Goal: Task Accomplishment & Management: Manage account settings

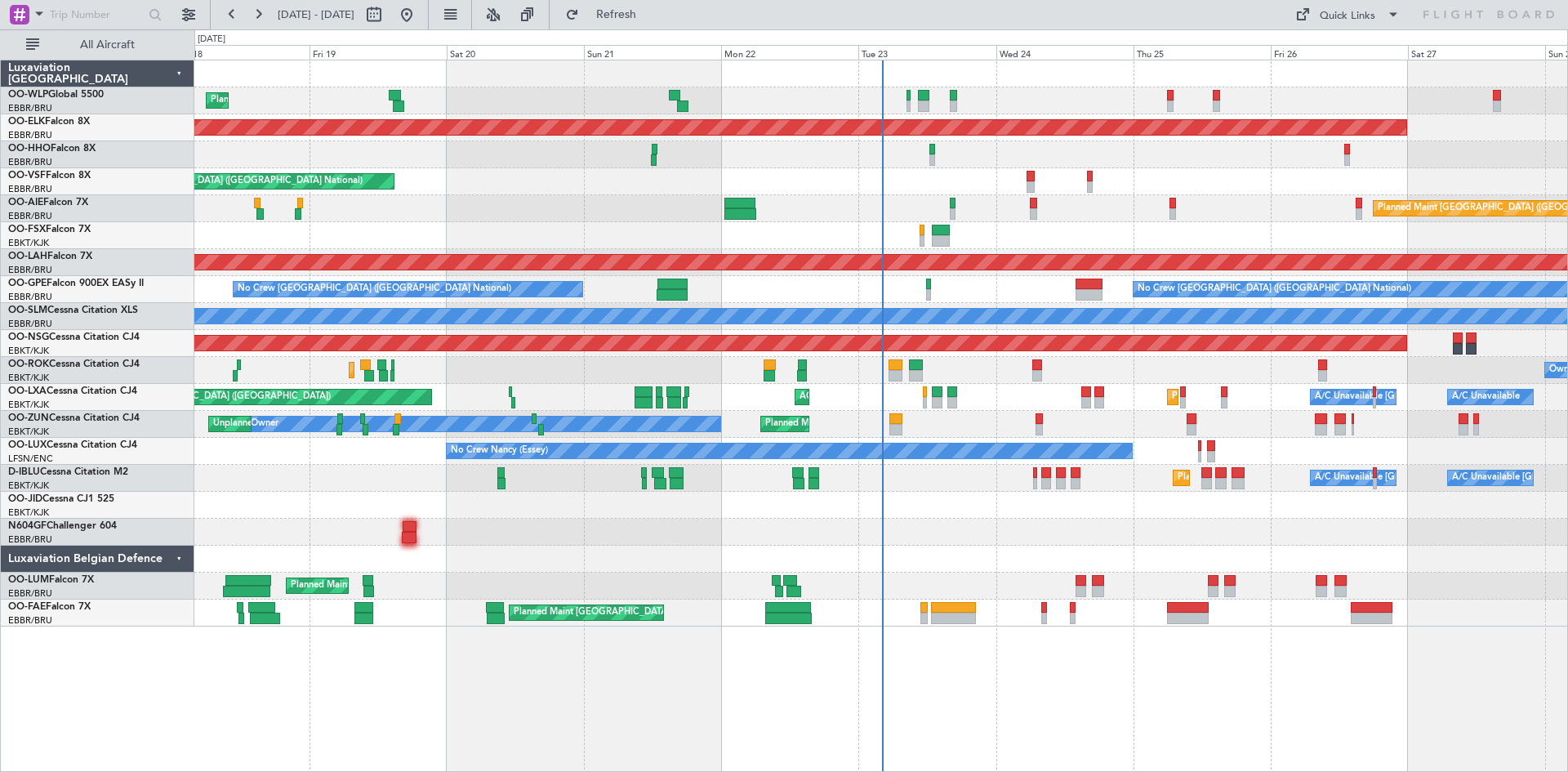
click at [1031, 482] on div "Planned Maint Nice ([GEOGRAPHIC_DATA]) A/C Unavailable [GEOGRAPHIC_DATA] ([GEOG…" at bounding box center [880, 478] width 1372 height 27
click at [1029, 479] on div "Planned Maint Nice ([GEOGRAPHIC_DATA]) A/C Unavailable [GEOGRAPHIC_DATA] ([GEOG…" at bounding box center [880, 478] width 1372 height 27
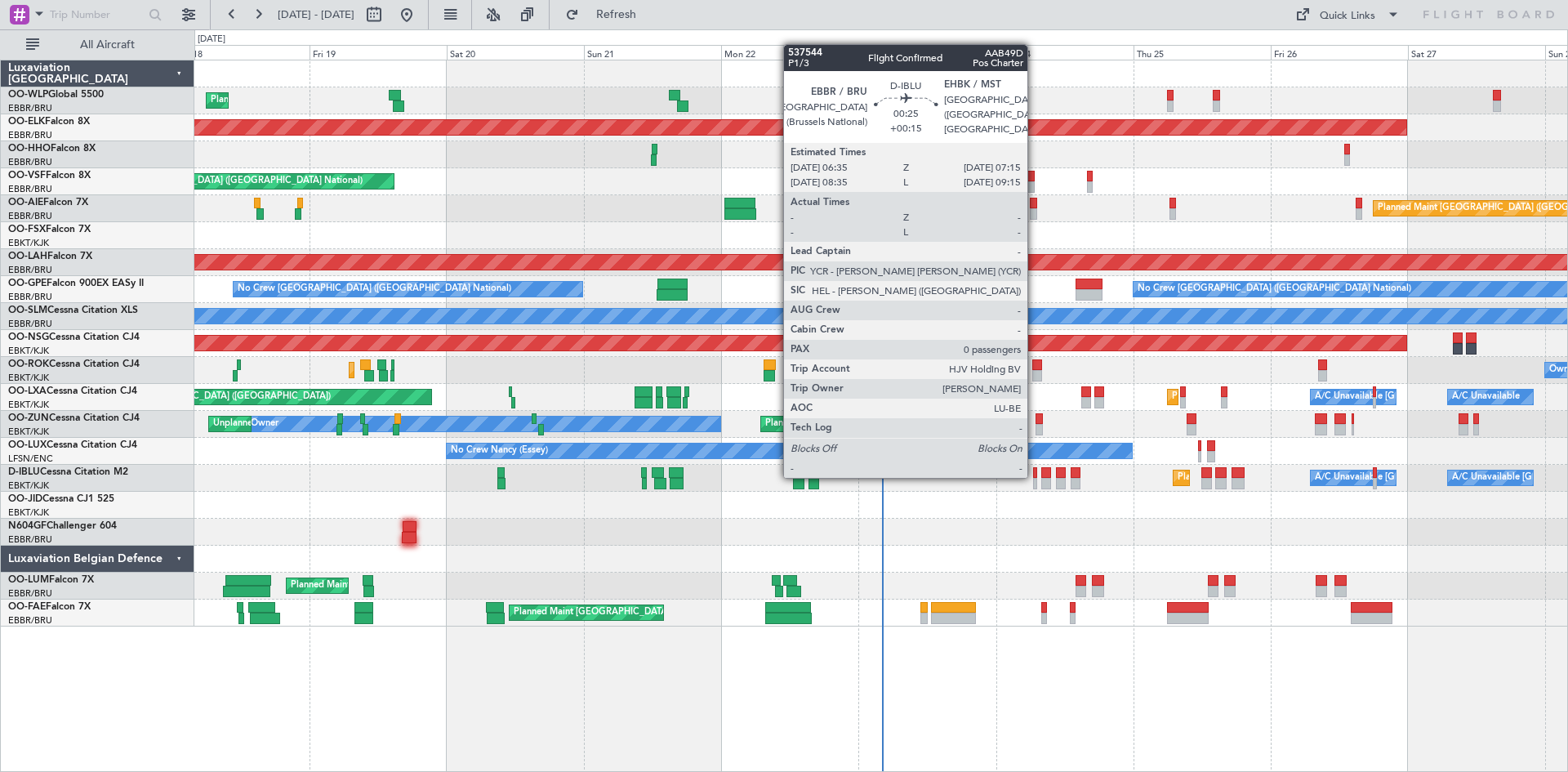
click at [1033, 477] on div at bounding box center [1035, 472] width 4 height 11
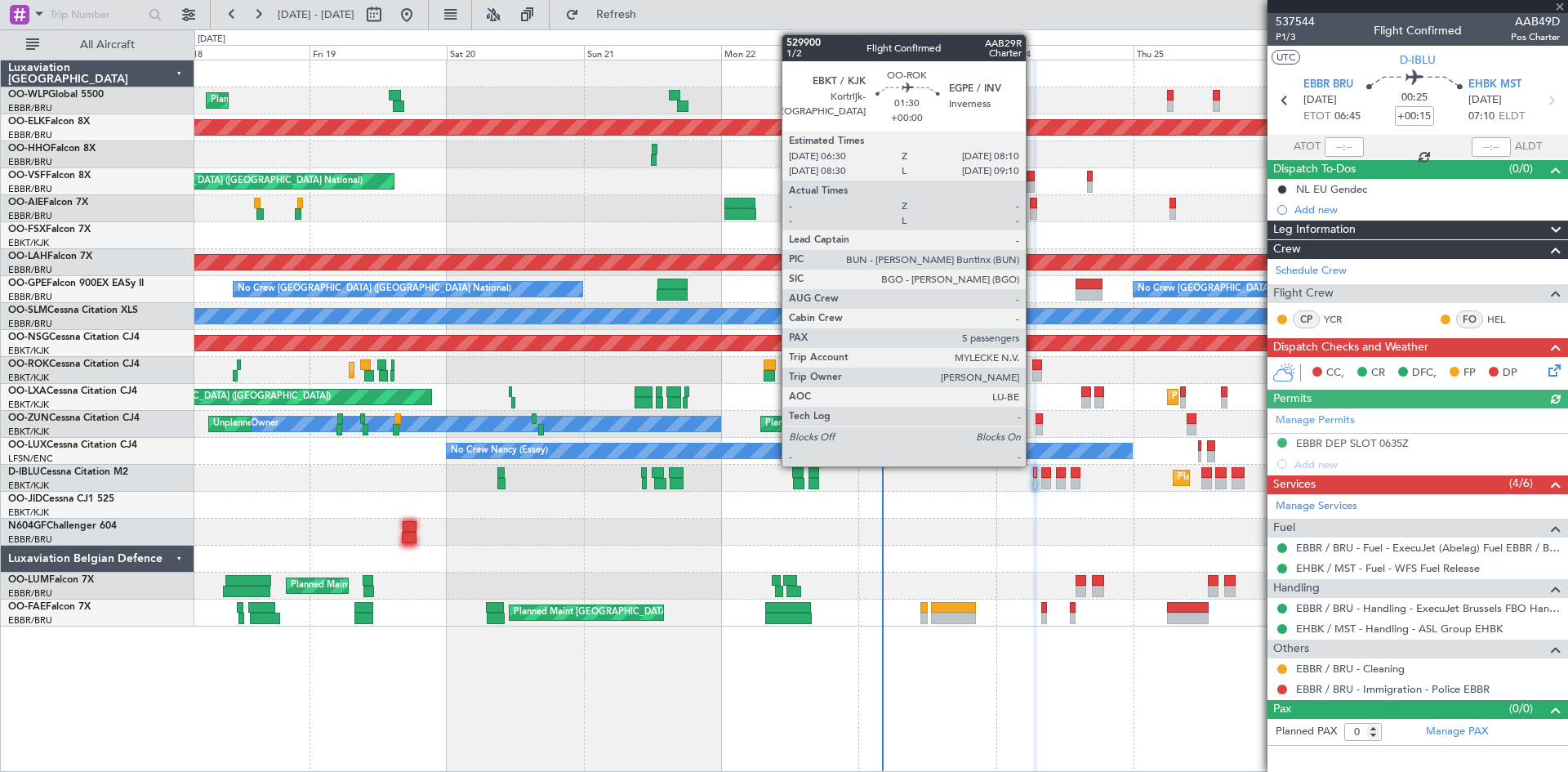
click at [1033, 369] on div at bounding box center [1037, 365] width 9 height 11
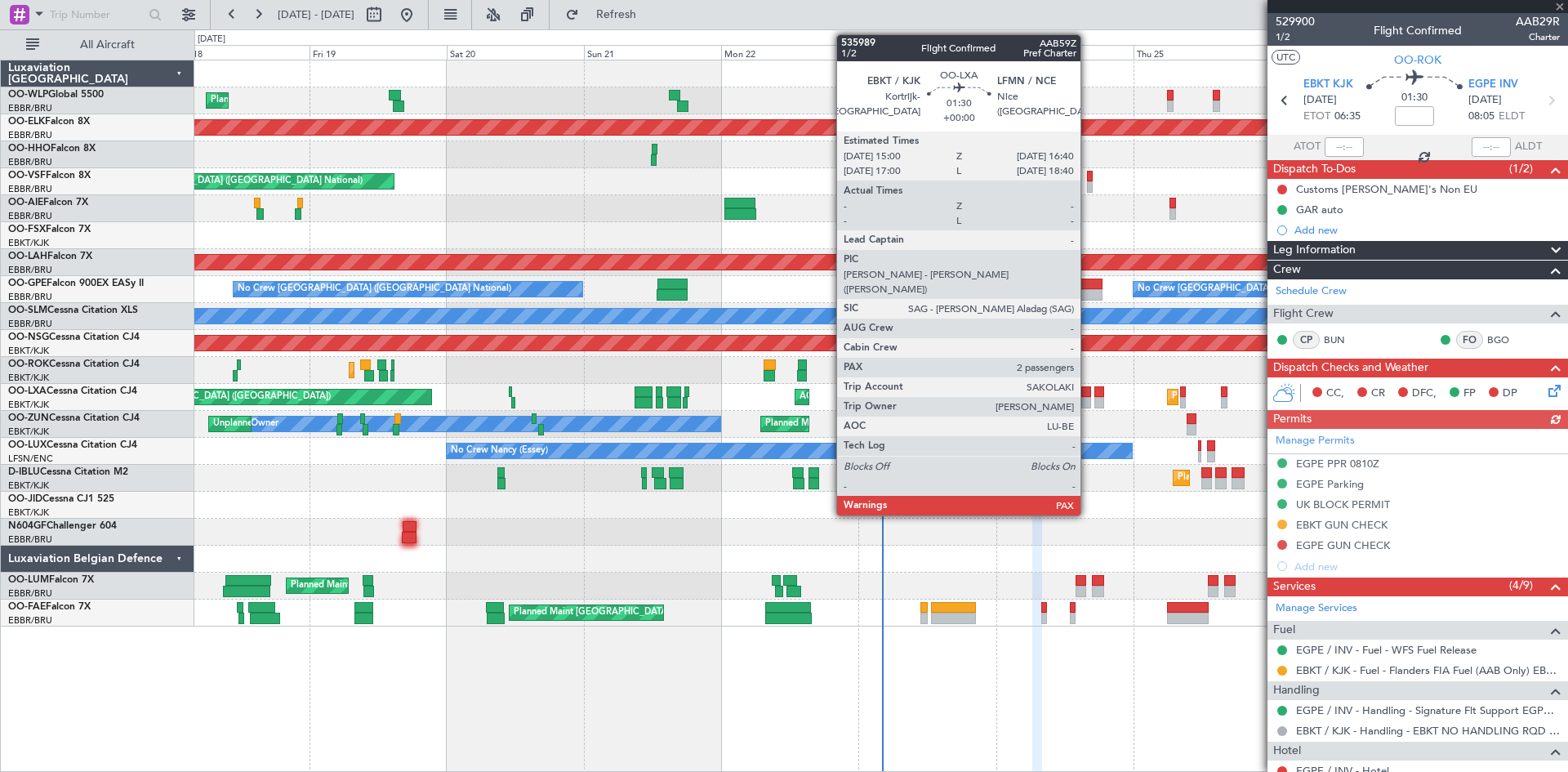
click at [1087, 395] on div at bounding box center [1086, 392] width 9 height 11
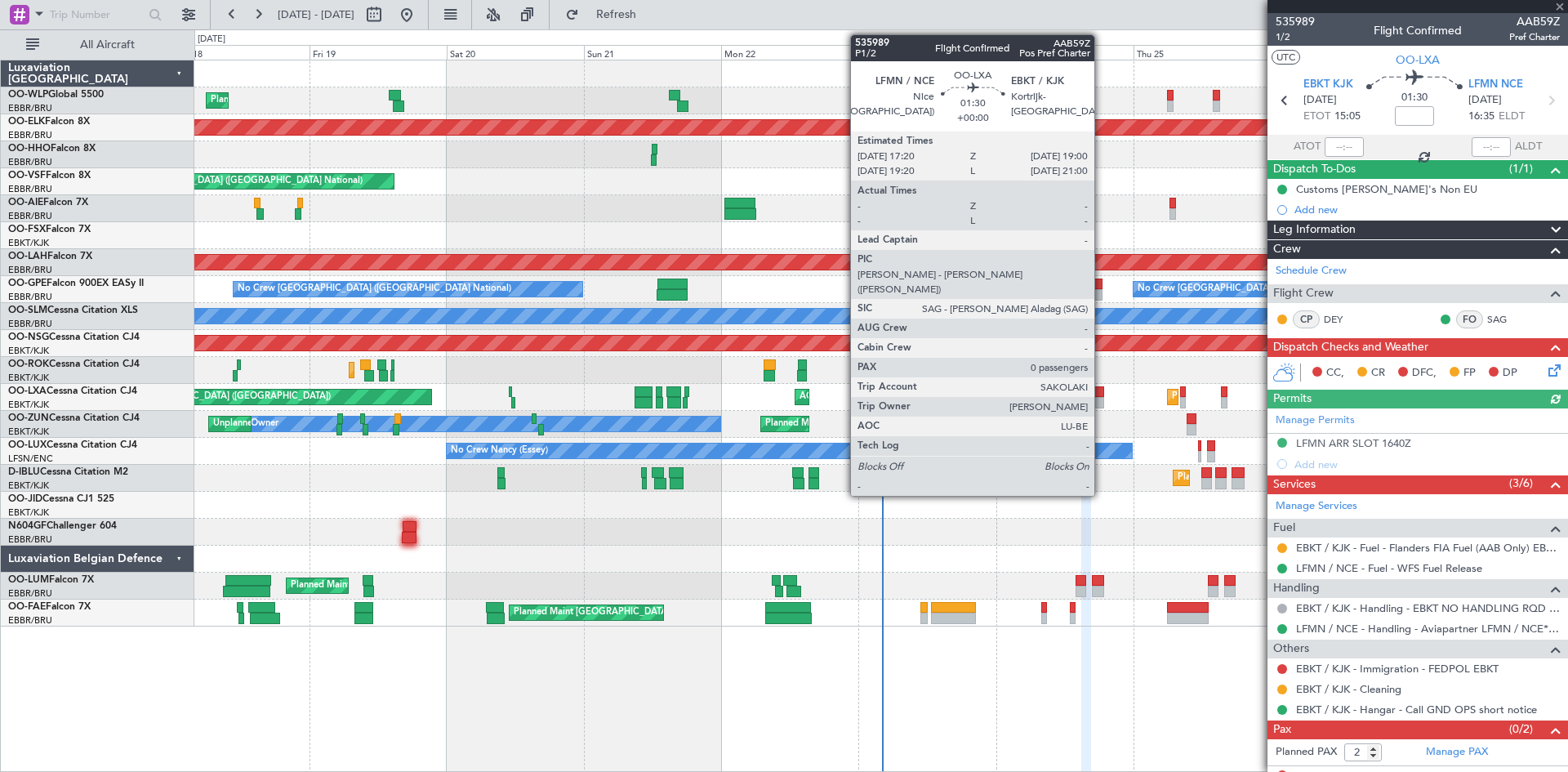
click at [1101, 398] on div at bounding box center [1099, 403] width 9 height 11
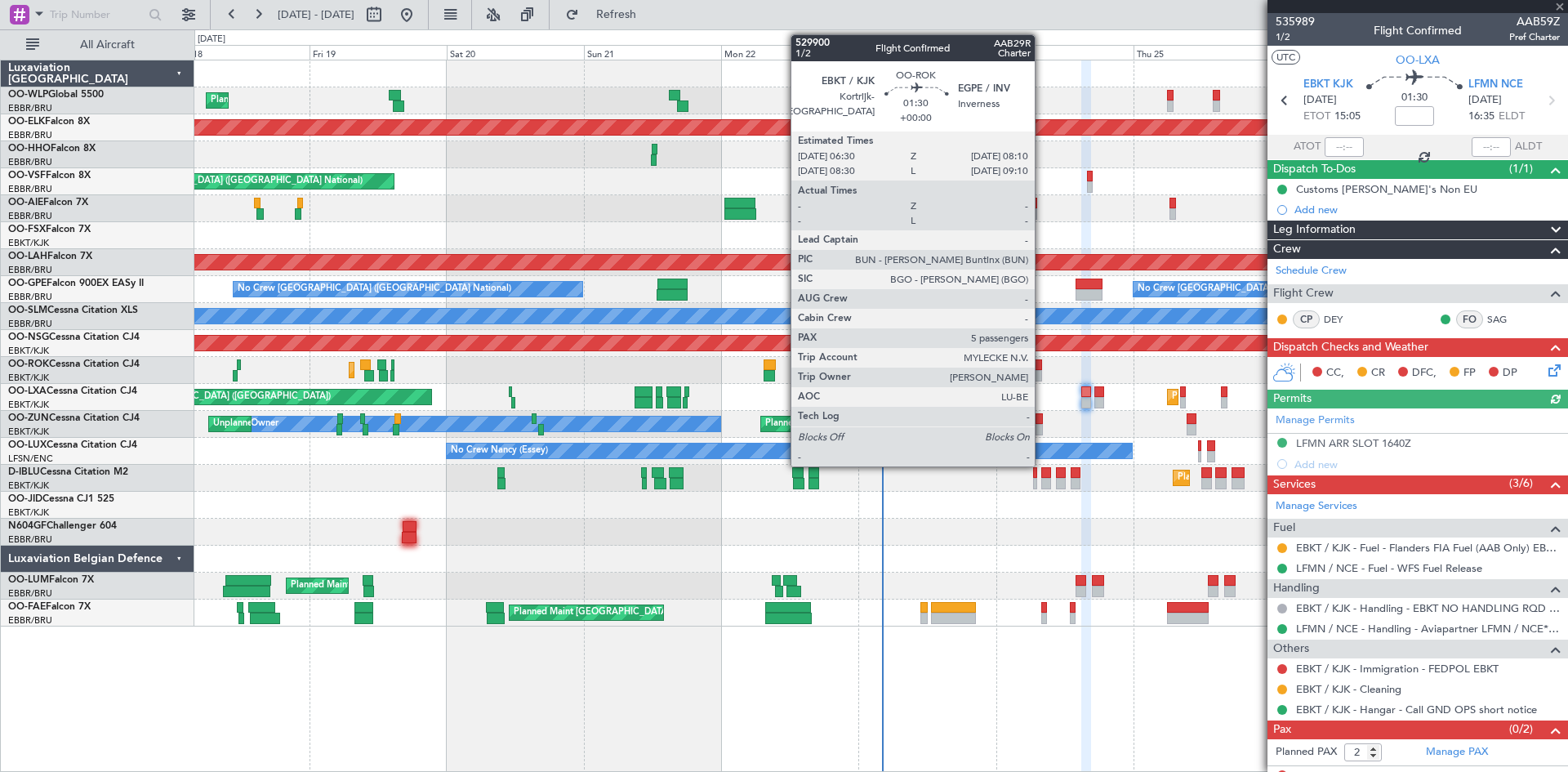
type input "0"
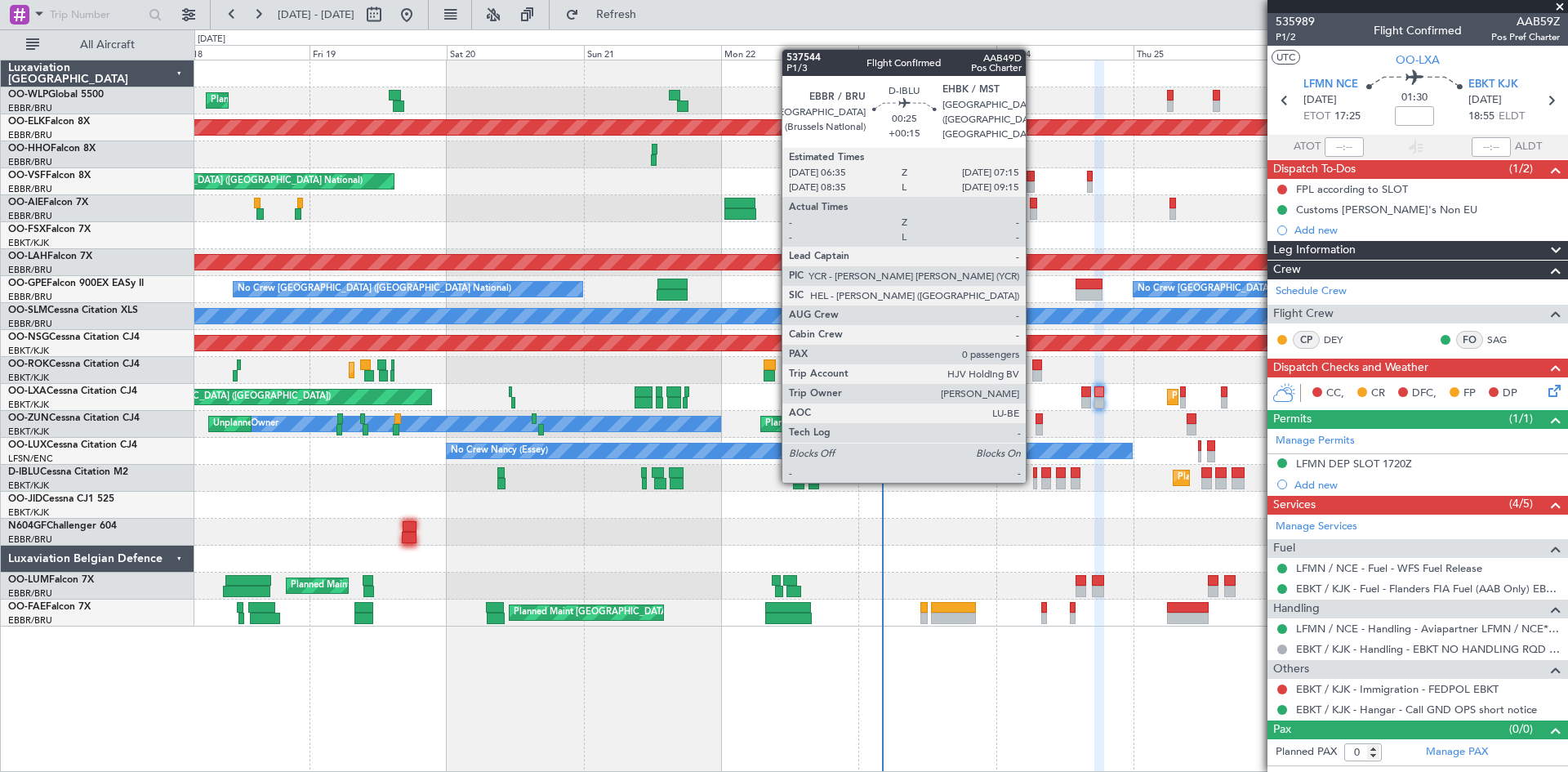
click at [1033, 481] on div at bounding box center [1035, 484] width 4 height 11
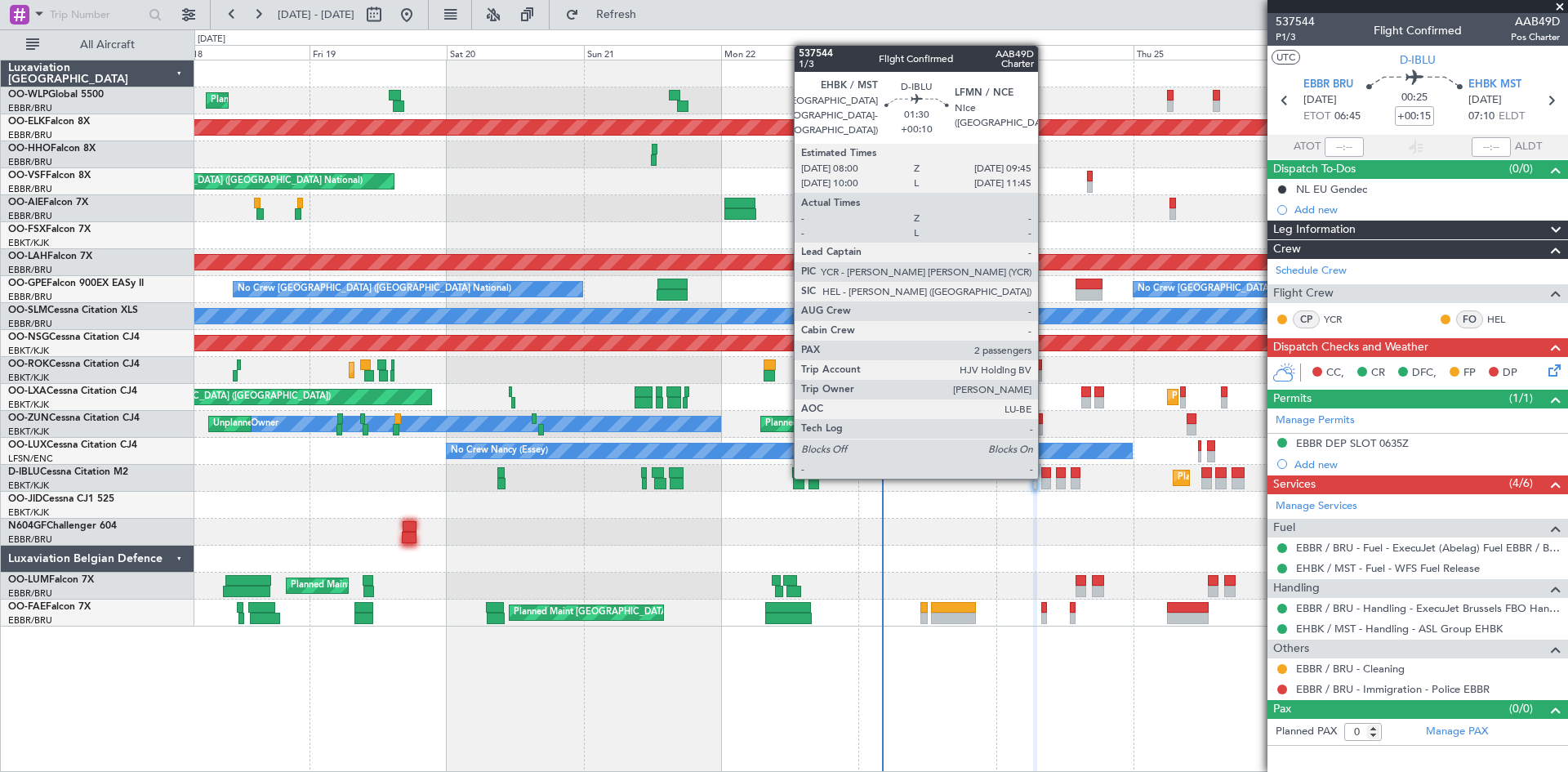
click at [1046, 477] on div at bounding box center [1046, 472] width 10 height 11
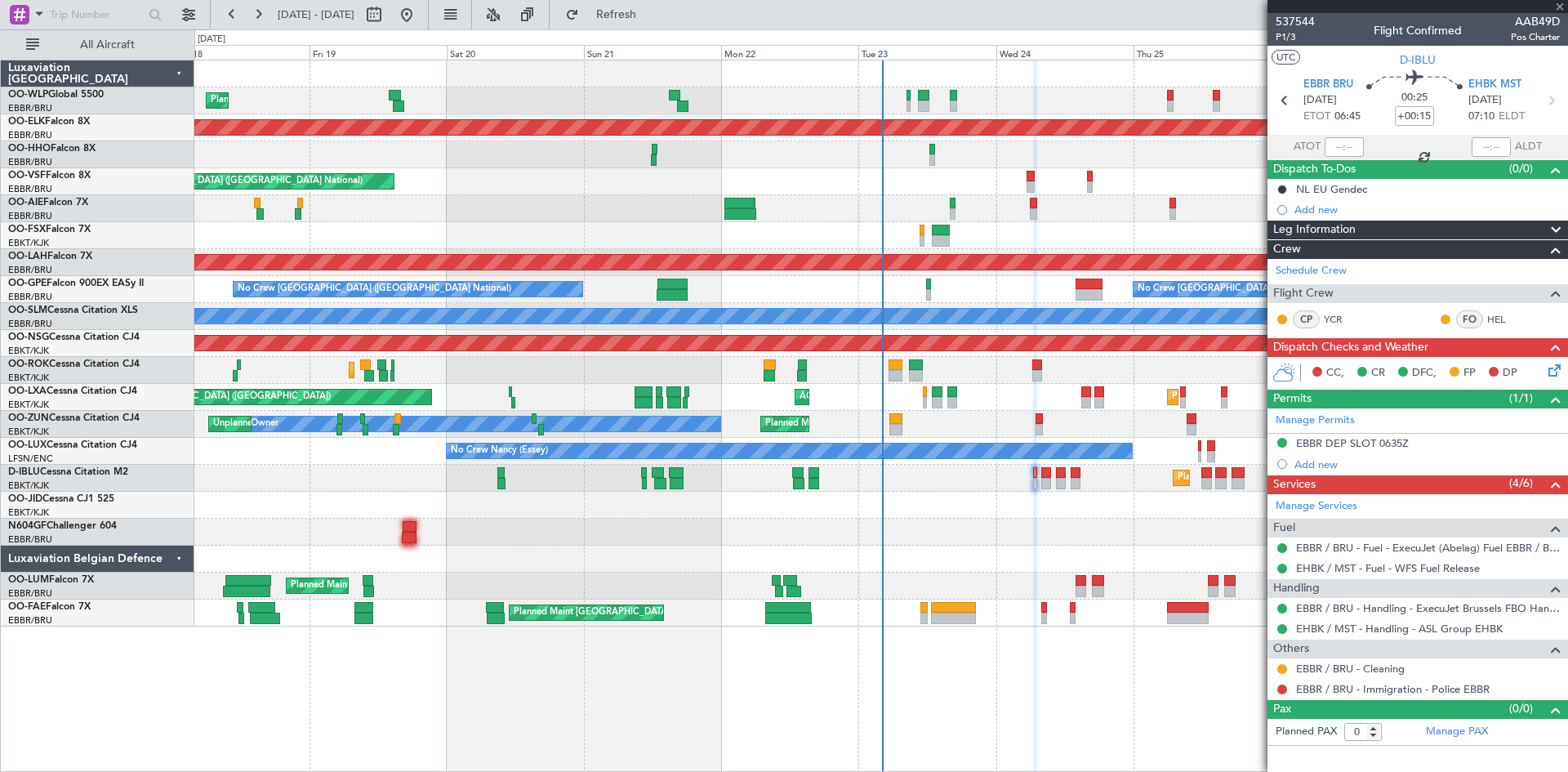
type input "+00:10"
type input "2"
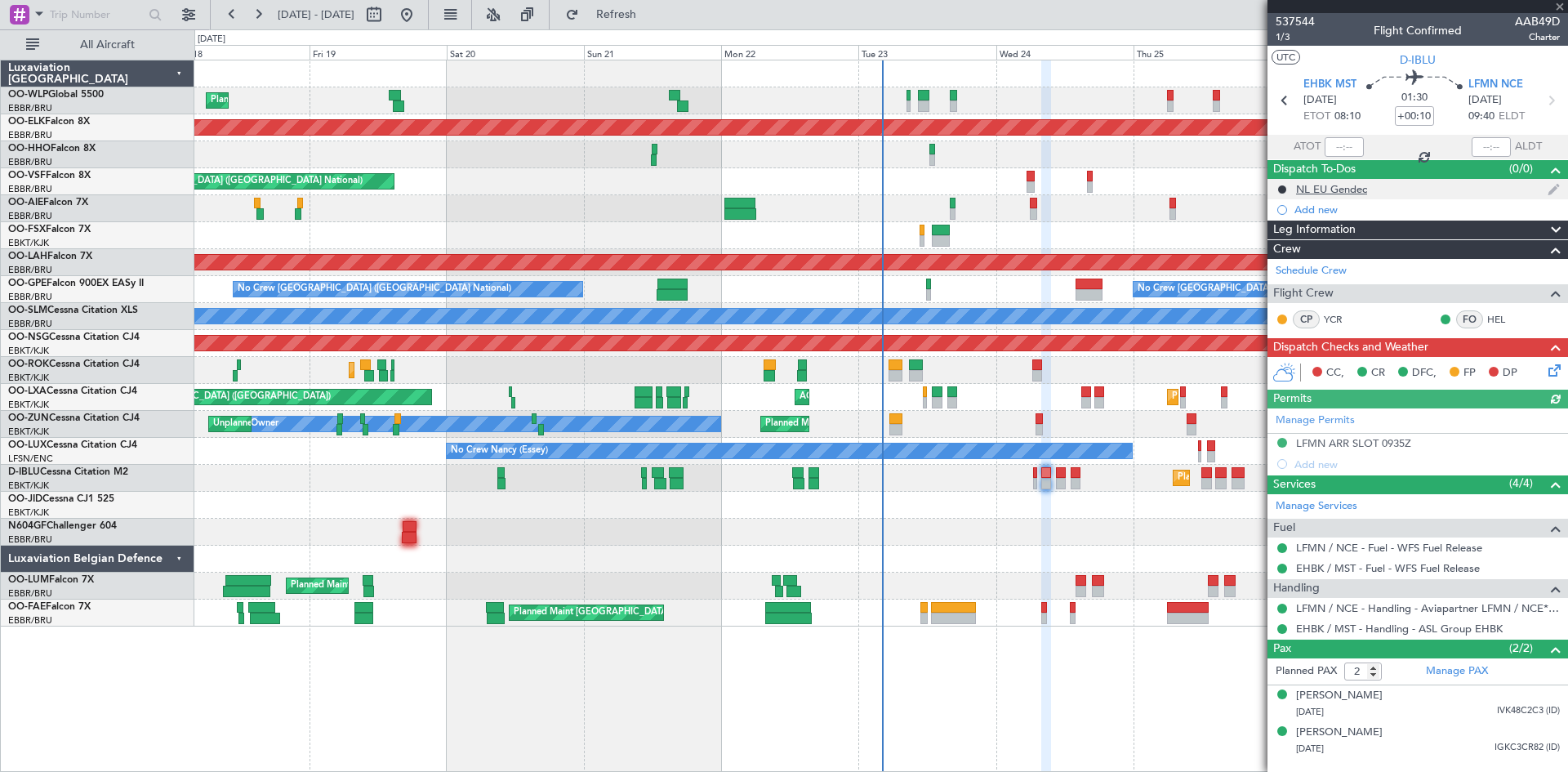
click at [1358, 188] on div "NL EU Gendec" at bounding box center [1331, 189] width 71 height 14
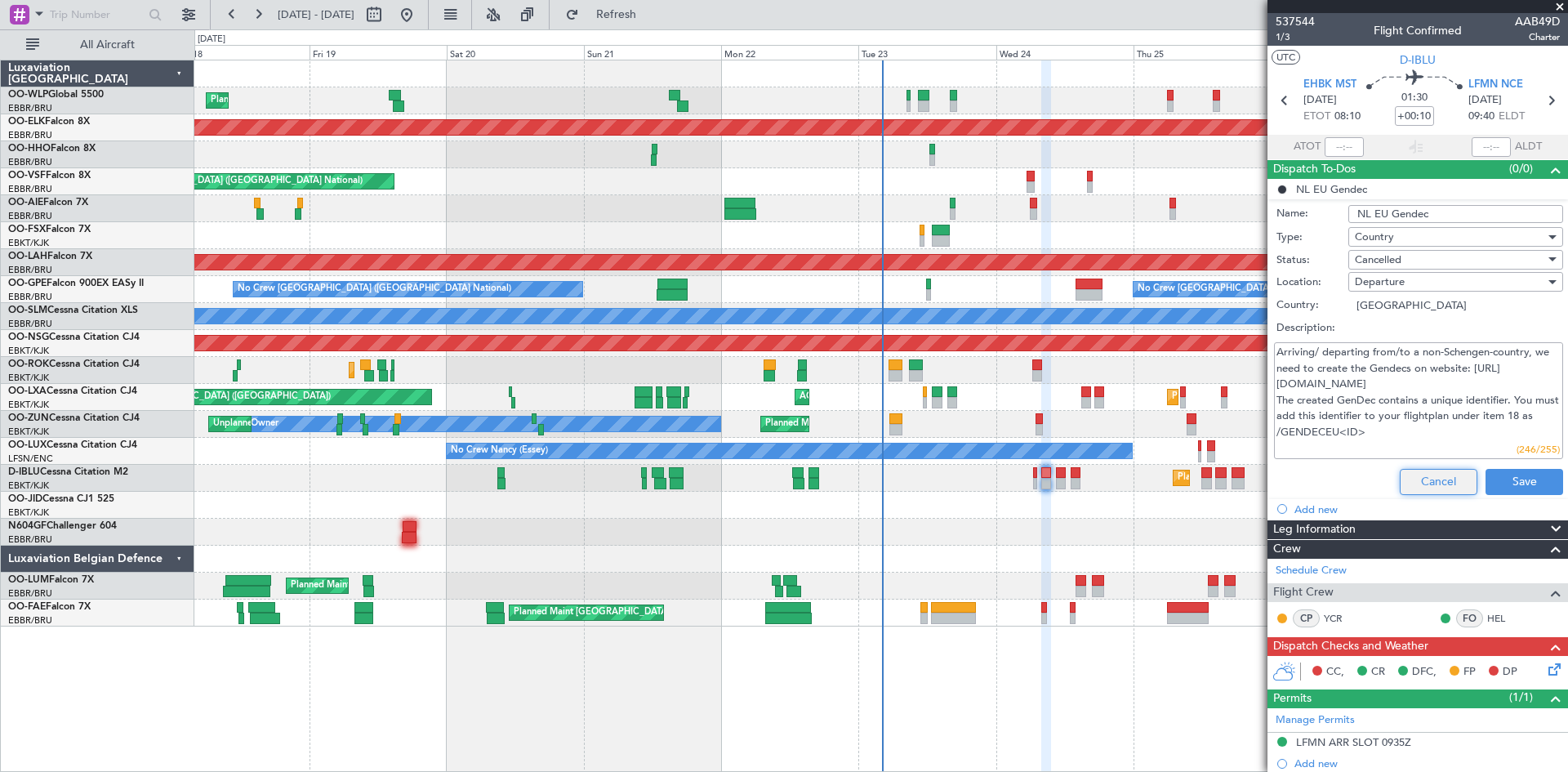
click at [1434, 472] on button "Cancel" at bounding box center [1439, 482] width 77 height 26
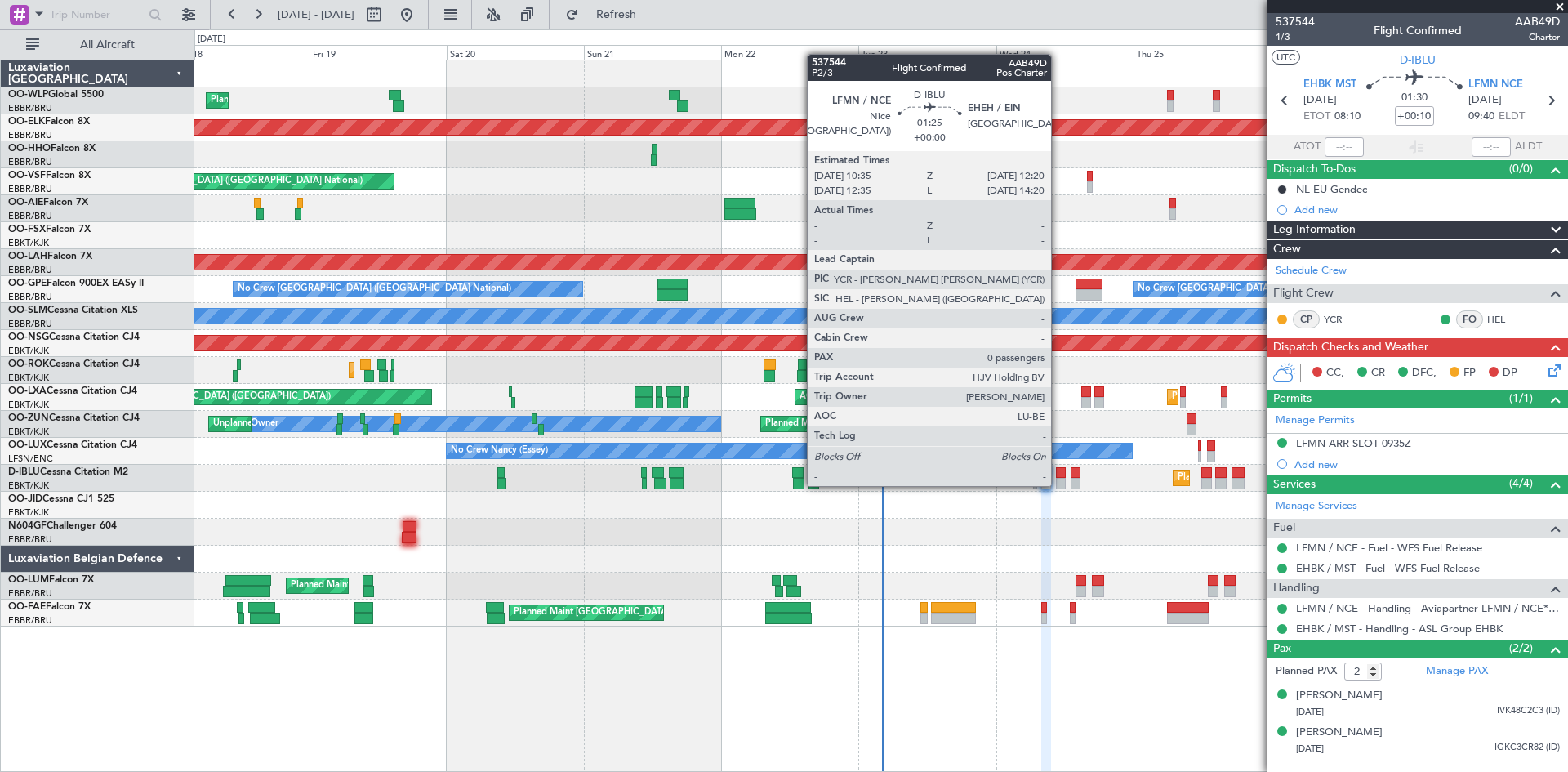
click at [1058, 485] on div at bounding box center [1061, 484] width 10 height 11
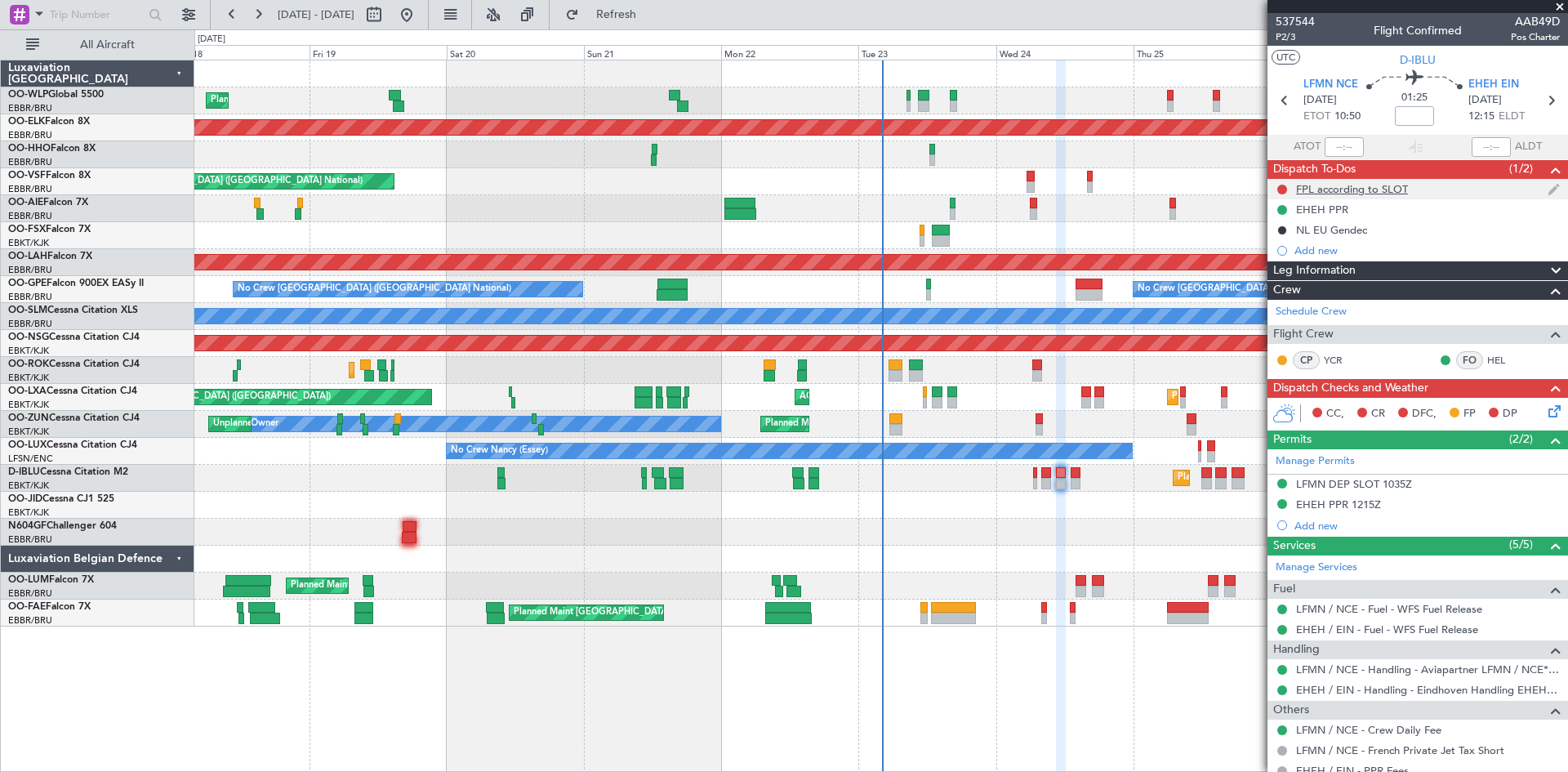
click at [1365, 186] on div "FPL according to SLOT" at bounding box center [1352, 189] width 111 height 14
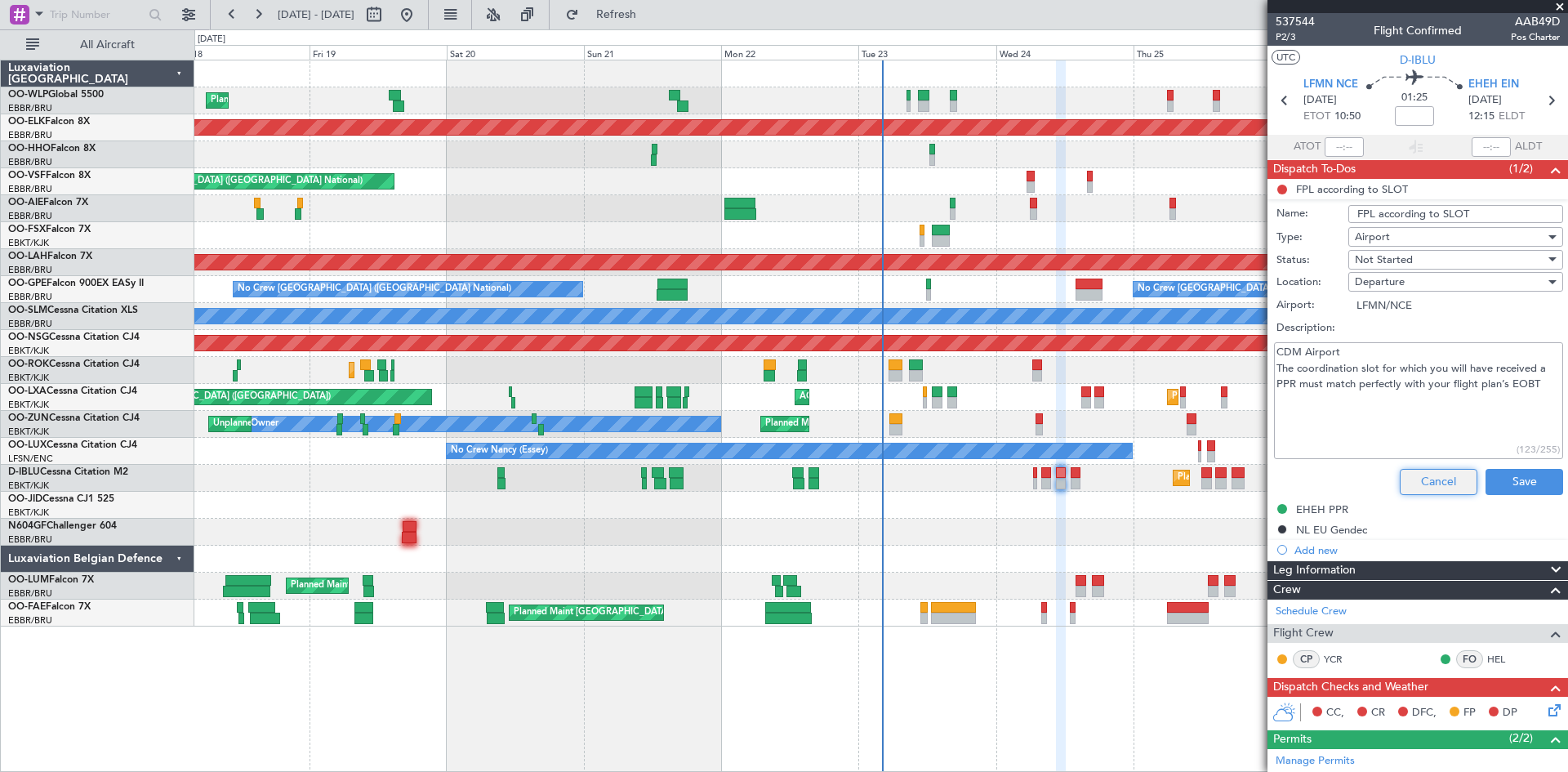
click at [1425, 480] on button "Cancel" at bounding box center [1439, 482] width 77 height 26
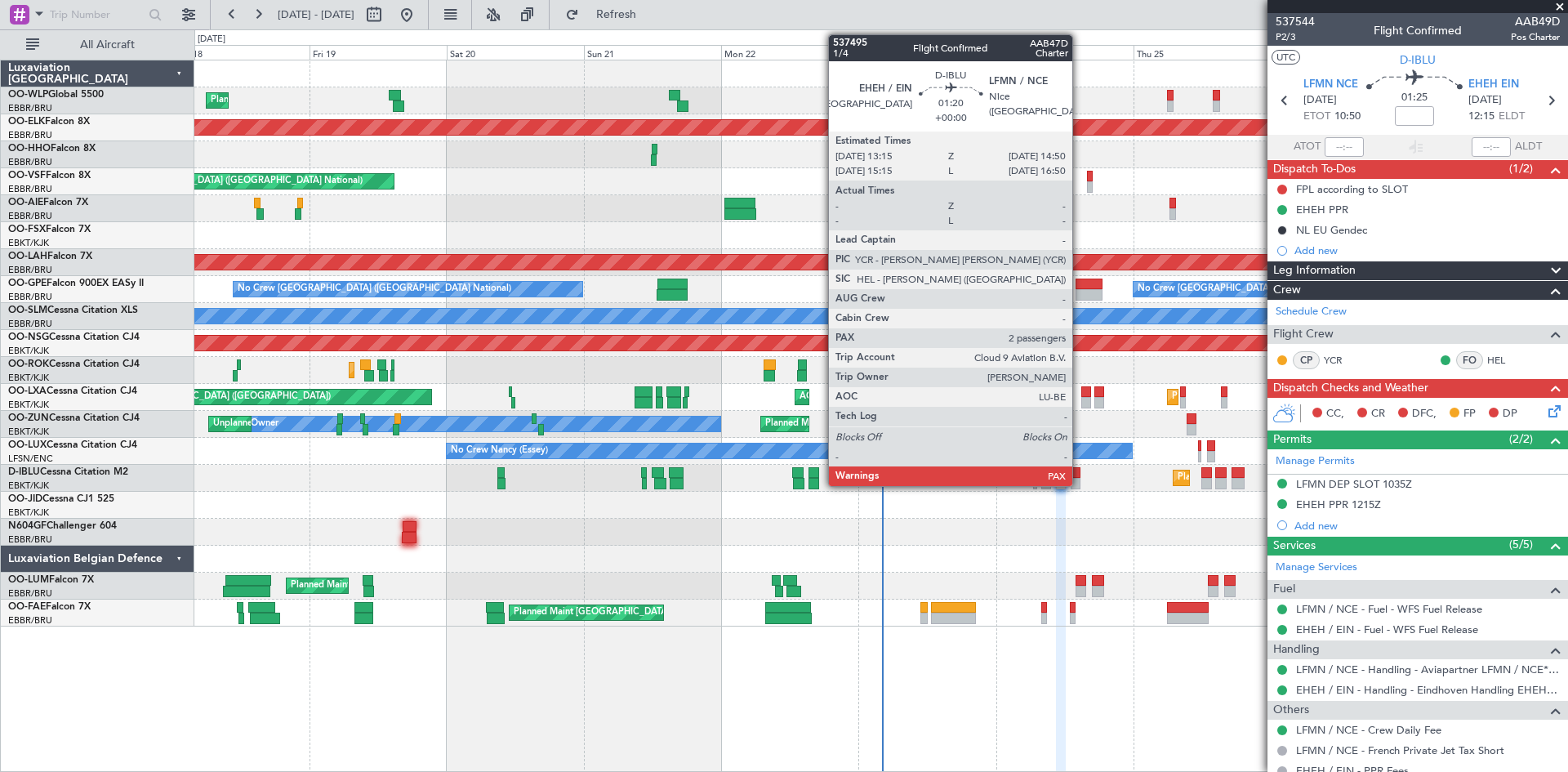
click at [1080, 478] on div at bounding box center [1075, 484] width 9 height 11
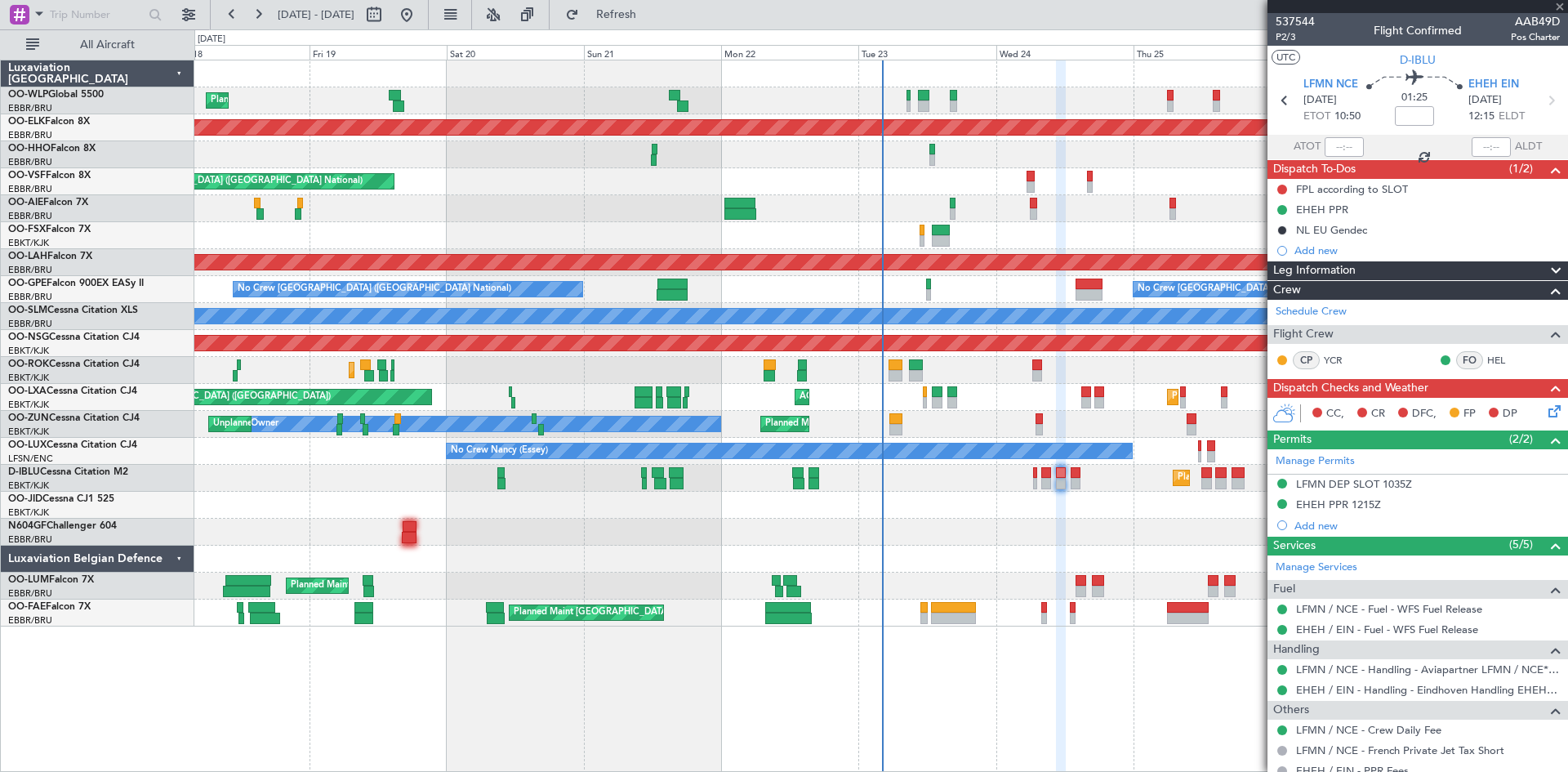
type input "2"
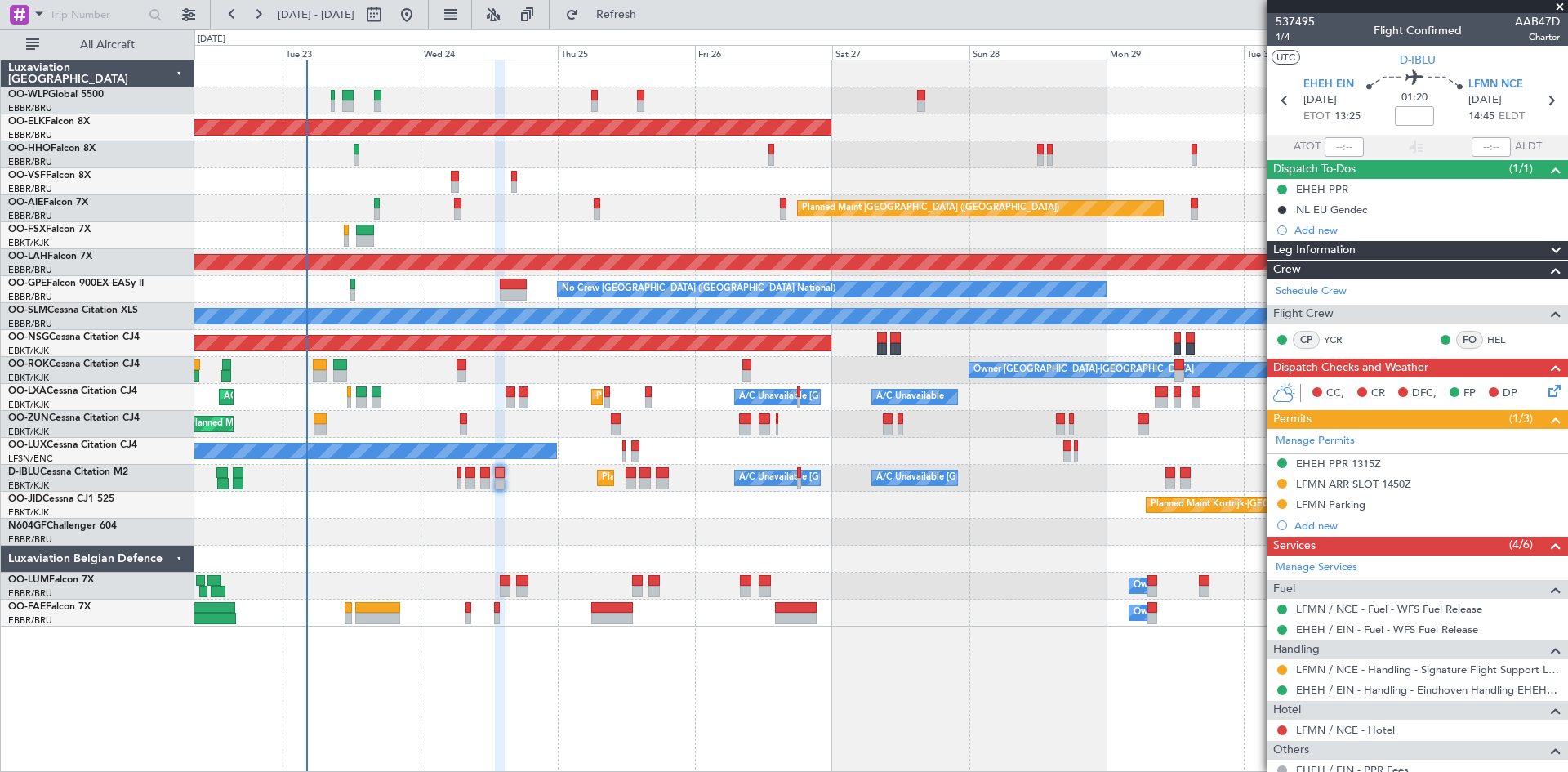
click at [663, 437] on div "Planned Maint Kortrijk-Wevelgem Planned Maint London (Farnborough) Planned Main…" at bounding box center [880, 343] width 1372 height 566
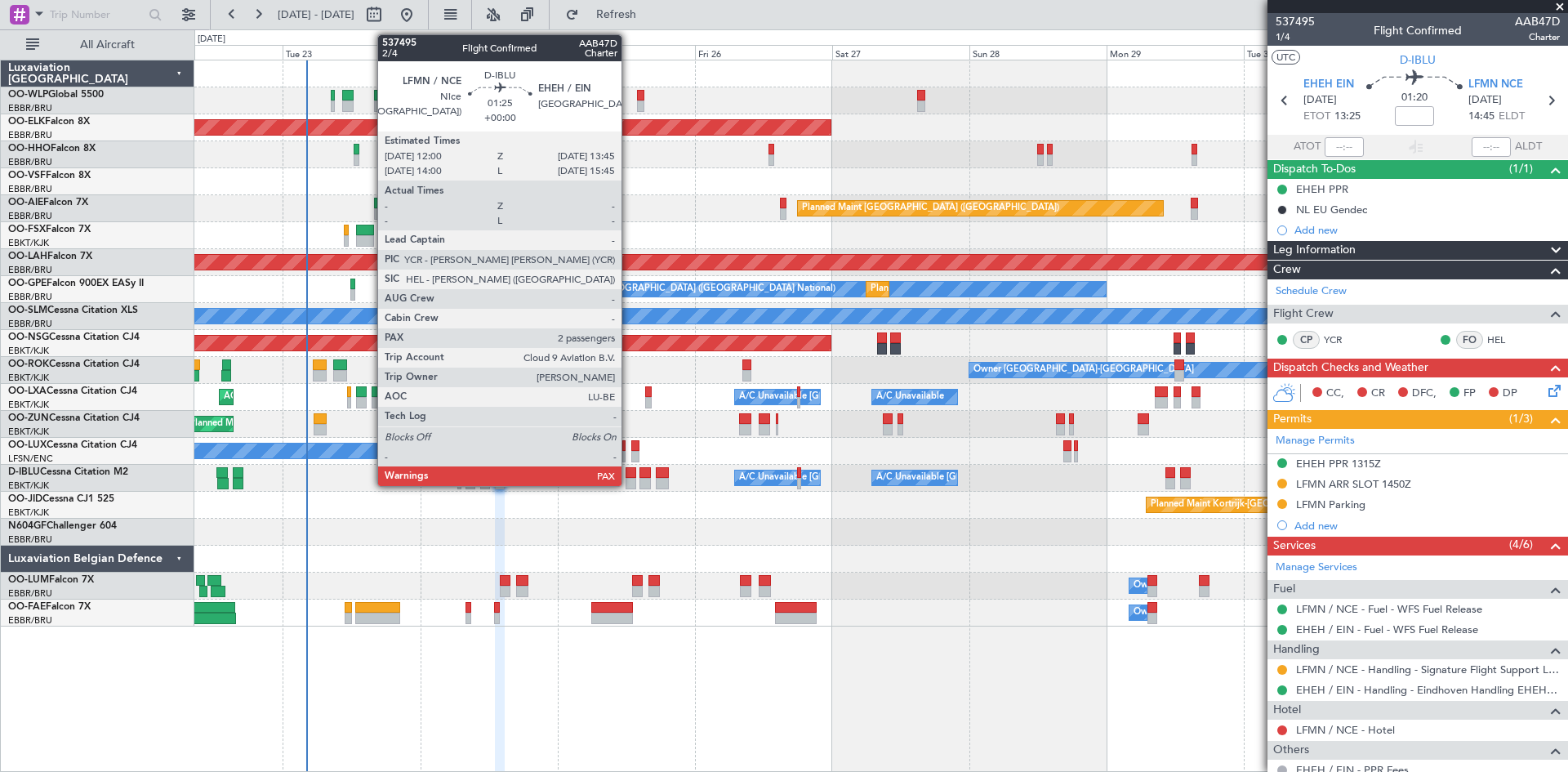
click at [627, 479] on div "Planned Maint Nice (Côte d'Azur Airport) A/C Unavailable Brussels (Brussels Nat…" at bounding box center [880, 478] width 1372 height 27
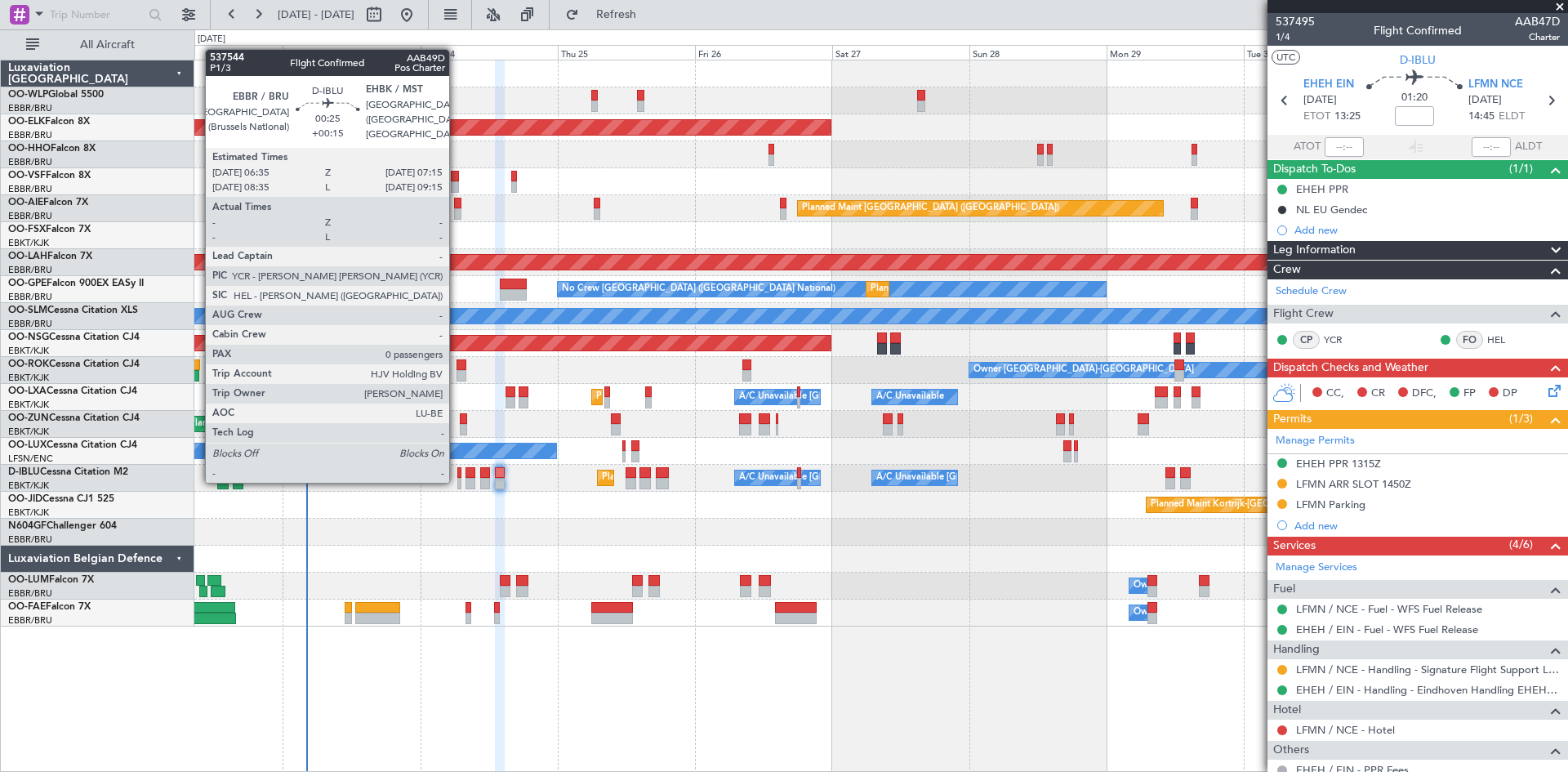
click at [457, 481] on div at bounding box center [459, 484] width 4 height 11
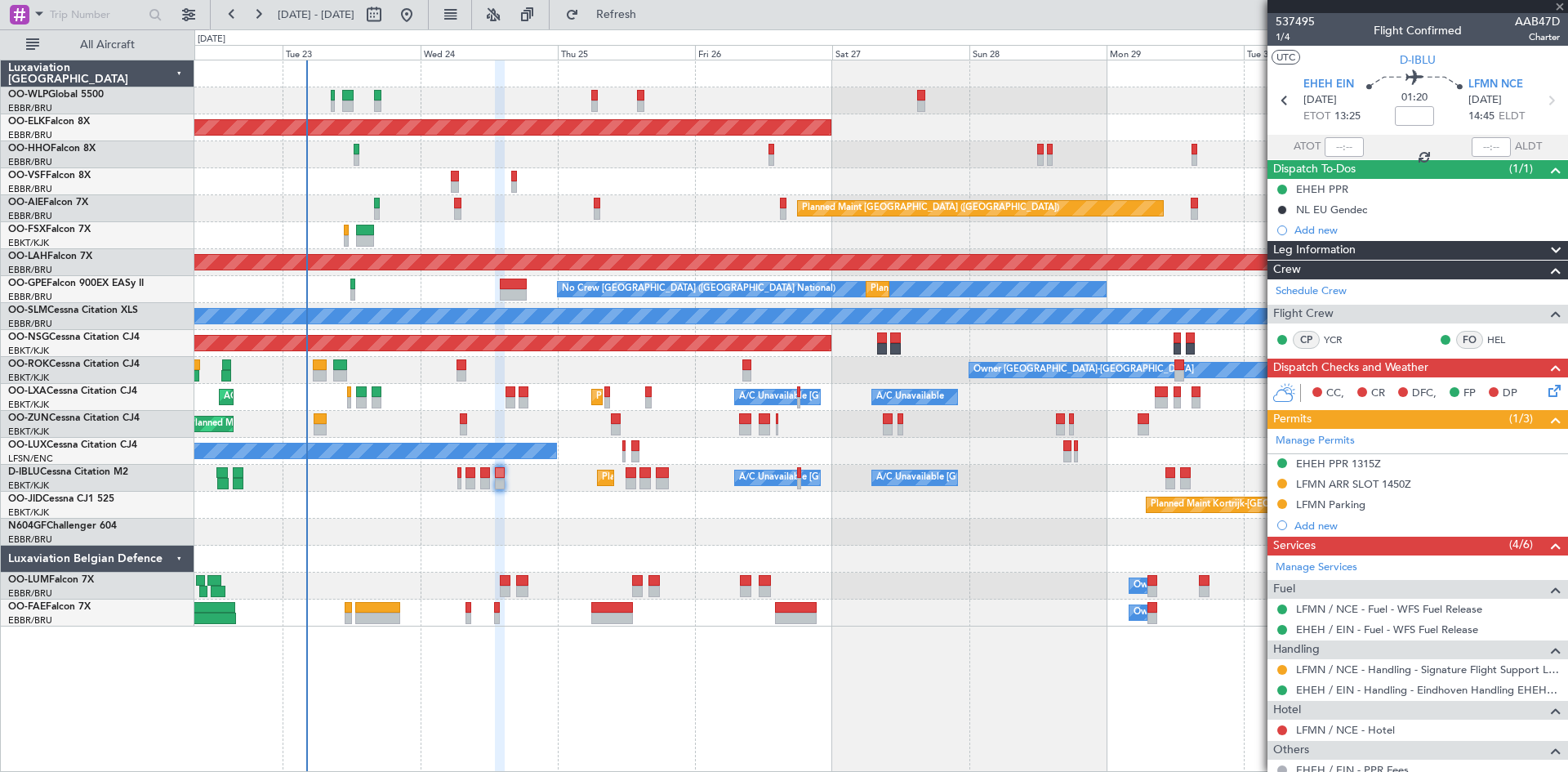
type input "+00:15"
type input "0"
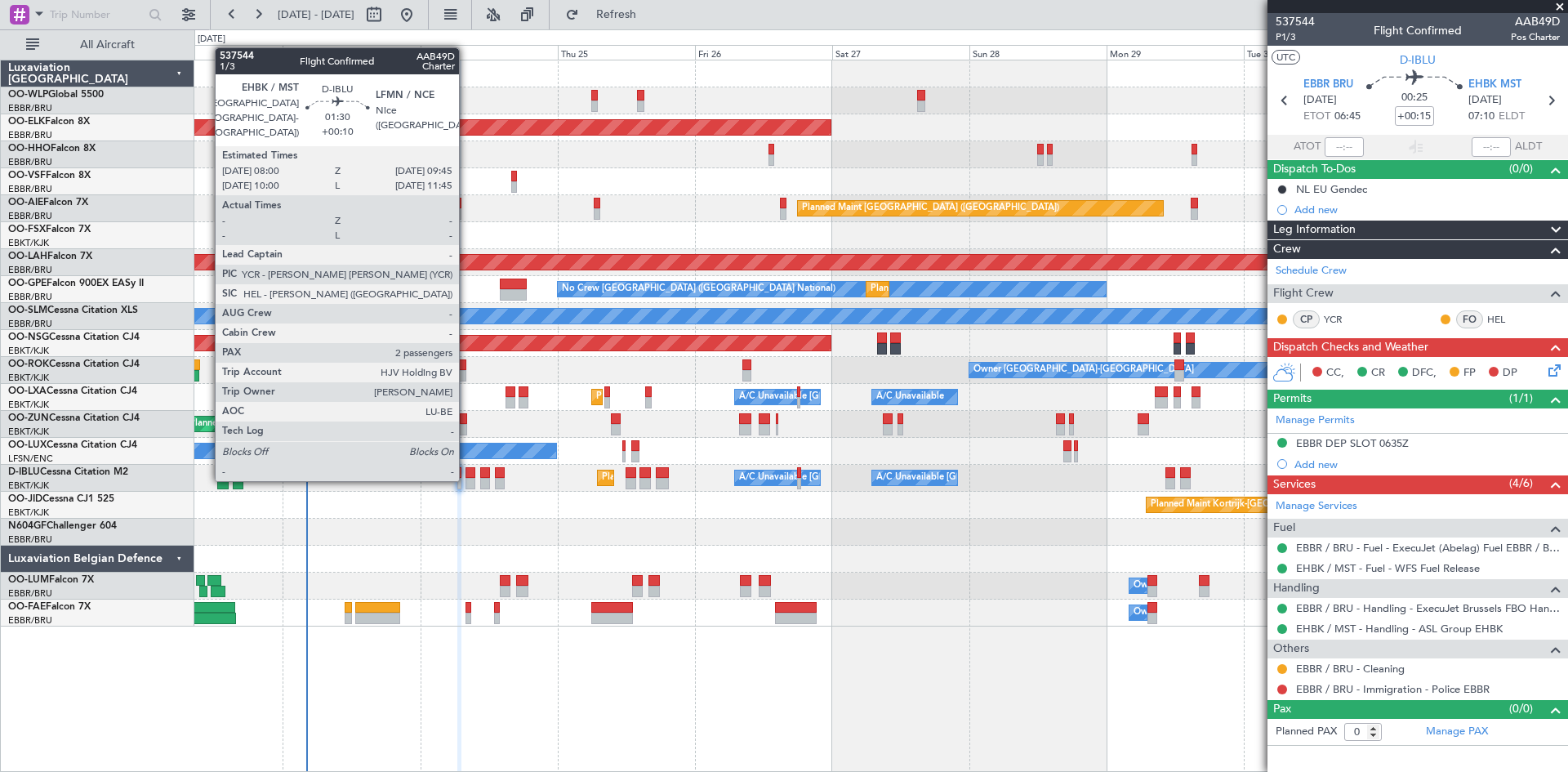
click at [467, 479] on div at bounding box center [470, 484] width 10 height 11
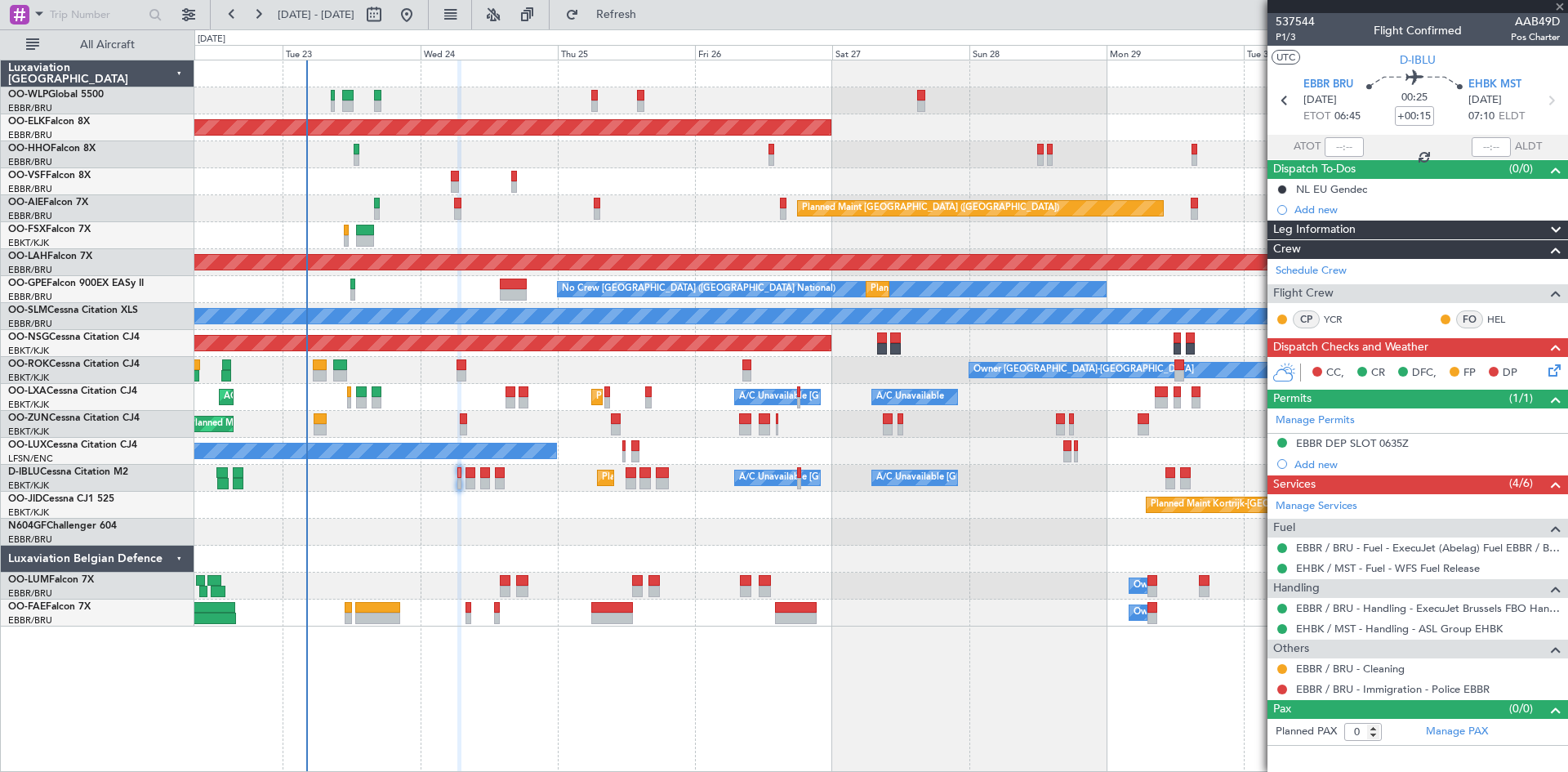
type input "+00:10"
type input "2"
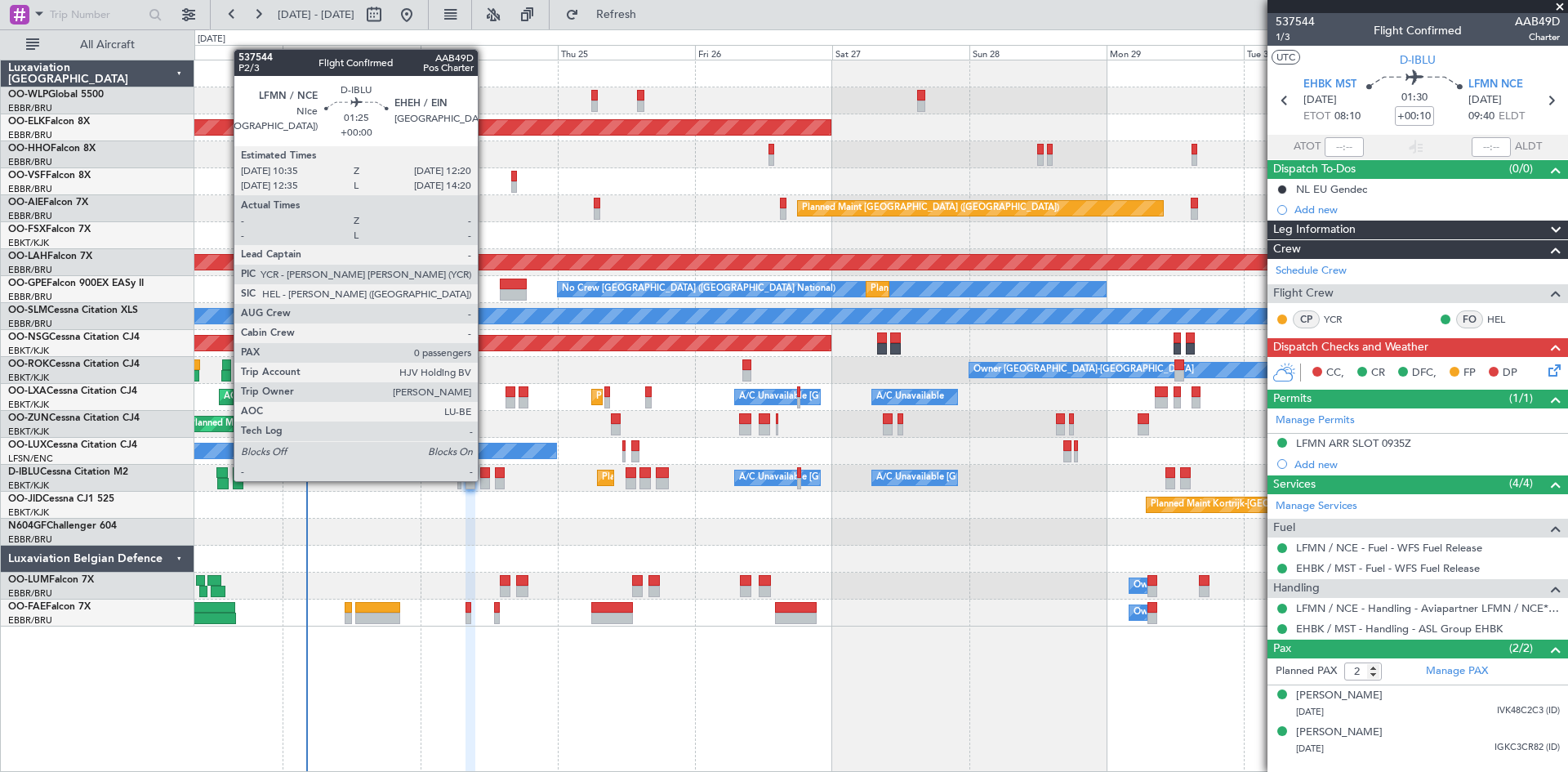
click at [485, 479] on div at bounding box center [485, 484] width 10 height 11
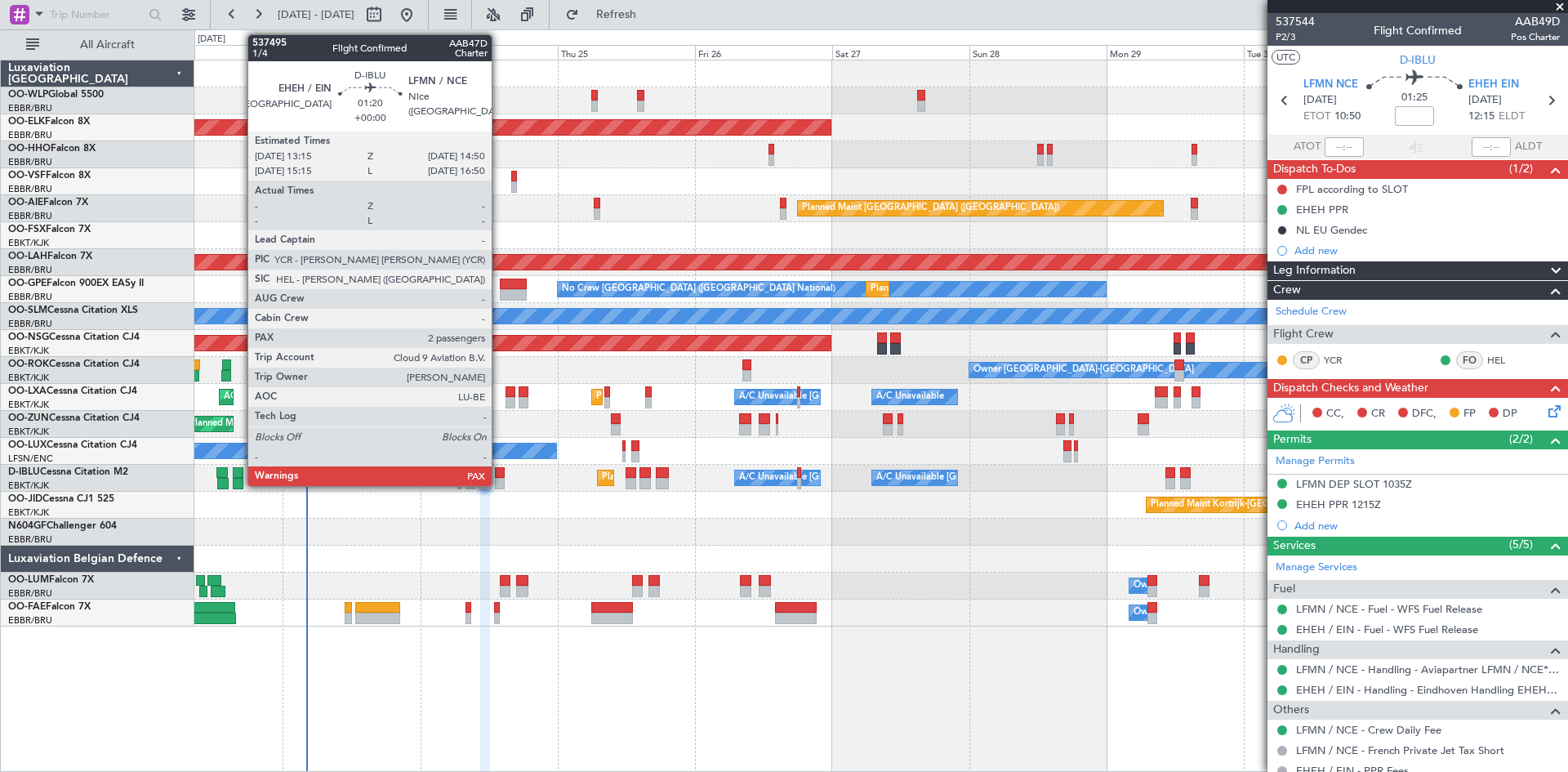
click at [500, 479] on div at bounding box center [500, 484] width 9 height 11
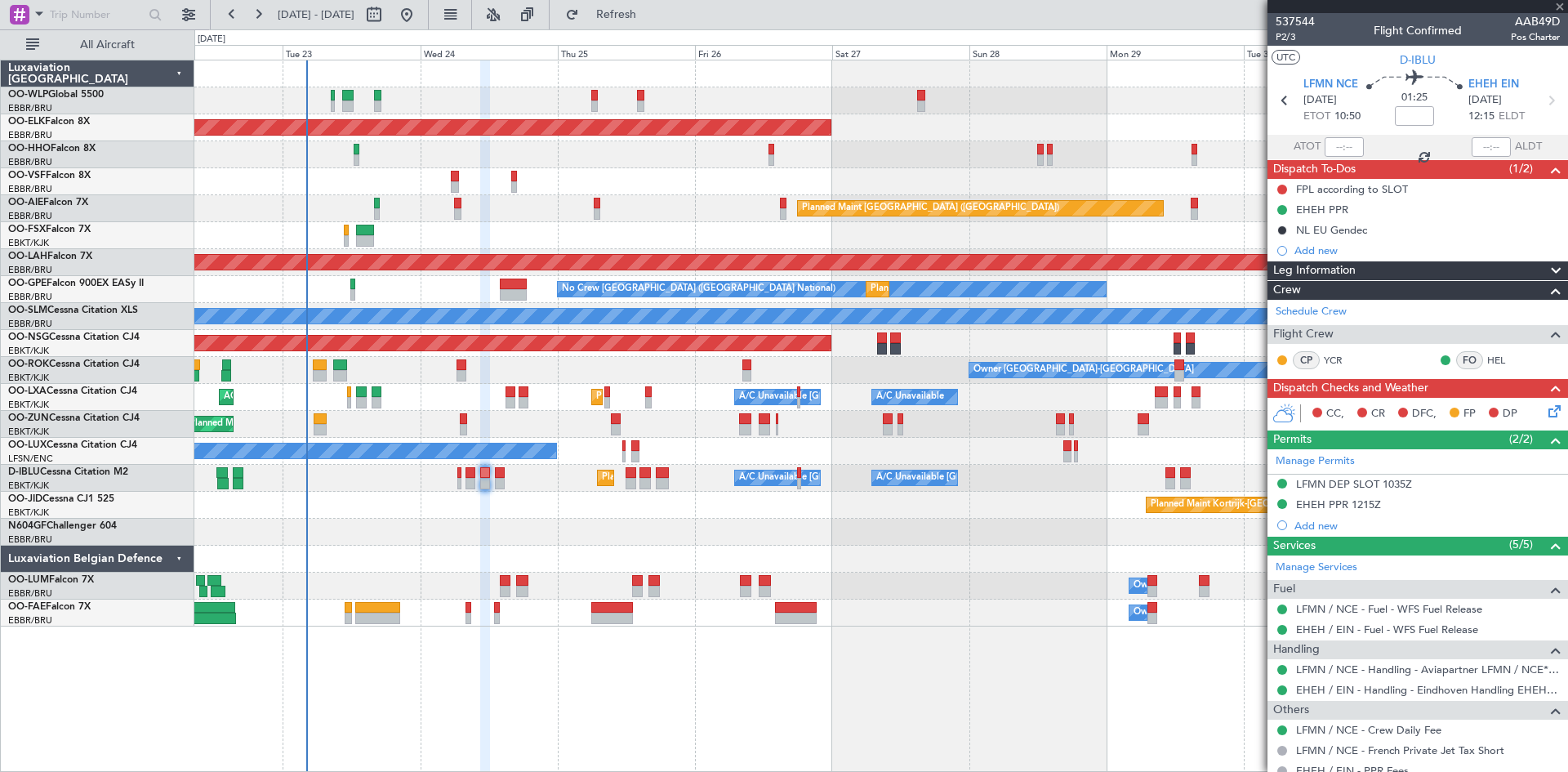
type input "2"
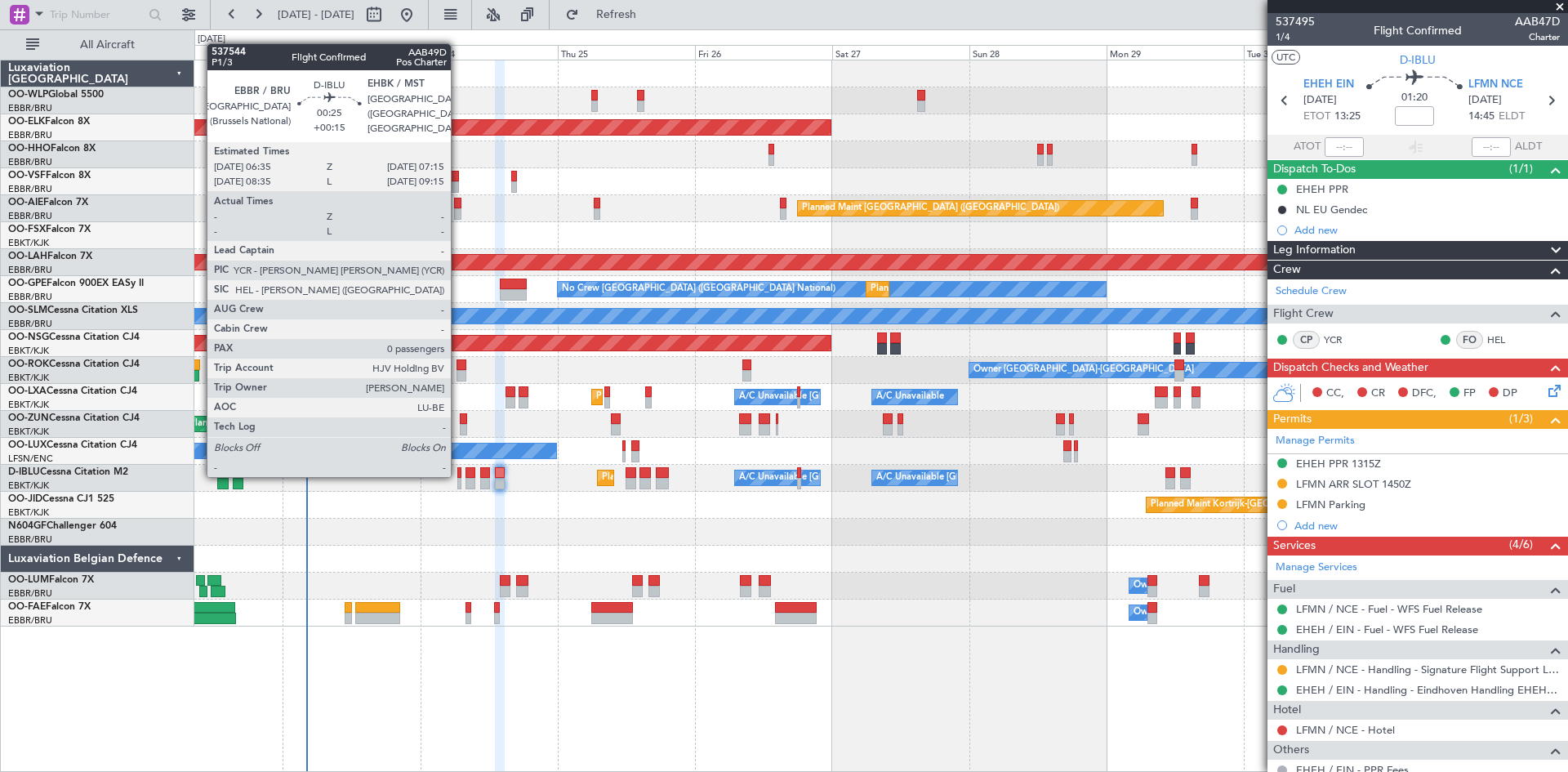
click at [459, 475] on div at bounding box center [459, 472] width 4 height 11
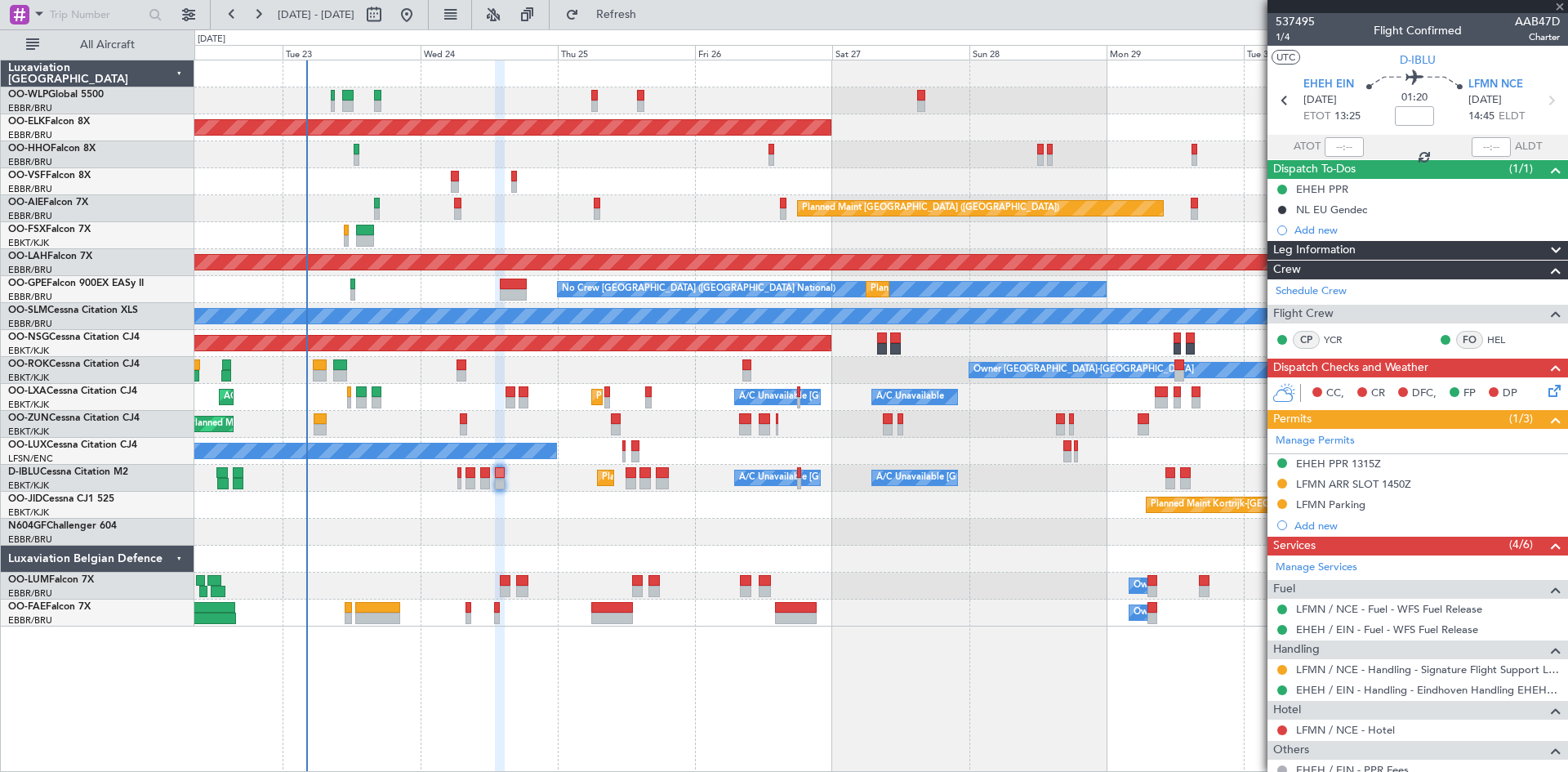
type input "+00:15"
type input "0"
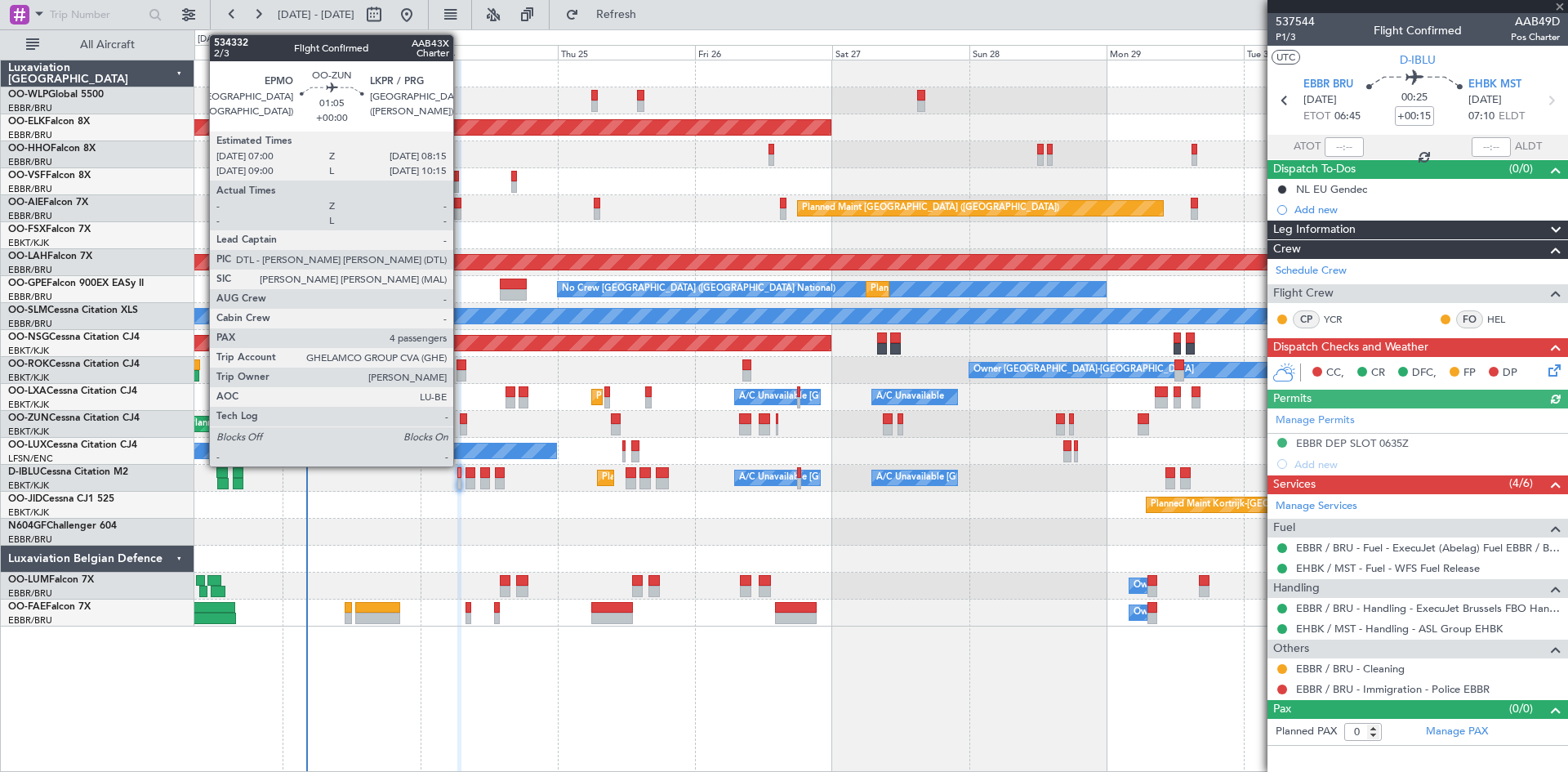
click at [461, 420] on div at bounding box center [464, 419] width 8 height 11
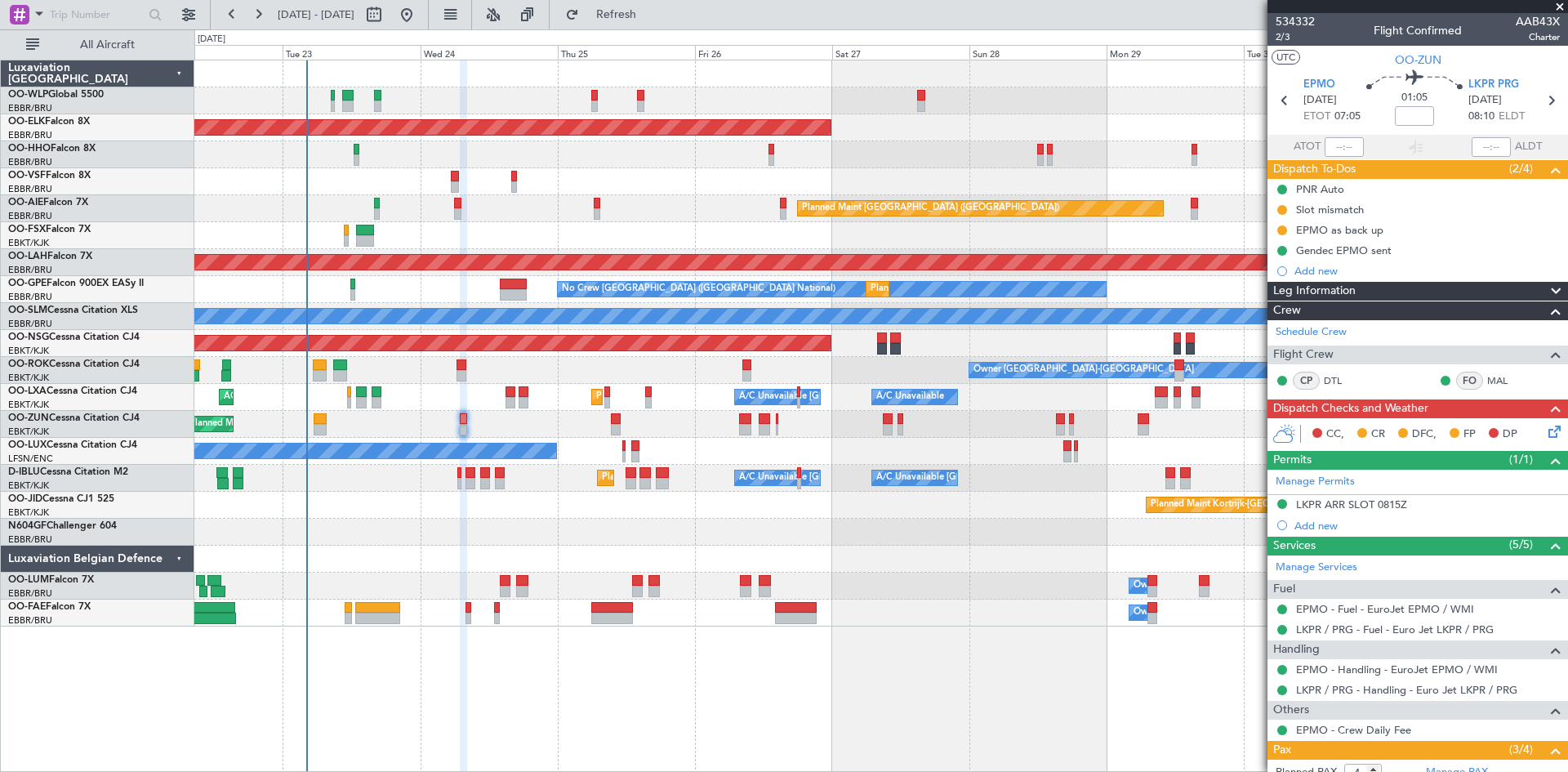
click at [1545, 426] on icon at bounding box center [1552, 429] width 13 height 13
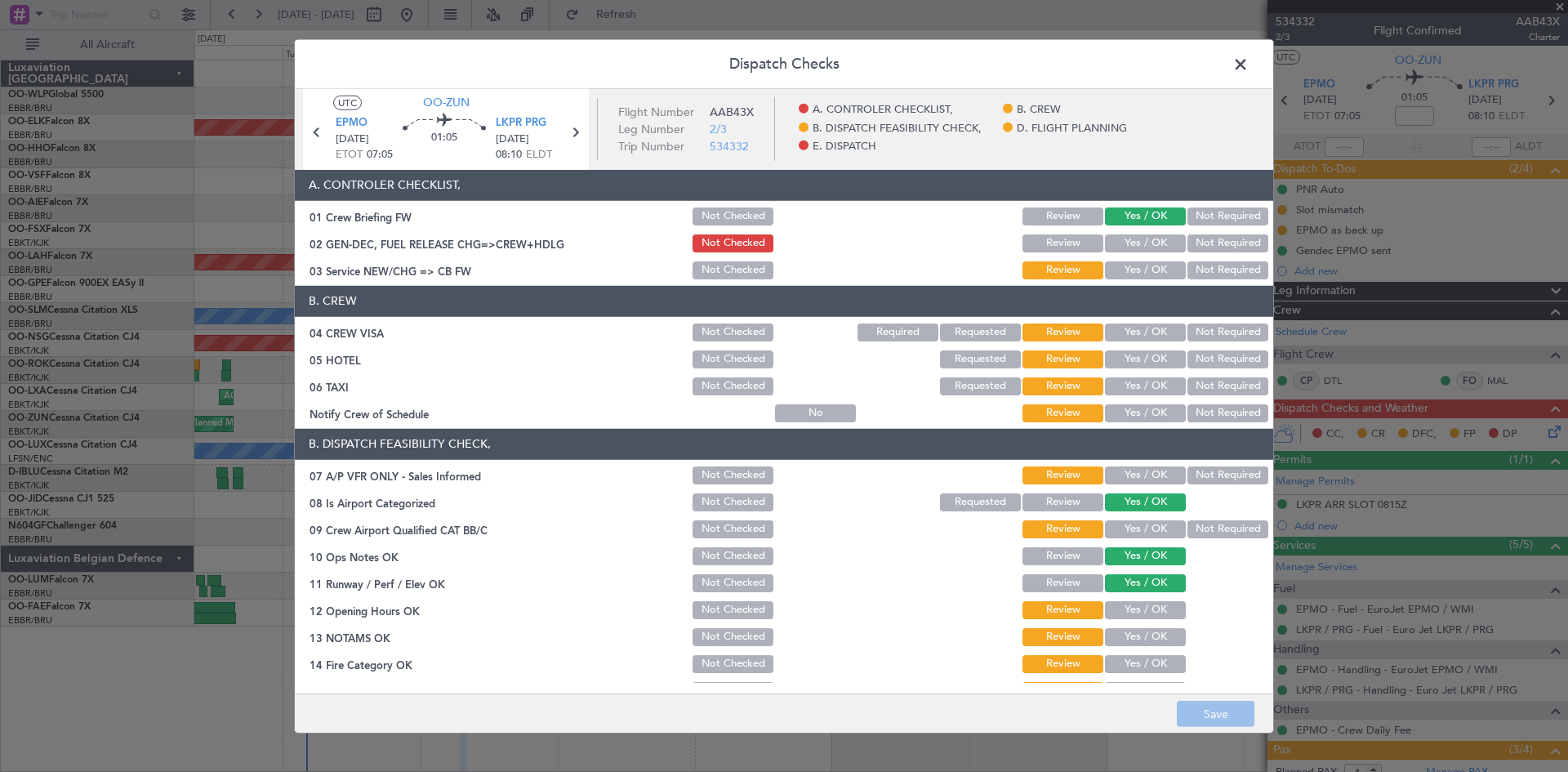
click at [1249, 74] on span at bounding box center [1249, 67] width 0 height 33
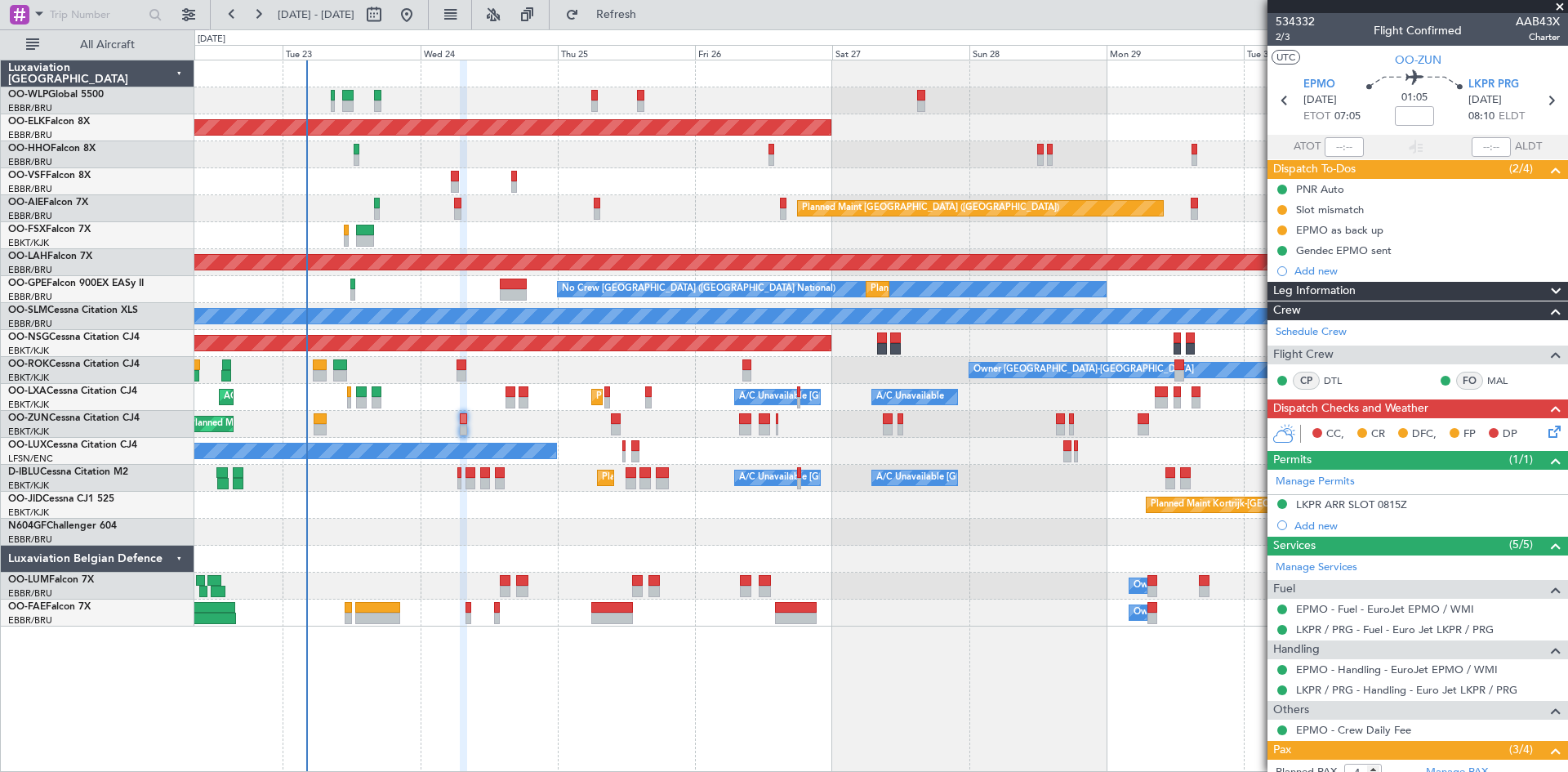
click at [1546, 432] on icon at bounding box center [1552, 429] width 13 height 13
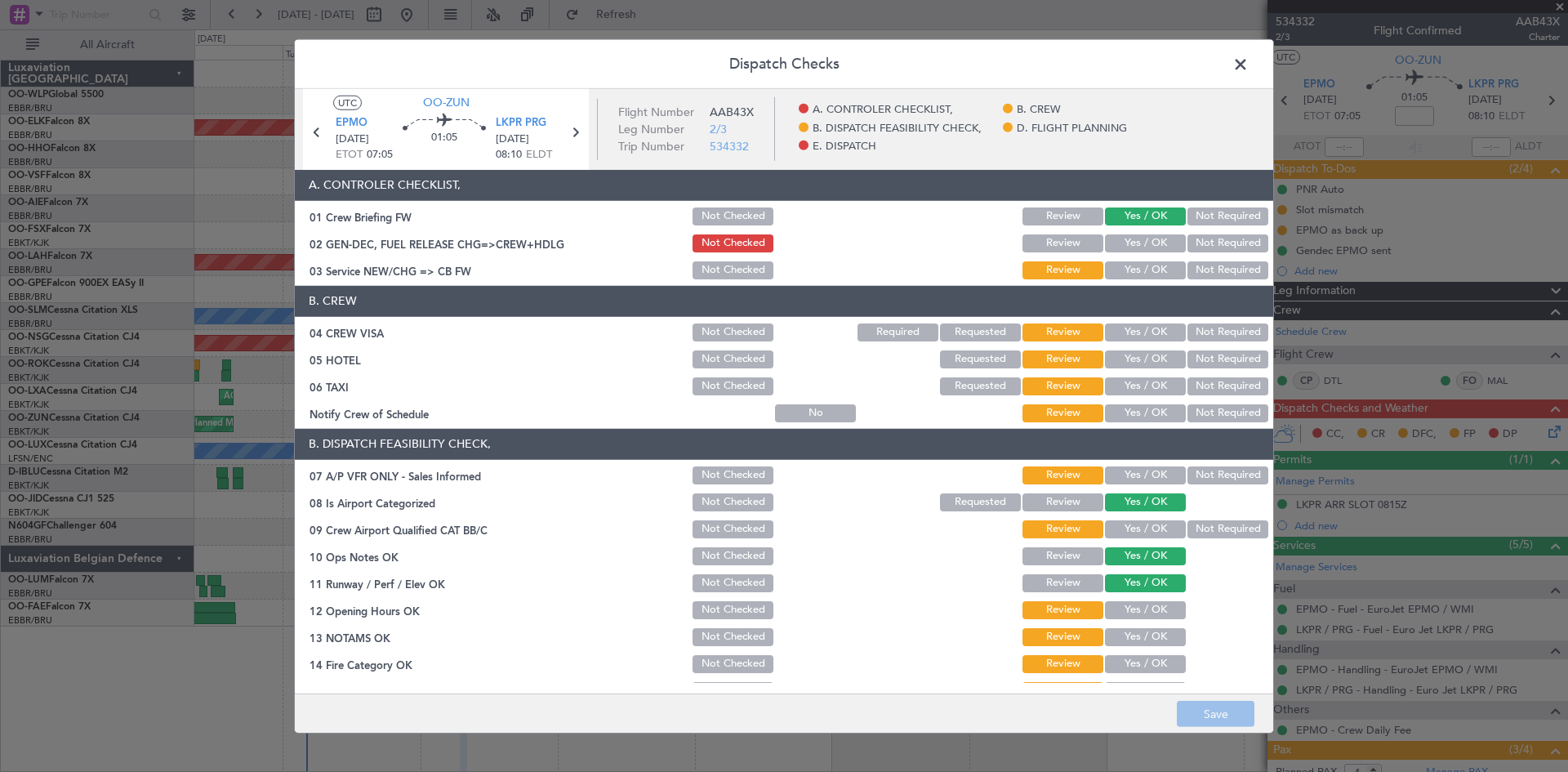
click at [1144, 481] on button "Yes / OK" at bounding box center [1146, 475] width 81 height 18
click at [1187, 472] on button "Not Required" at bounding box center [1228, 475] width 81 height 18
click at [1160, 521] on button "Yes / OK" at bounding box center [1146, 529] width 81 height 18
click at [1191, 525] on button "Not Required" at bounding box center [1228, 529] width 81 height 18
click at [1137, 599] on div "Yes / OK" at bounding box center [1143, 610] width 82 height 23
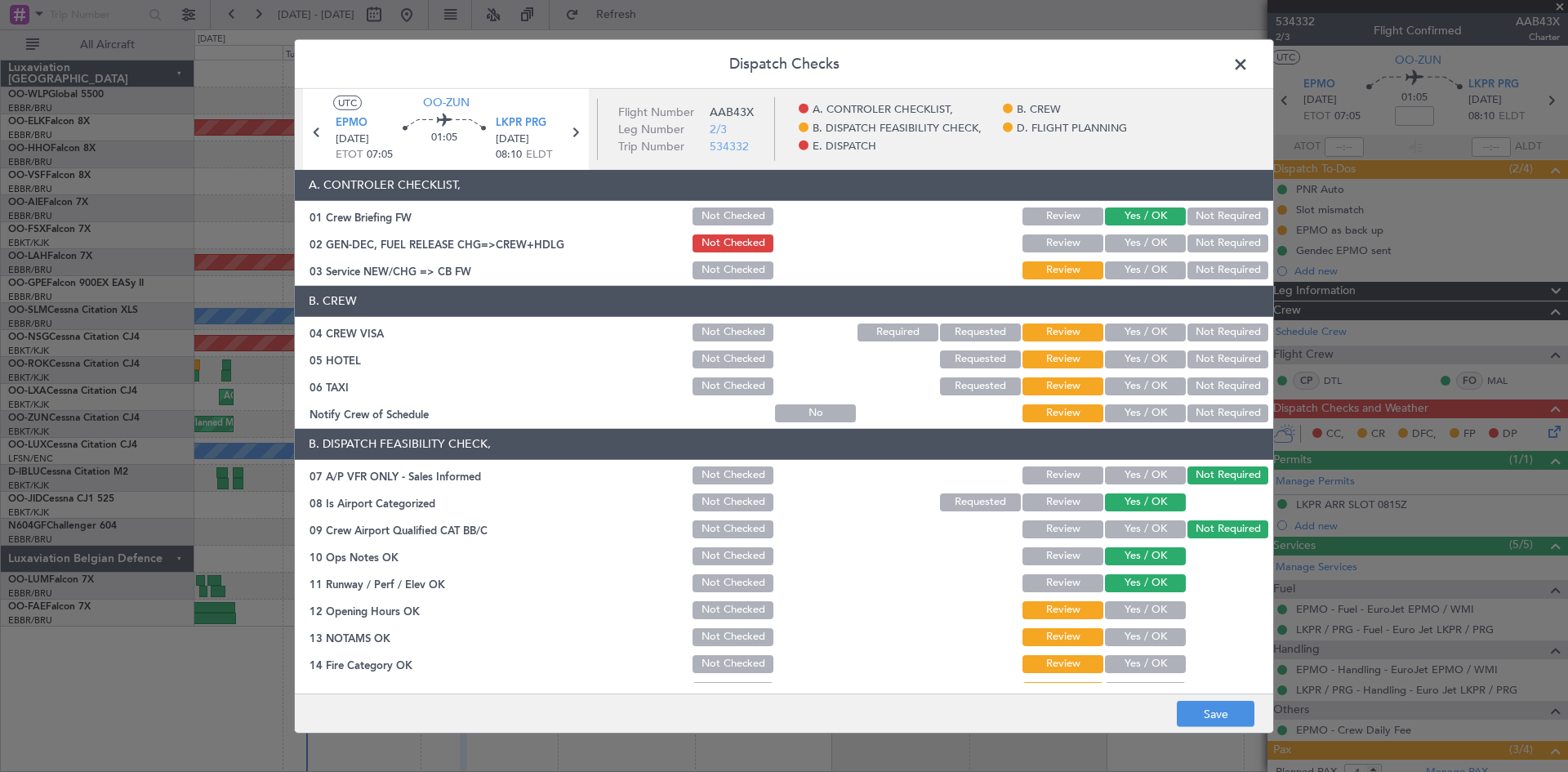
scroll to position [81, 0]
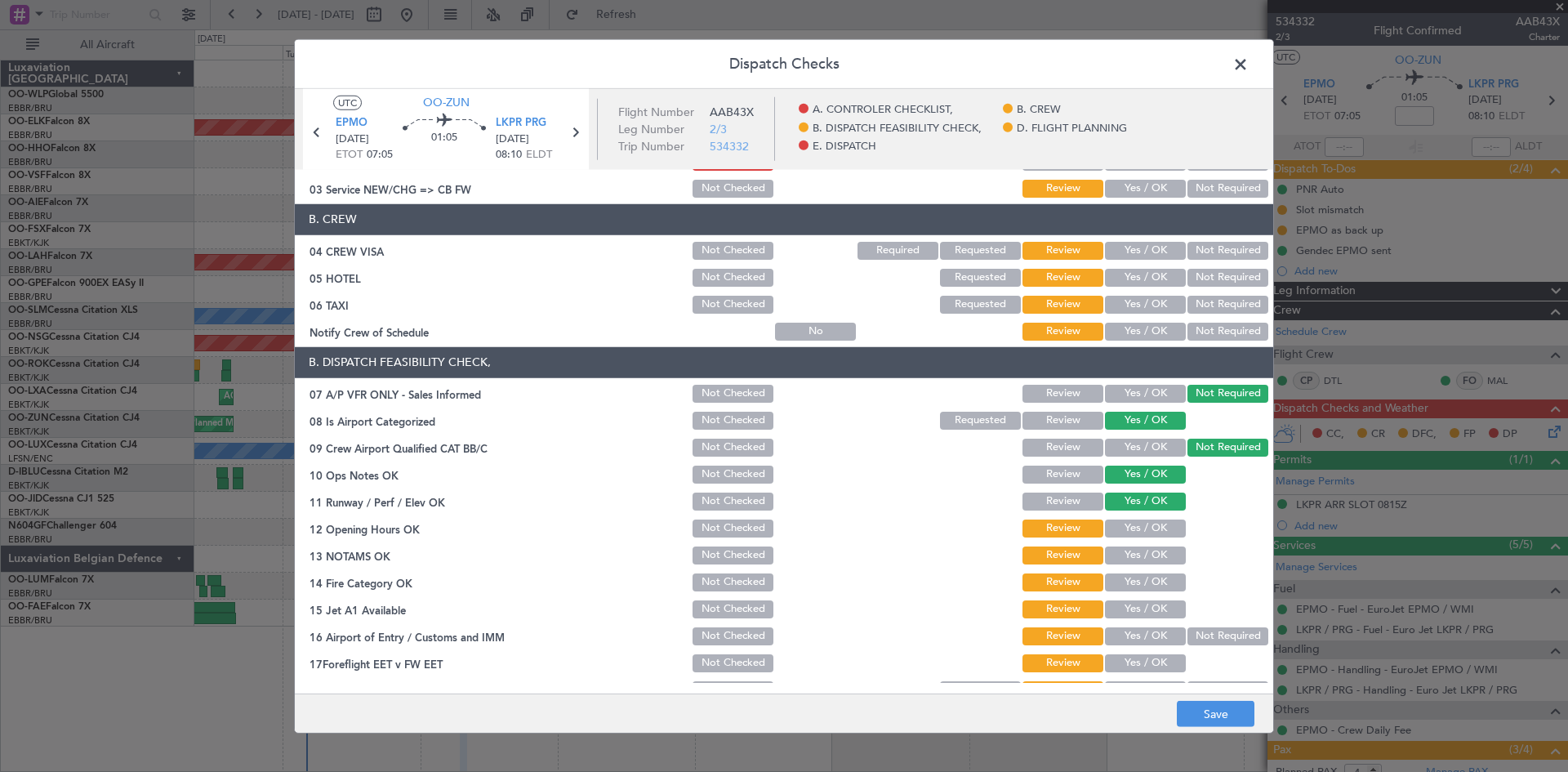
click at [1121, 531] on button "Yes / OK" at bounding box center [1146, 528] width 81 height 18
click at [1136, 563] on button "Yes / OK" at bounding box center [1146, 555] width 81 height 18
click at [1135, 578] on button "Yes / OK" at bounding box center [1146, 582] width 81 height 18
click at [1133, 603] on button "Yes / OK" at bounding box center [1146, 609] width 81 height 18
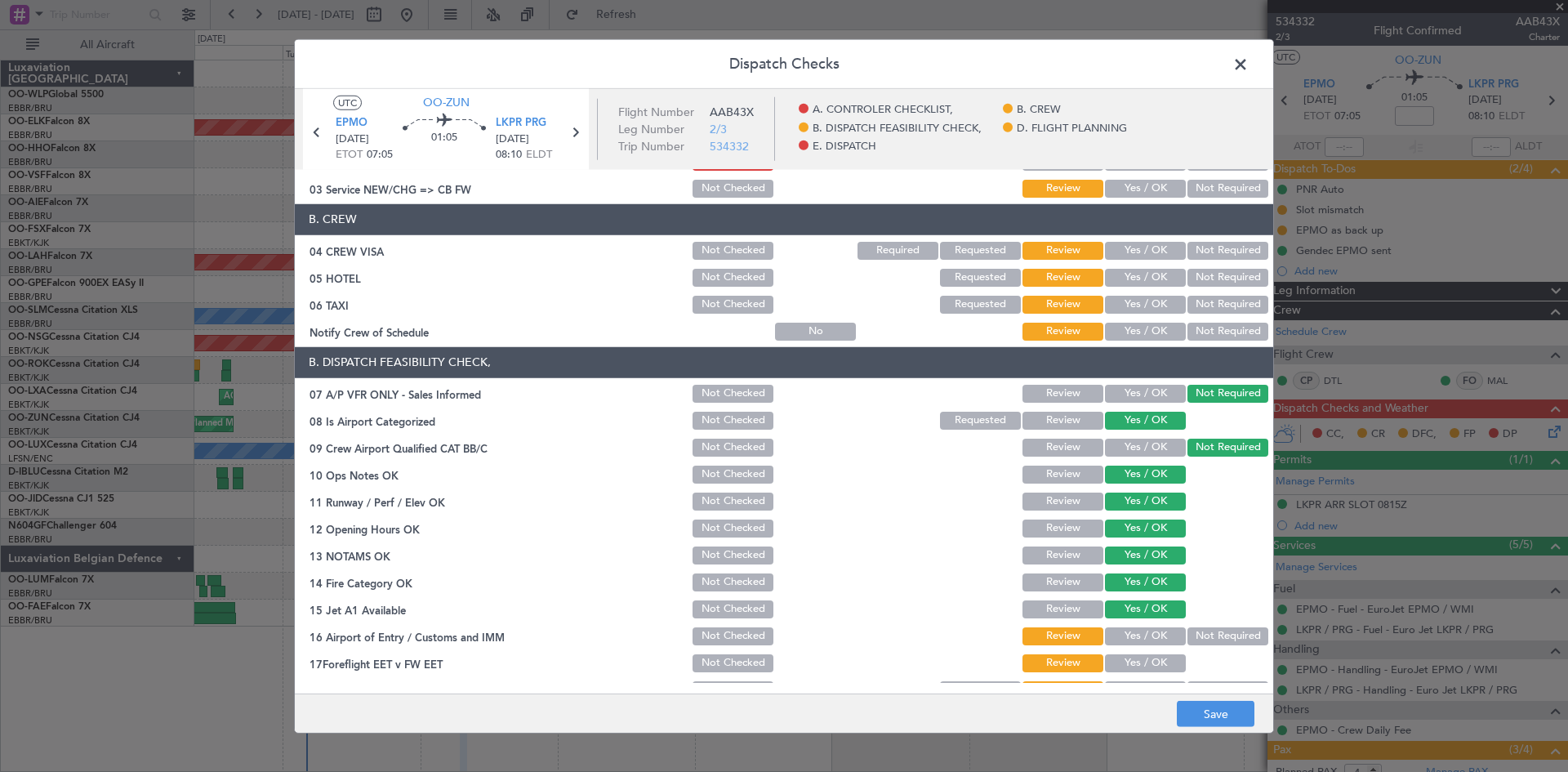
click at [1208, 625] on div "Not Required" at bounding box center [1225, 636] width 82 height 23
click at [1202, 635] on button "Not Required" at bounding box center [1228, 636] width 81 height 18
click at [1151, 654] on button "Yes / OK" at bounding box center [1146, 662] width 81 height 18
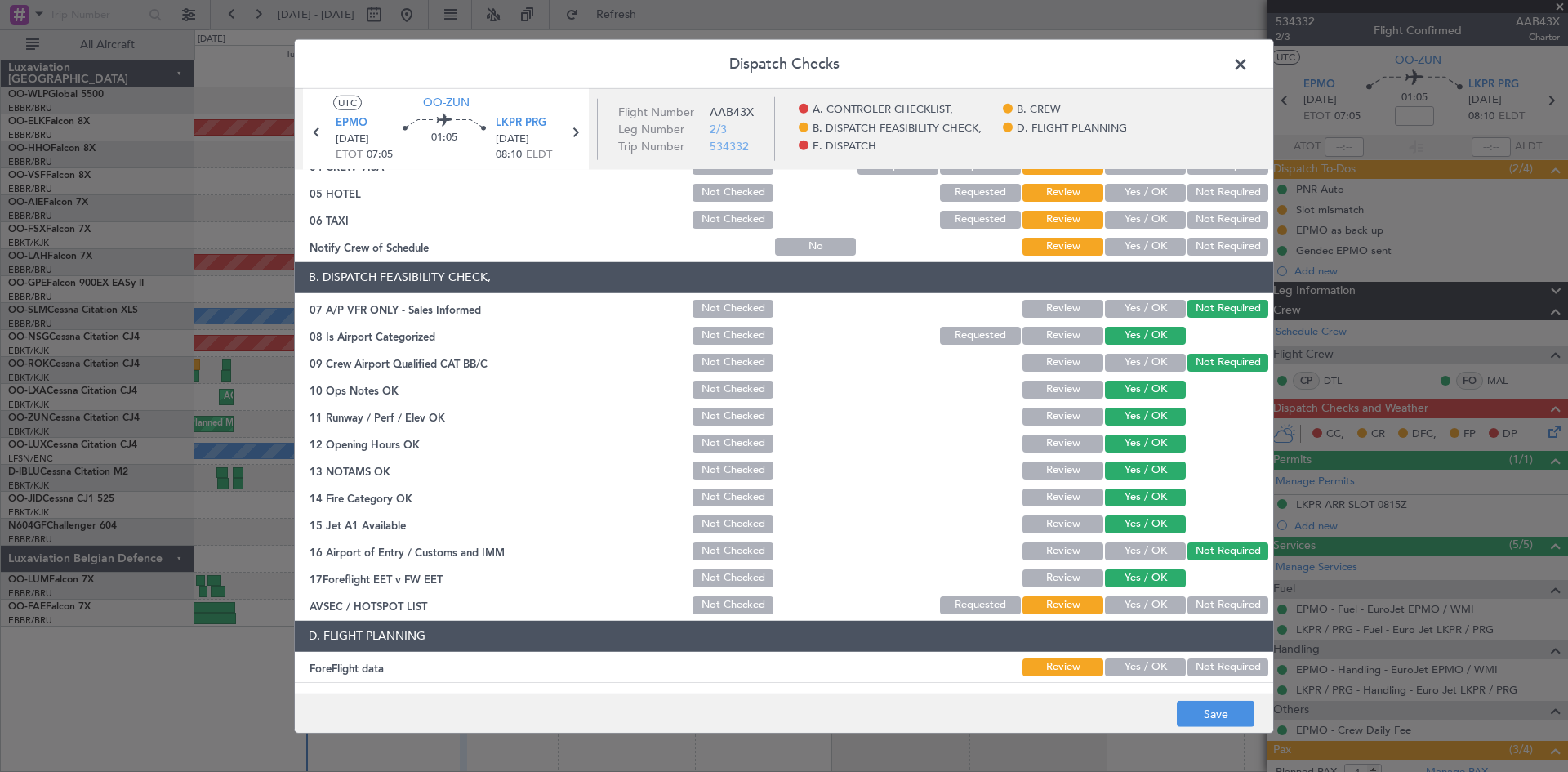
scroll to position [245, 0]
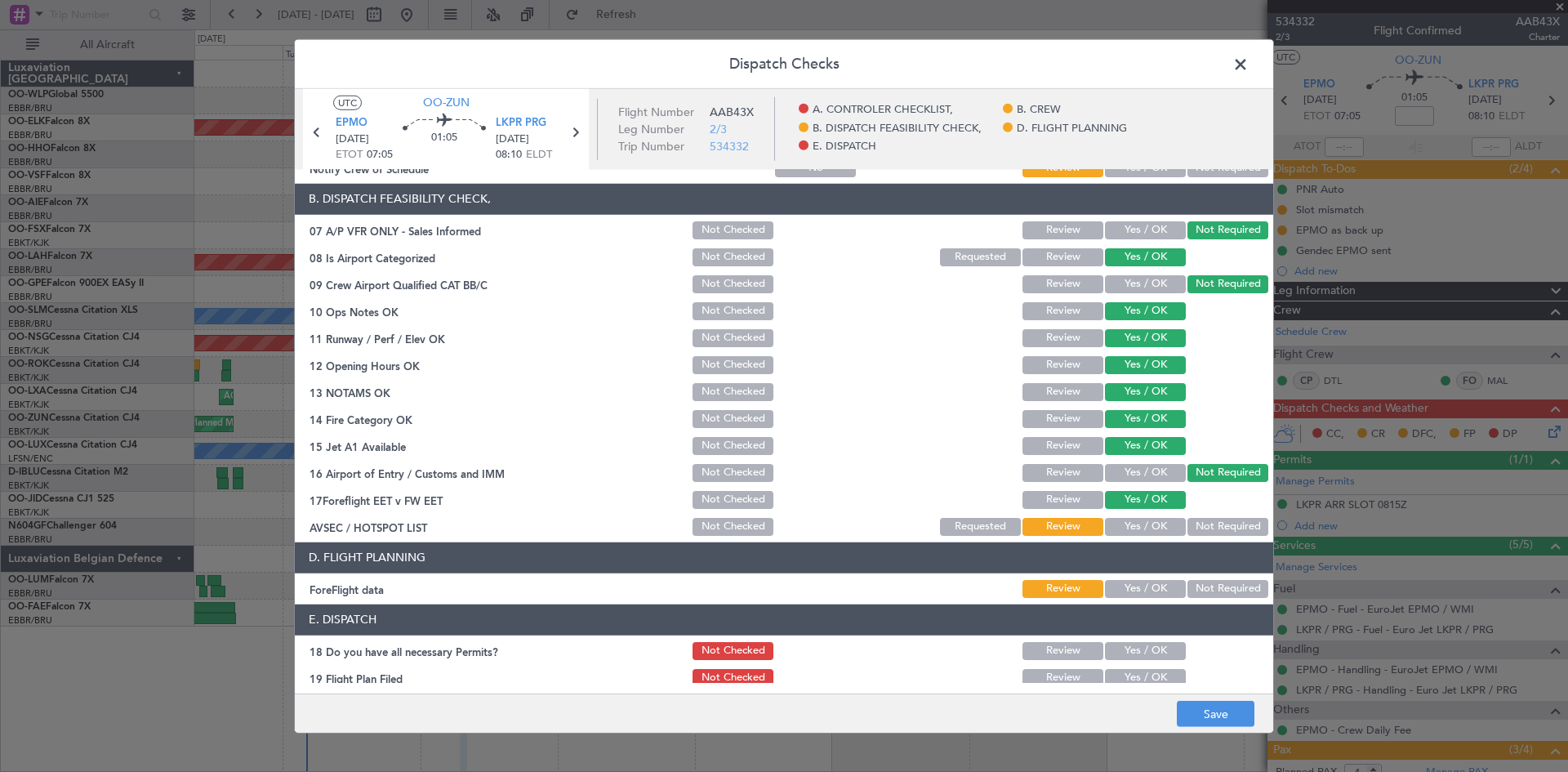
click at [1197, 530] on button "Not Required" at bounding box center [1228, 526] width 81 height 18
click at [1148, 593] on button "Yes / OK" at bounding box center [1146, 589] width 81 height 18
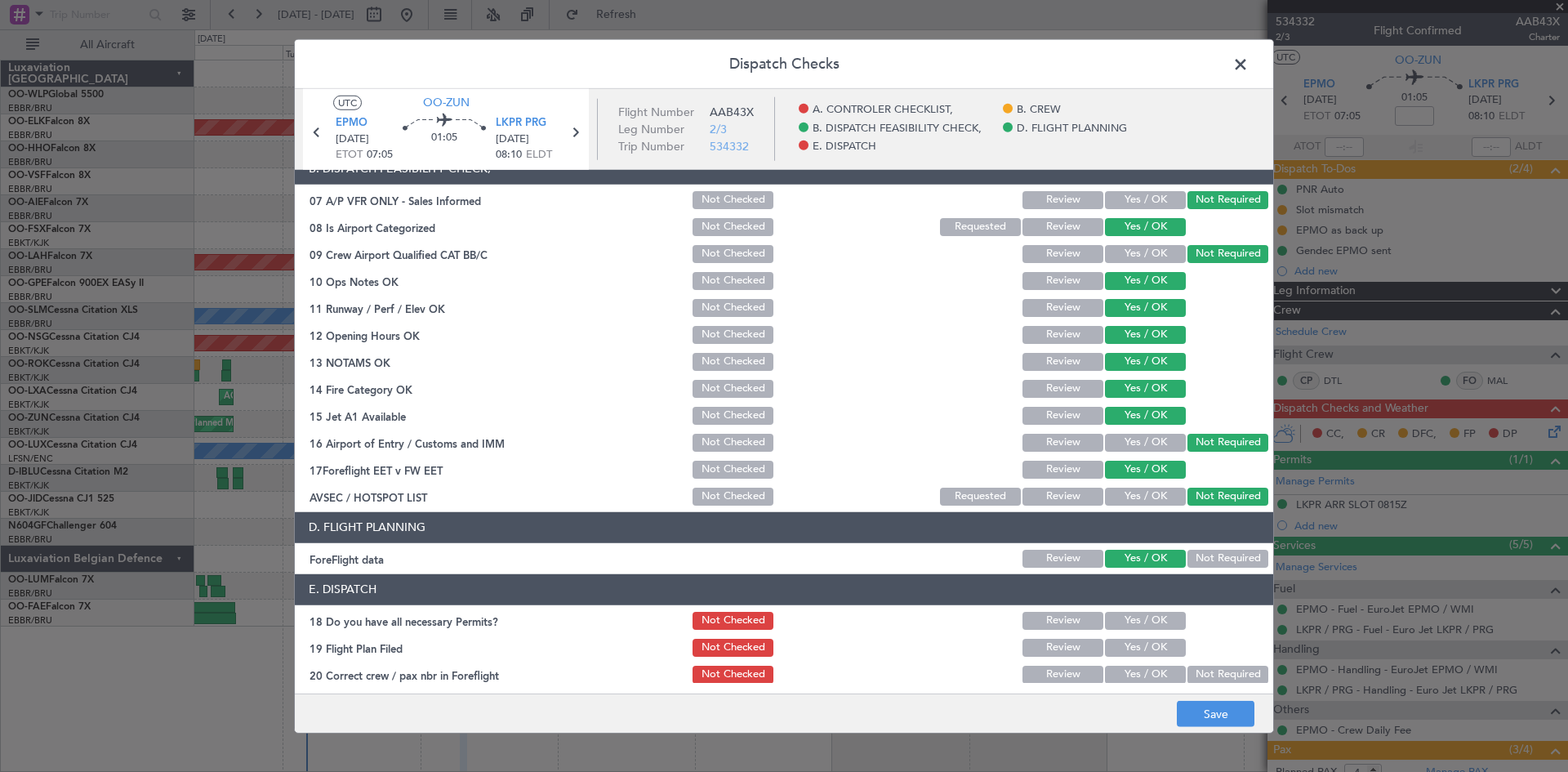
scroll to position [309, 0]
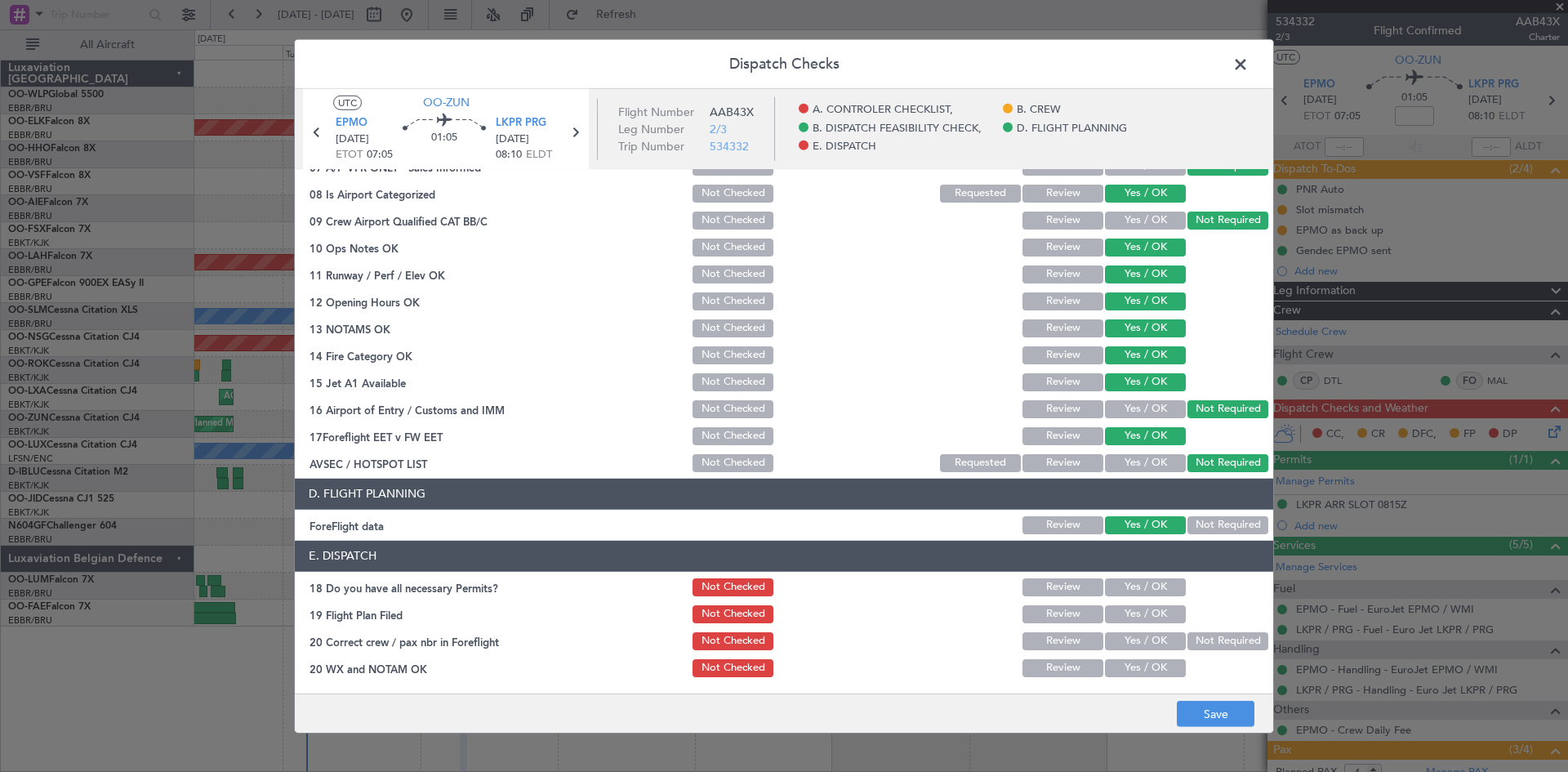
click at [1055, 437] on button "Review" at bounding box center [1063, 436] width 81 height 18
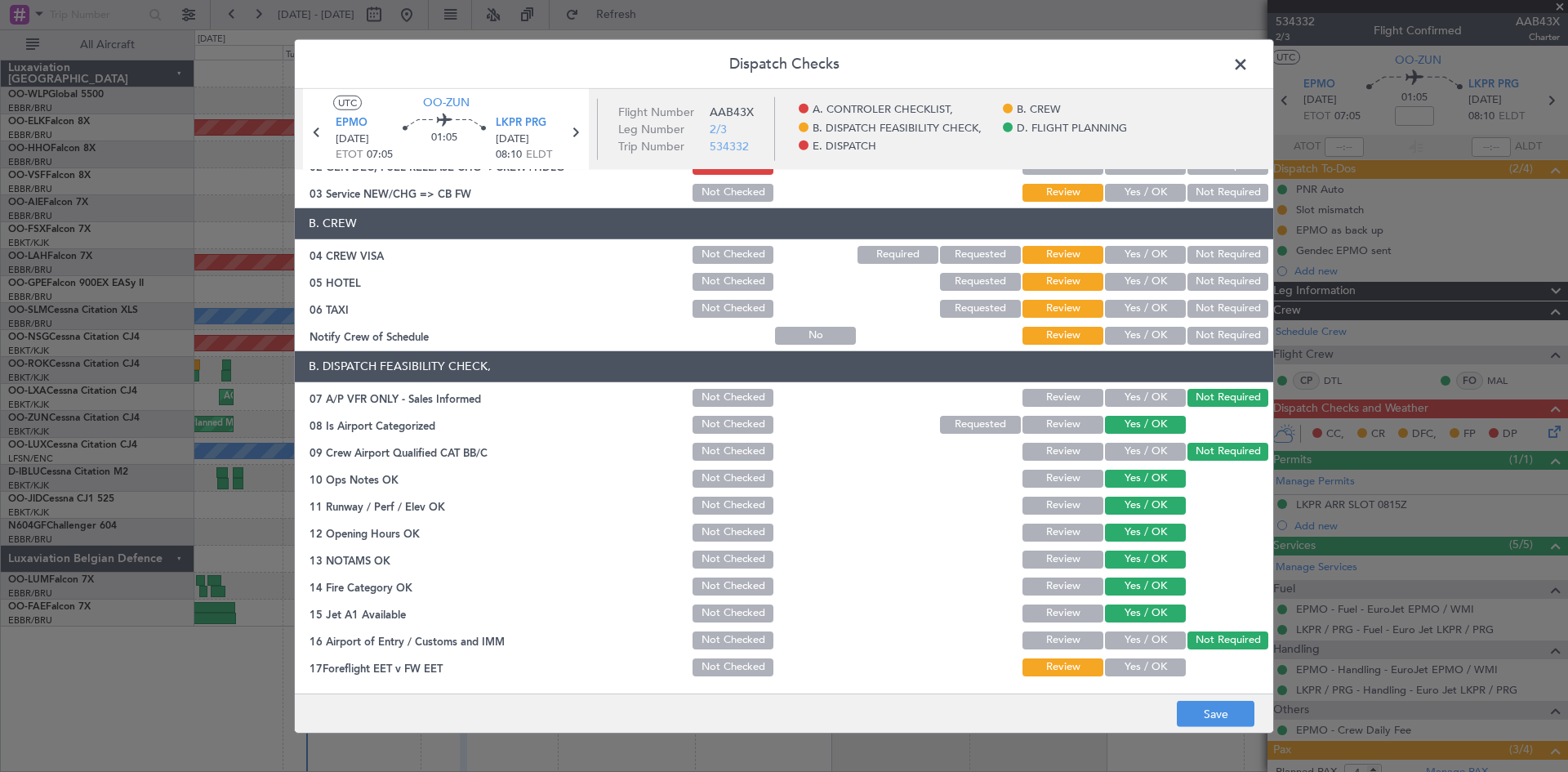
scroll to position [0, 0]
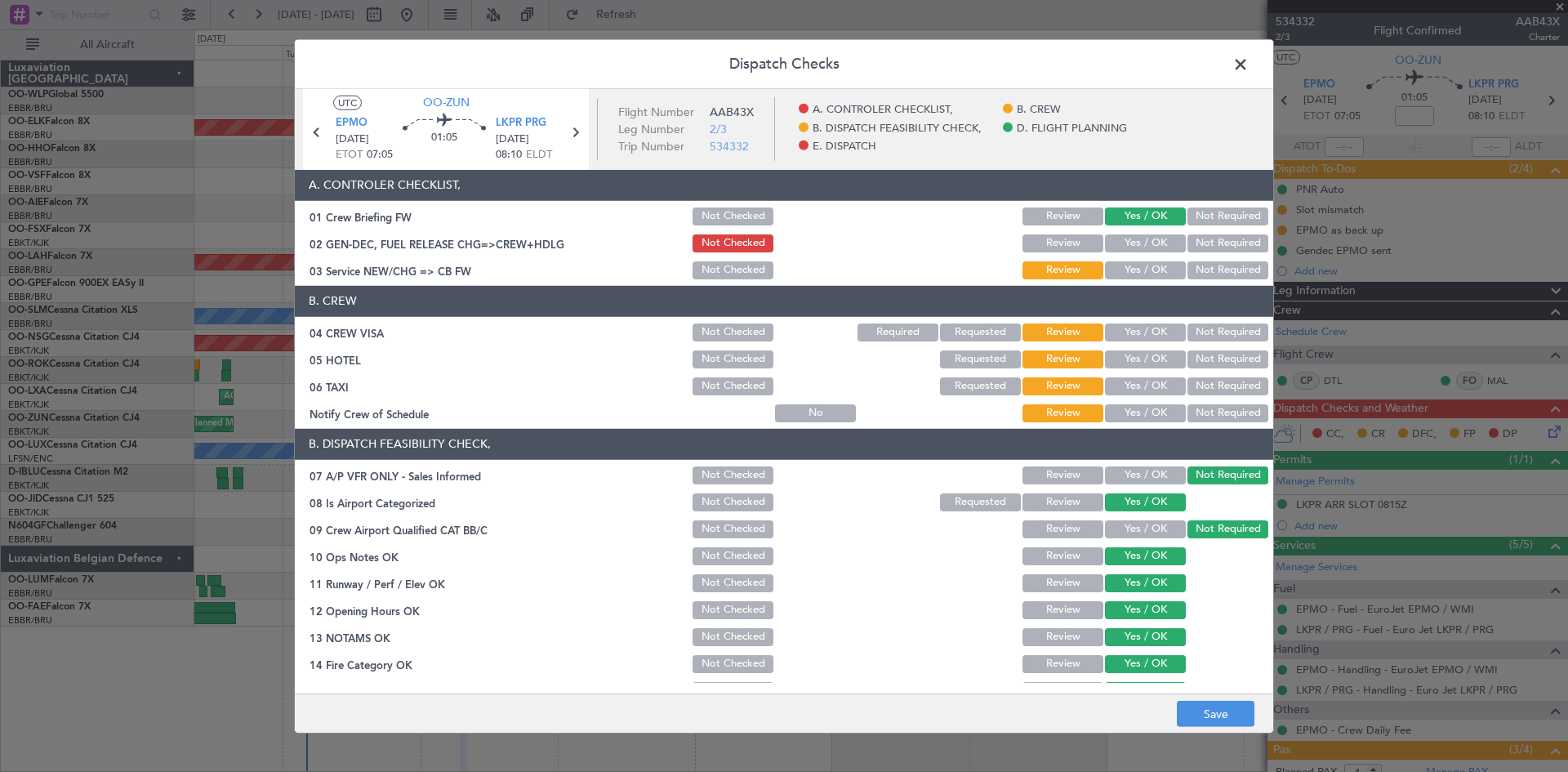
click at [1152, 340] on button "Yes / OK" at bounding box center [1146, 332] width 81 height 18
click at [1219, 351] on button "Not Required" at bounding box center [1228, 359] width 81 height 18
click at [1215, 370] on section "B. CREW 04 CREW VISA Not Checked Required Requested Review Yes / OK Not Require…" at bounding box center [784, 355] width 979 height 139
click at [1212, 383] on button "Not Required" at bounding box center [1228, 386] width 81 height 18
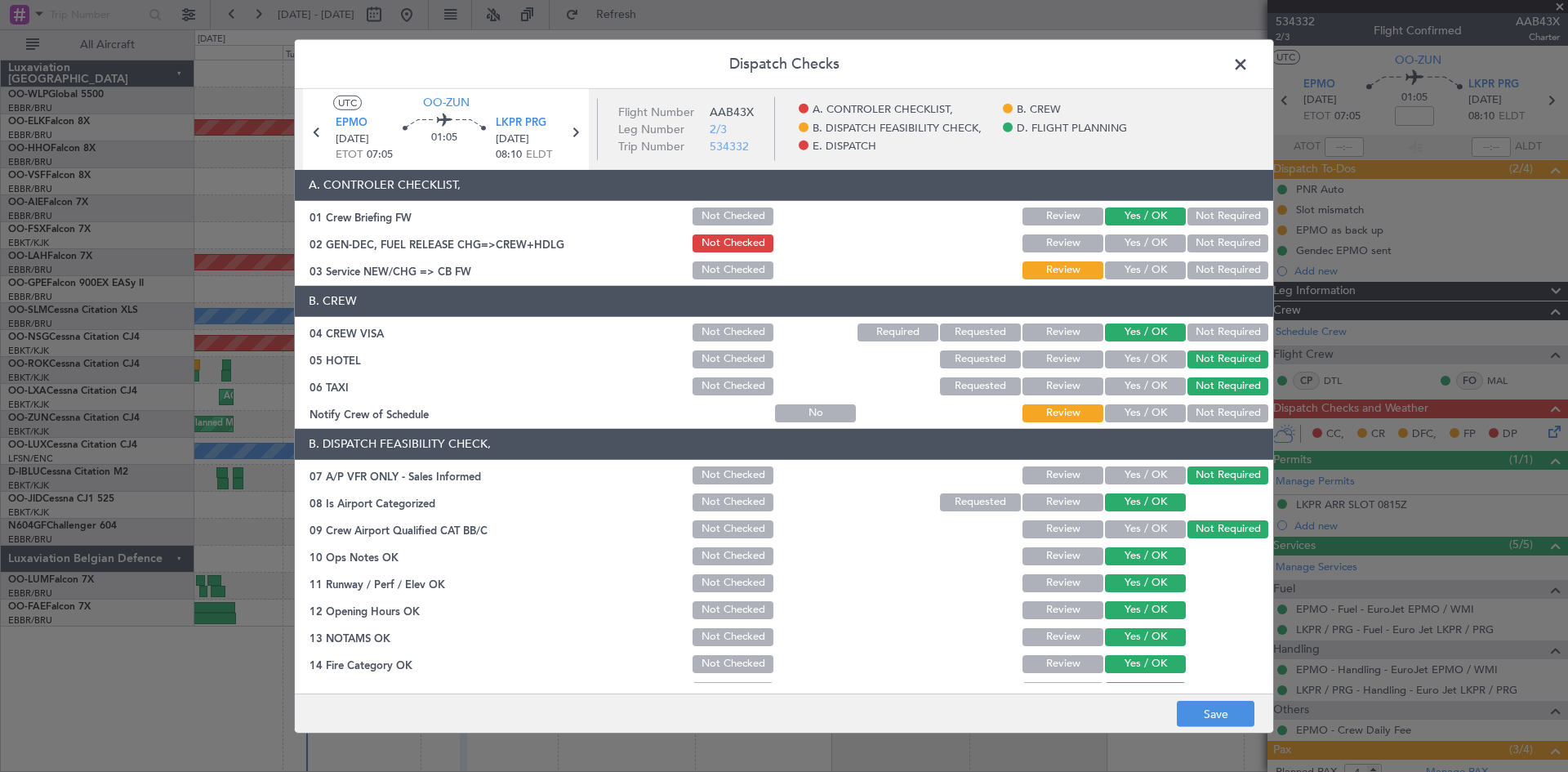
click at [1148, 412] on button "Yes / OK" at bounding box center [1146, 413] width 81 height 18
click at [1134, 281] on div "Yes / OK" at bounding box center [1143, 270] width 82 height 23
click at [1134, 273] on button "Yes / OK" at bounding box center [1146, 270] width 81 height 18
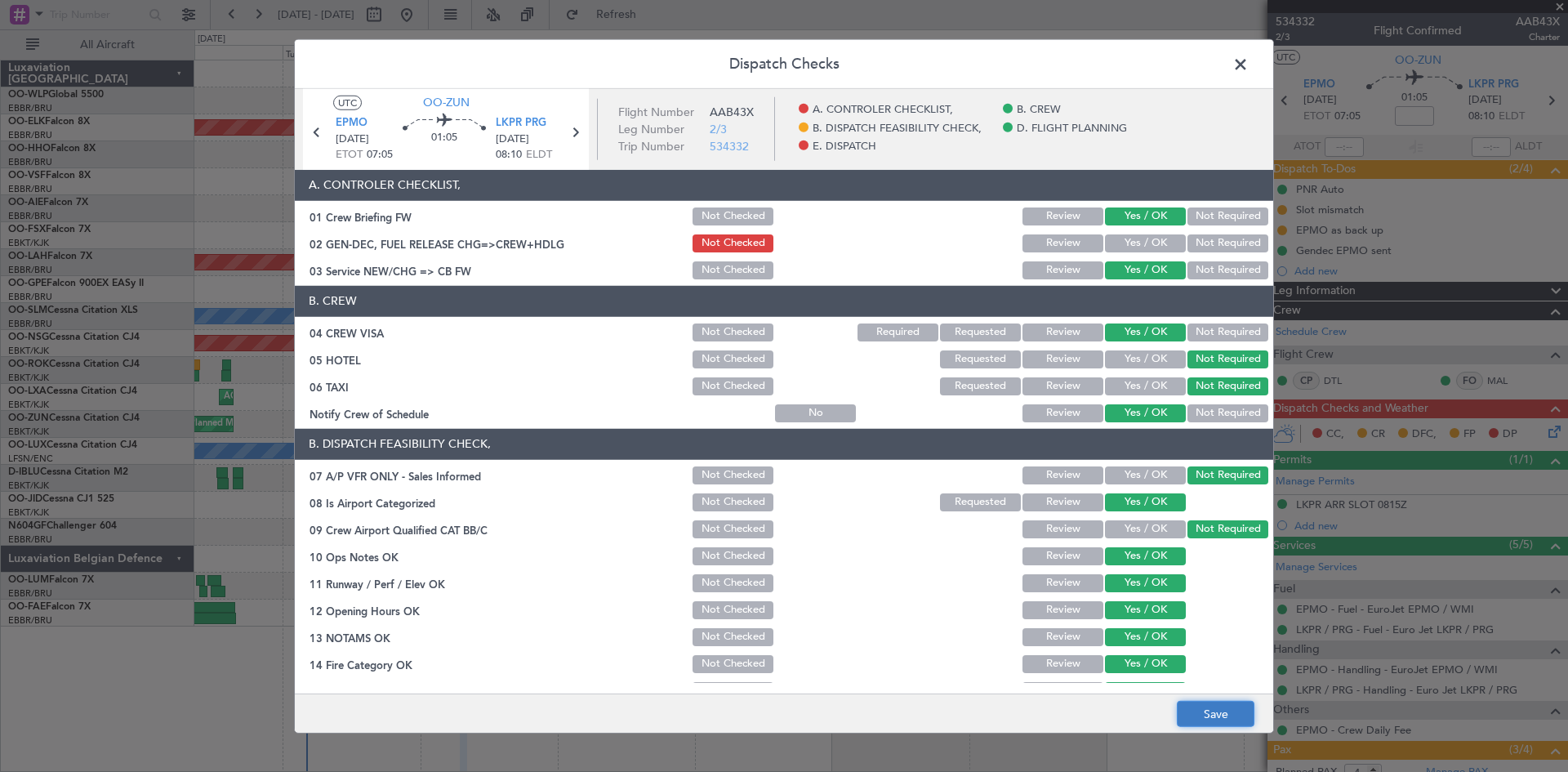
click at [1192, 711] on button "Save" at bounding box center [1216, 714] width 77 height 26
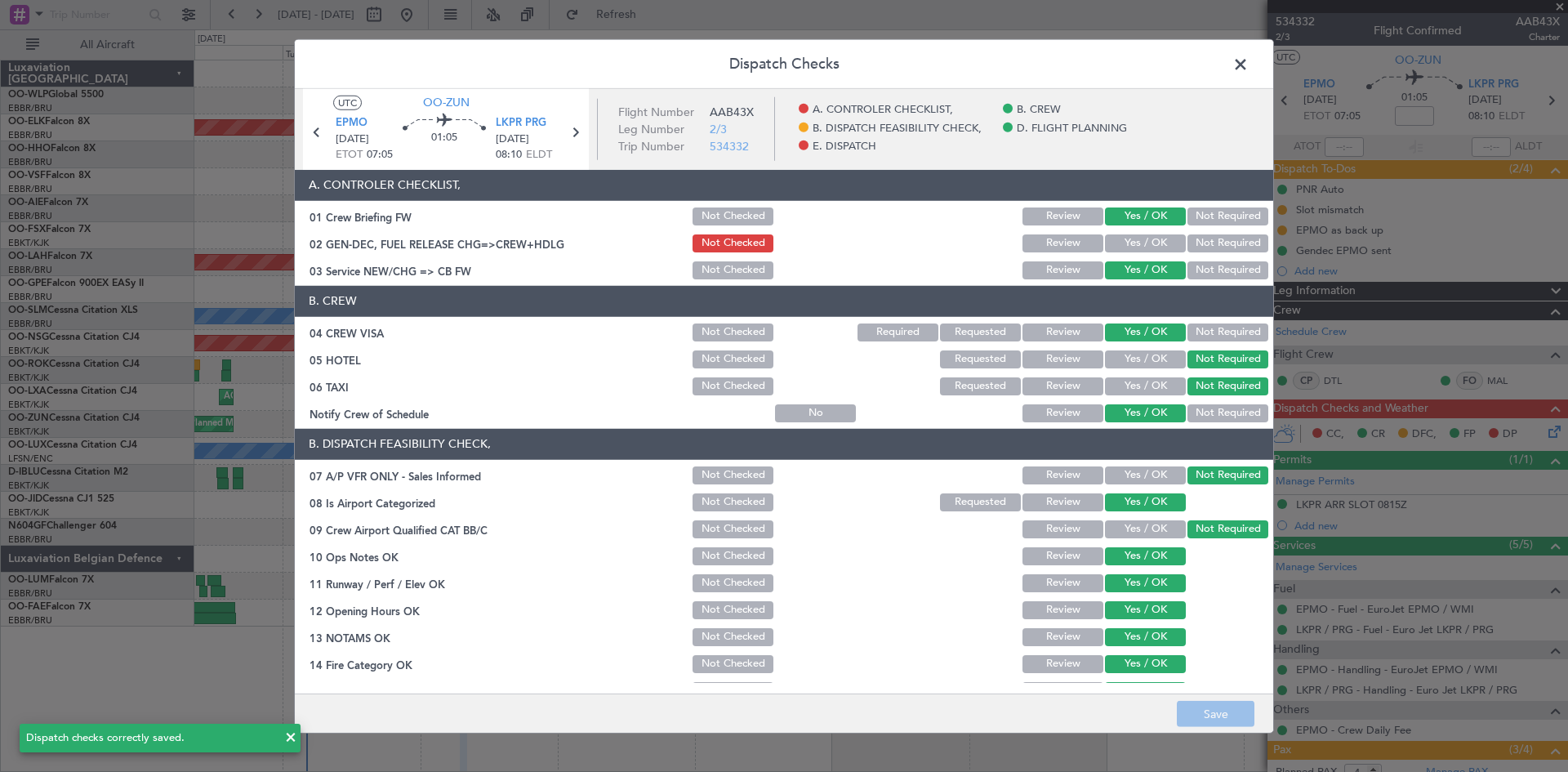
click at [1249, 76] on span at bounding box center [1249, 67] width 0 height 33
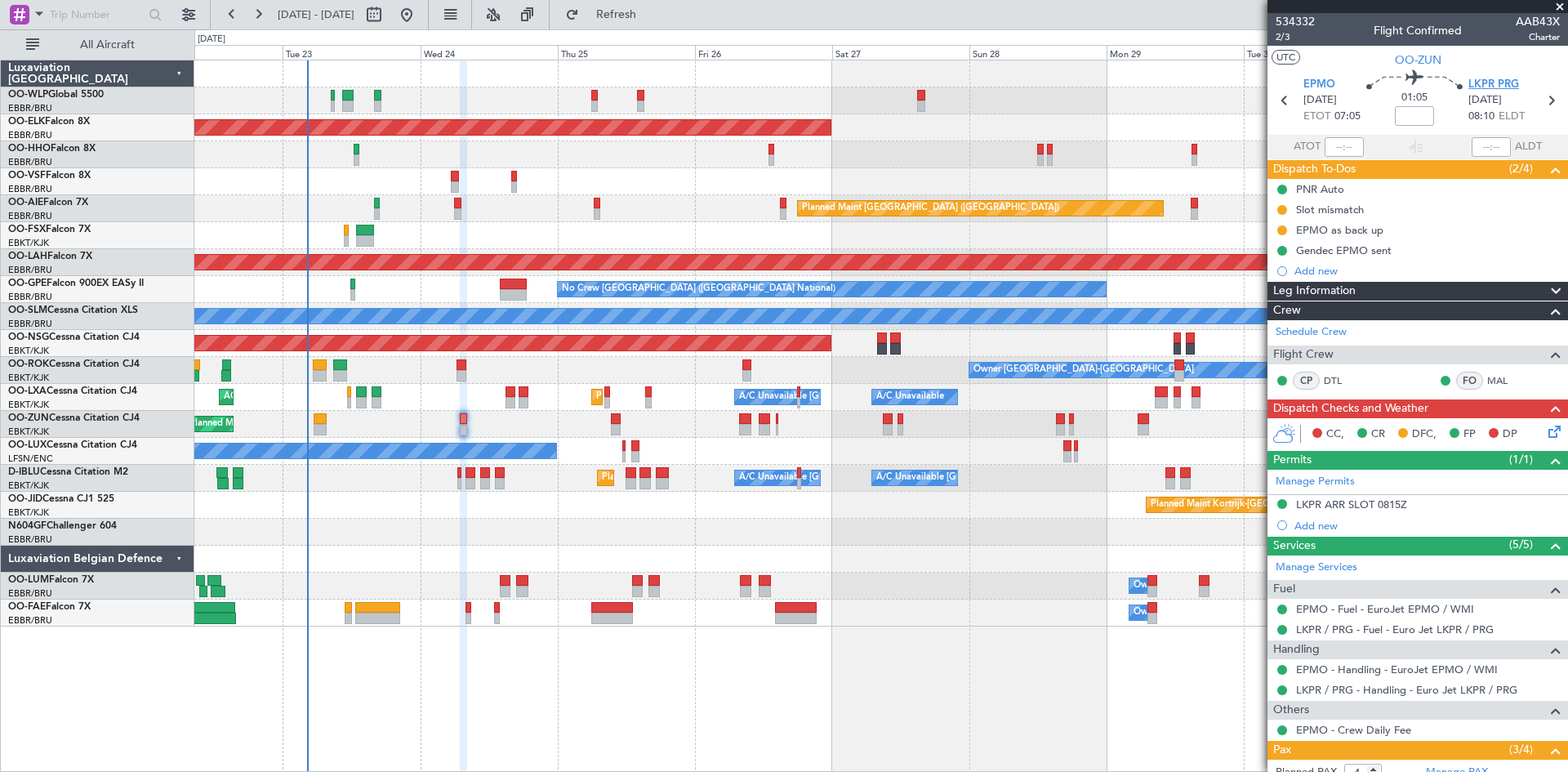
click at [1468, 87] on span "LKPR PRG" at bounding box center [1493, 84] width 51 height 16
click at [1491, 90] on span "LKPR PRG" at bounding box center [1493, 84] width 51 height 16
click at [1497, 83] on span "LKPR PRG" at bounding box center [1493, 84] width 51 height 16
click at [1343, 208] on div "Slot mismatch" at bounding box center [1330, 209] width 68 height 14
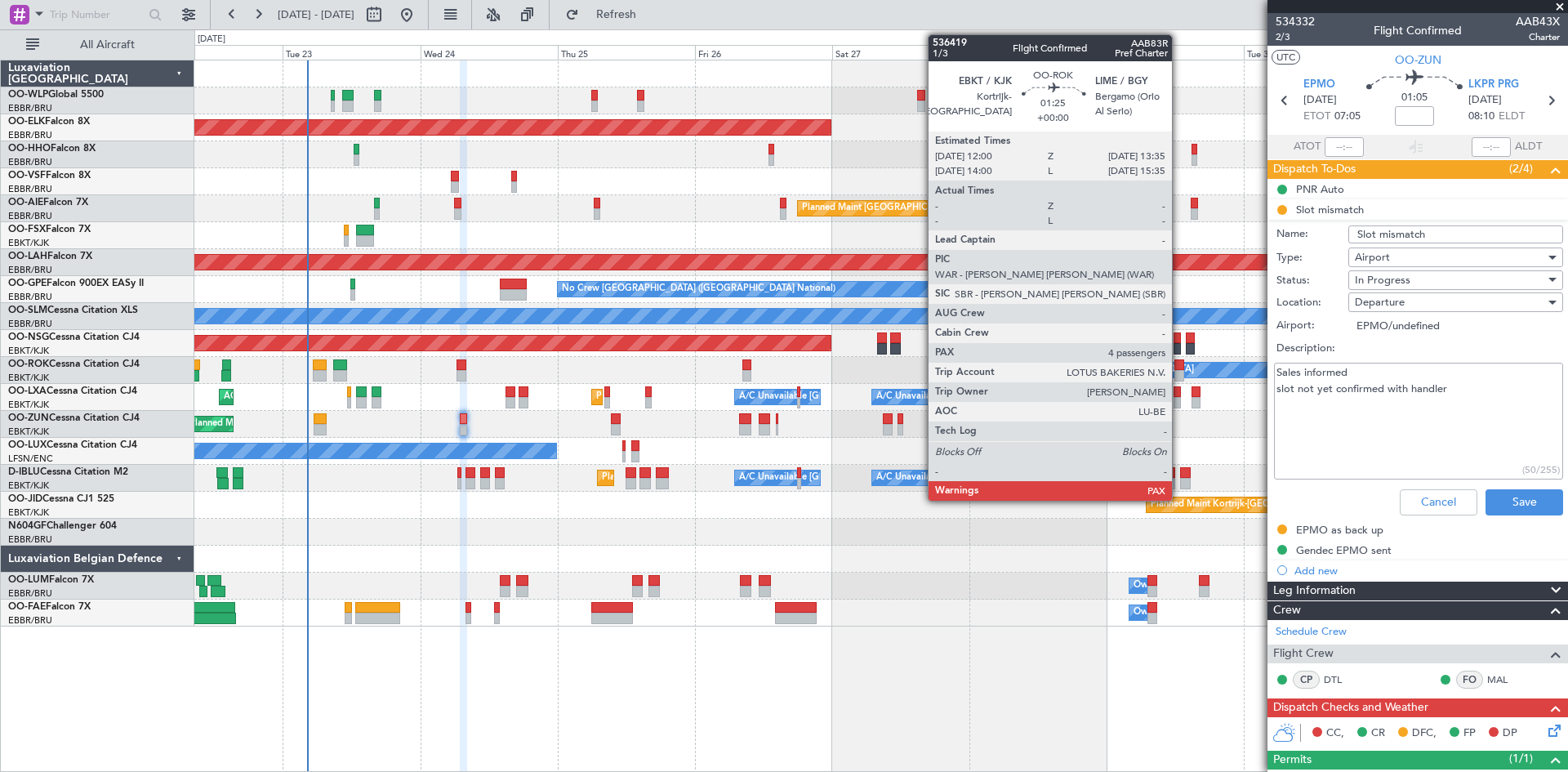
drag, startPoint x: 1456, startPoint y: 420, endPoint x: 1179, endPoint y: 361, distance: 283.2
click at [1179, 361] on fb-app "22 Sep 2025 - 02 Oct 2025 Refresh Quick Links All Aircraft Planned Maint Kortri…" at bounding box center [784, 392] width 1568 height 760
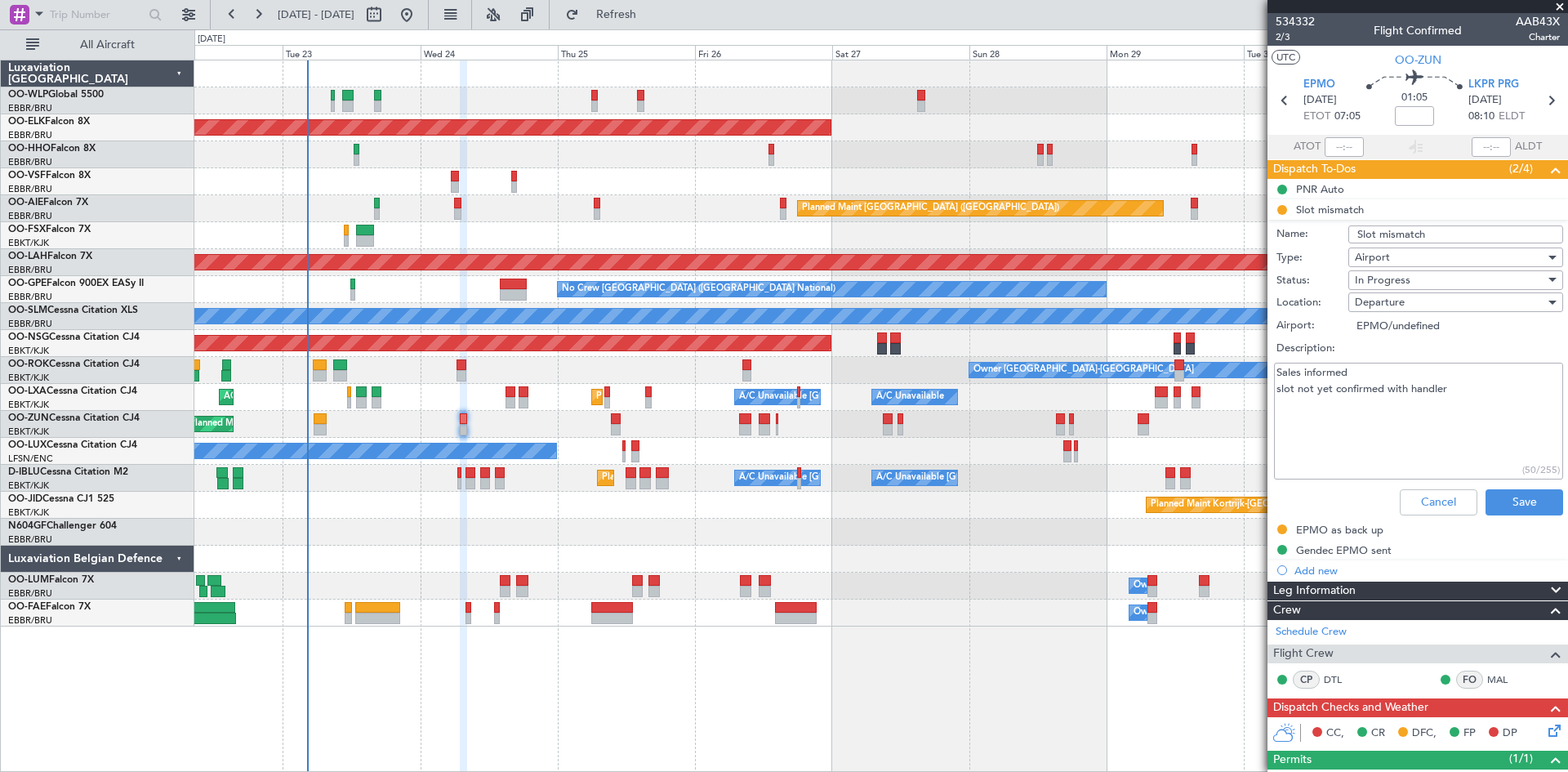
click at [1290, 215] on li "Slot mismatch Name: Slot mismatch Type: Airport Status: In Progress Location: D…" at bounding box center [1418, 360] width 300 height 322
click at [1300, 212] on li "Slot mismatch Name: Slot mismatch Type: Airport Status: In Progress Location: D…" at bounding box center [1418, 360] width 300 height 322
click at [1314, 212] on li "Slot mismatch Name: Slot mismatch Type: Airport Status: In Progress Location: D…" at bounding box center [1418, 360] width 300 height 322
click at [1388, 279] on span "In Progress" at bounding box center [1382, 281] width 56 height 15
click at [1378, 385] on span "Cancelled" at bounding box center [1448, 386] width 191 height 25
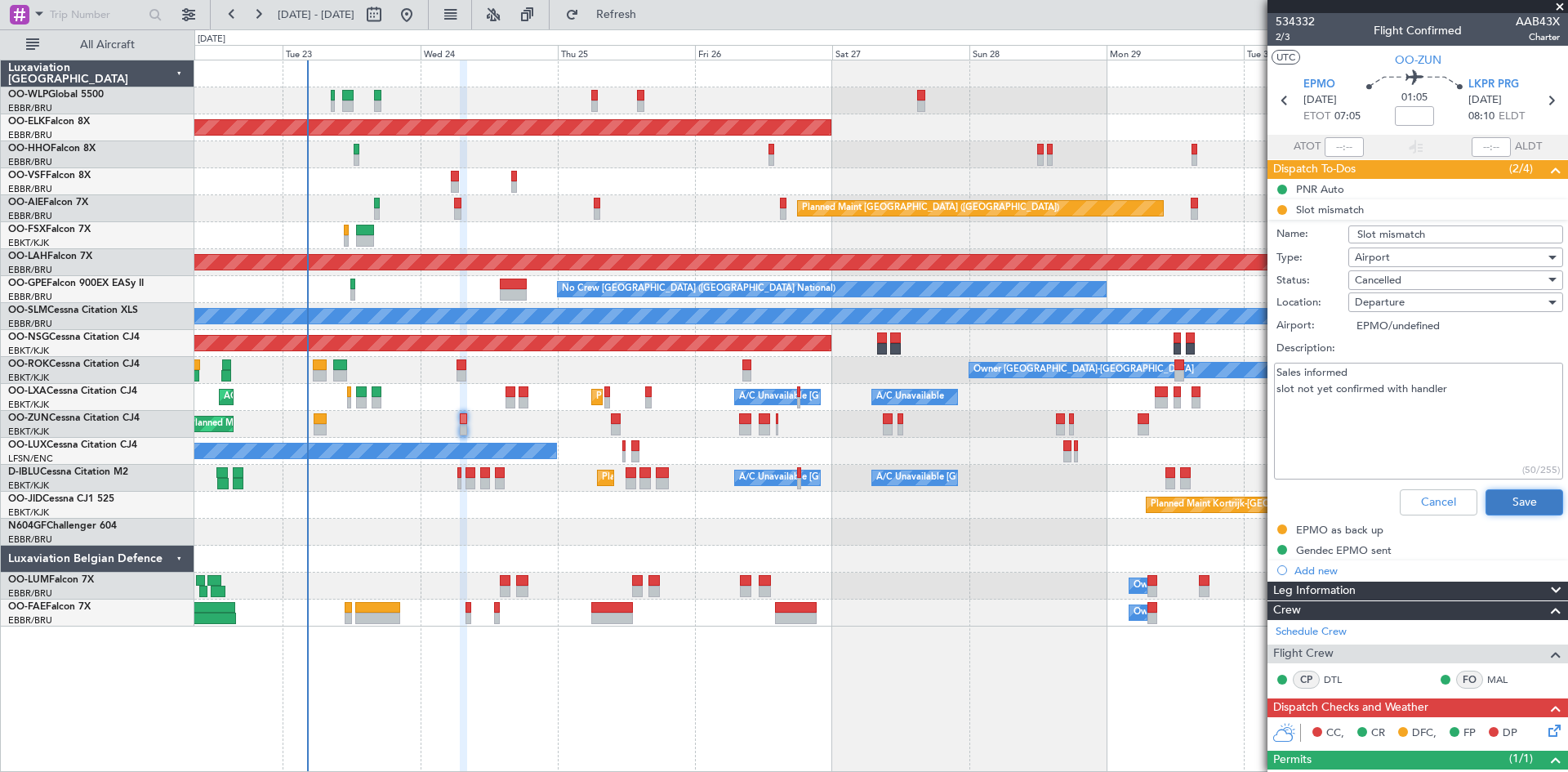
click at [1493, 493] on button "Save" at bounding box center [1524, 503] width 77 height 26
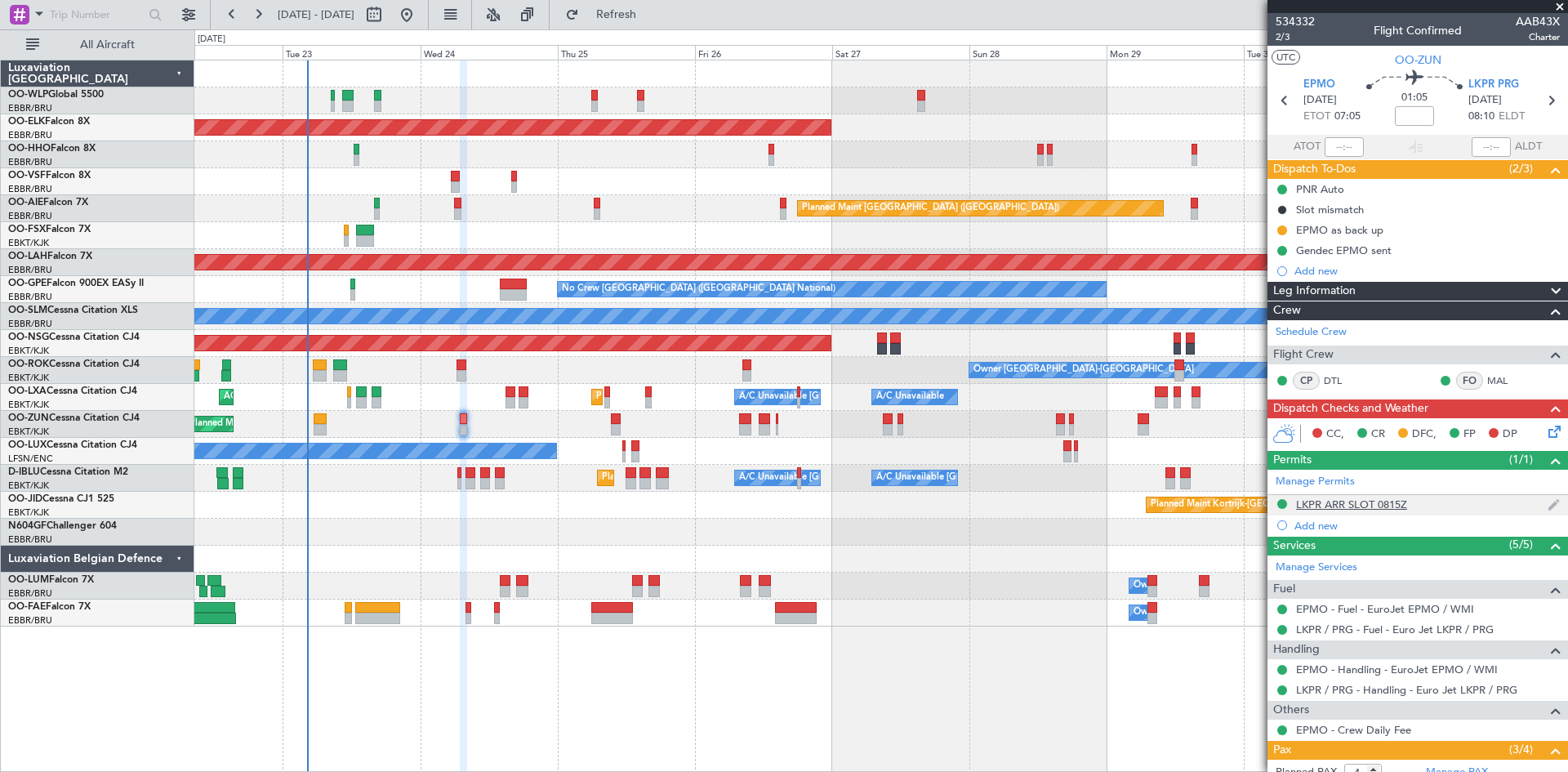
click at [1373, 511] on div "LKPR ARR SLOT 0815Z" at bounding box center [1418, 506] width 300 height 21
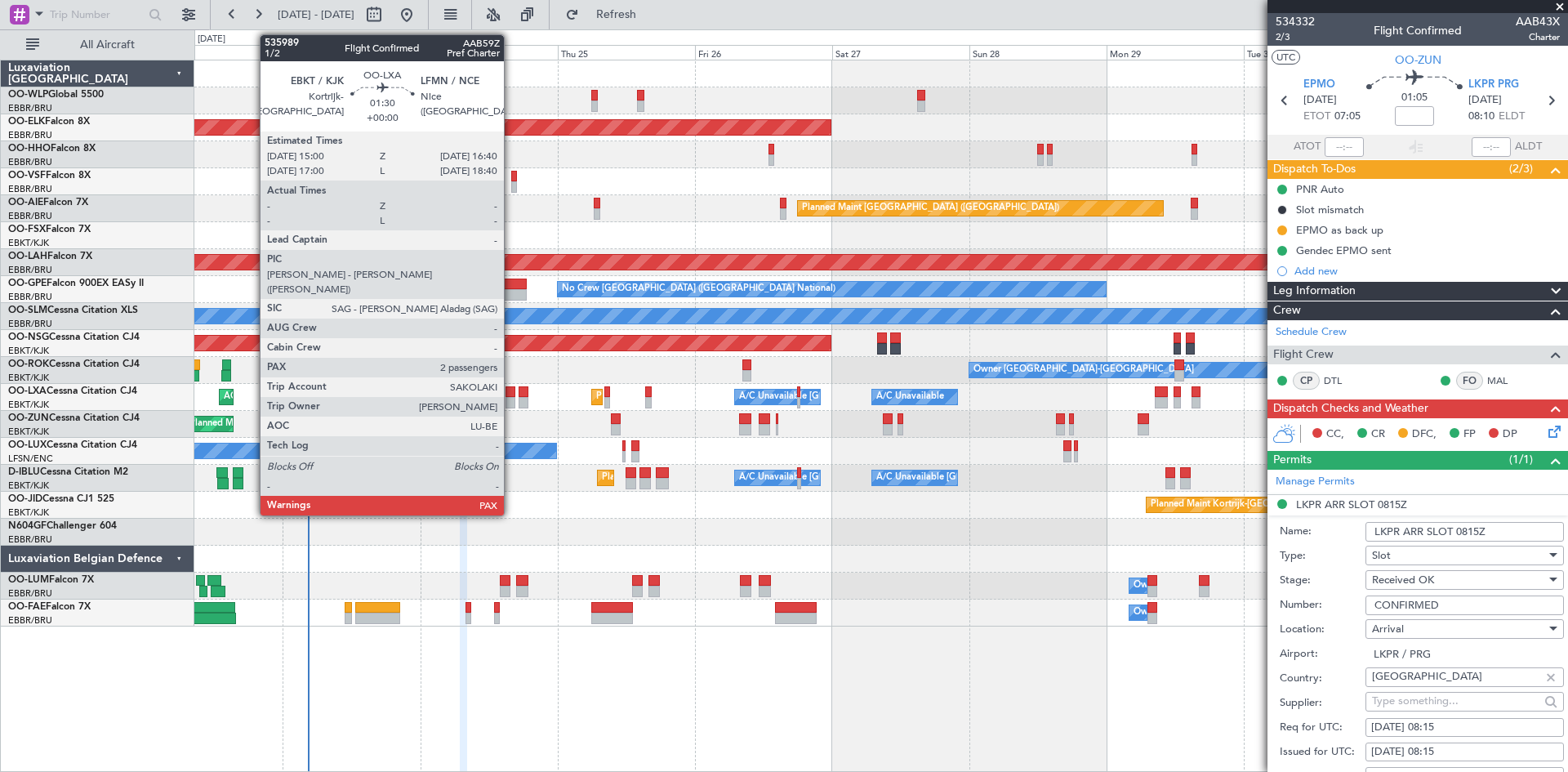
click at [511, 389] on div at bounding box center [510, 392] width 9 height 11
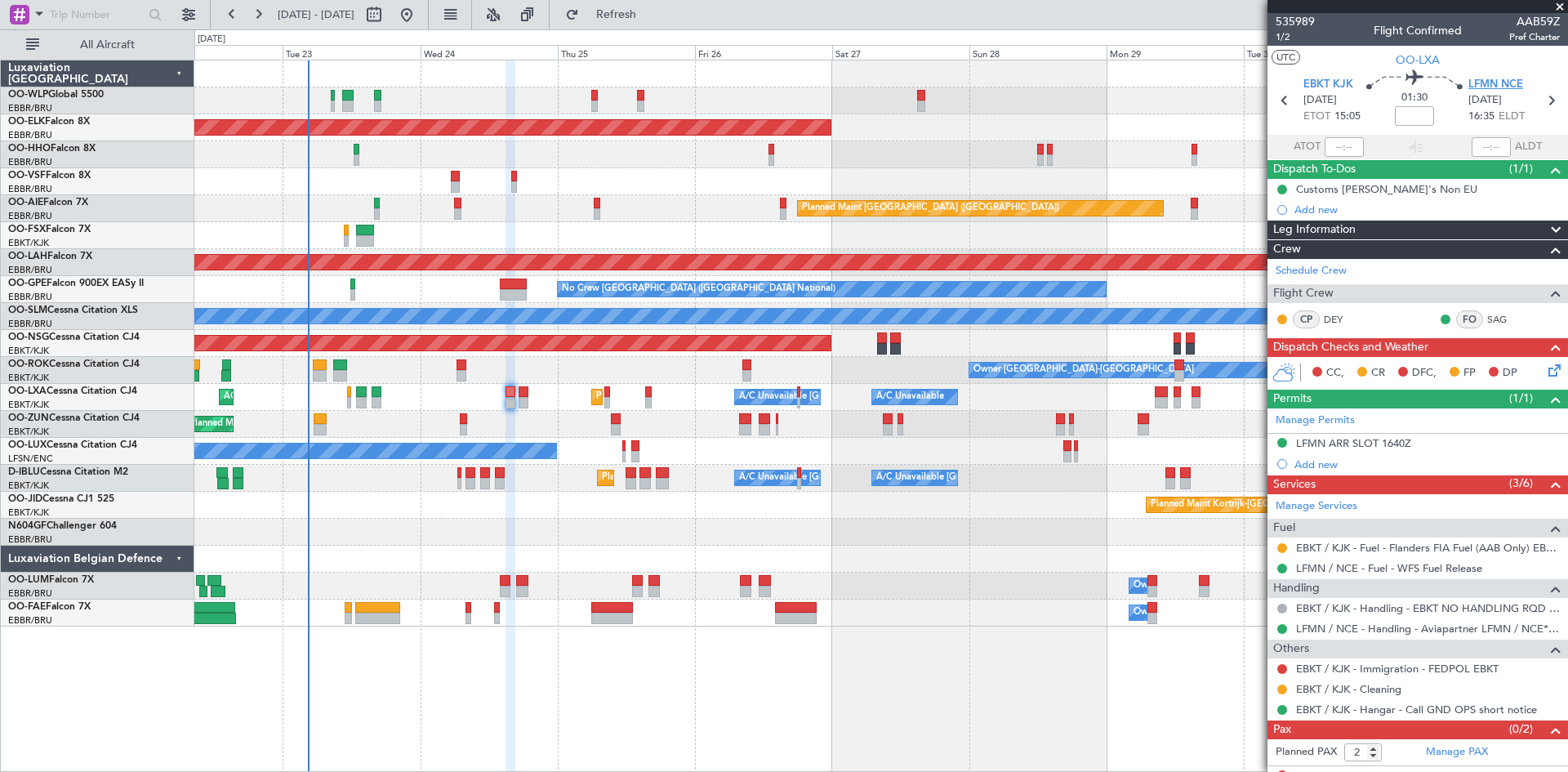
click at [1510, 78] on span "LFMN NCE" at bounding box center [1495, 84] width 55 height 16
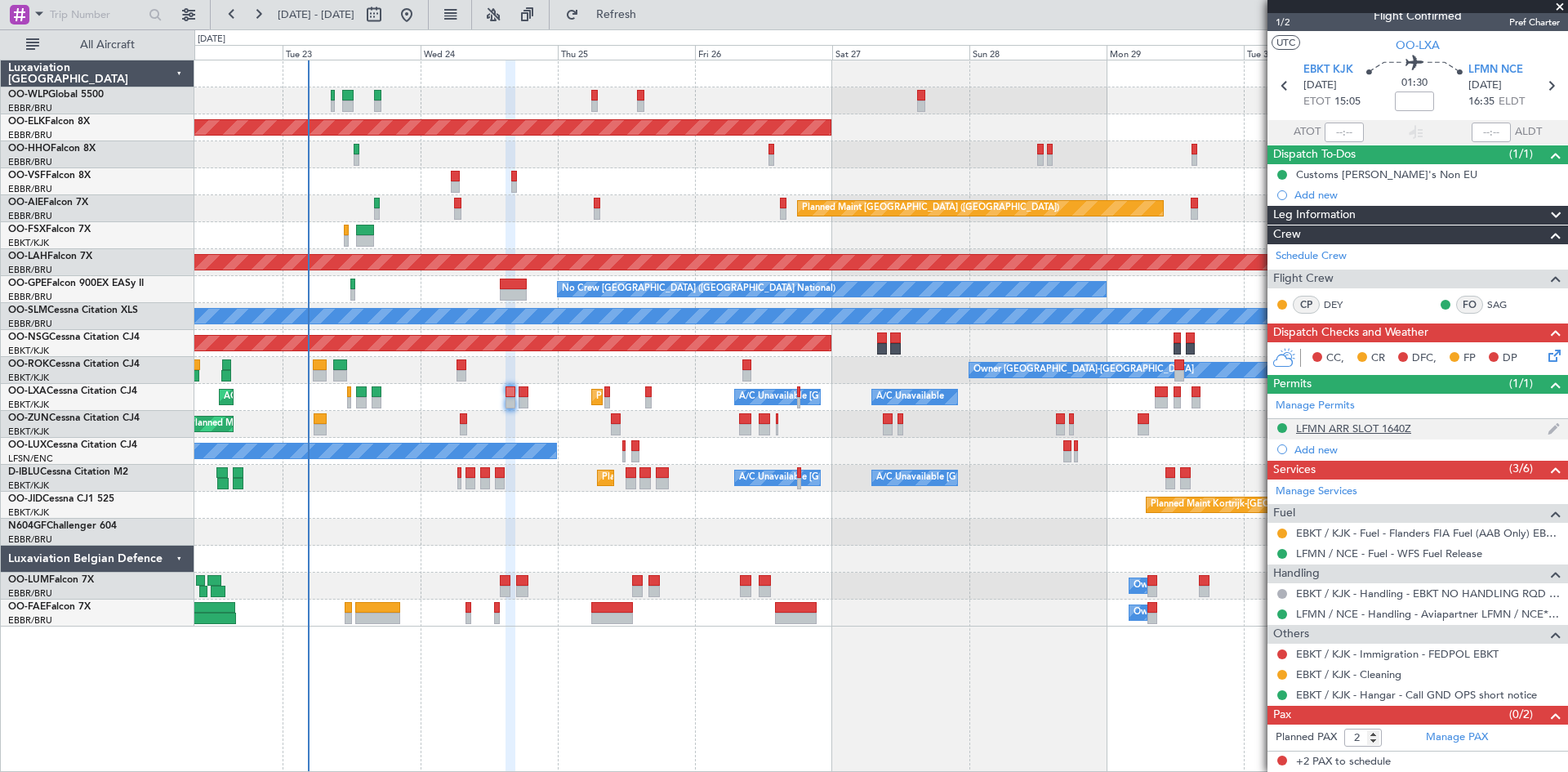
click at [1336, 425] on div "LFMN ARR SLOT 1640Z" at bounding box center [1354, 428] width 115 height 14
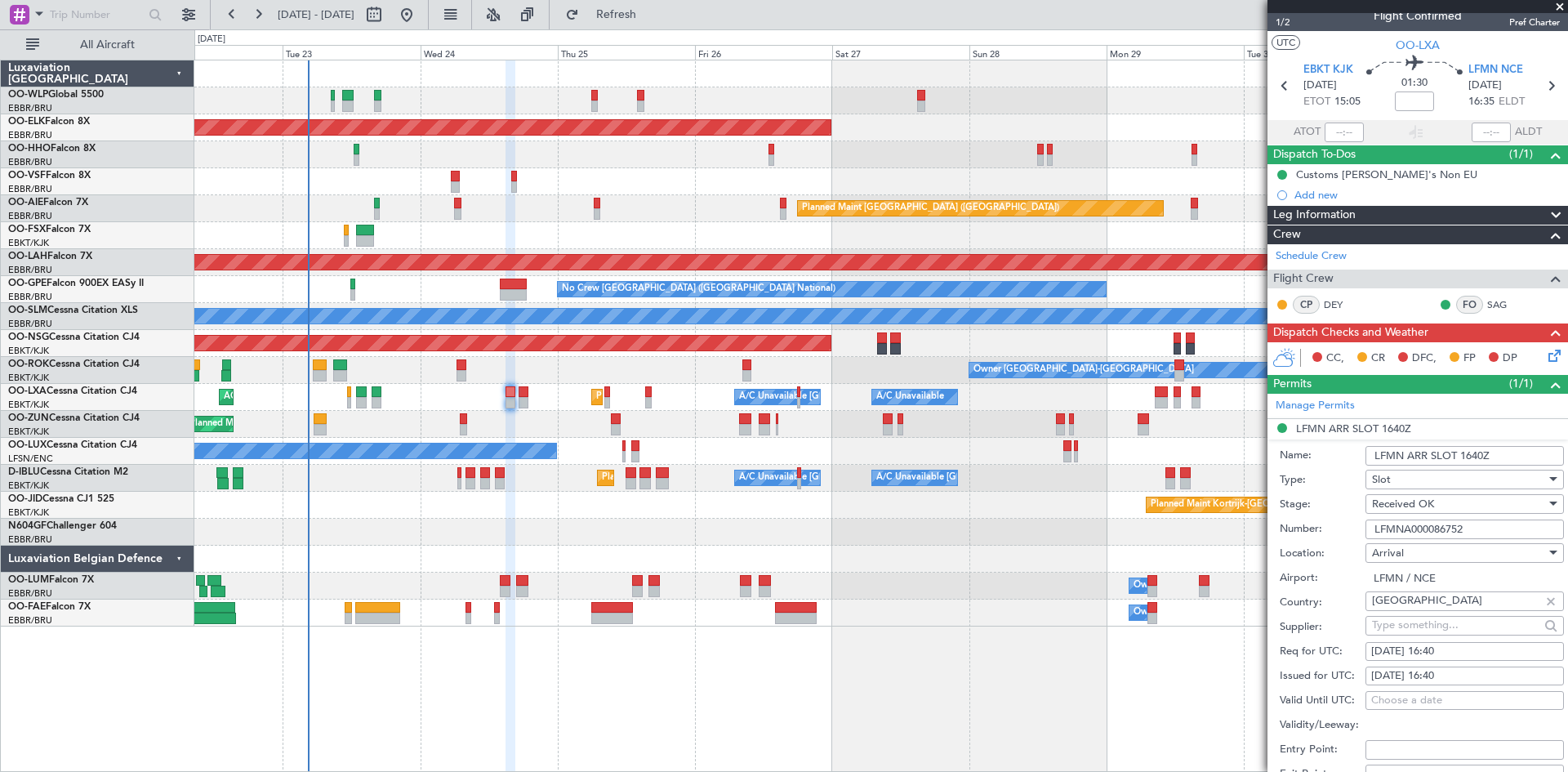
drag, startPoint x: 1494, startPoint y: 524, endPoint x: 1364, endPoint y: 528, distance: 130.1
click at [1364, 528] on div "Number: LFMNA000086752" at bounding box center [1422, 529] width 284 height 25
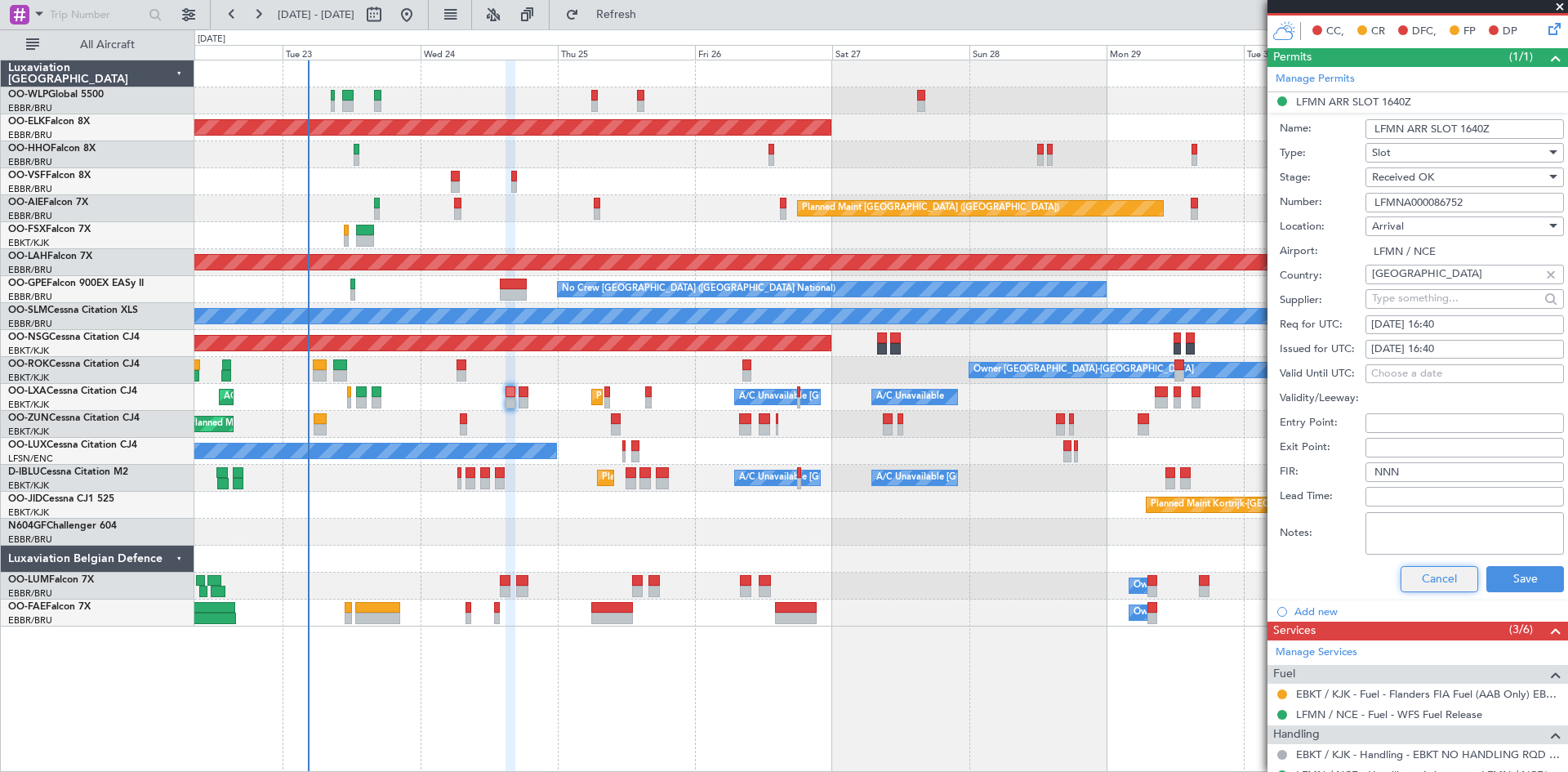
click at [1407, 569] on button "Cancel" at bounding box center [1440, 579] width 77 height 26
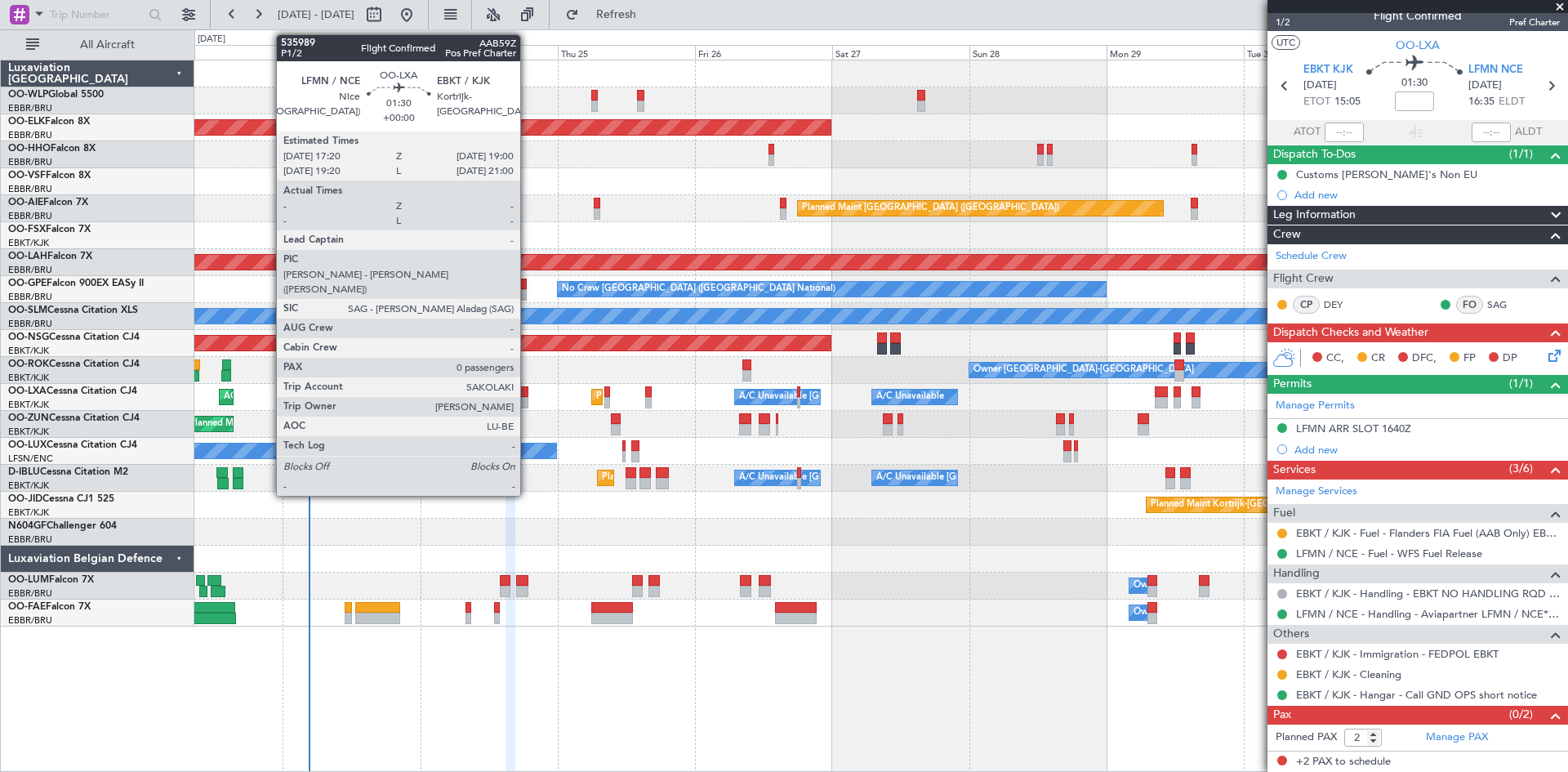
click at [527, 399] on div at bounding box center [523, 403] width 9 height 11
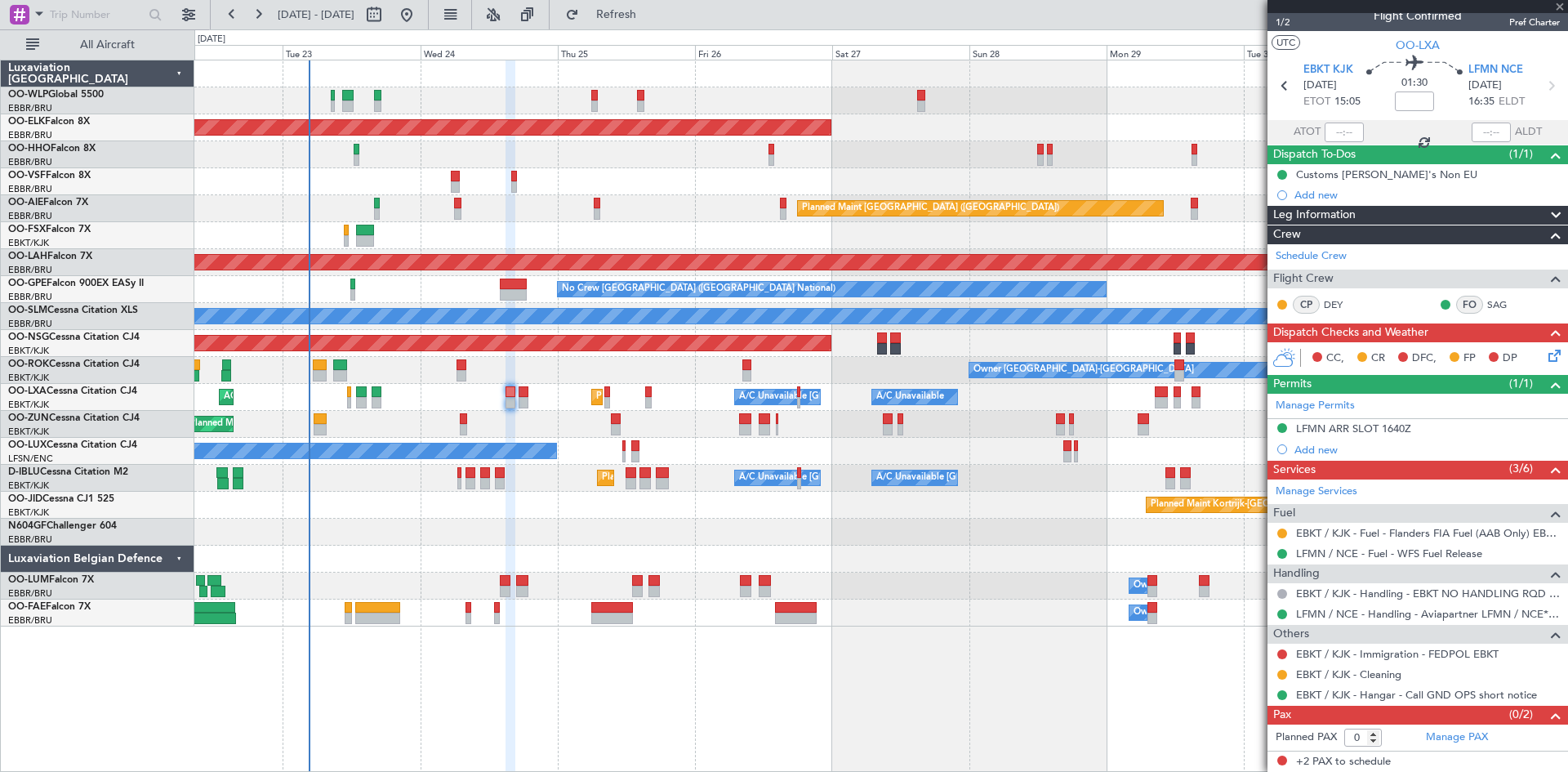
scroll to position [0, 0]
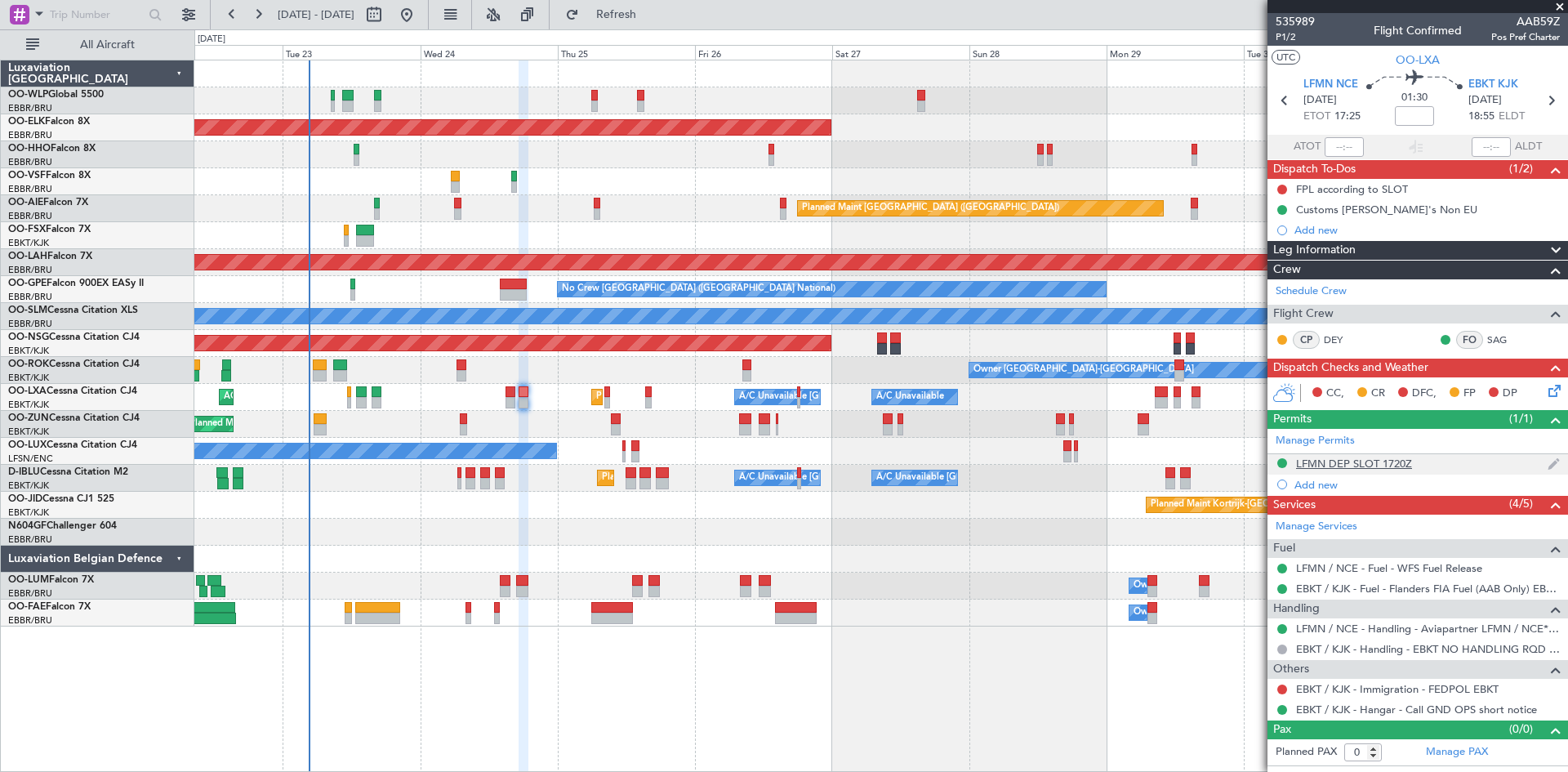
click at [1365, 462] on div "LFMN DEP SLOT 1720Z" at bounding box center [1354, 463] width 116 height 14
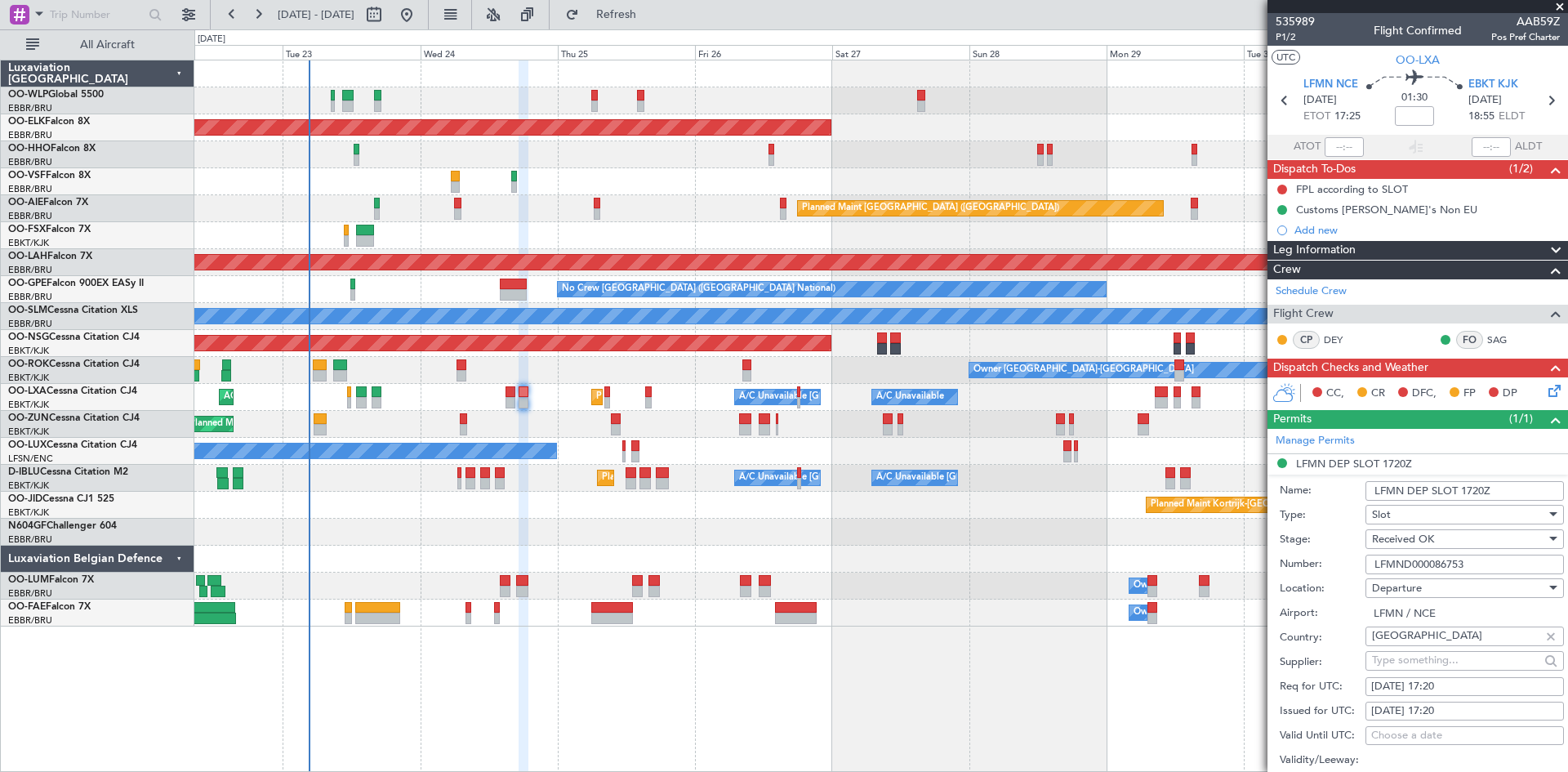
drag, startPoint x: 1479, startPoint y: 559, endPoint x: 1353, endPoint y: 555, distance: 126.1
click at [1353, 555] on div "Number: LFMND000086753" at bounding box center [1422, 564] width 284 height 25
click at [33, 390] on span "OO-LXA" at bounding box center [27, 391] width 39 height 9
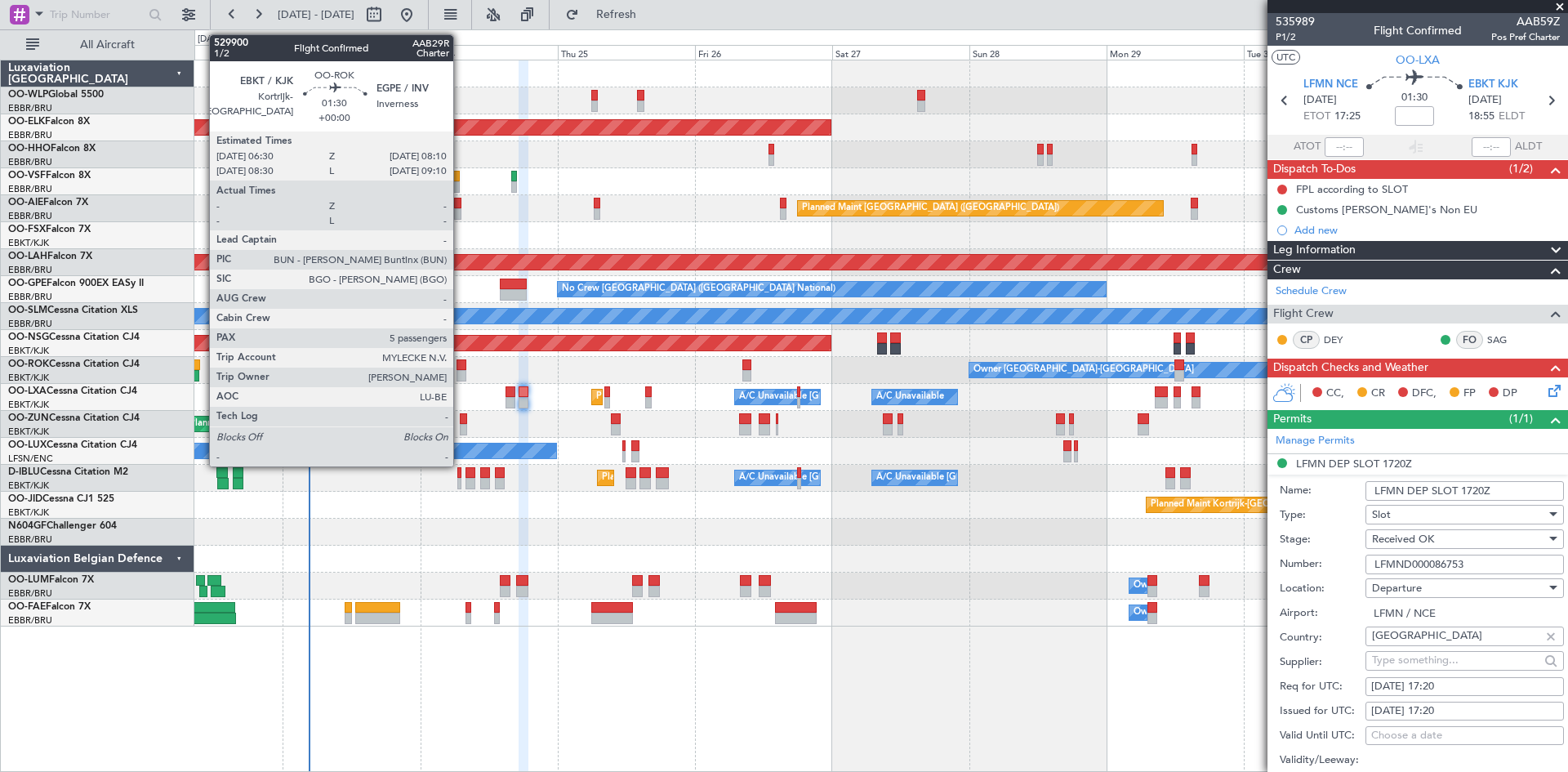
click at [461, 373] on div at bounding box center [461, 376] width 9 height 11
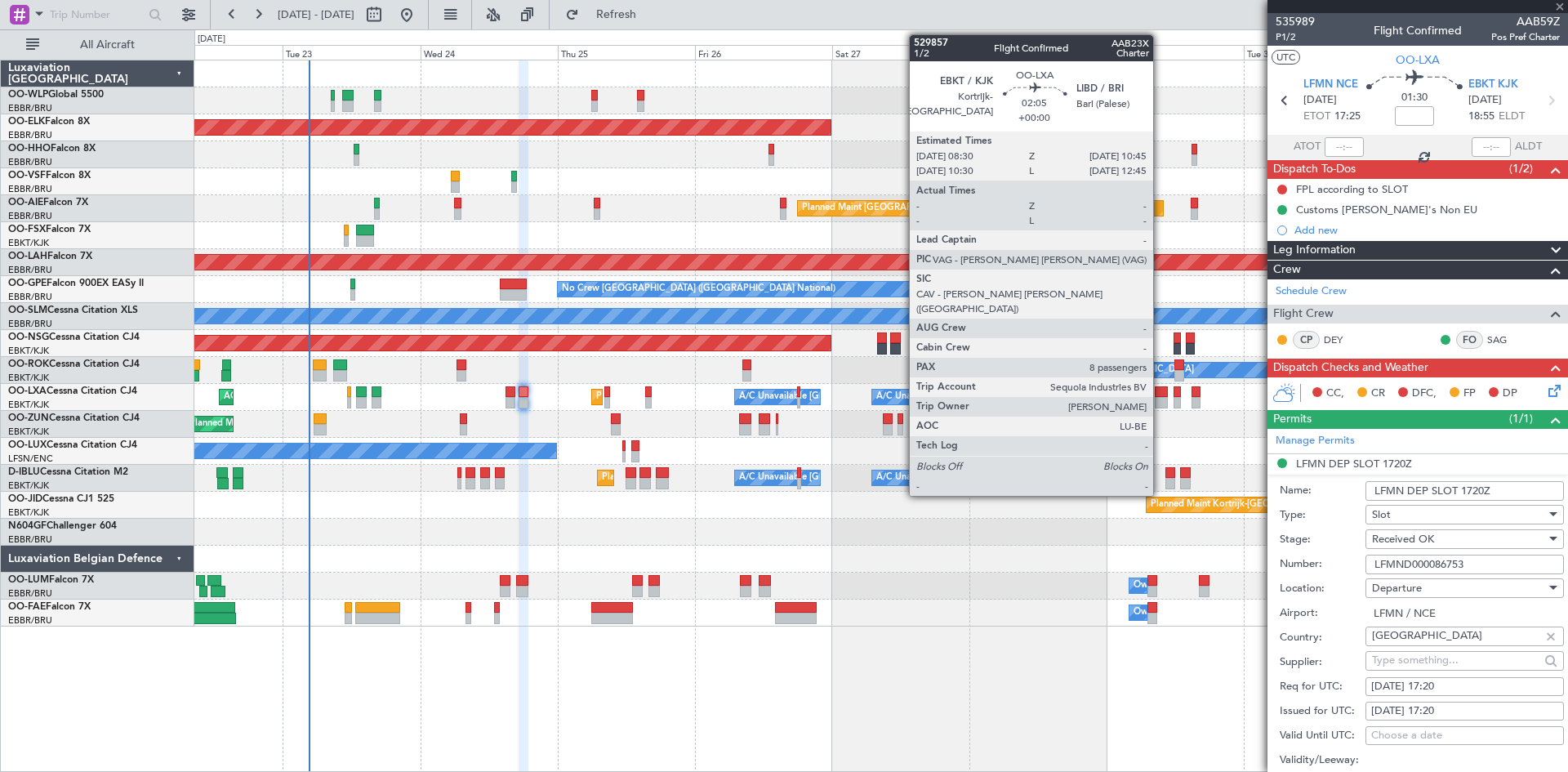
type input "5"
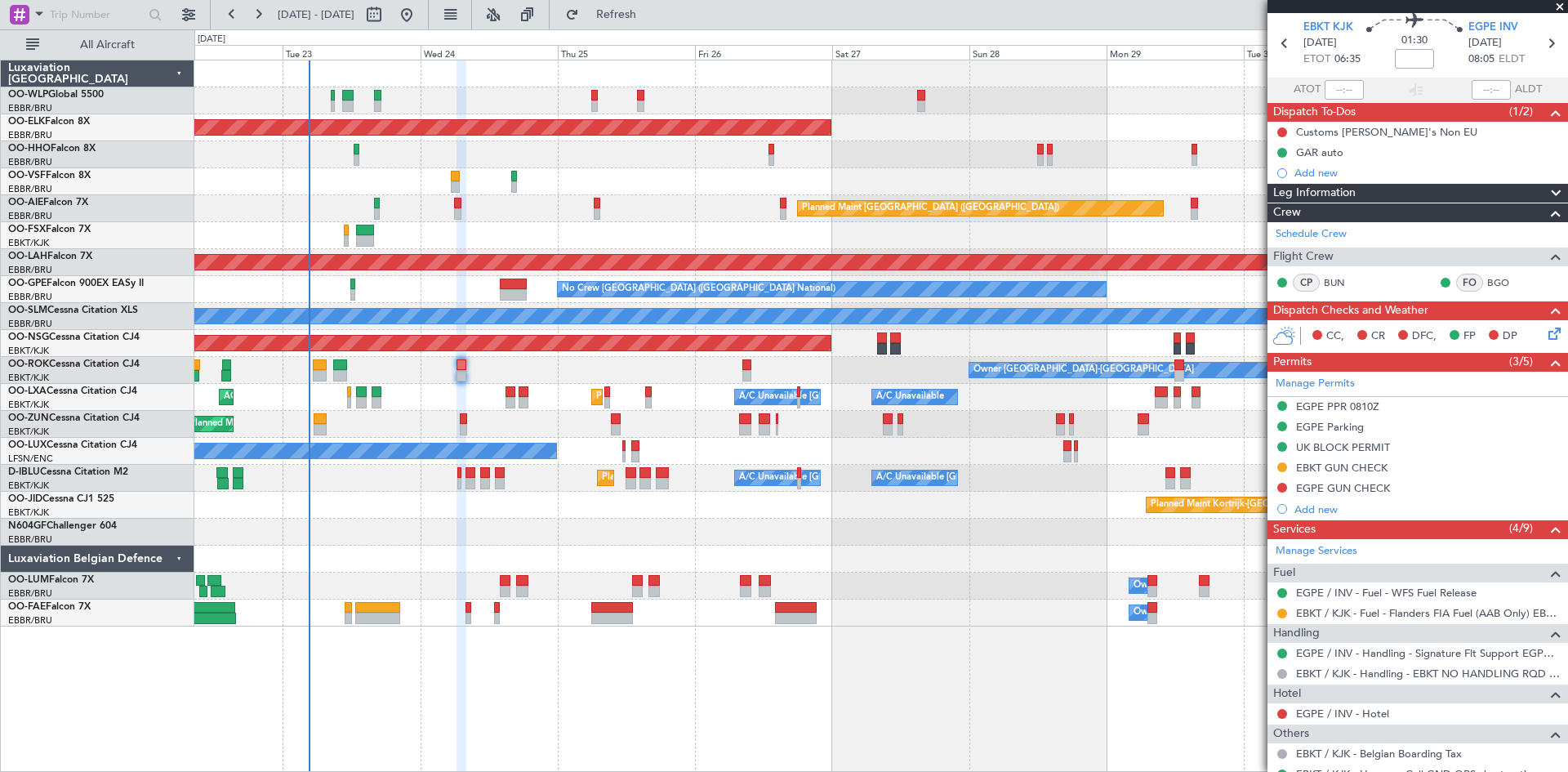
scroll to position [81, 0]
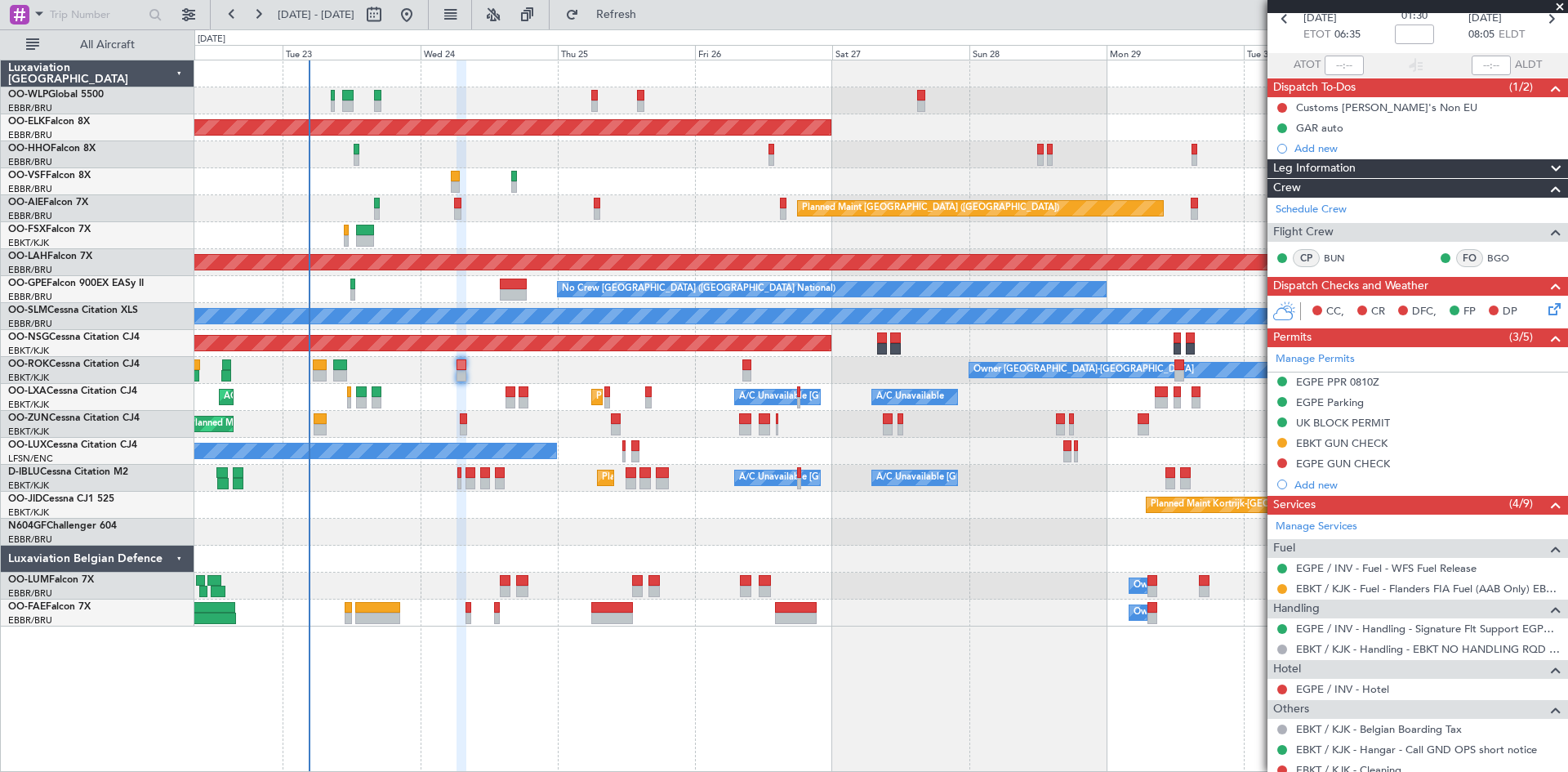
click at [1348, 461] on mat-tooltip-component "EBKT GUN CHECK" at bounding box center [1342, 471] width 109 height 43
click at [1353, 458] on div "EGPE GUN CHECK" at bounding box center [1342, 463] width 94 height 14
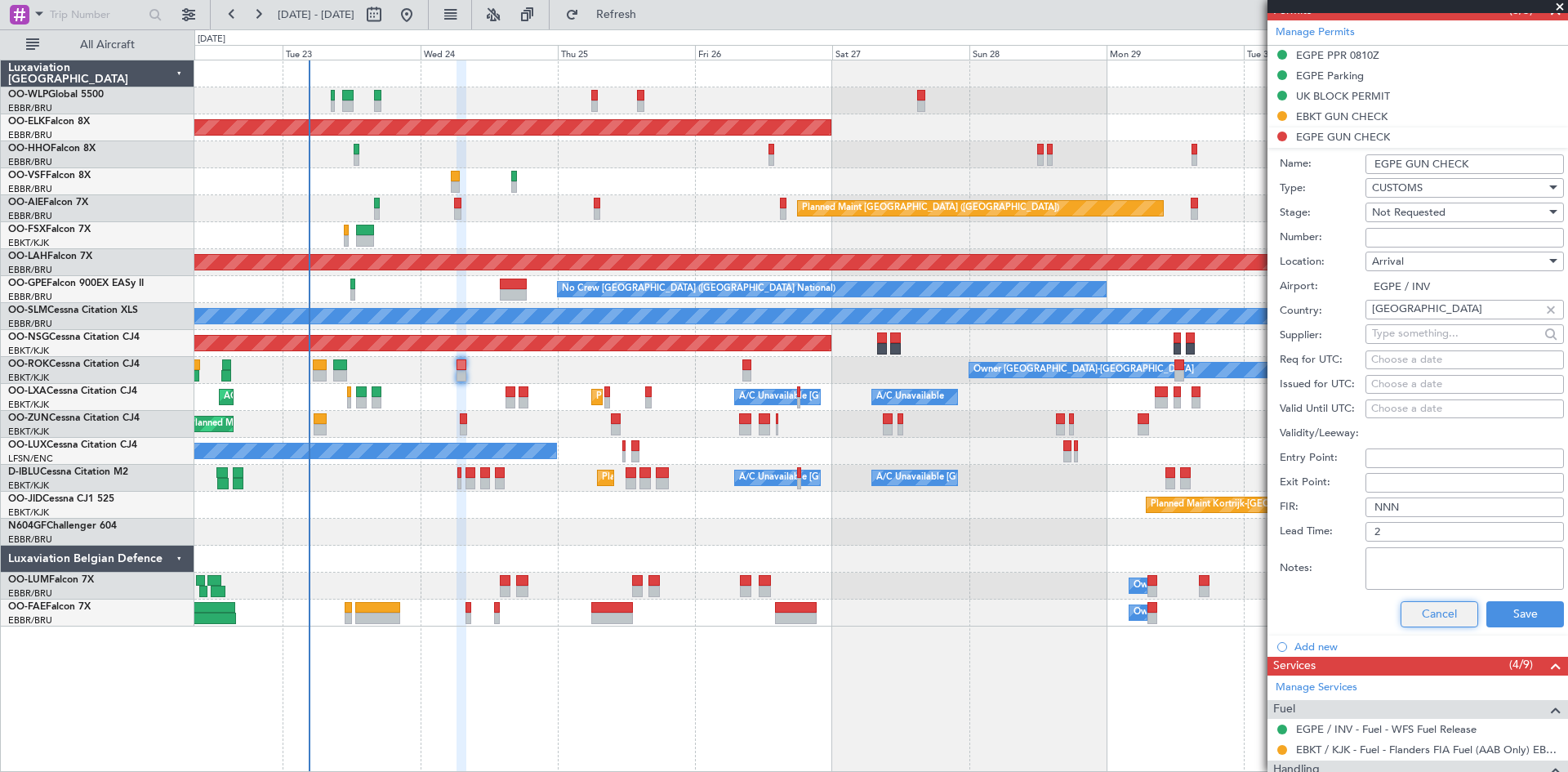
click at [1406, 623] on button "Cancel" at bounding box center [1440, 614] width 77 height 26
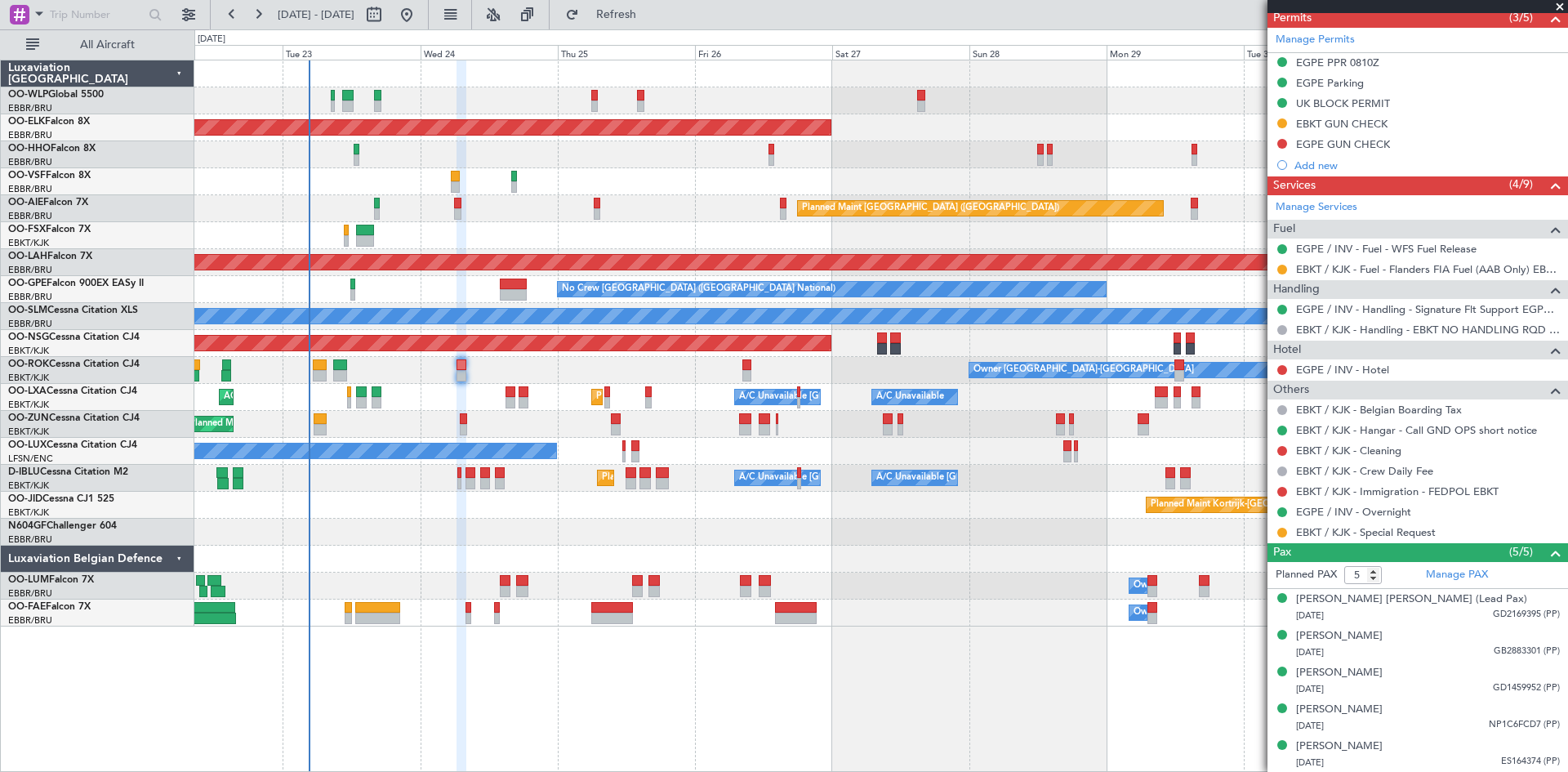
click at [454, 474] on div "Planned Maint Nice ([GEOGRAPHIC_DATA]) A/C Unavailable [GEOGRAPHIC_DATA] ([GEOG…" at bounding box center [880, 478] width 1372 height 27
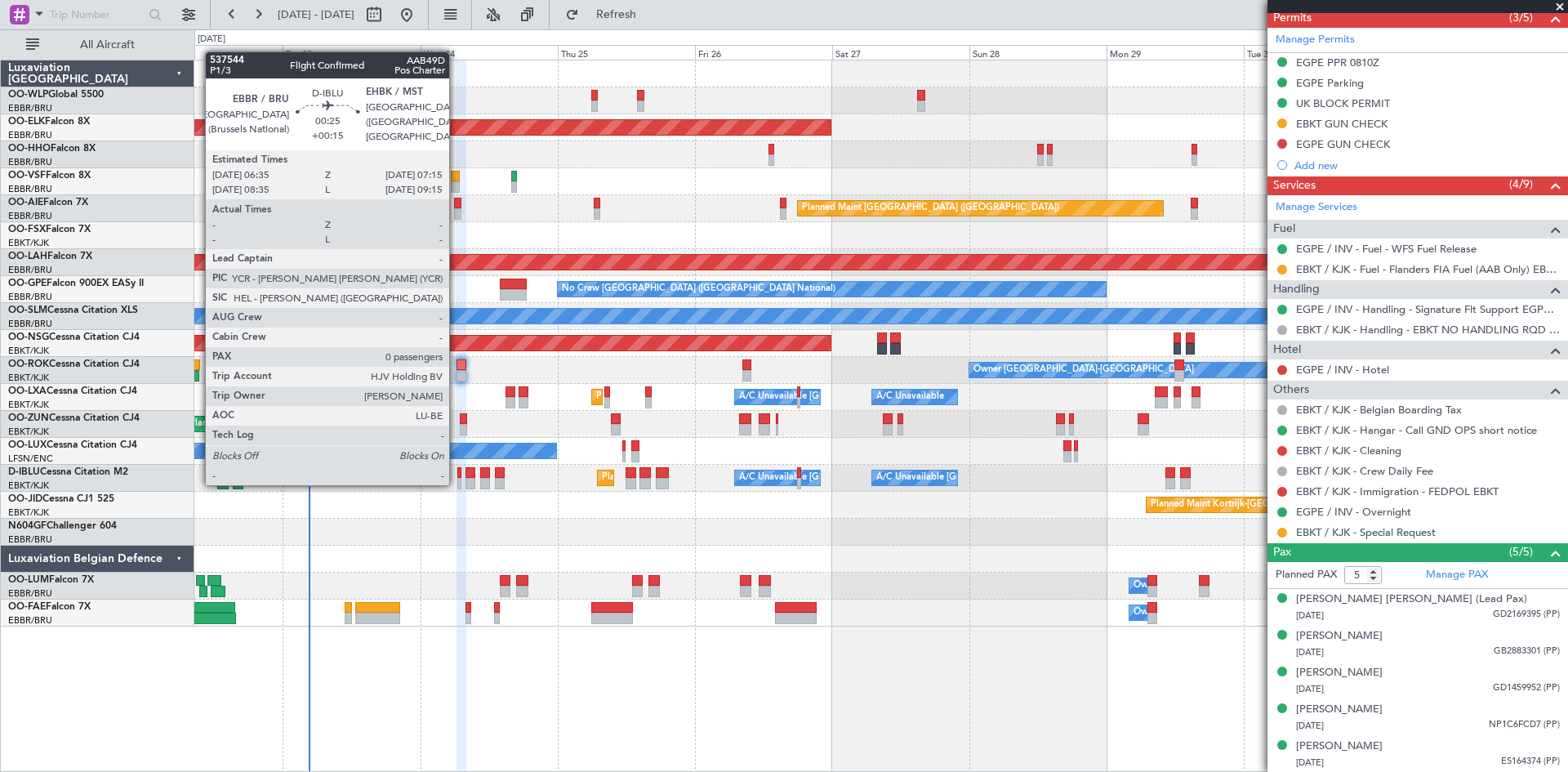
click at [457, 484] on div at bounding box center [459, 484] width 4 height 11
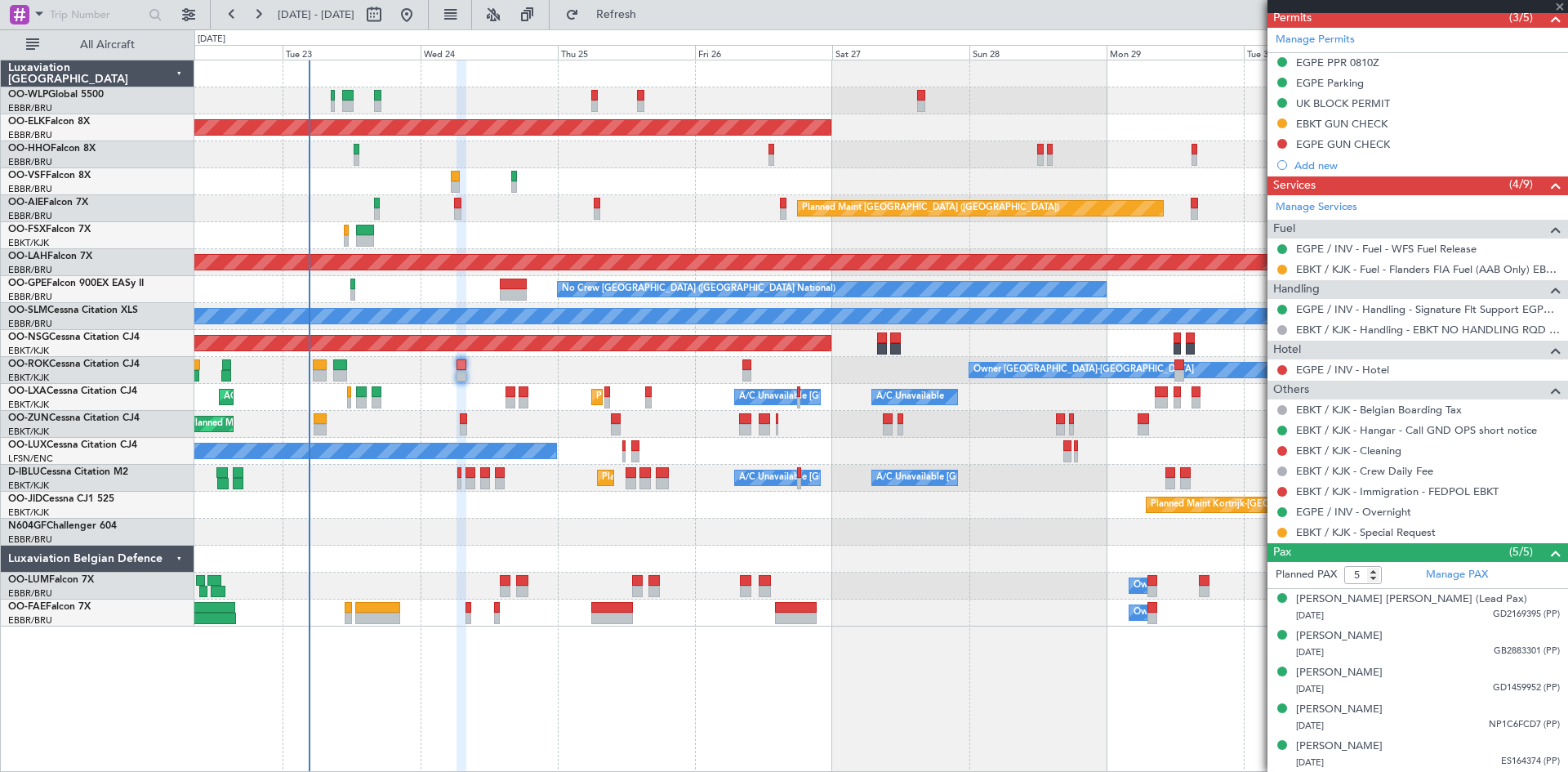
type input "+00:15"
type input "0"
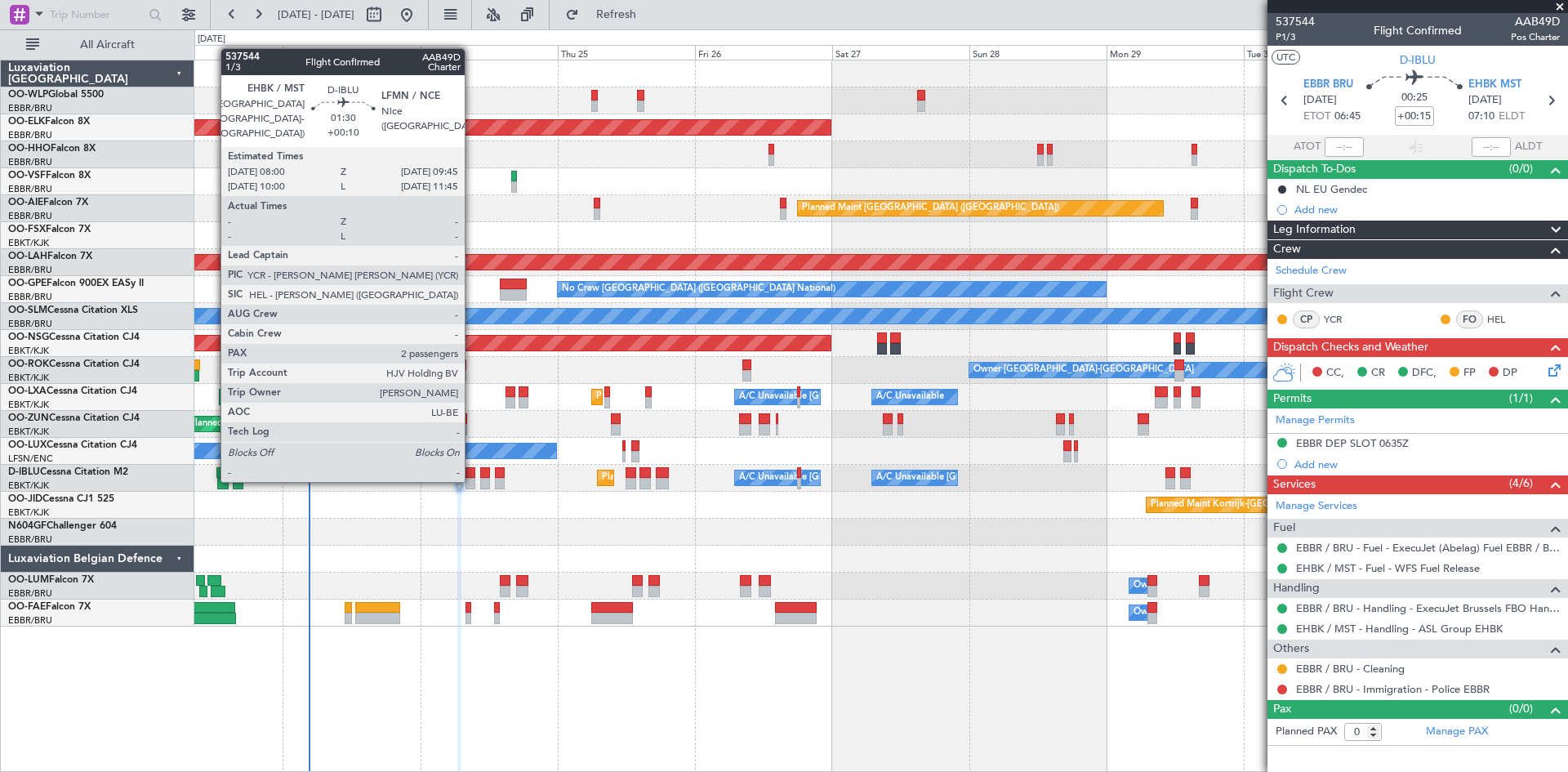
click at [472, 480] on div at bounding box center [470, 484] width 10 height 11
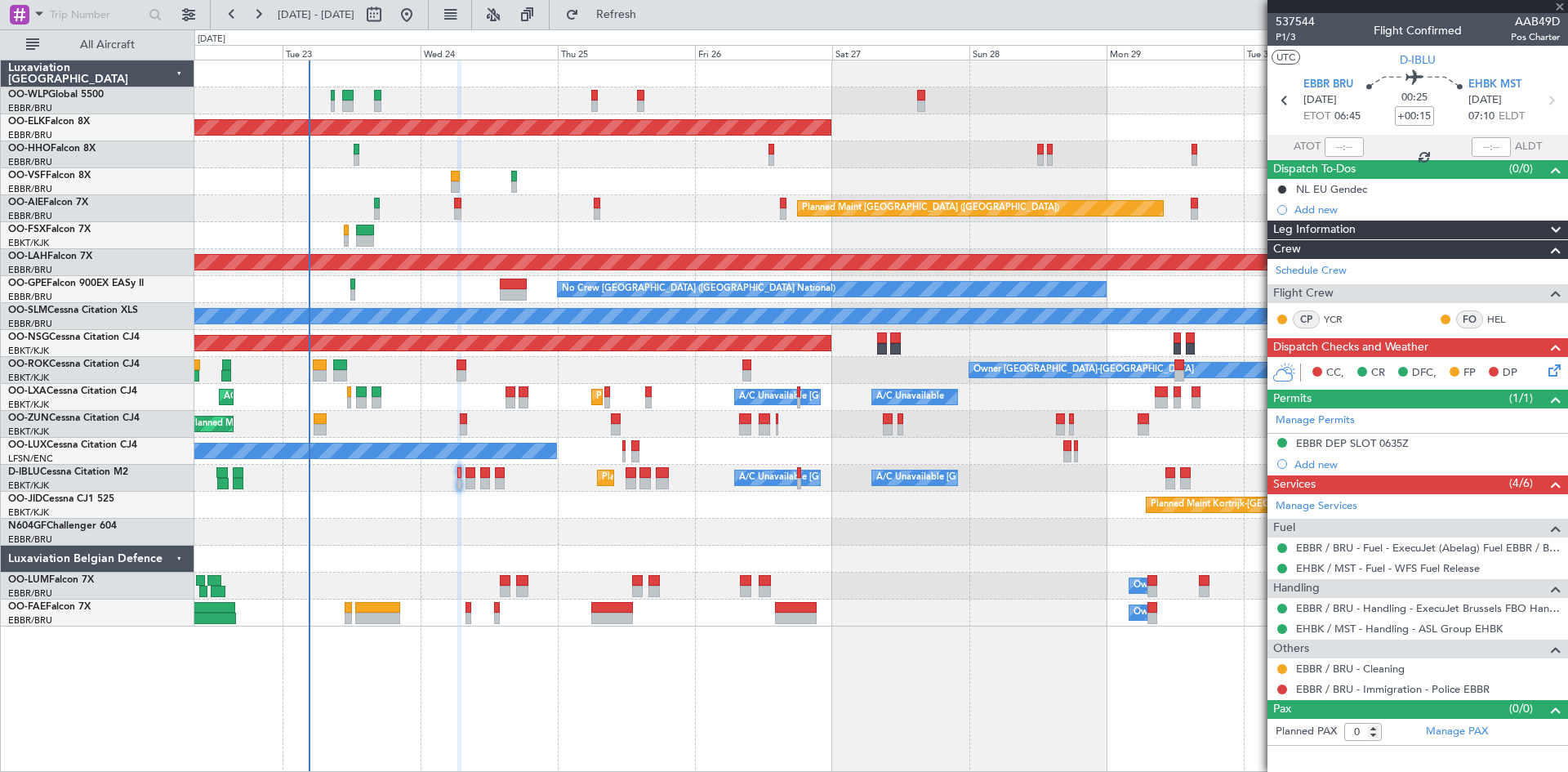
type input "+00:10"
type input "2"
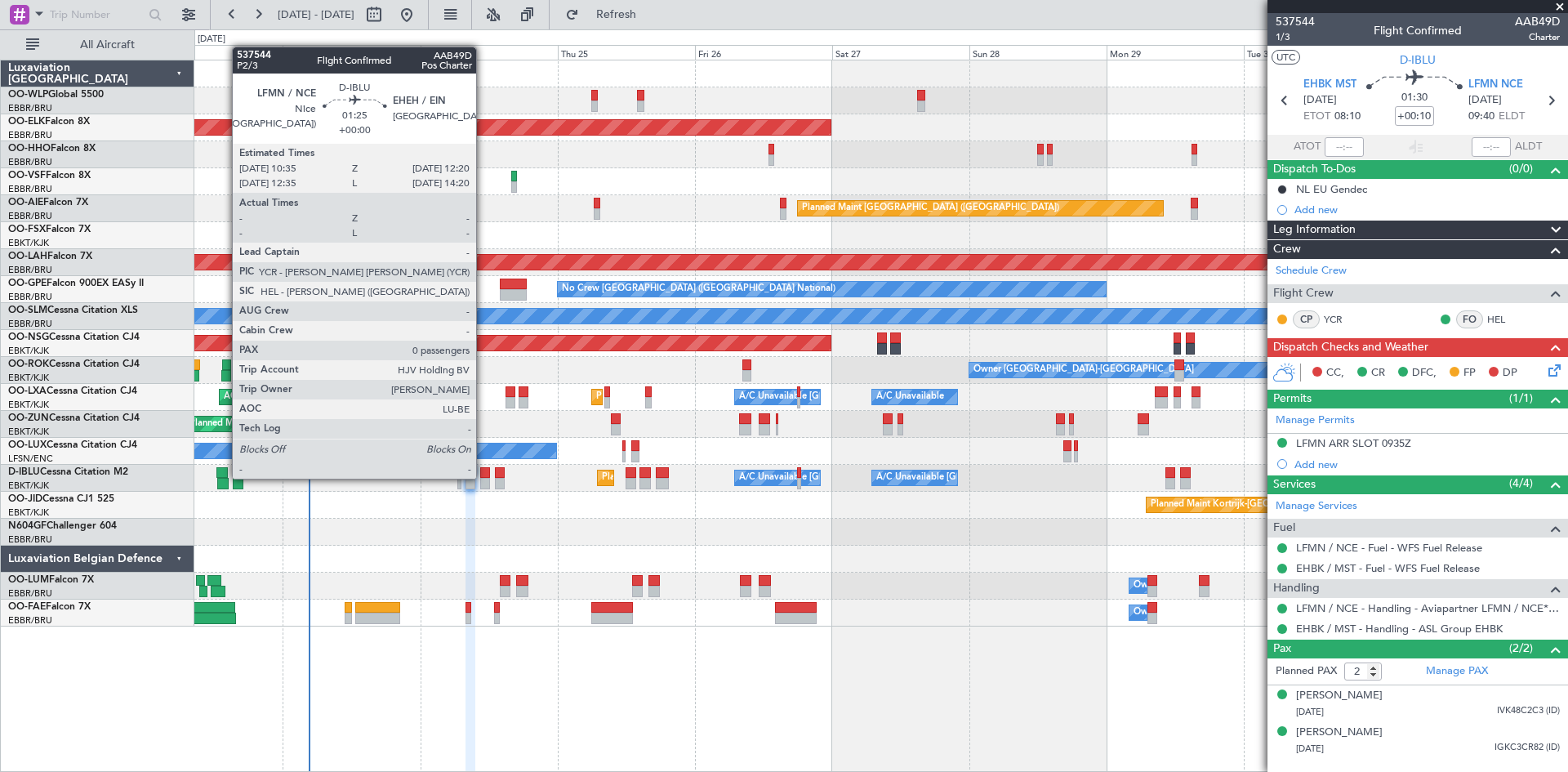
click at [484, 477] on div at bounding box center [485, 472] width 10 height 11
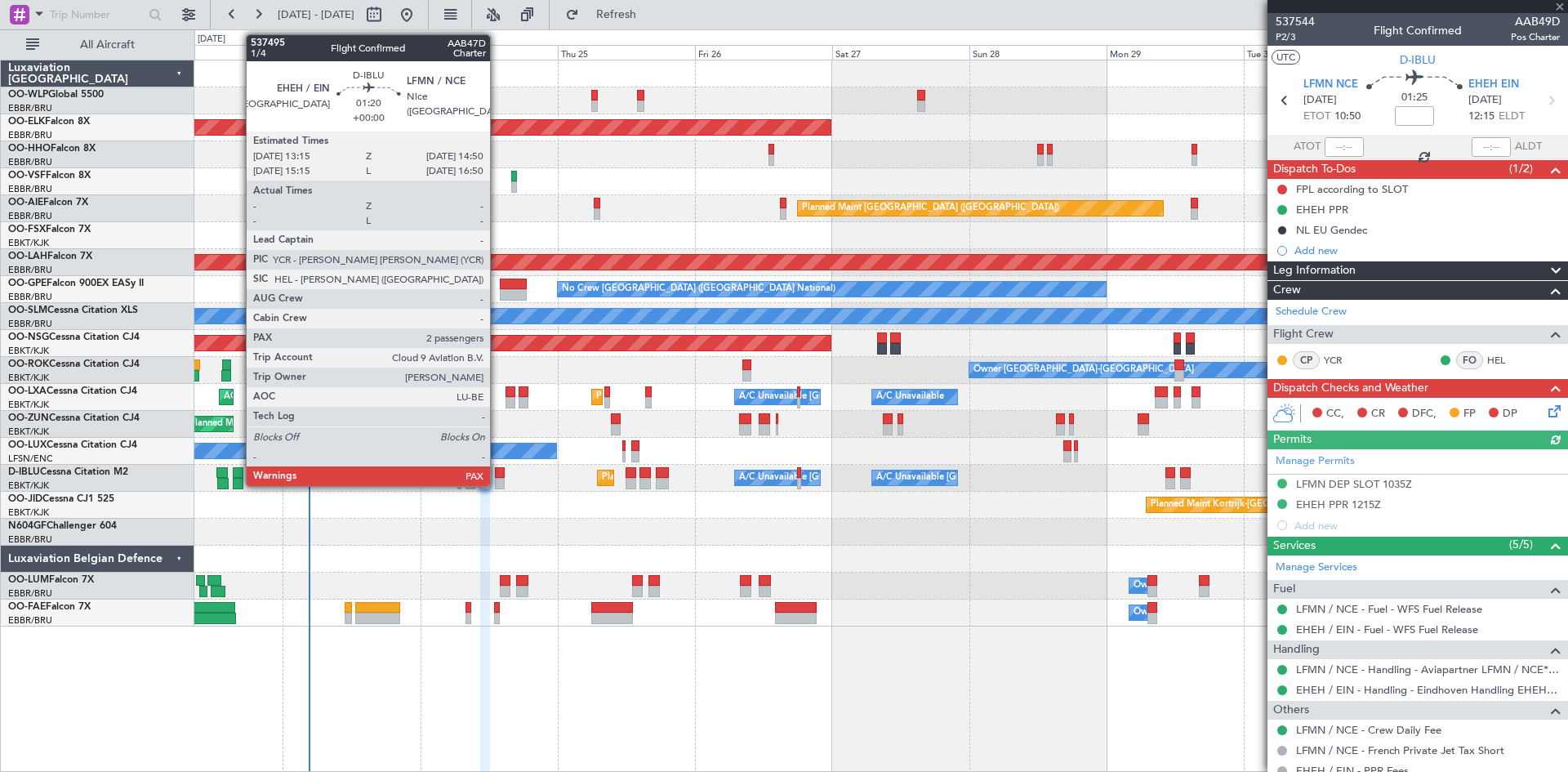
click at [497, 474] on div at bounding box center [500, 472] width 9 height 11
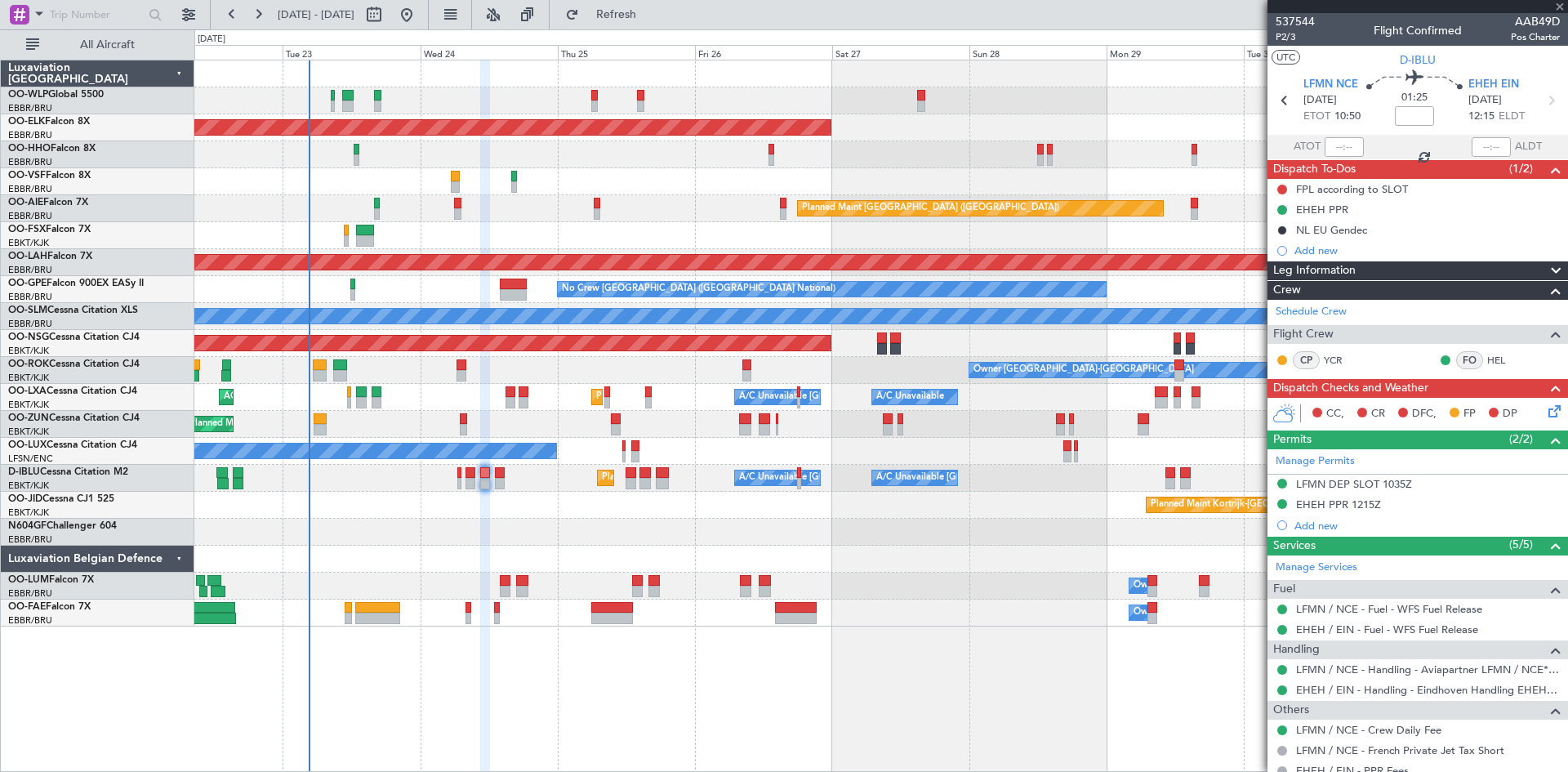
type input "2"
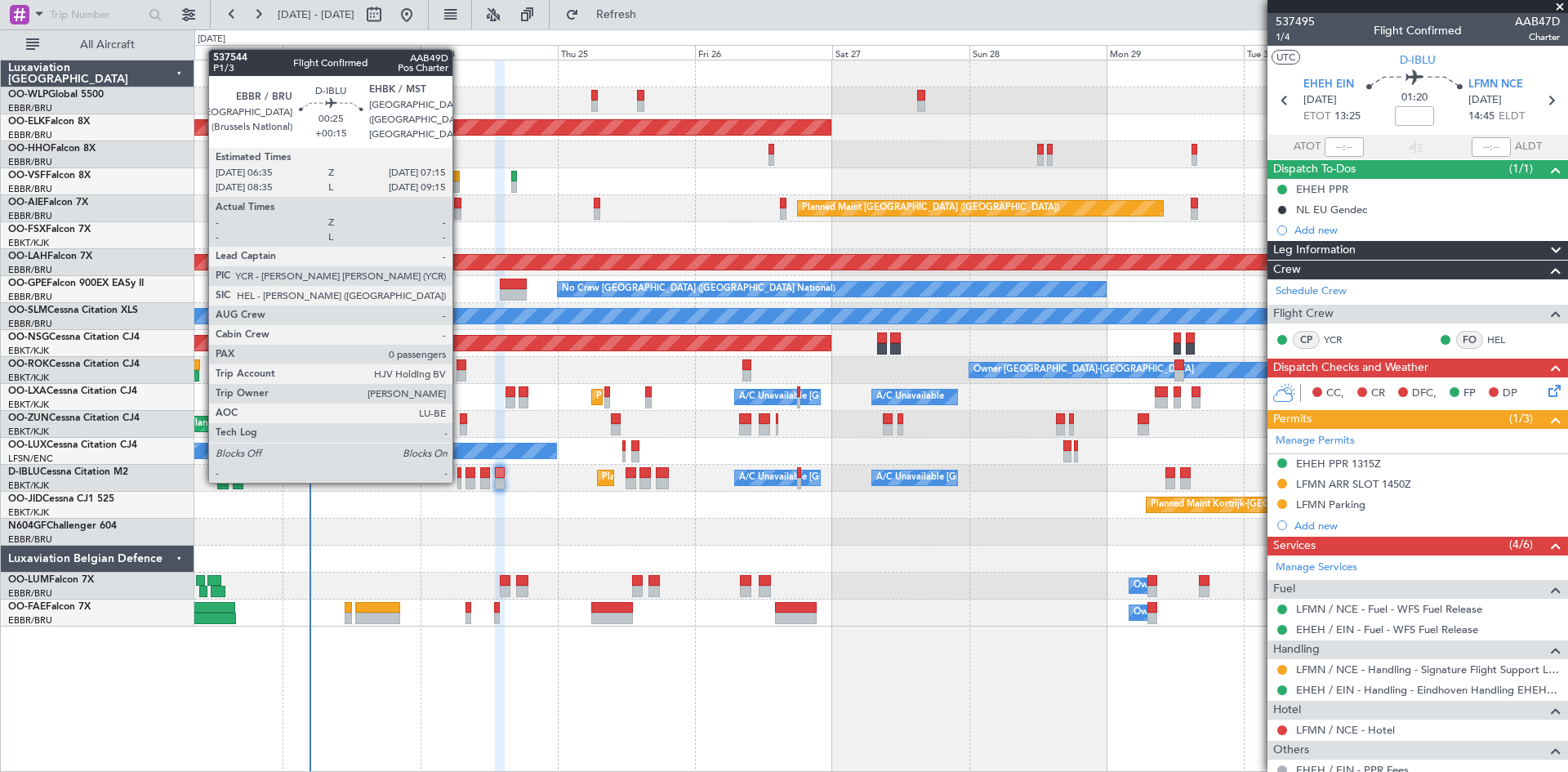
click at [460, 481] on div at bounding box center [459, 484] width 4 height 11
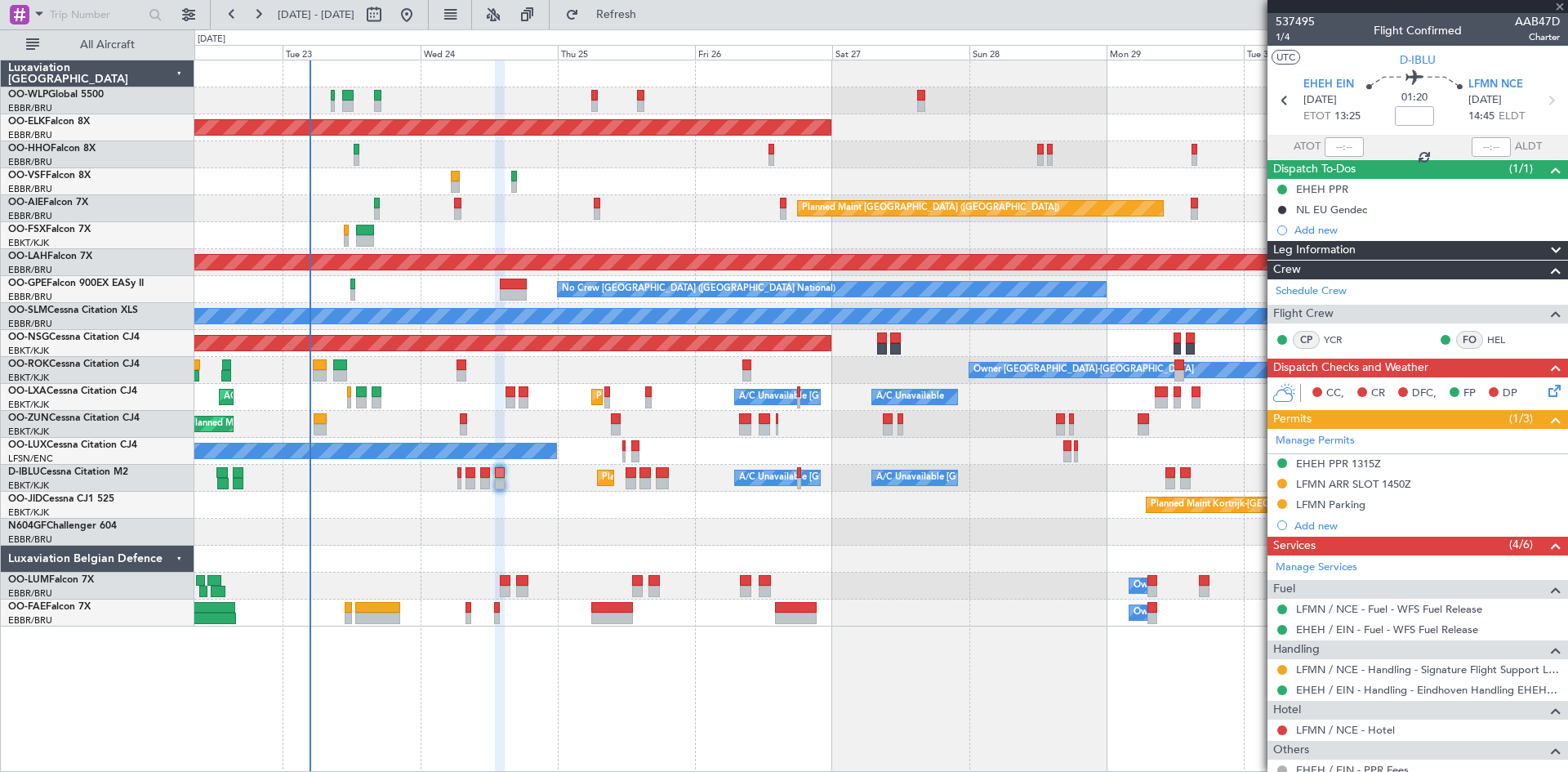
type input "+00:15"
type input "0"
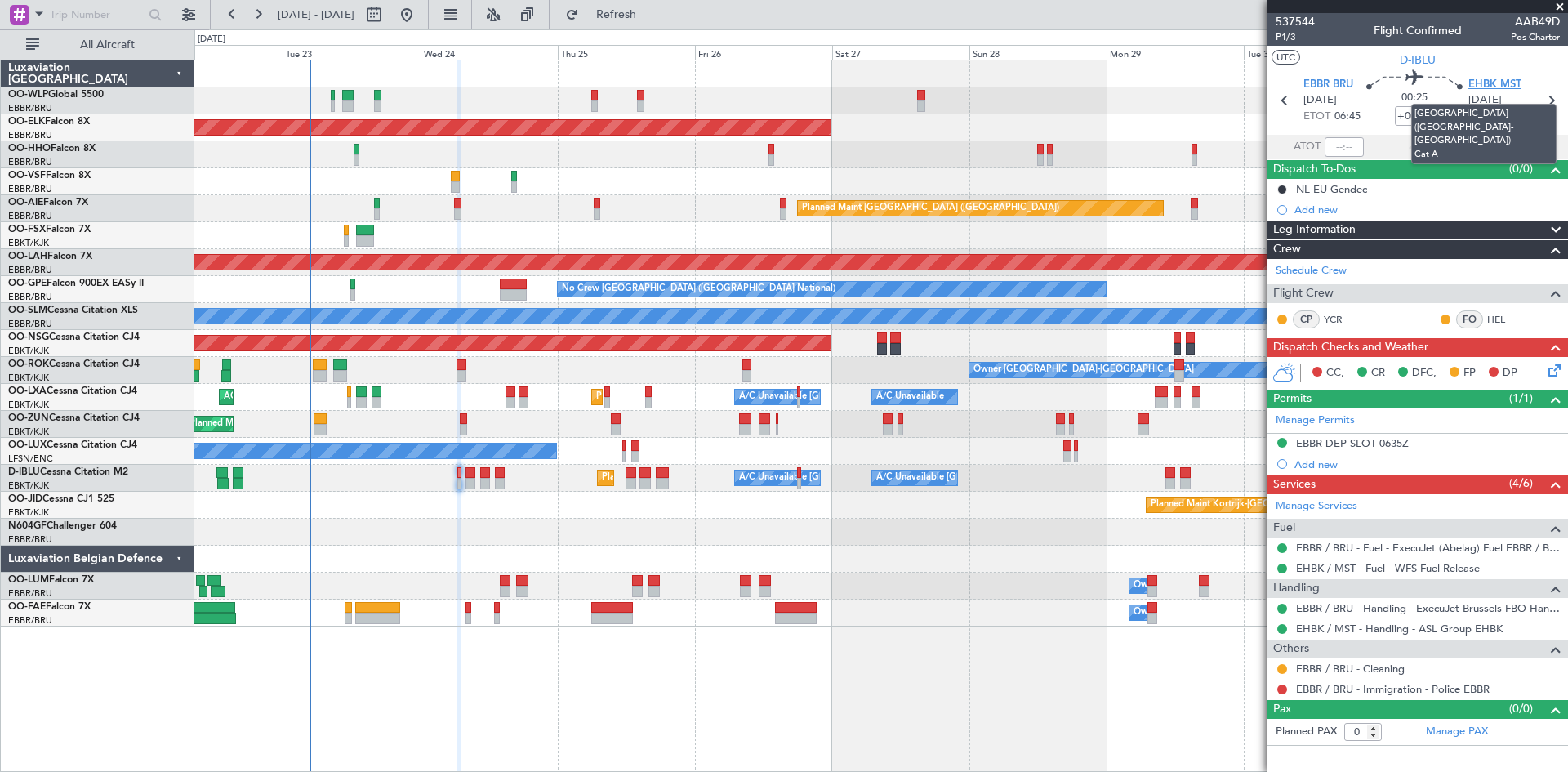
click at [1508, 79] on span "EHBK MST" at bounding box center [1494, 84] width 53 height 16
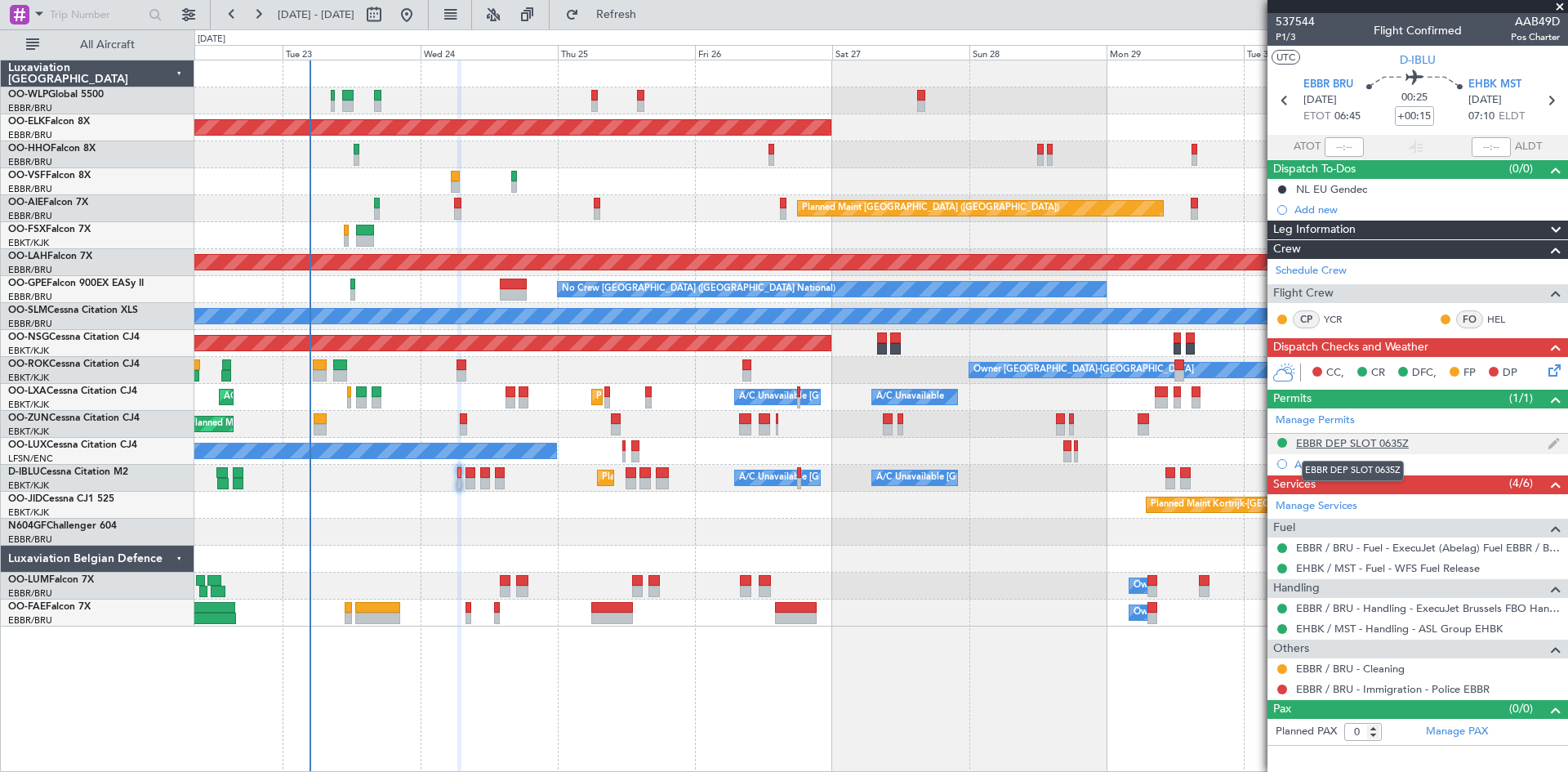
click at [1361, 445] on div "EBBR DEP SLOT 0635Z" at bounding box center [1352, 443] width 112 height 14
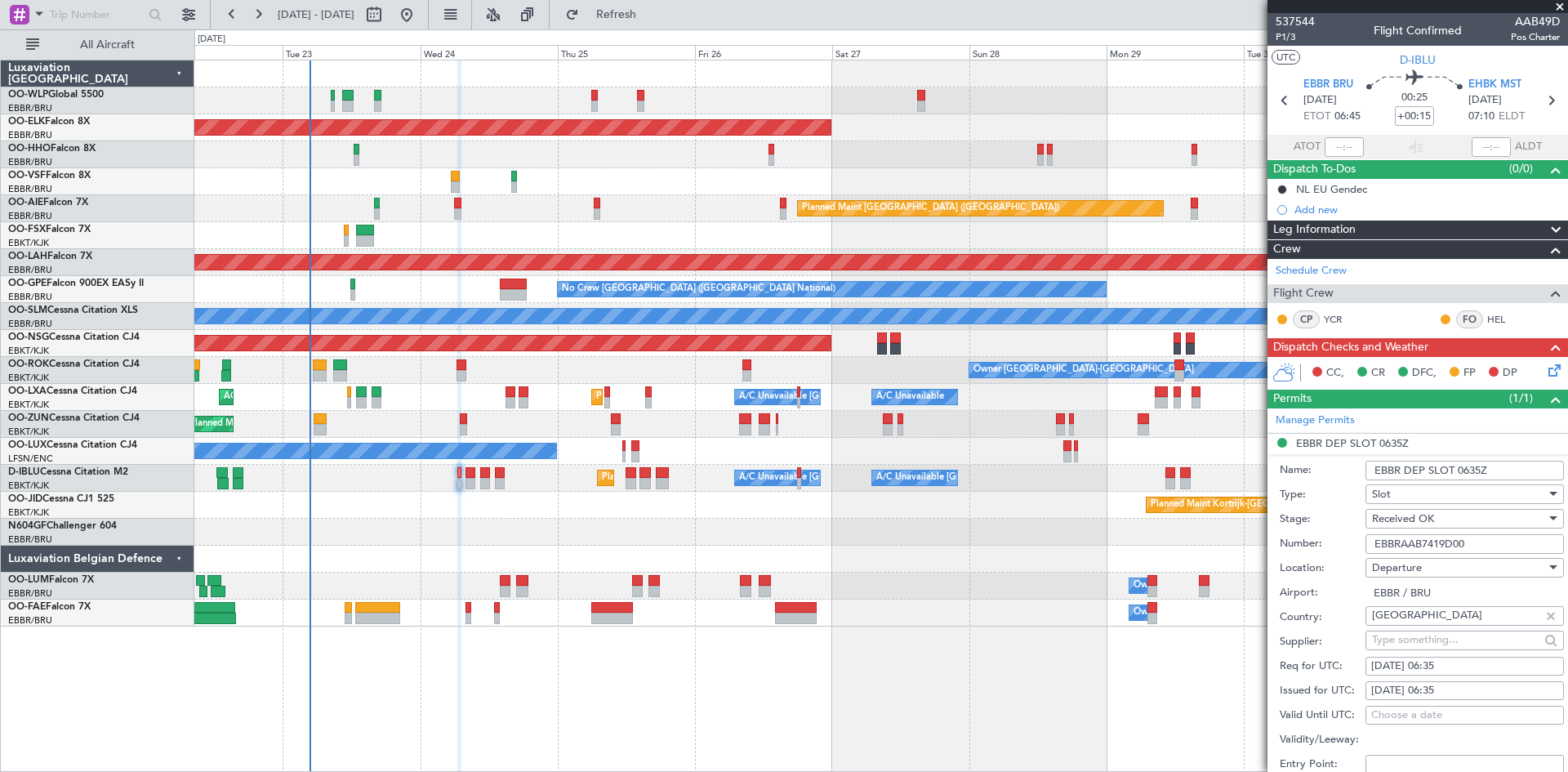
drag, startPoint x: 1490, startPoint y: 545, endPoint x: 1327, endPoint y: 552, distance: 163.2
click at [1327, 552] on div "Number: EBBRAAB7419D00" at bounding box center [1422, 544] width 284 height 25
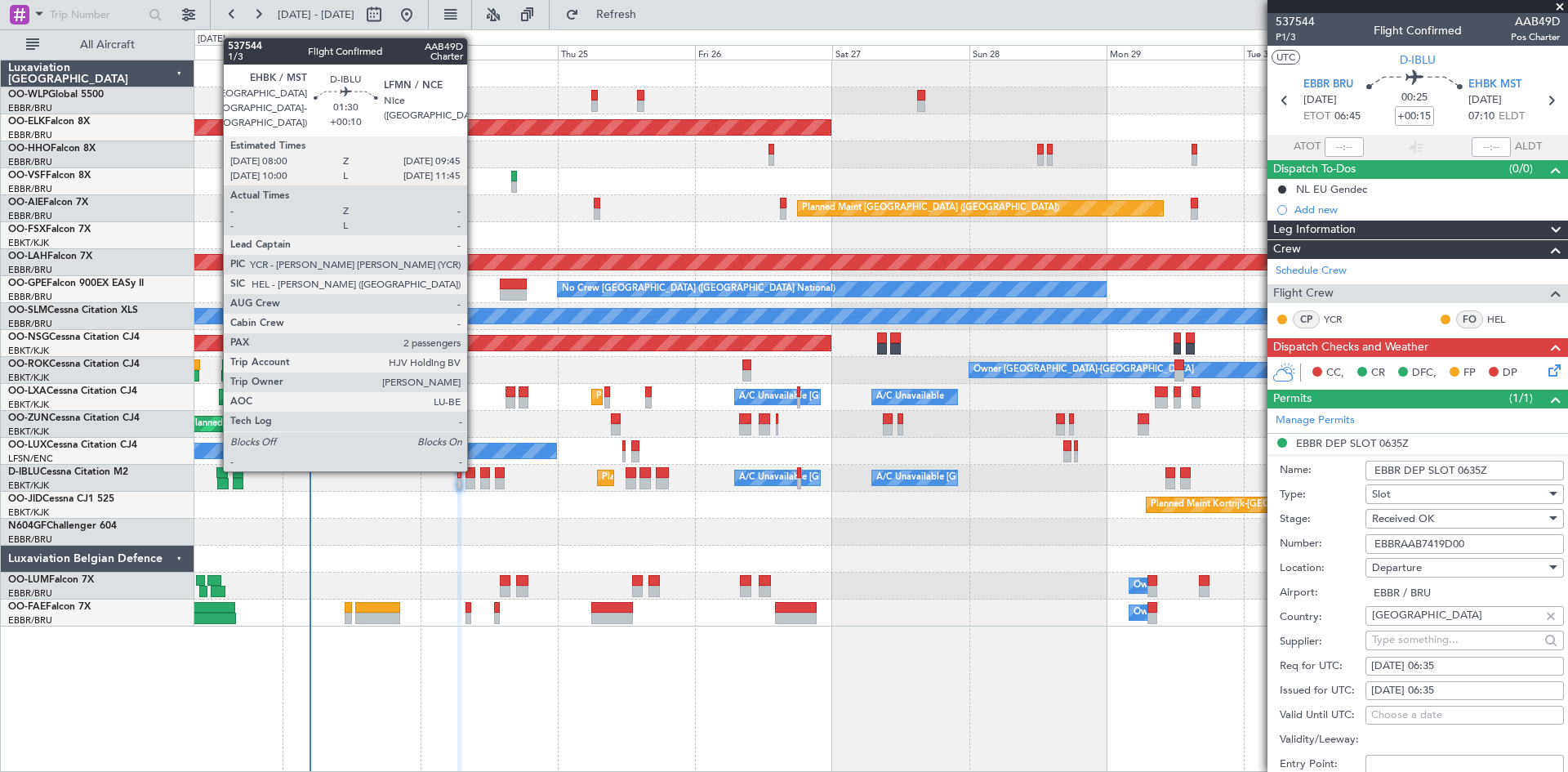
click at [474, 470] on div at bounding box center [470, 472] width 10 height 11
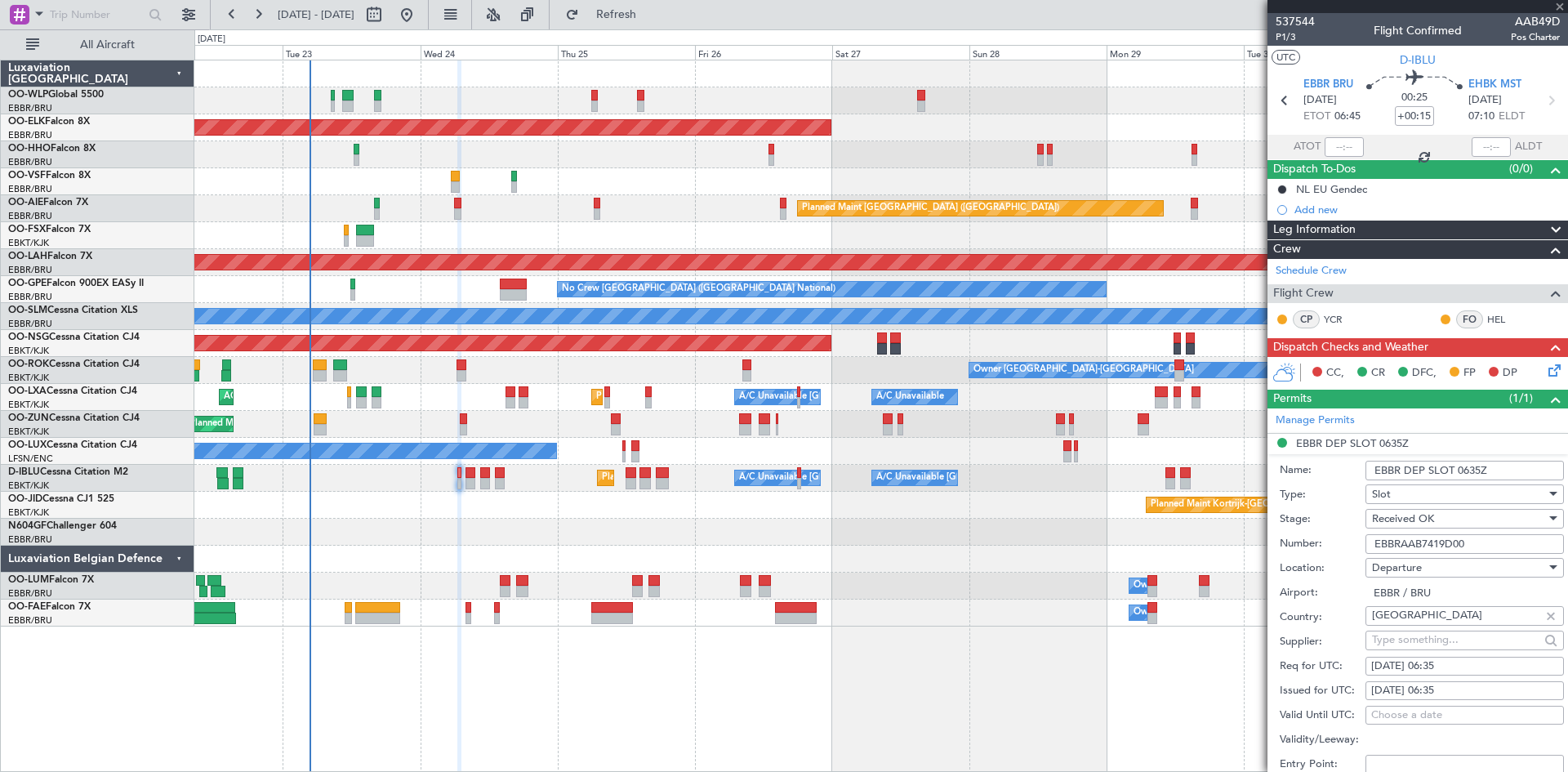
type input "+00:10"
type input "2"
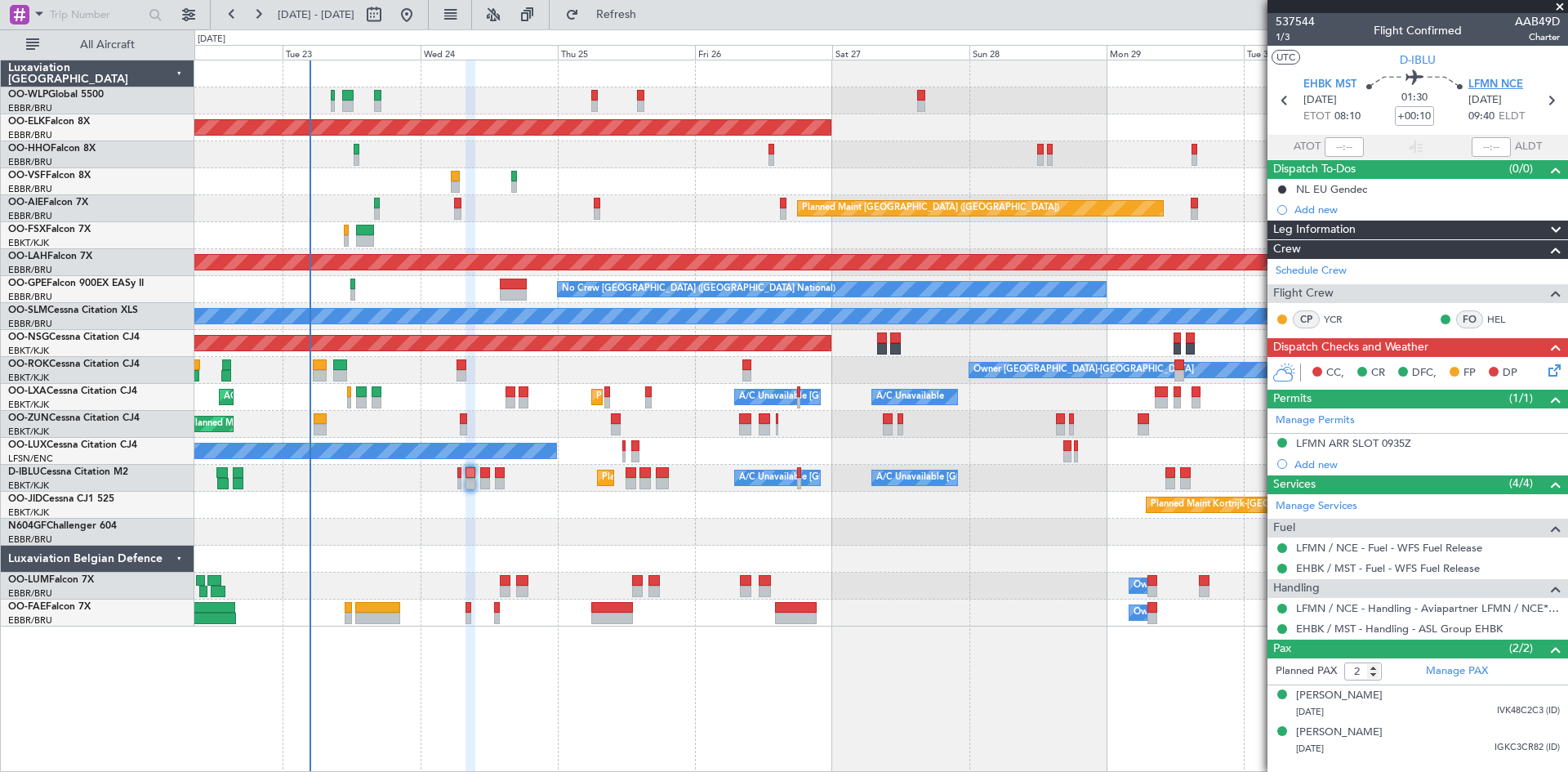
click at [1509, 86] on span "LFMN NCE" at bounding box center [1495, 84] width 55 height 16
click at [1476, 87] on span "LFMN NCE" at bounding box center [1495, 84] width 55 height 16
click at [1378, 444] on div "LFMN ARR SLOT 0935Z" at bounding box center [1354, 443] width 115 height 14
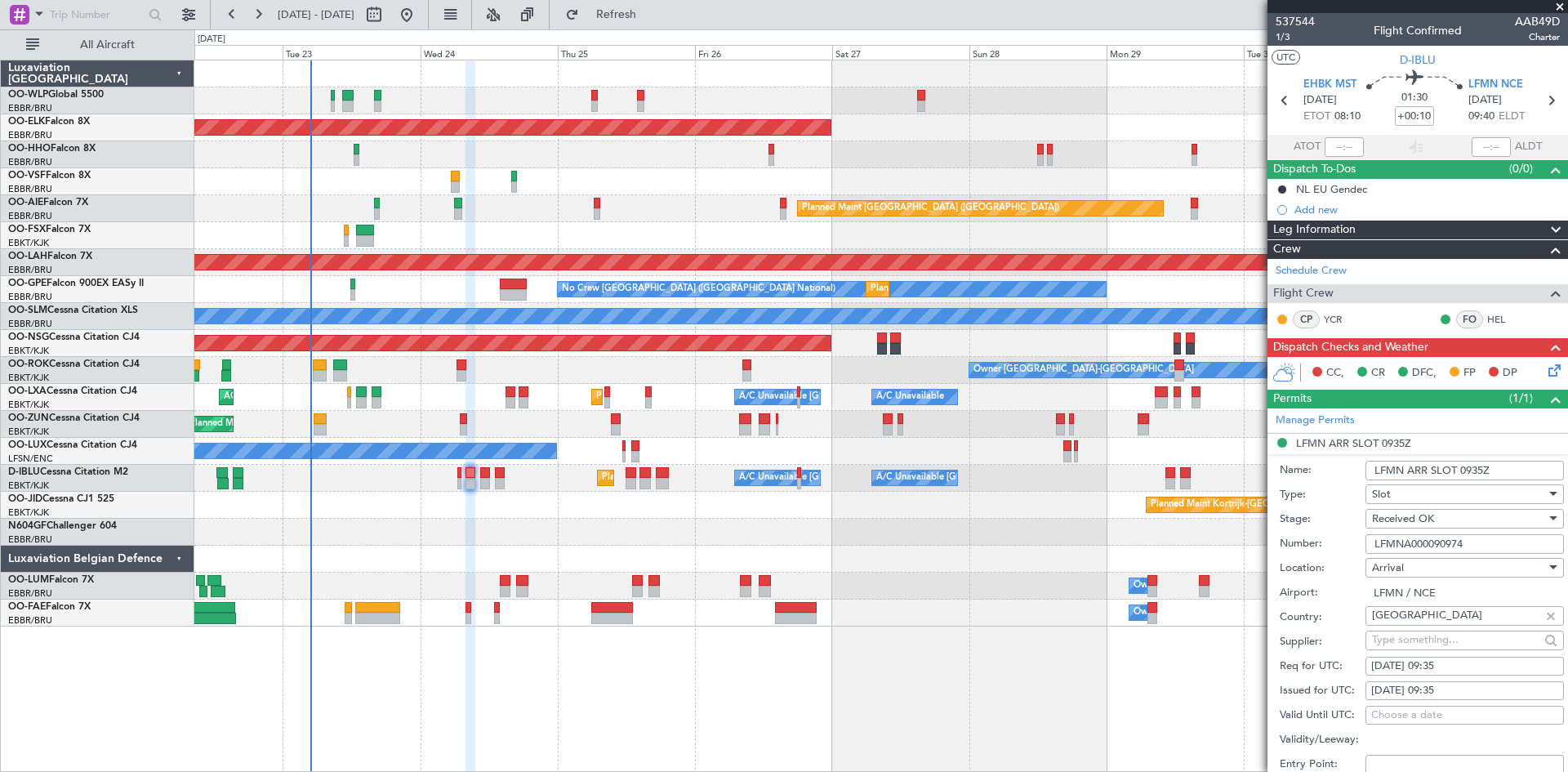
drag, startPoint x: 1471, startPoint y: 537, endPoint x: 1370, endPoint y: 535, distance: 101.0
click at [1370, 535] on input "LFMNA000090974" at bounding box center [1464, 543] width 198 height 20
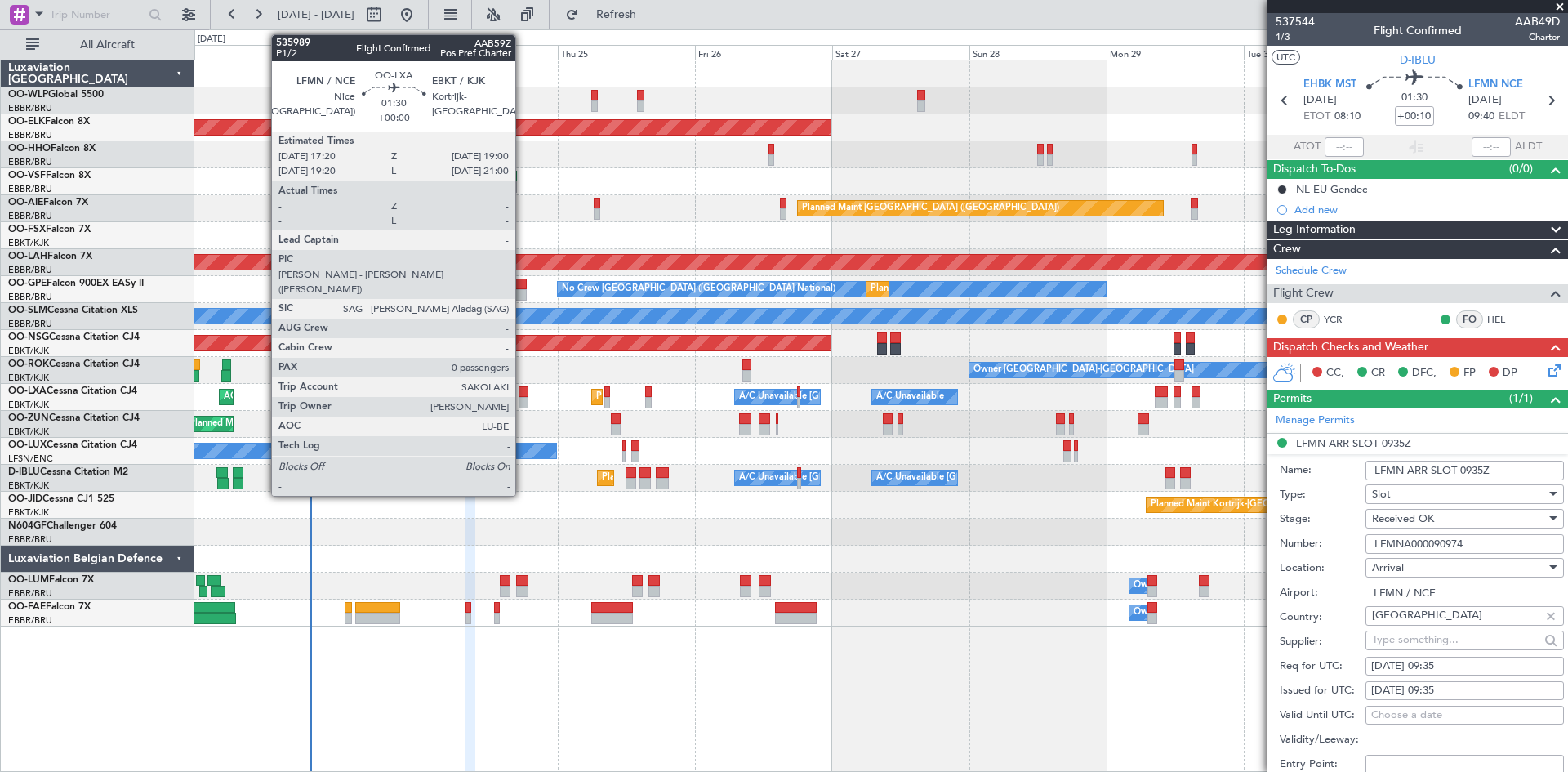
click at [522, 392] on div at bounding box center [523, 392] width 9 height 11
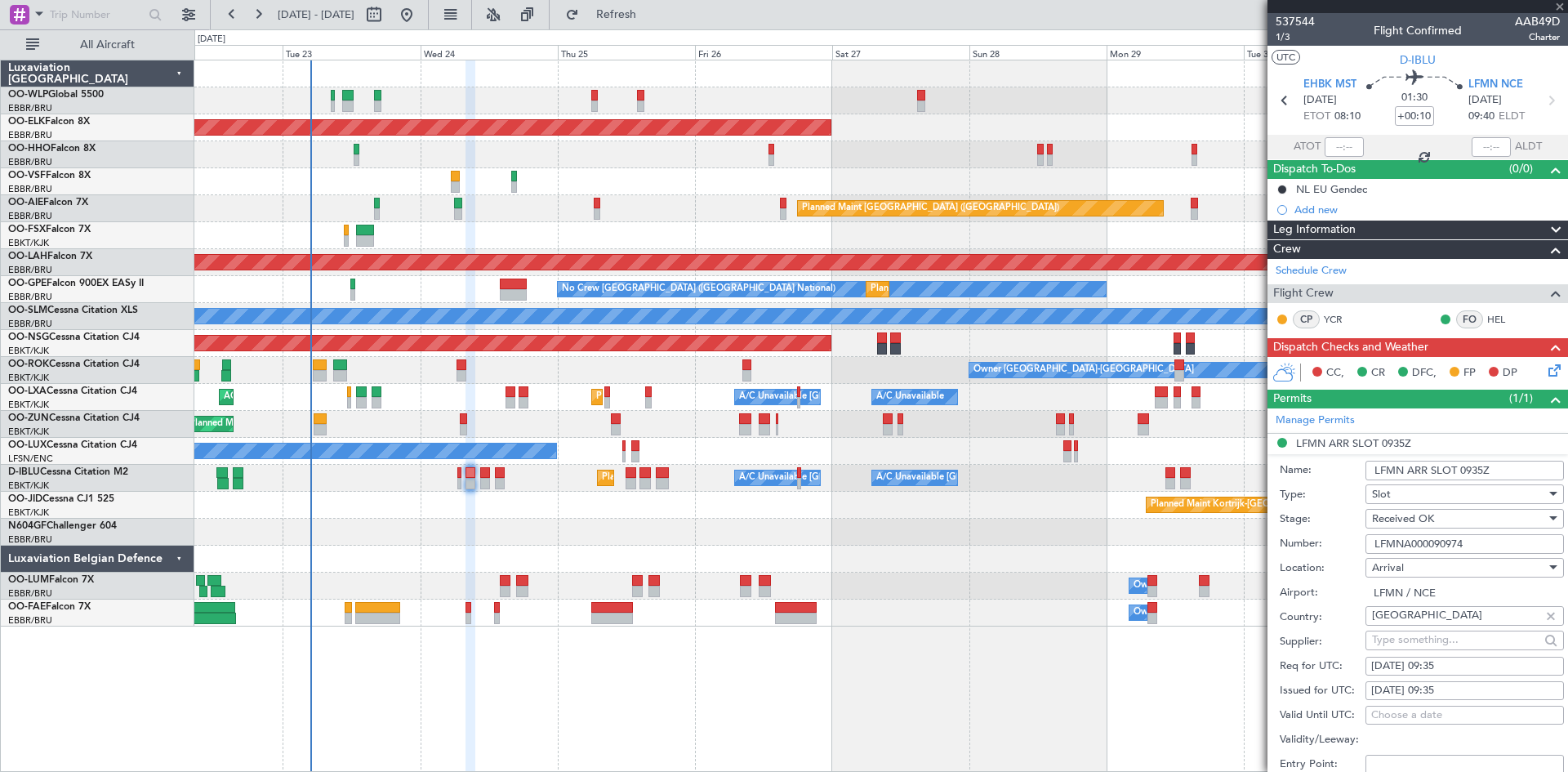
type input "0"
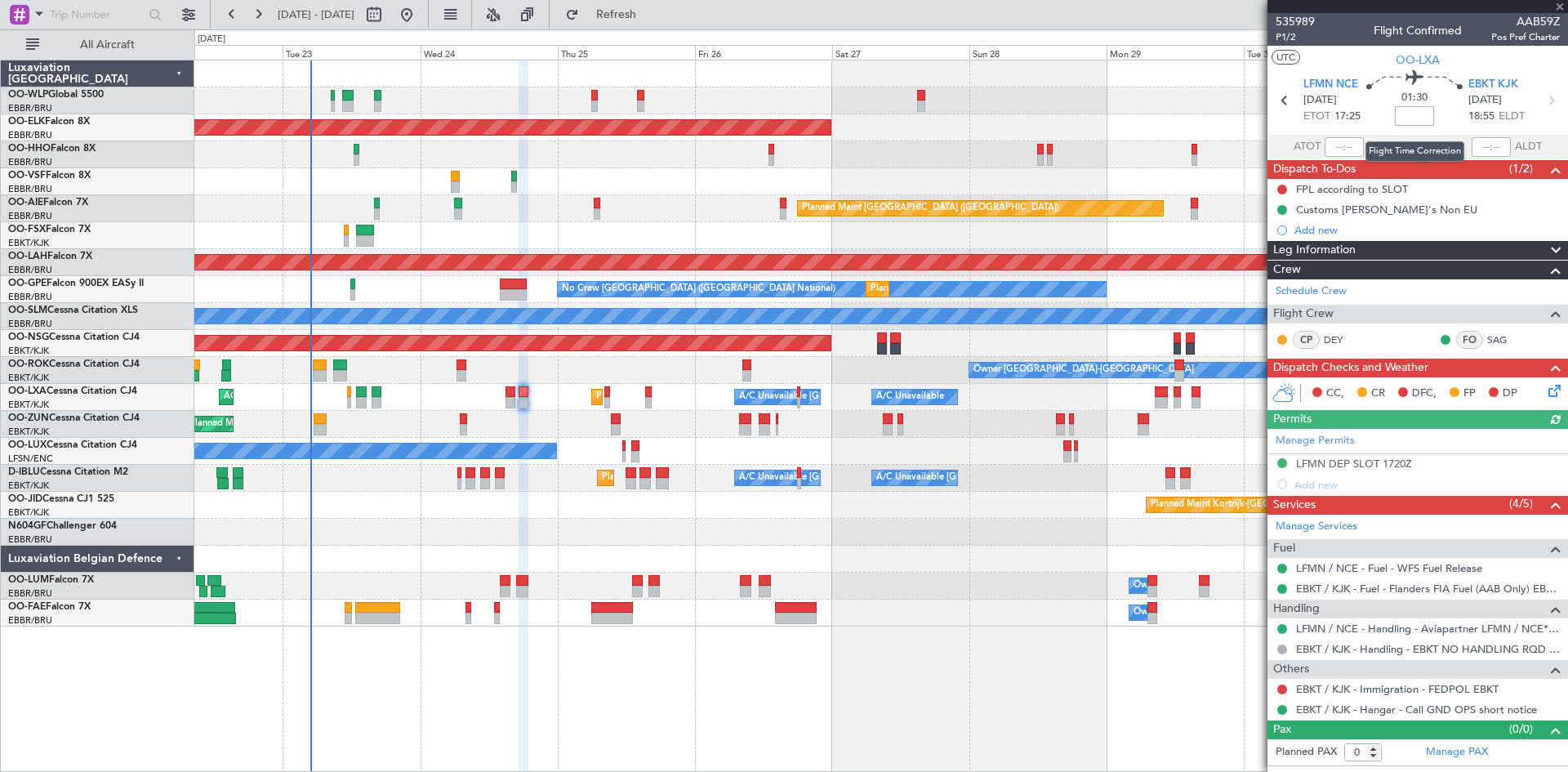
click at [1413, 112] on input at bounding box center [1414, 115] width 39 height 20
click at [1075, 117] on div "Planned Maint Kortrijk-[GEOGRAPHIC_DATA]" at bounding box center [880, 128] width 1372 height 27
type input "-00:10"
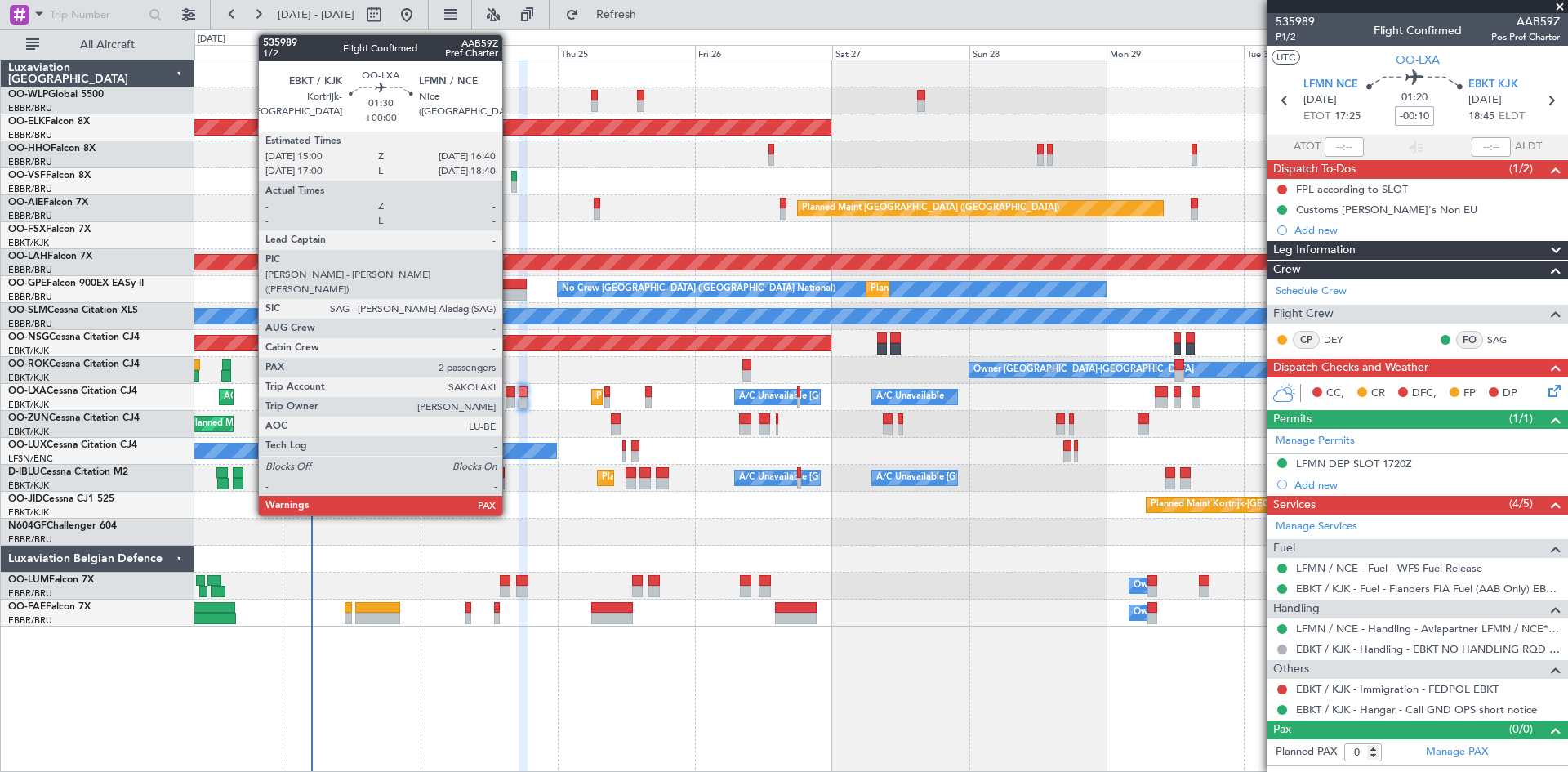
click at [509, 396] on div at bounding box center [510, 392] width 9 height 11
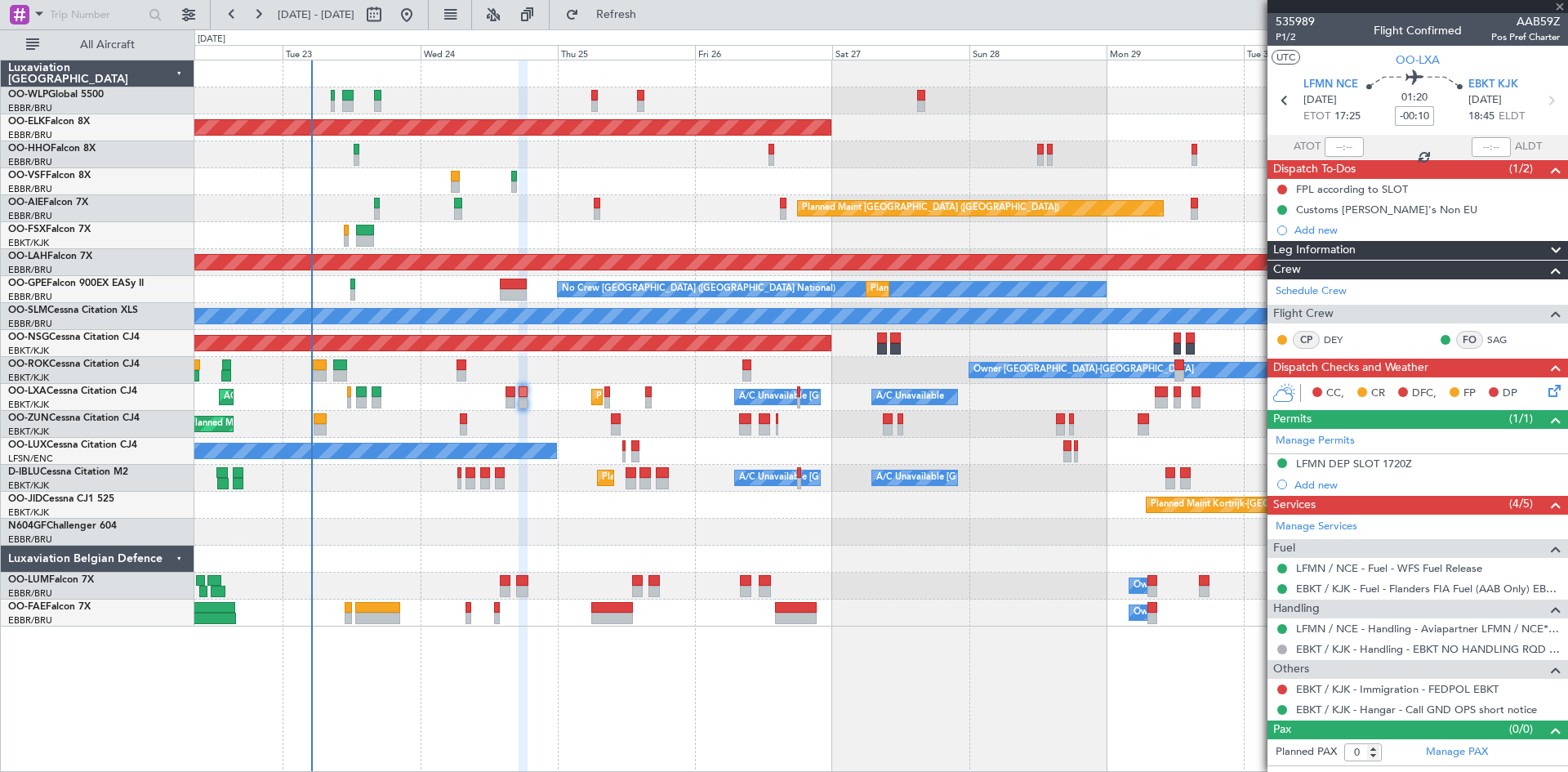
type input "2"
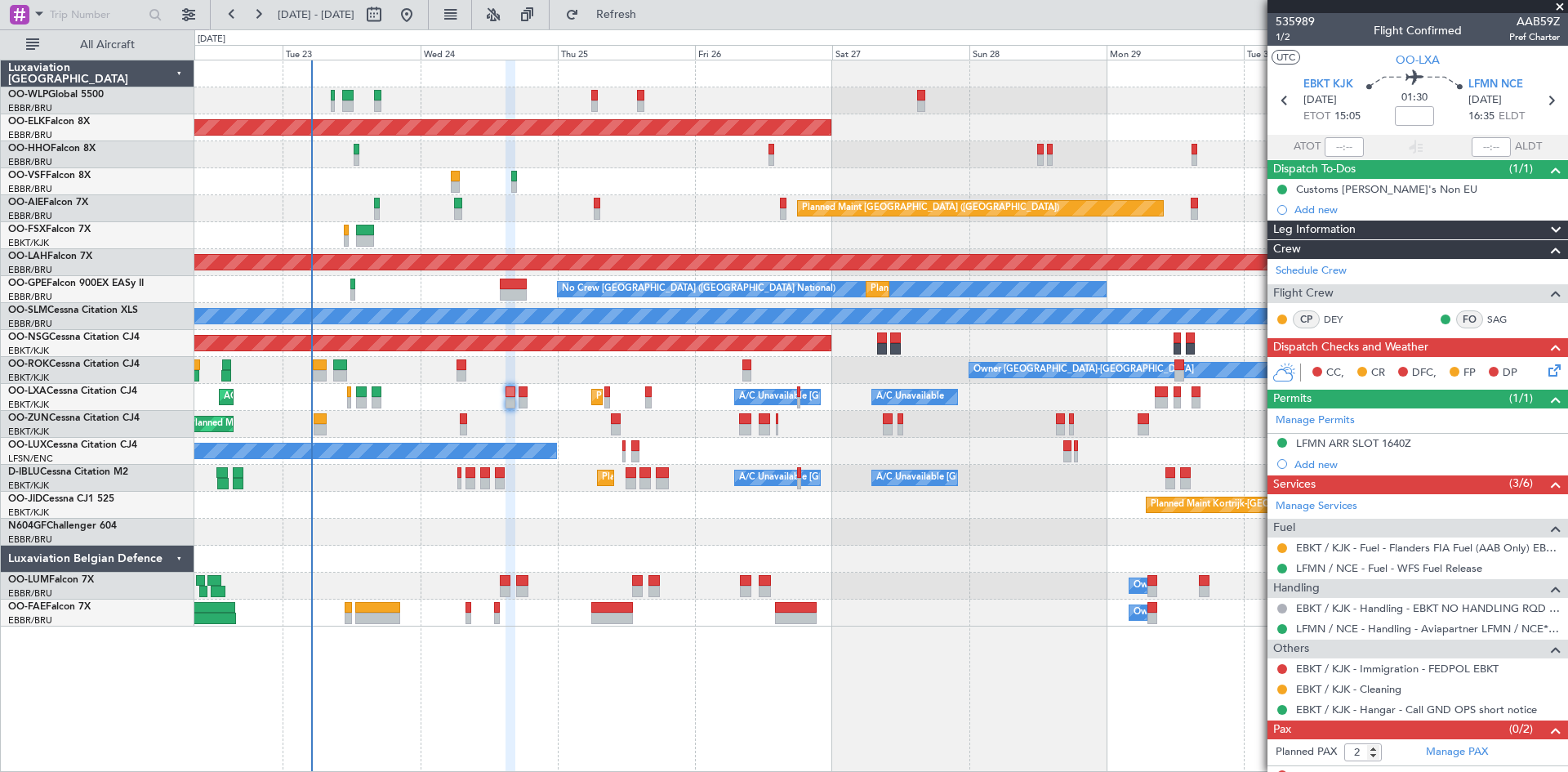
click at [1545, 369] on icon at bounding box center [1552, 368] width 13 height 13
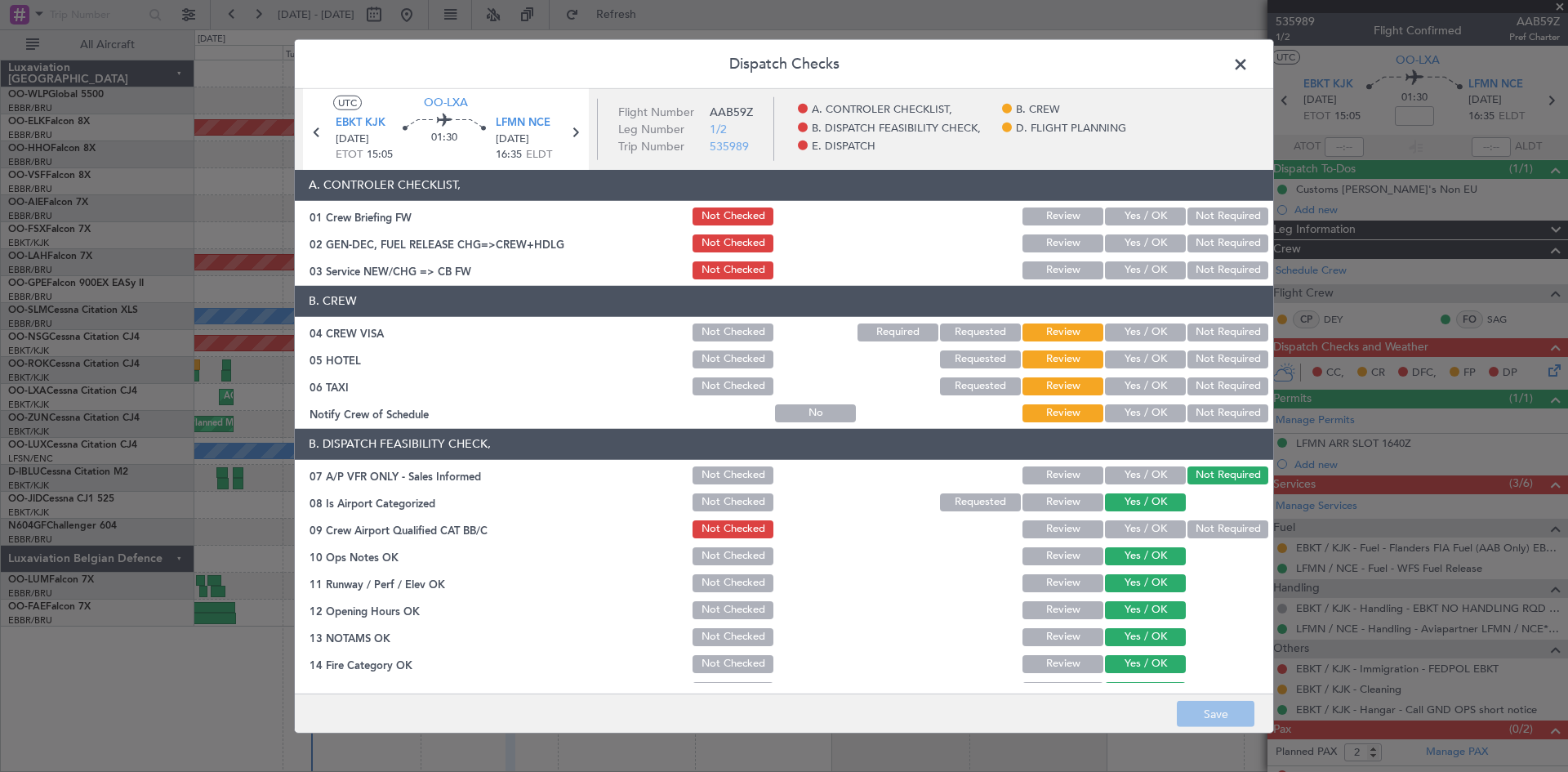
click at [1144, 332] on button "Yes / OK" at bounding box center [1146, 332] width 81 height 18
click at [1235, 368] on button "Not Required" at bounding box center [1228, 359] width 81 height 18
click at [1190, 402] on div "Not Required" at bounding box center [1225, 413] width 82 height 23
click at [1198, 387] on button "Not Required" at bounding box center [1228, 386] width 81 height 18
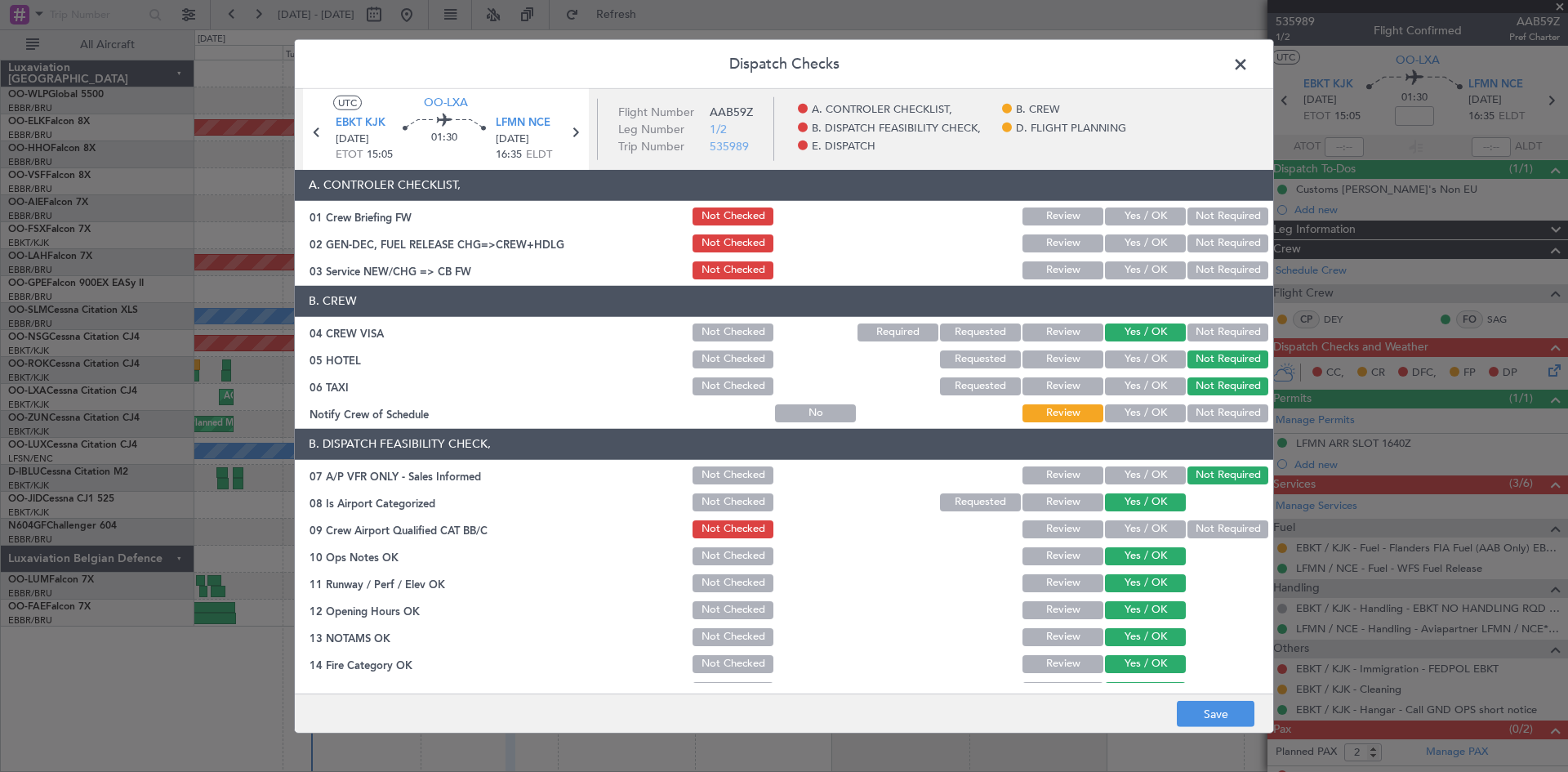
click at [1124, 404] on button "Yes / OK" at bounding box center [1146, 413] width 81 height 18
click at [1131, 268] on button "Yes / OK" at bounding box center [1146, 270] width 81 height 18
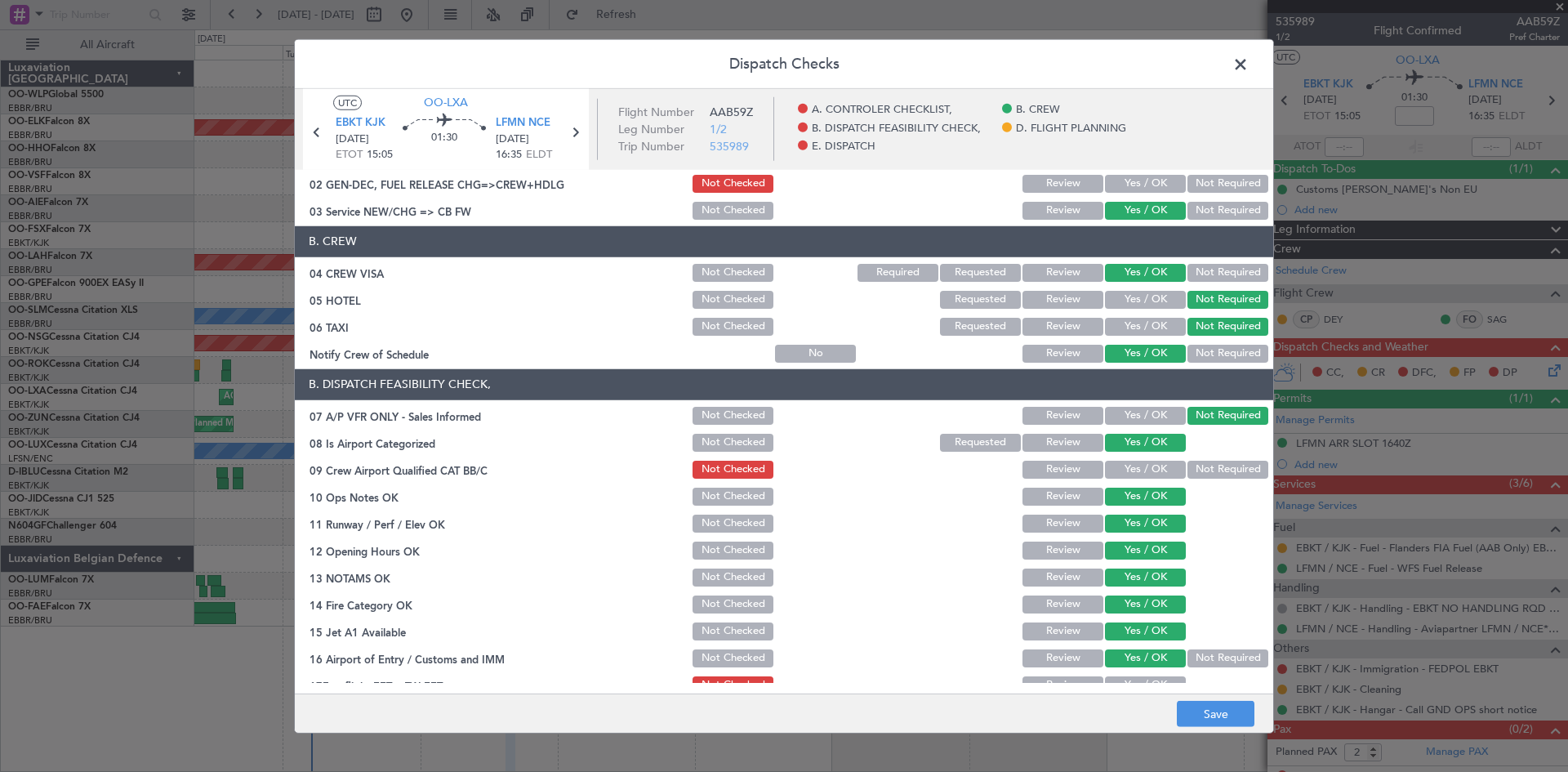
scroll to position [81, 0]
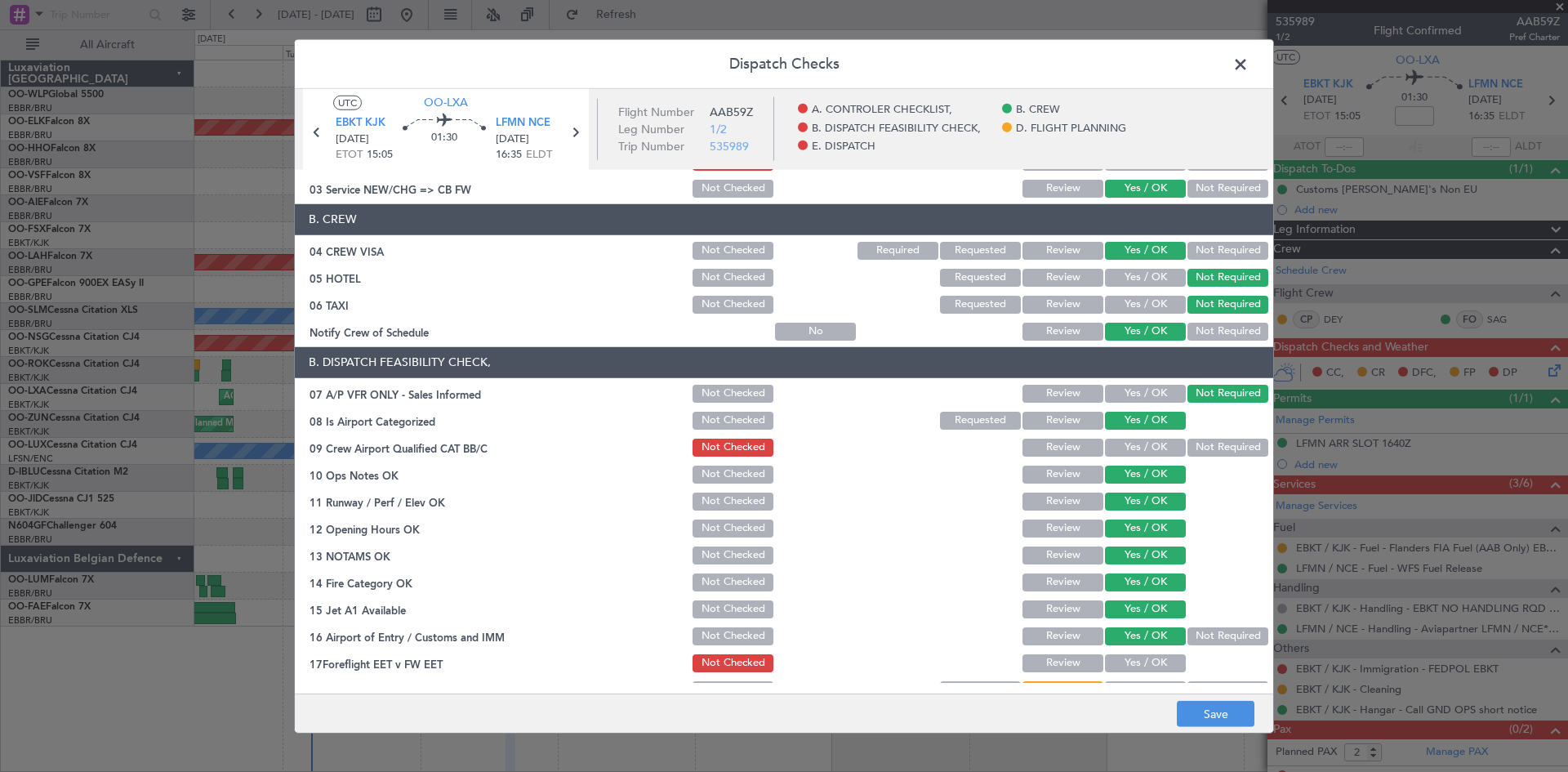
click at [1187, 452] on button "Not Required" at bounding box center [1228, 447] width 81 height 18
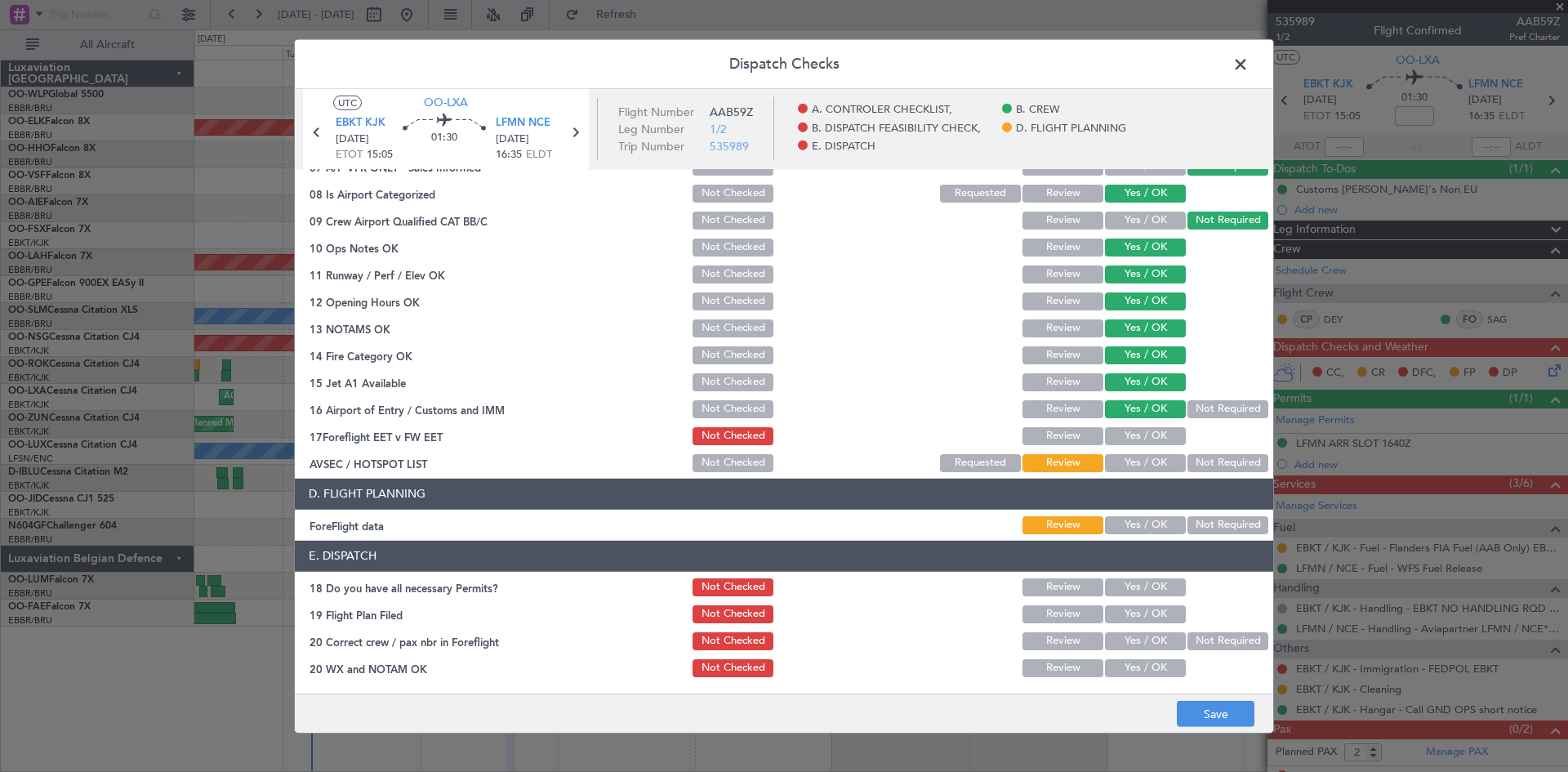
click at [1138, 437] on button "Yes / OK" at bounding box center [1146, 436] width 81 height 18
click at [1139, 465] on button "Yes / OK" at bounding box center [1146, 463] width 81 height 18
click at [1187, 463] on button "Not Required" at bounding box center [1228, 463] width 81 height 18
click at [1202, 398] on div "Not Required" at bounding box center [1225, 409] width 82 height 23
click at [1201, 411] on button "Not Required" at bounding box center [1228, 409] width 81 height 18
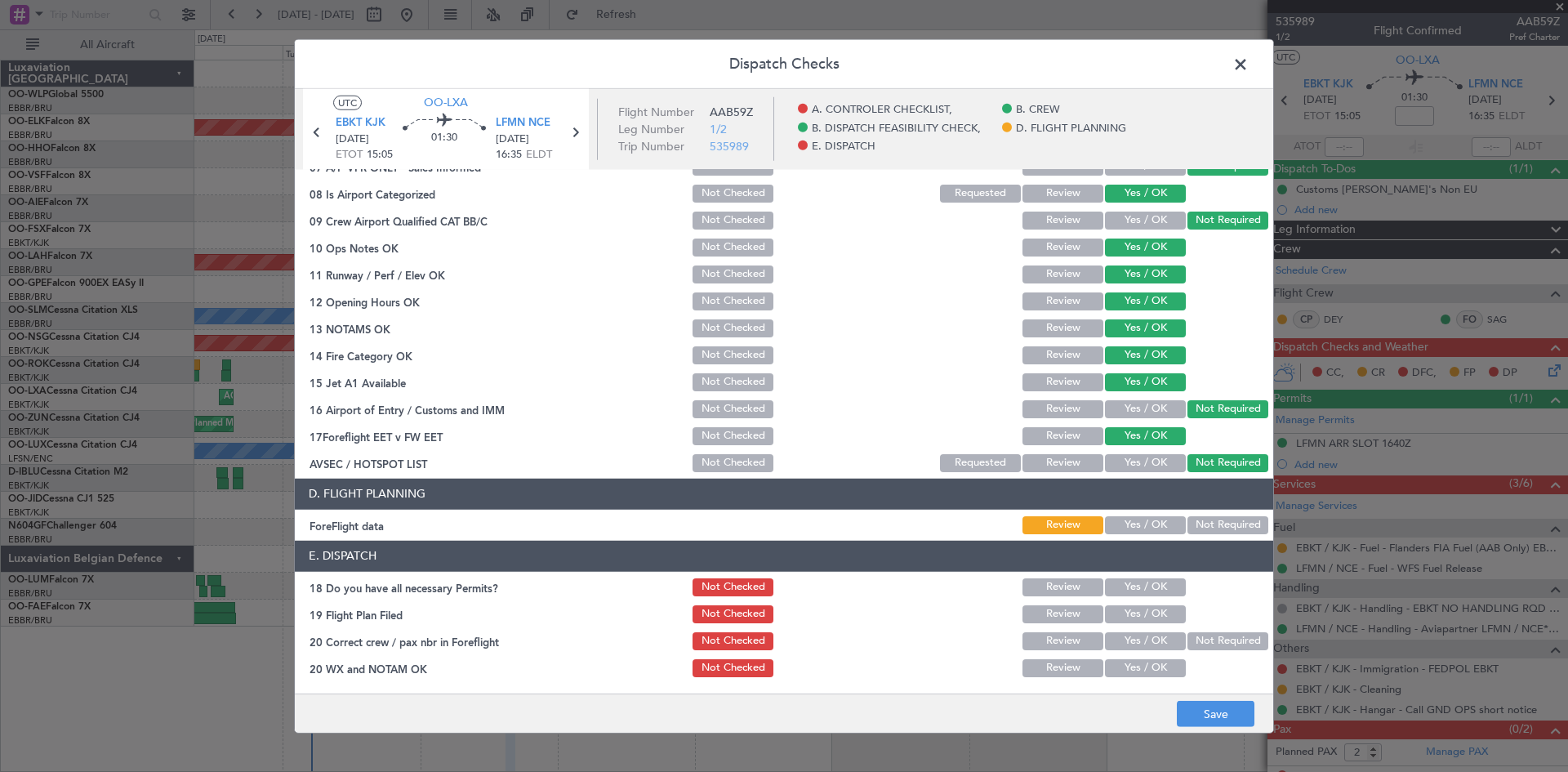
click at [1130, 525] on button "Yes / OK" at bounding box center [1146, 524] width 81 height 18
click at [1138, 596] on div "Yes / OK" at bounding box center [1143, 587] width 82 height 23
click at [1144, 584] on button "Yes / OK" at bounding box center [1146, 587] width 81 height 18
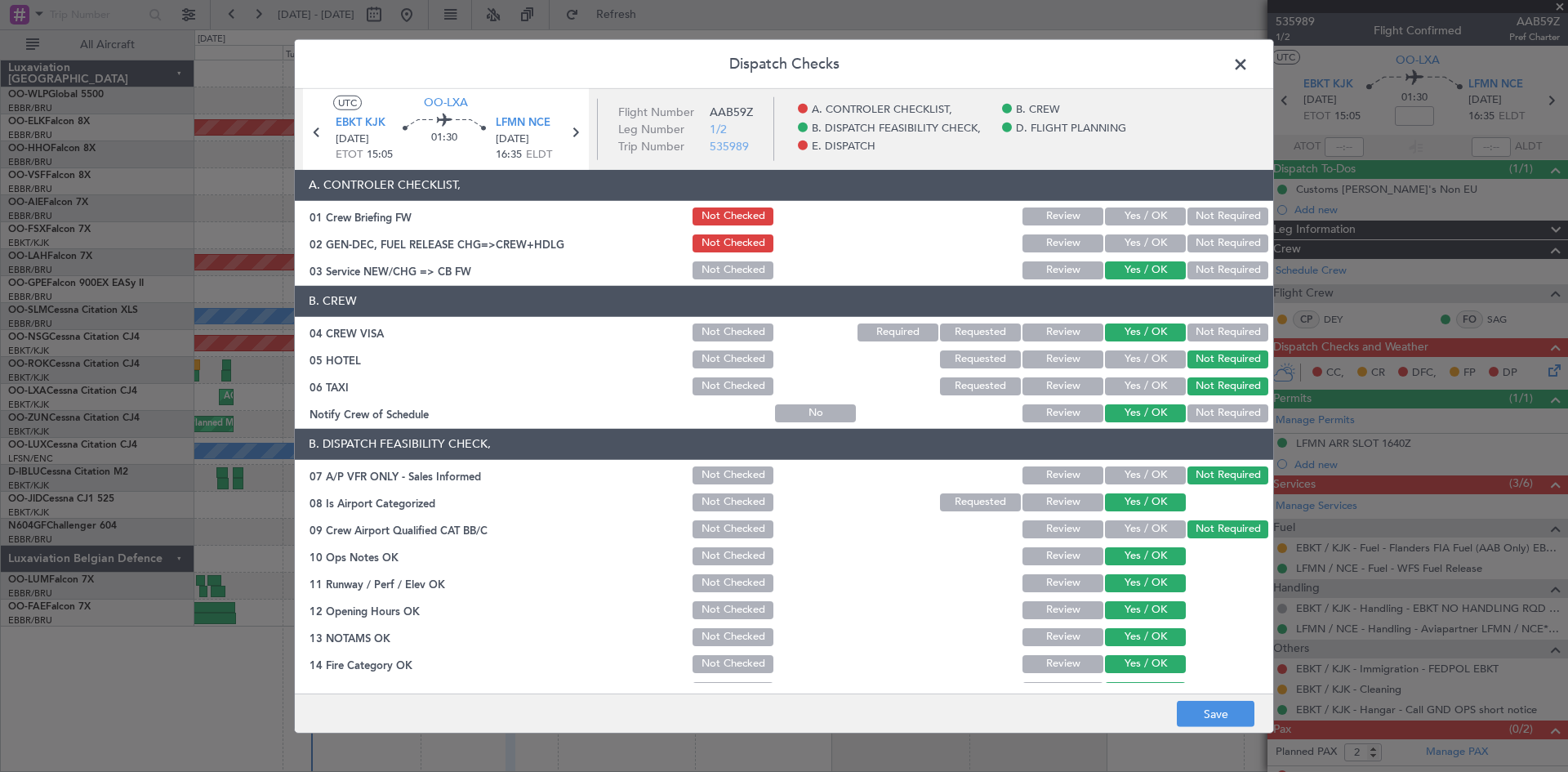
scroll to position [309, 0]
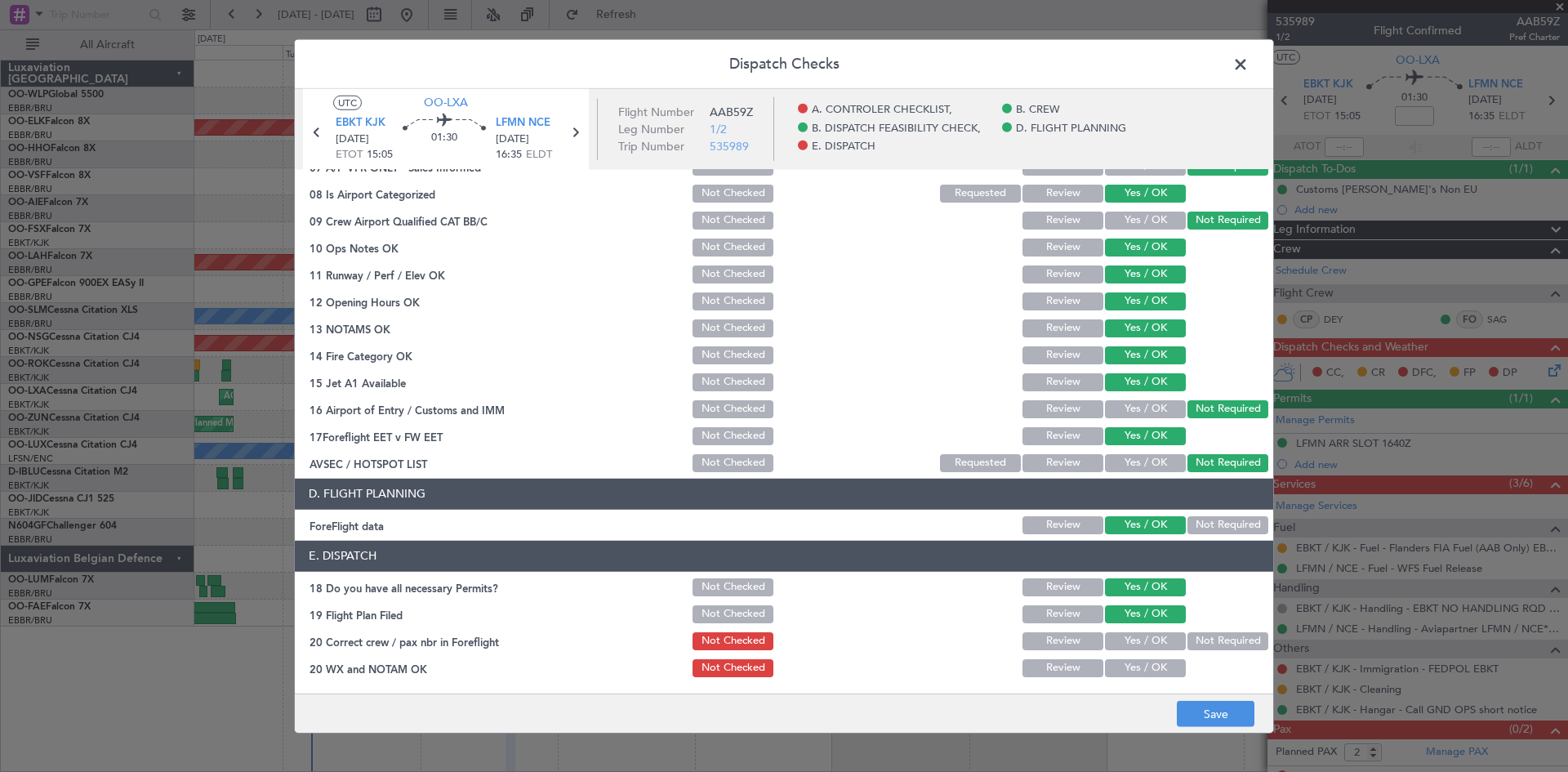
click at [1220, 648] on button "Not Required" at bounding box center [1228, 641] width 81 height 18
click at [1162, 666] on button "Yes / OK" at bounding box center [1146, 668] width 81 height 18
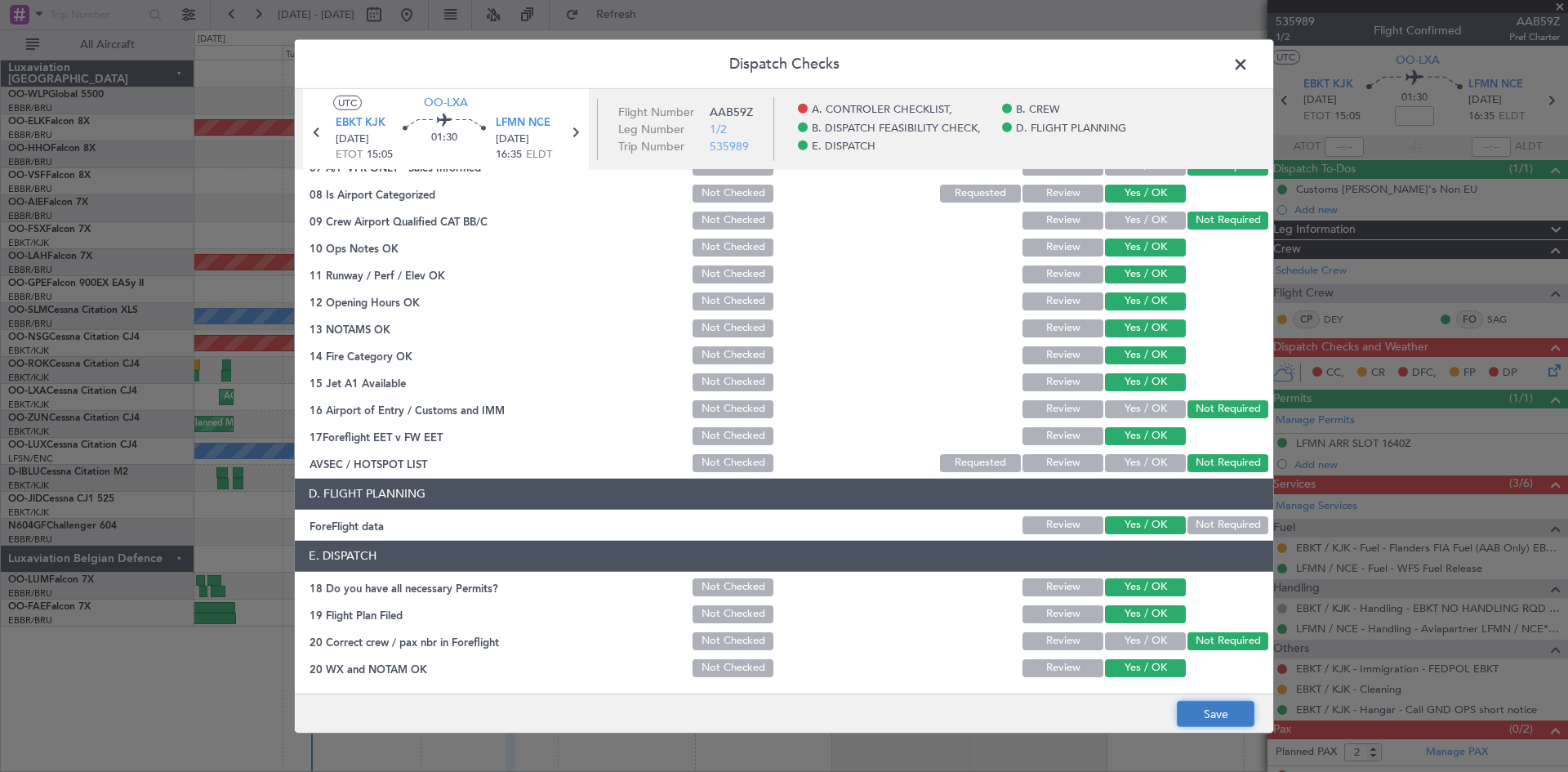
click at [1207, 719] on button "Save" at bounding box center [1216, 714] width 77 height 26
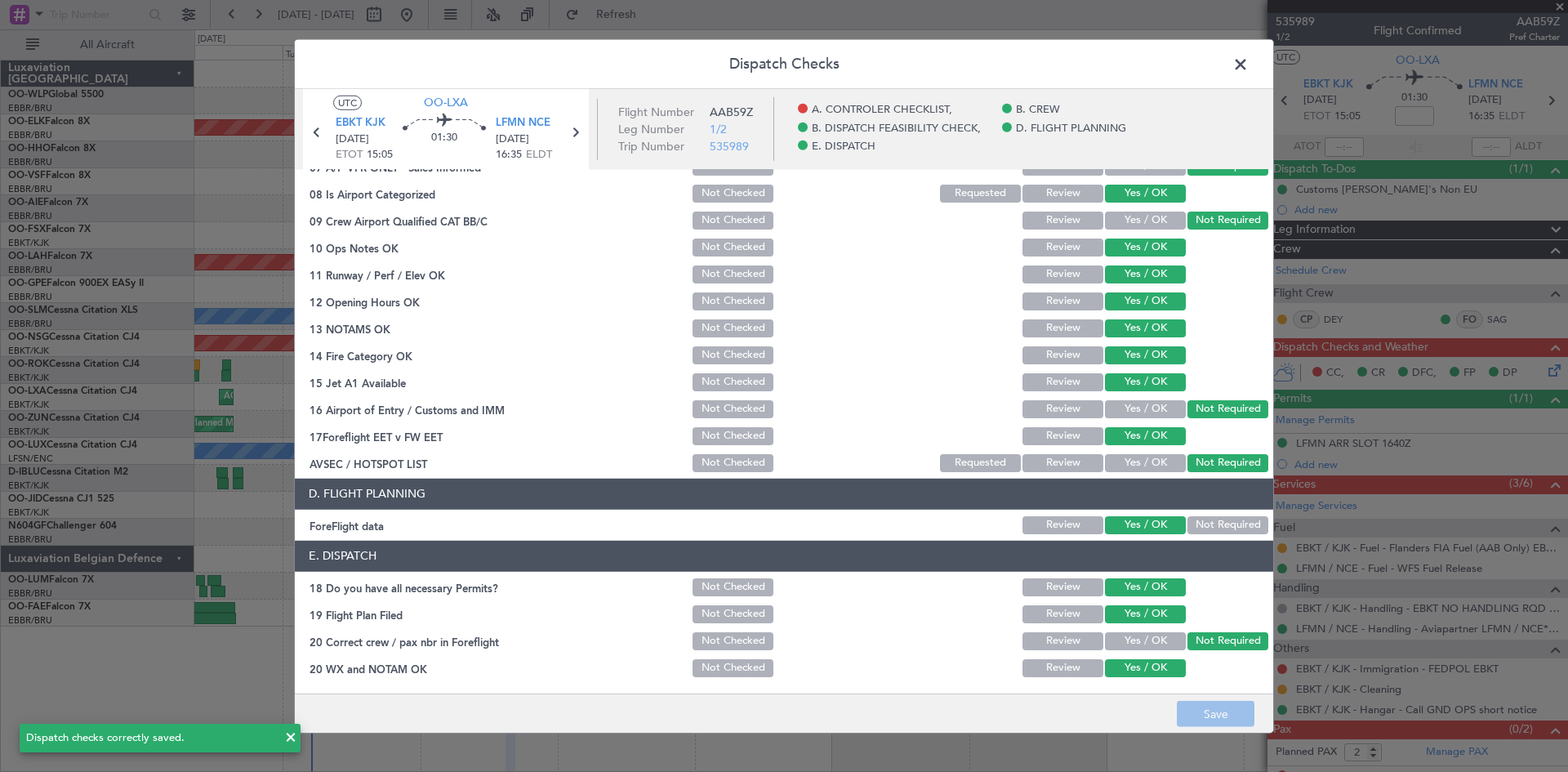
scroll to position [0, 0]
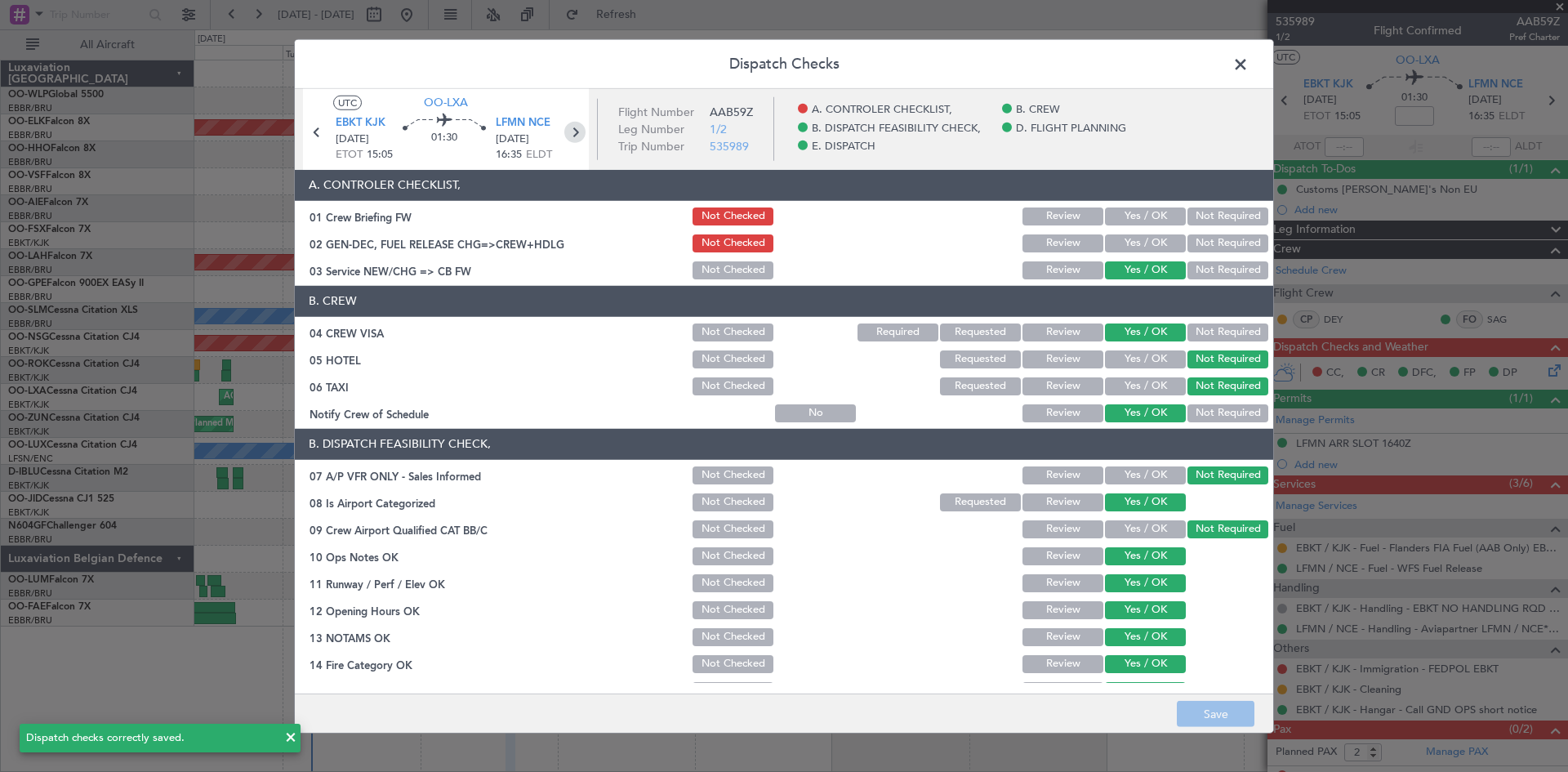
click at [578, 131] on icon at bounding box center [574, 131] width 21 height 21
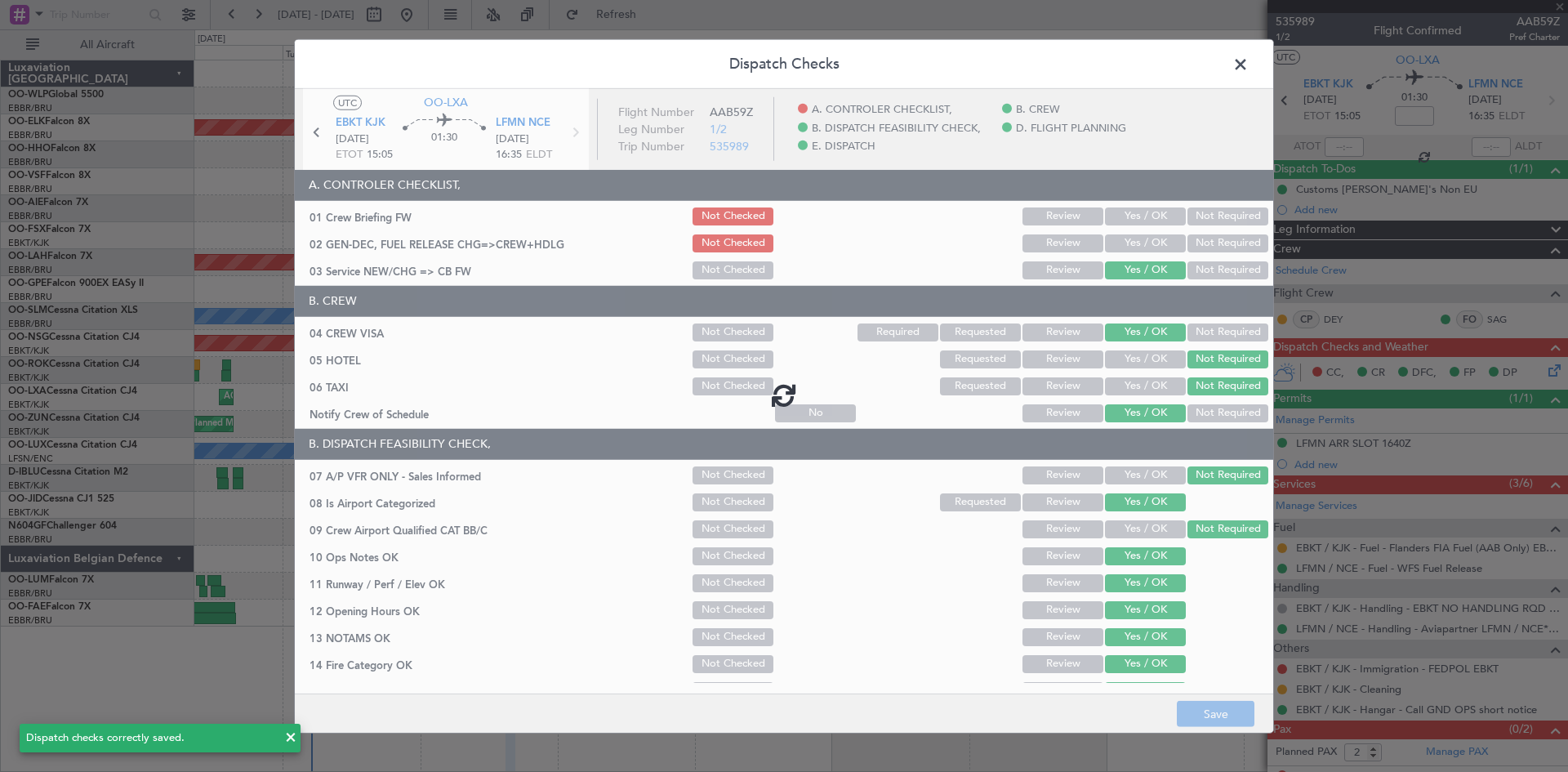
type input "-00:10"
type input "0"
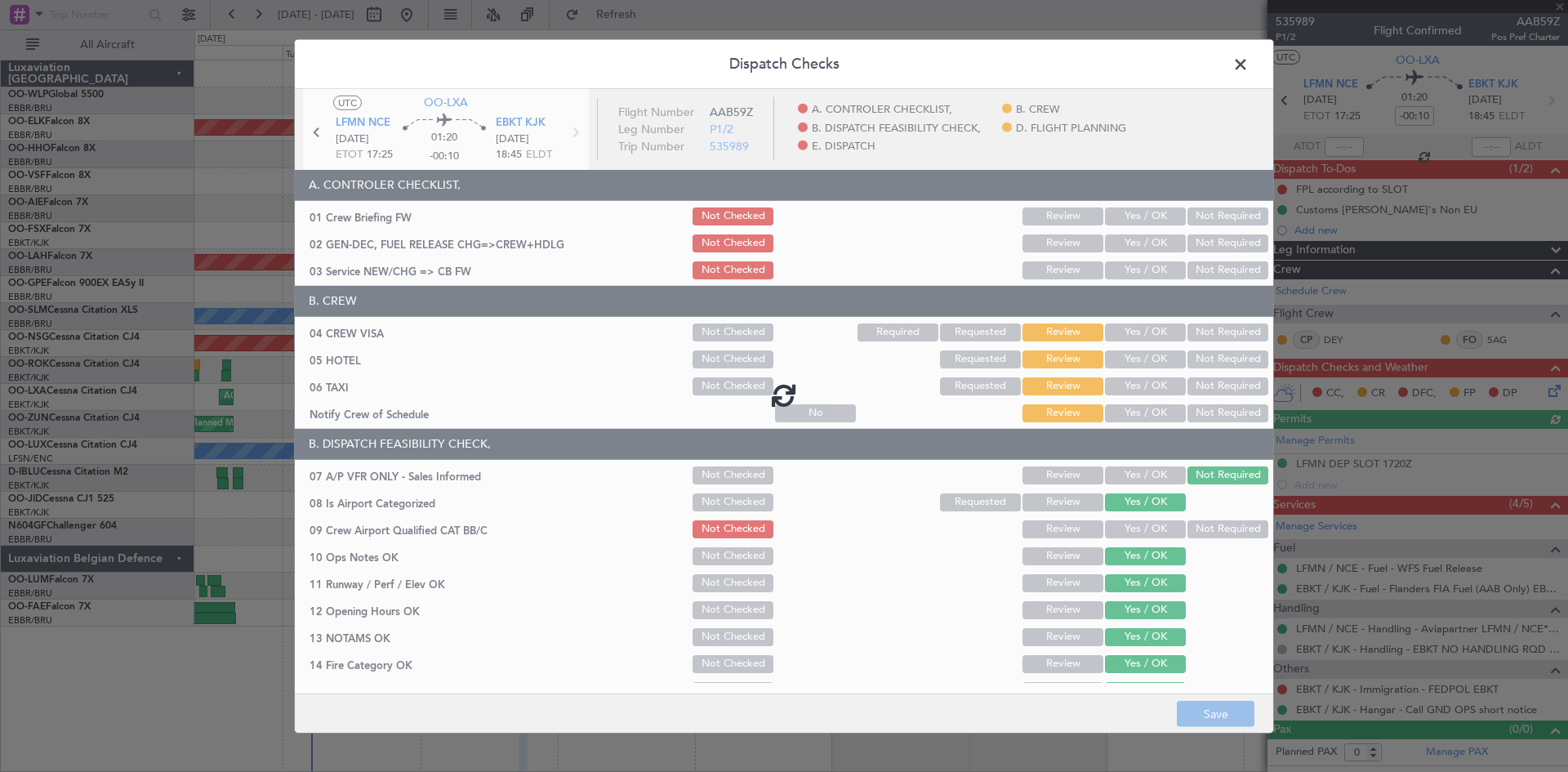
click at [1135, 268] on div at bounding box center [784, 393] width 979 height 611
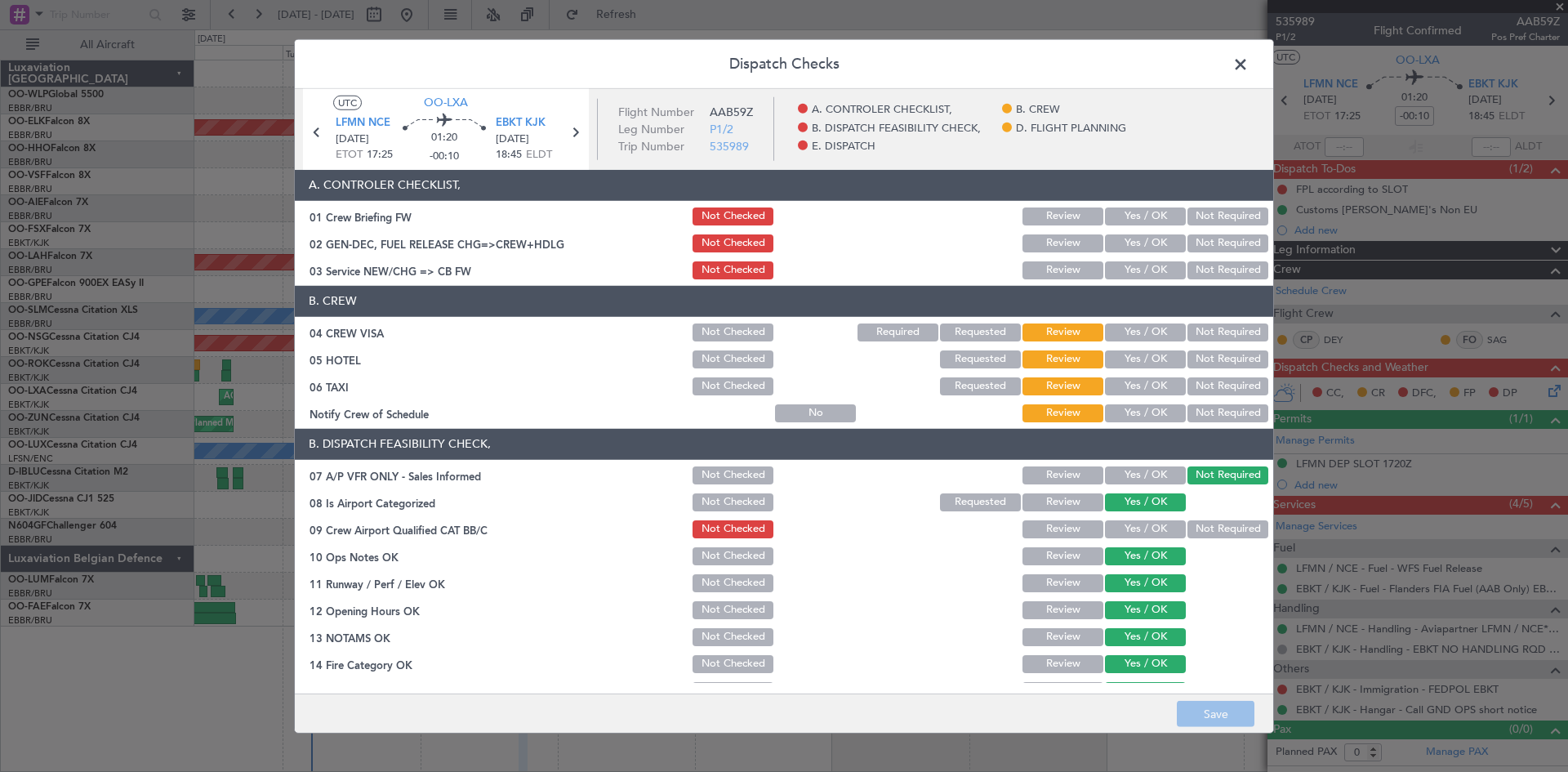
click at [1135, 268] on button "Yes / OK" at bounding box center [1146, 270] width 81 height 18
click at [1145, 321] on div "Yes / OK" at bounding box center [1143, 333] width 82 height 23
click at [1145, 329] on button "Yes / OK" at bounding box center [1146, 332] width 81 height 18
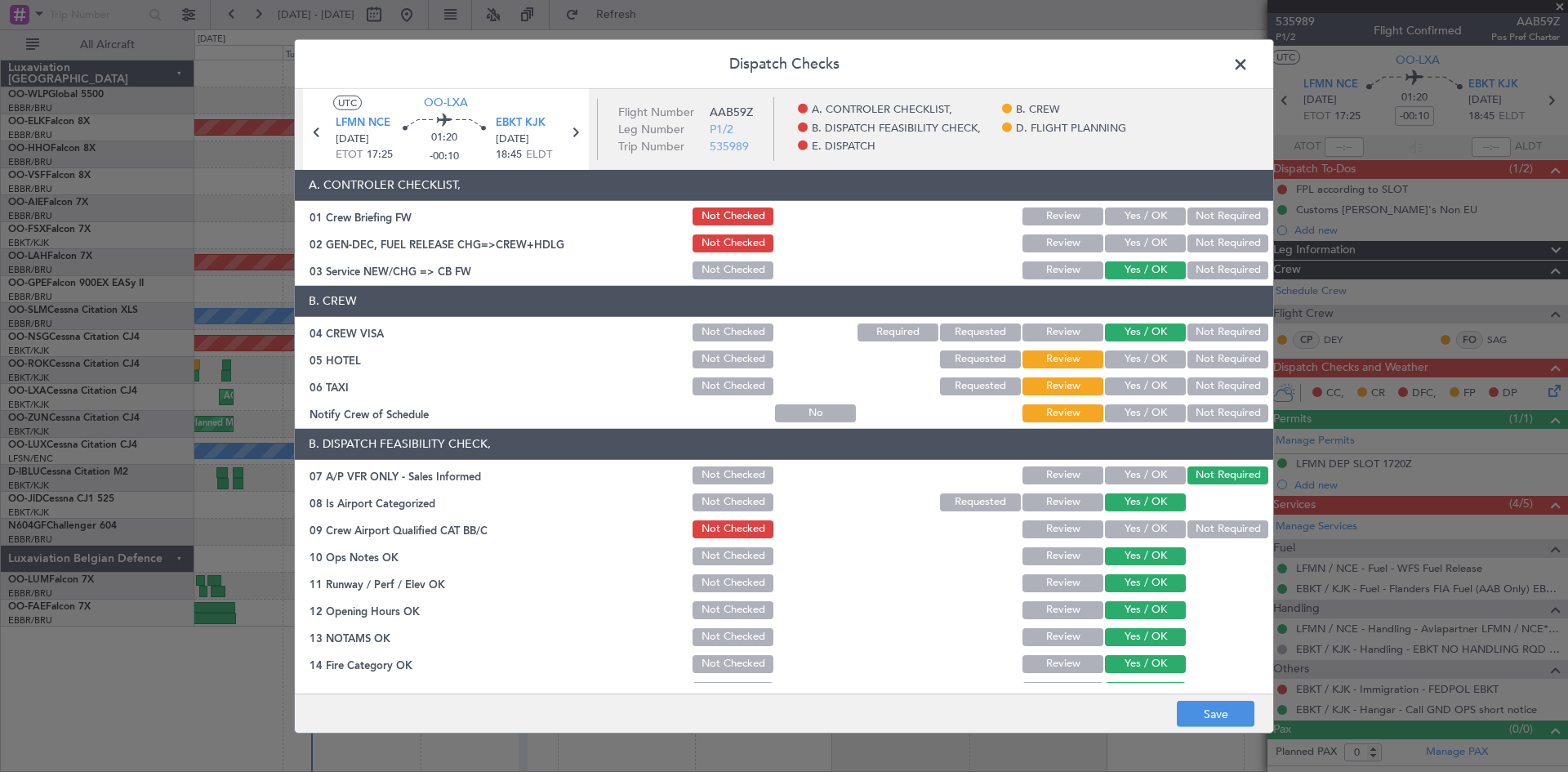
click at [1201, 361] on button "Not Required" at bounding box center [1228, 359] width 81 height 18
click at [1202, 378] on button "Not Required" at bounding box center [1228, 386] width 81 height 18
click at [1150, 407] on button "Yes / OK" at bounding box center [1146, 413] width 81 height 18
click at [1207, 525] on button "Not Required" at bounding box center [1228, 529] width 81 height 18
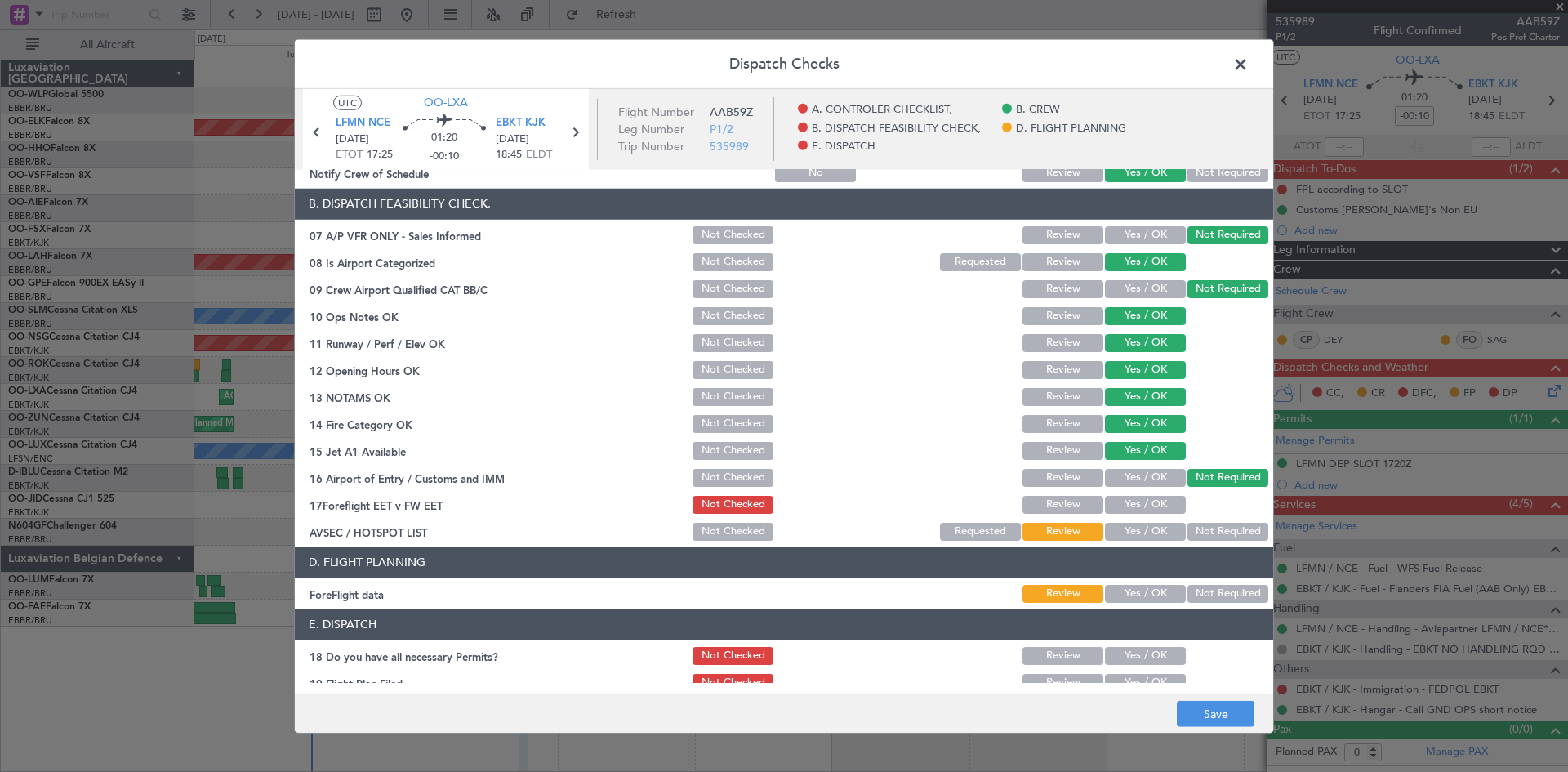
scroll to position [309, 0]
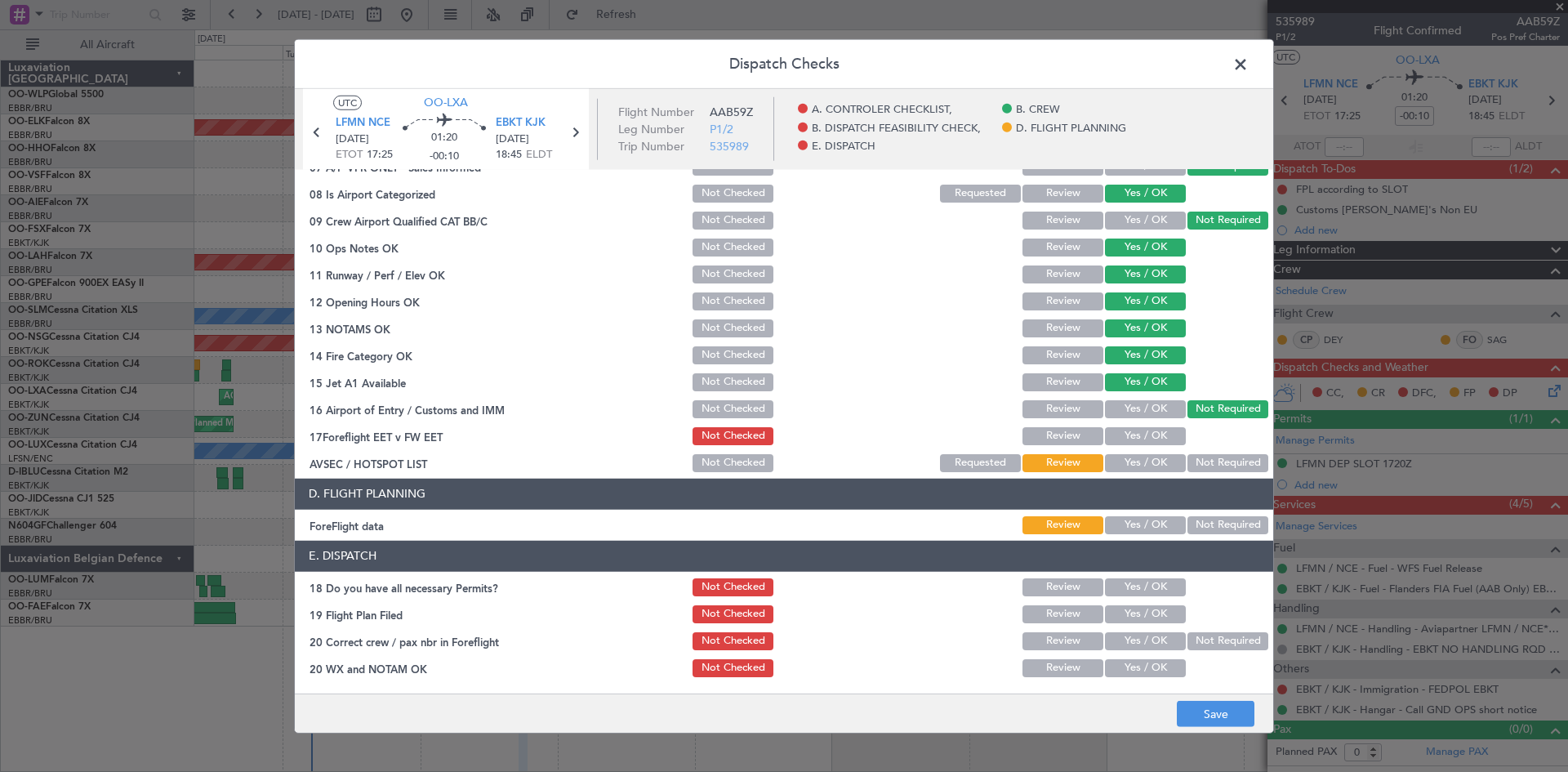
click at [1115, 462] on button "Yes / OK" at bounding box center [1146, 463] width 81 height 18
click at [1149, 439] on button "Yes / OK" at bounding box center [1146, 436] width 81 height 18
click at [1215, 461] on button "Not Required" at bounding box center [1228, 463] width 81 height 18
click at [1187, 518] on button "Not Required" at bounding box center [1228, 524] width 81 height 18
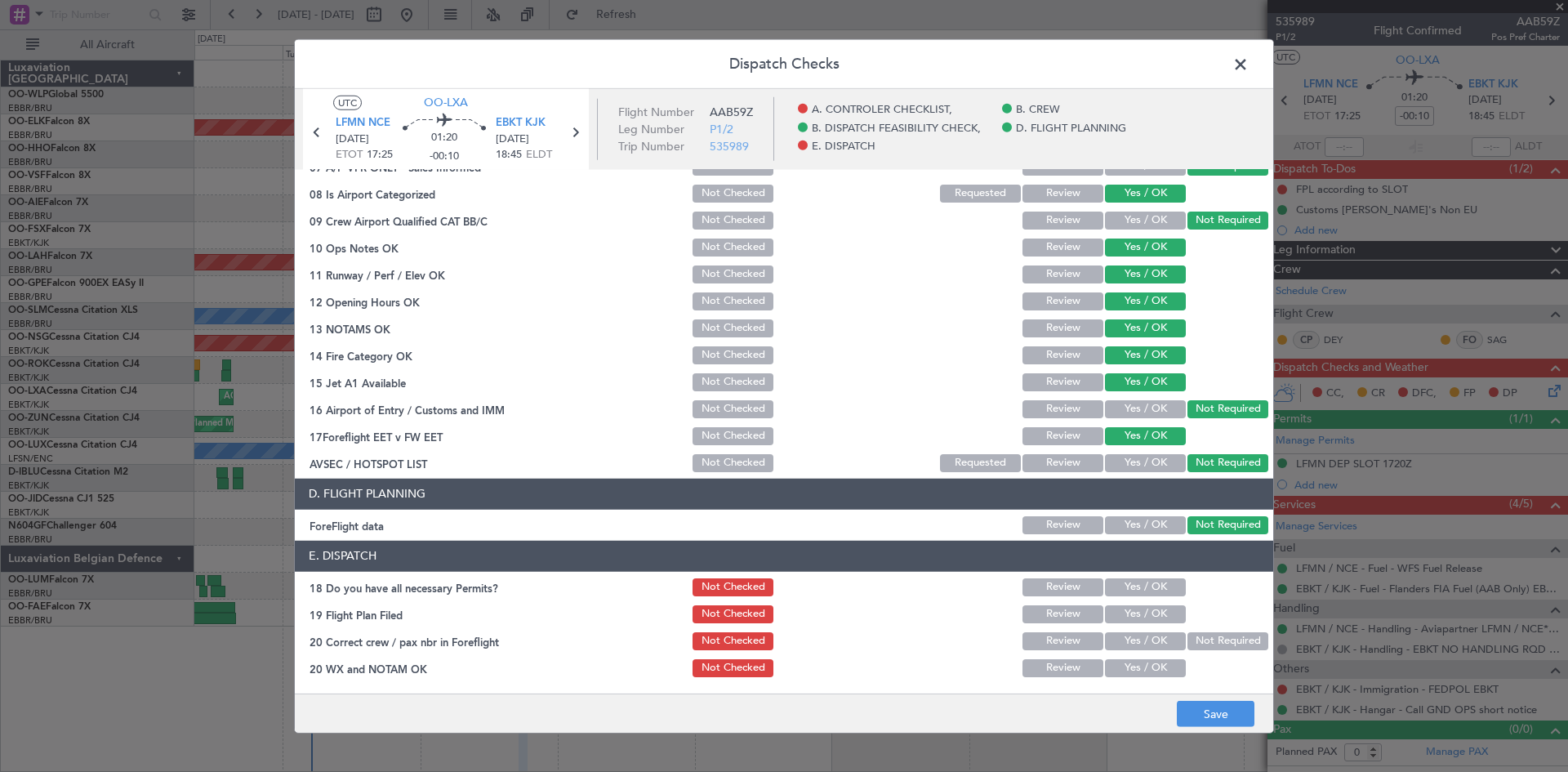
click at [1148, 532] on button "Yes / OK" at bounding box center [1146, 524] width 81 height 18
click at [1134, 596] on div "Yes / OK" at bounding box center [1143, 587] width 82 height 23
click at [1137, 594] on button "Yes / OK" at bounding box center [1146, 587] width 81 height 18
click at [1140, 606] on button "Yes / OK" at bounding box center [1146, 614] width 81 height 18
click at [1228, 643] on button "Not Required" at bounding box center [1228, 641] width 81 height 18
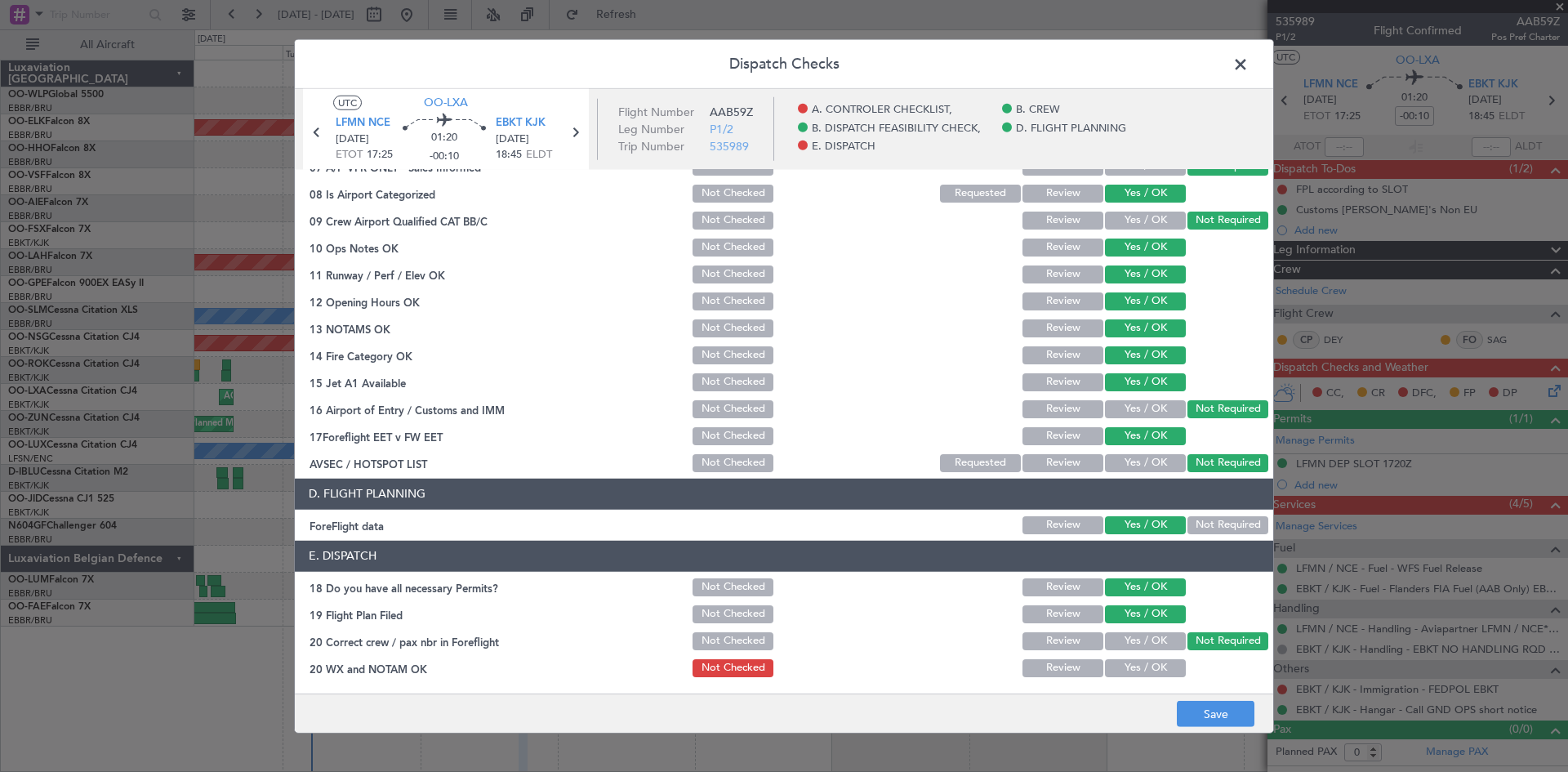
click at [1150, 671] on button "Yes / OK" at bounding box center [1146, 668] width 81 height 18
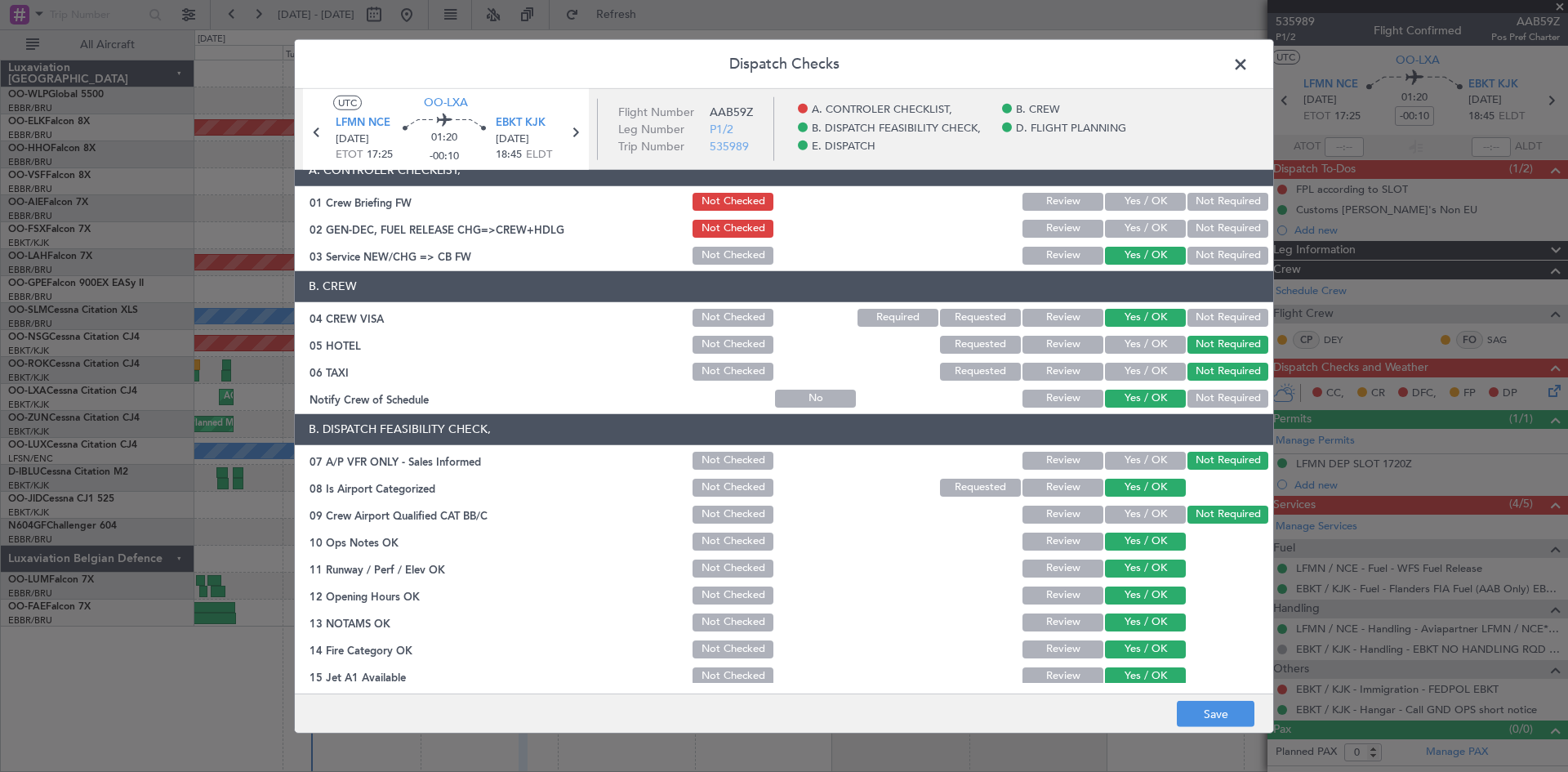
scroll to position [0, 0]
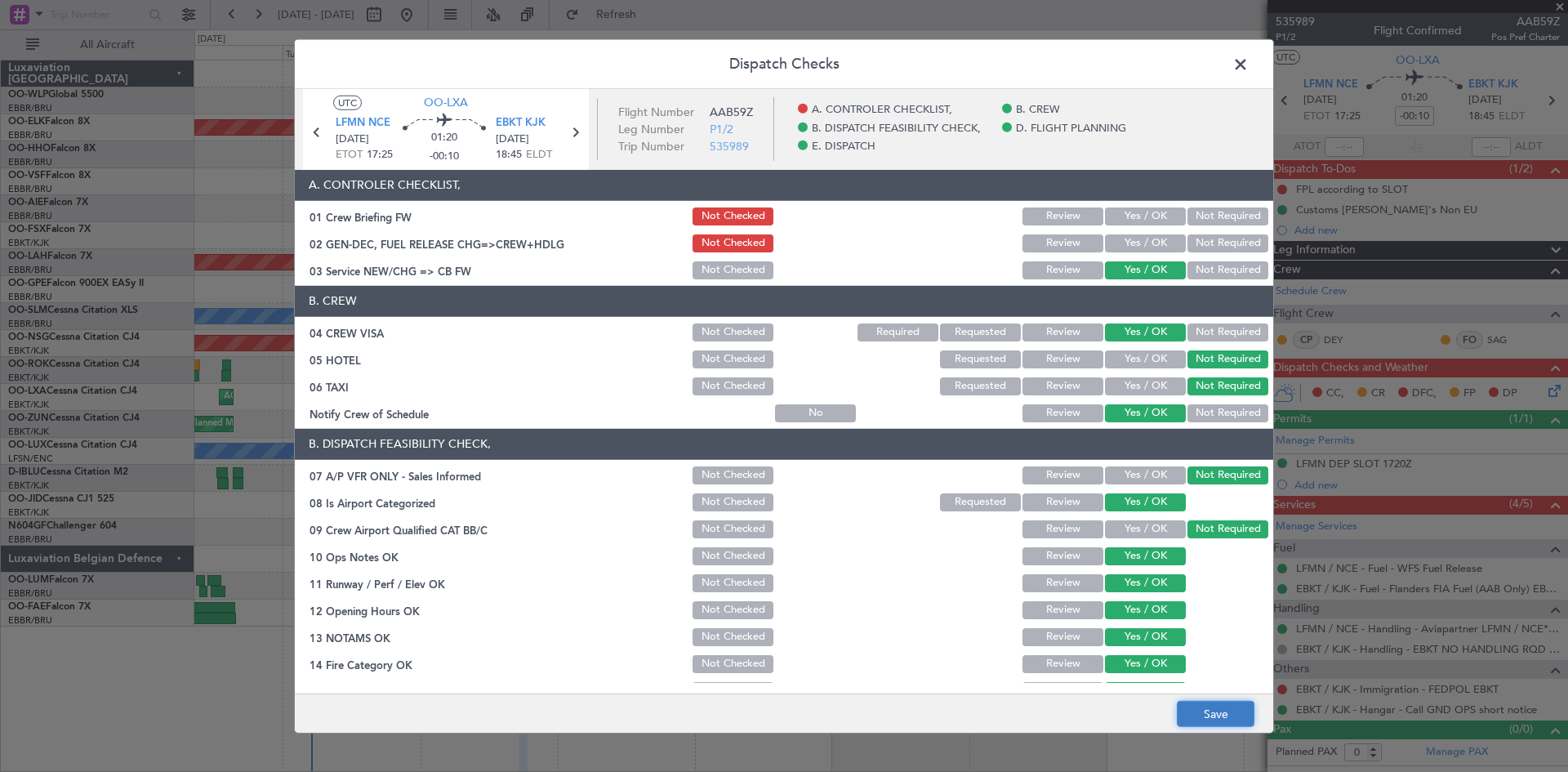
click at [1209, 720] on button "Save" at bounding box center [1216, 714] width 77 height 26
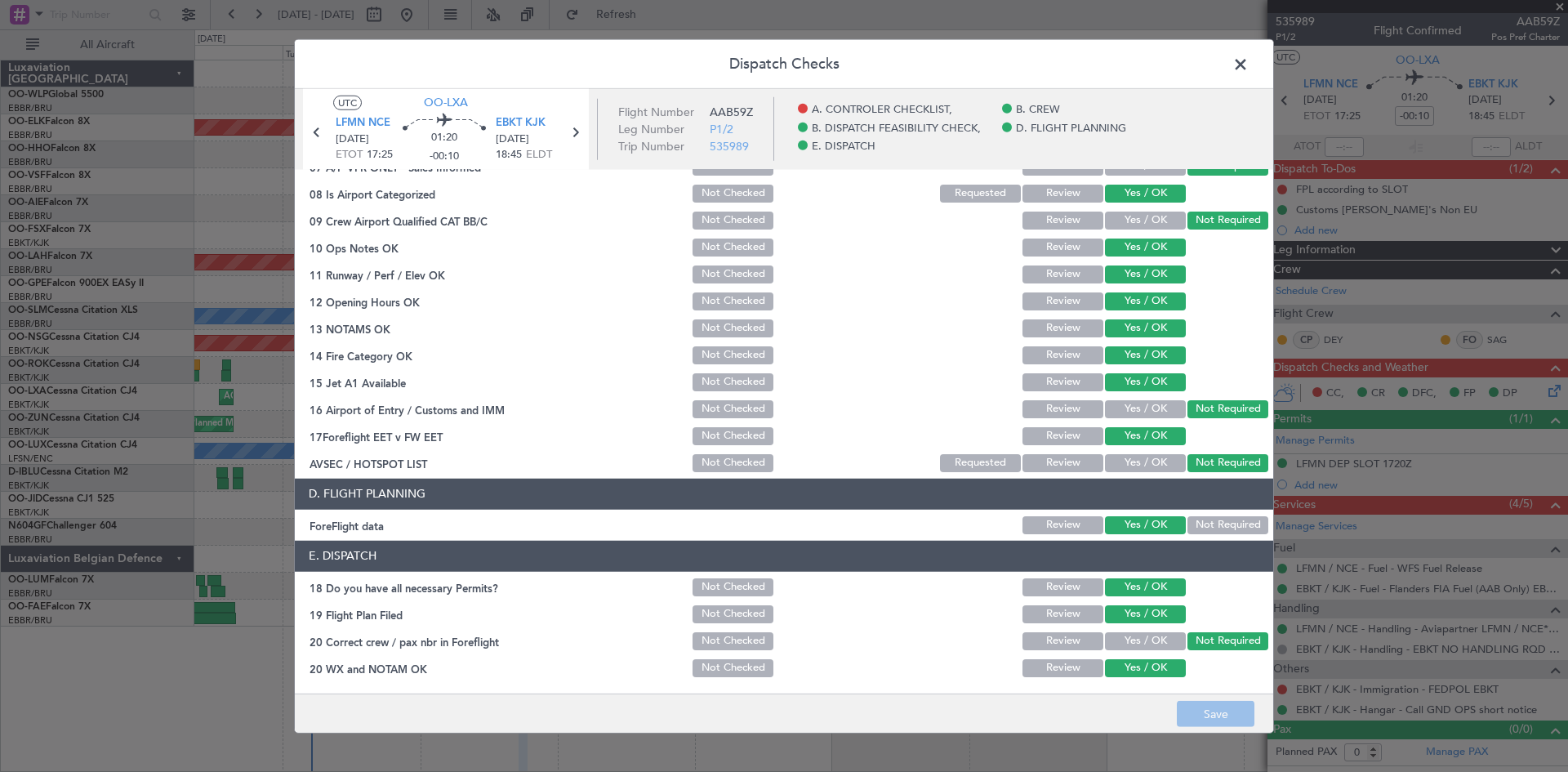
scroll to position [63, 0]
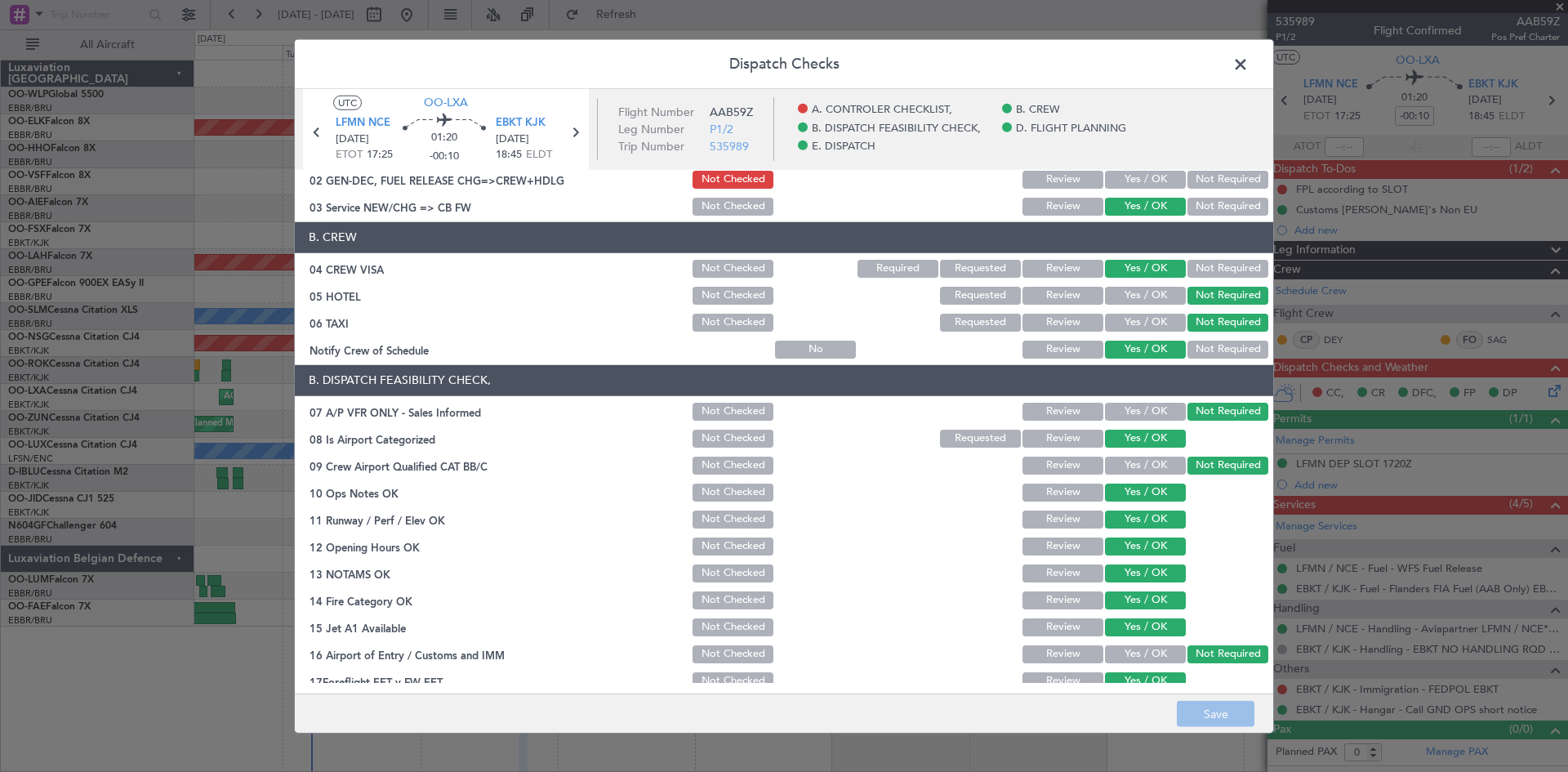
click at [1249, 70] on span at bounding box center [1249, 67] width 0 height 33
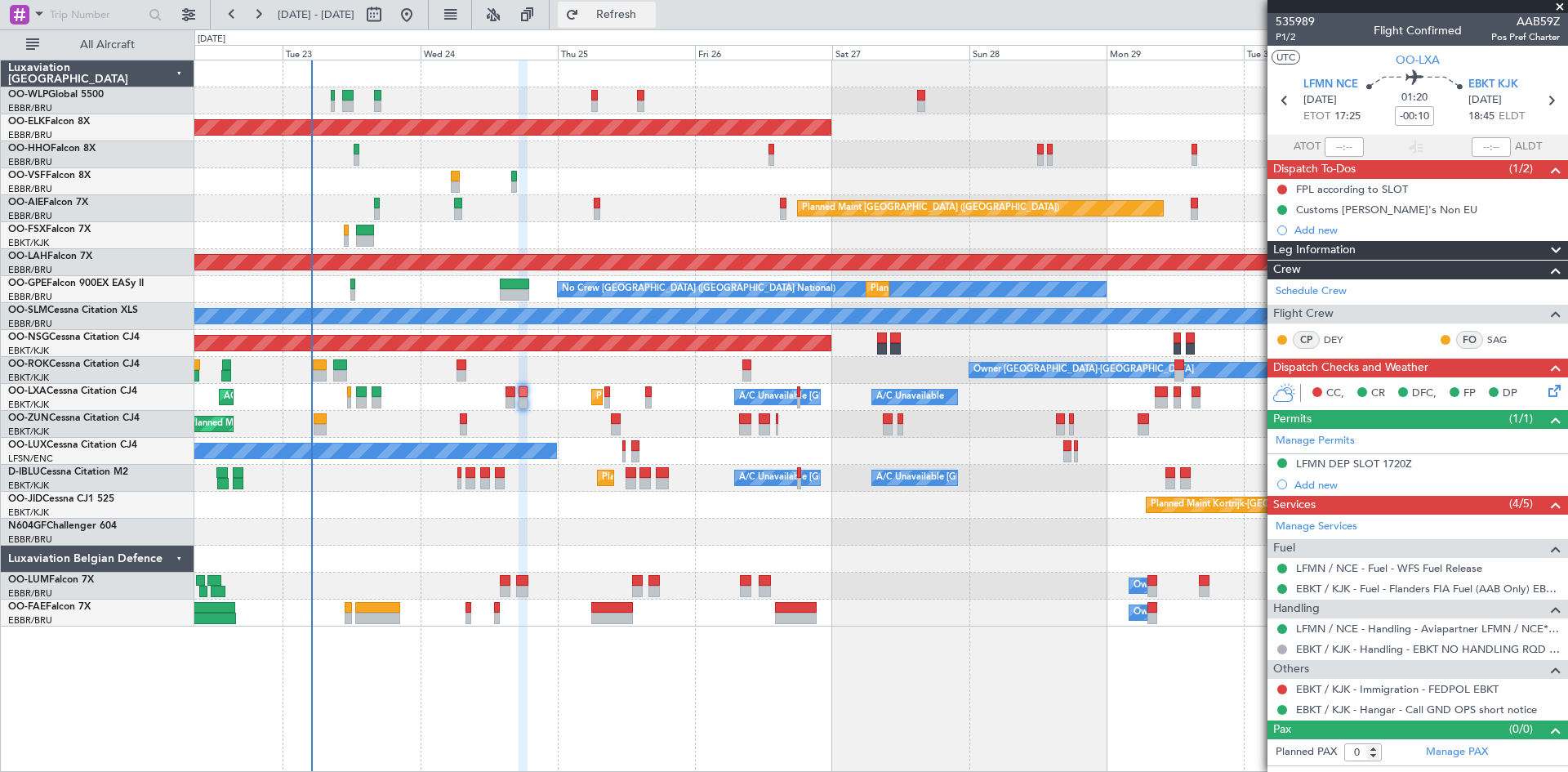
click at [651, 15] on span "Refresh" at bounding box center [616, 15] width 69 height 11
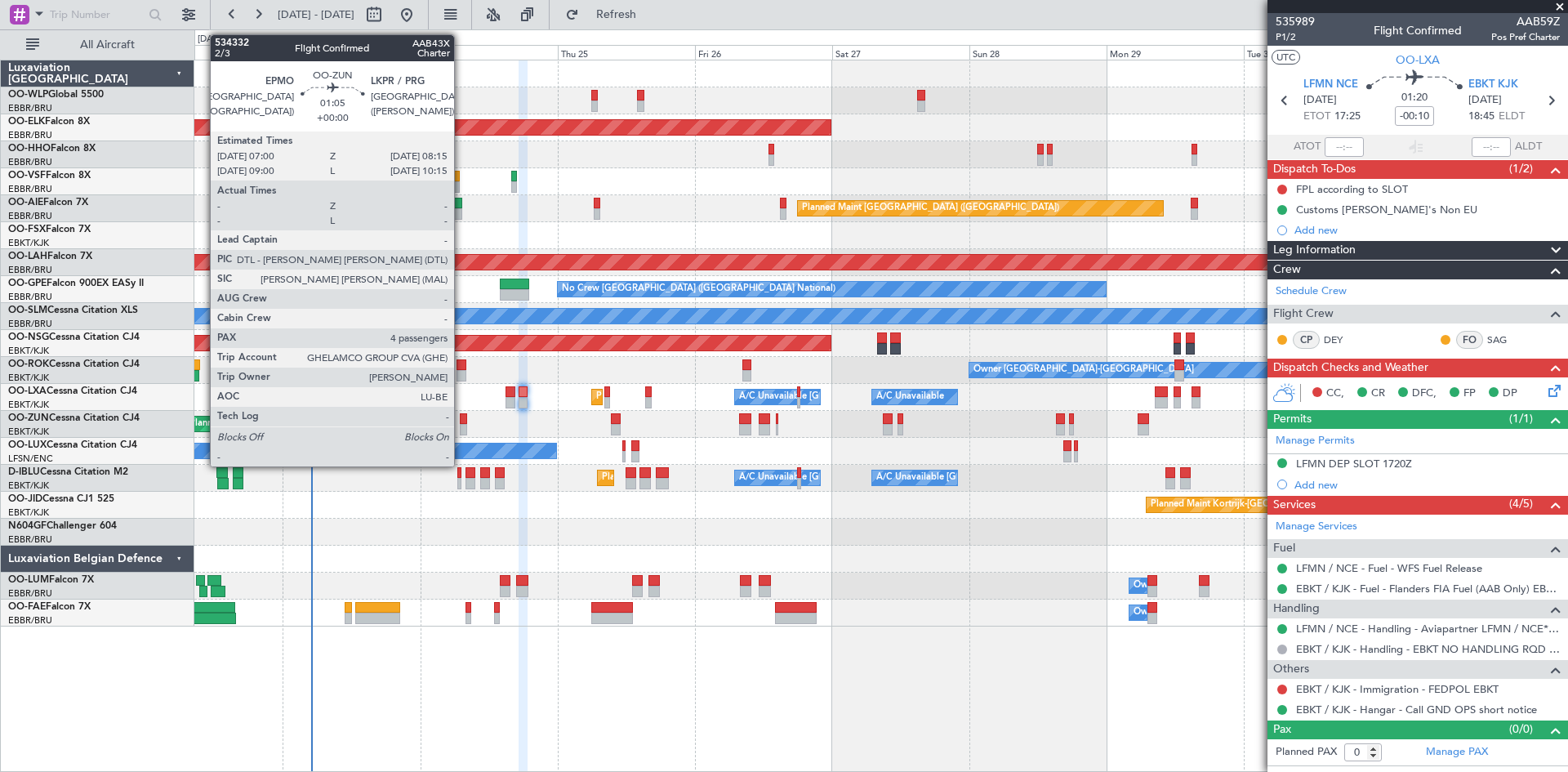
click at [461, 427] on div at bounding box center [464, 430] width 8 height 11
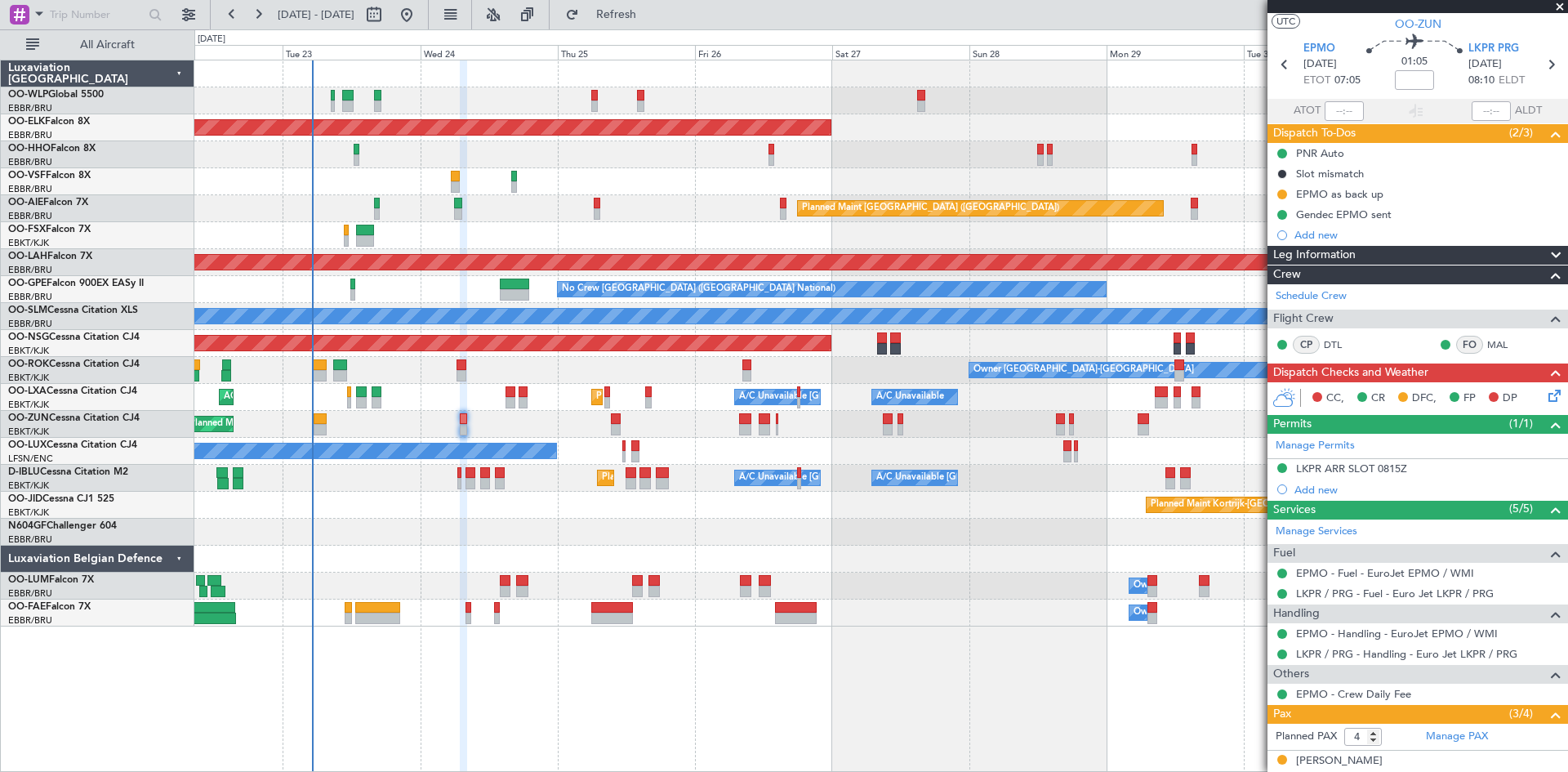
scroll to position [0, 0]
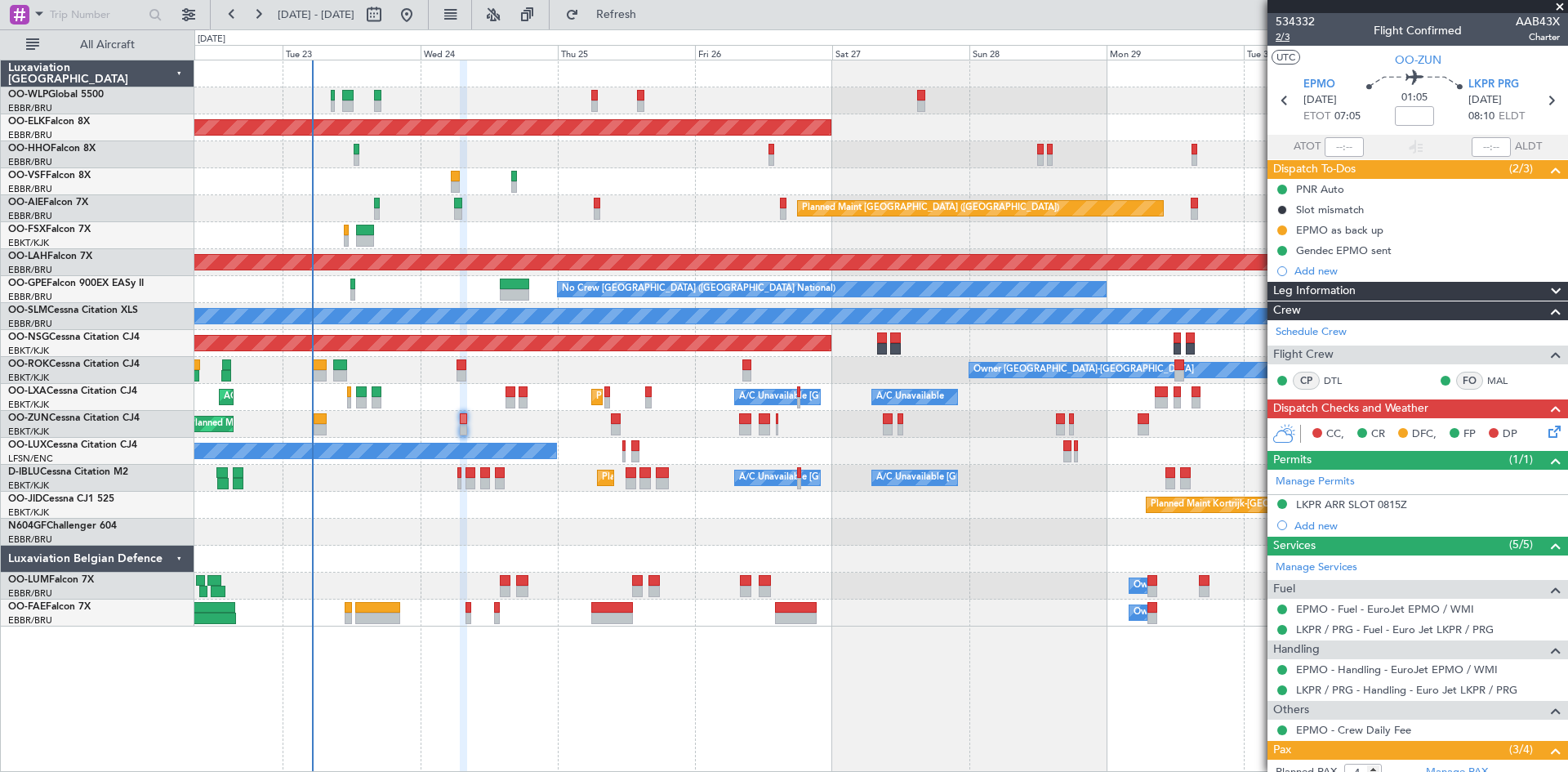
click at [1290, 38] on span "2/3" at bounding box center [1294, 37] width 39 height 14
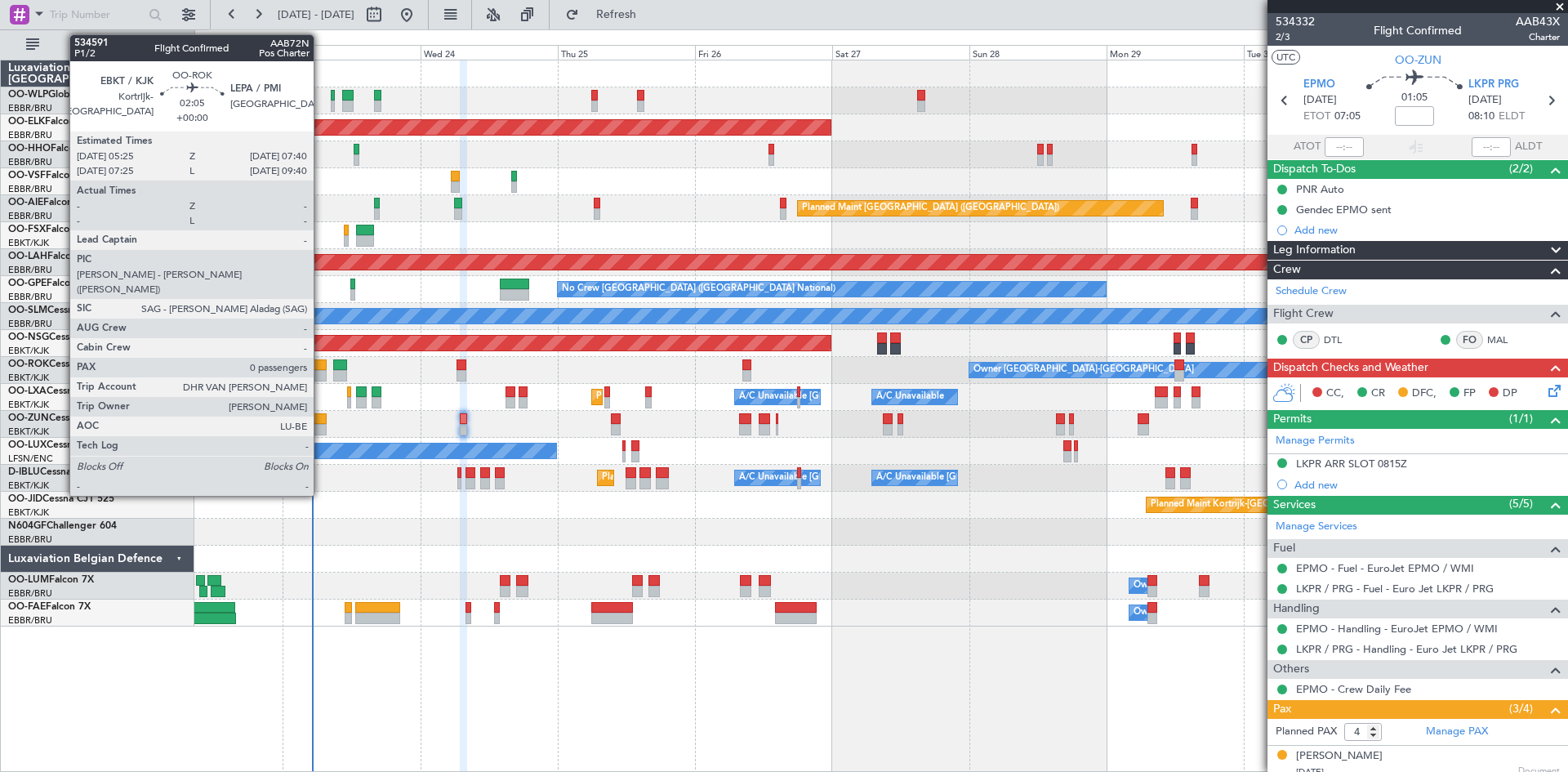
click at [321, 379] on div at bounding box center [319, 376] width 13 height 11
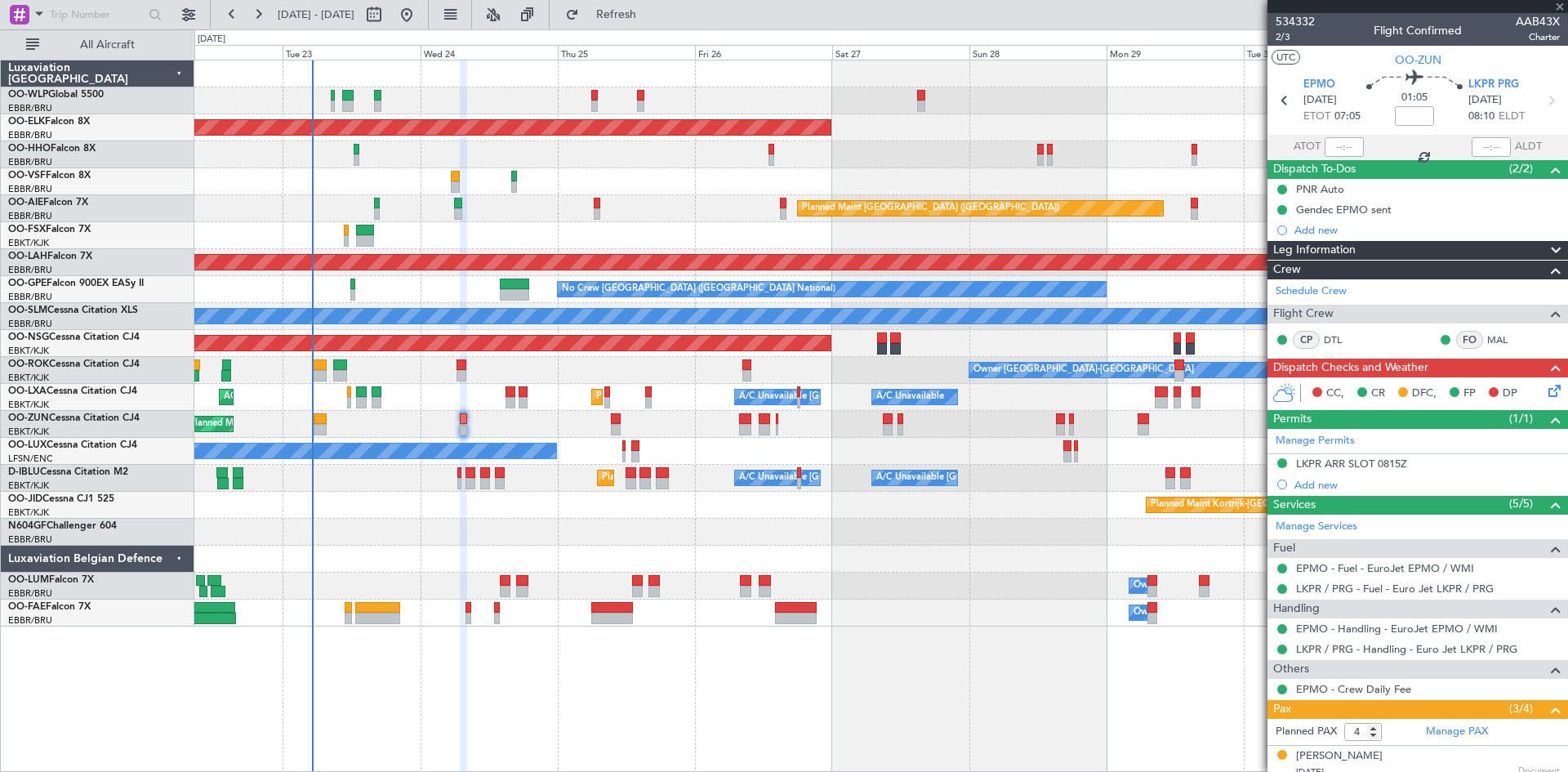
type input "0"
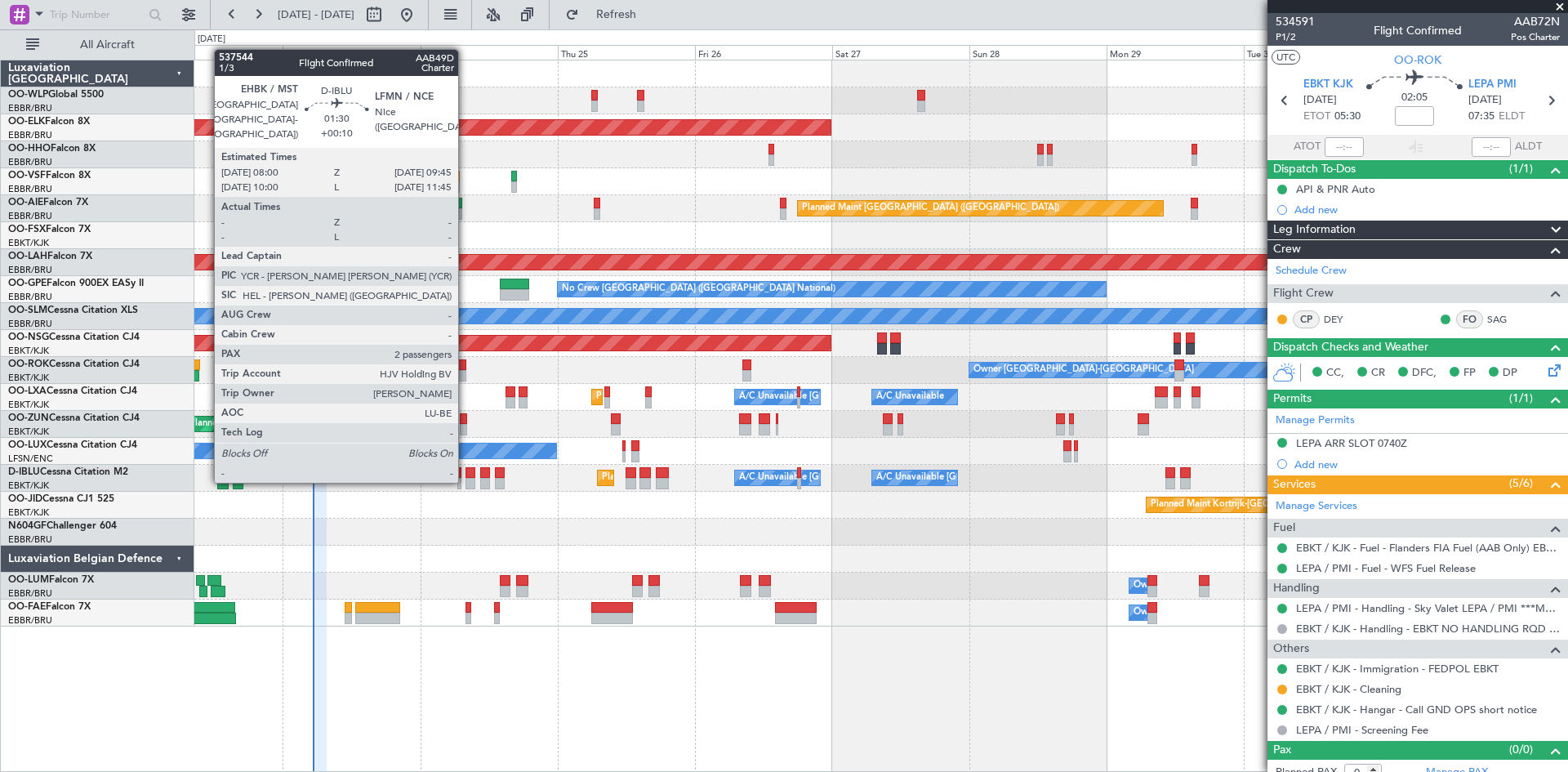
click at [466, 481] on div at bounding box center [470, 484] width 10 height 11
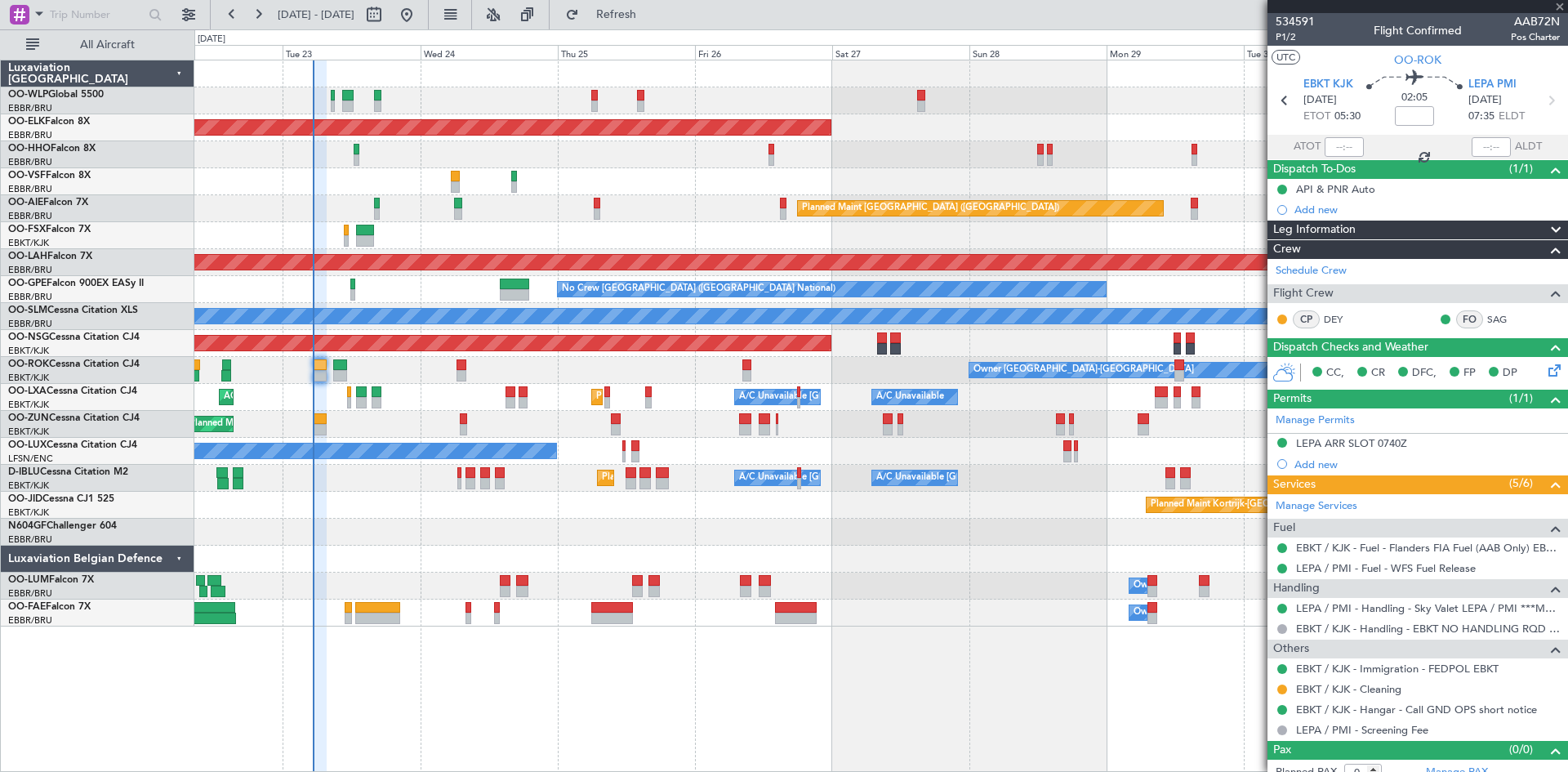
type input "+00:10"
type input "2"
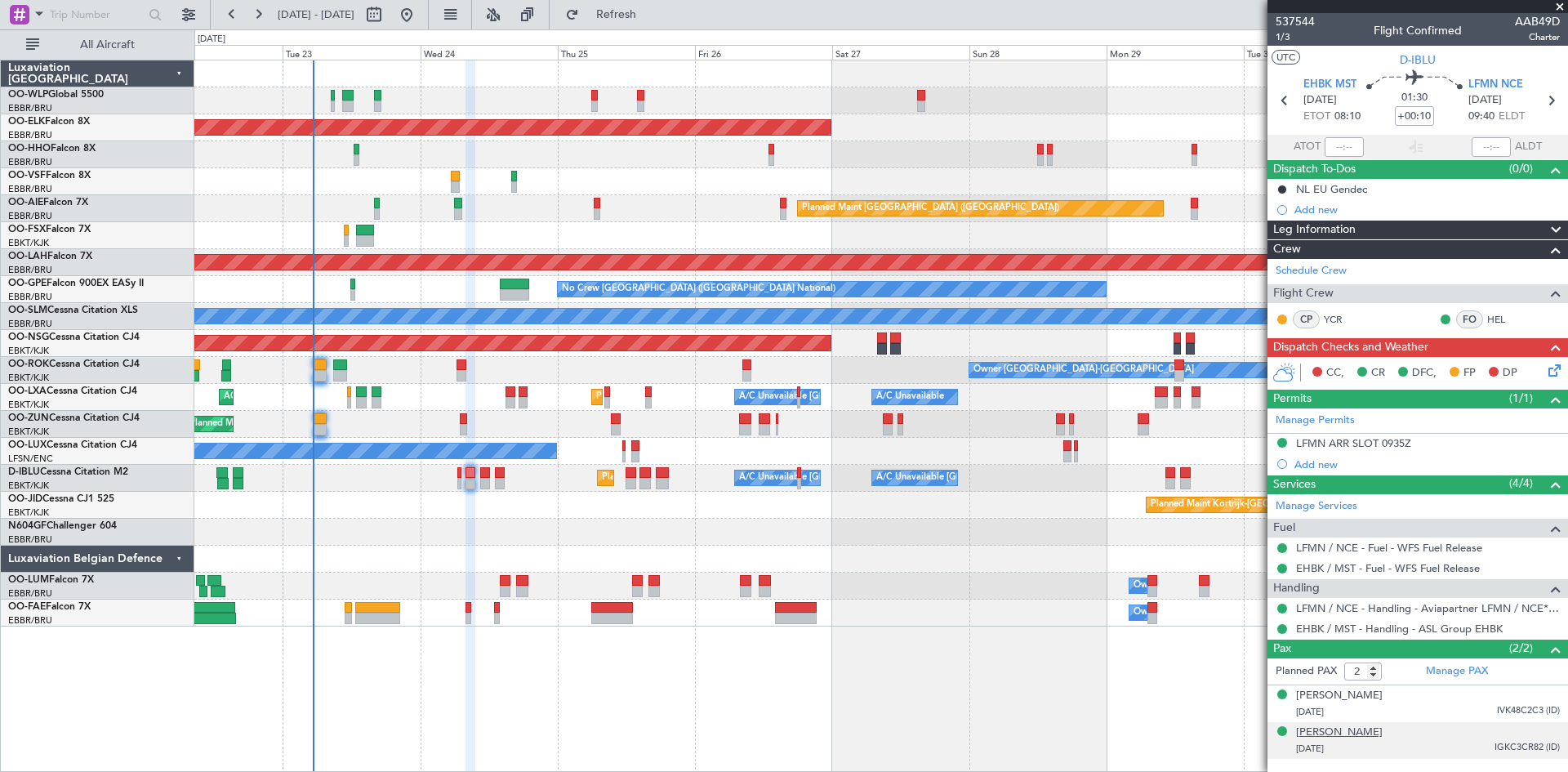
click at [1344, 732] on div "[PERSON_NAME]" at bounding box center [1339, 732] width 87 height 16
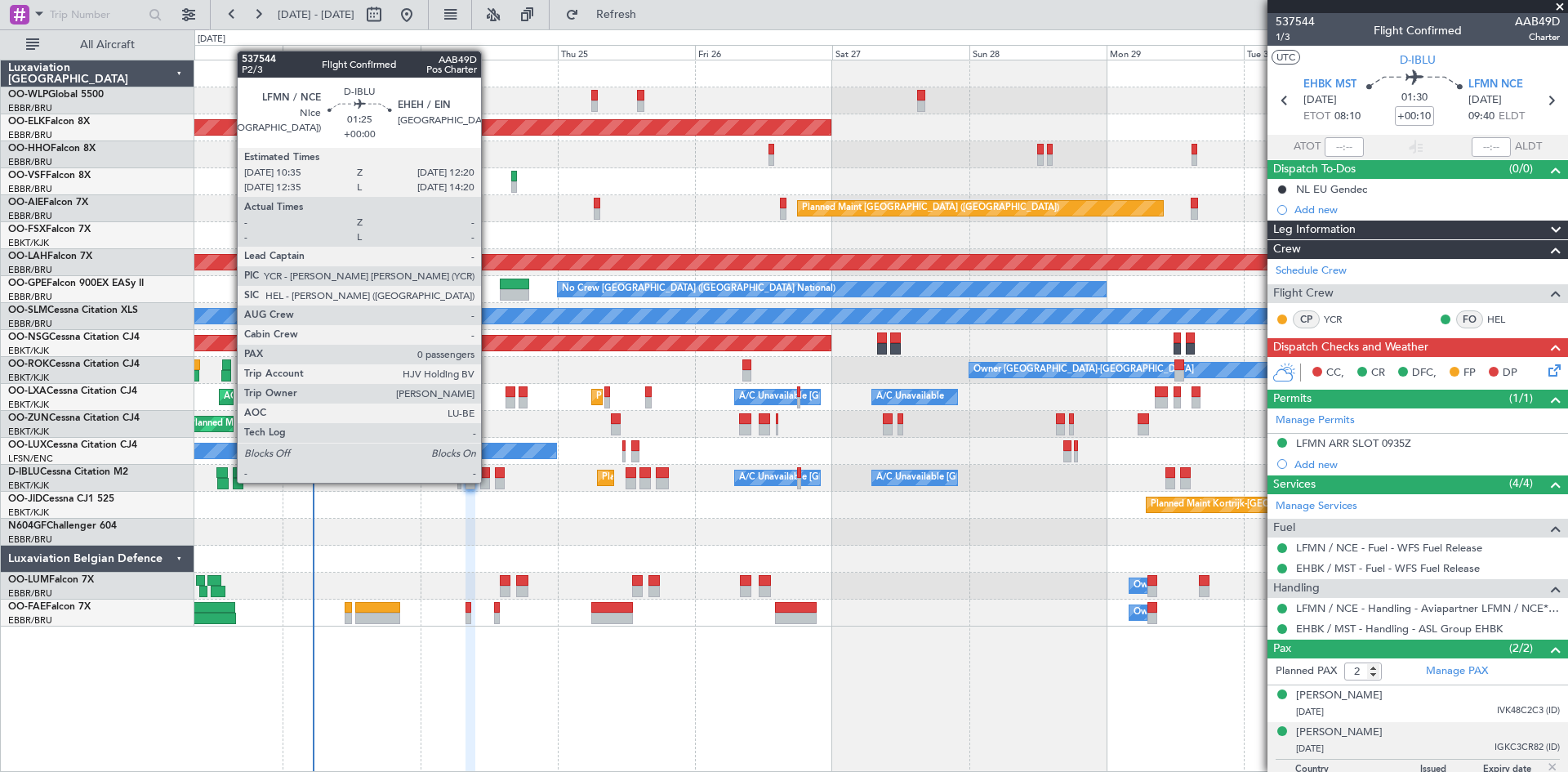
click at [488, 481] on div at bounding box center [485, 484] width 10 height 11
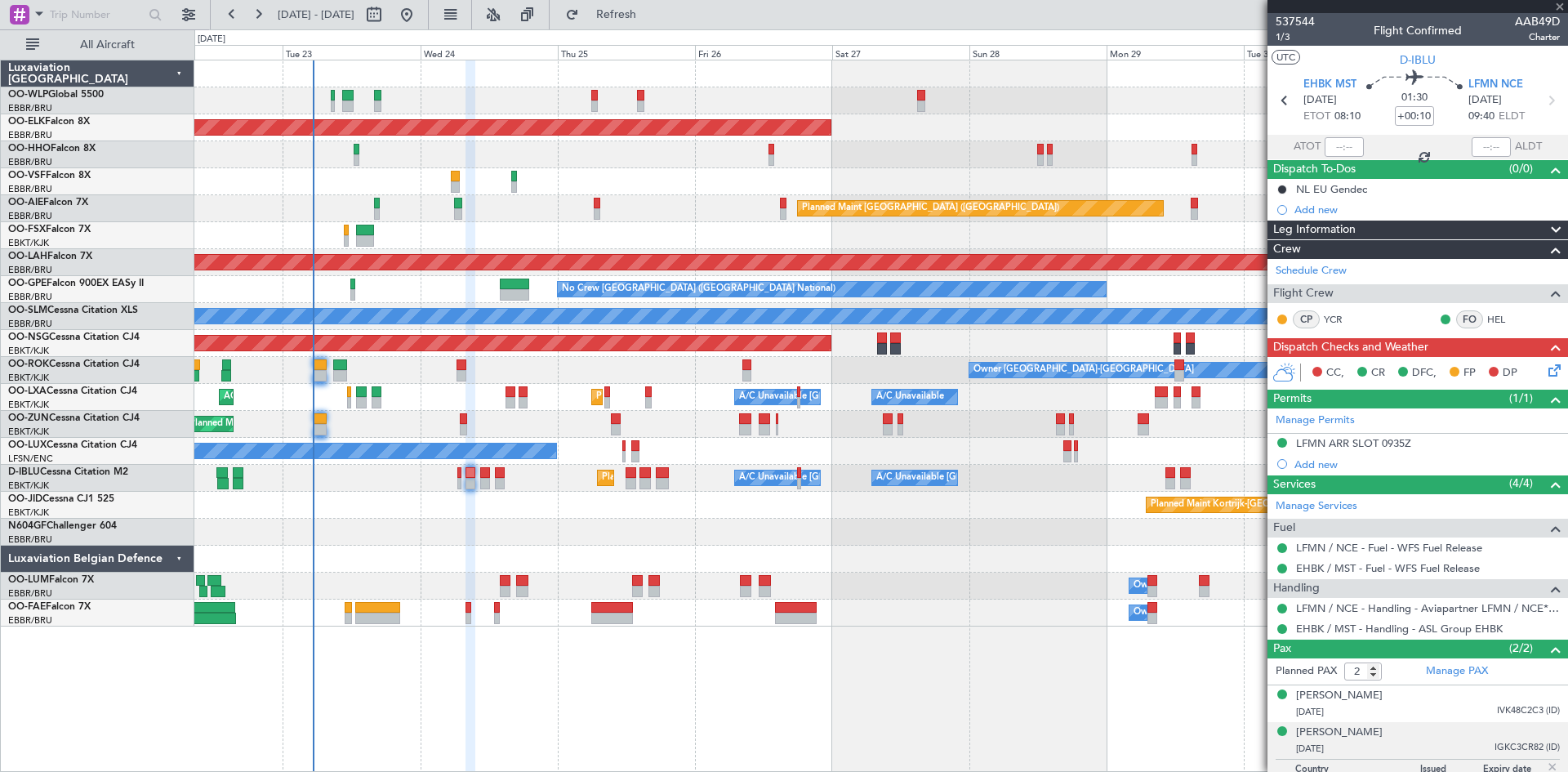
type input "0"
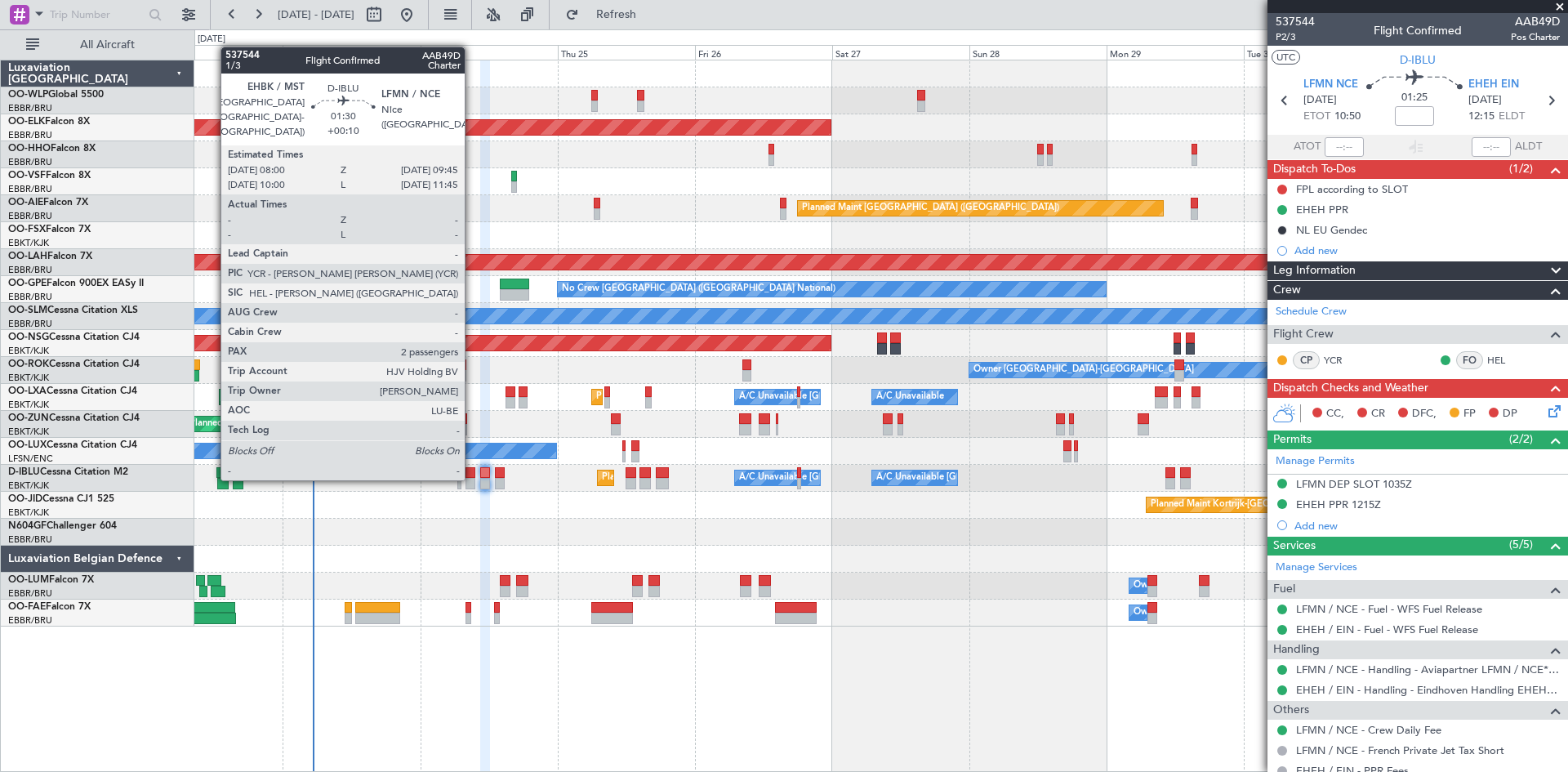
click at [472, 479] on div at bounding box center [470, 484] width 10 height 11
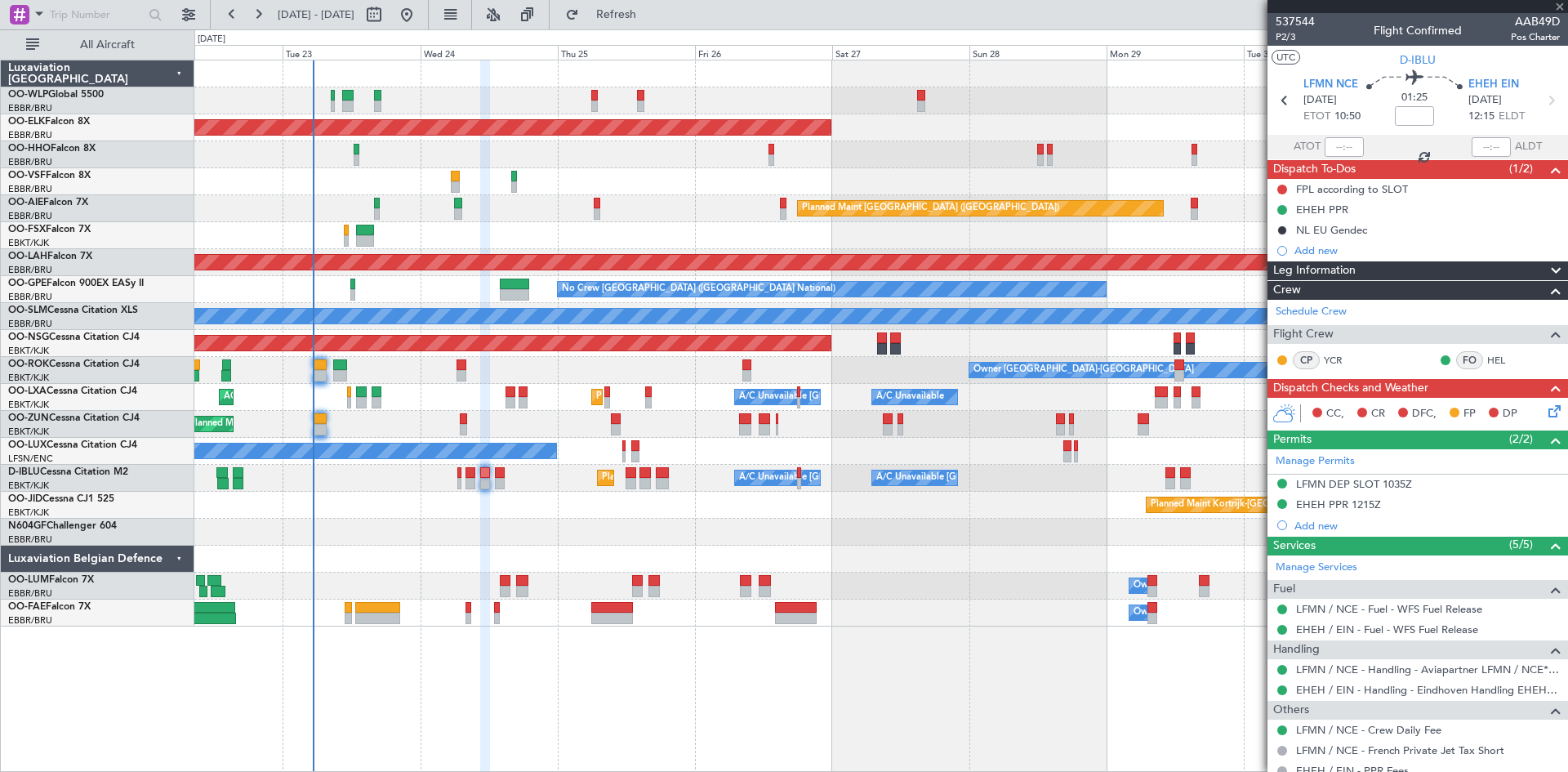
type input "+00:10"
type input "2"
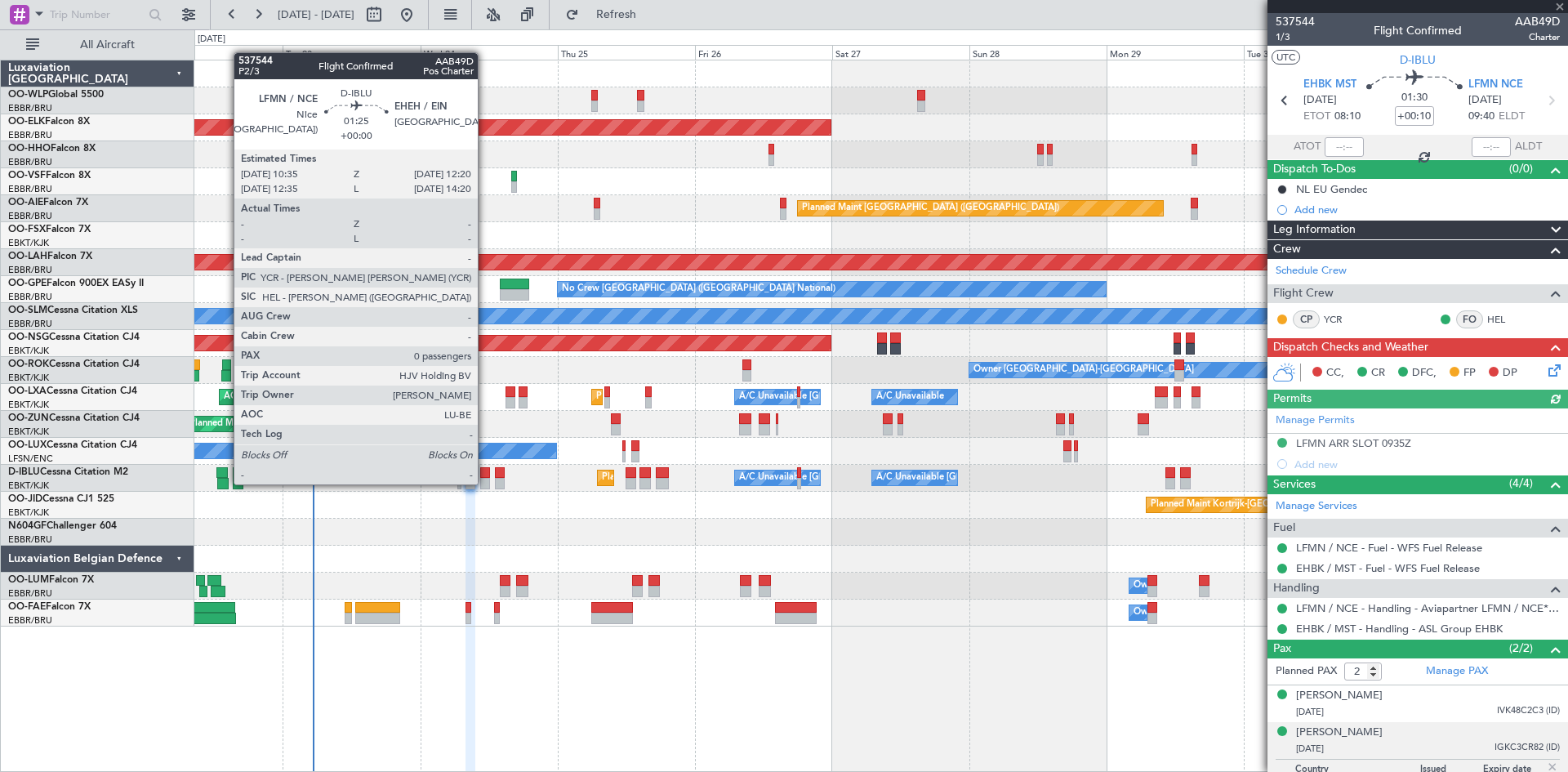
click at [485, 483] on div at bounding box center [485, 484] width 10 height 11
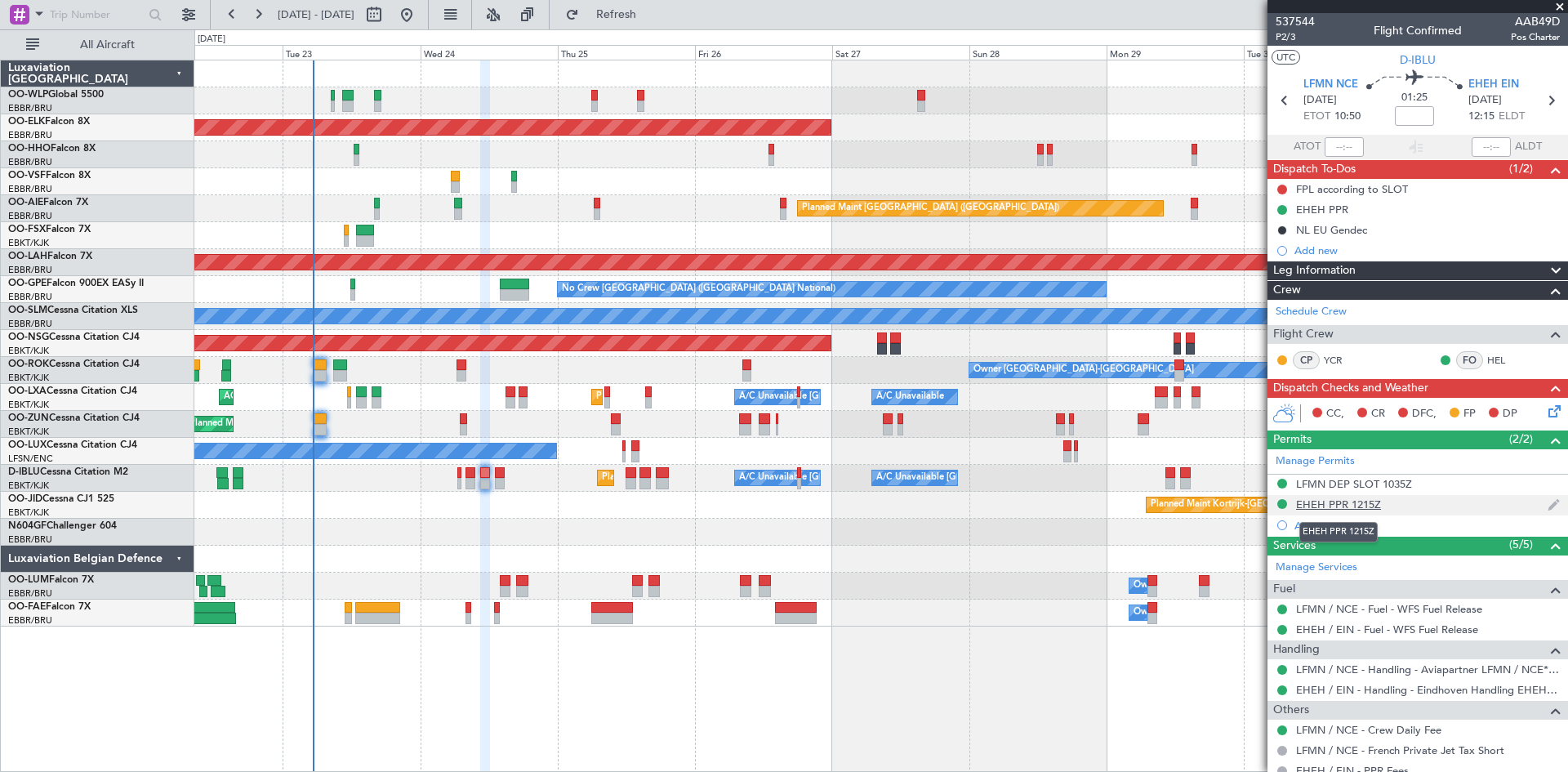
click at [1377, 506] on div "EHEH PPR 1215Z" at bounding box center [1338, 504] width 85 height 14
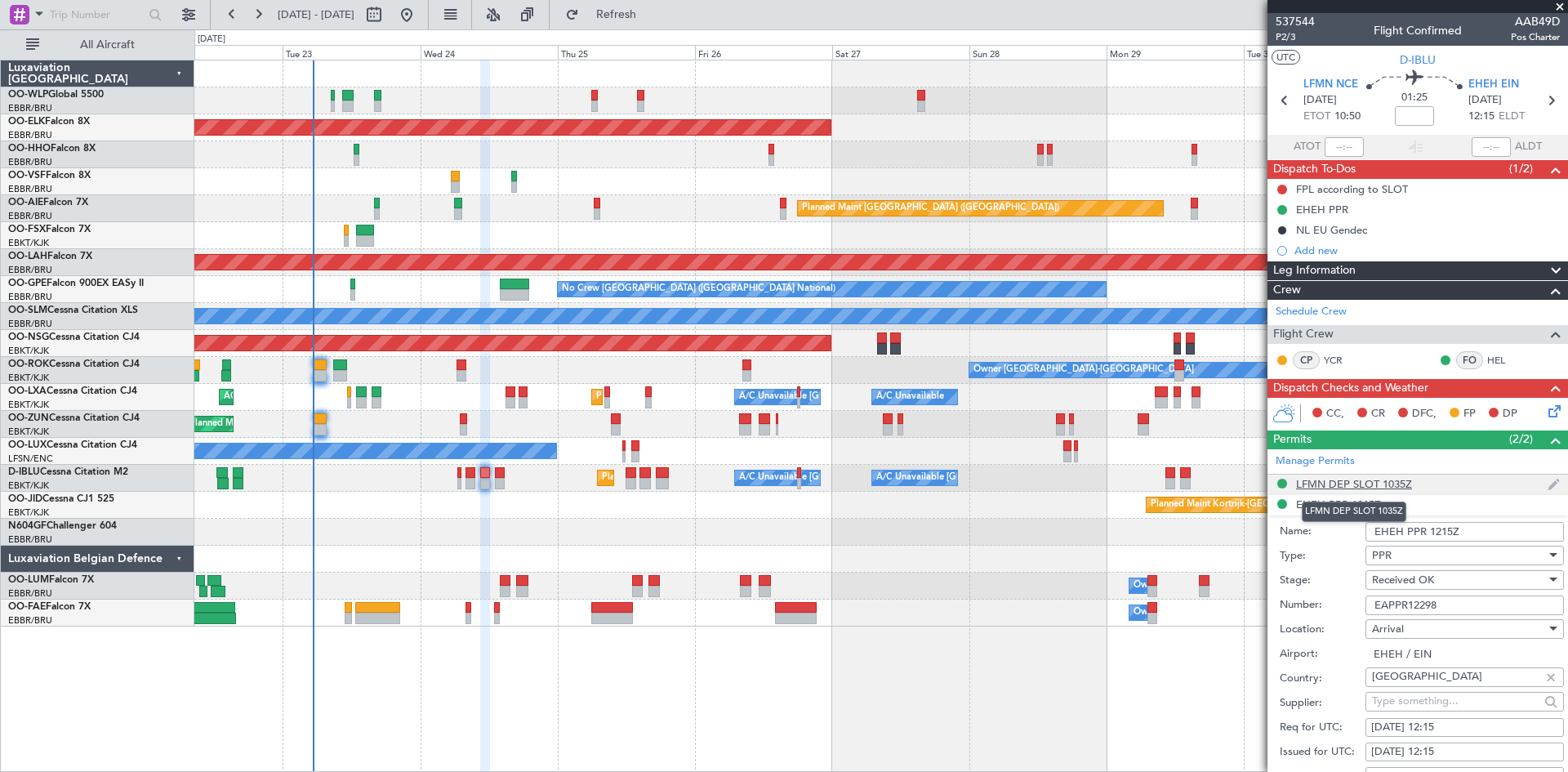
click at [1342, 486] on div "LFMN DEP SLOT 1035Z" at bounding box center [1354, 484] width 116 height 14
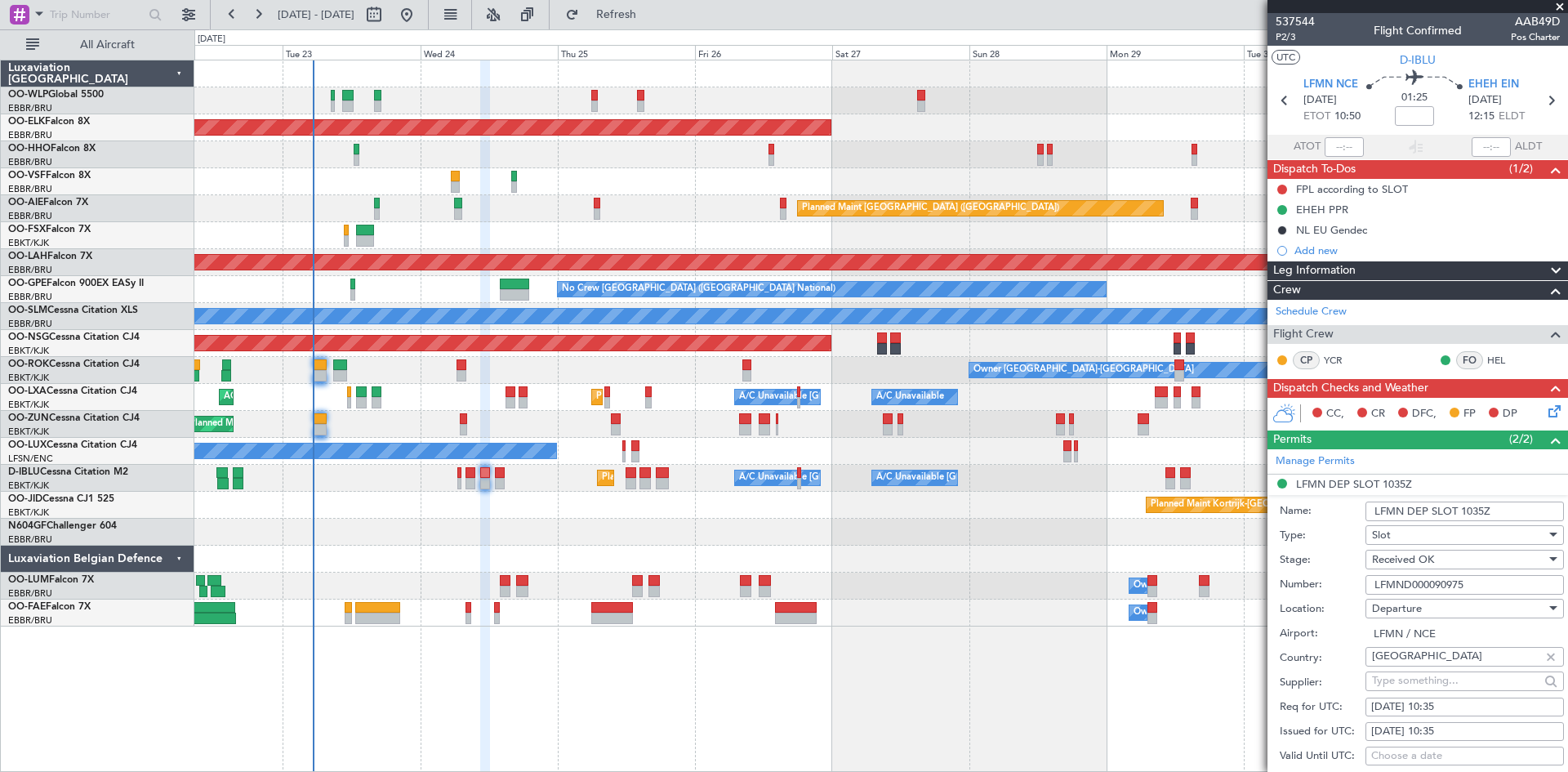
drag, startPoint x: 1484, startPoint y: 581, endPoint x: 1361, endPoint y: 580, distance: 123.0
click at [1361, 580] on div "Number: LFMND000090975" at bounding box center [1422, 585] width 284 height 25
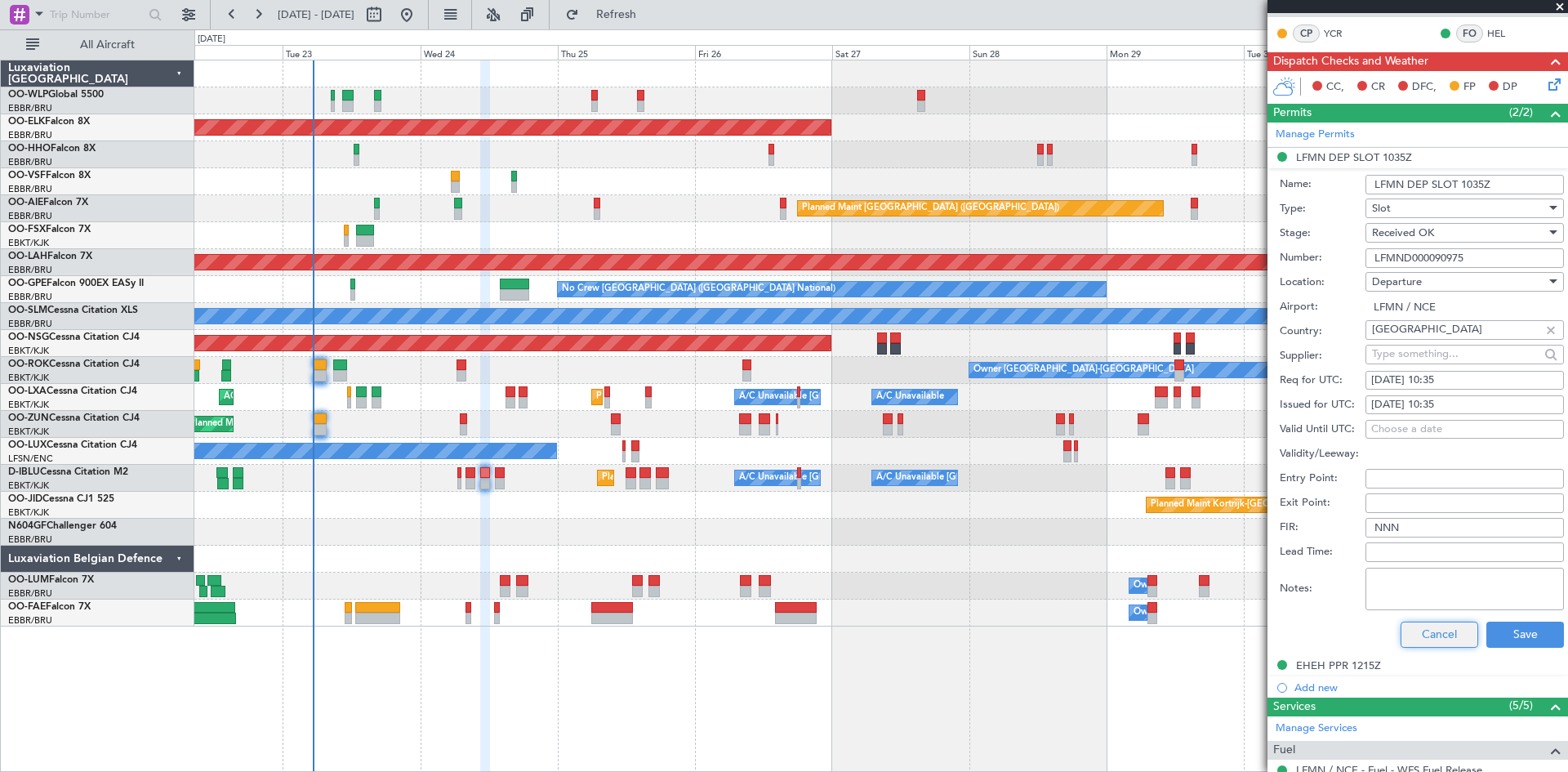
click at [1427, 641] on button "Cancel" at bounding box center [1440, 635] width 77 height 26
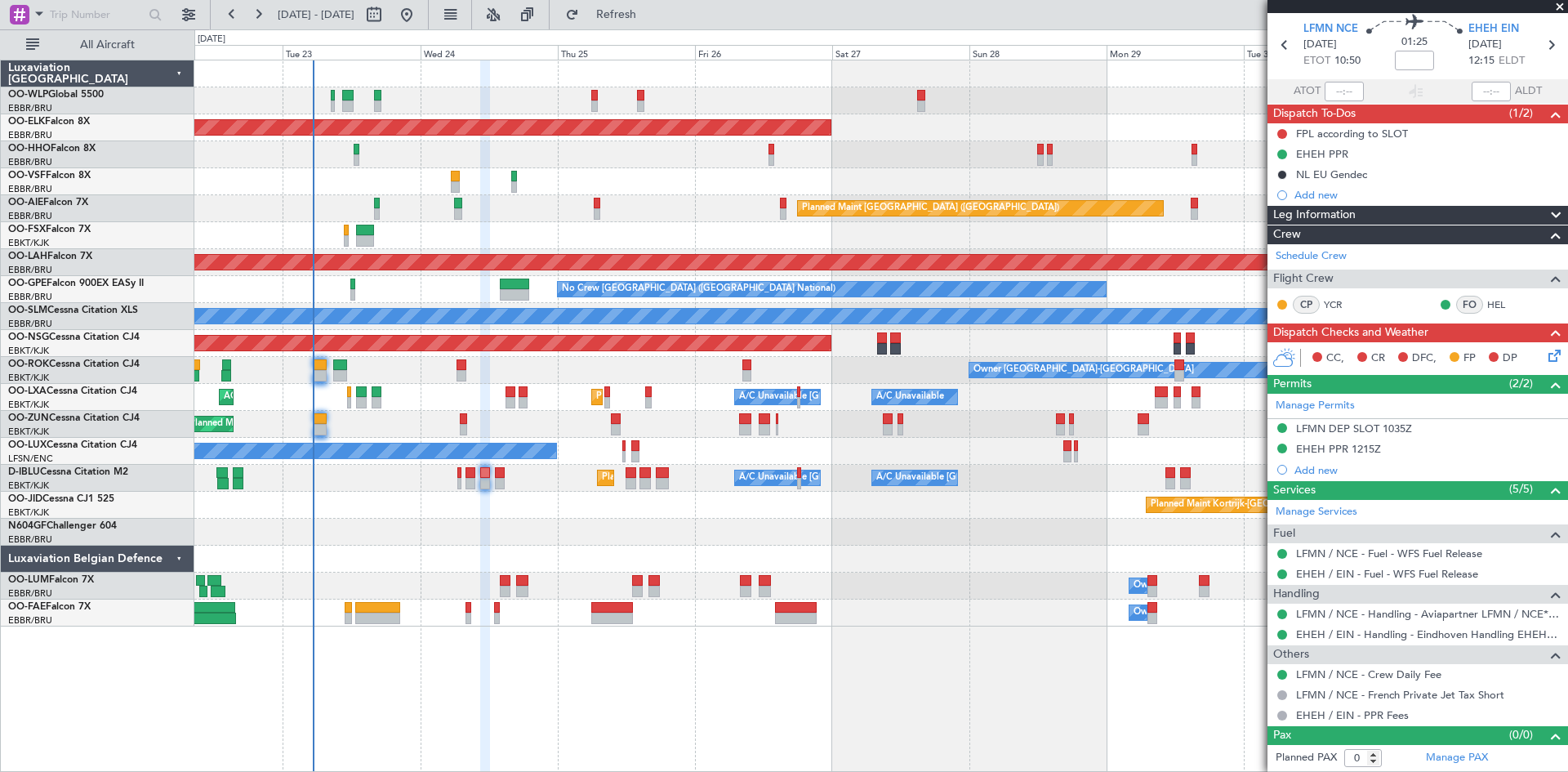
scroll to position [55, 0]
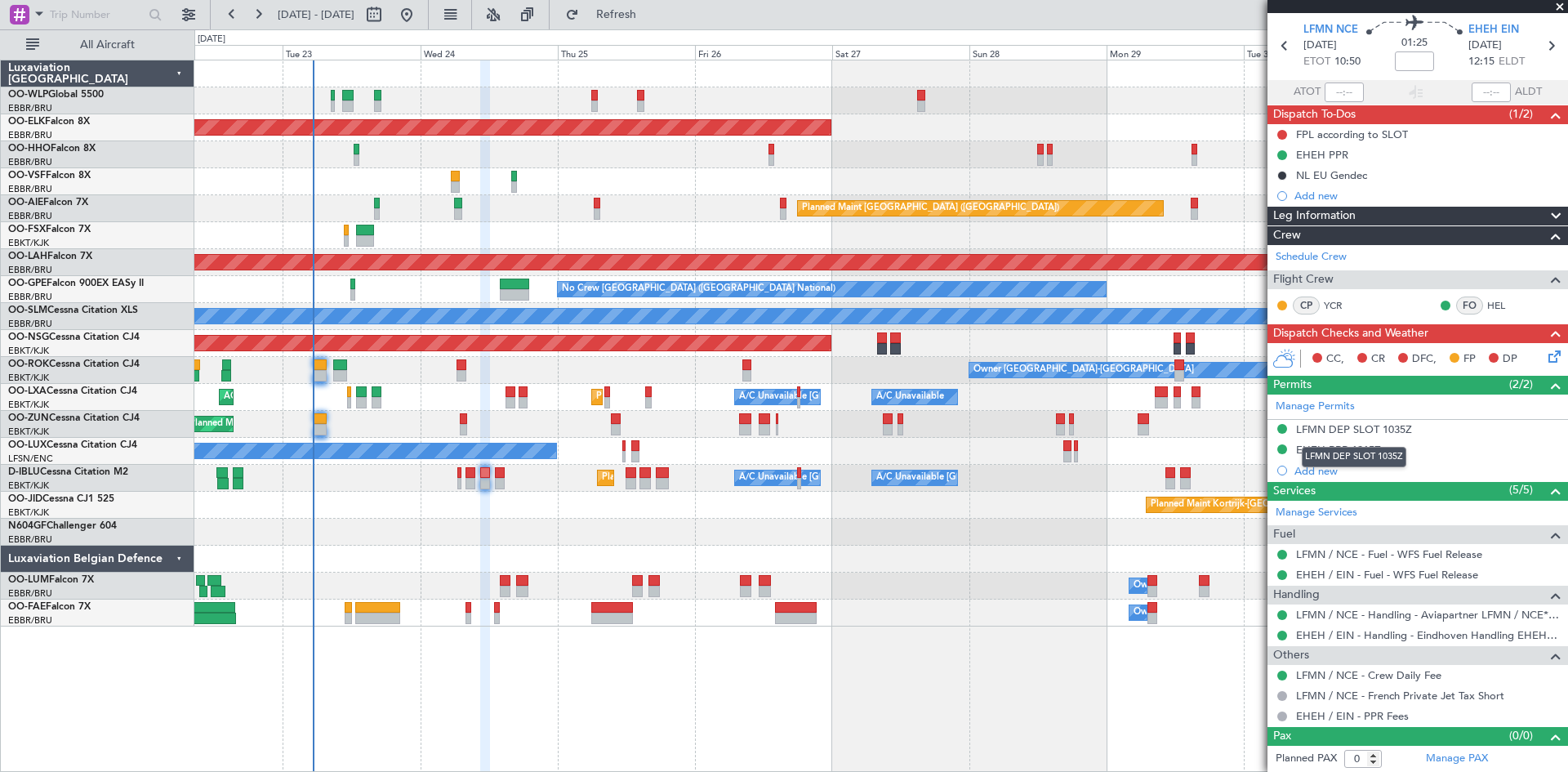
click at [1342, 454] on div "LFMN DEP SLOT 1035Z" at bounding box center [1354, 457] width 105 height 21
click at [1338, 455] on mat-tooltip-component "EHEH PPR 1215Z" at bounding box center [1338, 477] width 101 height 43
click at [1340, 449] on div "EHEH PPR 1215Z" at bounding box center [1338, 450] width 85 height 14
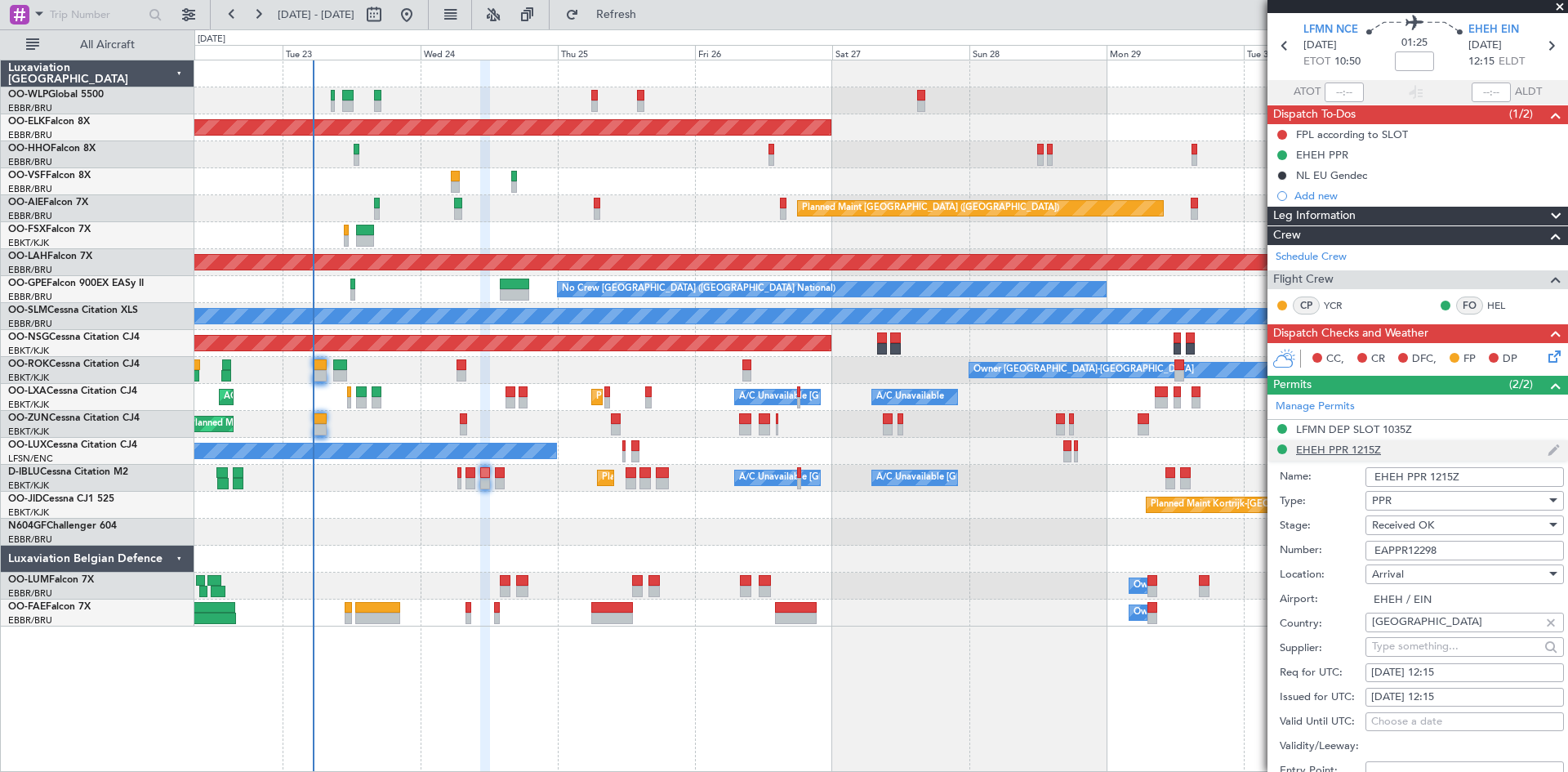
scroll to position [327, 0]
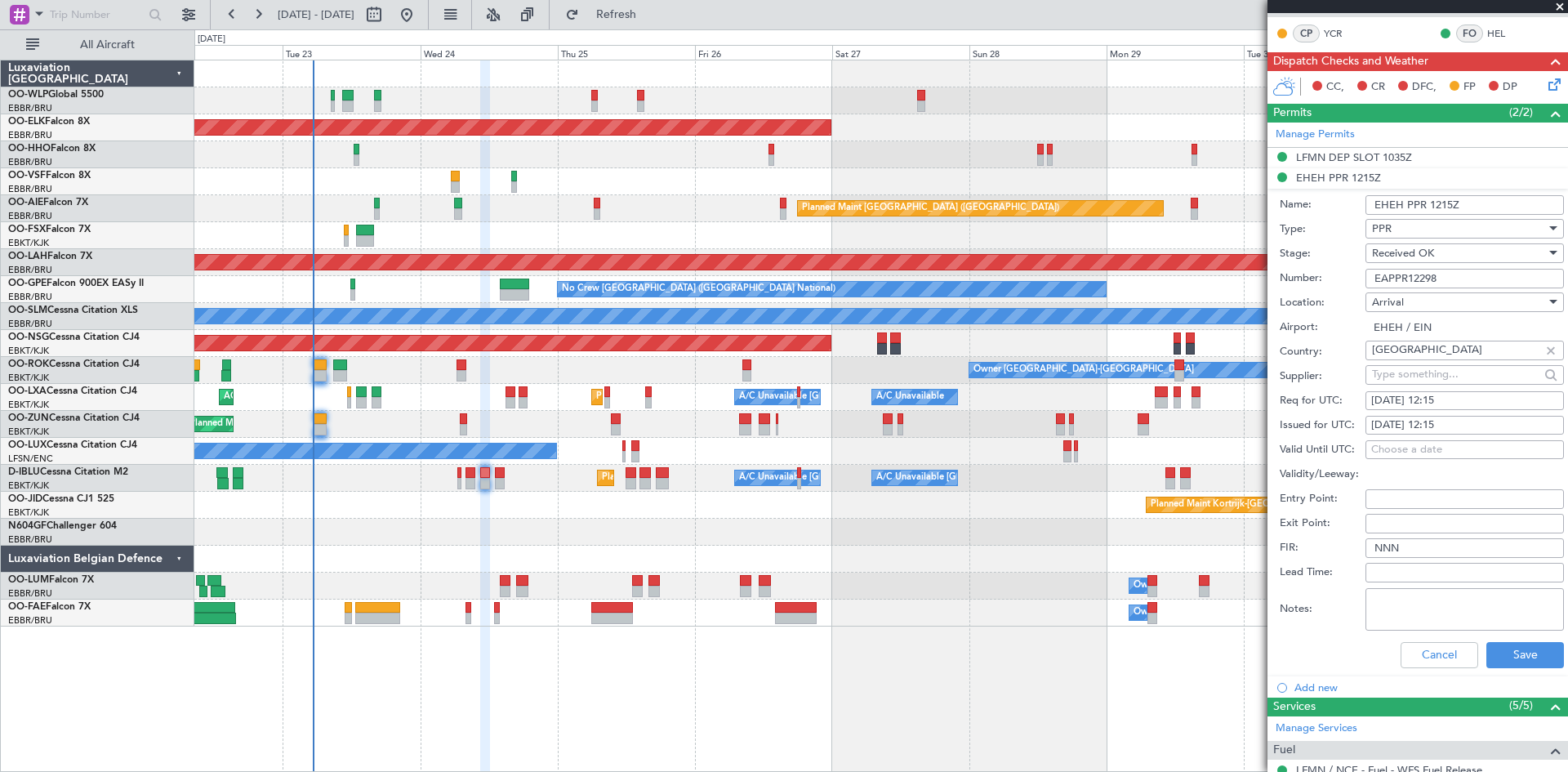
drag, startPoint x: 1467, startPoint y: 281, endPoint x: 1368, endPoint y: 280, distance: 99.0
click at [1368, 280] on input "EAPPR12298" at bounding box center [1464, 278] width 198 height 20
click at [1411, 661] on button "Cancel" at bounding box center [1440, 655] width 77 height 26
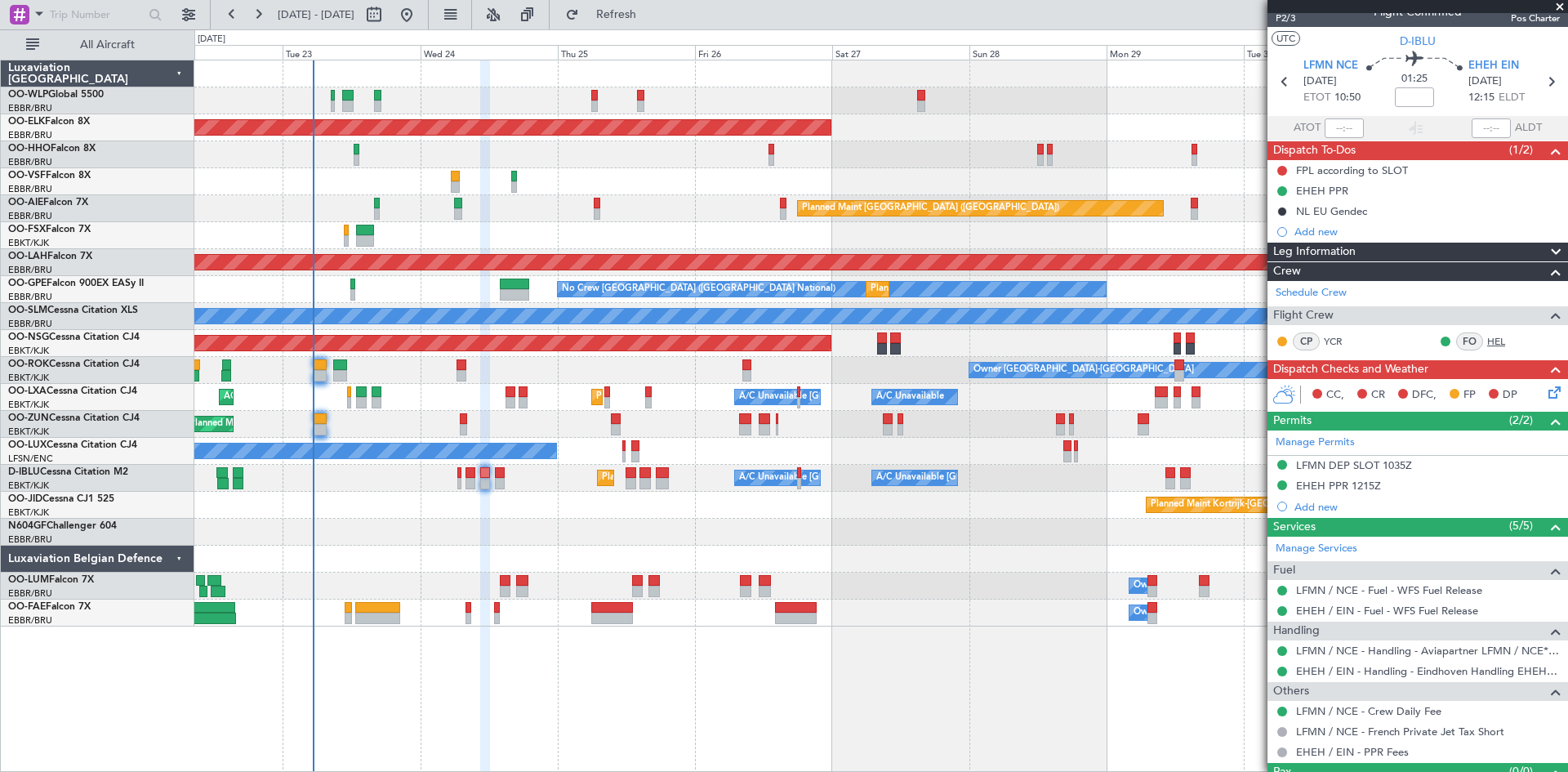
scroll to position [0, 0]
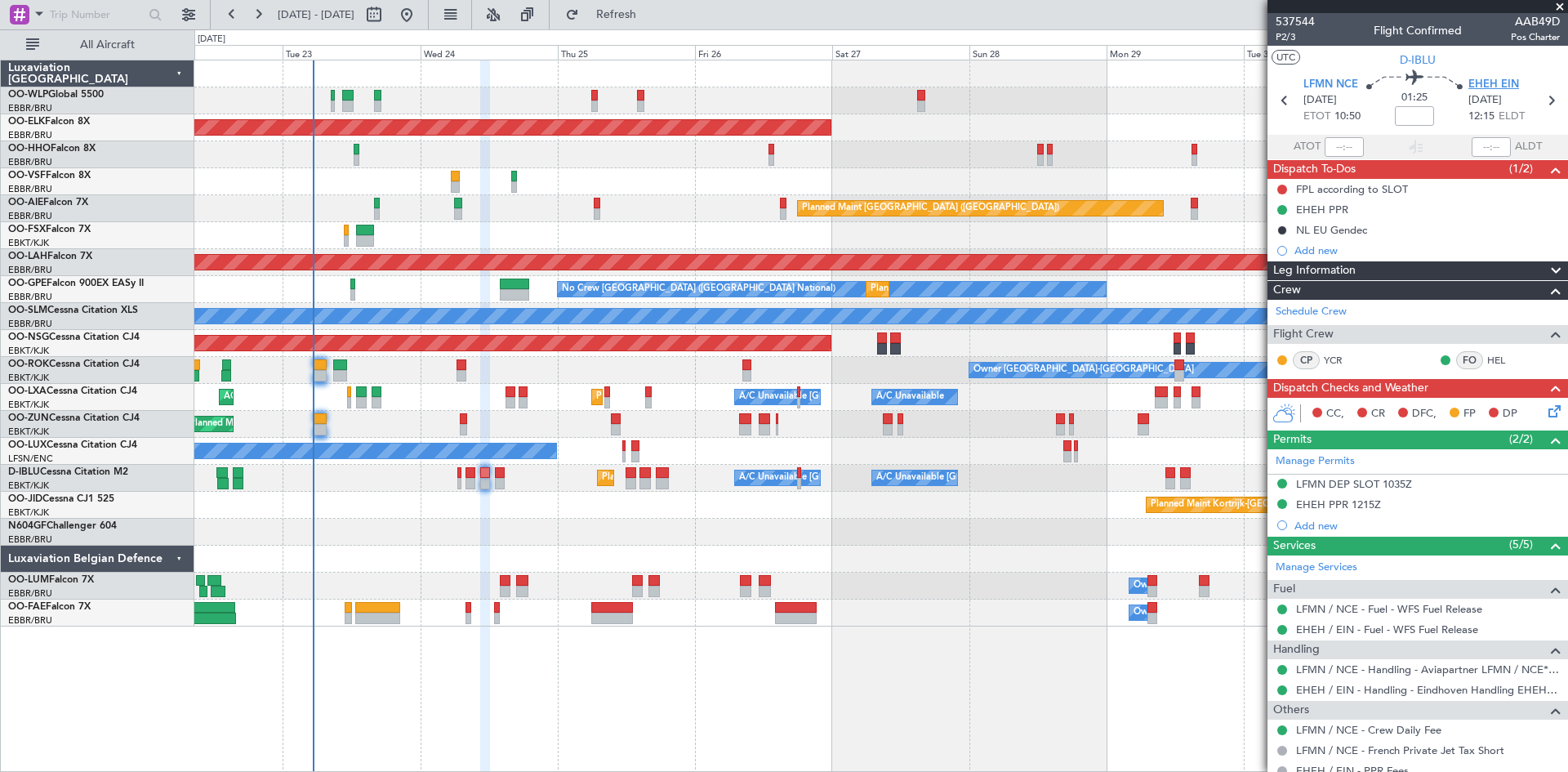
click at [1486, 87] on span "EHEH EIN" at bounding box center [1493, 84] width 51 height 16
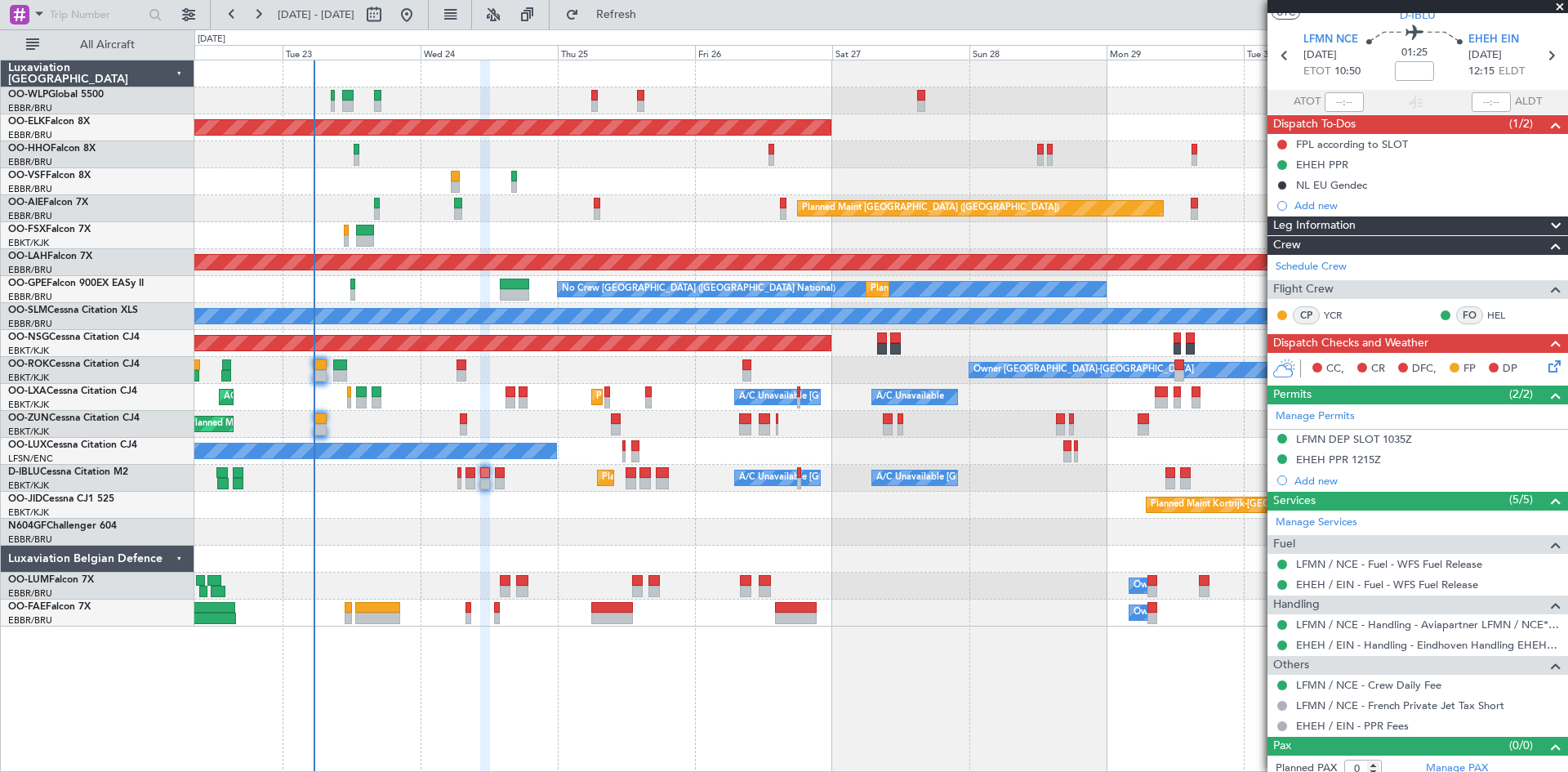
scroll to position [55, 0]
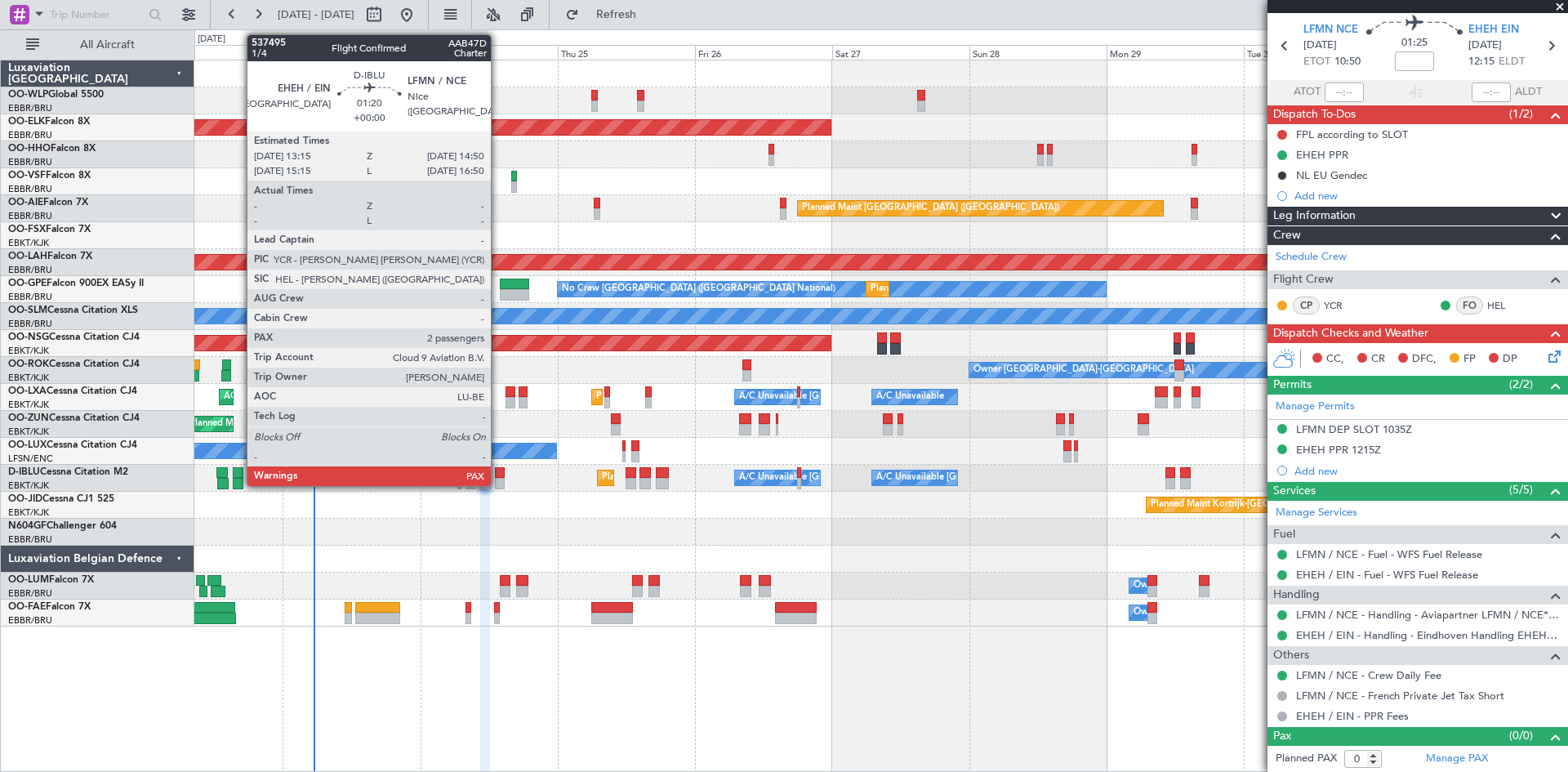
click at [498, 467] on div at bounding box center [500, 472] width 9 height 11
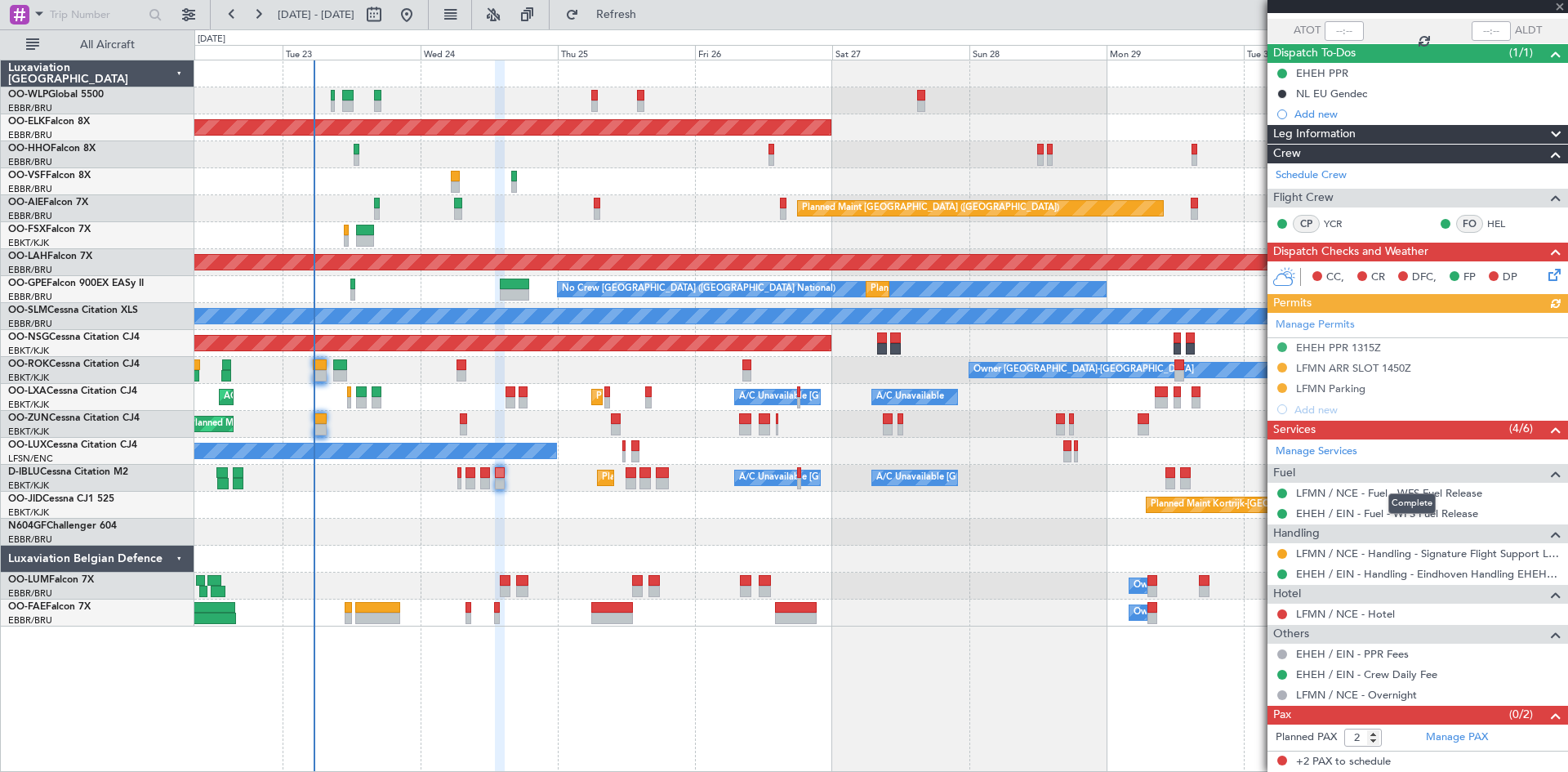
scroll to position [0, 0]
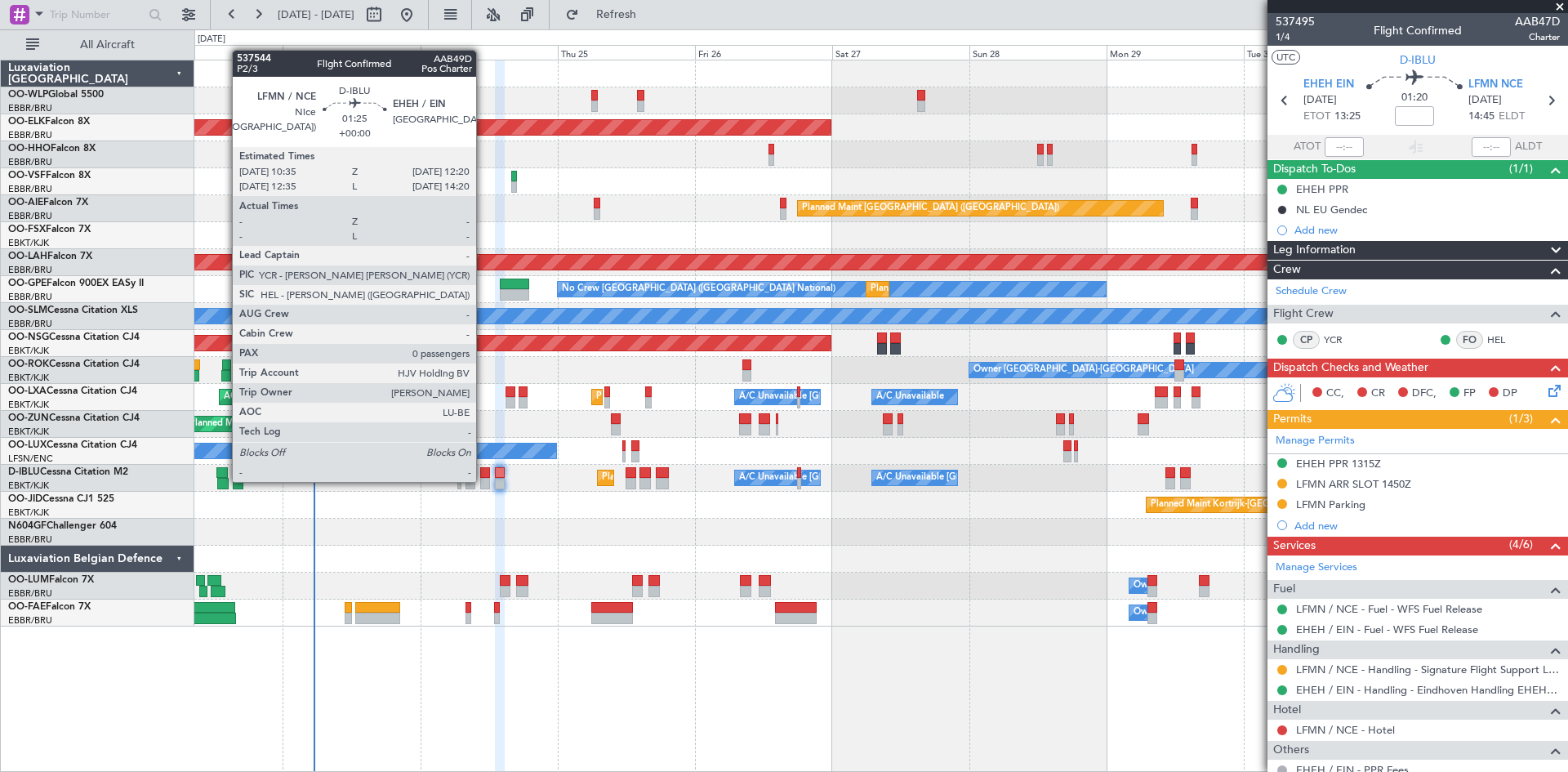
click at [484, 480] on div at bounding box center [485, 484] width 10 height 11
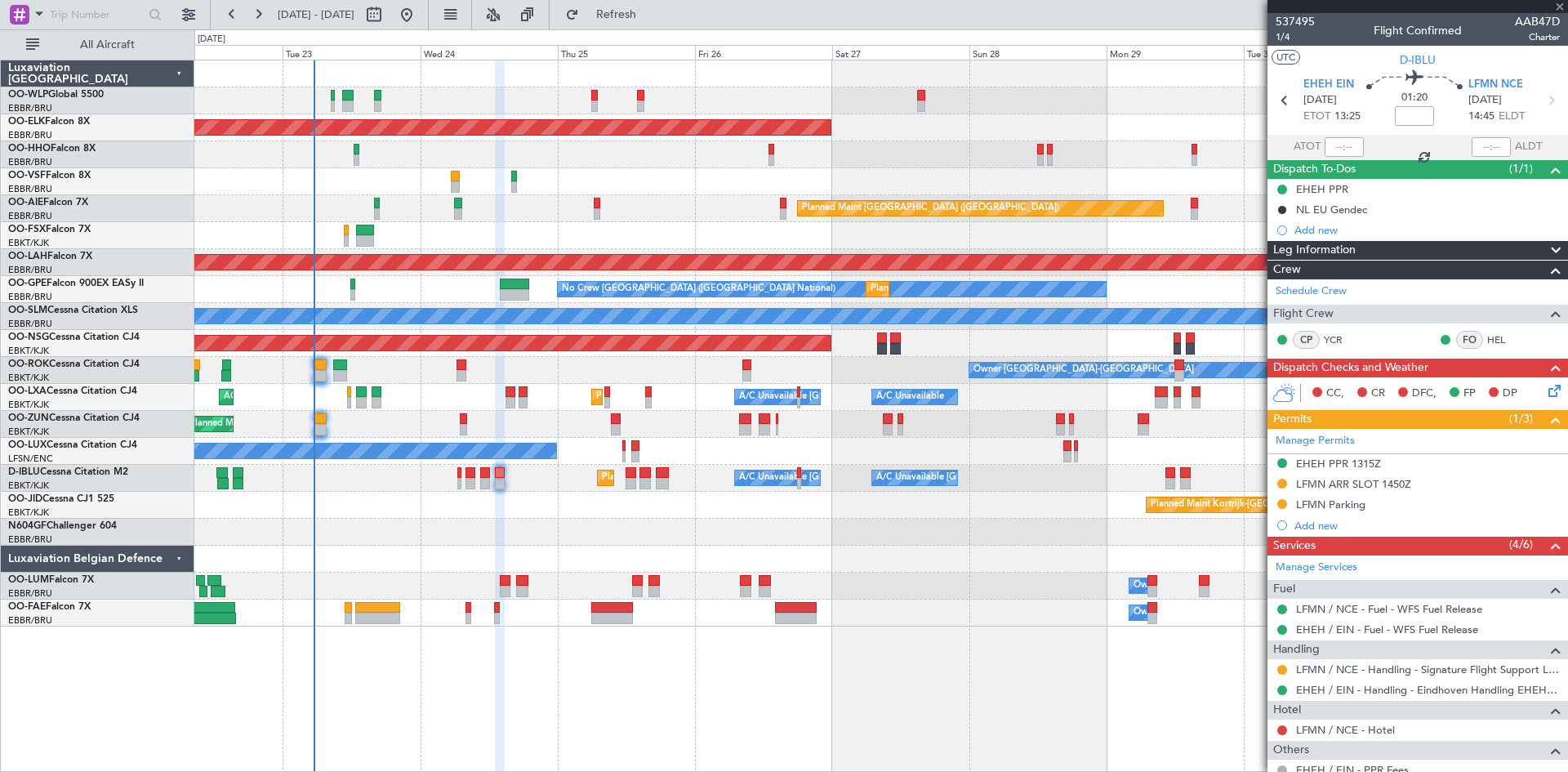
type input "0"
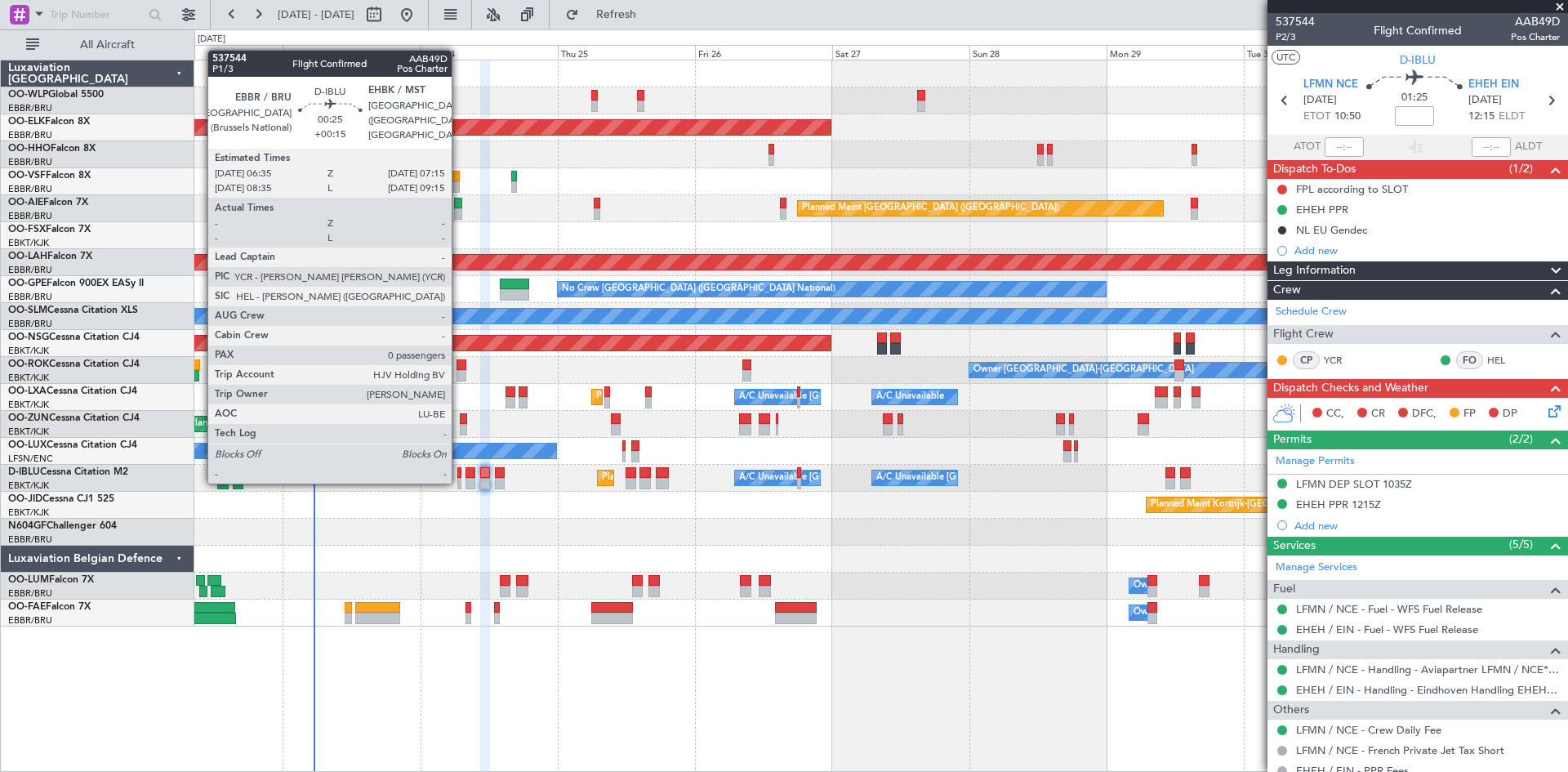
click at [459, 482] on div at bounding box center [459, 484] width 4 height 11
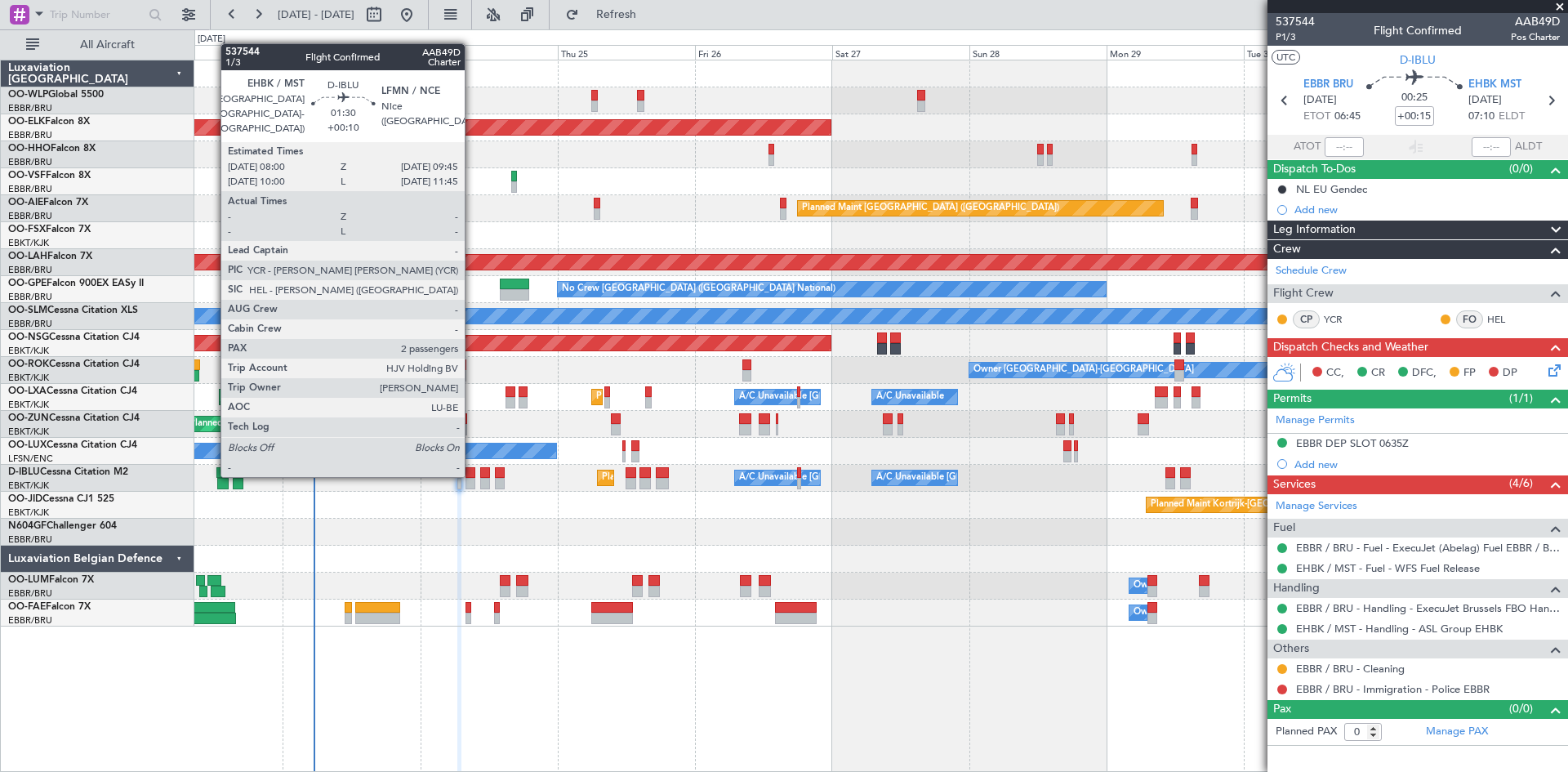
click at [472, 475] on div at bounding box center [470, 472] width 10 height 11
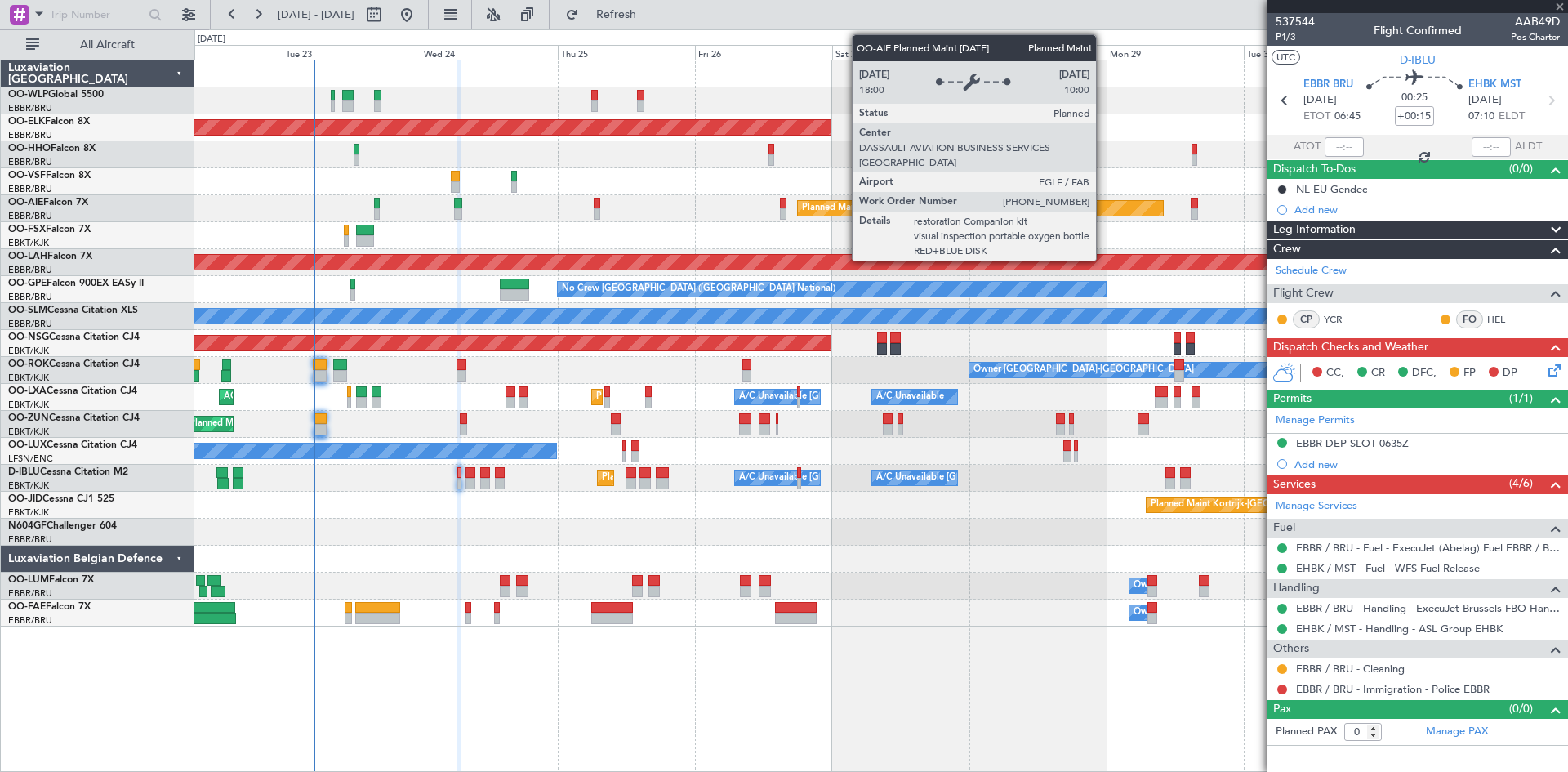
type input "+00:10"
type input "2"
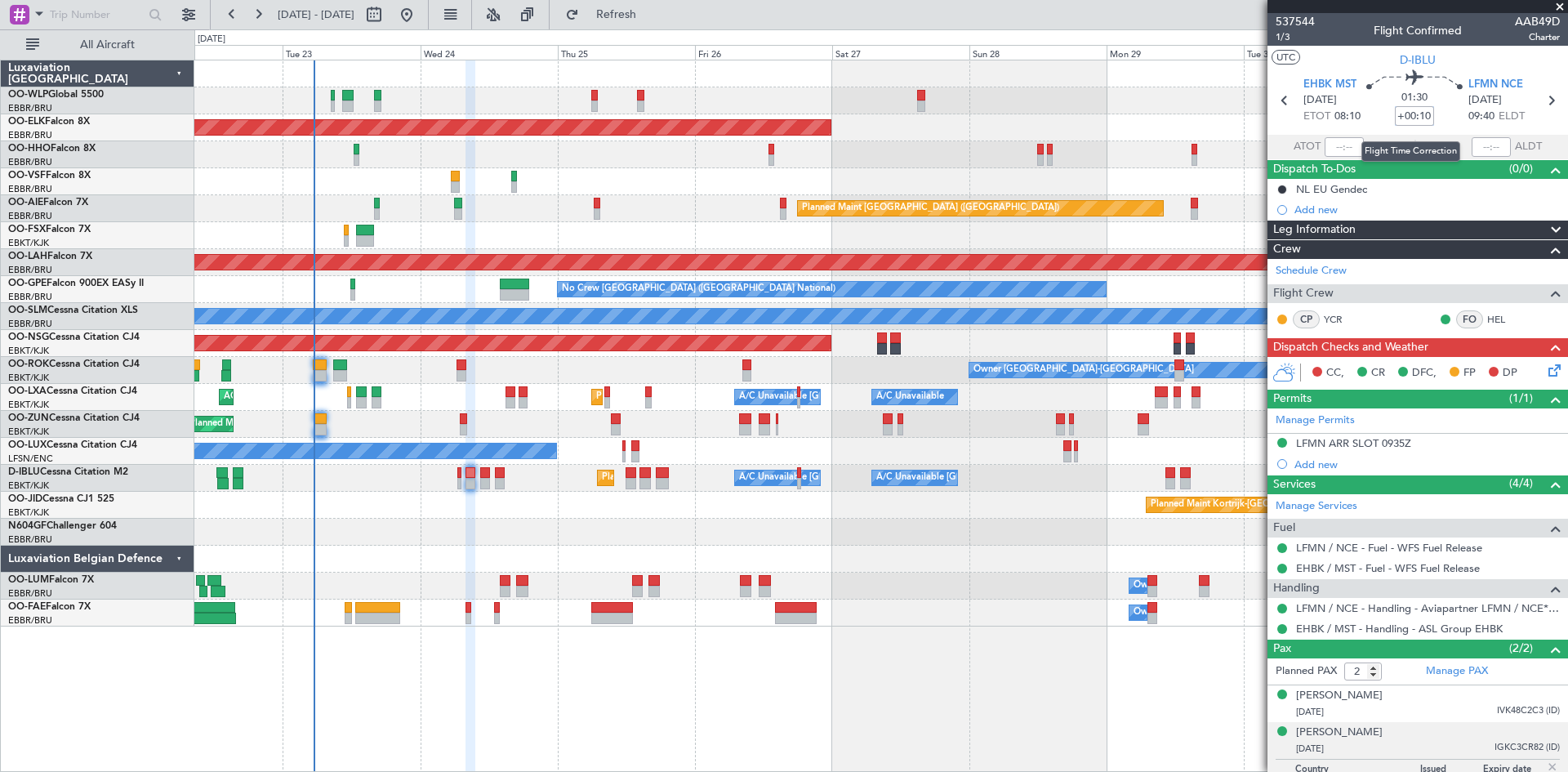
click at [1407, 118] on input "+00:10" at bounding box center [1414, 115] width 39 height 20
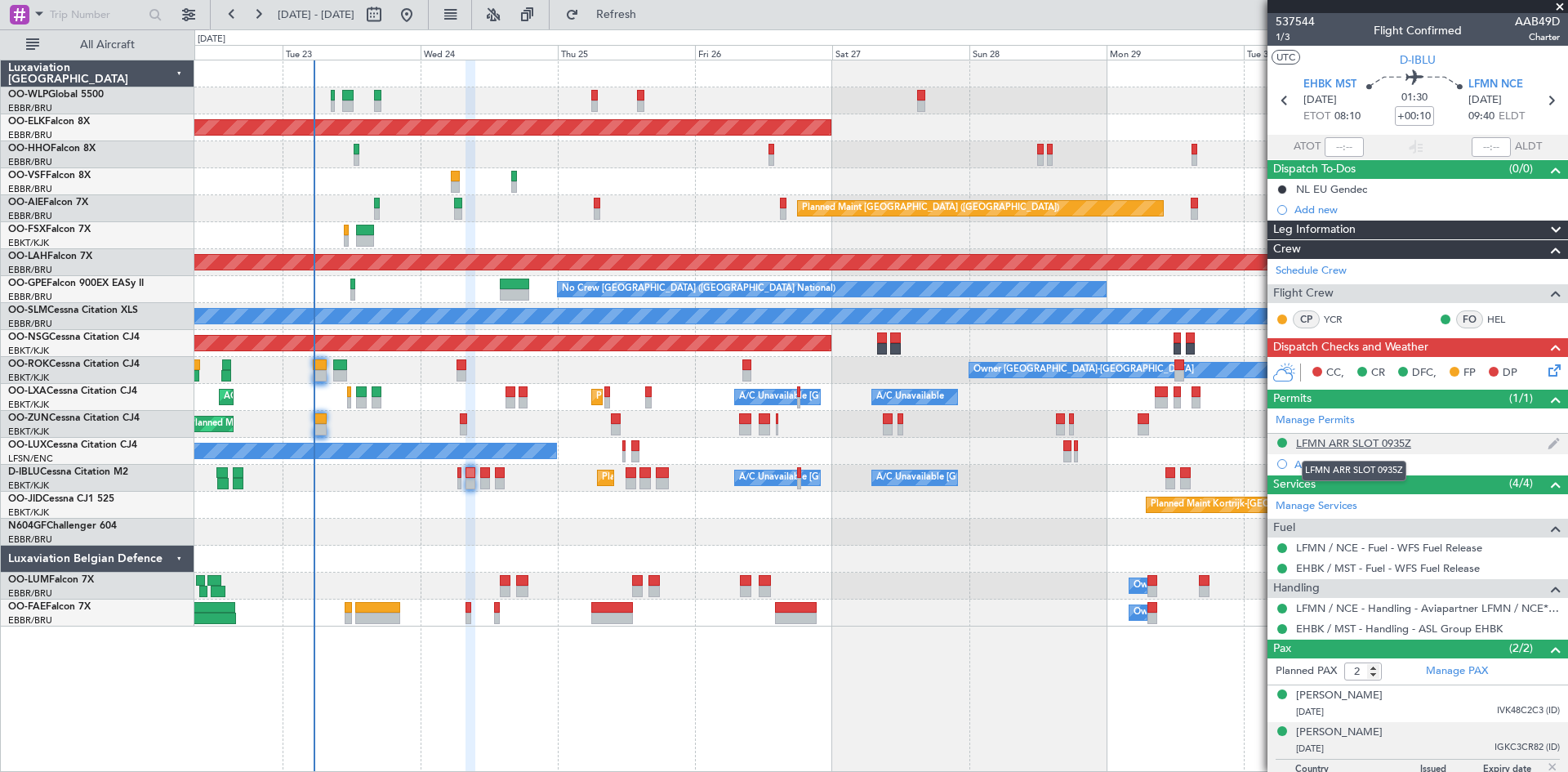
click at [1335, 447] on div "LFMN ARR SLOT 0935Z" at bounding box center [1354, 443] width 115 height 14
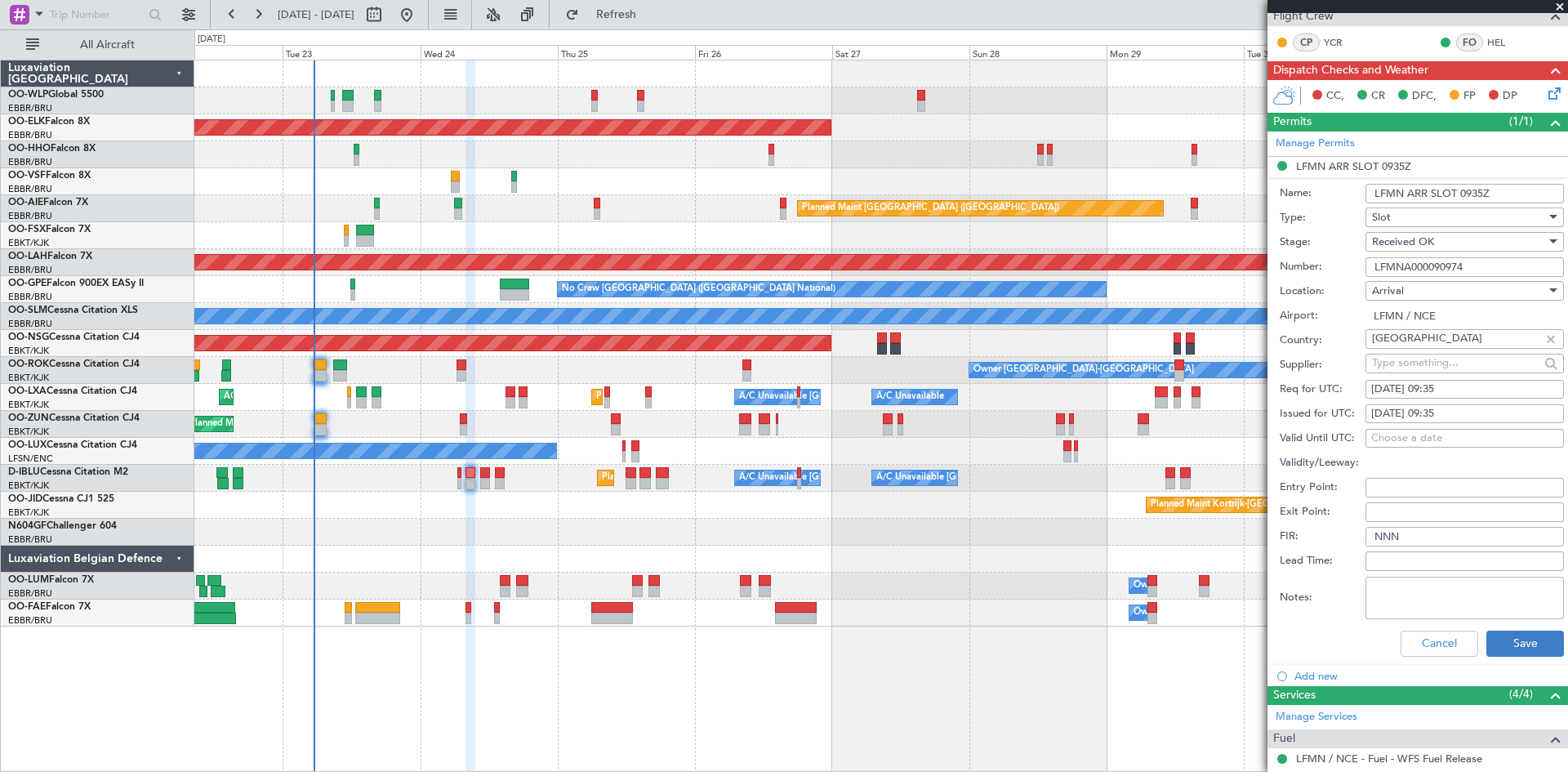
scroll to position [327, 0]
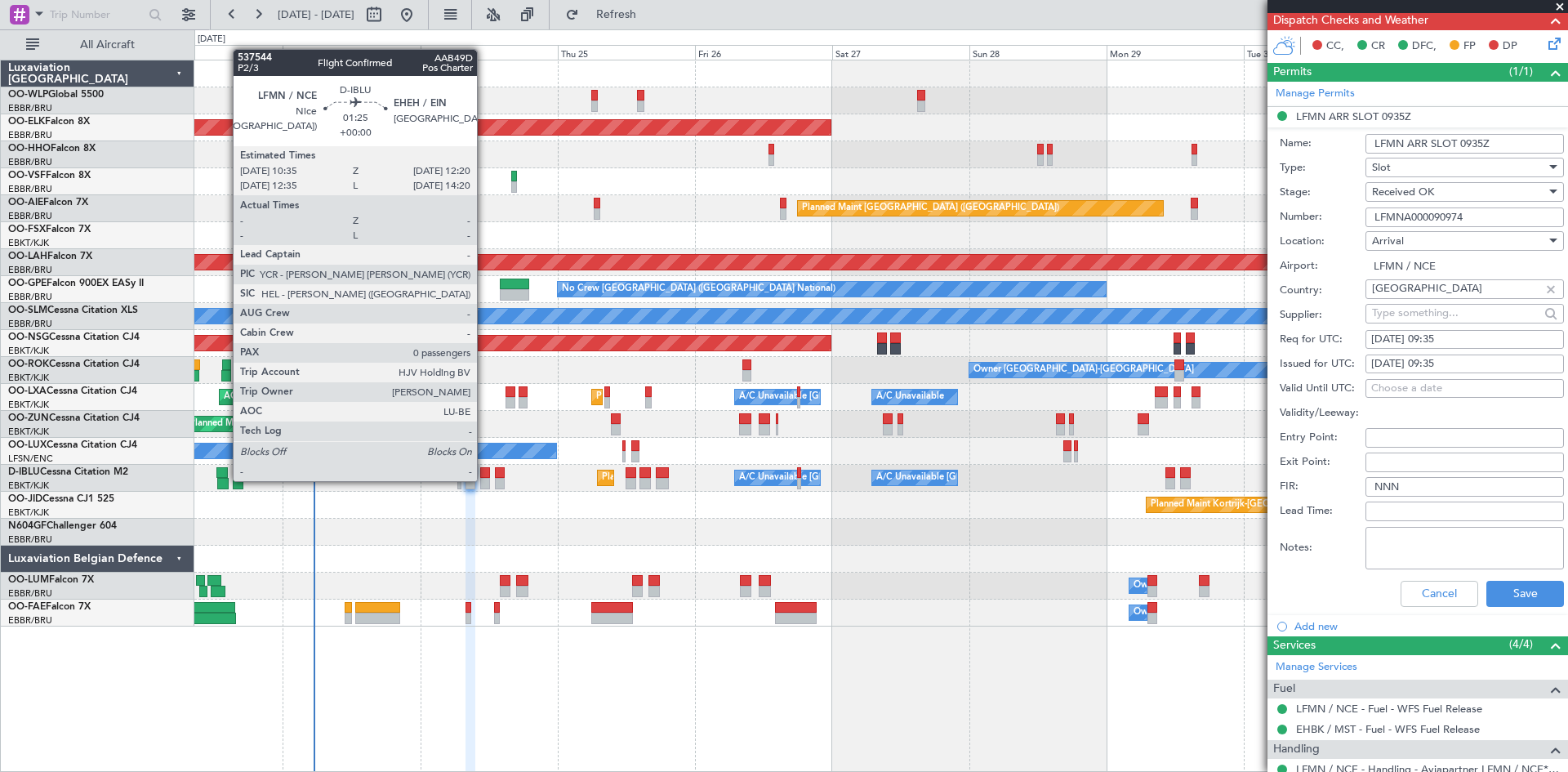
click at [485, 479] on div at bounding box center [485, 484] width 10 height 11
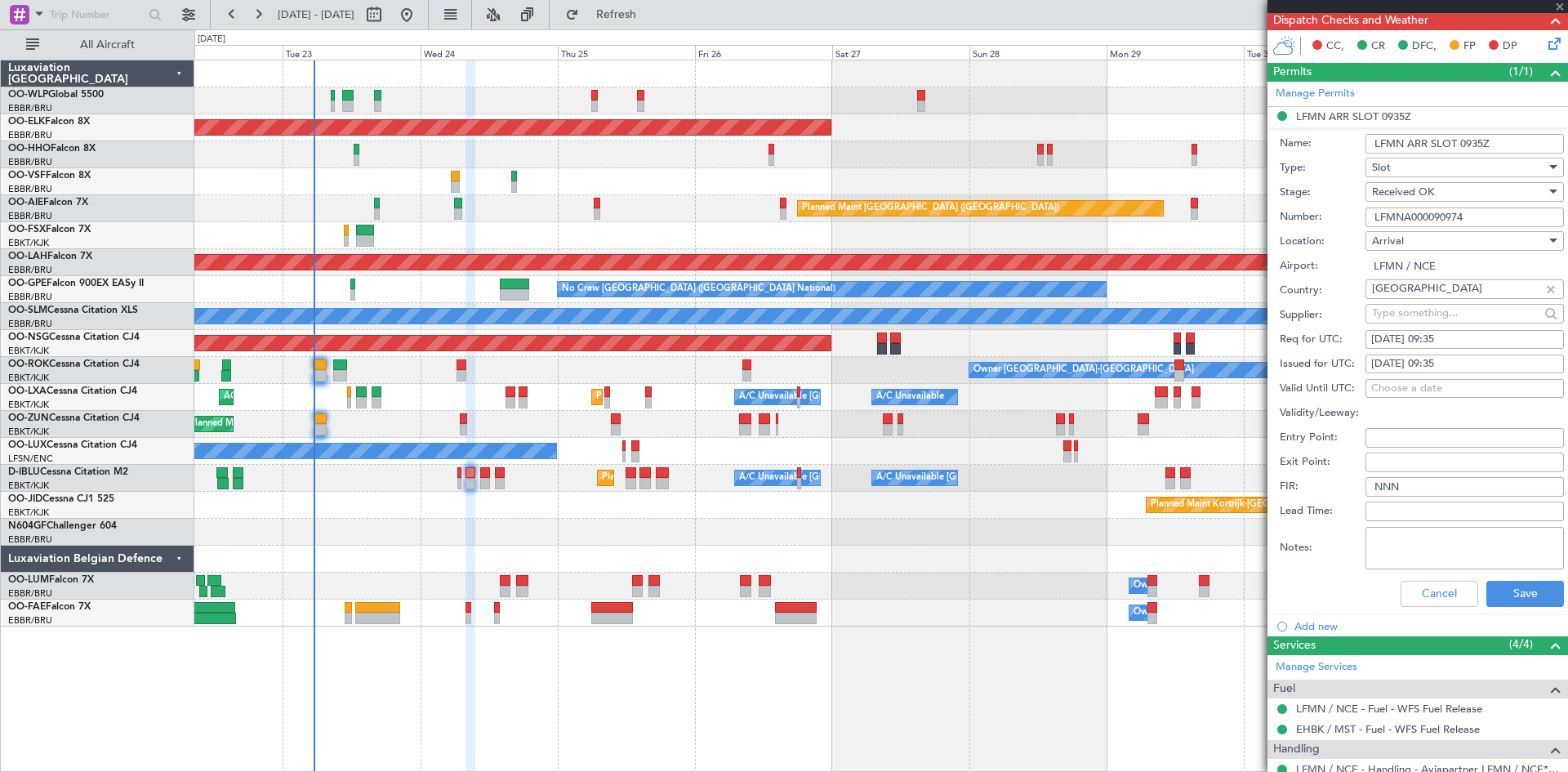
type input "0"
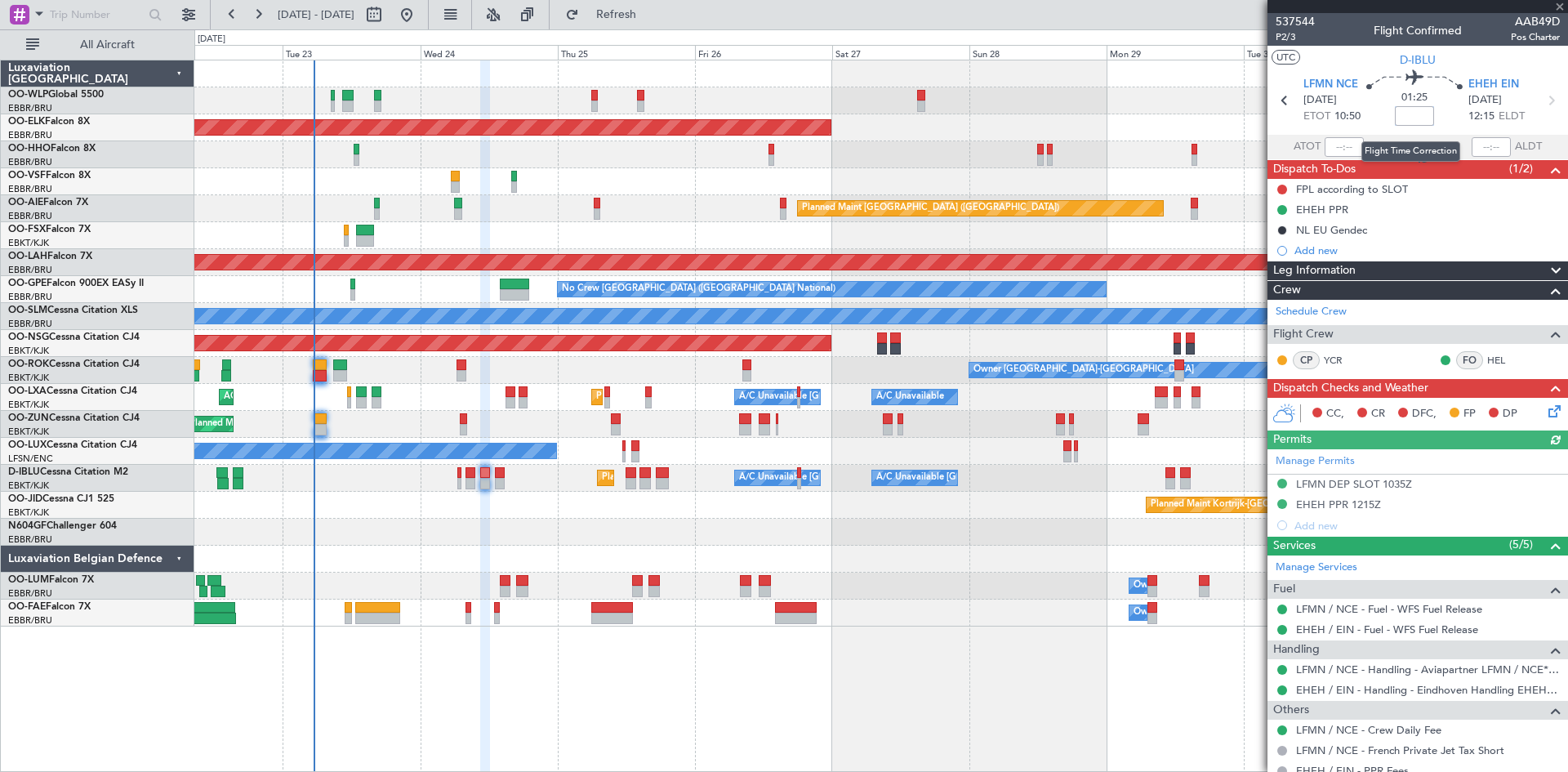
click at [1405, 111] on input at bounding box center [1414, 115] width 39 height 20
click at [1120, 95] on div at bounding box center [880, 100] width 1372 height 27
type input "+00:05"
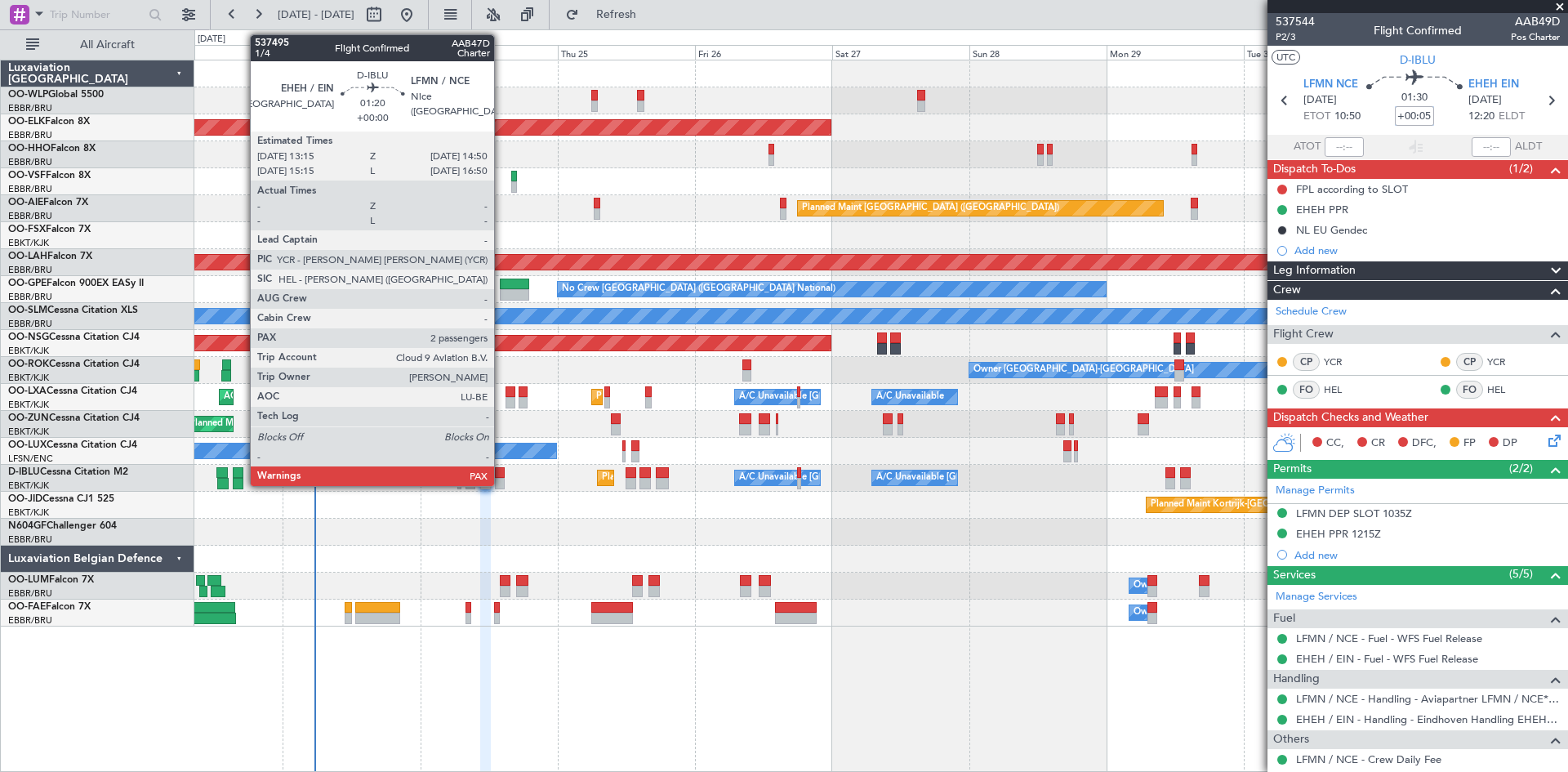
click at [502, 473] on div at bounding box center [500, 472] width 9 height 11
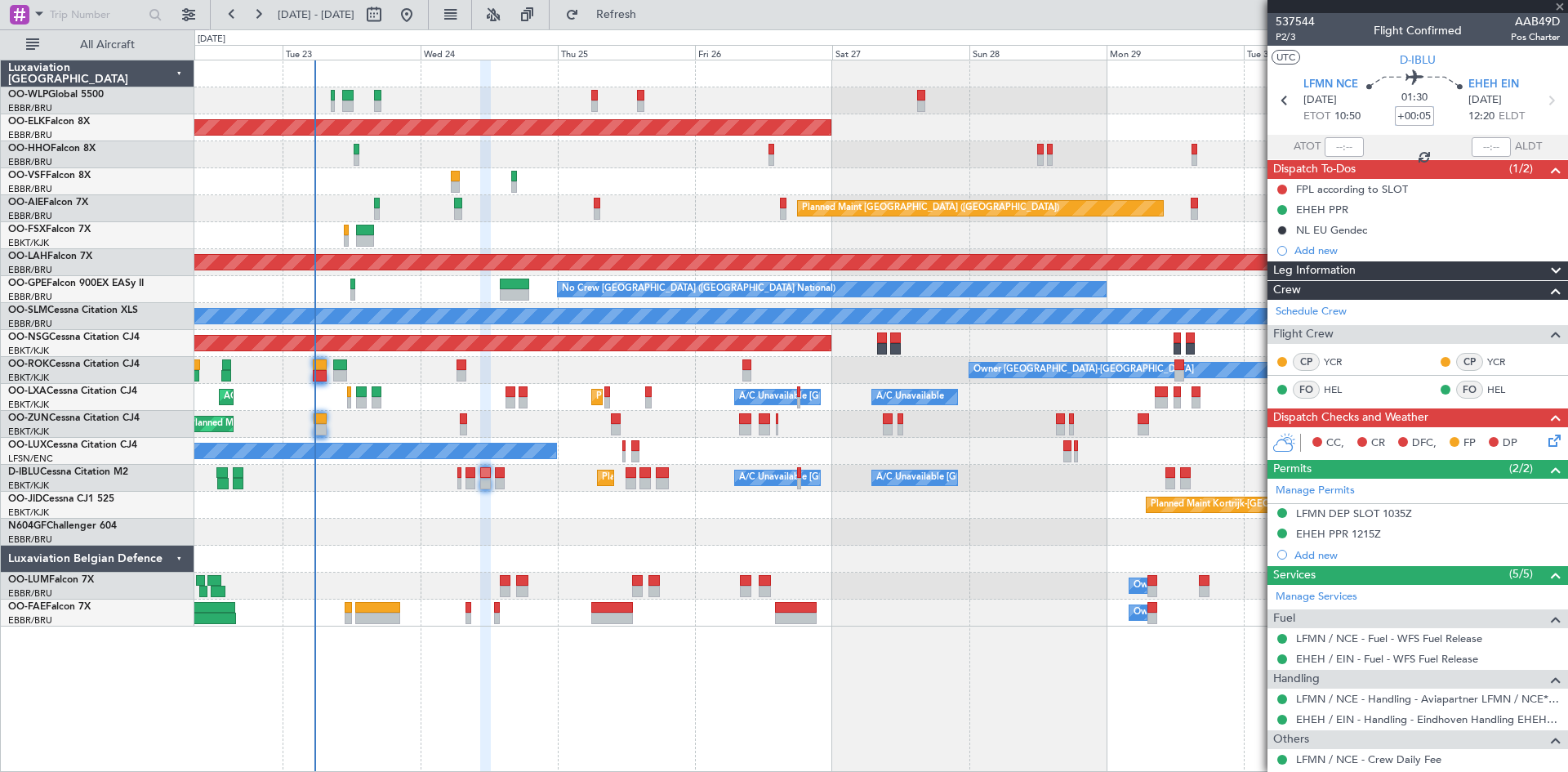
type input "2"
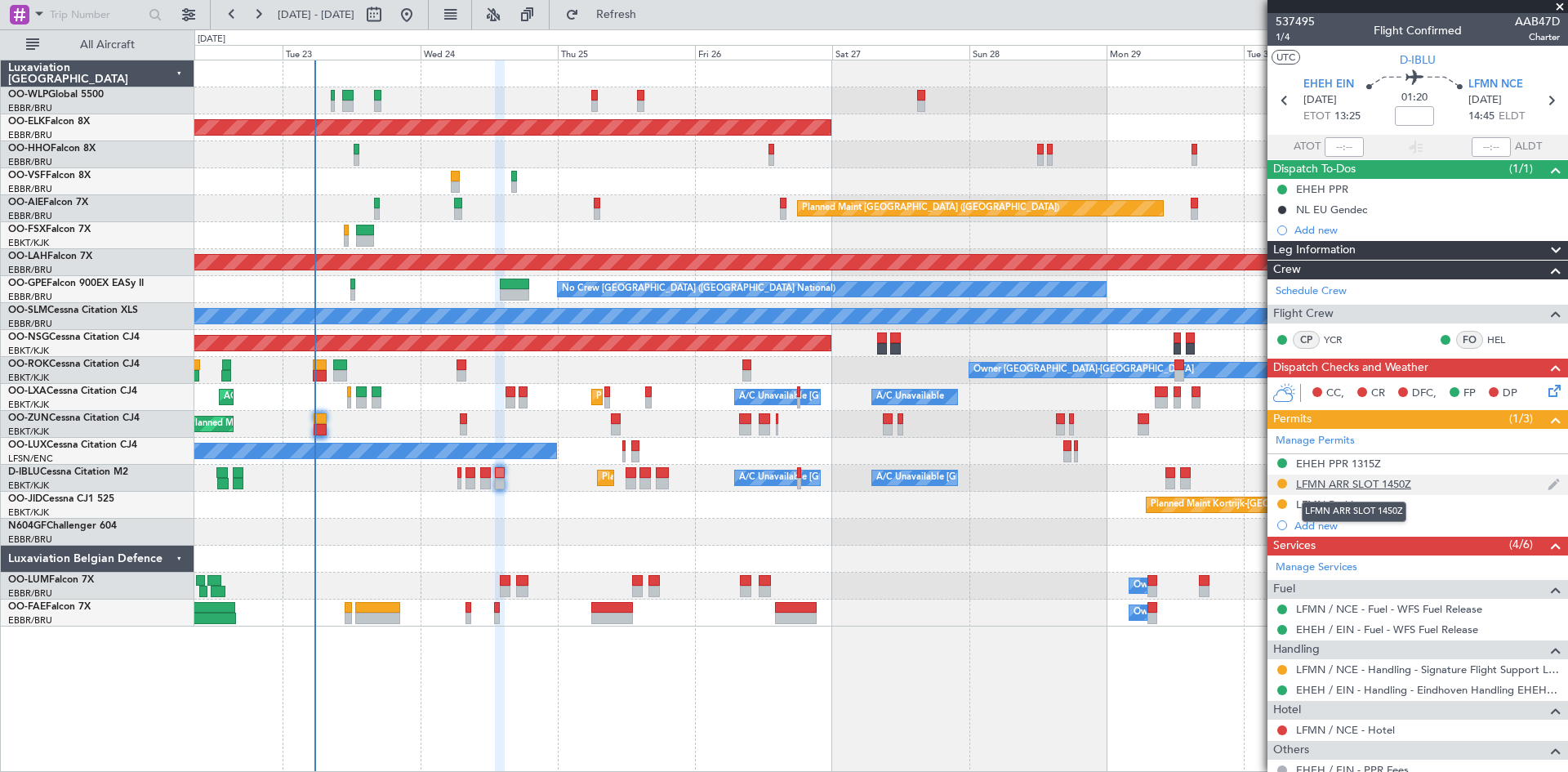
click at [1383, 489] on div "LFMN ARR SLOT 1450Z" at bounding box center [1354, 484] width 115 height 14
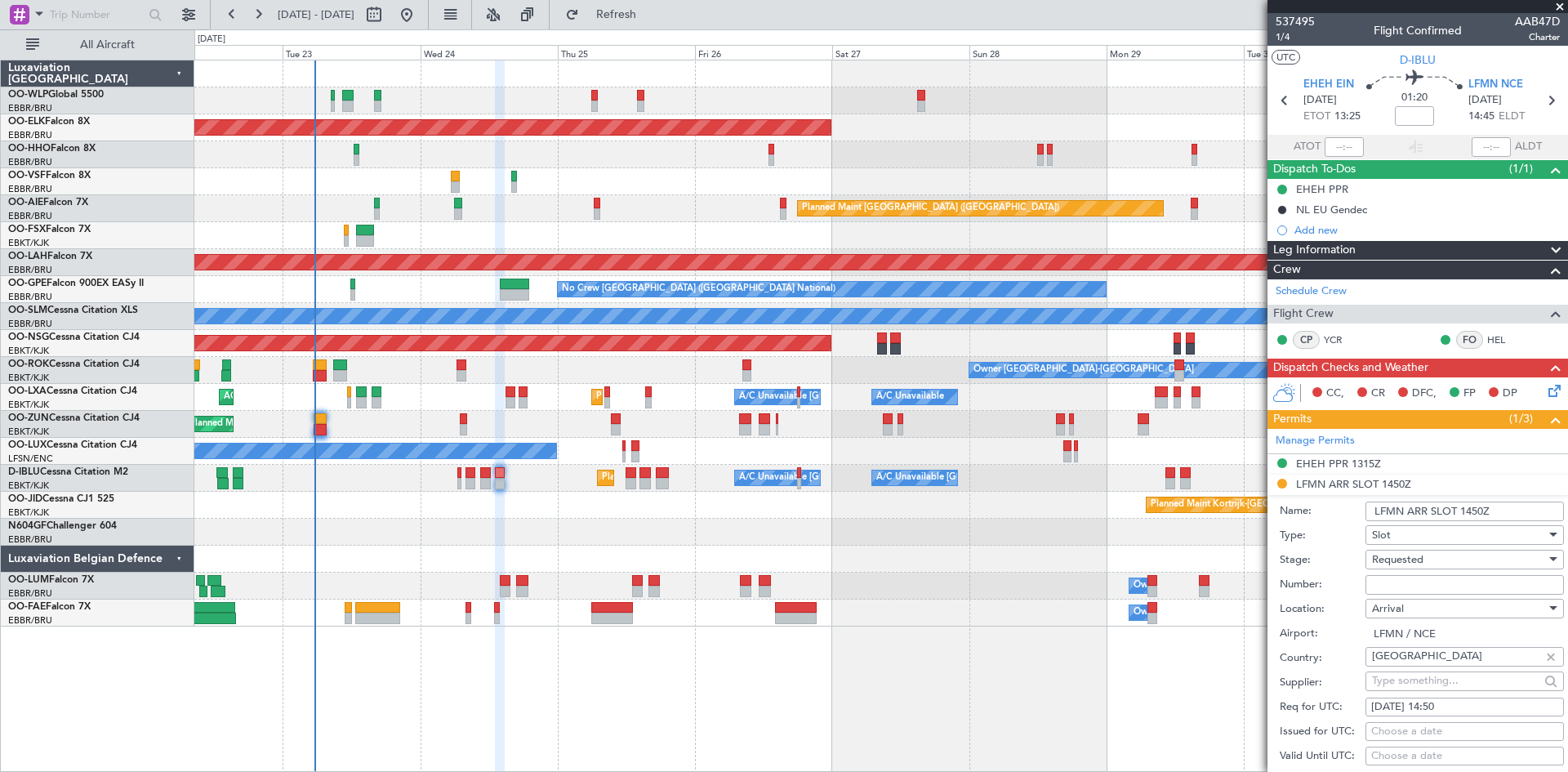
click at [1130, 557] on div at bounding box center [880, 558] width 1372 height 27
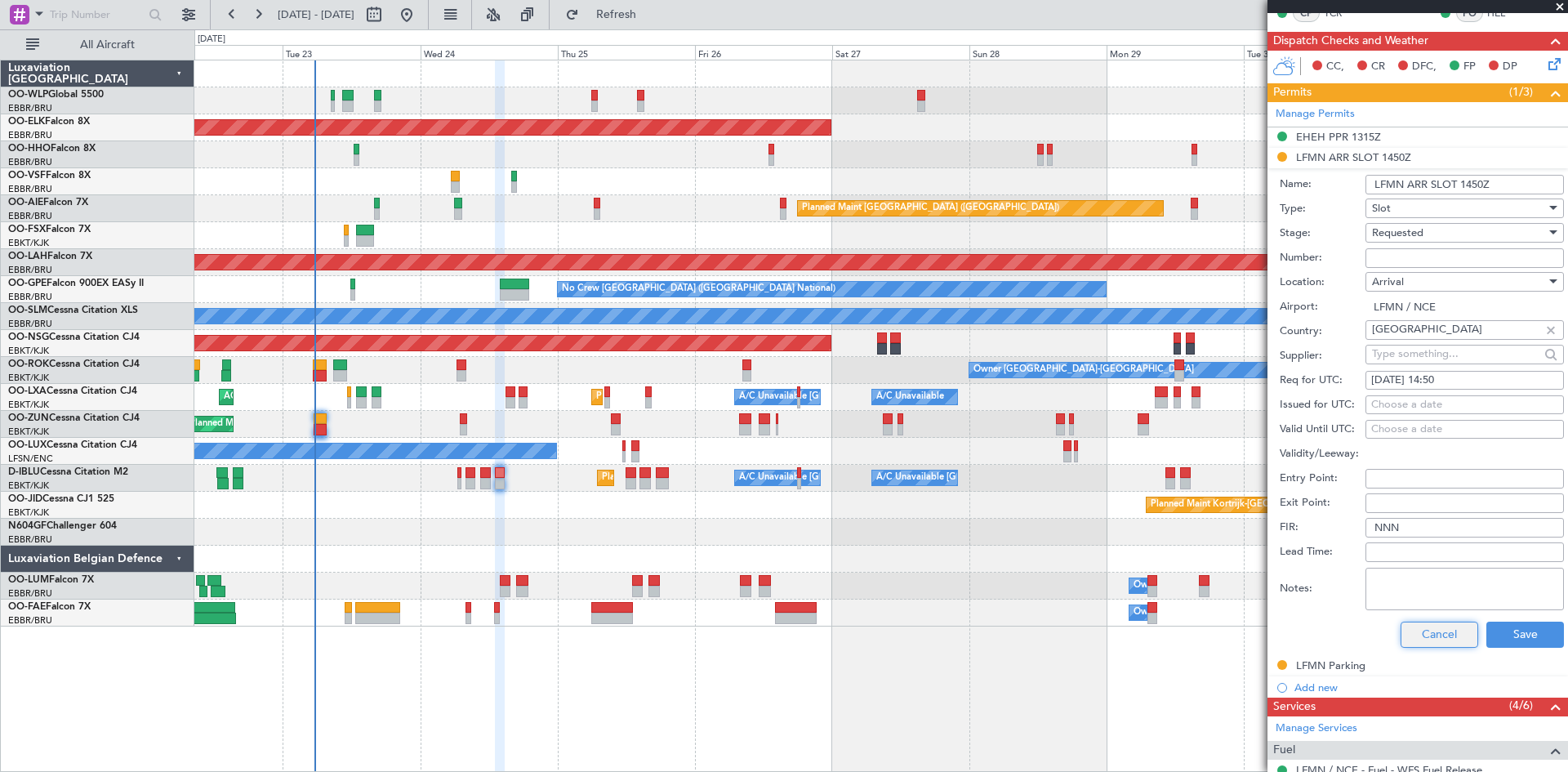
click at [1407, 638] on button "Cancel" at bounding box center [1440, 635] width 77 height 26
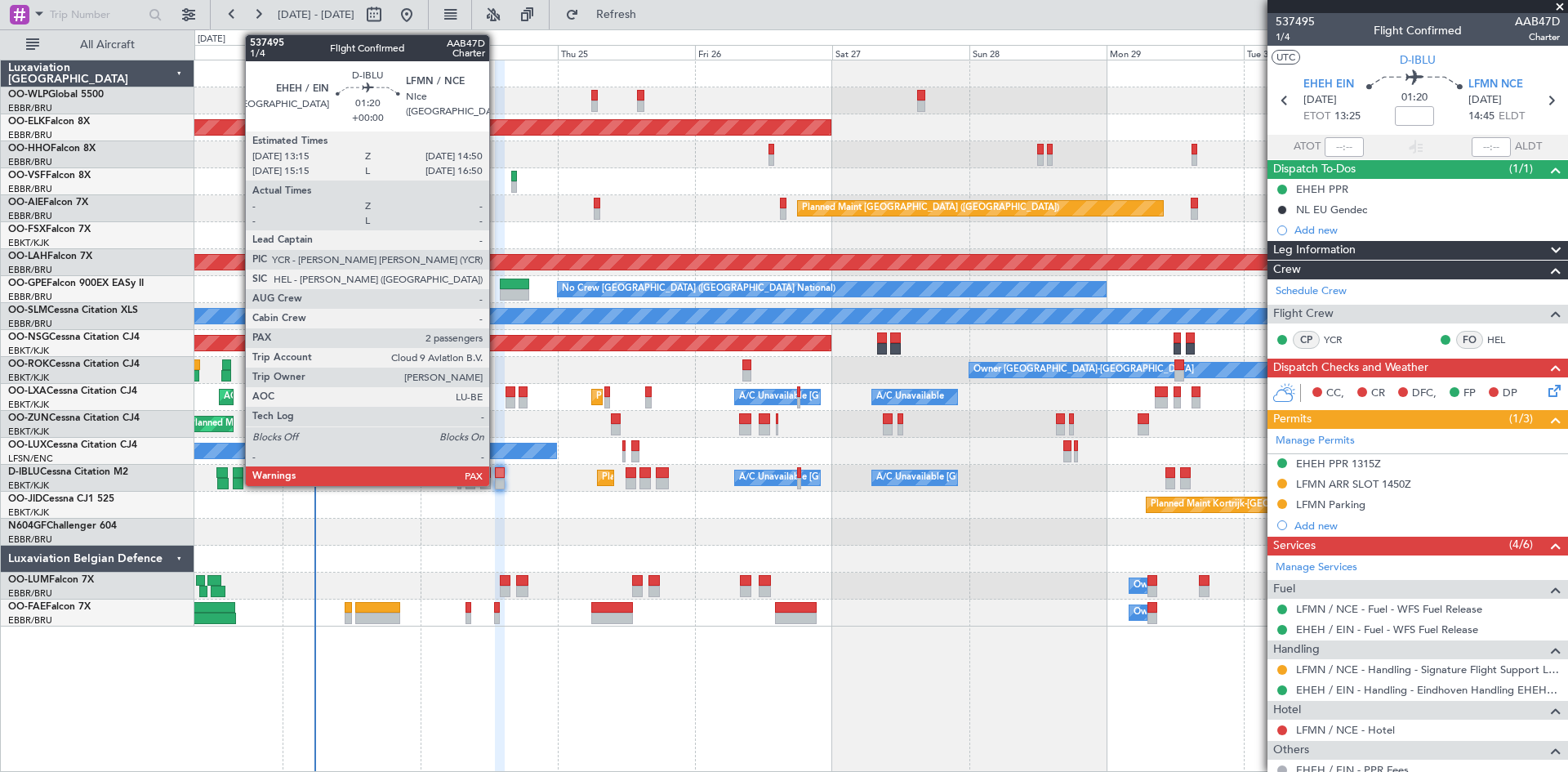
click at [497, 472] on div at bounding box center [500, 472] width 9 height 11
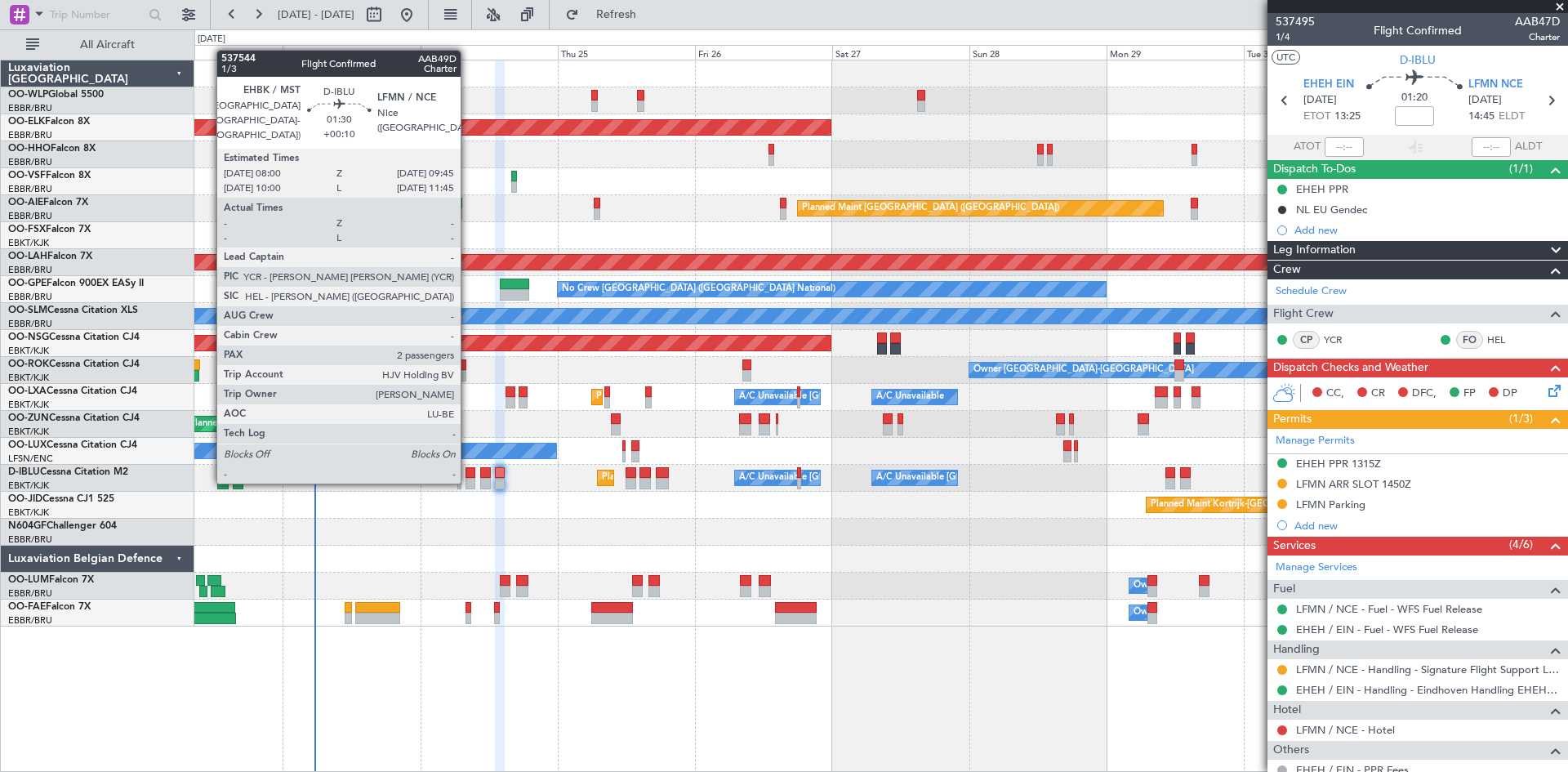
click at [468, 482] on div at bounding box center [470, 484] width 10 height 11
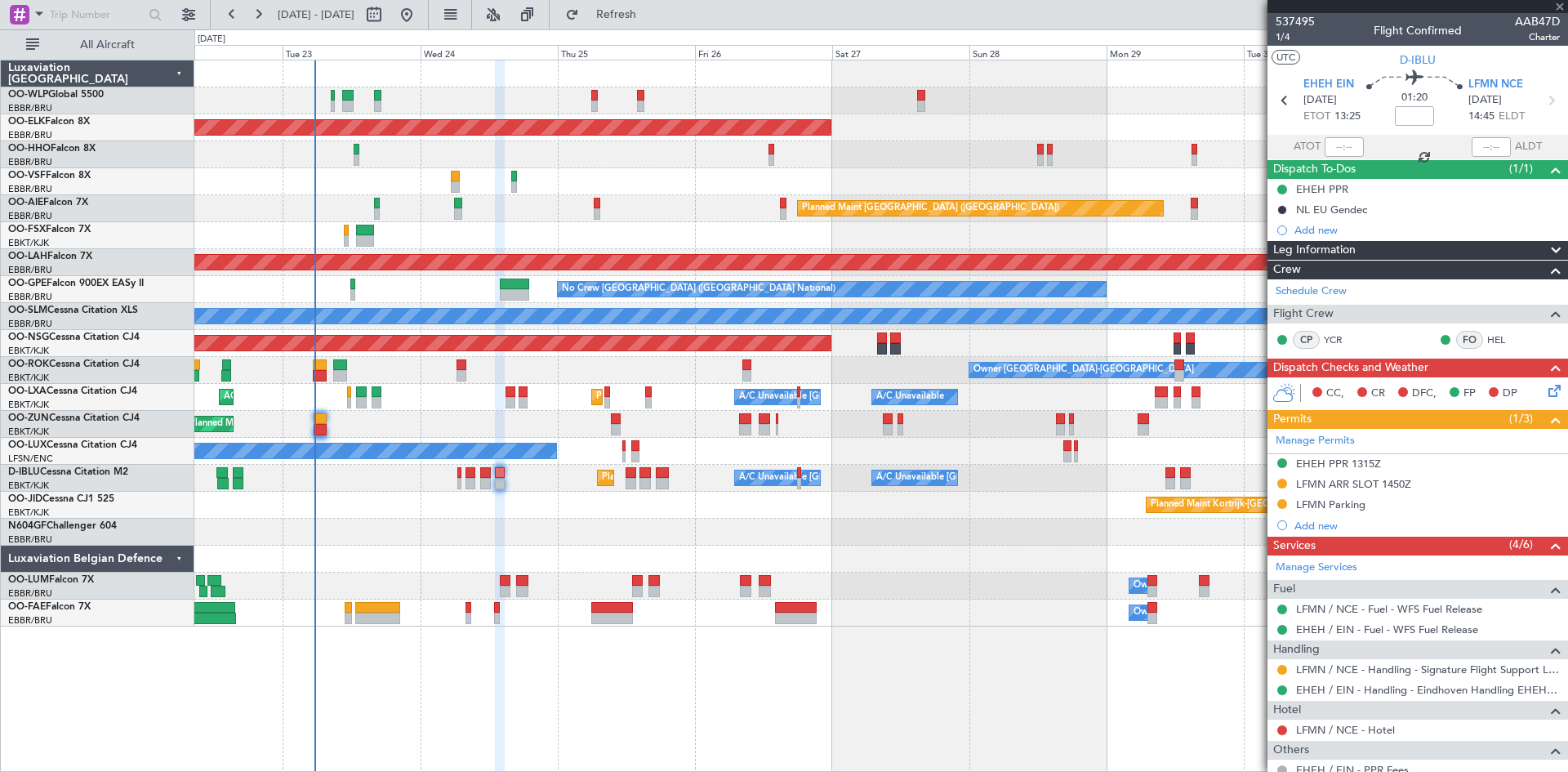
type input "+00:10"
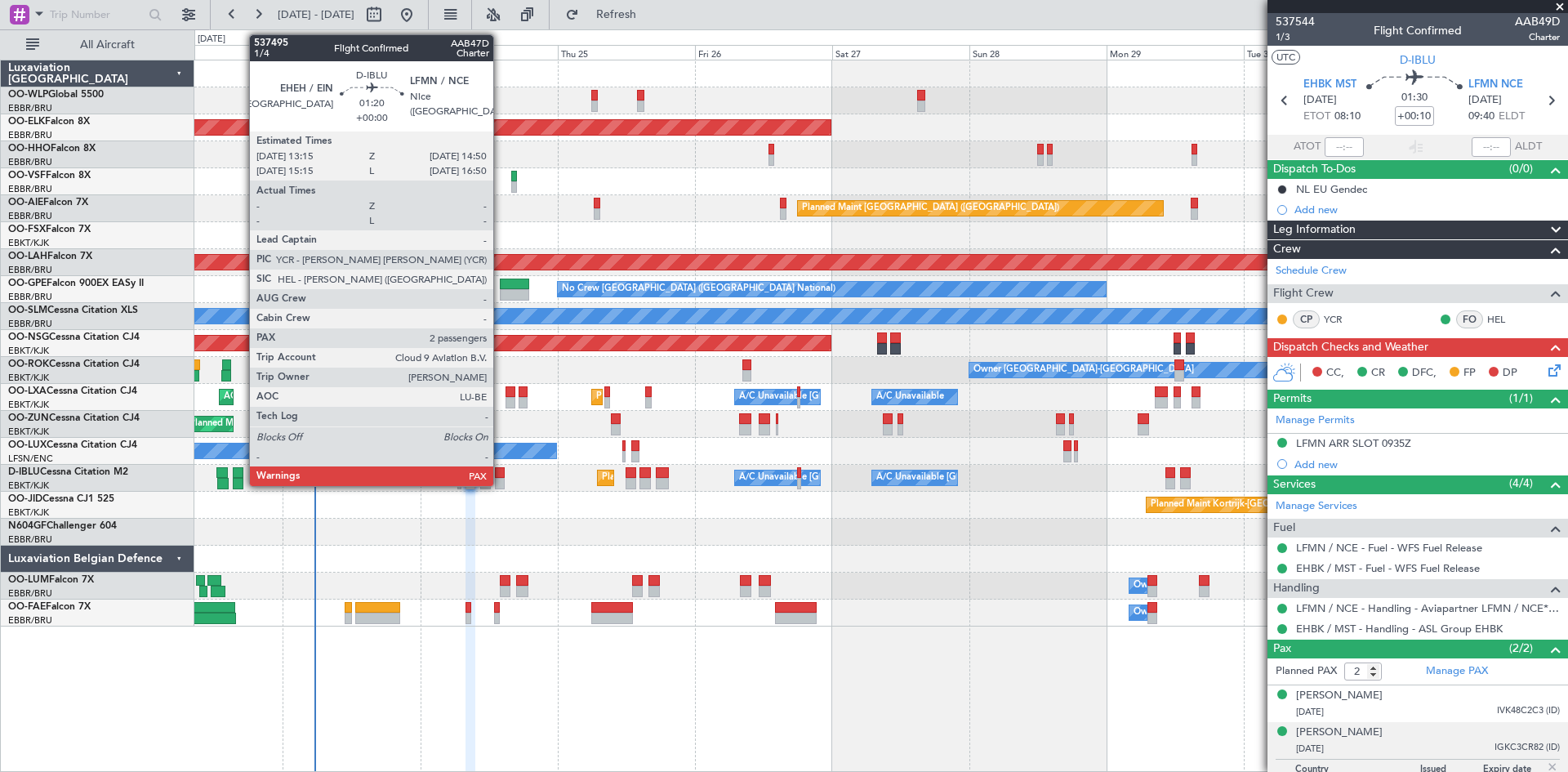
click at [501, 477] on div at bounding box center [500, 472] width 9 height 11
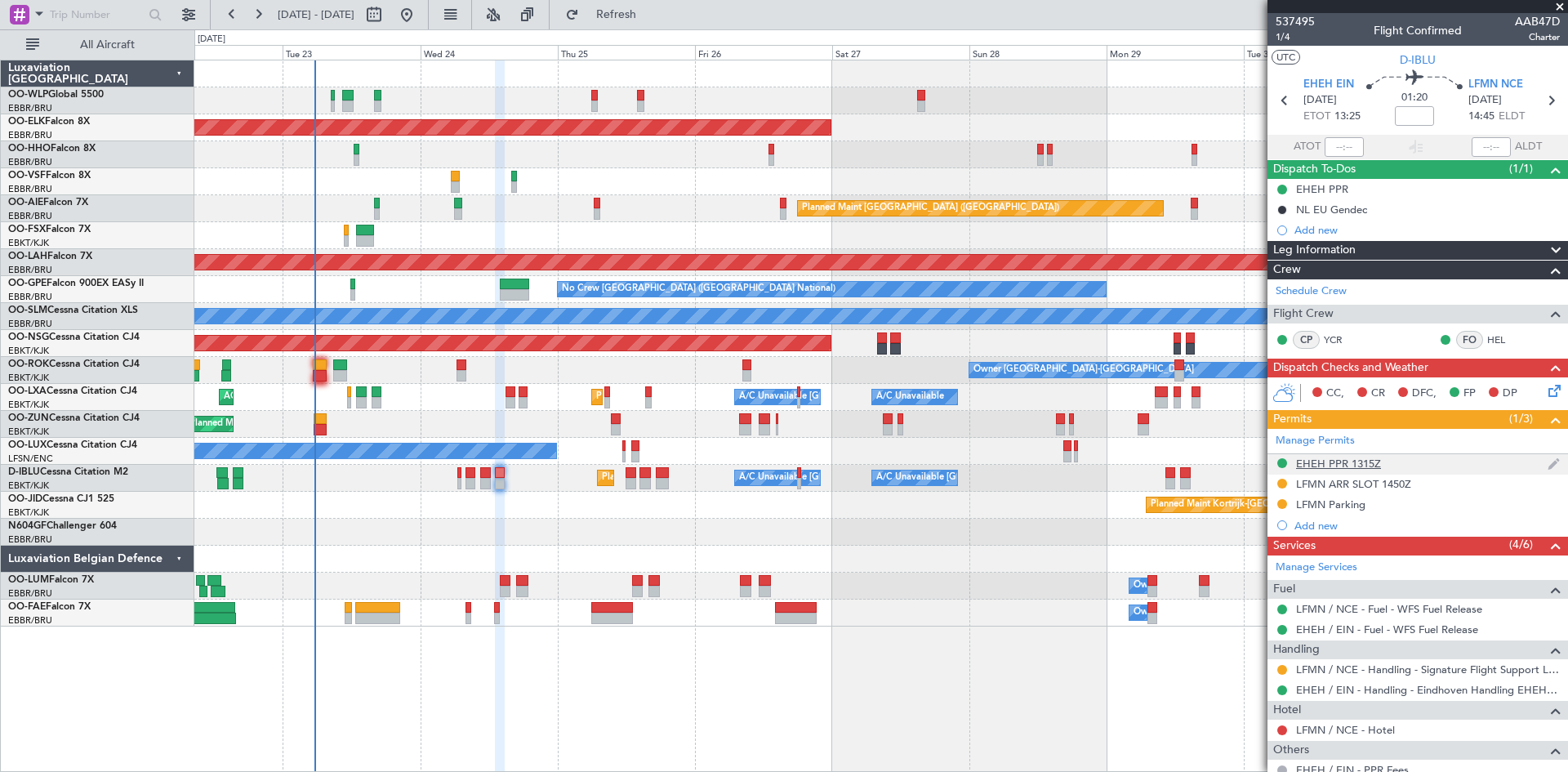
click at [1319, 470] on div "EHEH PPR 1315Z" at bounding box center [1418, 465] width 300 height 21
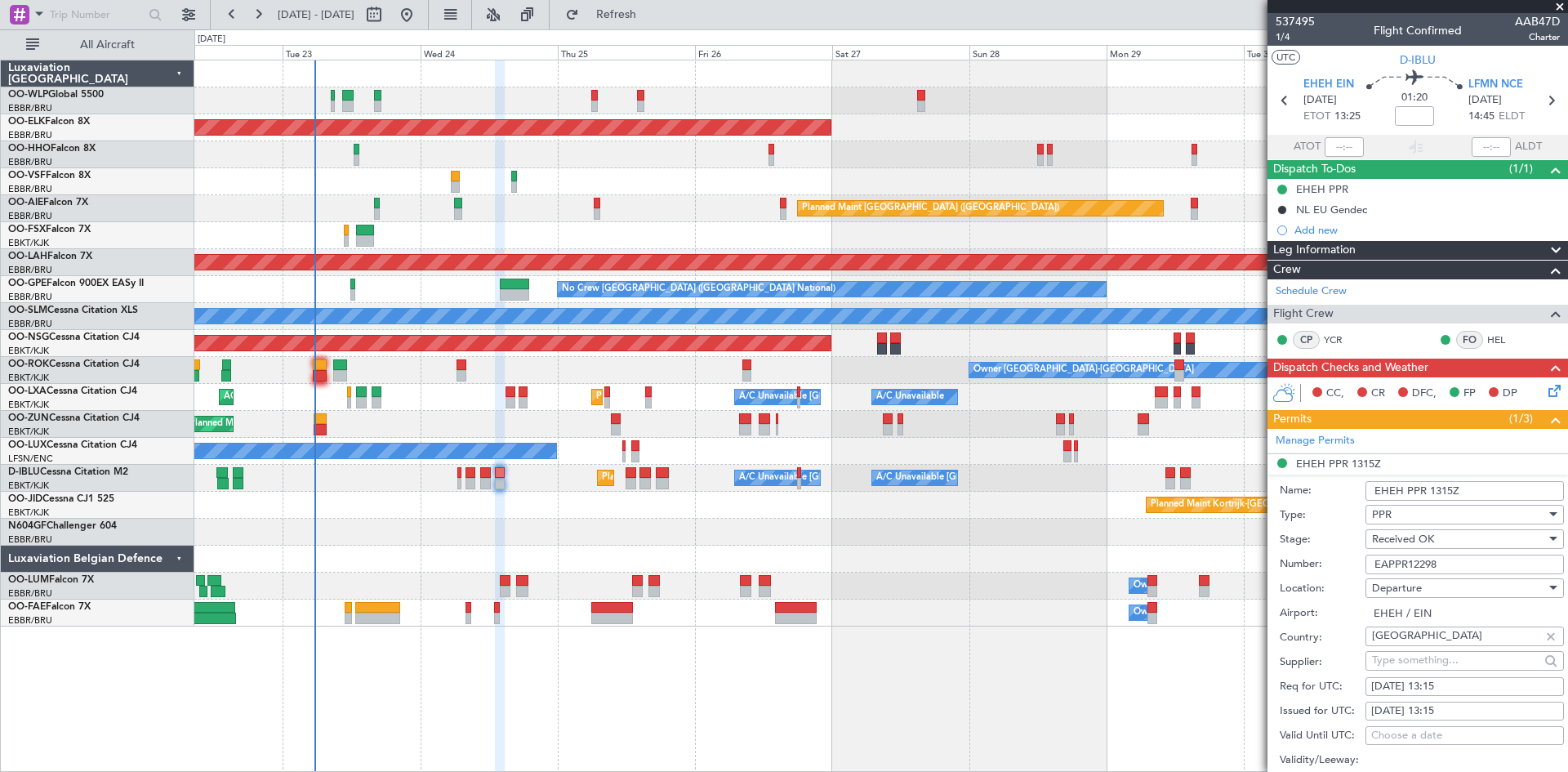
drag, startPoint x: 1473, startPoint y: 569, endPoint x: 1365, endPoint y: 570, distance: 108.0
click at [1365, 570] on div "Number: EAPPR12298" at bounding box center [1422, 564] width 284 height 25
click at [640, 9] on span "Refresh" at bounding box center [616, 15] width 69 height 11
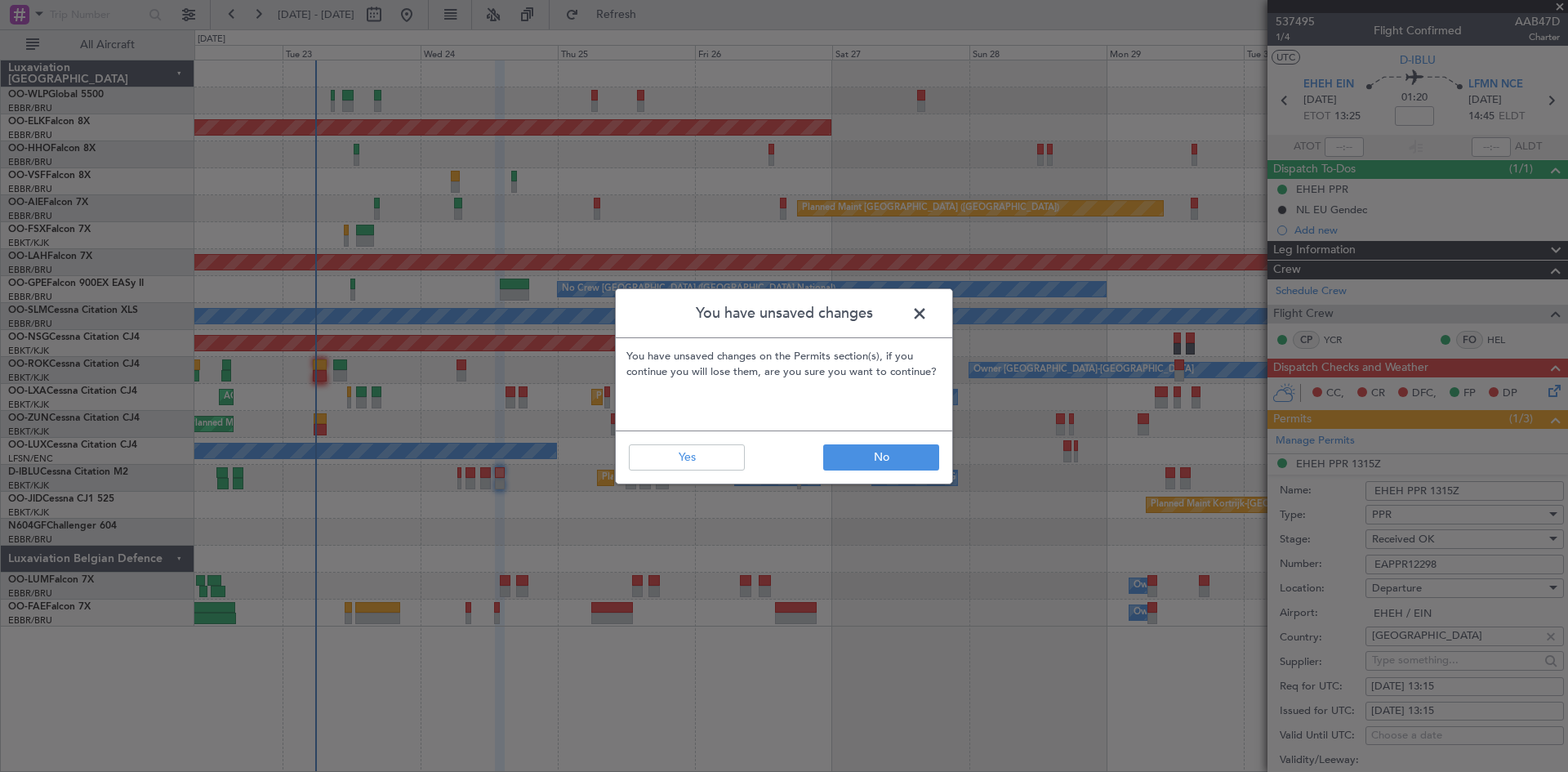
click at [928, 319] on span at bounding box center [928, 317] width 0 height 33
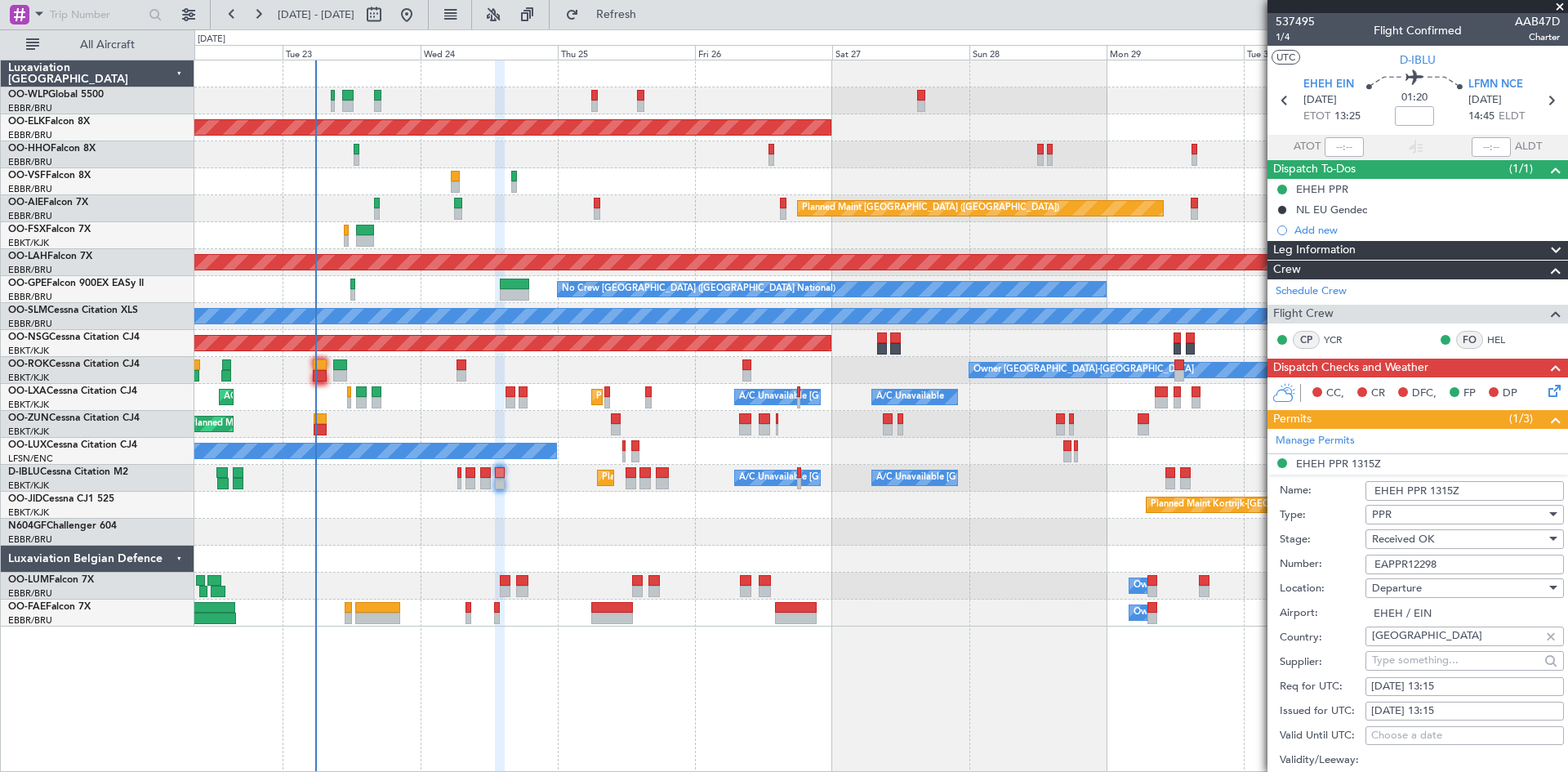
click at [1545, 423] on span at bounding box center [1555, 420] width 20 height 20
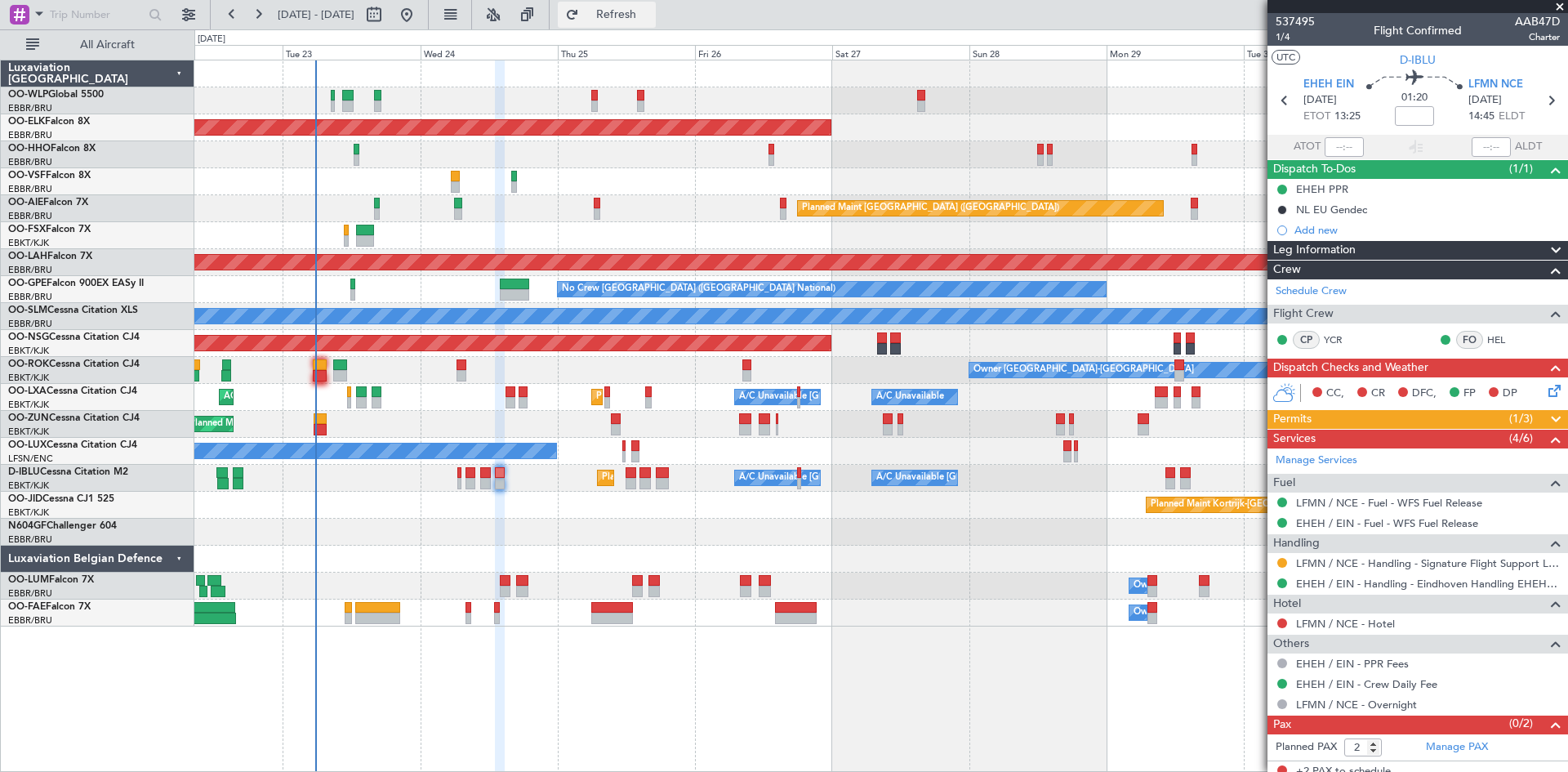
click at [634, 17] on span "Refresh" at bounding box center [616, 15] width 69 height 11
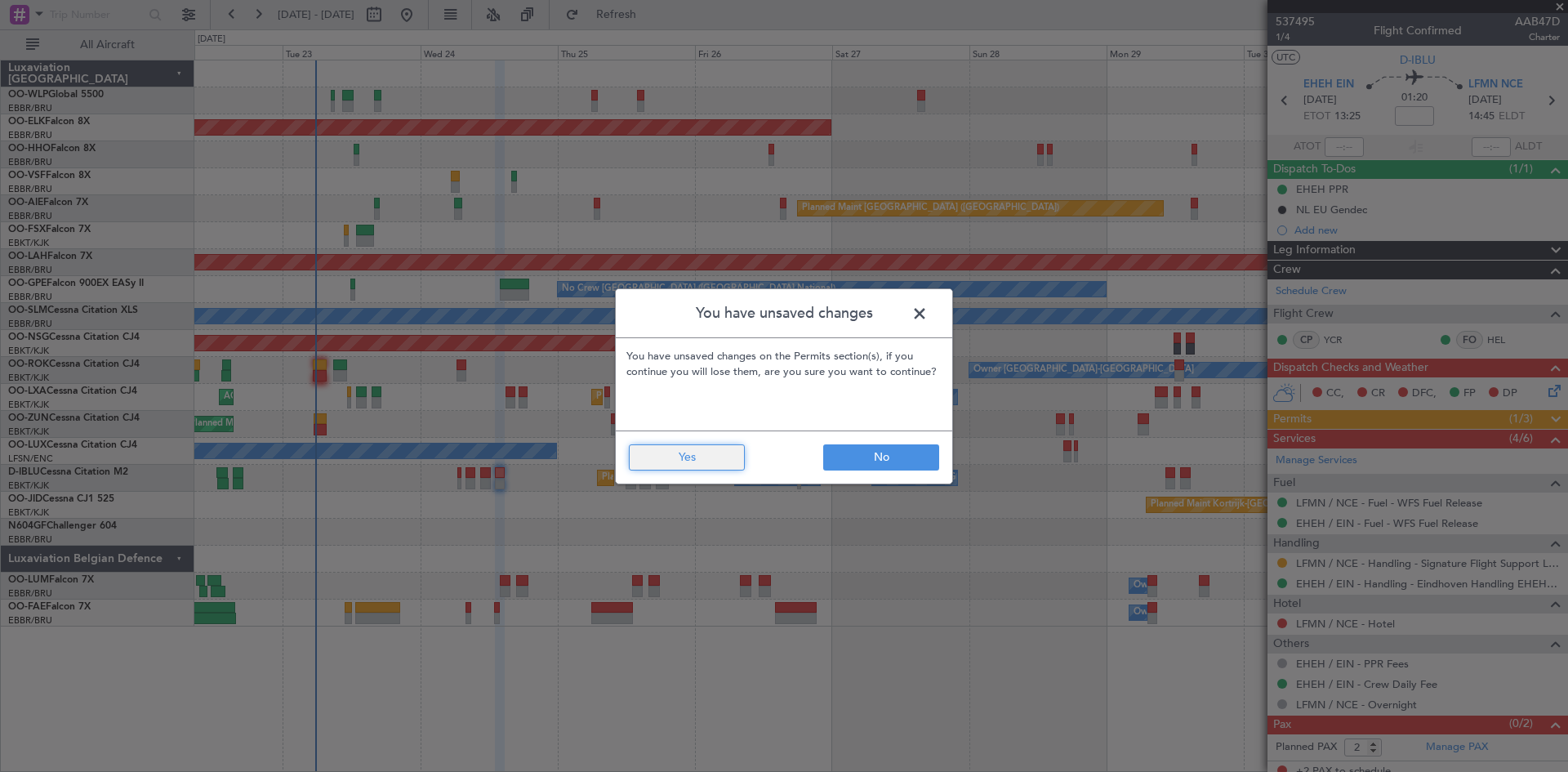
click at [703, 462] on button "Yes" at bounding box center [687, 457] width 116 height 26
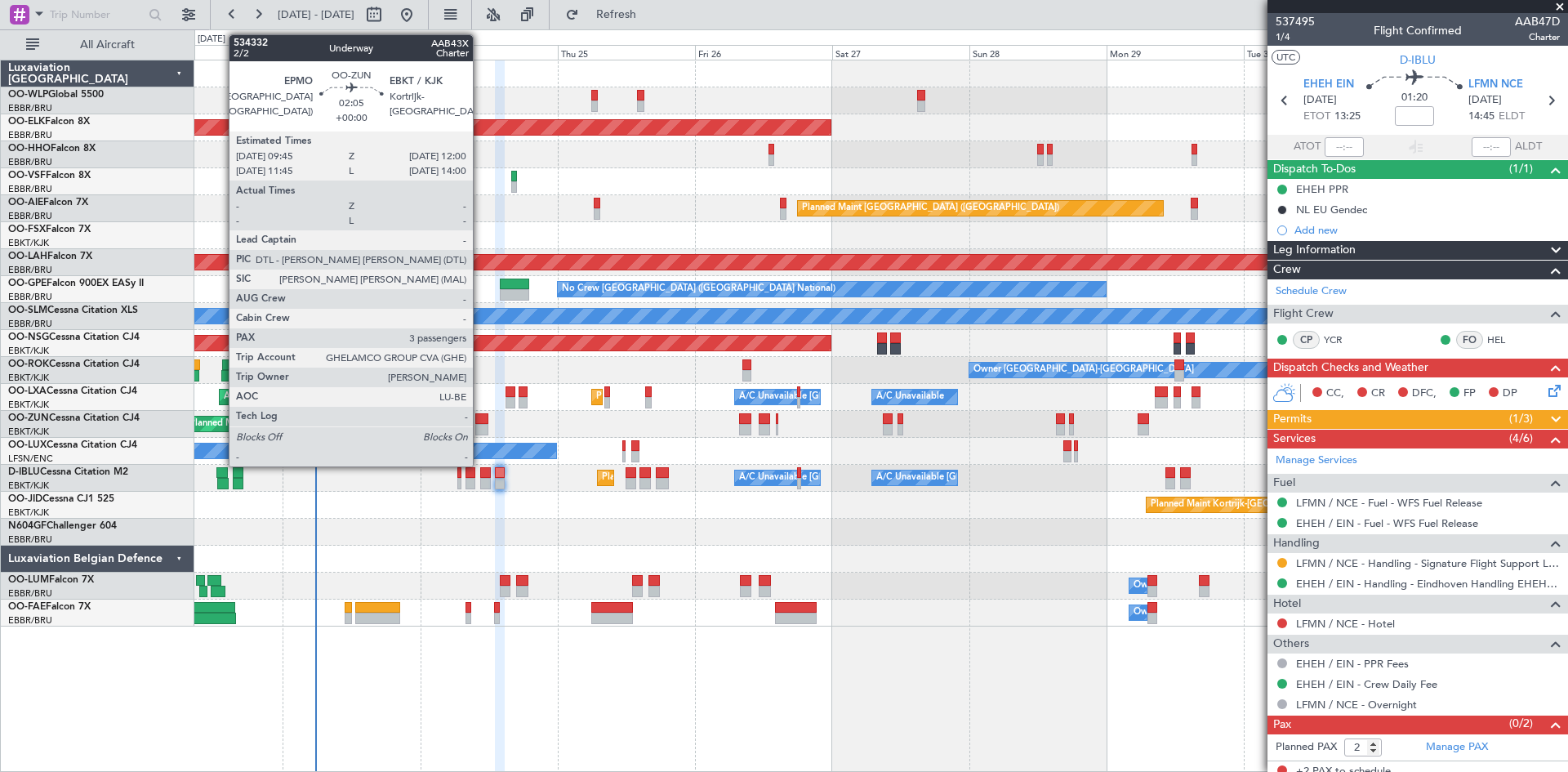
click at [480, 432] on div at bounding box center [482, 430] width 13 height 11
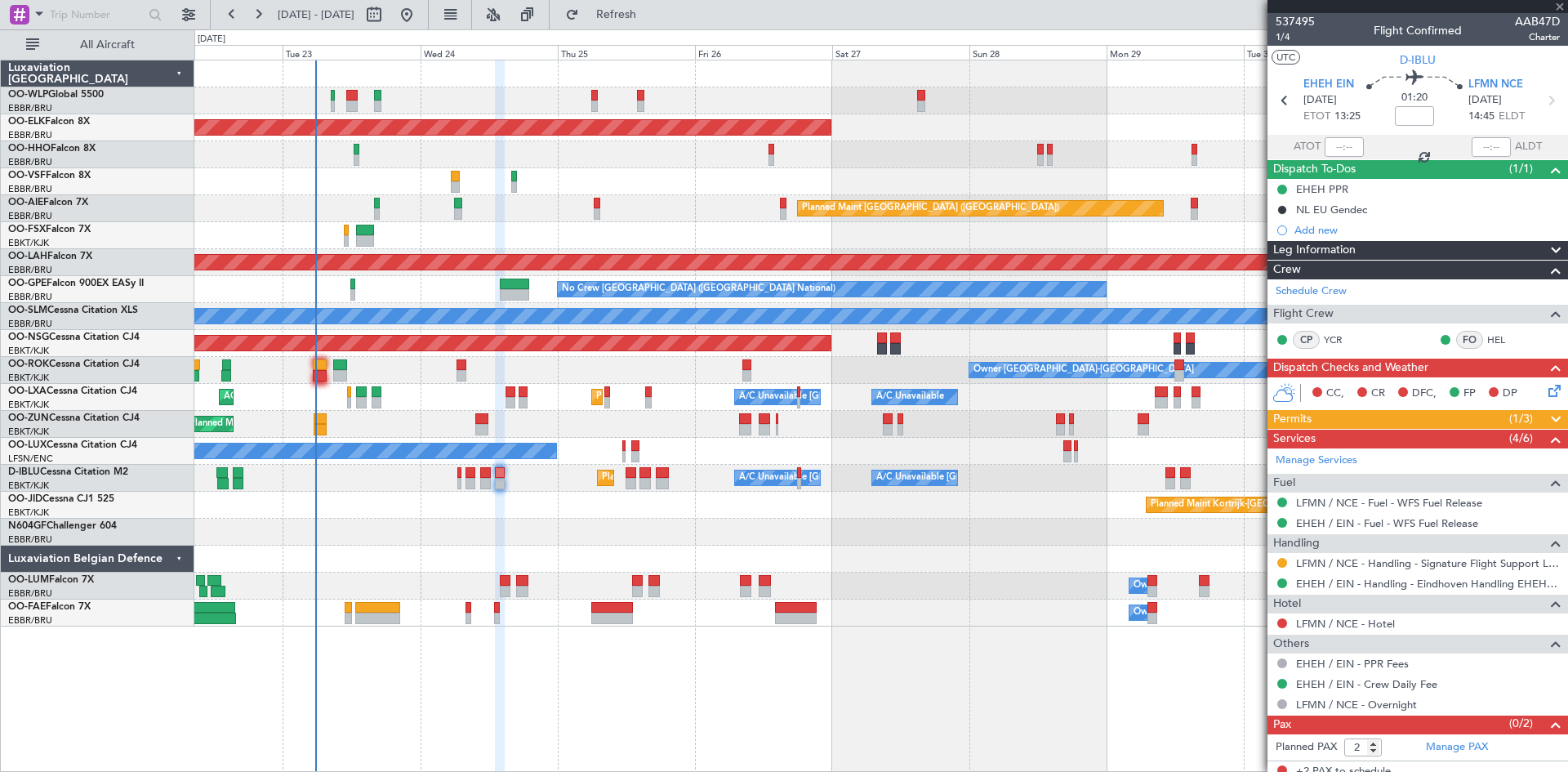
type input "3"
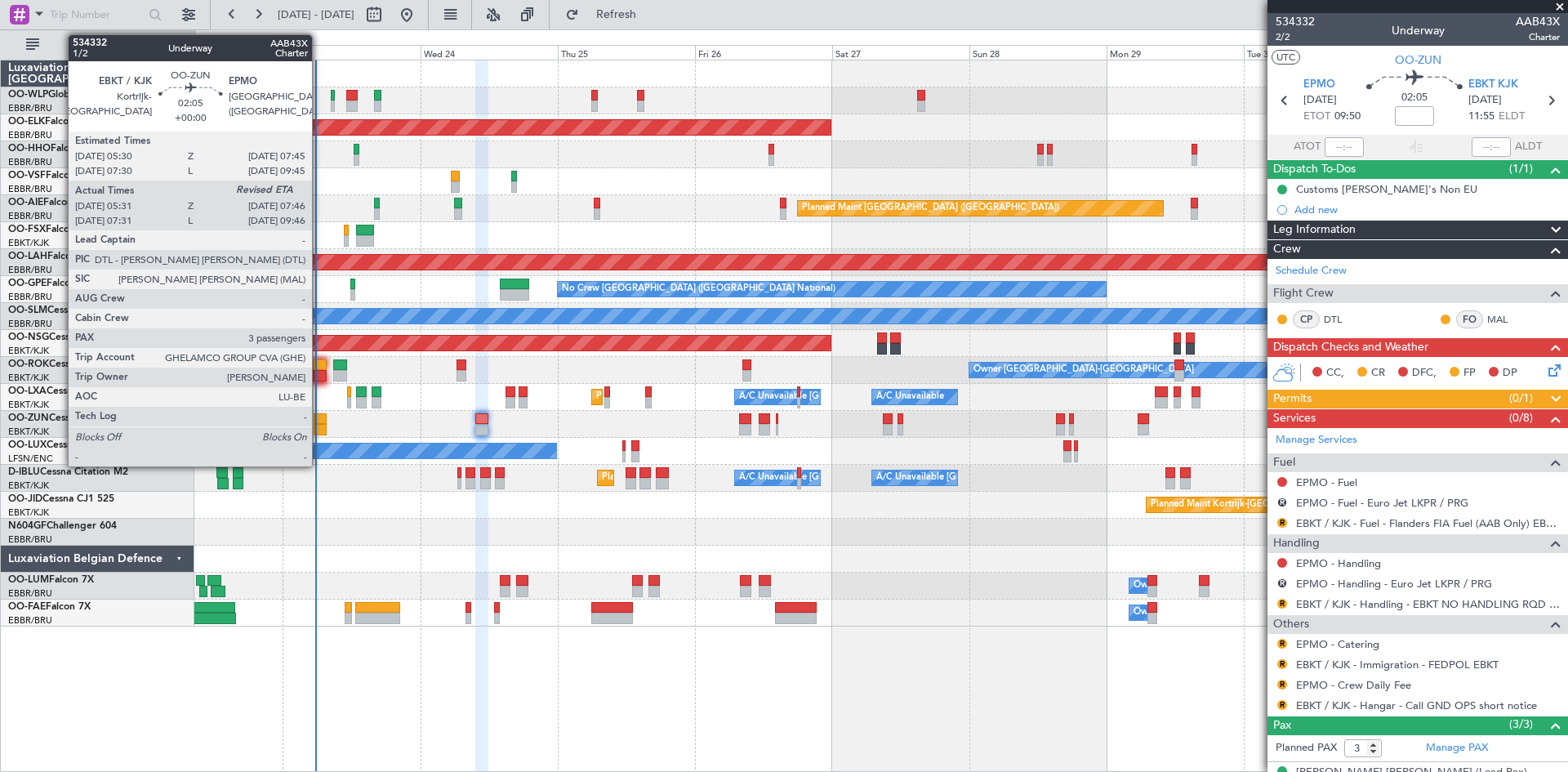
click at [319, 426] on div at bounding box center [320, 430] width 13 height 11
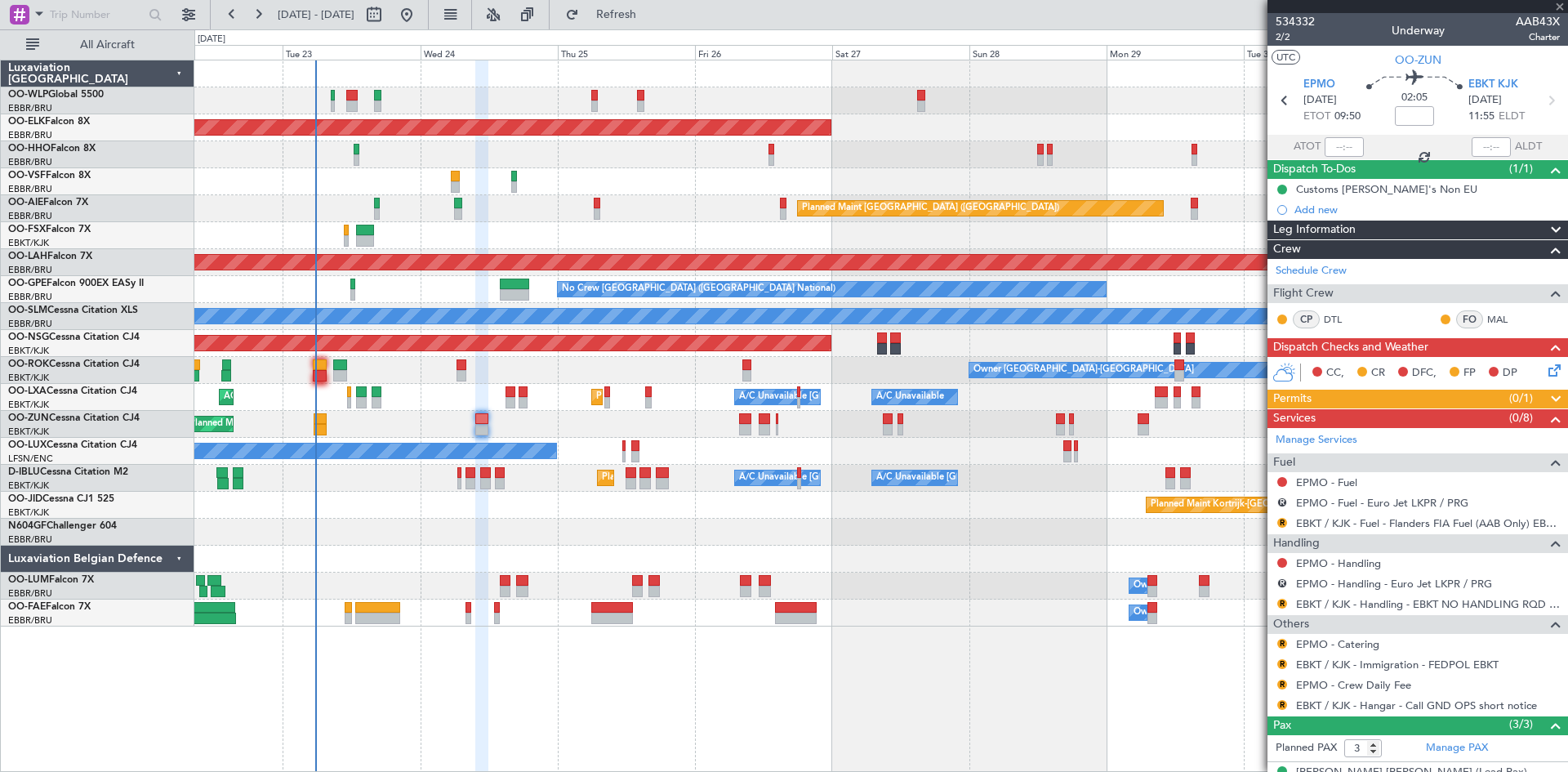
type input "05:36"
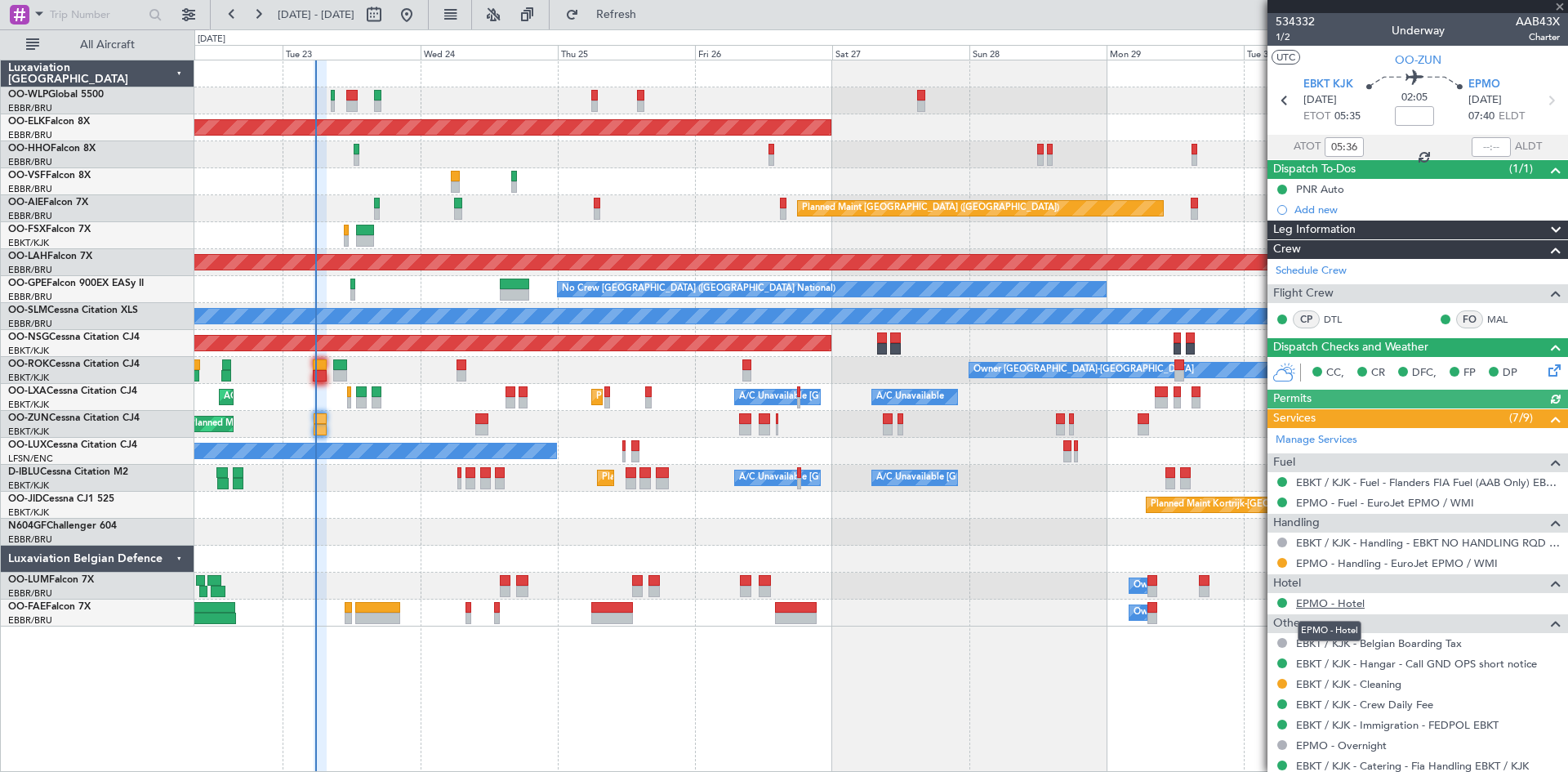
click at [1339, 601] on link "EPMO - Hotel" at bounding box center [1330, 603] width 69 height 14
click at [1458, 564] on link "EPMO - Handling - EuroJet EPMO / WMI" at bounding box center [1397, 563] width 202 height 14
click at [628, 22] on button "Refresh" at bounding box center [606, 15] width 98 height 26
click at [476, 430] on div at bounding box center [482, 430] width 13 height 11
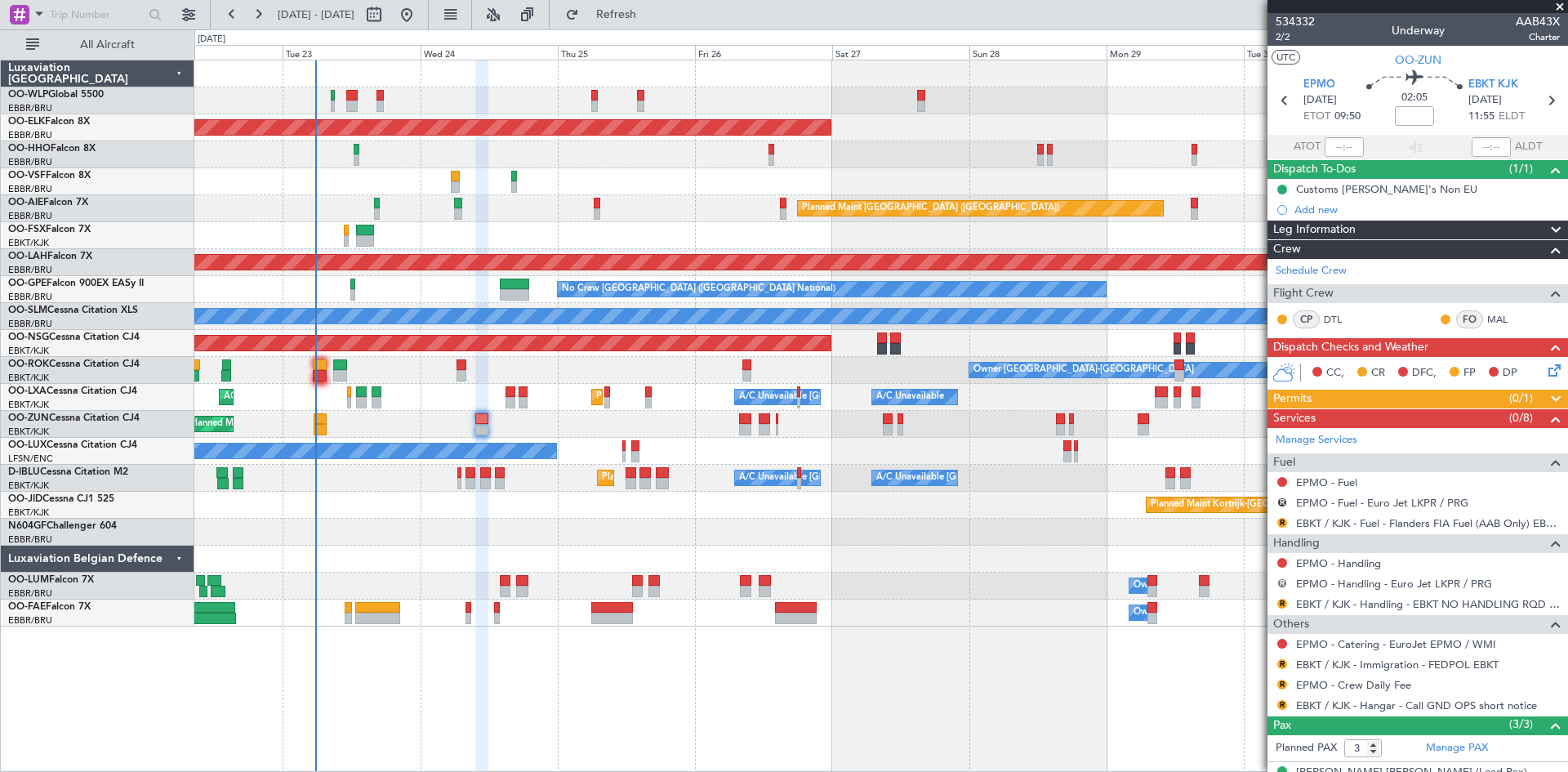
click at [1280, 583] on button "R" at bounding box center [1282, 583] width 9 height 9
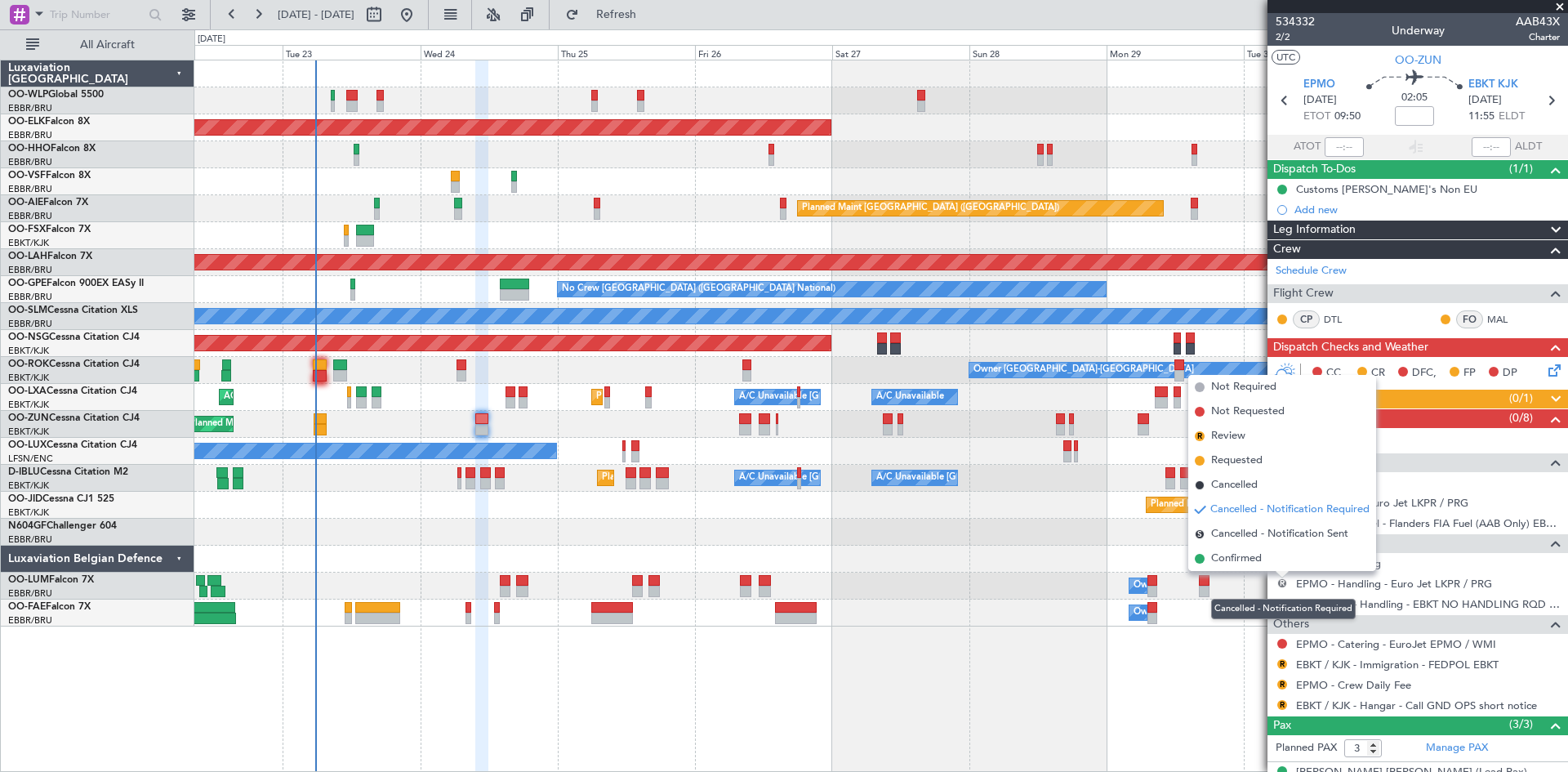
click at [1282, 580] on button "R" at bounding box center [1282, 583] width 9 height 9
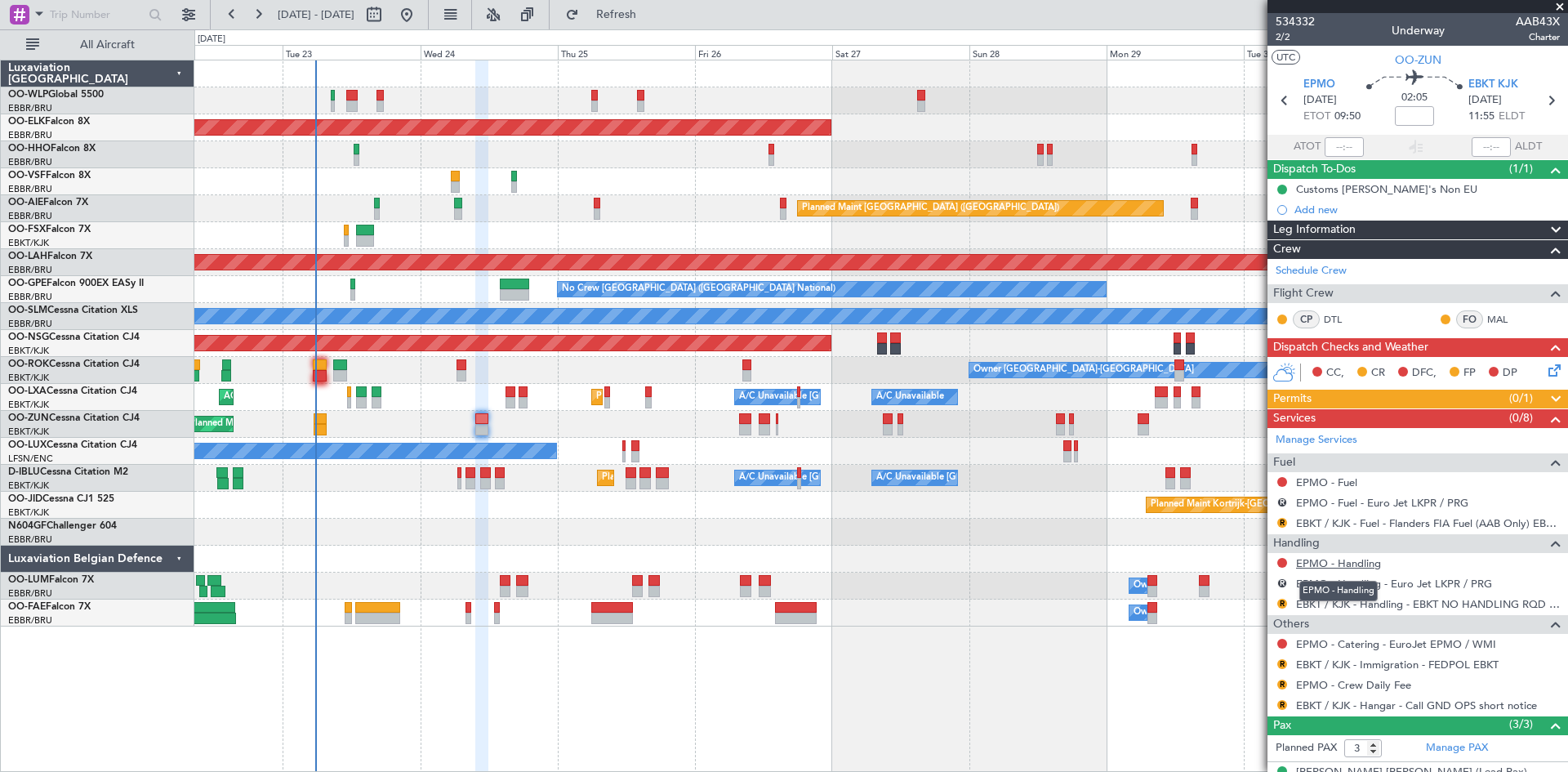
click at [1342, 558] on link "EPMO - Handling" at bounding box center [1338, 563] width 85 height 14
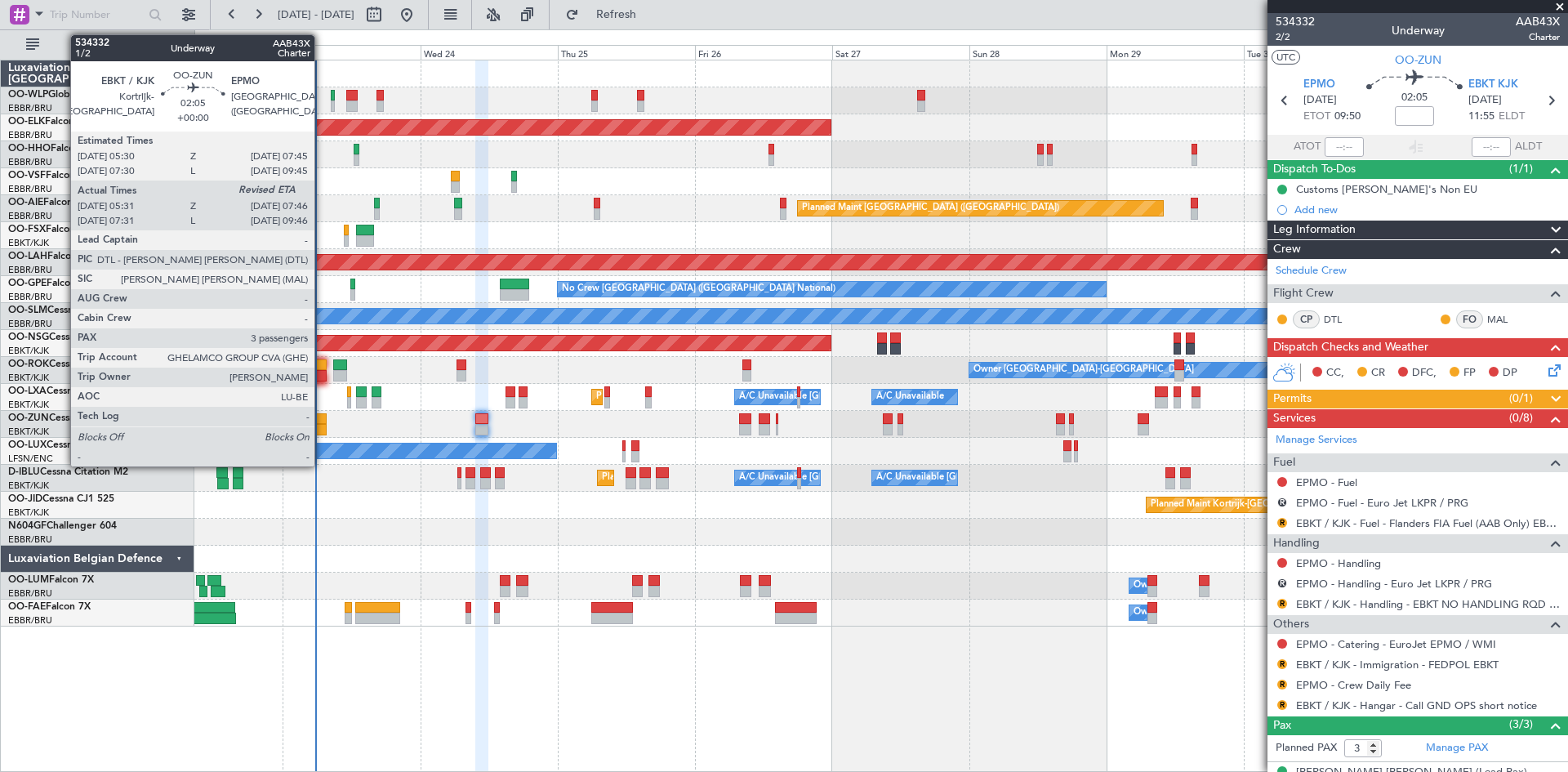
click at [322, 424] on div at bounding box center [320, 430] width 13 height 11
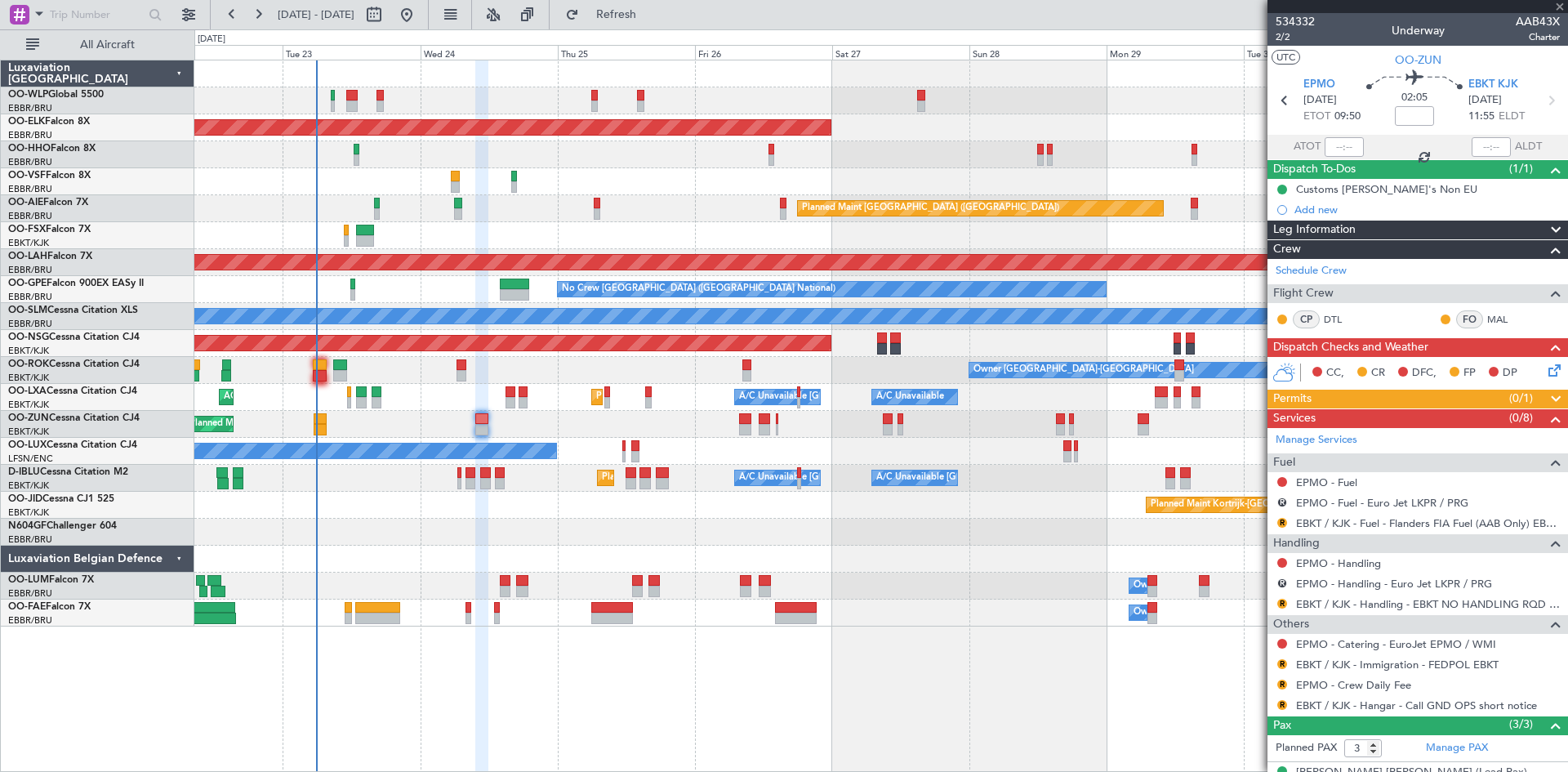
type input "05:36"
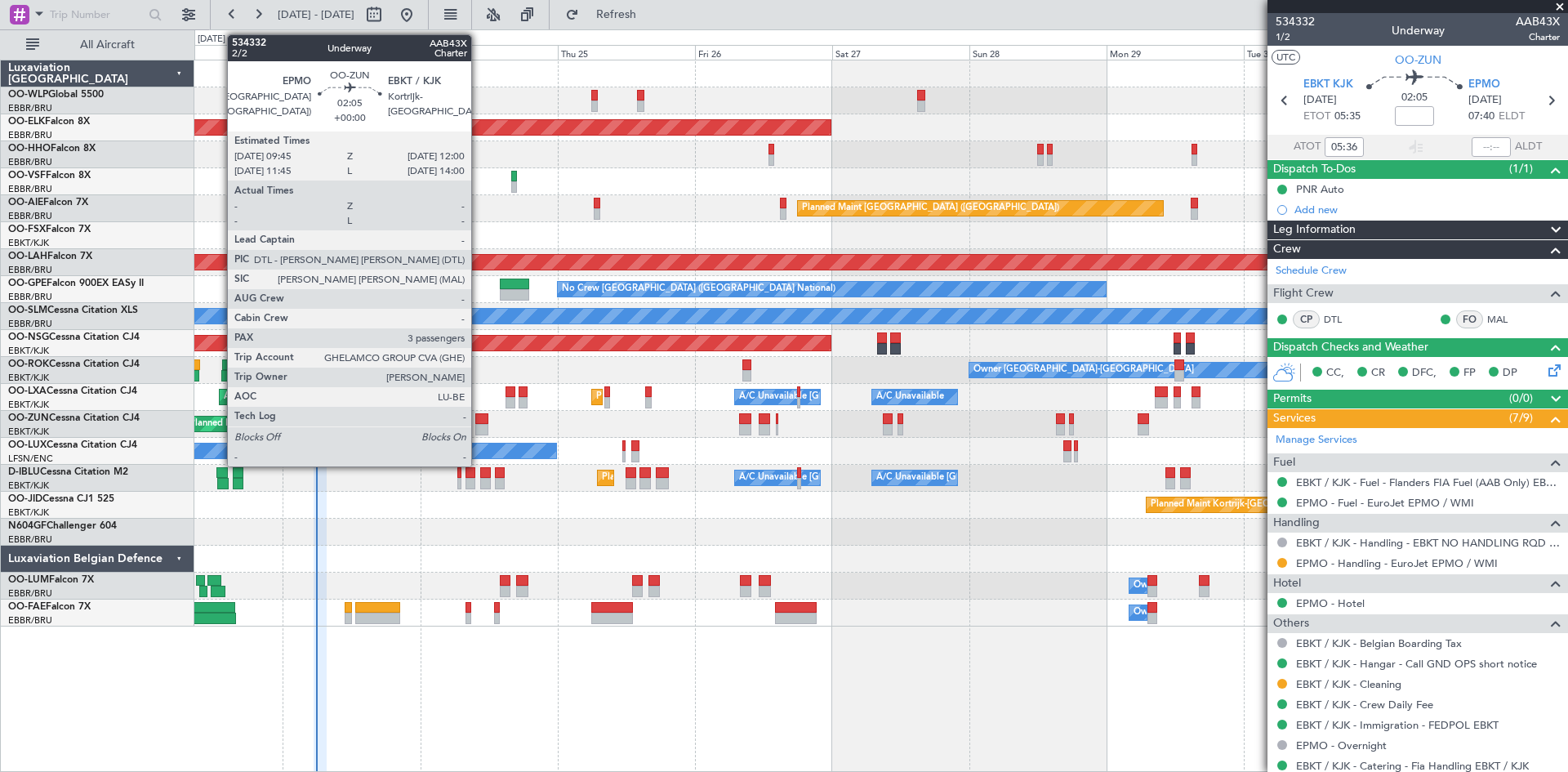
click at [479, 426] on div at bounding box center [482, 430] width 13 height 11
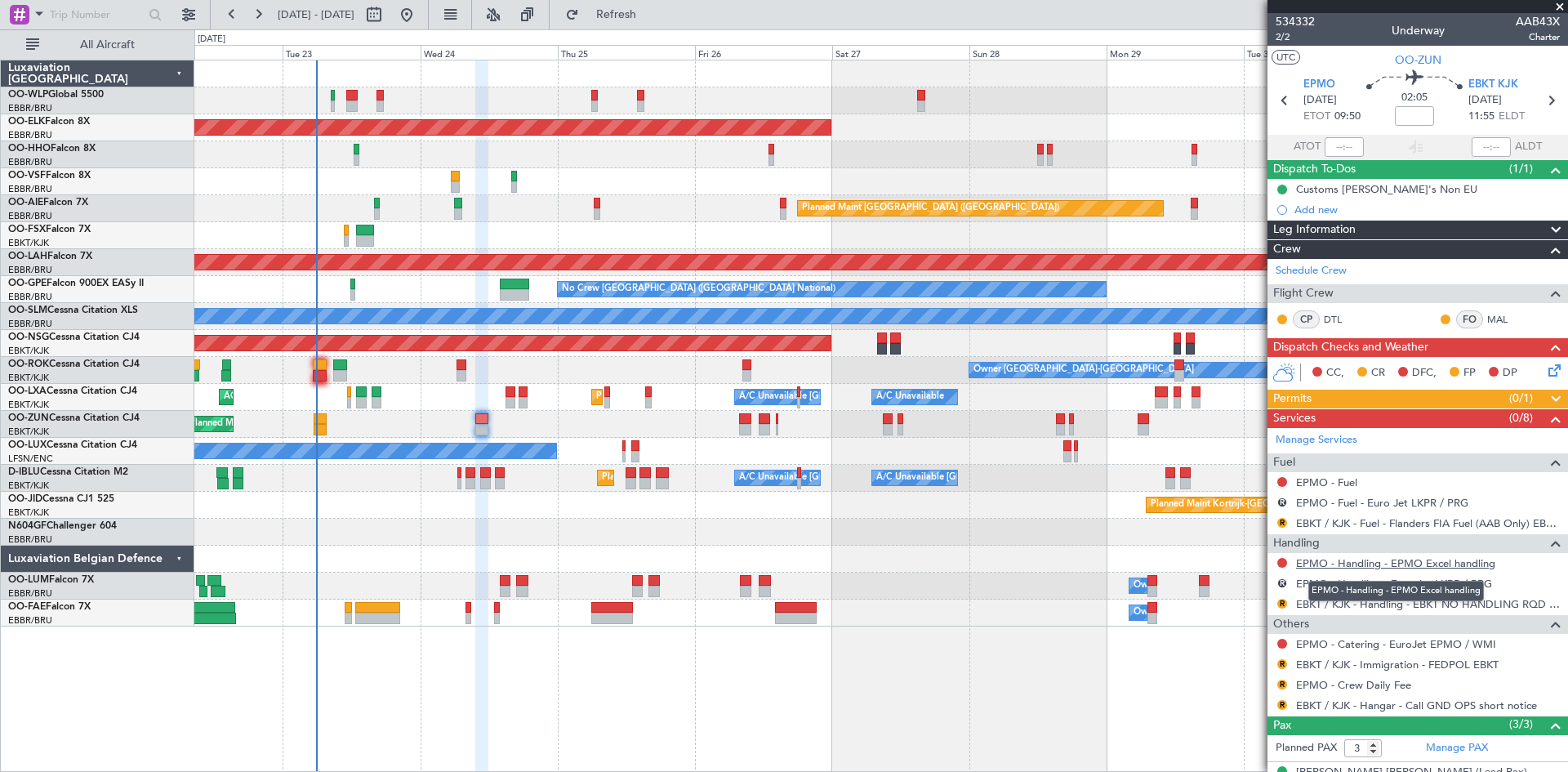
click at [1399, 564] on link "EPMO - Handling - EPMO Excel handling" at bounding box center [1395, 563] width 199 height 14
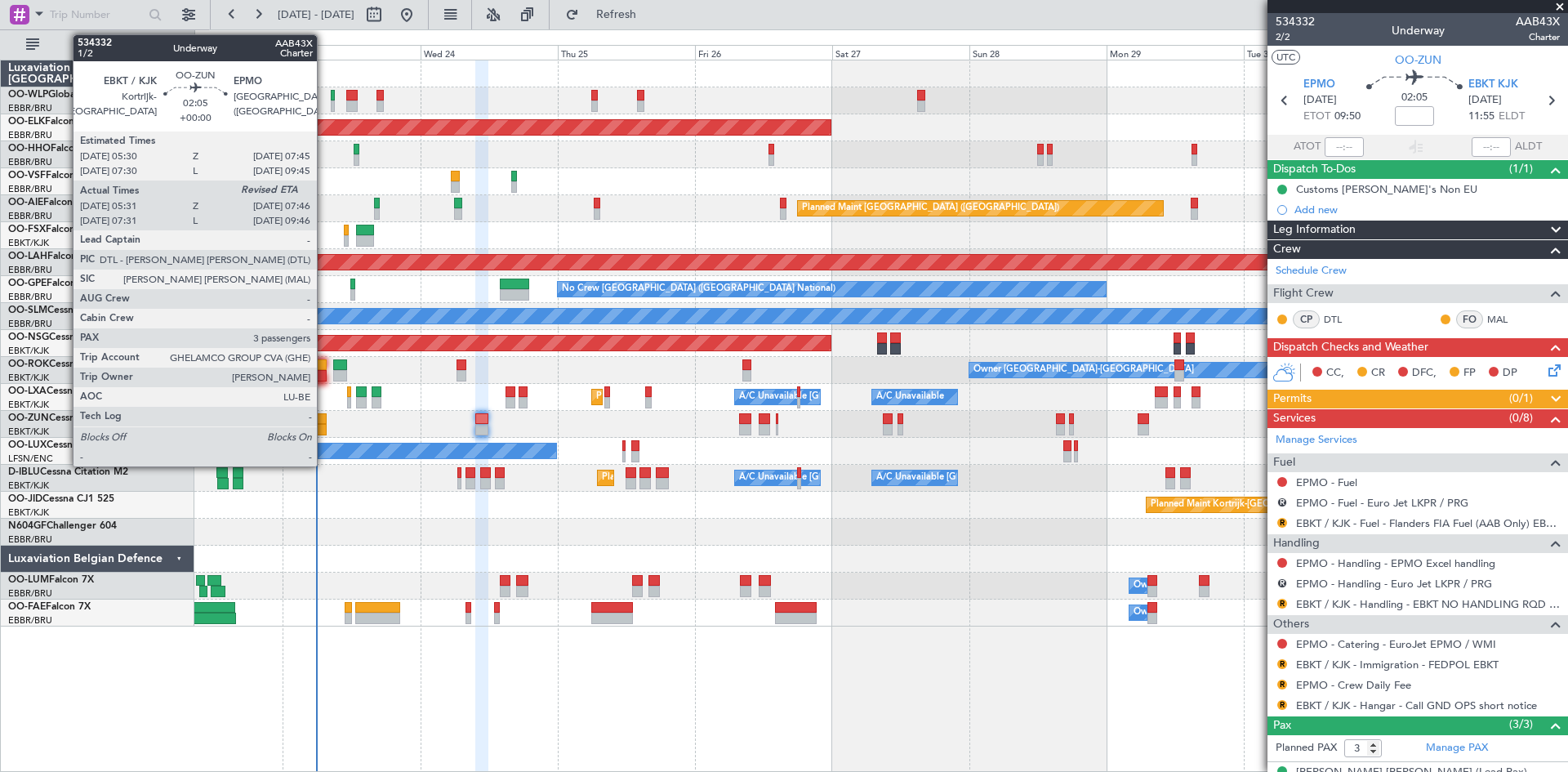
click at [324, 420] on div at bounding box center [320, 419] width 13 height 11
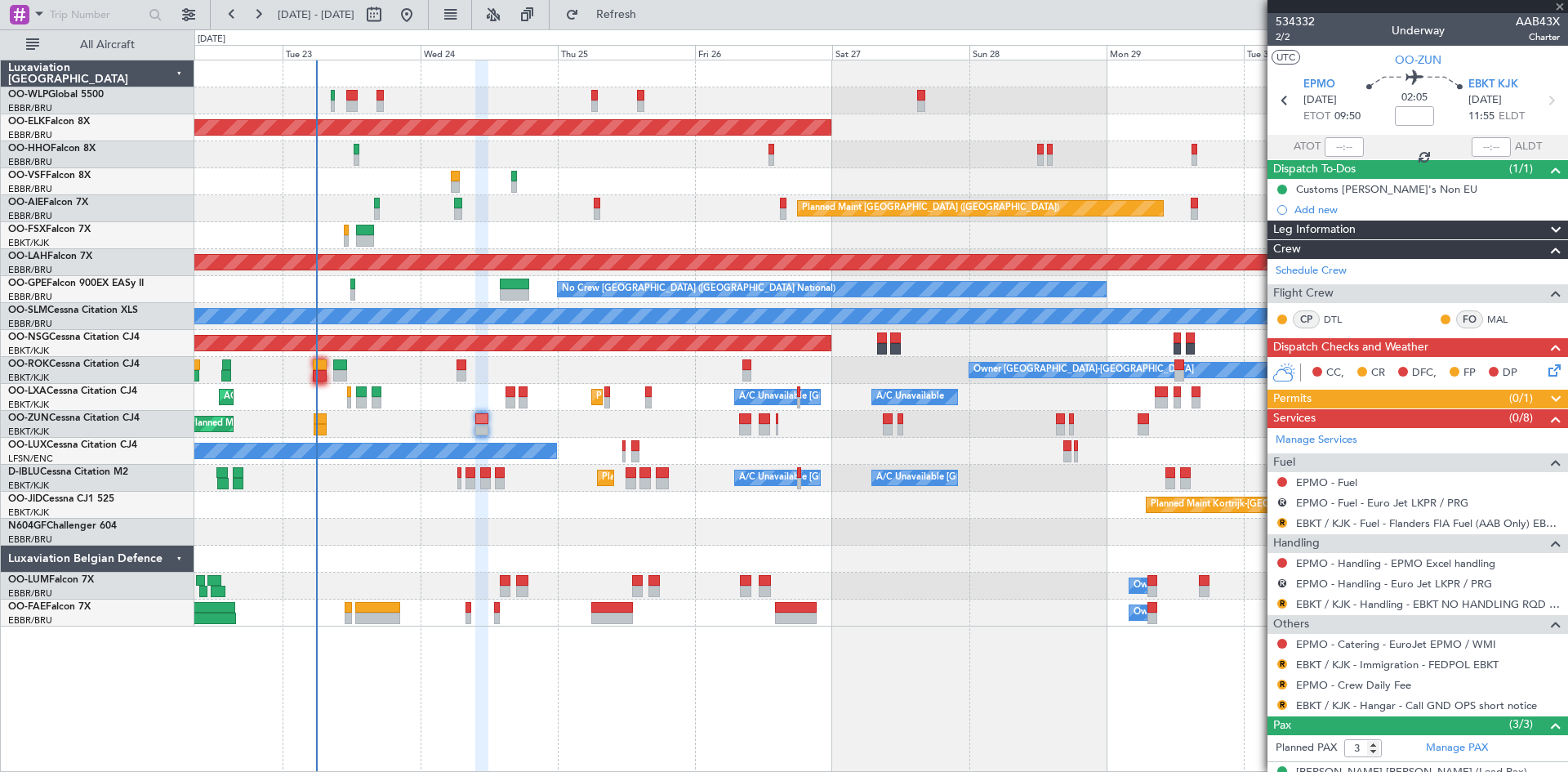
type input "05:36"
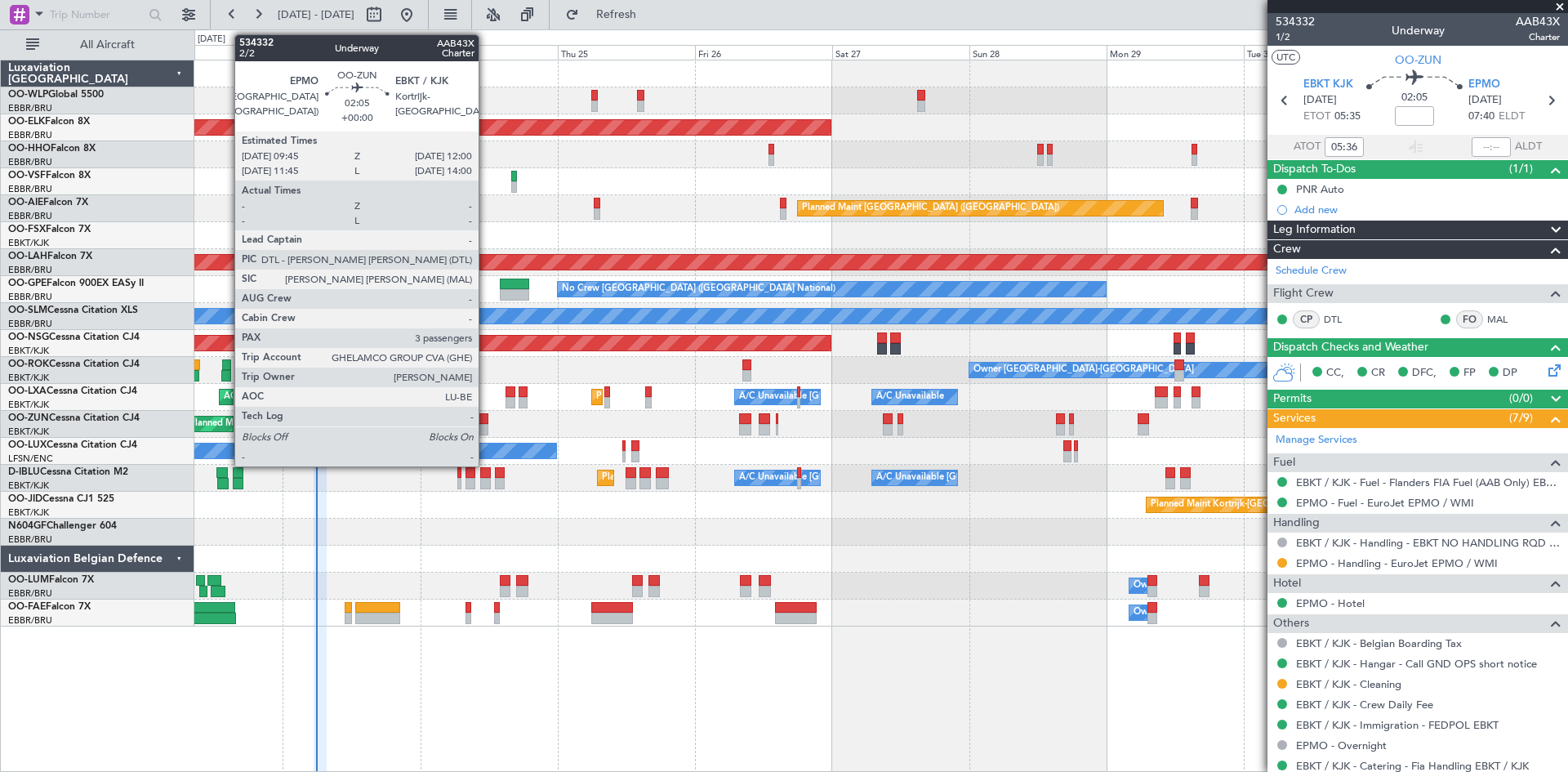
click at [486, 424] on div at bounding box center [482, 430] width 13 height 11
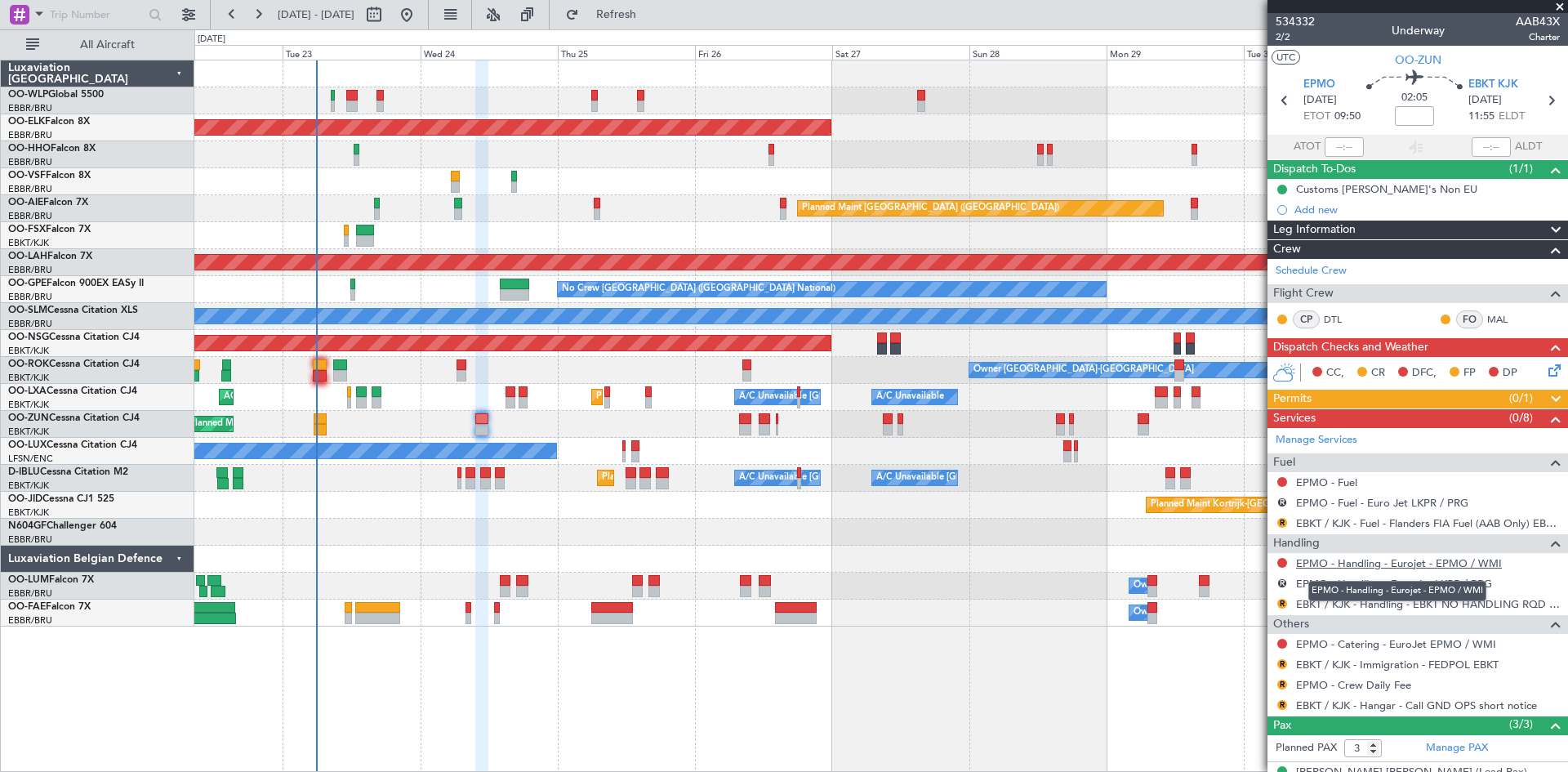
click at [1431, 563] on link "EPMO - Handling - Eurojet - EPMO / WMI" at bounding box center [1399, 563] width 206 height 14
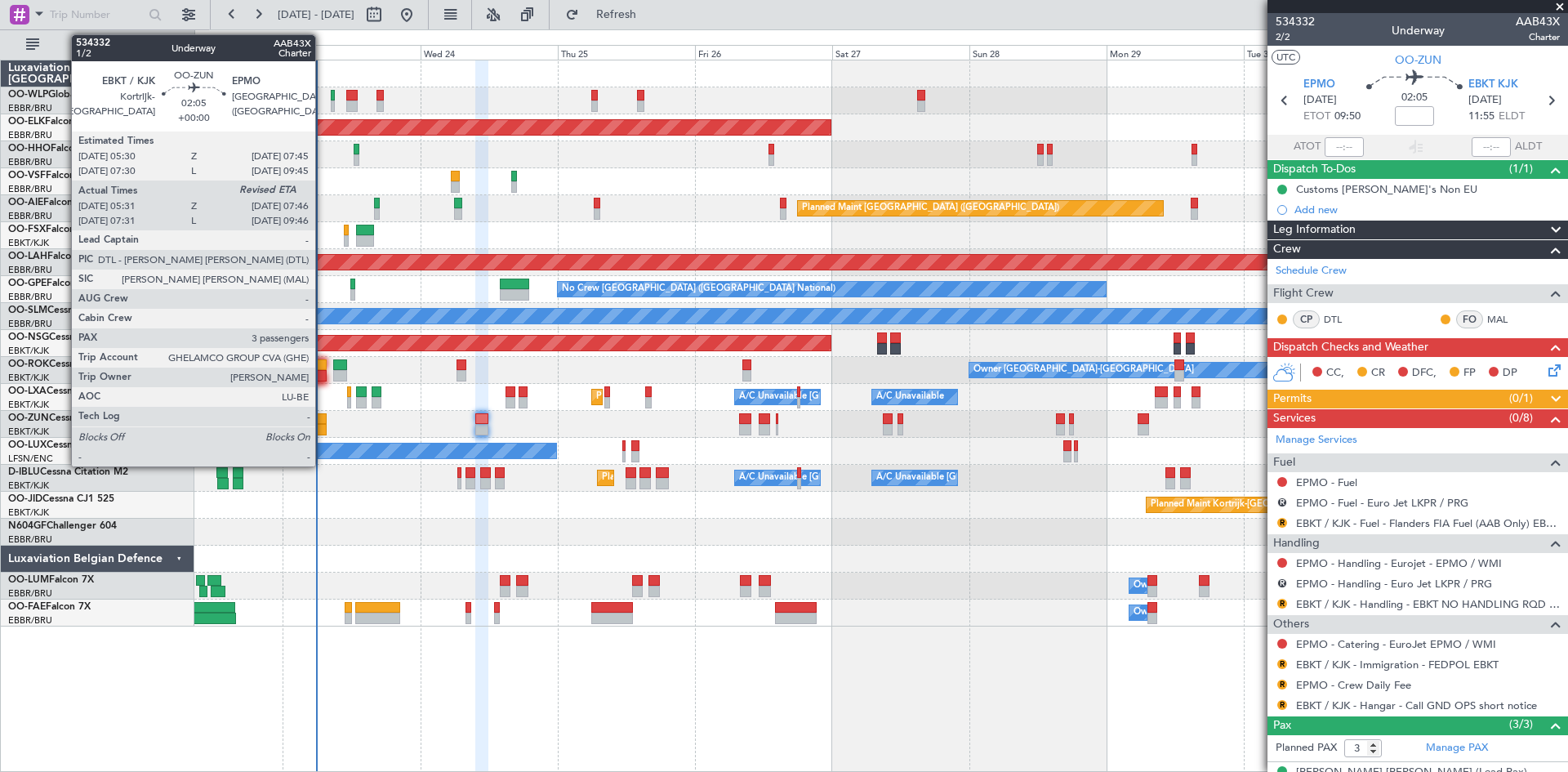
click at [322, 428] on div at bounding box center [320, 430] width 13 height 11
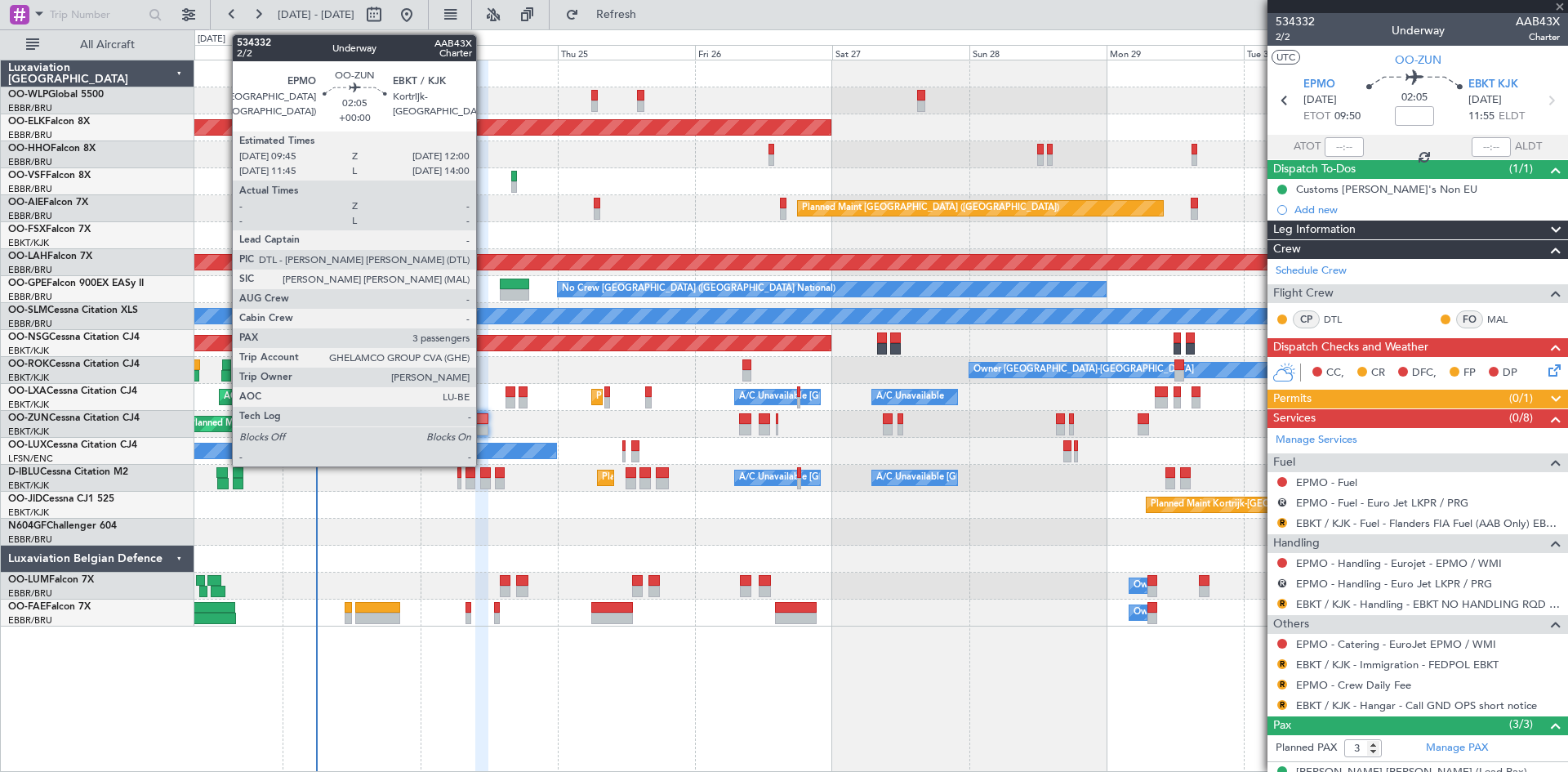
type input "05:36"
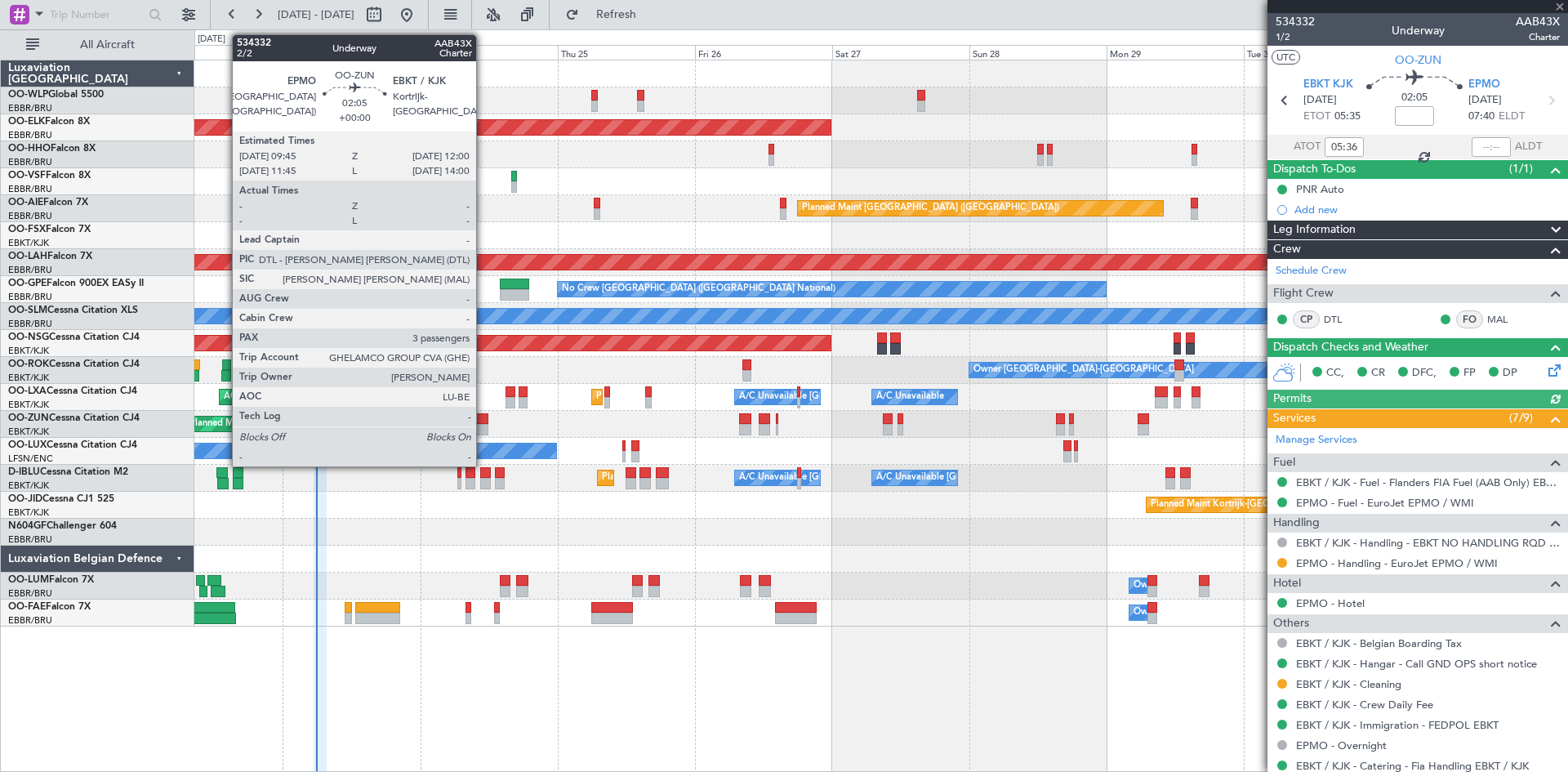
click at [484, 428] on div at bounding box center [482, 430] width 13 height 11
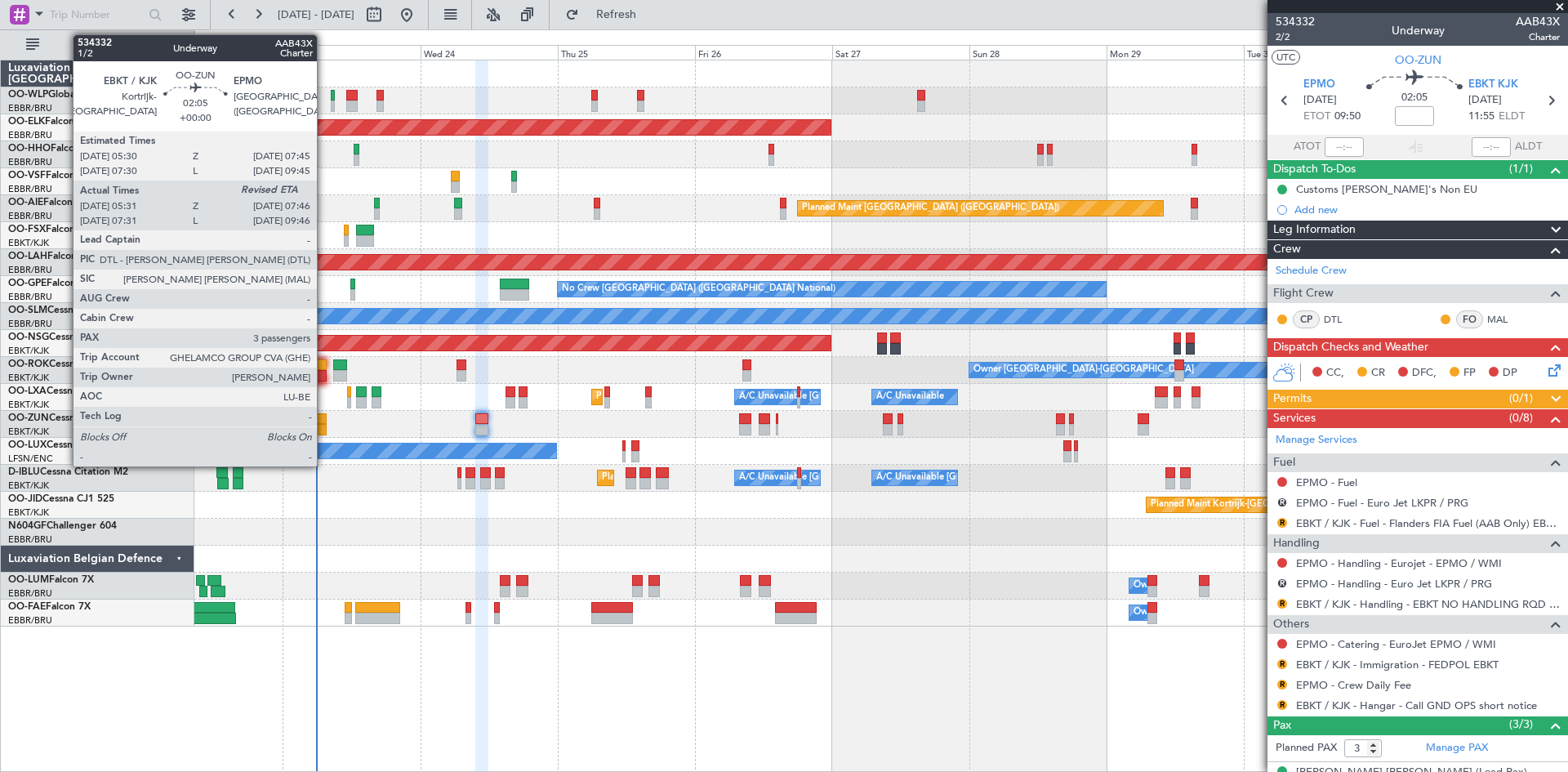
click at [324, 420] on div at bounding box center [320, 419] width 13 height 11
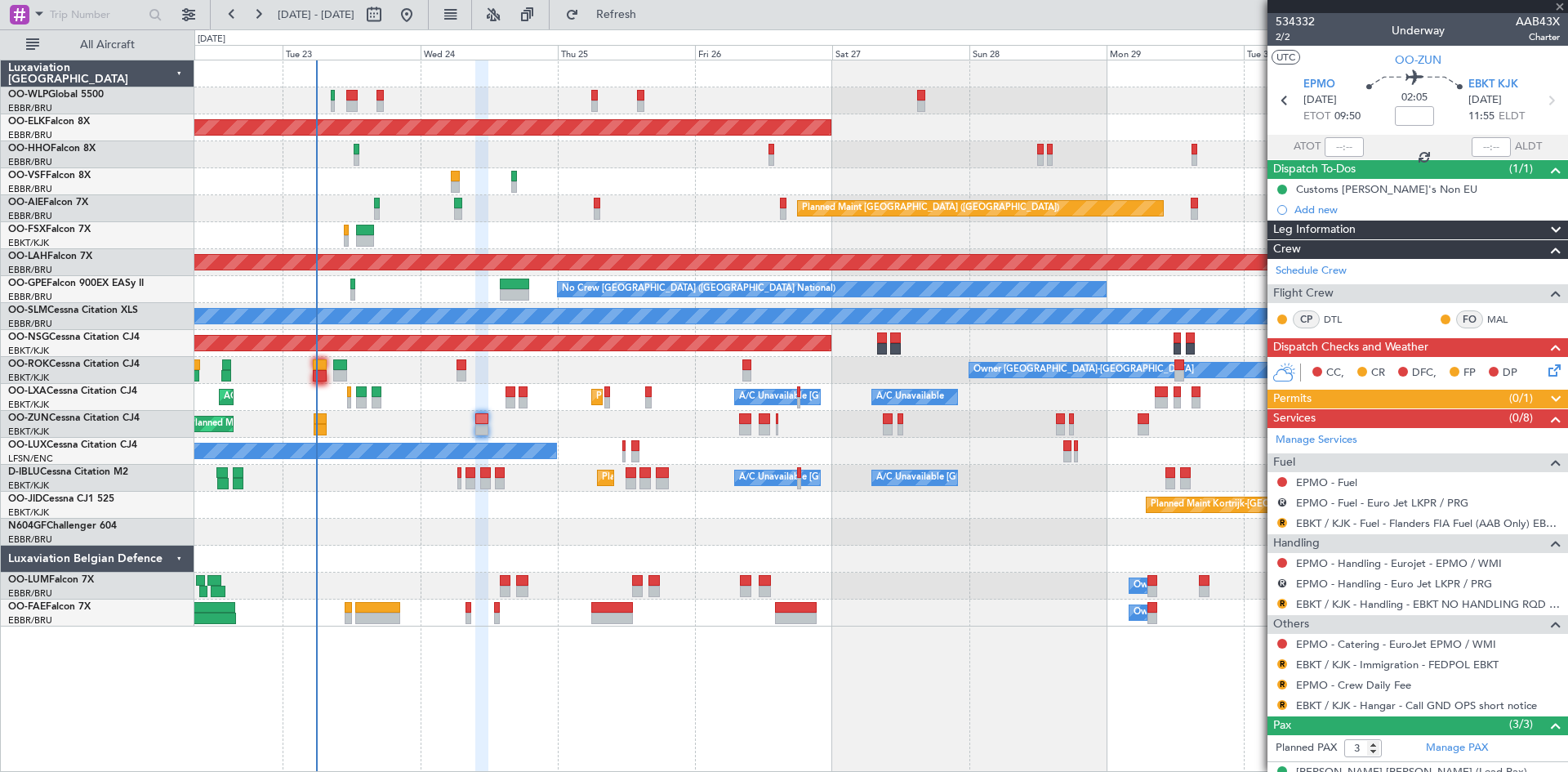
type input "05:36"
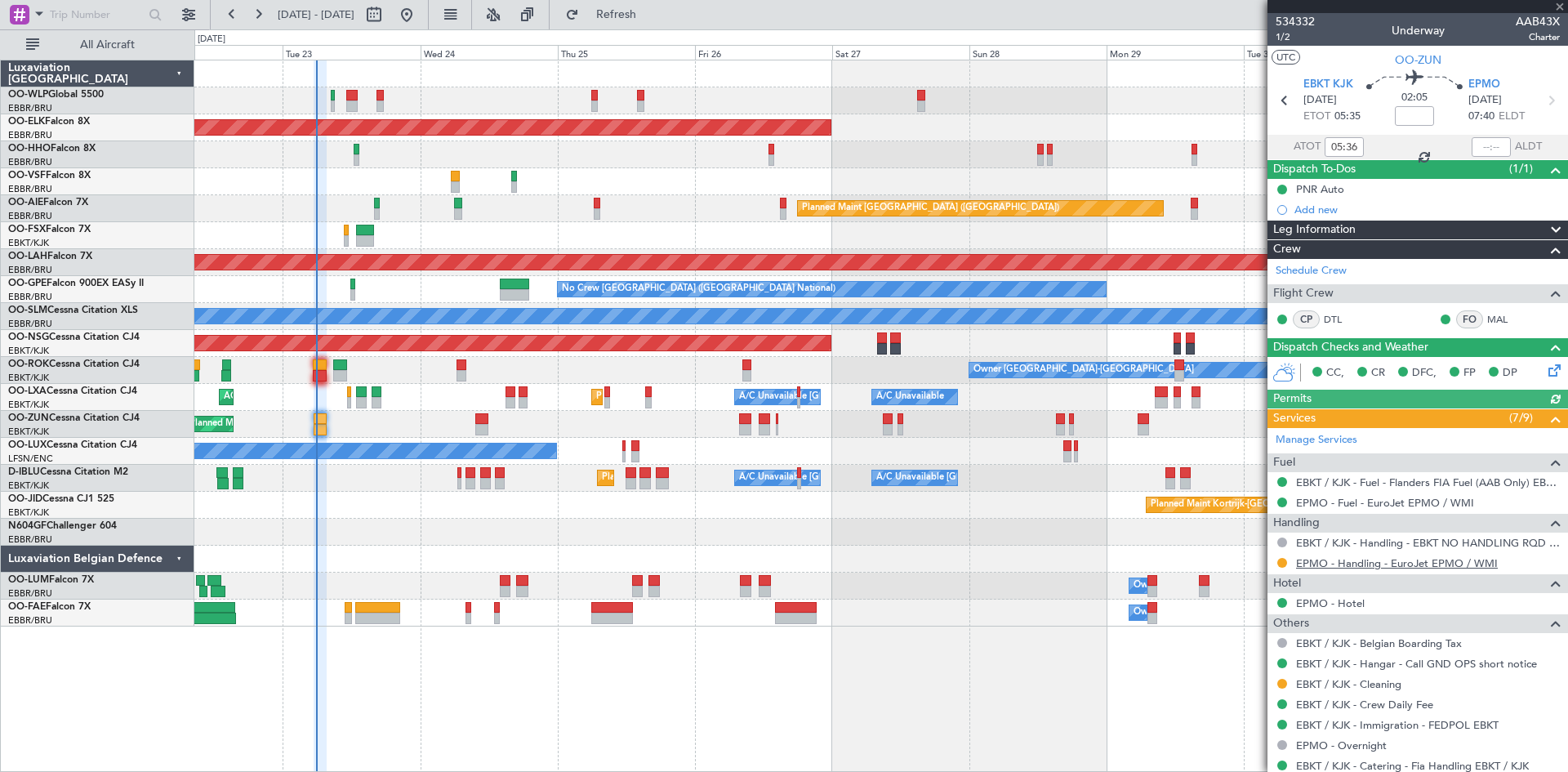
click at [1434, 564] on link "EPMO - Handling - EuroJet EPMO / WMI" at bounding box center [1397, 563] width 202 height 14
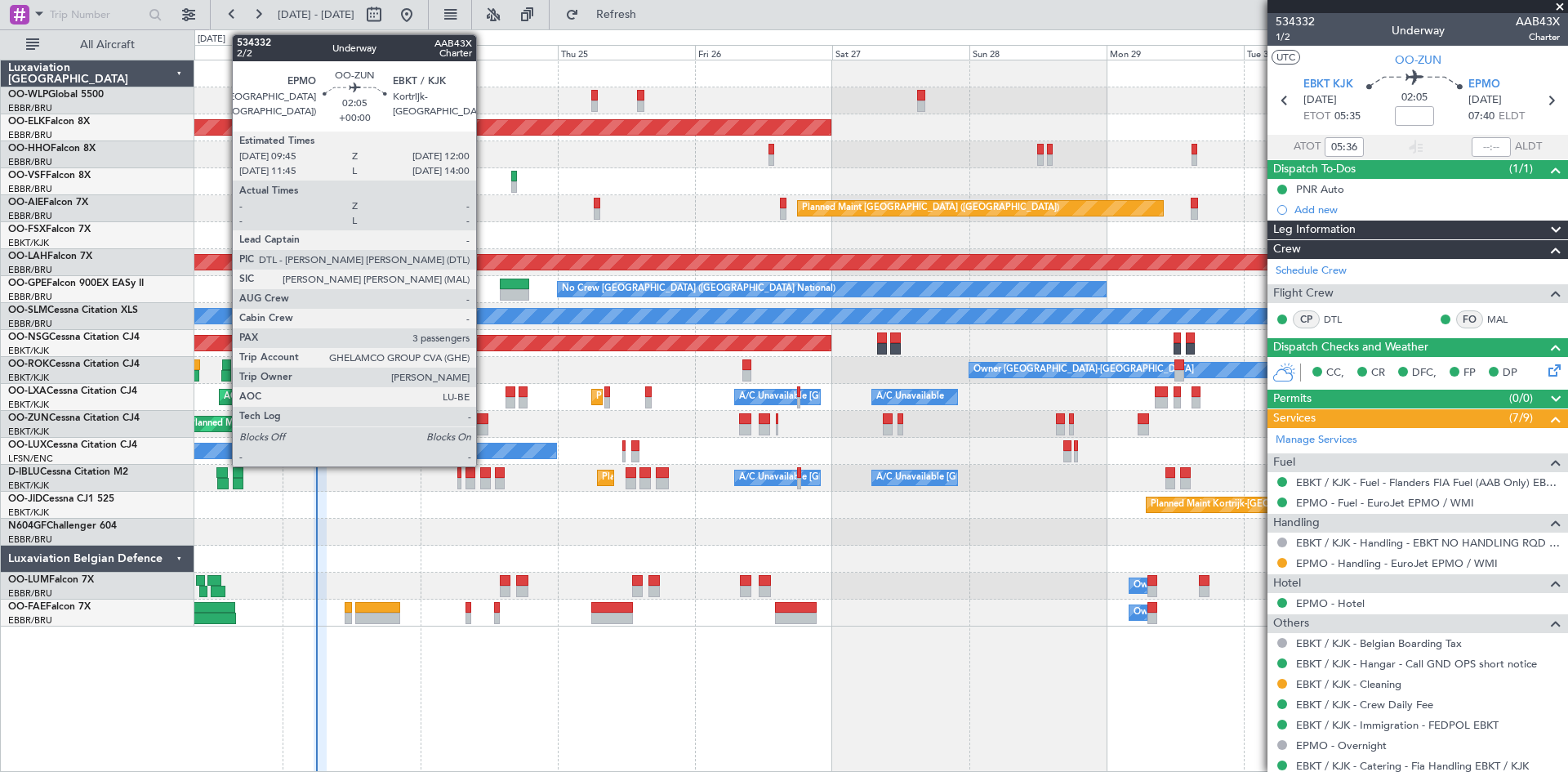
click at [484, 420] on div at bounding box center [482, 419] width 13 height 11
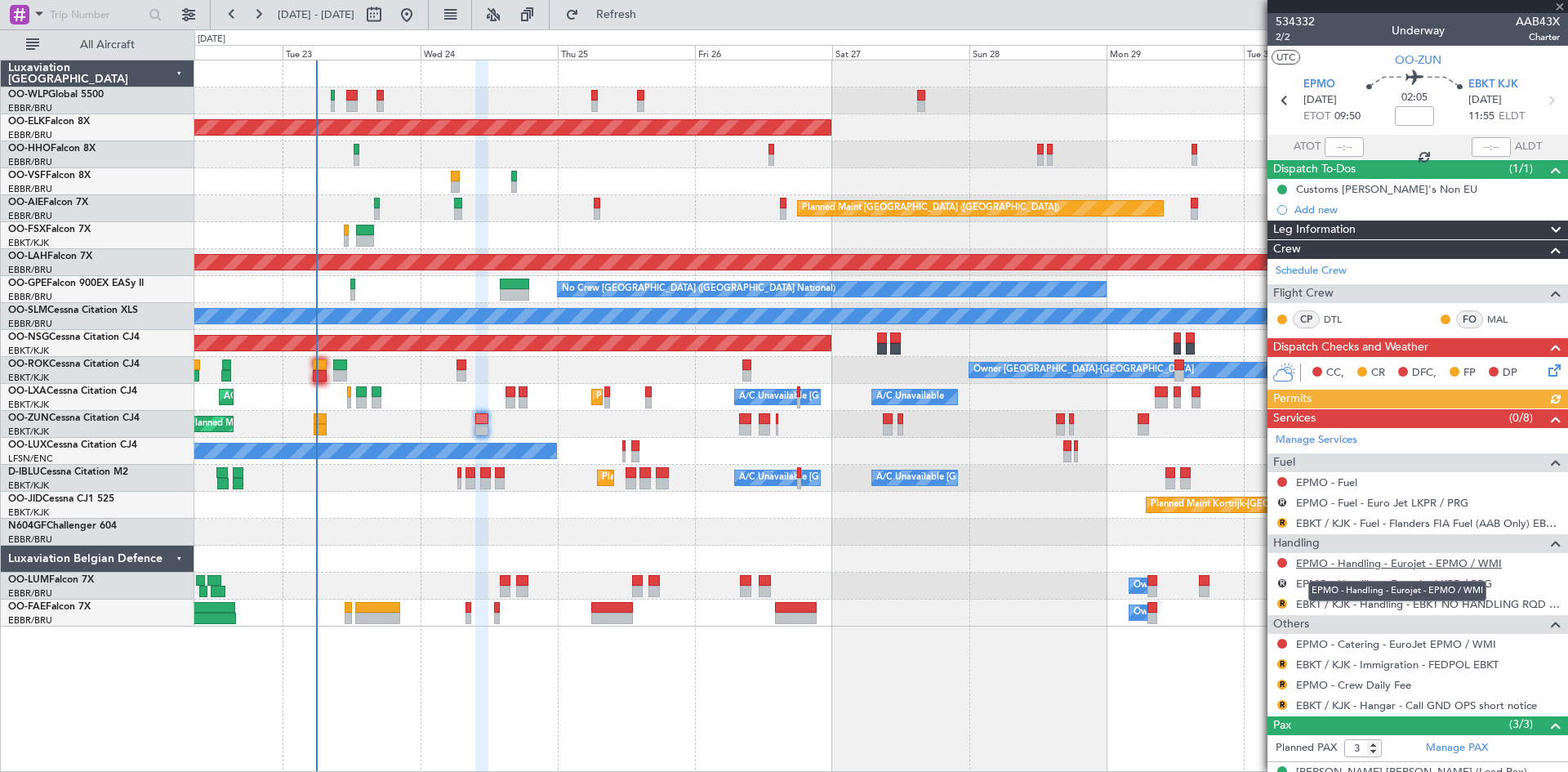
click at [1473, 564] on link "EPMO - Handling - Eurojet - EPMO / WMI" at bounding box center [1399, 563] width 206 height 14
click at [642, 15] on span "Refresh" at bounding box center [616, 15] width 69 height 11
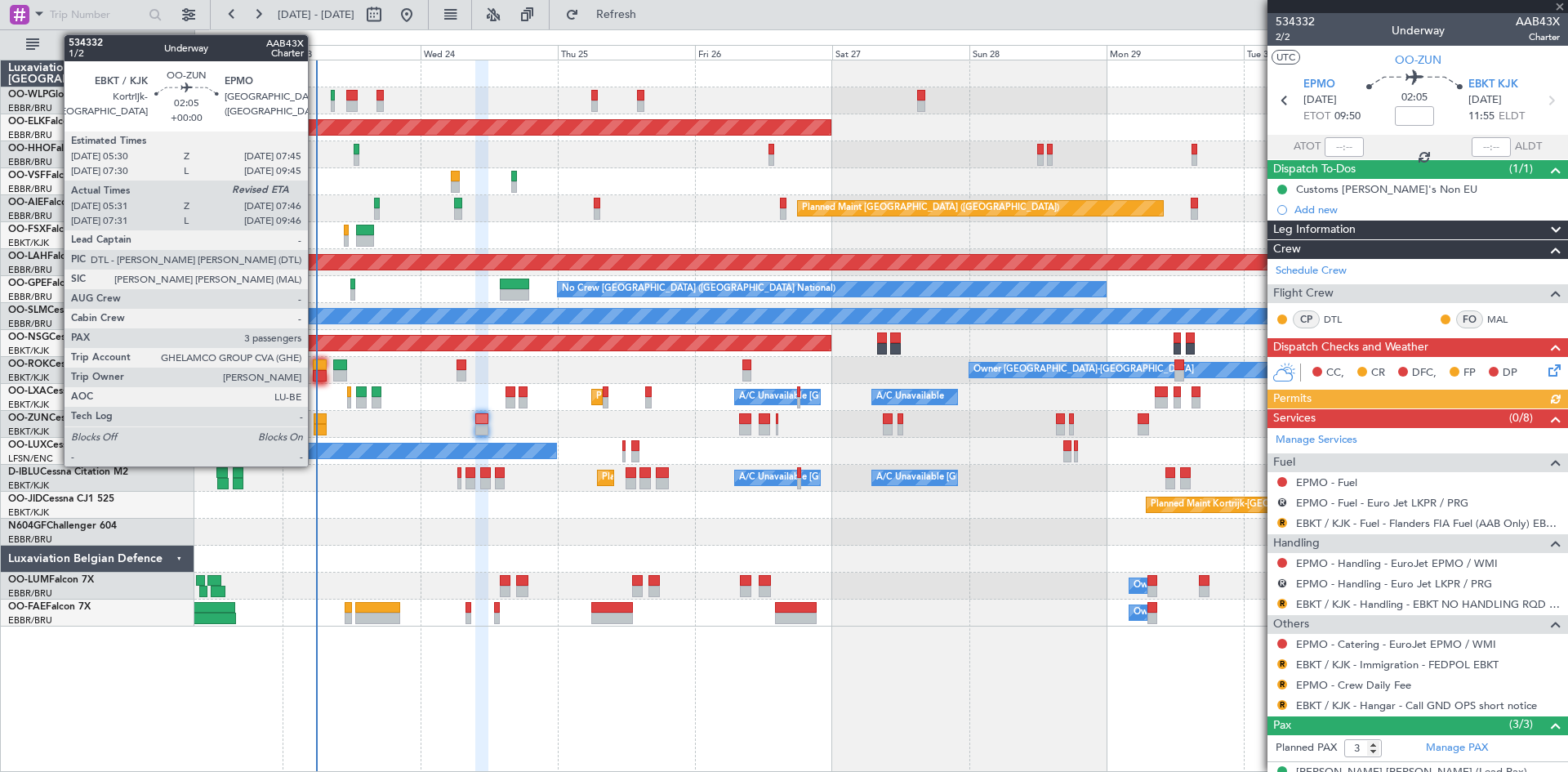
click at [315, 420] on div at bounding box center [320, 419] width 13 height 11
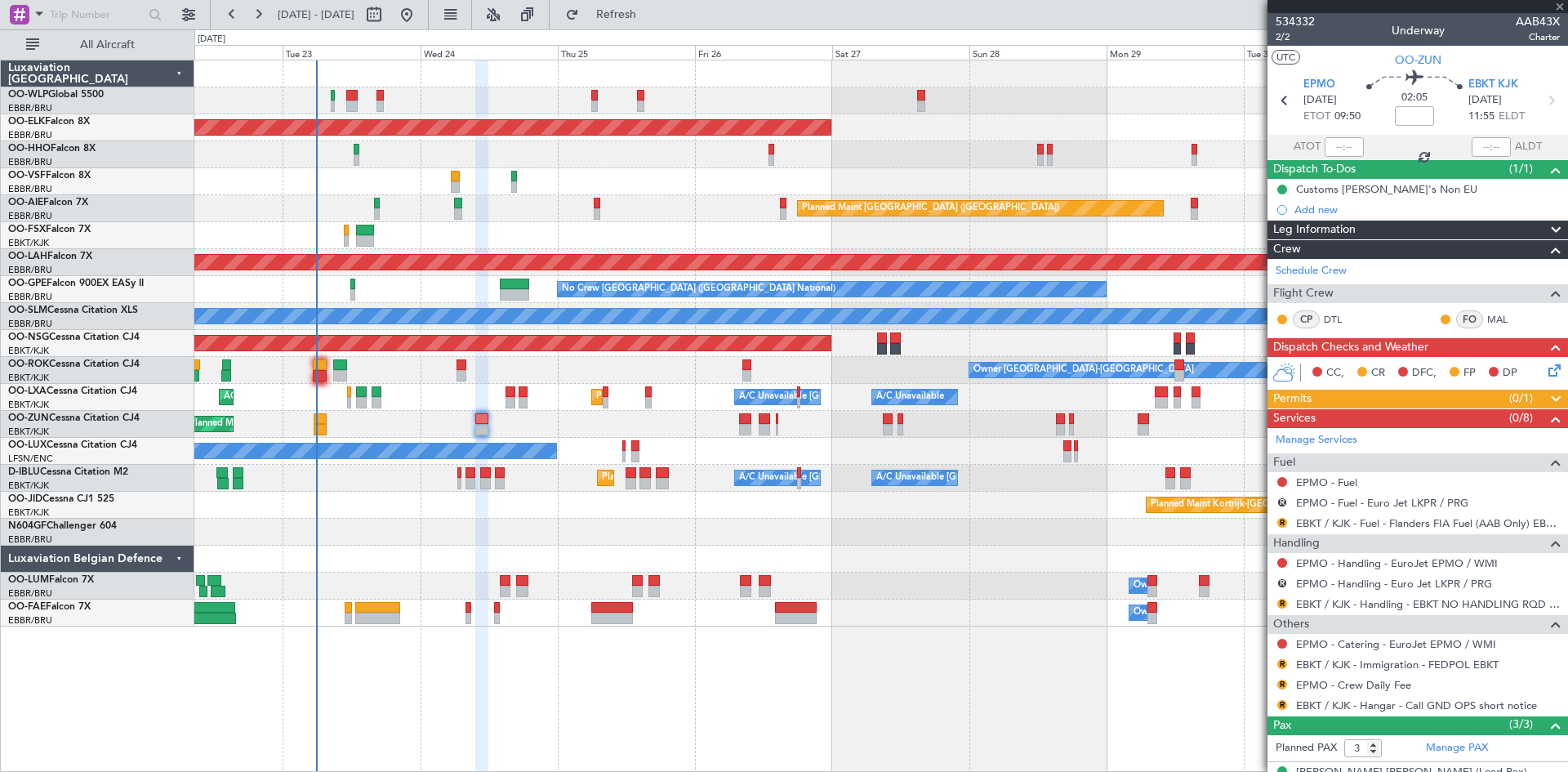
type input "05:36"
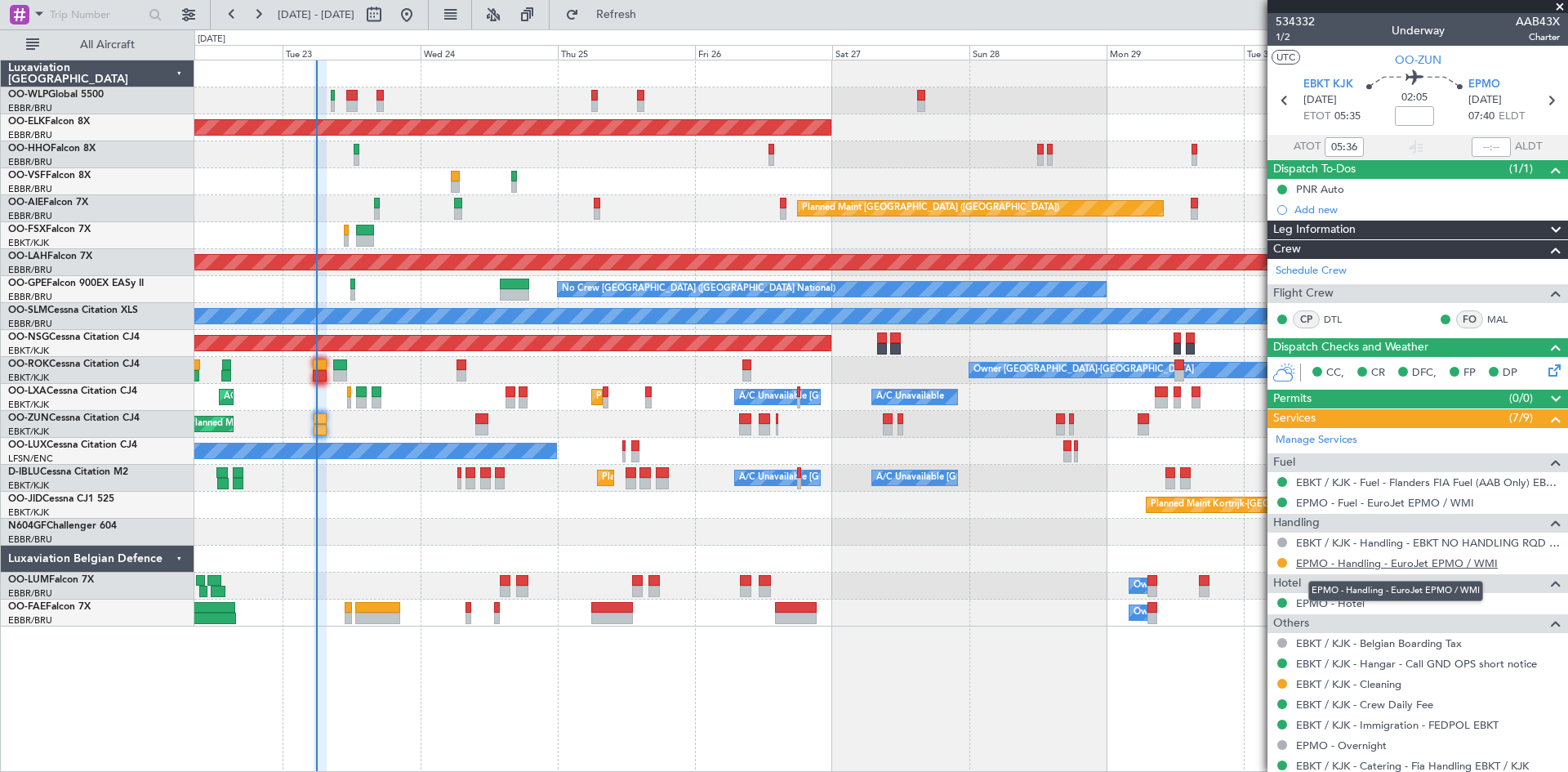
click at [1324, 561] on link "EPMO - Handling - EuroJet EPMO / WMI" at bounding box center [1397, 563] width 202 height 14
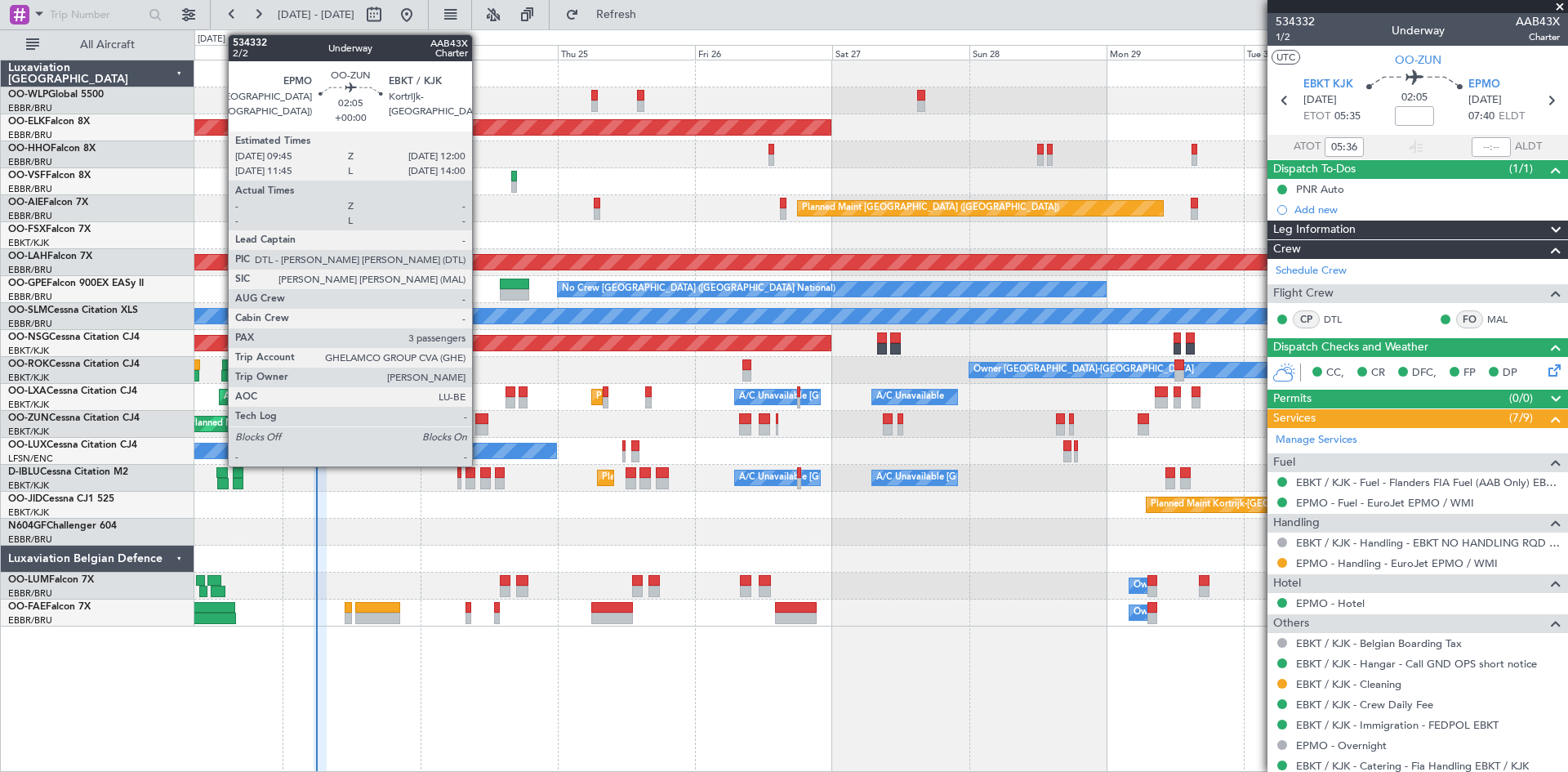
click at [479, 431] on div at bounding box center [482, 430] width 13 height 11
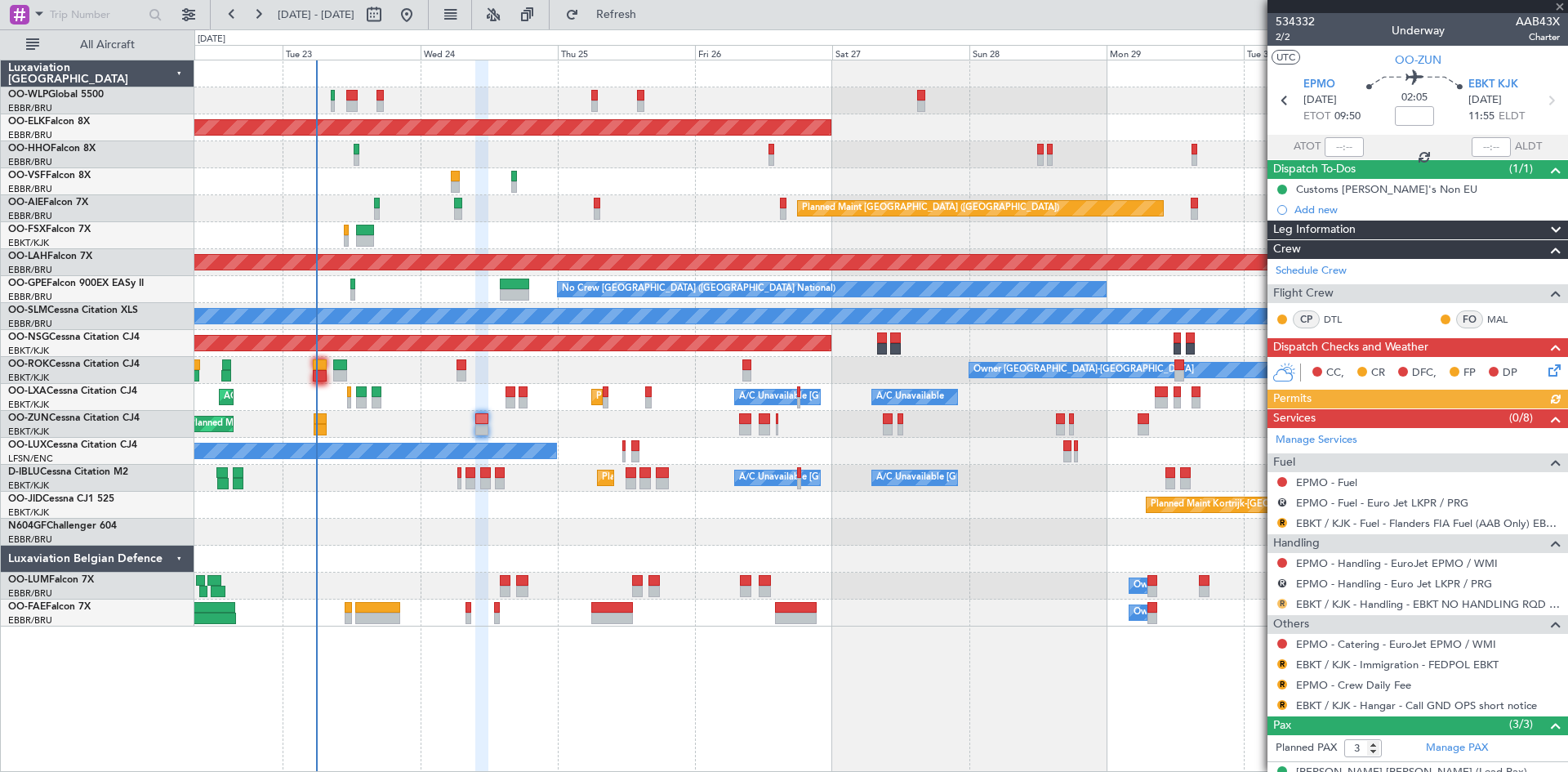
click at [1286, 605] on button "R" at bounding box center [1282, 604] width 9 height 9
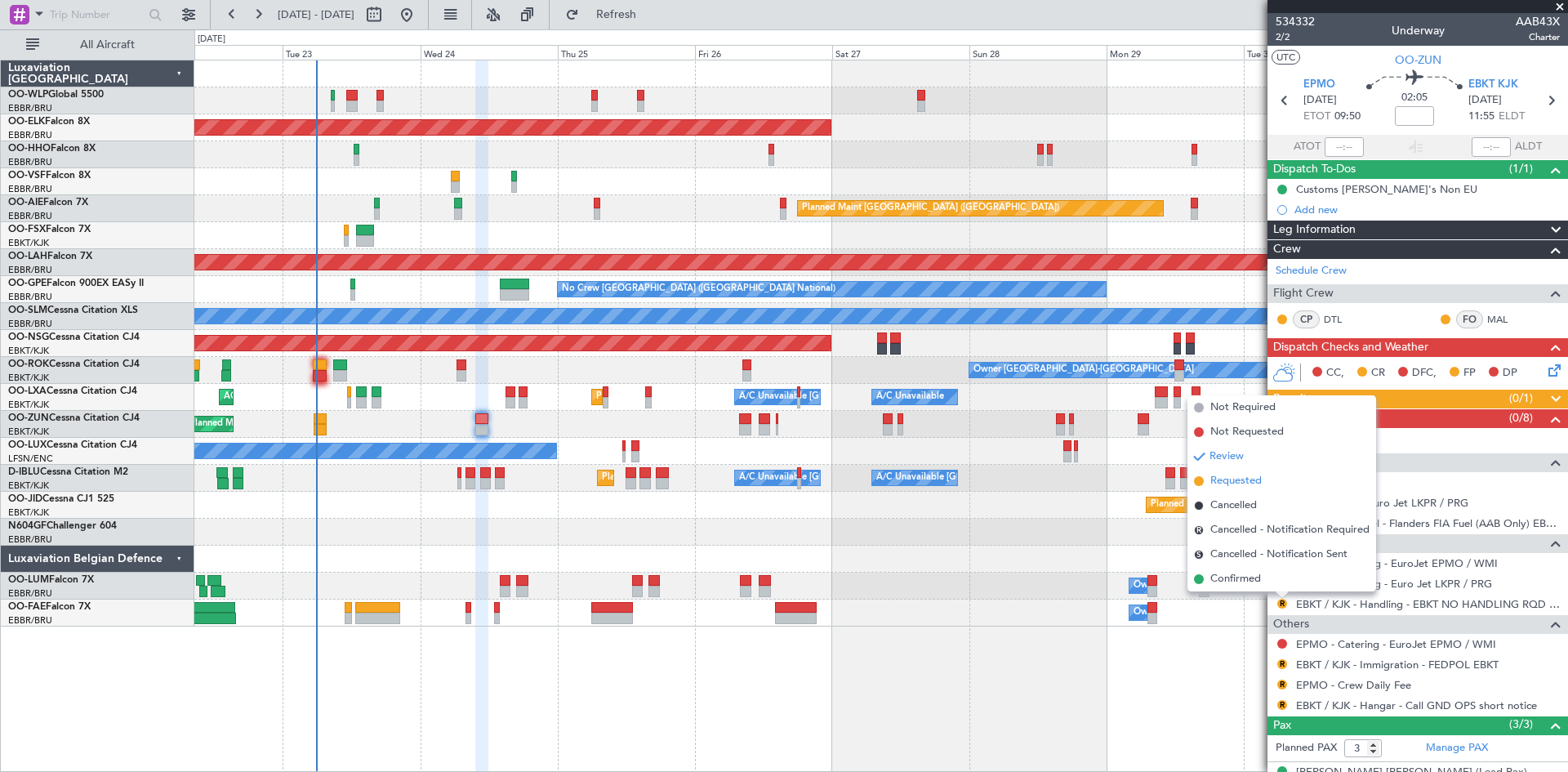
click at [1244, 488] on span "Requested" at bounding box center [1236, 481] width 51 height 16
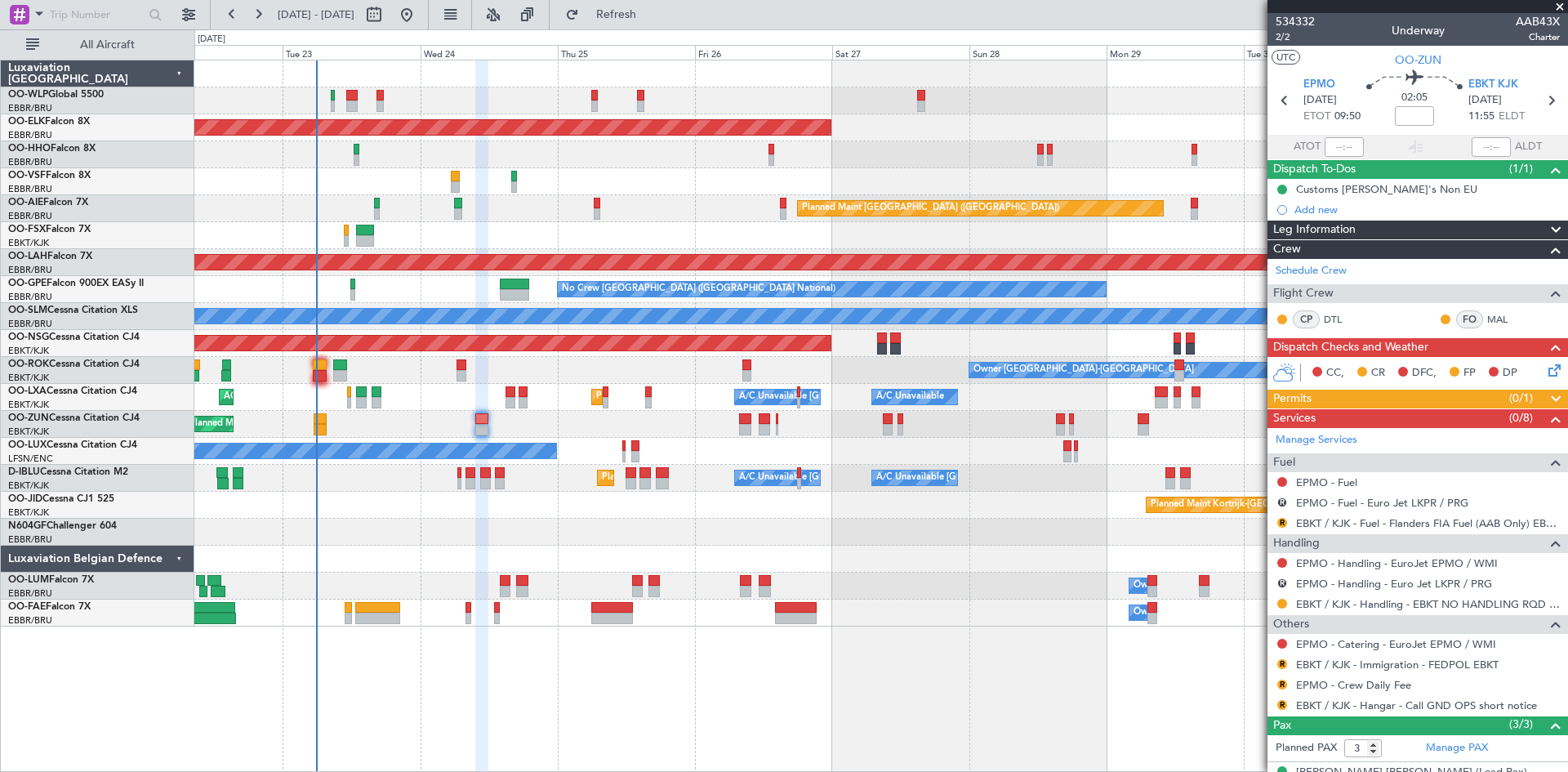
click at [1282, 603] on button at bounding box center [1282, 604] width 9 height 9
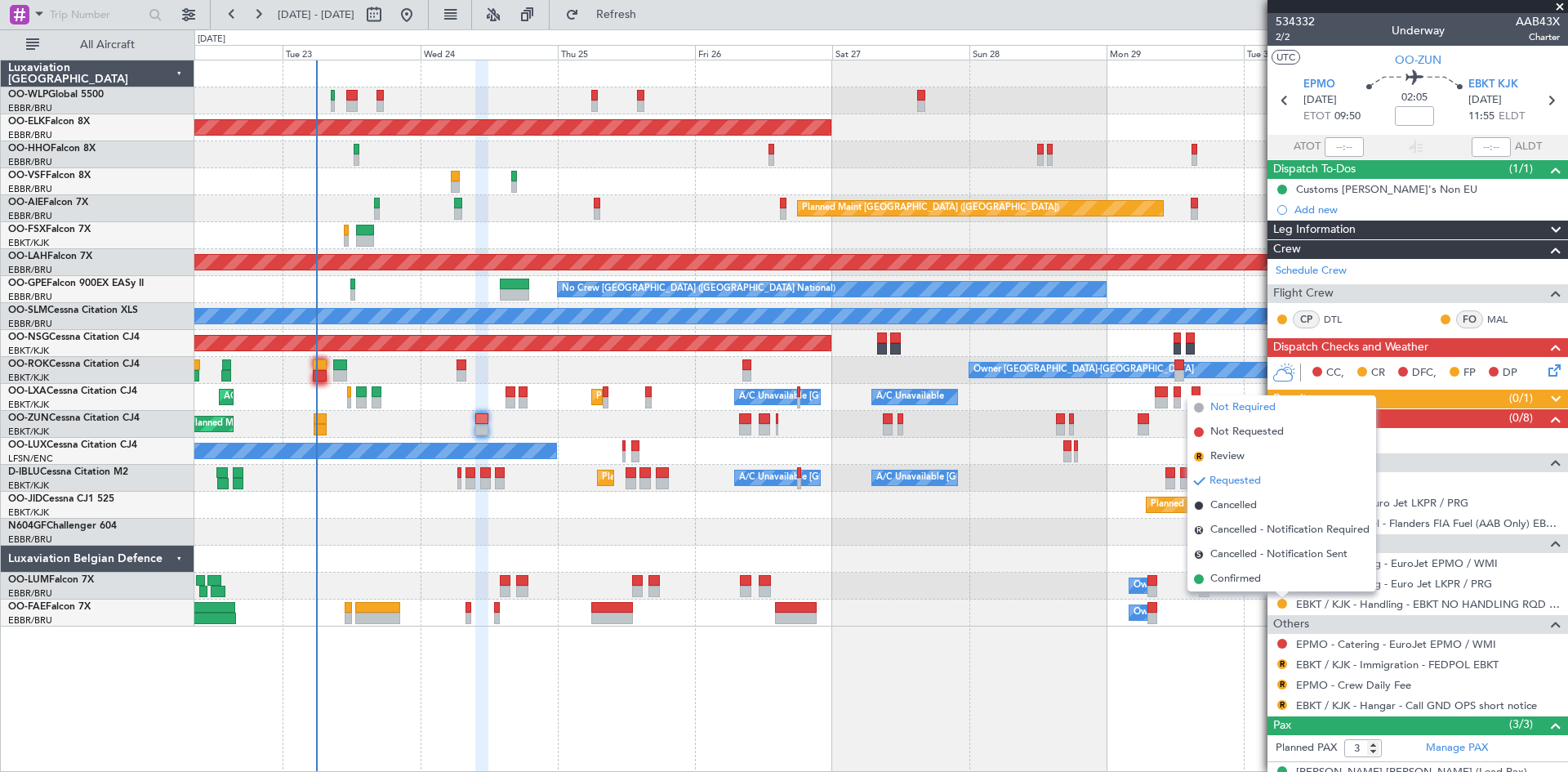
click at [1268, 406] on span "Not Required" at bounding box center [1242, 407] width 65 height 16
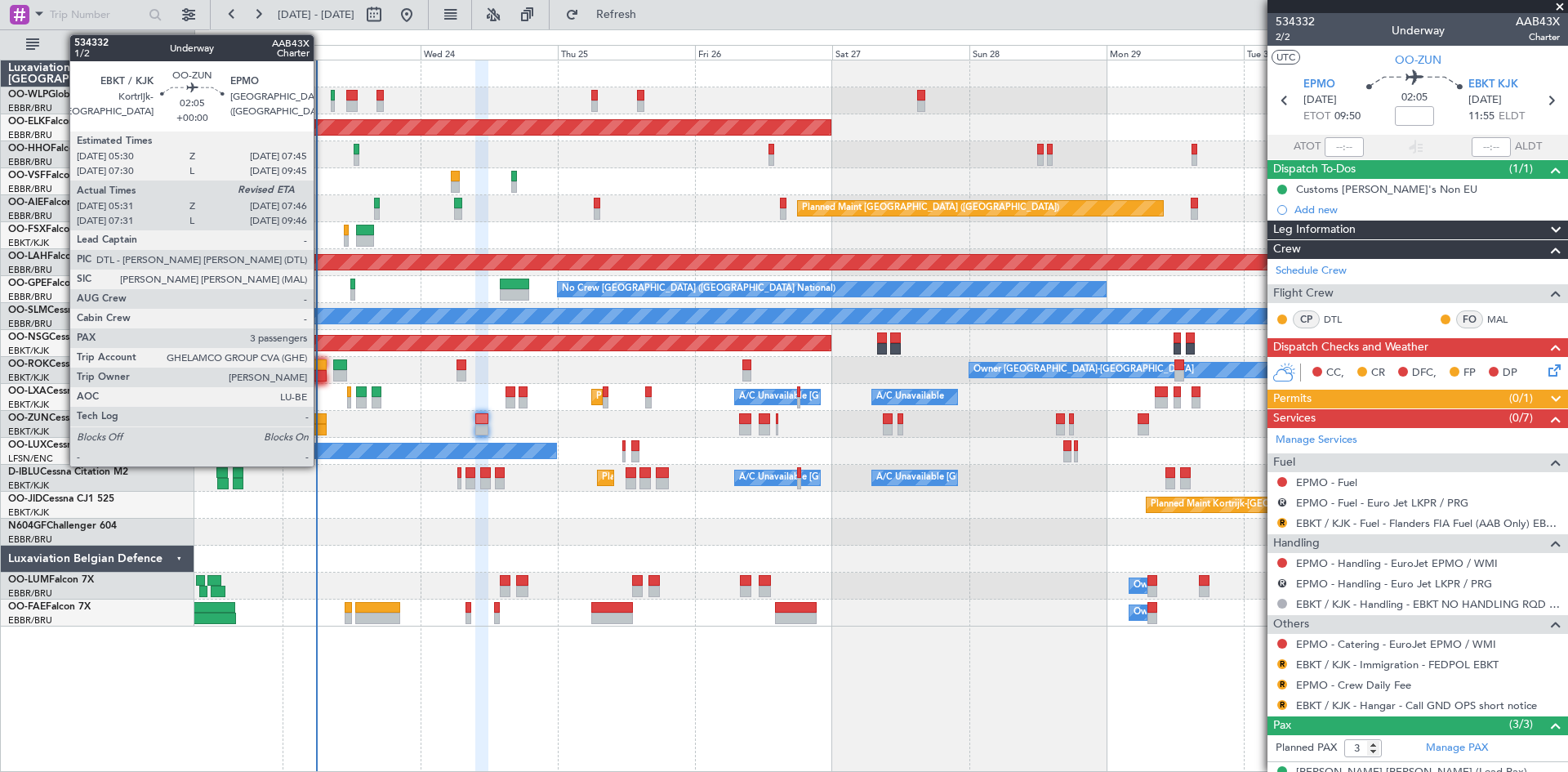
click at [321, 413] on div at bounding box center [320, 419] width 13 height 11
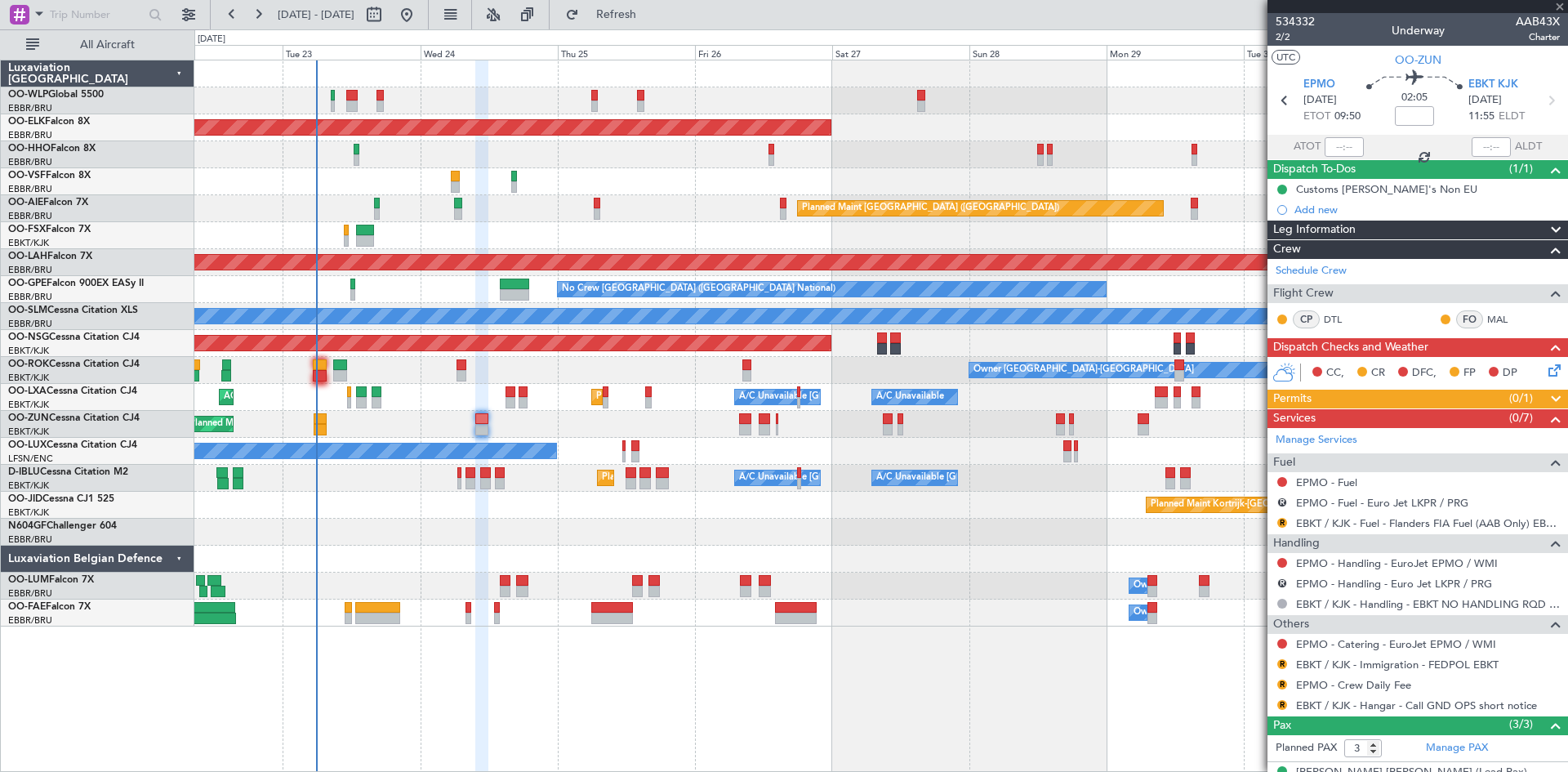
type input "05:36"
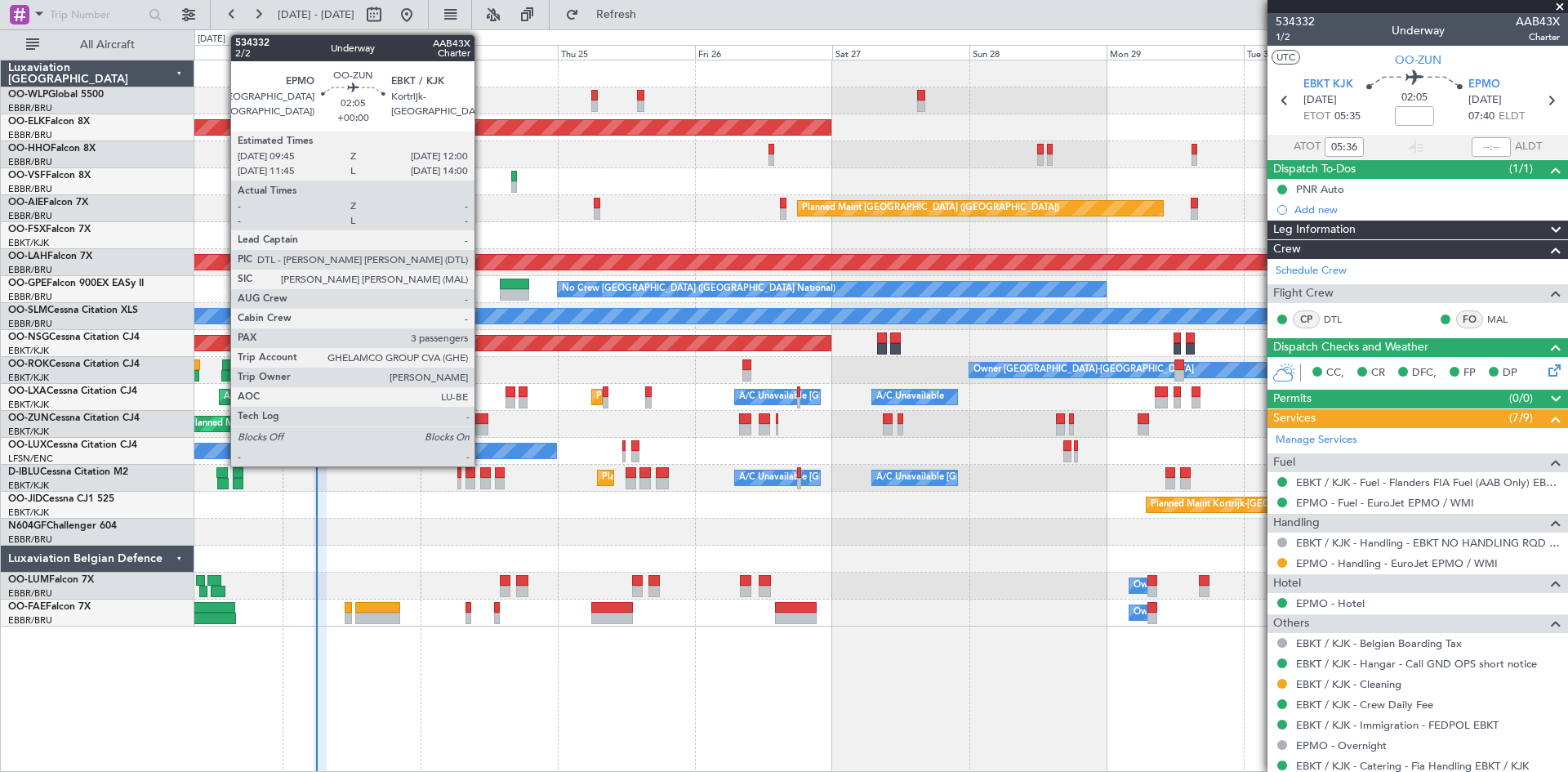
click at [482, 427] on div at bounding box center [482, 430] width 13 height 11
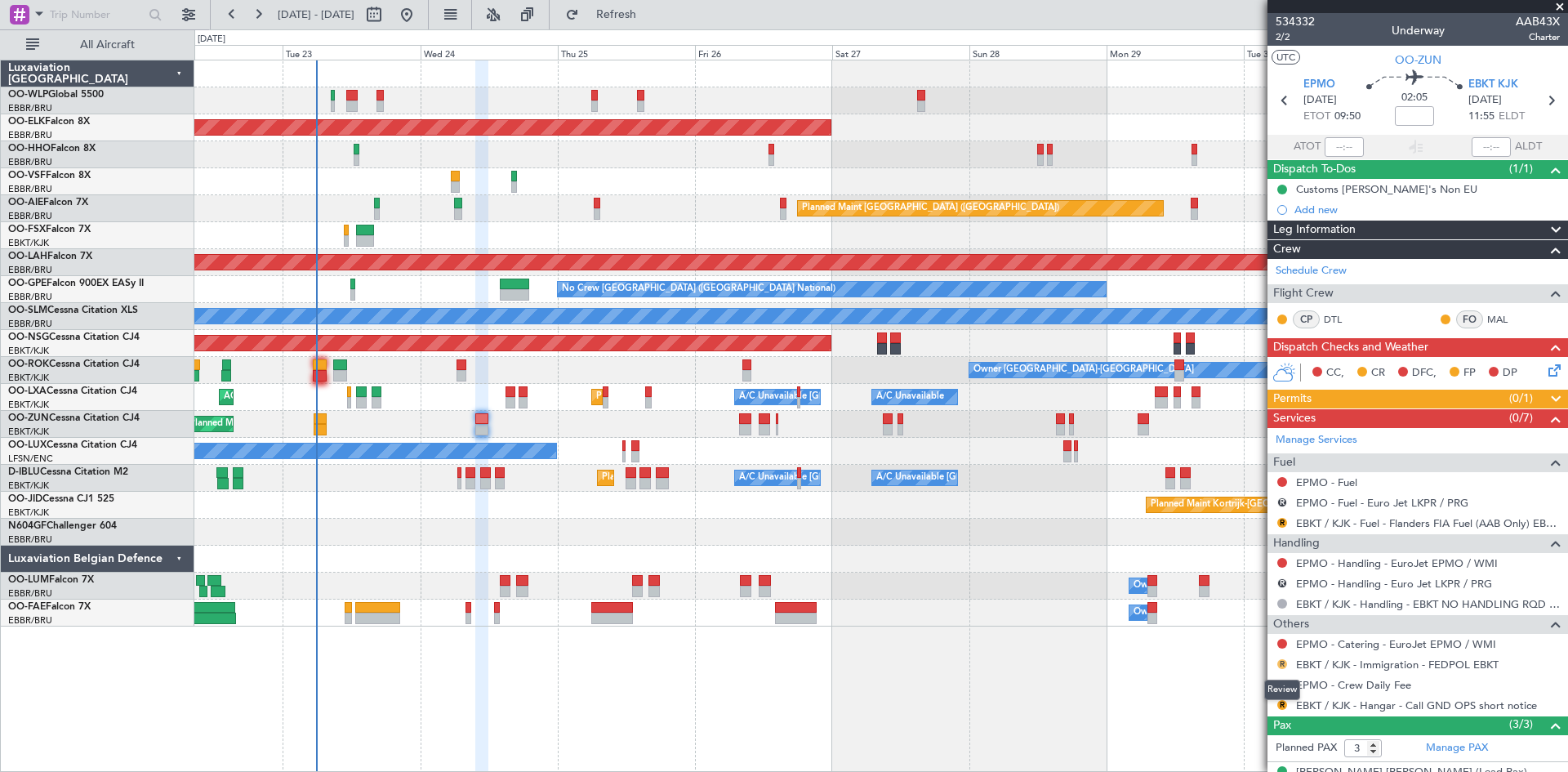
click at [1285, 663] on button "R" at bounding box center [1282, 664] width 9 height 9
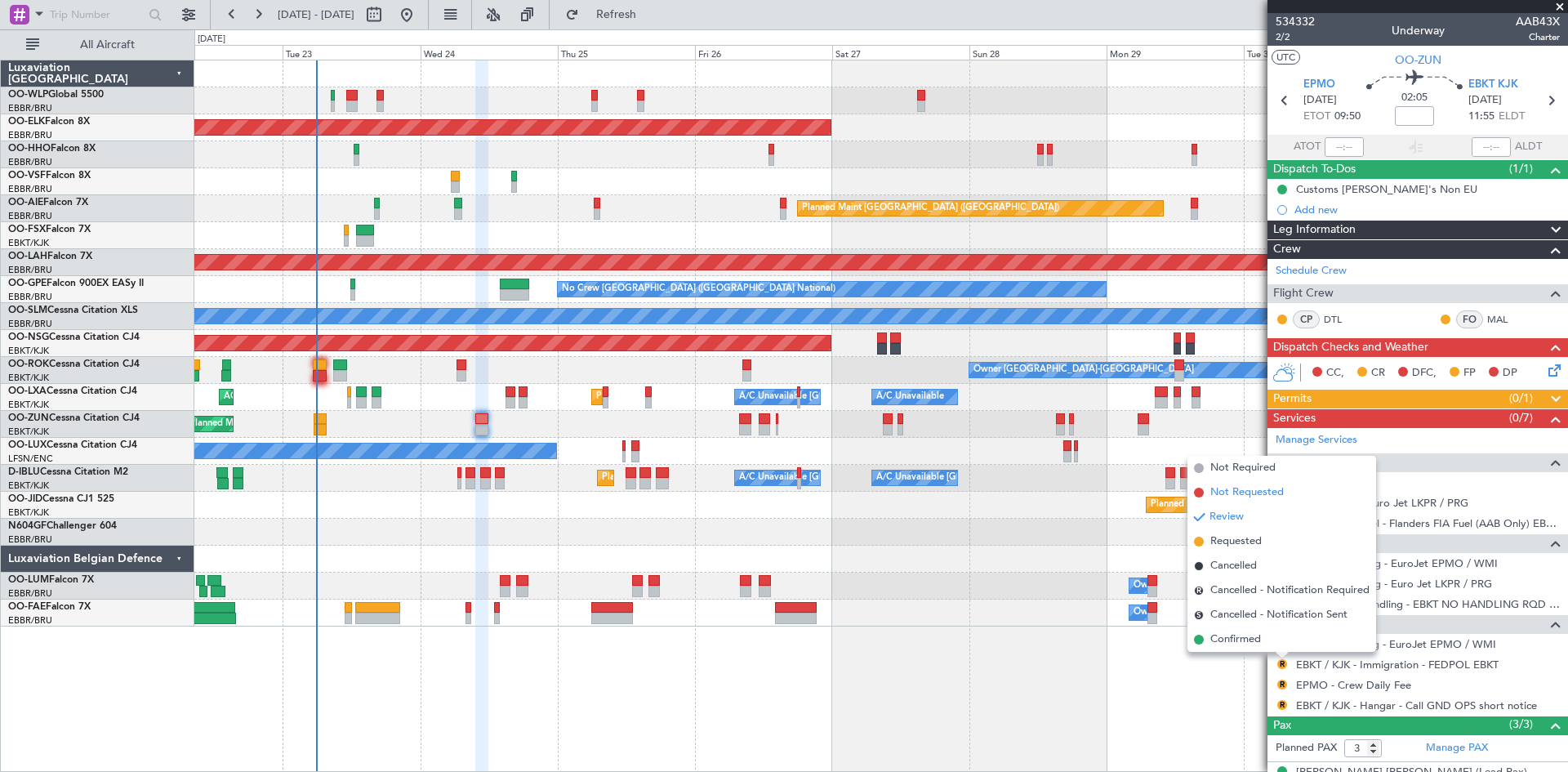
click at [1274, 489] on span "Not Requested" at bounding box center [1247, 492] width 74 height 16
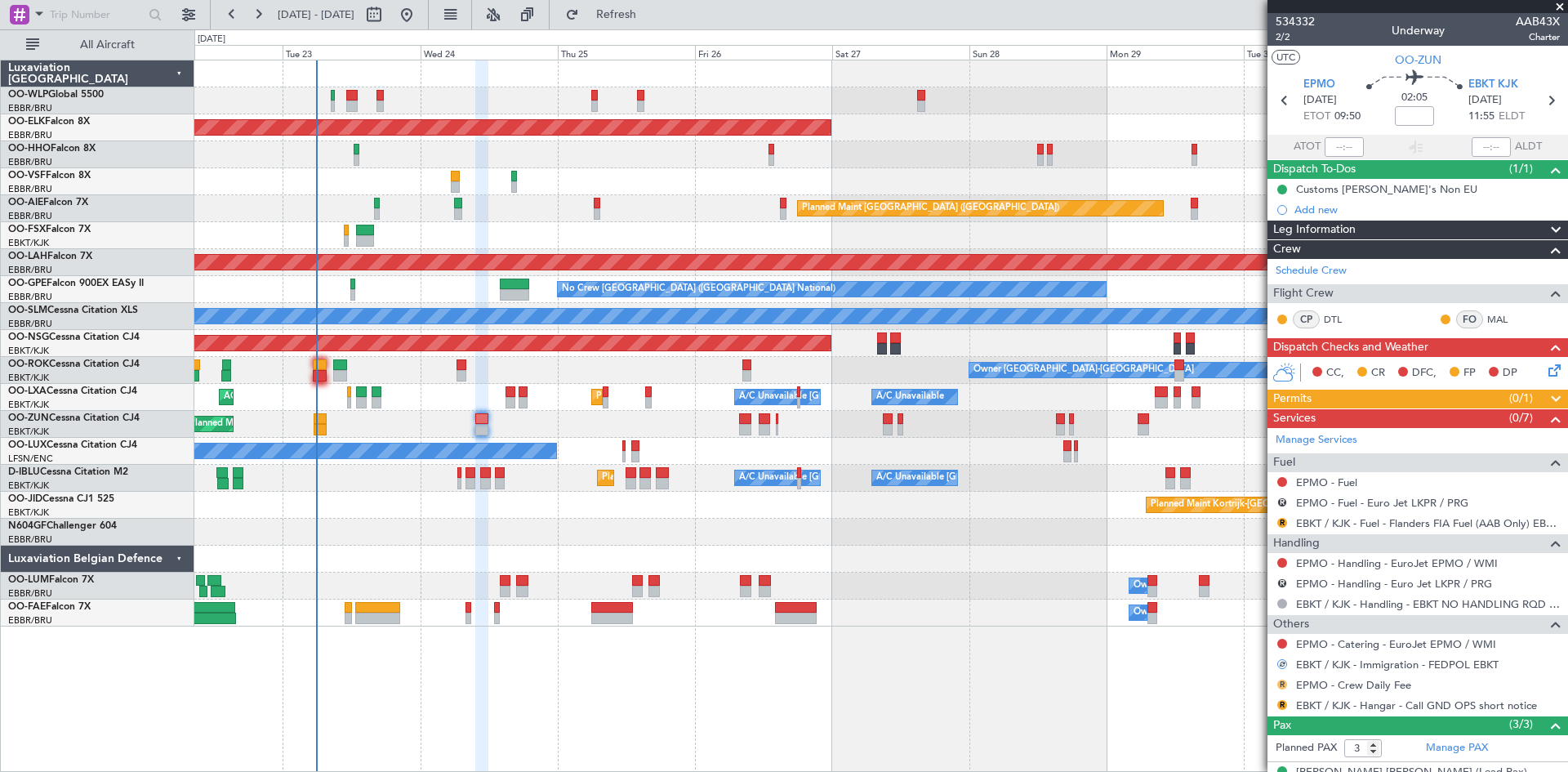
click at [1282, 684] on button "R" at bounding box center [1282, 684] width 9 height 9
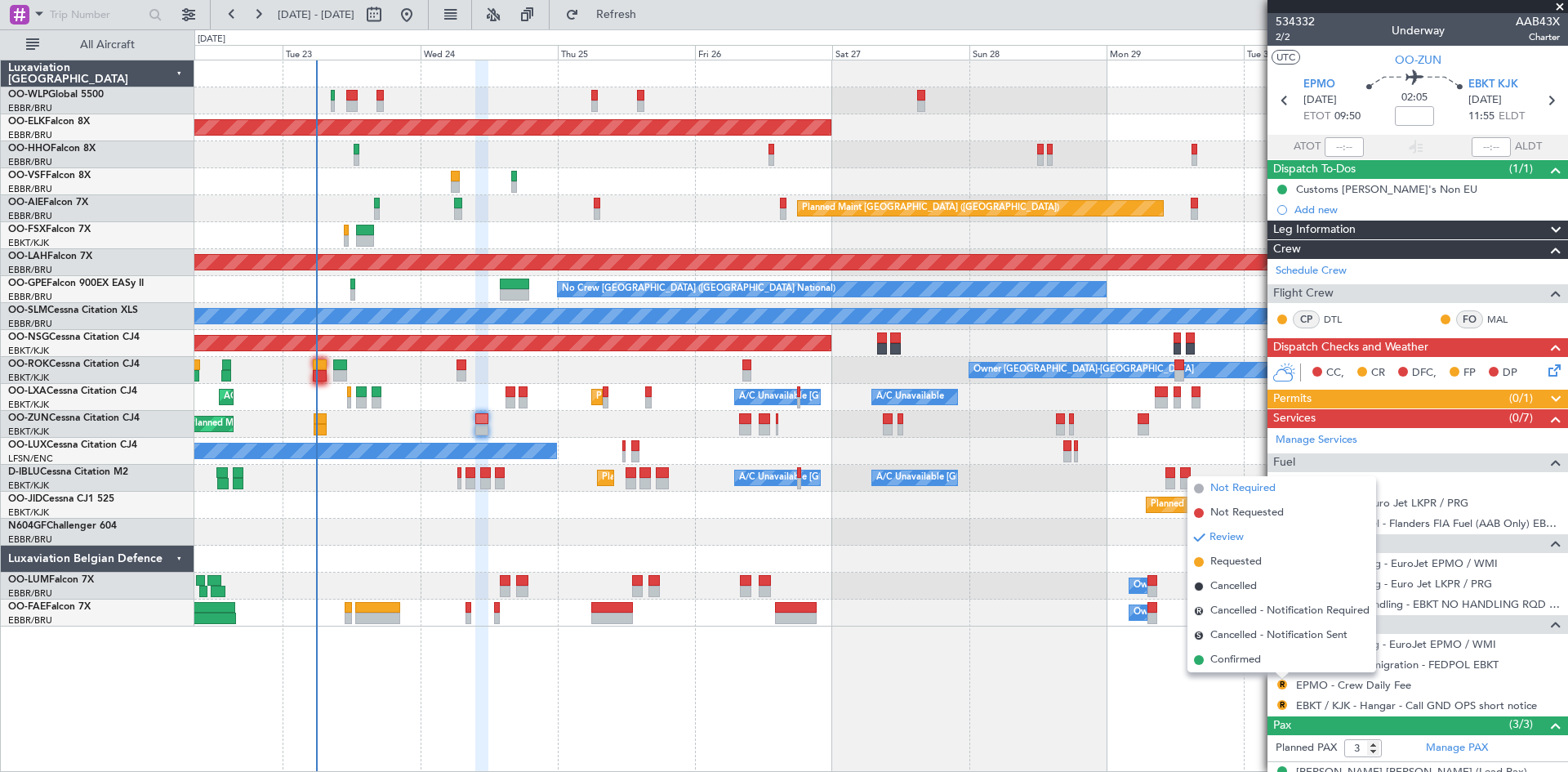
click at [1270, 494] on span "Not Required" at bounding box center [1242, 488] width 65 height 16
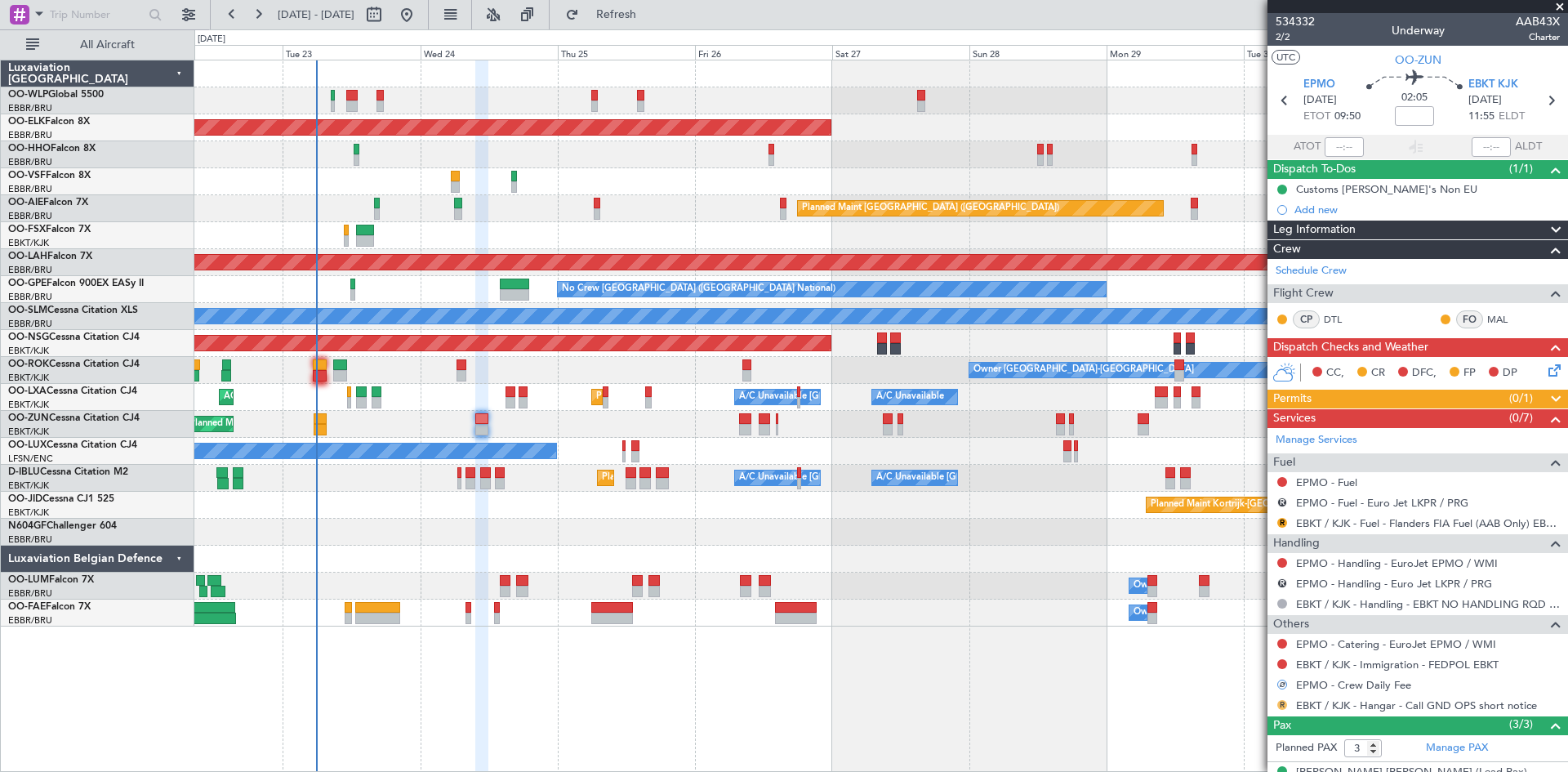
click at [1279, 704] on button "R" at bounding box center [1282, 705] width 9 height 9
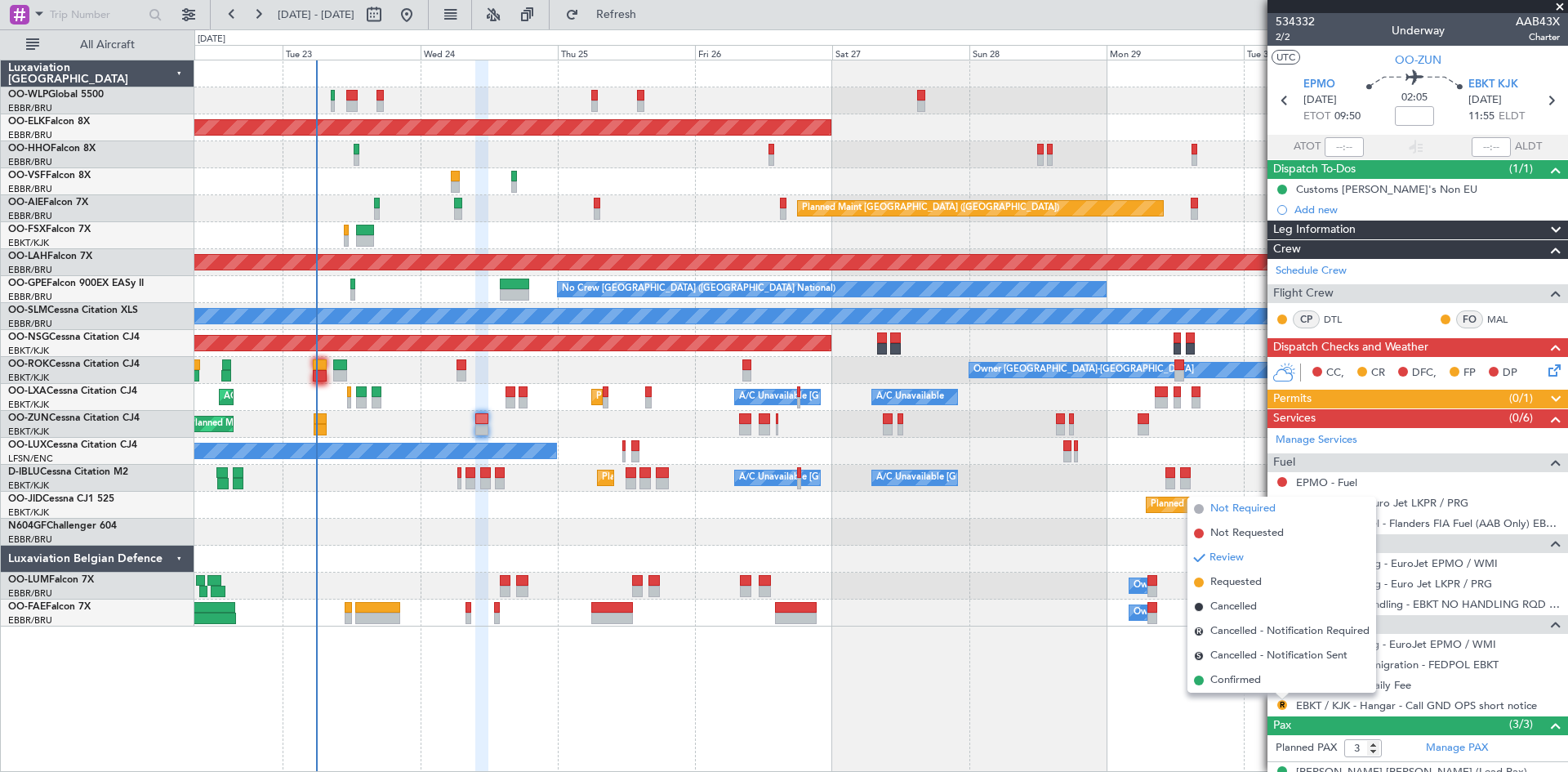
click at [1262, 514] on span "Not Required" at bounding box center [1242, 508] width 65 height 16
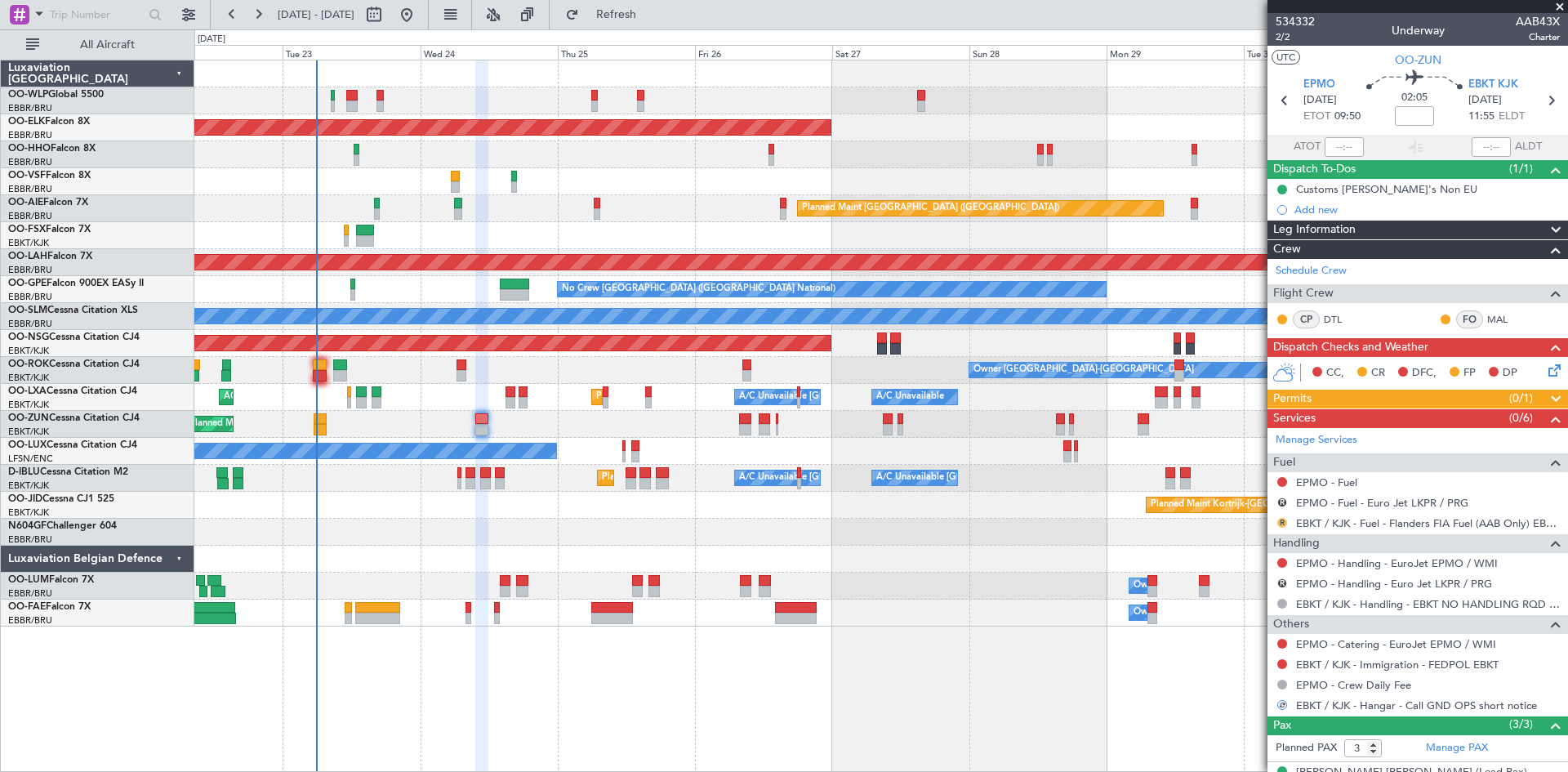
click at [1284, 522] on button "R" at bounding box center [1282, 523] width 9 height 9
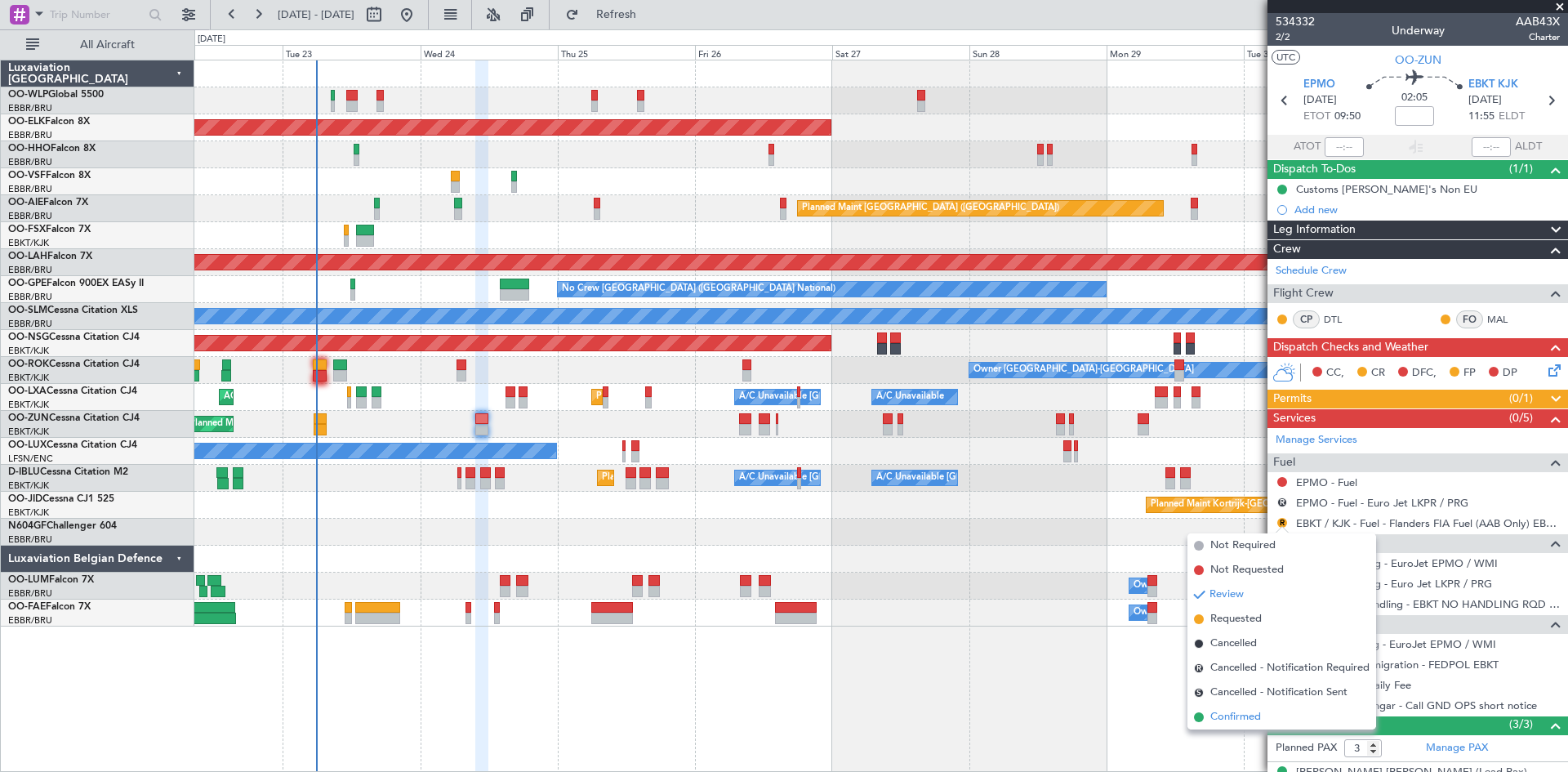
click at [1242, 708] on li "Confirmed" at bounding box center [1282, 717] width 189 height 25
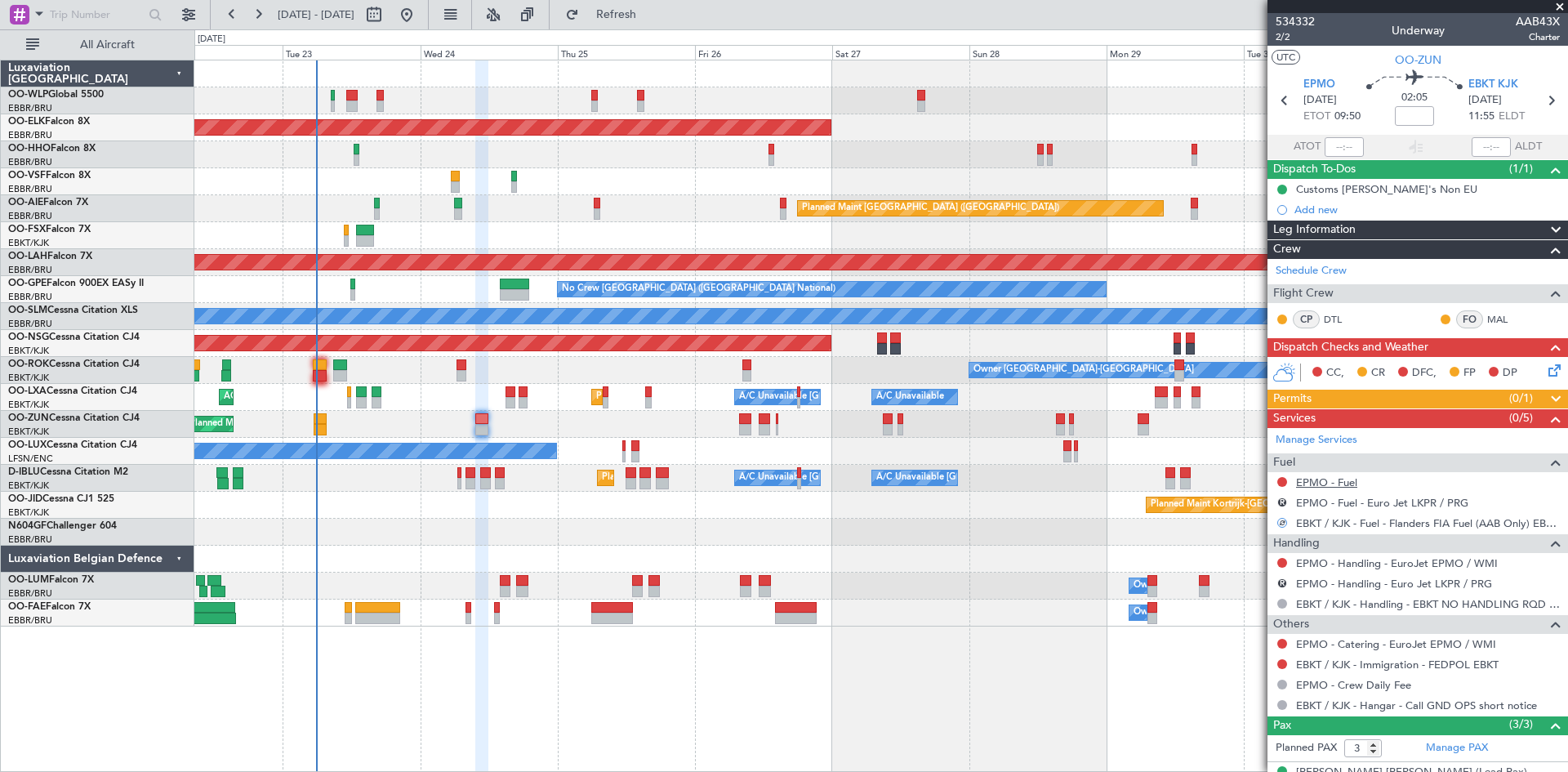
click at [1310, 484] on link "EPMO - Fuel" at bounding box center [1326, 482] width 61 height 14
click at [651, 9] on span "Refresh" at bounding box center [616, 15] width 69 height 11
click at [1447, 641] on link "EPMO - Catering - EuroJet EPMO / WMI" at bounding box center [1396, 643] width 200 height 14
click at [1289, 30] on span "2/2" at bounding box center [1294, 37] width 39 height 14
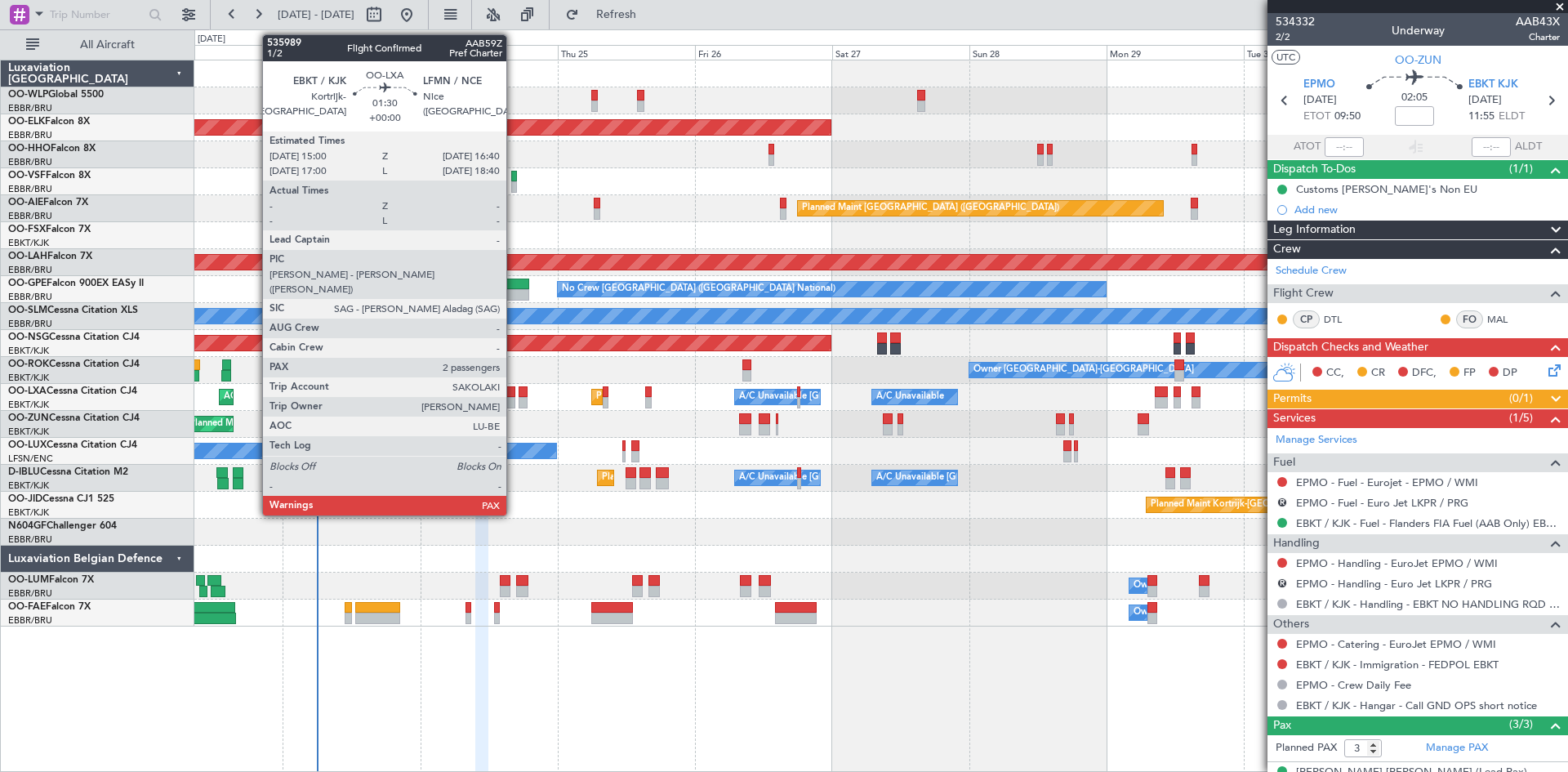
click at [514, 389] on div at bounding box center [510, 392] width 9 height 11
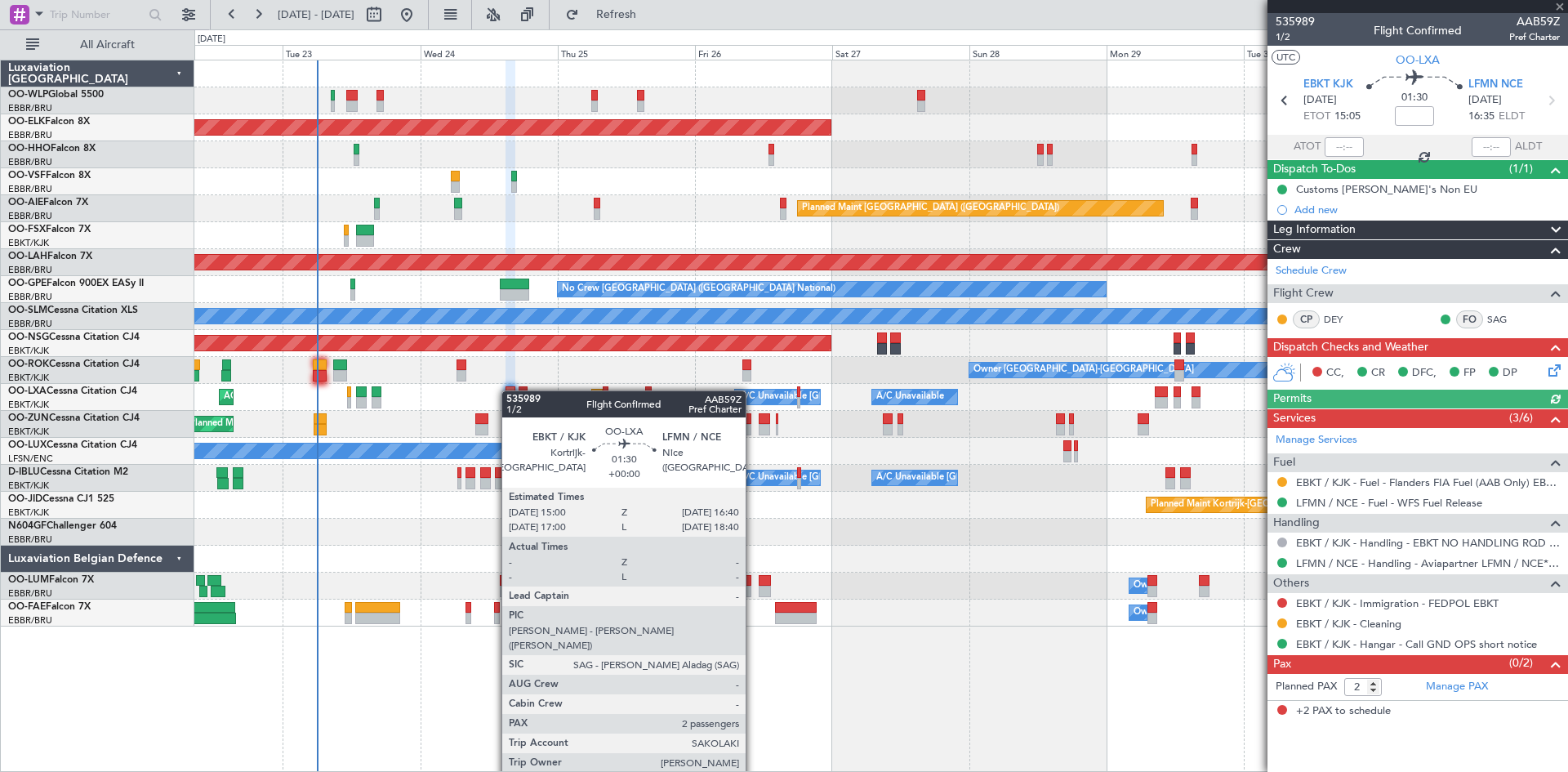
click at [509, 390] on div at bounding box center [510, 392] width 9 height 11
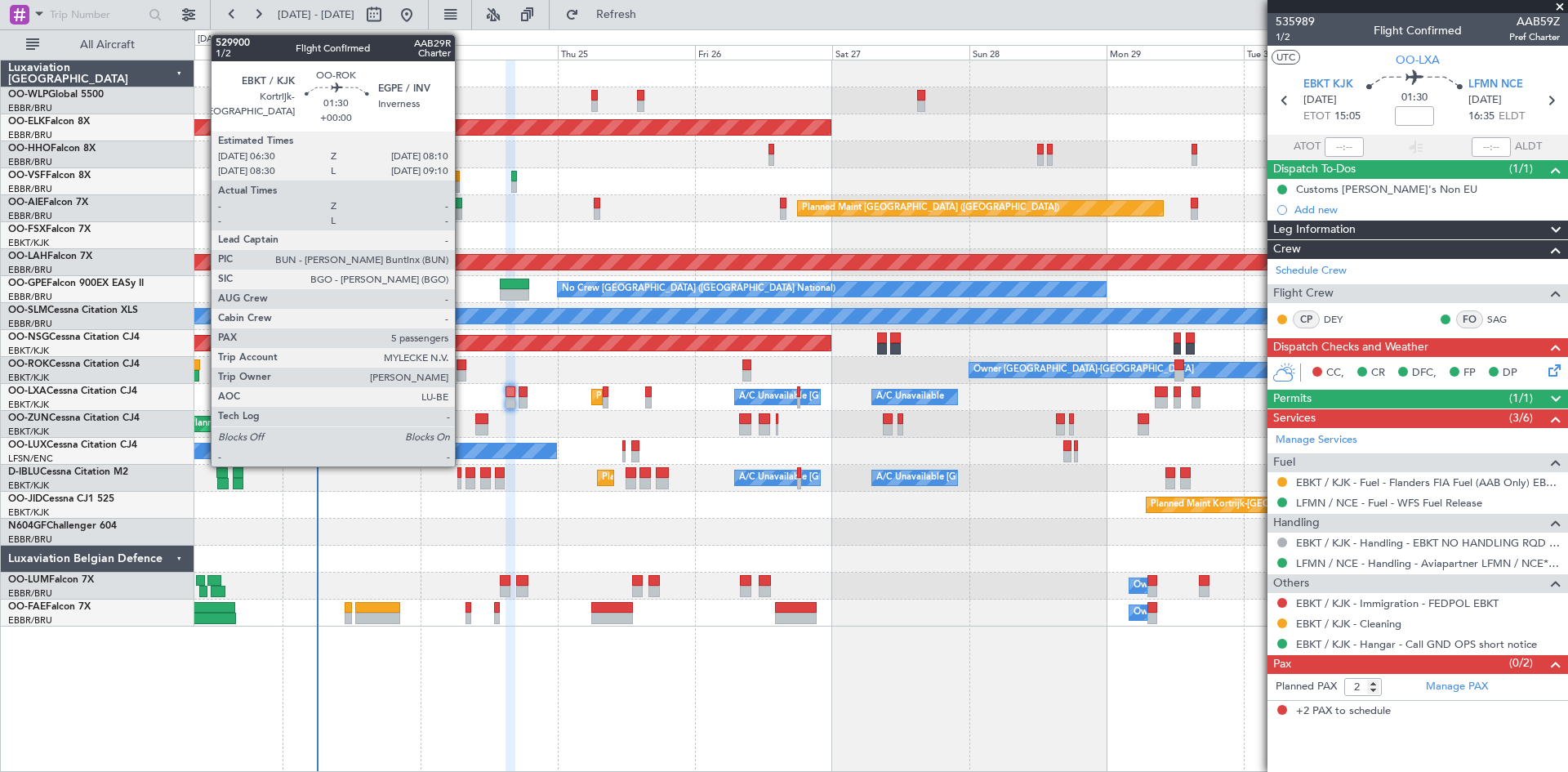
click at [462, 376] on div at bounding box center [461, 376] width 9 height 11
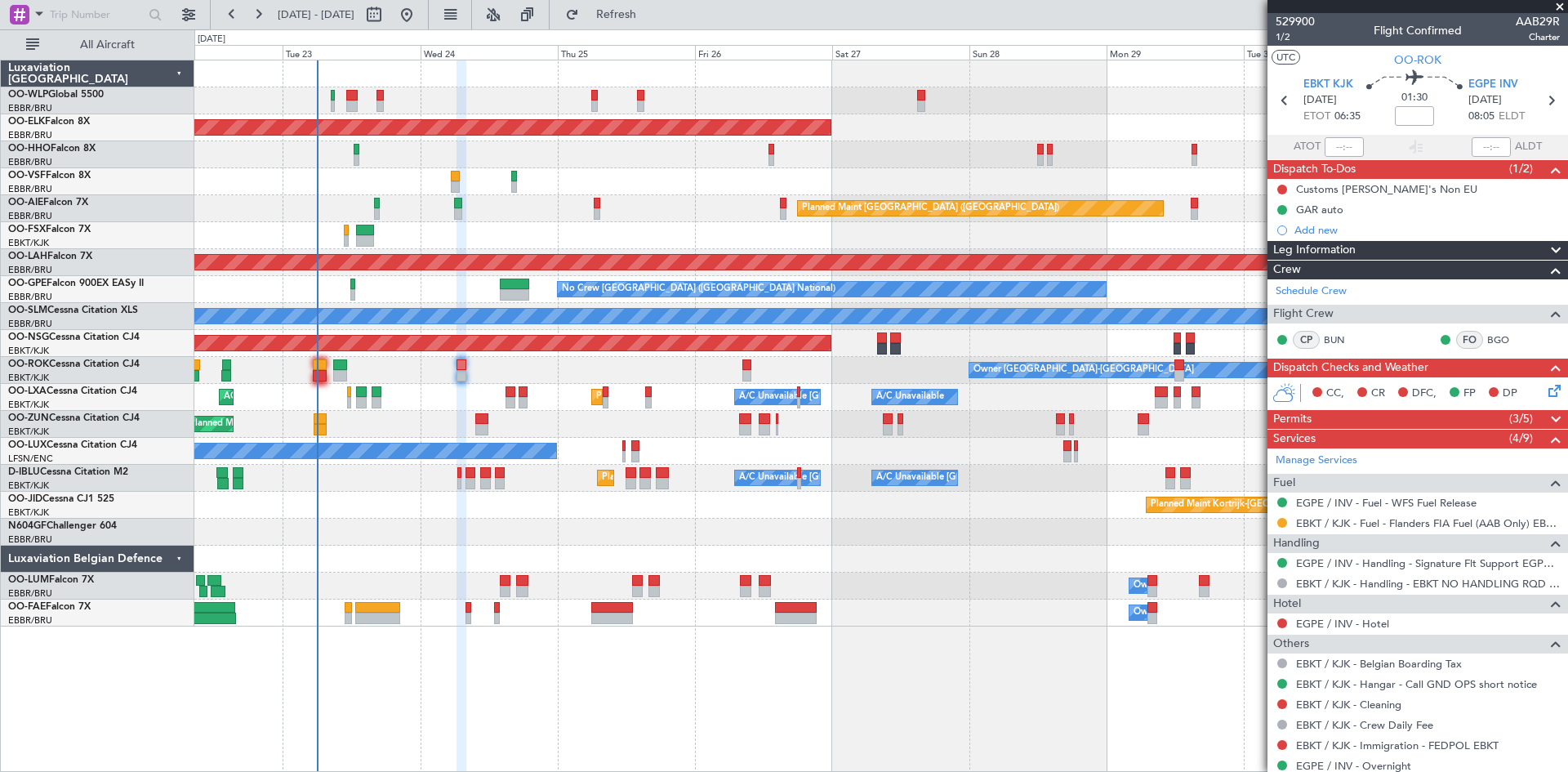
click at [1545, 390] on icon at bounding box center [1552, 388] width 13 height 13
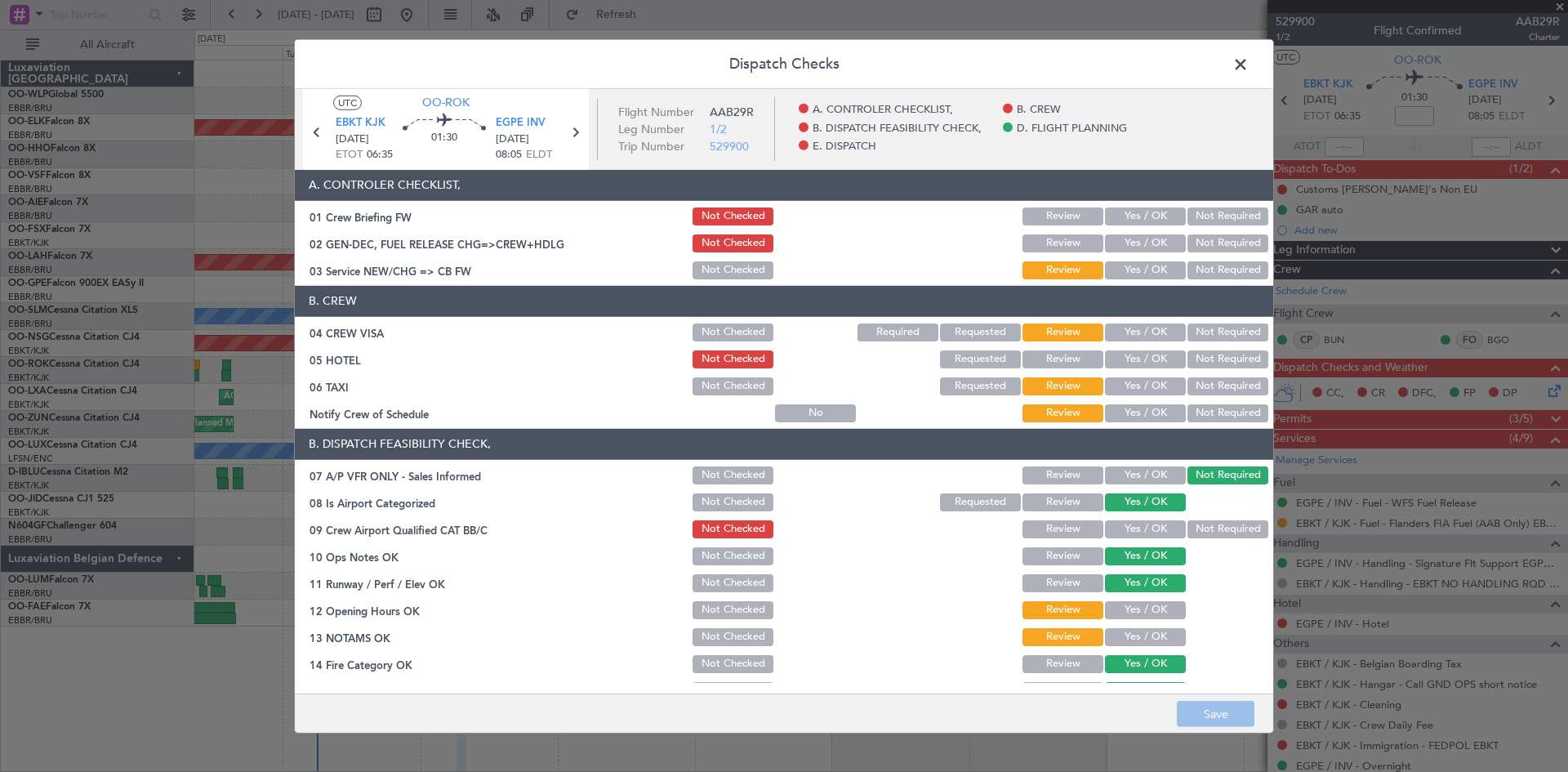
scroll to position [309, 0]
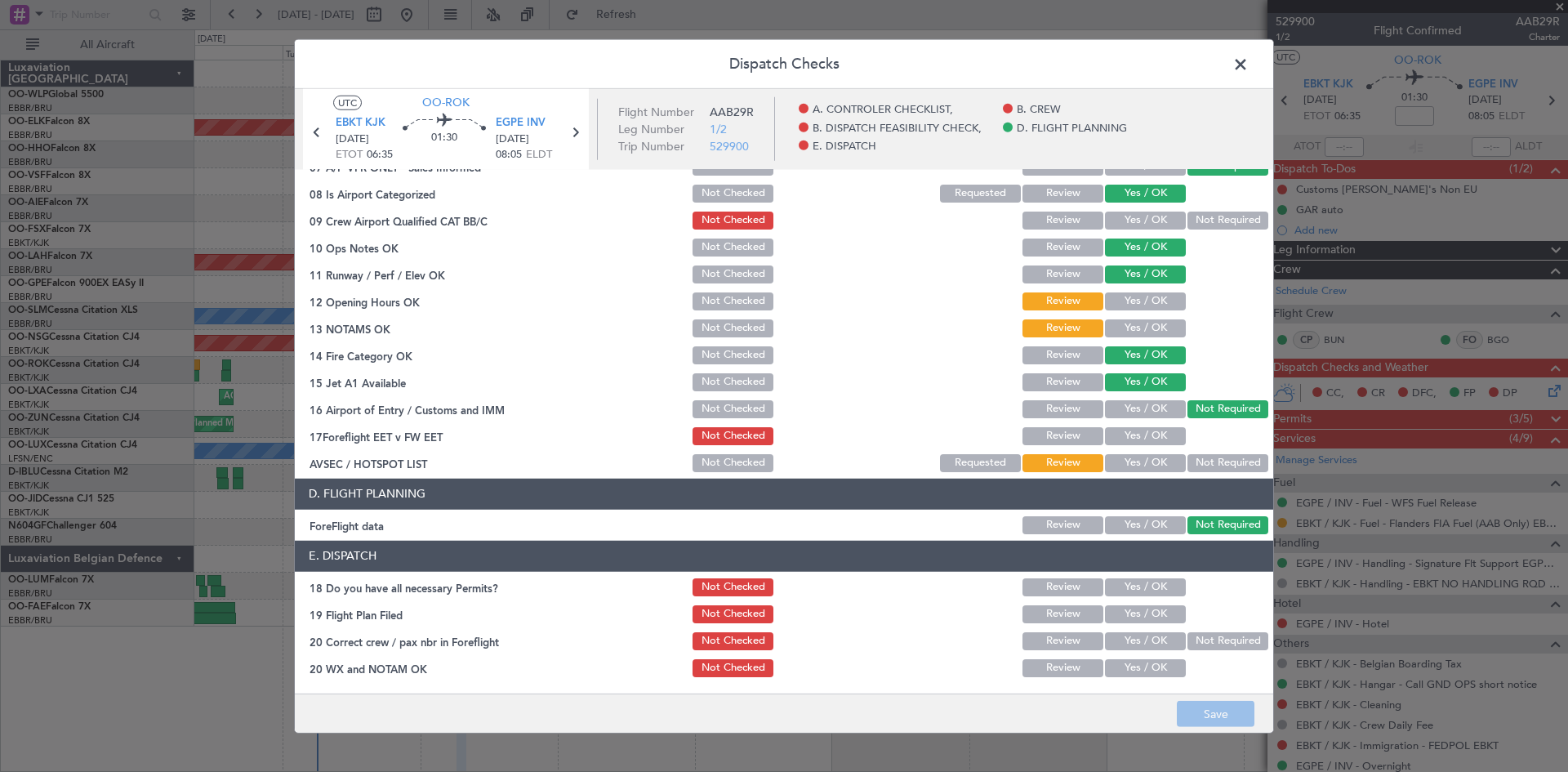
click at [1249, 67] on span at bounding box center [1249, 67] width 0 height 33
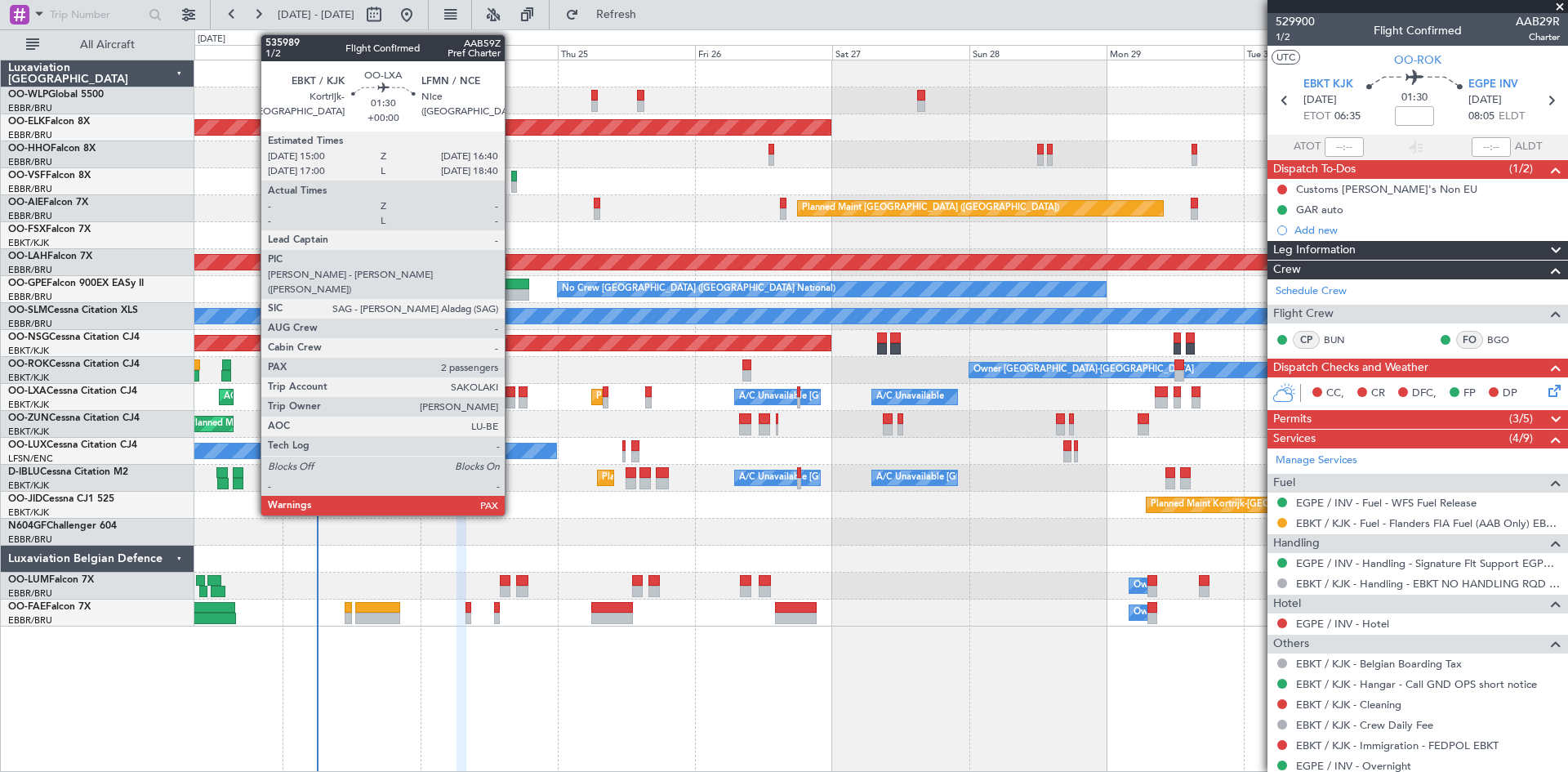
click at [512, 400] on div at bounding box center [510, 403] width 9 height 11
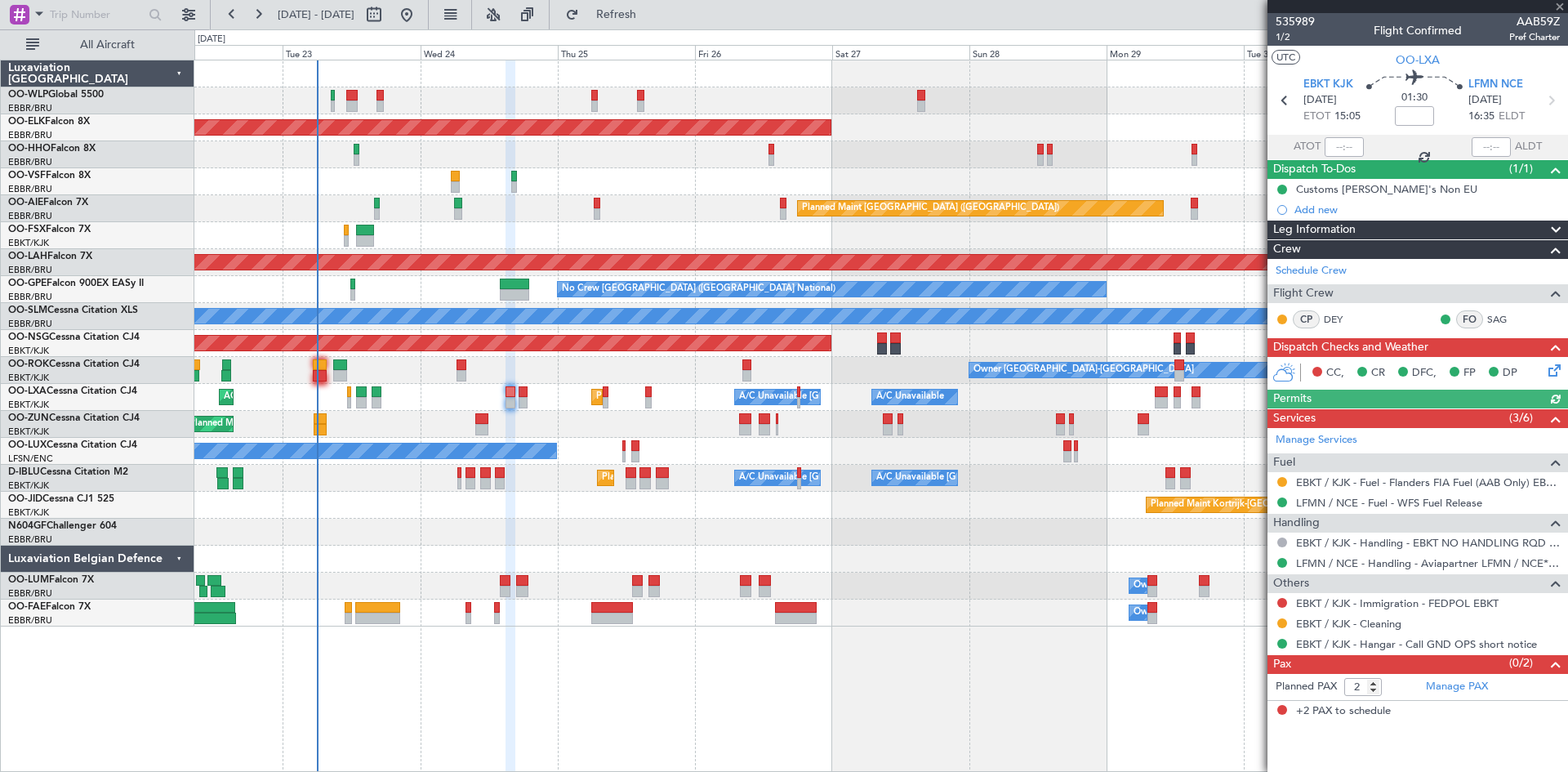
click at [1551, 374] on icon at bounding box center [1552, 368] width 13 height 13
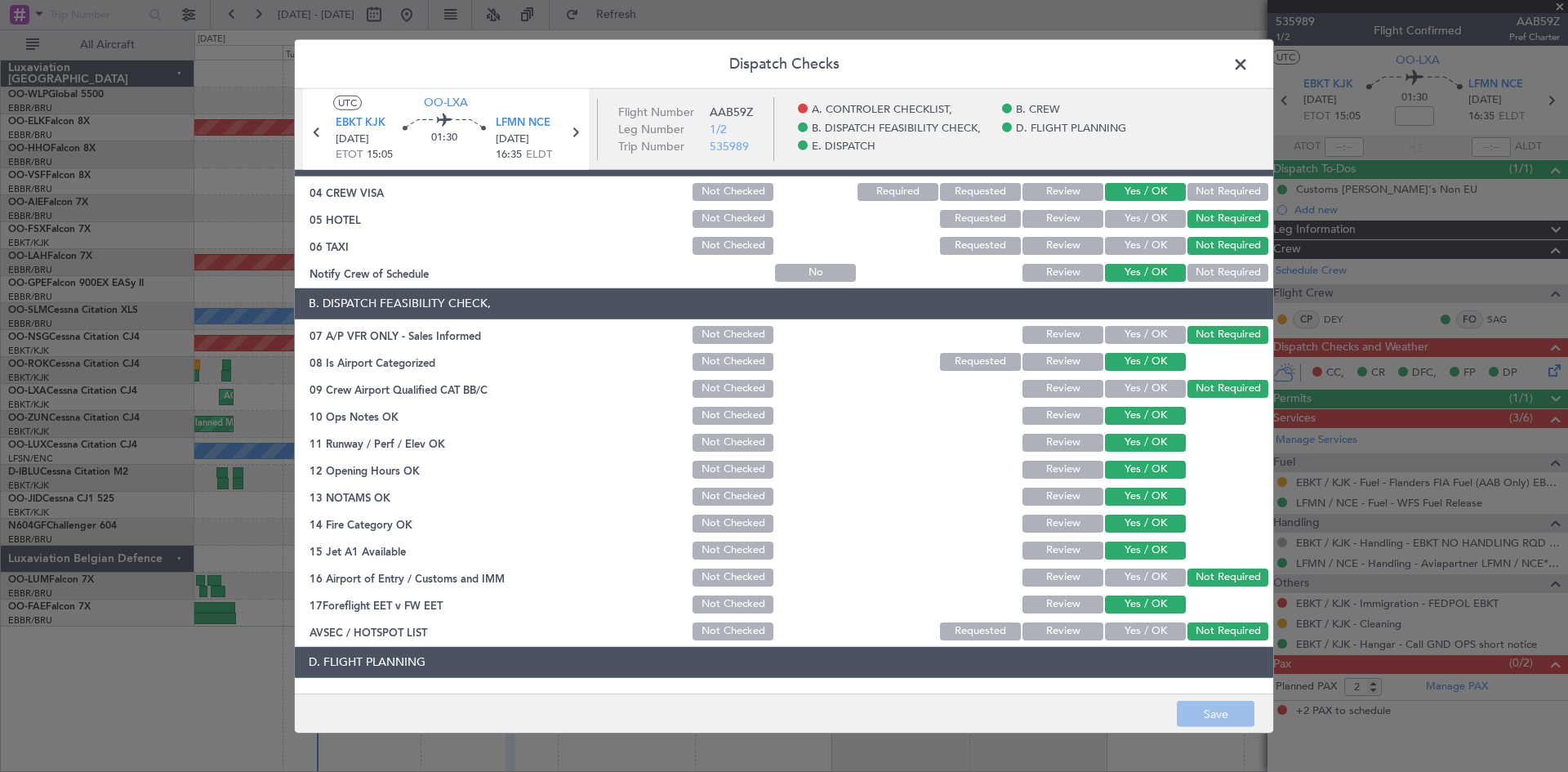
scroll to position [0, 0]
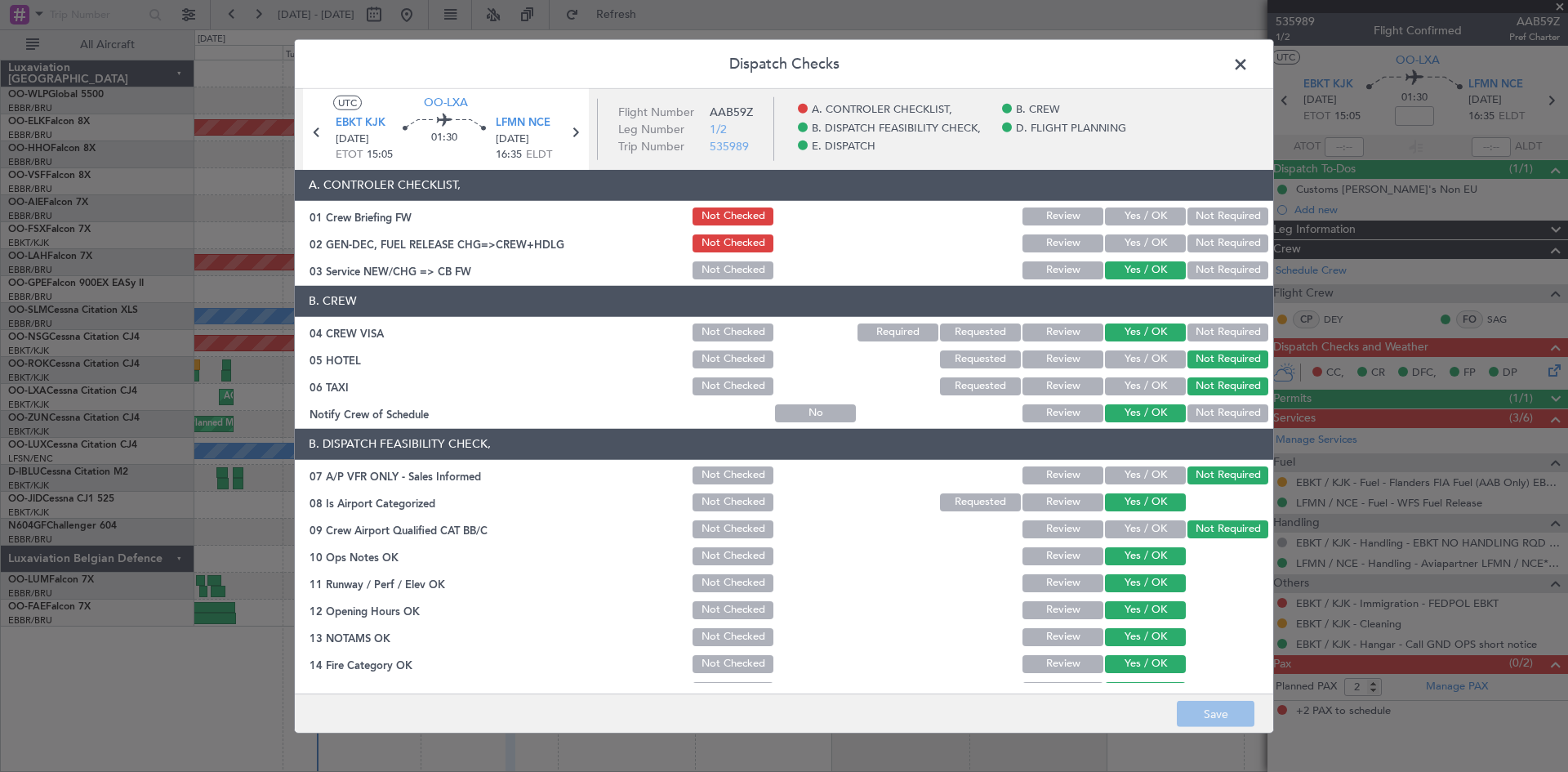
click at [1249, 67] on span at bounding box center [1249, 67] width 0 height 33
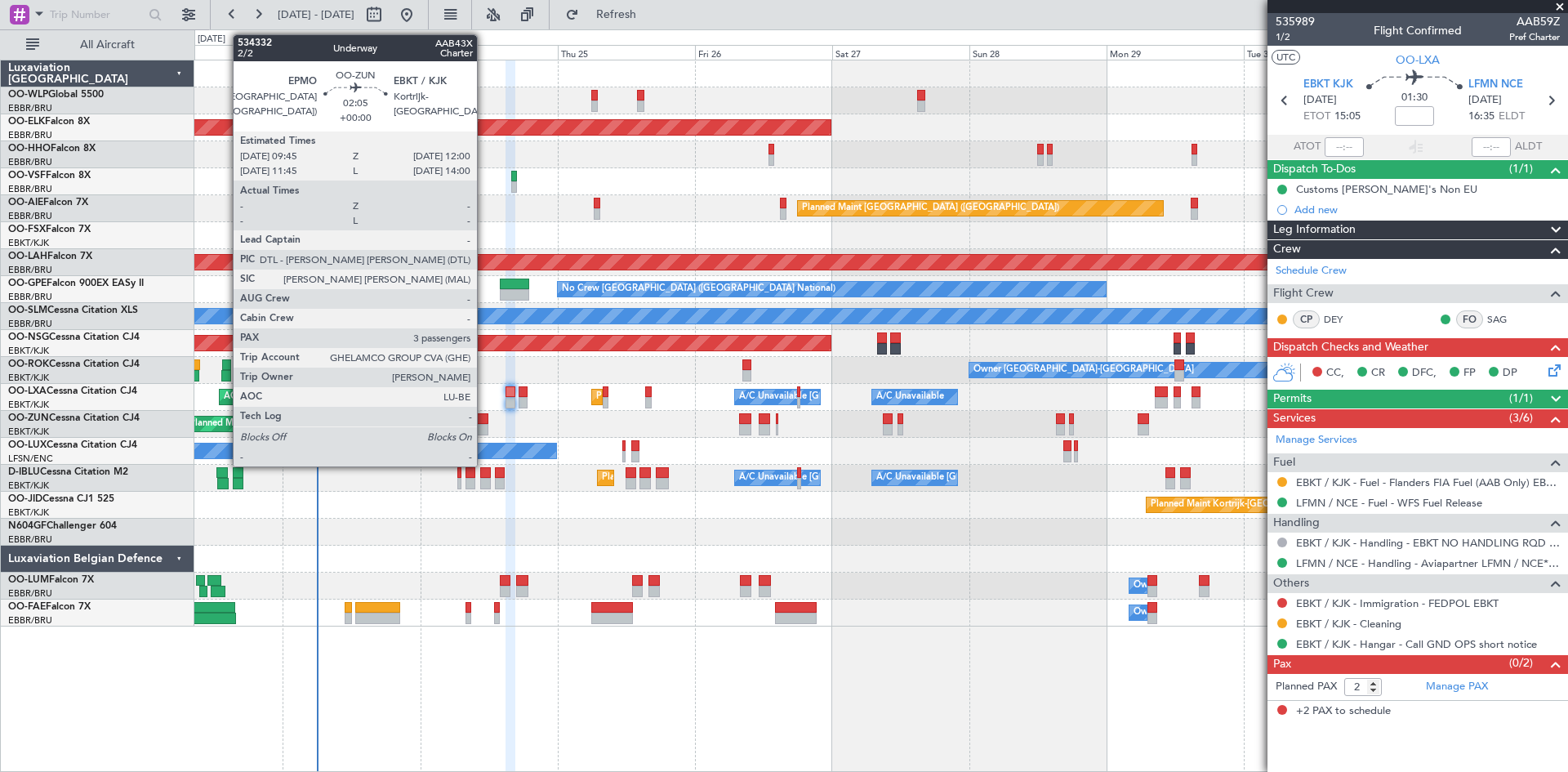
click at [485, 424] on div at bounding box center [482, 430] width 13 height 11
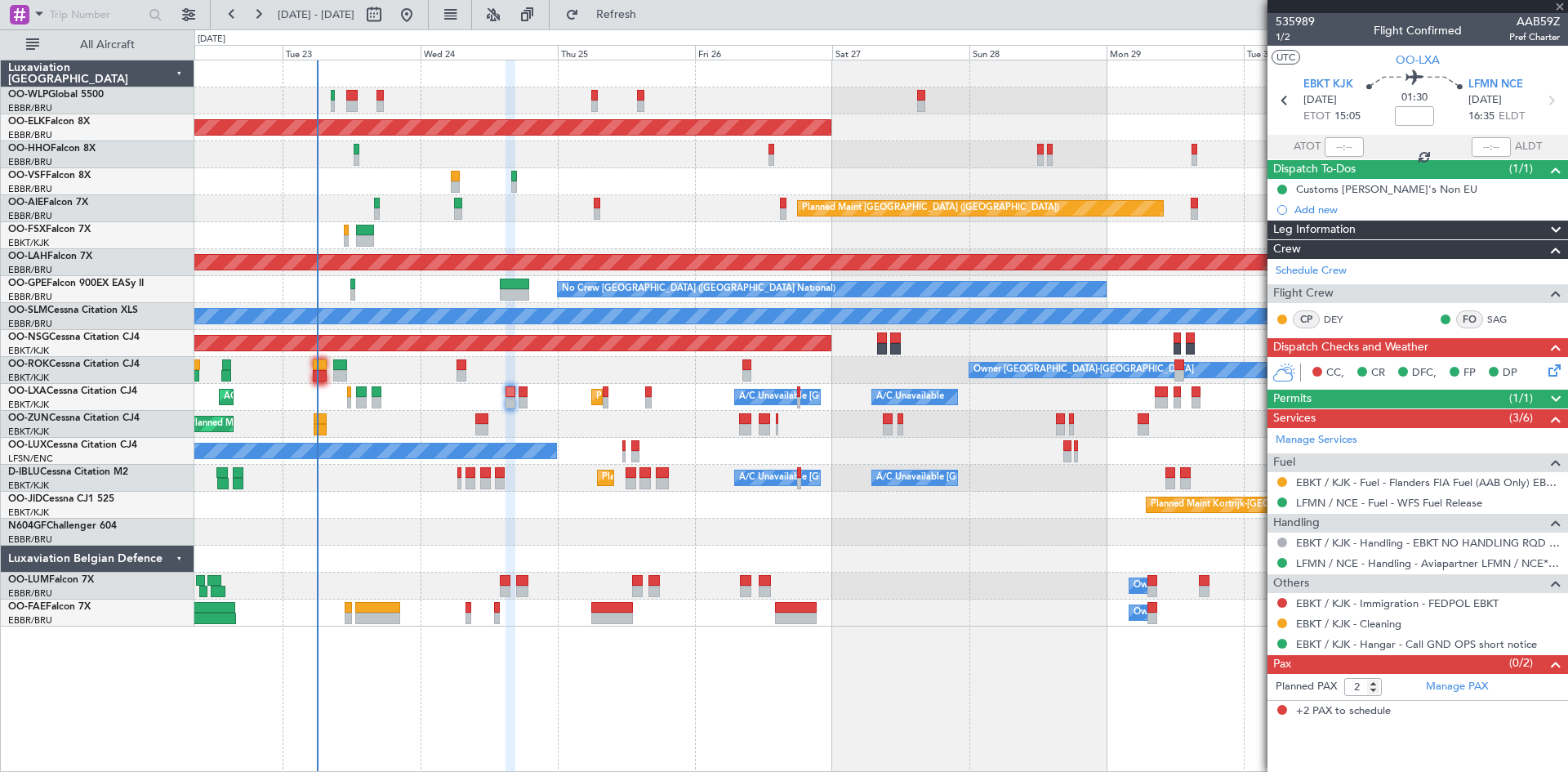
type input "3"
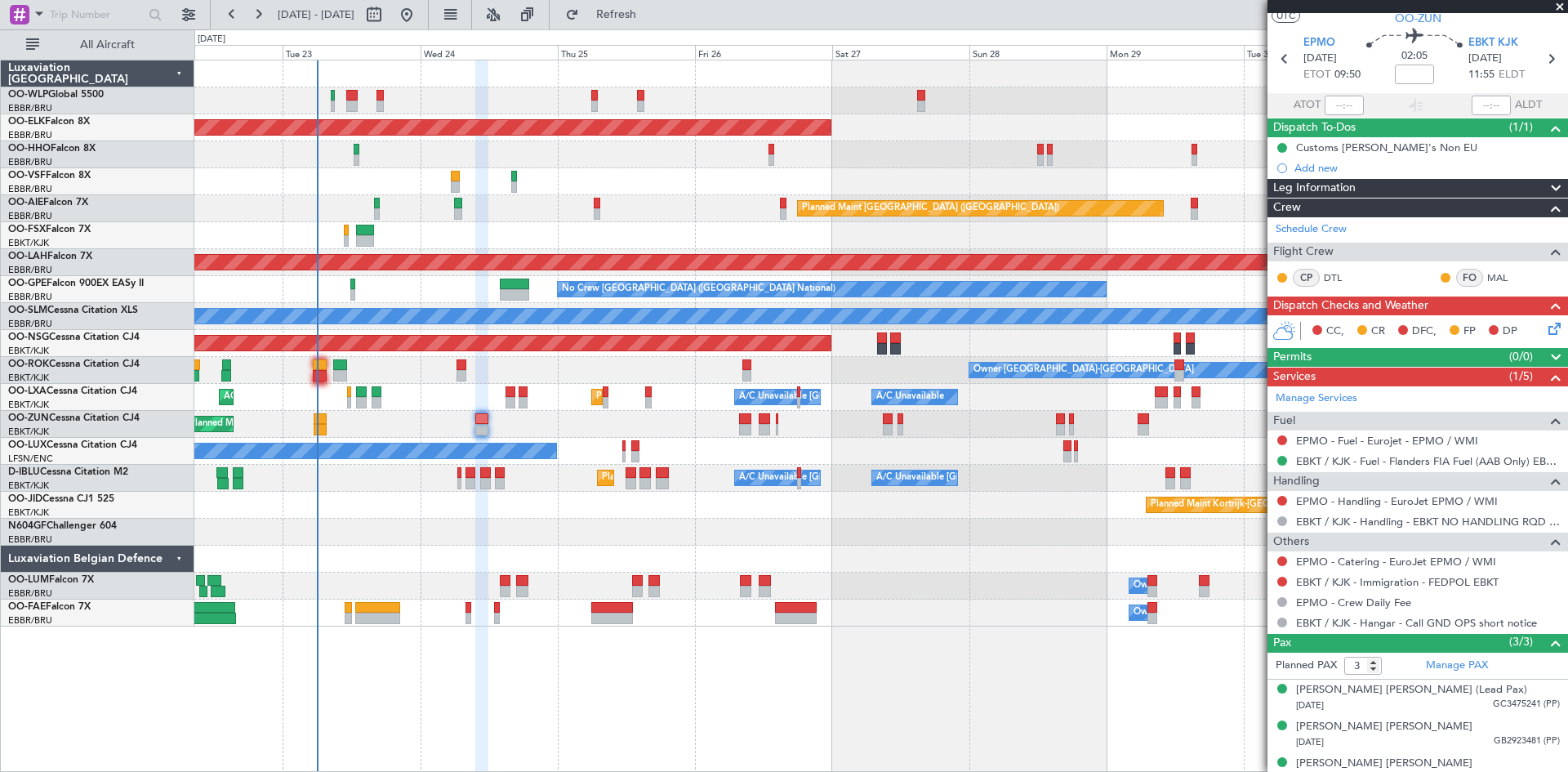
scroll to position [59, 0]
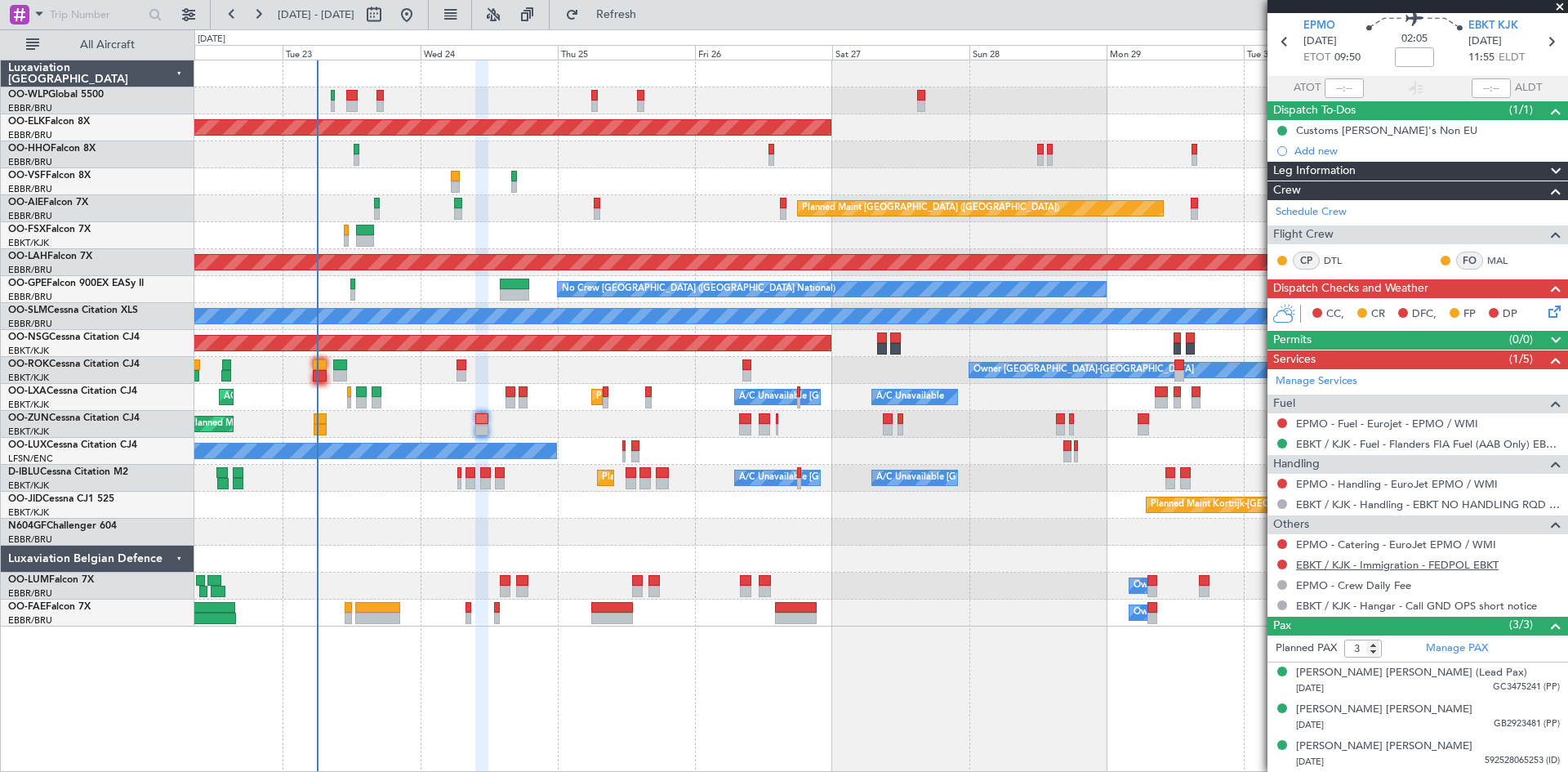
click at [1419, 565] on link "EBKT / KJK - Immigration - FEDPOL EBKT" at bounding box center [1397, 564] width 202 height 14
click at [1283, 561] on button at bounding box center [1282, 564] width 9 height 9
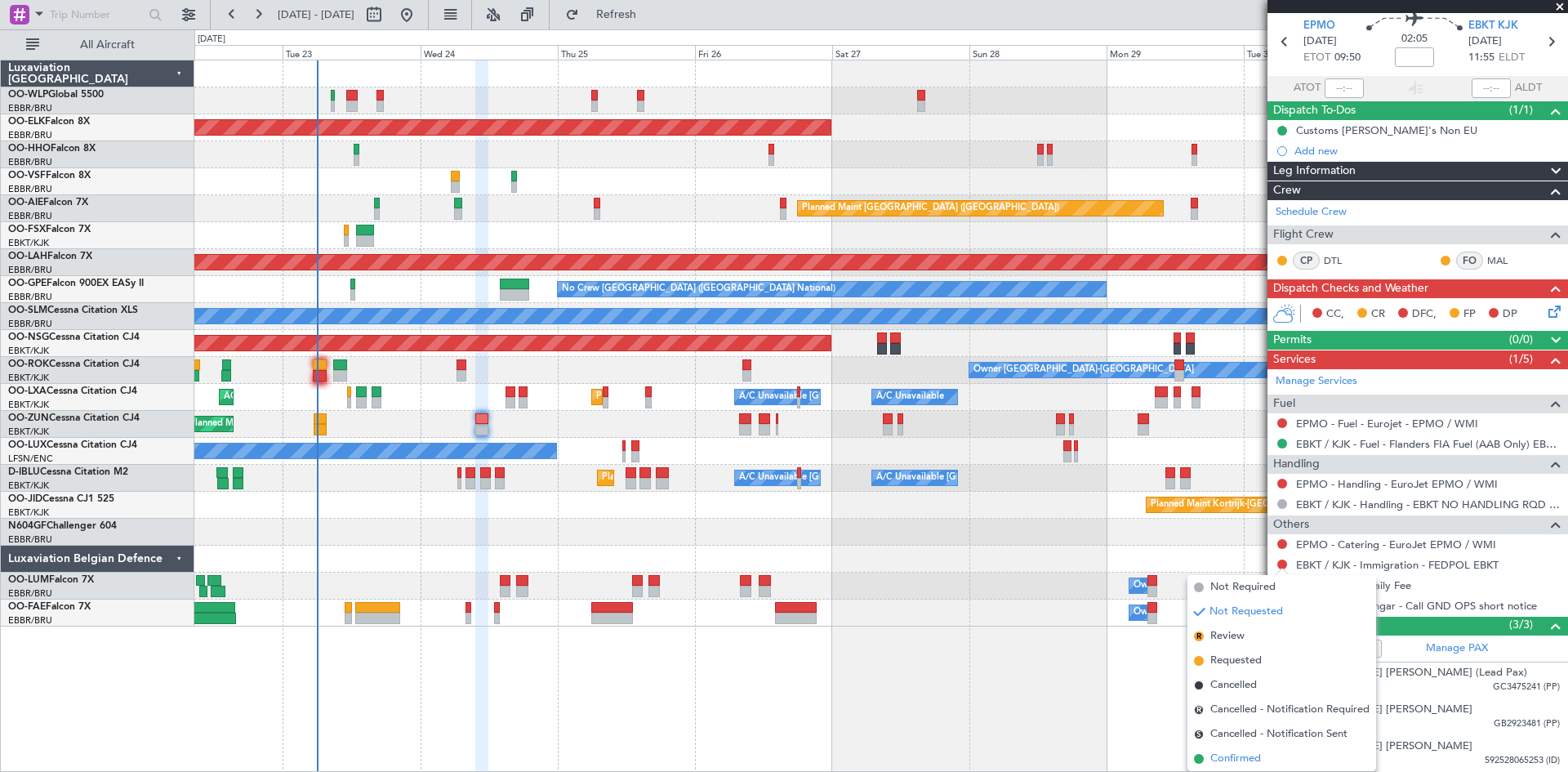
click at [1230, 756] on span "Confirmed" at bounding box center [1236, 758] width 51 height 16
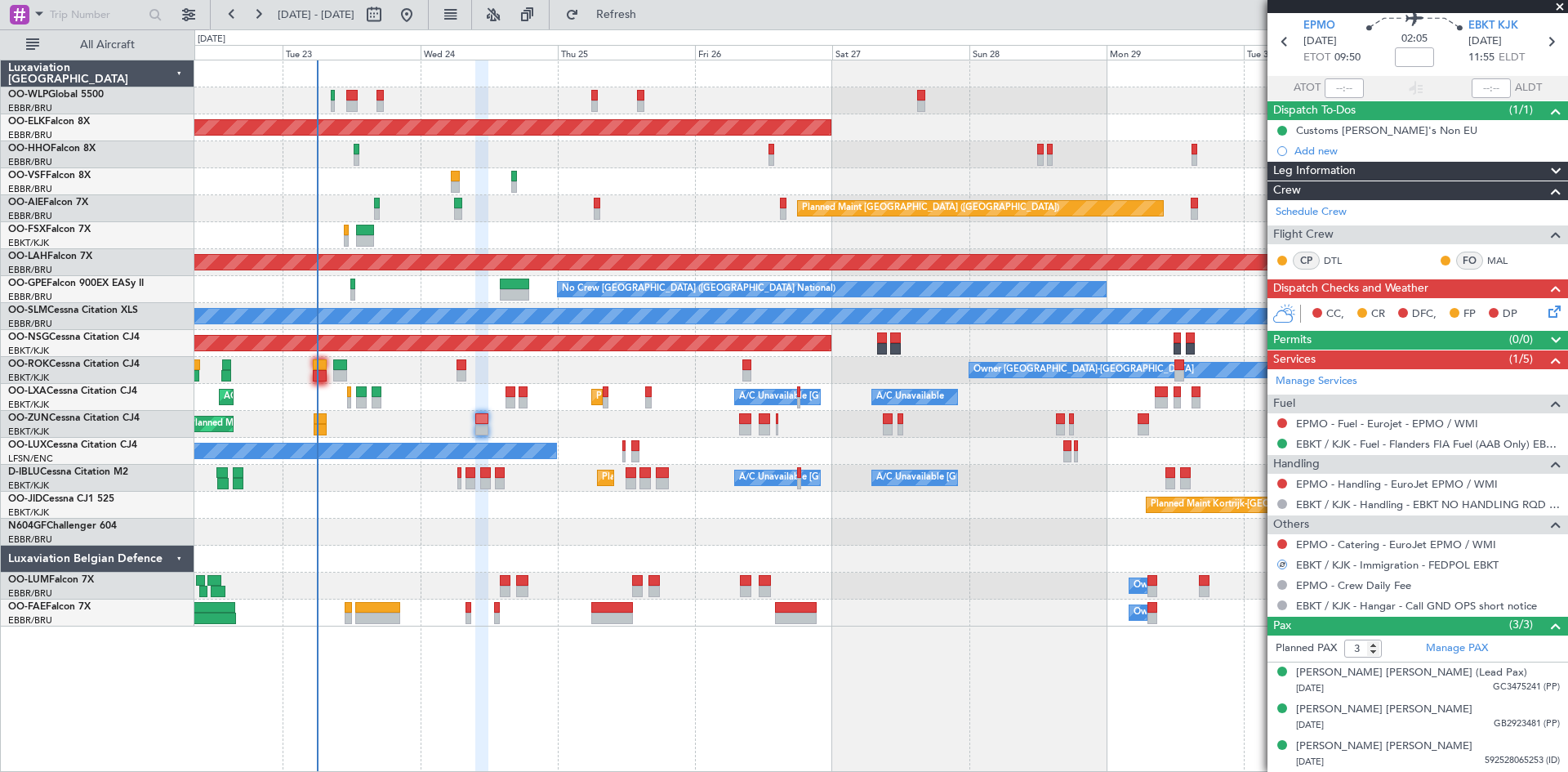
click at [328, 424] on div "Planned Maint Kortrijk-Wevelgem Owner" at bounding box center [880, 424] width 1372 height 27
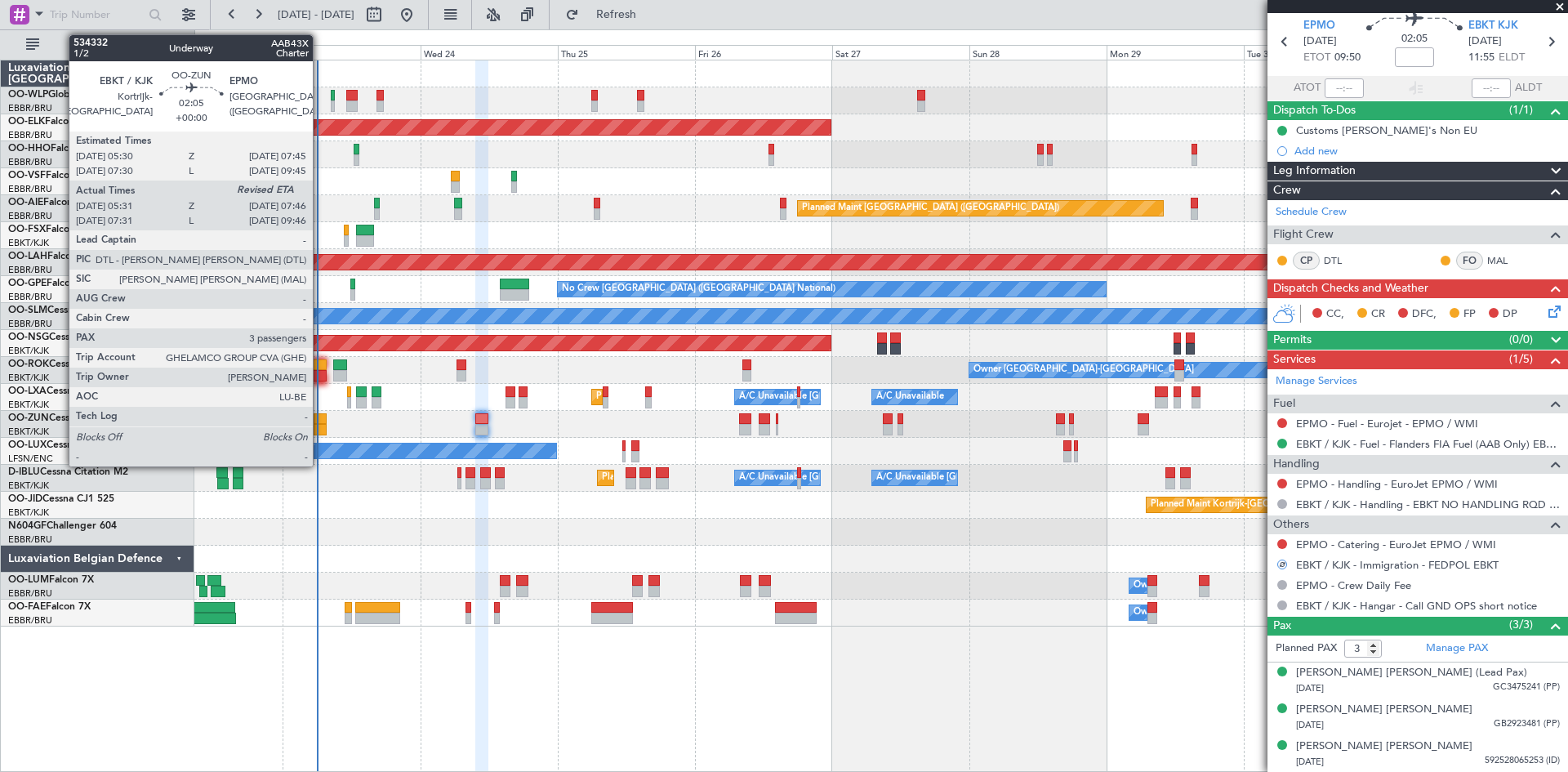
click at [320, 427] on div at bounding box center [320, 430] width 13 height 11
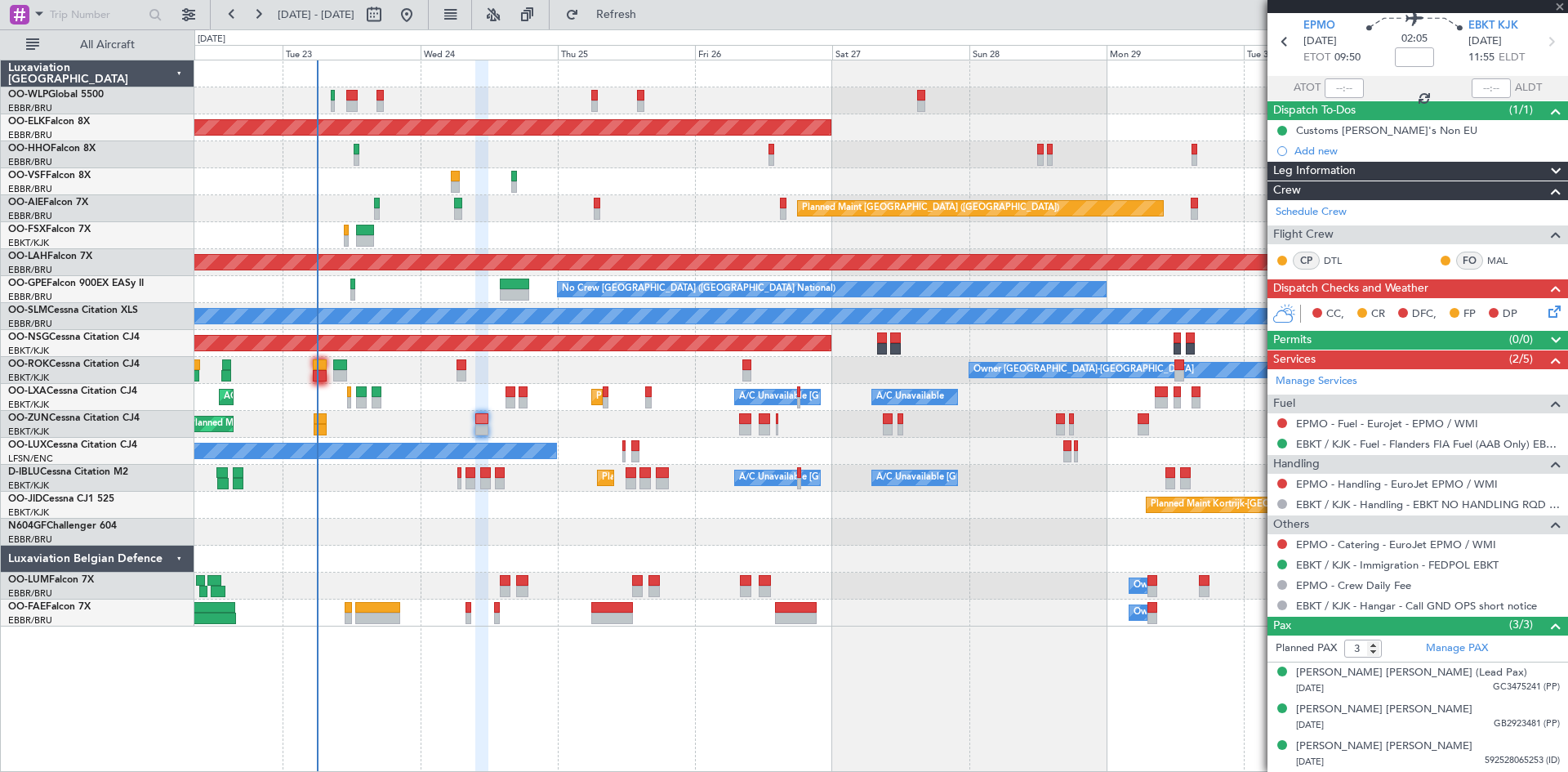
type input "05:36"
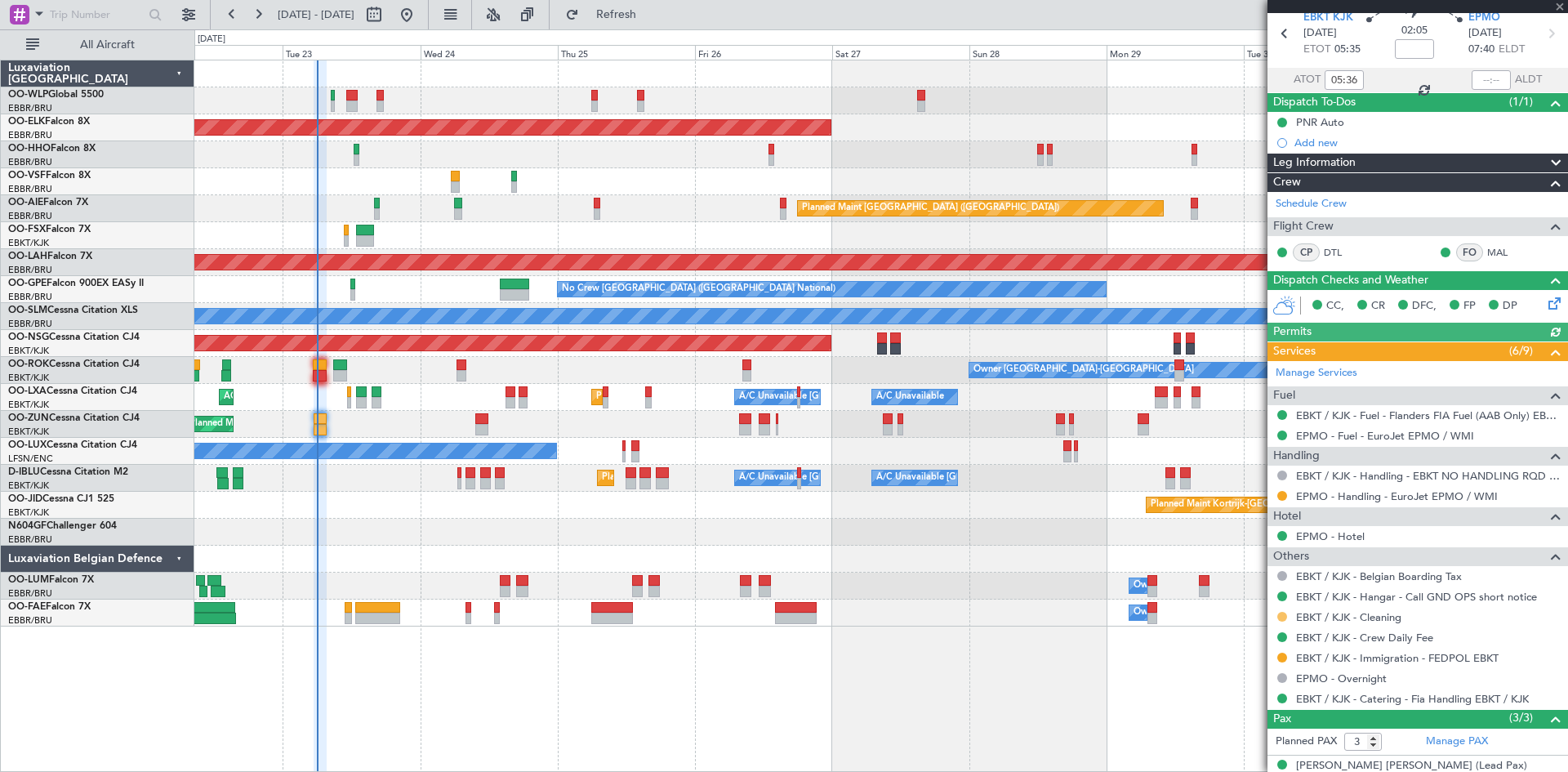
scroll to position [160, 0]
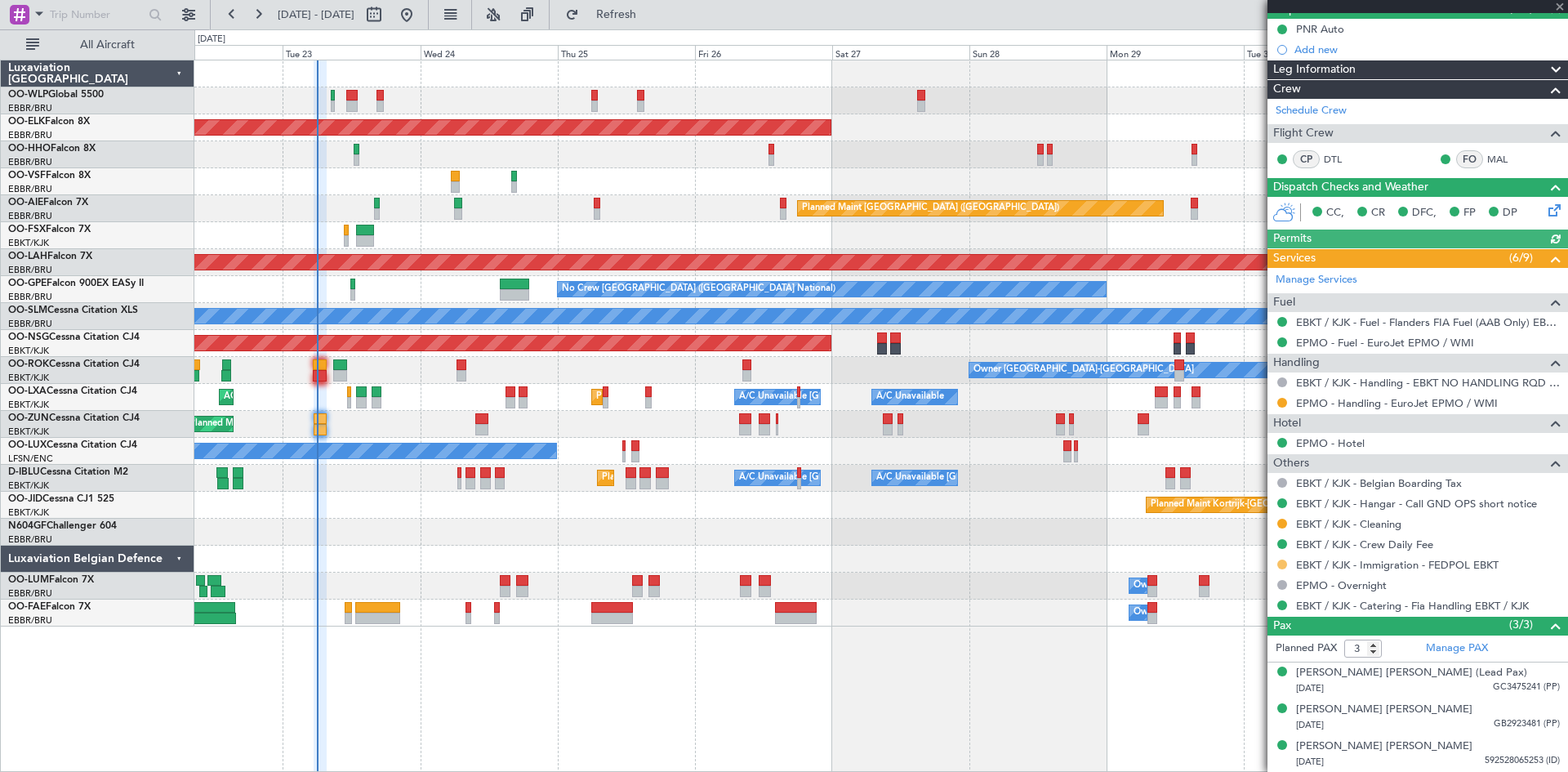
click at [1281, 565] on button at bounding box center [1282, 564] width 9 height 9
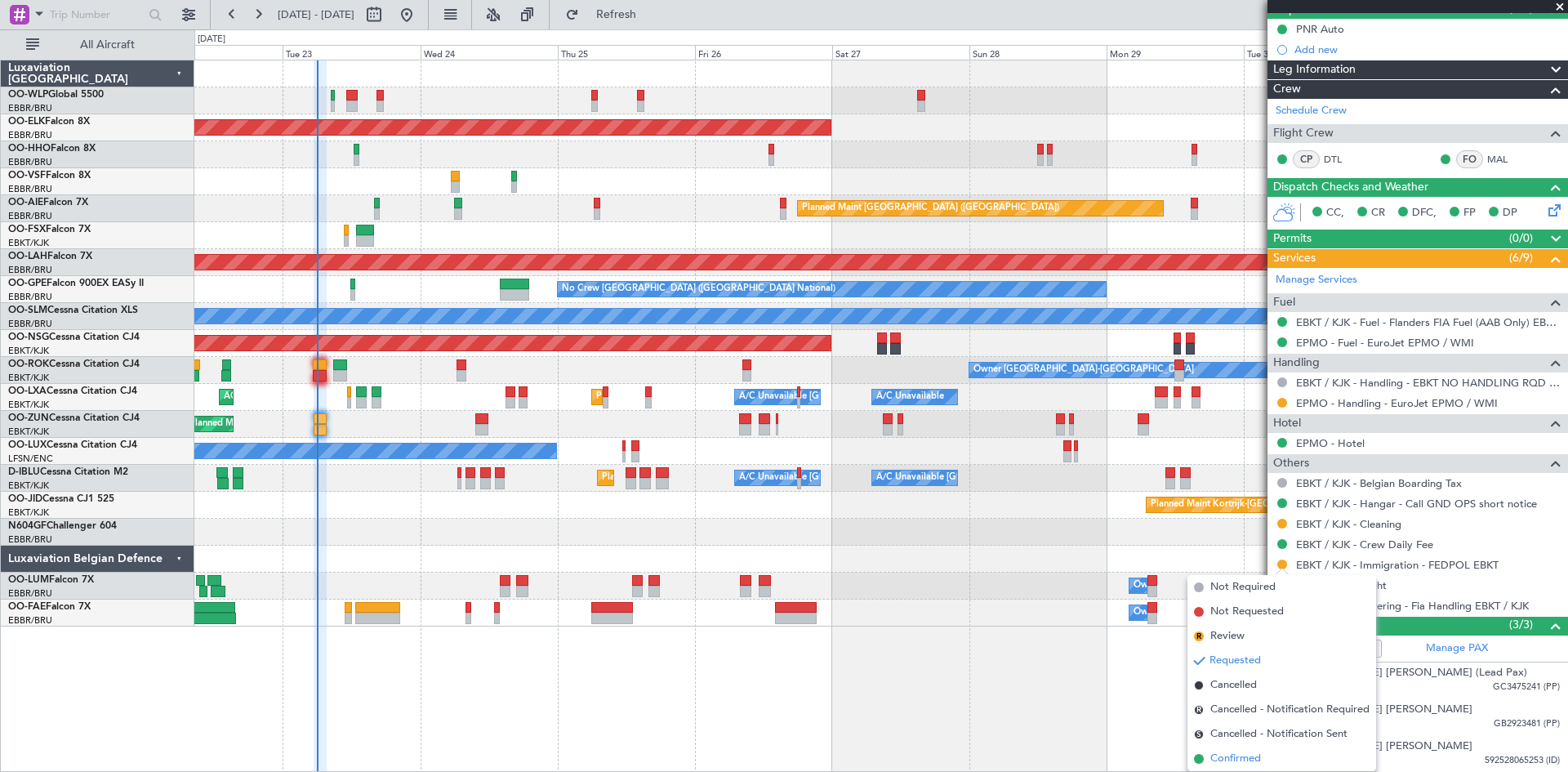
click at [1250, 757] on span "Confirmed" at bounding box center [1236, 758] width 51 height 16
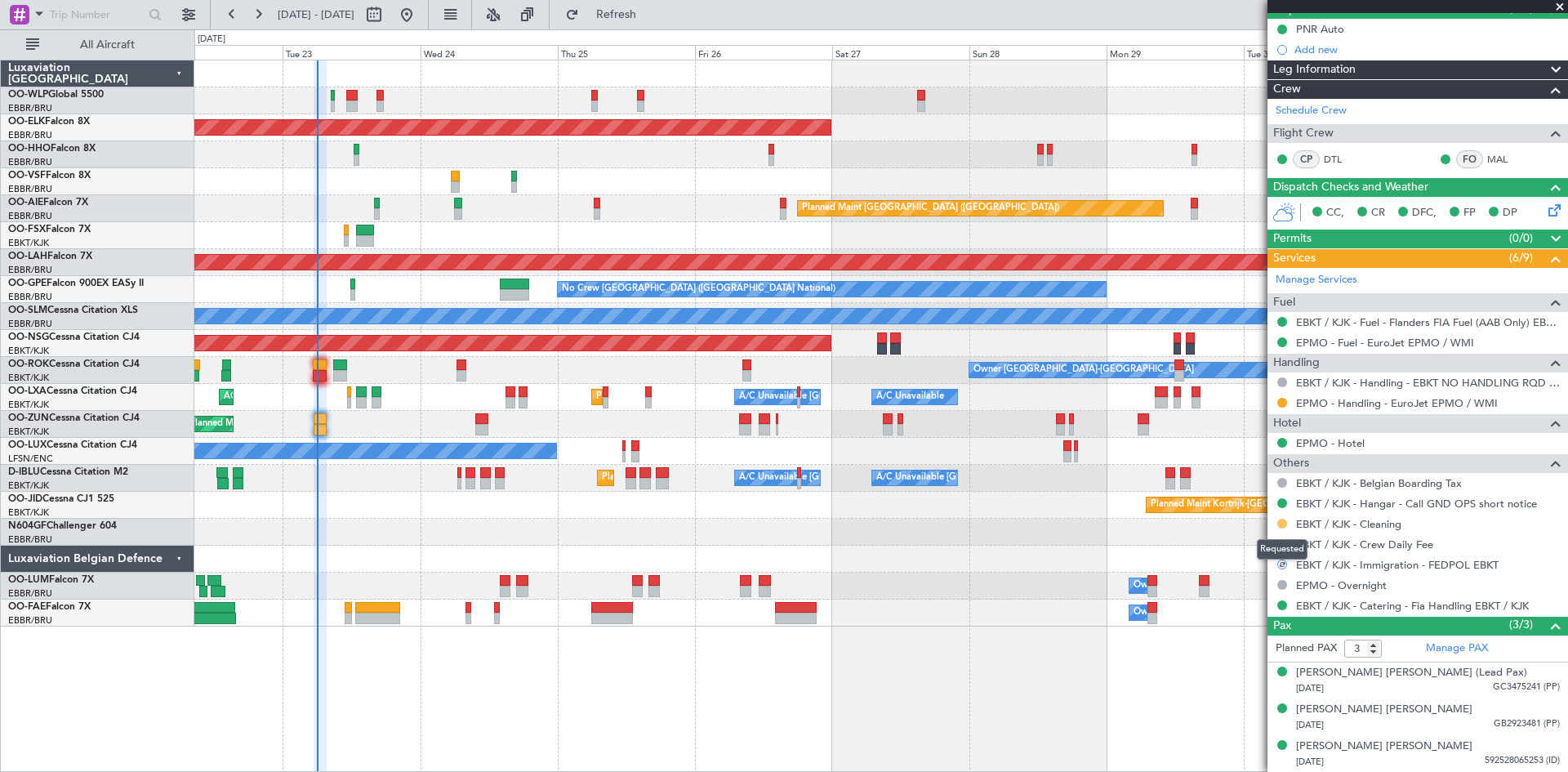
click at [1279, 519] on button at bounding box center [1282, 523] width 9 height 9
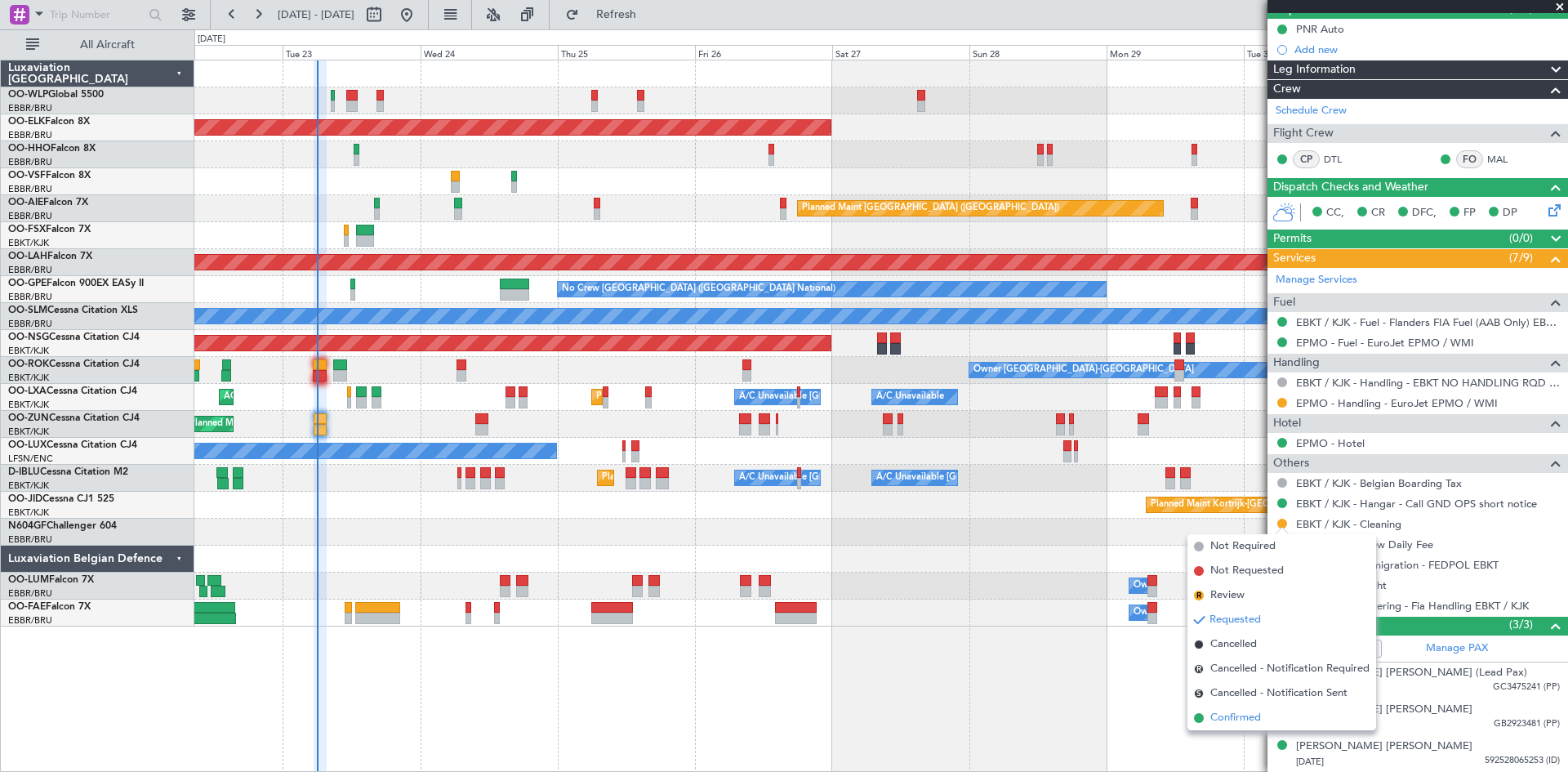
click at [1221, 716] on span "Confirmed" at bounding box center [1236, 717] width 51 height 16
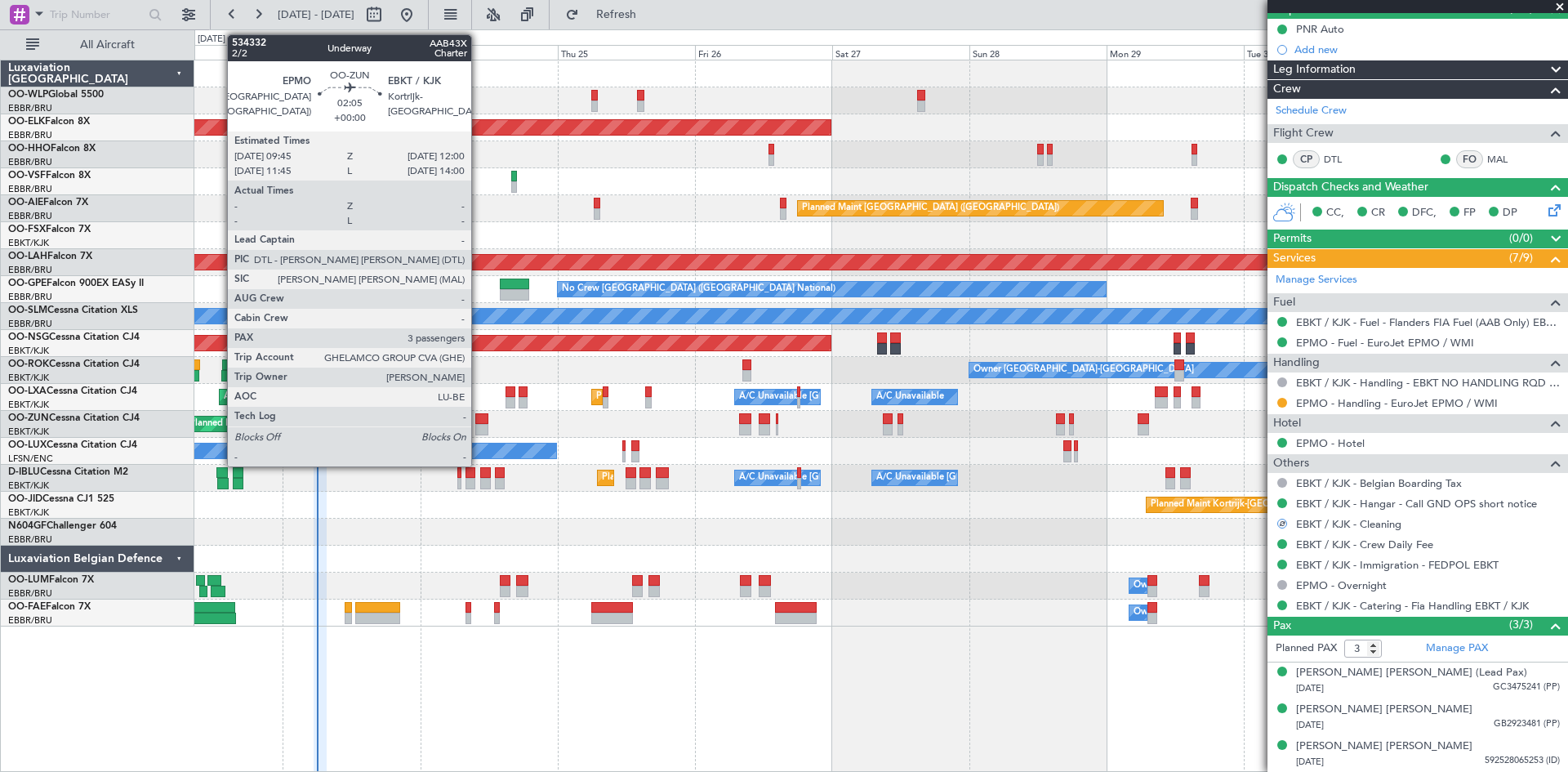
click at [479, 432] on div at bounding box center [482, 430] width 13 height 11
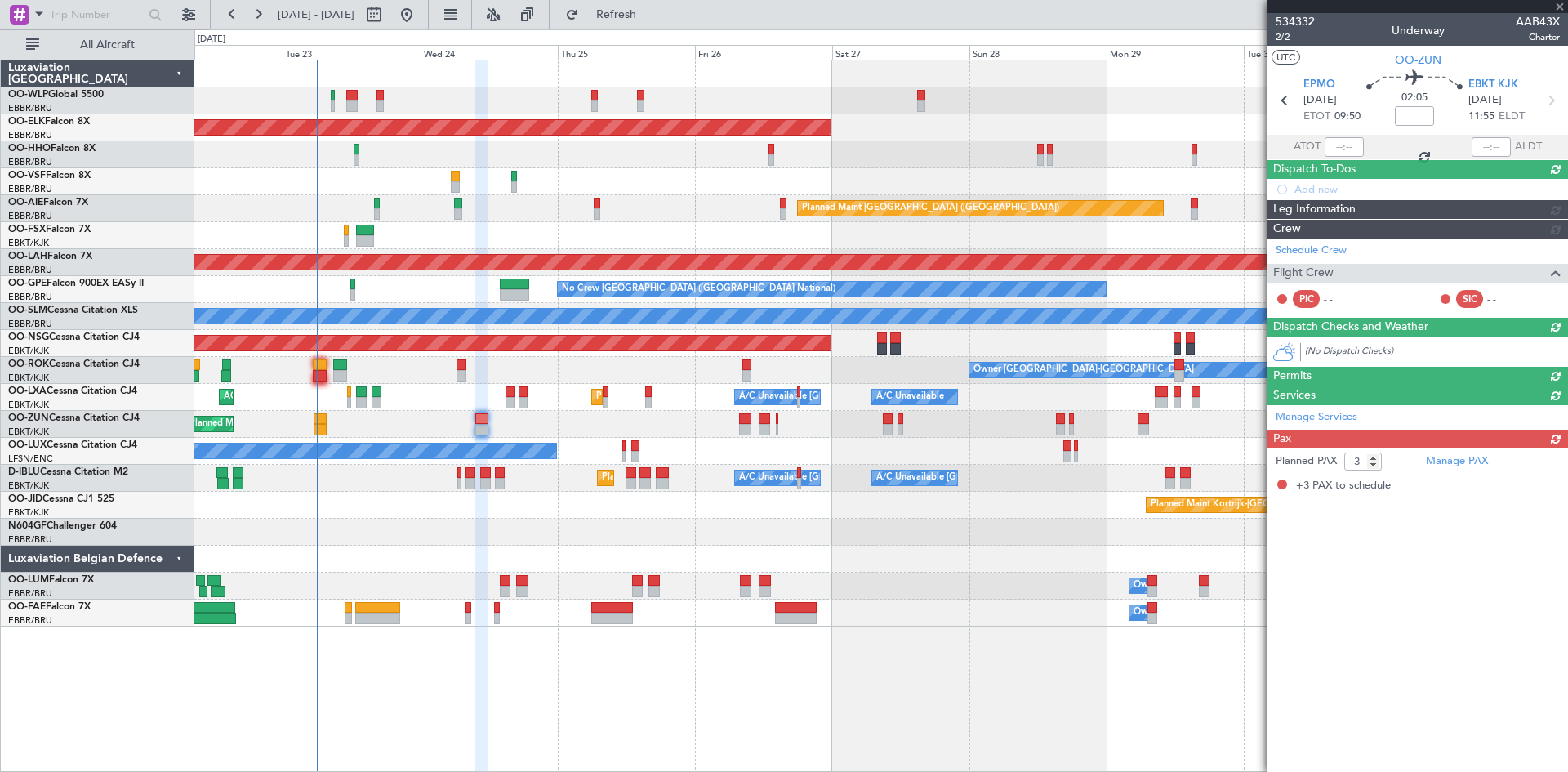
scroll to position [0, 0]
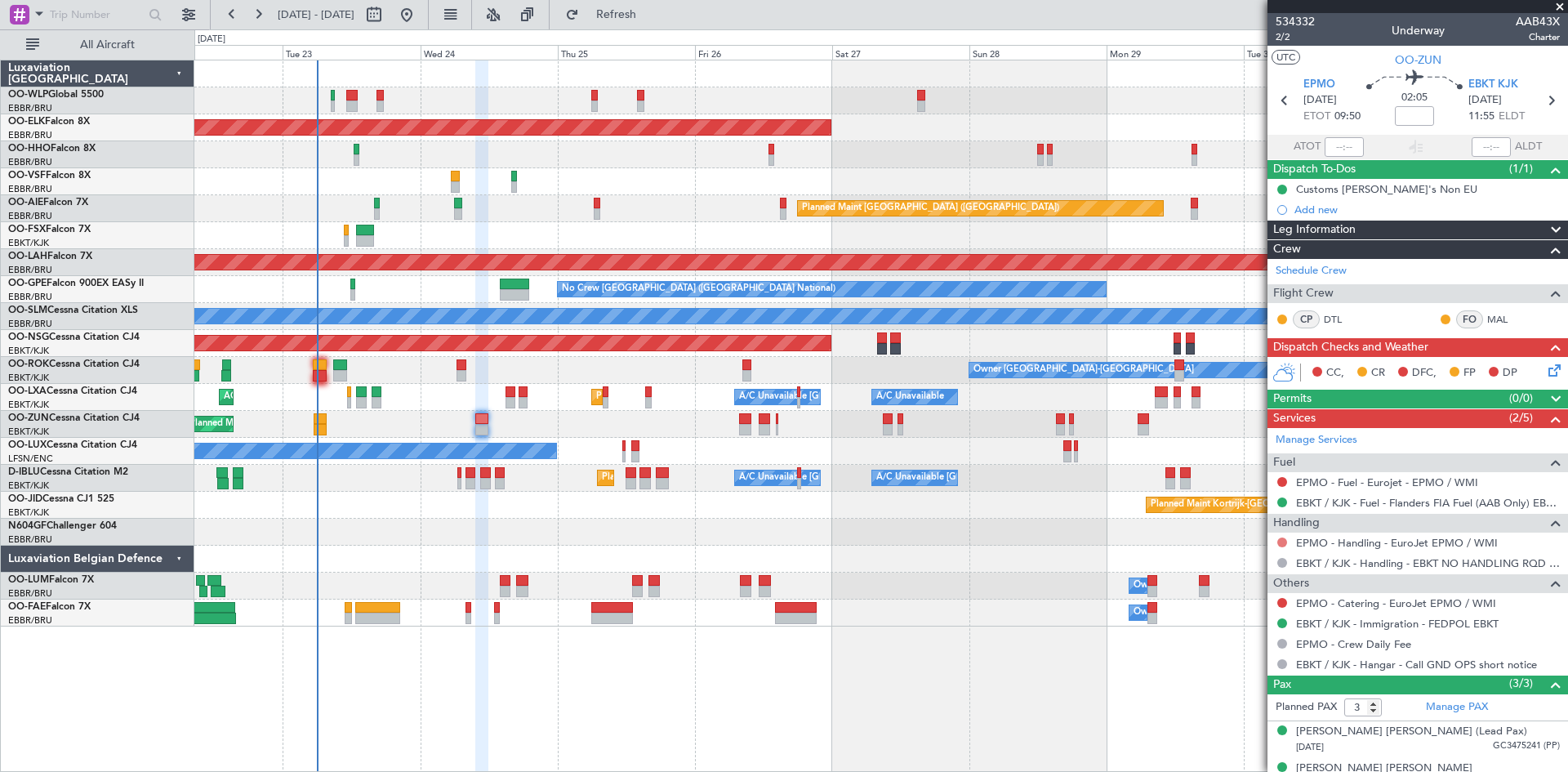
click at [1281, 541] on button at bounding box center [1282, 542] width 9 height 9
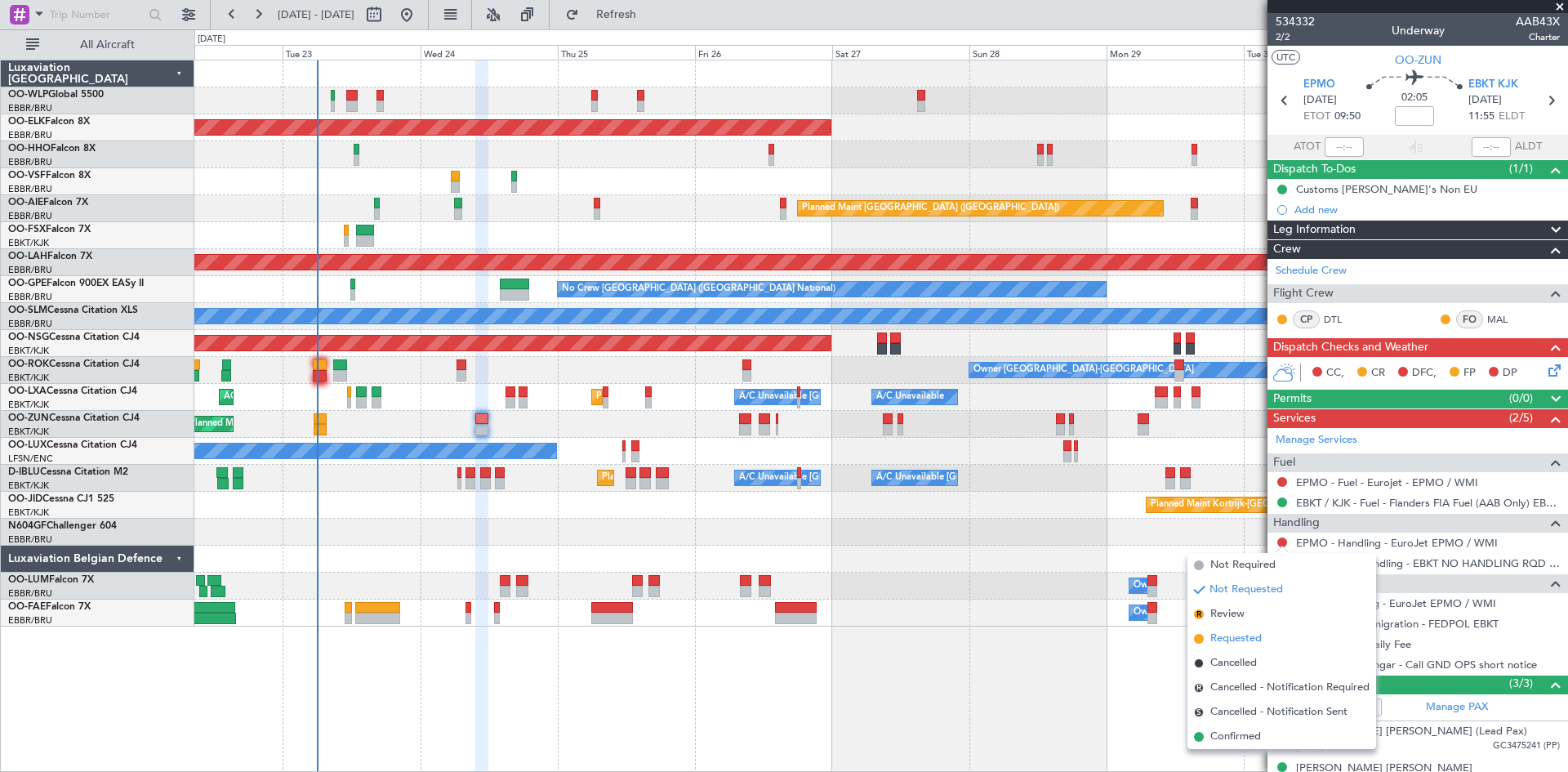
click at [1253, 635] on span "Requested" at bounding box center [1236, 638] width 51 height 16
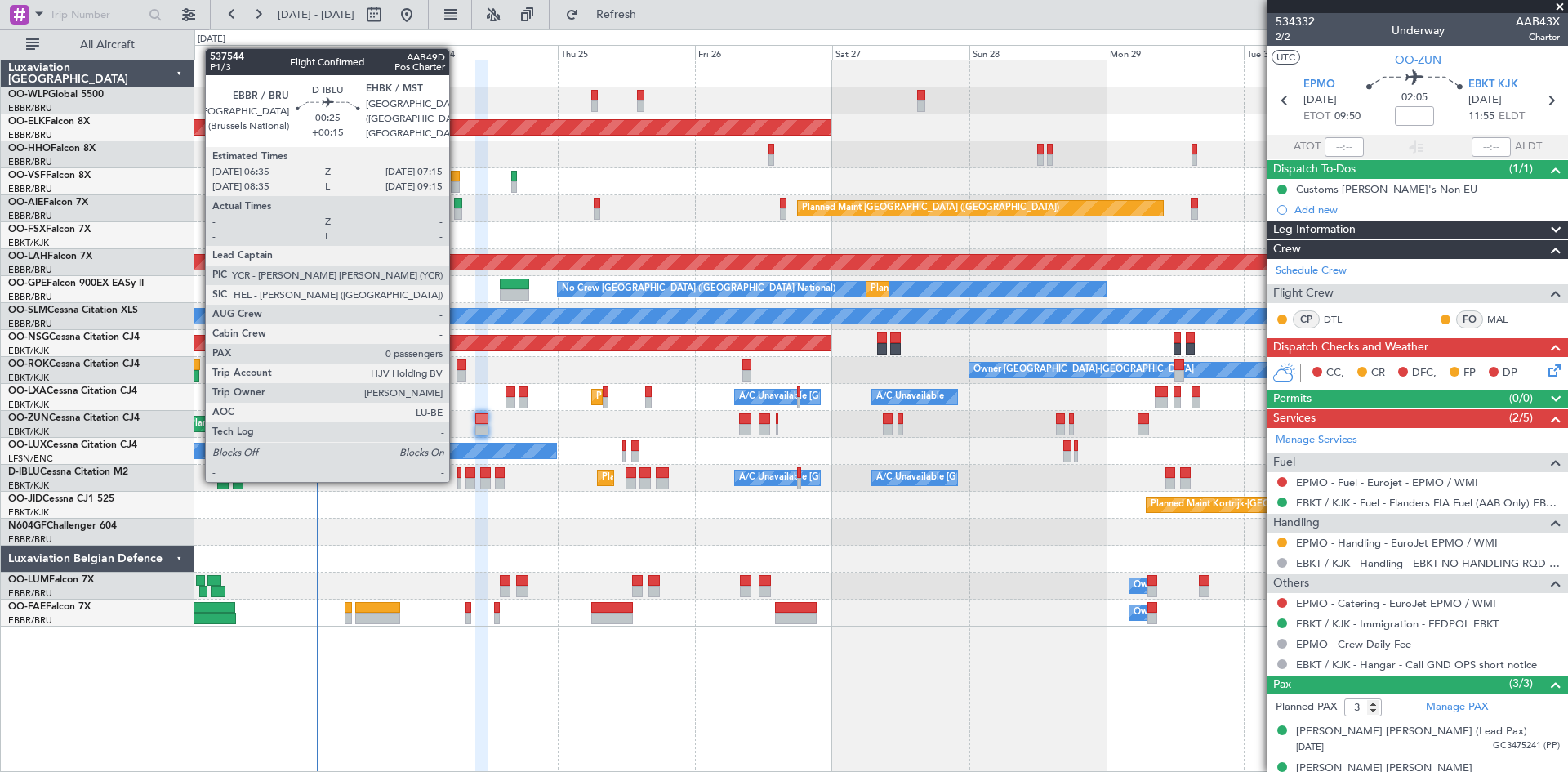
click at [457, 480] on div at bounding box center [459, 484] width 4 height 11
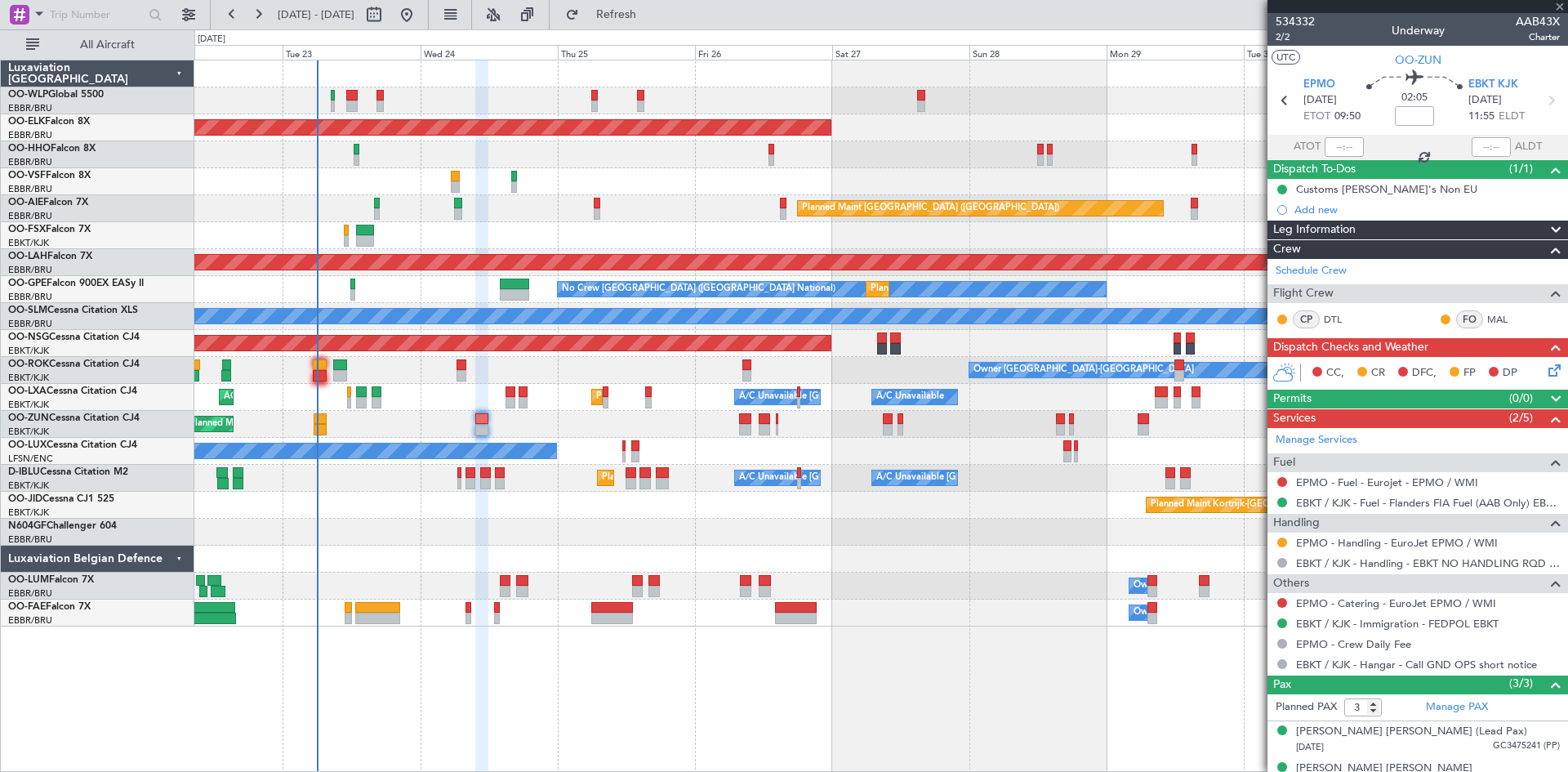
type input "+00:15"
type input "0"
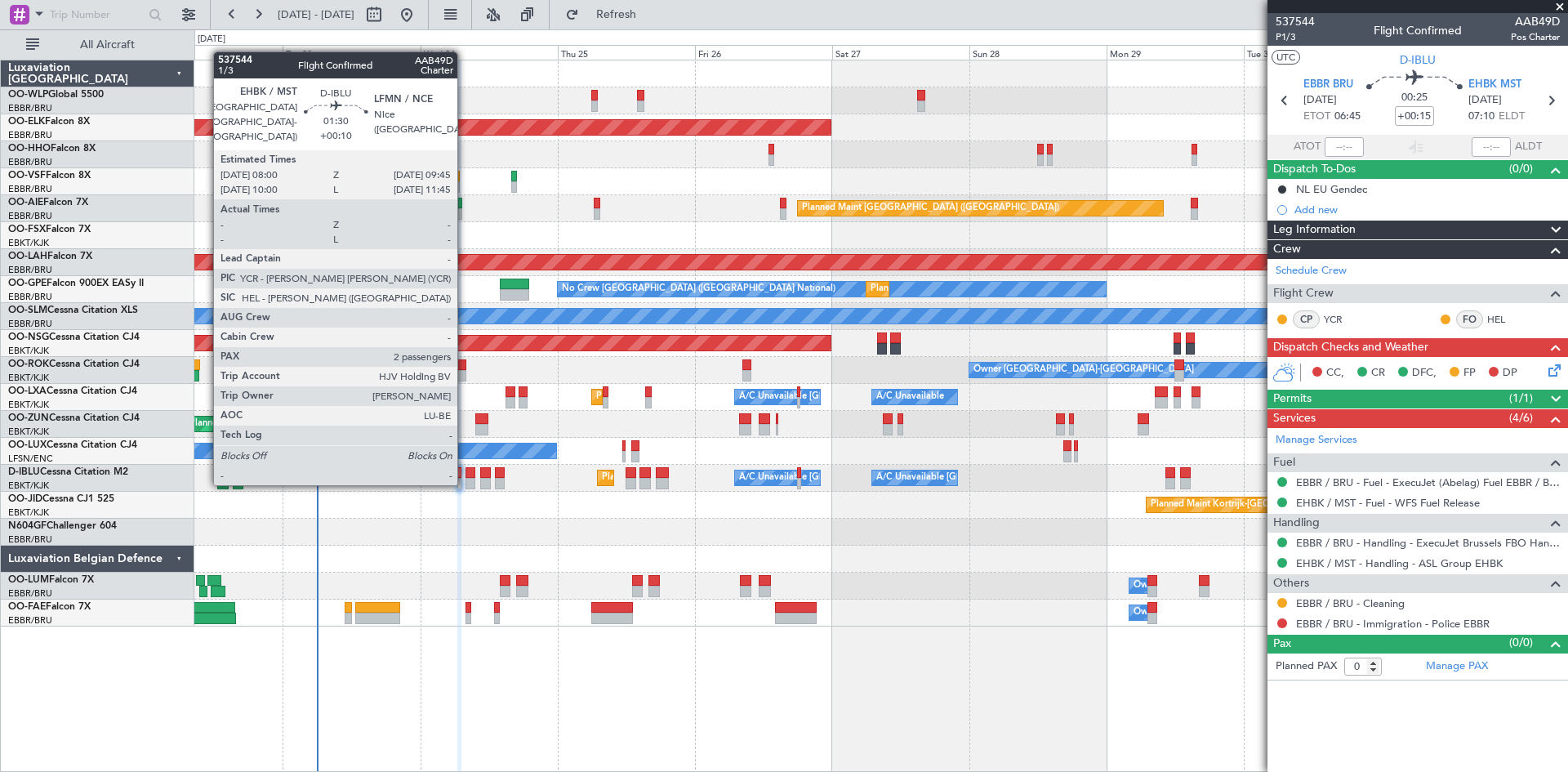
click at [463, 484] on div "Planned Maint Nice (Côte d'Azur Airport) A/C Unavailable Brussels (Brussels Nat…" at bounding box center [880, 478] width 1372 height 27
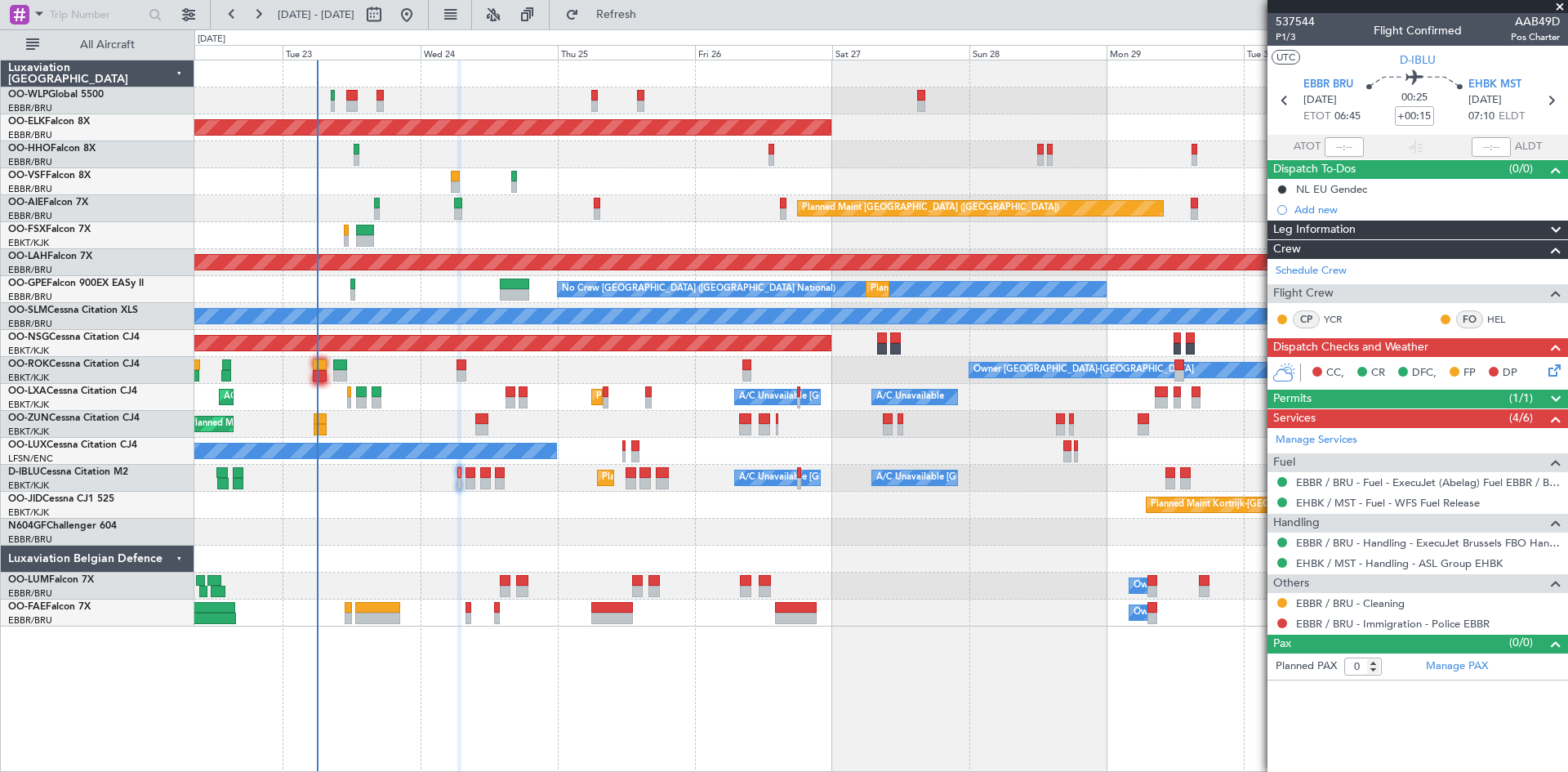
click at [468, 483] on div at bounding box center [470, 484] width 10 height 11
type input "+00:10"
type input "2"
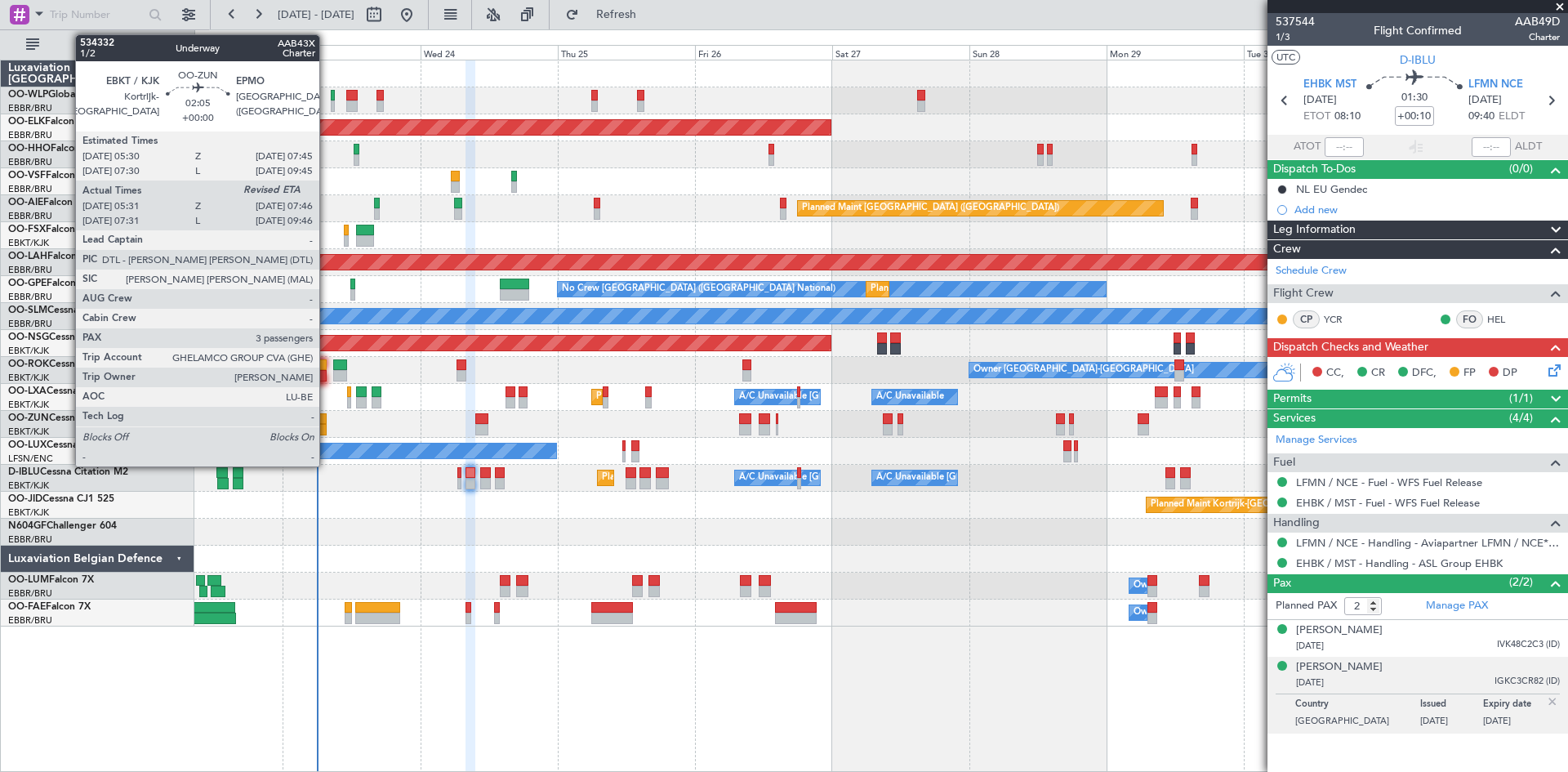
click at [327, 418] on div at bounding box center [320, 419] width 13 height 11
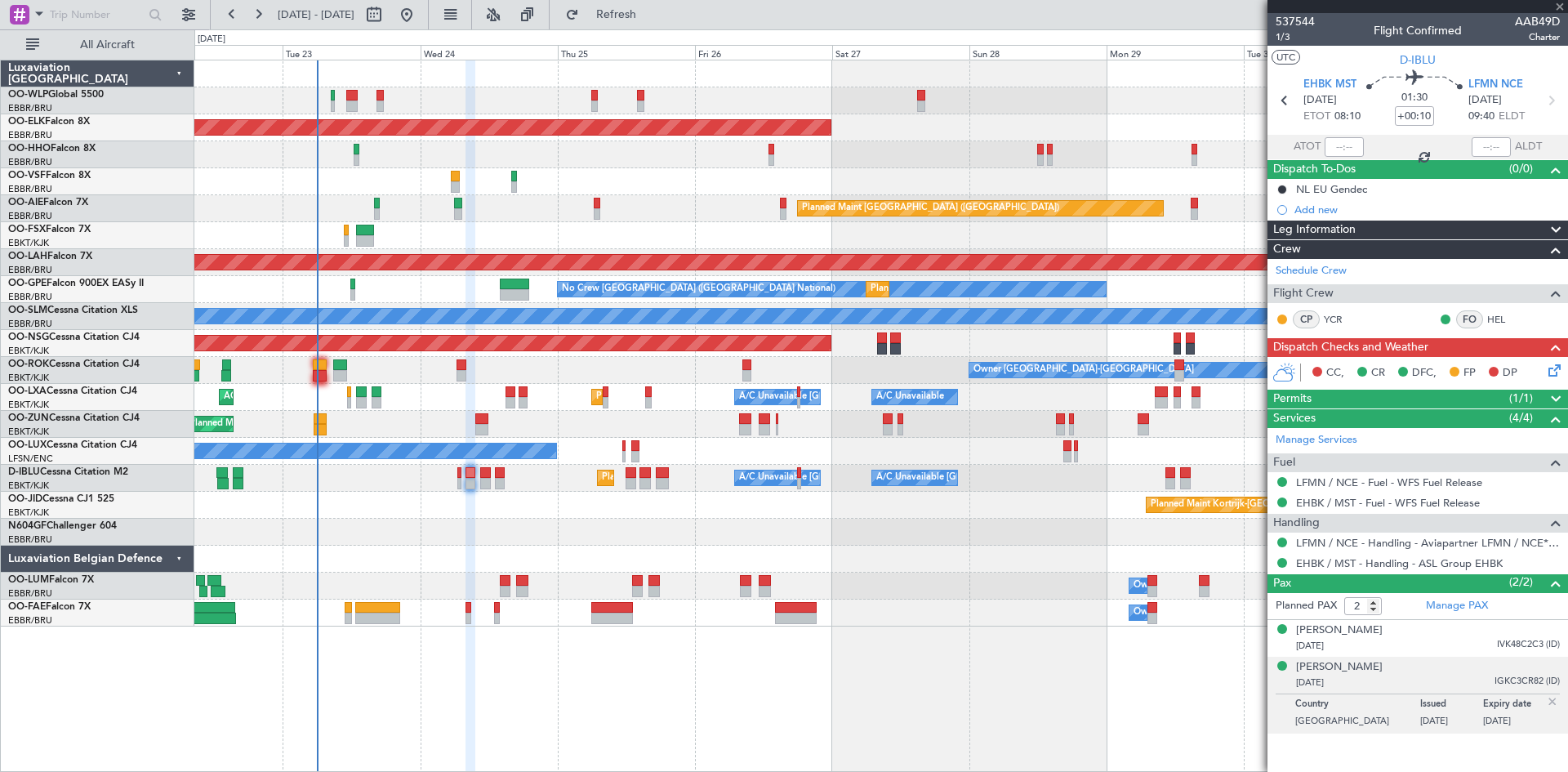
type input "05:36"
type input "3"
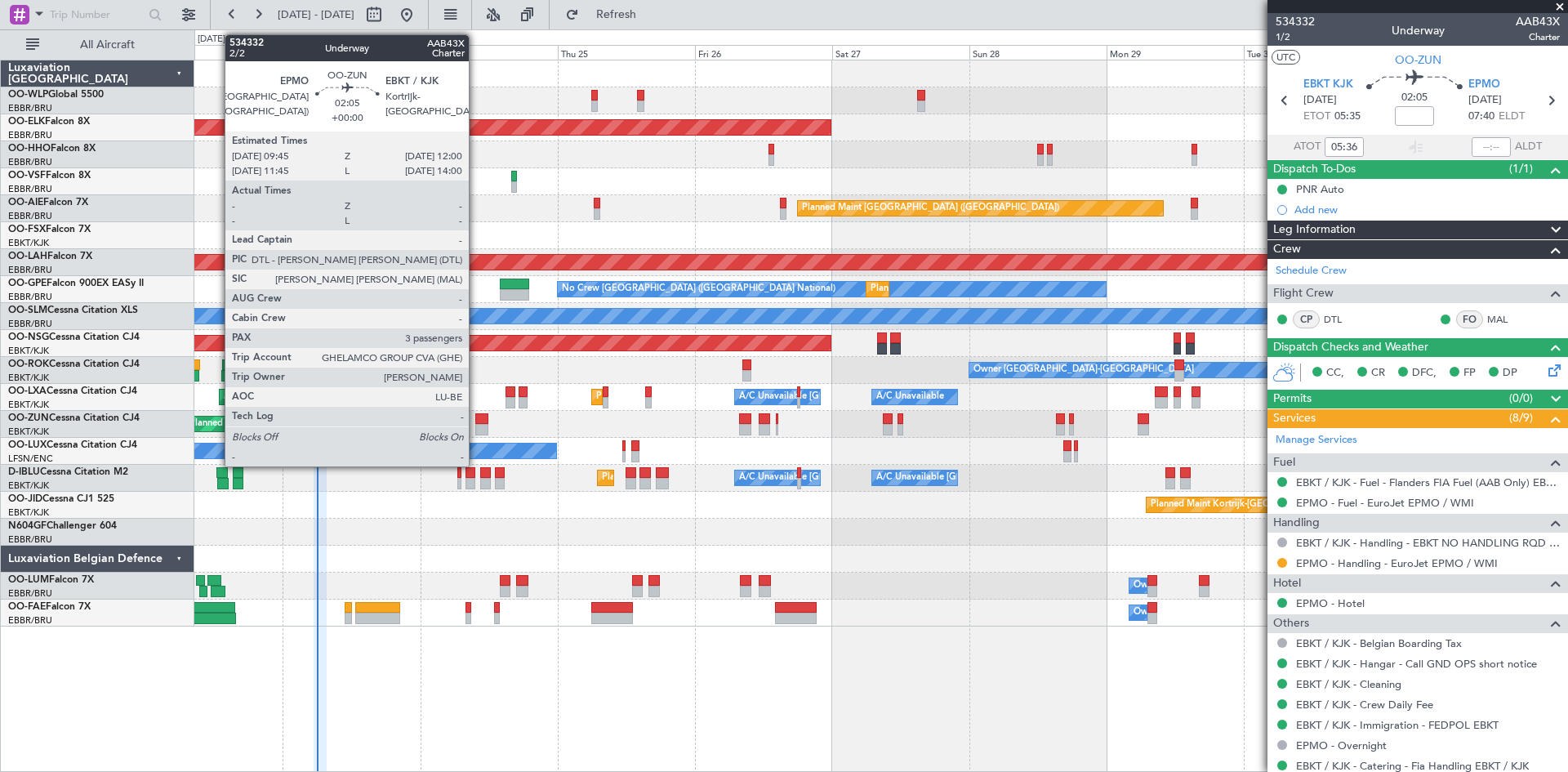
click at [476, 420] on div at bounding box center [482, 419] width 13 height 11
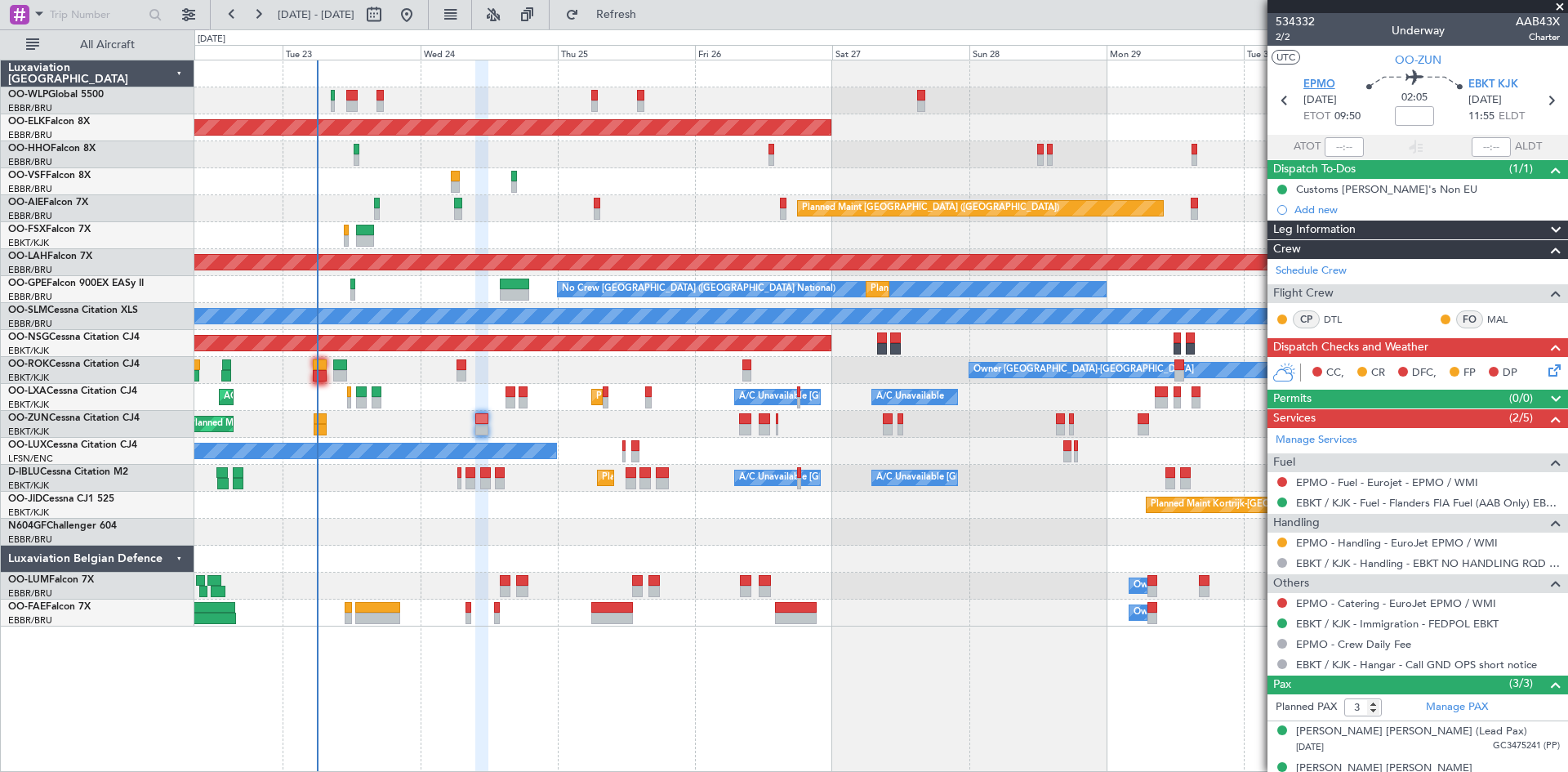
click at [1319, 81] on span "EPMO" at bounding box center [1320, 84] width 32 height 16
click at [1411, 107] on mat-tooltip-component "Flight Time" at bounding box center [1410, 128] width 76 height 43
click at [1406, 124] on div "Flight Time" at bounding box center [1409, 128] width 52 height 21
click at [1401, 112] on input at bounding box center [1414, 115] width 39 height 20
type input "-"
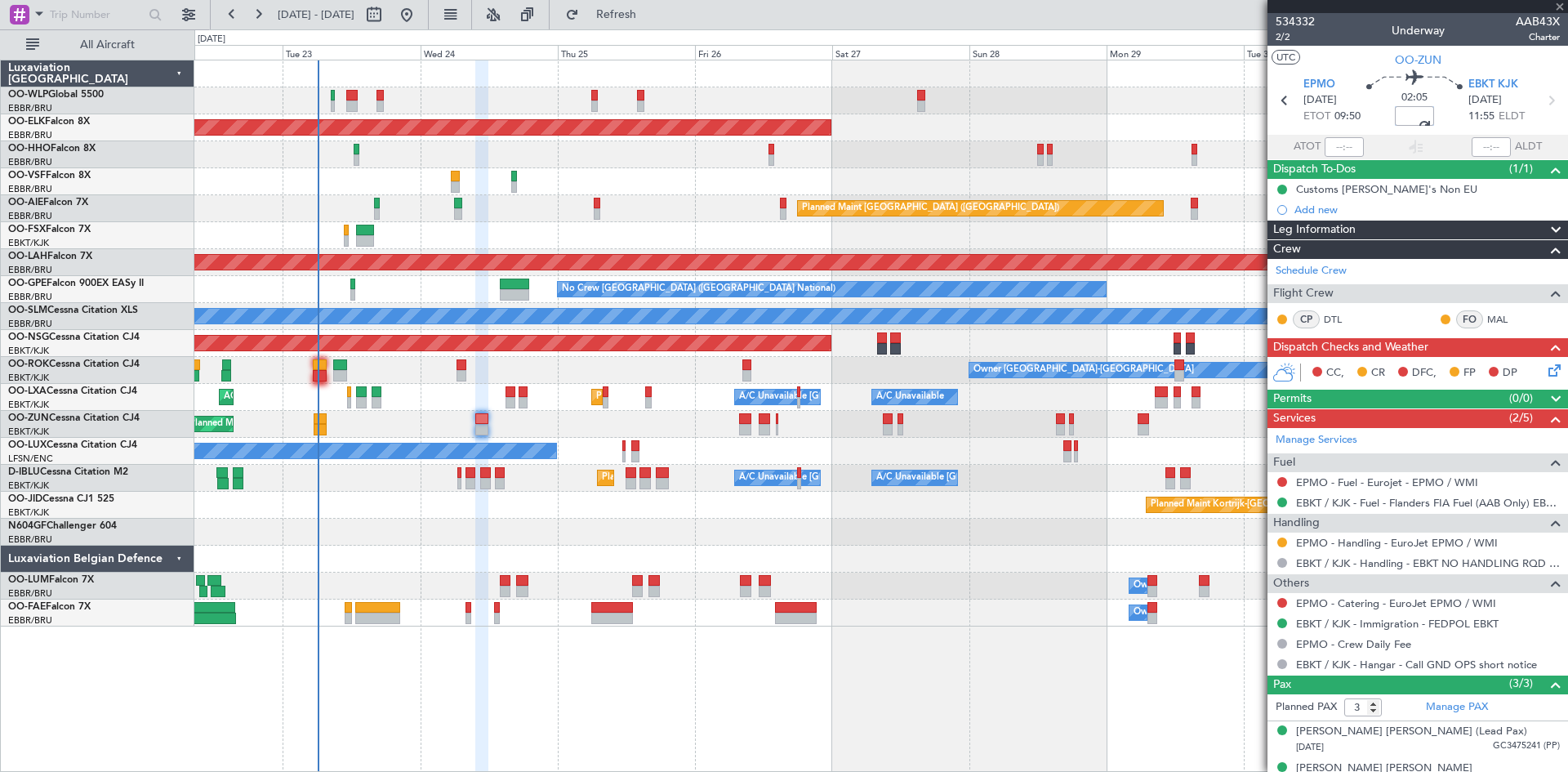
type input "-00:10"
click at [1545, 369] on icon at bounding box center [1552, 368] width 13 height 13
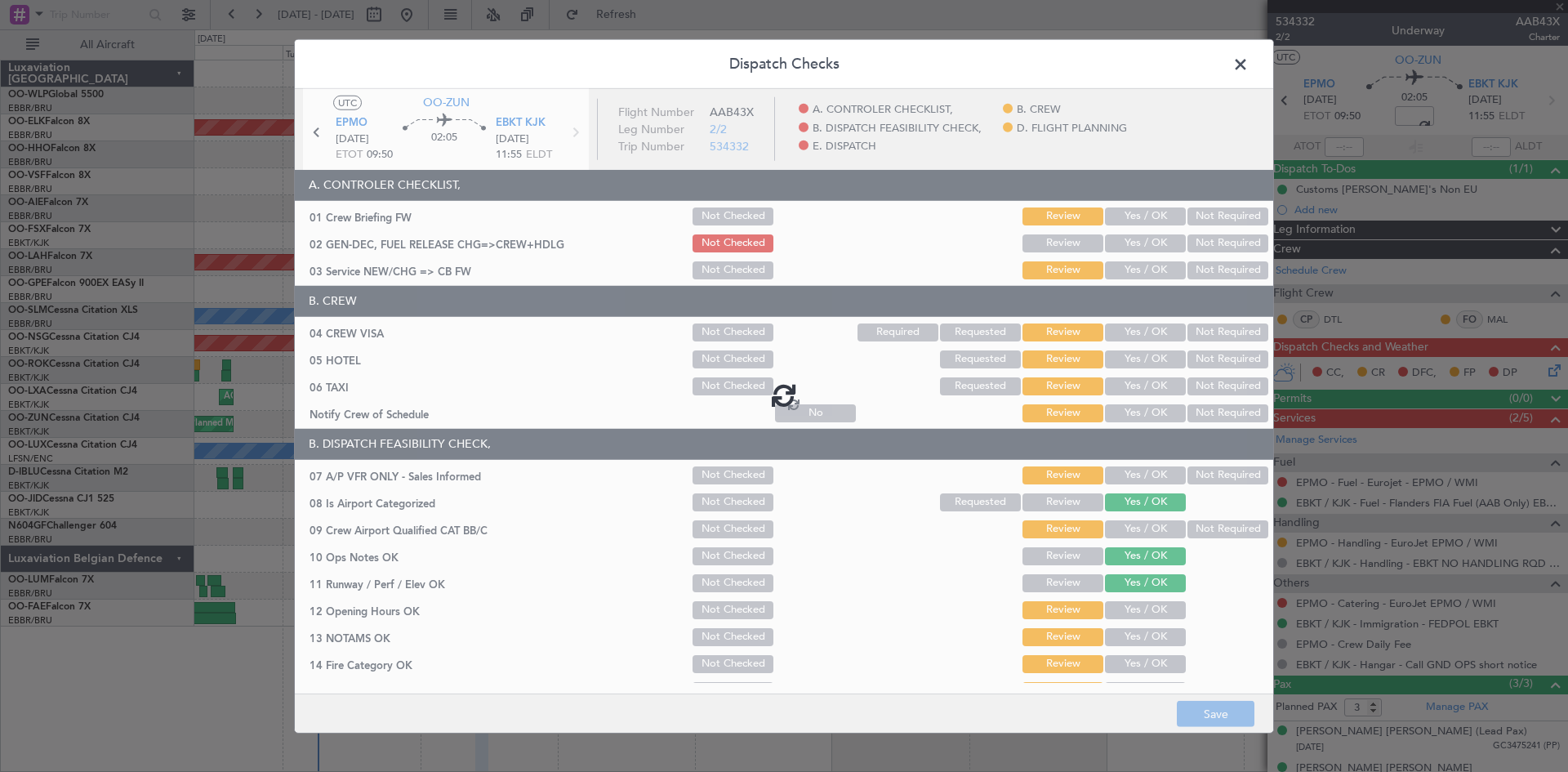
type input "-00:10"
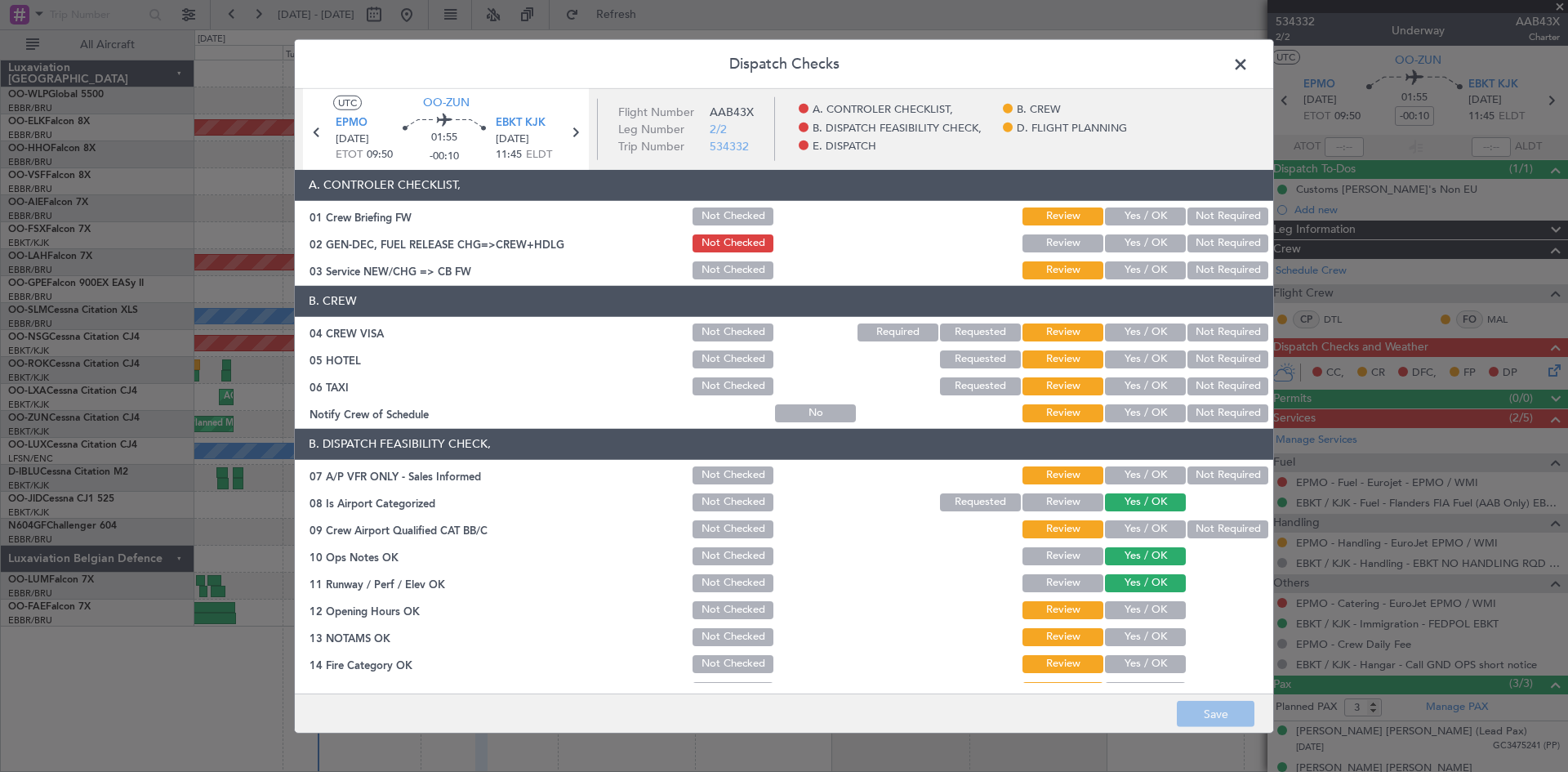
click at [1132, 278] on button "Yes / OK" at bounding box center [1146, 270] width 81 height 18
click at [1141, 334] on button "Yes / OK" at bounding box center [1146, 332] width 81 height 18
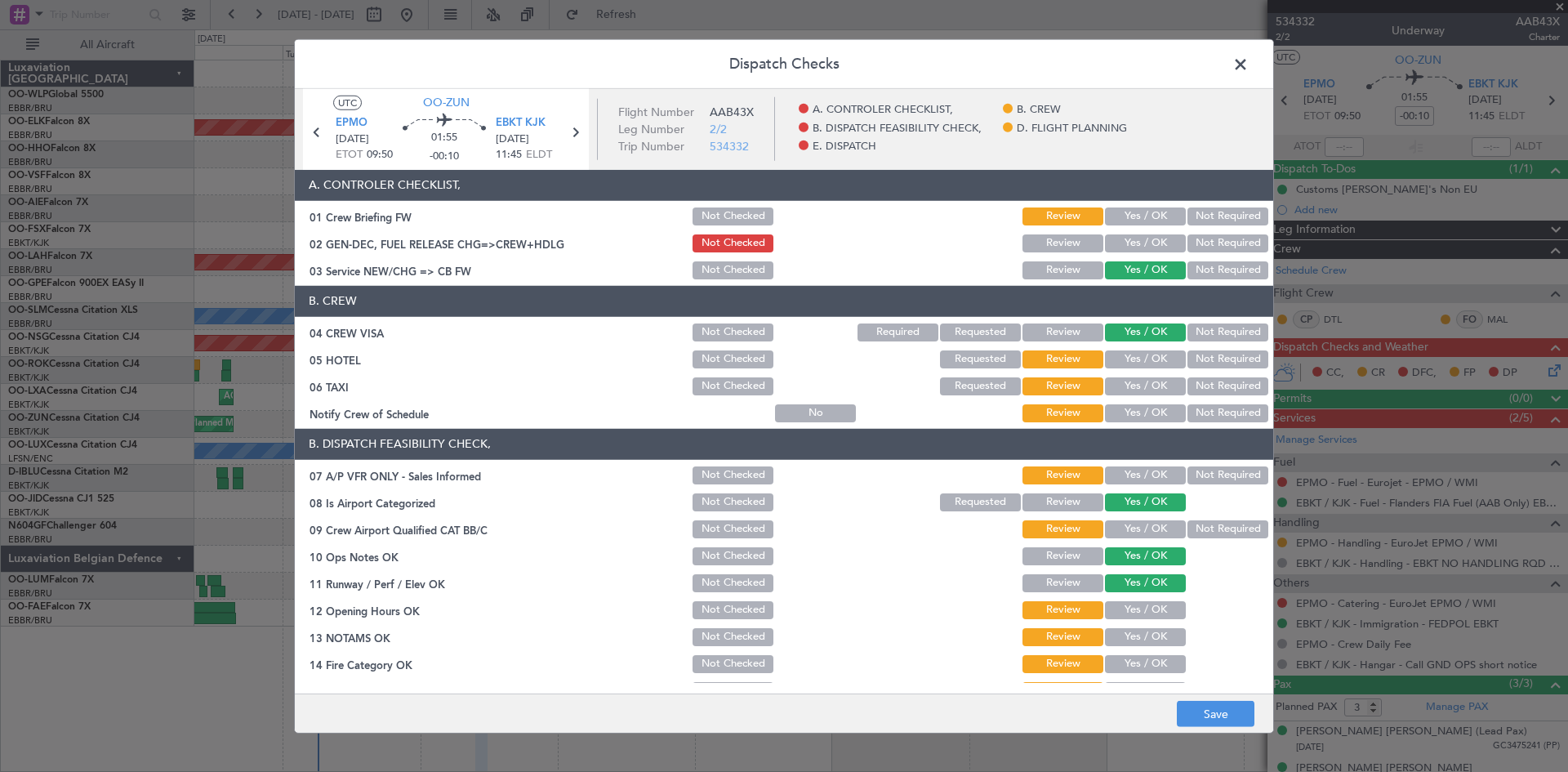
click at [1148, 358] on button "Yes / OK" at bounding box center [1146, 359] width 81 height 18
click at [1138, 390] on button "Yes / OK" at bounding box center [1146, 386] width 81 height 18
click at [1213, 383] on button "Not Required" at bounding box center [1228, 386] width 81 height 18
click at [1113, 418] on button "Yes / OK" at bounding box center [1146, 413] width 81 height 18
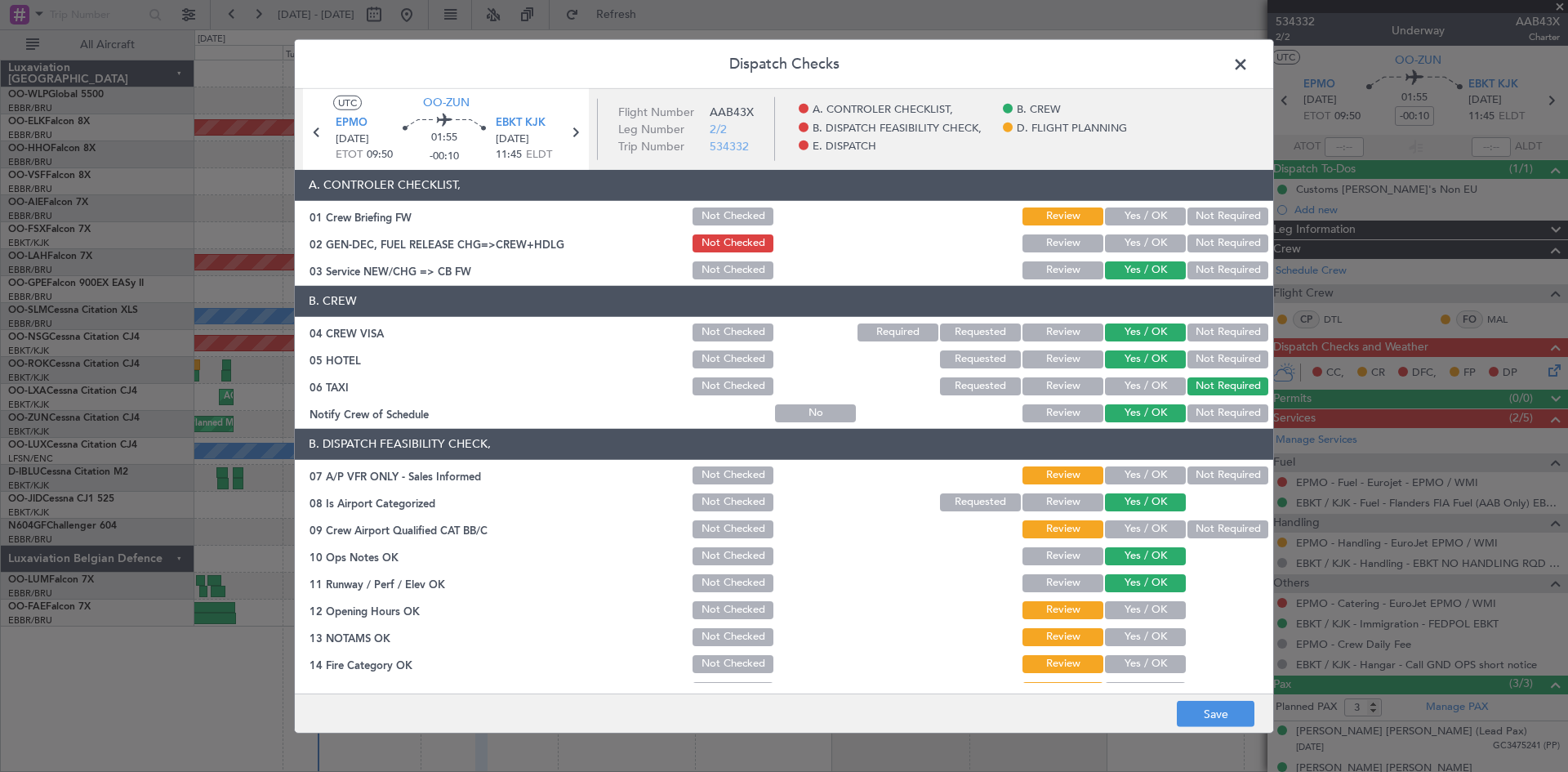
scroll to position [81, 0]
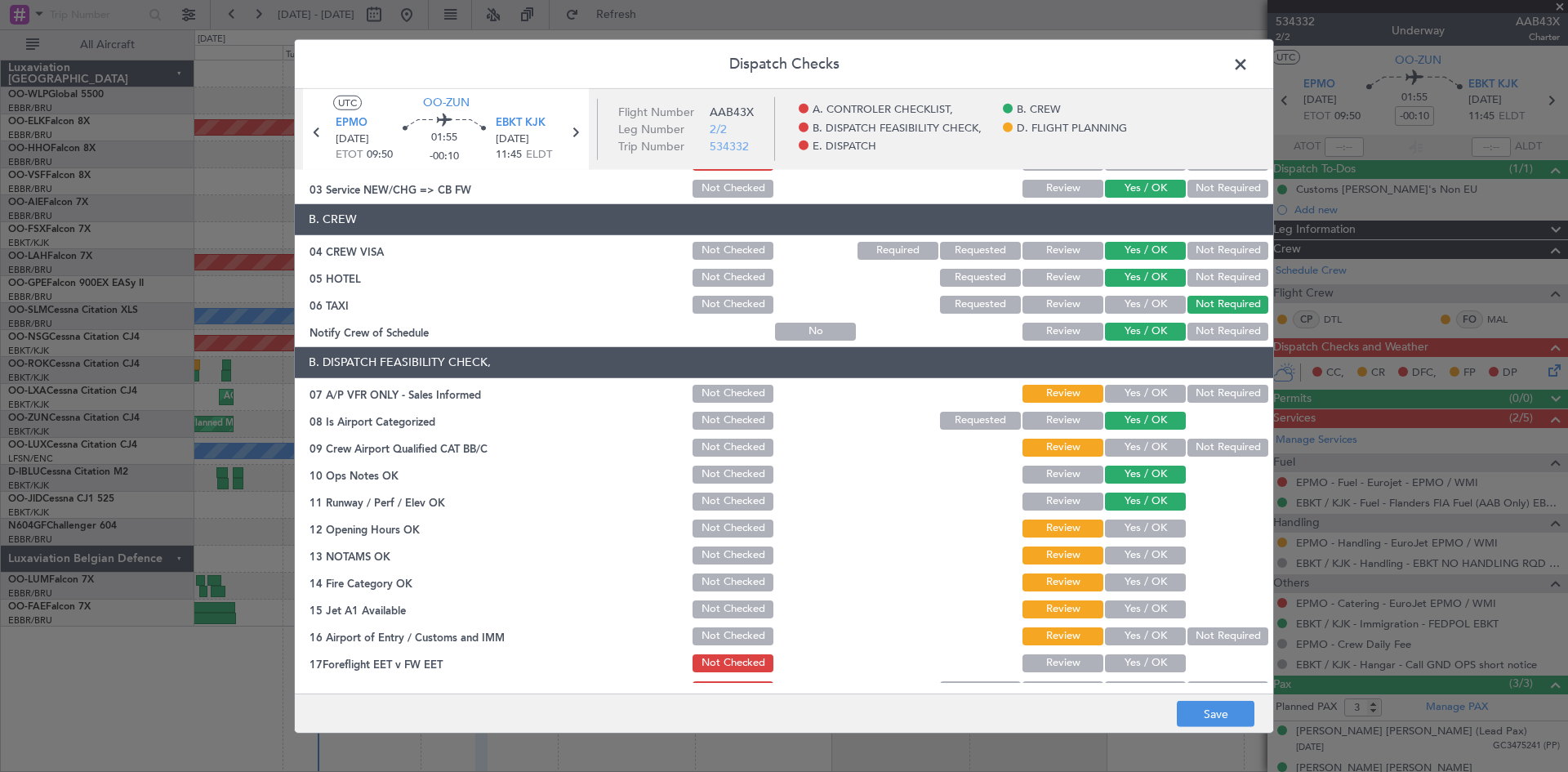
click at [1158, 389] on button "Yes / OK" at bounding box center [1146, 393] width 81 height 18
click at [1187, 401] on button "Not Required" at bounding box center [1228, 393] width 81 height 18
click at [1157, 446] on button "Yes / OK" at bounding box center [1146, 447] width 81 height 18
drag, startPoint x: 1189, startPoint y: 447, endPoint x: 1176, endPoint y: 472, distance: 28.2
click at [1190, 448] on button "Not Required" at bounding box center [1228, 447] width 81 height 18
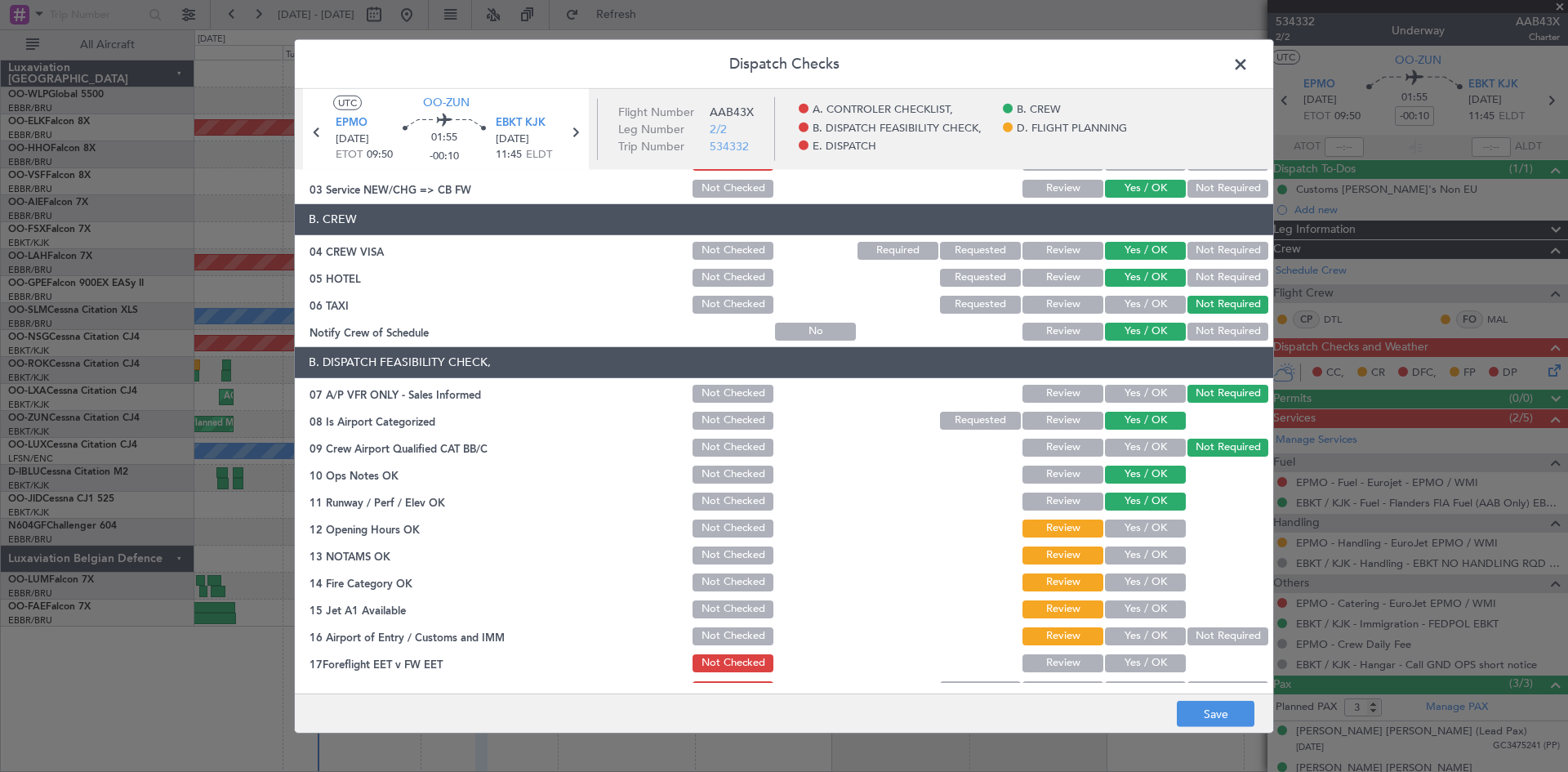
click at [1137, 539] on div "Yes / OK" at bounding box center [1143, 528] width 82 height 23
click at [1141, 529] on button "Yes / OK" at bounding box center [1146, 528] width 81 height 18
drag, startPoint x: 1144, startPoint y: 568, endPoint x: 1146, endPoint y: 575, distance: 7.3
click at [1145, 568] on section "B. DISPATCH FEASIBILITY CHECK, 07 A/P VFR ONLY - Sales Informed Not Checked Rev…" at bounding box center [784, 523] width 979 height 354
click at [1145, 559] on button "Yes / OK" at bounding box center [1146, 555] width 81 height 18
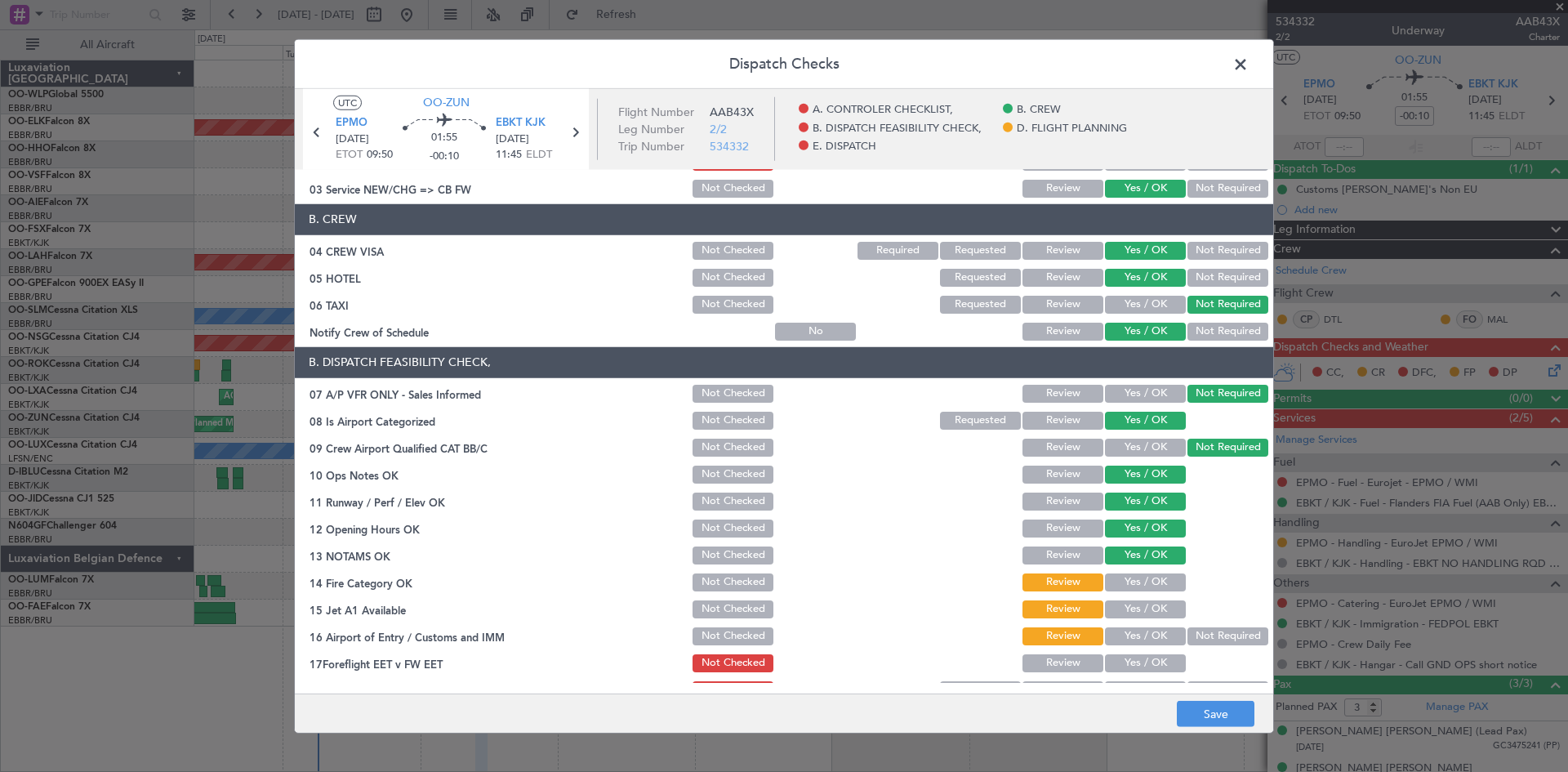
click at [1142, 580] on button "Yes / OK" at bounding box center [1146, 582] width 81 height 18
click at [1142, 601] on button "Yes / OK" at bounding box center [1146, 609] width 81 height 18
click at [1211, 627] on button "Not Required" at bounding box center [1228, 636] width 81 height 18
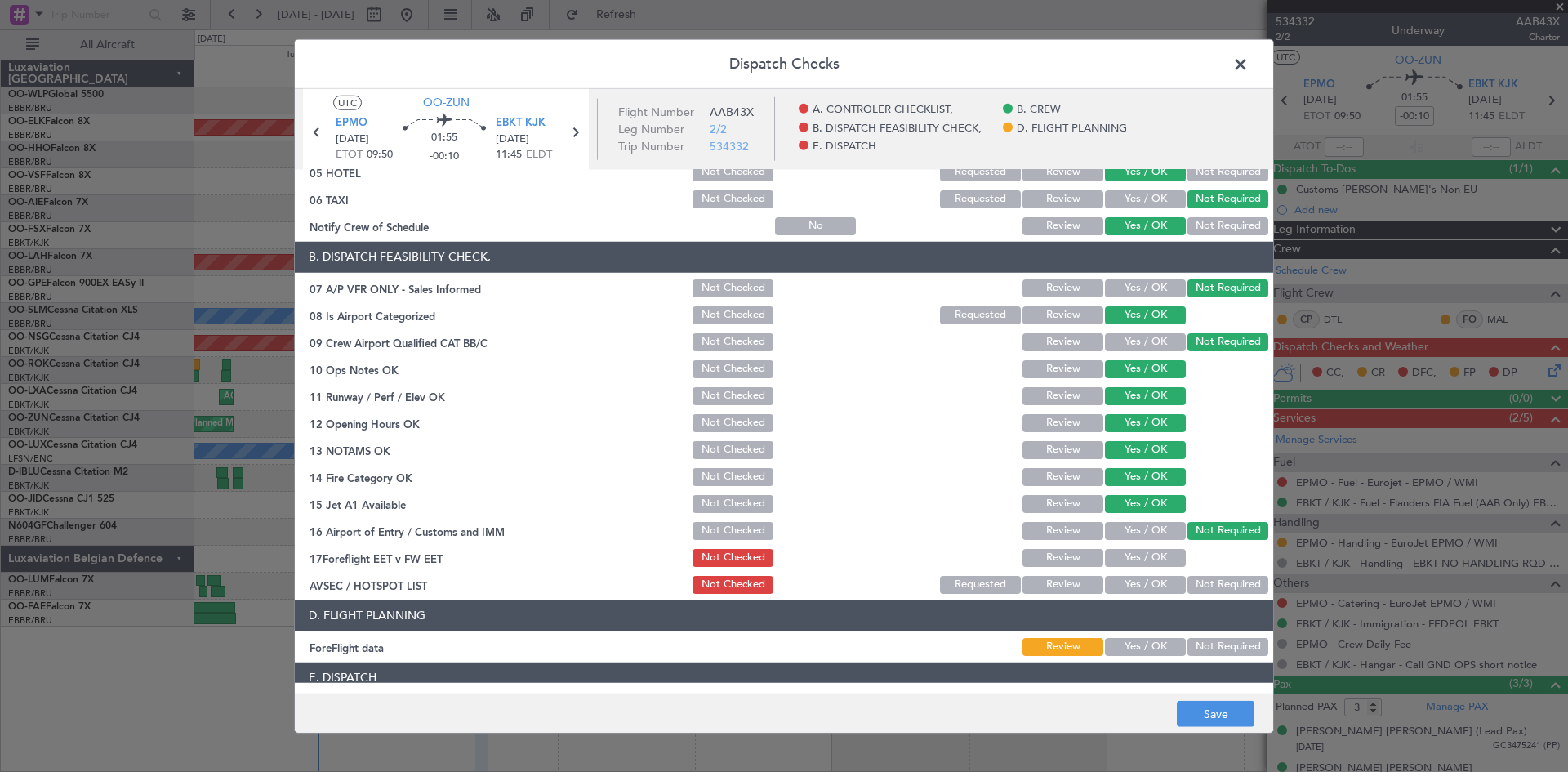
scroll to position [245, 0]
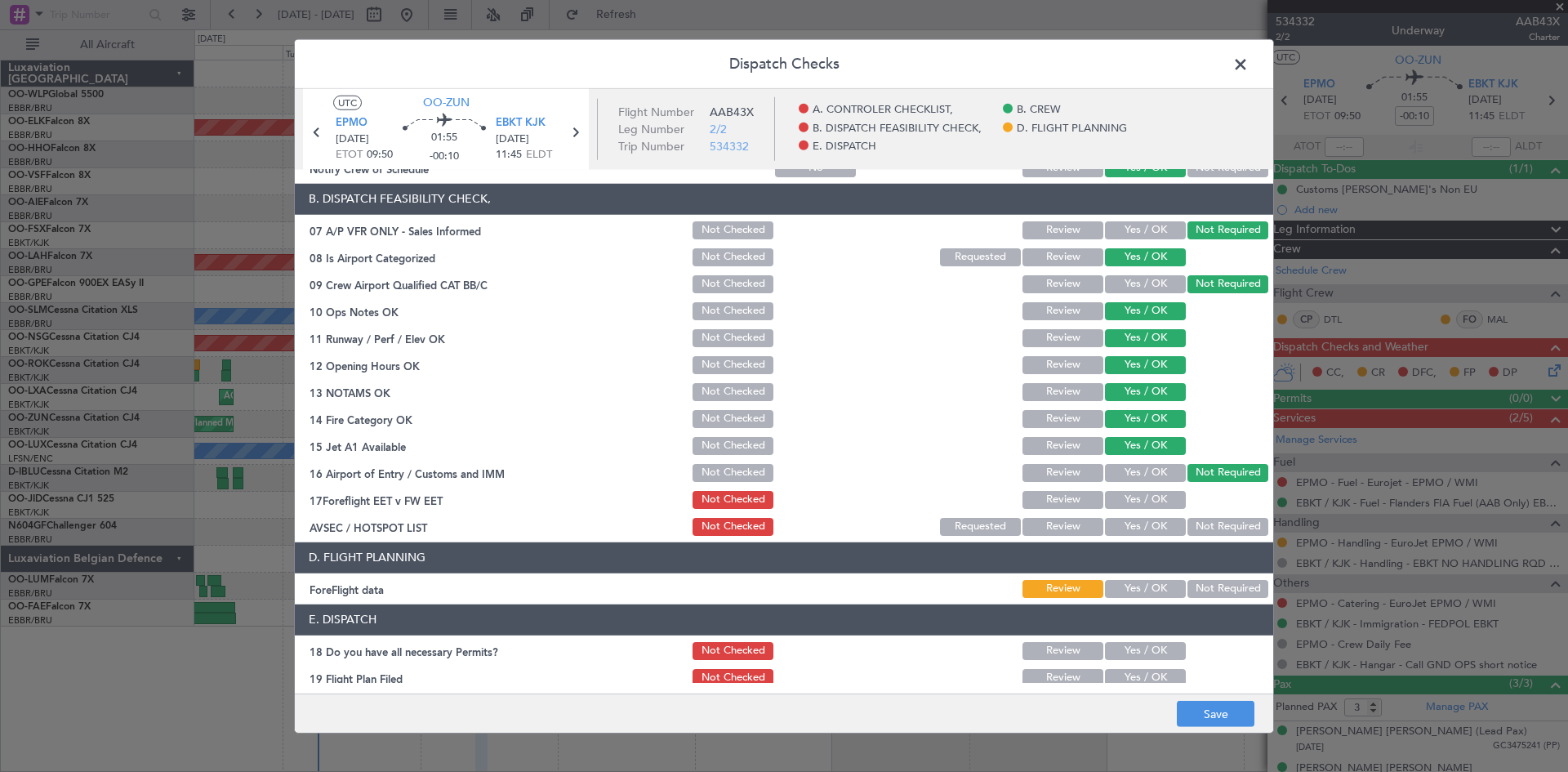
click at [1136, 485] on section "B. DISPATCH FEASIBILITY CHECK, 07 A/P VFR ONLY - Sales Informed Not Checked Rev…" at bounding box center [784, 361] width 979 height 354
click at [1142, 505] on button "Yes / OK" at bounding box center [1146, 500] width 81 height 18
click at [1201, 532] on button "Not Required" at bounding box center [1228, 526] width 81 height 18
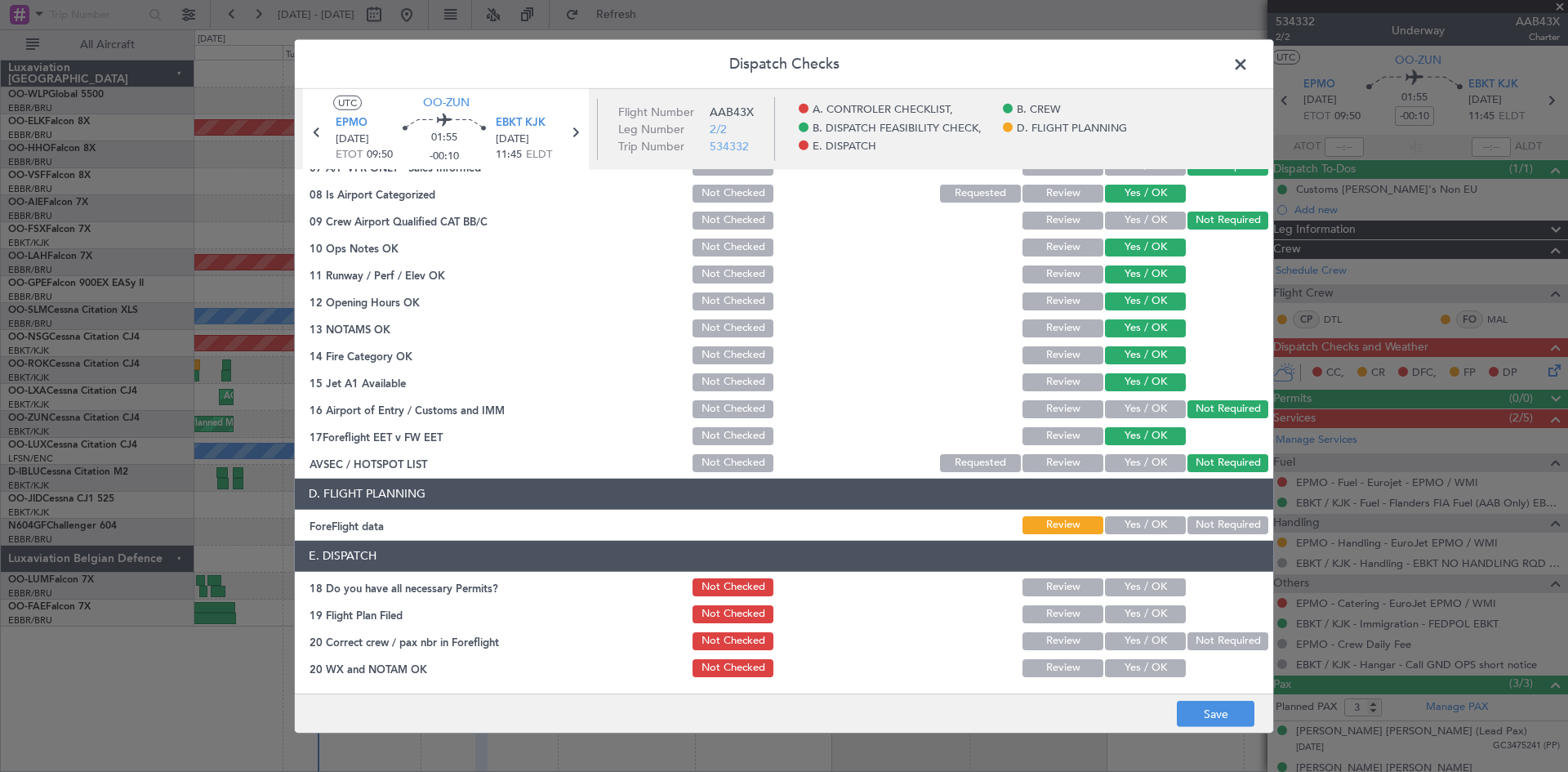
click at [1161, 512] on section "D. FLIGHT PLANNING ForeFlight data Review Yes / OK Not Required" at bounding box center [784, 507] width 979 height 58
click at [1160, 519] on button "Yes / OK" at bounding box center [1146, 524] width 81 height 18
click at [1228, 702] on button "Save" at bounding box center [1216, 714] width 77 height 26
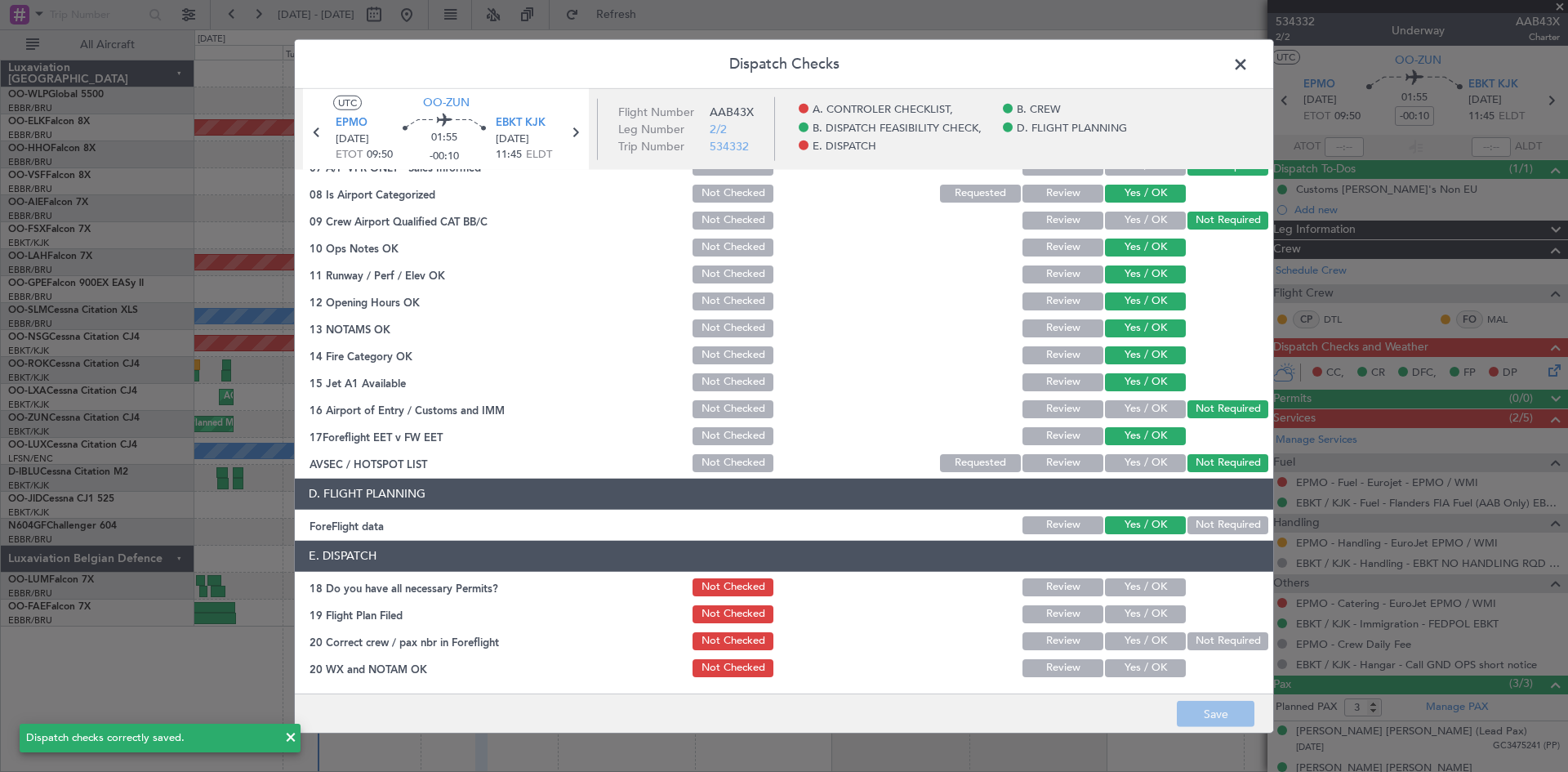
click at [1249, 63] on span at bounding box center [1249, 67] width 0 height 33
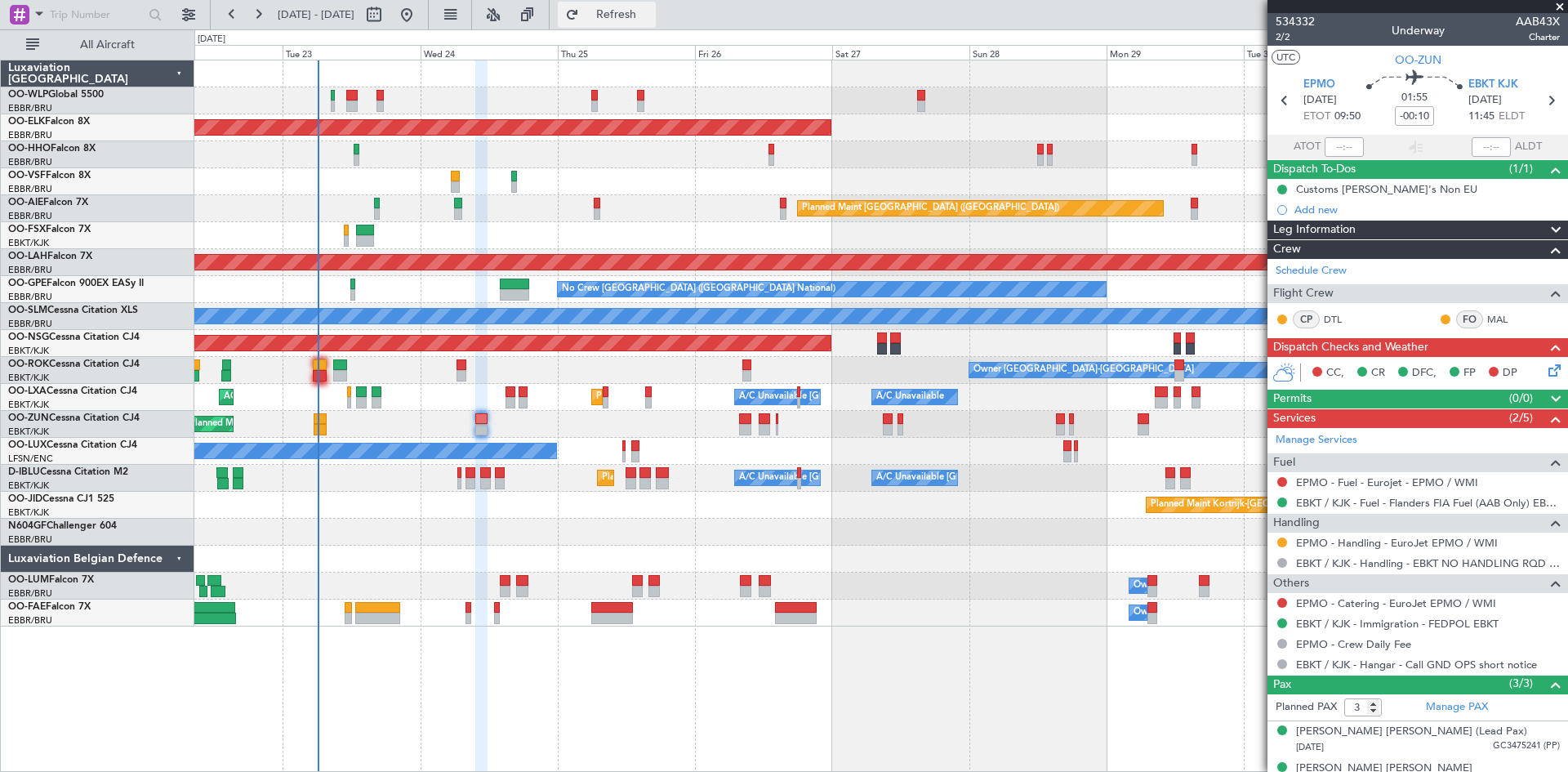
click at [630, 20] on button "Refresh" at bounding box center [606, 15] width 98 height 26
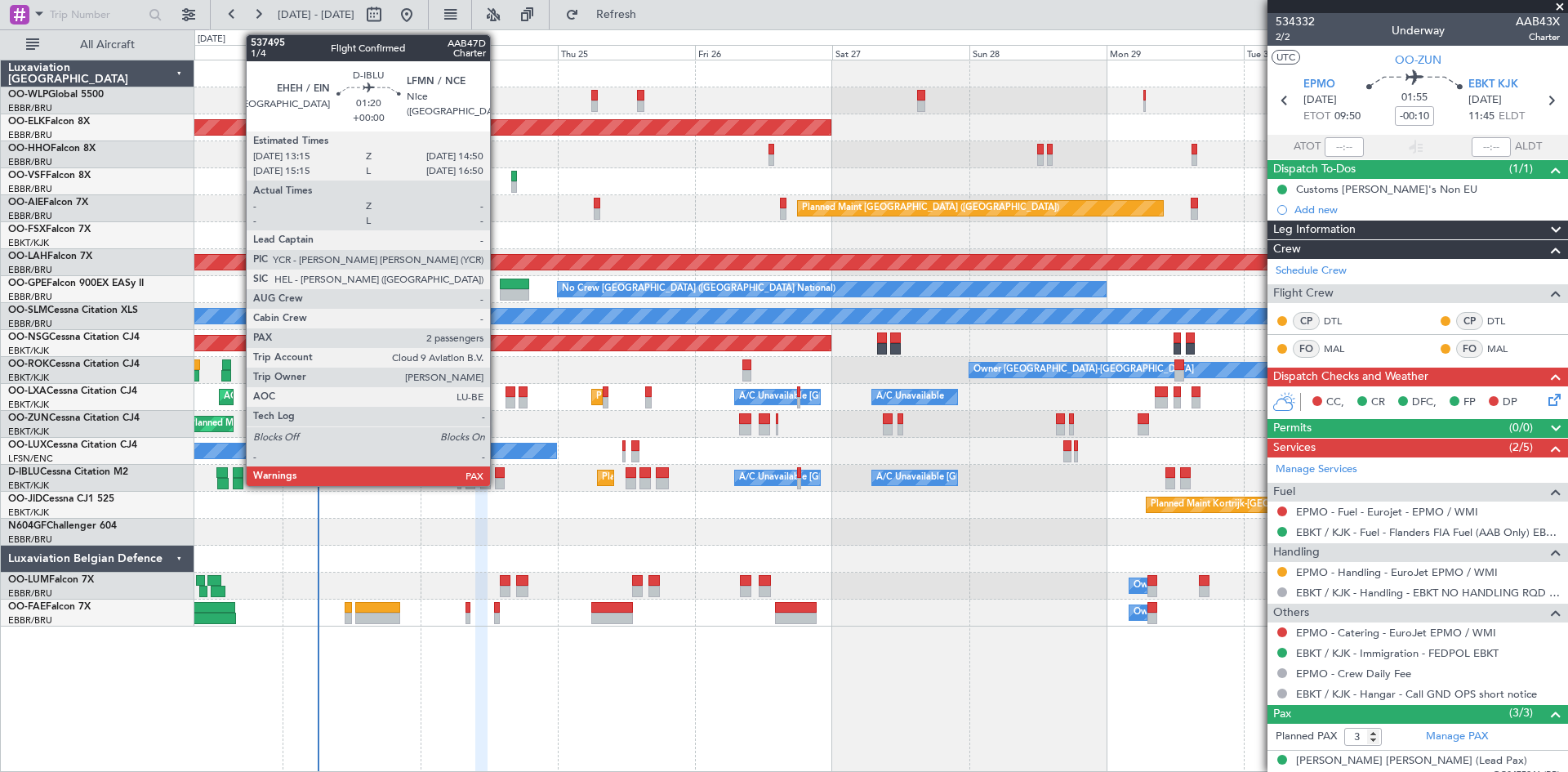
click at [497, 474] on div at bounding box center [500, 472] width 9 height 11
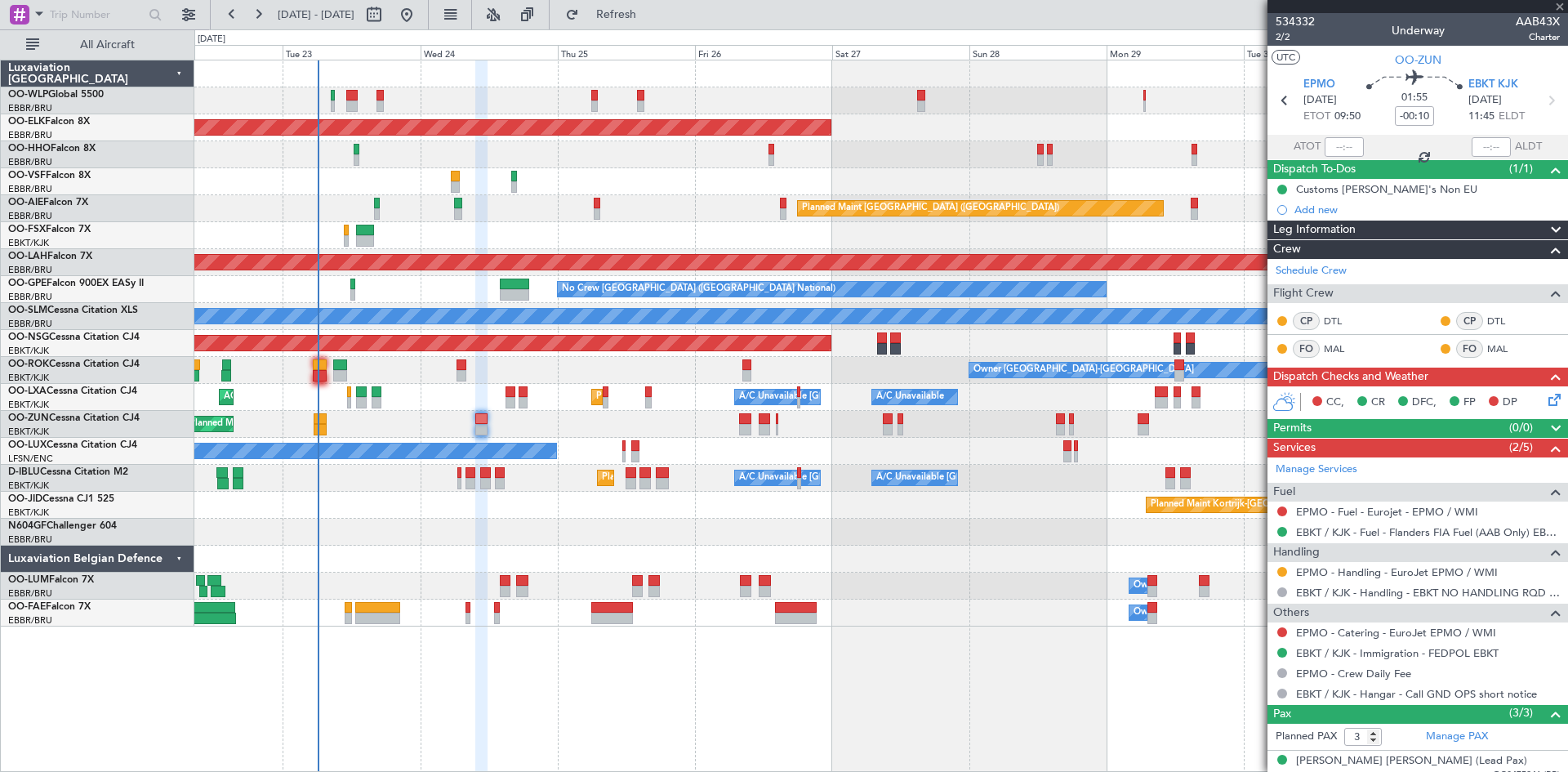
type input "2"
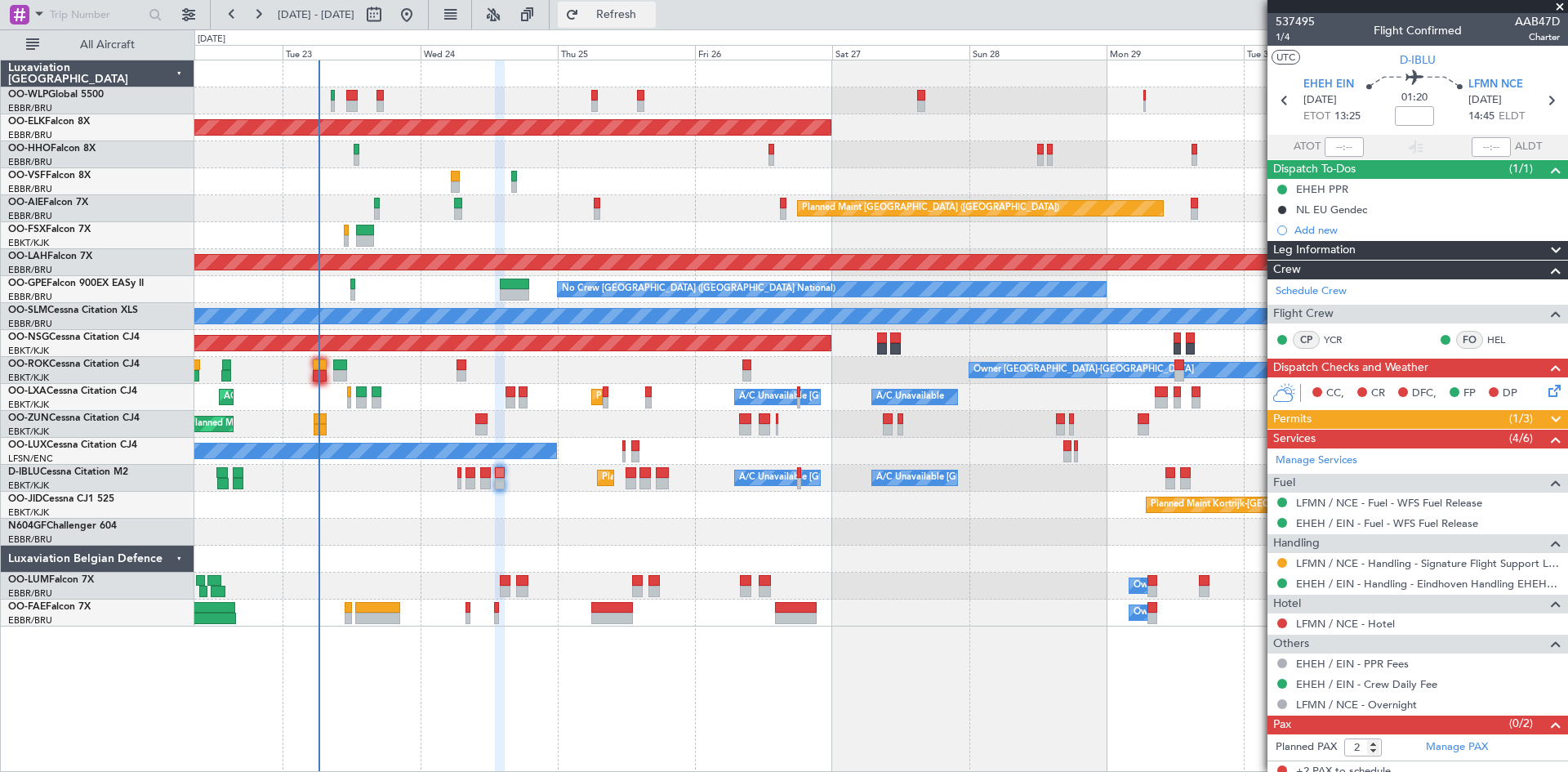
click at [616, 6] on button "Refresh" at bounding box center [606, 15] width 98 height 26
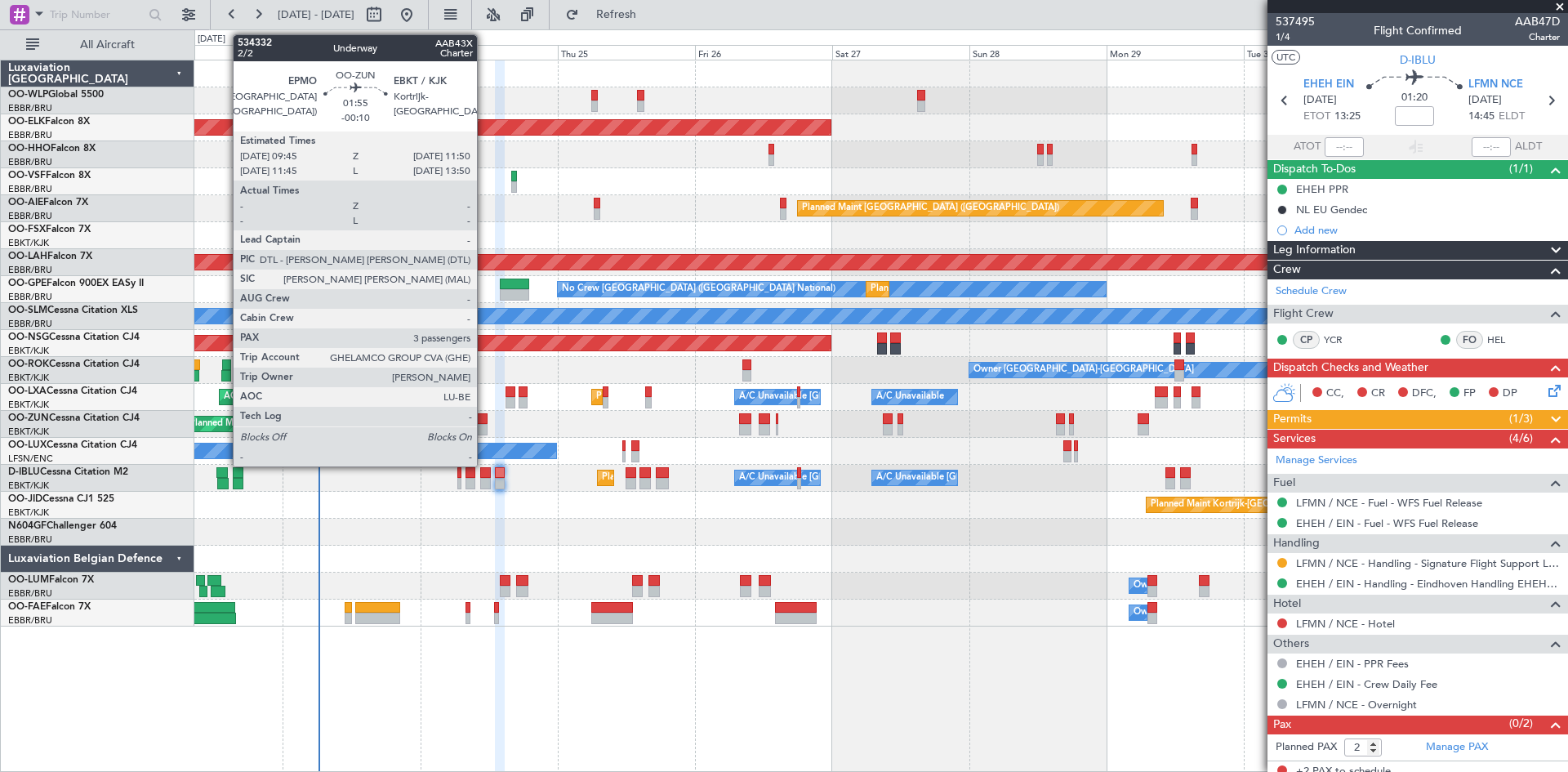
click at [485, 421] on div at bounding box center [481, 419] width 12 height 11
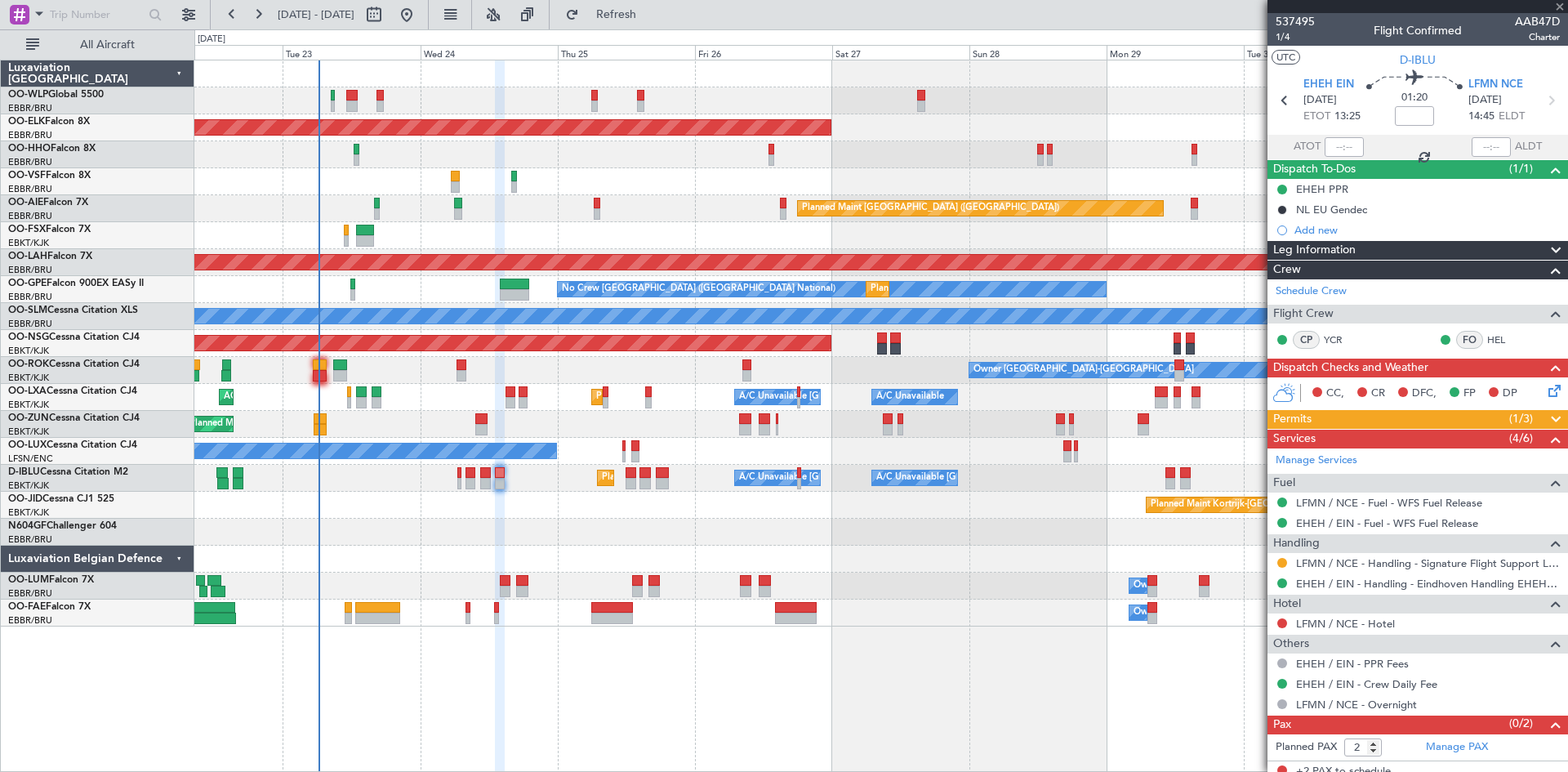
type input "-00:10"
type input "3"
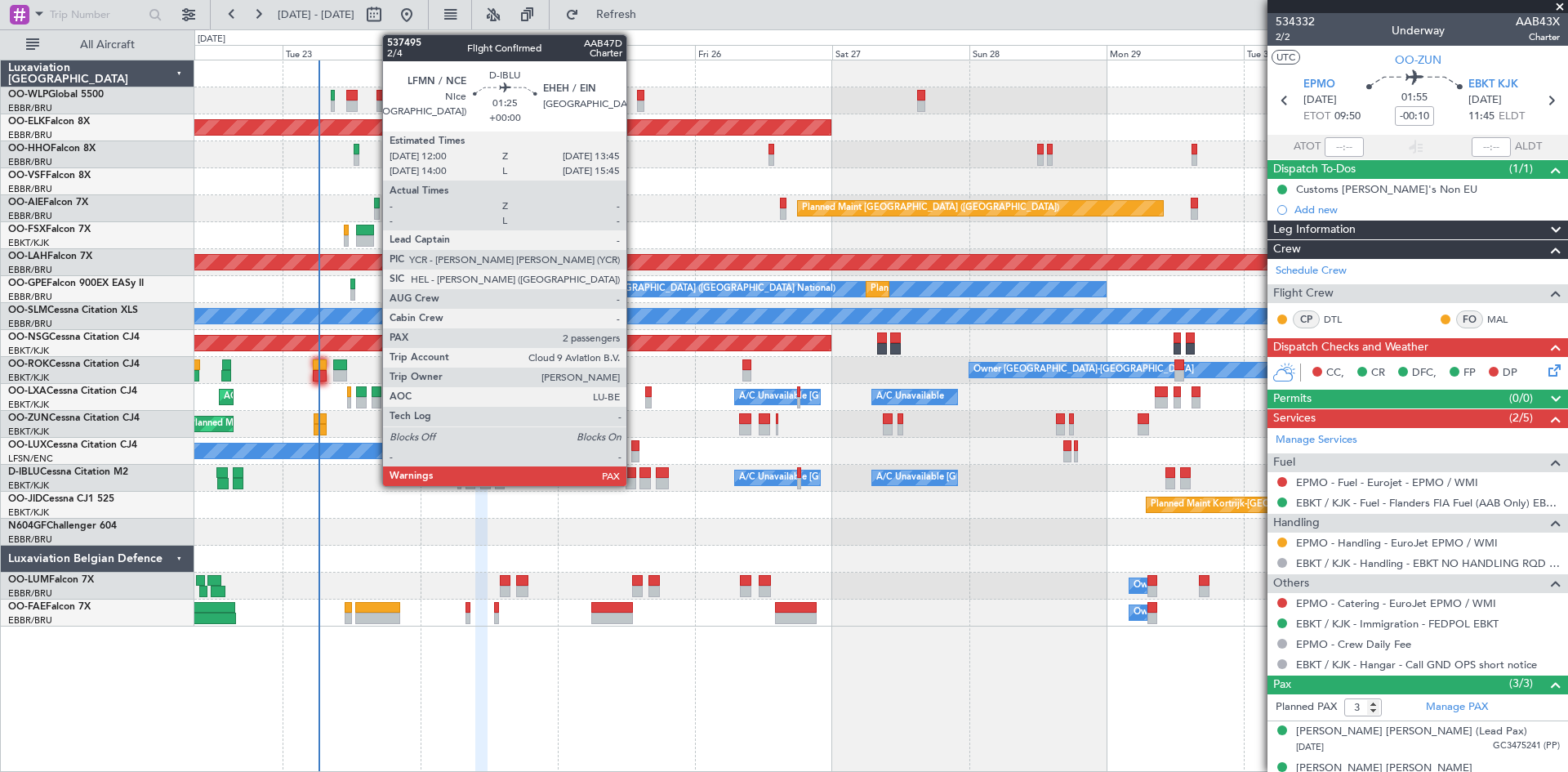
click at [634, 484] on div at bounding box center [630, 484] width 10 height 11
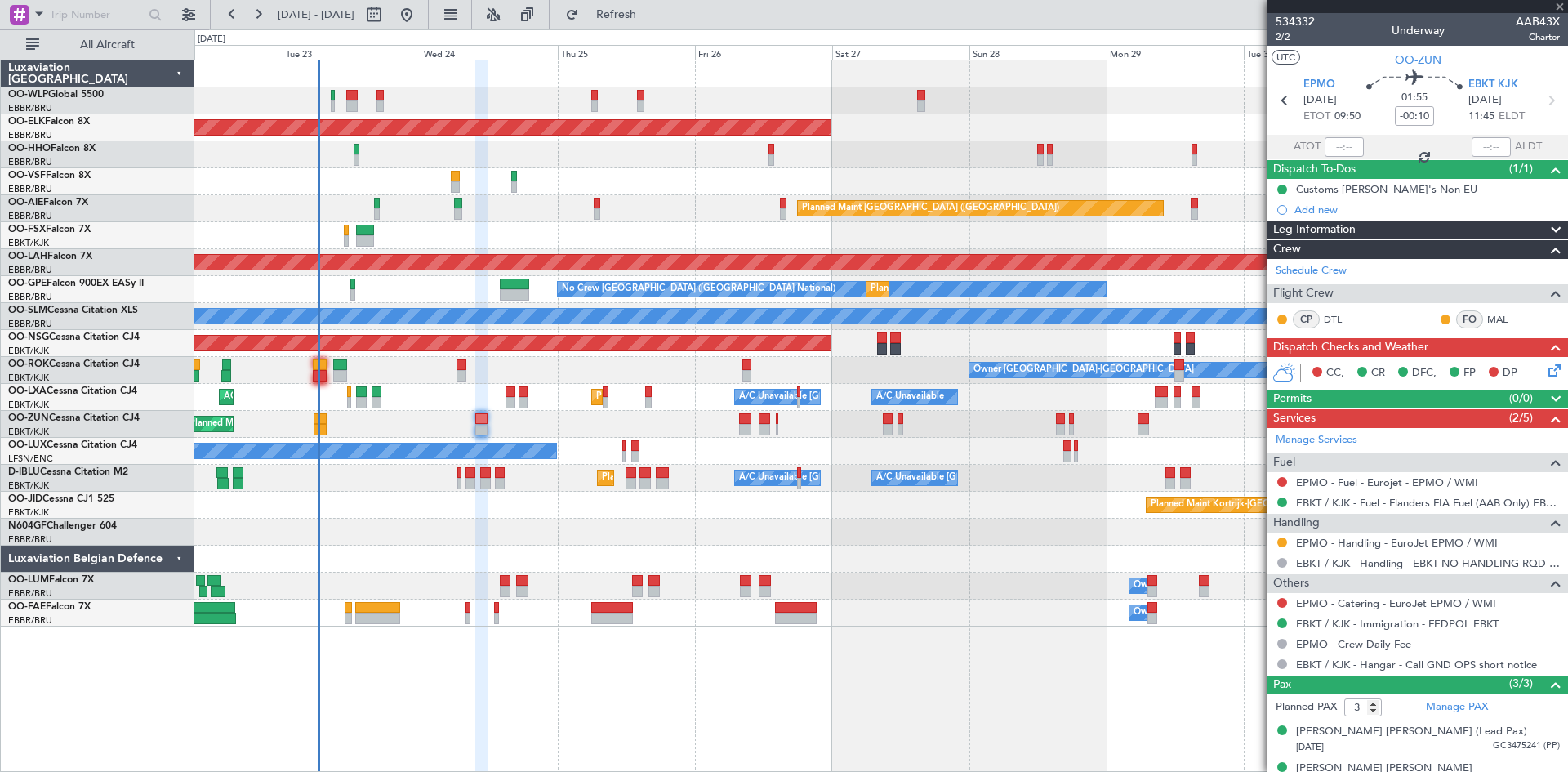
type input "2"
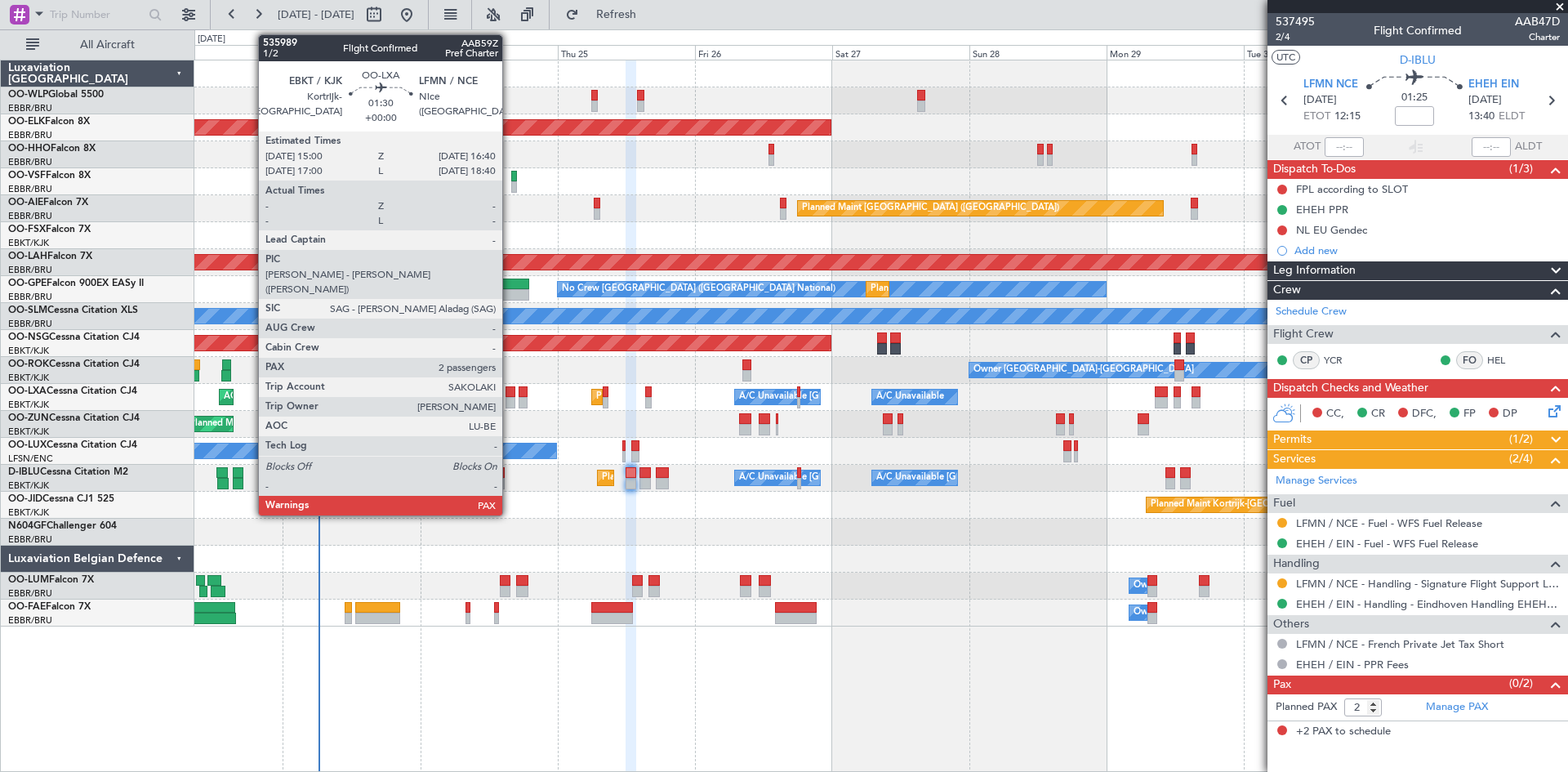
click at [509, 401] on div at bounding box center [510, 403] width 9 height 11
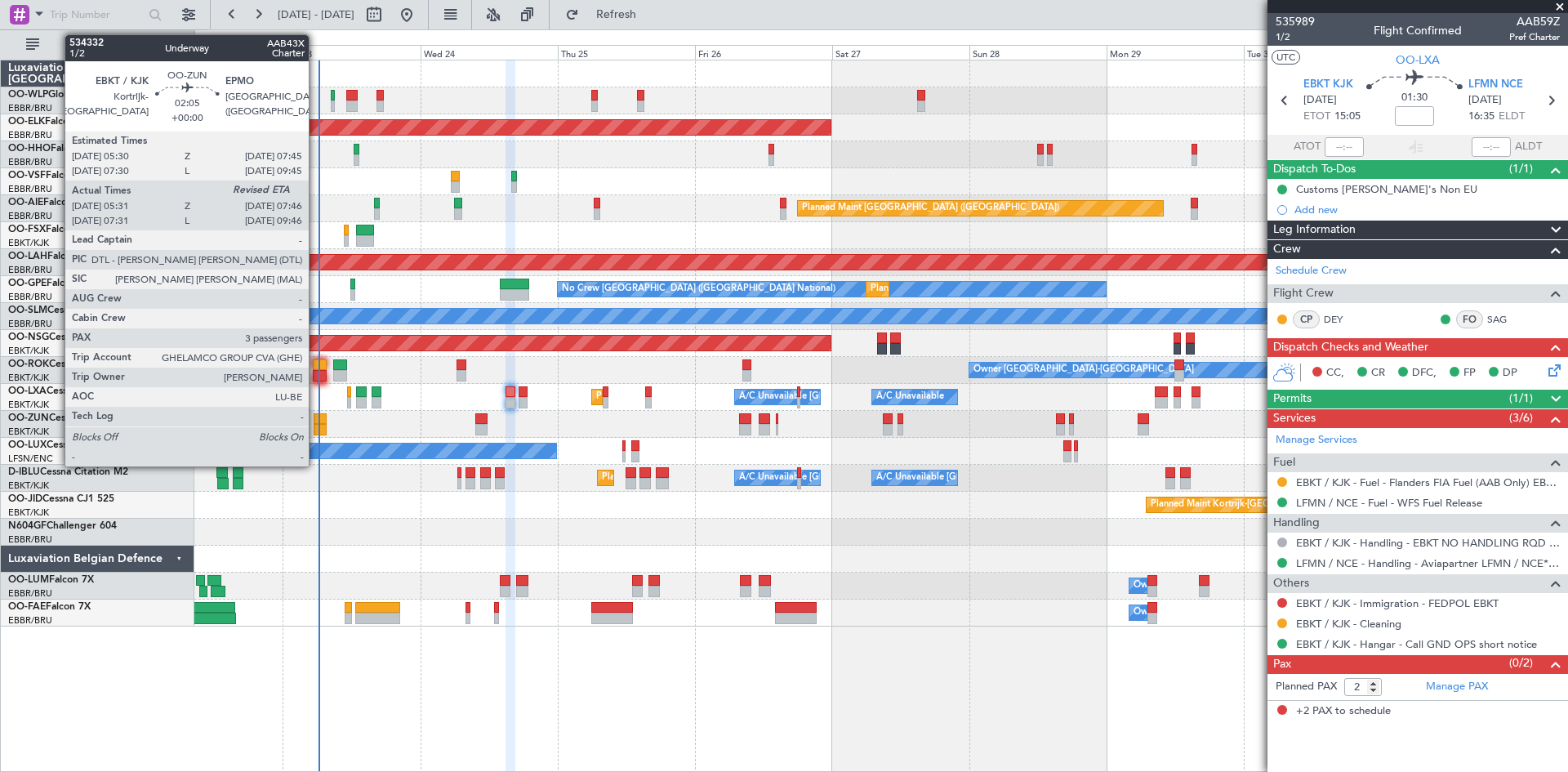
click at [316, 431] on div at bounding box center [320, 430] width 13 height 11
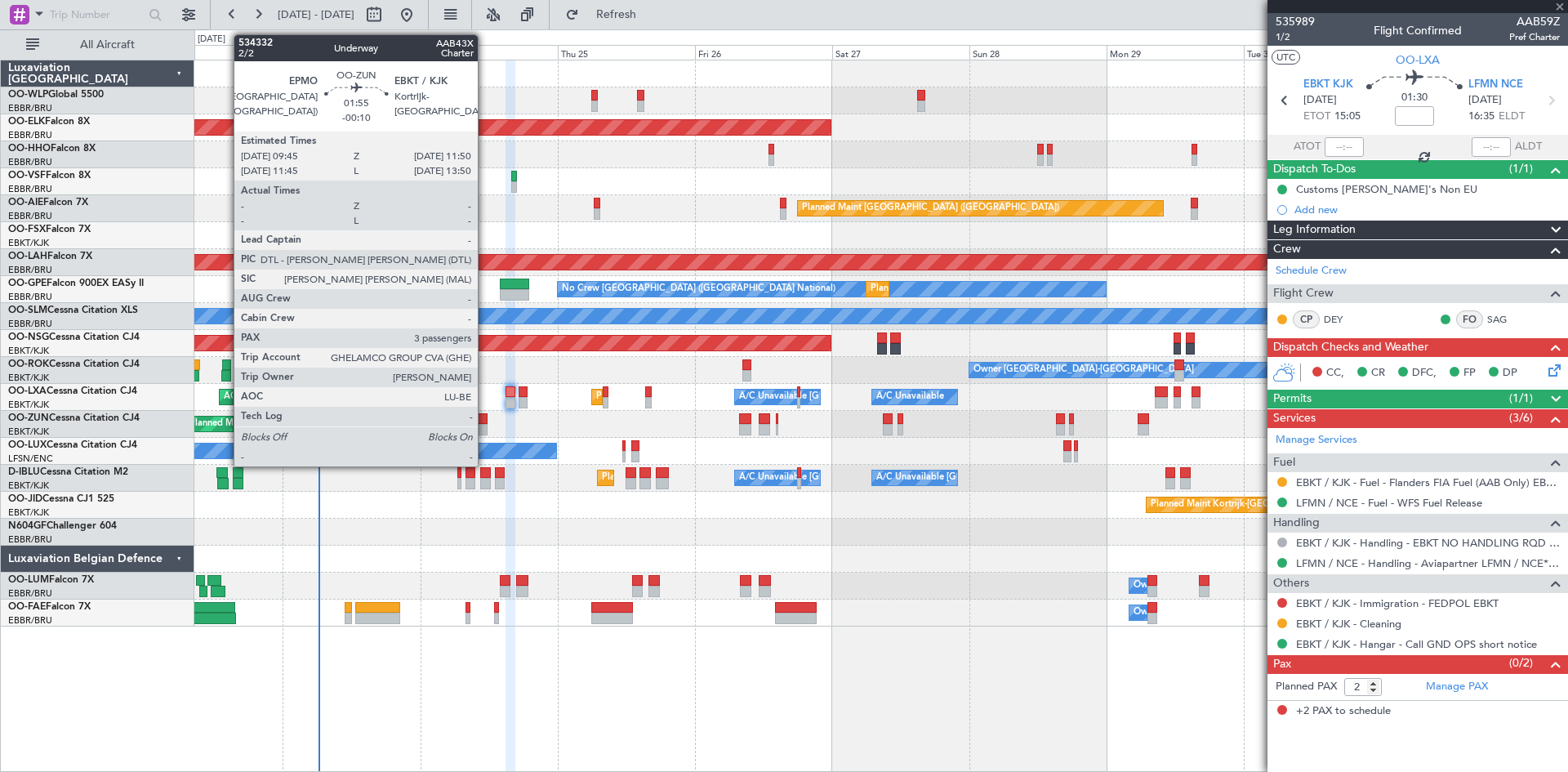
type input "05:36"
type input "3"
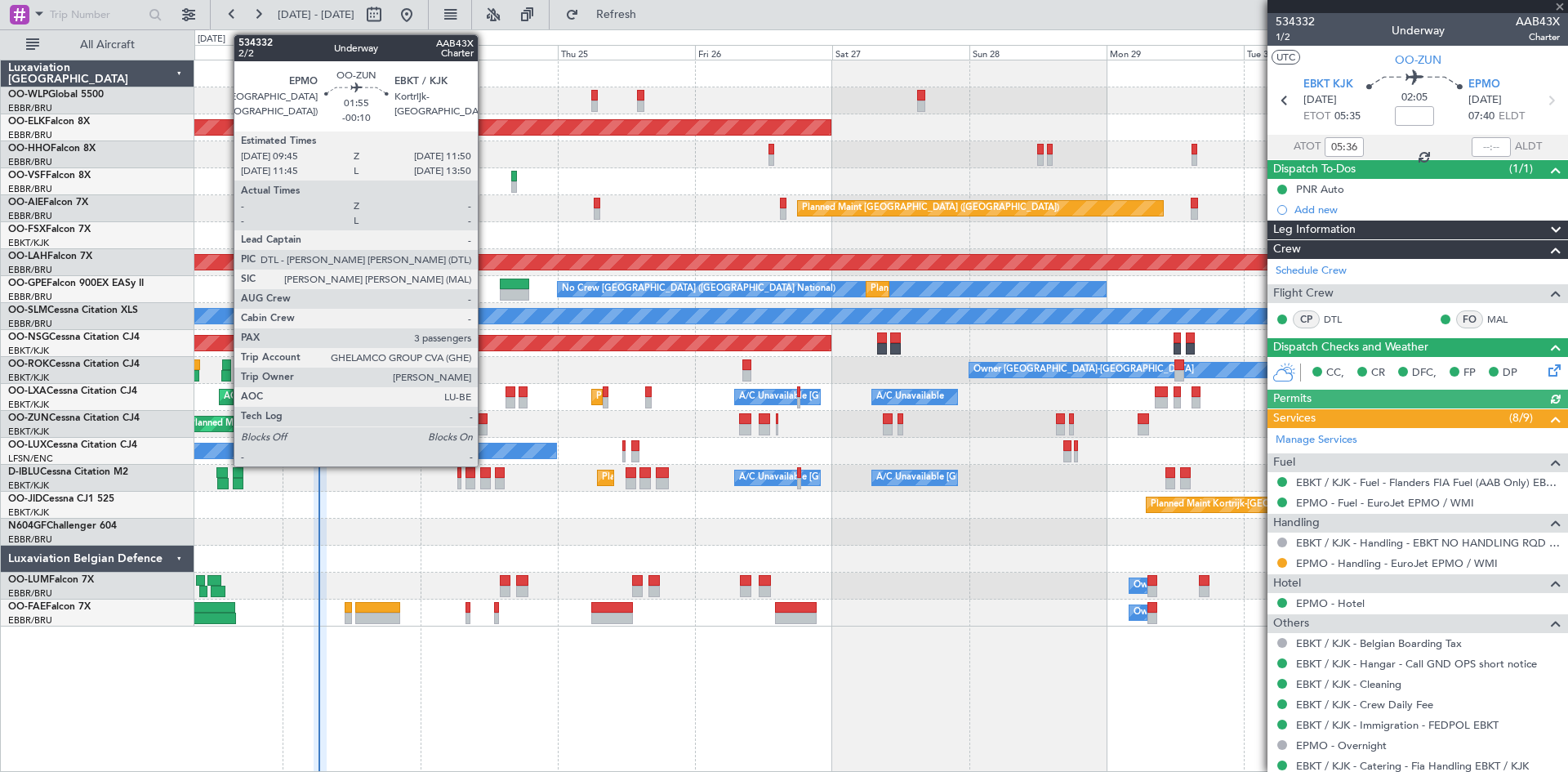
click at [485, 431] on div at bounding box center [481, 430] width 12 height 11
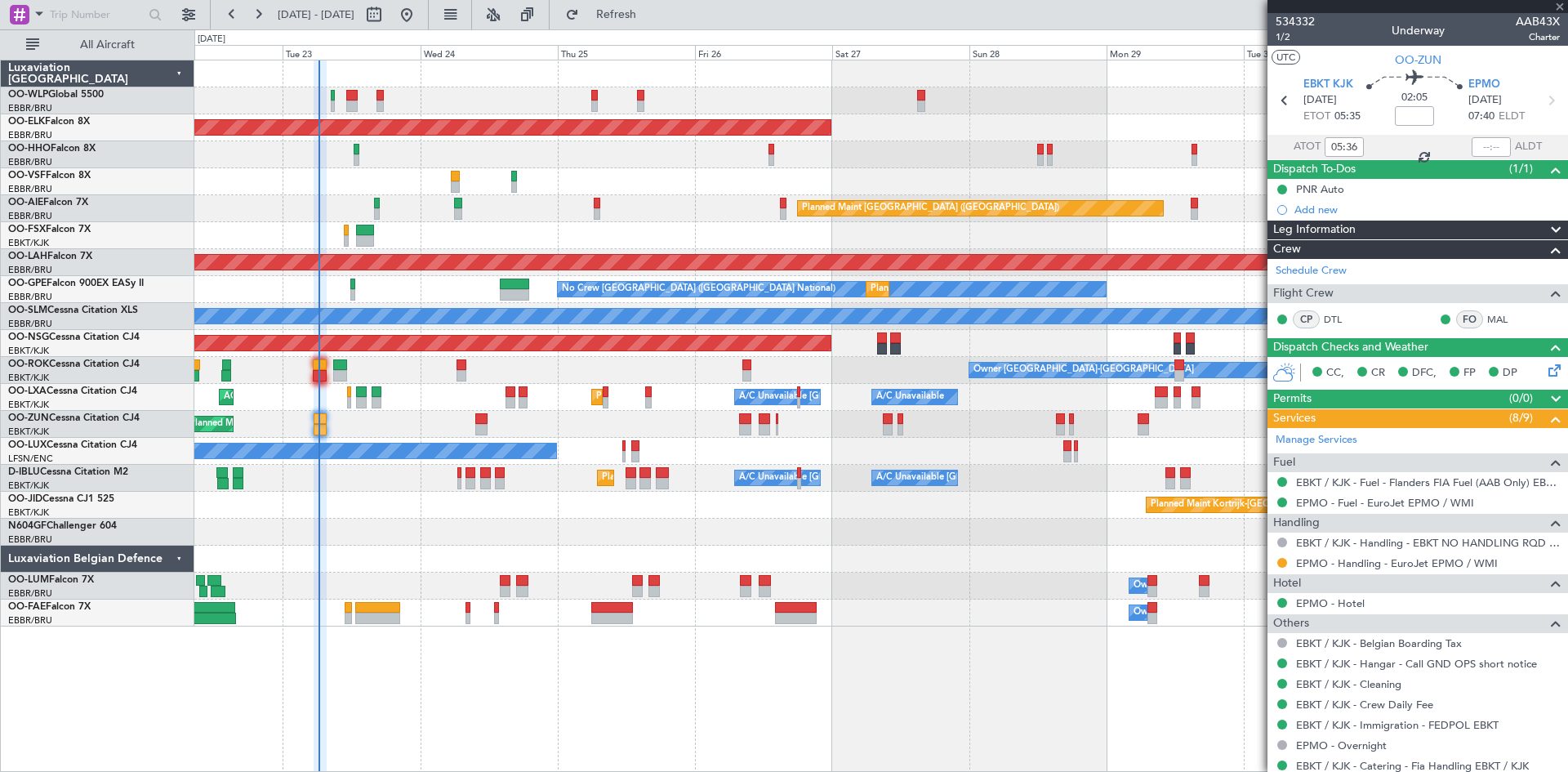
type input "-00:10"
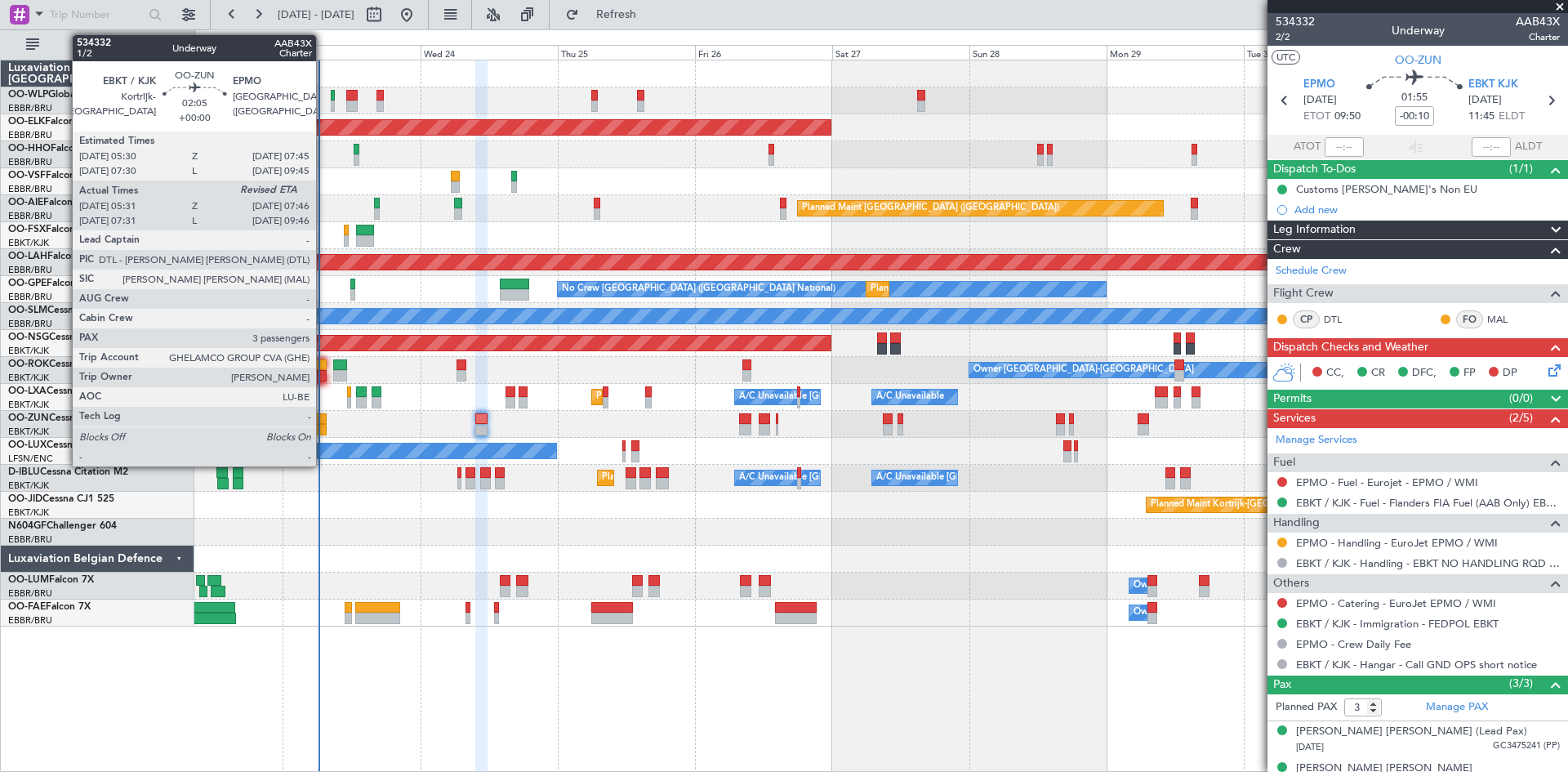
click at [323, 431] on div at bounding box center [320, 430] width 13 height 11
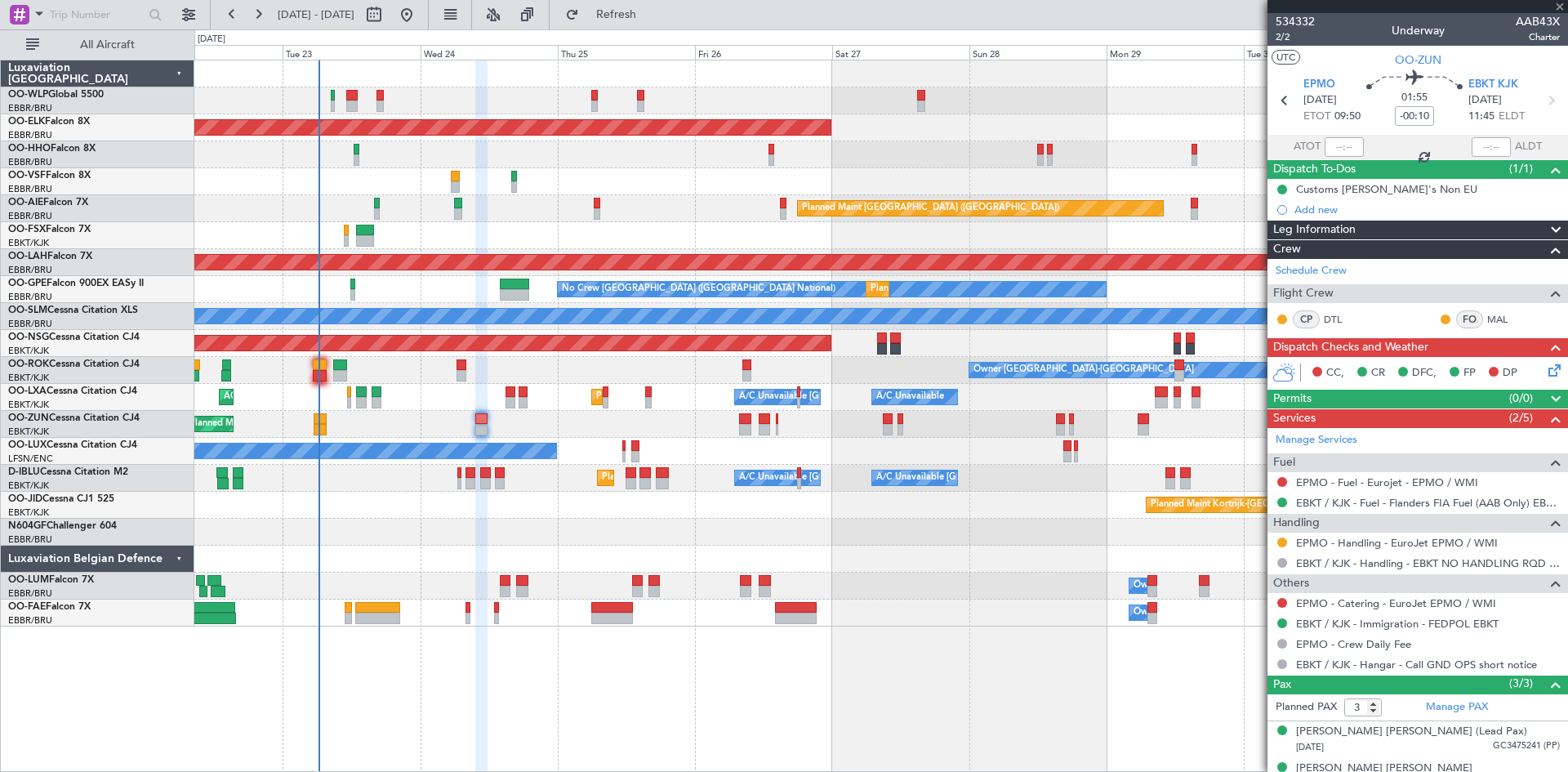
type input "05:36"
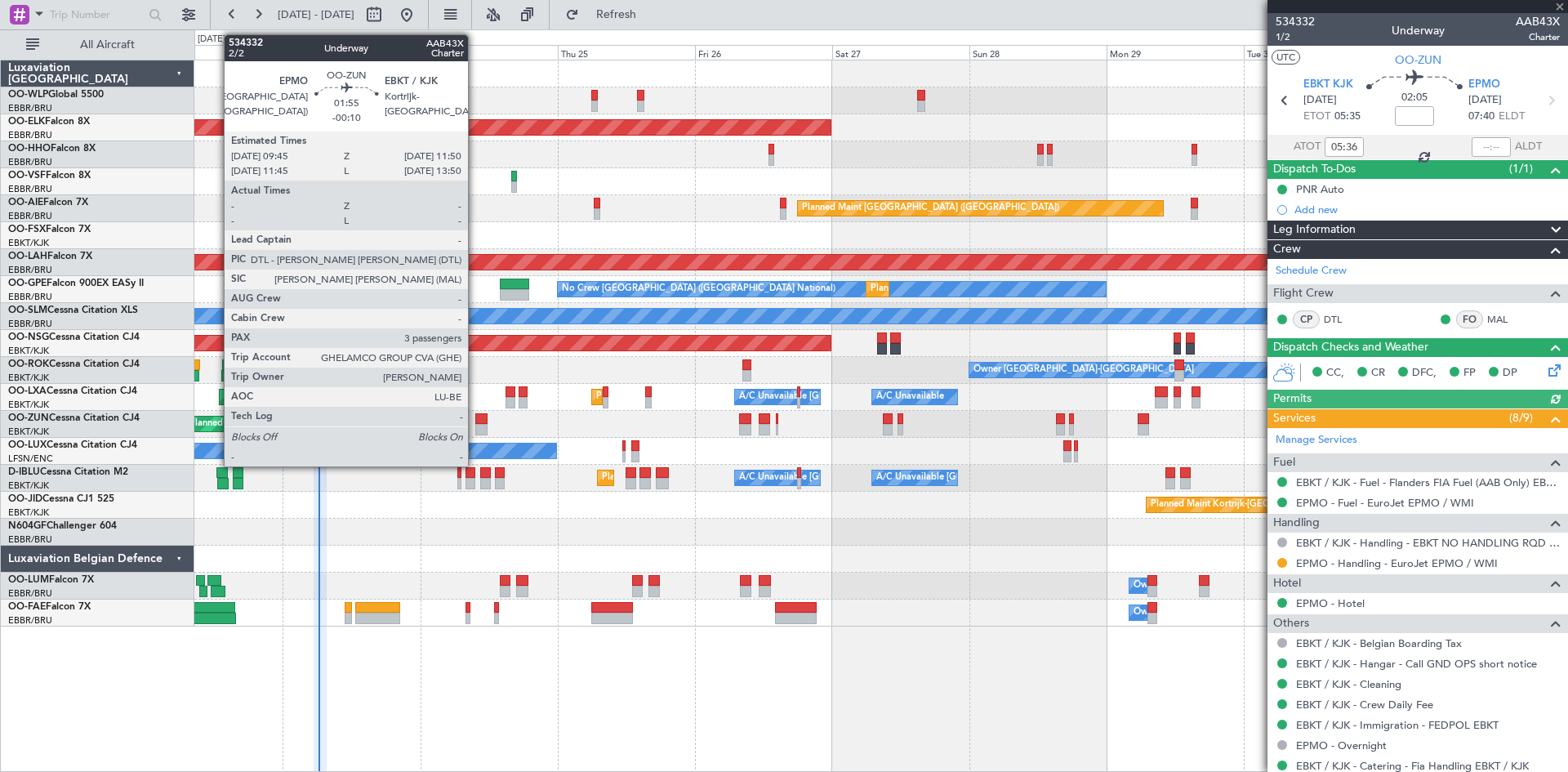
click at [475, 420] on div at bounding box center [481, 419] width 12 height 11
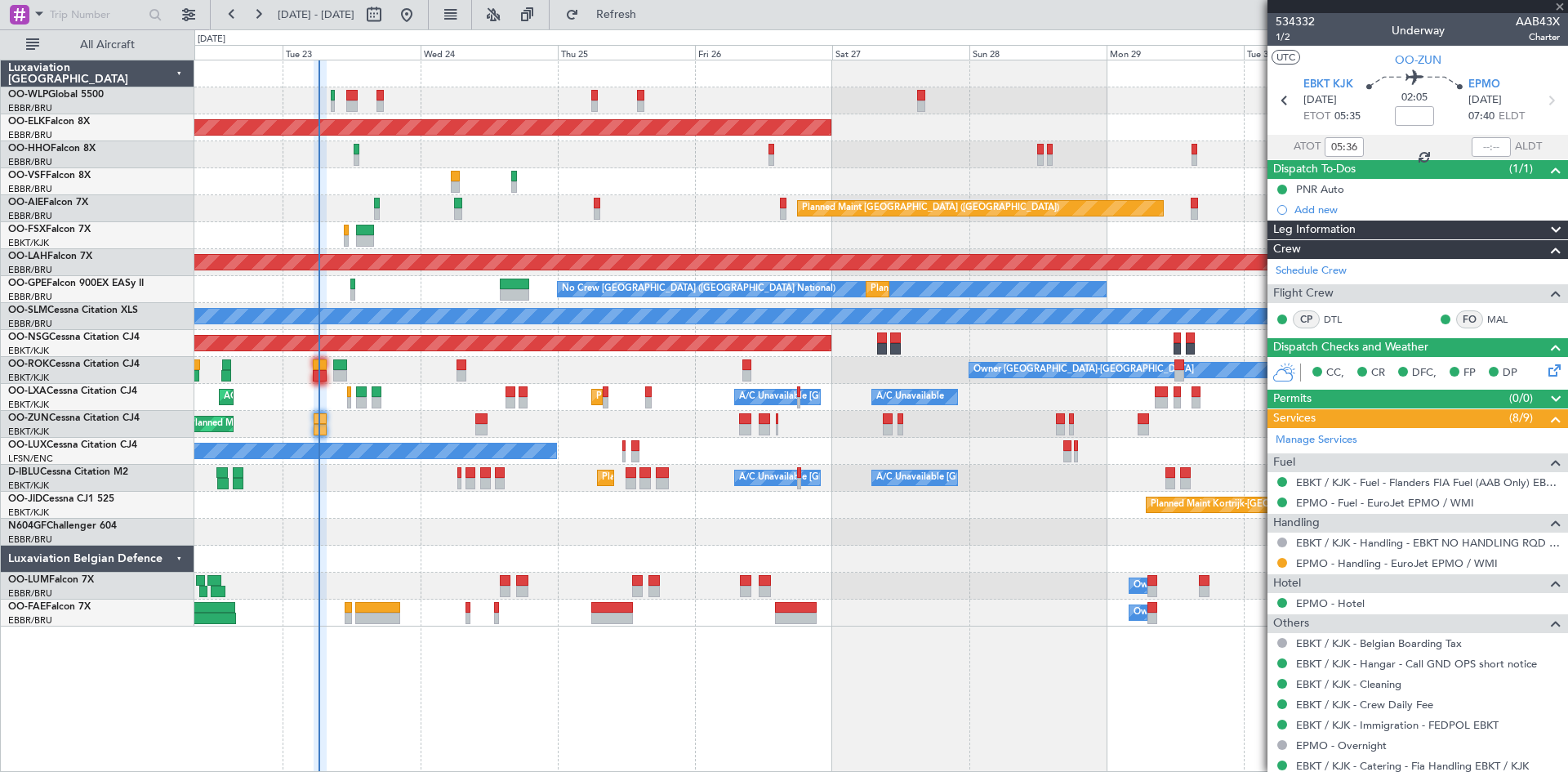
type input "-00:10"
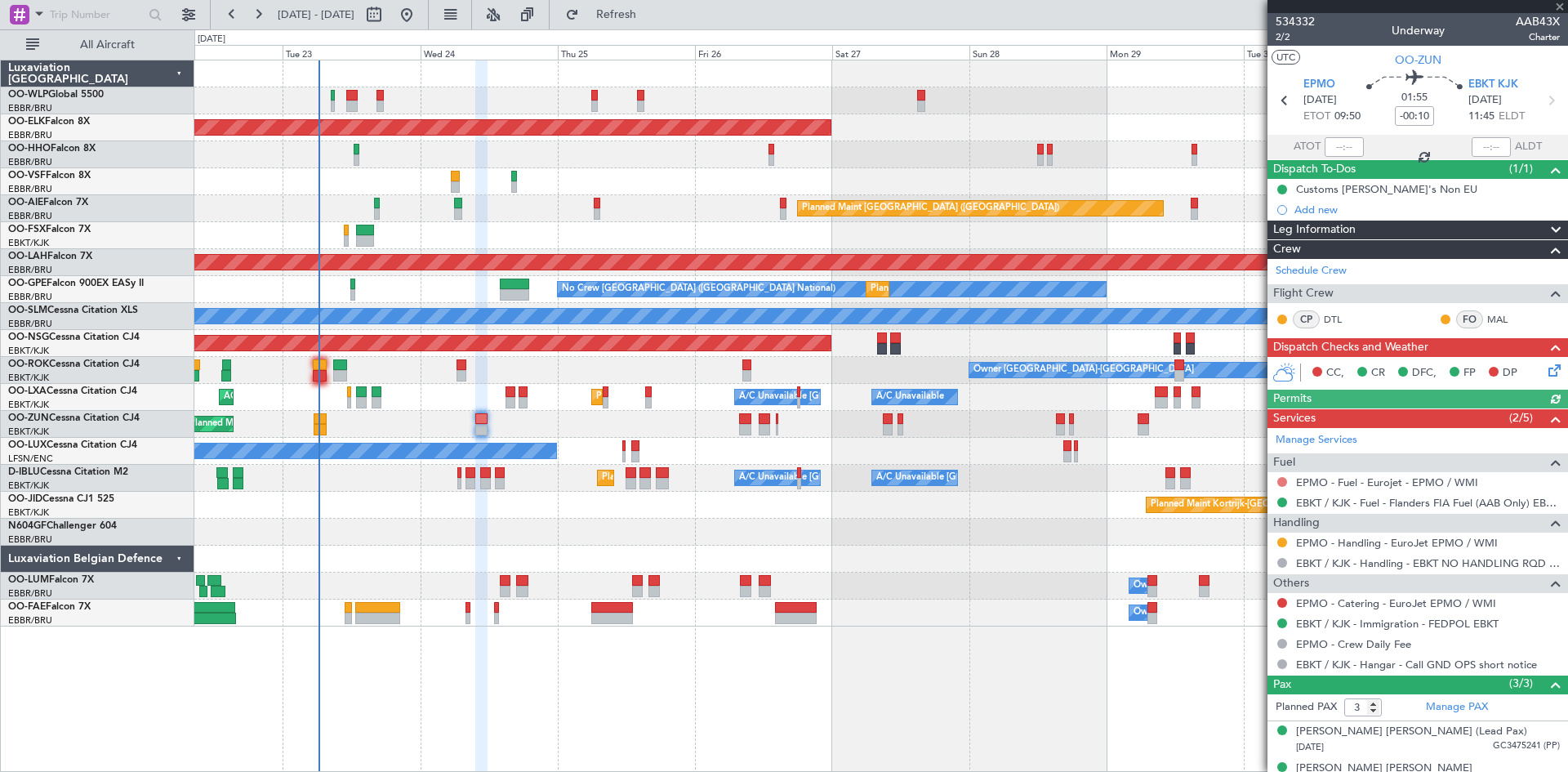
click at [1286, 479] on button at bounding box center [1282, 482] width 9 height 9
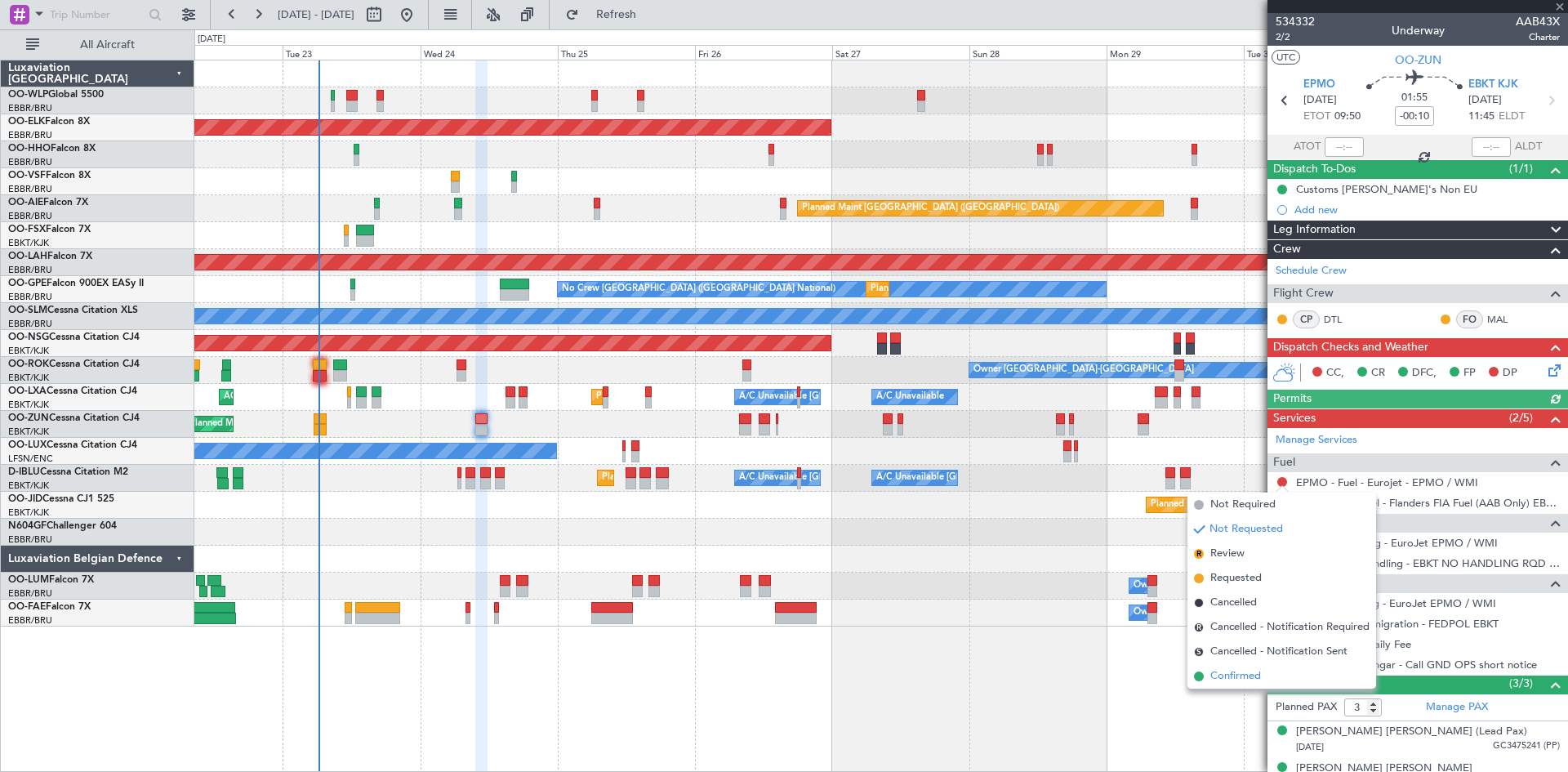
click at [1244, 678] on span "Confirmed" at bounding box center [1236, 676] width 51 height 16
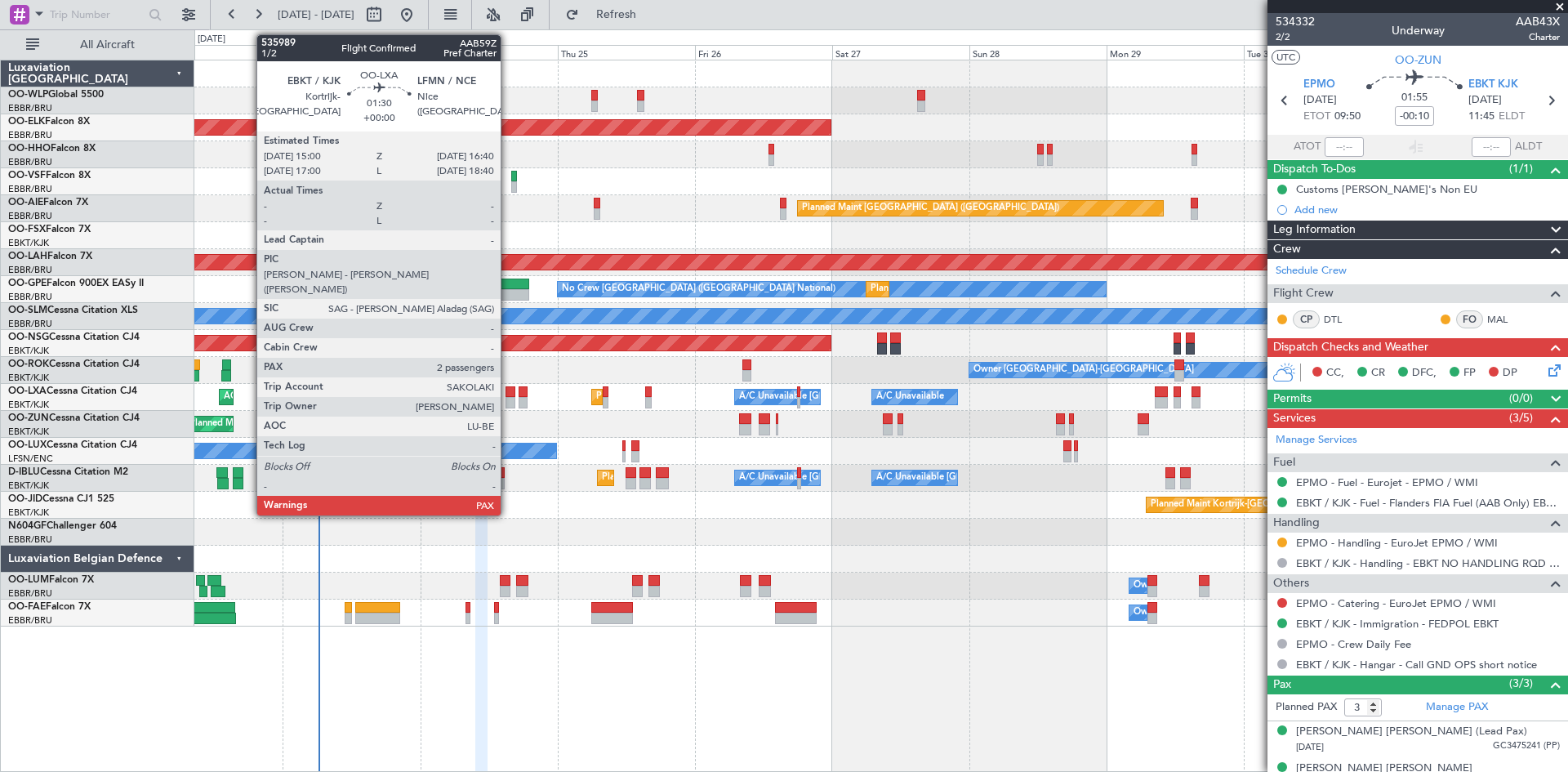
click at [508, 403] on div at bounding box center [510, 403] width 9 height 11
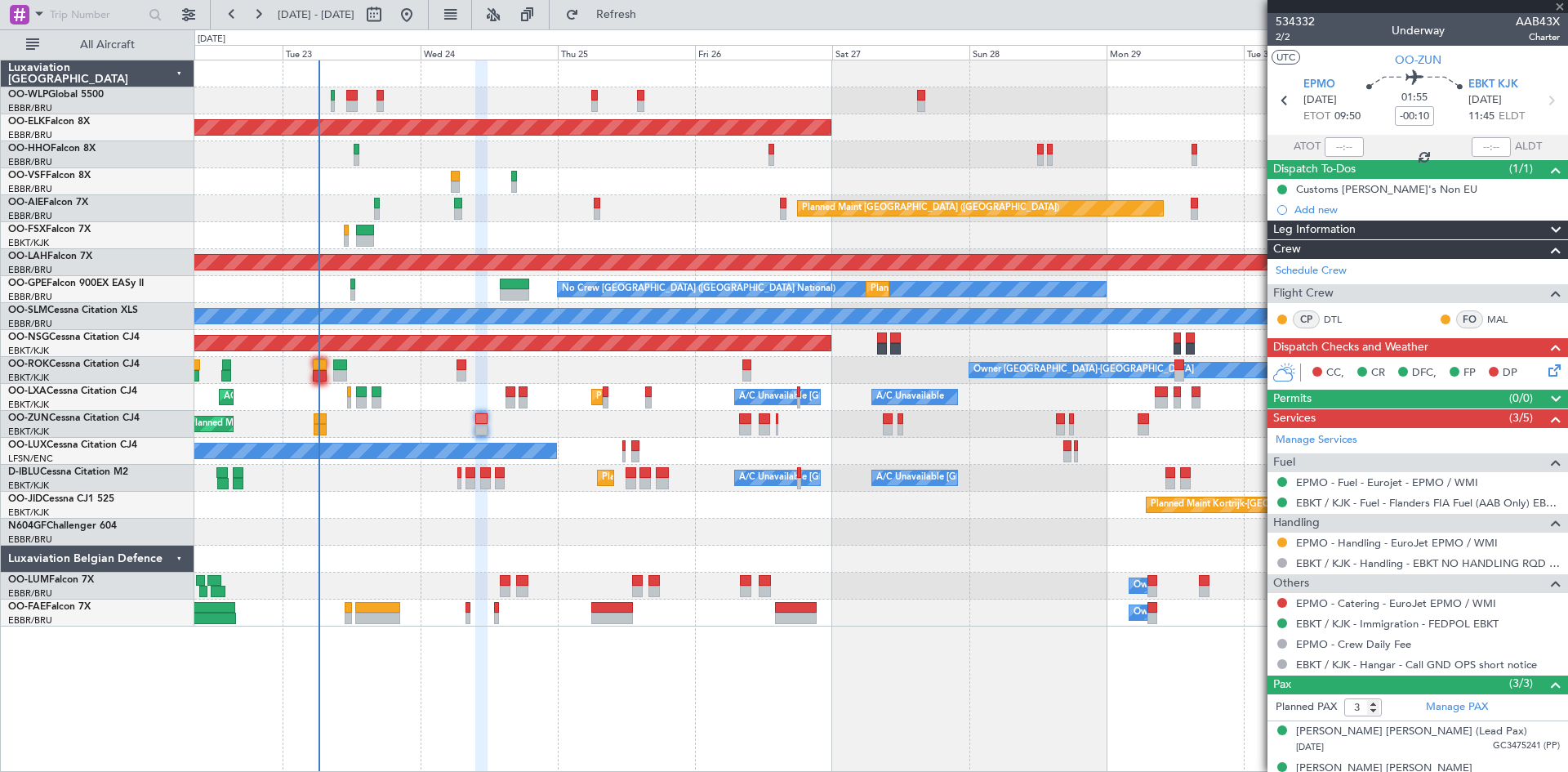
type input "2"
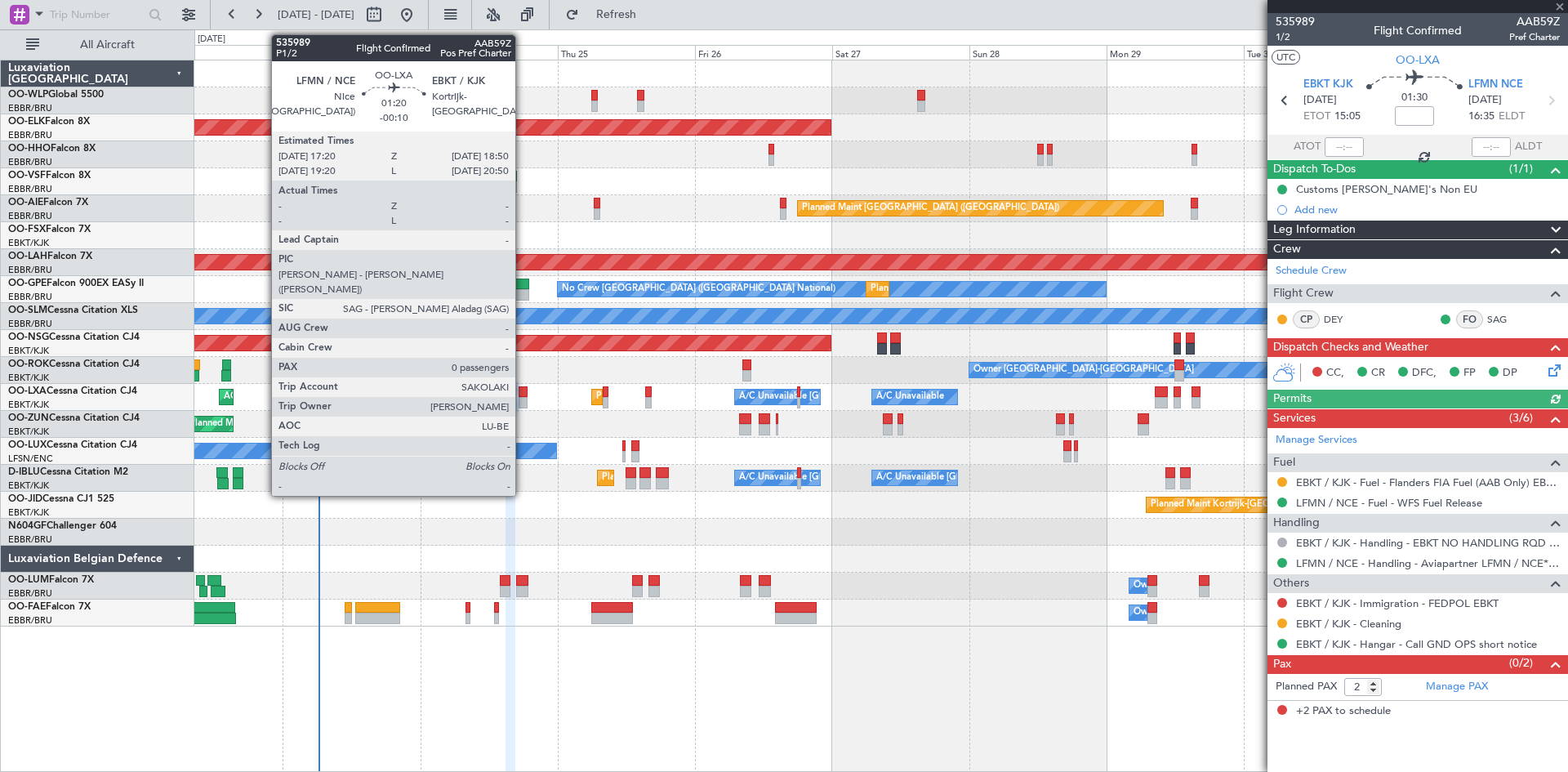
click at [522, 395] on div at bounding box center [523, 392] width 9 height 11
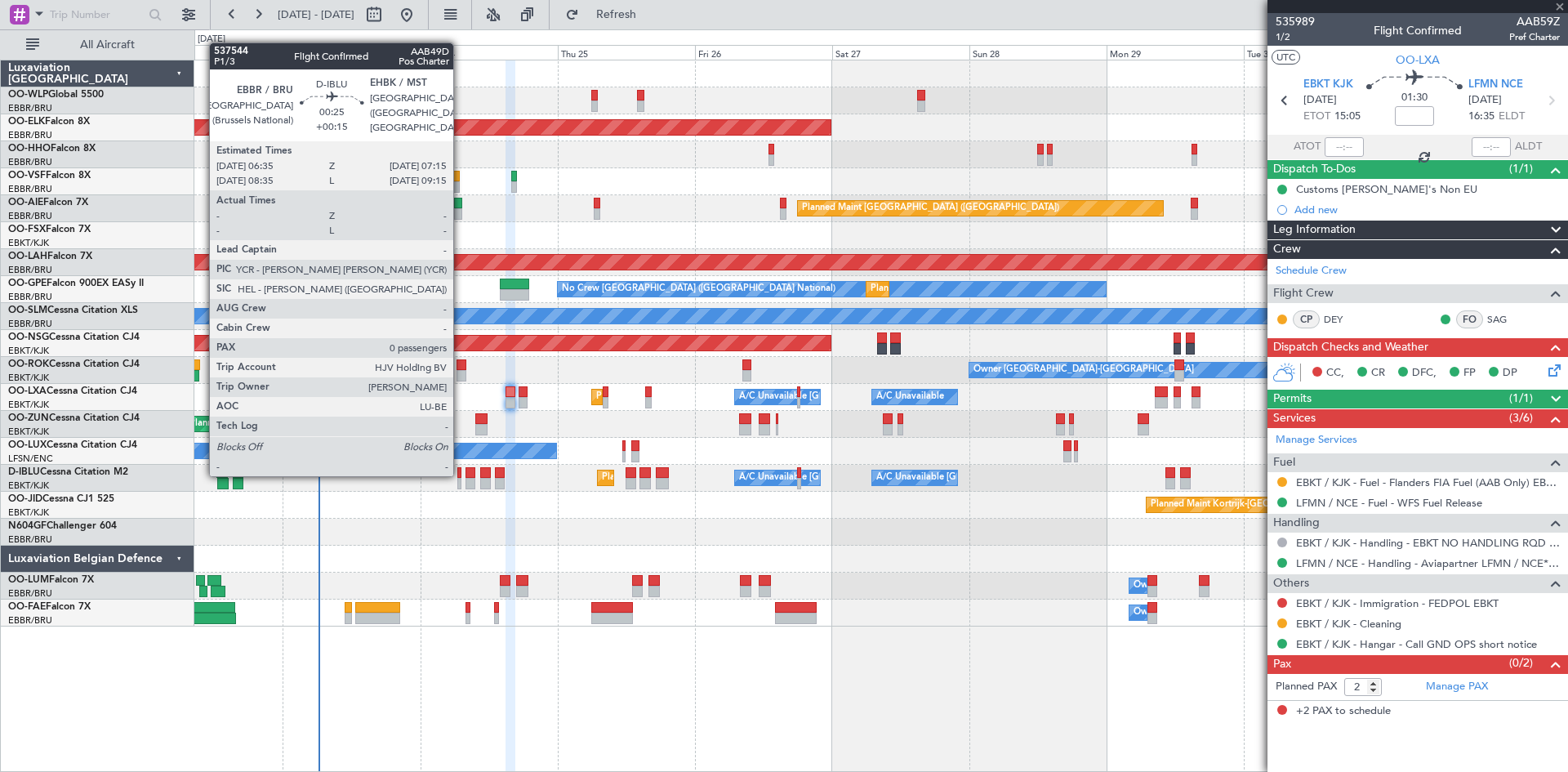
type input "-00:10"
type input "0"
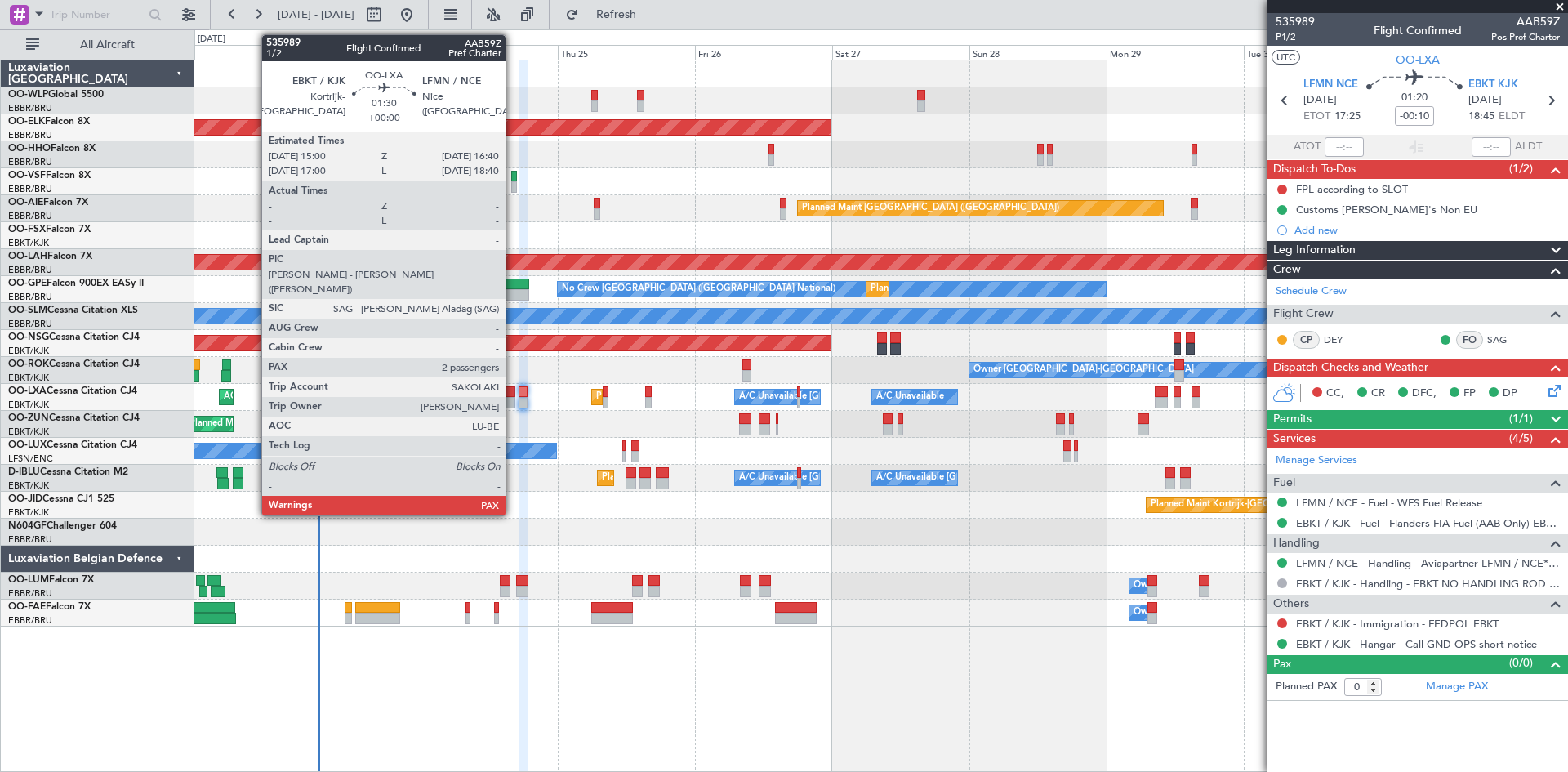
click at [513, 390] on div at bounding box center [510, 392] width 9 height 11
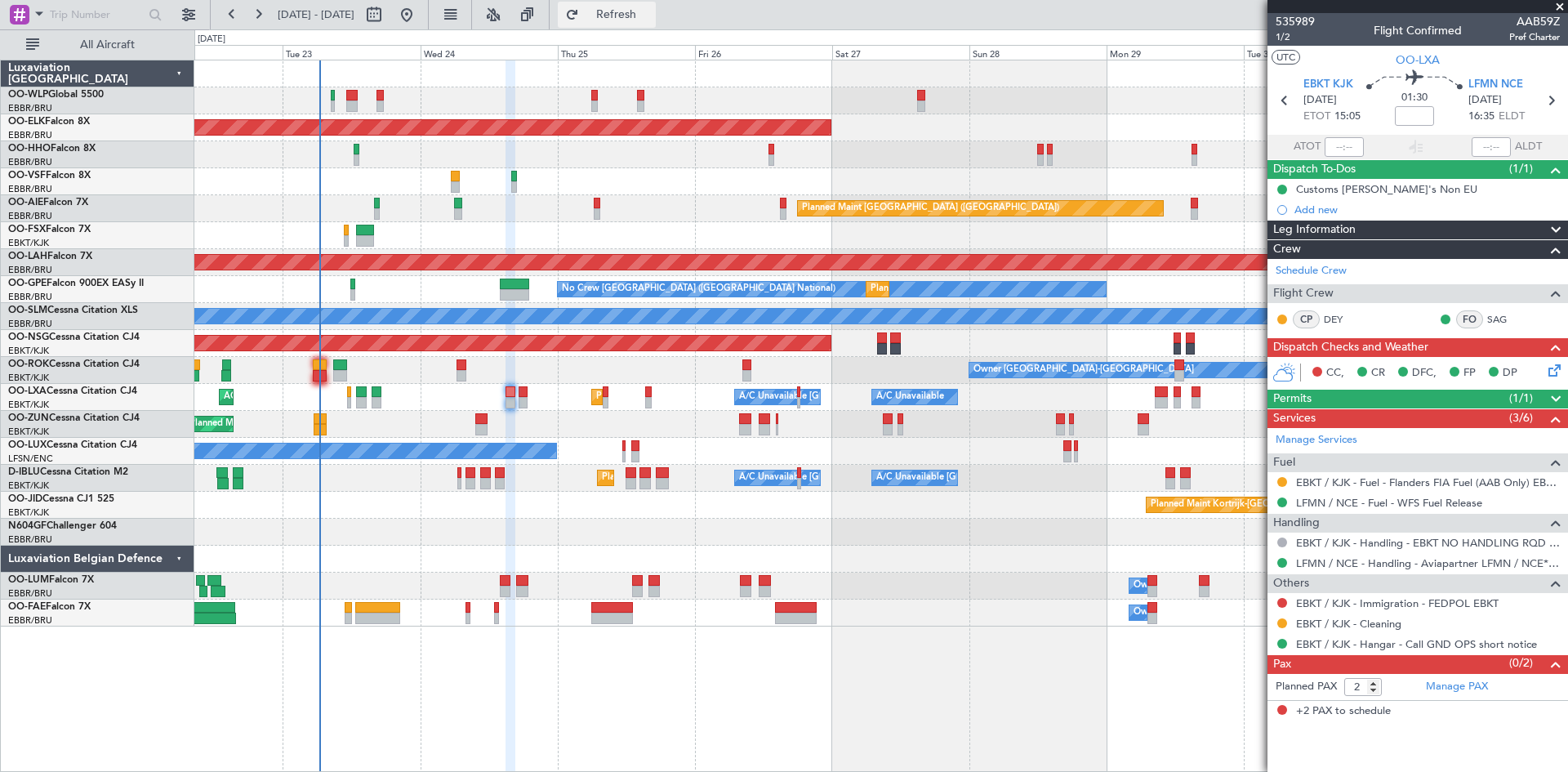
click at [651, 16] on span "Refresh" at bounding box center [616, 15] width 69 height 11
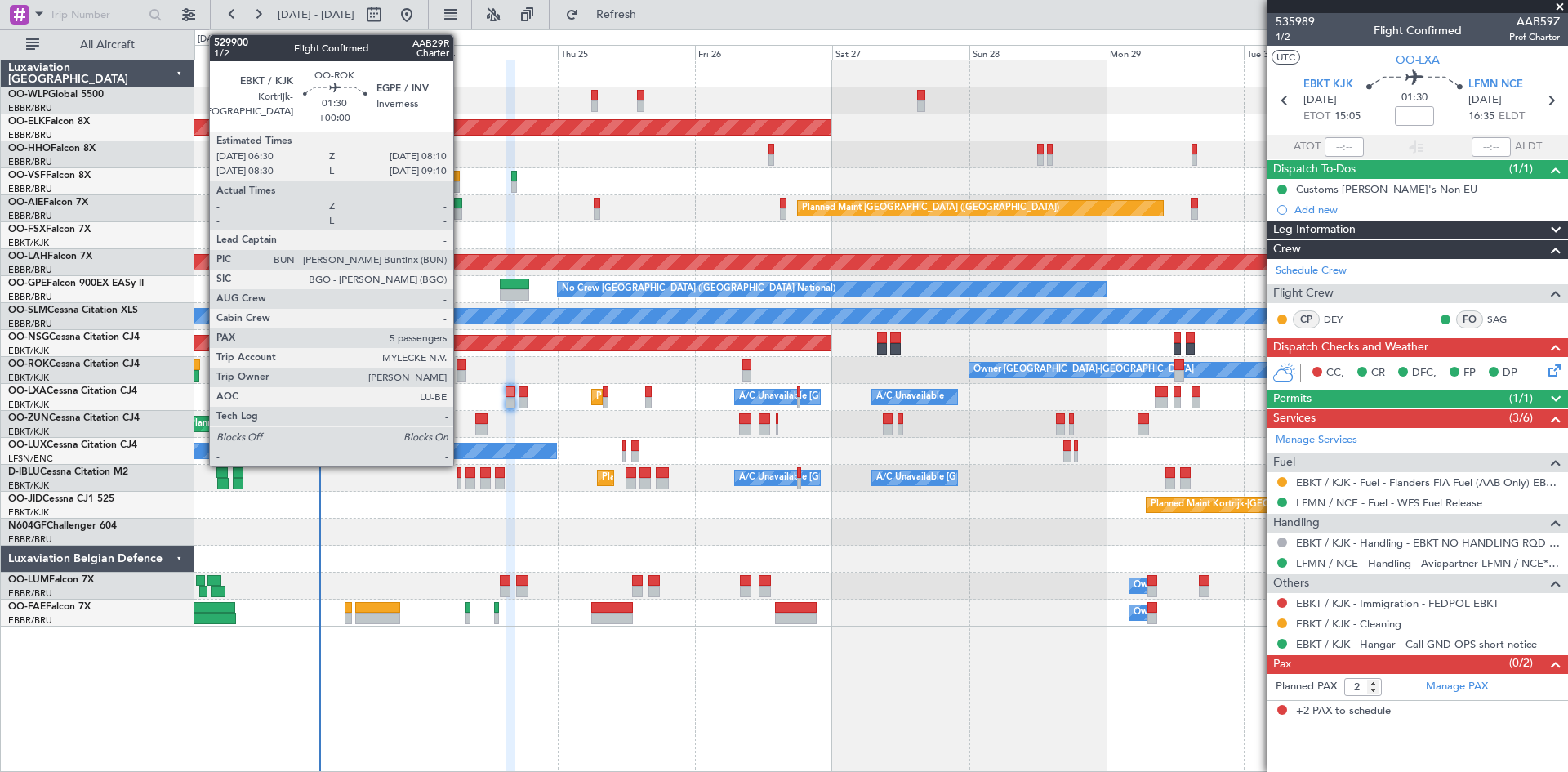
click at [461, 370] on div at bounding box center [461, 376] width 9 height 11
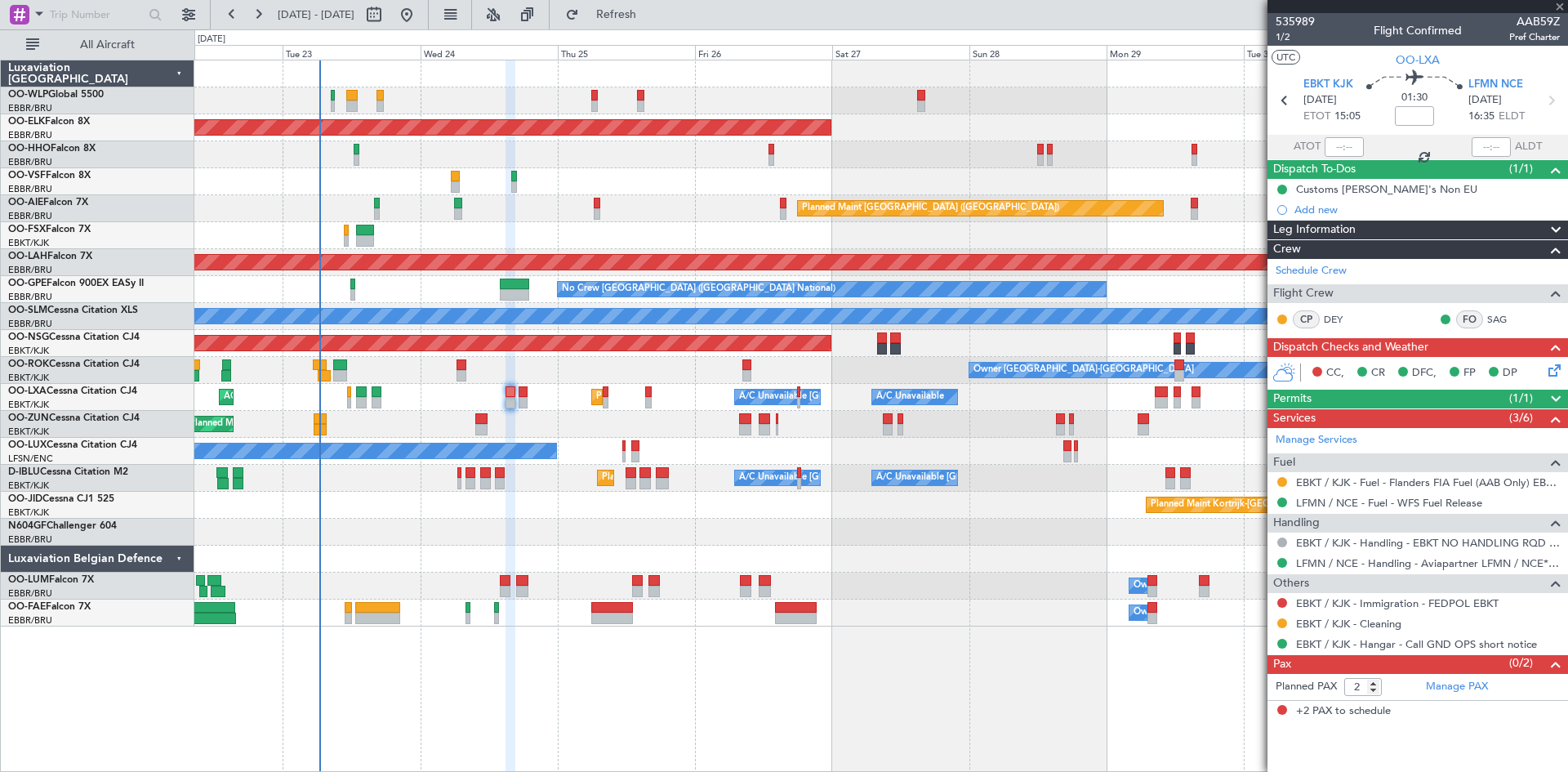
type input "5"
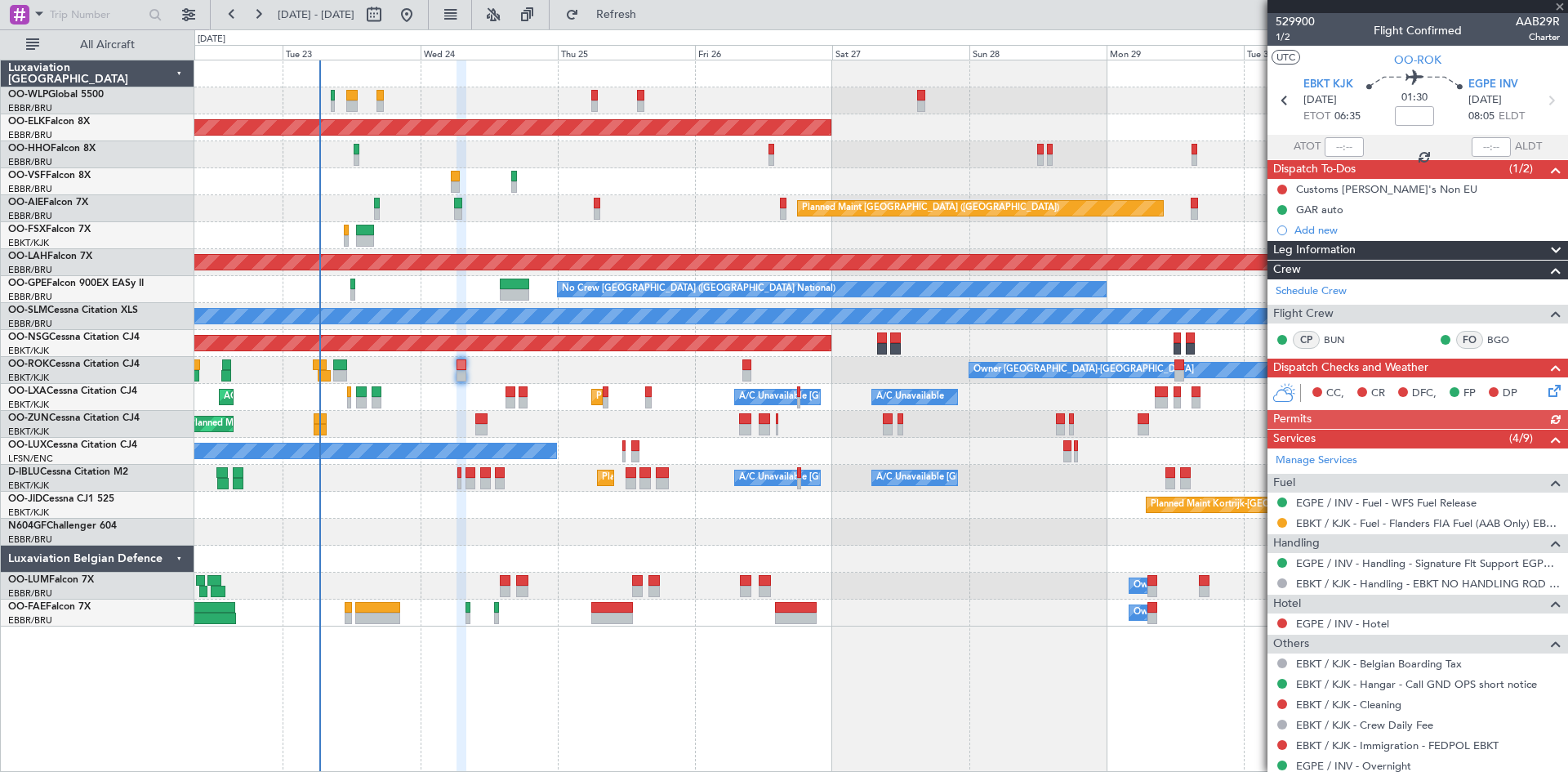
click at [1530, 392] on div "CC, CR DFC, FP DP" at bounding box center [1424, 394] width 240 height 25
click at [1545, 389] on icon at bounding box center [1552, 388] width 13 height 13
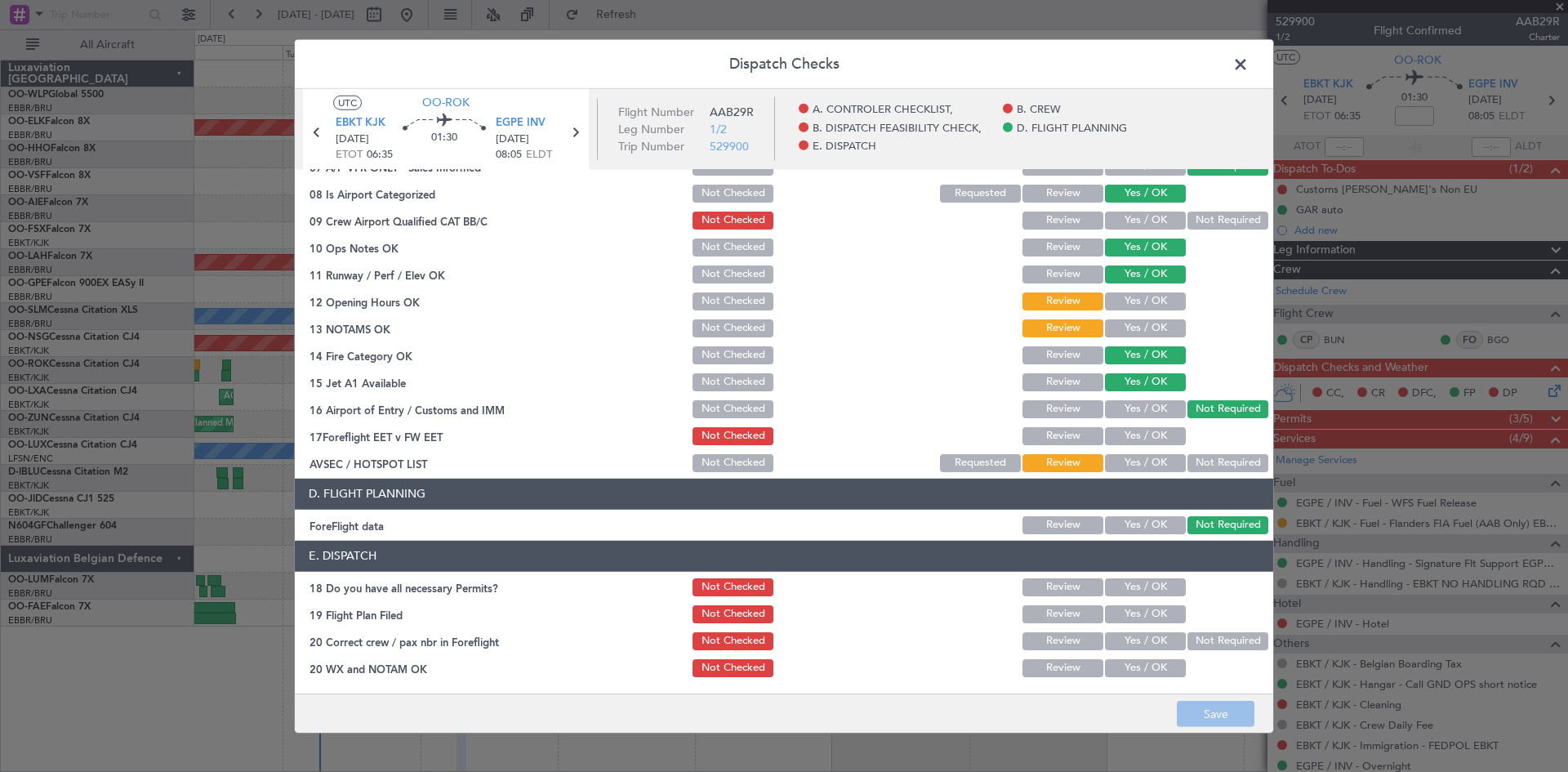
click at [1249, 68] on span at bounding box center [1249, 67] width 0 height 33
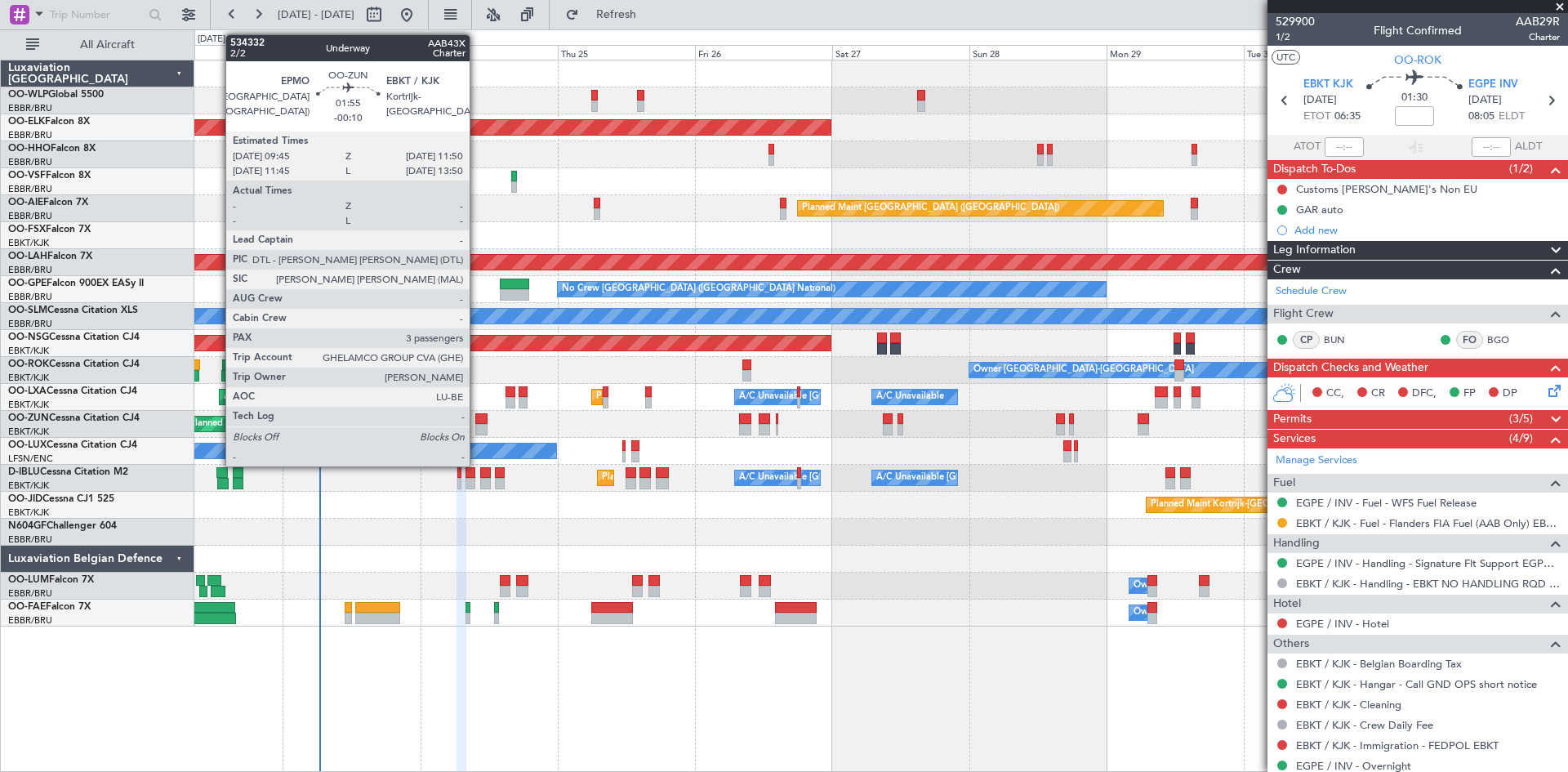
click at [477, 422] on div at bounding box center [481, 419] width 12 height 11
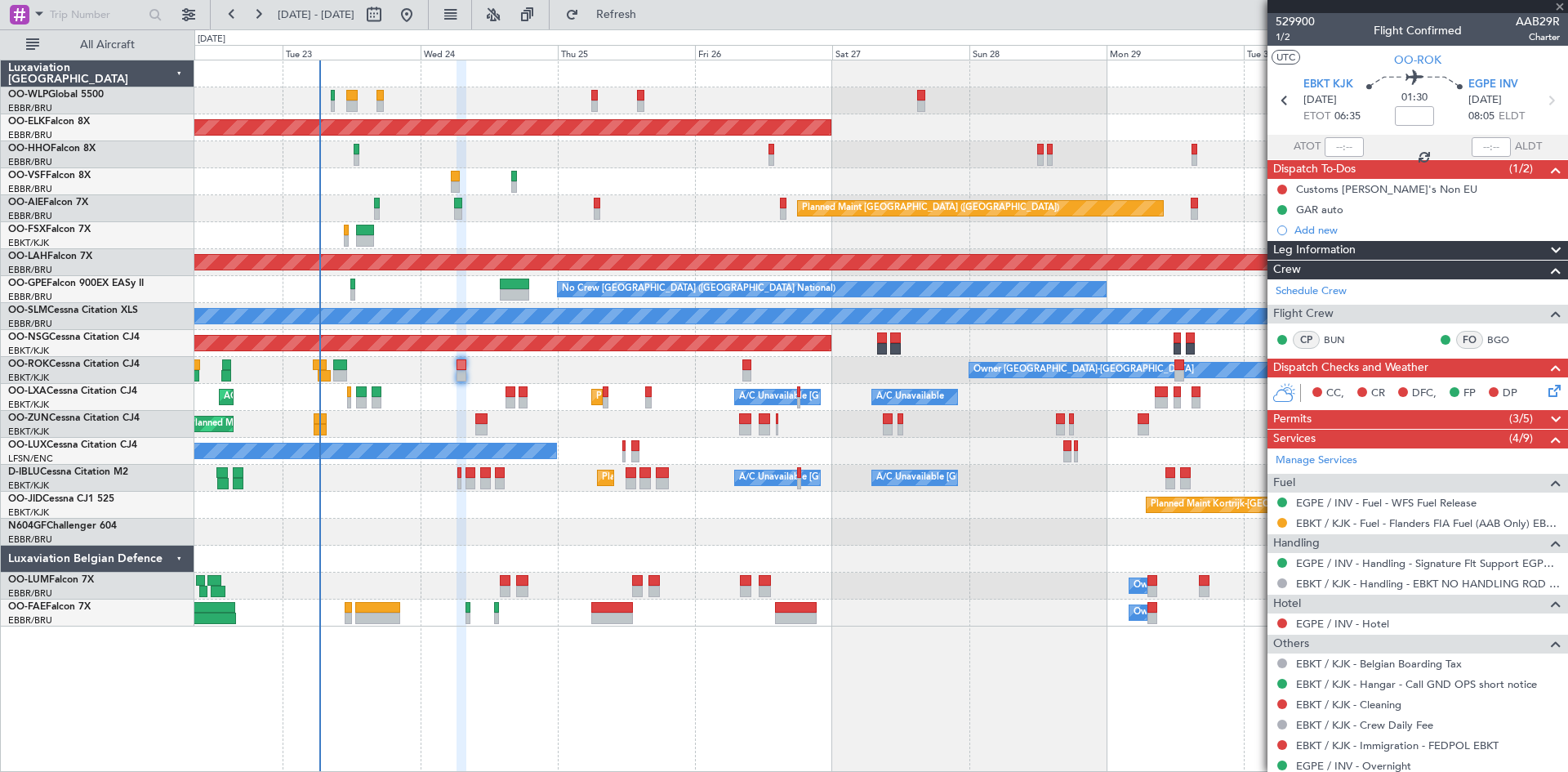
type input "-00:10"
type input "3"
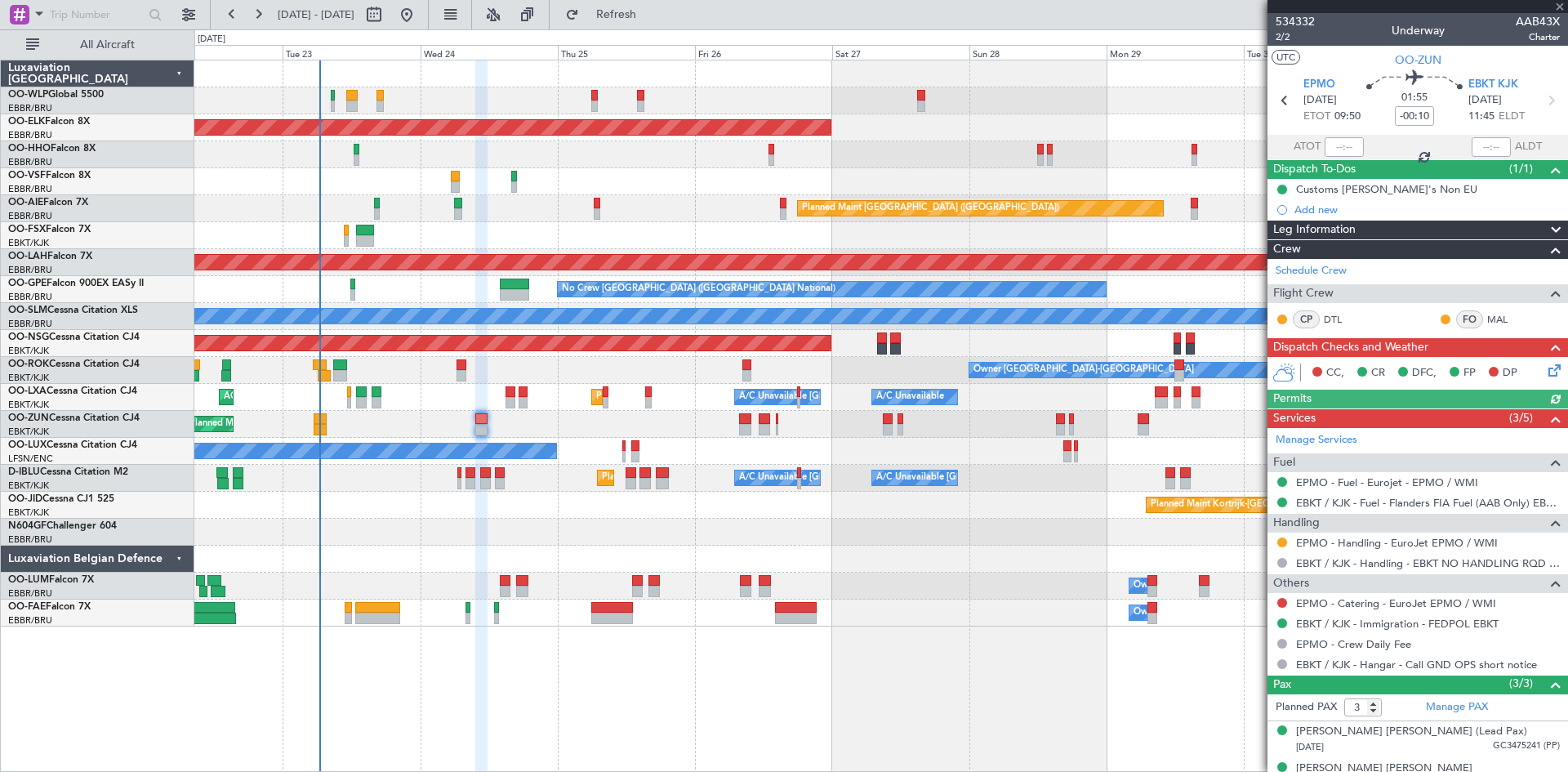
click at [1545, 370] on icon at bounding box center [1552, 368] width 13 height 13
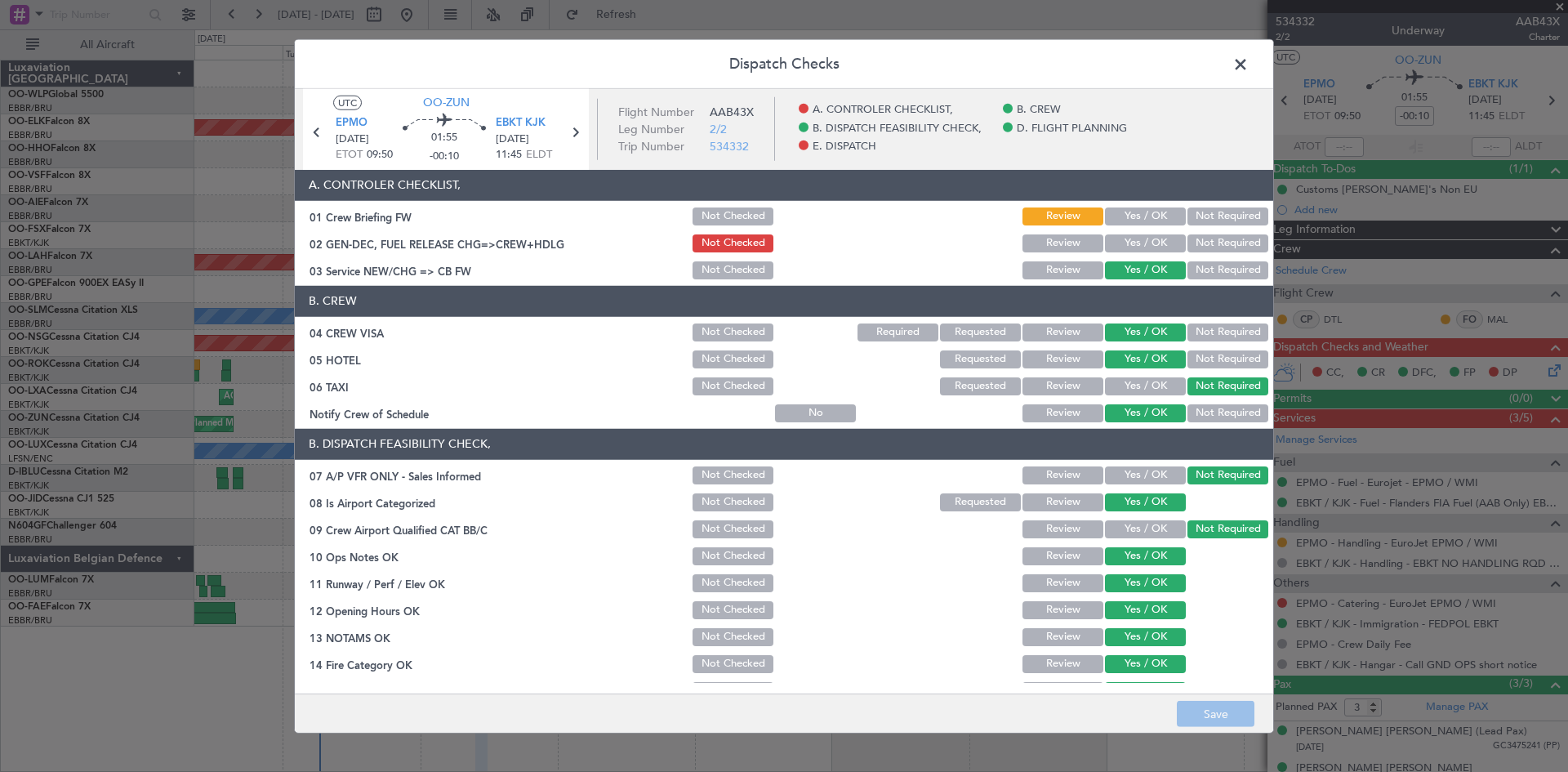
click at [1249, 68] on span at bounding box center [1249, 67] width 0 height 33
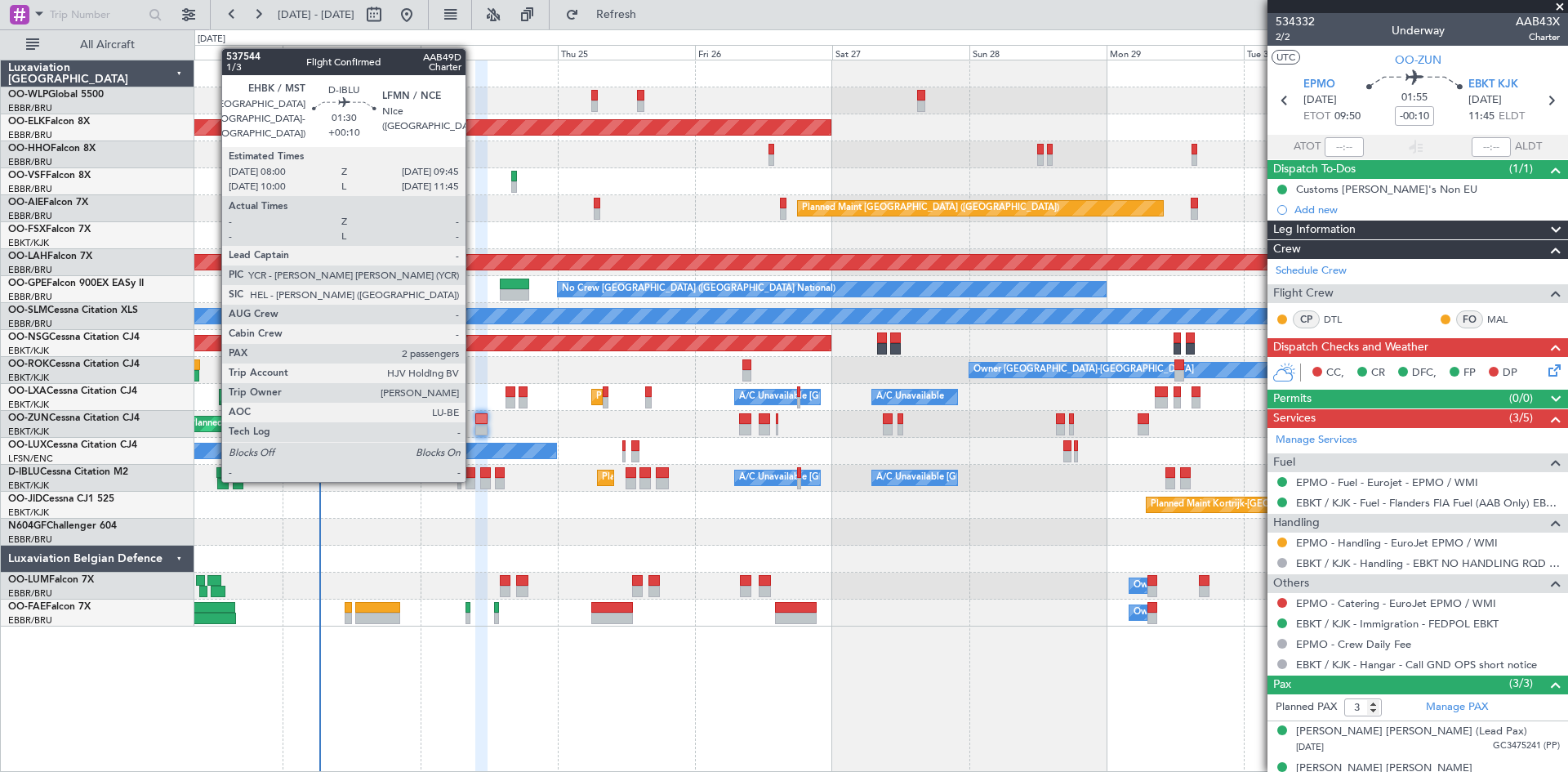
click at [473, 480] on div at bounding box center [470, 484] width 10 height 11
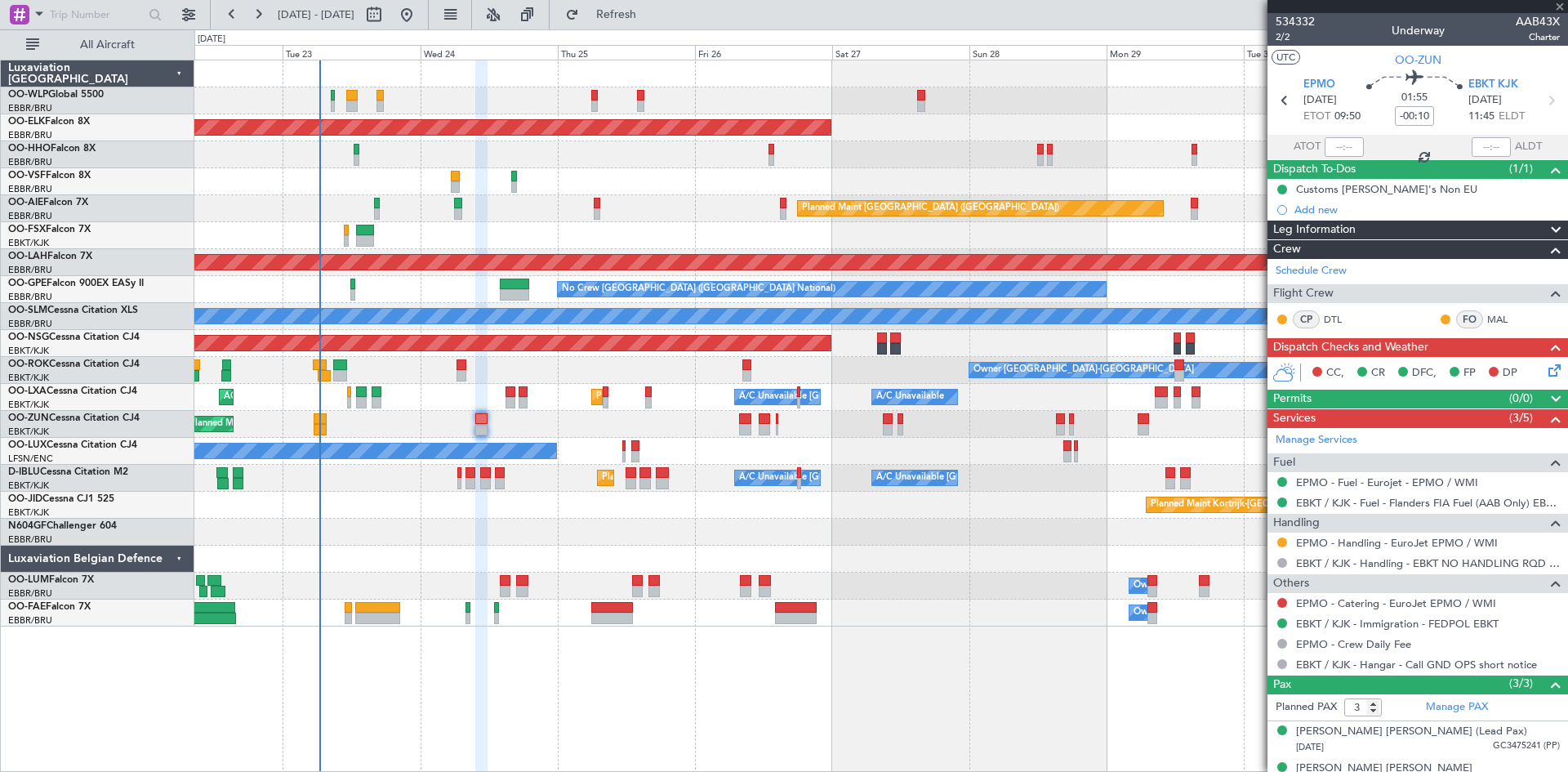
type input "+00:10"
type input "2"
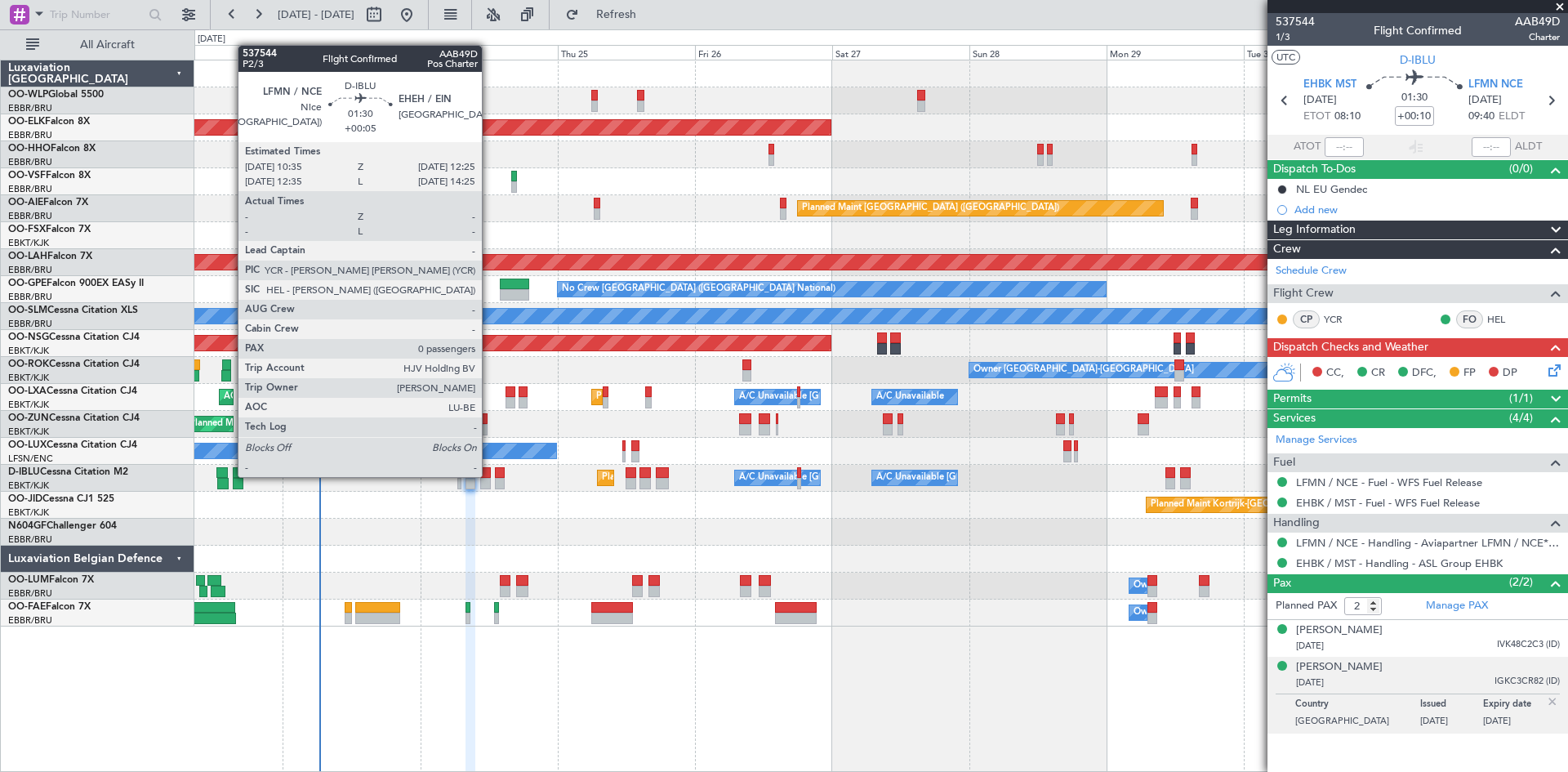
click at [489, 475] on div at bounding box center [485, 472] width 10 height 11
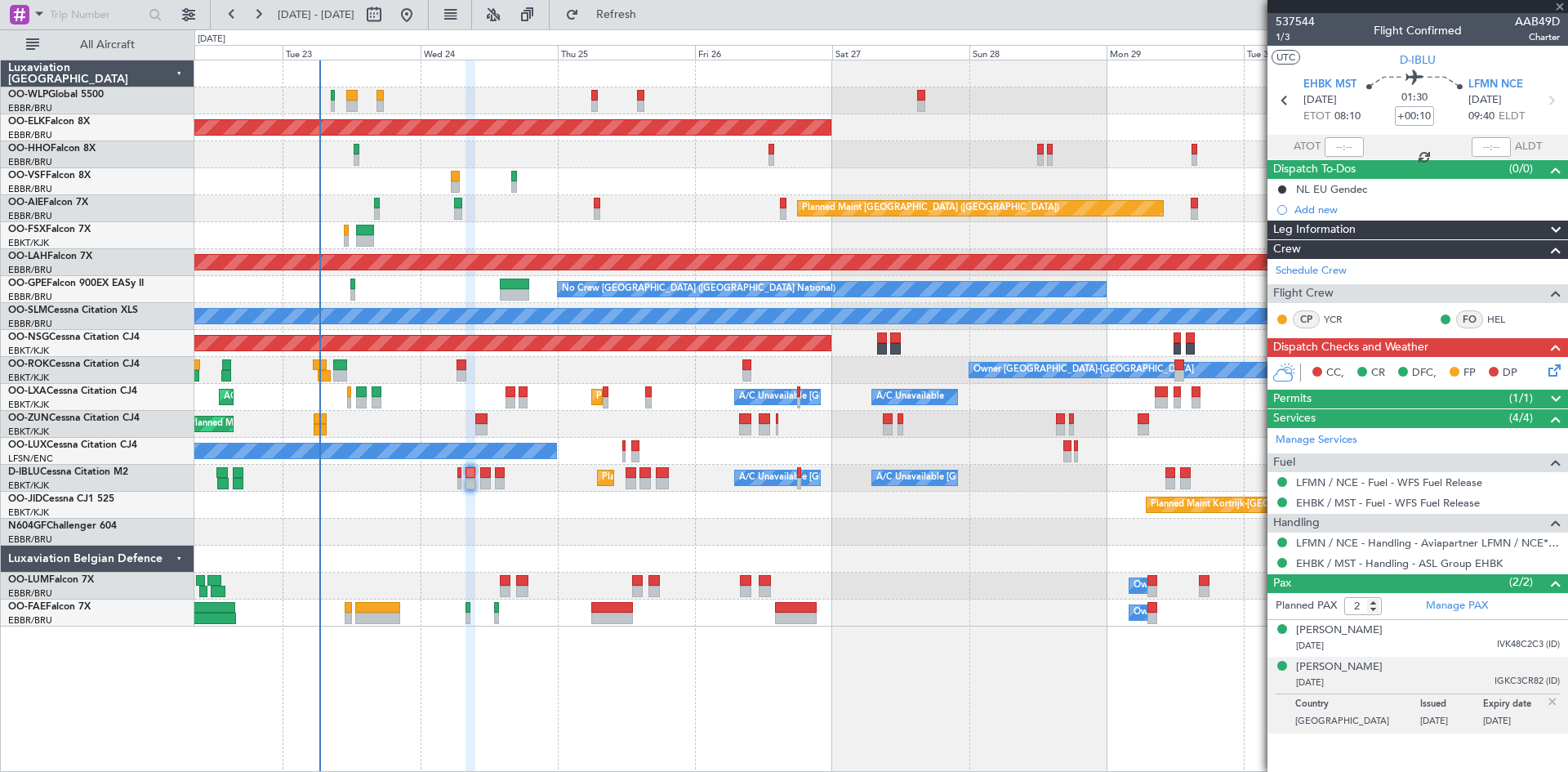
type input "+00:05"
type input "0"
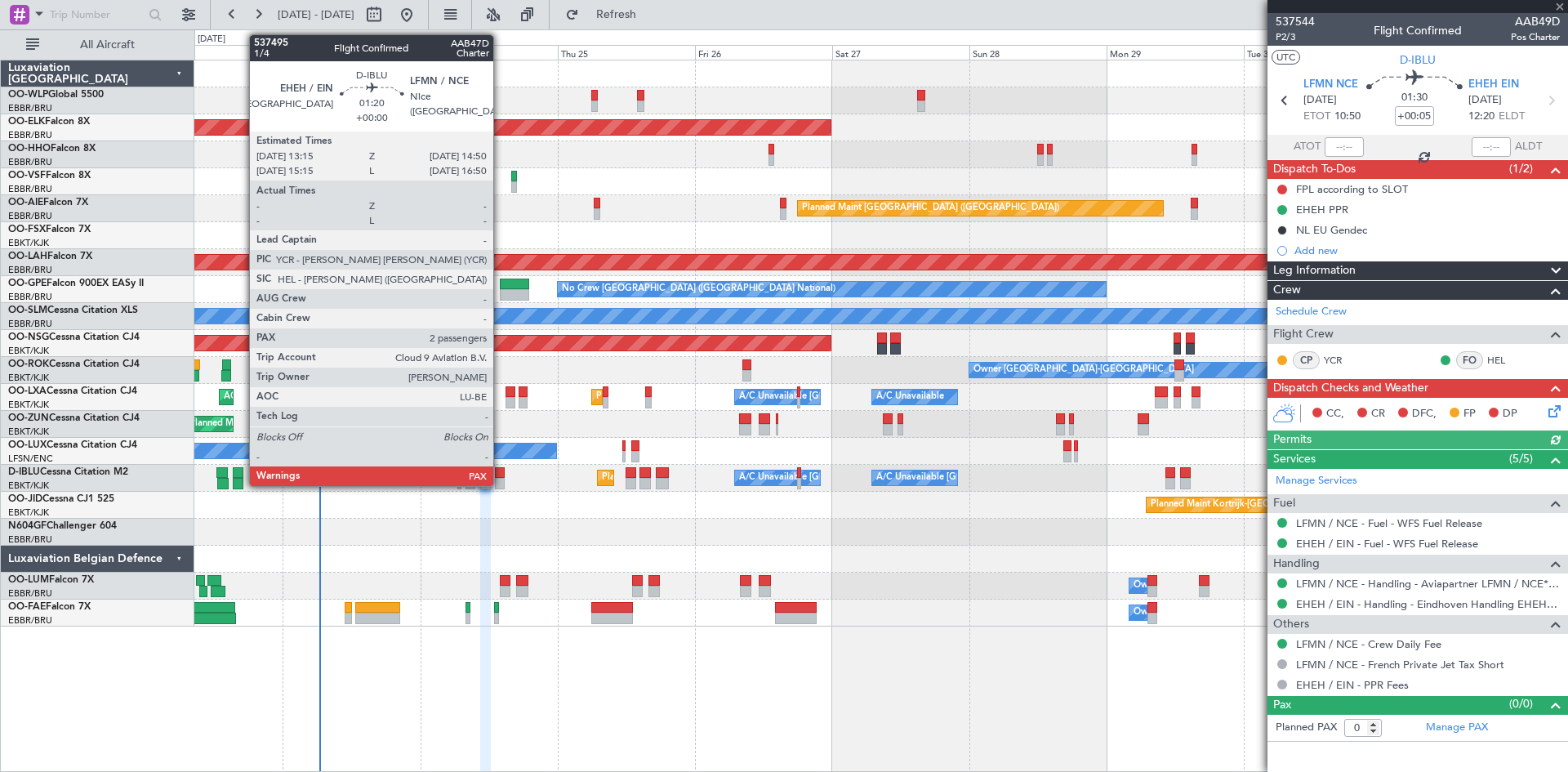
click at [501, 473] on div at bounding box center [500, 472] width 9 height 11
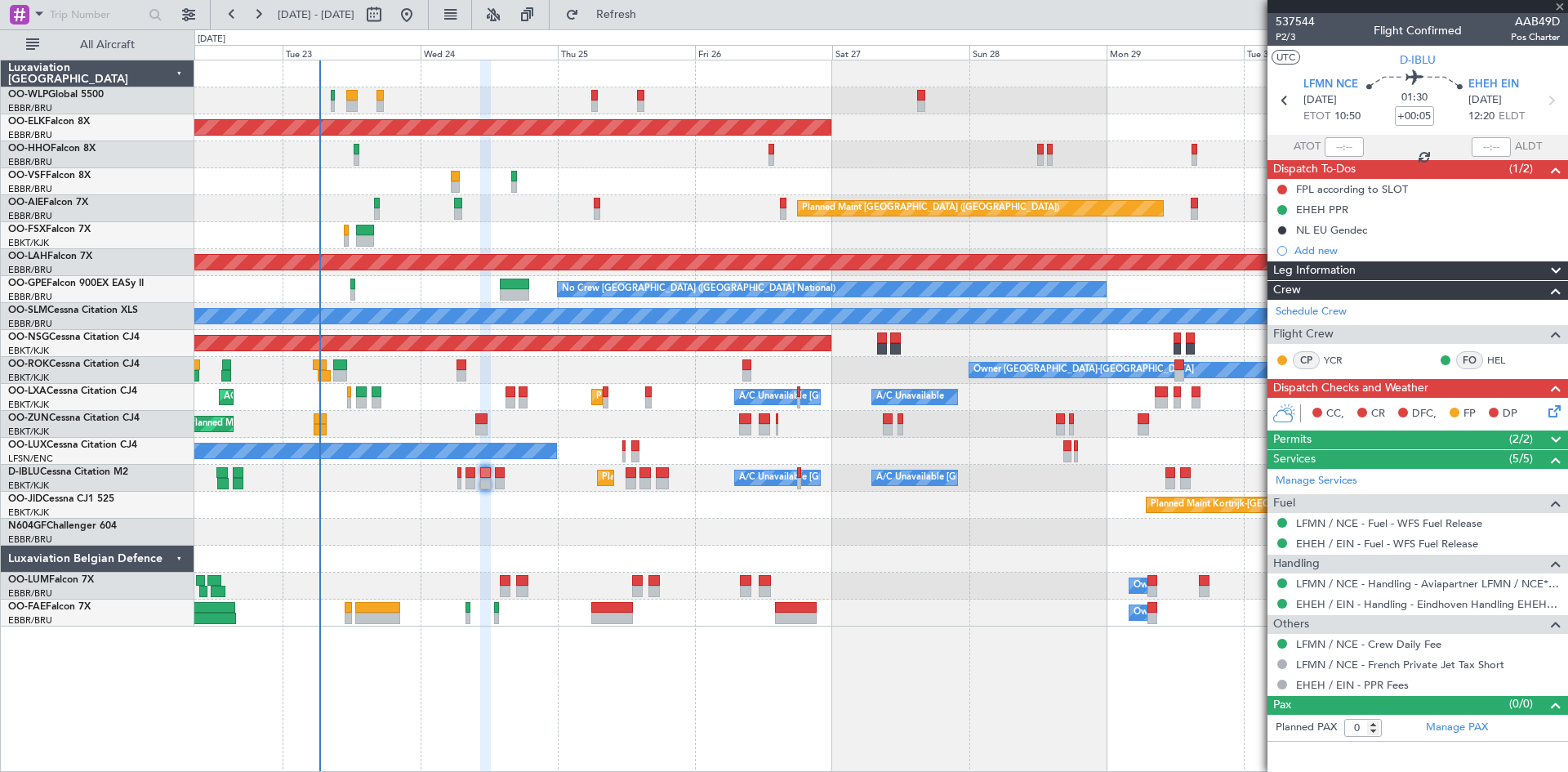
type input "2"
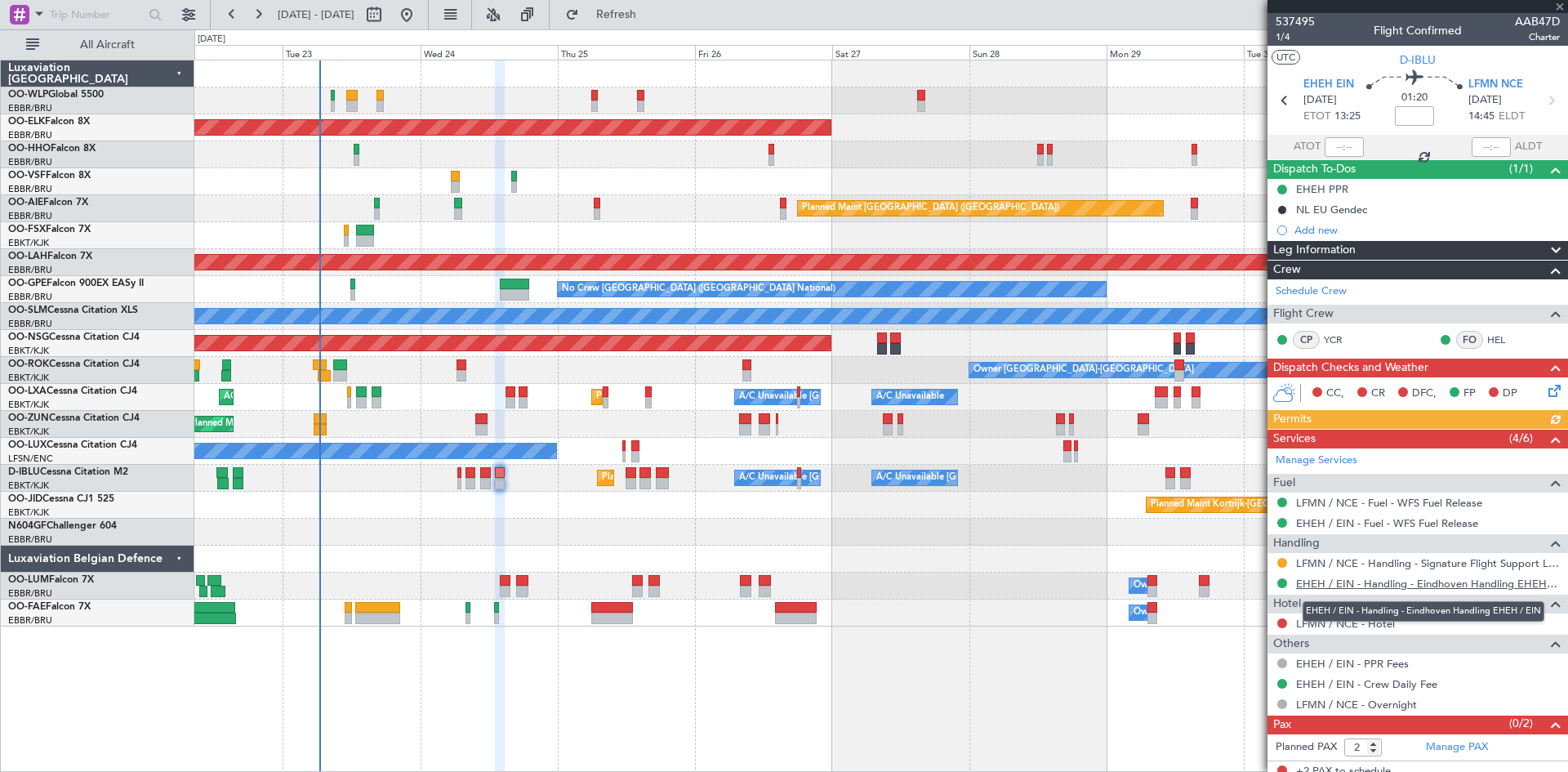
scroll to position [9, 0]
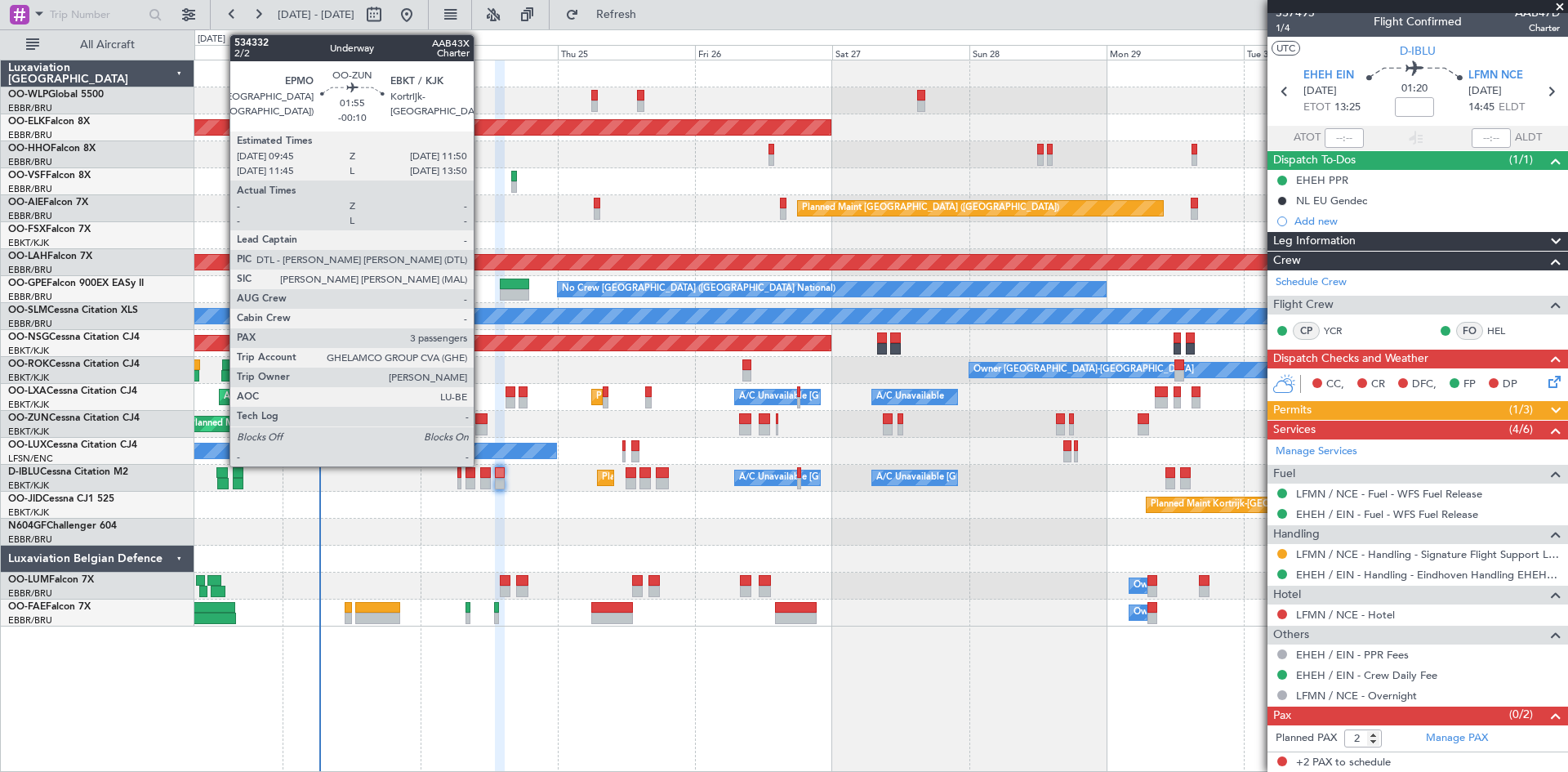
click at [482, 425] on div at bounding box center [481, 430] width 12 height 11
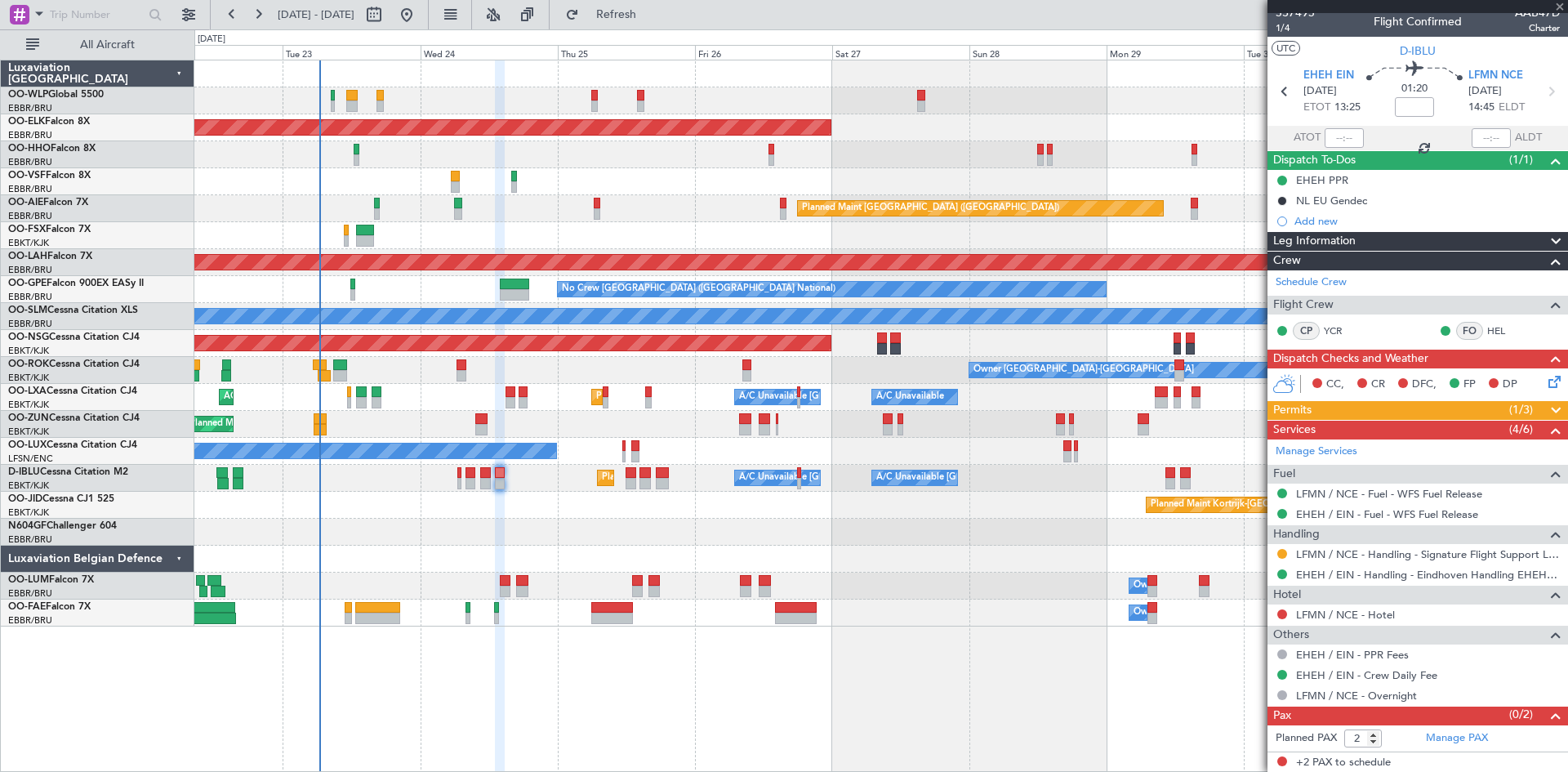
type input "-00:10"
type input "3"
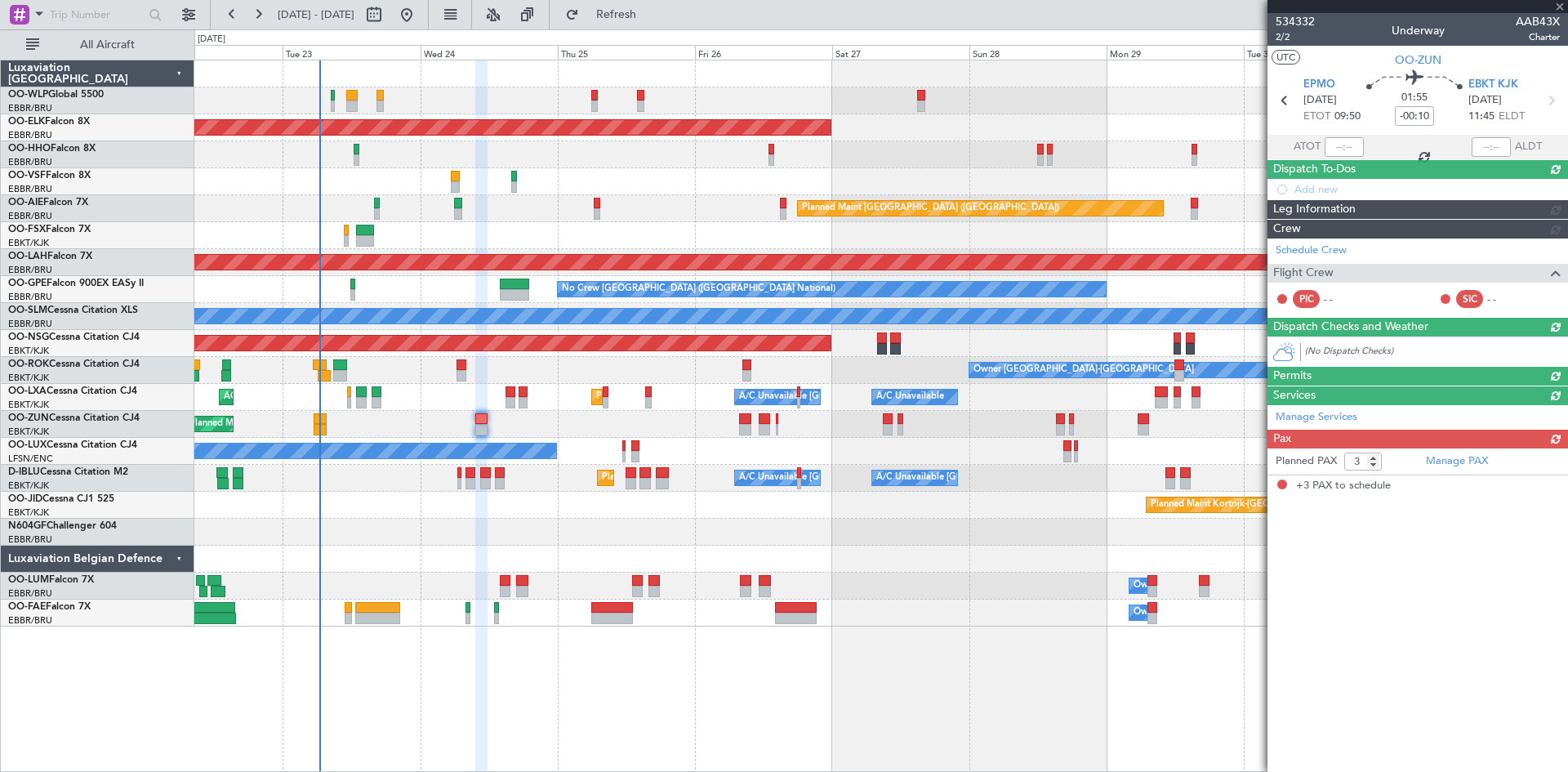
scroll to position [0, 0]
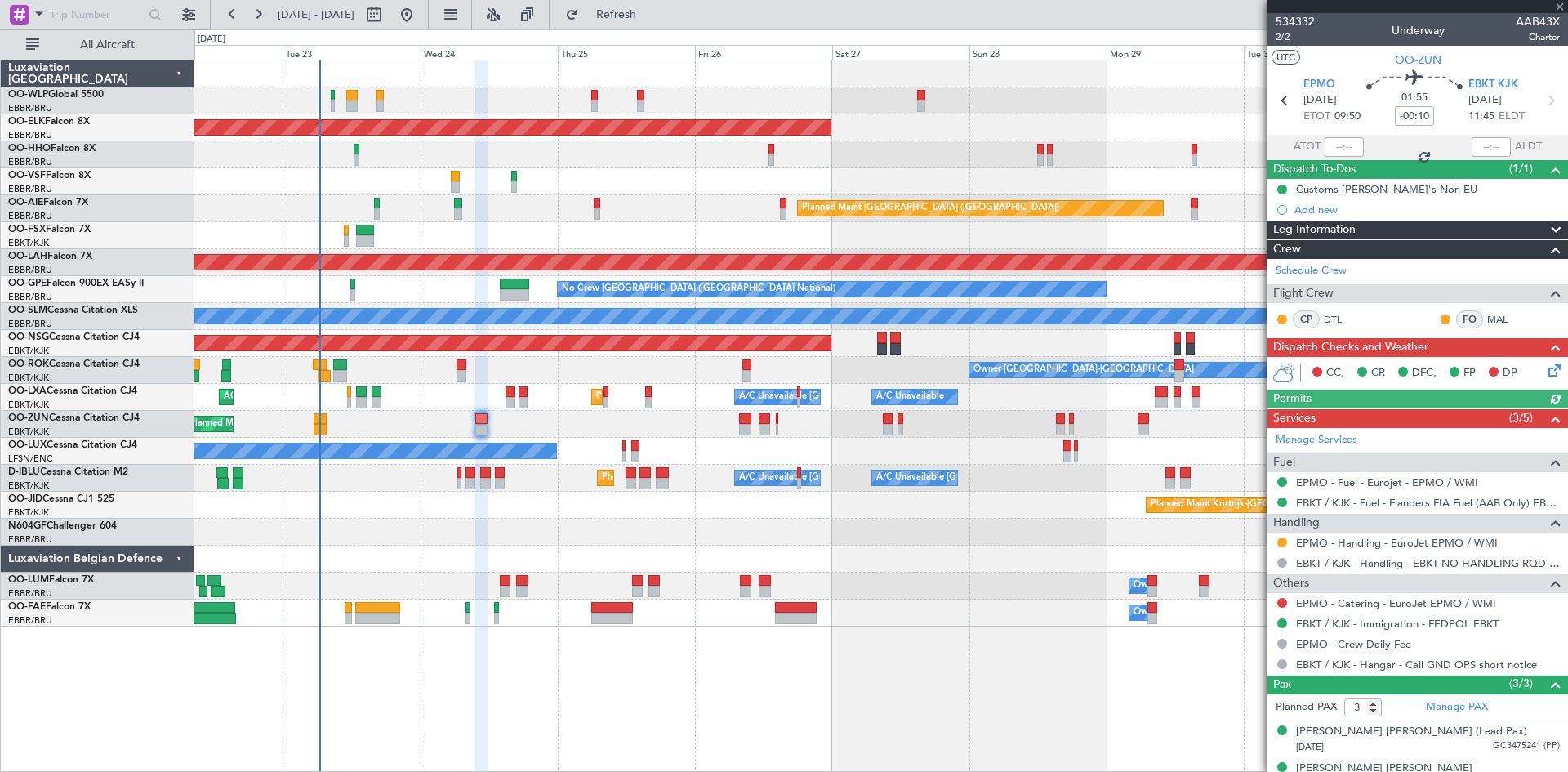
click at [1545, 371] on icon at bounding box center [1552, 368] width 13 height 13
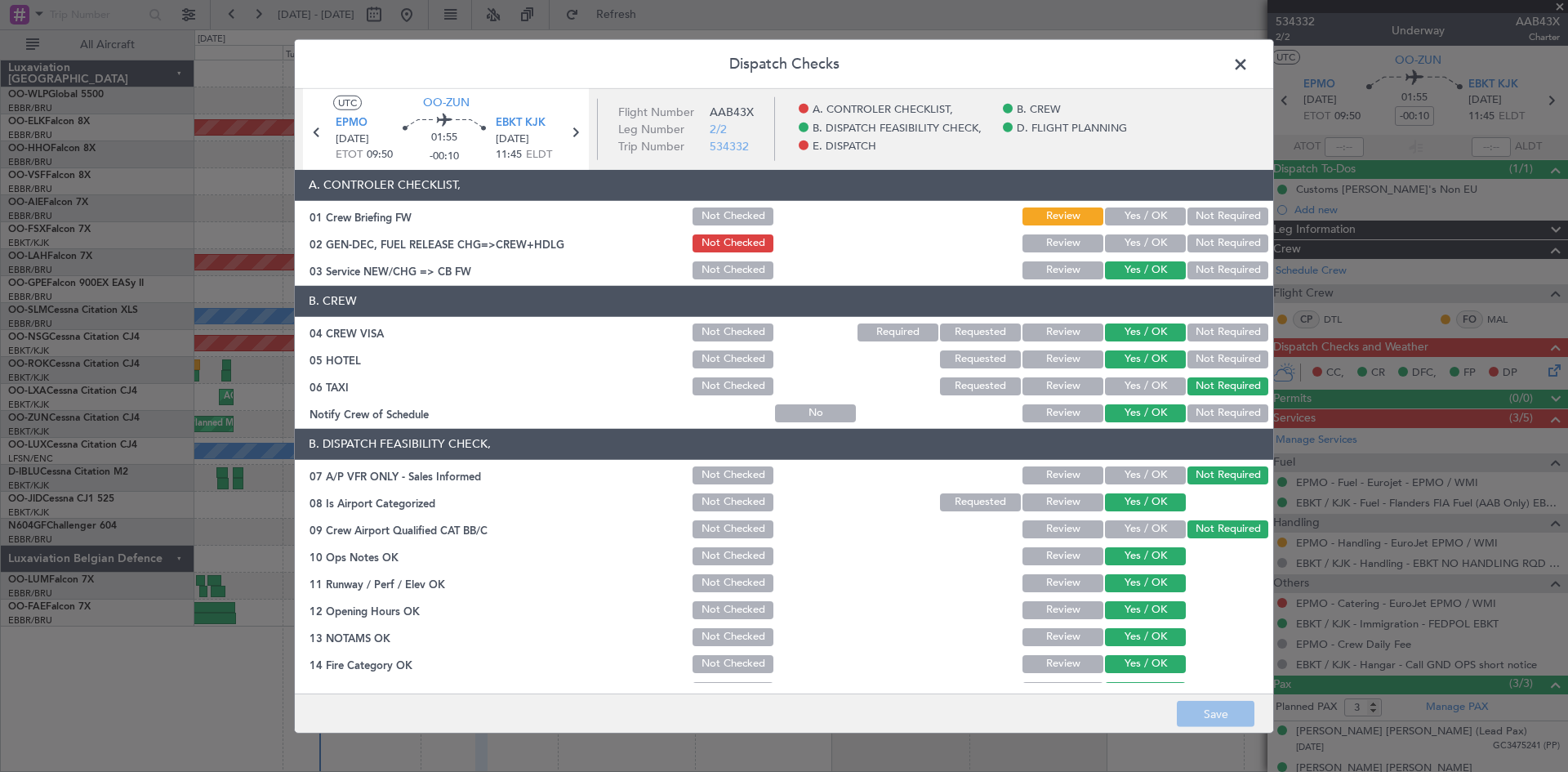
click at [1249, 67] on span at bounding box center [1249, 67] width 0 height 33
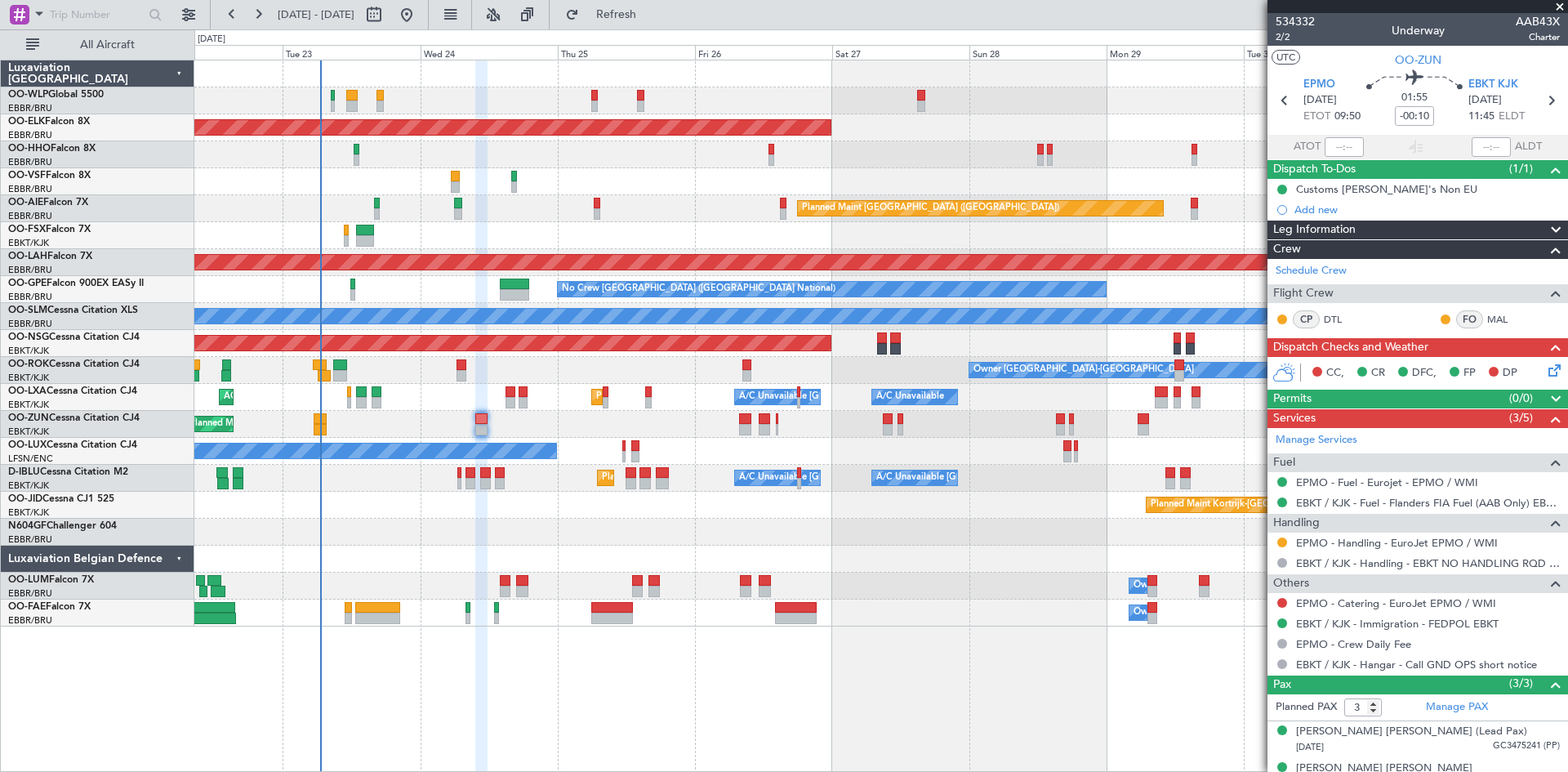
click at [505, 483] on div "Planned Maint Nice (Côte d'Azur Airport) A/C Unavailable Brussels (Brussels Nat…" at bounding box center [880, 478] width 1372 height 27
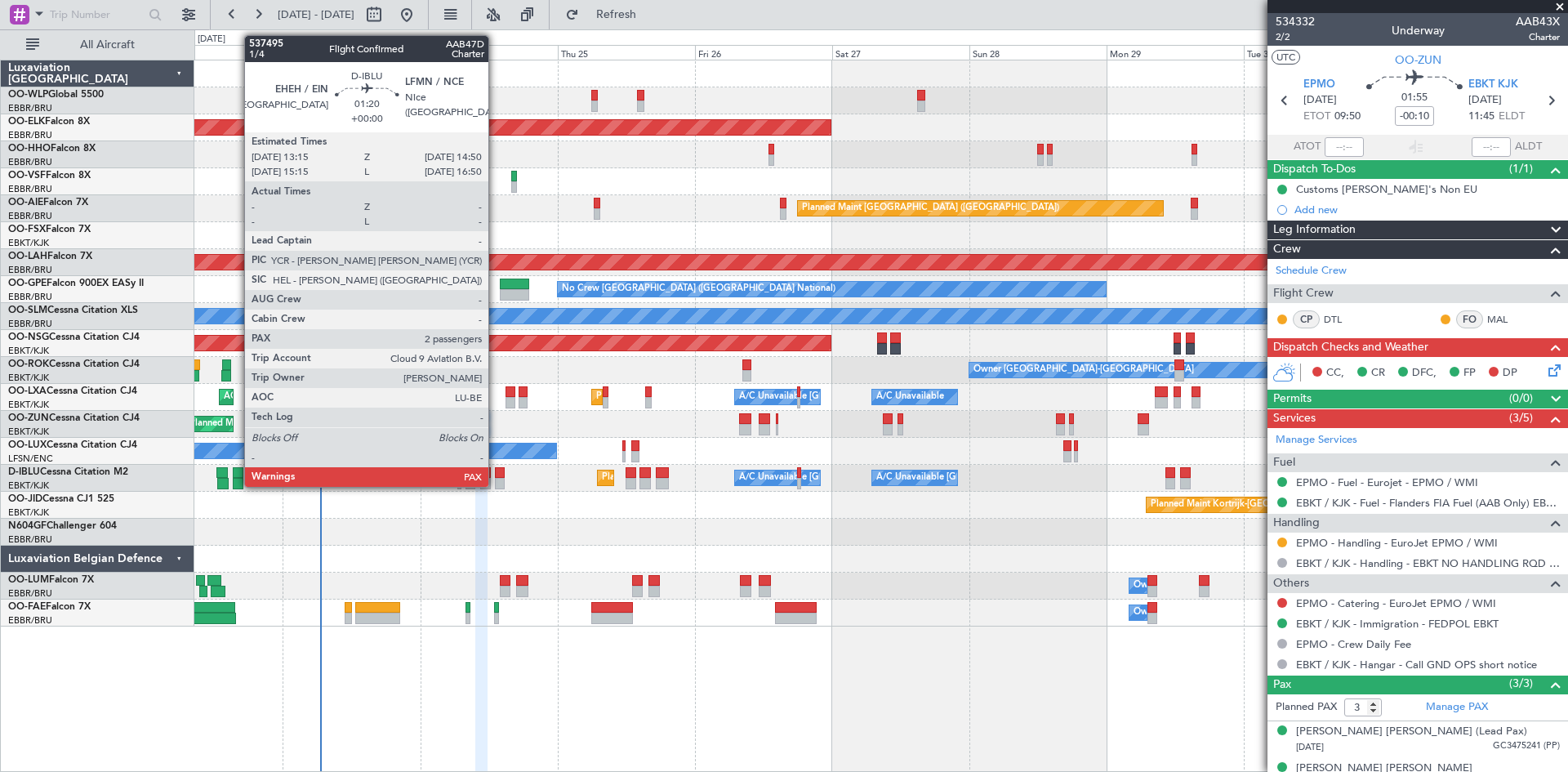
click at [496, 485] on div at bounding box center [500, 484] width 9 height 11
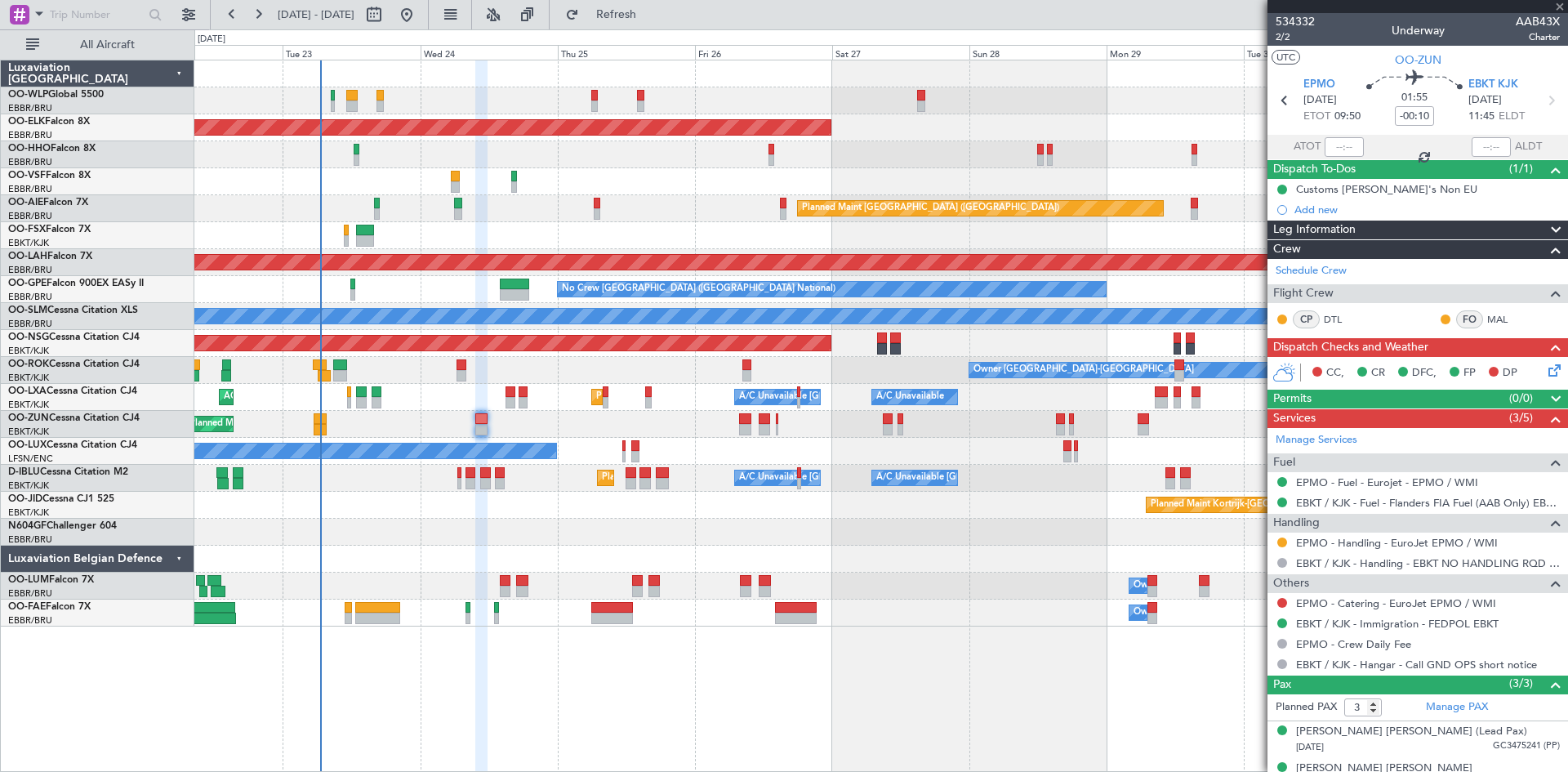
type input "2"
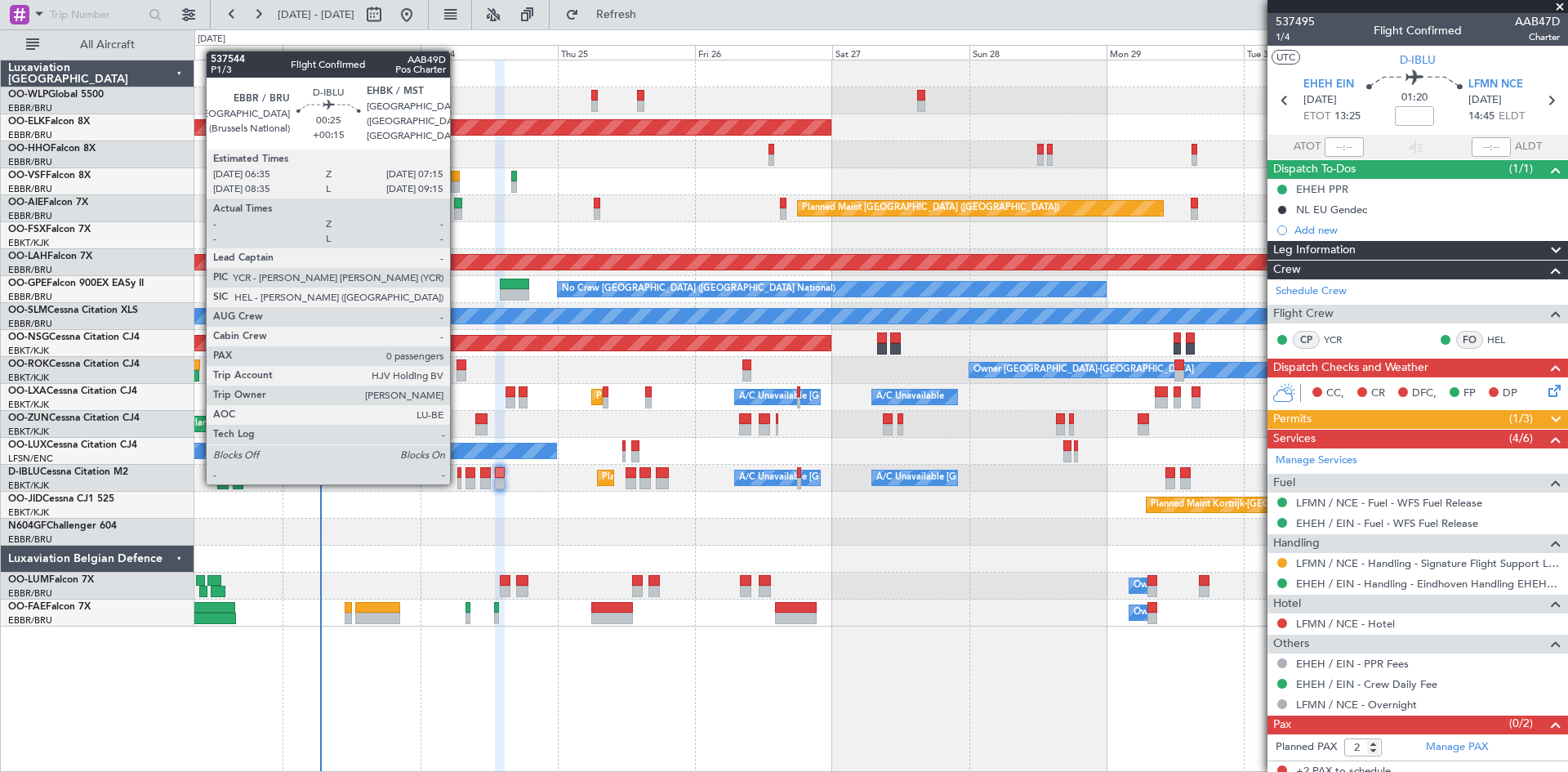
click at [457, 483] on div at bounding box center [459, 484] width 4 height 11
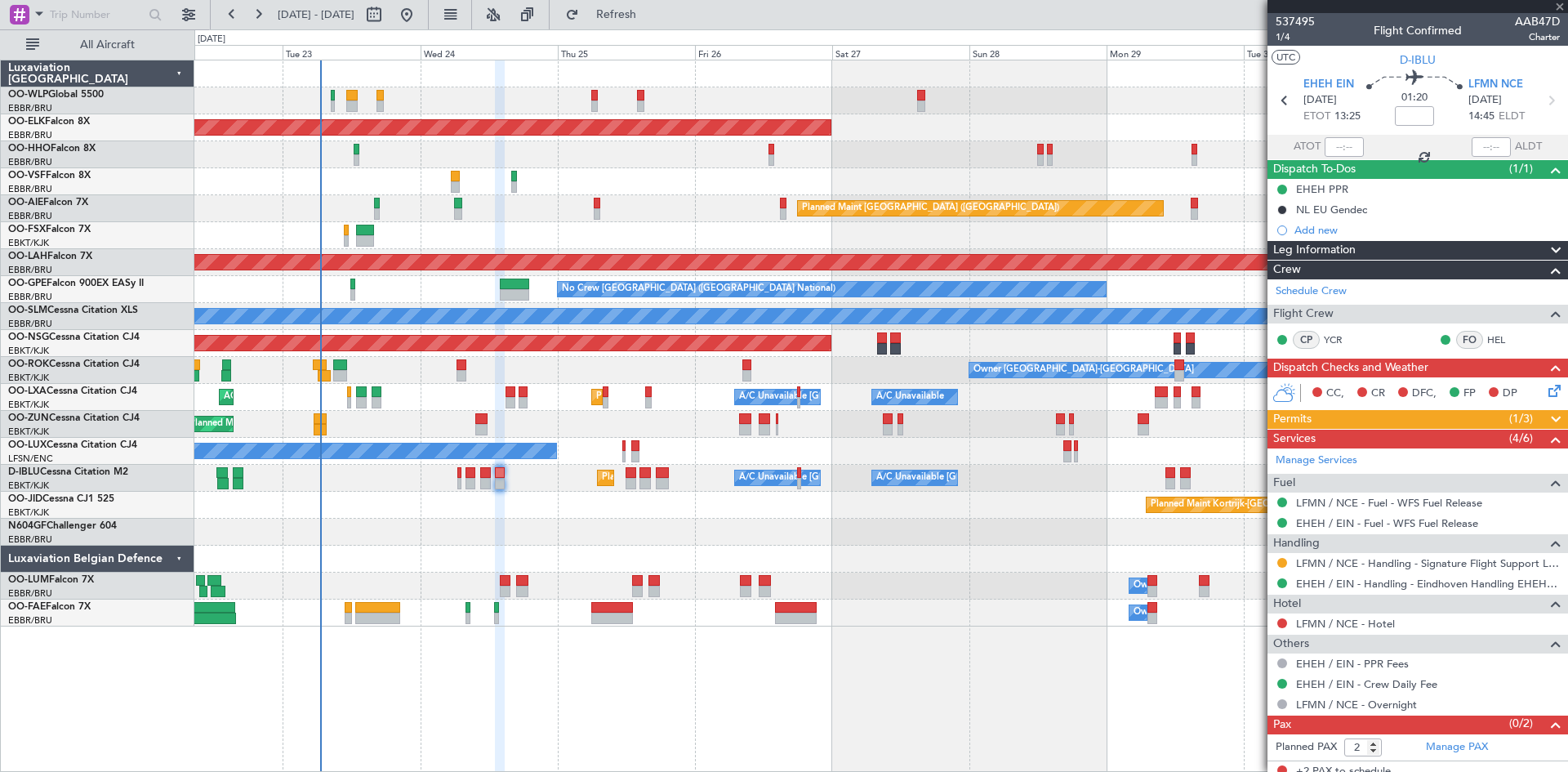
type input "+00:15"
type input "0"
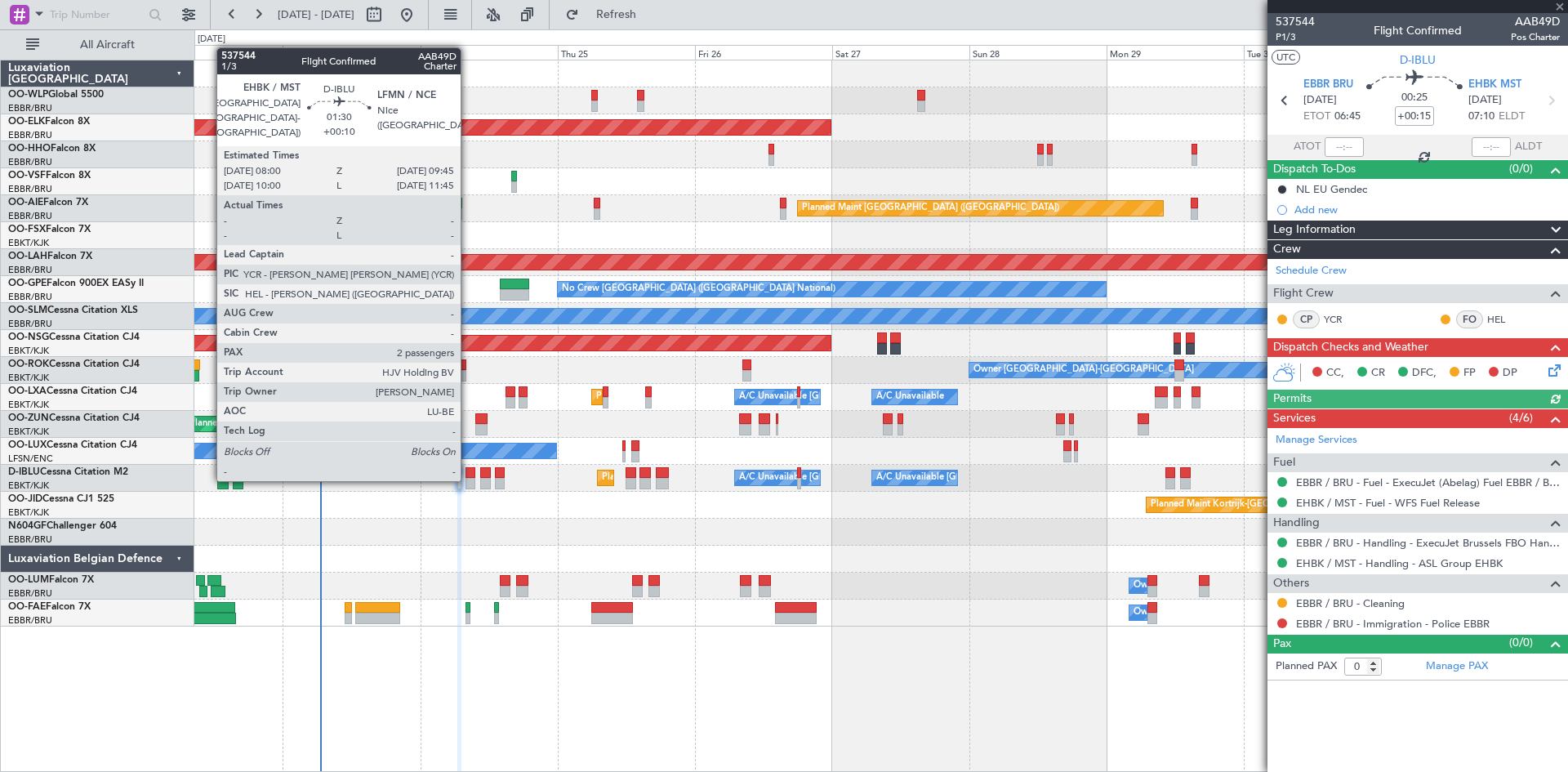
click at [468, 479] on div at bounding box center [470, 484] width 10 height 11
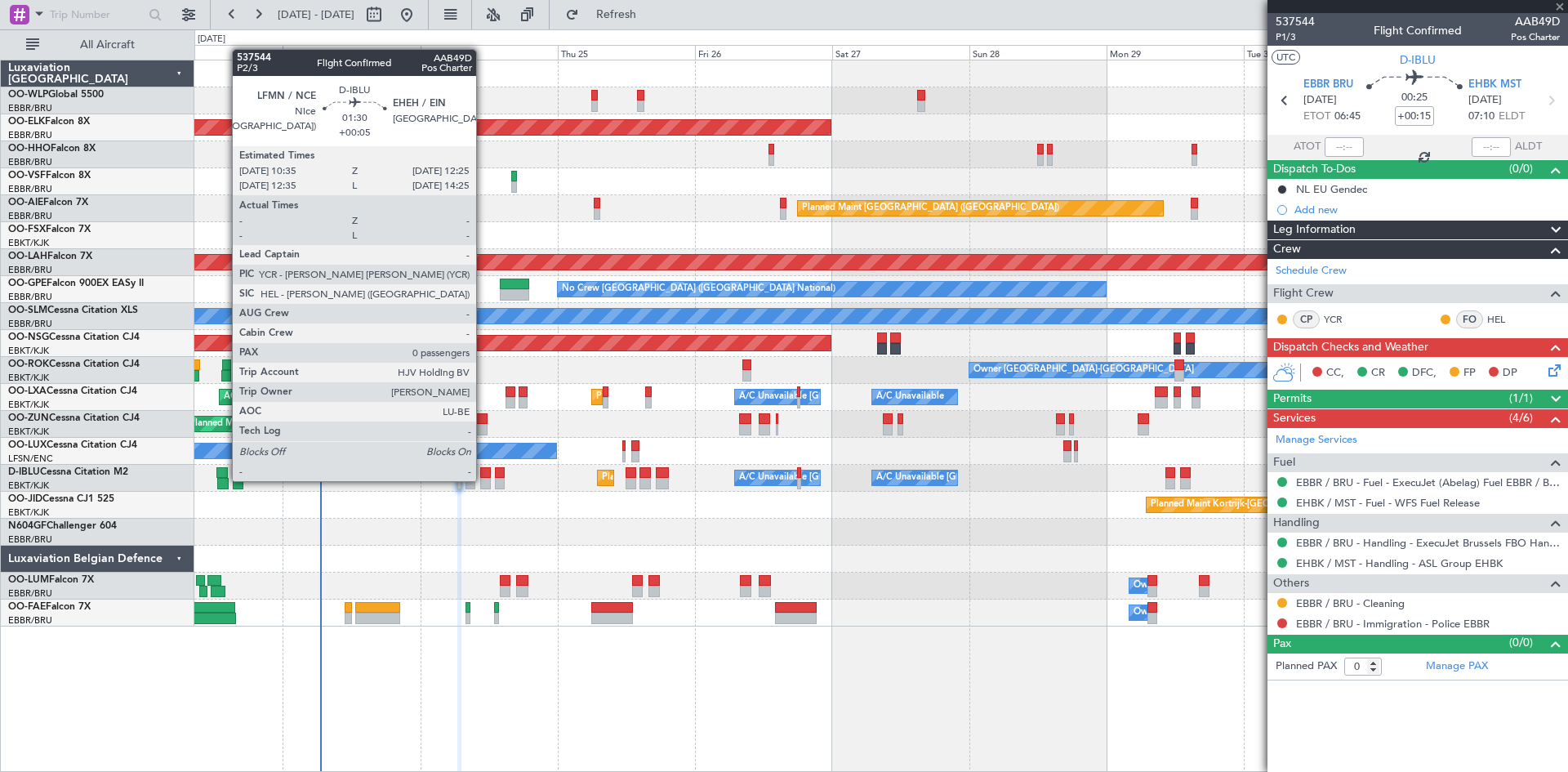
type input "+00:10"
type input "2"
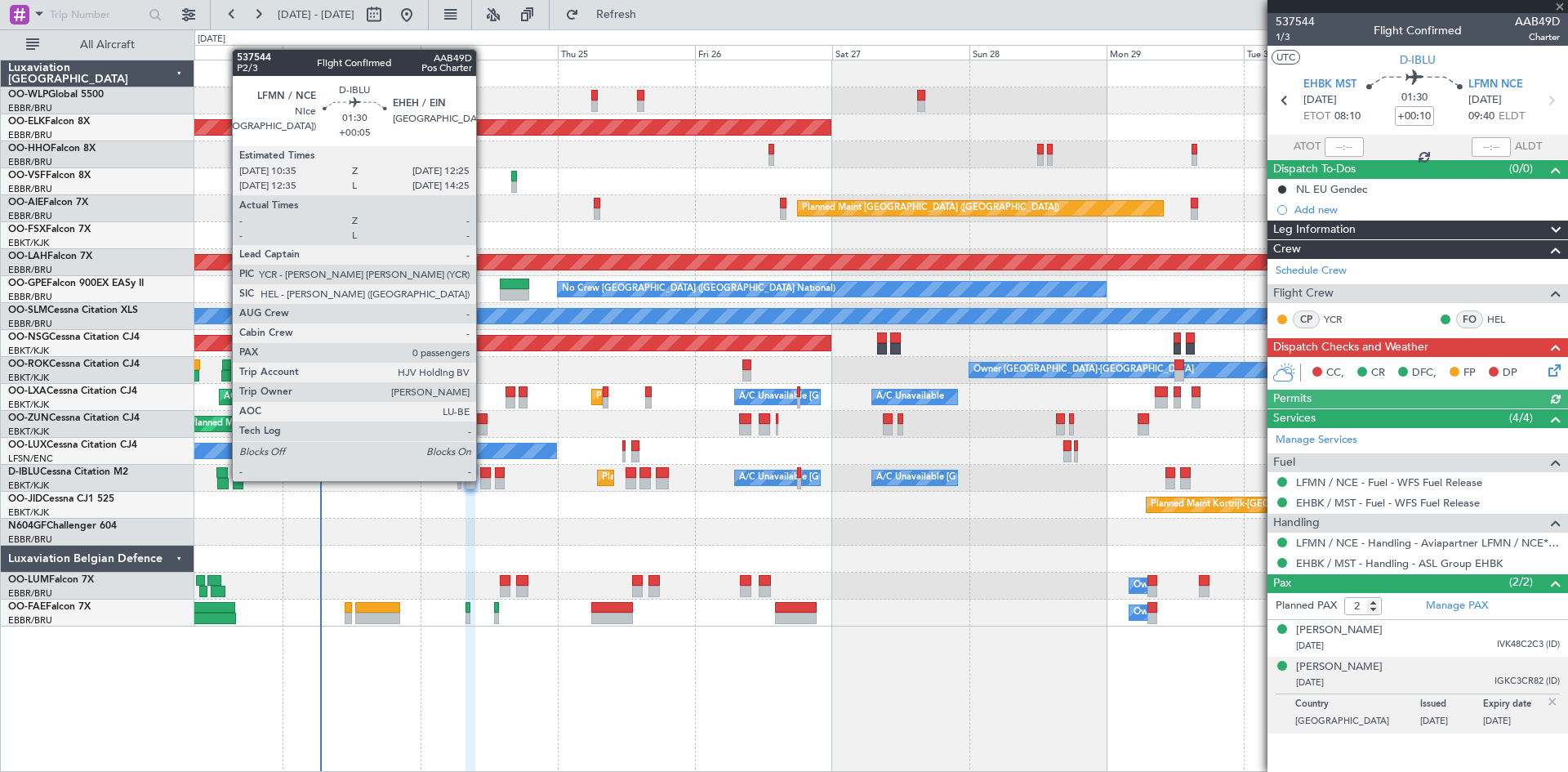
click at [484, 479] on div at bounding box center [485, 484] width 10 height 11
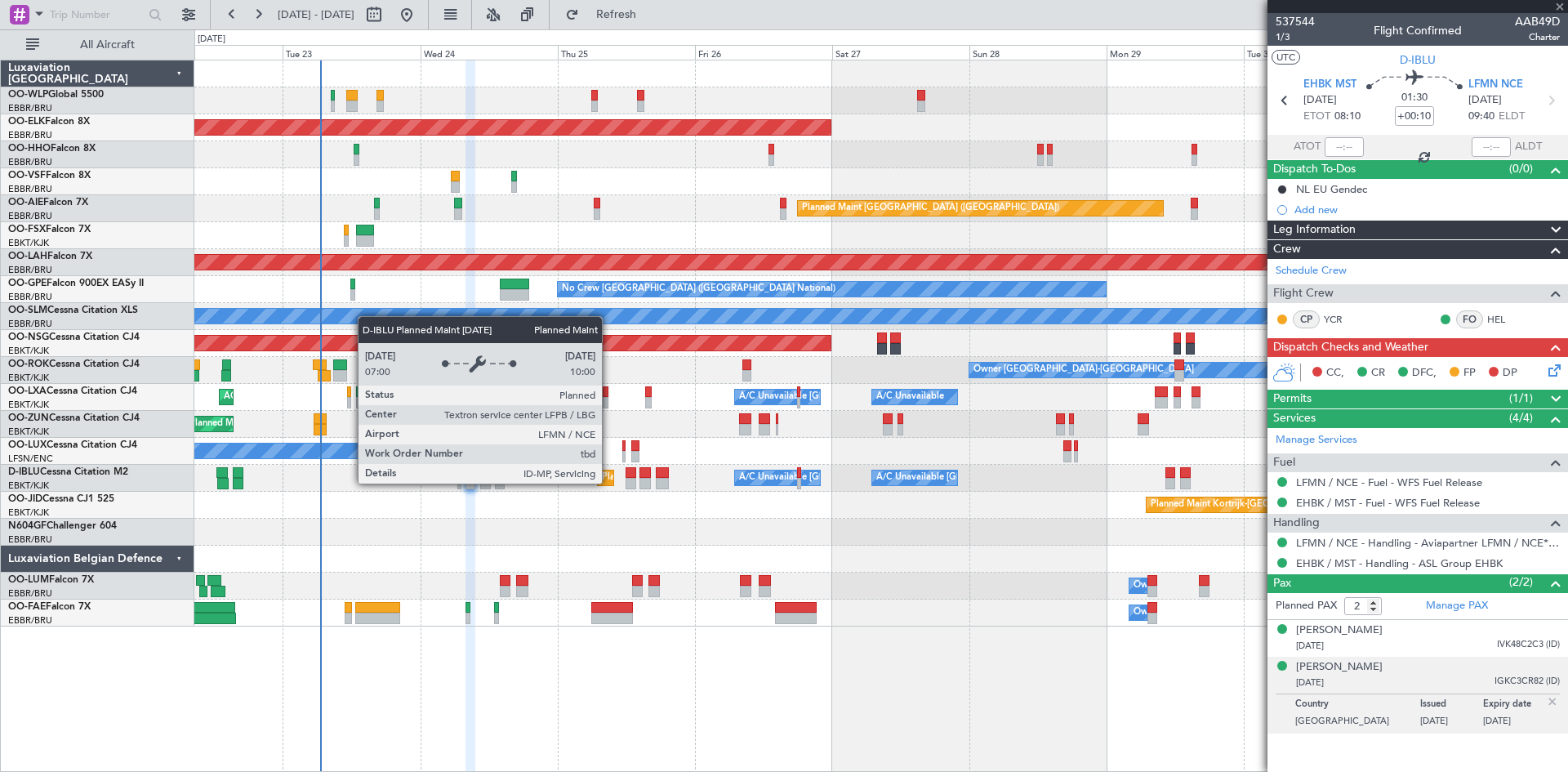
type input "+00:05"
type input "0"
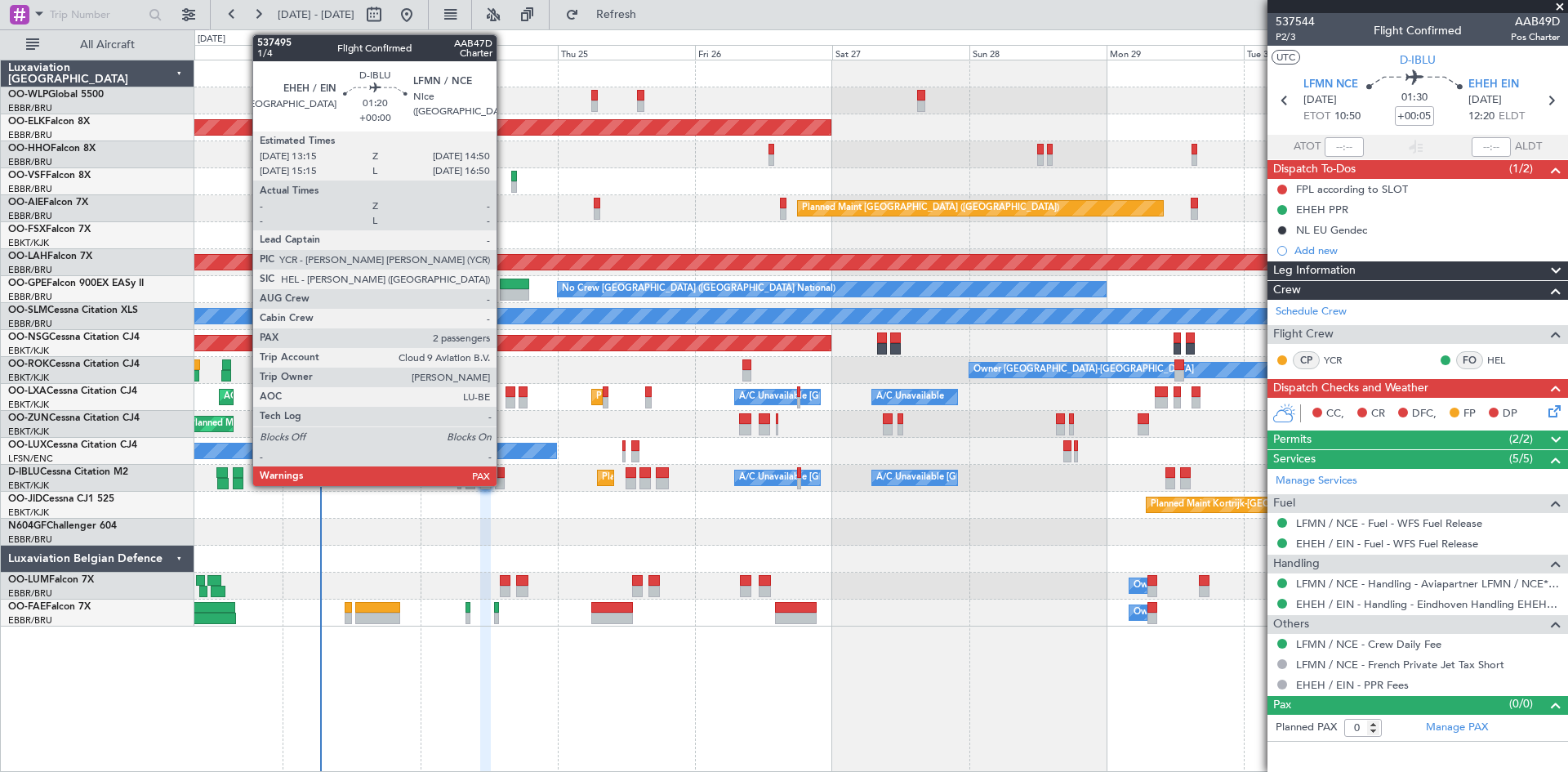
click at [503, 484] on div at bounding box center [500, 484] width 9 height 11
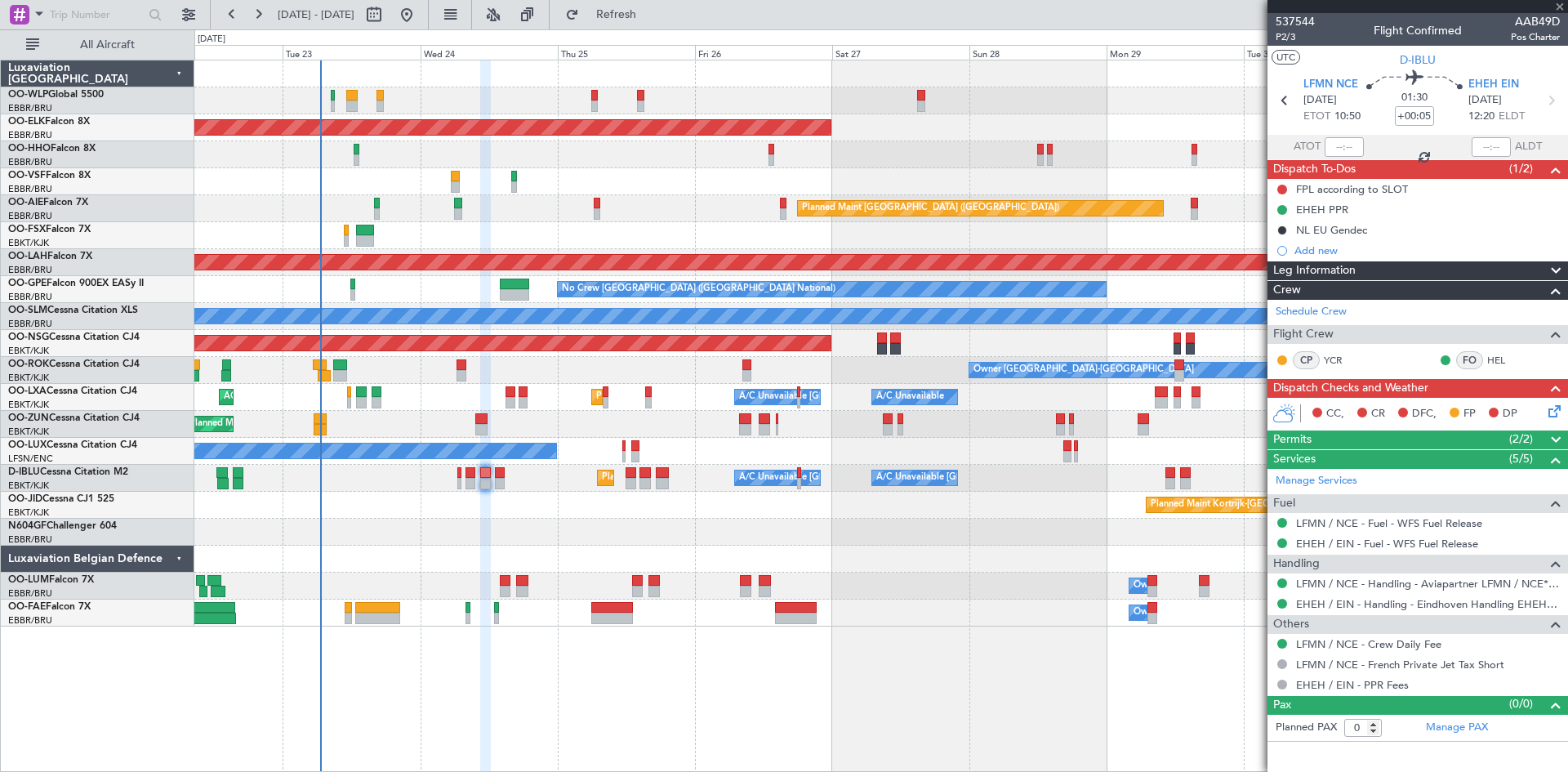
type input "2"
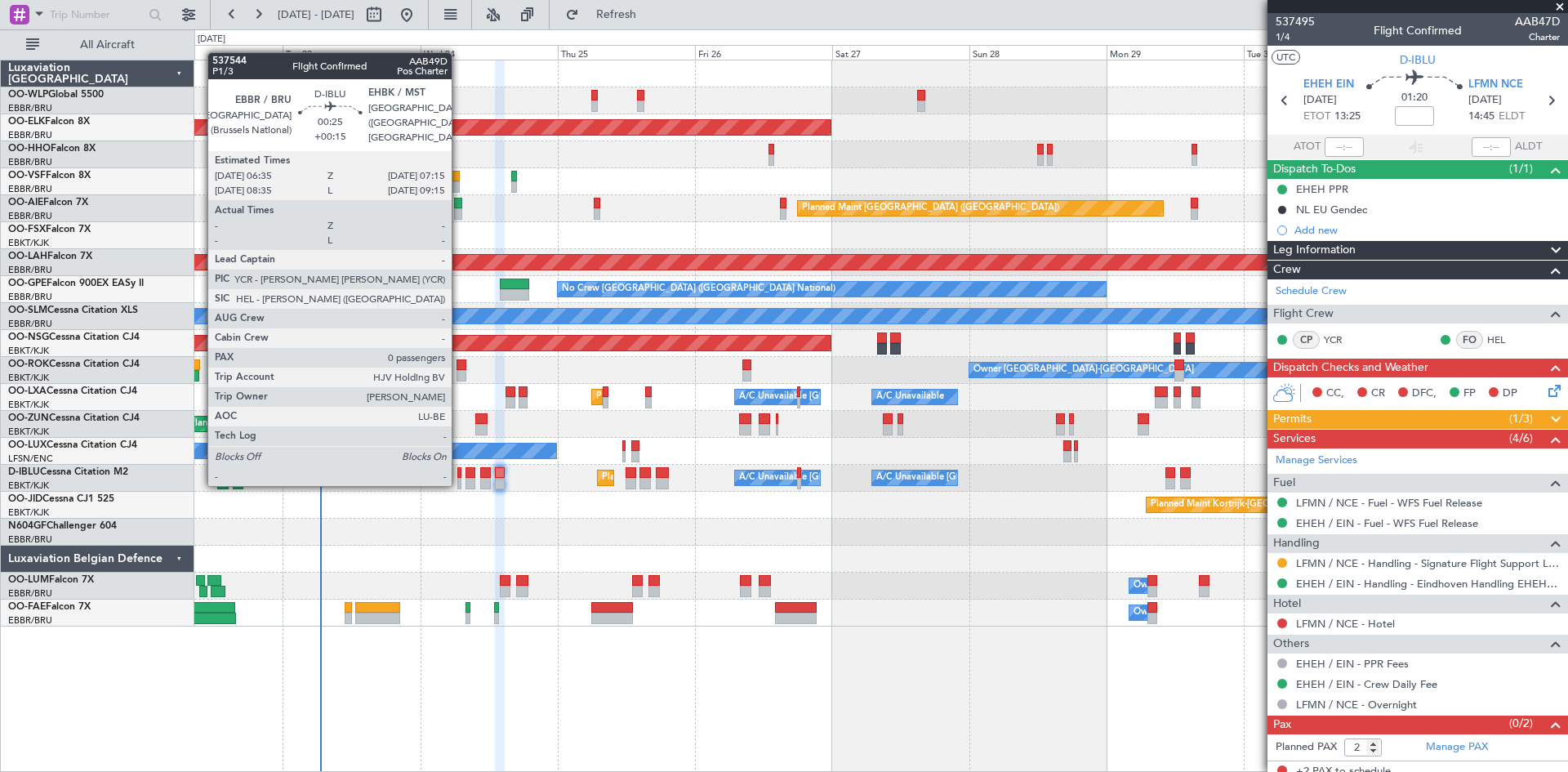
click at [459, 485] on div at bounding box center [459, 484] width 4 height 11
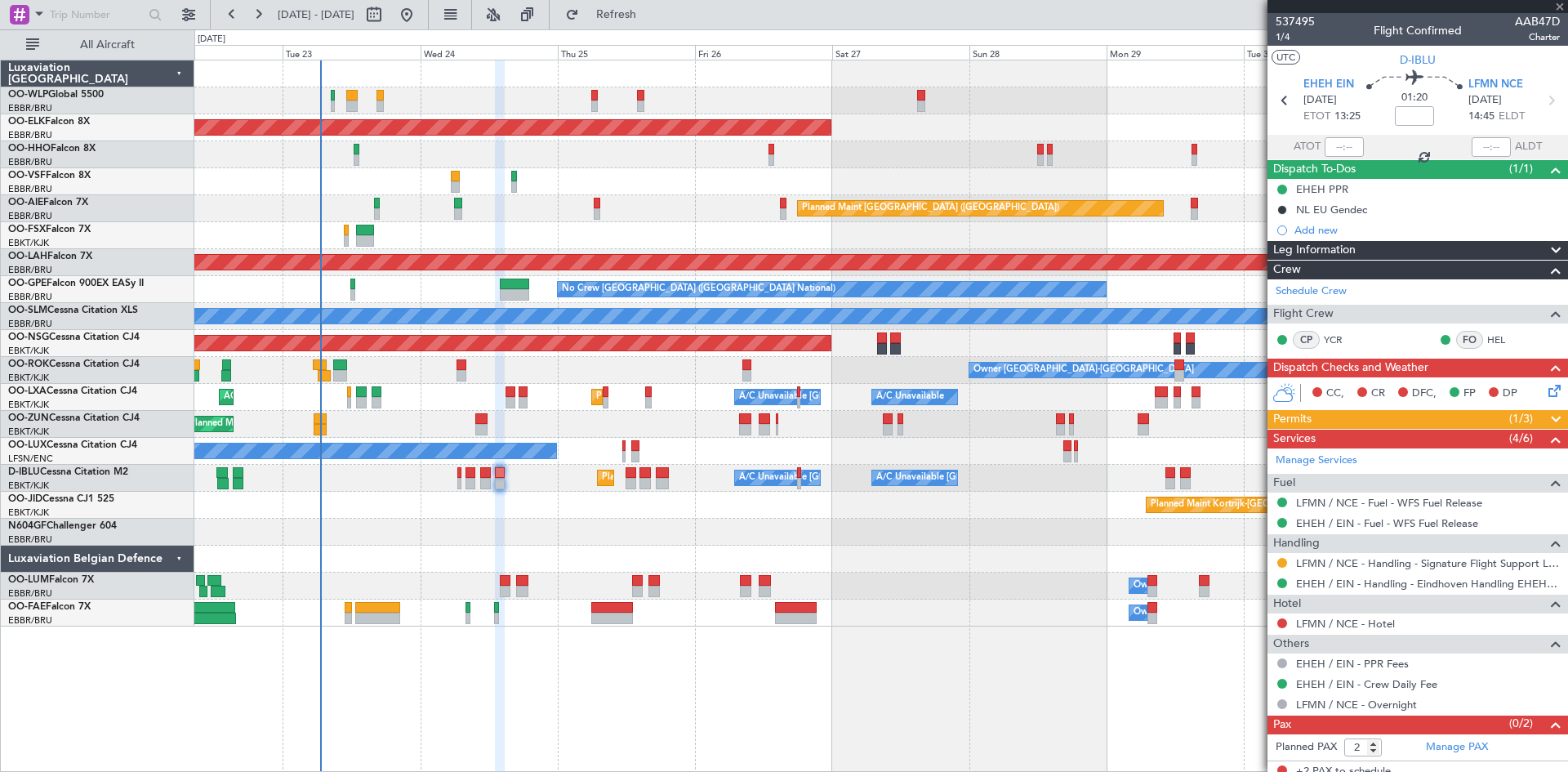
type input "+00:15"
type input "0"
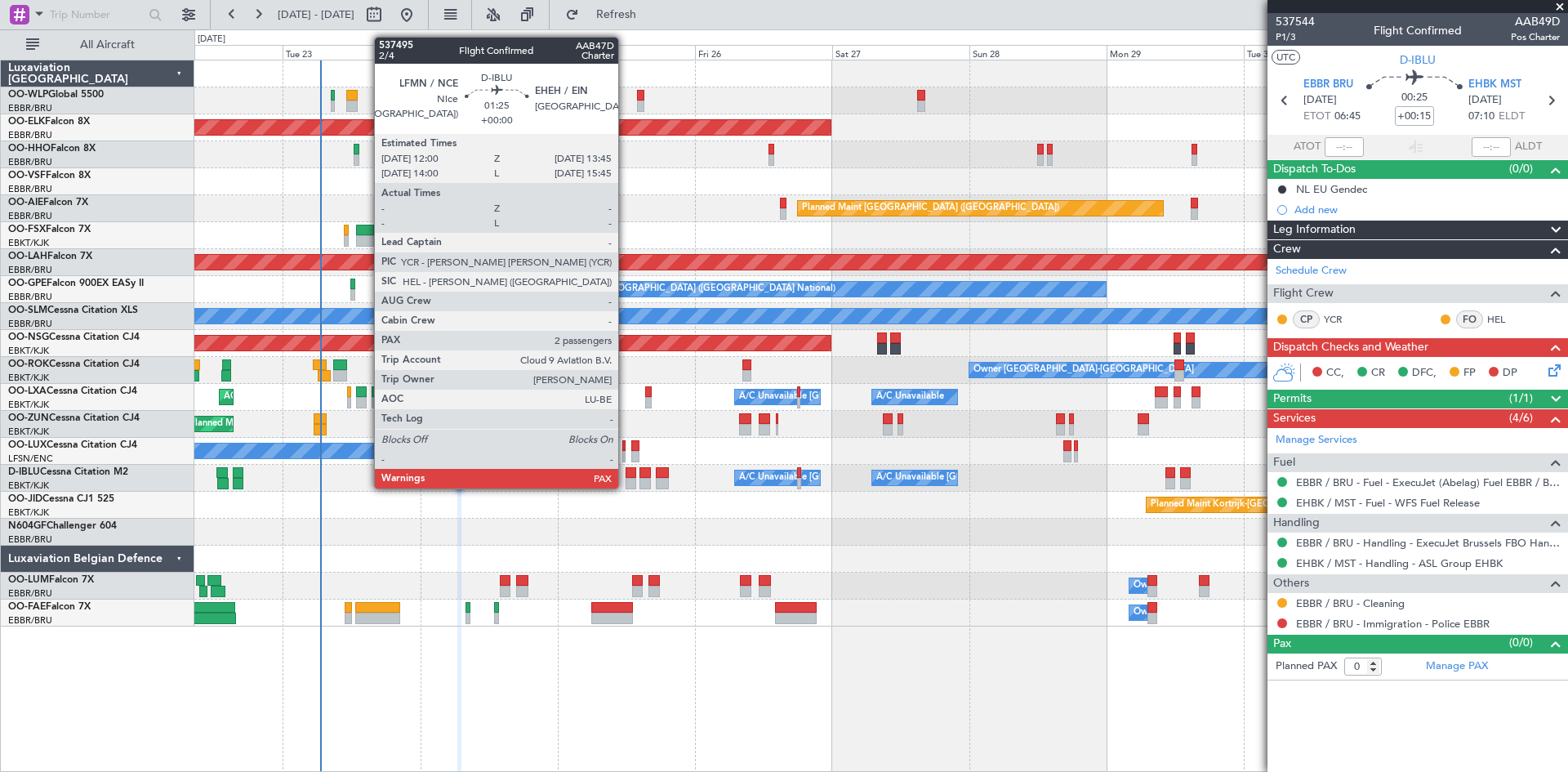
click at [625, 487] on div at bounding box center [630, 484] width 10 height 11
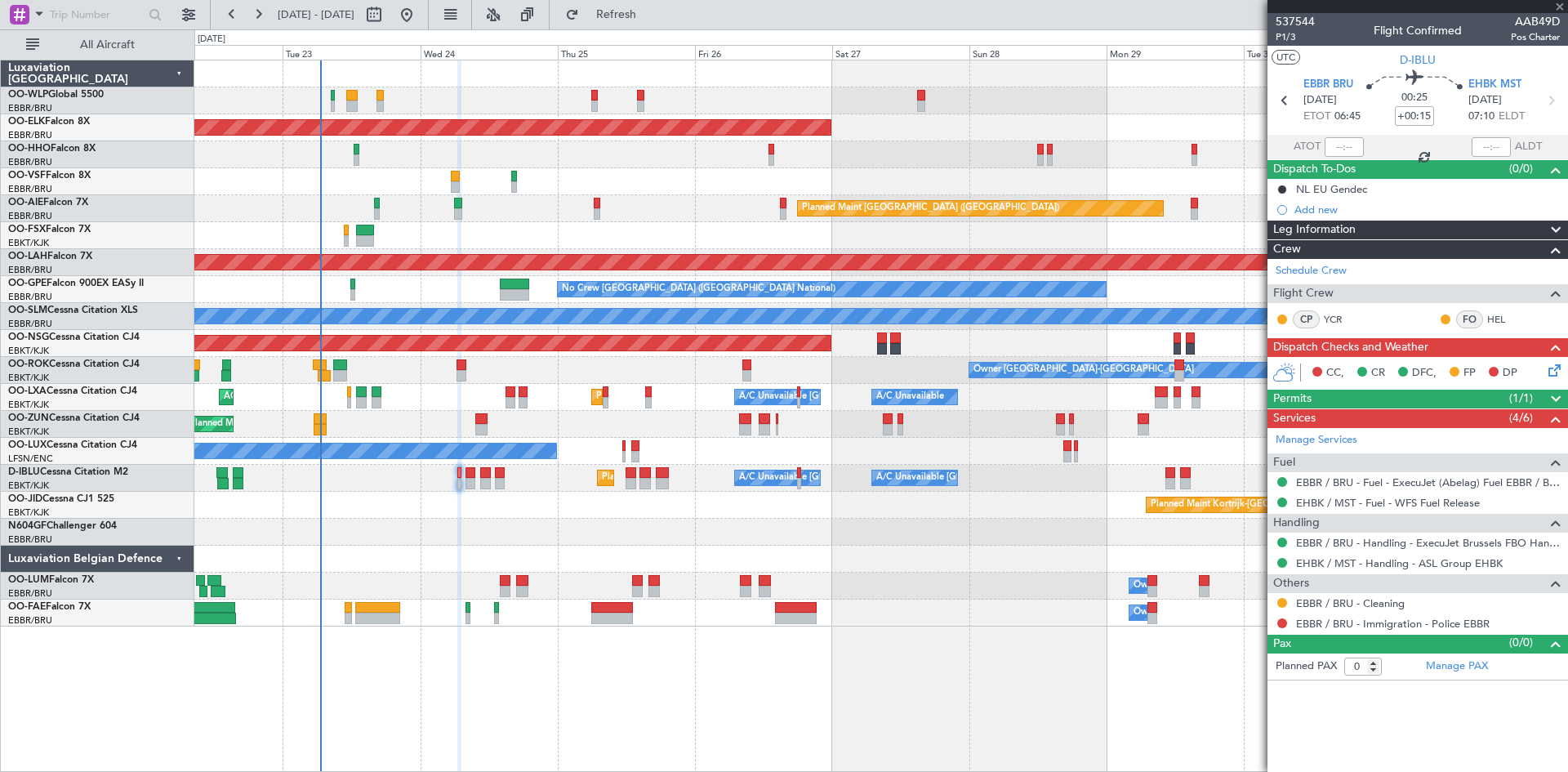
type input "2"
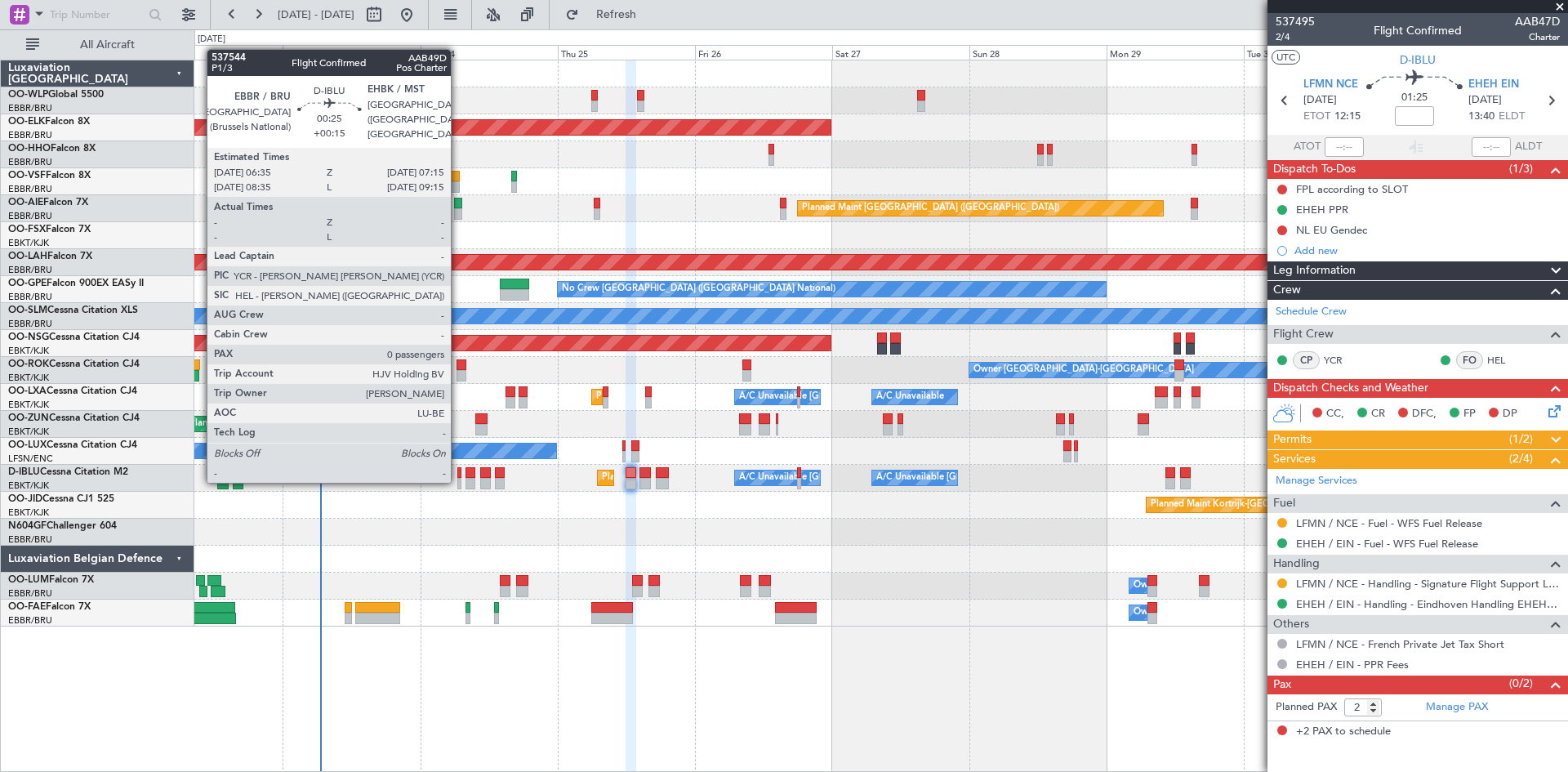
click at [458, 481] on div at bounding box center [459, 484] width 4 height 11
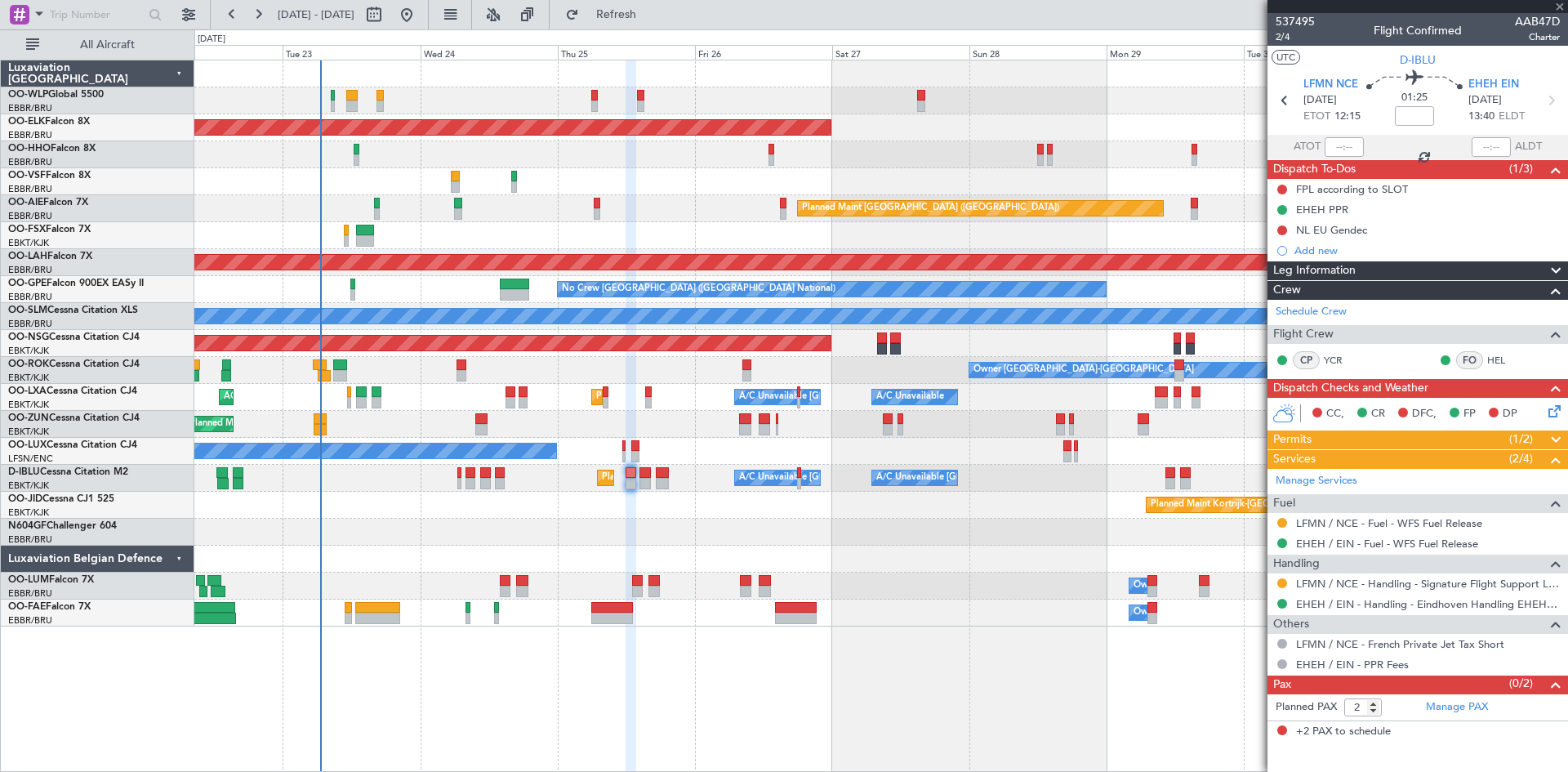
type input "+00:15"
type input "0"
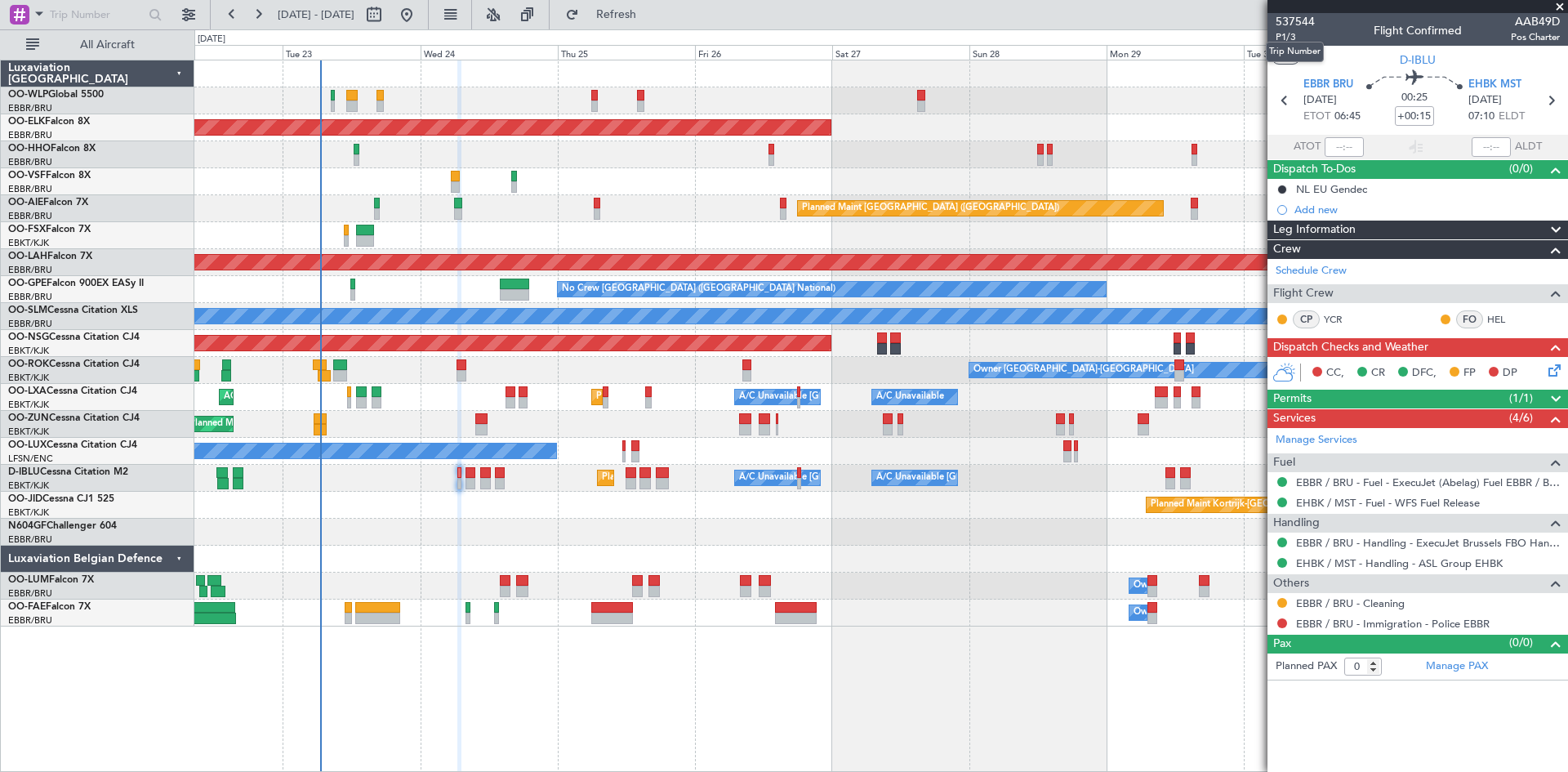
click at [1280, 39] on mat-tooltip-component "Trip Number" at bounding box center [1295, 52] width 81 height 43
click at [1286, 33] on span "P1/3" at bounding box center [1294, 37] width 39 height 14
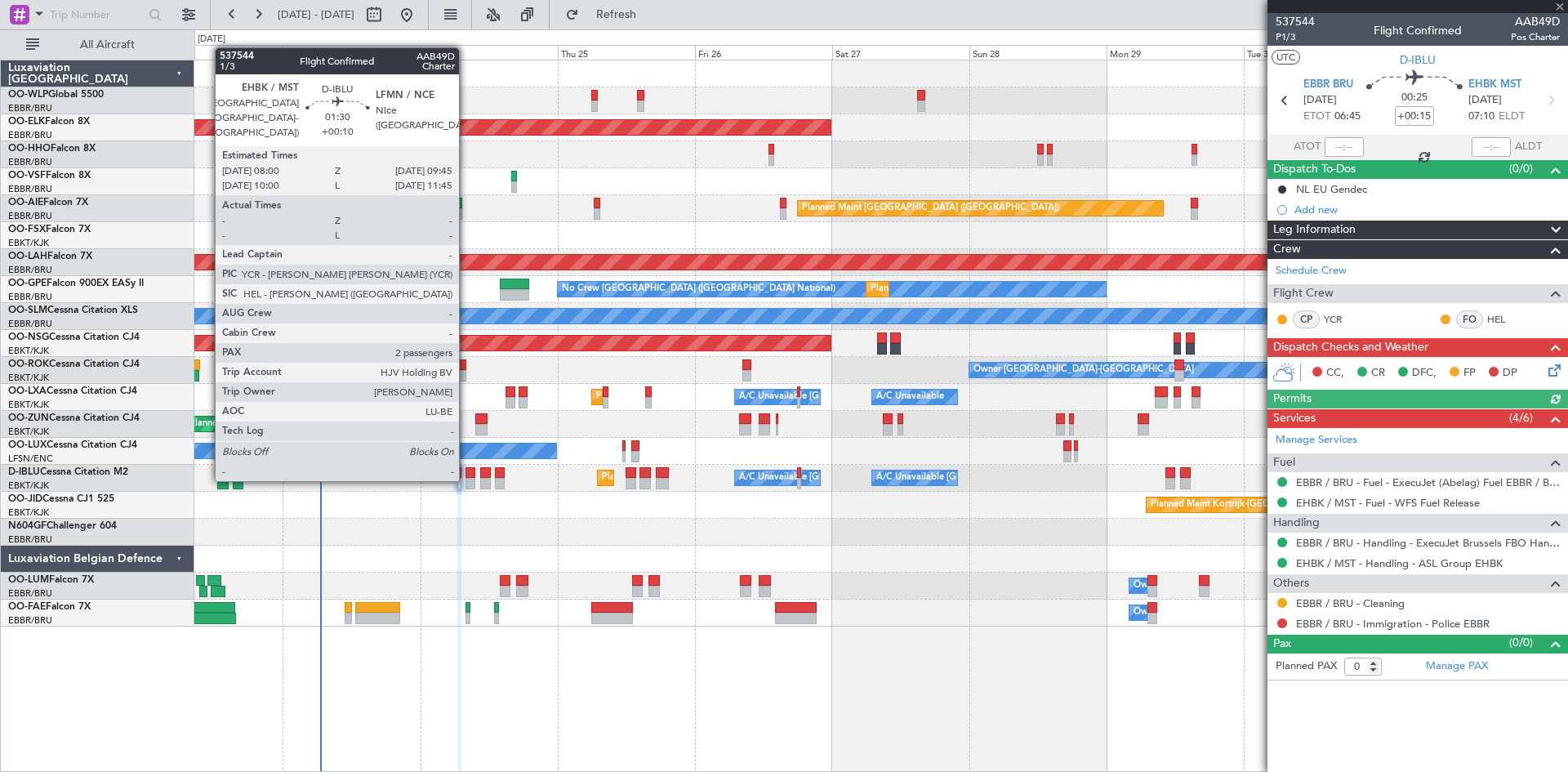
click at [467, 479] on div at bounding box center [470, 484] width 10 height 11
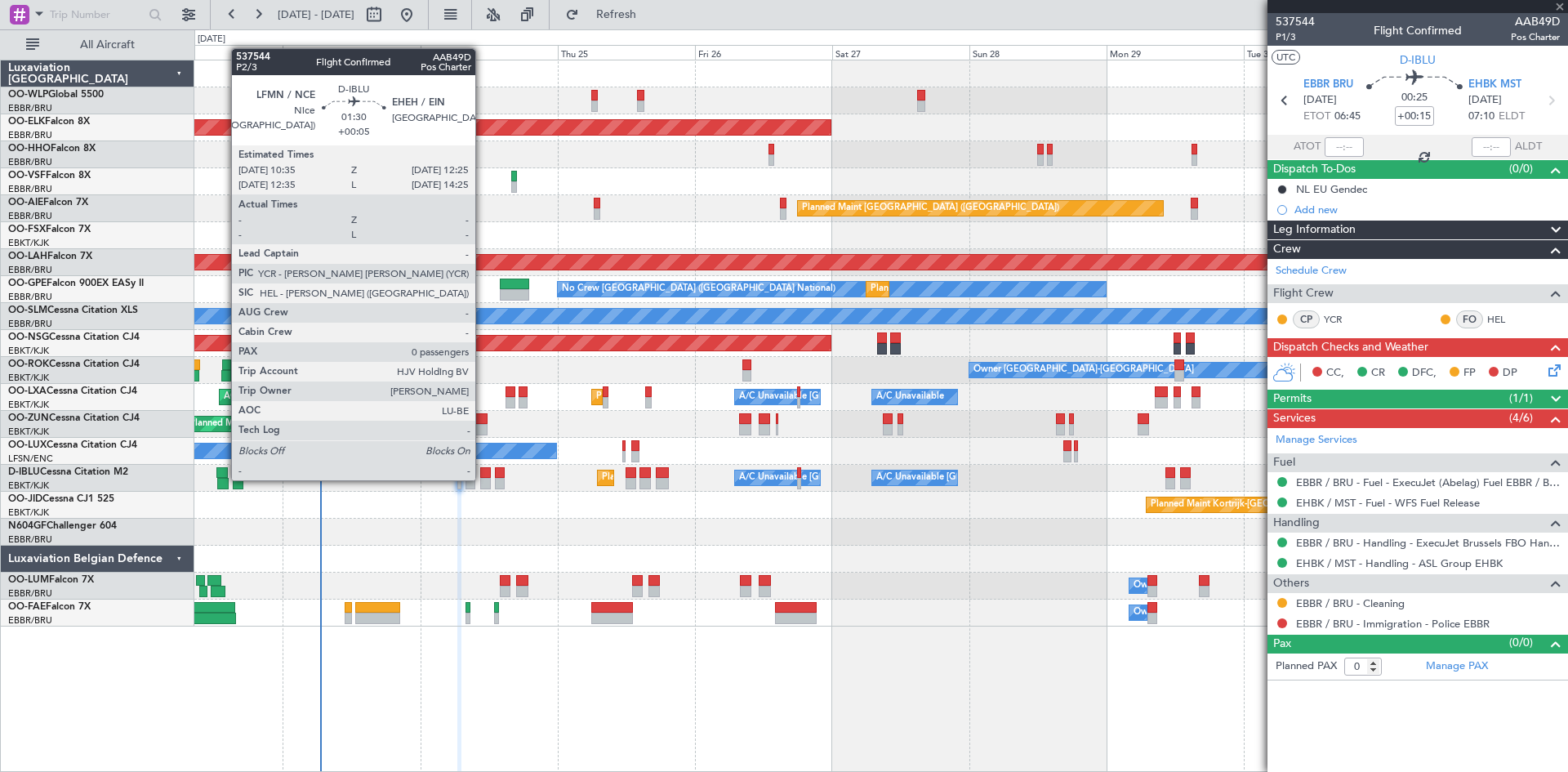
type input "+00:10"
type input "2"
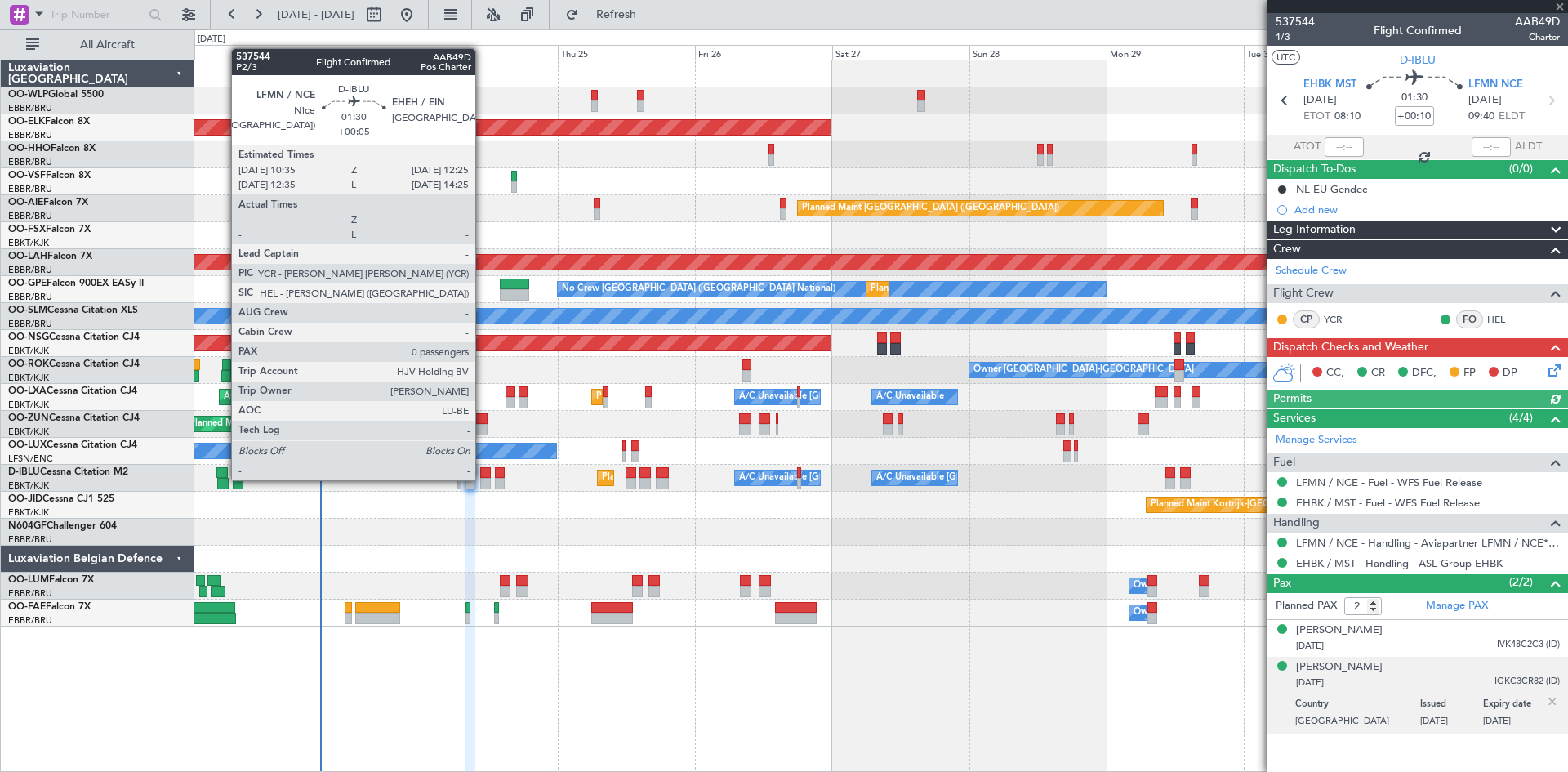
click at [483, 479] on div at bounding box center [485, 484] width 10 height 11
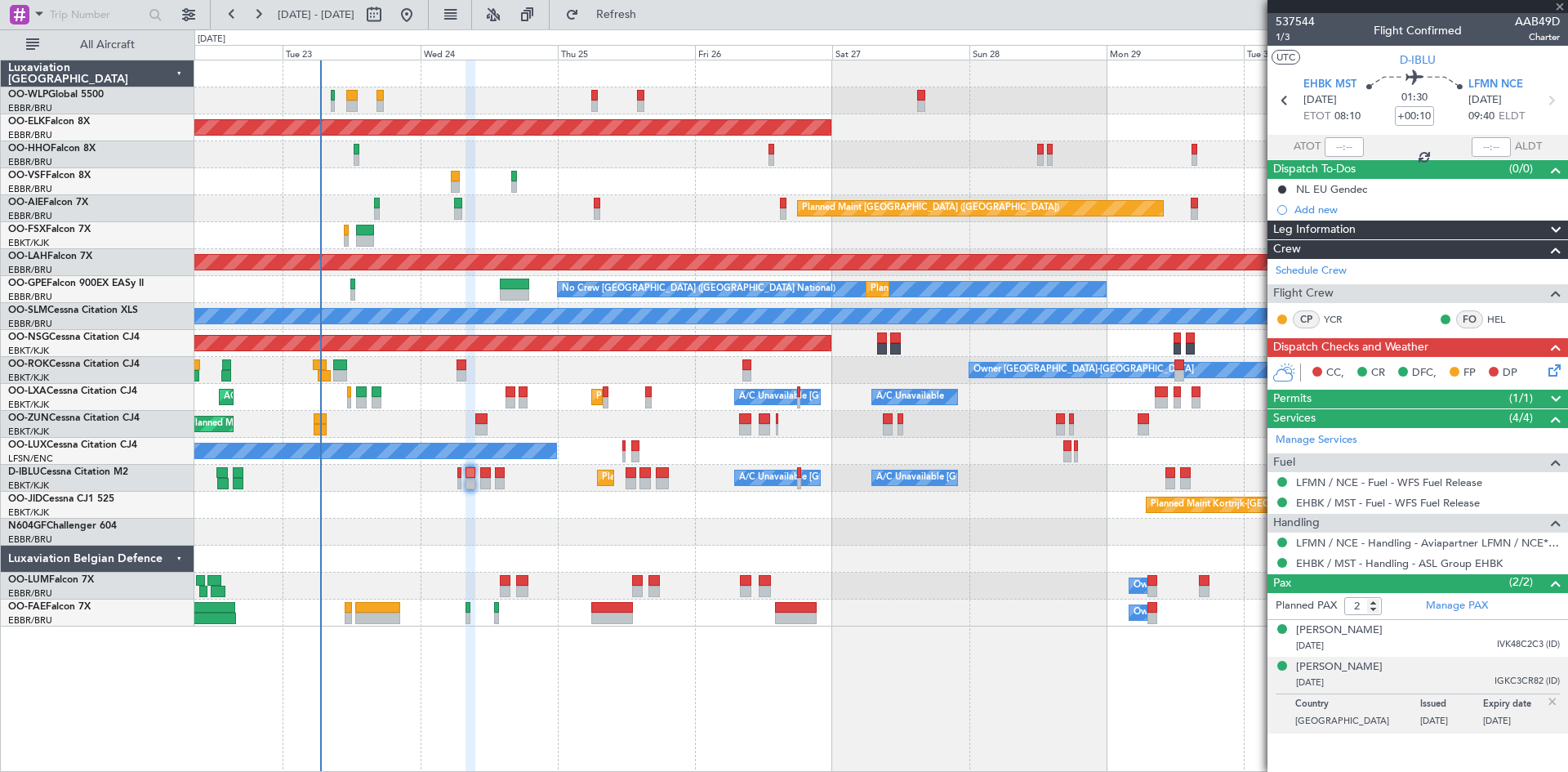
type input "+00:05"
type input "0"
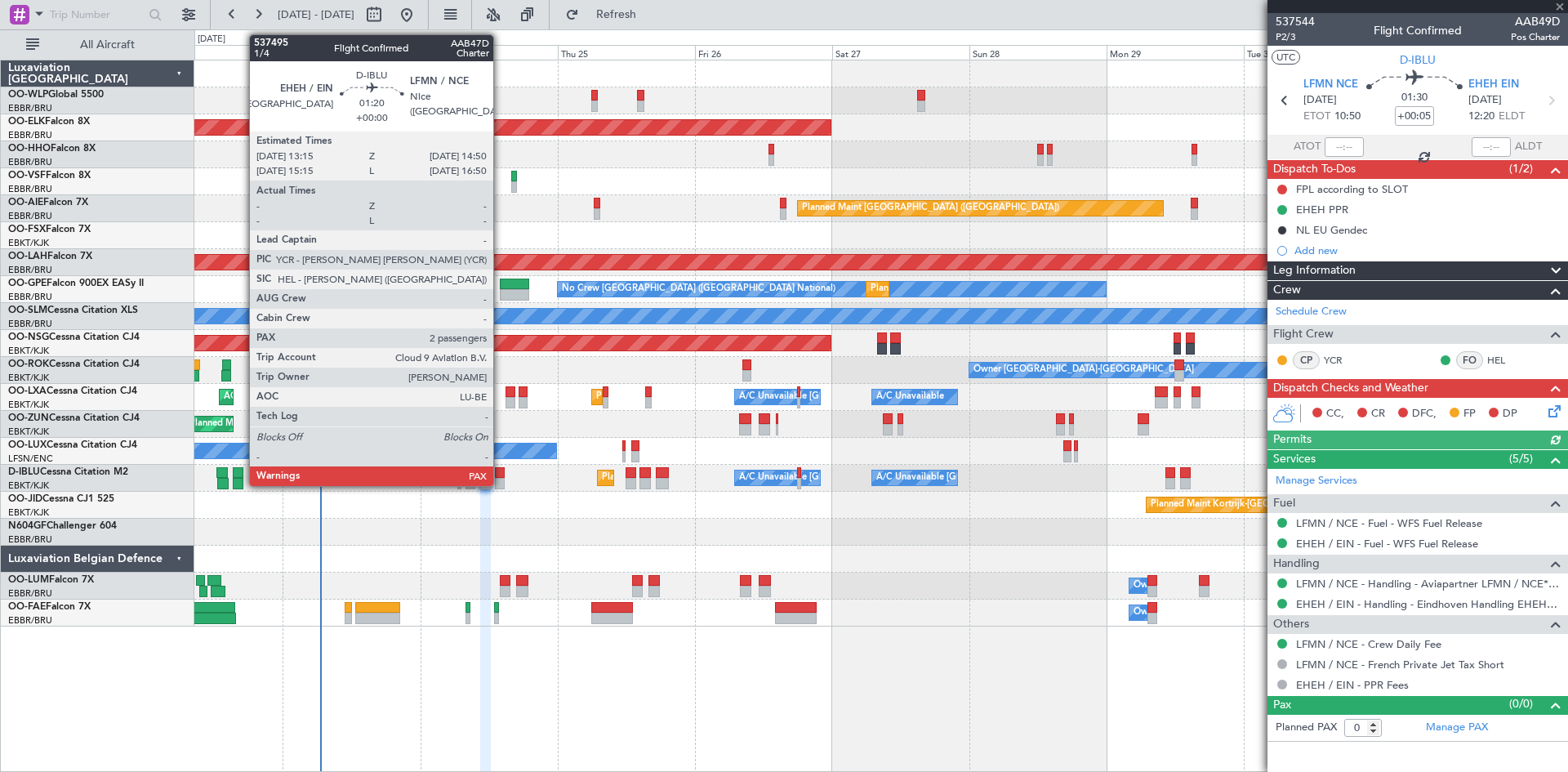
click at [501, 482] on div at bounding box center [500, 484] width 9 height 11
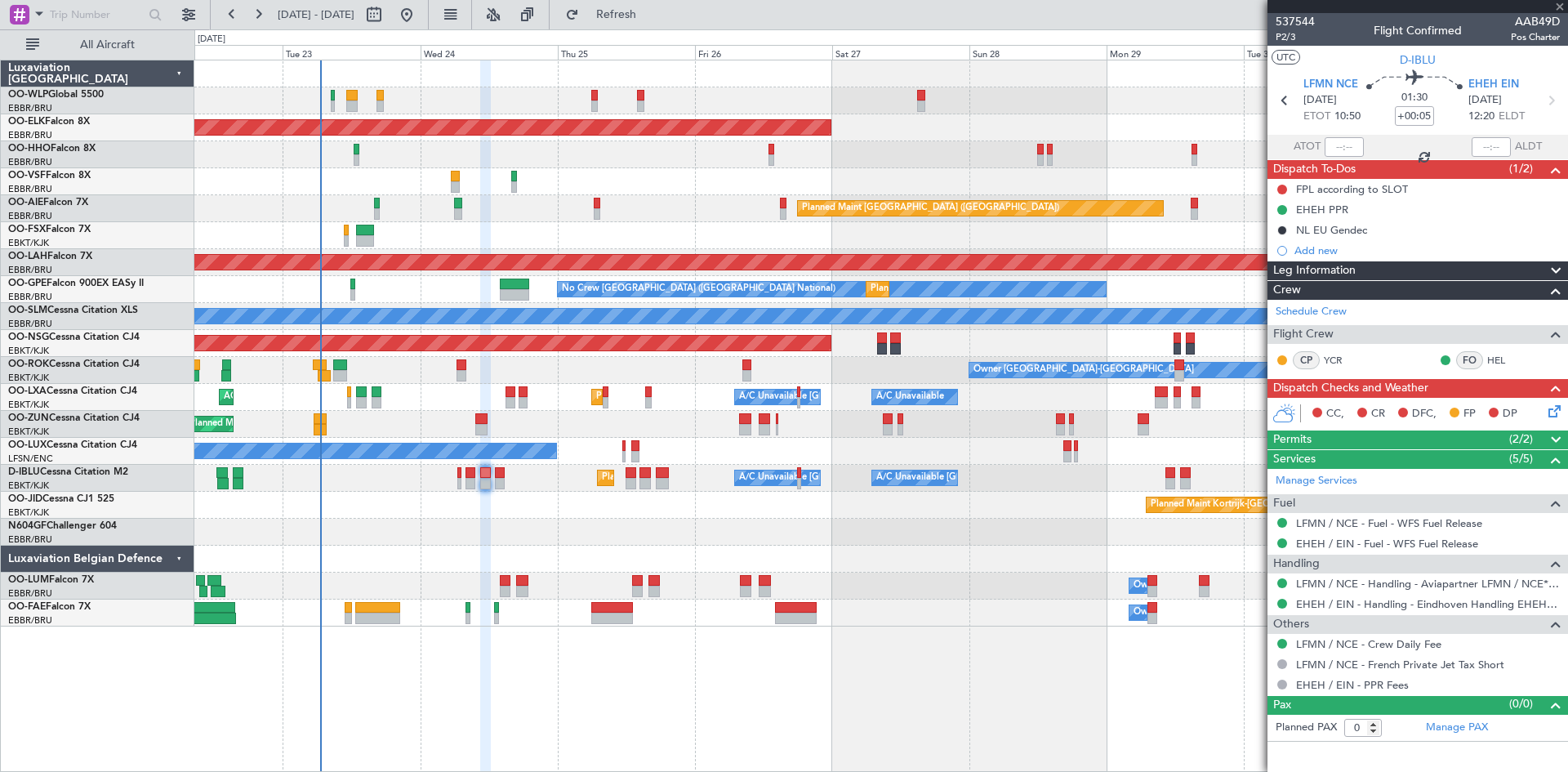
type input "2"
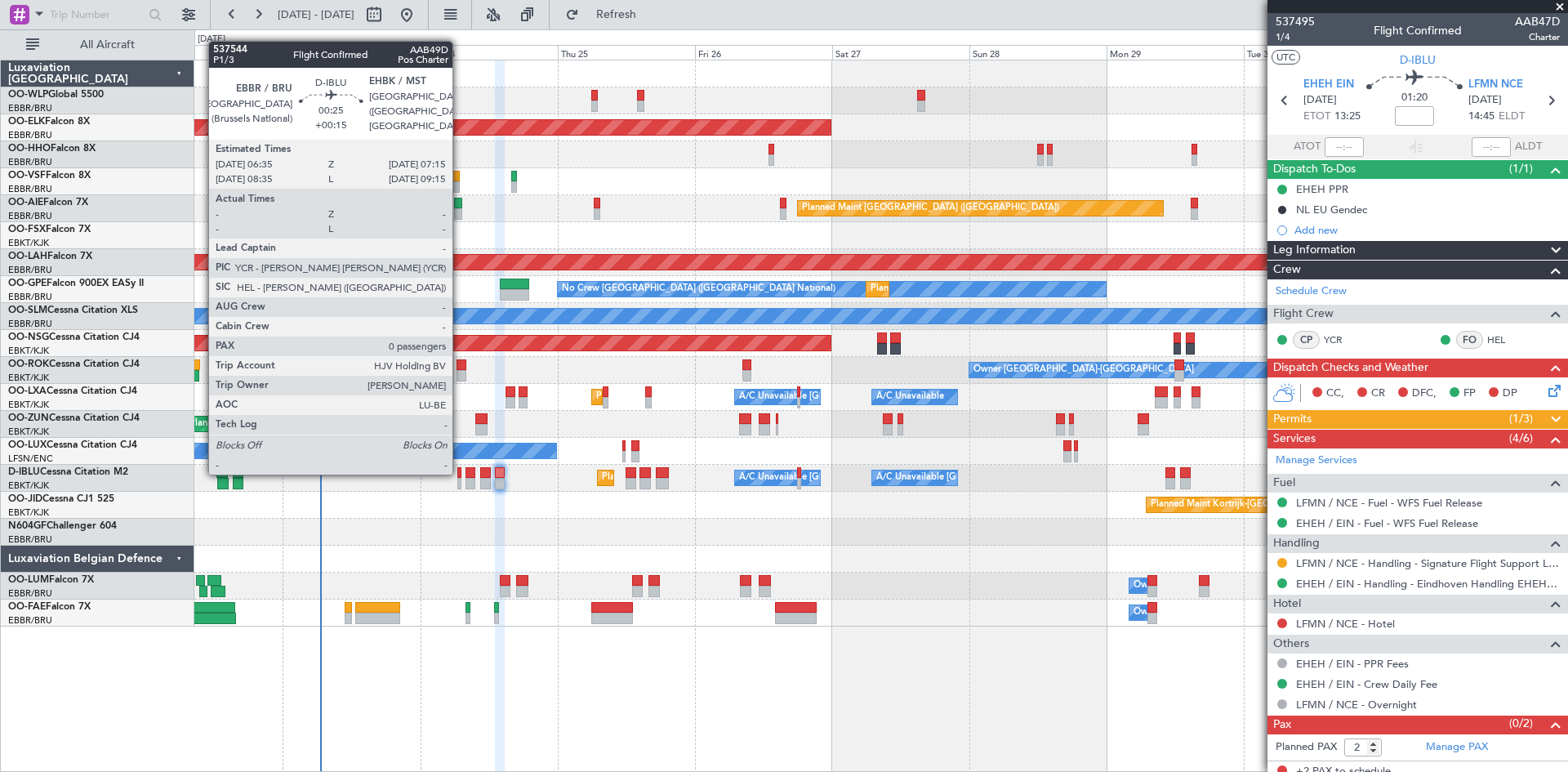
click at [460, 473] on div at bounding box center [459, 472] width 4 height 11
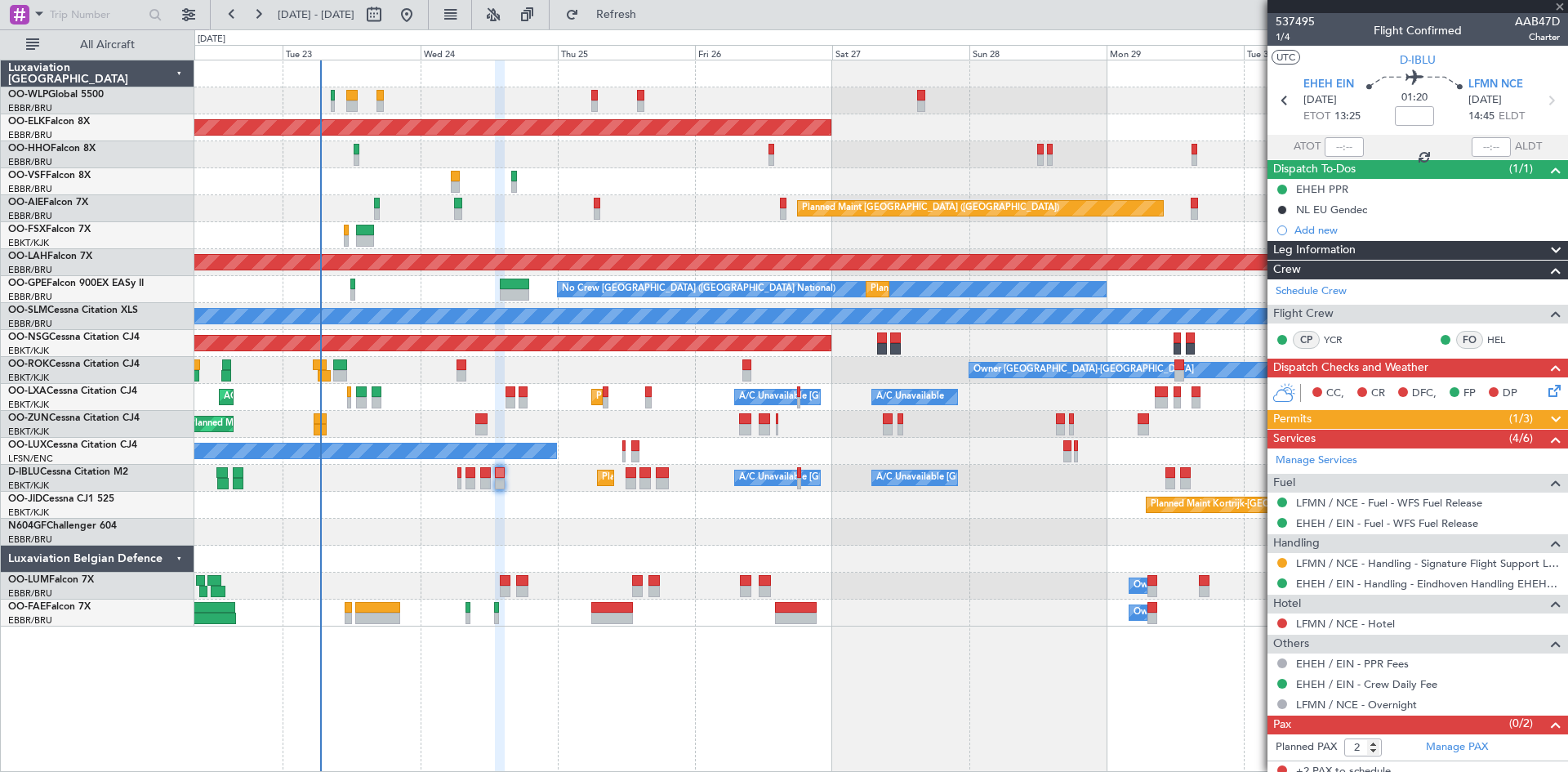
type input "+00:15"
type input "0"
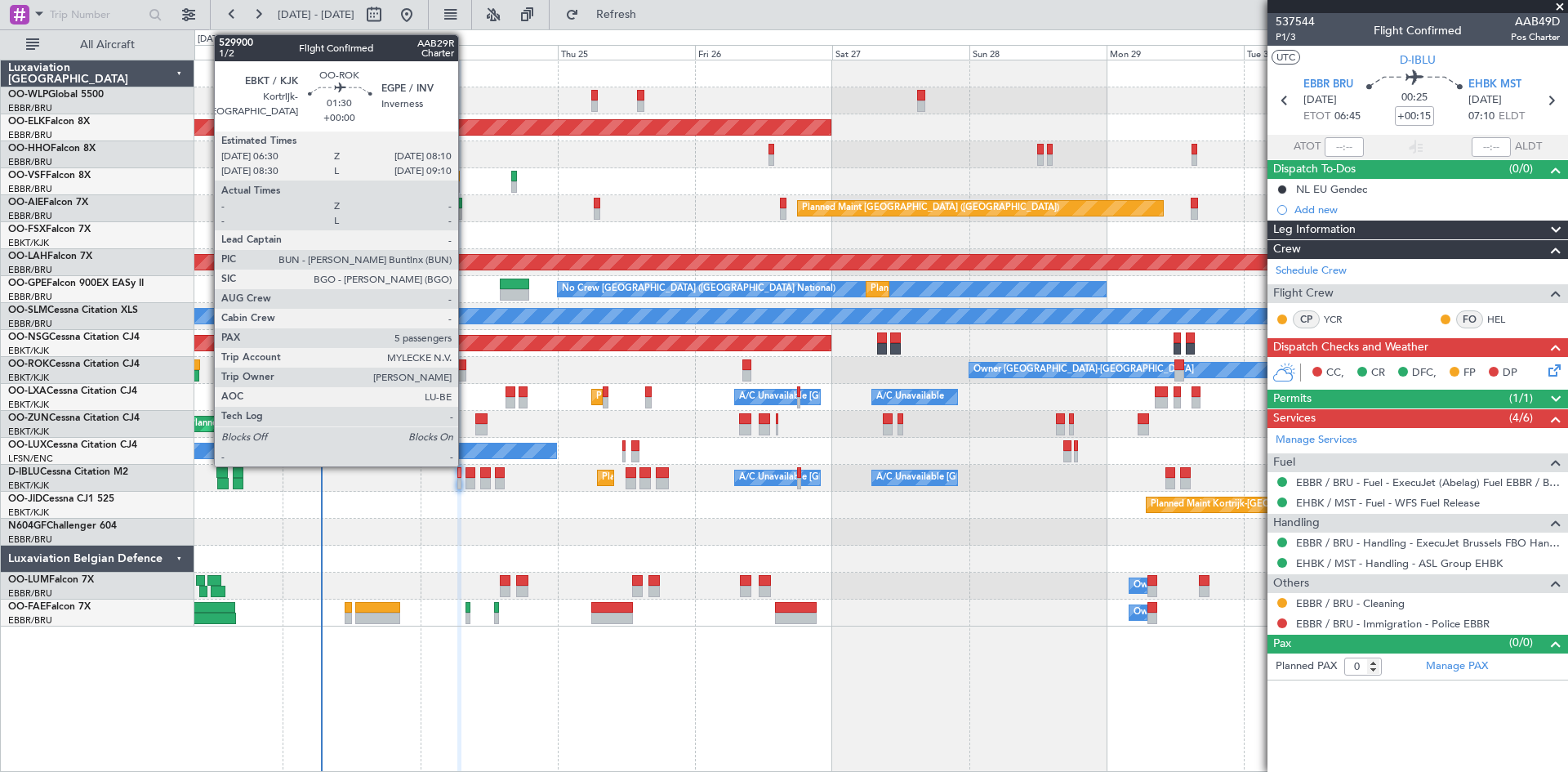
click at [466, 369] on div at bounding box center [461, 365] width 9 height 11
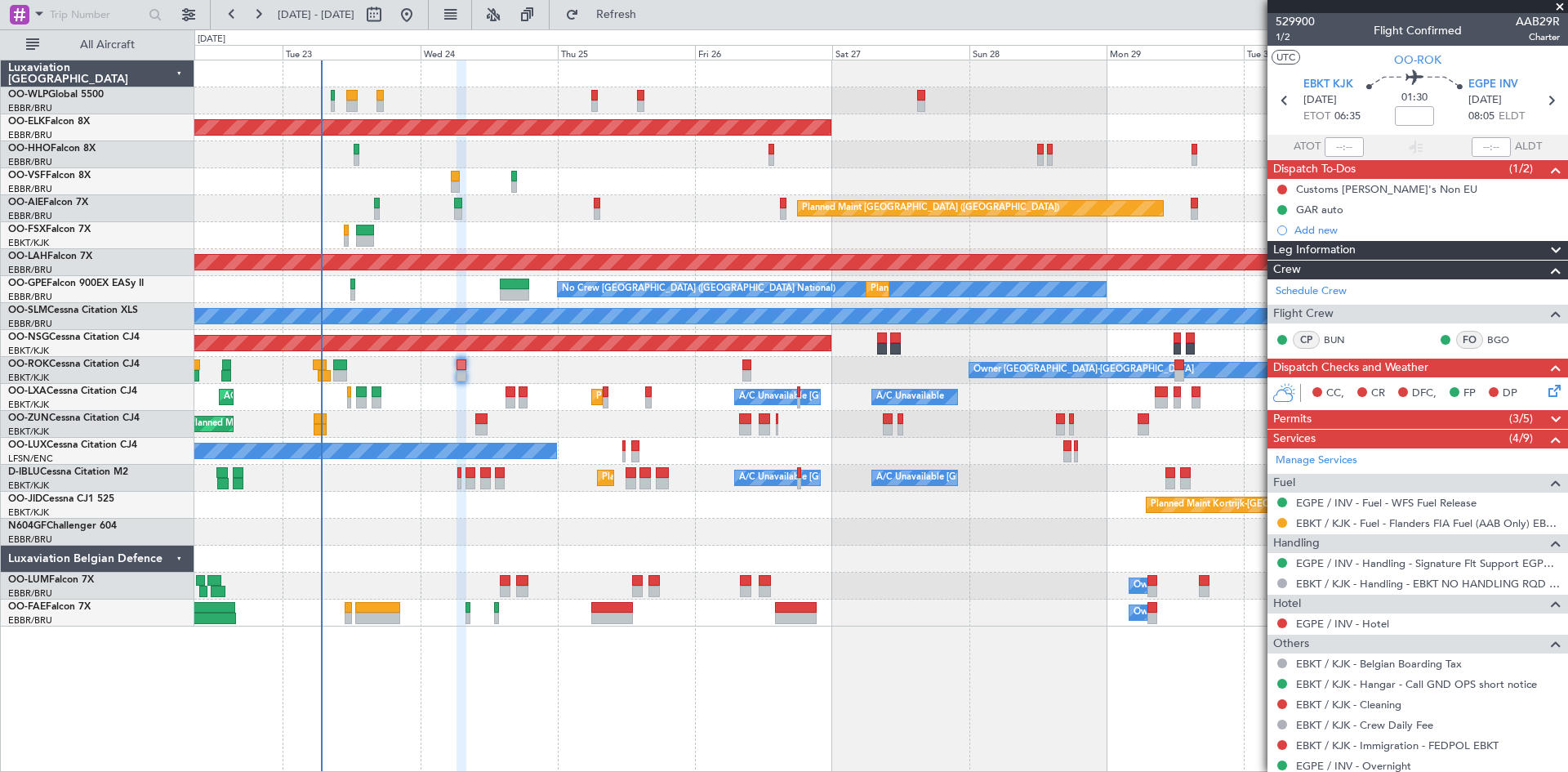
click at [503, 403] on div "Planned Maint Kortrijk-Wevelgem AOG Maint Kortrijk-Wevelgem A/C Unavailable Bru…" at bounding box center [880, 397] width 1372 height 27
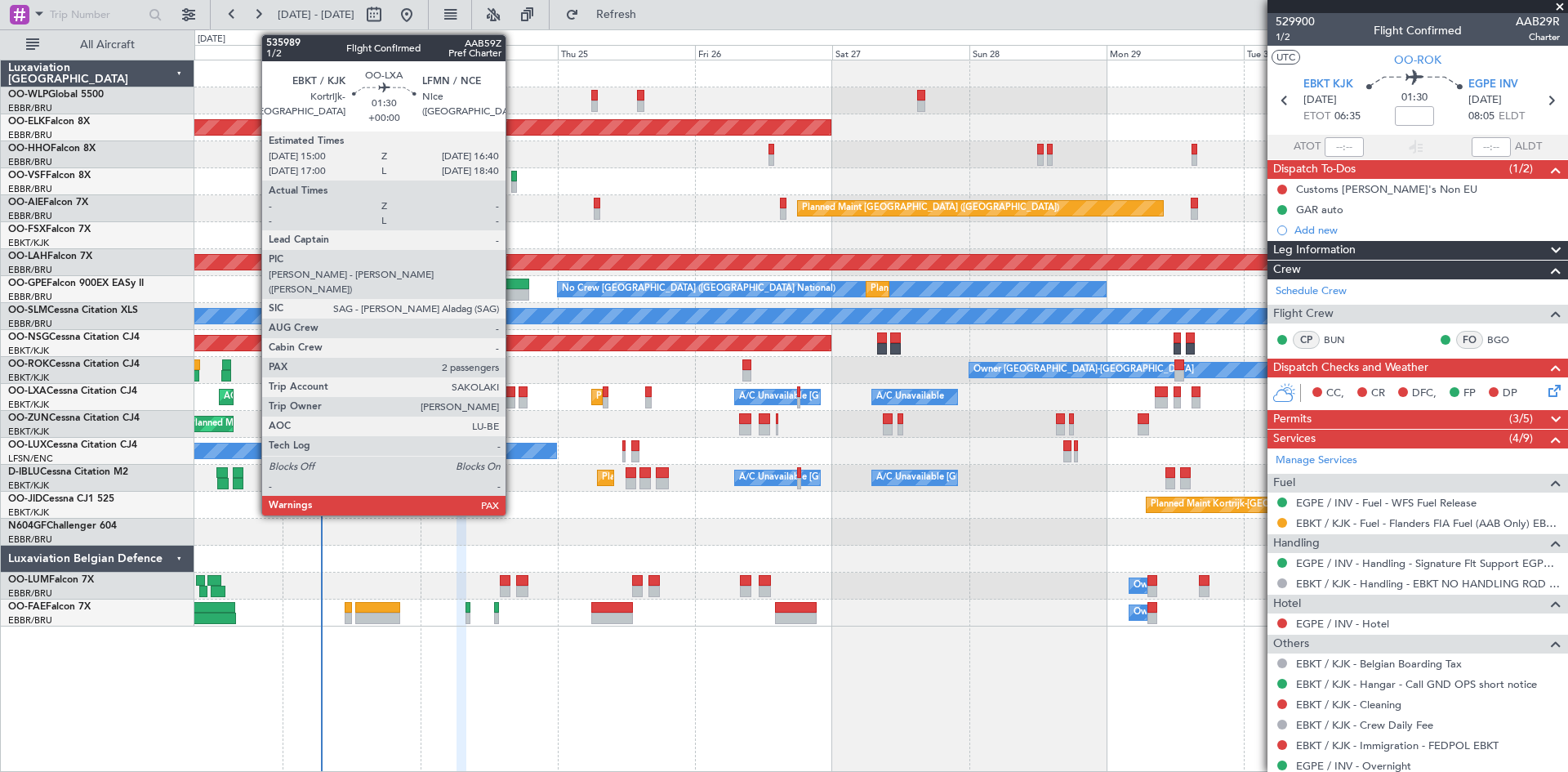
click at [513, 396] on div at bounding box center [510, 392] width 9 height 11
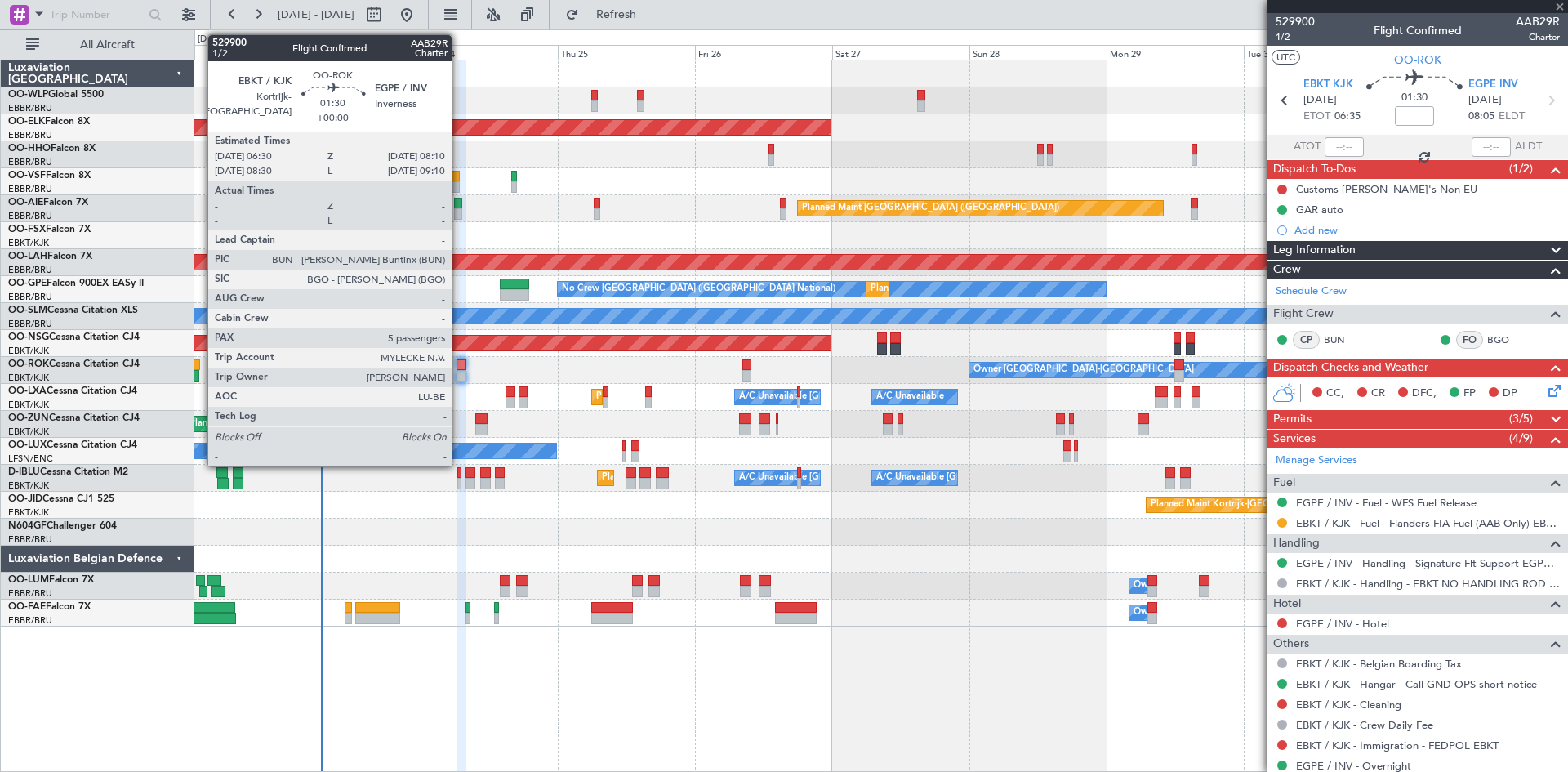
type input "2"
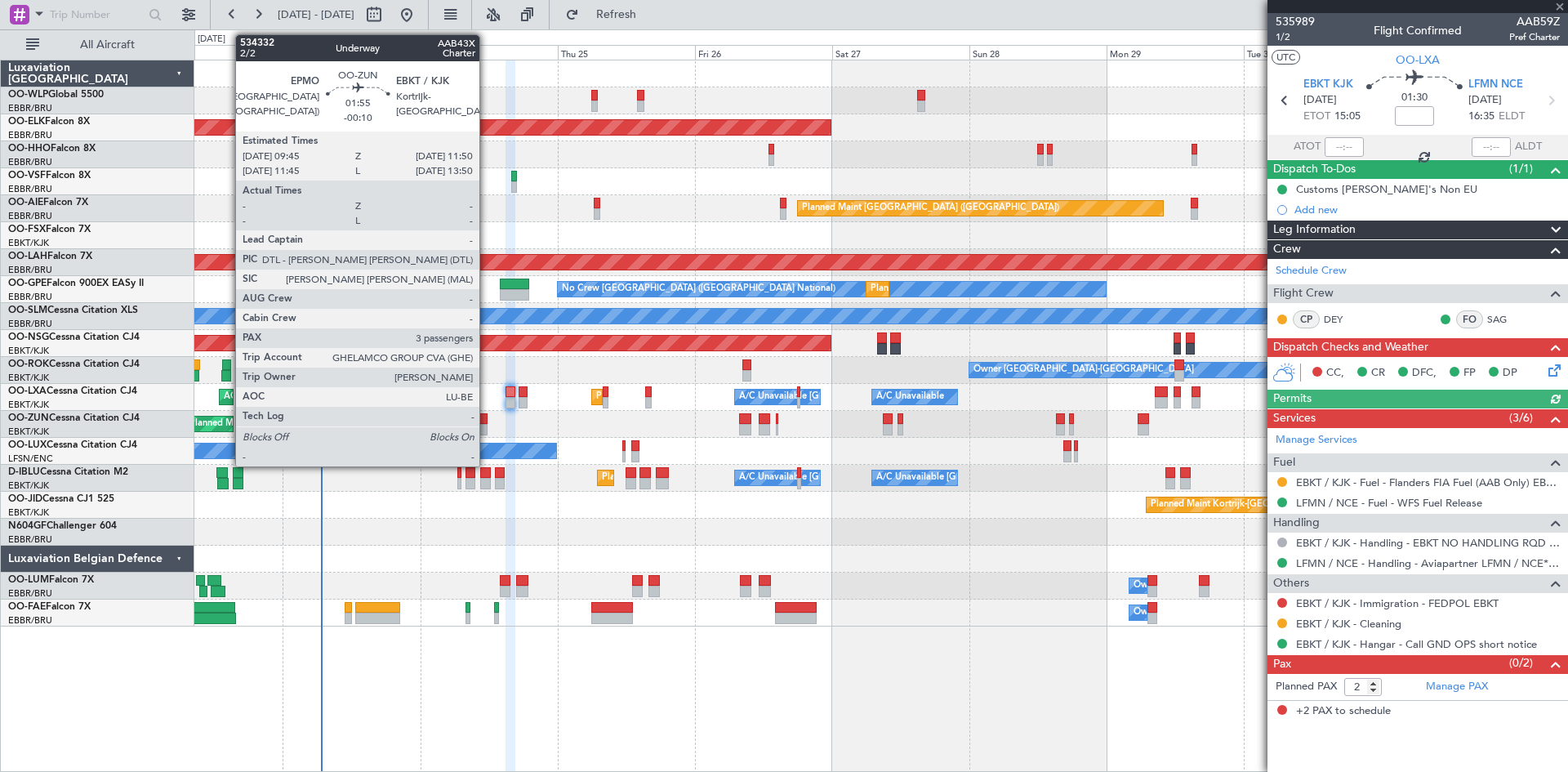
click at [486, 431] on div at bounding box center [481, 430] width 12 height 11
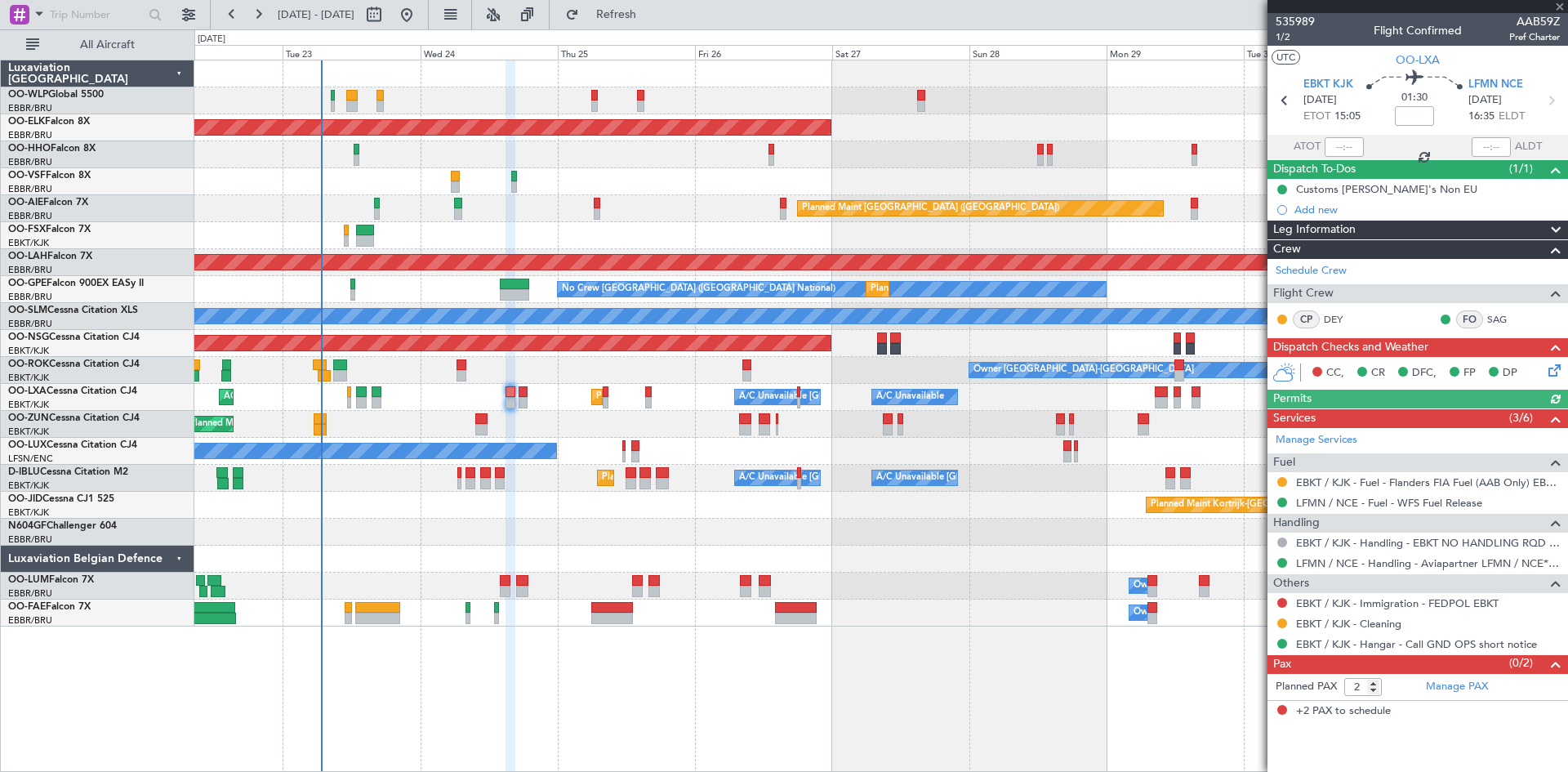
type input "-00:10"
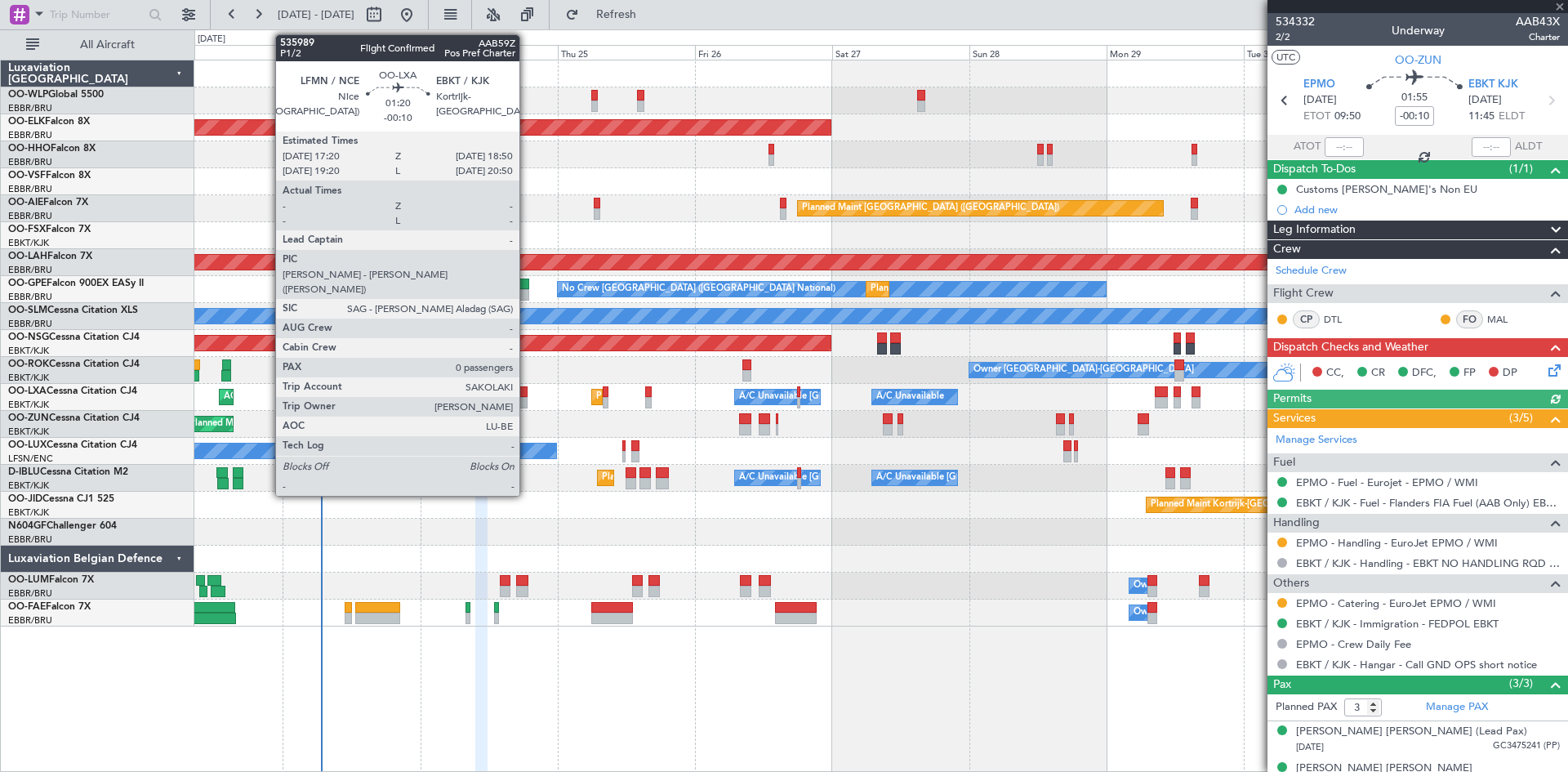
click at [527, 394] on div at bounding box center [523, 392] width 9 height 11
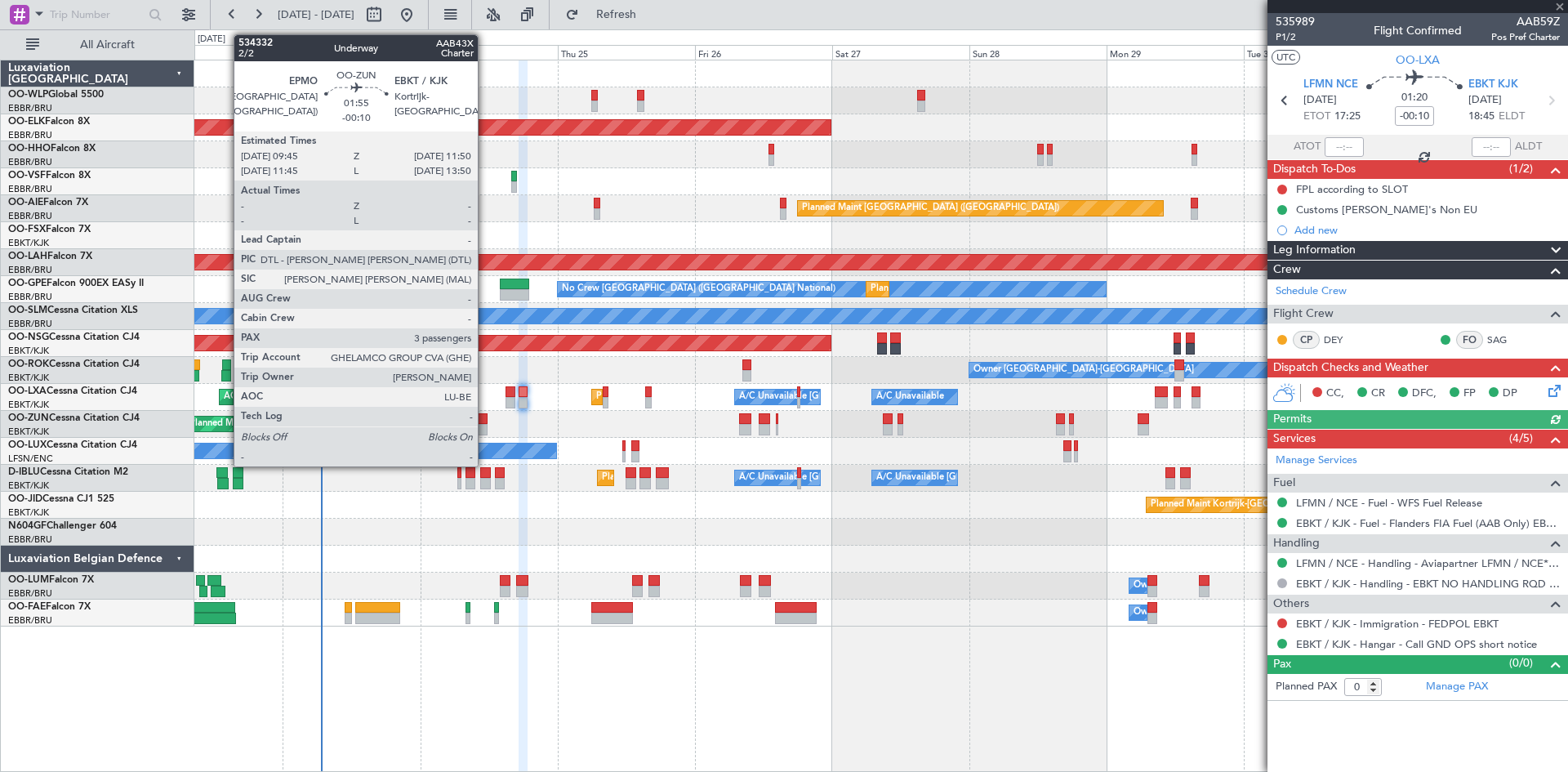
click at [485, 419] on div at bounding box center [481, 419] width 12 height 11
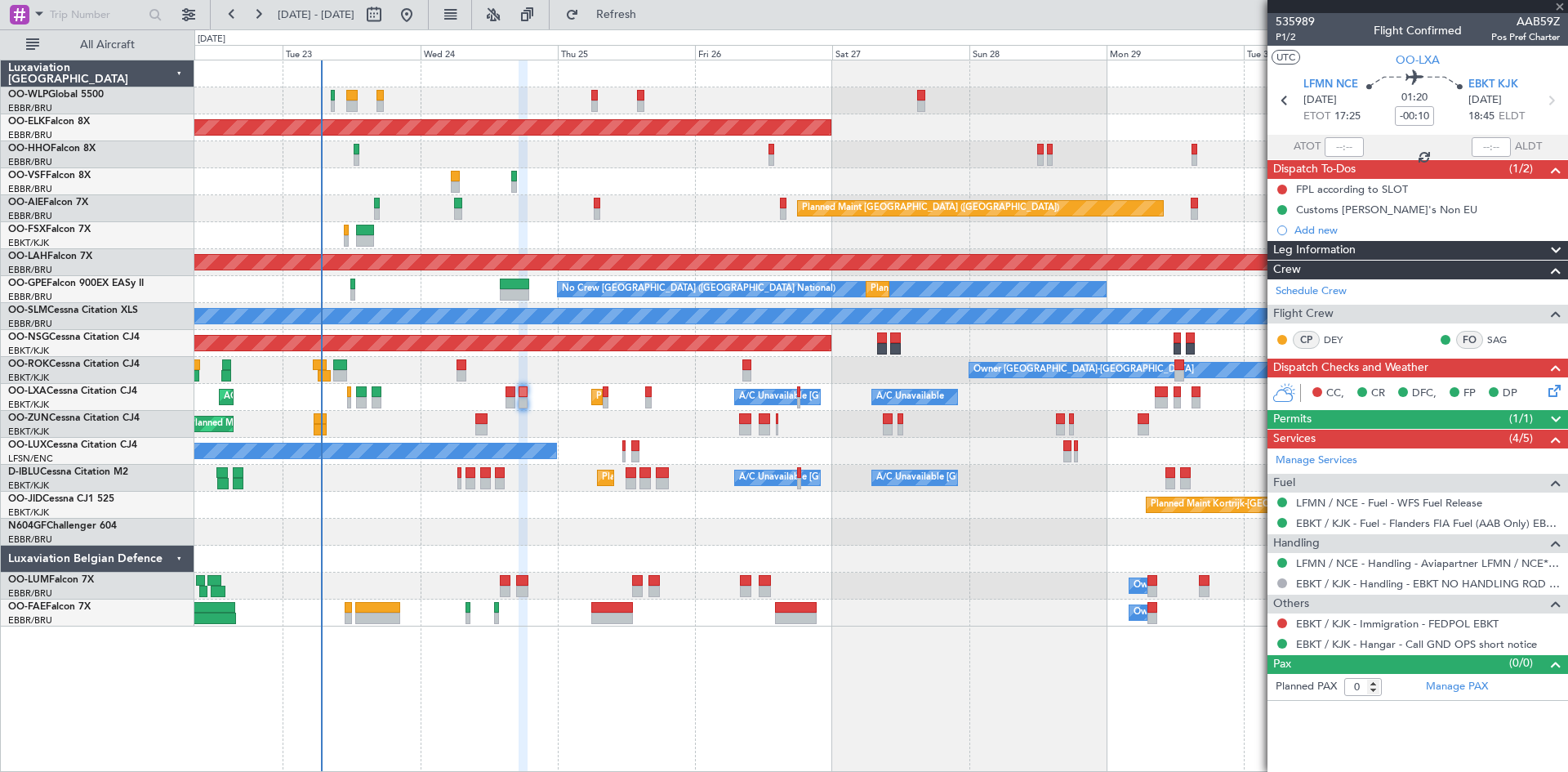
type input "3"
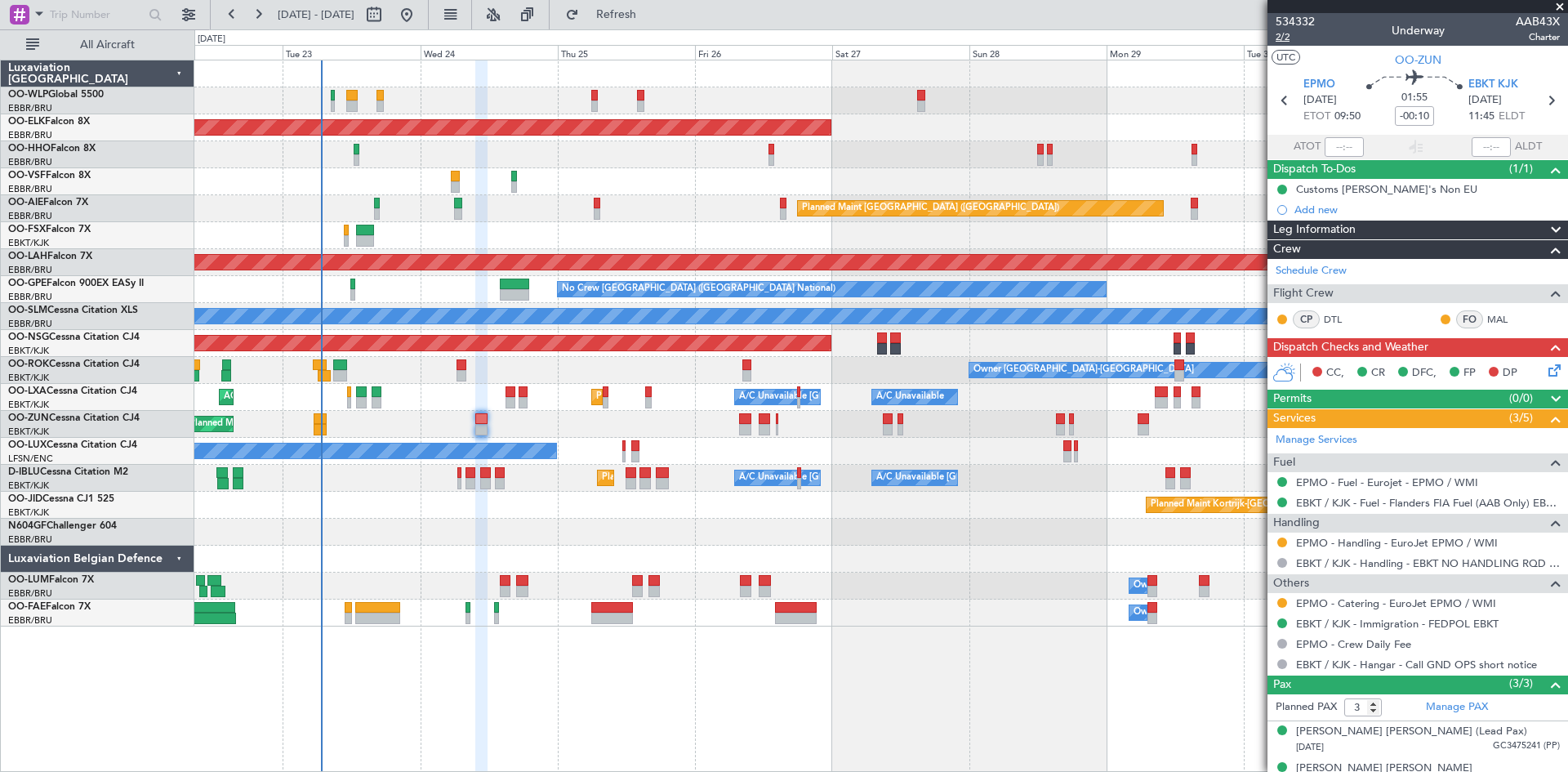
click at [1284, 41] on span "2/2" at bounding box center [1294, 37] width 39 height 14
click at [1551, 373] on icon at bounding box center [1552, 368] width 13 height 13
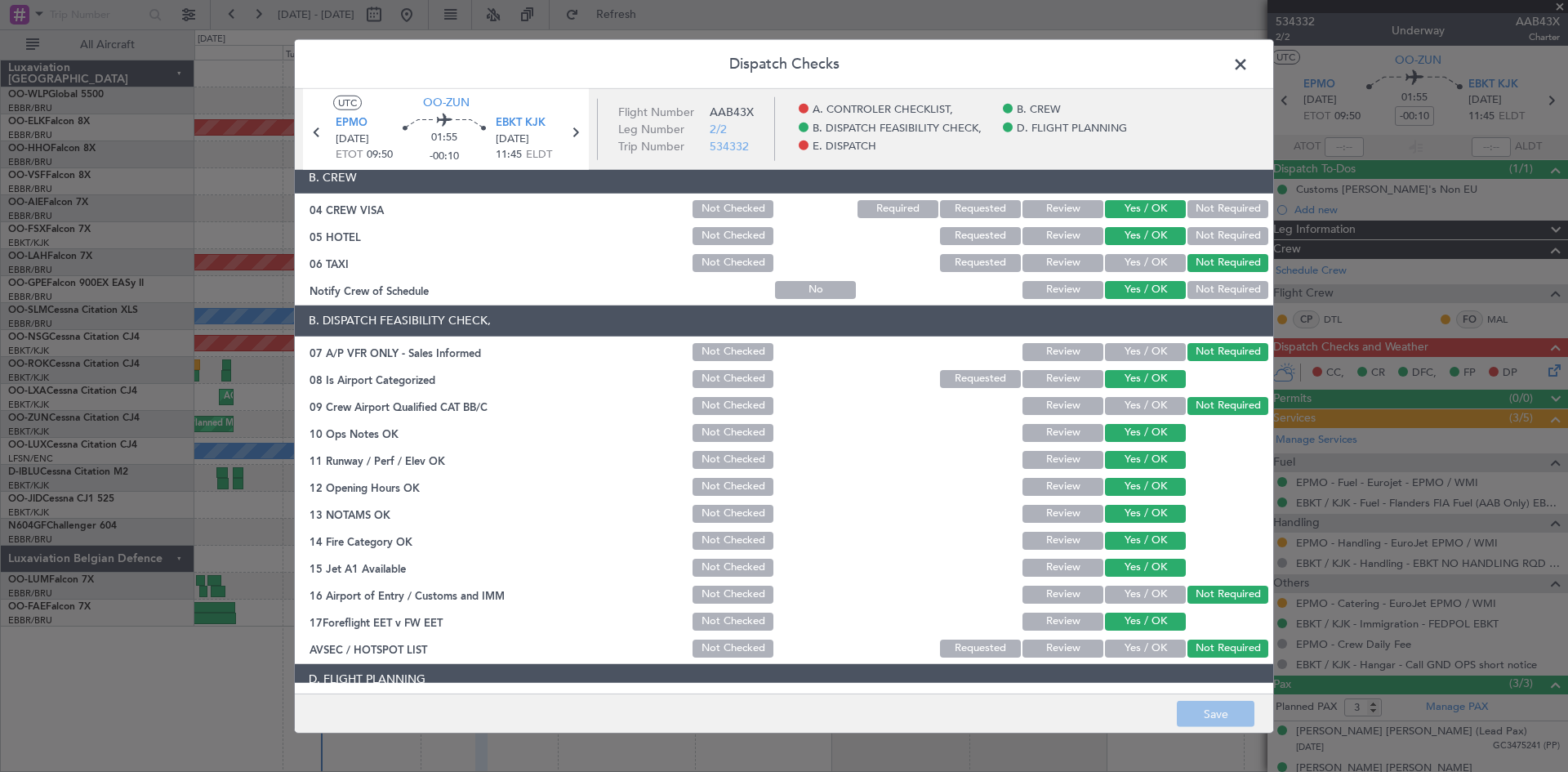
scroll to position [309, 0]
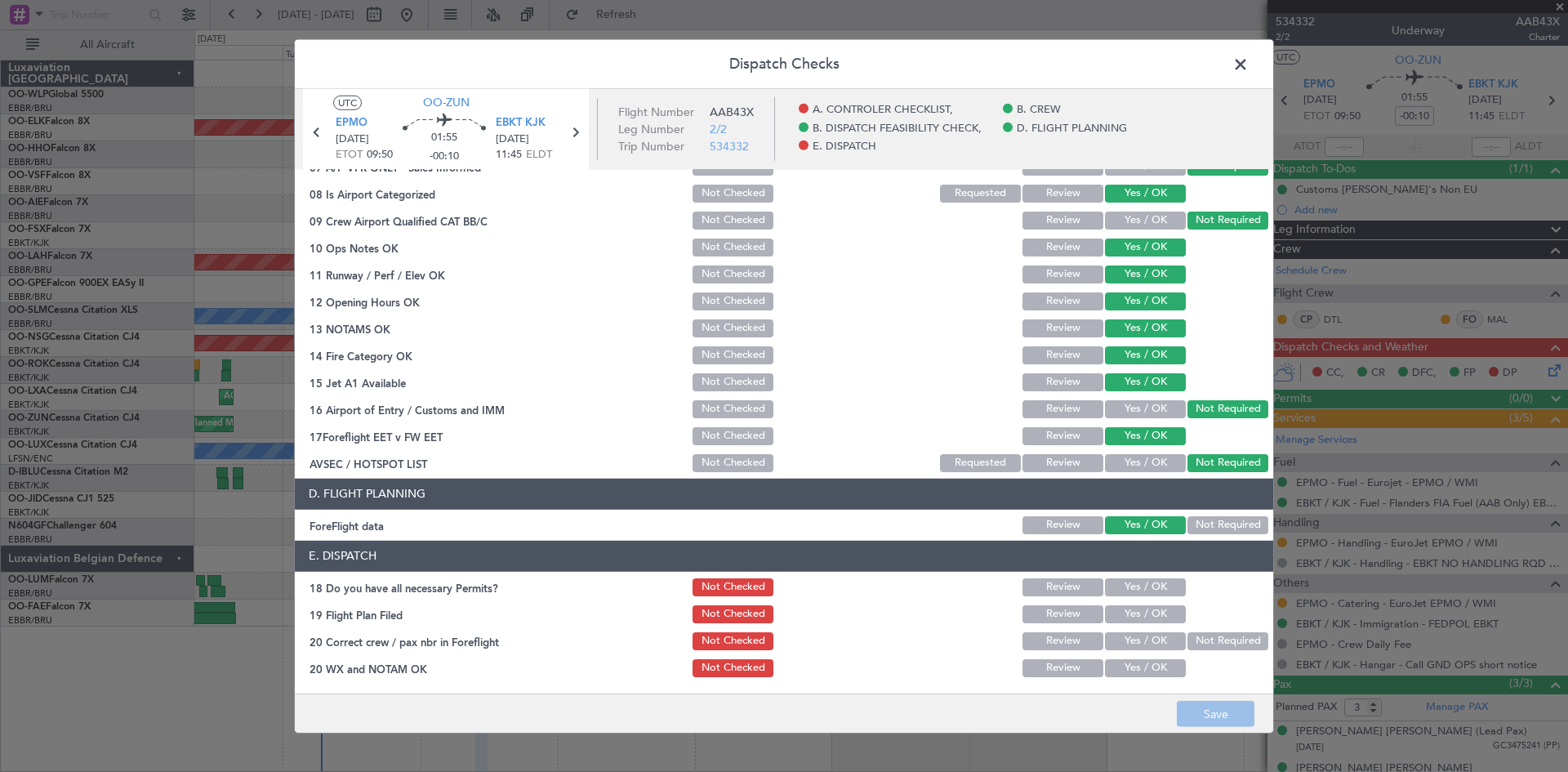
click at [1148, 589] on button "Yes / OK" at bounding box center [1146, 587] width 81 height 18
drag, startPoint x: 1146, startPoint y: 630, endPoint x: 1143, endPoint y: 621, distance: 9.5
click at [1144, 630] on div "Yes / OK" at bounding box center [1143, 642] width 82 height 23
click at [1143, 621] on button "Yes / OK" at bounding box center [1146, 614] width 81 height 18
click at [1192, 632] on button "Not Required" at bounding box center [1228, 641] width 81 height 18
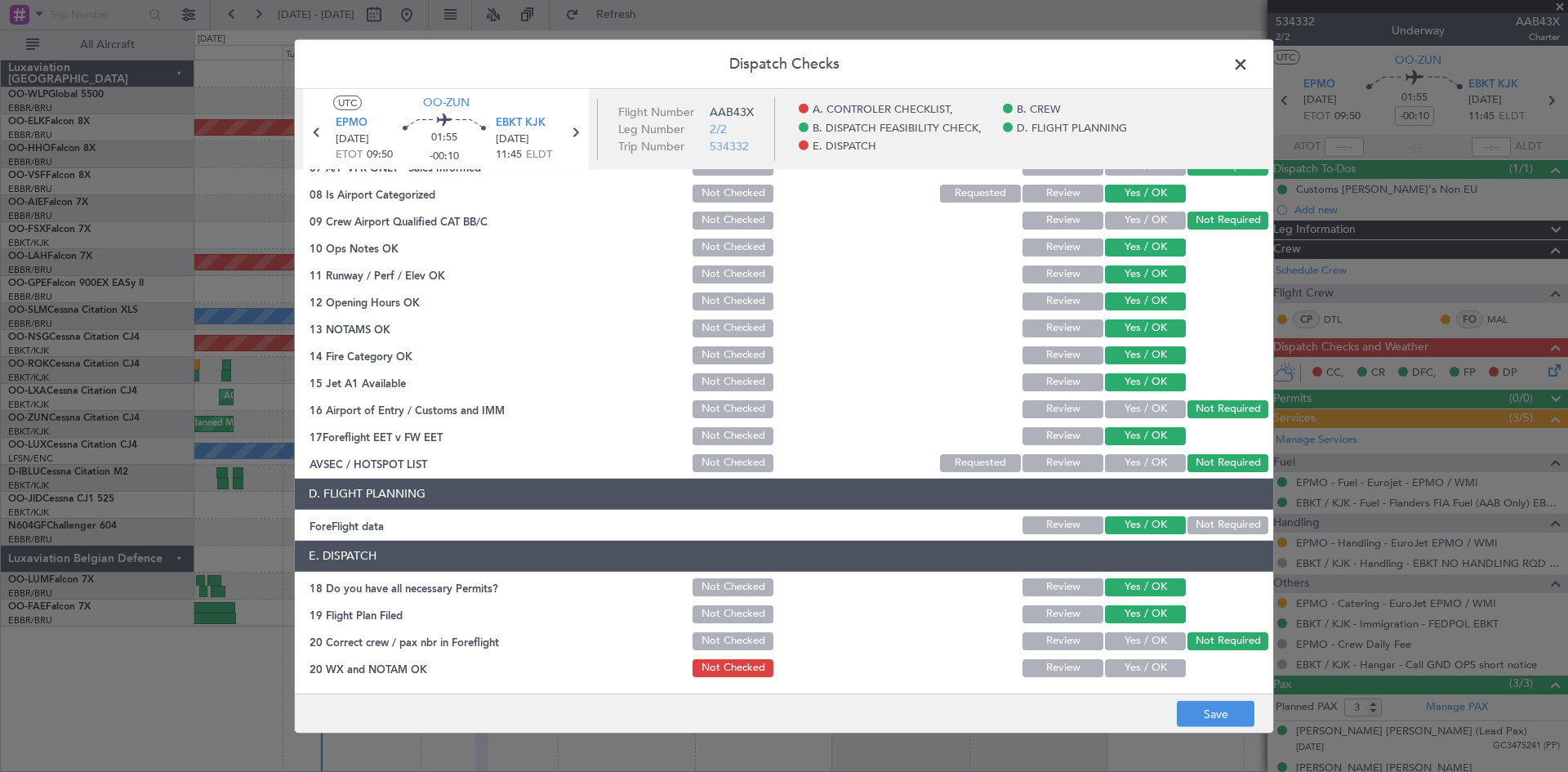
click at [1105, 639] on button "Yes / OK" at bounding box center [1146, 641] width 81 height 18
click at [1130, 674] on button "Yes / OK" at bounding box center [1146, 668] width 81 height 18
click at [1214, 708] on button "Save" at bounding box center [1216, 714] width 77 height 26
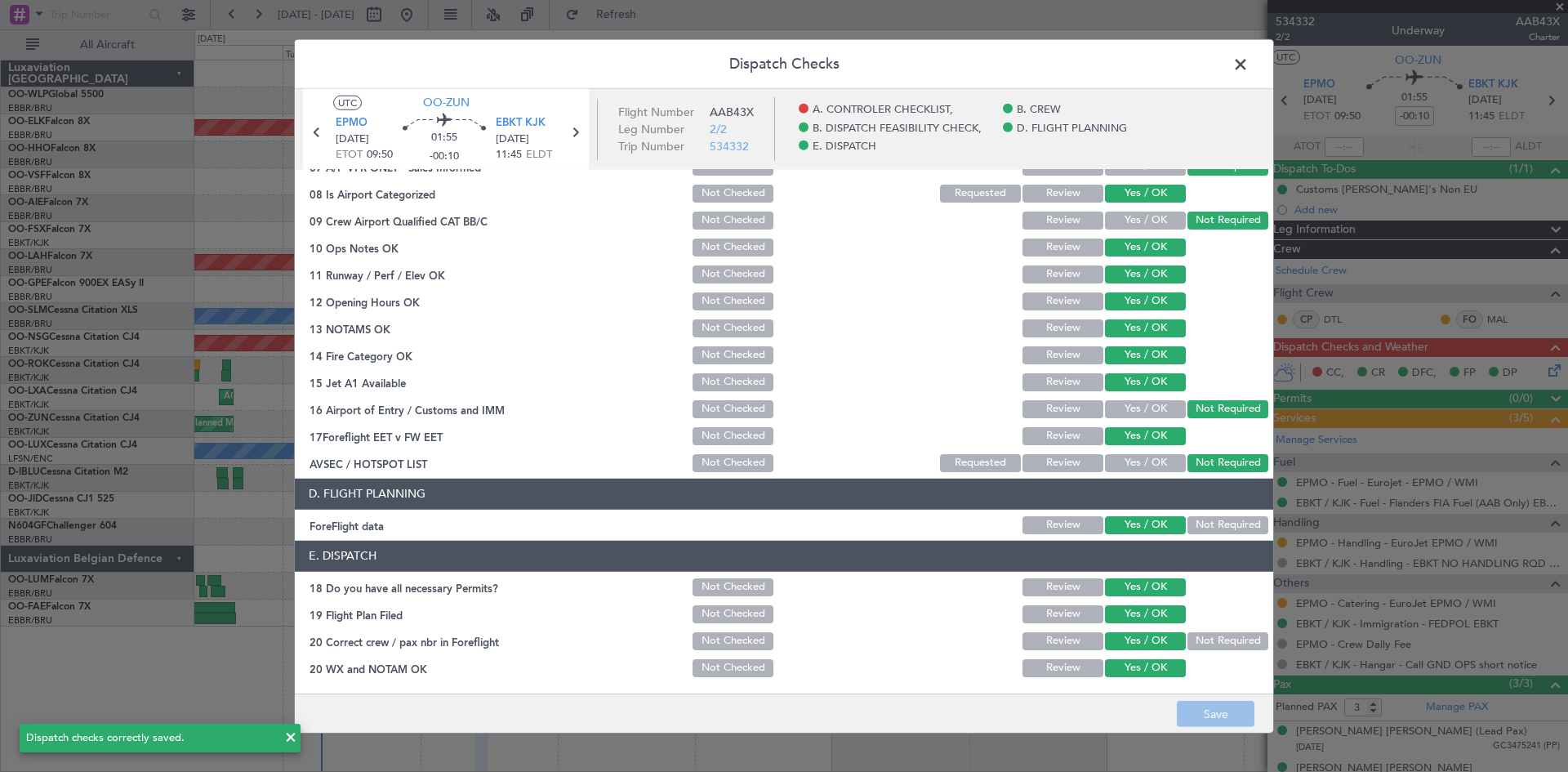
click at [1249, 62] on span at bounding box center [1249, 67] width 0 height 33
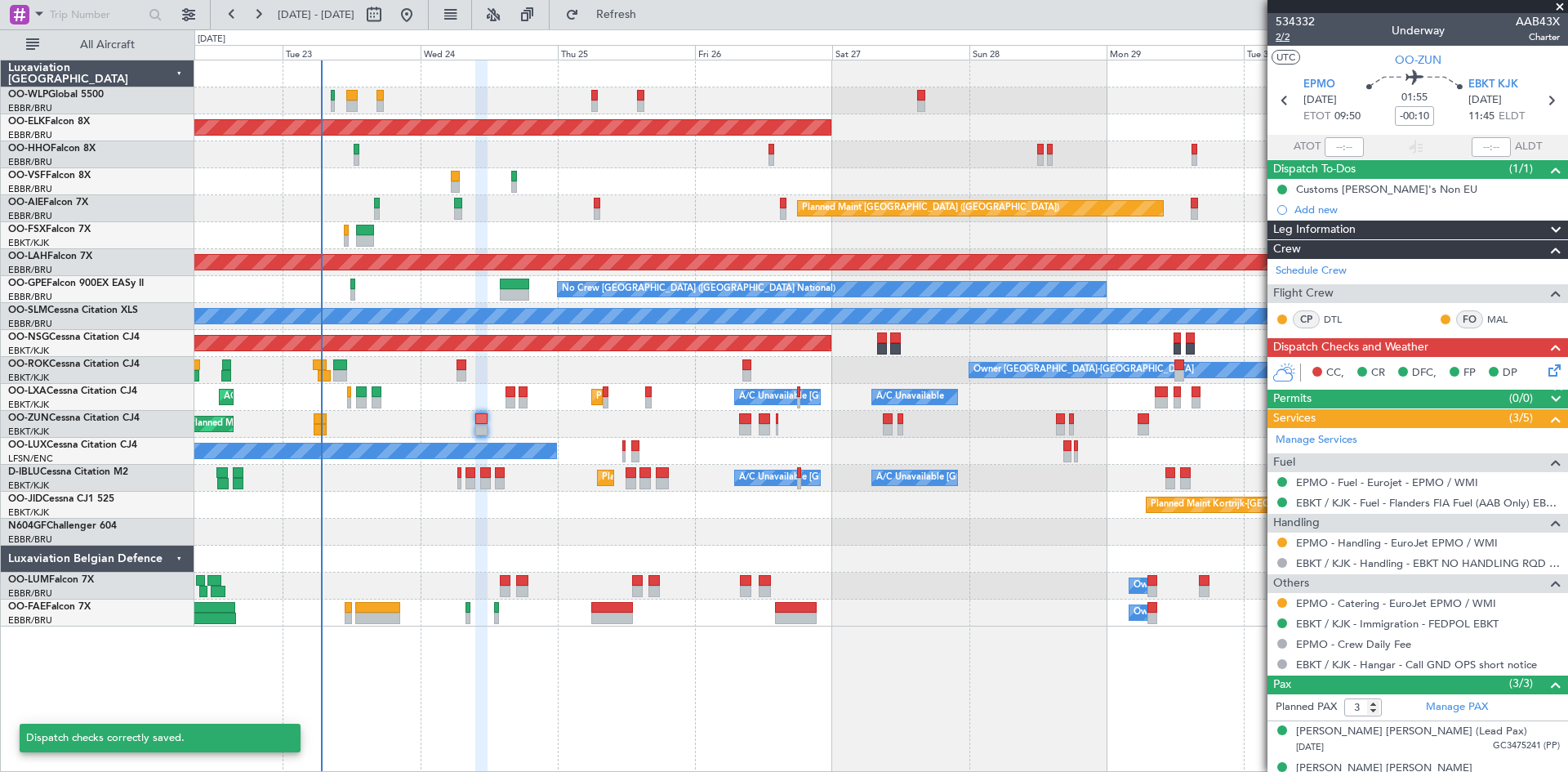
click at [1299, 33] on span "2/2" at bounding box center [1294, 37] width 39 height 14
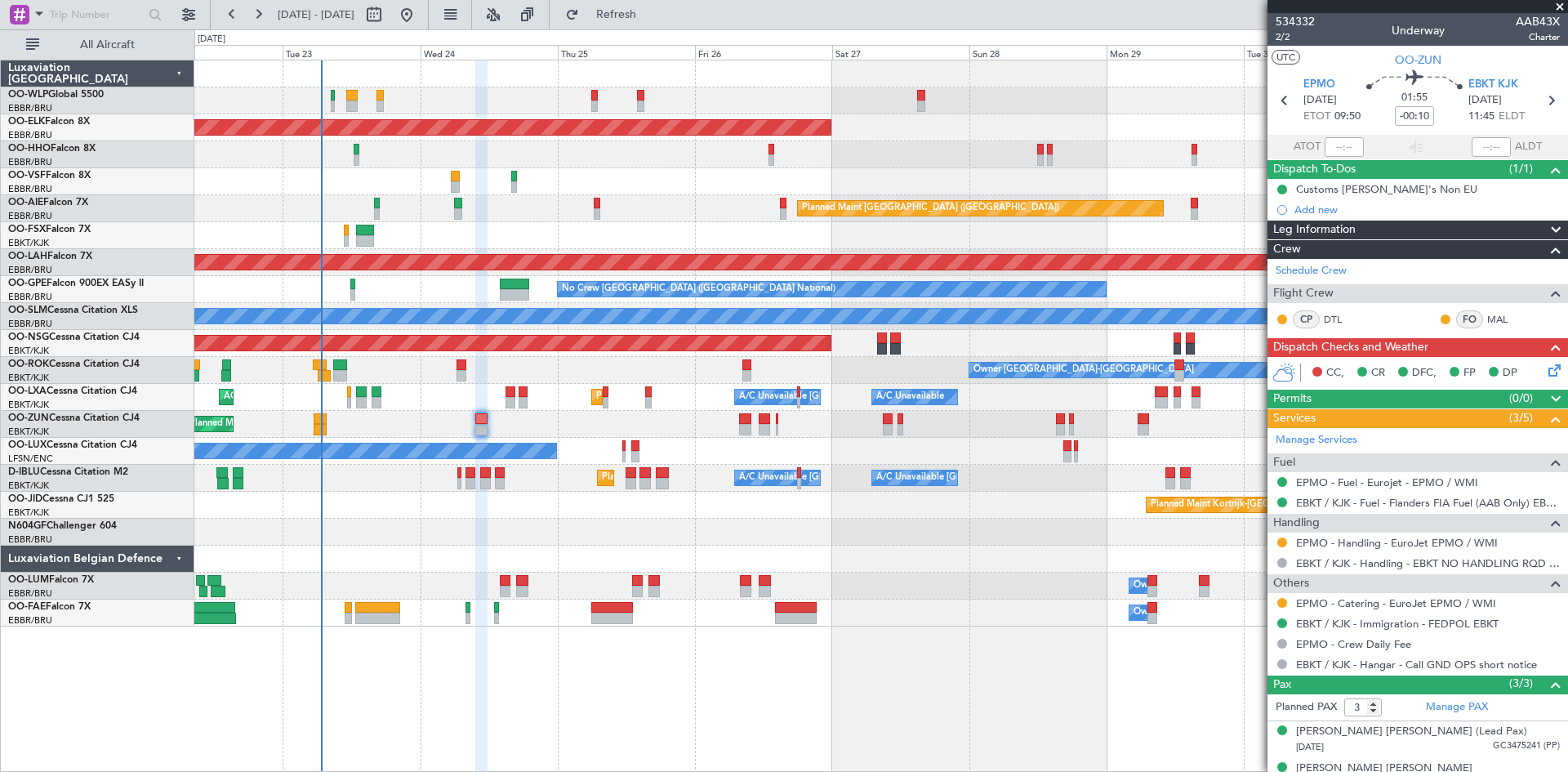
click at [1551, 368] on icon at bounding box center [1552, 368] width 13 height 13
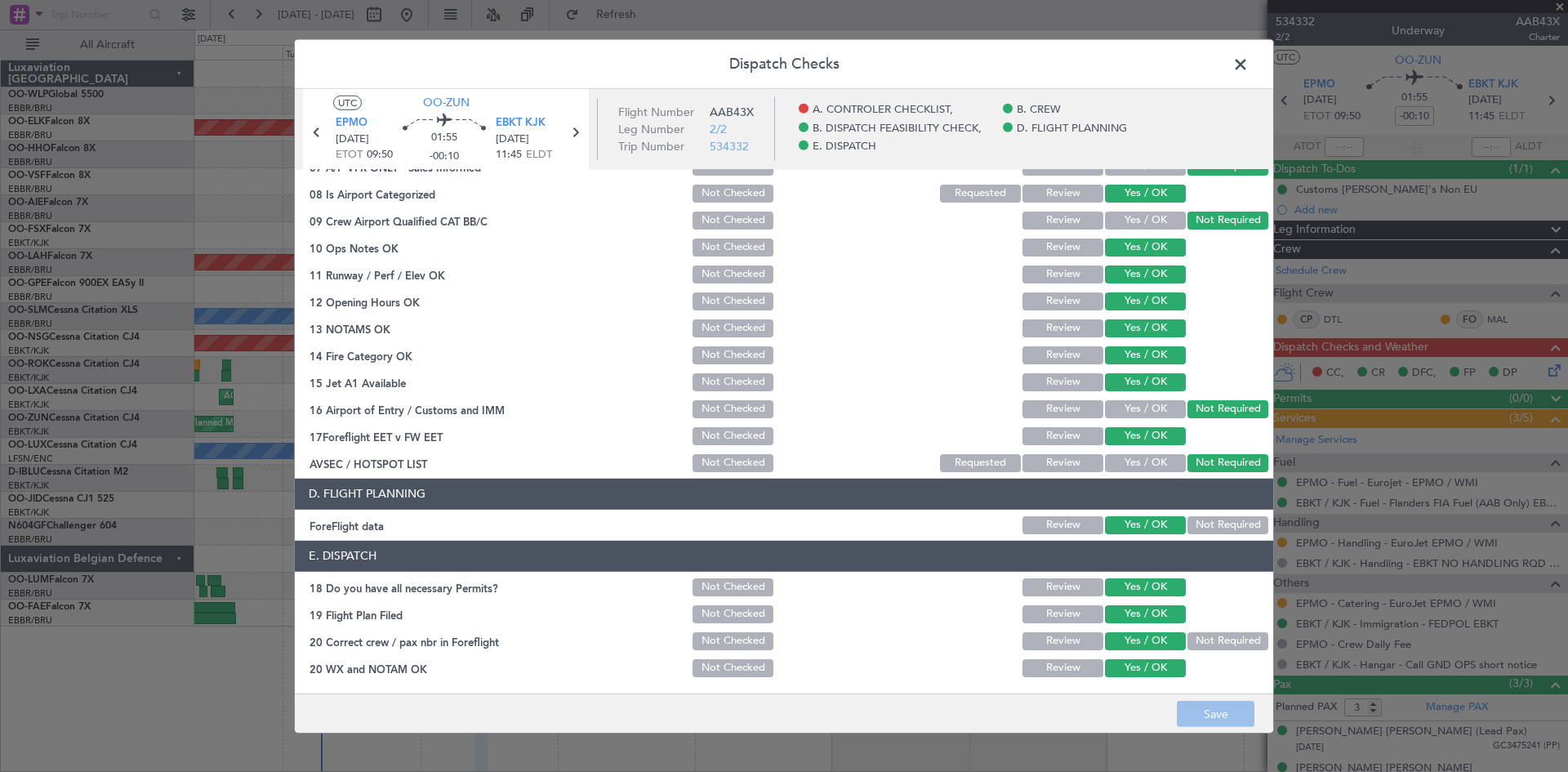
click at [1244, 77] on header "Dispatch Checks" at bounding box center [784, 63] width 979 height 49
click at [1249, 65] on span at bounding box center [1249, 67] width 0 height 33
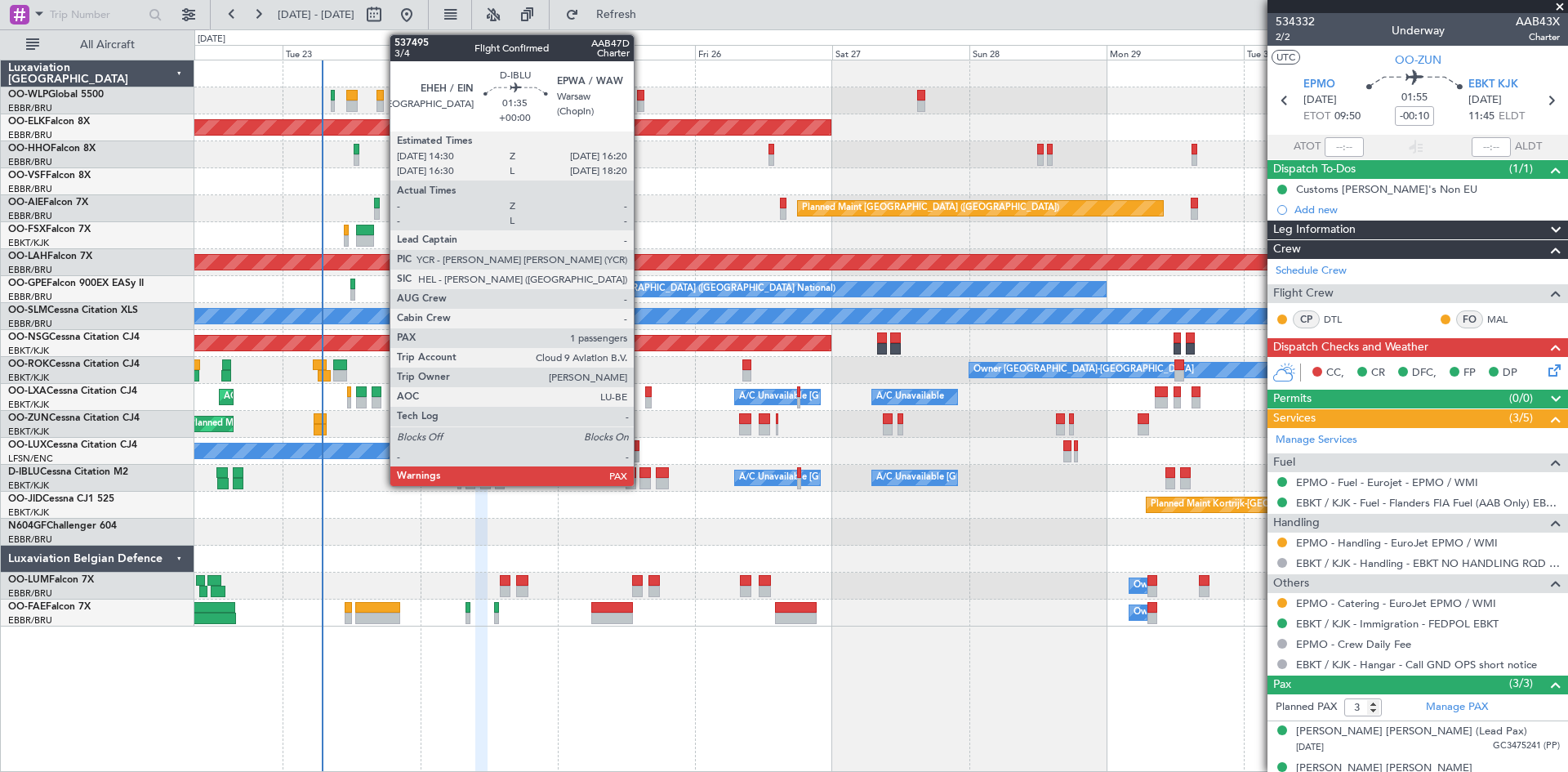
click at [641, 475] on div at bounding box center [644, 472] width 10 height 11
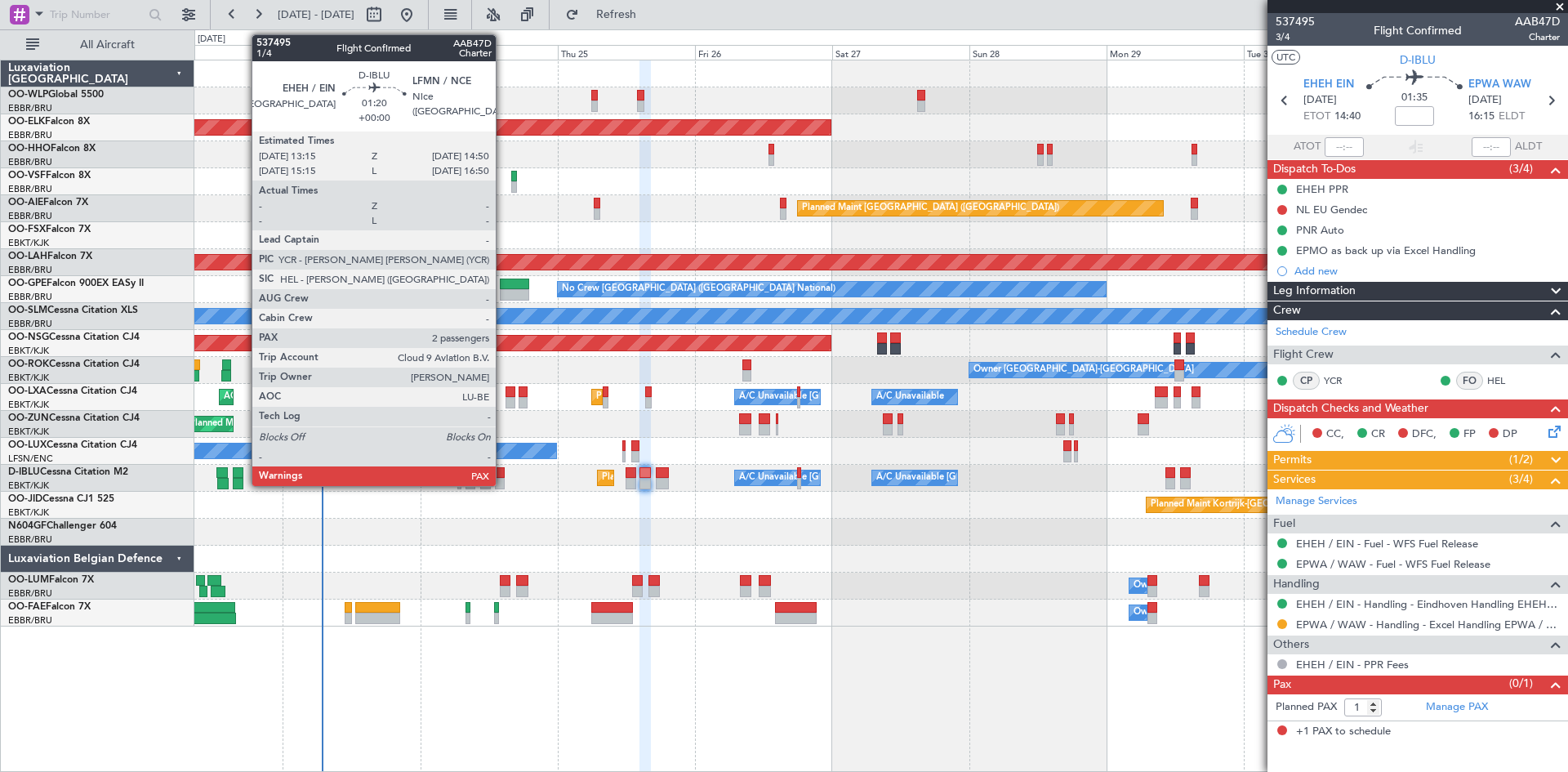
click at [503, 474] on div at bounding box center [500, 472] width 9 height 11
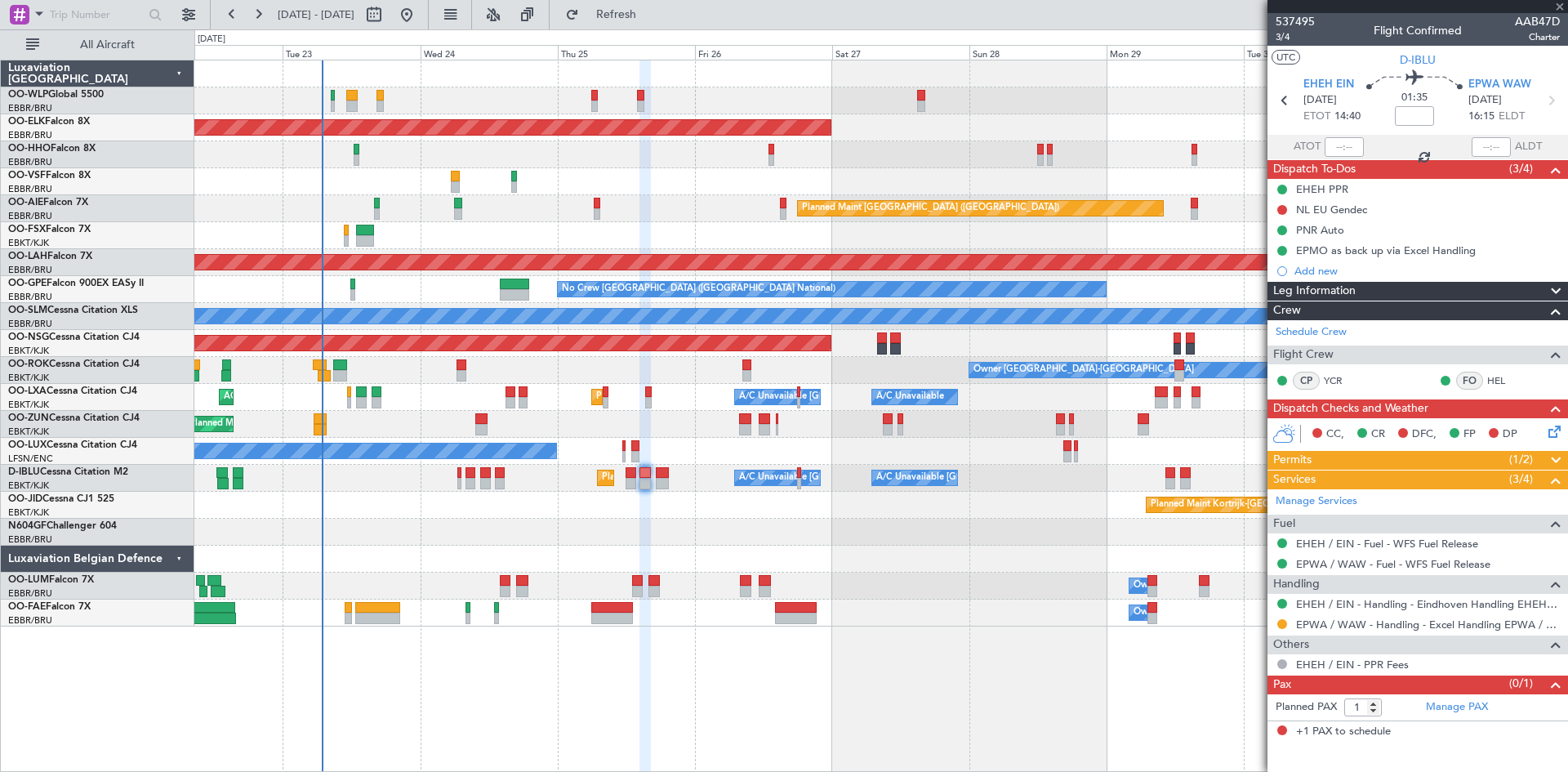
type input "2"
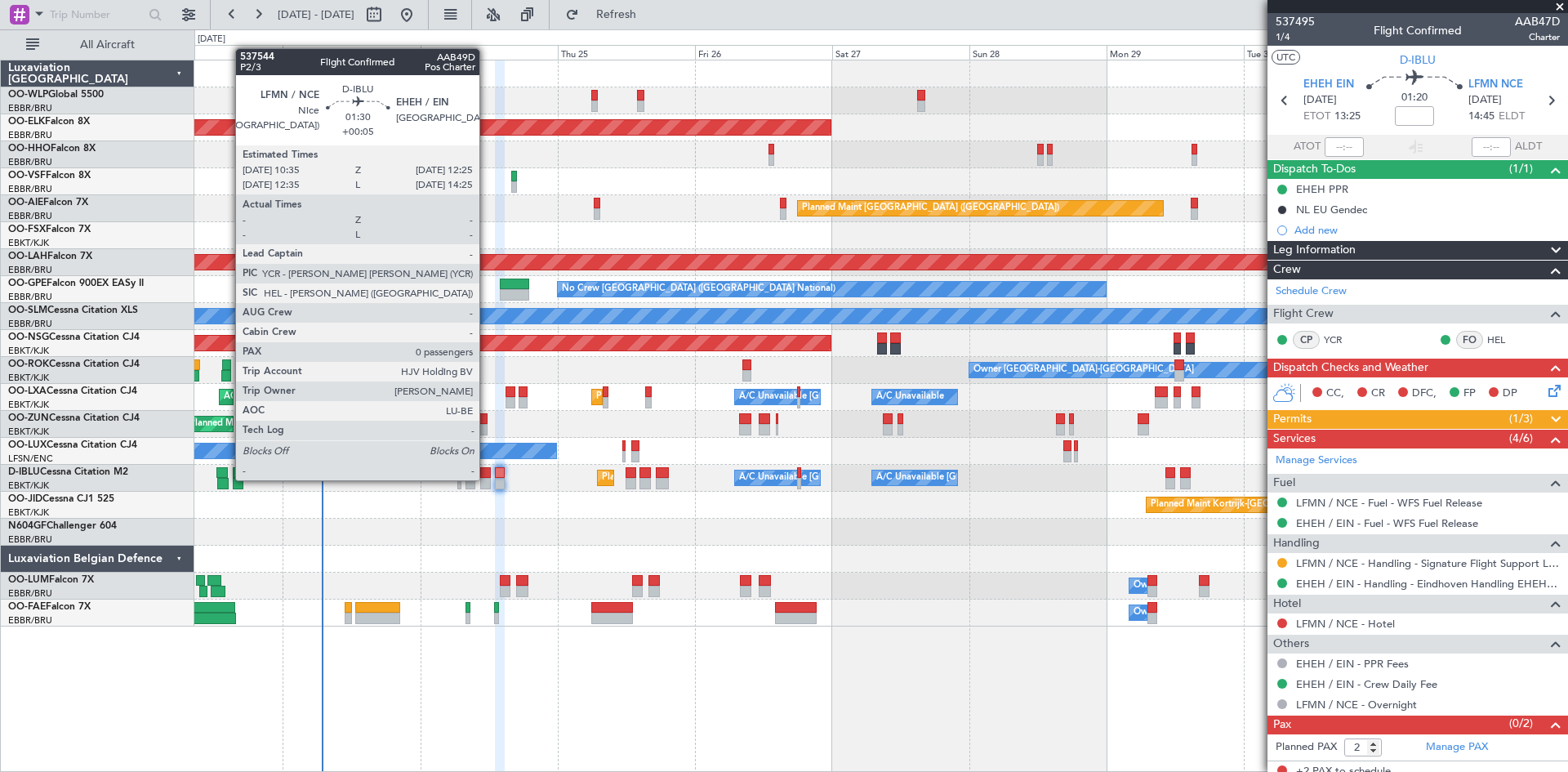
click at [486, 479] on div at bounding box center [485, 484] width 10 height 11
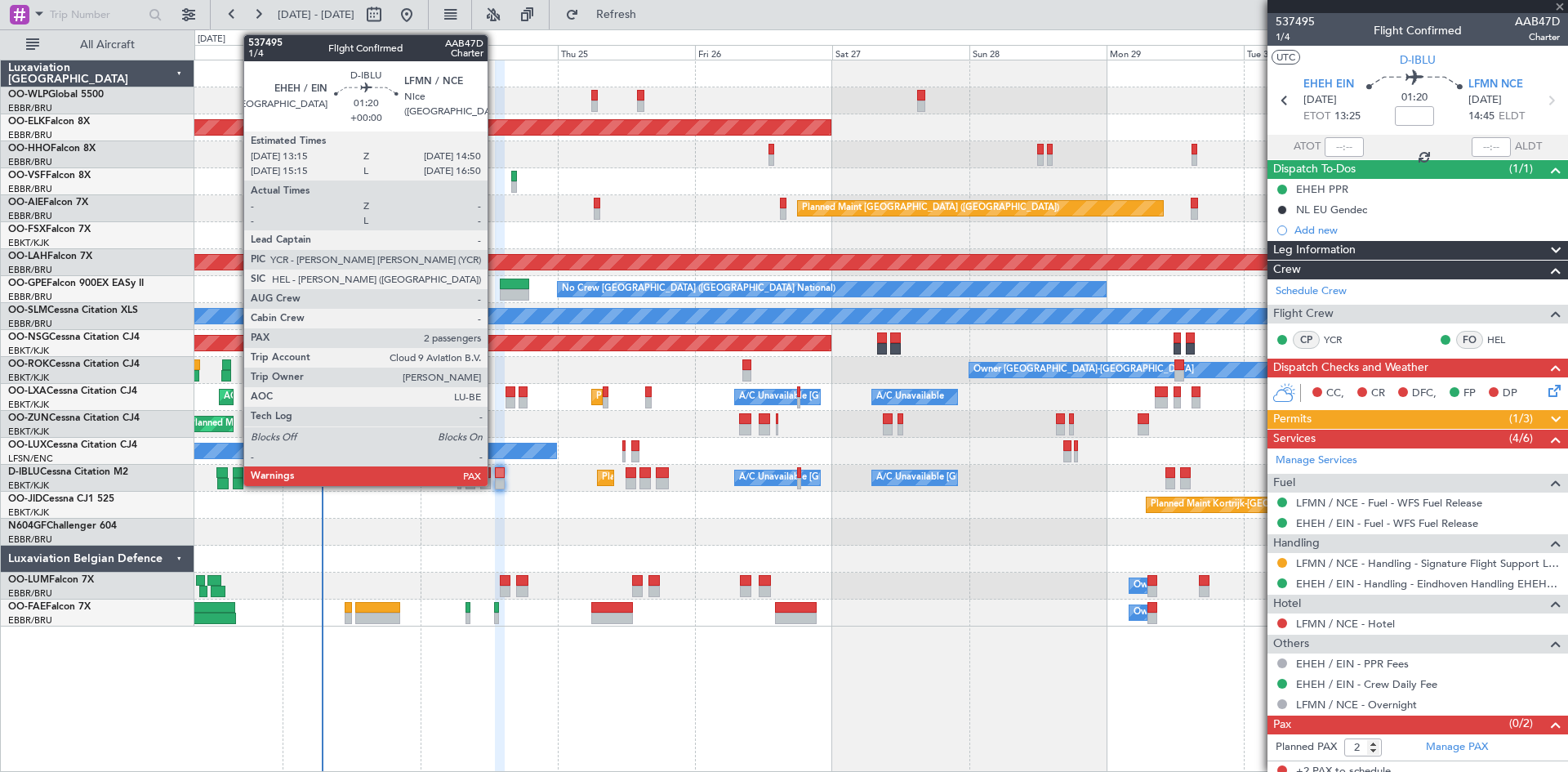
type input "+00:05"
type input "0"
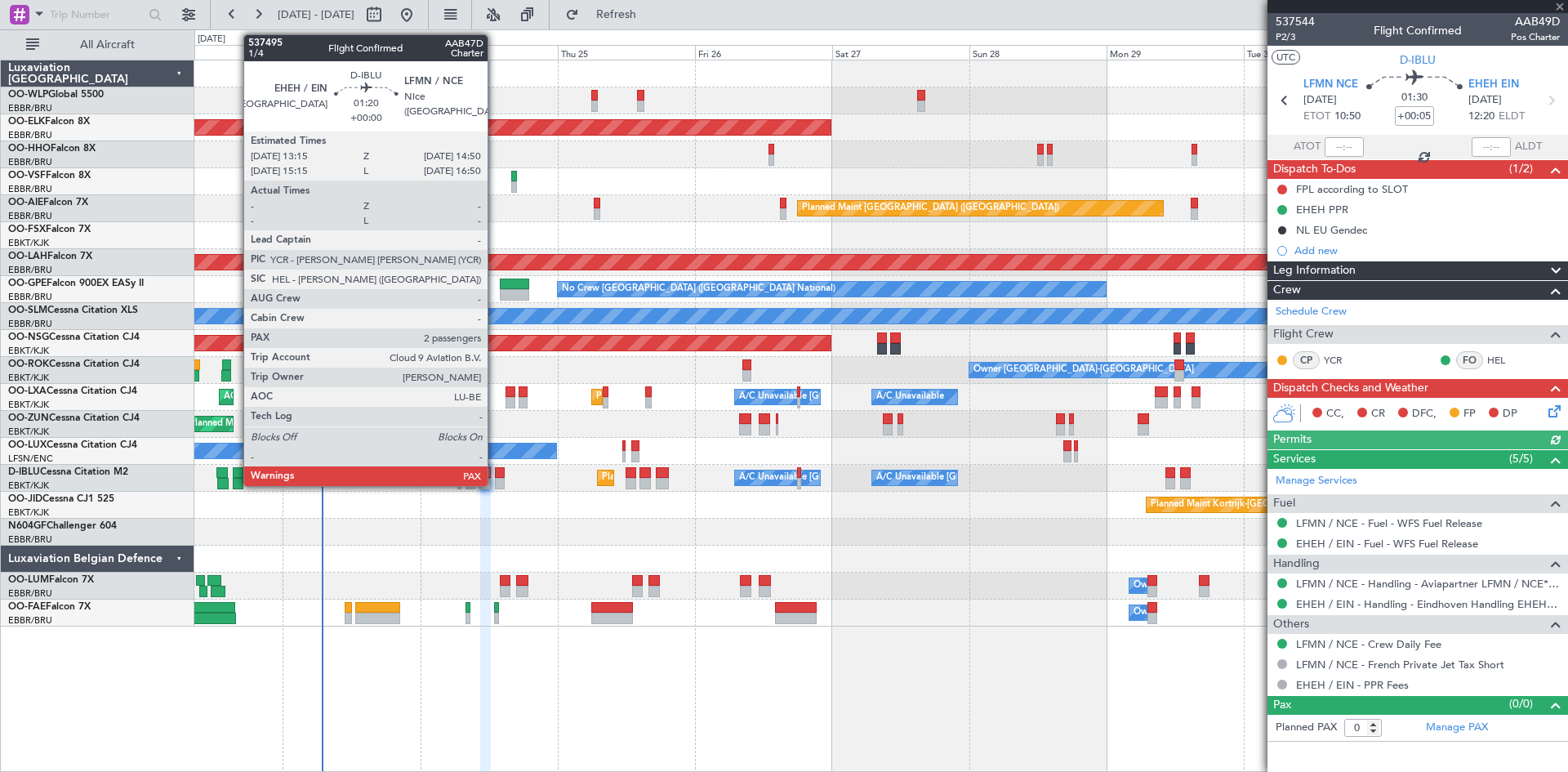
click at [495, 480] on div at bounding box center [500, 484] width 9 height 11
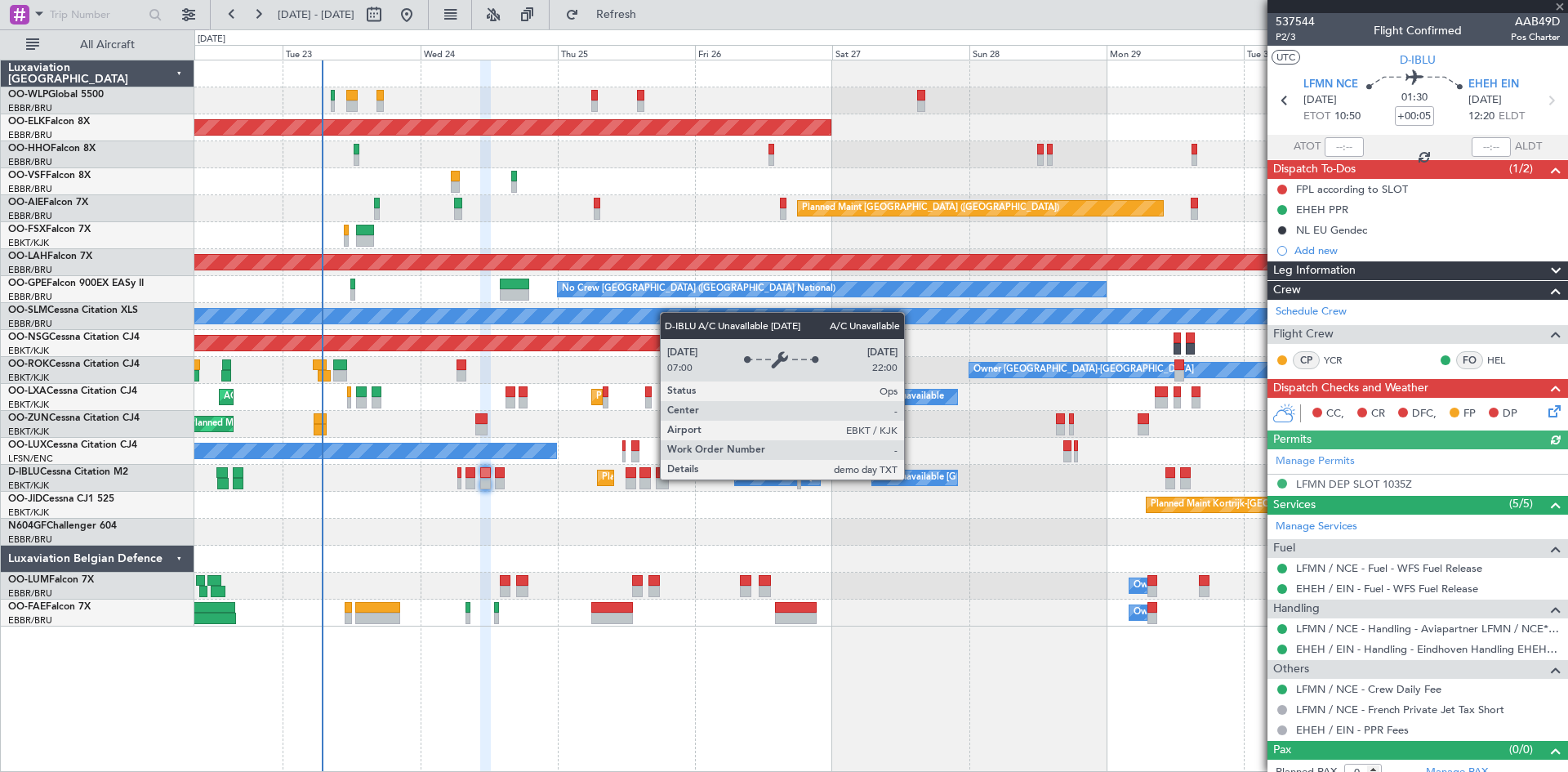
type input "2"
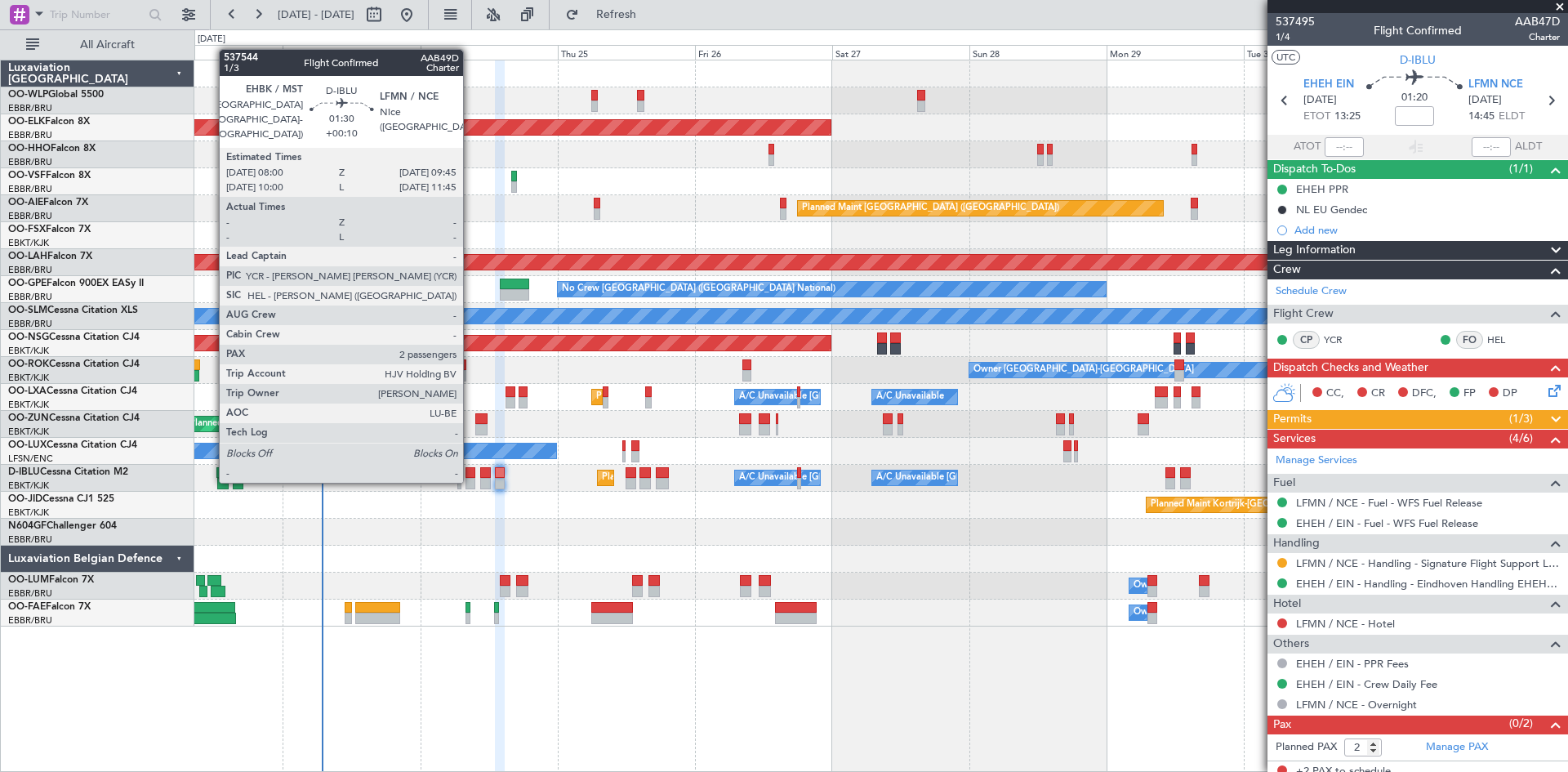
click at [470, 481] on div at bounding box center [470, 484] width 10 height 11
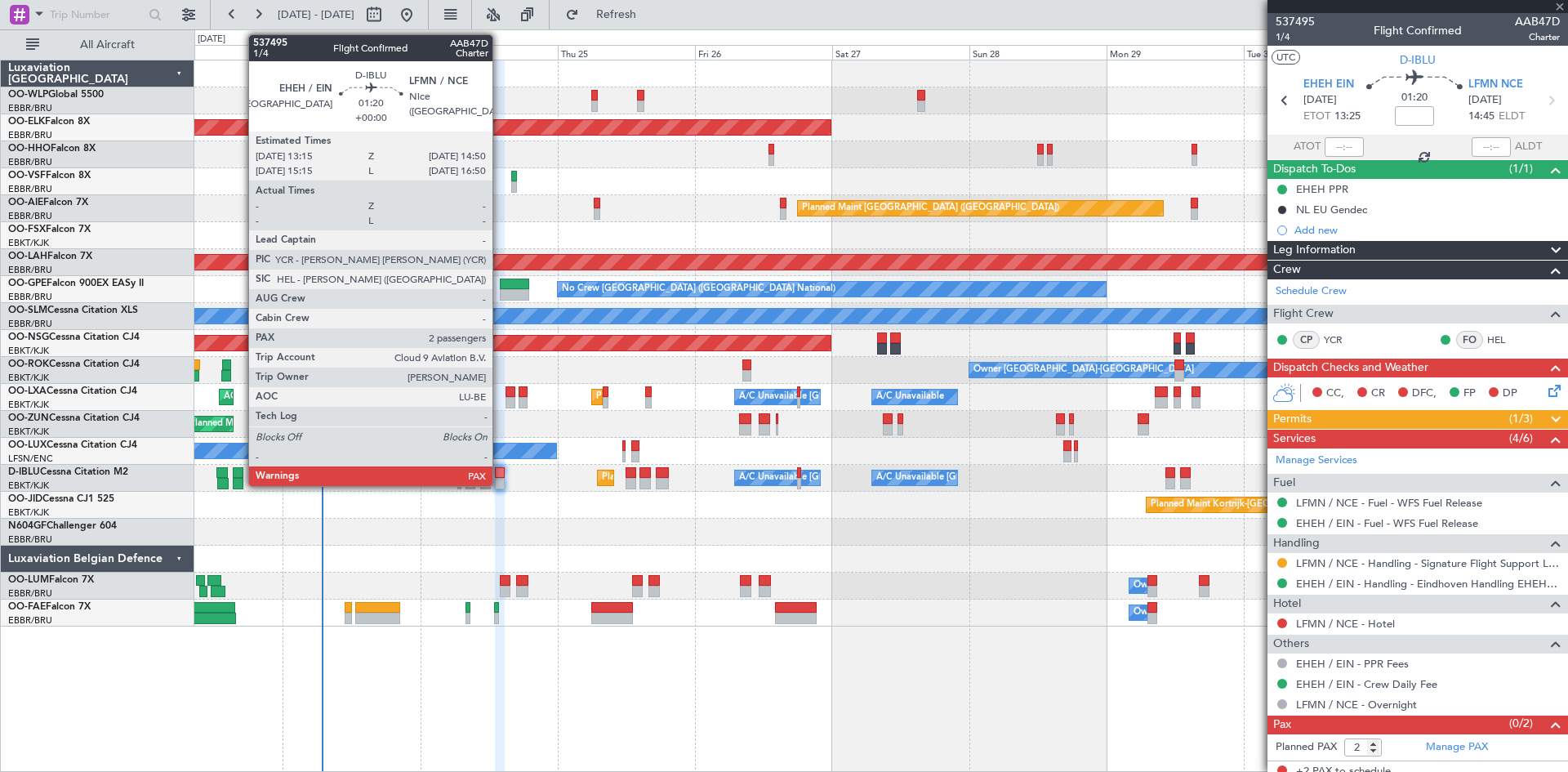
type input "+00:10"
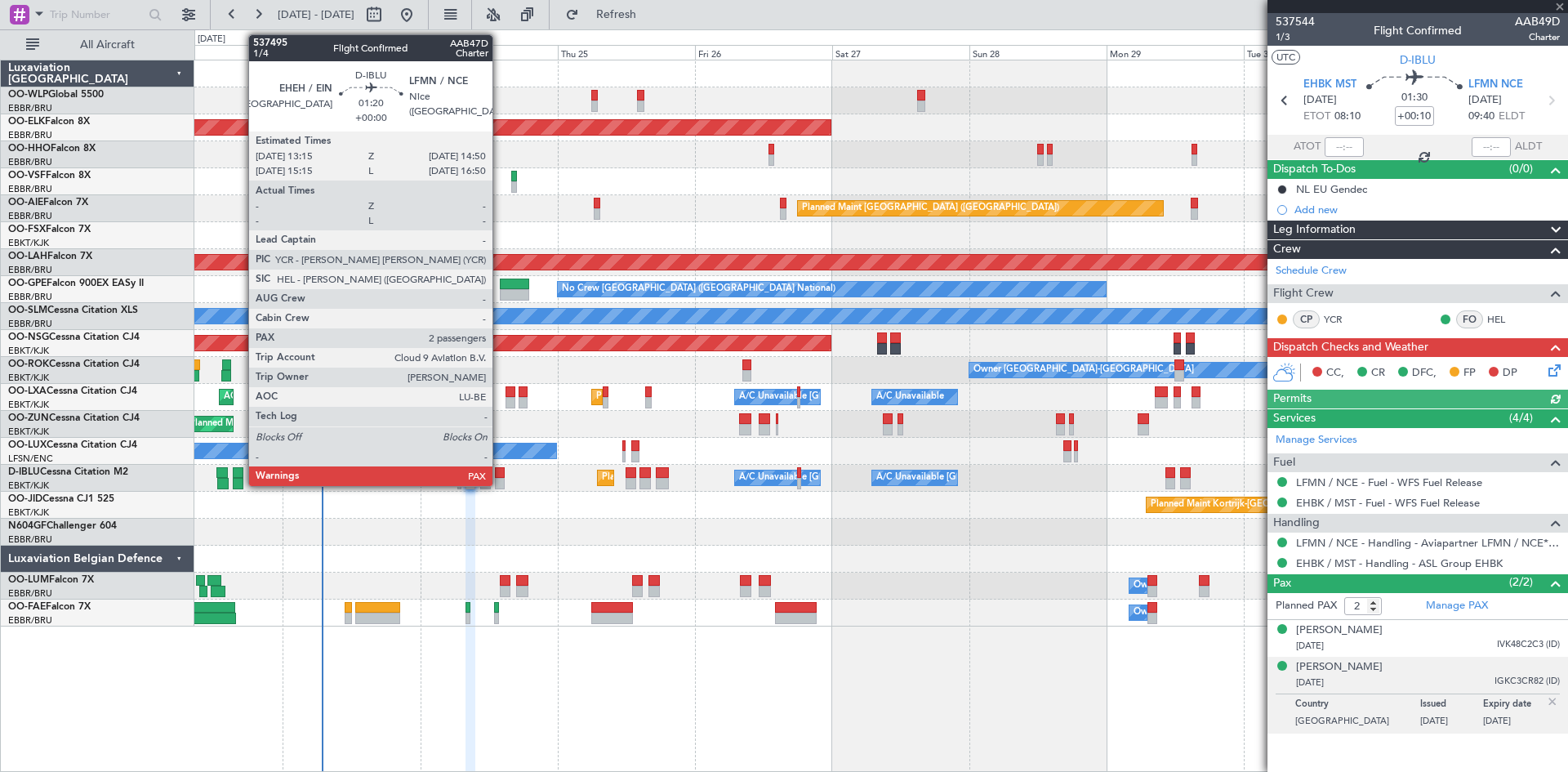
click at [500, 475] on div at bounding box center [500, 472] width 9 height 11
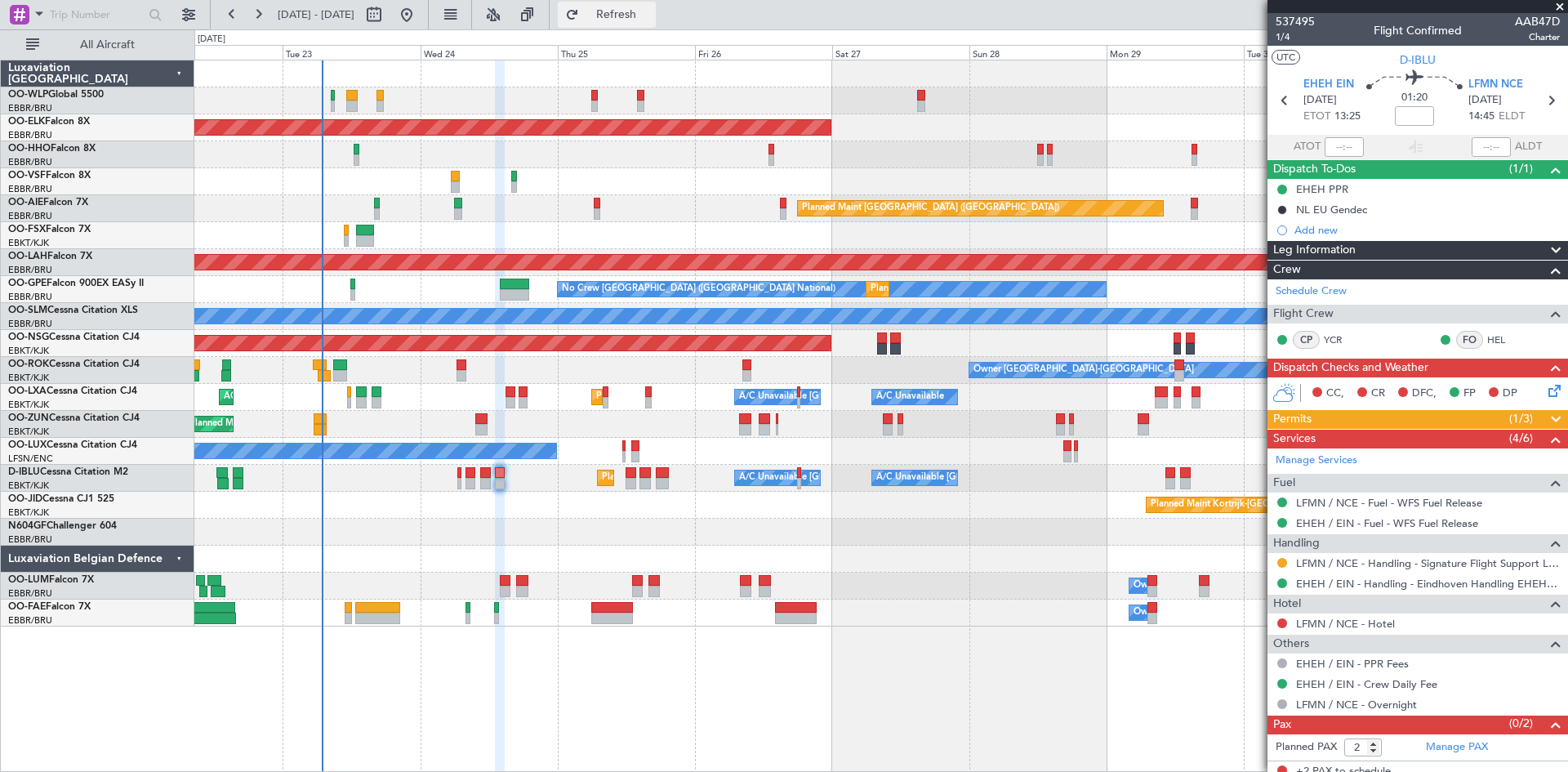
click at [651, 9] on span "Refresh" at bounding box center [616, 15] width 69 height 11
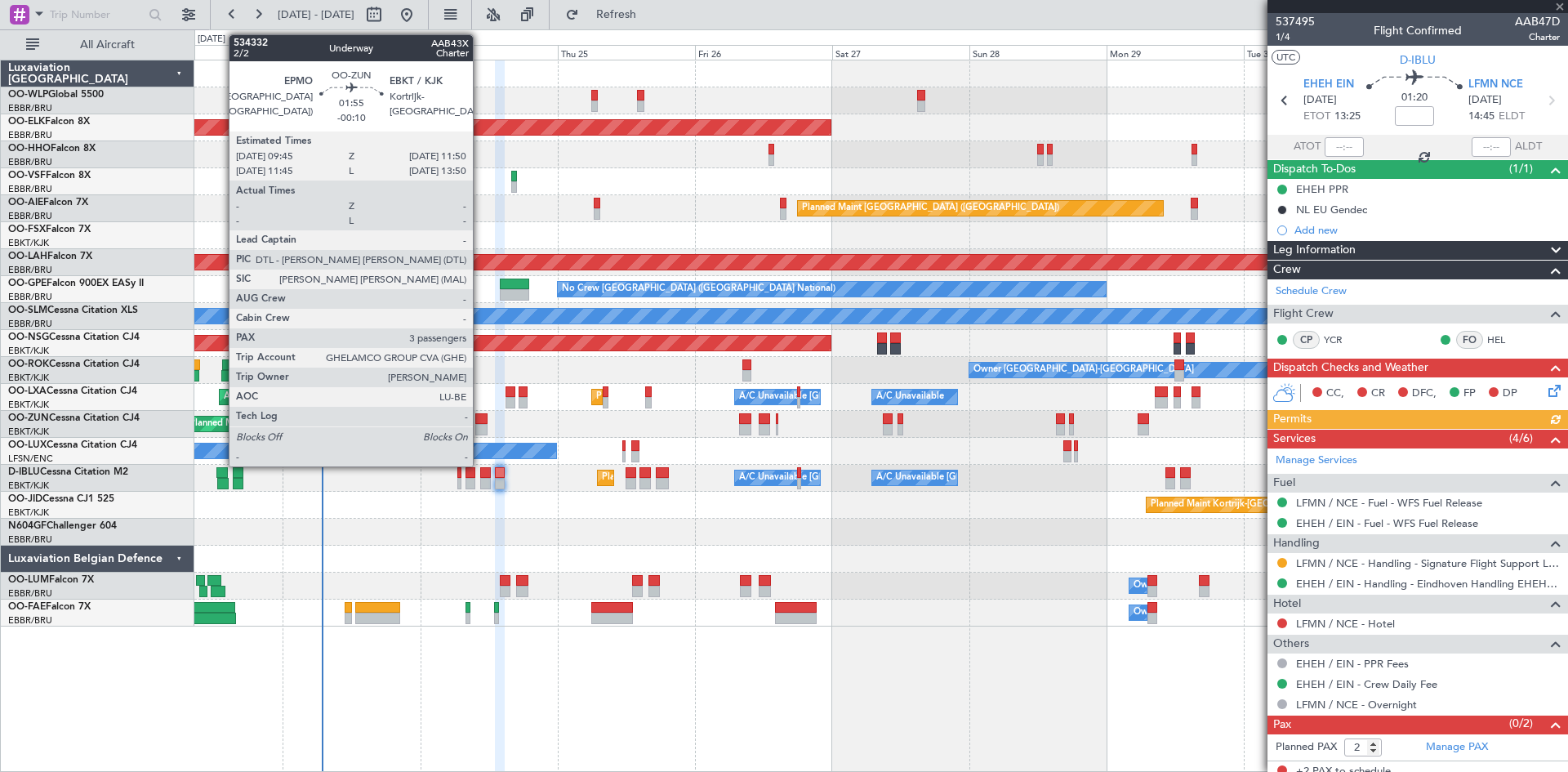
click at [480, 431] on div at bounding box center [481, 430] width 12 height 11
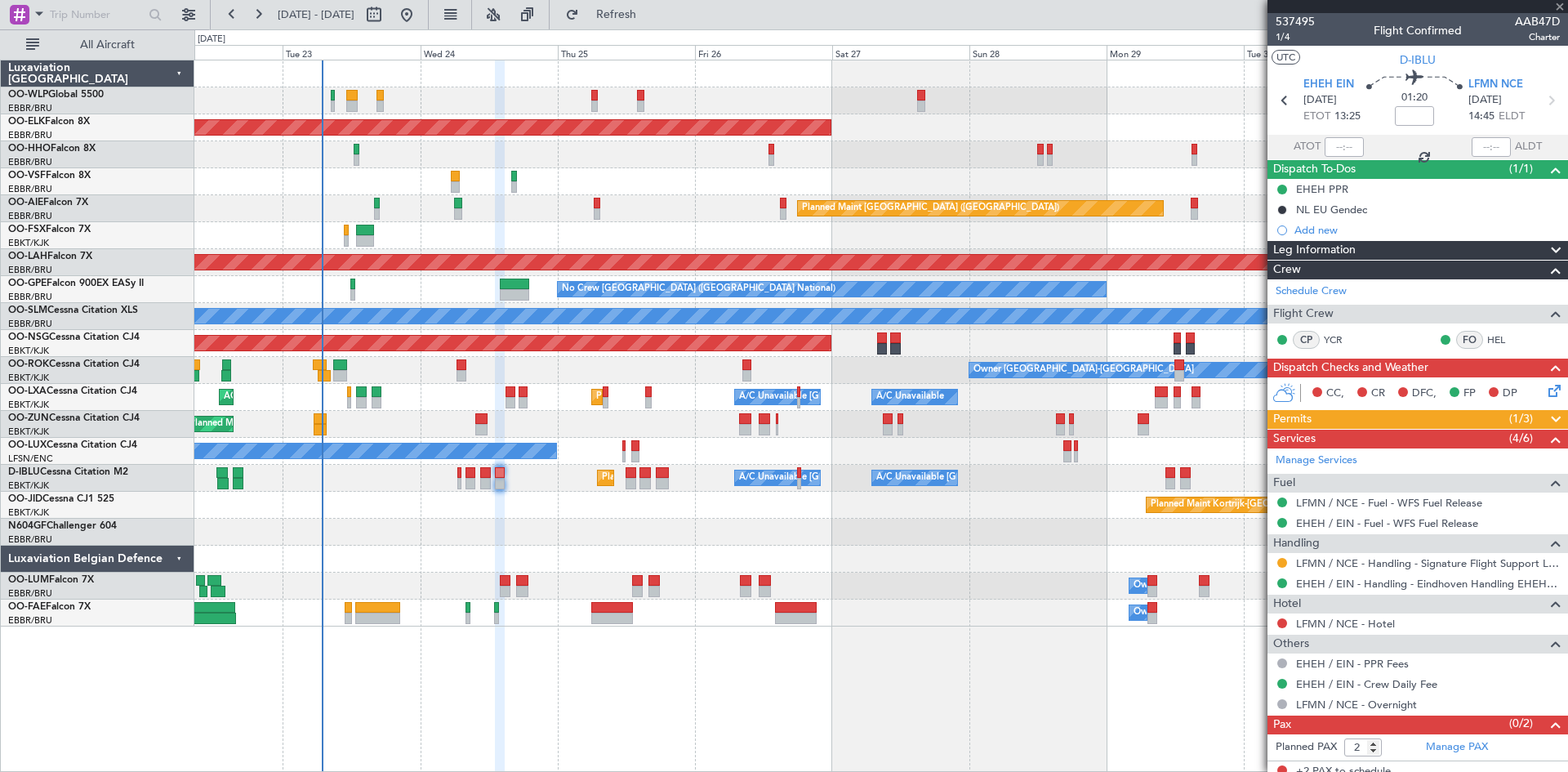
type input "-00:10"
type input "3"
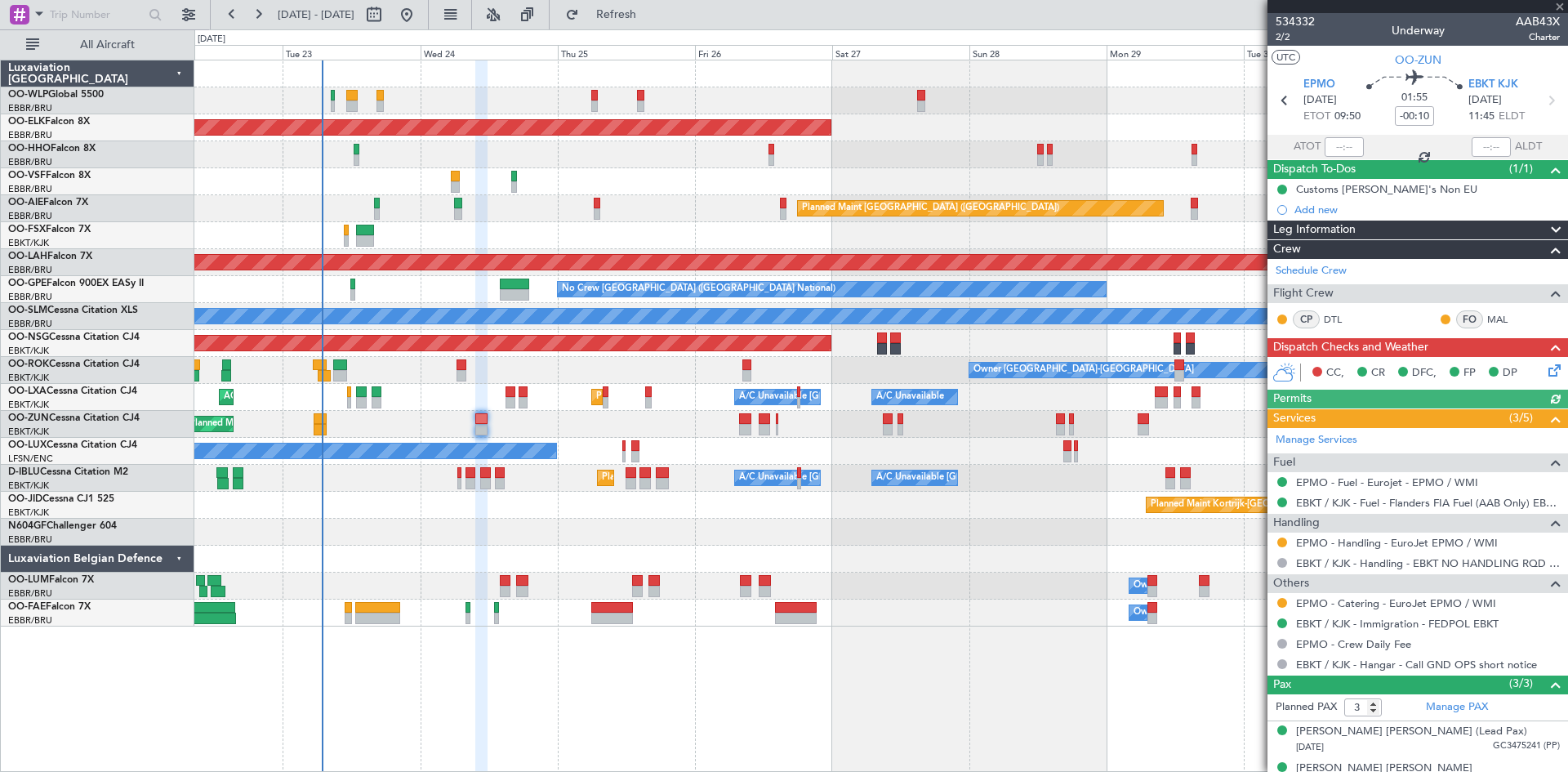
click at [1545, 369] on icon at bounding box center [1552, 368] width 13 height 13
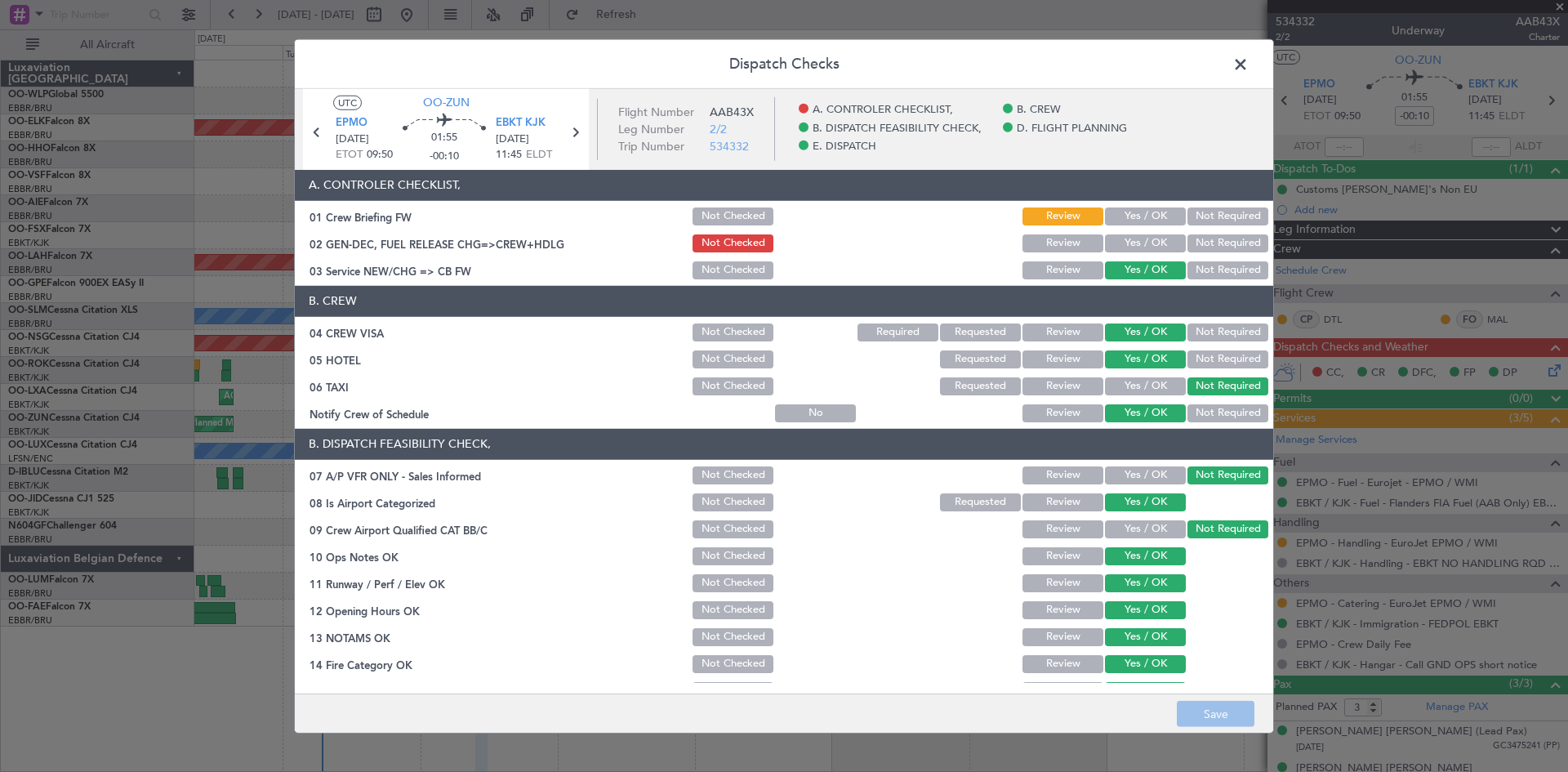
click at [1249, 54] on span at bounding box center [1249, 67] width 0 height 33
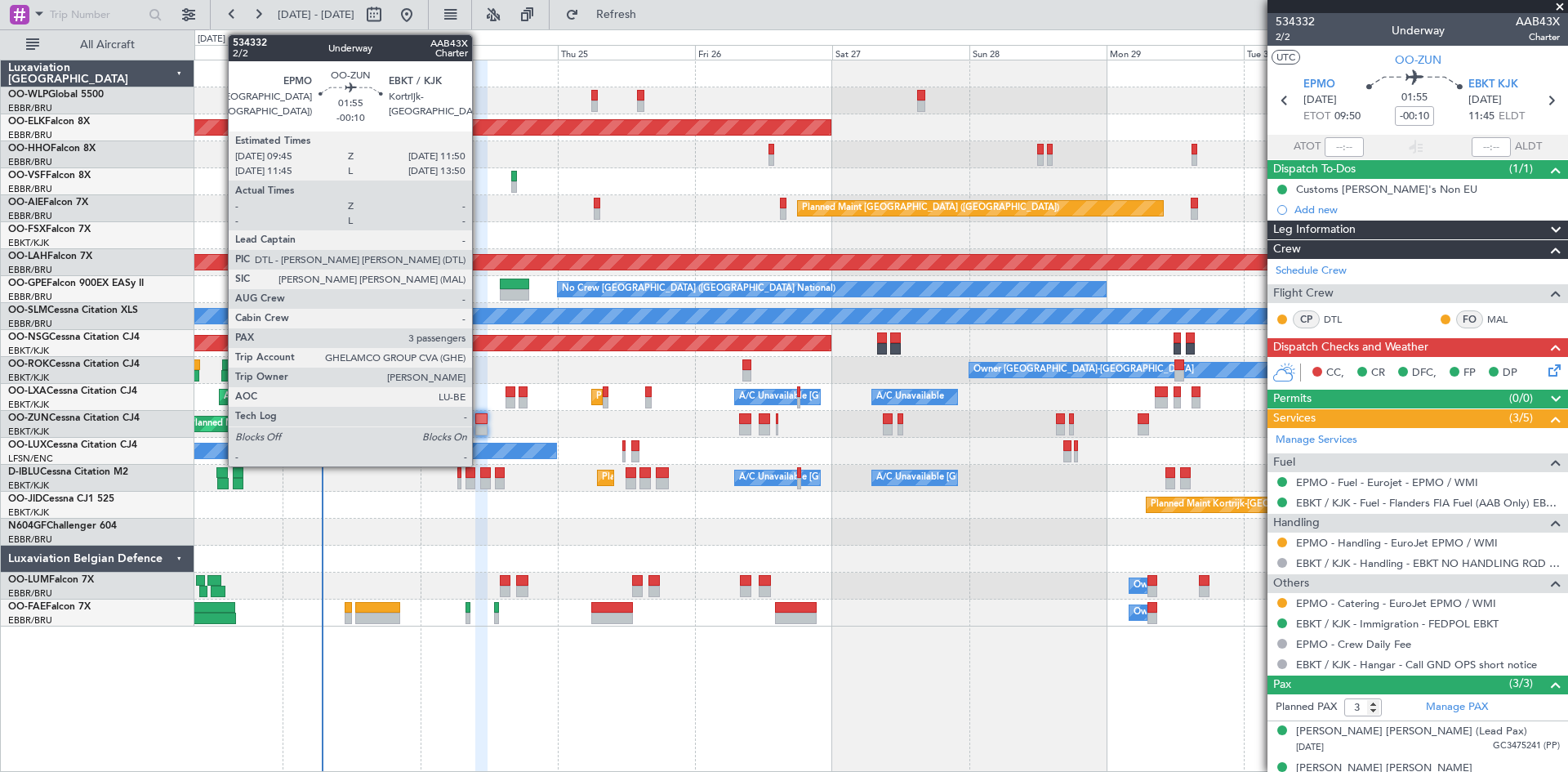
click at [479, 422] on div at bounding box center [481, 419] width 12 height 11
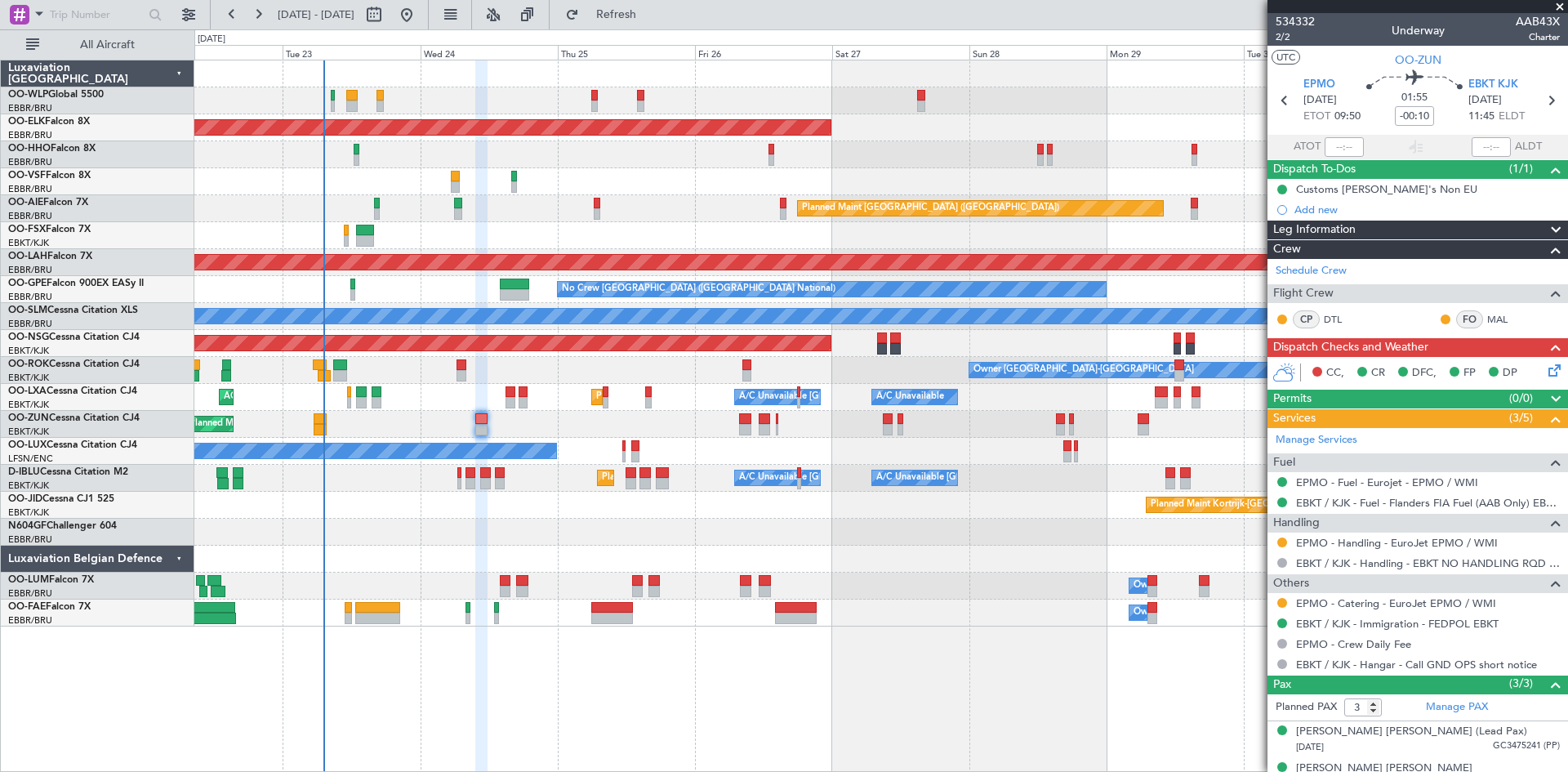
drag, startPoint x: 621, startPoint y: 8, endPoint x: 598, endPoint y: 42, distance: 41.0
click at [621, 8] on button "Refresh" at bounding box center [606, 15] width 98 height 26
click at [1545, 369] on icon at bounding box center [1552, 368] width 13 height 13
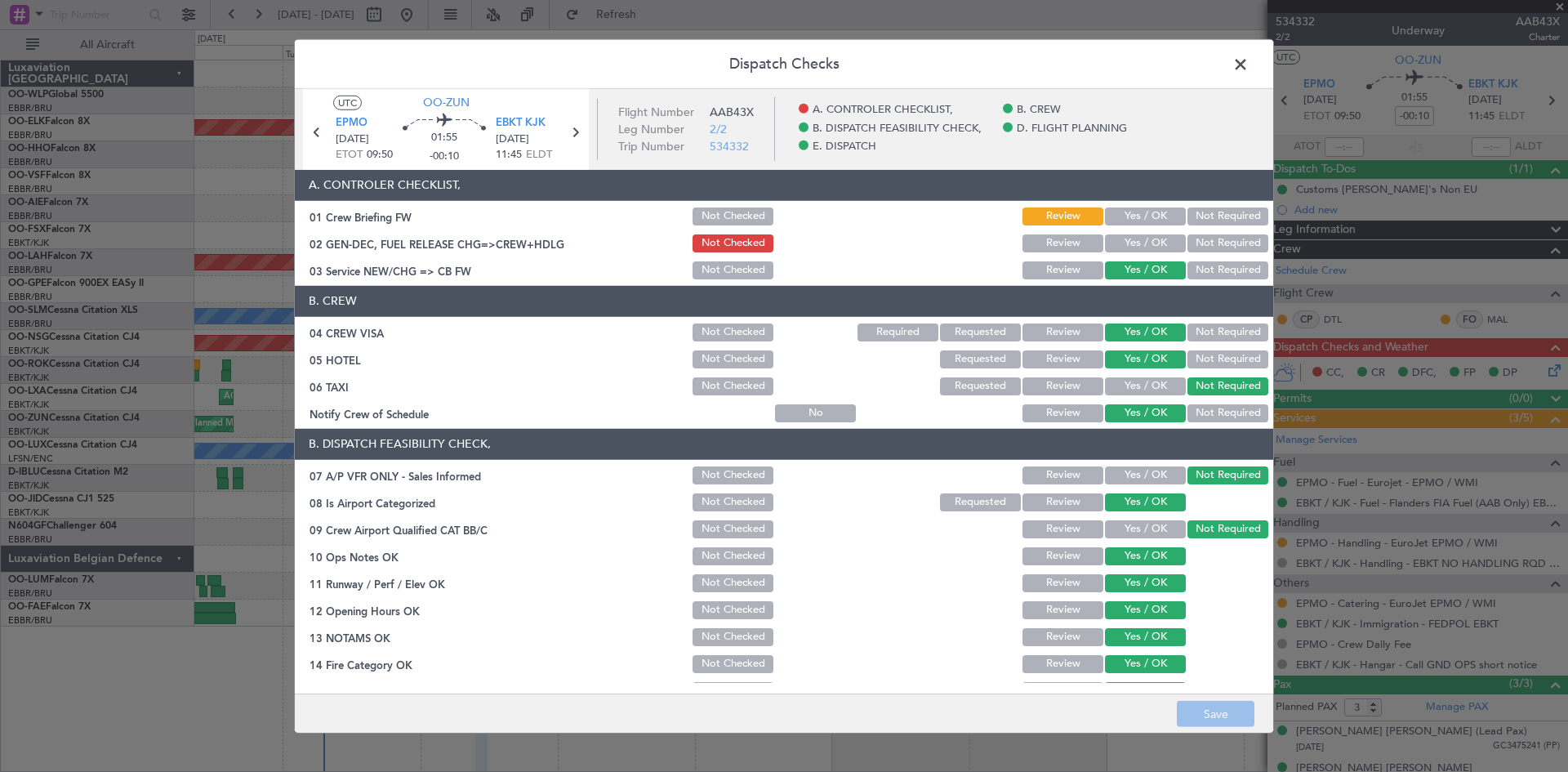
click at [1139, 218] on button "Yes / OK" at bounding box center [1146, 216] width 81 height 18
click at [1218, 725] on button "Save" at bounding box center [1216, 714] width 77 height 26
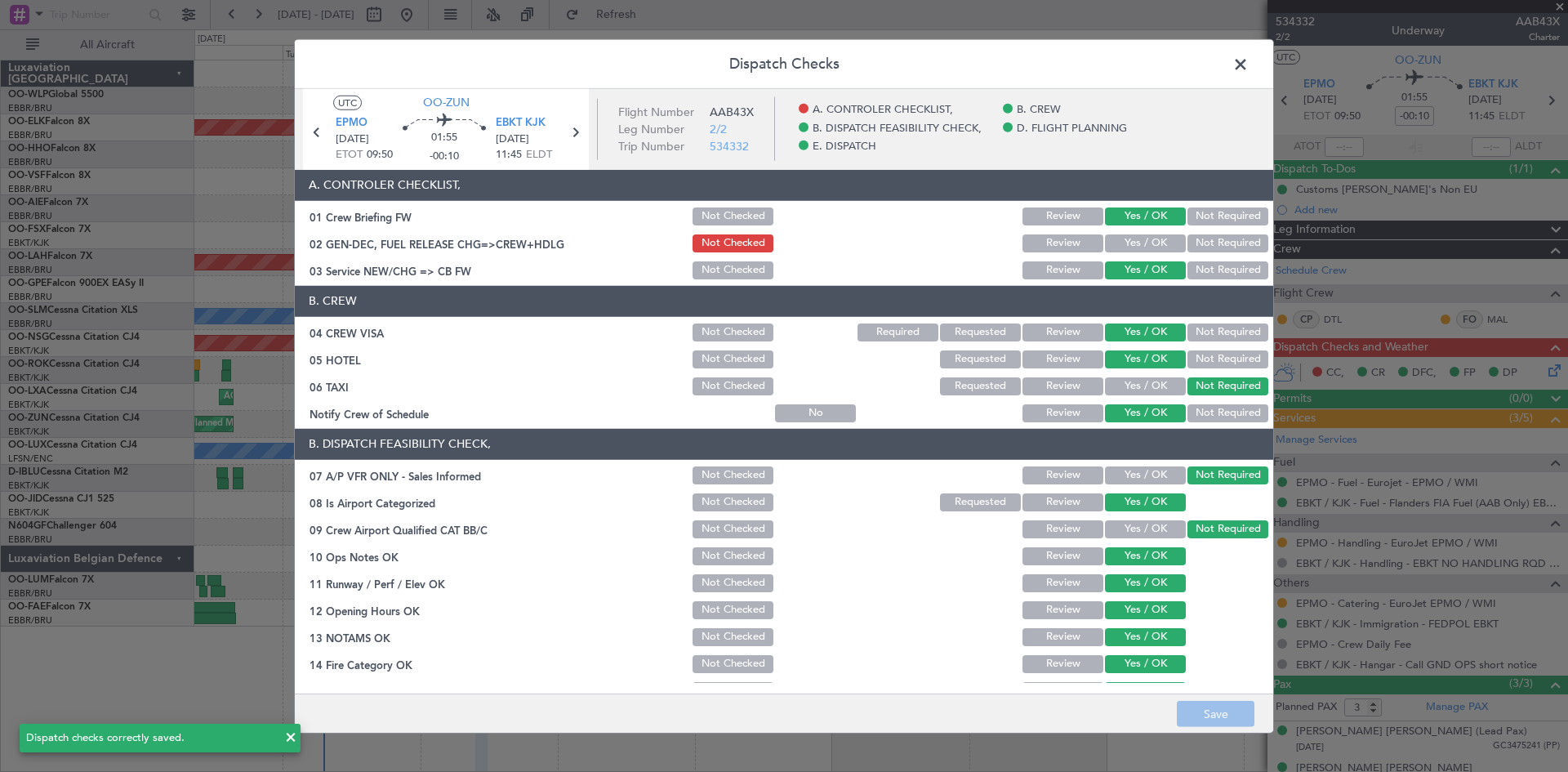
click at [1249, 68] on span at bounding box center [1249, 67] width 0 height 33
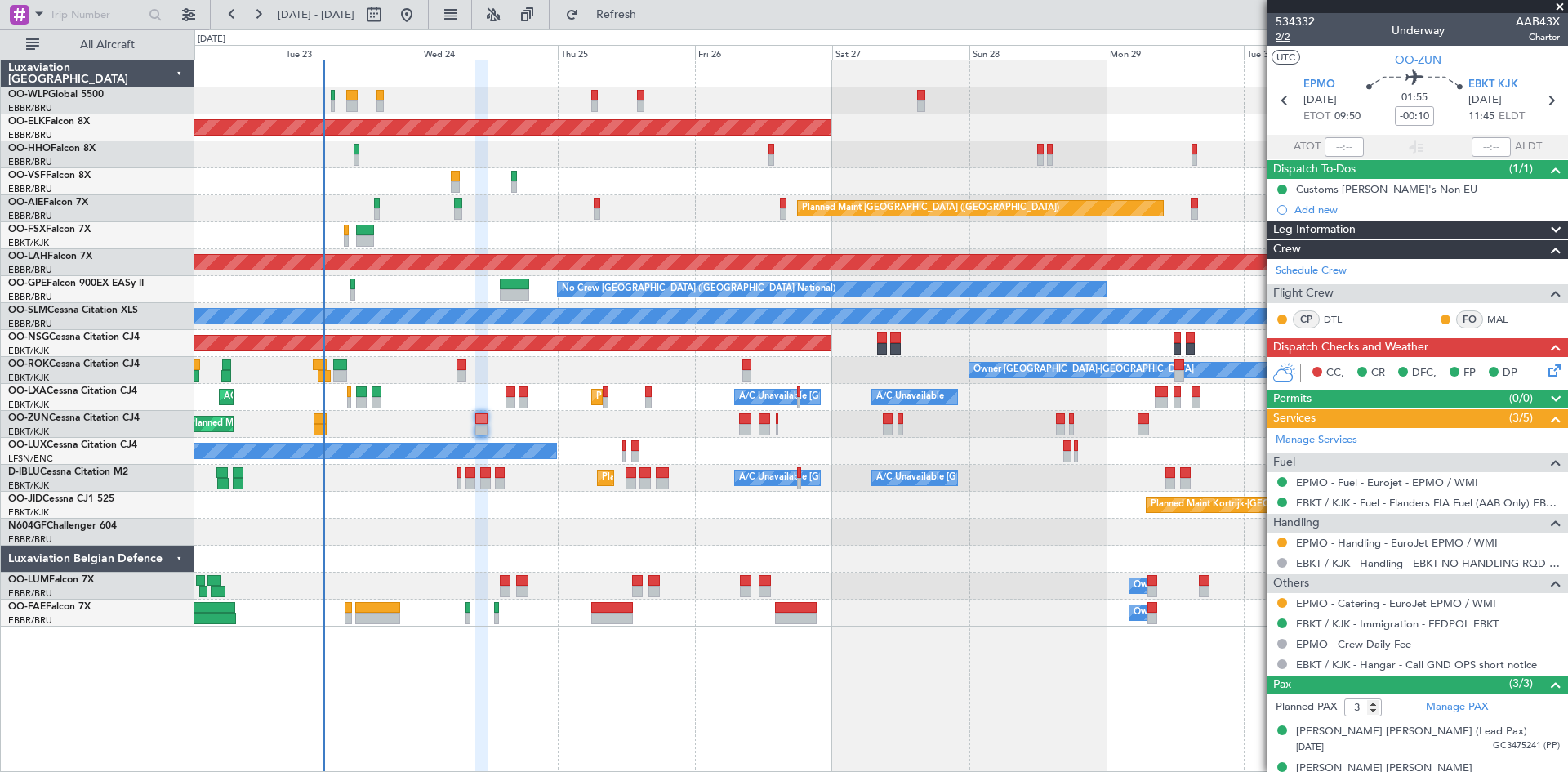
click at [1288, 40] on span "2/2" at bounding box center [1294, 37] width 39 height 14
click at [1545, 368] on icon at bounding box center [1552, 368] width 13 height 13
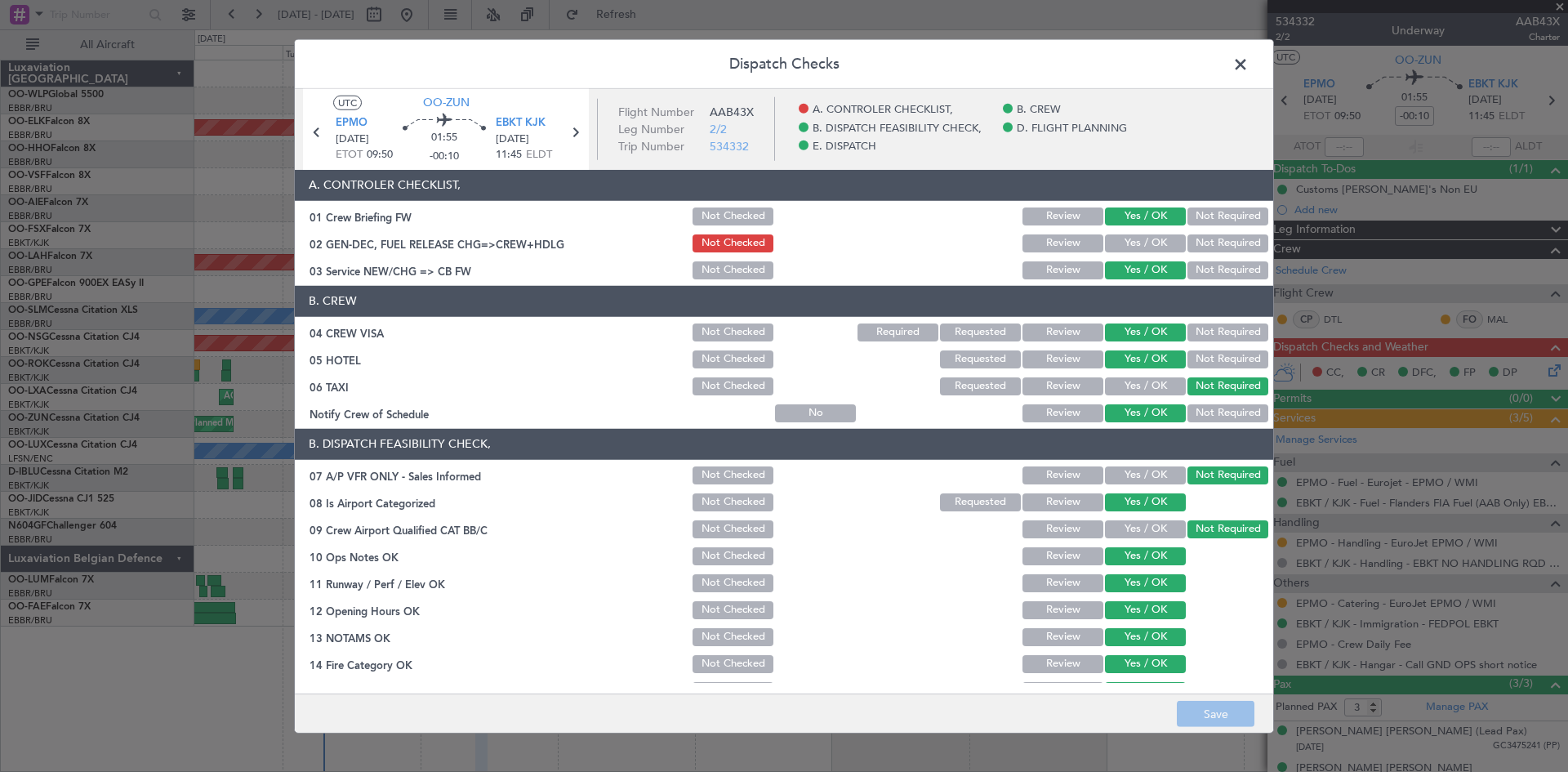
click at [1105, 238] on button "Yes / OK" at bounding box center [1146, 243] width 81 height 18
click at [1219, 726] on button "Save" at bounding box center [1216, 714] width 77 height 26
drag, startPoint x: 1233, startPoint y: 66, endPoint x: 921, endPoint y: 157, distance: 325.0
click at [1249, 66] on span at bounding box center [1249, 67] width 0 height 33
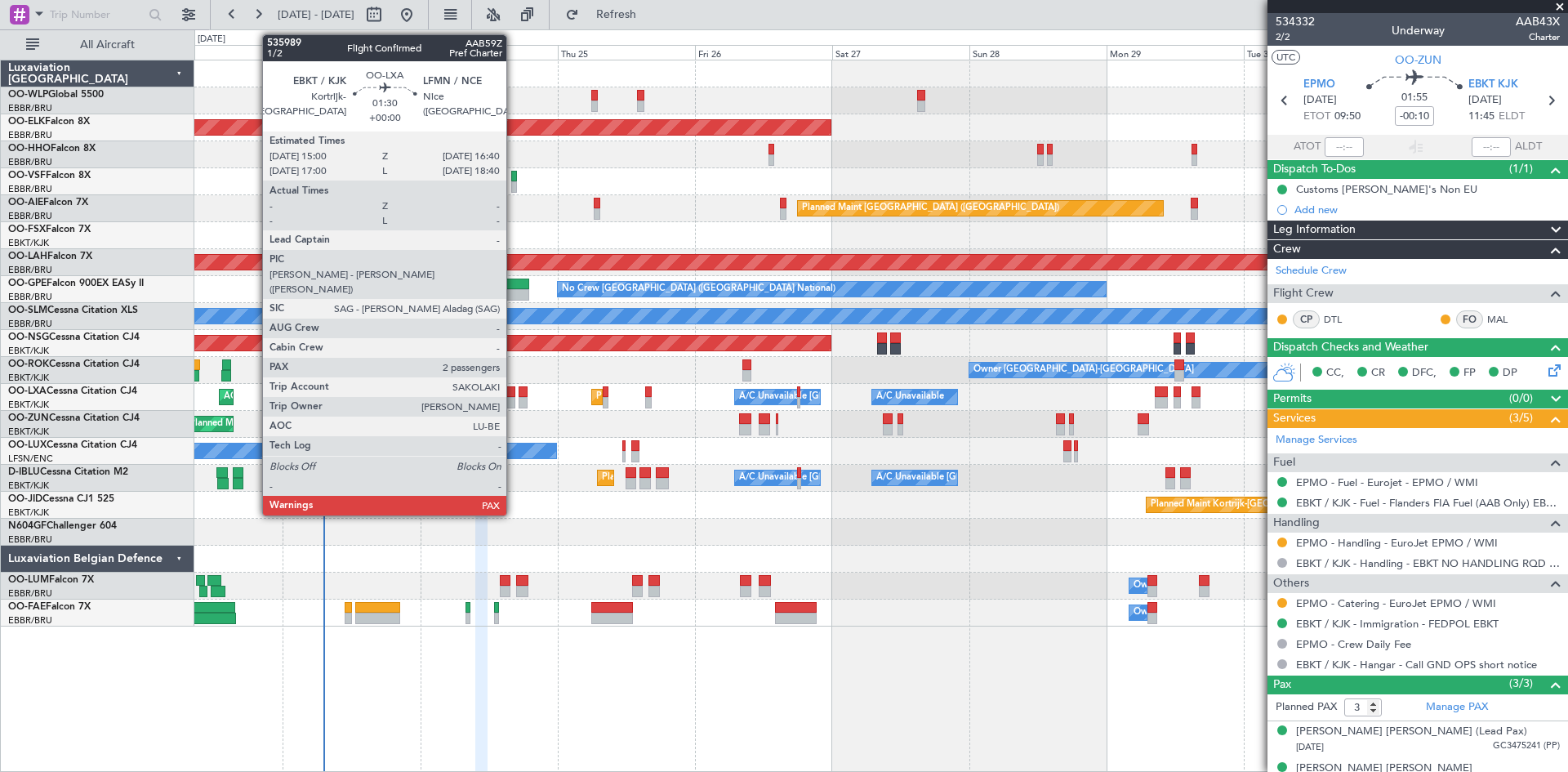
click at [514, 391] on div at bounding box center [510, 392] width 9 height 11
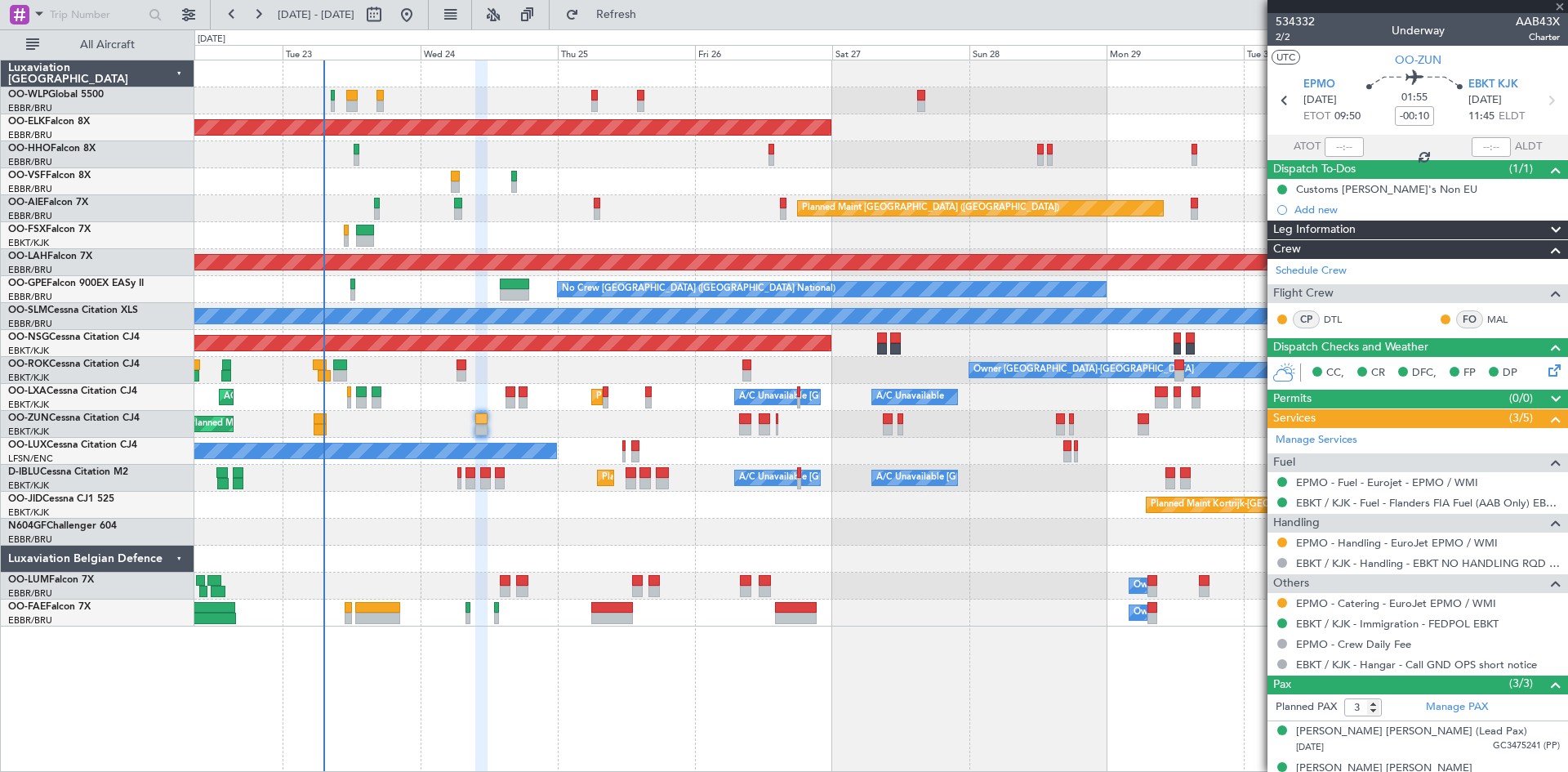
type input "2"
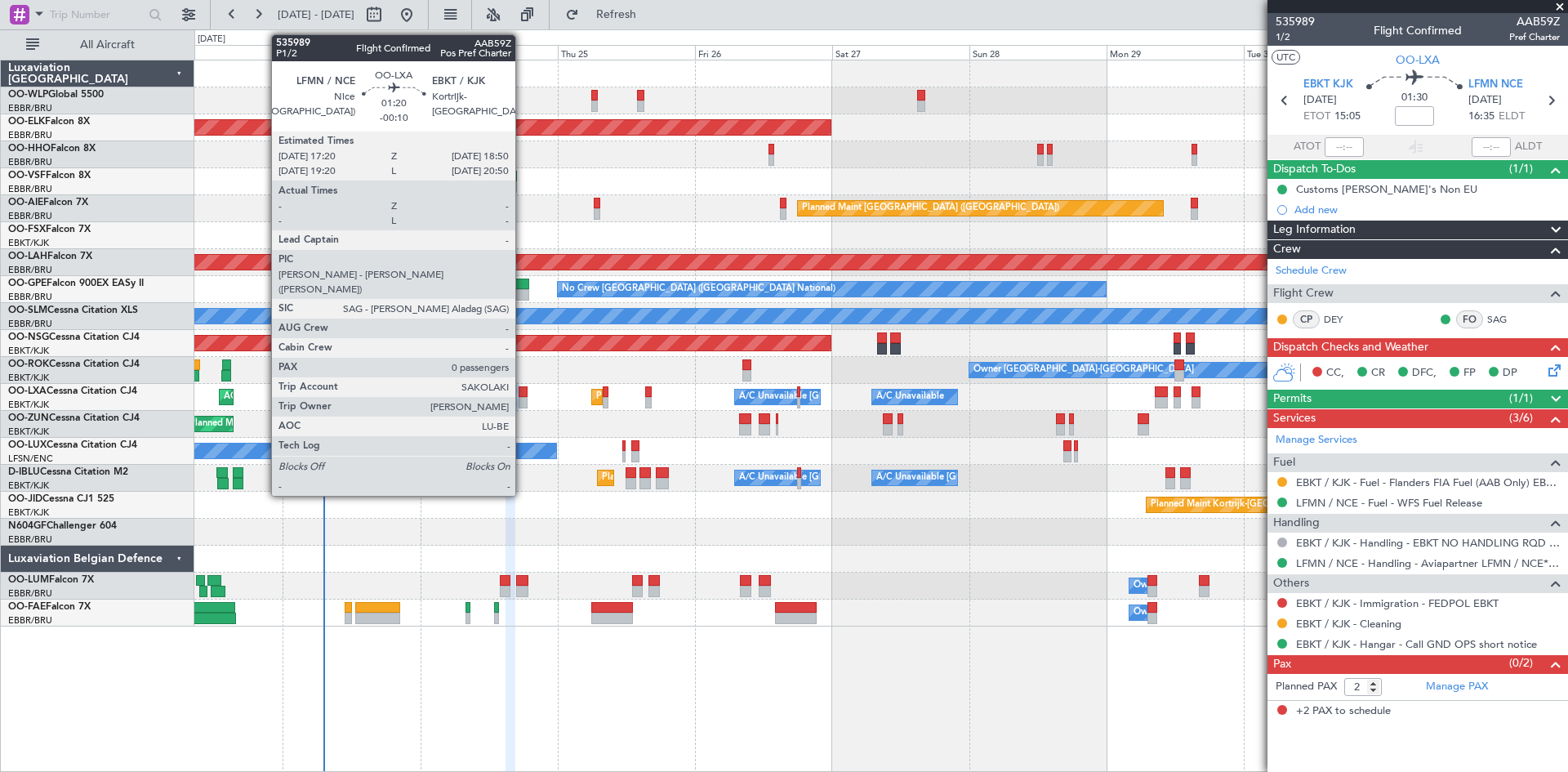
click at [522, 394] on div at bounding box center [523, 392] width 9 height 11
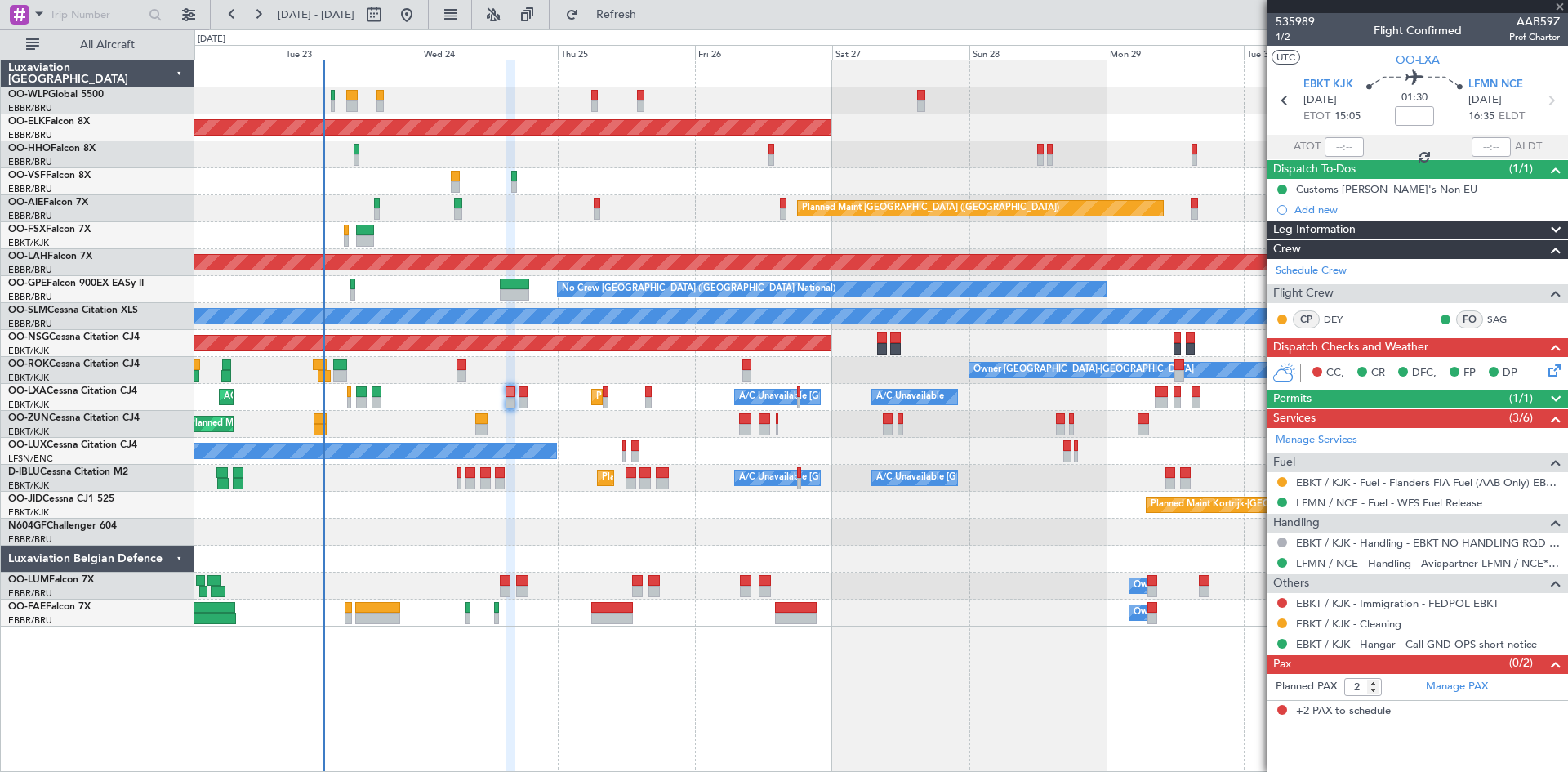
type input "-00:10"
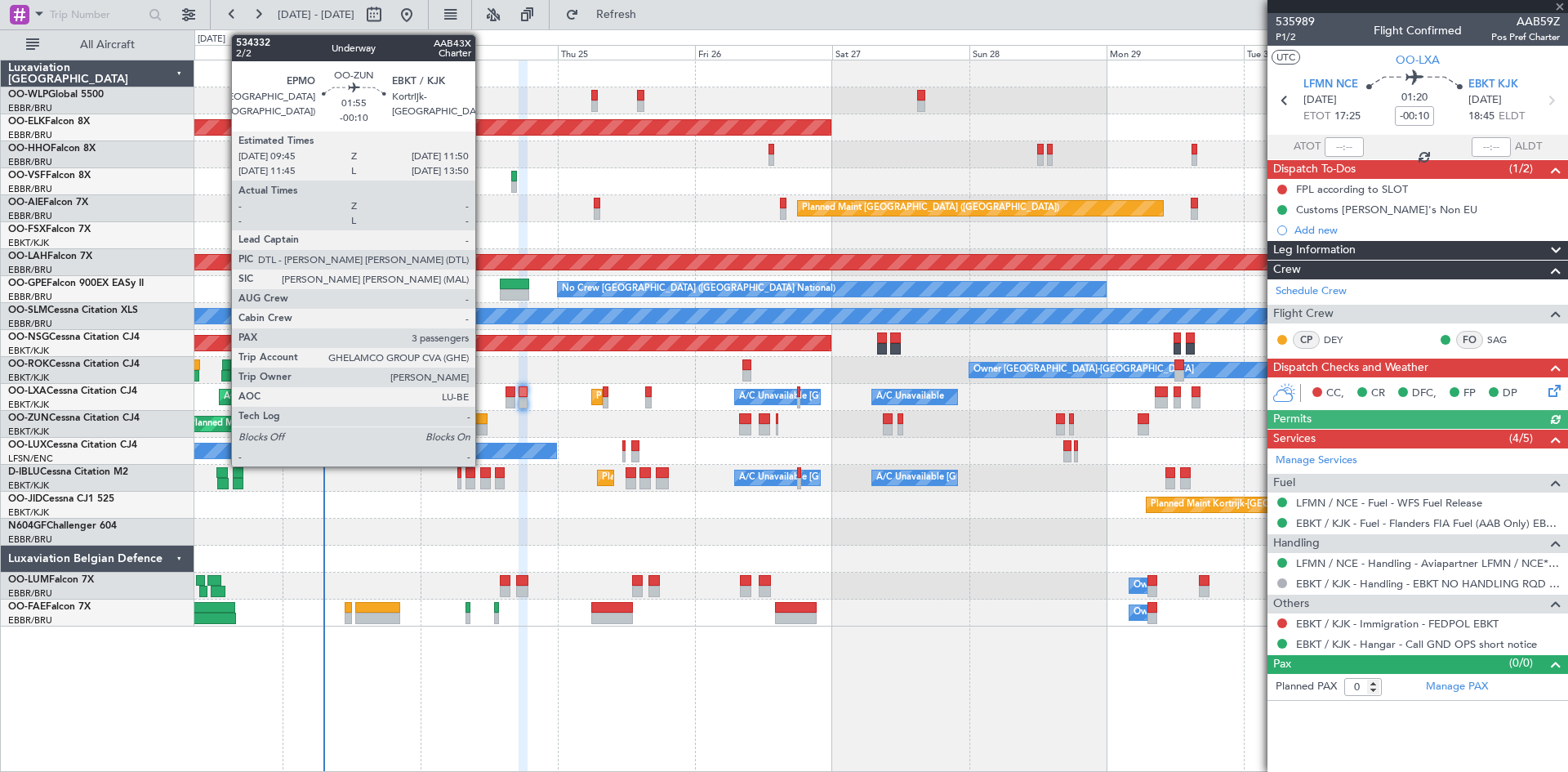
click at [483, 415] on div at bounding box center [481, 419] width 12 height 11
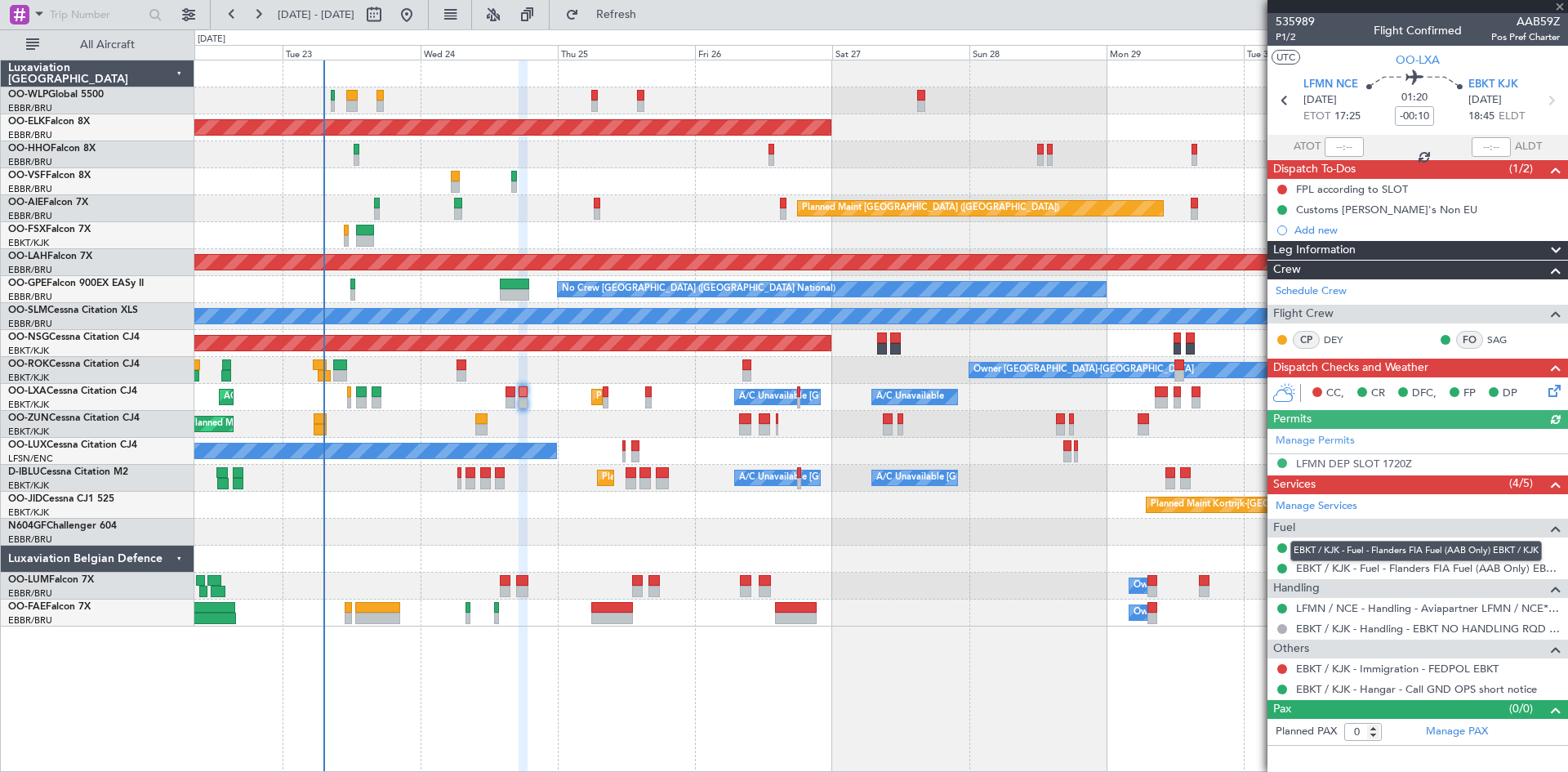
type input "3"
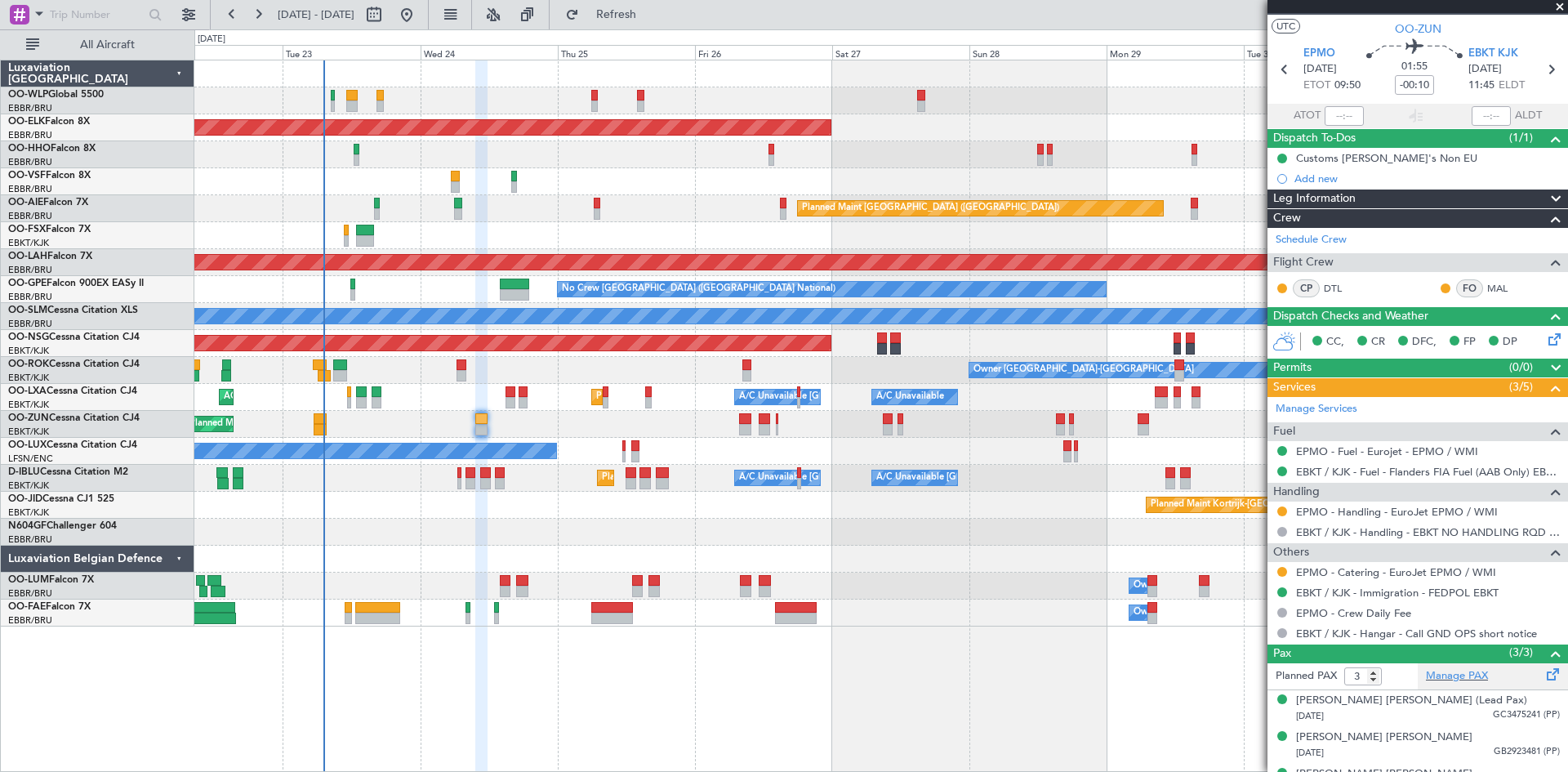
scroll to position [59, 0]
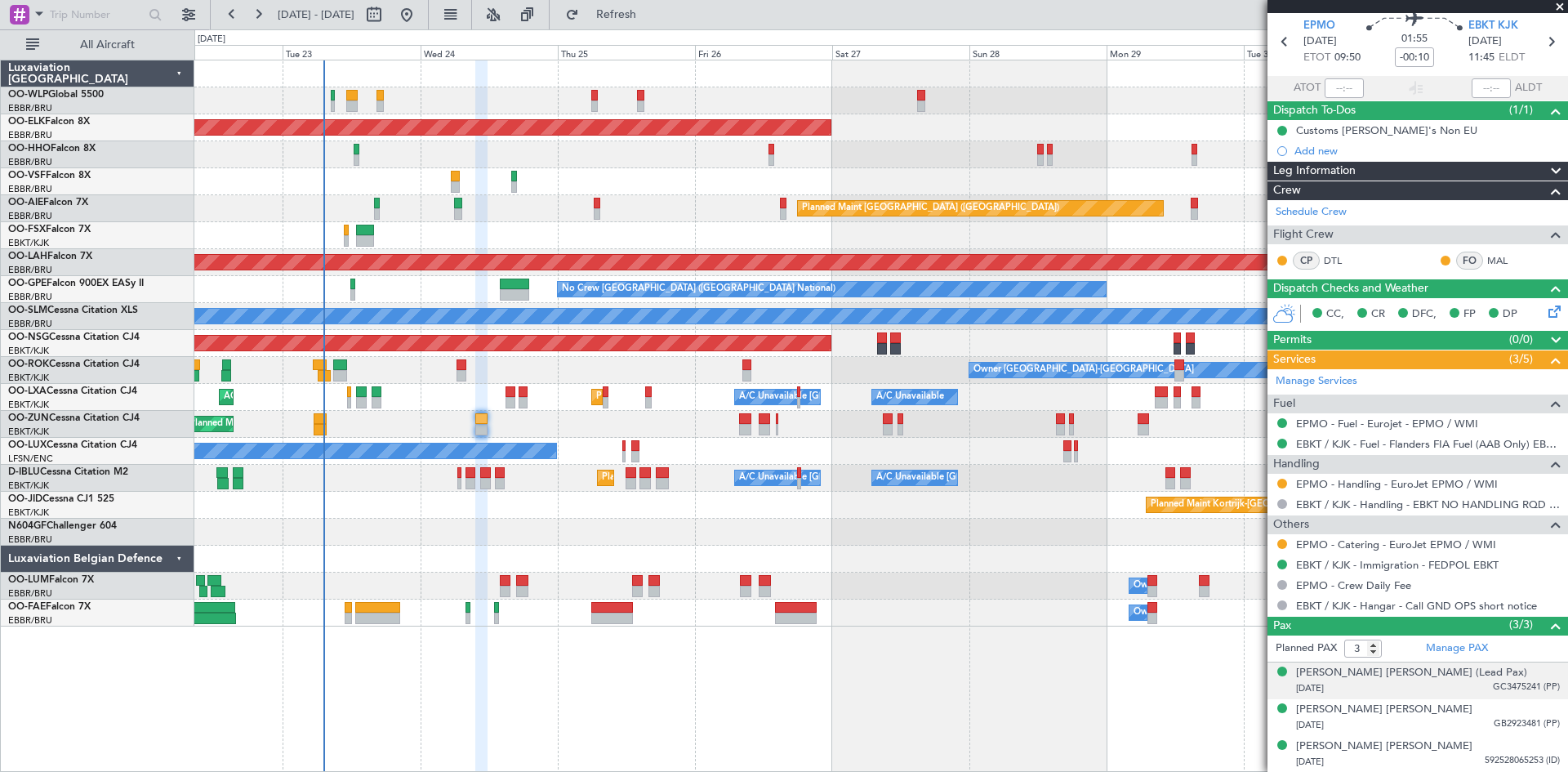
click at [1390, 682] on div "27/05/1982 GC3475241 (PP)" at bounding box center [1427, 688] width 264 height 16
click at [1393, 674] on div "[PERSON_NAME] [PERSON_NAME] (Lead Pax)" at bounding box center [1411, 673] width 231 height 16
click at [1395, 750] on div "[PERSON_NAME] [PERSON_NAME]" at bounding box center [1384, 749] width 177 height 16
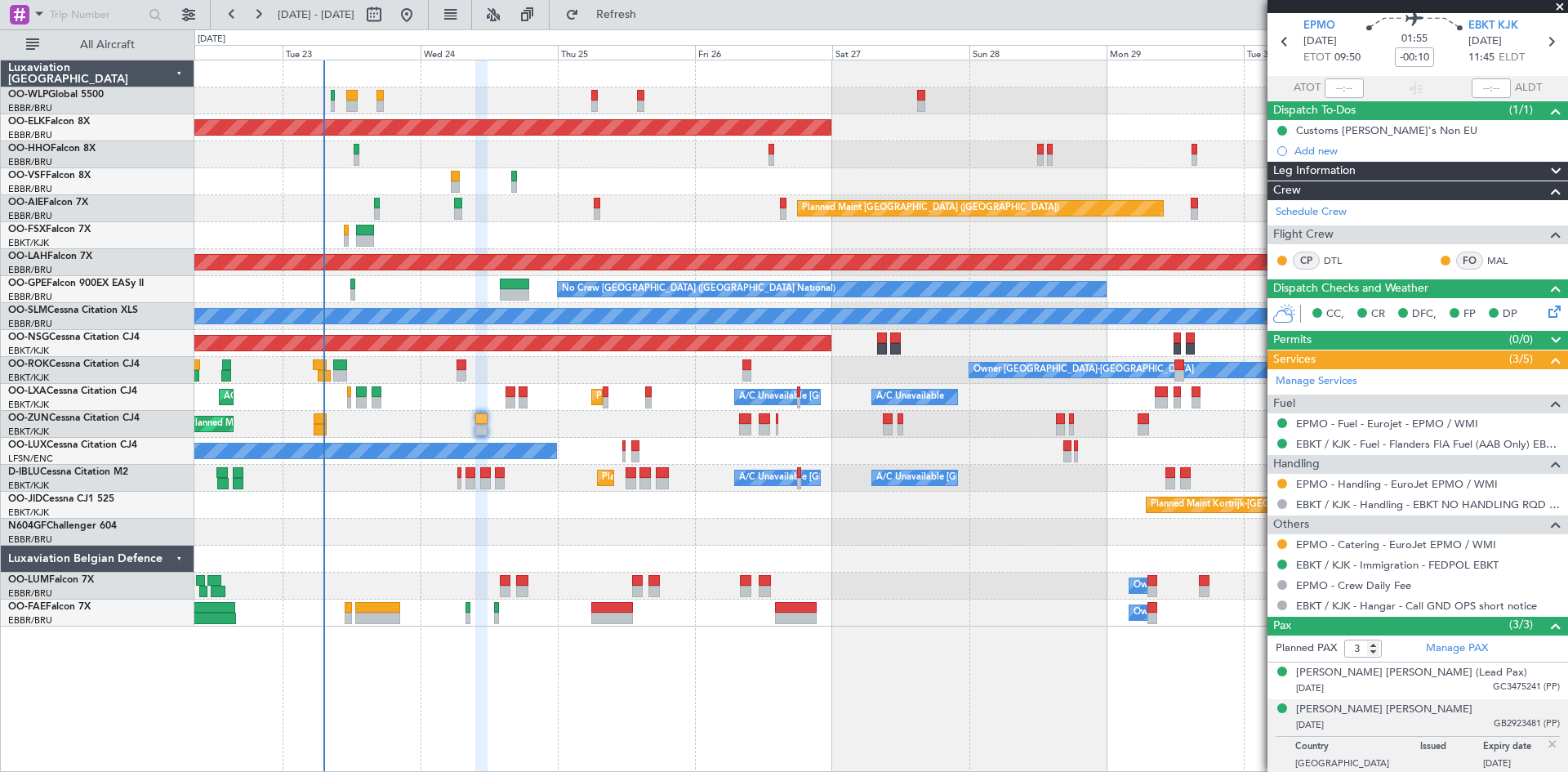
drag, startPoint x: 659, startPoint y: 21, endPoint x: 645, endPoint y: 39, distance: 22.8
click at [651, 21] on span "Refresh" at bounding box center [616, 15] width 69 height 11
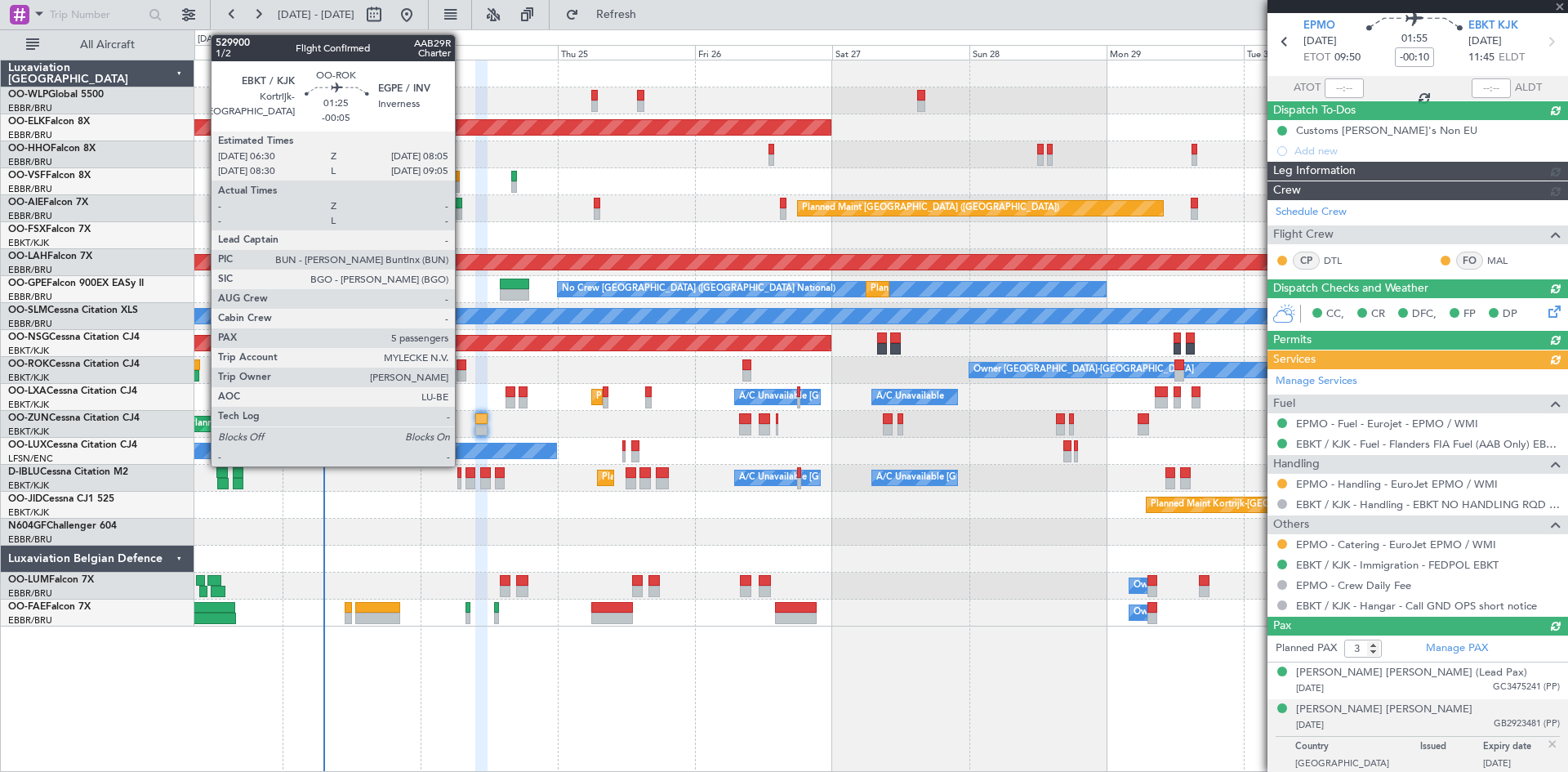
click at [462, 370] on div at bounding box center [461, 376] width 9 height 11
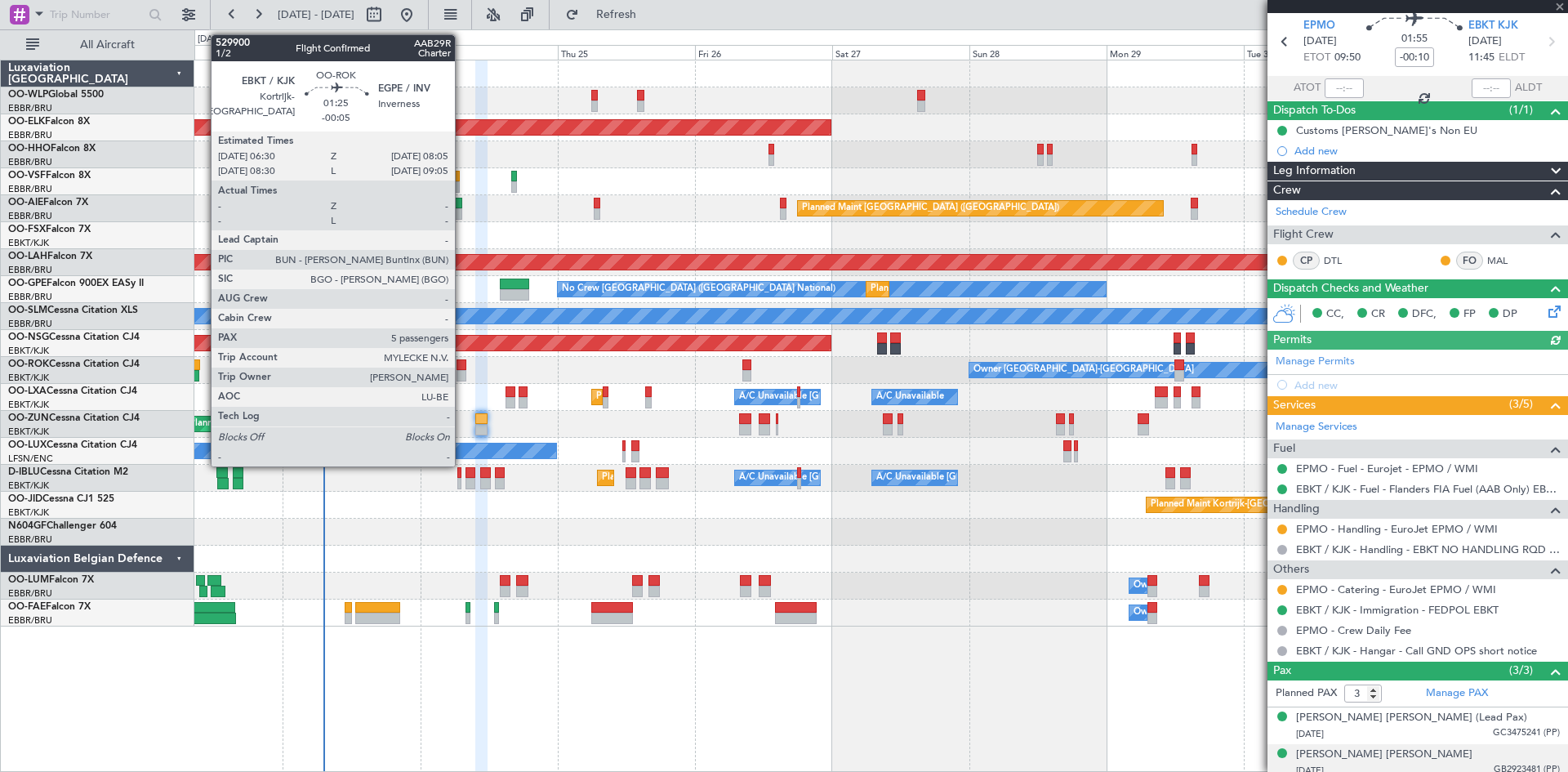
type input "-00:05"
type input "5"
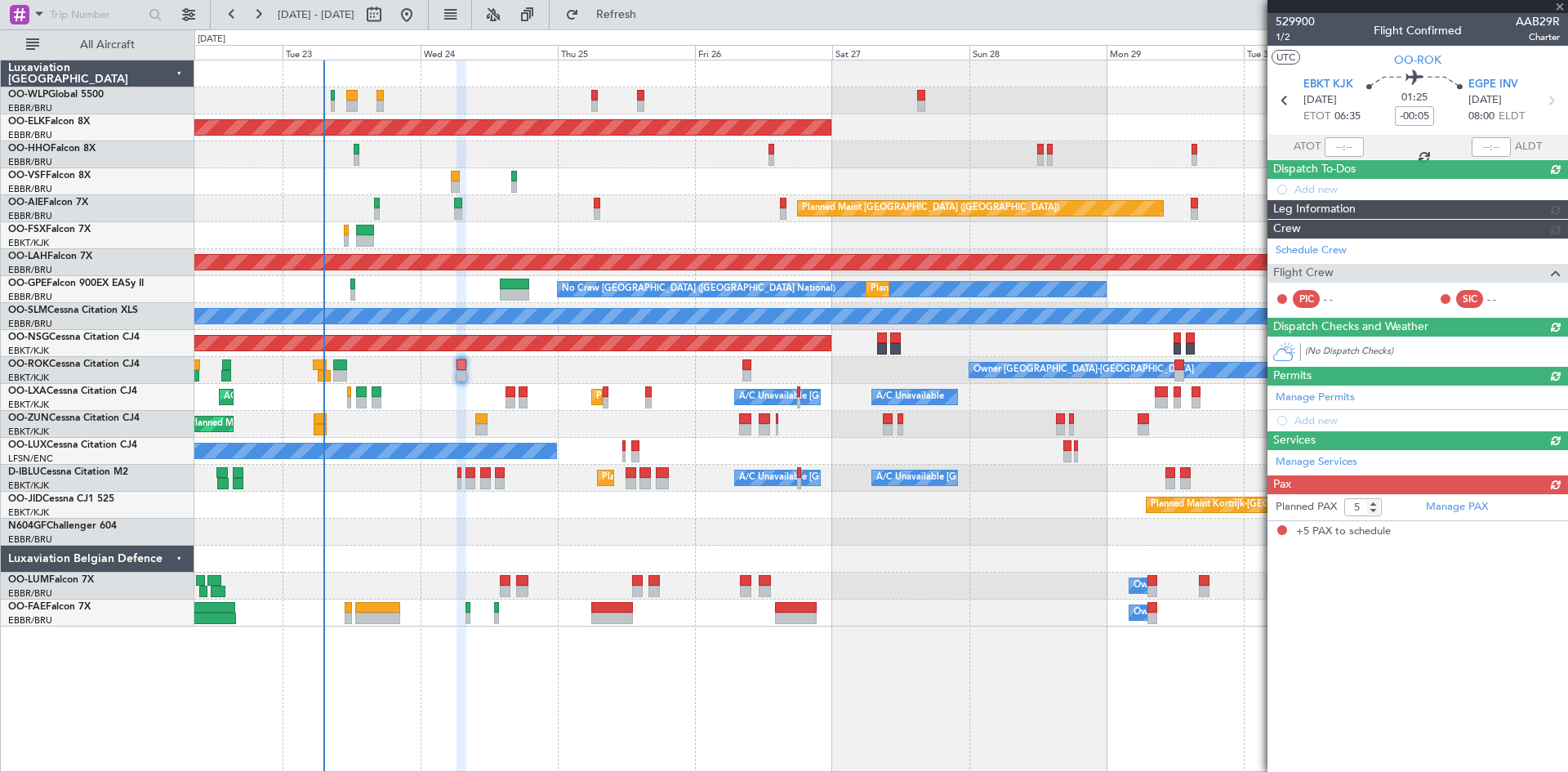
scroll to position [0, 0]
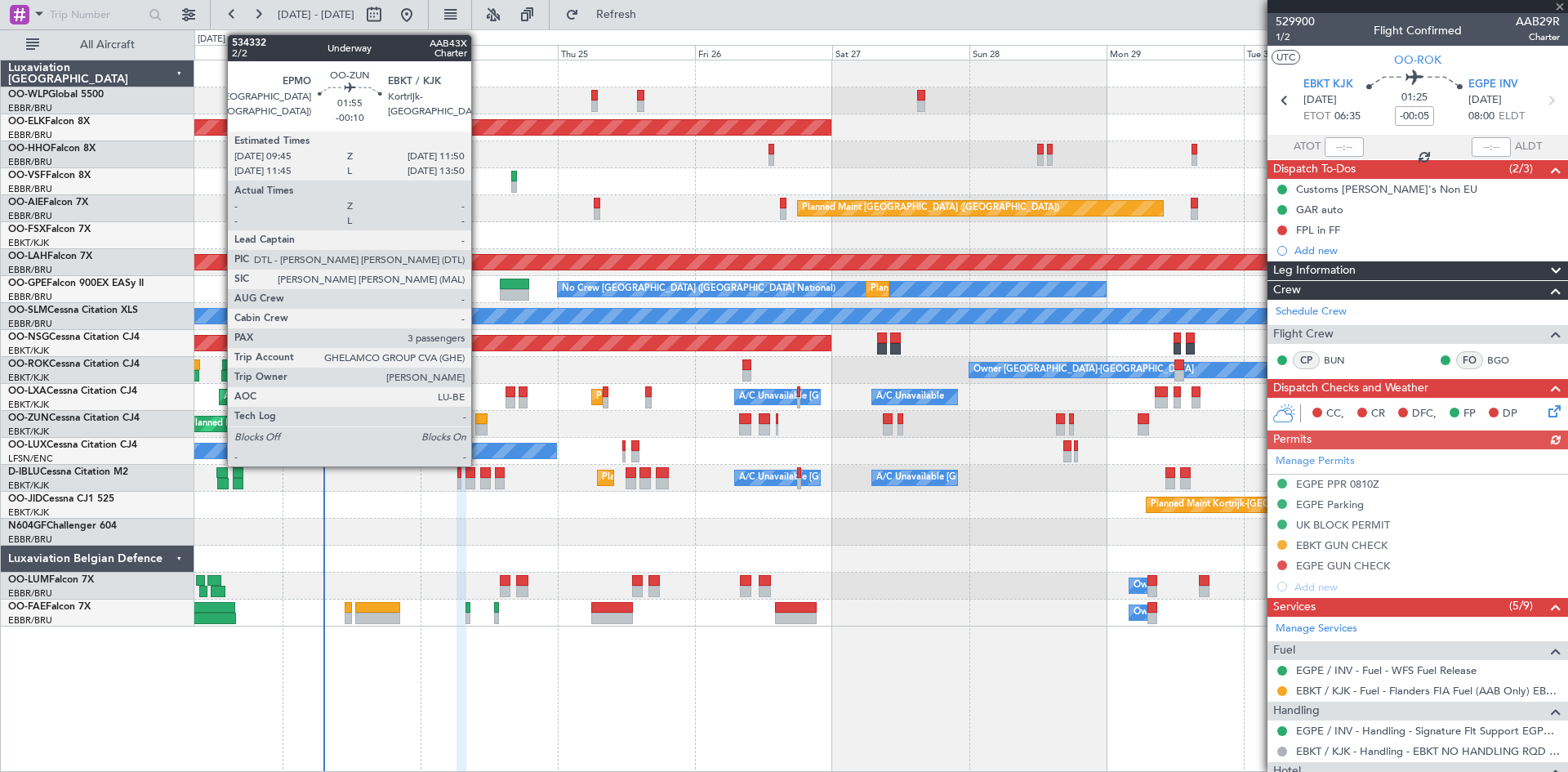
click at [479, 429] on div at bounding box center [481, 430] width 12 height 11
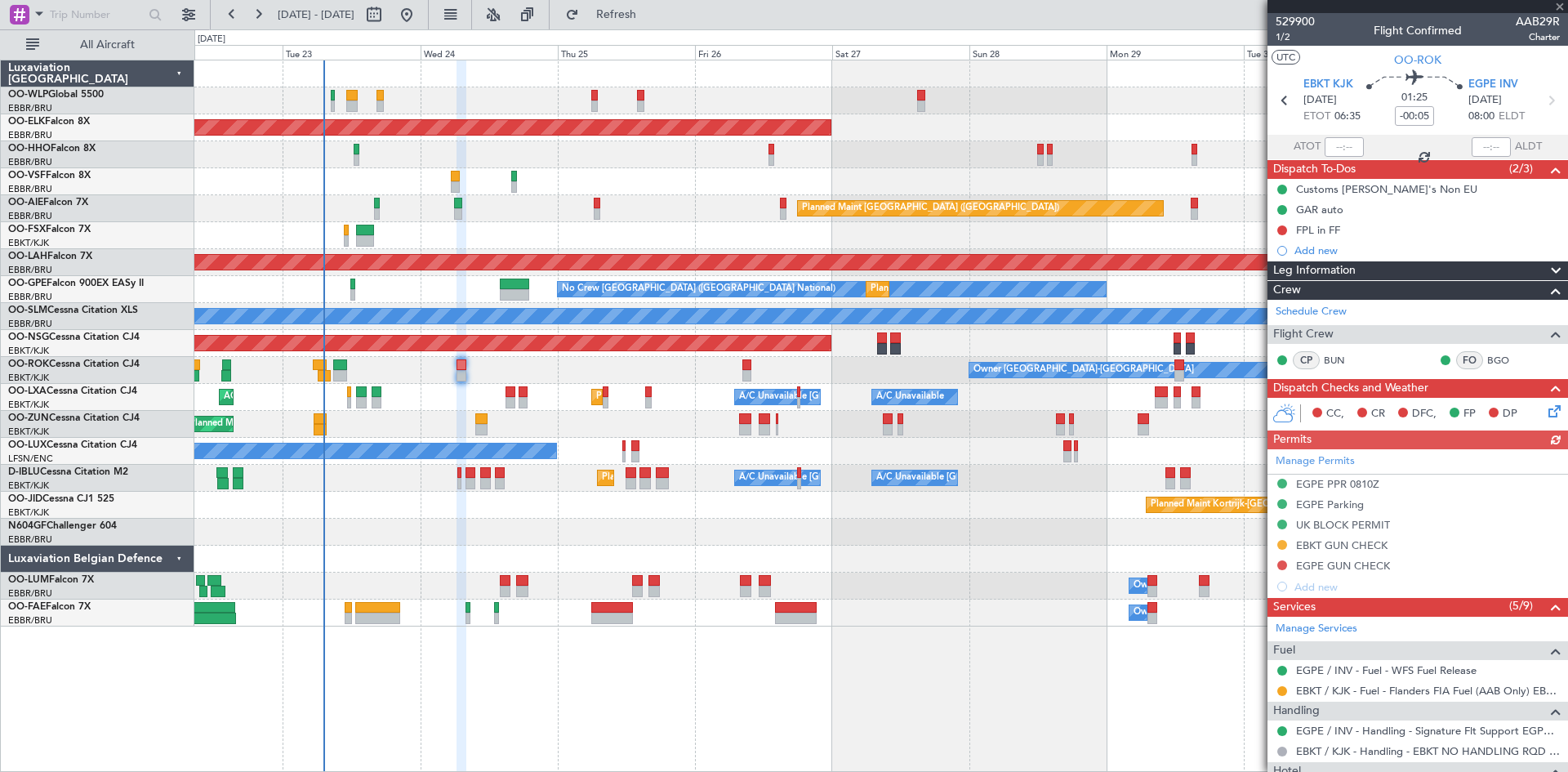
type input "-00:10"
type input "3"
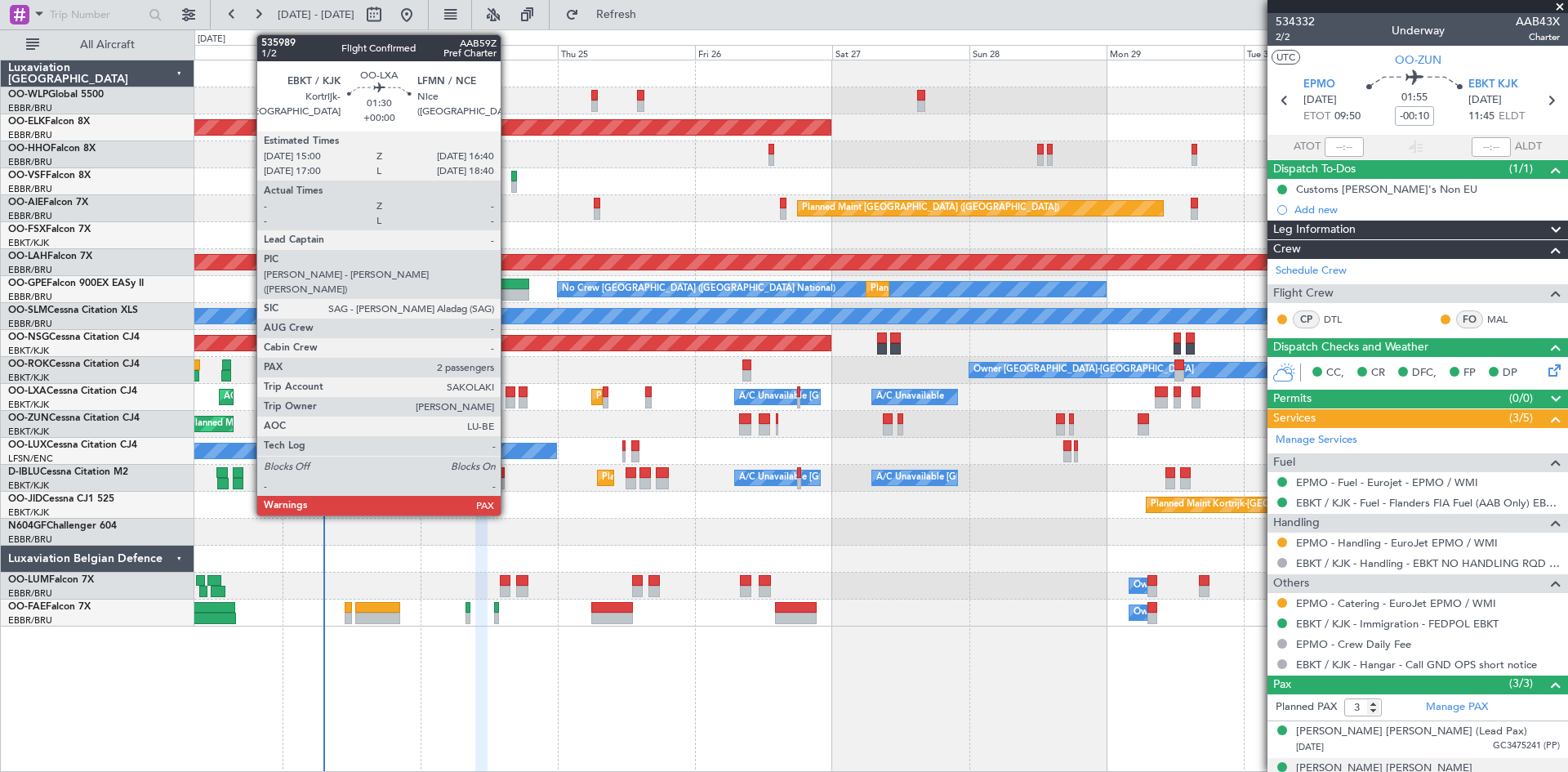
click at [508, 397] on div at bounding box center [510, 403] width 9 height 11
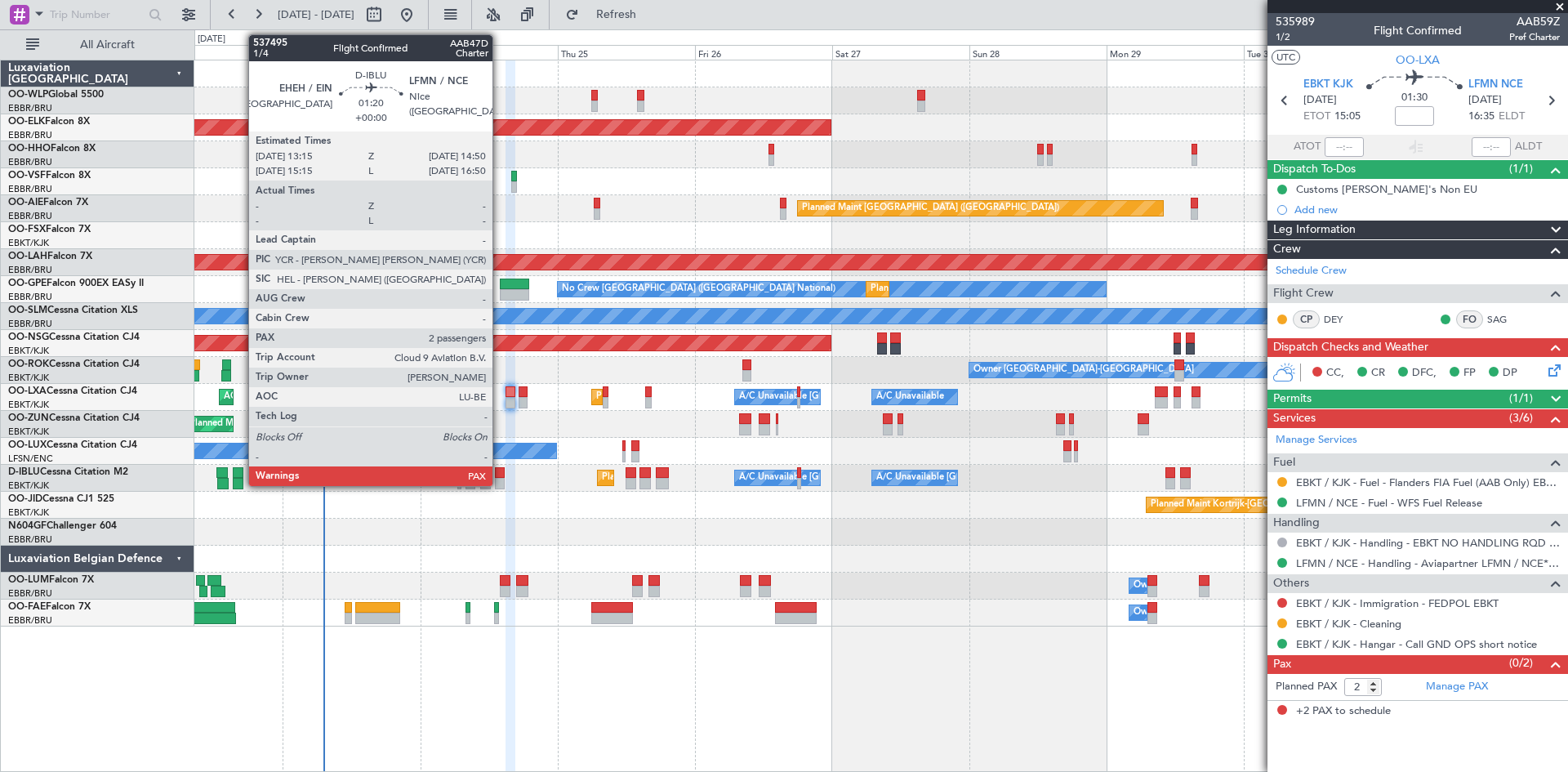
click at [500, 475] on div at bounding box center [500, 472] width 9 height 11
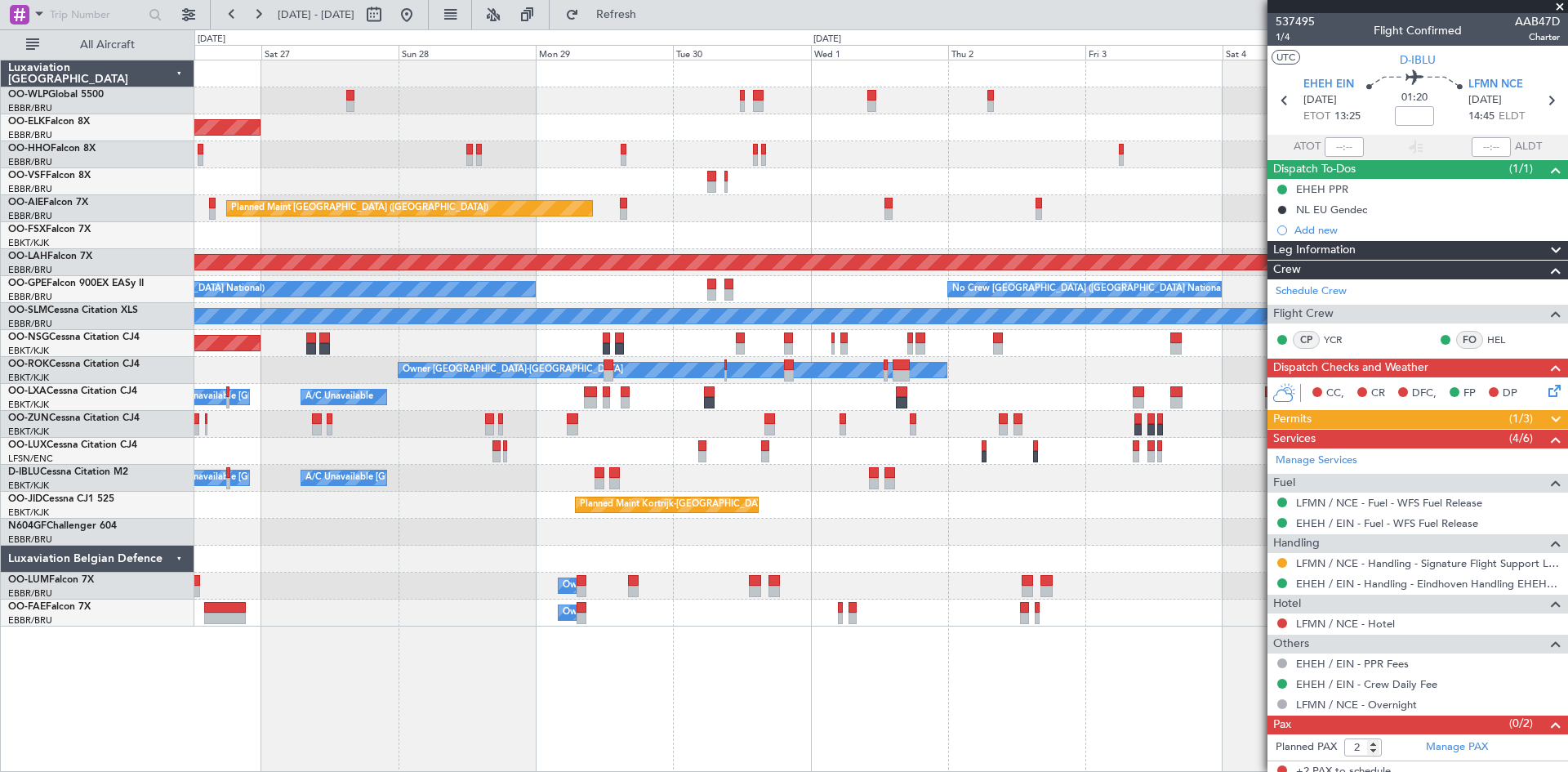
click at [383, 530] on div "Planned Maint Kortrijk-Wevelgem Planned Maint London (Farnborough) Planned Main…" at bounding box center [880, 343] width 1372 height 566
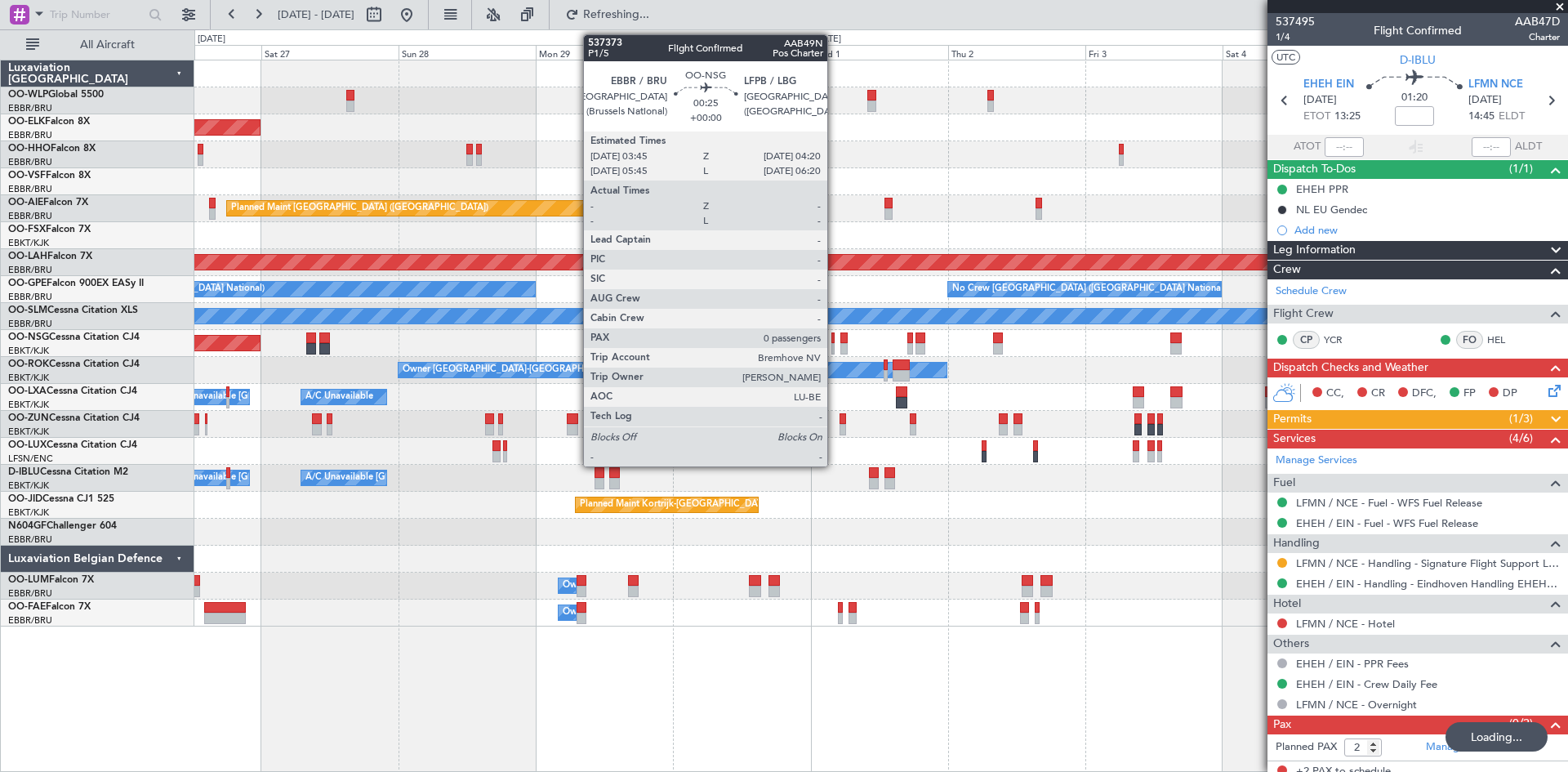
click at [834, 347] on div at bounding box center [833, 349] width 4 height 11
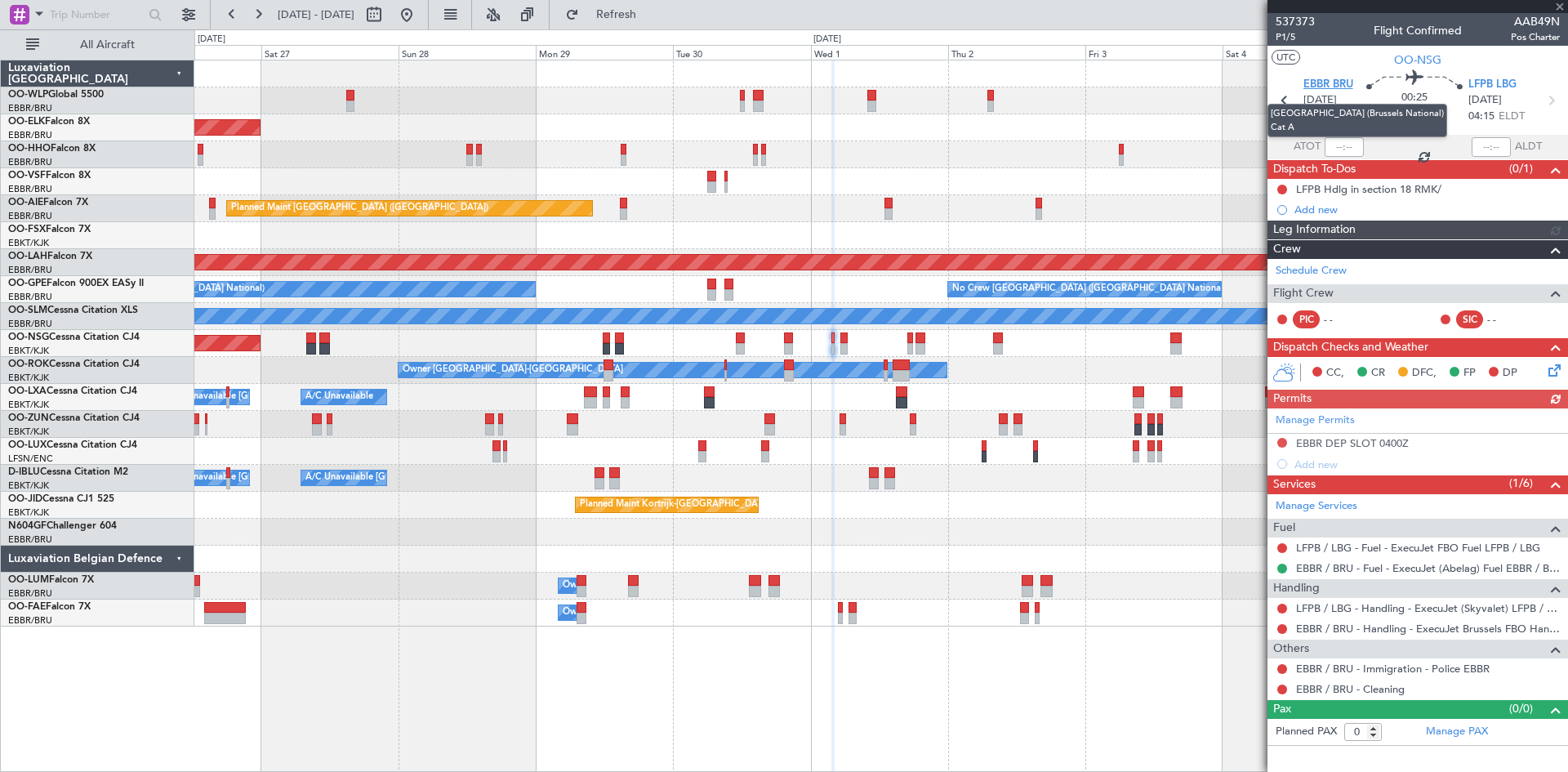
click at [1322, 82] on span "EBBR BRU" at bounding box center [1328, 84] width 50 height 16
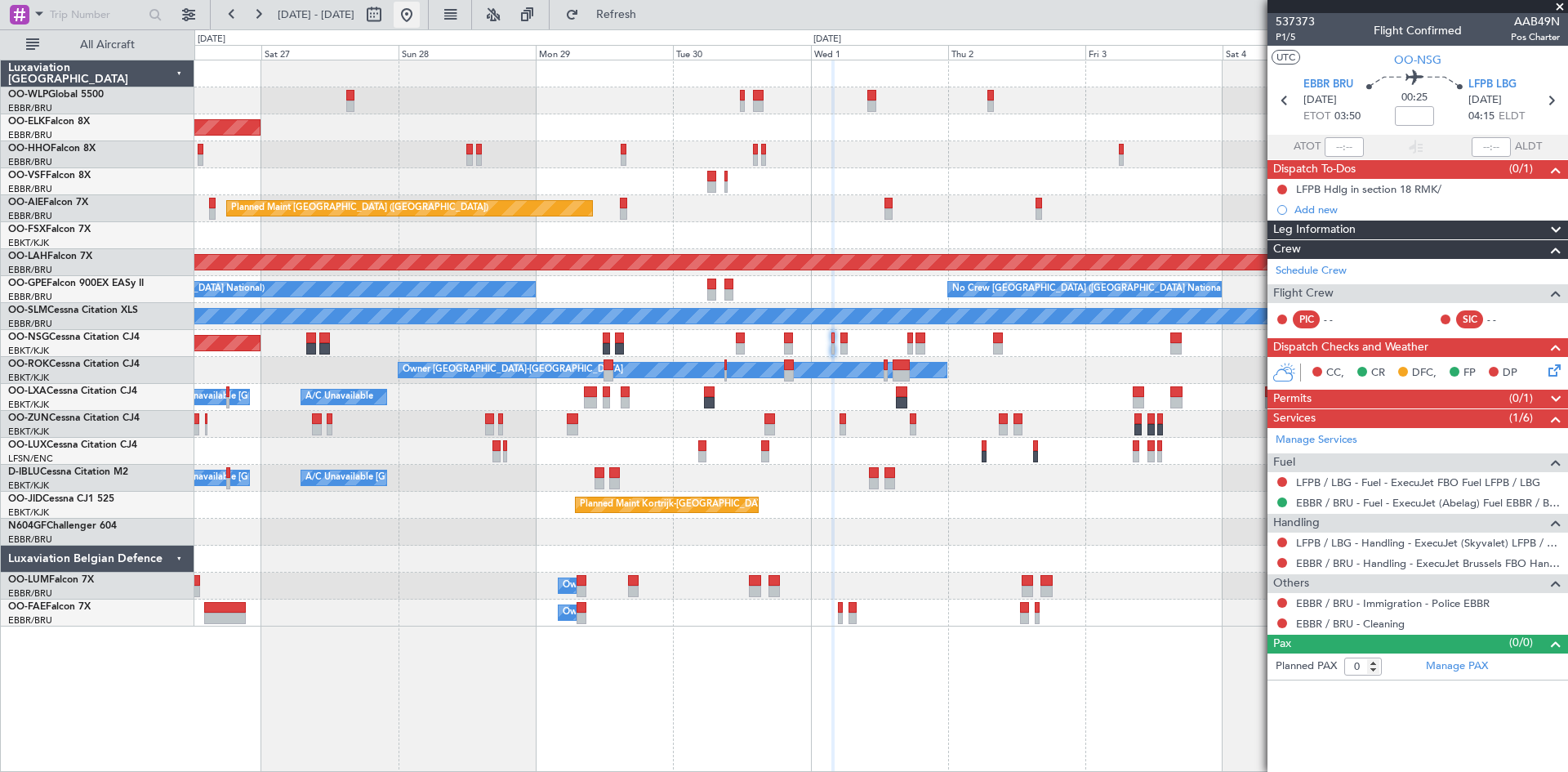
click at [419, 15] on button at bounding box center [407, 15] width 26 height 26
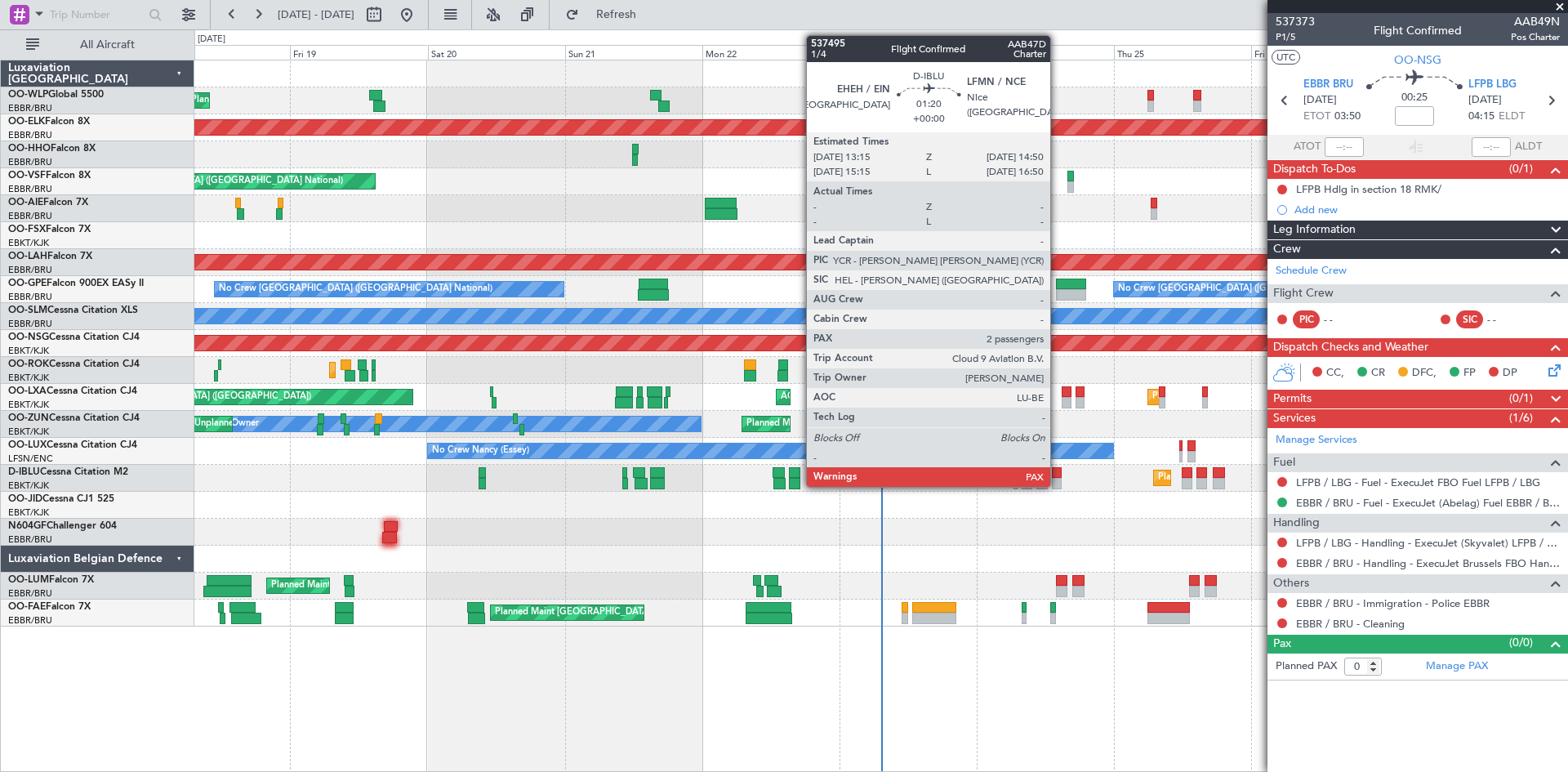
click at [1057, 485] on div at bounding box center [1056, 484] width 9 height 11
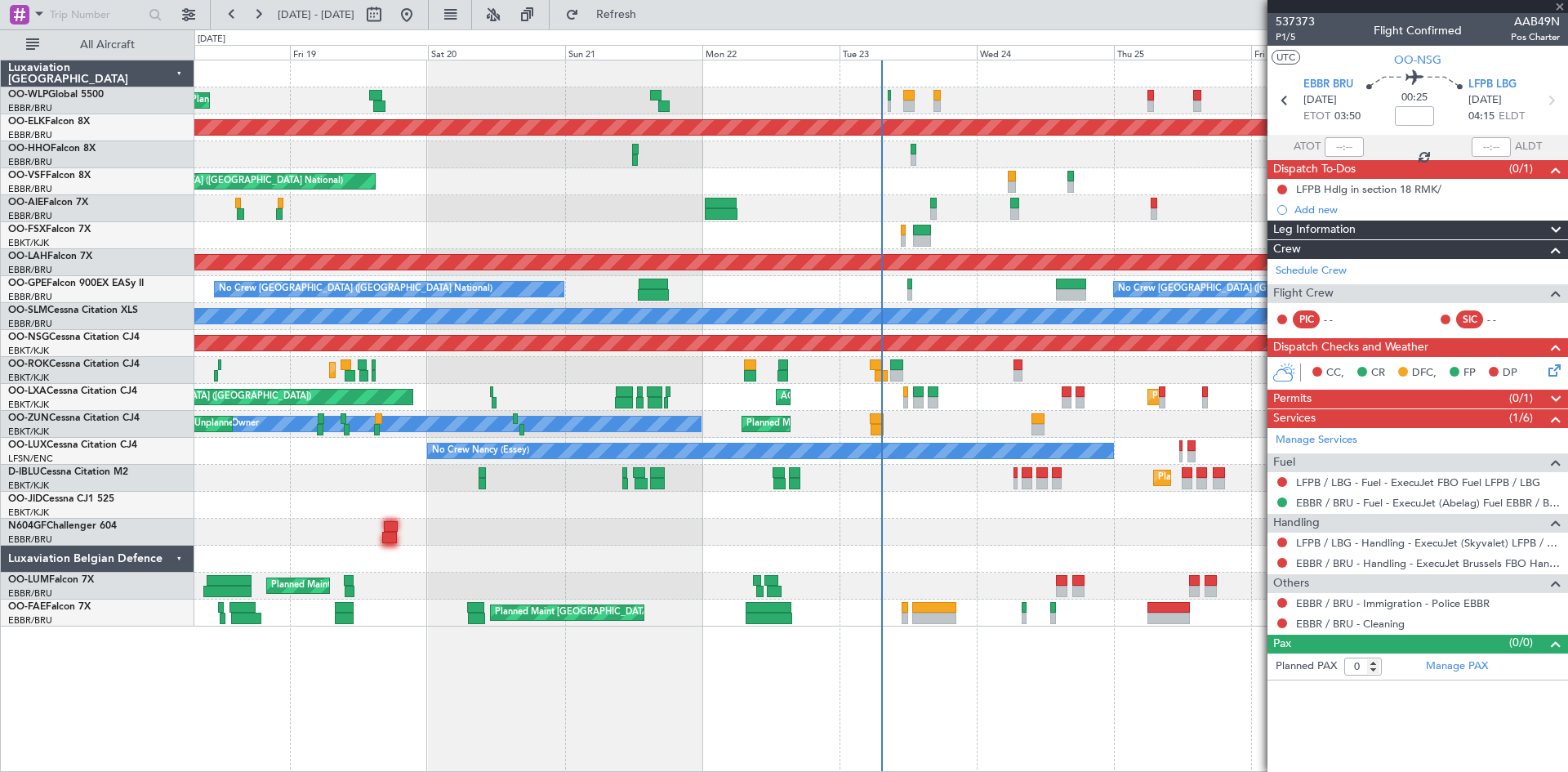
type input "2"
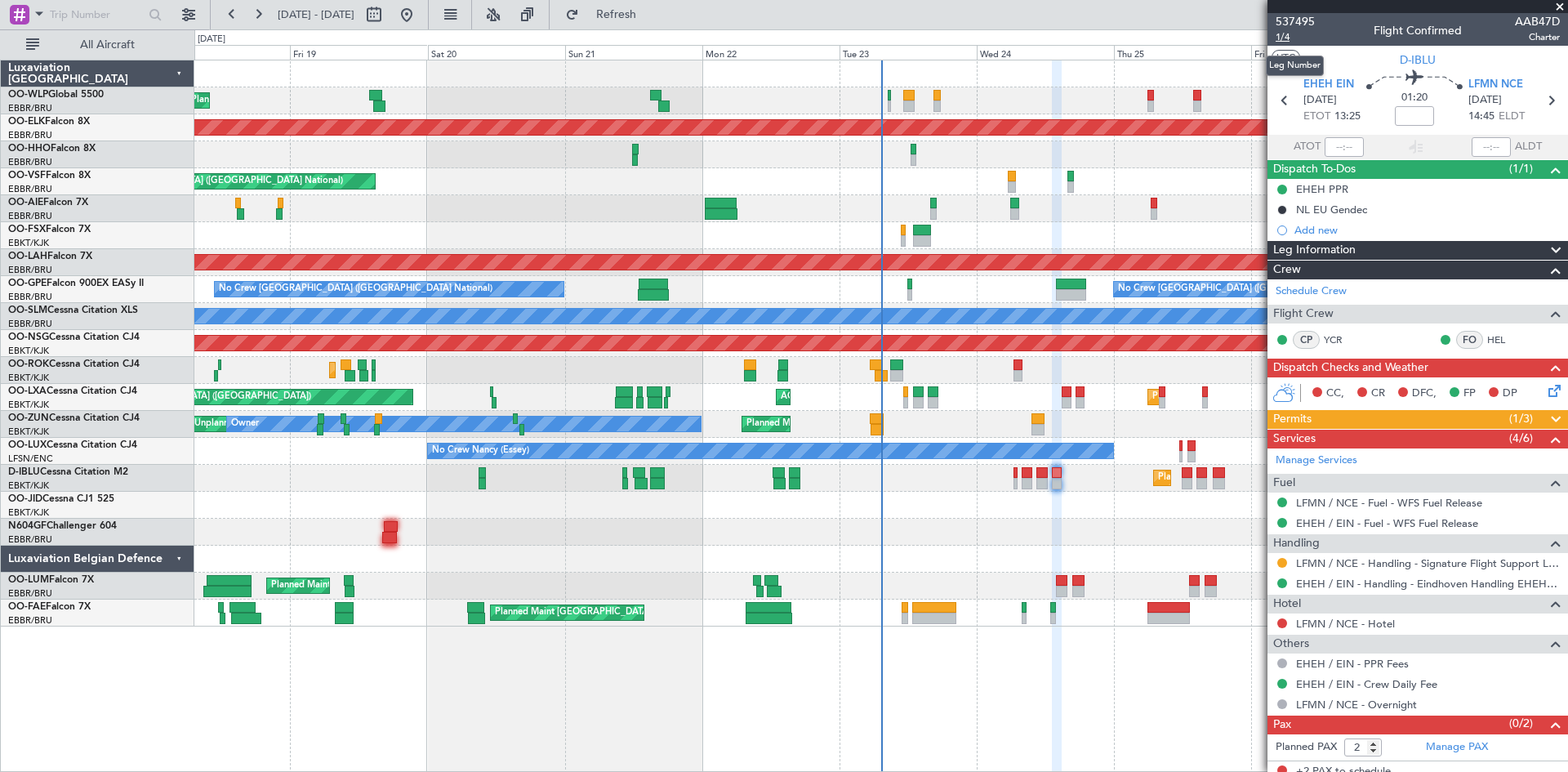
click at [1279, 40] on span "1/4" at bounding box center [1294, 37] width 39 height 14
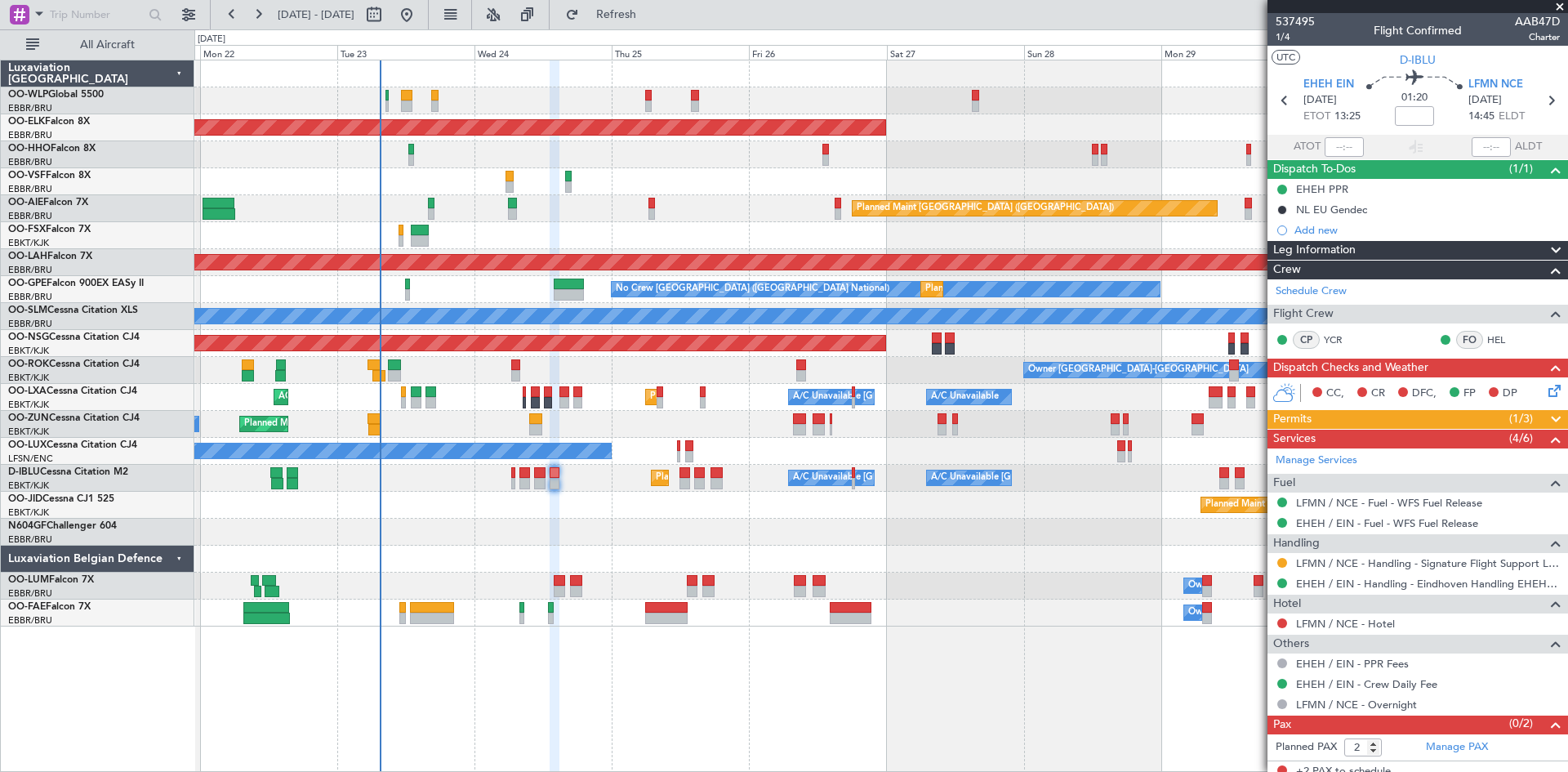
click at [36, 575] on div "Planned Maint Kortrijk-[GEOGRAPHIC_DATA] AOG Maint [GEOGRAPHIC_DATA] ([GEOGRAPH…" at bounding box center [784, 401] width 1568 height 743
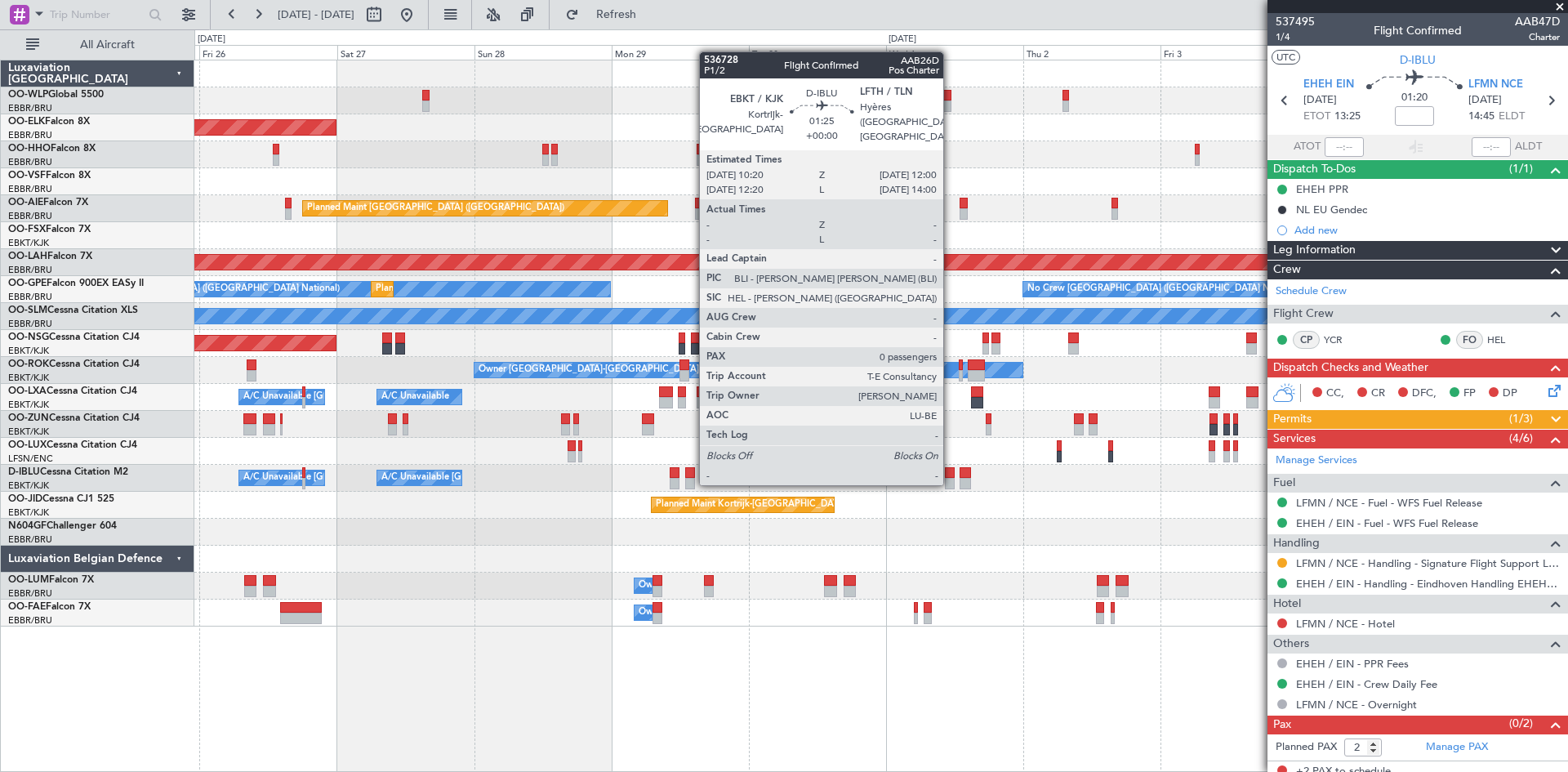
click at [950, 482] on div at bounding box center [949, 484] width 9 height 11
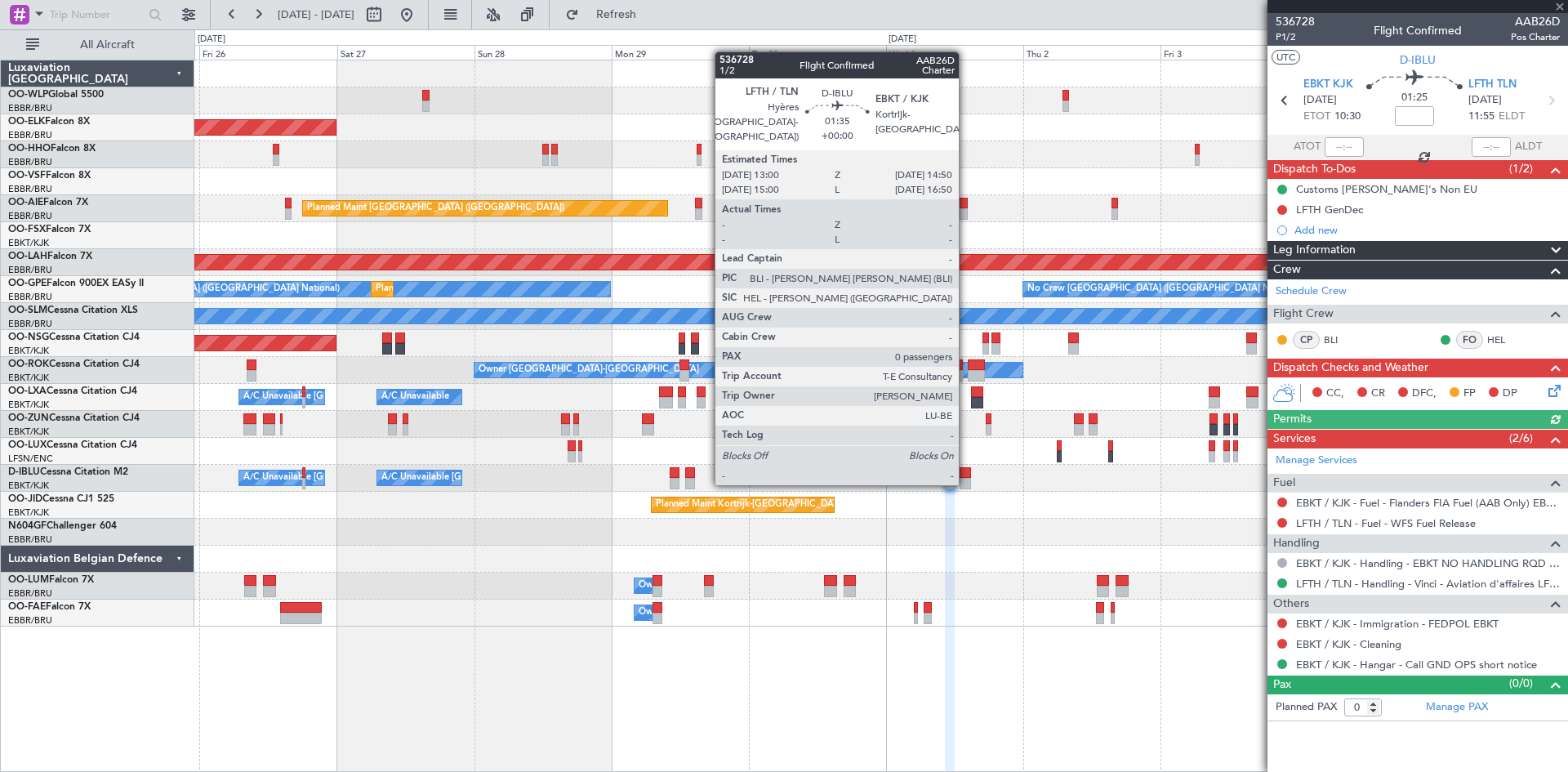
click at [966, 482] on div at bounding box center [964, 484] width 10 height 11
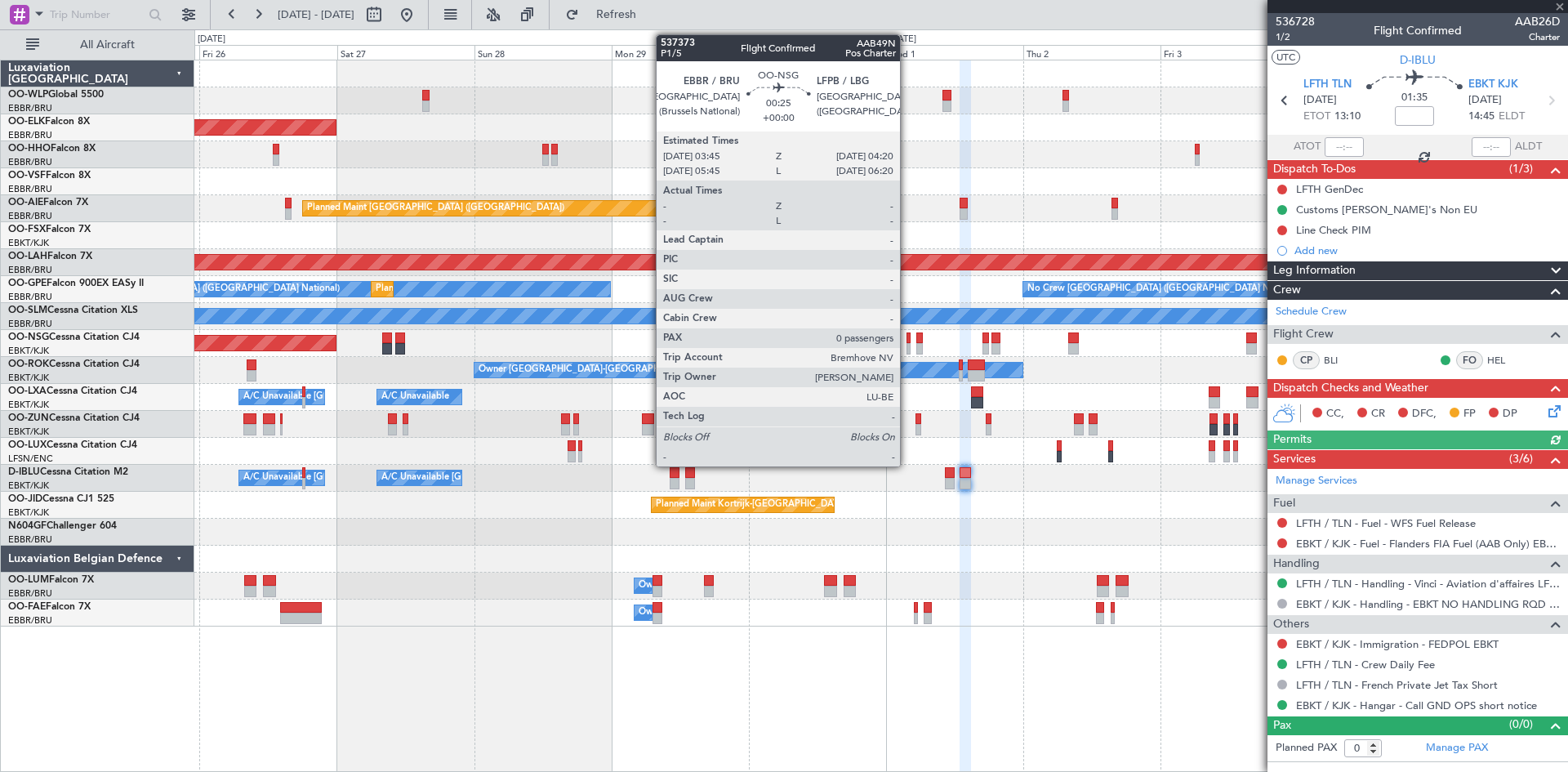
click at [907, 347] on div at bounding box center [909, 349] width 4 height 11
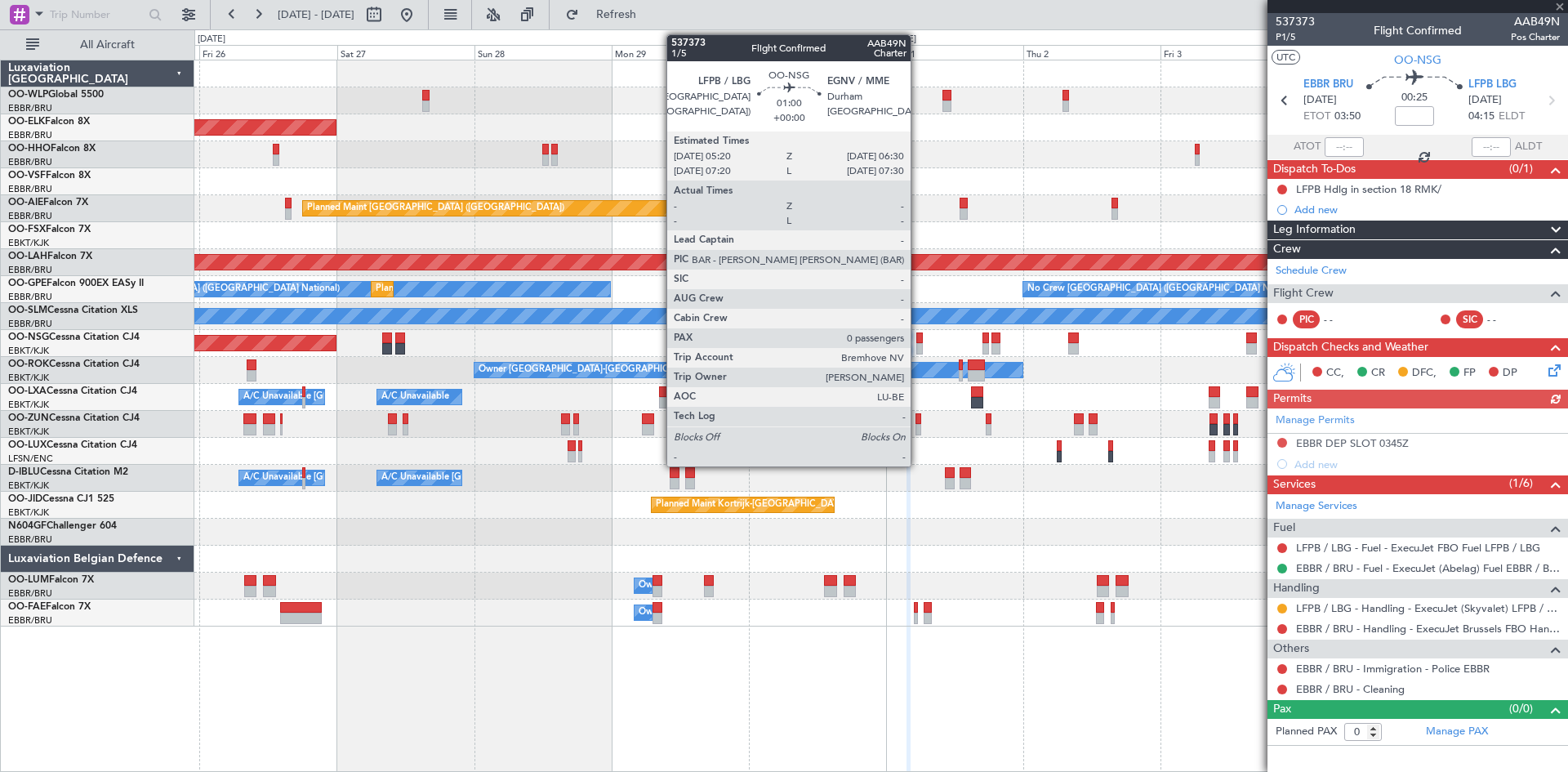
click at [918, 349] on div at bounding box center [920, 349] width 8 height 11
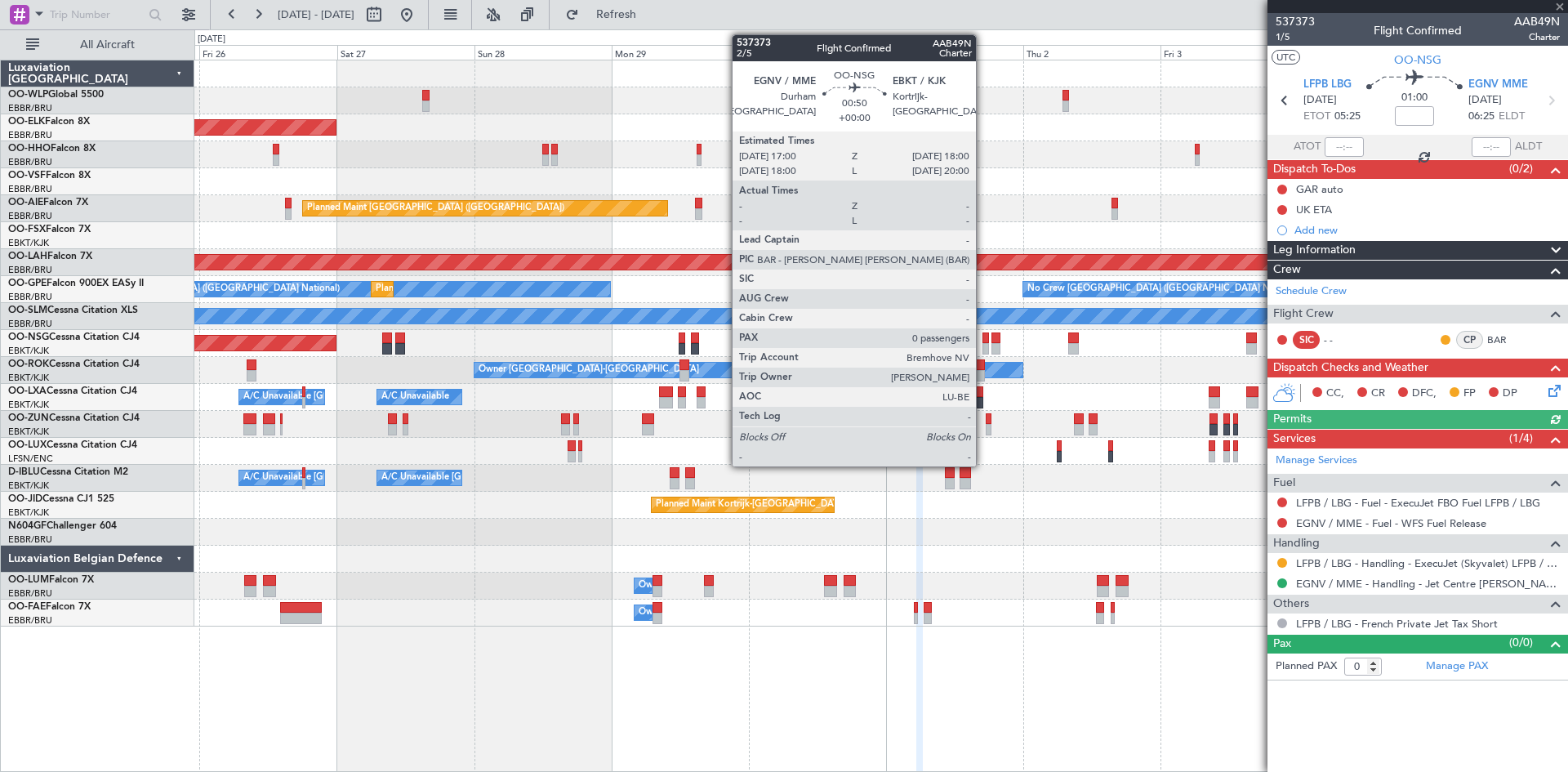
click at [983, 340] on div at bounding box center [985, 338] width 7 height 11
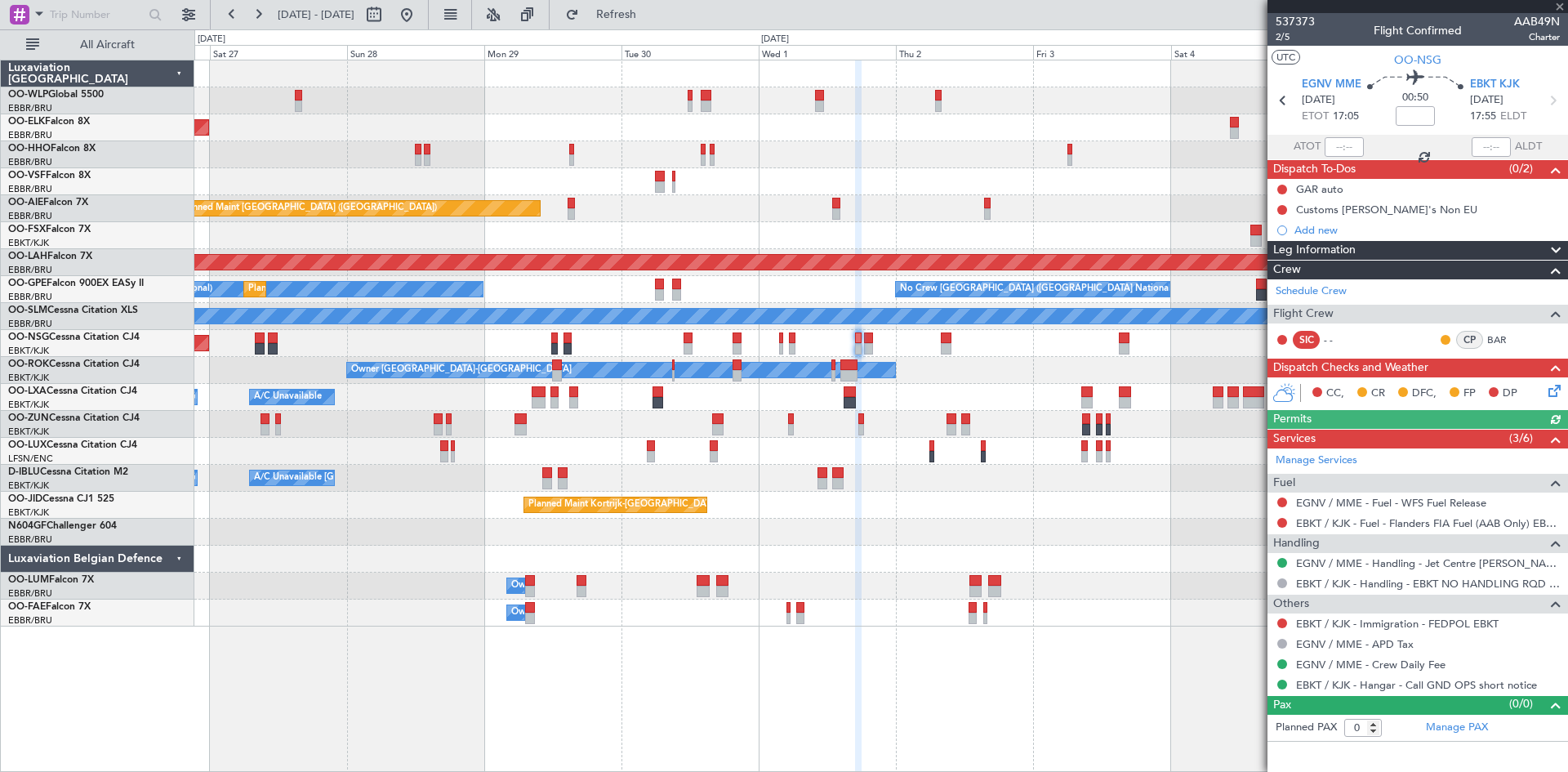
click at [993, 410] on div "Planned Maint Kortrijk-[GEOGRAPHIC_DATA] Planned Maint [GEOGRAPHIC_DATA] ([GEOG…" at bounding box center [880, 343] width 1372 height 566
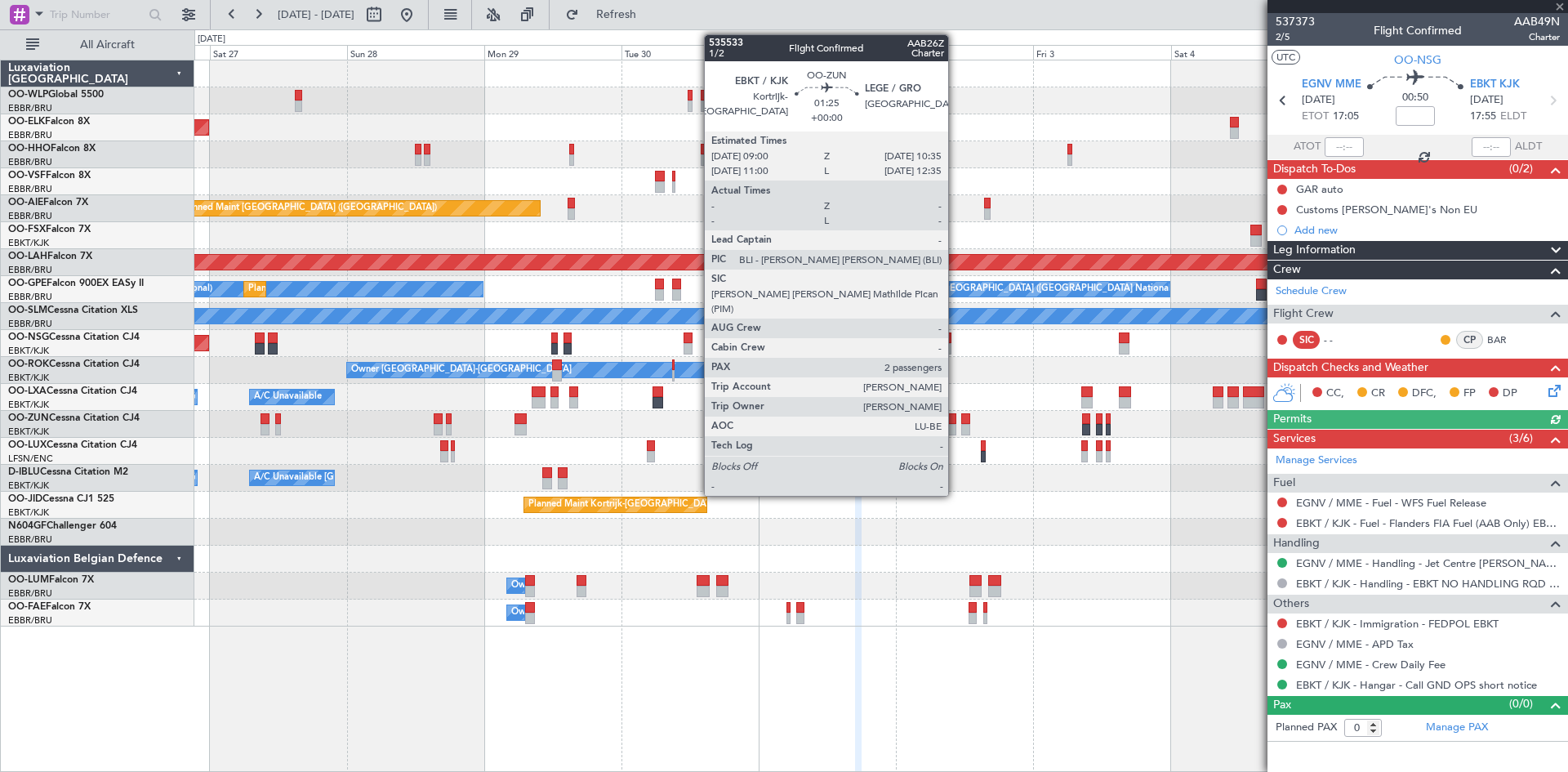
click at [955, 430] on div at bounding box center [951, 430] width 9 height 11
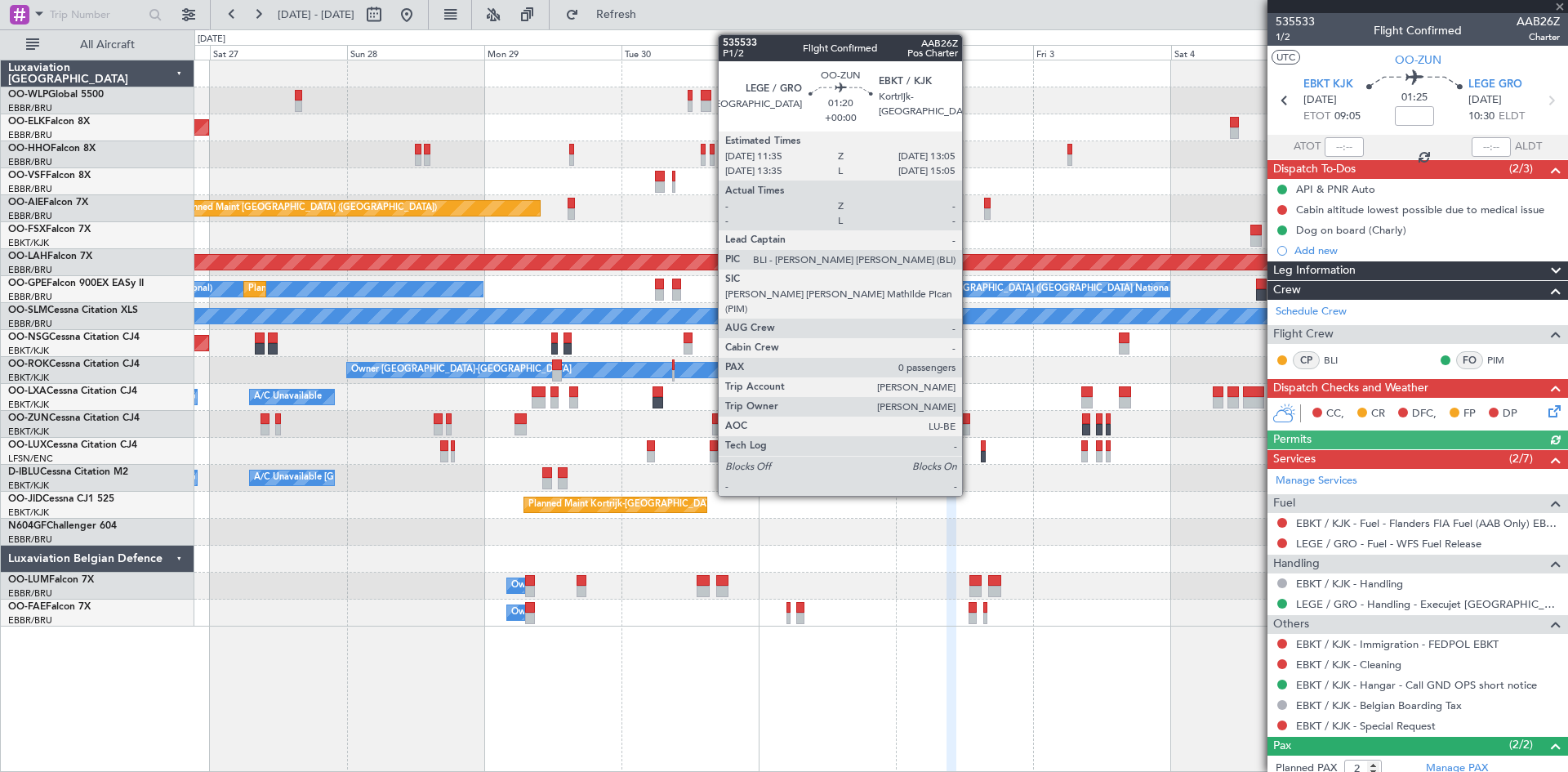
click at [969, 427] on div at bounding box center [965, 430] width 9 height 11
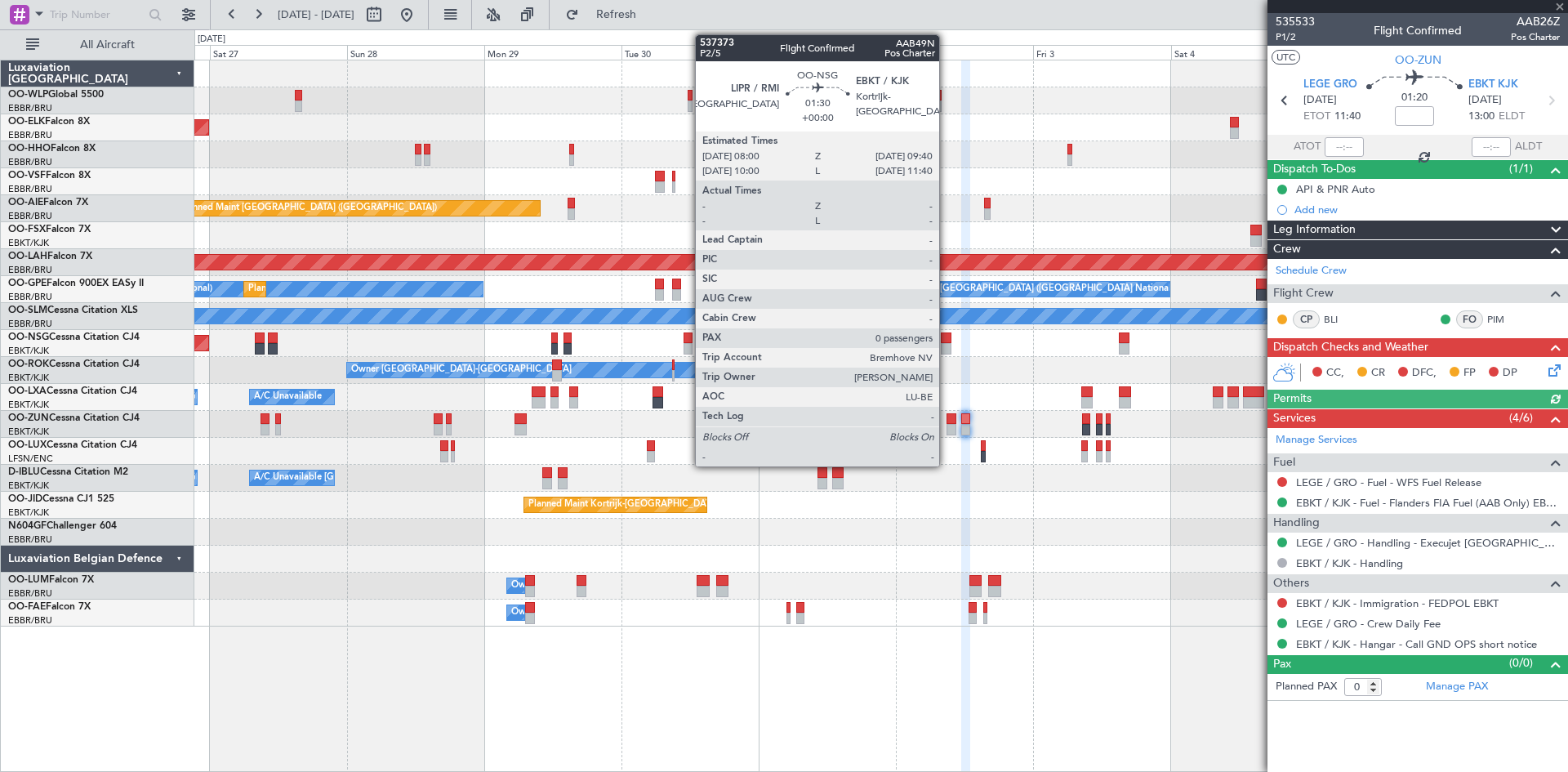
click at [946, 339] on div at bounding box center [946, 338] width 9 height 11
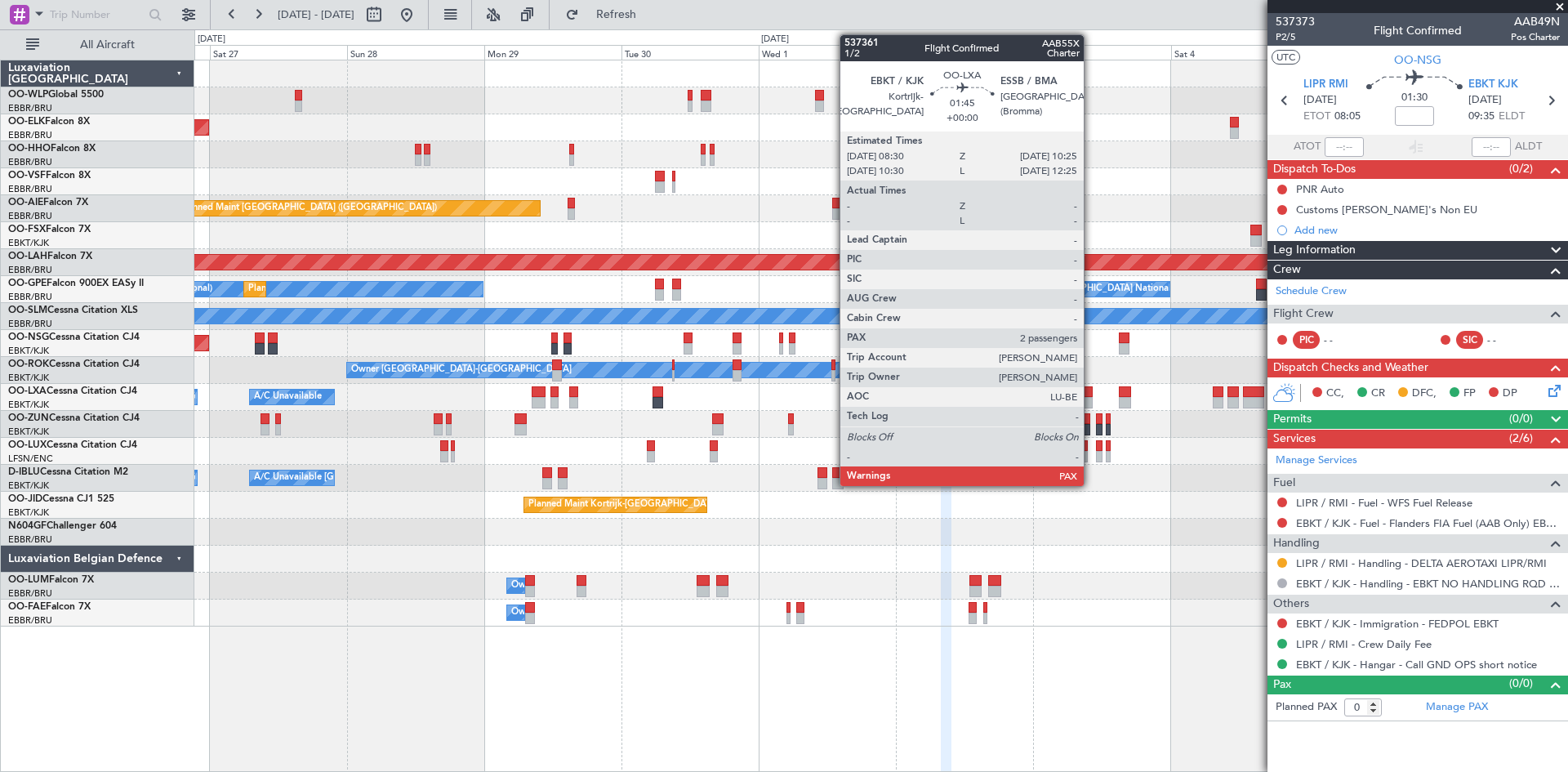
click at [1091, 403] on div at bounding box center [1087, 403] width 11 height 11
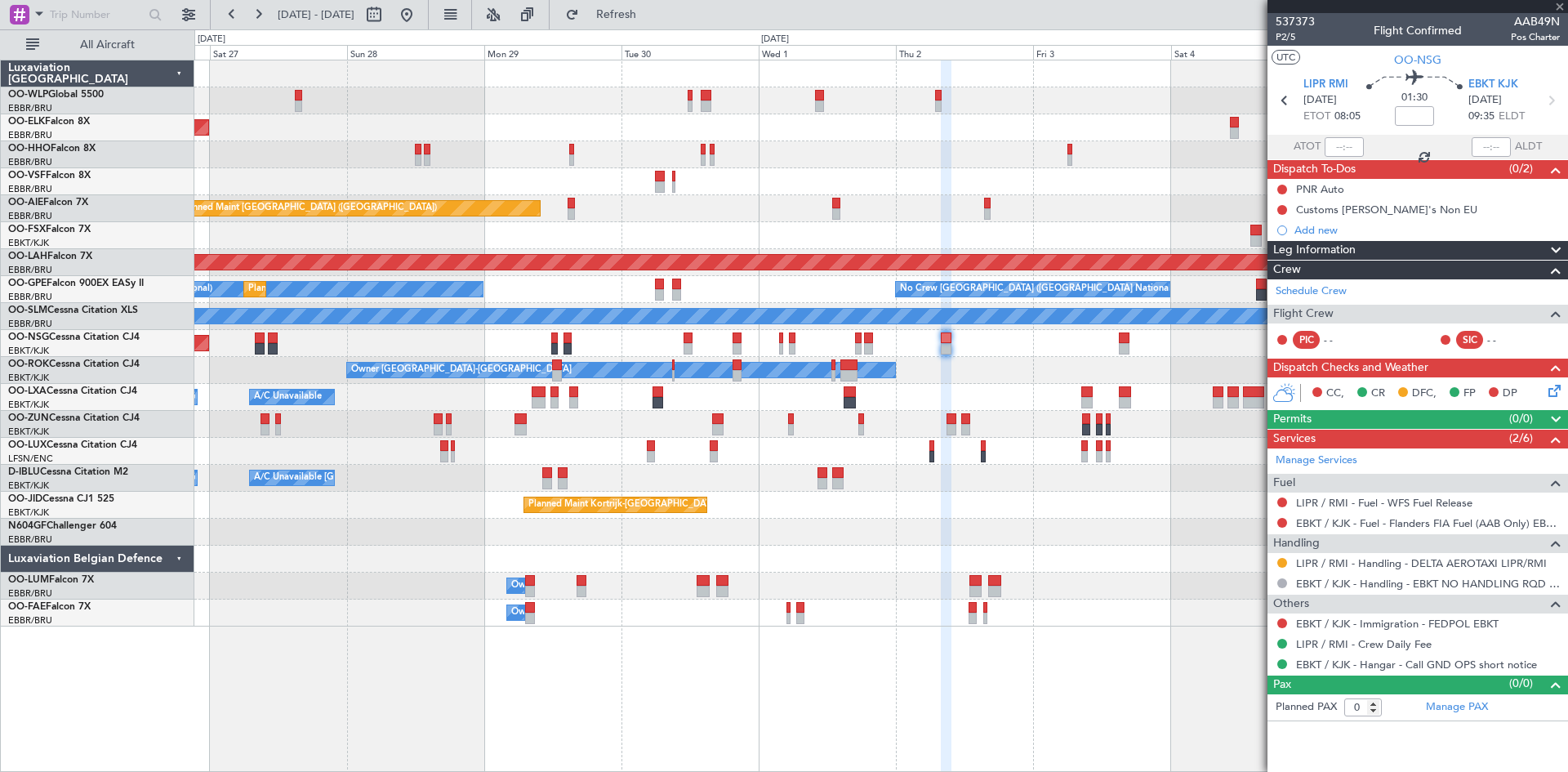
type input "3"
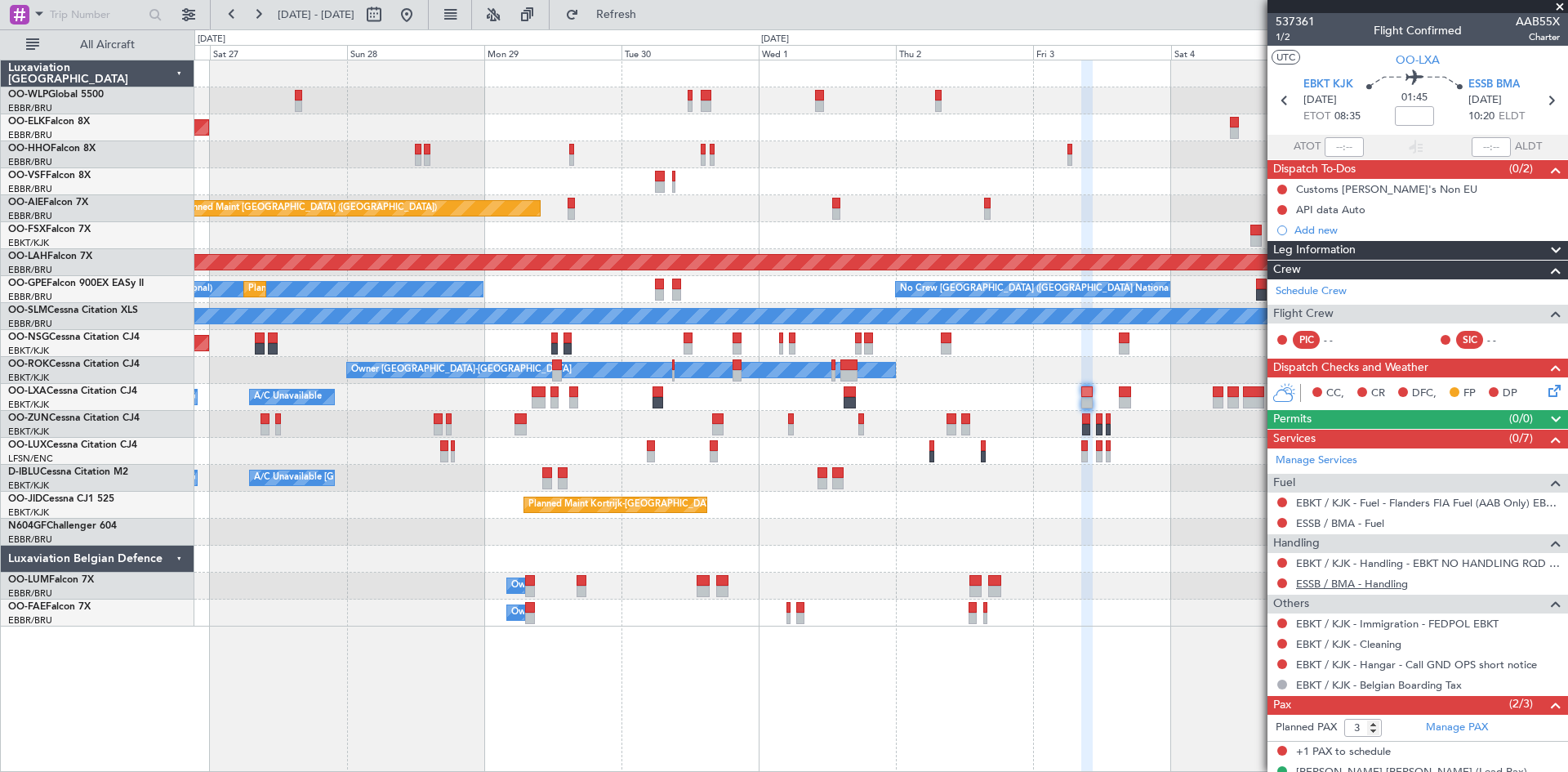
click at [1389, 585] on link "ESSB / BMA - Handling" at bounding box center [1352, 583] width 111 height 14
click at [1495, 81] on span "ESSB BMA" at bounding box center [1493, 84] width 51 height 16
click at [1393, 519] on div "ESSB / BMA - Fuel" at bounding box center [1418, 523] width 300 height 21
click at [1377, 523] on link "ESSB / BMA - Fuel" at bounding box center [1339, 523] width 88 height 14
click at [648, 24] on button "Refresh" at bounding box center [606, 15] width 98 height 26
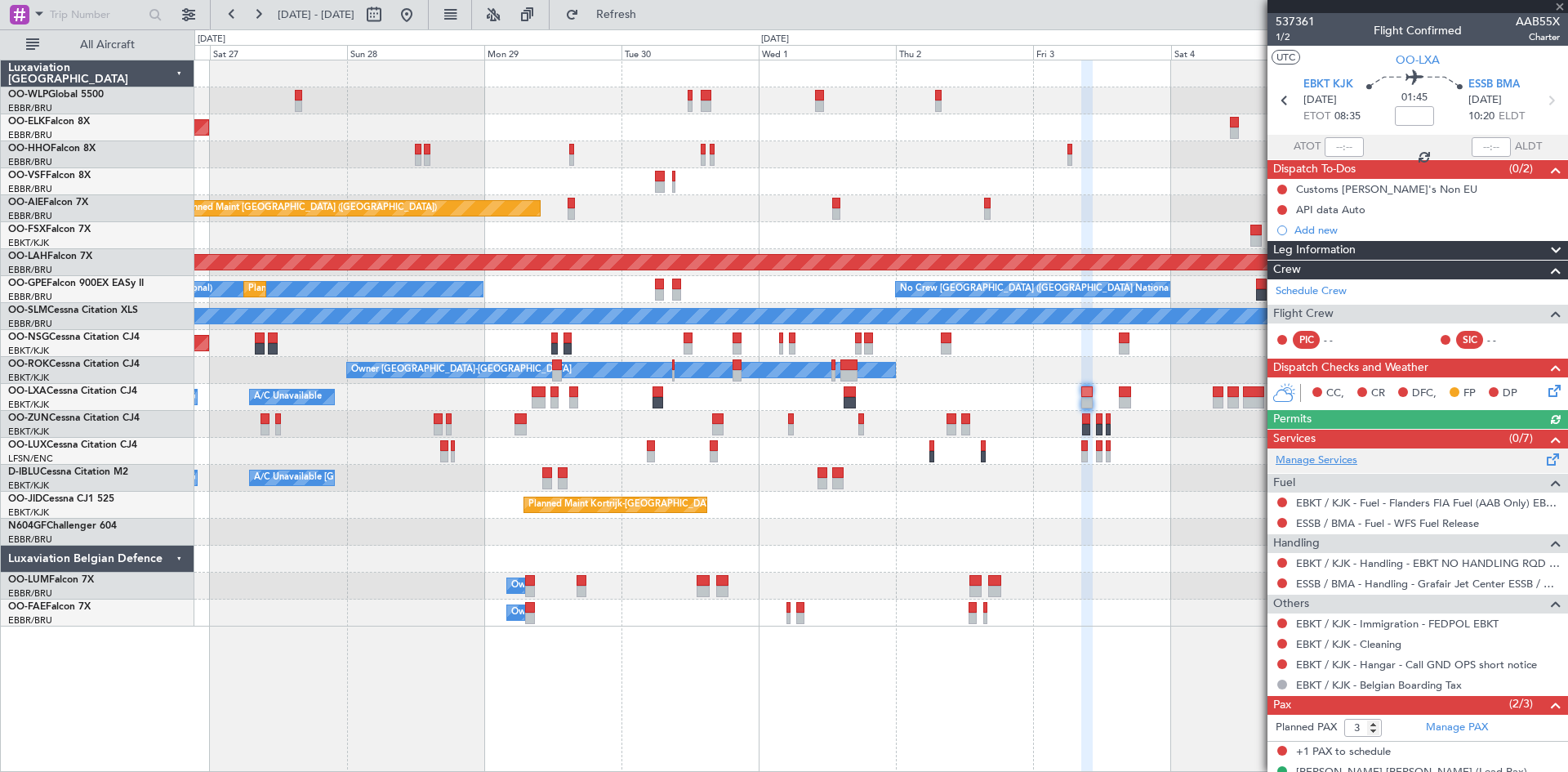
click at [1335, 462] on link "Manage Services" at bounding box center [1316, 460] width 81 height 16
click at [1324, 420] on div "Permits (0/0)" at bounding box center [1418, 420] width 300 height 19
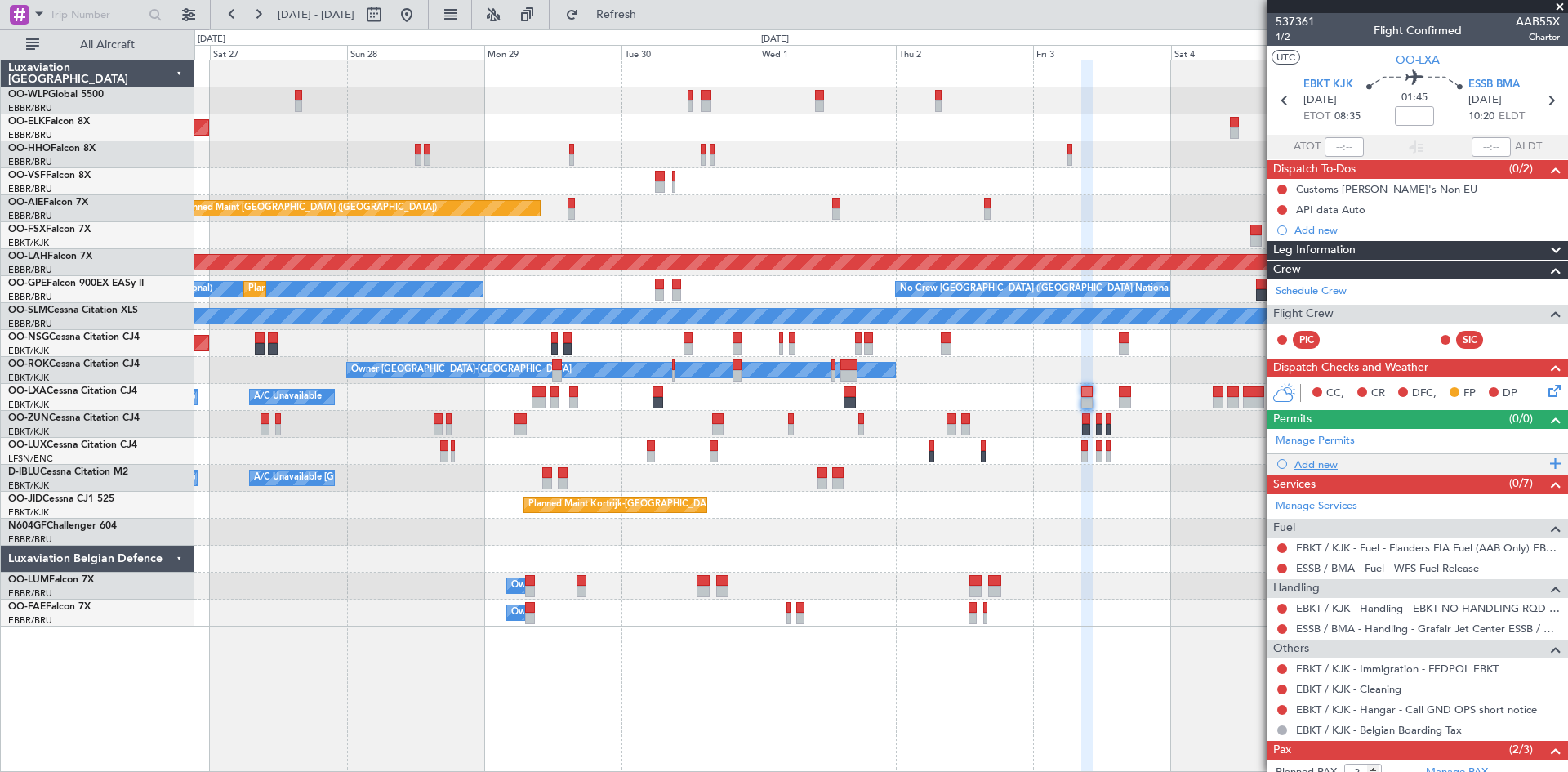
click at [1319, 465] on div "Add new" at bounding box center [1419, 464] width 250 height 14
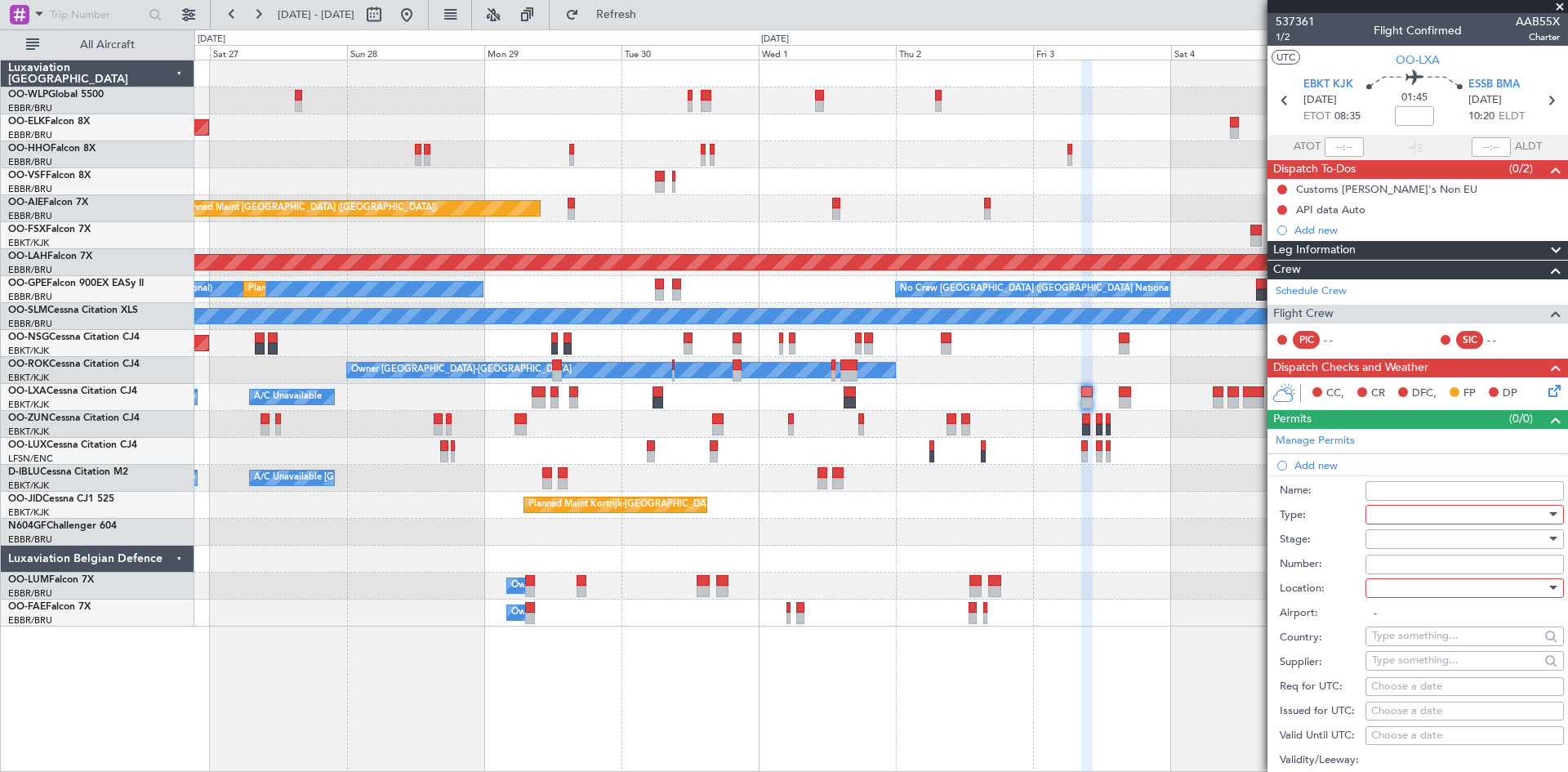
click at [1445, 515] on div at bounding box center [1458, 515] width 174 height 25
click at [1395, 662] on span "Slot" at bounding box center [1458, 668] width 172 height 25
click at [1406, 535] on div at bounding box center [1458, 540] width 174 height 25
click at [1419, 600] on span "Not Requested" at bounding box center [1458, 596] width 172 height 25
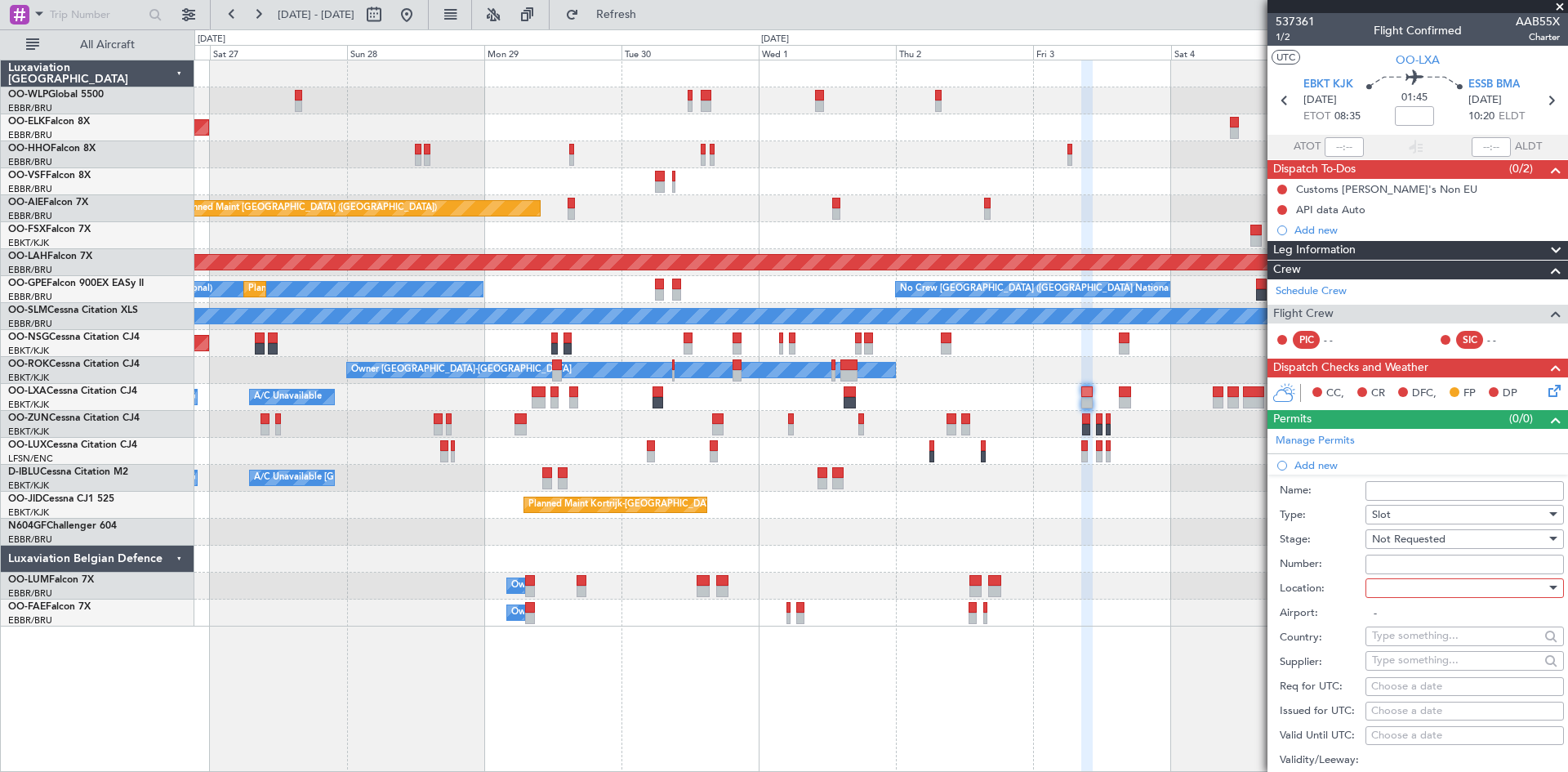
click at [1415, 589] on div at bounding box center [1458, 588] width 174 height 25
click at [1406, 622] on span "Departure" at bounding box center [1458, 621] width 172 height 25
click at [1413, 588] on span "Departure" at bounding box center [1396, 589] width 50 height 15
click at [1419, 680] on span "Arrival" at bounding box center [1458, 670] width 172 height 25
type input "ESSB / BMA"
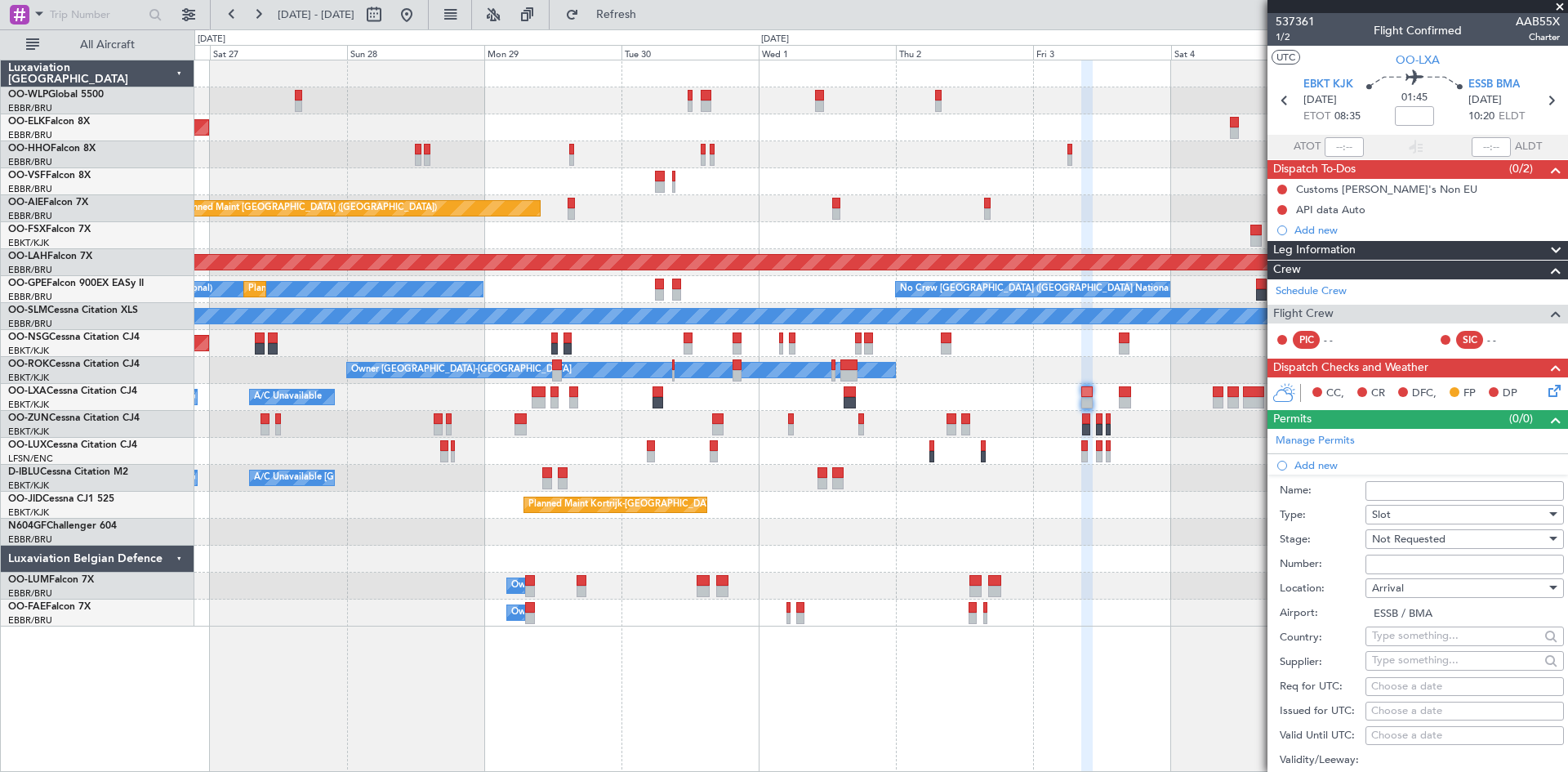
click at [1405, 675] on div "Req for UTC: Choose a date" at bounding box center [1422, 687] width 284 height 25
click at [1405, 680] on div "Choose a date" at bounding box center [1464, 686] width 187 height 16
select select "9"
select select "2025"
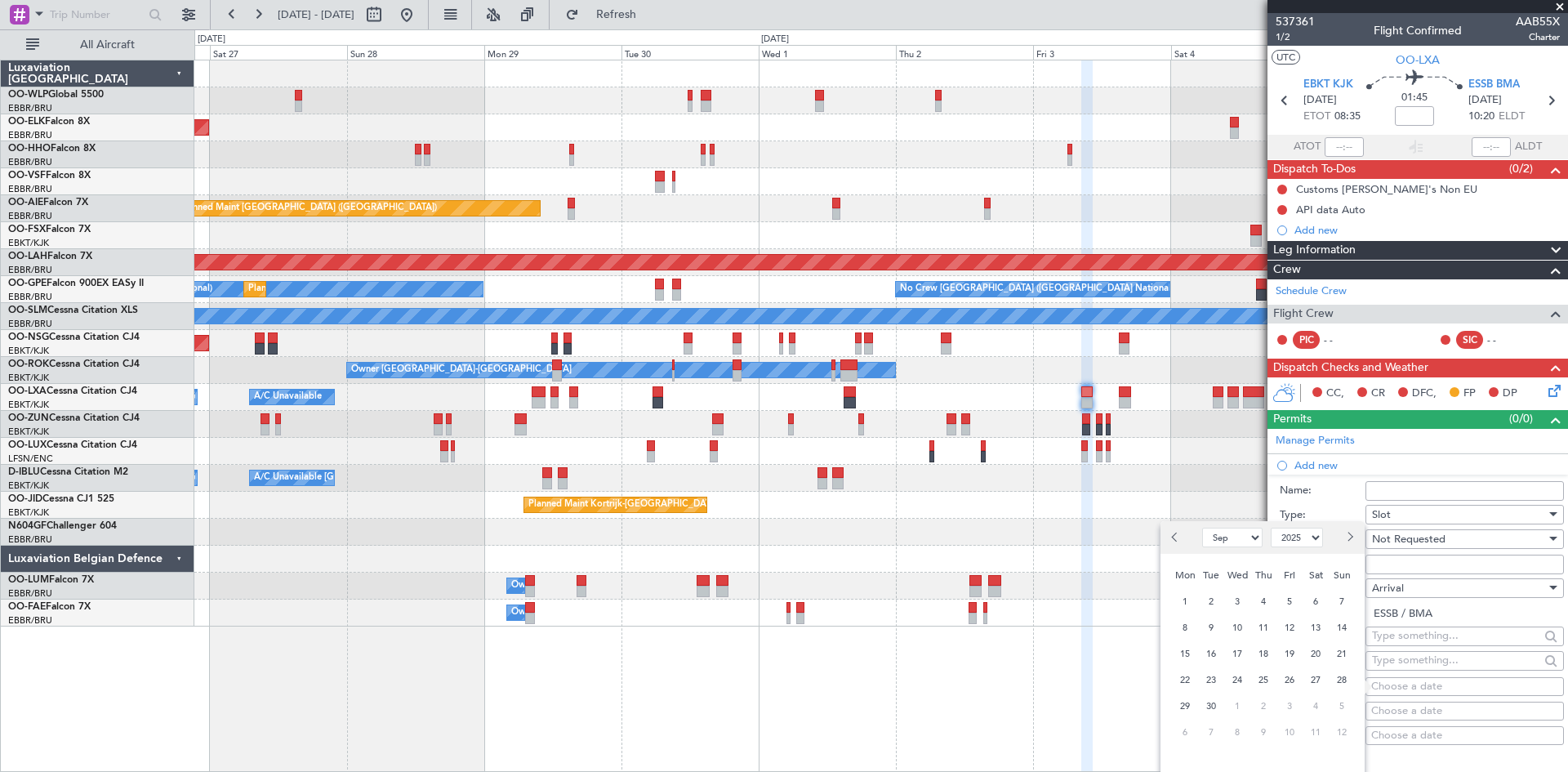
click at [1349, 540] on span "Next month" at bounding box center [1349, 537] width 9 height 9
select select "10"
click at [1287, 598] on span "3" at bounding box center [1290, 602] width 21 height 21
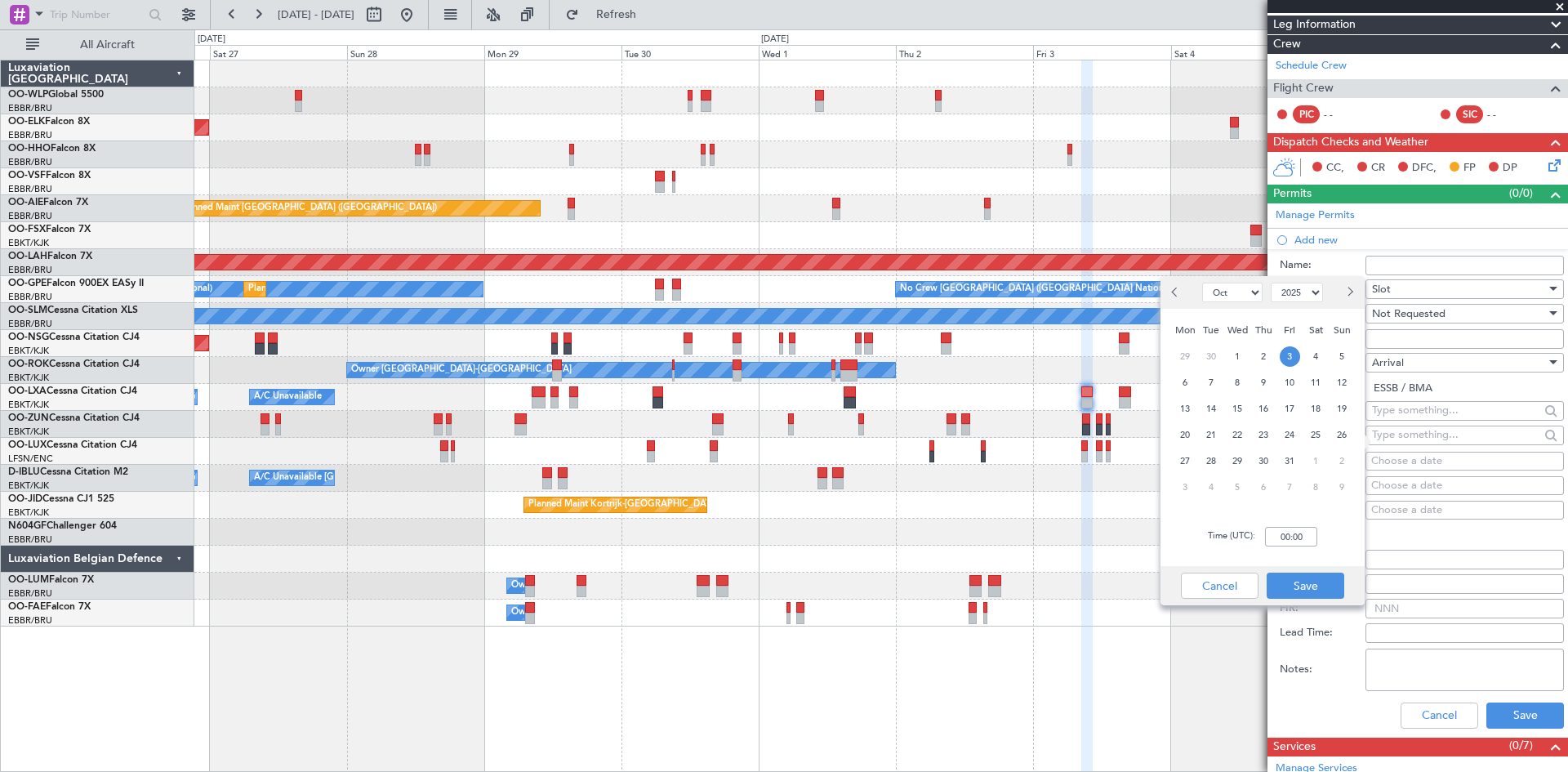
scroll to position [245, 0]
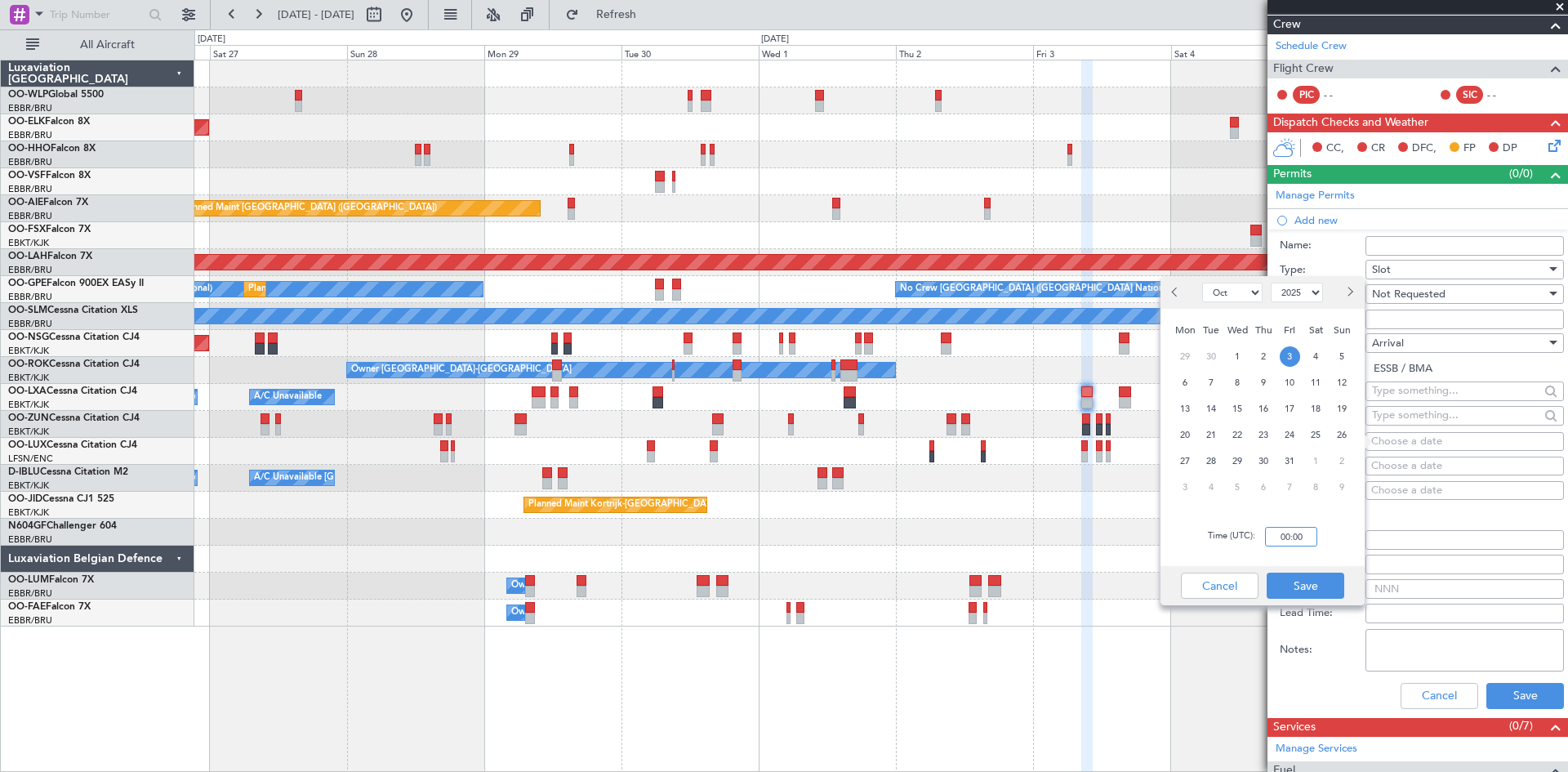
click at [1287, 532] on input "00:00" at bounding box center [1290, 537] width 52 height 20
type input "10:25"
click at [1303, 570] on div "Cancel Save" at bounding box center [1262, 585] width 204 height 39
click at [1307, 587] on button "Save" at bounding box center [1305, 586] width 77 height 26
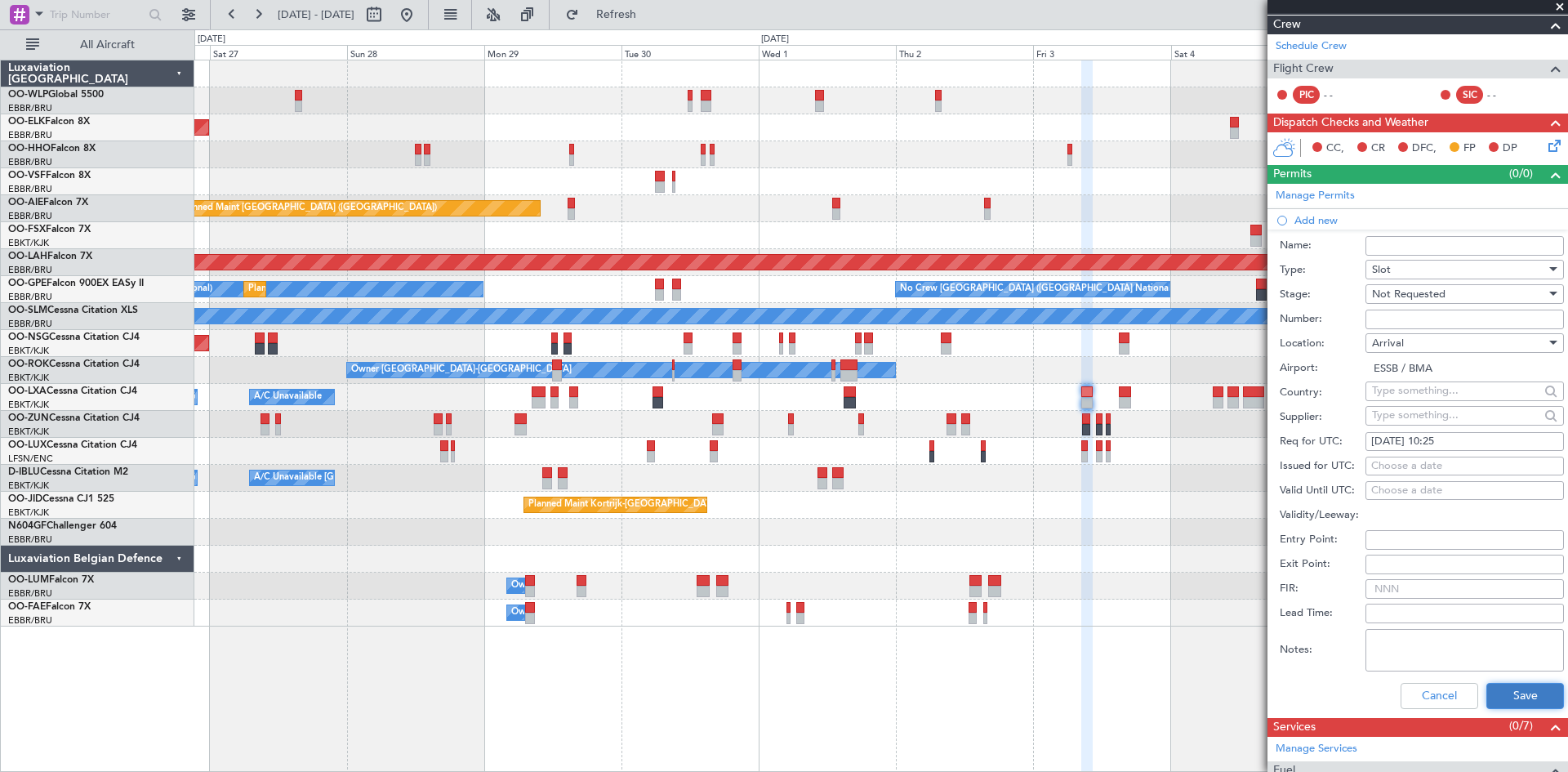
click at [1486, 701] on button "Save" at bounding box center [1525, 696] width 77 height 26
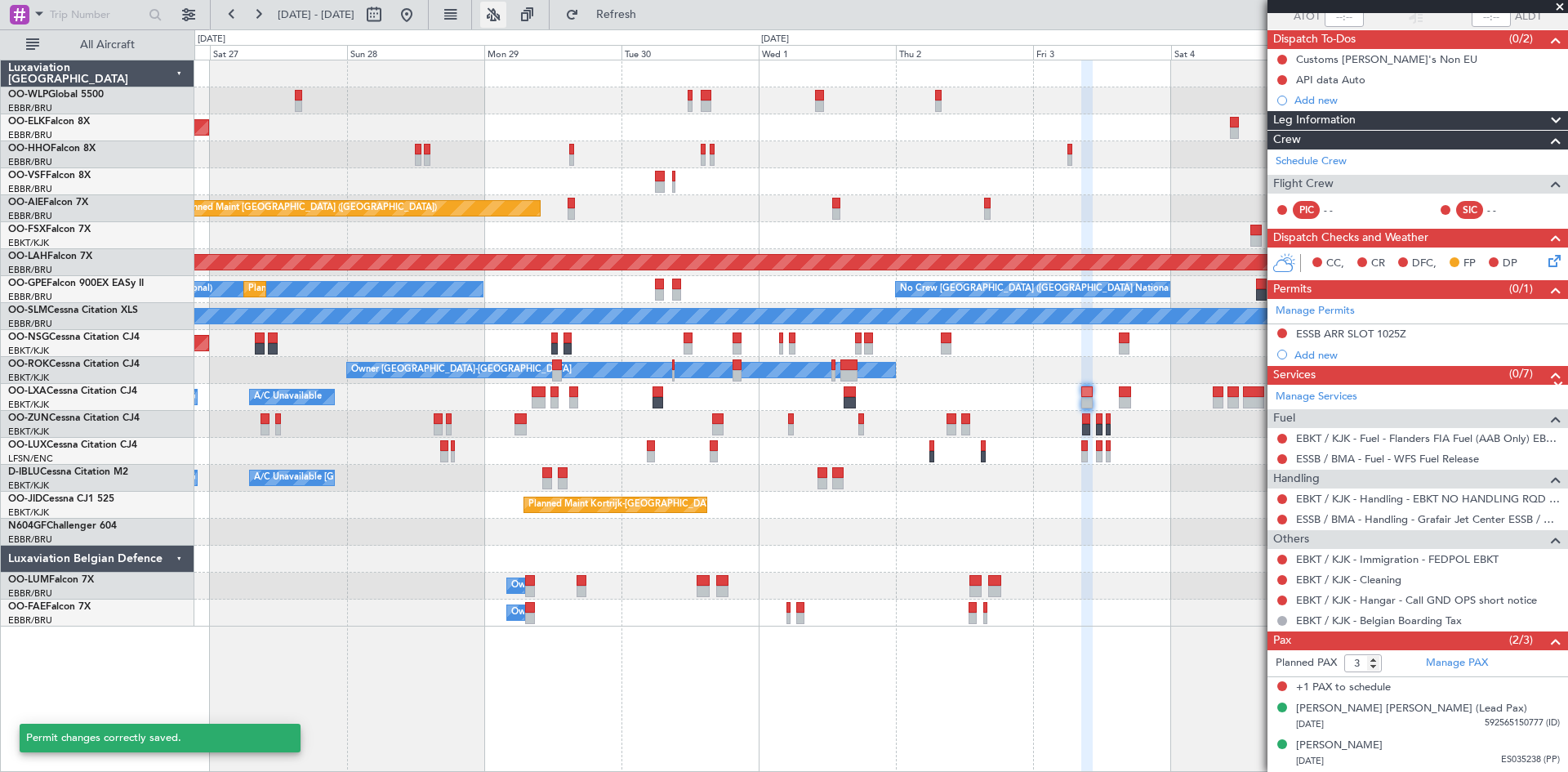
scroll to position [129, 0]
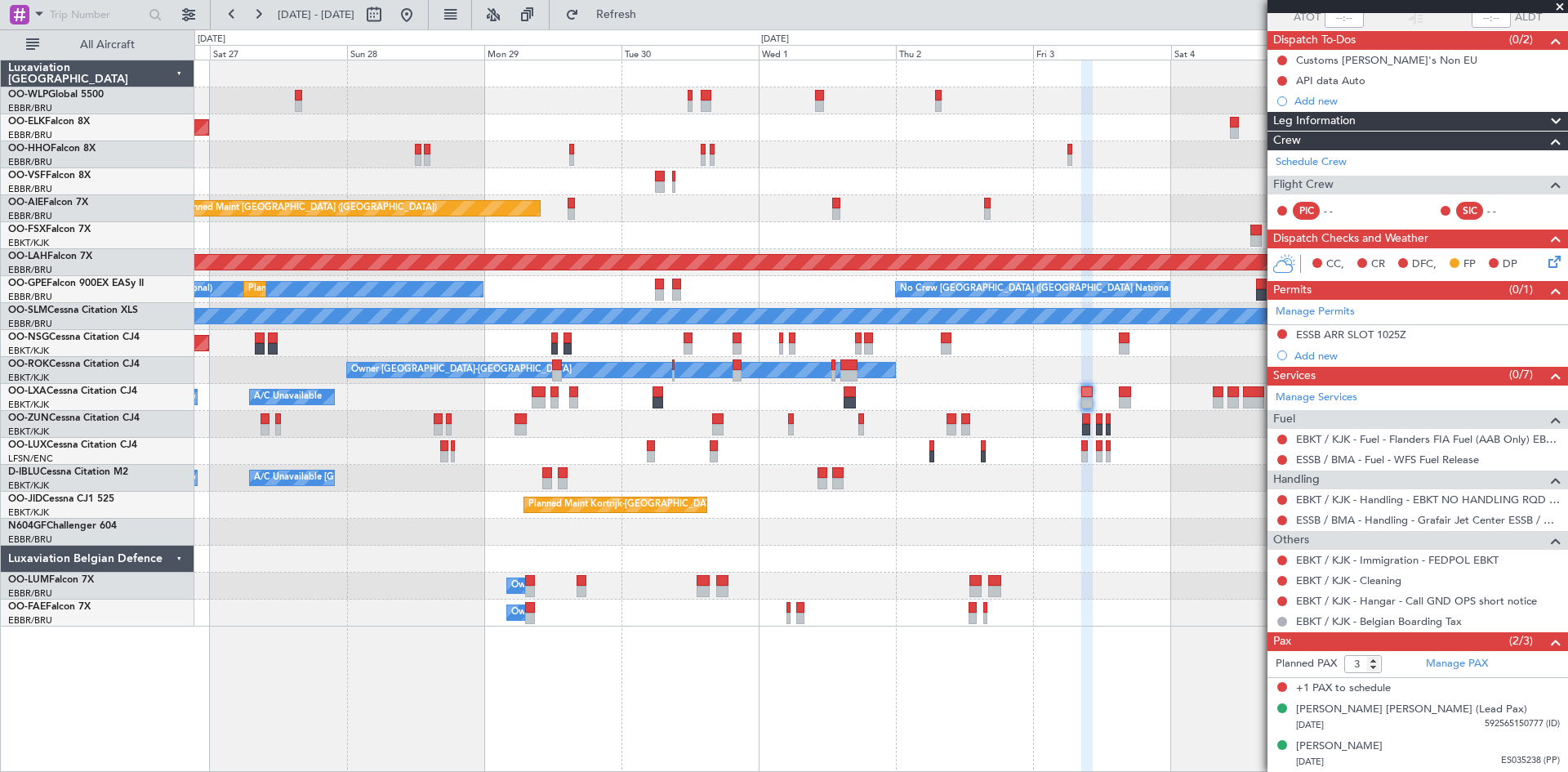
click at [1546, 263] on icon at bounding box center [1552, 259] width 13 height 13
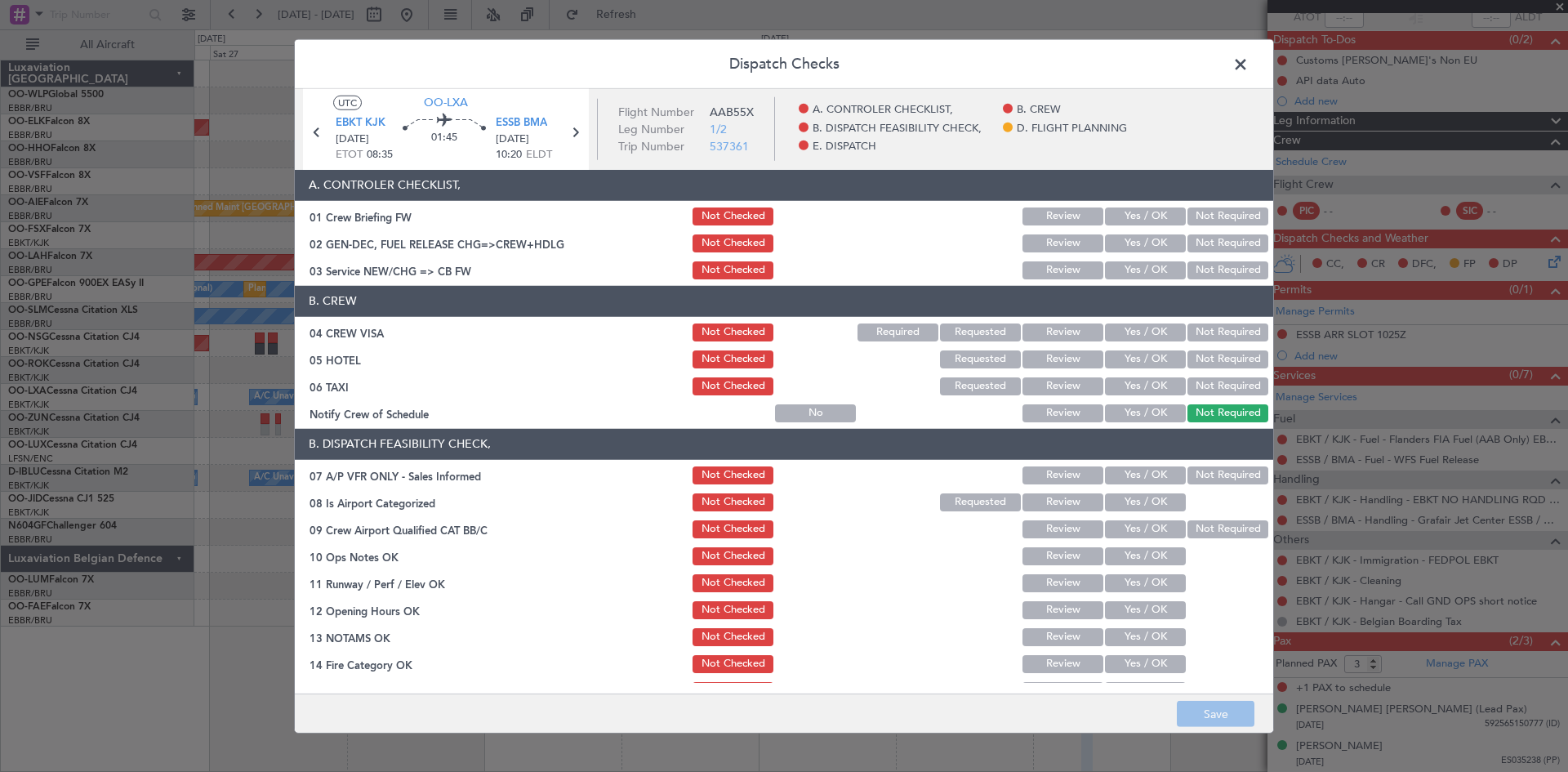
drag, startPoint x: 1123, startPoint y: 263, endPoint x: 1123, endPoint y: 272, distance: 9.0
click at [1123, 263] on button "Yes / OK" at bounding box center [1146, 270] width 81 height 18
click at [1144, 341] on div "Yes / OK" at bounding box center [1143, 333] width 82 height 23
click at [1160, 337] on button "Yes / OK" at bounding box center [1146, 332] width 81 height 18
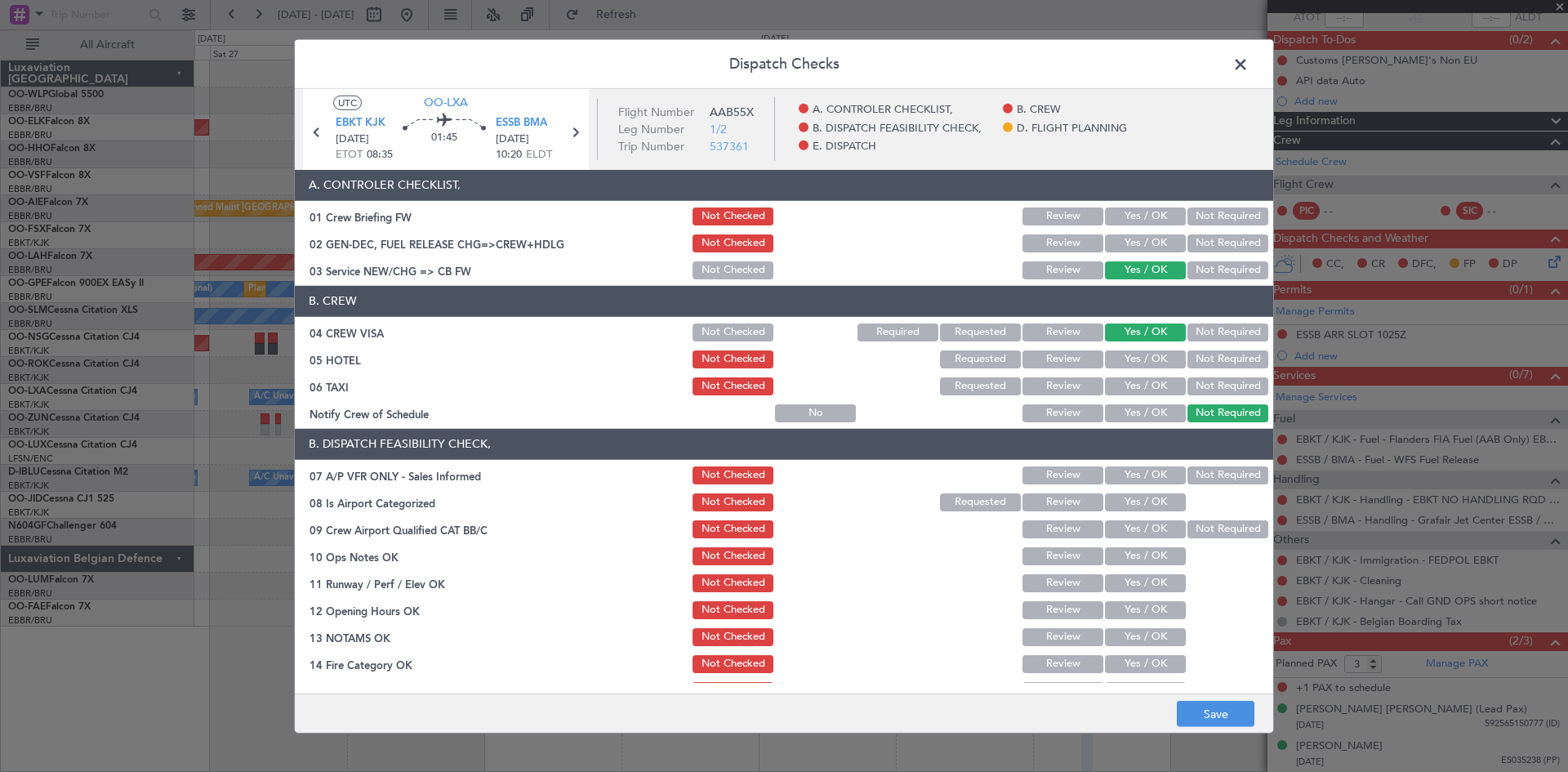
click at [1186, 348] on div "Not Required" at bounding box center [1225, 359] width 82 height 23
click at [1197, 360] on button "Not Required" at bounding box center [1228, 359] width 81 height 18
click at [1212, 392] on button "Not Required" at bounding box center [1228, 386] width 81 height 18
click at [1118, 416] on button "Yes / OK" at bounding box center [1146, 413] width 81 height 18
click at [1215, 468] on button "Not Required" at bounding box center [1228, 475] width 81 height 18
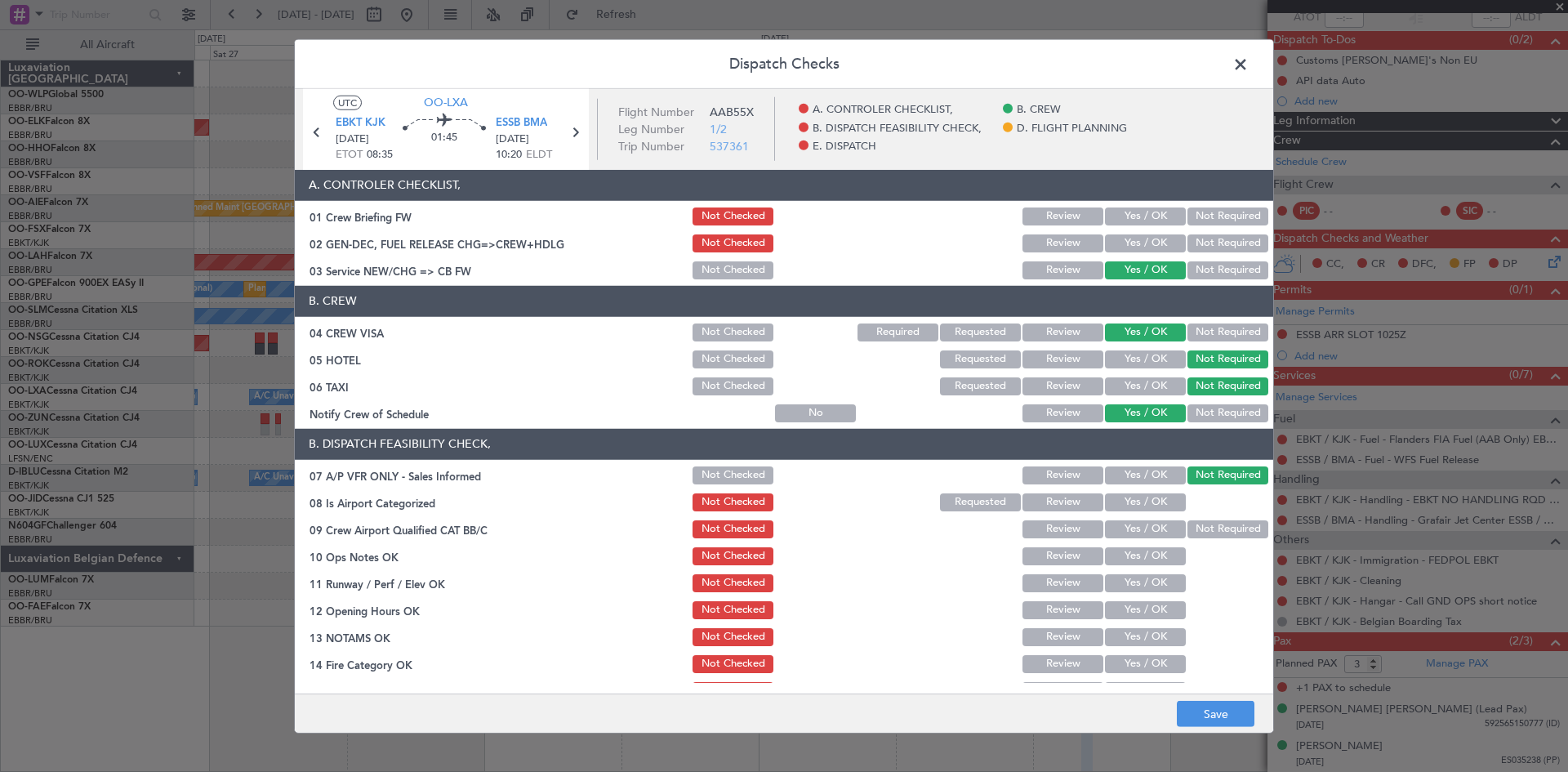
click at [1145, 505] on button "Yes / OK" at bounding box center [1146, 502] width 81 height 18
click at [1203, 521] on button "Not Required" at bounding box center [1228, 529] width 81 height 18
click at [1121, 553] on button "Yes / OK" at bounding box center [1146, 556] width 81 height 18
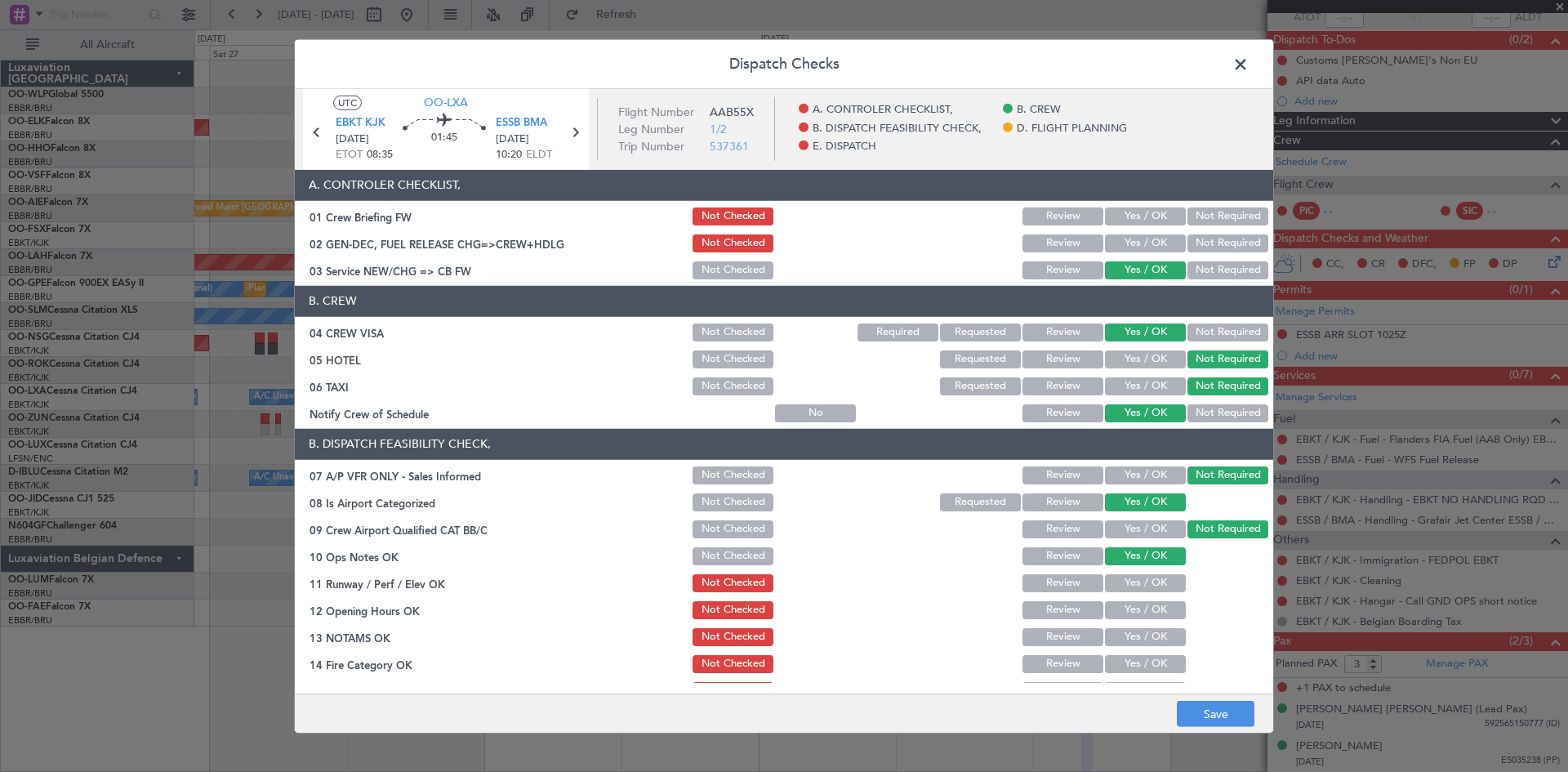
click at [1132, 582] on button "Yes / OK" at bounding box center [1146, 583] width 81 height 18
click at [1135, 601] on button "Yes / OK" at bounding box center [1146, 609] width 81 height 18
click at [1139, 622] on section "B. DISPATCH FEASIBILITY CHECK, 07 A/P VFR ONLY - Sales Informed Not Checked Rev…" at bounding box center [784, 606] width 979 height 354
click at [1139, 634] on button "Yes / OK" at bounding box center [1146, 637] width 81 height 18
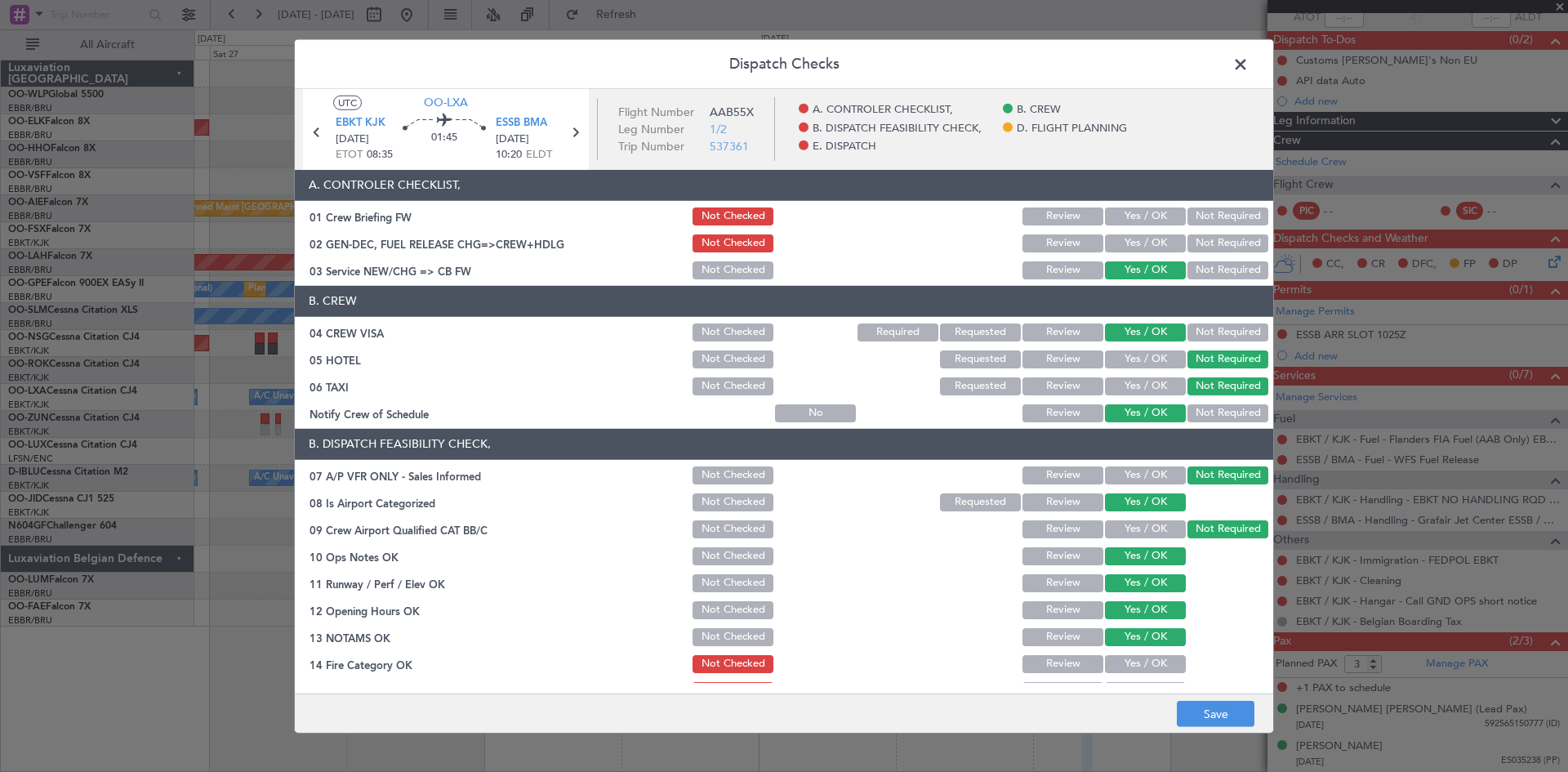
click at [1137, 658] on button "Yes / OK" at bounding box center [1146, 663] width 81 height 18
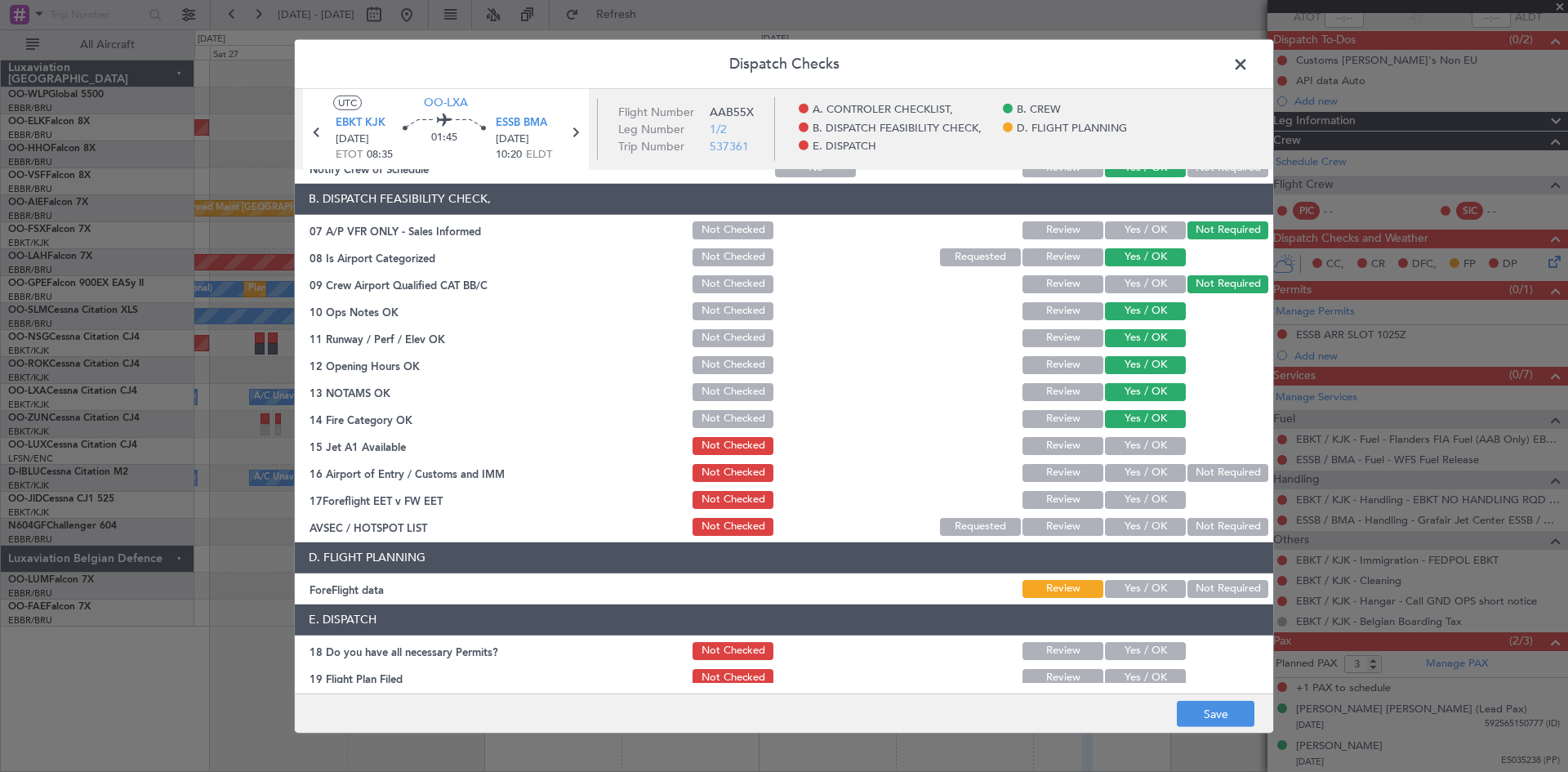
click at [1133, 435] on div "Yes / OK" at bounding box center [1143, 446] width 82 height 23
click at [1144, 451] on button "Yes / OK" at bounding box center [1146, 445] width 81 height 18
click at [1202, 472] on button "Not Required" at bounding box center [1228, 472] width 81 height 18
click at [1122, 491] on button "Yes / OK" at bounding box center [1146, 500] width 81 height 18
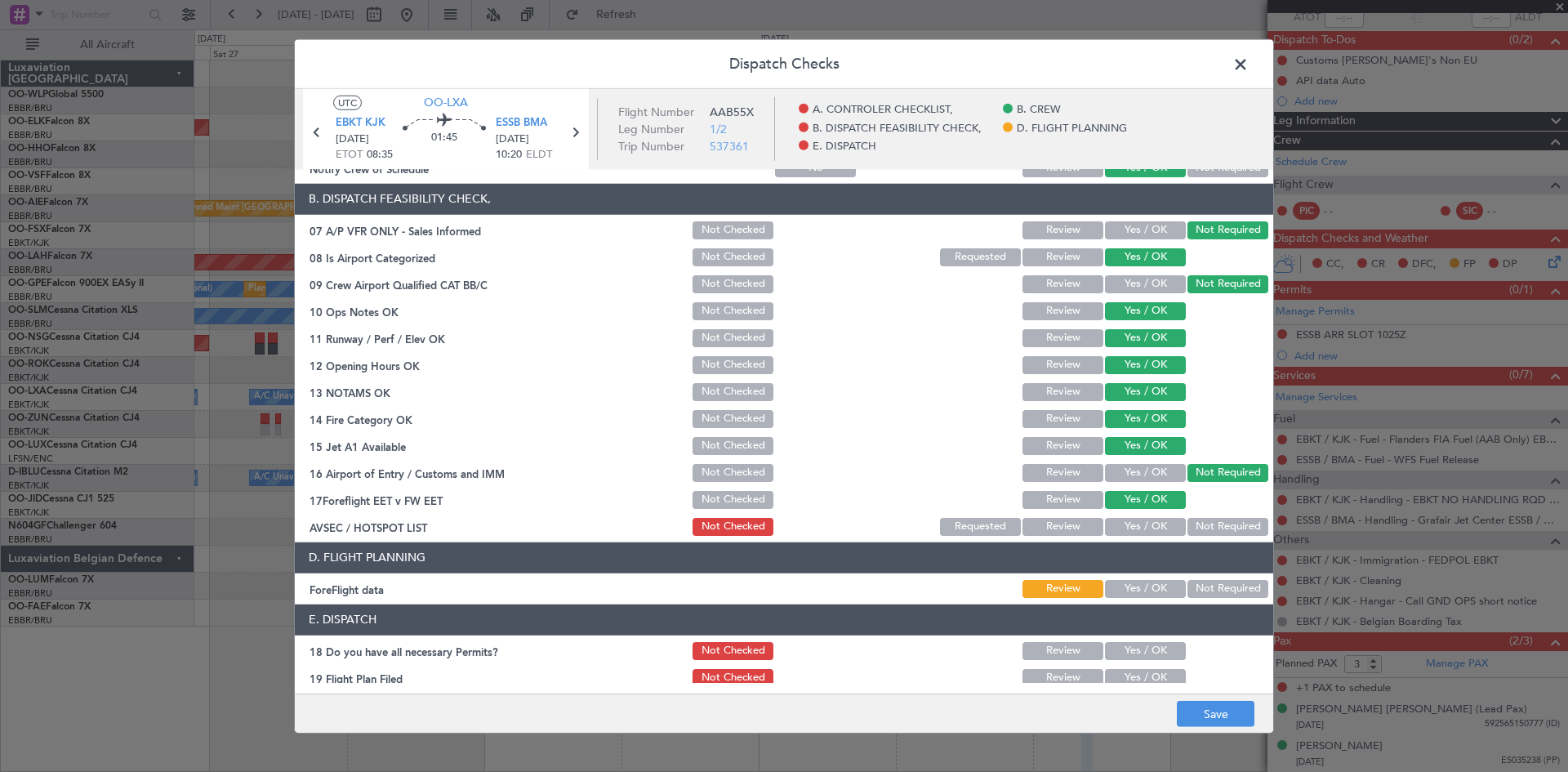
click at [1194, 518] on button "Not Required" at bounding box center [1228, 526] width 81 height 18
click at [1231, 713] on button "Save" at bounding box center [1216, 714] width 77 height 26
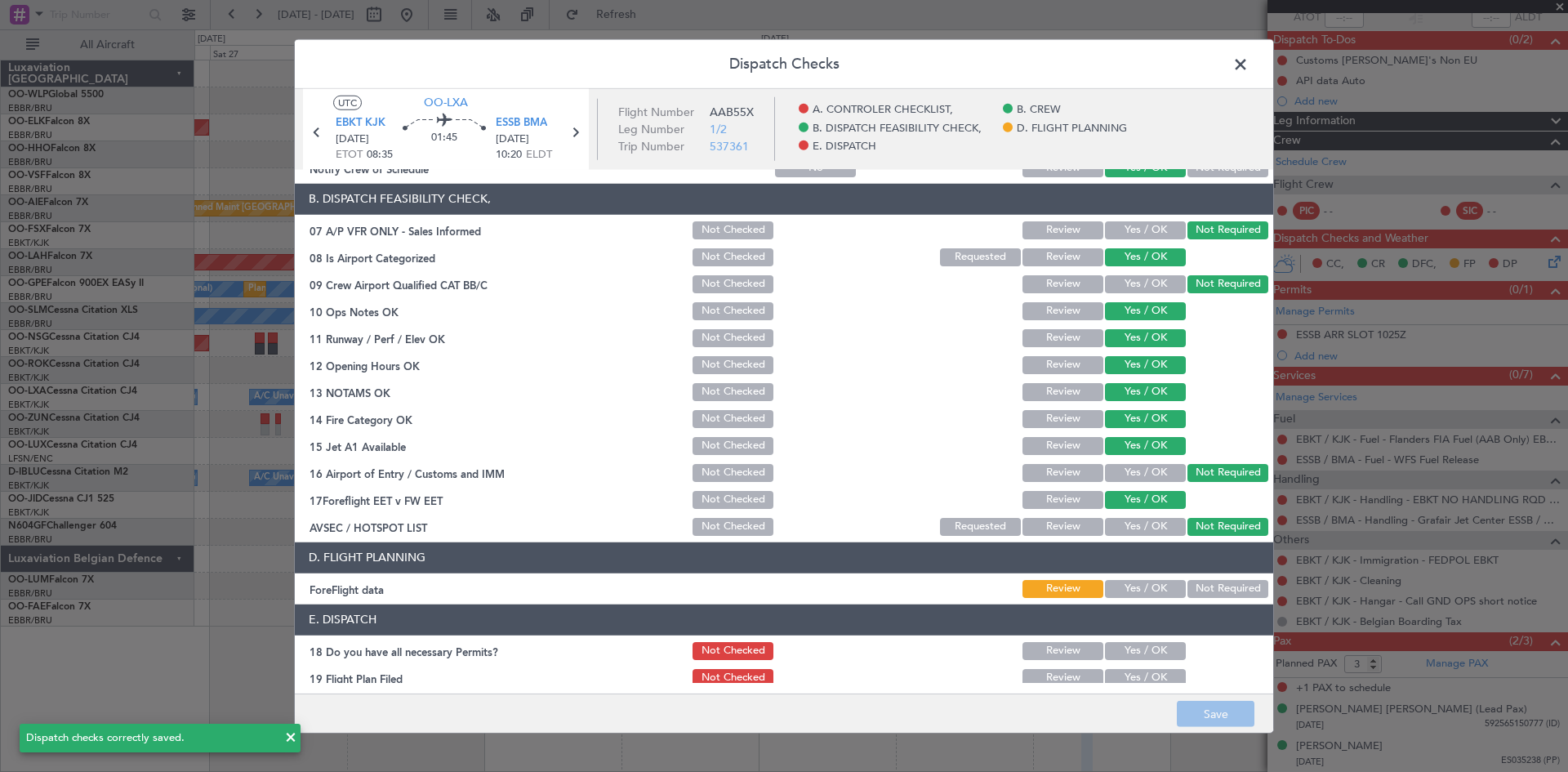
click at [1249, 66] on span at bounding box center [1249, 67] width 0 height 33
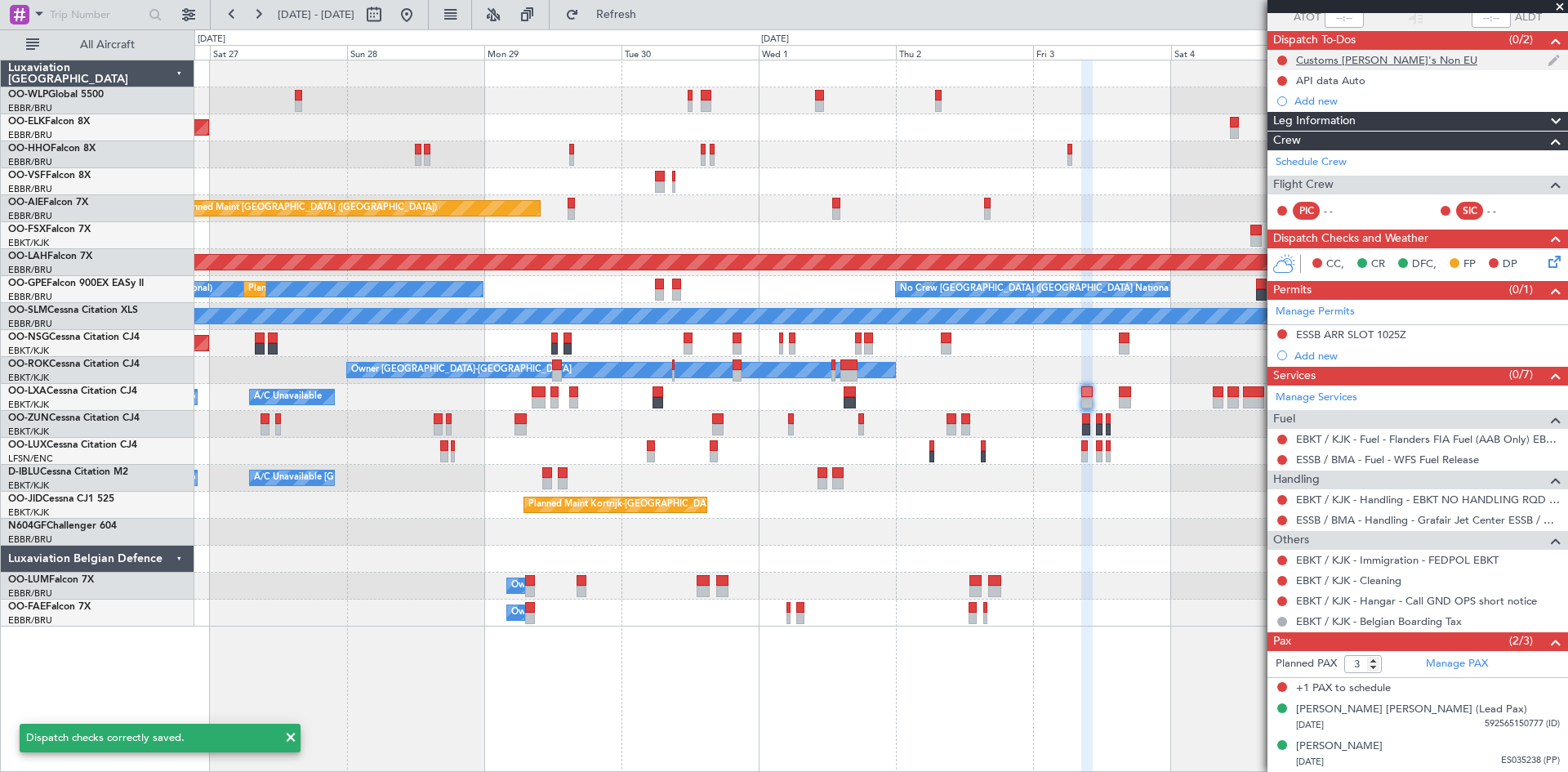
scroll to position [0, 0]
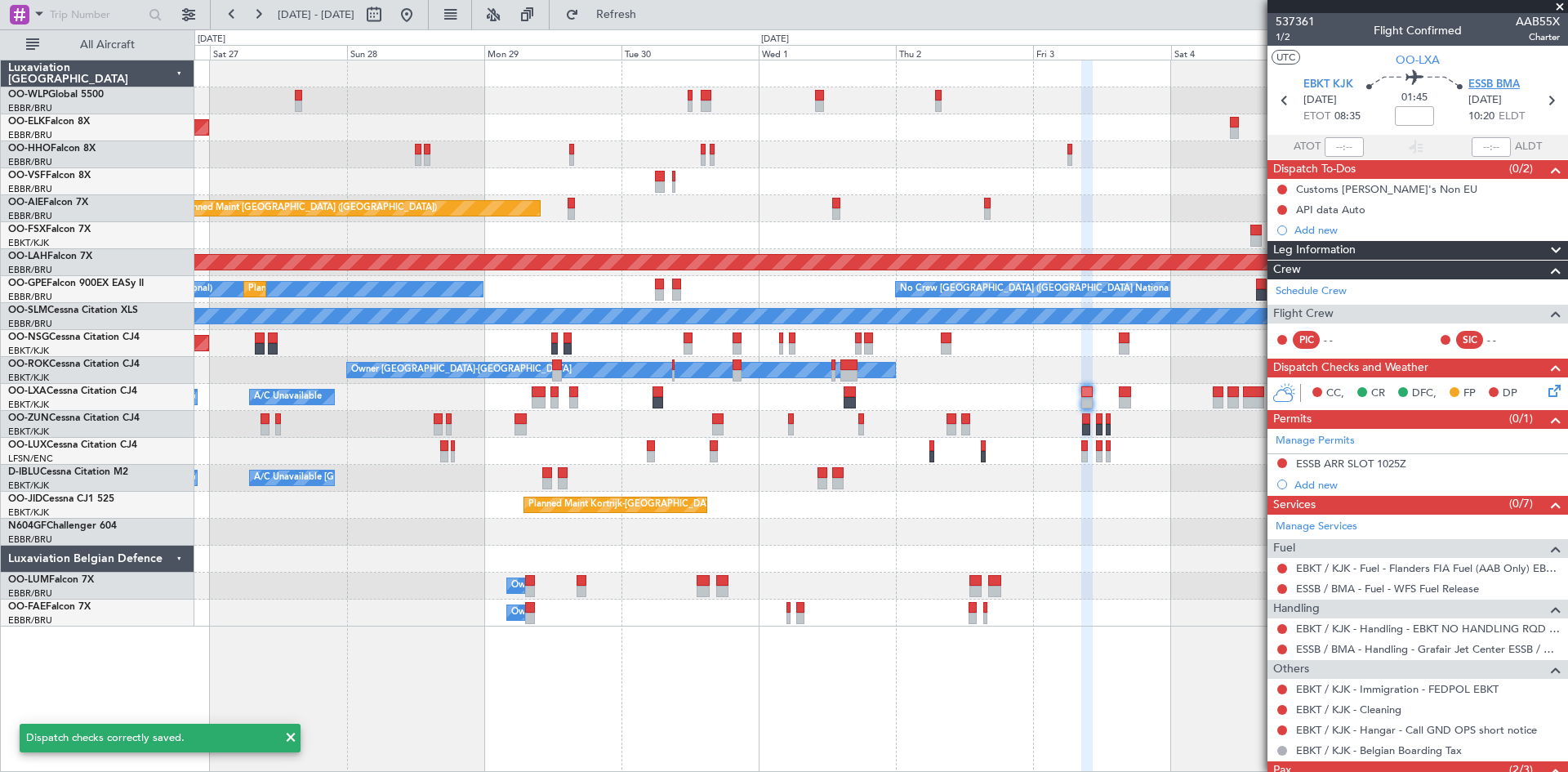
click at [1491, 85] on span "ESSB BMA" at bounding box center [1493, 84] width 51 height 16
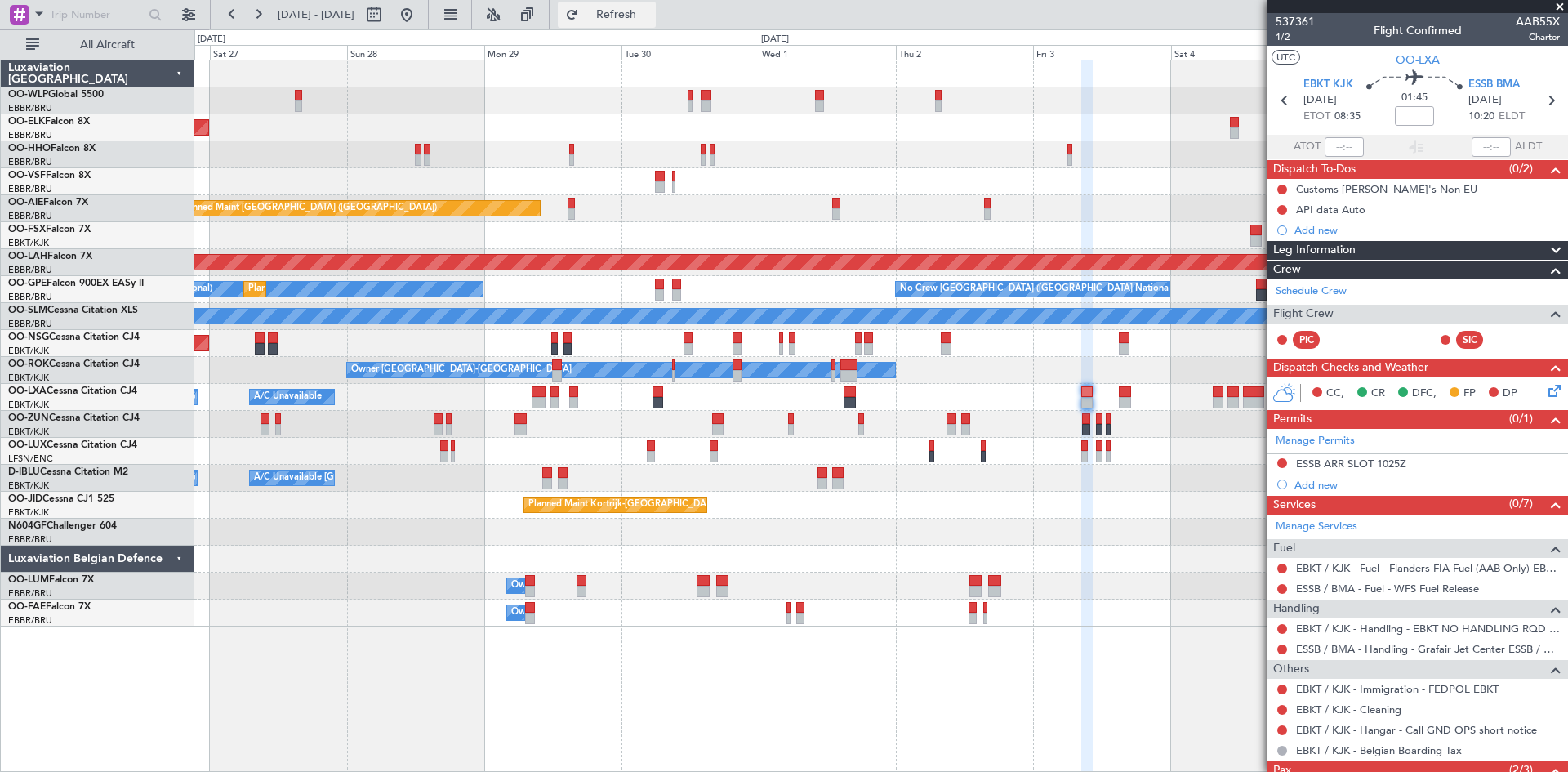
click at [651, 21] on span "Refresh" at bounding box center [616, 15] width 69 height 11
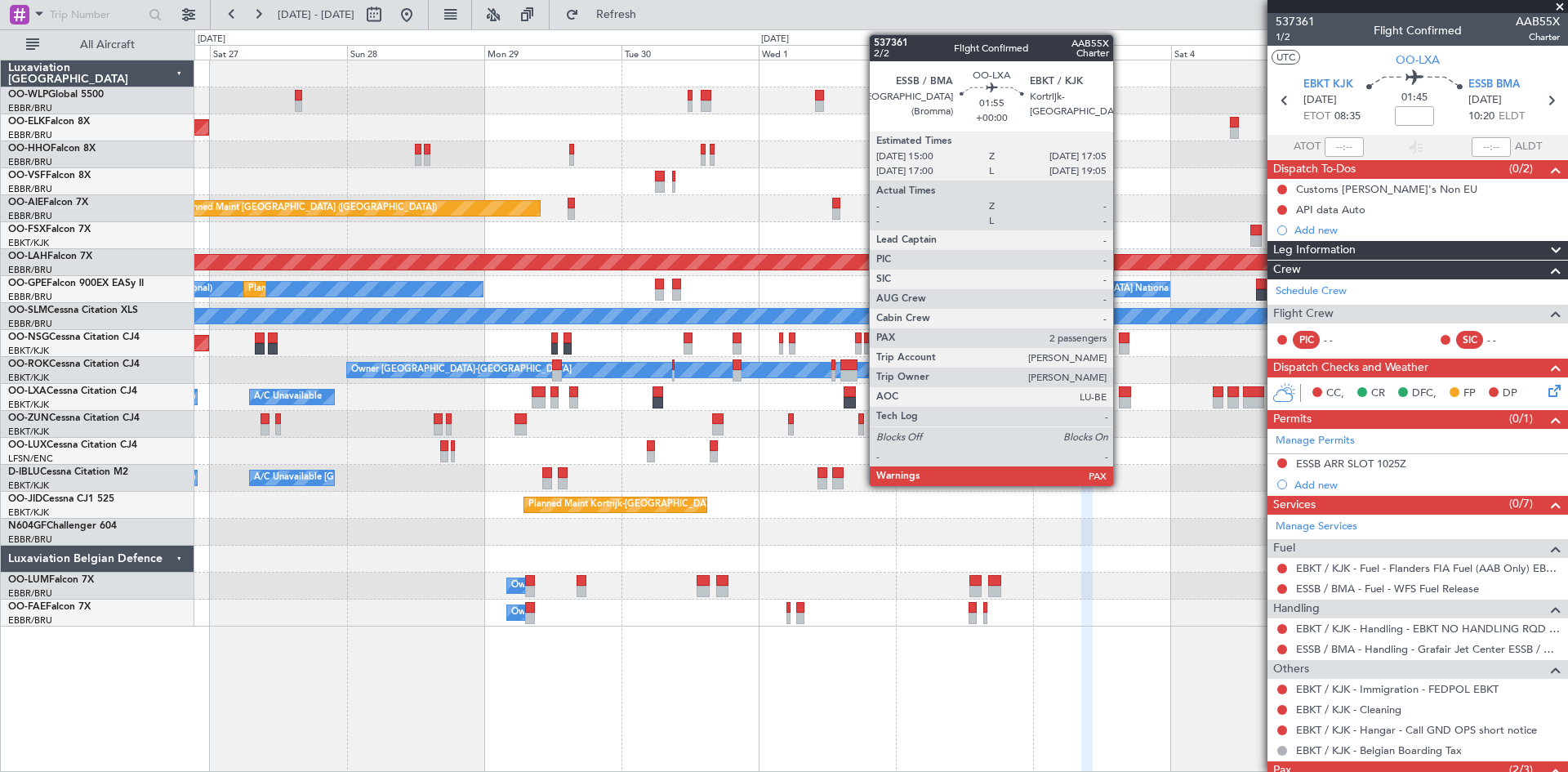
click at [1120, 394] on div at bounding box center [1124, 392] width 12 height 11
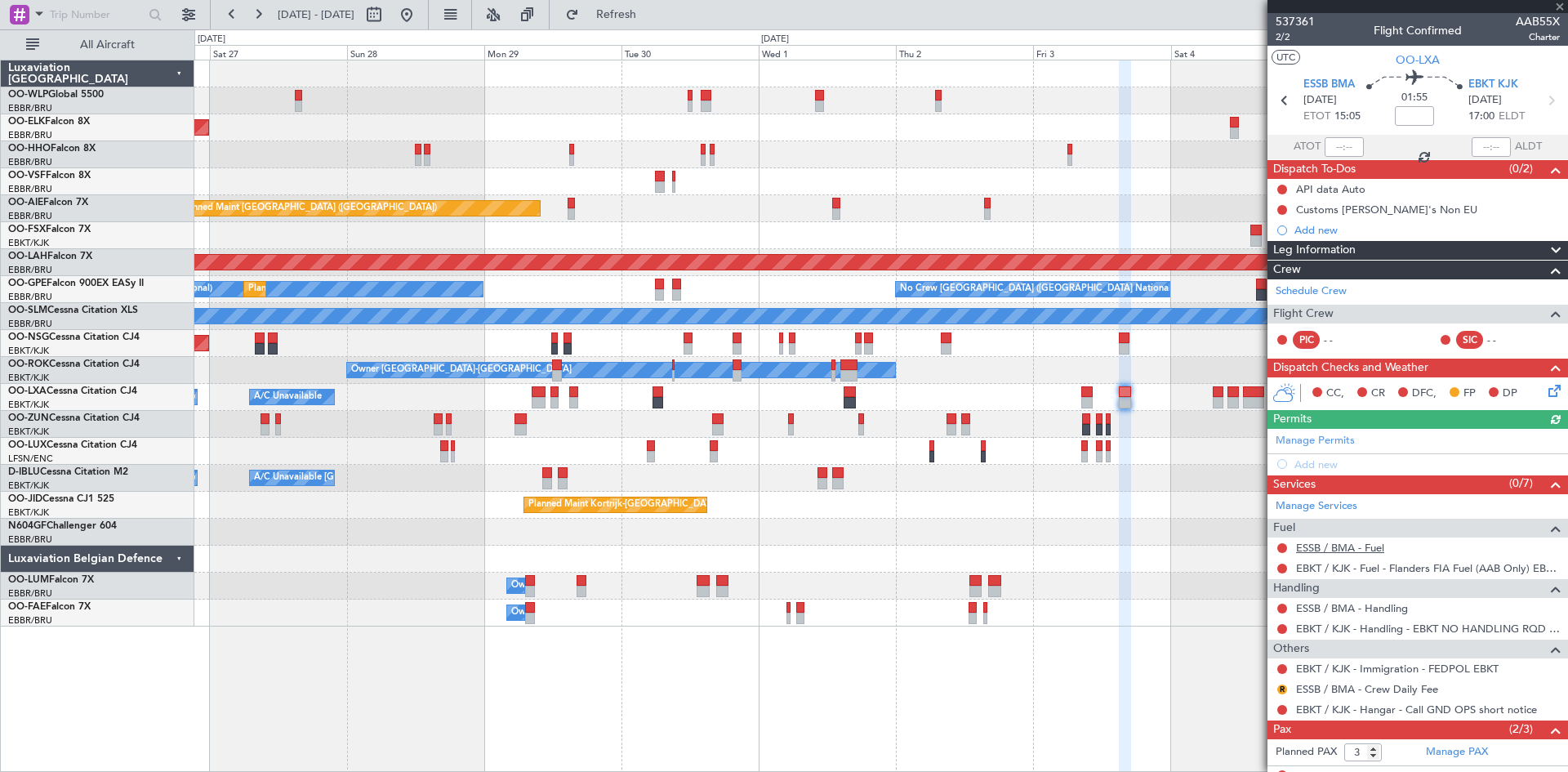
click at [1337, 545] on link "ESSB / BMA - Fuel" at bounding box center [1339, 547] width 88 height 14
click at [651, 9] on span "Refresh" at bounding box center [616, 15] width 69 height 11
click at [1284, 696] on div "R ESSB / BMA - Crew Daily Fee" at bounding box center [1418, 689] width 300 height 21
click at [1284, 691] on button "R" at bounding box center [1282, 689] width 9 height 9
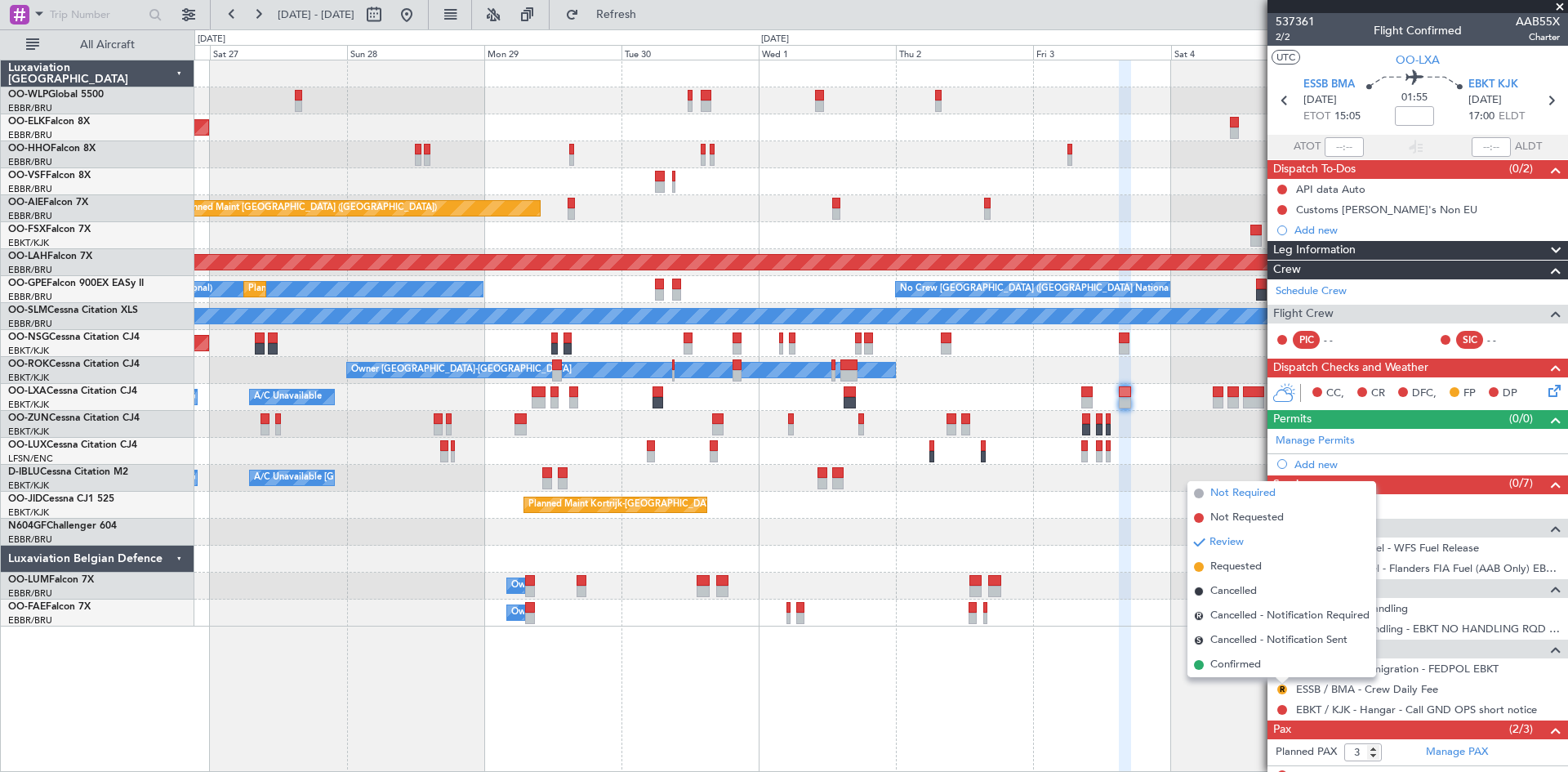
click at [1223, 498] on span "Not Required" at bounding box center [1242, 492] width 65 height 16
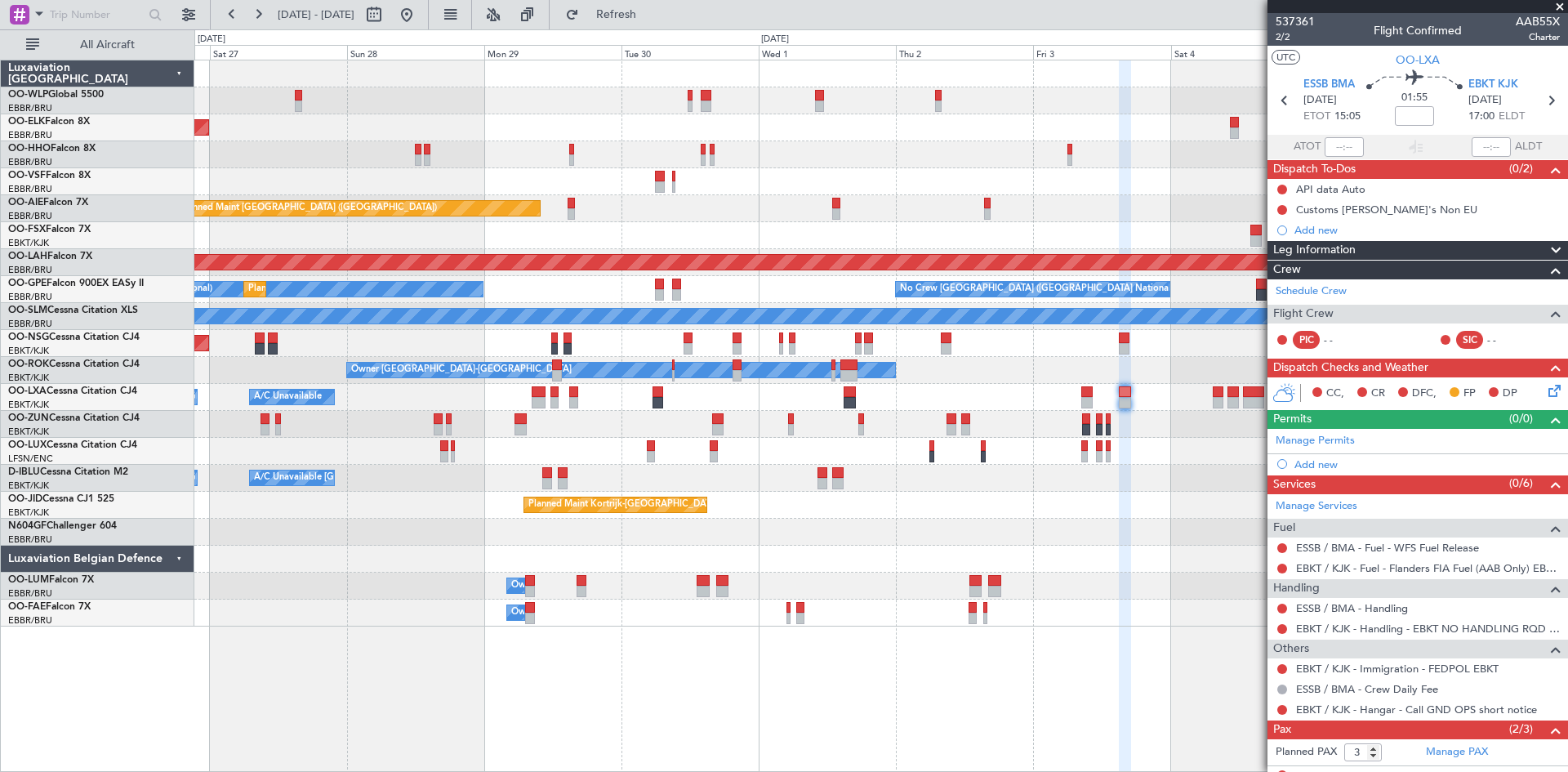
click at [1387, 614] on div "ESSB / BMA - Handling" at bounding box center [1418, 609] width 300 height 21
click at [1389, 610] on link "ESSB / BMA - Handling" at bounding box center [1352, 608] width 111 height 14
click at [622, 10] on button "Refresh" at bounding box center [606, 15] width 98 height 26
drag, startPoint x: 690, startPoint y: 15, endPoint x: 697, endPoint y: 21, distance: 9.2
click at [651, 15] on span "Refresh" at bounding box center [616, 15] width 69 height 11
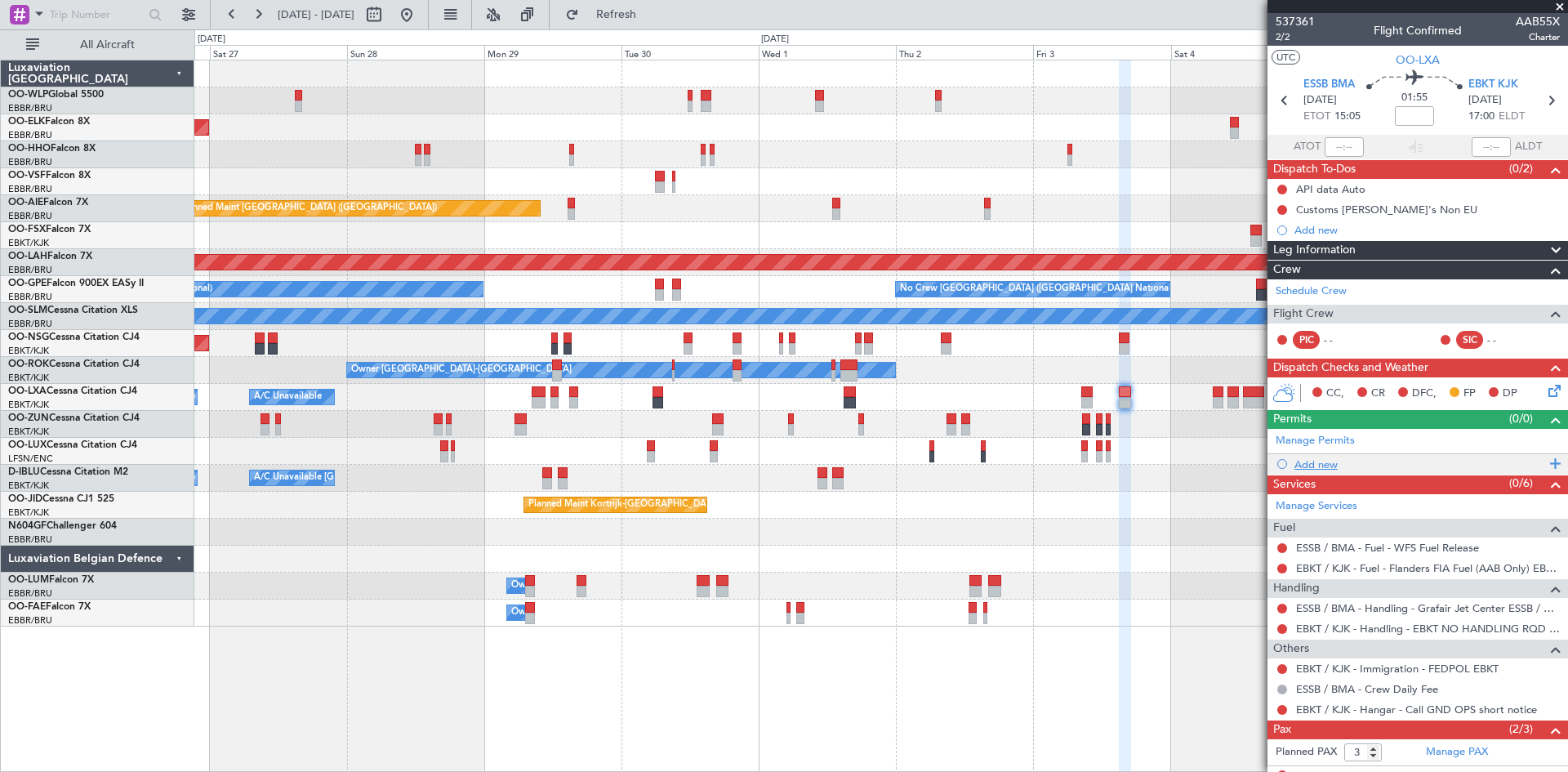
click at [1341, 461] on div "Add new" at bounding box center [1419, 464] width 250 height 14
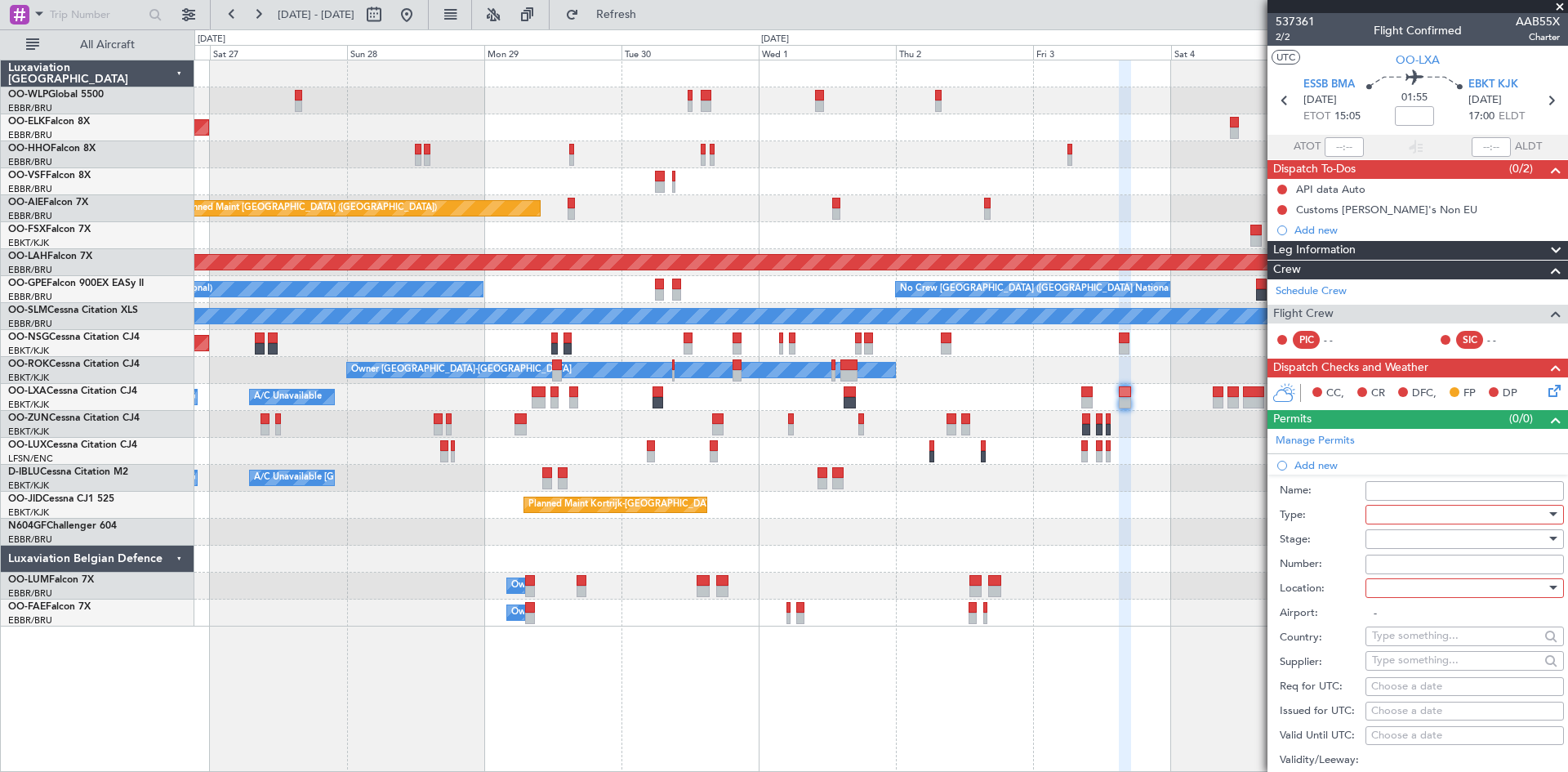
click at [1422, 513] on div at bounding box center [1458, 515] width 174 height 25
click at [1411, 664] on span "Slot" at bounding box center [1458, 668] width 172 height 25
click at [1419, 541] on div at bounding box center [1458, 540] width 174 height 25
click at [1415, 600] on span "Not Requested" at bounding box center [1458, 596] width 172 height 25
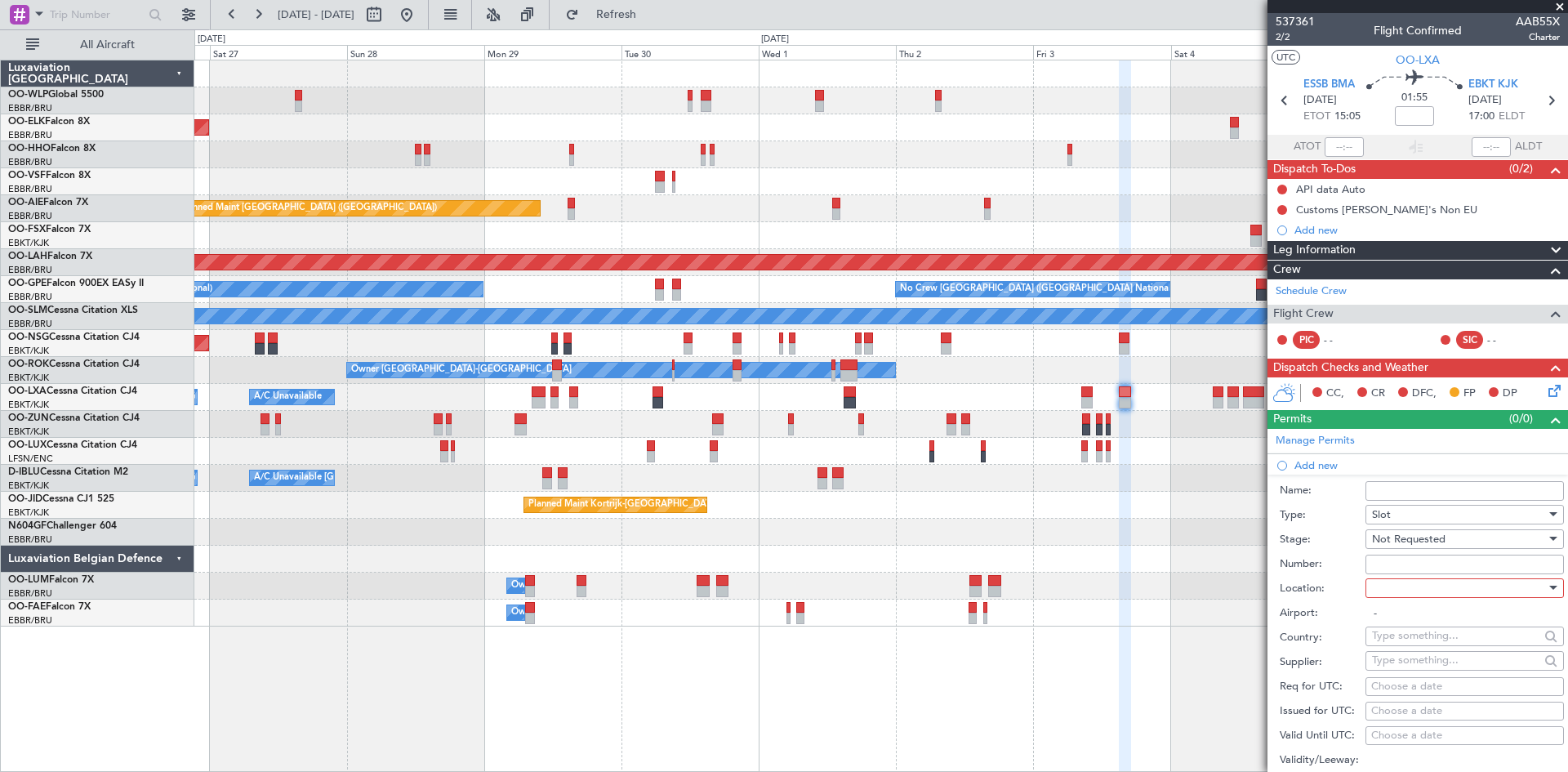
click at [1416, 582] on div at bounding box center [1458, 588] width 174 height 25
click at [1403, 626] on span "Departure" at bounding box center [1458, 621] width 172 height 25
type input "ESSB / BMA"
click at [1406, 684] on div "Choose a date" at bounding box center [1464, 686] width 187 height 16
select select "9"
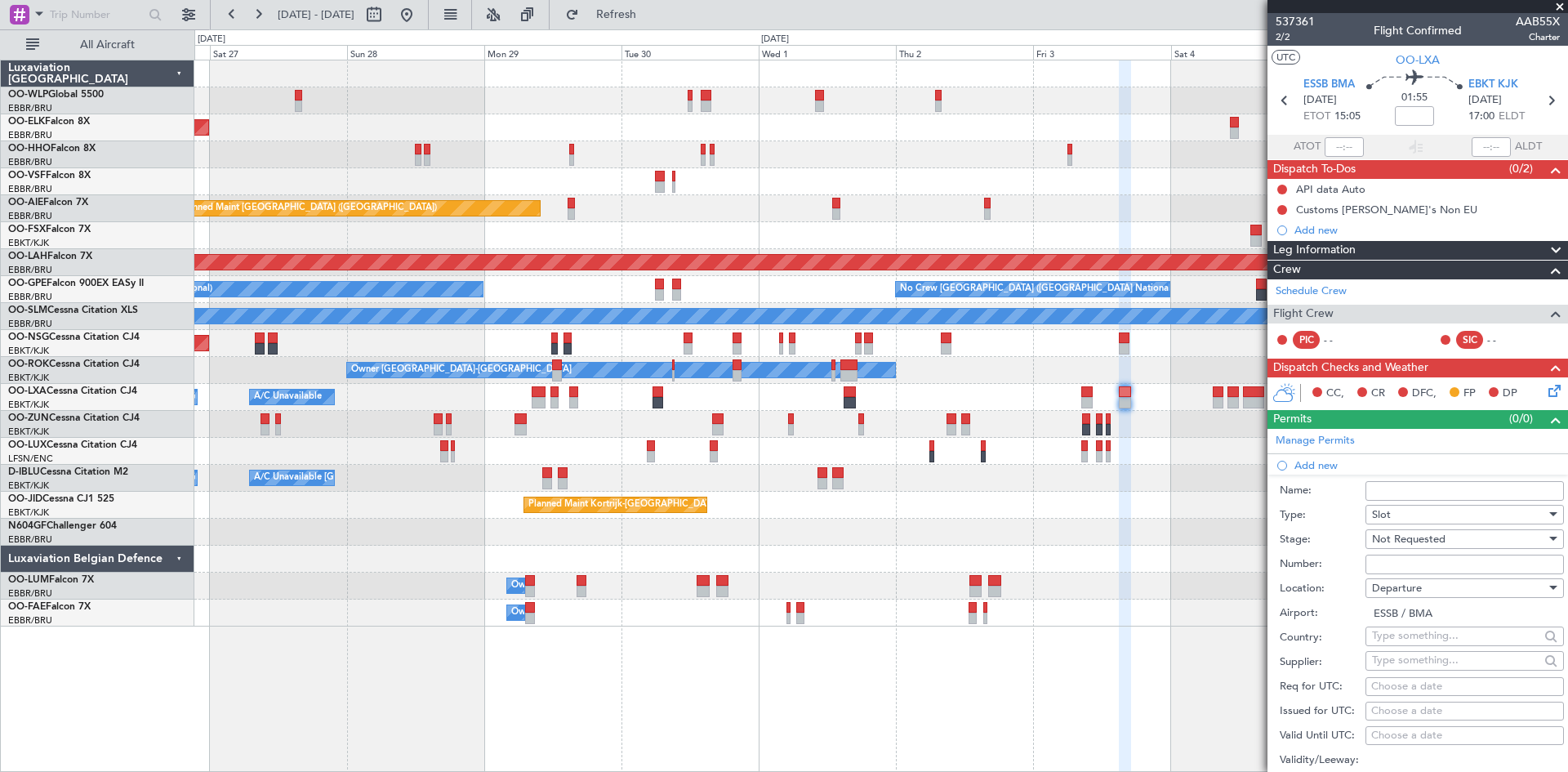
select select "2025"
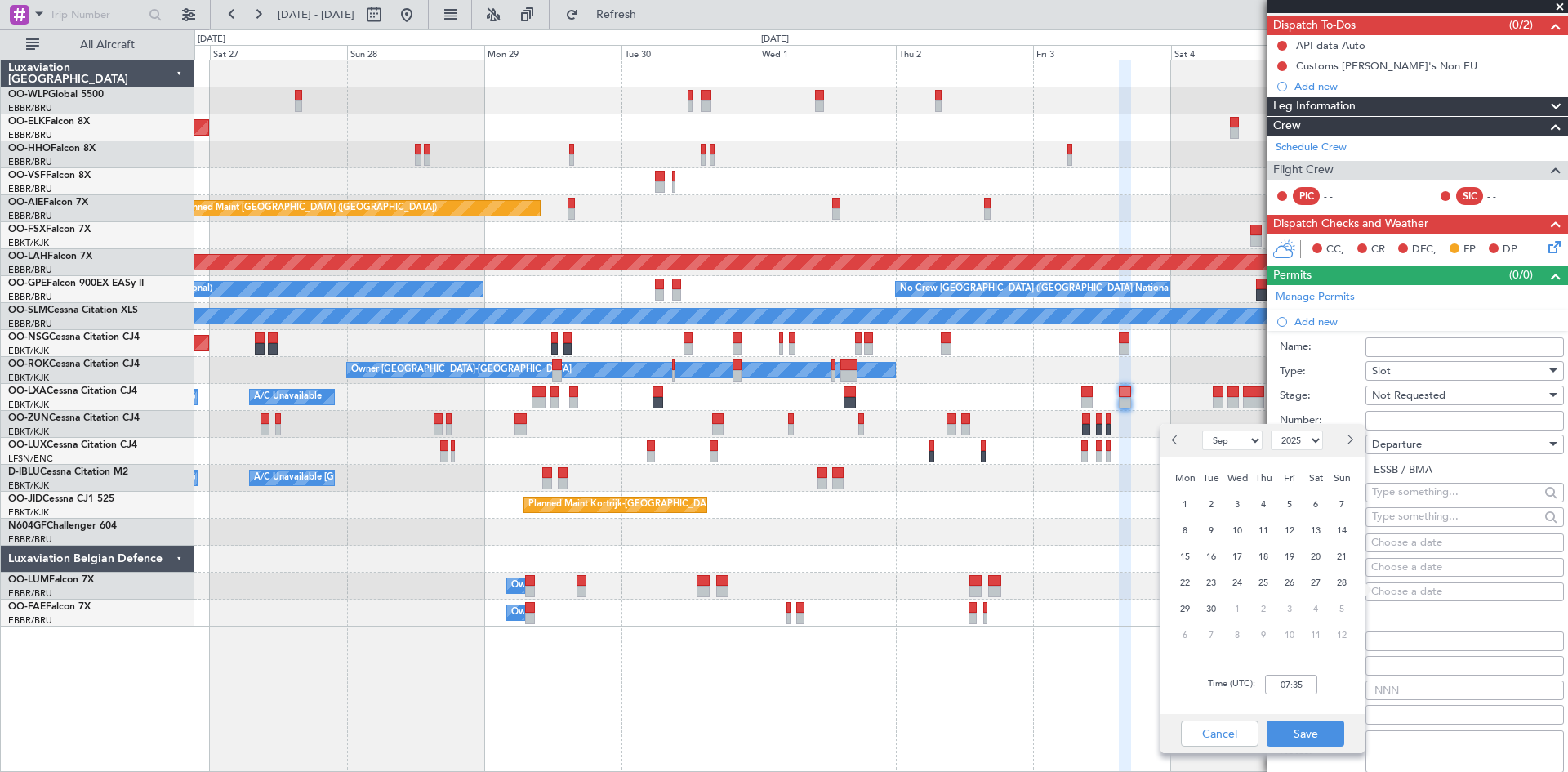
scroll to position [163, 0]
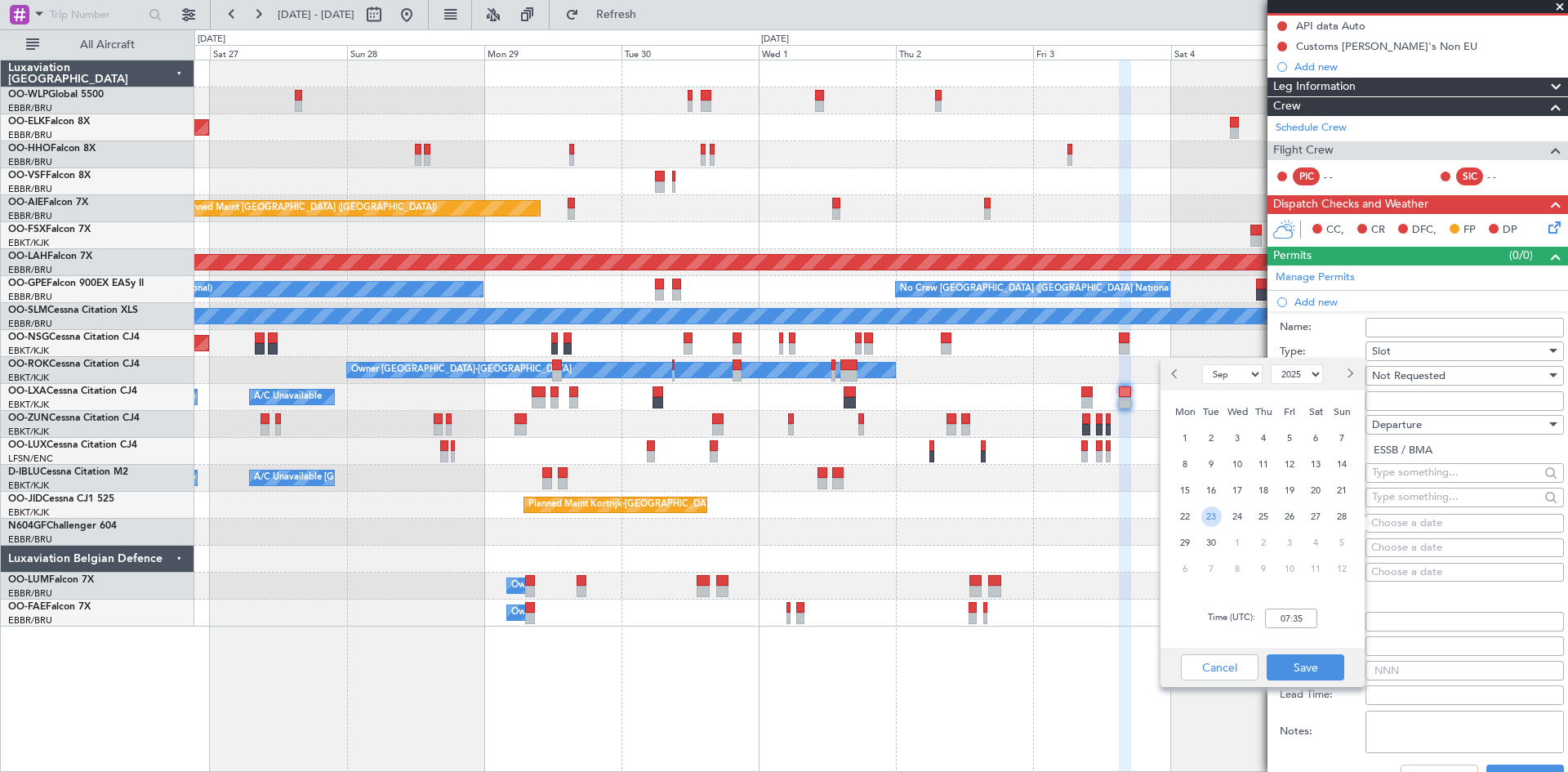
click at [1212, 518] on span "23" at bounding box center [1212, 517] width 21 height 21
click at [1287, 614] on input "00:00" at bounding box center [1290, 618] width 52 height 20
type input "15:00"
click at [1315, 659] on button "Save" at bounding box center [1305, 667] width 77 height 26
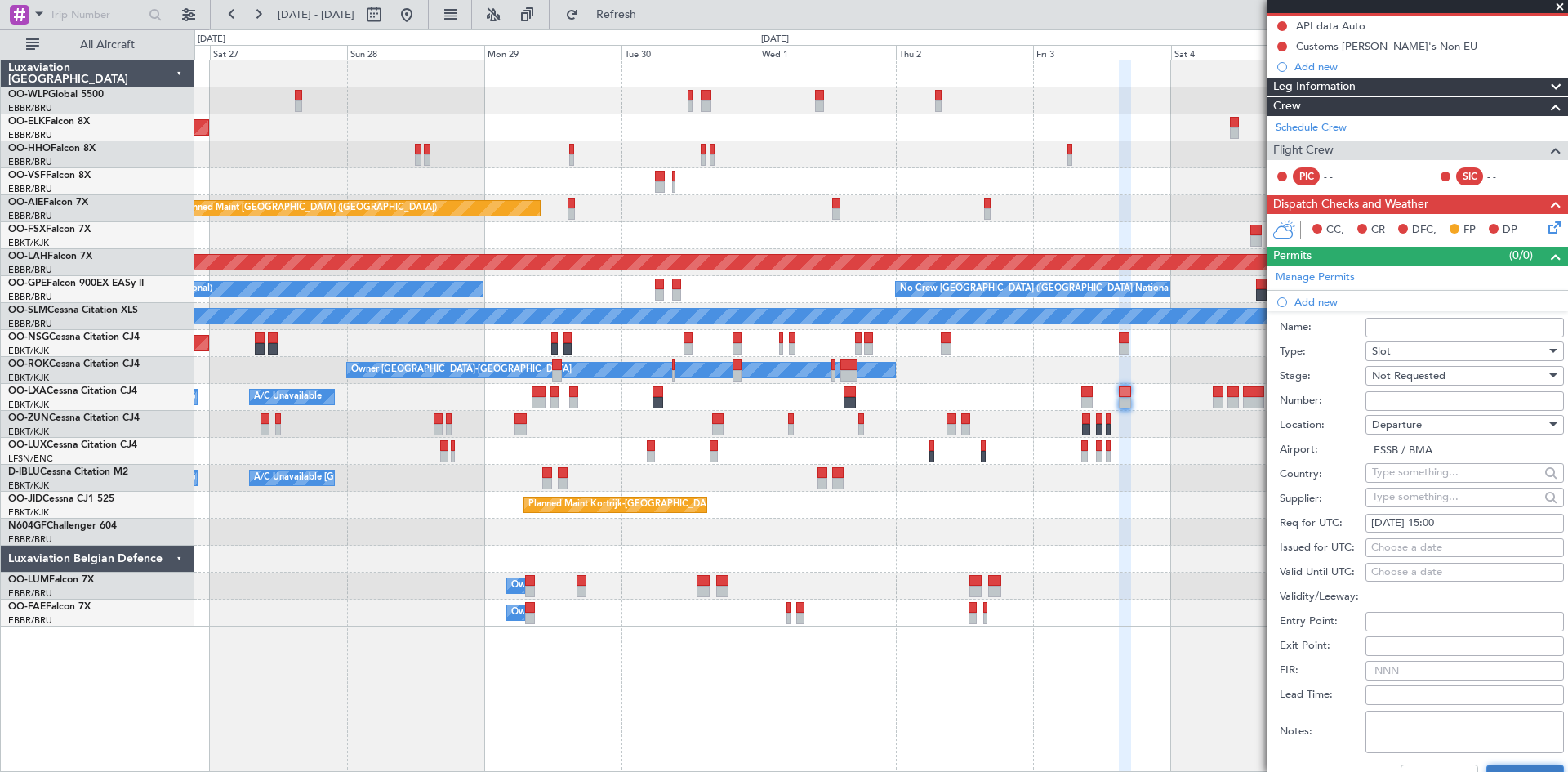
click at [1514, 764] on button "Save" at bounding box center [1525, 778] width 77 height 26
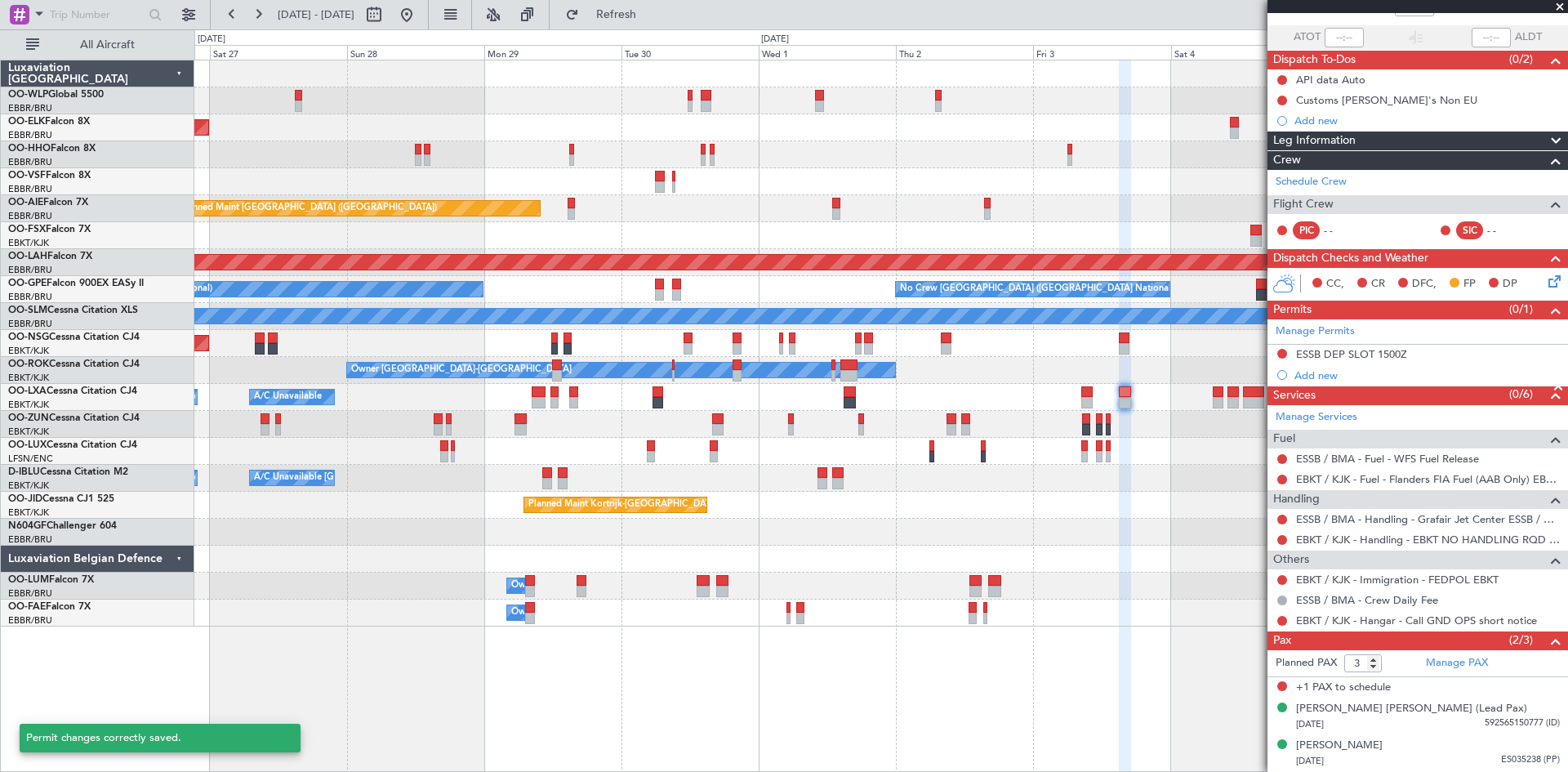
scroll to position [109, 0]
click at [1545, 286] on icon at bounding box center [1552, 280] width 13 height 13
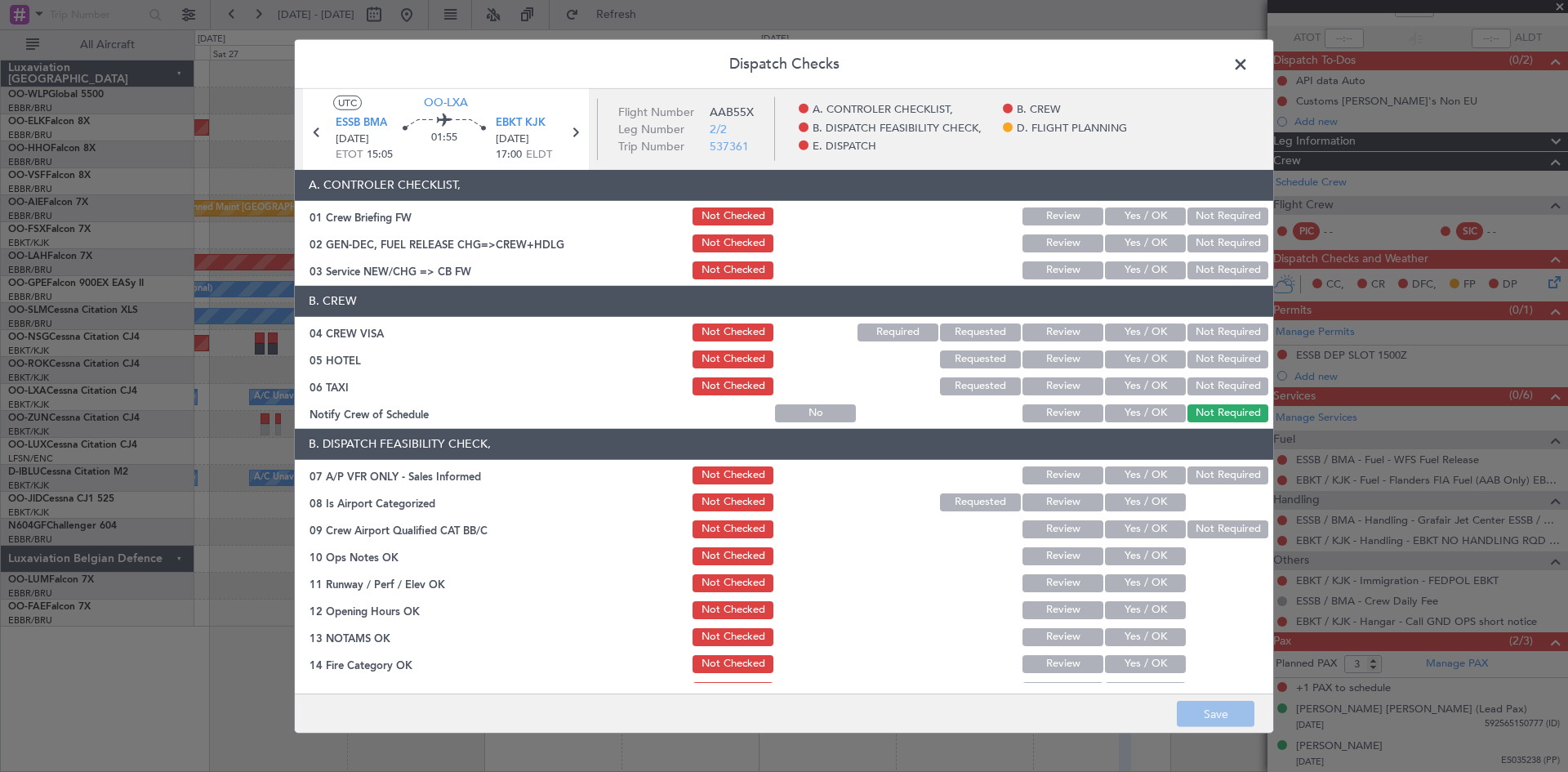
click at [1123, 286] on header "B. CREW" at bounding box center [784, 301] width 979 height 31
click at [1127, 274] on button "Yes / OK" at bounding box center [1146, 270] width 81 height 18
click at [1141, 326] on button "Yes / OK" at bounding box center [1146, 332] width 81 height 18
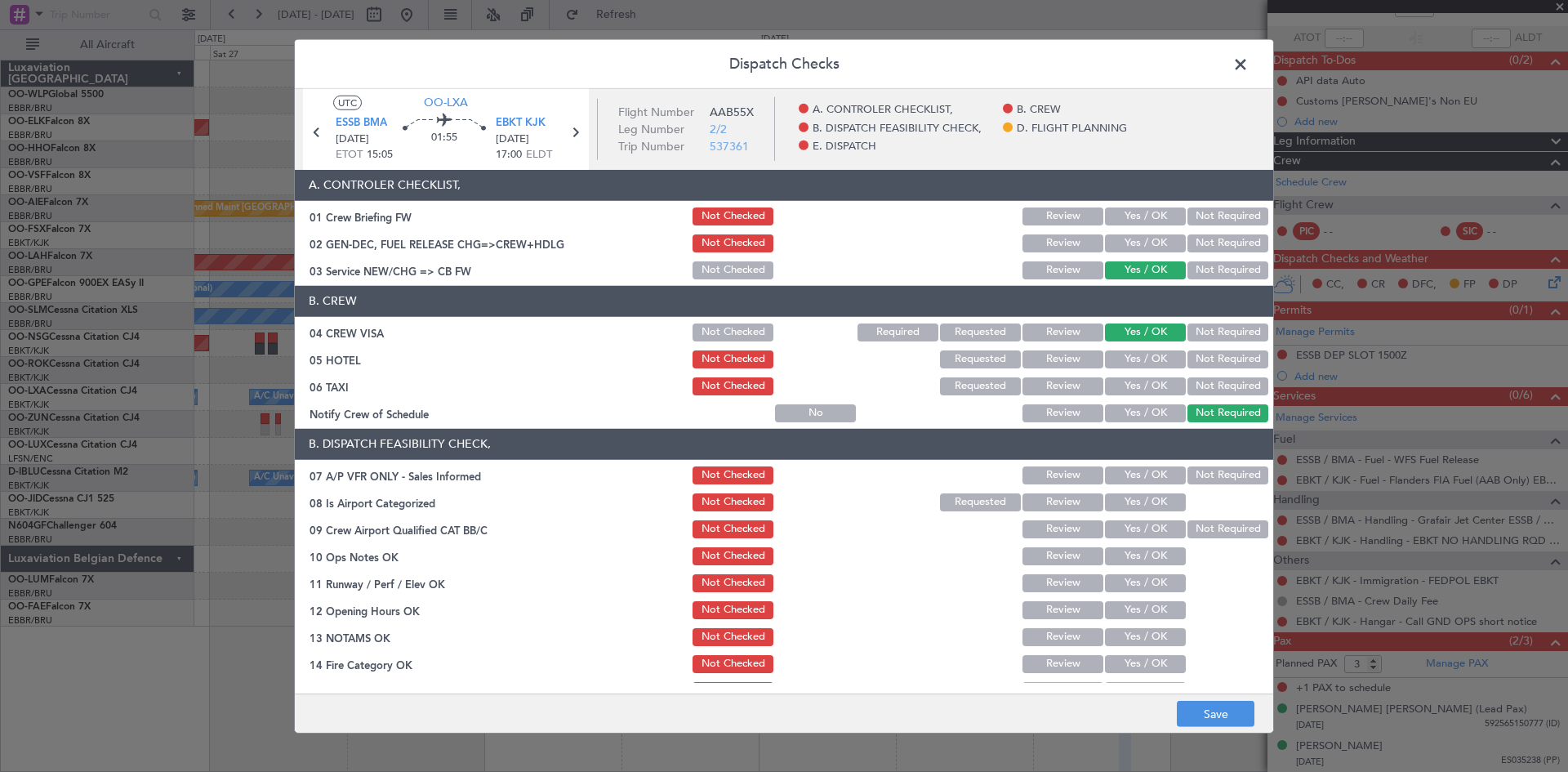
click at [1219, 355] on button "Not Required" at bounding box center [1228, 359] width 81 height 18
click at [1203, 377] on button "Not Required" at bounding box center [1228, 386] width 81 height 18
click at [1154, 403] on div "Yes / OK" at bounding box center [1143, 413] width 82 height 23
click at [1153, 415] on button "Yes / OK" at bounding box center [1146, 413] width 81 height 18
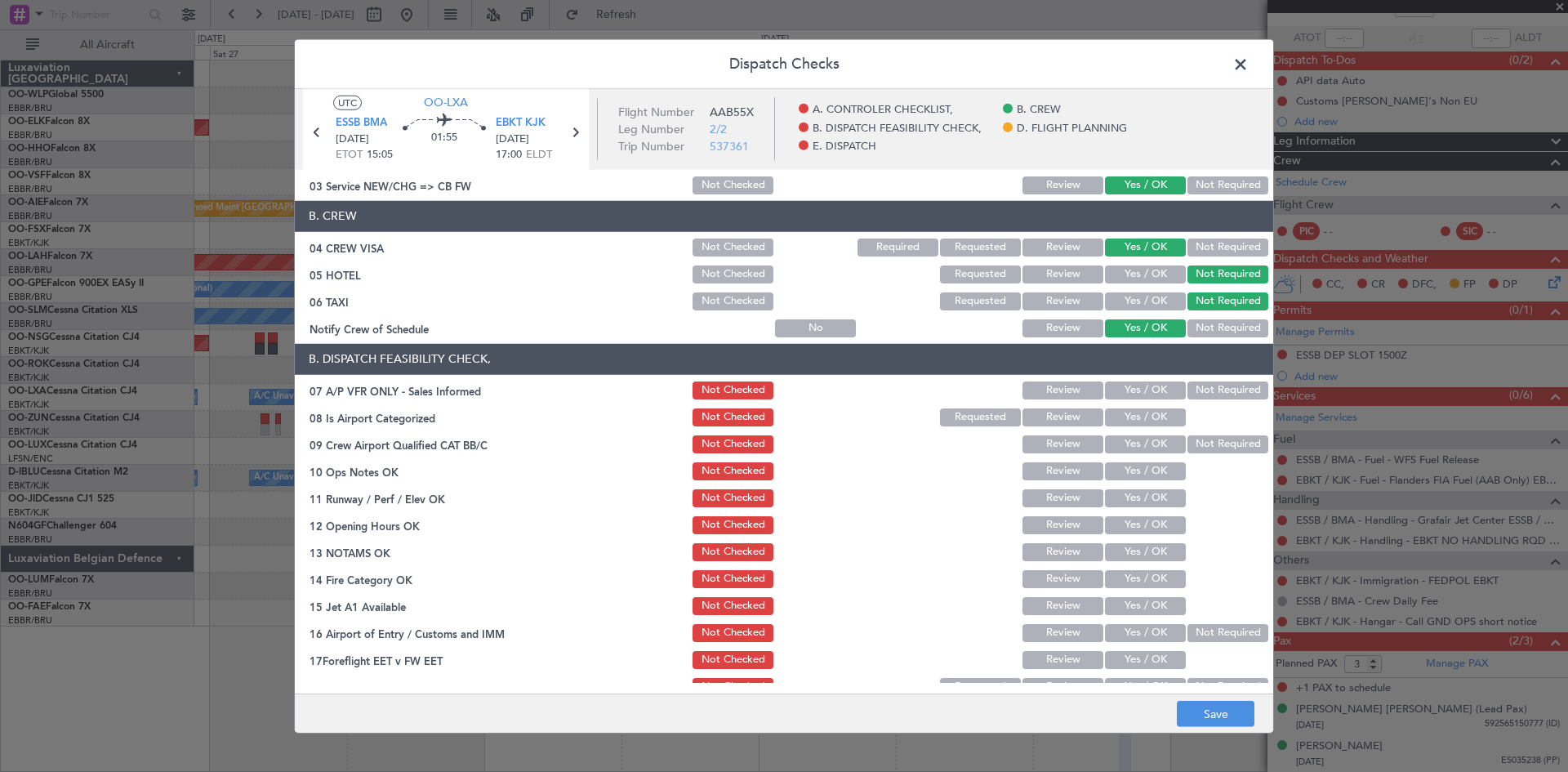
scroll to position [163, 0]
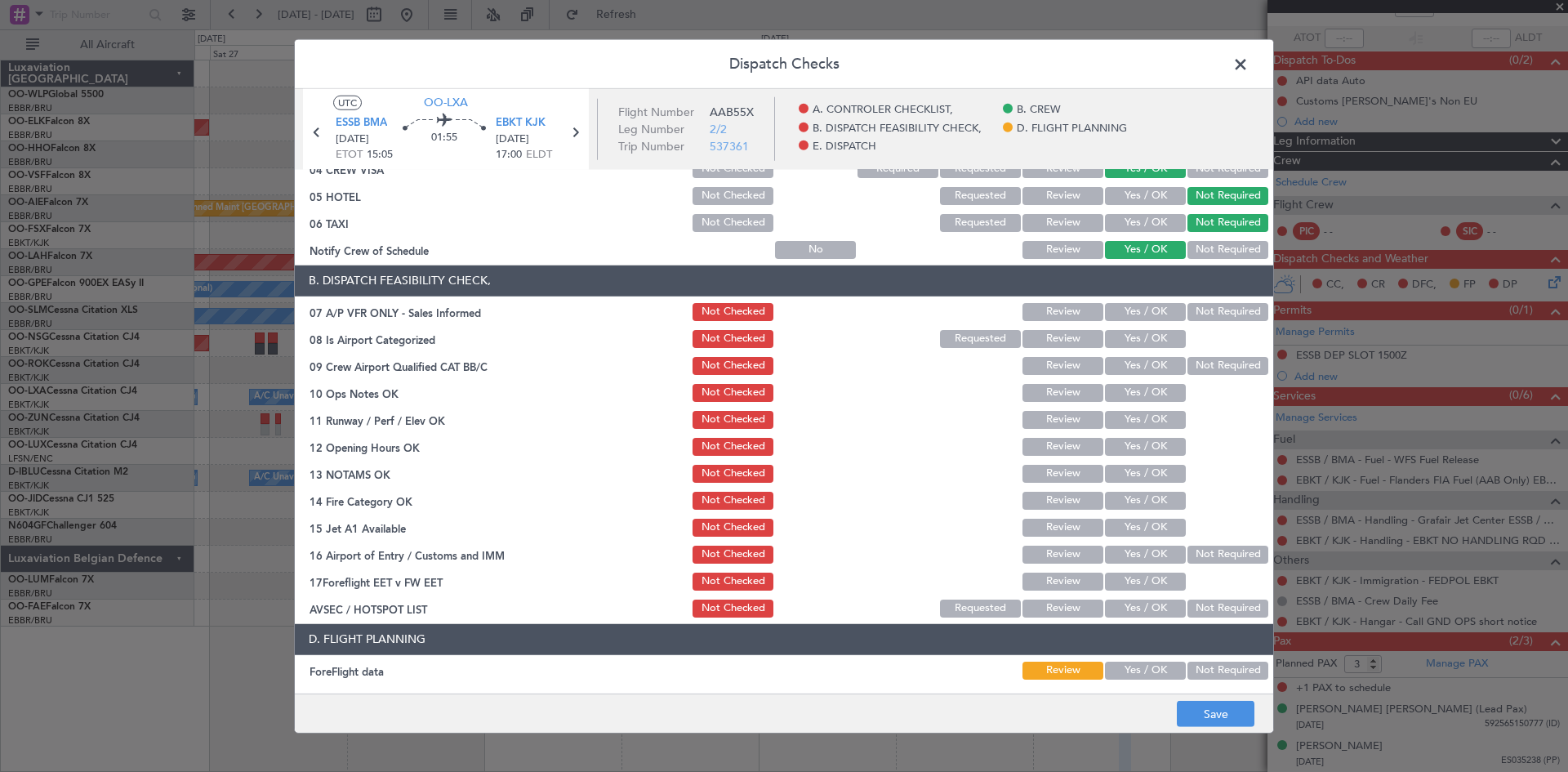
click at [1191, 300] on div "Not Required" at bounding box center [1225, 312] width 82 height 23
drag, startPoint x: 1190, startPoint y: 316, endPoint x: 1136, endPoint y: 334, distance: 56.9
click at [1190, 317] on button "Not Required" at bounding box center [1228, 312] width 81 height 18
click at [1117, 340] on button "Yes / OK" at bounding box center [1146, 338] width 81 height 18
click at [1197, 362] on button "Not Required" at bounding box center [1228, 366] width 81 height 18
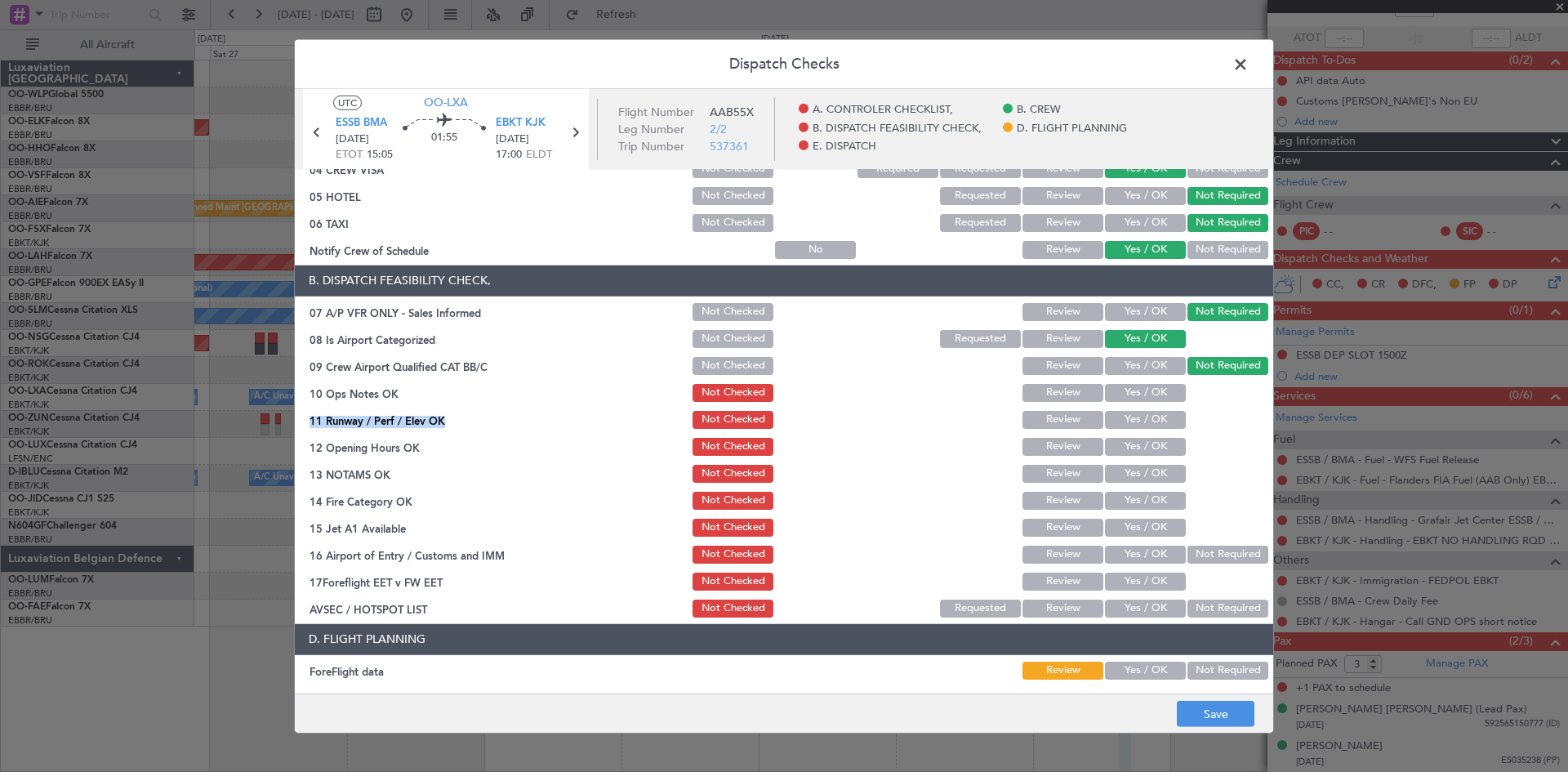
click at [1151, 404] on section "B. DISPATCH FEASIBILITY CHECK, 07 A/P VFR ONLY - Sales Informed Not Checked Rev…" at bounding box center [784, 442] width 979 height 354
click at [1147, 391] on button "Yes / OK" at bounding box center [1146, 392] width 81 height 18
click at [1151, 416] on button "Yes / OK" at bounding box center [1146, 420] width 81 height 18
click at [1150, 445] on button "Yes / OK" at bounding box center [1146, 446] width 81 height 18
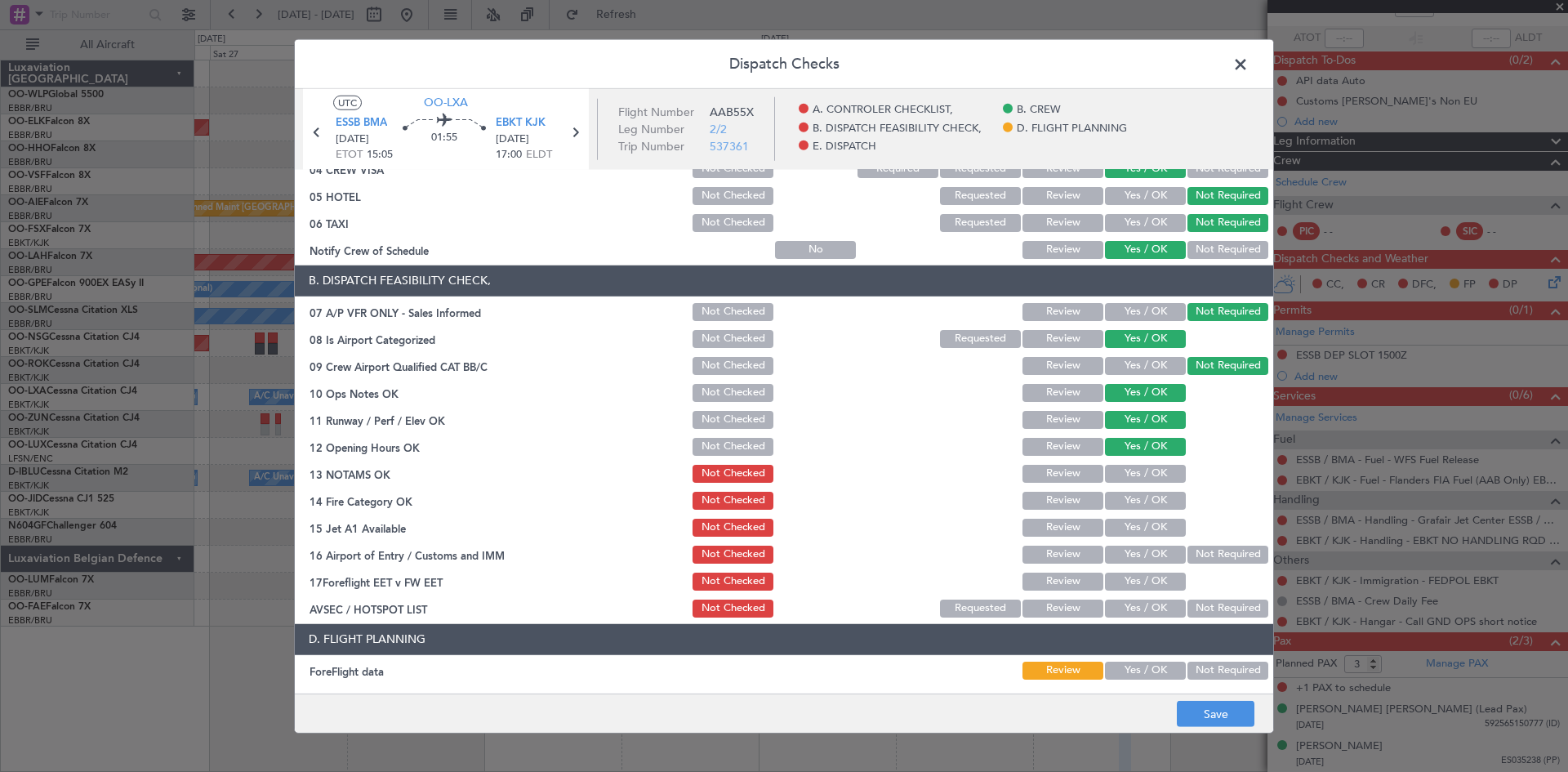
drag, startPoint x: 1150, startPoint y: 461, endPoint x: 1150, endPoint y: 472, distance: 11.0
click at [1150, 465] on section "B. DISPATCH FEASIBILITY CHECK, 07 A/P VFR ONLY - Sales Informed Not Checked Rev…" at bounding box center [784, 442] width 979 height 354
click at [1150, 472] on button "Yes / OK" at bounding box center [1146, 473] width 81 height 18
click at [1149, 495] on button "Yes / OK" at bounding box center [1146, 500] width 81 height 18
click at [1152, 511] on div "Yes / OK" at bounding box center [1143, 501] width 82 height 23
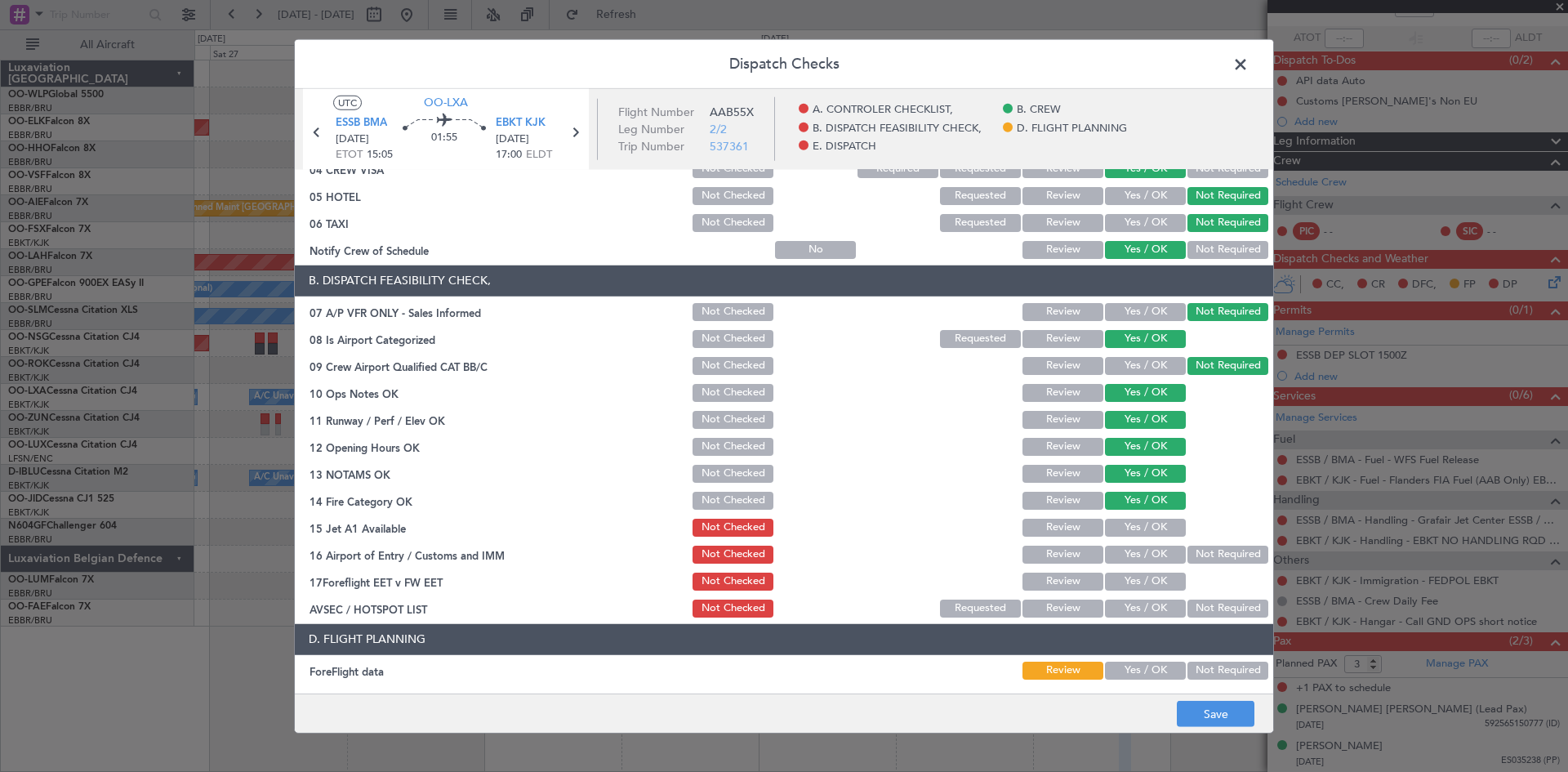
click at [1154, 528] on button "Yes / OK" at bounding box center [1146, 527] width 81 height 18
click at [1198, 551] on button "Not Required" at bounding box center [1228, 554] width 81 height 18
click at [1164, 575] on button "Yes / OK" at bounding box center [1146, 581] width 81 height 18
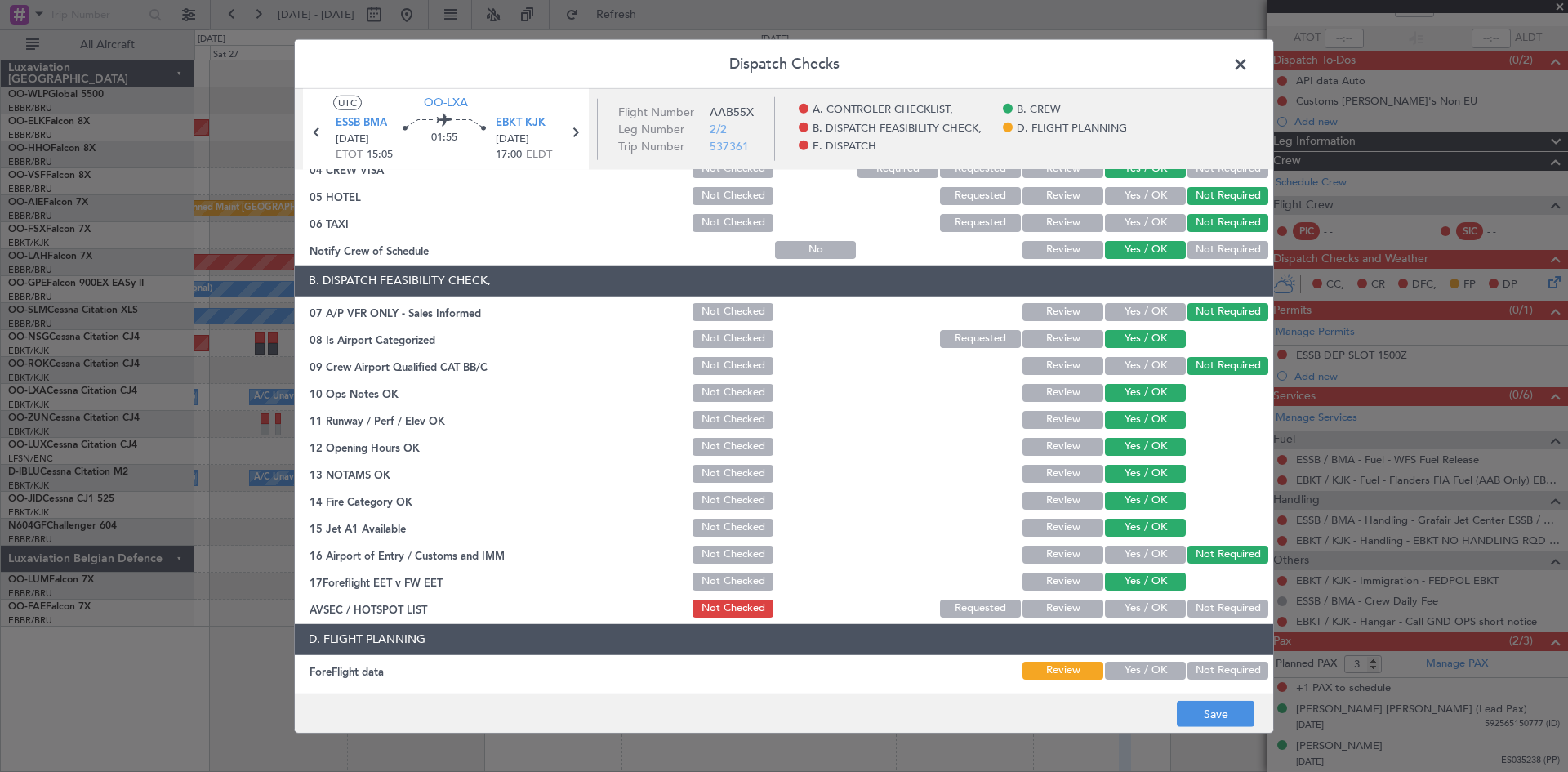
click at [1189, 595] on section "B. DISPATCH FEASIBILITY CHECK, 07 A/P VFR ONLY - Sales Informed Not Checked Rev…" at bounding box center [784, 442] width 979 height 354
click at [1194, 602] on button "Not Required" at bounding box center [1228, 609] width 81 height 18
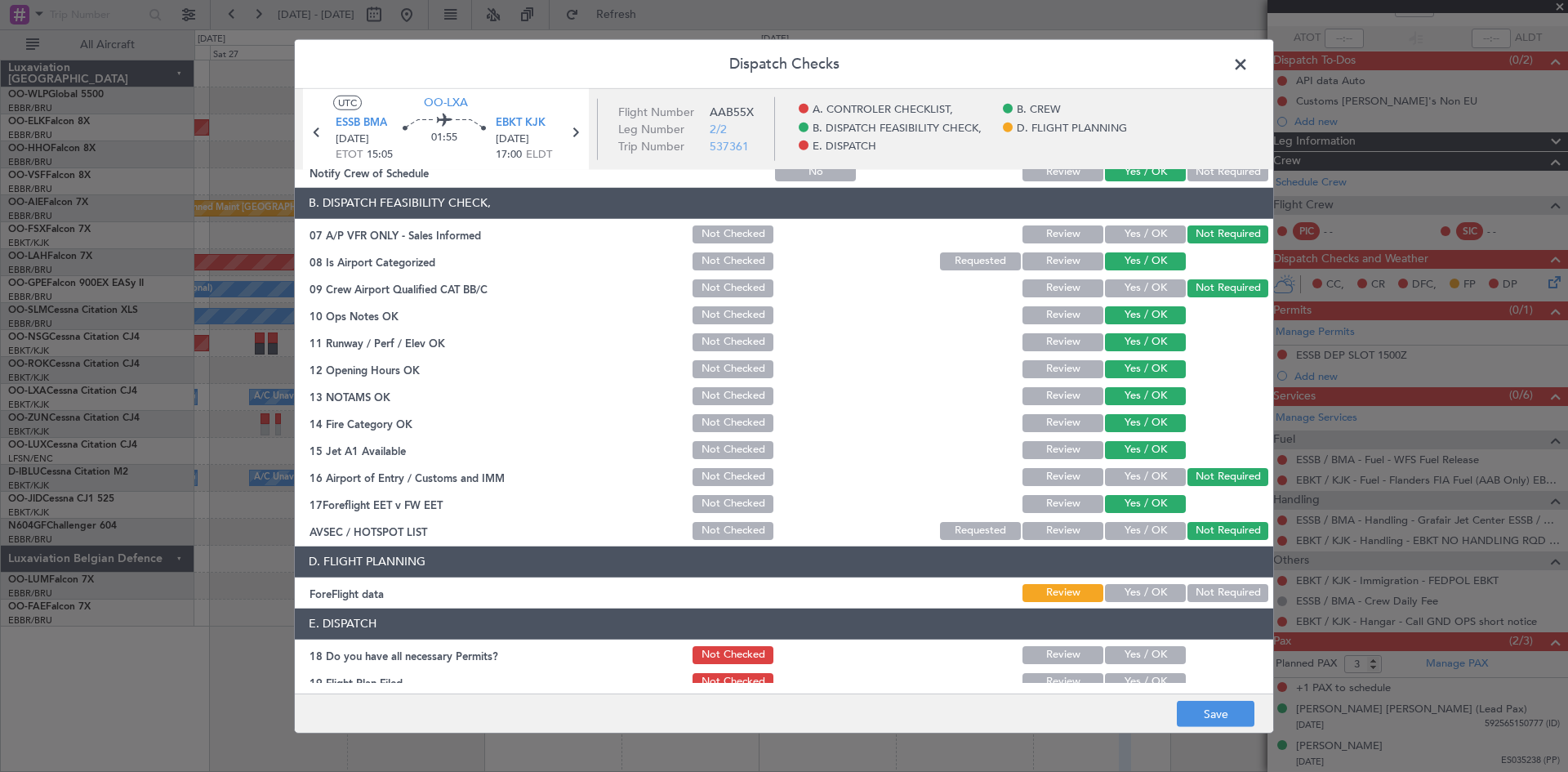
scroll to position [309, 0]
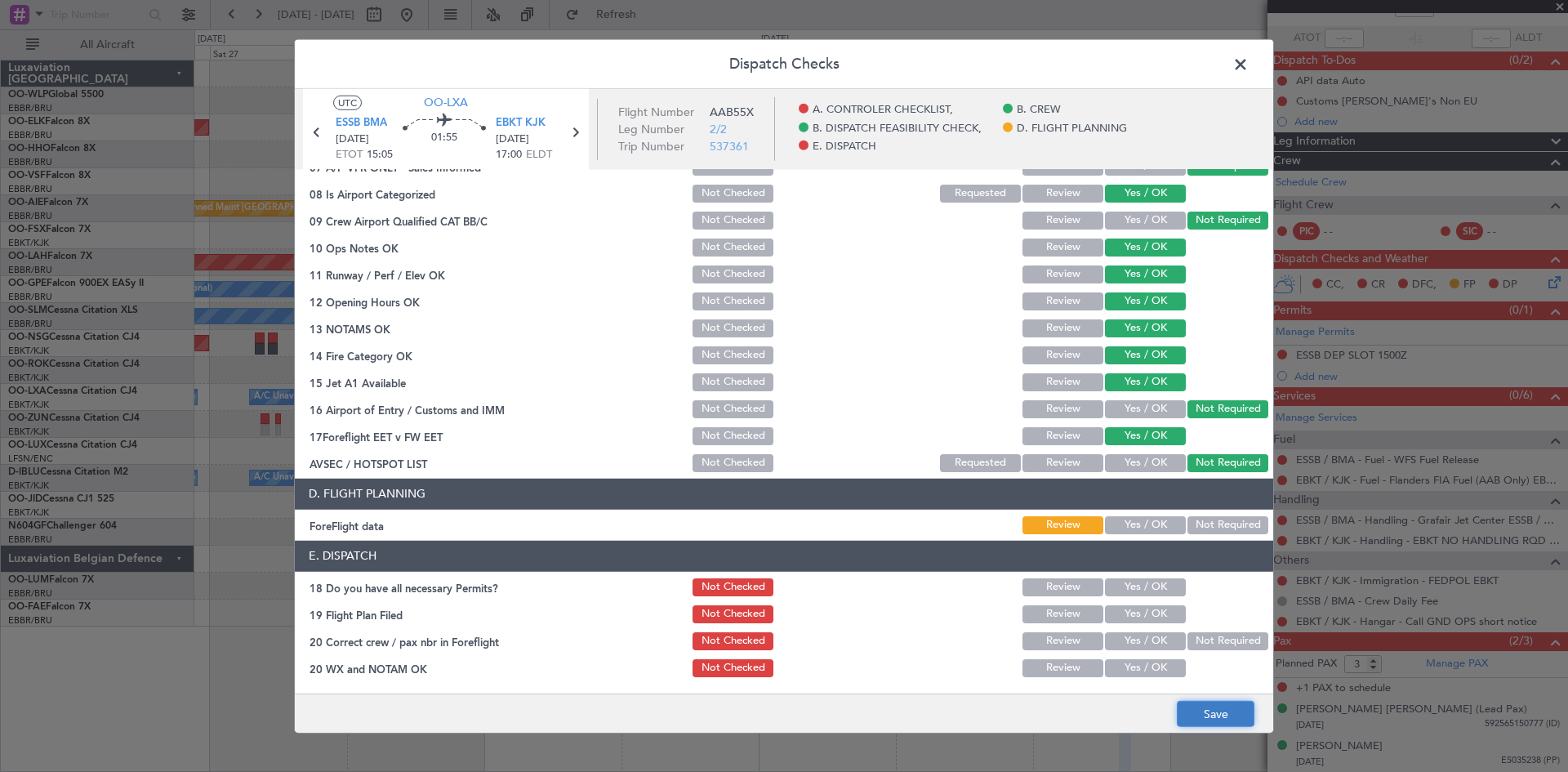
click at [1204, 714] on button "Save" at bounding box center [1216, 714] width 77 height 26
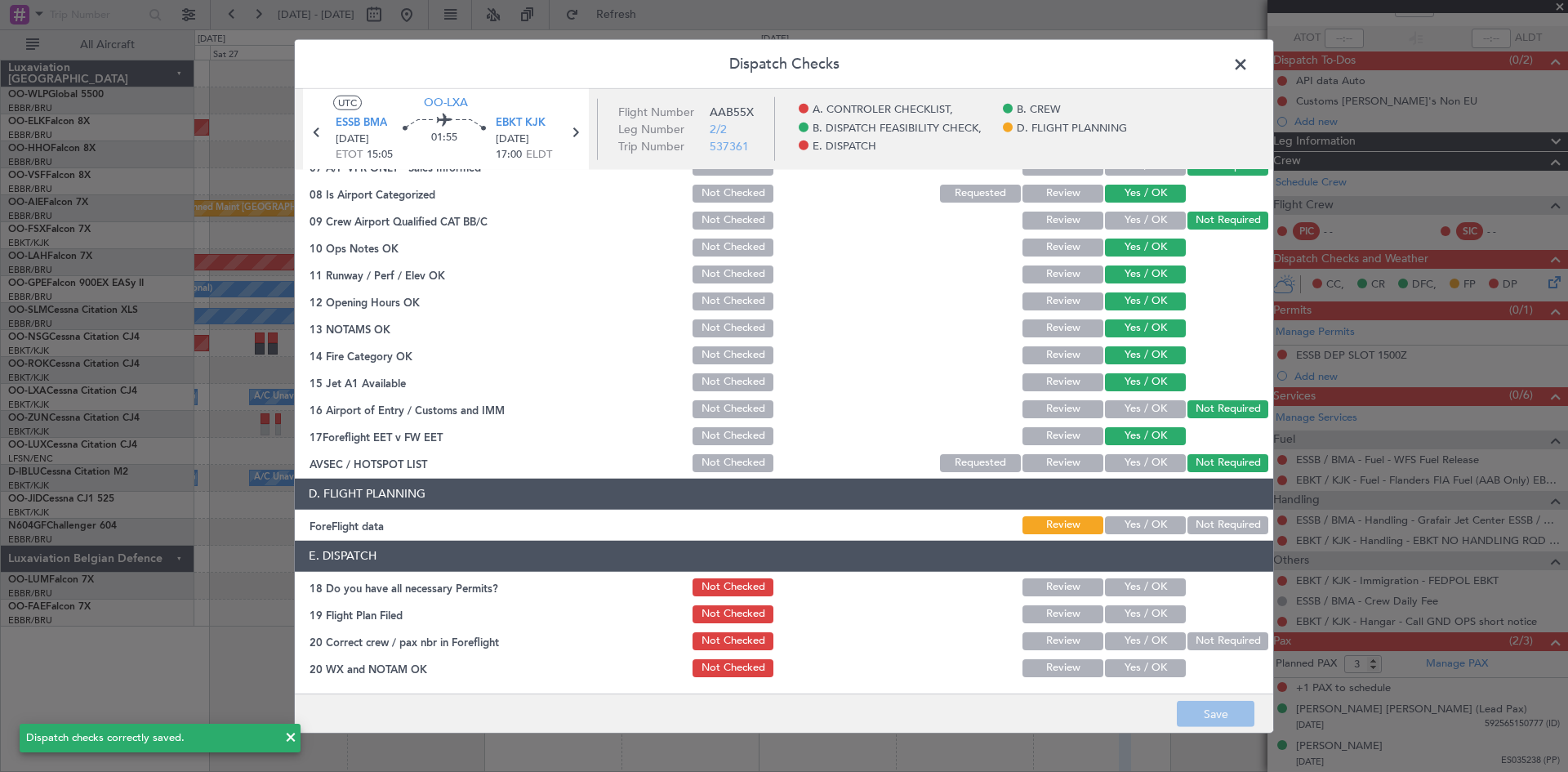
click at [1034, 401] on button "Review" at bounding box center [1063, 409] width 81 height 18
click at [1249, 65] on span at bounding box center [1249, 67] width 0 height 33
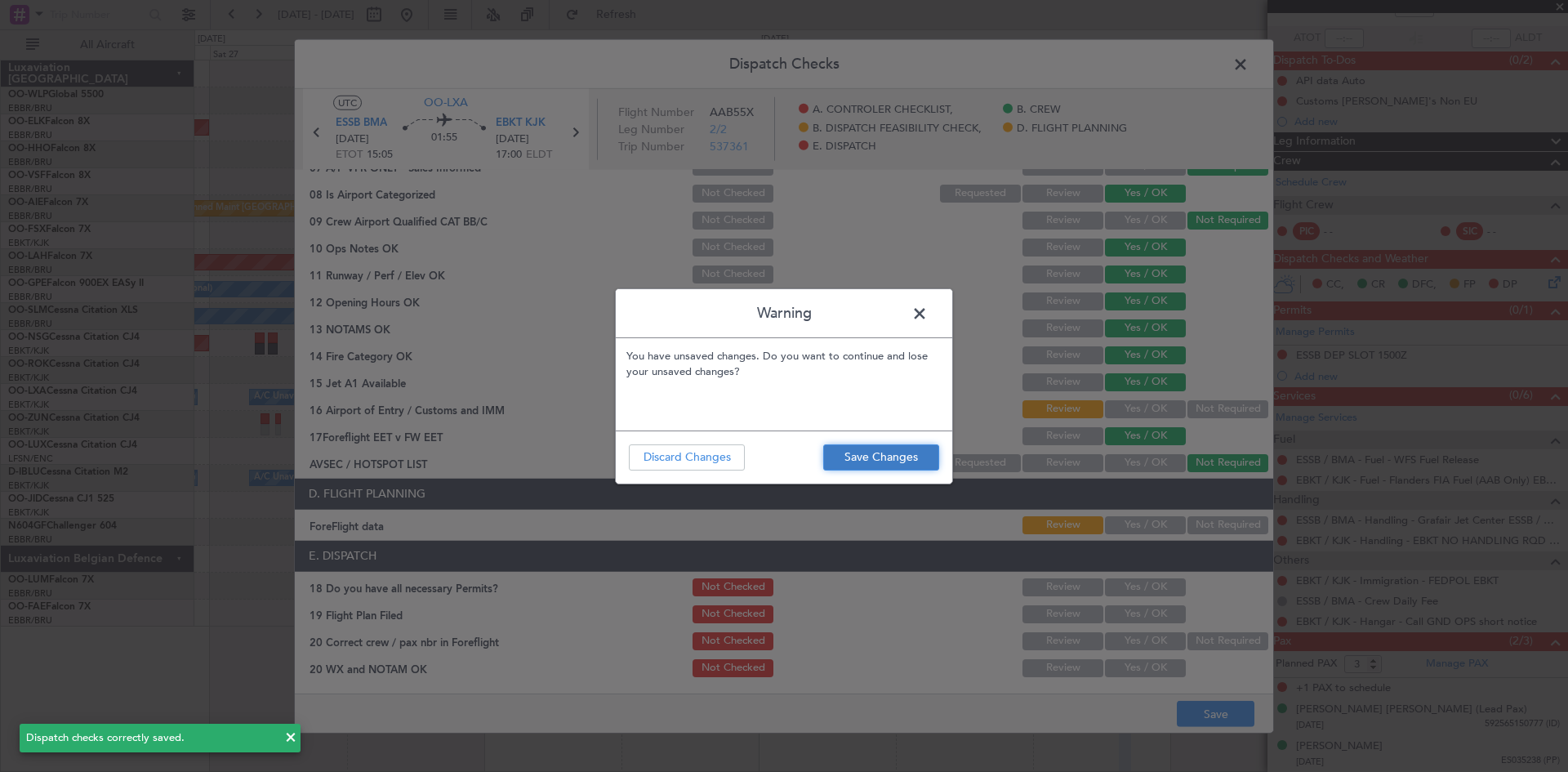
click at [920, 457] on button "Save Changes" at bounding box center [880, 457] width 116 height 26
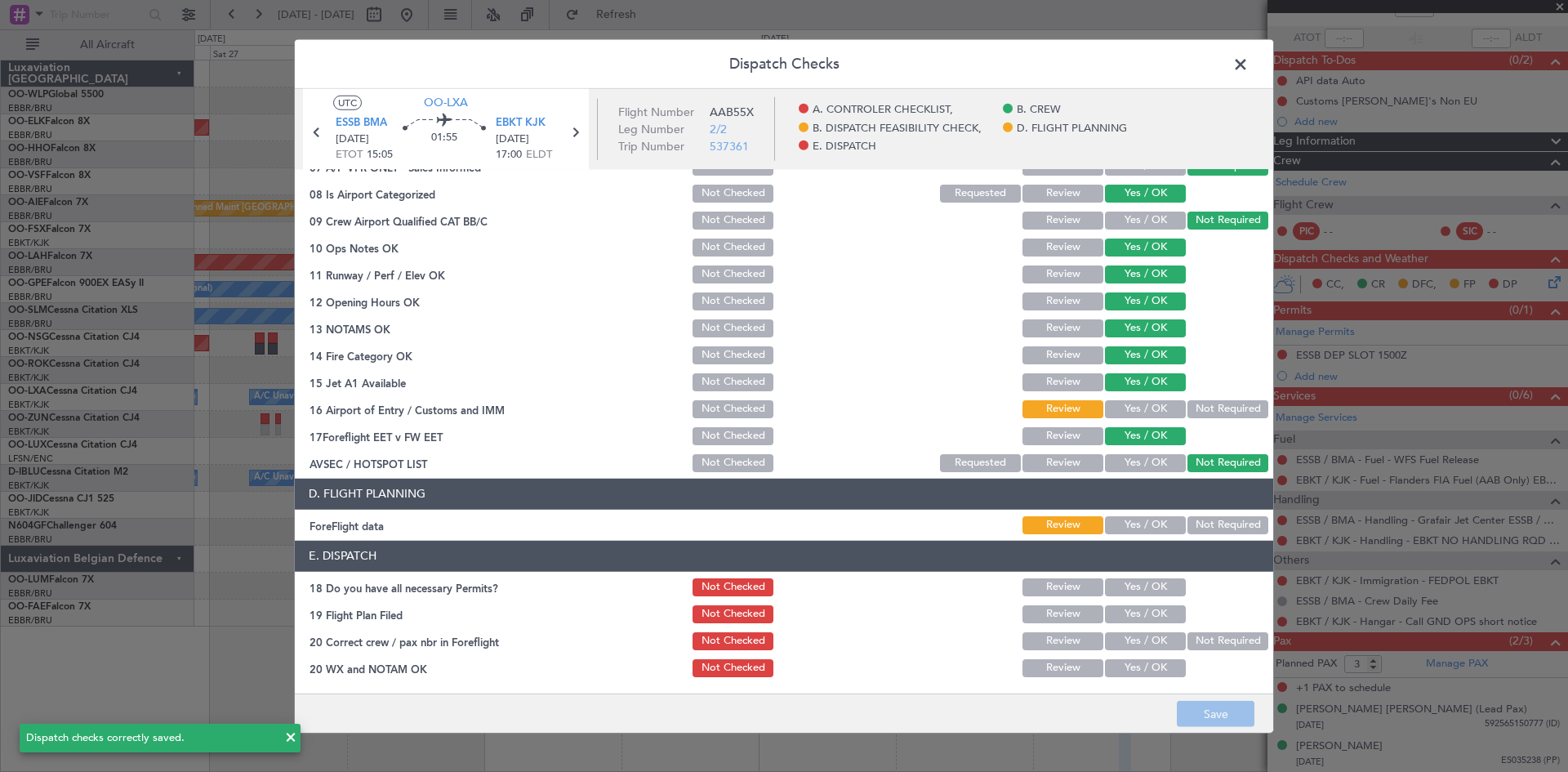
click at [1249, 64] on span at bounding box center [1249, 67] width 0 height 33
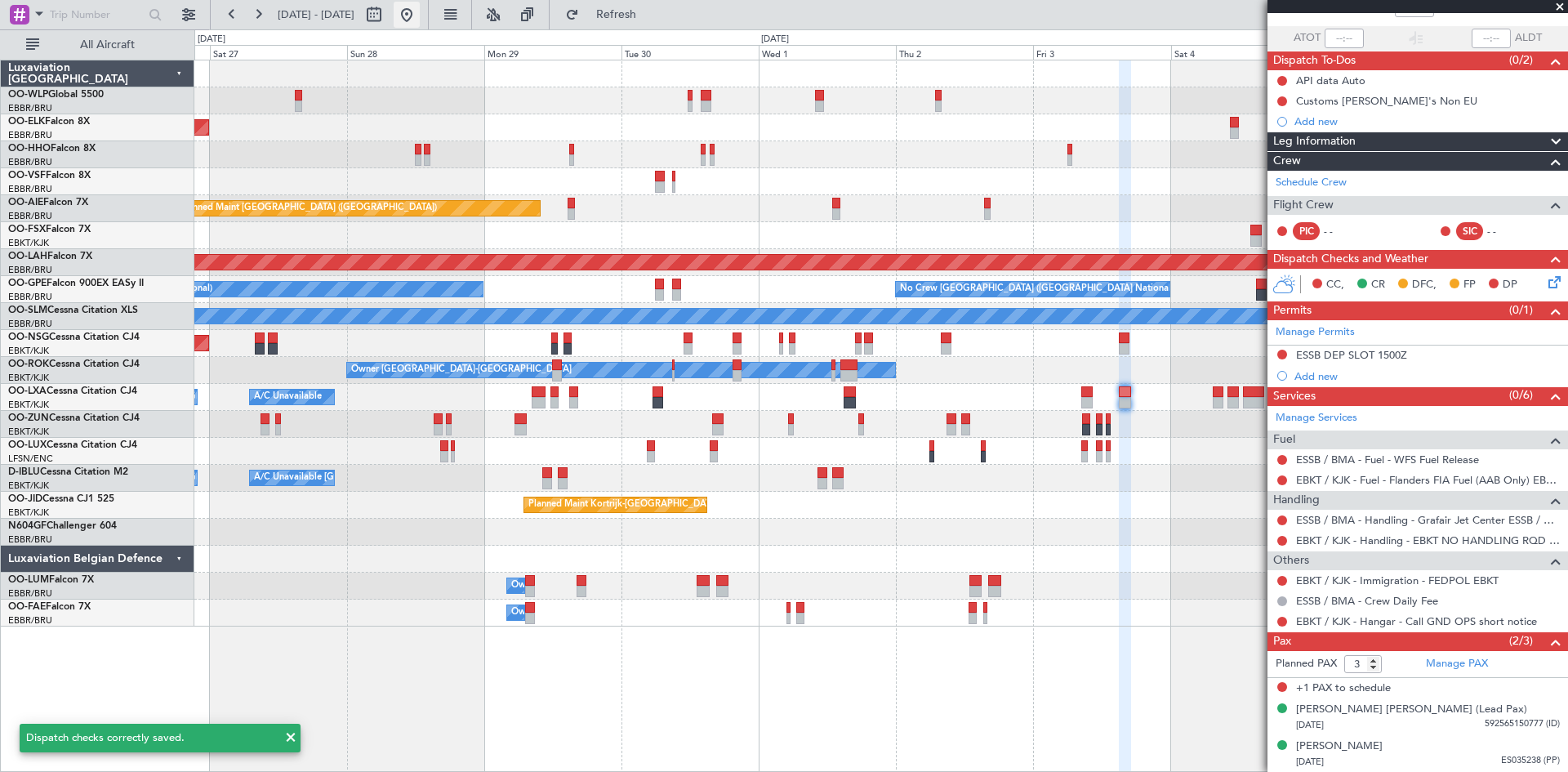
click at [419, 13] on button at bounding box center [407, 15] width 26 height 26
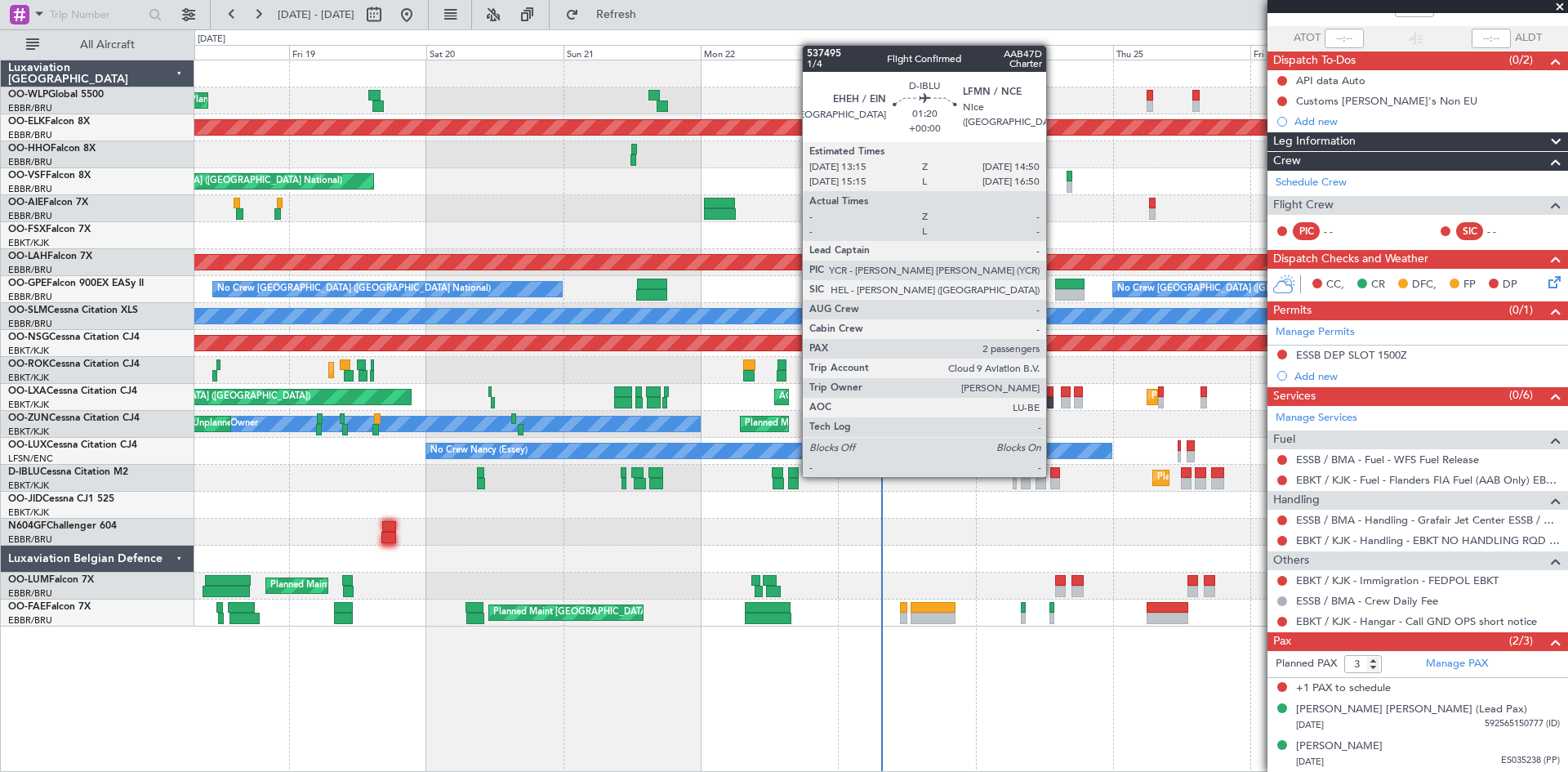
click at [1053, 475] on div at bounding box center [1055, 472] width 9 height 11
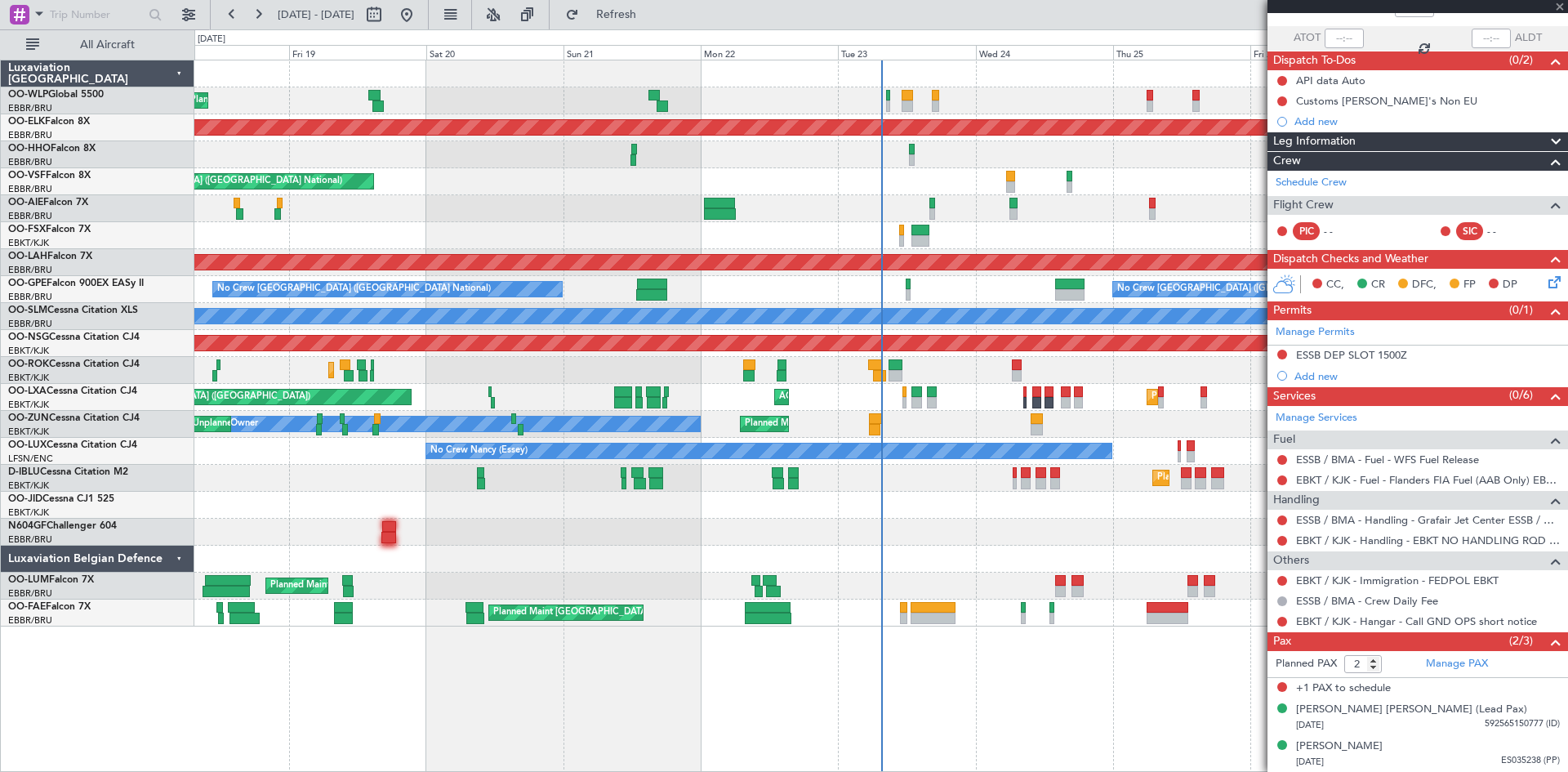
scroll to position [0, 0]
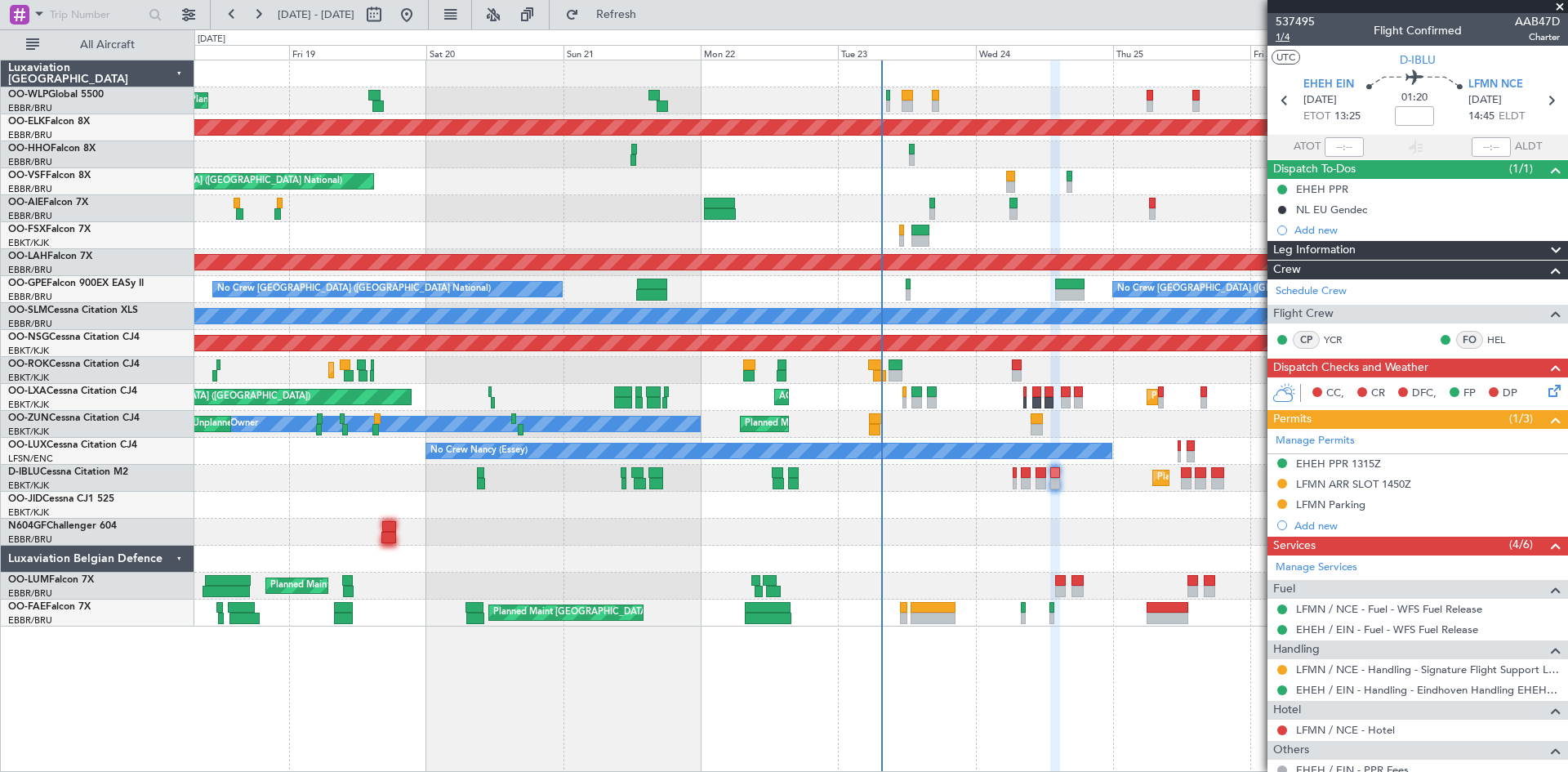
click at [1287, 42] on span "1/4" at bounding box center [1294, 37] width 39 height 14
click at [419, 19] on button at bounding box center [407, 15] width 26 height 26
click at [1287, 39] on span "1/4" at bounding box center [1294, 37] width 39 height 14
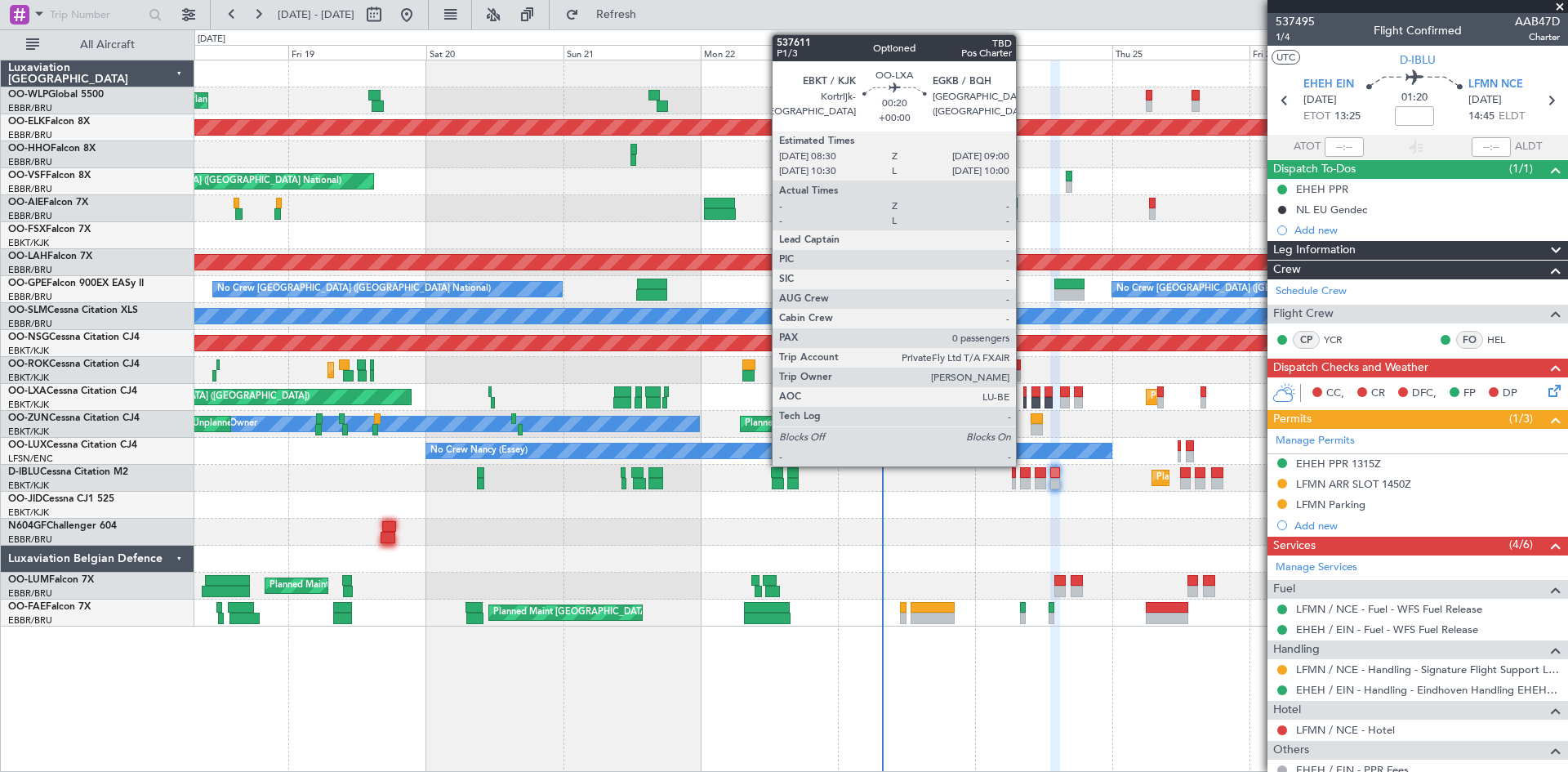
click at [1023, 395] on div at bounding box center [1024, 392] width 3 height 11
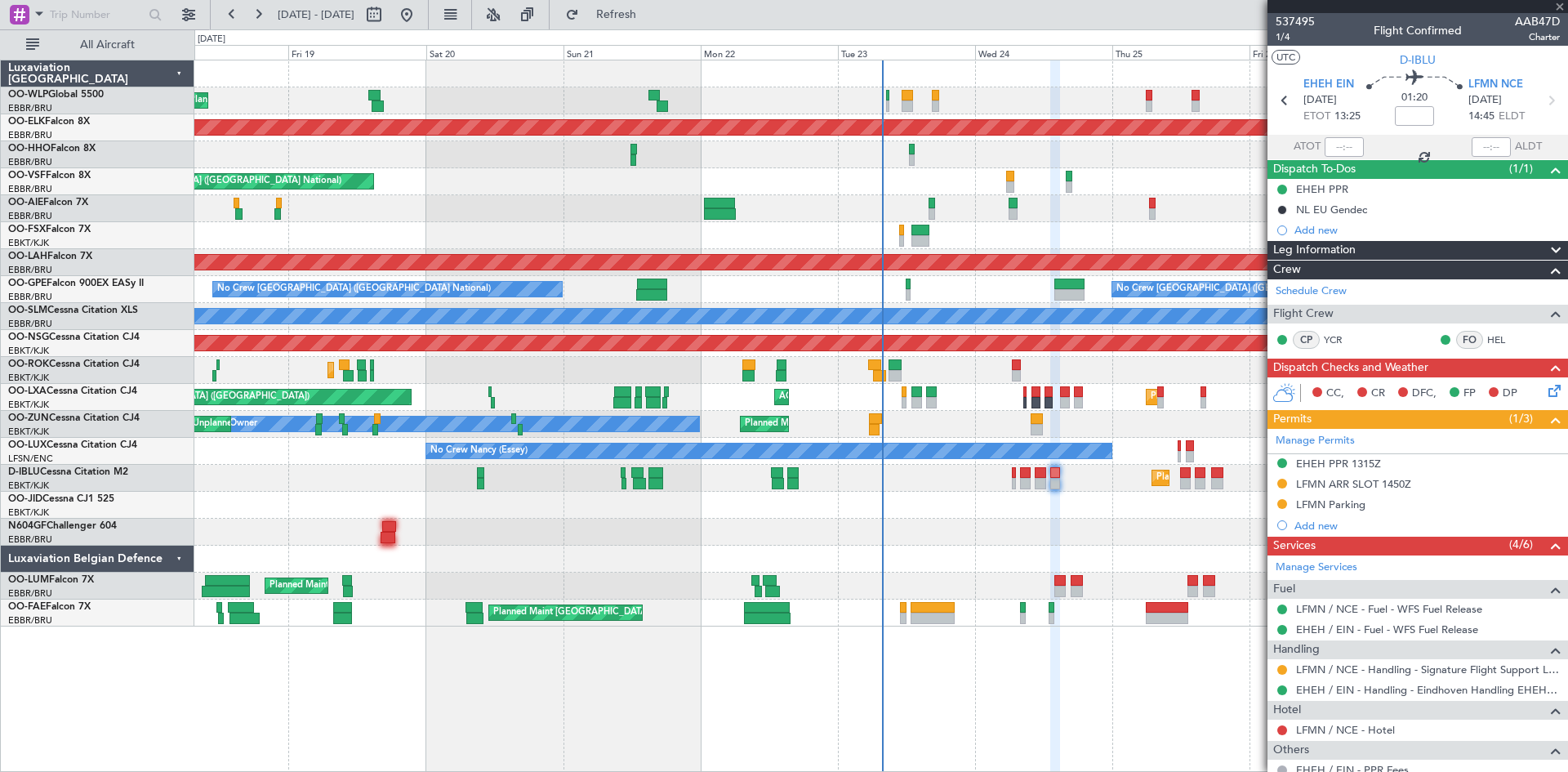
type input "0"
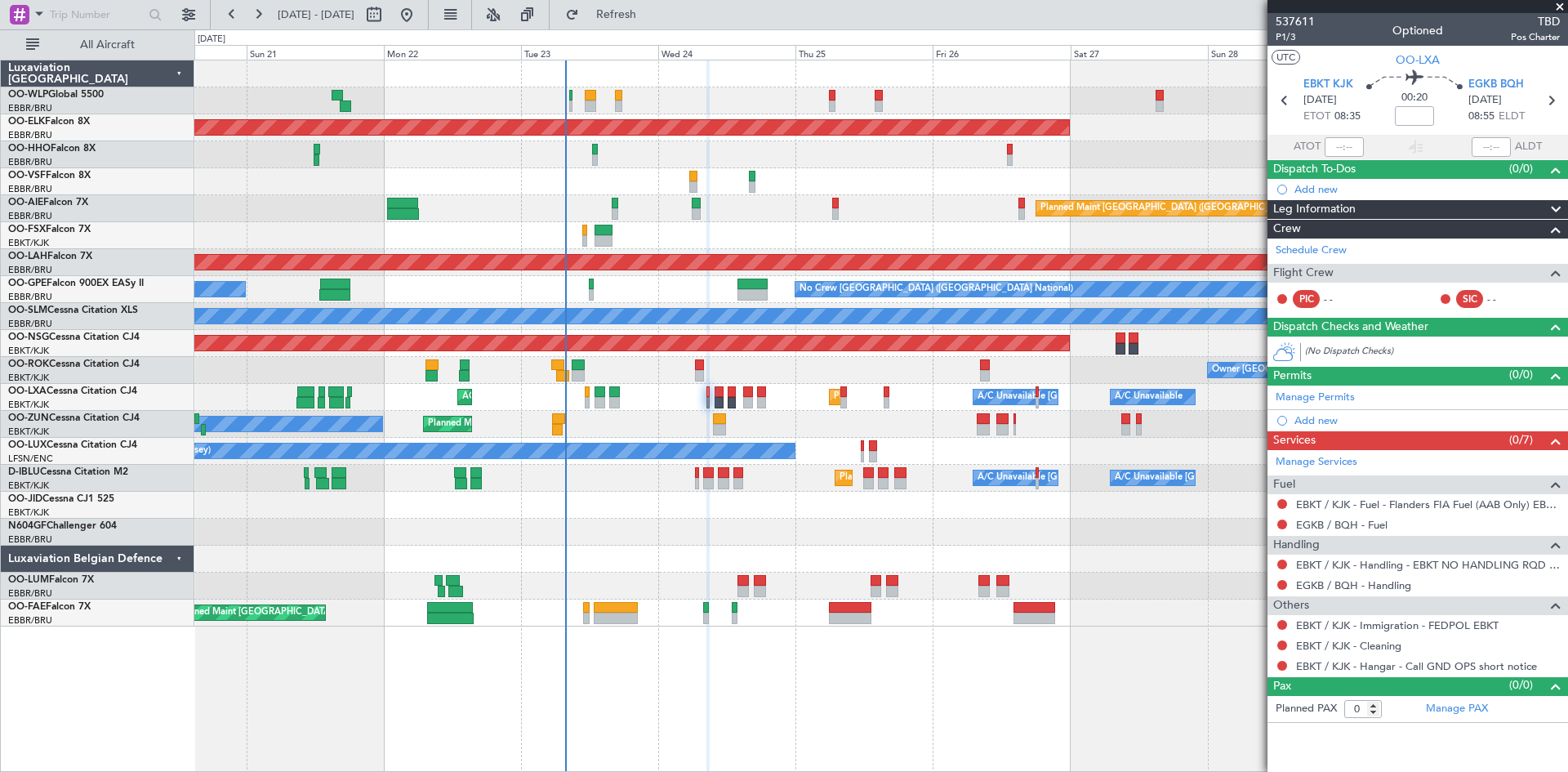
click at [767, 552] on div "Planned Maint Liege Planned Maint Kortrijk-Wevelgem AOG Maint Brussels (Brussel…" at bounding box center [880, 343] width 1372 height 566
click at [692, 479] on div "Planned Maint Nice (Côte d'Azur Airport) A/C Unavailable Brussels (Brussels Nat…" at bounding box center [880, 478] width 1372 height 27
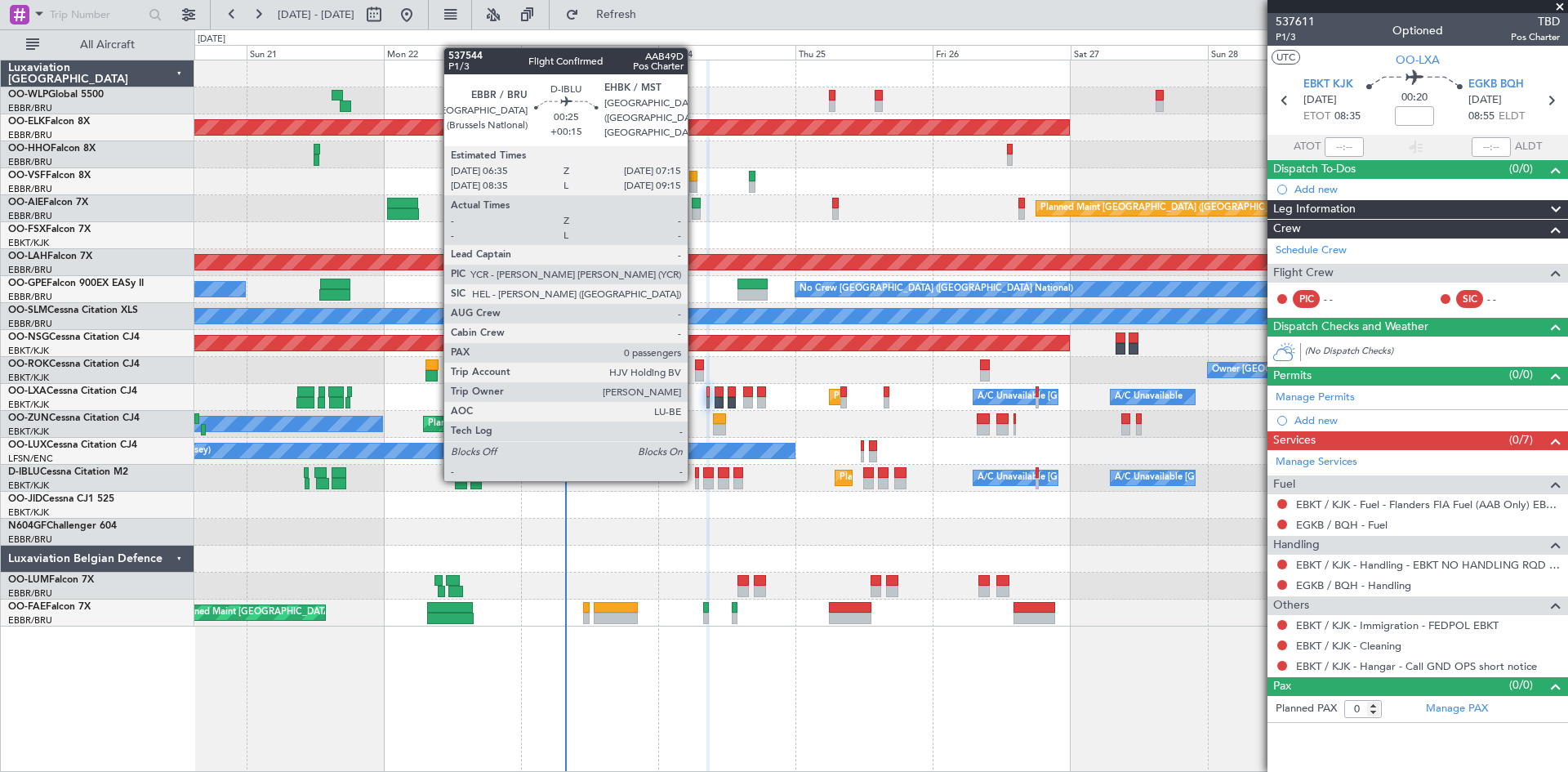
click at [695, 479] on div at bounding box center [697, 484] width 4 height 11
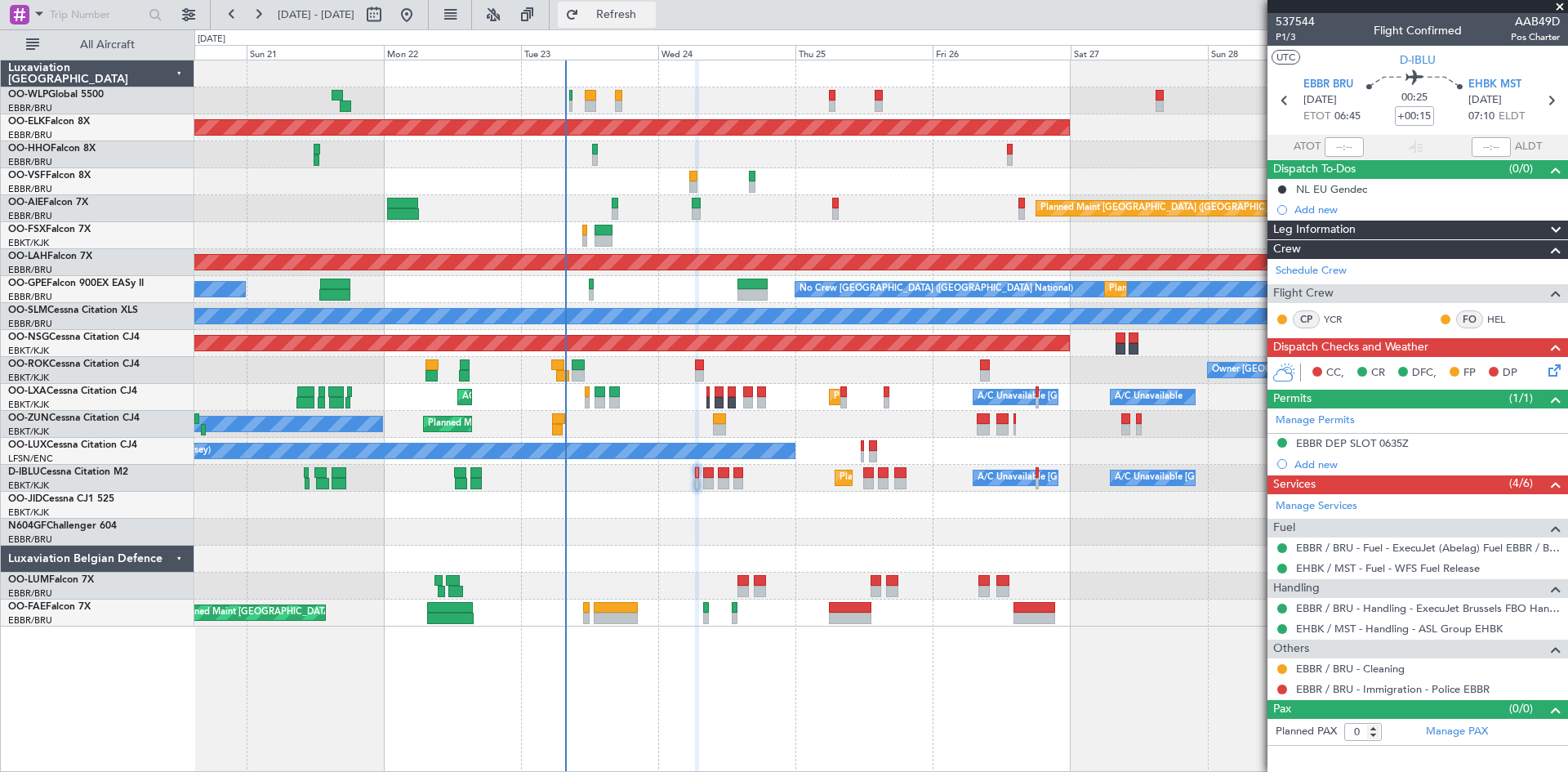
click at [651, 16] on span "Refresh" at bounding box center [616, 15] width 69 height 11
click at [1551, 369] on icon at bounding box center [1552, 368] width 13 height 13
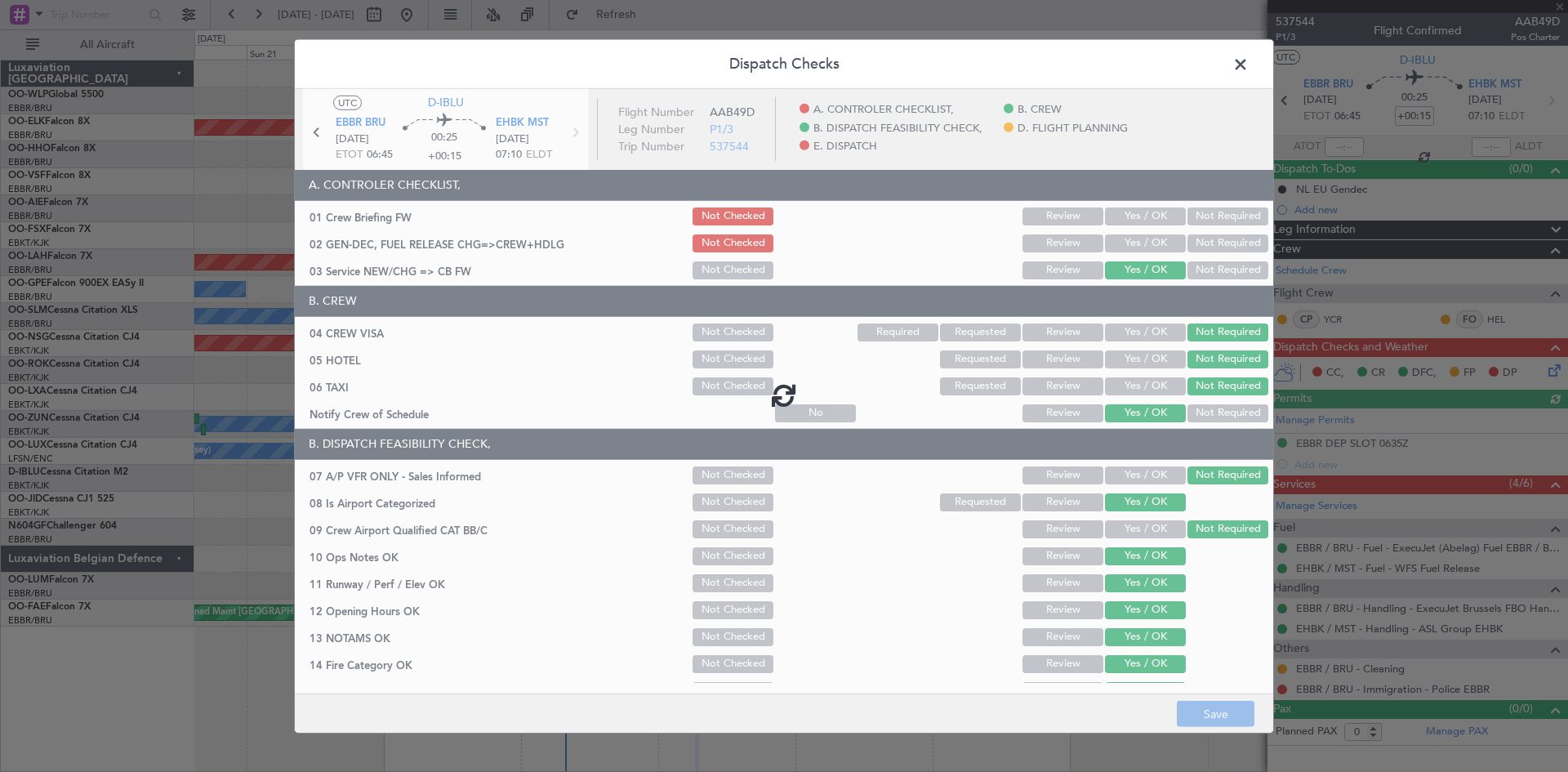
click at [1101, 249] on div at bounding box center [784, 393] width 979 height 611
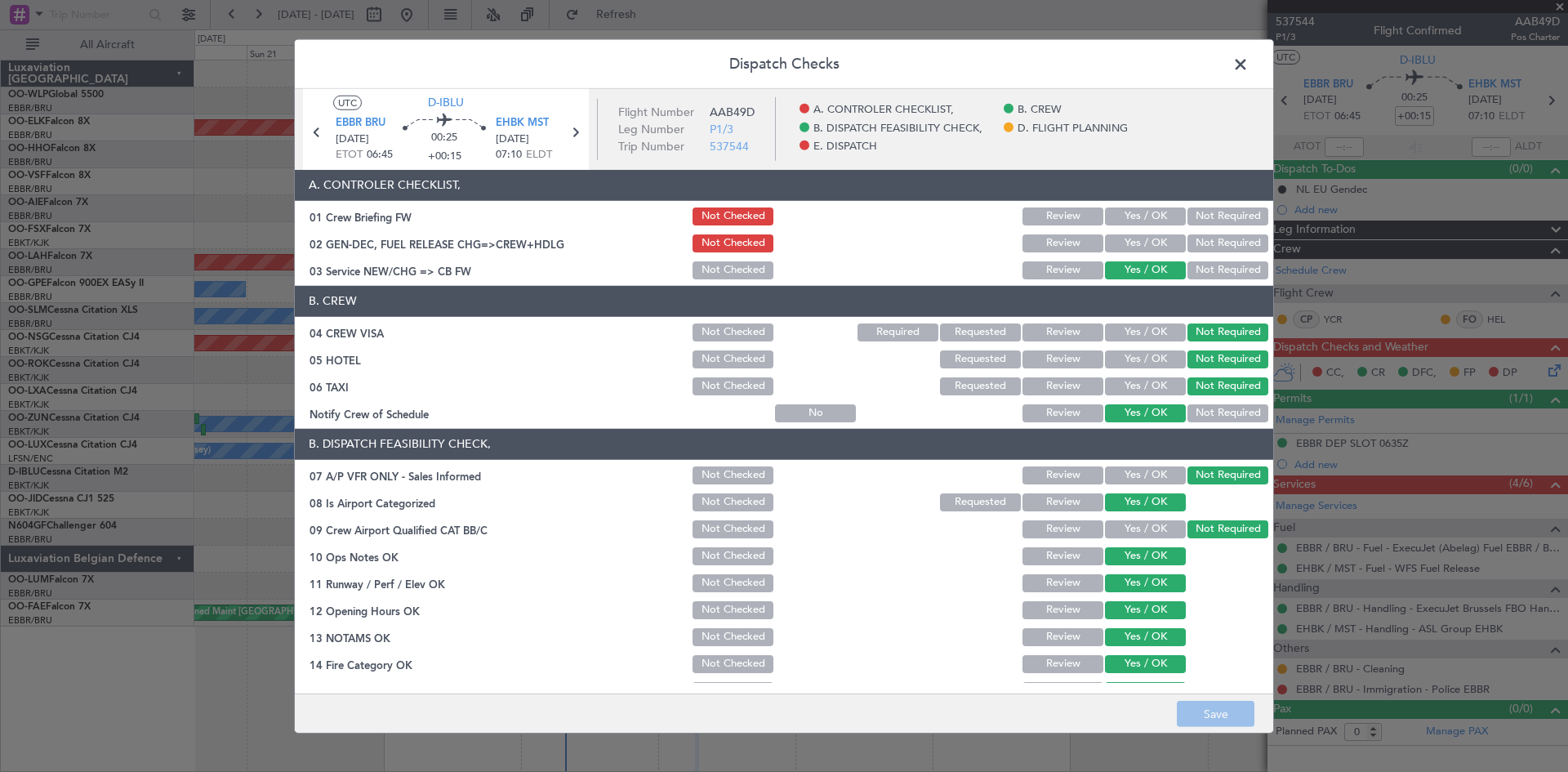
click at [1115, 244] on button "Yes / OK" at bounding box center [1146, 243] width 81 height 18
click at [1229, 710] on button "Save" at bounding box center [1216, 714] width 77 height 26
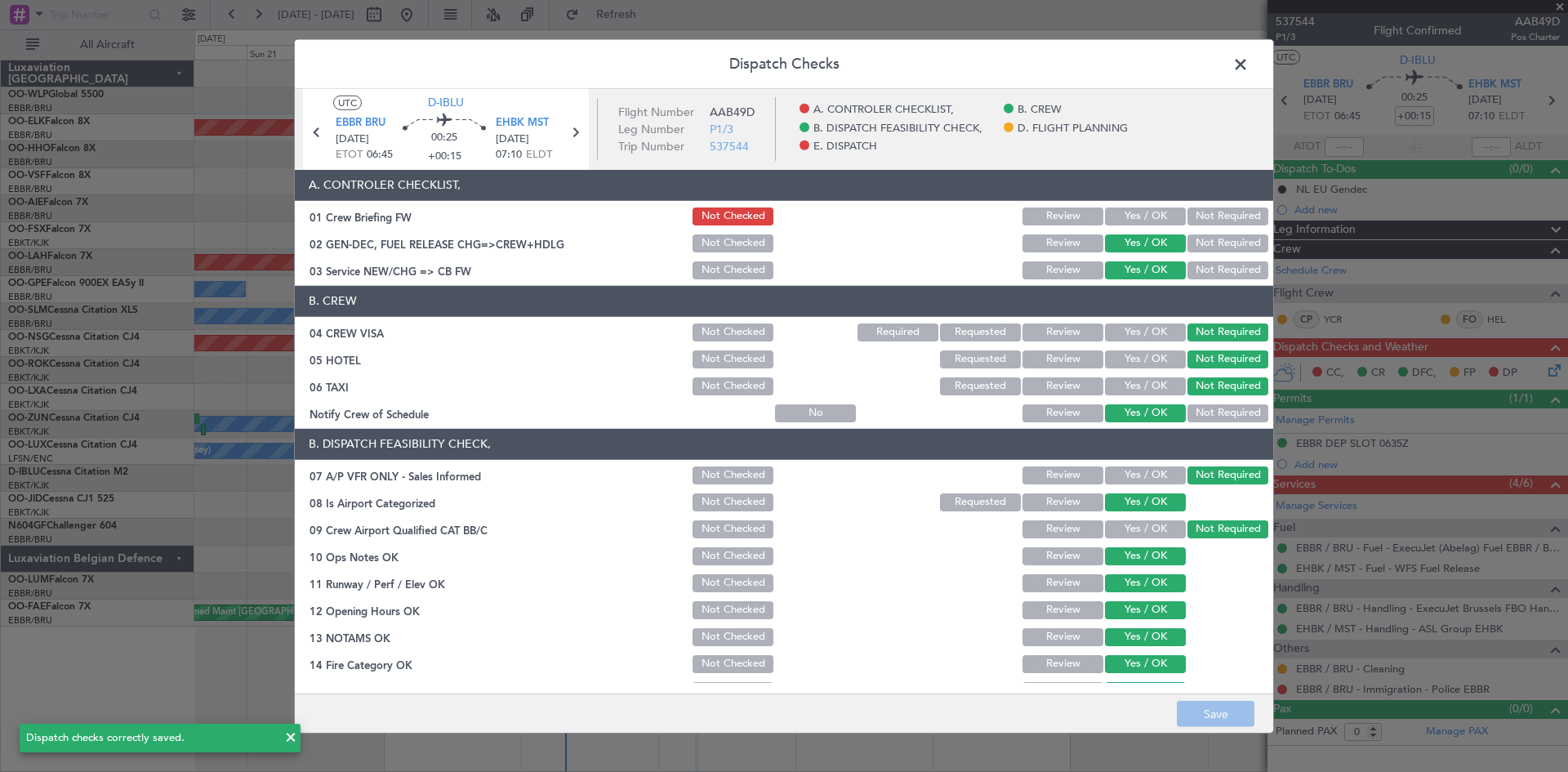
click at [1249, 63] on span at bounding box center [1249, 67] width 0 height 33
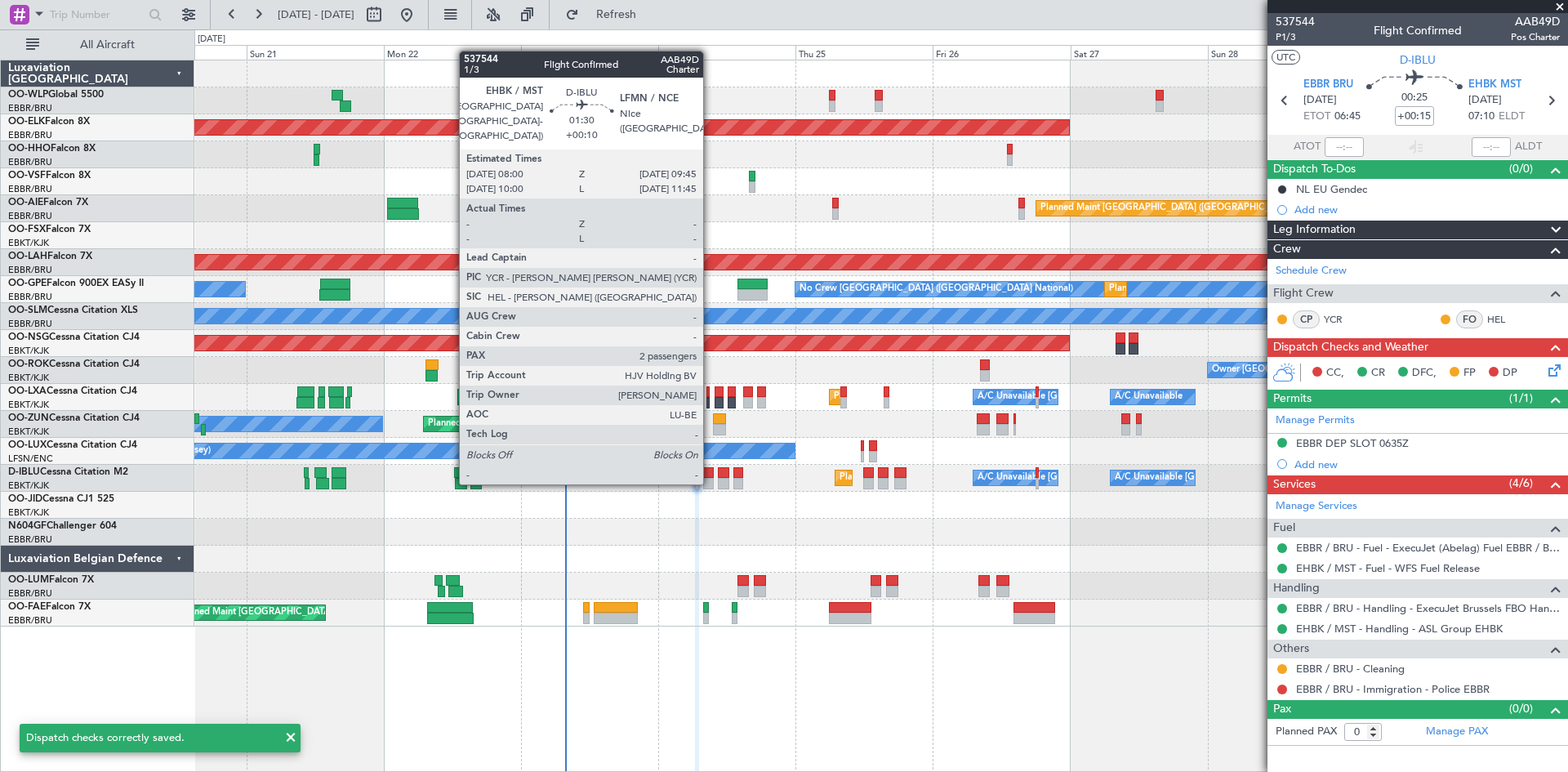
click at [710, 483] on div at bounding box center [707, 484] width 10 height 11
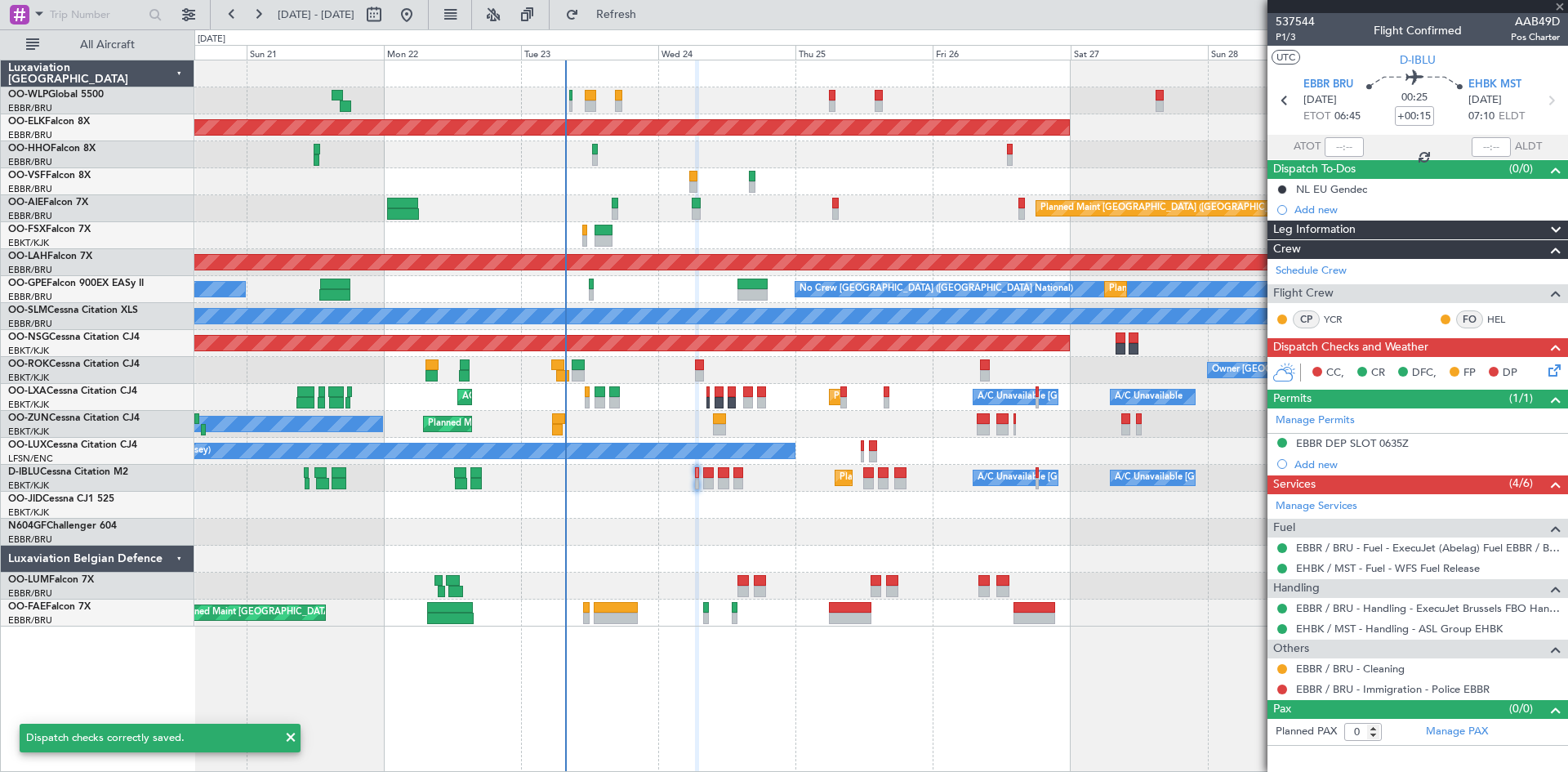
type input "+00:10"
type input "2"
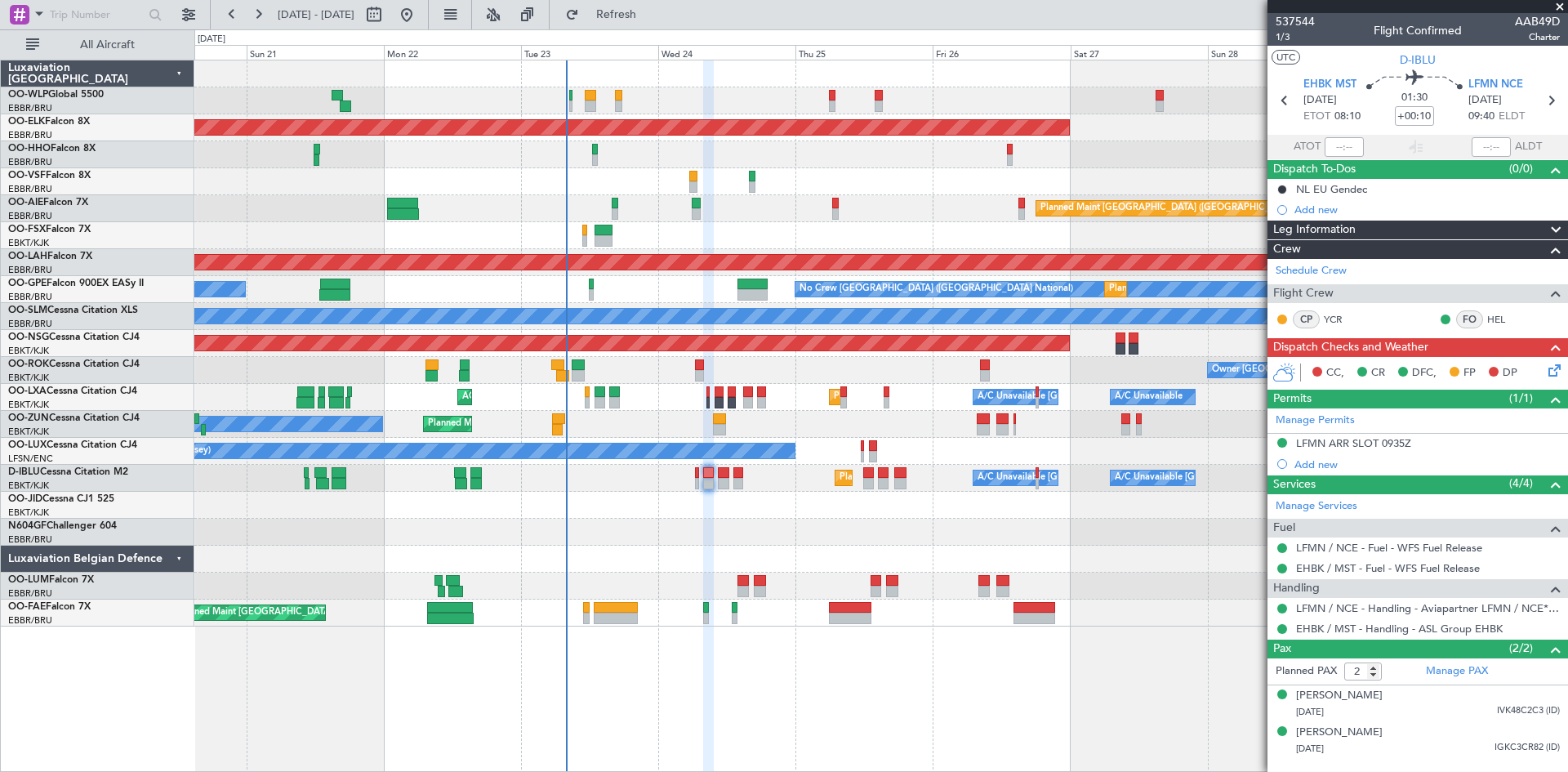
click at [1547, 370] on icon at bounding box center [1552, 368] width 13 height 13
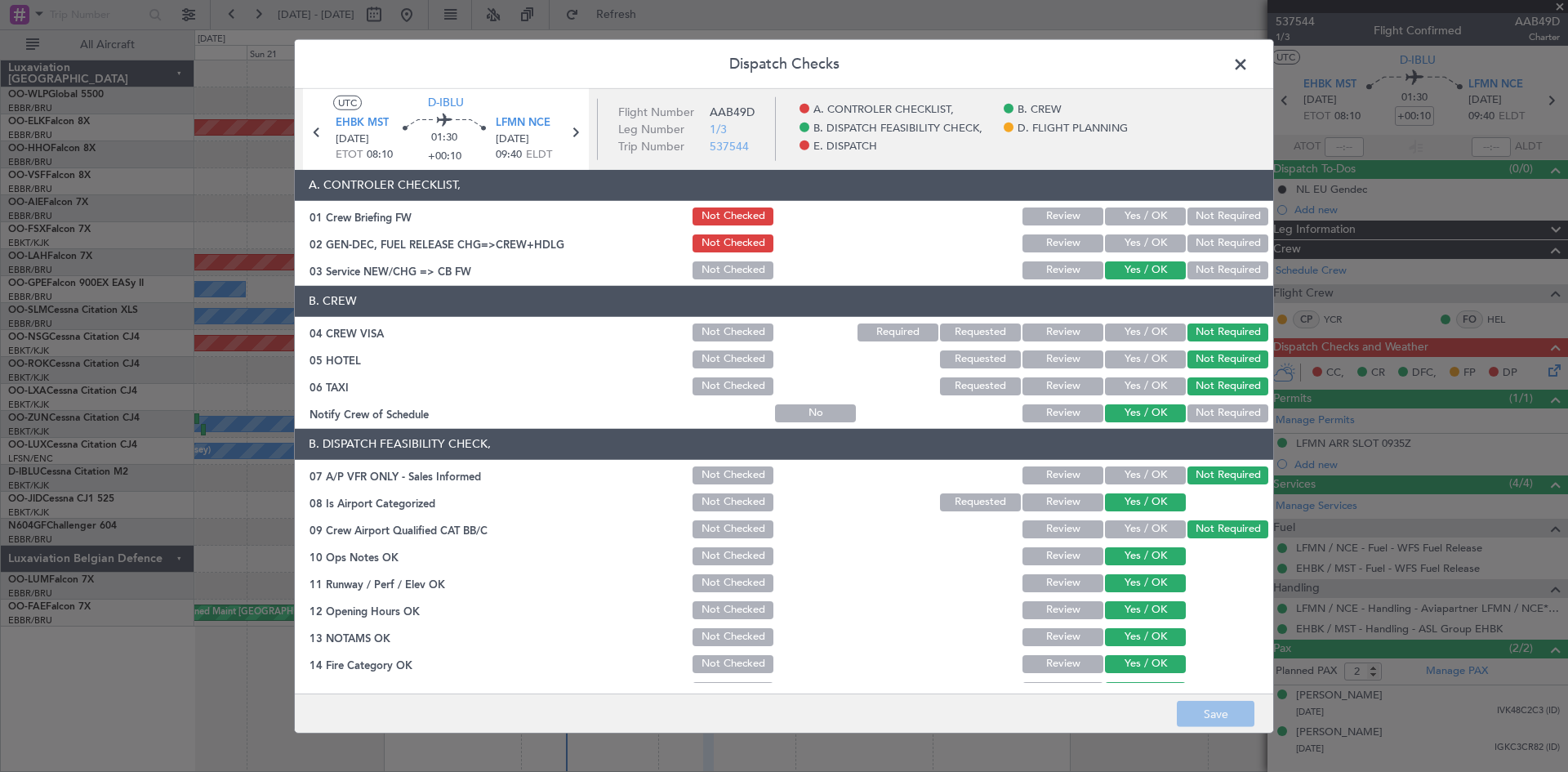
click at [1136, 255] on section "A. CONTROLER CHECKLIST, 01 Crew Briefing FW Not Checked Review Yes / OK Not Req…" at bounding box center [784, 226] width 979 height 112
click at [1138, 249] on button "Yes / OK" at bounding box center [1146, 243] width 81 height 18
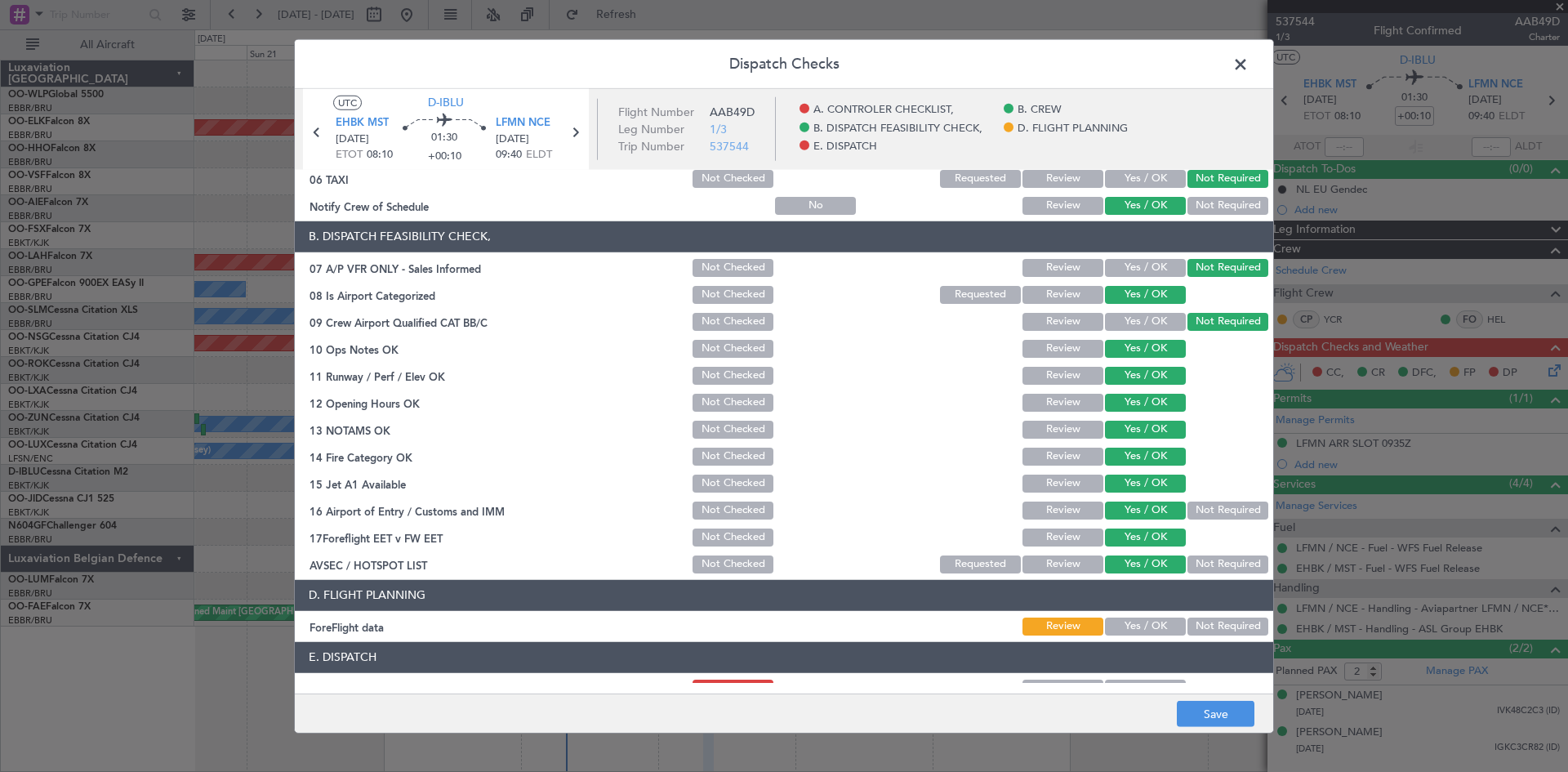
scroll to position [309, 0]
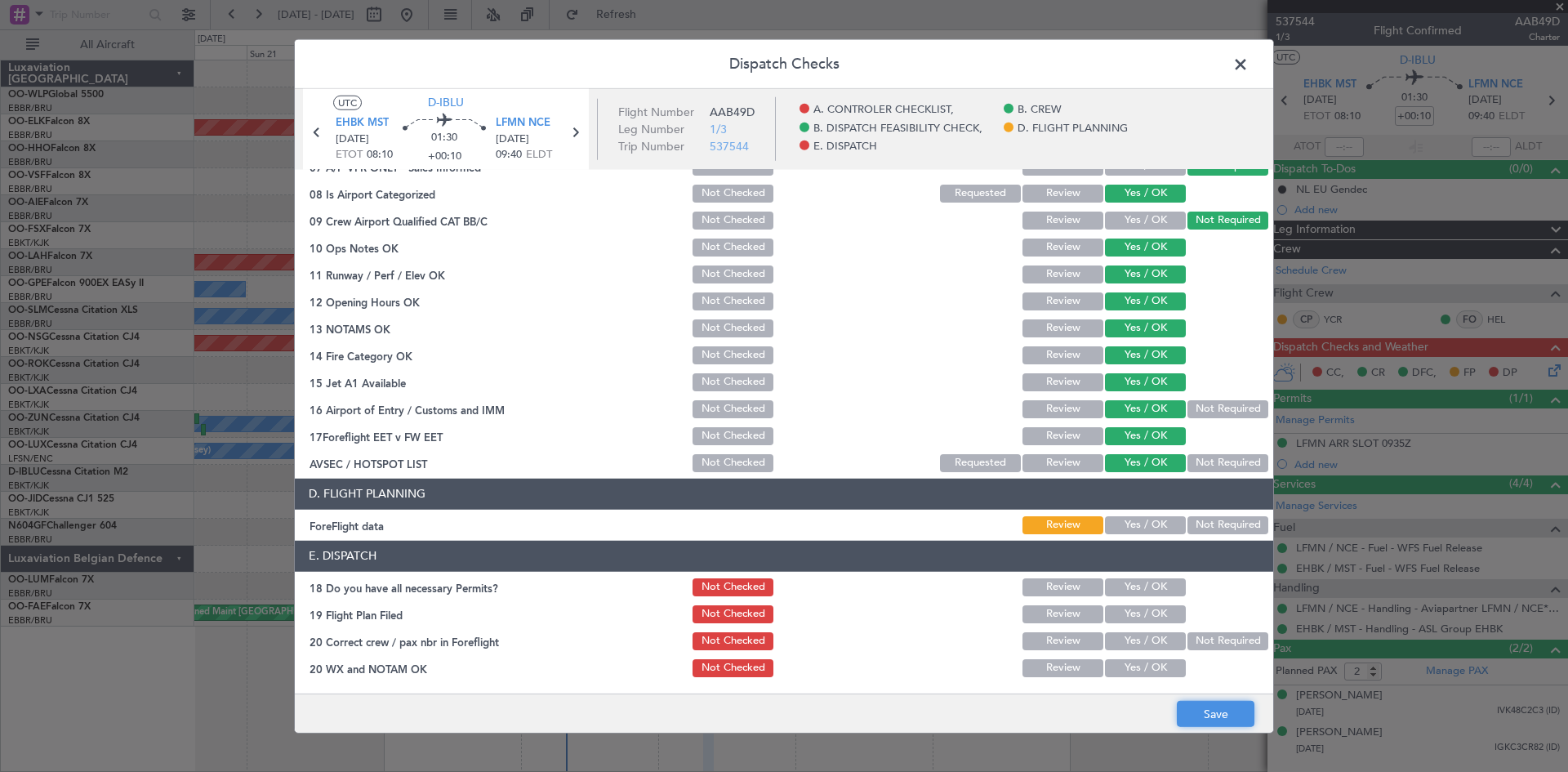
click at [1223, 702] on button "Save" at bounding box center [1216, 714] width 77 height 26
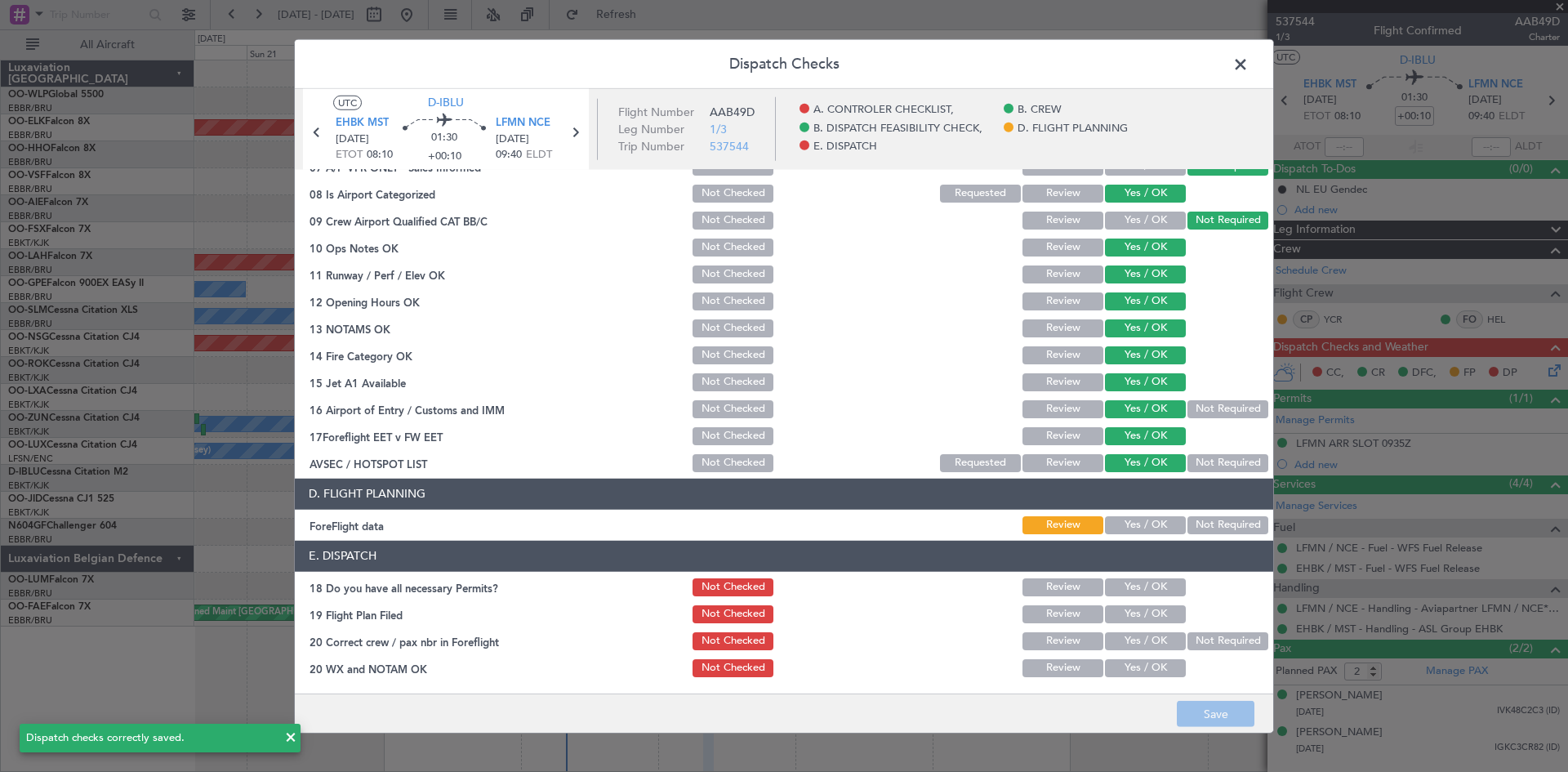
click at [1249, 66] on span at bounding box center [1249, 67] width 0 height 33
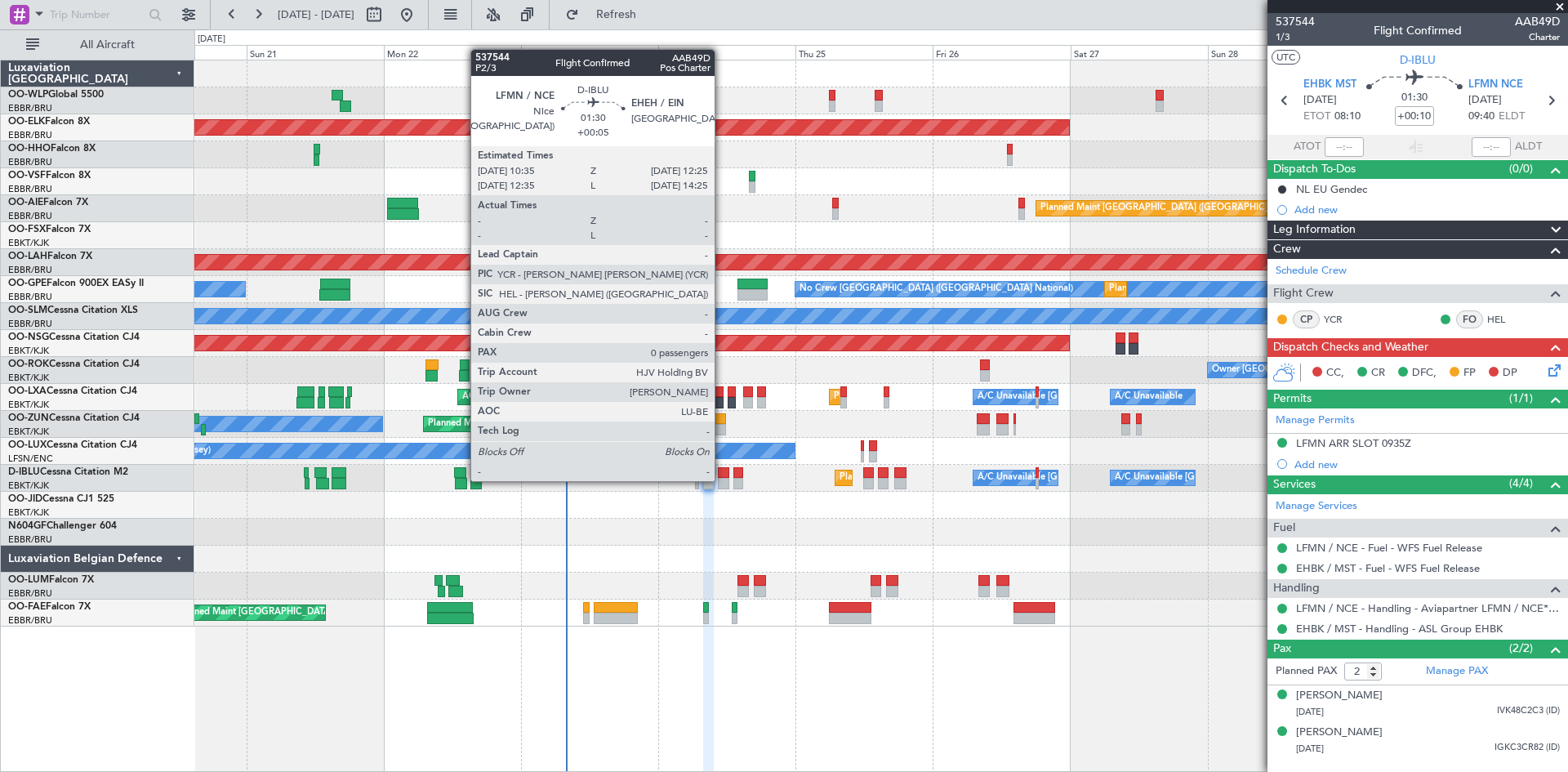
click at [722, 479] on div at bounding box center [723, 484] width 10 height 11
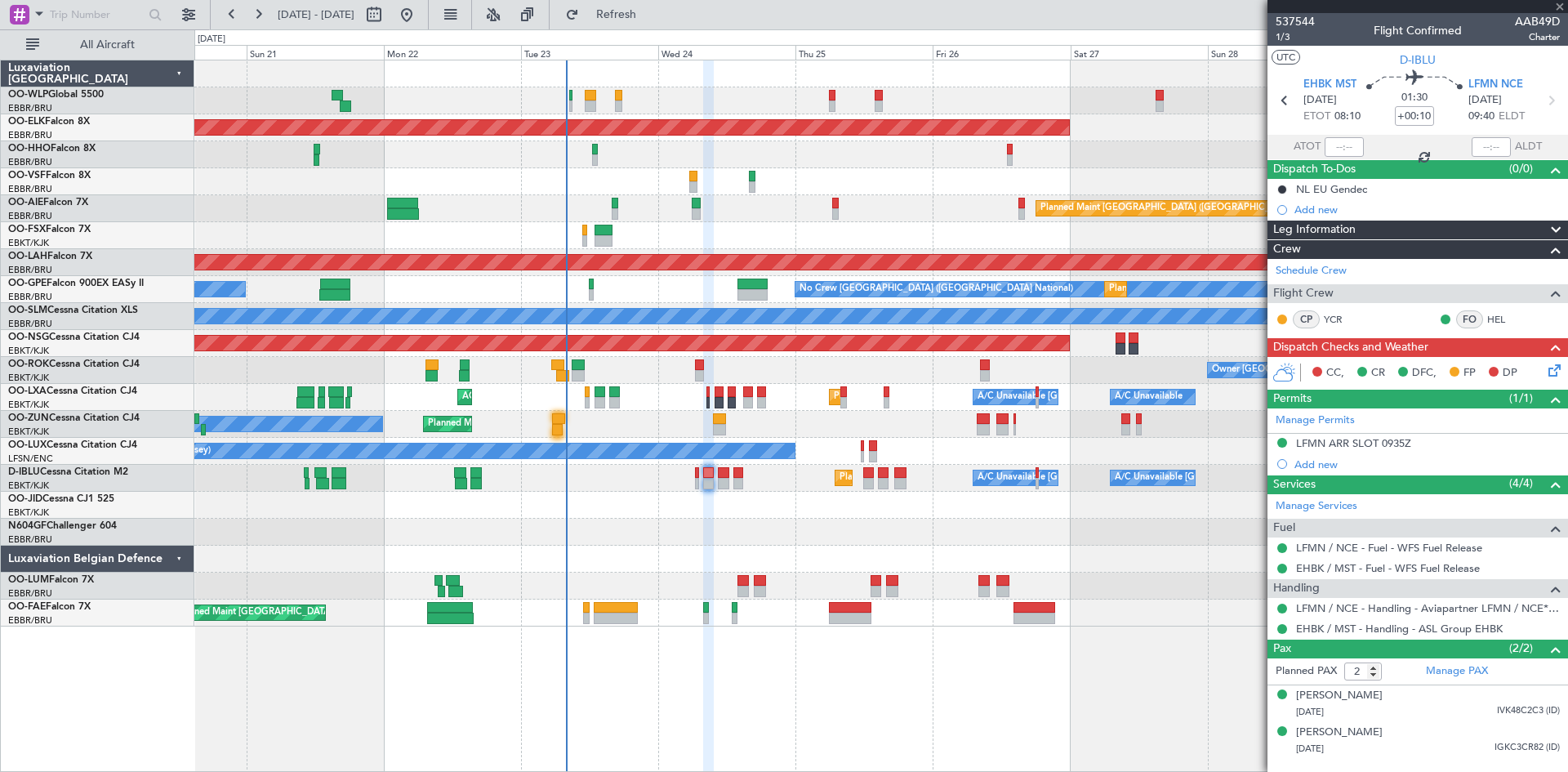
type input "+00:05"
type input "0"
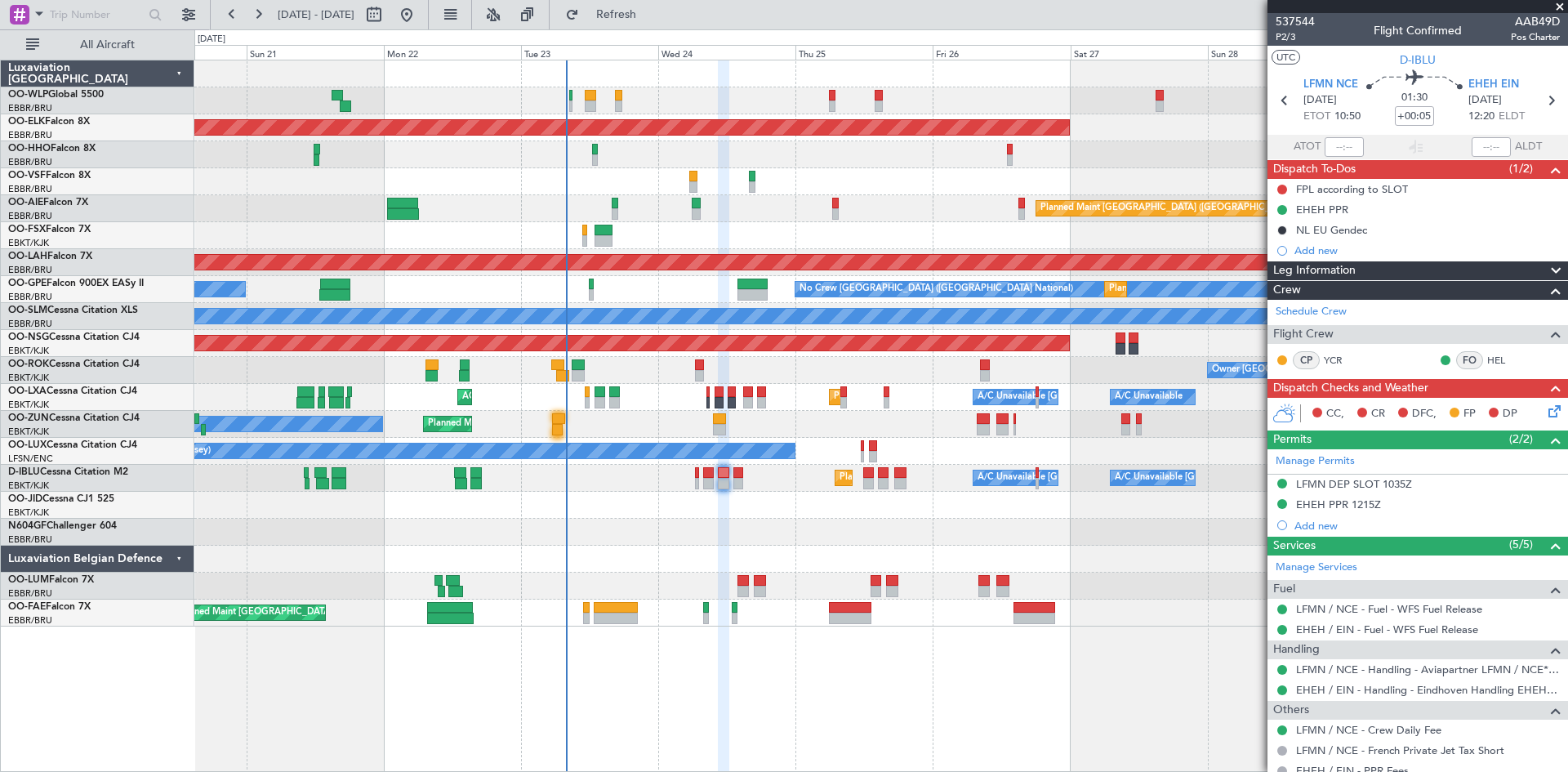
click at [1546, 407] on icon at bounding box center [1552, 408] width 13 height 13
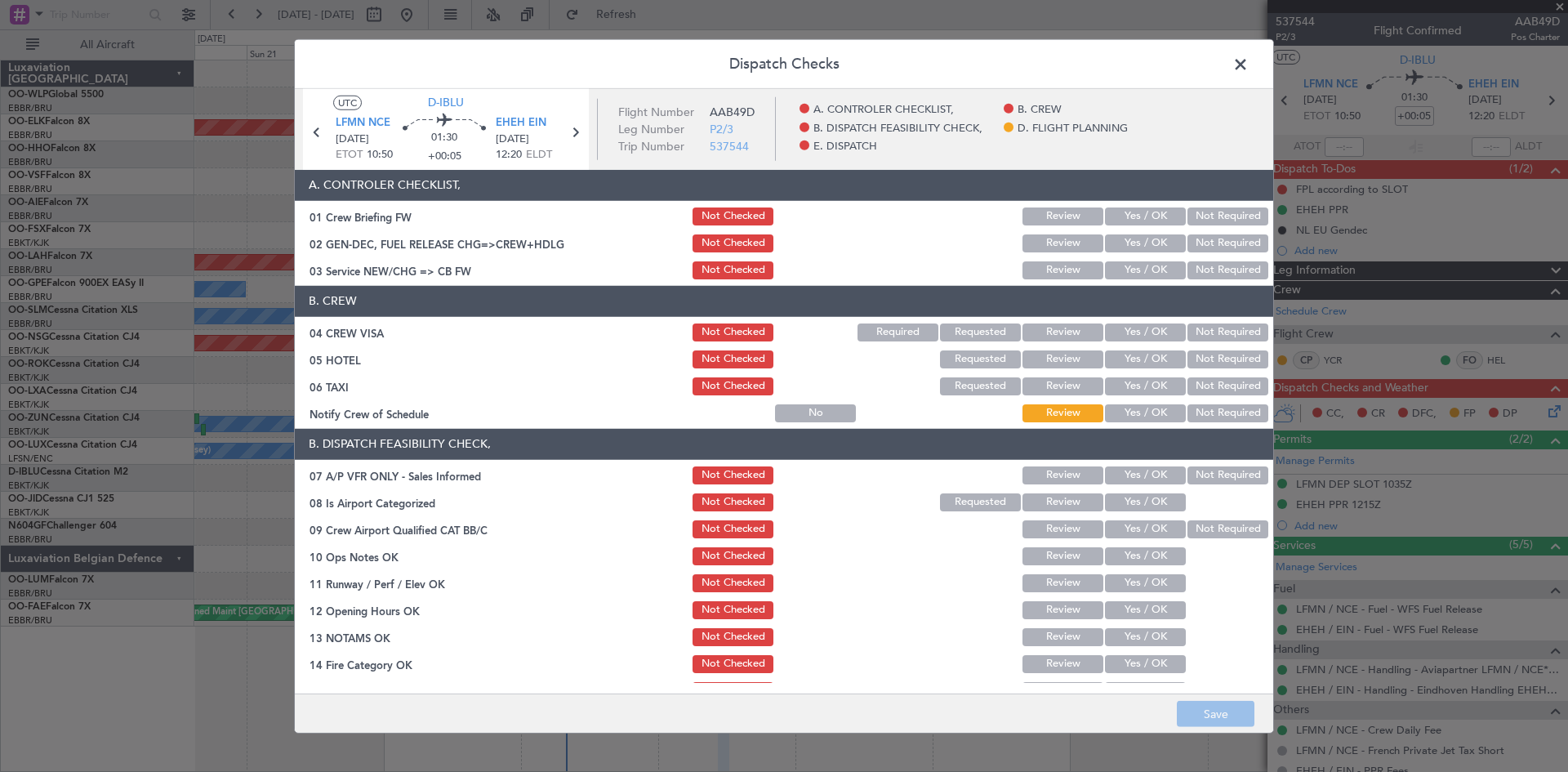
click at [1144, 244] on button "Yes / OK" at bounding box center [1146, 243] width 81 height 18
click at [1133, 278] on button "Yes / OK" at bounding box center [1146, 270] width 81 height 18
click at [1142, 326] on button "Yes / OK" at bounding box center [1146, 332] width 81 height 18
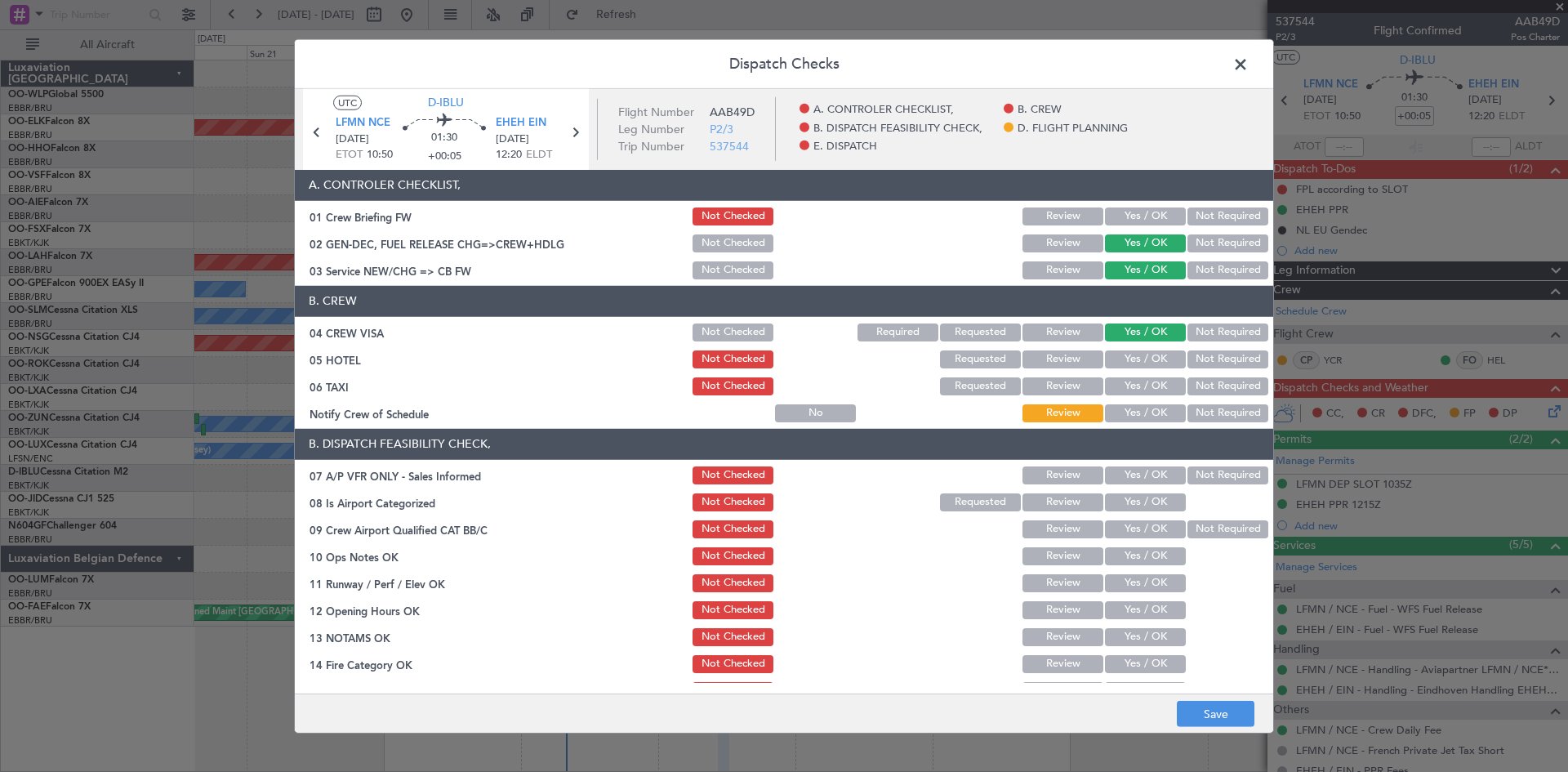
click at [1198, 365] on button "Not Required" at bounding box center [1228, 359] width 81 height 18
click at [1202, 381] on button "Not Required" at bounding box center [1228, 386] width 81 height 18
click at [1142, 425] on article "A. CONTROLER CHECKLIST, 01 Crew Briefing FW Not Checked Review Yes / OK Not Req…" at bounding box center [784, 427] width 979 height 514
click at [1139, 420] on button "Yes / OK" at bounding box center [1146, 413] width 81 height 18
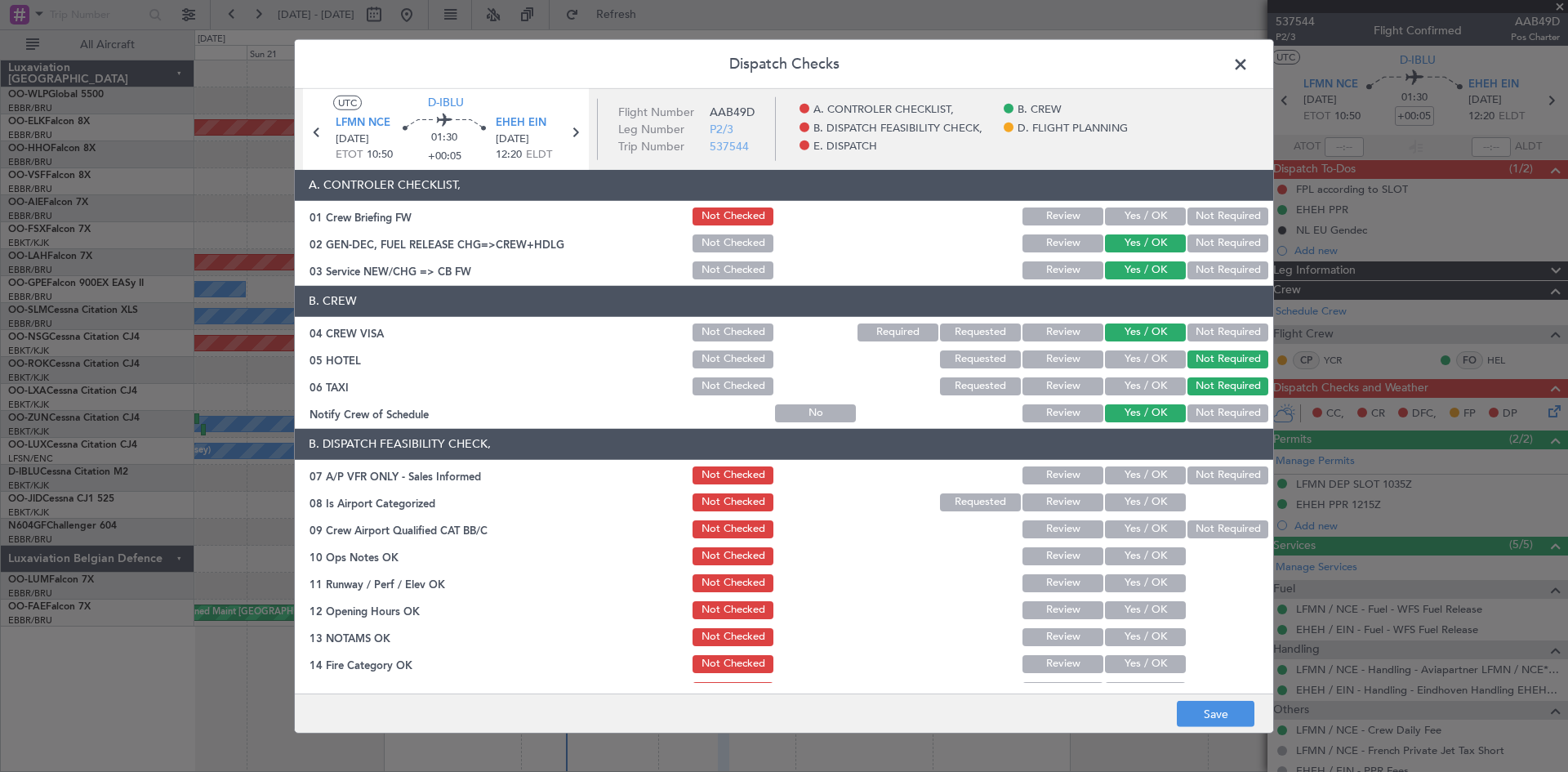
click at [1184, 457] on header "B. DISPATCH FEASIBILITY CHECK," at bounding box center [784, 444] width 979 height 31
click at [1192, 472] on button "Not Required" at bounding box center [1228, 475] width 81 height 18
click at [1166, 492] on div "Yes / OK" at bounding box center [1143, 503] width 82 height 23
drag, startPoint x: 1165, startPoint y: 504, endPoint x: 1177, endPoint y: 517, distance: 17.7
click at [1165, 505] on button "Yes / OK" at bounding box center [1146, 502] width 81 height 18
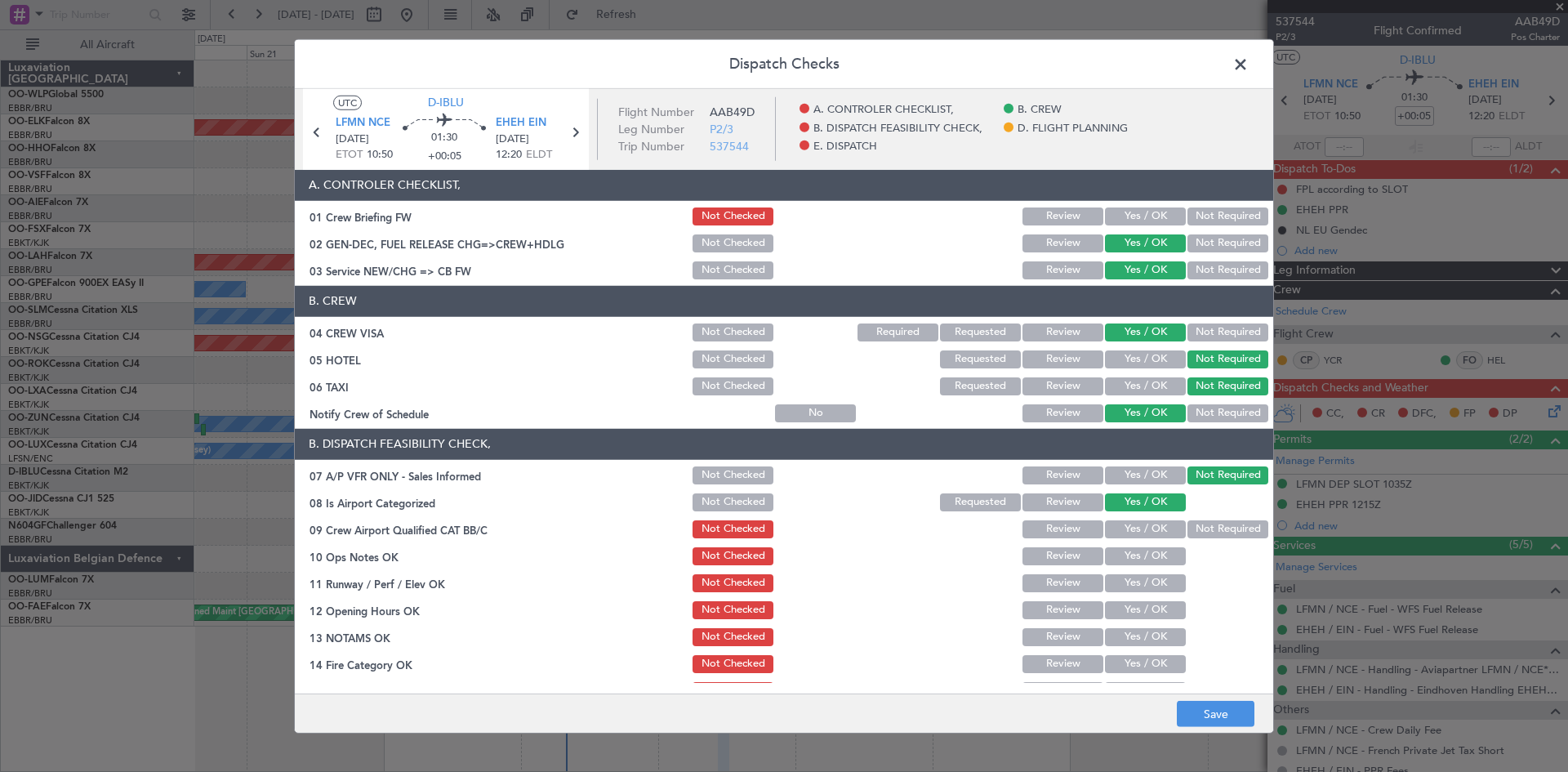
click at [1190, 525] on button "Not Required" at bounding box center [1228, 529] width 81 height 18
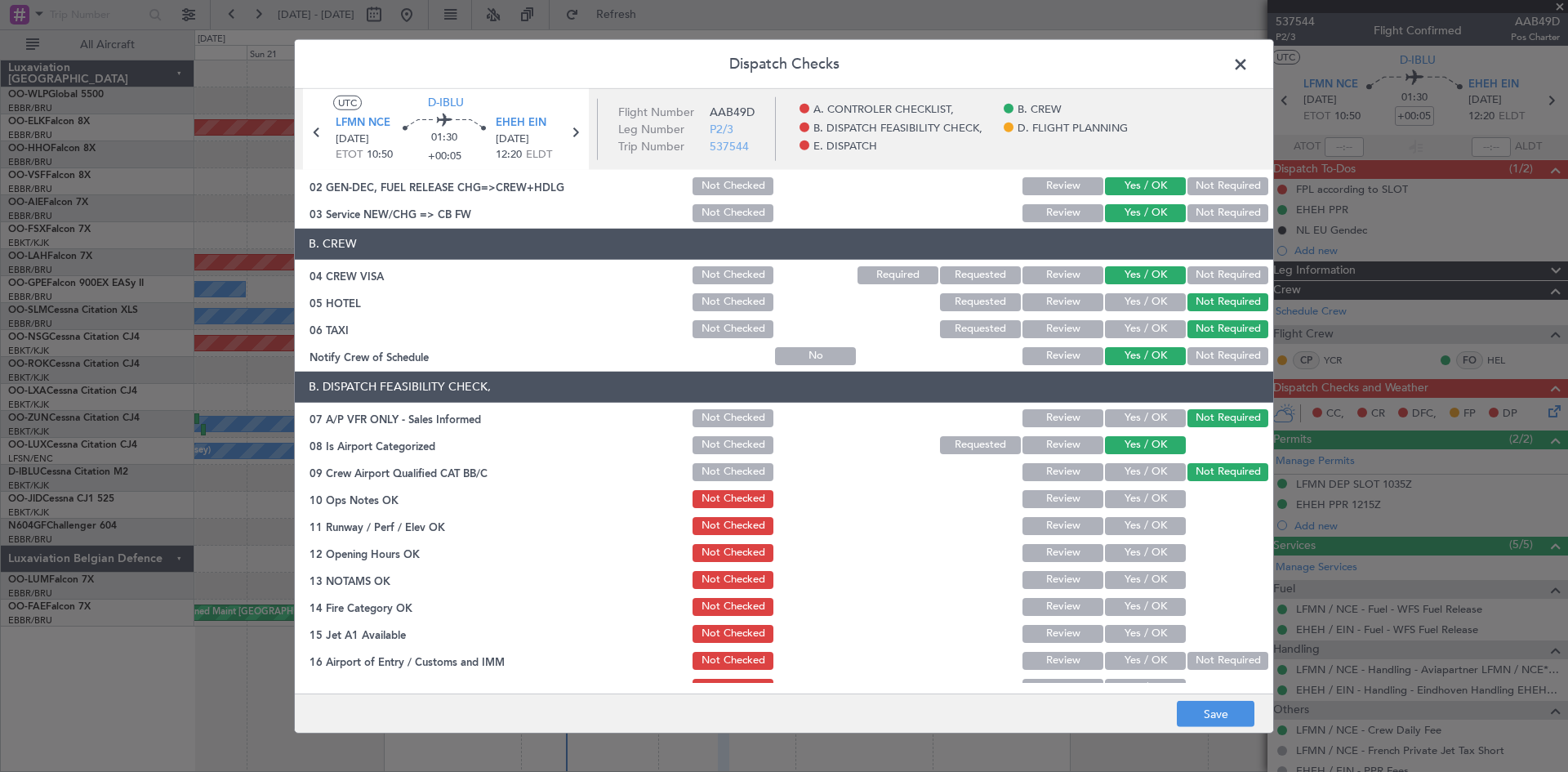
scroll to position [81, 0]
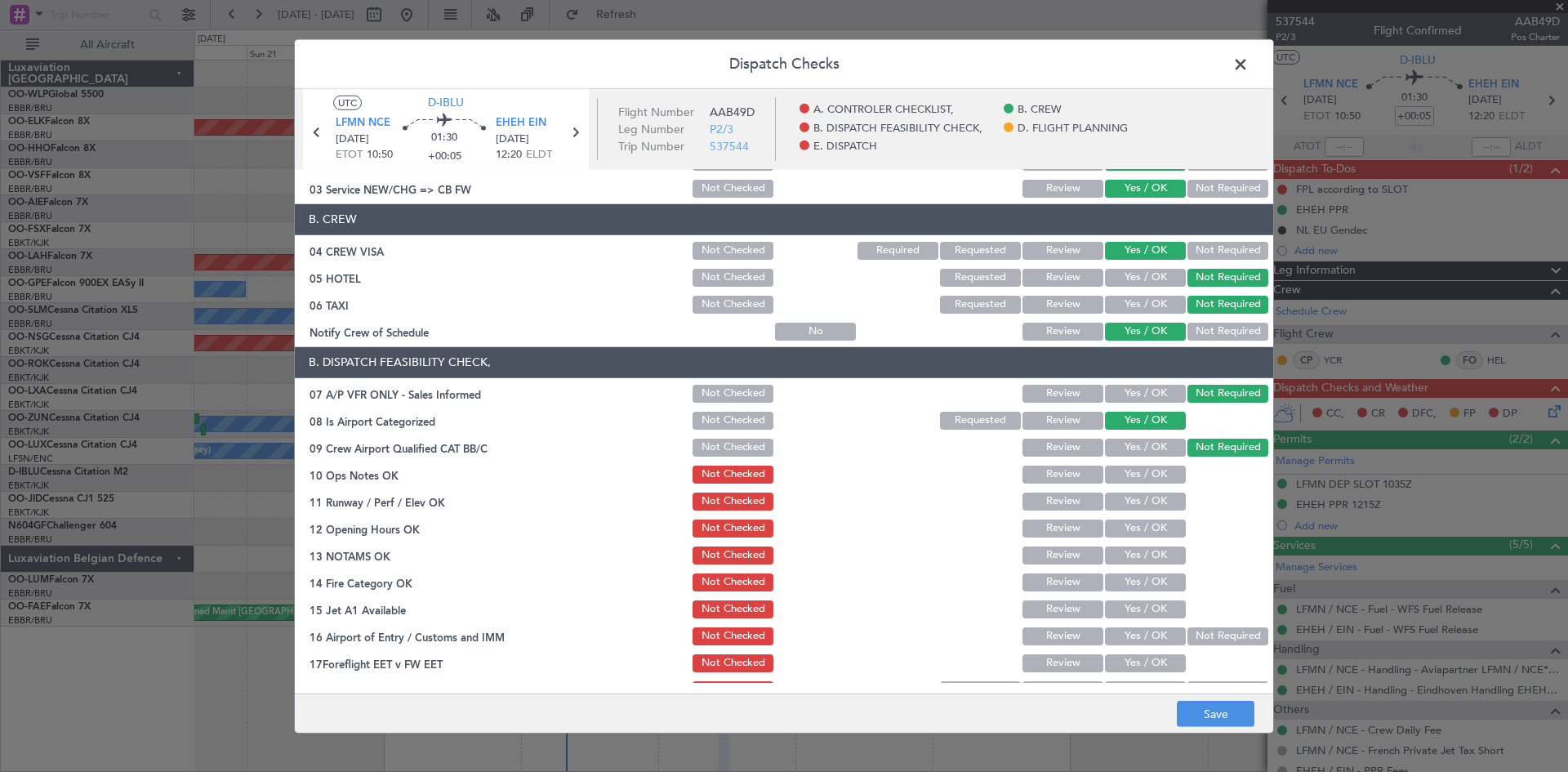
click at [1138, 484] on div "Yes / OK" at bounding box center [1143, 474] width 82 height 23
click at [1144, 475] on button "Yes / OK" at bounding box center [1146, 474] width 81 height 18
click at [1139, 501] on button "Yes / OK" at bounding box center [1146, 501] width 81 height 18
click at [1148, 527] on button "Yes / OK" at bounding box center [1146, 528] width 81 height 18
click at [1152, 550] on button "Yes / OK" at bounding box center [1146, 555] width 81 height 18
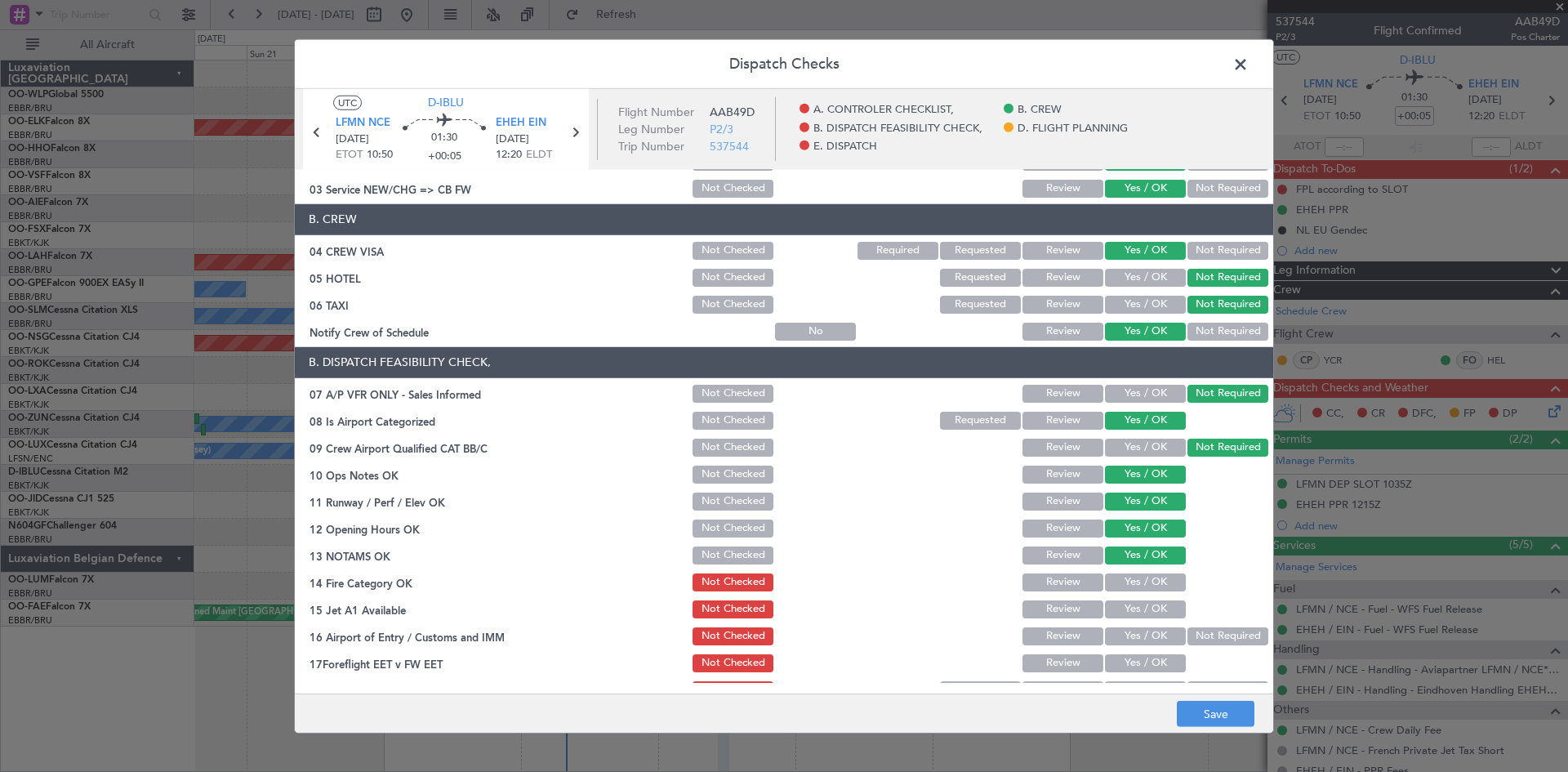
click at [1151, 572] on div "Yes / OK" at bounding box center [1143, 582] width 82 height 23
click at [1153, 582] on button "Yes / OK" at bounding box center [1146, 582] width 81 height 18
click at [1155, 600] on button "Yes / OK" at bounding box center [1146, 609] width 81 height 18
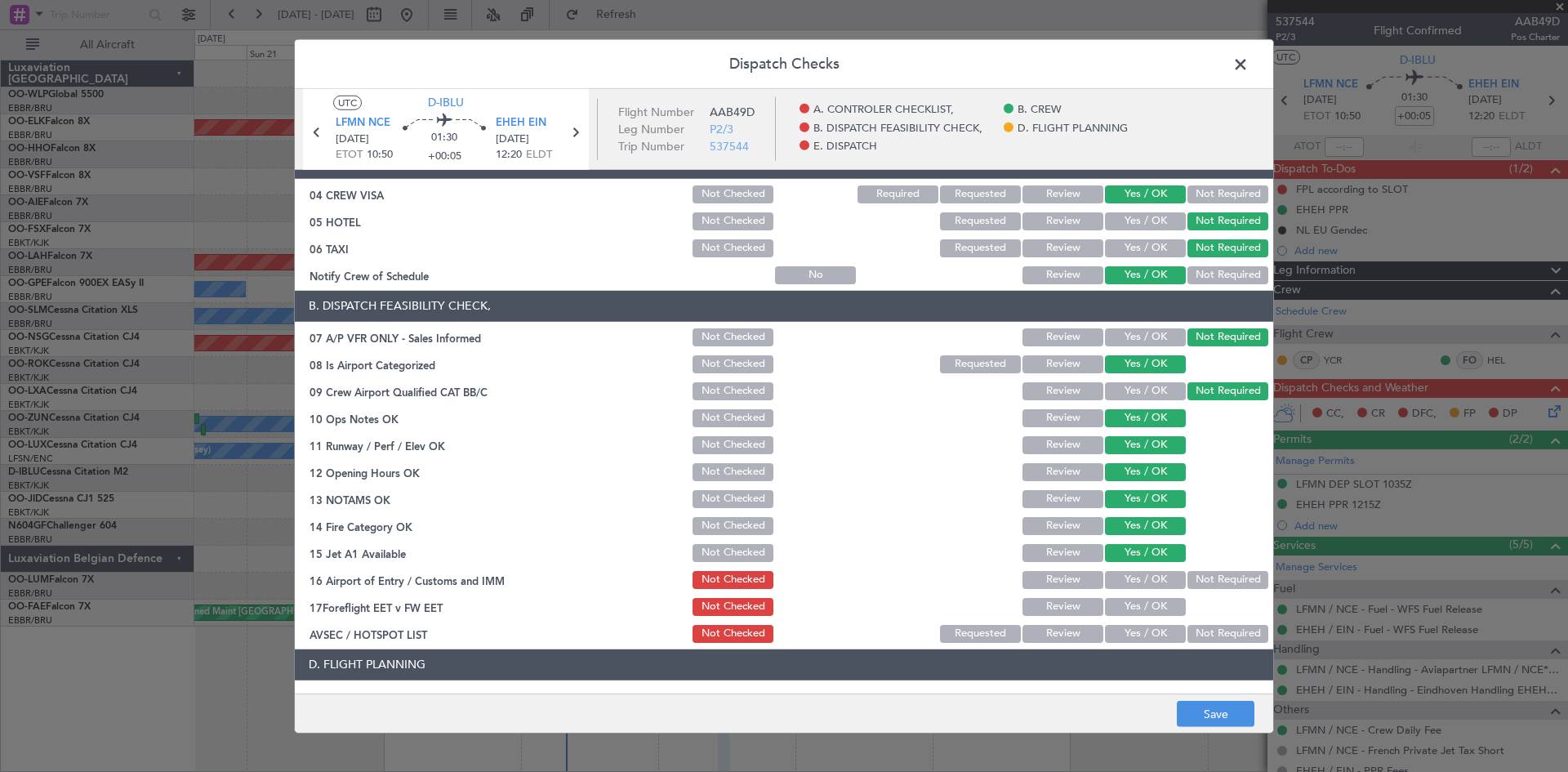
scroll to position [163, 0]
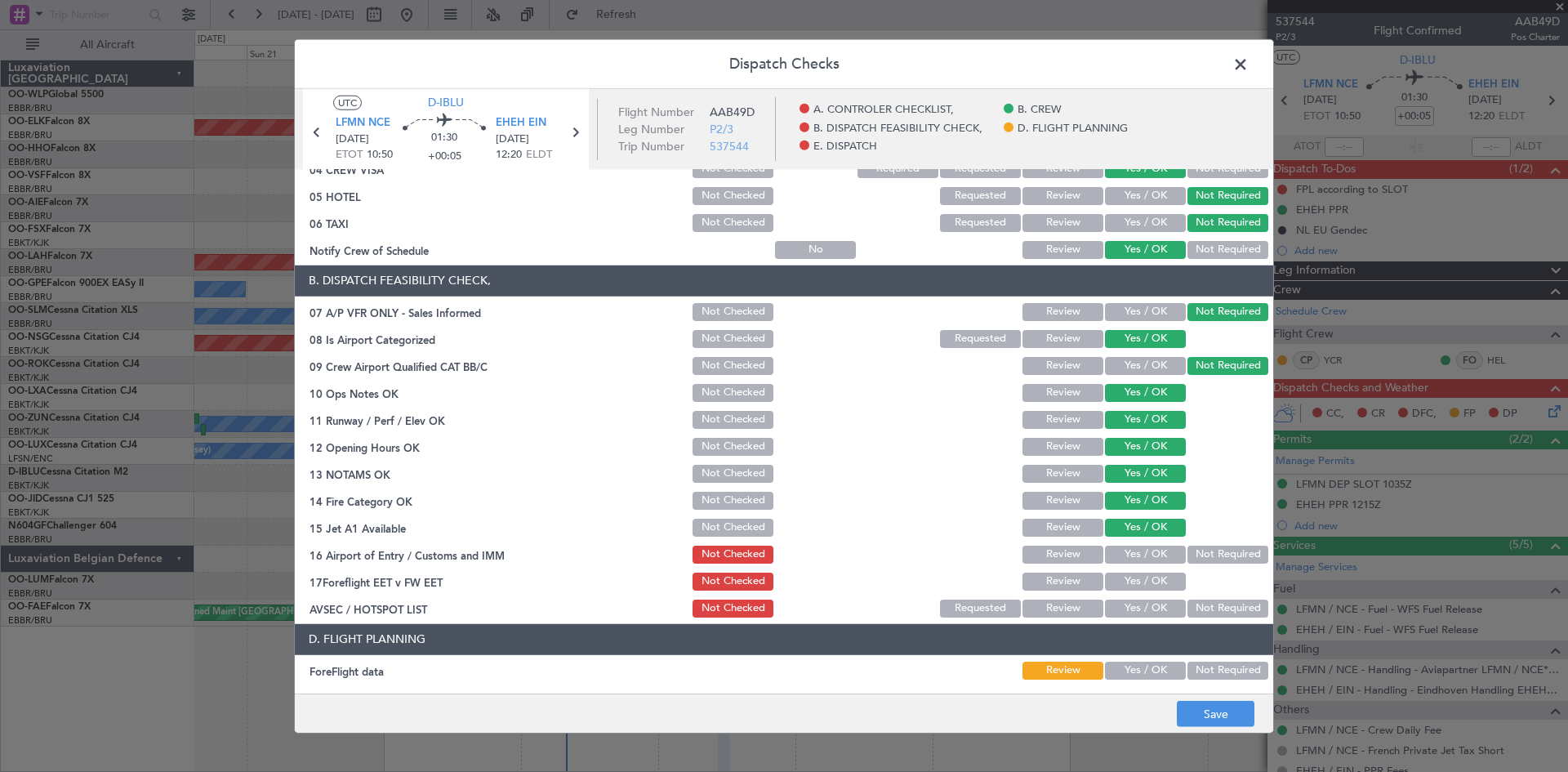
click at [1204, 552] on button "Not Required" at bounding box center [1228, 554] width 81 height 18
click at [1142, 583] on button "Yes / OK" at bounding box center [1146, 581] width 81 height 18
click at [1202, 605] on button "Not Required" at bounding box center [1228, 609] width 81 height 18
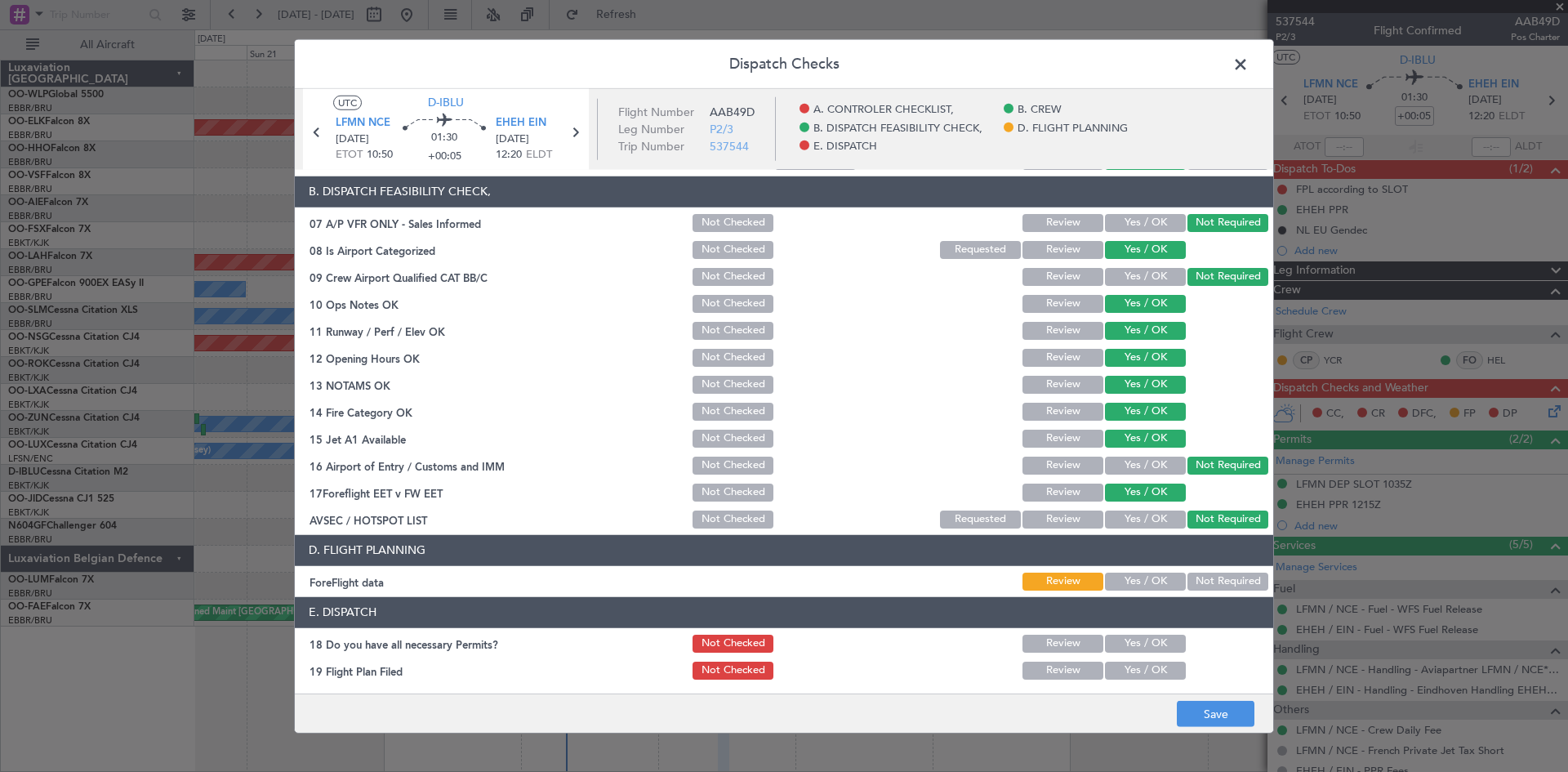
scroll to position [309, 0]
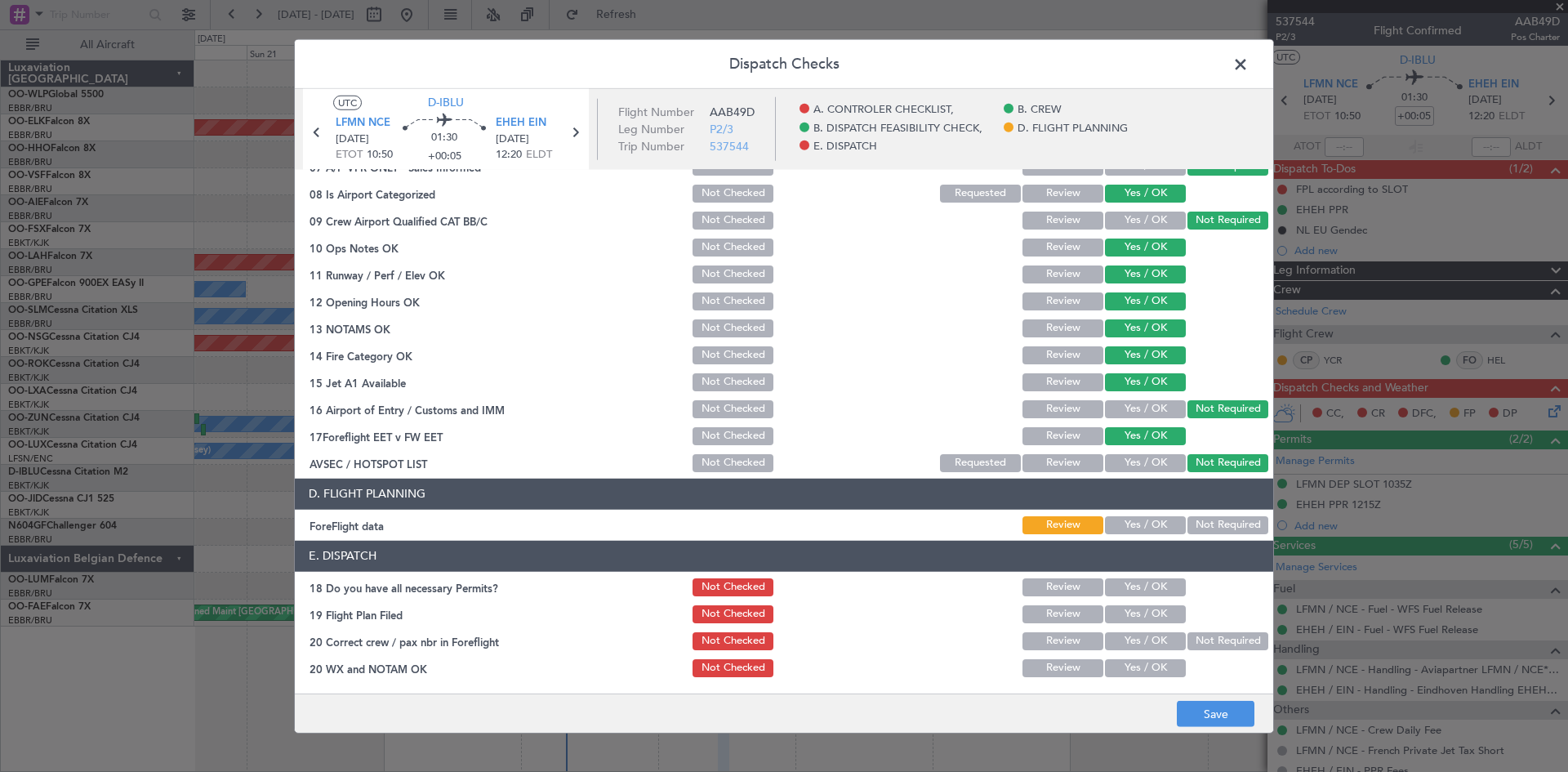
click at [1049, 437] on button "Review" at bounding box center [1063, 436] width 81 height 18
drag, startPoint x: 1111, startPoint y: 529, endPoint x: 1124, endPoint y: 529, distance: 13.0
click at [1112, 529] on button "Yes / OK" at bounding box center [1146, 524] width 81 height 18
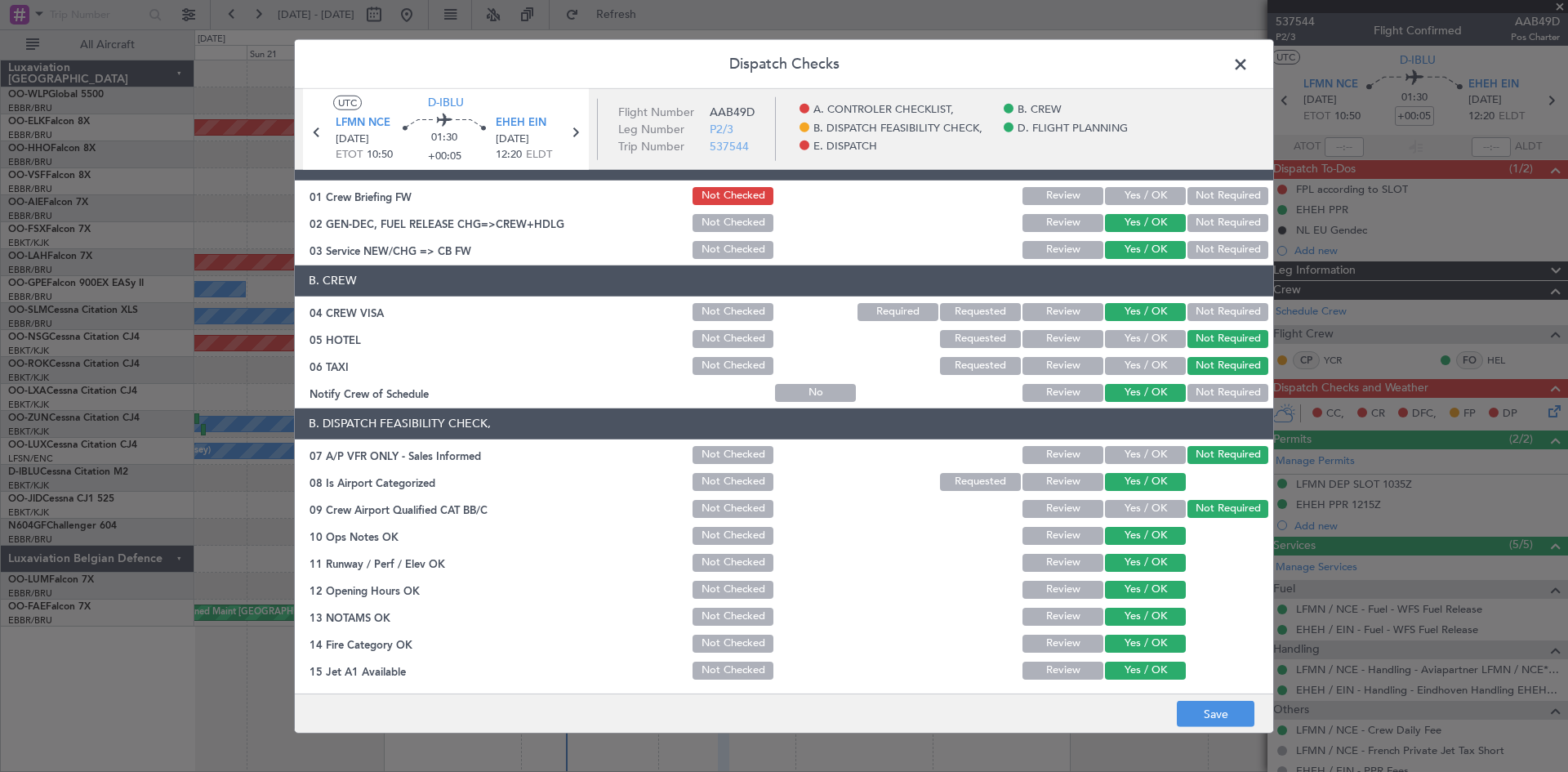
scroll to position [0, 0]
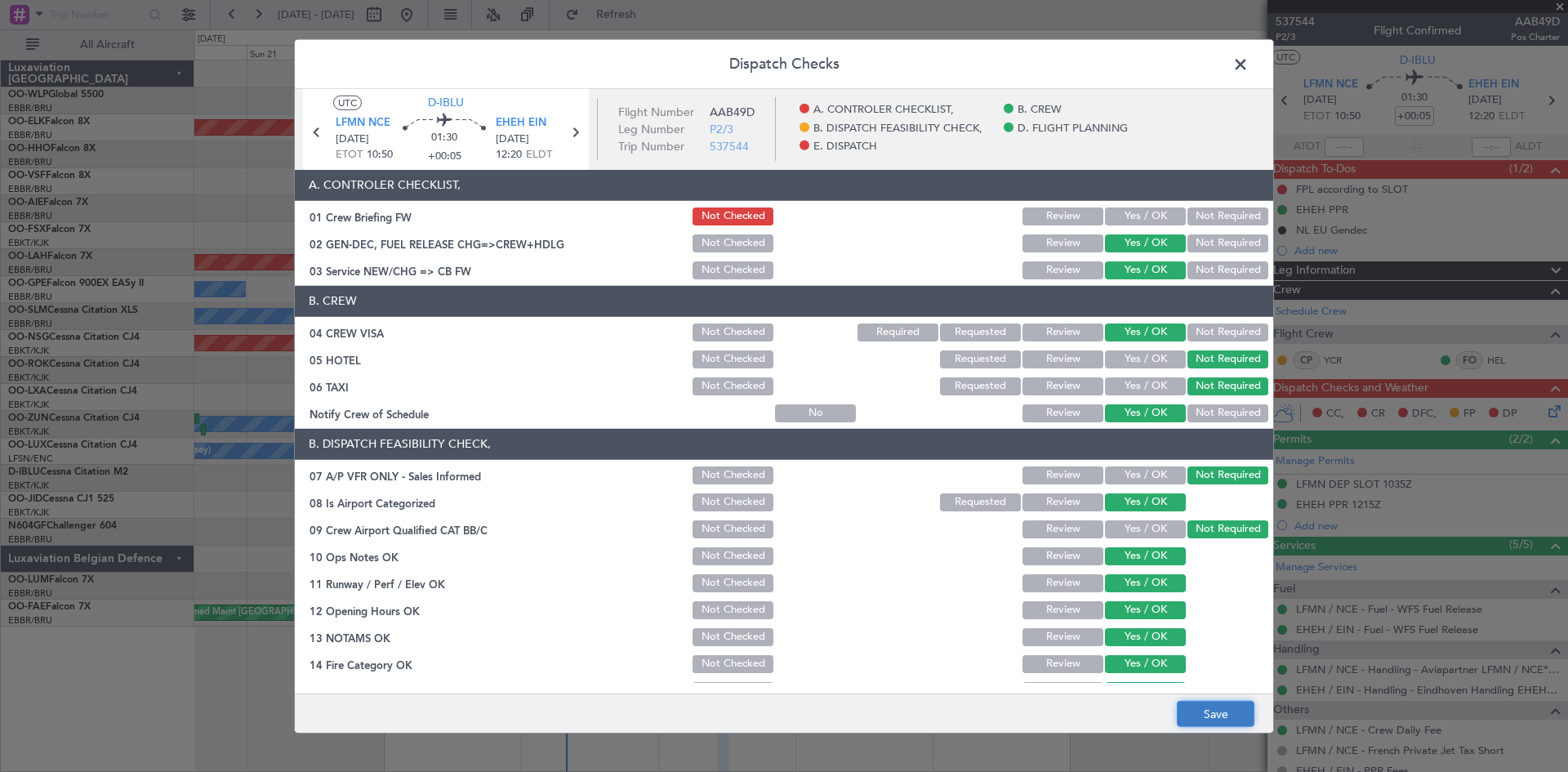
click at [1199, 703] on button "Save" at bounding box center [1216, 714] width 77 height 26
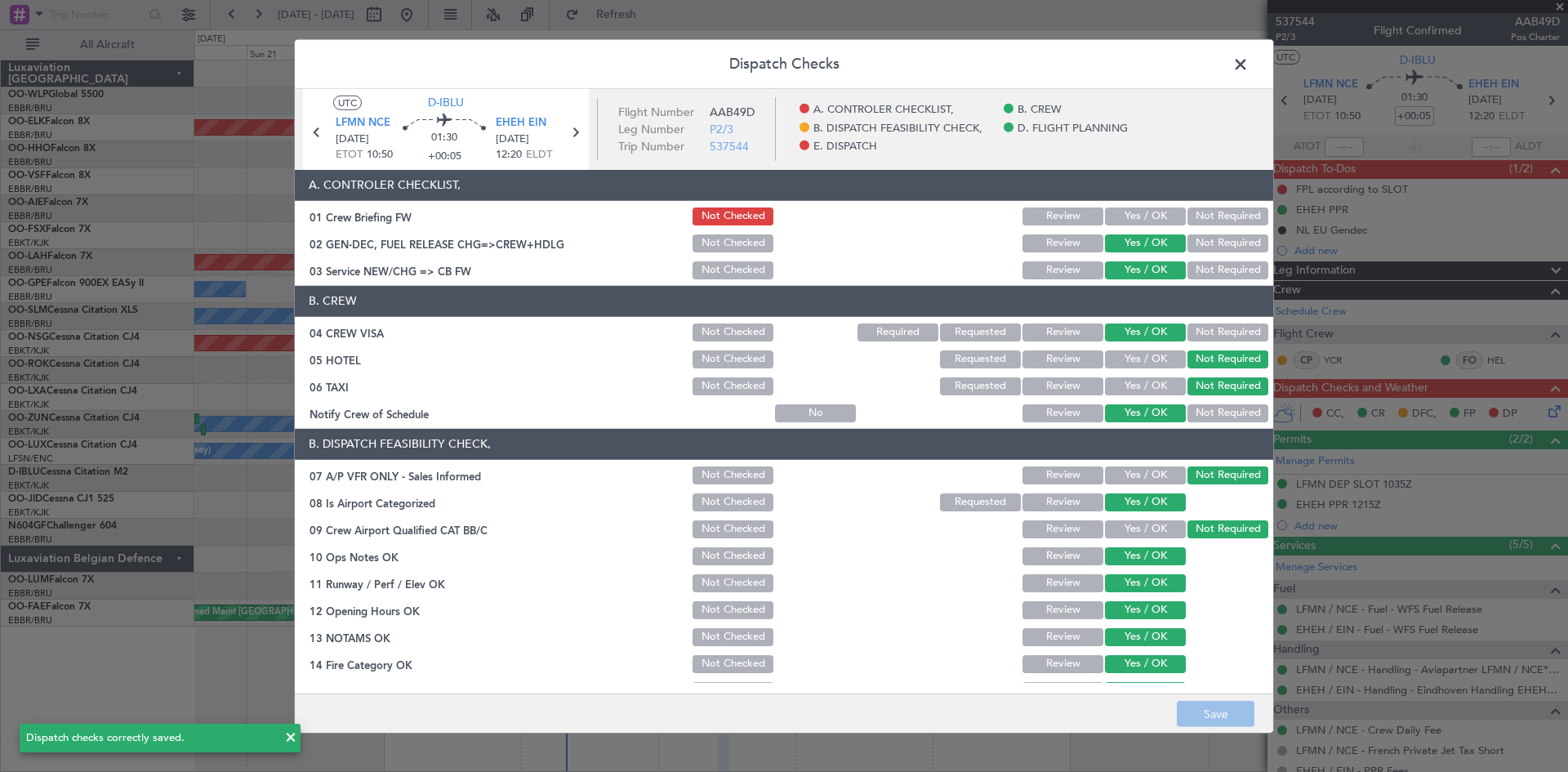
click at [1249, 57] on span at bounding box center [1249, 67] width 0 height 33
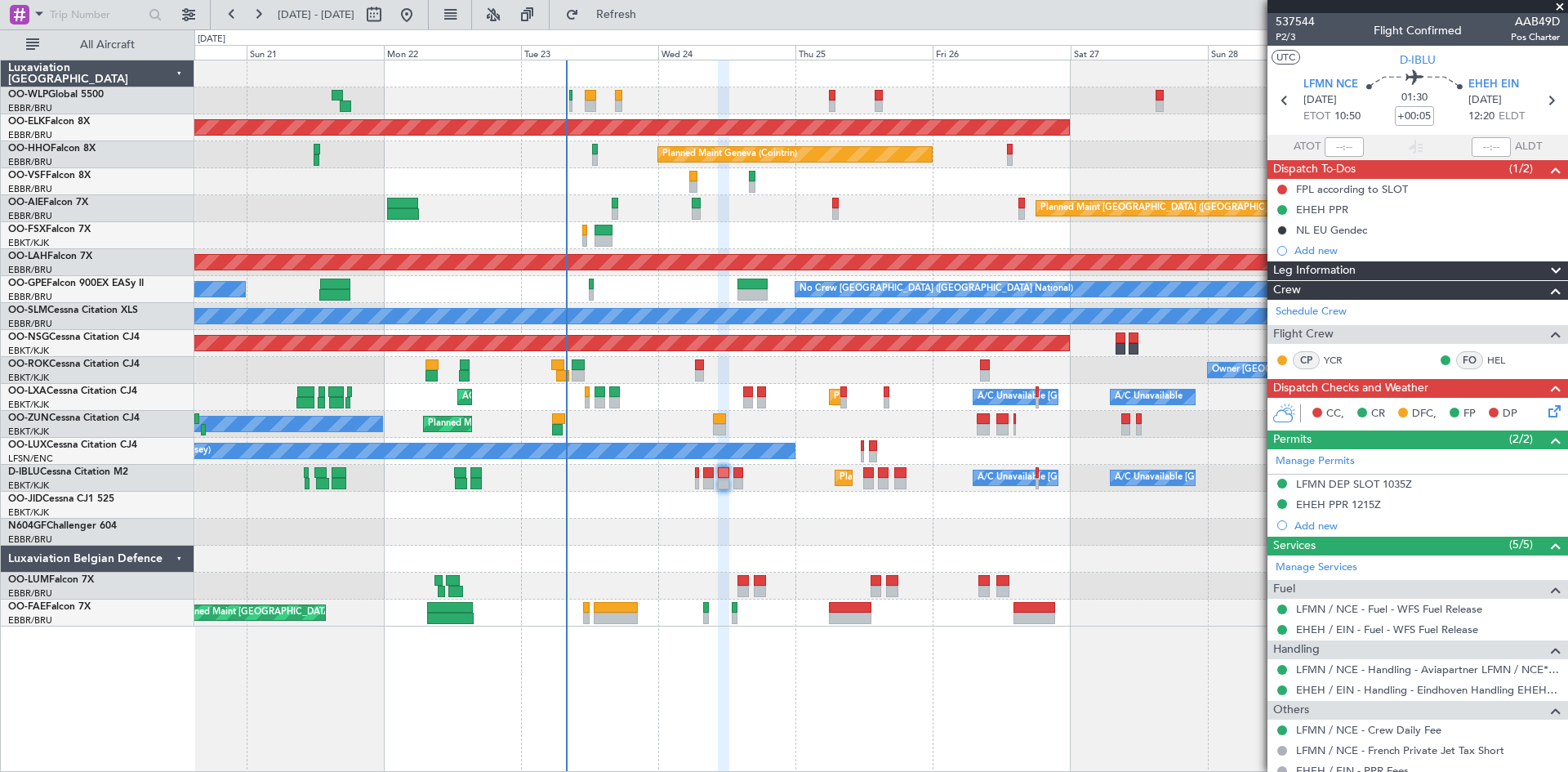
click at [1545, 414] on icon at bounding box center [1552, 408] width 13 height 13
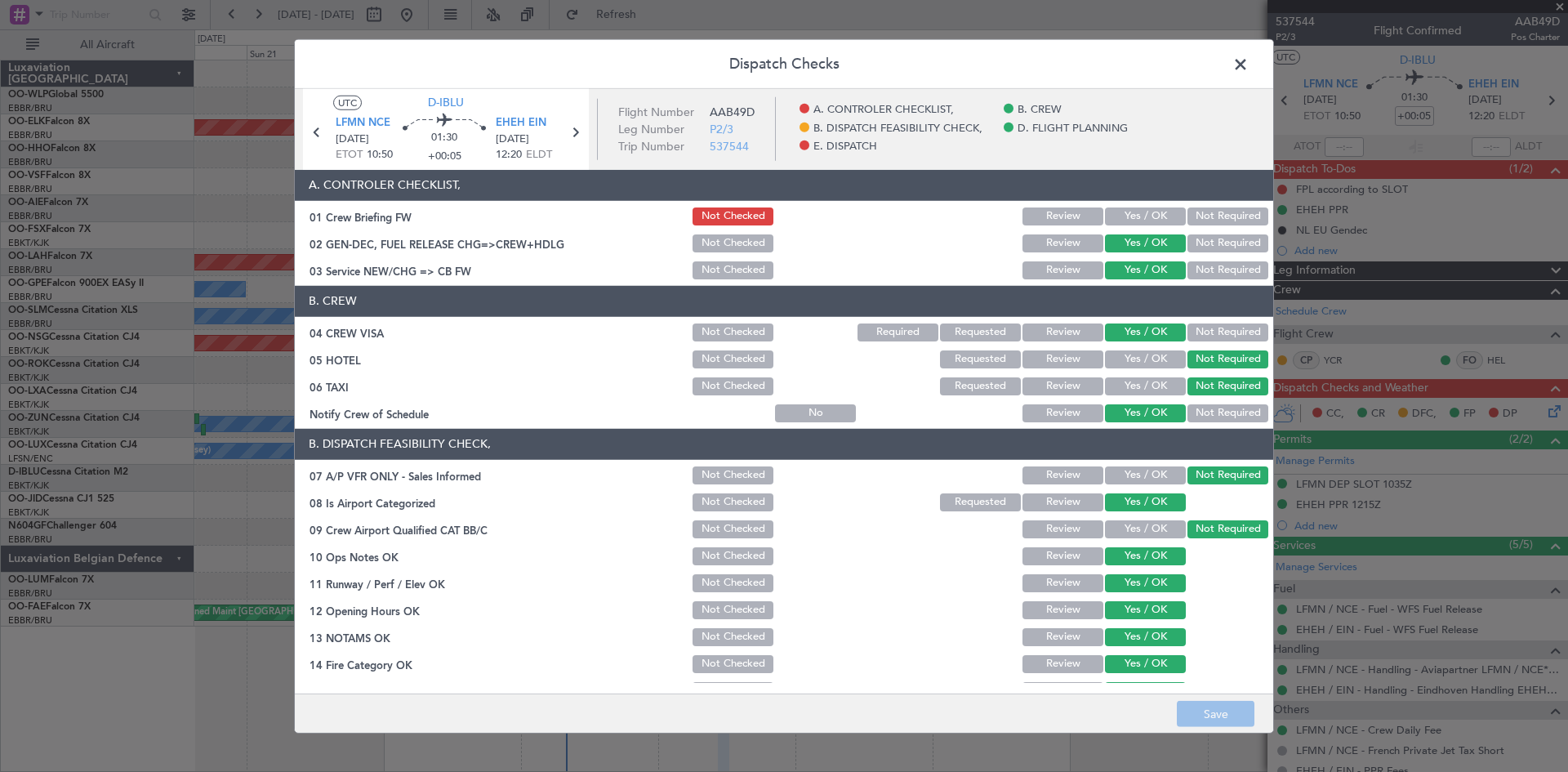
click at [1249, 70] on span at bounding box center [1249, 67] width 0 height 33
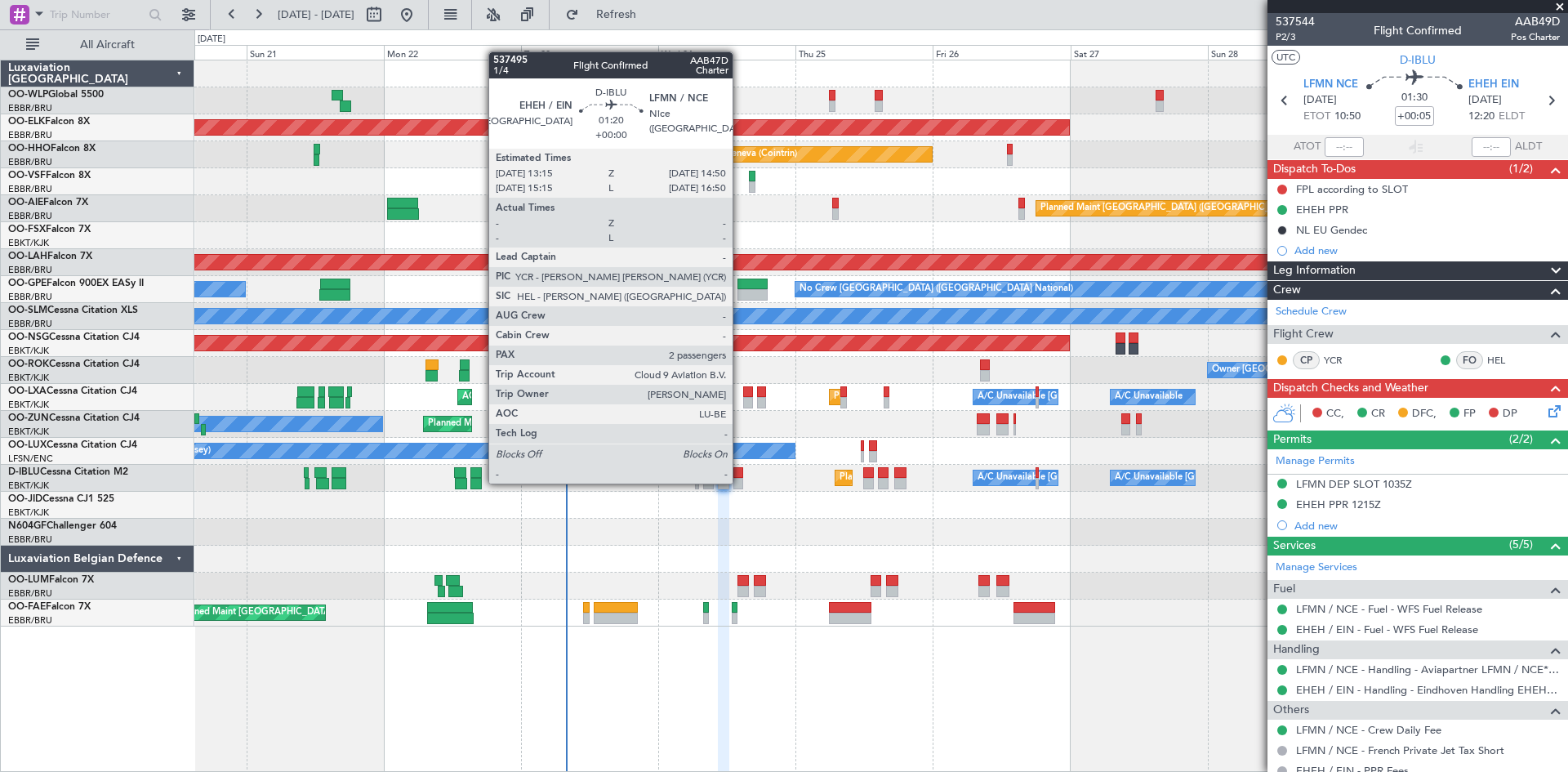
click at [740, 482] on div at bounding box center [738, 484] width 9 height 11
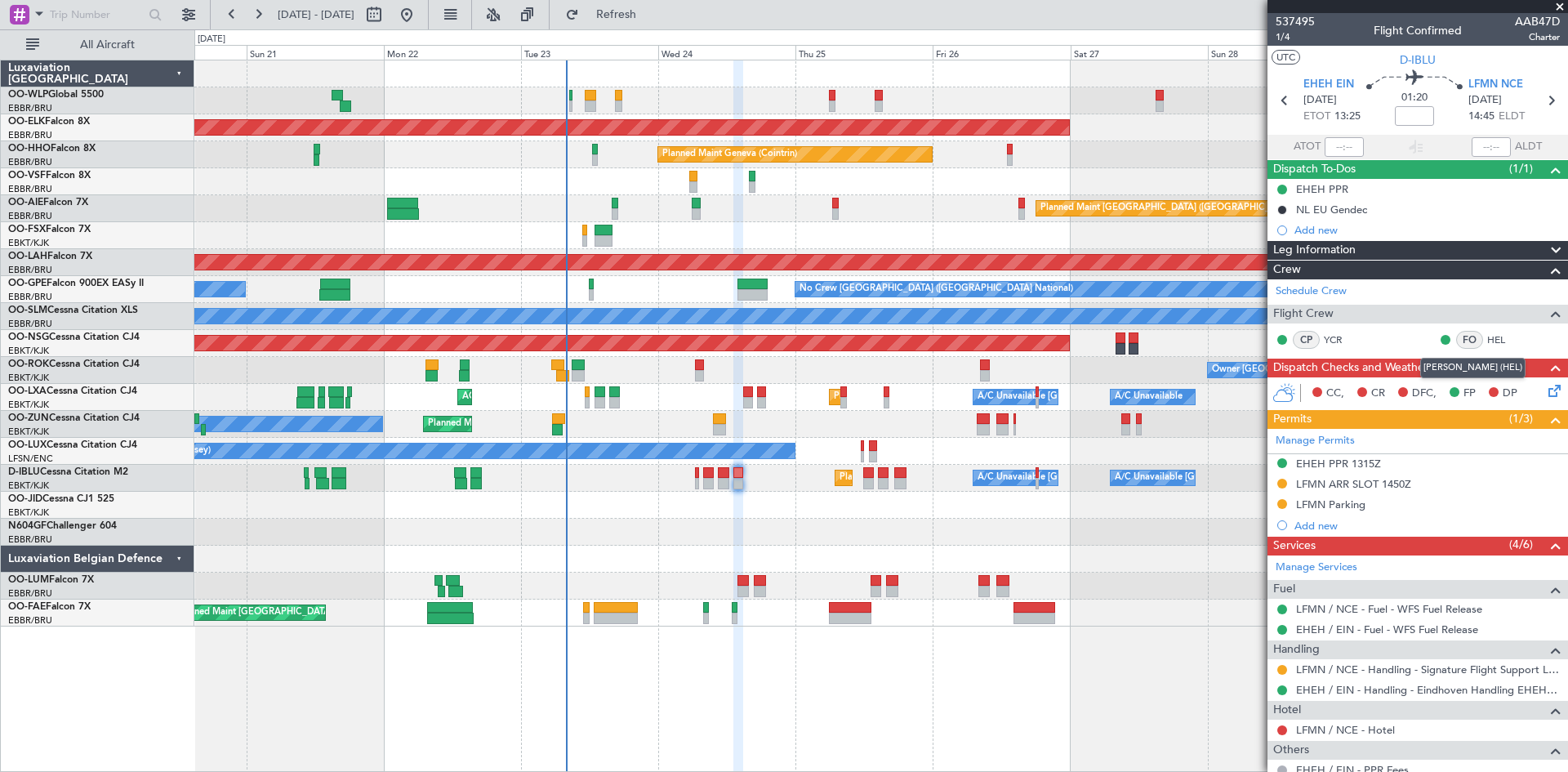
click at [1537, 383] on mat-tooltip-component "Helie Gaspard de Tarle (HEL)" at bounding box center [1473, 369] width 128 height 43
click at [1537, 386] on mat-tooltip-component "Helie Gaspard de Tarle (HEL)" at bounding box center [1473, 369] width 128 height 43
click at [1545, 382] on icon at bounding box center [1552, 388] width 13 height 13
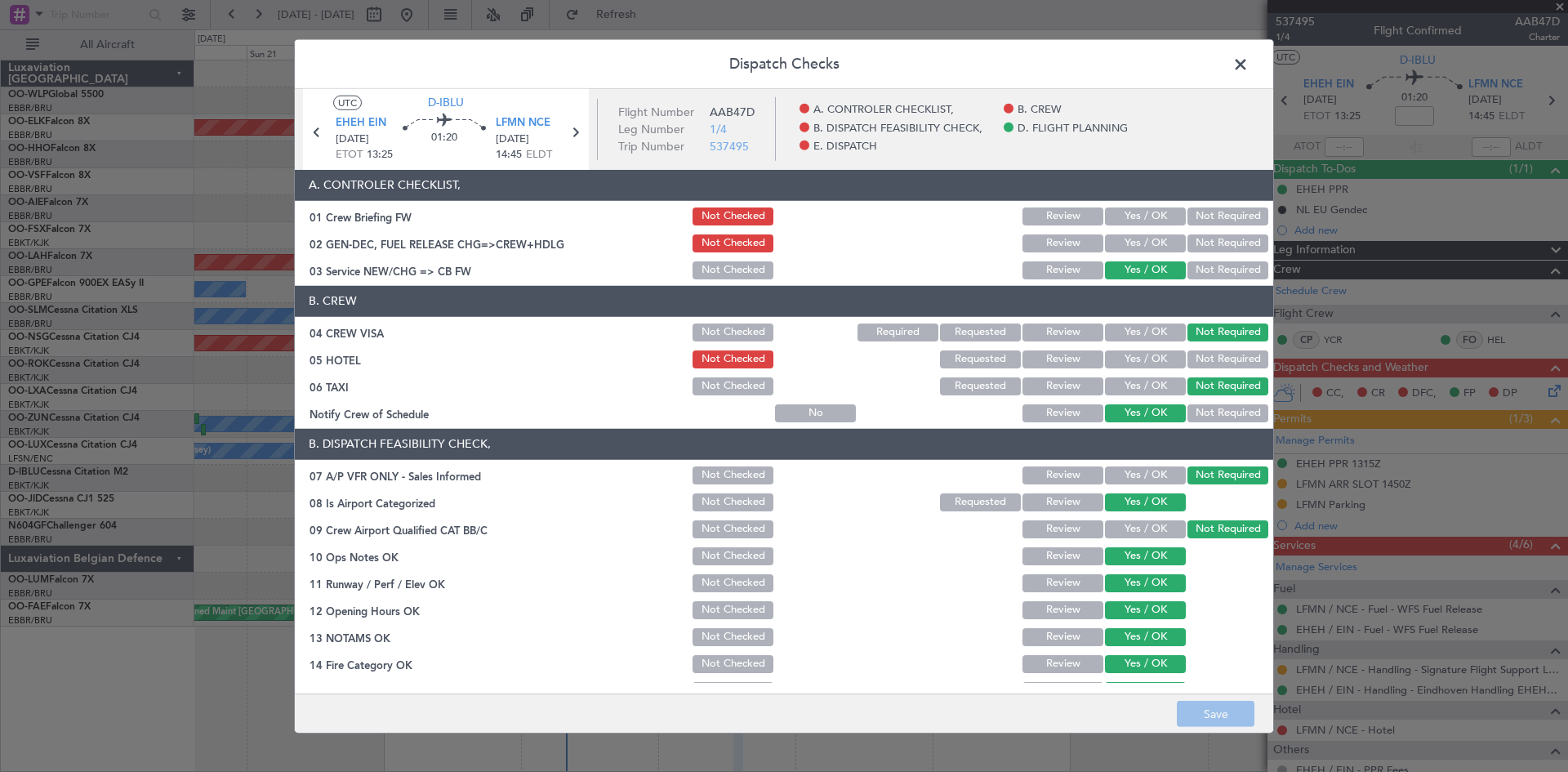
click at [1143, 252] on div "Yes / OK" at bounding box center [1143, 244] width 82 height 23
click at [1147, 250] on button "Yes / OK" at bounding box center [1146, 243] width 81 height 18
click at [1155, 326] on button "Yes / OK" at bounding box center [1146, 332] width 81 height 18
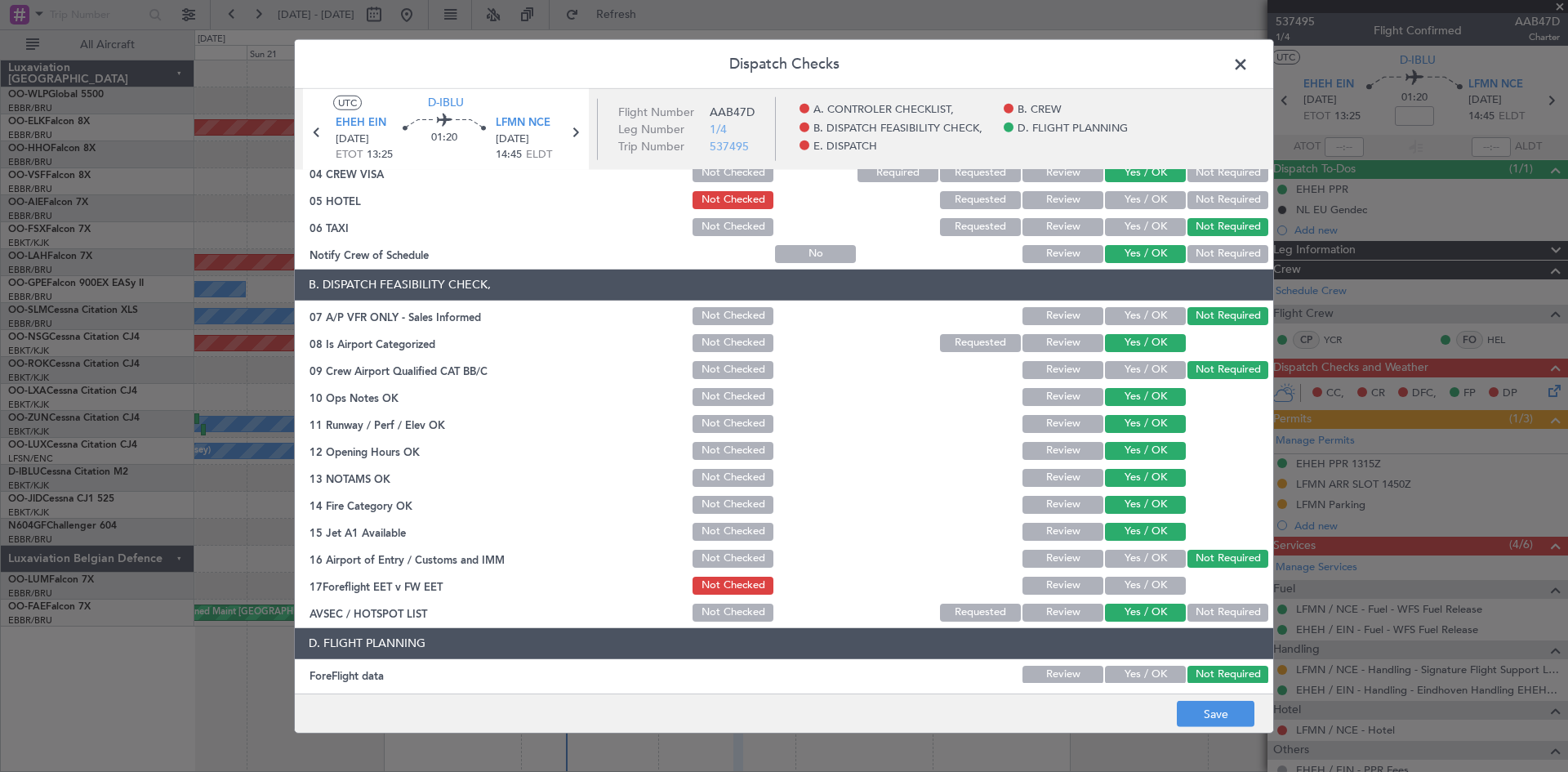
scroll to position [309, 0]
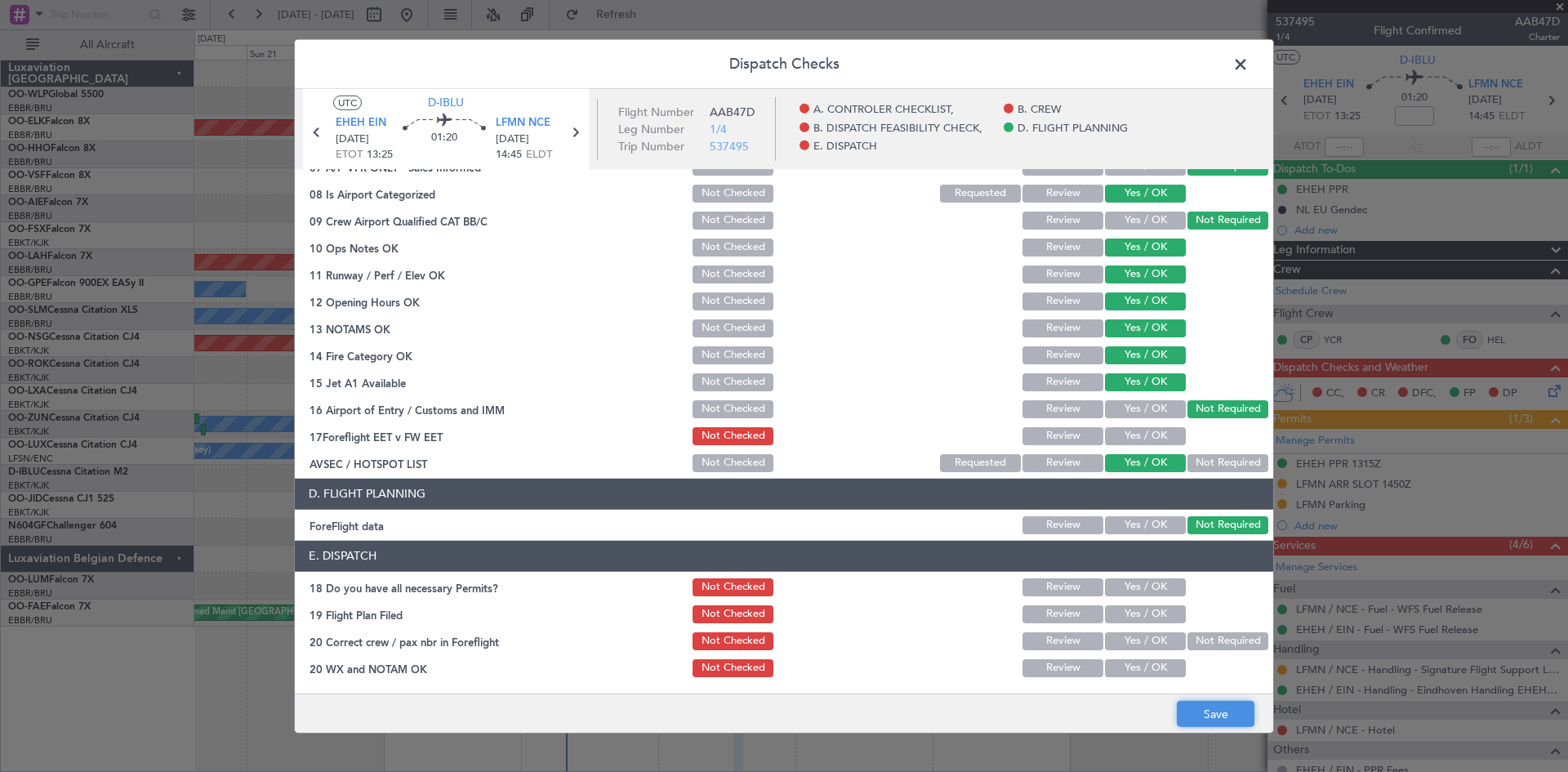
click at [1214, 709] on button "Save" at bounding box center [1216, 714] width 77 height 26
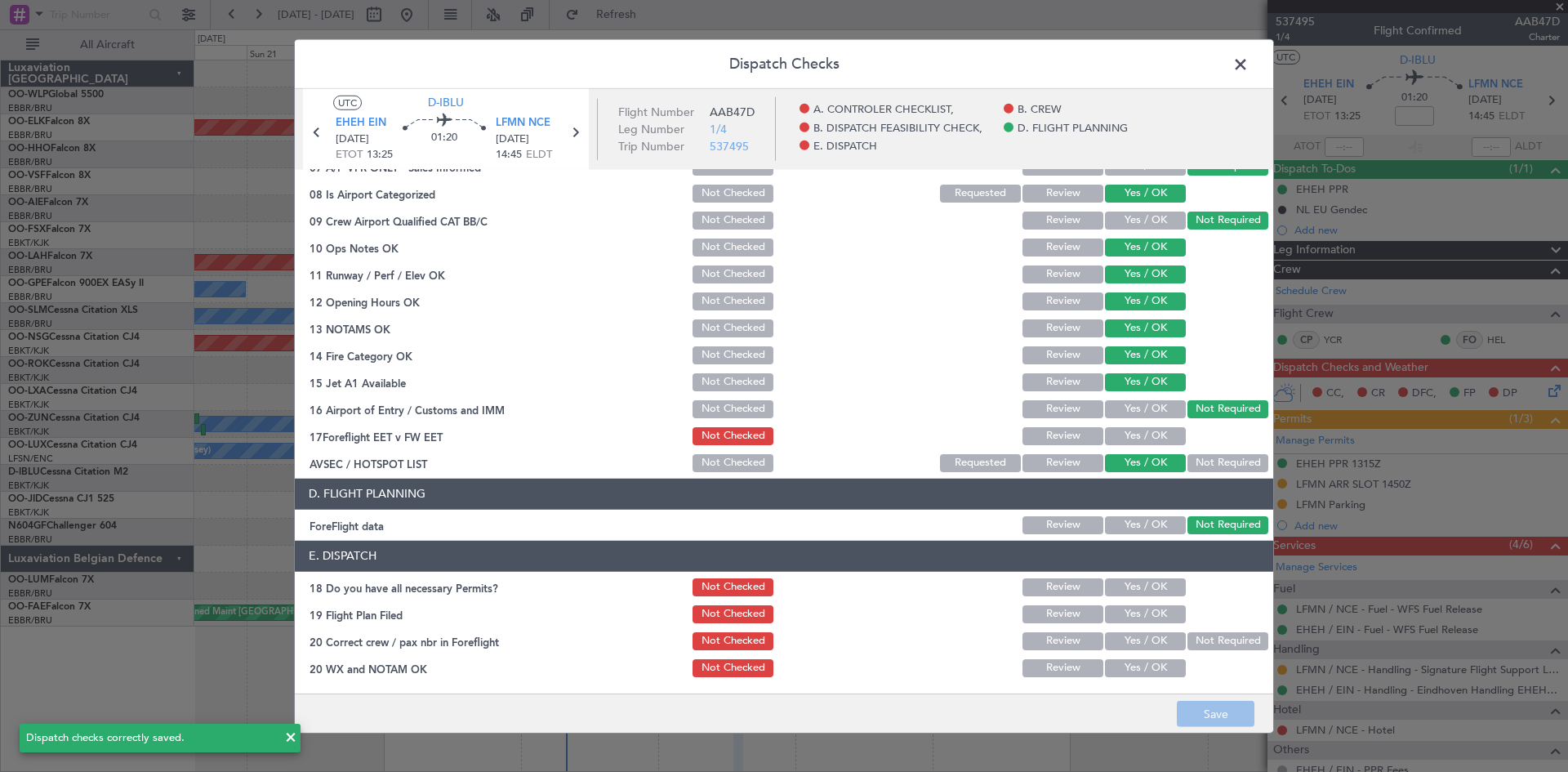
click at [1249, 68] on span at bounding box center [1249, 67] width 0 height 33
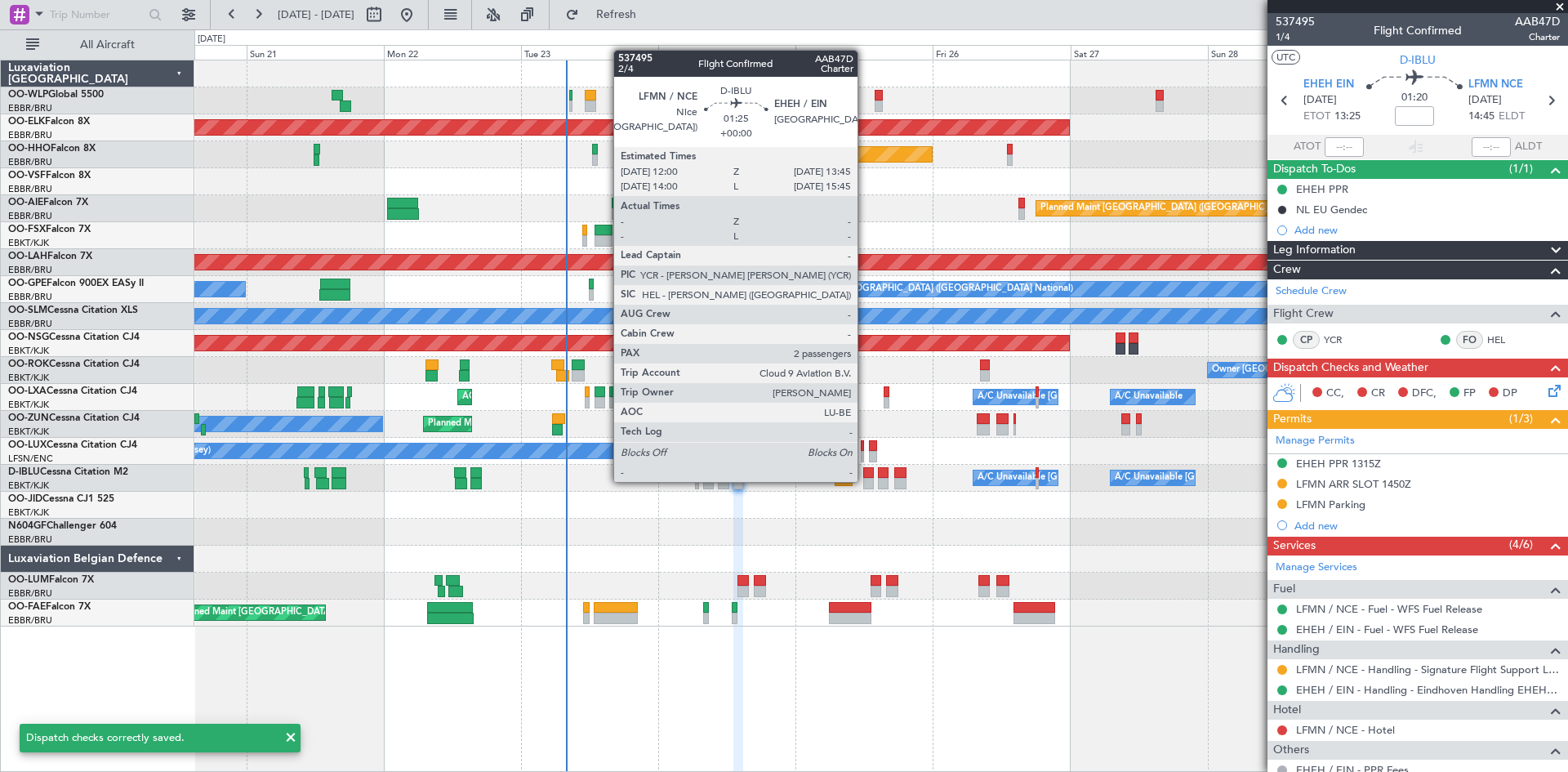
click at [864, 480] on div at bounding box center [868, 484] width 10 height 11
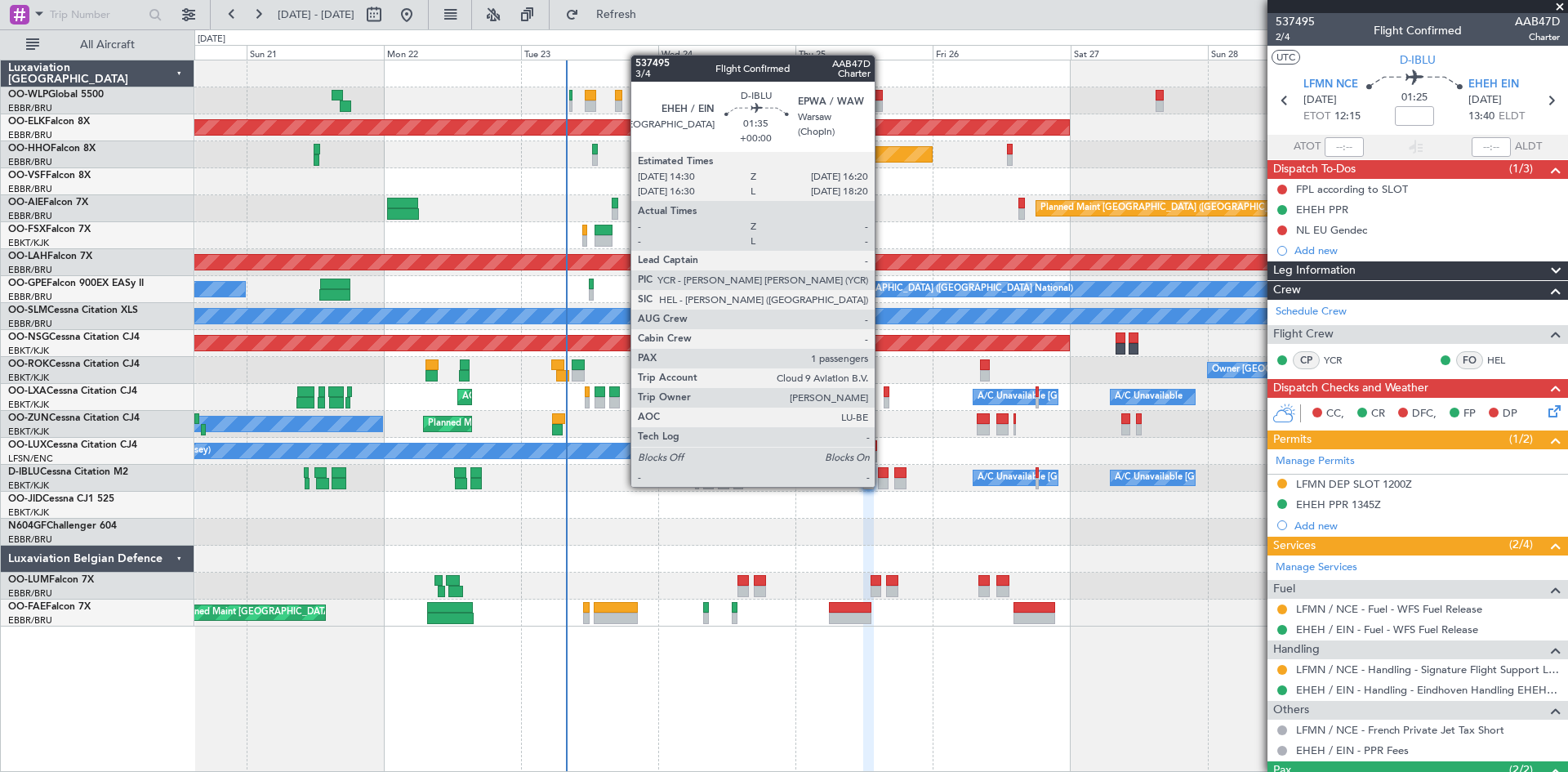
click at [882, 485] on div at bounding box center [882, 484] width 10 height 11
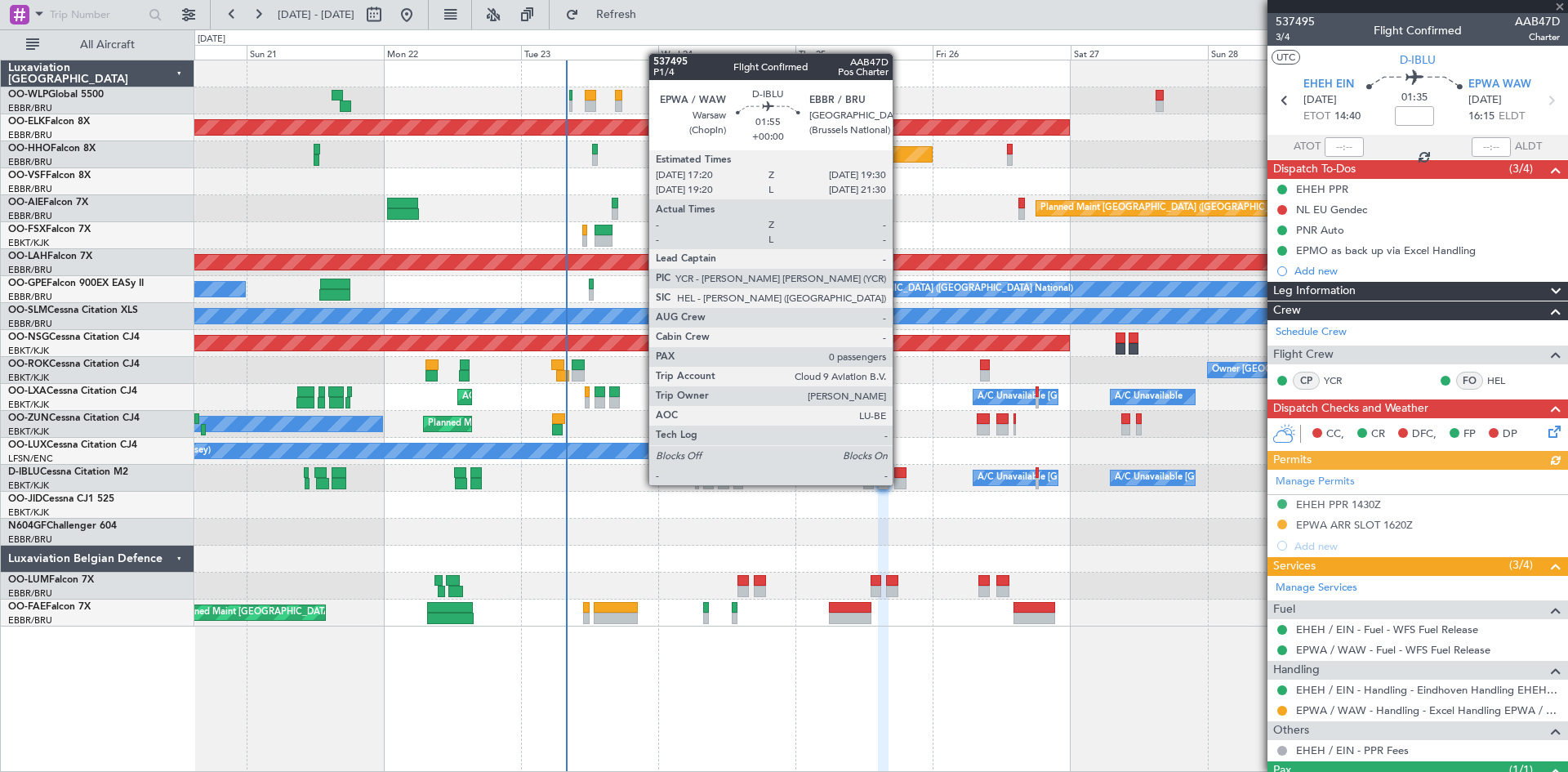
click at [900, 485] on div at bounding box center [901, 484] width 13 height 11
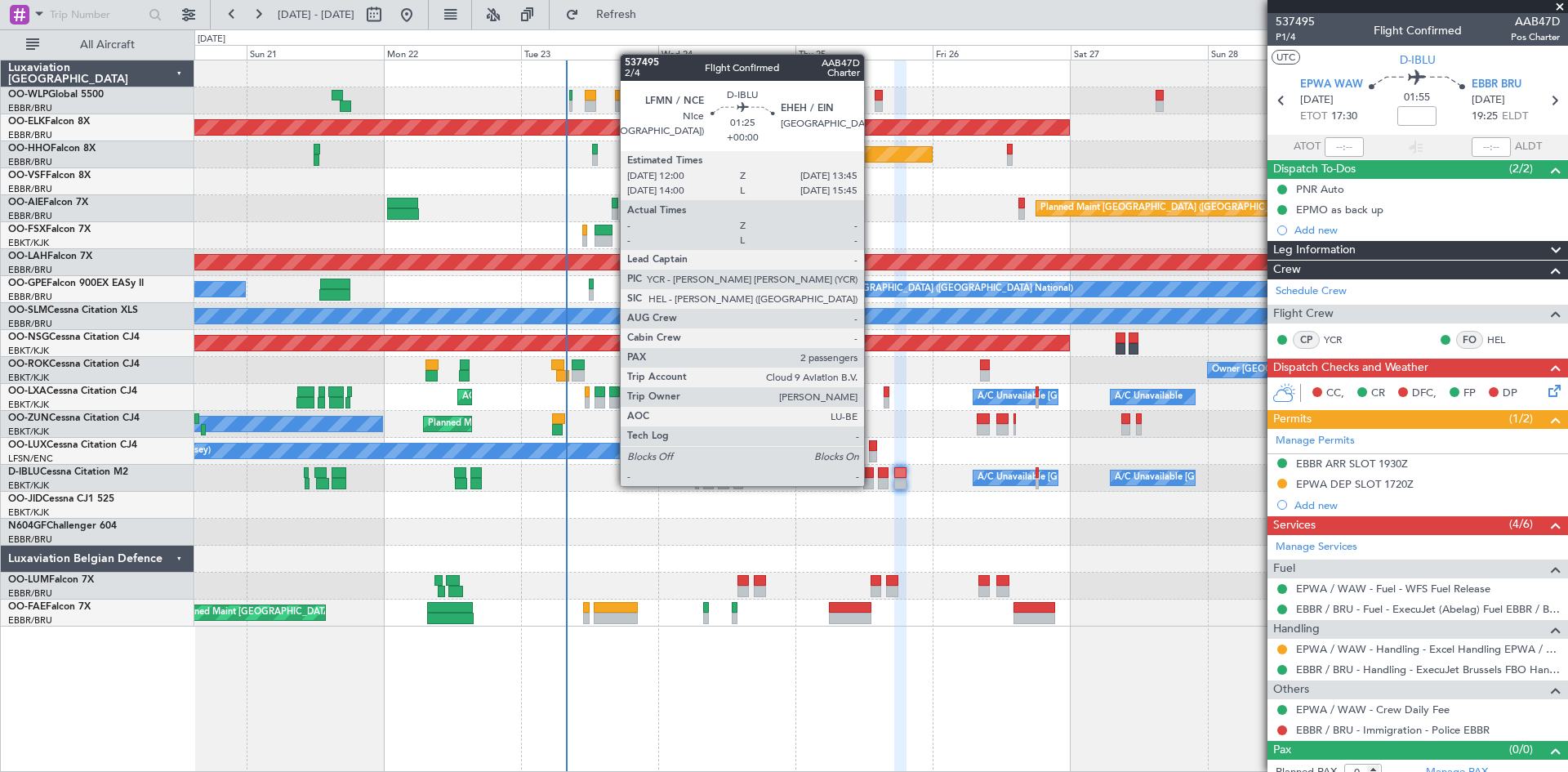
click at [871, 485] on div at bounding box center [868, 484] width 10 height 11
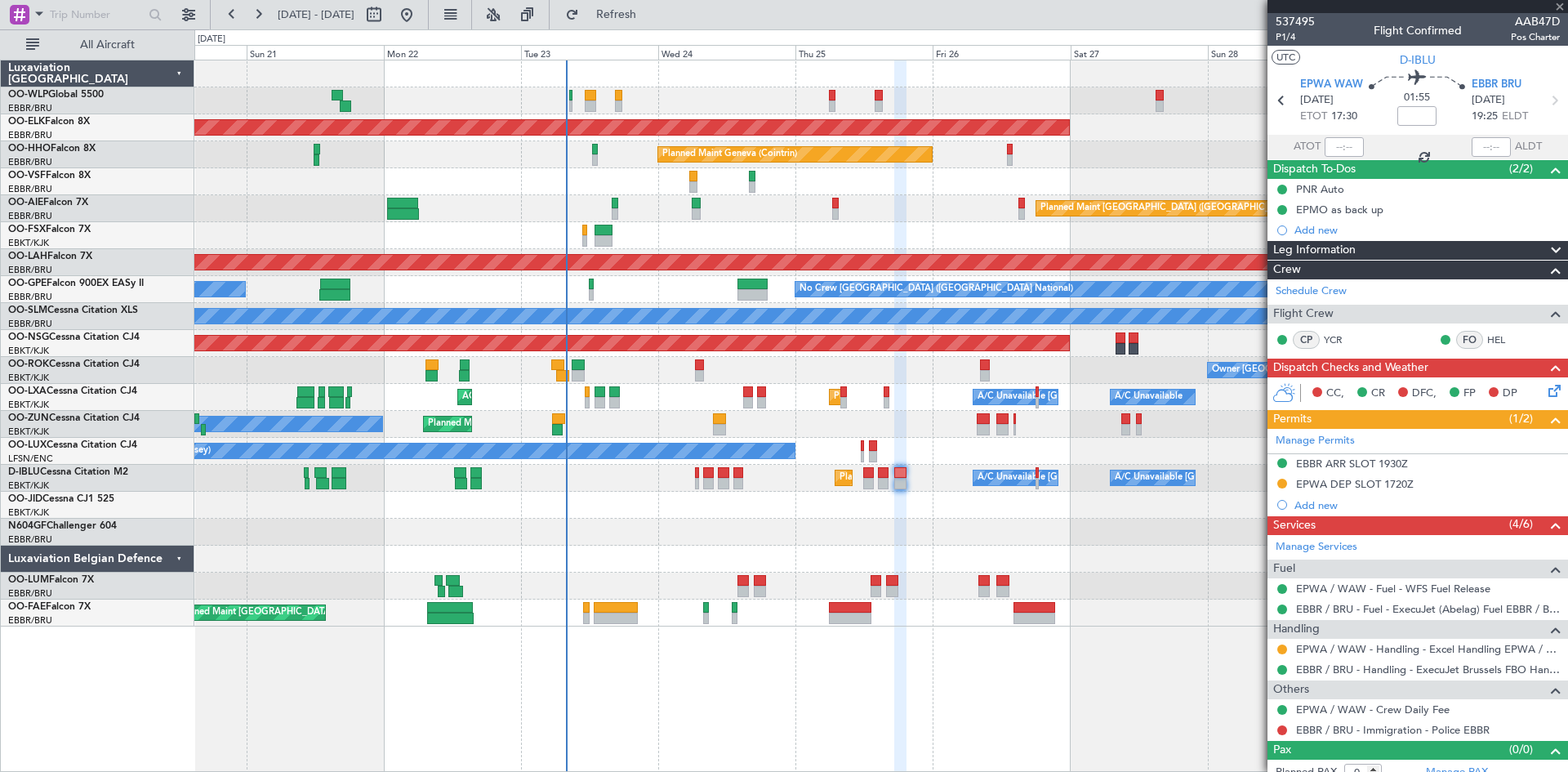
type input "2"
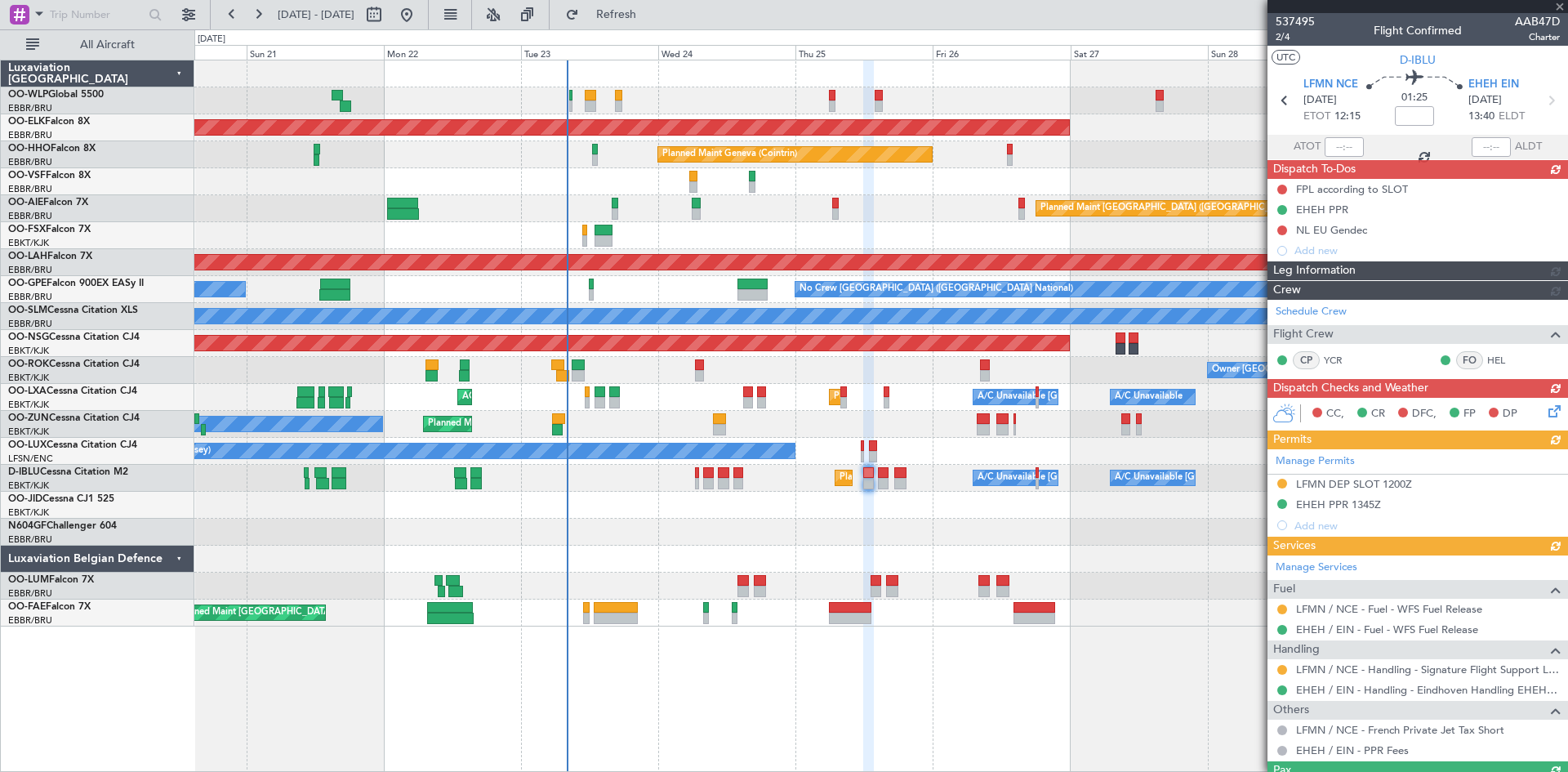
click at [708, 425] on div "Owner Planned Maint Kortrijk-Wevelgem Unplanned Maint Kortrijk-Wevelgem" at bounding box center [880, 424] width 1372 height 27
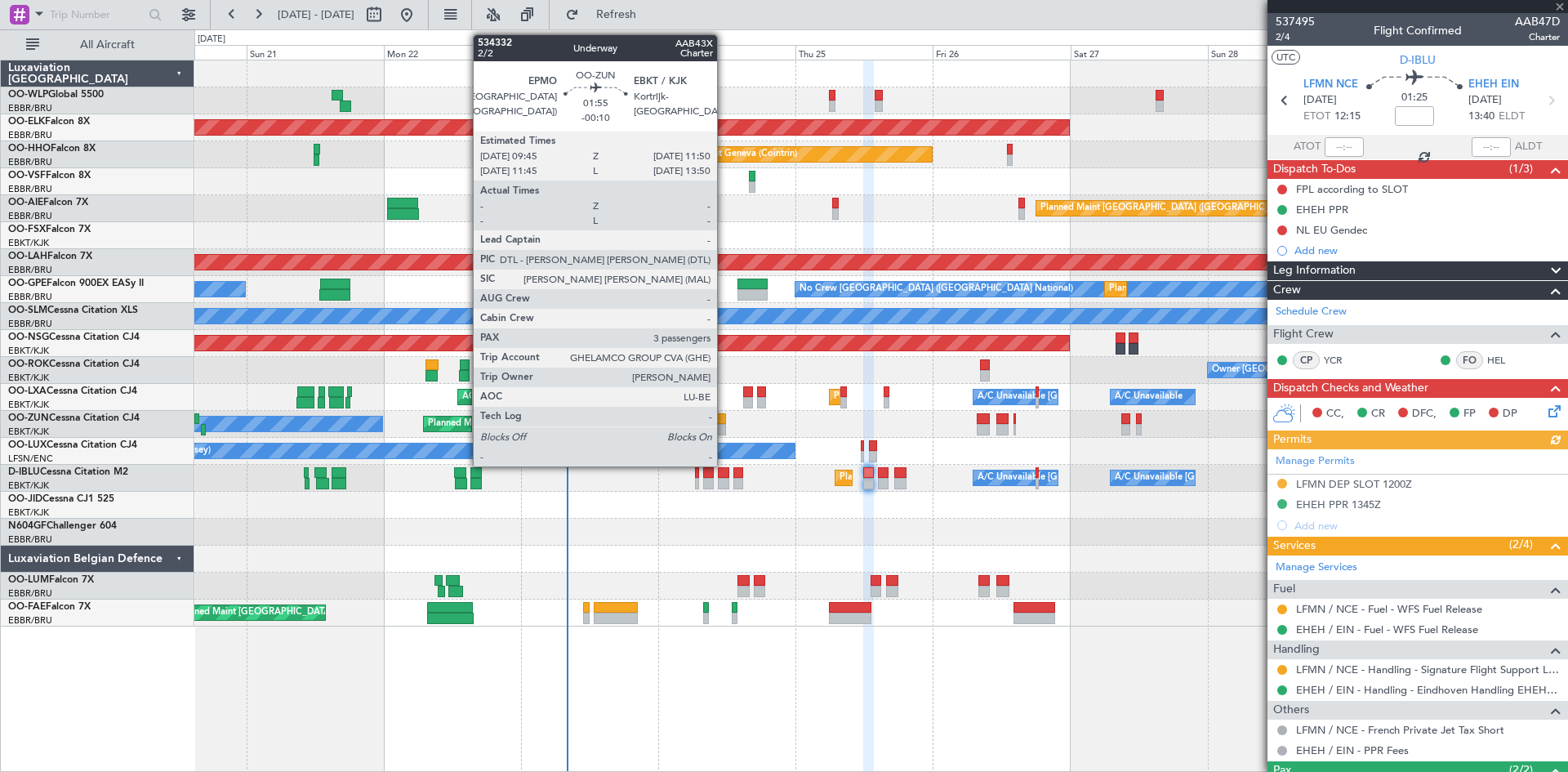
click at [724, 425] on div at bounding box center [719, 430] width 12 height 11
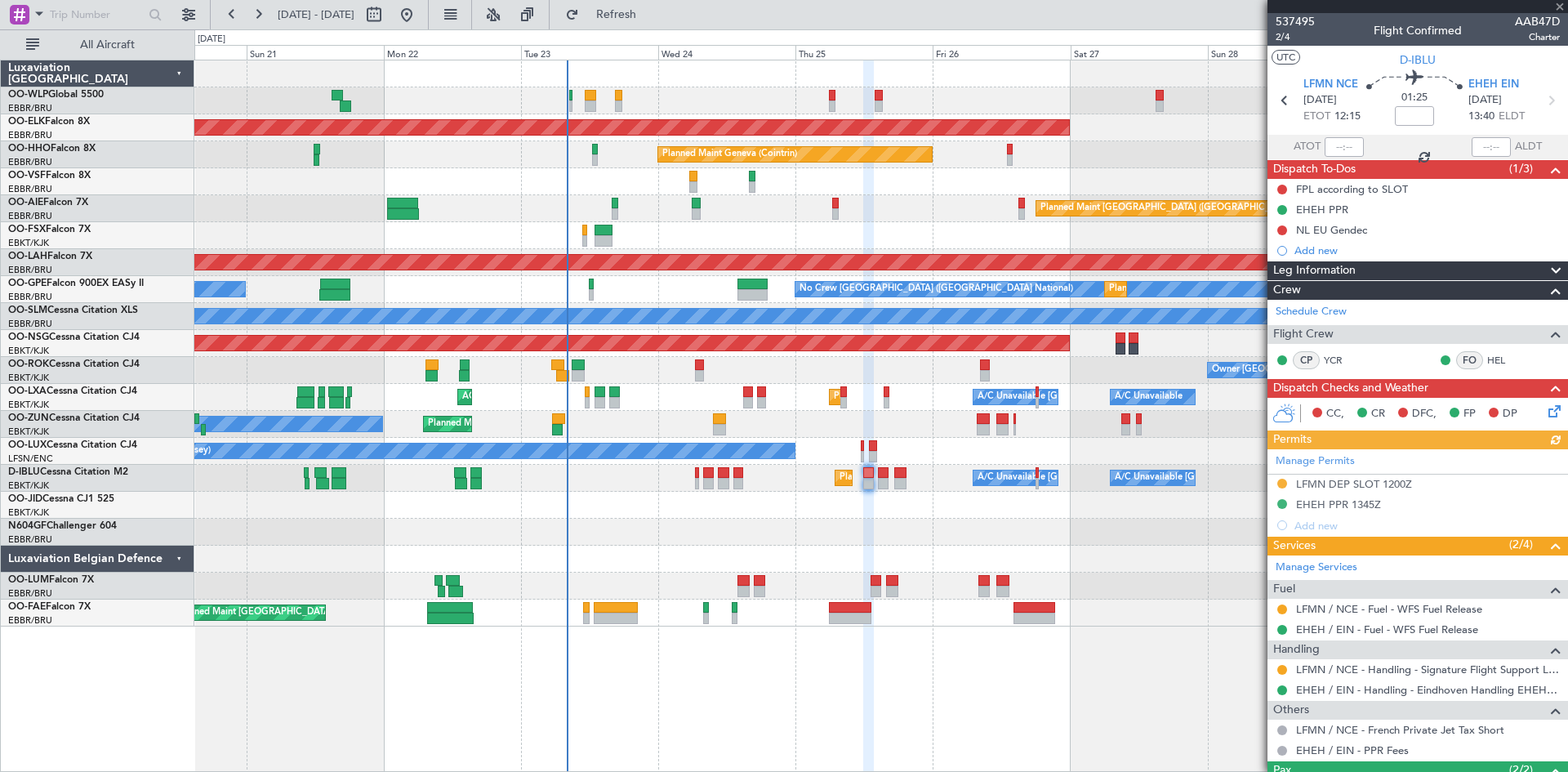
type input "-00:10"
type input "3"
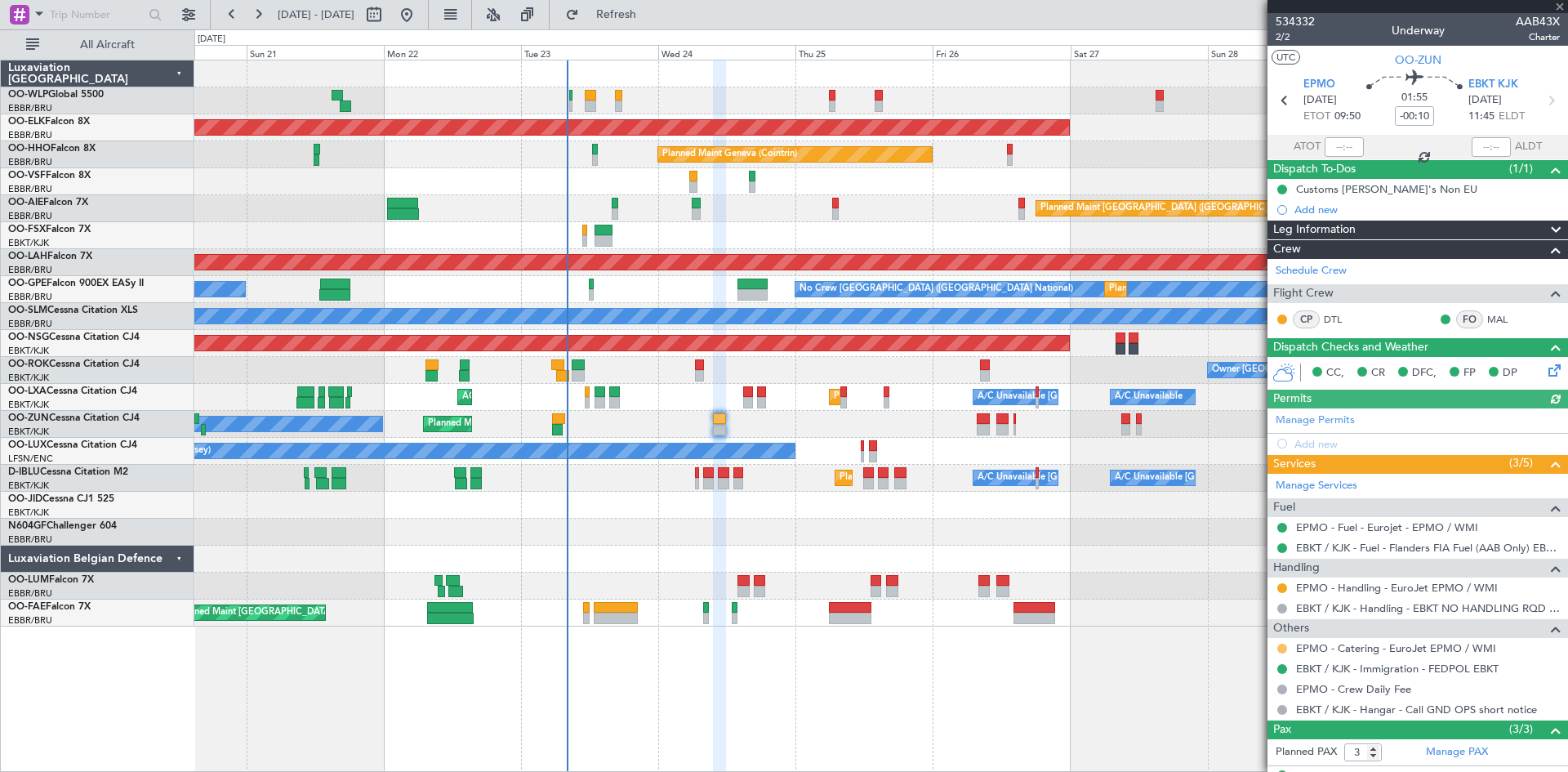
click at [1280, 651] on button at bounding box center [1282, 648] width 9 height 9
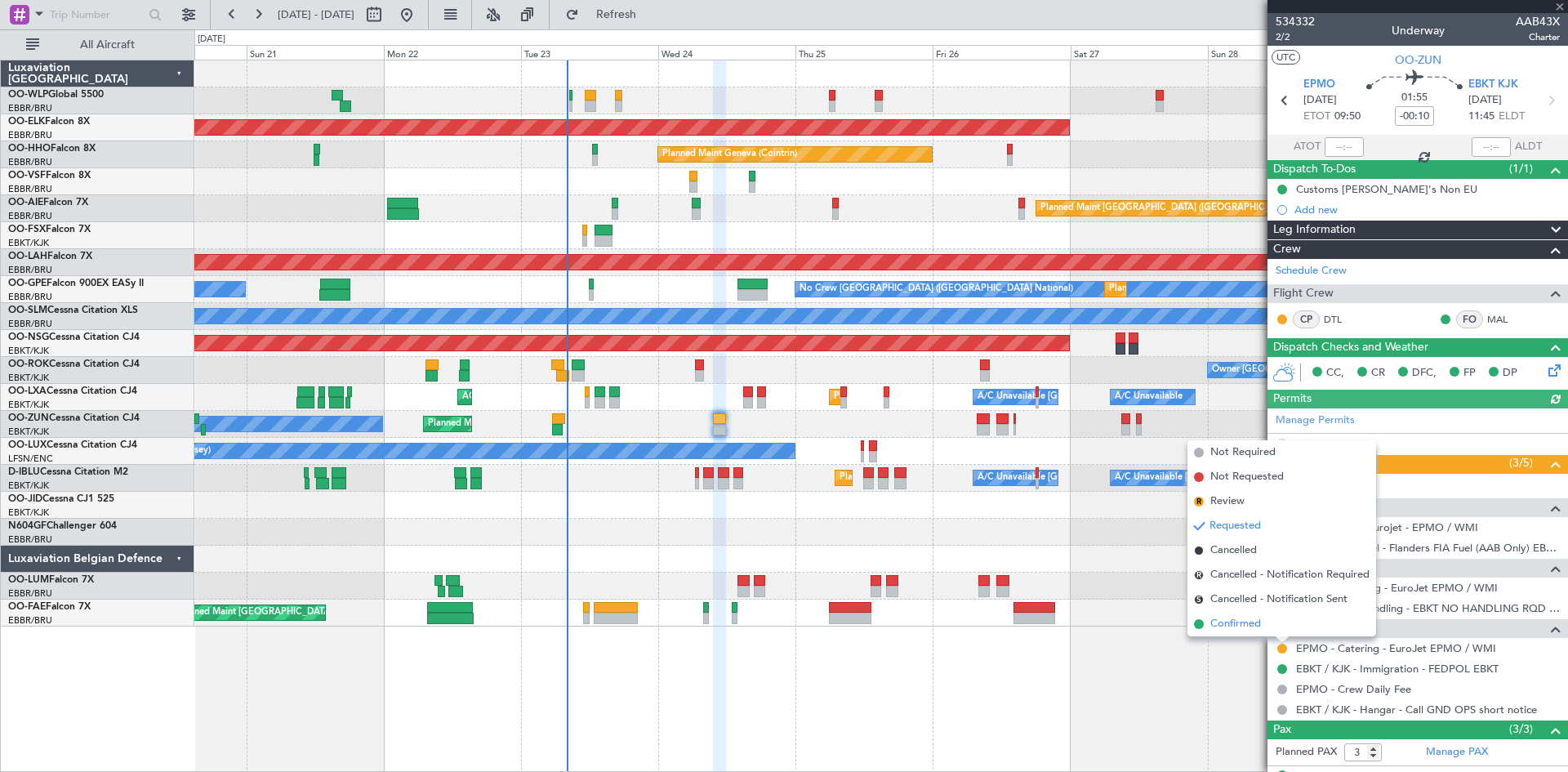
click at [1273, 629] on li "Confirmed" at bounding box center [1282, 624] width 189 height 25
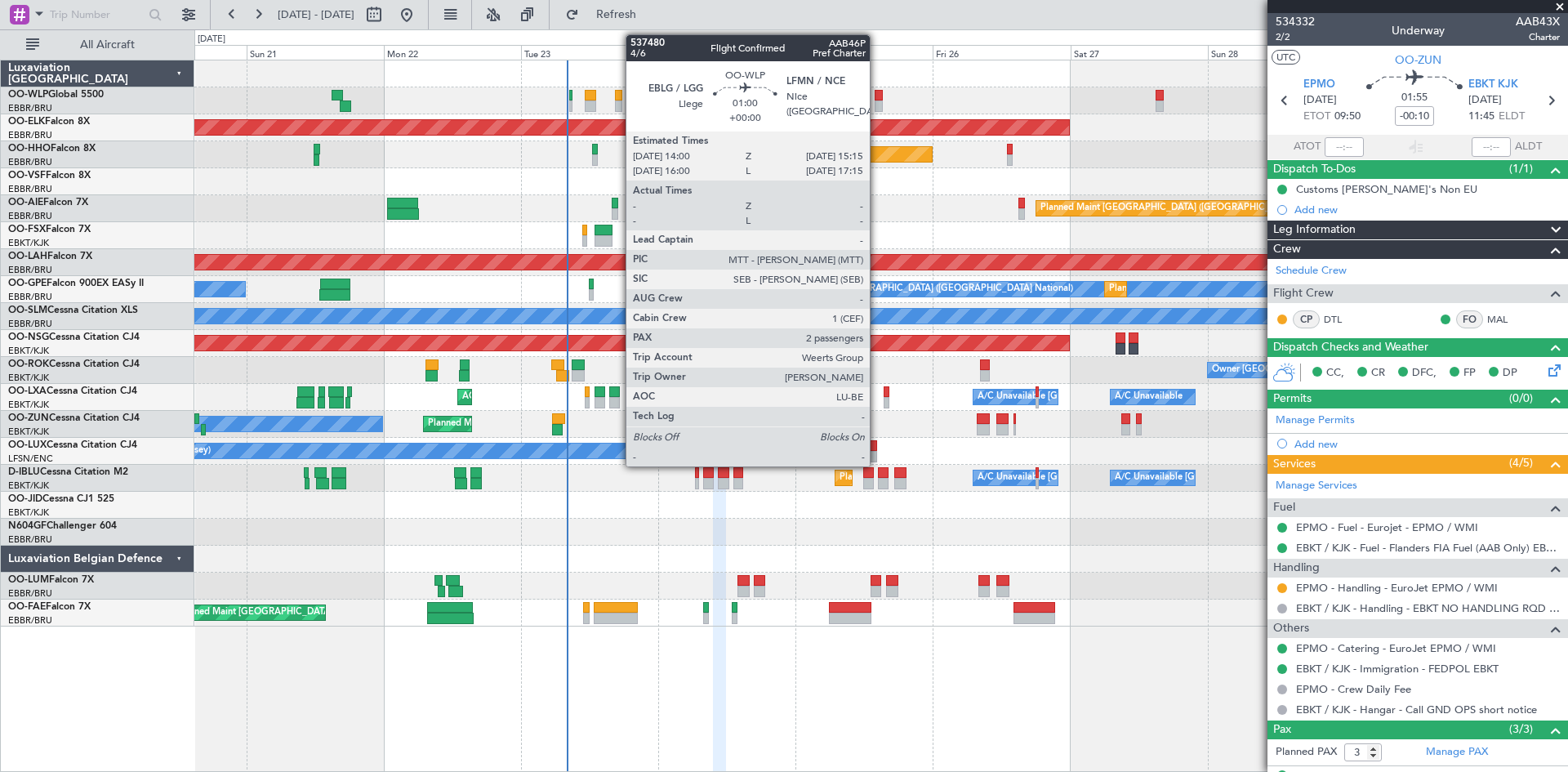
click at [877, 99] on div at bounding box center [878, 95] width 8 height 11
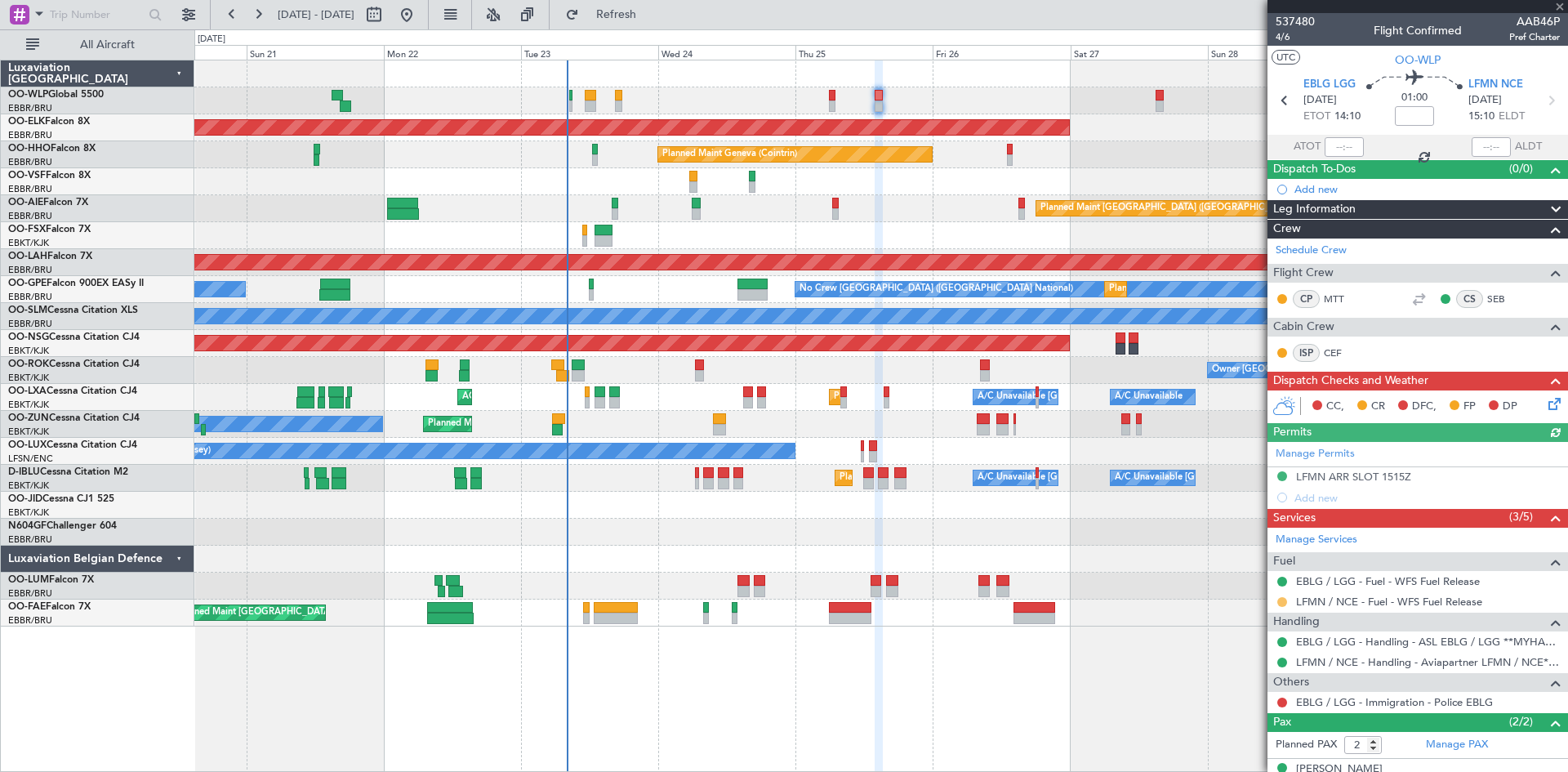
click at [1283, 605] on button at bounding box center [1282, 602] width 9 height 9
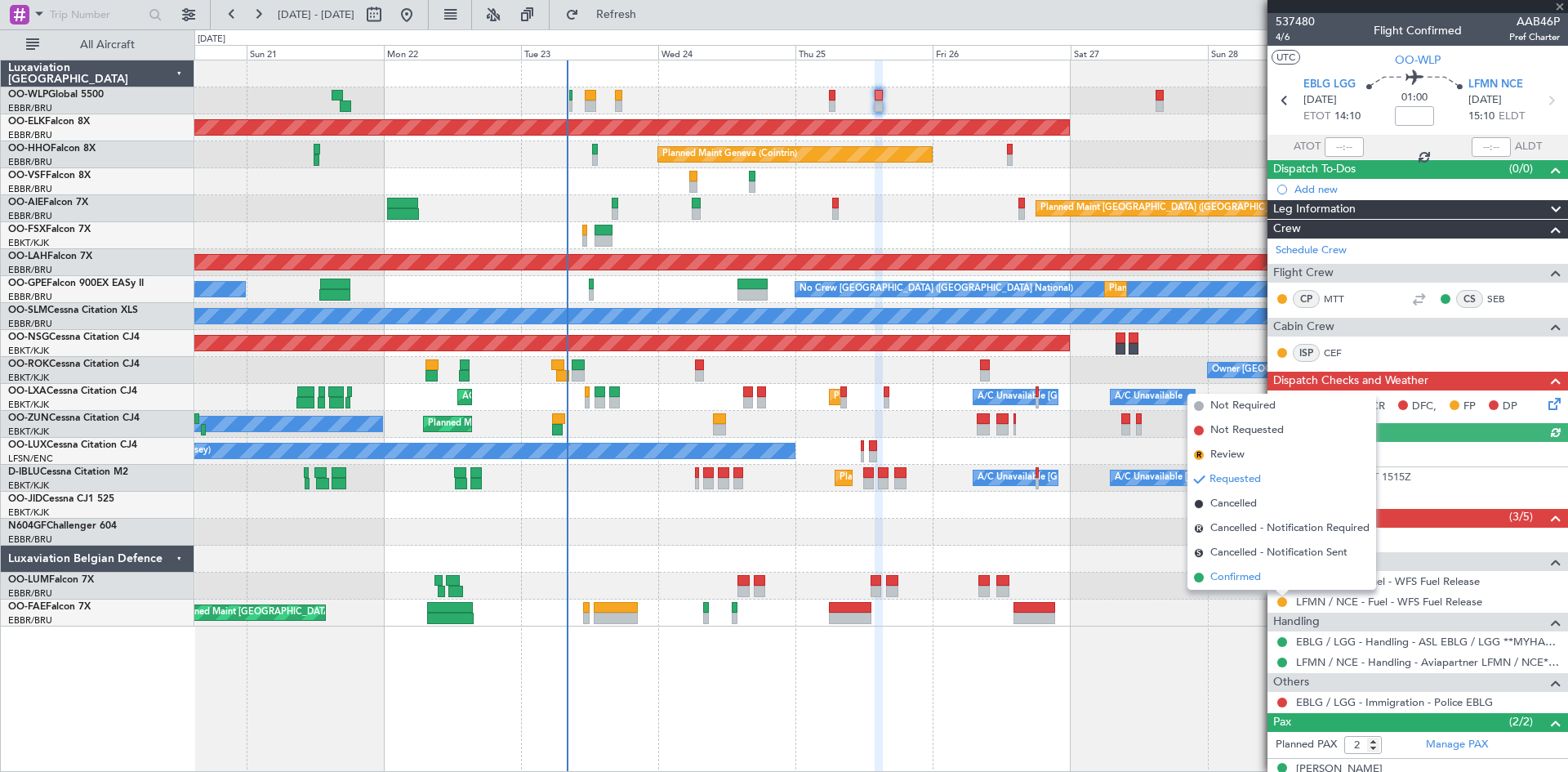
click at [1269, 587] on li "Confirmed" at bounding box center [1282, 577] width 189 height 25
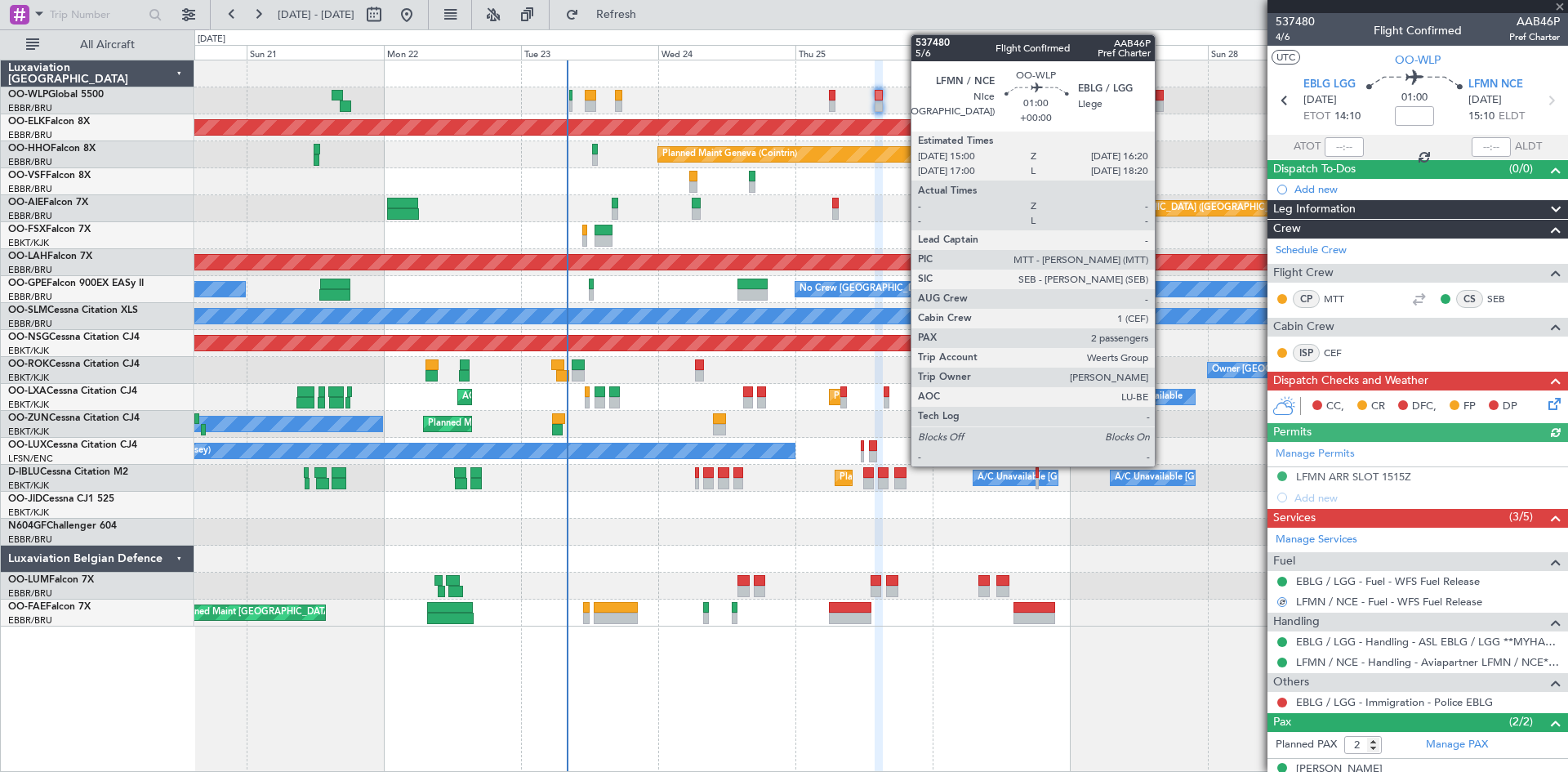
click at [1162, 102] on div at bounding box center [1159, 106] width 9 height 11
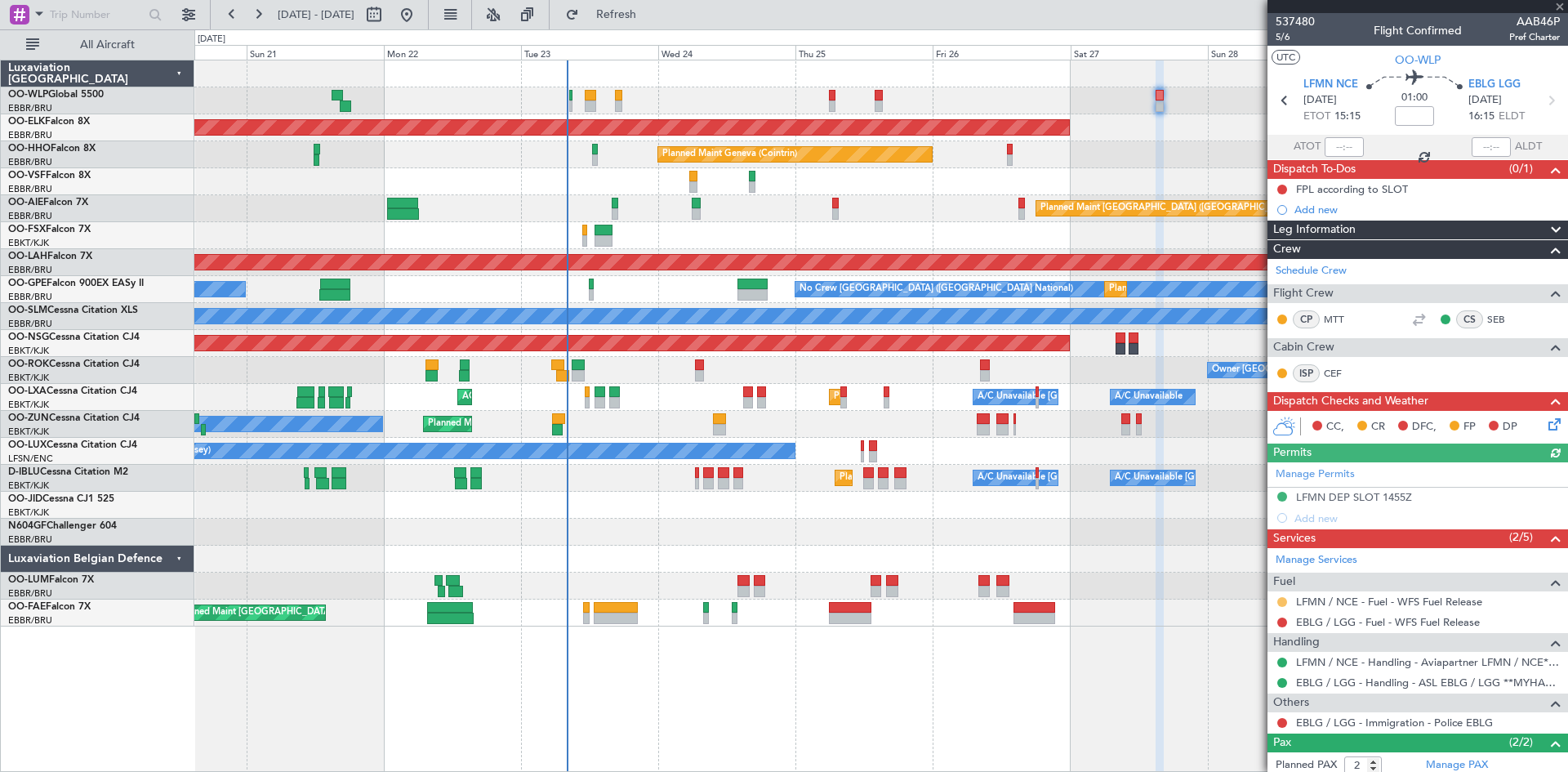
click at [1280, 598] on button at bounding box center [1282, 602] width 9 height 9
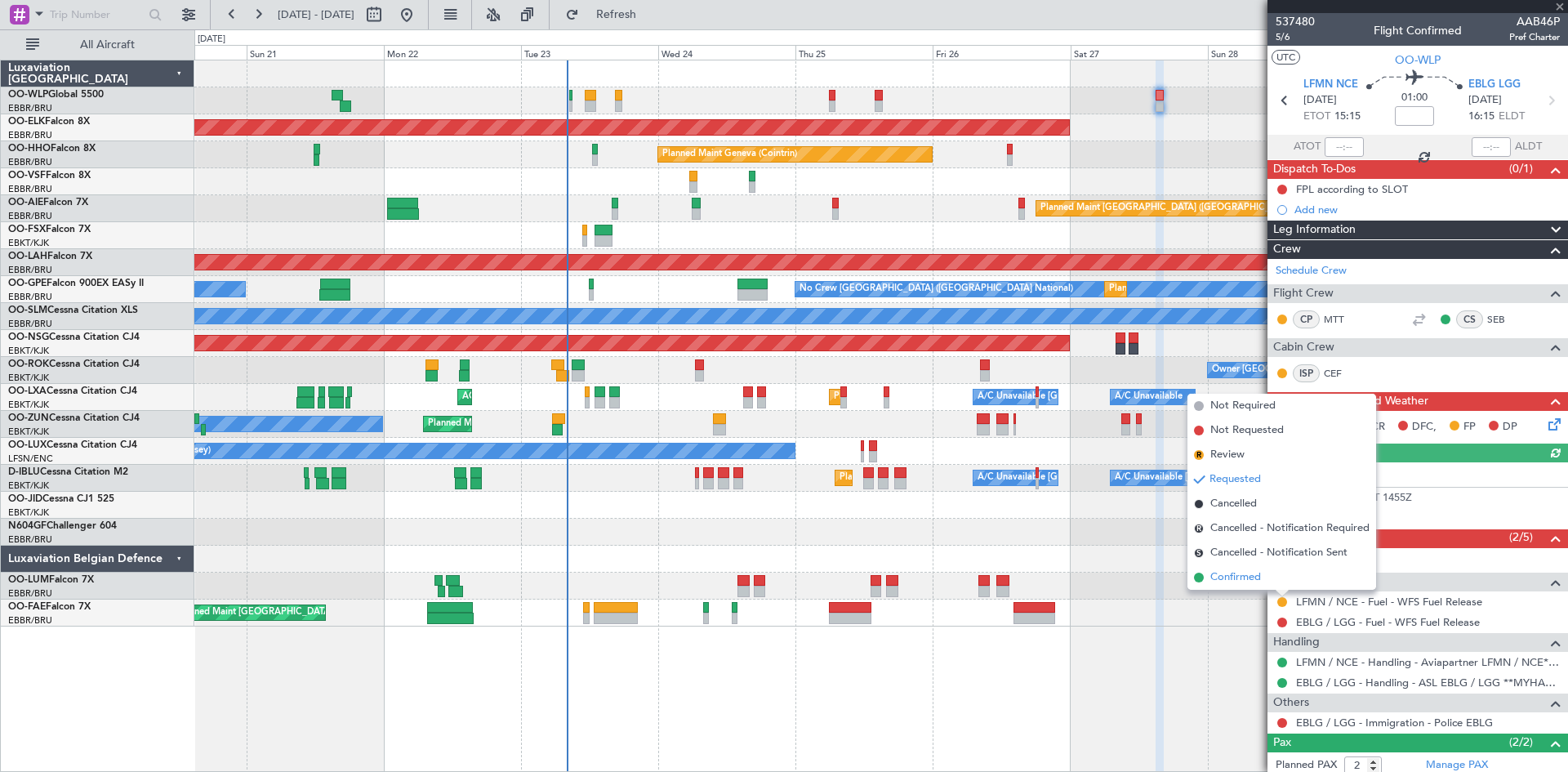
click at [1230, 575] on span "Confirmed" at bounding box center [1236, 577] width 51 height 16
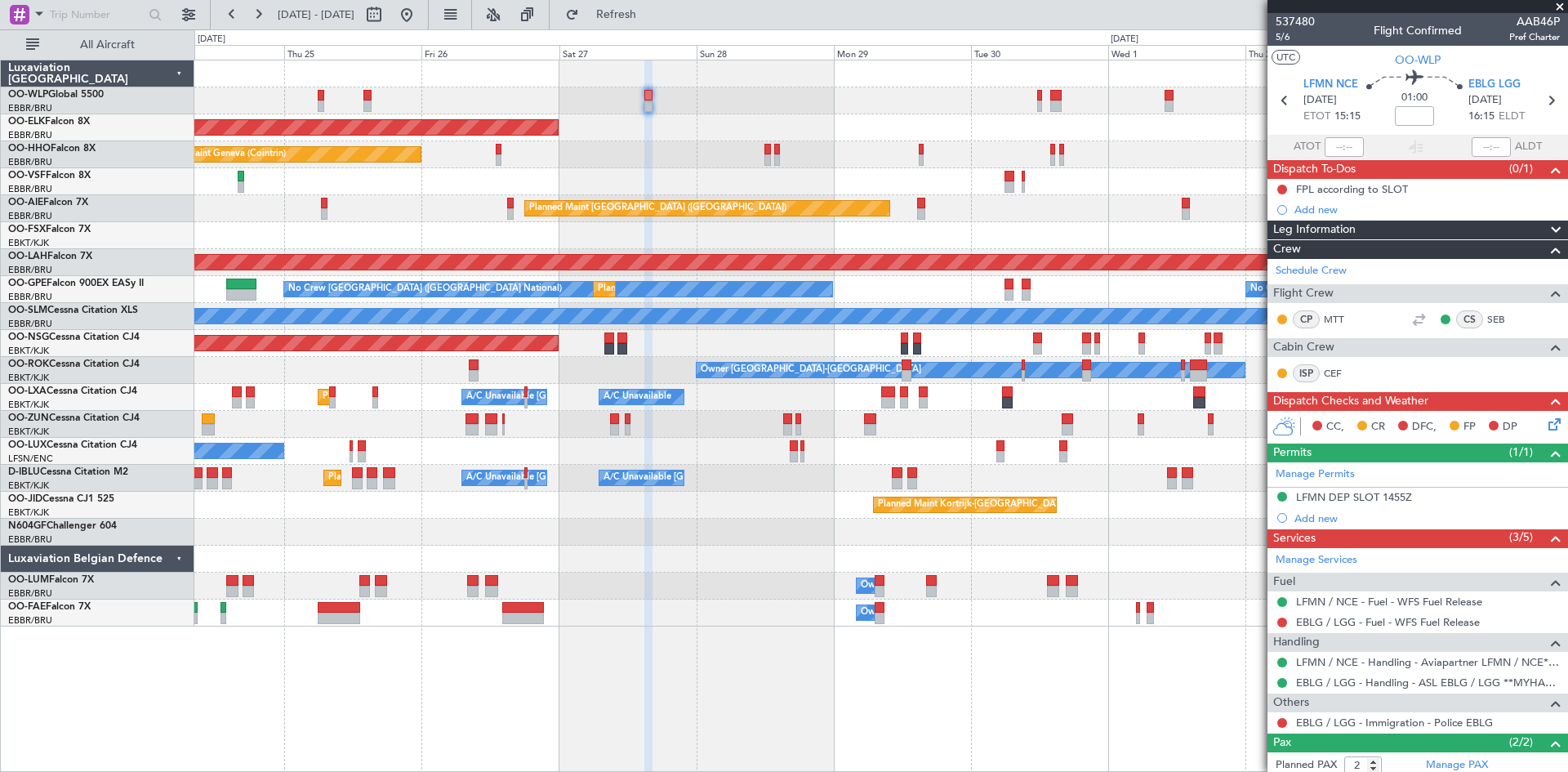
click at [555, 555] on div "Planned Maint Kortrijk-[GEOGRAPHIC_DATA] Planned Maint Geneva ([GEOGRAPHIC_DATA…" at bounding box center [880, 343] width 1372 height 566
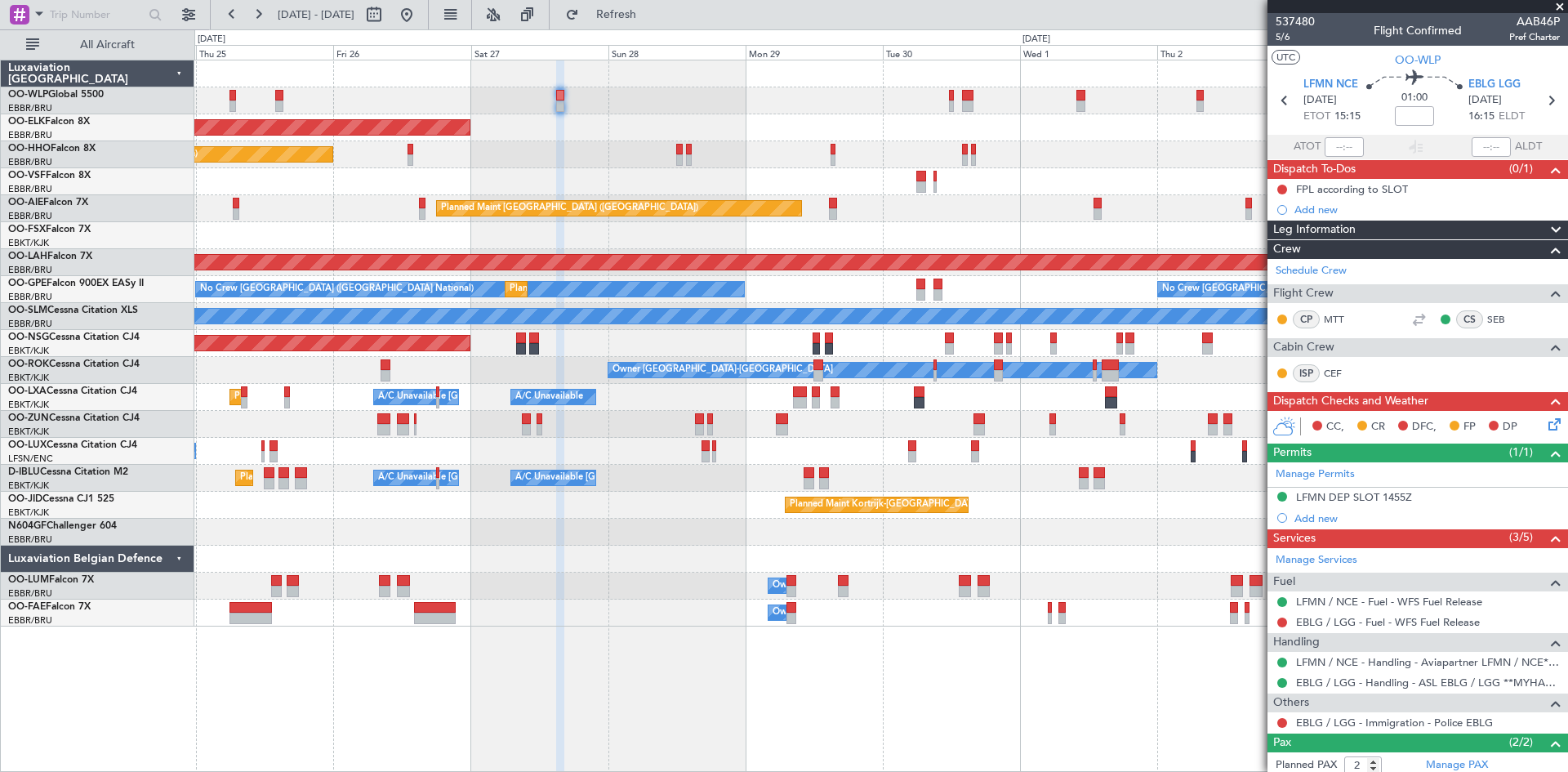
click at [960, 487] on div "Planned Maint Kortrijk-[GEOGRAPHIC_DATA] Planned Maint Geneva ([GEOGRAPHIC_DATA…" at bounding box center [880, 343] width 1372 height 566
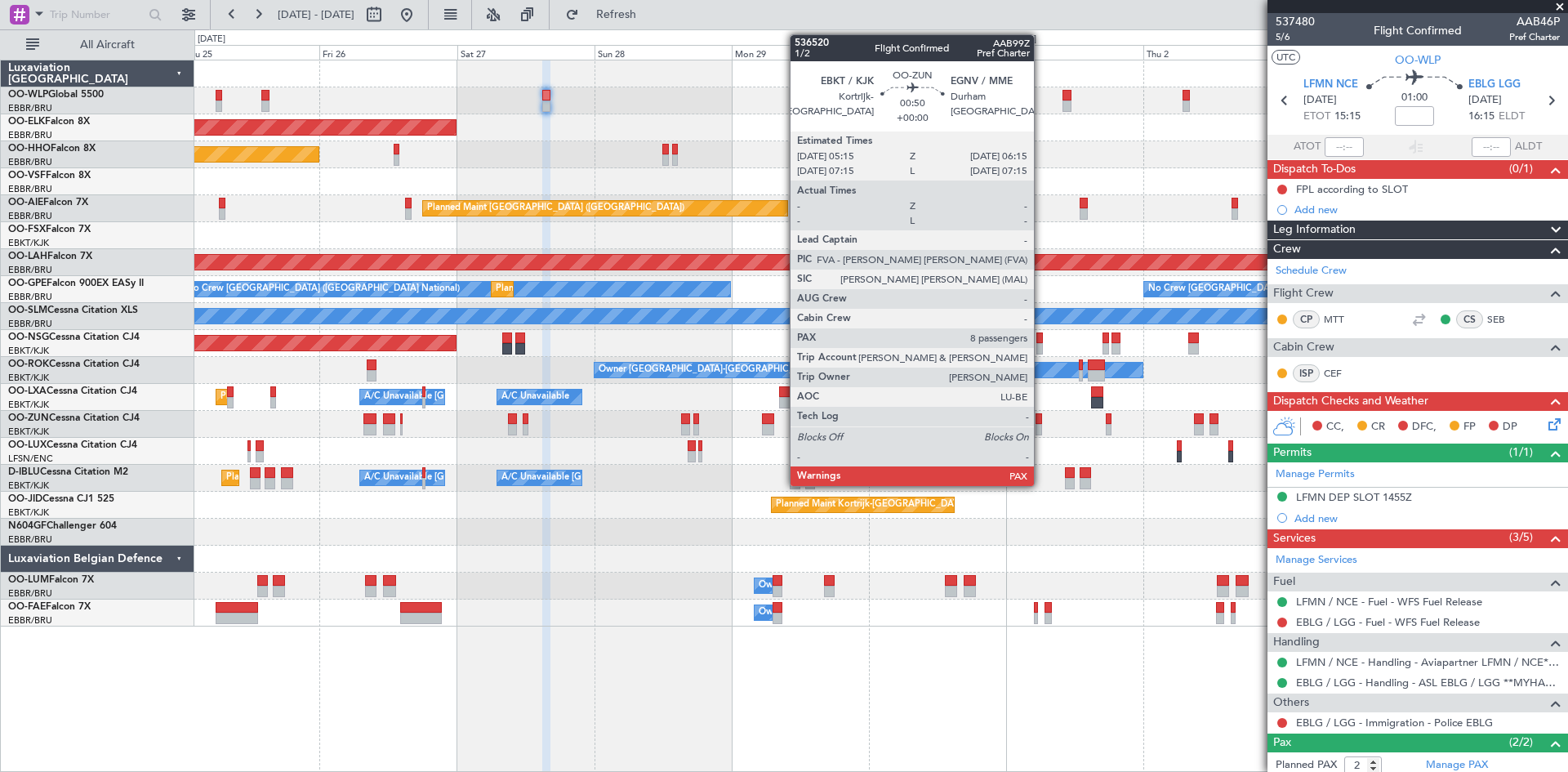
click at [1041, 426] on div at bounding box center [1038, 430] width 7 height 11
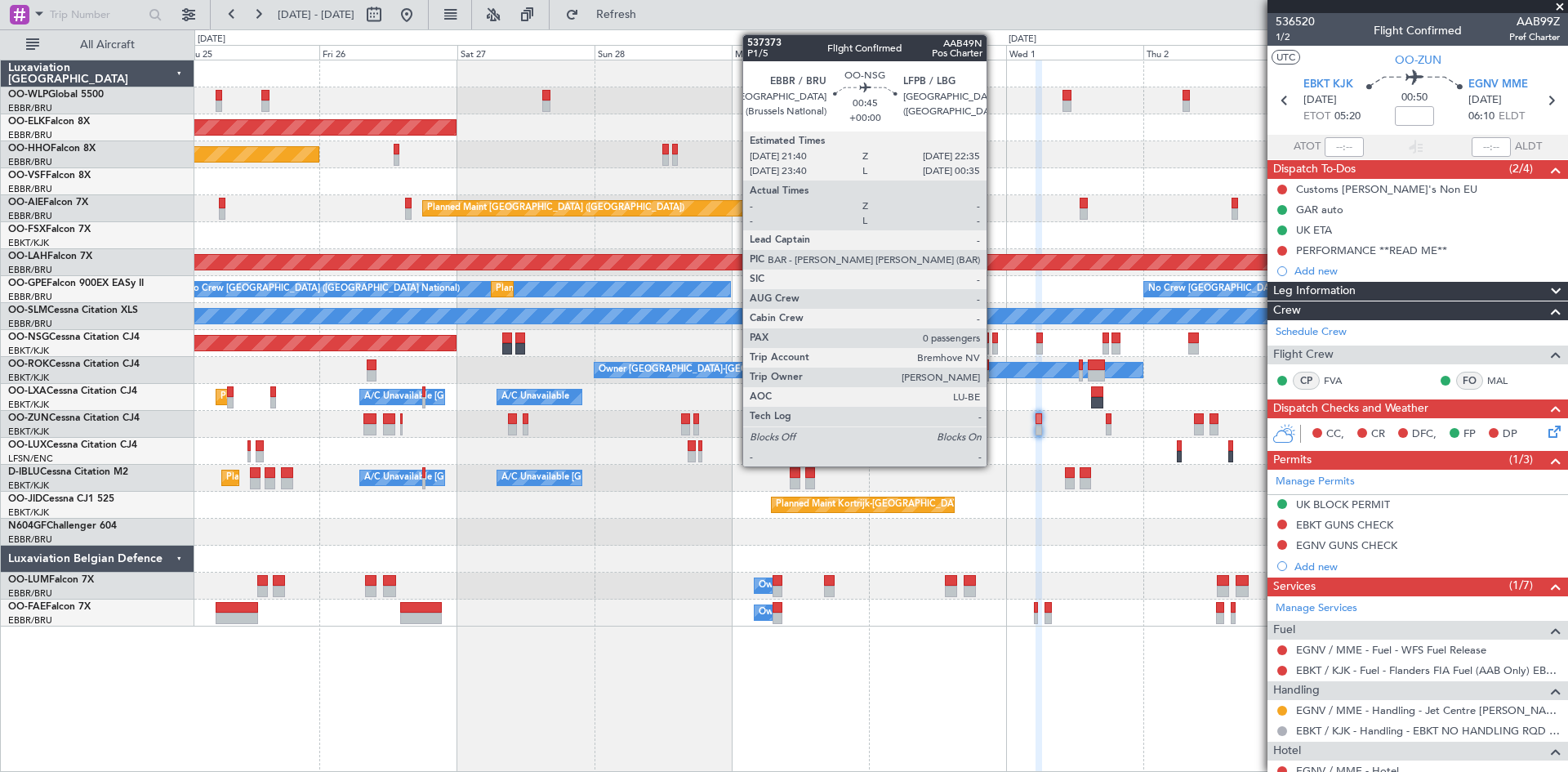
click at [994, 344] on div at bounding box center [995, 349] width 6 height 11
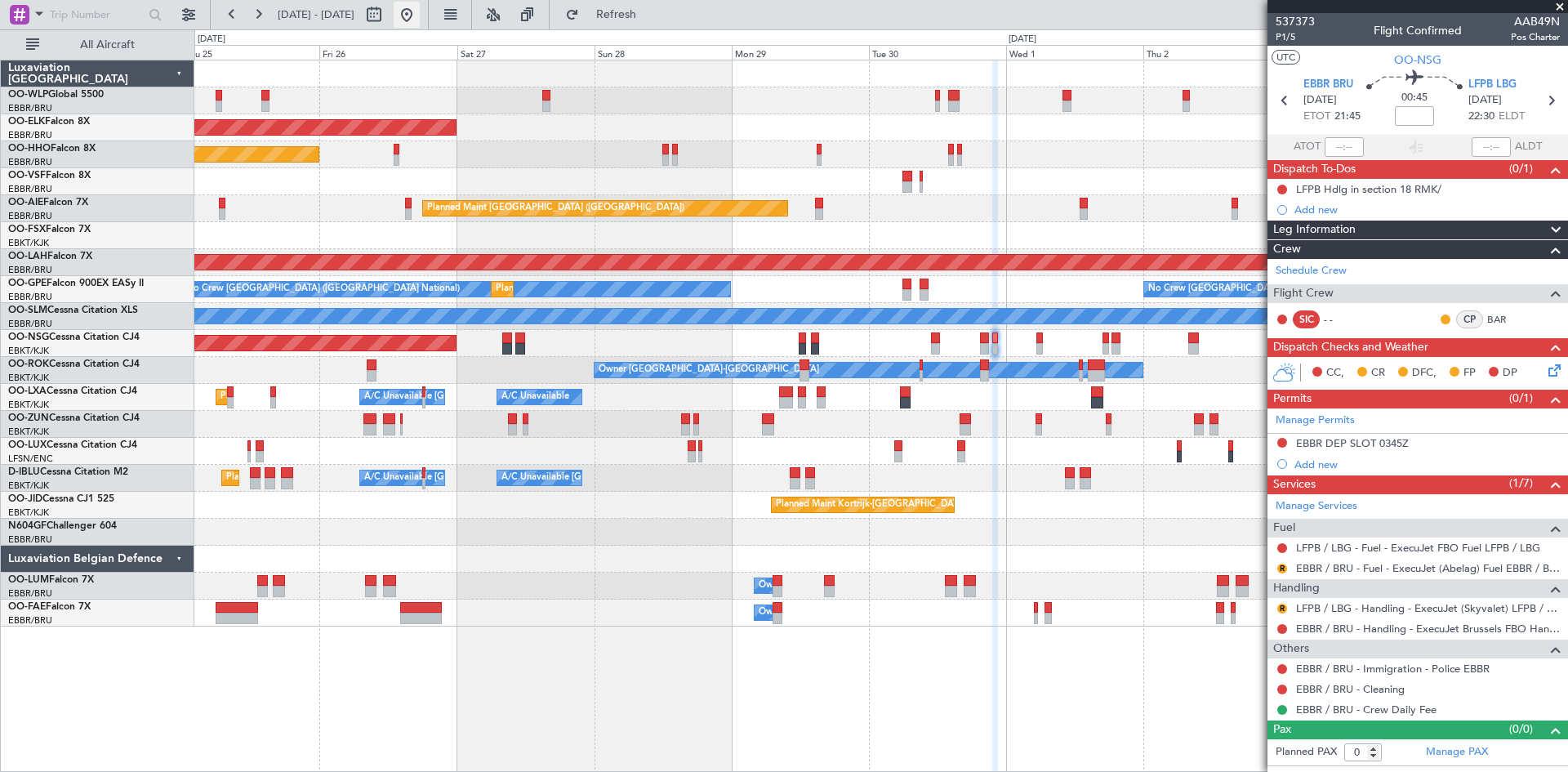
click at [419, 21] on button at bounding box center [407, 15] width 26 height 26
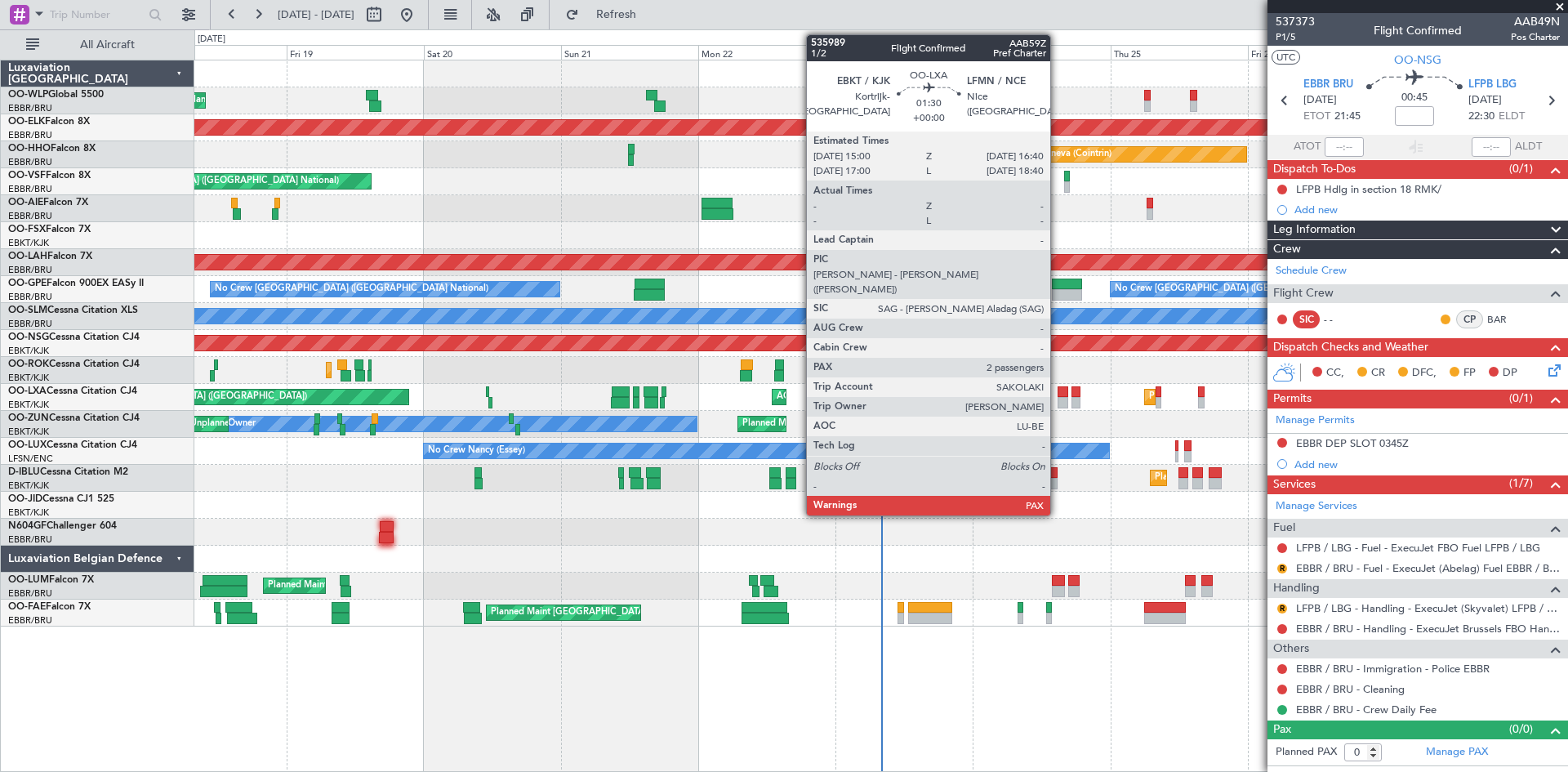
click at [1057, 394] on div at bounding box center [1062, 392] width 9 height 11
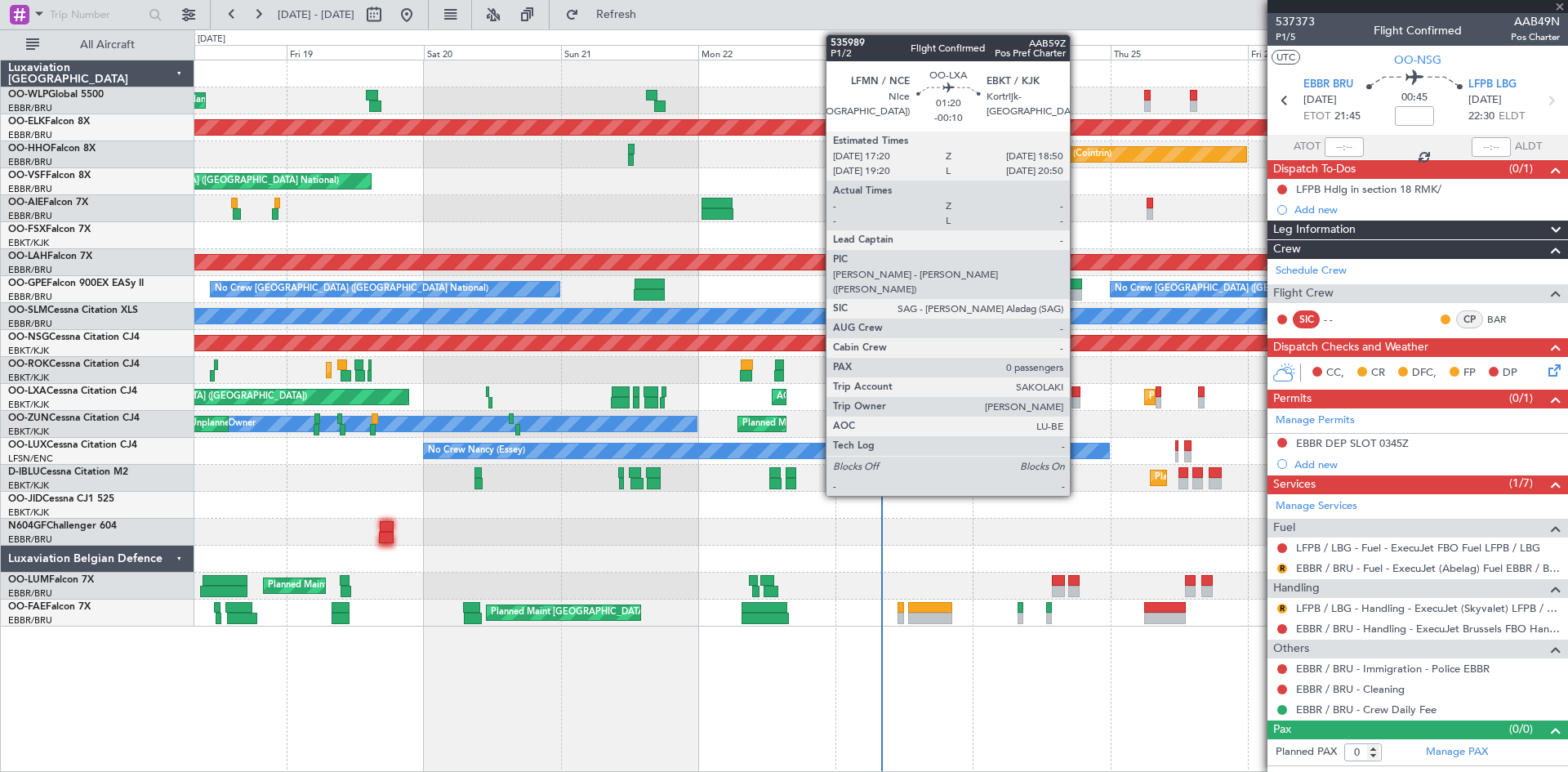
type input "2"
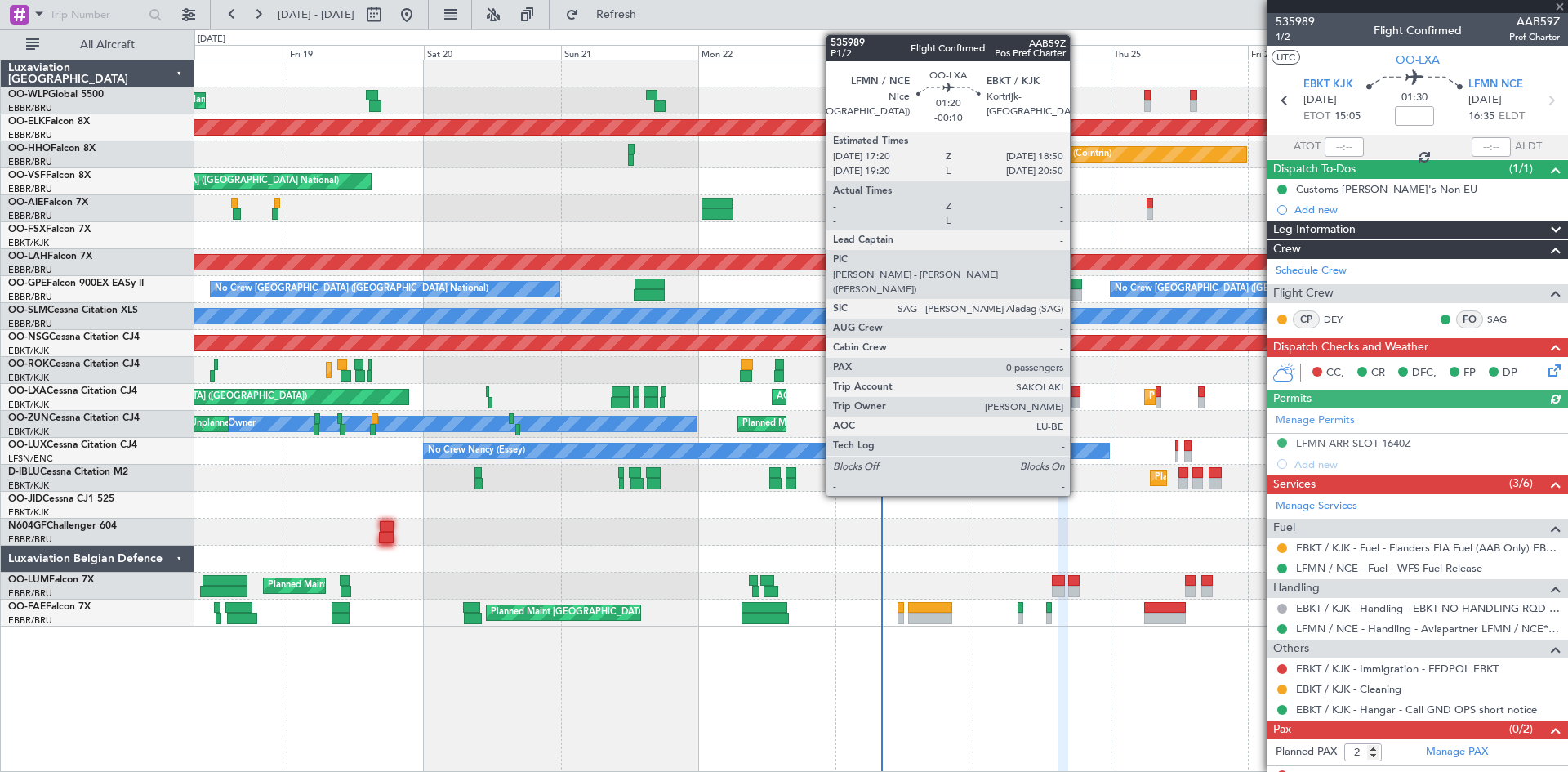
click at [1077, 405] on div at bounding box center [1076, 403] width 9 height 11
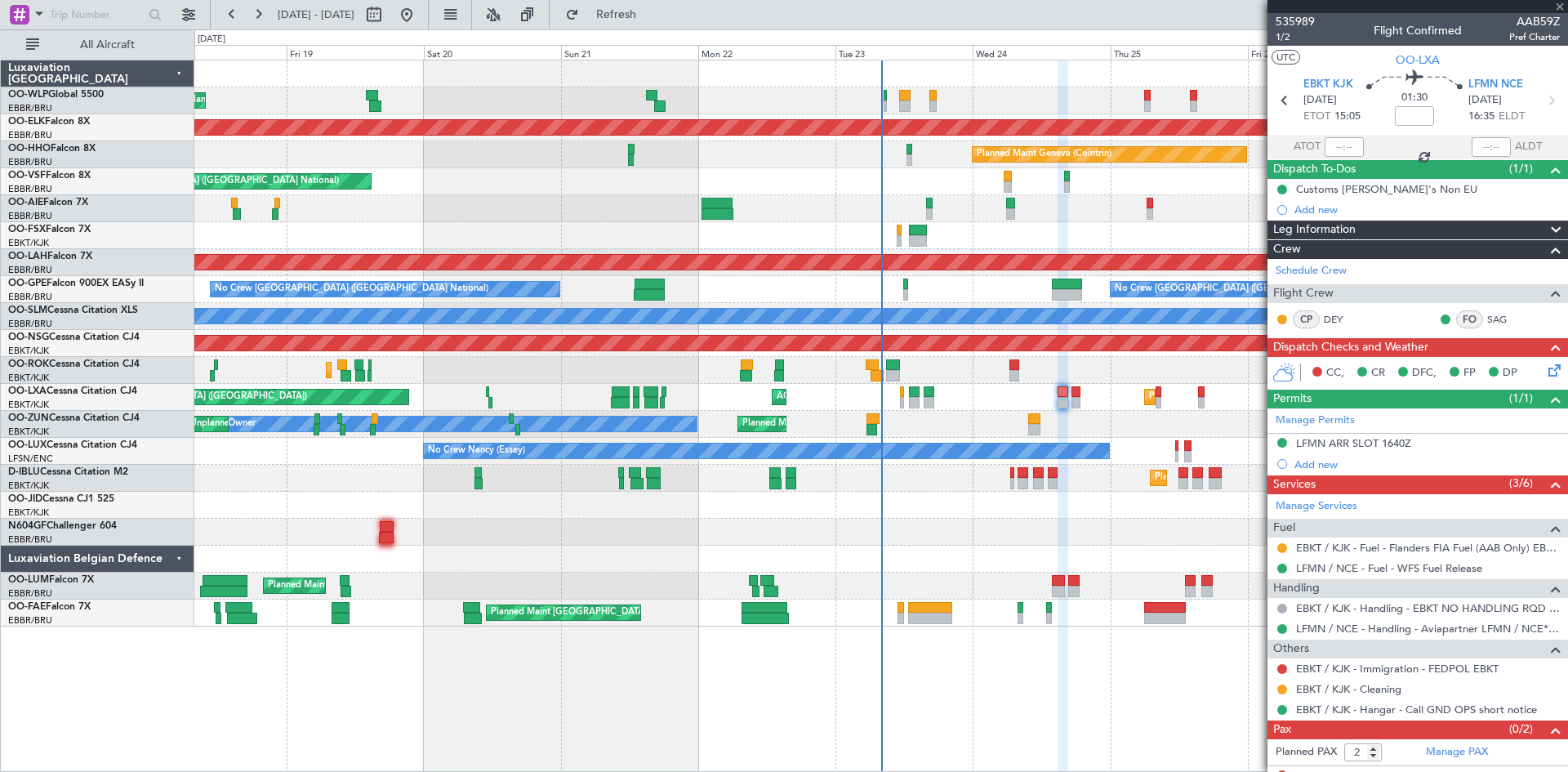
type input "-00:10"
type input "0"
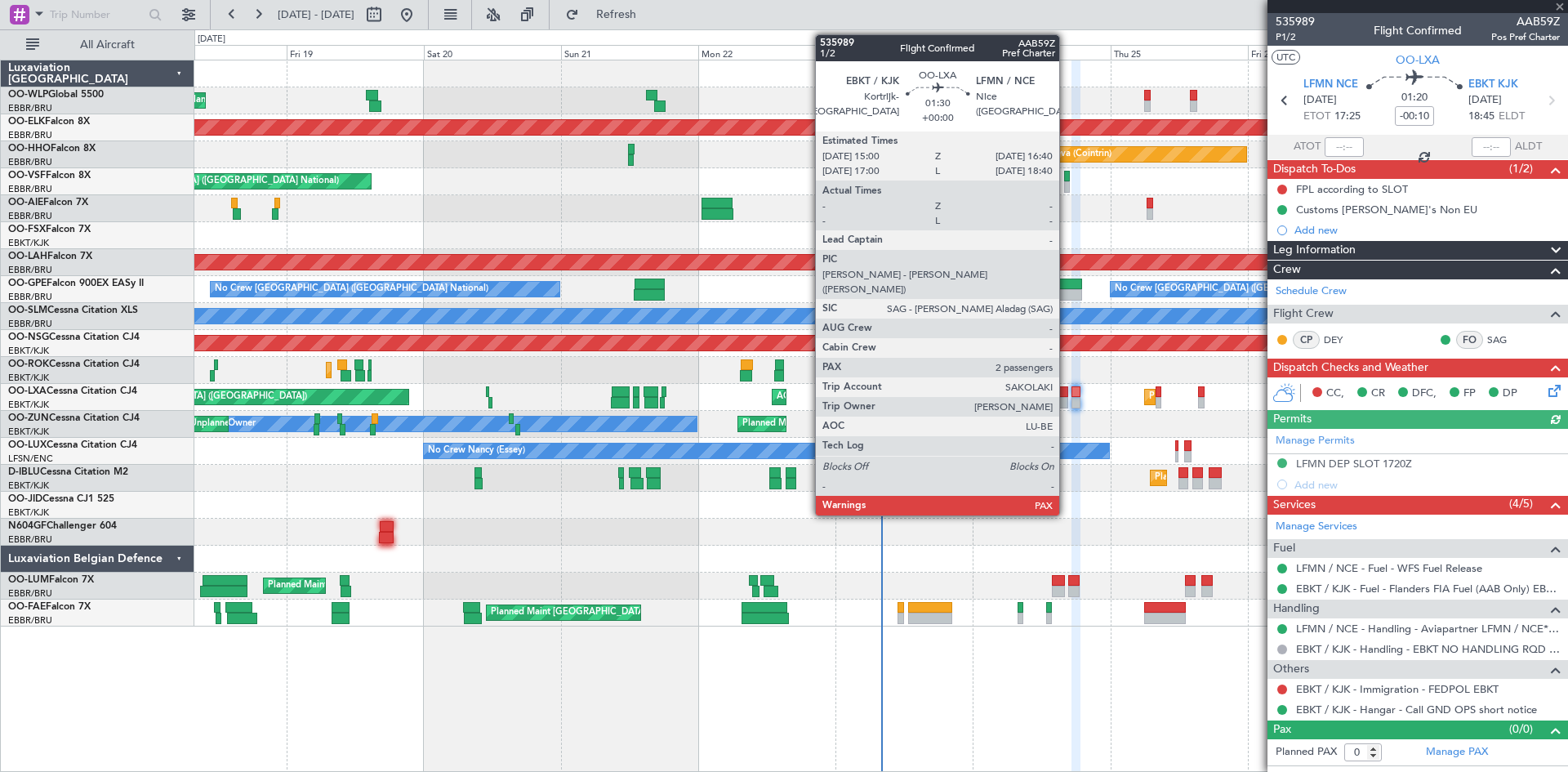
click at [1066, 403] on div at bounding box center [1062, 403] width 9 height 11
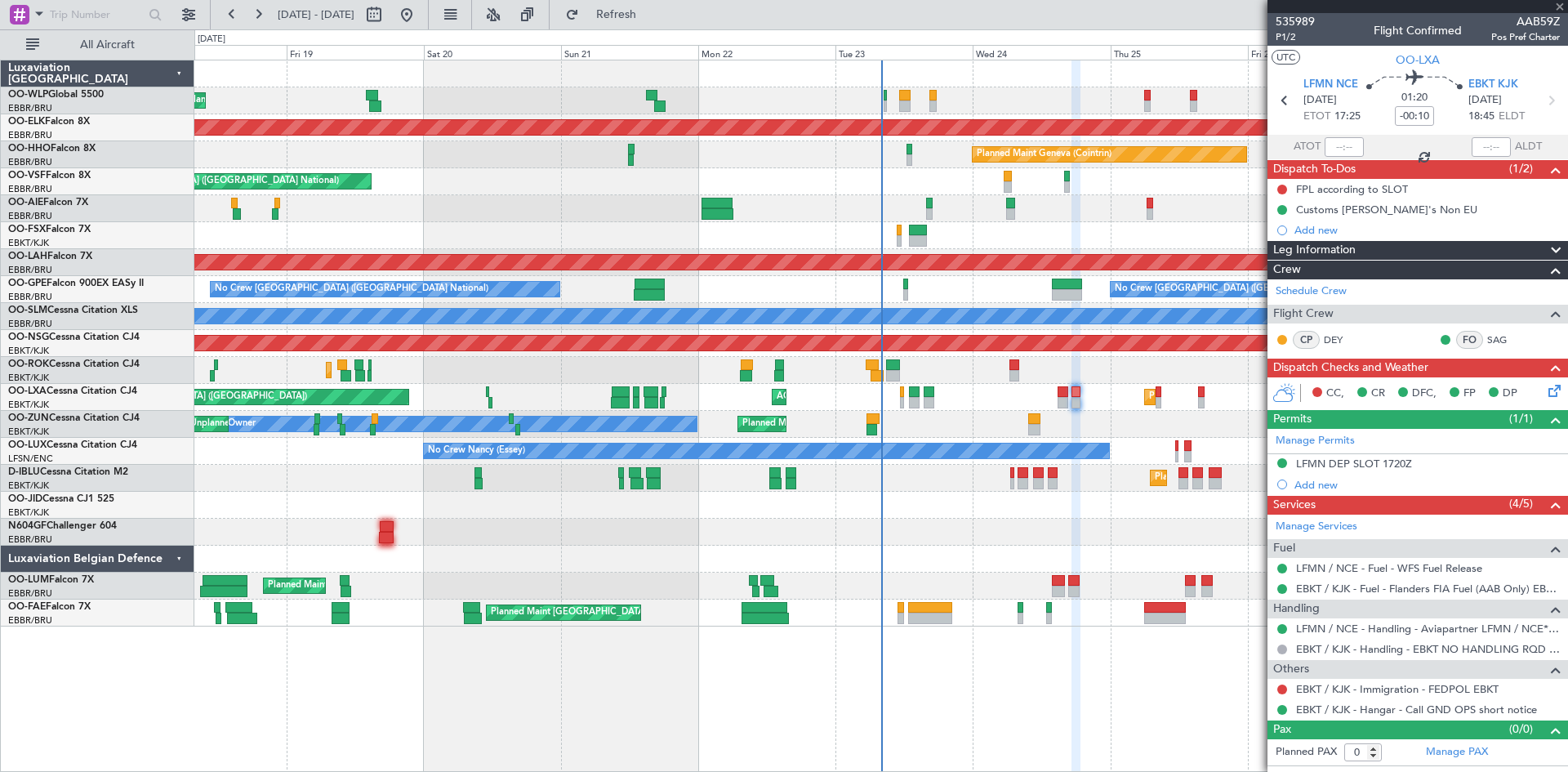
type input "2"
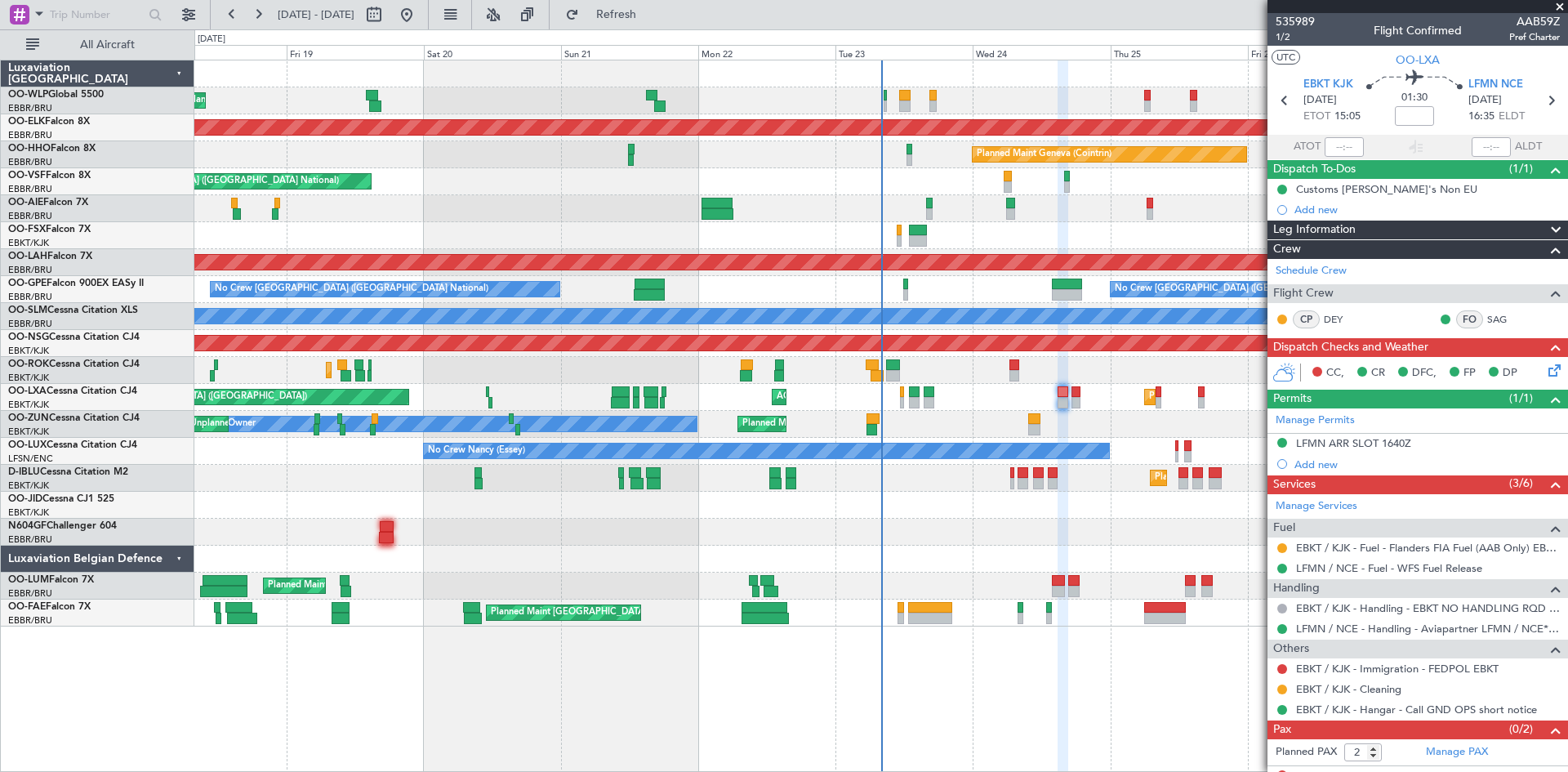
click at [1545, 370] on icon at bounding box center [1552, 368] width 13 height 13
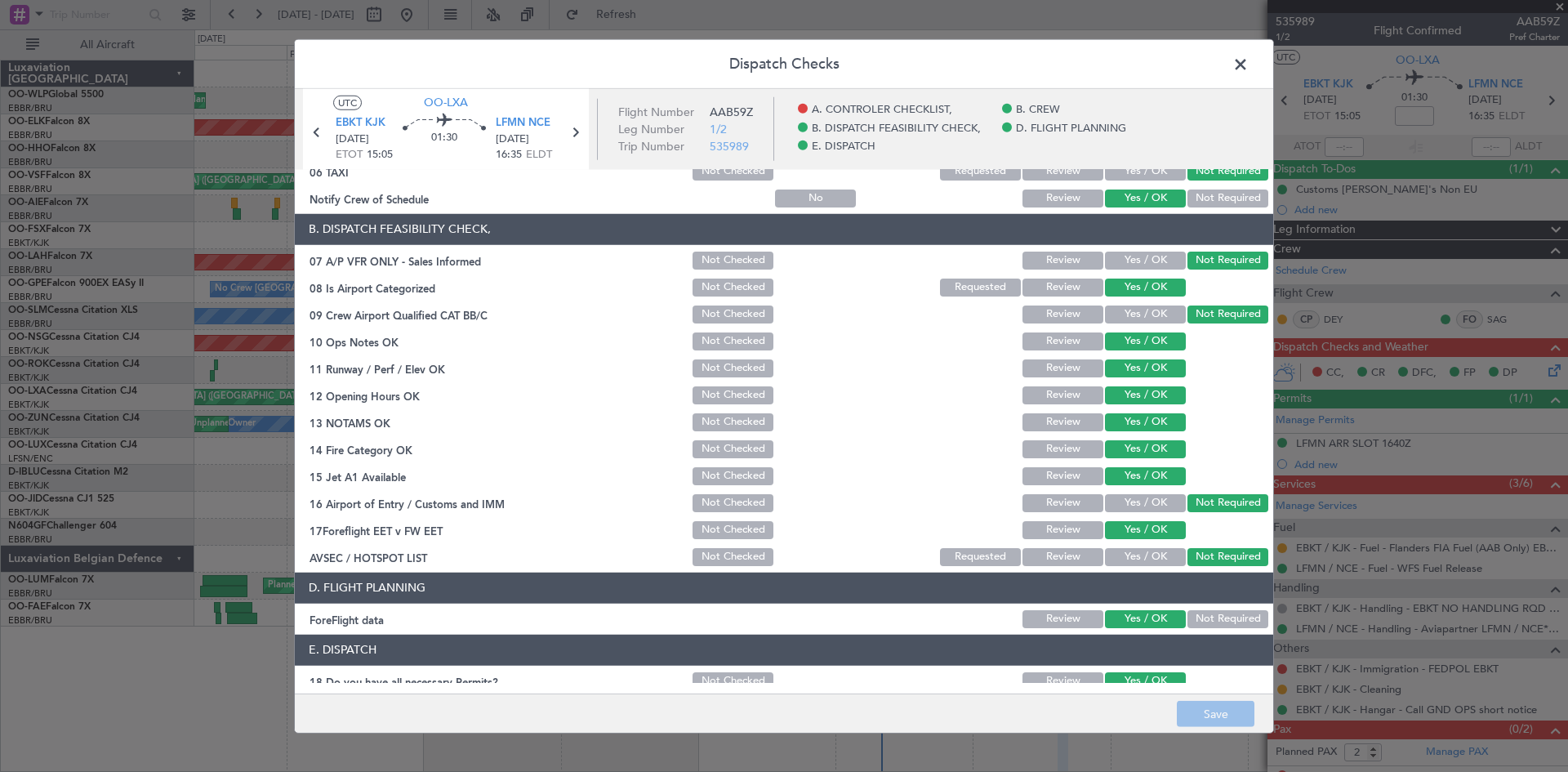
scroll to position [309, 0]
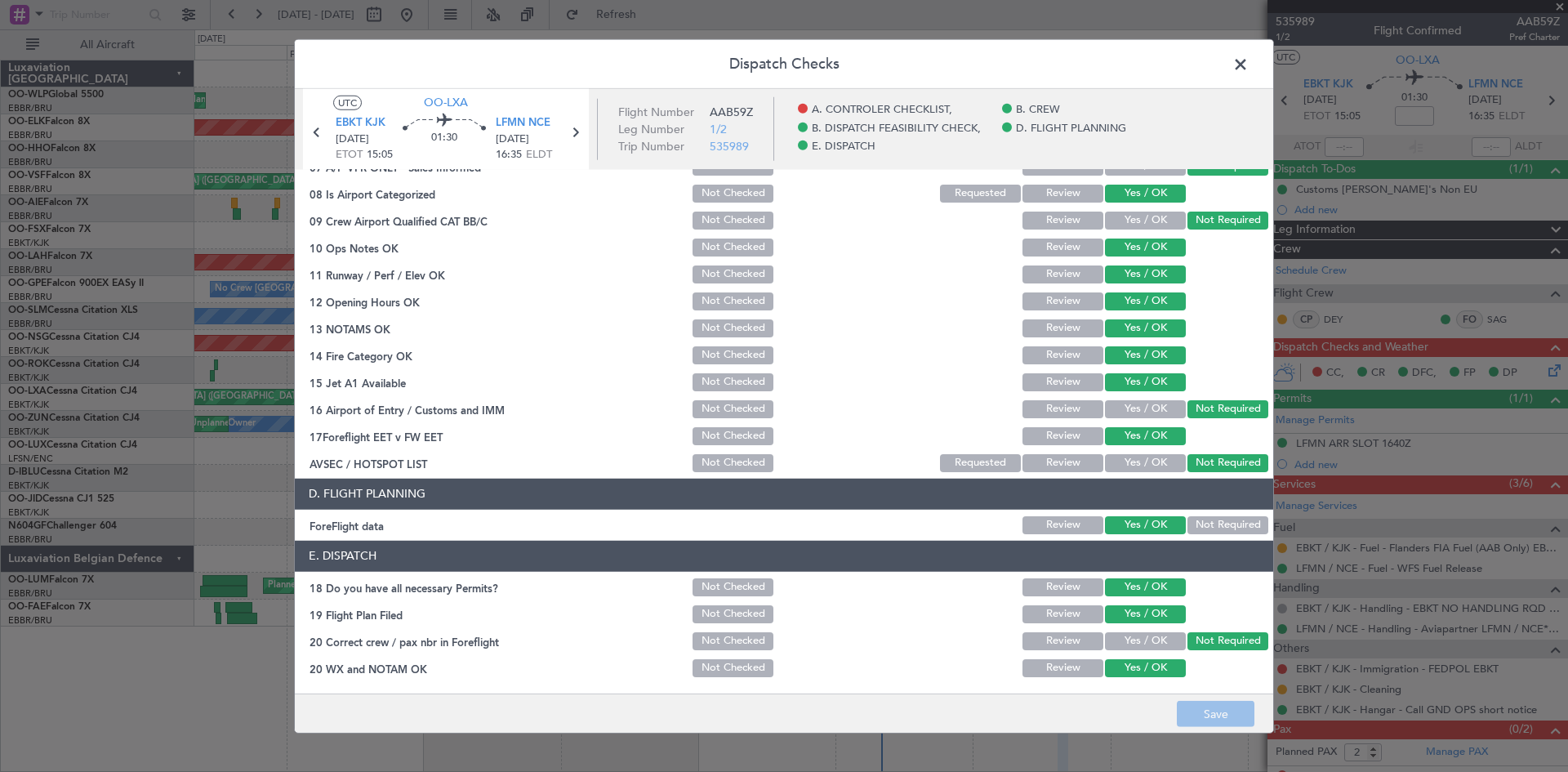
click at [1249, 70] on span at bounding box center [1249, 67] width 0 height 33
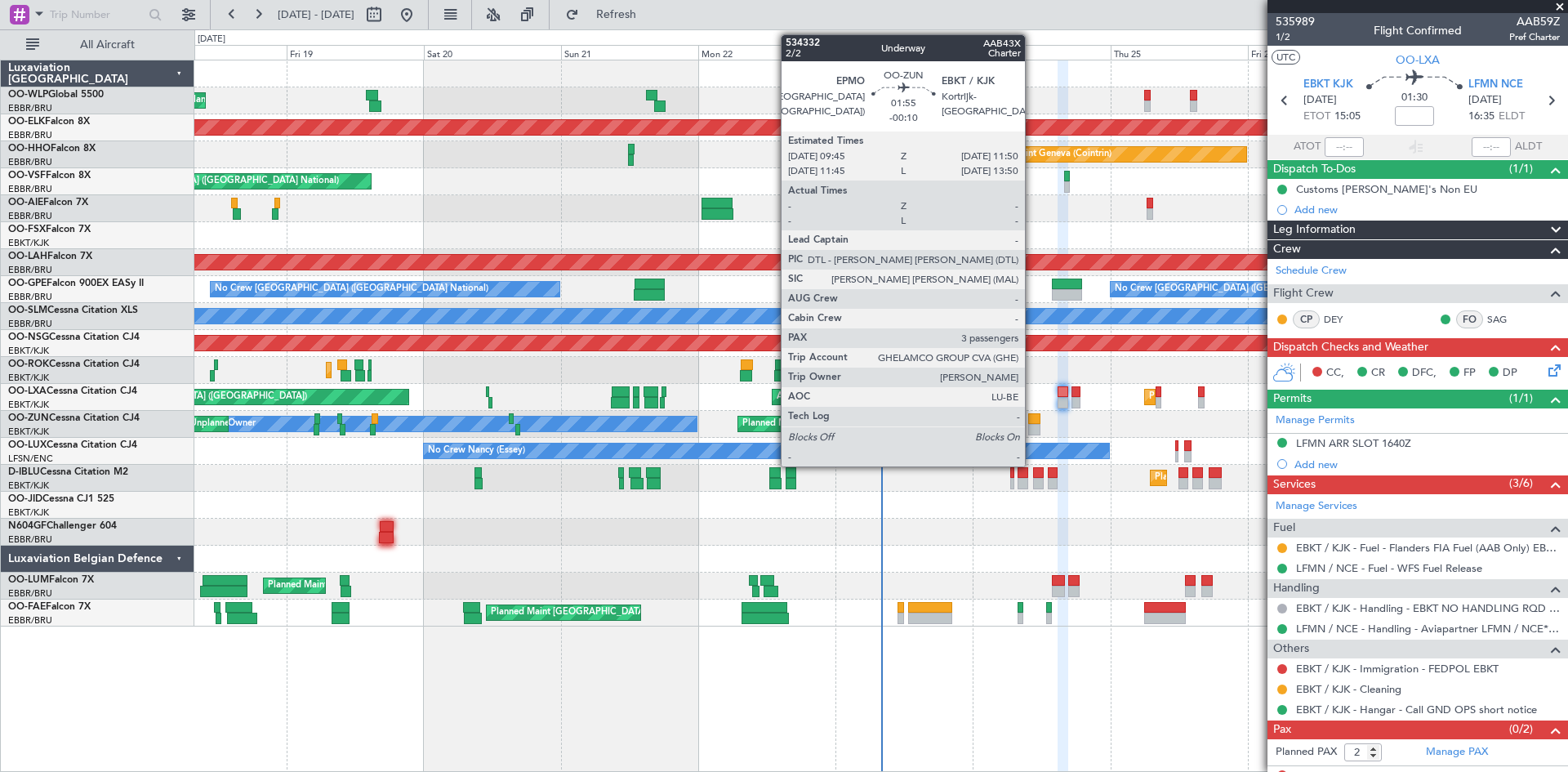
click at [1032, 425] on div at bounding box center [1033, 430] width 12 height 11
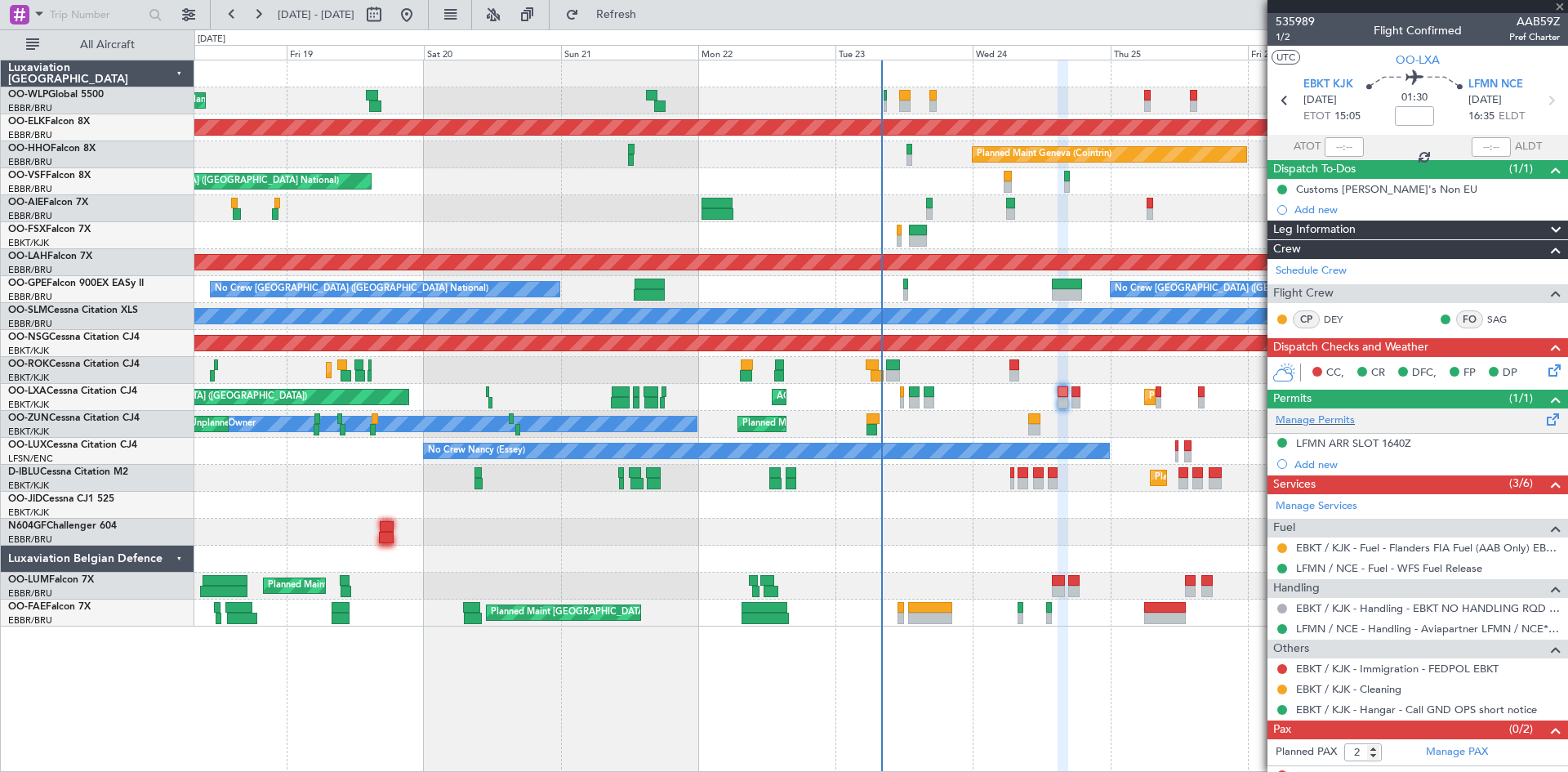
type input "-00:10"
type input "3"
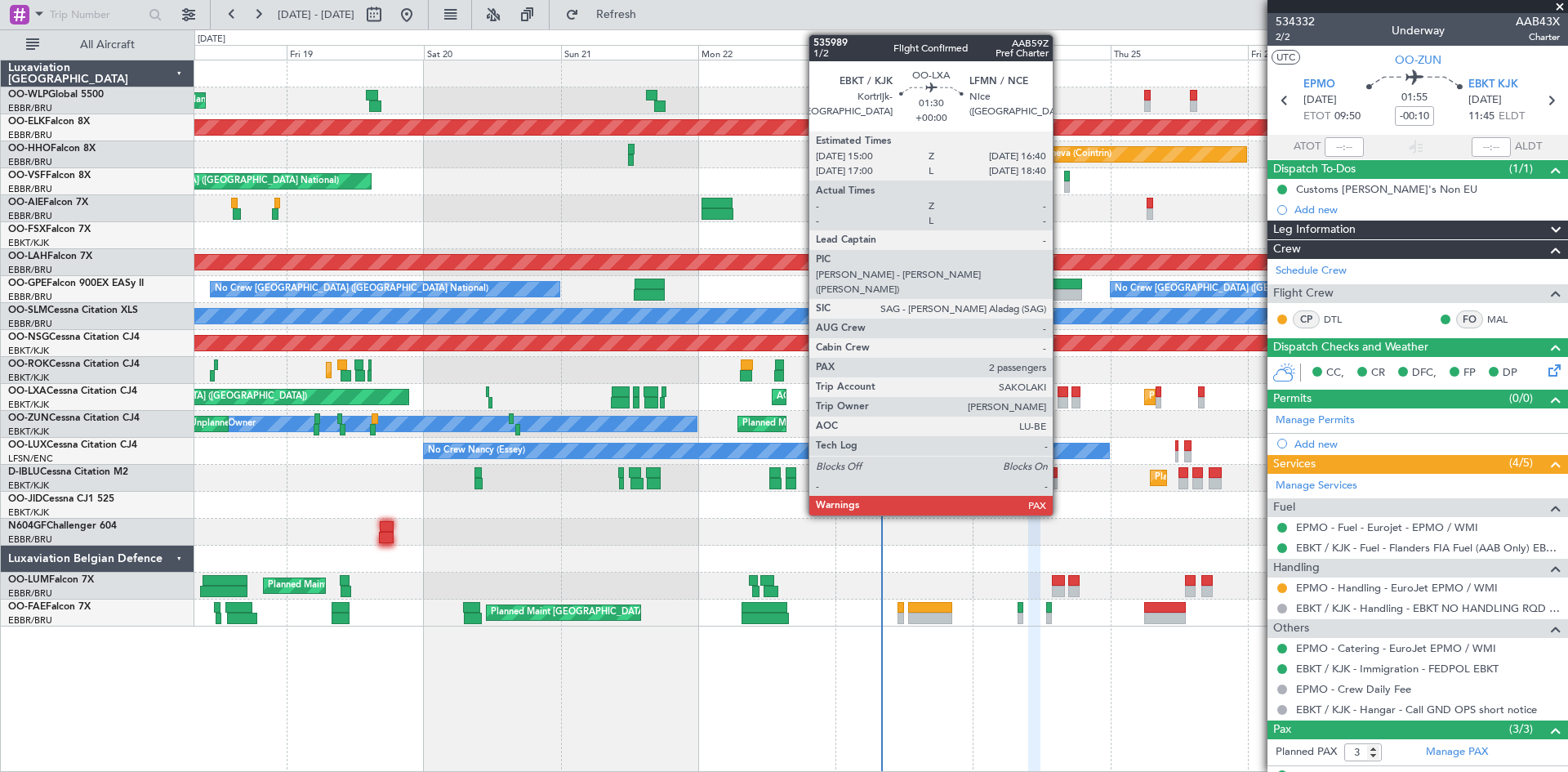
click at [1060, 400] on div at bounding box center [1062, 403] width 9 height 11
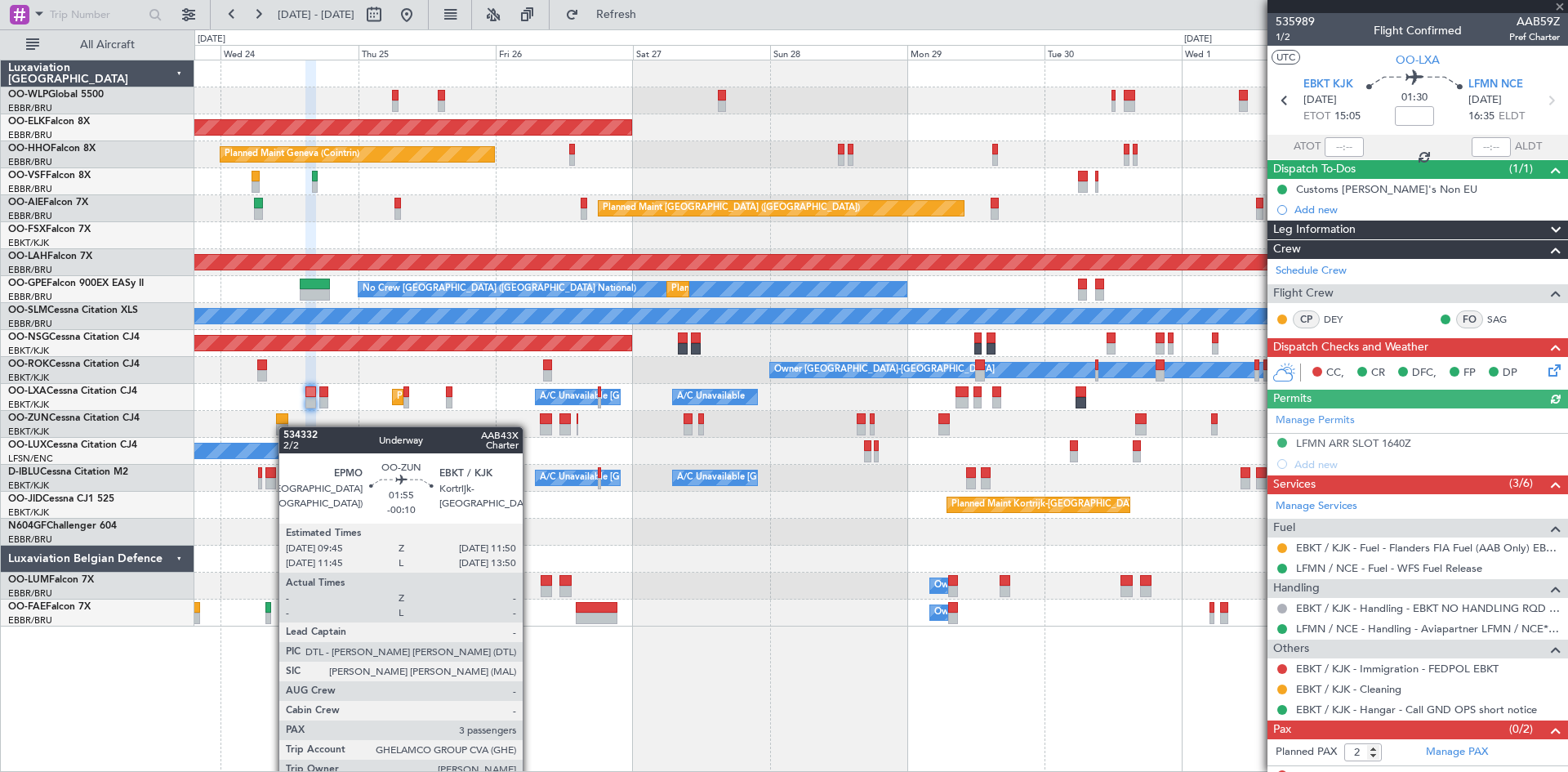
click at [286, 426] on div "Planned Maint Kortrijk-[GEOGRAPHIC_DATA] Planned Maint Geneva ([GEOGRAPHIC_DATA…" at bounding box center [880, 343] width 1372 height 566
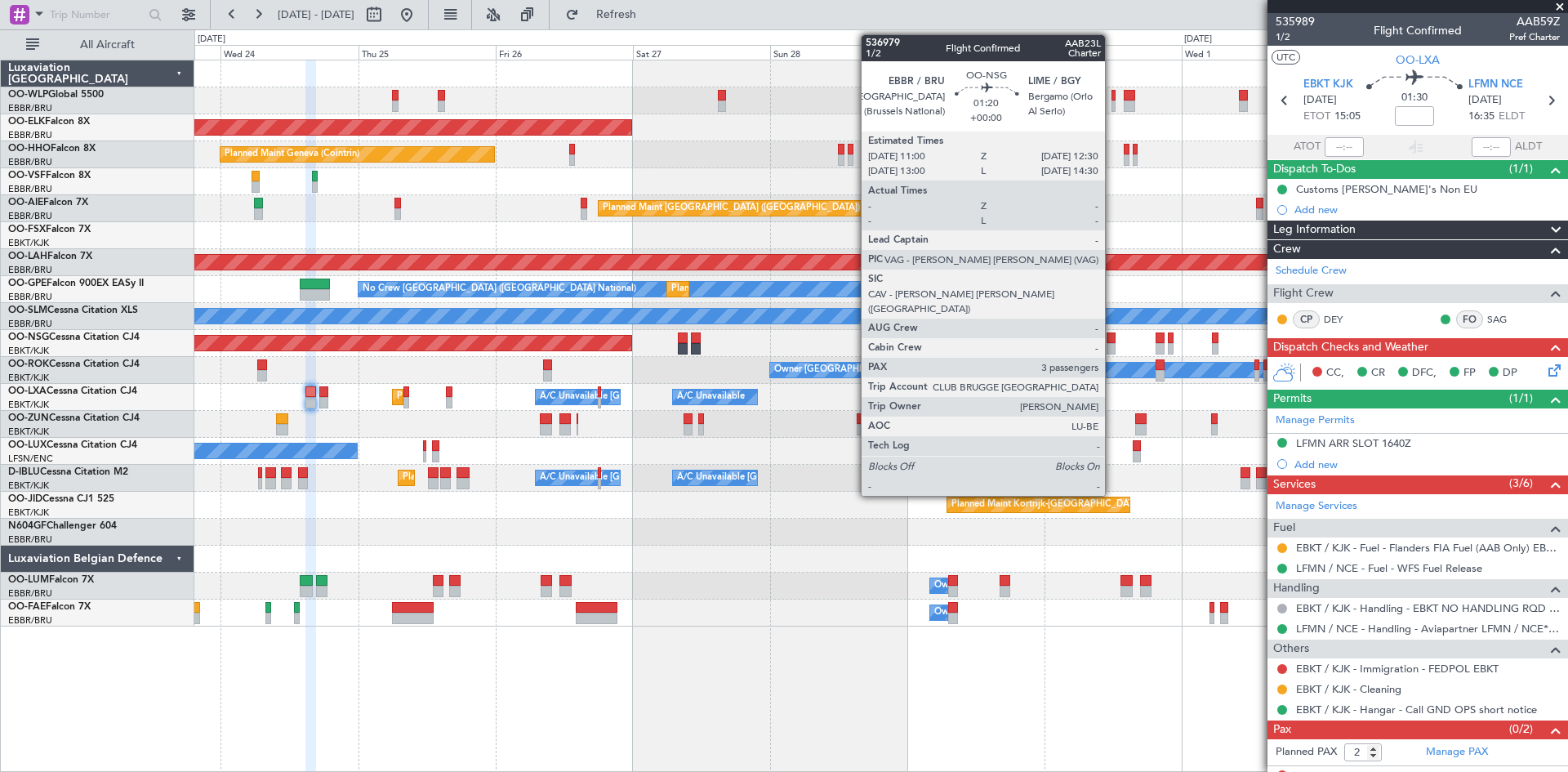
click at [1112, 348] on div at bounding box center [1111, 349] width 9 height 11
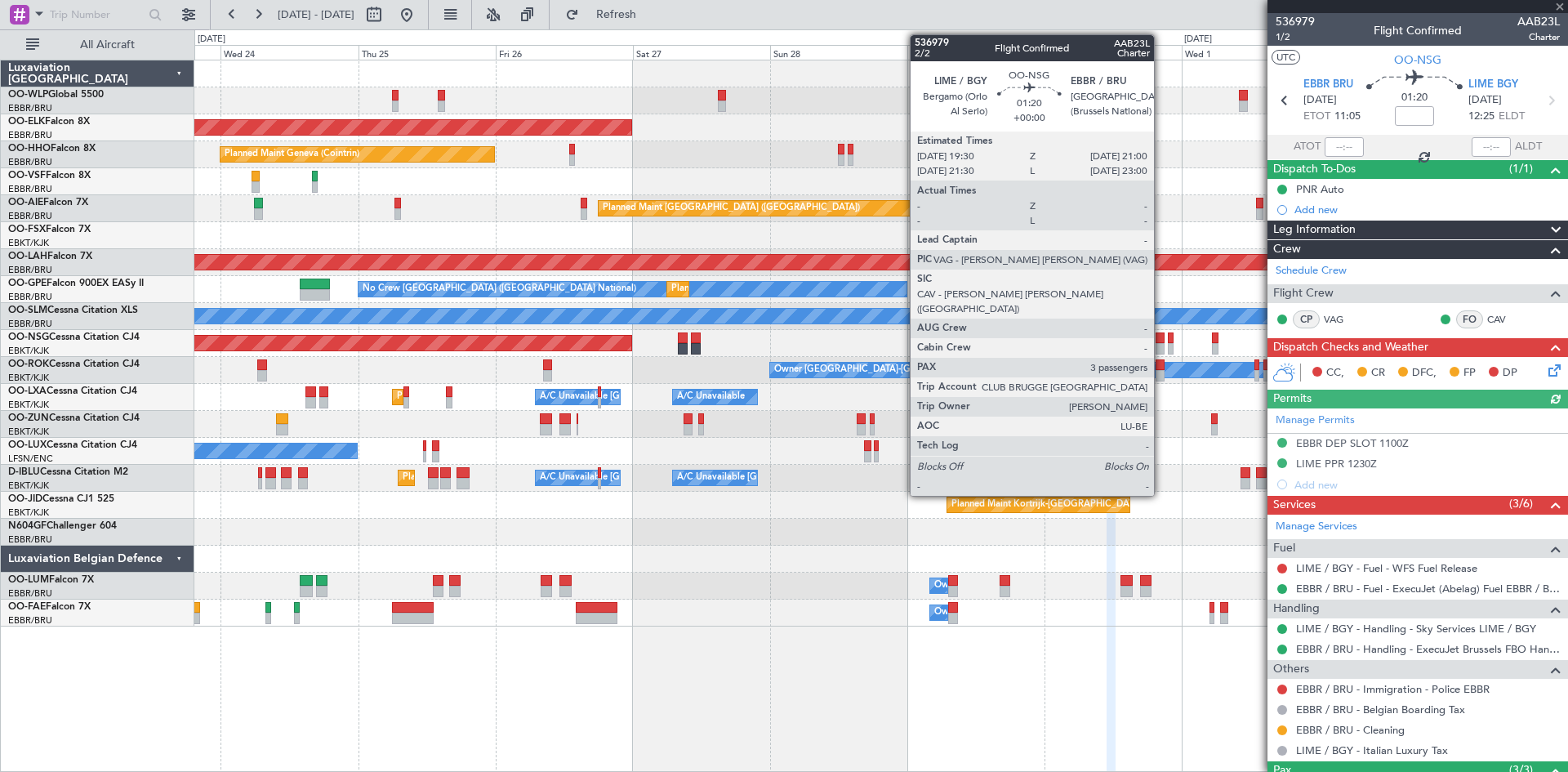
click at [1161, 340] on div at bounding box center [1160, 338] width 9 height 11
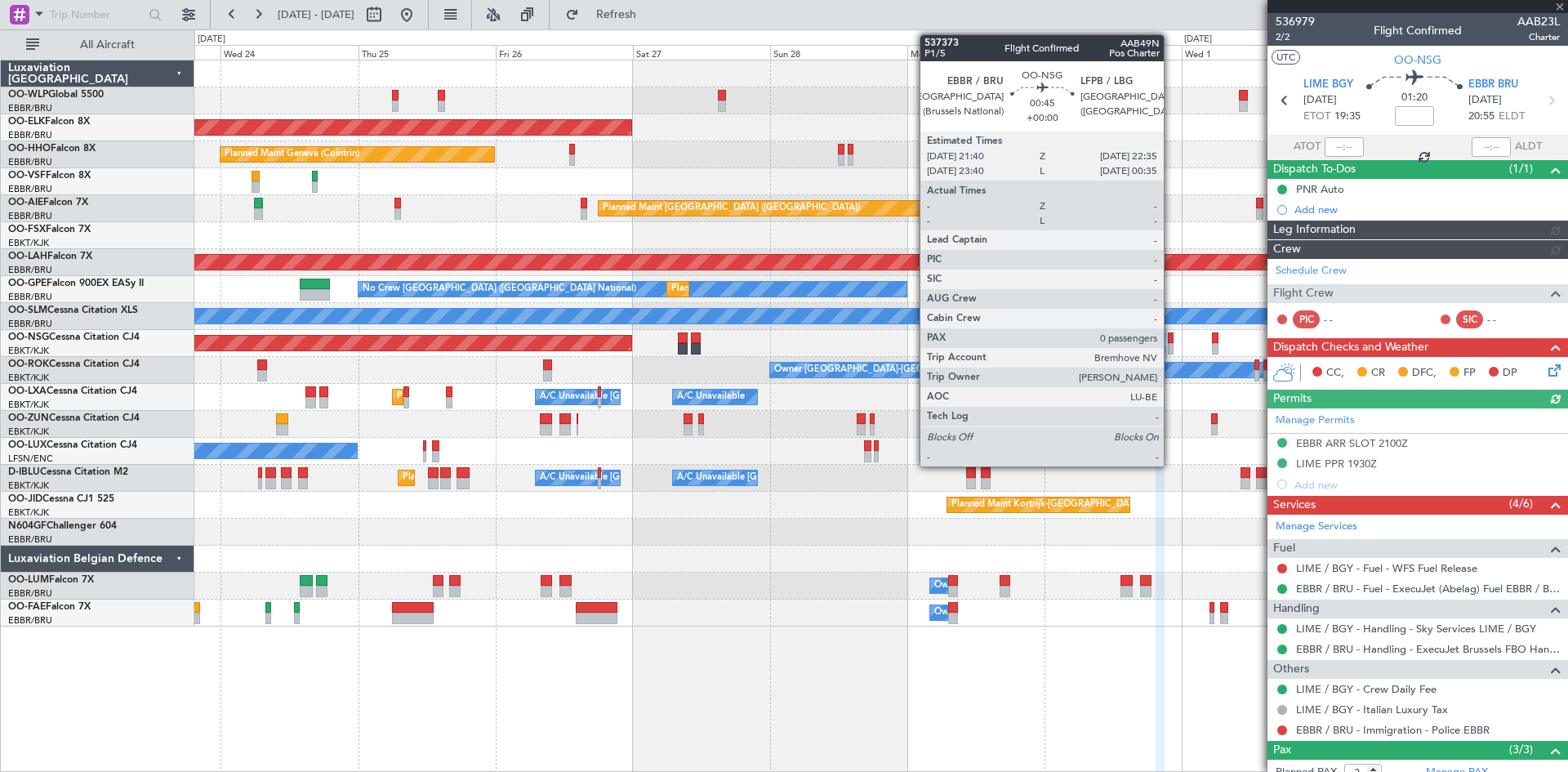
click at [1171, 340] on div at bounding box center [1170, 338] width 6 height 11
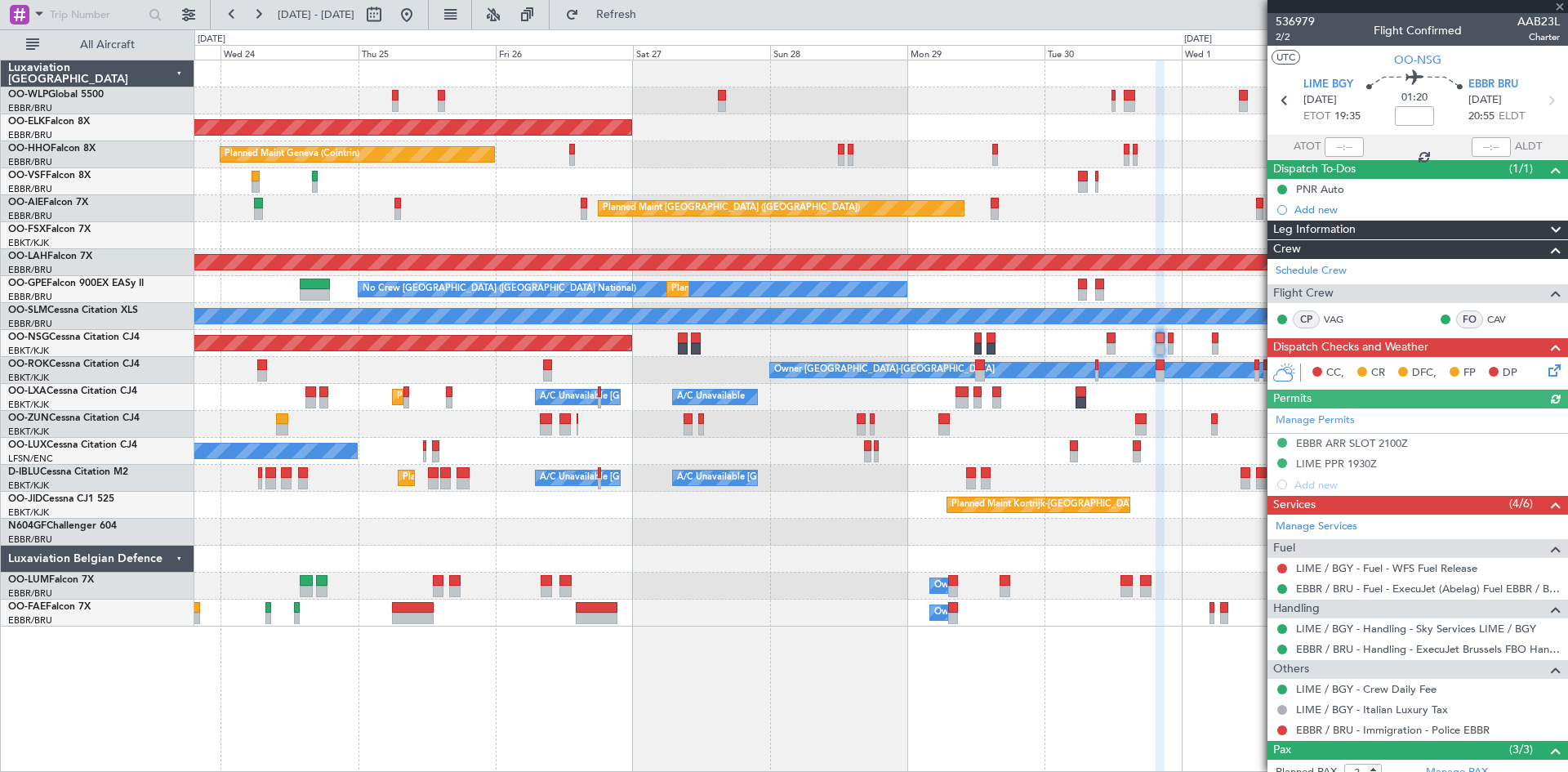
type input "0"
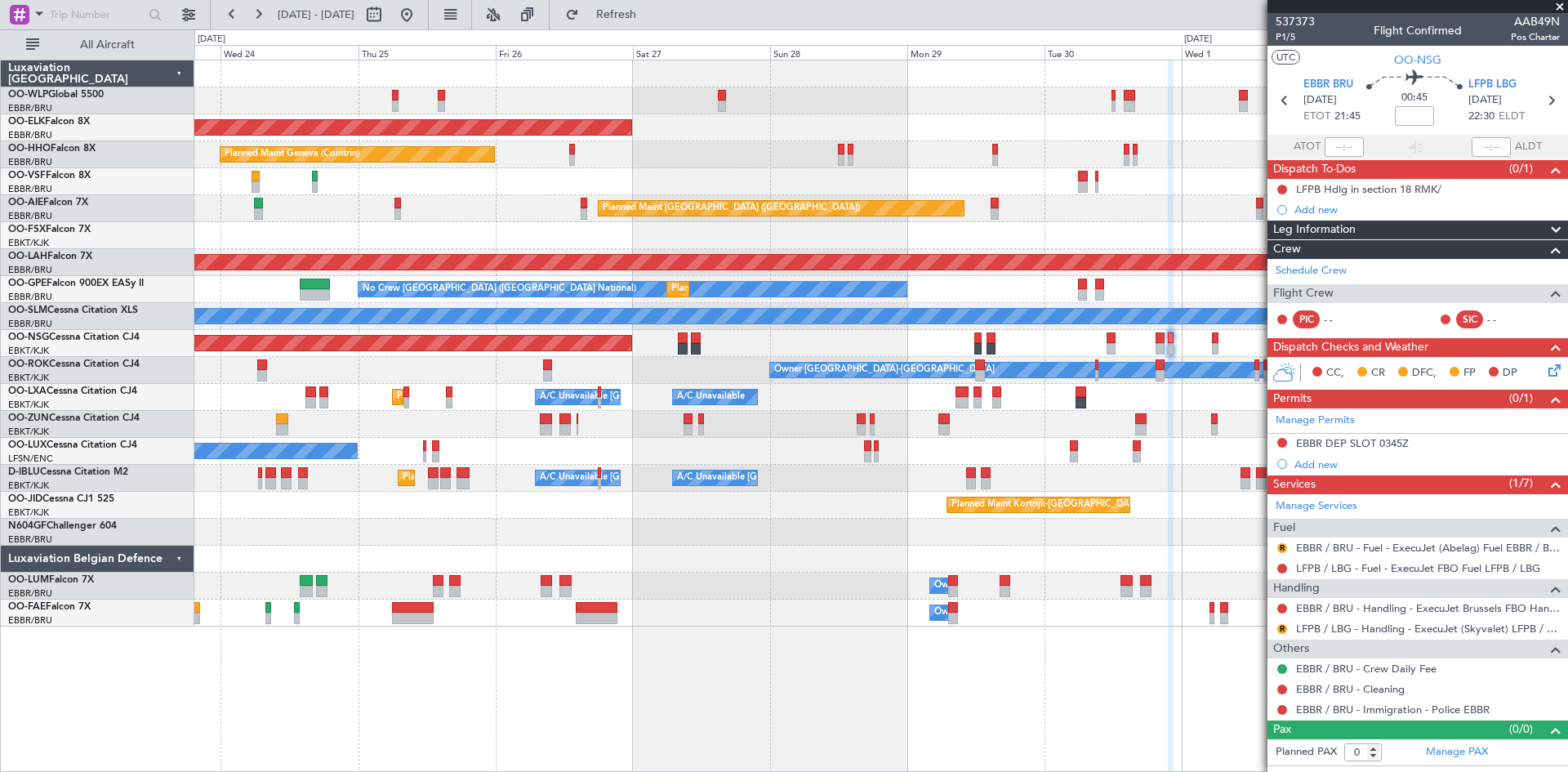
click at [262, 474] on div "Planned Maint Nice ([GEOGRAPHIC_DATA]) A/C Unavailable [GEOGRAPHIC_DATA] ([GEOG…" at bounding box center [880, 478] width 1372 height 27
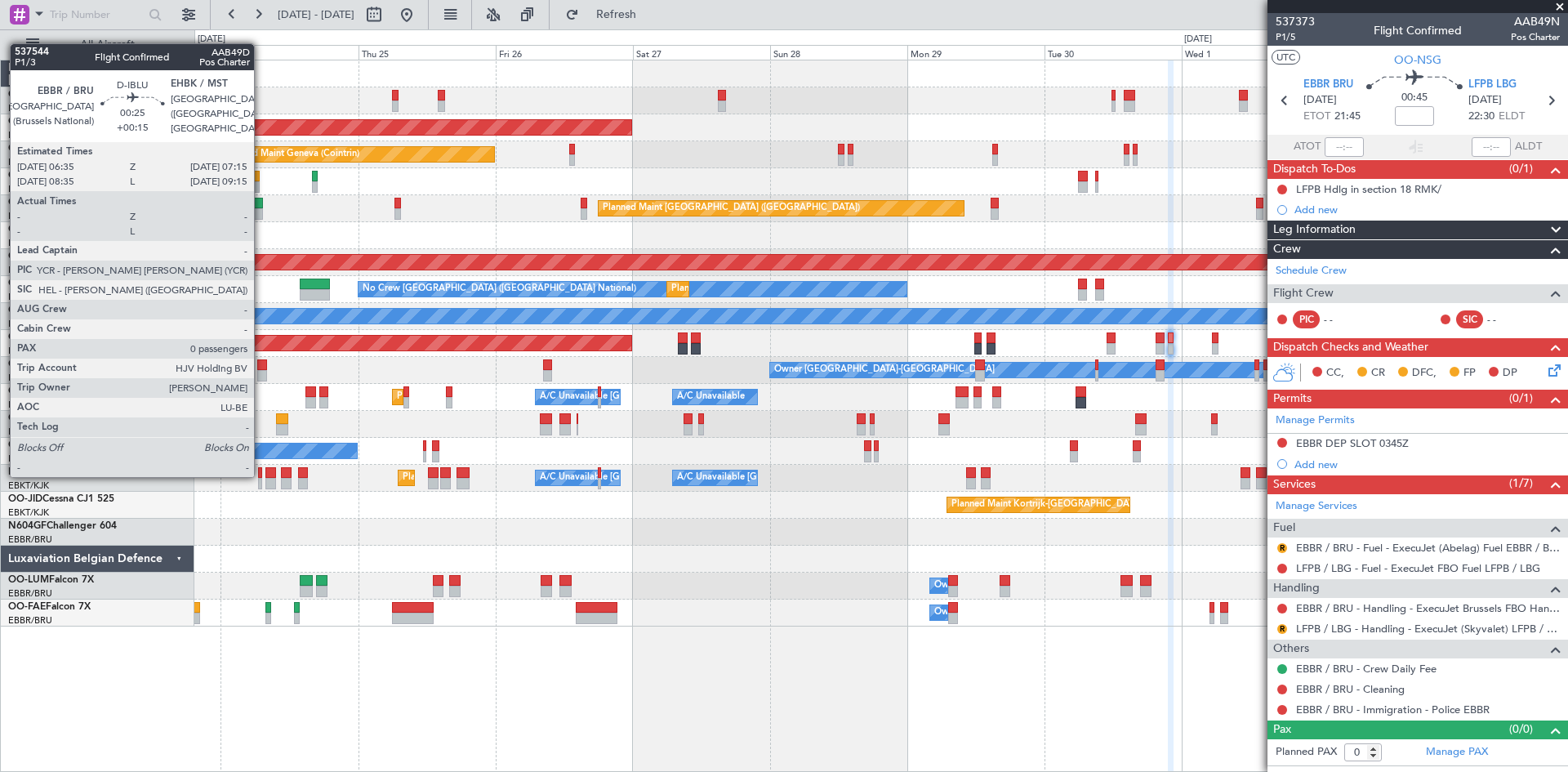
click at [262, 475] on div at bounding box center [260, 472] width 4 height 11
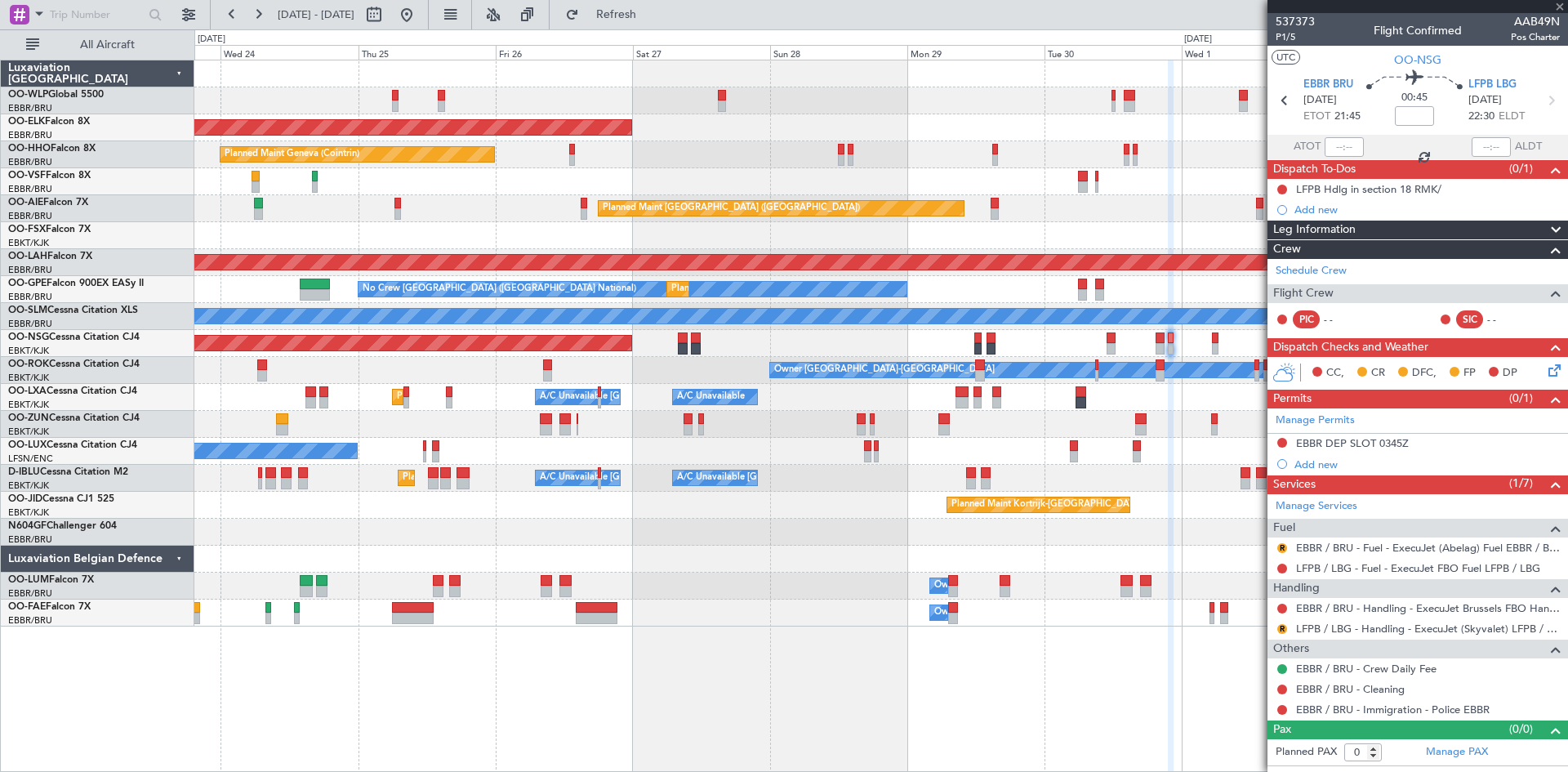
type input "+00:15"
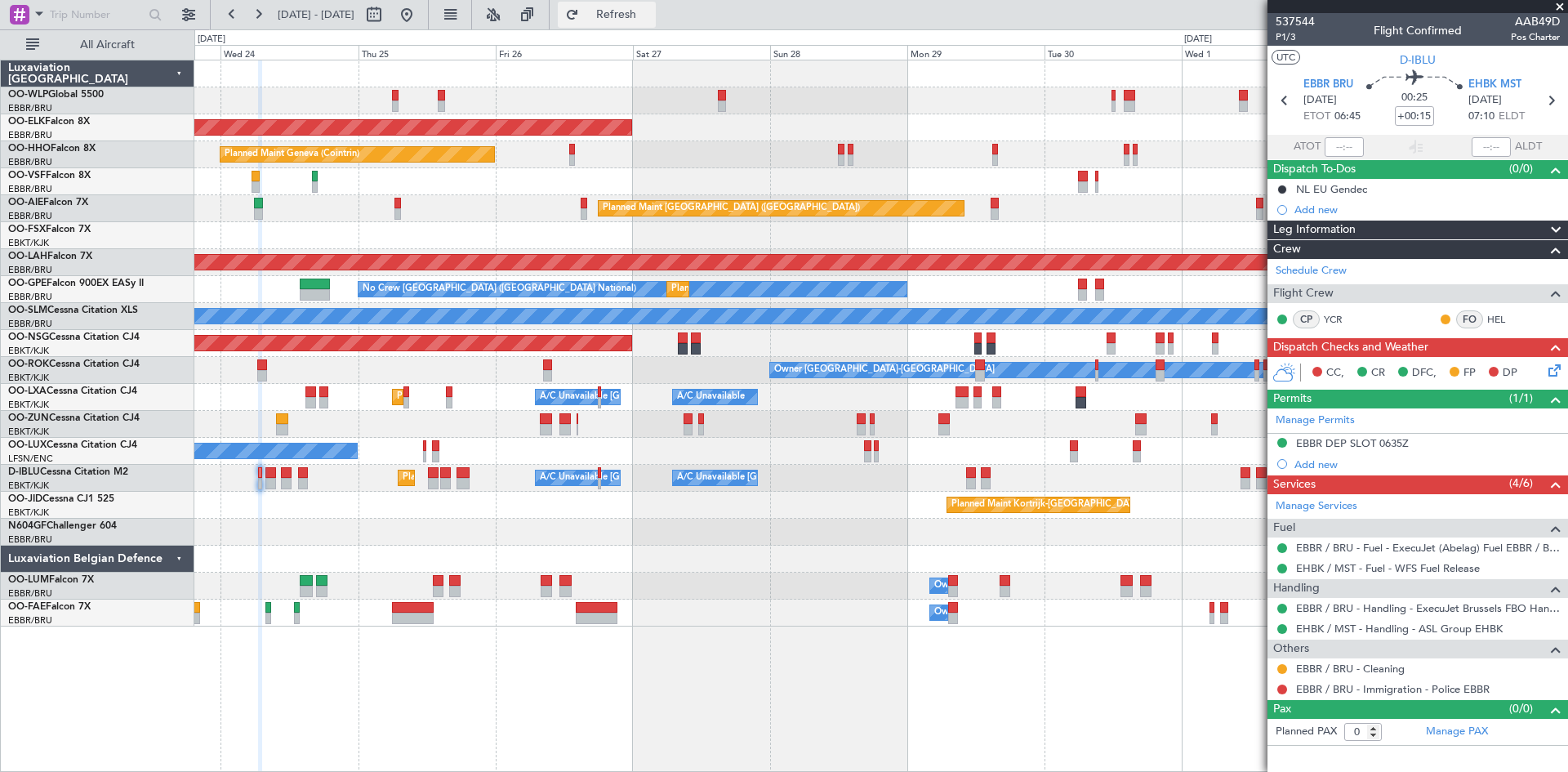
click at [641, 13] on span "Refresh" at bounding box center [616, 15] width 69 height 11
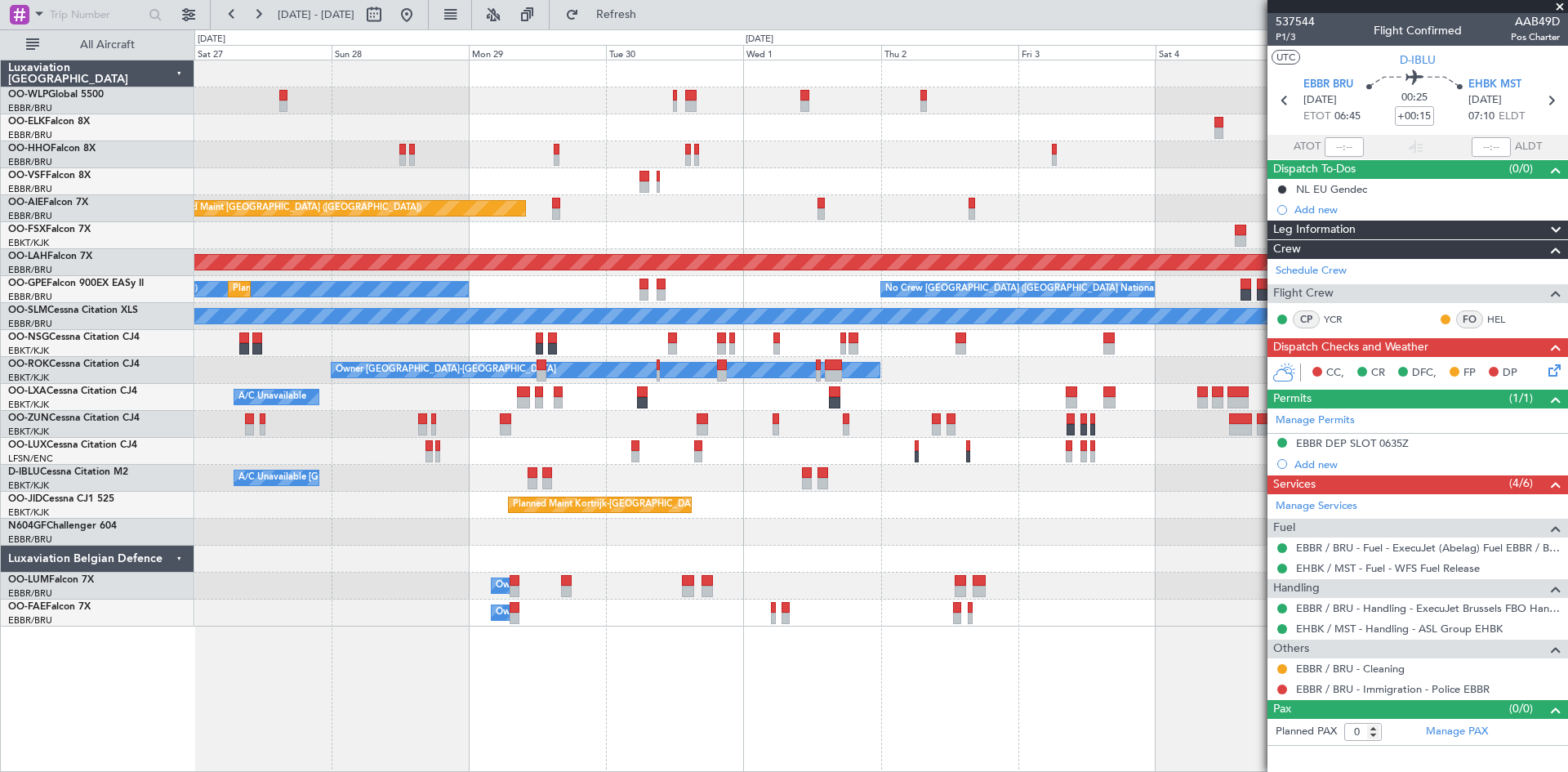
click at [505, 678] on div "Planned Maint Kortrijk-[GEOGRAPHIC_DATA] Planned Maint Geneva ([GEOGRAPHIC_DATA…" at bounding box center [881, 416] width 1373 height 712
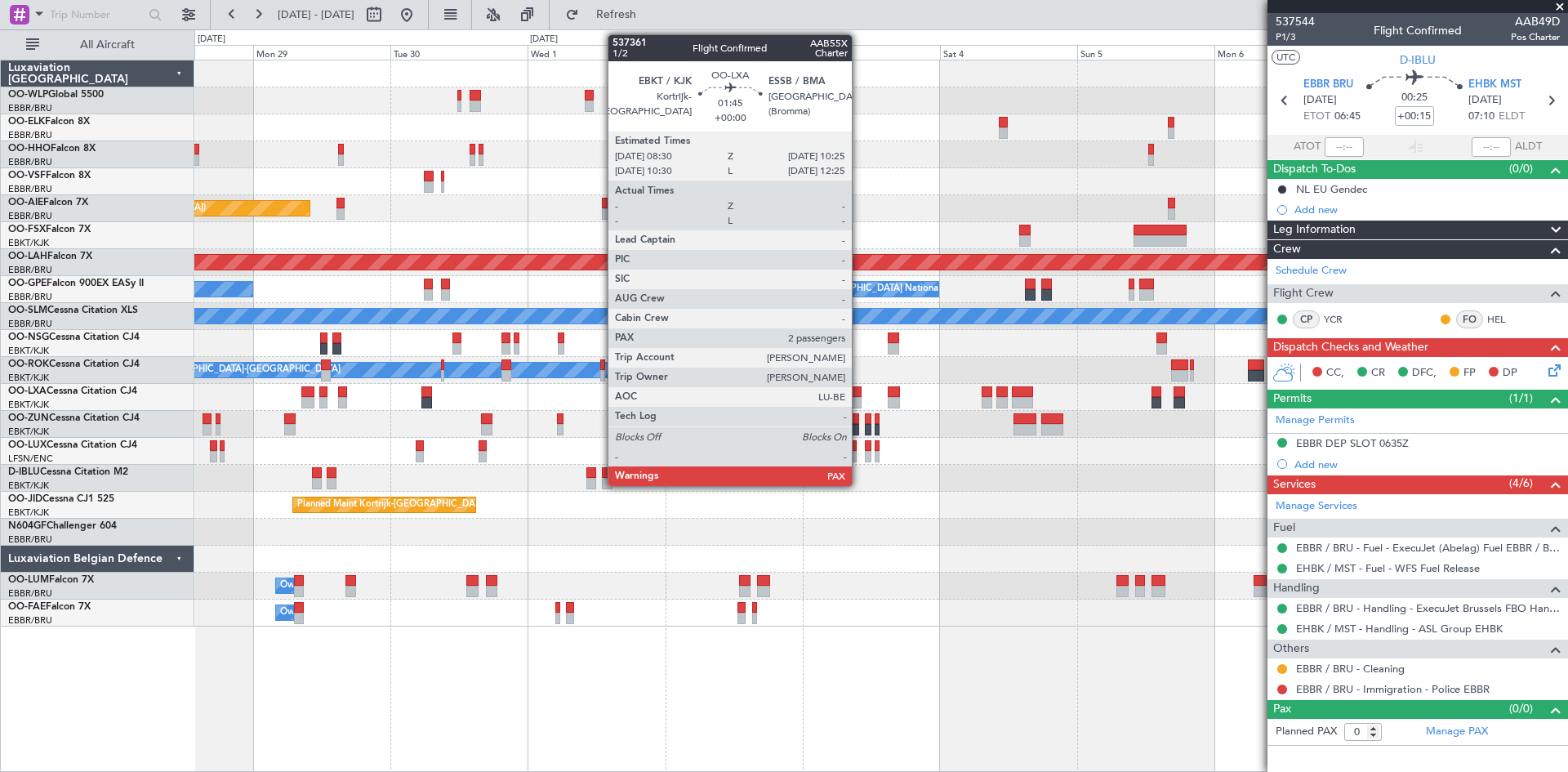
click at [859, 400] on div at bounding box center [856, 403] width 11 height 11
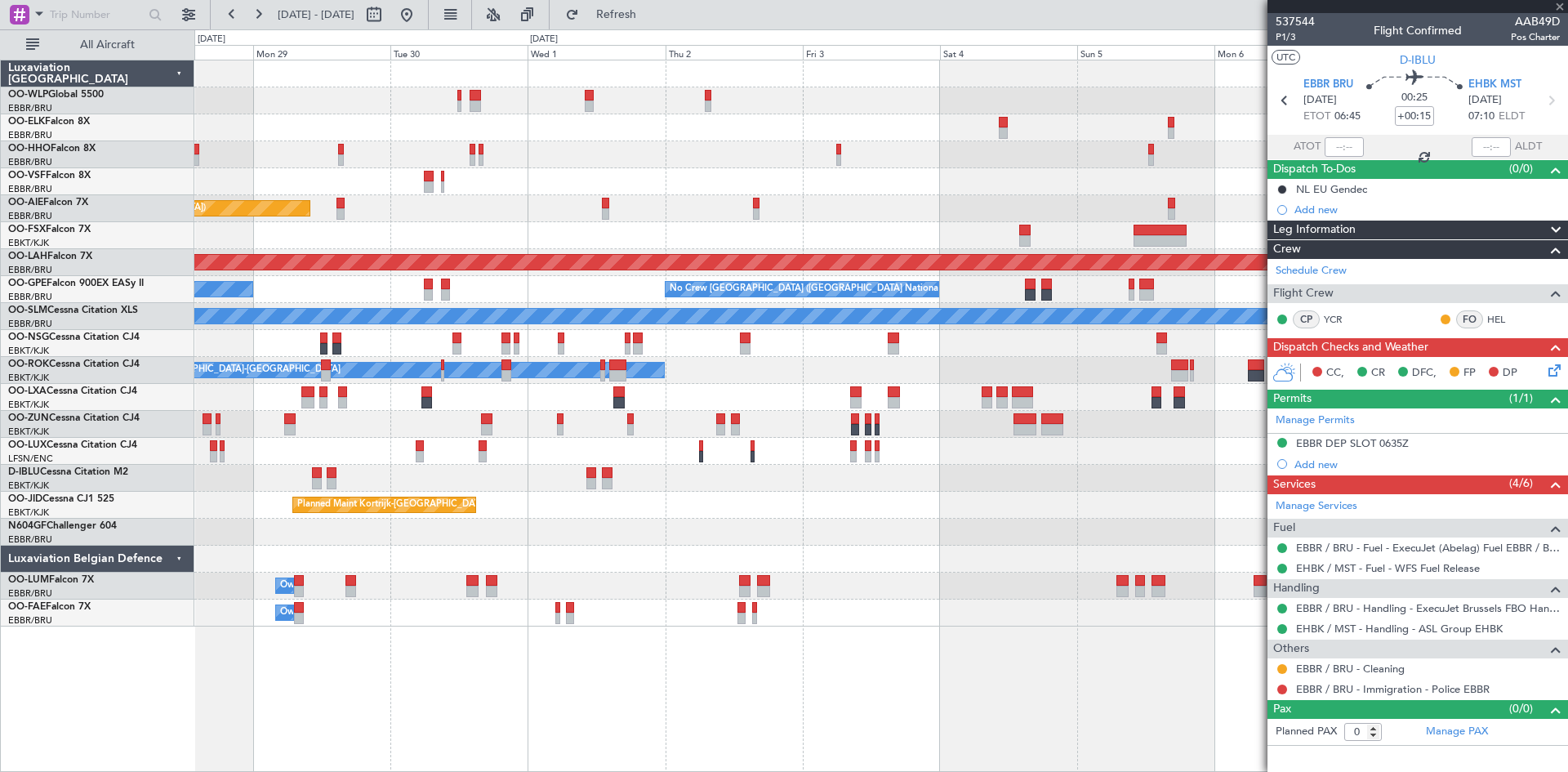
type input "3"
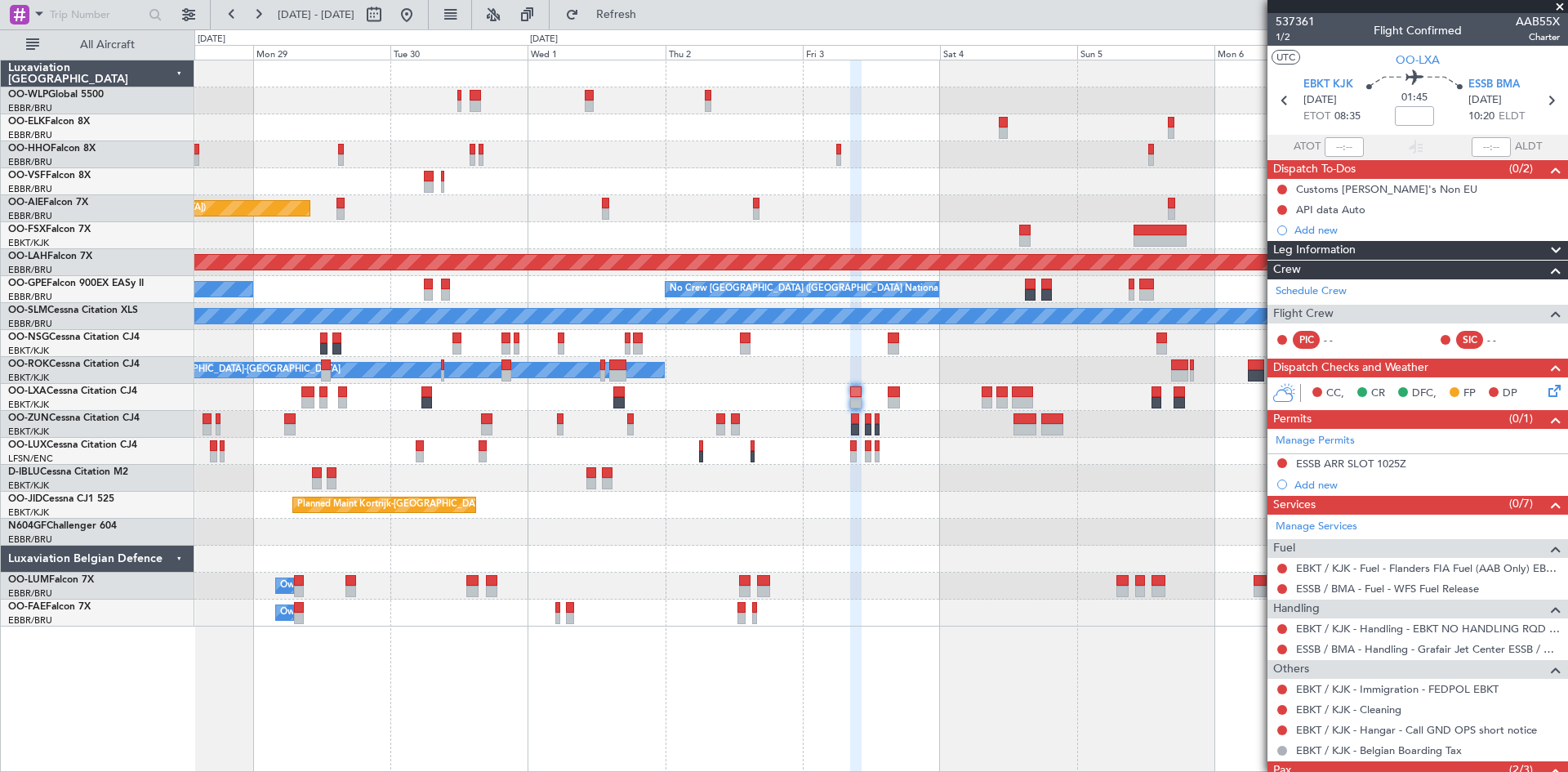
click at [1274, 624] on div "EBKT / KJK - Handling - EBKT NO HANDLING RQD FOR CJ" at bounding box center [1418, 628] width 300 height 21
click at [1283, 633] on body "[DATE] - [DATE] Refresh Quick Links All Aircraft Planned Maint [GEOGRAPHIC_DATA…" at bounding box center [784, 386] width 1568 height 772
click at [1283, 630] on button at bounding box center [1282, 628] width 9 height 9
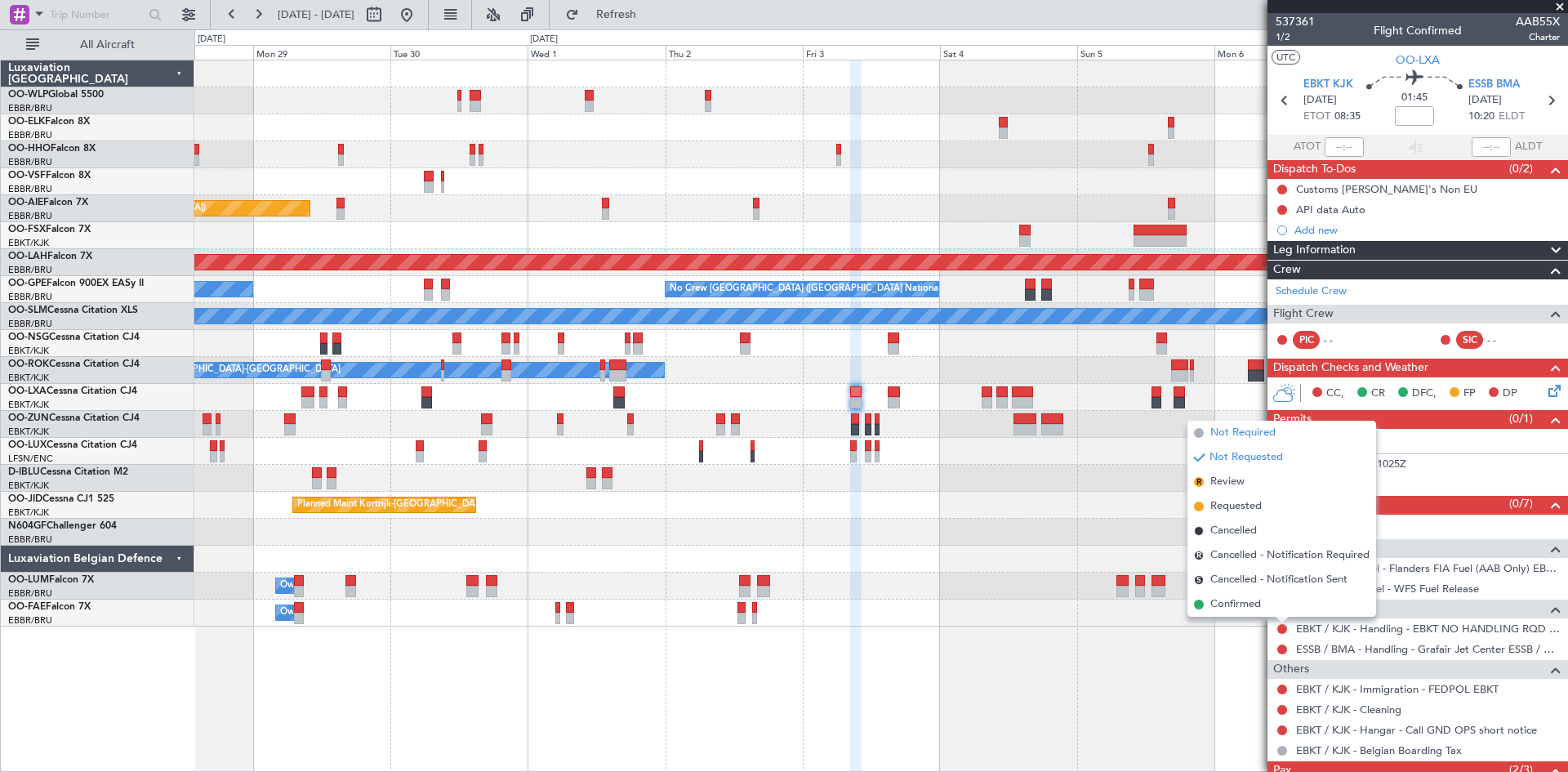
click at [1232, 433] on span "Not Required" at bounding box center [1242, 433] width 65 height 16
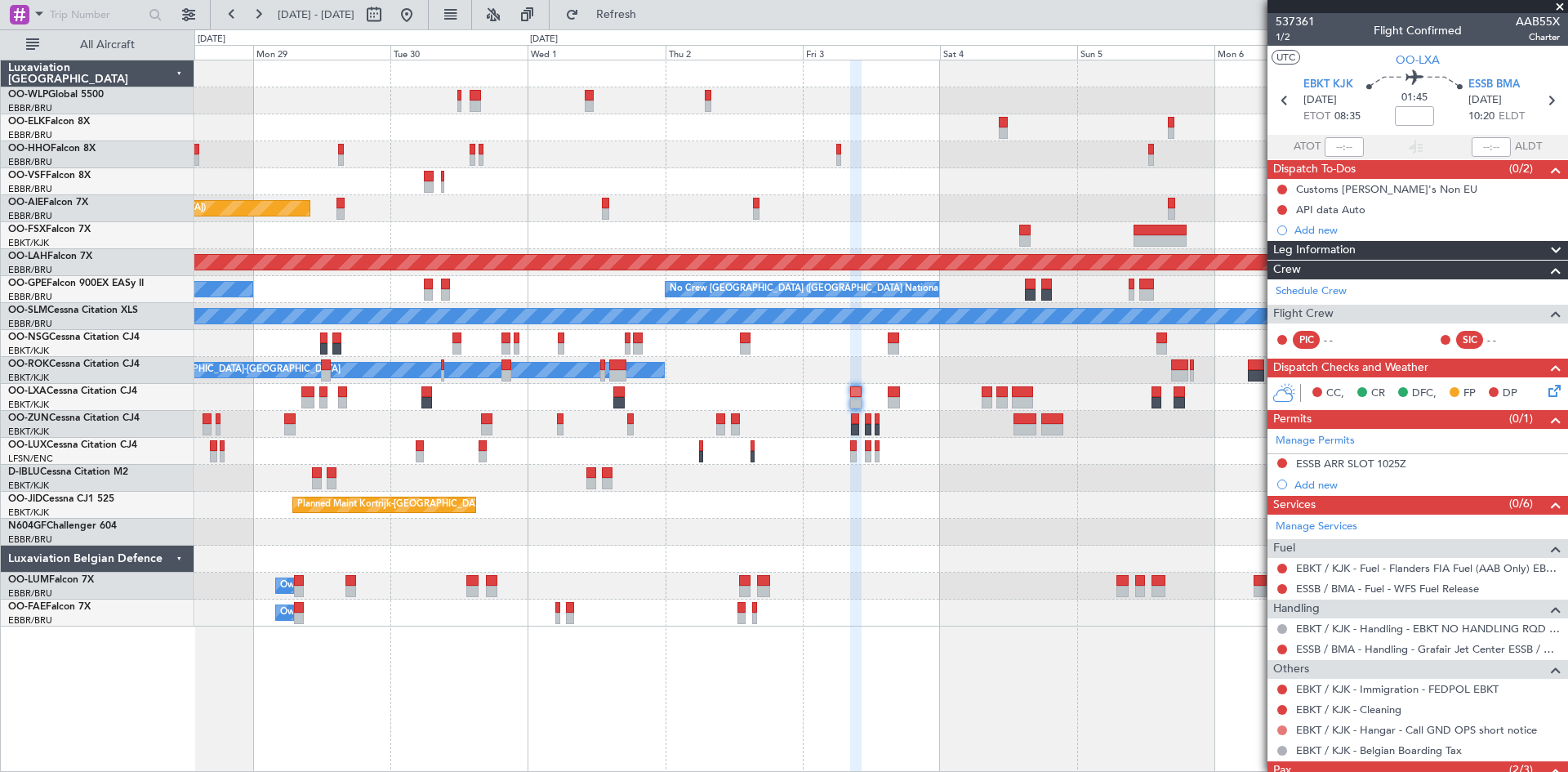
click at [1281, 727] on button at bounding box center [1282, 730] width 9 height 9
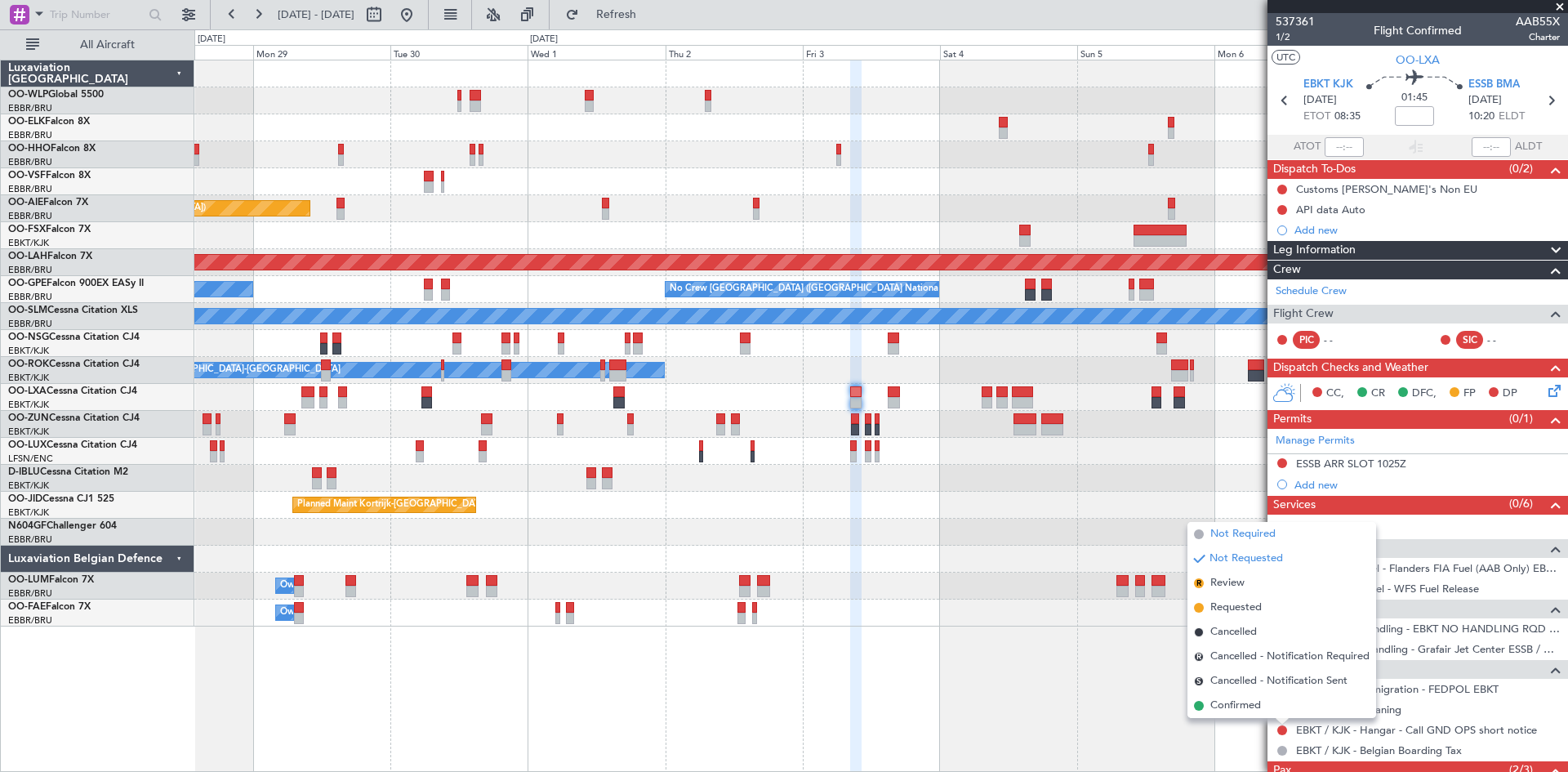
click at [1262, 536] on span "Not Required" at bounding box center [1242, 534] width 65 height 16
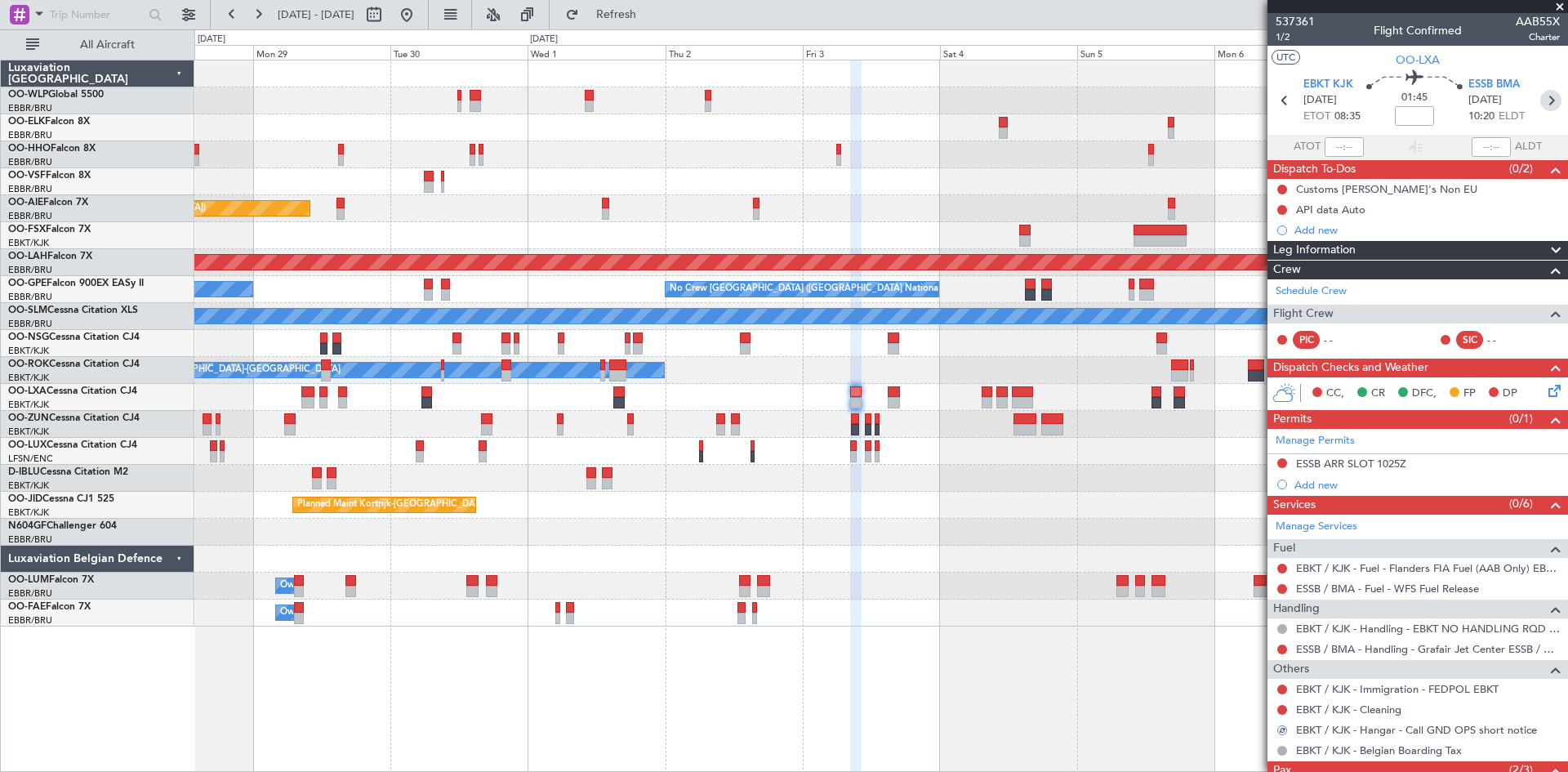
click at [1540, 104] on icon at bounding box center [1550, 100] width 21 height 21
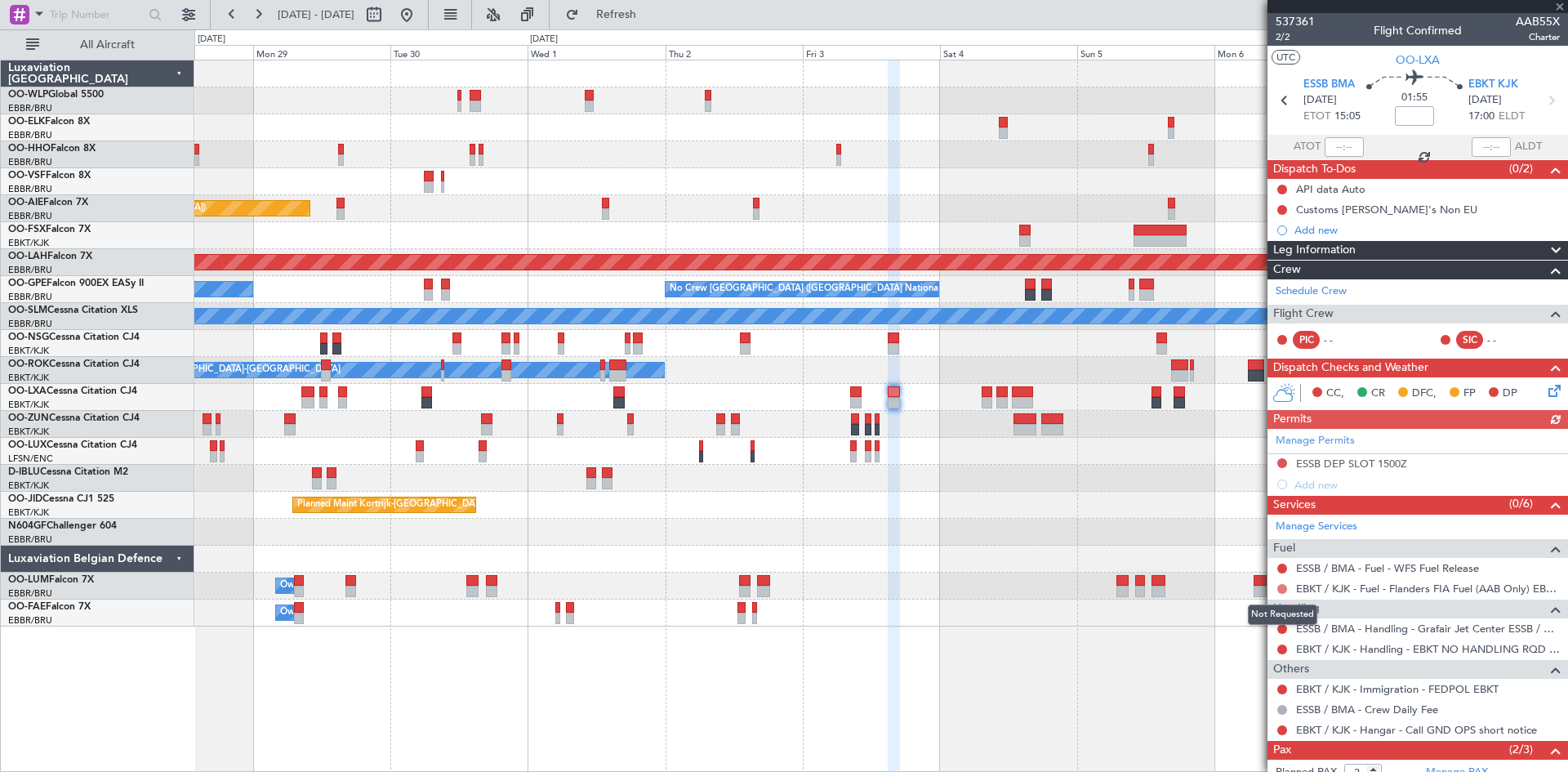
click at [1281, 590] on button at bounding box center [1282, 589] width 9 height 9
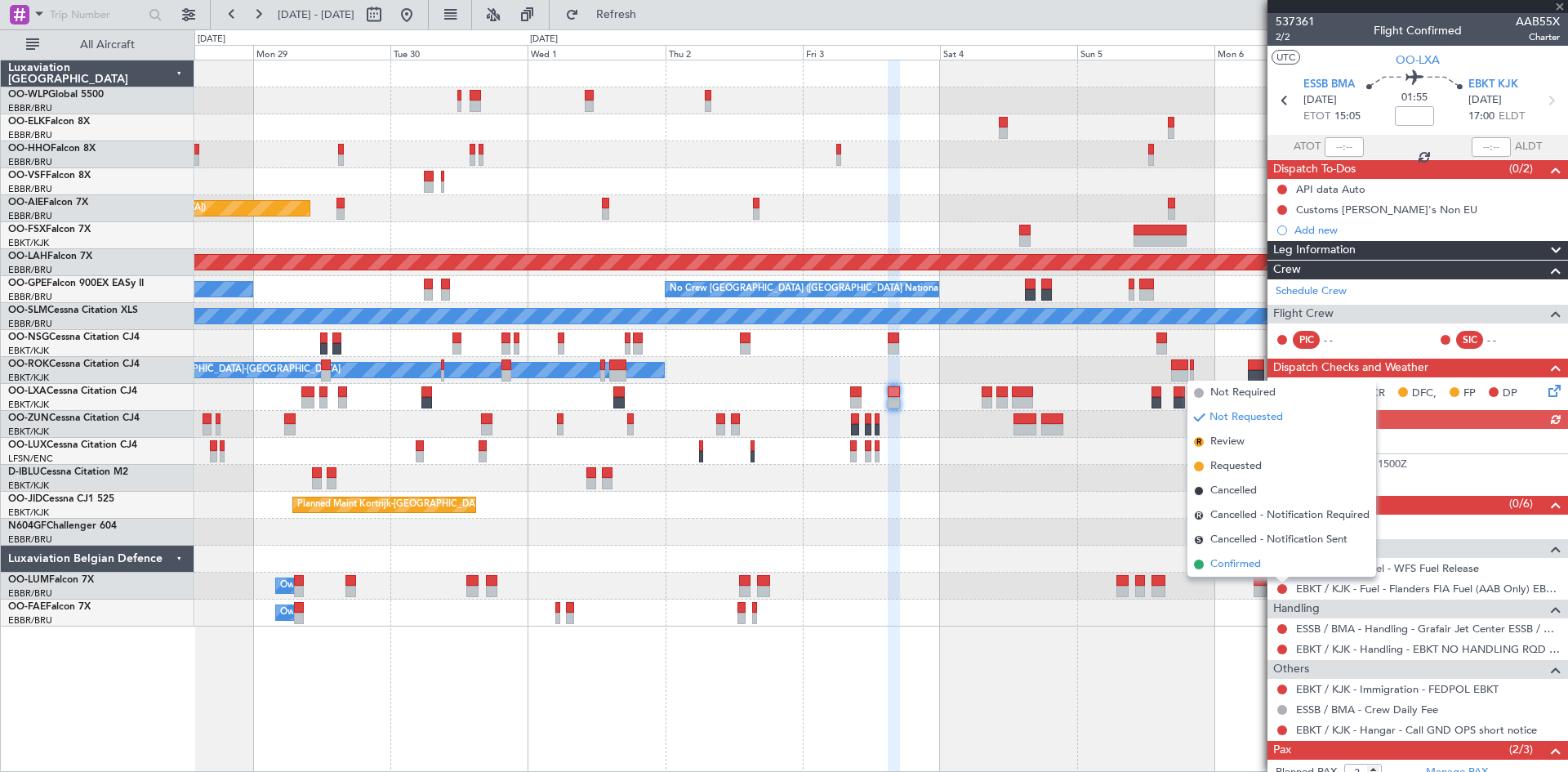
click at [1252, 570] on span "Confirmed" at bounding box center [1236, 564] width 51 height 16
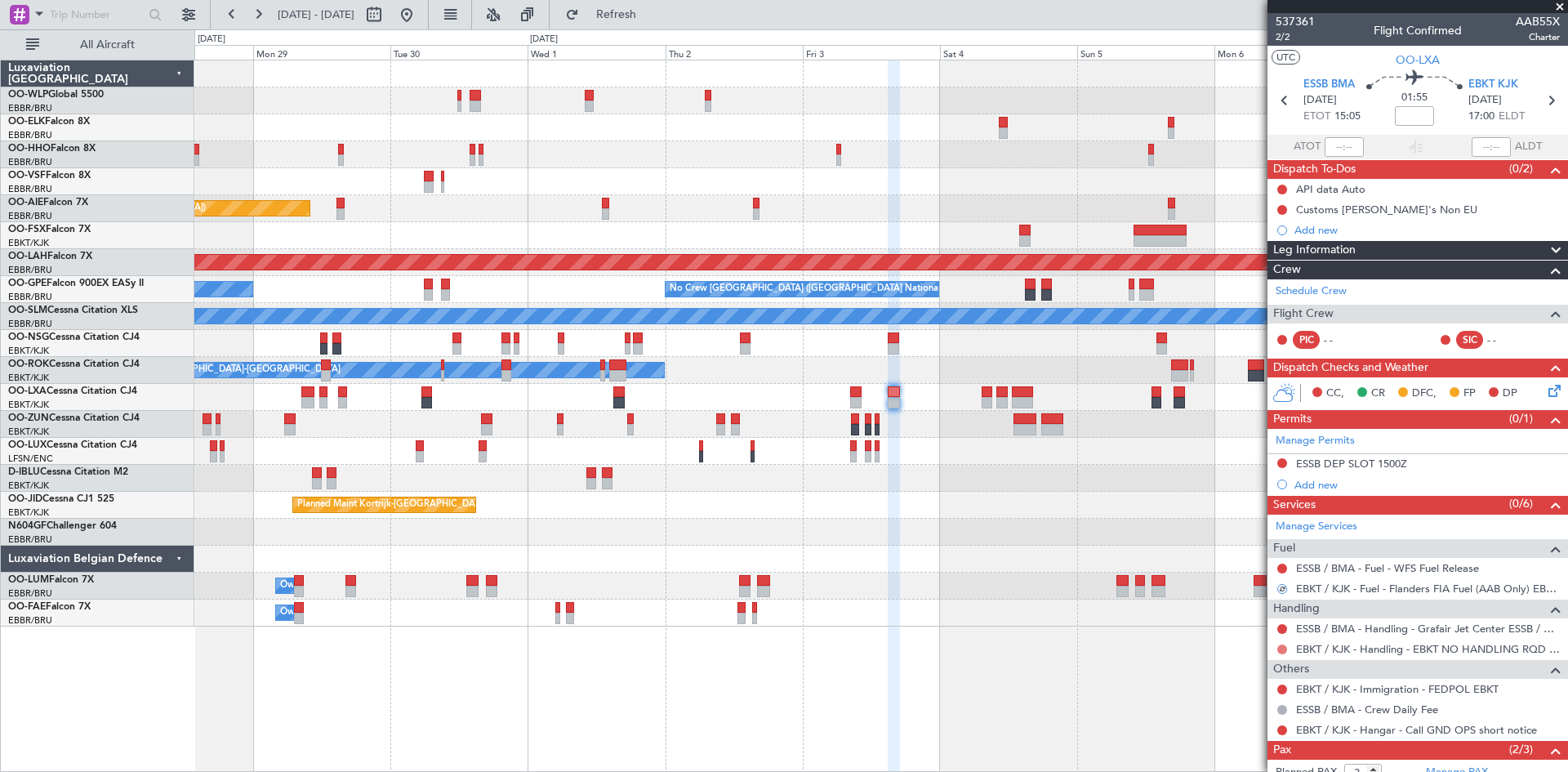
click at [1281, 649] on button at bounding box center [1282, 649] width 9 height 9
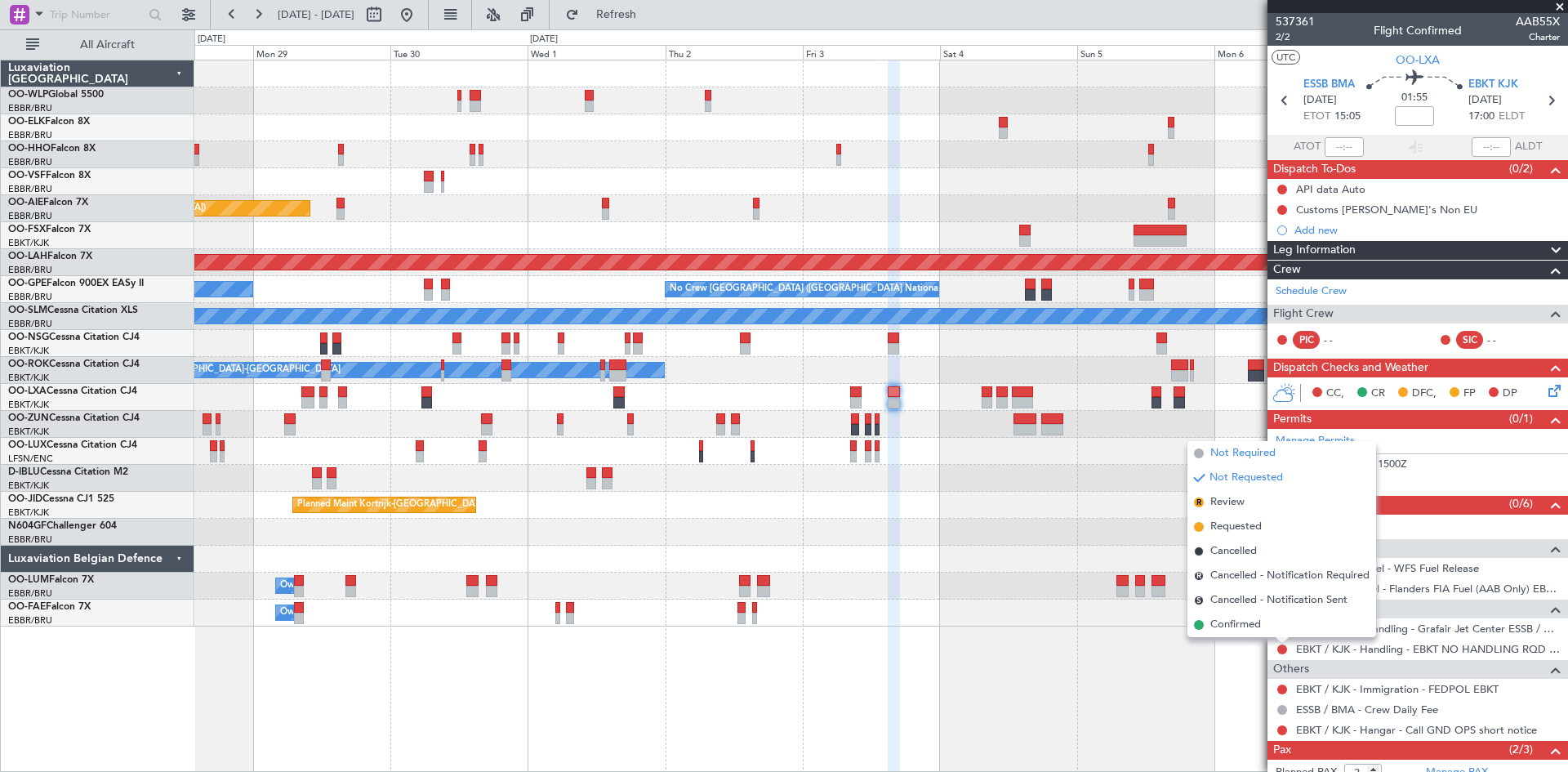
click at [1244, 461] on li "Not Required" at bounding box center [1282, 454] width 189 height 25
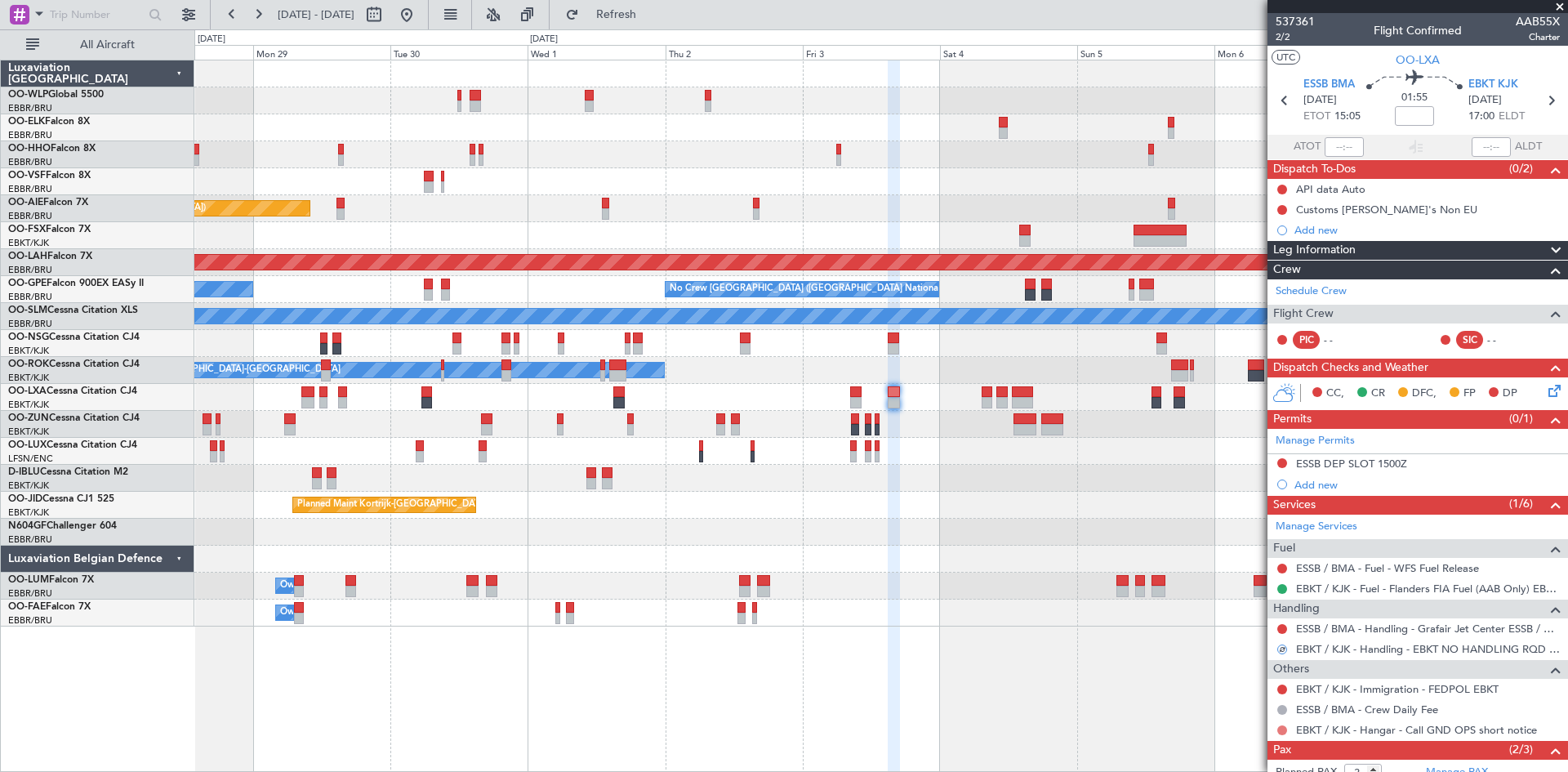
click at [1286, 729] on button at bounding box center [1282, 730] width 9 height 9
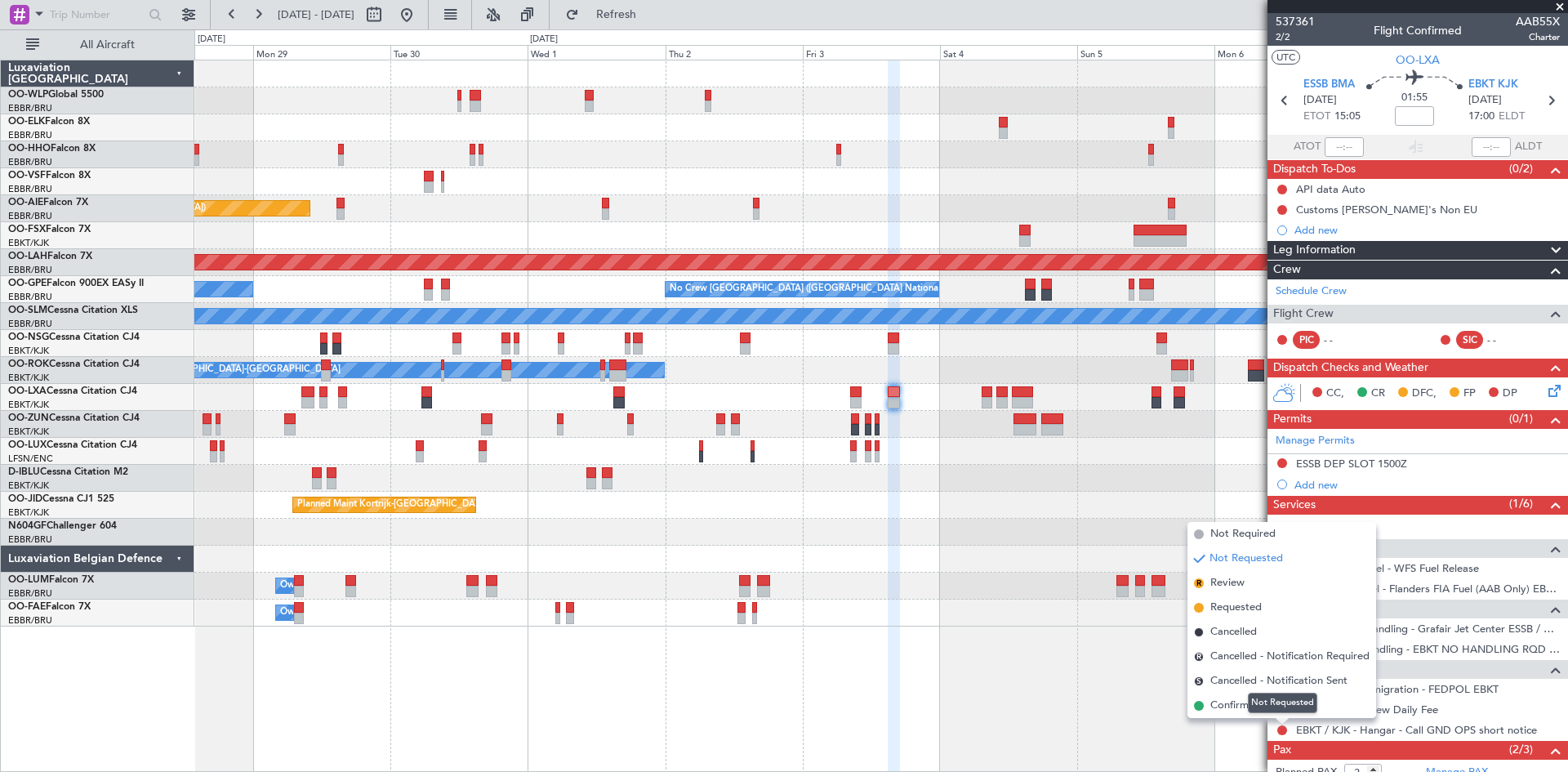
click at [1261, 705] on div "Not Requested" at bounding box center [1282, 703] width 69 height 21
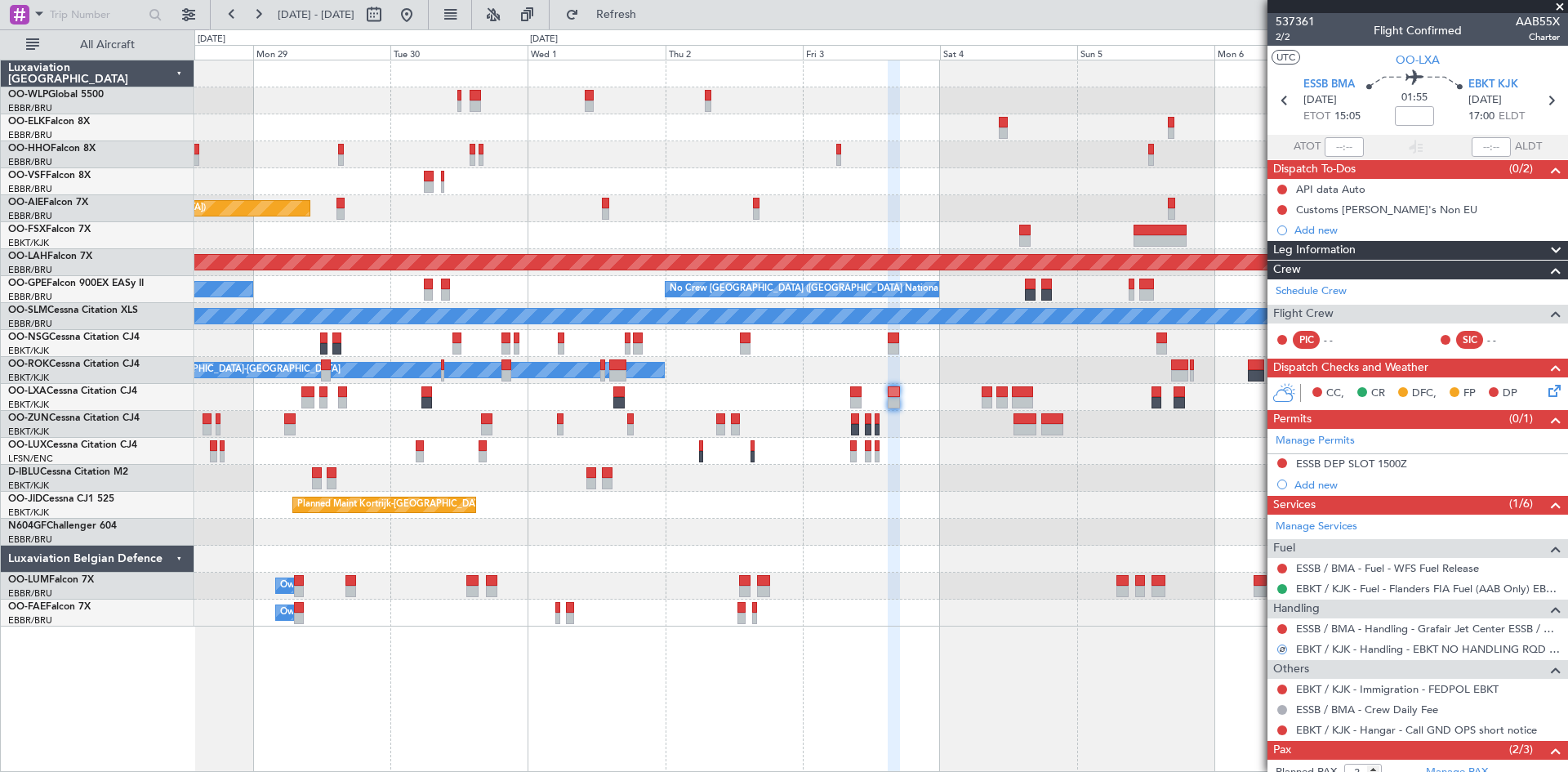
click at [1292, 732] on div "EBKT / KJK - Hangar - Call GND OPS short notice" at bounding box center [1418, 730] width 300 height 21
click at [1287, 729] on div at bounding box center [1282, 730] width 13 height 13
click at [1280, 729] on button at bounding box center [1282, 730] width 9 height 9
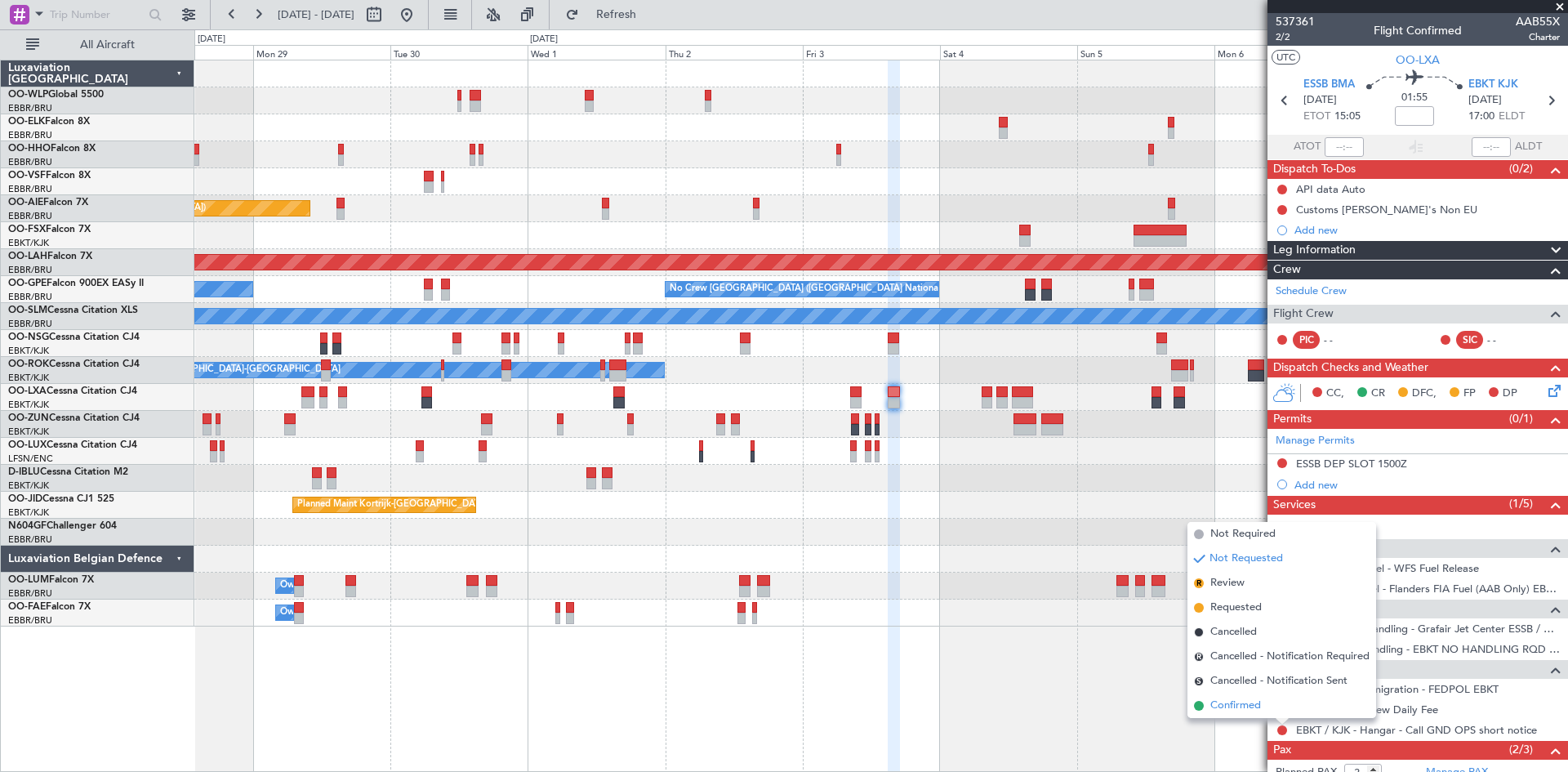
click at [1237, 714] on li "Confirmed" at bounding box center [1282, 706] width 189 height 25
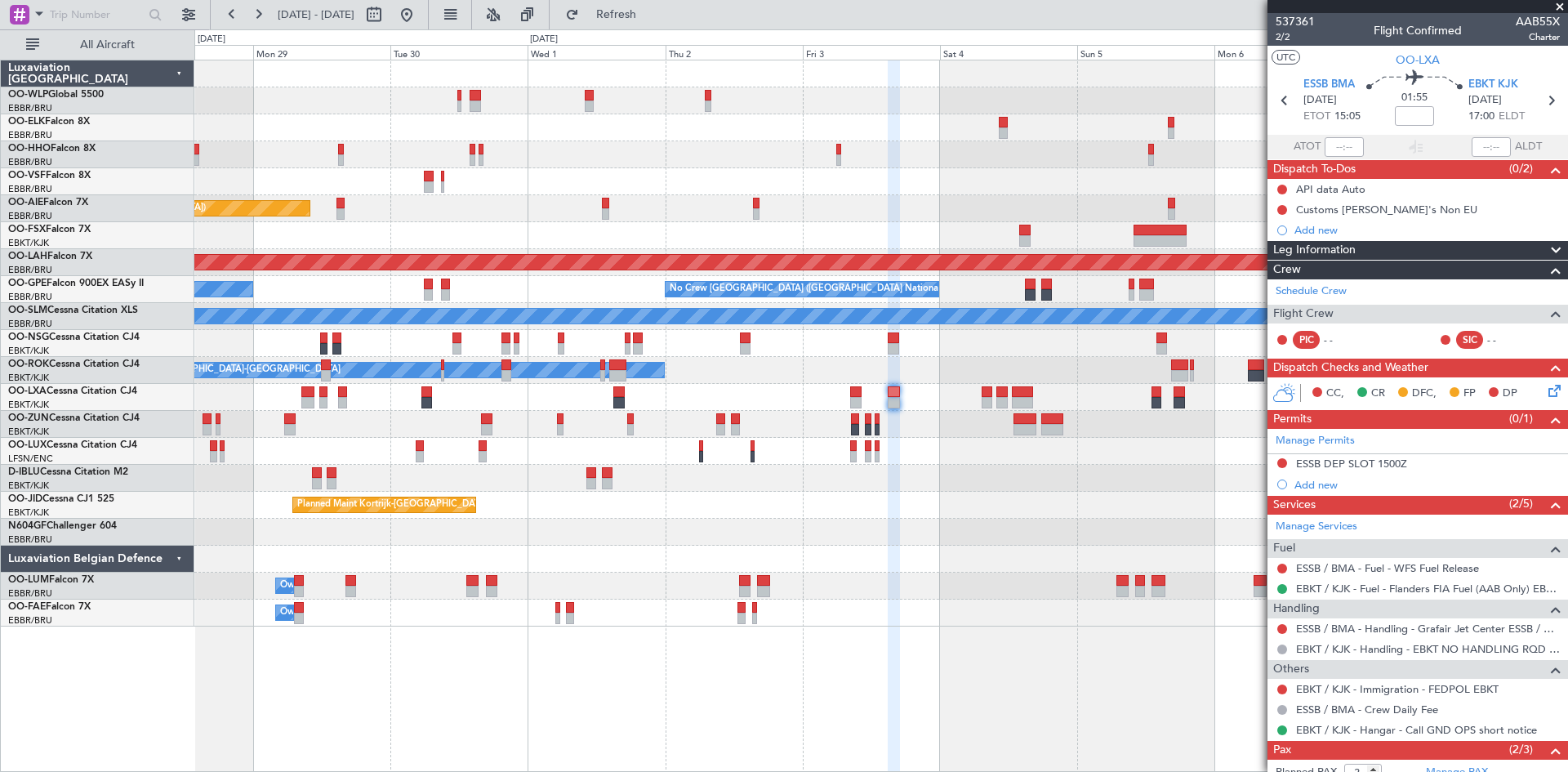
click at [1269, 111] on section "ESSB BMA [DATE] ETOT 15:05 01:55 EBKT KJK [DATE] 17:00 ELDT" at bounding box center [1418, 102] width 300 height 64
click at [1274, 110] on icon at bounding box center [1285, 100] width 21 height 21
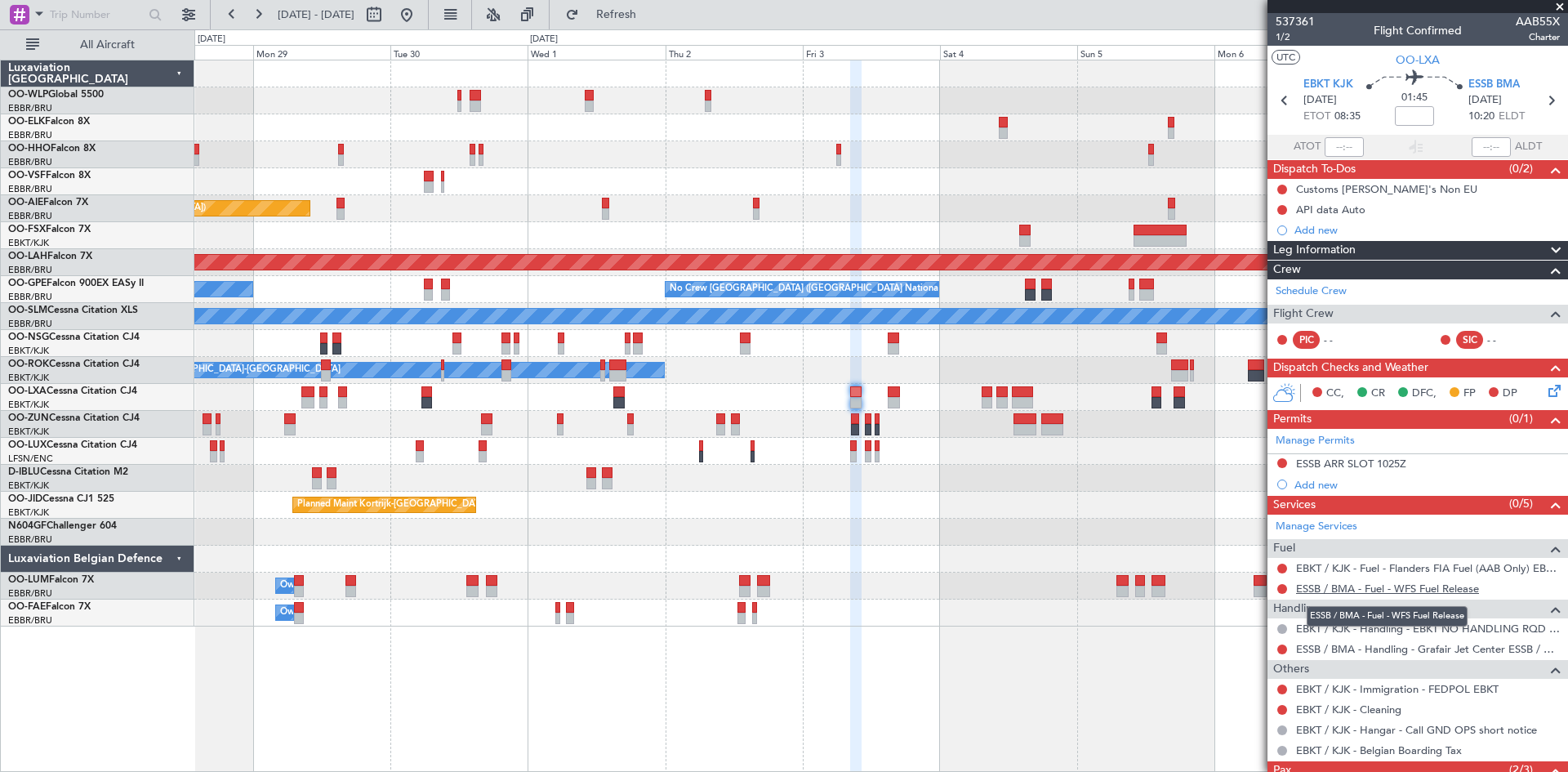
click at [1389, 592] on link "ESSB / BMA - Fuel - WFS Fuel Release" at bounding box center [1388, 588] width 183 height 14
click at [1395, 646] on link "ESSB / BMA - Handling - Grafair Jet Center ESSB / BMA" at bounding box center [1427, 648] width 264 height 14
click at [419, 24] on button at bounding box center [407, 15] width 26 height 26
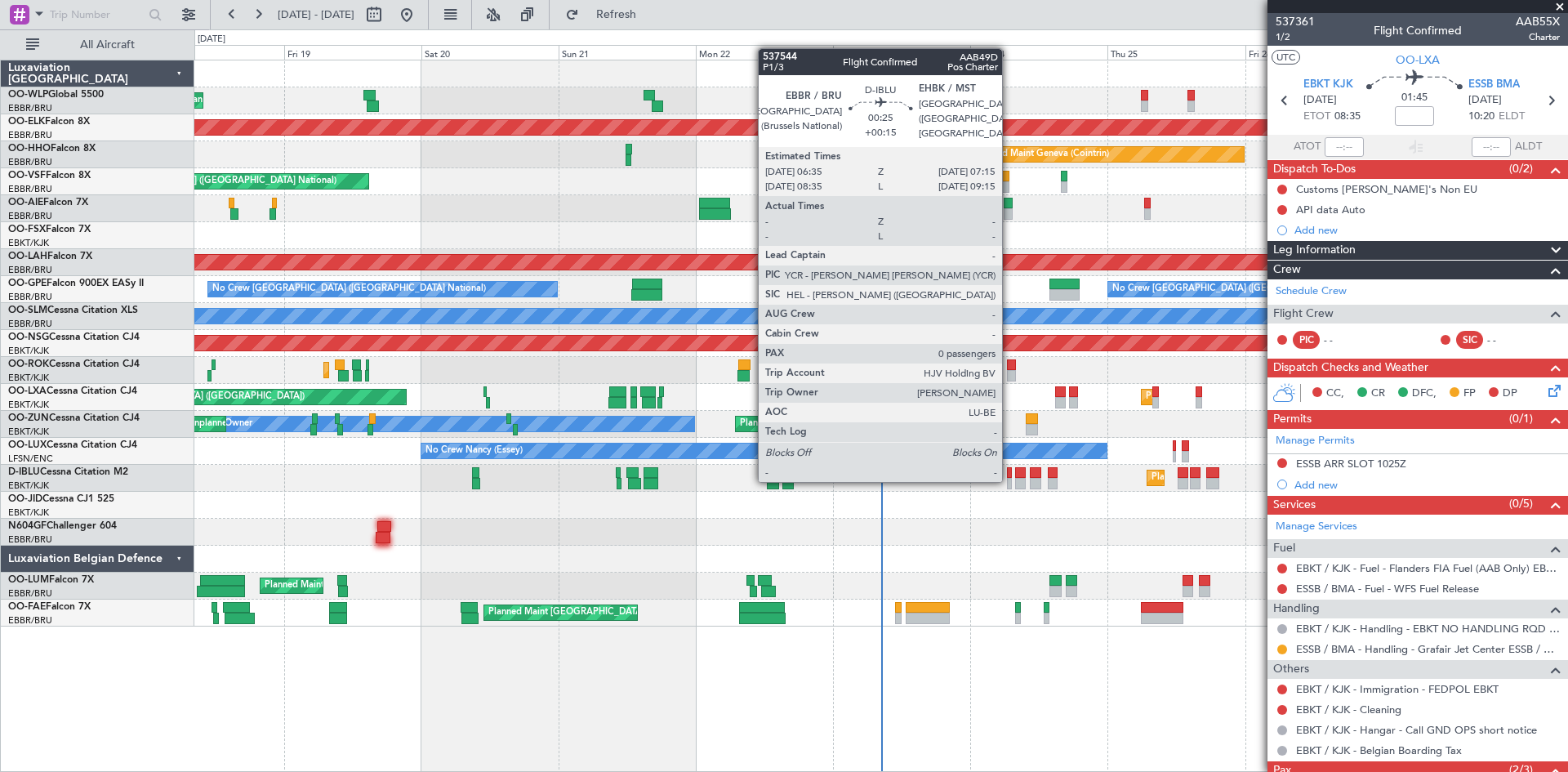
click at [1009, 480] on div at bounding box center [1009, 484] width 4 height 11
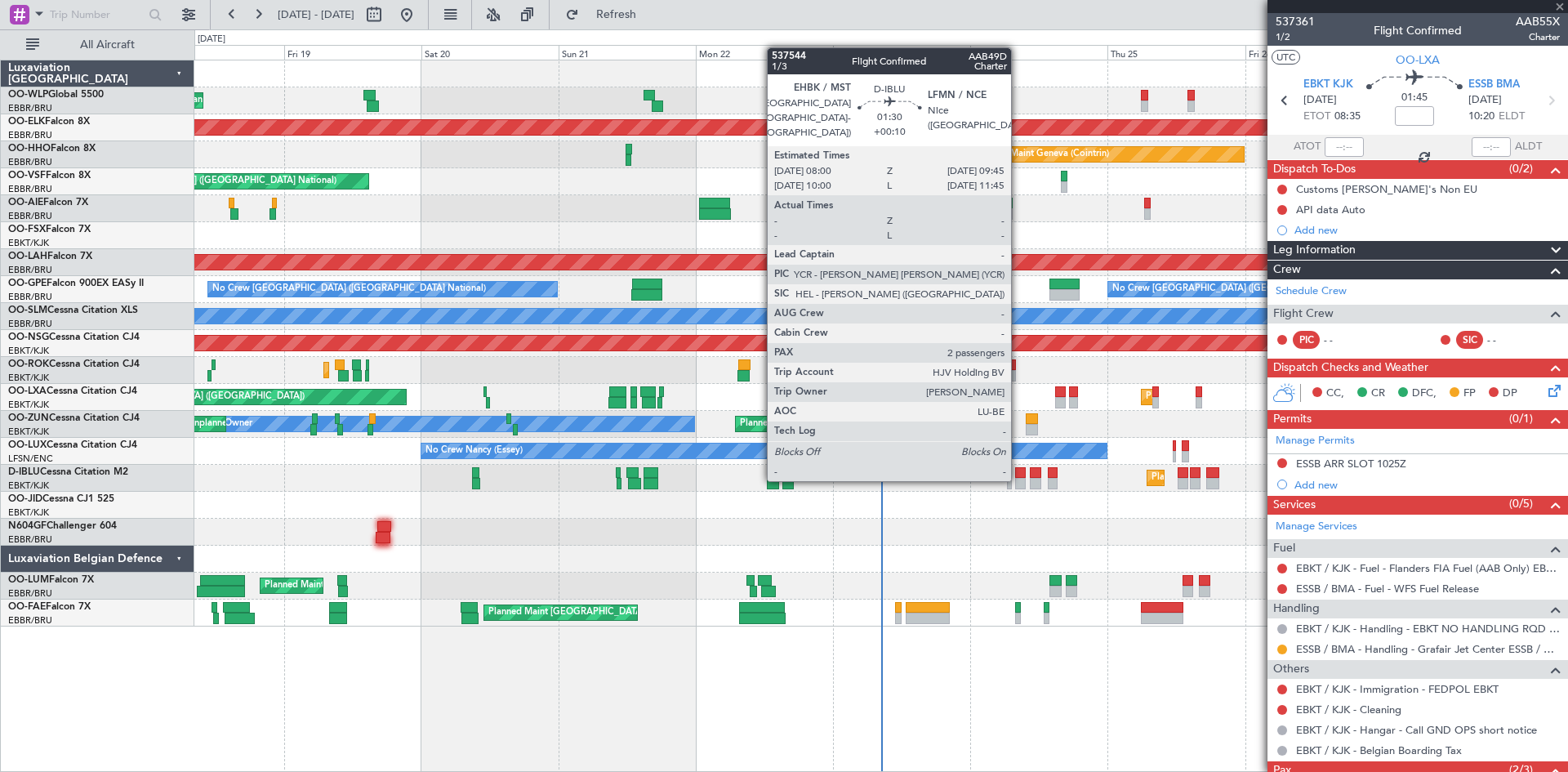
type input "+00:15"
type input "0"
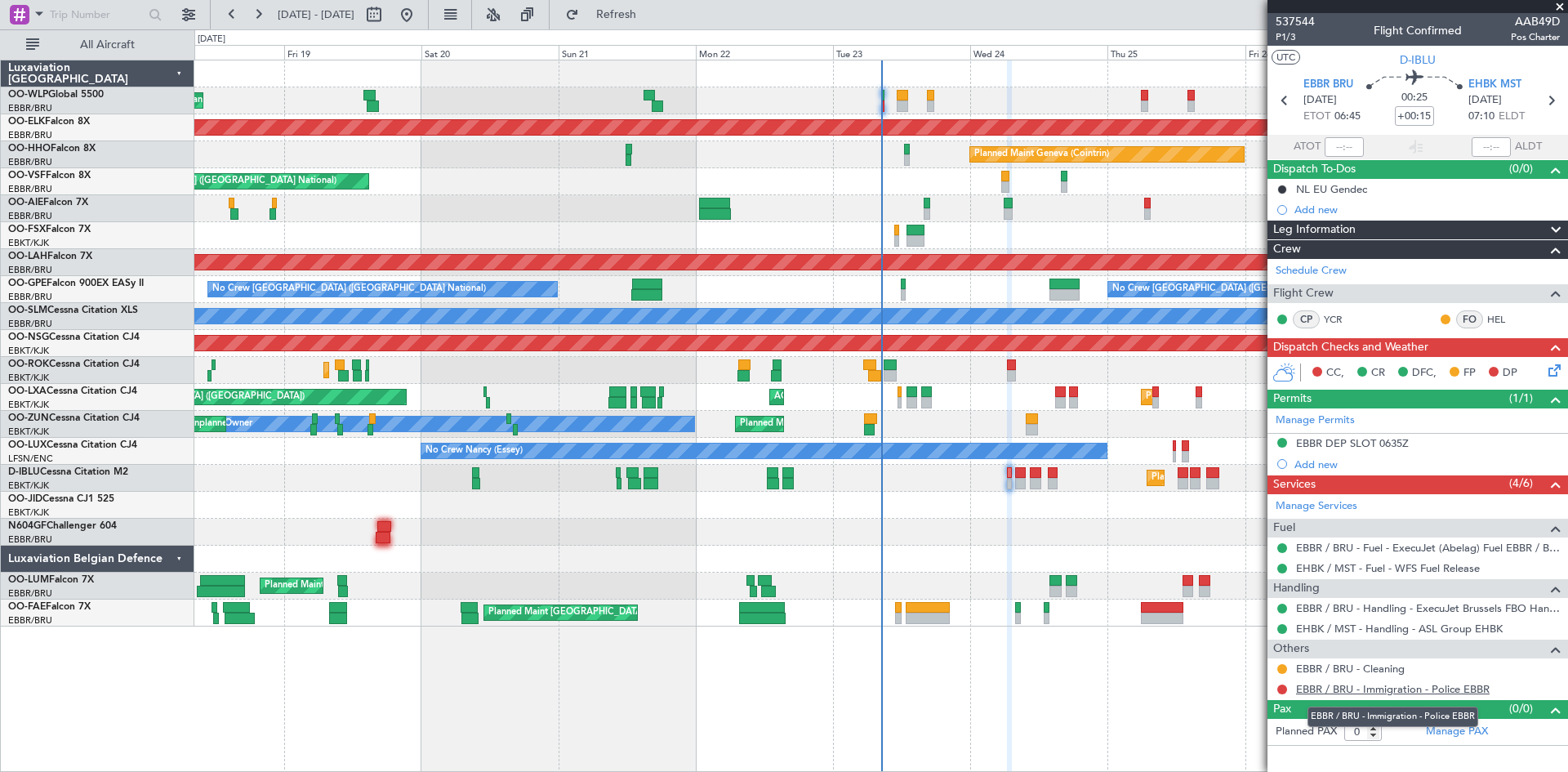
click at [1400, 693] on link "EBBR / BRU - Immigration - Police EBBR" at bounding box center [1392, 689] width 194 height 14
click at [1283, 684] on button at bounding box center [1282, 689] width 9 height 9
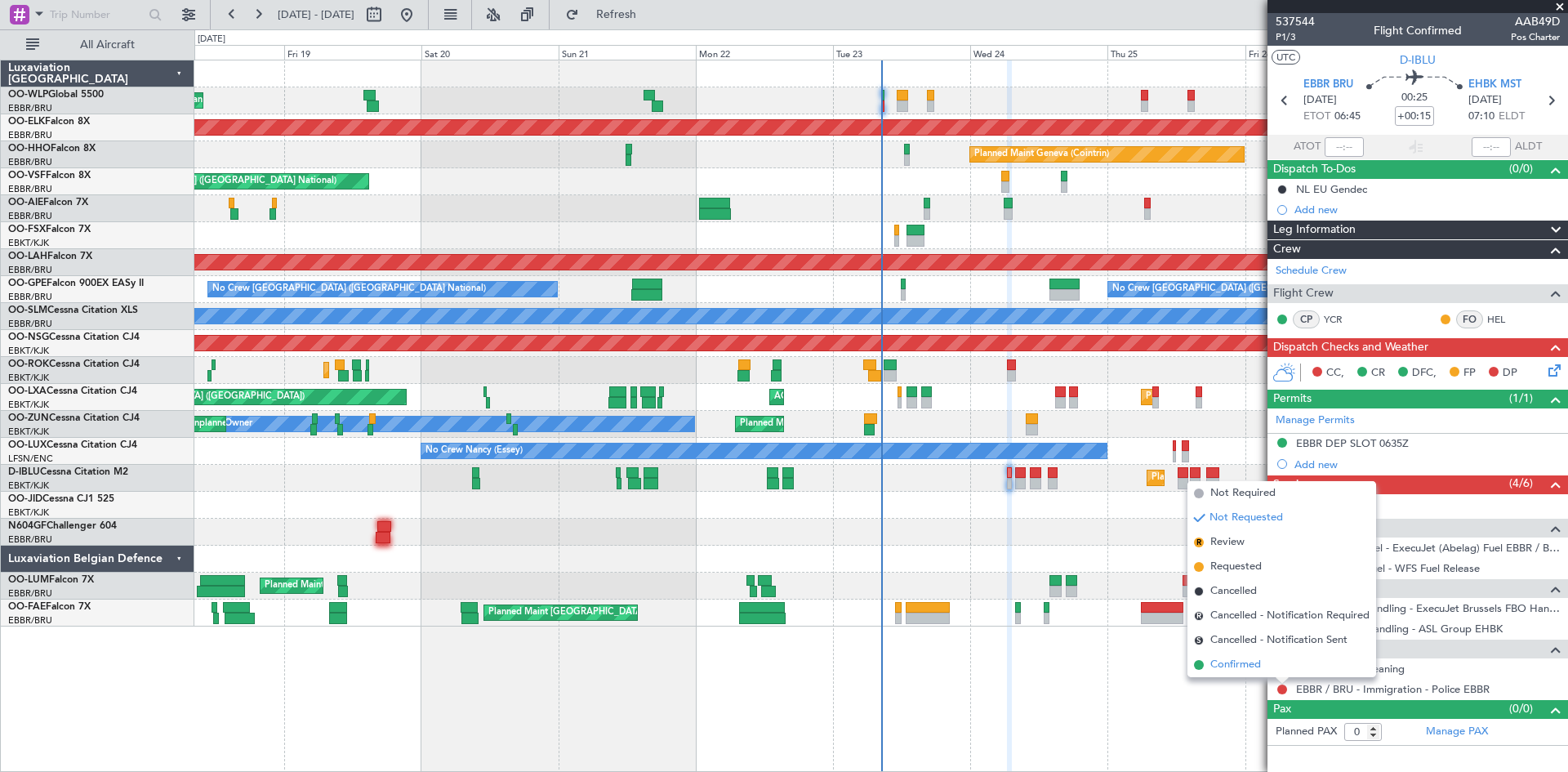
click at [1245, 657] on span "Confirmed" at bounding box center [1236, 664] width 51 height 16
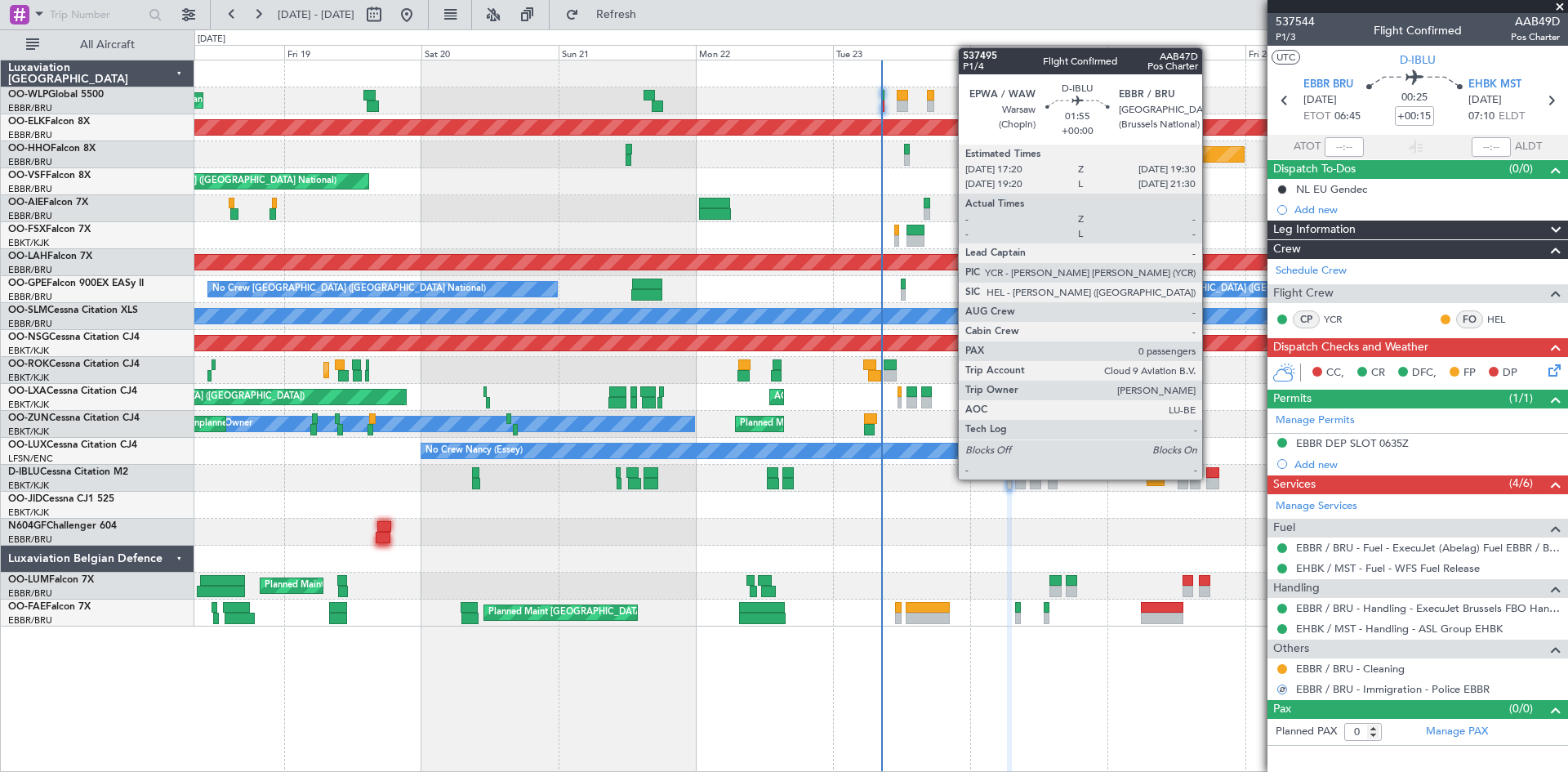
click at [1209, 479] on div at bounding box center [1213, 484] width 13 height 11
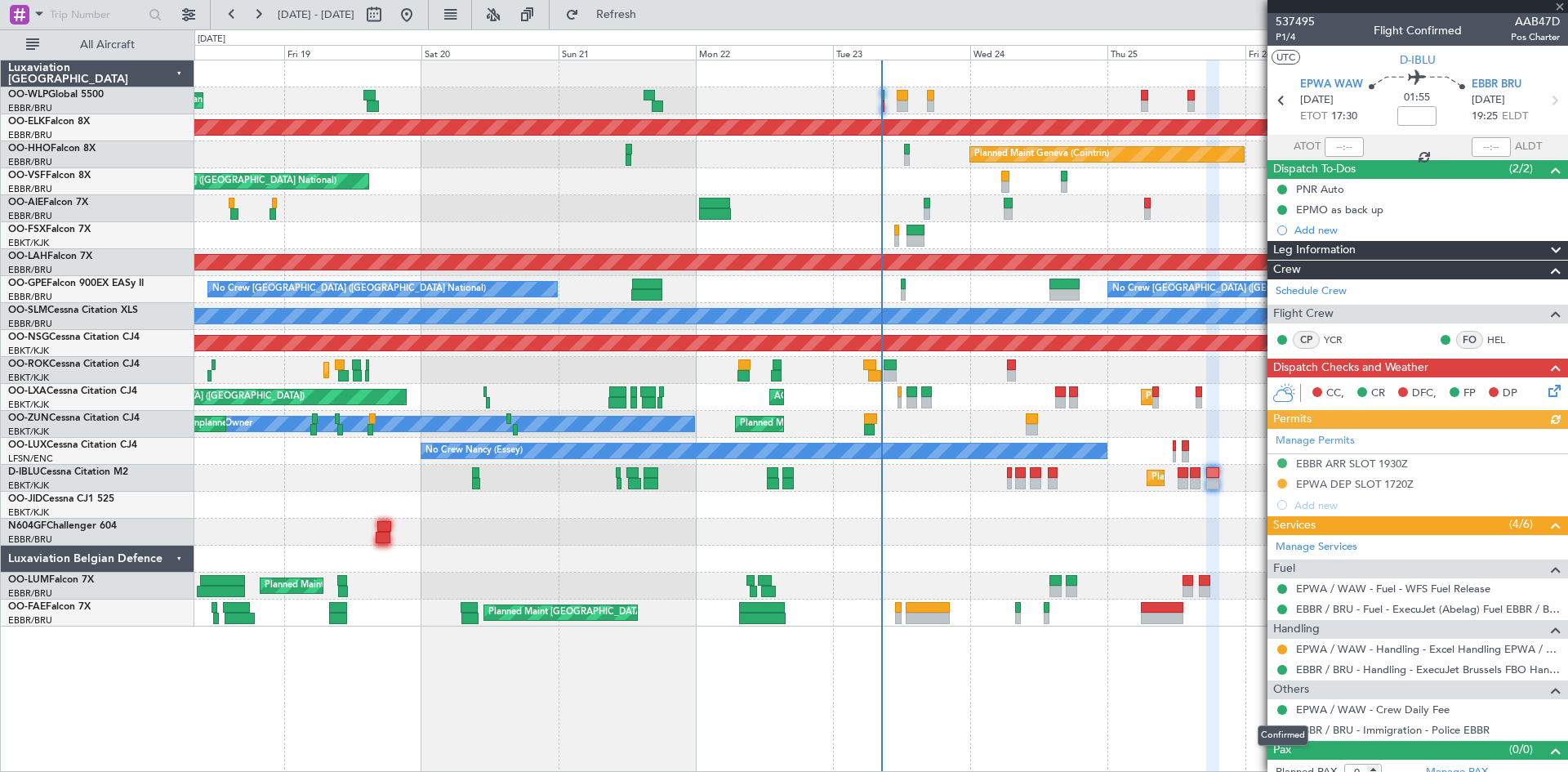
click at [1280, 730] on div "Confirmed" at bounding box center [1283, 736] width 51 height 21
click at [1272, 734] on div "Confirmed" at bounding box center [1283, 736] width 51 height 21
click at [1284, 731] on button at bounding box center [1282, 730] width 9 height 9
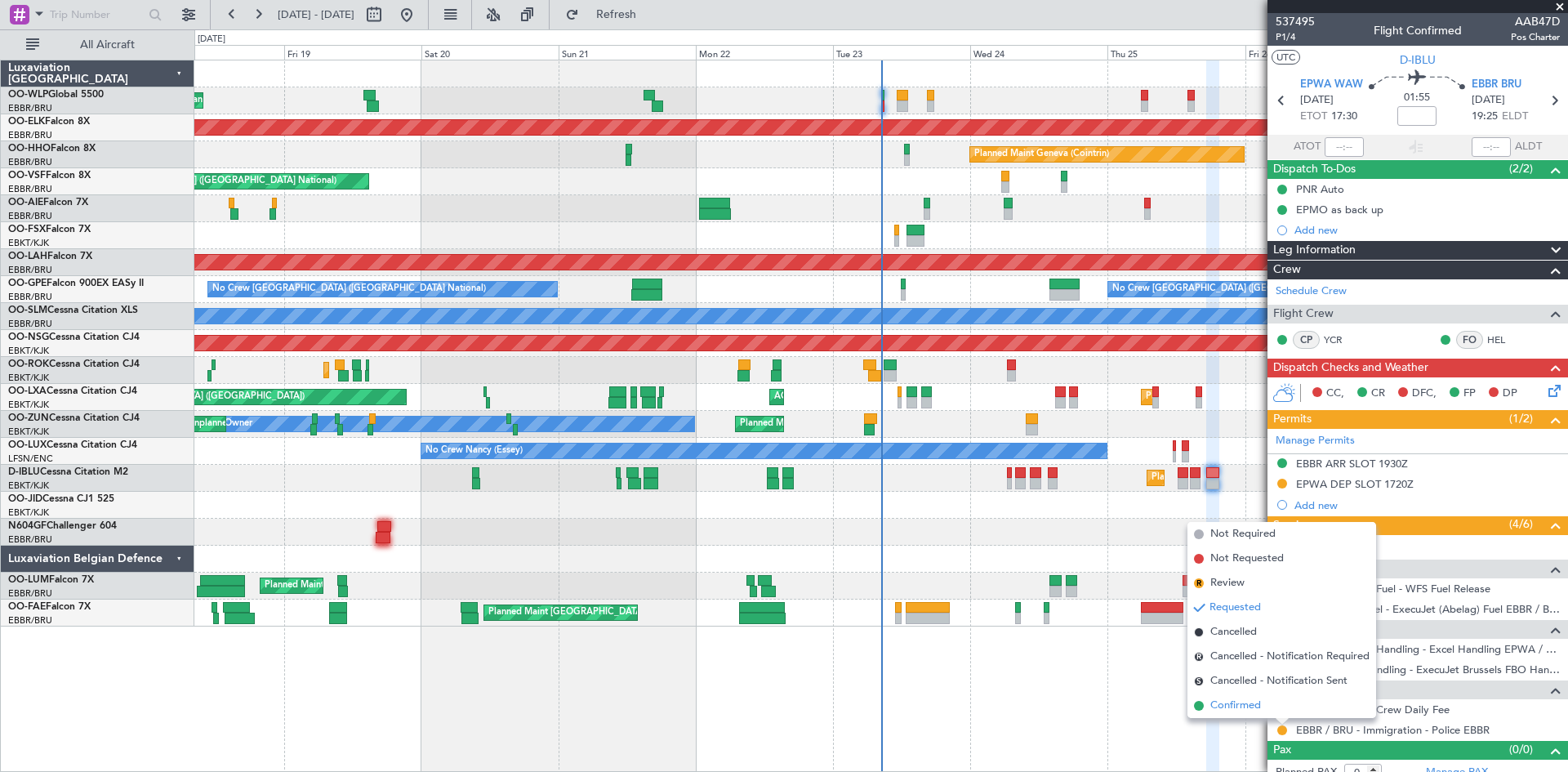
click at [1219, 712] on span "Confirmed" at bounding box center [1236, 705] width 51 height 16
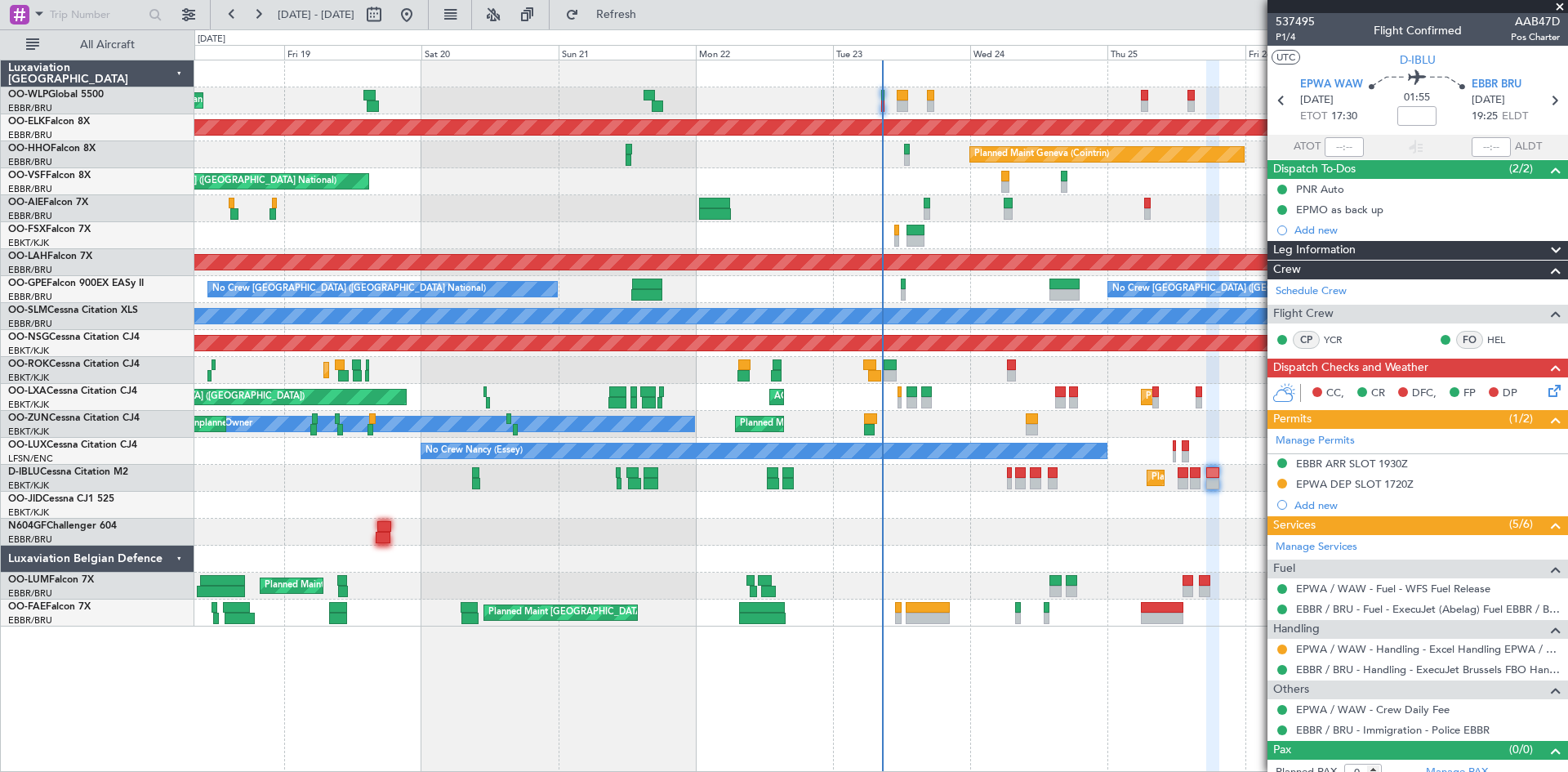
click at [431, 163] on div "Planned Maint Liege Planned Maint [GEOGRAPHIC_DATA]-[GEOGRAPHIC_DATA] Planned M…" at bounding box center [880, 343] width 1372 height 566
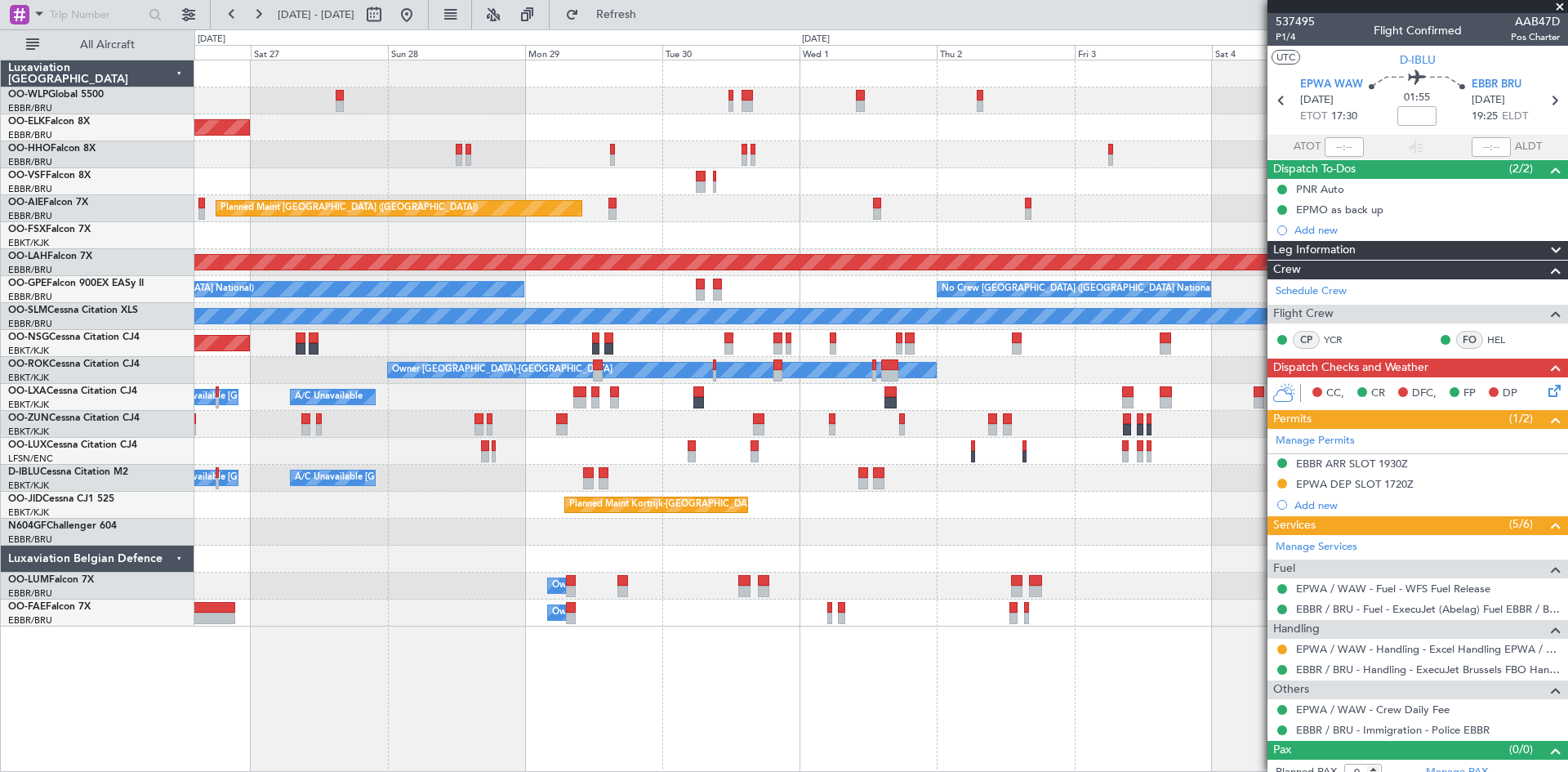
click at [493, 227] on div "Planned Maint Kortrijk-[GEOGRAPHIC_DATA] Planned Maint Geneva ([GEOGRAPHIC_DATA…" at bounding box center [880, 343] width 1372 height 566
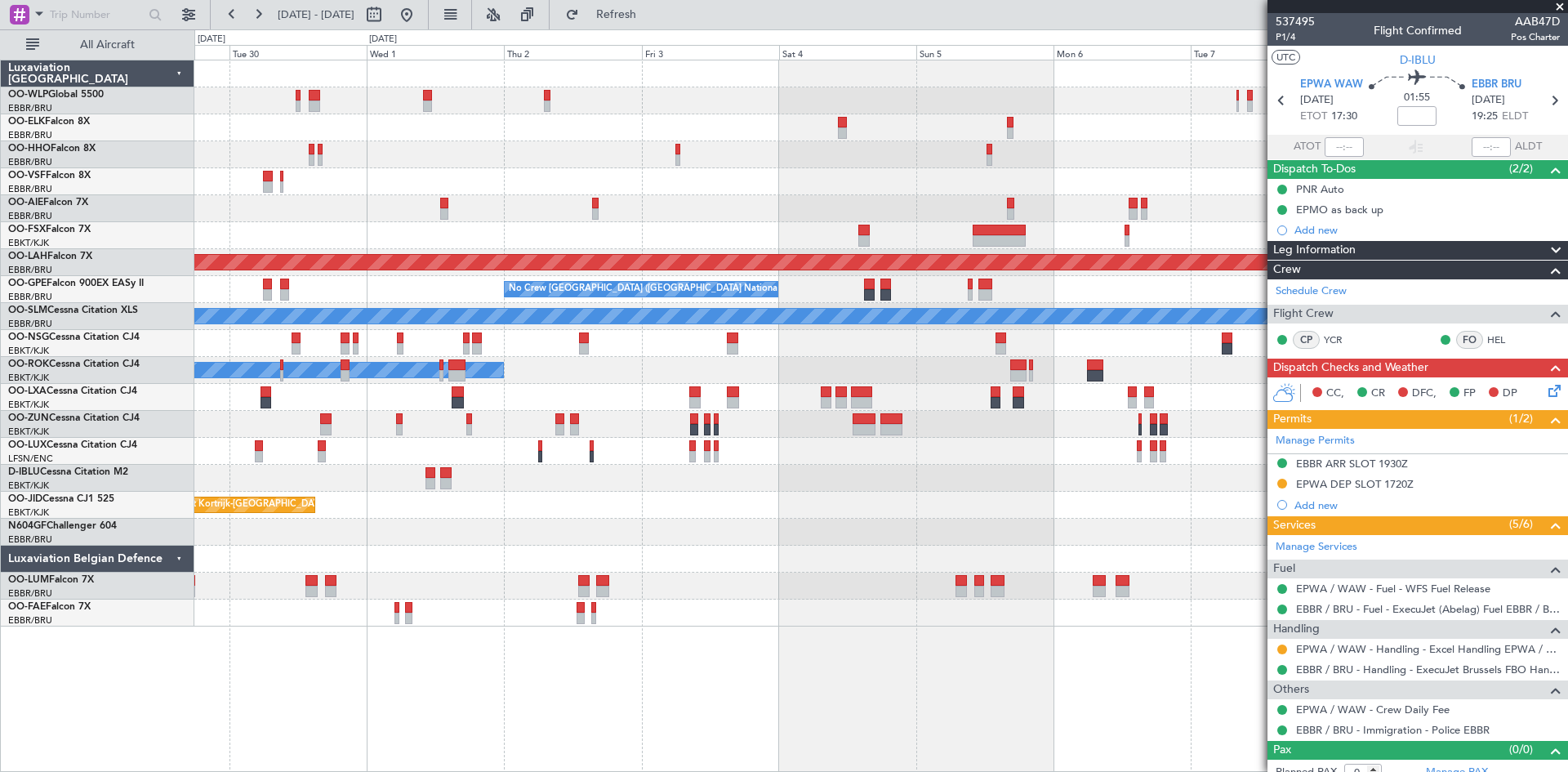
click at [509, 232] on div "Planned Maint [GEOGRAPHIC_DATA] ([GEOGRAPHIC_DATA]) Planned [GEOGRAPHIC_DATA][P…" at bounding box center [880, 343] width 1372 height 566
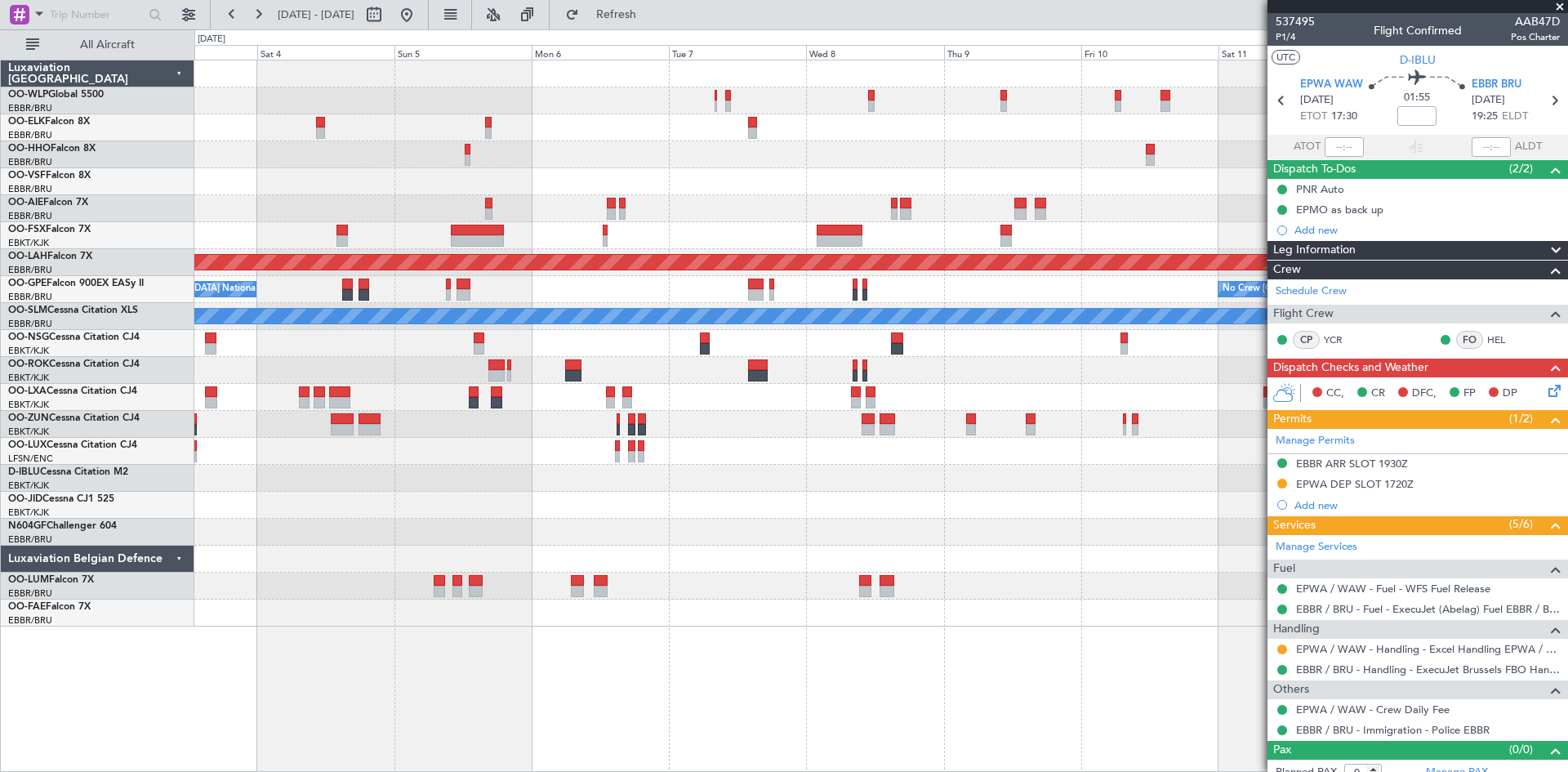
click at [546, 194] on div "Planned Maint [PERSON_NAME]-[GEOGRAPHIC_DATA][PERSON_NAME] ([GEOGRAPHIC_DATA][P…" at bounding box center [880, 343] width 1372 height 566
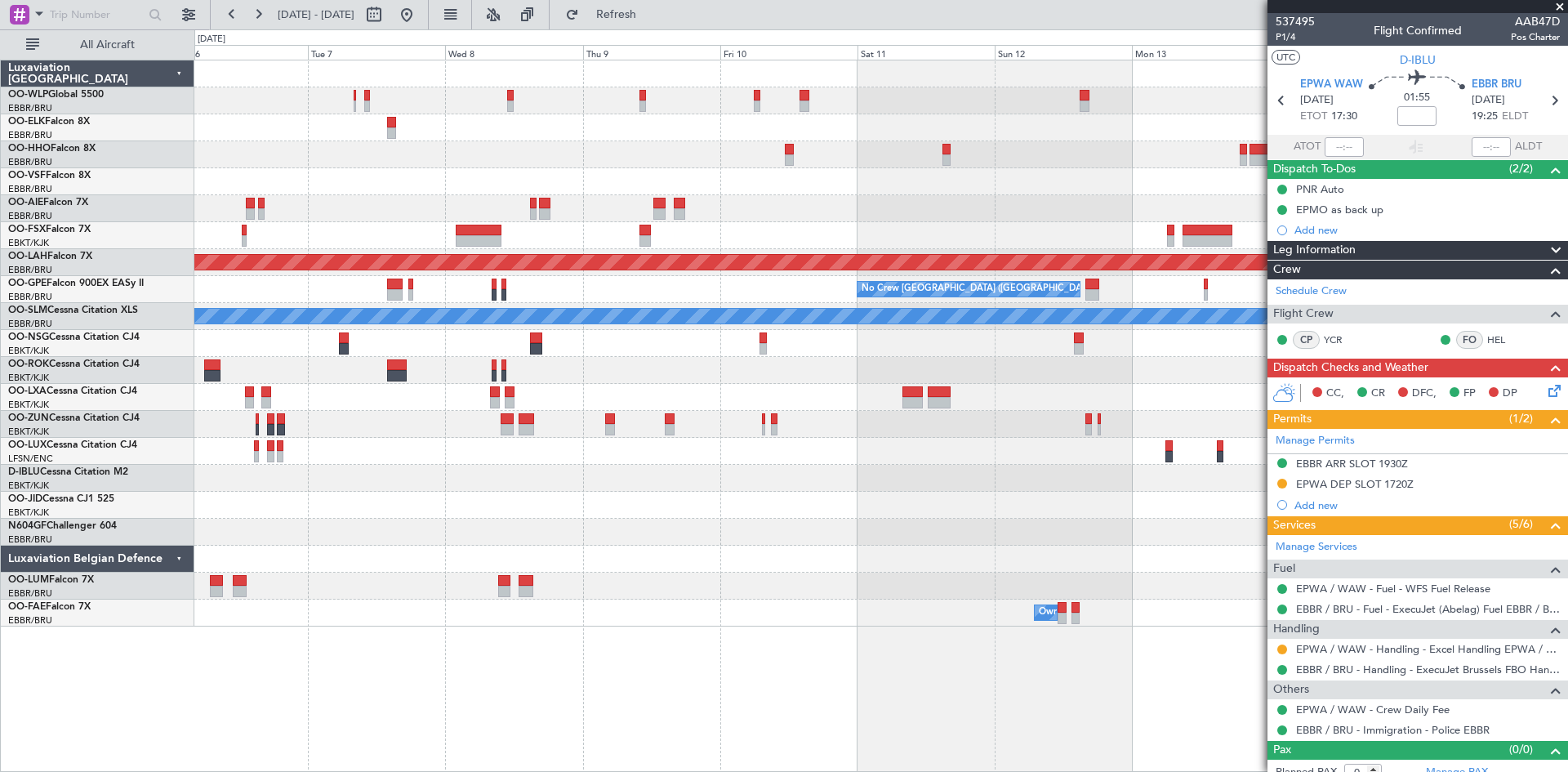
click at [834, 174] on div "Planned Maint [PERSON_NAME]-[GEOGRAPHIC_DATA][PERSON_NAME] ([GEOGRAPHIC_DATA][P…" at bounding box center [880, 343] width 1372 height 566
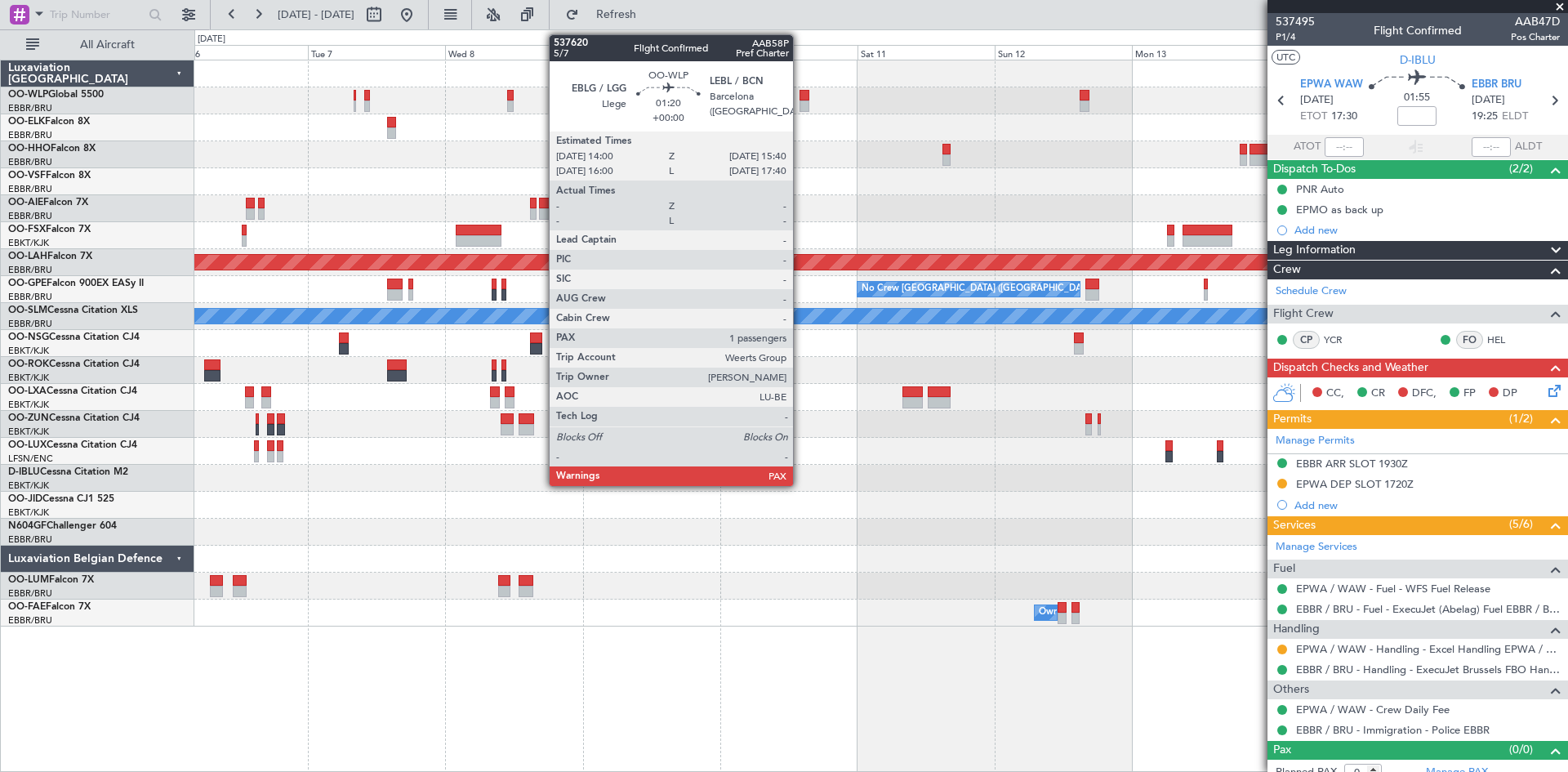
click at [800, 106] on div at bounding box center [804, 106] width 9 height 11
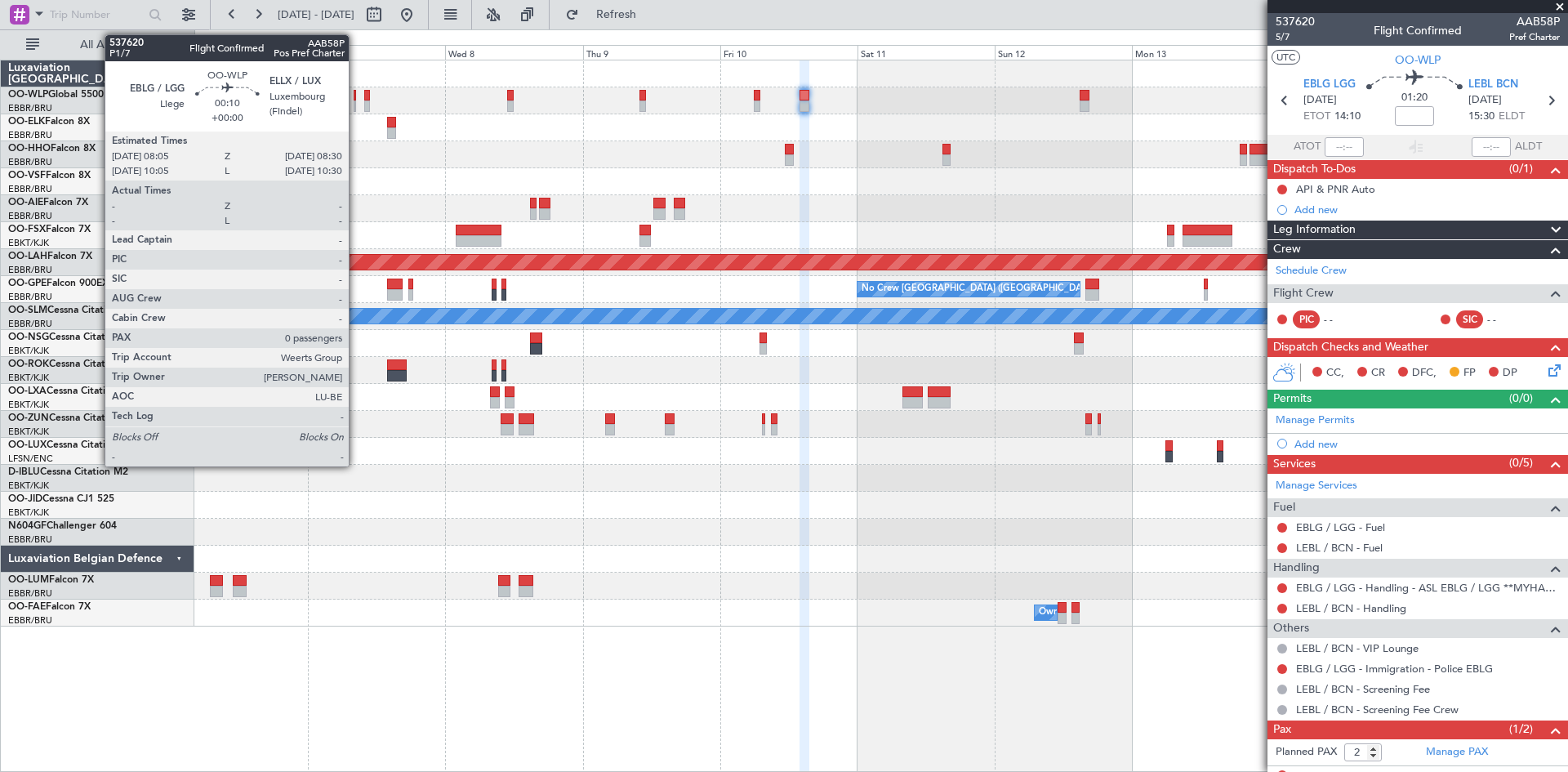
click at [356, 98] on div at bounding box center [354, 95] width 3 height 11
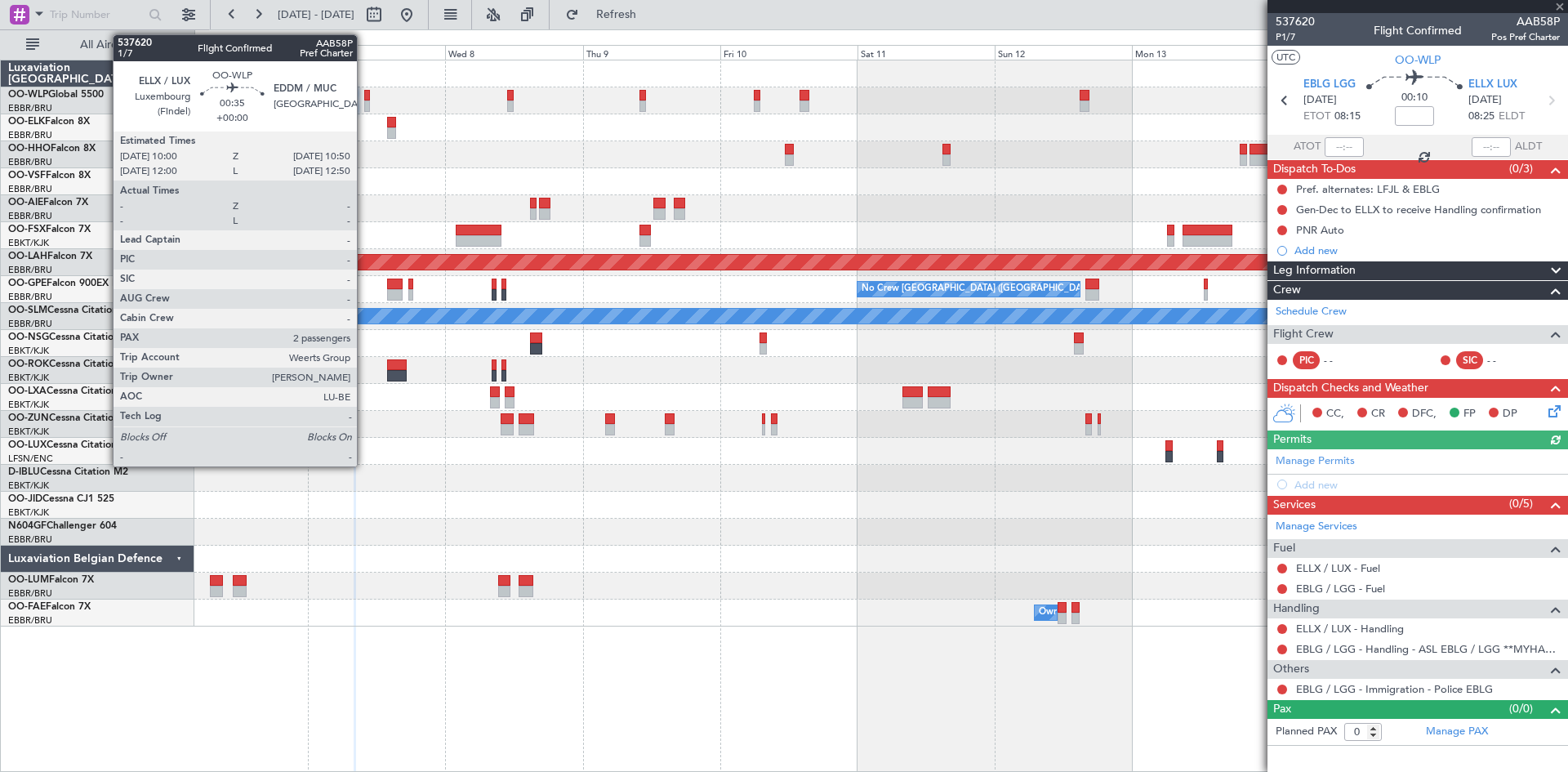
click at [365, 100] on div at bounding box center [366, 106] width 5 height 11
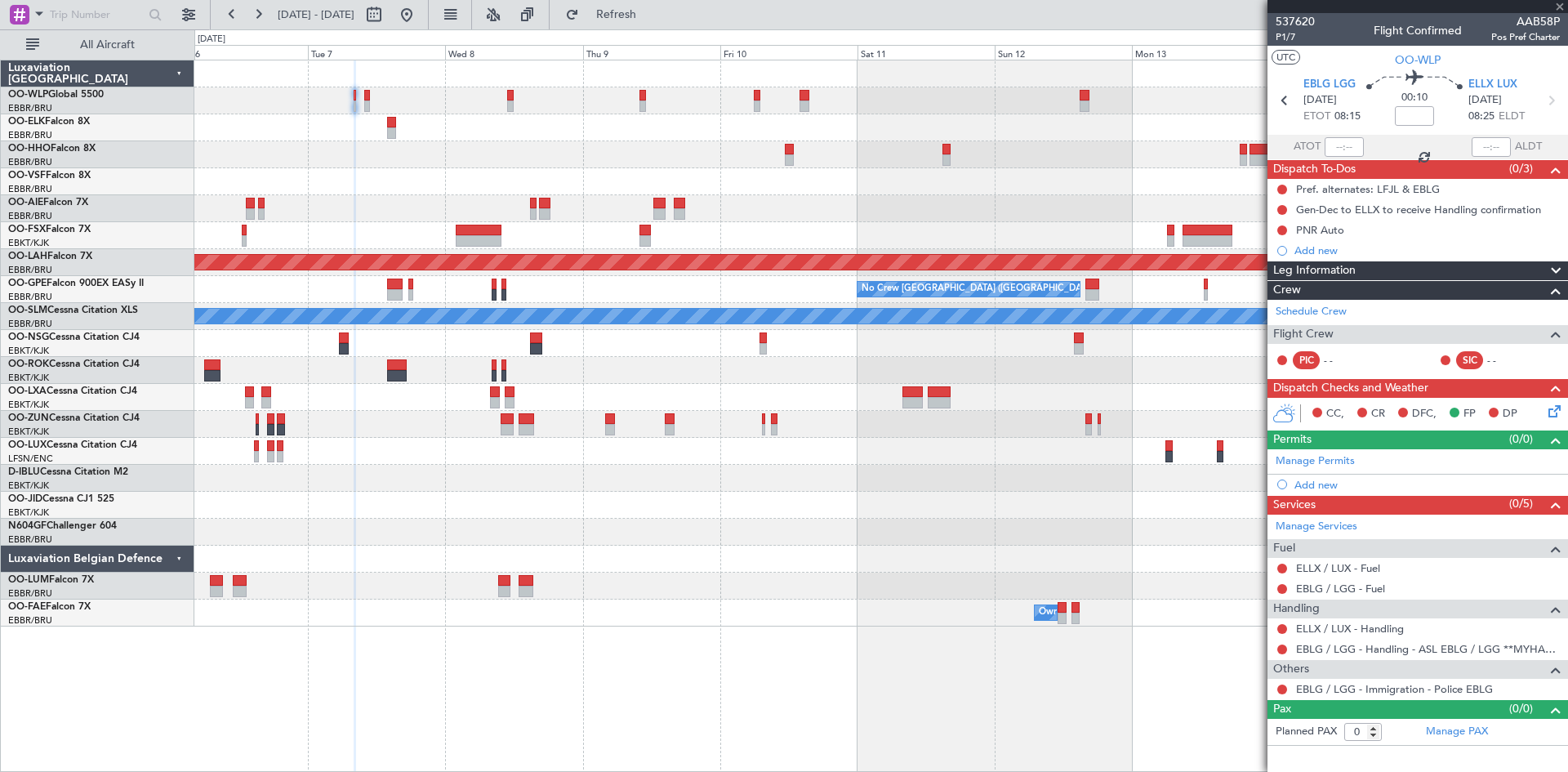
type input "2"
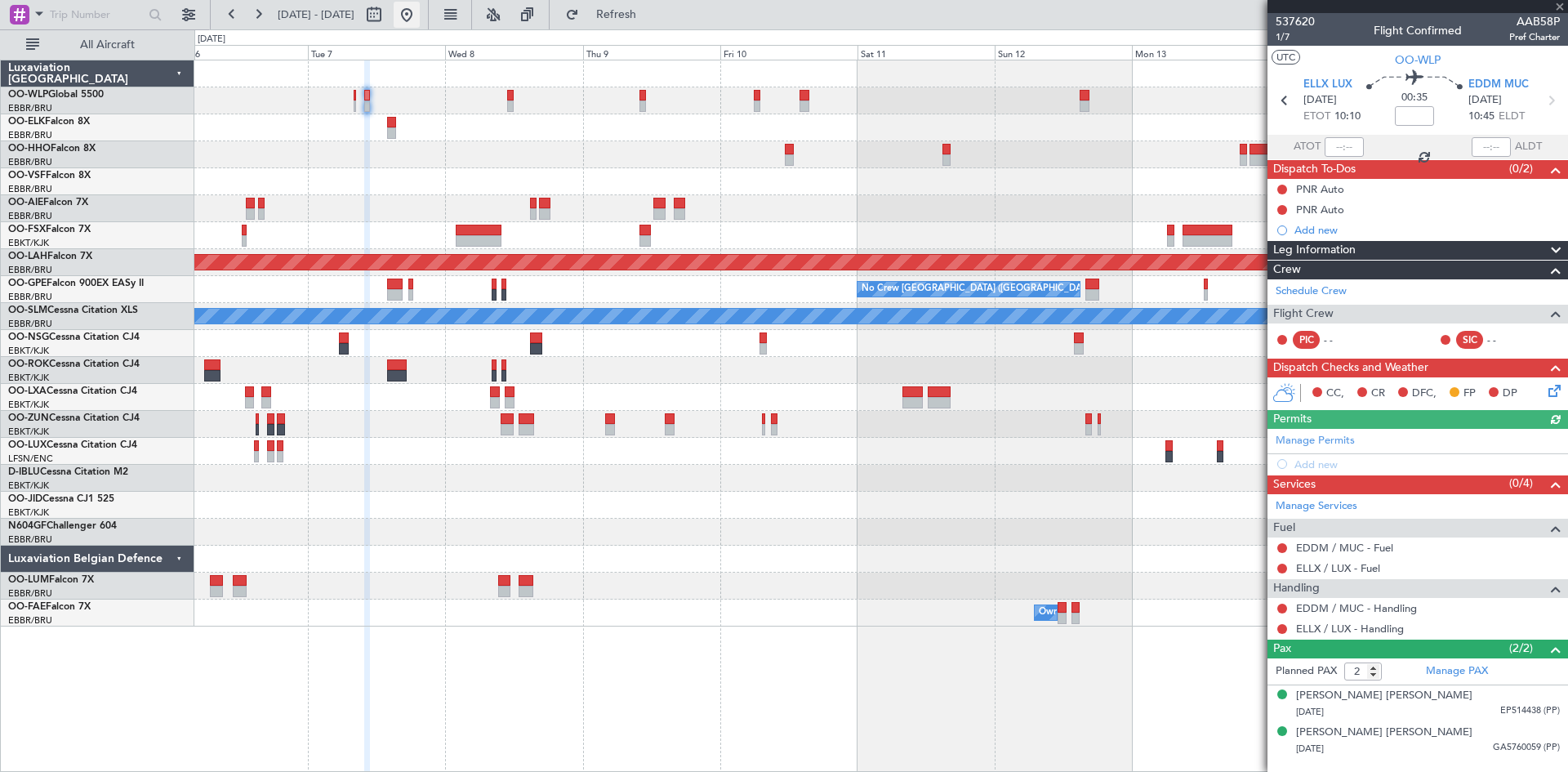
click at [419, 27] on button at bounding box center [407, 15] width 26 height 26
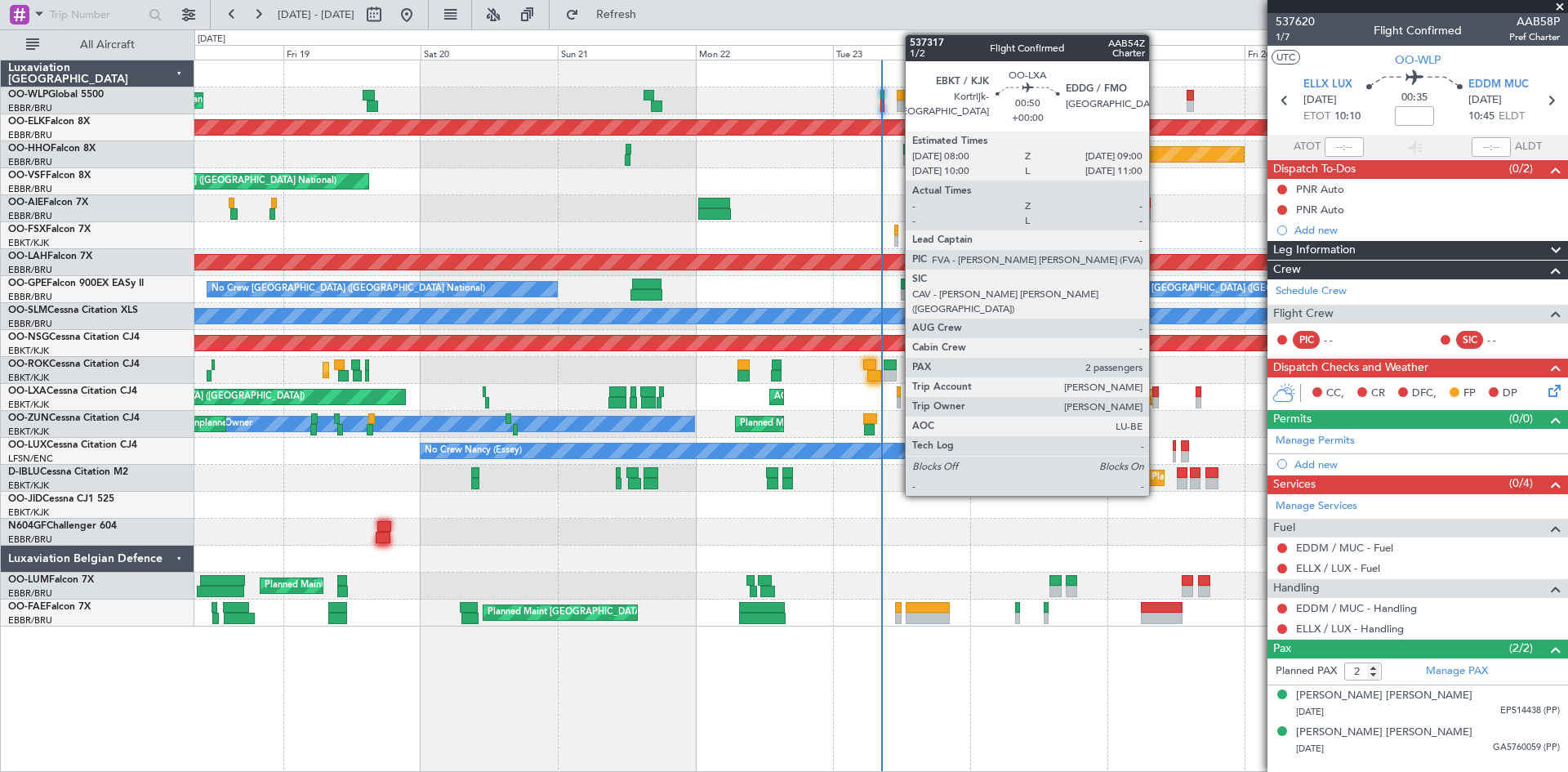
click at [1156, 395] on div at bounding box center [1155, 392] width 7 height 11
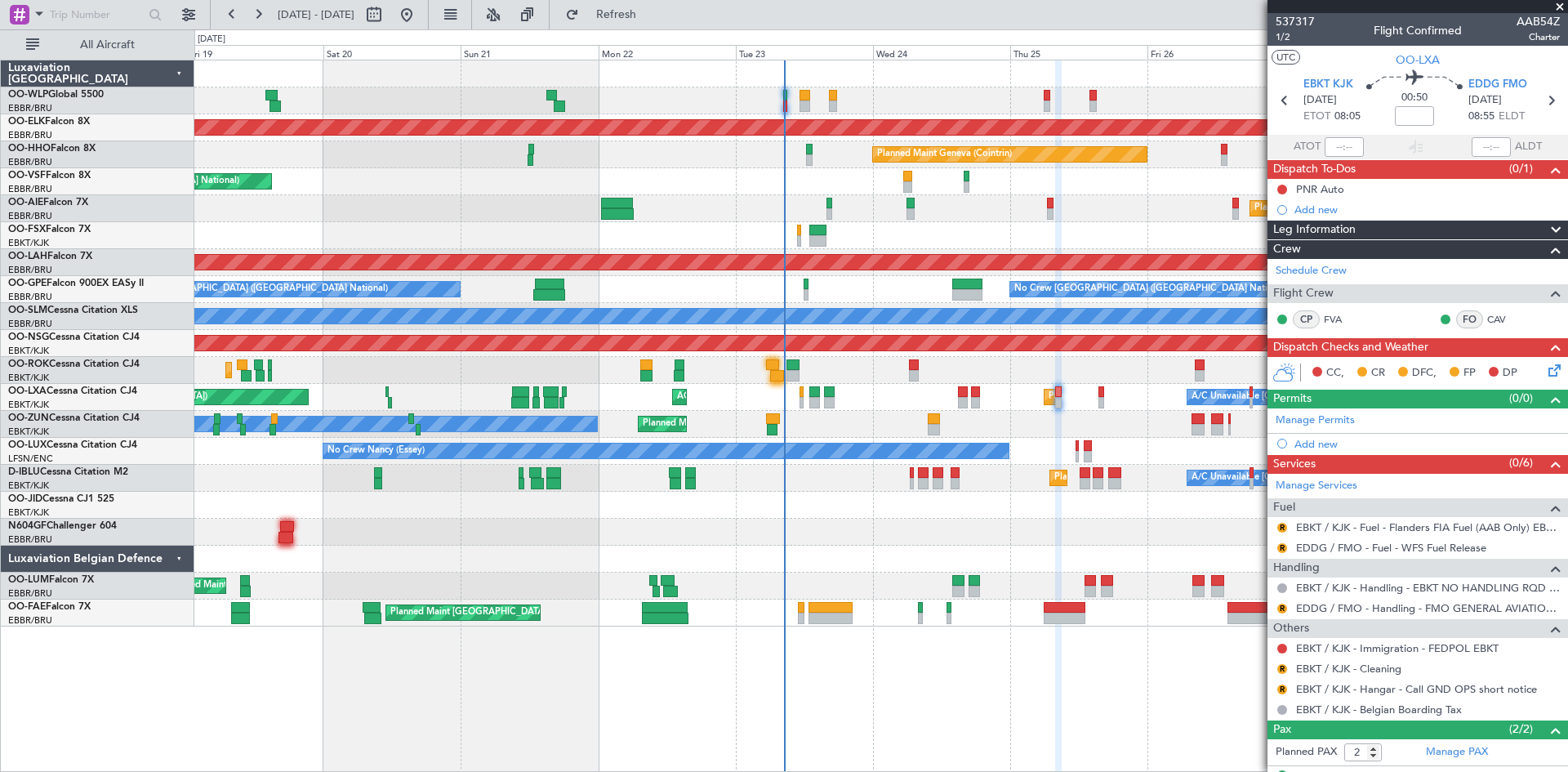
click at [1032, 459] on div "Planned Maint Liege Planned Maint [GEOGRAPHIC_DATA]-[GEOGRAPHIC_DATA] Planned M…" at bounding box center [880, 343] width 1372 height 566
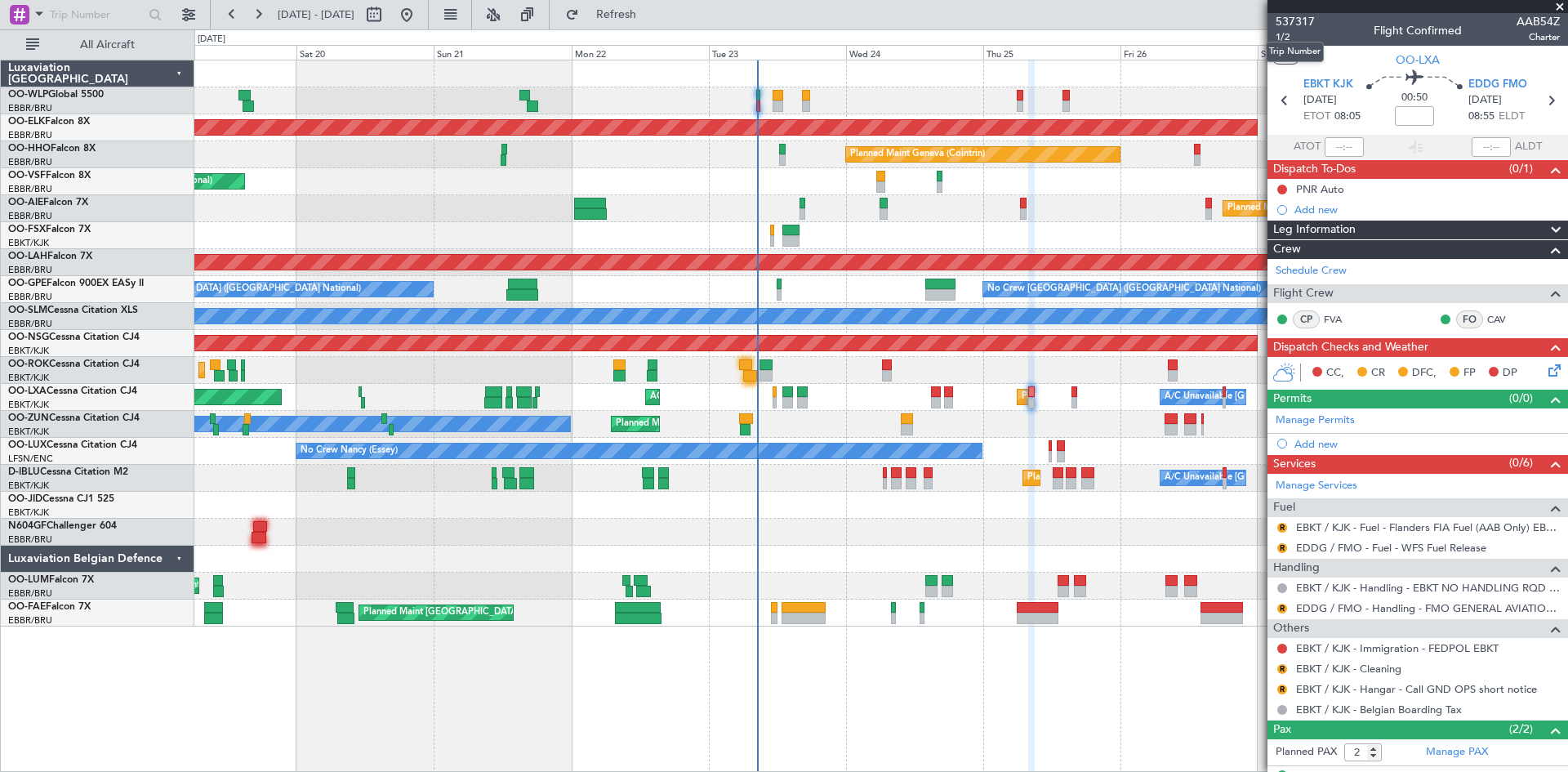
click at [1288, 35] on mat-tooltip-component "Trip Number" at bounding box center [1295, 52] width 81 height 43
click at [1285, 41] on span "1/2" at bounding box center [1294, 37] width 39 height 14
click at [1280, 669] on button "R" at bounding box center [1282, 669] width 9 height 9
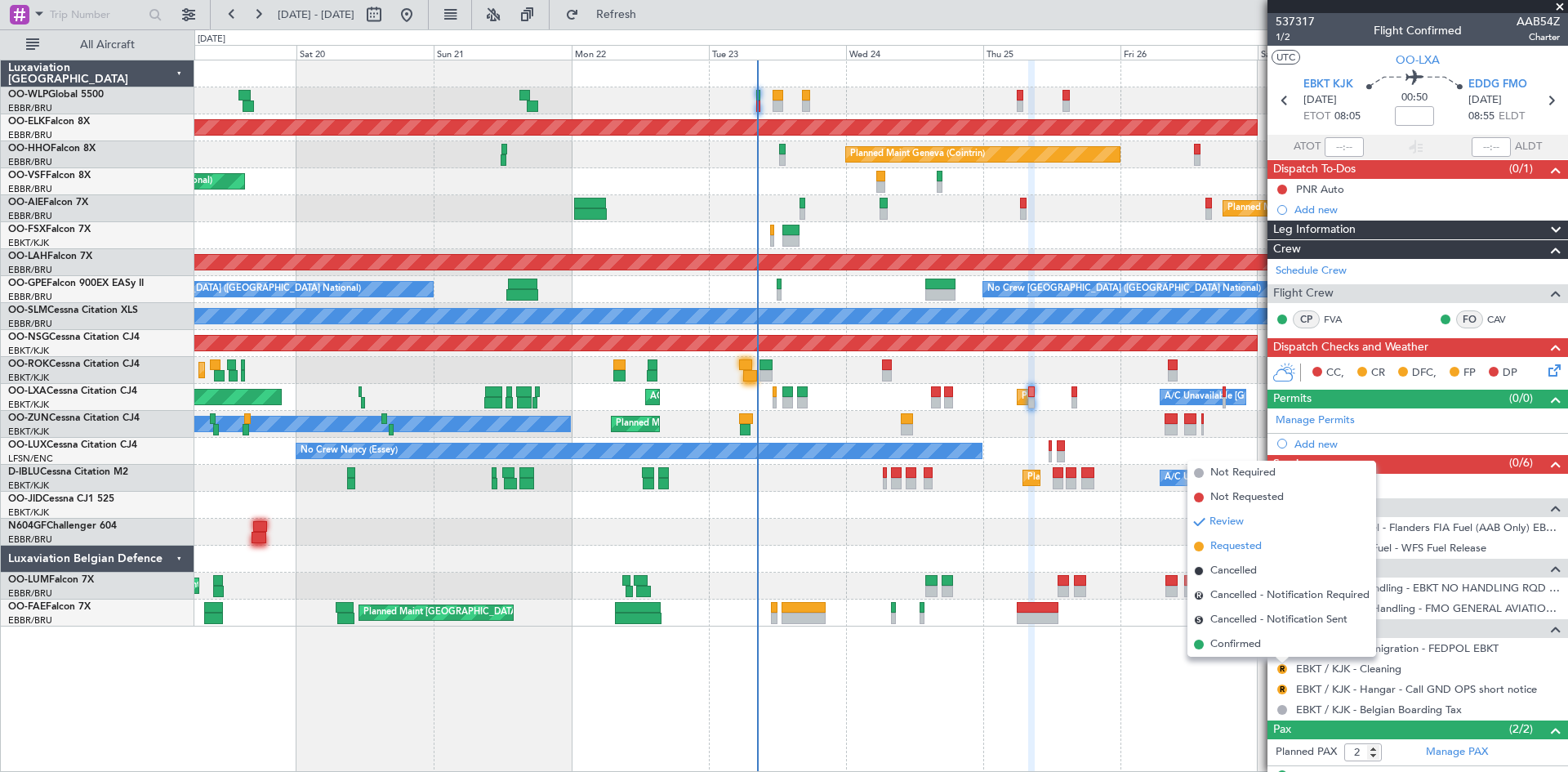
click at [1260, 535] on li "Requested" at bounding box center [1282, 546] width 189 height 25
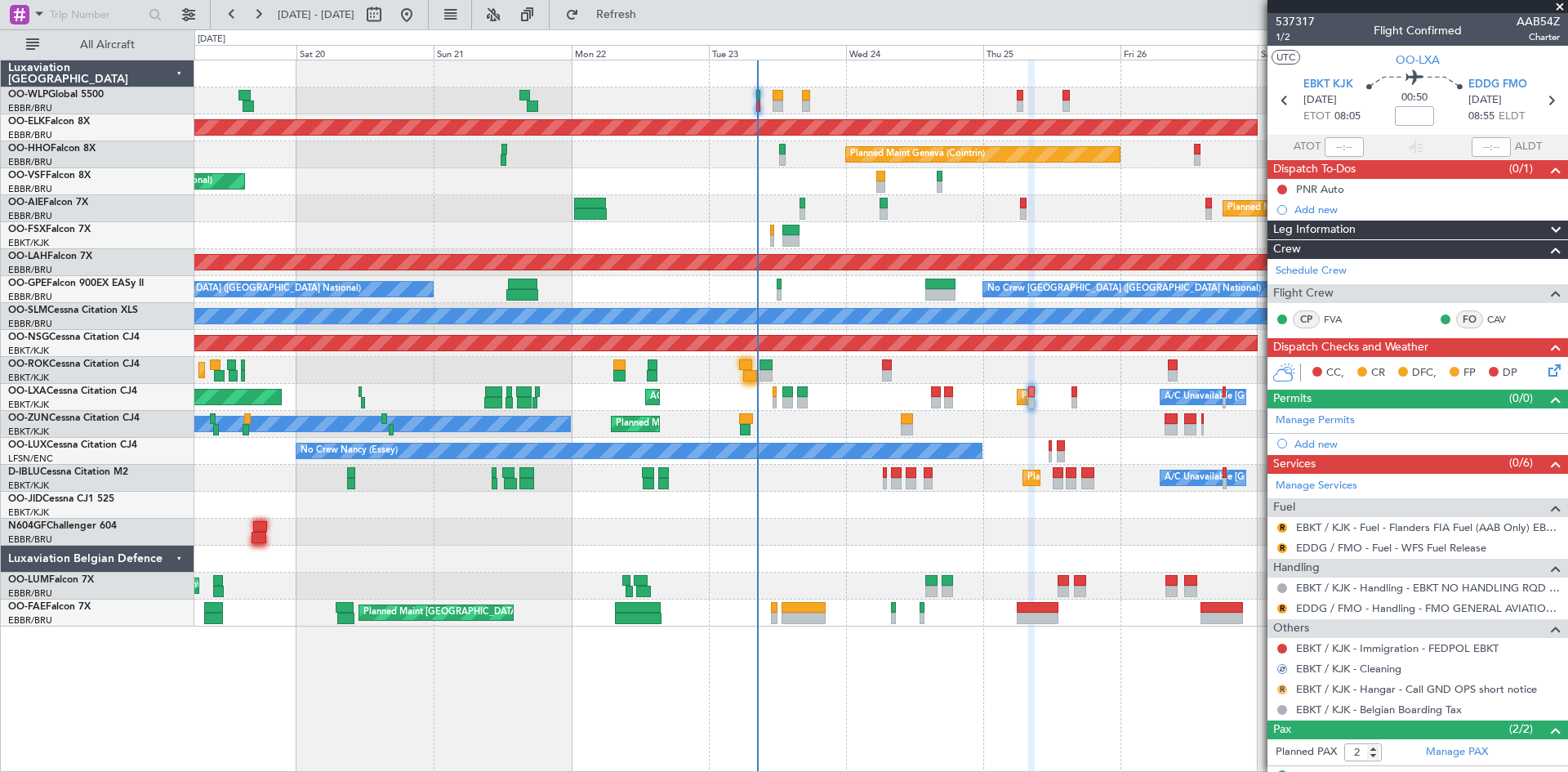
click at [1286, 687] on button "R" at bounding box center [1282, 689] width 9 height 9
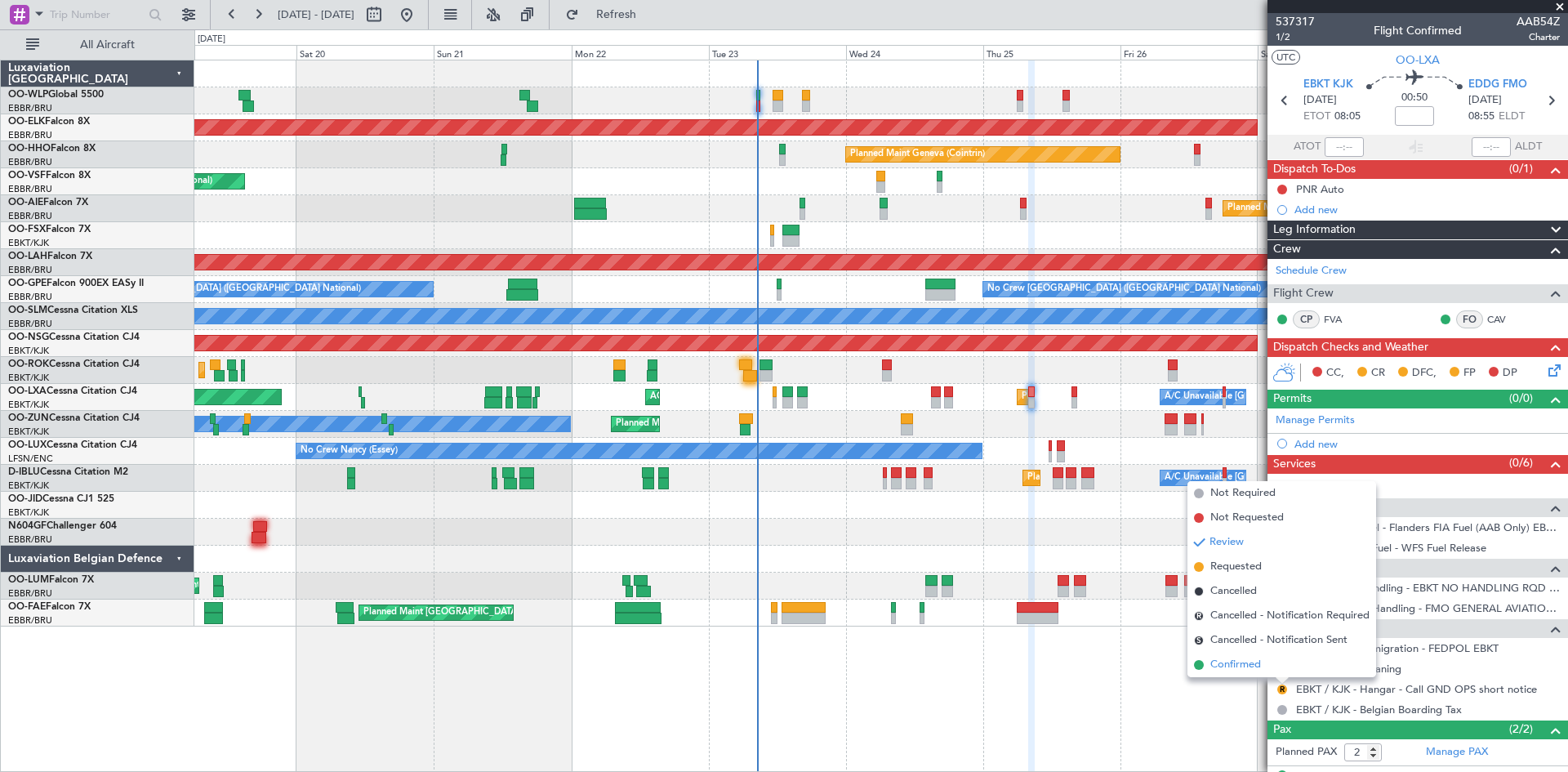
click at [1274, 667] on li "Confirmed" at bounding box center [1282, 665] width 189 height 25
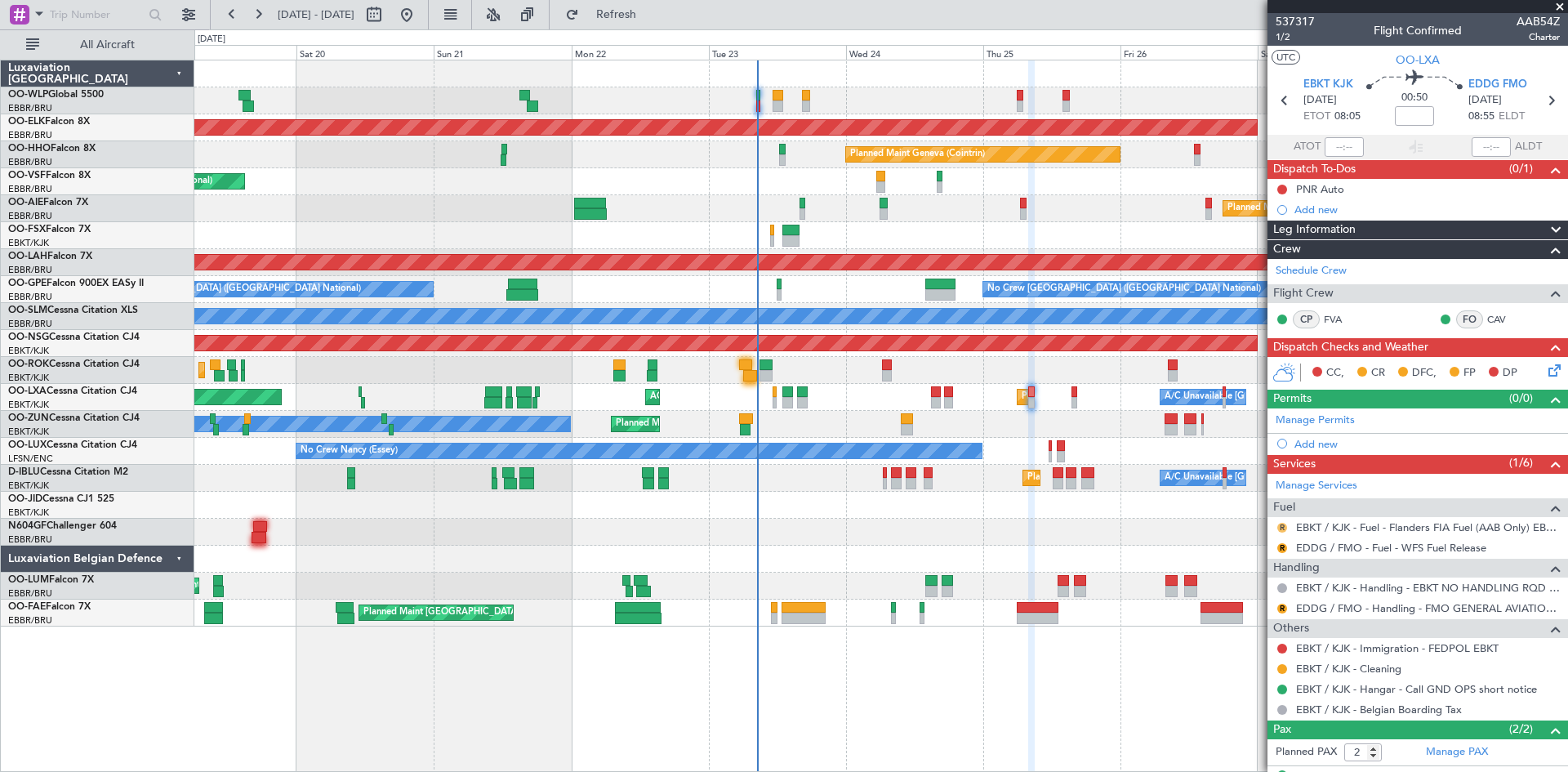
click at [1284, 529] on button "R" at bounding box center [1282, 527] width 9 height 9
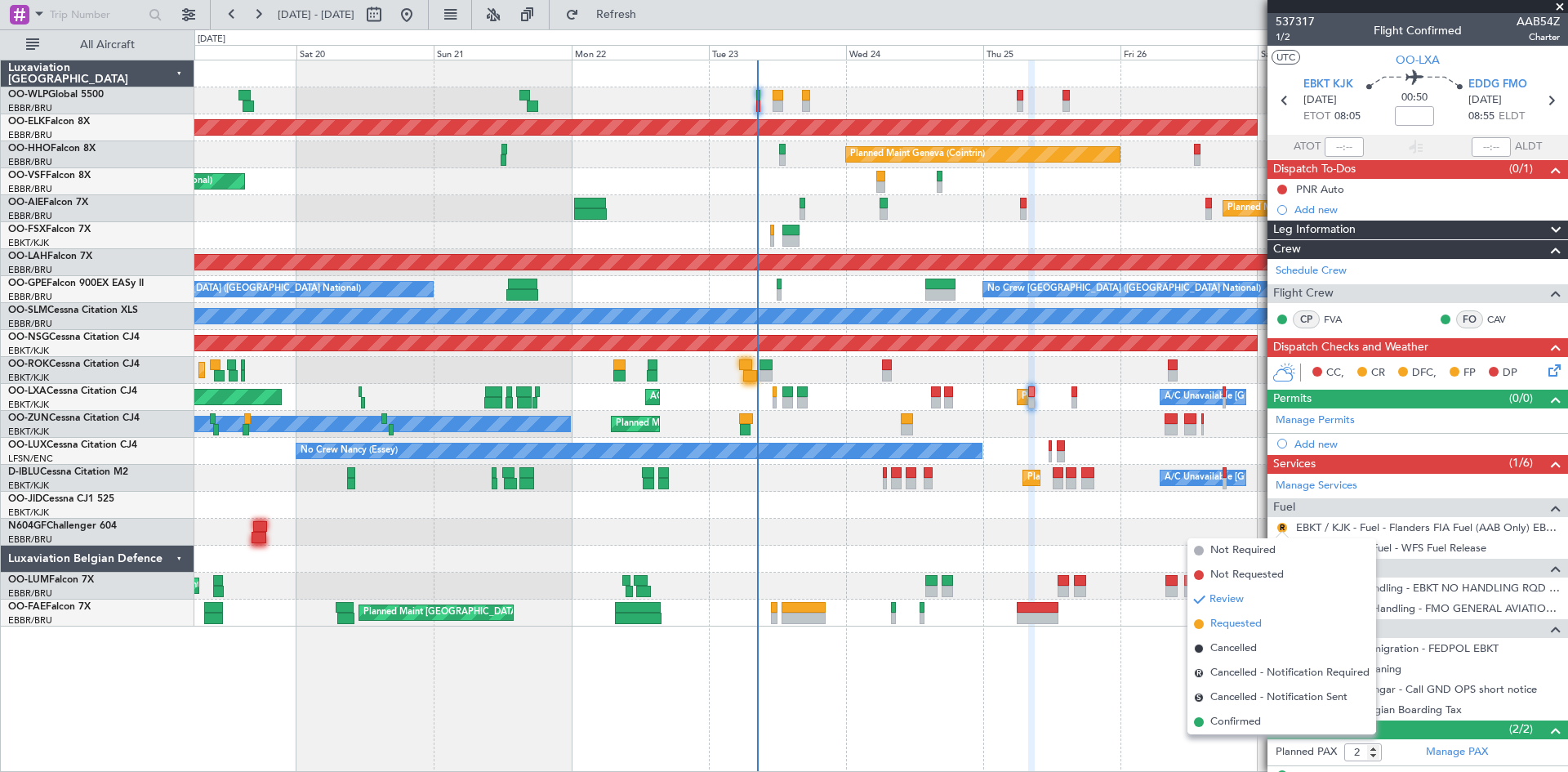
click at [1264, 620] on li "Requested" at bounding box center [1282, 624] width 189 height 25
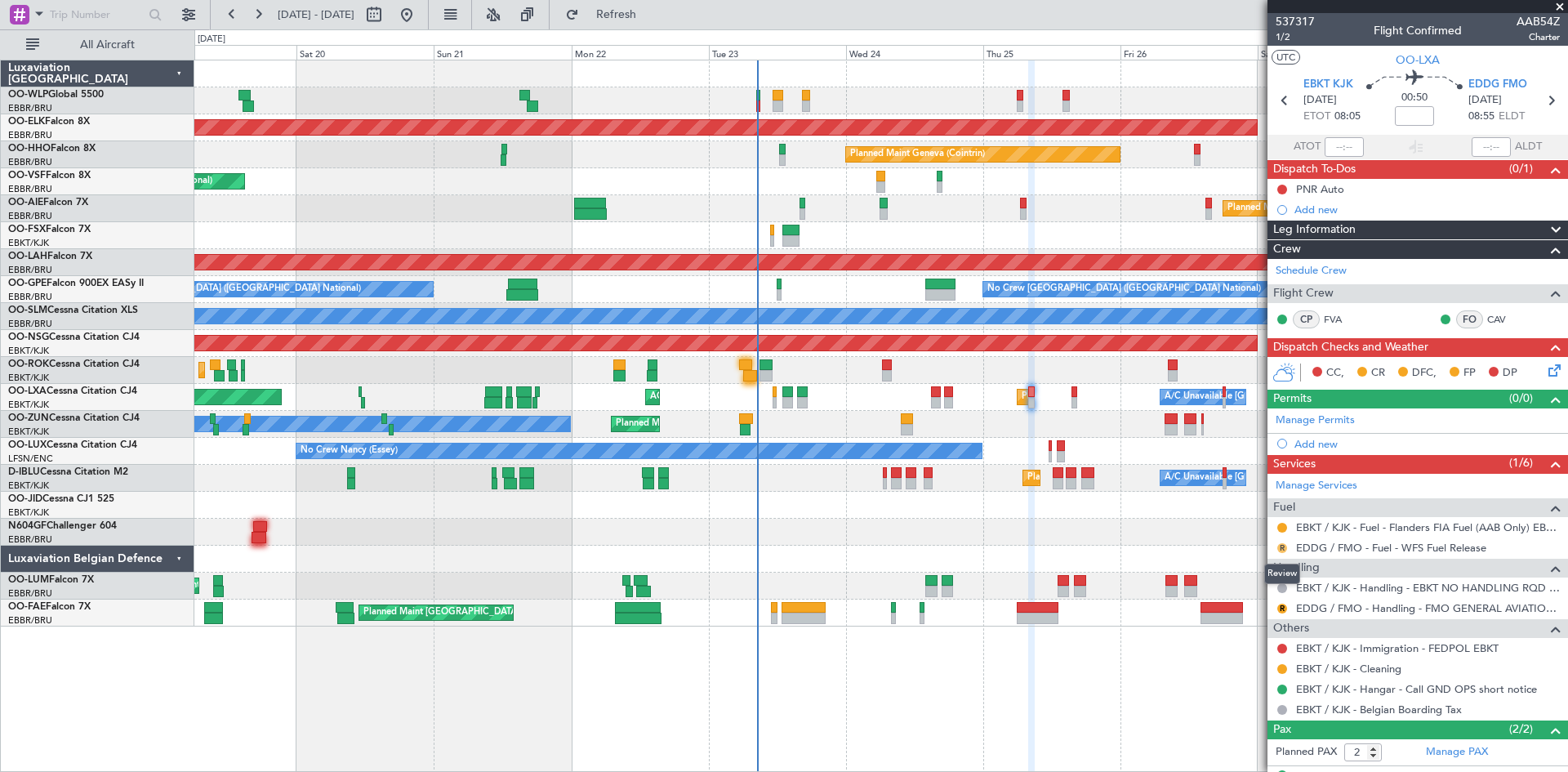
click at [1280, 545] on button "R" at bounding box center [1282, 548] width 9 height 9
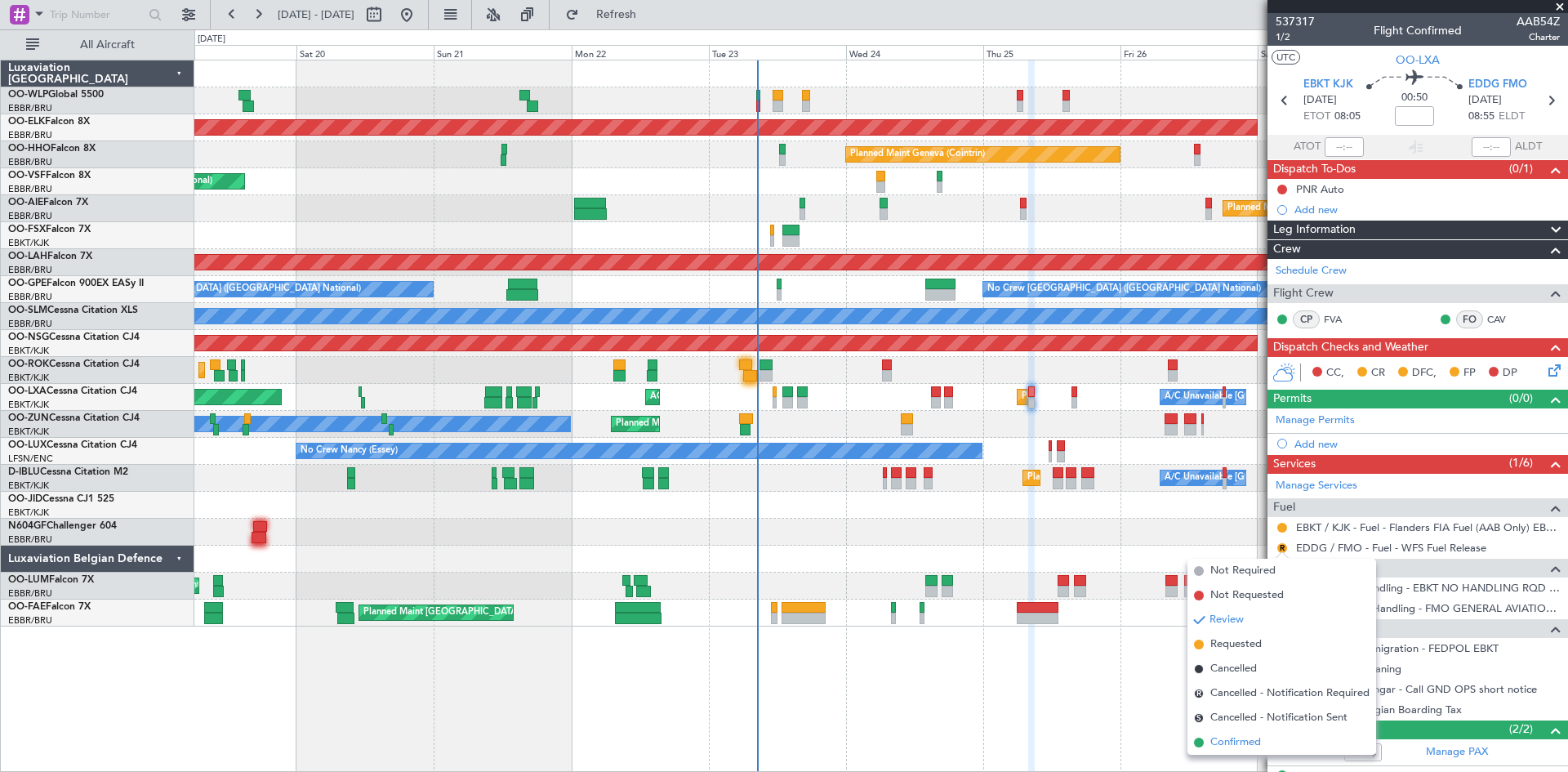
click at [1235, 738] on span "Confirmed" at bounding box center [1236, 742] width 51 height 16
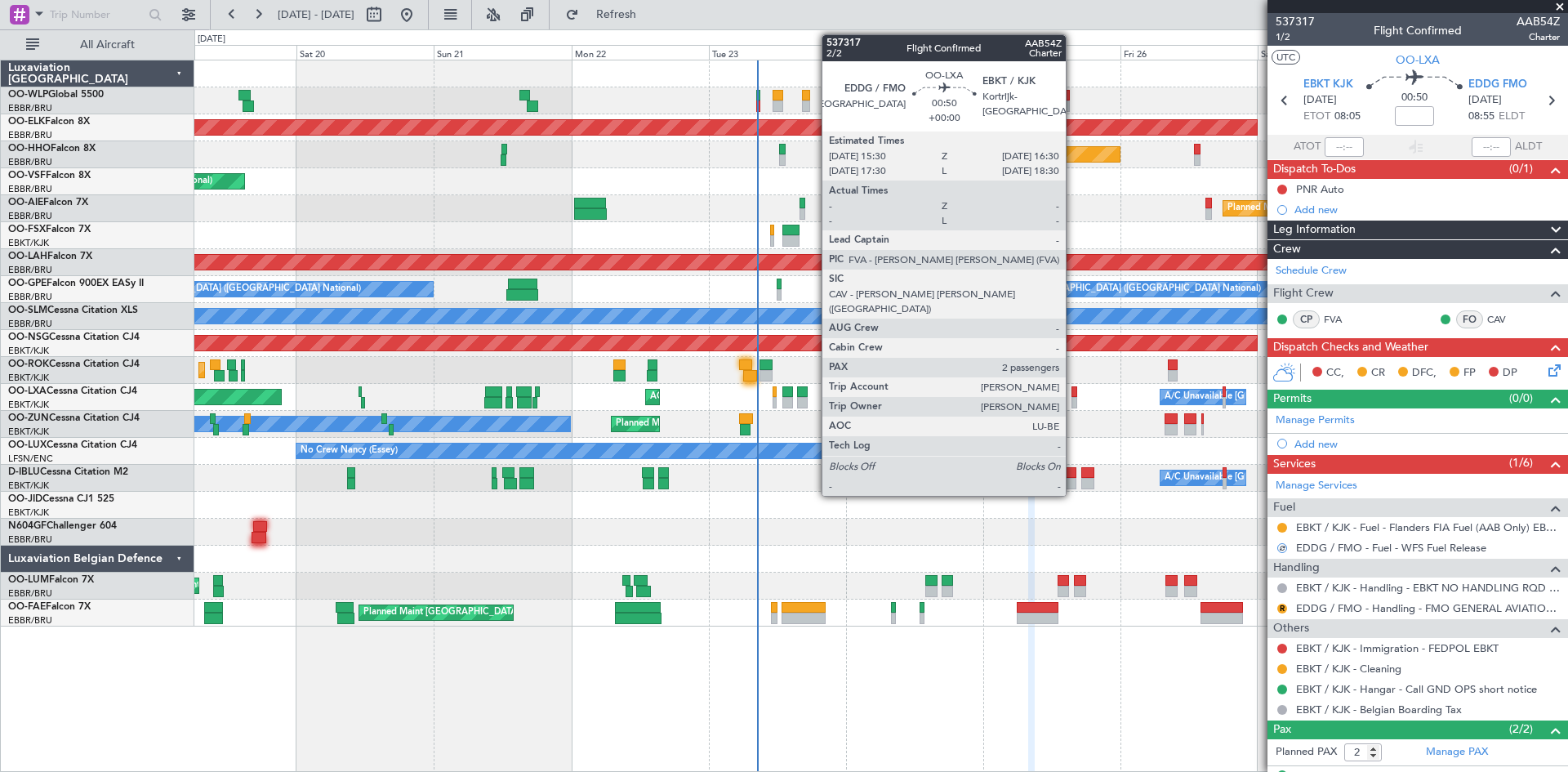
click at [1073, 399] on div at bounding box center [1074, 403] width 7 height 11
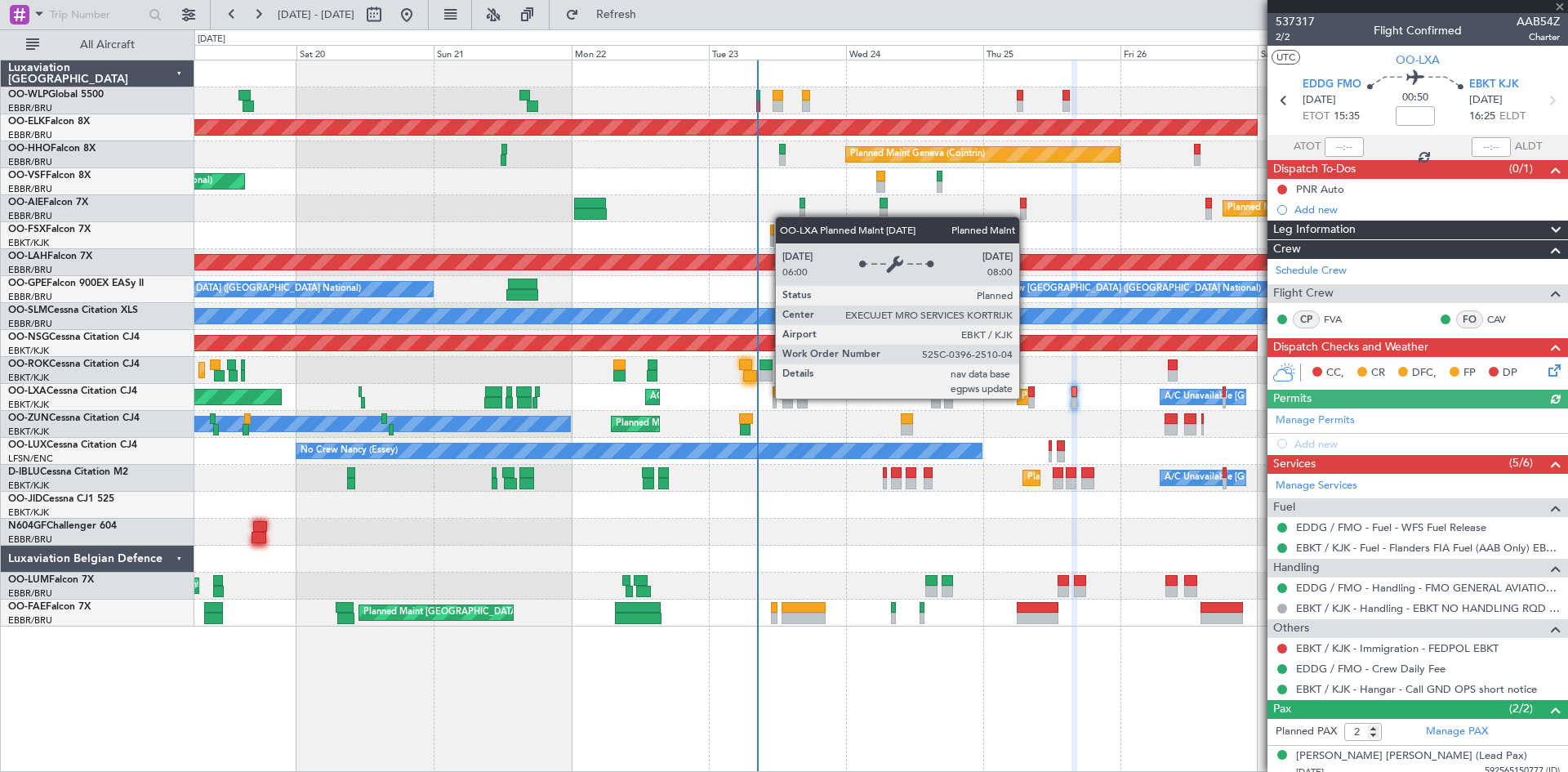
click at [1027, 398] on div "Planned Maint Kortrijk-[GEOGRAPHIC_DATA]" at bounding box center [1116, 397] width 190 height 25
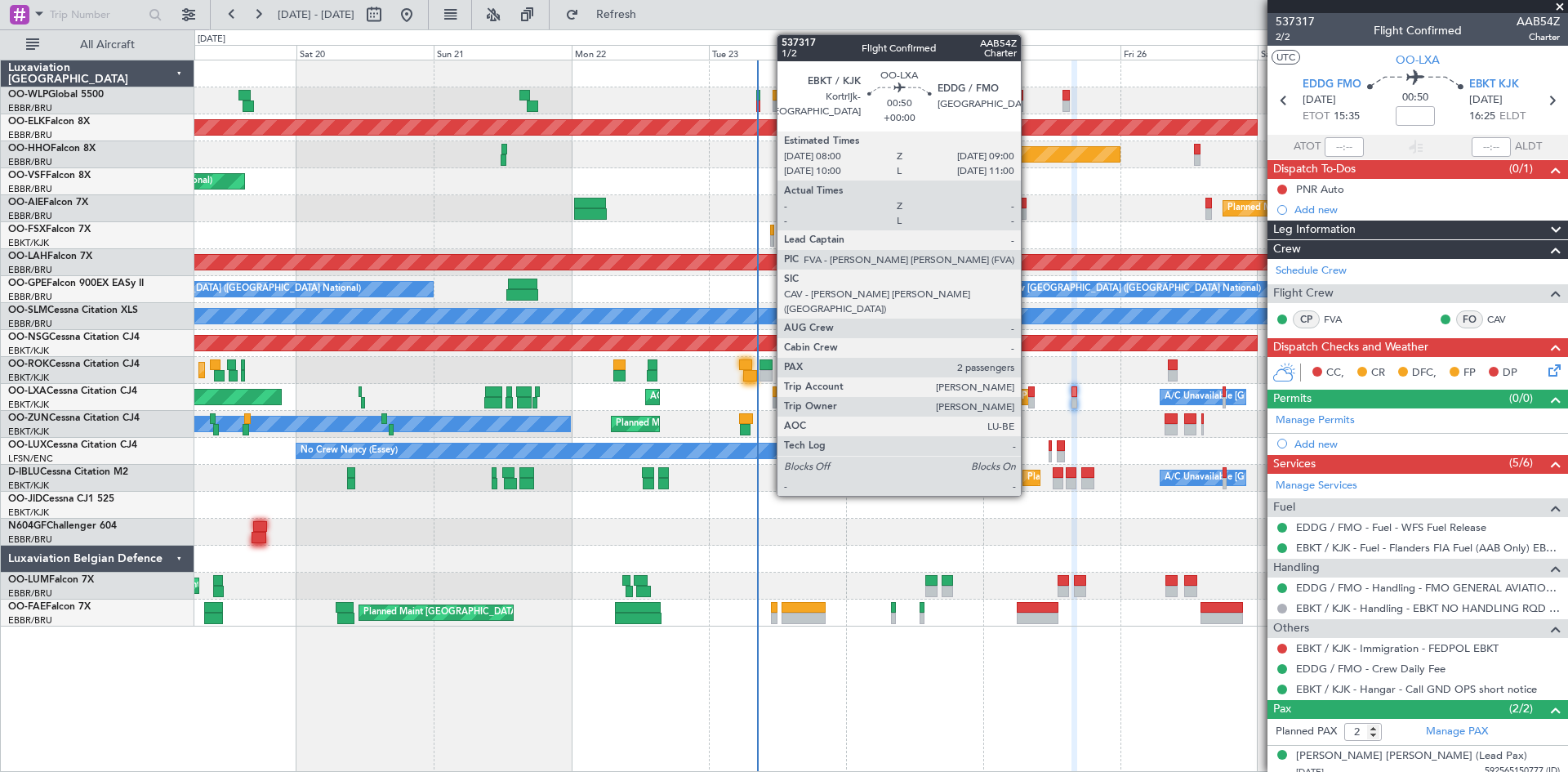
click at [1029, 398] on div at bounding box center [1031, 403] width 7 height 11
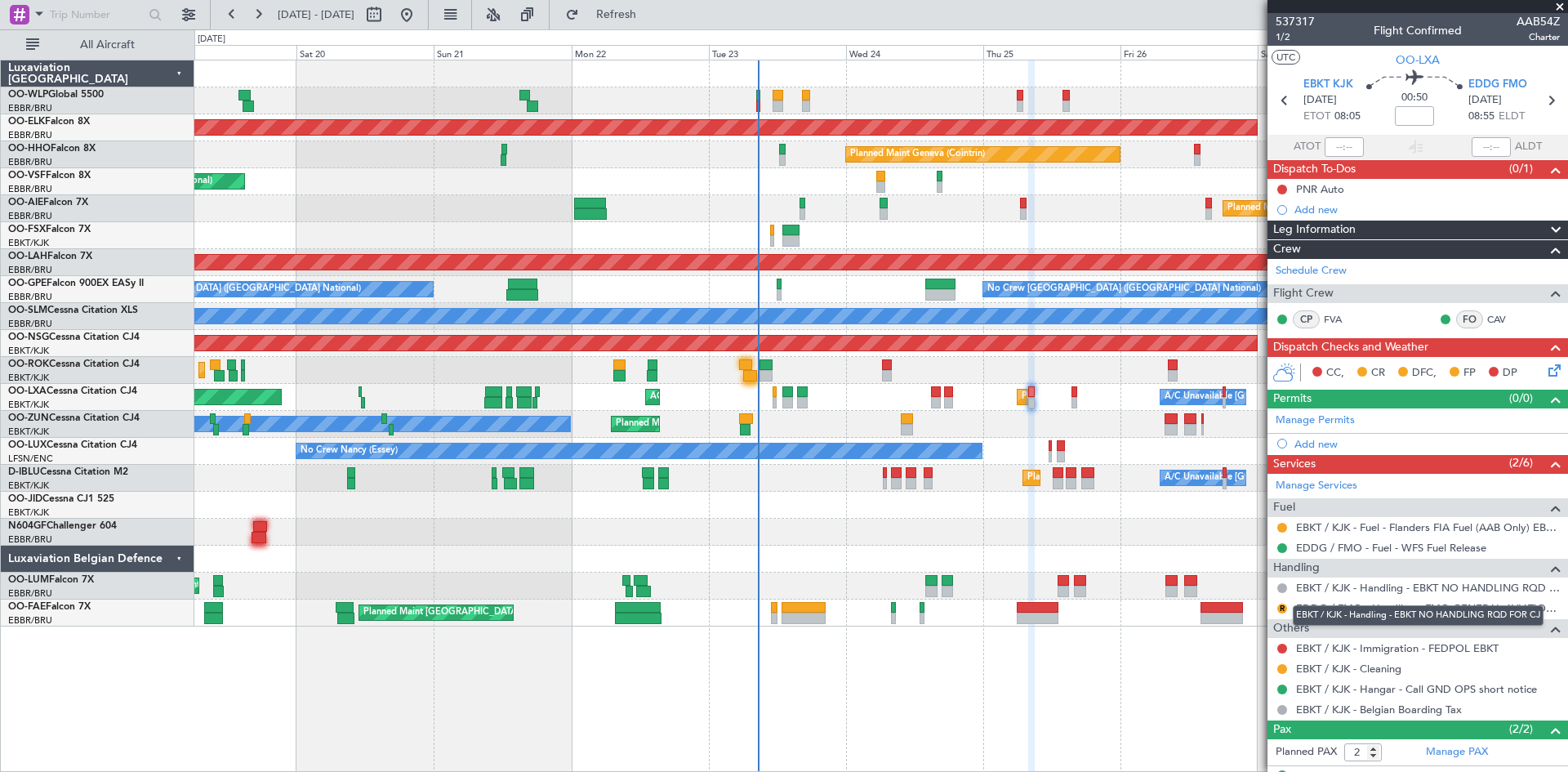
click at [1358, 606] on div "EBKT / KJK - Handling - EBKT NO HANDLING RQD FOR CJ" at bounding box center [1417, 616] width 250 height 21
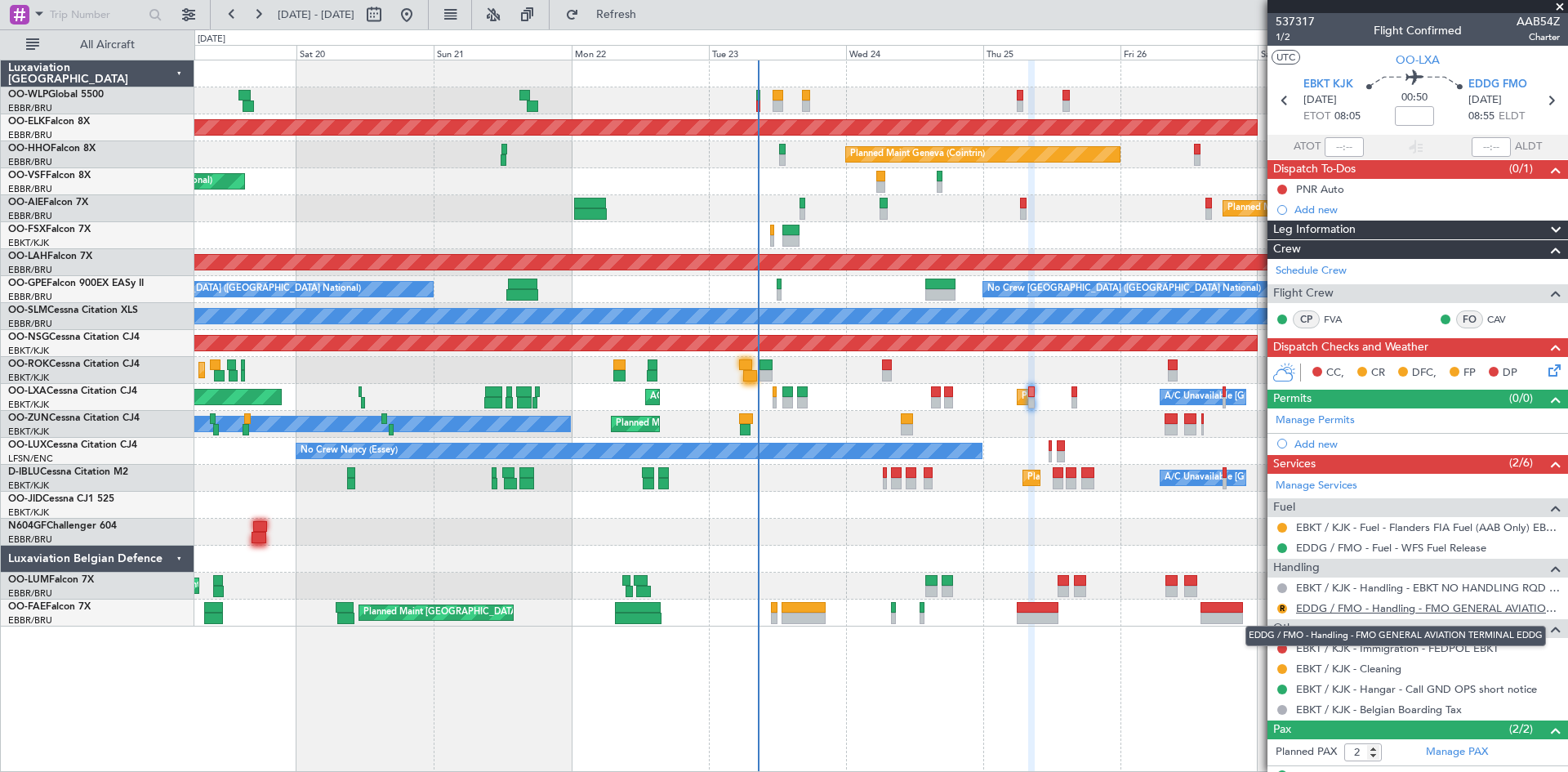
click at [1383, 606] on link "EDDG / FMO - Handling - FMO GENERAL AVIATION TERMINAL EDDG" at bounding box center [1427, 608] width 264 height 14
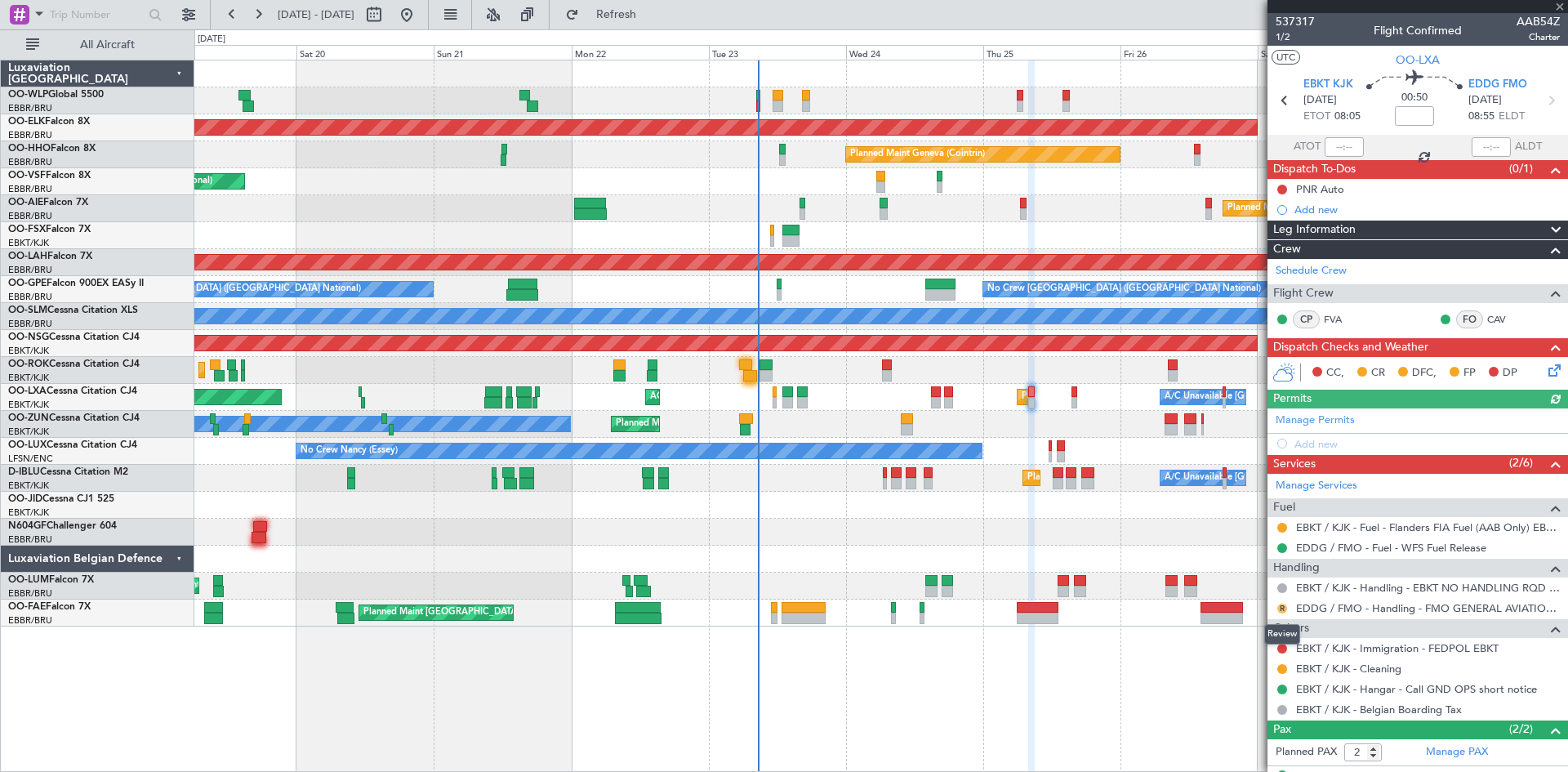
click at [1282, 609] on button "R" at bounding box center [1282, 609] width 9 height 9
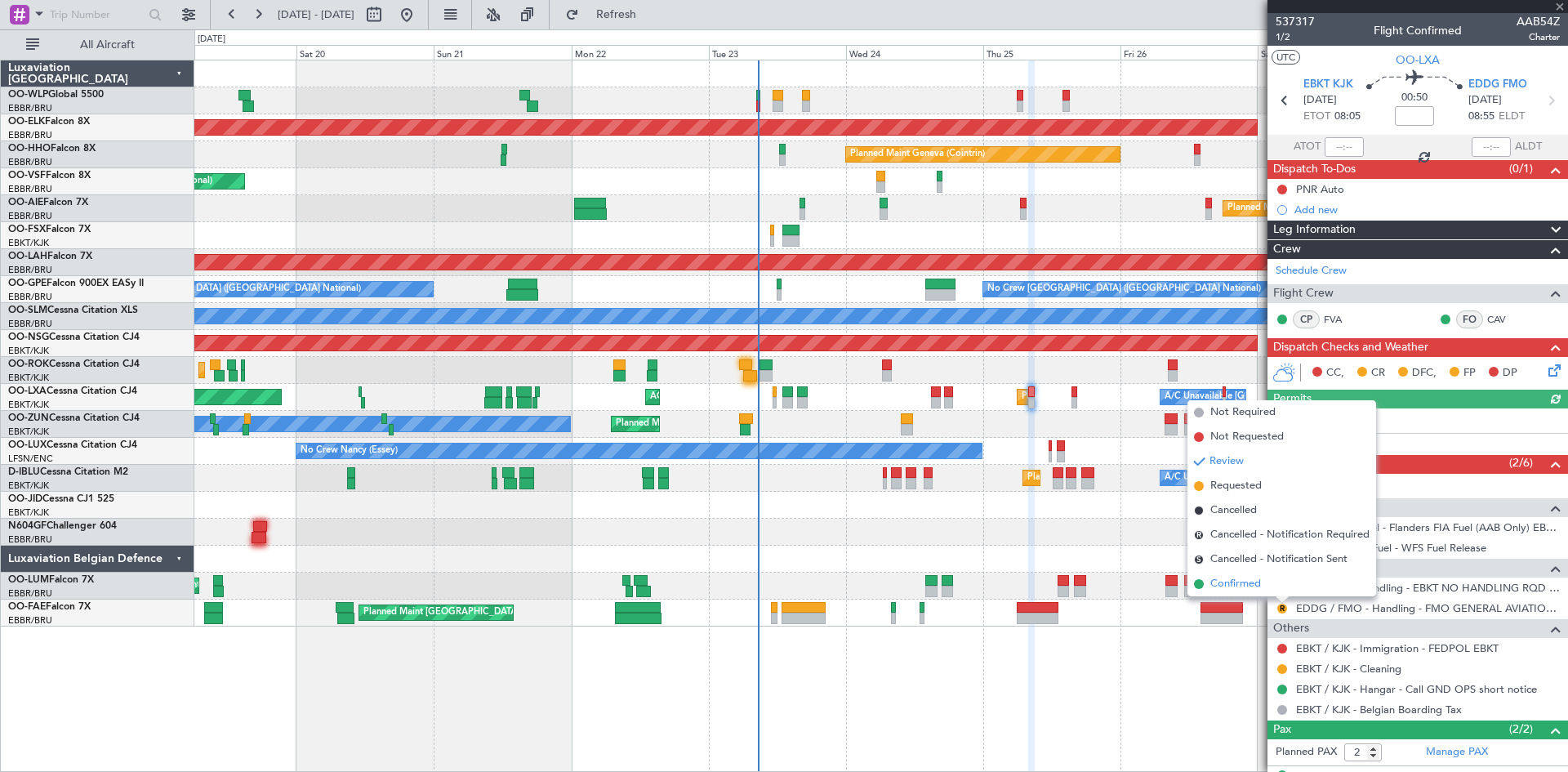
click at [1248, 585] on span "Confirmed" at bounding box center [1236, 583] width 51 height 16
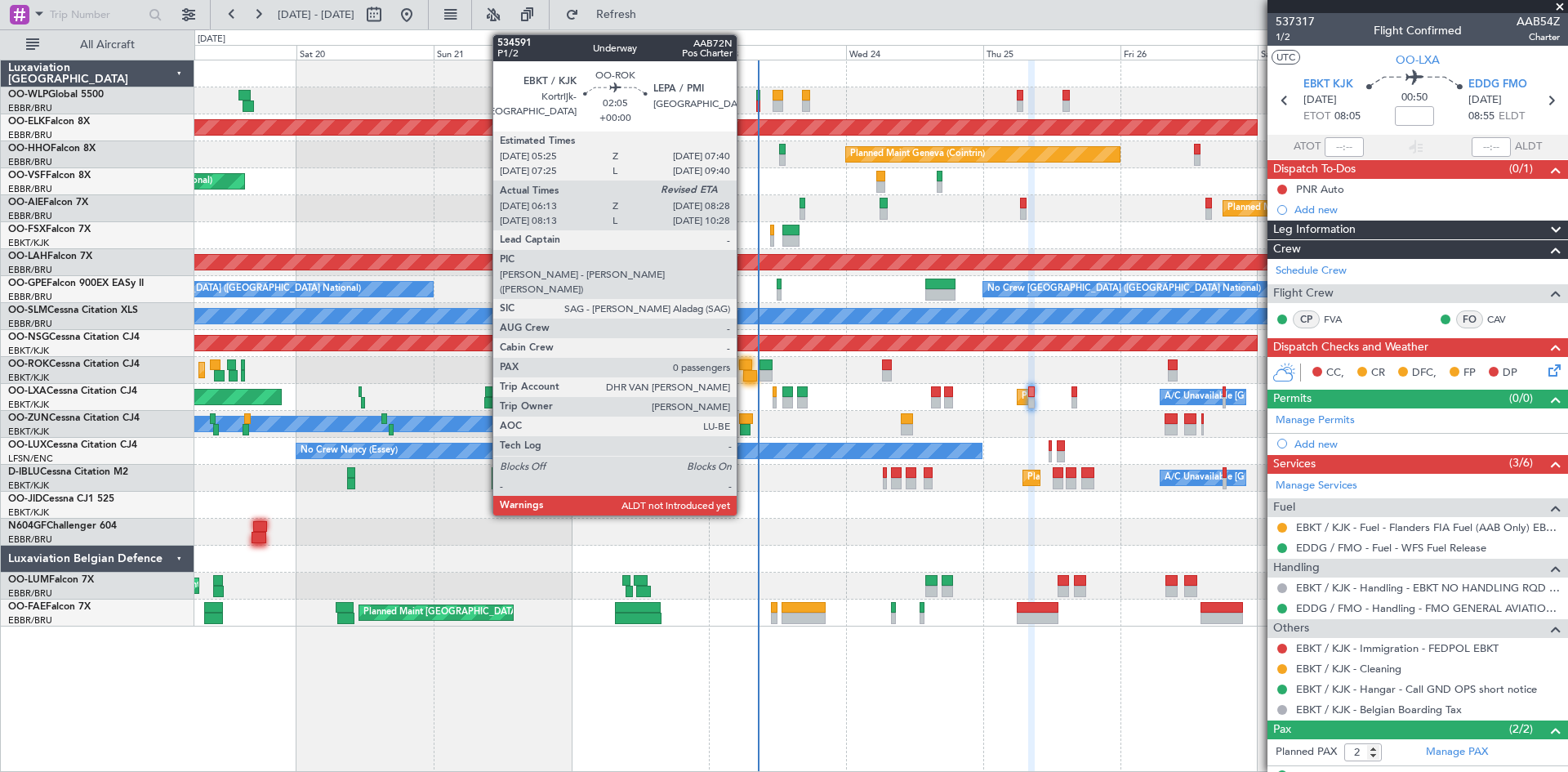
click at [744, 377] on div at bounding box center [750, 376] width 13 height 11
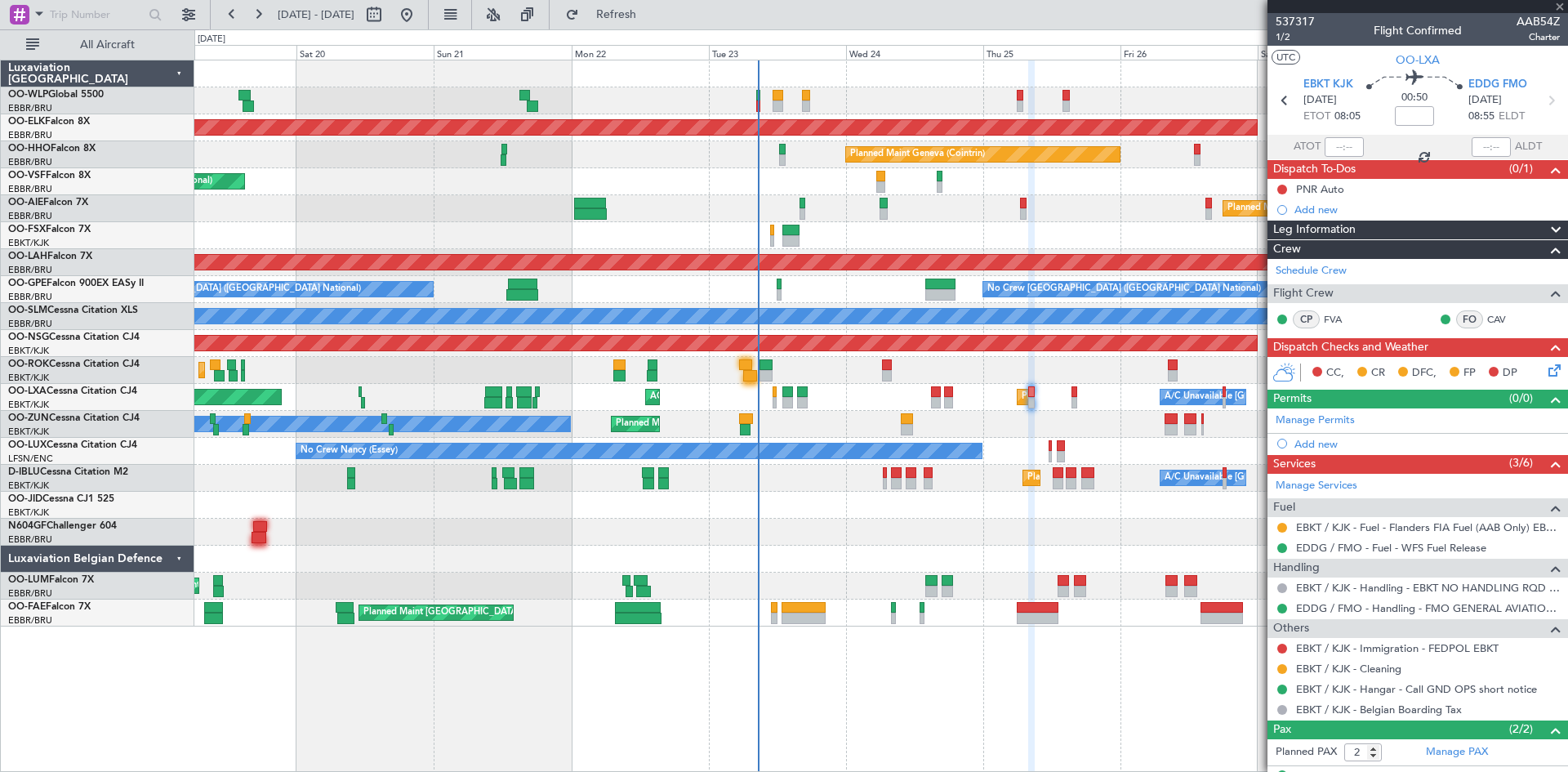
type input "06:18"
type input "0"
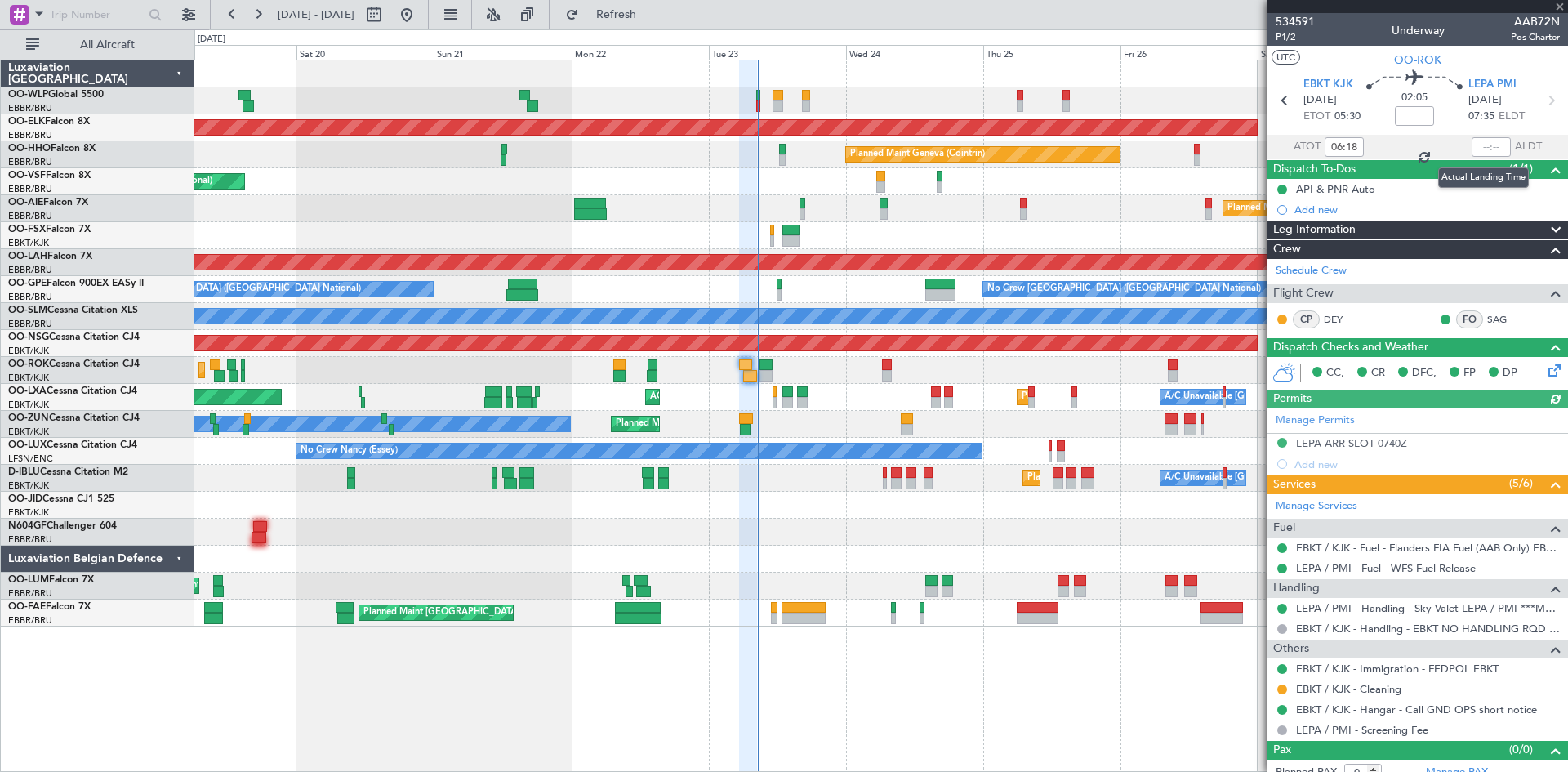
click at [1478, 149] on div at bounding box center [1491, 146] width 39 height 20
click at [1478, 149] on input "text" at bounding box center [1491, 146] width 39 height 20
click at [1532, 119] on section "EBKT KJK 23/09/2025 ETOT 05:30 02:05 LEPA PMI 23/09/2025 07:35 ELDT" at bounding box center [1418, 102] width 300 height 64
type input "08:18"
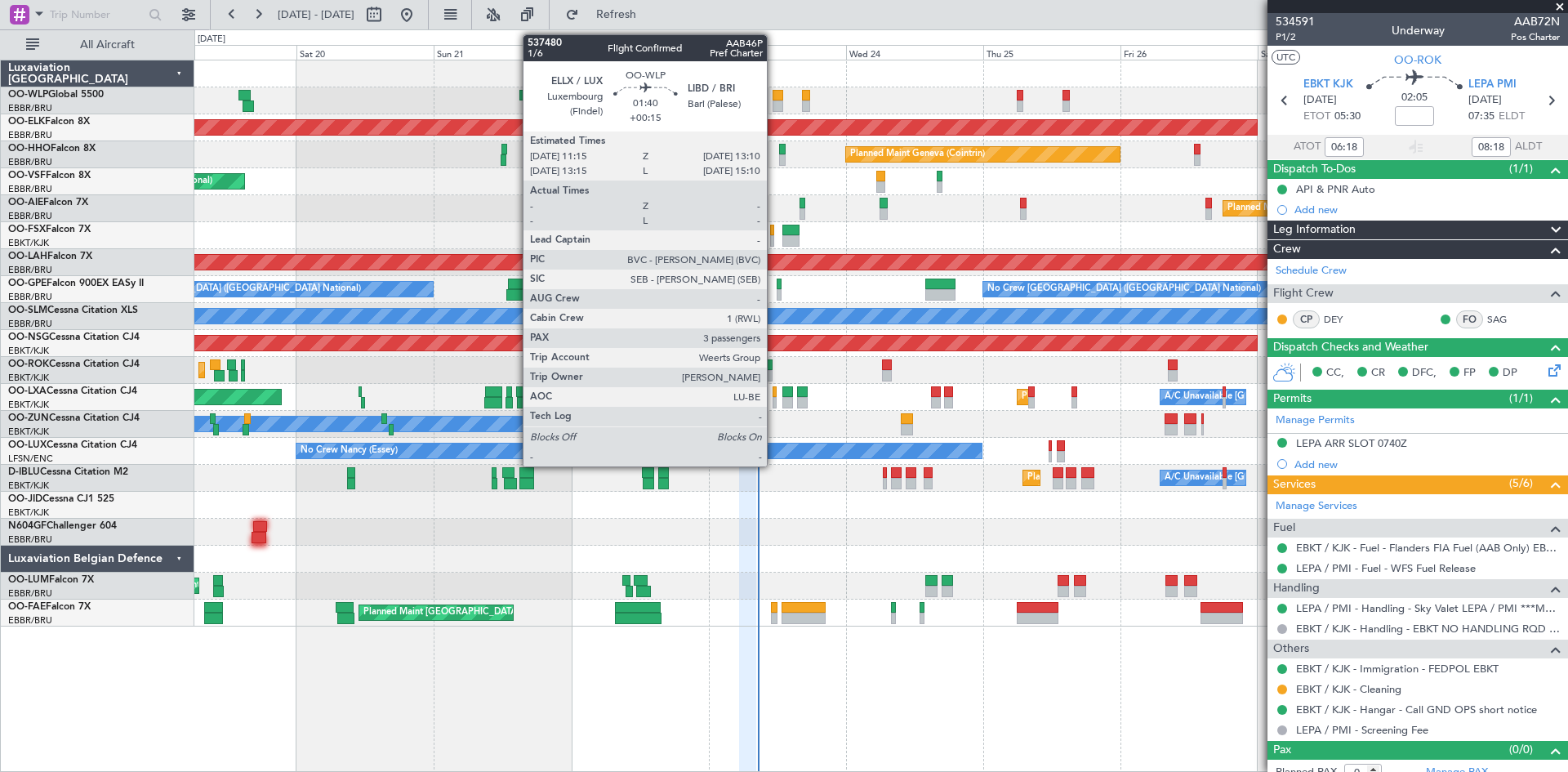
click at [775, 96] on div at bounding box center [778, 95] width 11 height 11
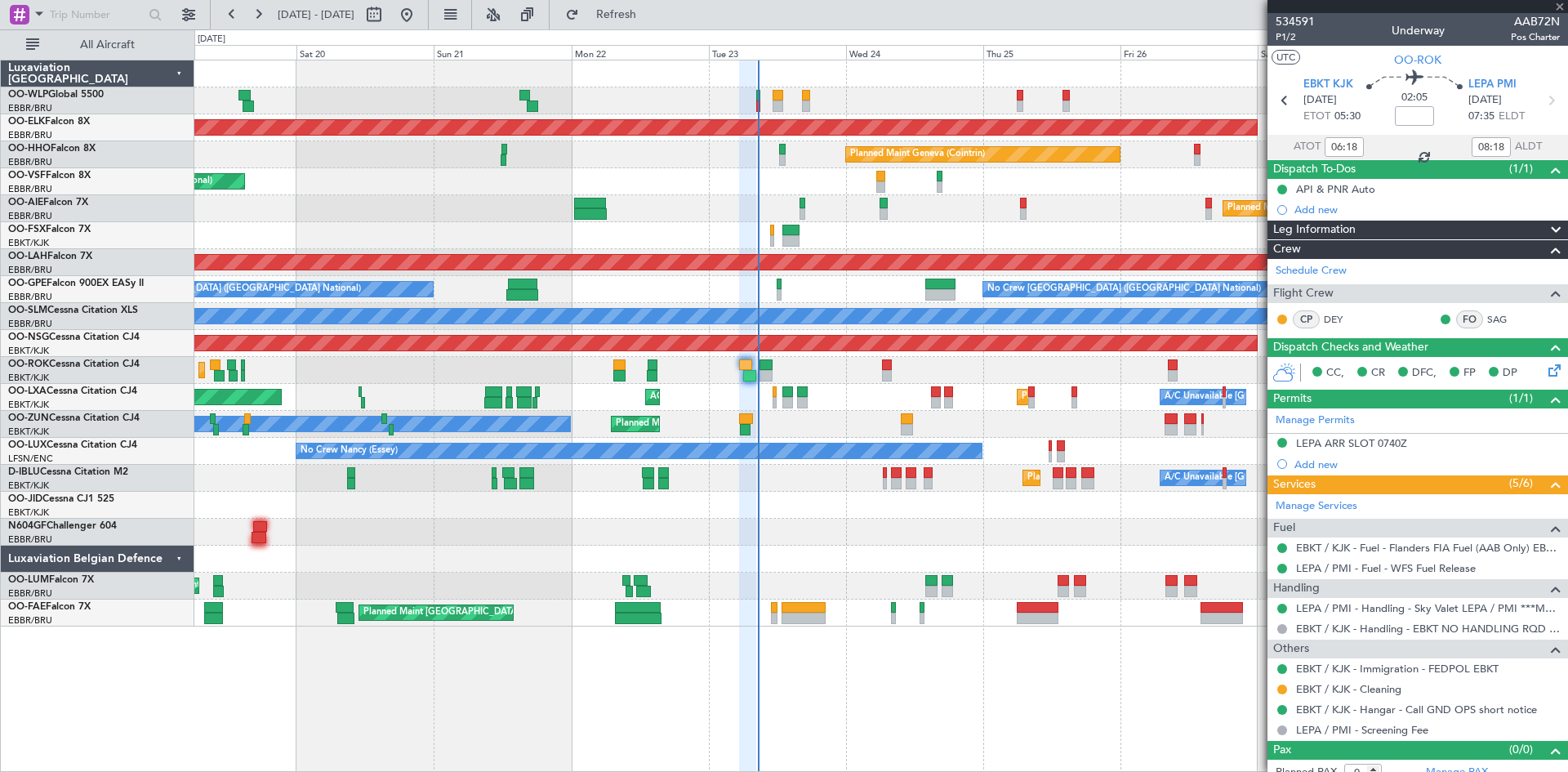
type input "+00:15"
type input "3"
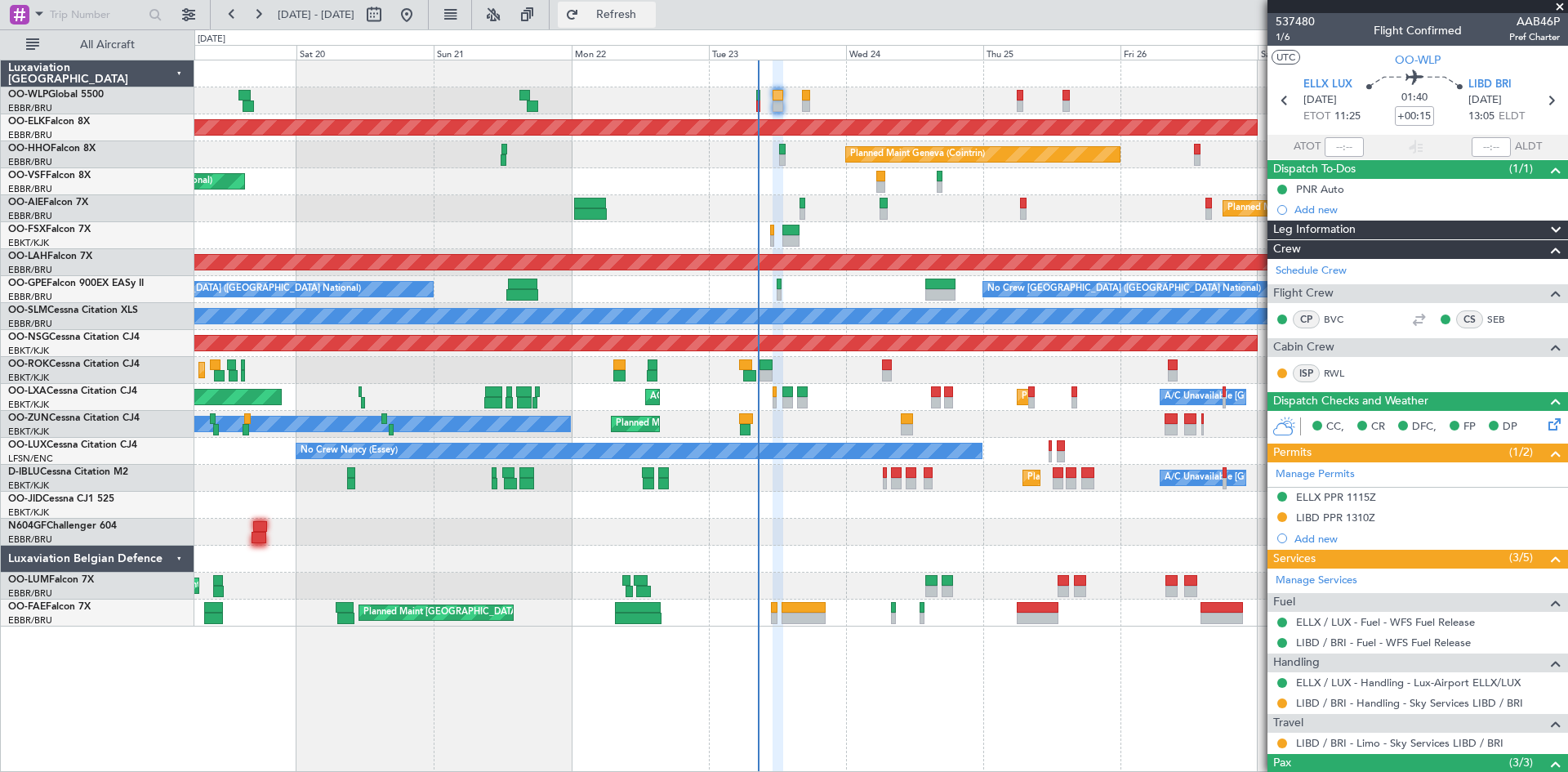
click at [647, 21] on button "Refresh" at bounding box center [606, 15] width 98 height 26
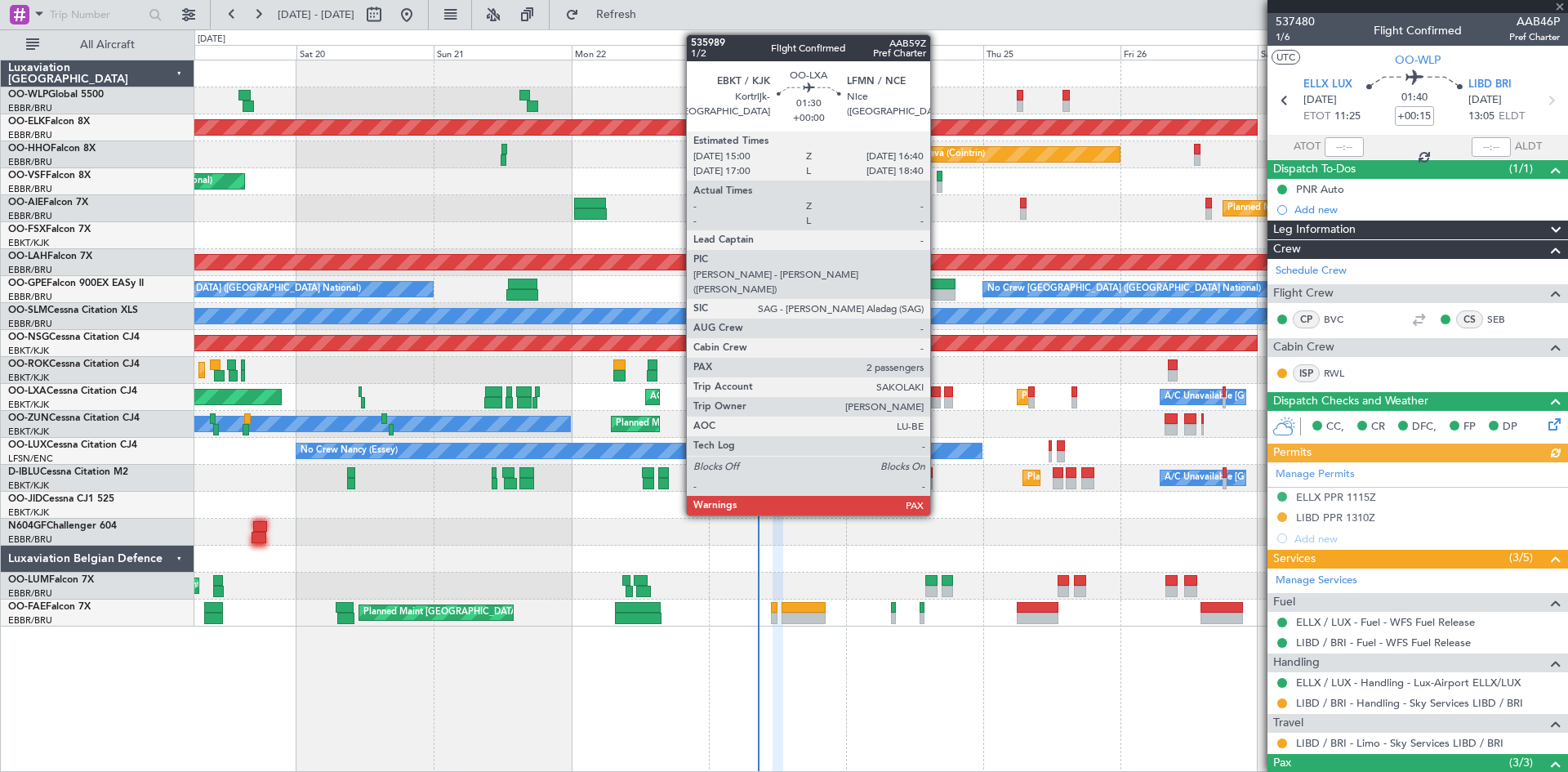
click at [937, 393] on div at bounding box center [935, 392] width 9 height 11
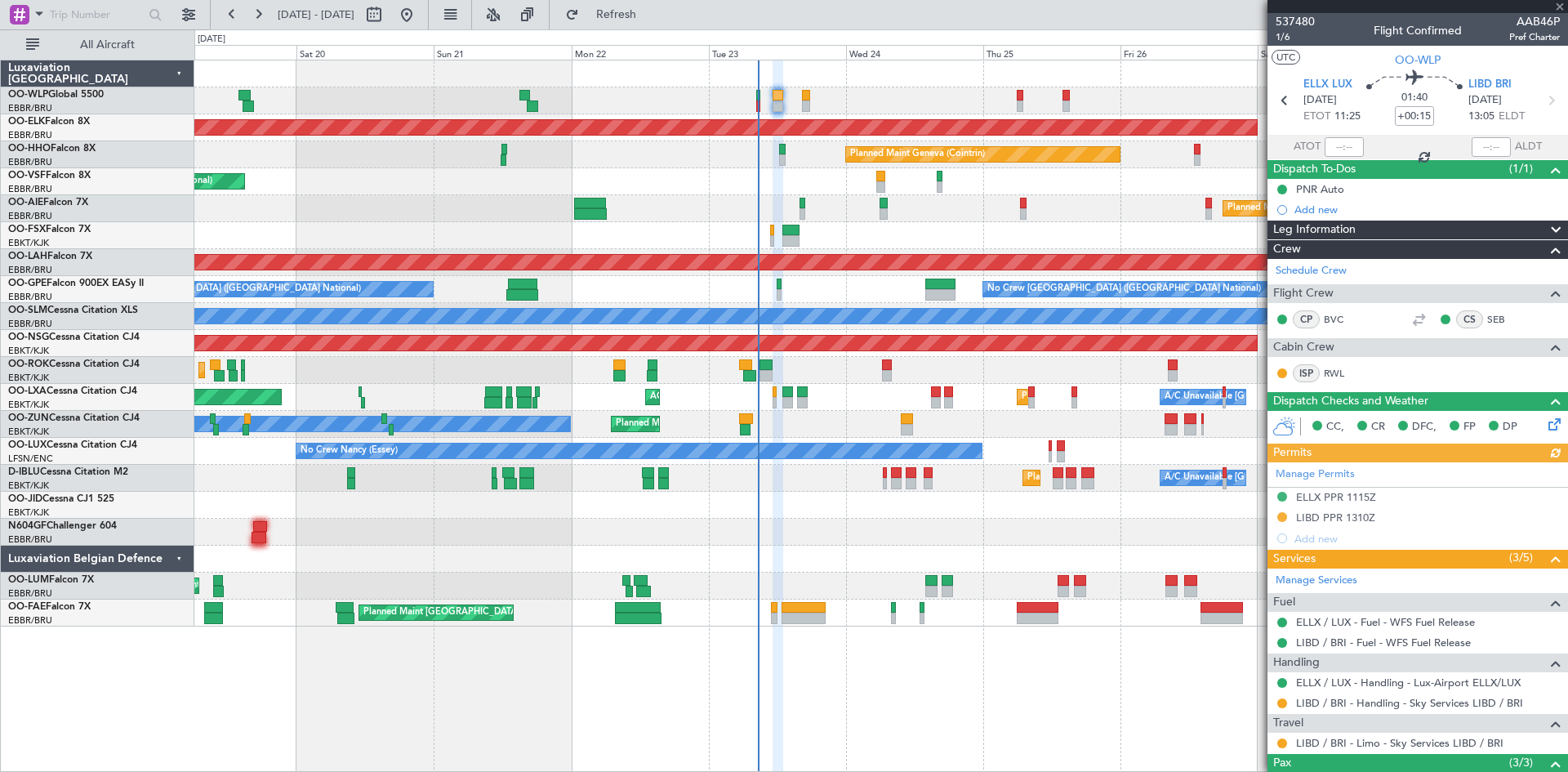
type input "2"
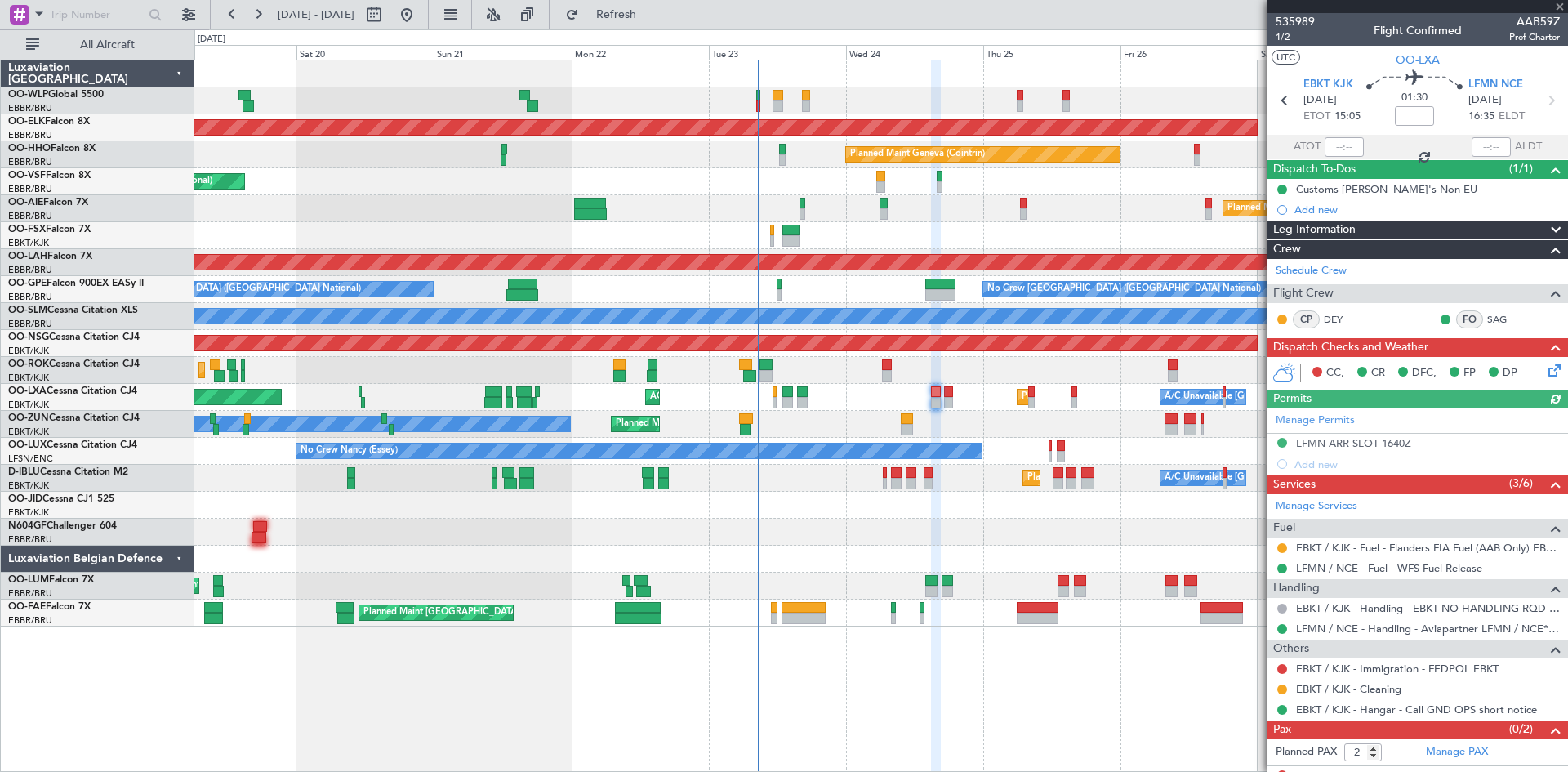
scroll to position [15, 0]
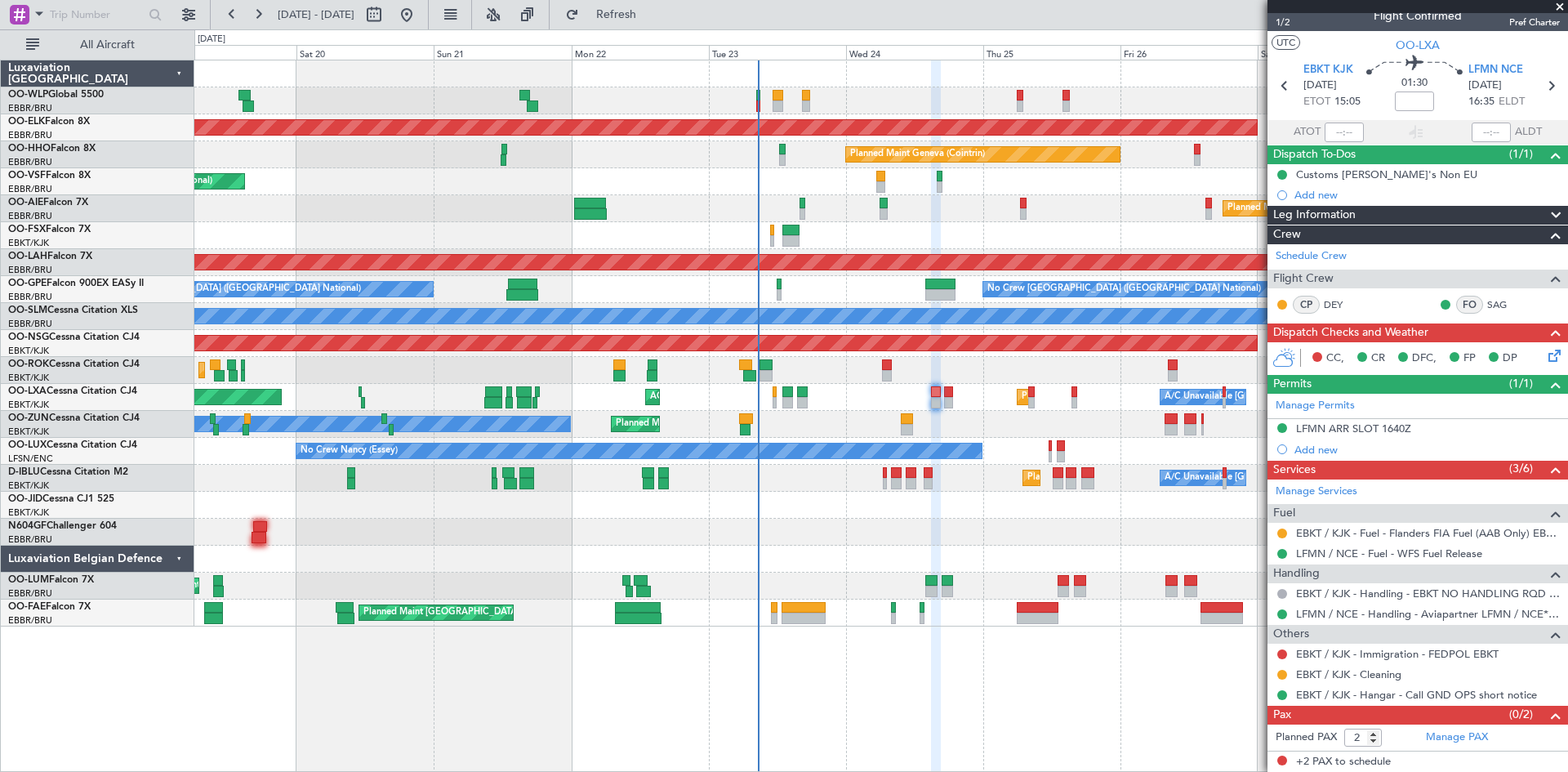
click at [1545, 353] on icon at bounding box center [1552, 353] width 13 height 13
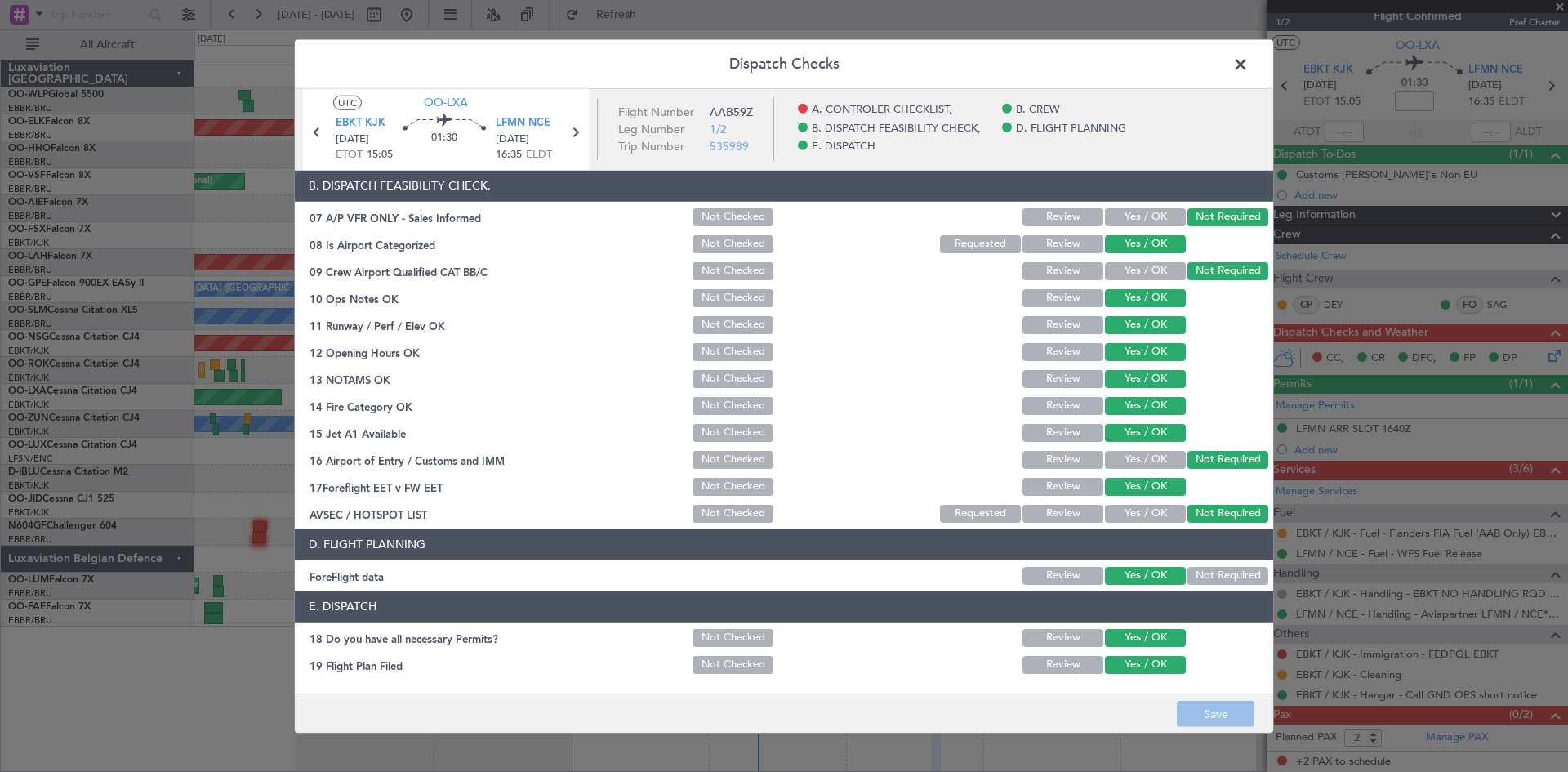
scroll to position [309, 0]
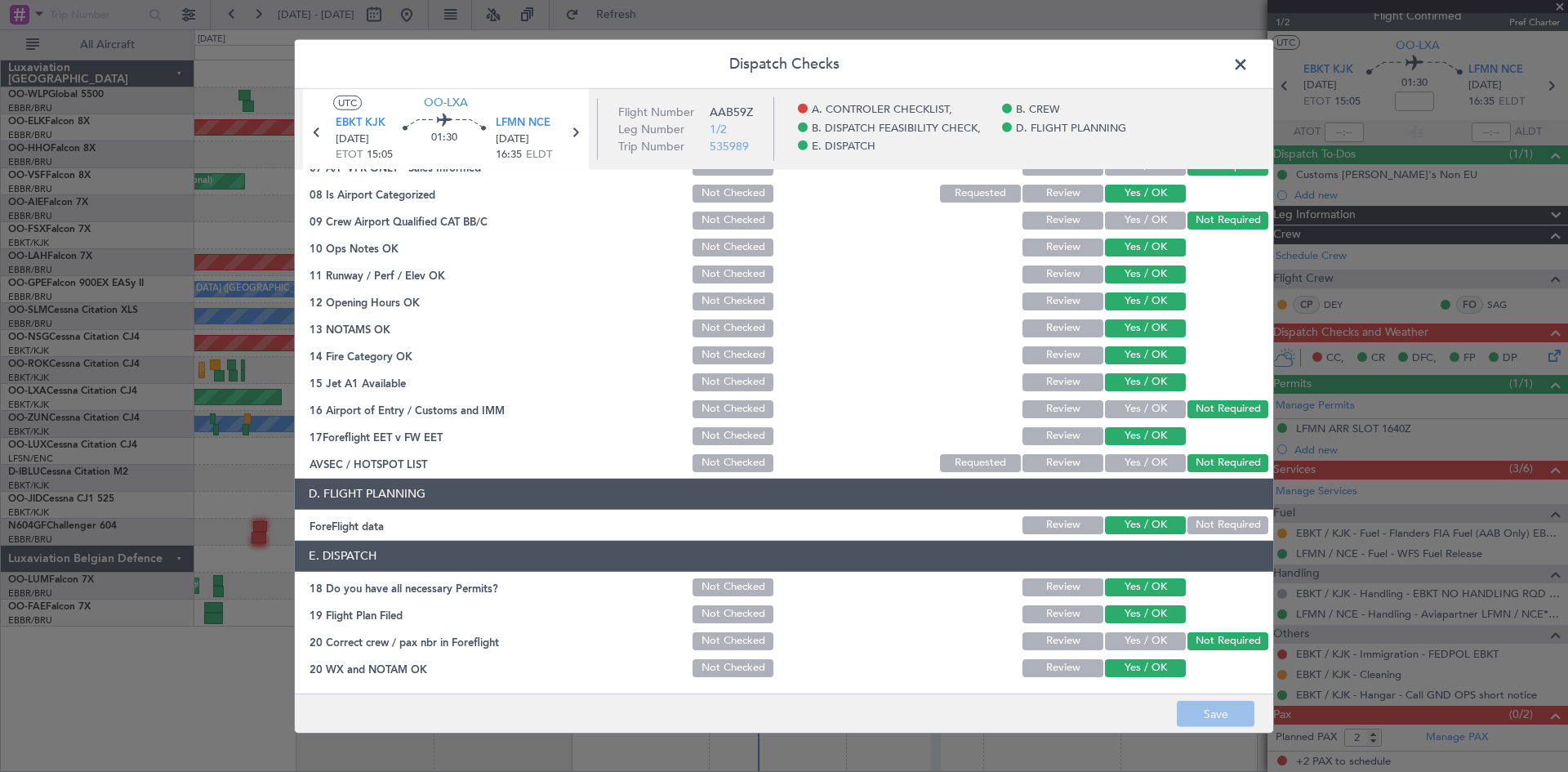
click at [1249, 69] on span at bounding box center [1249, 67] width 0 height 33
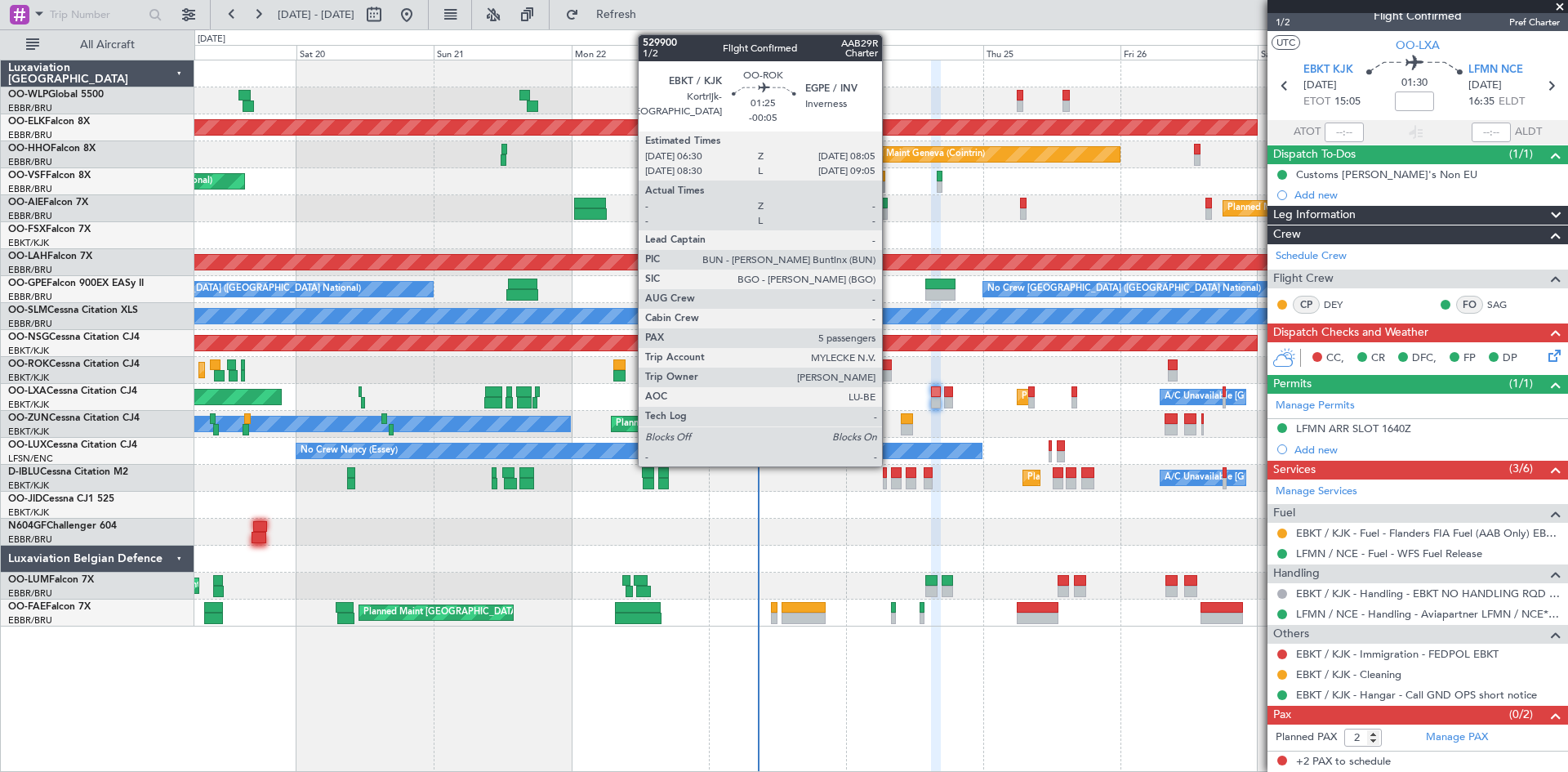
click at [889, 377] on div at bounding box center [887, 376] width 9 height 11
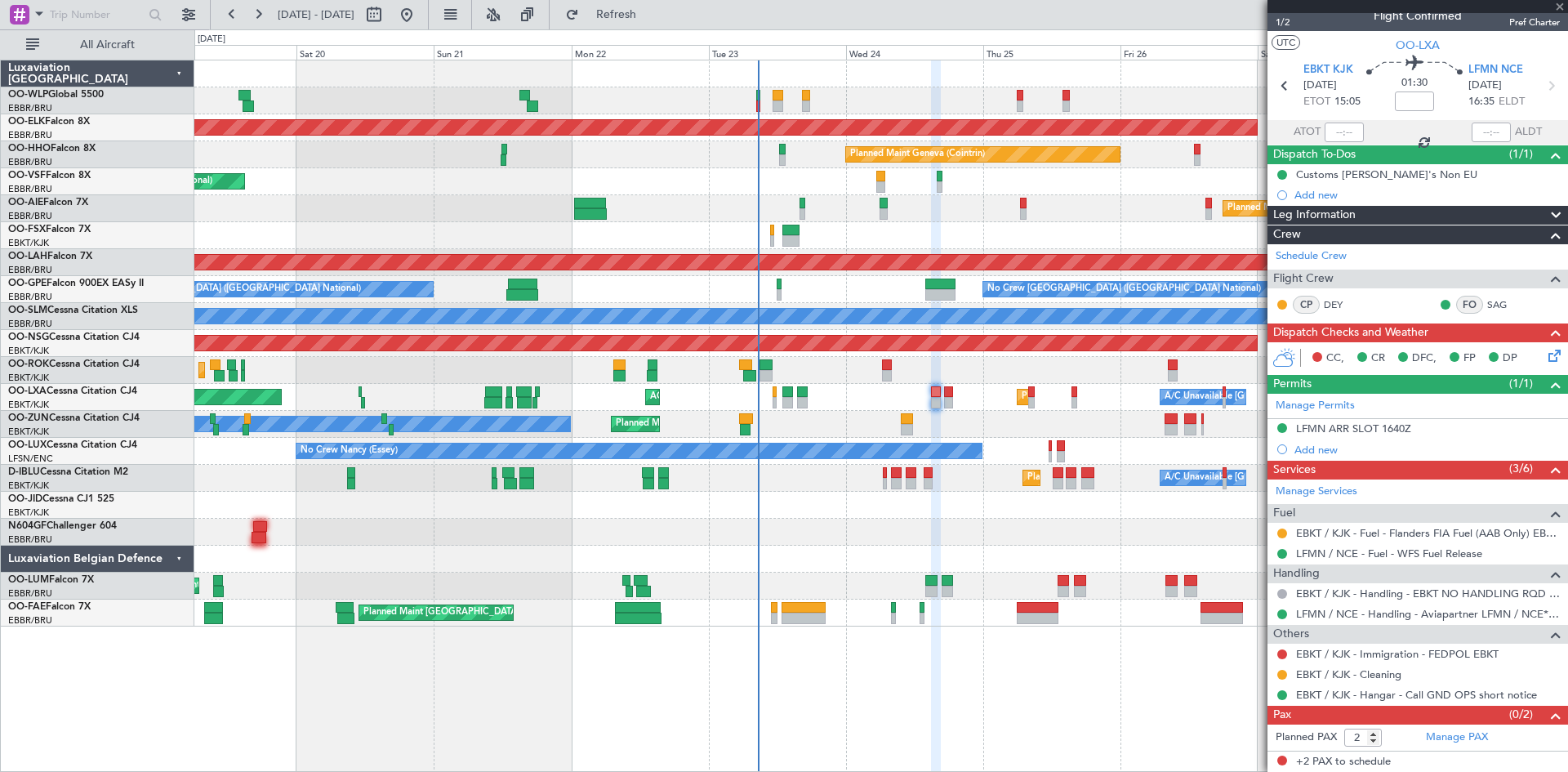
type input "-00:05"
type input "5"
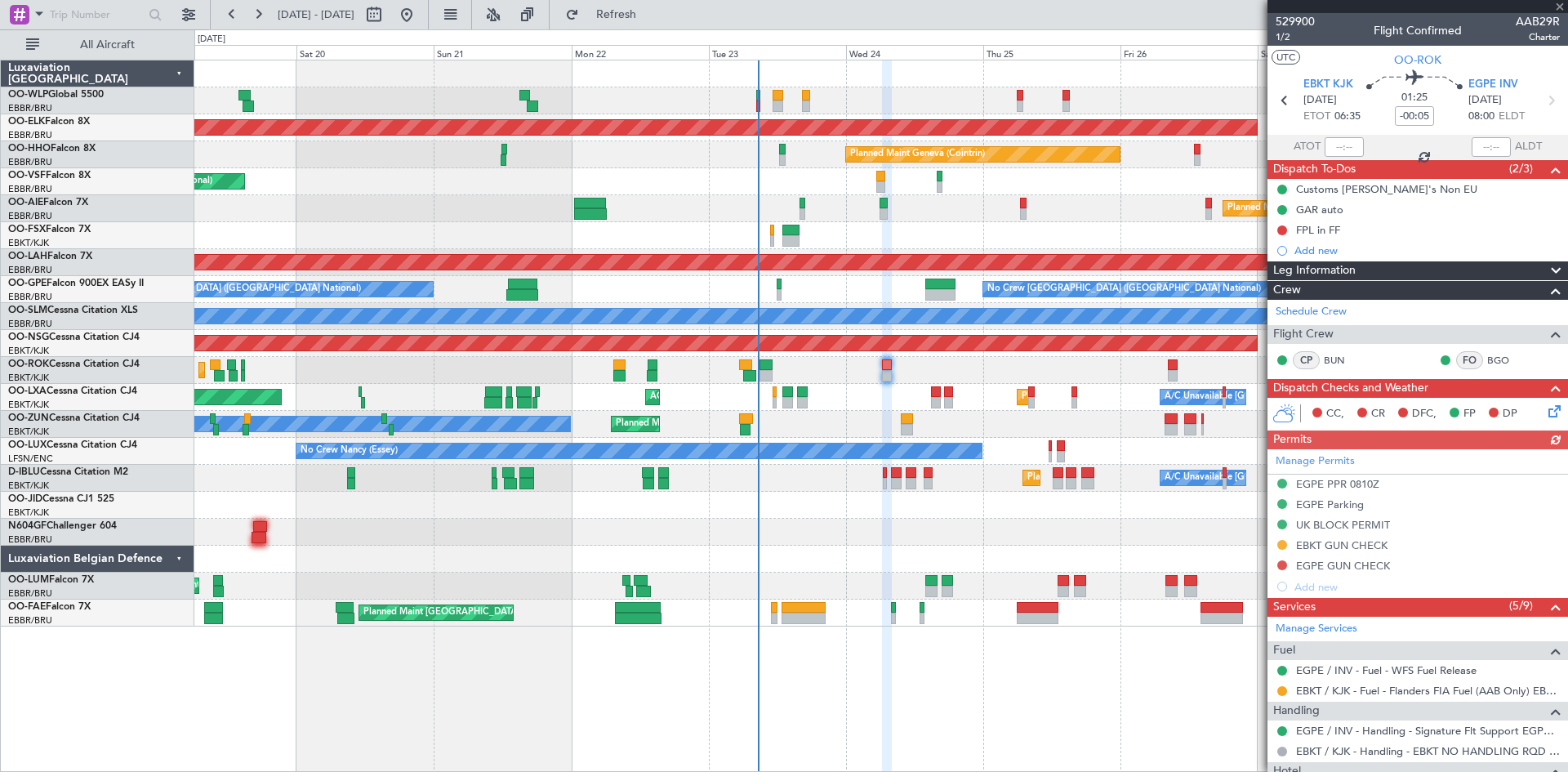
click at [1545, 411] on icon at bounding box center [1552, 408] width 13 height 13
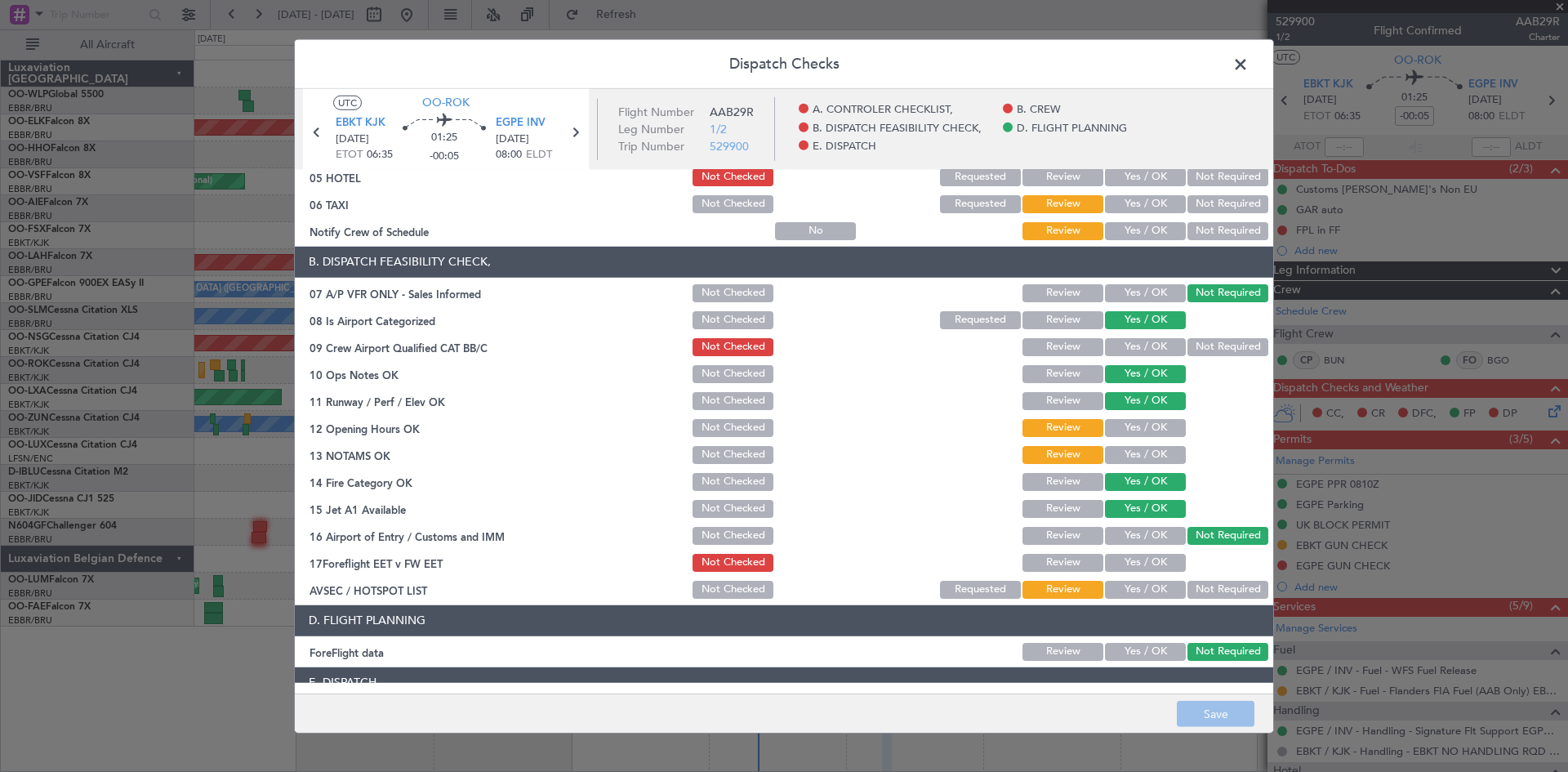
scroll to position [309, 0]
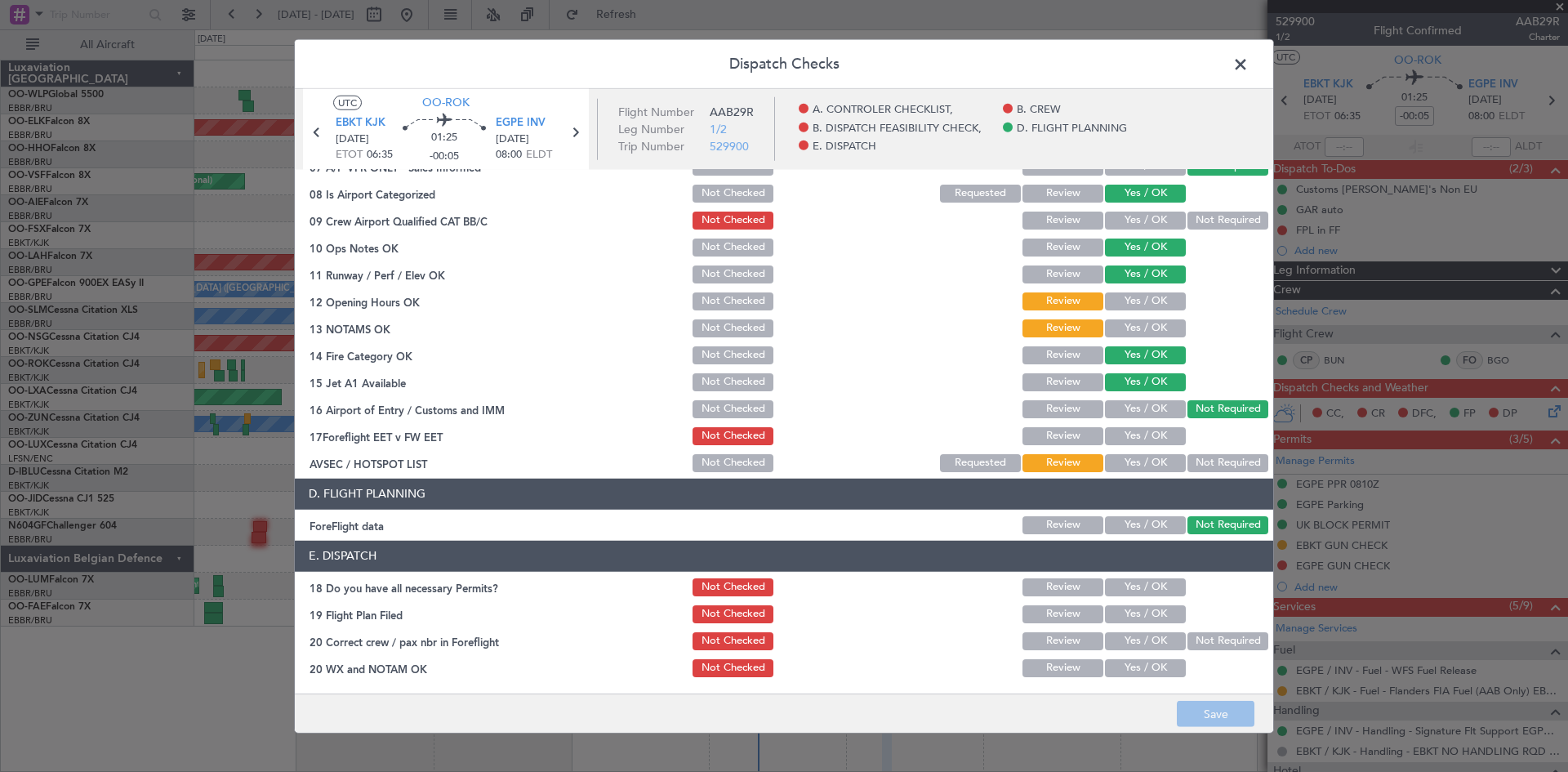
click at [1249, 67] on span at bounding box center [1249, 67] width 0 height 33
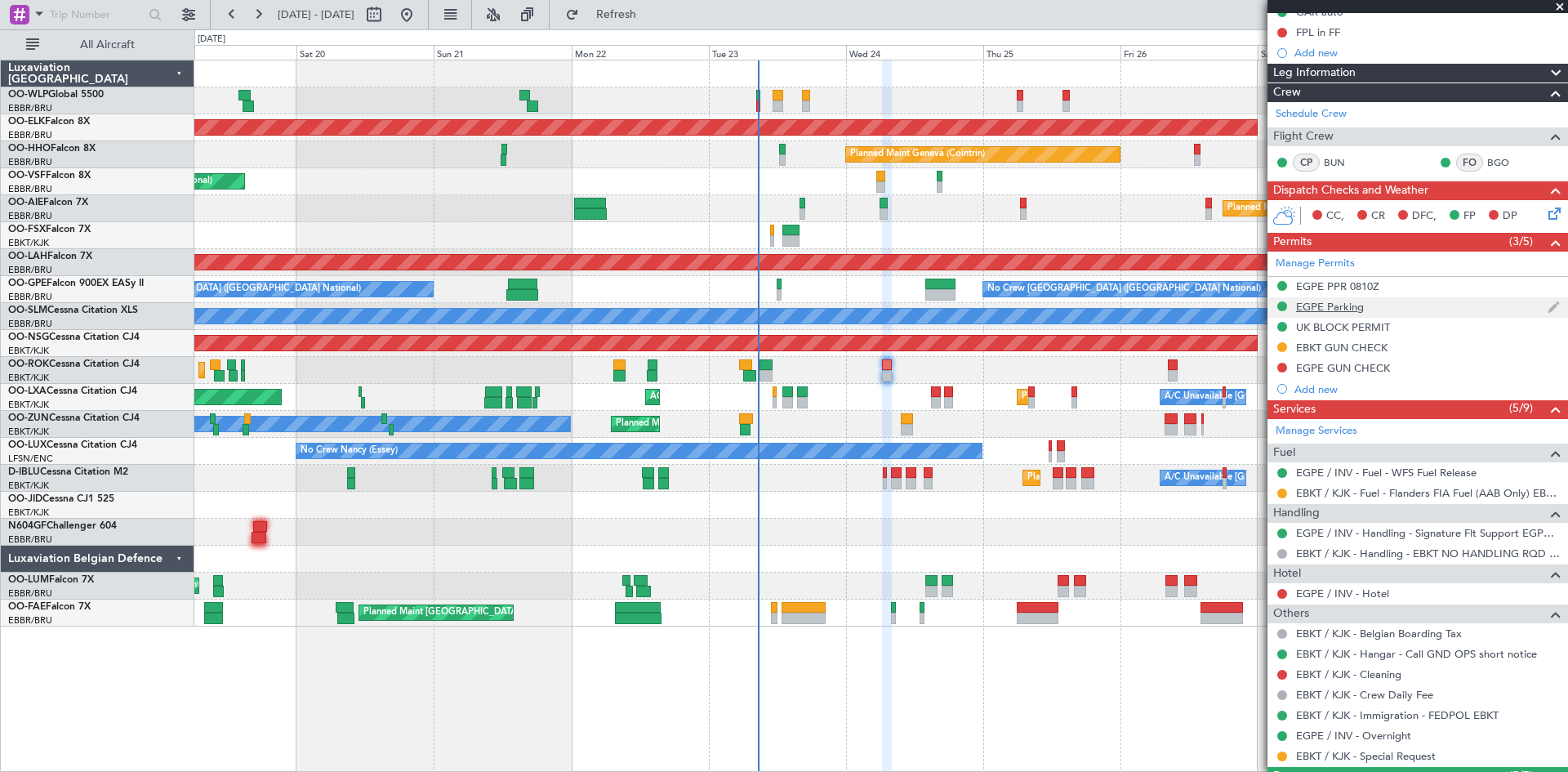
scroll to position [355, 0]
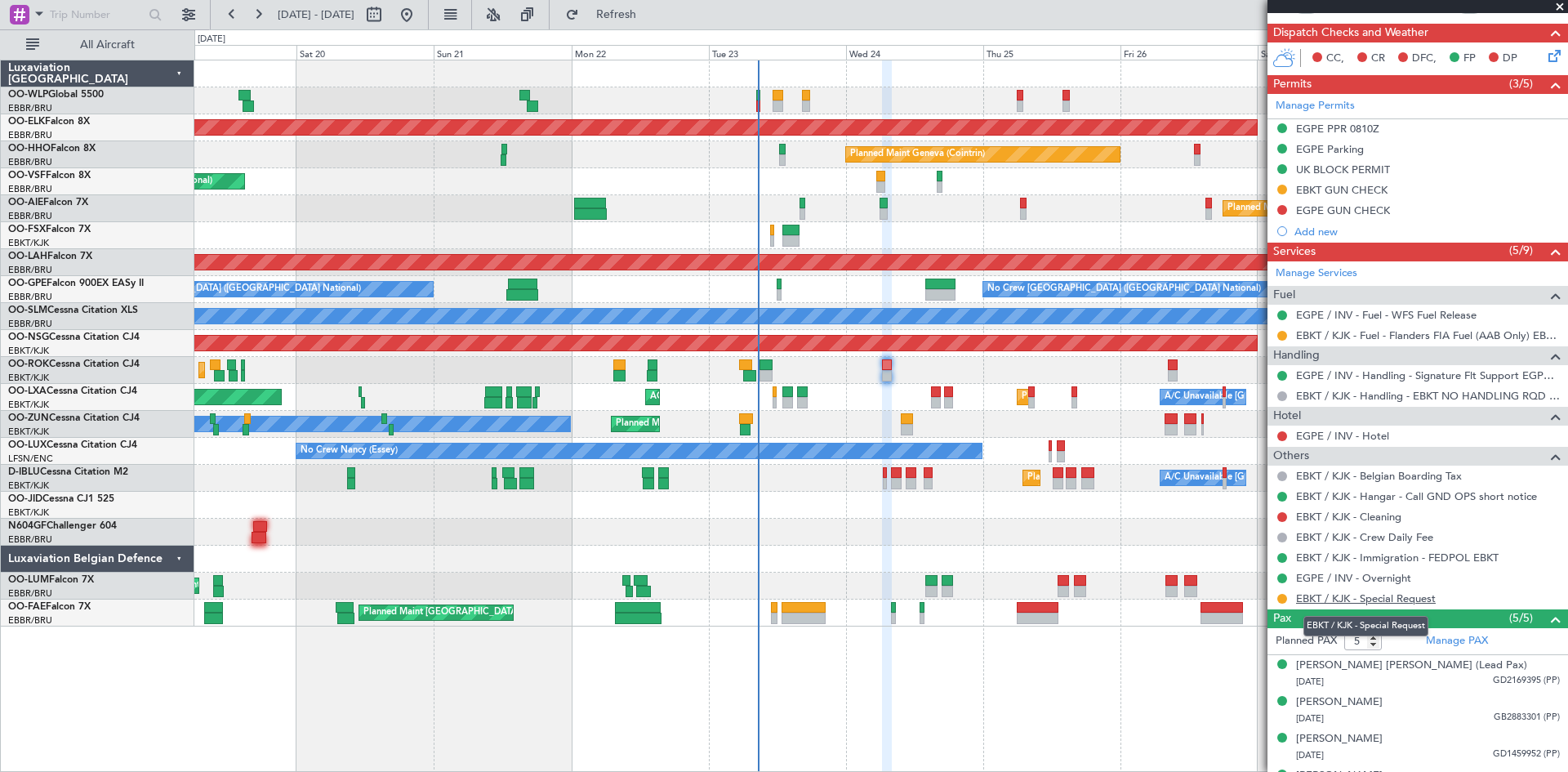
click at [1408, 600] on link "EBKT / KJK - Special Request" at bounding box center [1366, 598] width 140 height 14
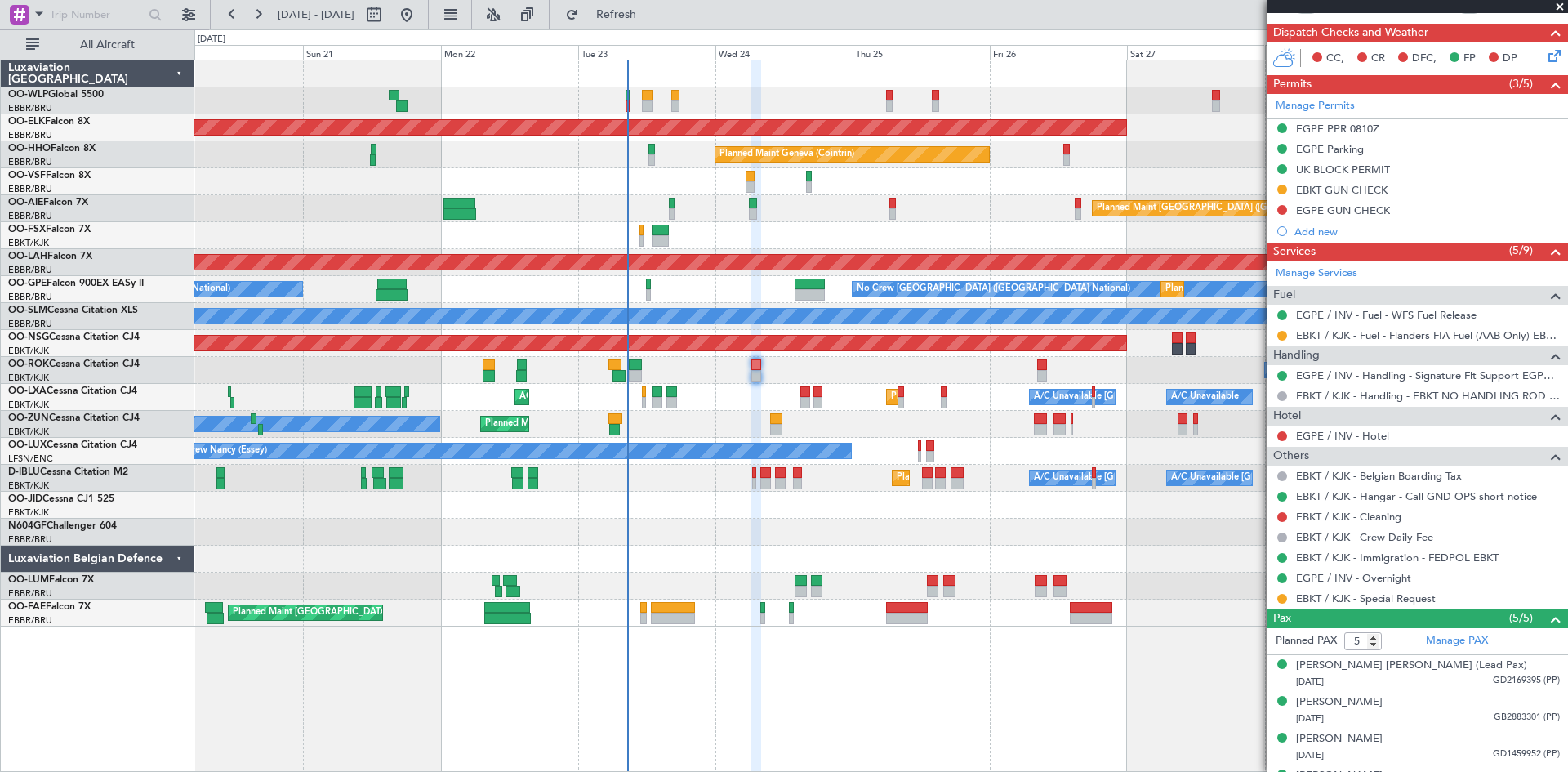
click at [916, 574] on div "Planned Maint Liege Planned Maint Kortrijk-Wevelgem Planned Maint Geneva (Coint…" at bounding box center [880, 343] width 1372 height 566
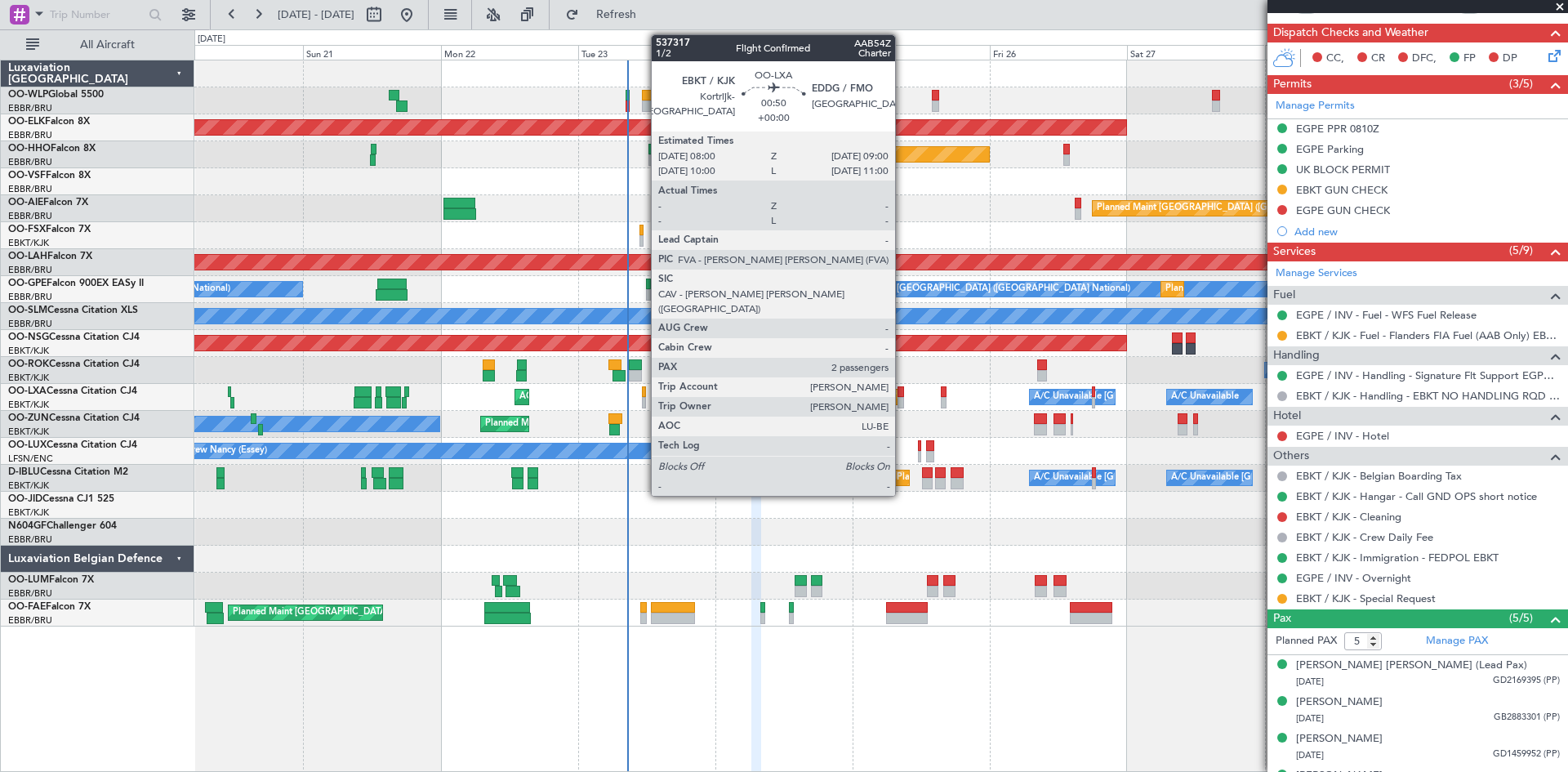
click at [902, 400] on div at bounding box center [900, 403] width 7 height 11
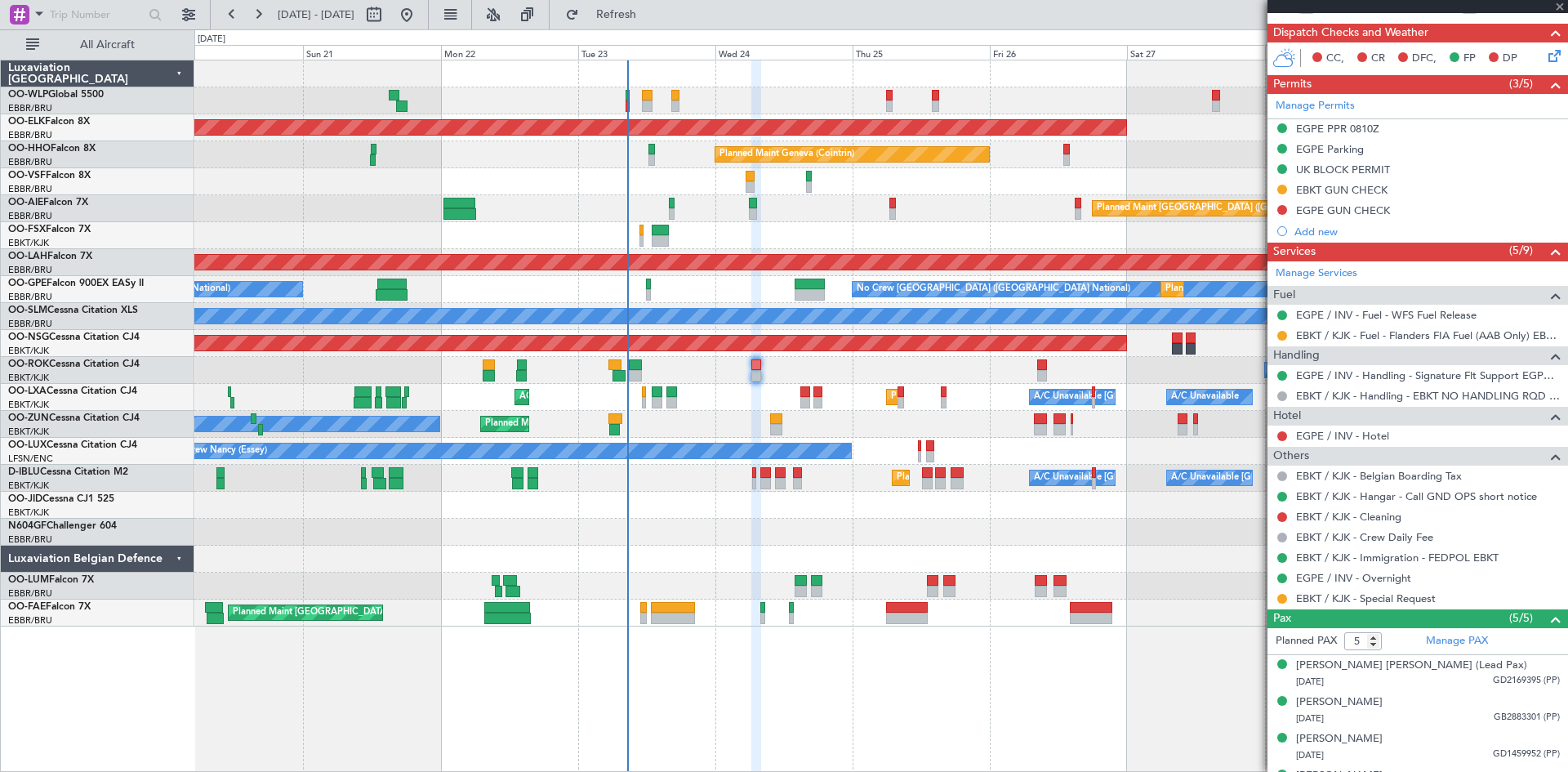
type input "2"
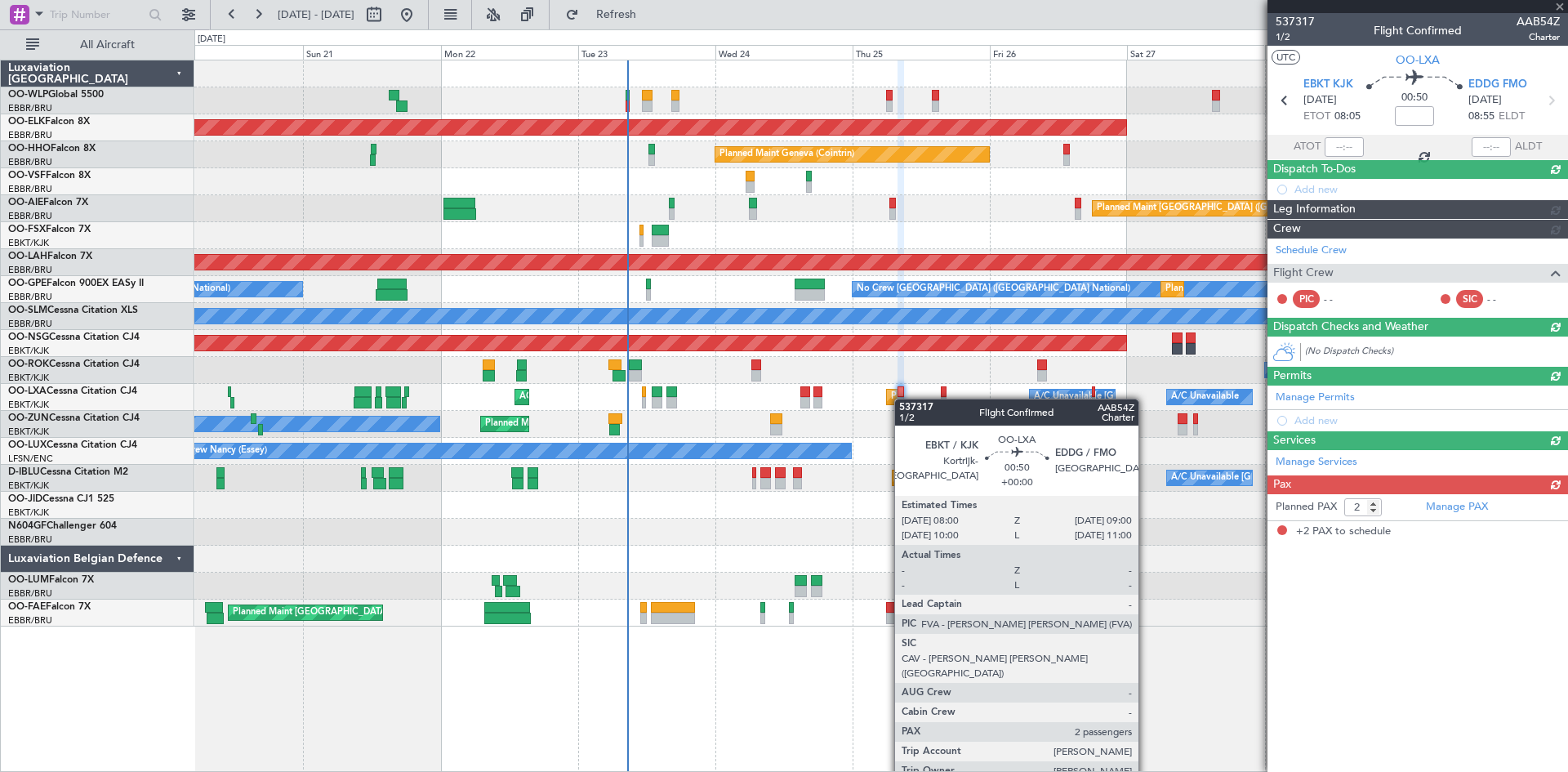
scroll to position [0, 0]
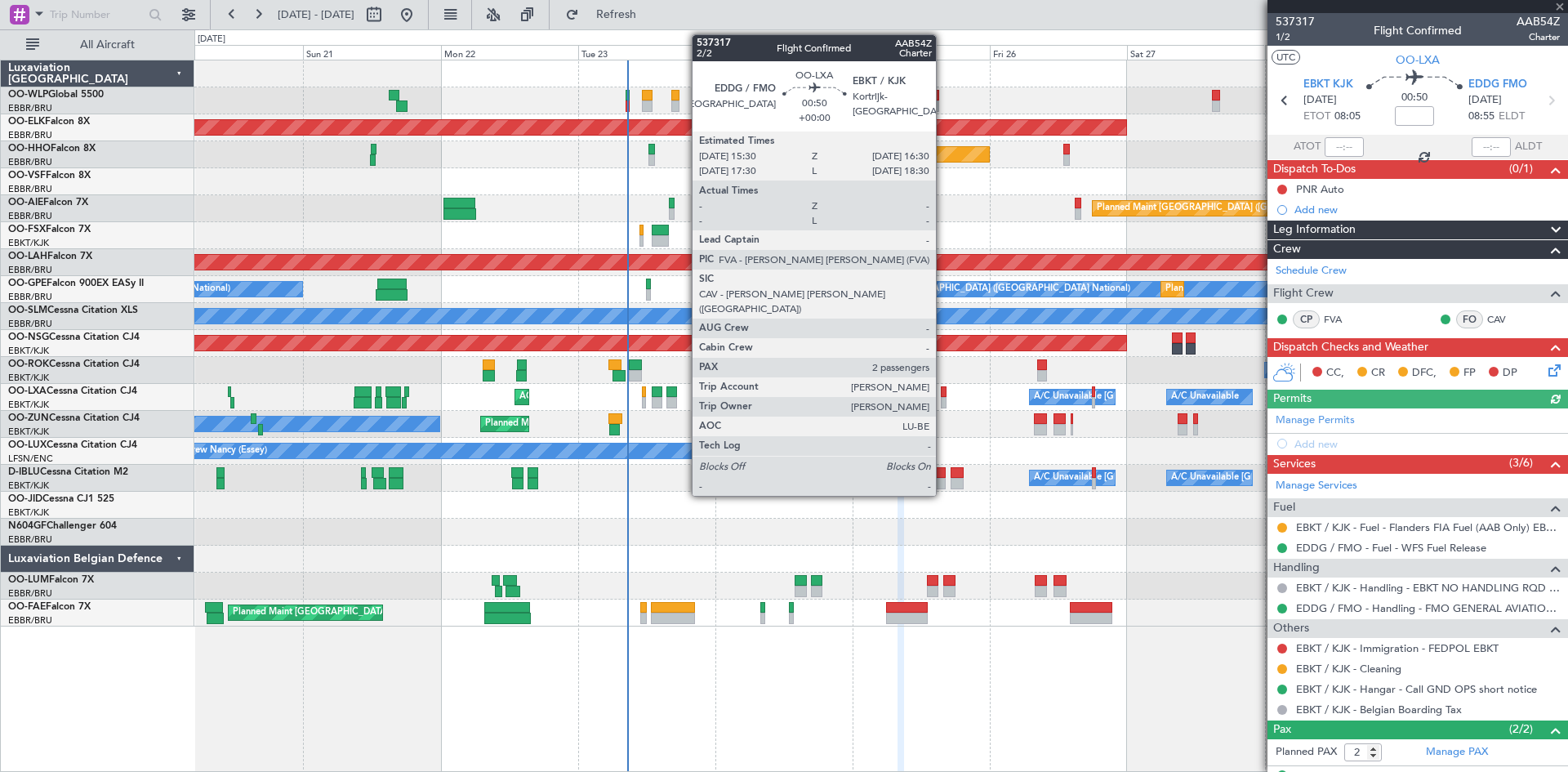
click at [943, 400] on div at bounding box center [944, 403] width 7 height 11
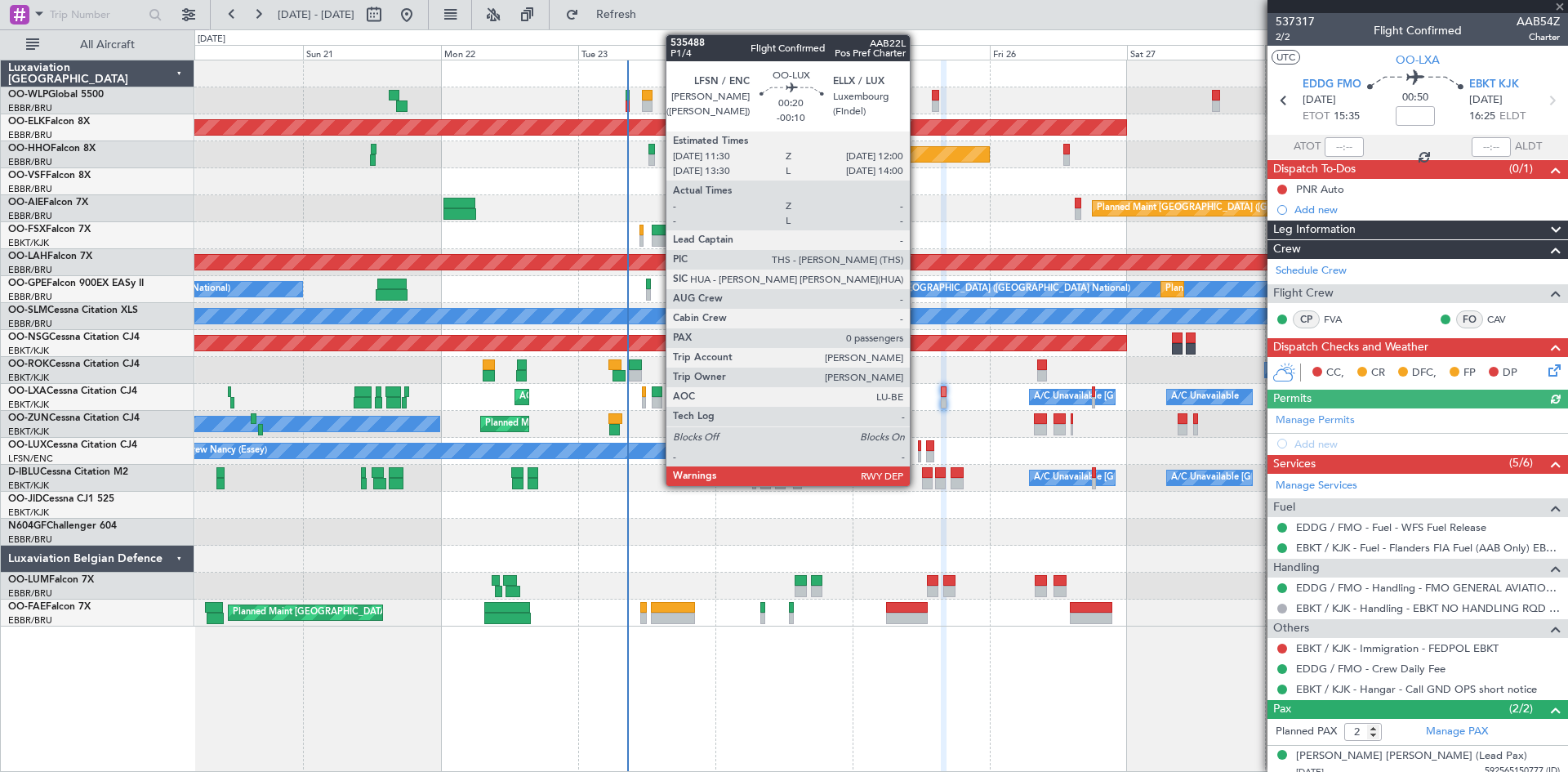
click at [918, 452] on div at bounding box center [919, 456] width 3 height 11
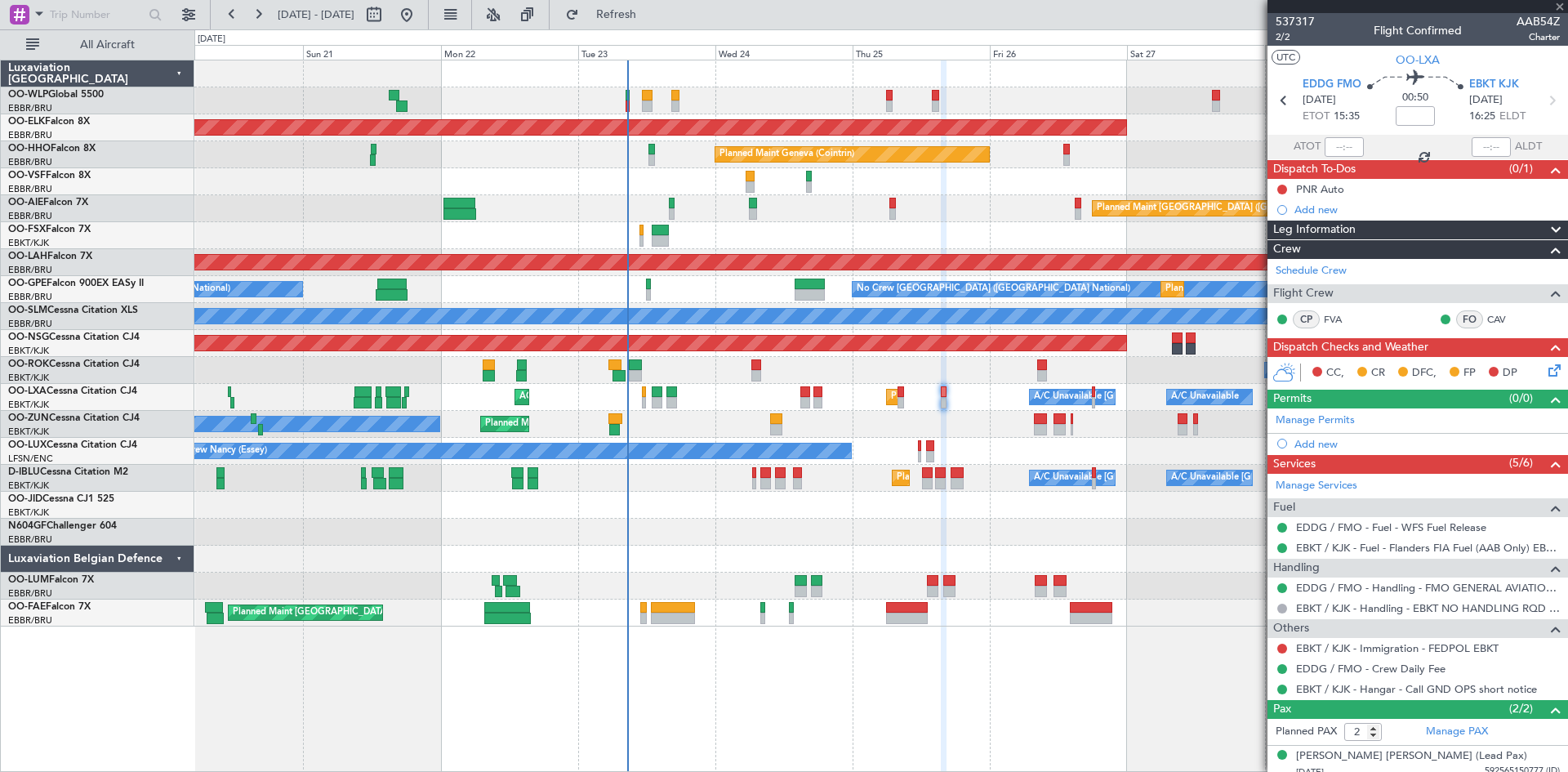
type input "-00:10"
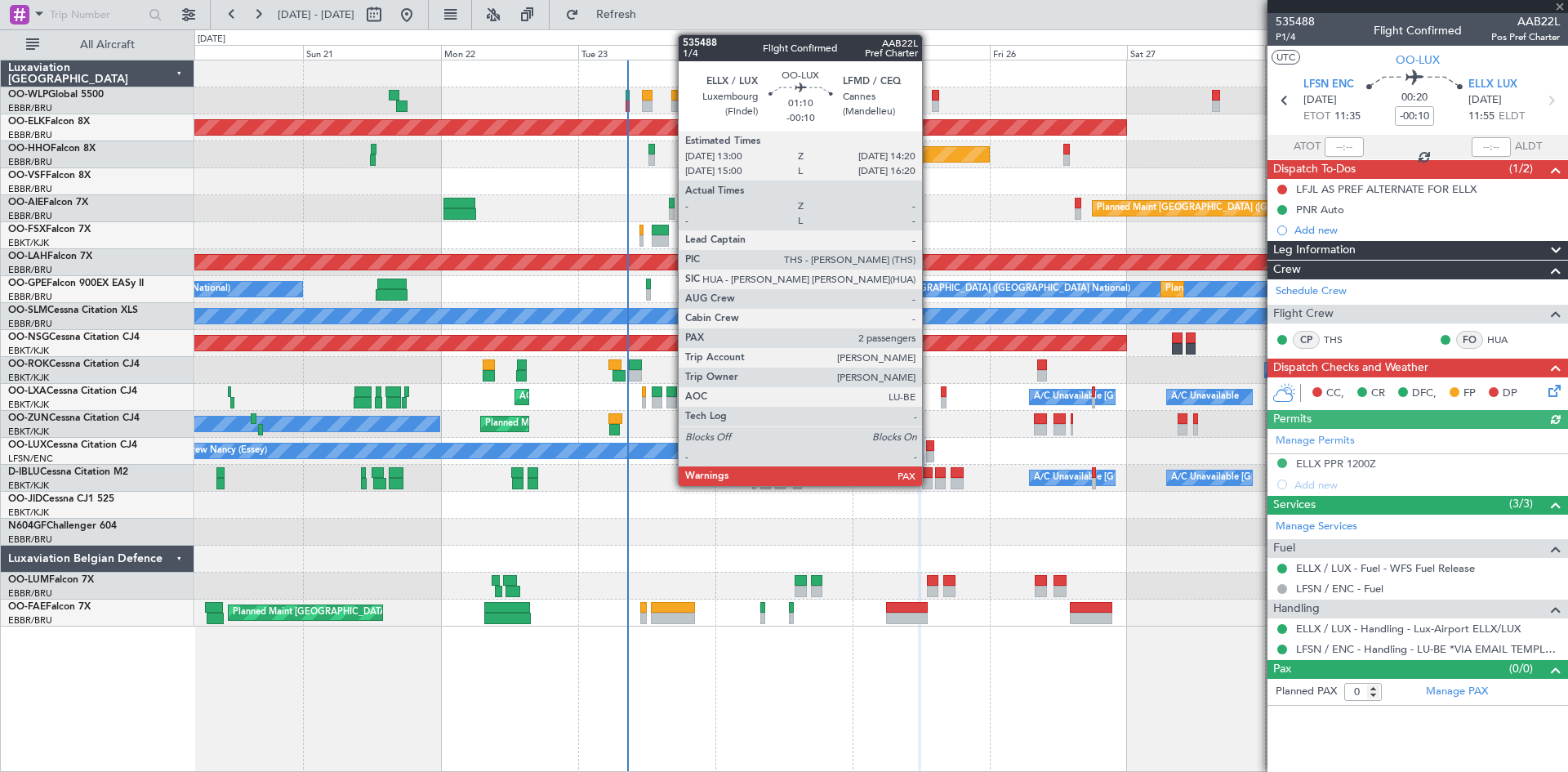
click at [929, 452] on div at bounding box center [929, 456] width 9 height 11
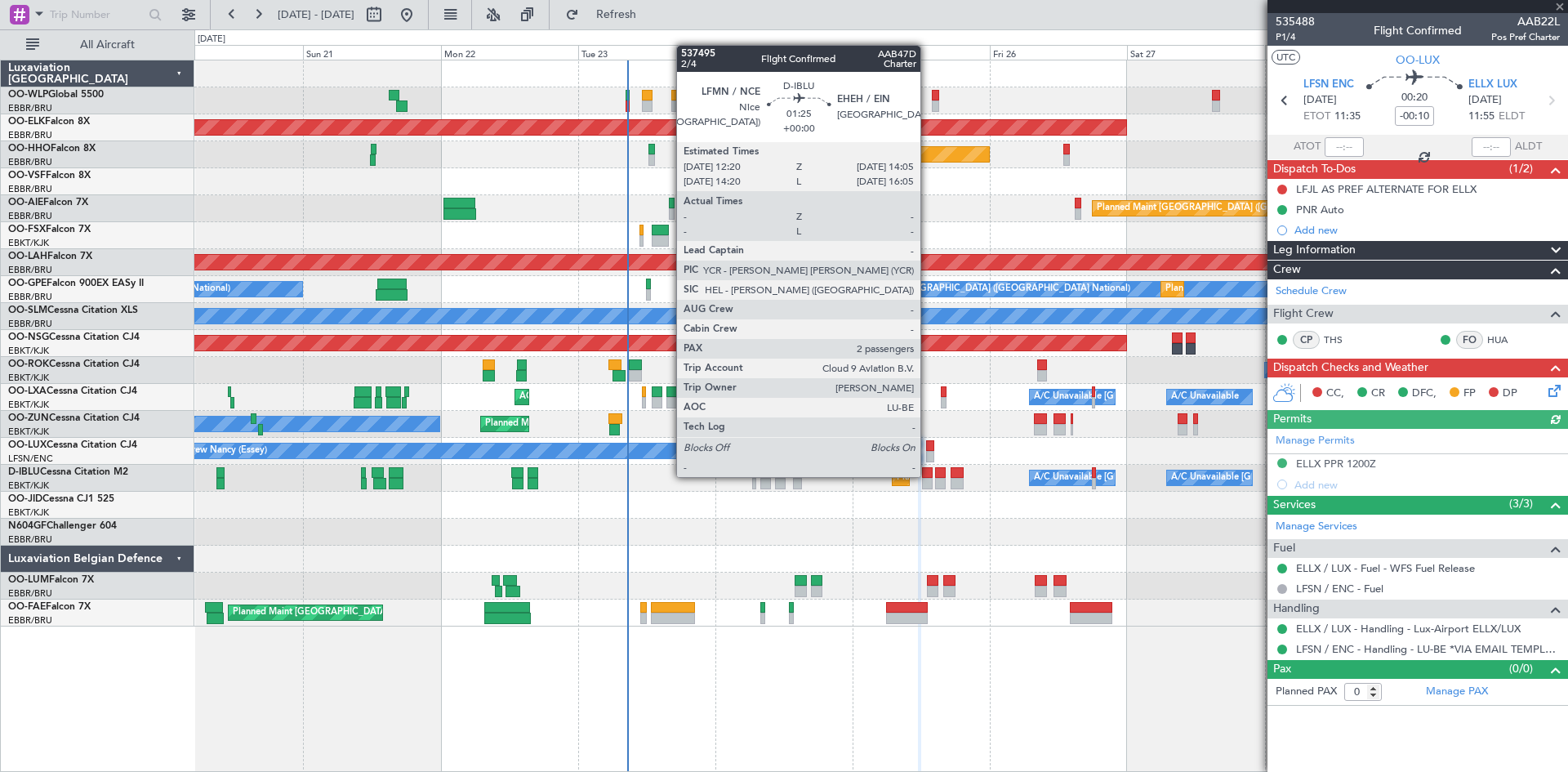
type input "2"
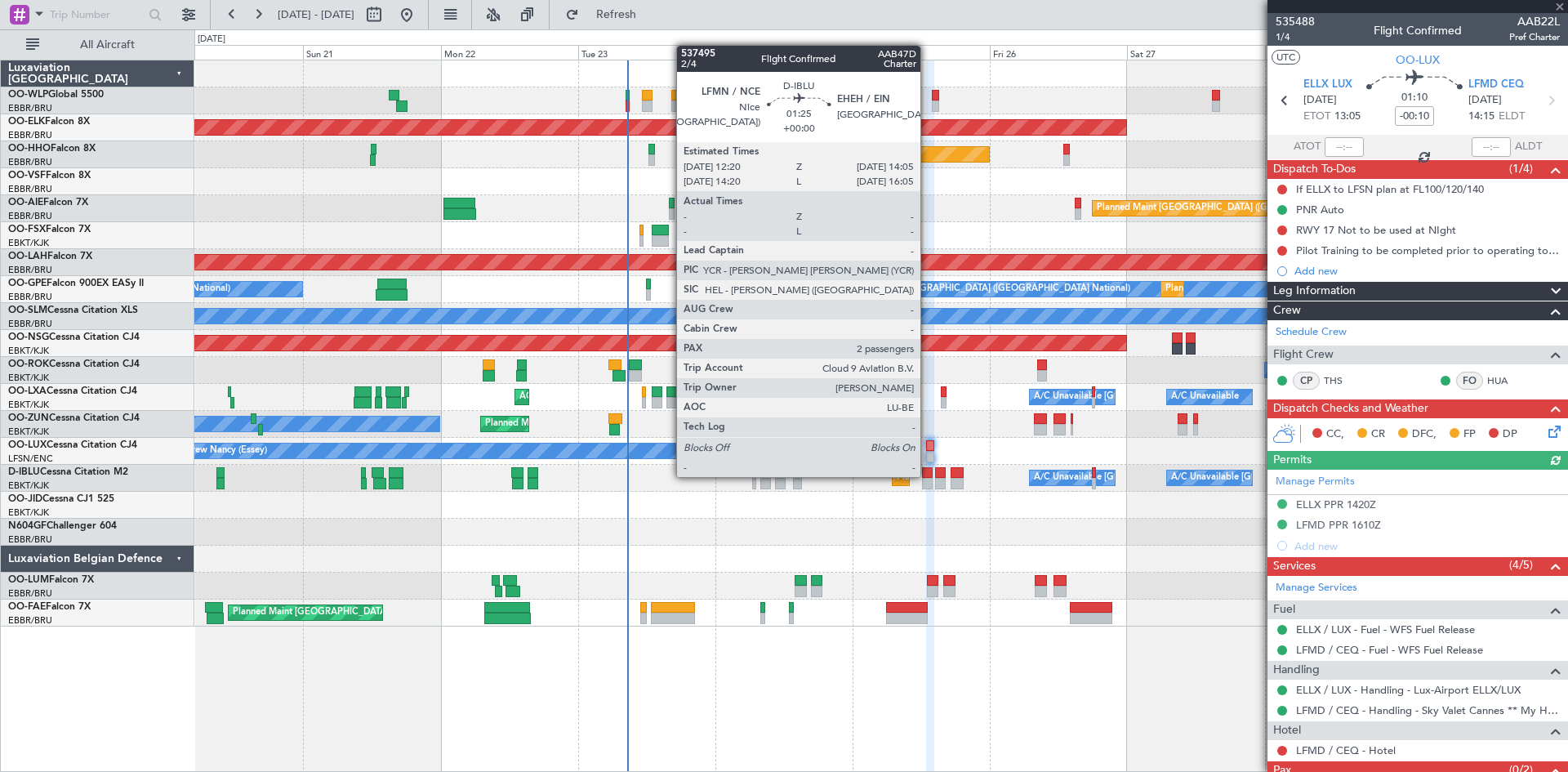
click at [928, 475] on div at bounding box center [927, 472] width 10 height 11
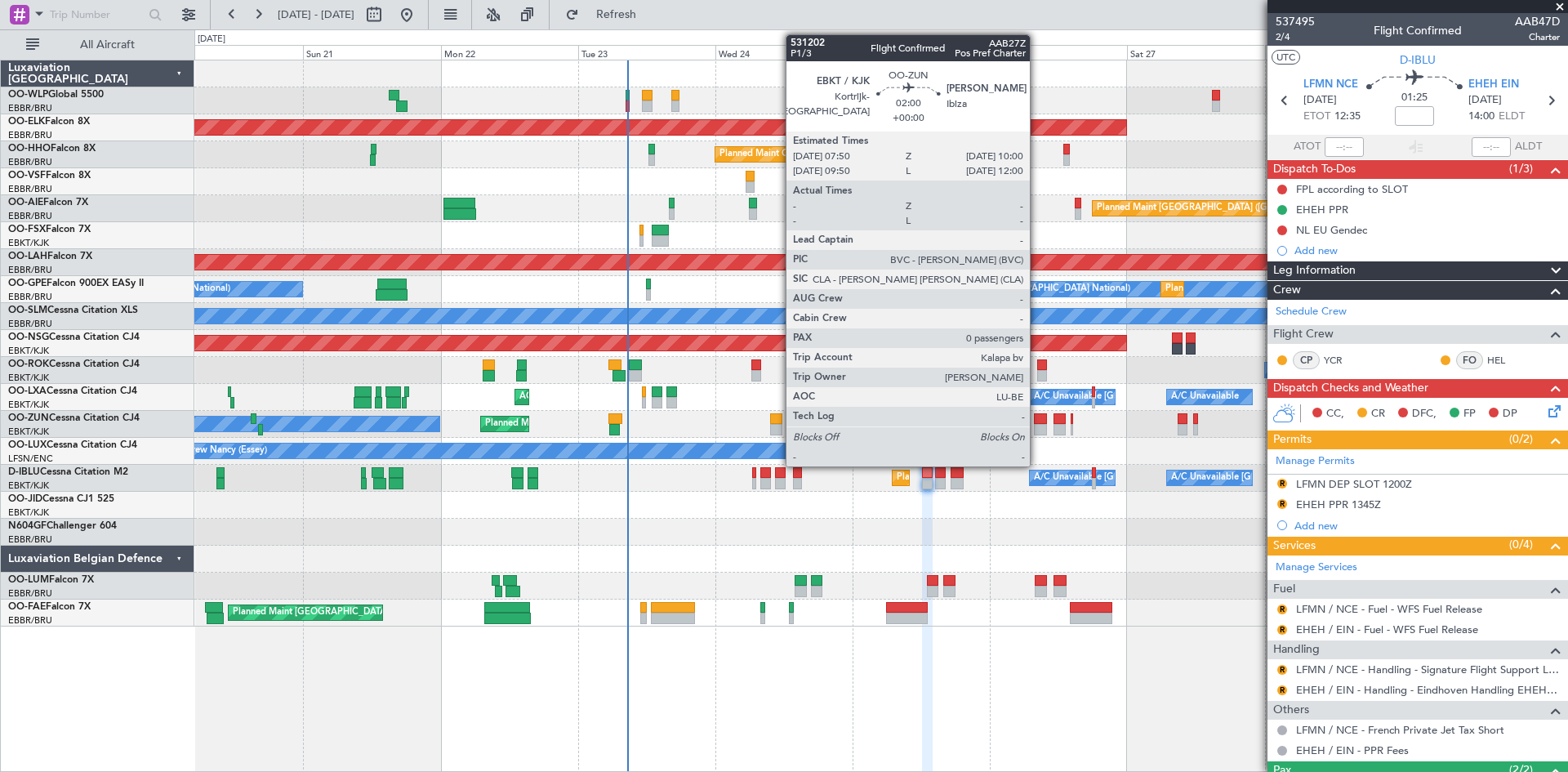
click at [1037, 420] on div at bounding box center [1040, 419] width 13 height 11
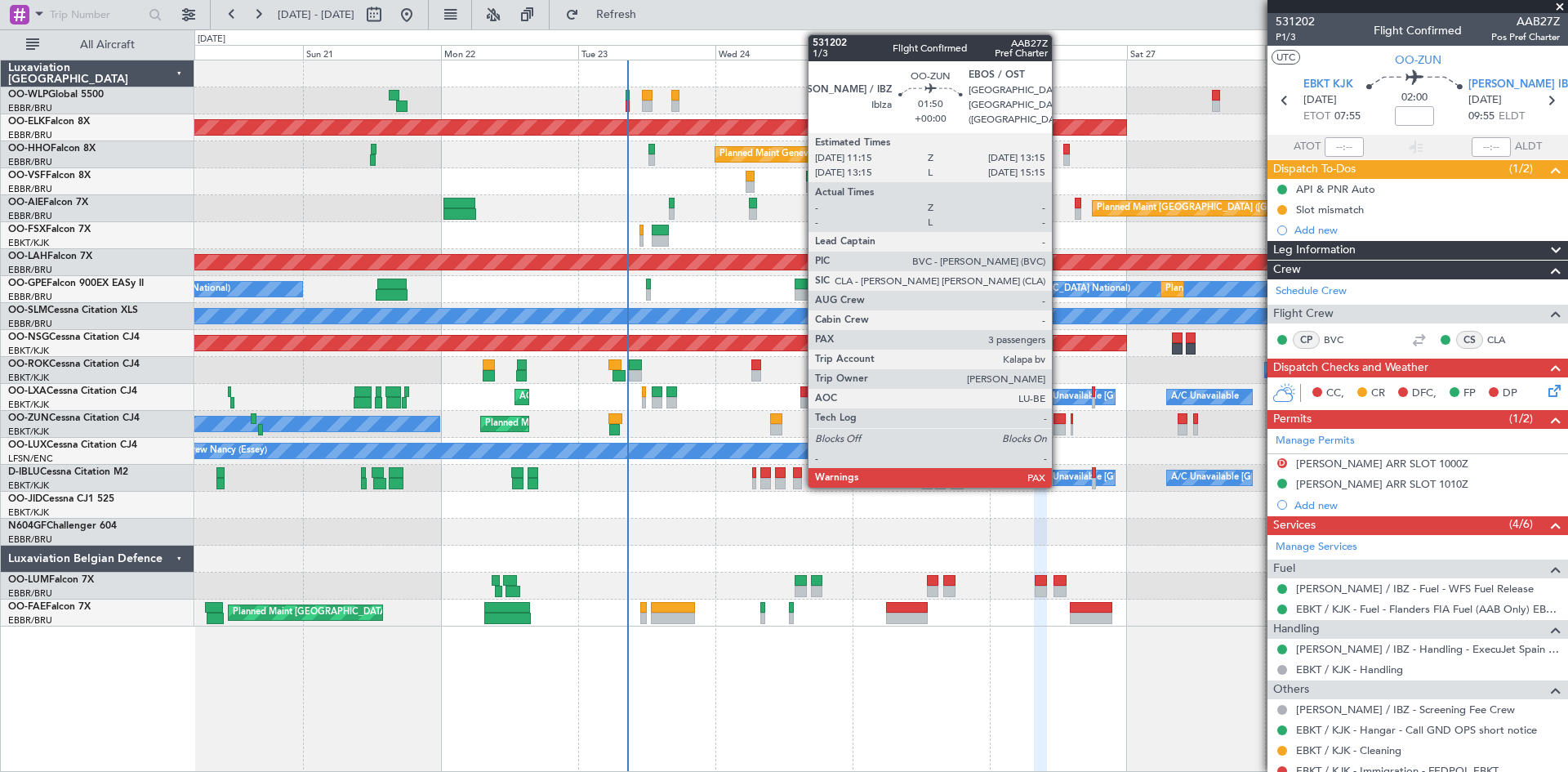
click at [1059, 431] on div at bounding box center [1059, 430] width 12 height 11
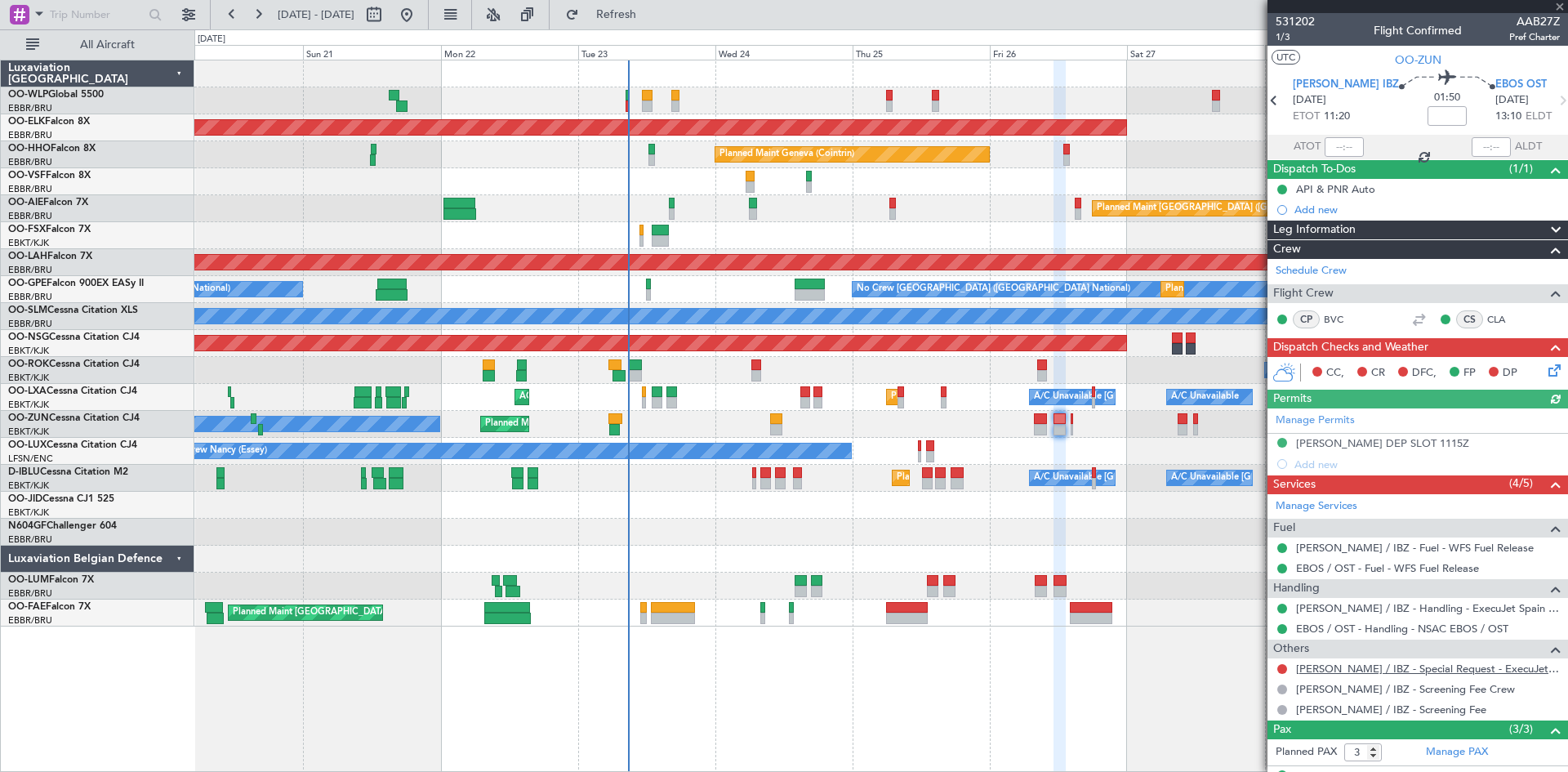
click at [1434, 663] on link "LEIB / IBZ - Special Request - ExecuJet Spain LEIB / IBZ" at bounding box center [1427, 668] width 264 height 14
click at [1071, 428] on div at bounding box center [1071, 430] width 3 height 11
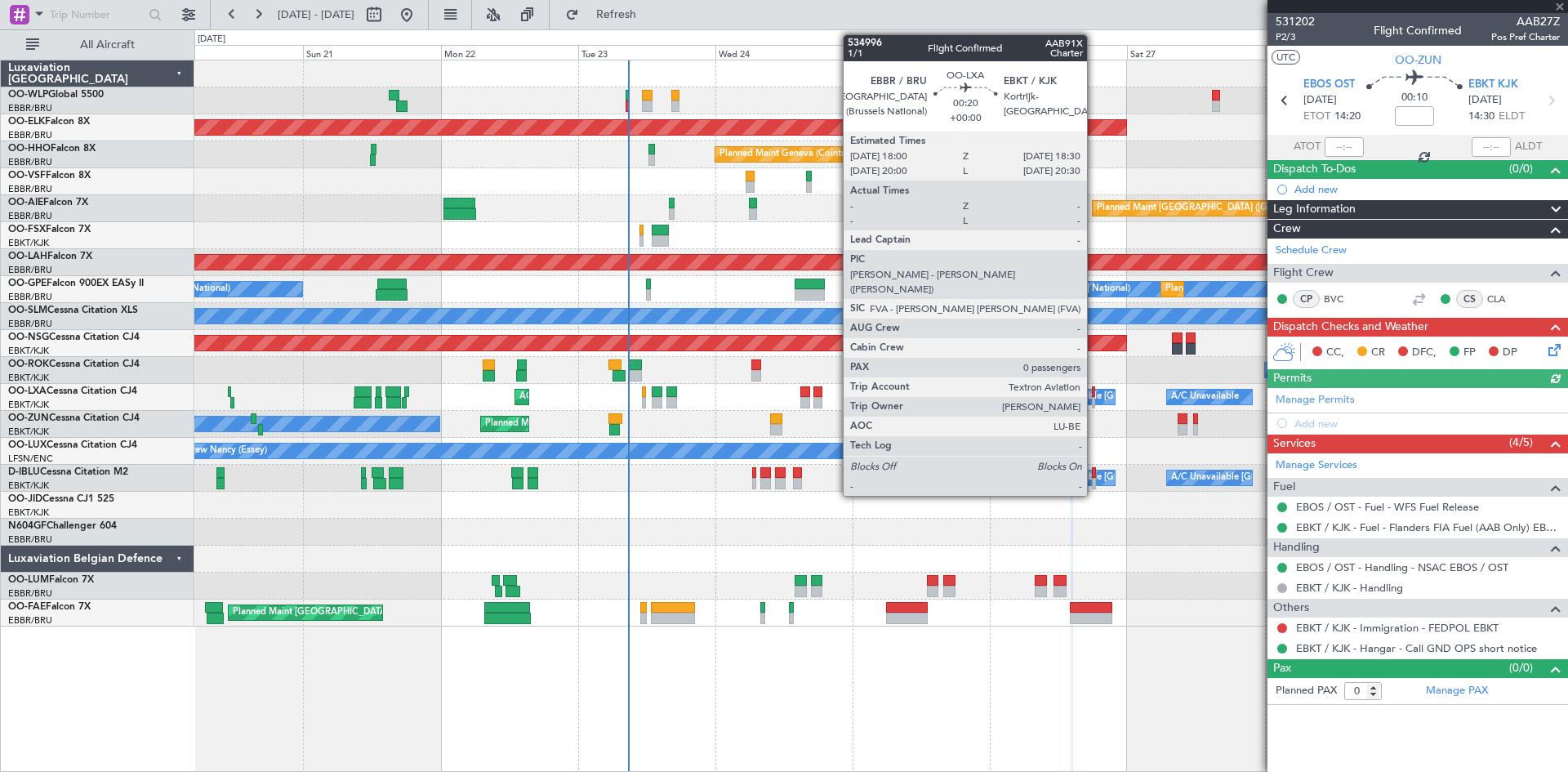
click at [1094, 398] on div at bounding box center [1093, 403] width 3 height 11
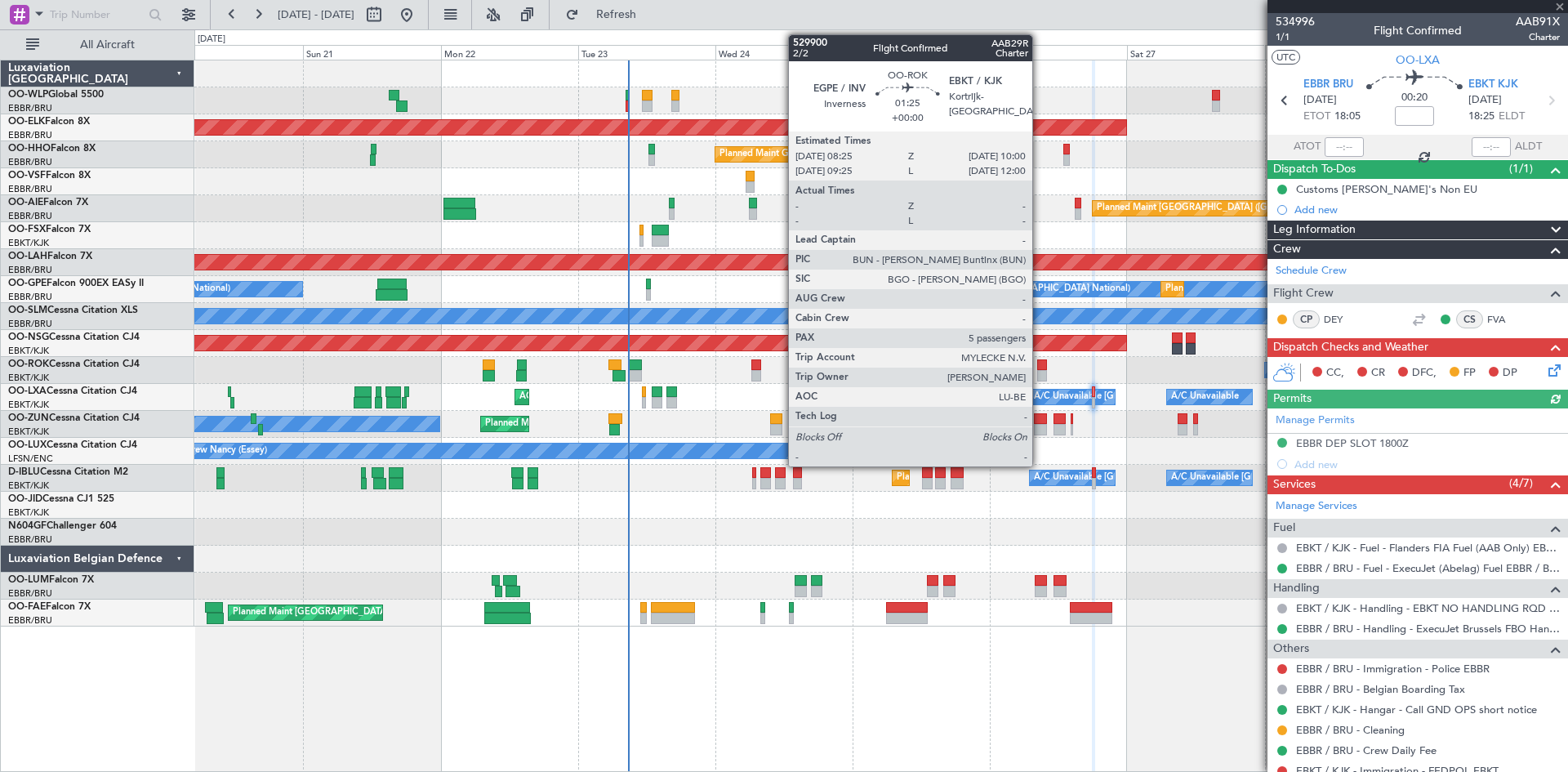
click at [1039, 365] on div at bounding box center [1042, 365] width 9 height 11
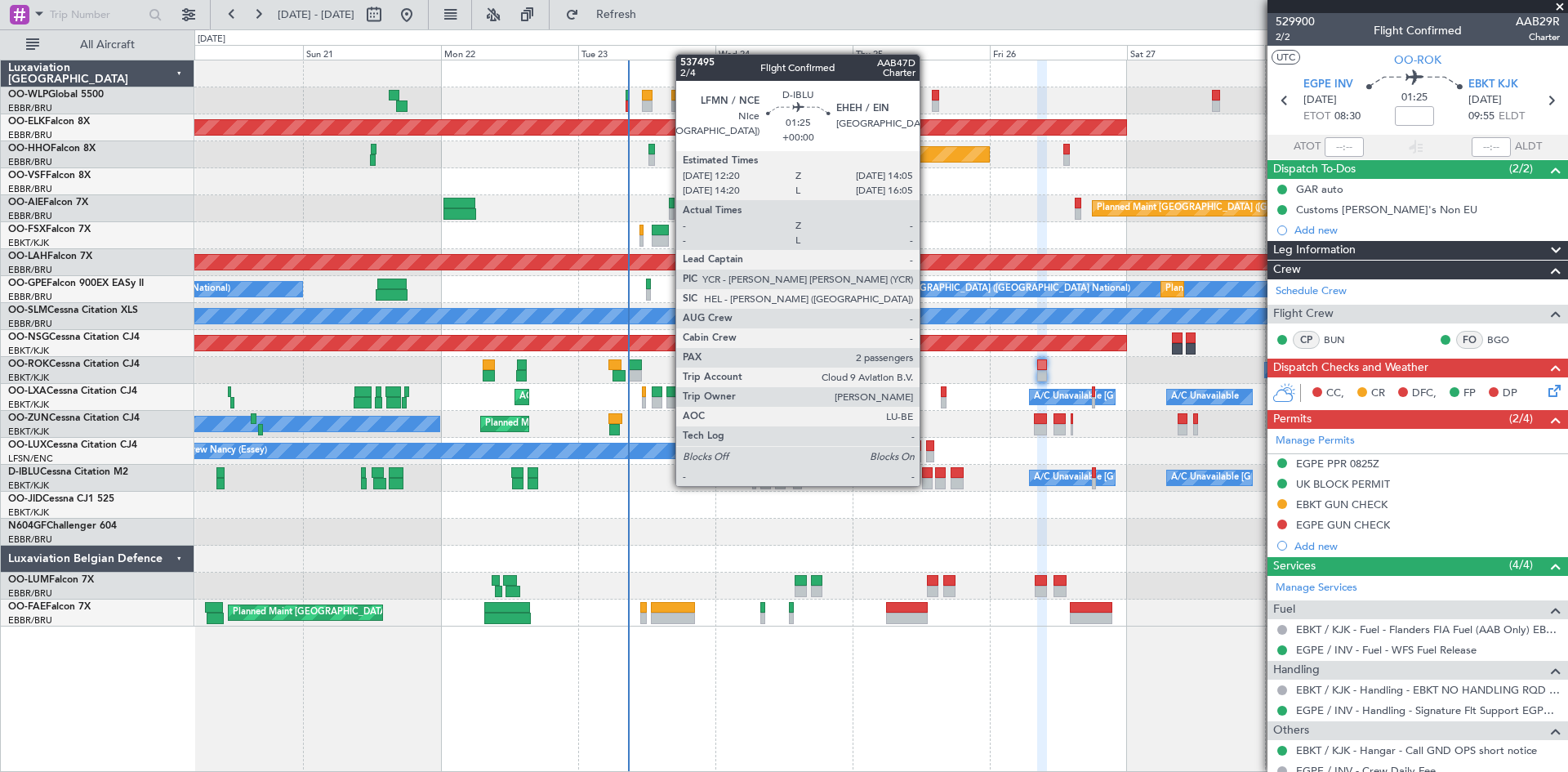
click at [927, 485] on div at bounding box center [927, 484] width 10 height 11
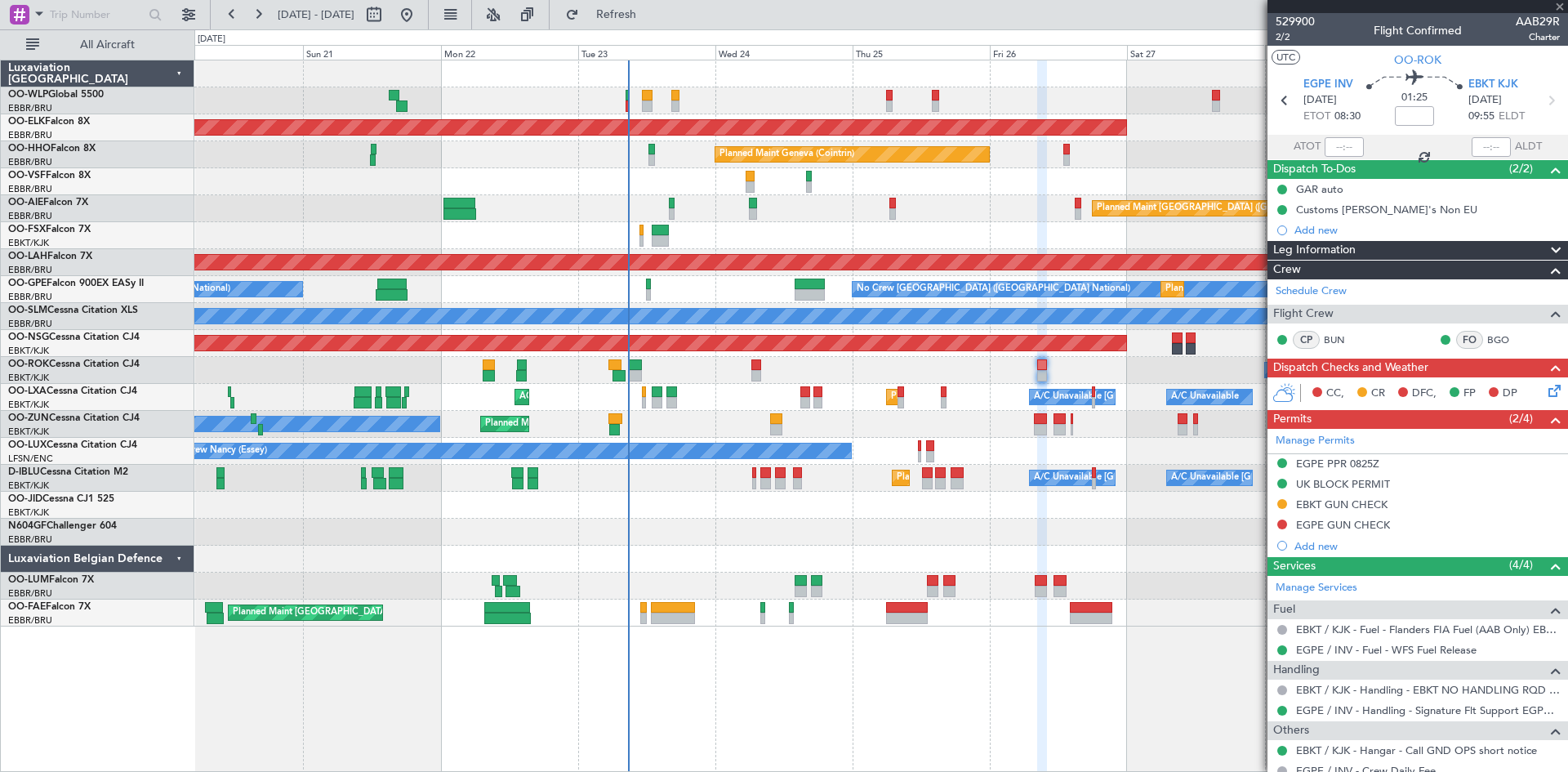
type input "2"
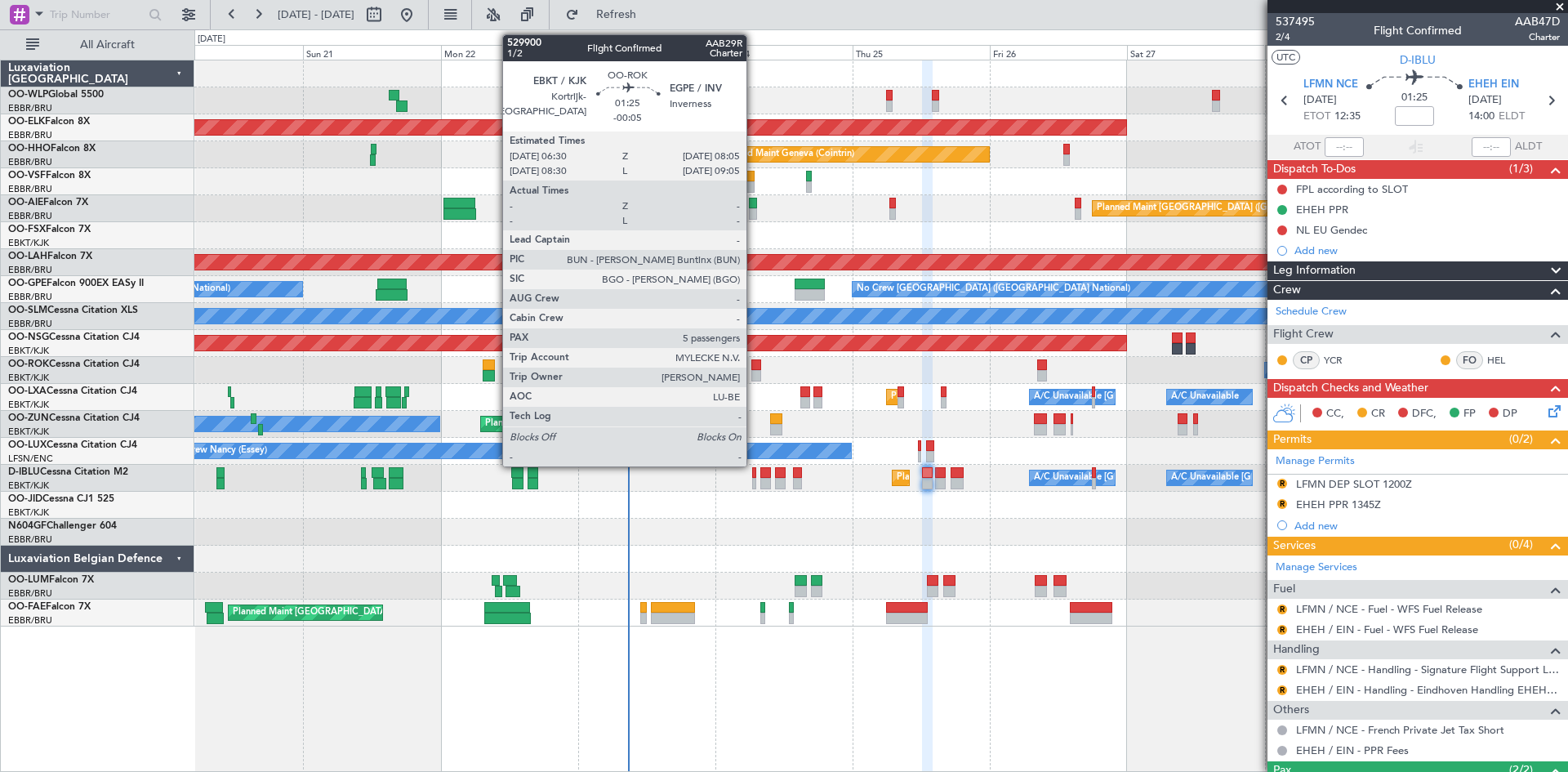
click at [754, 369] on div at bounding box center [756, 365] width 9 height 11
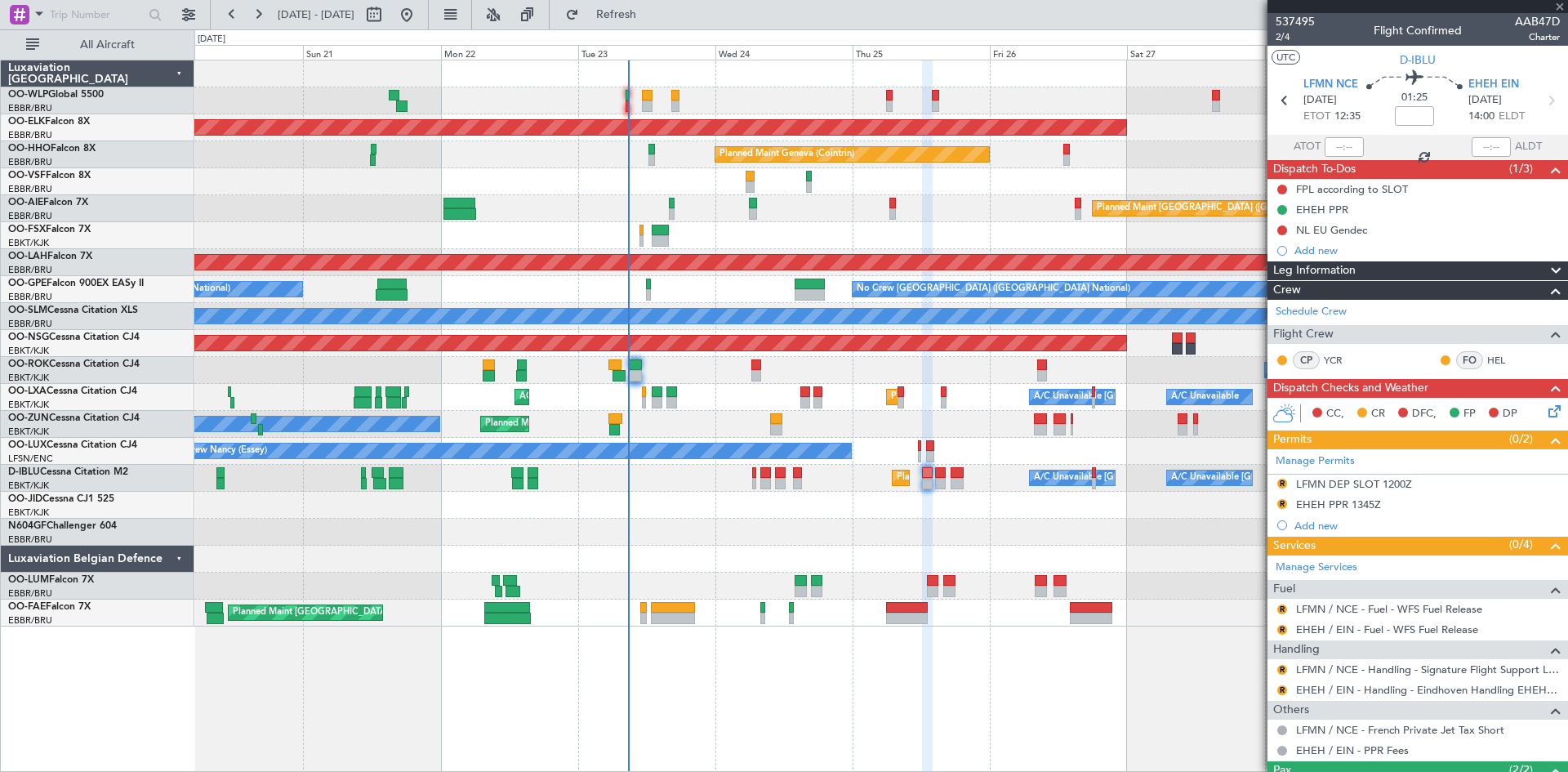
type input "-00:05"
type input "5"
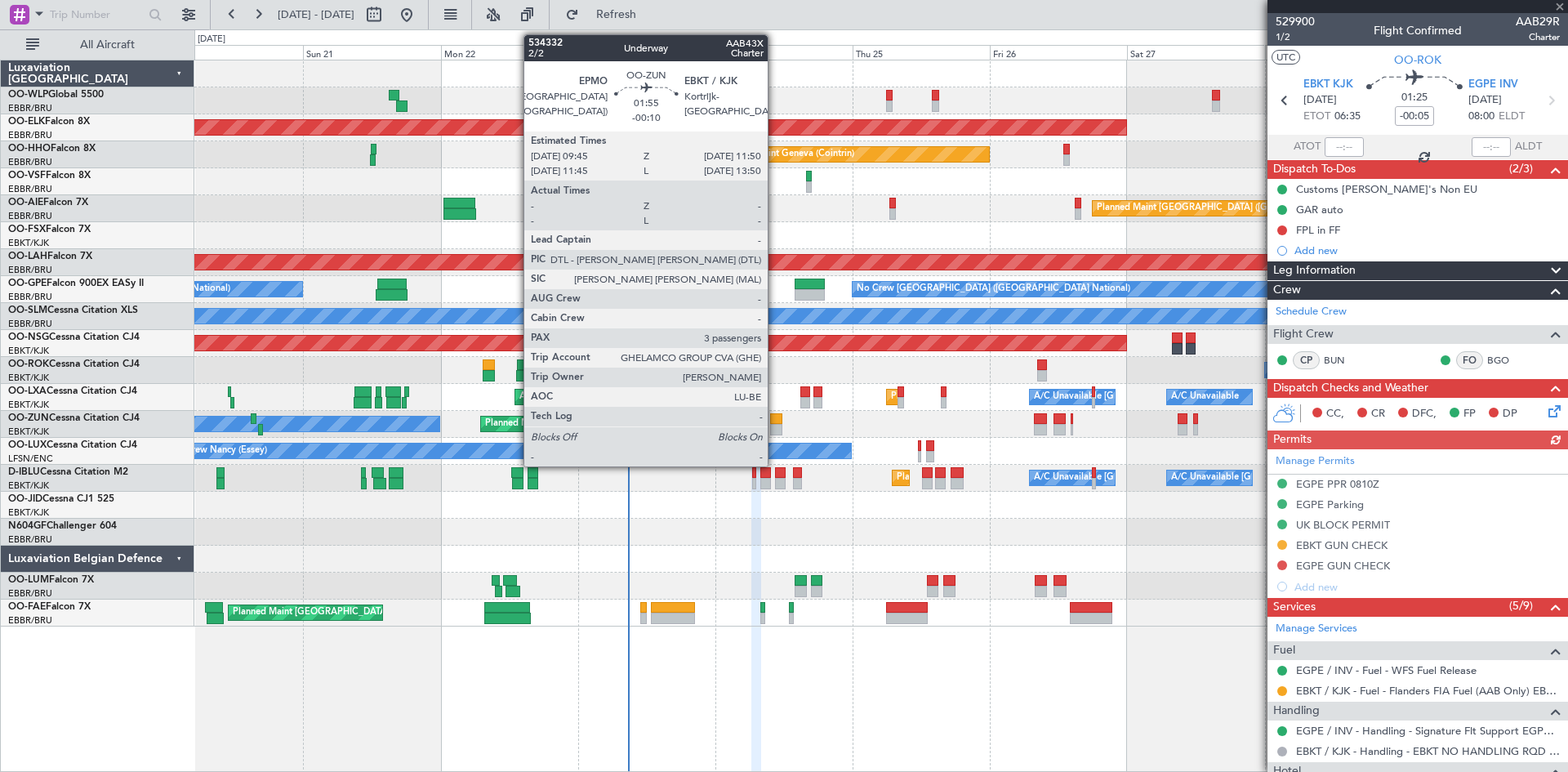
click at [775, 430] on div at bounding box center [775, 430] width 12 height 11
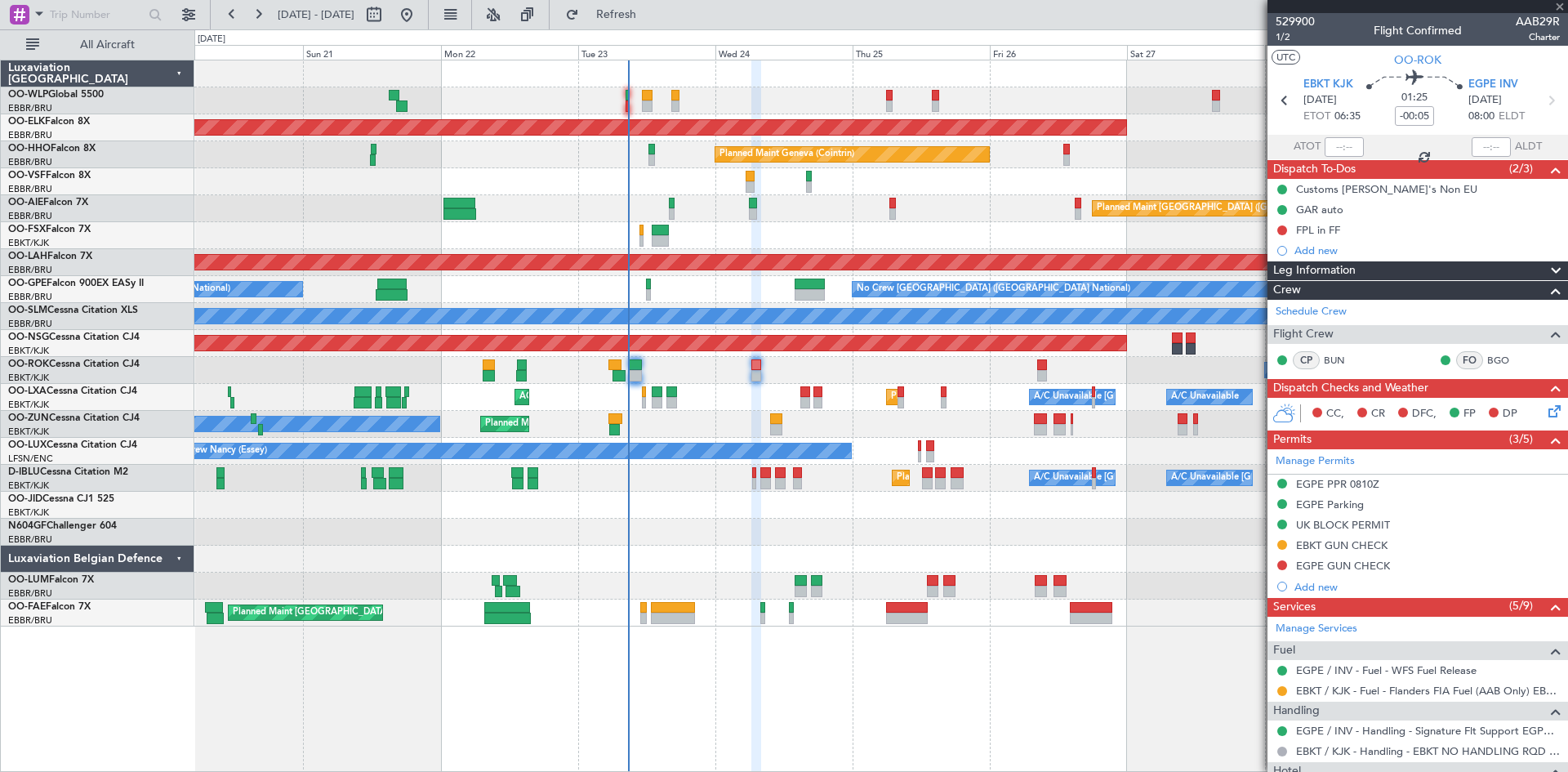
type input "-00:10"
type input "3"
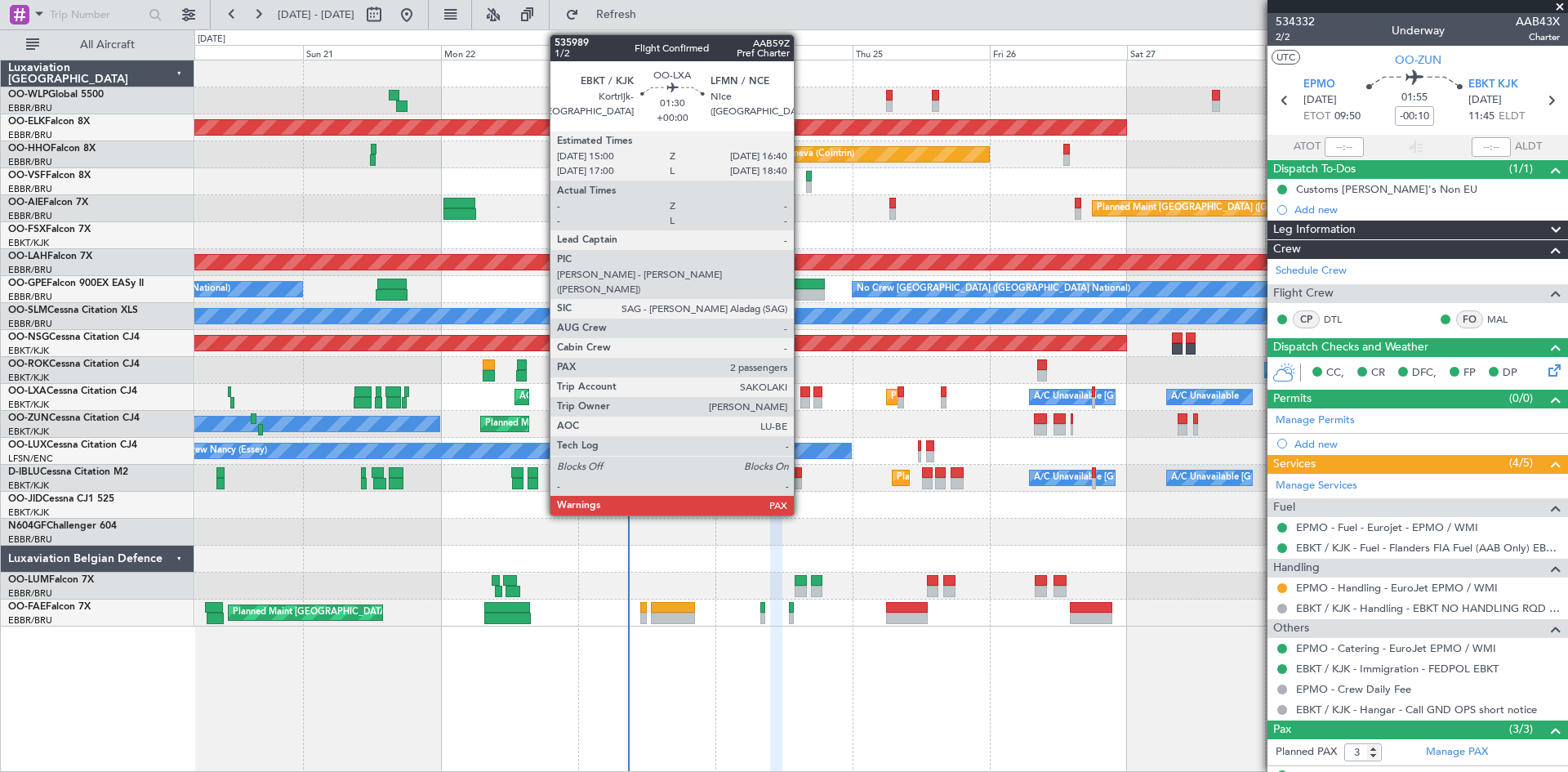
click at [801, 391] on div at bounding box center [805, 392] width 9 height 11
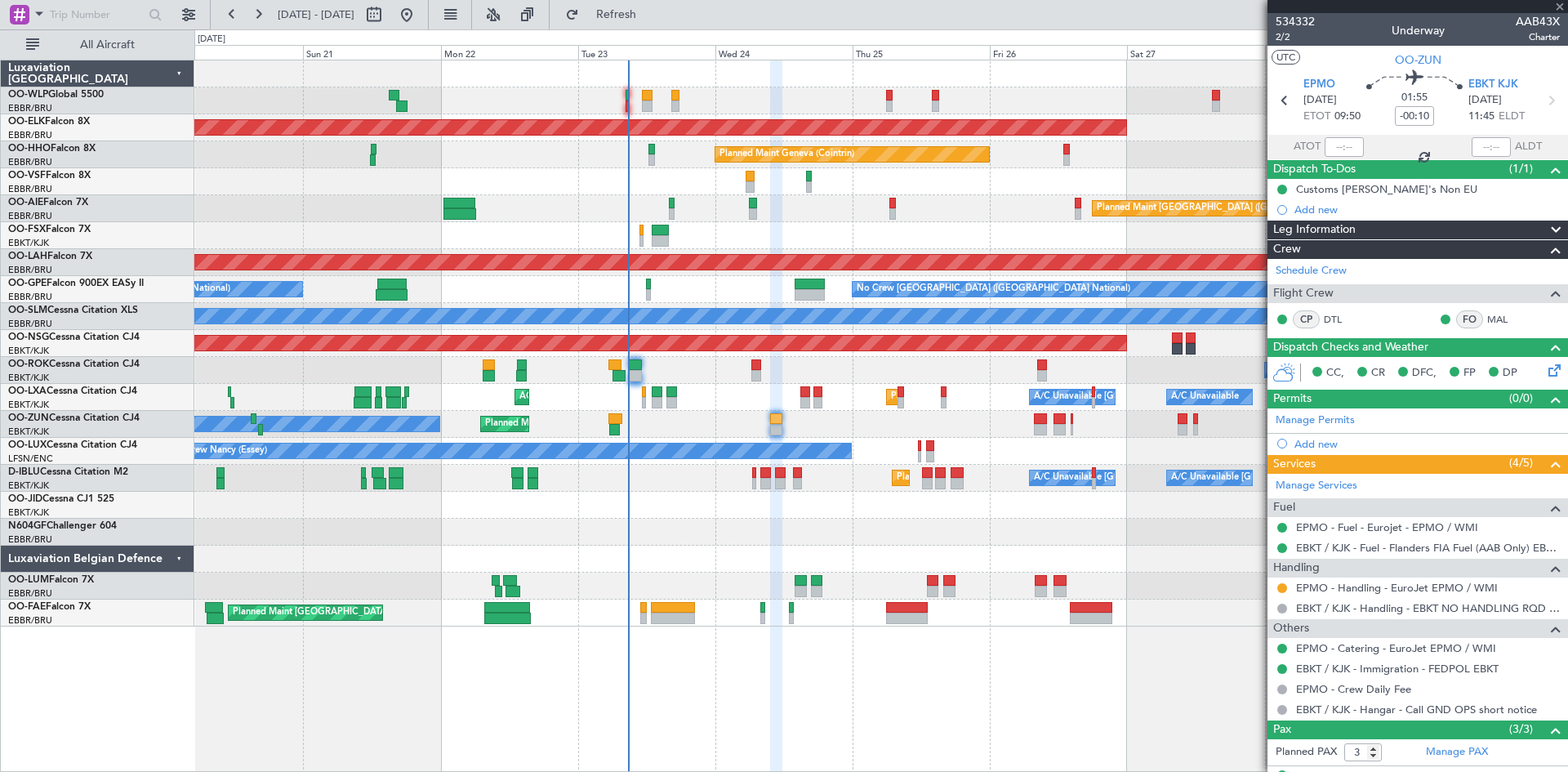
type input "2"
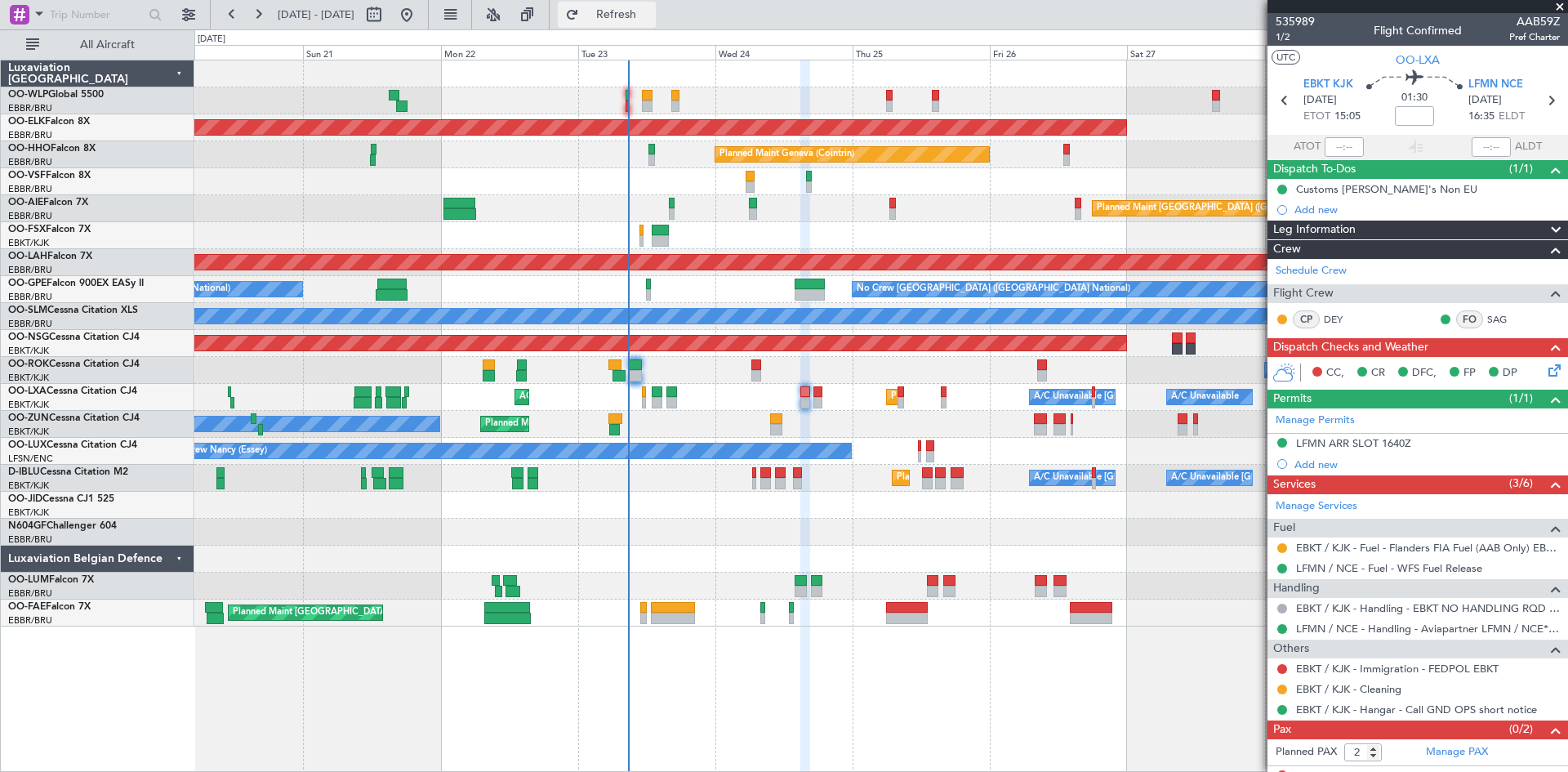
click at [651, 9] on span "Refresh" at bounding box center [616, 15] width 69 height 11
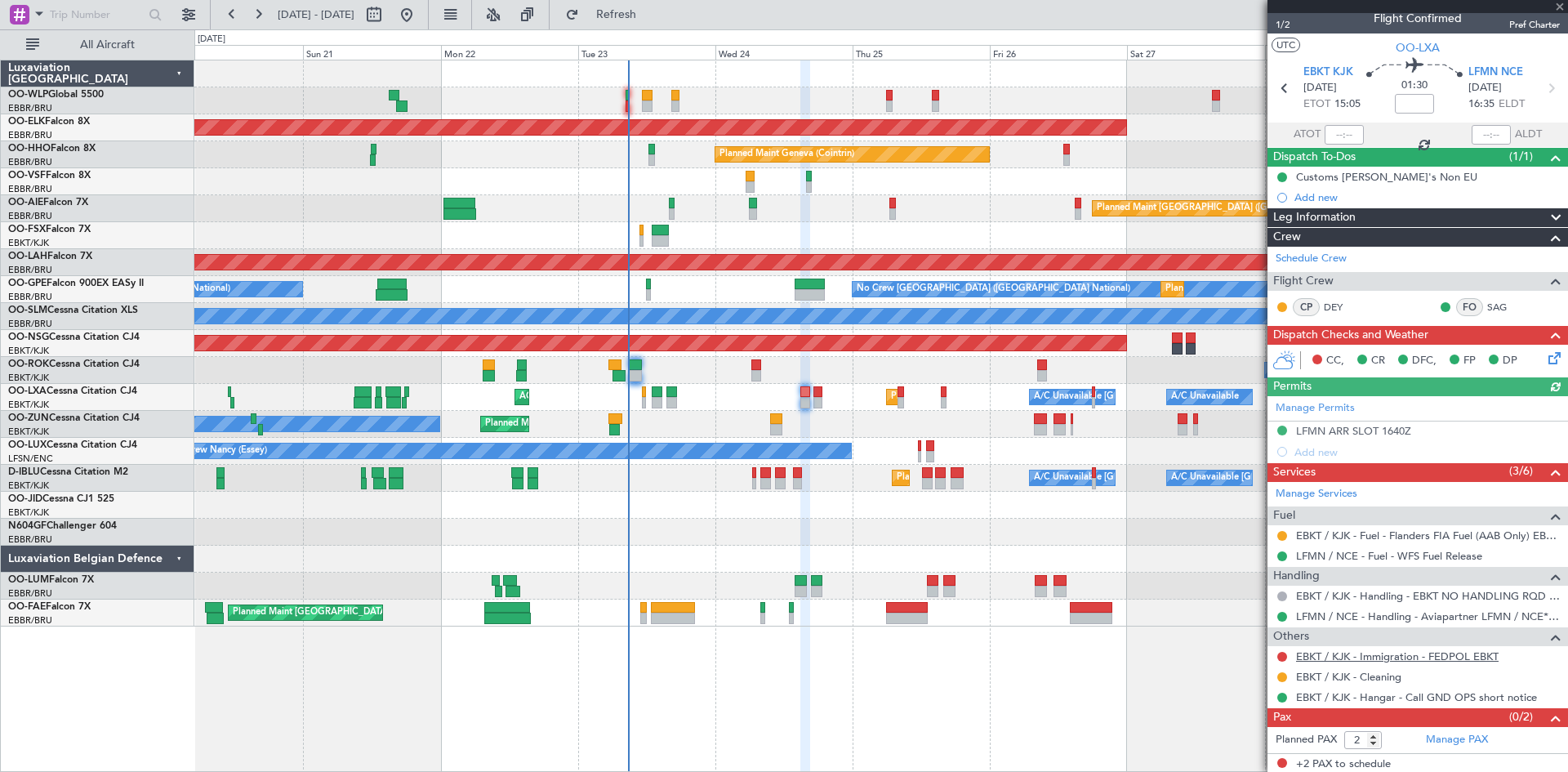
scroll to position [15, 0]
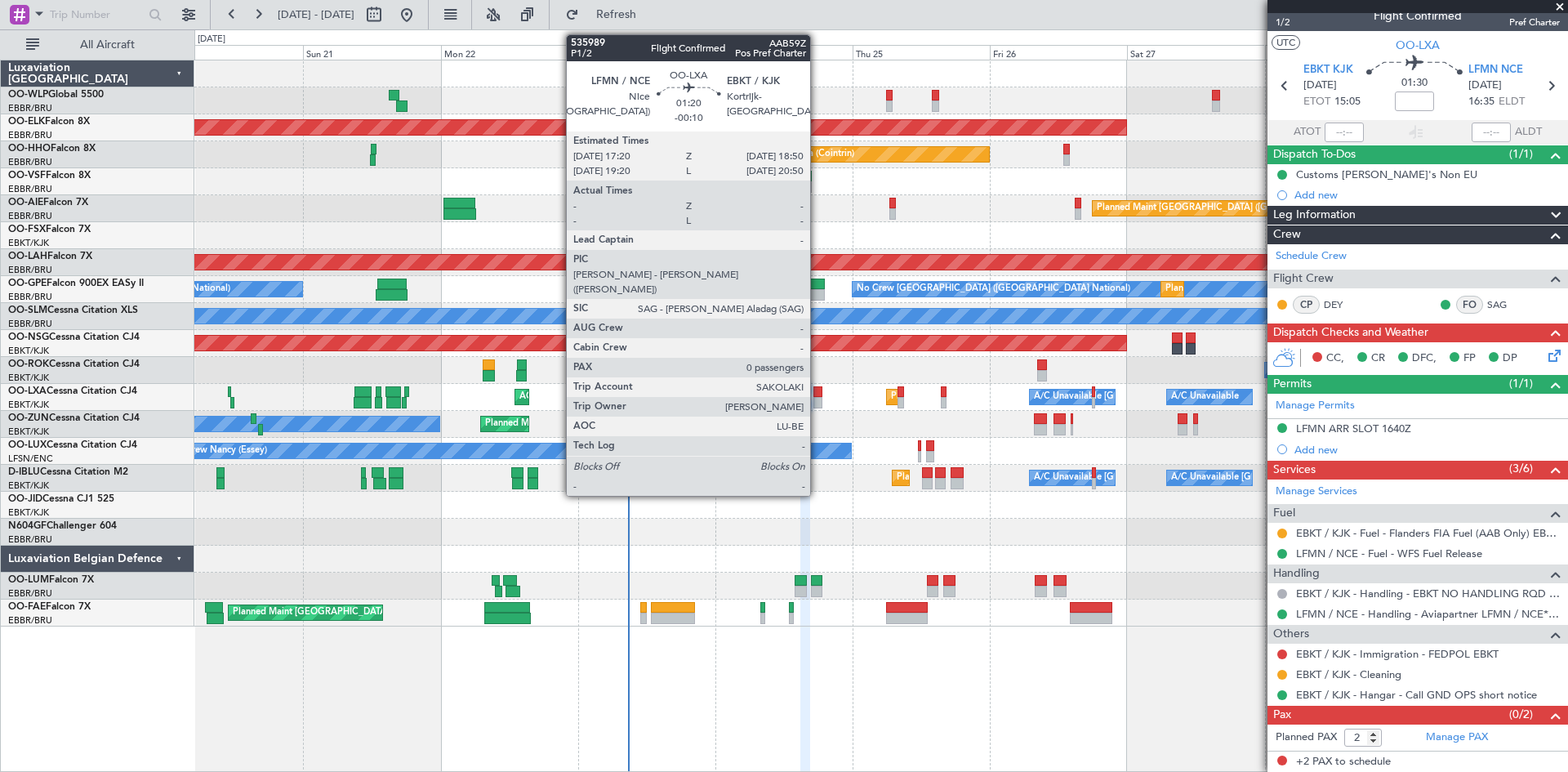
click at [817, 395] on div at bounding box center [818, 392] width 9 height 11
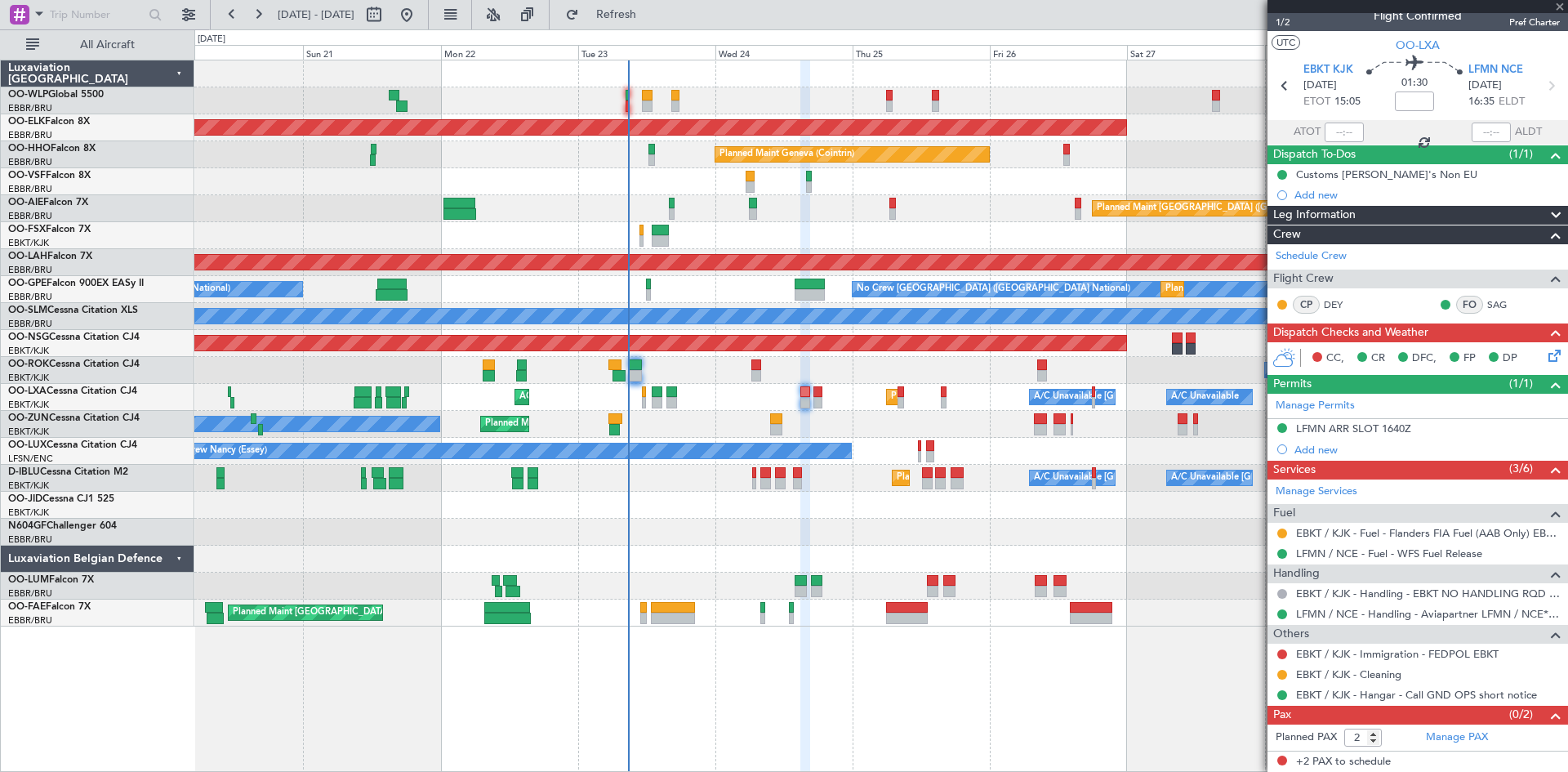
type input "-00:10"
type input "0"
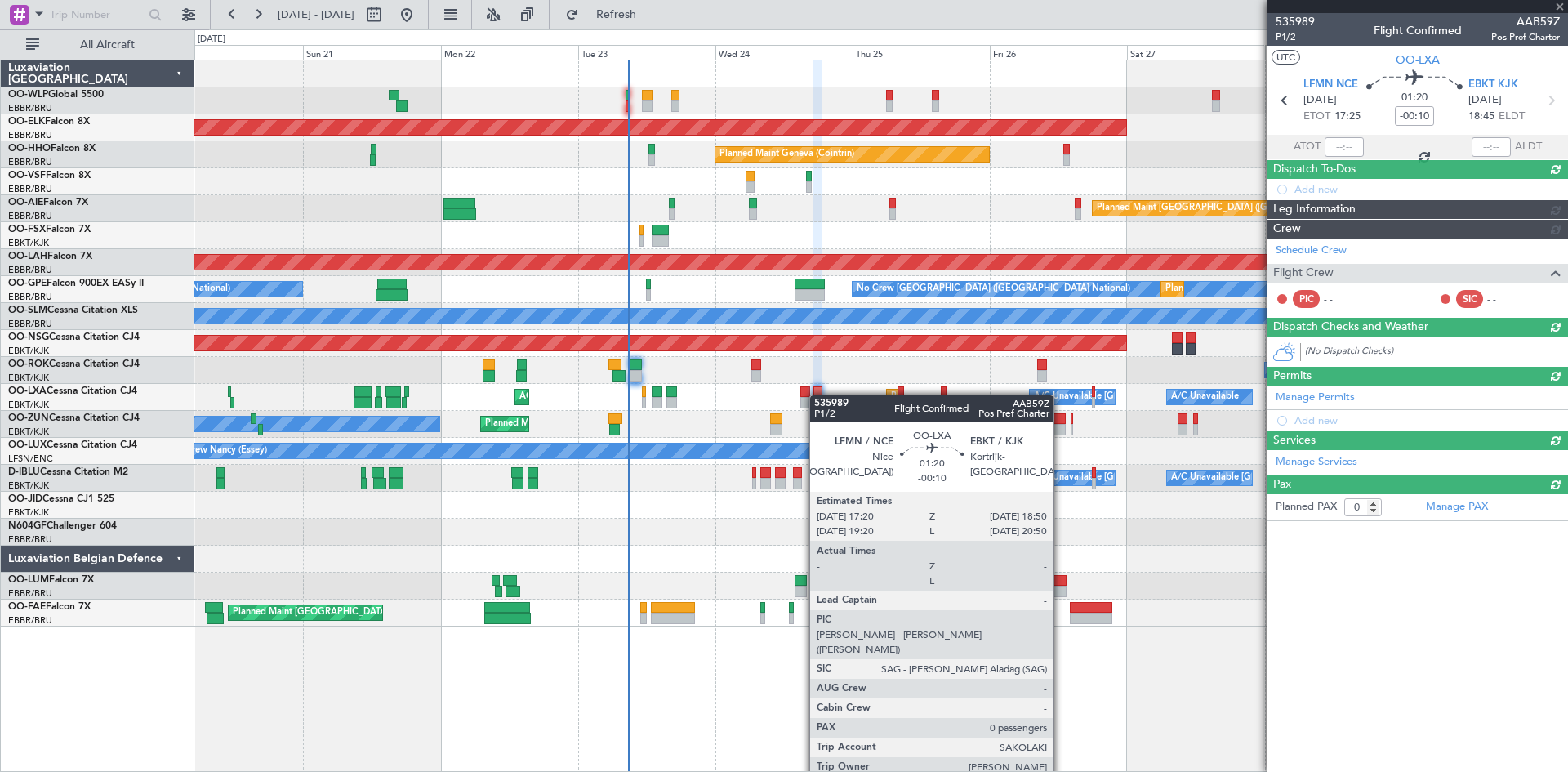
scroll to position [0, 0]
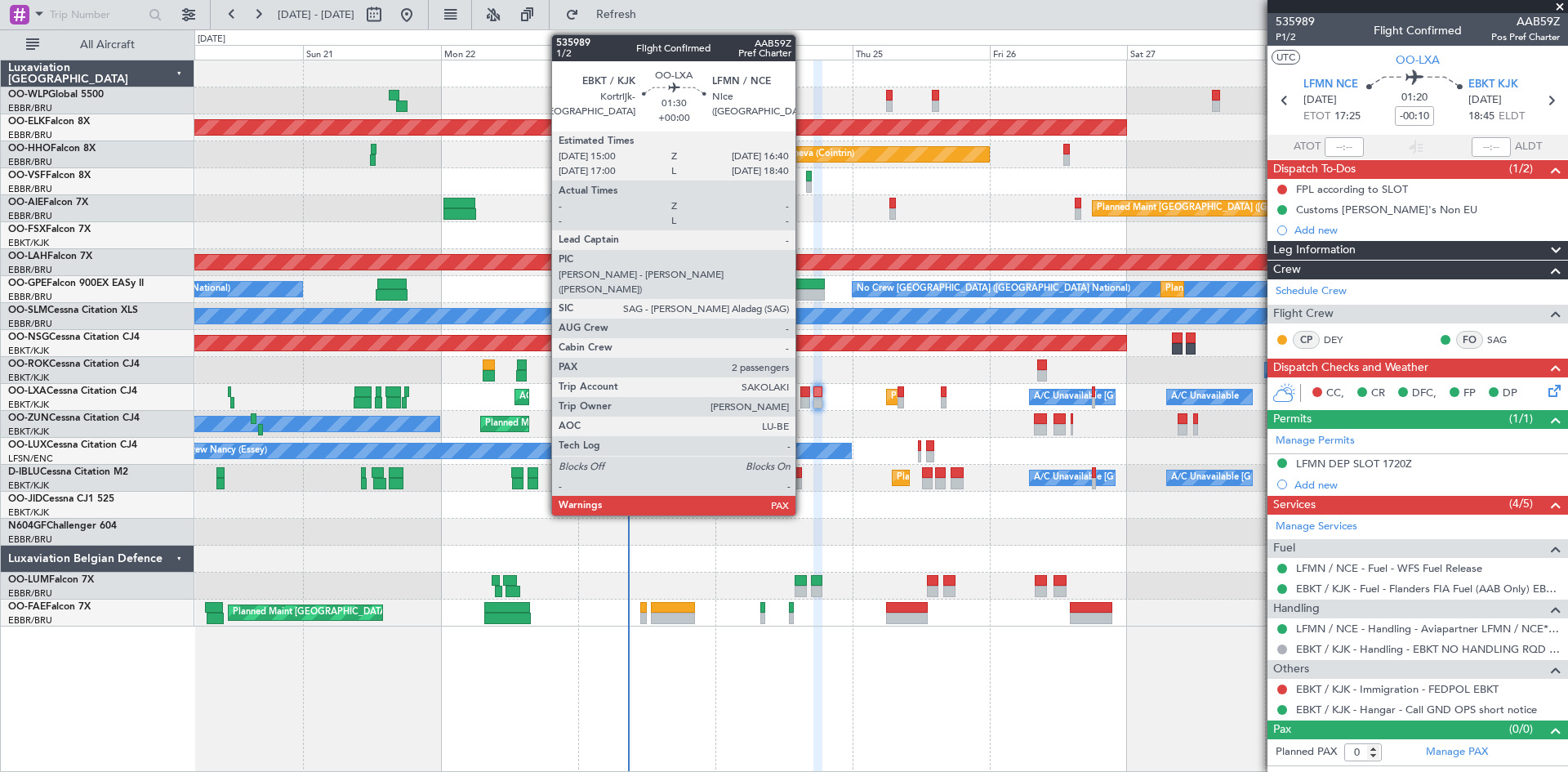
click at [803, 402] on div at bounding box center [805, 403] width 9 height 11
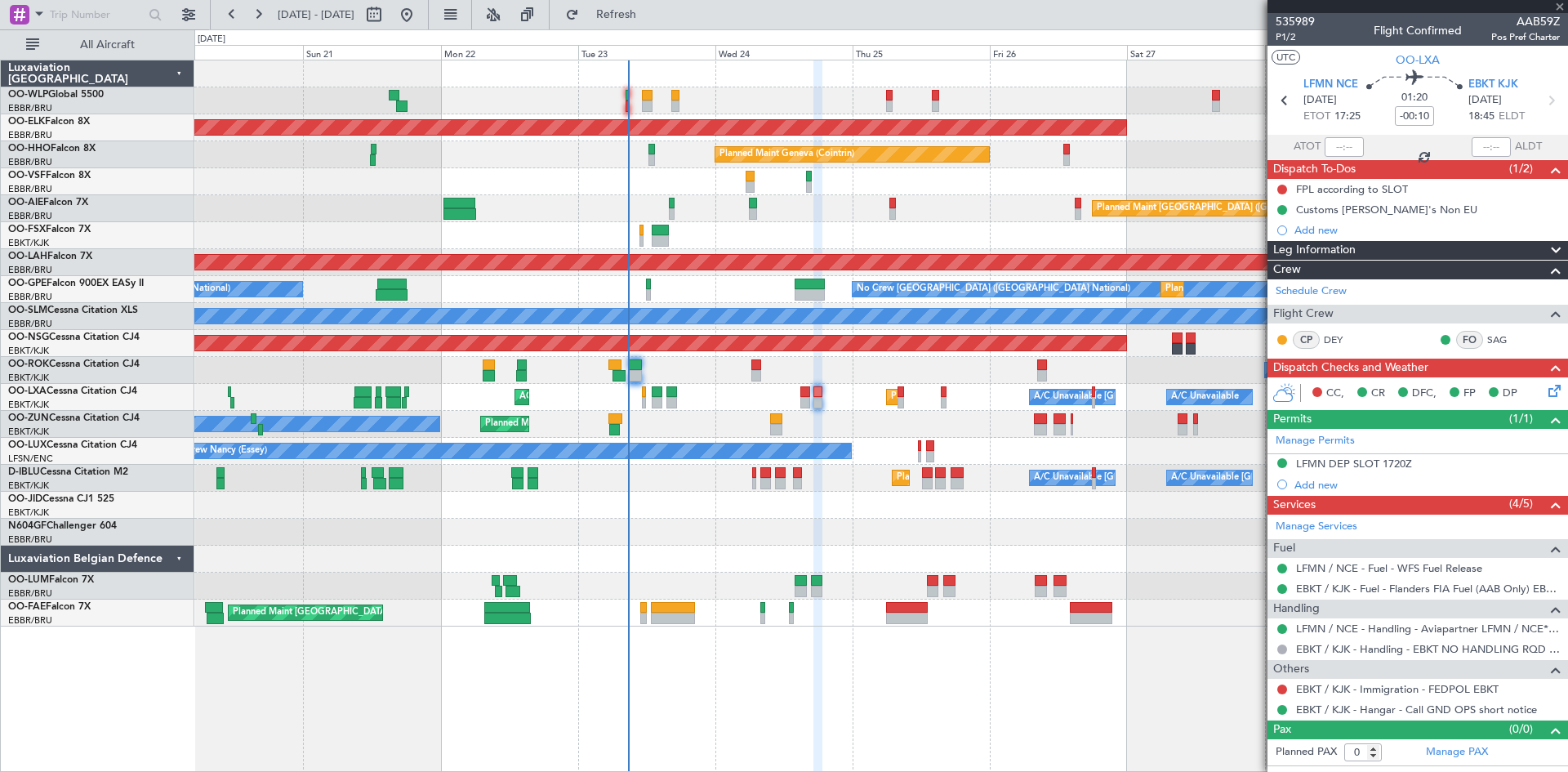
type input "2"
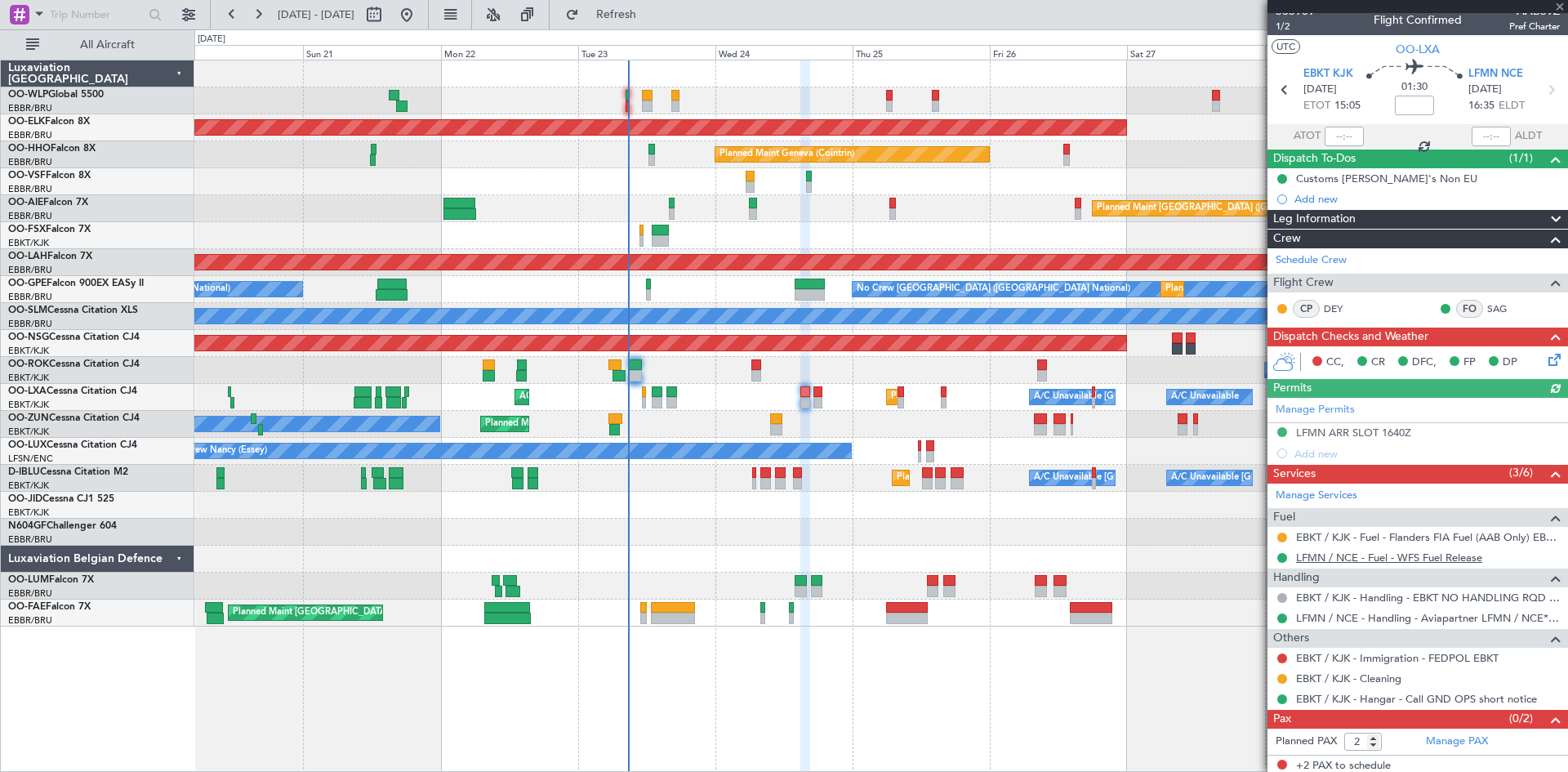
scroll to position [15, 0]
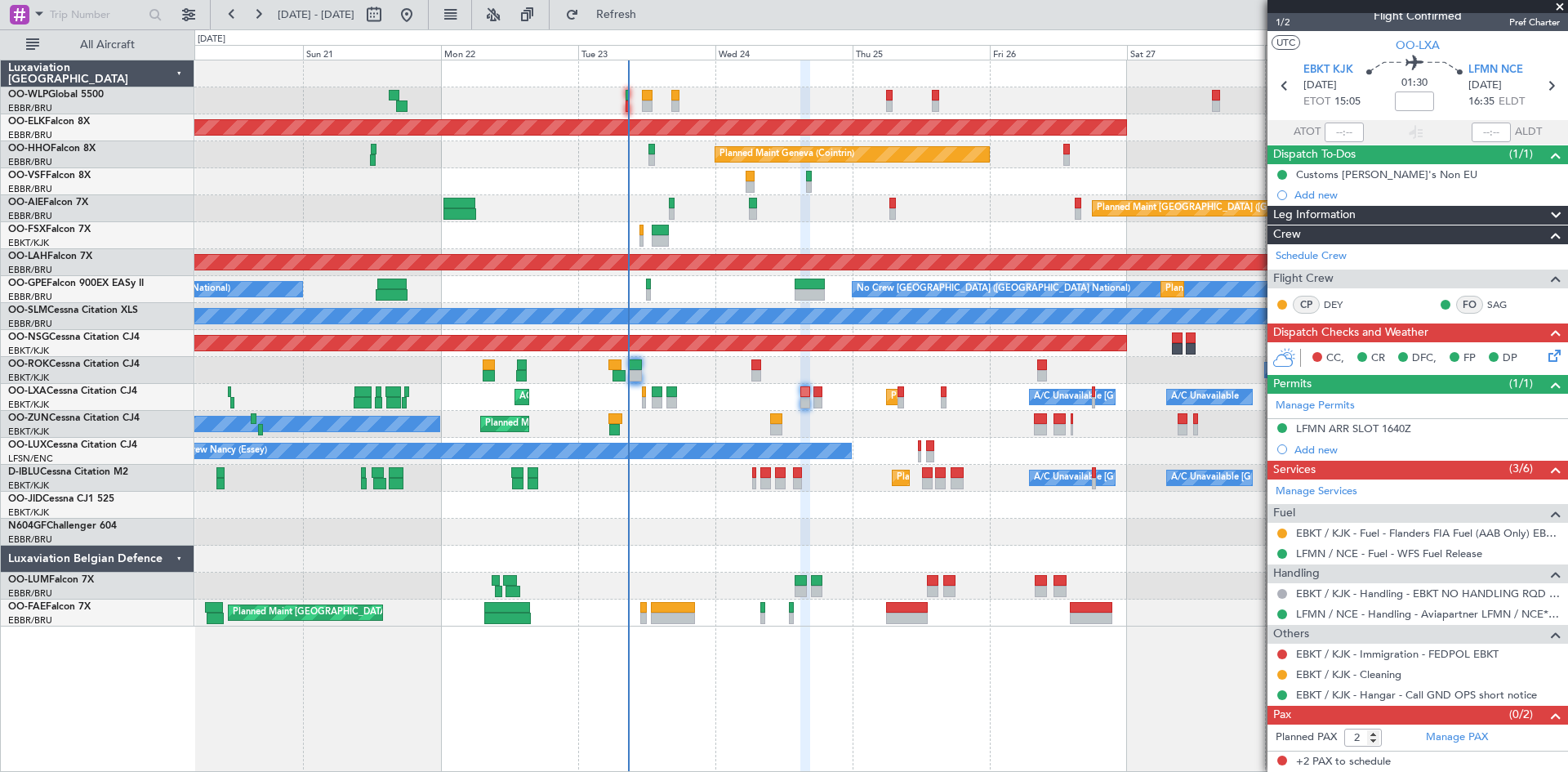
click at [1545, 352] on icon at bounding box center [1552, 353] width 13 height 13
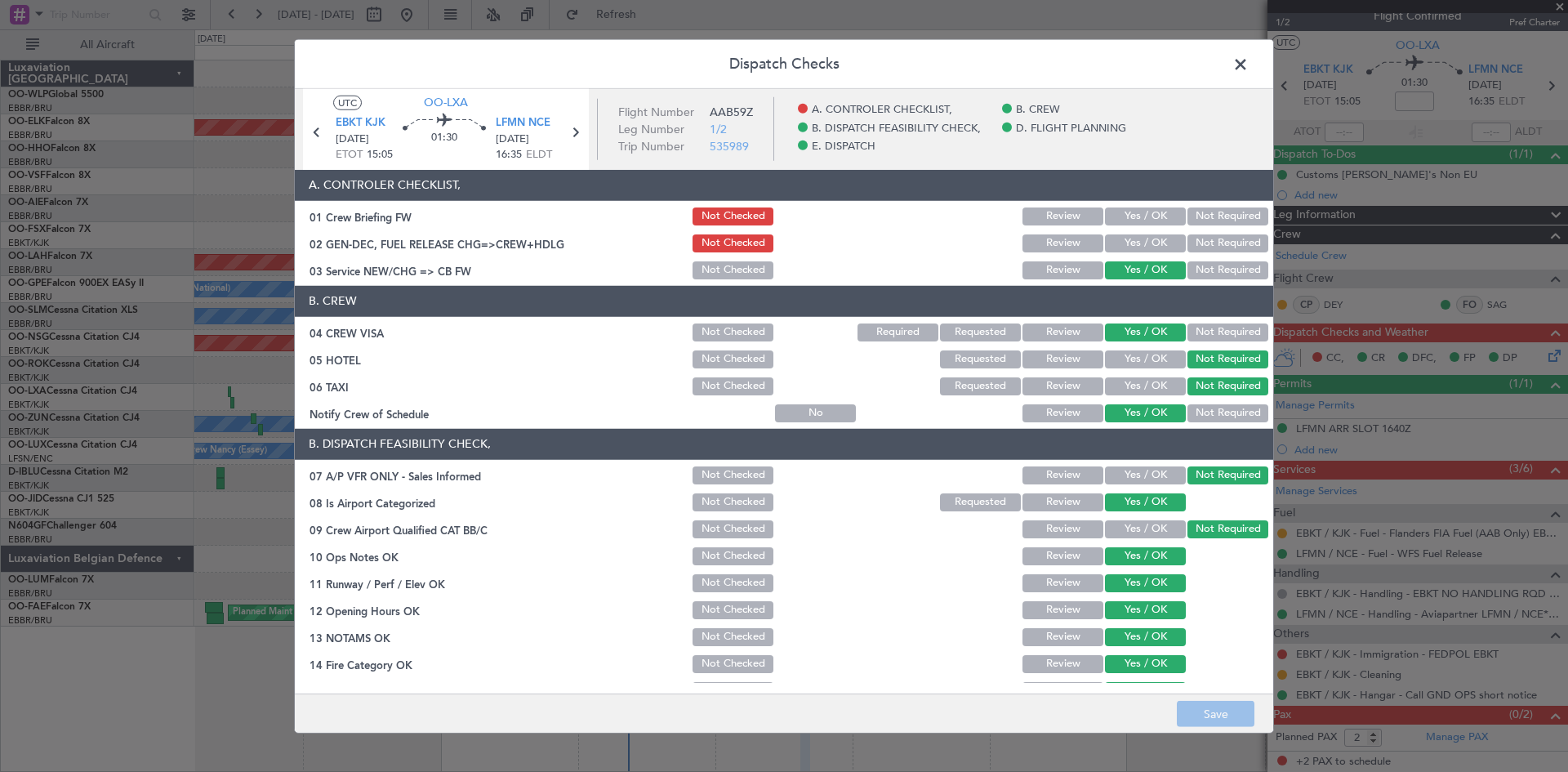
click at [1249, 68] on span at bounding box center [1249, 67] width 0 height 33
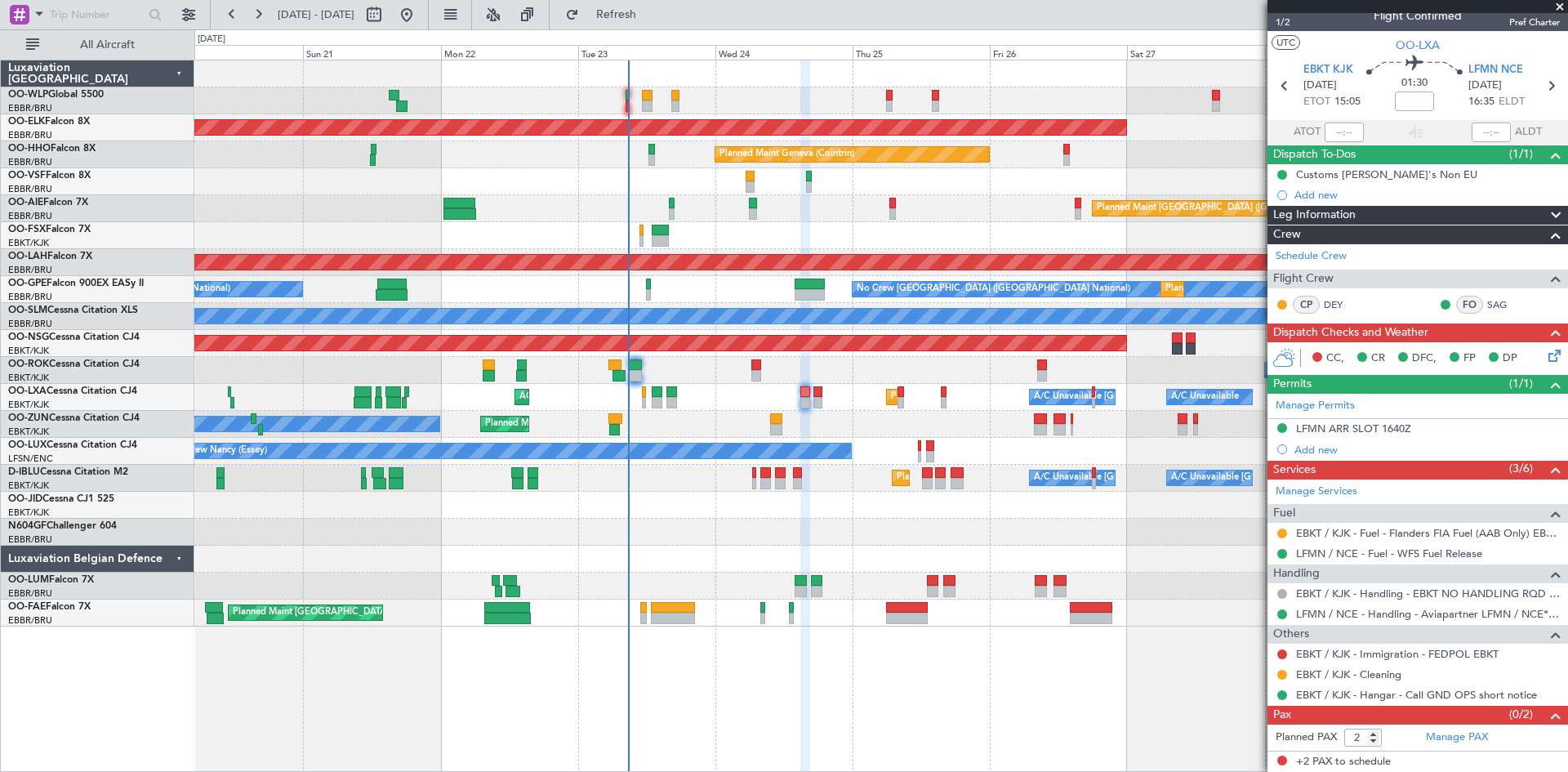
click at [400, 625] on div "Planned Maint Liege Planned Maint Kortrijk-Wevelgem Planned Maint Geneva (Coint…" at bounding box center [880, 343] width 1372 height 566
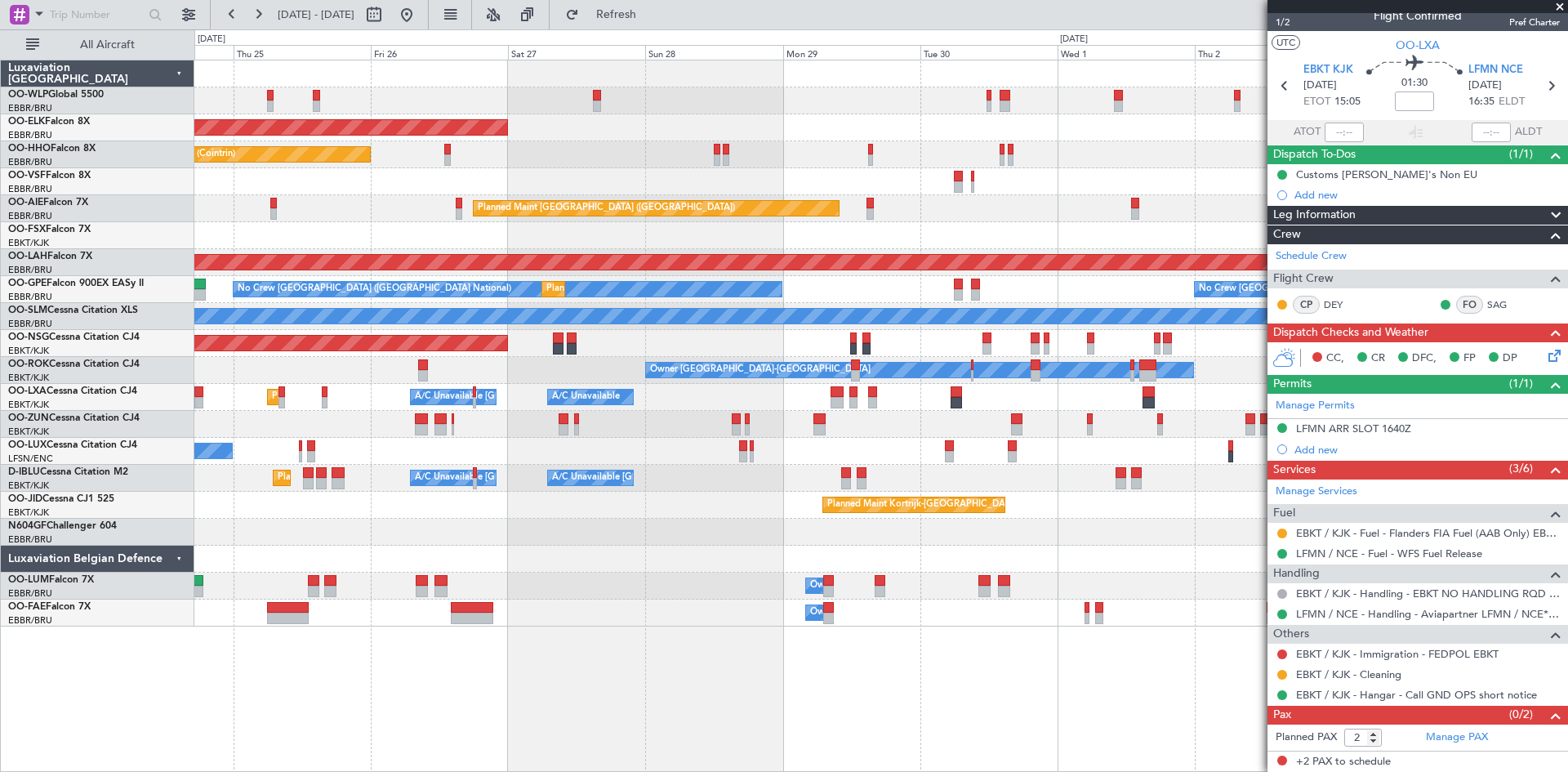
click at [291, 606] on div "Planned Maint Kortrijk-Wevelgem Planned Maint Geneva (Cointrin) Planned Maint L…" at bounding box center [880, 343] width 1372 height 566
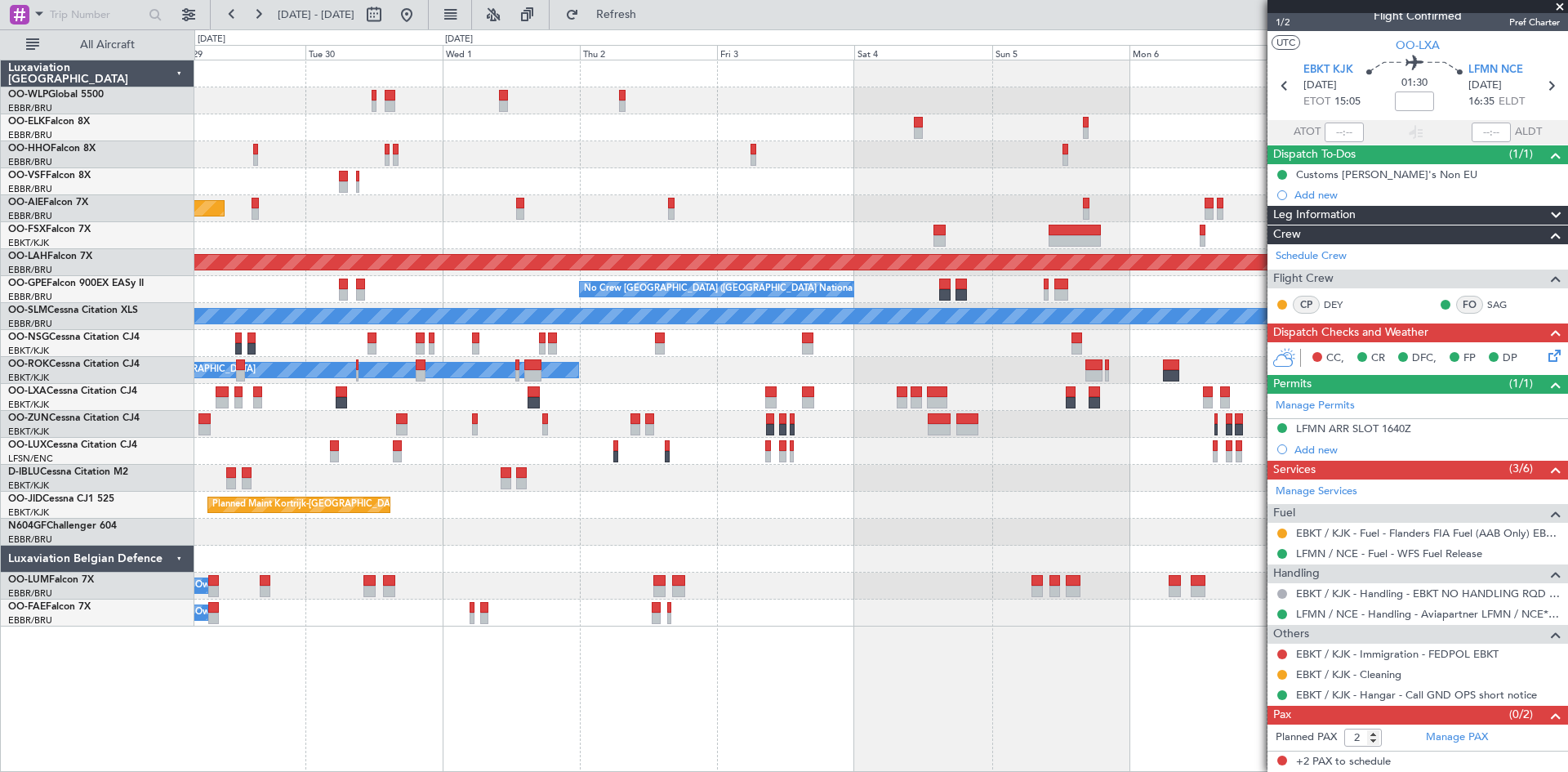
click at [226, 588] on div "Planned Maint Kortrijk-Wevelgem Planned Maint London (Farnborough) Planned Main…" at bounding box center [880, 343] width 1372 height 566
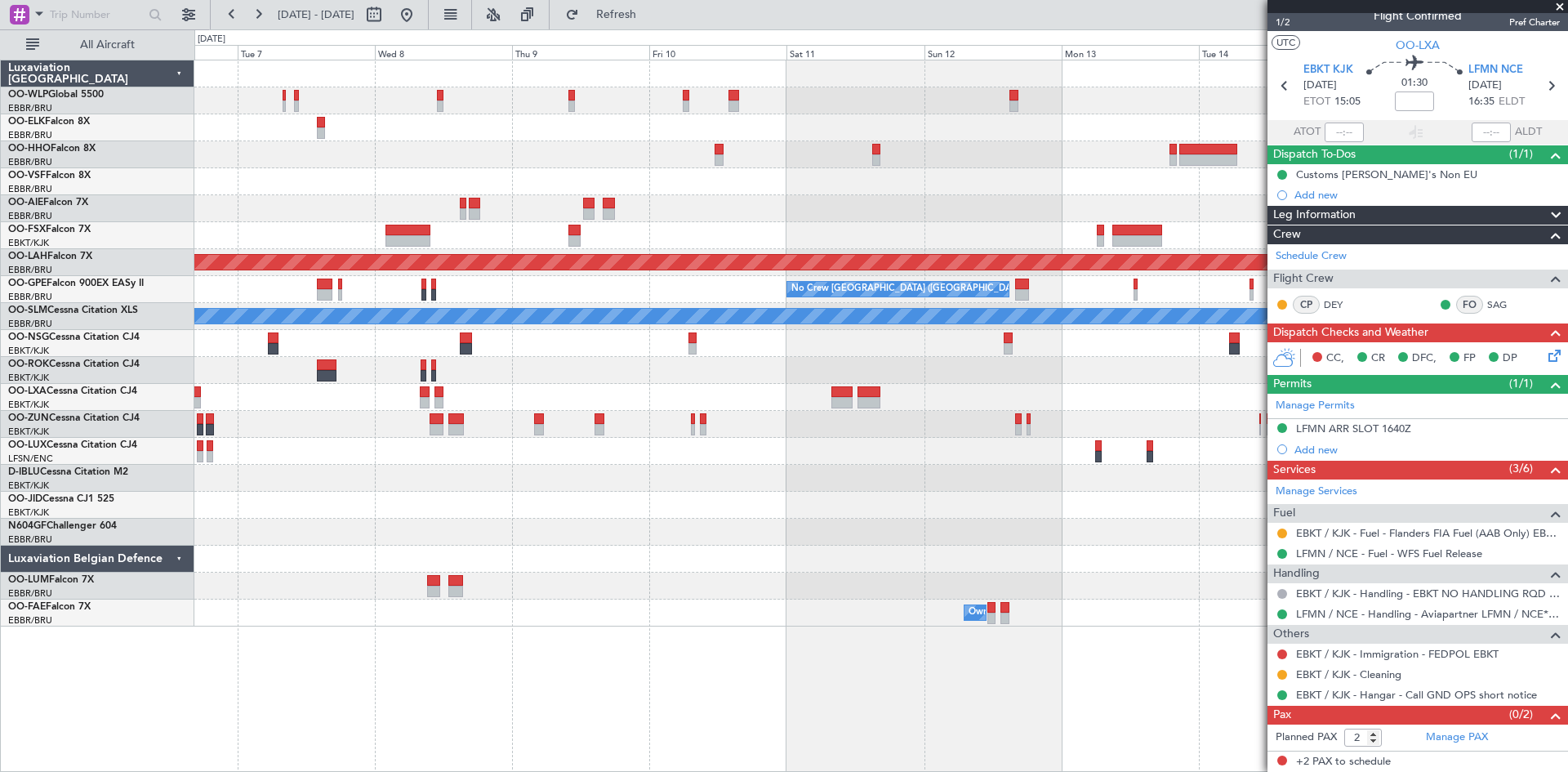
click at [291, 562] on div "Planned Maint Alton-st Louis (St Louis Regl) No Crew Brussels (Brussels Nationa…" at bounding box center [880, 343] width 1372 height 566
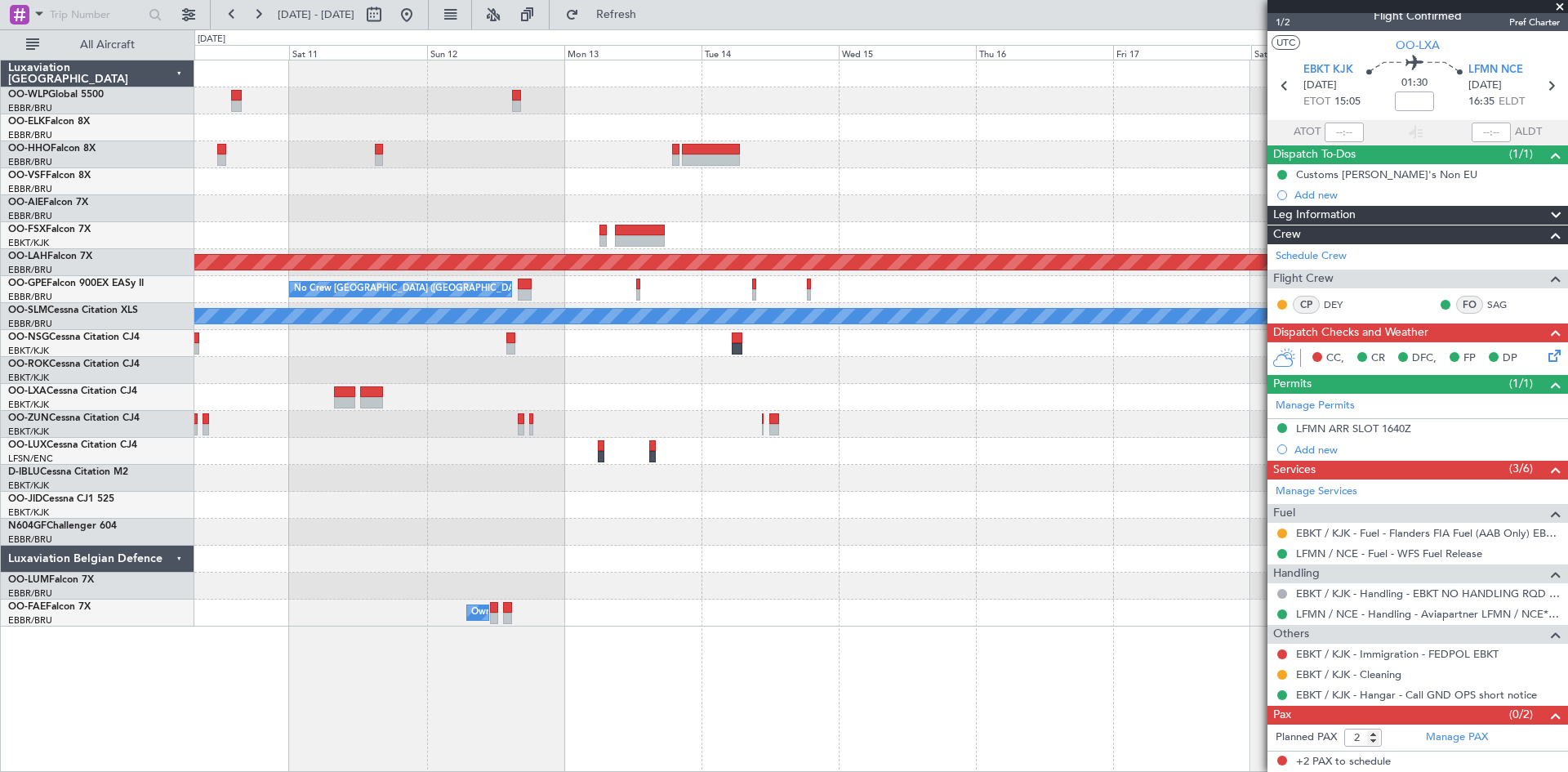
click at [384, 547] on div "Planned Maint Alton-st Louis (St Louis Regl) No Crew Brussels (Brussels Nationa…" at bounding box center [880, 343] width 1372 height 566
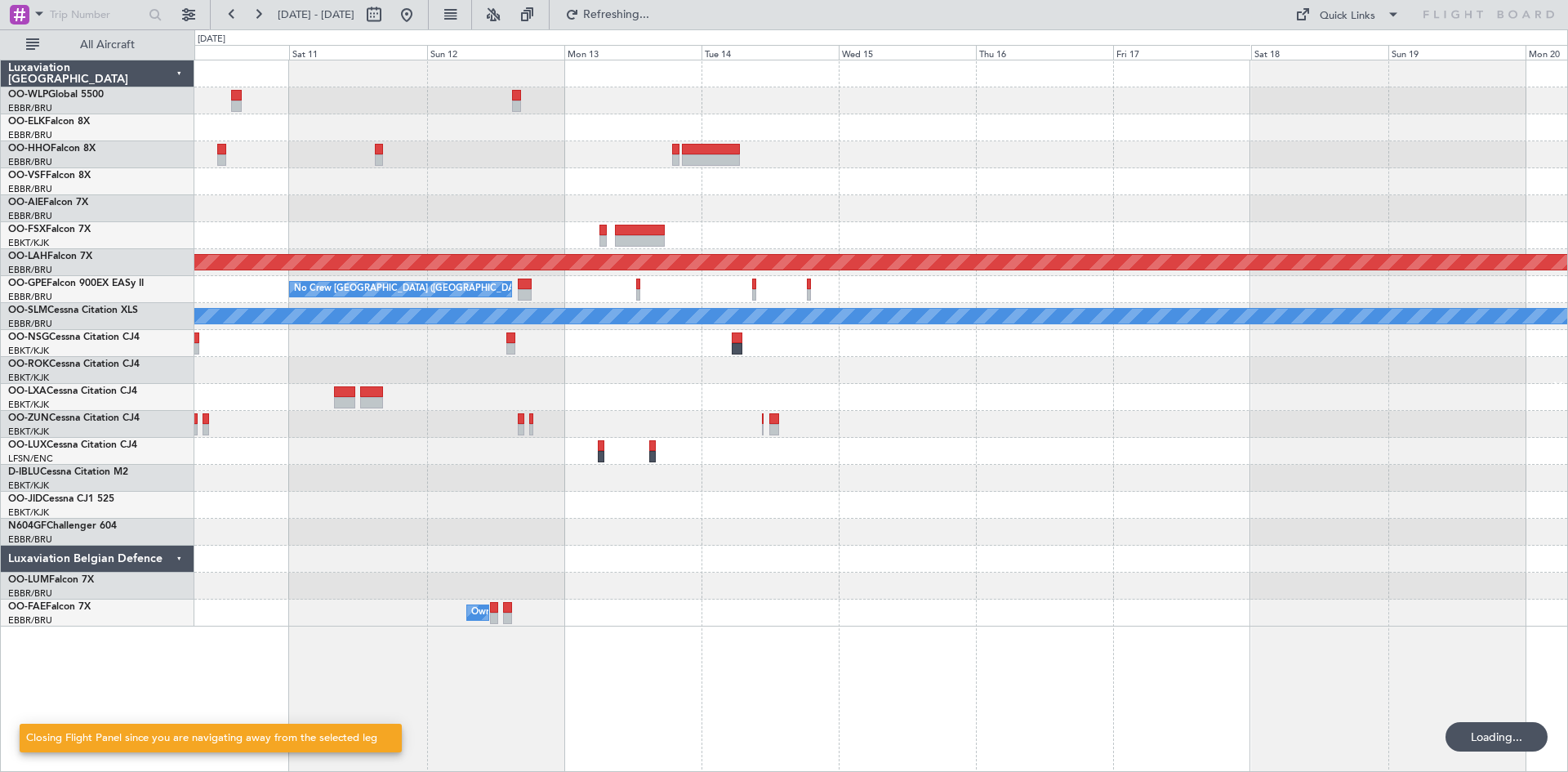
scroll to position [0, 0]
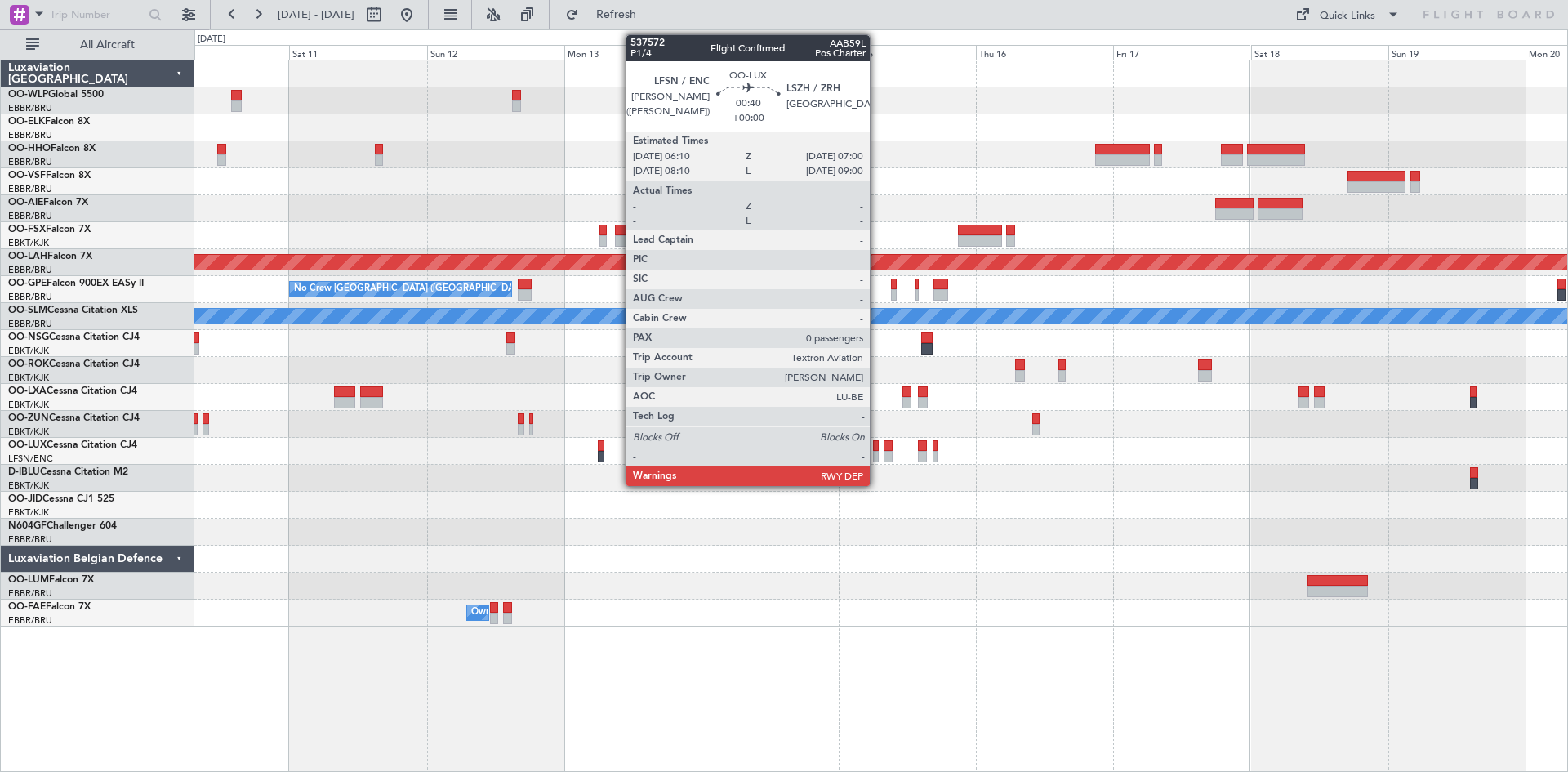
click at [877, 452] on div at bounding box center [875, 456] width 5 height 11
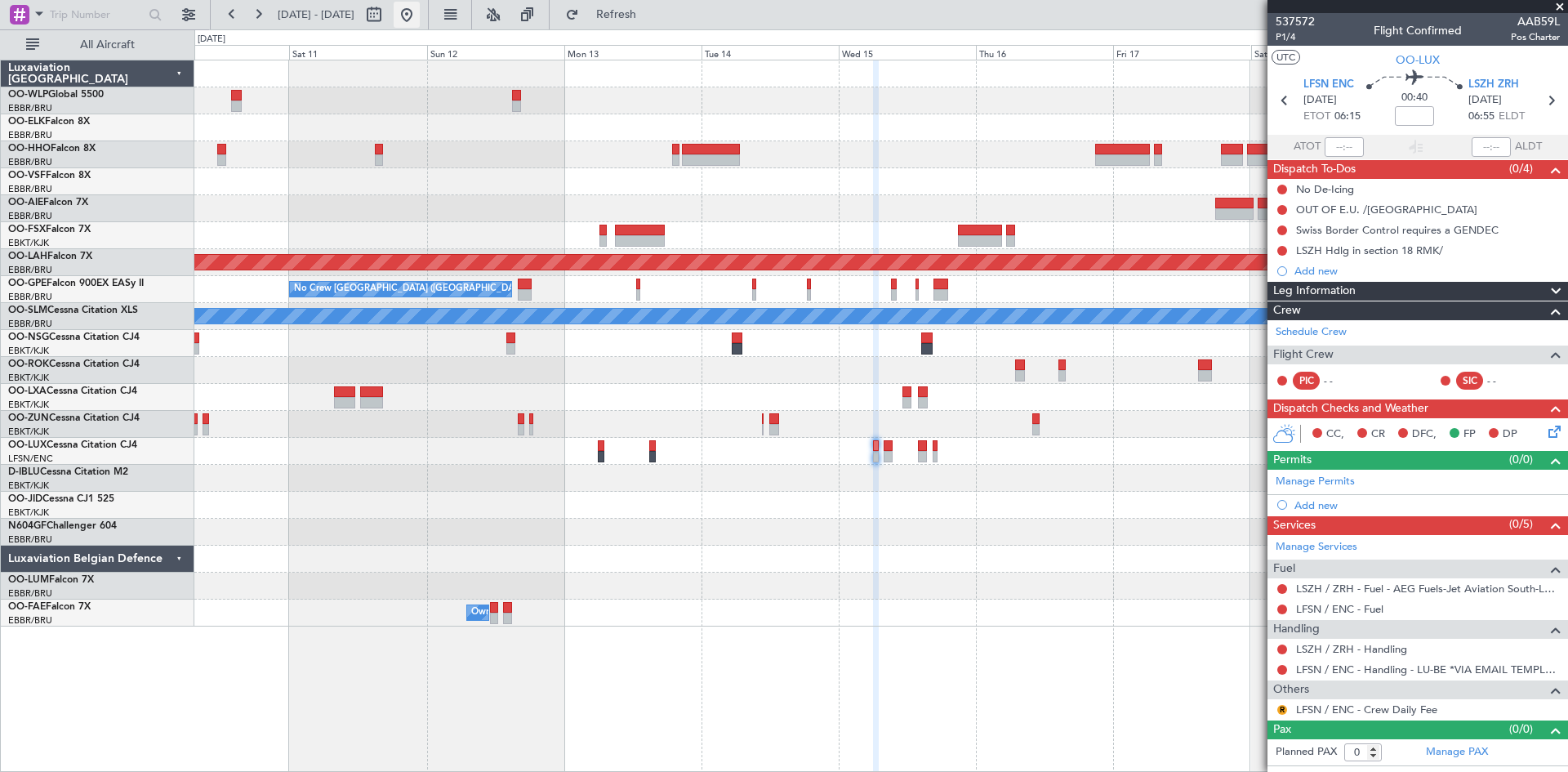
click at [419, 12] on button at bounding box center [407, 15] width 26 height 26
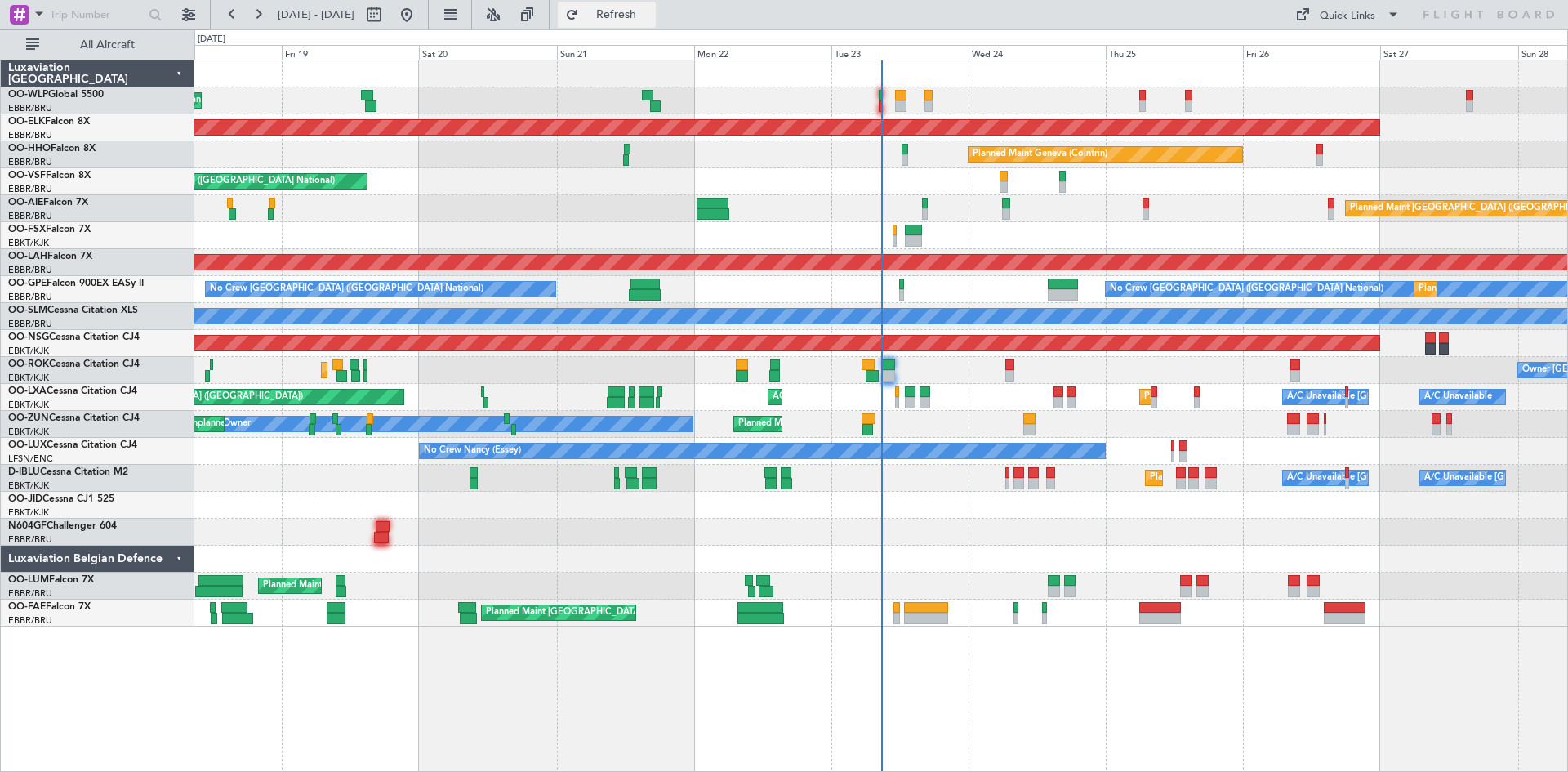
click at [651, 19] on span "Refresh" at bounding box center [616, 15] width 69 height 11
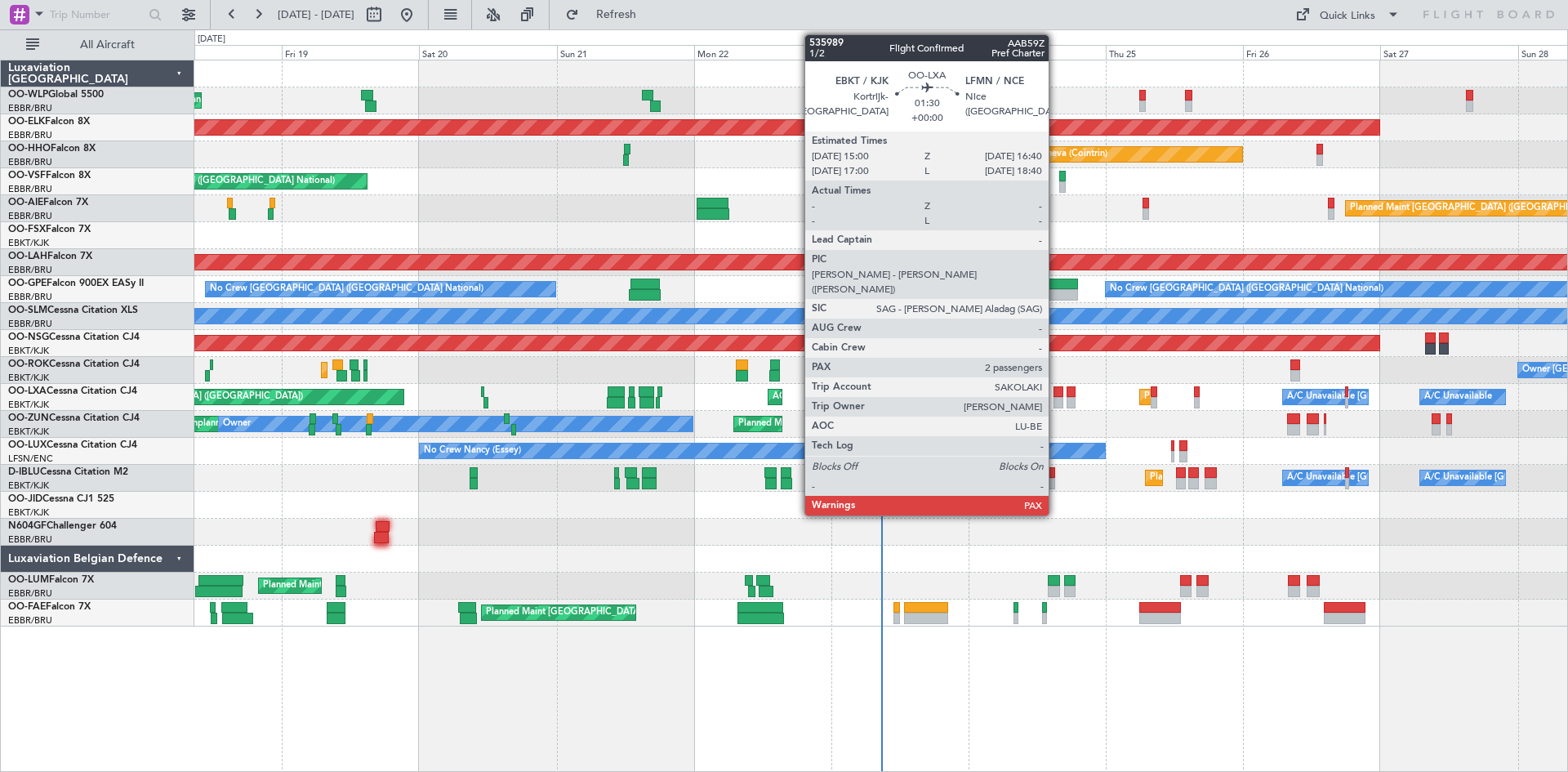
click at [1056, 395] on div at bounding box center [1058, 392] width 9 height 11
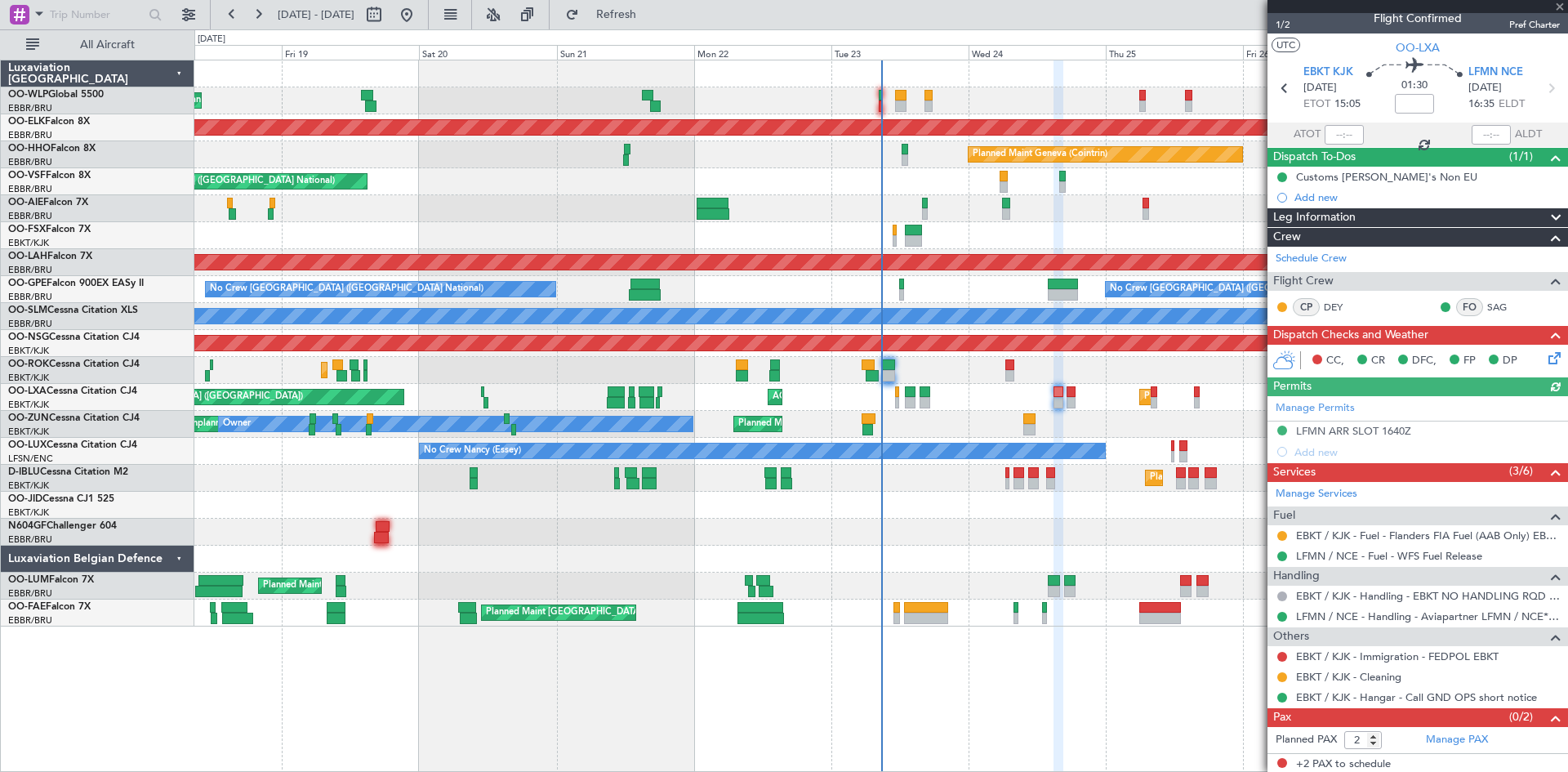
scroll to position [15, 0]
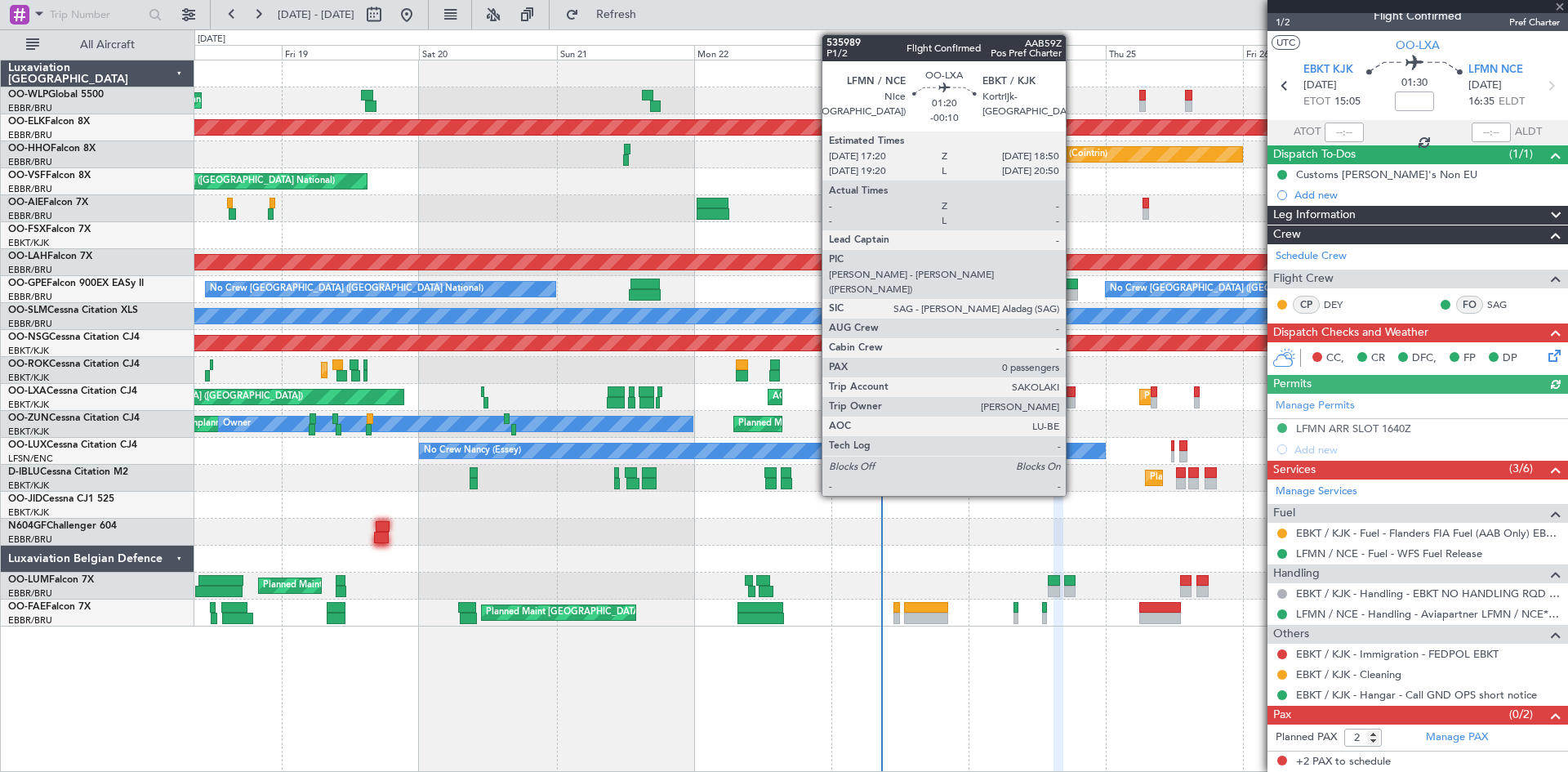
click at [1073, 403] on div at bounding box center [1071, 403] width 9 height 11
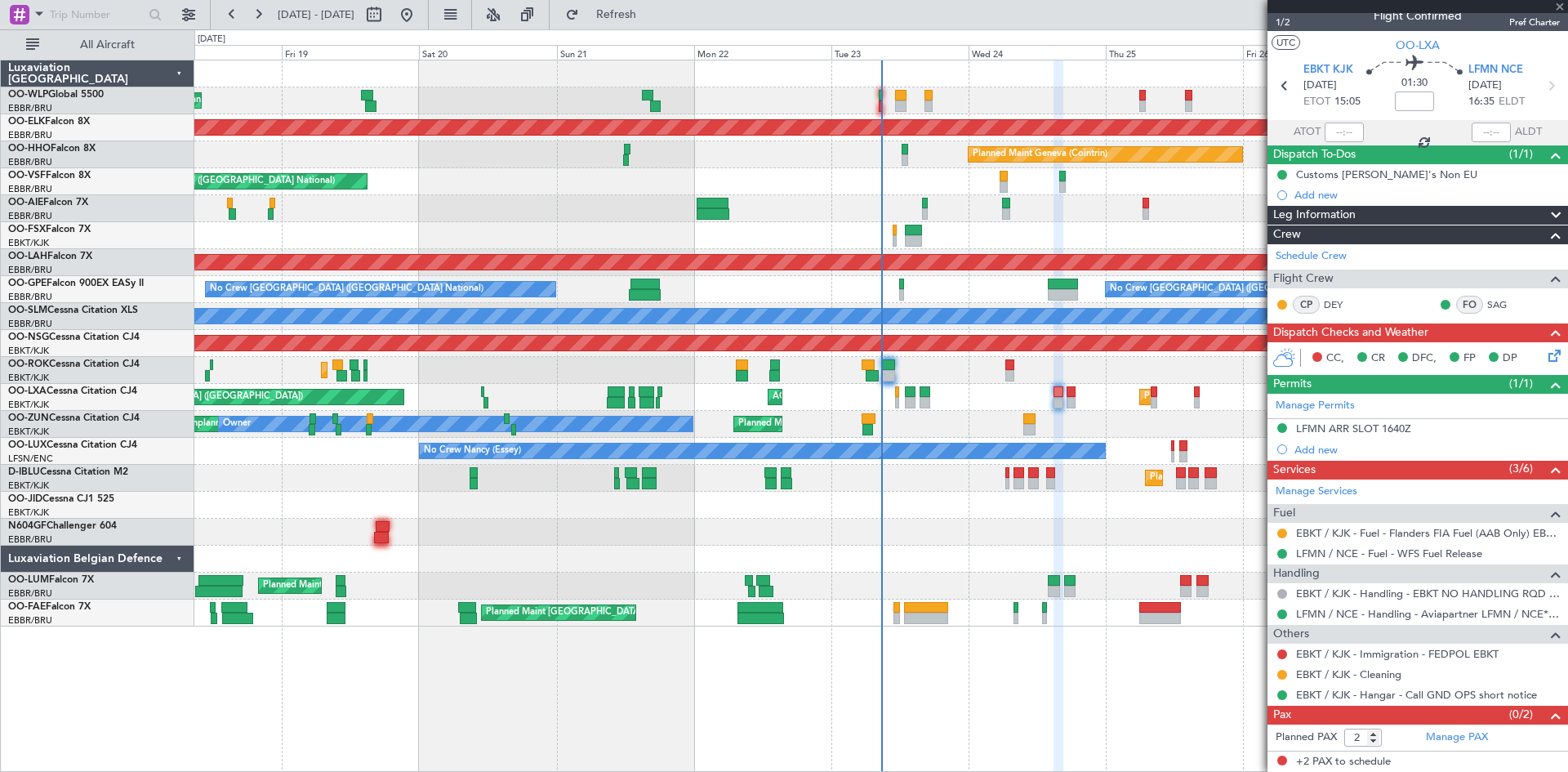
type input "-00:10"
type input "0"
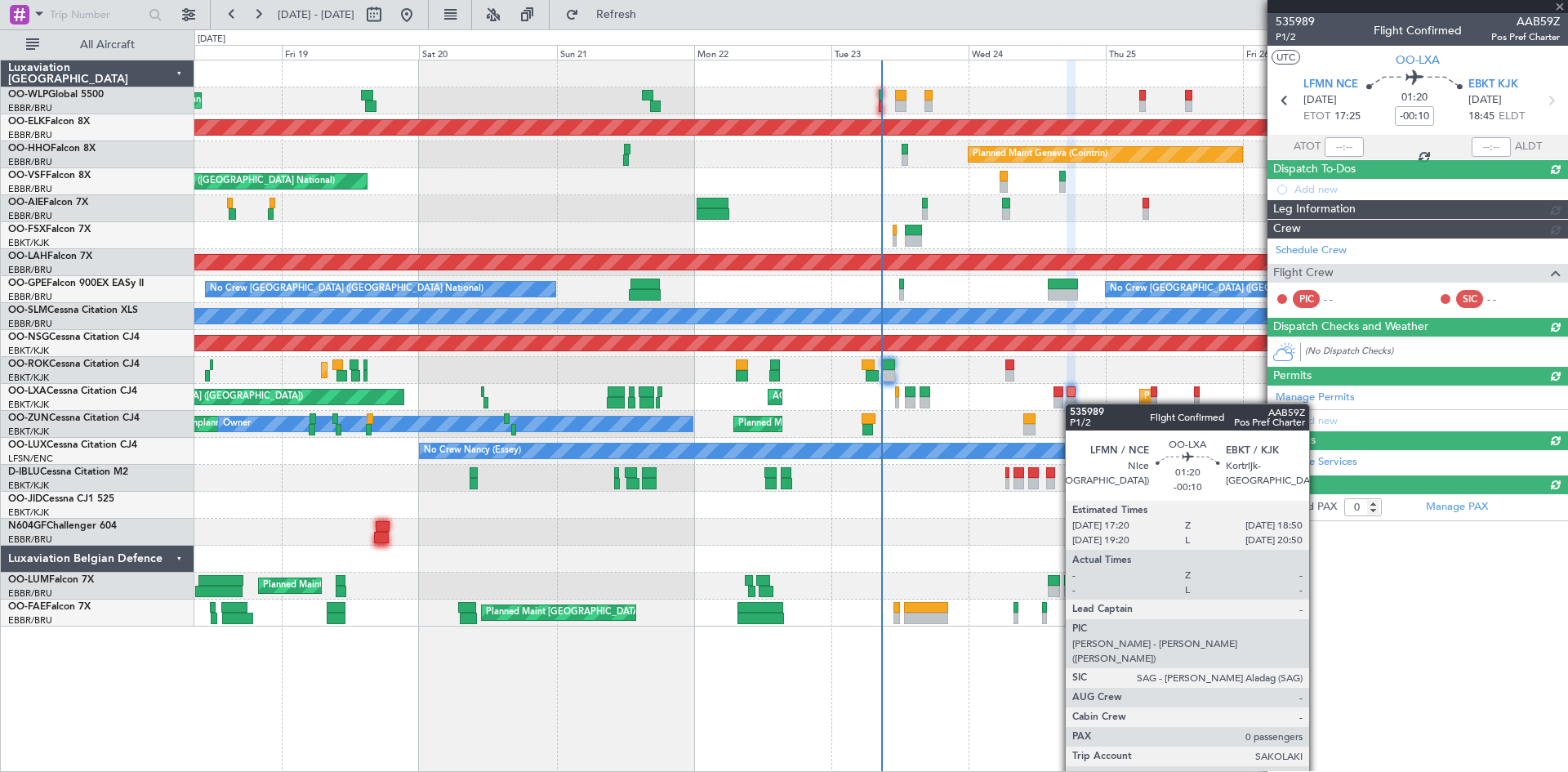
scroll to position [0, 0]
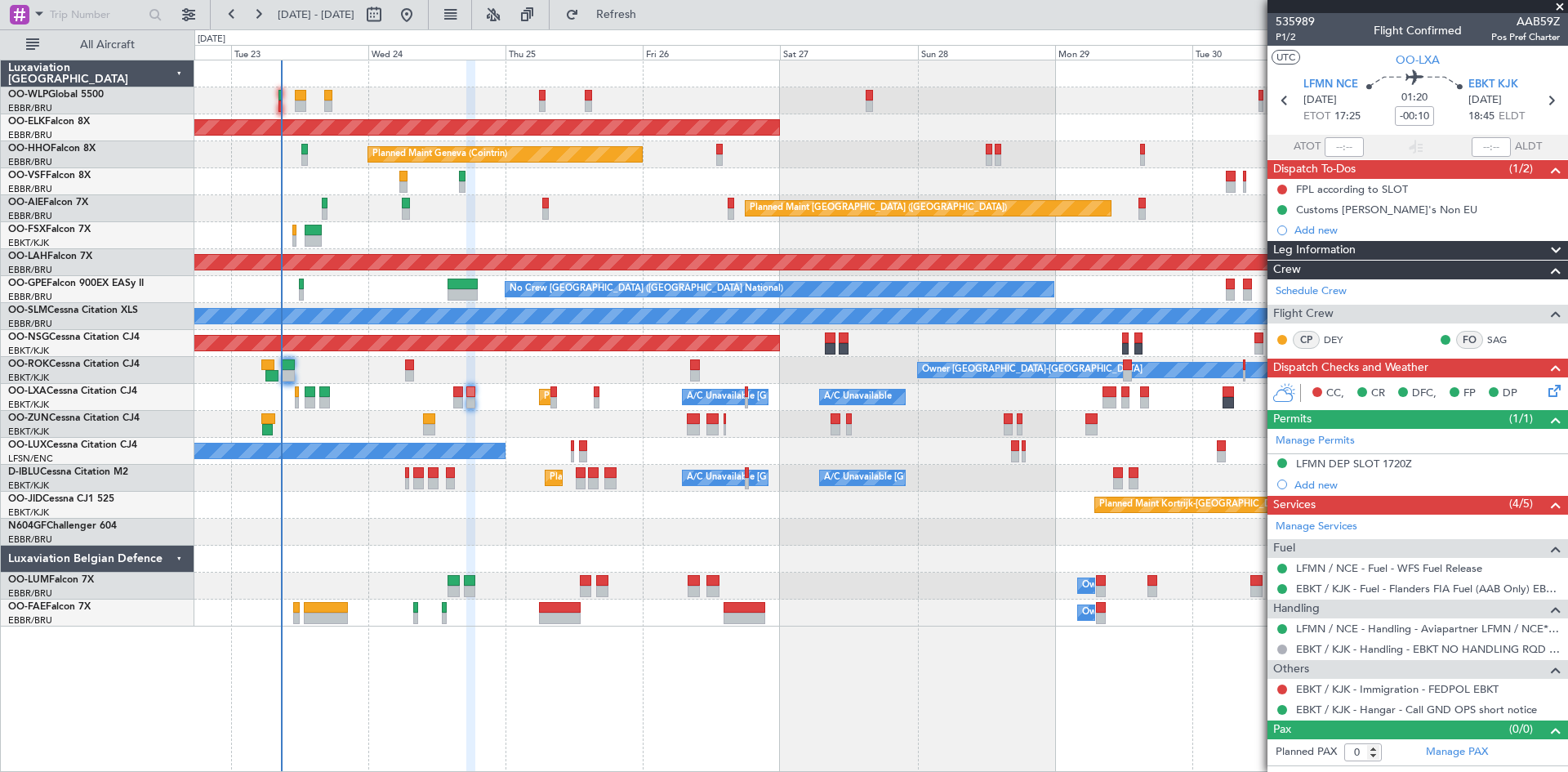
click at [401, 572] on div "Planned Maint Kortrijk-Wevelgem Planned Maint Geneva (Cointrin) Planned Maint L…" at bounding box center [880, 343] width 1372 height 566
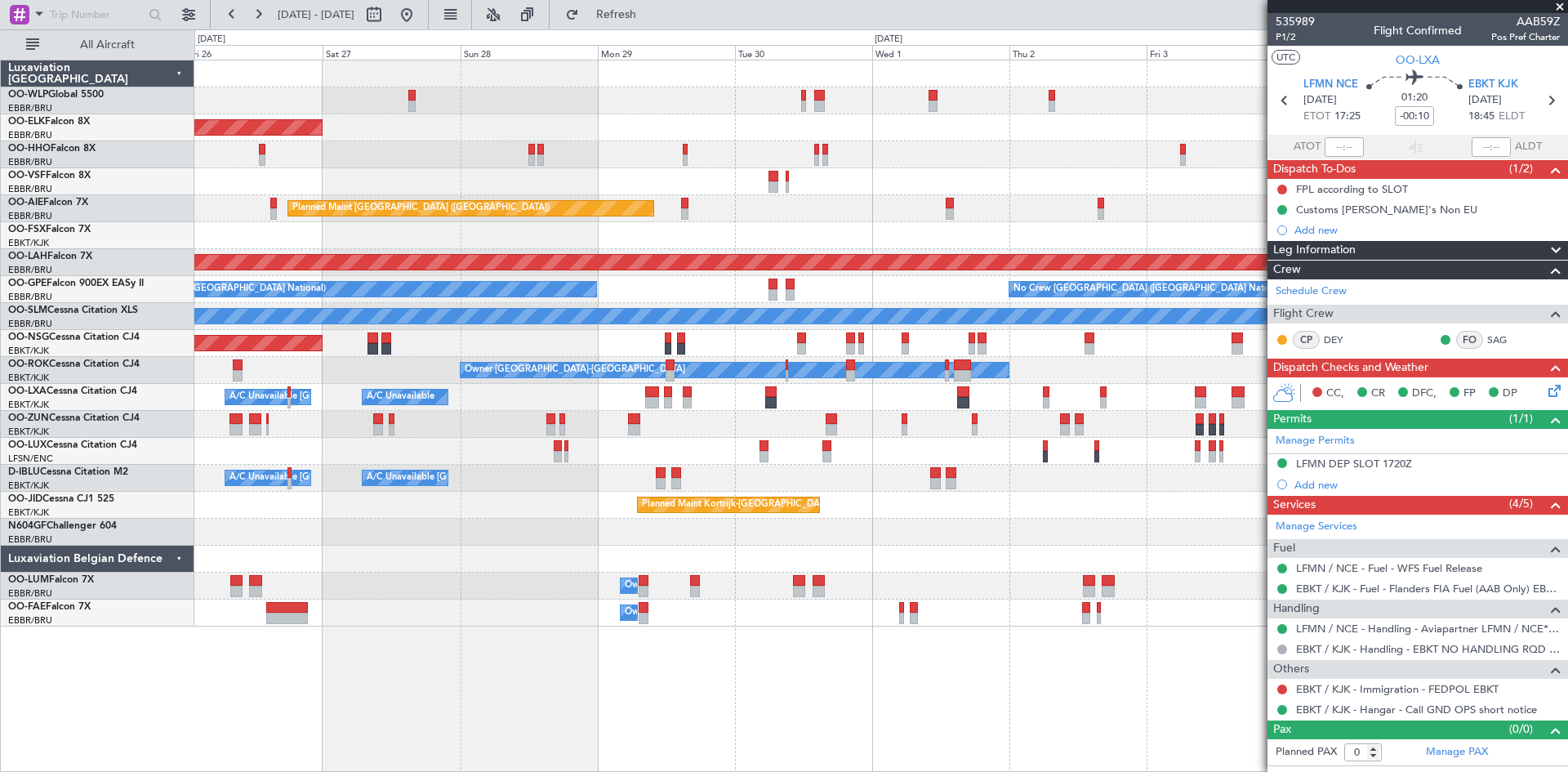
click at [557, 513] on div "Planned Maint Kortrijk-Wevelgem Planned Maint Geneva (Cointrin) Planned Maint L…" at bounding box center [880, 343] width 1372 height 566
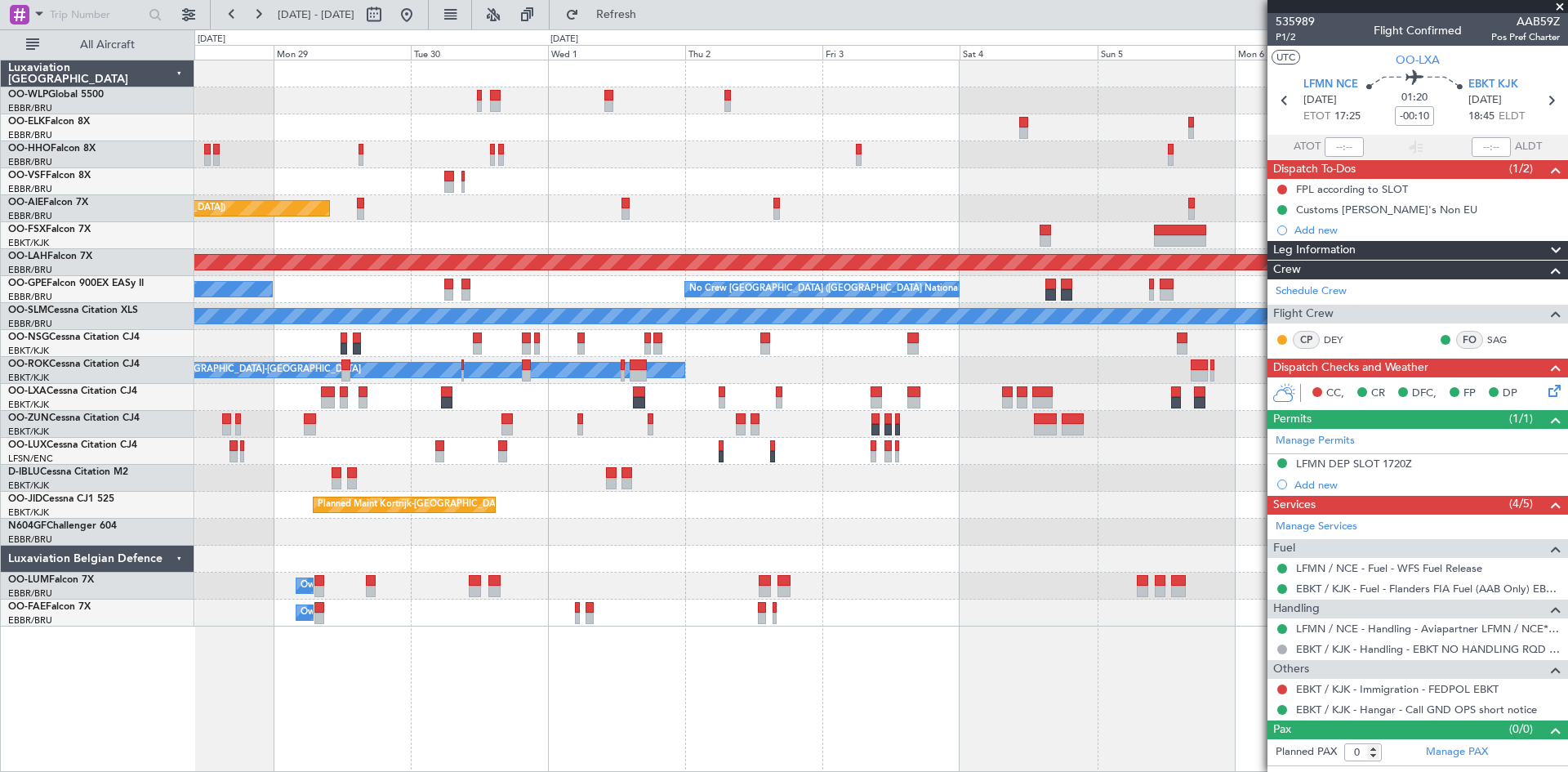
click at [718, 538] on div "Planned Maint Kortrijk-Wevelgem Planned Maint Geneva (Cointrin) Planned Maint L…" at bounding box center [880, 343] width 1372 height 566
click at [425, 531] on div "Planned Maint Kortrijk-Wevelgem Planned Maint Geneva (Cointrin) Planned Maint L…" at bounding box center [880, 343] width 1372 height 566
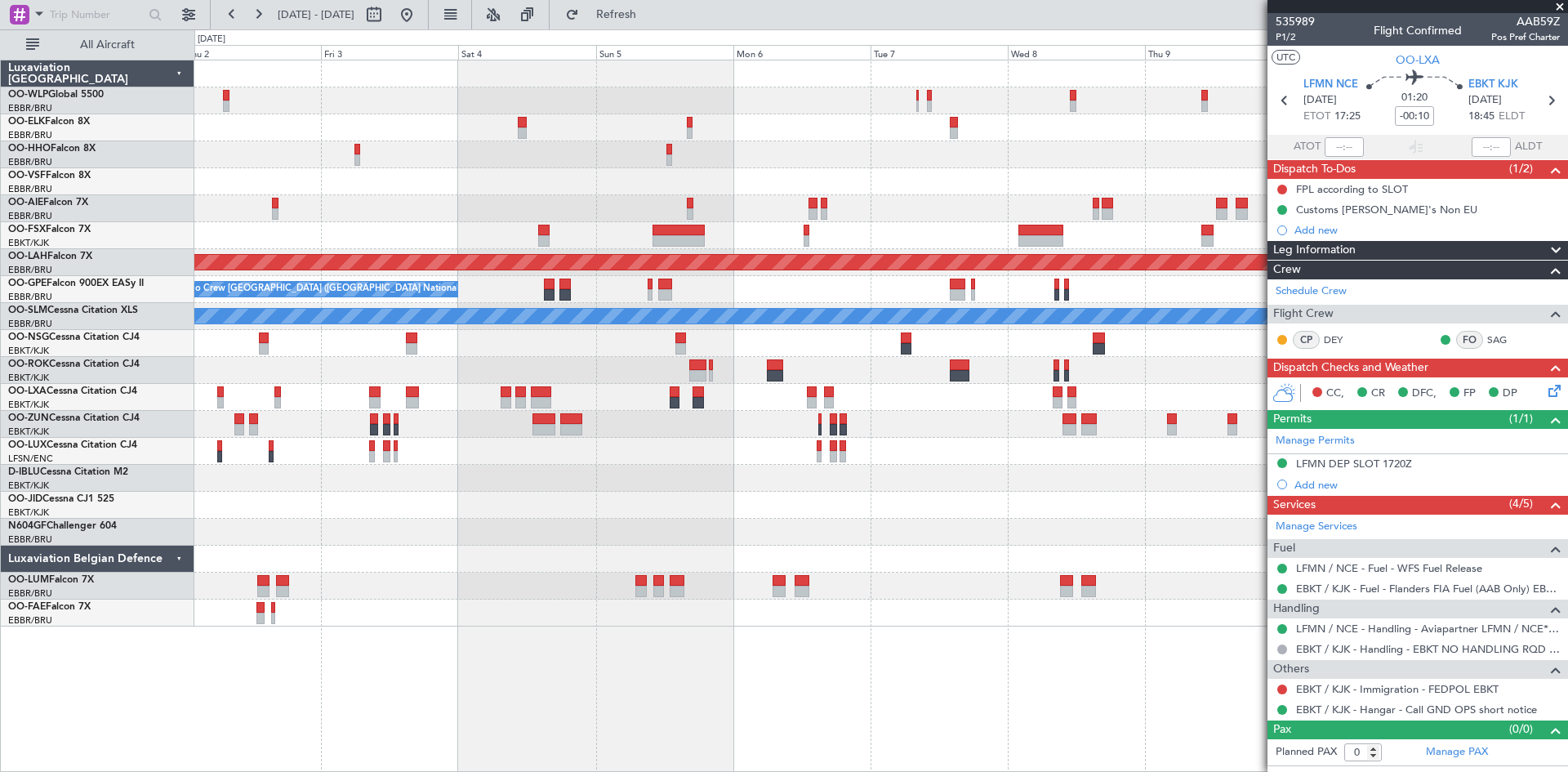
click at [654, 549] on div "Planned Maint Alton-st Louis (St Louis Regl) No Crew Brussels (Brussels Nationa…" at bounding box center [880, 343] width 1372 height 566
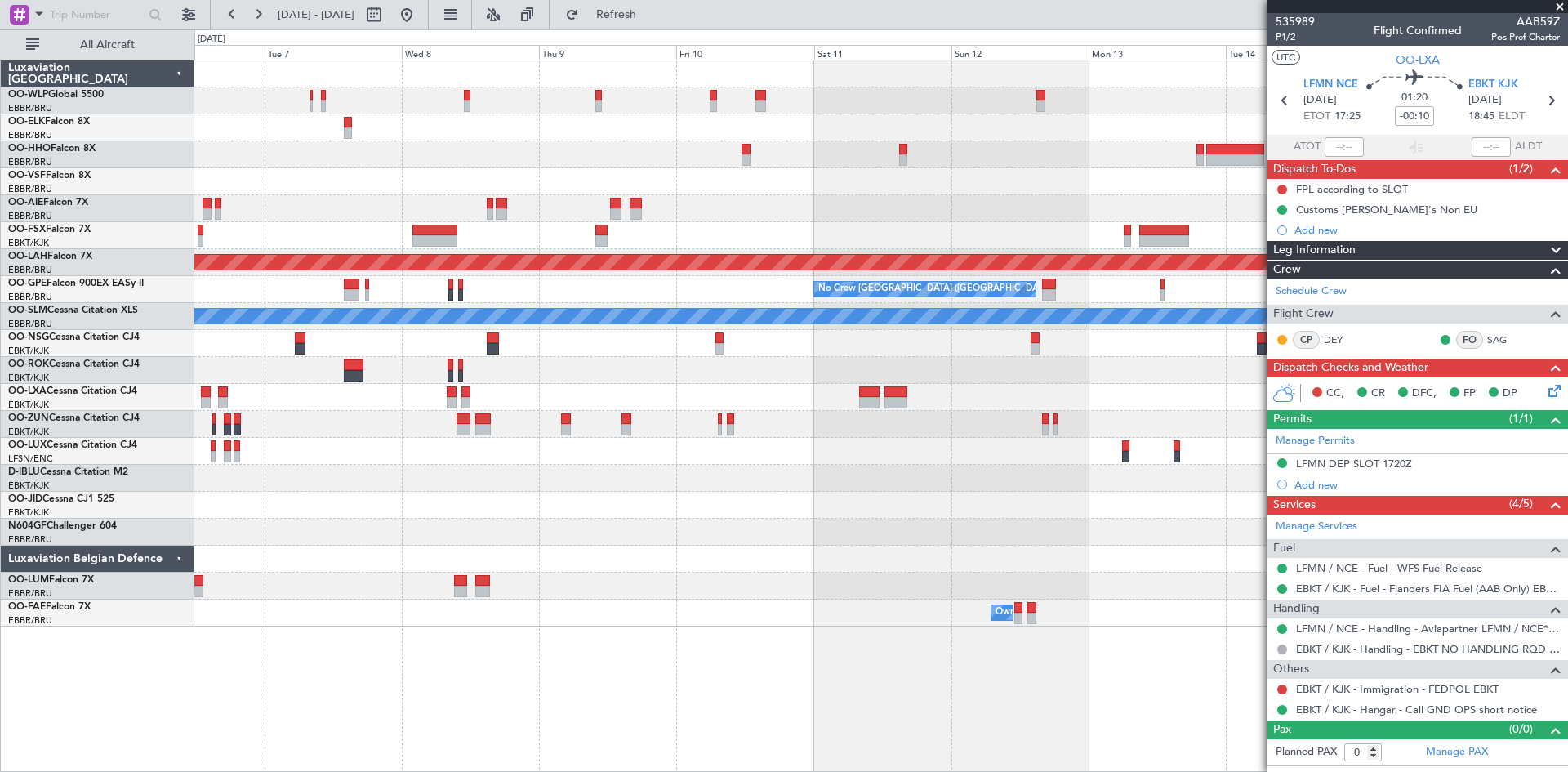
click at [692, 553] on div "Planned Maint Alton-st Louis (St Louis Regl) No Crew Brussels (Brussels Nationa…" at bounding box center [880, 343] width 1372 height 566
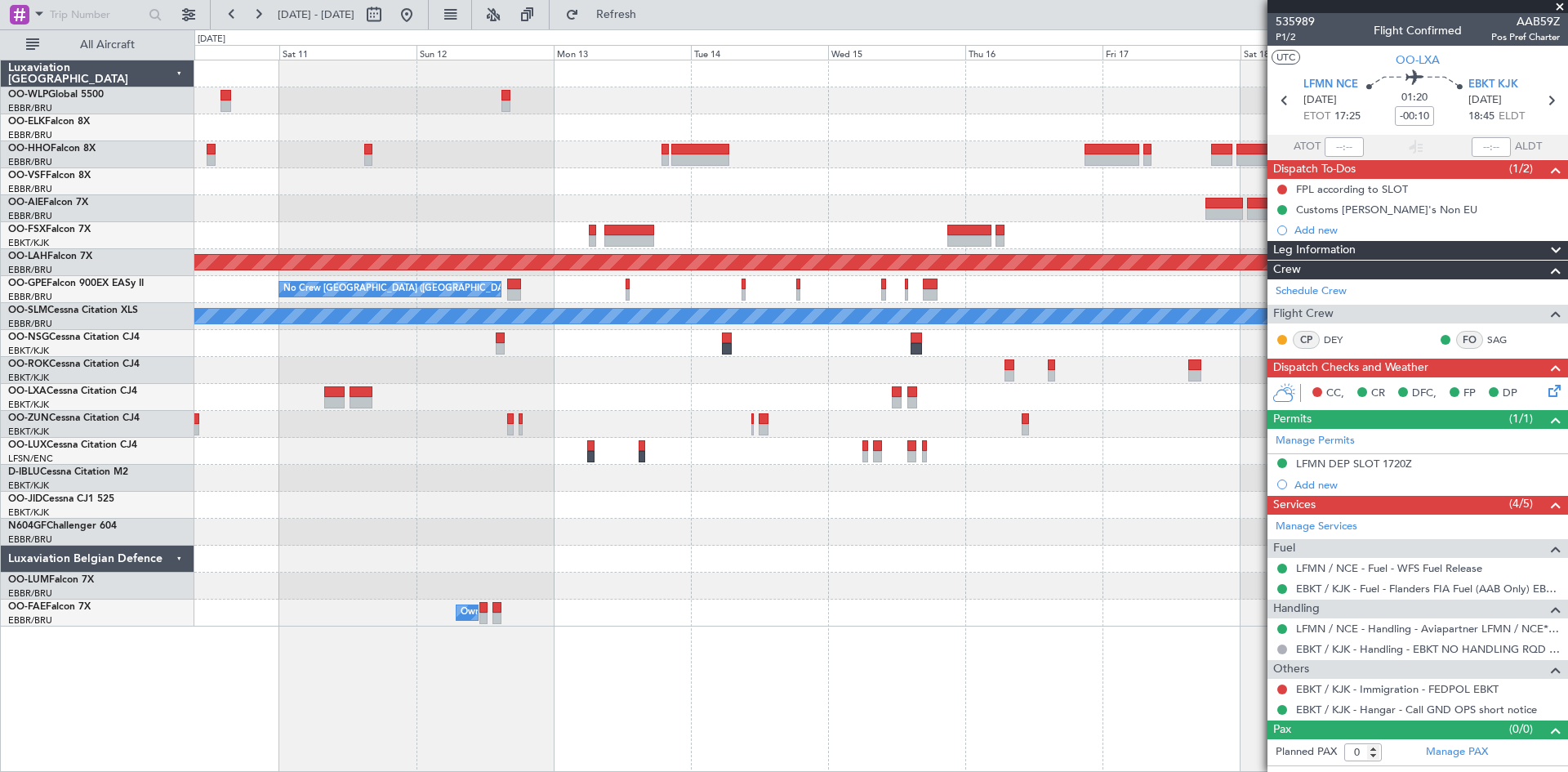
click at [407, 525] on div at bounding box center [880, 532] width 1372 height 27
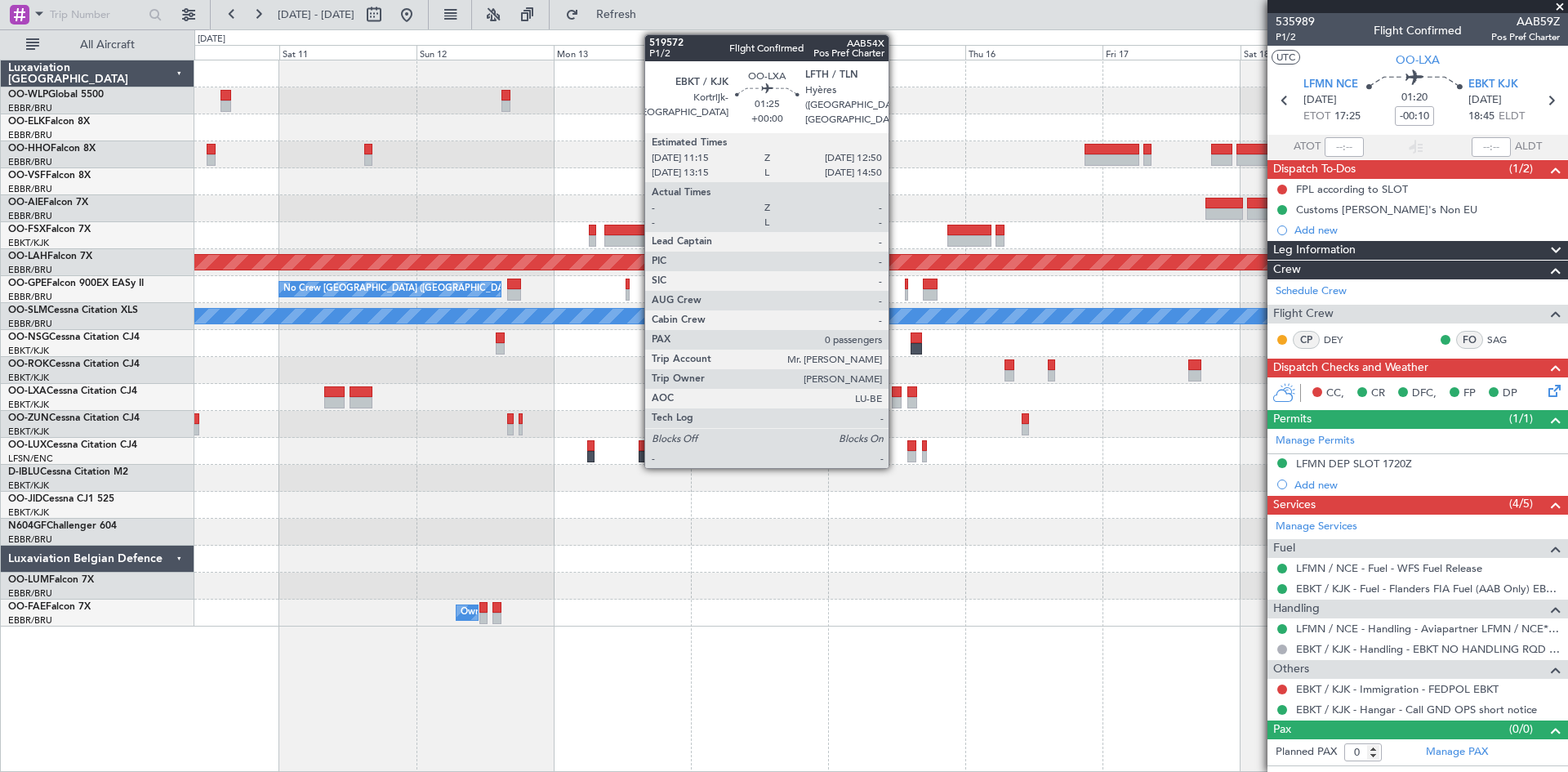
click at [895, 400] on div at bounding box center [896, 403] width 9 height 11
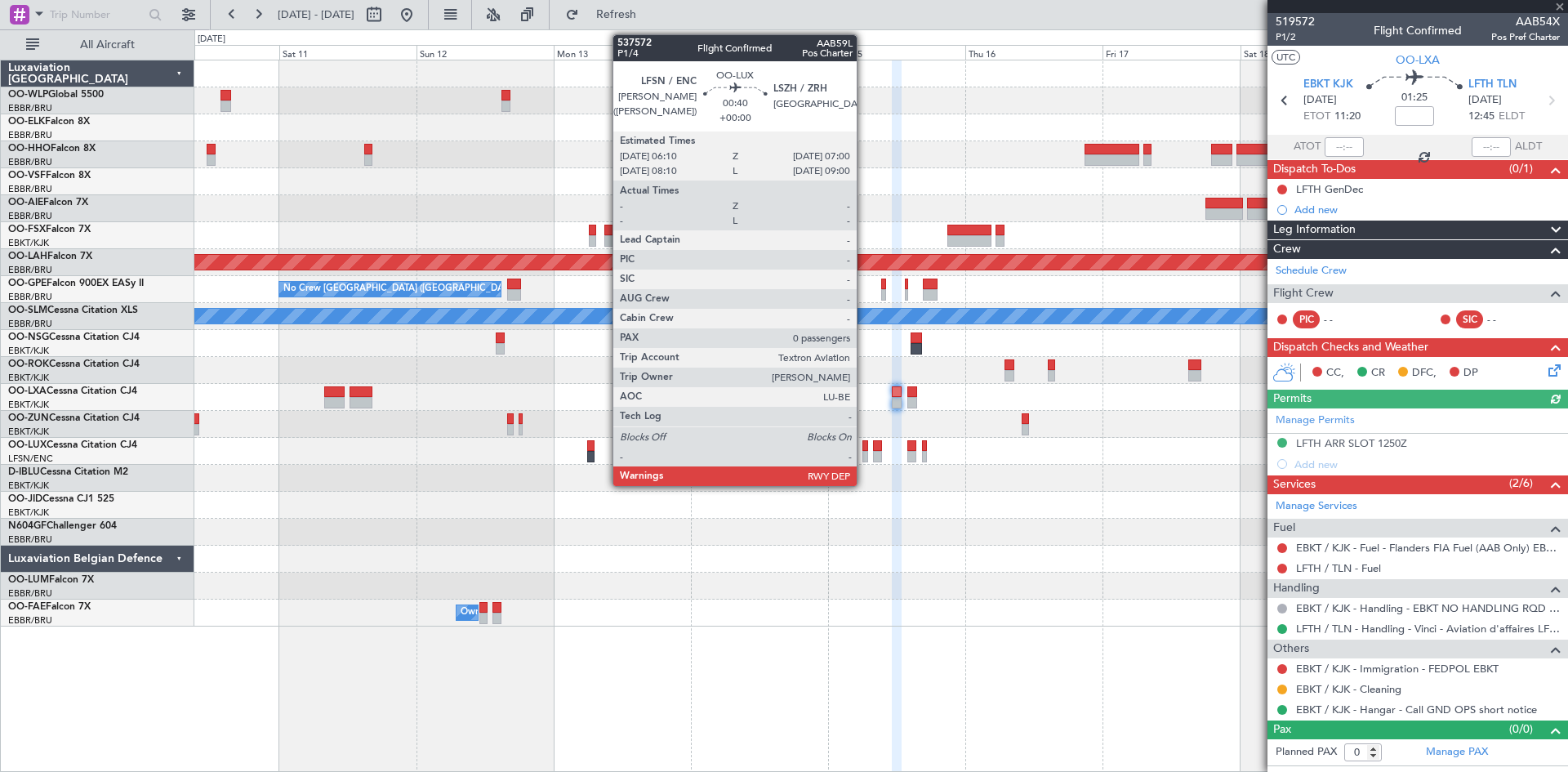
click at [864, 455] on div at bounding box center [864, 456] width 5 height 11
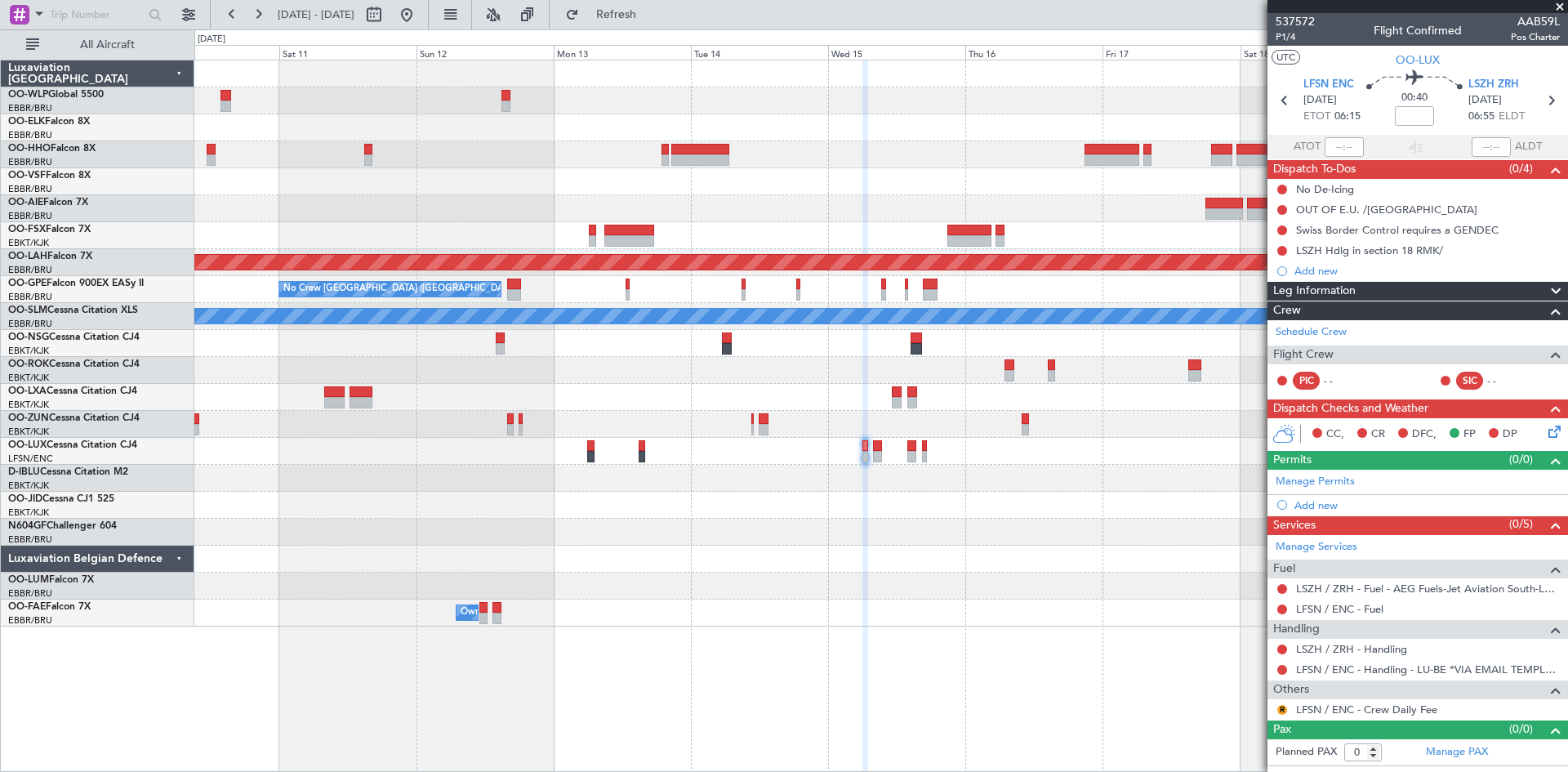
click at [1287, 605] on nimbus-traffic-light at bounding box center [1282, 609] width 13 height 13
click at [1283, 607] on button at bounding box center [1282, 609] width 9 height 9
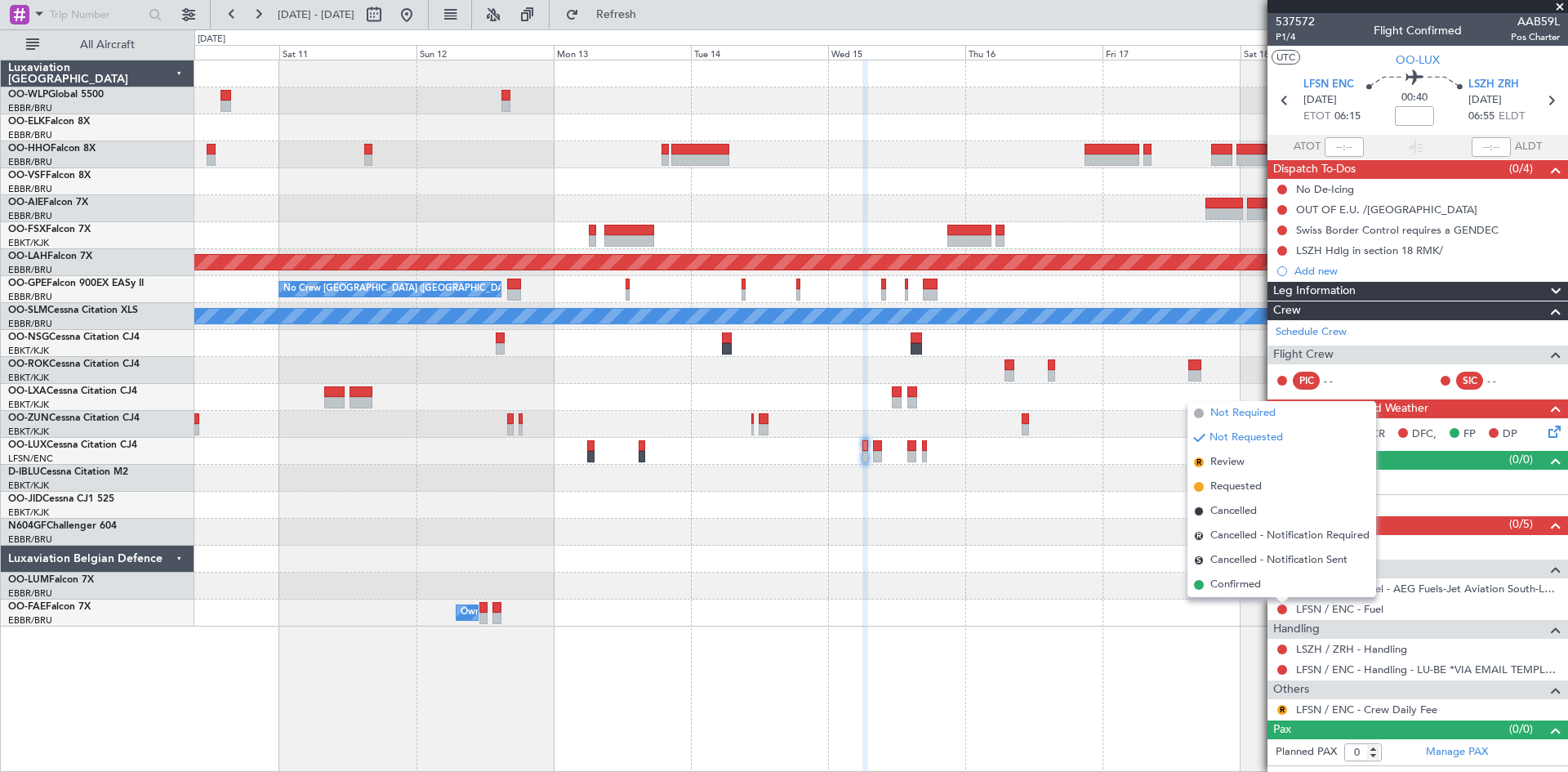
click at [1238, 413] on span "Not Required" at bounding box center [1242, 413] width 65 height 16
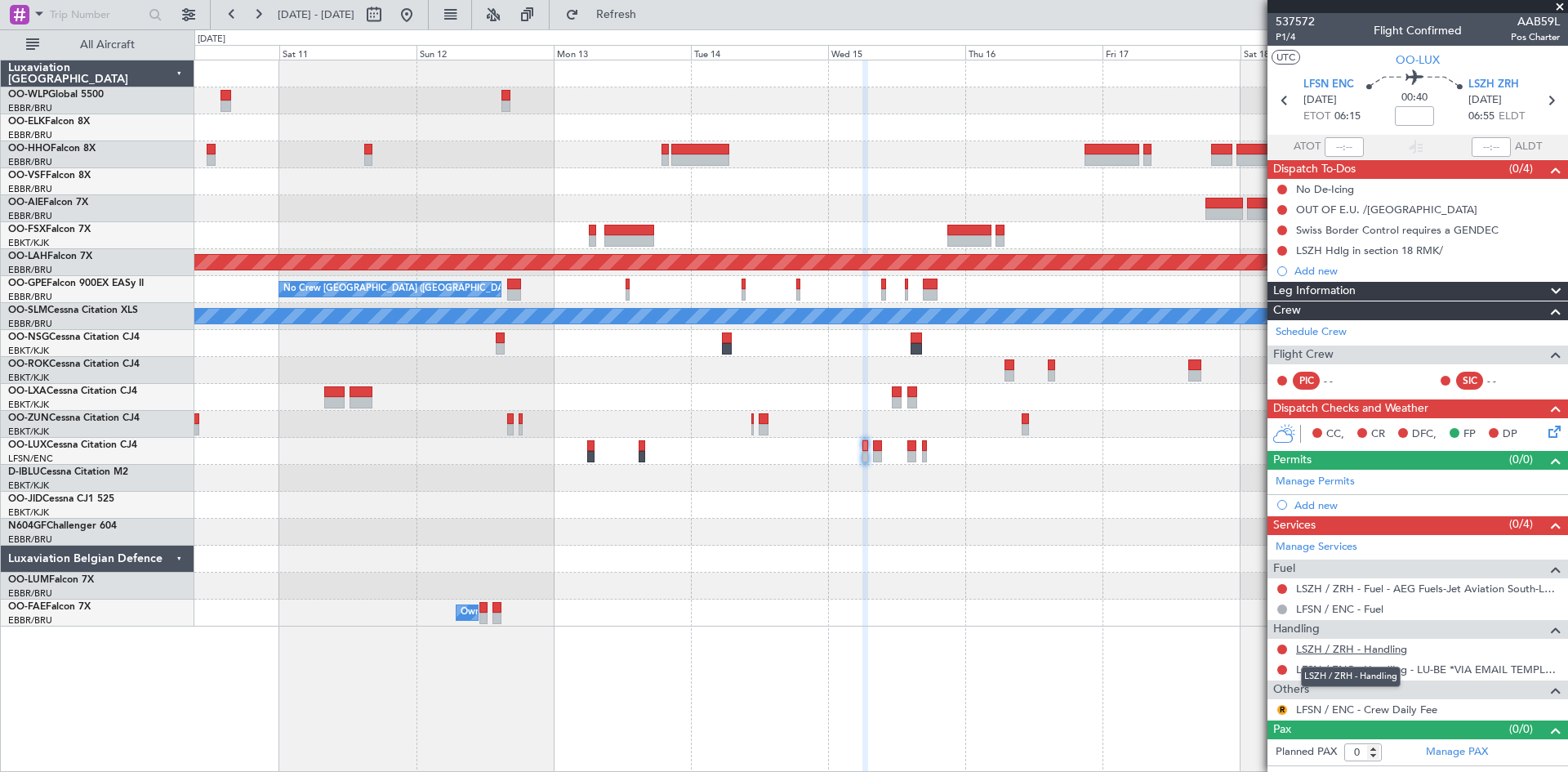
click at [1389, 653] on link "LSZH / ZRH - Handling" at bounding box center [1352, 648] width 111 height 14
click at [645, 21] on button "Refresh" at bounding box center [606, 15] width 98 height 26
click at [747, 424] on div at bounding box center [880, 424] width 1372 height 27
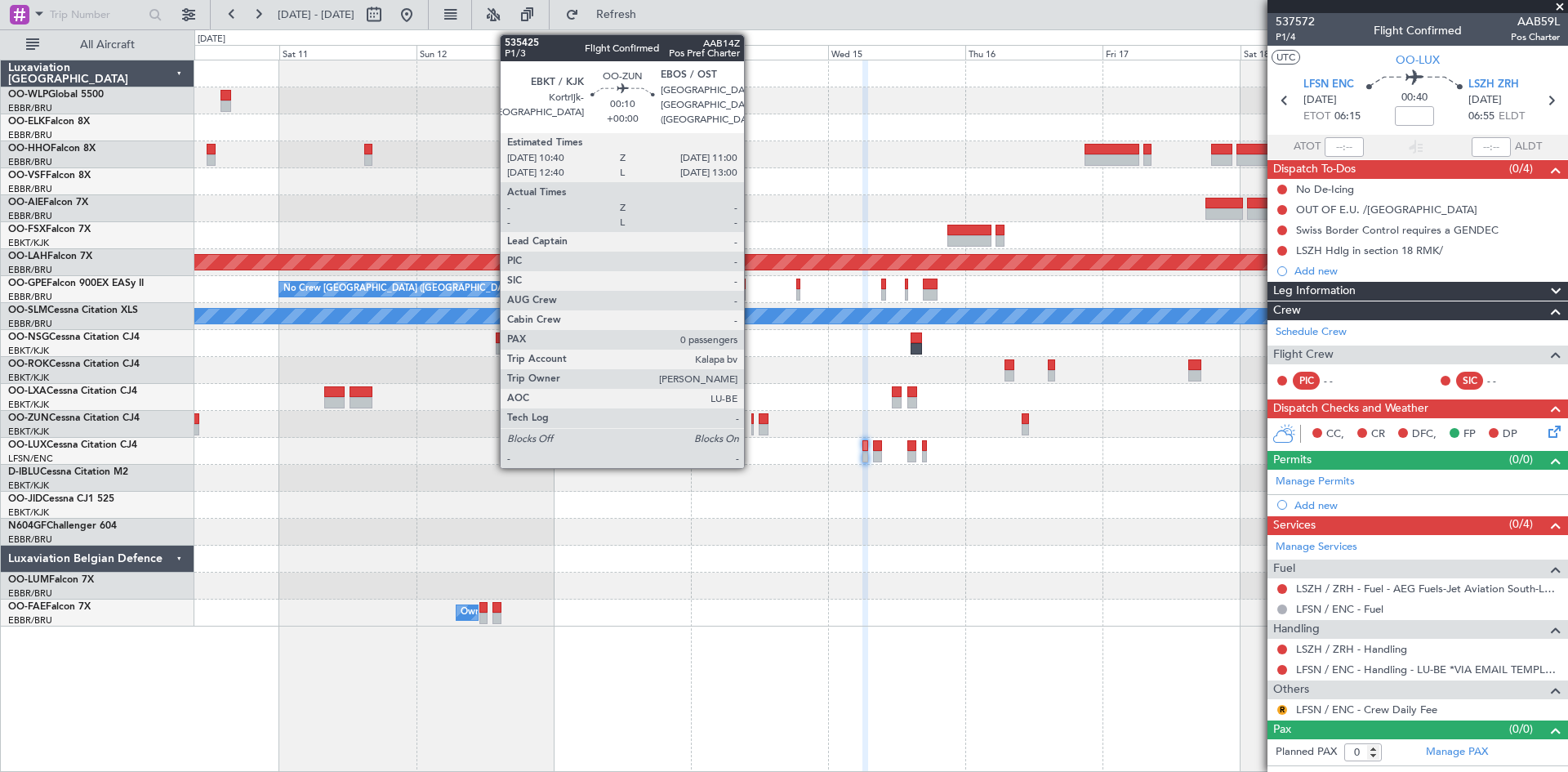
click at [751, 423] on div at bounding box center [752, 419] width 3 height 11
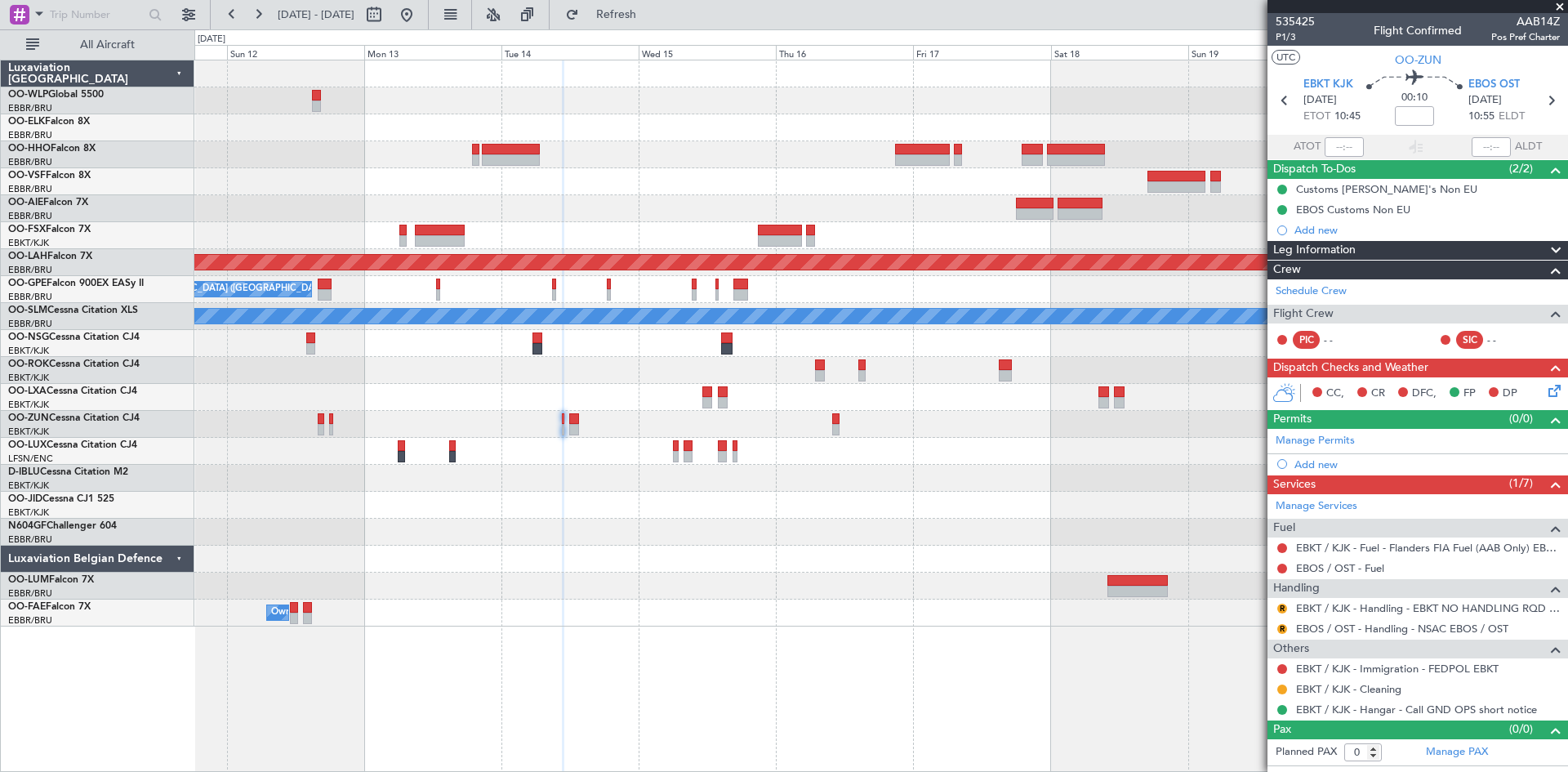
click at [867, 533] on div "Planned Maint Alton-st Louis (St Louis Regl) No Crew Brussels (Brussels Nationa…" at bounding box center [880, 343] width 1372 height 566
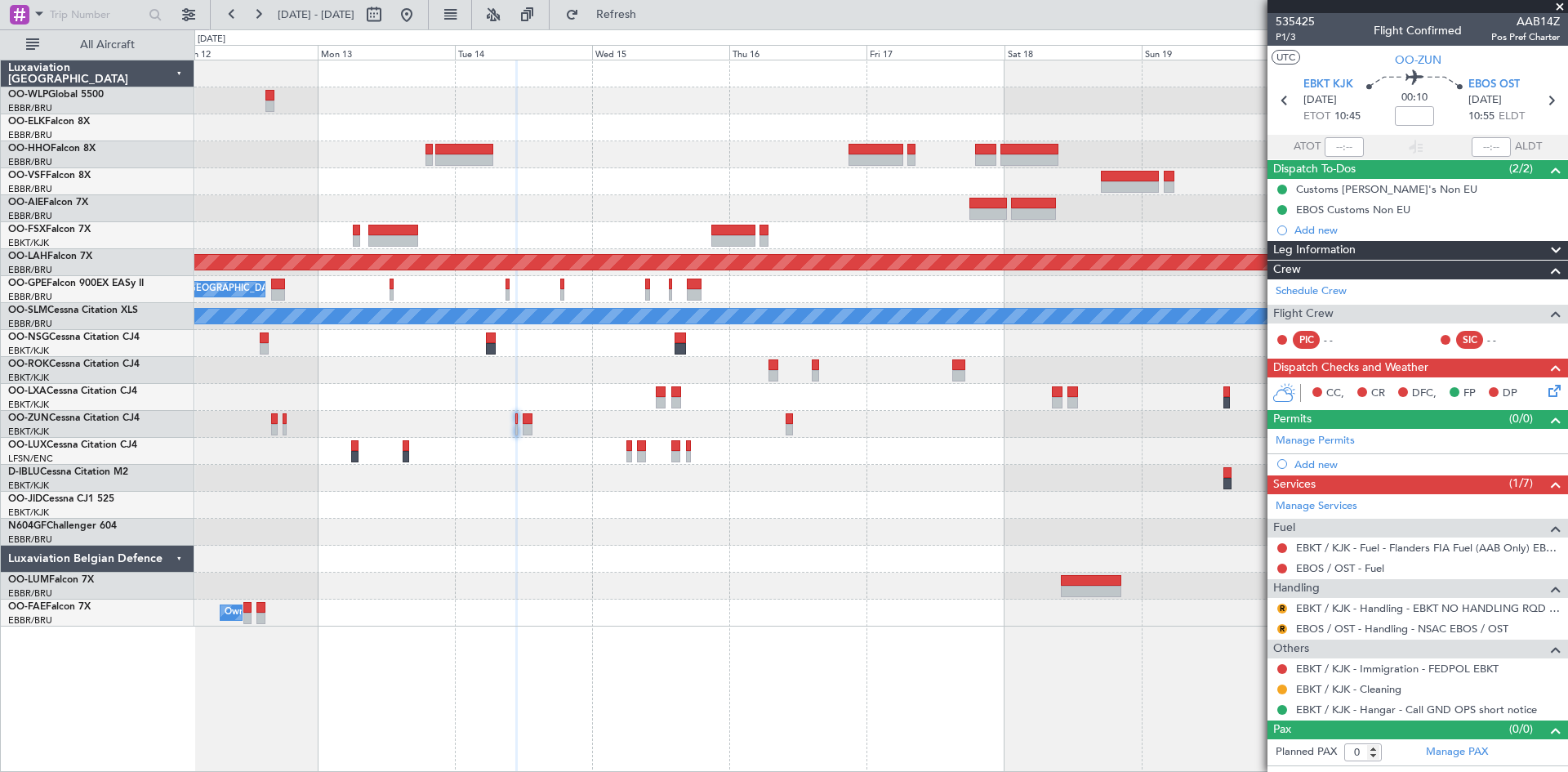
click at [1233, 627] on div "Planned Maint Alton-st Louis (St Louis Regl) No Crew Brussels (Brussels Nationa…" at bounding box center [881, 416] width 1373 height 712
click at [419, 25] on button at bounding box center [407, 15] width 26 height 26
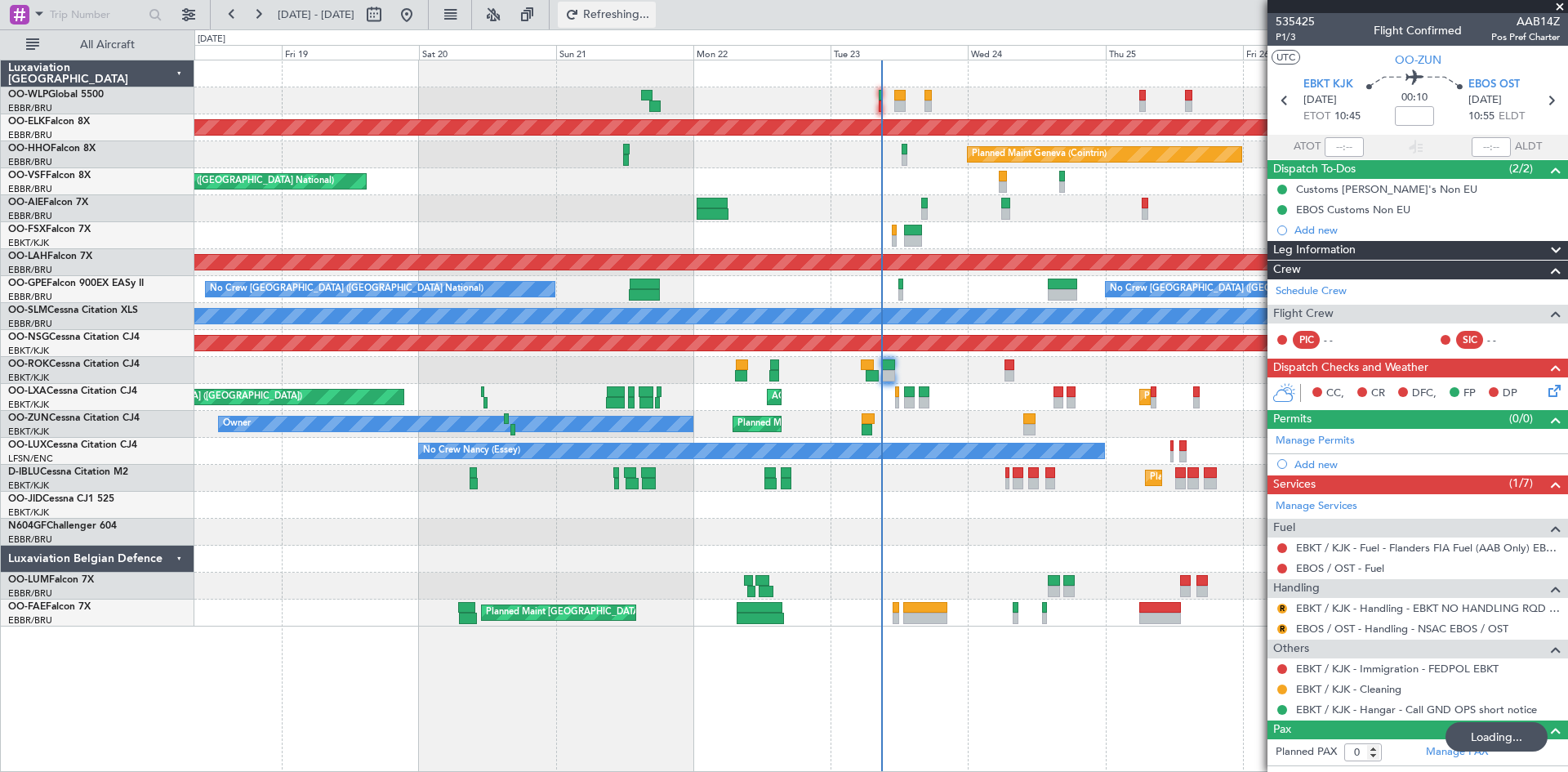
click at [646, 27] on button "Refreshing..." at bounding box center [606, 15] width 98 height 26
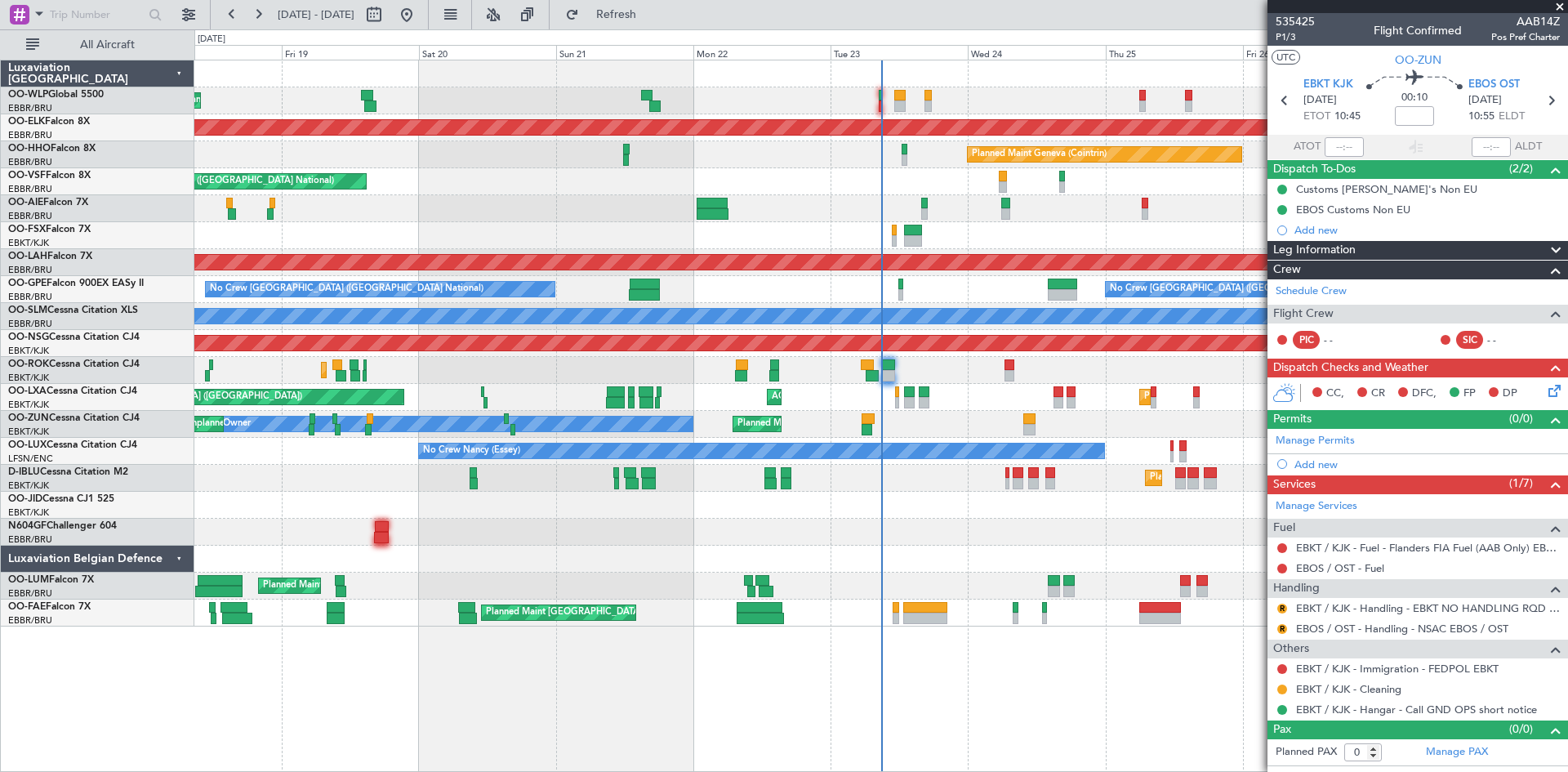
click at [1056, 401] on div at bounding box center [1058, 403] width 9 height 11
type input "2"
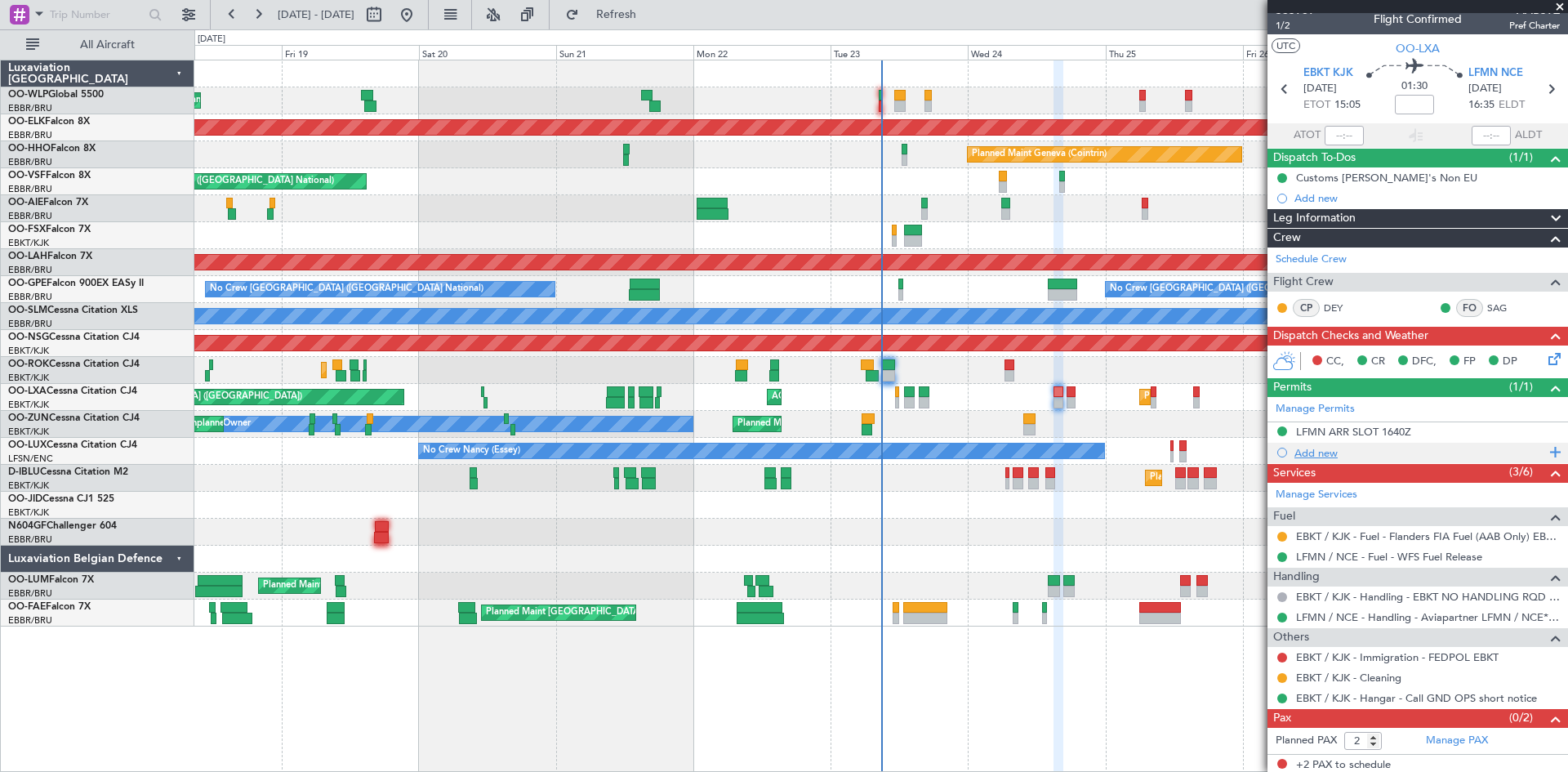
scroll to position [15, 0]
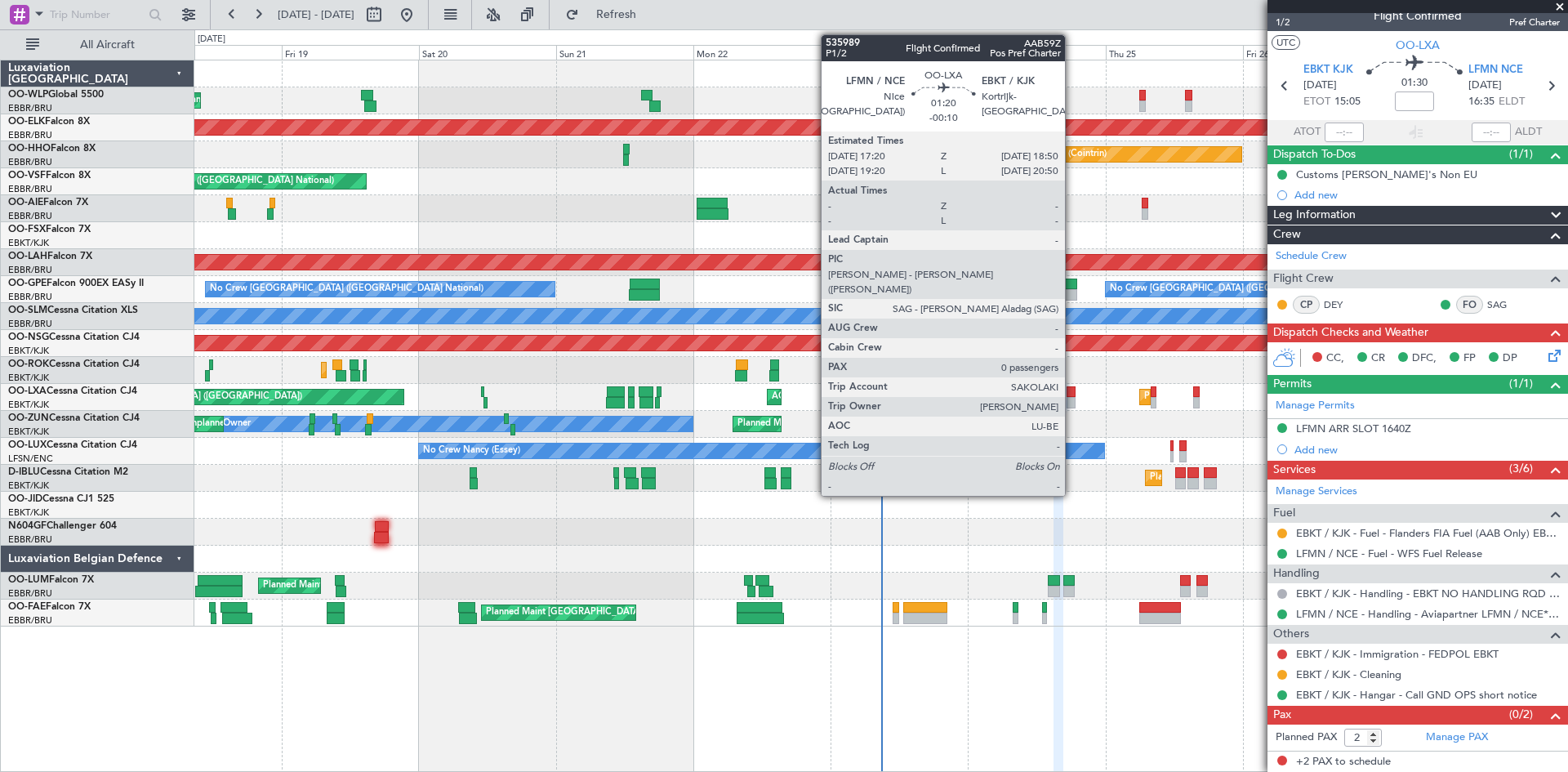
click div
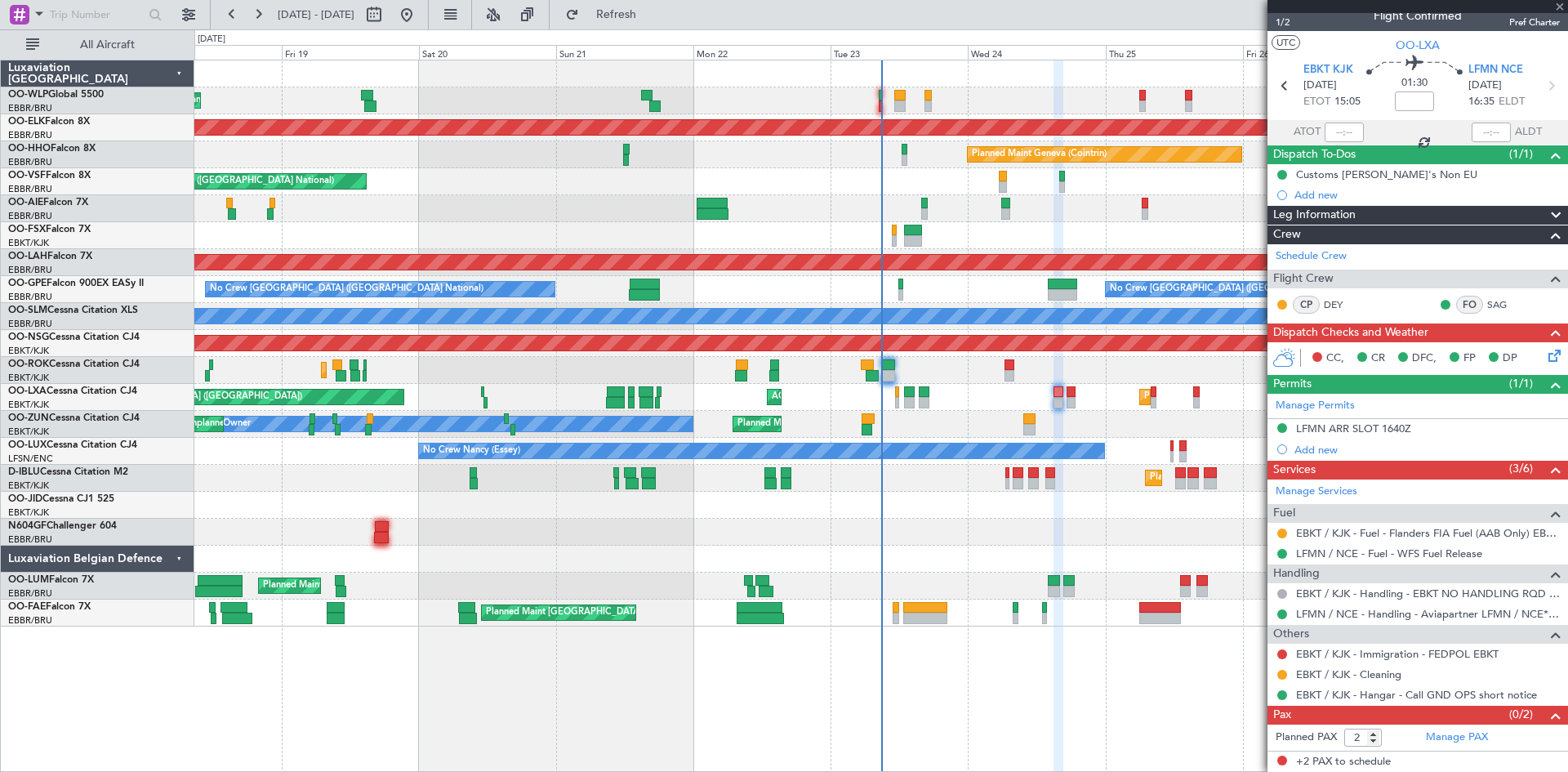
type input "-00:10"
type input "0"
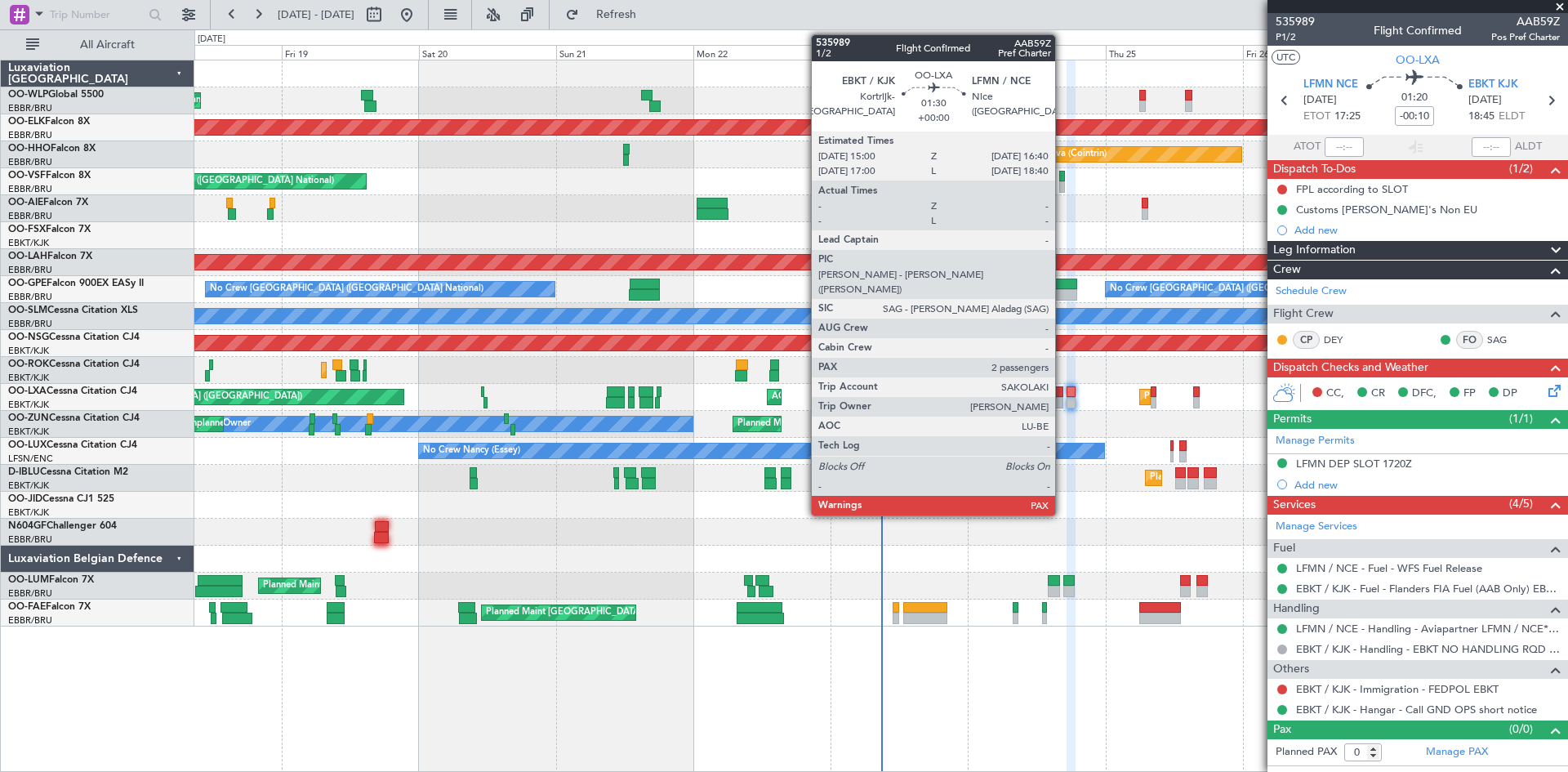
click div
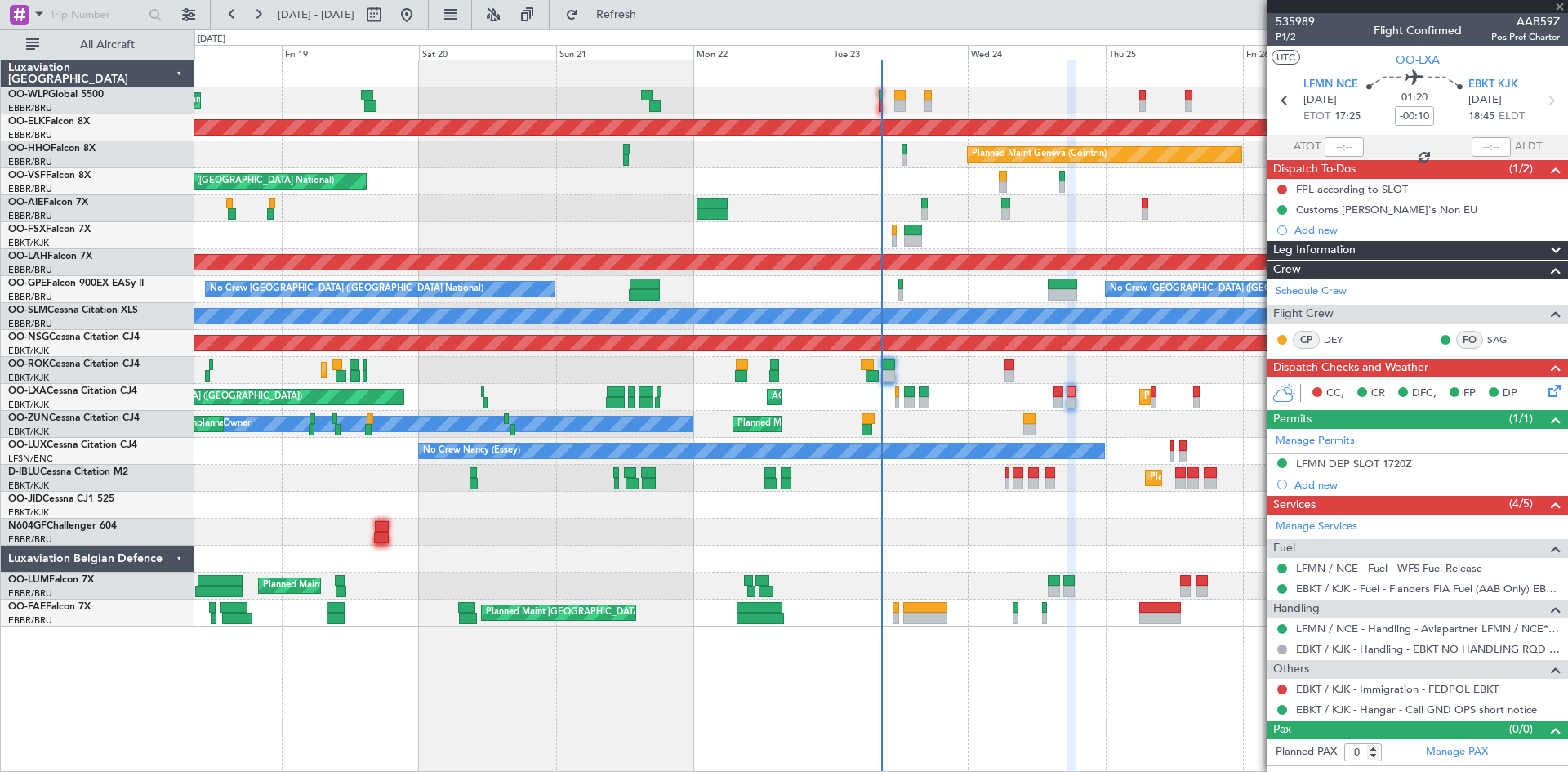
type input "2"
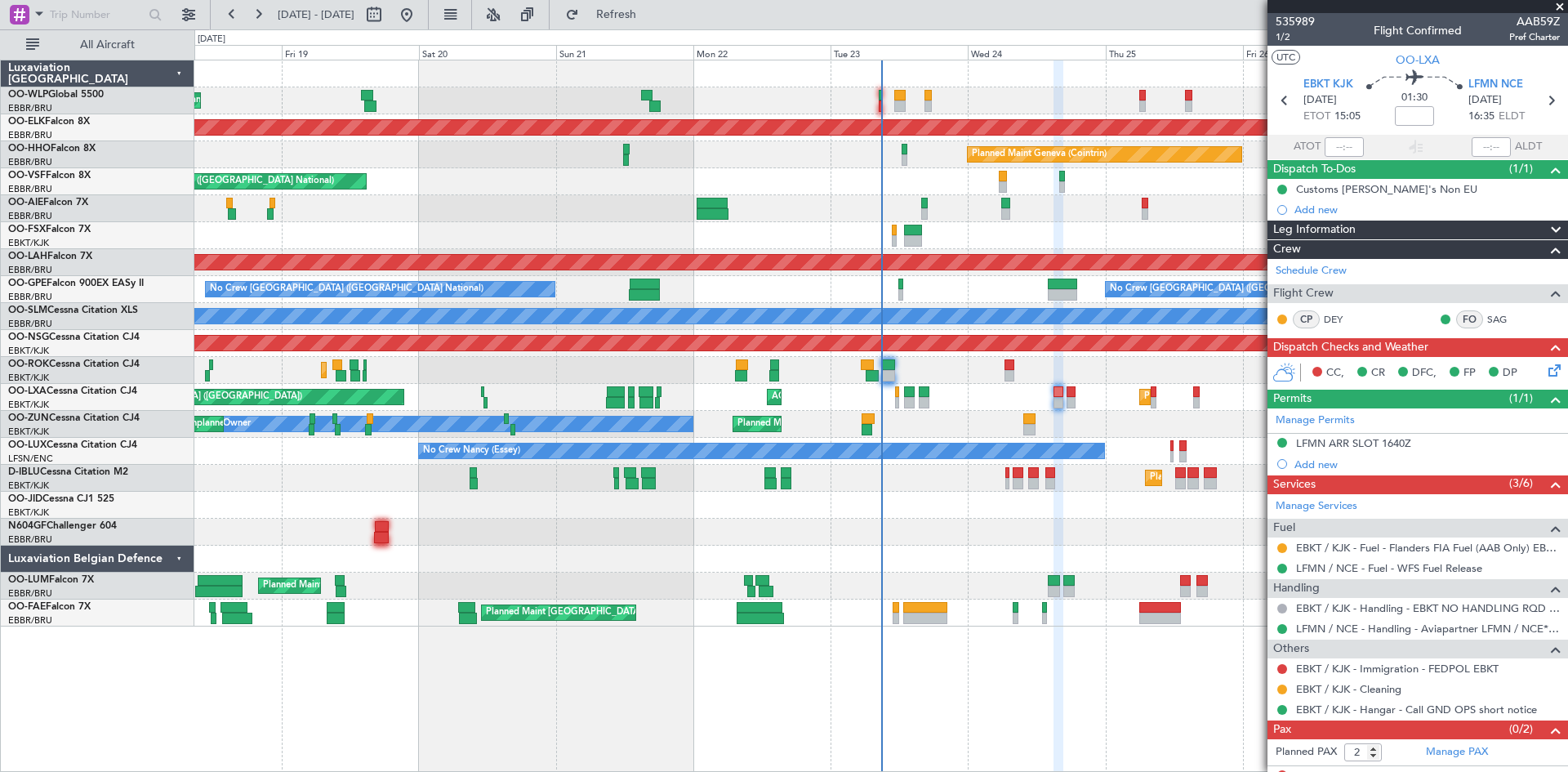
click div "Planned Maint Liege Planned Maint Kortrijk-Wevelgem Planned Maint Geneva (Coint…"
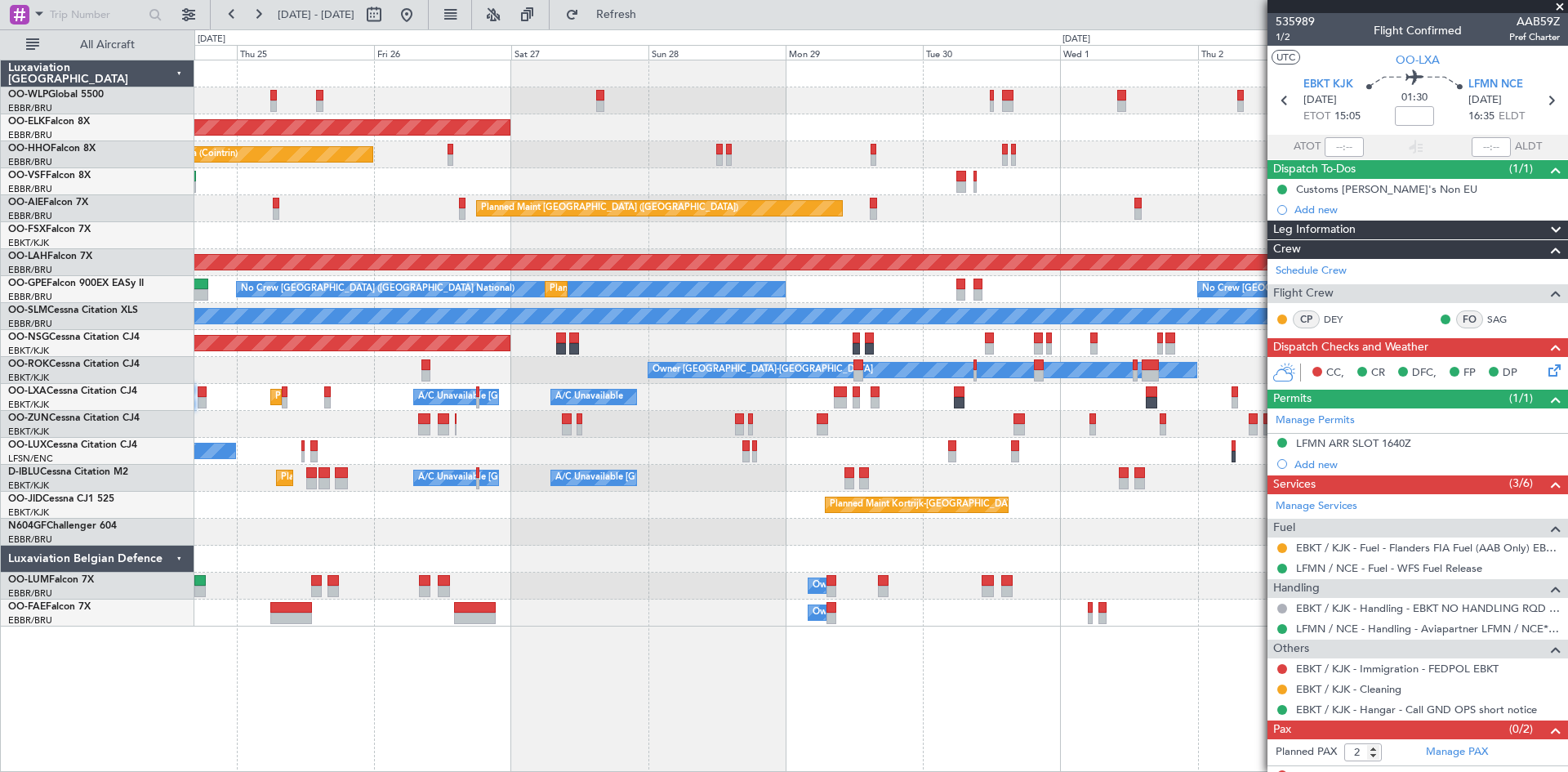
click div "Planned Maint Kortrijk-Wevelgem Planned Maint Geneva (Cointrin) Planned Maint L…"
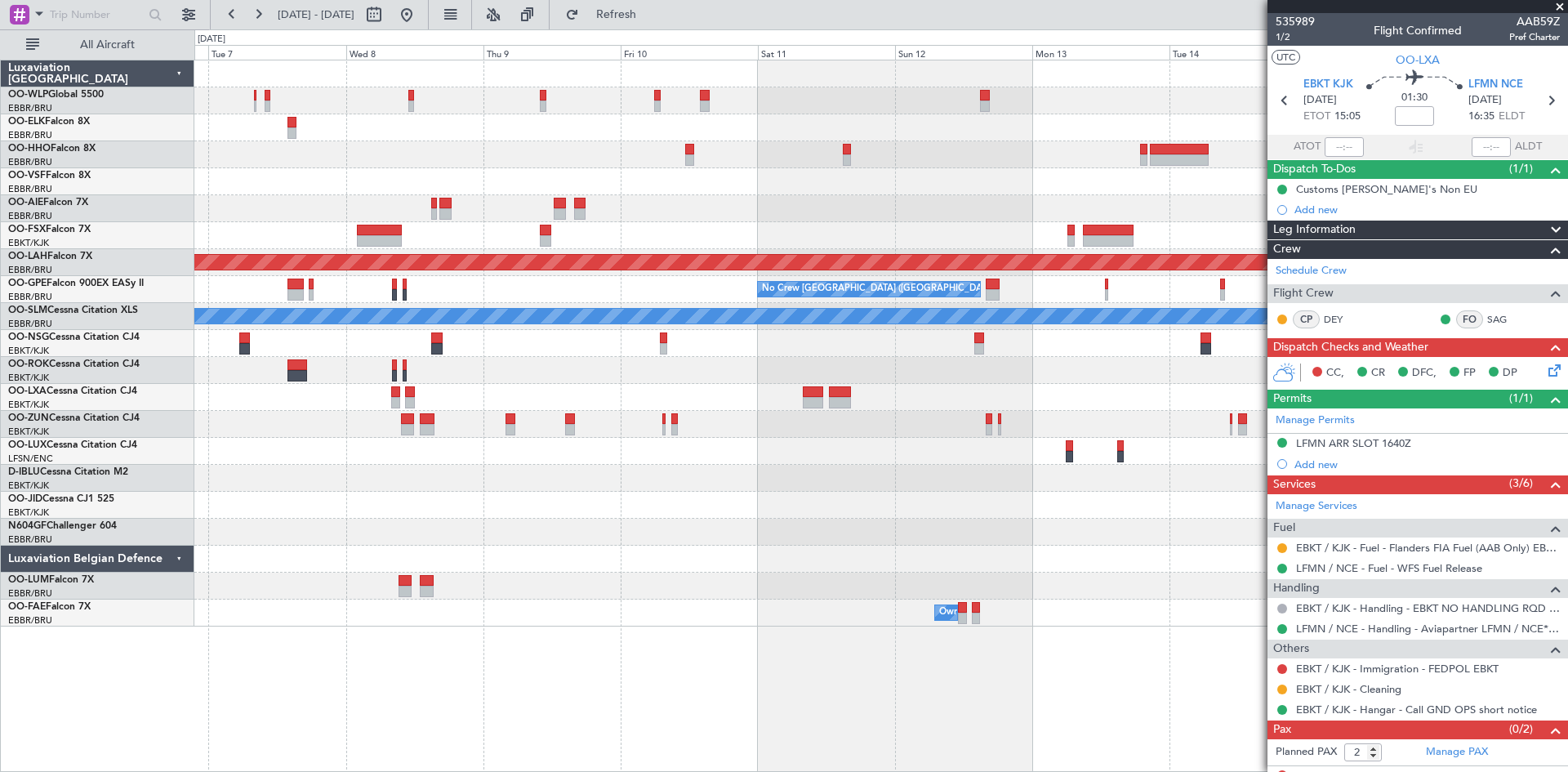
click div "Planned Maint Alton-st Louis (St Louis Regl) No Crew Brussels (Brussels Nationa…"
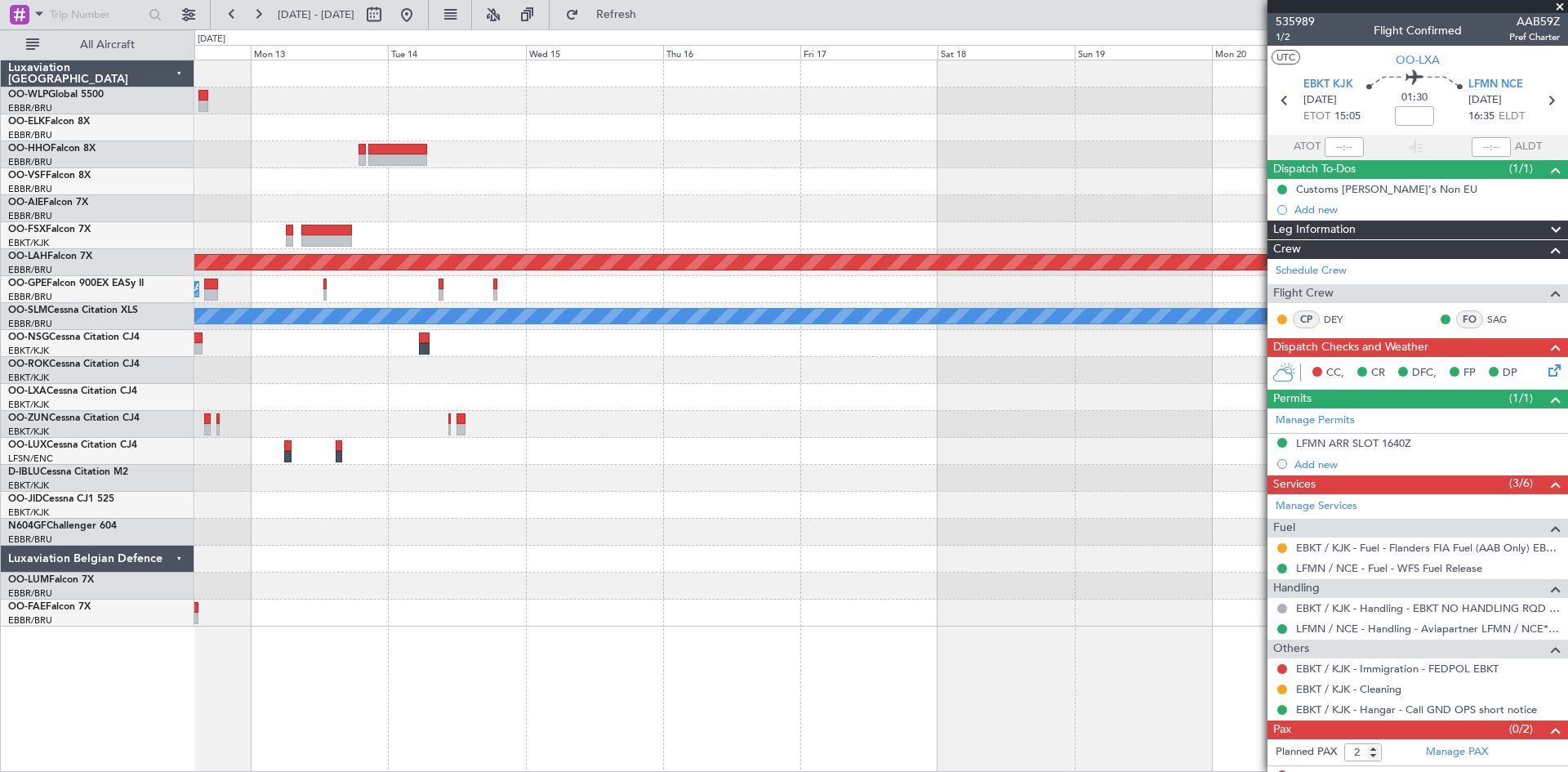
click div "Planned Maint Alton-st Louis (St Louis Regl) No Crew Brussels (Brussels Nationa…"
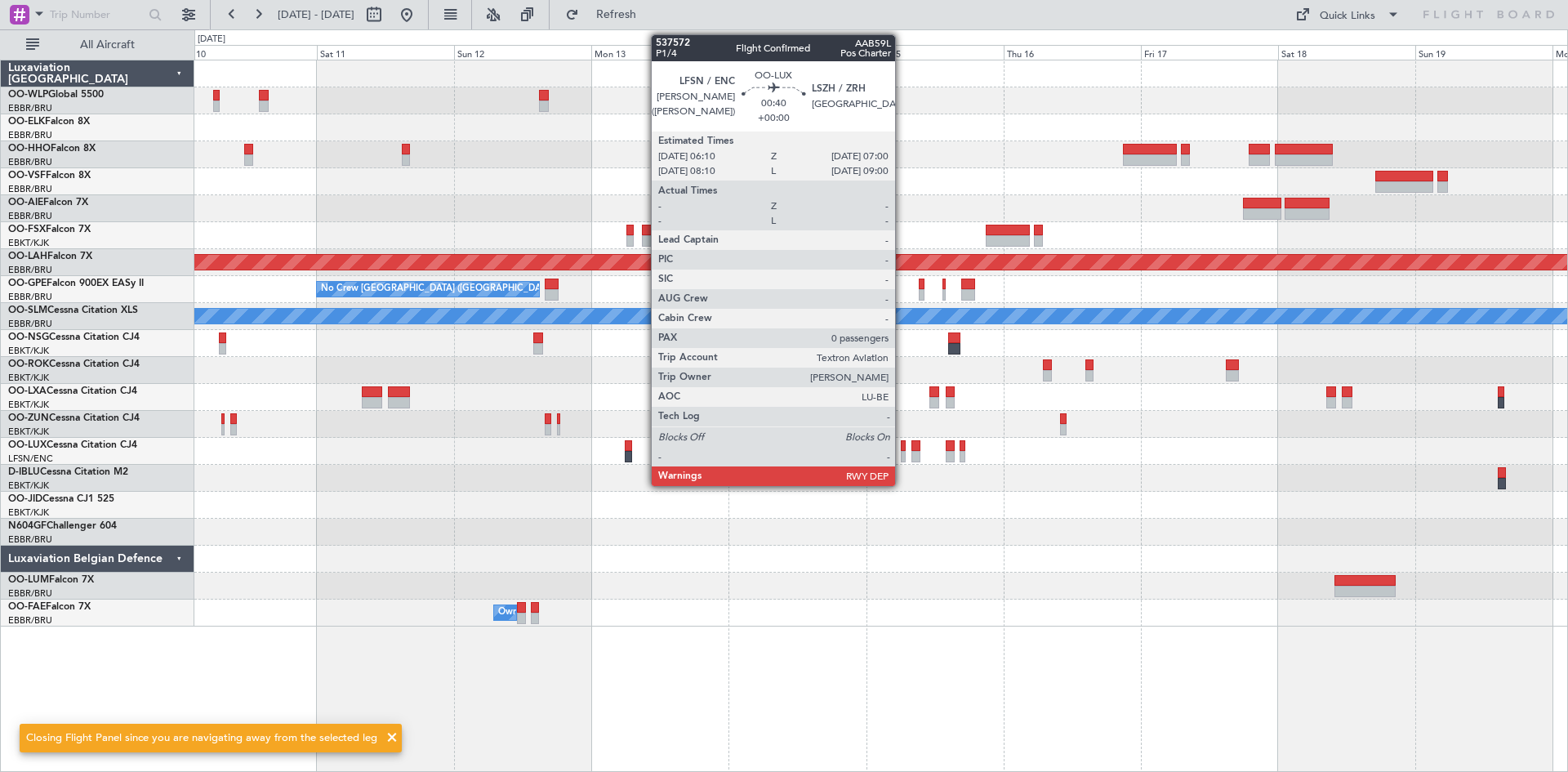
click div
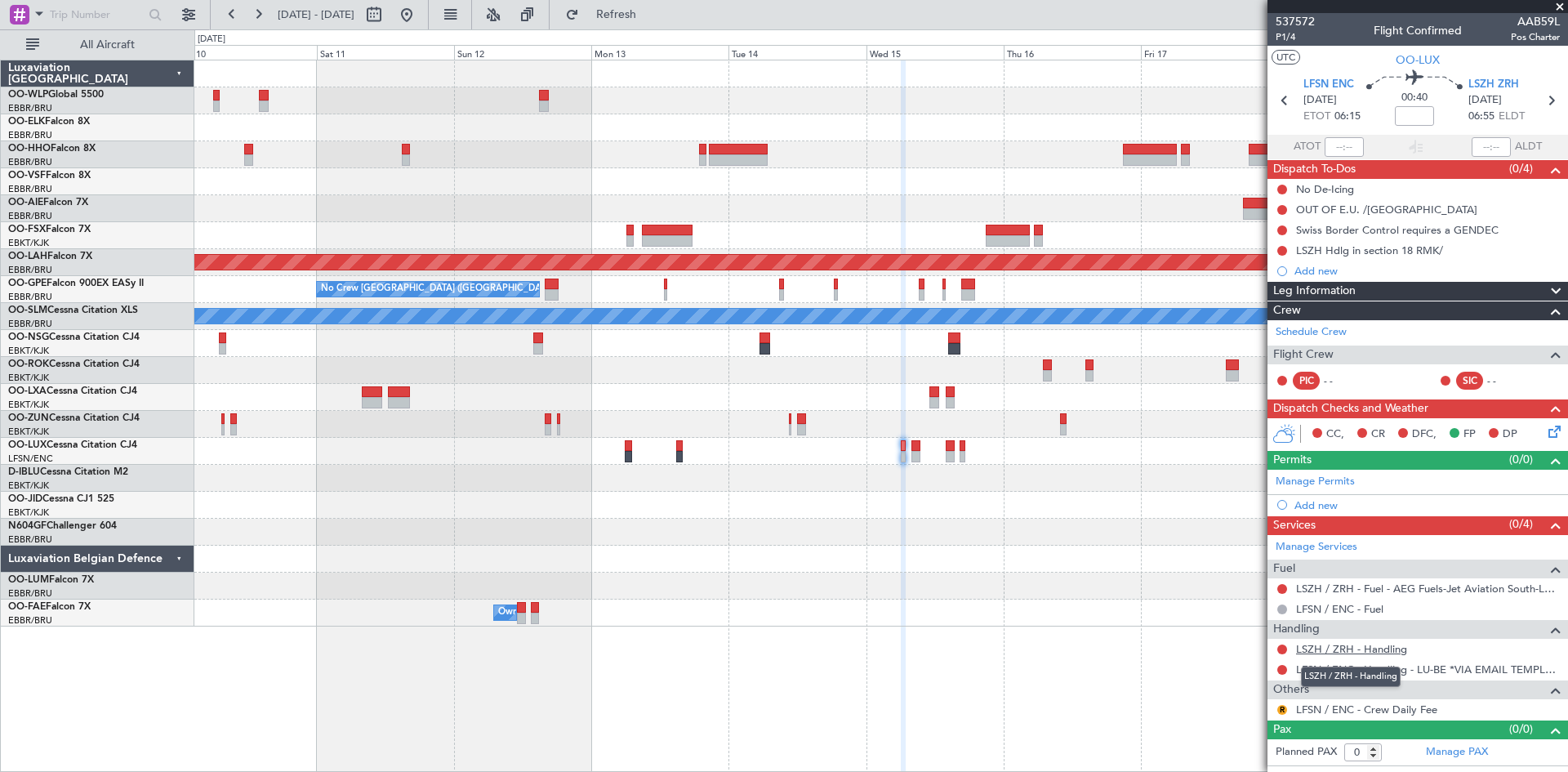
click link "LSZH / ZRH - Handling"
click link "LSZH / ZRH - Fuel - AEG Fuels-Jet Aviation South-LSZH/ZRH"
click span "Refresh"
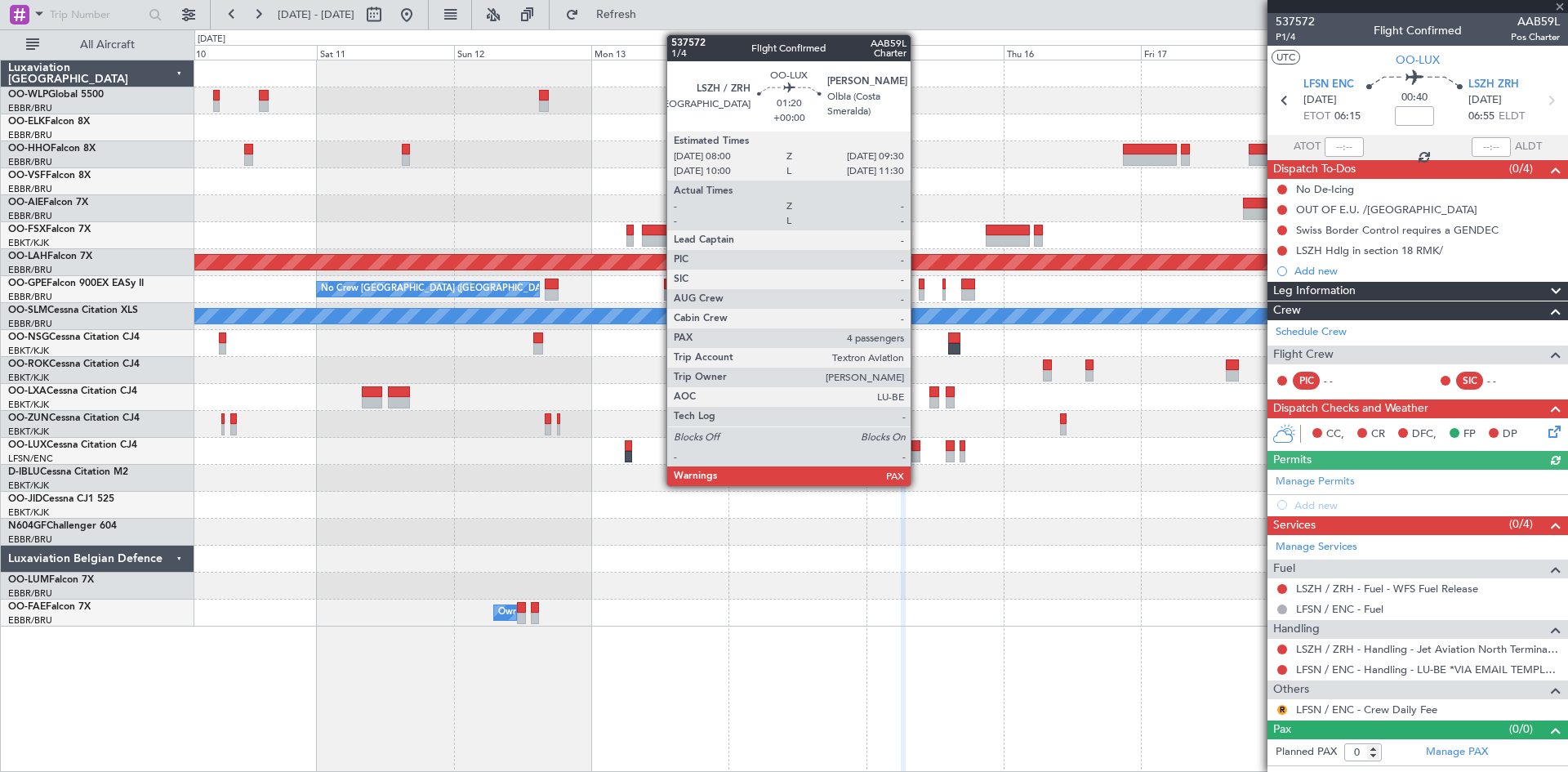
click div
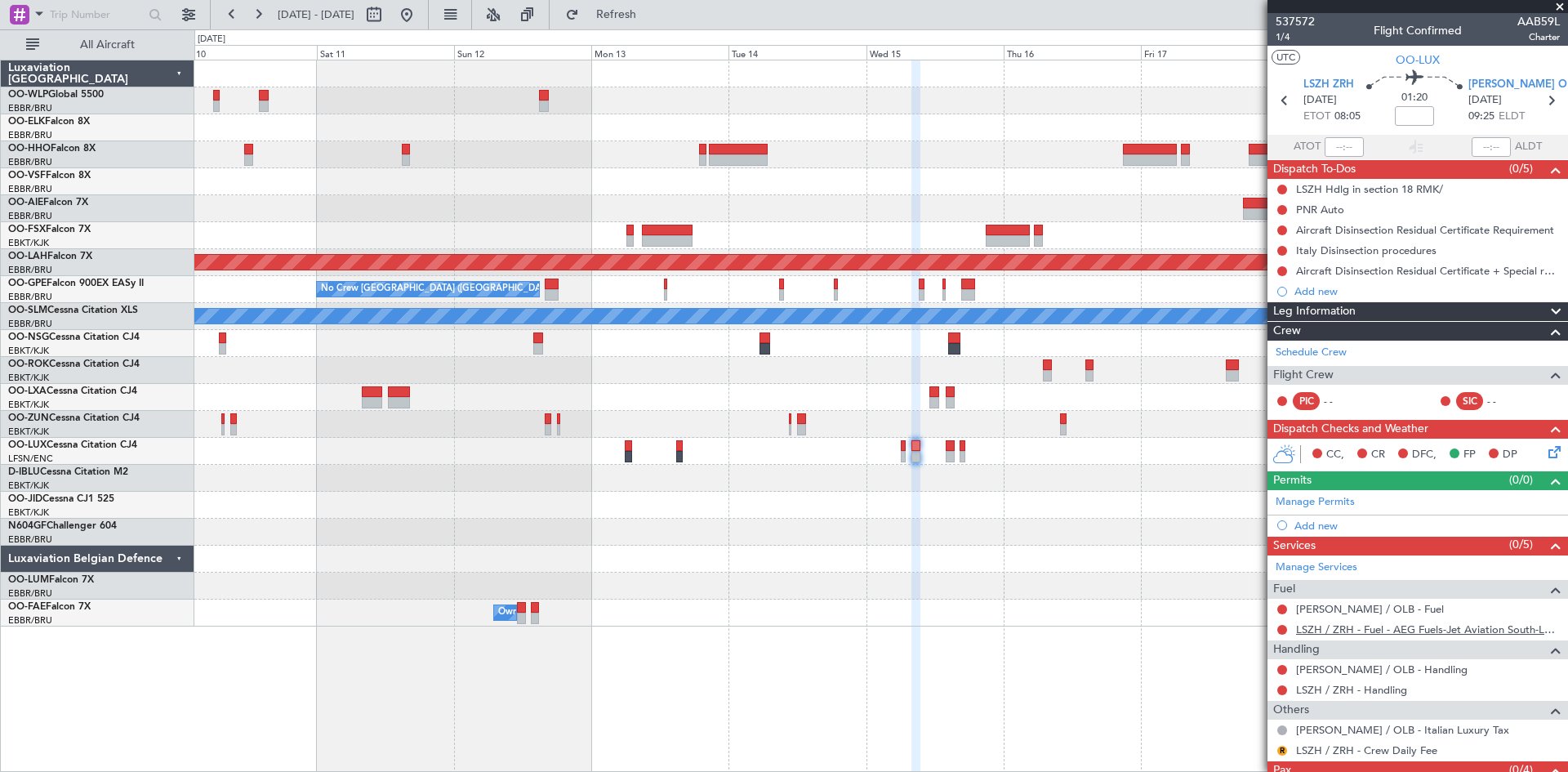
click at [1411, 627] on link "LSZH / ZRH - Fuel - AEG Fuels-Jet Aviation South-LSZH/ZRH" at bounding box center [1427, 629] width 264 height 14
click at [1376, 606] on link "[PERSON_NAME] / OLB - Fuel" at bounding box center [1370, 609] width 147 height 14
click at [630, 6] on button "Refresh" at bounding box center [606, 15] width 98 height 26
click at [1367, 666] on link "[PERSON_NAME] / OLB - Handling" at bounding box center [1382, 669] width 172 height 14
click at [673, 31] on div "0 0 Fri 10 Sat 11 Sun 12 Mon 13 Tue 14 Wed 15 [DATE] Fri 17 Sat 18 Sun 19 Mon 20" at bounding box center [881, 44] width 1372 height 29
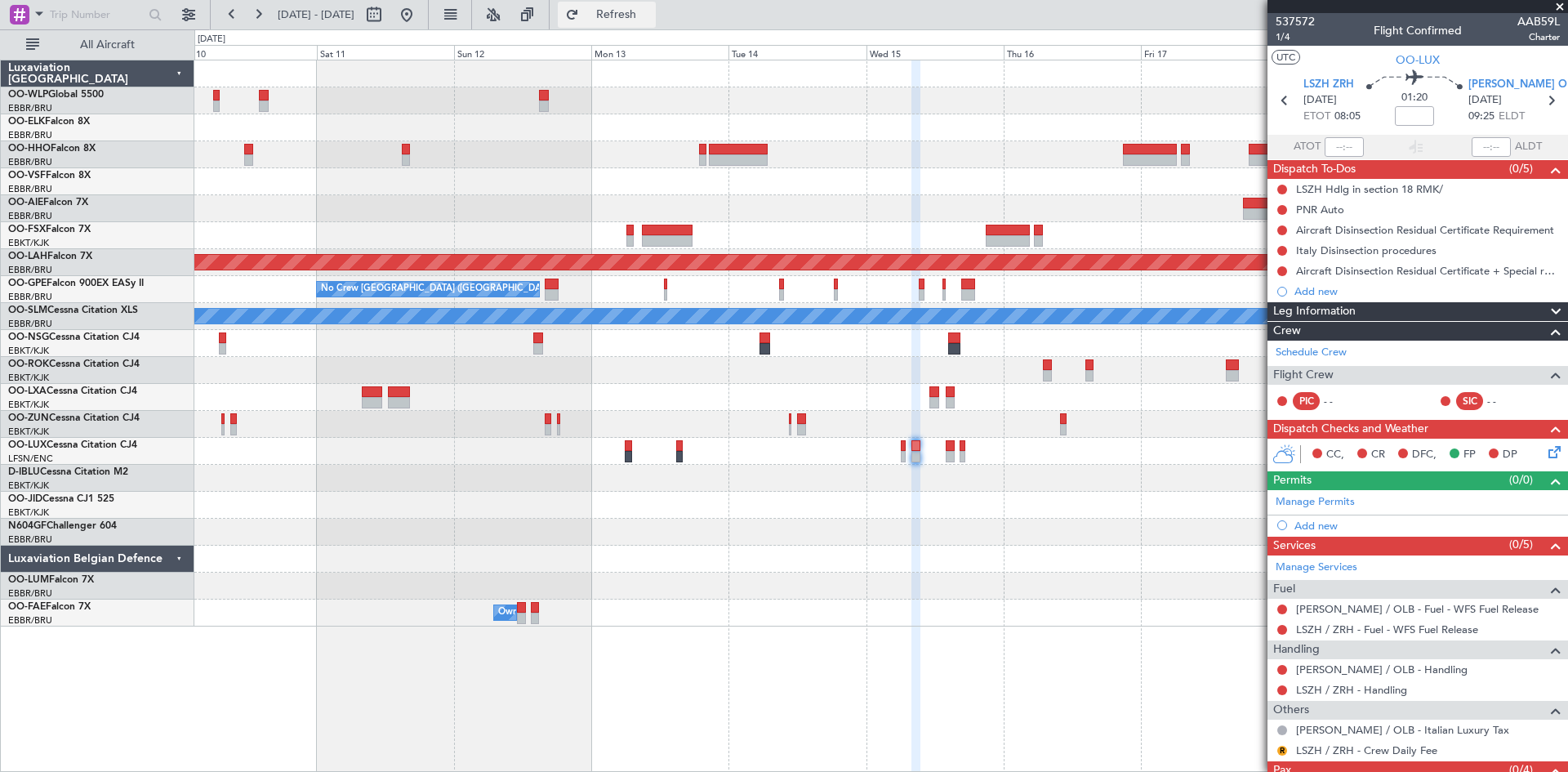
click at [651, 13] on span "Refresh" at bounding box center [616, 15] width 69 height 11
click at [1284, 749] on button "R" at bounding box center [1282, 750] width 9 height 9
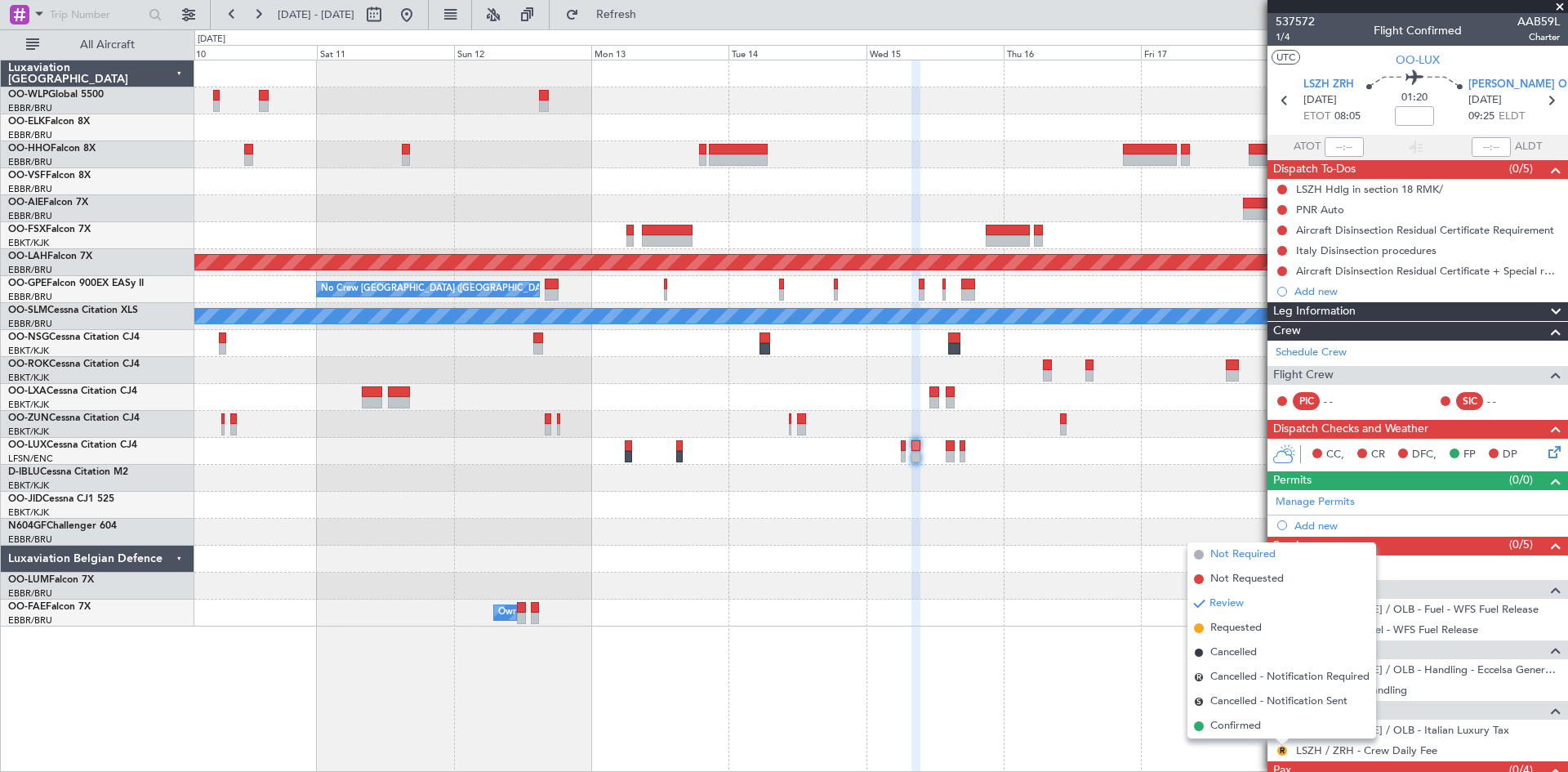
click at [1233, 558] on span "Not Required" at bounding box center [1242, 554] width 65 height 16
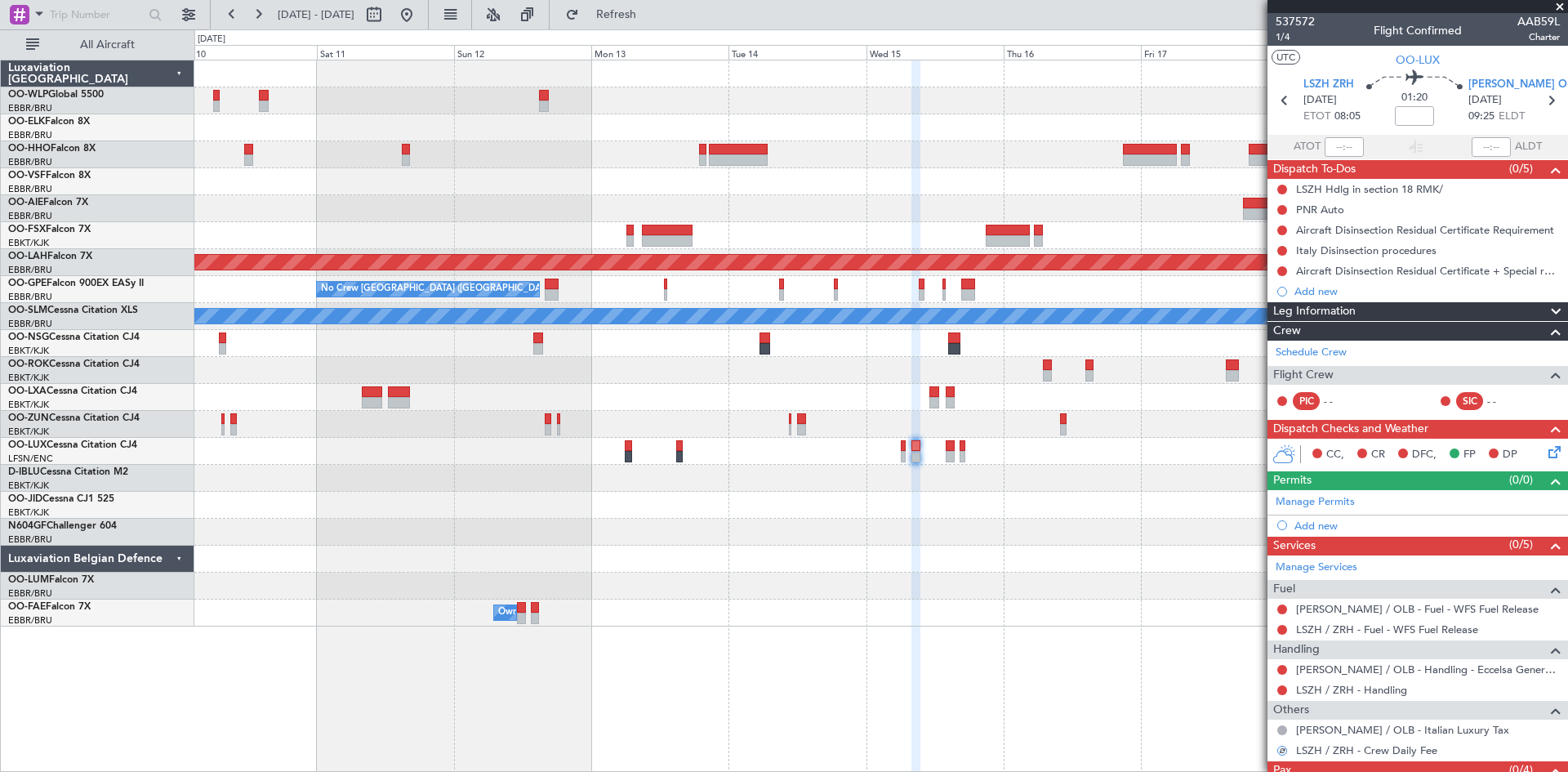
click at [1392, 690] on mat-tooltip-component "In Progress" at bounding box center [1412, 679] width 76 height 43
click at [1382, 694] on link "LSZH / ZRH - Handling" at bounding box center [1352, 690] width 111 height 14
click at [616, 15] on button "Refresh" at bounding box center [606, 15] width 98 height 26
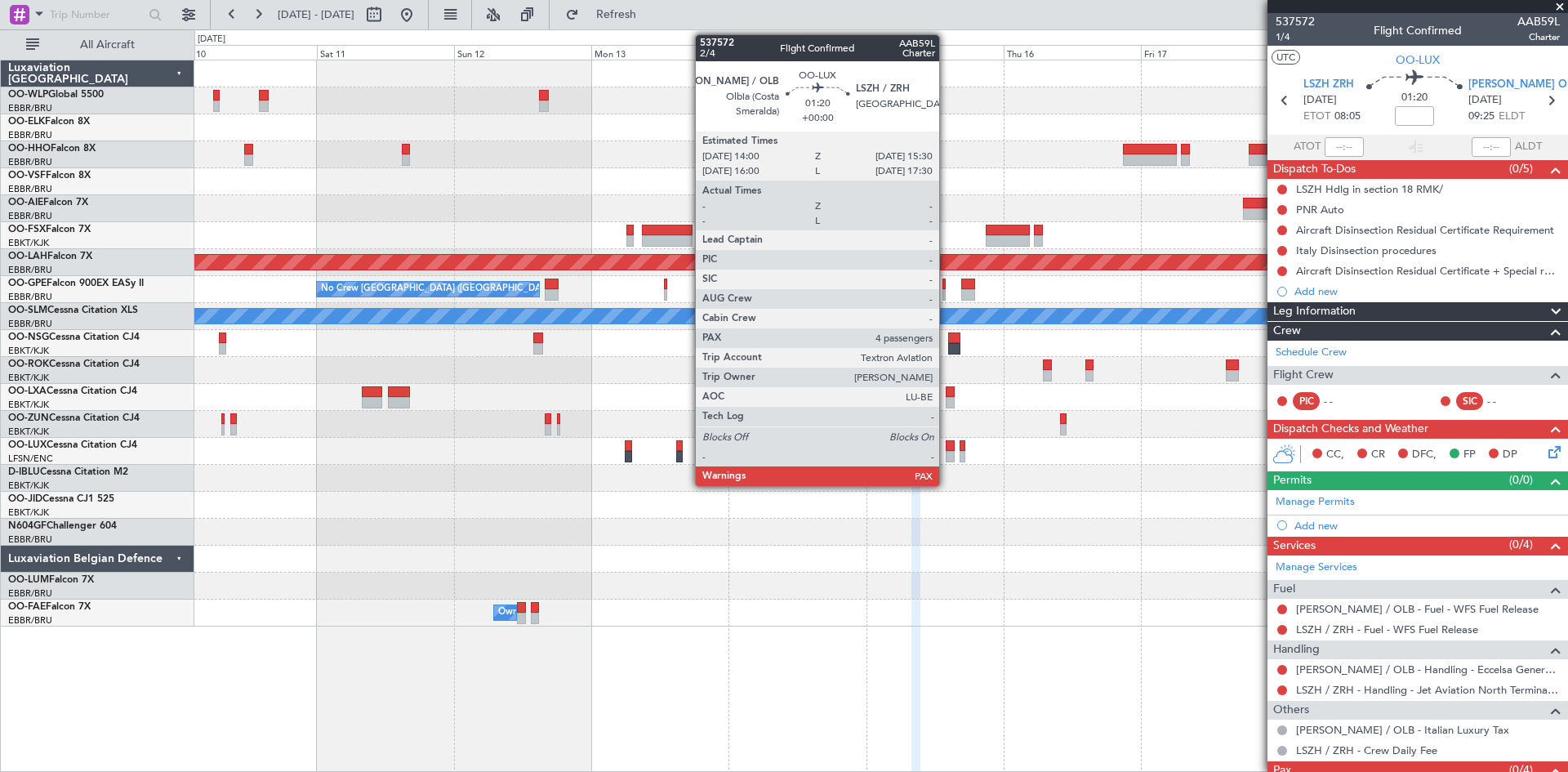
click at [946, 450] on div at bounding box center [950, 446] width 9 height 11
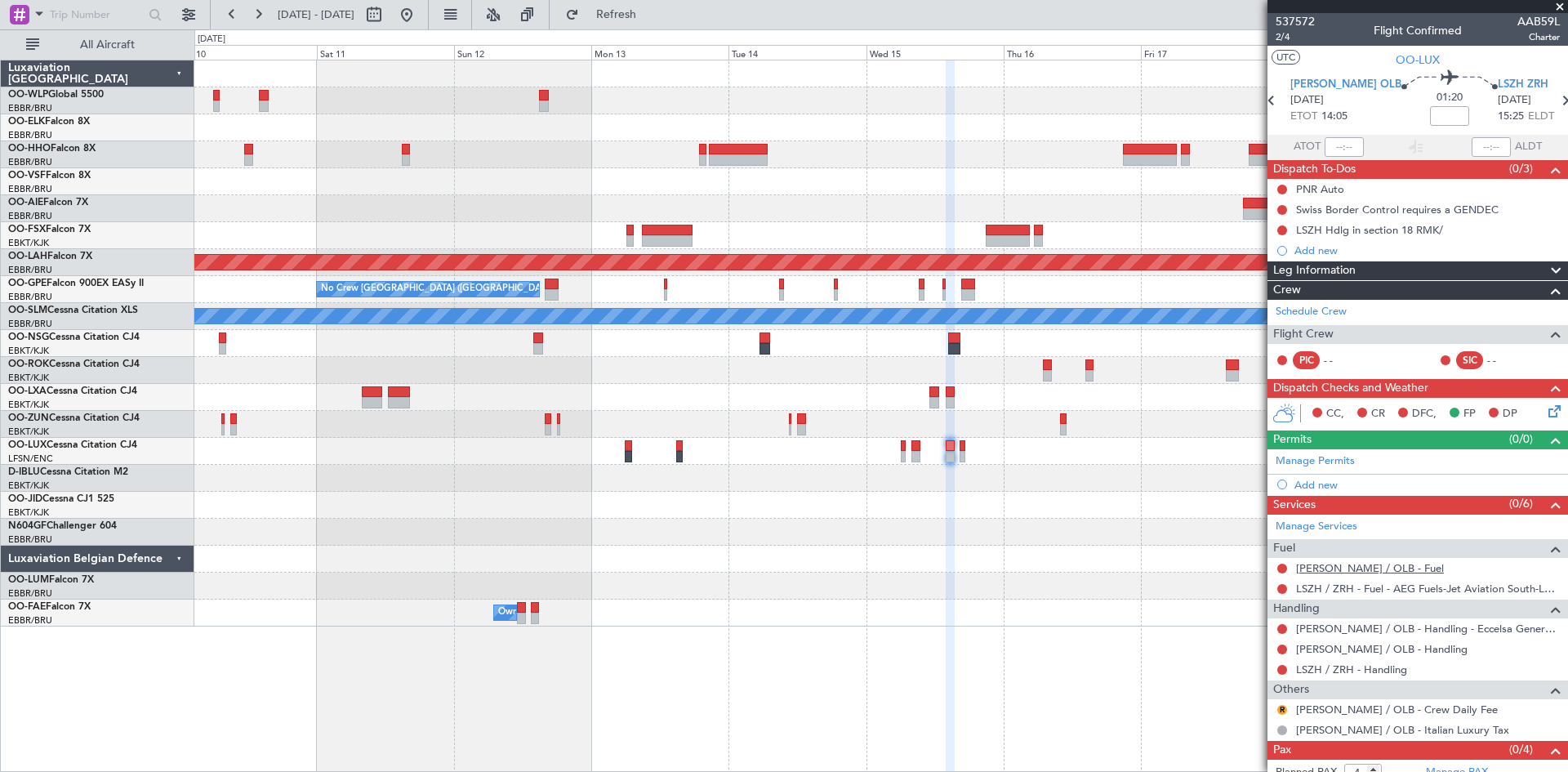
click at [1378, 566] on link "[PERSON_NAME] / OLB - Fuel" at bounding box center [1370, 568] width 147 height 14
click at [624, 33] on div "0 0 Fri 10 Sat 11 Sun 12 Mon 13 Tue 14 Wed 15 [DATE] Fri 17 Sat 18 Sun 19 Mon 20" at bounding box center [881, 44] width 1372 height 29
click at [630, 5] on button "Refresh" at bounding box center [606, 15] width 98 height 26
click at [1457, 585] on link "LSZH / ZRH - Fuel - AEG Fuels-Jet Aviation South-LSZH/ZRH" at bounding box center [1427, 588] width 264 height 14
click at [1522, 585] on link "LSZH / ZRH - Fuel - AEG Fuels-Jet Aviation South-LSZH/ZRH" at bounding box center [1427, 588] width 264 height 14
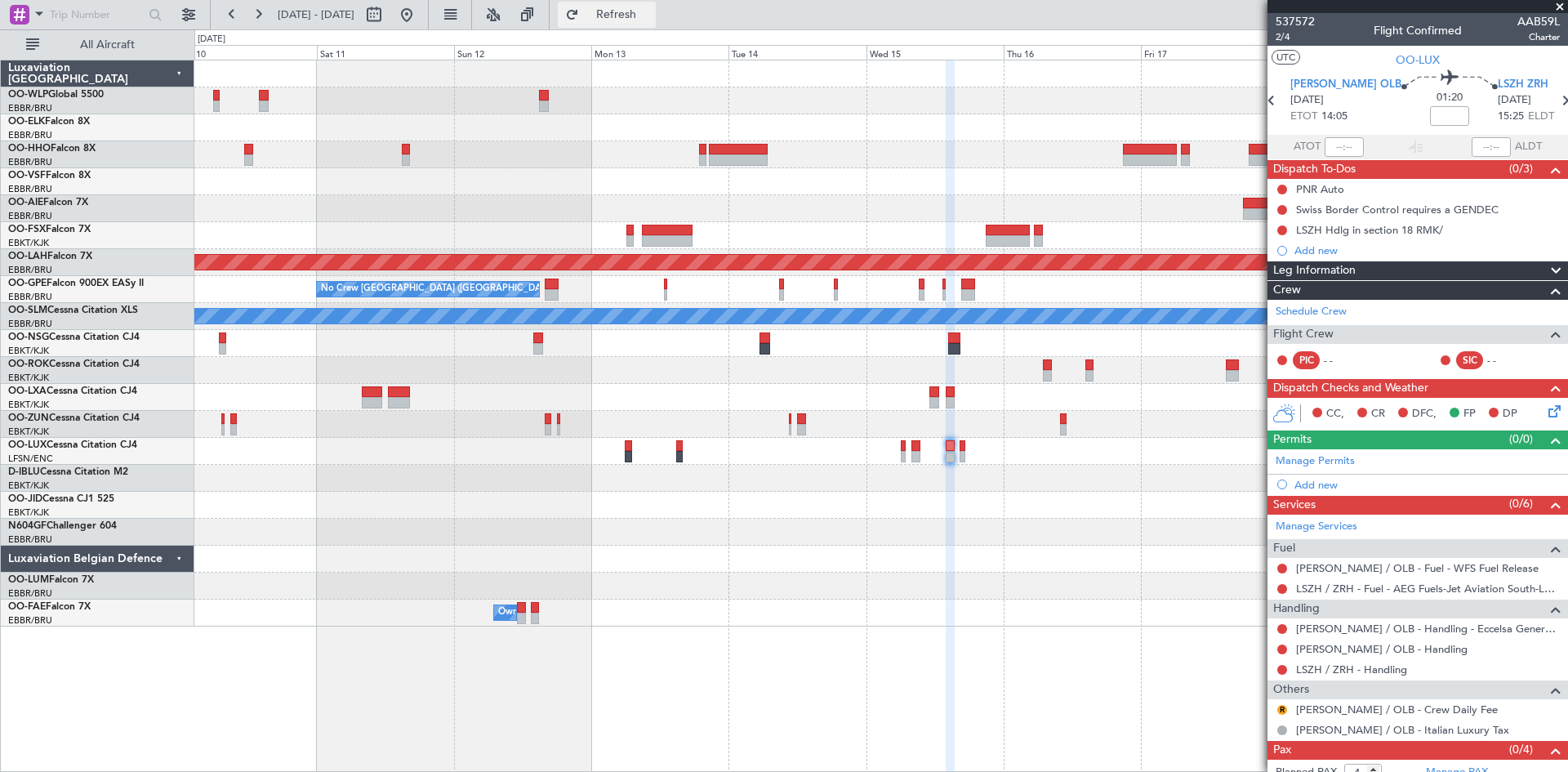
click at [651, 21] on span "Refresh" at bounding box center [616, 15] width 69 height 11
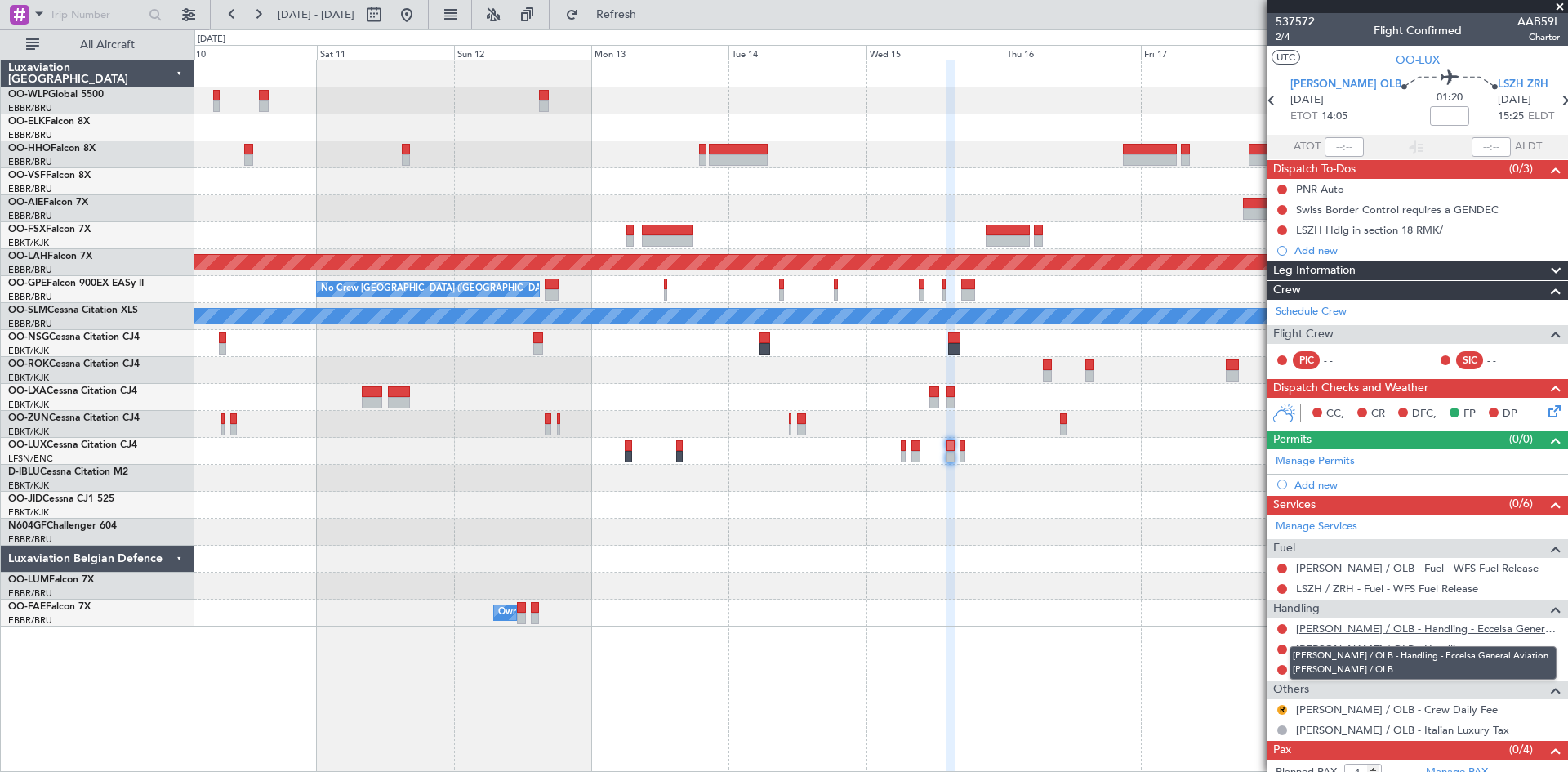
click at [1450, 634] on link "[PERSON_NAME] / OLB - Handling - Eccelsa General Aviation [PERSON_NAME] / OLB" at bounding box center [1427, 628] width 264 height 14
click at [1387, 672] on link "LSZH / ZRH - Handling" at bounding box center [1352, 669] width 111 height 14
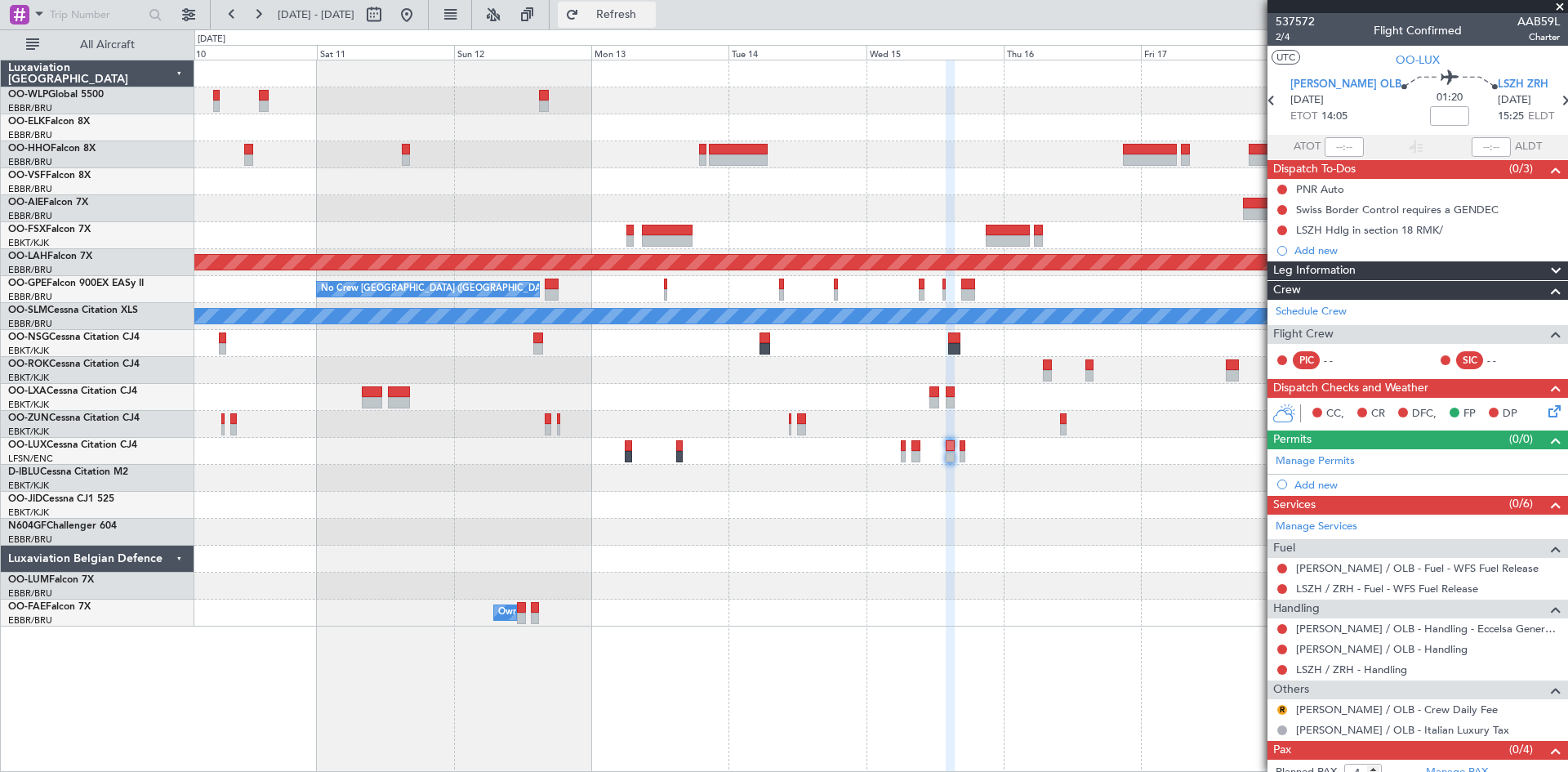
click at [638, 12] on span "Refresh" at bounding box center [616, 15] width 69 height 11
click at [1281, 650] on button at bounding box center [1282, 649] width 9 height 9
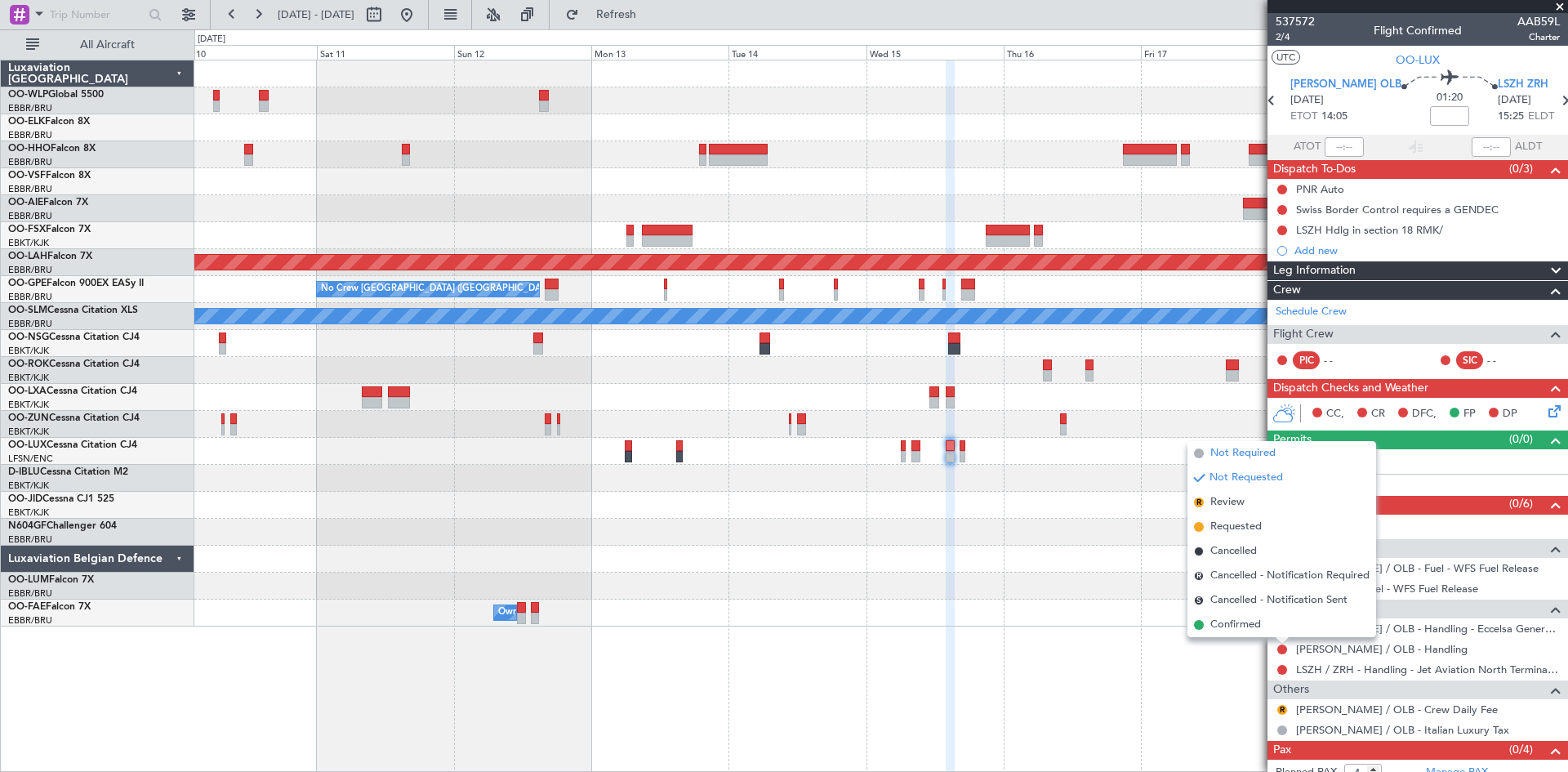
click at [1232, 453] on span "Not Required" at bounding box center [1242, 453] width 65 height 16
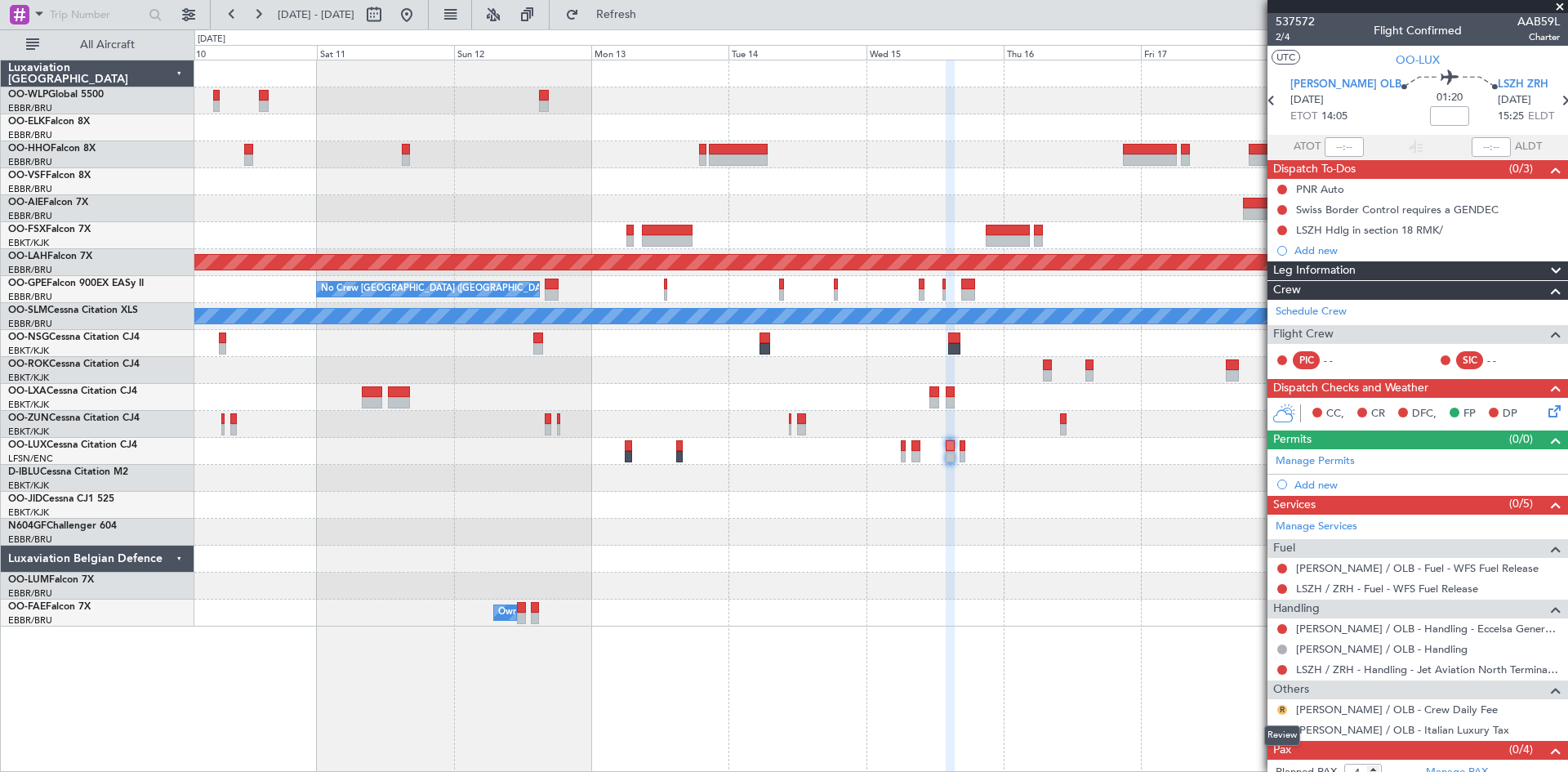
click at [1281, 705] on button "R" at bounding box center [1282, 710] width 9 height 9
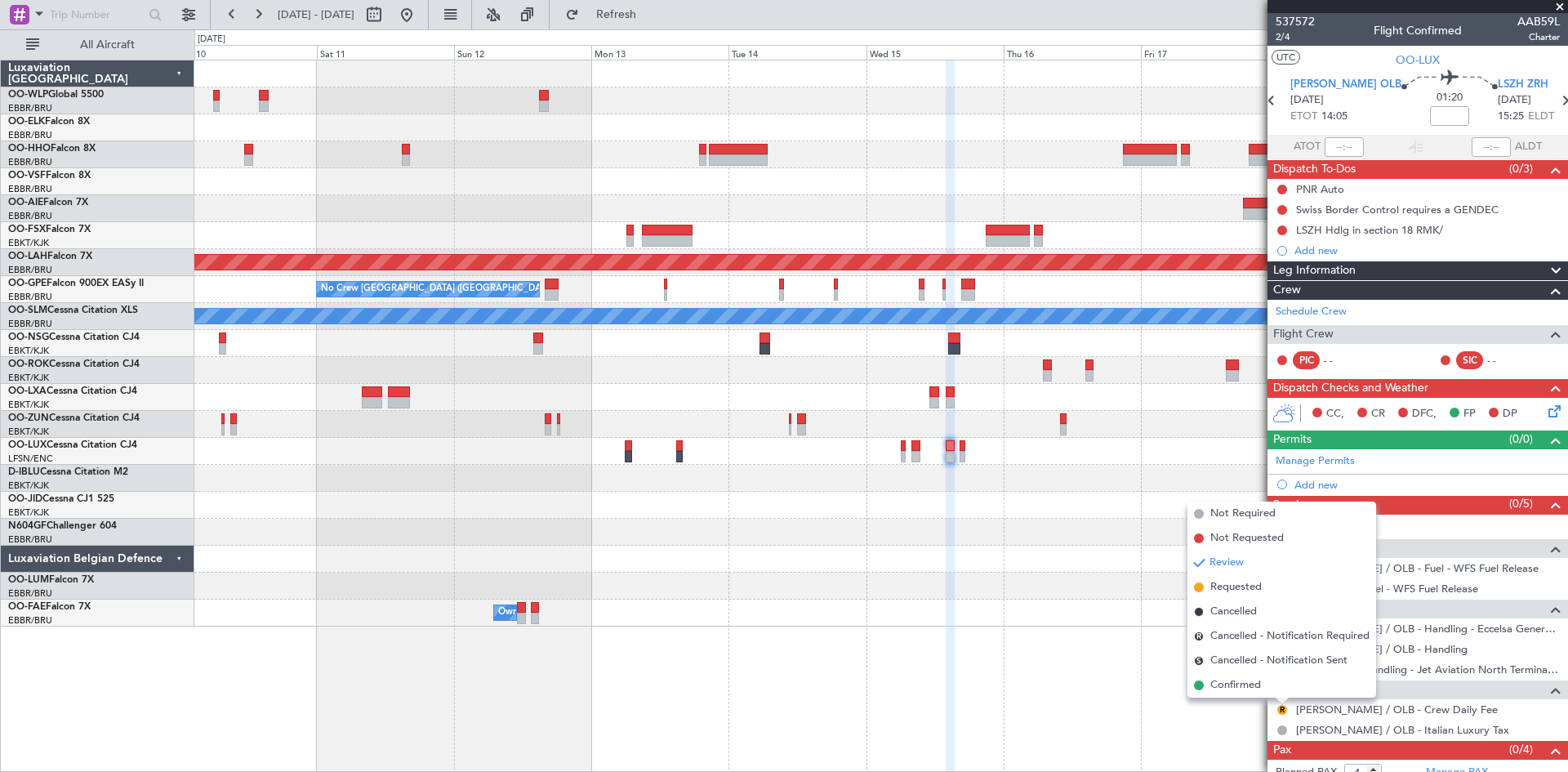
drag, startPoint x: 1271, startPoint y: 519, endPoint x: 1267, endPoint y: 511, distance: 8.9
click at [1270, 516] on span "Not Required" at bounding box center [1242, 513] width 65 height 16
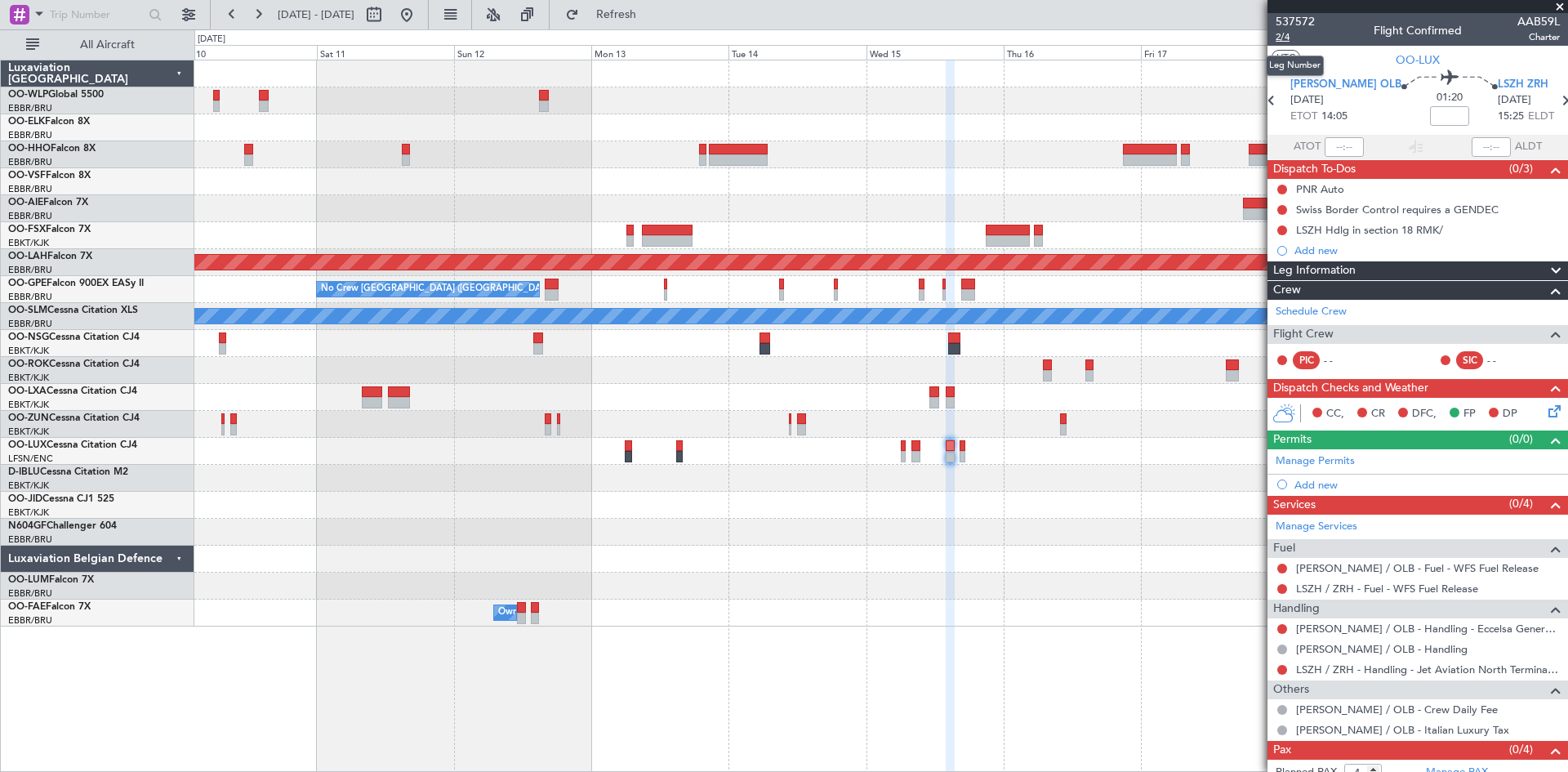
click at [1291, 41] on span "2/4" at bounding box center [1294, 37] width 39 height 14
click at [540, 6] on button at bounding box center [528, 15] width 26 height 26
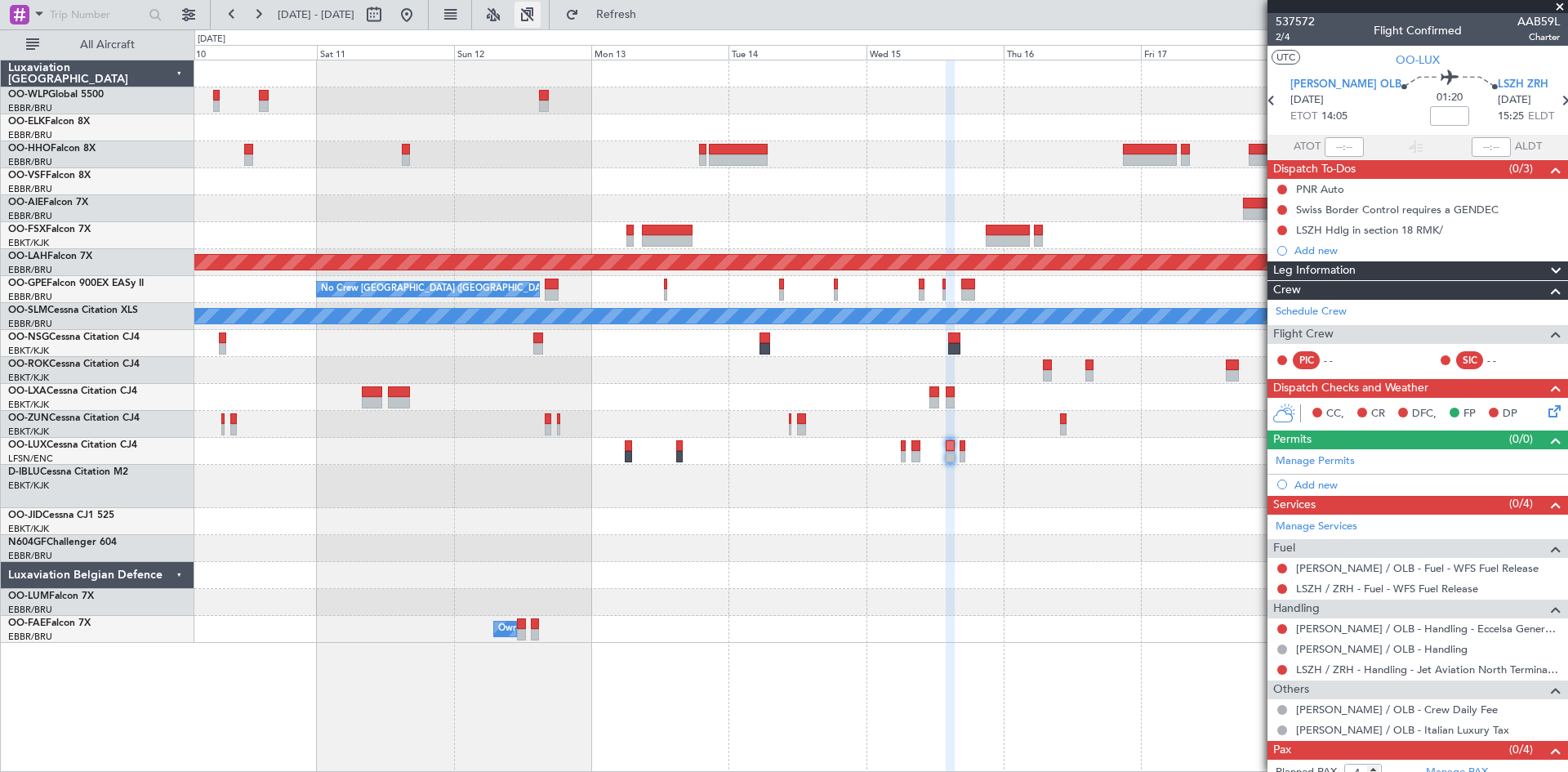
click at [540, 17] on button at bounding box center [528, 15] width 26 height 26
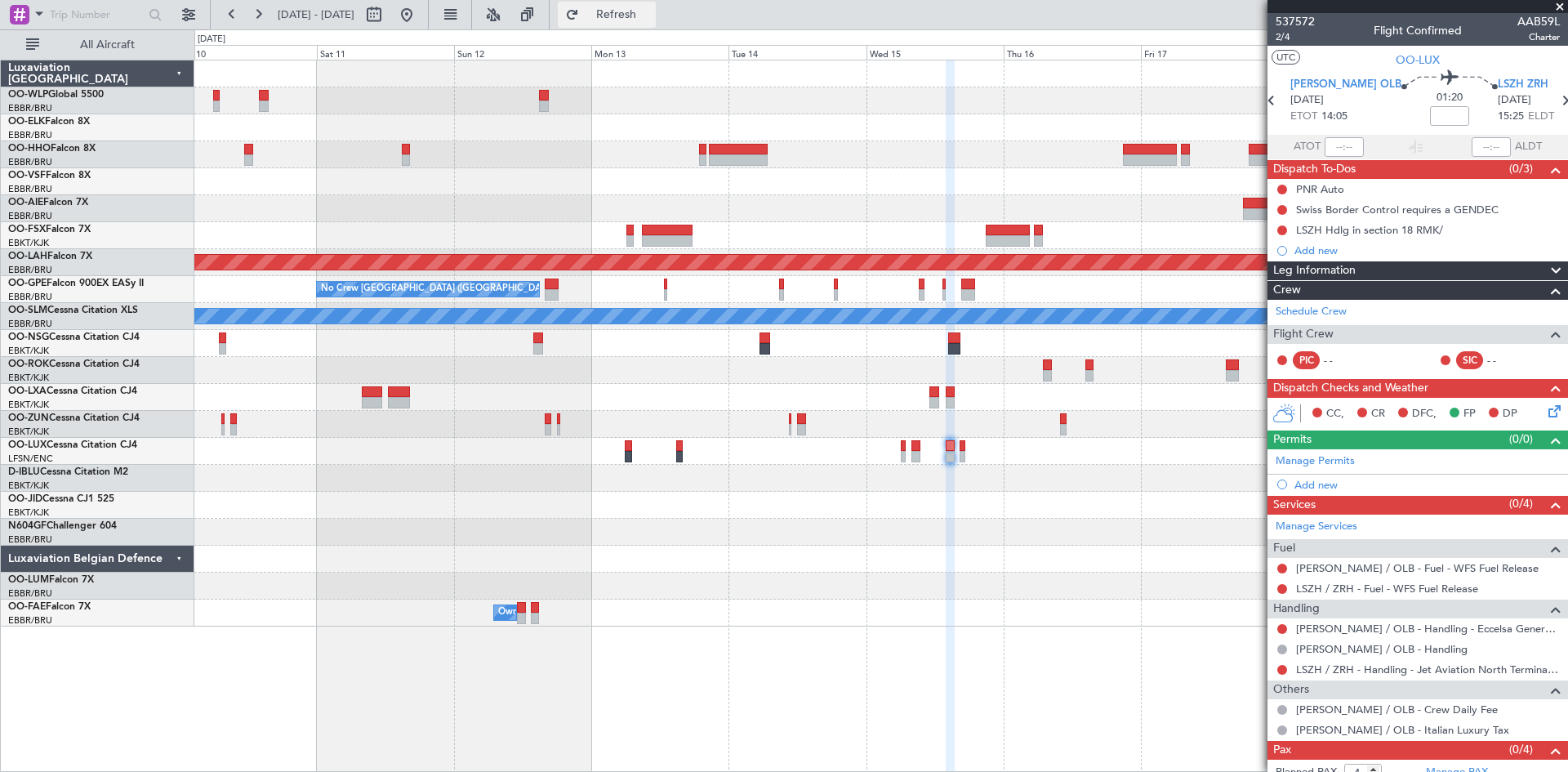
click at [647, 13] on span "Refresh" at bounding box center [616, 15] width 69 height 11
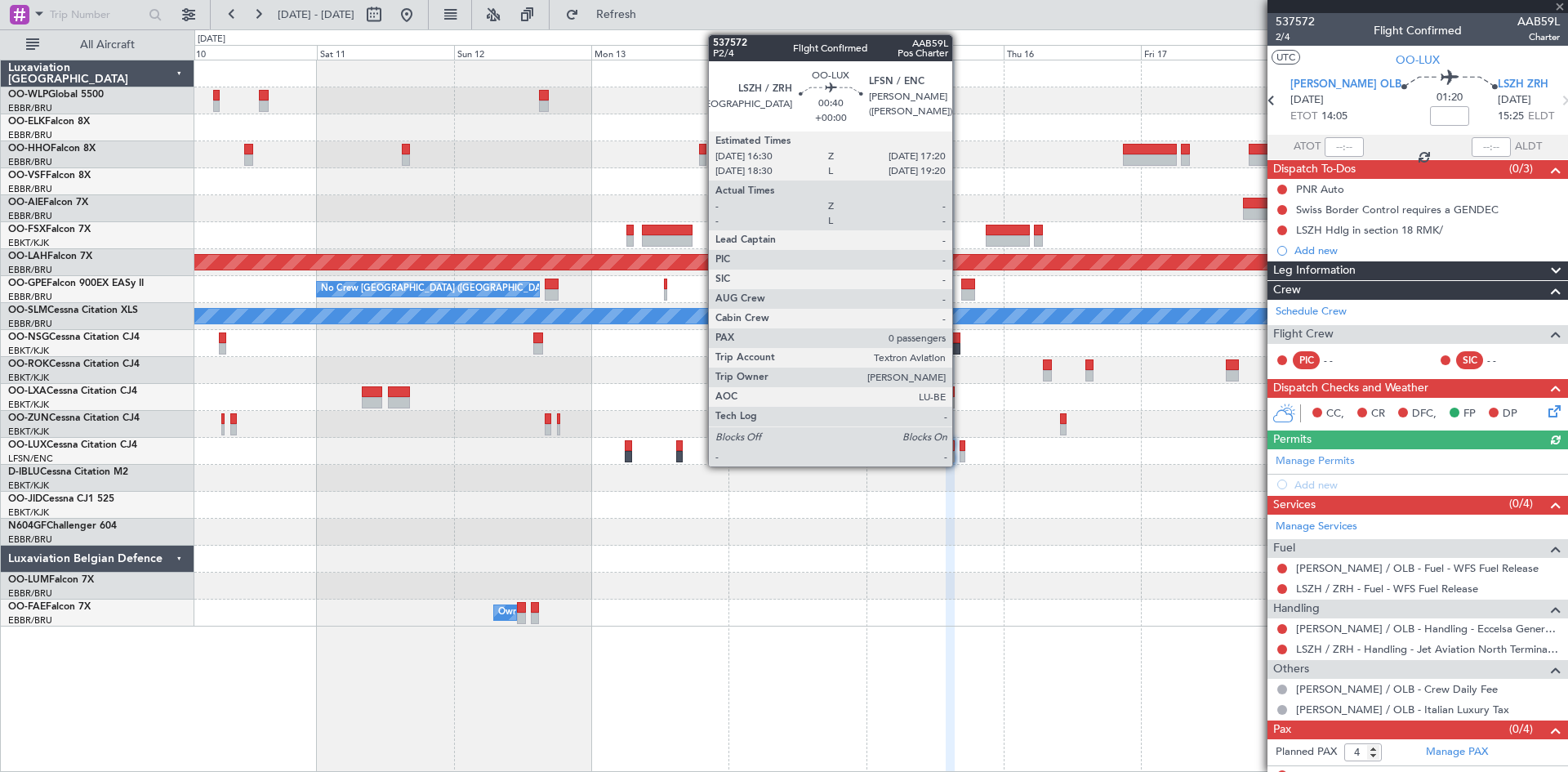
click at [960, 449] on div at bounding box center [962, 446] width 5 height 11
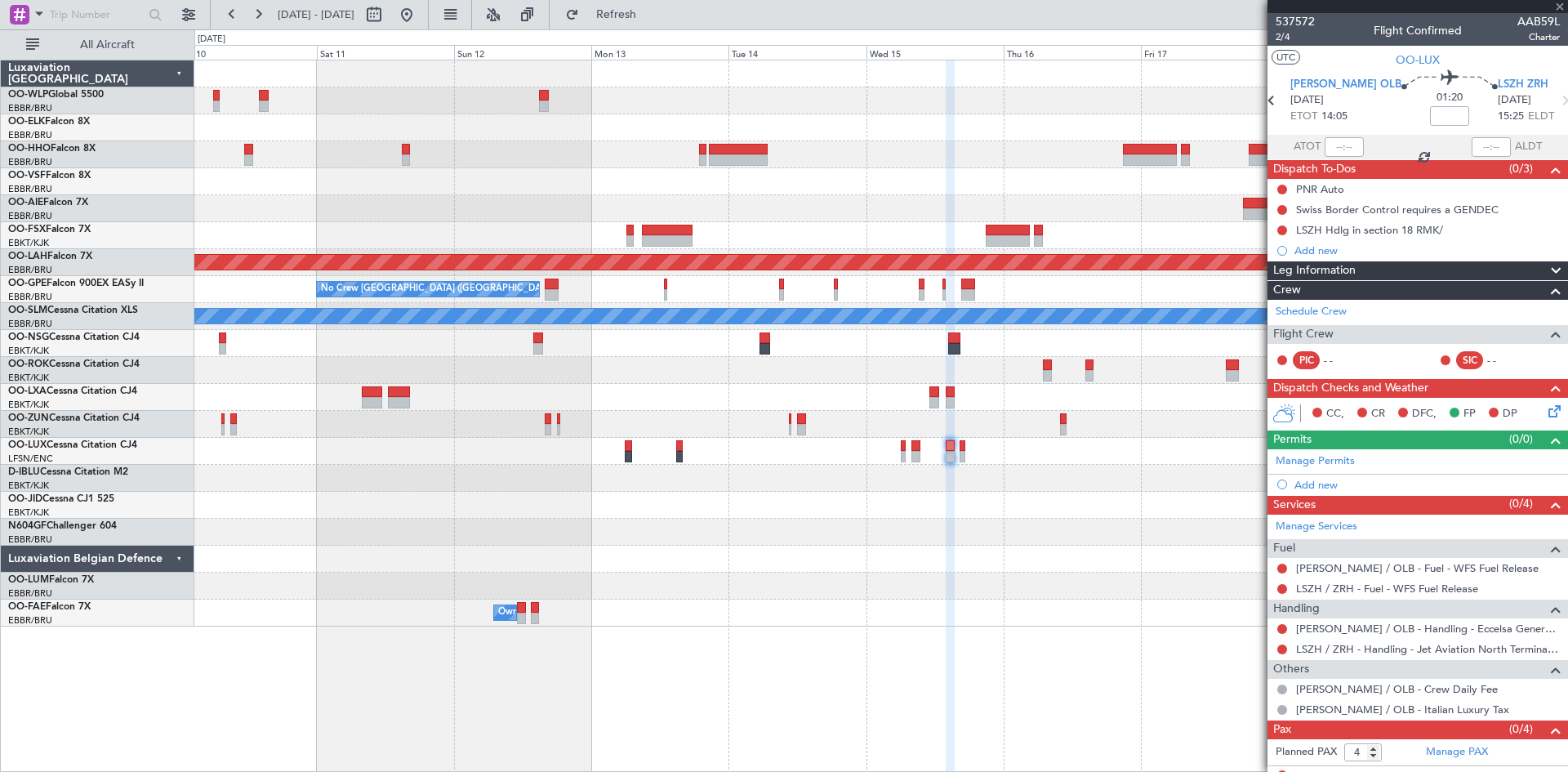
type input "0"
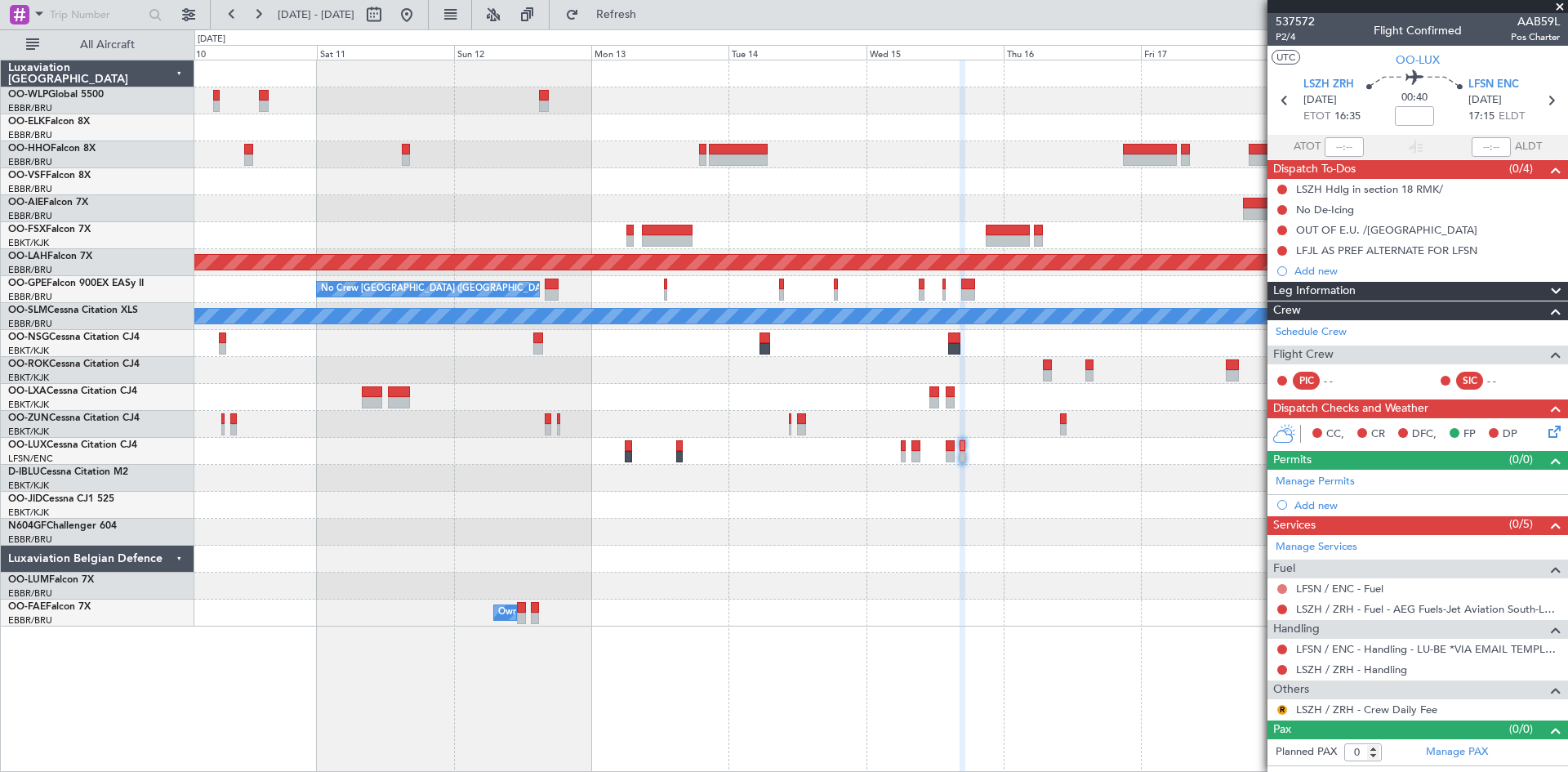
drag, startPoint x: 1282, startPoint y: 593, endPoint x: 1283, endPoint y: 585, distance: 8.1
click at [1282, 589] on div at bounding box center [1282, 589] width 13 height 13
click at [1283, 584] on button at bounding box center [1282, 589] width 9 height 9
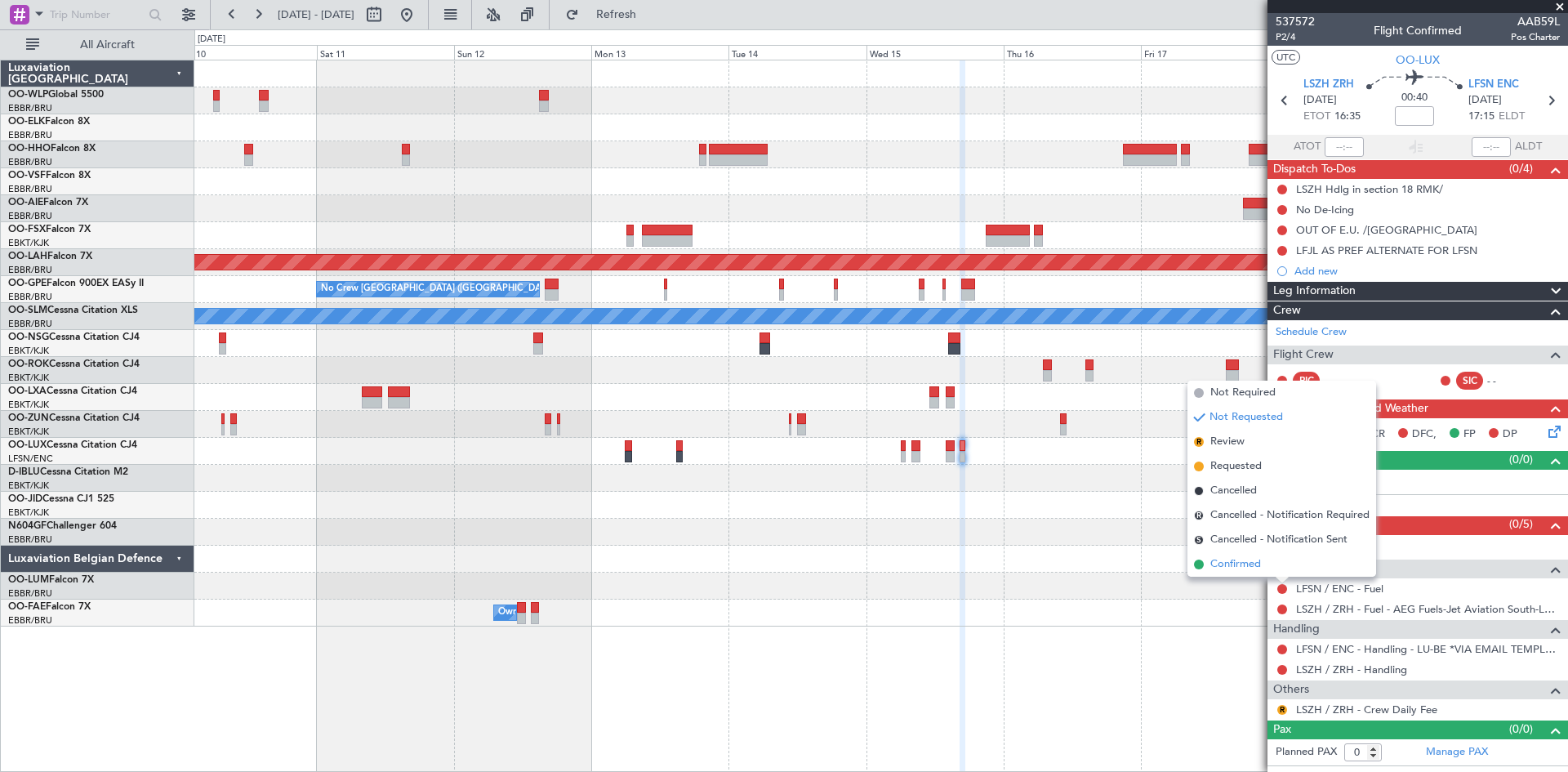
click at [1280, 573] on li "Confirmed" at bounding box center [1282, 564] width 189 height 25
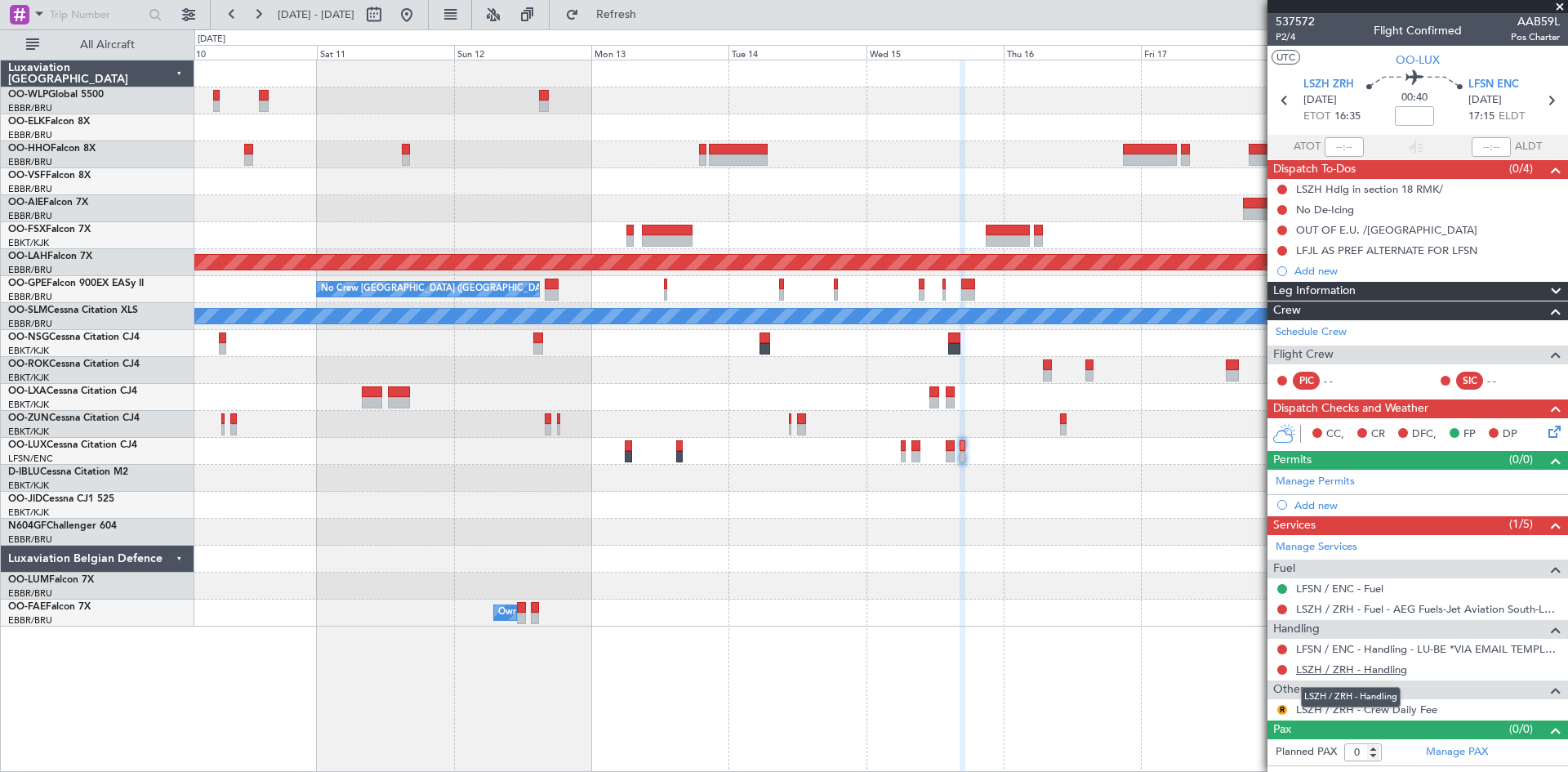
click at [1402, 670] on link "LSZH / ZRH - Handling" at bounding box center [1352, 669] width 111 height 14
click at [630, 18] on button "Refresh" at bounding box center [606, 15] width 98 height 26
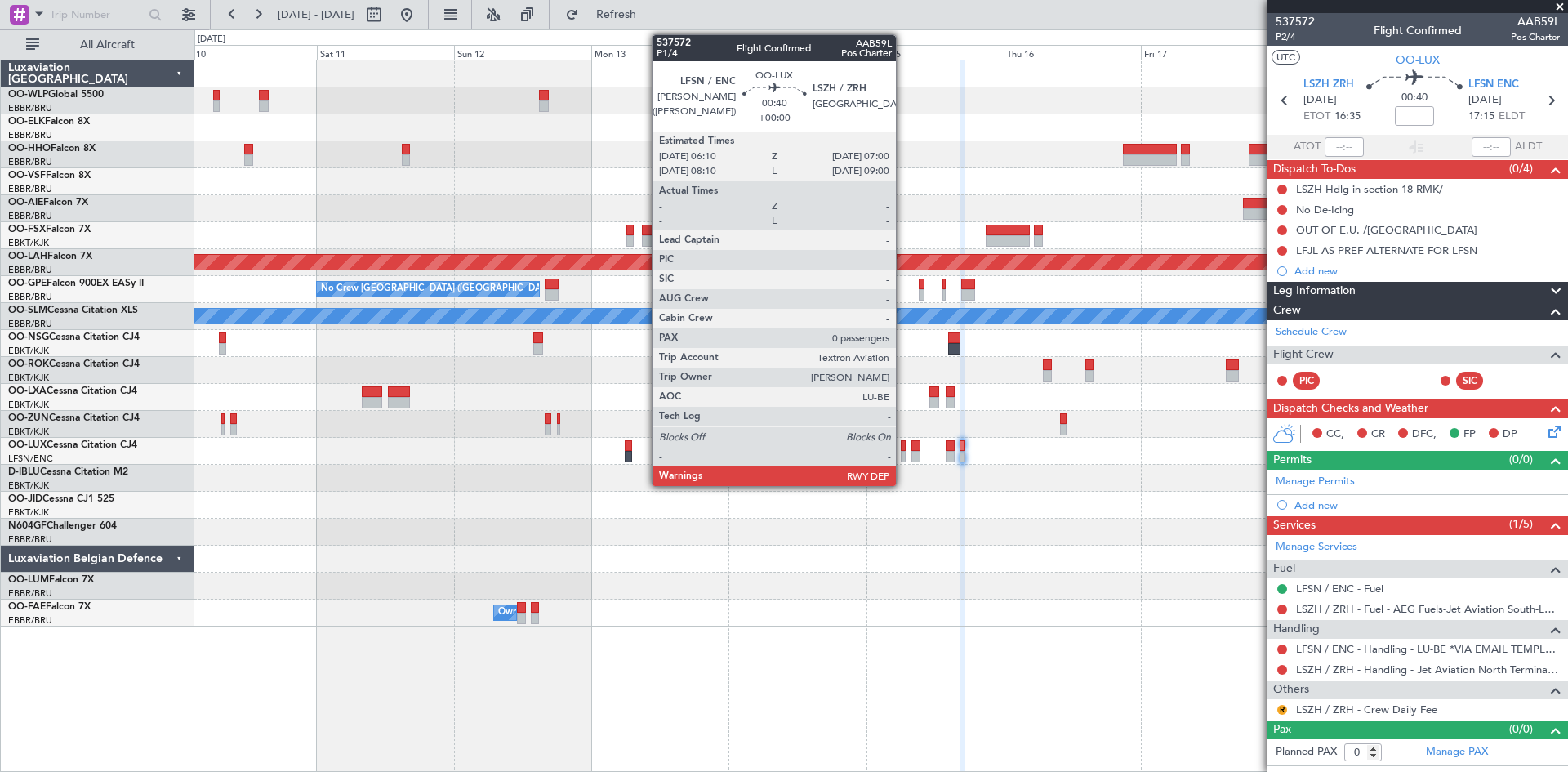
click at [903, 451] on div at bounding box center [903, 456] width 5 height 11
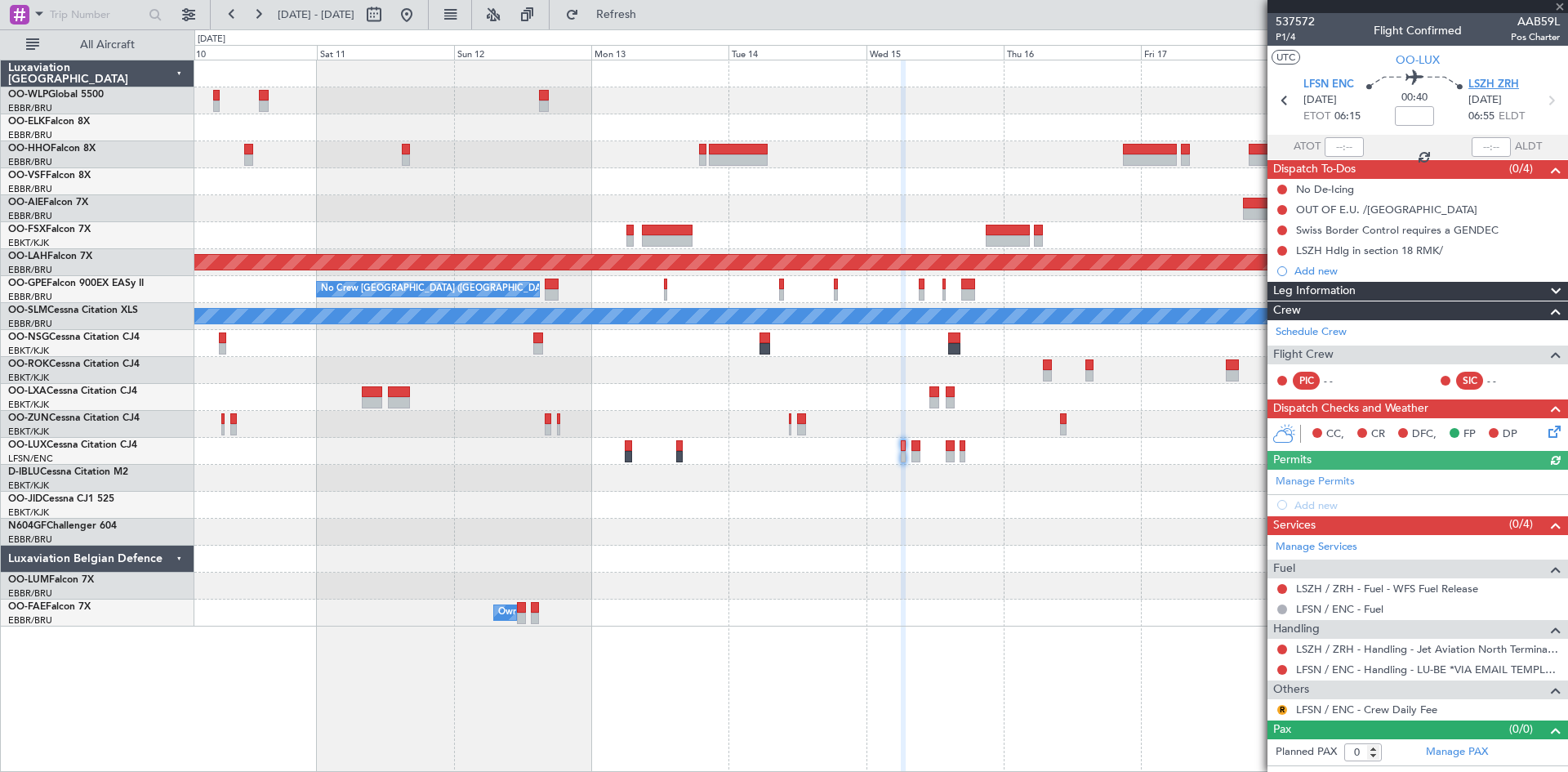
click at [1491, 91] on span "LSZH ZRH" at bounding box center [1493, 84] width 51 height 16
click at [1436, 503] on div "Add new" at bounding box center [1419, 505] width 250 height 14
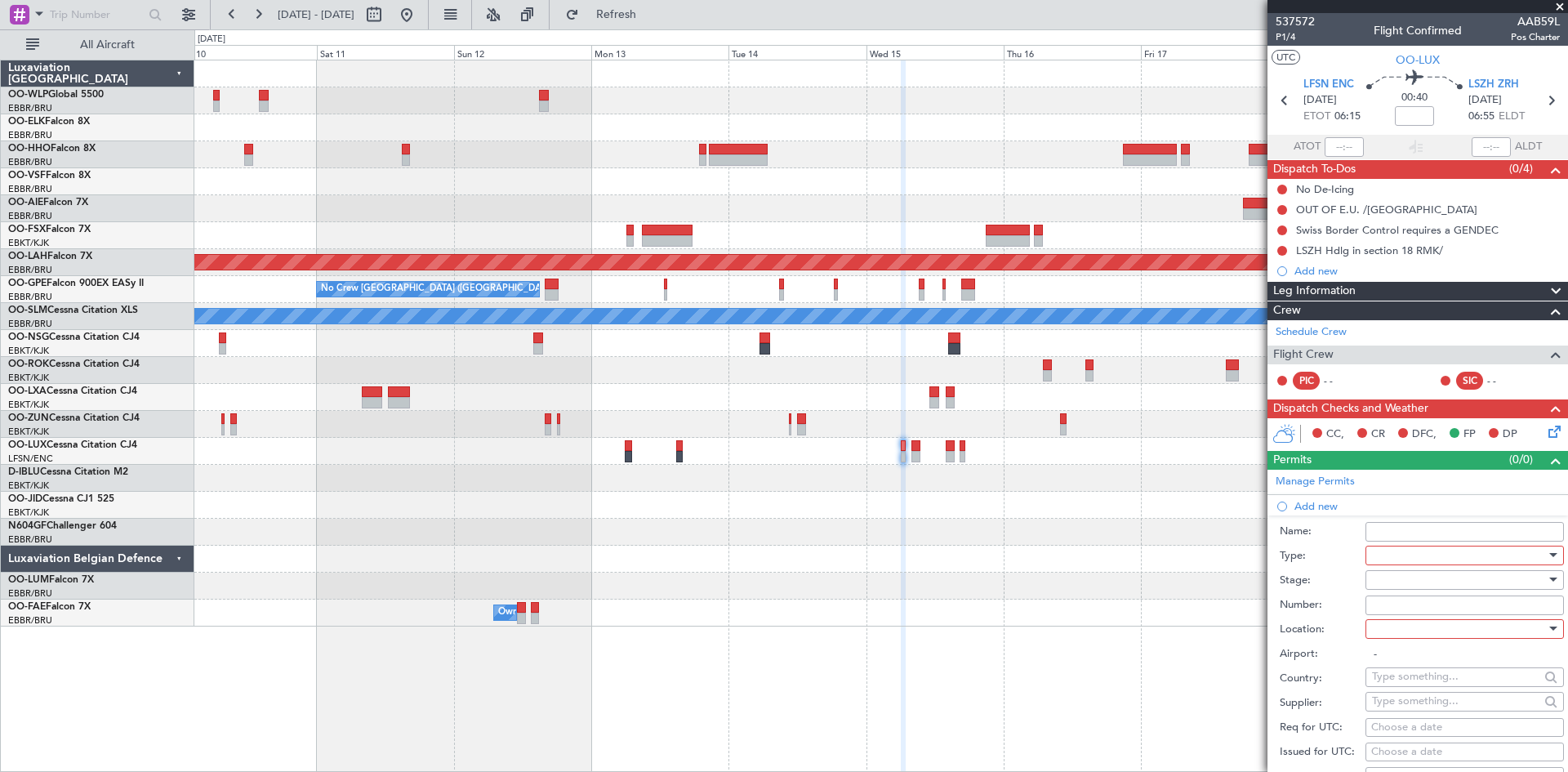
click at [1425, 557] on div at bounding box center [1458, 556] width 174 height 25
drag, startPoint x: 1406, startPoint y: 714, endPoint x: 1395, endPoint y: 704, distance: 14.9
click at [1398, 708] on span "Slot" at bounding box center [1458, 709] width 172 height 25
click at [1397, 574] on div at bounding box center [1458, 580] width 174 height 25
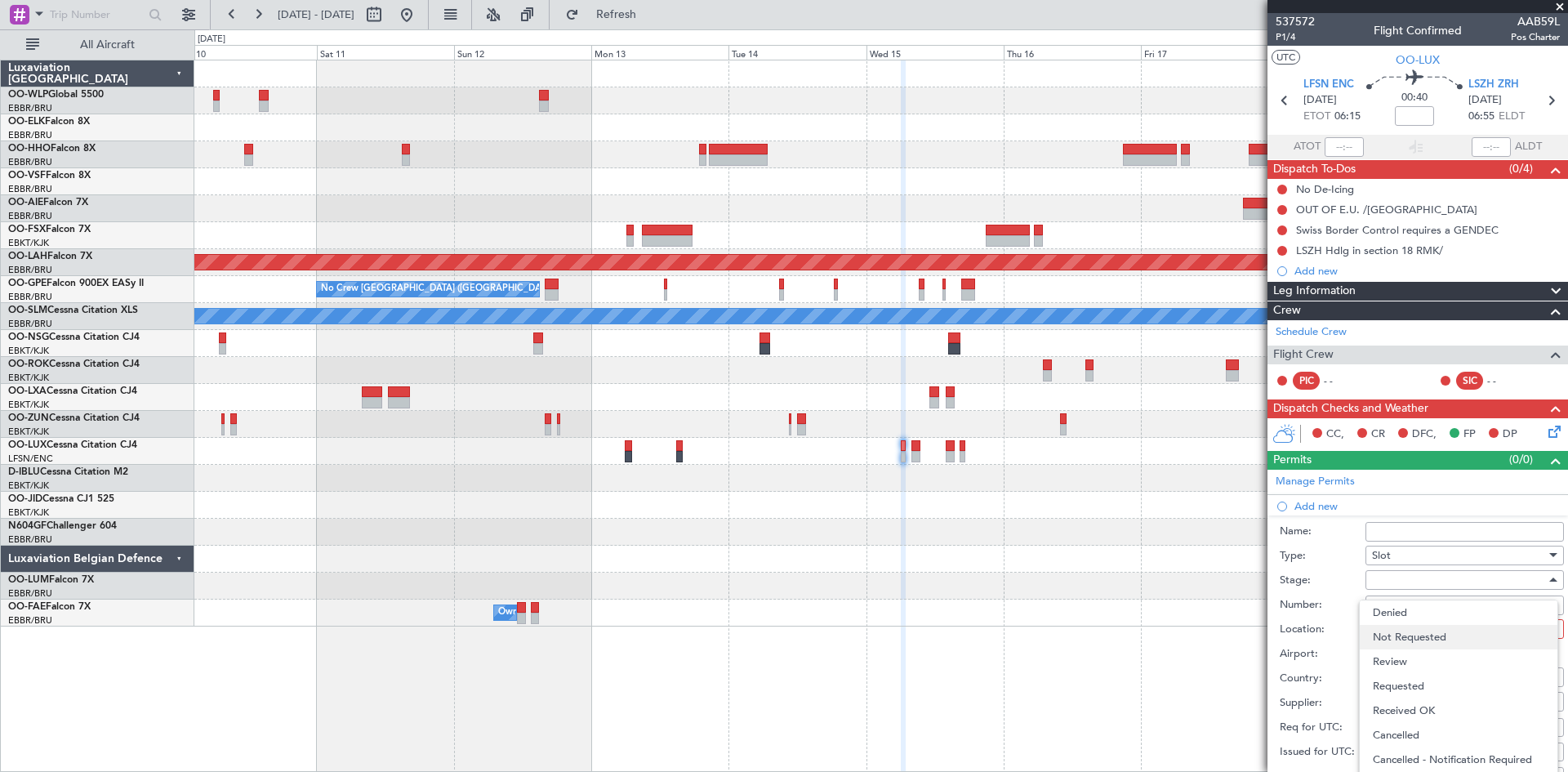
click at [1401, 640] on span "Not Requested" at bounding box center [1458, 637] width 172 height 25
click at [1443, 636] on div at bounding box center [1458, 629] width 174 height 25
click at [1413, 714] on span "Arrival" at bounding box center [1458, 711] width 172 height 25
type input "LSZH / ZRH"
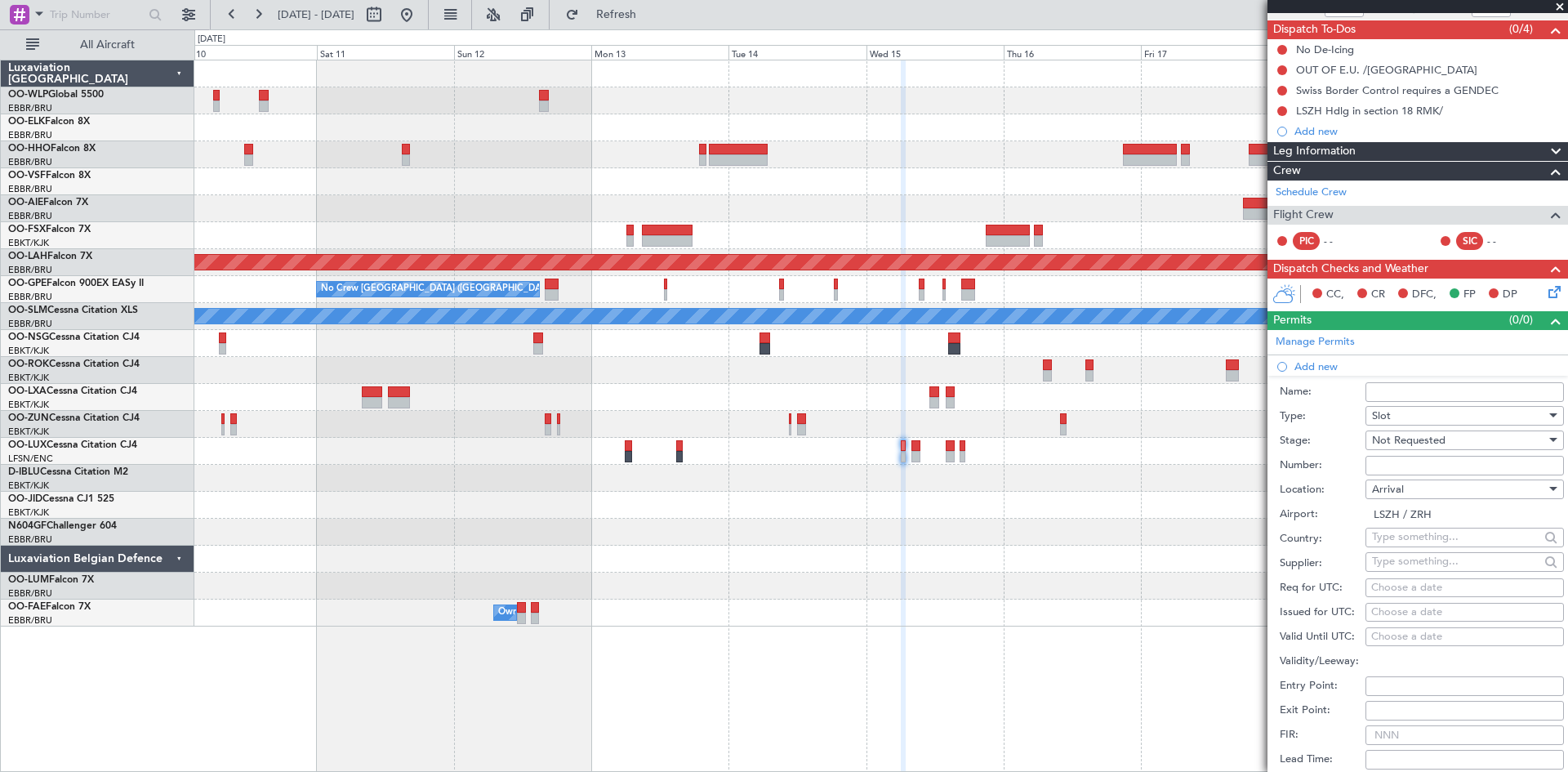
scroll to position [163, 0]
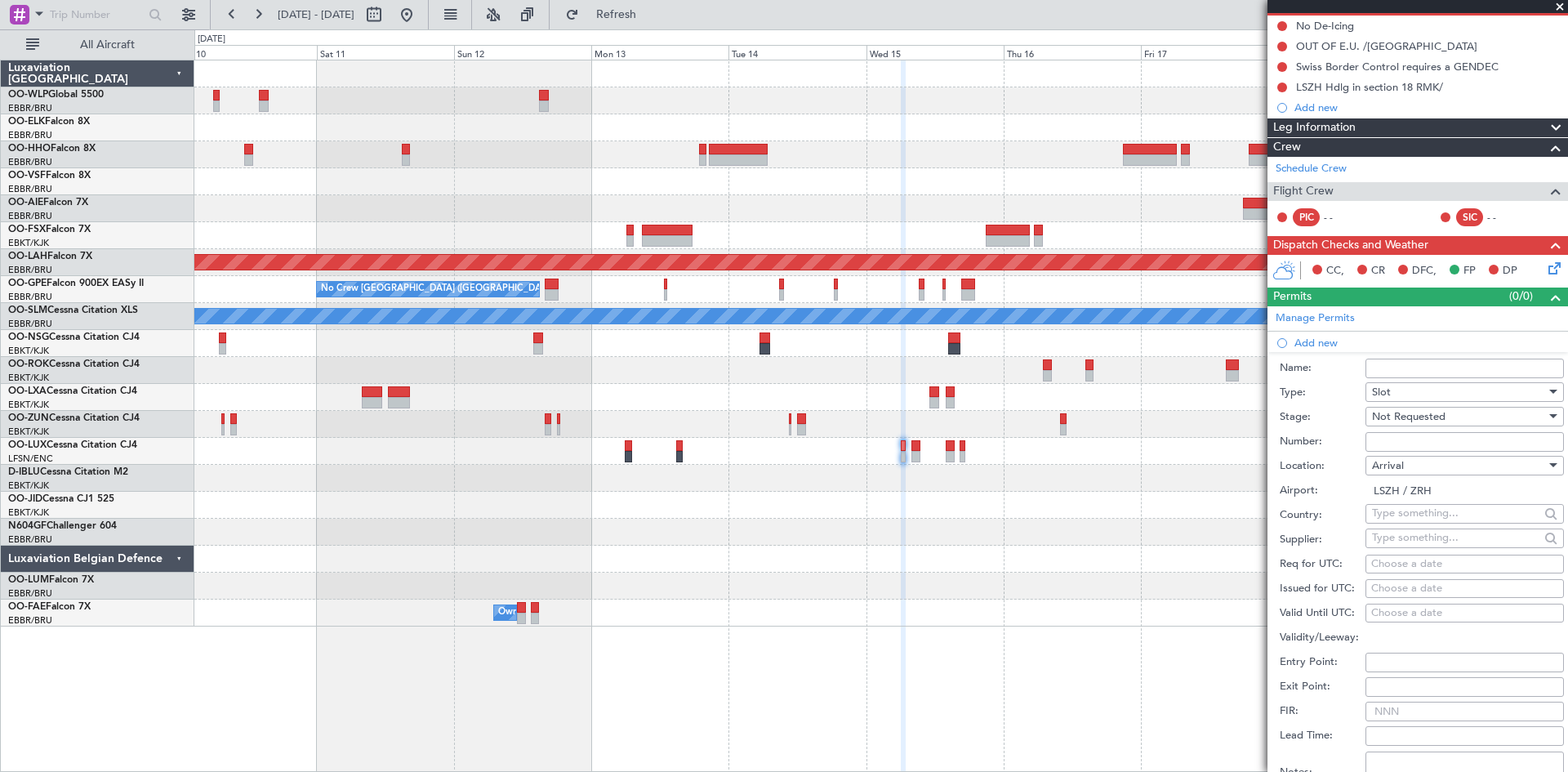
click at [1394, 564] on div "Choose a date" at bounding box center [1464, 564] width 187 height 16
select select "9"
select select "2025"
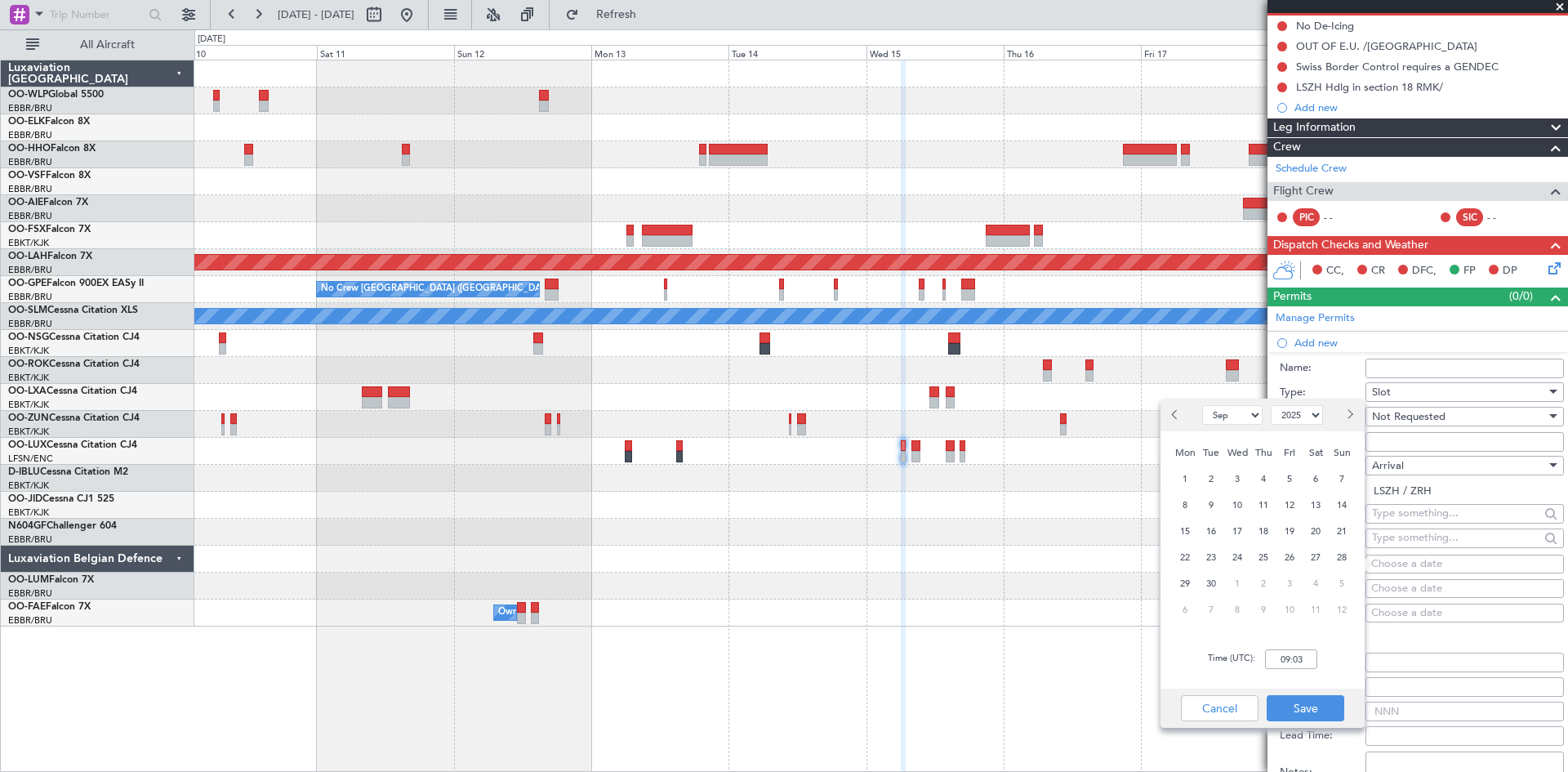
click at [1348, 425] on button "Next month" at bounding box center [1349, 415] width 18 height 26
select select "10"
click at [1244, 536] on span "15" at bounding box center [1237, 532] width 21 height 21
click at [1291, 660] on input "00:00" at bounding box center [1290, 659] width 52 height 20
type input "07:00"
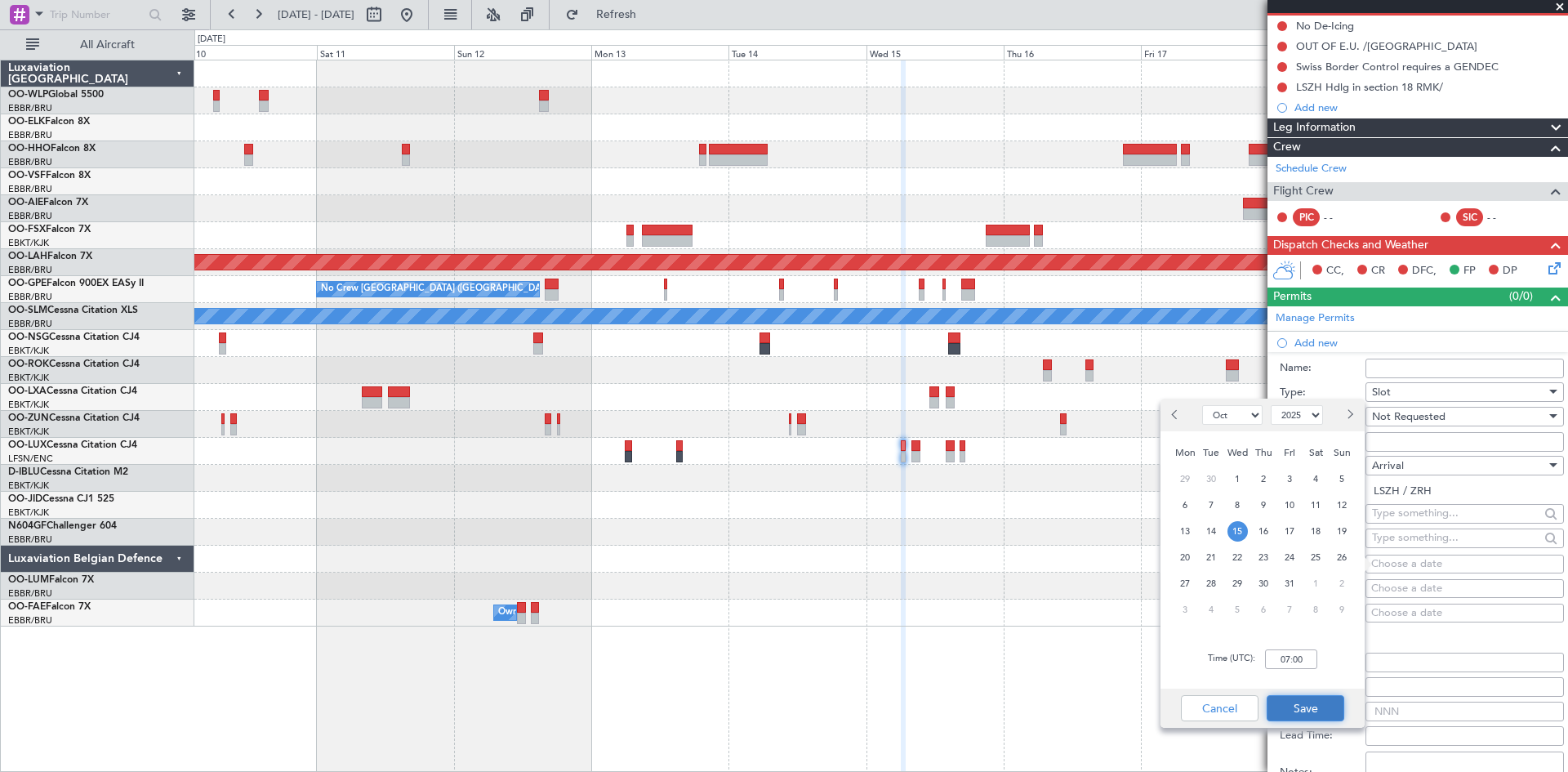
click at [1298, 707] on button "Save" at bounding box center [1305, 709] width 77 height 26
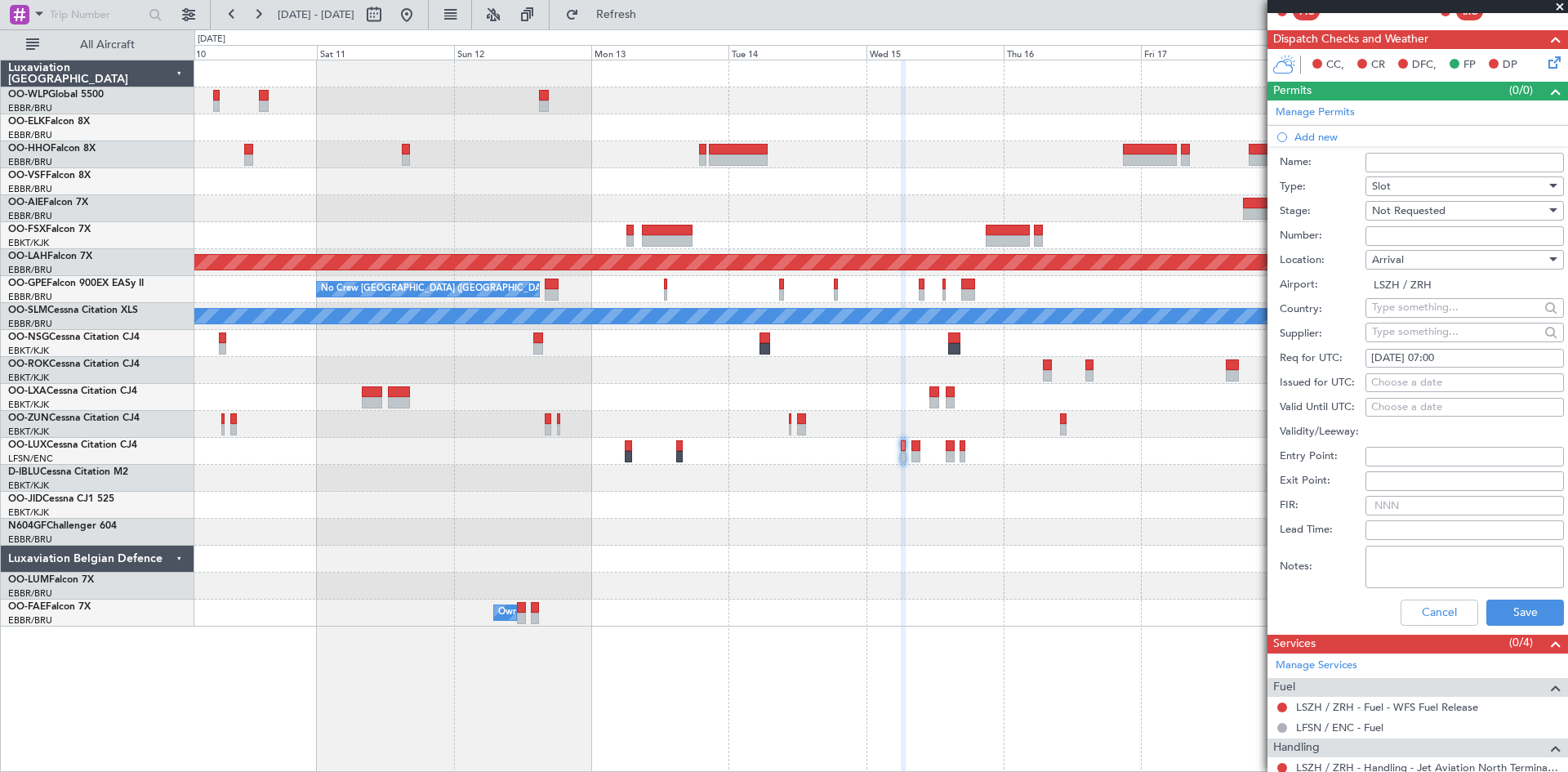
scroll to position [481, 0]
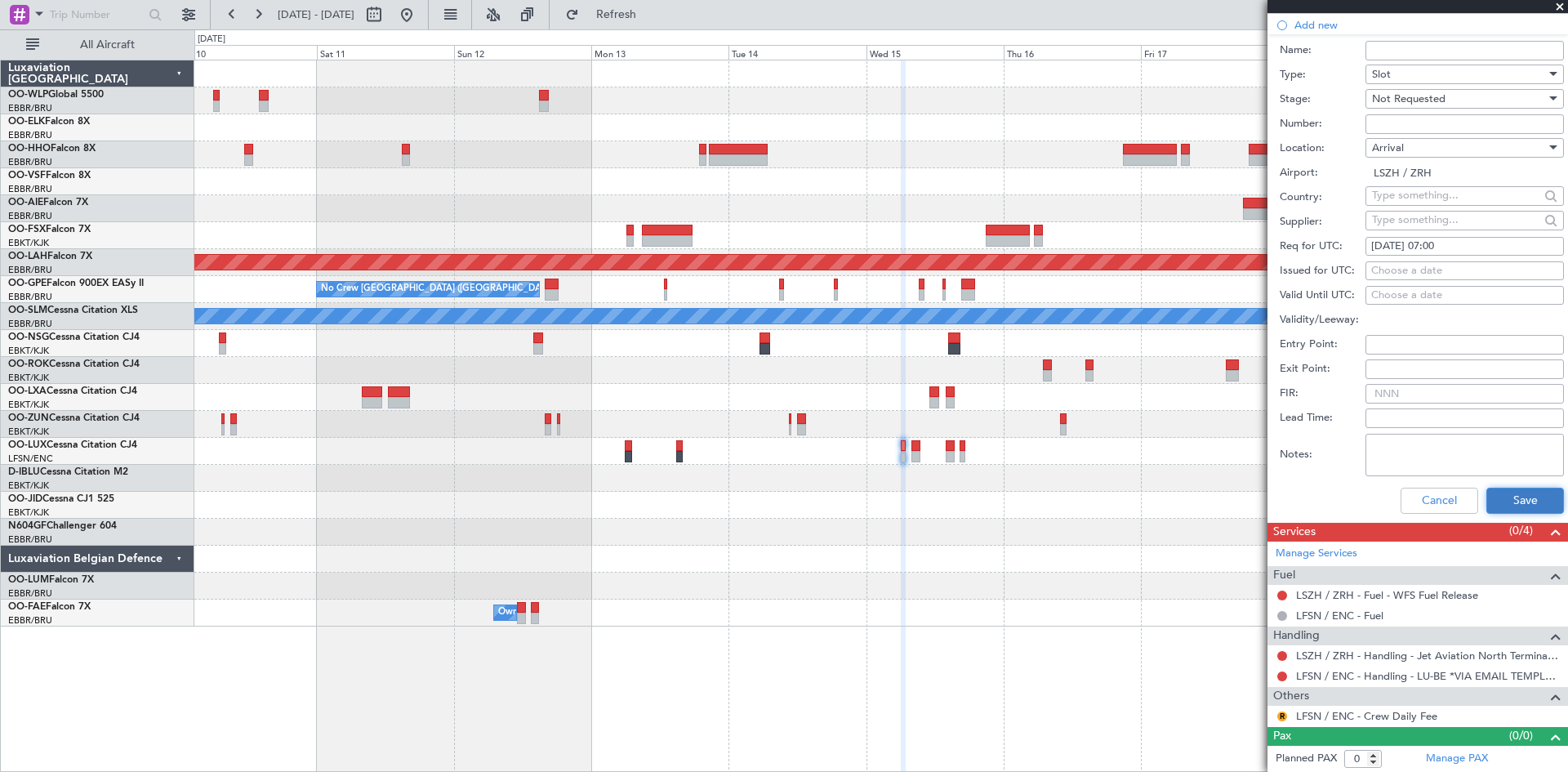
click at [1494, 506] on button "Save" at bounding box center [1525, 501] width 77 height 26
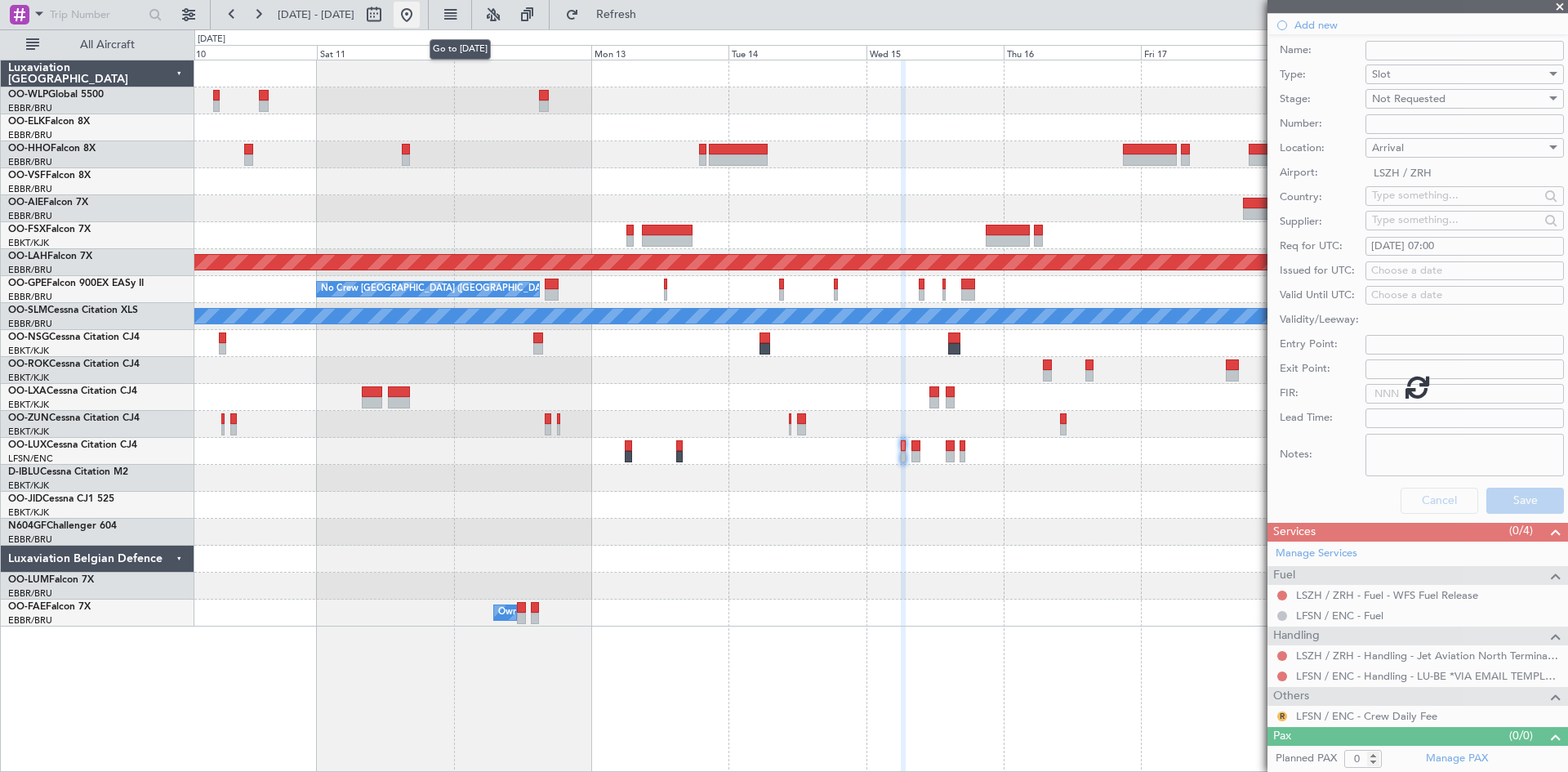
click at [419, 15] on button at bounding box center [407, 15] width 26 height 26
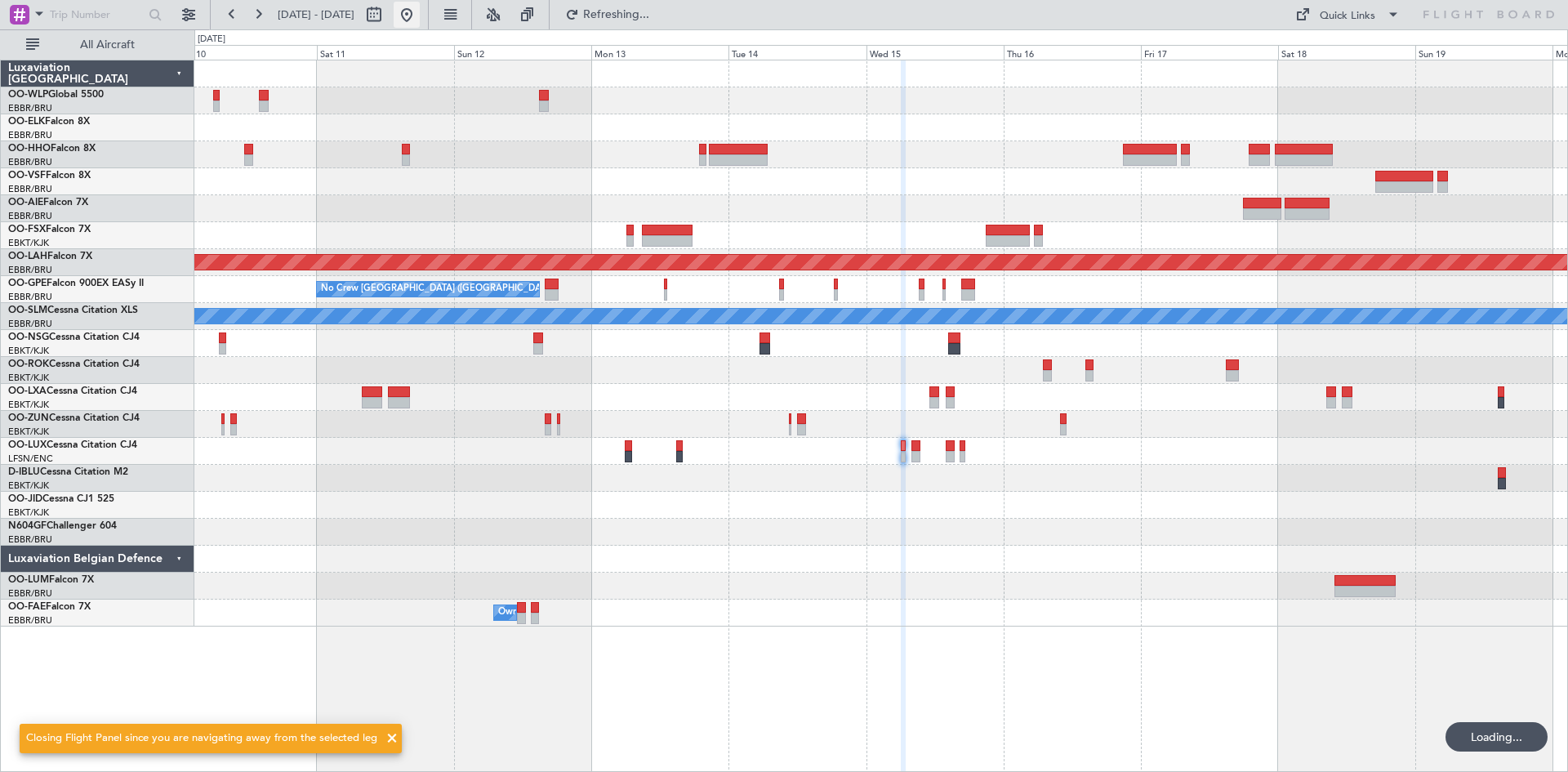
scroll to position [0, 0]
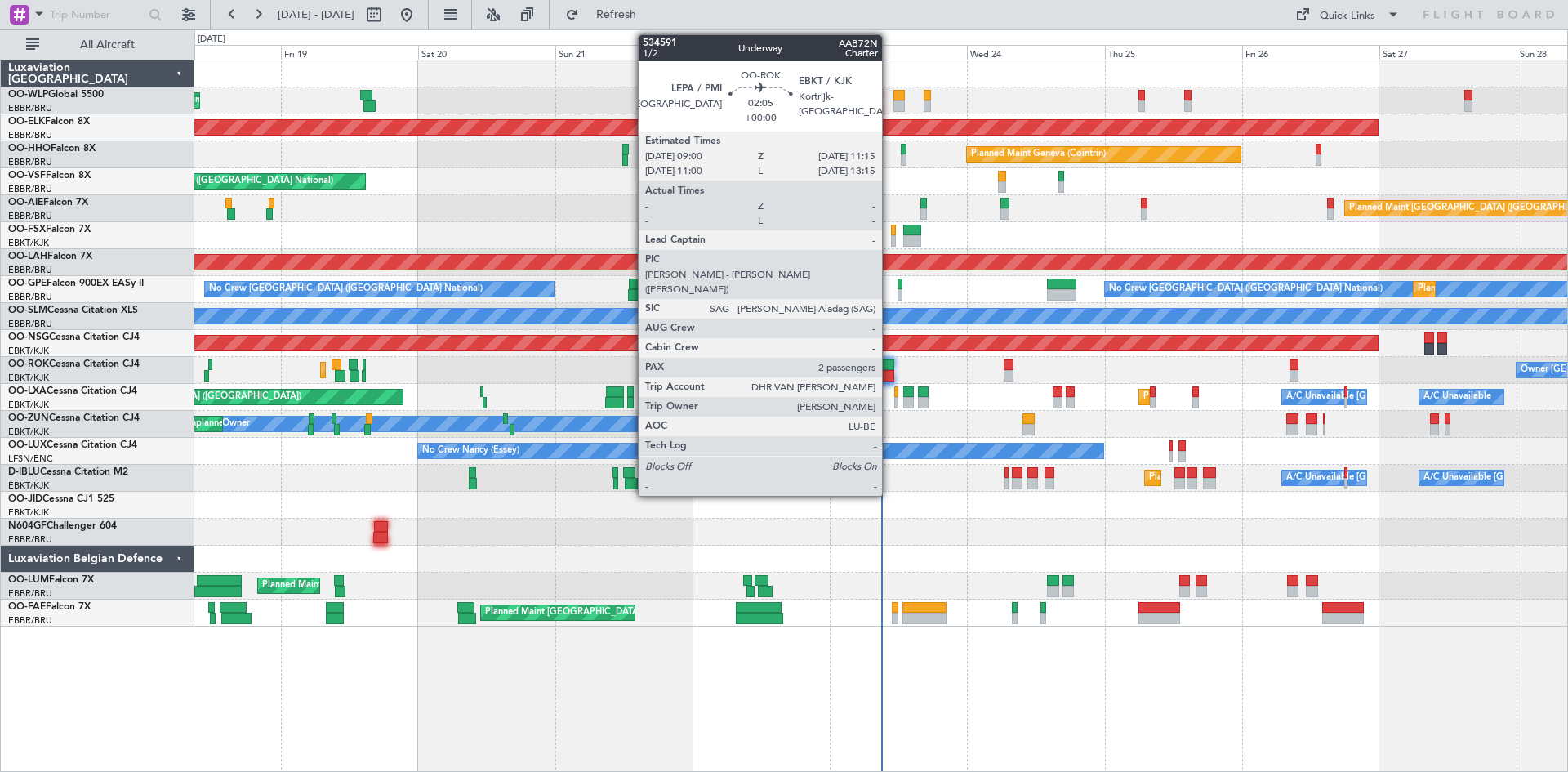
click at [889, 366] on div at bounding box center [887, 365] width 13 height 11
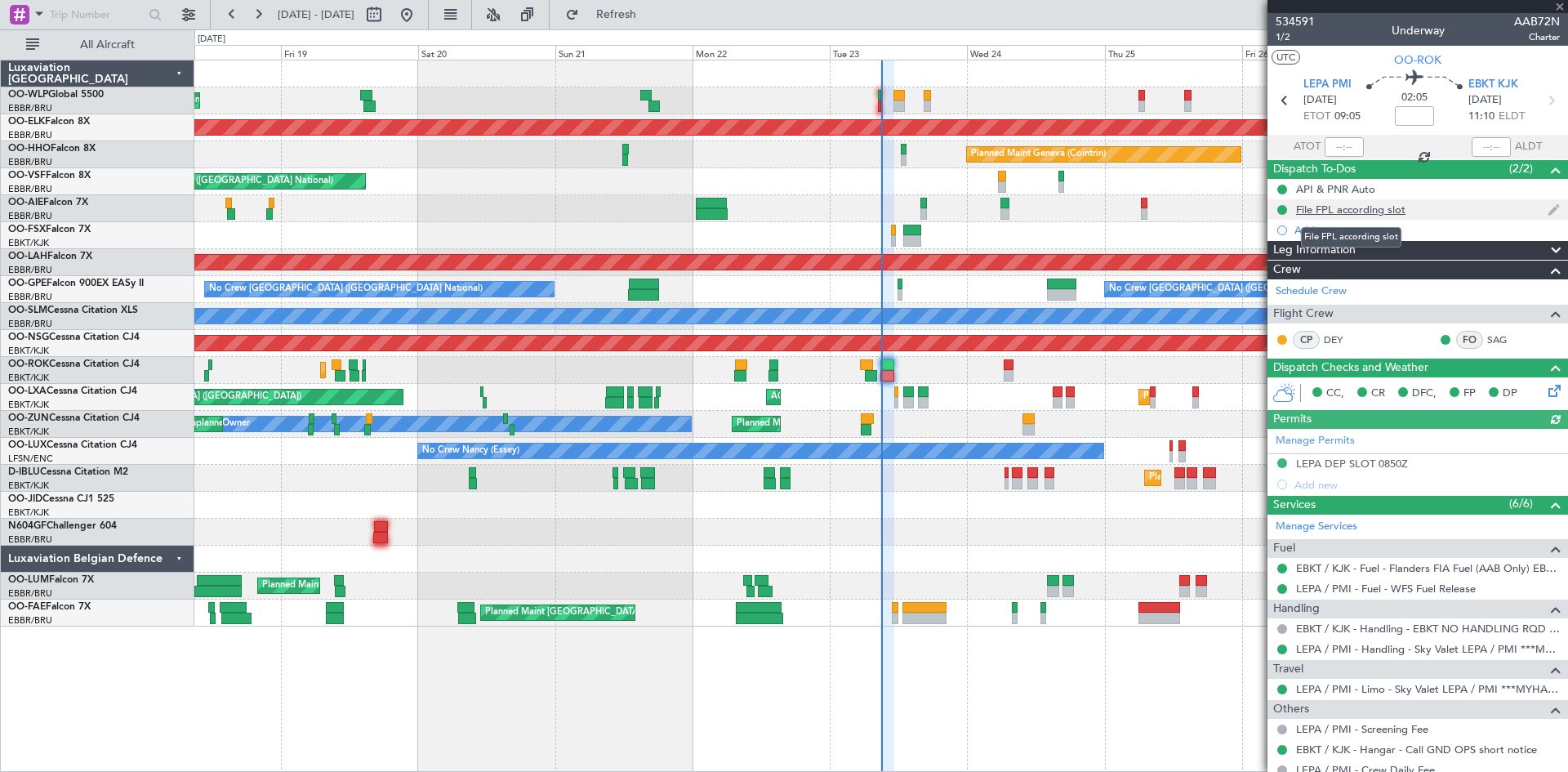
click at [1371, 212] on div "File FPL according slot" at bounding box center [1351, 209] width 110 height 14
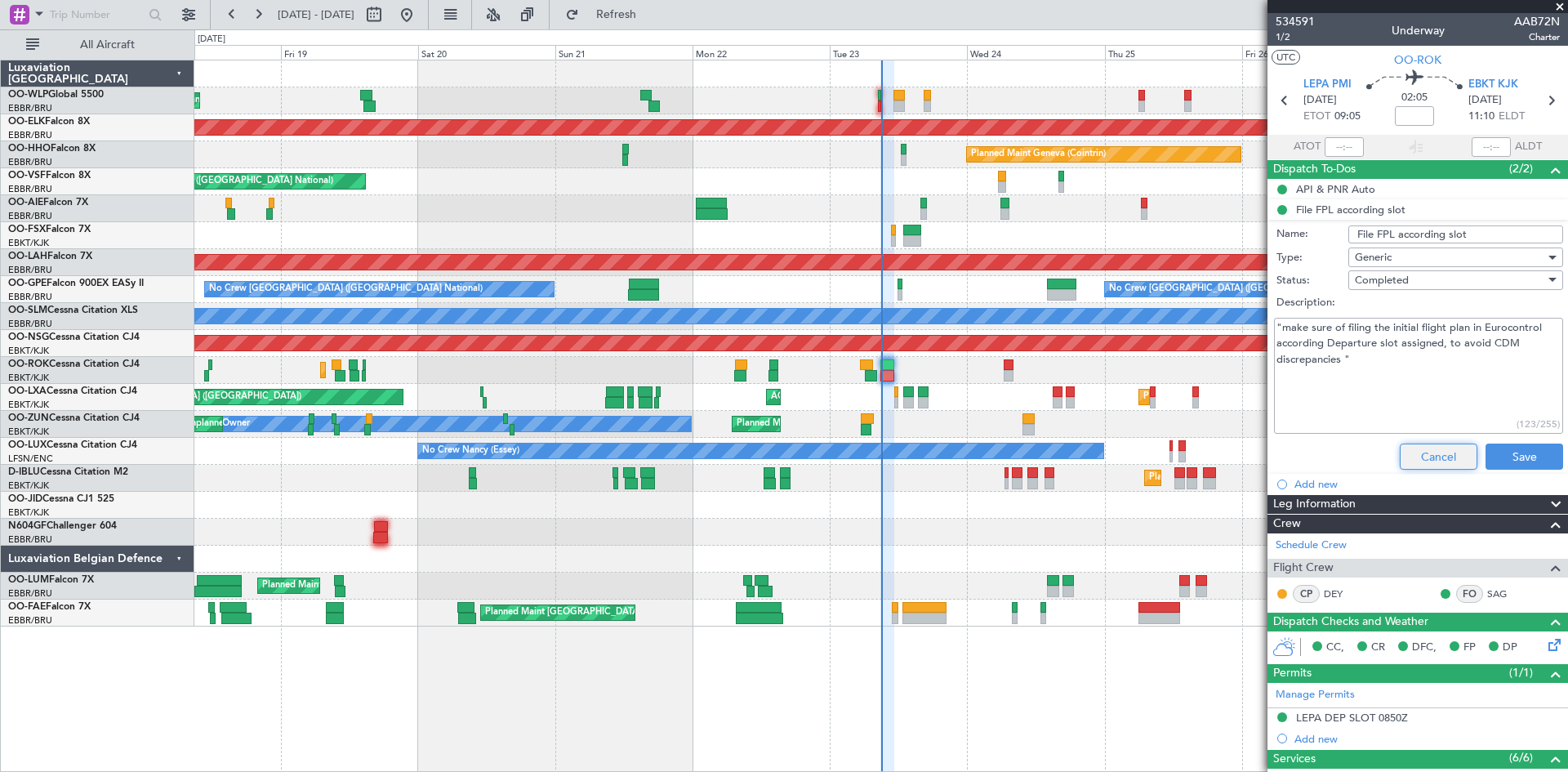
click at [1447, 455] on button "Cancel" at bounding box center [1439, 456] width 77 height 26
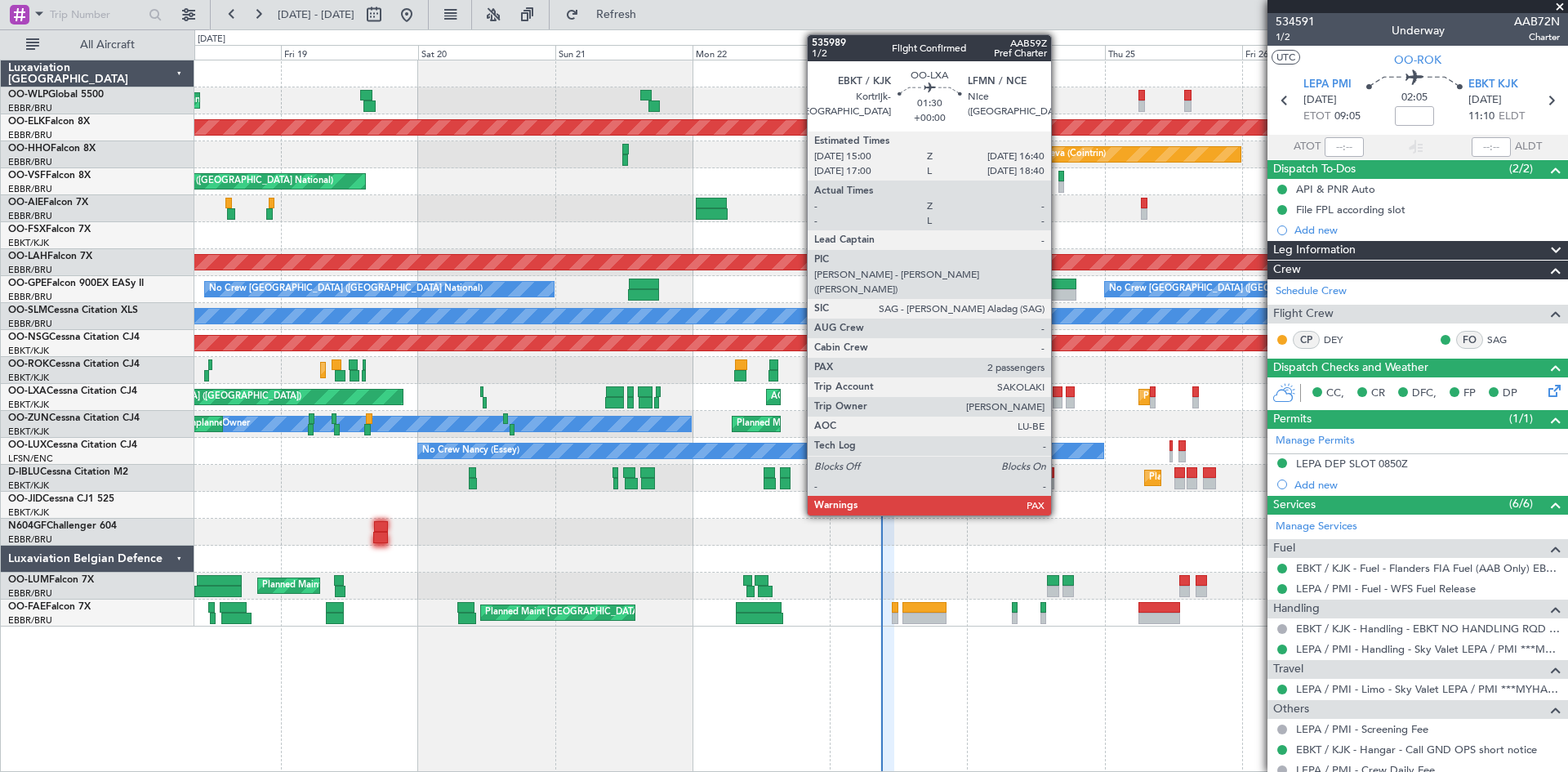
click at [1058, 396] on div at bounding box center [1057, 392] width 9 height 11
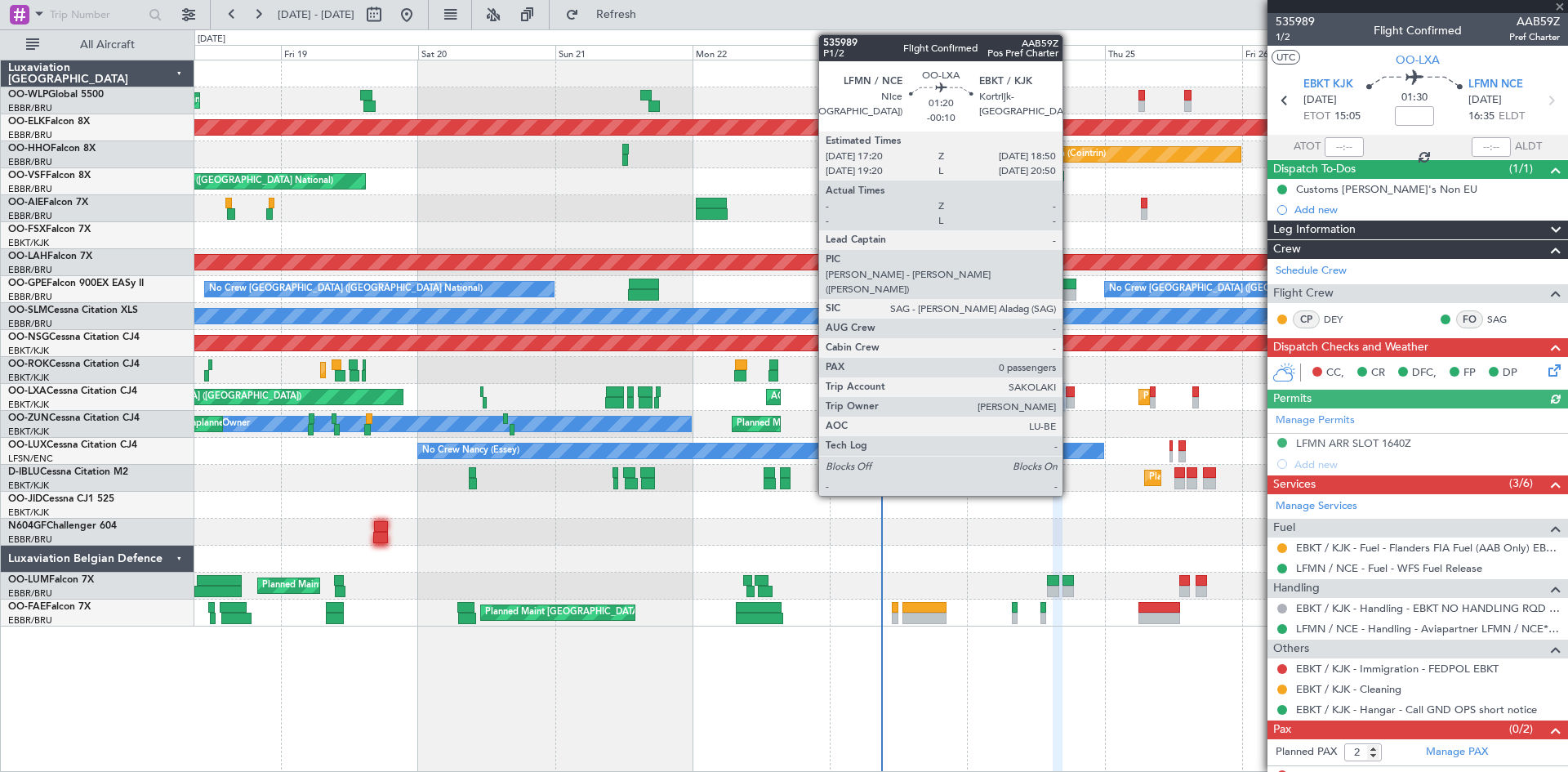
click at [1069, 400] on div at bounding box center [1070, 403] width 9 height 11
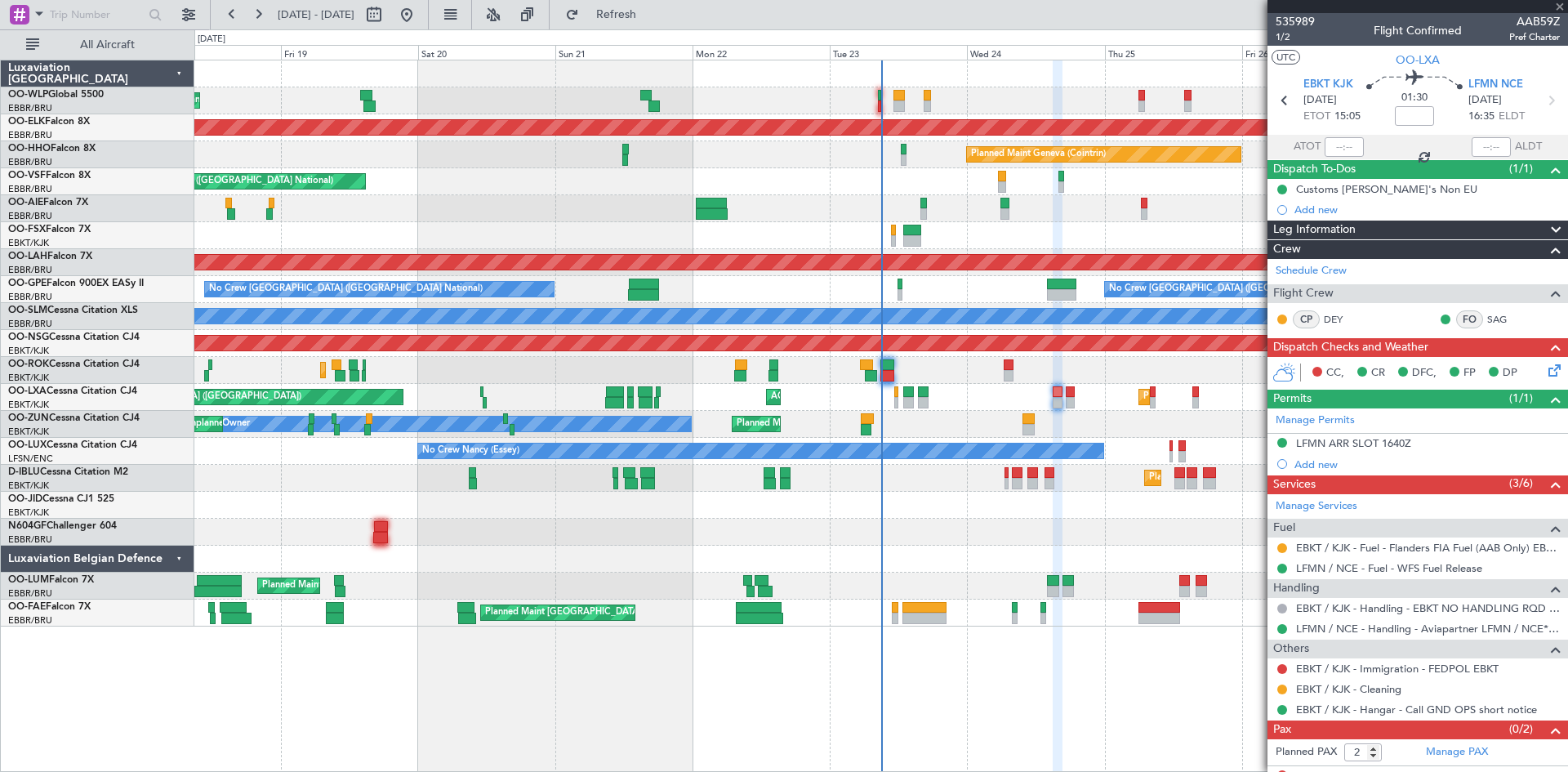
type input "-00:10"
type input "0"
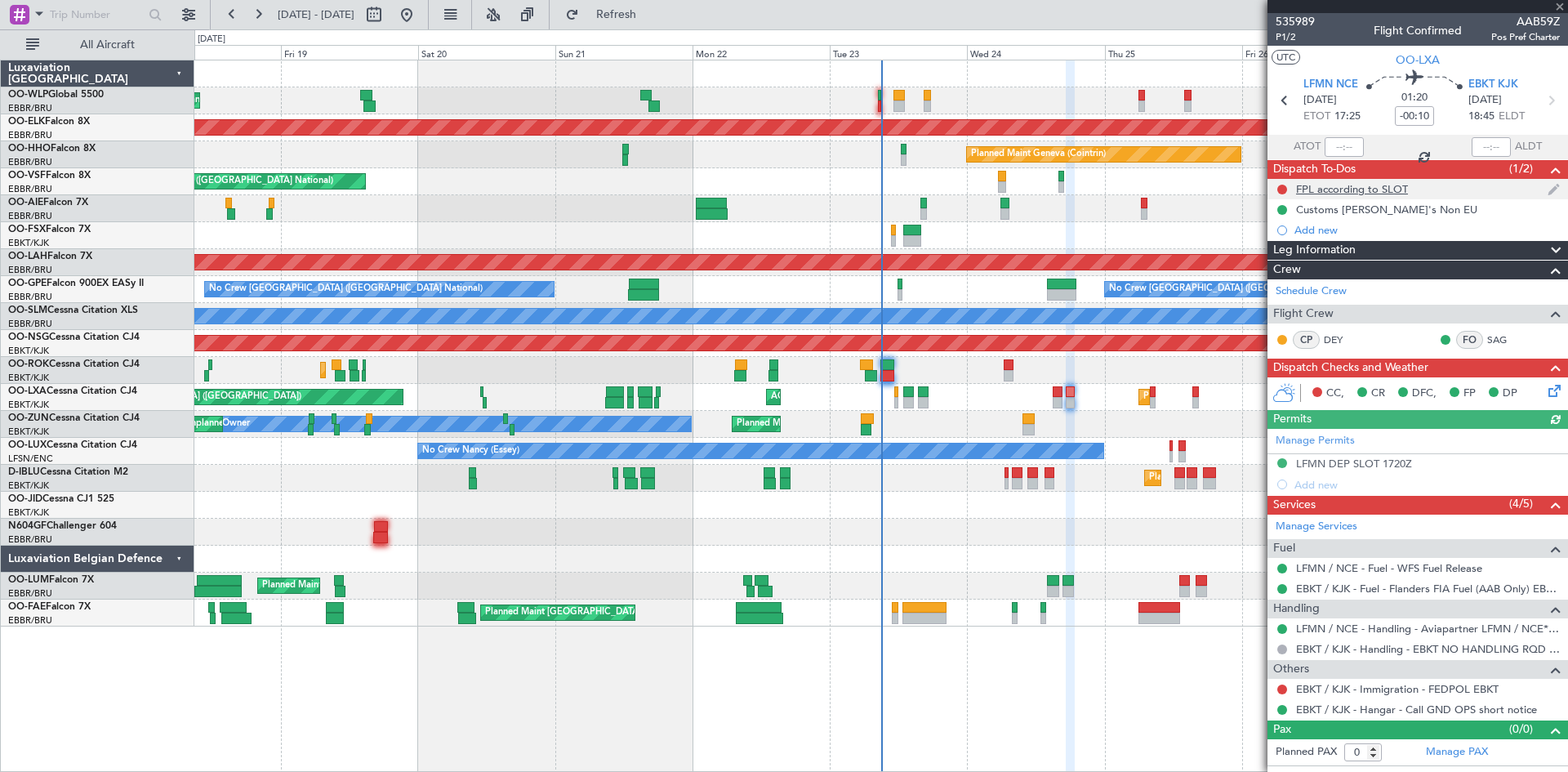
click at [1353, 188] on div "FPL according to SLOT" at bounding box center [1352, 189] width 111 height 14
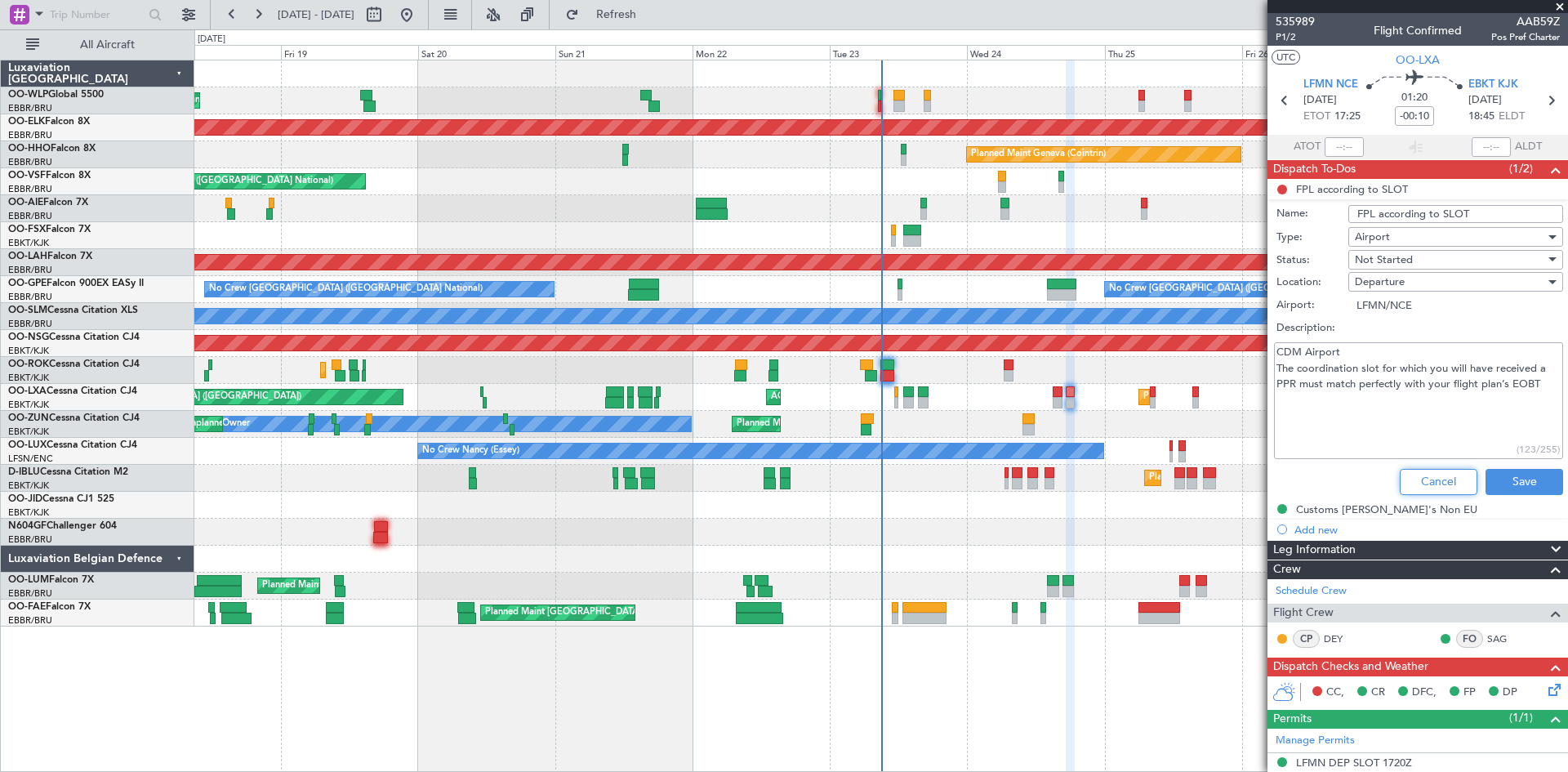
click at [1426, 479] on button "Cancel" at bounding box center [1439, 482] width 77 height 26
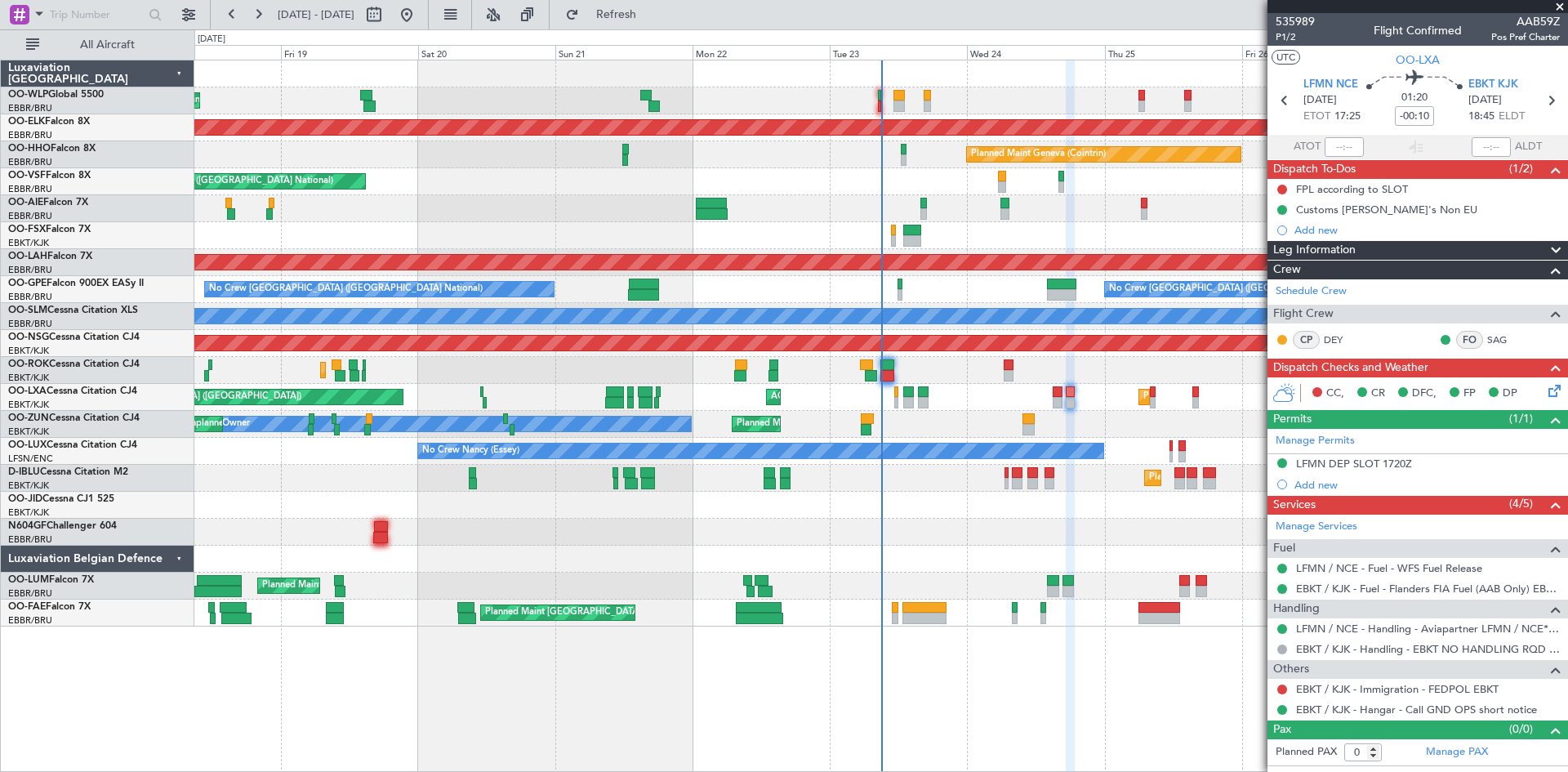
click at [261, 522] on div "Planned Maint Liege Planned Maint Kortrijk-Wevelgem Planned Maint Geneva (Coint…" at bounding box center [880, 343] width 1372 height 566
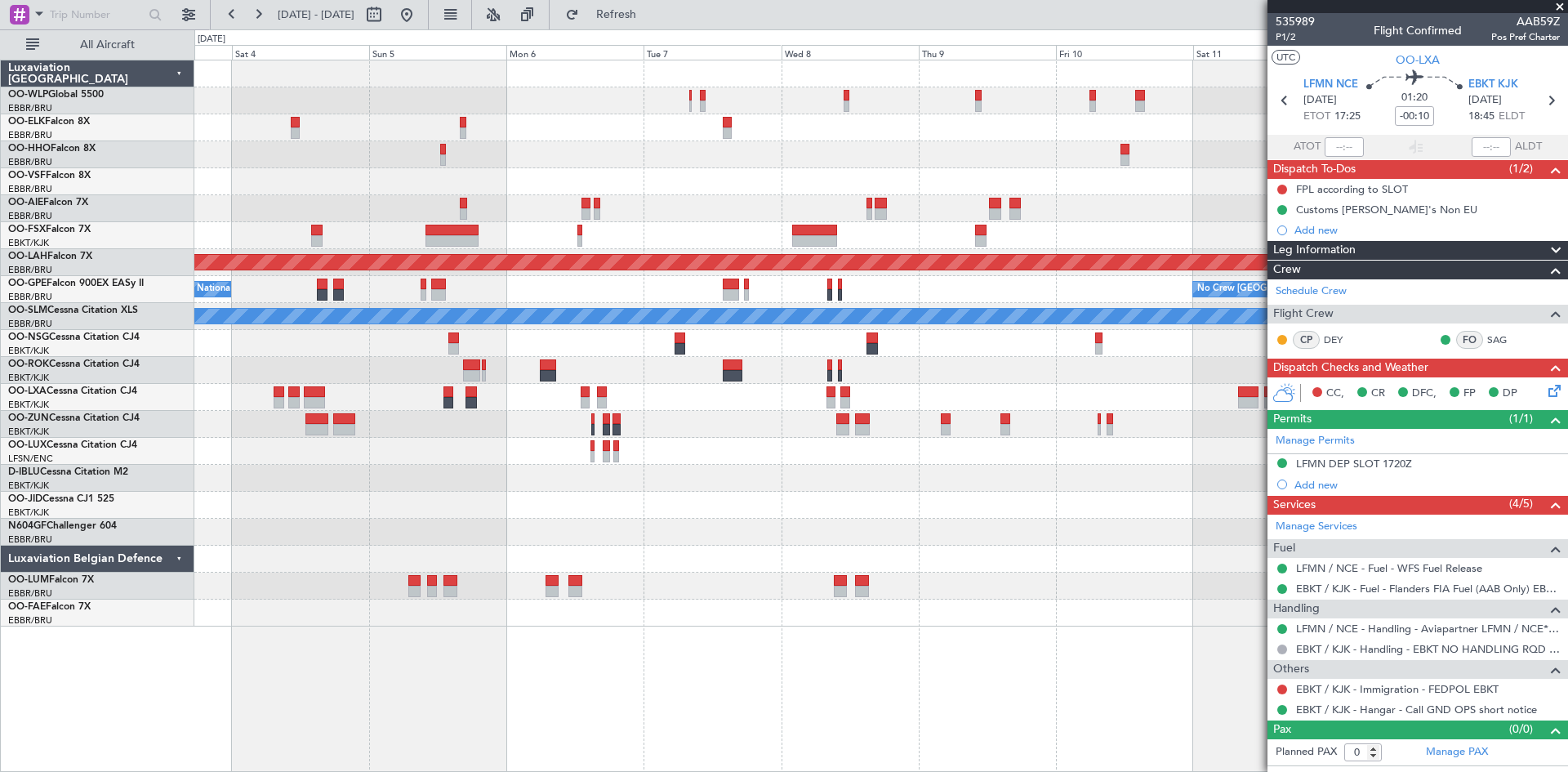
click at [130, 497] on div "Planned Maint Alton-st Louis (St Louis Regl) No Crew Brussels (Brussels Nationa…" at bounding box center [784, 401] width 1568 height 743
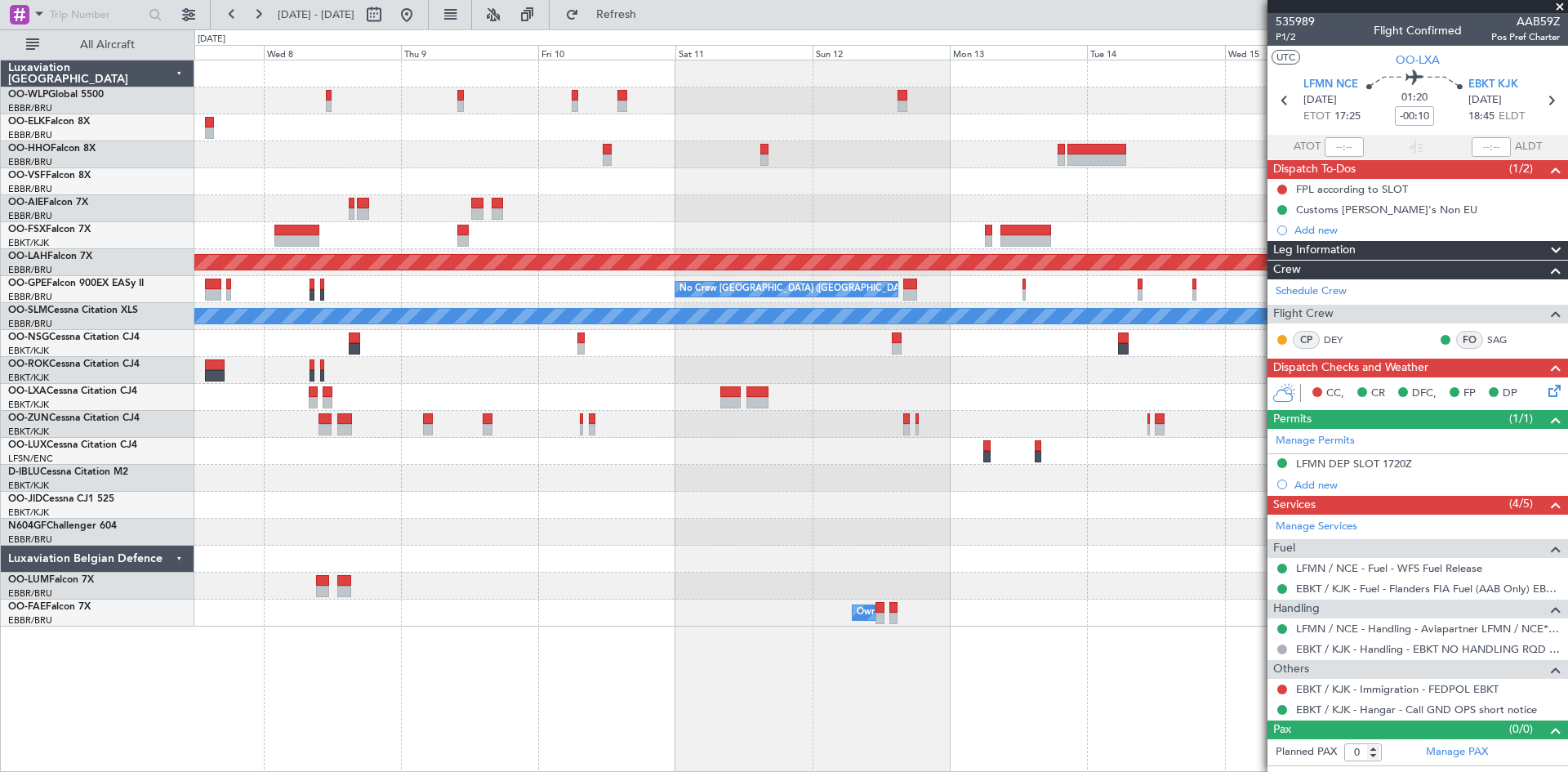
click at [30, 491] on div "Planned Maint Alton-st Louis (St Louis Regl) No Crew Brussels (Brussels Nationa…" at bounding box center [784, 401] width 1568 height 743
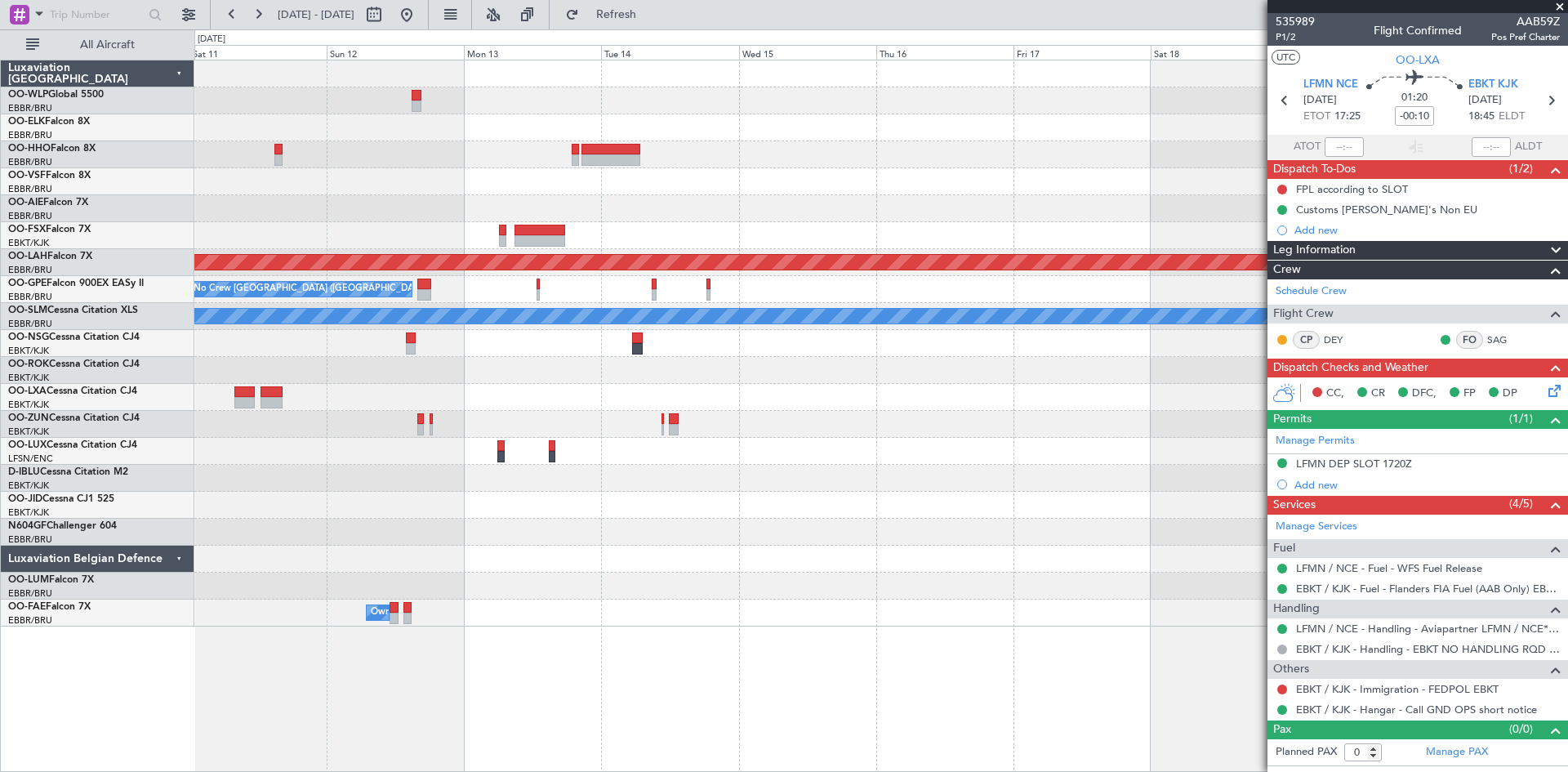
click at [247, 476] on div "Planned Maint Alton-st Louis (St Louis Regl) No Crew Brussels (Brussels Nationa…" at bounding box center [880, 343] width 1372 height 566
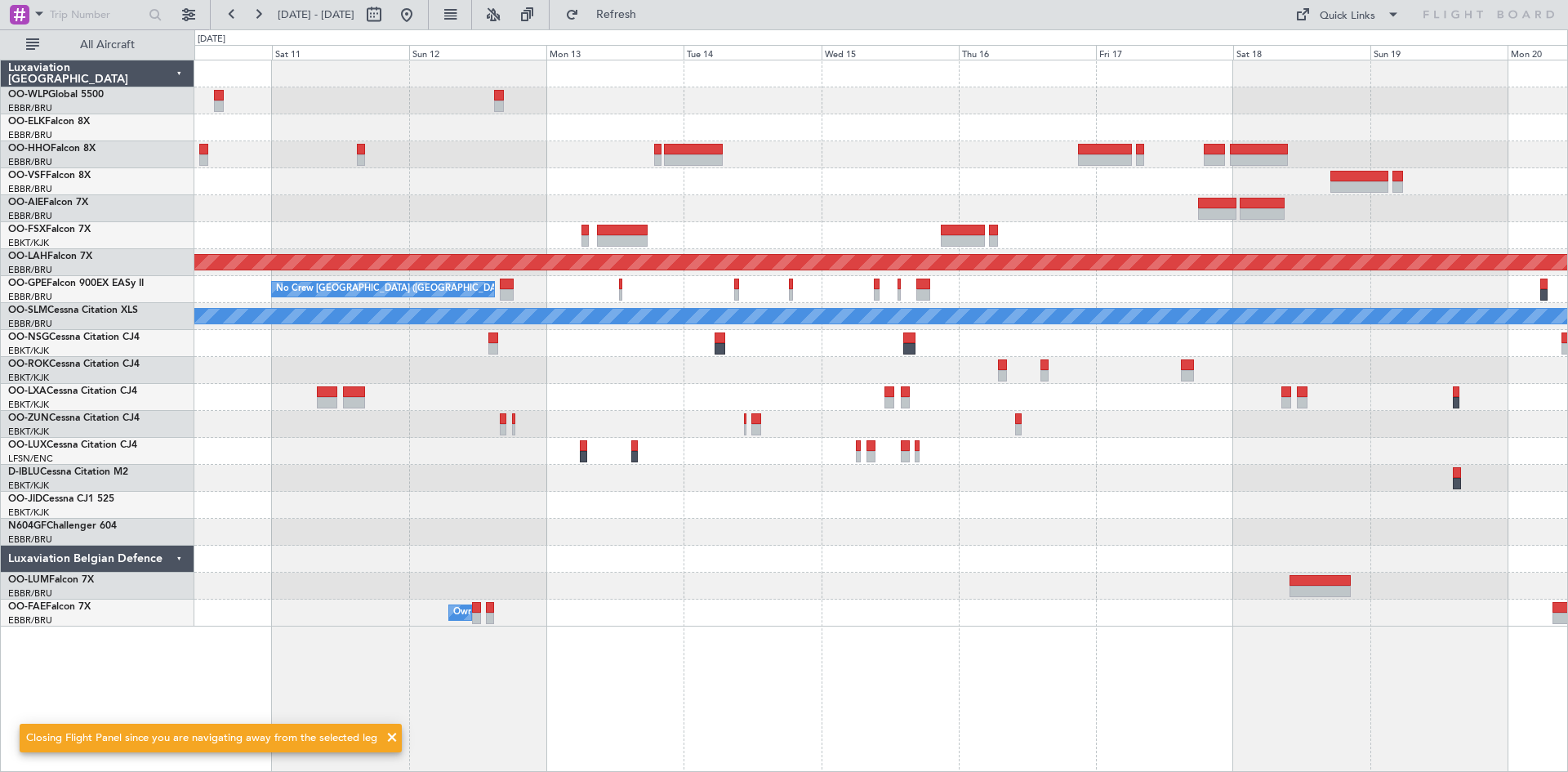
click at [988, 484] on div at bounding box center [880, 478] width 1372 height 27
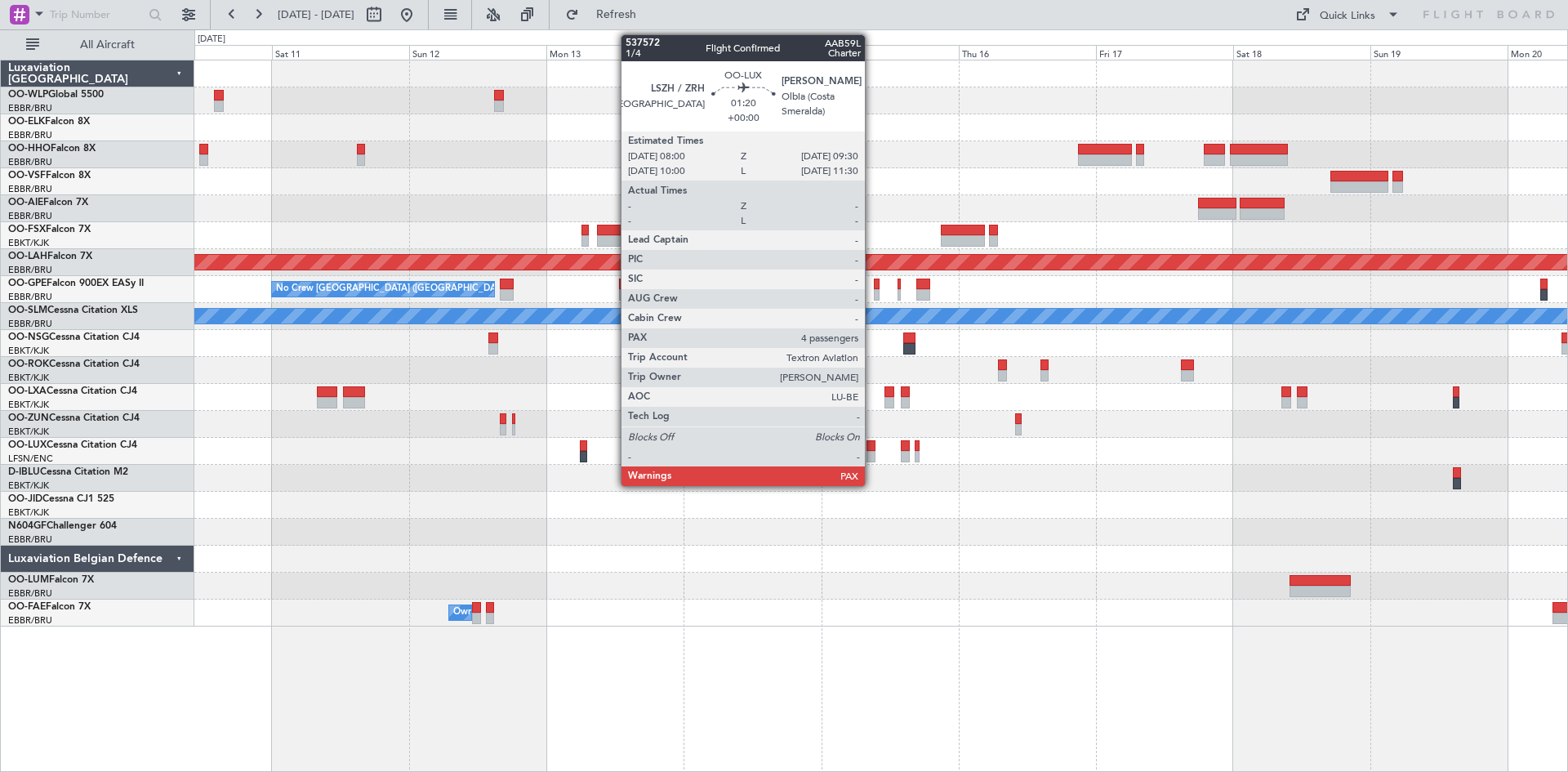
click at [872, 450] on div at bounding box center [871, 446] width 9 height 11
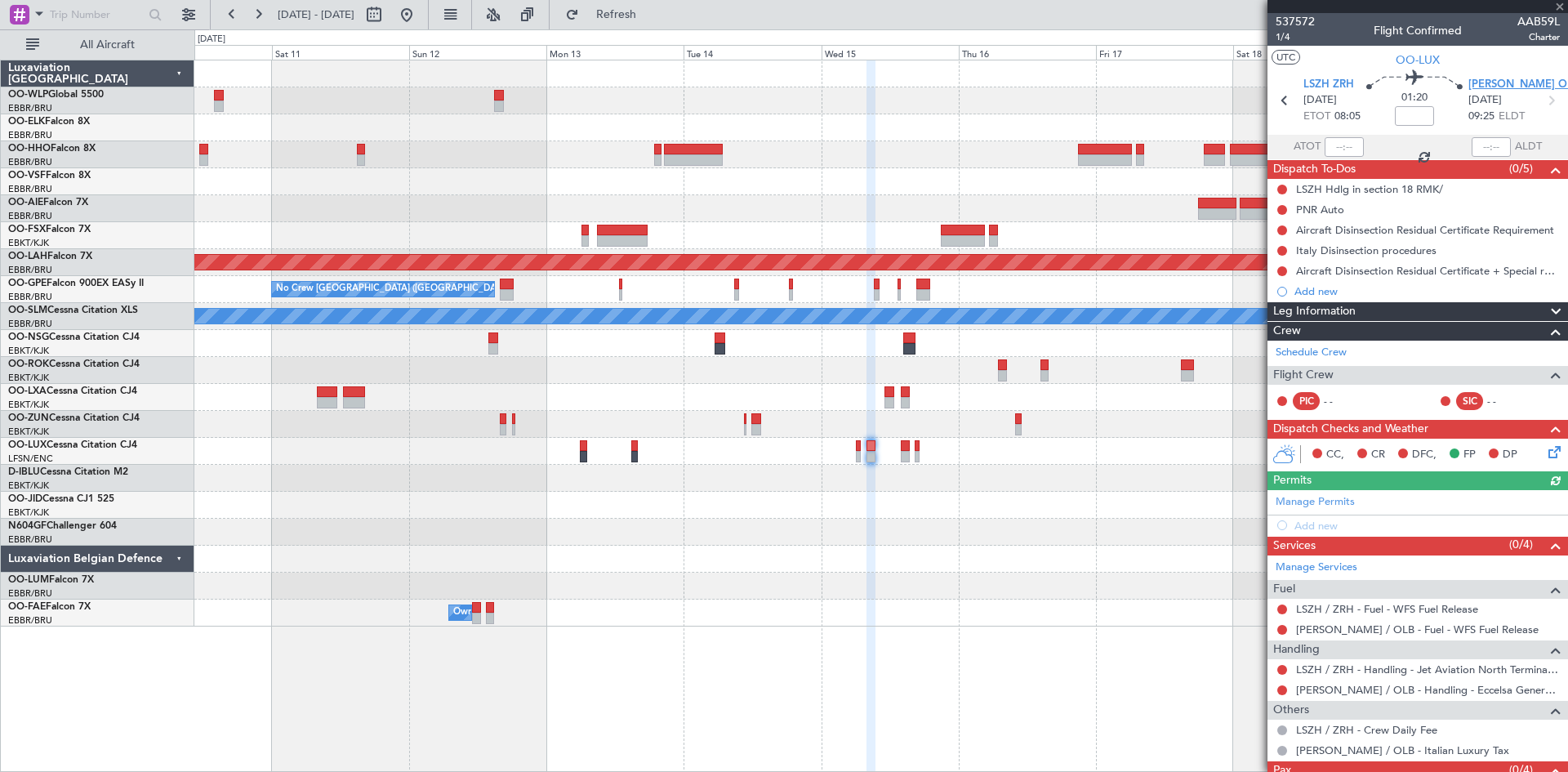
click at [1490, 87] on span "[PERSON_NAME] OLB" at bounding box center [1524, 84] width 111 height 16
click at [1386, 515] on div "Add new" at bounding box center [1418, 525] width 300 height 21
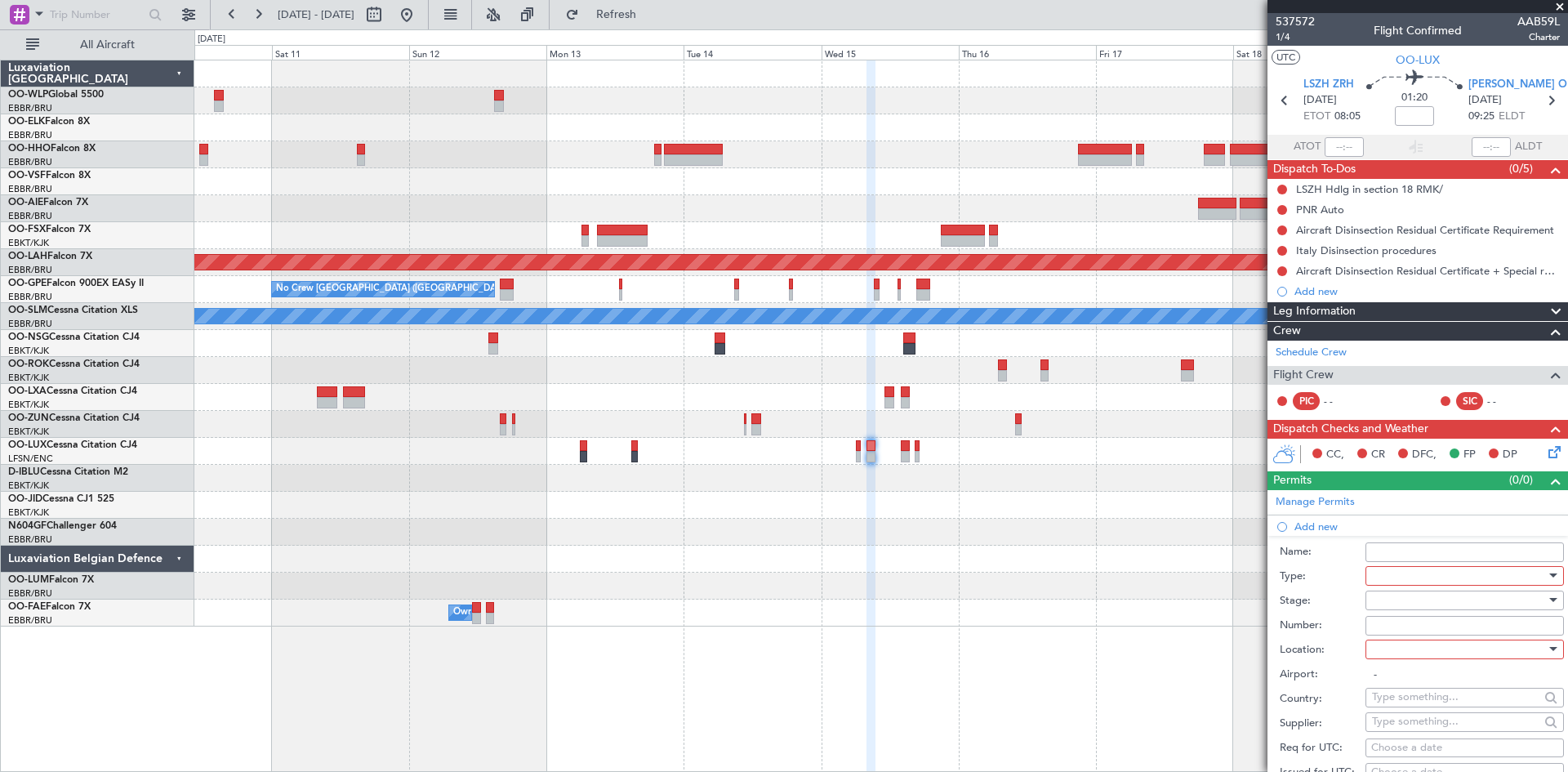
click at [1450, 576] on div at bounding box center [1458, 575] width 174 height 25
click at [1401, 731] on span "Slot" at bounding box center [1458, 729] width 172 height 25
click at [1410, 596] on div at bounding box center [1458, 600] width 174 height 25
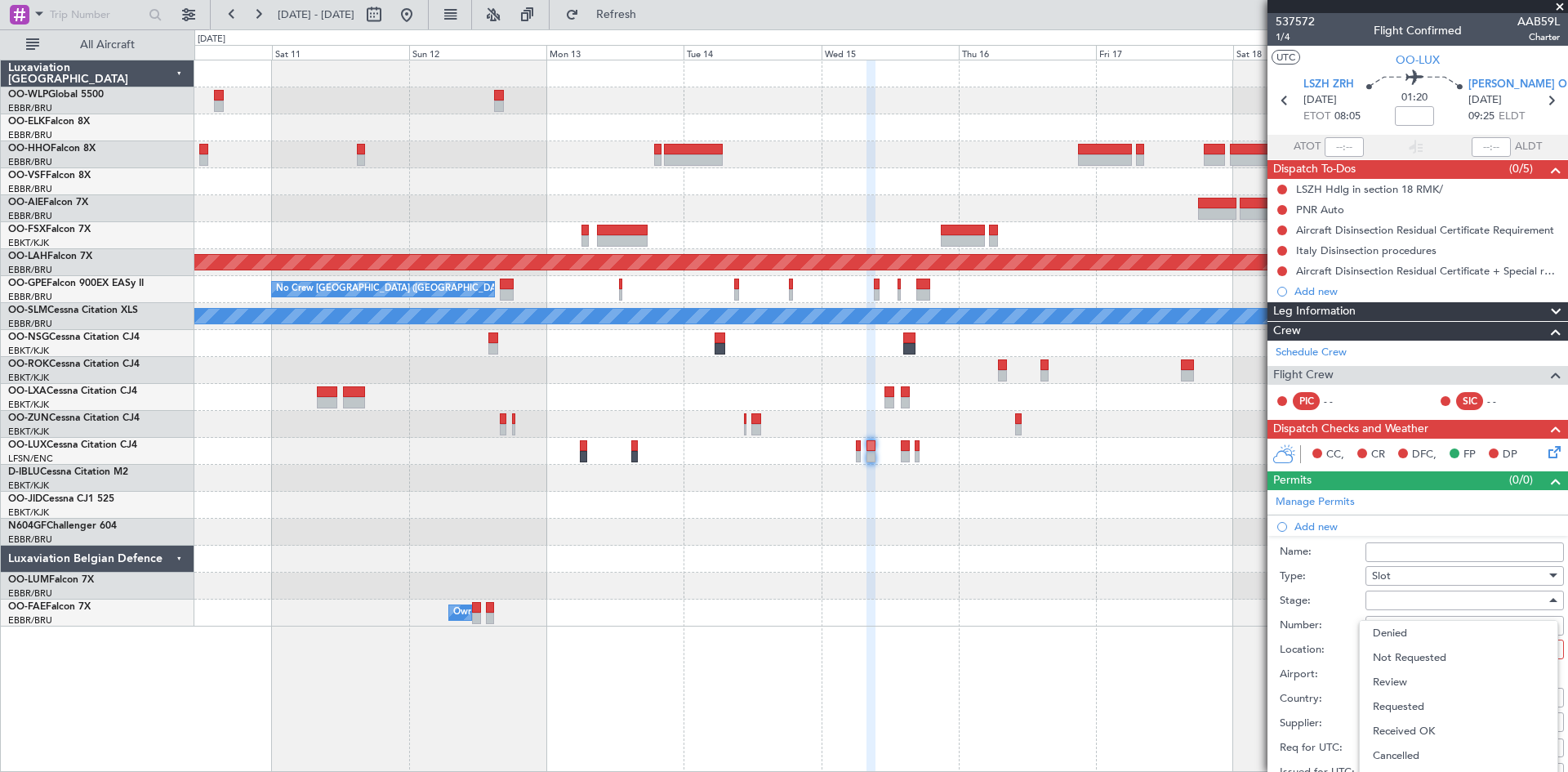
click at [1418, 660] on span "Not Requested" at bounding box center [1458, 658] width 172 height 25
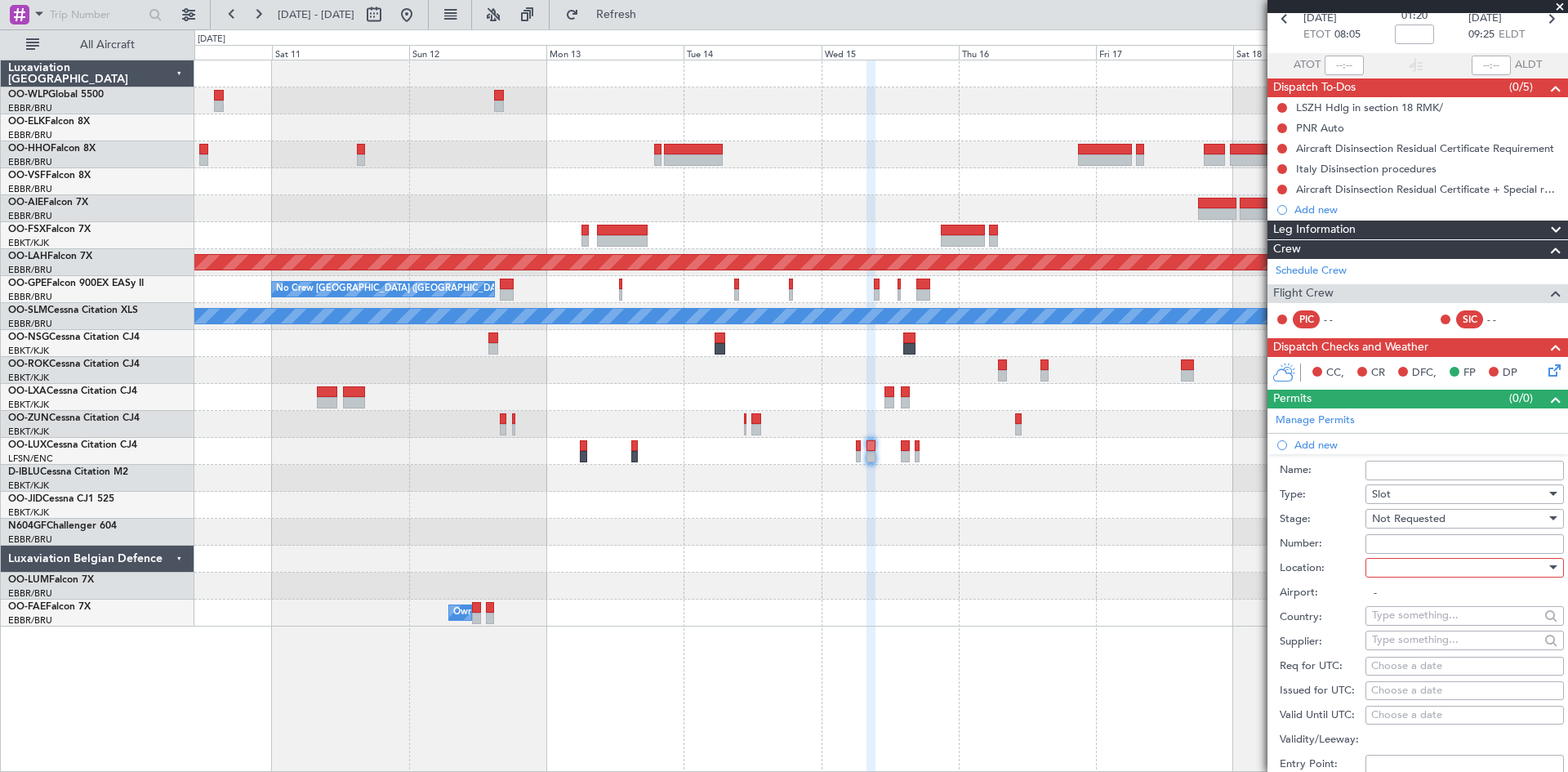
click at [1397, 571] on div at bounding box center [1458, 568] width 174 height 25
click at [1406, 609] on span "Departure" at bounding box center [1458, 600] width 172 height 25
type input "LSZH / ZRH"
click at [1398, 667] on div "Choose a date" at bounding box center [1464, 666] width 187 height 16
select select "9"
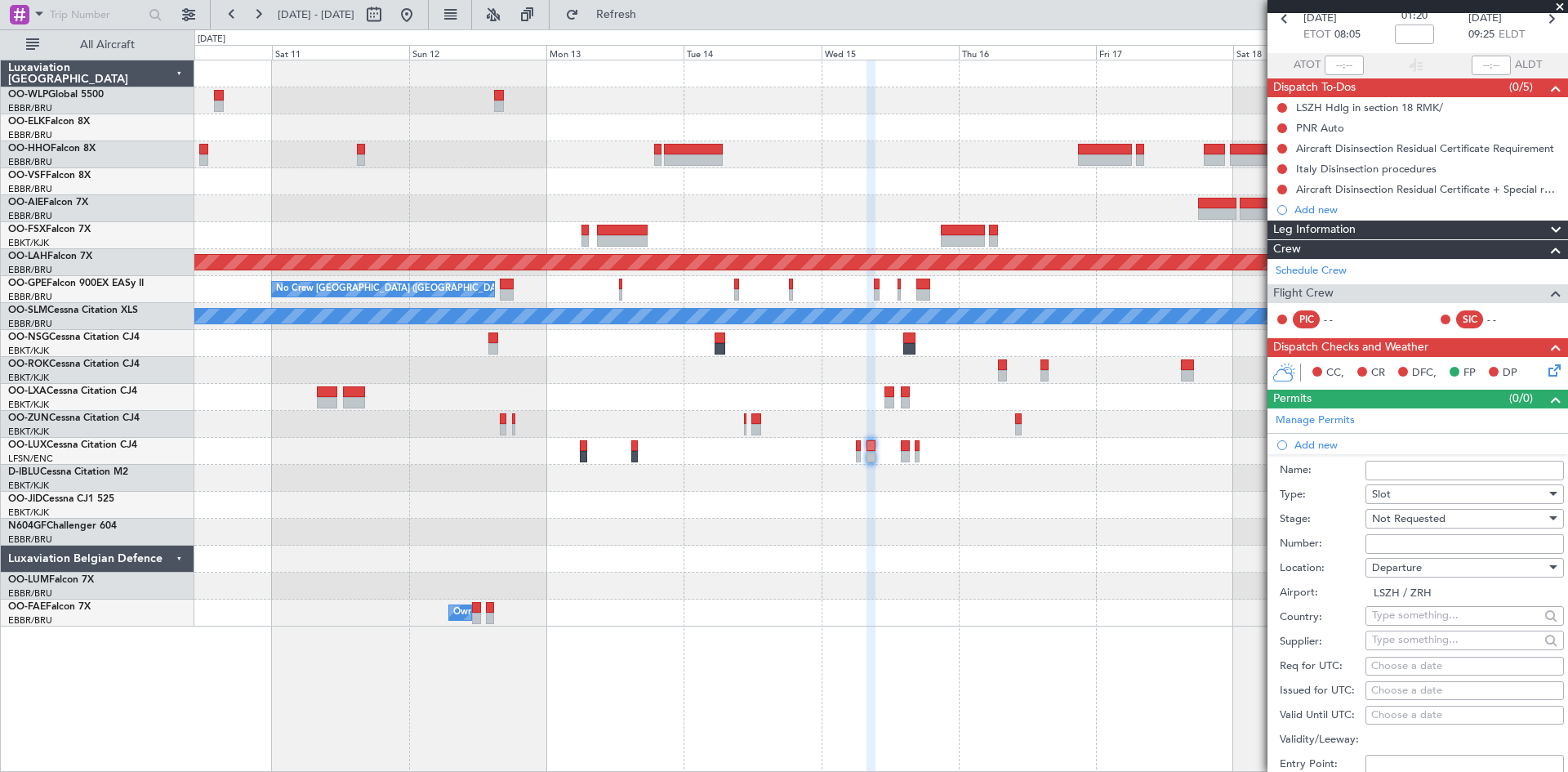
select select "2025"
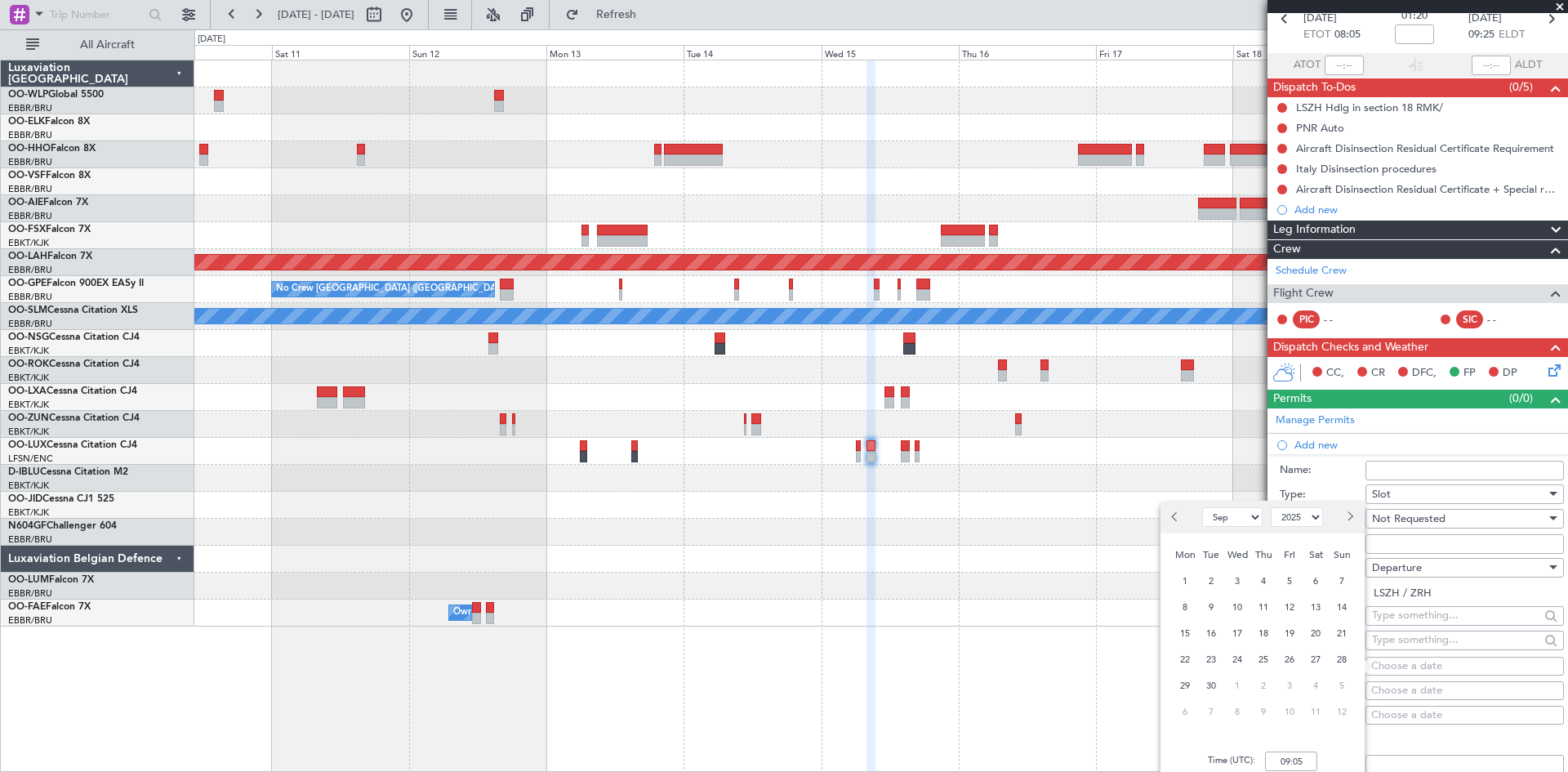
click at [1344, 522] on button "Next month" at bounding box center [1349, 517] width 18 height 26
select select "10"
click at [1244, 631] on span "15" at bounding box center [1237, 634] width 21 height 21
click at [1282, 766] on input "00:00" at bounding box center [1290, 761] width 52 height 20
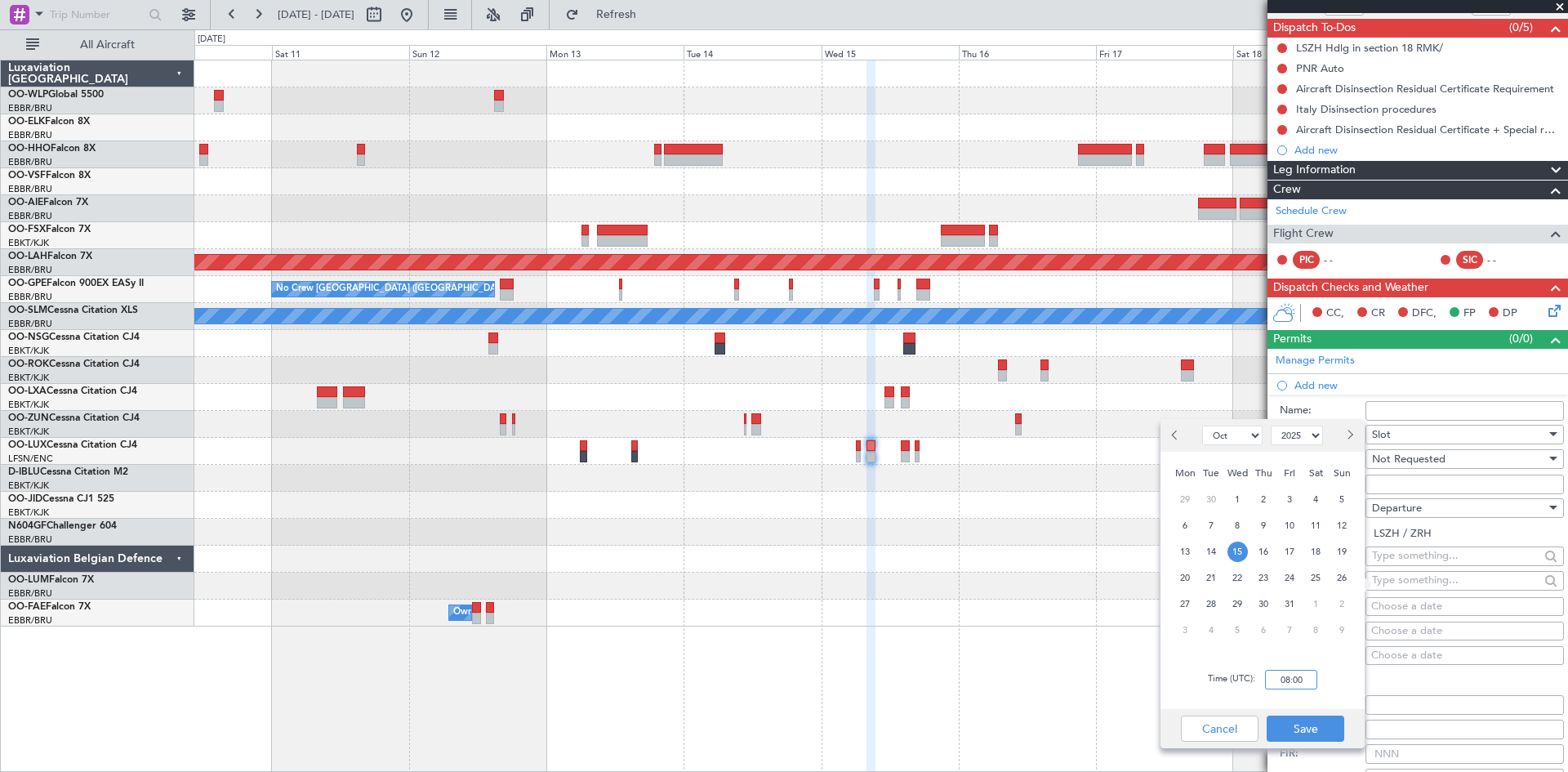
scroll to position [163, 0]
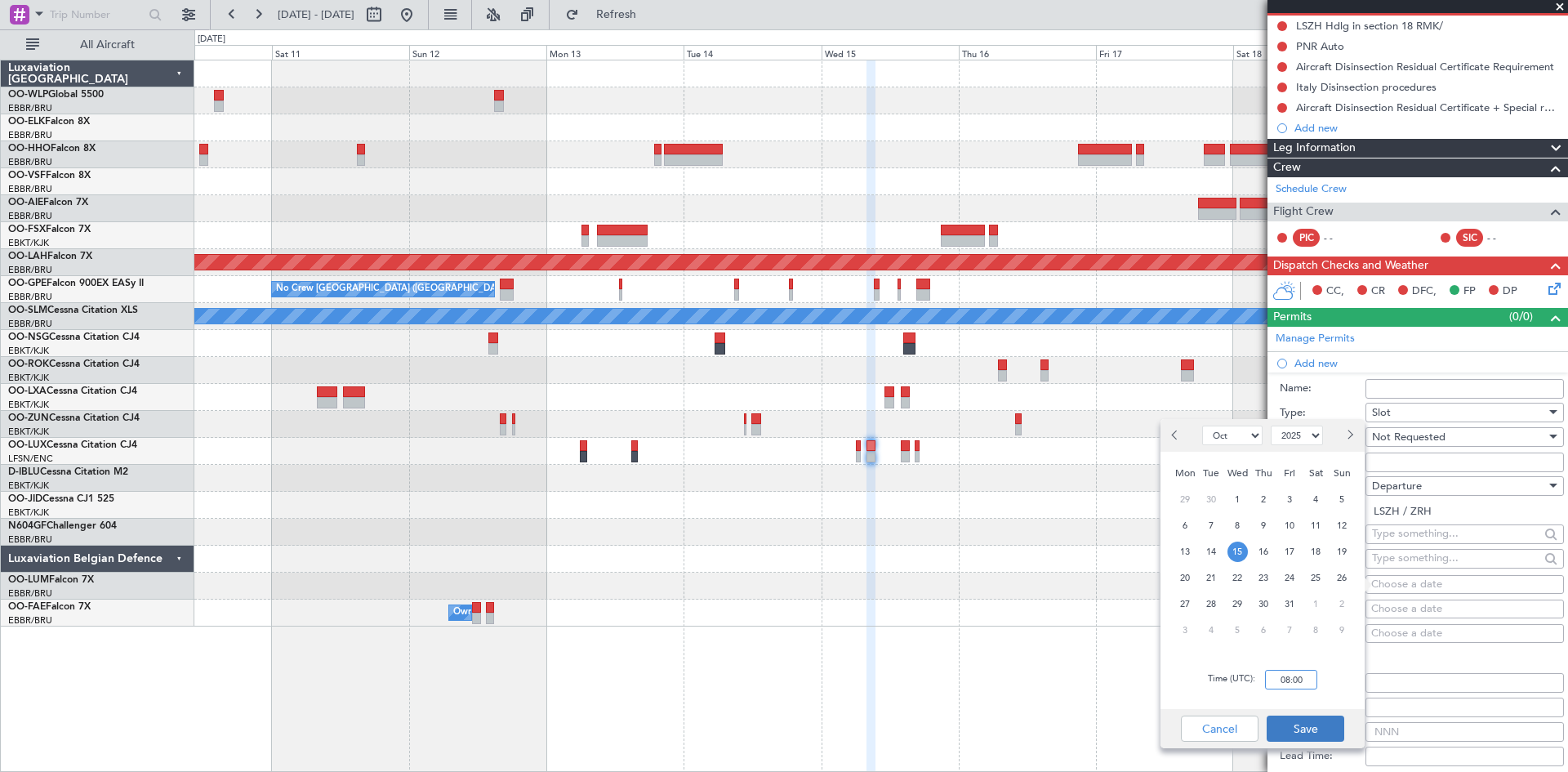
type input "08:00"
click at [1300, 723] on button "Save" at bounding box center [1305, 729] width 77 height 26
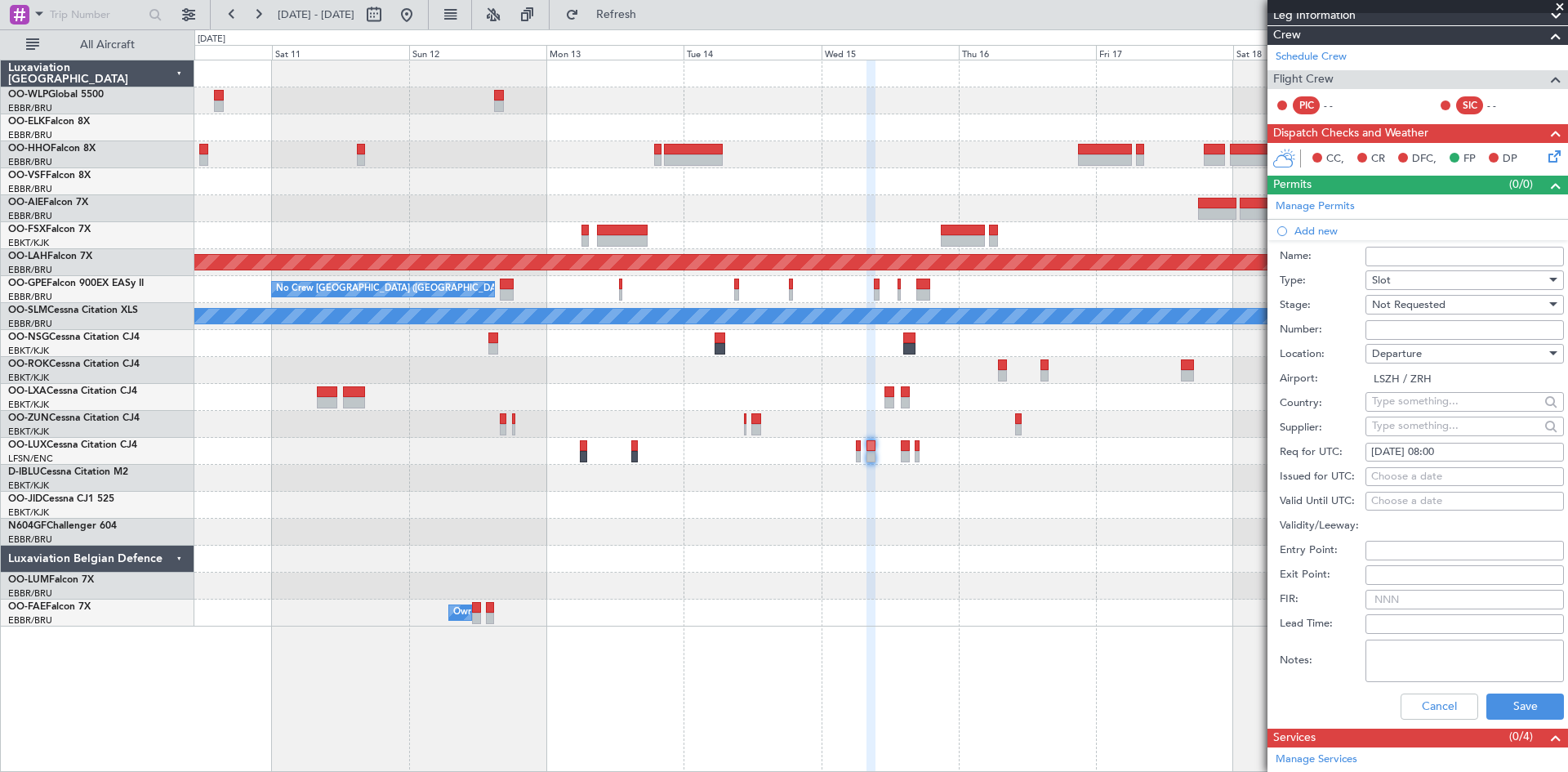
scroll to position [408, 0]
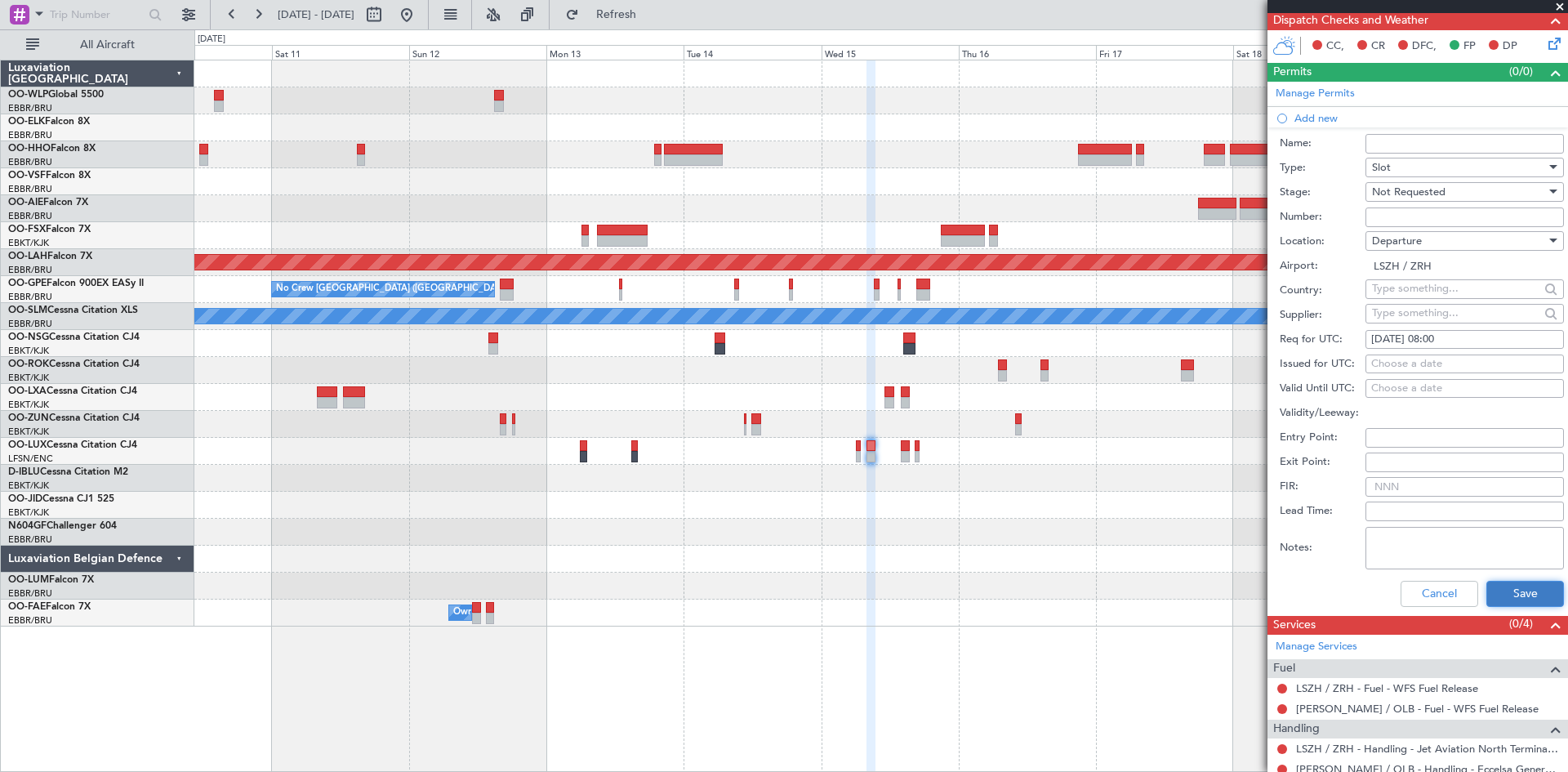
click at [1502, 593] on button "Save" at bounding box center [1525, 594] width 77 height 26
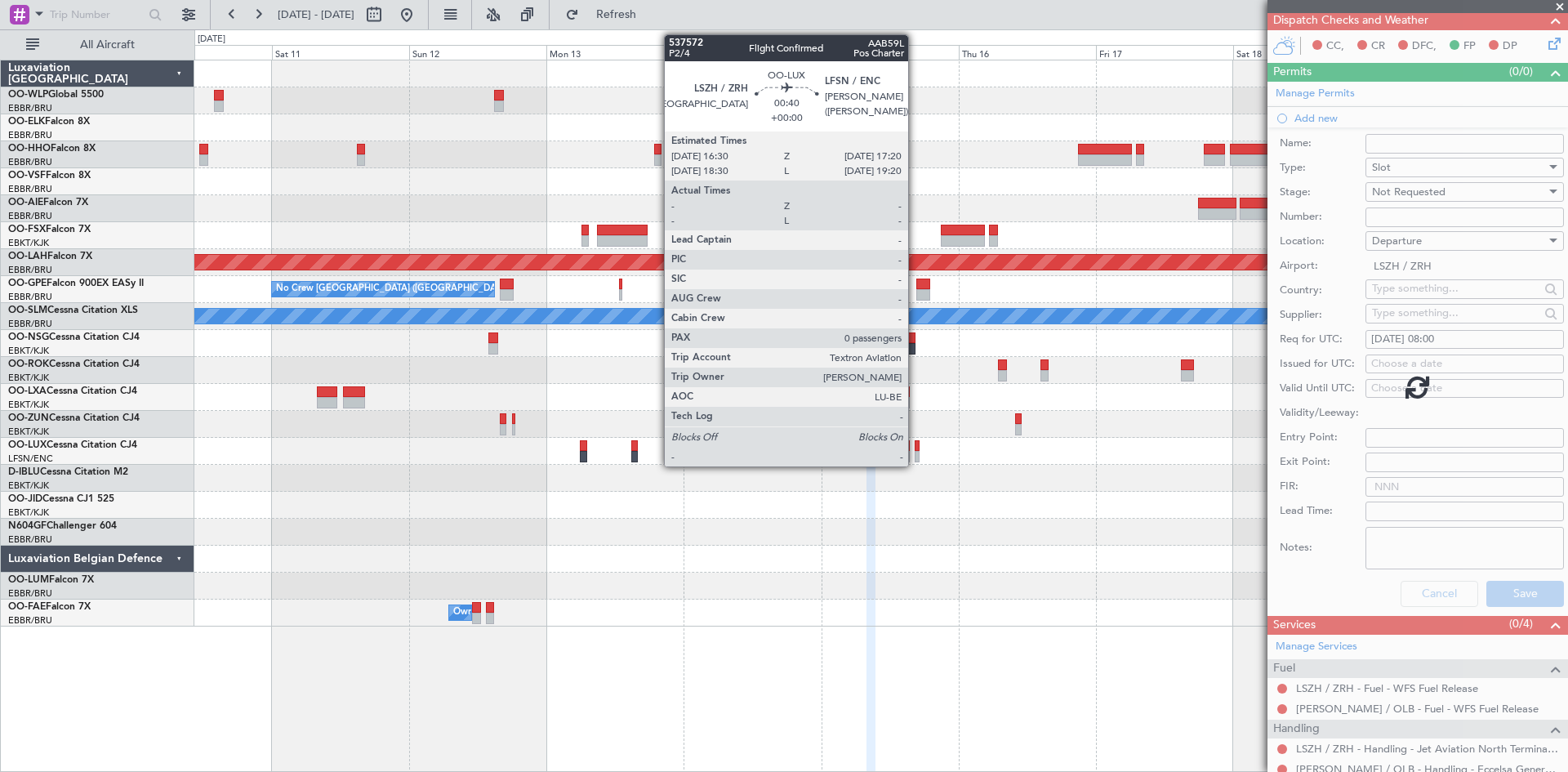
scroll to position [76, 0]
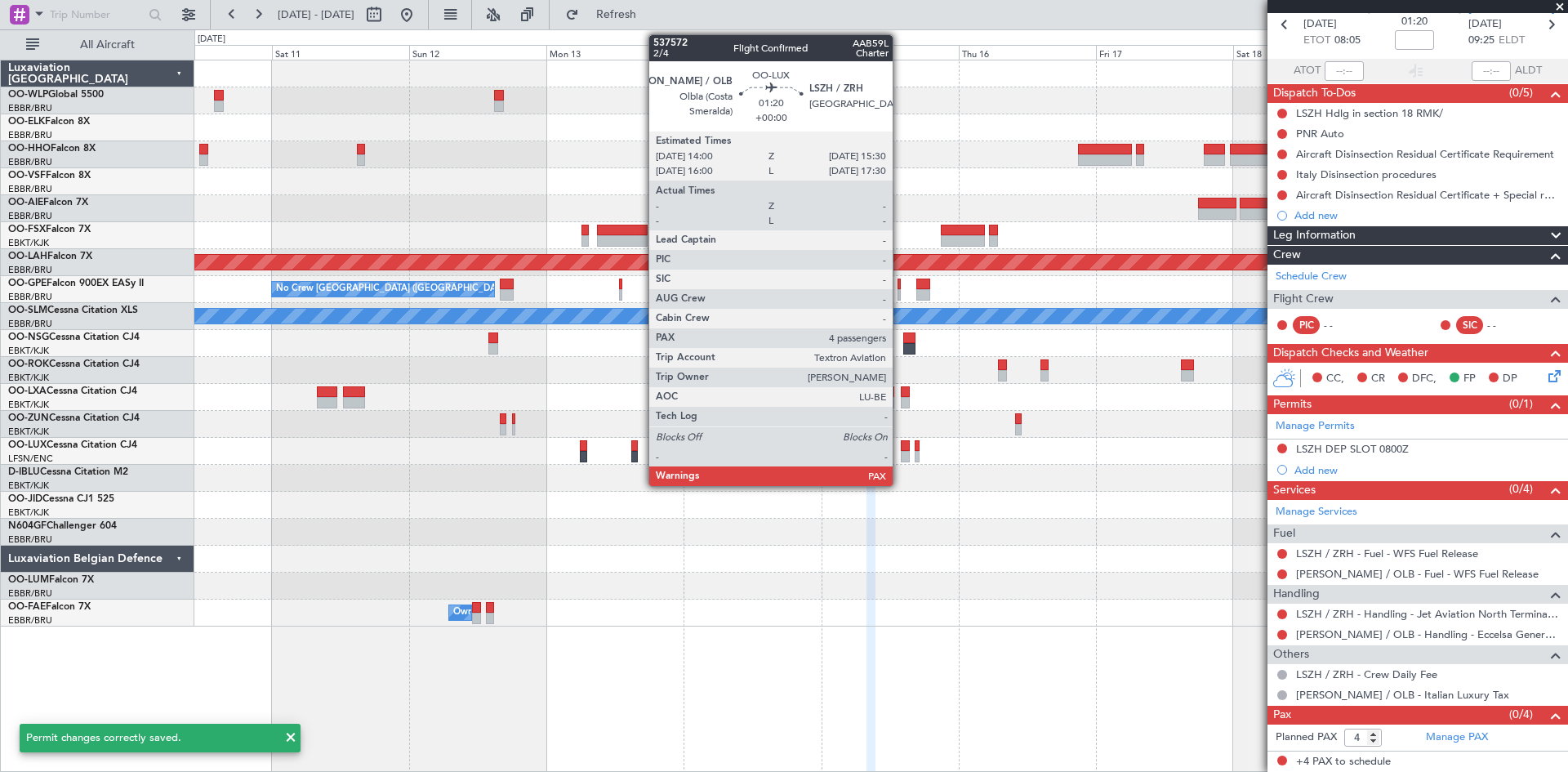
click at [901, 455] on div at bounding box center [906, 456] width 9 height 11
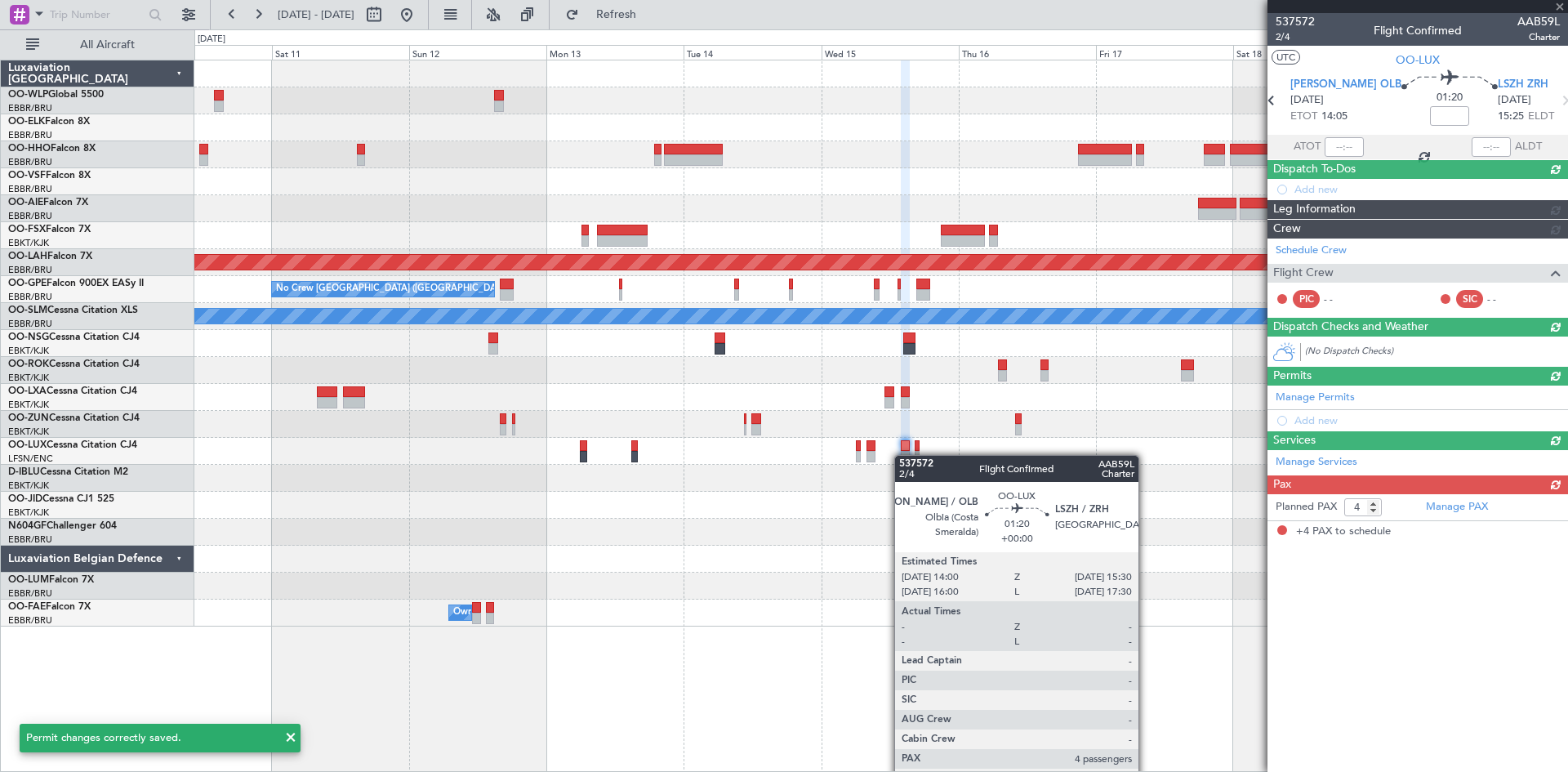
scroll to position [0, 0]
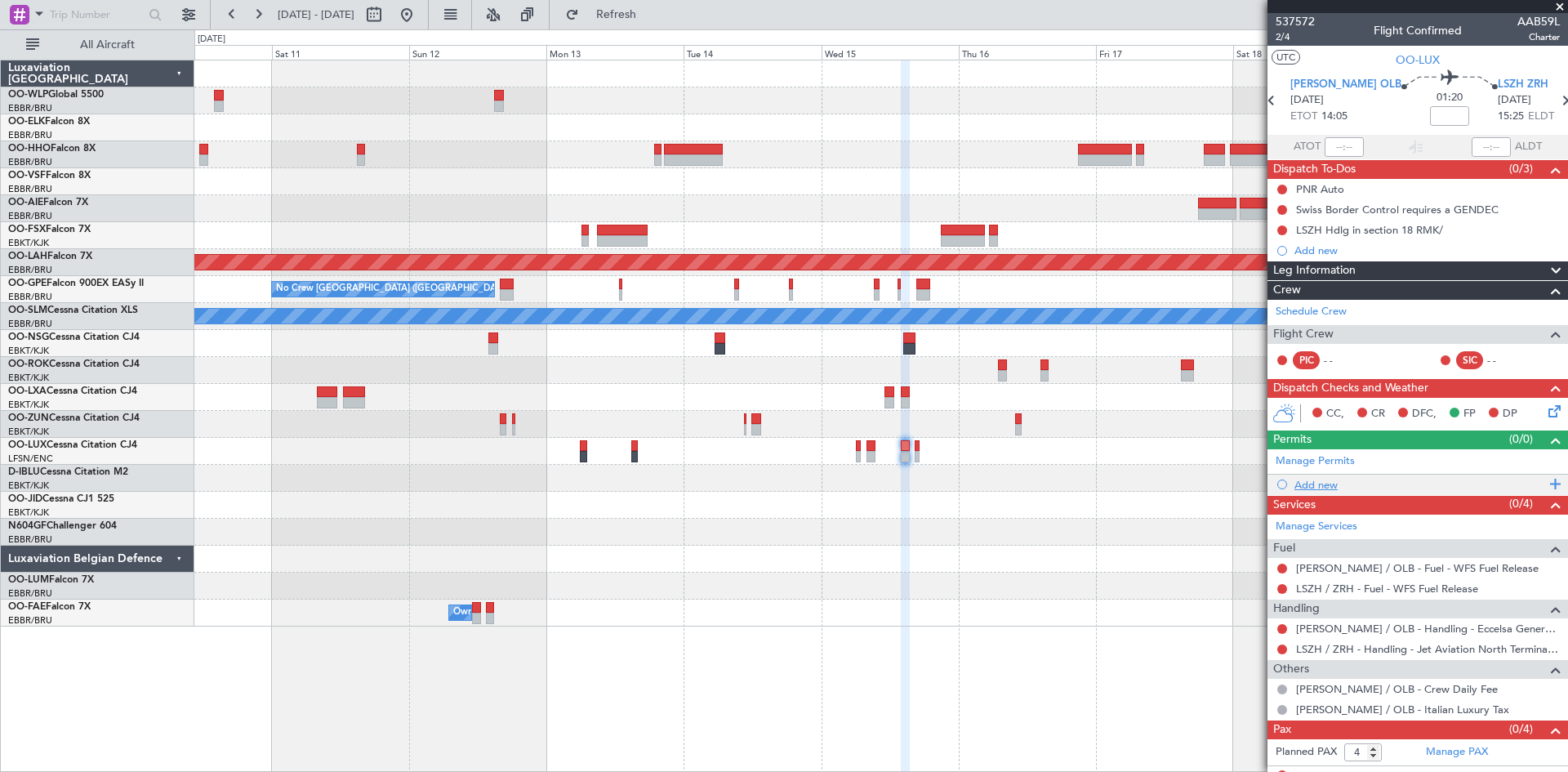
click at [1315, 488] on div "Add new" at bounding box center [1419, 485] width 250 height 14
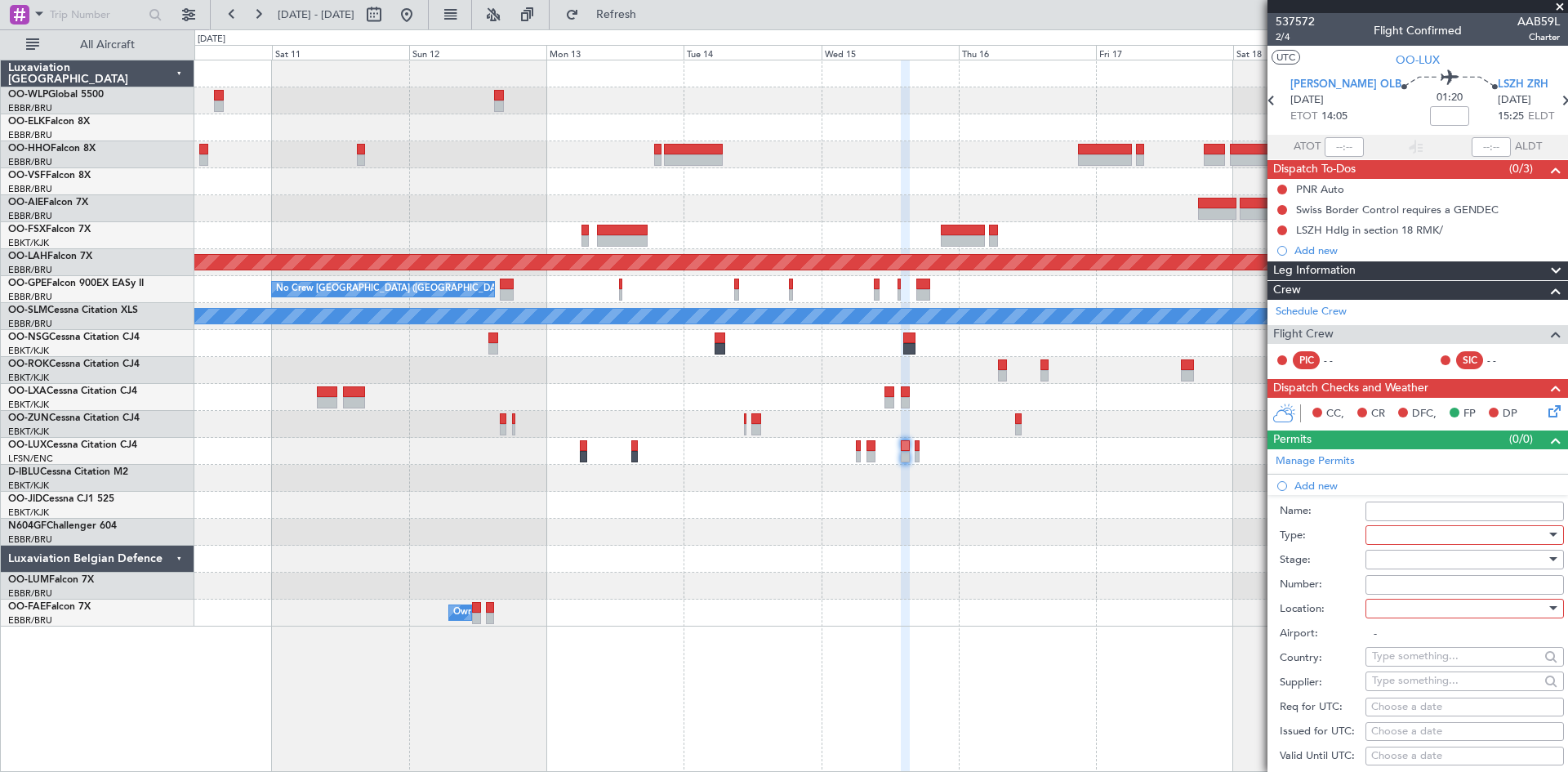
click at [1403, 534] on div at bounding box center [1458, 535] width 174 height 25
click at [1409, 689] on span "Slot" at bounding box center [1458, 689] width 172 height 25
click at [1415, 610] on div at bounding box center [1458, 609] width 174 height 25
click at [1426, 687] on span "Arrival" at bounding box center [1458, 691] width 172 height 25
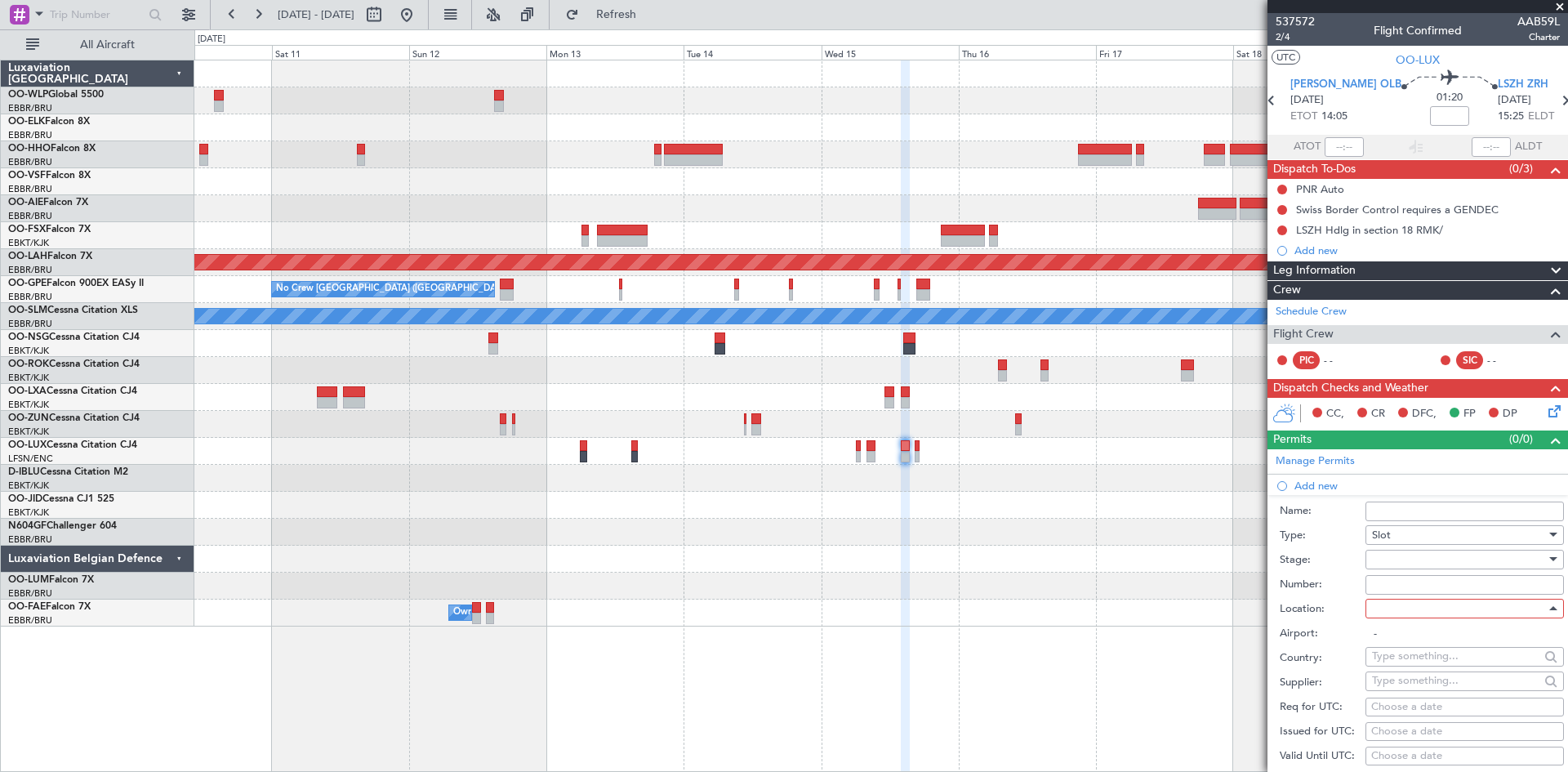
type input "LSZH / ZRH"
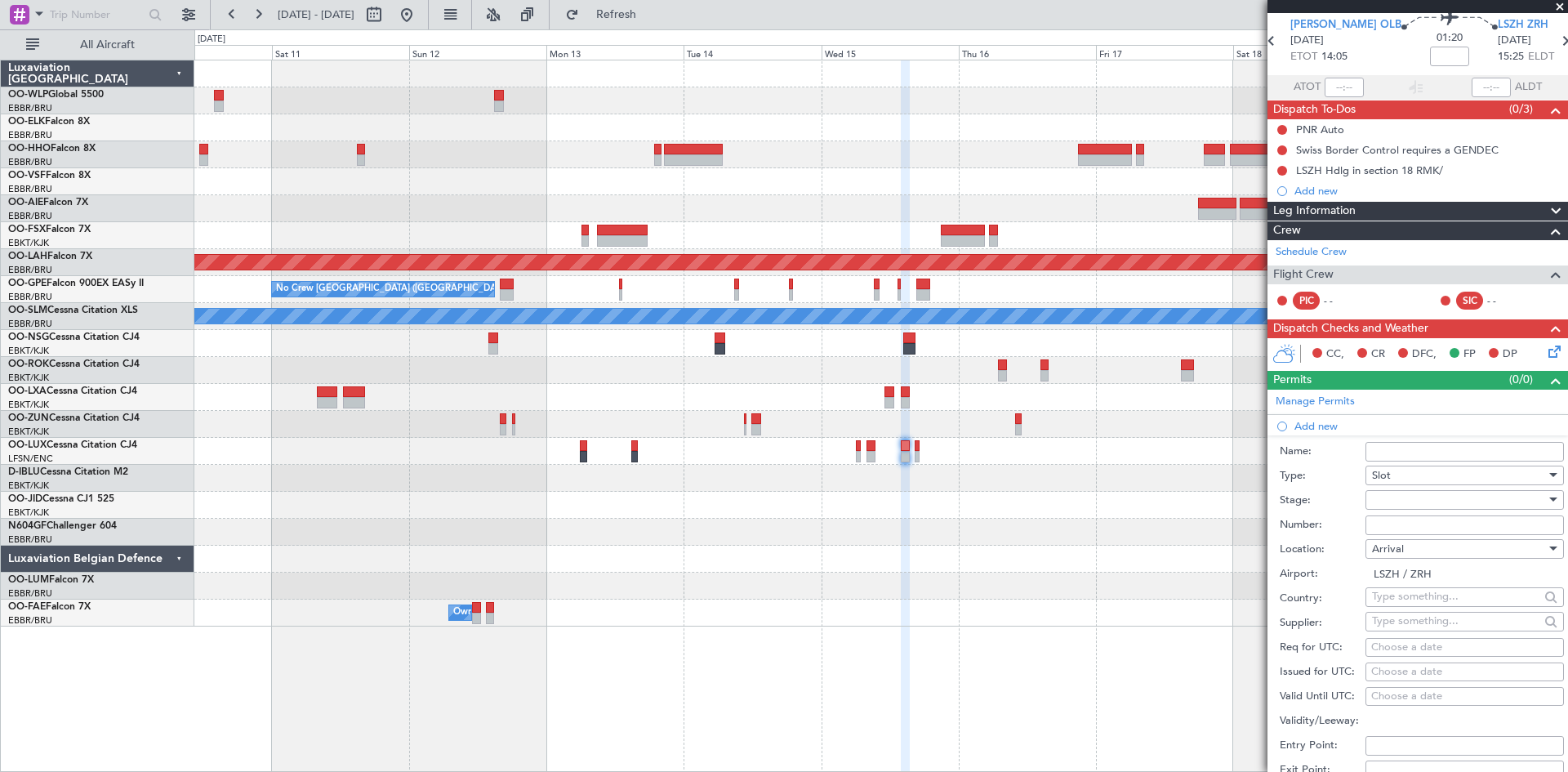
scroll to position [81, 0]
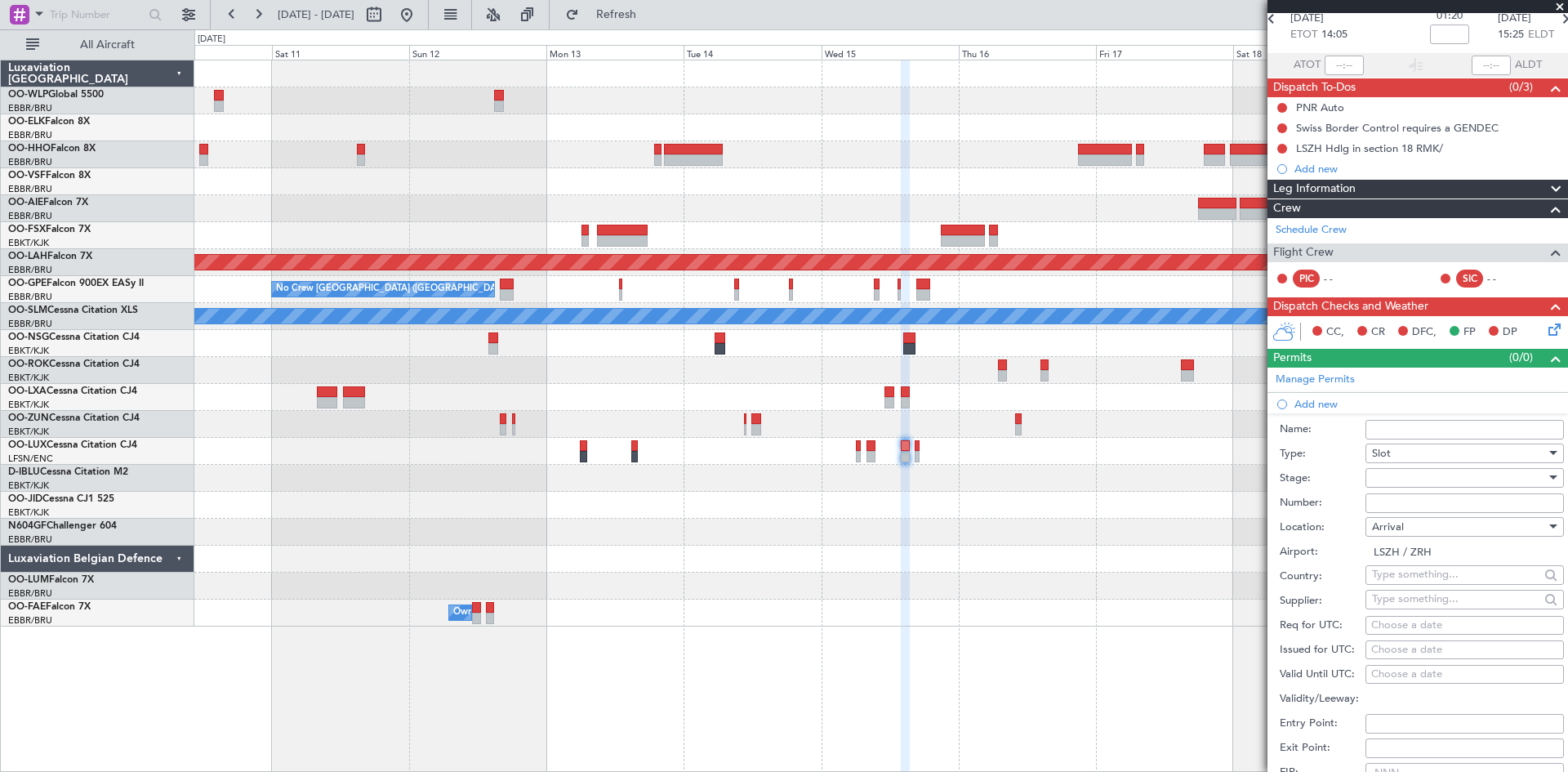
click at [1419, 630] on div "Choose a date" at bounding box center [1464, 626] width 187 height 16
select select "9"
select select "2025"
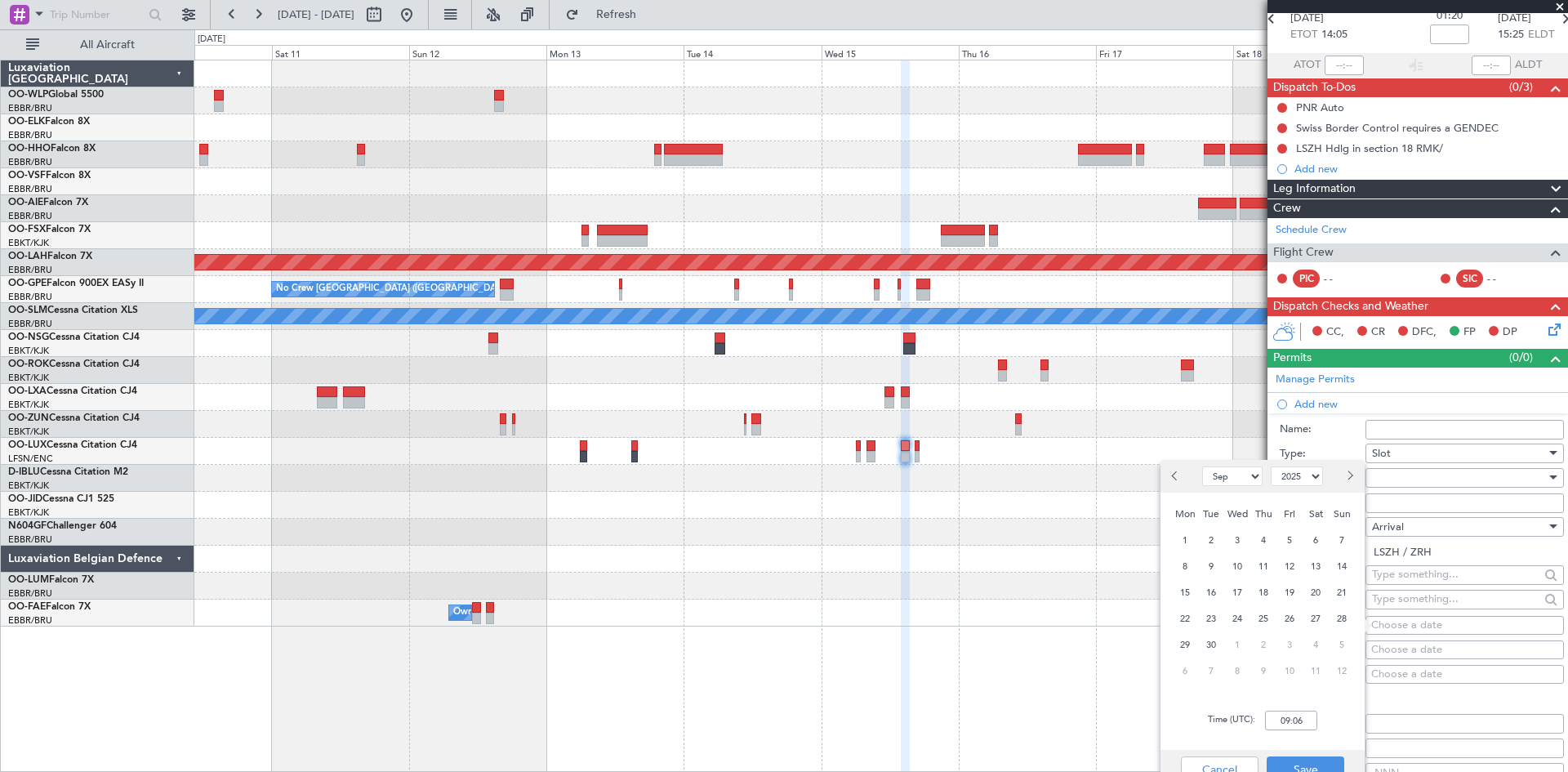
click at [1356, 479] on button "Next month" at bounding box center [1349, 476] width 18 height 26
select select "10"
click at [1242, 593] on span "15" at bounding box center [1237, 592] width 21 height 21
click at [1283, 722] on input "00:00" at bounding box center [1290, 720] width 52 height 20
type input "14:00"
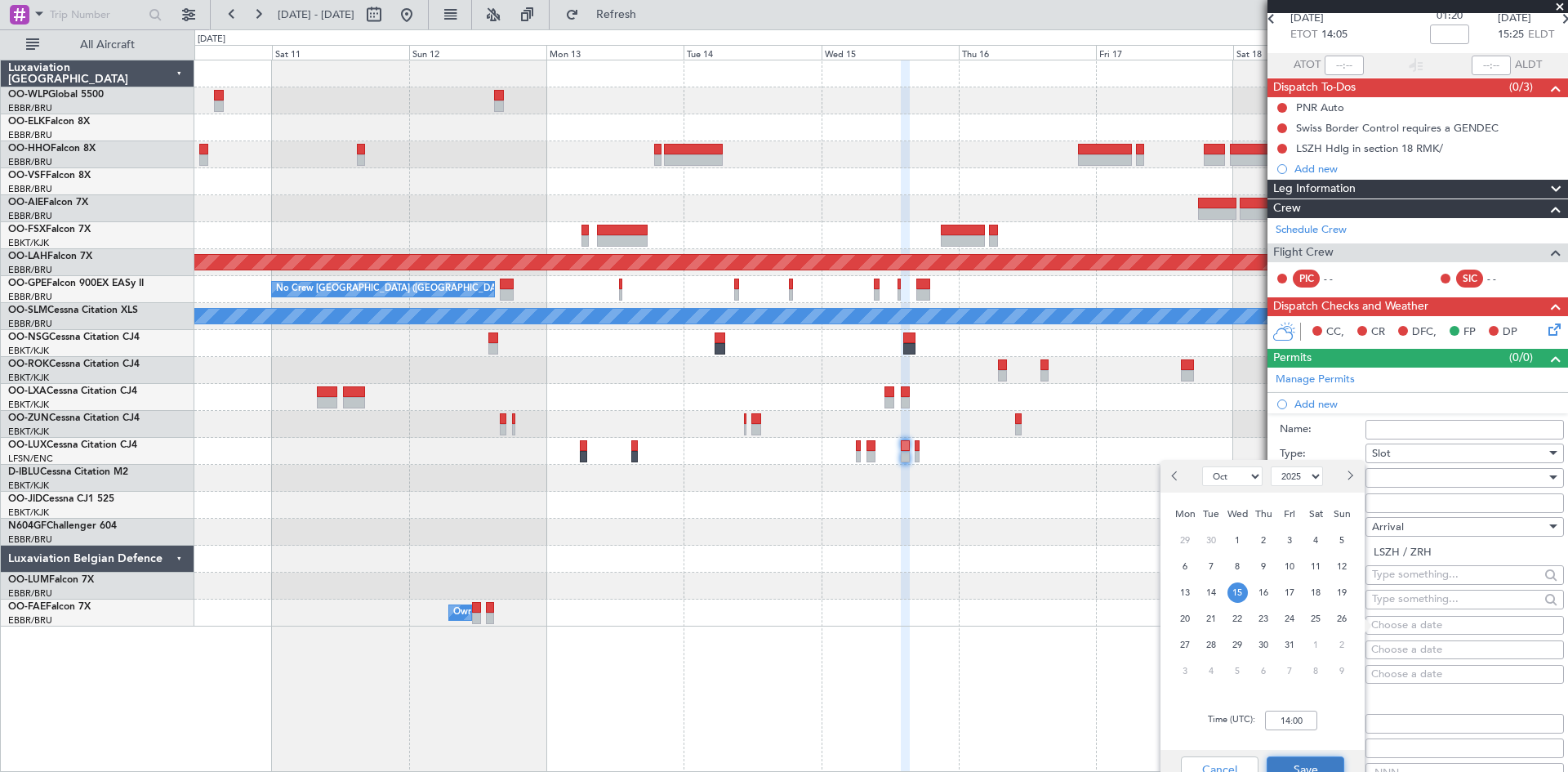
click at [1318, 759] on button "Save" at bounding box center [1305, 769] width 77 height 26
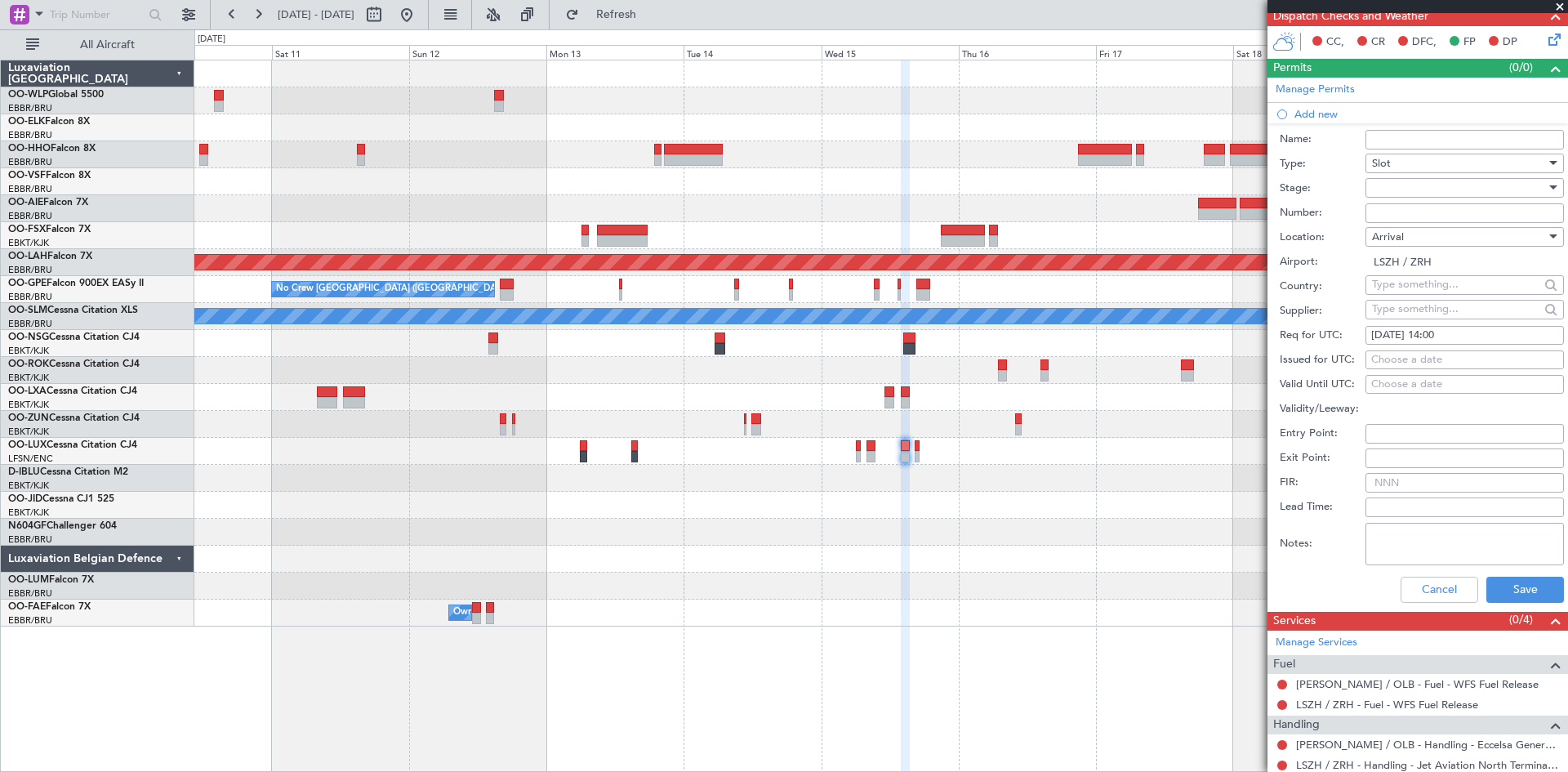
scroll to position [408, 0]
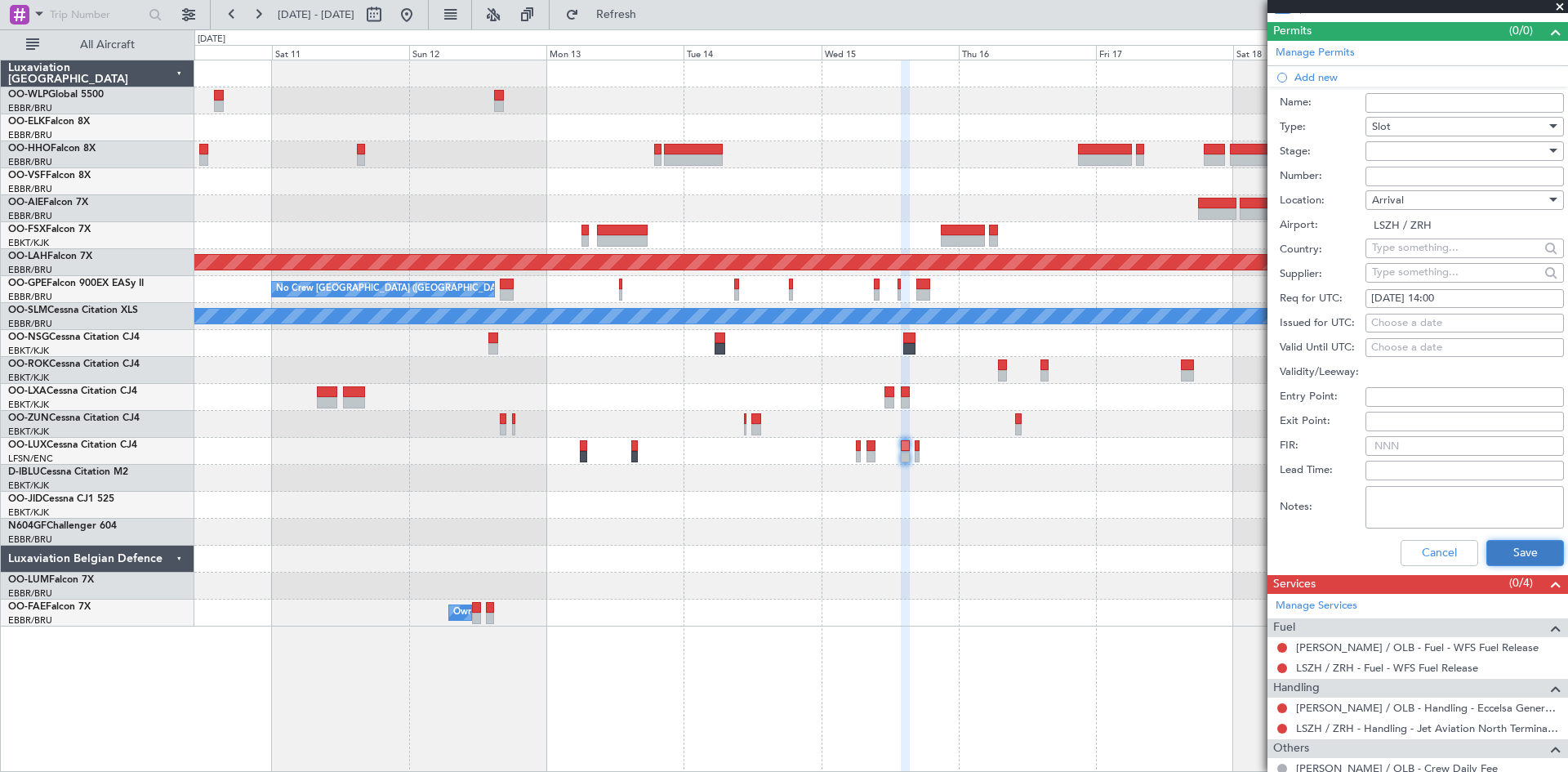
click at [1519, 548] on button "Save" at bounding box center [1525, 553] width 77 height 26
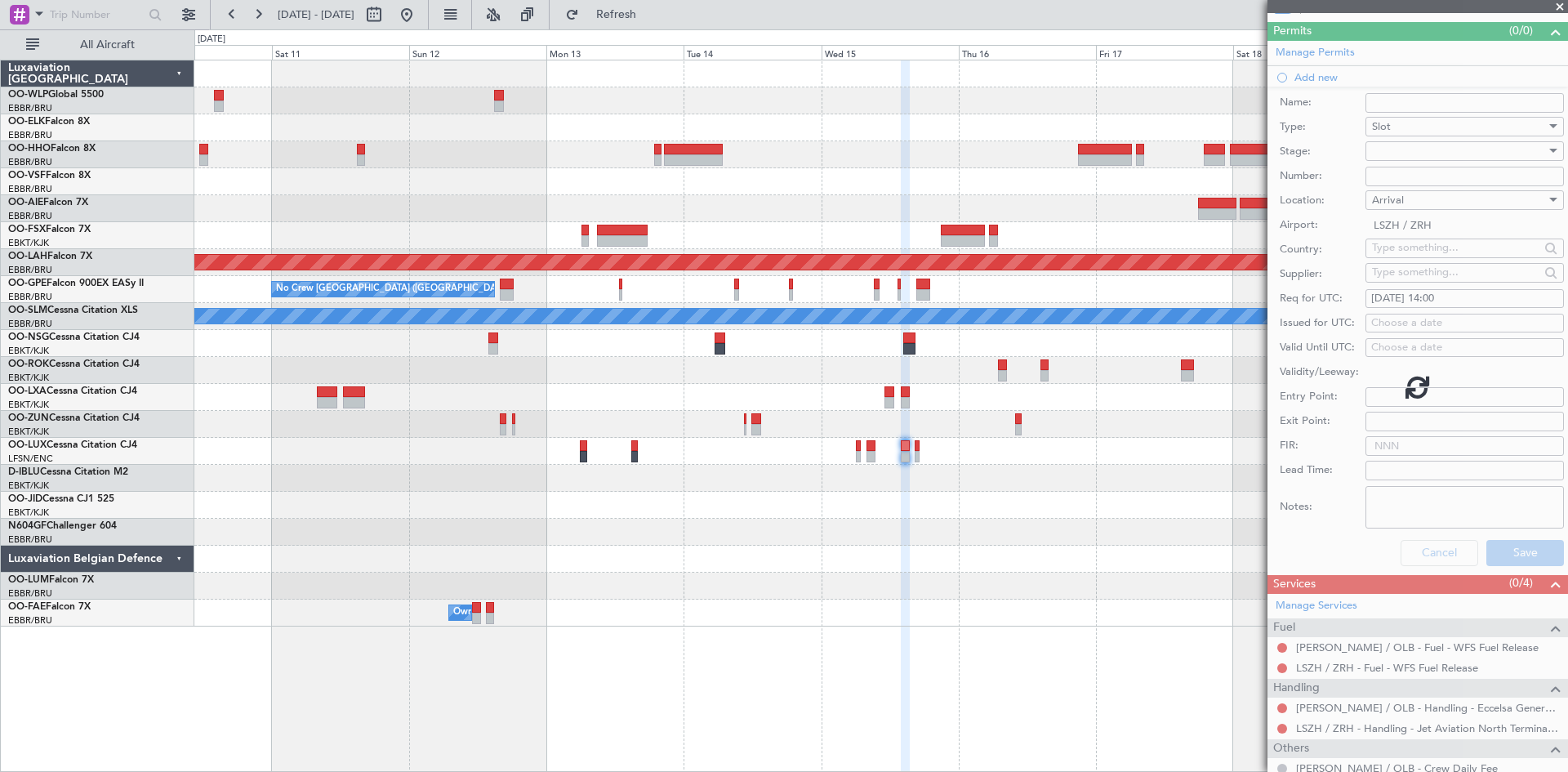
scroll to position [35, 0]
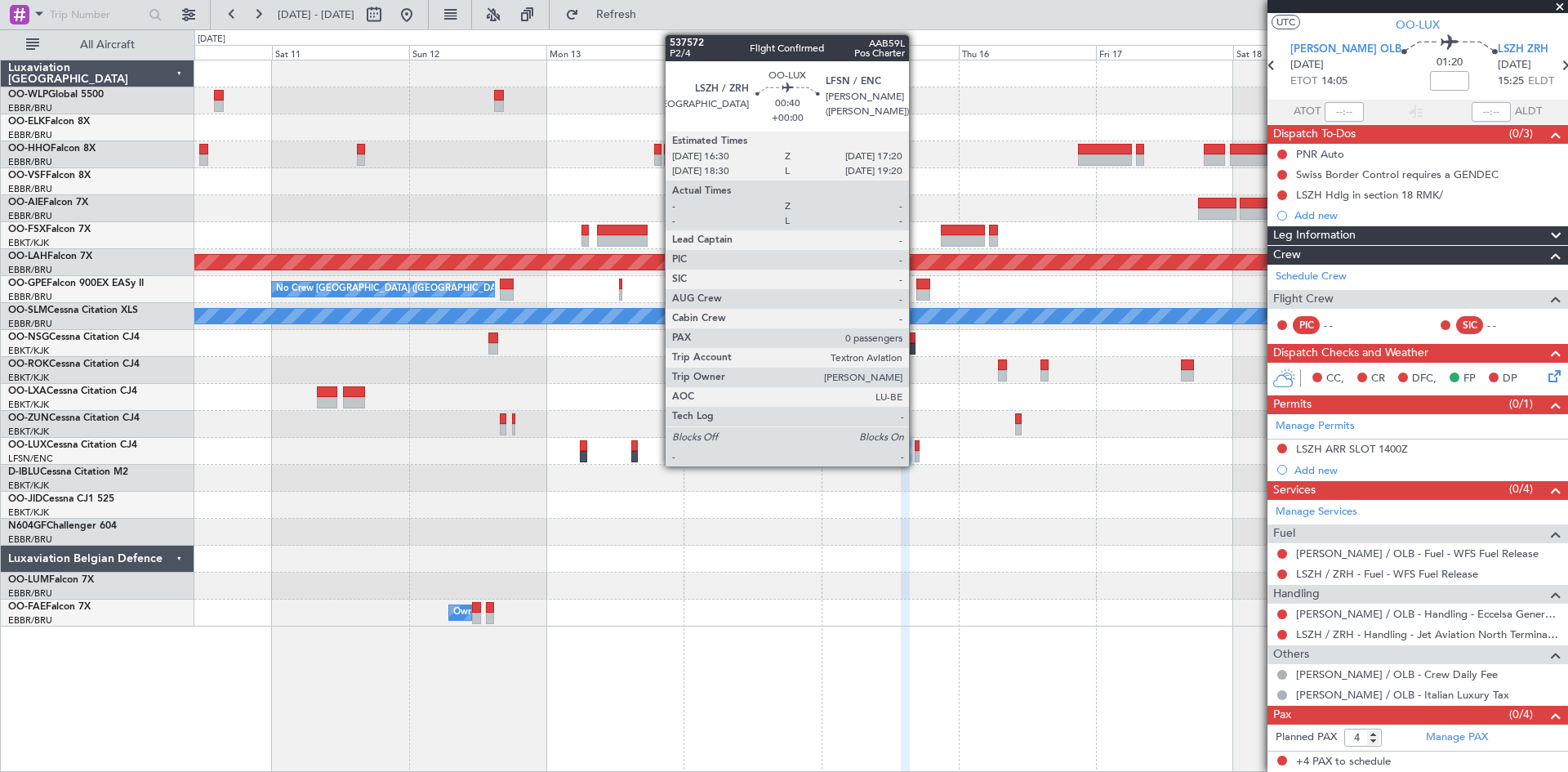
click at [916, 451] on div at bounding box center [916, 456] width 5 height 11
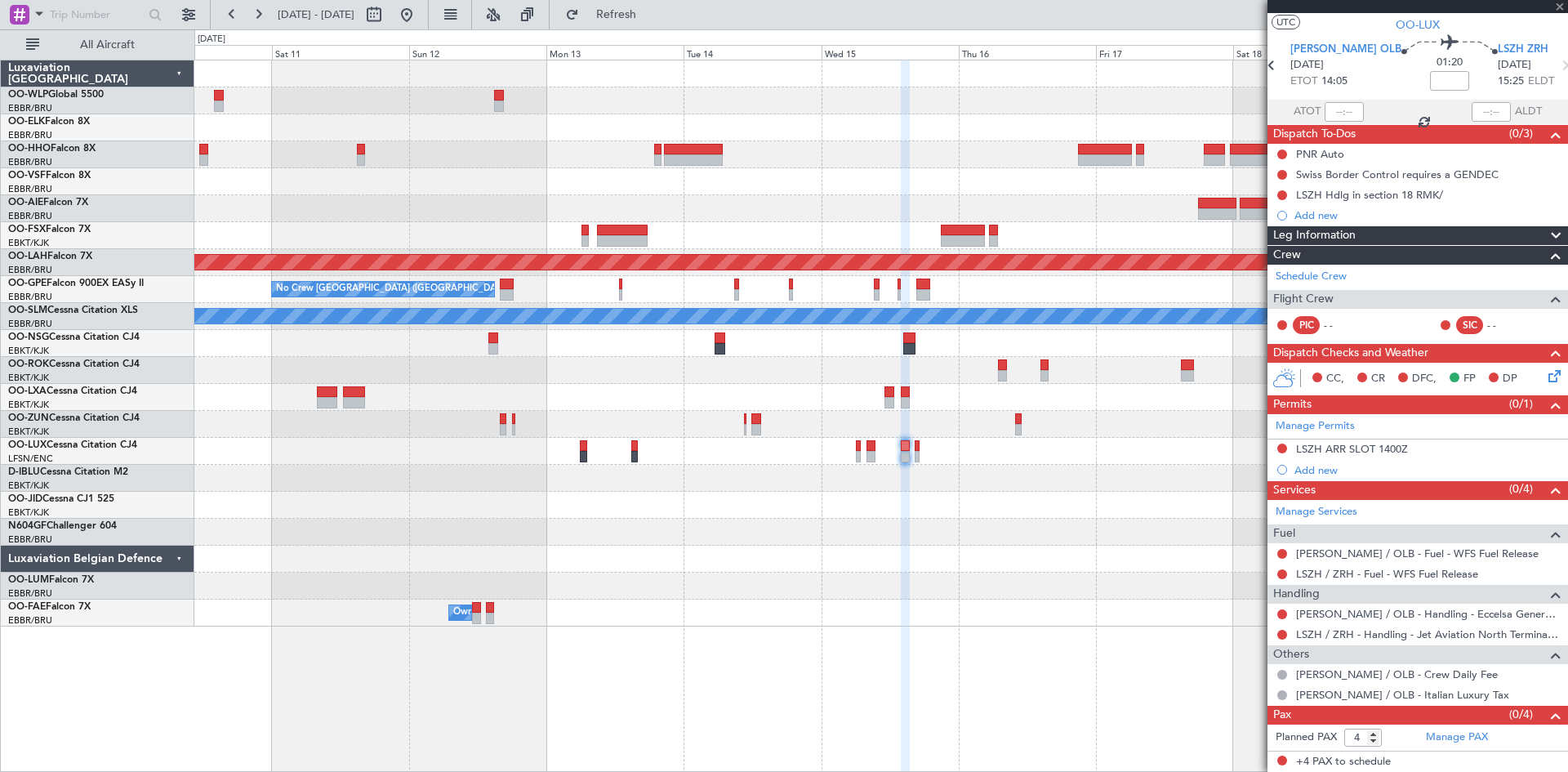
type input "0"
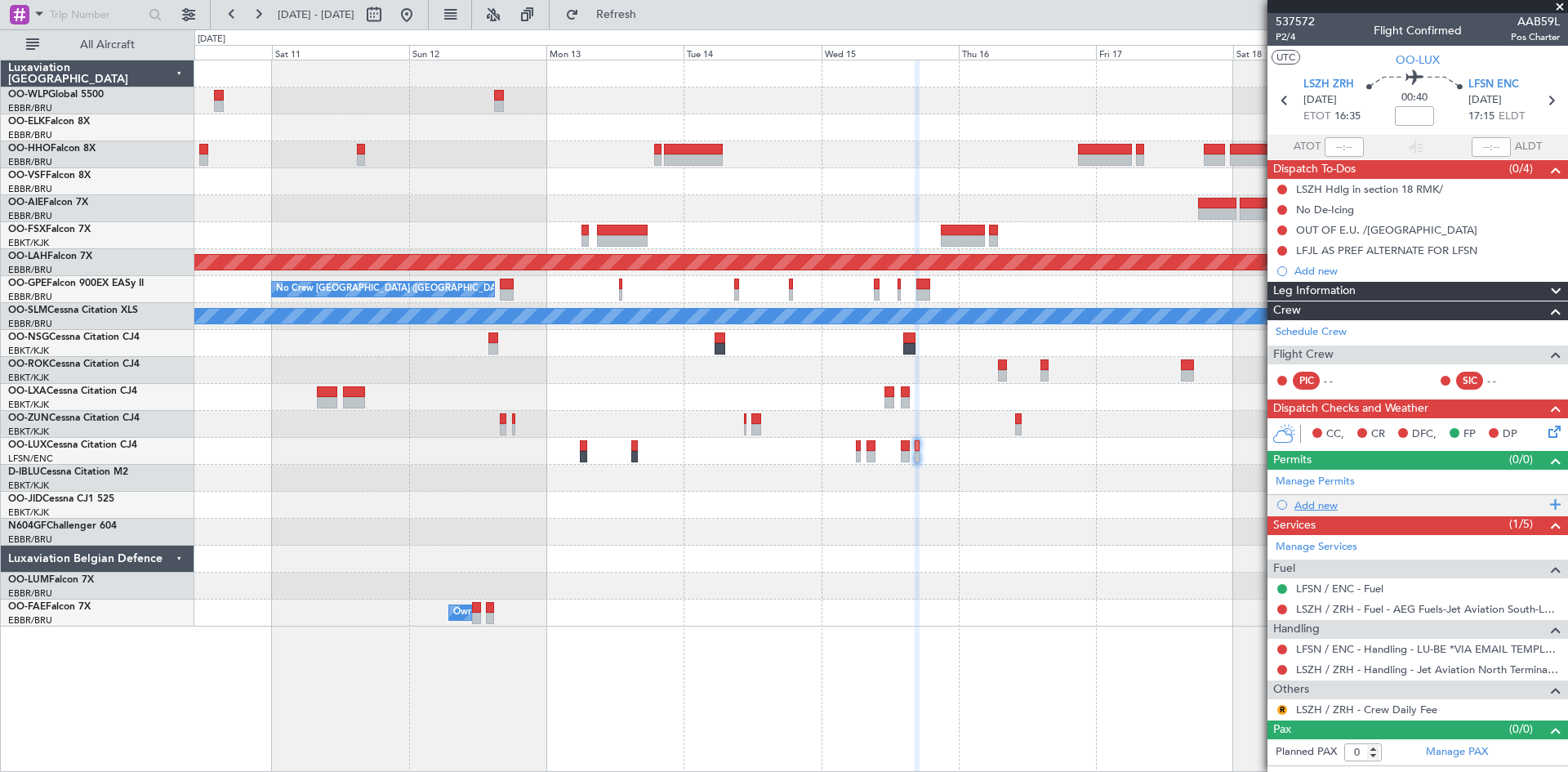
click at [1403, 510] on div "Add new" at bounding box center [1419, 505] width 250 height 14
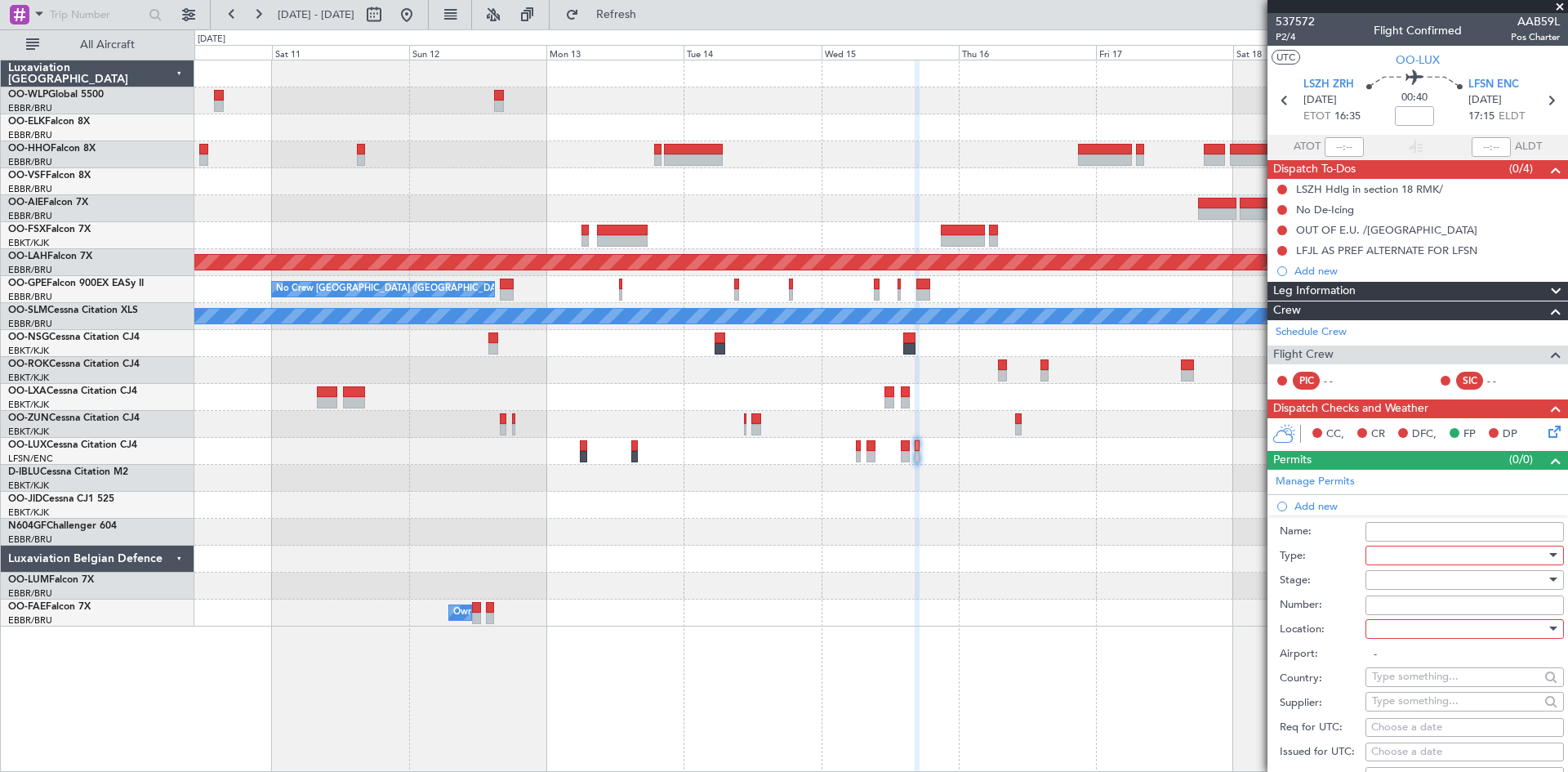
click at [1394, 551] on div at bounding box center [1458, 556] width 174 height 25
click at [1383, 707] on span "Slot" at bounding box center [1458, 709] width 172 height 25
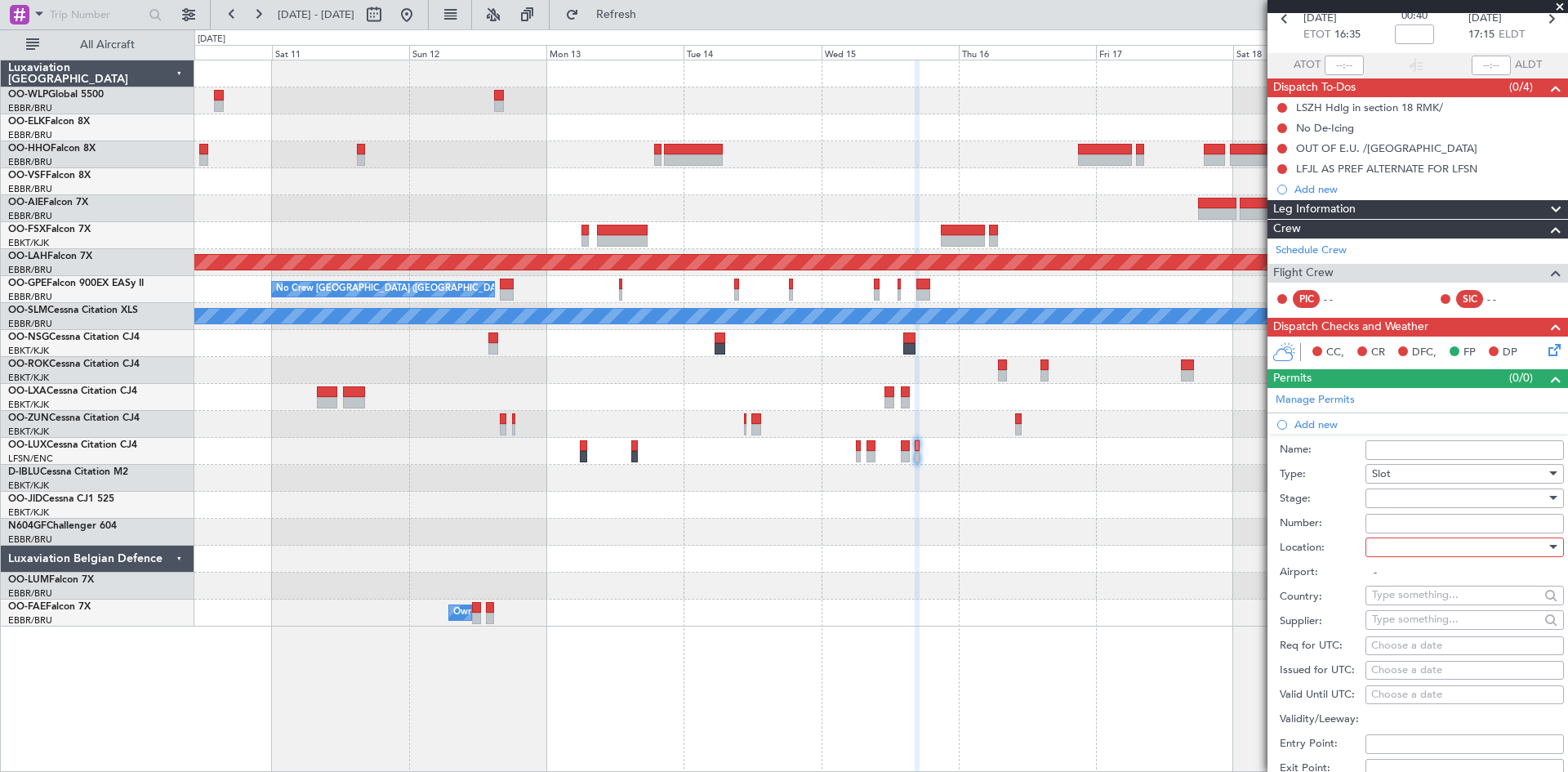
scroll to position [245, 0]
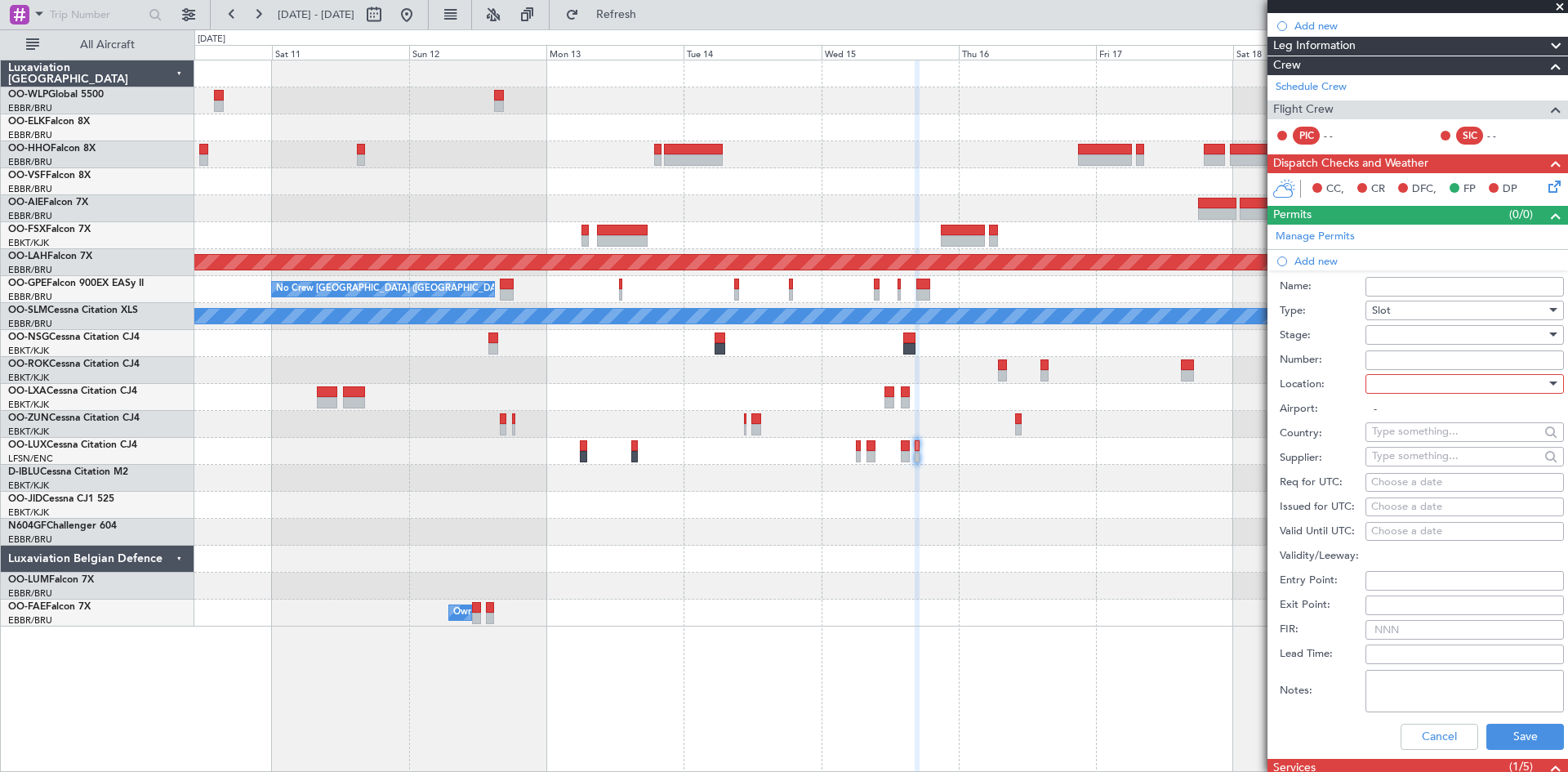
click at [1389, 479] on div "Choose a date" at bounding box center [1464, 482] width 187 height 16
select select "9"
select select "2025"
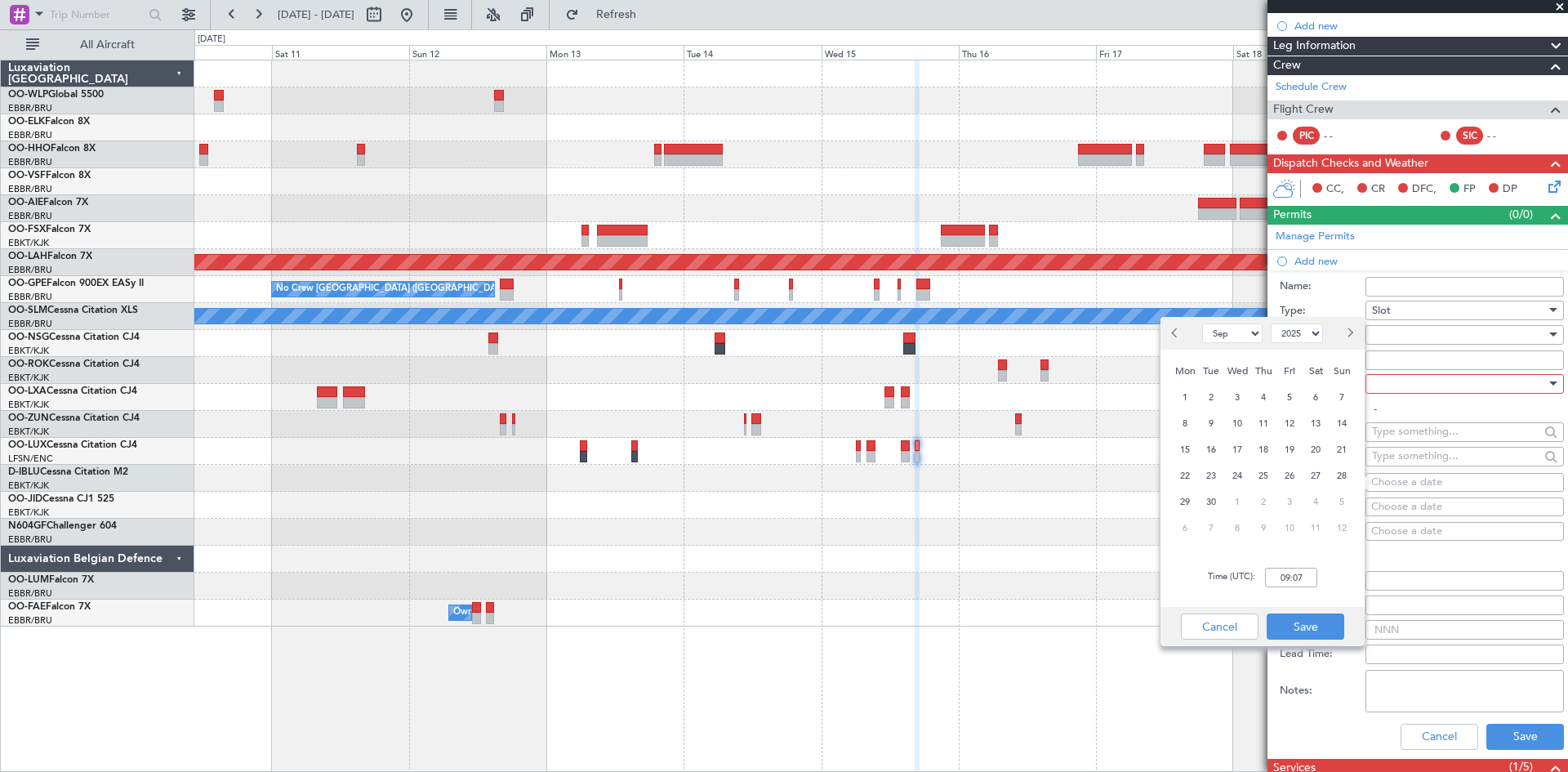
click at [1346, 334] on span "Next month" at bounding box center [1349, 333] width 9 height 9
select select "10"
click at [1241, 452] on span "15" at bounding box center [1237, 450] width 21 height 21
click at [1269, 580] on input "00:00" at bounding box center [1290, 577] width 52 height 20
type input "16:30"
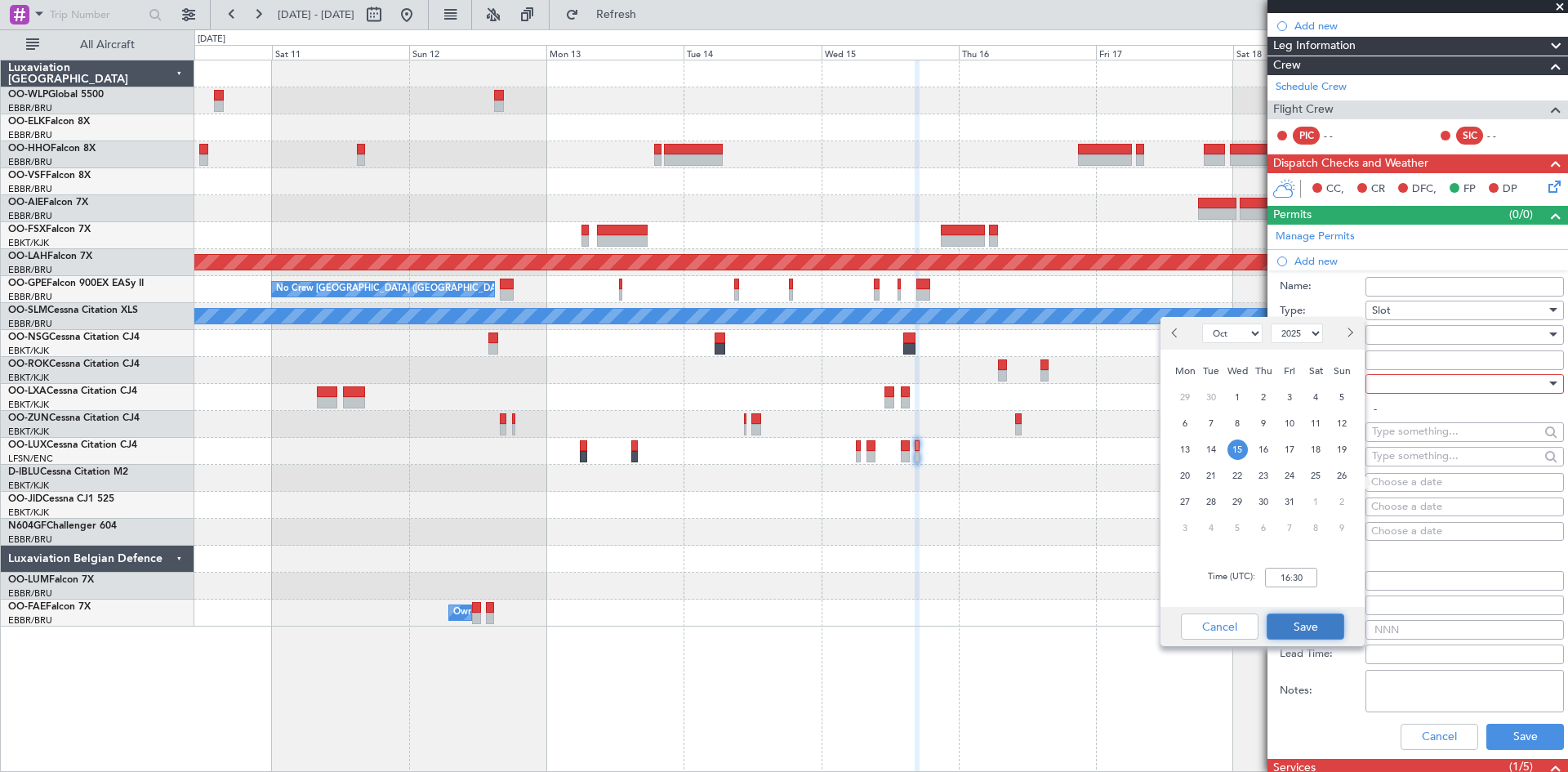
click at [1304, 619] on button "Save" at bounding box center [1305, 626] width 77 height 26
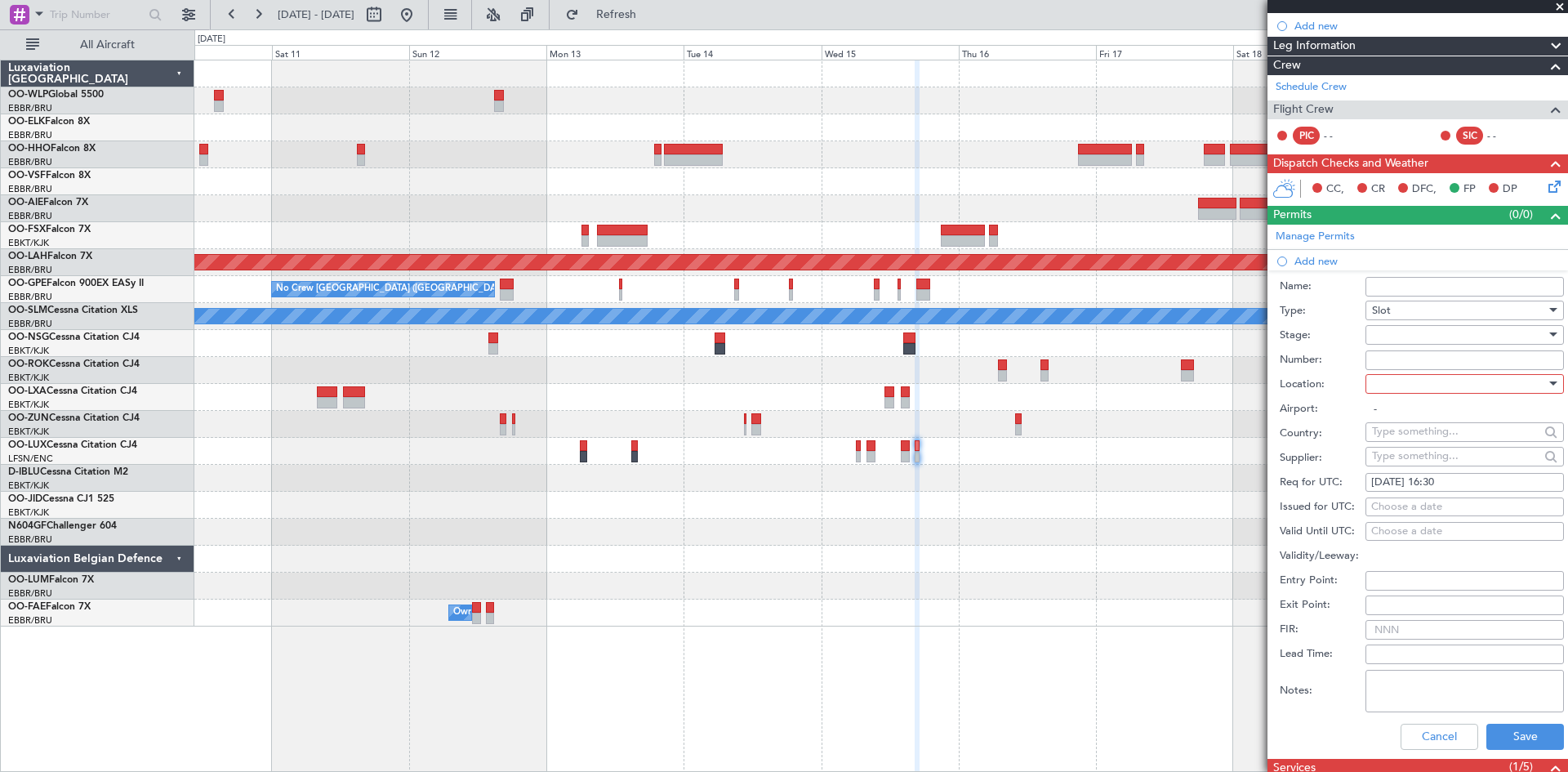
click at [1503, 388] on div at bounding box center [1458, 384] width 174 height 25
click at [1442, 421] on span "Departure" at bounding box center [1458, 417] width 172 height 25
type input "LSZH / ZRH"
click at [1395, 339] on div at bounding box center [1458, 335] width 174 height 25
click at [1415, 391] on span "Not Requested" at bounding box center [1458, 392] width 172 height 25
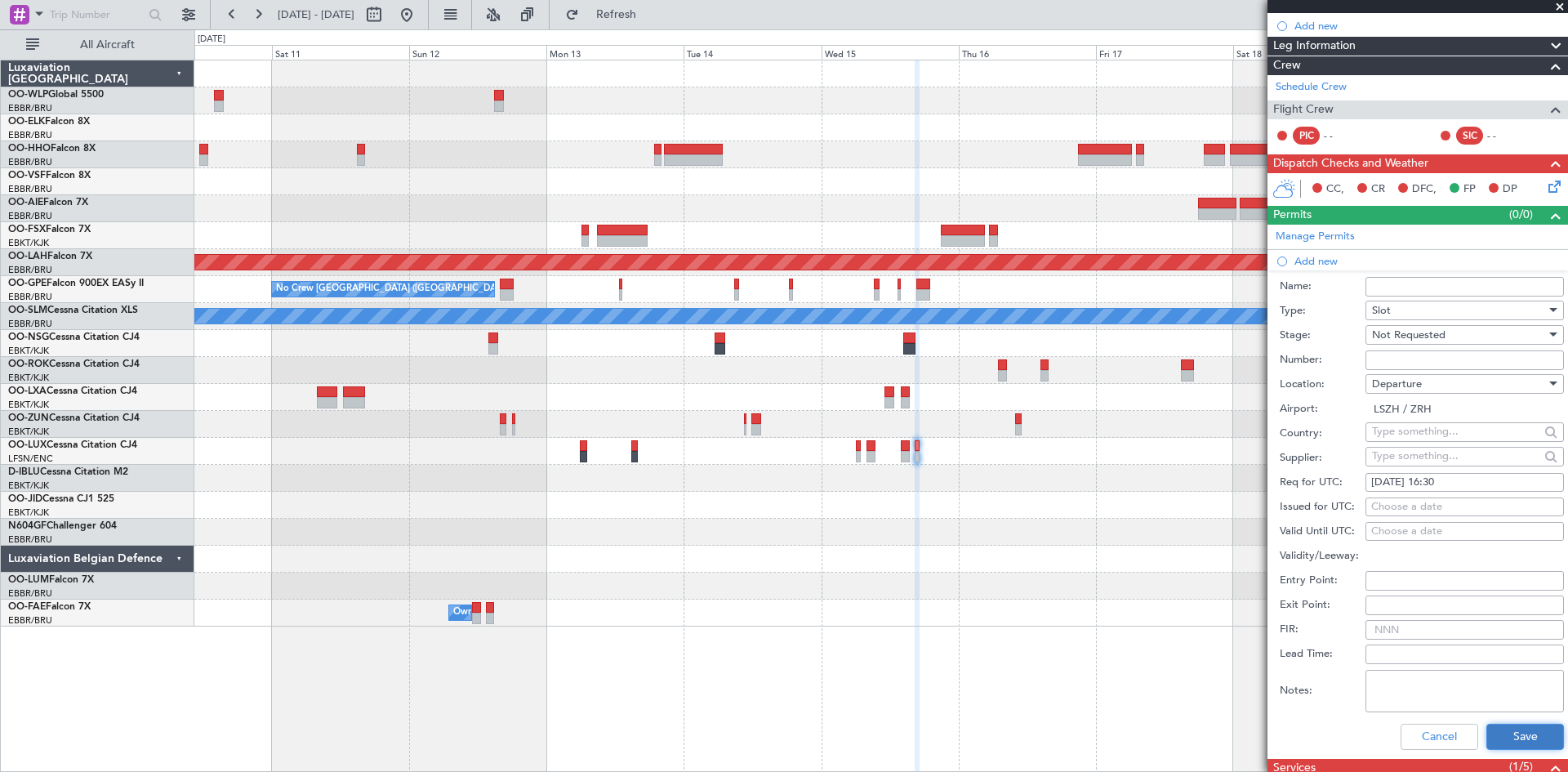
click at [1512, 724] on button "Save" at bounding box center [1525, 737] width 77 height 26
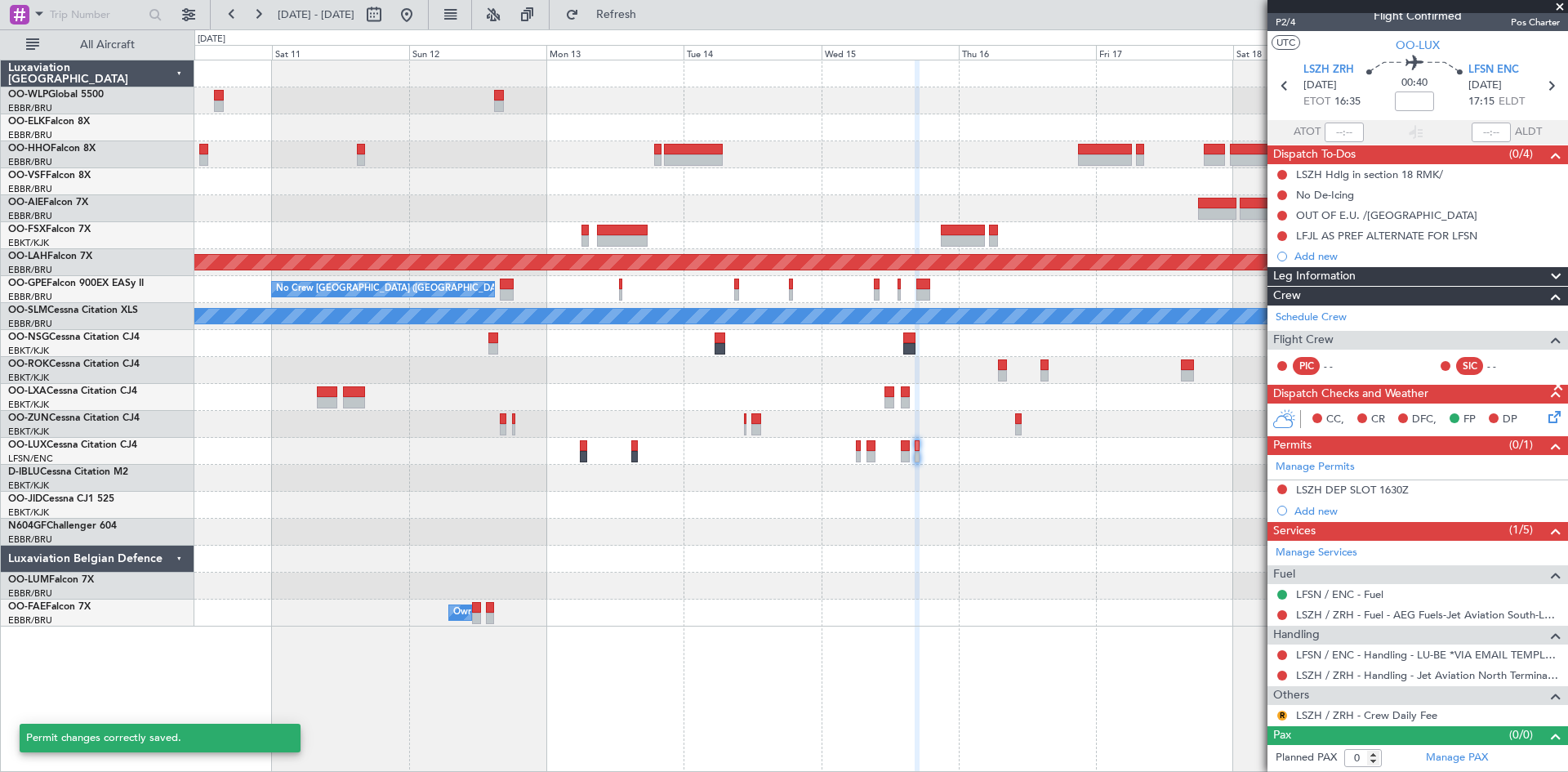
scroll to position [14, 0]
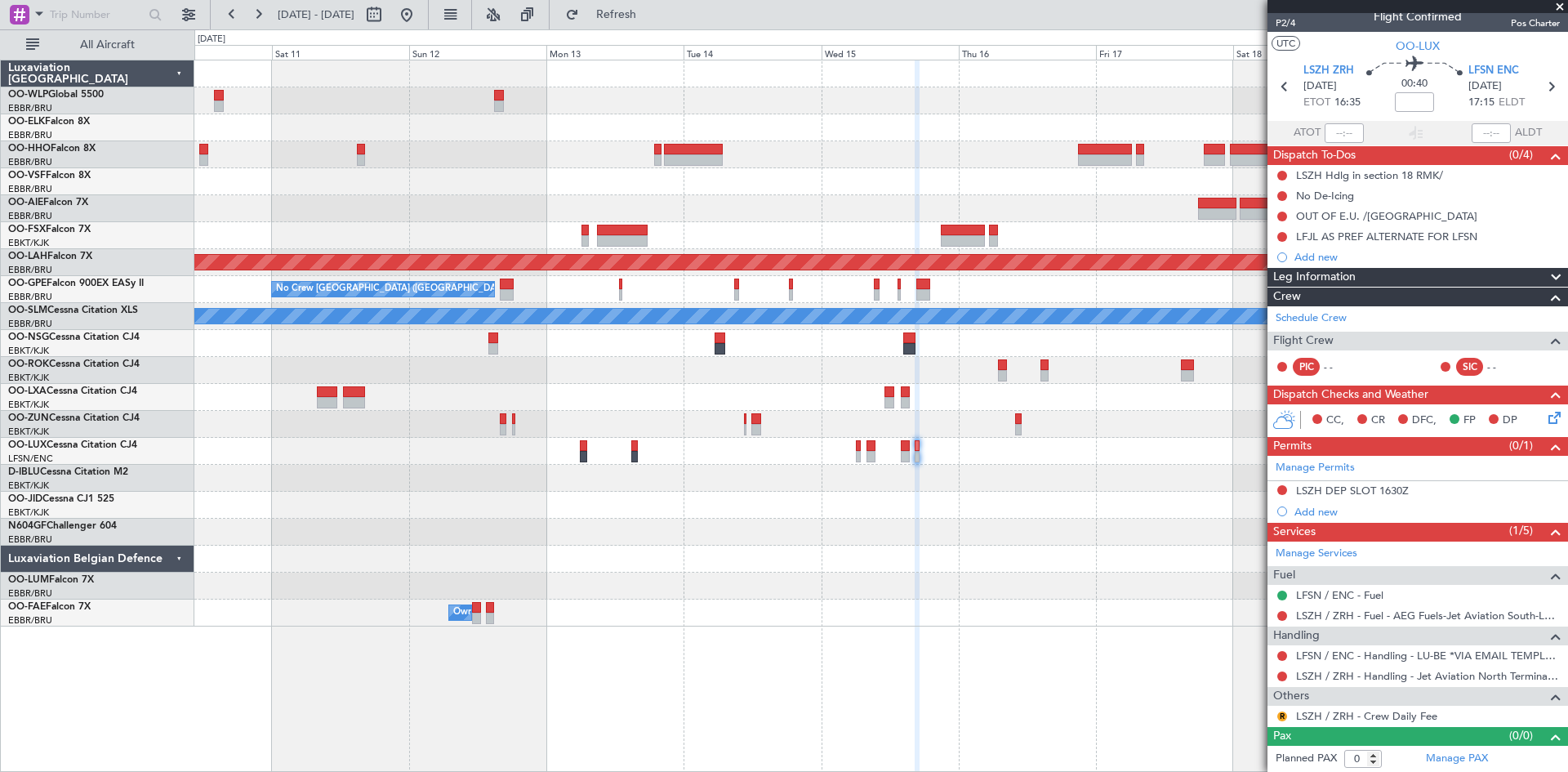
drag, startPoint x: 466, startPoint y: 8, endPoint x: 464, endPoint y: 33, distance: 25.1
click at [419, 8] on button at bounding box center [407, 15] width 26 height 26
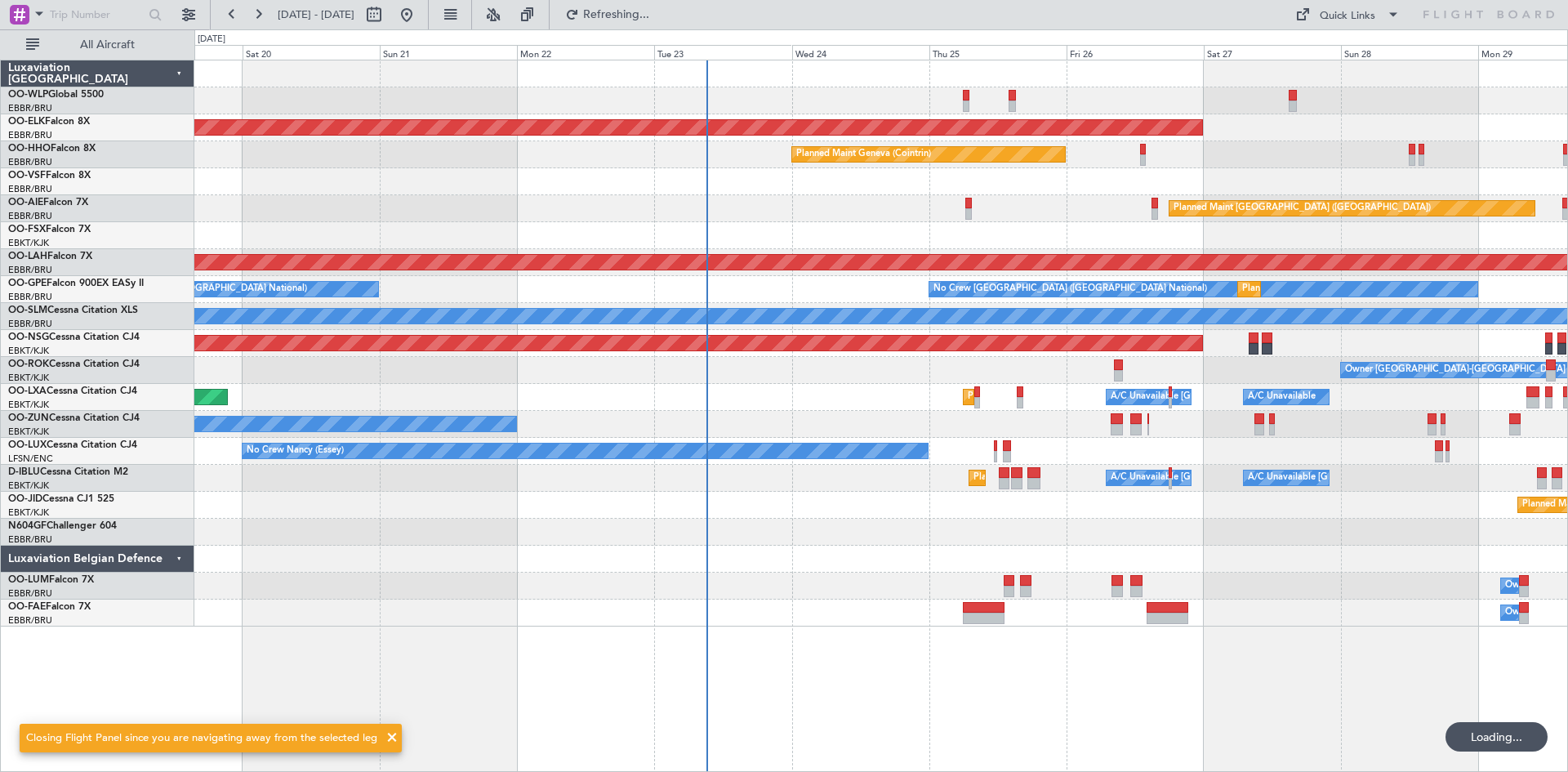
scroll to position [0, 0]
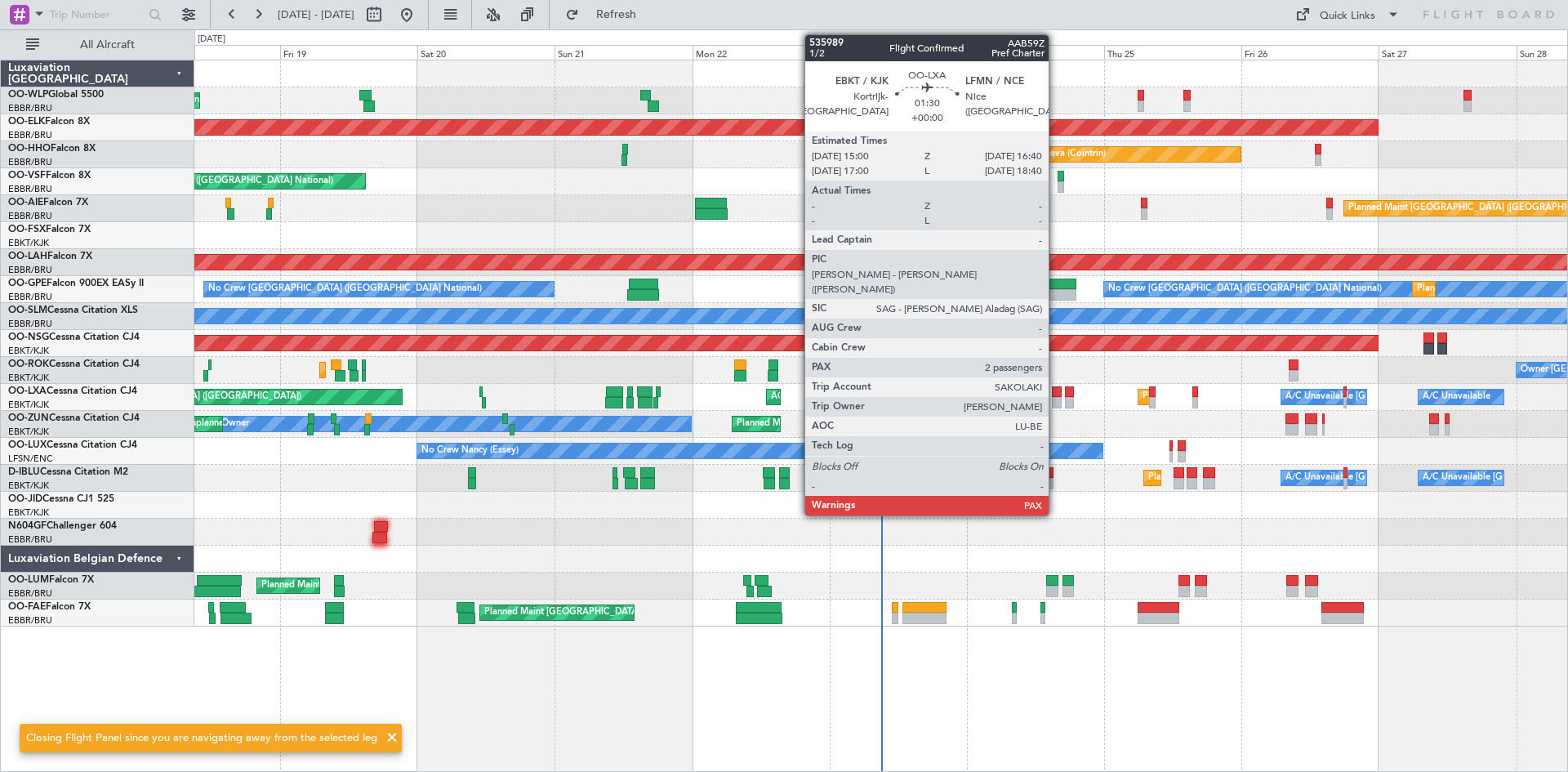
click at [1056, 387] on div at bounding box center [1056, 392] width 9 height 11
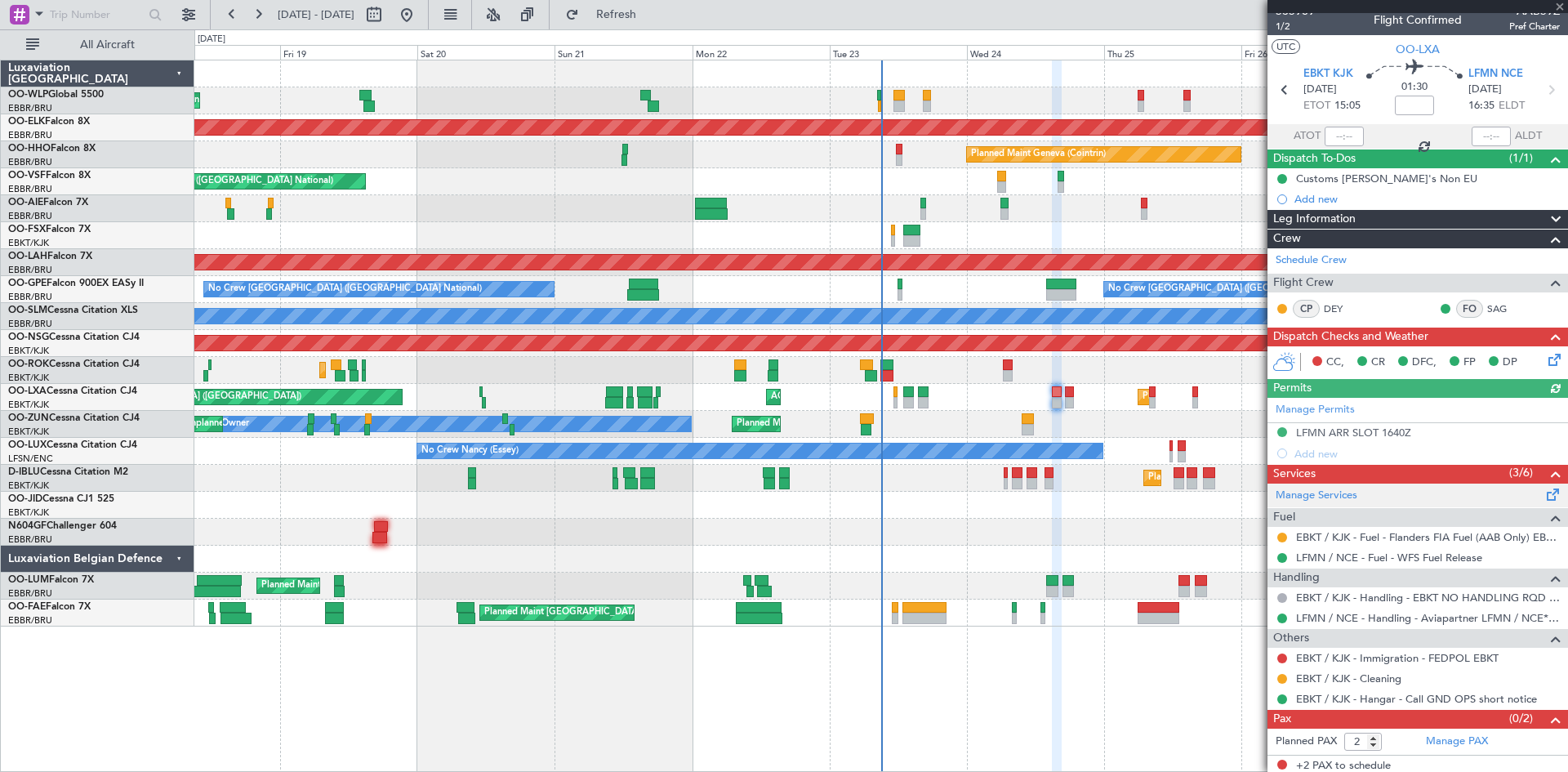
scroll to position [15, 0]
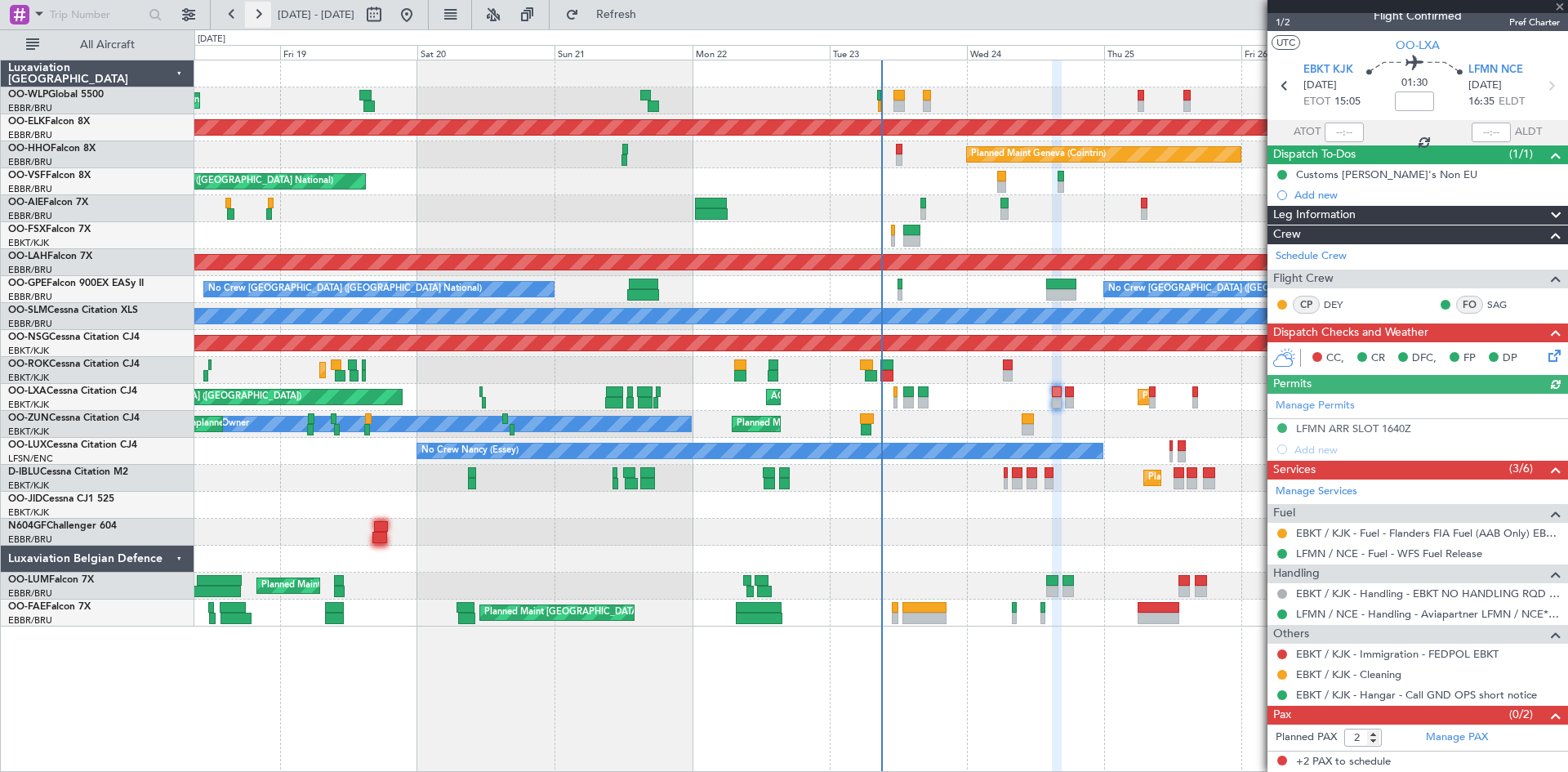
click at [264, 13] on button at bounding box center [258, 15] width 26 height 26
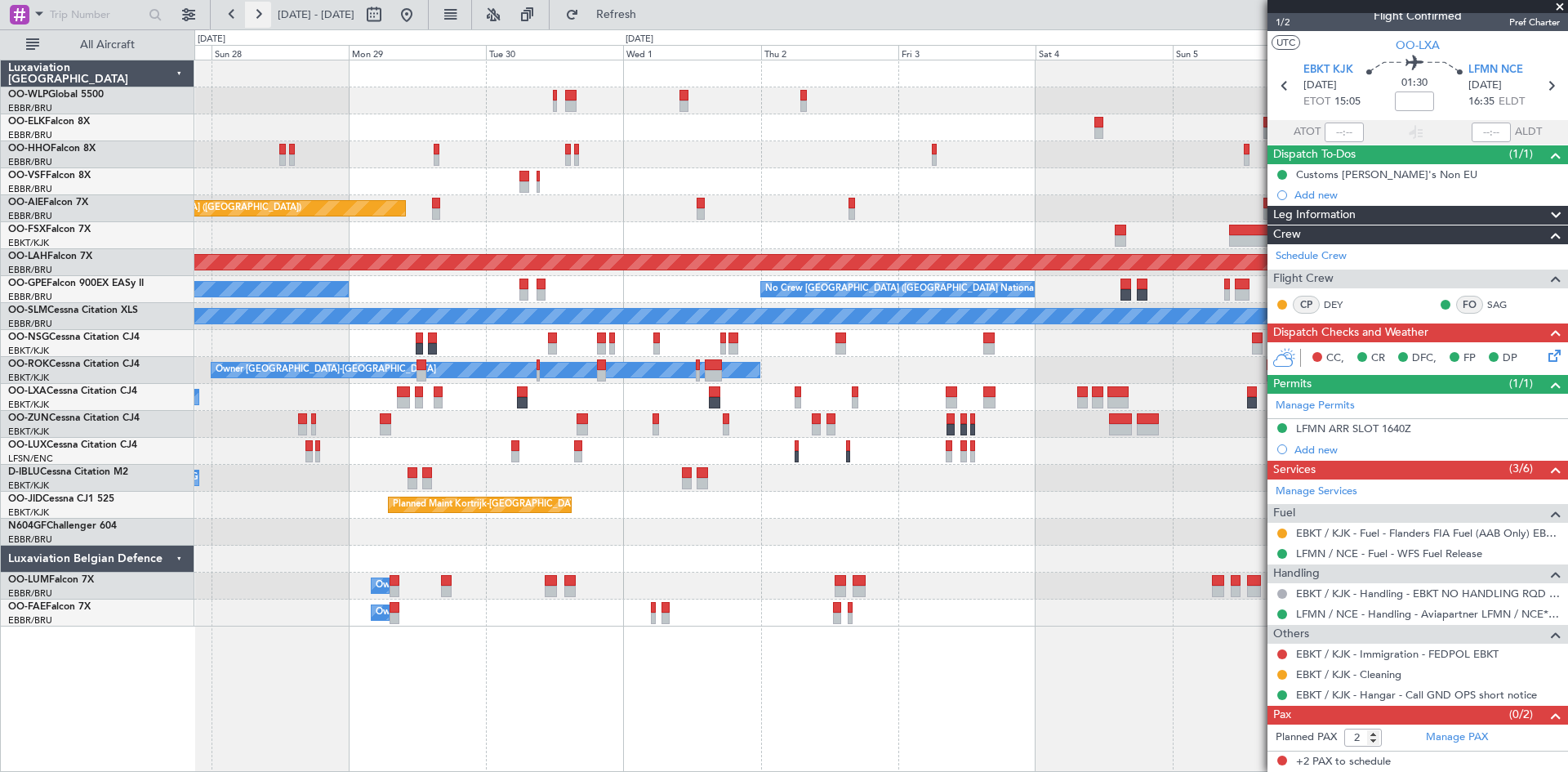
click at [264, 13] on button at bounding box center [258, 15] width 26 height 26
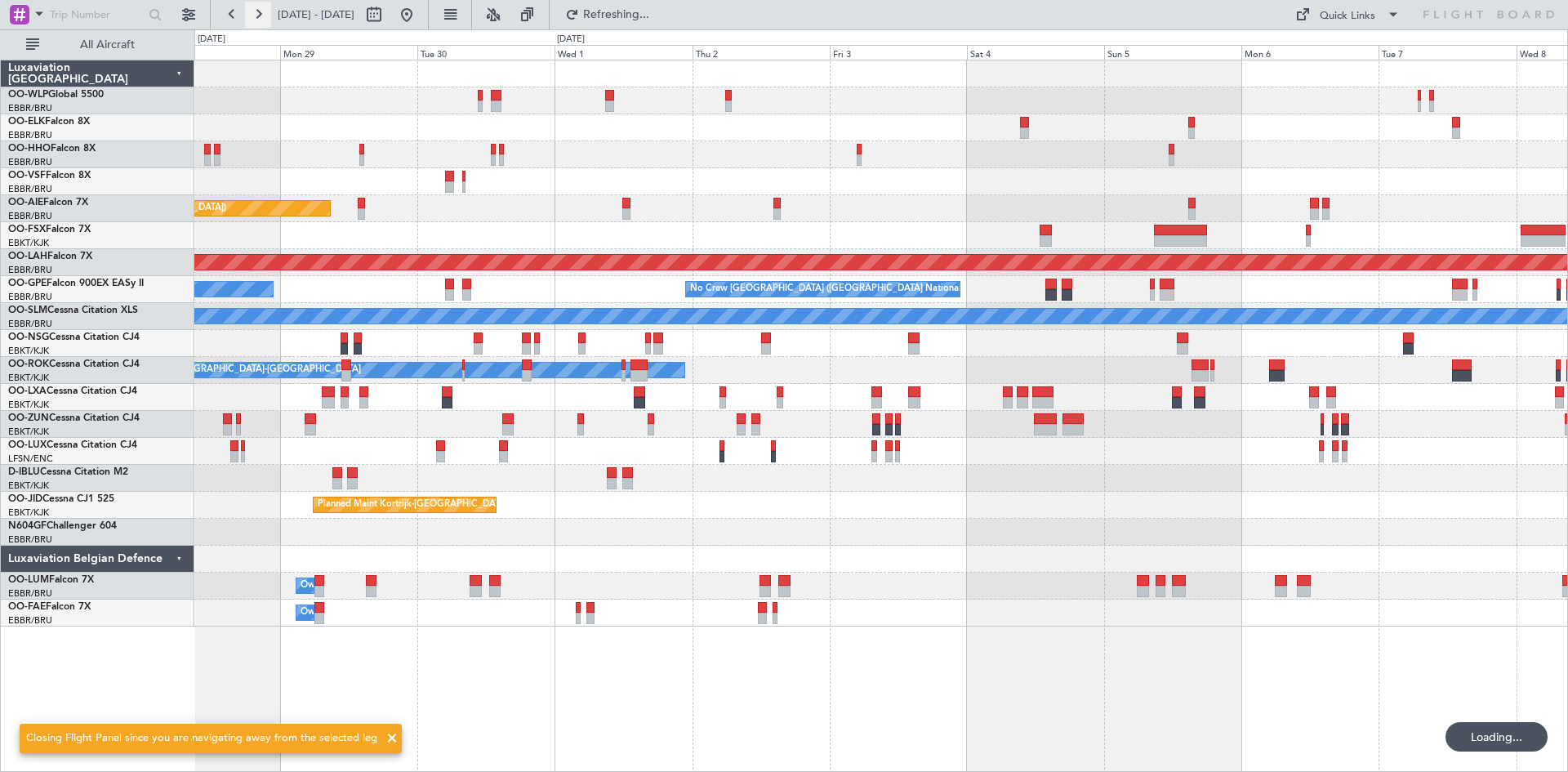
scroll to position [0, 0]
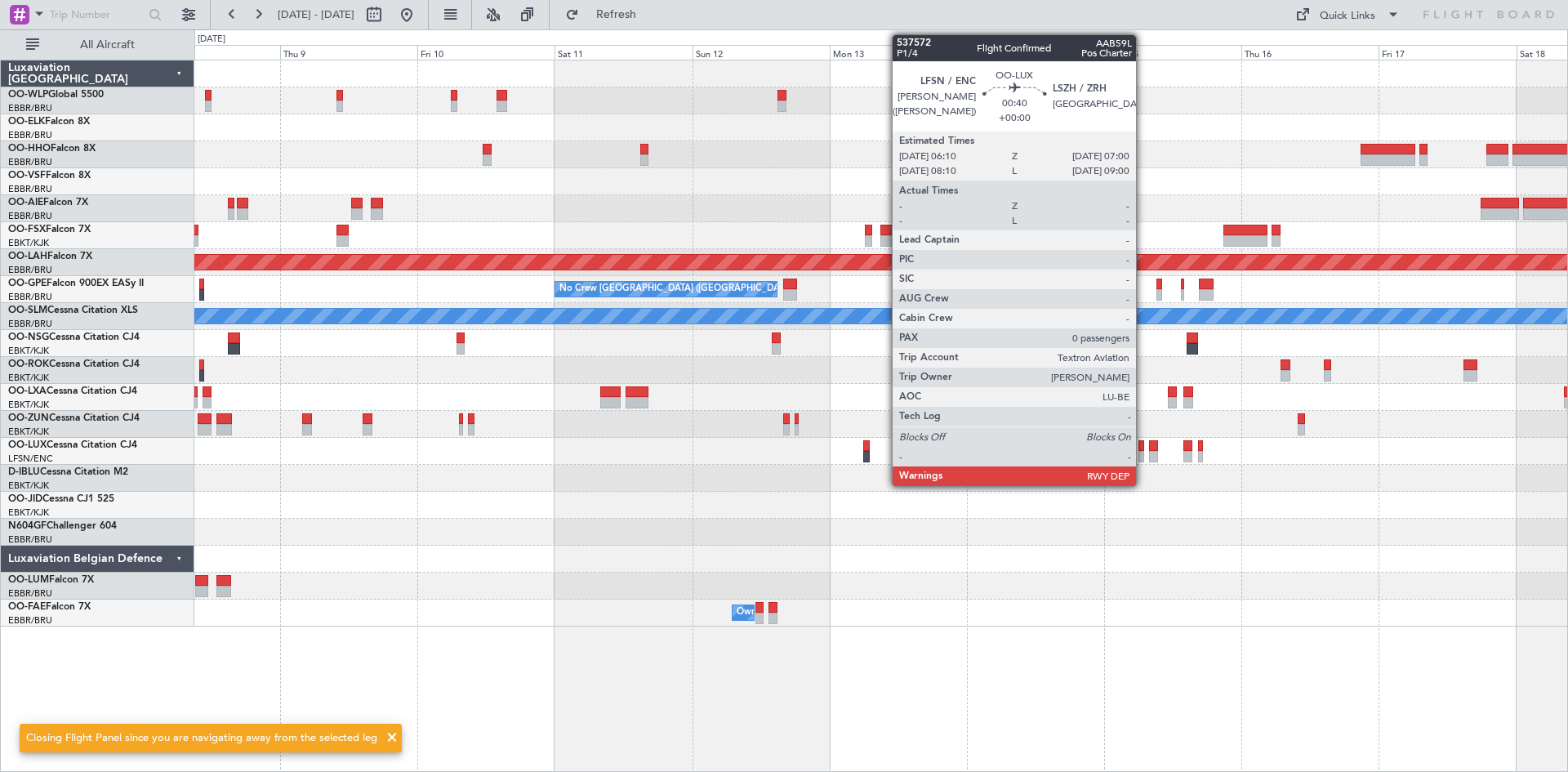
click at [1143, 455] on div at bounding box center [1140, 456] width 5 height 11
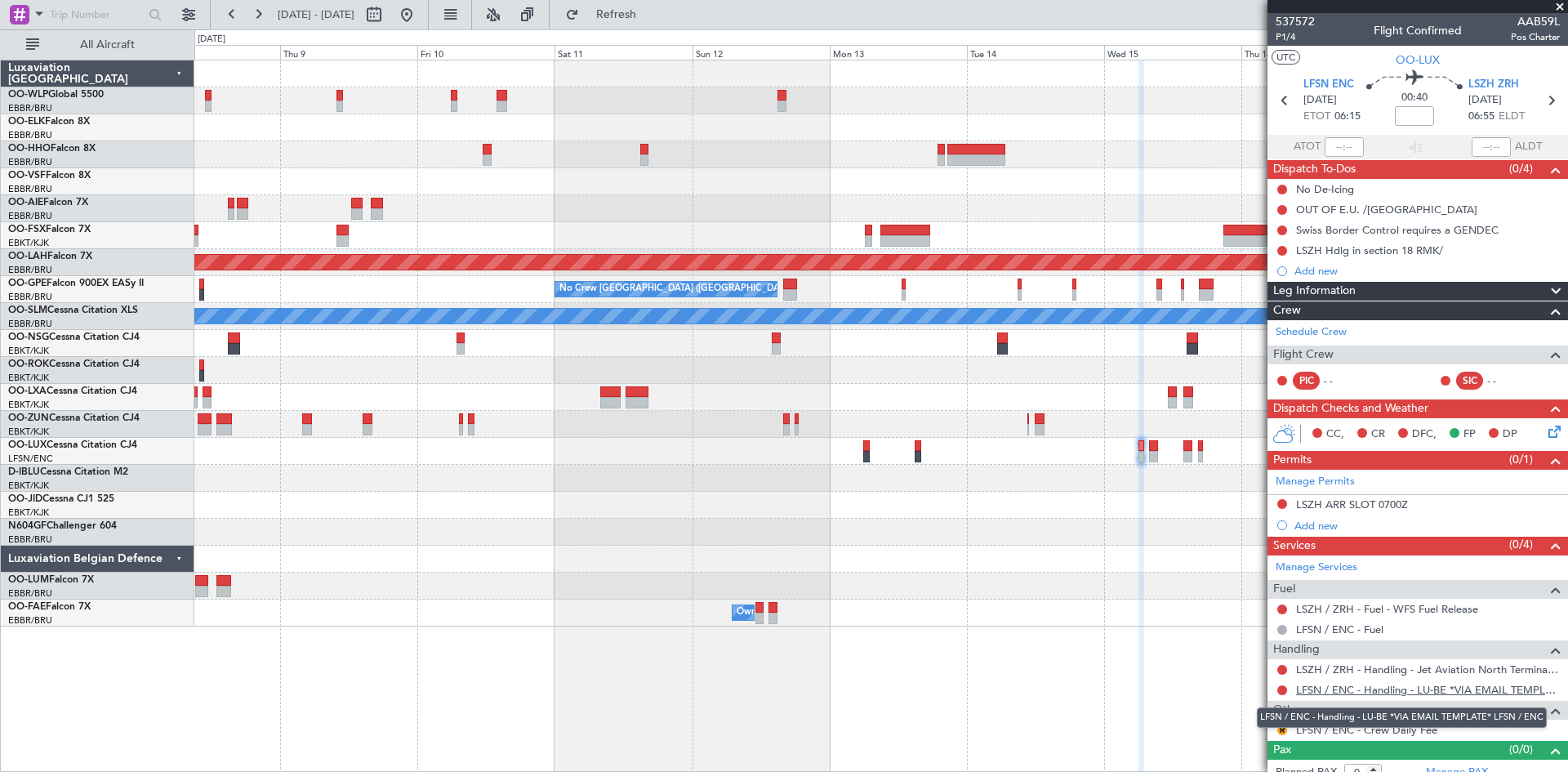
click at [1416, 687] on link "LFSN / ENC - Handling - LU-BE *VIA EMAIL TEMPLATE* LFSN / ENC" at bounding box center [1427, 690] width 264 height 14
click at [1280, 690] on button at bounding box center [1282, 690] width 9 height 9
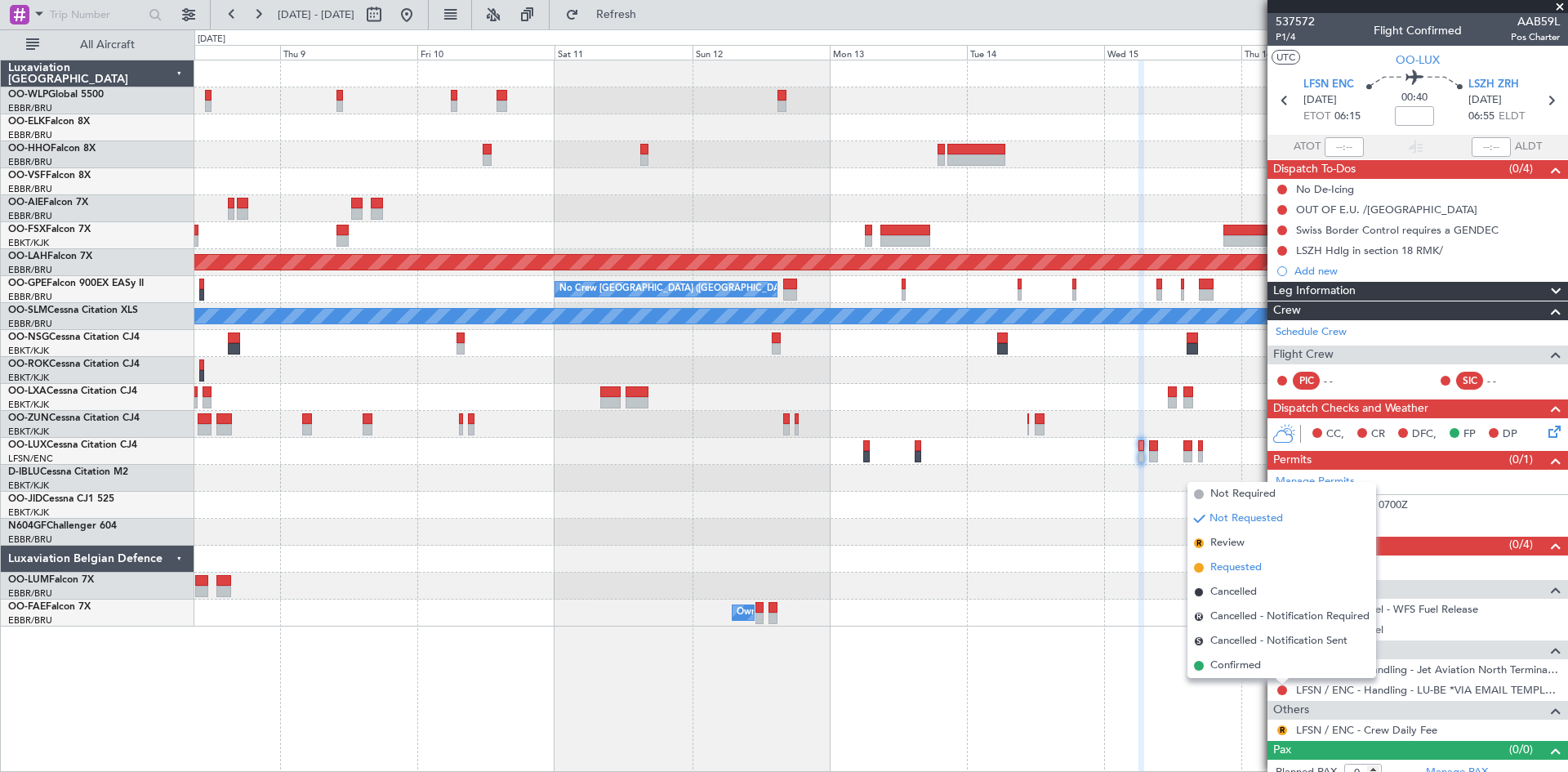
click at [1236, 570] on span "Requested" at bounding box center [1236, 567] width 51 height 16
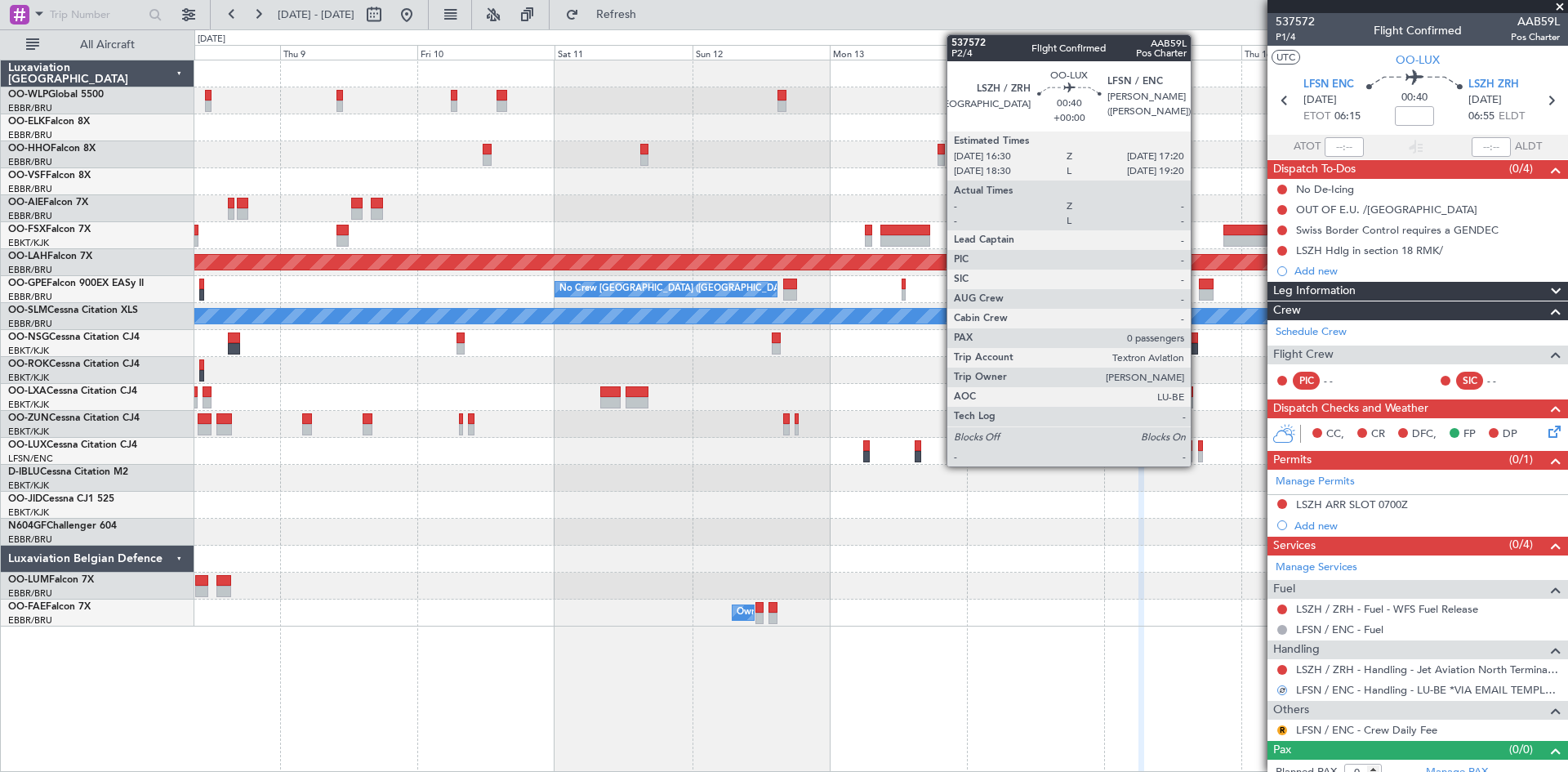
click at [1198, 452] on div at bounding box center [1200, 456] width 5 height 11
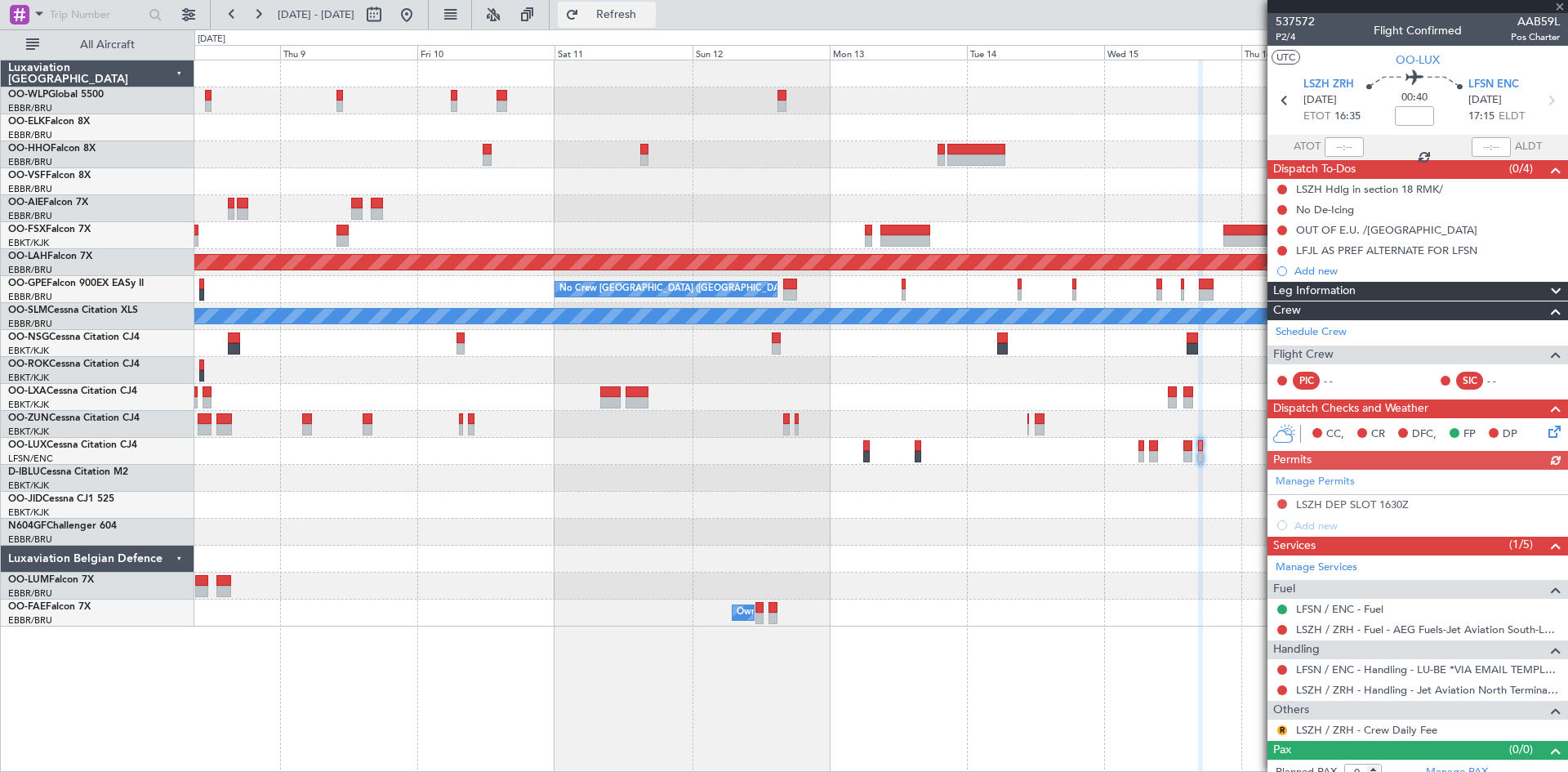
click at [651, 11] on span "Refresh" at bounding box center [616, 15] width 69 height 11
click at [1279, 691] on button at bounding box center [1282, 690] width 9 height 9
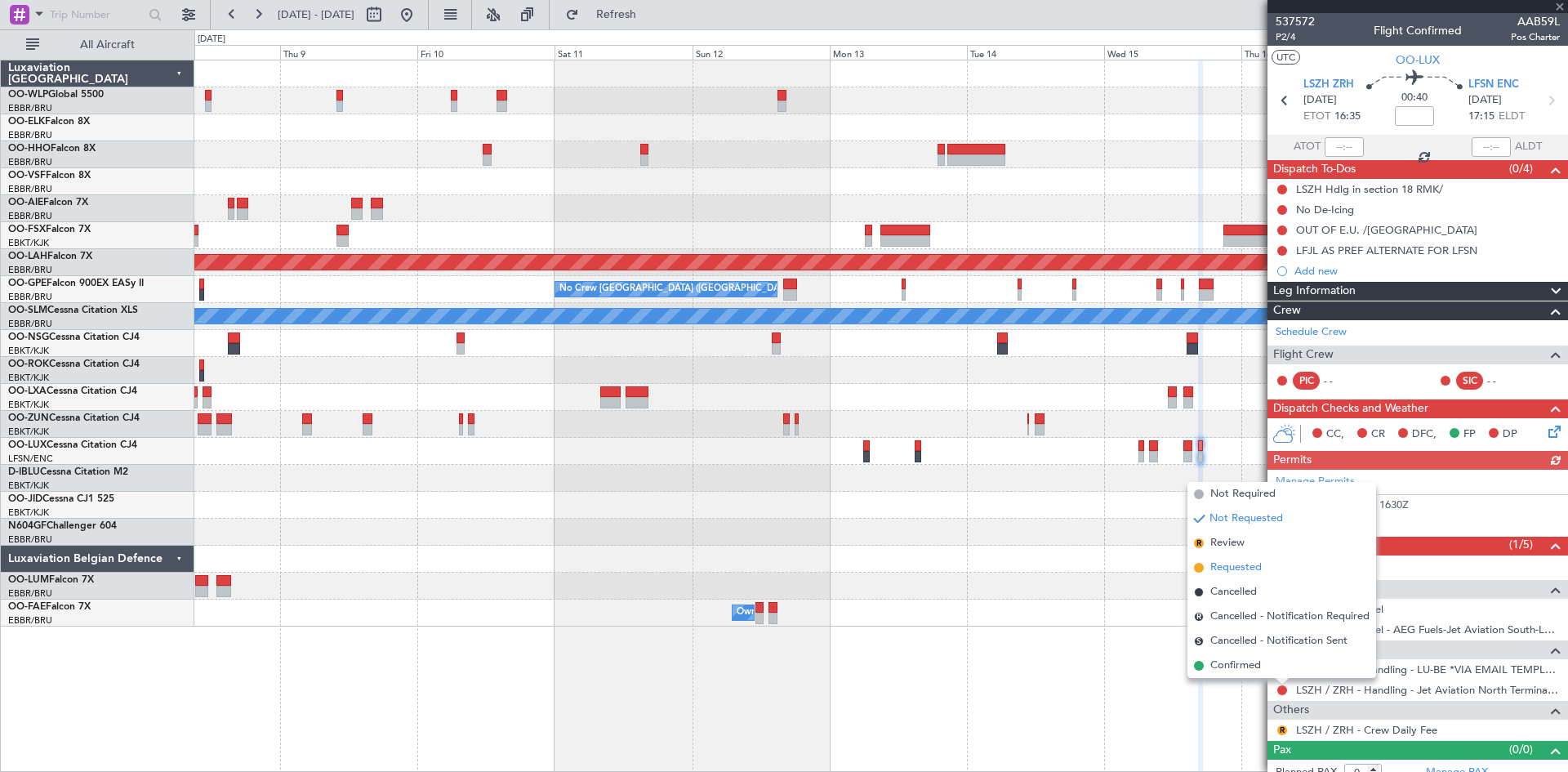
click at [1211, 568] on span "Requested" at bounding box center [1236, 567] width 51 height 16
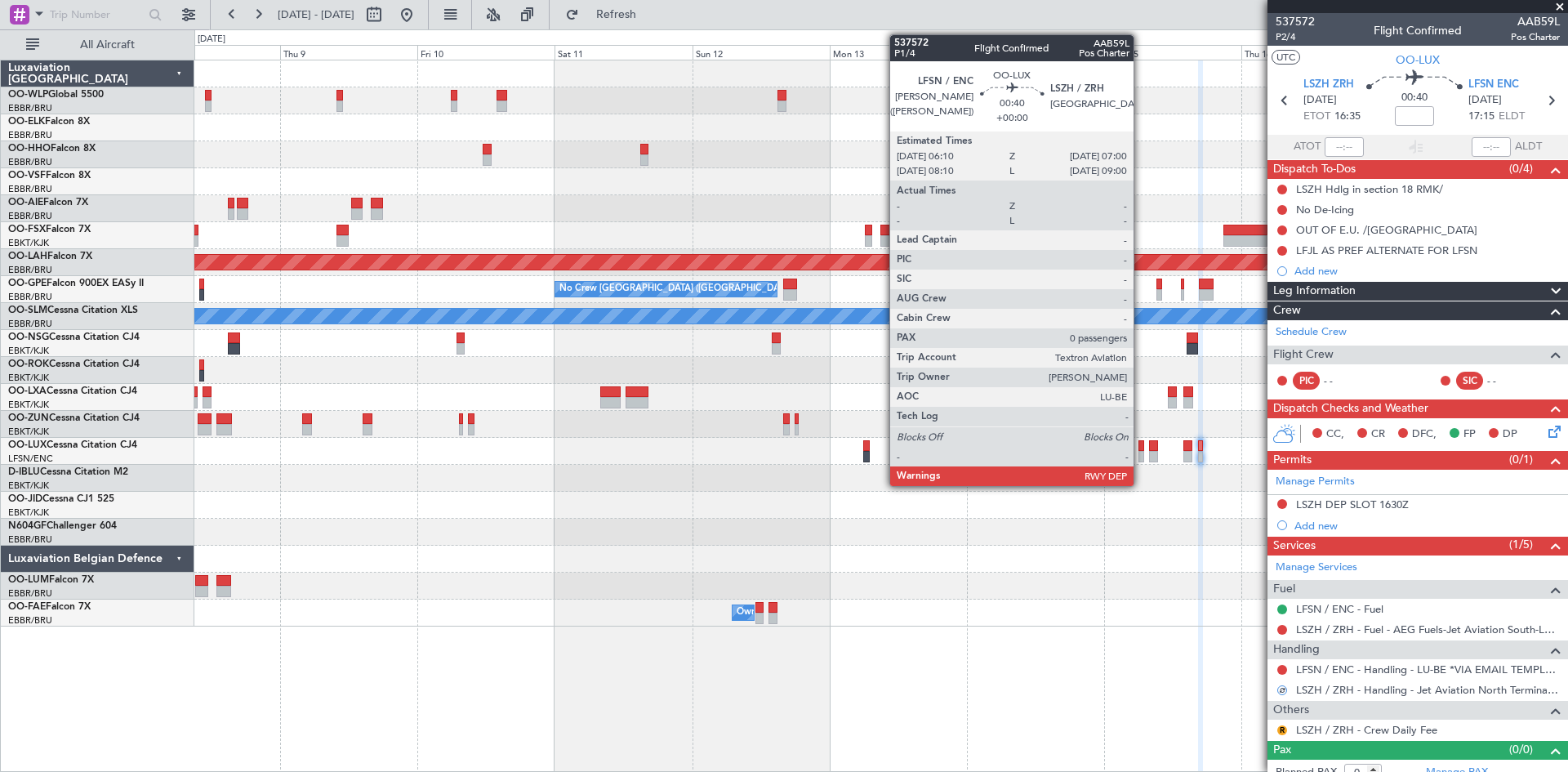
click at [1141, 455] on div at bounding box center [1140, 456] width 5 height 11
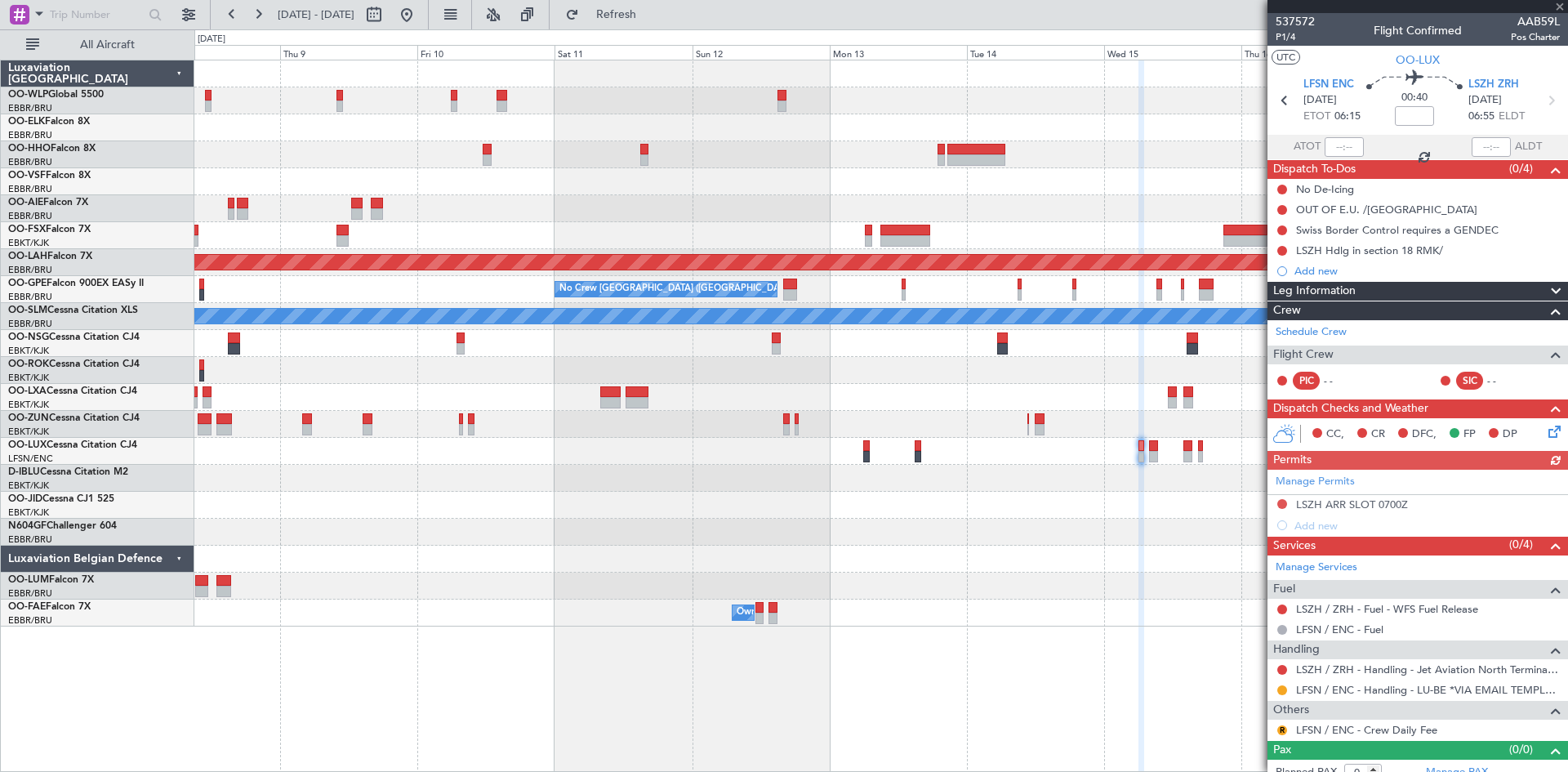
click at [1203, 454] on div at bounding box center [880, 451] width 1372 height 27
click at [1202, 454] on div at bounding box center [1200, 456] width 5 height 11
click at [1449, 634] on link "LSZH / ZRH - Fuel - AEG Fuels-Jet Aviation South-LSZH/ZRH" at bounding box center [1427, 629] width 264 height 14
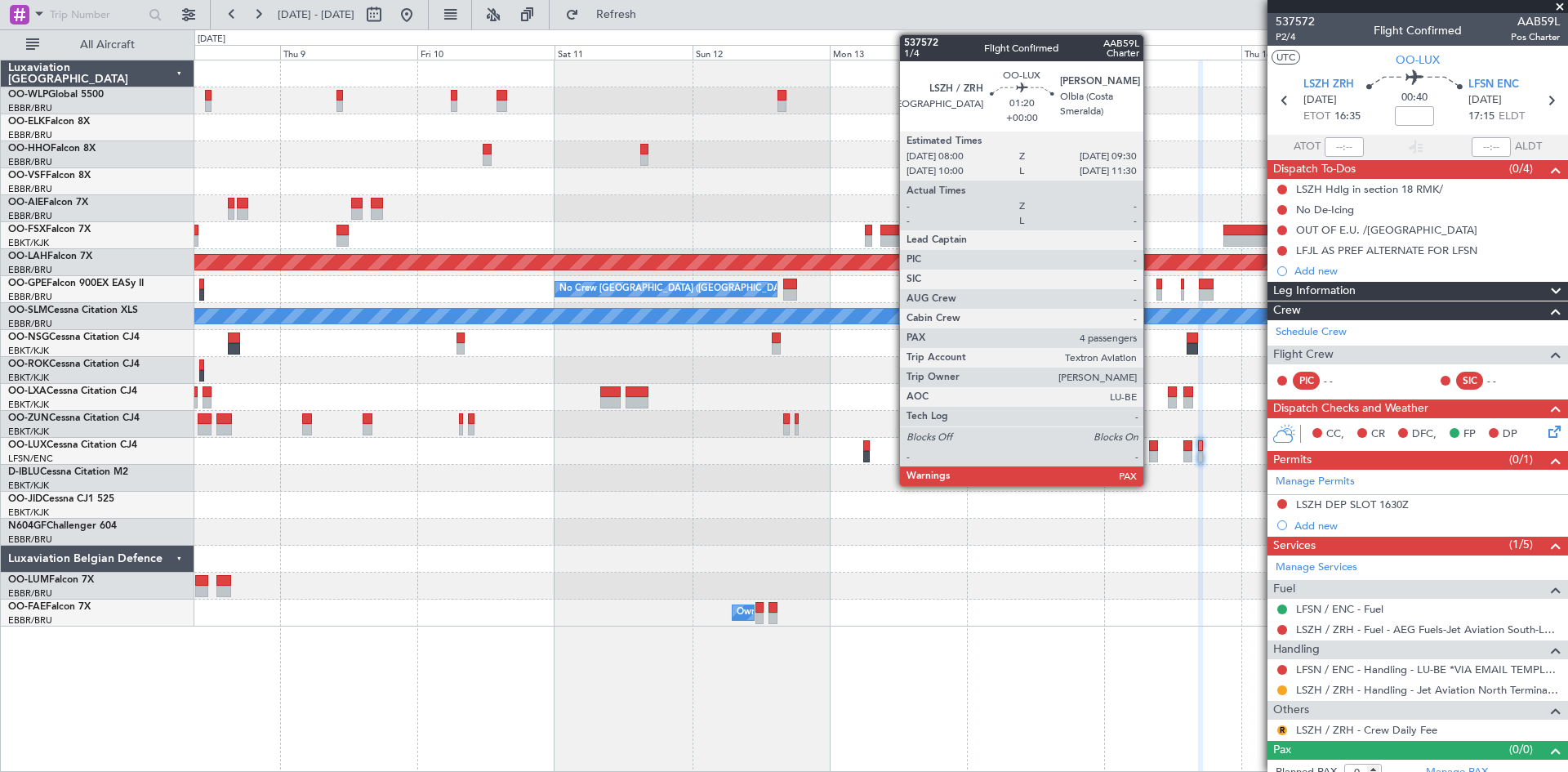
click at [1150, 447] on div at bounding box center [1153, 446] width 9 height 11
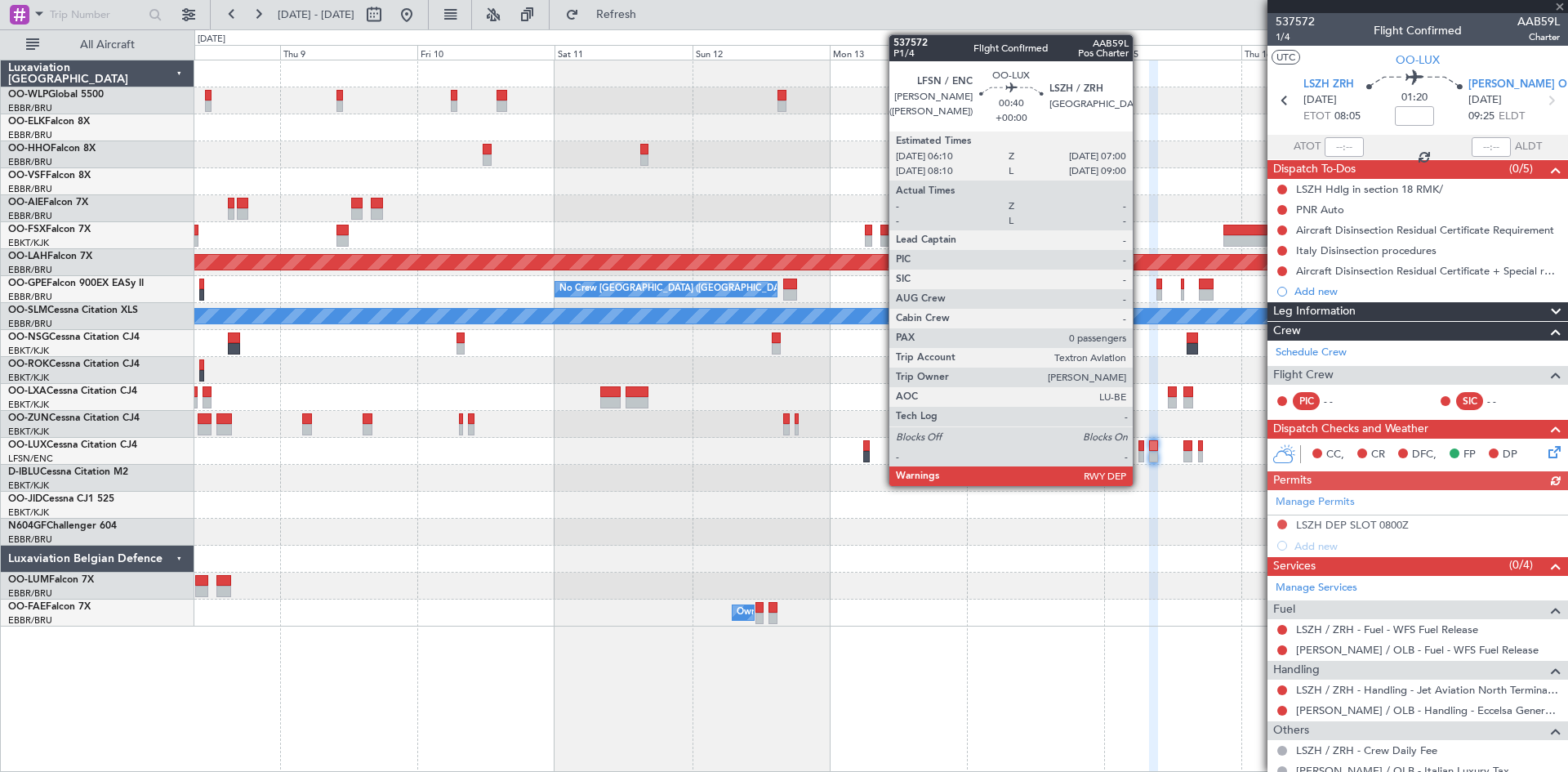
click at [1140, 454] on div at bounding box center [1140, 456] width 5 height 11
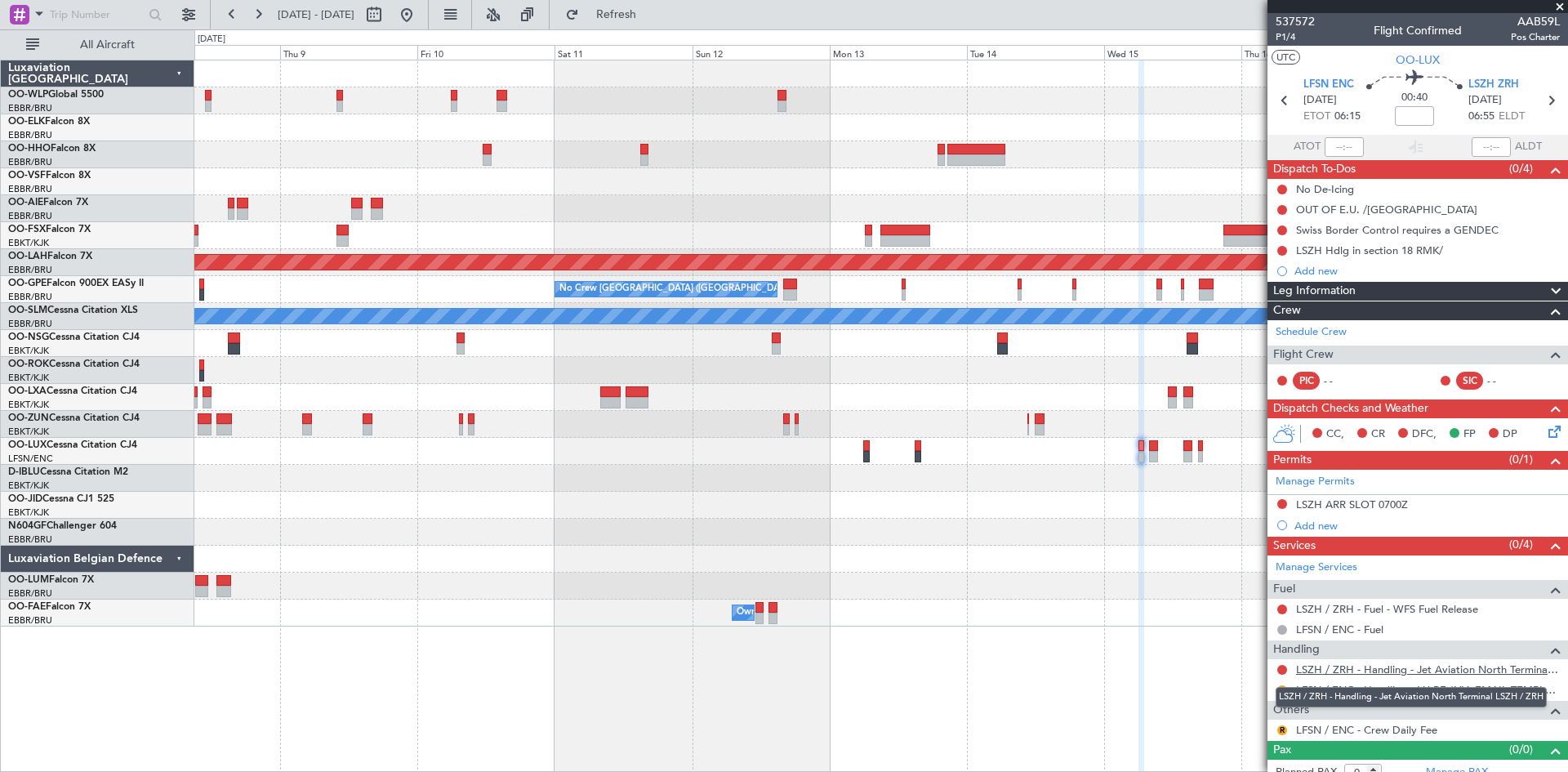
click at [1401, 670] on link "LSZH / ZRH - Handling - Jet Aviation North Terminal LSZH / ZRH" at bounding box center [1427, 669] width 264 height 14
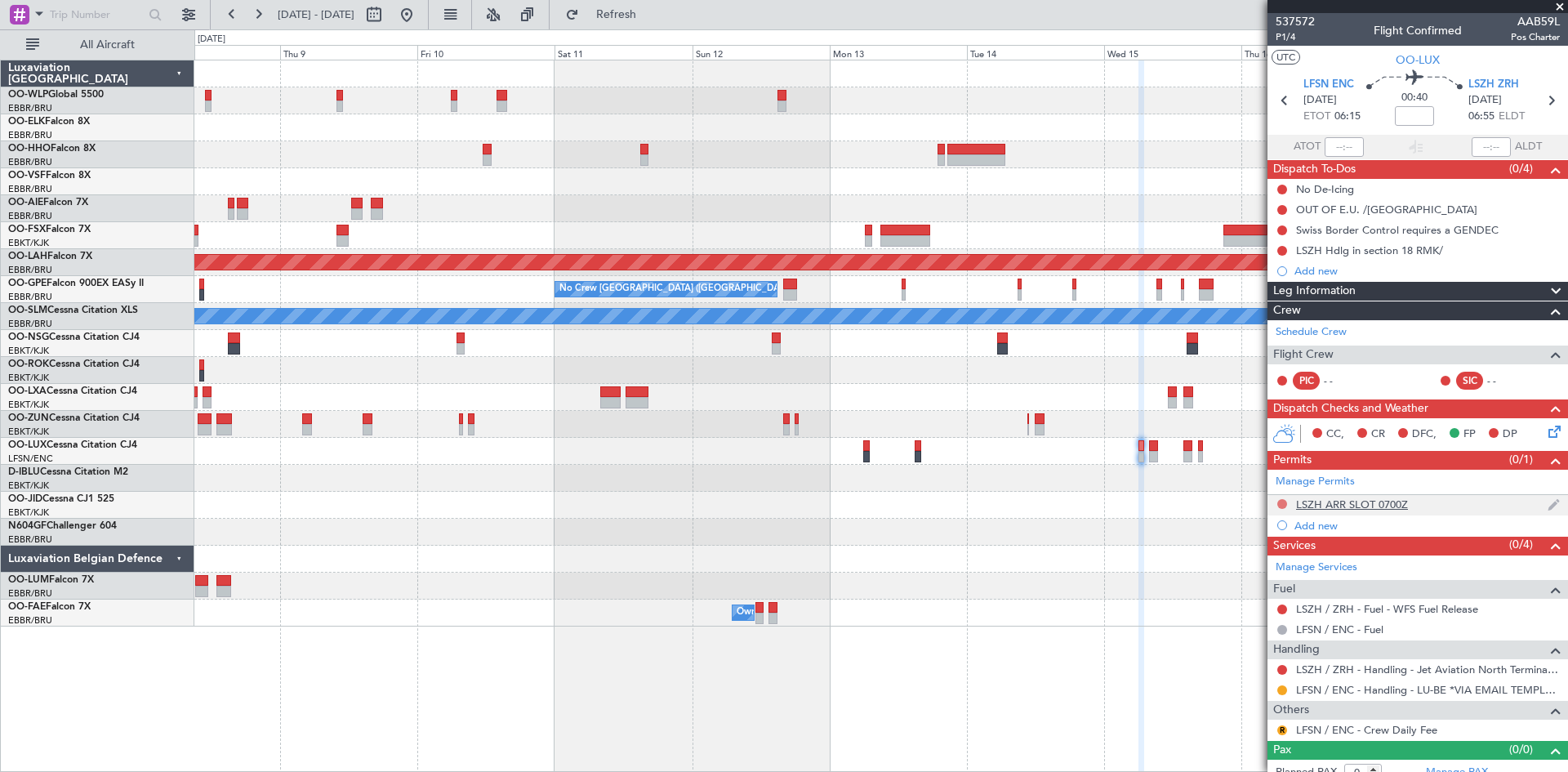
click at [1280, 506] on button at bounding box center [1282, 504] width 9 height 9
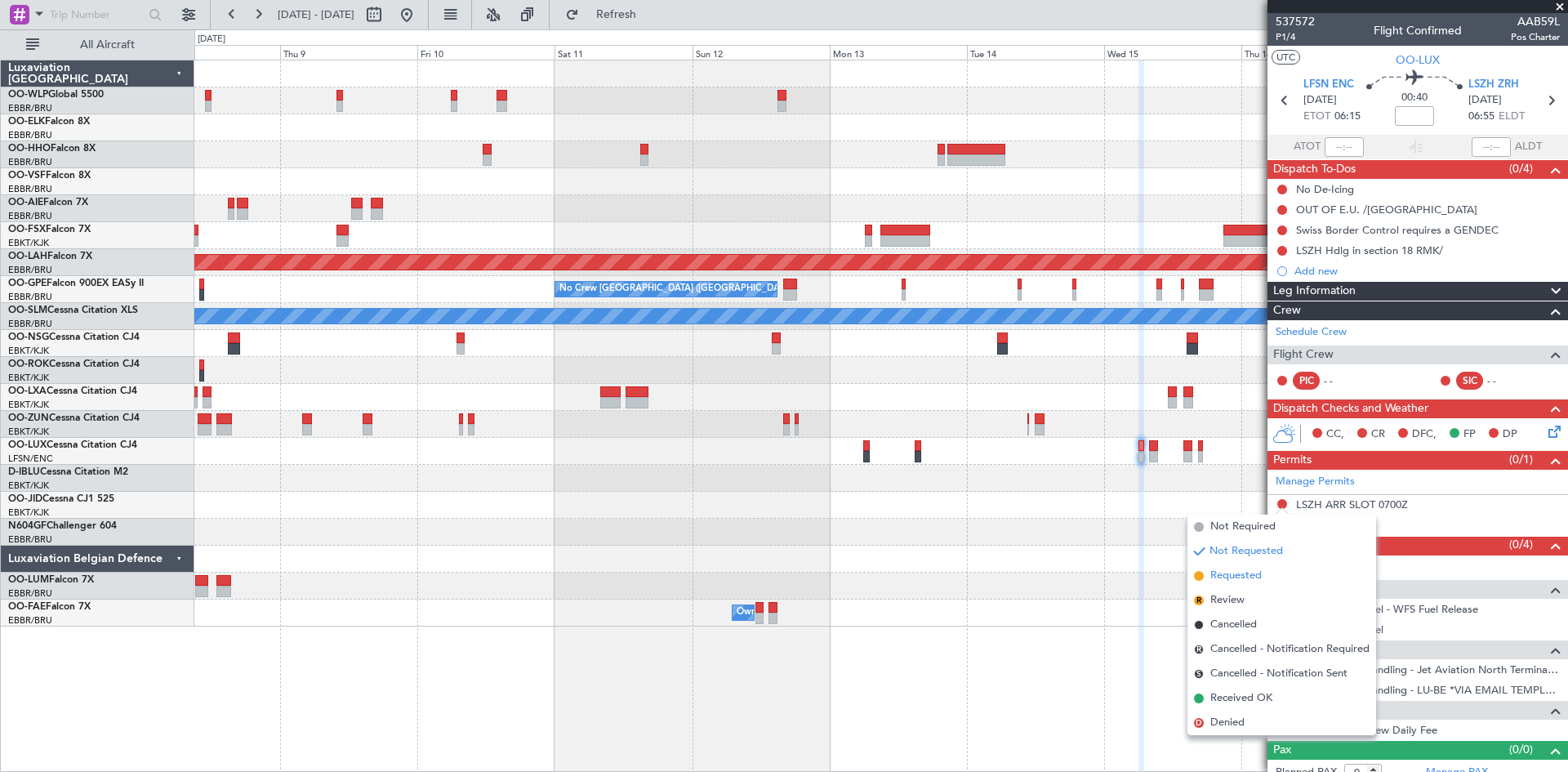
click at [1240, 578] on span "Requested" at bounding box center [1236, 575] width 51 height 16
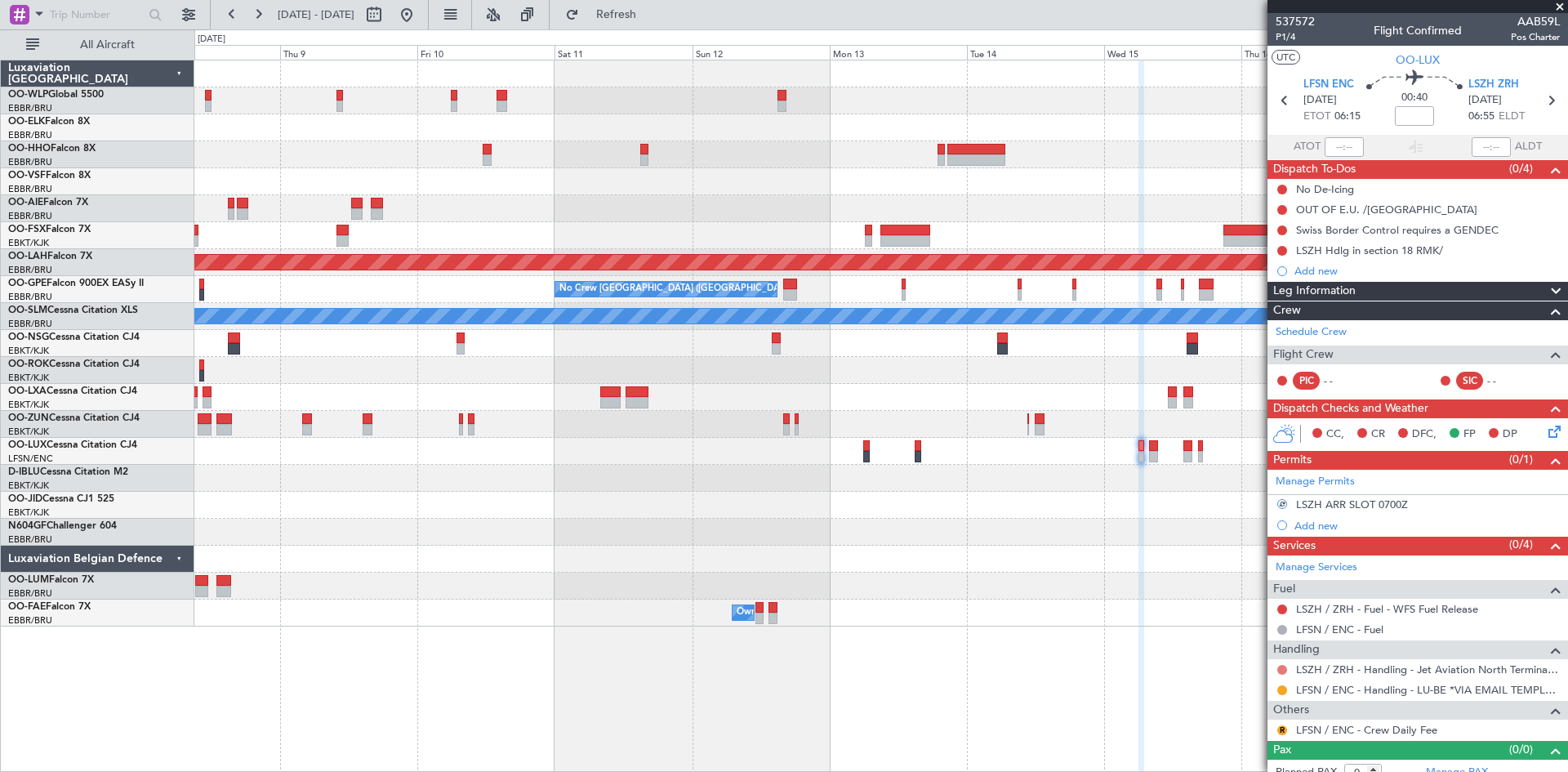
click at [1283, 667] on button at bounding box center [1282, 670] width 9 height 9
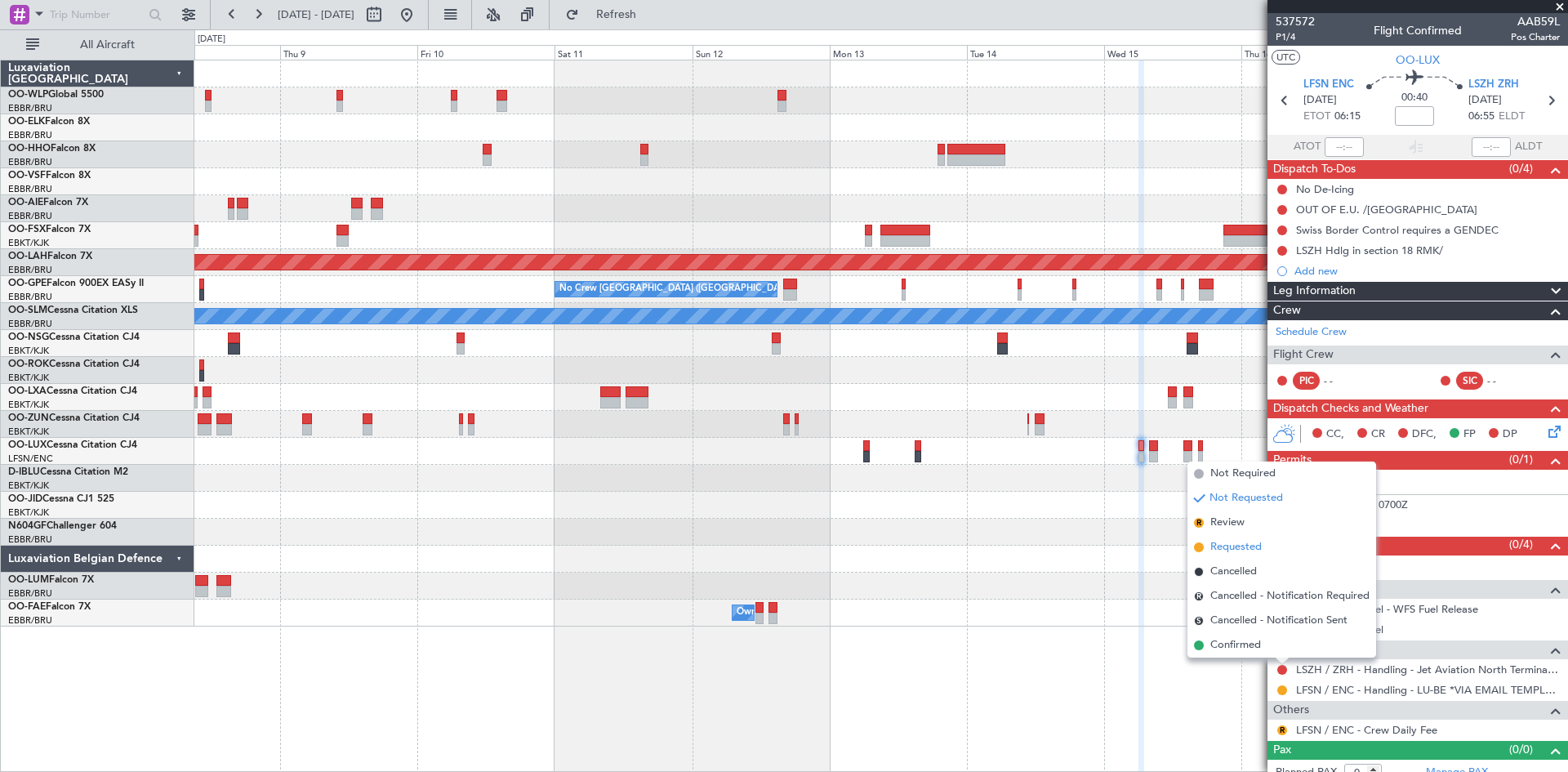
click at [1232, 538] on li "Requested" at bounding box center [1282, 547] width 189 height 25
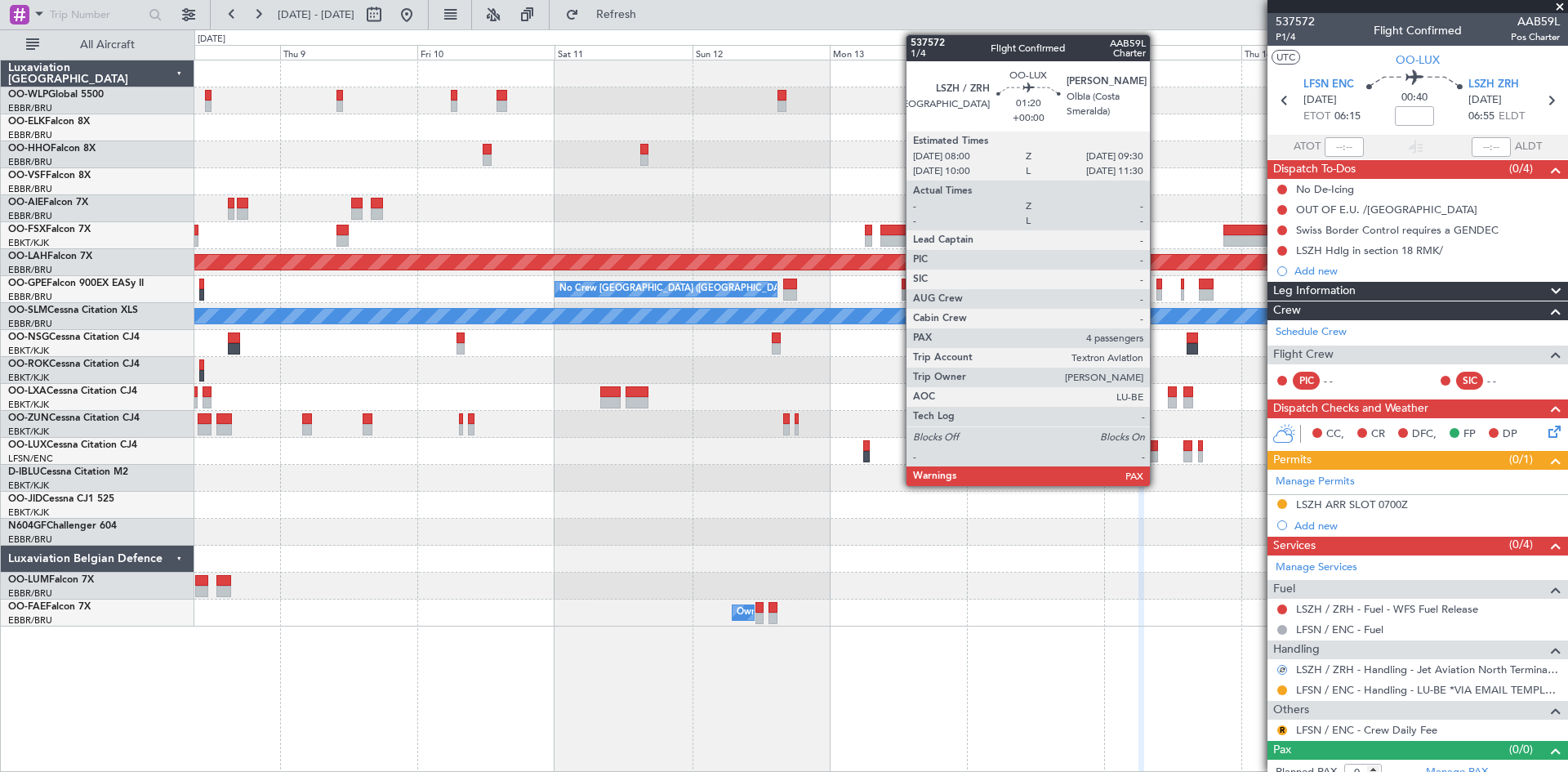
click at [1157, 455] on div at bounding box center [1153, 456] width 9 height 11
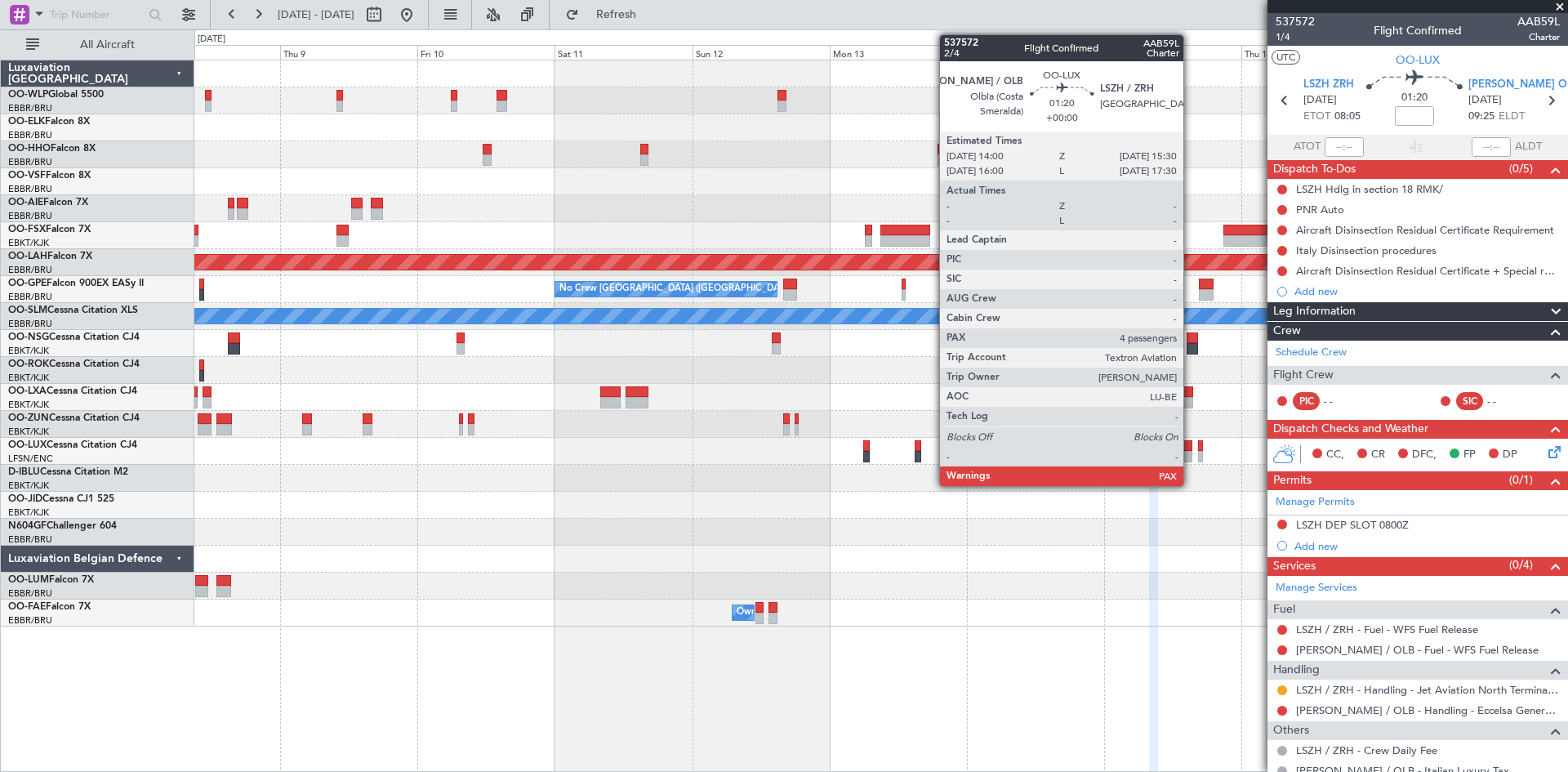
click at [1190, 455] on div at bounding box center [1188, 456] width 9 height 11
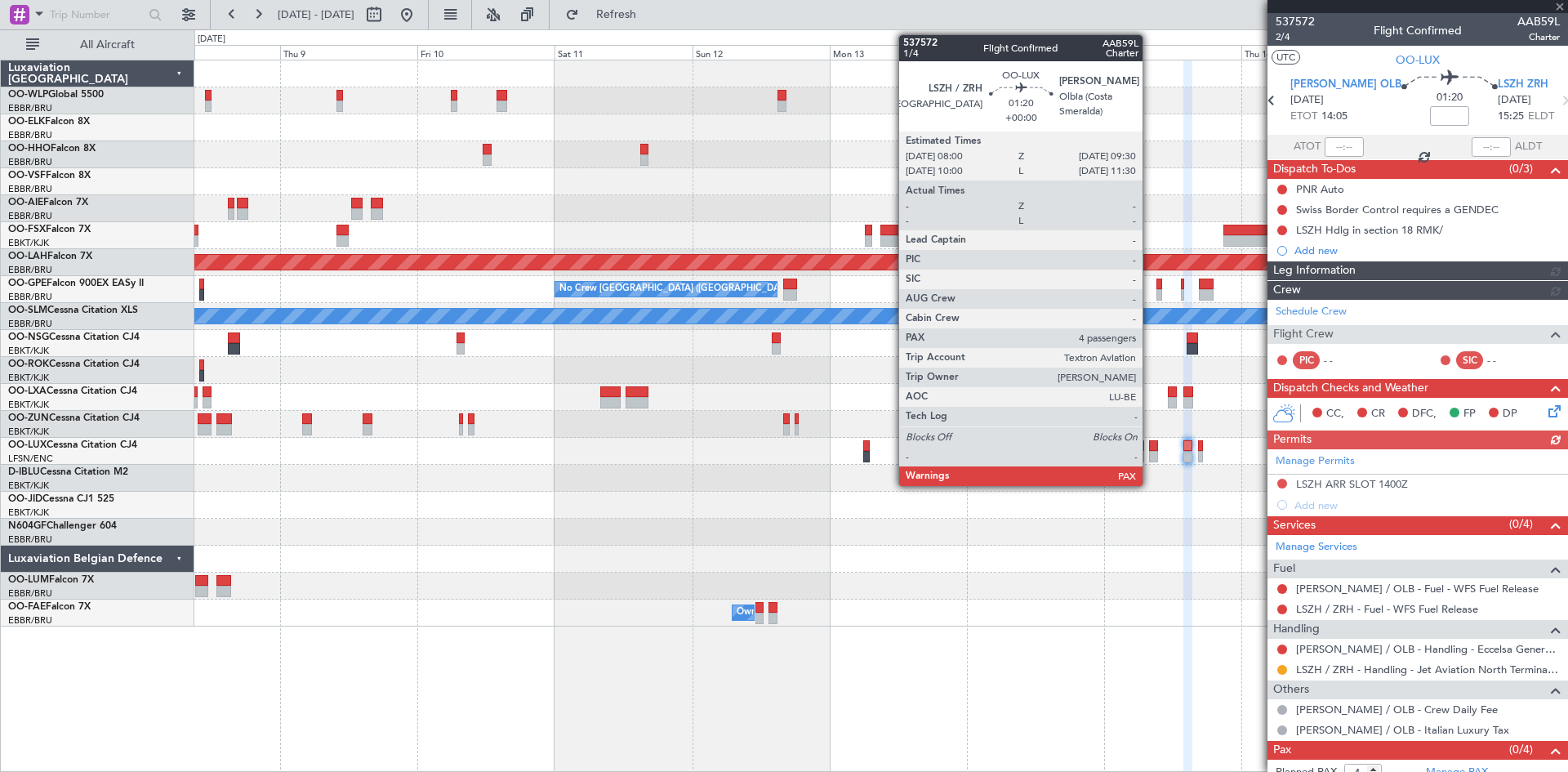
click at [1150, 455] on div at bounding box center [1153, 456] width 9 height 11
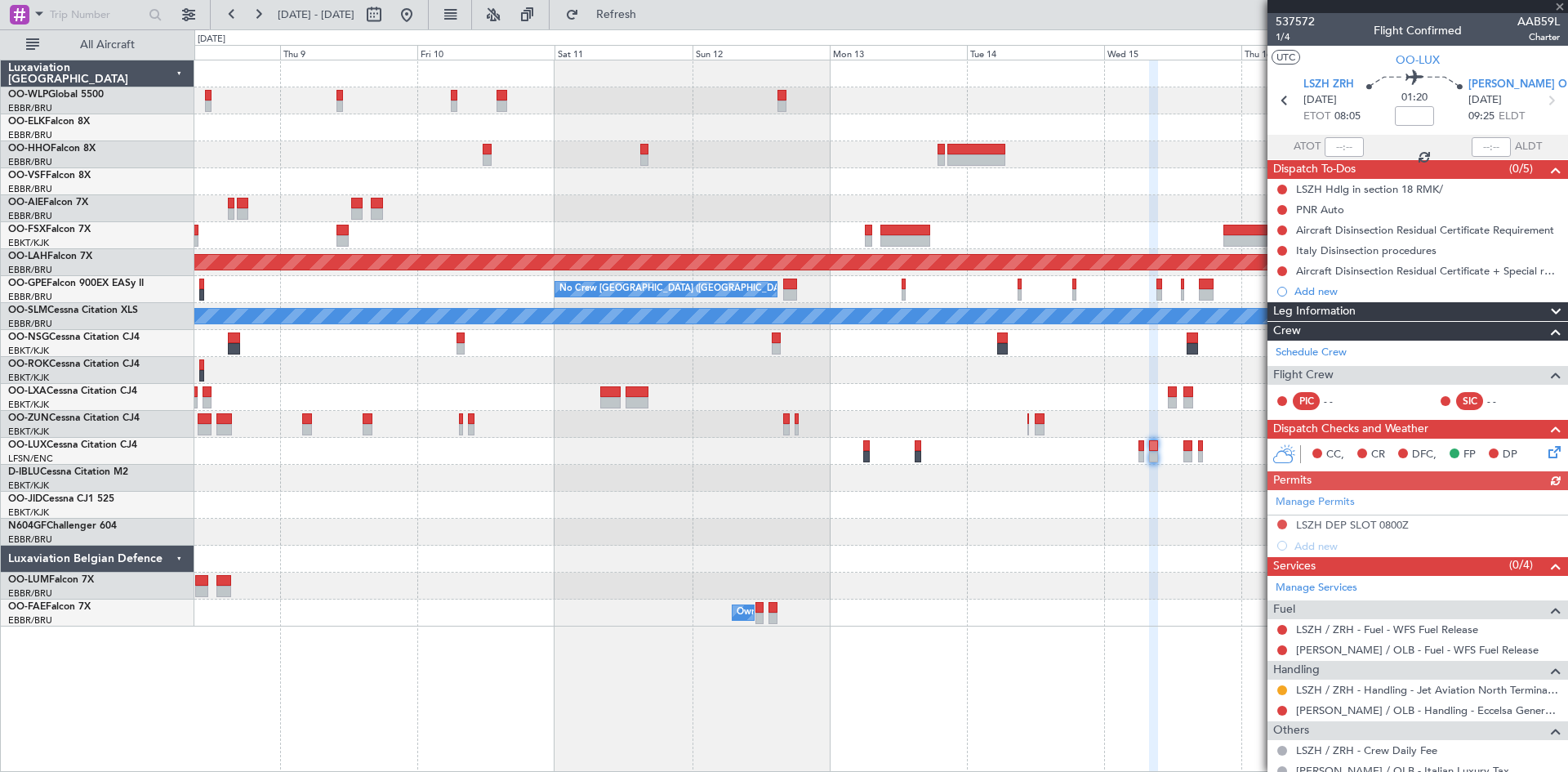
click at [1287, 526] on div "Manage Permits LSZH DEP SLOT 0800Z Add new" at bounding box center [1418, 523] width 300 height 66
click at [1283, 526] on div "Manage Permits LSZH DEP SLOT 0800Z Add new" at bounding box center [1418, 523] width 300 height 66
click at [1280, 522] on button at bounding box center [1282, 524] width 9 height 9
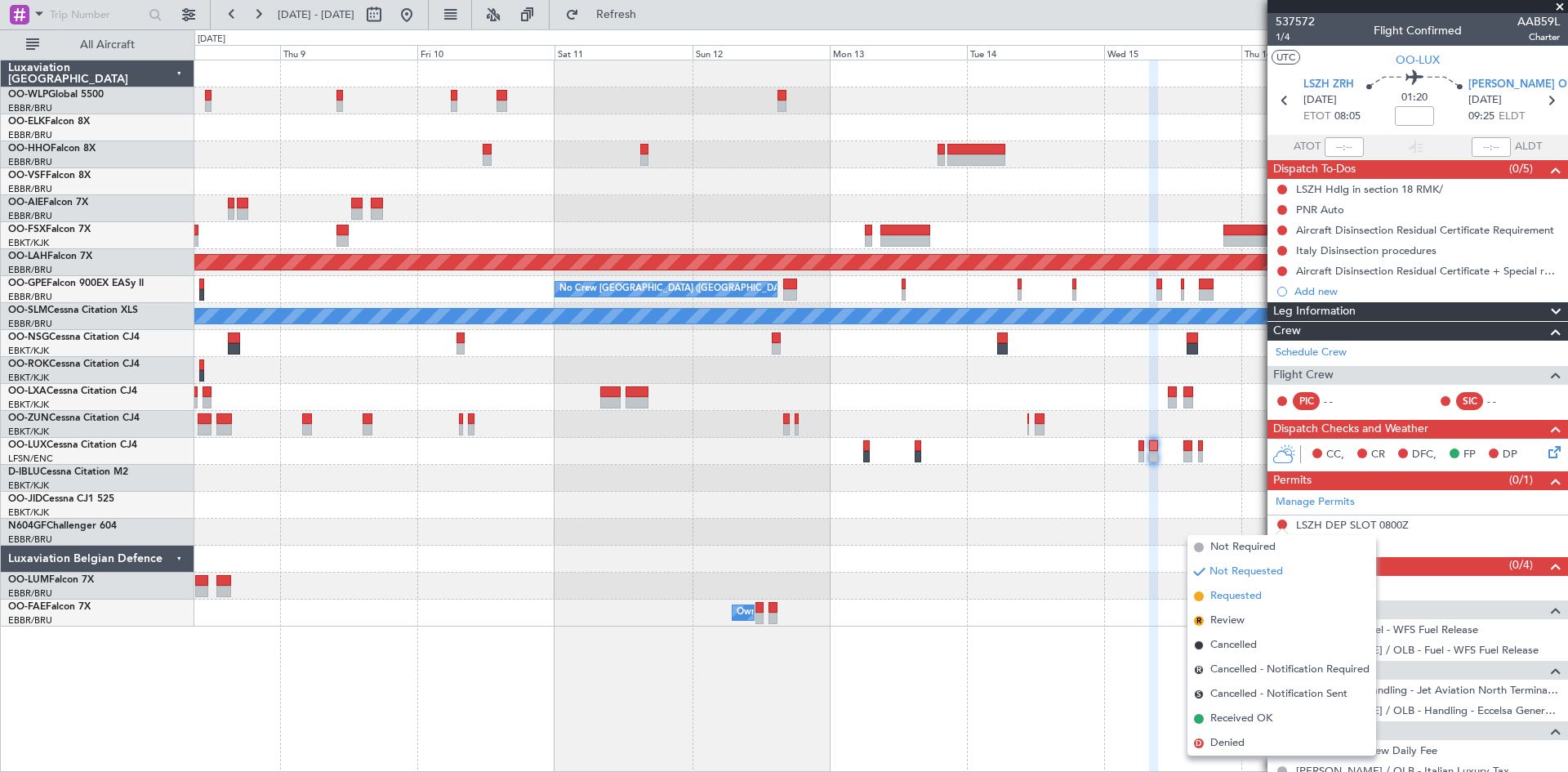
click at [1236, 594] on span "Requested" at bounding box center [1236, 595] width 51 height 16
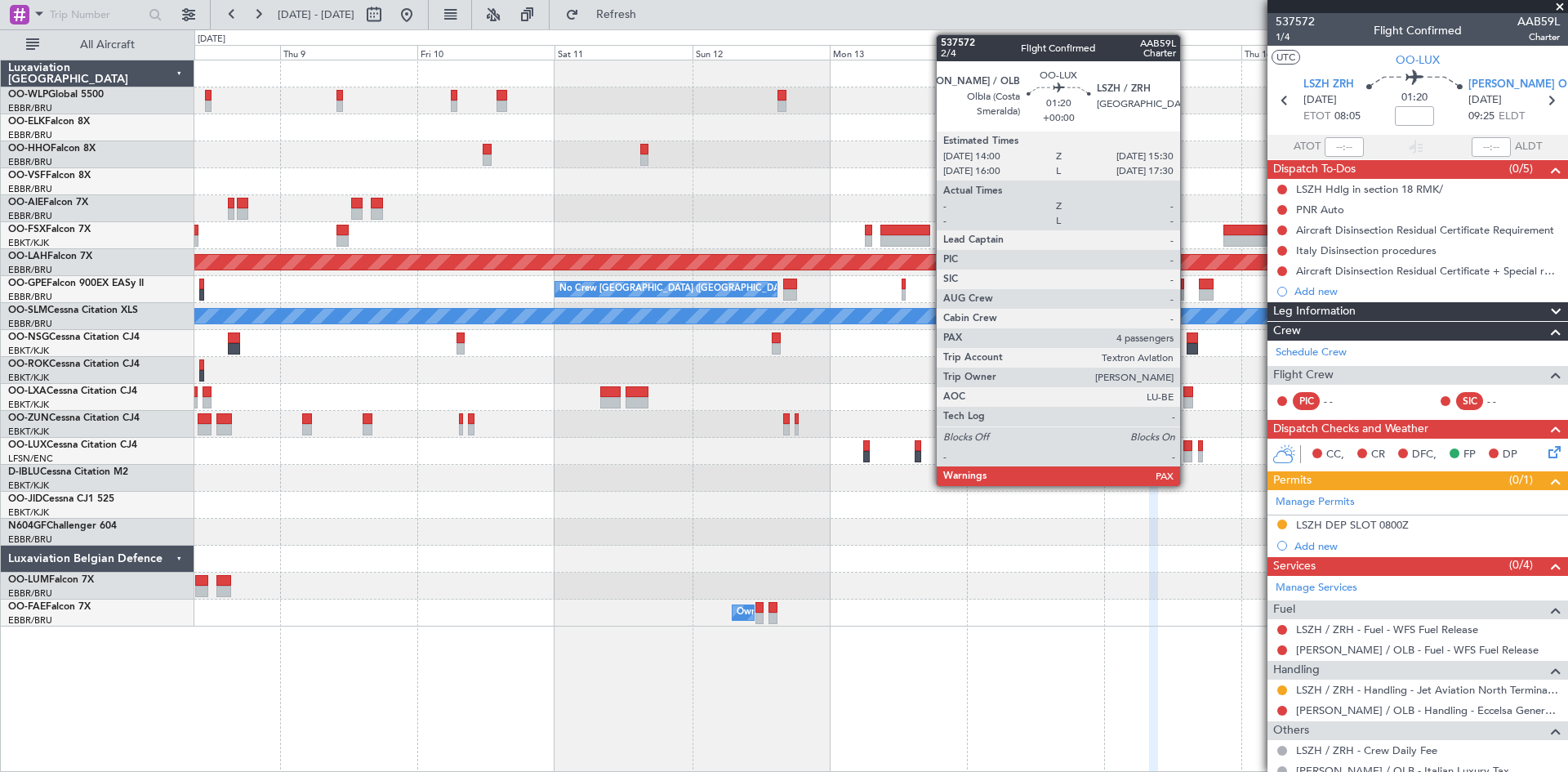
click at [1187, 454] on div at bounding box center [1188, 456] width 9 height 11
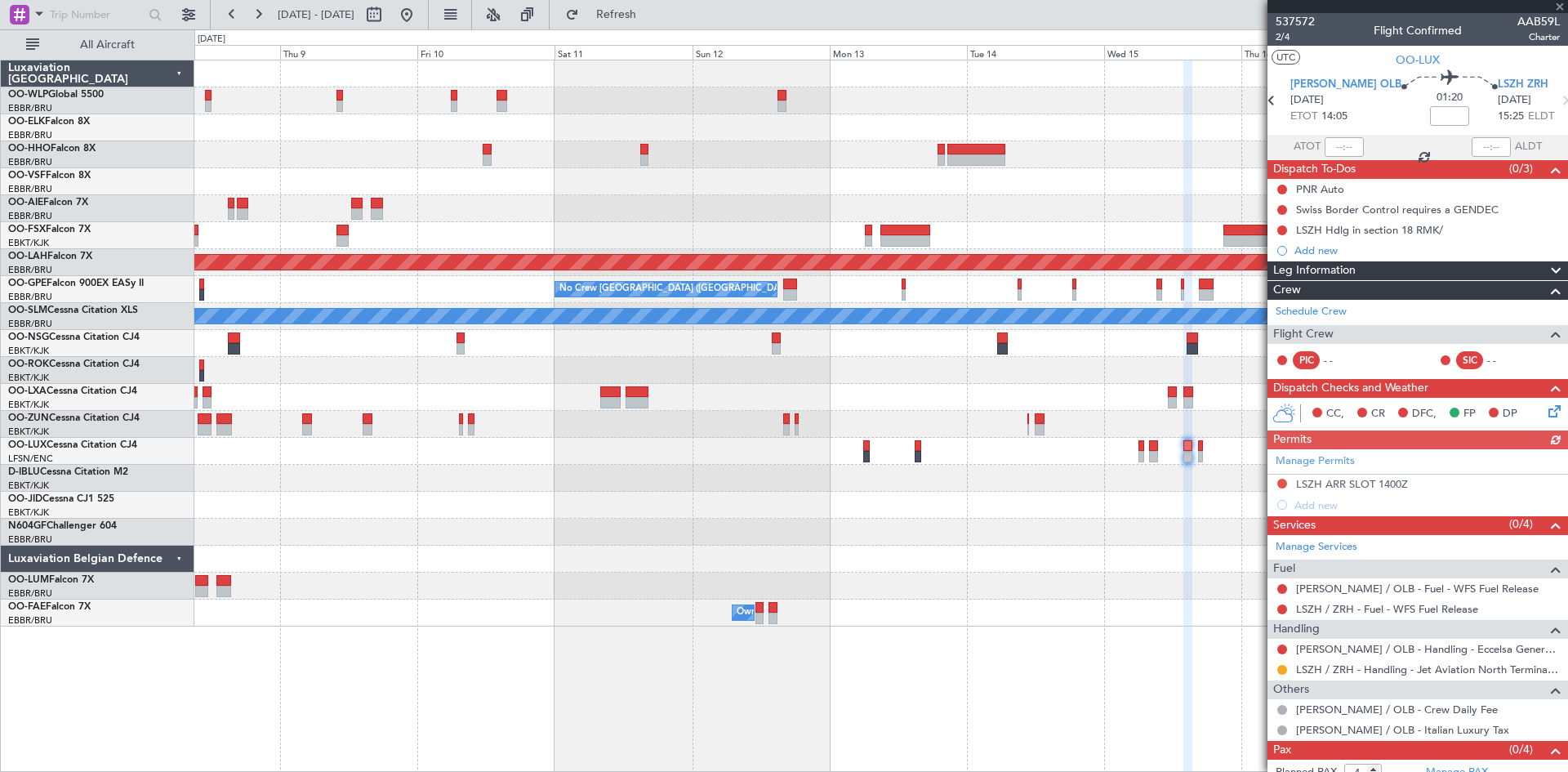
click at [1280, 484] on div "Manage Permits LSZH ARR SLOT 1400Z Add new" at bounding box center [1418, 482] width 300 height 66
click at [1275, 482] on div at bounding box center [1282, 484] width 13 height 13
click at [1284, 479] on button at bounding box center [1282, 484] width 9 height 9
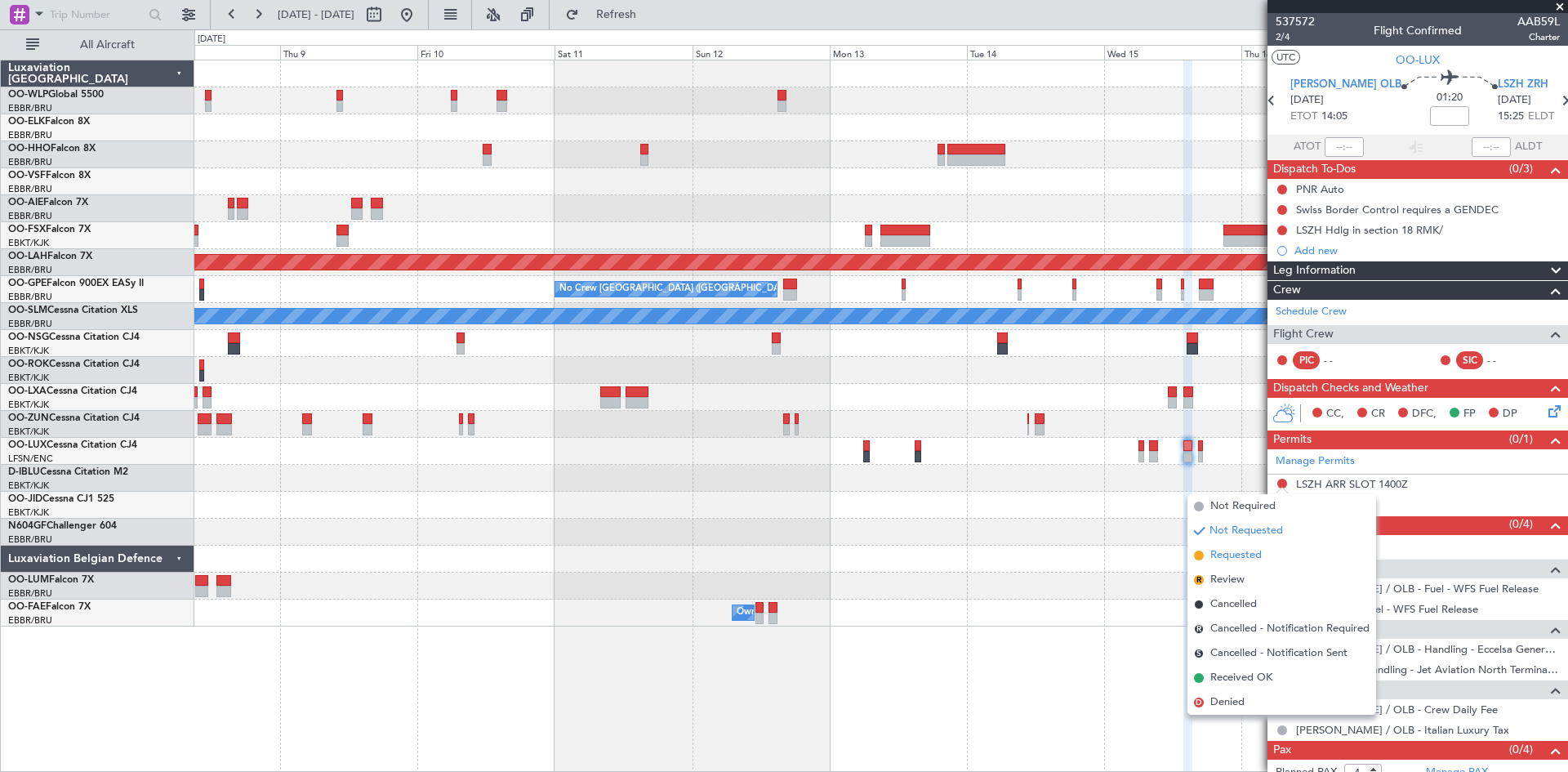
click at [1217, 558] on span "Requested" at bounding box center [1236, 555] width 51 height 16
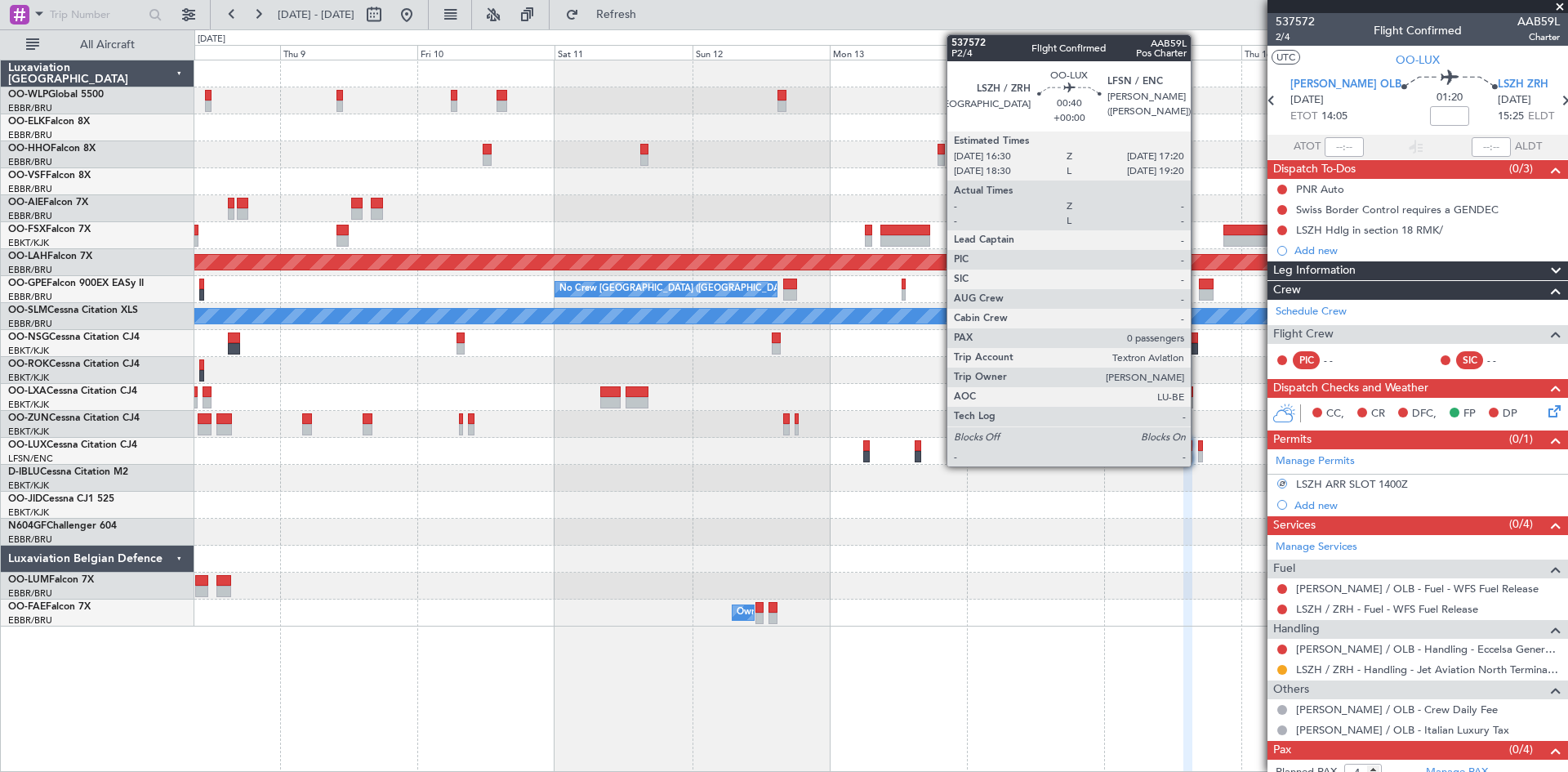
click at [1198, 454] on div at bounding box center [1200, 456] width 5 height 11
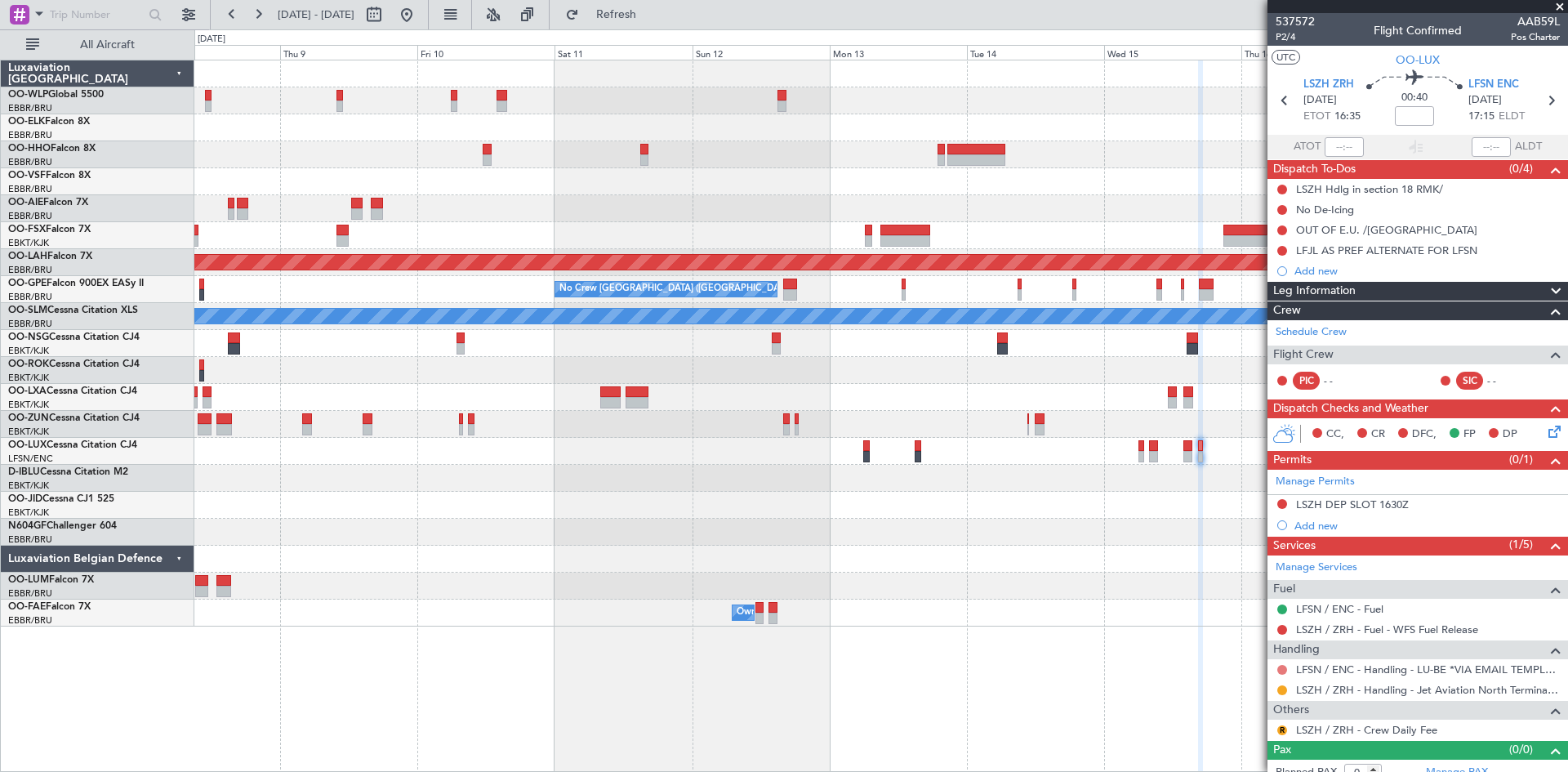
click at [1280, 669] on button at bounding box center [1282, 670] width 9 height 9
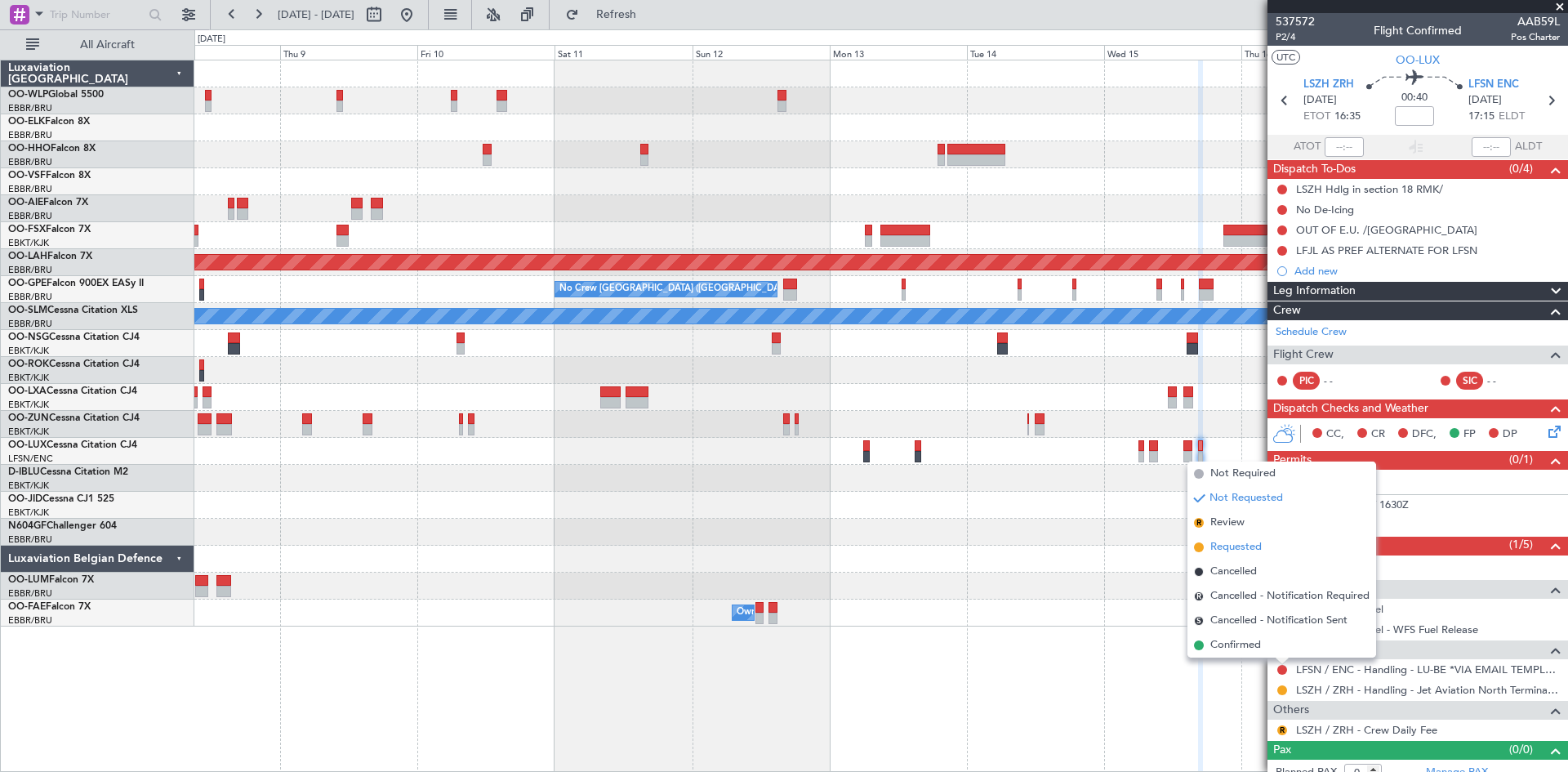
click at [1248, 552] on span "Requested" at bounding box center [1236, 547] width 51 height 16
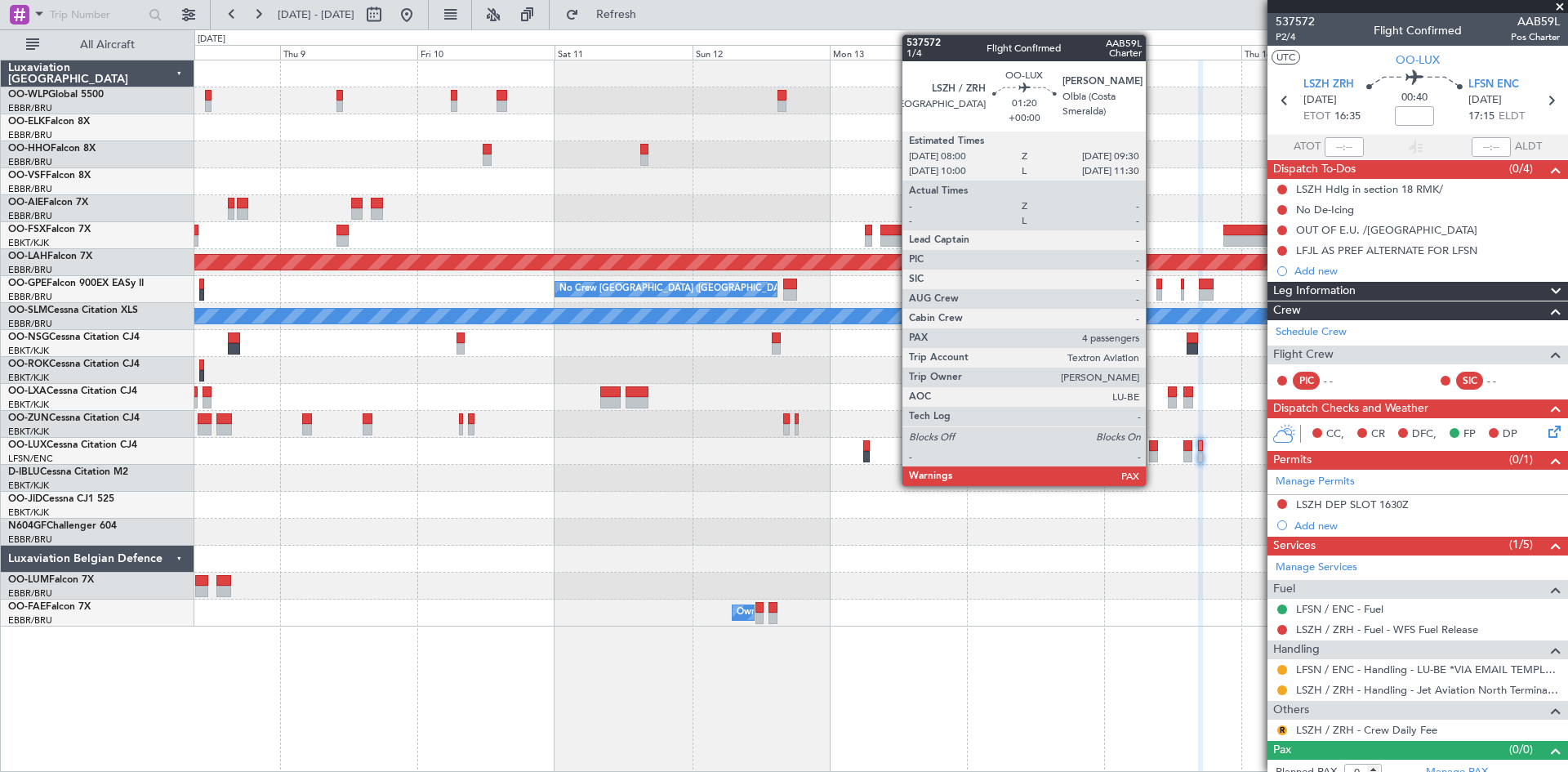
click at [1153, 453] on div at bounding box center [1153, 456] width 9 height 11
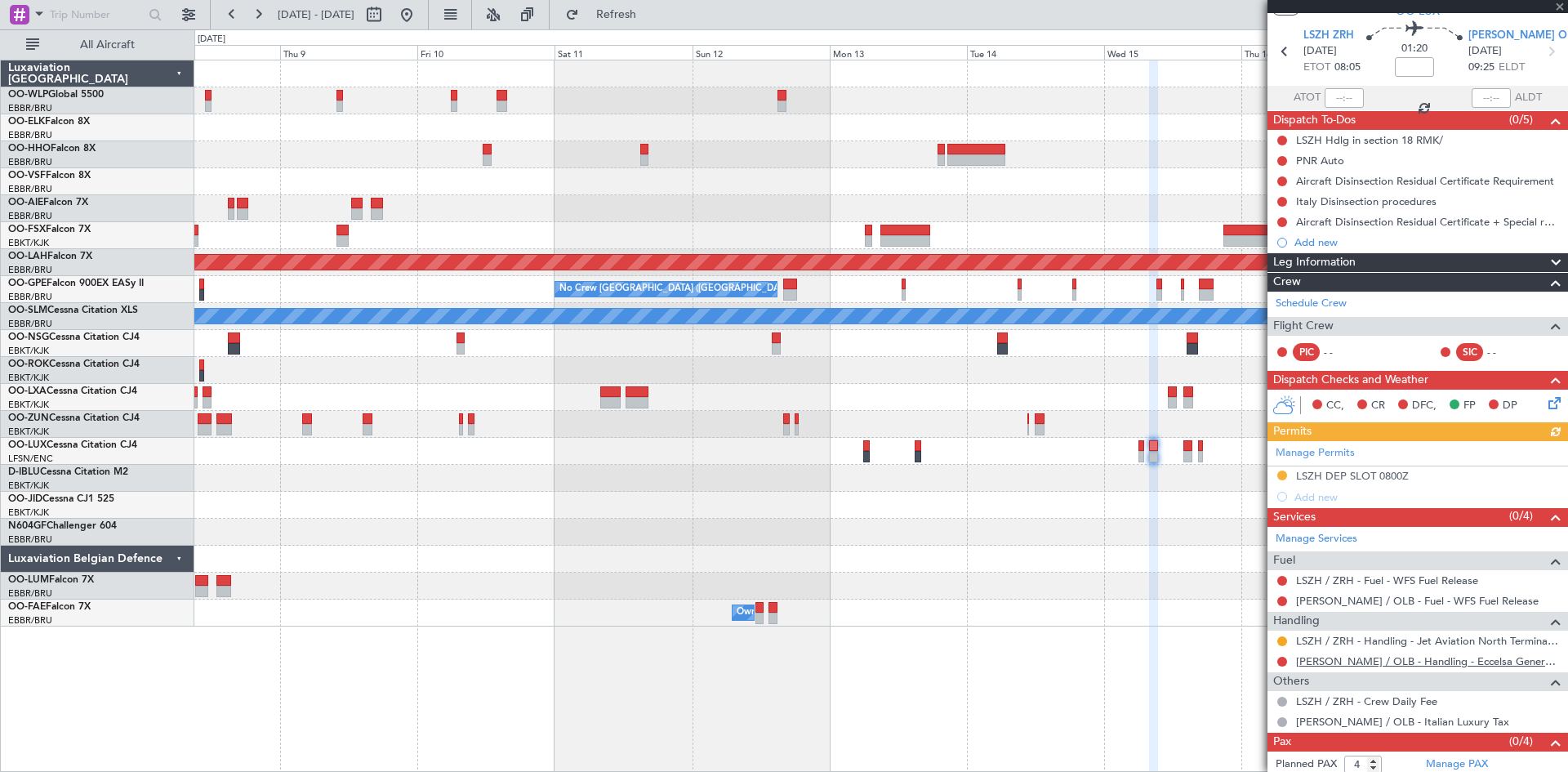
scroll to position [76, 0]
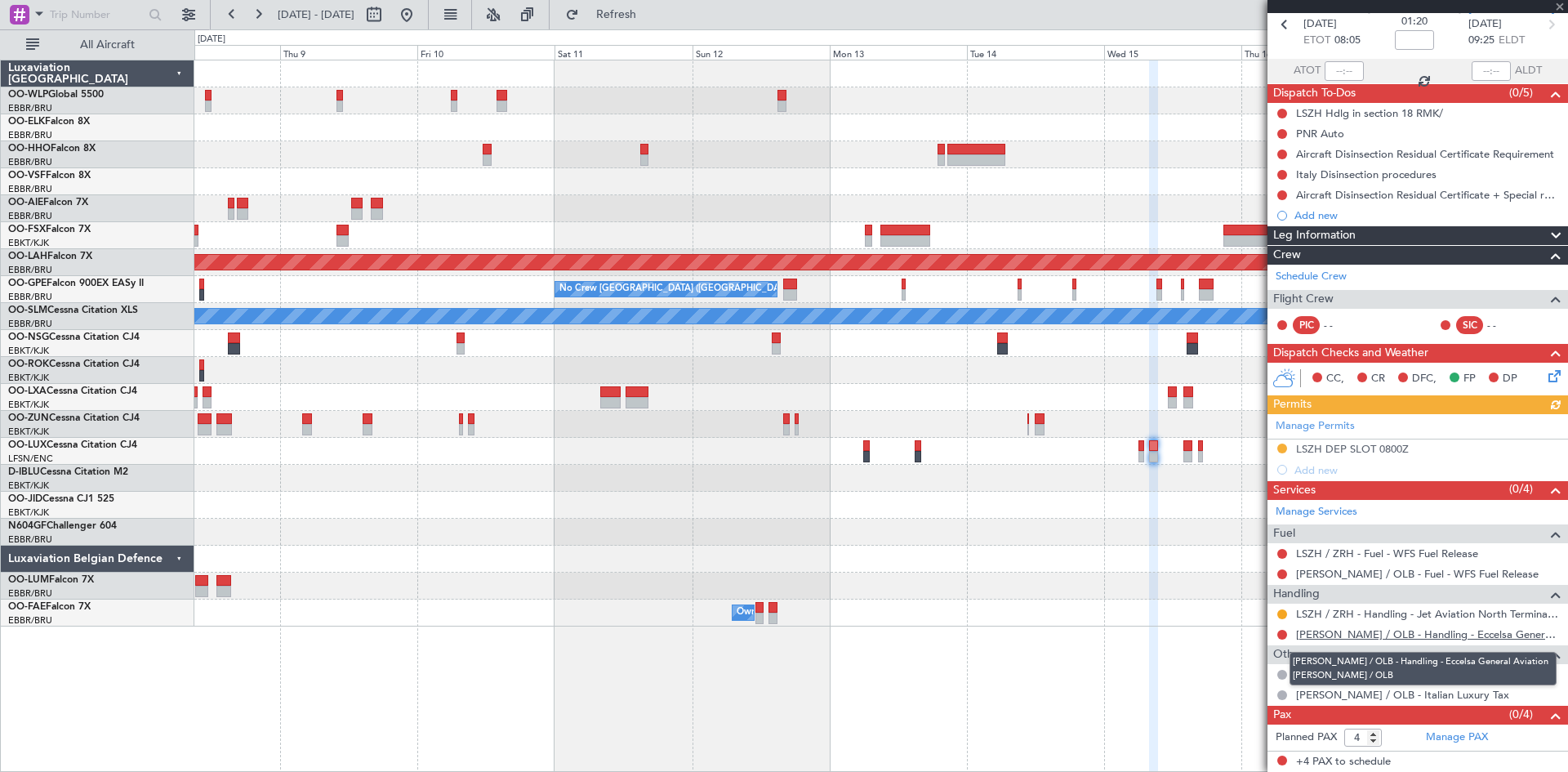
click at [1389, 628] on link "LIEO / OLB - Handling - Eccelsa General Aviation LIEO / OLB" at bounding box center [1427, 634] width 264 height 14
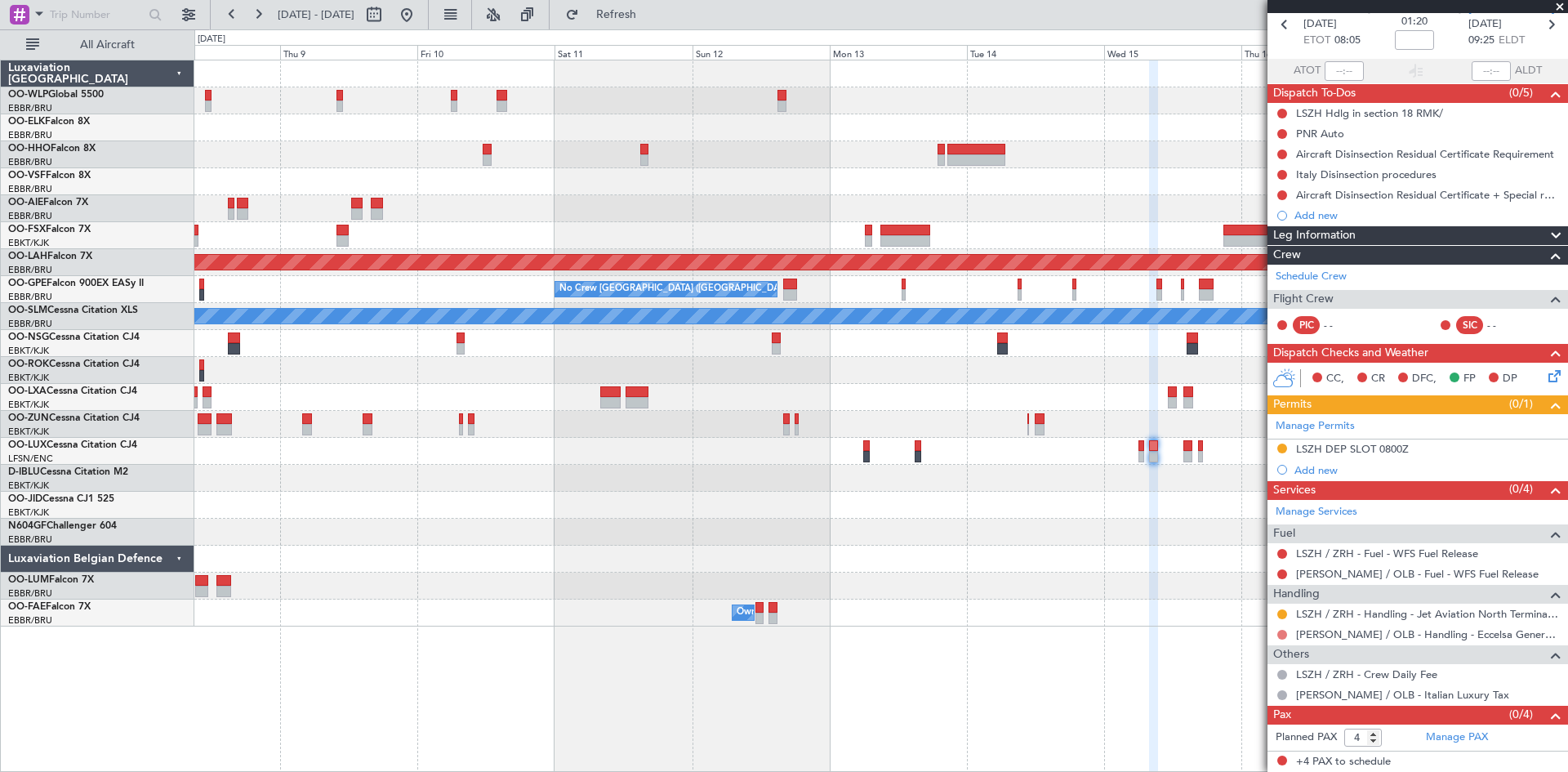
click at [1284, 636] on button at bounding box center [1282, 635] width 9 height 9
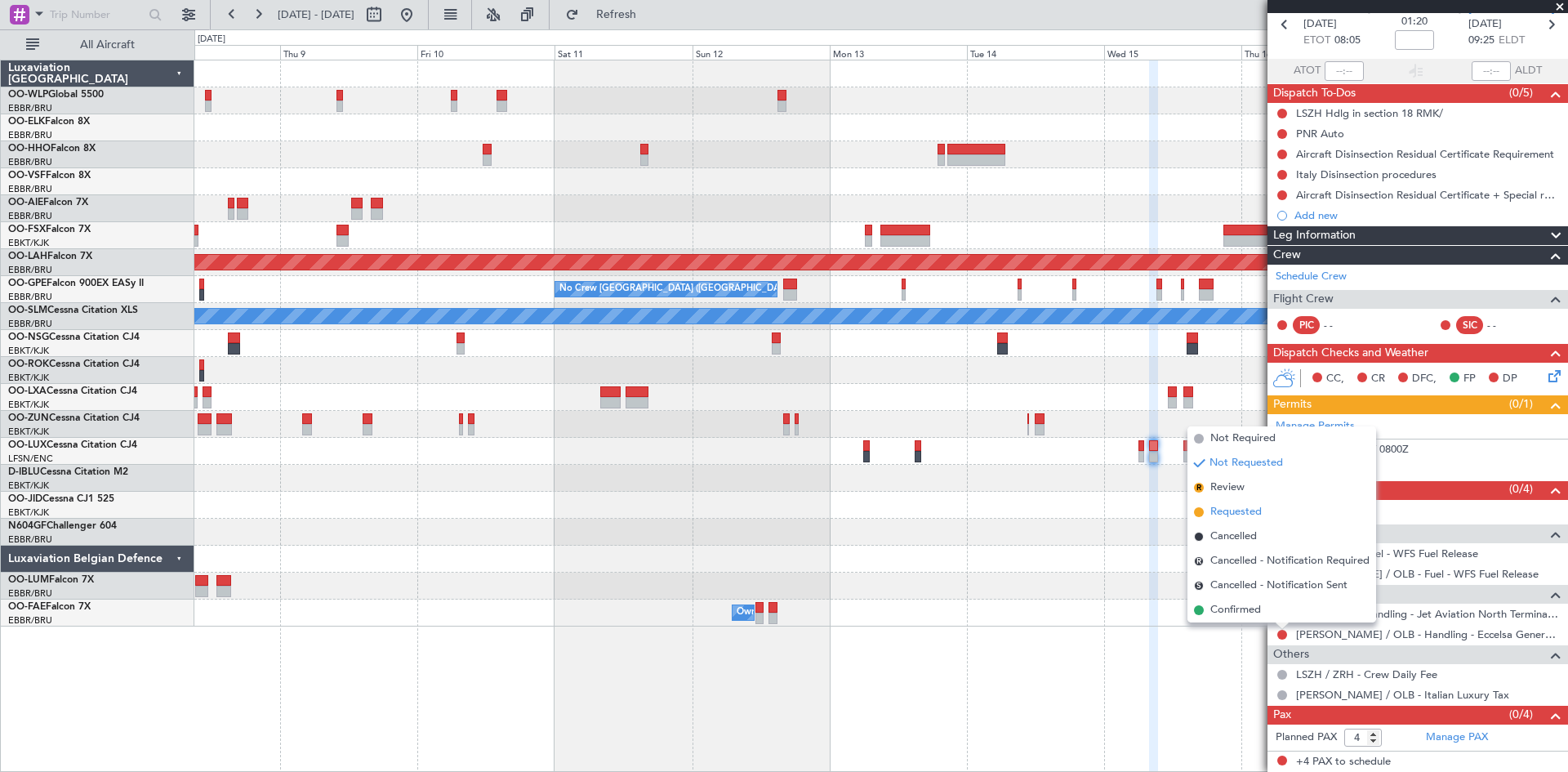
click at [1256, 509] on span "Requested" at bounding box center [1236, 511] width 51 height 16
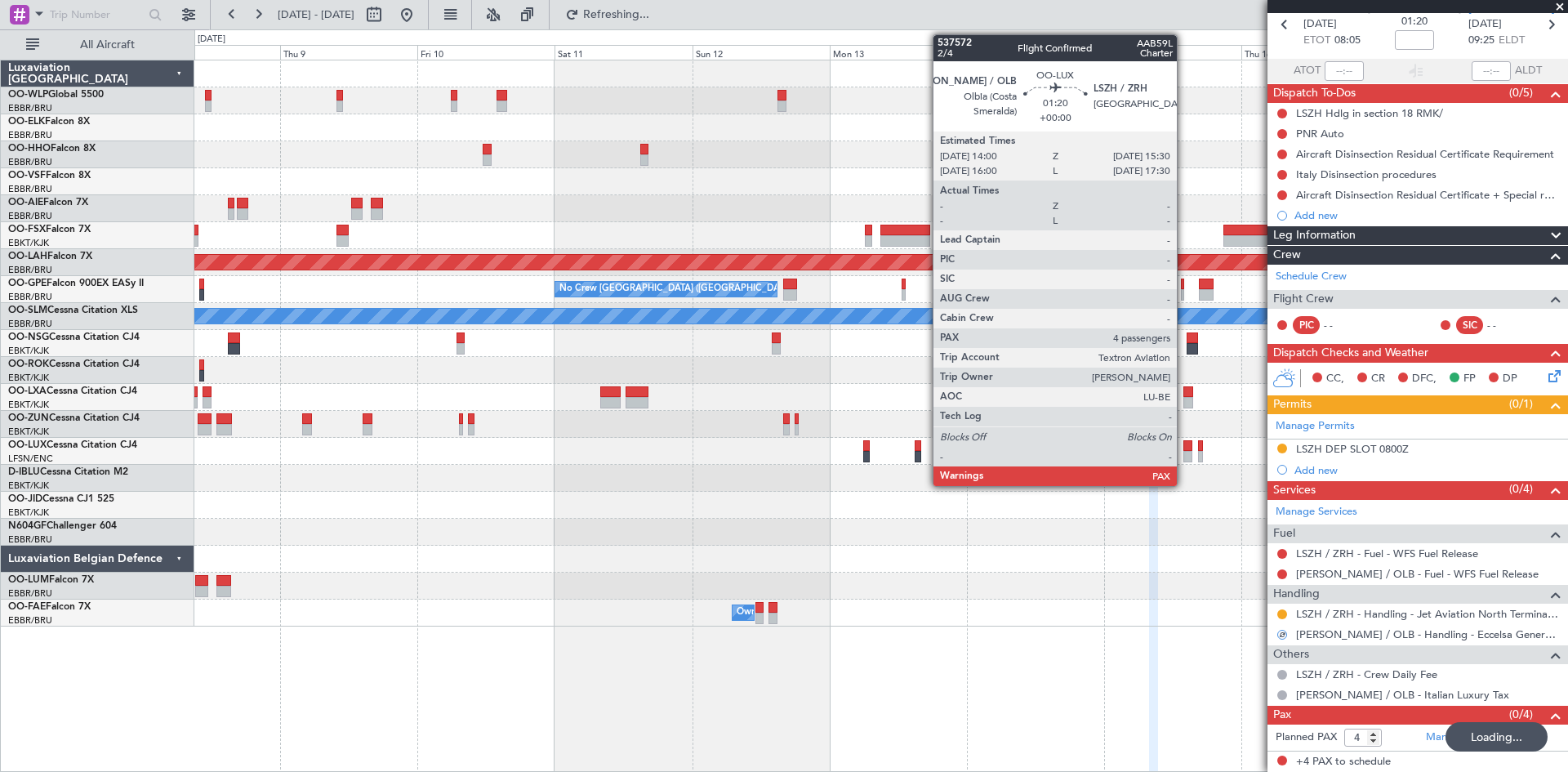
click at [1185, 449] on div at bounding box center [1188, 446] width 9 height 11
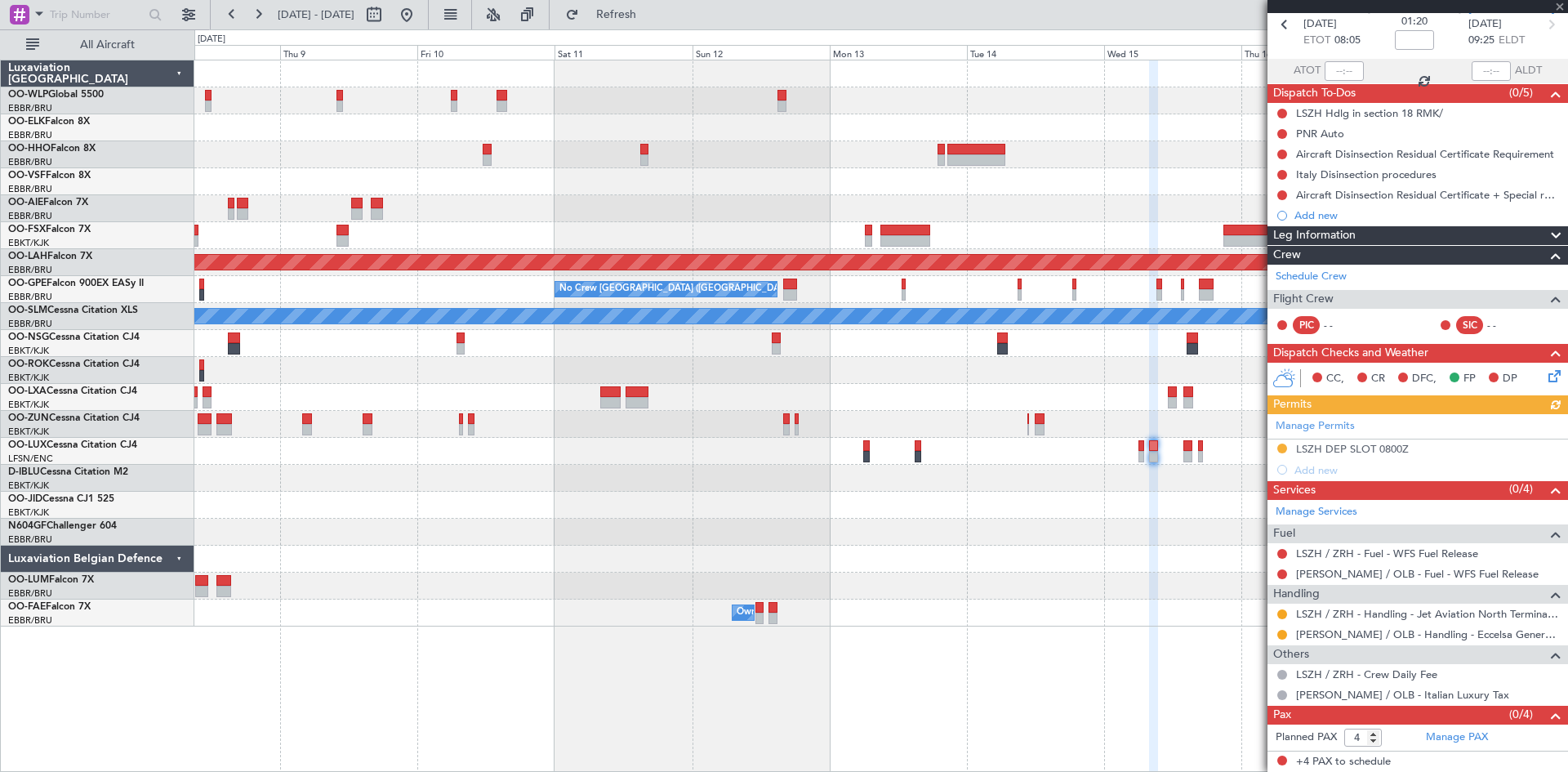
scroll to position [0, 0]
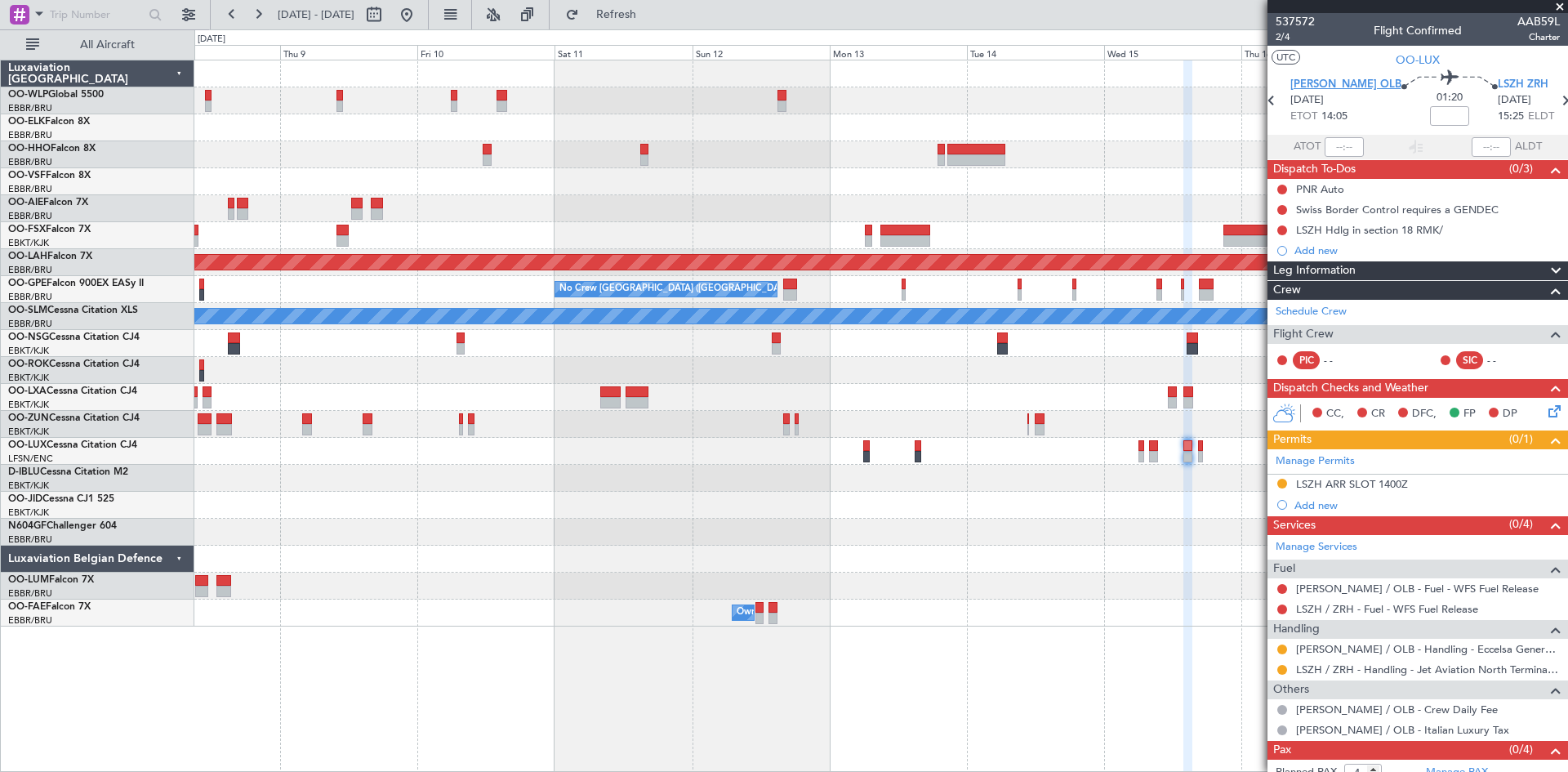
click at [1309, 77] on span "LIEO OLB" at bounding box center [1346, 84] width 111 height 16
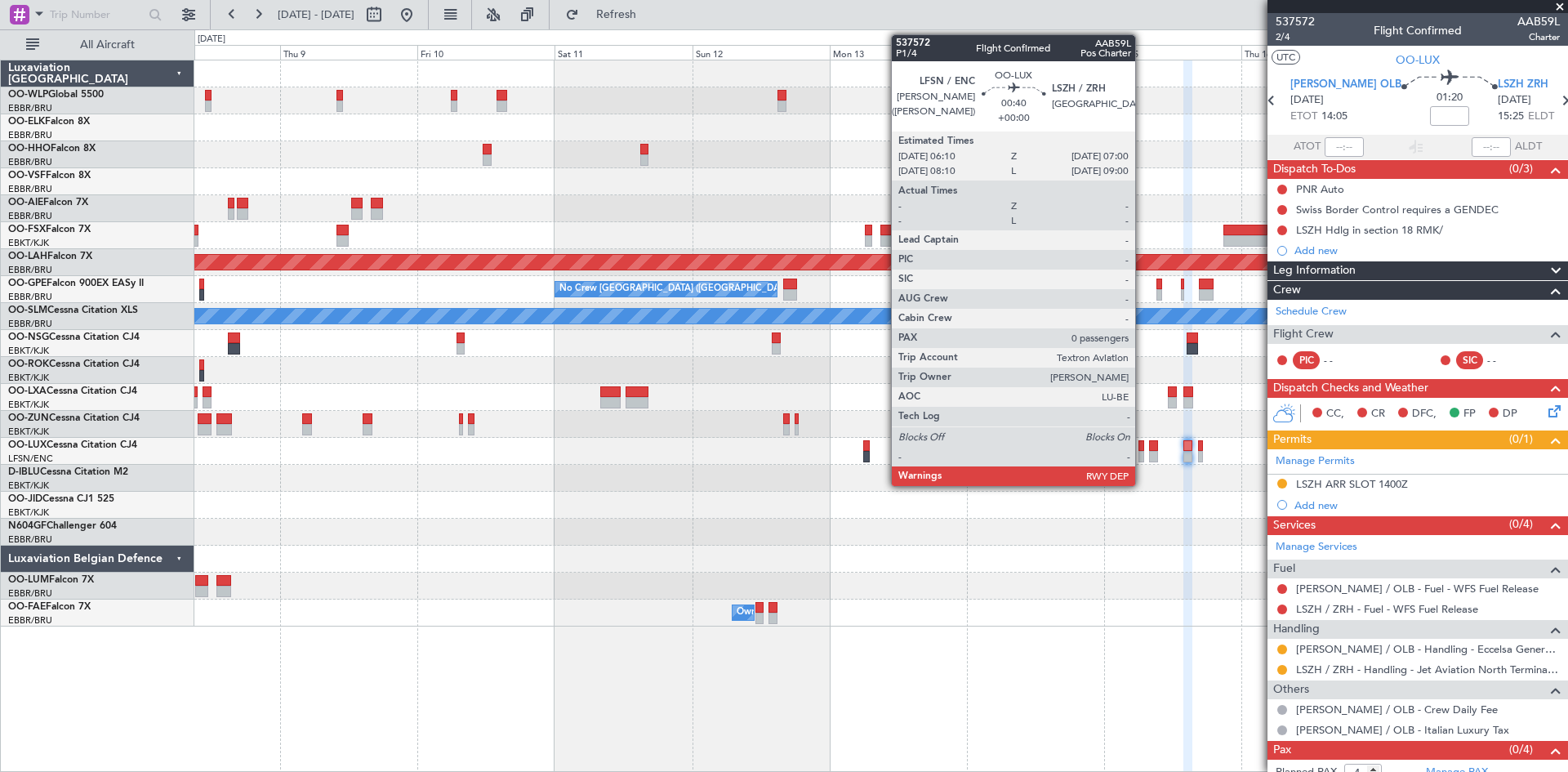
click at [1142, 460] on div at bounding box center [1140, 456] width 5 height 11
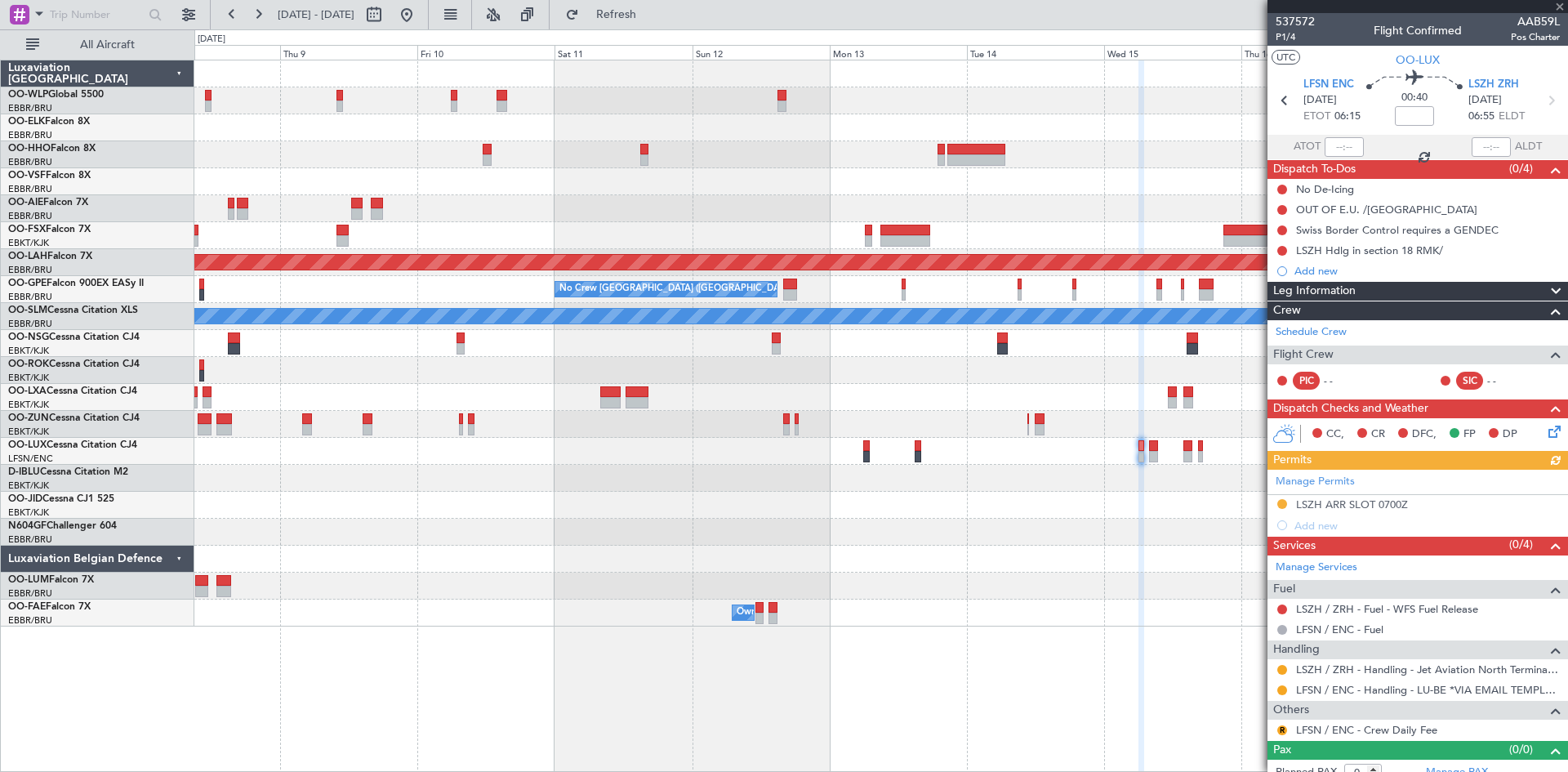
click at [1545, 432] on icon at bounding box center [1552, 429] width 13 height 13
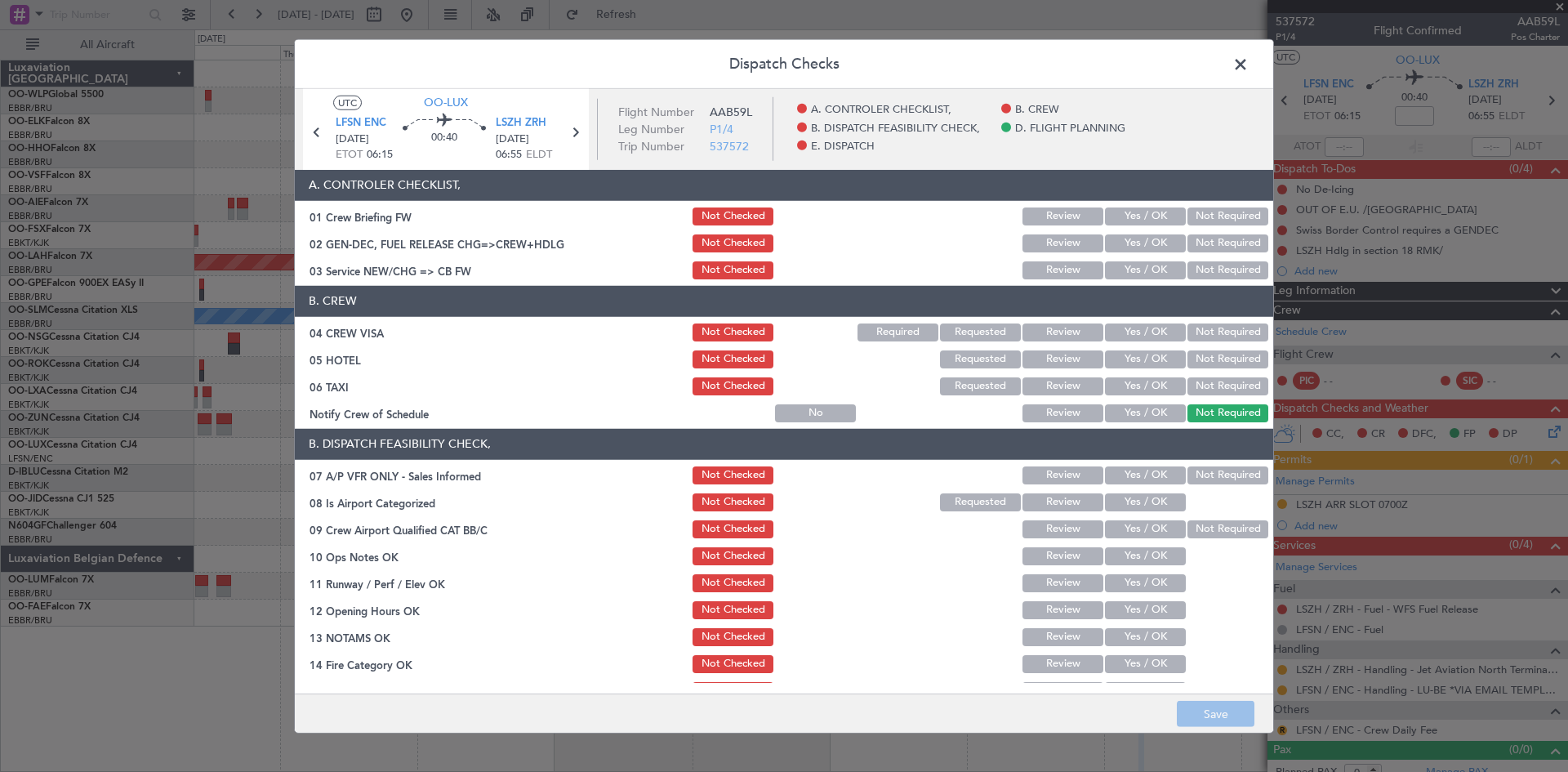
click at [1187, 384] on button "Not Required" at bounding box center [1228, 386] width 81 height 18
click at [1196, 358] on button "Not Required" at bounding box center [1228, 359] width 81 height 18
click at [1124, 327] on button "Yes / OK" at bounding box center [1146, 332] width 81 height 18
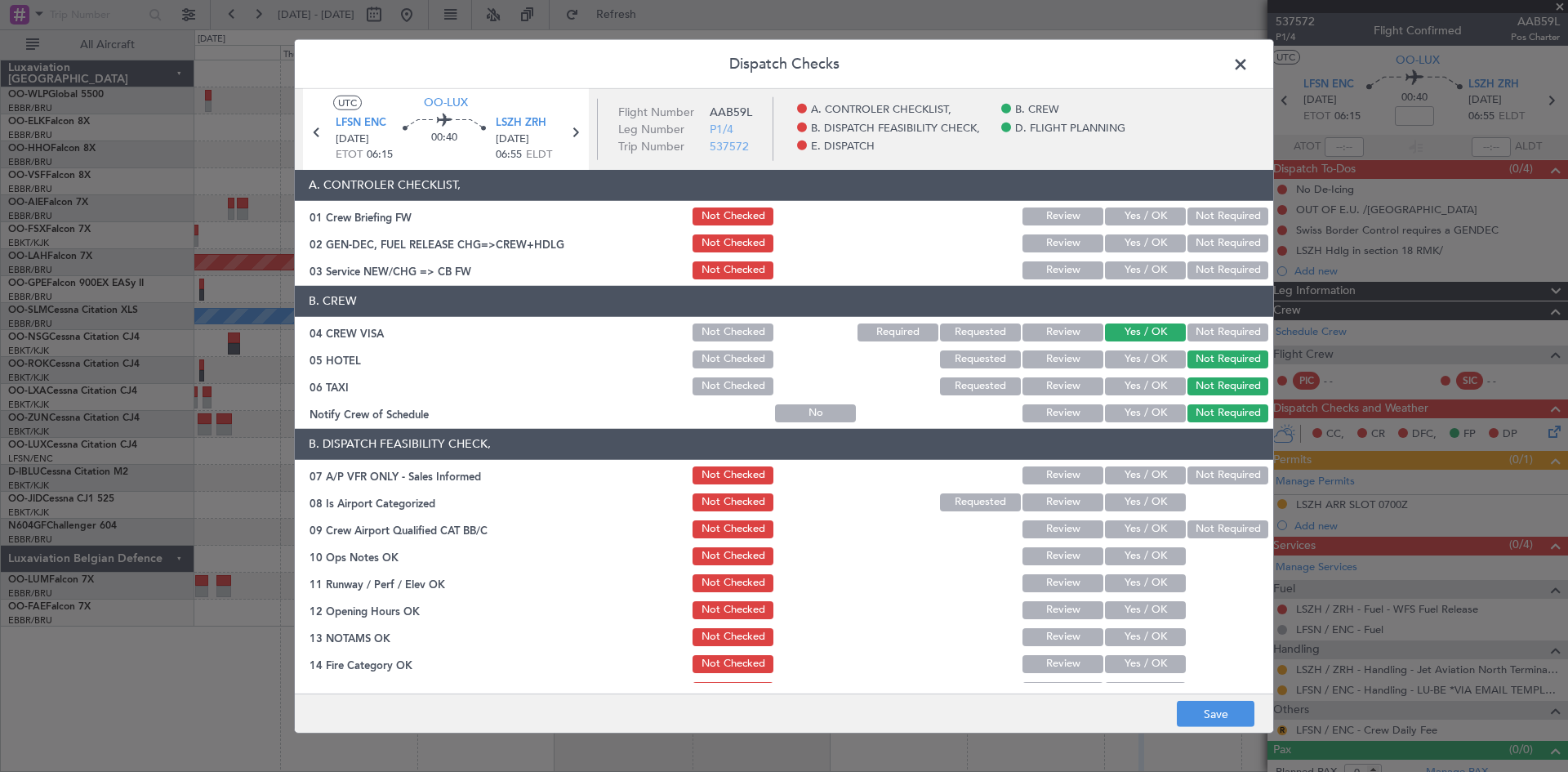
click at [1134, 419] on button "Yes / OK" at bounding box center [1146, 413] width 81 height 18
click at [1187, 473] on button "Not Required" at bounding box center [1228, 475] width 81 height 18
click at [1160, 489] on section "B. DISPATCH FEASIBILITY CHECK, 07 A/P VFR ONLY - Sales Informed Not Checked Rev…" at bounding box center [784, 606] width 979 height 354
click at [1159, 501] on button "Yes / OK" at bounding box center [1146, 502] width 81 height 18
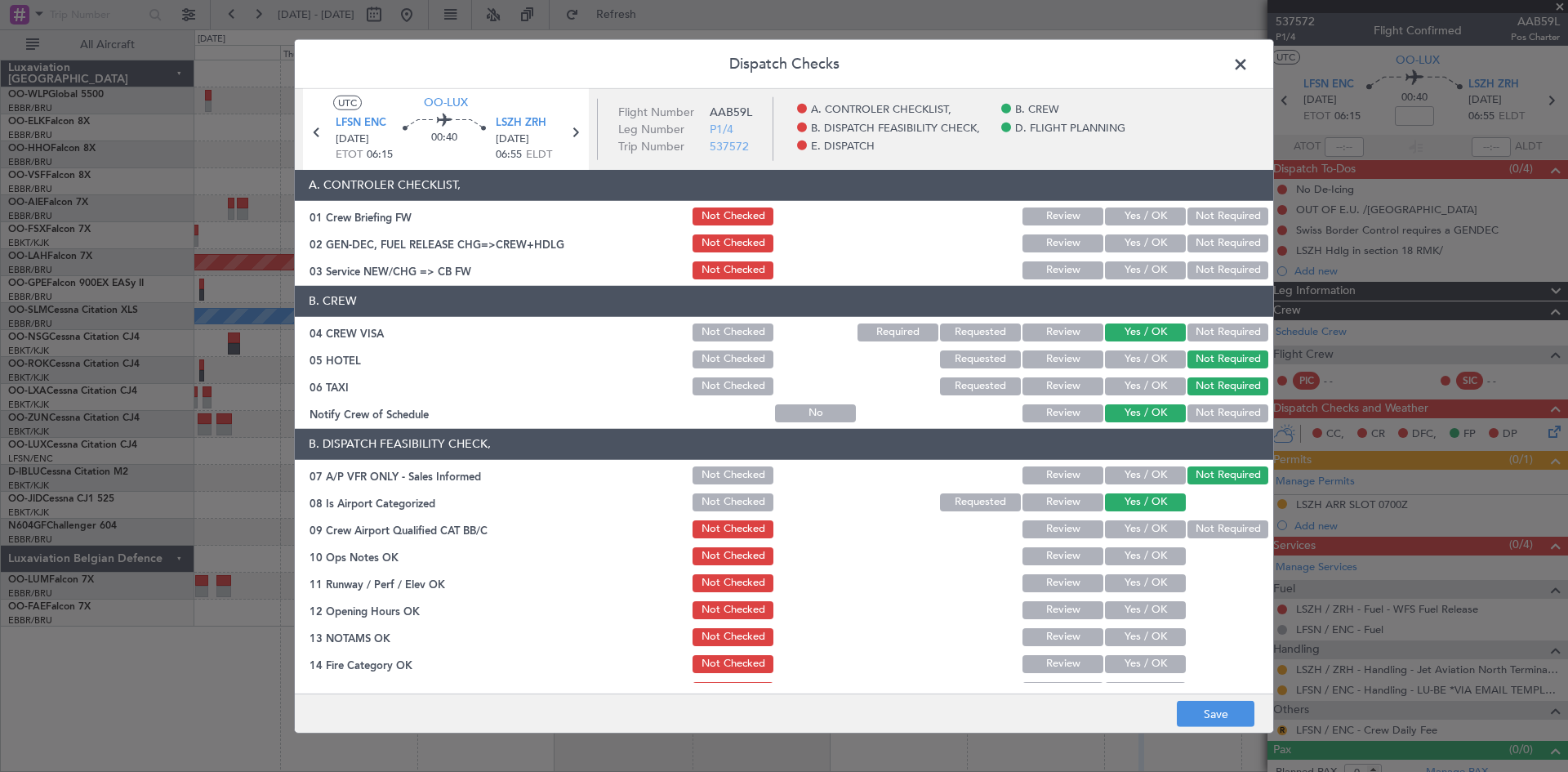
click at [1233, 540] on div "Not Required" at bounding box center [1225, 529] width 82 height 23
click at [1222, 523] on button "Not Required" at bounding box center [1228, 529] width 81 height 18
click at [1130, 558] on button "Yes / OK" at bounding box center [1146, 556] width 81 height 18
click at [1130, 572] on div "Yes / OK" at bounding box center [1143, 583] width 82 height 23
click at [1130, 590] on button "Yes / OK" at bounding box center [1146, 583] width 81 height 18
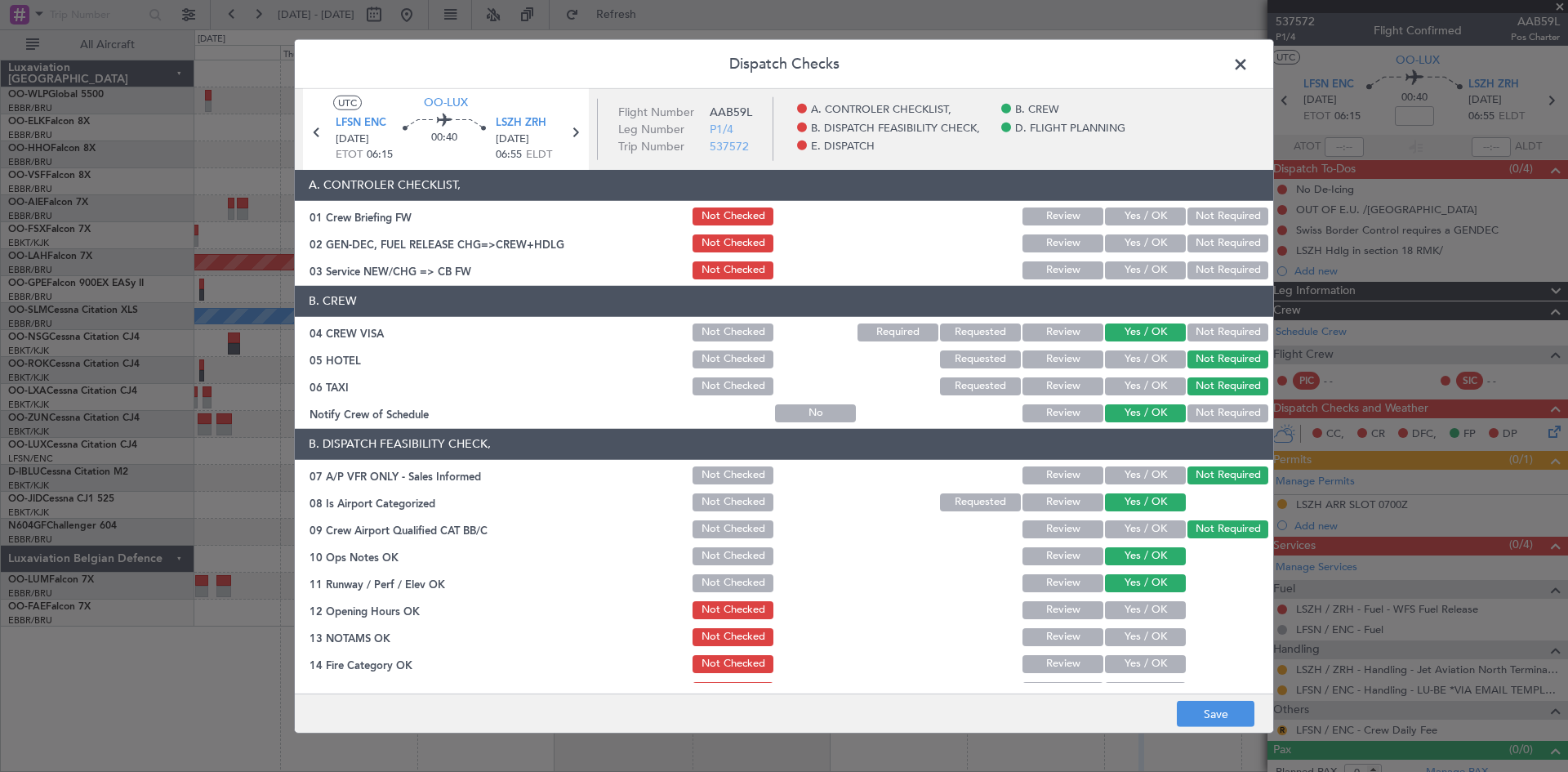
click at [1131, 596] on section "B. DISPATCH FEASIBILITY CHECK, 07 A/P VFR ONLY - Sales Informed Not Checked Rev…" at bounding box center [784, 606] width 979 height 354
click at [1131, 607] on button "Yes / OK" at bounding box center [1146, 609] width 81 height 18
click at [1133, 626] on div "Yes / OK" at bounding box center [1143, 637] width 82 height 23
click at [1132, 645] on button "Yes / OK" at bounding box center [1146, 637] width 81 height 18
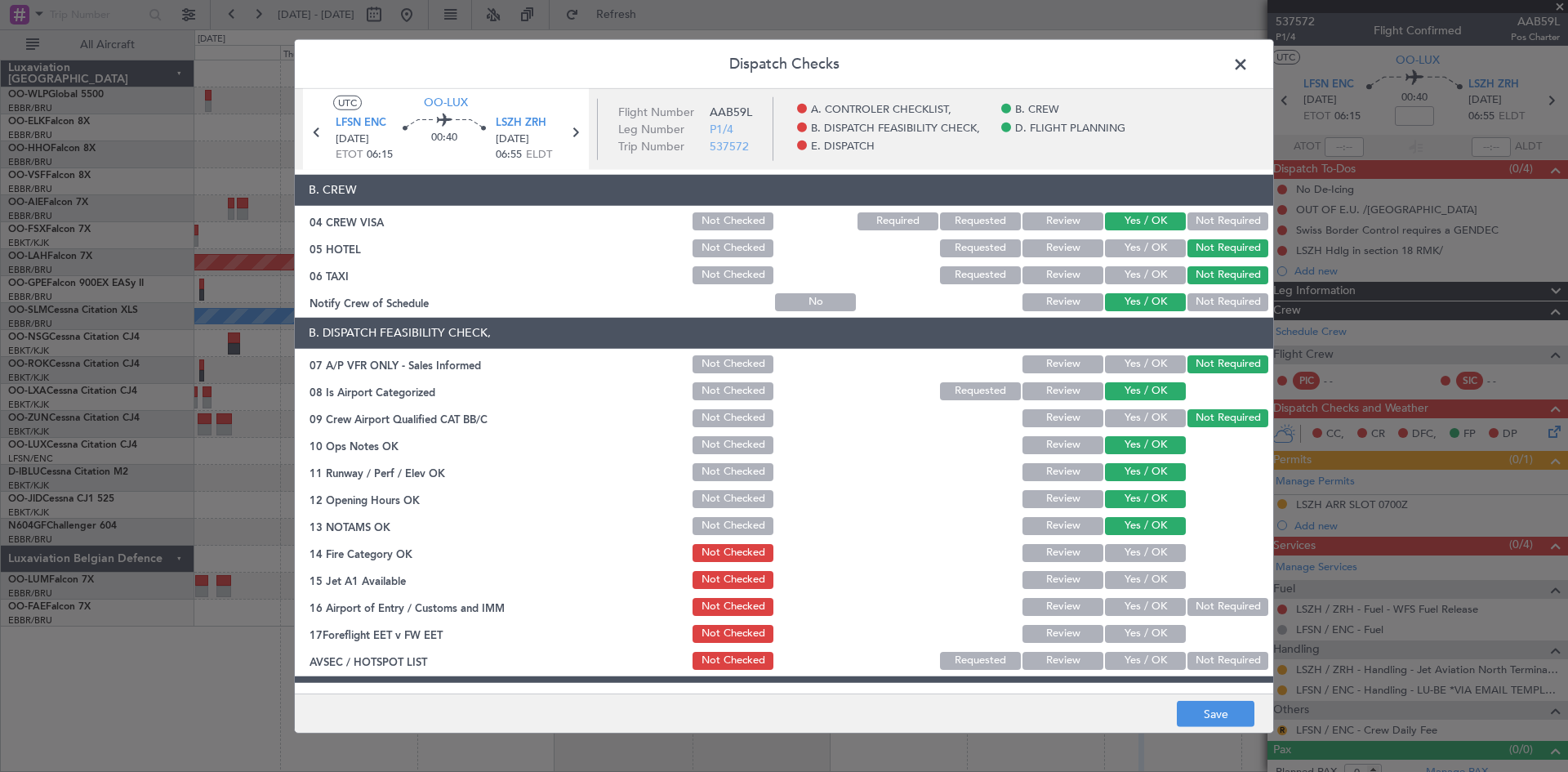
scroll to position [245, 0]
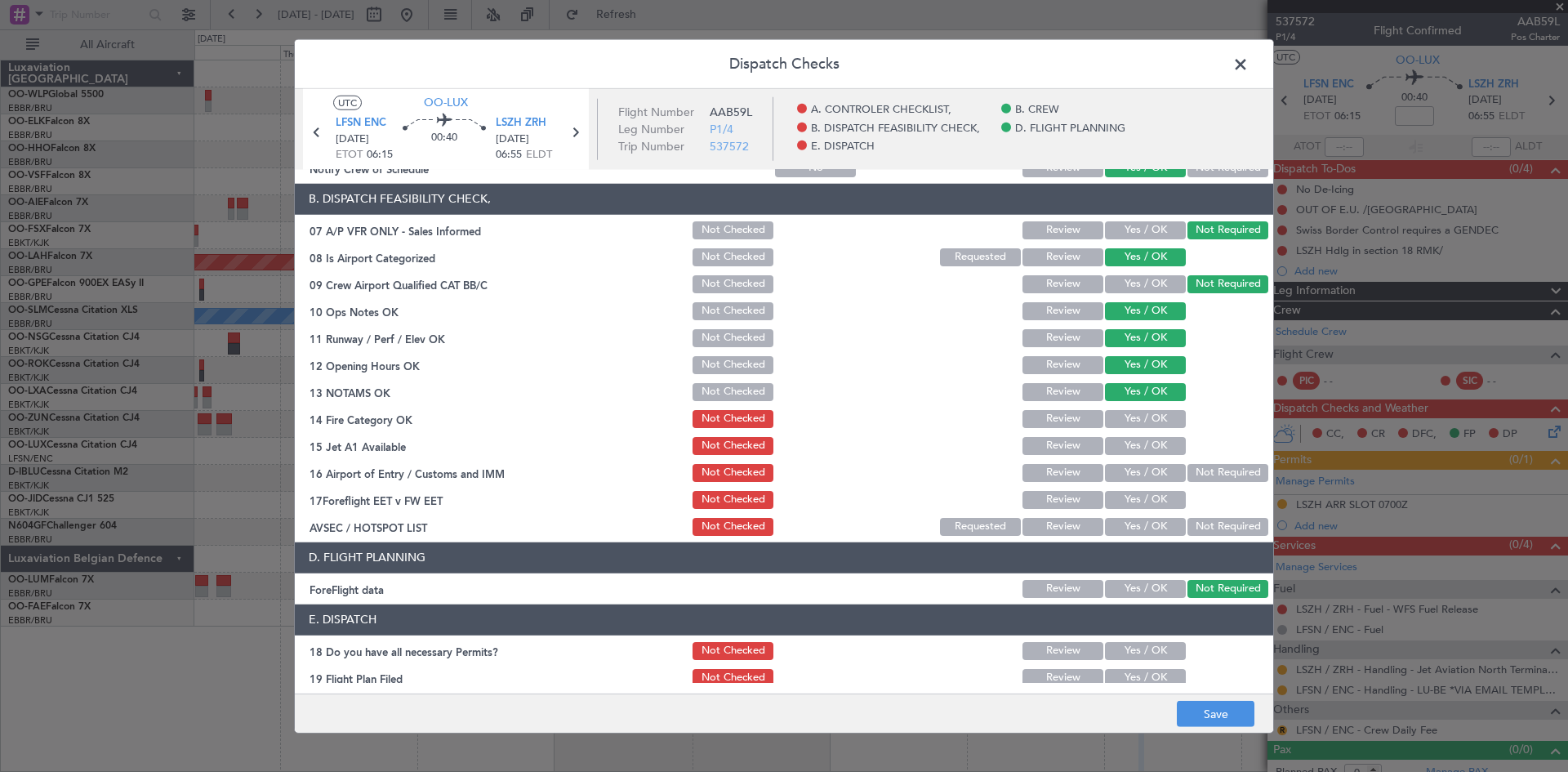
click at [1153, 412] on button "Yes / OK" at bounding box center [1146, 419] width 81 height 18
click at [1156, 436] on div "Yes / OK" at bounding box center [1143, 446] width 82 height 23
click at [1156, 445] on button "Yes / OK" at bounding box center [1146, 445] width 81 height 18
drag, startPoint x: 1222, startPoint y: 476, endPoint x: 1212, endPoint y: 473, distance: 10.4
click at [1220, 474] on button "Not Required" at bounding box center [1228, 472] width 81 height 18
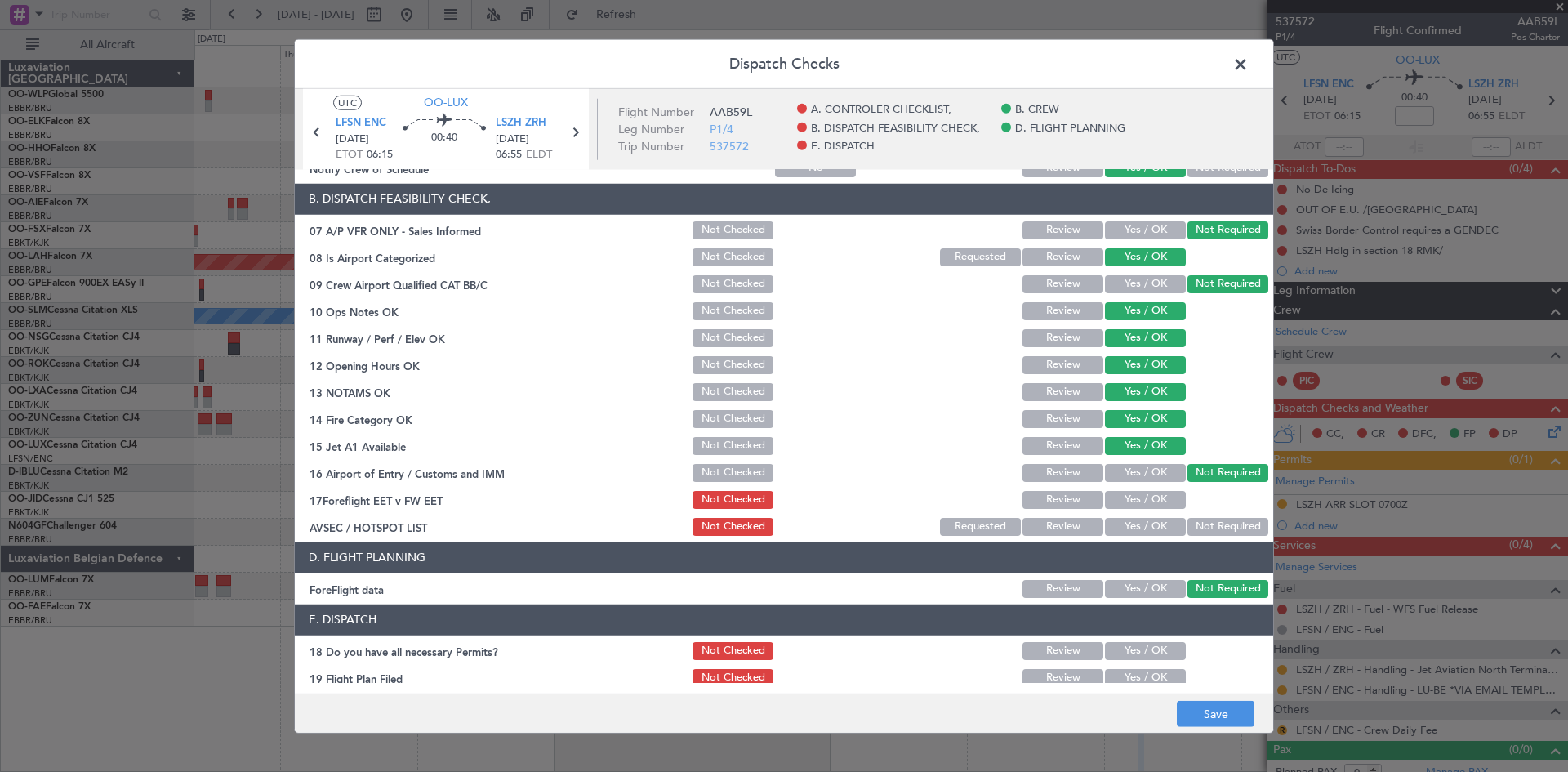
click at [1036, 505] on button "Review" at bounding box center [1063, 500] width 81 height 18
click at [1195, 518] on button "Not Required" at bounding box center [1228, 526] width 81 height 18
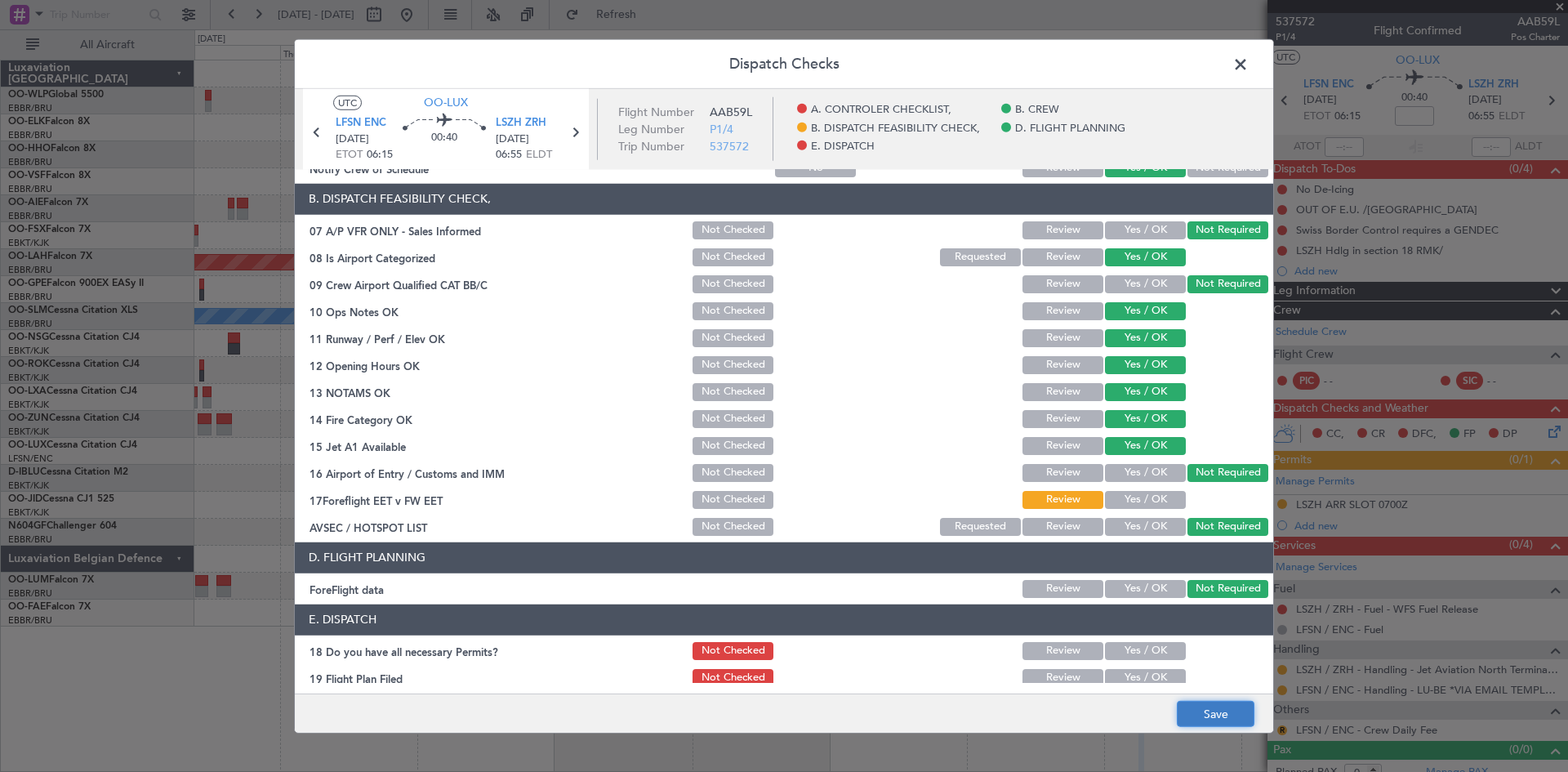
click at [1206, 712] on button "Save" at bounding box center [1216, 714] width 77 height 26
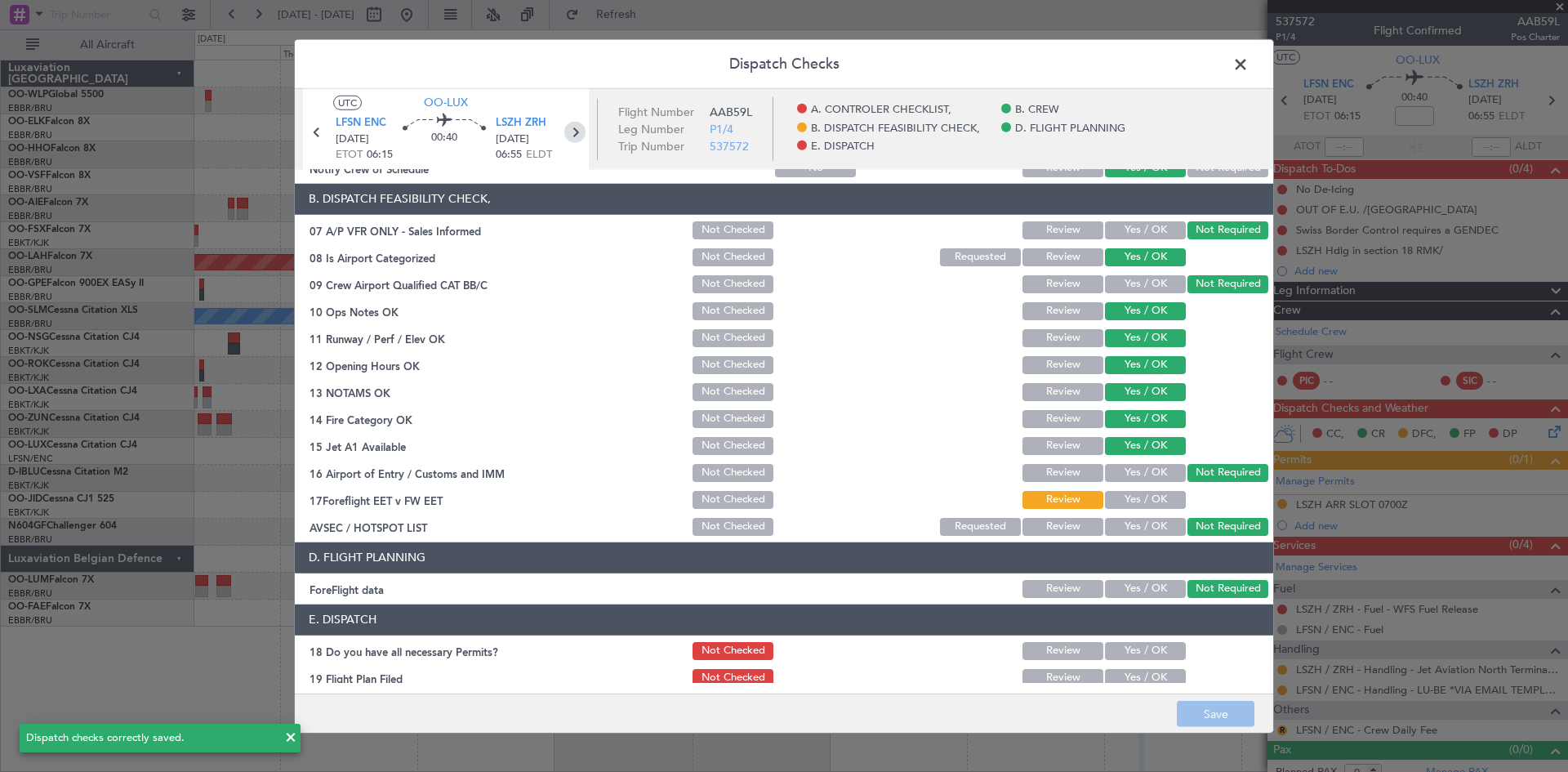
click at [580, 127] on icon at bounding box center [574, 131] width 21 height 21
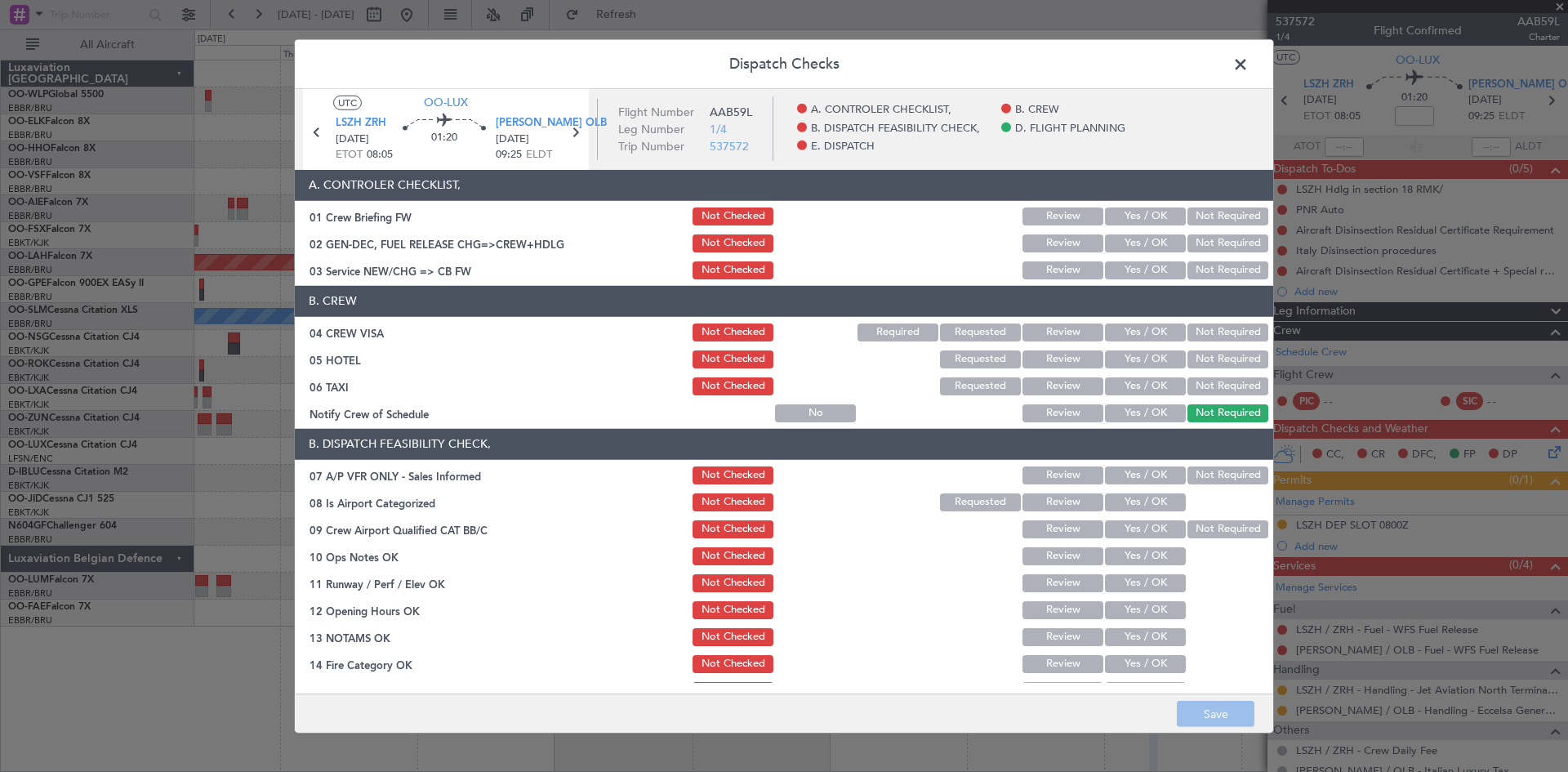
click at [1148, 271] on button "Yes / OK" at bounding box center [1146, 270] width 81 height 18
click at [1185, 329] on div "Not Required" at bounding box center [1225, 333] width 82 height 23
click at [1138, 332] on button "Yes / OK" at bounding box center [1146, 332] width 81 height 18
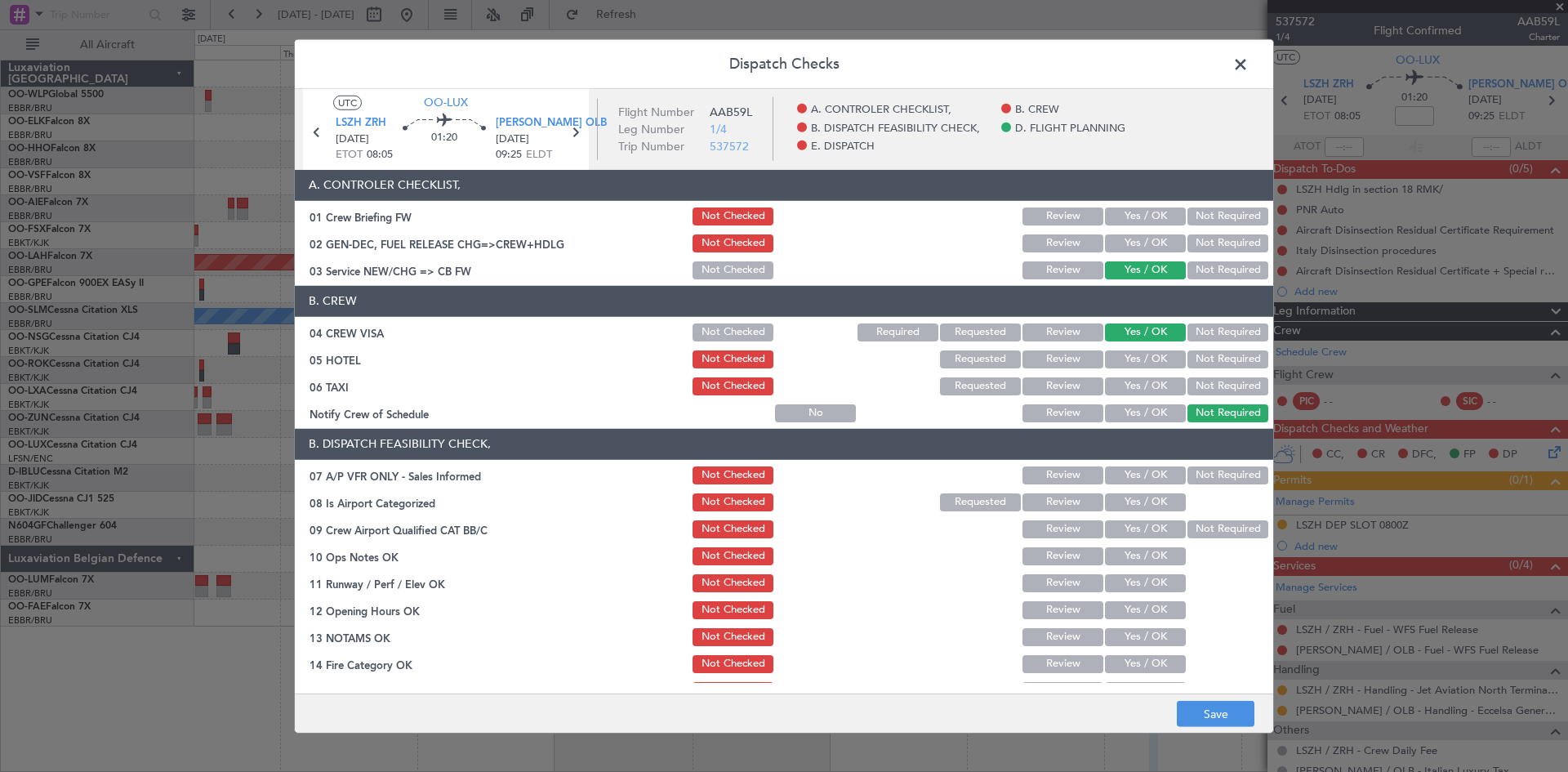
click at [1214, 354] on button "Not Required" at bounding box center [1228, 359] width 81 height 18
click at [1210, 381] on button "Not Required" at bounding box center [1228, 386] width 81 height 18
click at [1134, 415] on button "Yes / OK" at bounding box center [1146, 413] width 81 height 18
click at [1204, 467] on button "Not Required" at bounding box center [1228, 475] width 81 height 18
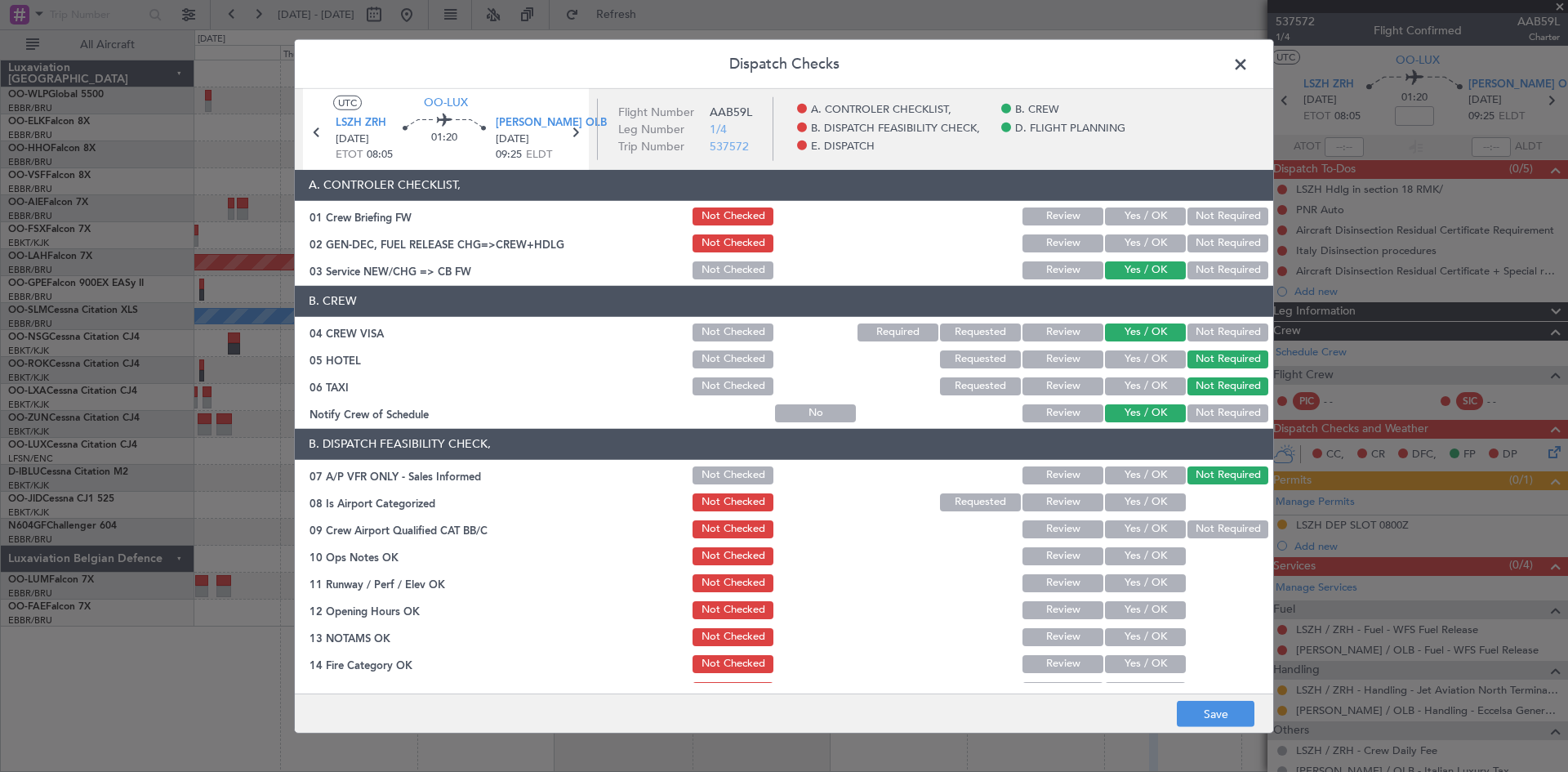
drag, startPoint x: 1151, startPoint y: 495, endPoint x: 1171, endPoint y: 512, distance: 26.2
click at [1150, 495] on button "Yes / OK" at bounding box center [1146, 502] width 81 height 18
click at [1205, 529] on button "Not Required" at bounding box center [1228, 529] width 81 height 18
click at [1128, 564] on button "Yes / OK" at bounding box center [1146, 556] width 81 height 18
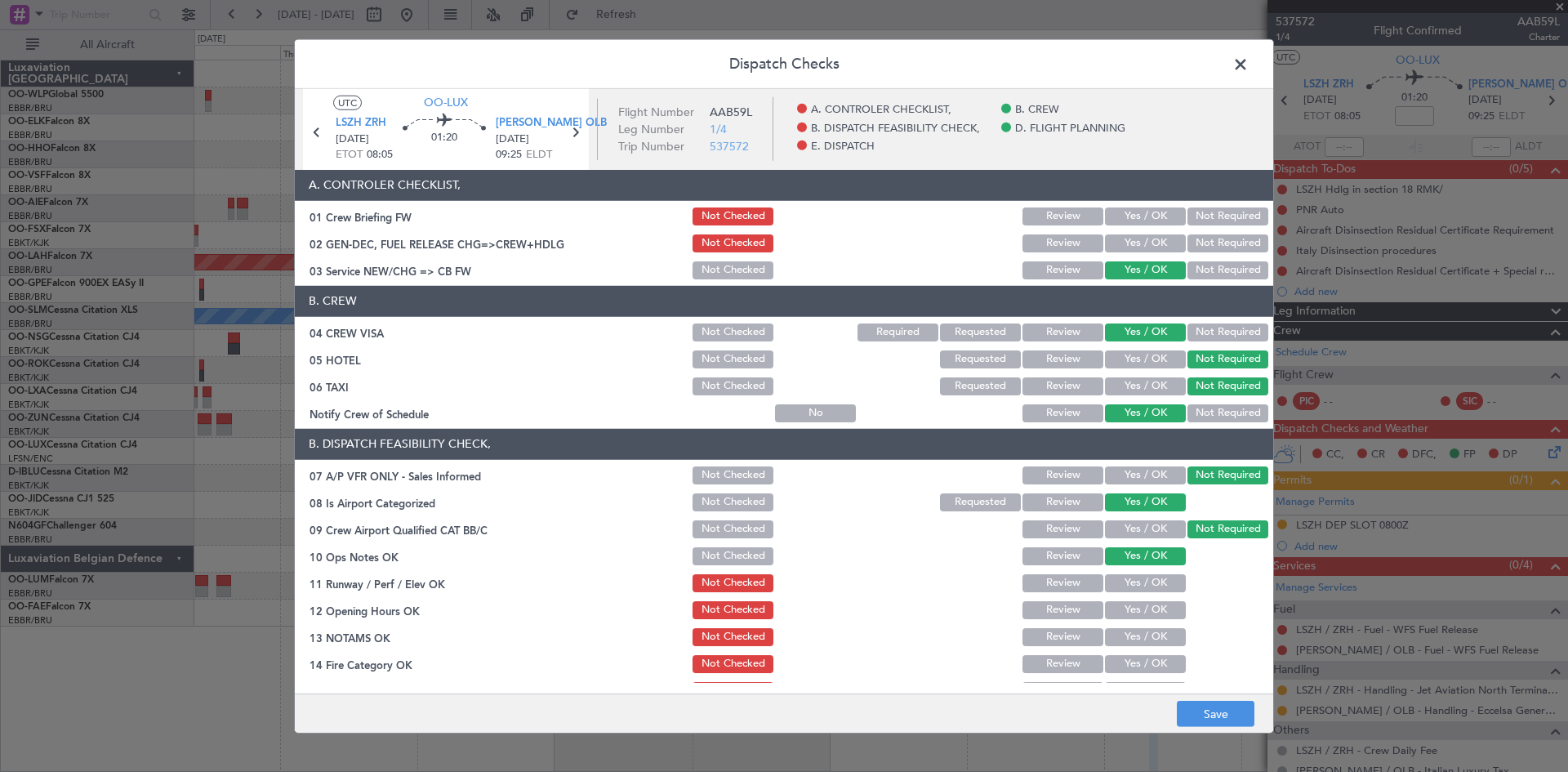
click at [1125, 581] on button "Yes / OK" at bounding box center [1146, 583] width 81 height 18
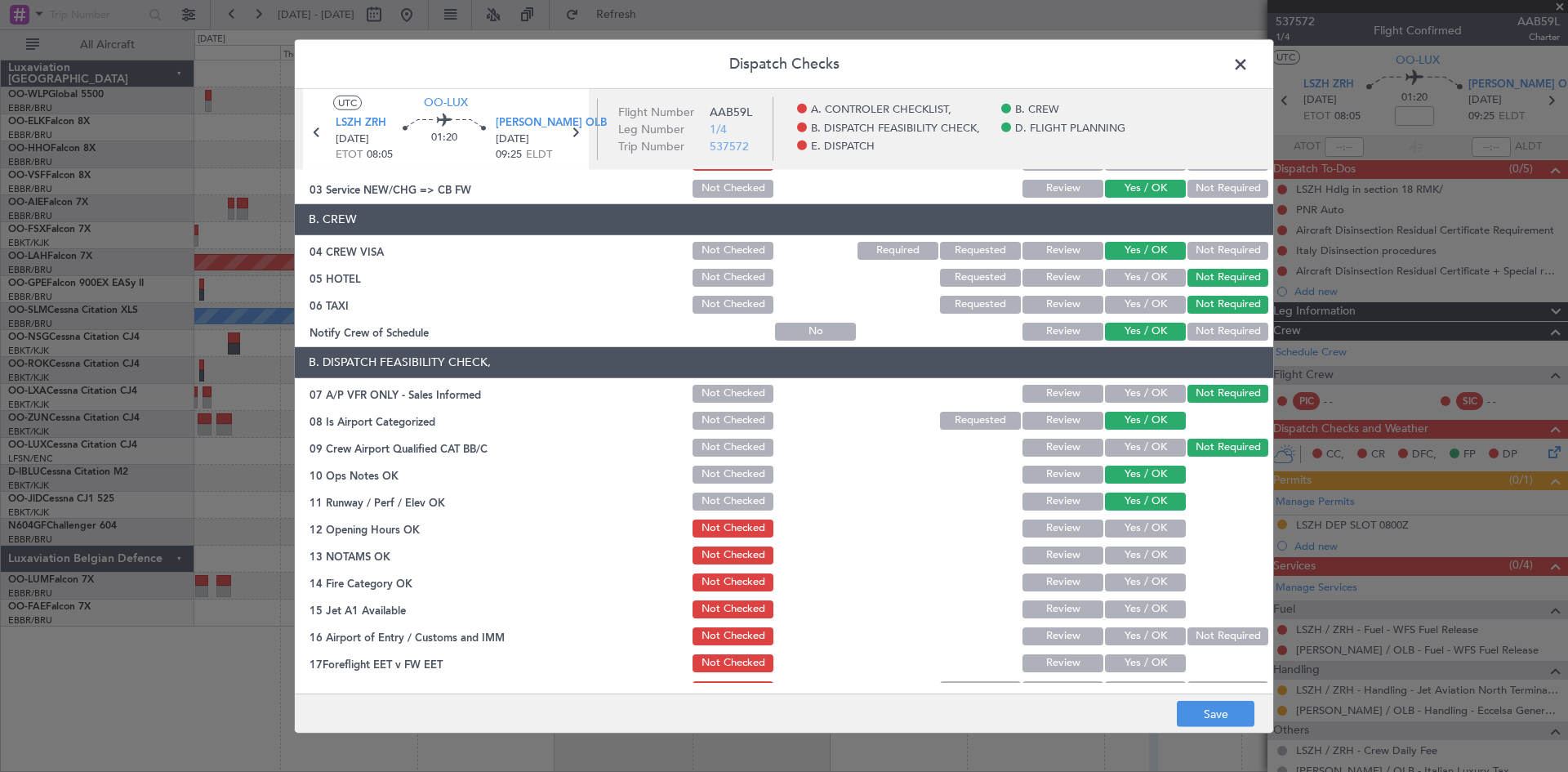
click at [1121, 526] on button "Yes / OK" at bounding box center [1146, 528] width 81 height 18
click at [1125, 559] on button "Yes / OK" at bounding box center [1146, 555] width 81 height 18
click at [1128, 581] on button "Yes / OK" at bounding box center [1146, 582] width 81 height 18
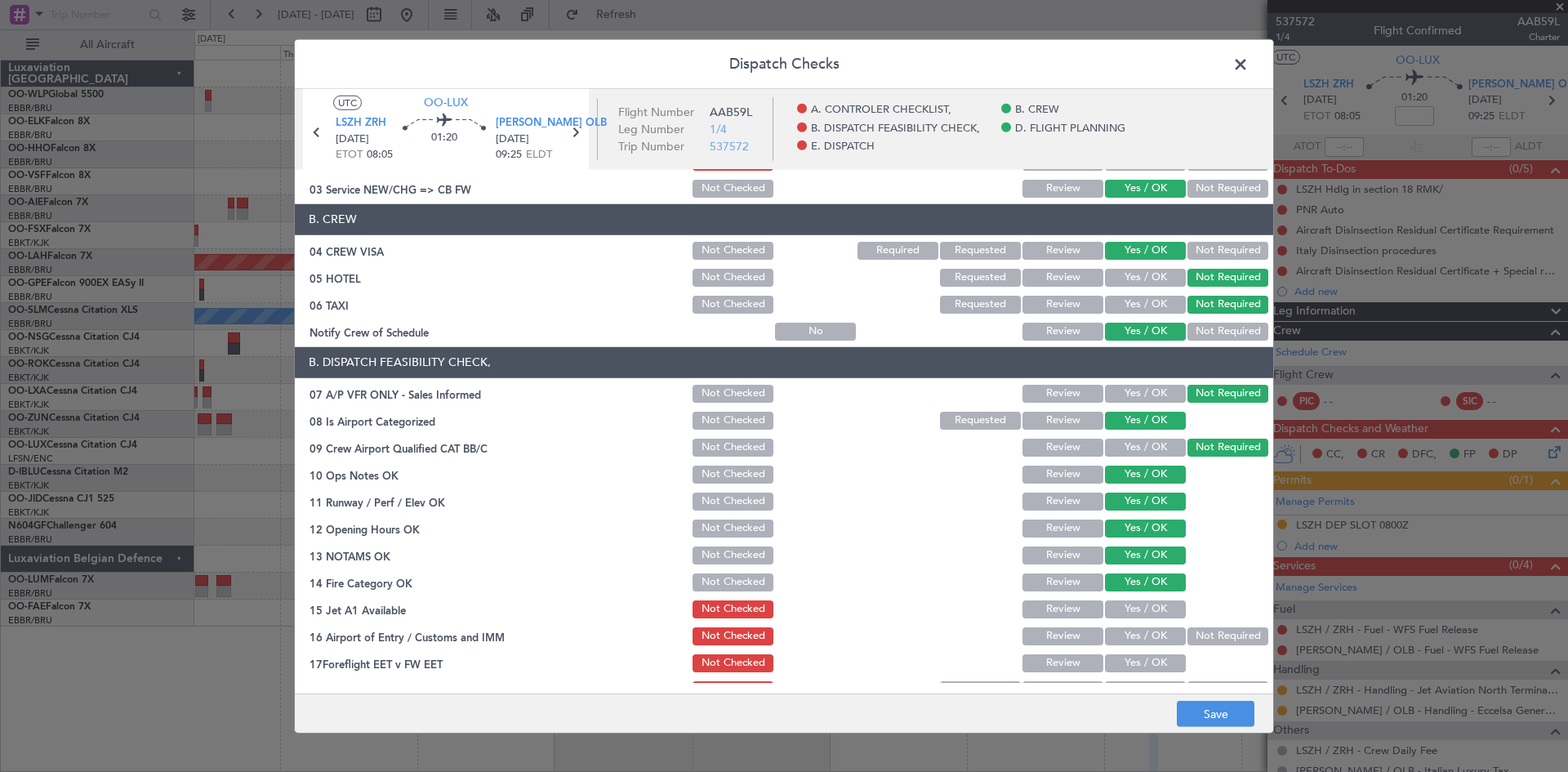
click at [1130, 603] on button "Yes / OK" at bounding box center [1146, 609] width 81 height 18
drag, startPoint x: 1237, startPoint y: 639, endPoint x: 1175, endPoint y: 641, distance: 62.0
click at [1233, 639] on button "Not Required" at bounding box center [1228, 636] width 81 height 18
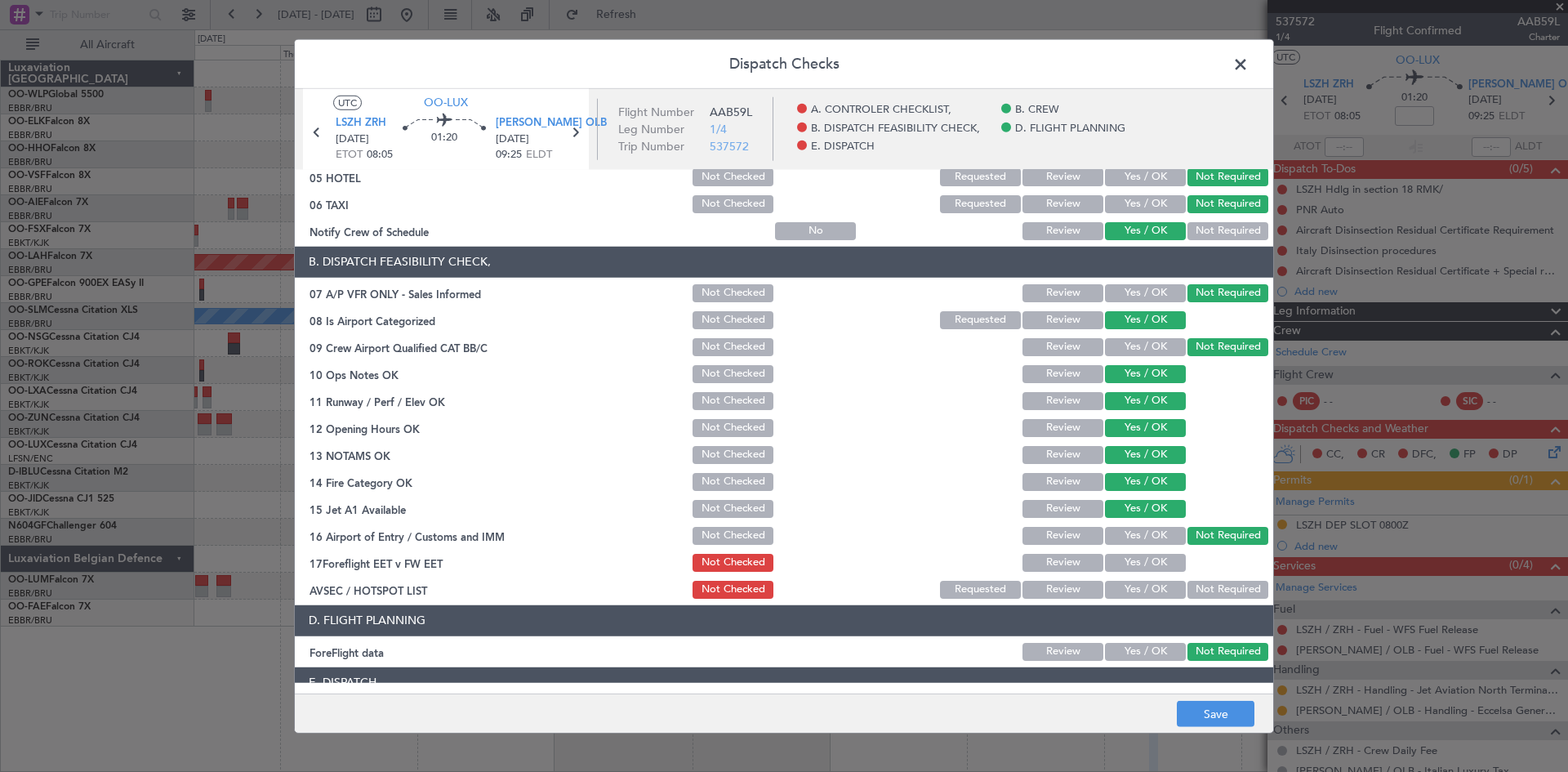
scroll to position [309, 0]
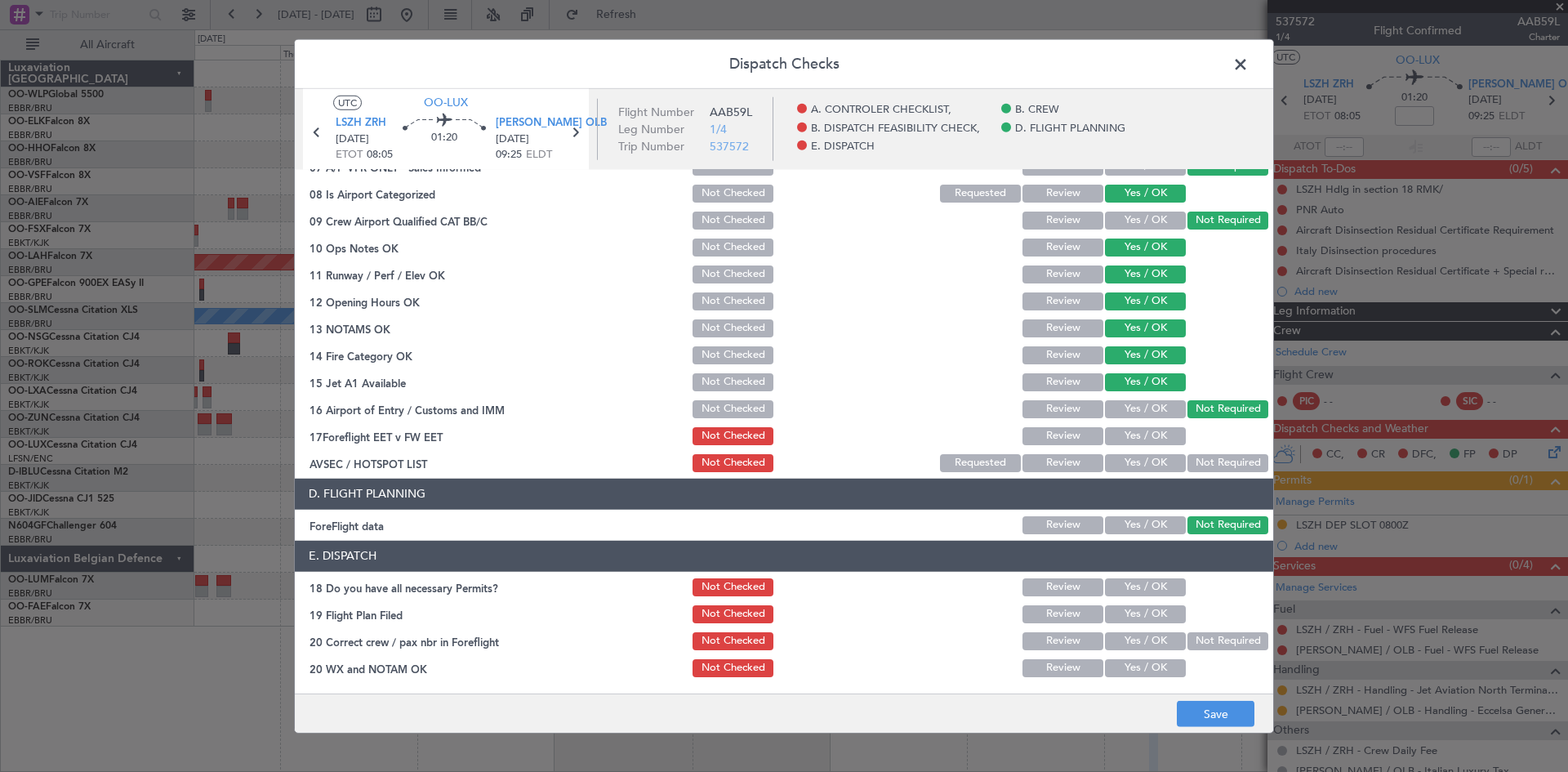
click at [1105, 434] on button "Yes / OK" at bounding box center [1146, 436] width 81 height 18
drag, startPoint x: 737, startPoint y: 429, endPoint x: 838, endPoint y: 478, distance: 112.3
click at [737, 430] on button "Not Checked" at bounding box center [733, 436] width 81 height 18
click at [1230, 719] on button "Save" at bounding box center [1216, 714] width 77 height 26
click at [577, 129] on icon at bounding box center [574, 131] width 21 height 21
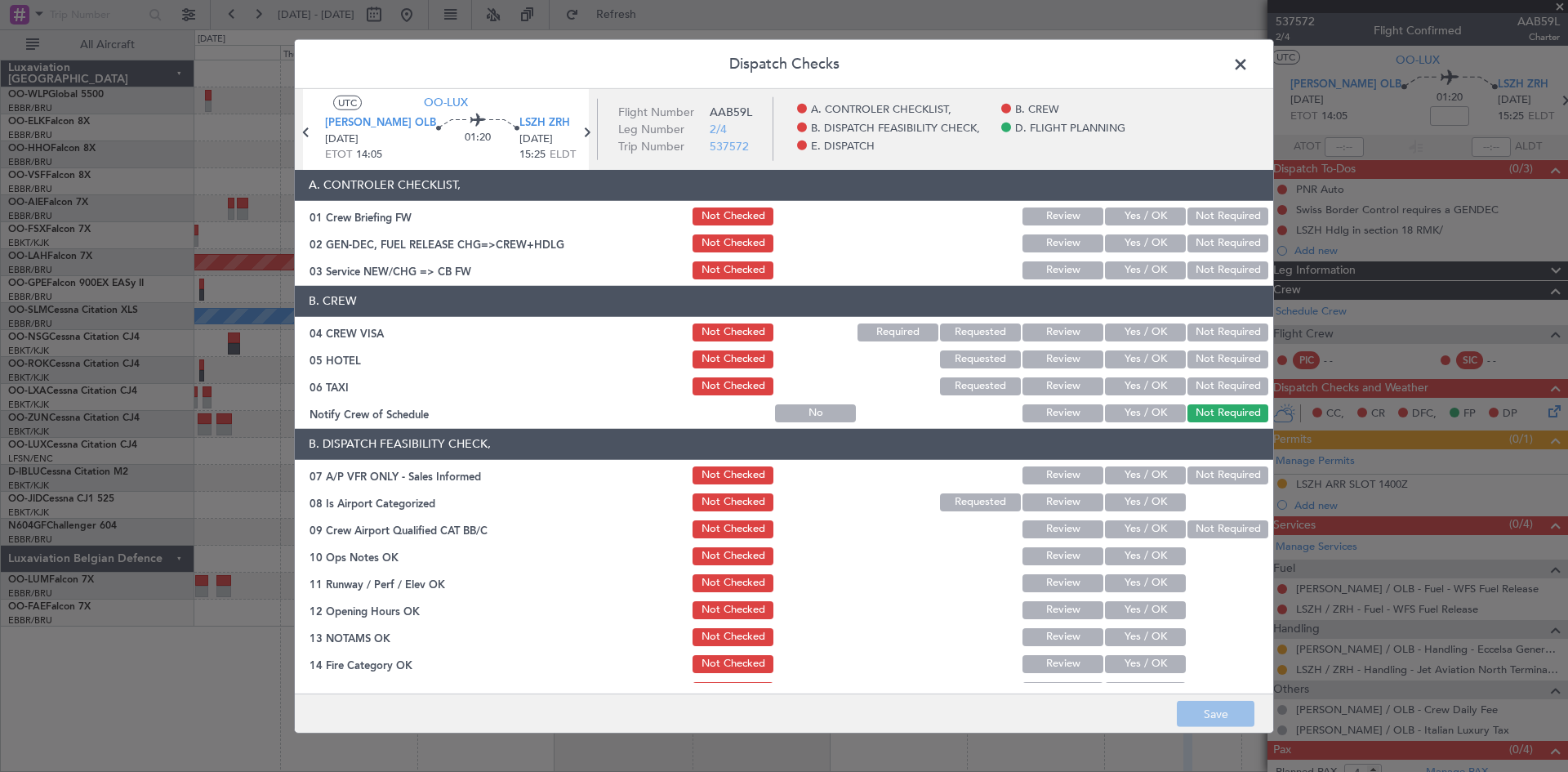
drag, startPoint x: 1146, startPoint y: 261, endPoint x: 1149, endPoint y: 268, distance: 7.6
click at [1147, 262] on button "Yes / OK" at bounding box center [1146, 270] width 81 height 18
click at [1148, 333] on button "Yes / OK" at bounding box center [1146, 332] width 81 height 18
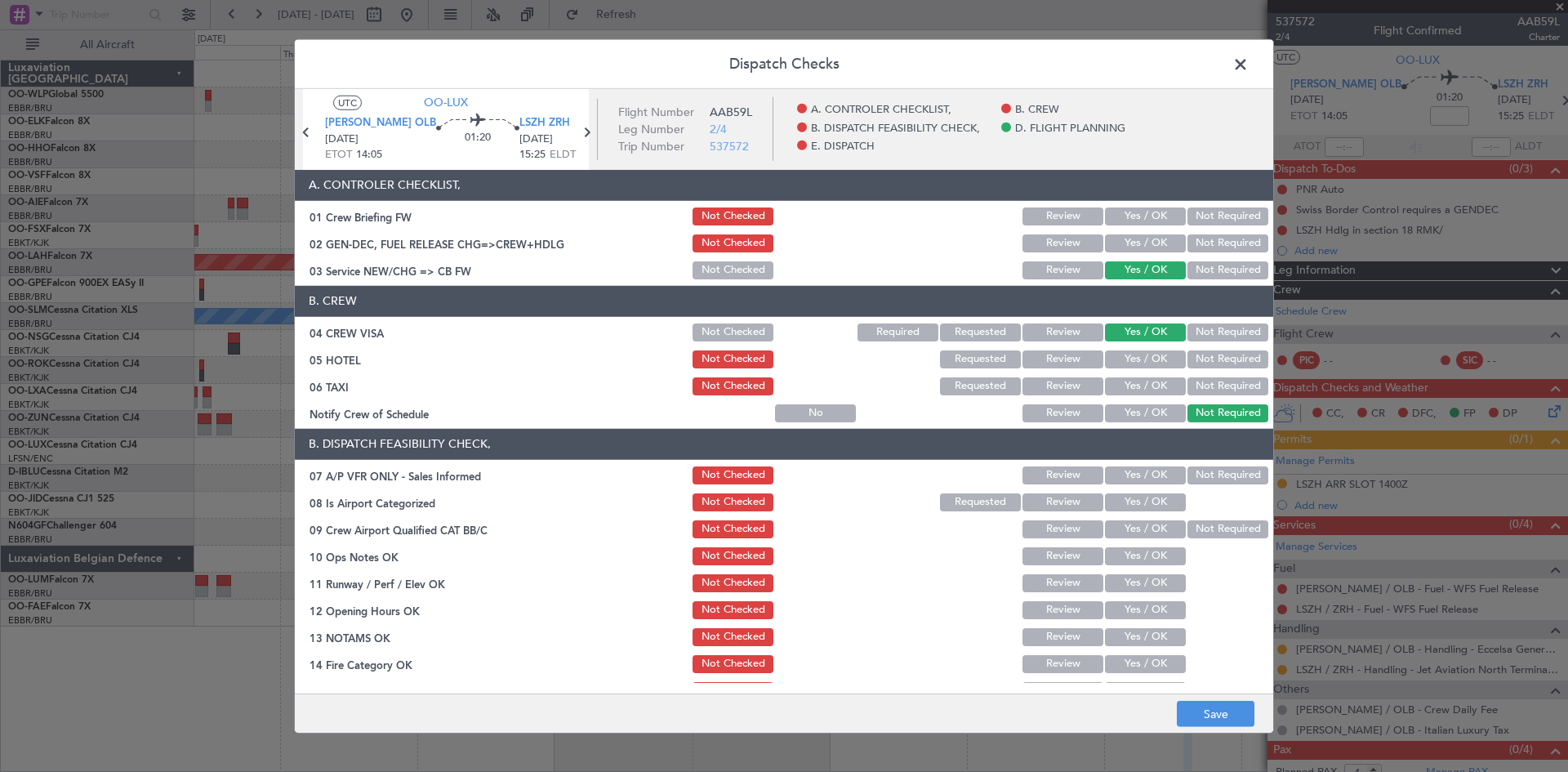
drag, startPoint x: 1226, startPoint y: 371, endPoint x: 1219, endPoint y: 365, distance: 9.2
click at [1226, 371] on section "B. CREW 04 CREW VISA Not Checked Required Requested Review Yes / OK Not Require…" at bounding box center [784, 355] width 979 height 139
click at [1226, 369] on div "Not Required" at bounding box center [1225, 359] width 82 height 23
click at [1214, 388] on button "Not Required" at bounding box center [1228, 386] width 81 height 18
click at [1187, 362] on button "Not Required" at bounding box center [1228, 359] width 81 height 18
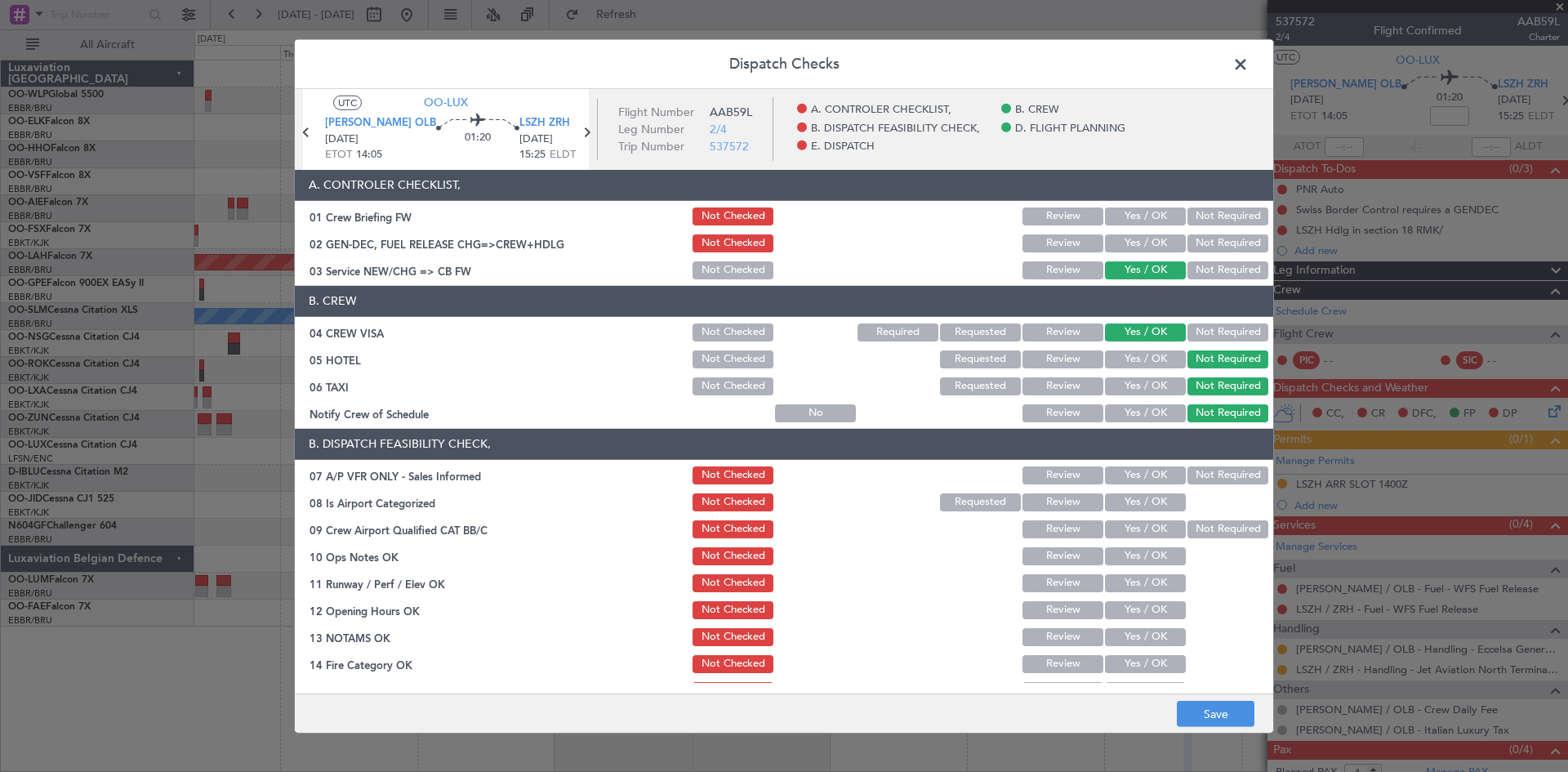
click at [1144, 404] on button "Yes / OK" at bounding box center [1146, 413] width 81 height 18
click at [1201, 473] on button "Not Required" at bounding box center [1228, 475] width 81 height 18
click at [1130, 513] on div "Yes / OK" at bounding box center [1143, 503] width 82 height 23
click at [1129, 506] on button "Yes / OK" at bounding box center [1146, 502] width 81 height 18
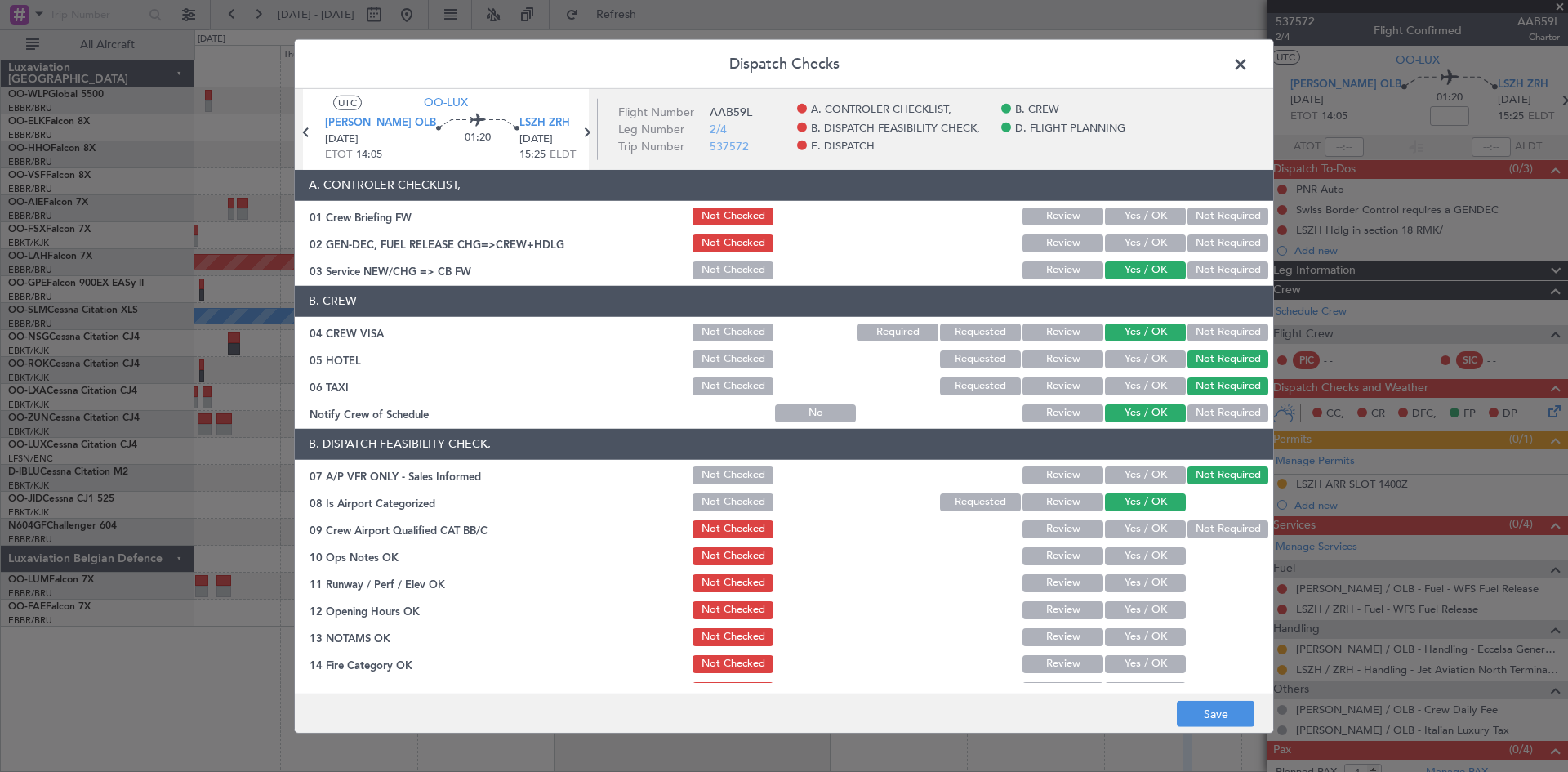
click at [1203, 540] on section "B. DISPATCH FEASIBILITY CHECK, 07 A/P VFR ONLY - Sales Informed Not Checked Rev…" at bounding box center [784, 606] width 979 height 354
click at [1198, 533] on button "Not Required" at bounding box center [1228, 529] width 81 height 18
click at [1147, 562] on button "Yes / OK" at bounding box center [1146, 556] width 81 height 18
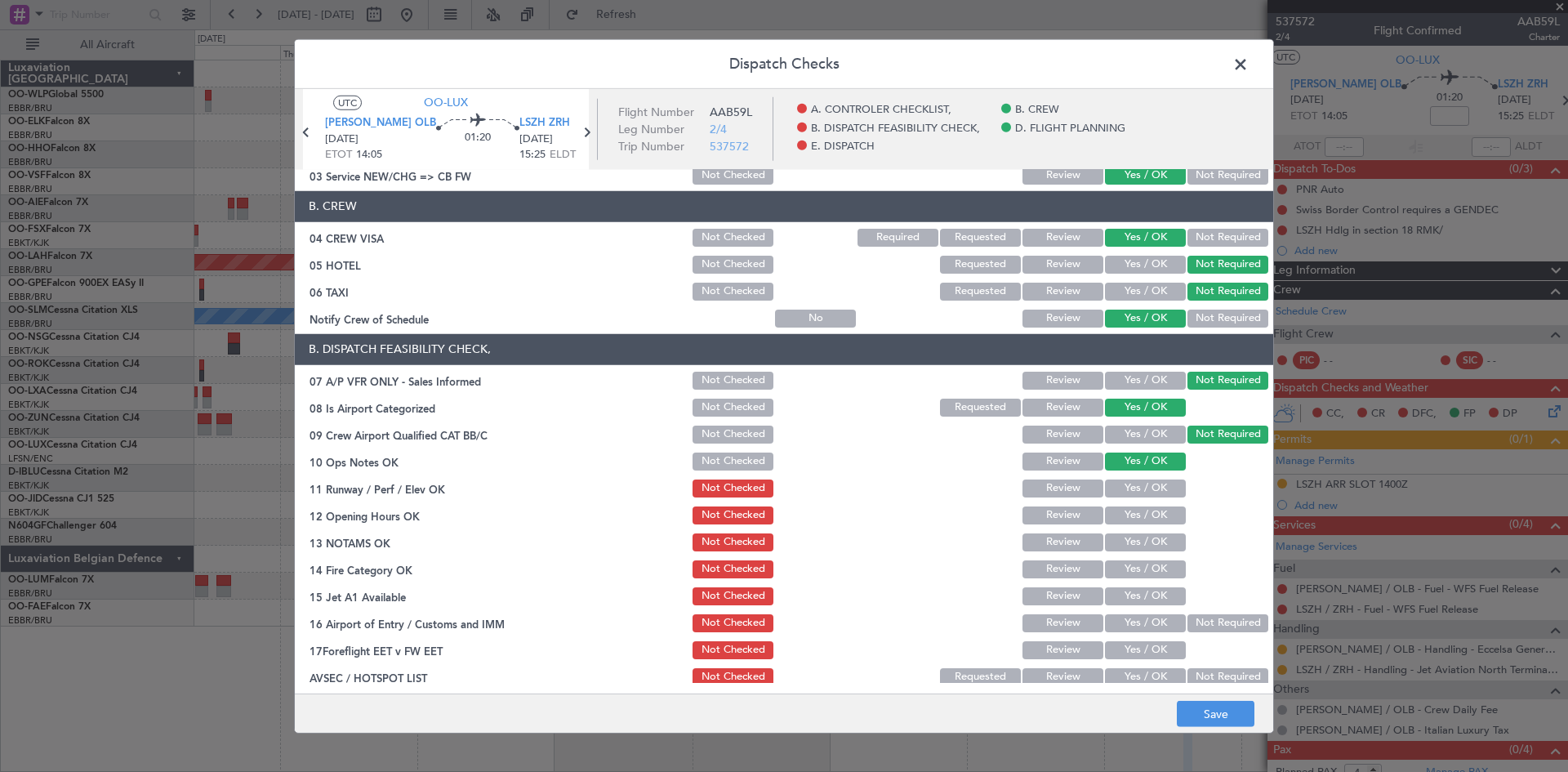
scroll to position [245, 0]
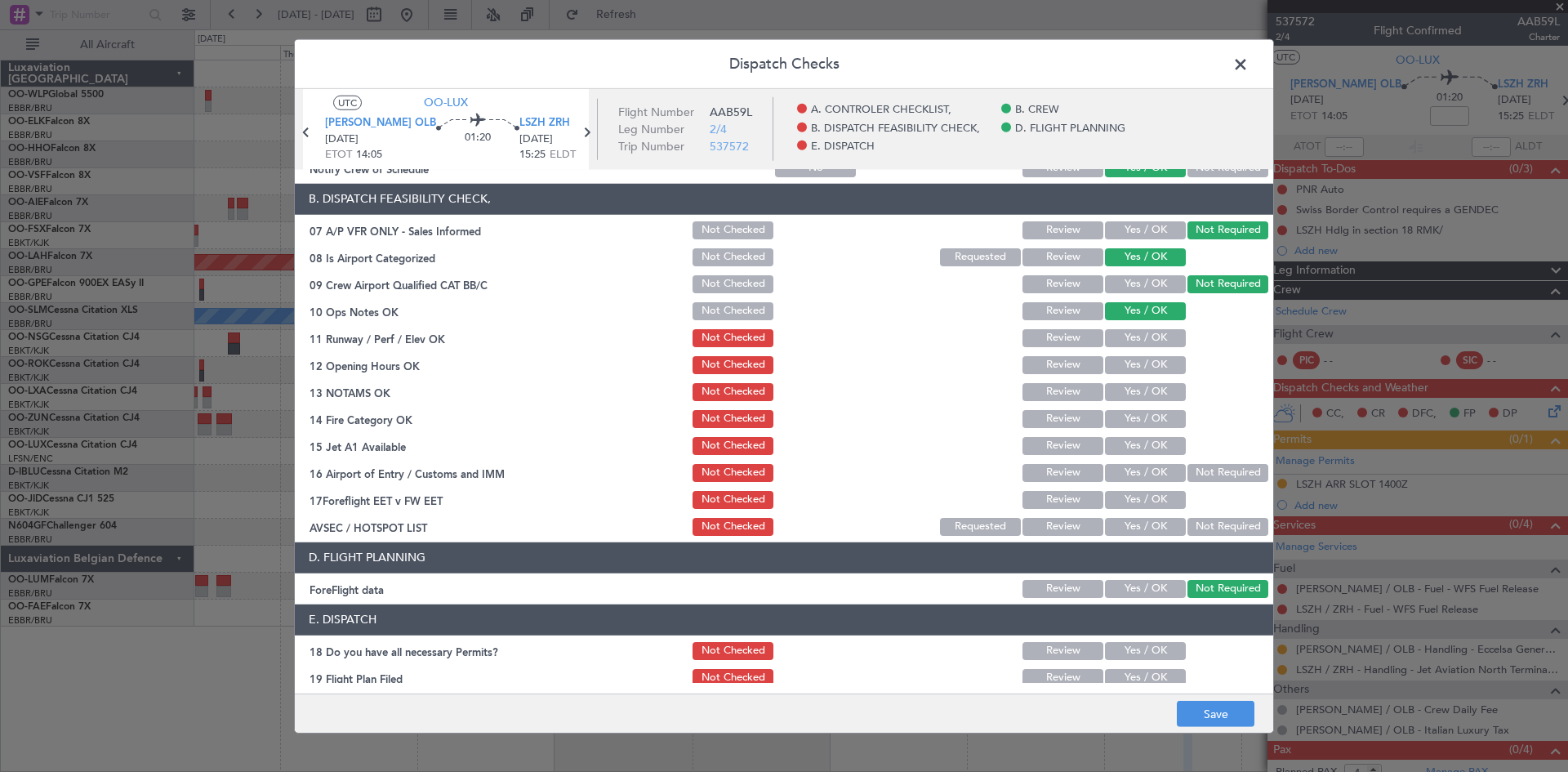
click at [1105, 335] on button "Yes / OK" at bounding box center [1146, 337] width 81 height 18
click at [1124, 376] on div "Yes / OK" at bounding box center [1143, 365] width 82 height 23
click at [1123, 369] on button "Yes / OK" at bounding box center [1146, 365] width 81 height 18
click at [1134, 393] on button "Yes / OK" at bounding box center [1146, 391] width 81 height 18
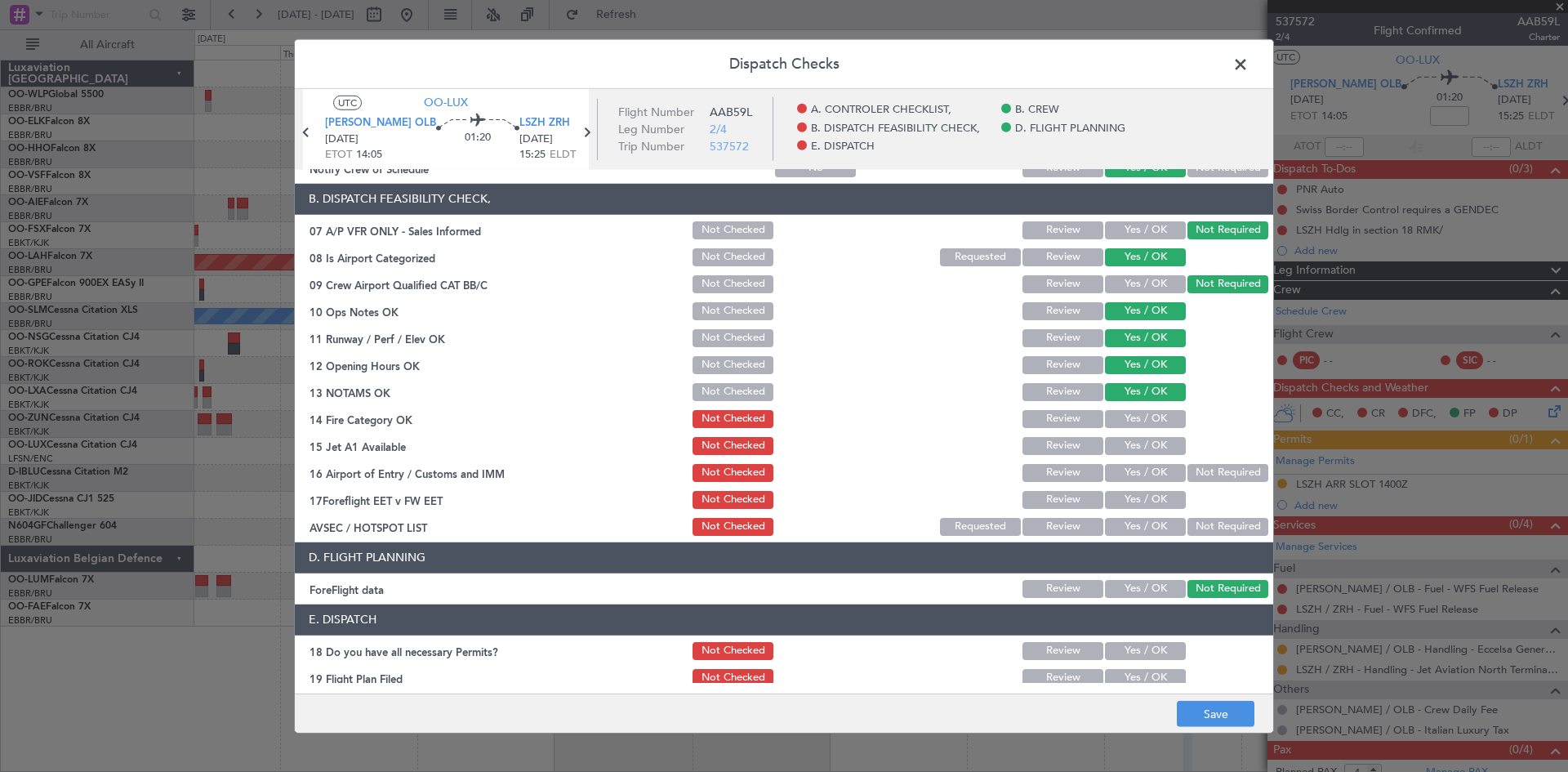
click at [1132, 421] on button "Yes / OK" at bounding box center [1146, 419] width 81 height 18
click at [1133, 443] on button "Yes / OK" at bounding box center [1146, 445] width 81 height 18
click at [1188, 469] on button "Not Required" at bounding box center [1228, 472] width 81 height 18
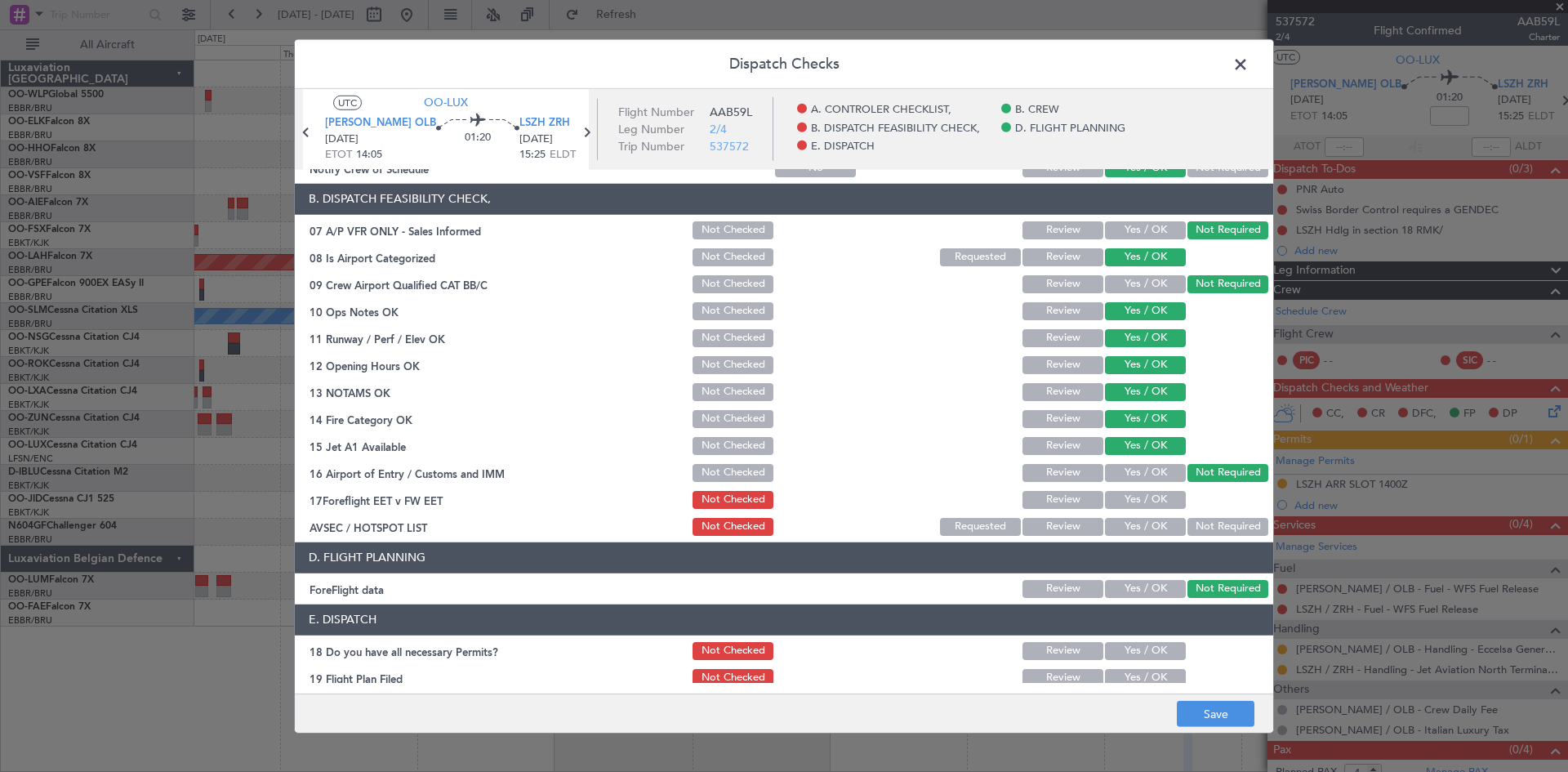
click at [1153, 501] on button "Yes / OK" at bounding box center [1146, 500] width 81 height 18
click at [1081, 491] on button "Review" at bounding box center [1063, 500] width 81 height 18
click at [1188, 525] on button "Not Required" at bounding box center [1228, 526] width 81 height 18
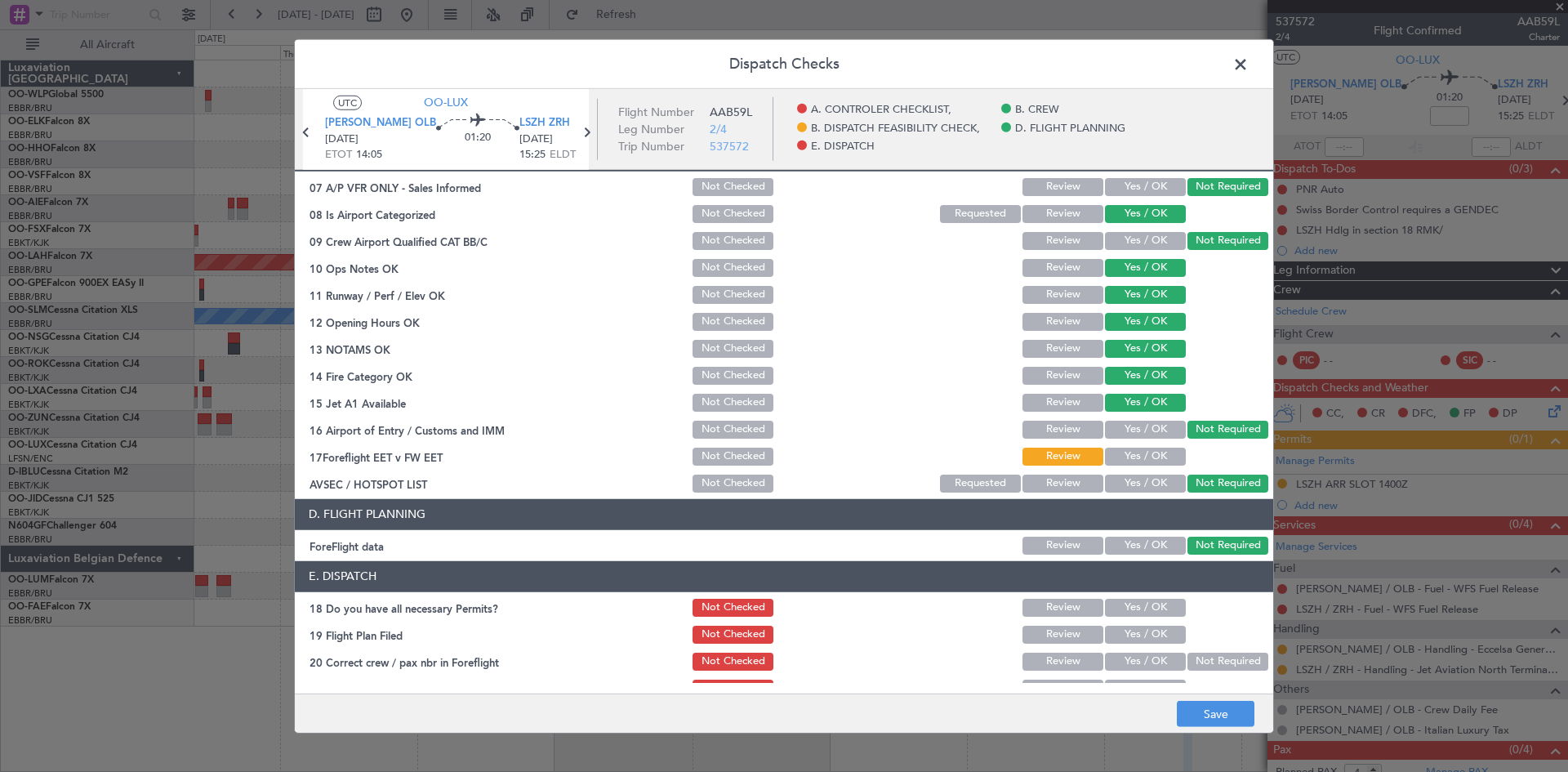
scroll to position [309, 0]
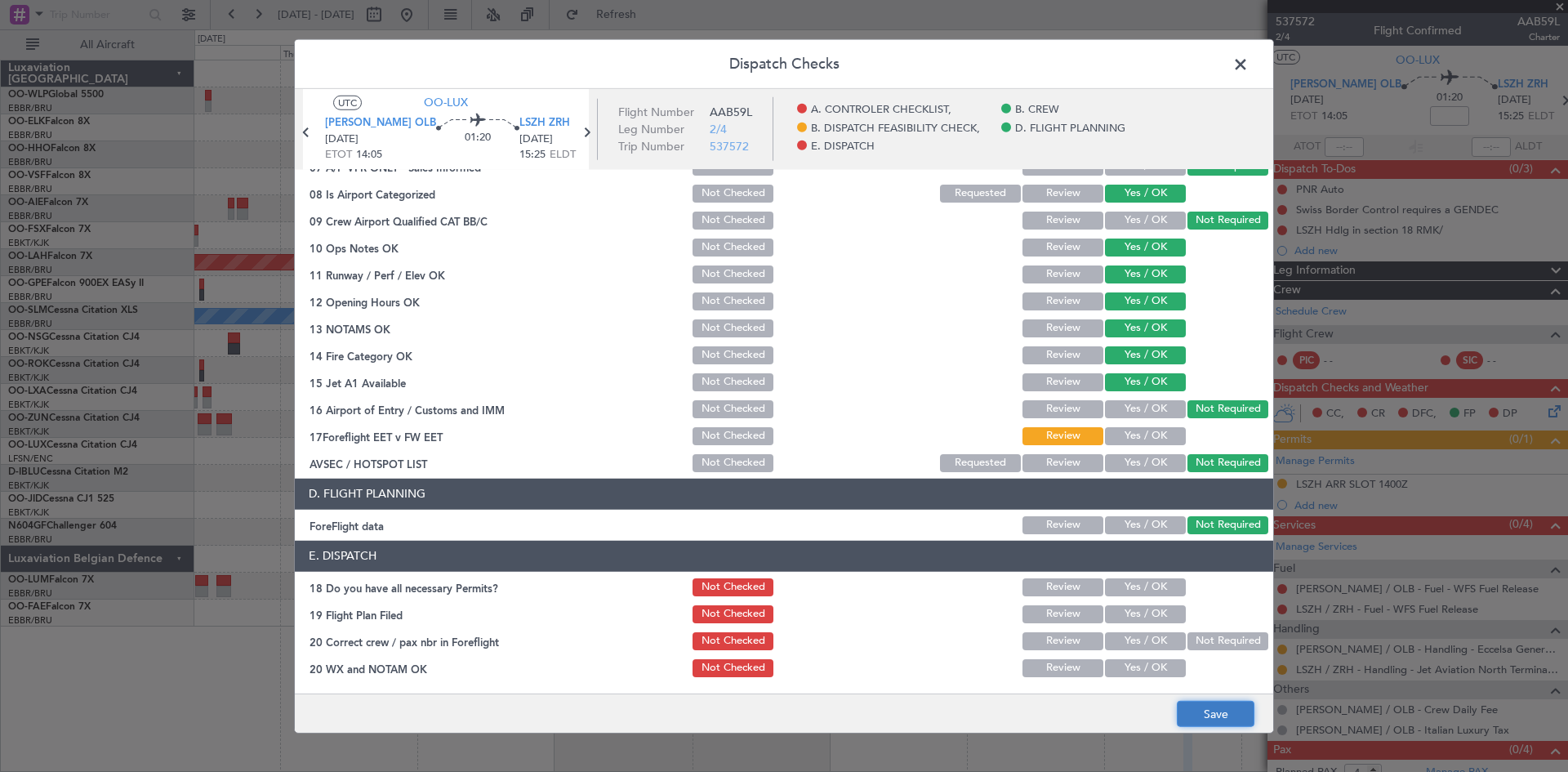
click at [1216, 717] on button "Save" at bounding box center [1216, 714] width 77 height 26
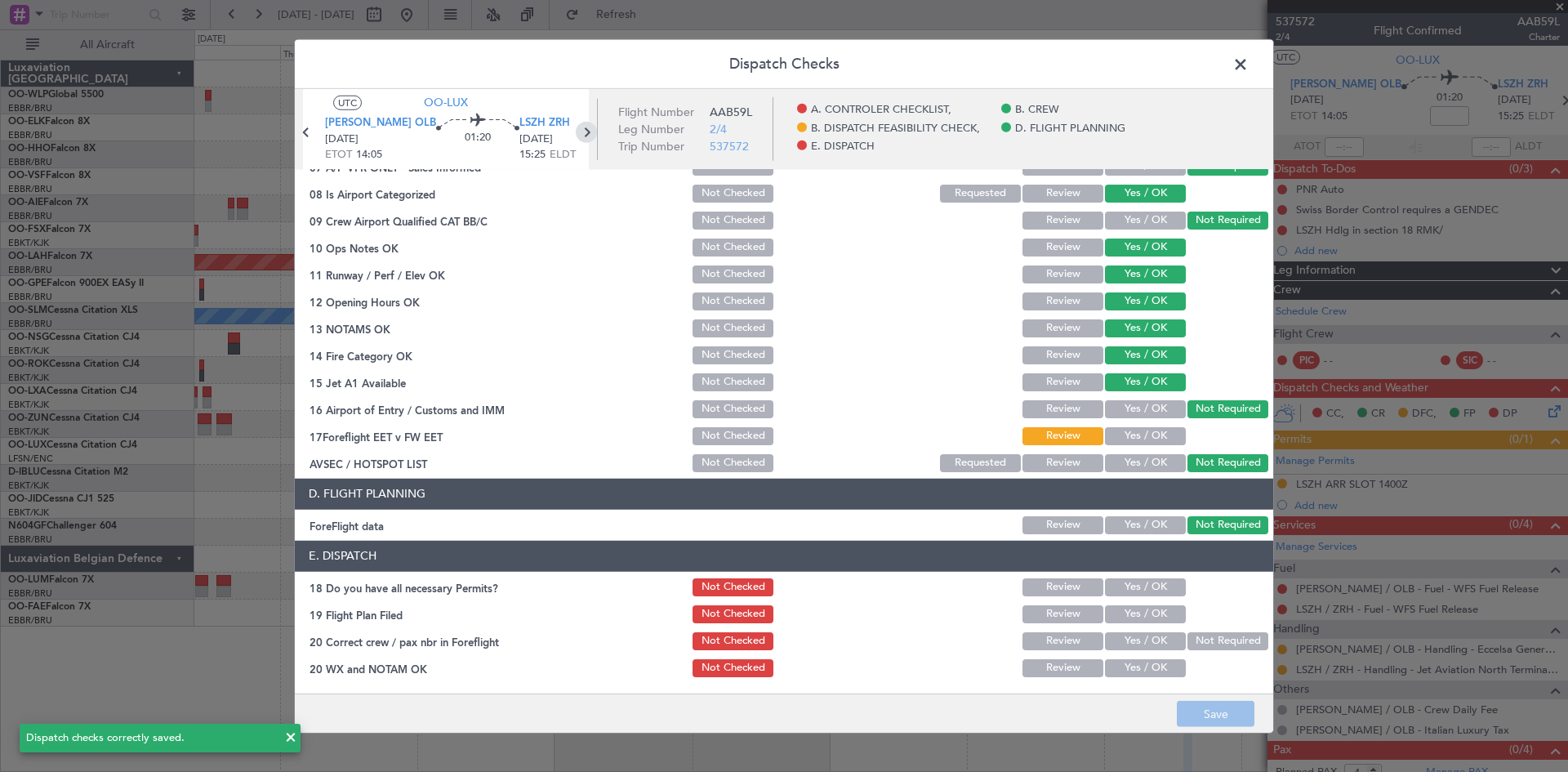
click at [581, 135] on icon at bounding box center [586, 131] width 21 height 21
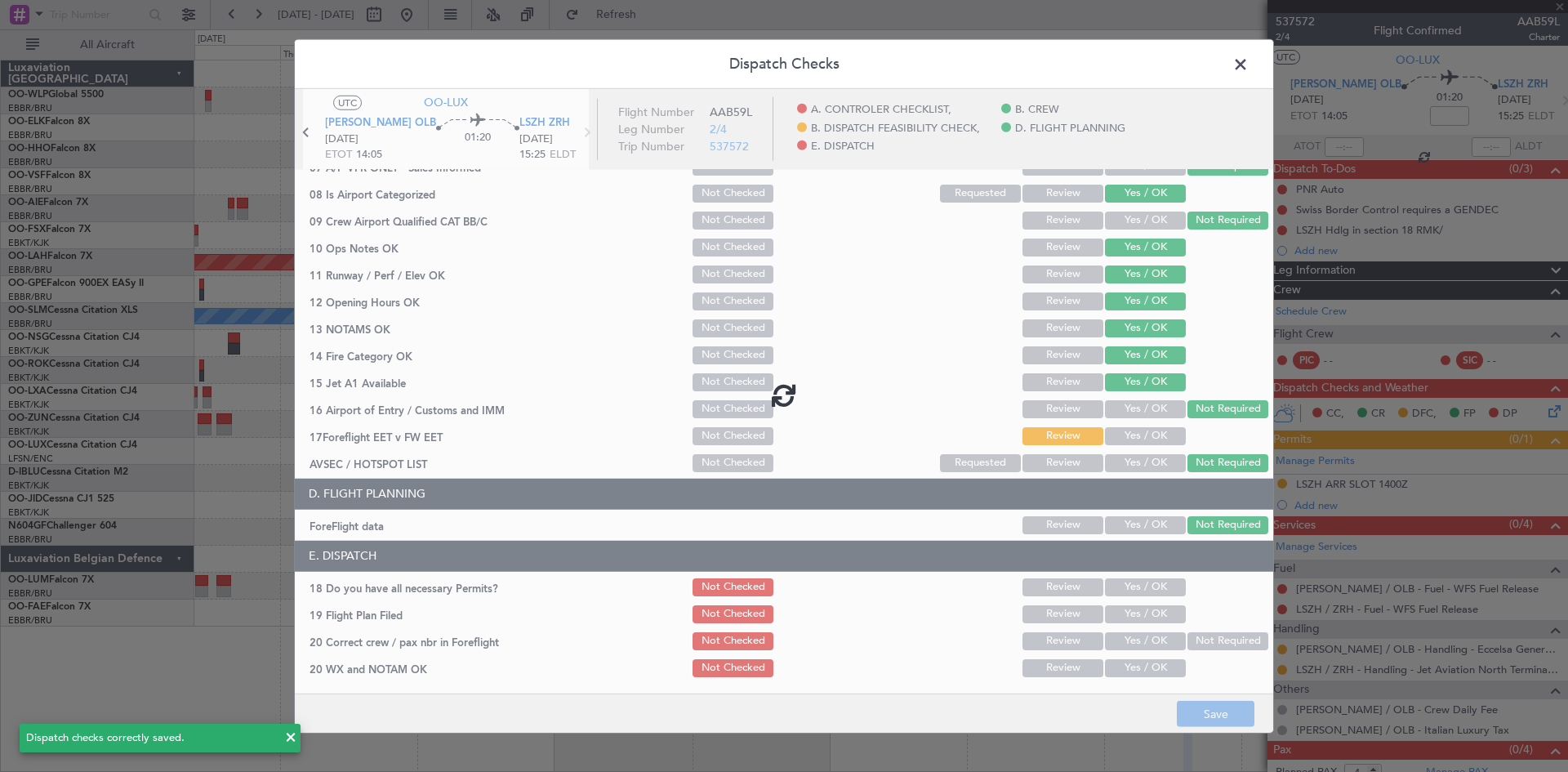
type input "0"
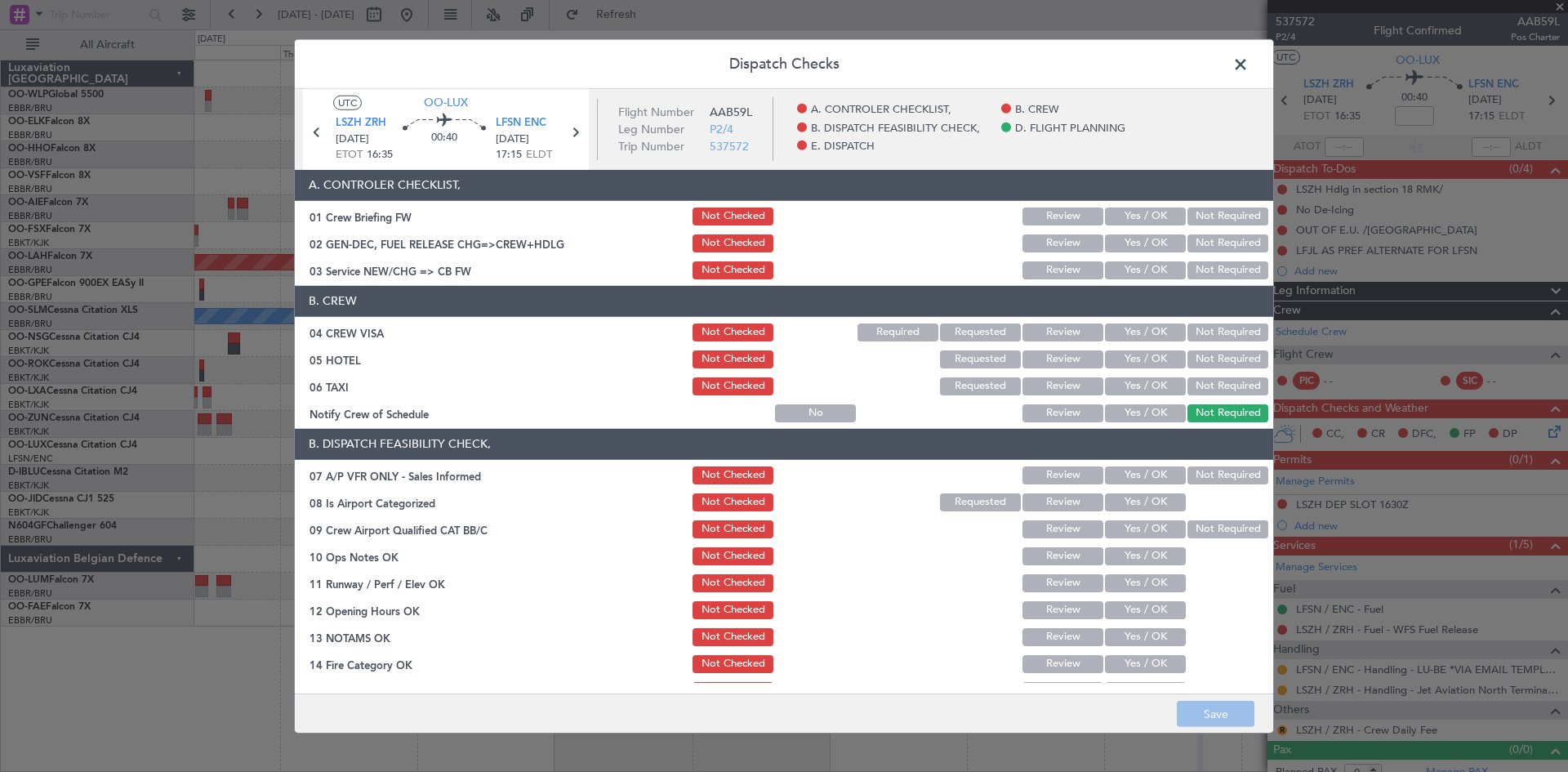
click at [1119, 271] on button "Yes / OK" at bounding box center [1146, 270] width 81 height 18
click at [1121, 328] on button "Yes / OK" at bounding box center [1146, 332] width 81 height 18
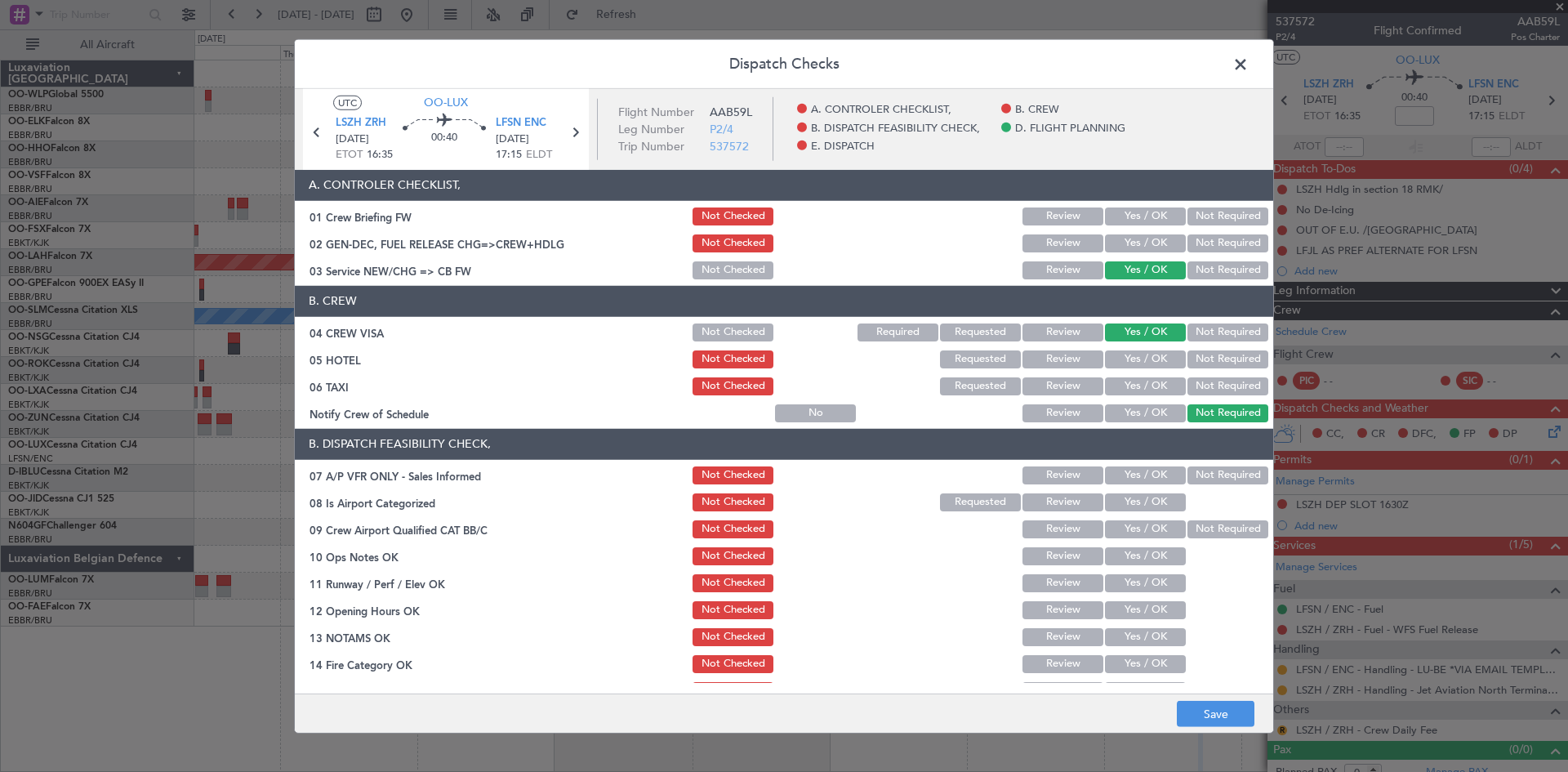
click at [1170, 356] on button "Yes / OK" at bounding box center [1146, 359] width 81 height 18
click at [1192, 358] on button "Not Required" at bounding box center [1228, 359] width 81 height 18
click at [1193, 396] on div "Not Required" at bounding box center [1225, 386] width 82 height 23
click at [1187, 388] on button "Not Required" at bounding box center [1228, 386] width 81 height 18
click at [1132, 409] on button "Yes / OK" at bounding box center [1146, 413] width 81 height 18
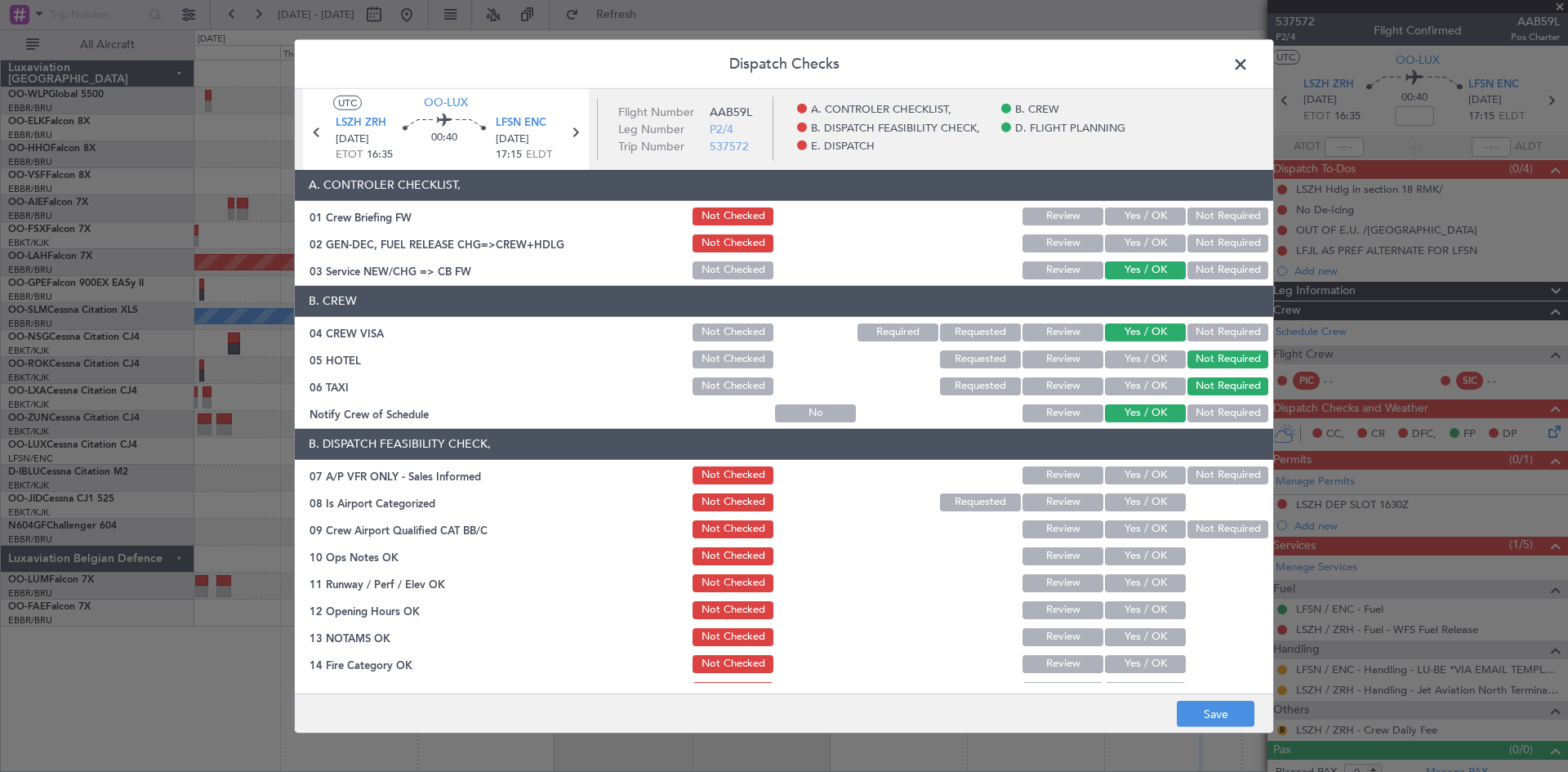
click at [1187, 479] on button "Not Required" at bounding box center [1228, 475] width 81 height 18
click at [1158, 493] on button "Yes / OK" at bounding box center [1146, 502] width 81 height 18
click at [1185, 517] on section "B. DISPATCH FEASIBILITY CHECK, 07 A/P VFR ONLY - Sales Informed Not Checked Rev…" at bounding box center [784, 606] width 979 height 354
click at [1196, 529] on button "Not Required" at bounding box center [1228, 529] width 81 height 18
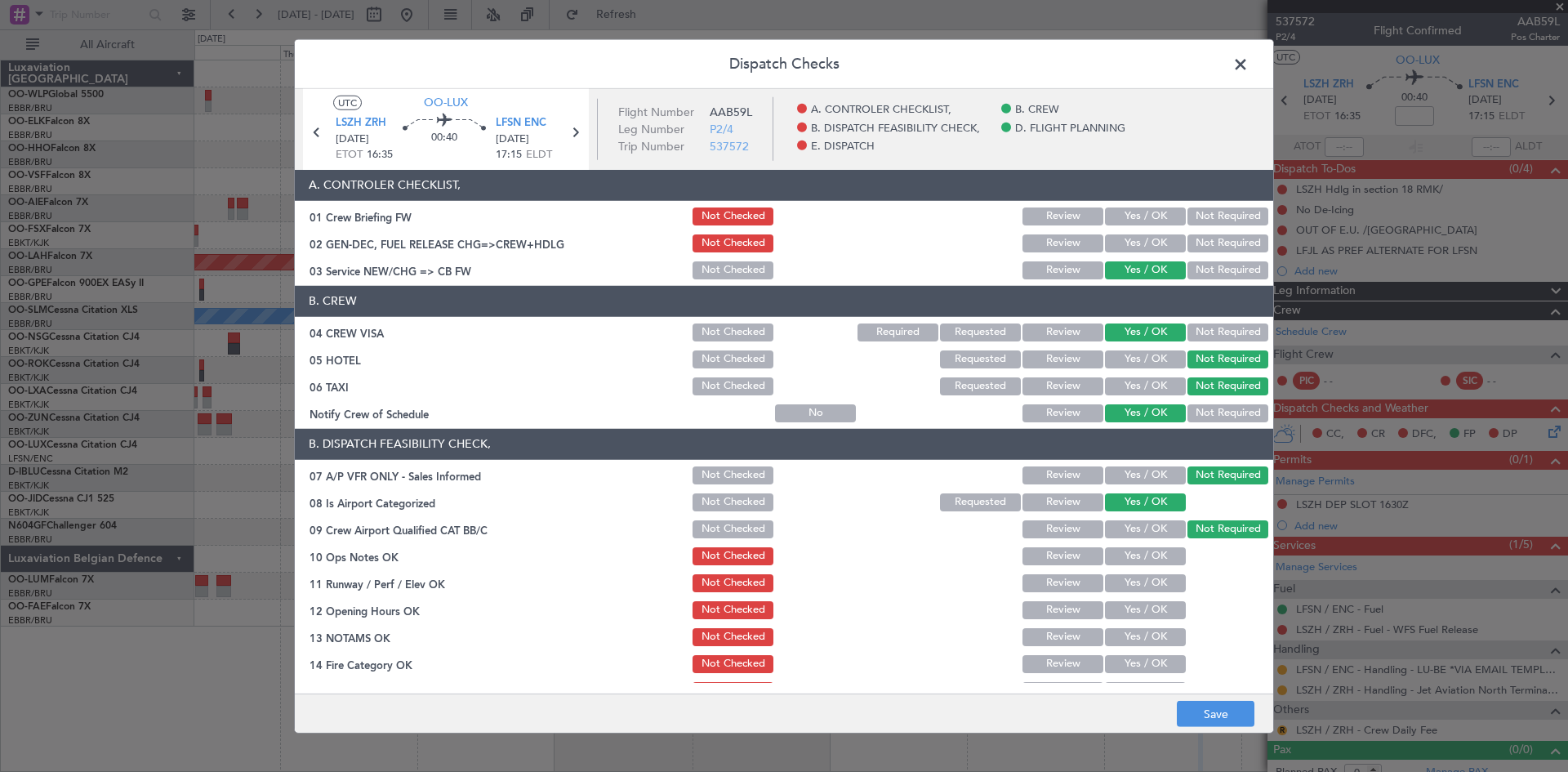
click at [1114, 547] on button "Yes / OK" at bounding box center [1146, 556] width 81 height 18
click at [1124, 581] on button "Yes / OK" at bounding box center [1146, 583] width 81 height 18
click at [1128, 607] on button "Yes / OK" at bounding box center [1146, 609] width 81 height 18
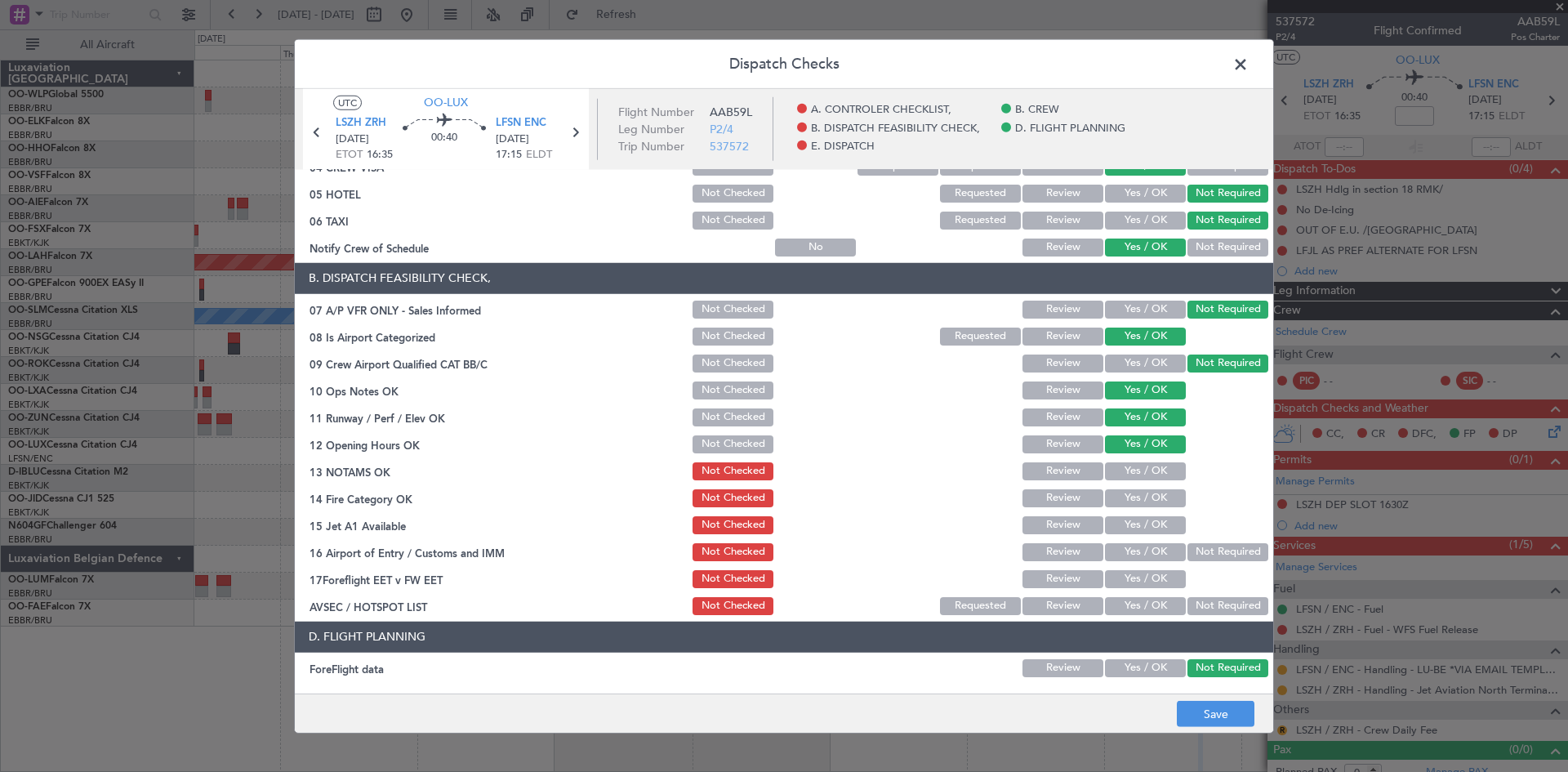
scroll to position [309, 0]
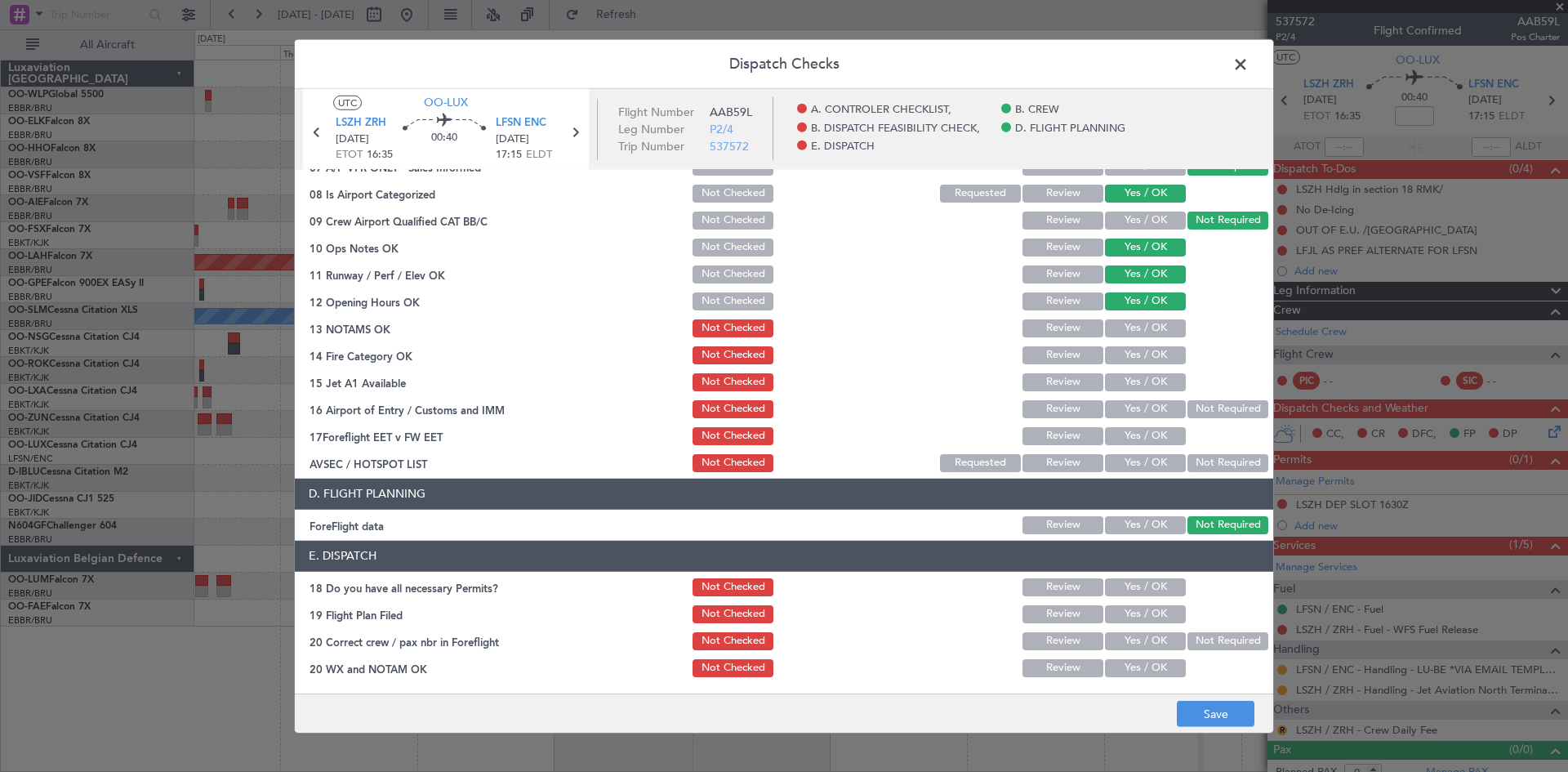
drag, startPoint x: 1104, startPoint y: 317, endPoint x: 1111, endPoint y: 322, distance: 8.6
click at [1105, 317] on div "Yes / OK" at bounding box center [1143, 328] width 82 height 23
click at [1113, 329] on button "Yes / OK" at bounding box center [1146, 328] width 81 height 18
click at [1117, 365] on div "Yes / OK" at bounding box center [1143, 355] width 82 height 23
click at [1117, 358] on button "Yes / OK" at bounding box center [1146, 355] width 81 height 18
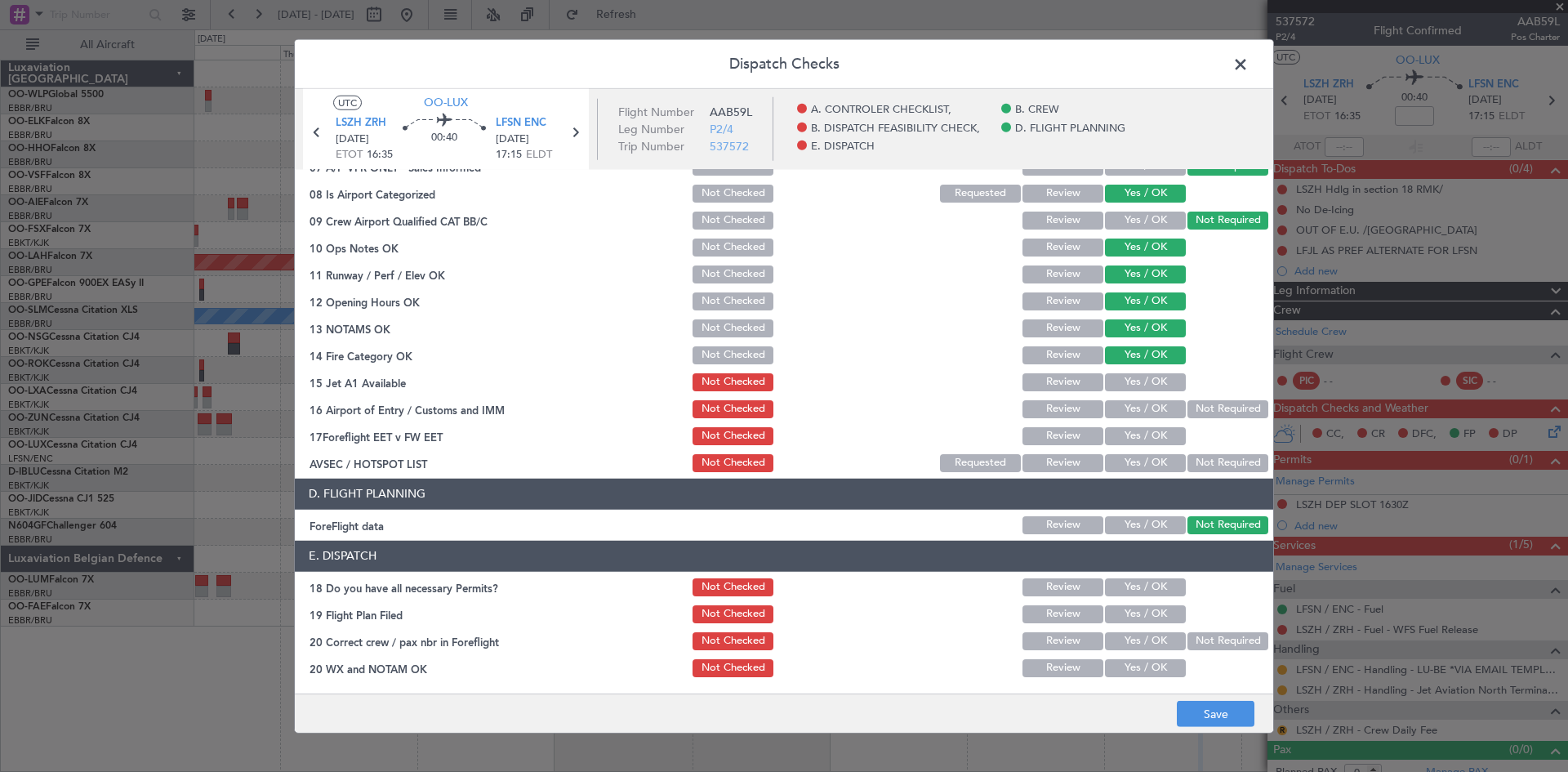
click at [1135, 386] on button "Yes / OK" at bounding box center [1146, 382] width 81 height 18
click at [1187, 415] on button "Not Required" at bounding box center [1228, 409] width 81 height 18
click at [1145, 437] on button "Yes / OK" at bounding box center [1146, 436] width 81 height 18
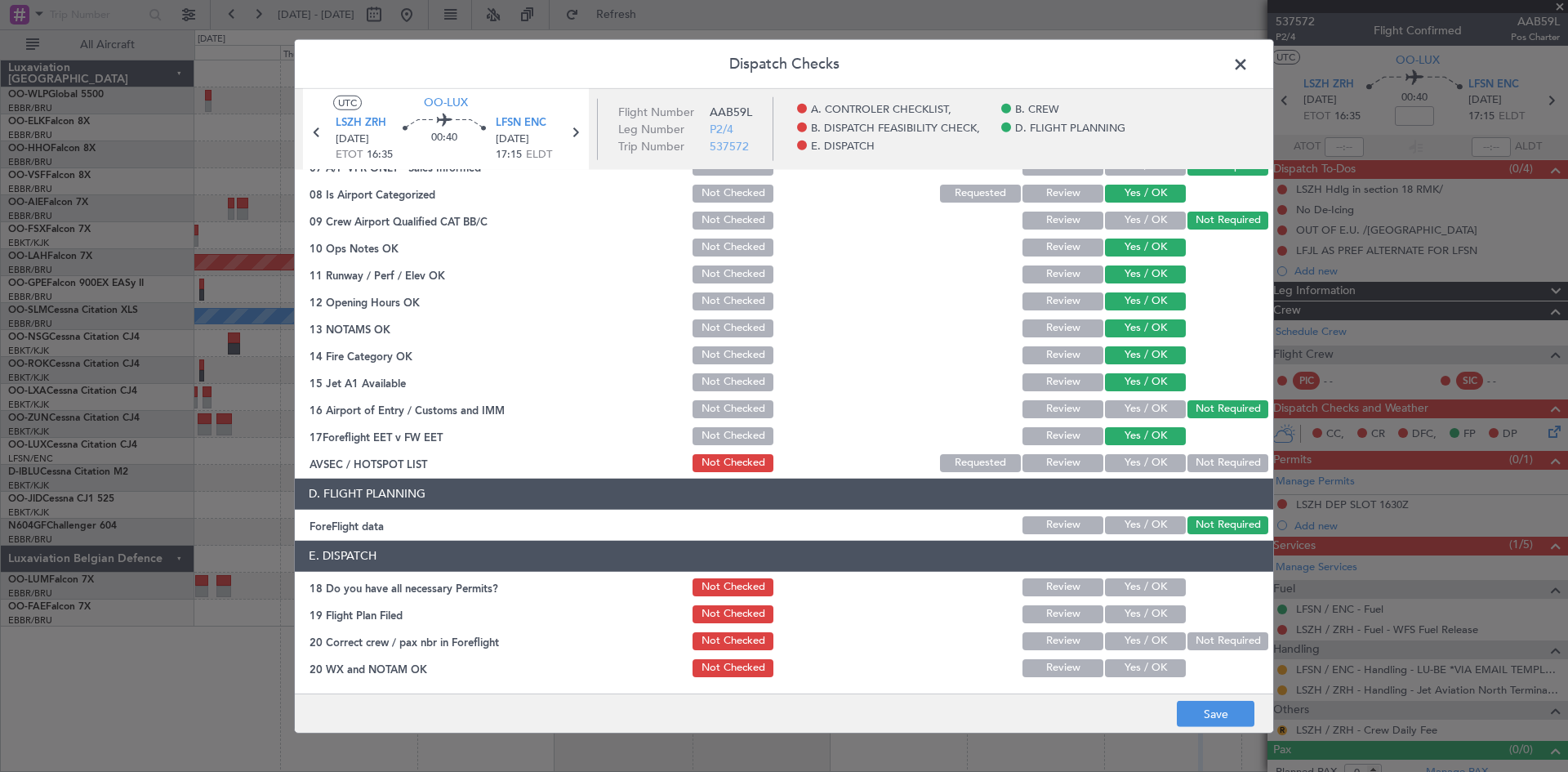
click at [1187, 468] on button "Not Required" at bounding box center [1228, 463] width 81 height 18
click at [1204, 712] on button "Save" at bounding box center [1216, 714] width 77 height 26
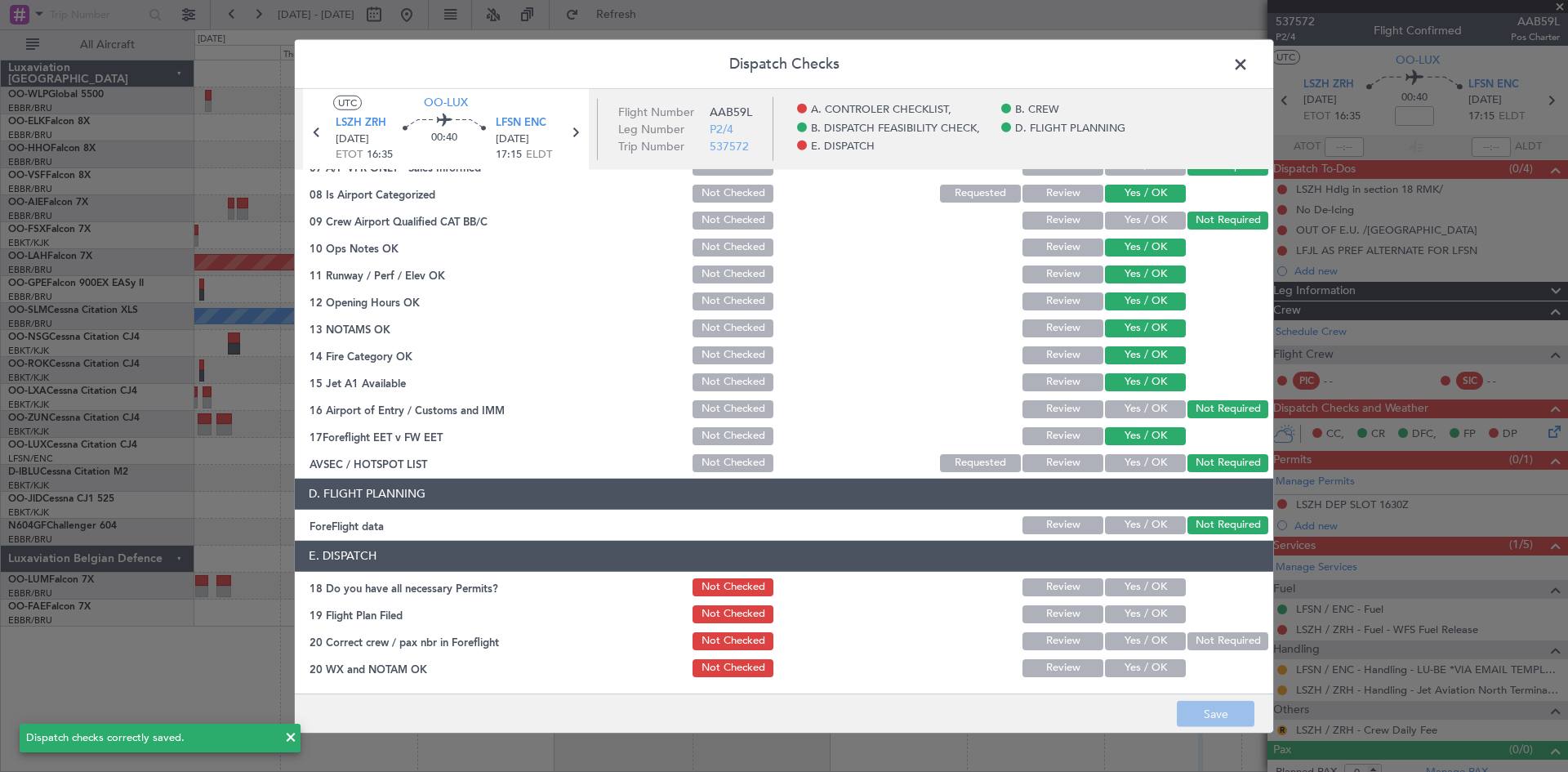
click at [1249, 71] on span at bounding box center [1249, 67] width 0 height 33
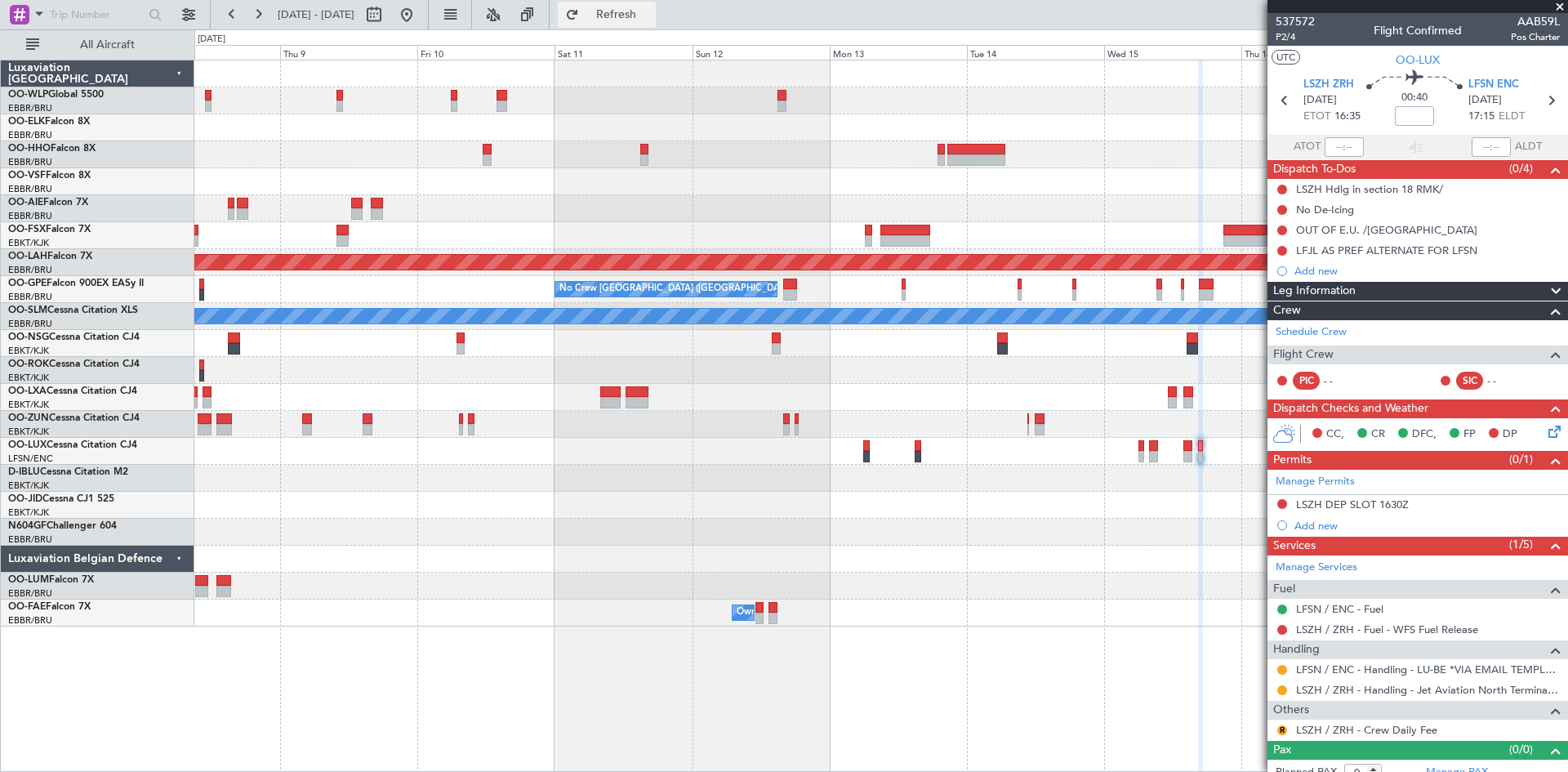
click at [656, 2] on button "Refresh" at bounding box center [606, 15] width 98 height 26
click at [1283, 503] on button at bounding box center [1282, 504] width 9 height 9
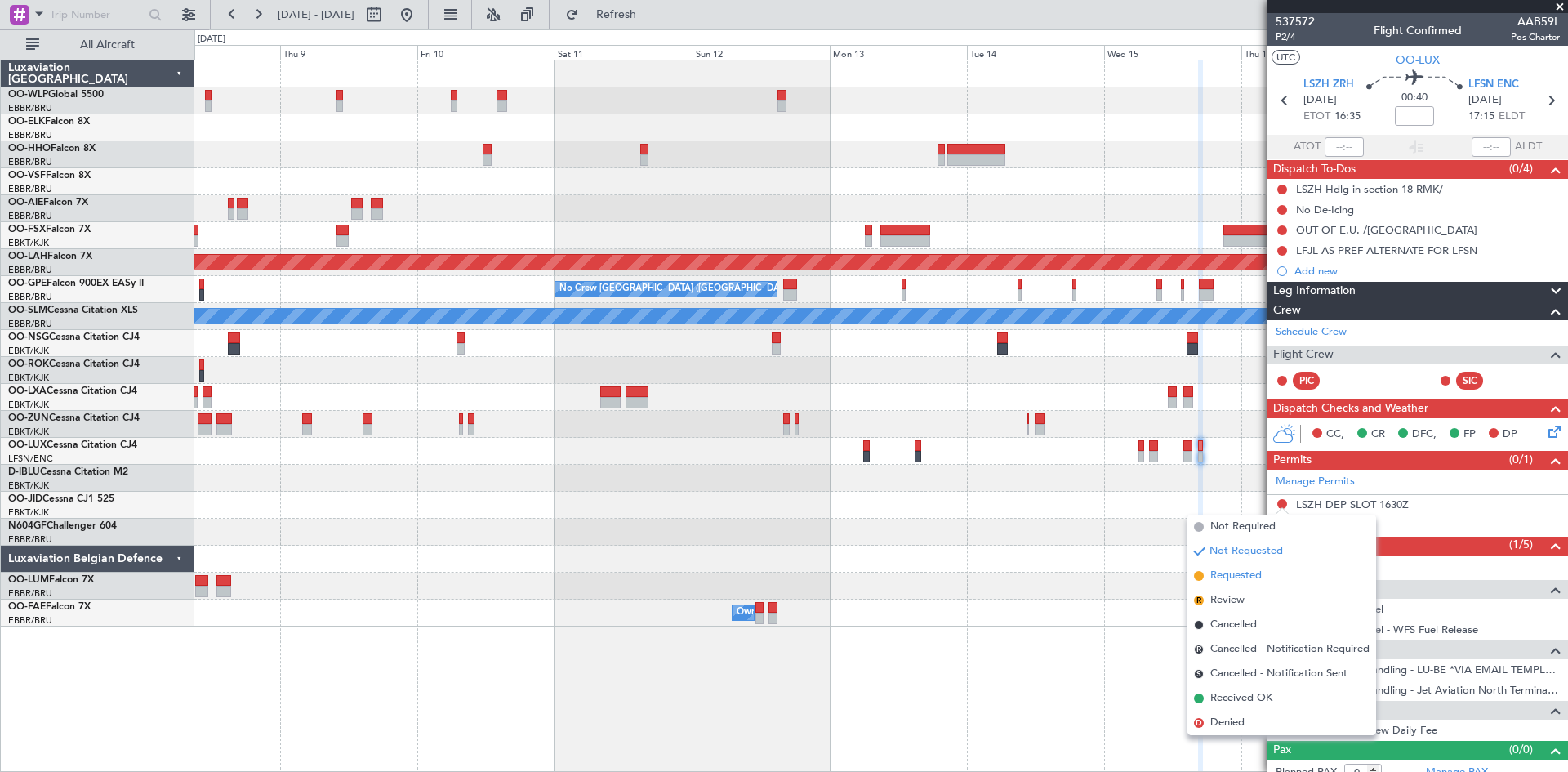
click at [1240, 574] on span "Requested" at bounding box center [1236, 575] width 51 height 16
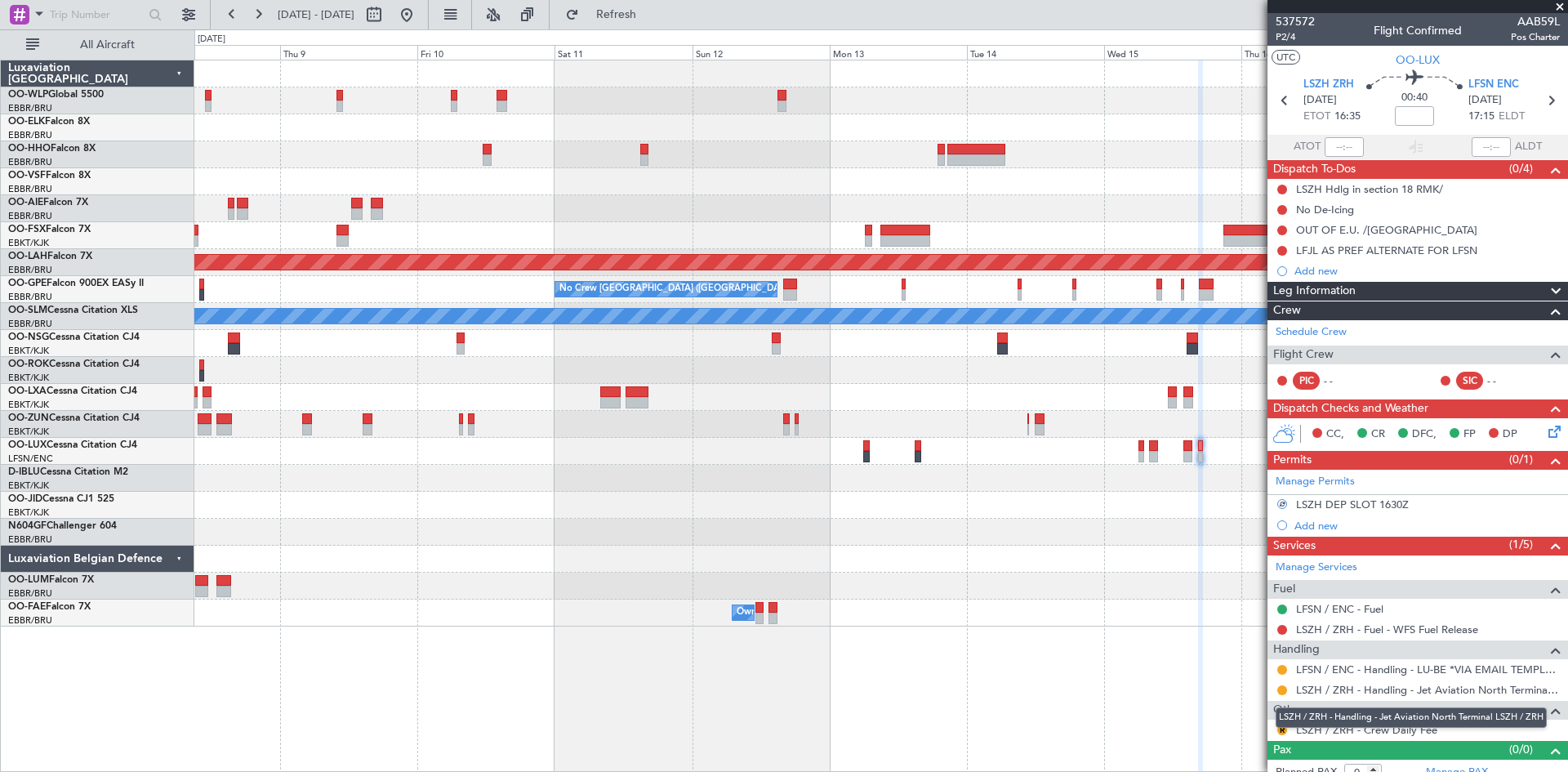
click at [1281, 724] on div "LSZH / ZRH - Handling - Jet Aviation North Terminal LSZH / ZRH" at bounding box center [1410, 718] width 271 height 21
click at [1285, 727] on button "R" at bounding box center [1282, 730] width 9 height 9
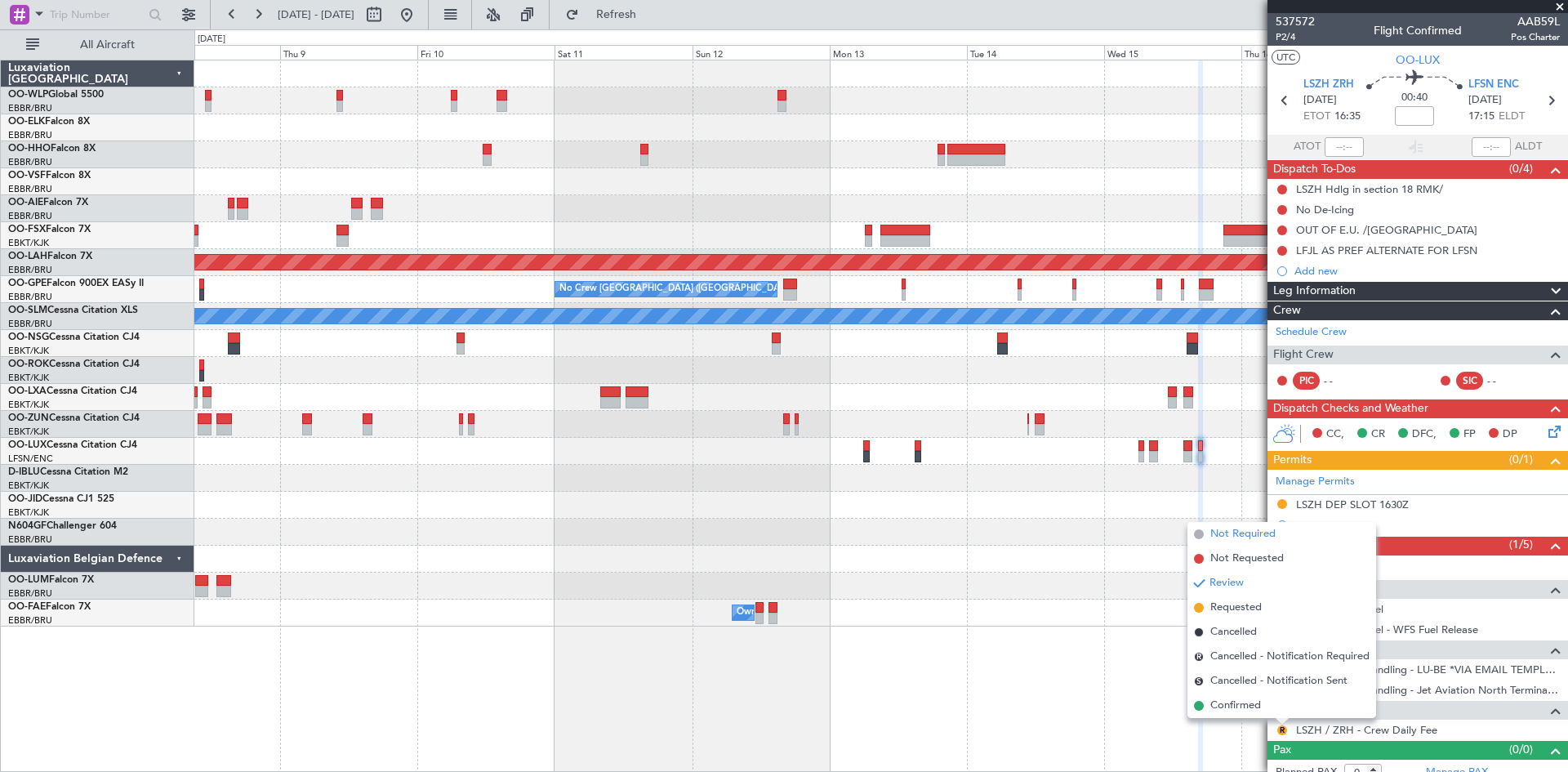
click at [1263, 537] on span "Not Required" at bounding box center [1242, 534] width 65 height 16
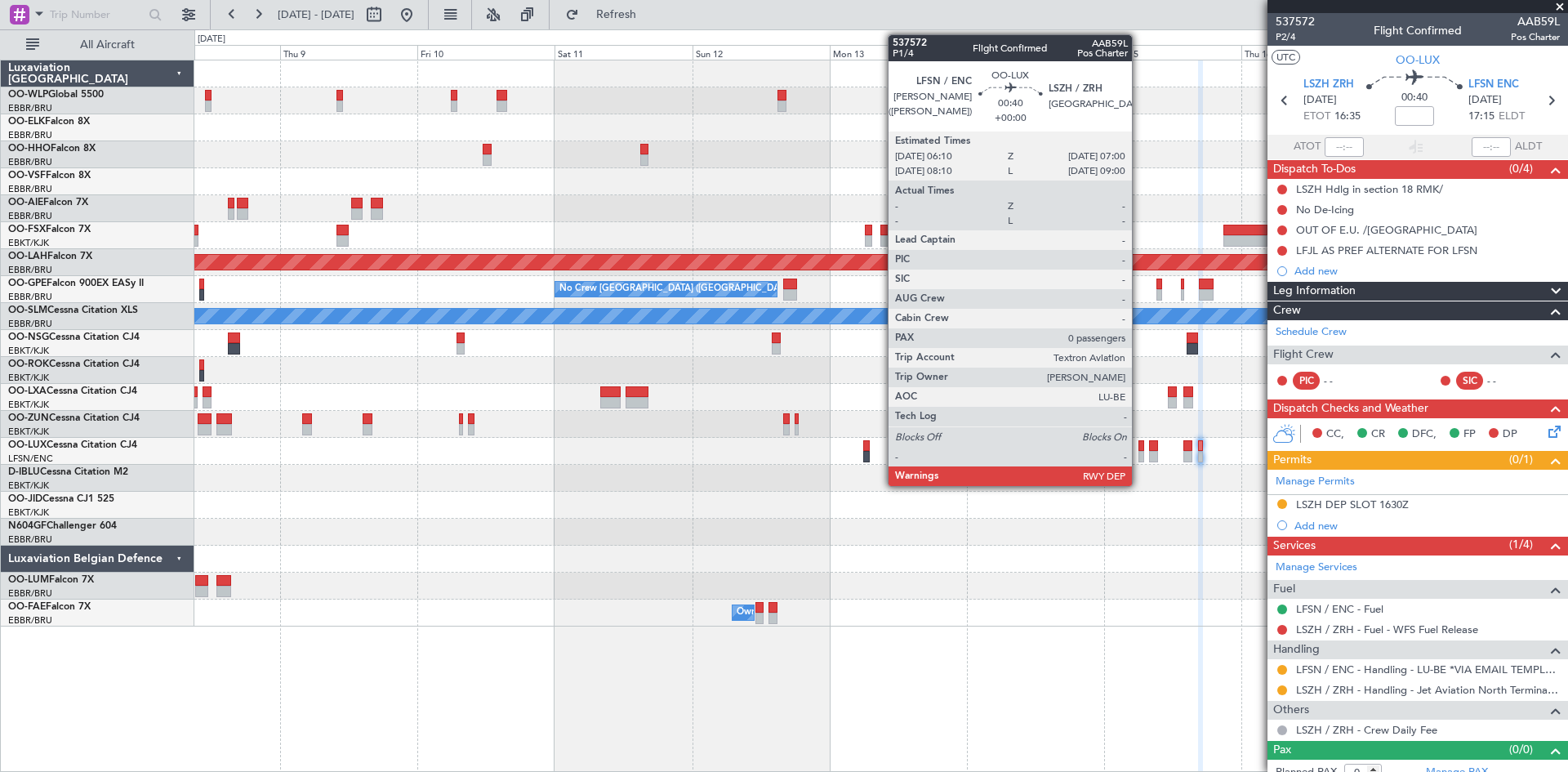
click at [1139, 455] on div at bounding box center [1140, 456] width 5 height 11
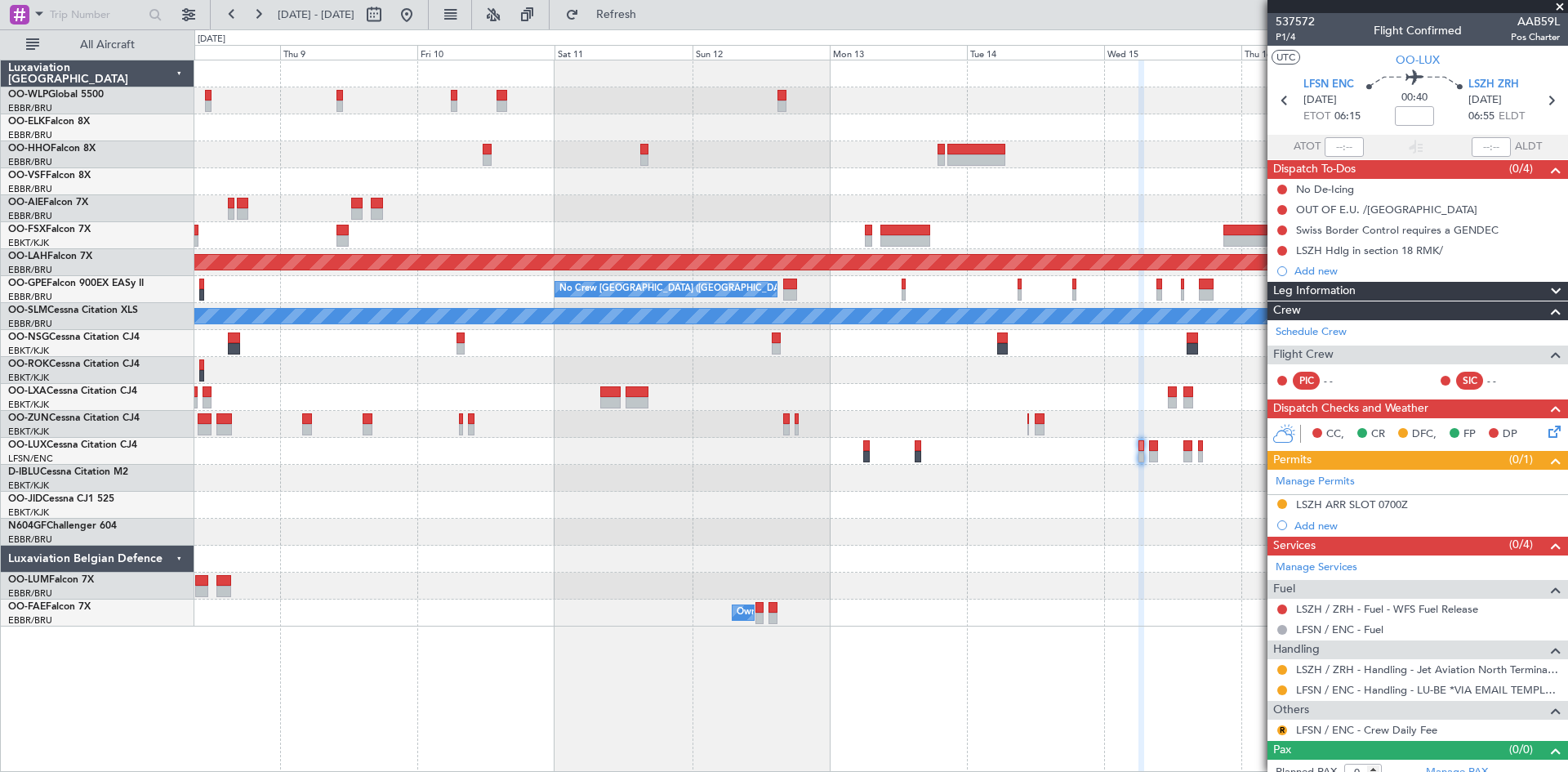
click at [1153, 446] on div at bounding box center [1153, 446] width 9 height 11
type input "4"
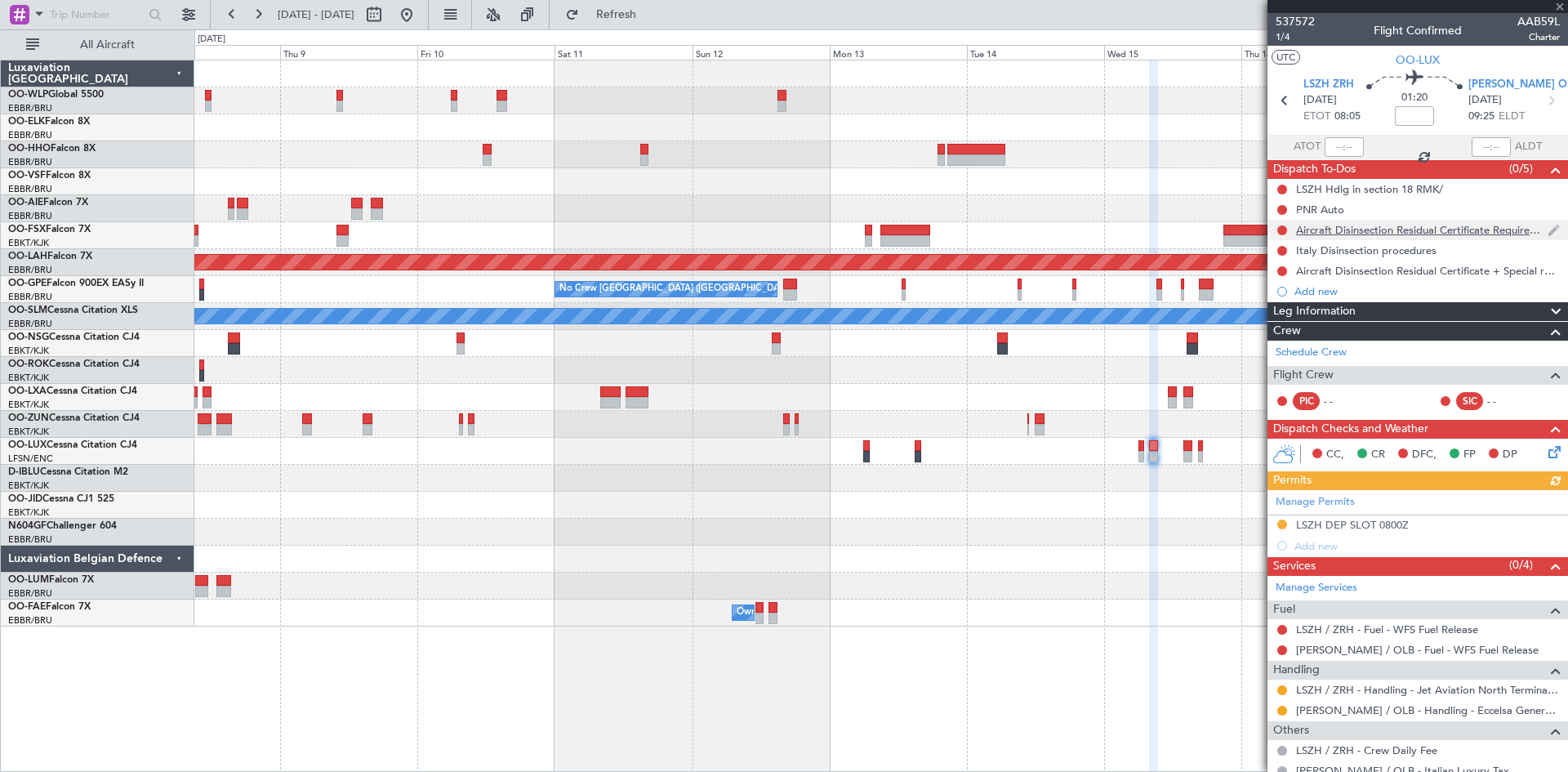
click at [1283, 235] on div at bounding box center [1282, 231] width 13 height 13
click at [1280, 234] on mat-tooltip-component "Not Started" at bounding box center [1282, 256] width 78 height 43
click at [1280, 230] on button at bounding box center [1282, 231] width 9 height 9
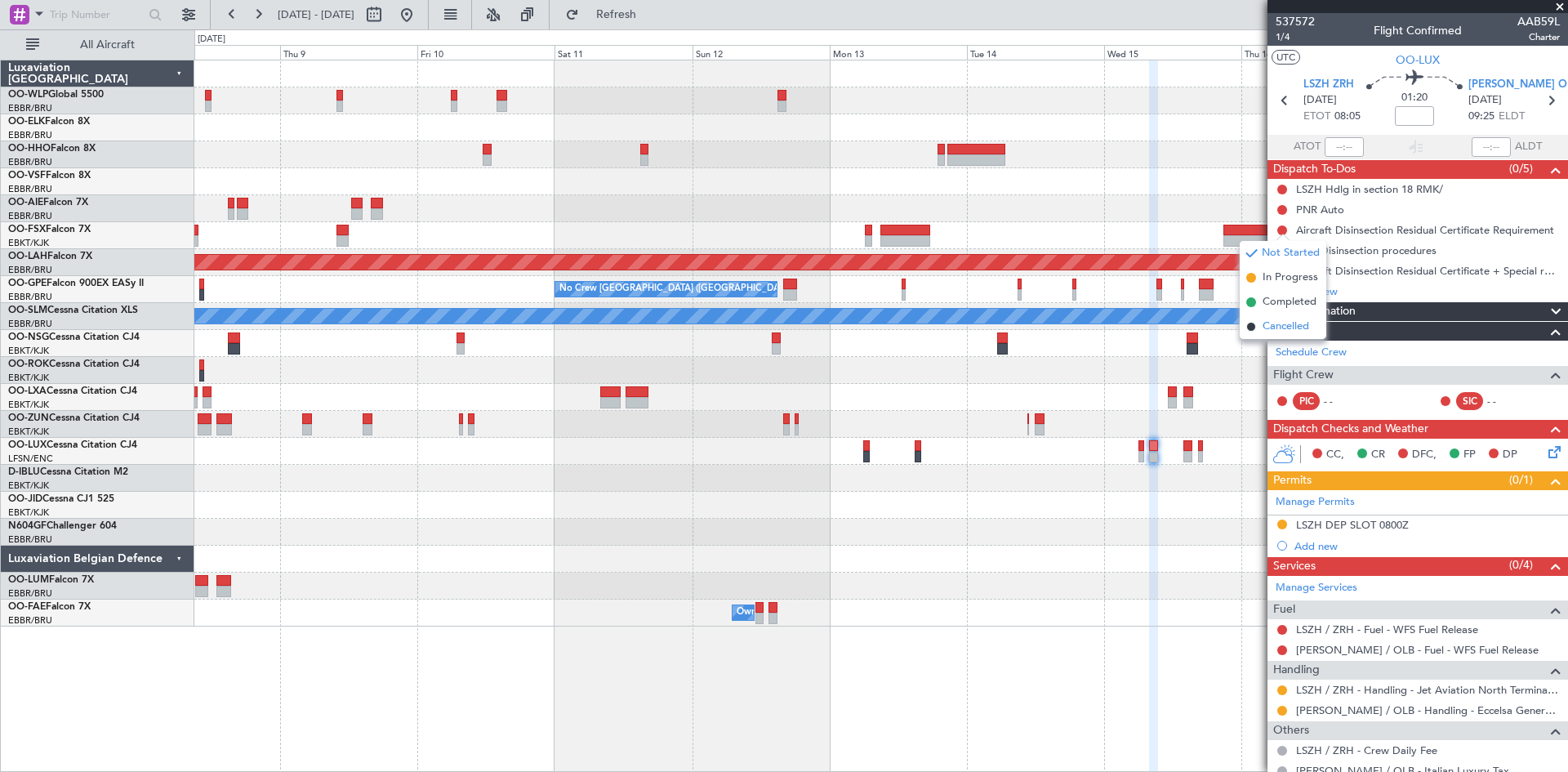
click at [1271, 322] on span "Cancelled" at bounding box center [1285, 326] width 46 height 16
click at [1282, 246] on button at bounding box center [1282, 250] width 9 height 9
click at [1265, 342] on span "Cancelled" at bounding box center [1285, 347] width 46 height 16
click at [1287, 39] on span "1/4" at bounding box center [1294, 37] width 39 height 14
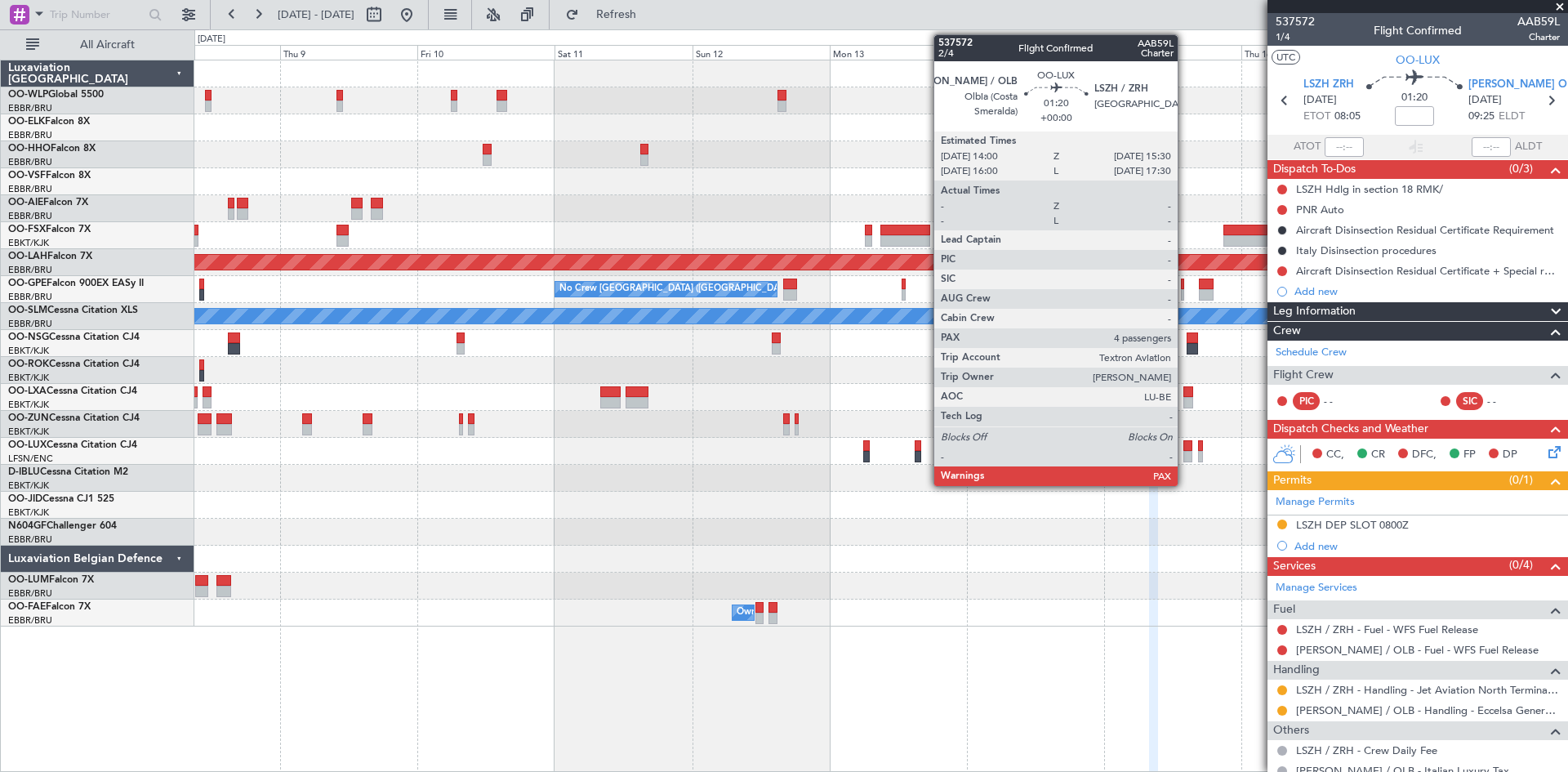
click at [1185, 445] on div at bounding box center [1188, 446] width 9 height 11
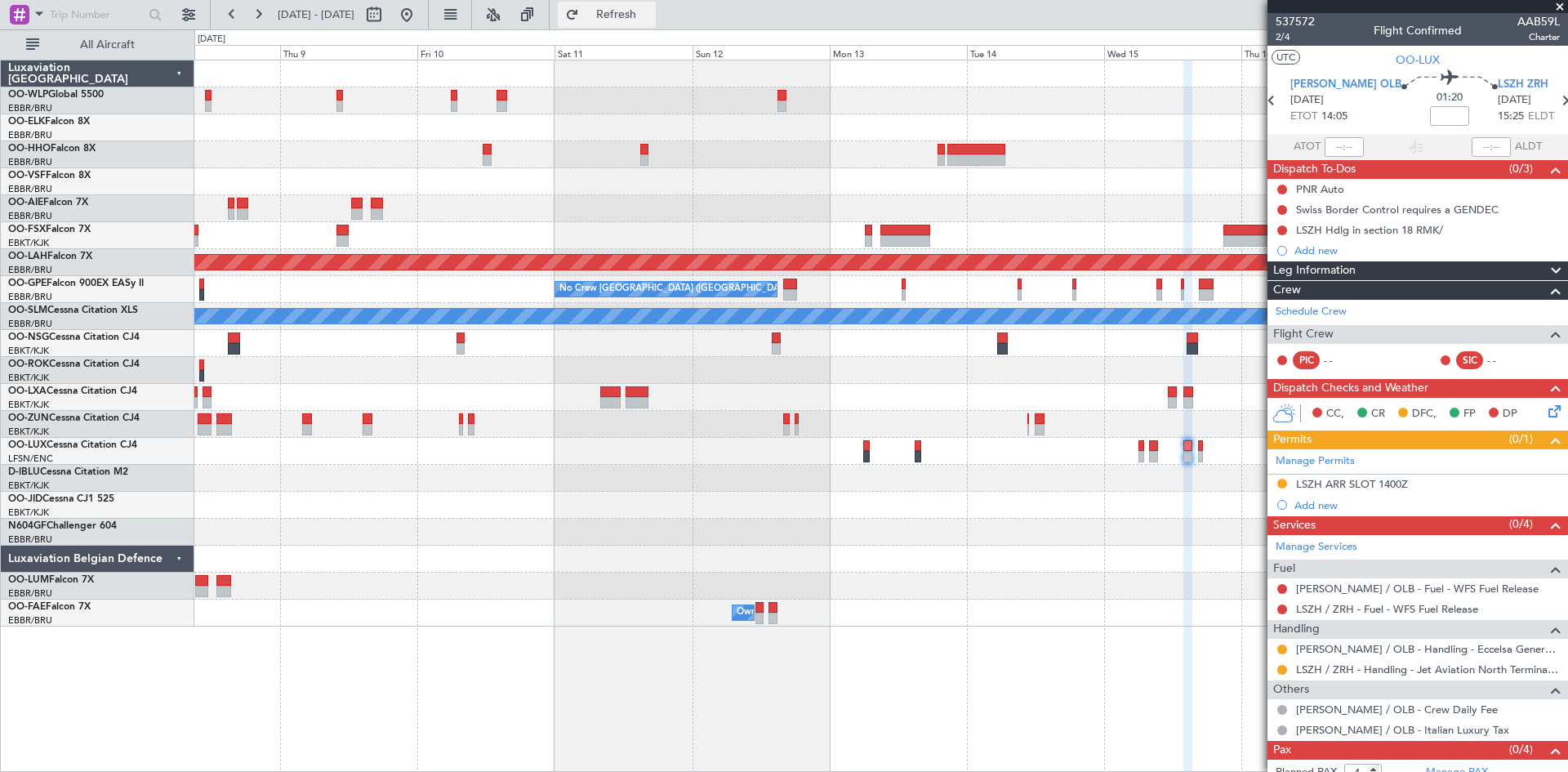
click at [629, 14] on button "Refresh" at bounding box center [606, 15] width 98 height 26
click at [648, 51] on div "Sat 11" at bounding box center [622, 53] width 137 height 15
click at [651, 21] on span "Refresh" at bounding box center [616, 15] width 69 height 11
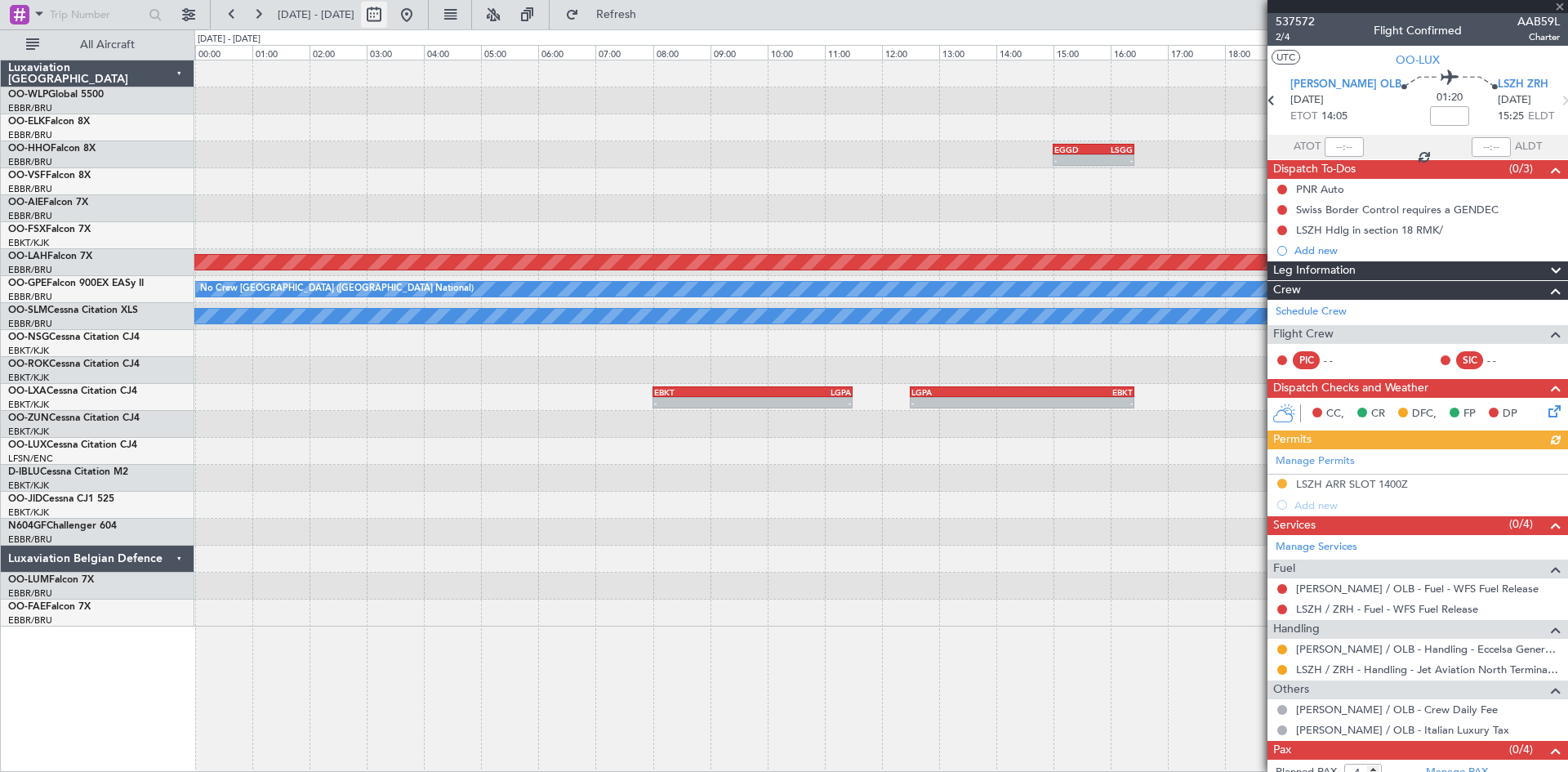
click at [387, 17] on button at bounding box center [374, 15] width 26 height 26
select select "10"
select select "2025"
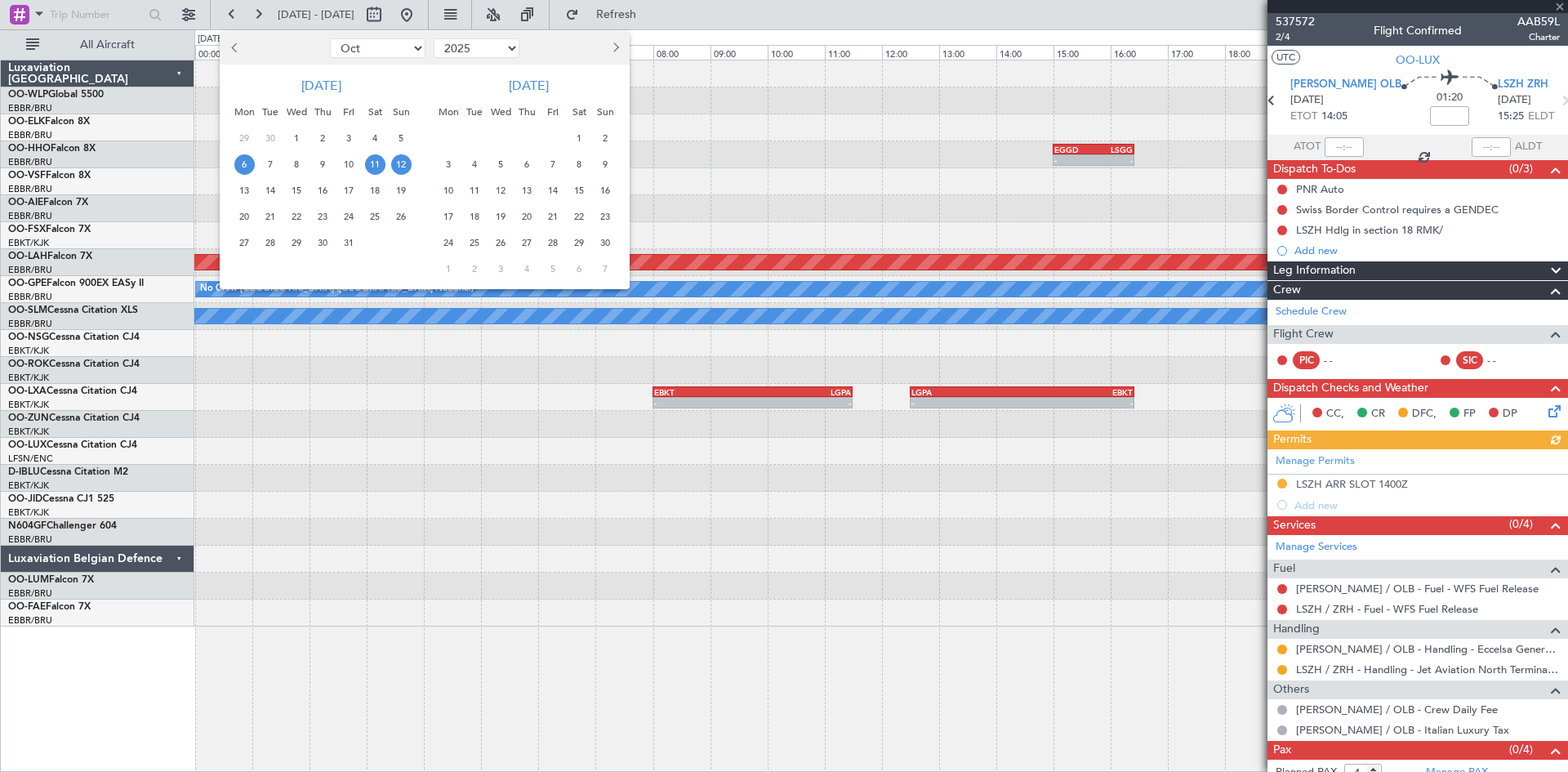
click at [240, 169] on span "6" at bounding box center [245, 164] width 21 height 21
click at [393, 161] on span "12" at bounding box center [401, 164] width 21 height 21
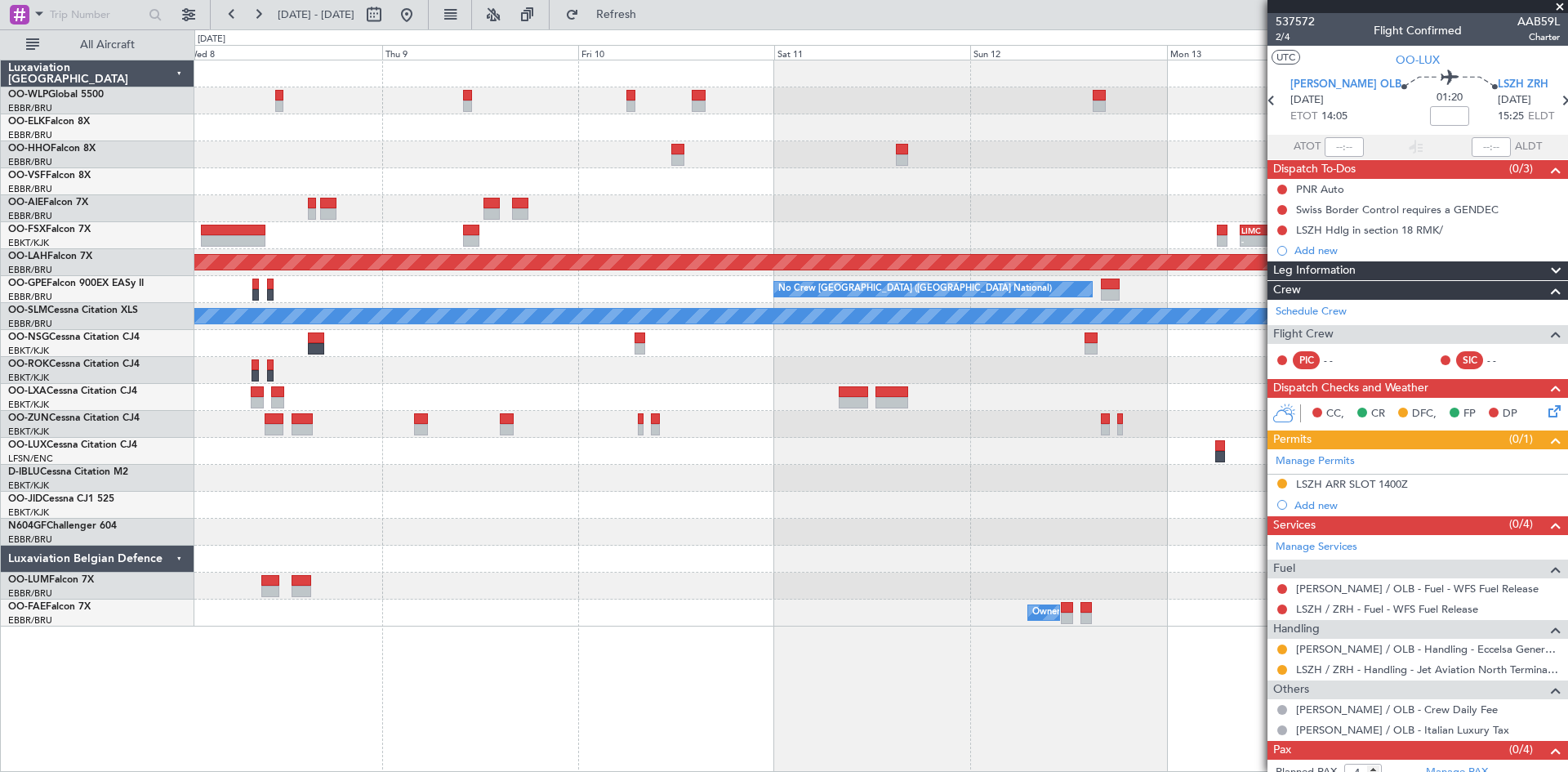
click at [685, 618] on div "- - EBBR 20:40 Z SKCG 06:50 Z - - LIMC 09:00 Z KTEB 17:40 Z Planned [GEOGRAPHIC…" at bounding box center [880, 343] width 1372 height 566
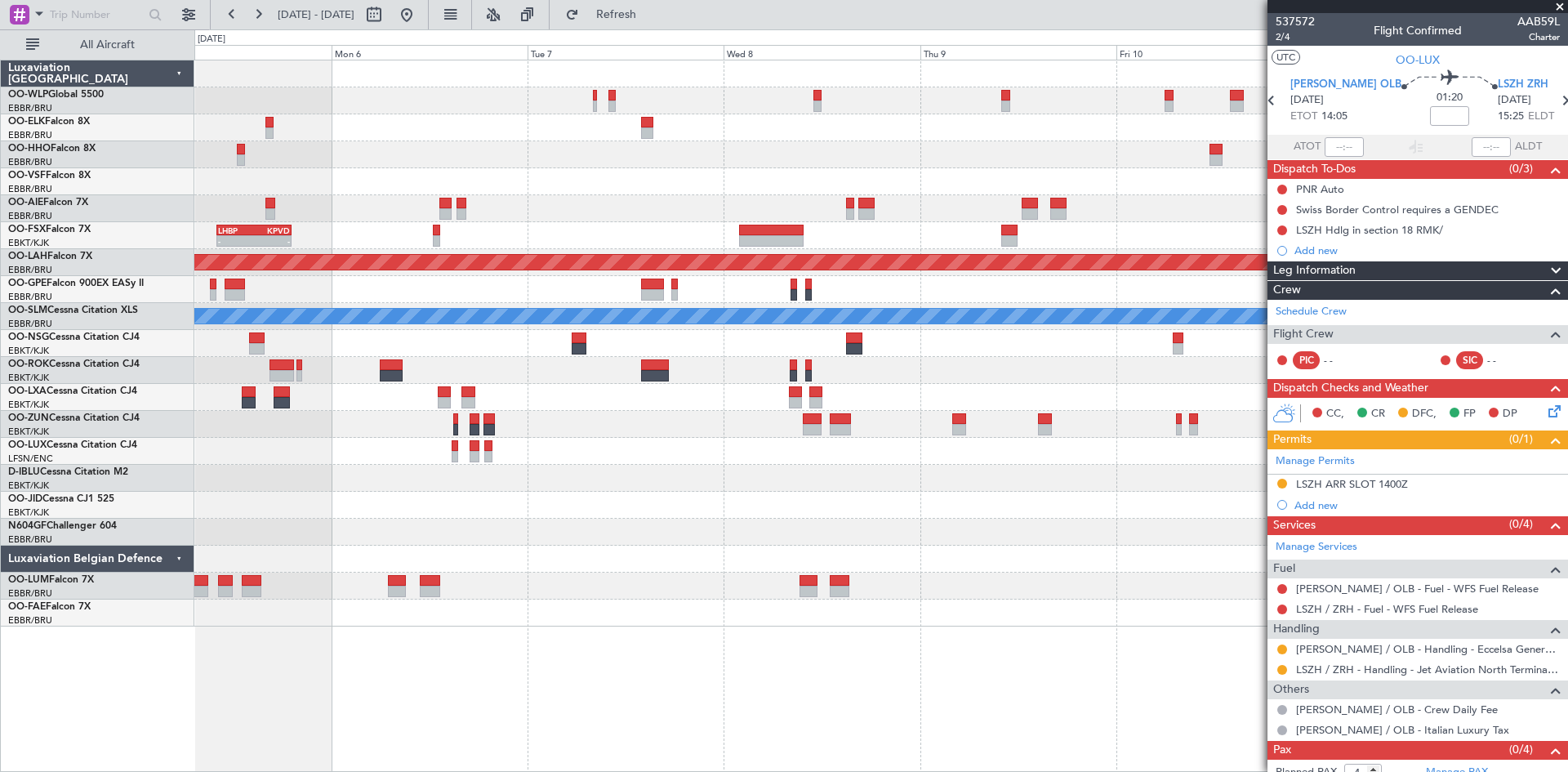
click at [1219, 576] on div "- - EBBR 20:40 Z SKCG 06:50 Z LHBP 10:00 Z KPVD 19:10 Z - - - - LIMC 09:00 Z KT…" at bounding box center [880, 343] width 1372 height 566
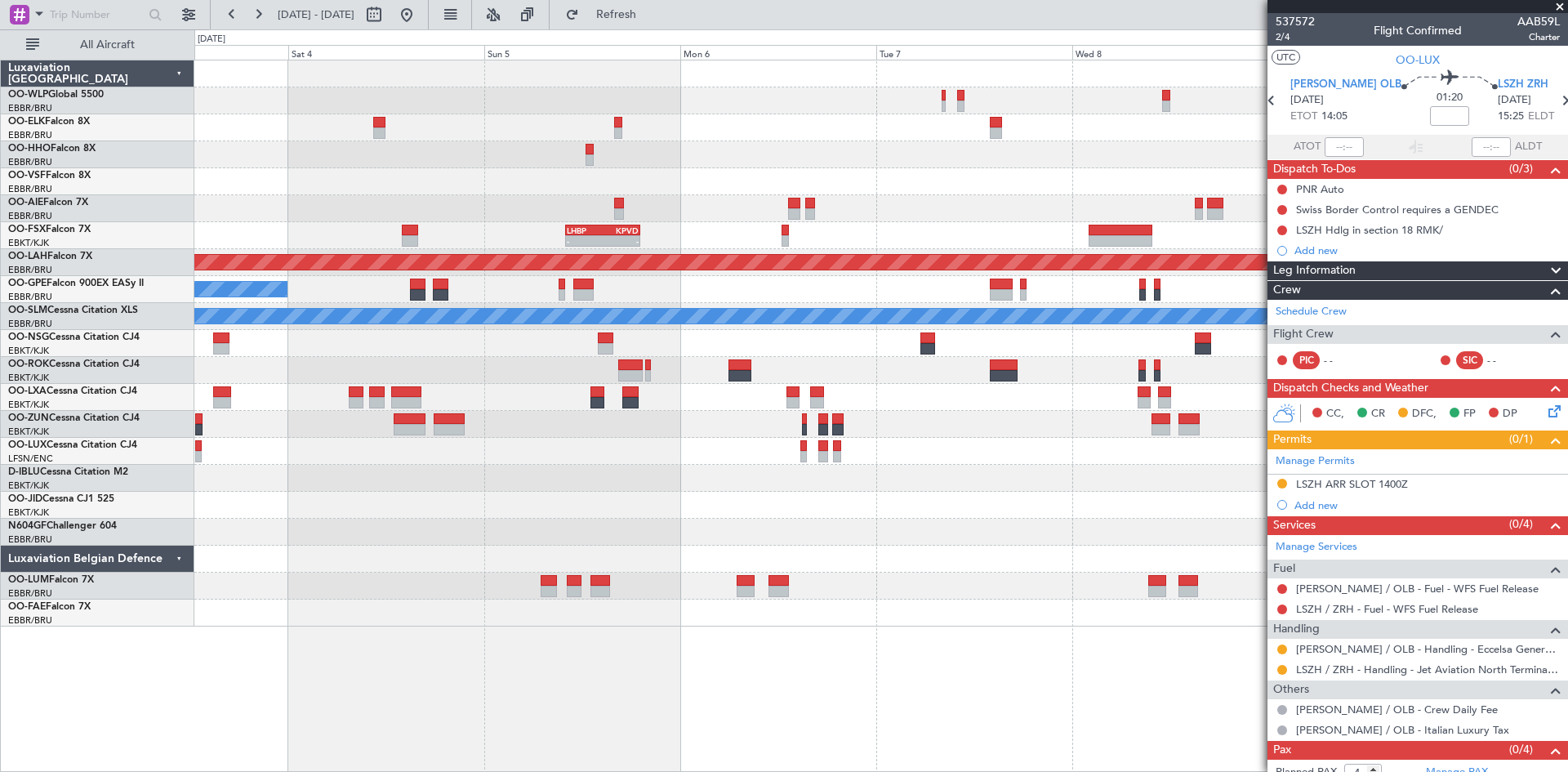
click at [737, 518] on div "LHBP 10:00 Z KPVD 19:10 Z - - Planned [GEOGRAPHIC_DATA][PERSON_NAME]-[GEOGRAPHI…" at bounding box center [880, 343] width 1372 height 566
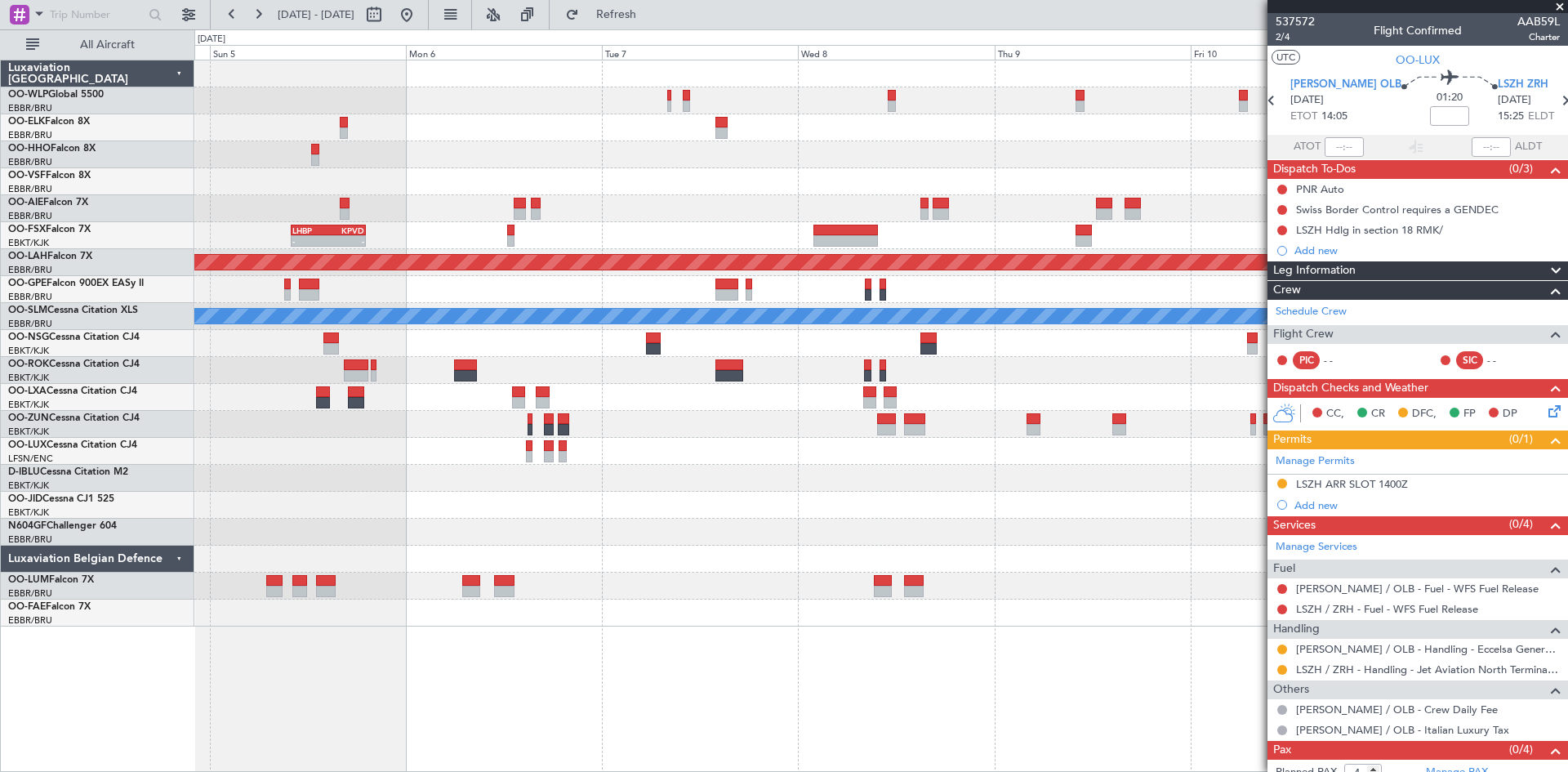
click at [174, 505] on div "LHBP 10:00 Z KPVD 19:10 Z - - - - LIMC 09:00 Z KTEB 17:40 Z Planned [GEOGRAPHIC…" at bounding box center [784, 401] width 1568 height 743
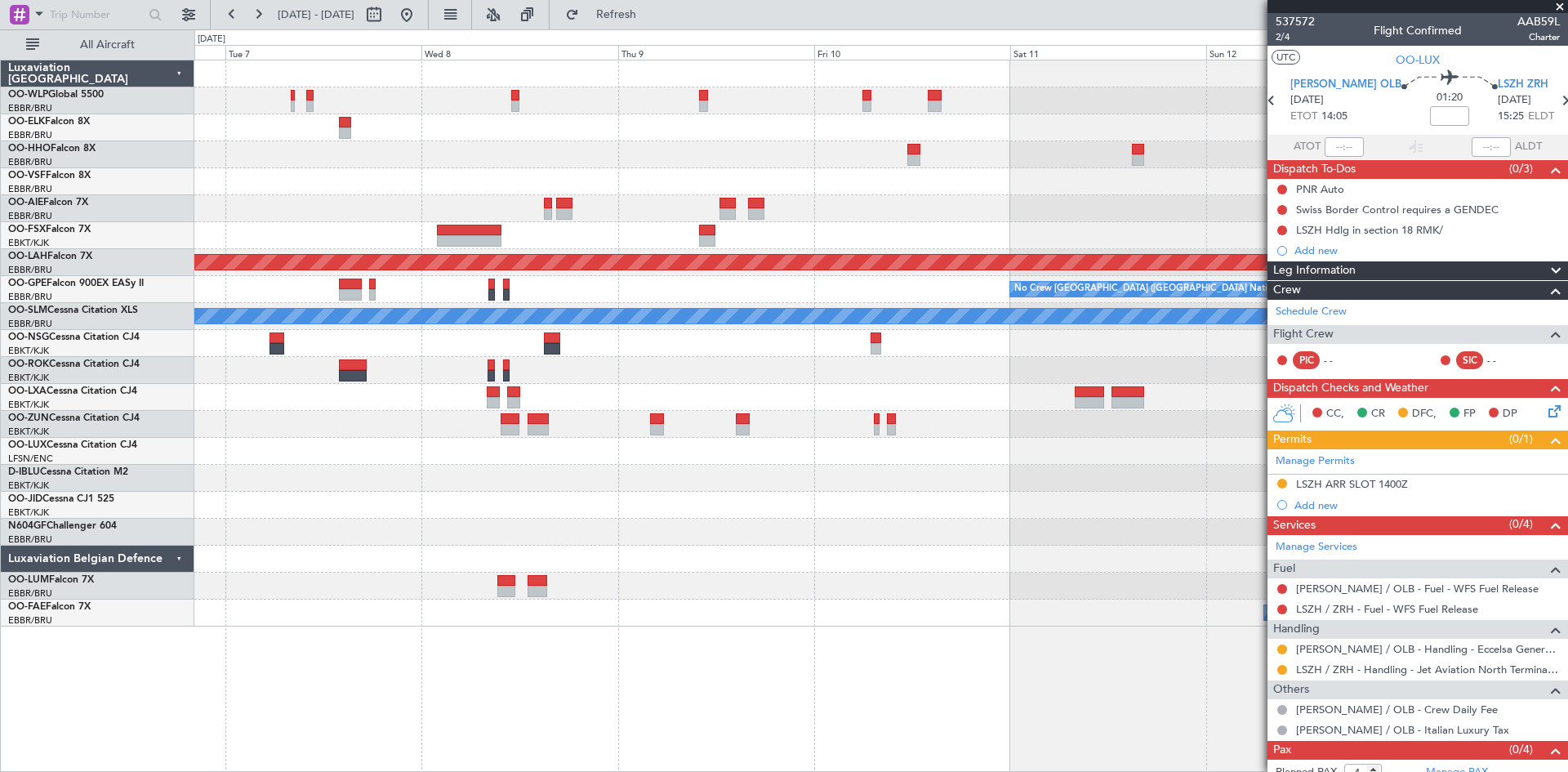
click at [261, 523] on div "- - EBBR 20:40 Z SKCG 06:50 Z - - LIMC 09:00 Z KTEB 17:40 Z LHBP 10:00 Z KPVD 1…" at bounding box center [880, 343] width 1372 height 566
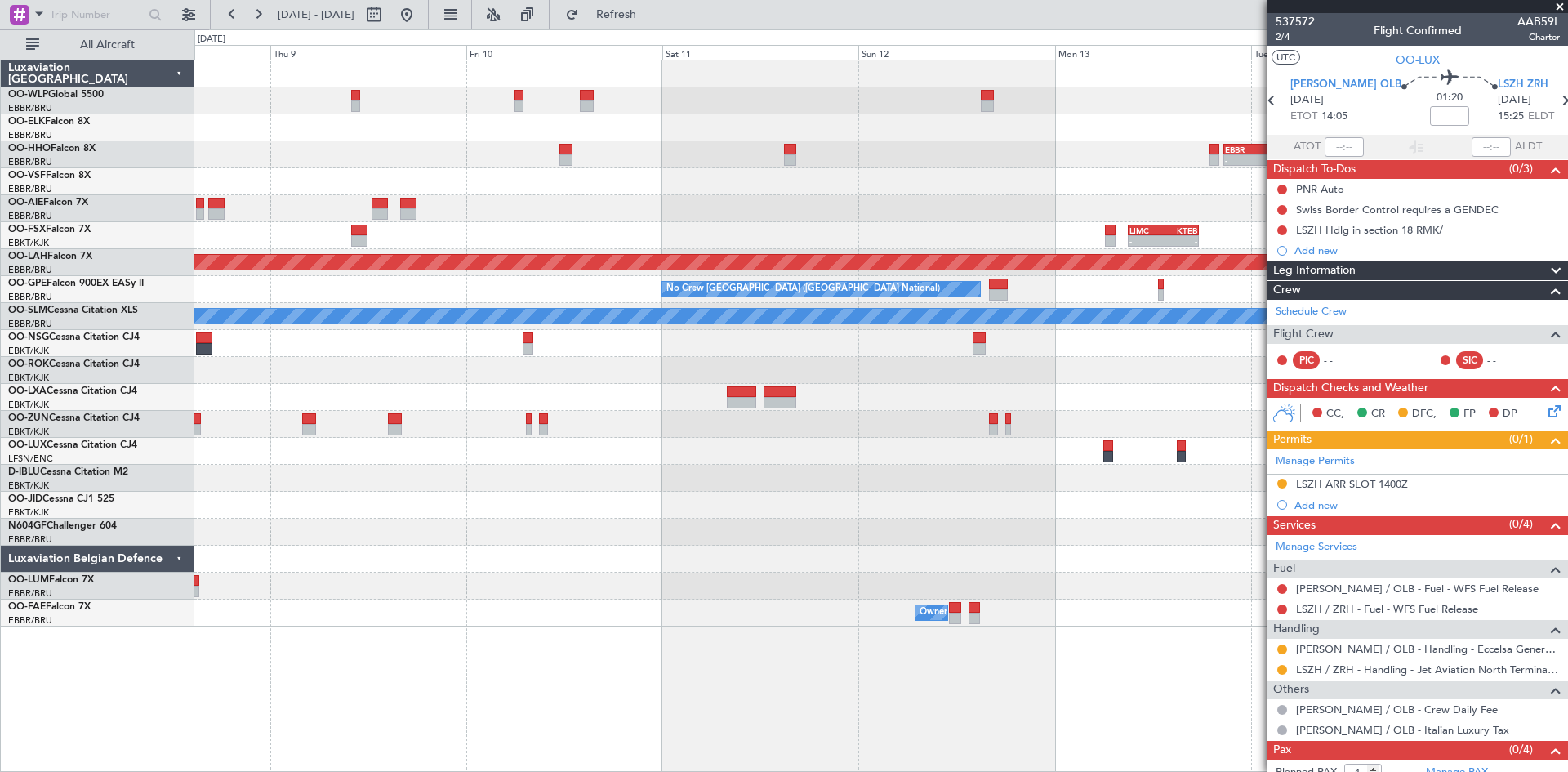
click at [286, 528] on div "- - EBBR 20:40 Z SKCG 06:50 Z - - SKCG 21:00 Z EGGD 06:25 Z - - LIMC 09:00 Z KT…" at bounding box center [880, 343] width 1372 height 566
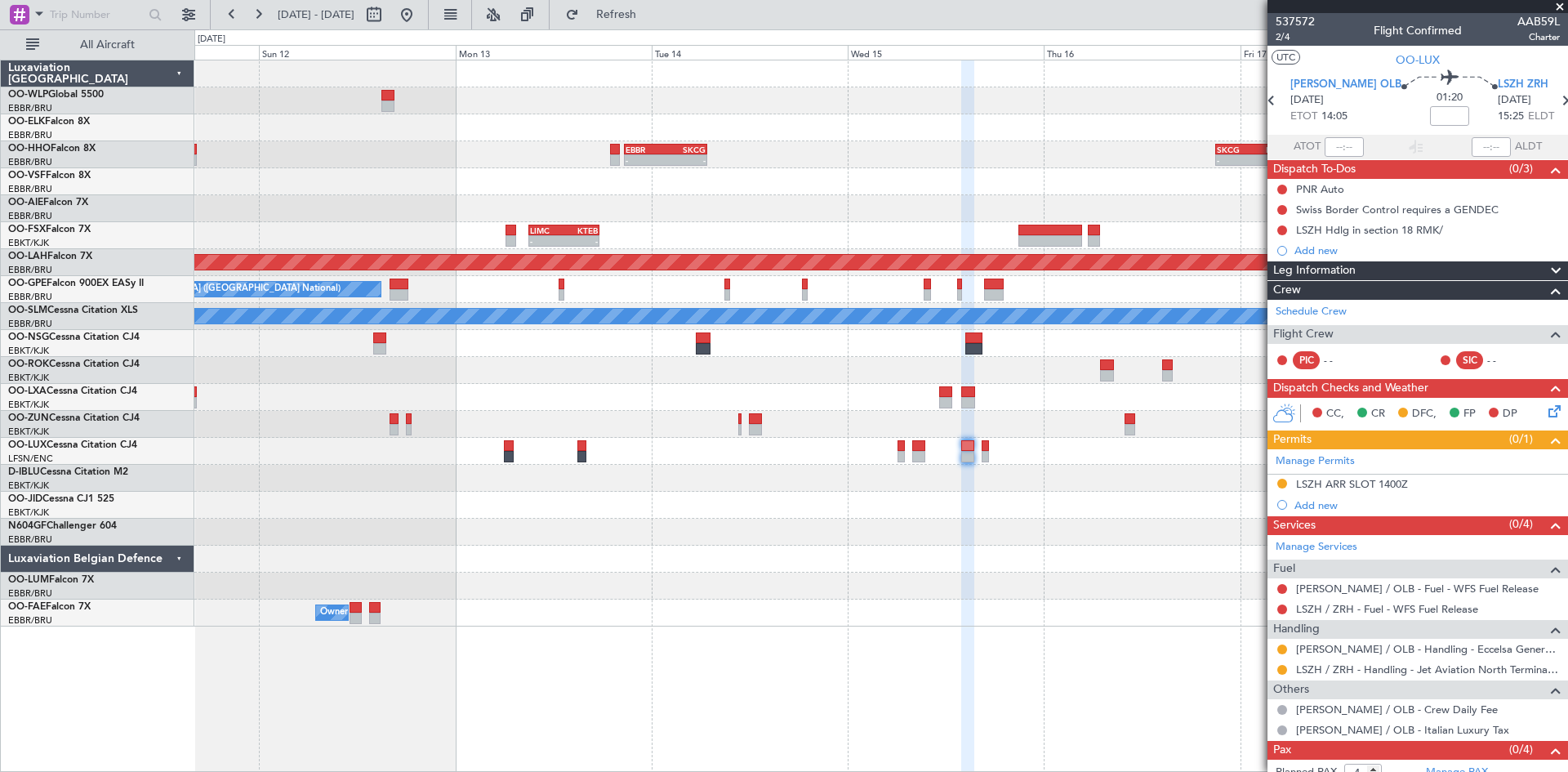
click at [281, 519] on div "- - EBBR 20:40 Z SKCG 06:50 Z - - SKCG 21:00 Z EGGD 06:25 Z - - LTCG 23:30 Z RJ…" at bounding box center [880, 343] width 1372 height 566
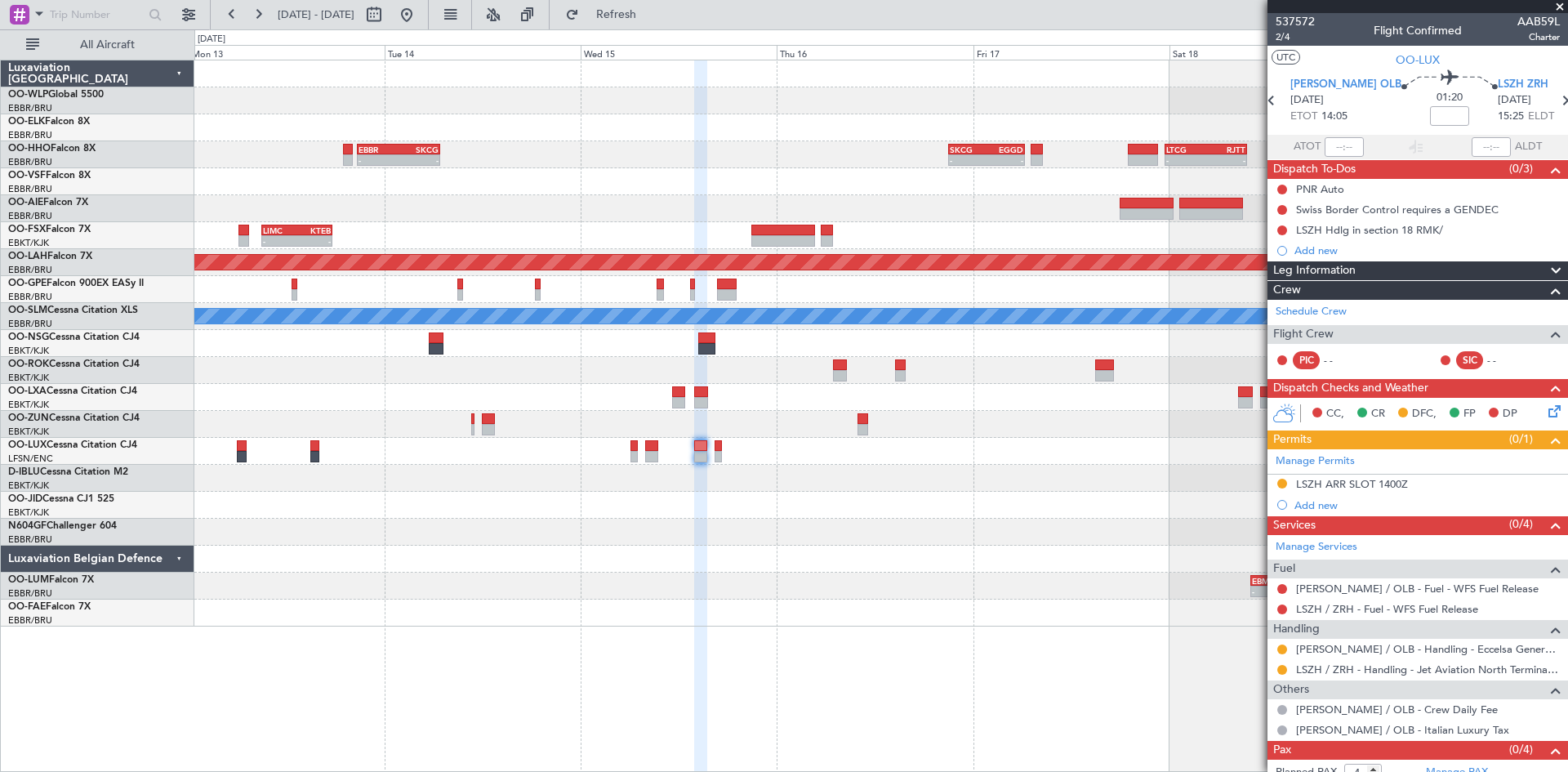
click at [629, 459] on div at bounding box center [880, 451] width 1372 height 27
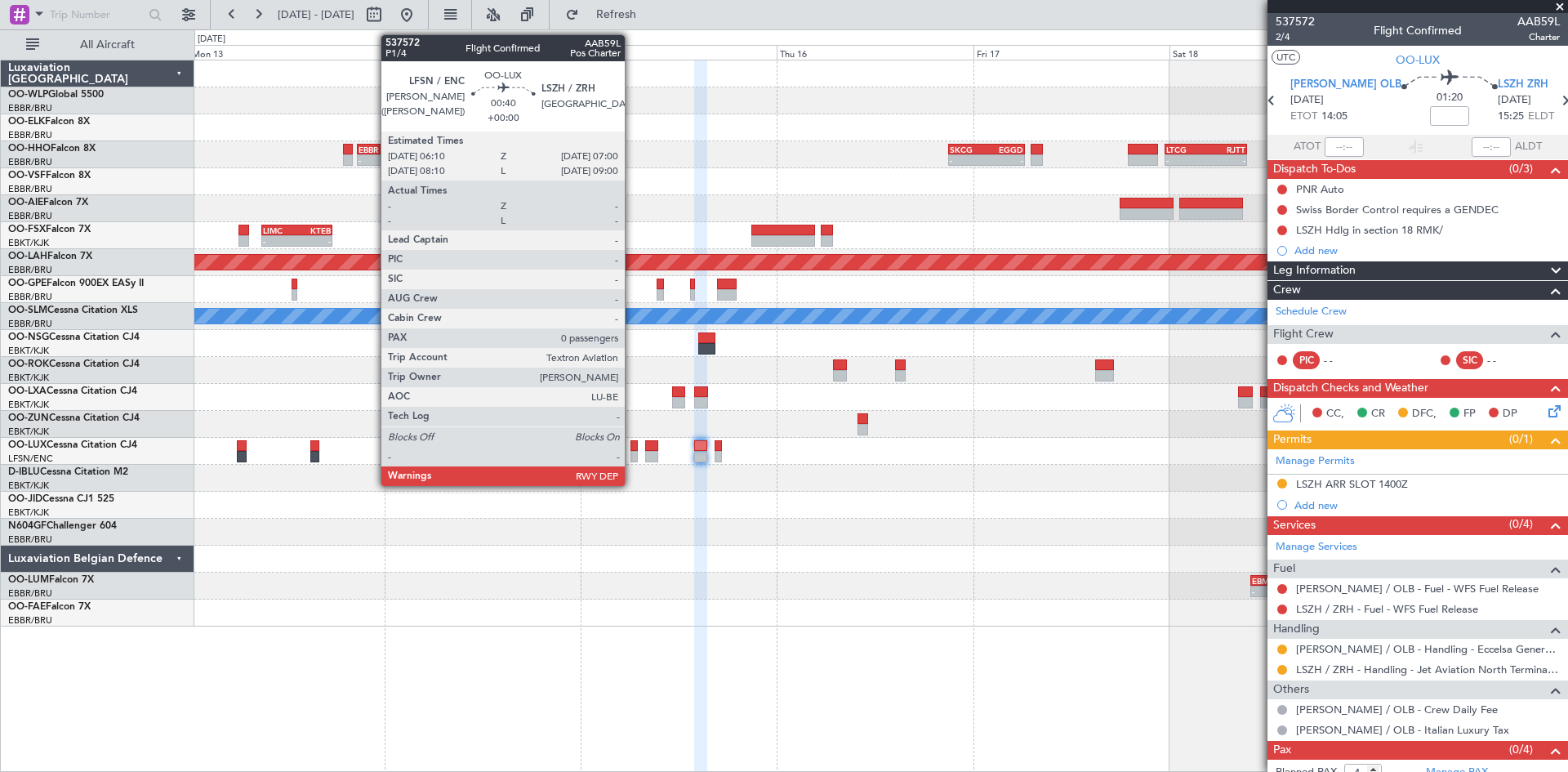
click at [632, 459] on div at bounding box center [634, 456] width 8 height 11
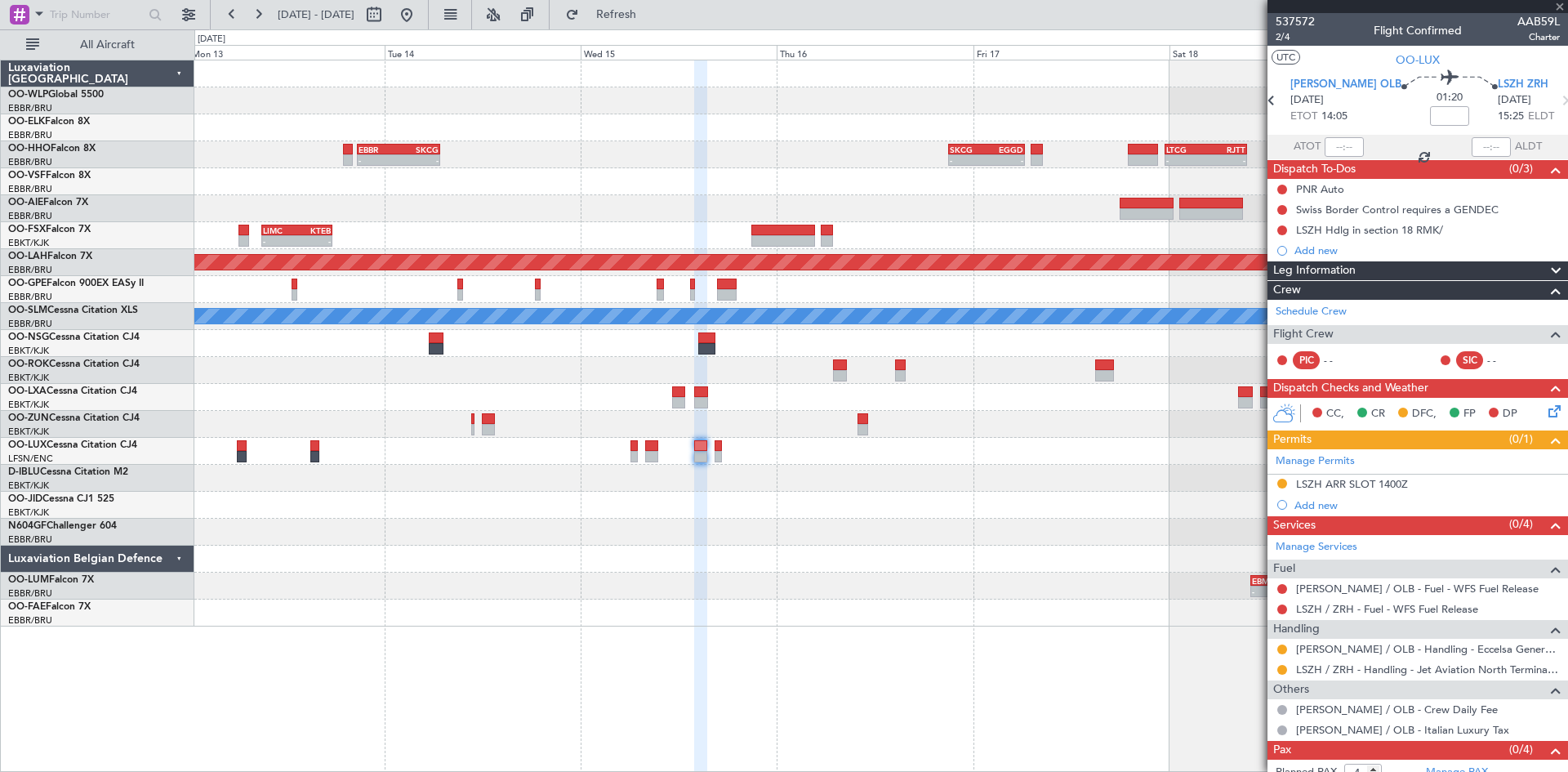
type input "0"
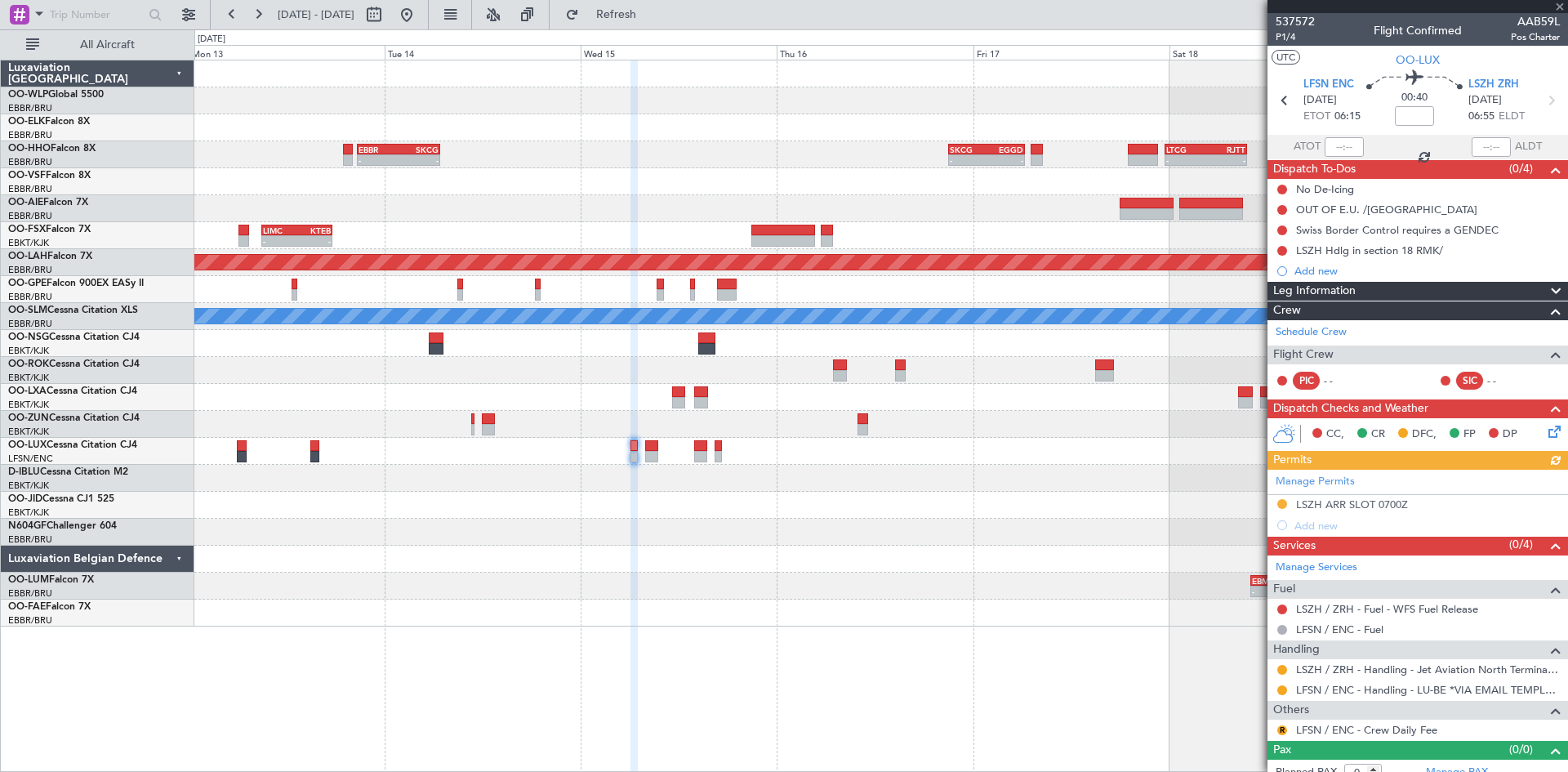
click at [1373, 509] on div "Manage Permits LSZH ARR SLOT 0700Z Add new" at bounding box center [1418, 503] width 300 height 66
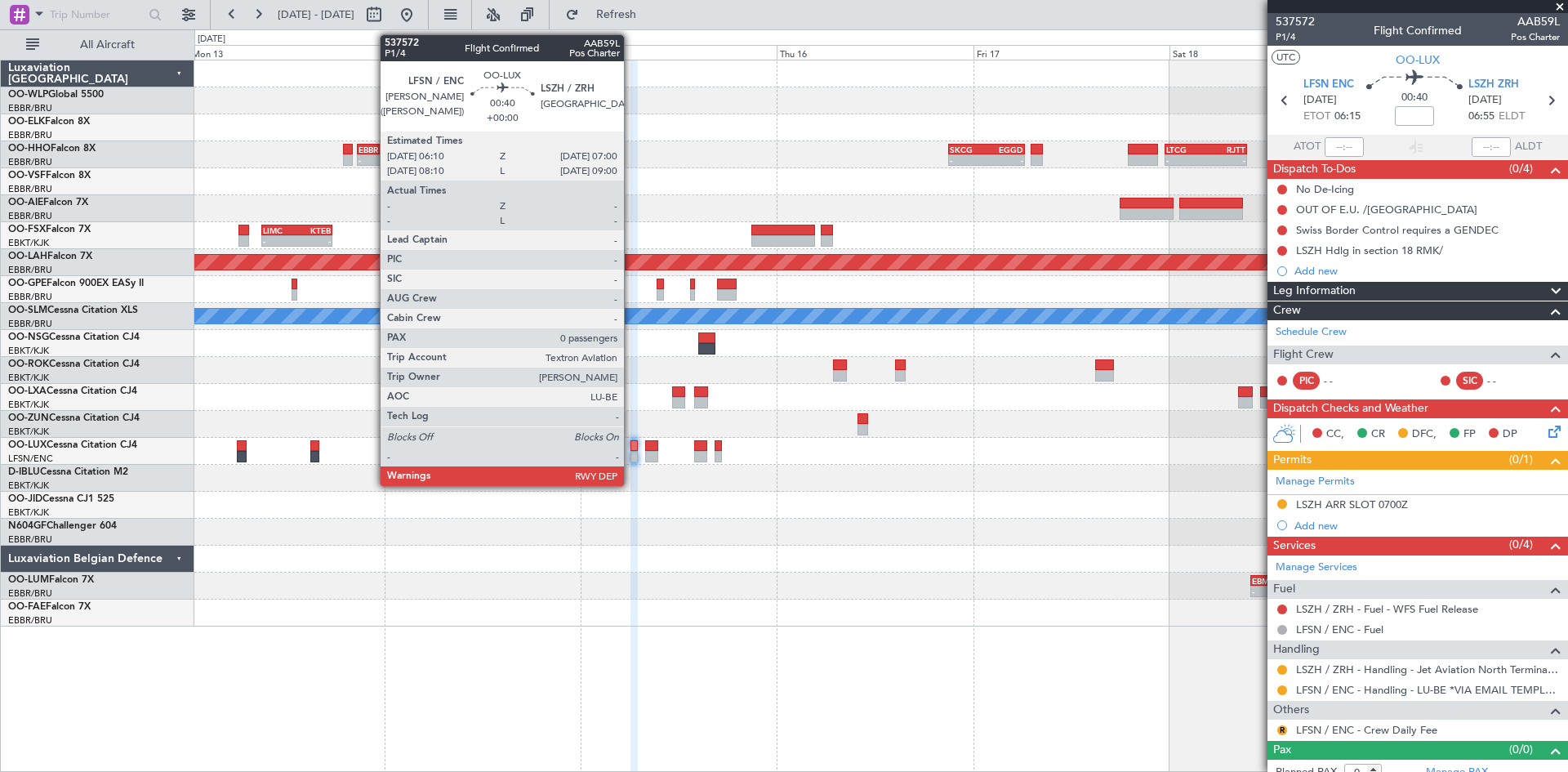
click at [631, 455] on div at bounding box center [634, 456] width 8 height 11
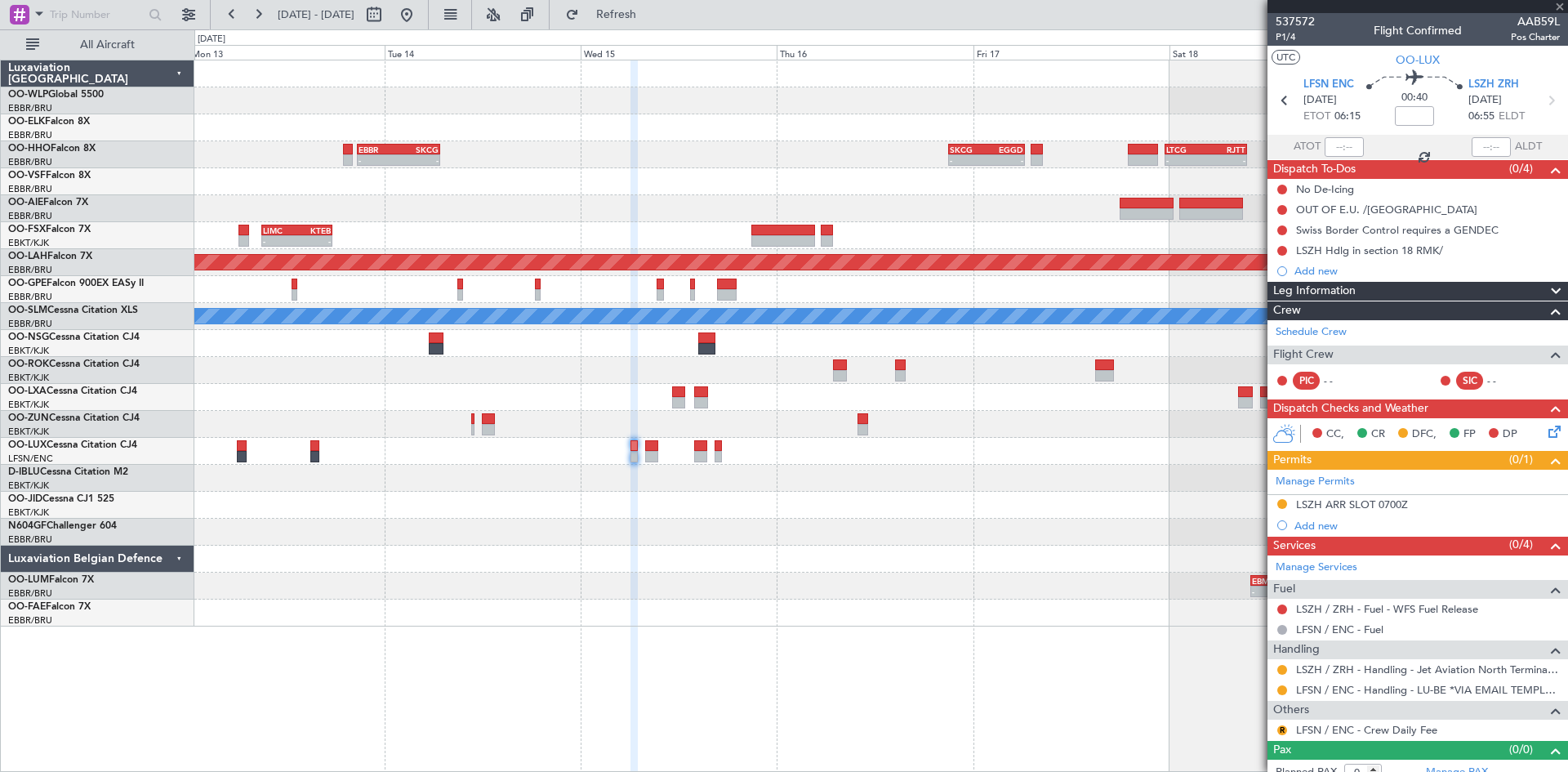
click at [1370, 506] on div "LSZH ARR SLOT 0700Z" at bounding box center [1352, 504] width 111 height 14
click at [1371, 504] on div "Manage Permits LSZH ARR SLOT 0700Z Add new" at bounding box center [1418, 503] width 300 height 66
click at [1378, 503] on div "LSZH ARR SLOT 0700Z" at bounding box center [1352, 504] width 111 height 14
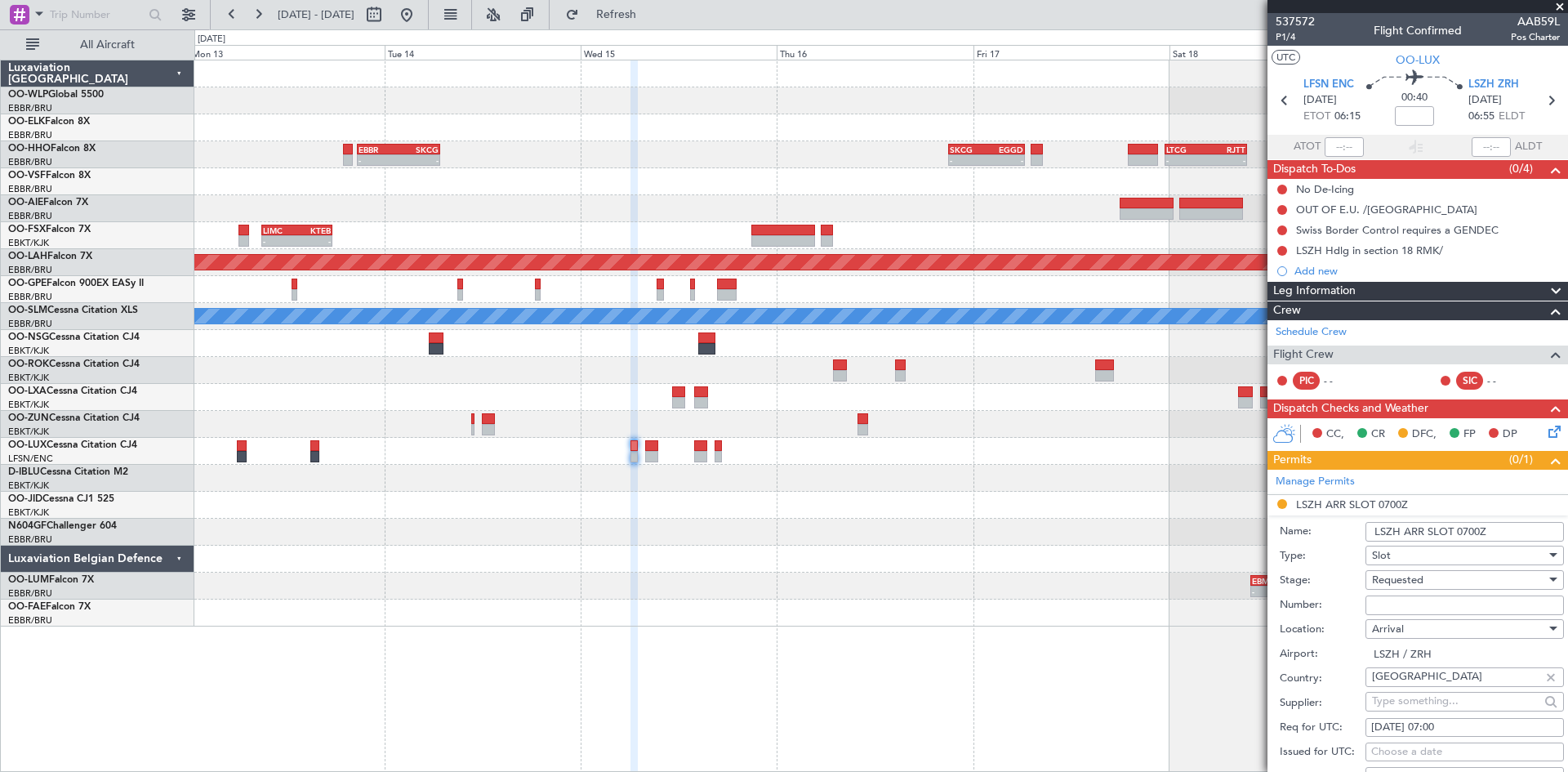
click at [1413, 606] on input "Number:" at bounding box center [1464, 605] width 198 height 20
paste input "LSZHAAAB0059L0"
type input "LSZHAAAB0059L0"
click at [1452, 581] on div "Requested" at bounding box center [1458, 580] width 174 height 25
click at [1437, 715] on span "Received OK" at bounding box center [1458, 711] width 172 height 25
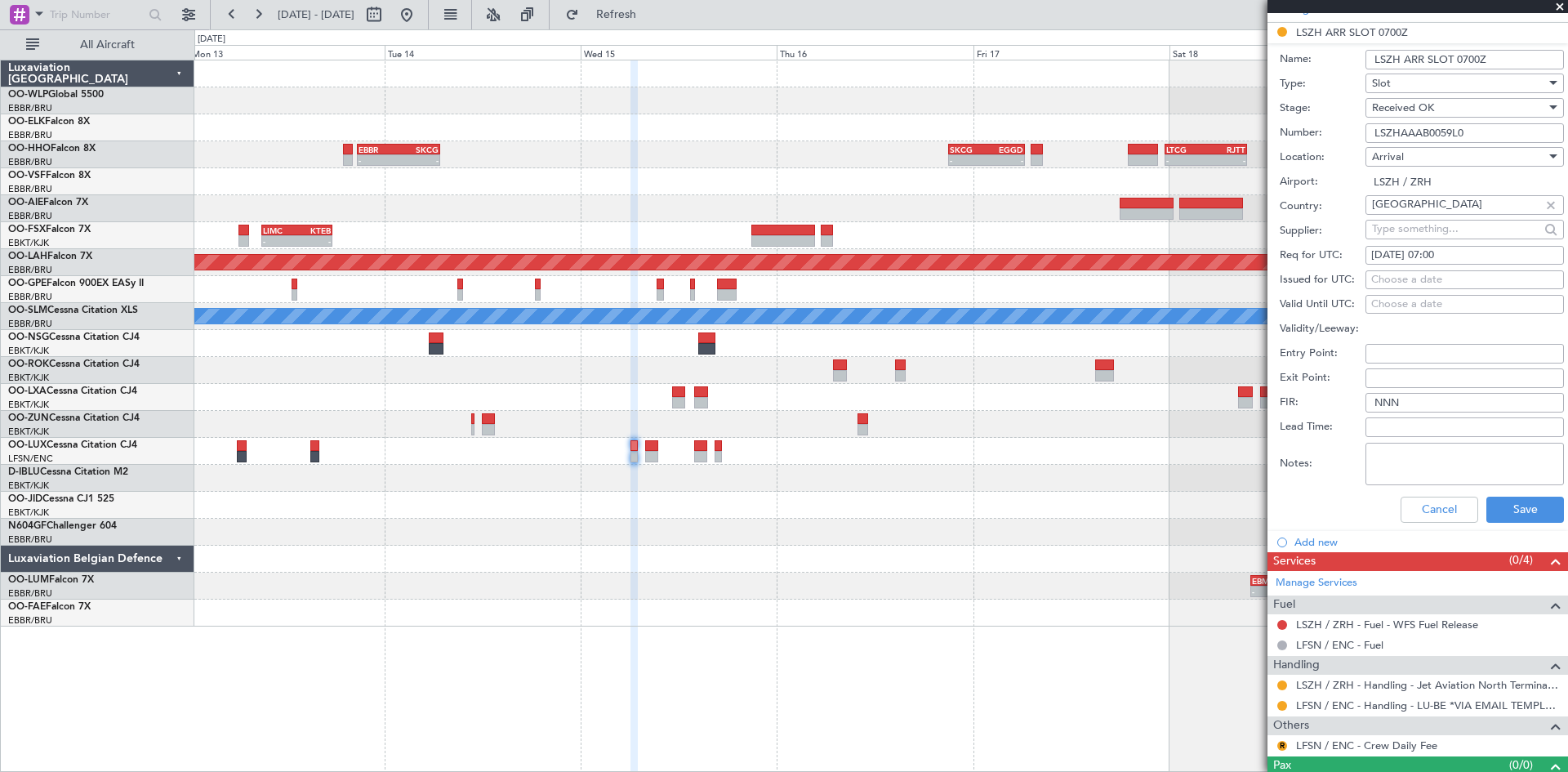
scroll to position [490, 0]
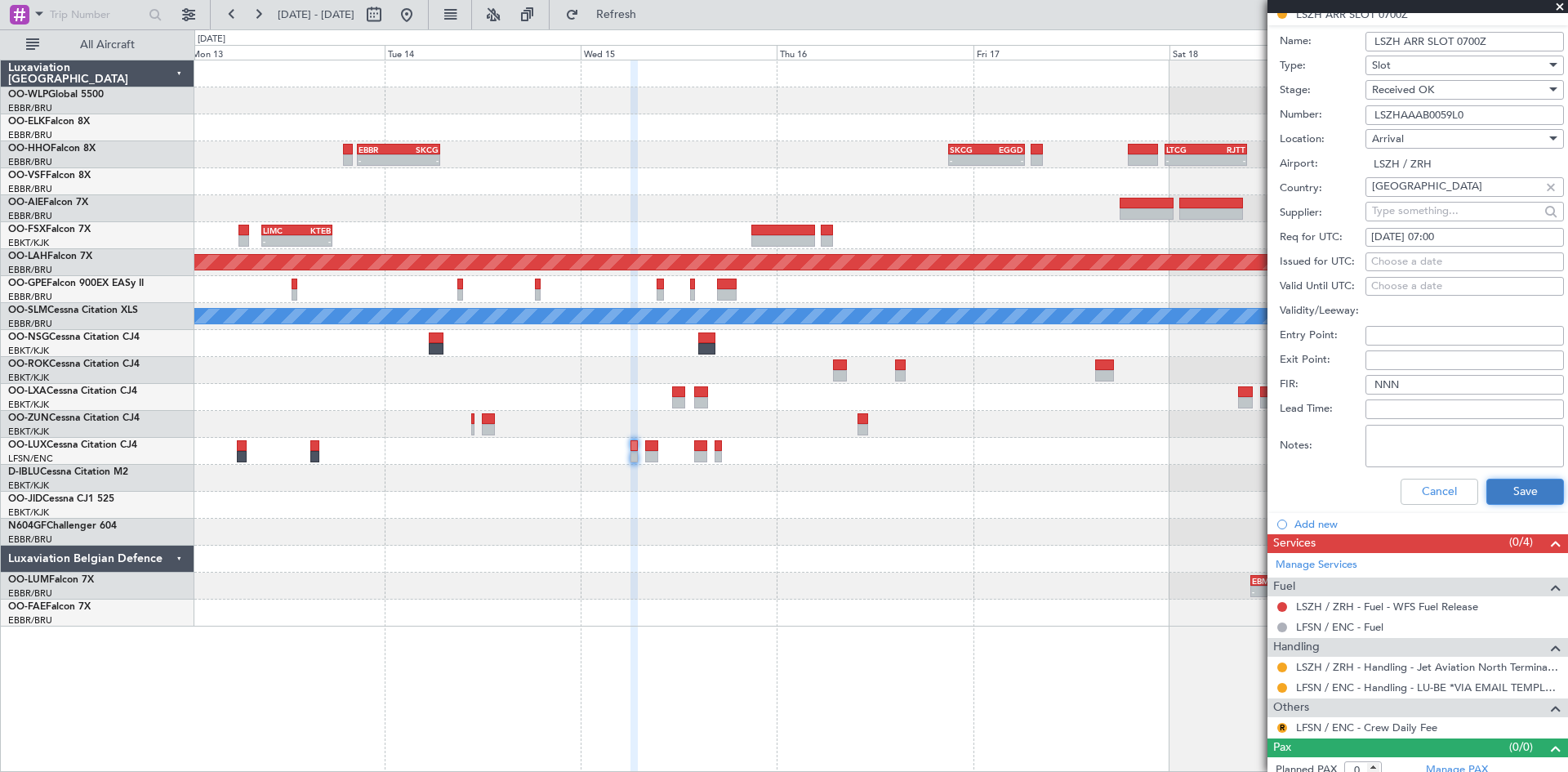
click at [1540, 494] on button "Save" at bounding box center [1525, 492] width 77 height 26
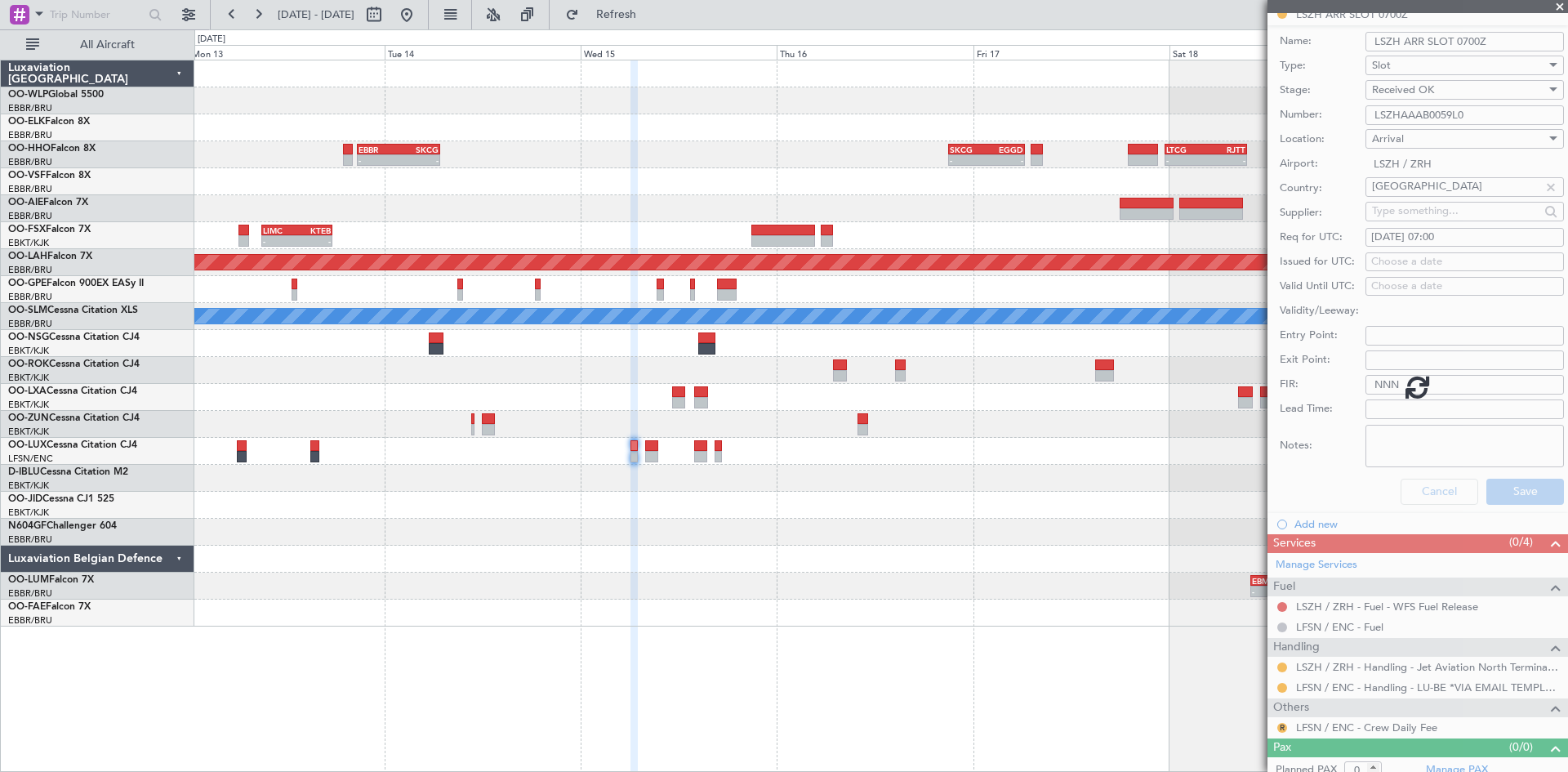
scroll to position [3, 0]
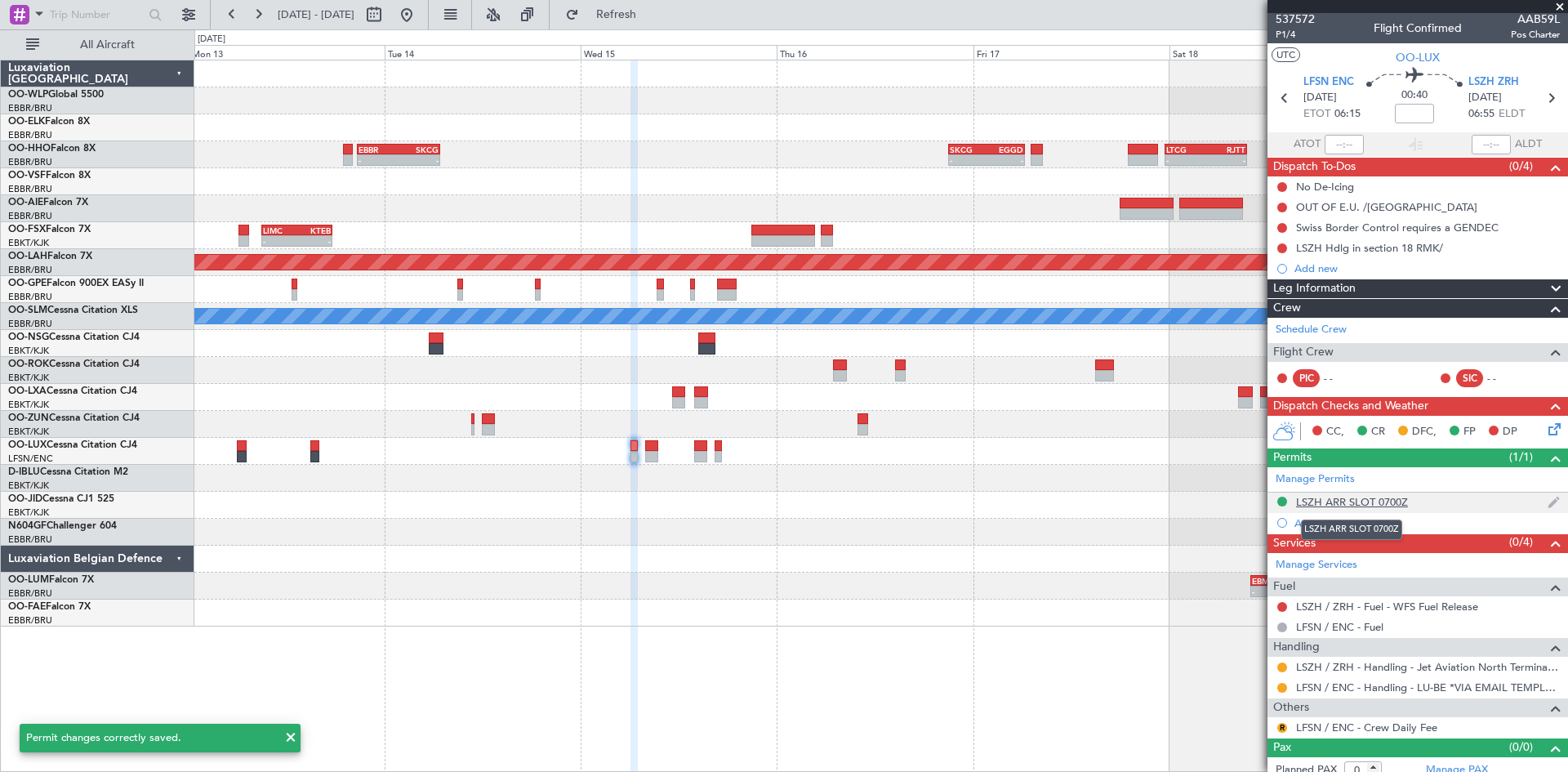
click at [1379, 503] on div "LSZH ARR SLOT 0700Z" at bounding box center [1352, 502] width 111 height 14
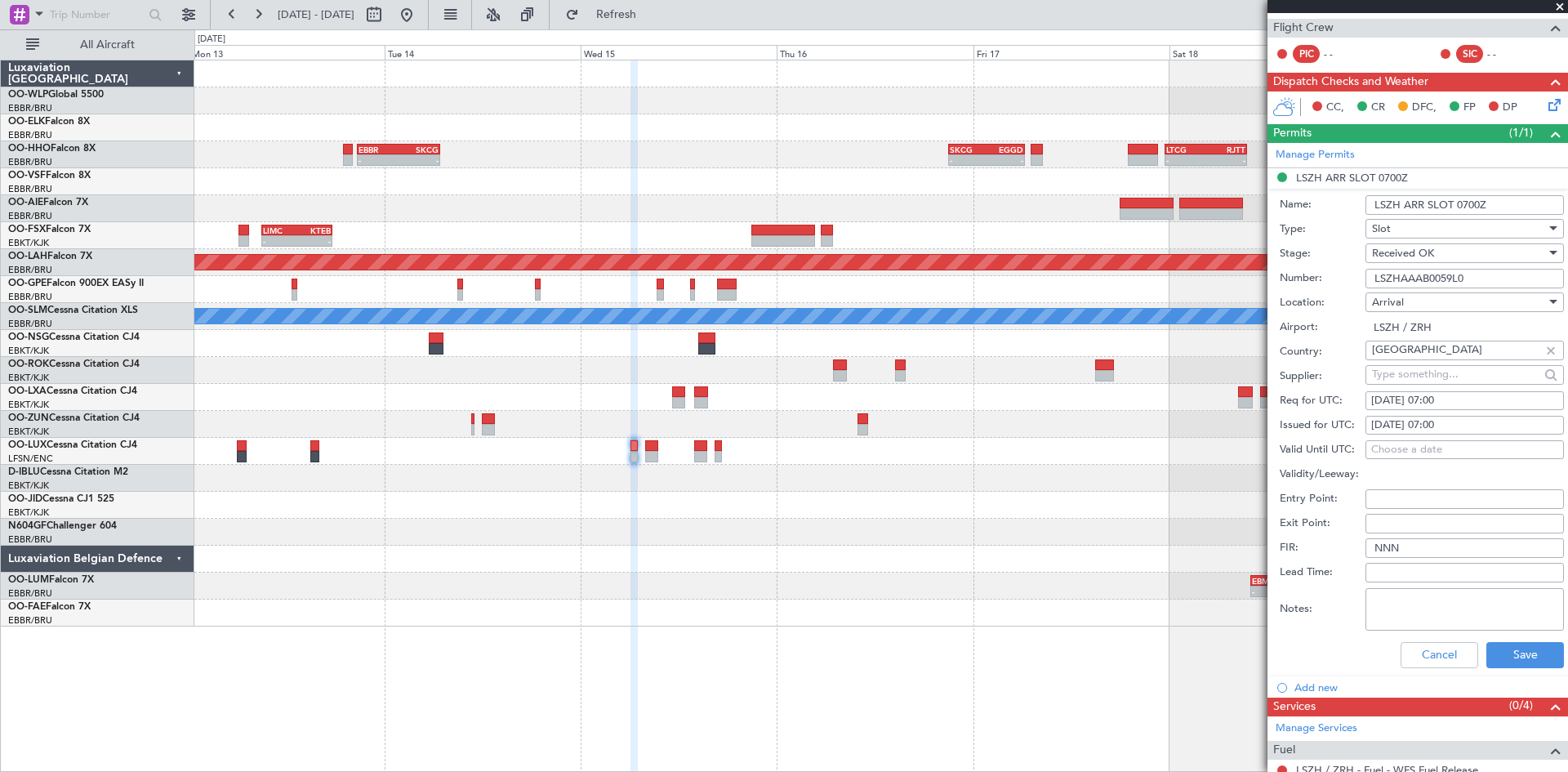
scroll to position [163, 0]
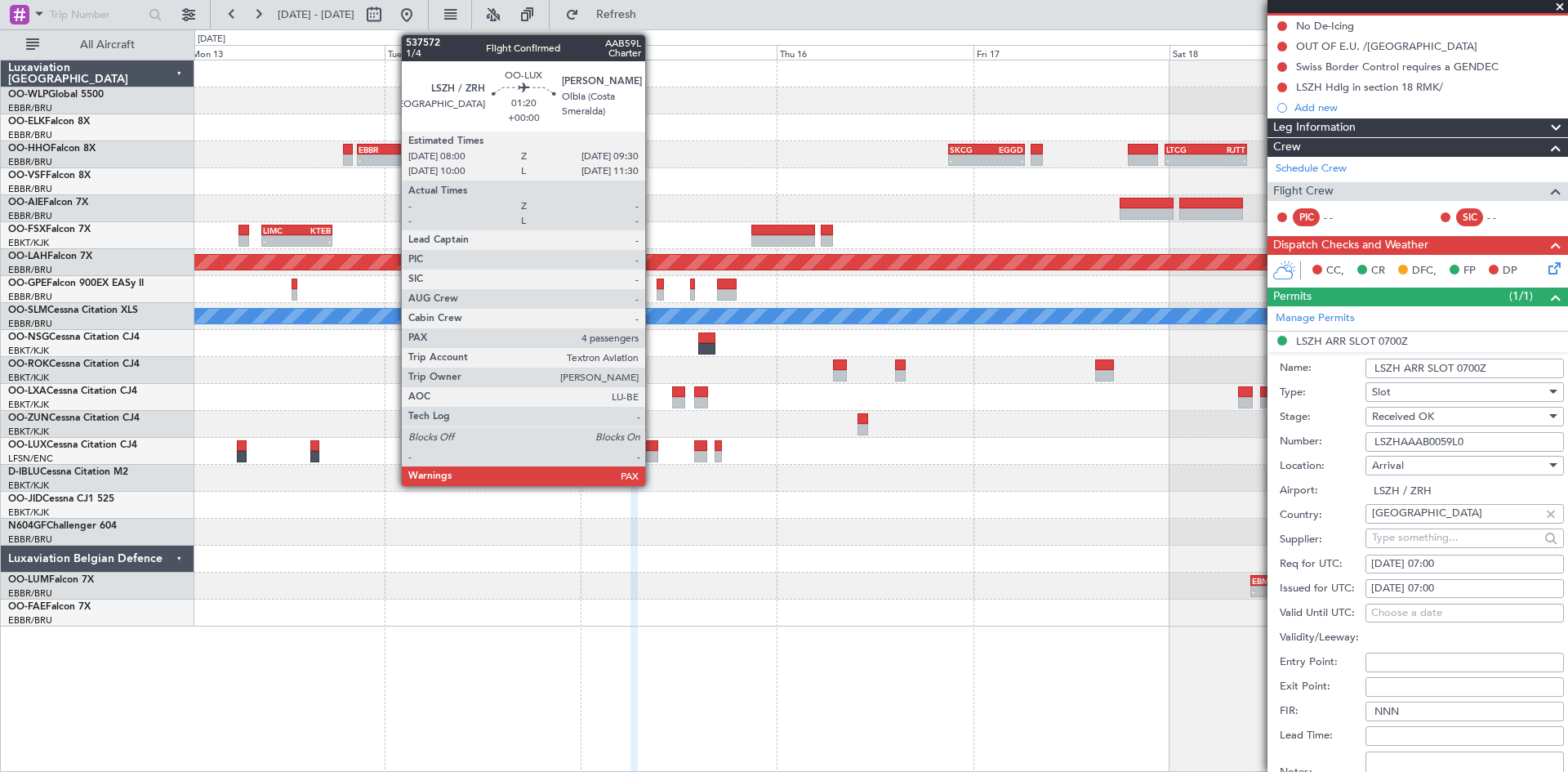
click at [653, 453] on div at bounding box center [652, 456] width 13 height 11
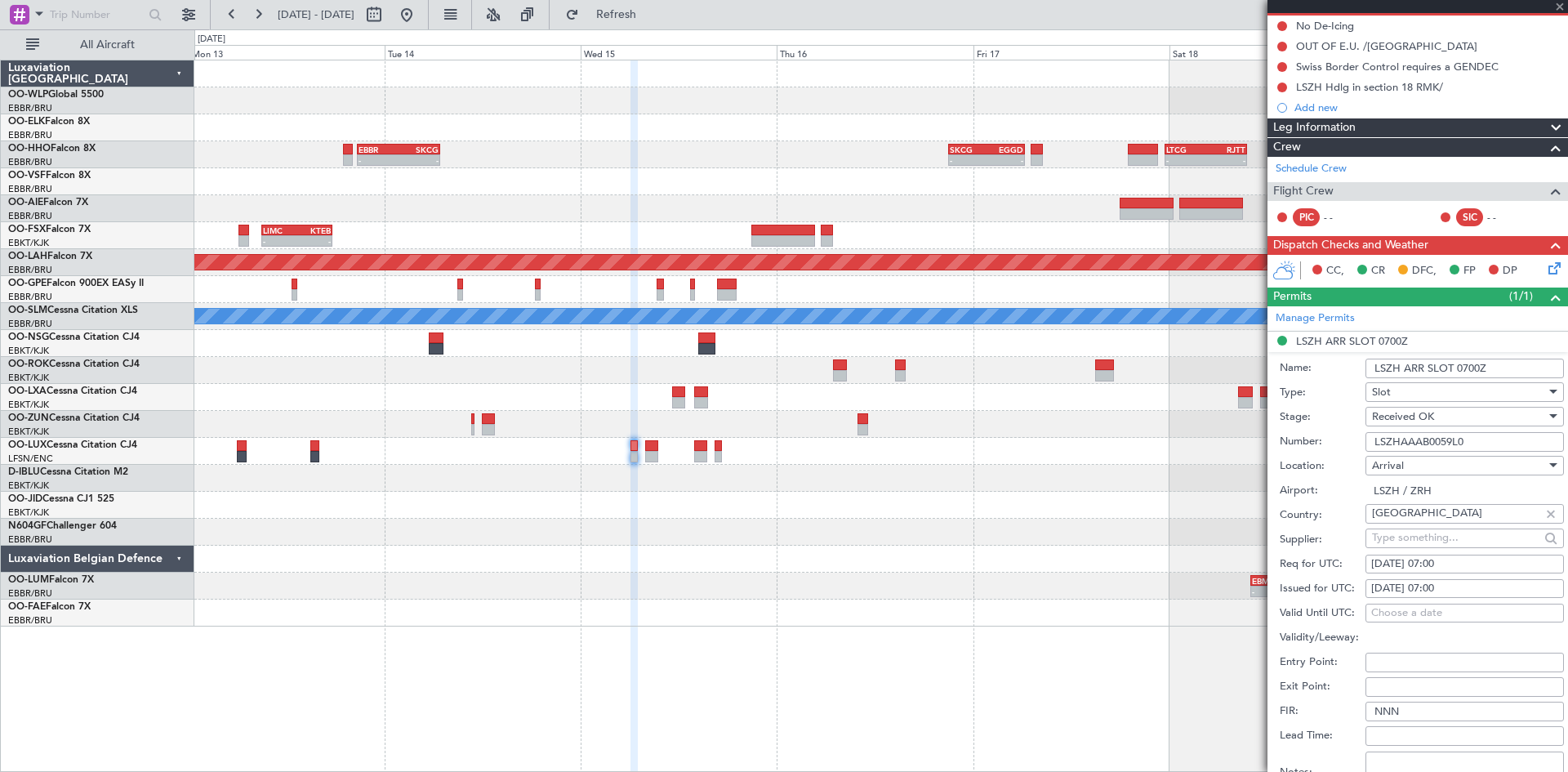
type input "4"
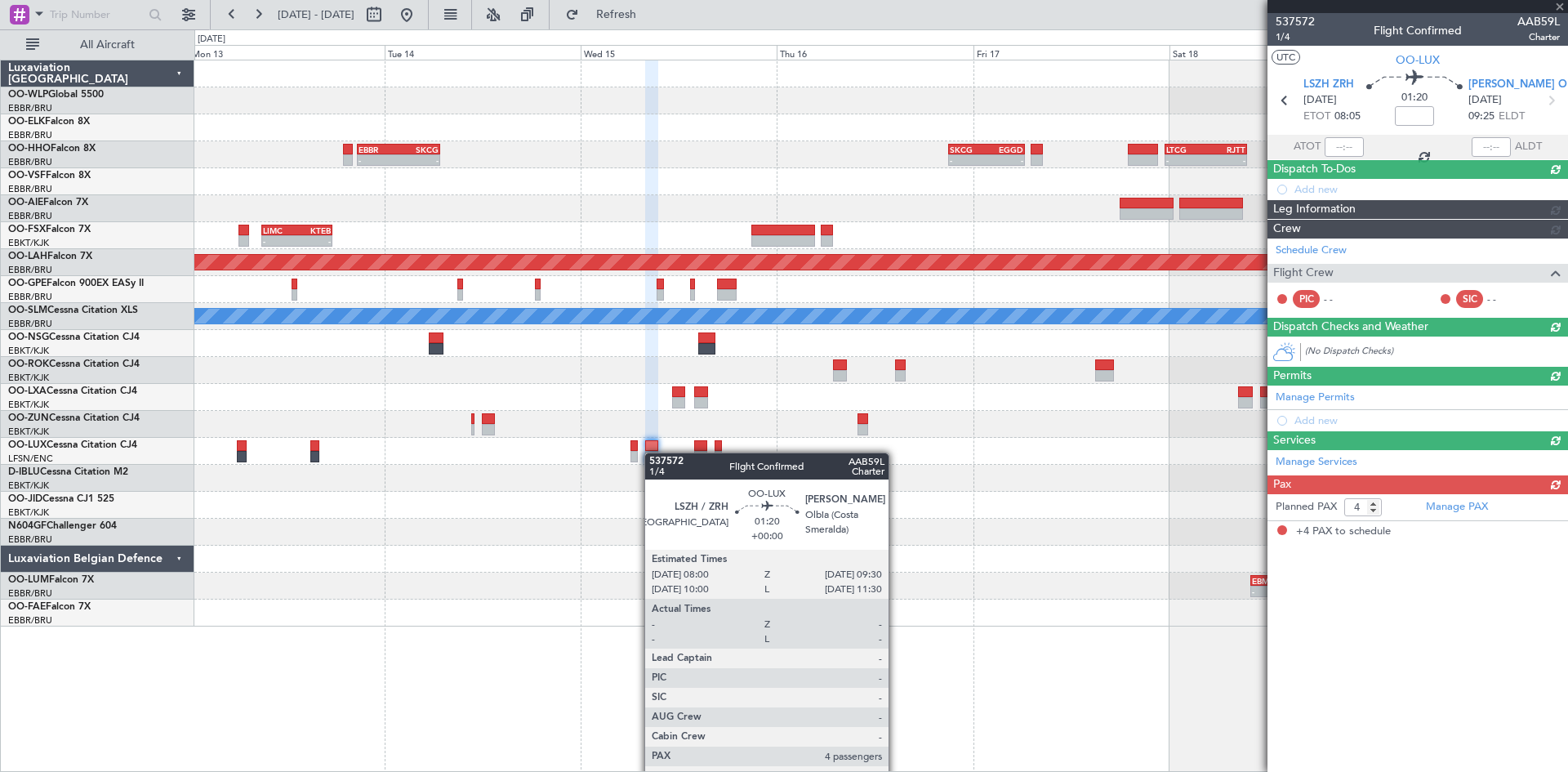
scroll to position [0, 0]
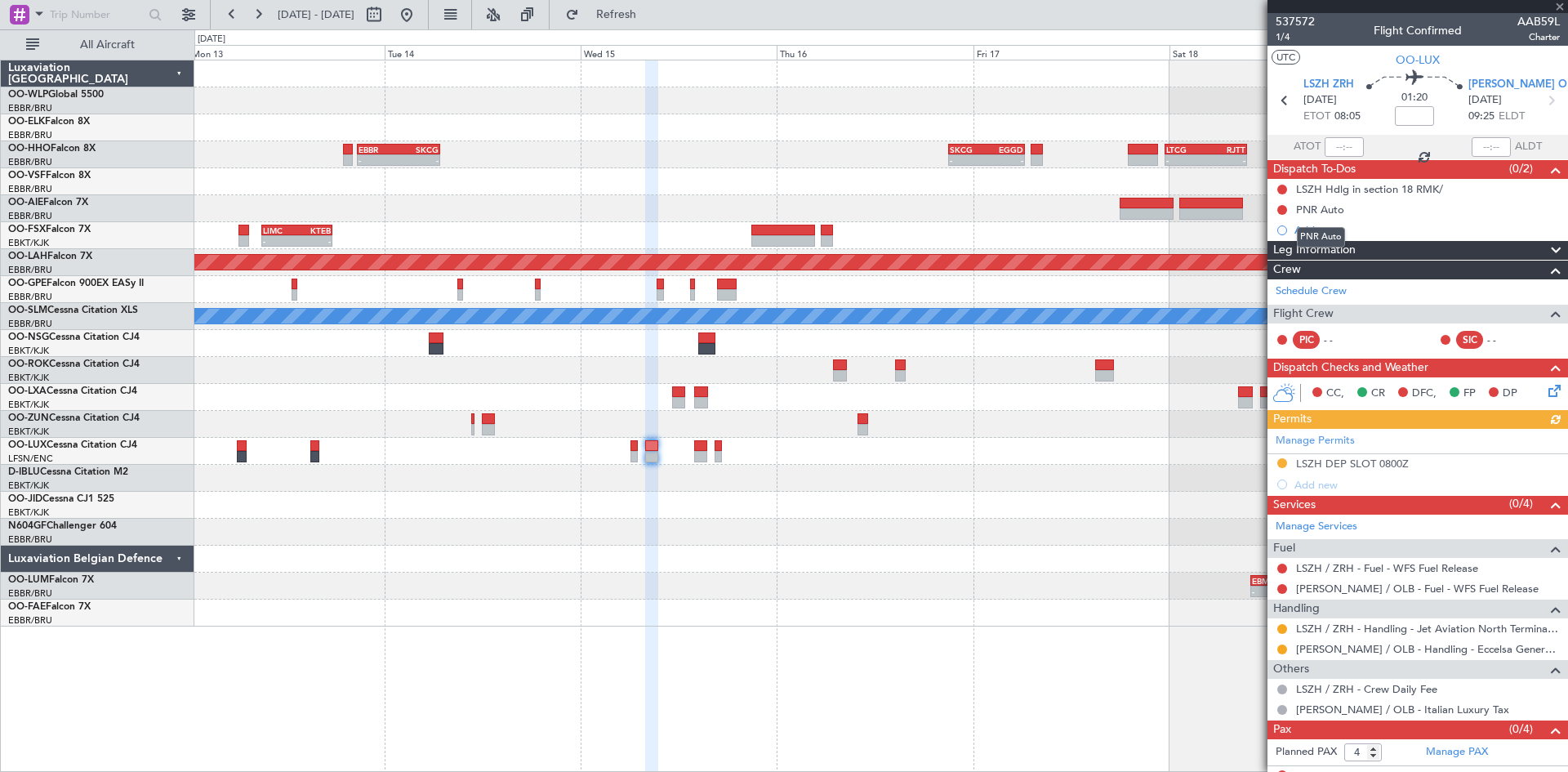
click at [1318, 230] on div "PNR Auto" at bounding box center [1321, 237] width 48 height 21
click at [1302, 229] on div "Add new" at bounding box center [1419, 230] width 250 height 14
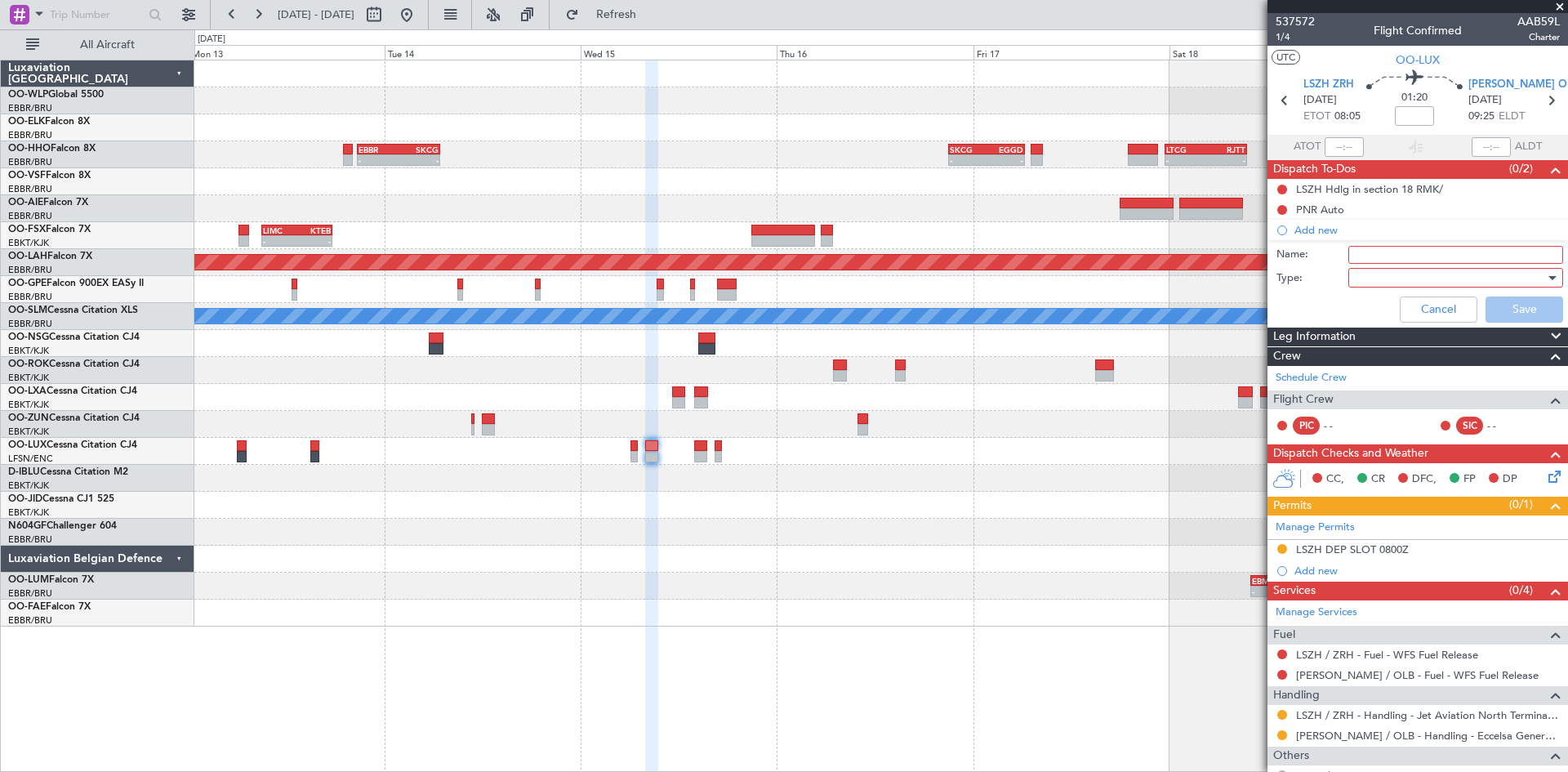
click at [1369, 250] on input "Name:" at bounding box center [1455, 254] width 214 height 18
click at [1473, 270] on div at bounding box center [1449, 278] width 190 height 25
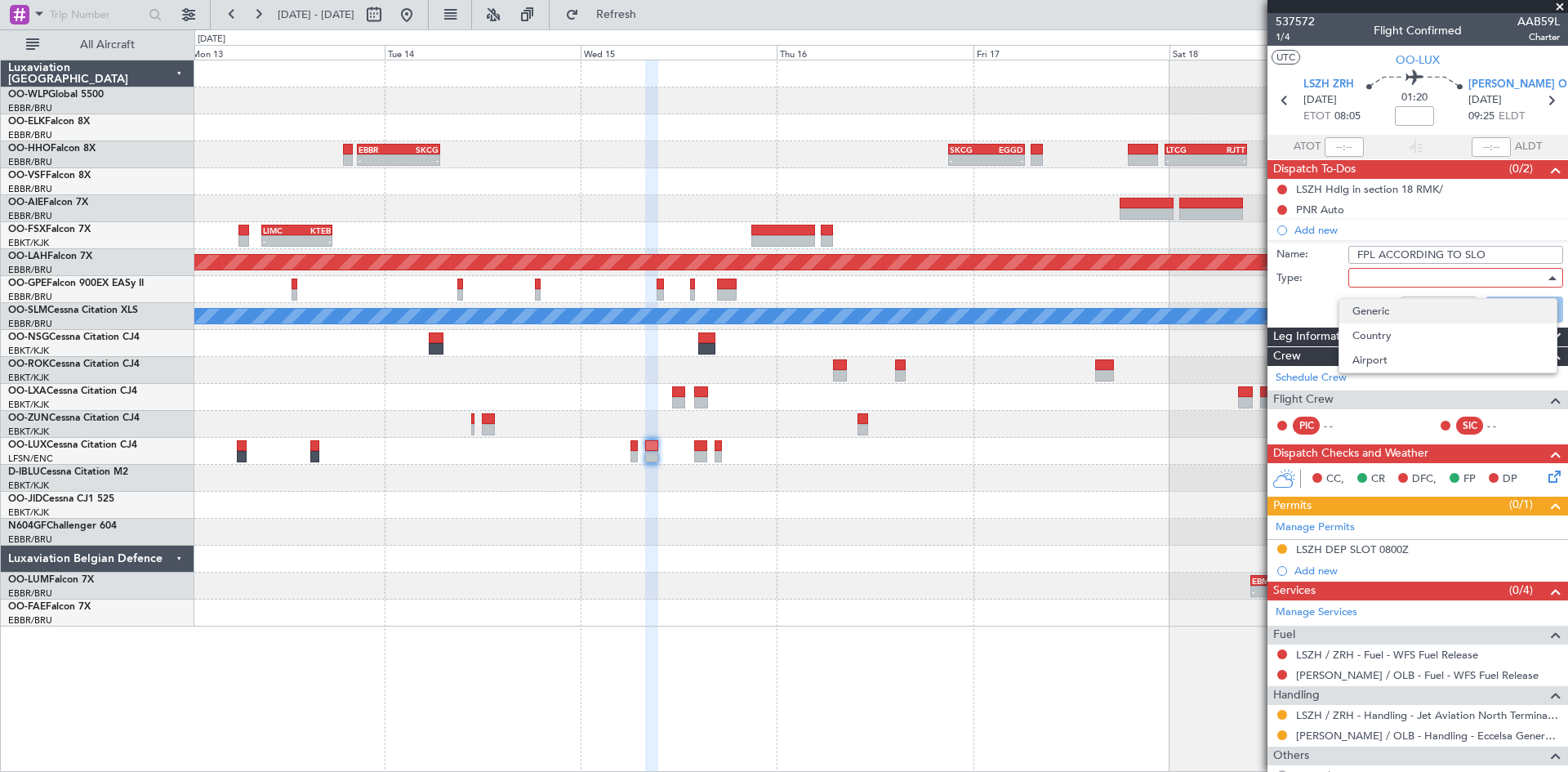
click at [1416, 321] on span "Generic" at bounding box center [1448, 311] width 191 height 25
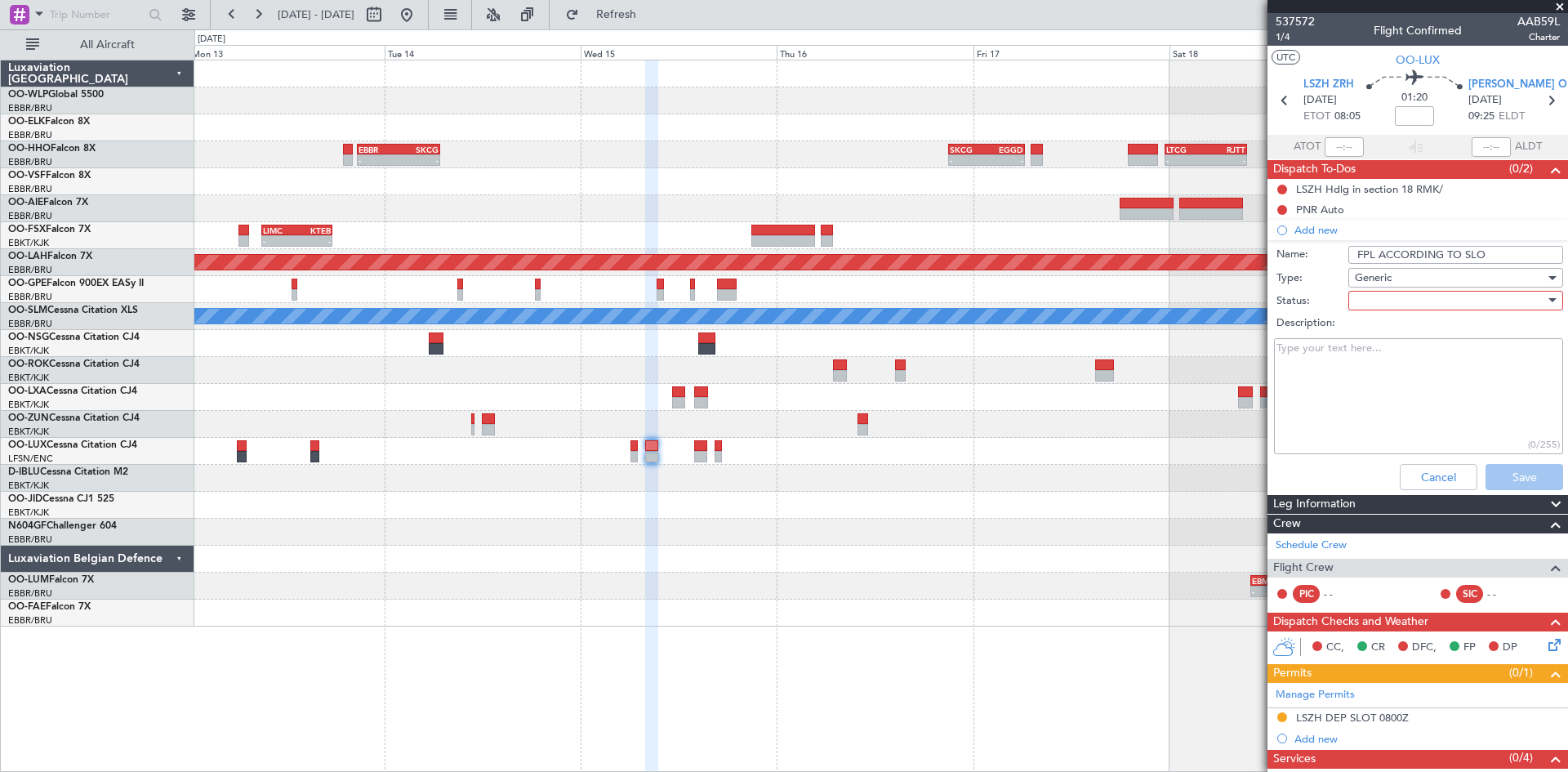
click at [1490, 248] on input "FPL ACCORDING TO SLO" at bounding box center [1455, 254] width 214 height 18
type input "FPL ACCORDING TO SLOT"
click at [1443, 413] on textarea "Description:" at bounding box center [1419, 397] width 289 height 117
click at [1404, 415] on textarea "Description:" at bounding box center [1419, 397] width 289 height 117
click at [1401, 409] on textarea "file fpl according to slot" at bounding box center [1419, 397] width 289 height 117
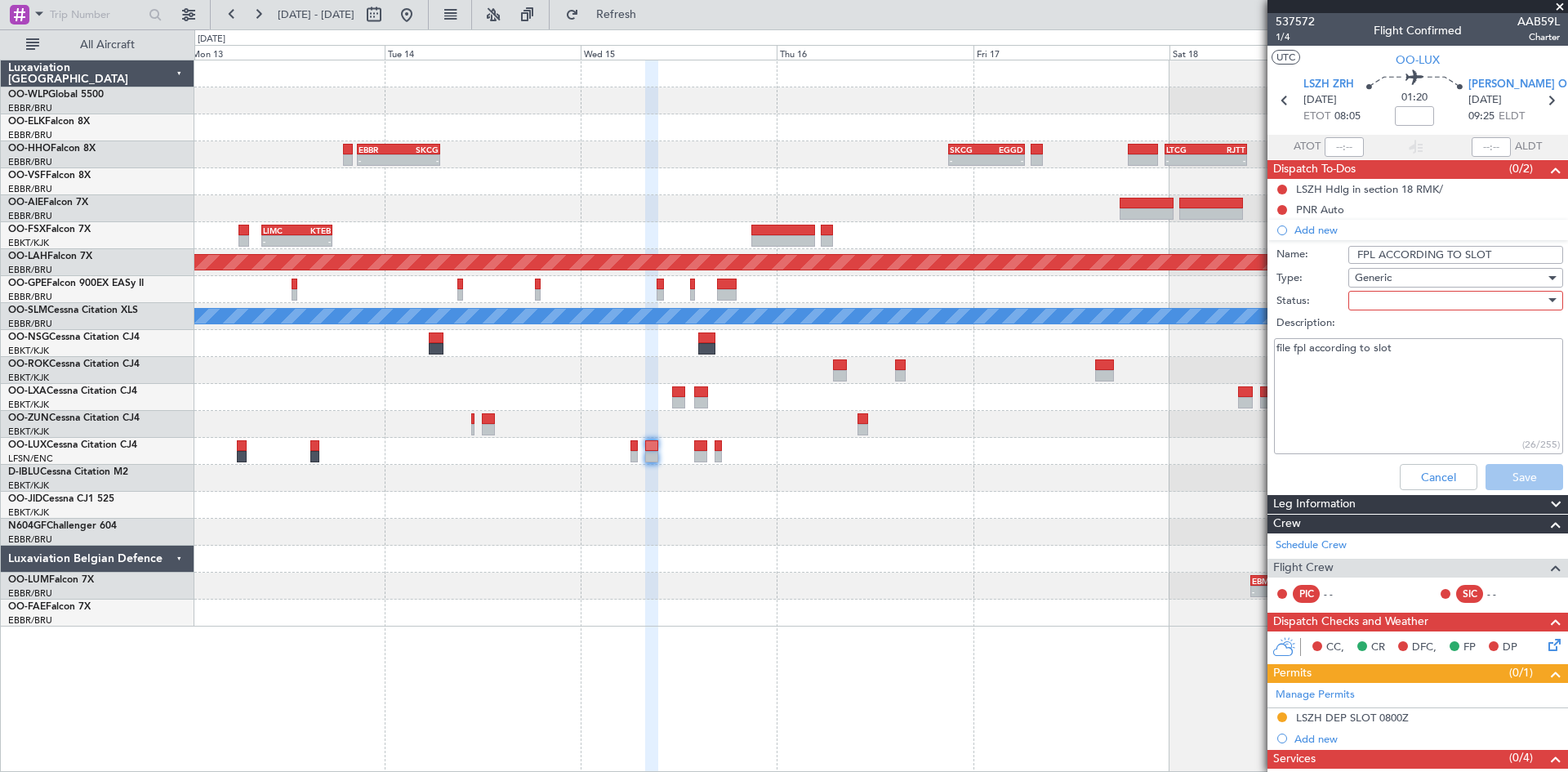
type textarea "file fpl according to slot"
click at [1417, 298] on div at bounding box center [1449, 300] width 190 height 25
click at [1376, 365] on span "In Progress" at bounding box center [1448, 358] width 191 height 25
click at [1394, 301] on span "In Progress" at bounding box center [1382, 300] width 56 height 15
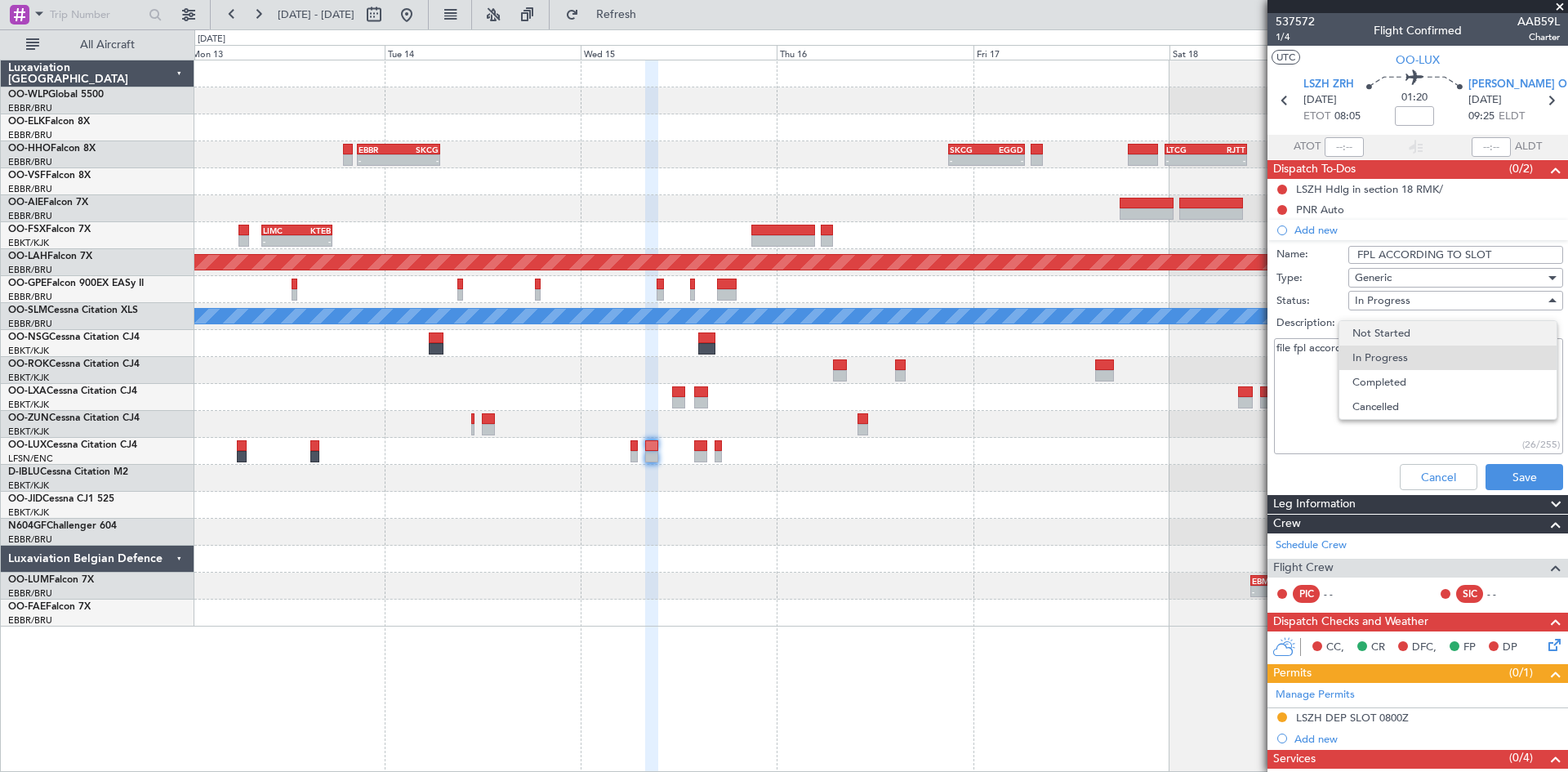
click at [1394, 337] on span "Not Started" at bounding box center [1448, 334] width 191 height 25
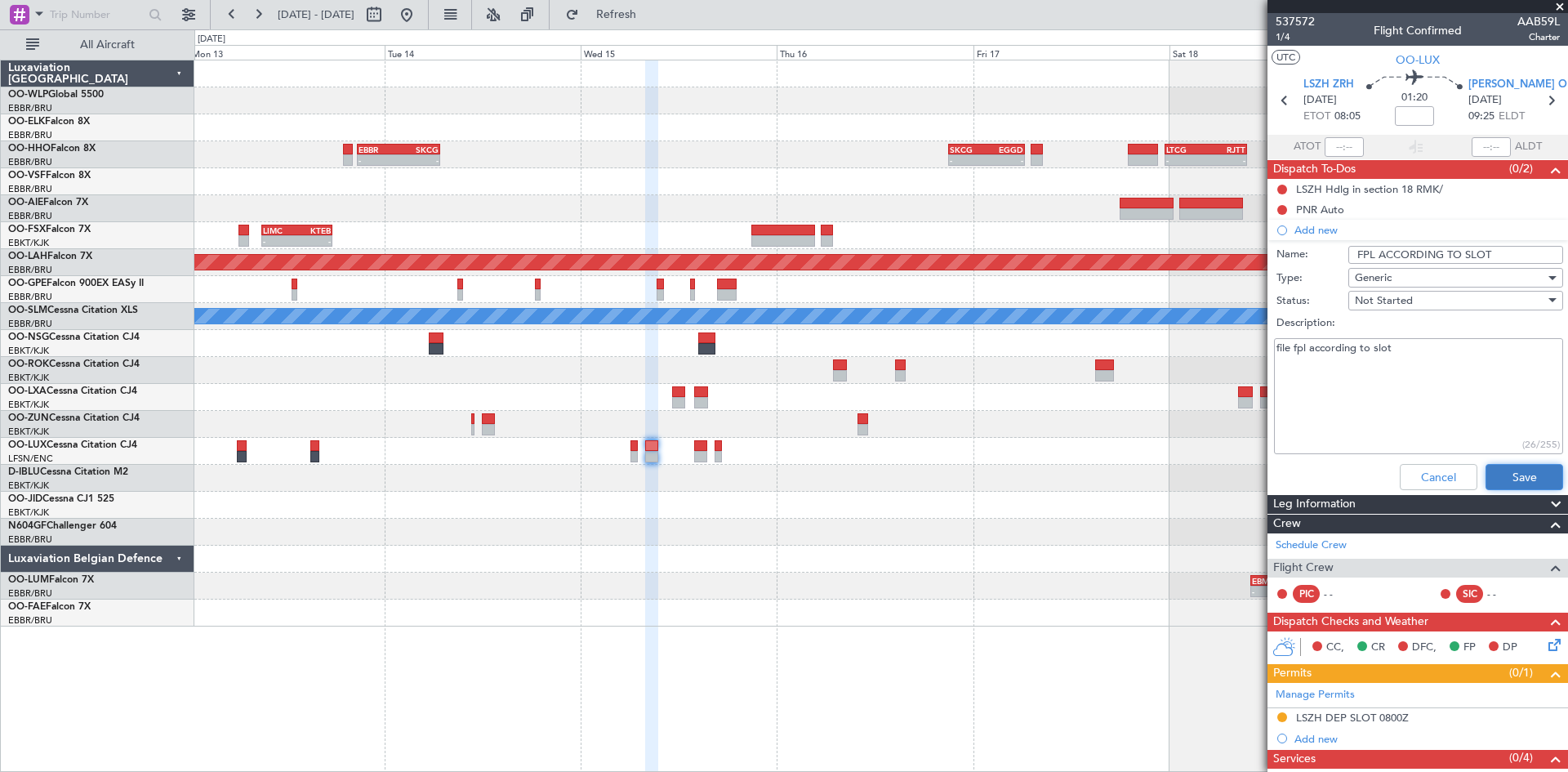
click at [1512, 472] on button "Save" at bounding box center [1524, 477] width 77 height 26
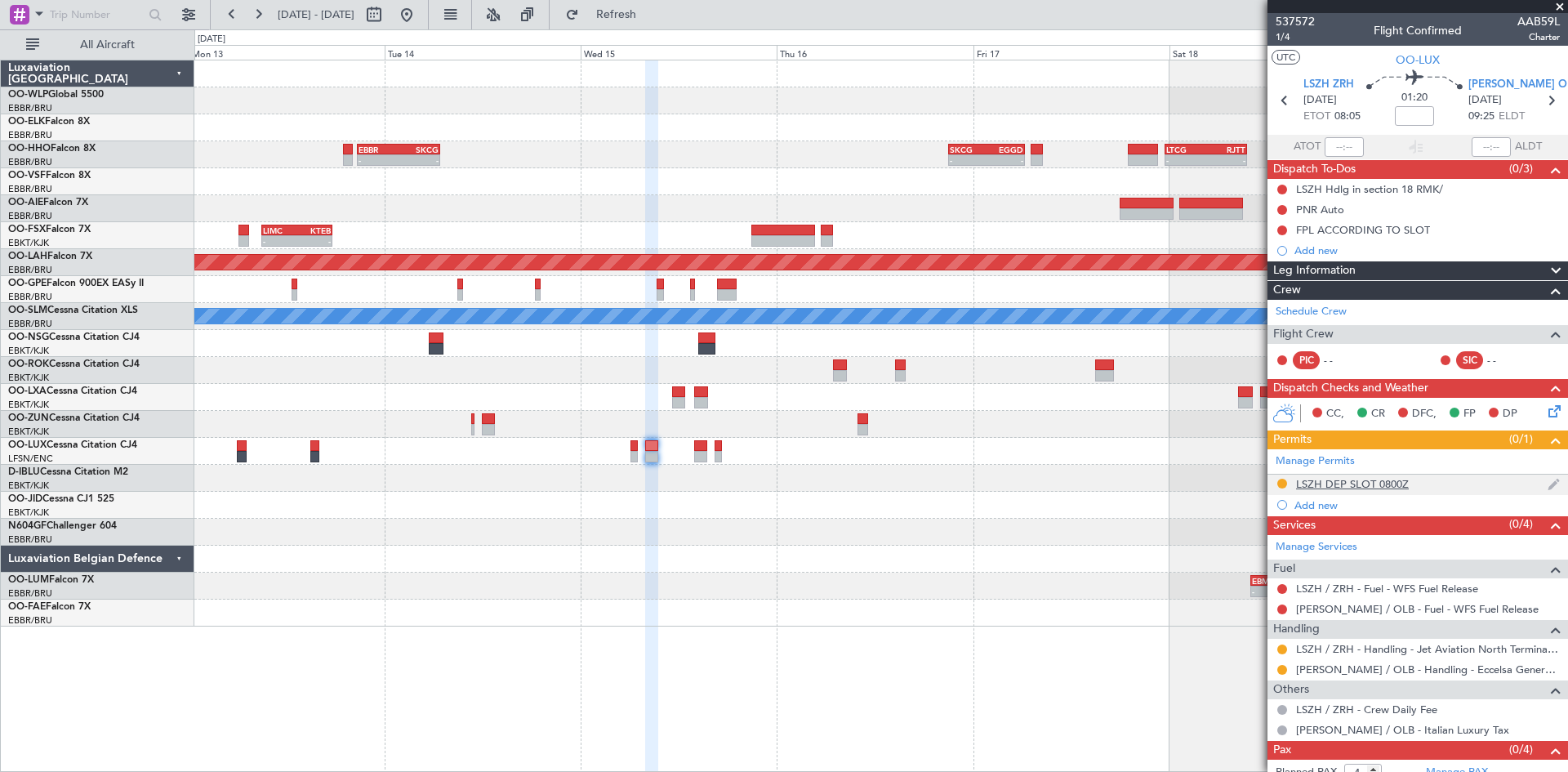
click at [1347, 477] on div "LSZH DEP SLOT 0800Z" at bounding box center [1352, 484] width 112 height 14
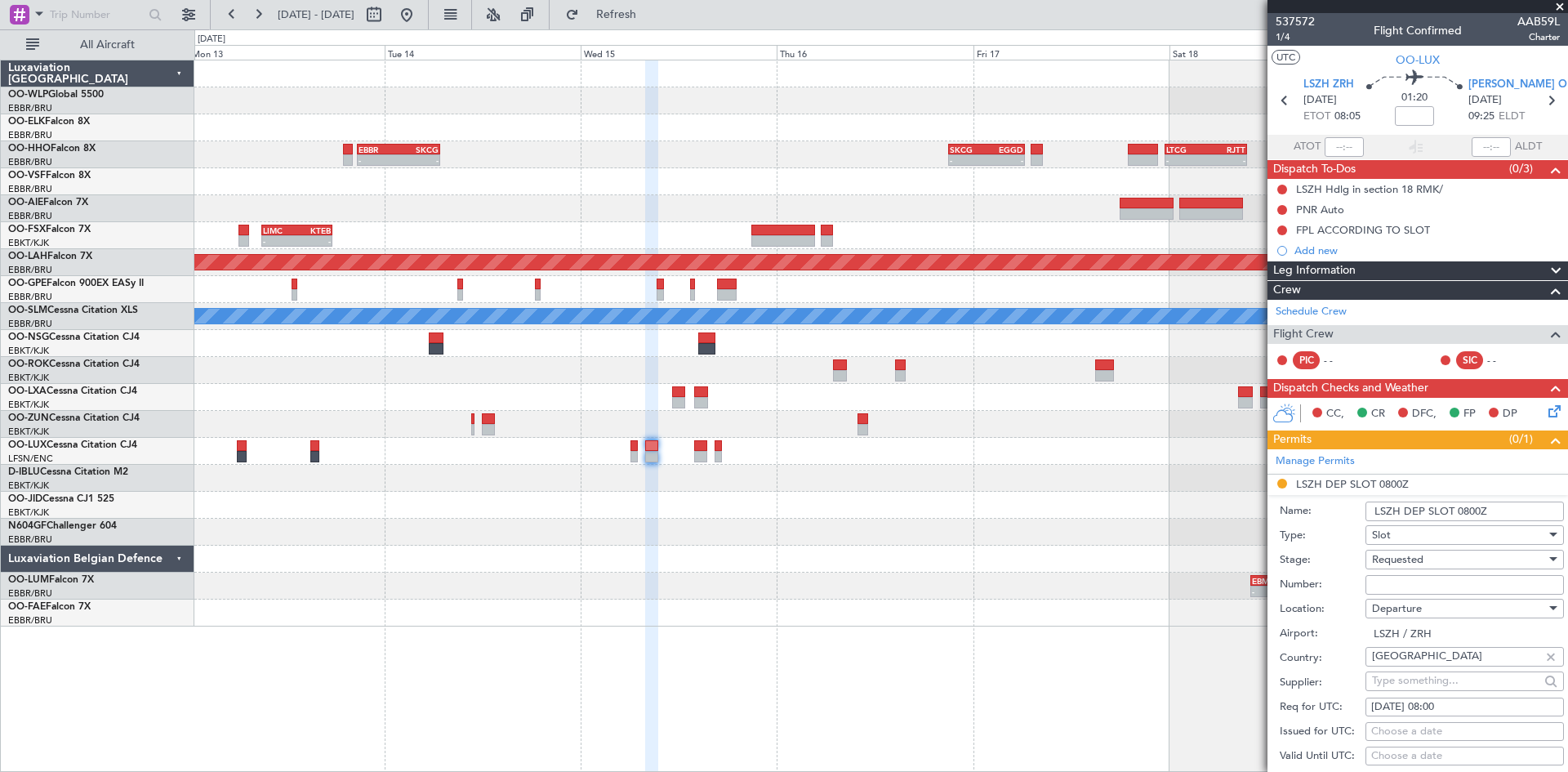
click at [1398, 585] on input "Number:" at bounding box center [1464, 585] width 198 height 20
paste input "LSZHDAAB0059L0"
type input "LSZHDAAB0059L0"
click at [1457, 708] on div "[DATE] 08:00" at bounding box center [1464, 707] width 187 height 16
select select "10"
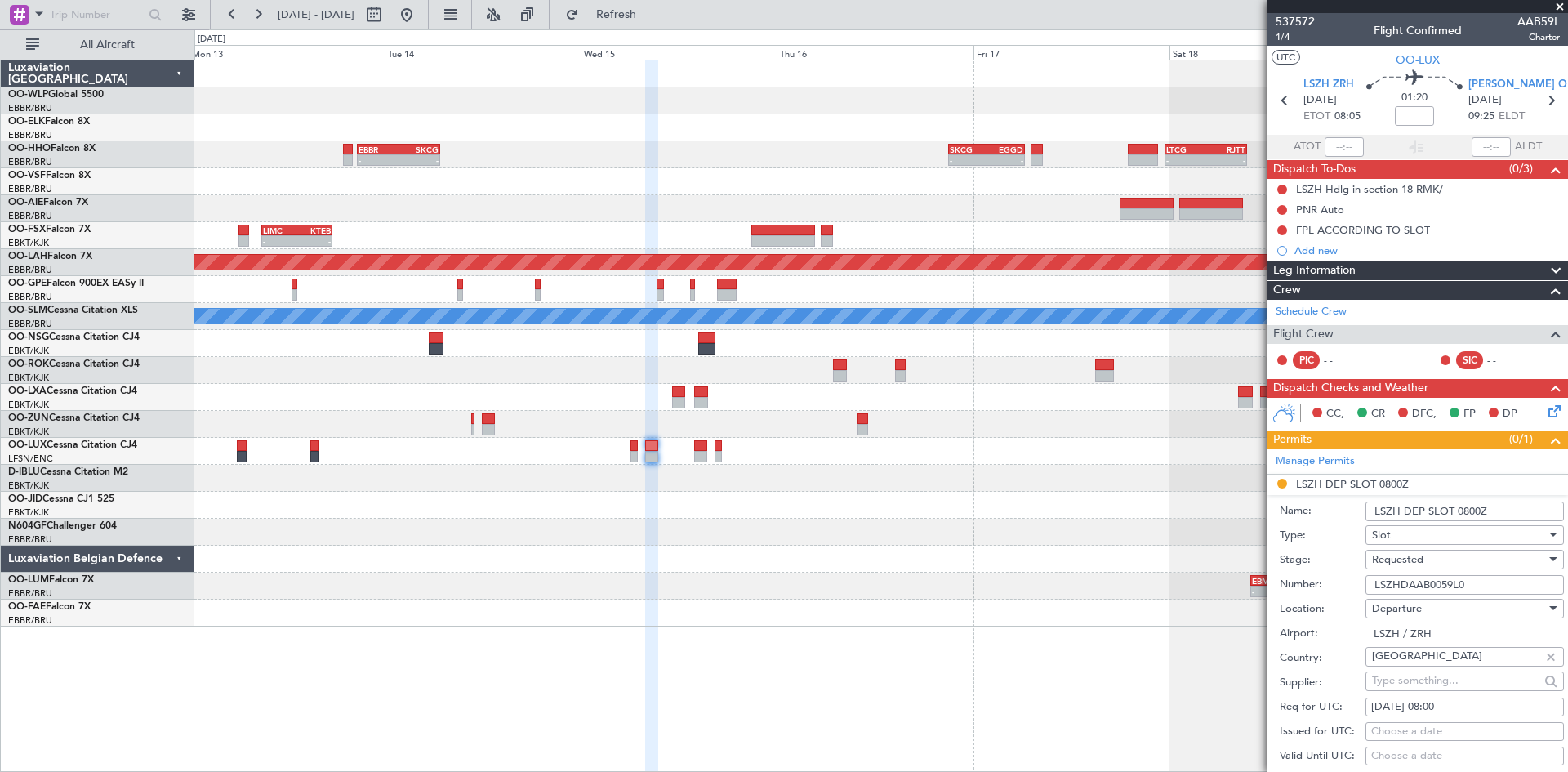
select select "2025"
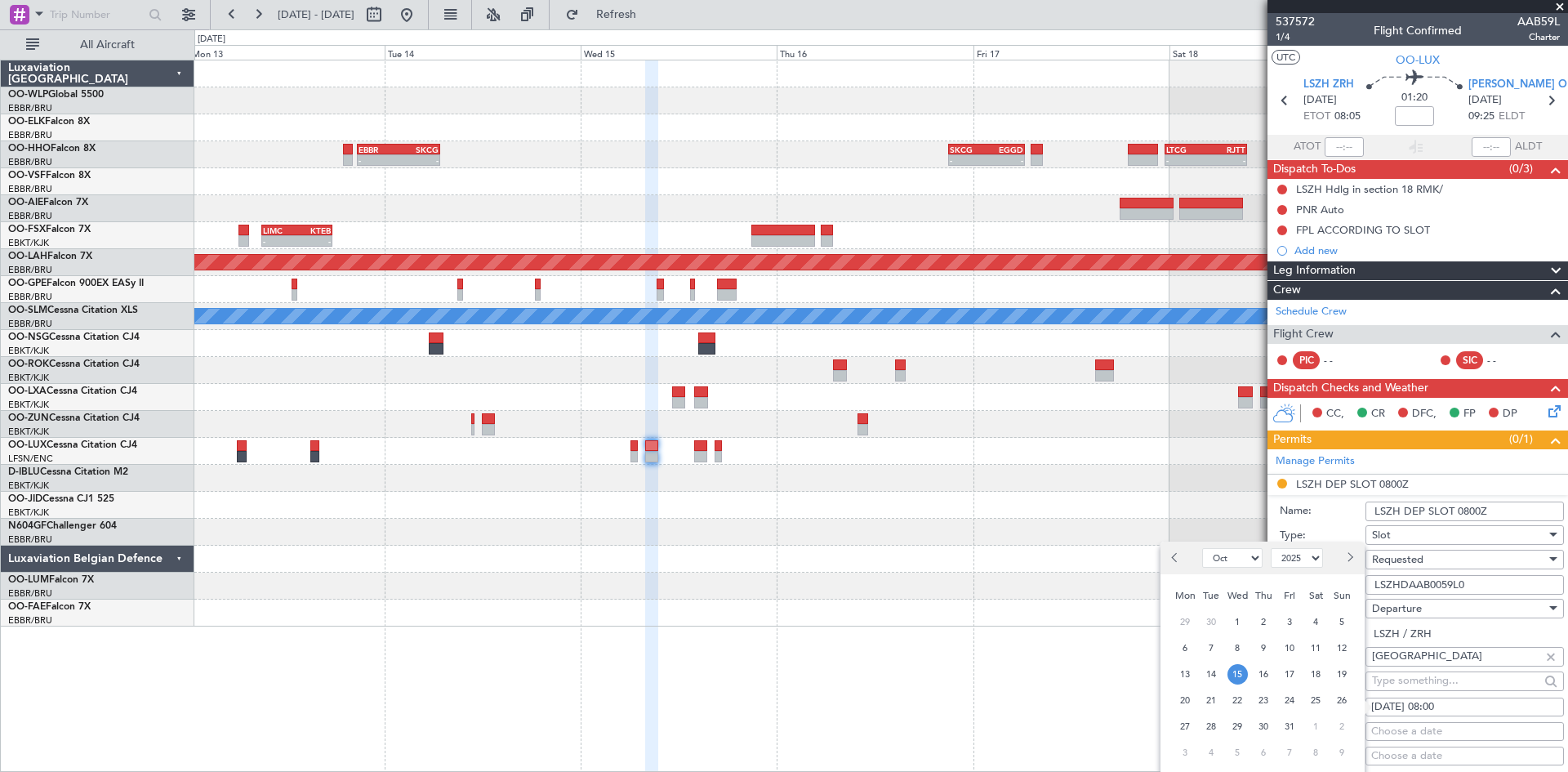
scroll to position [163, 0]
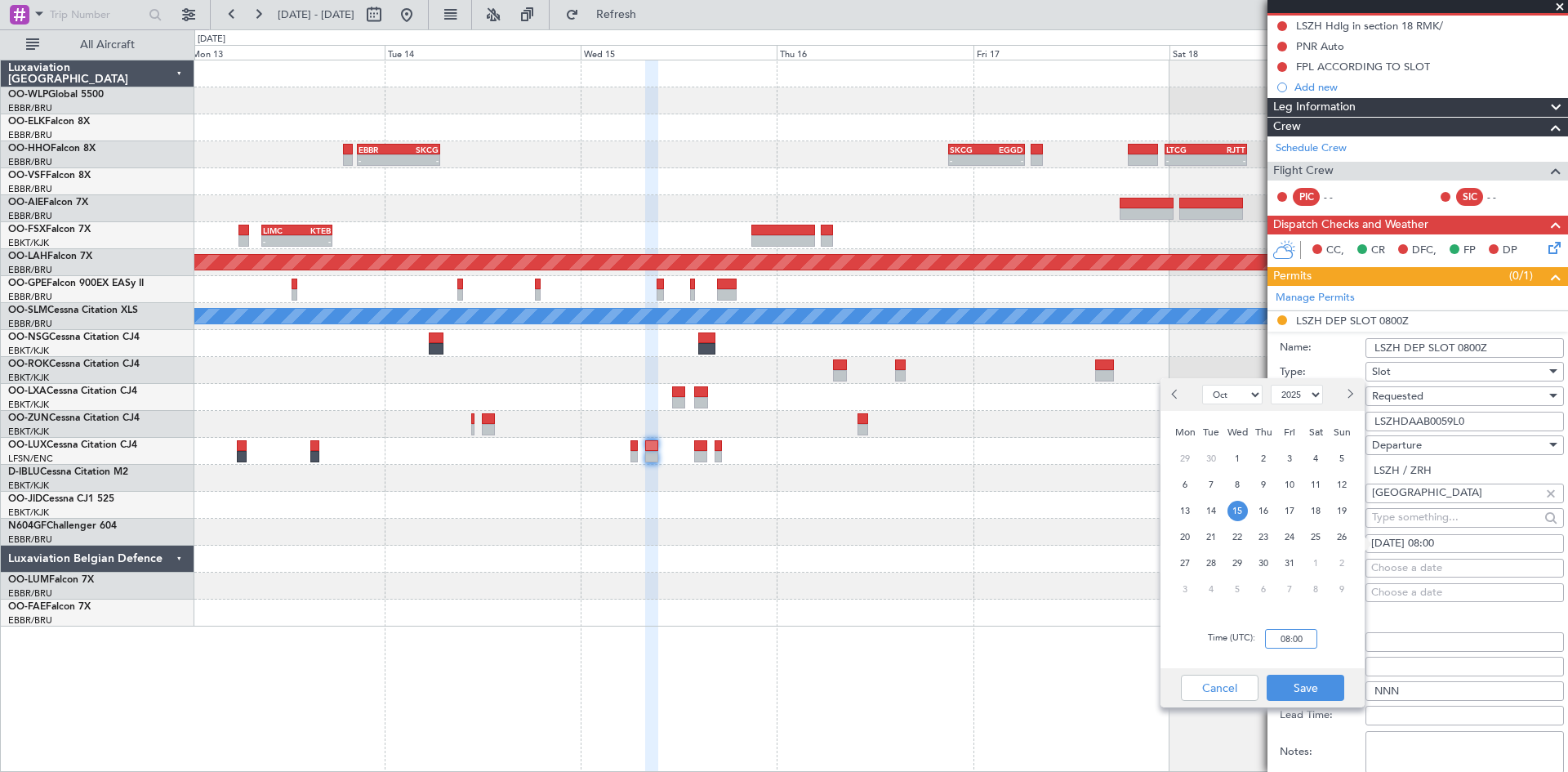
click at [1292, 638] on input "08:00" at bounding box center [1290, 639] width 52 height 20
type input "07:55"
click at [1306, 678] on button "Save" at bounding box center [1305, 688] width 77 height 26
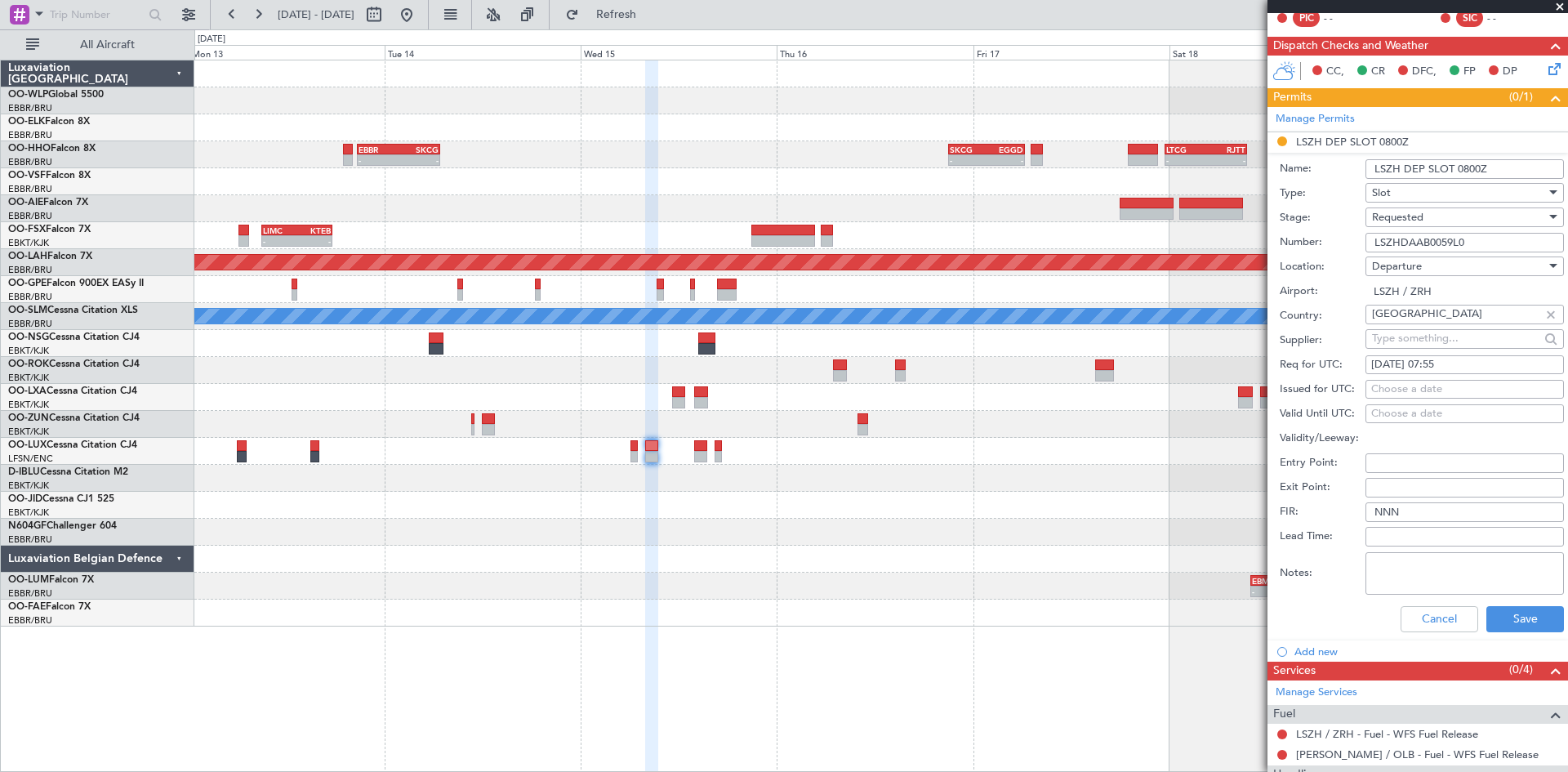
scroll to position [490, 0]
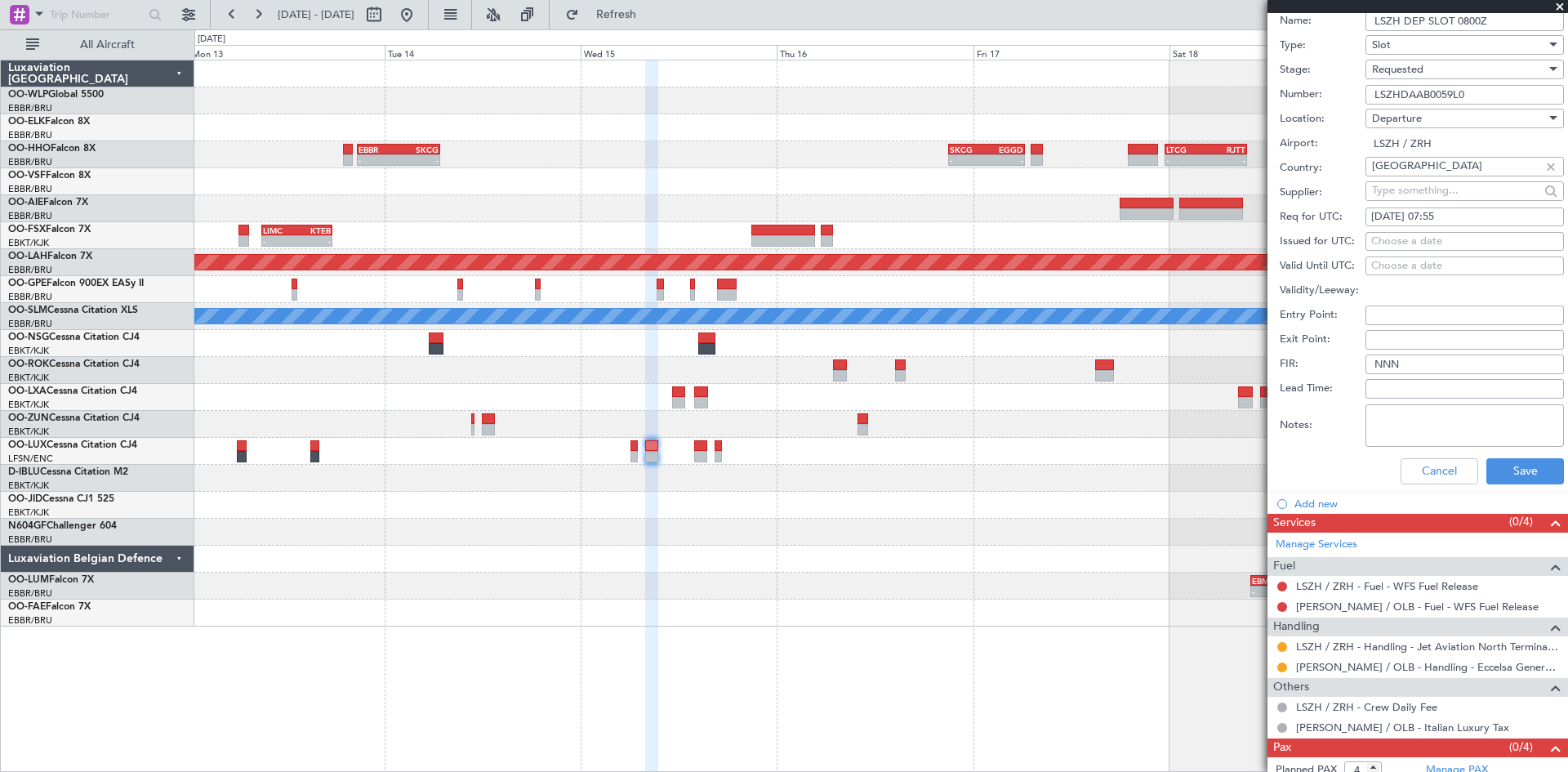
click at [1419, 63] on span "Requested" at bounding box center [1397, 70] width 51 height 15
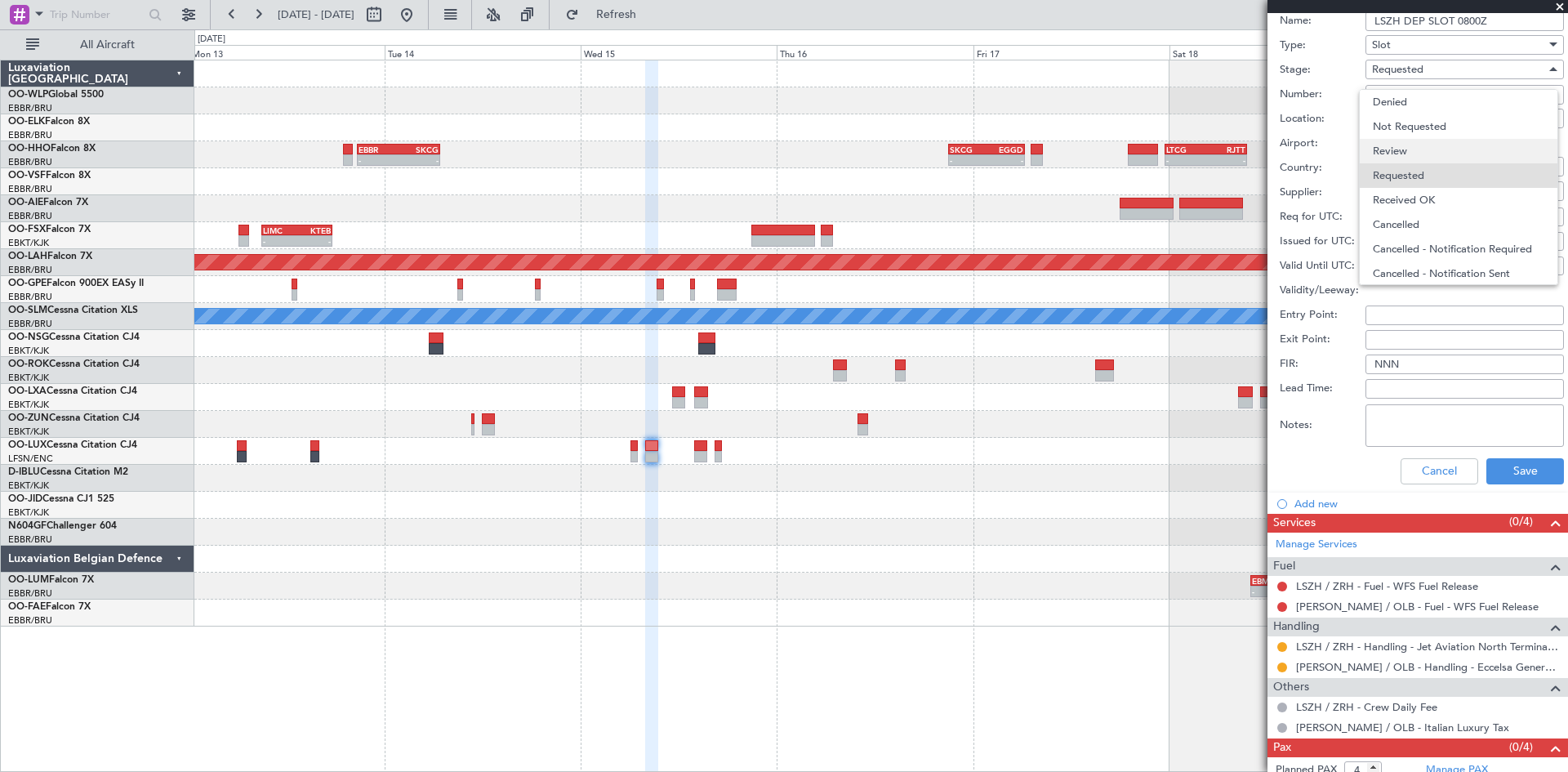
scroll to position [8, 0]
click at [1424, 191] on span "Received OK" at bounding box center [1458, 193] width 172 height 25
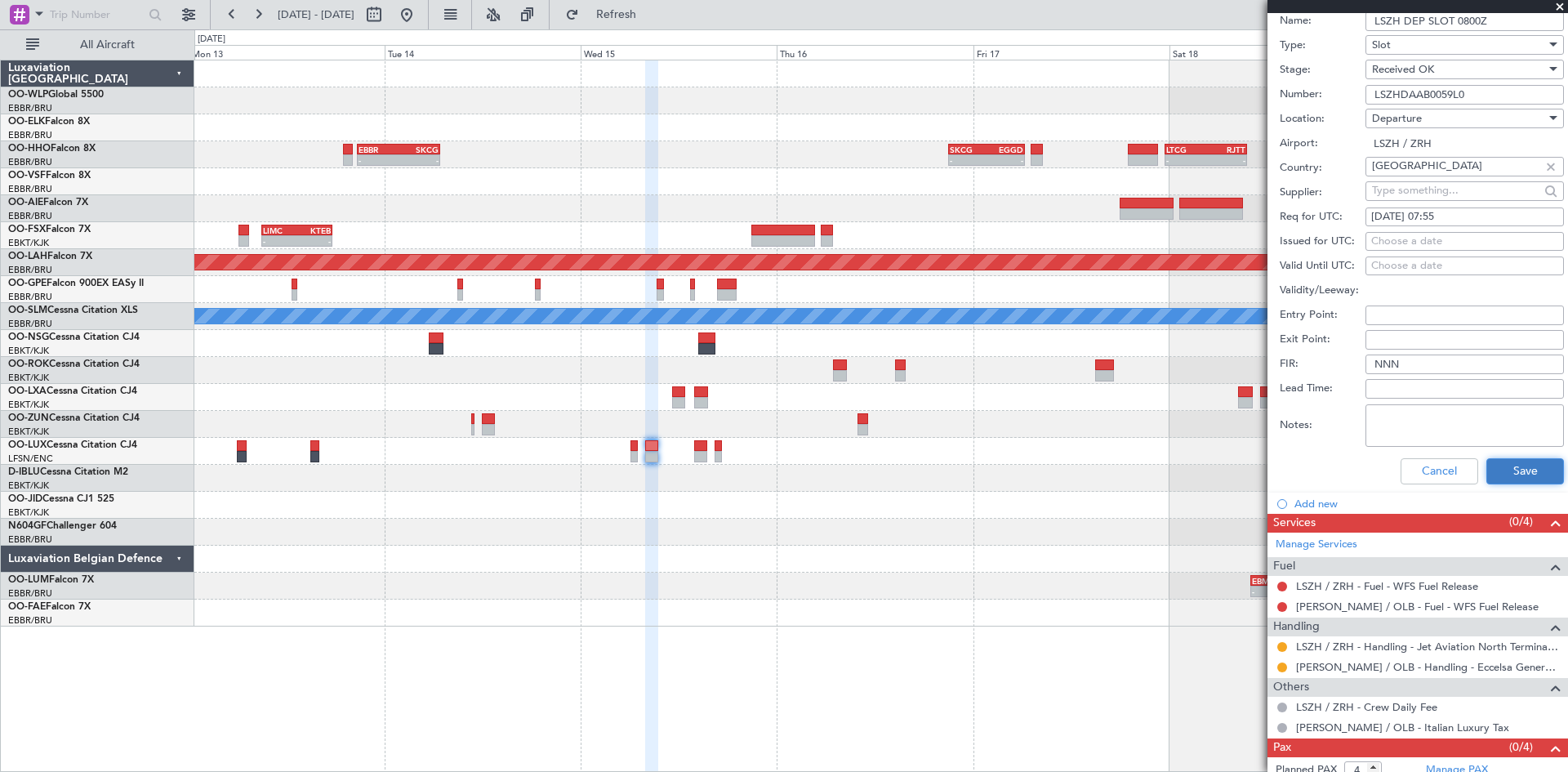
click at [1486, 463] on button "Save" at bounding box center [1525, 472] width 77 height 26
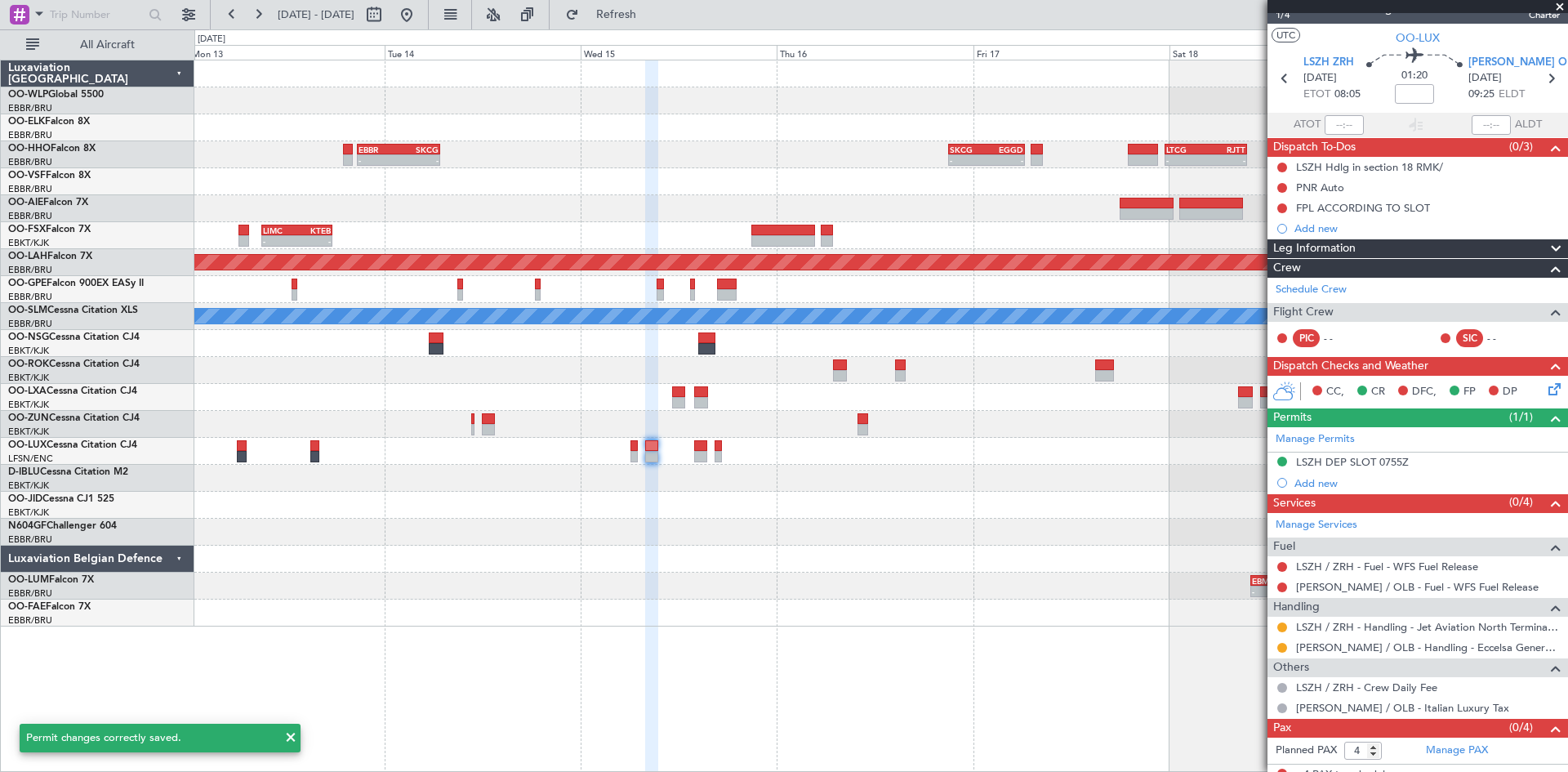
scroll to position [35, 0]
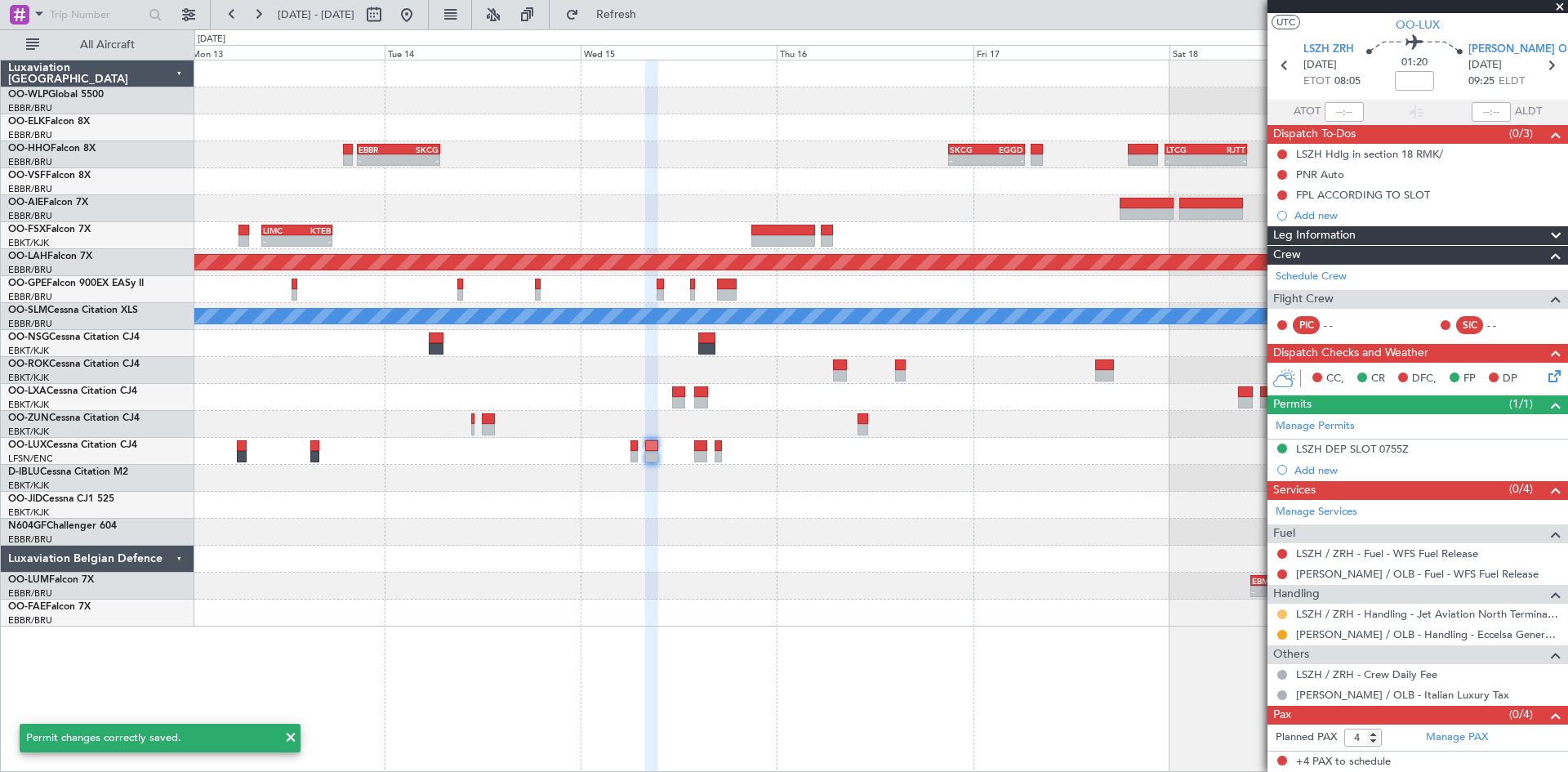
click at [1280, 616] on button at bounding box center [1282, 614] width 9 height 9
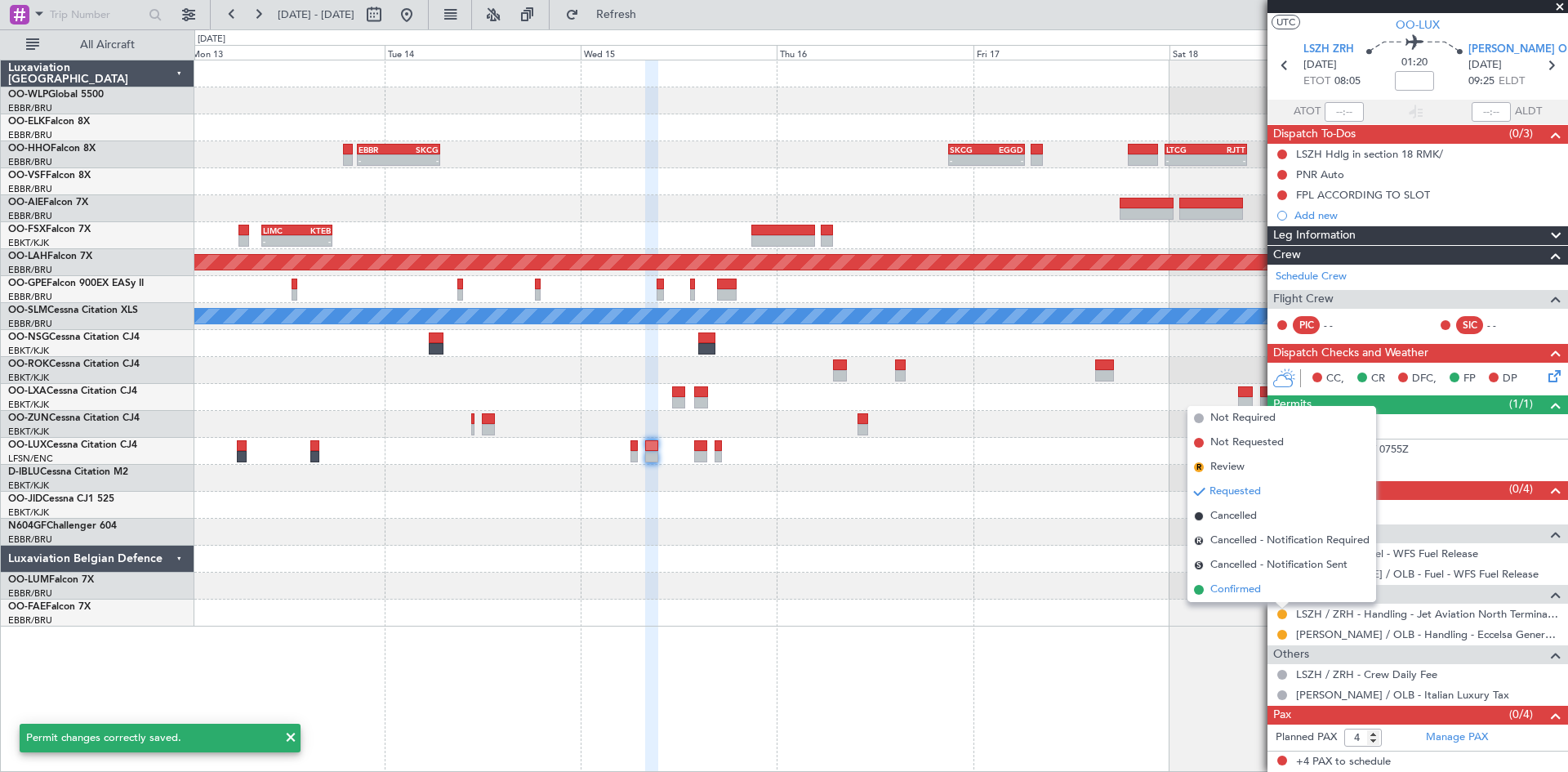
click at [1270, 588] on li "Confirmed" at bounding box center [1282, 590] width 189 height 25
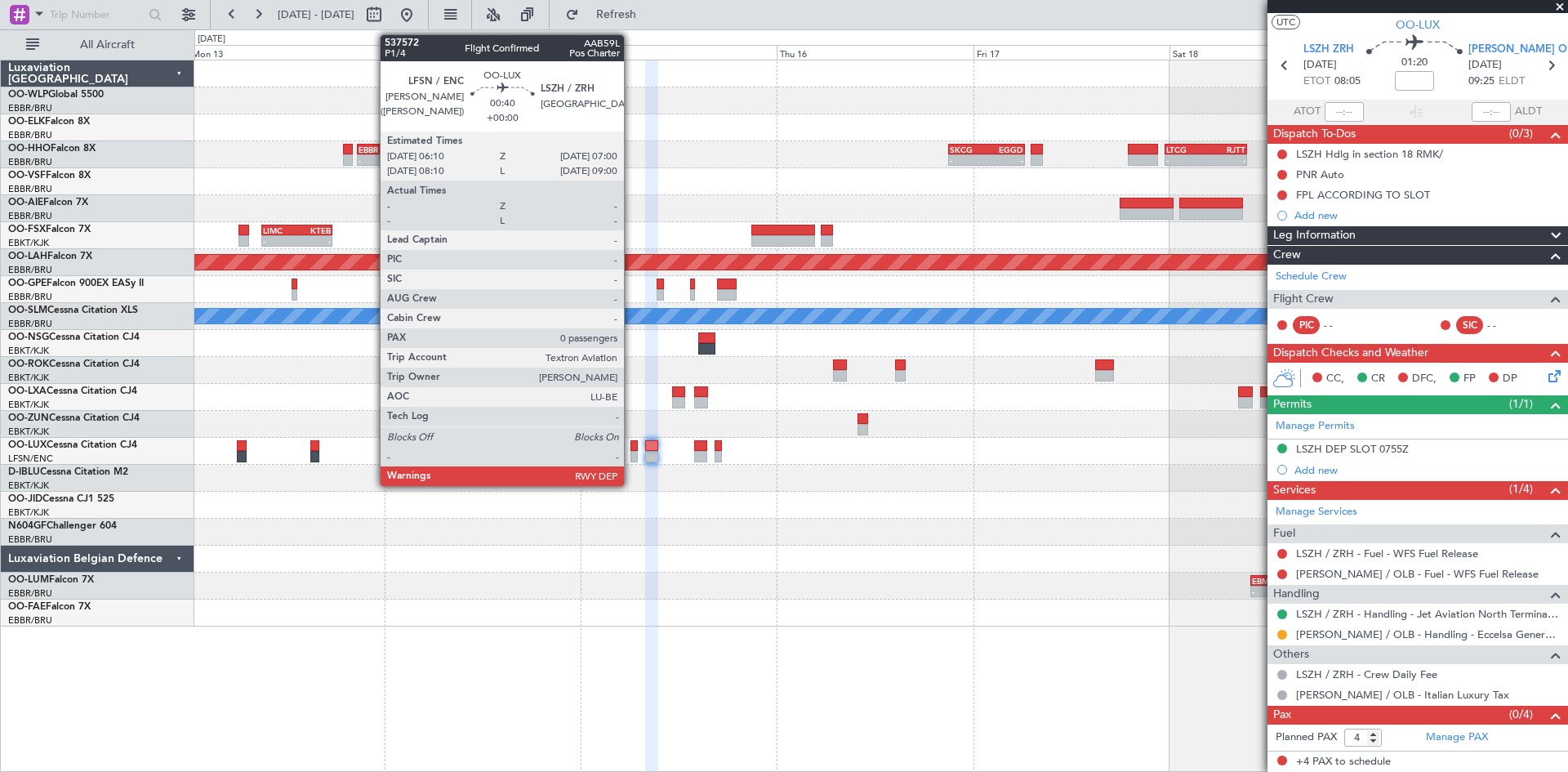
click at [631, 450] on div at bounding box center [634, 446] width 8 height 11
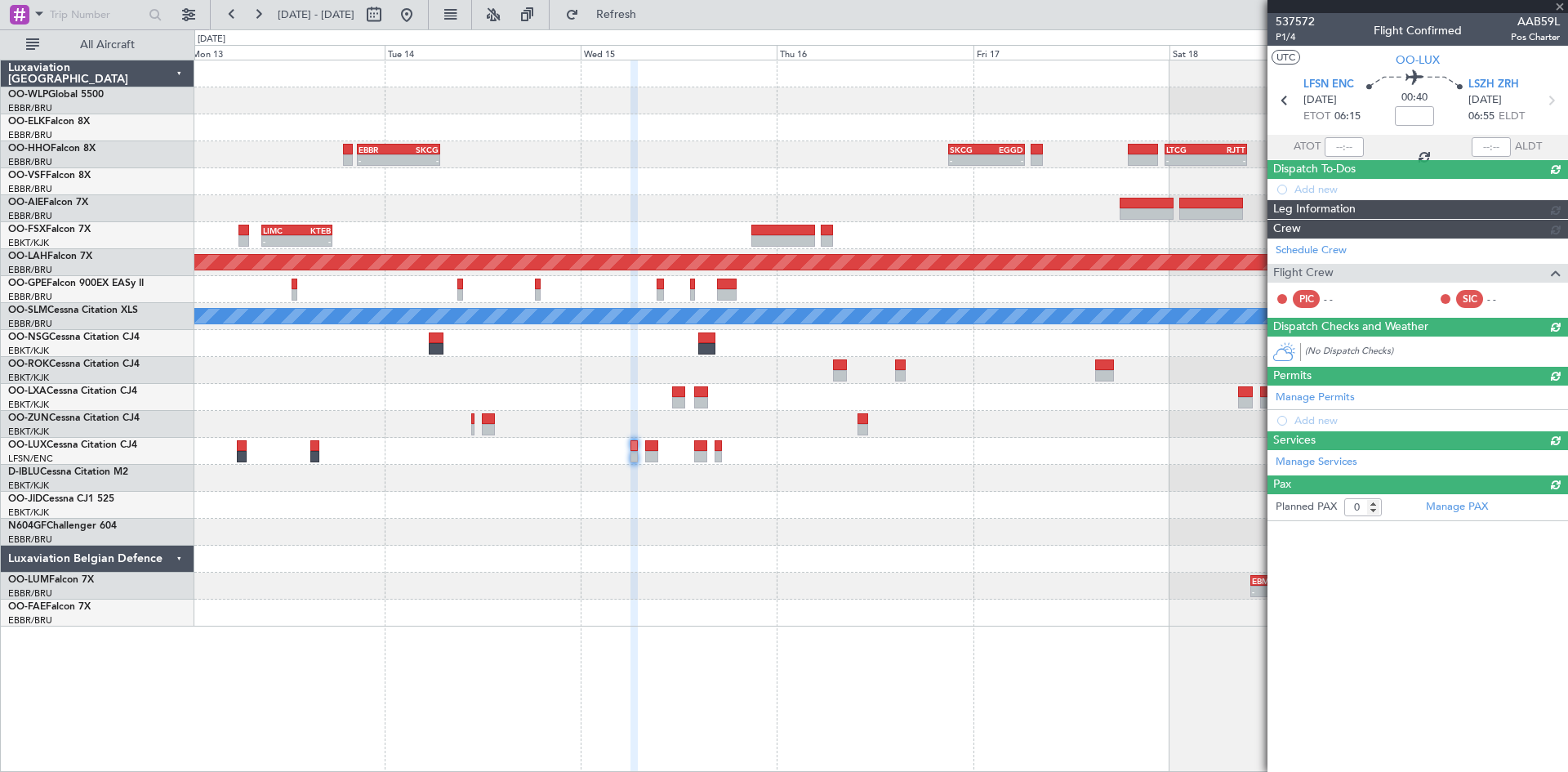
scroll to position [0, 0]
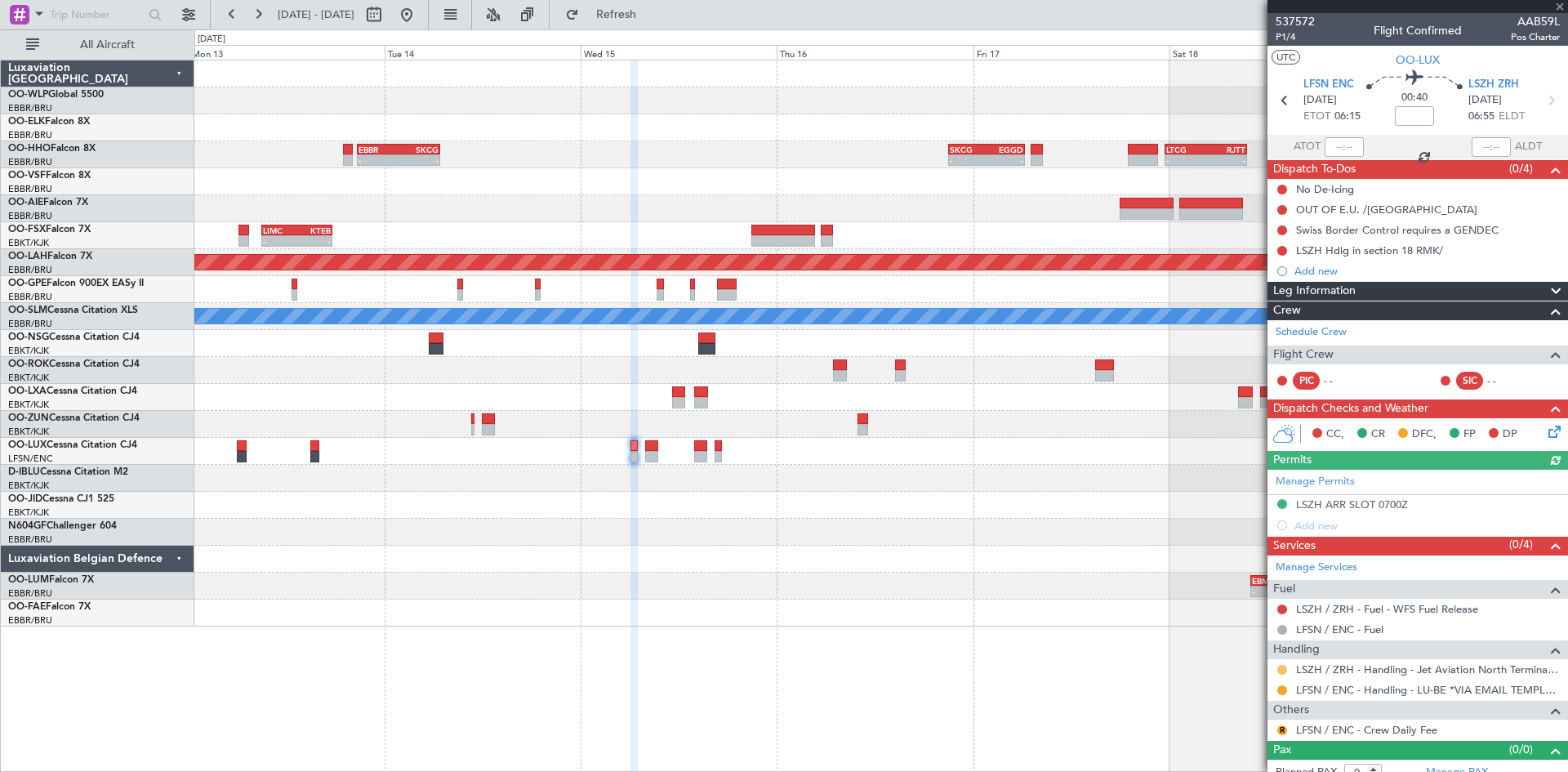
click at [1279, 672] on button at bounding box center [1282, 670] width 9 height 9
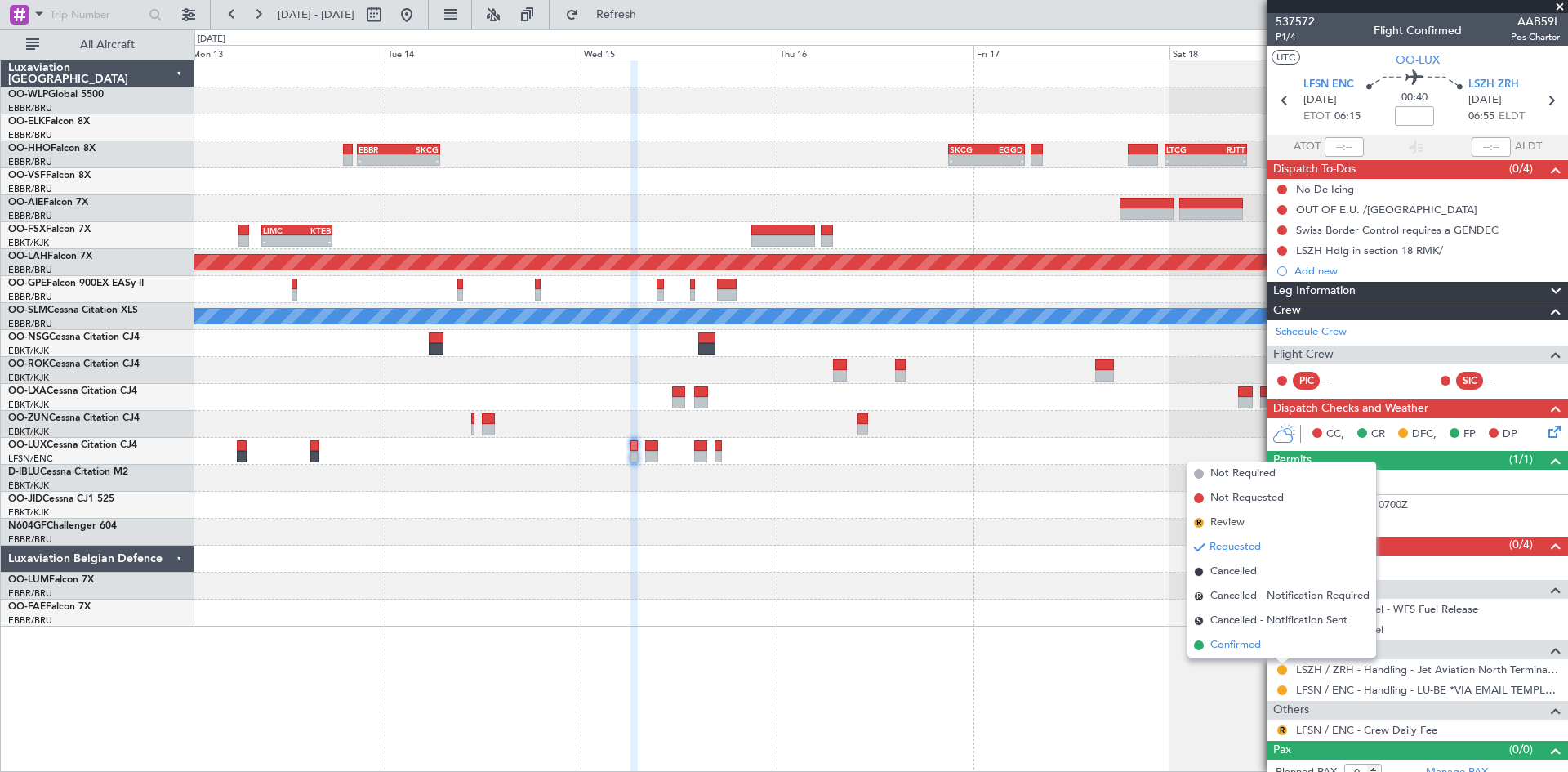
click at [1240, 649] on span "Confirmed" at bounding box center [1236, 644] width 51 height 16
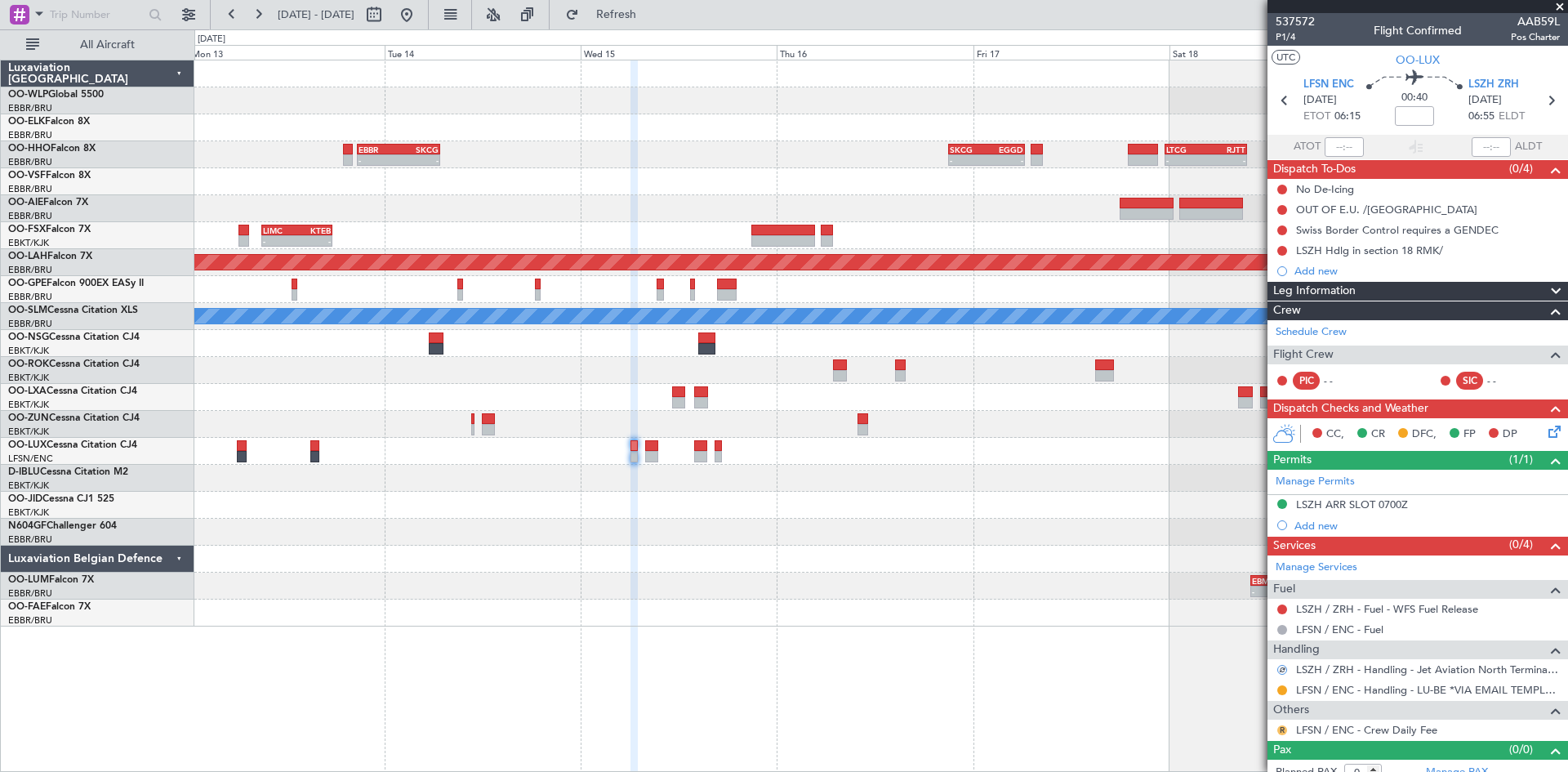
click at [1282, 729] on button "R" at bounding box center [1282, 730] width 9 height 9
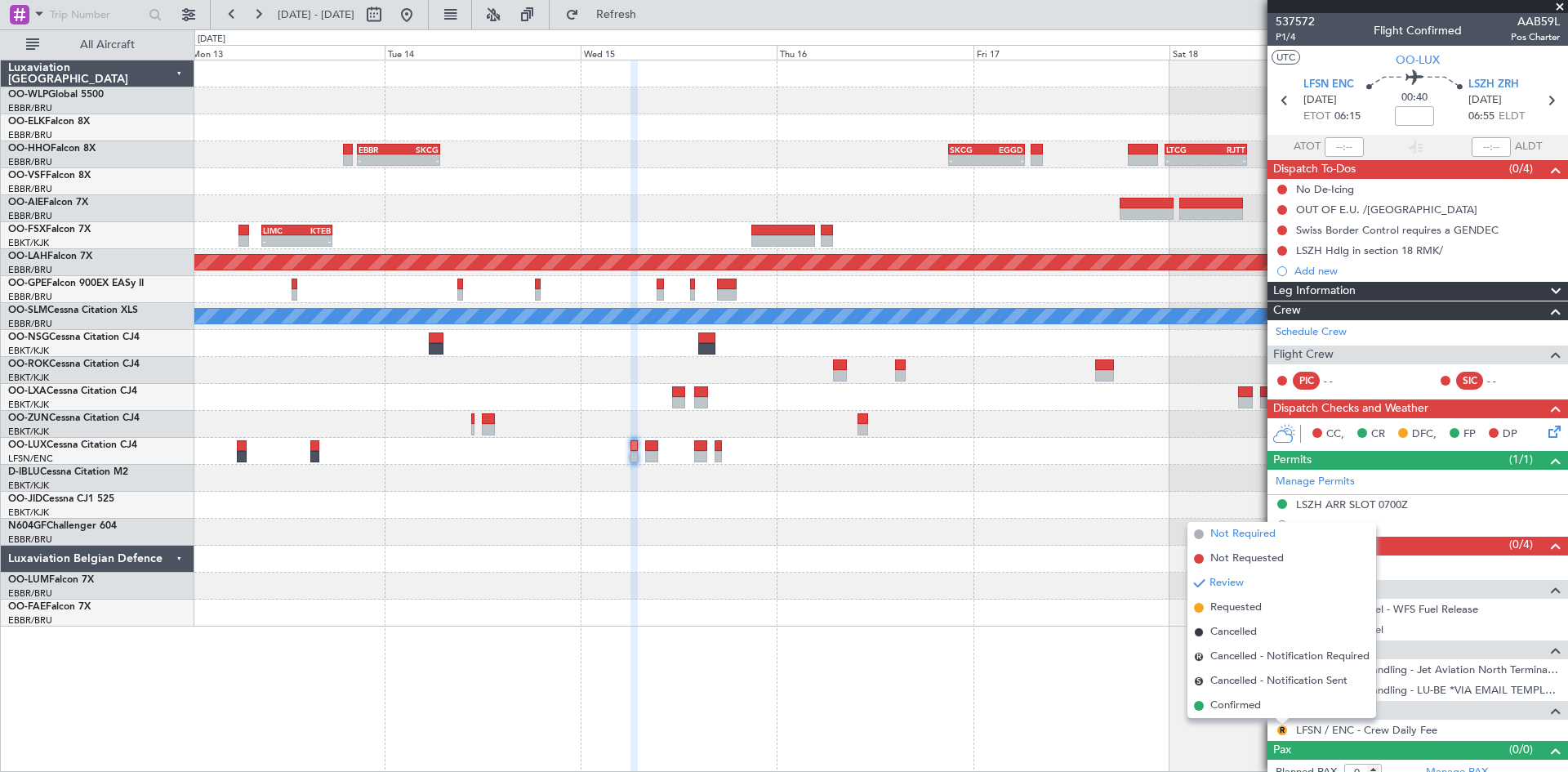
click at [1247, 540] on span "Not Required" at bounding box center [1242, 534] width 65 height 16
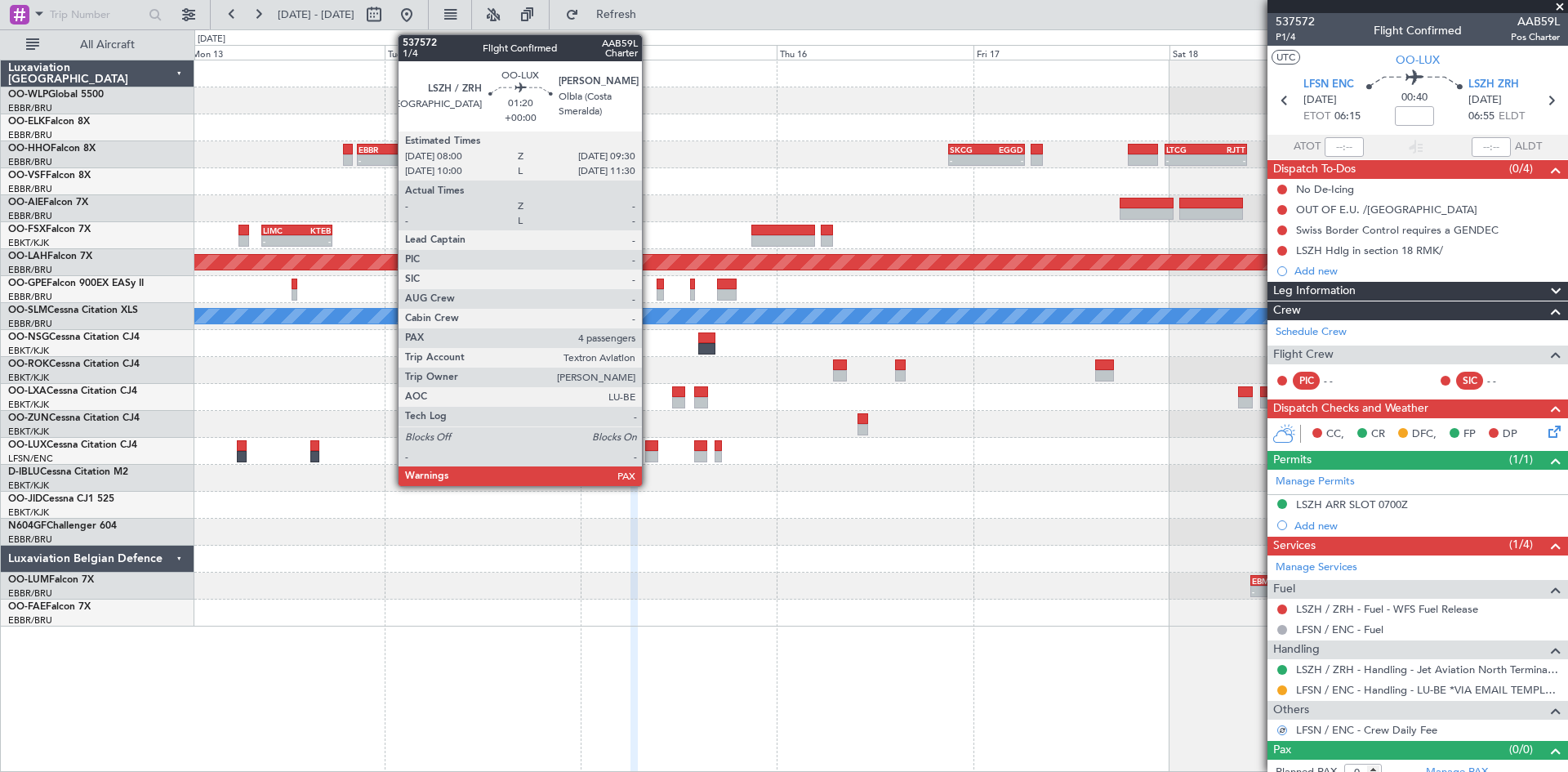
click at [649, 450] on div at bounding box center [652, 446] width 13 height 11
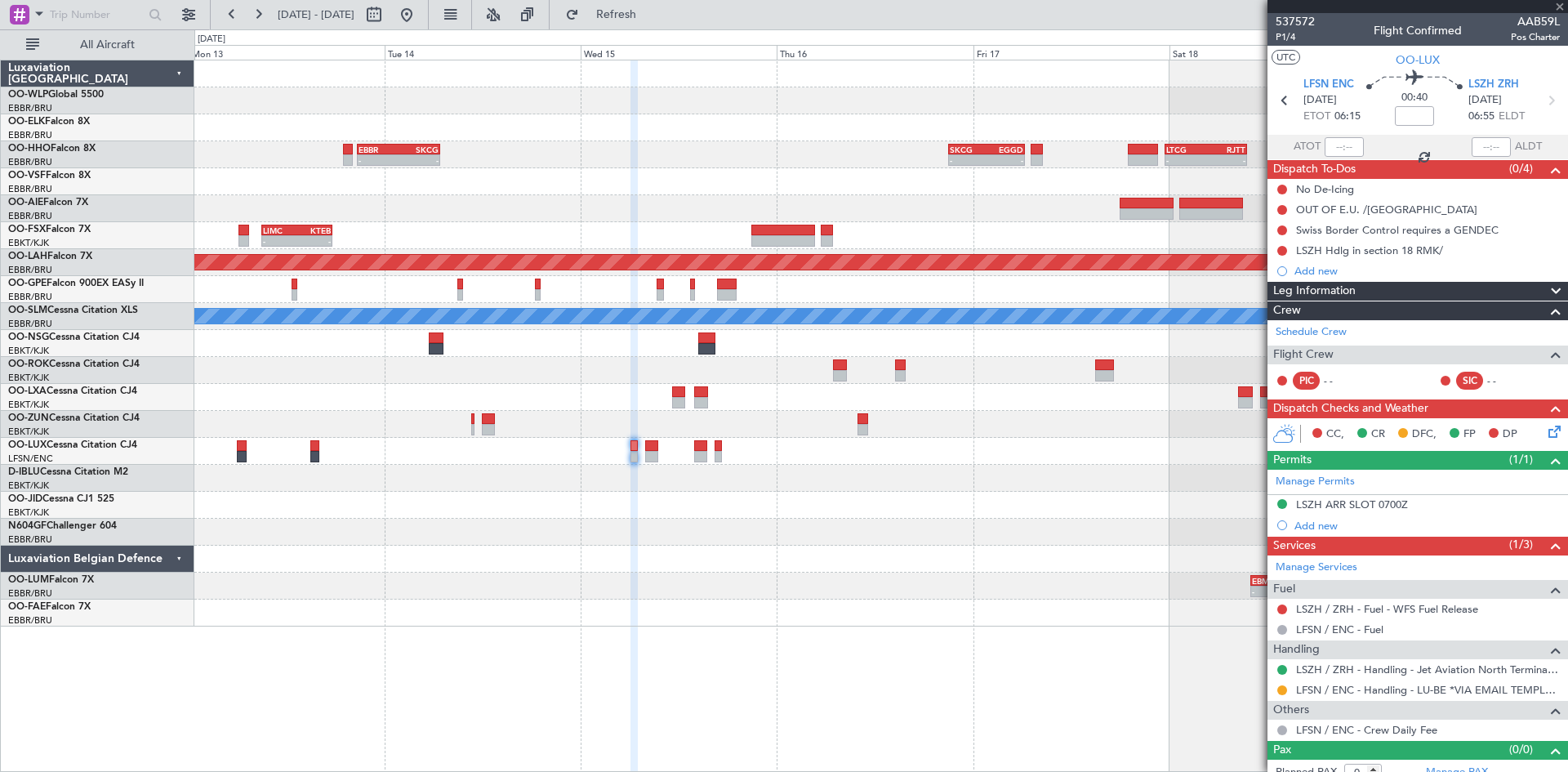
type input "4"
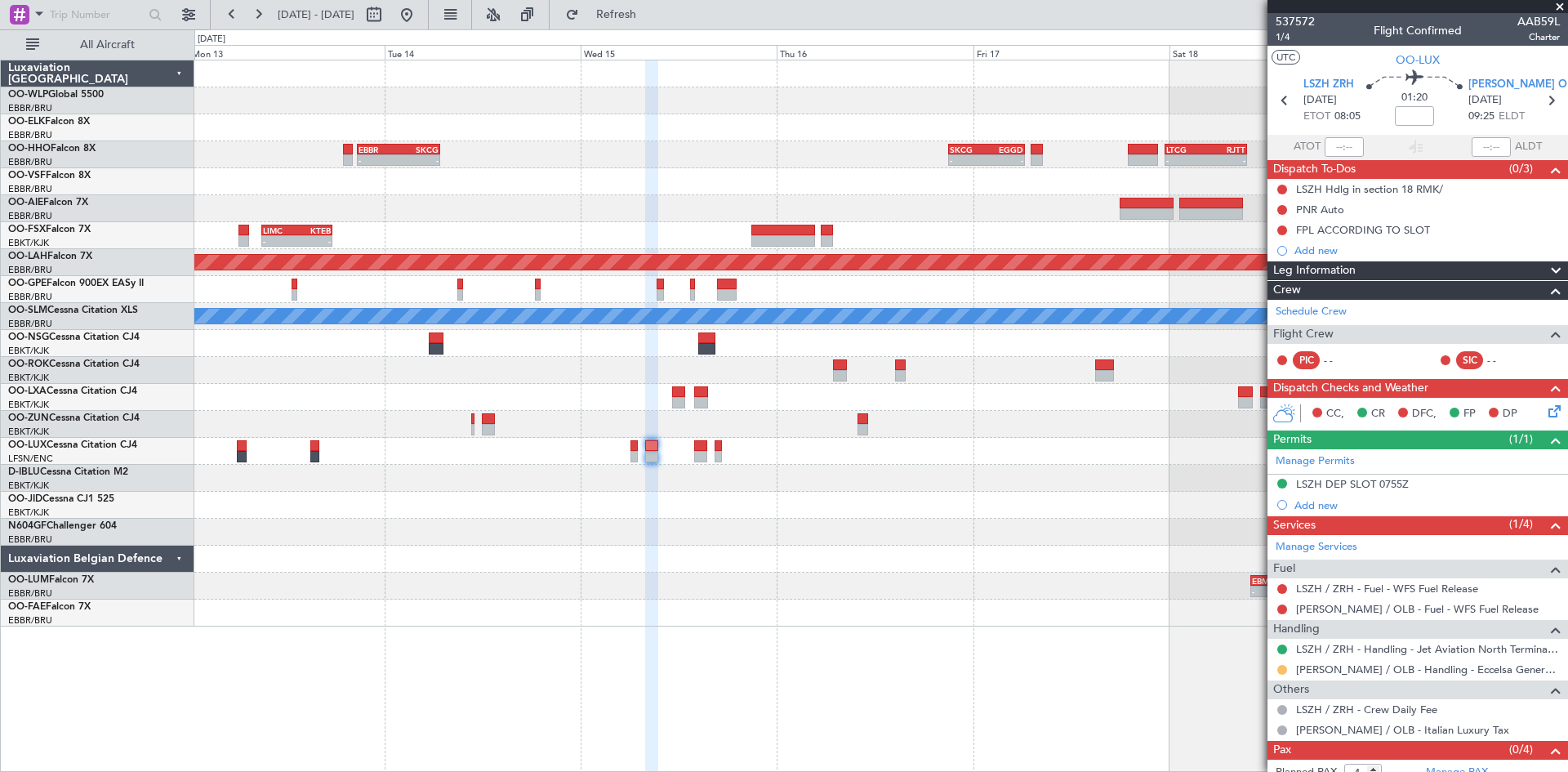
click at [1281, 665] on button at bounding box center [1282, 670] width 9 height 9
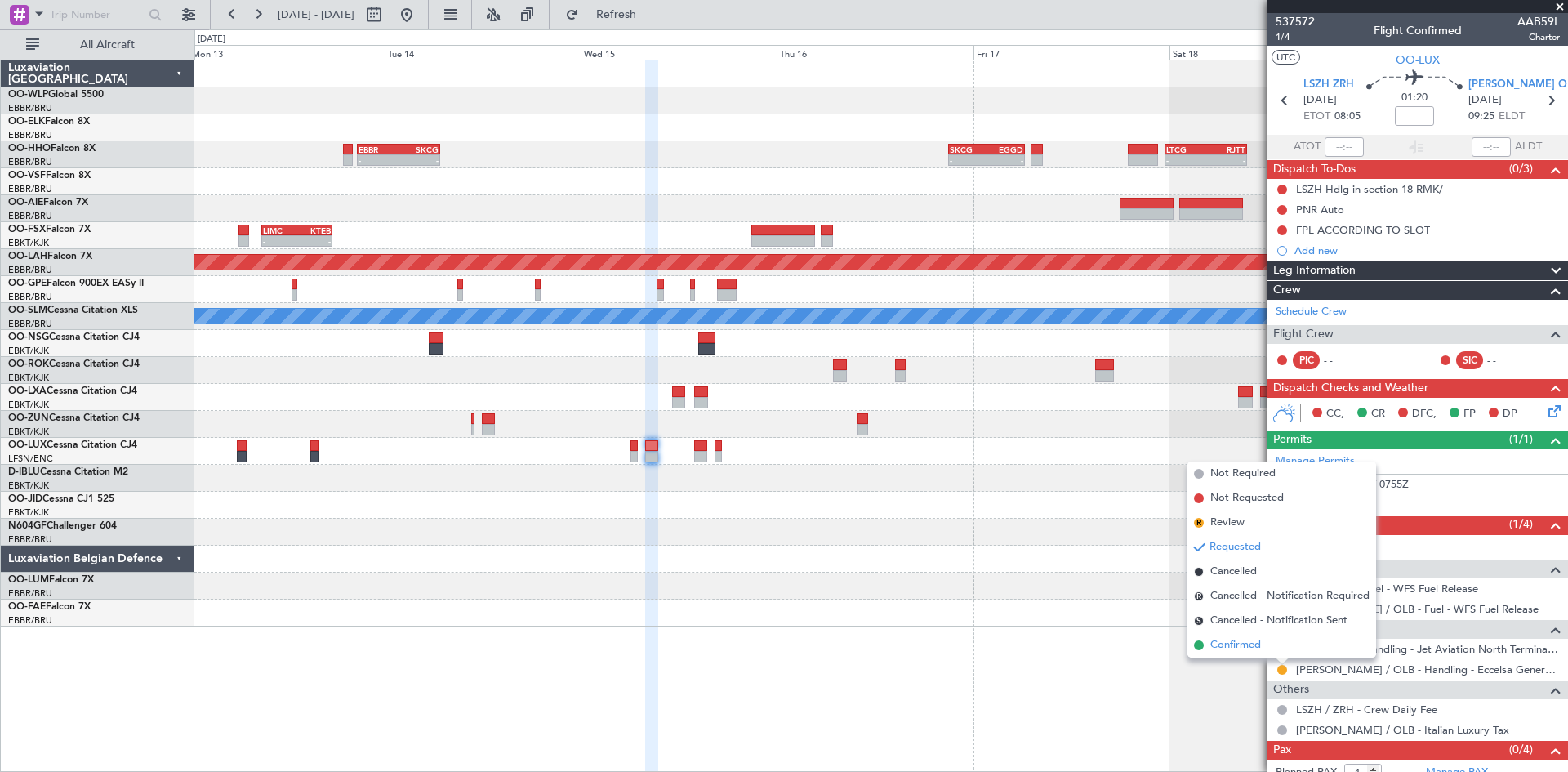
click at [1236, 651] on span "Confirmed" at bounding box center [1236, 644] width 51 height 16
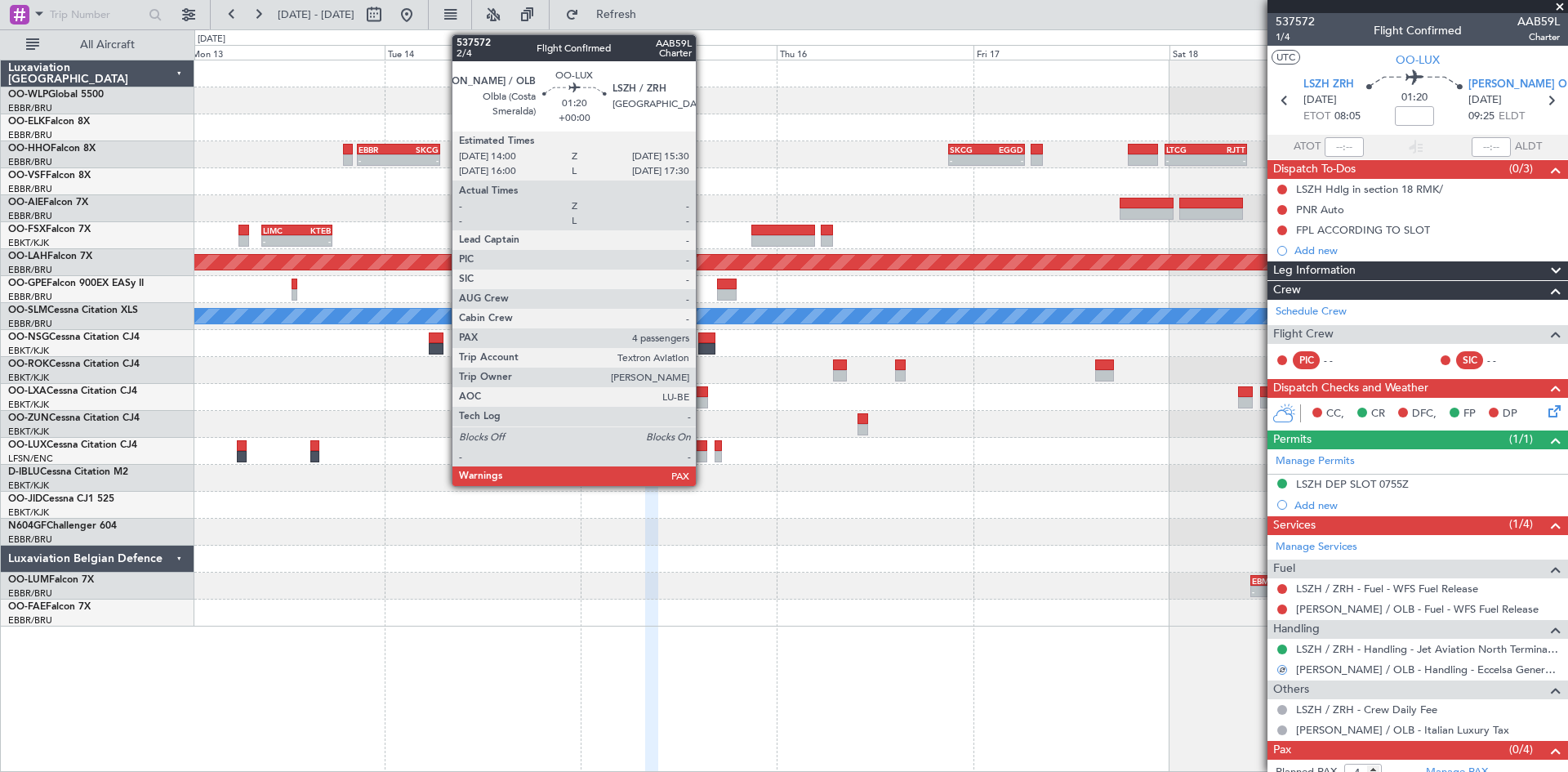
click at [703, 454] on div at bounding box center [701, 456] width 13 height 11
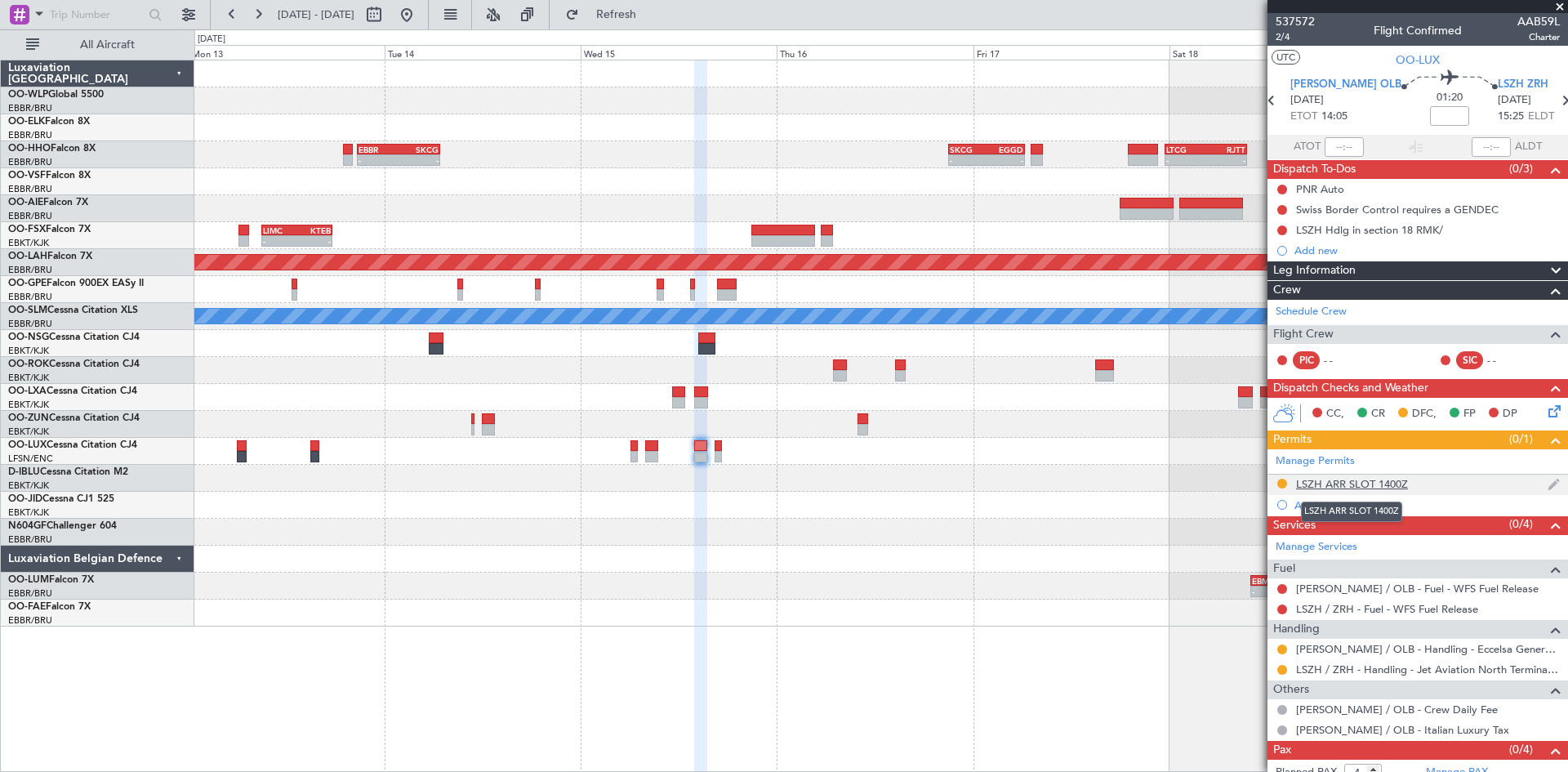
click at [1353, 481] on div "LSZH ARR SLOT 1400Z" at bounding box center [1352, 484] width 111 height 14
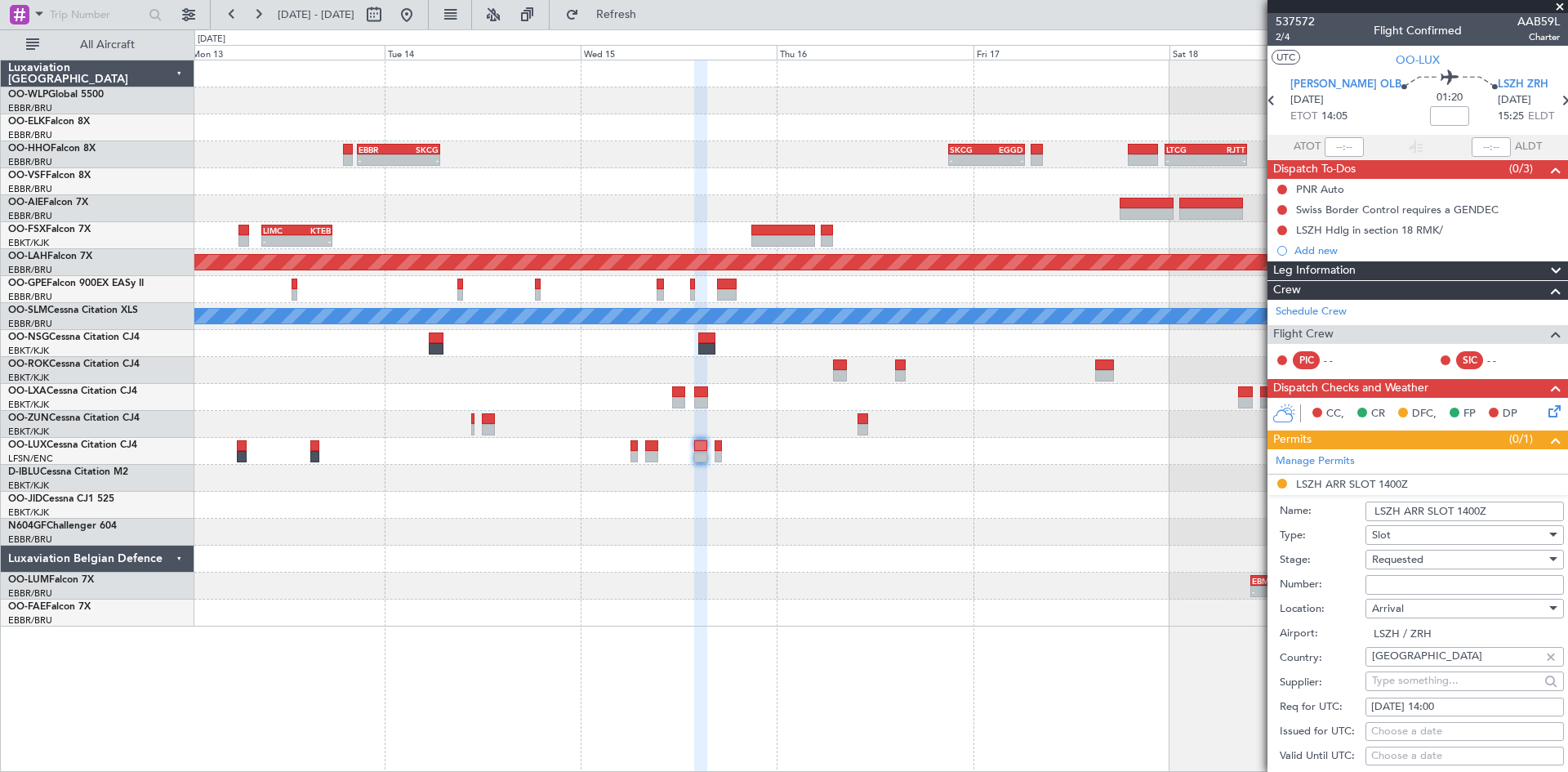
click at [1470, 506] on input "LSZH ARR SLOT 1400Z" at bounding box center [1464, 511] width 198 height 20
click at [1470, 508] on input "LSZH ARR SLOT 1400Z" at bounding box center [1464, 511] width 198 height 20
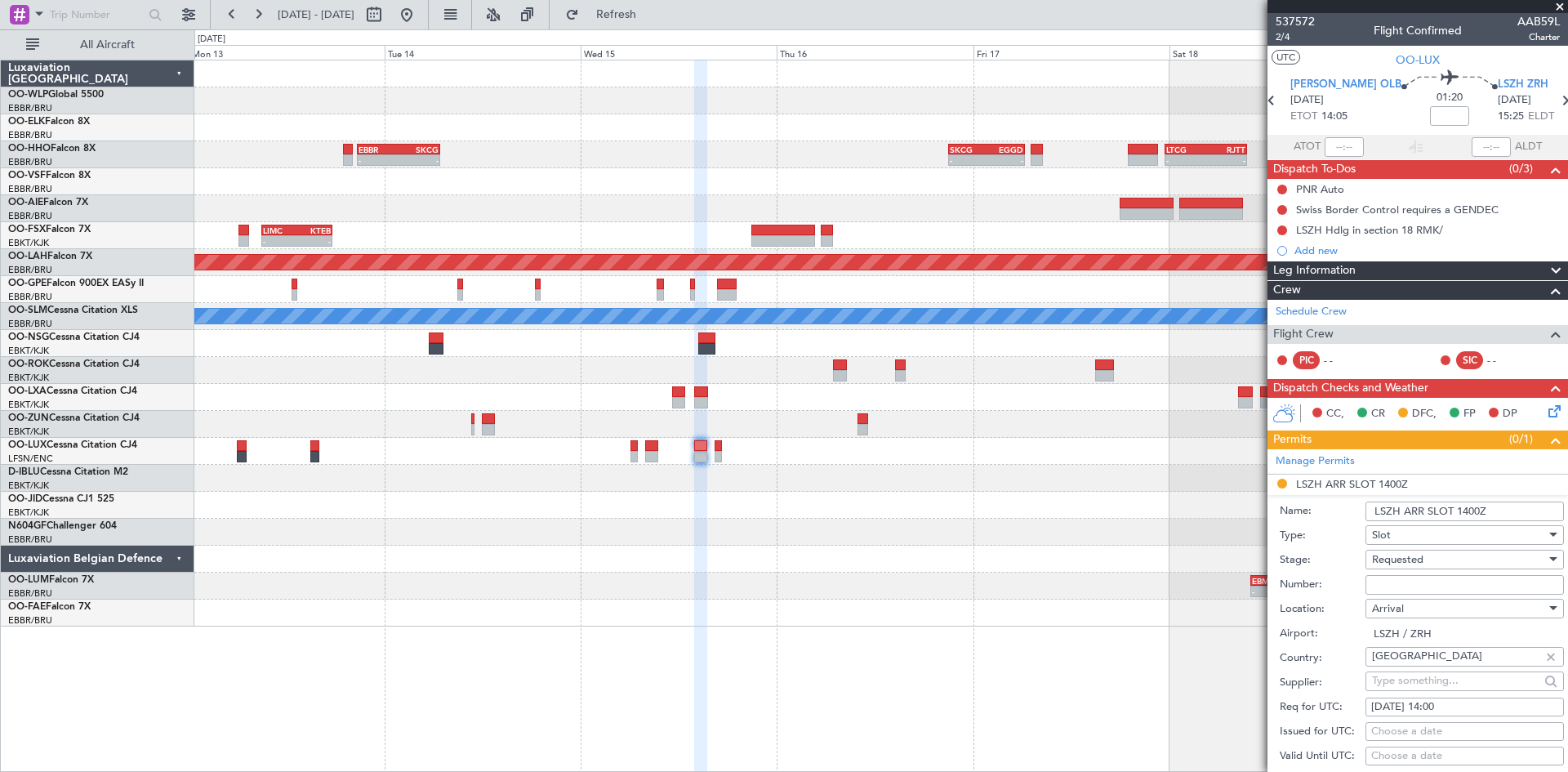
click at [1443, 720] on div "Issued for UTC: Choose a date" at bounding box center [1422, 732] width 284 height 25
click at [1439, 704] on div "15/10/2025 14:00" at bounding box center [1464, 707] width 187 height 16
select select "10"
select select "2025"
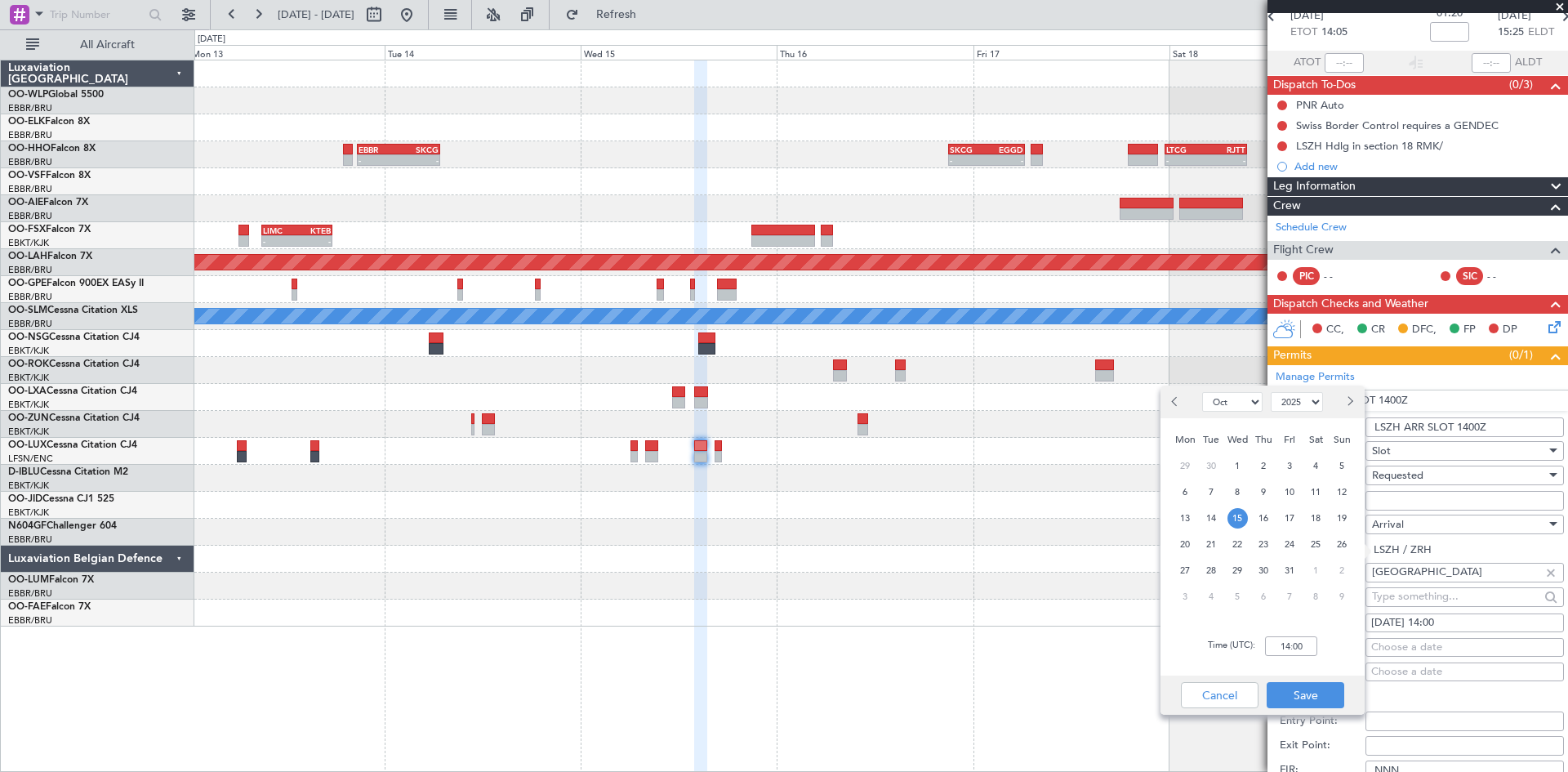
scroll to position [163, 0]
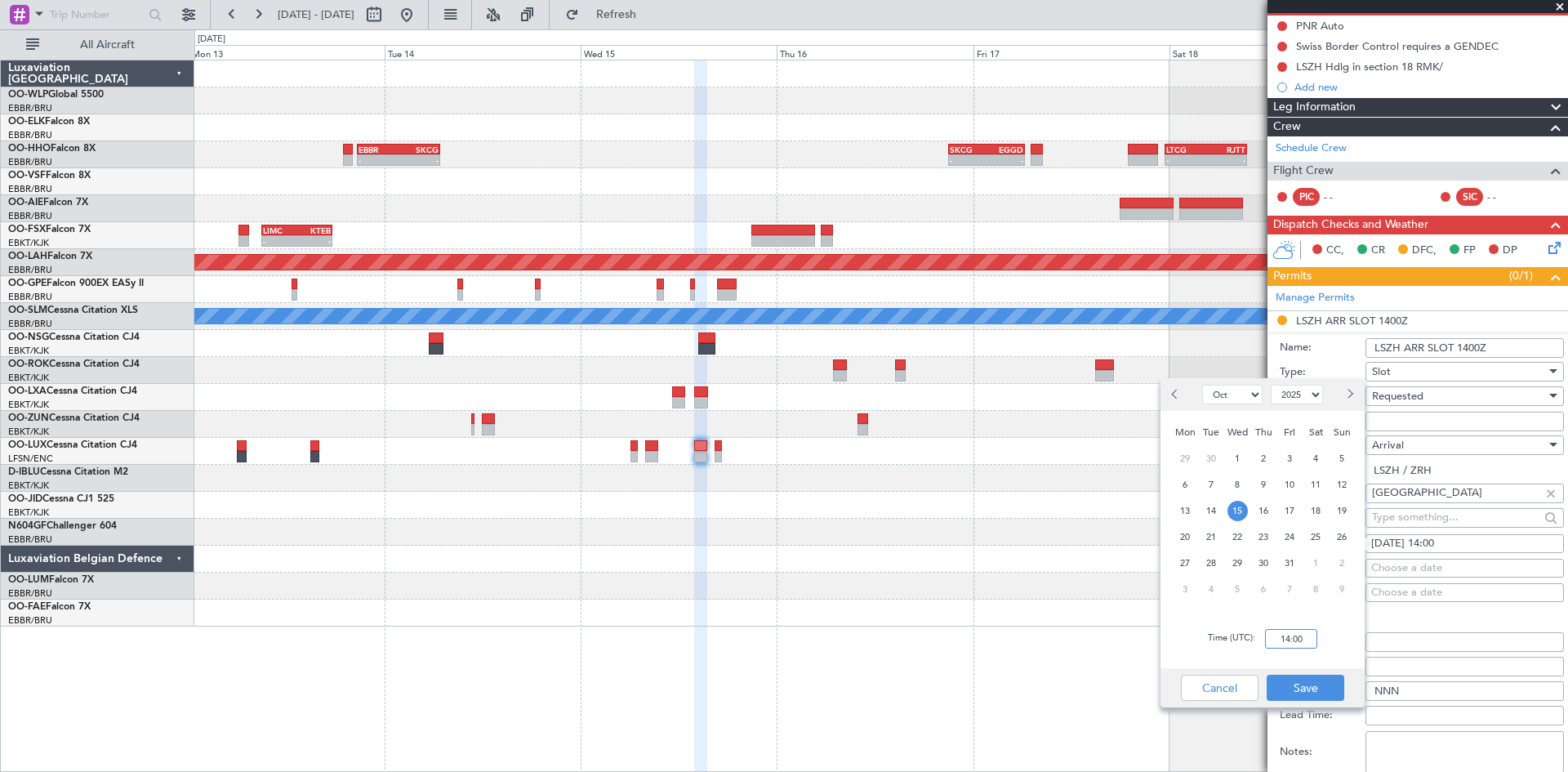
click at [1293, 645] on input "14:00" at bounding box center [1290, 639] width 52 height 20
type input "15:30"
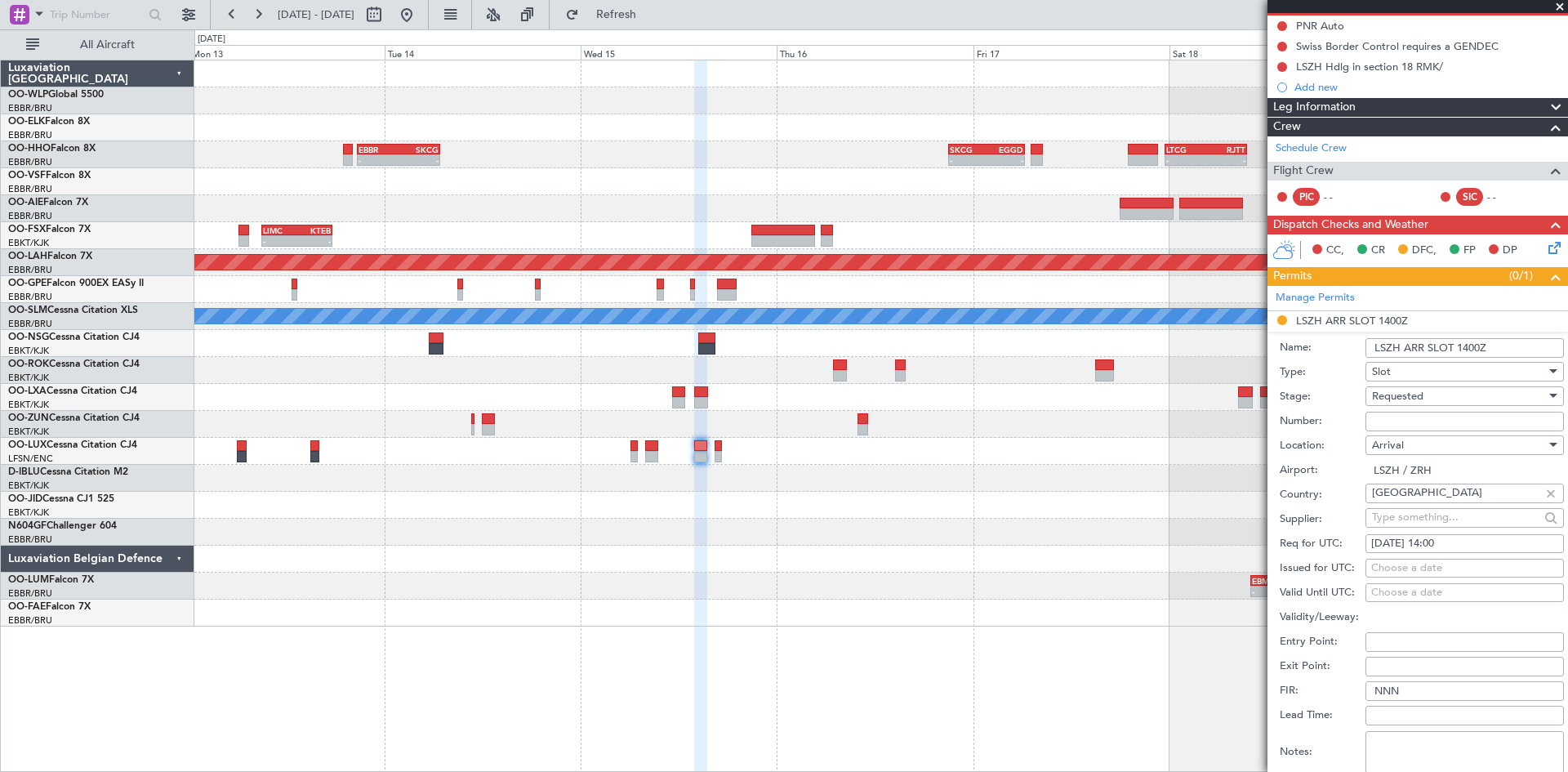
click at [1427, 414] on input "Number:" at bounding box center [1464, 421] width 198 height 20
paste input "LSZHAAAB0059A0"
type input "LSZHAAAB0059A0"
click at [1439, 547] on div "15/10/2025 14:00" at bounding box center [1464, 543] width 187 height 16
select select "10"
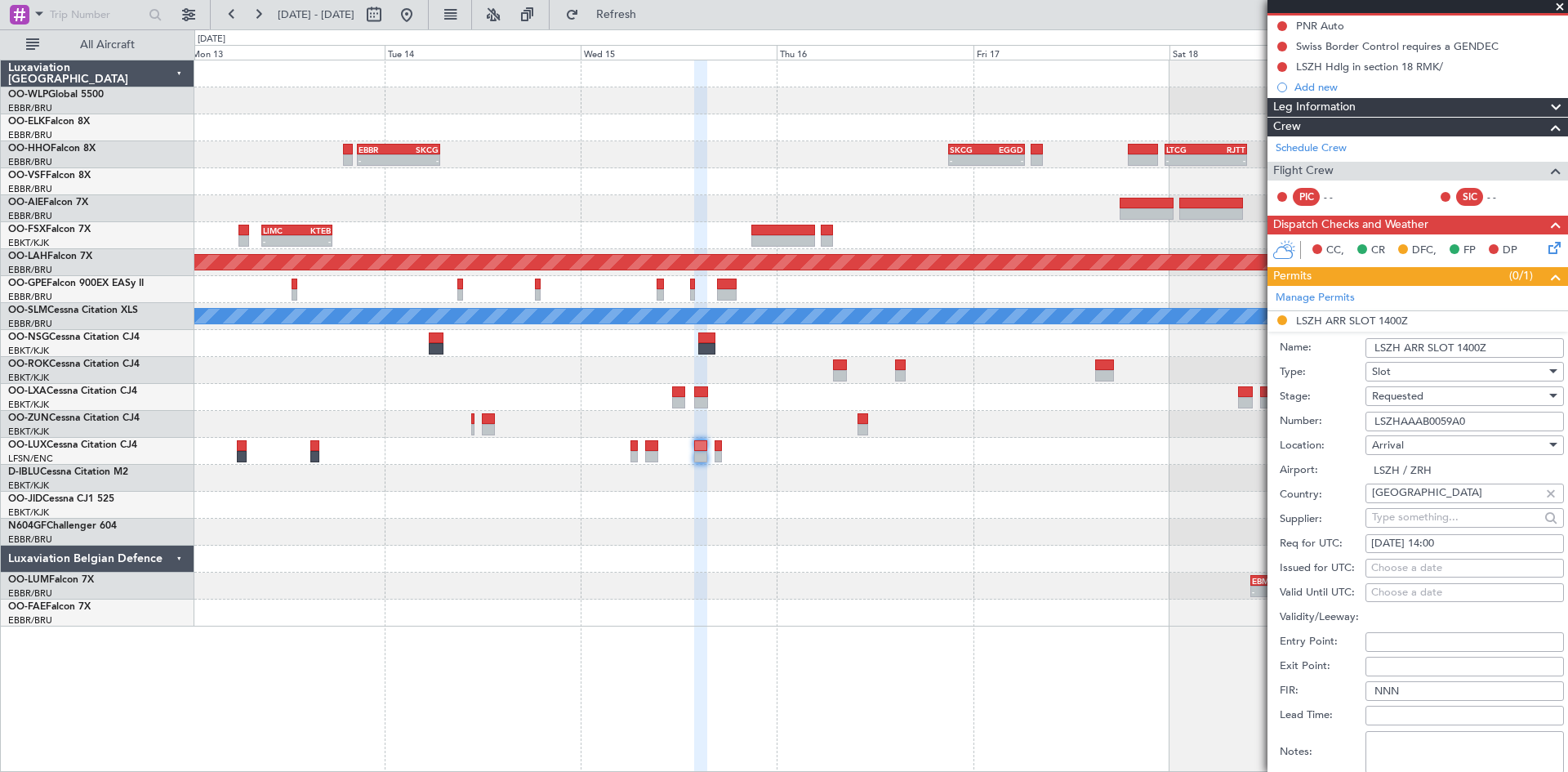
select select "2025"
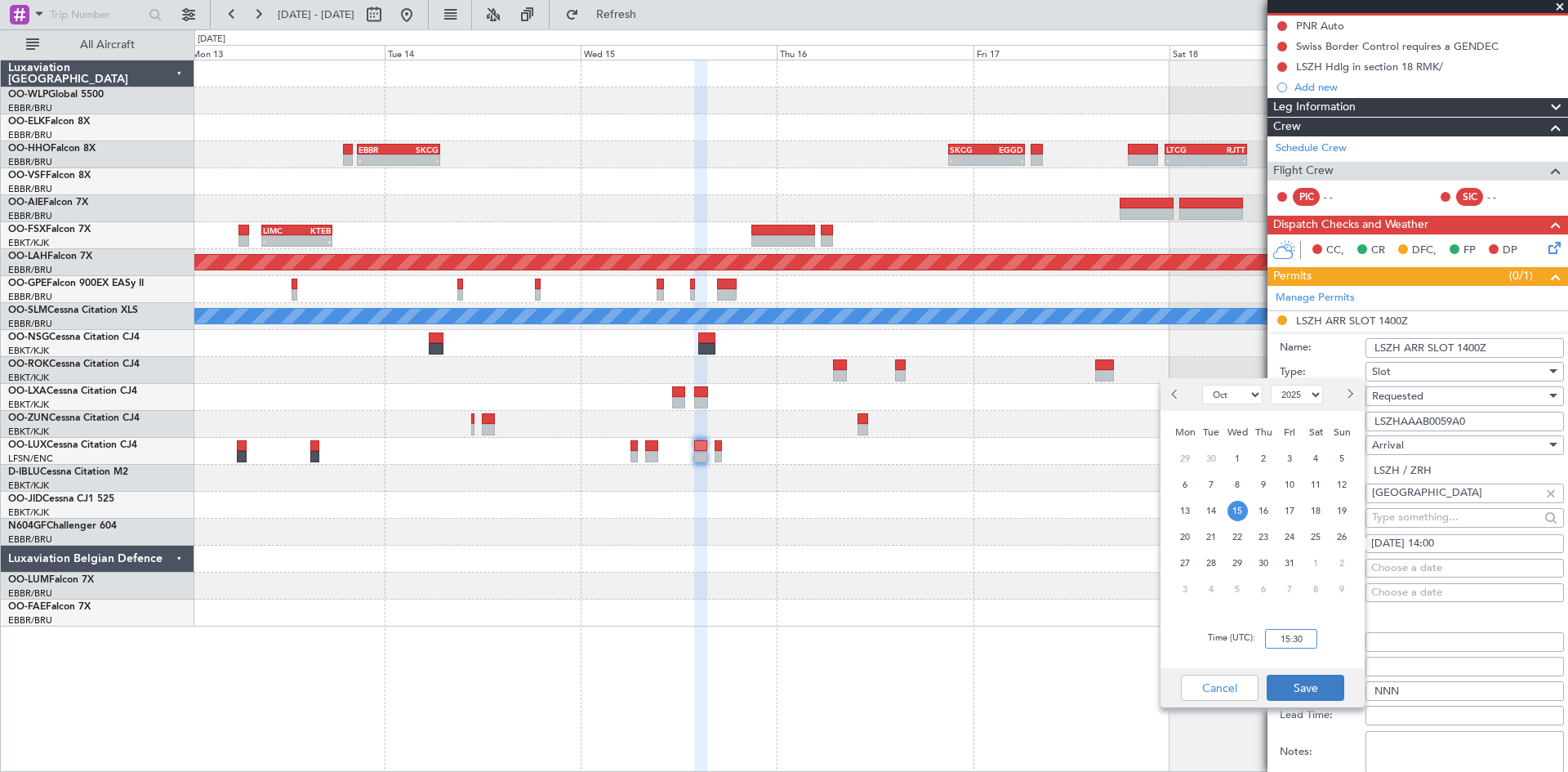
type input "15:30"
click at [1323, 693] on button "Save" at bounding box center [1305, 688] width 77 height 26
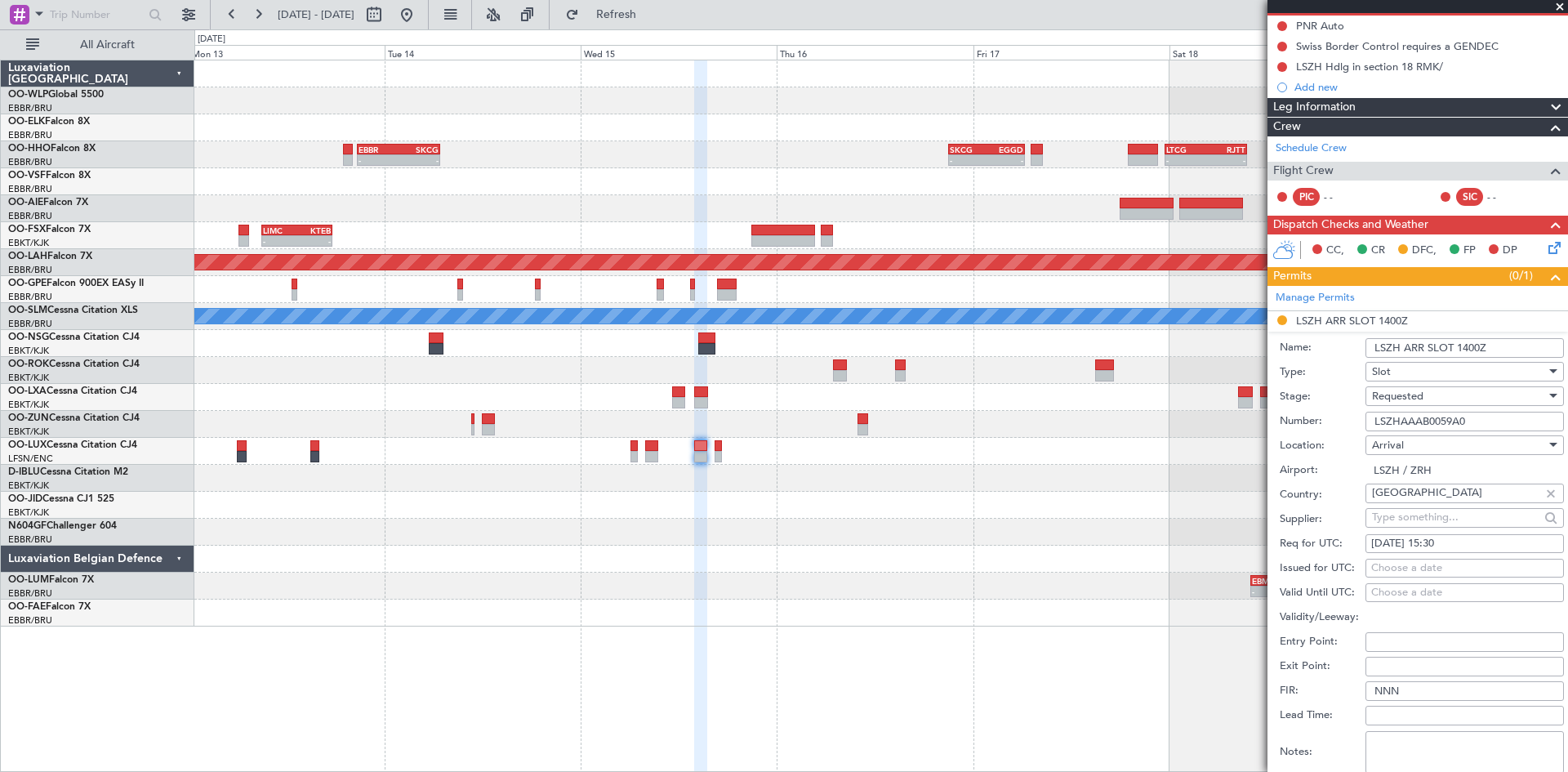
click at [1434, 394] on div "Requested" at bounding box center [1458, 396] width 174 height 25
click at [1422, 521] on span "Received OK" at bounding box center [1458, 520] width 172 height 25
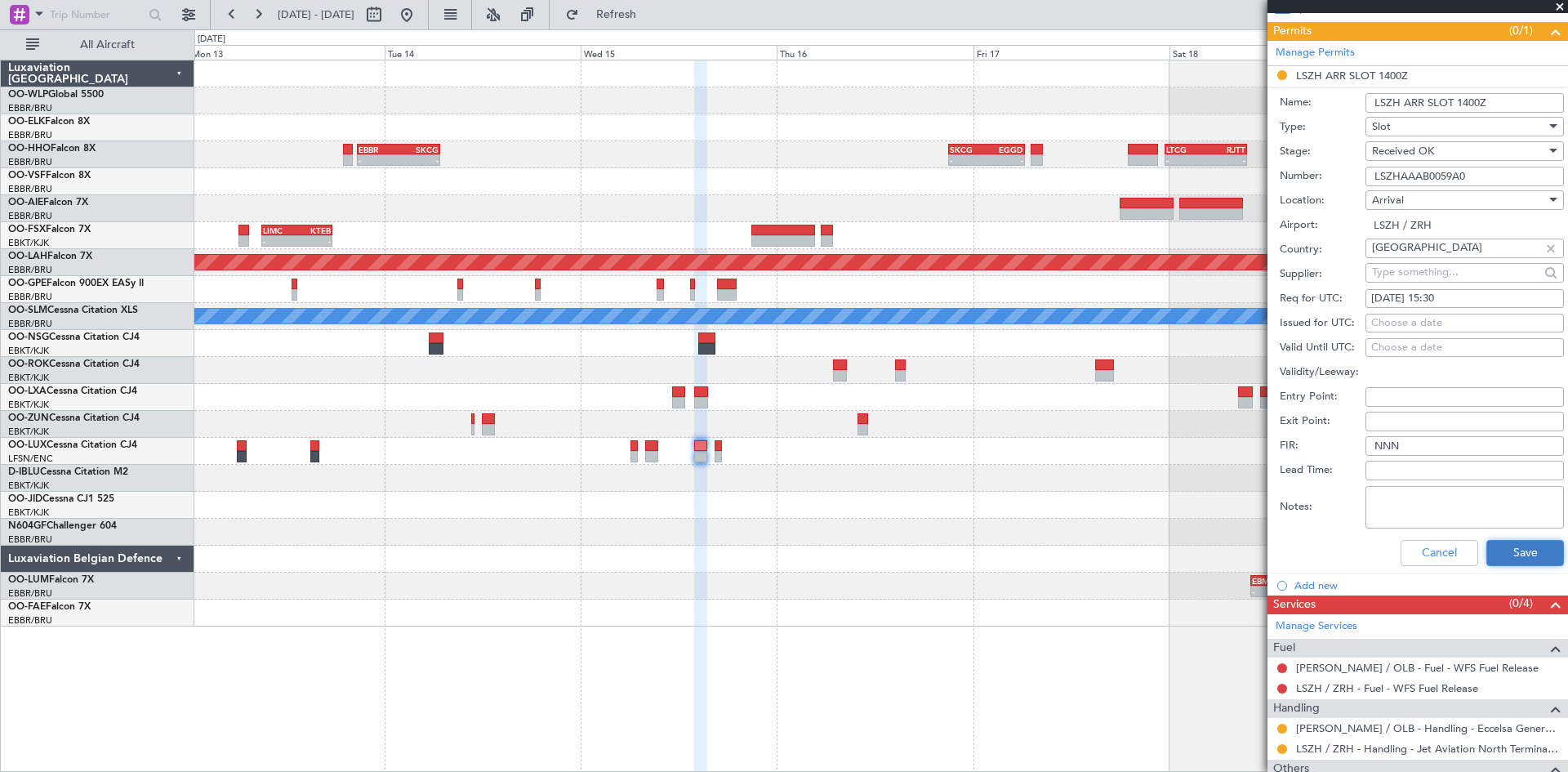
click at [1508, 550] on button "Save" at bounding box center [1525, 553] width 77 height 26
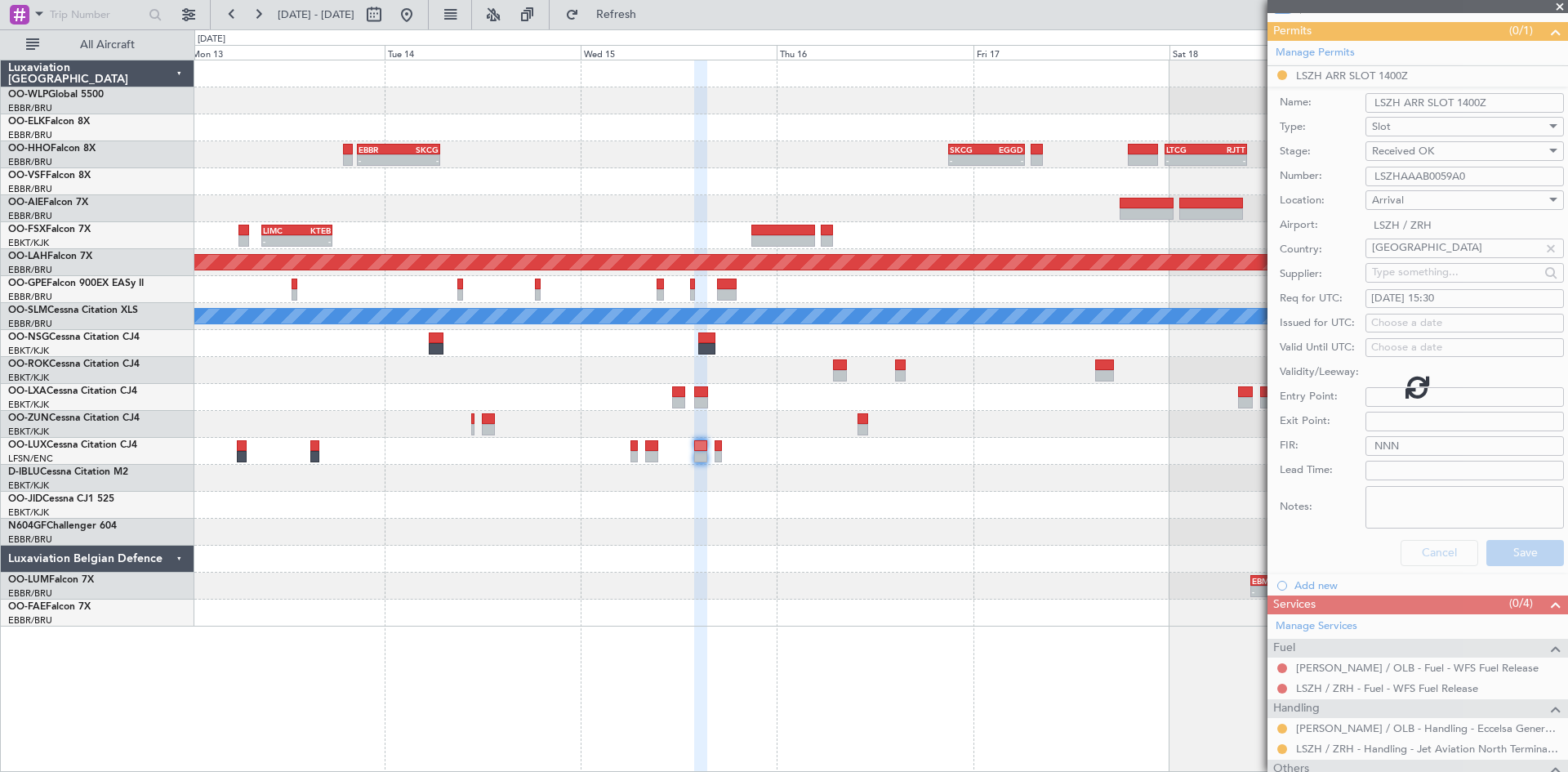
scroll to position [35, 0]
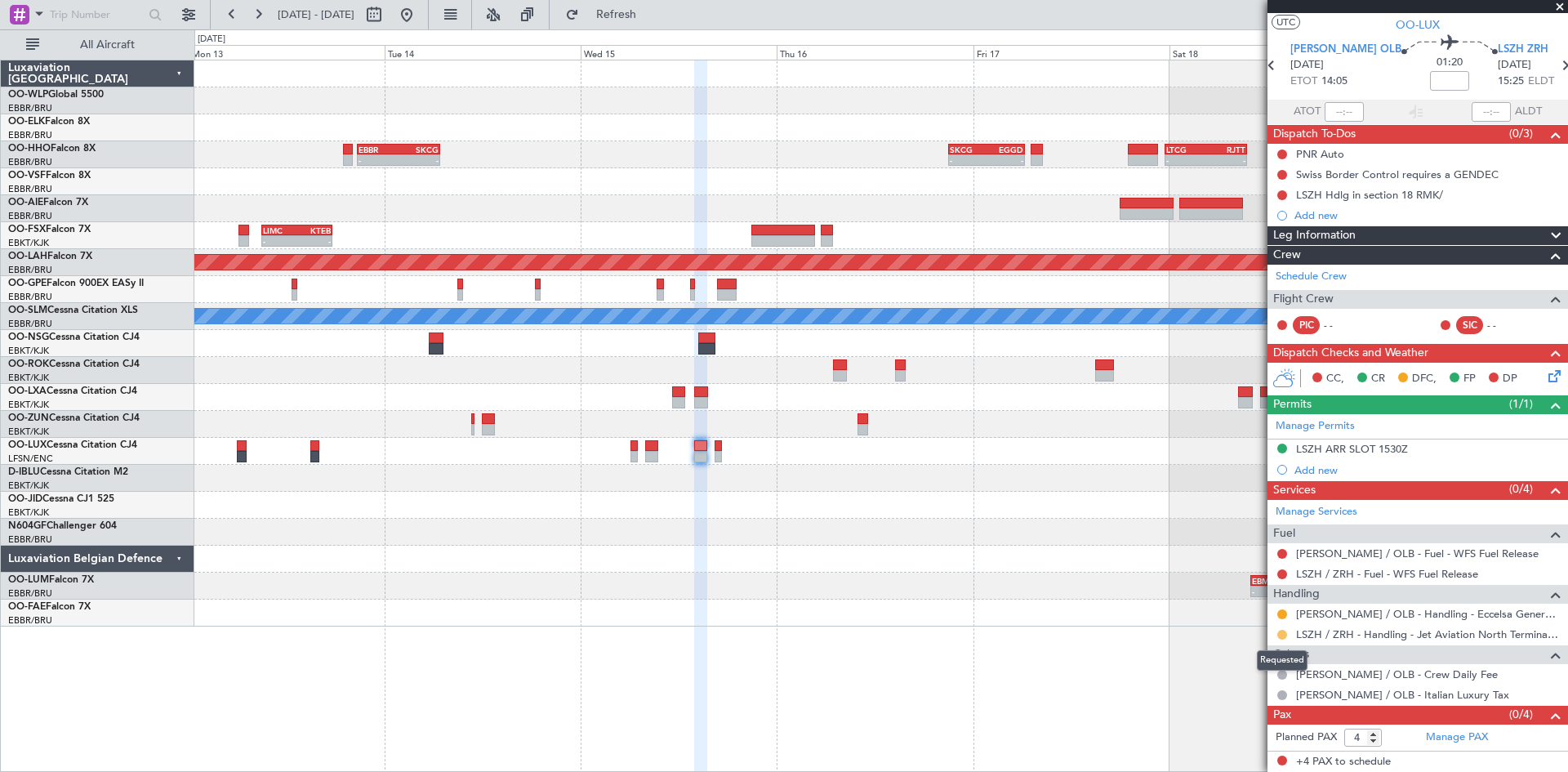
click at [1279, 633] on button at bounding box center [1282, 635] width 9 height 9
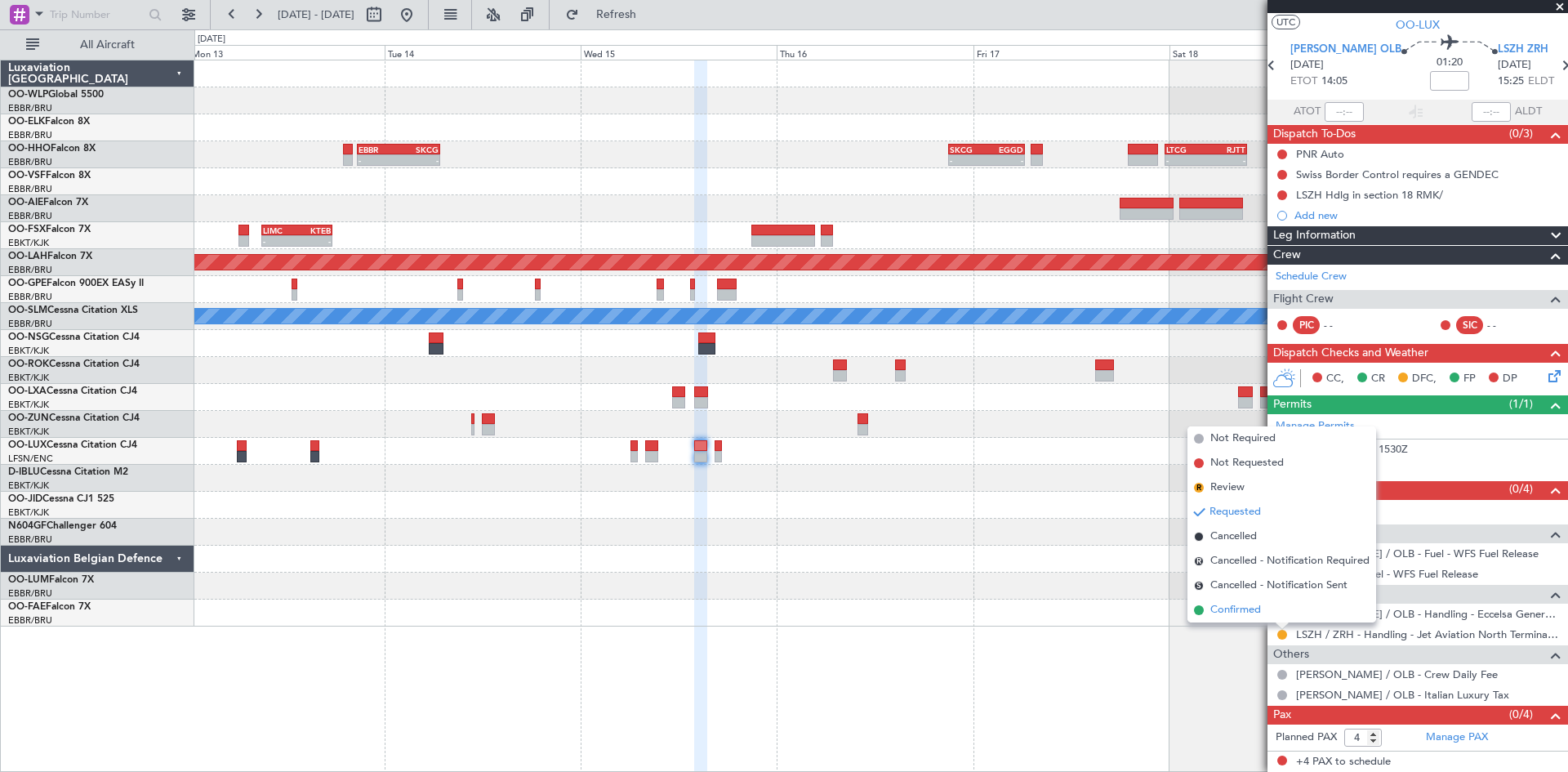
click at [1267, 609] on li "Confirmed" at bounding box center [1282, 610] width 189 height 25
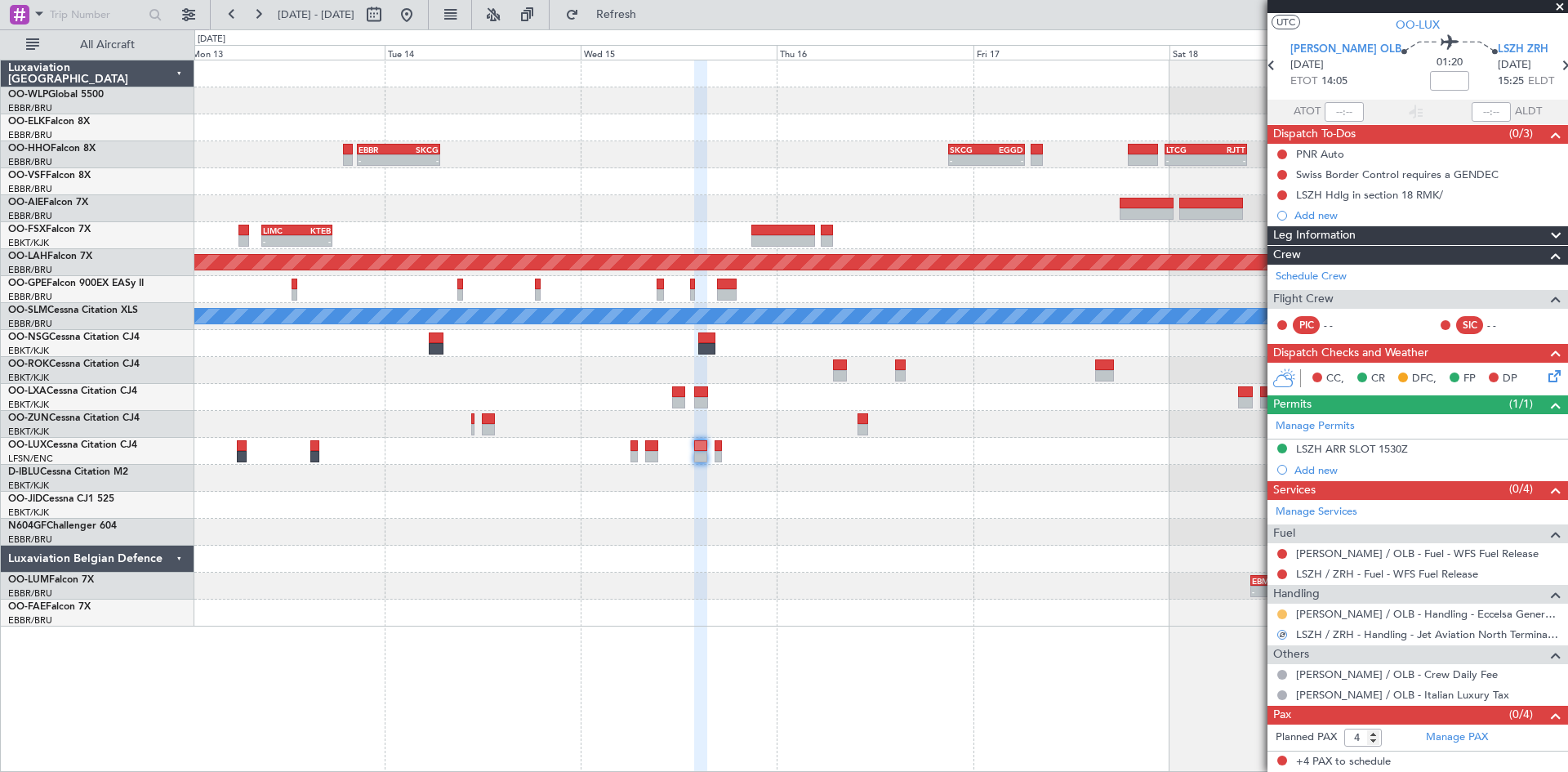
click at [1282, 610] on button at bounding box center [1282, 614] width 9 height 9
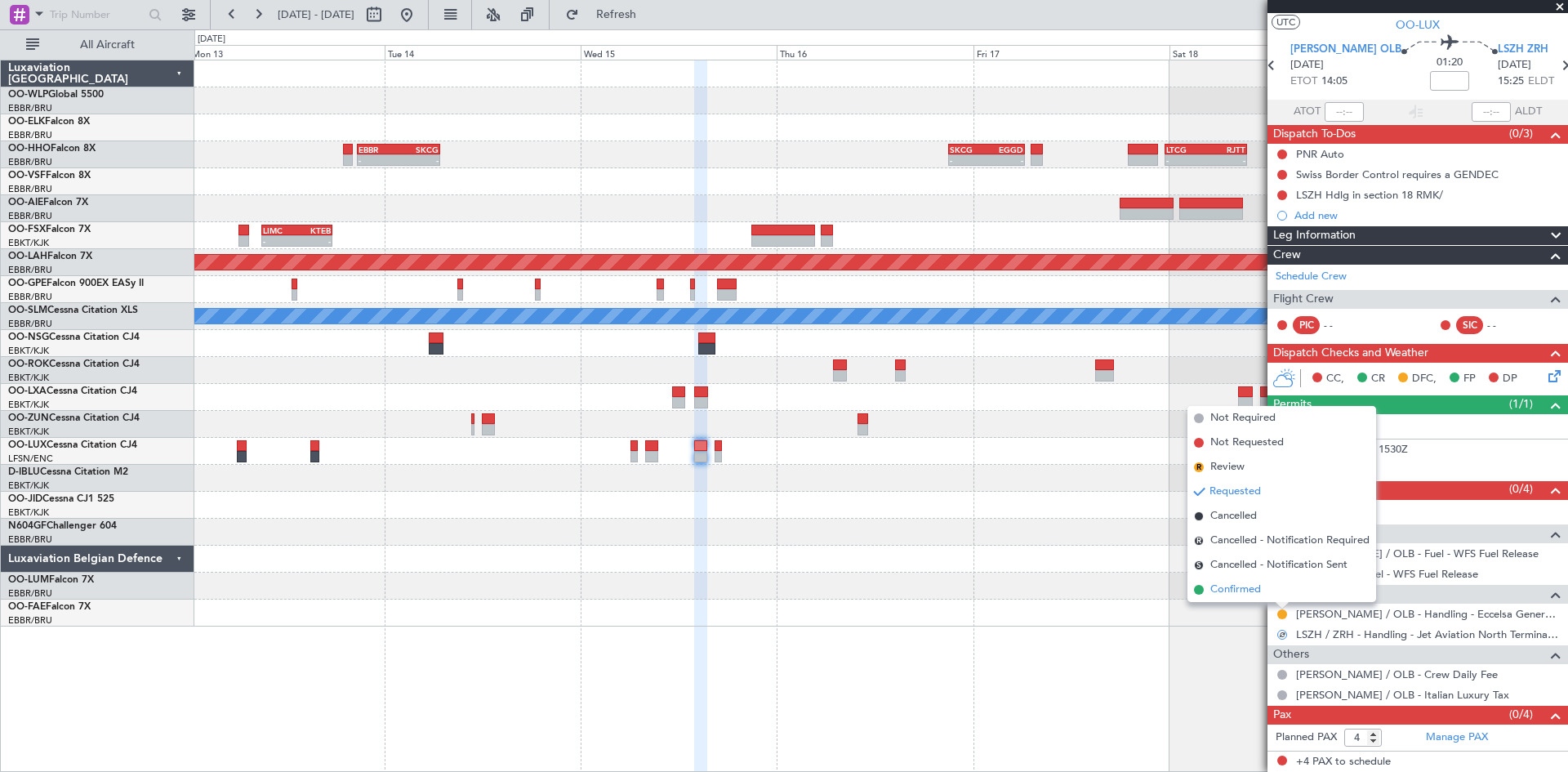
click at [1264, 588] on li "Confirmed" at bounding box center [1282, 590] width 189 height 25
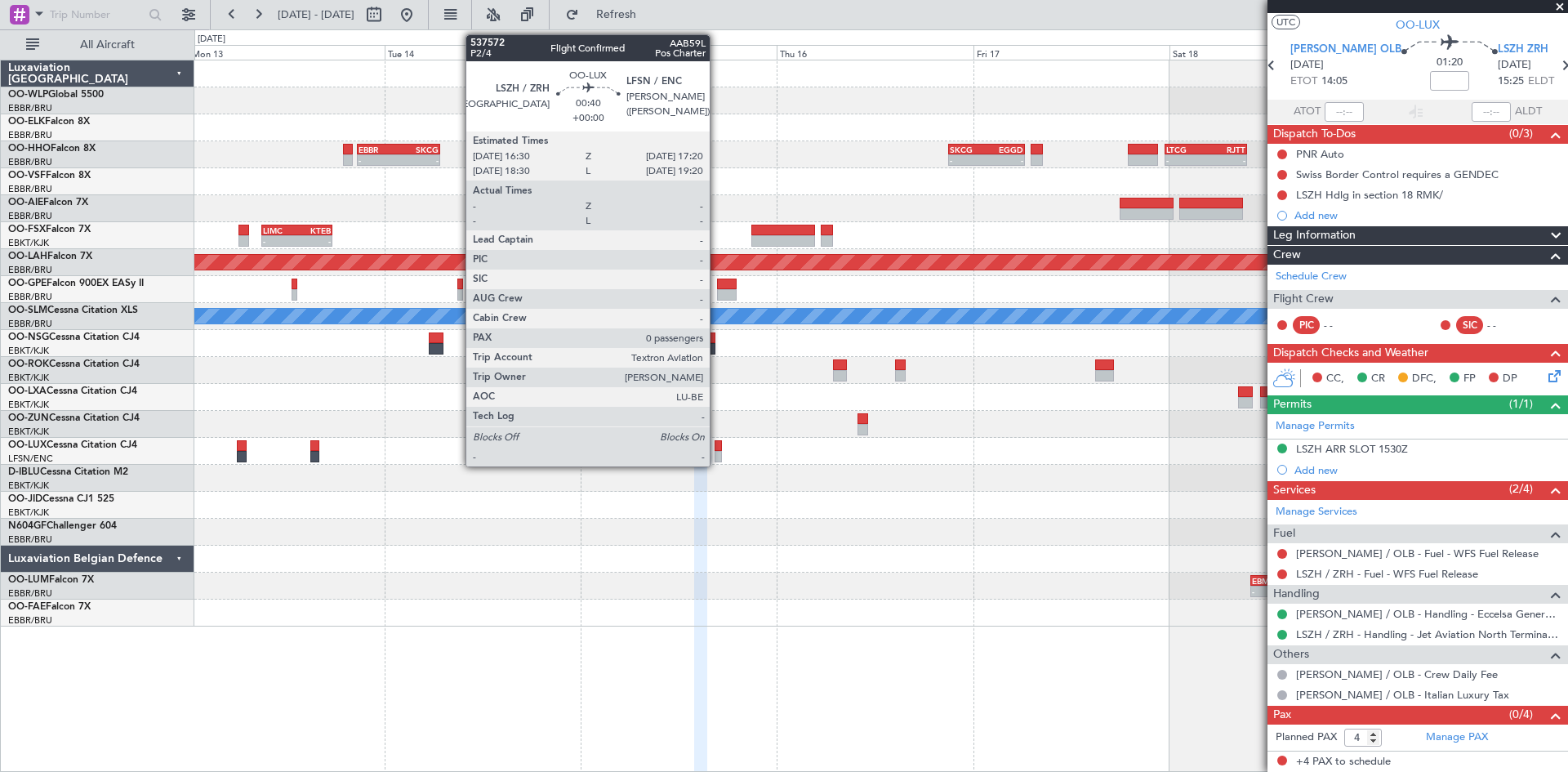
click at [717, 458] on div at bounding box center [718, 456] width 8 height 11
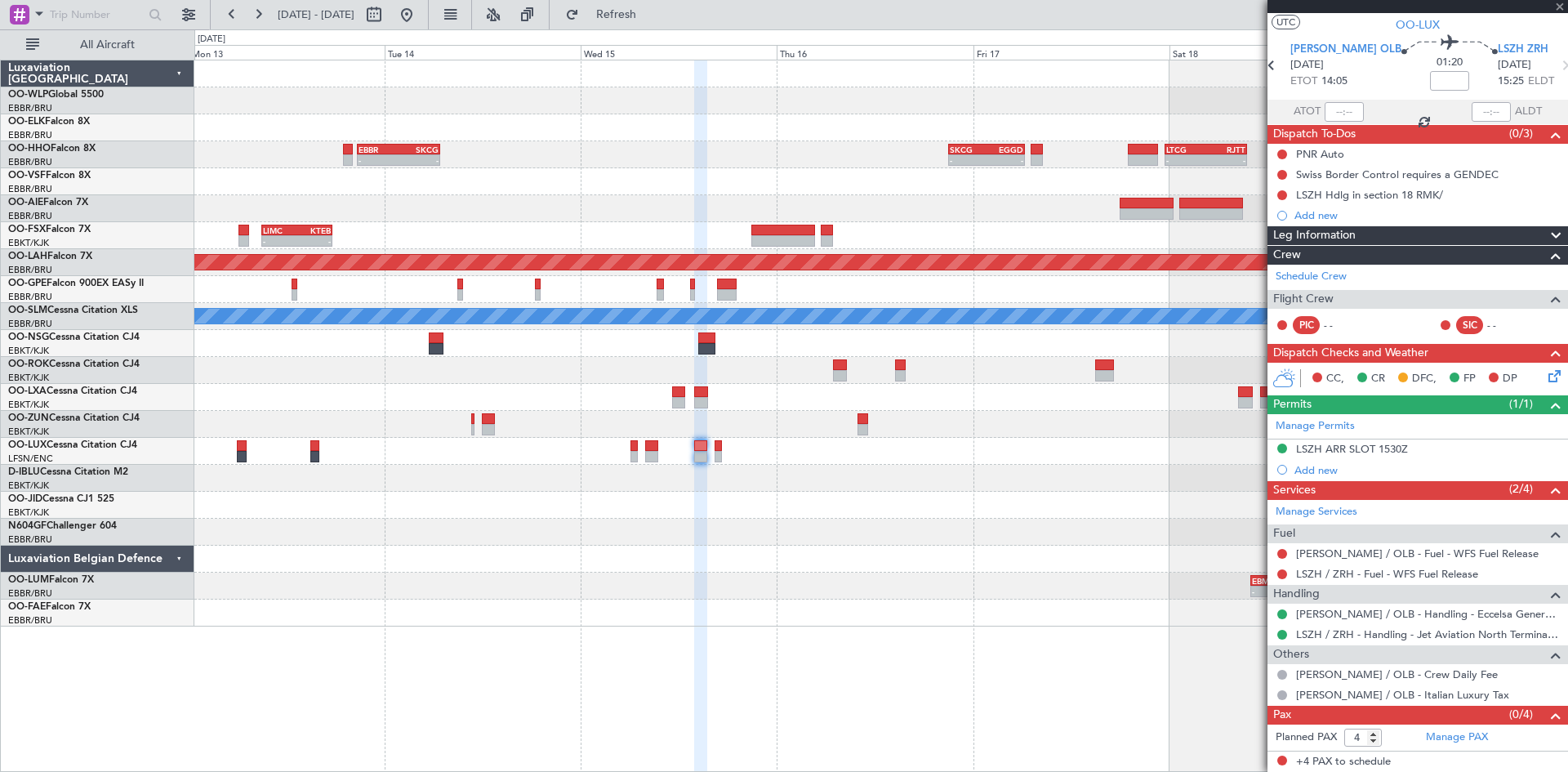
type input "0"
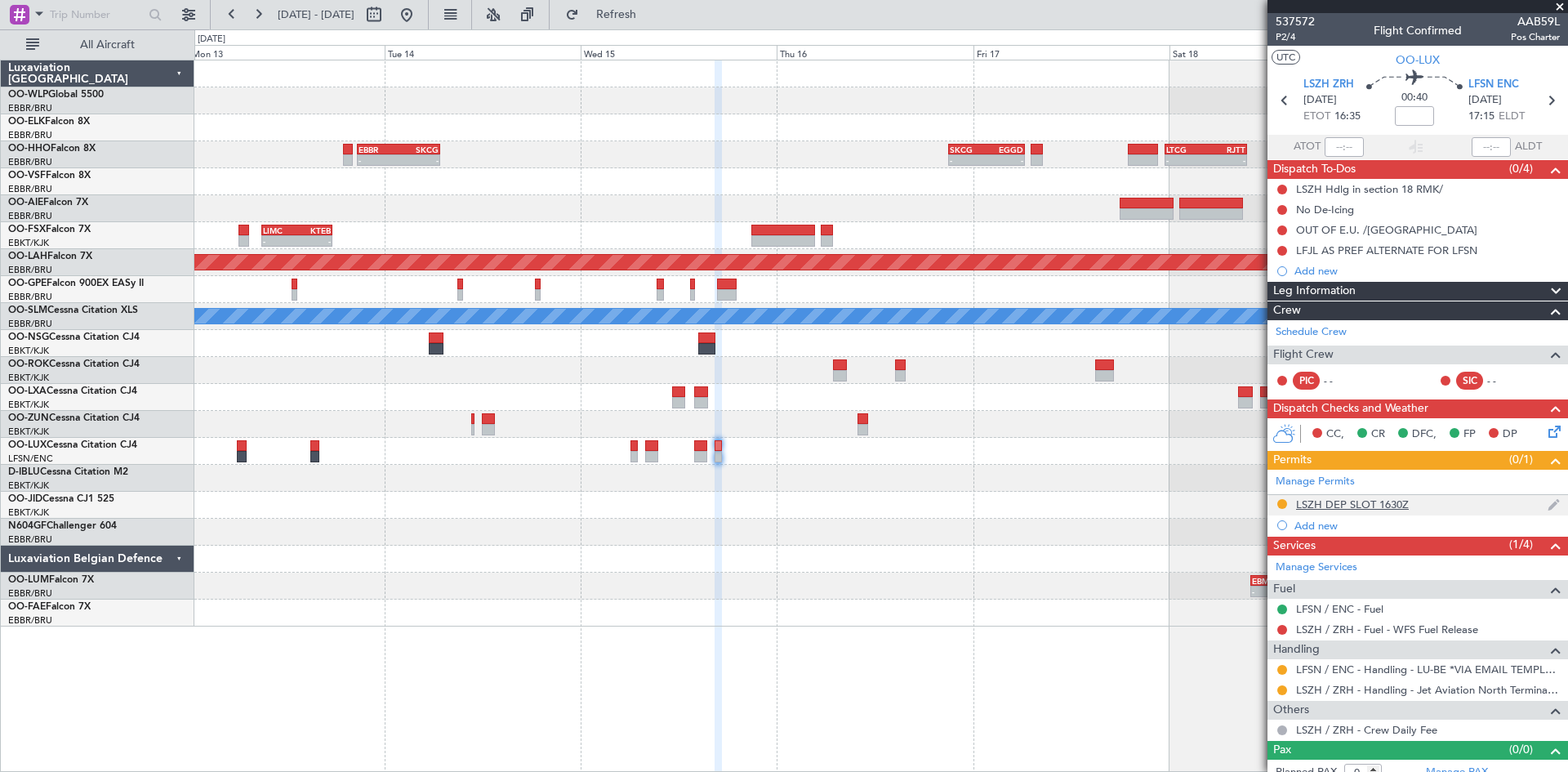
click at [1547, 506] on img at bounding box center [1553, 505] width 12 height 15
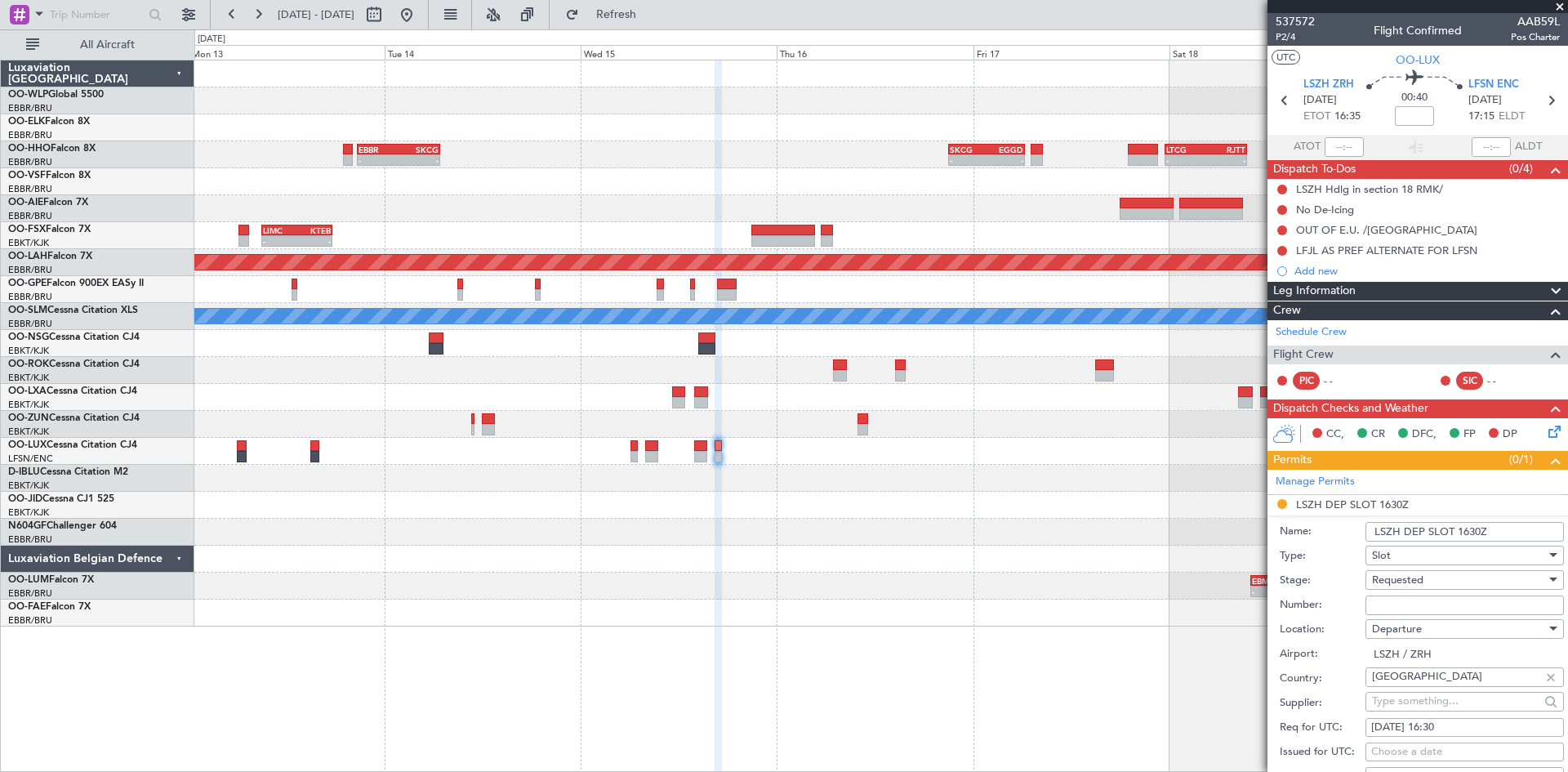
click at [1451, 720] on div "15/10/2025 16:30" at bounding box center [1464, 728] width 187 height 16
select select "10"
select select "2025"
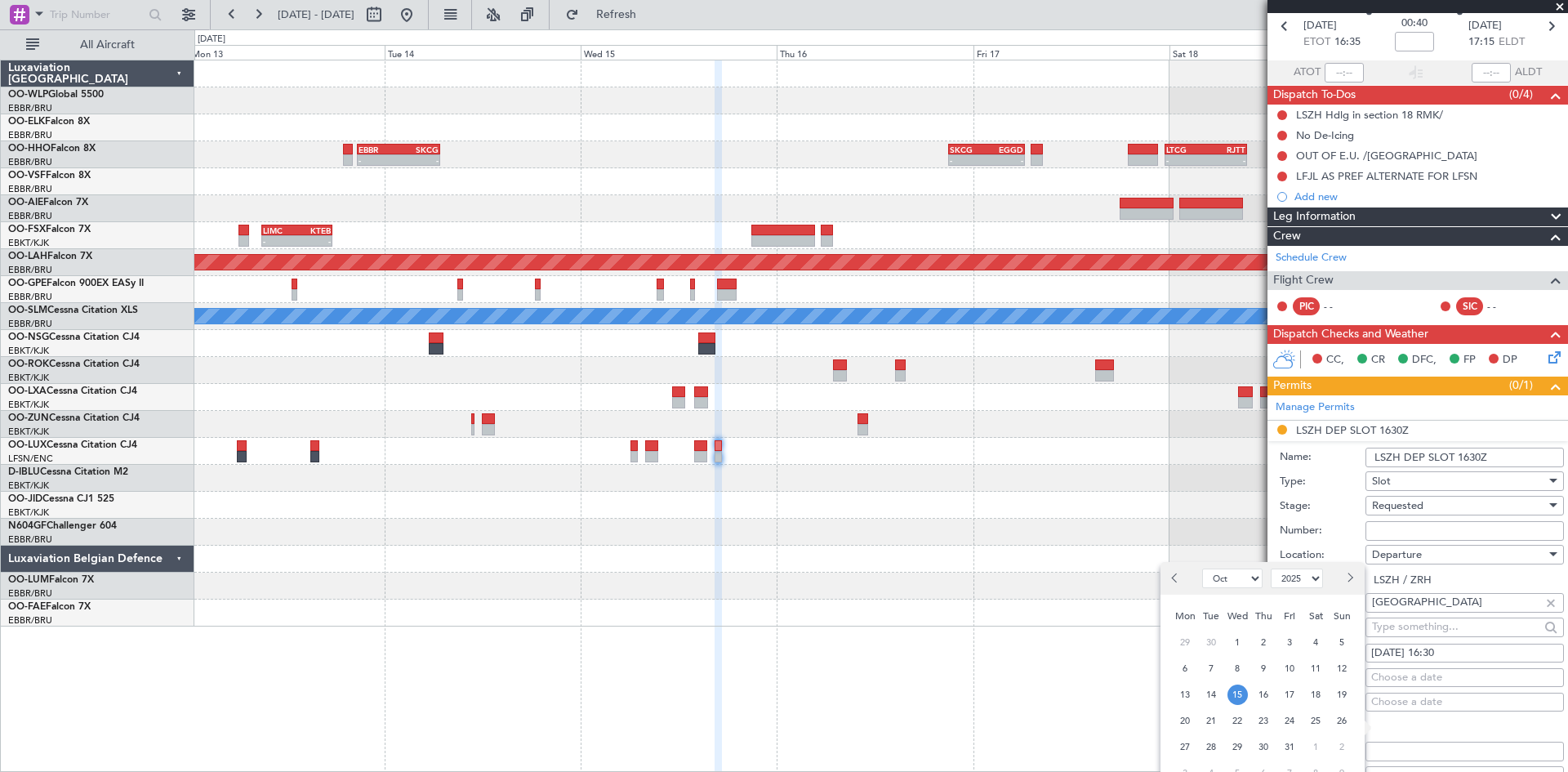
scroll to position [163, 0]
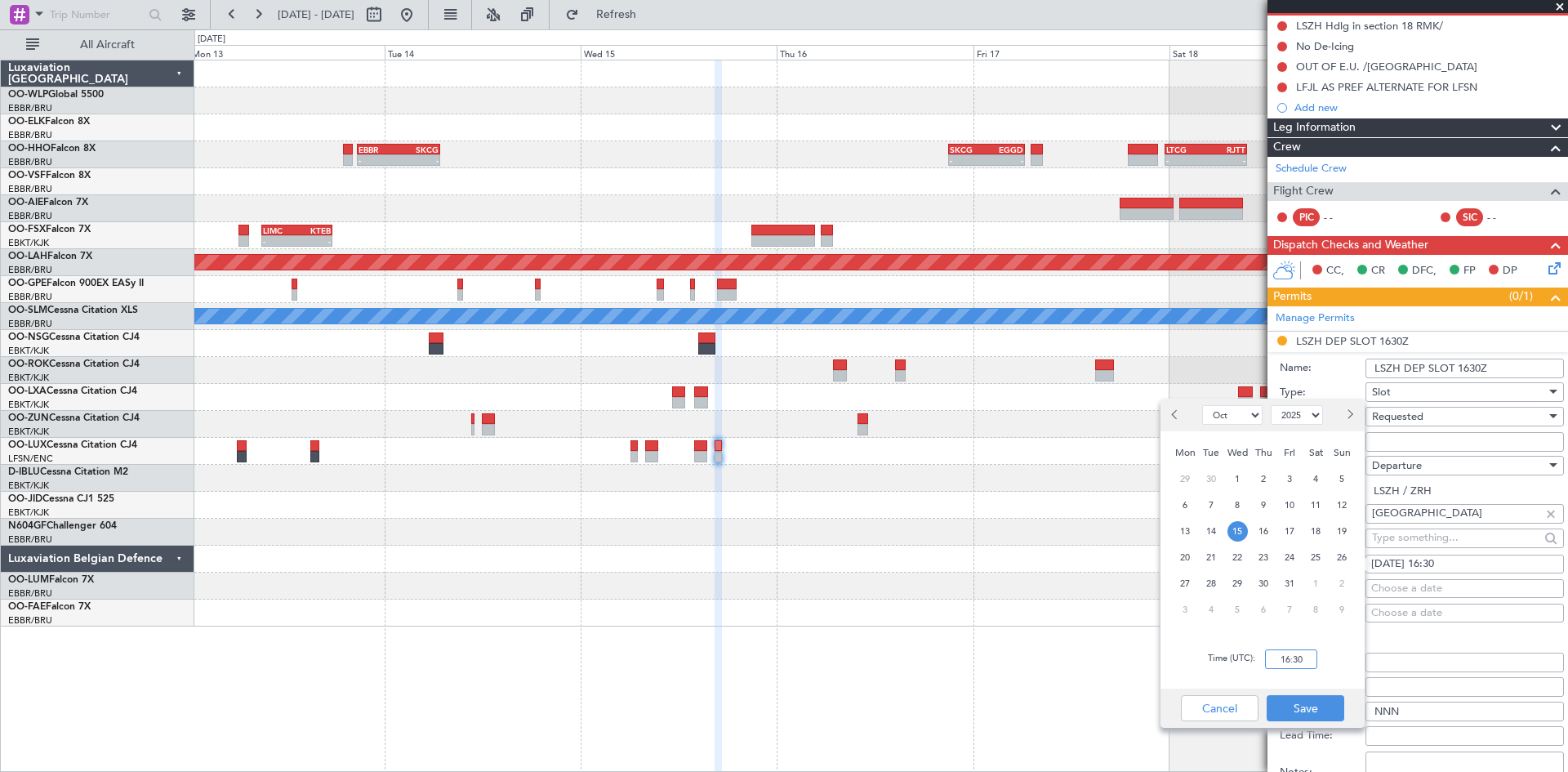
click at [1298, 660] on input "16:30" at bounding box center [1290, 659] width 52 height 20
type input "16:25"
click at [1322, 714] on button "Save" at bounding box center [1305, 709] width 77 height 26
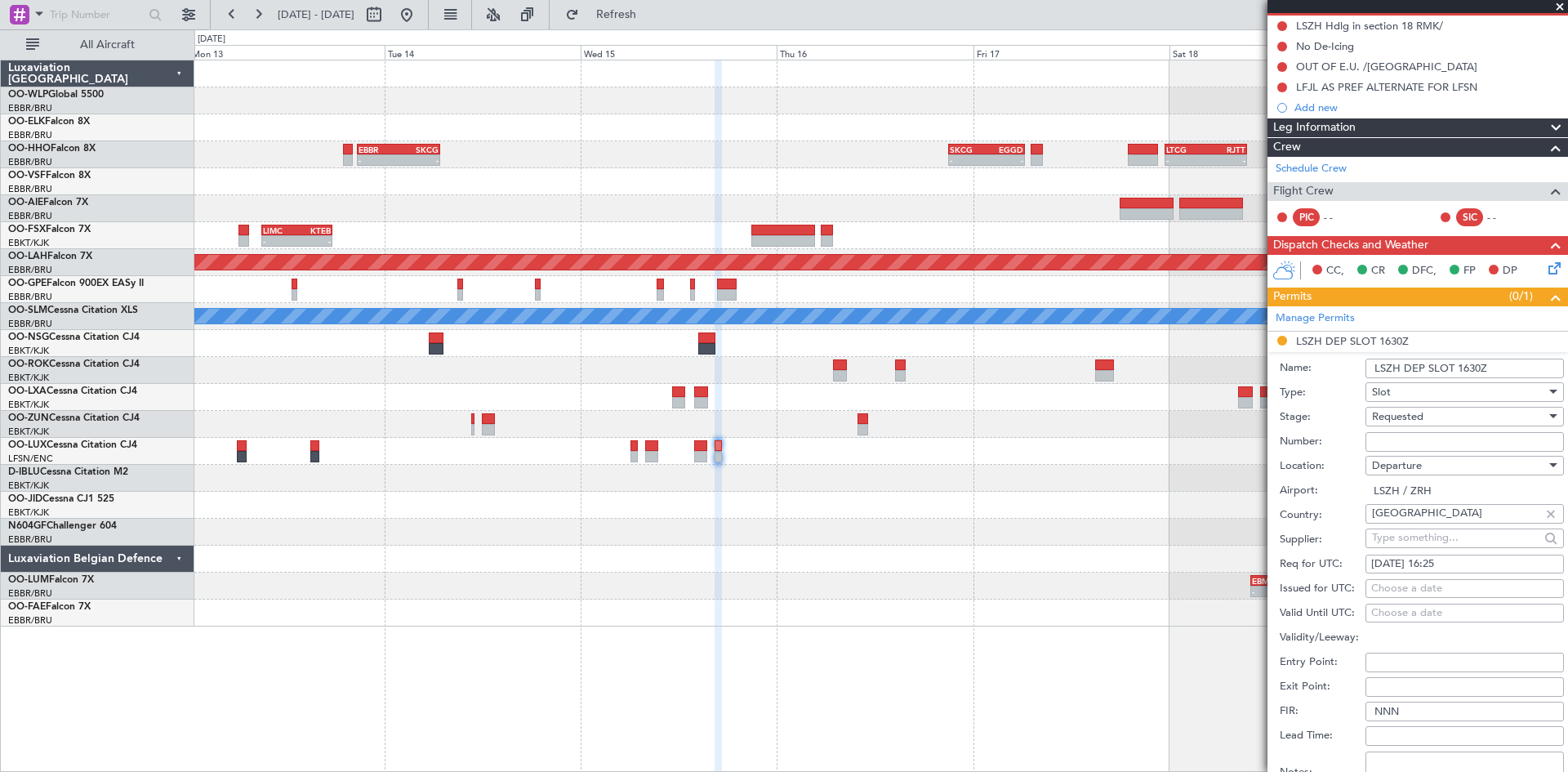
click at [1413, 433] on input "Number:" at bounding box center [1464, 441] width 198 height 20
paste input "LSZHAAAB0059A0"
type input "LSZHAAAB0059A0"
click at [1422, 425] on div "Requested" at bounding box center [1458, 417] width 174 height 25
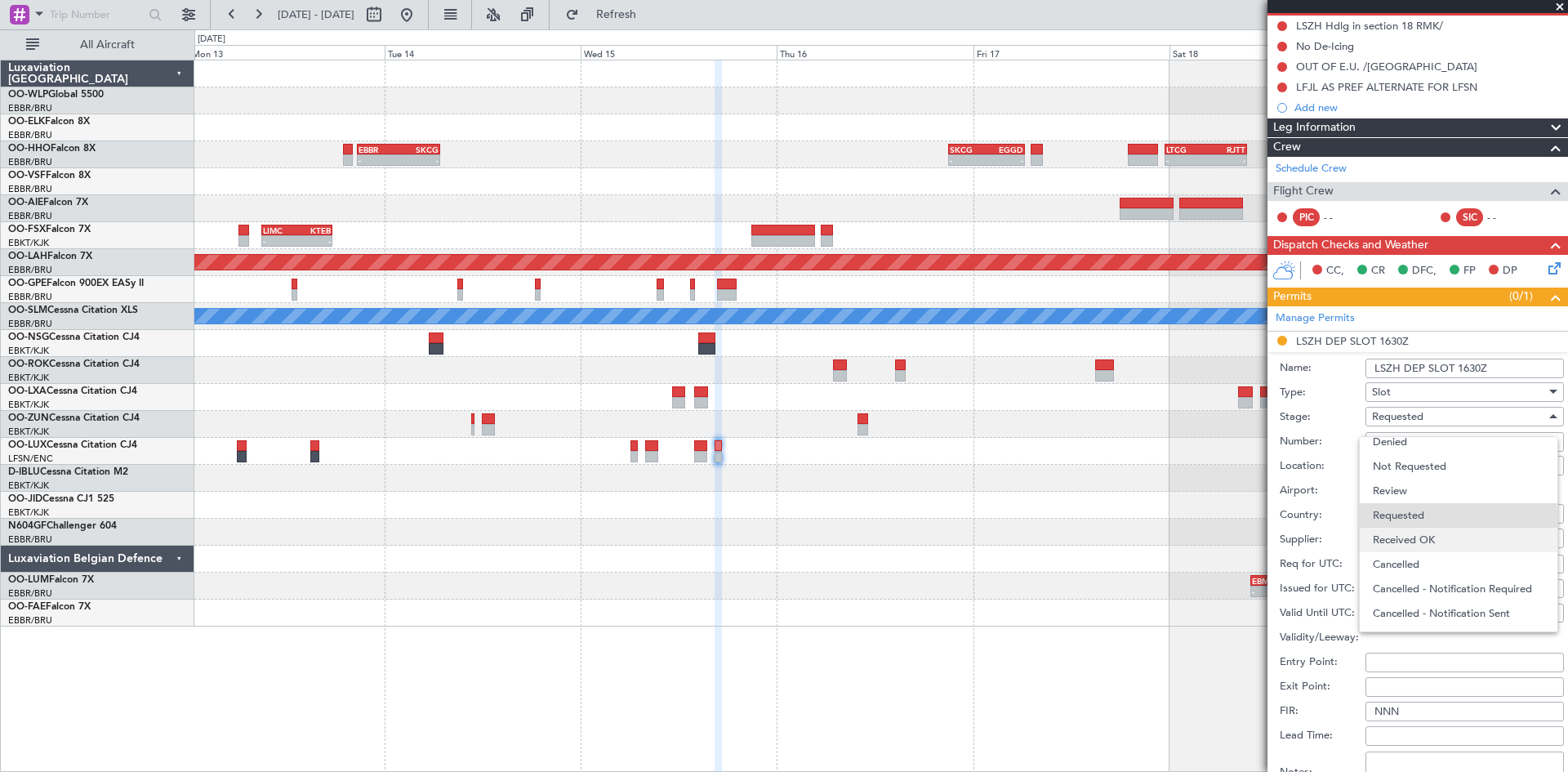
click at [1416, 535] on span "Received OK" at bounding box center [1458, 540] width 172 height 25
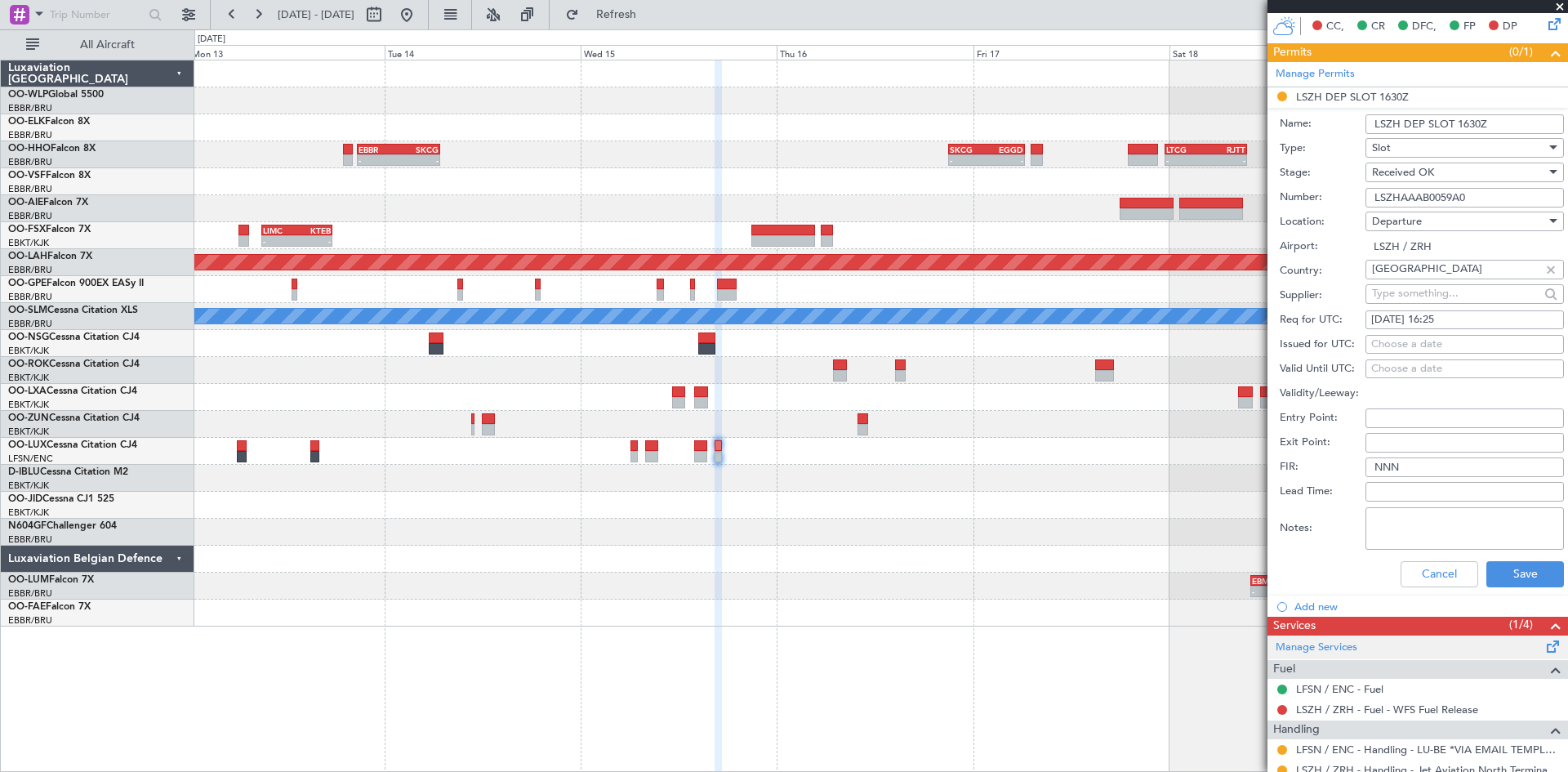
scroll to position [408, 0]
click at [1512, 572] on button "Save" at bounding box center [1525, 574] width 77 height 26
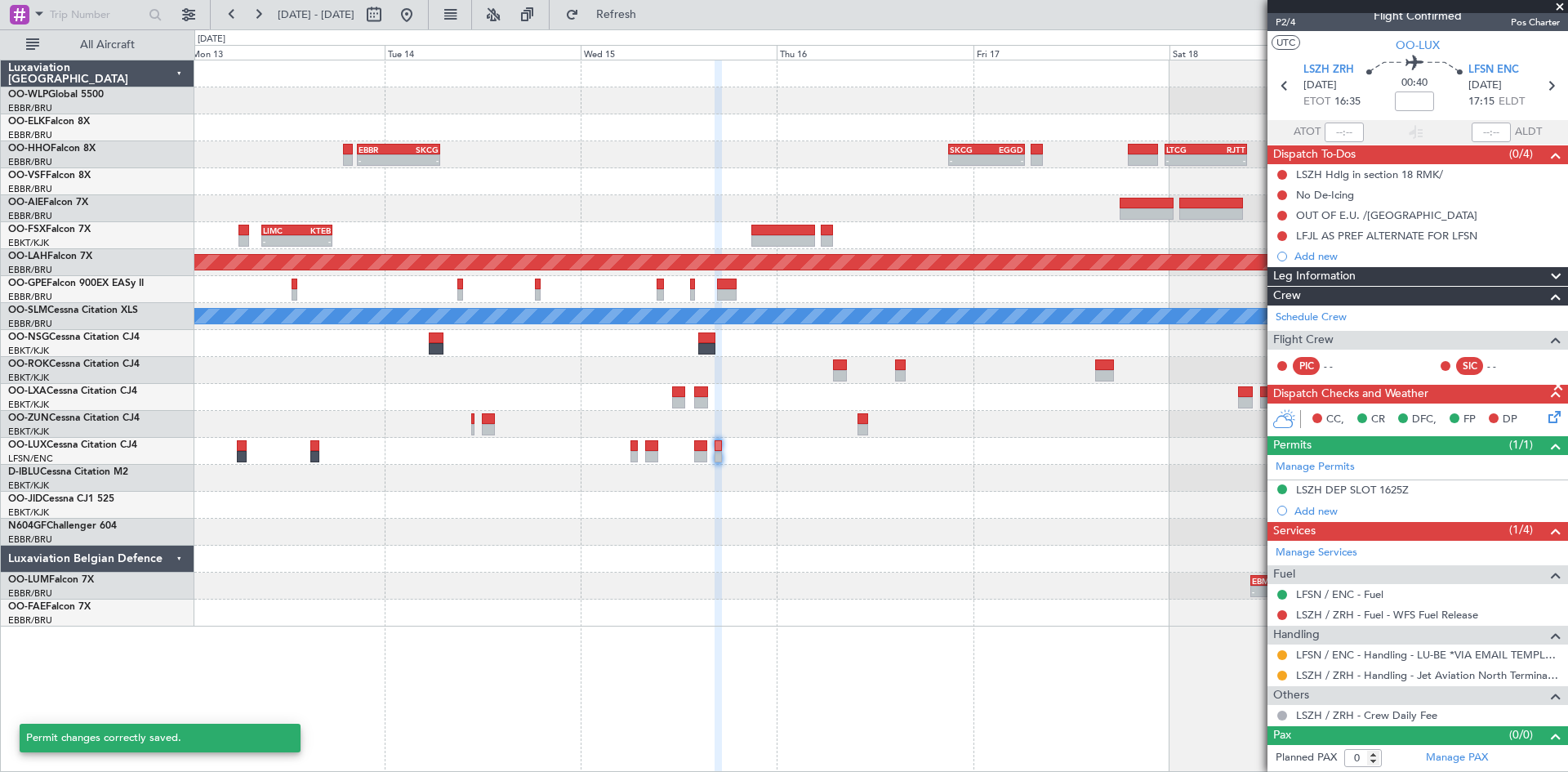
scroll to position [14, 0]
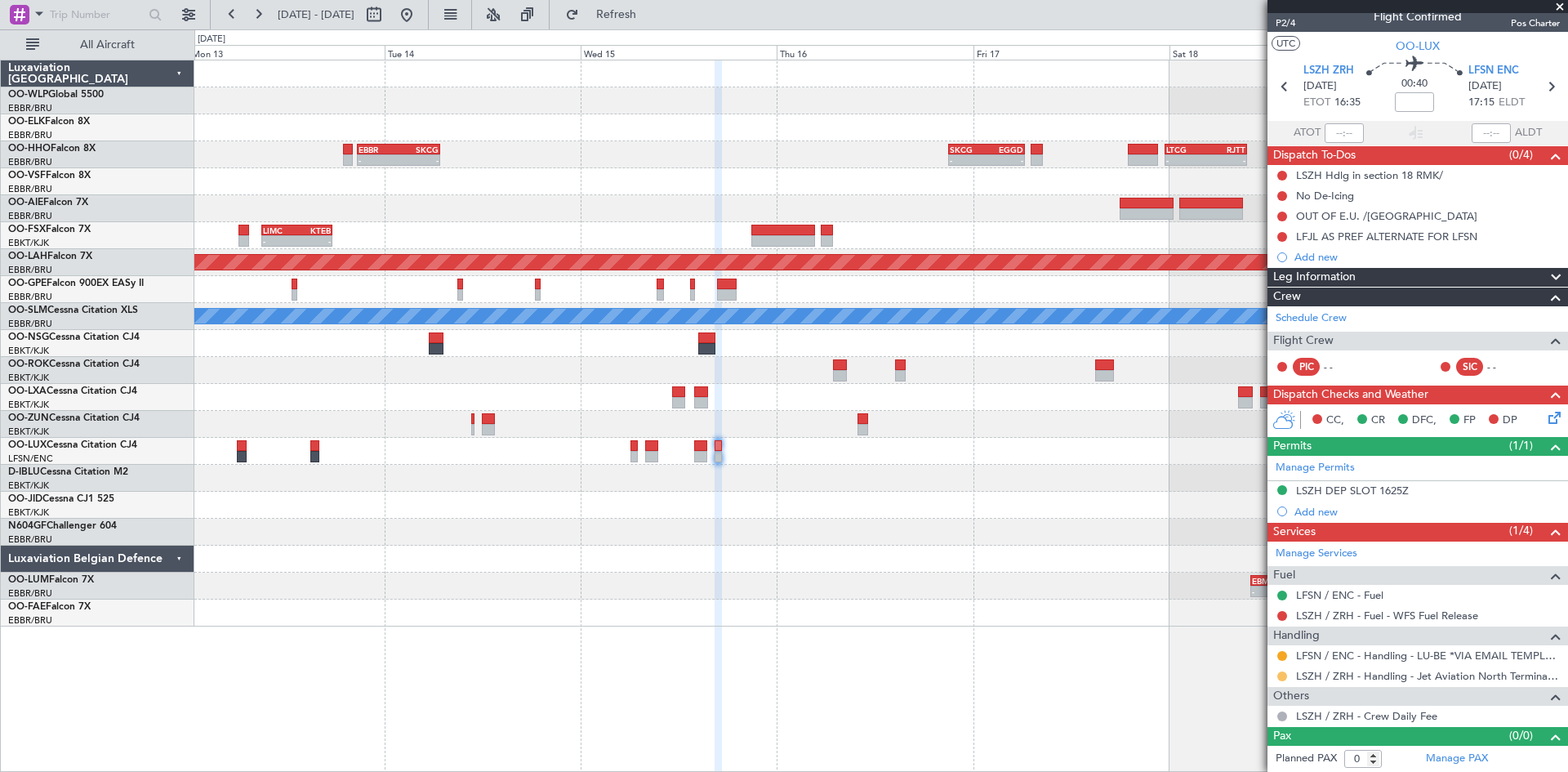
click at [1280, 678] on button at bounding box center [1282, 677] width 9 height 9
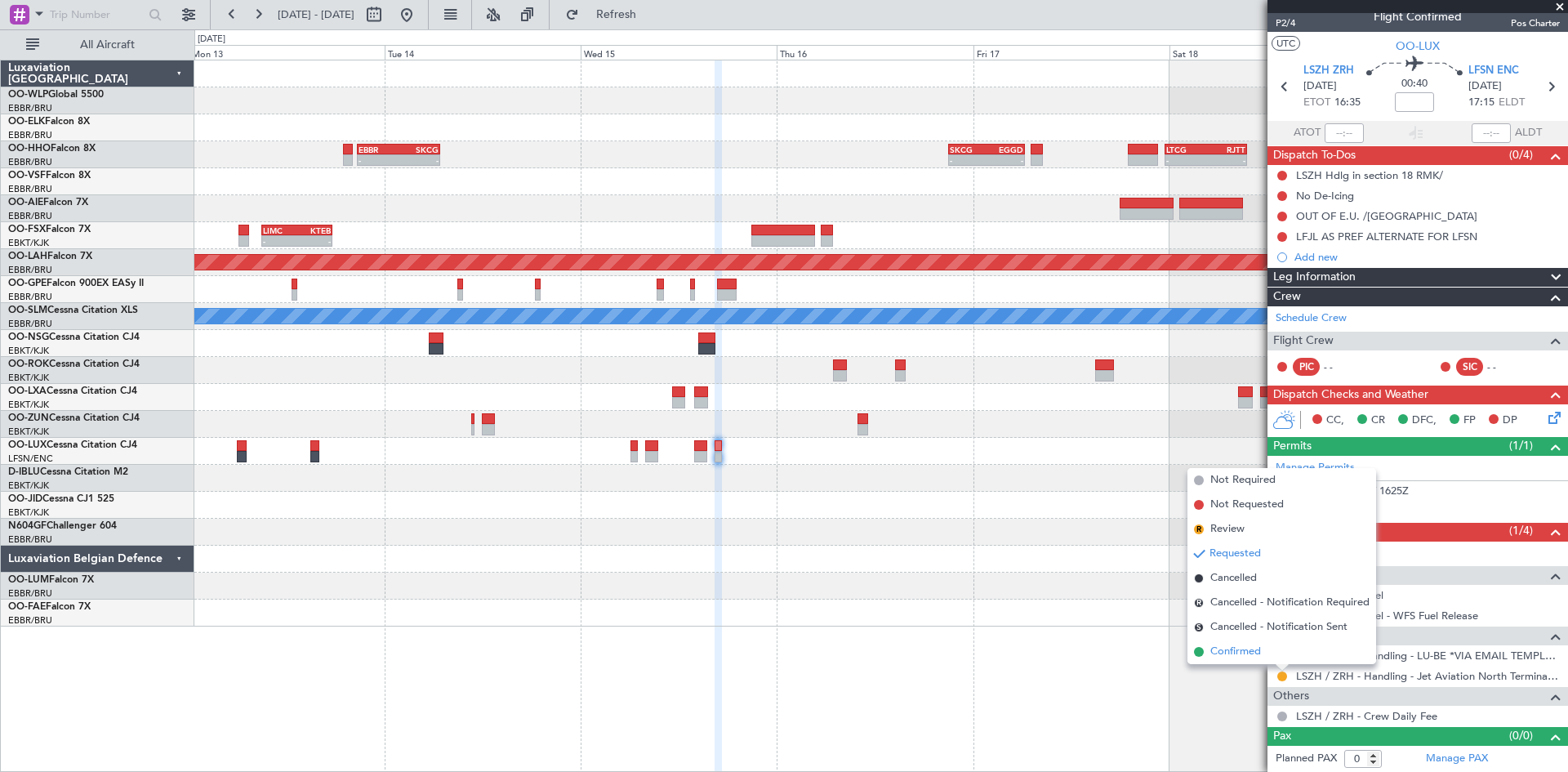
click at [1269, 654] on li "Confirmed" at bounding box center [1282, 652] width 189 height 25
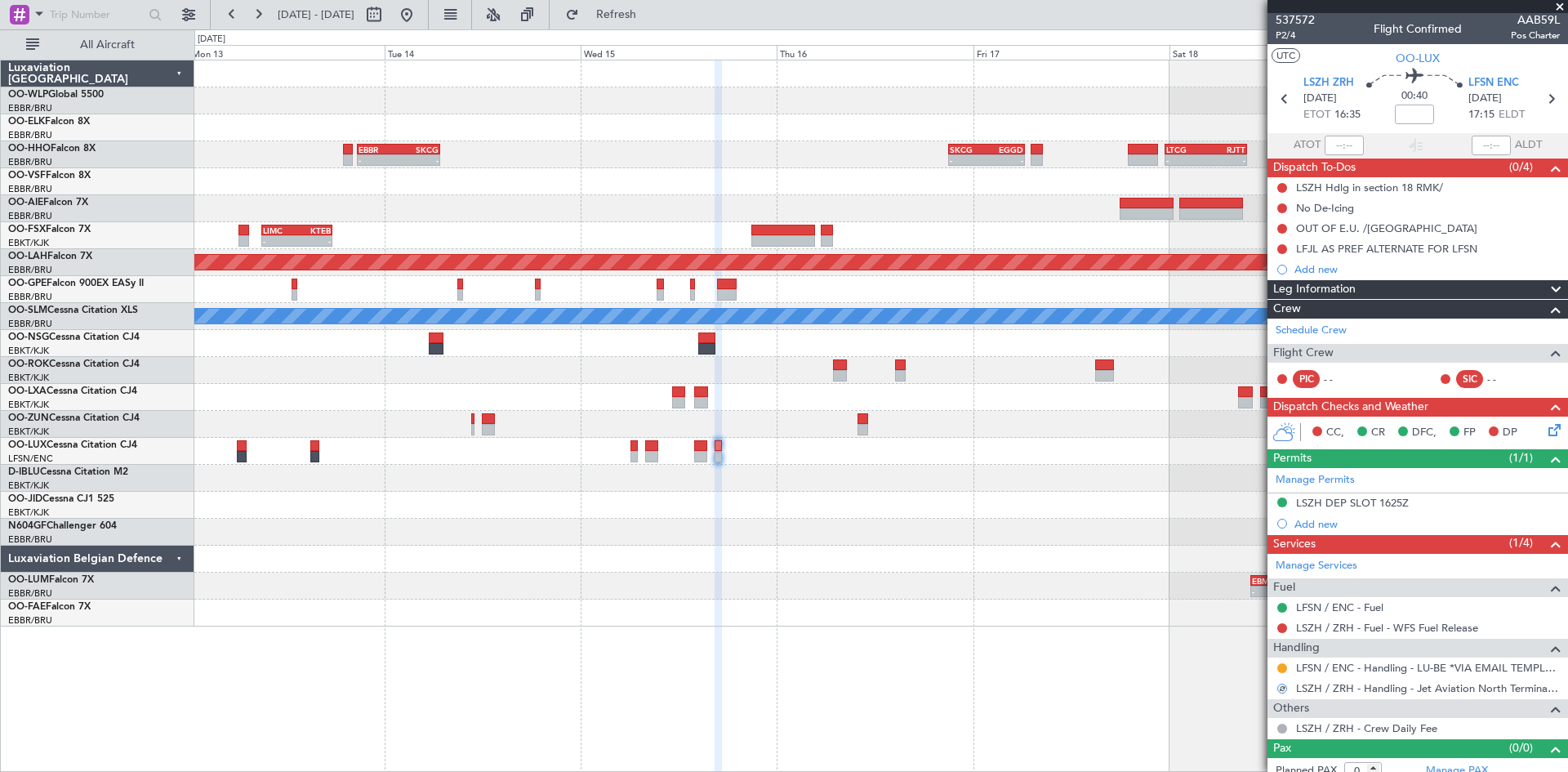
scroll to position [0, 0]
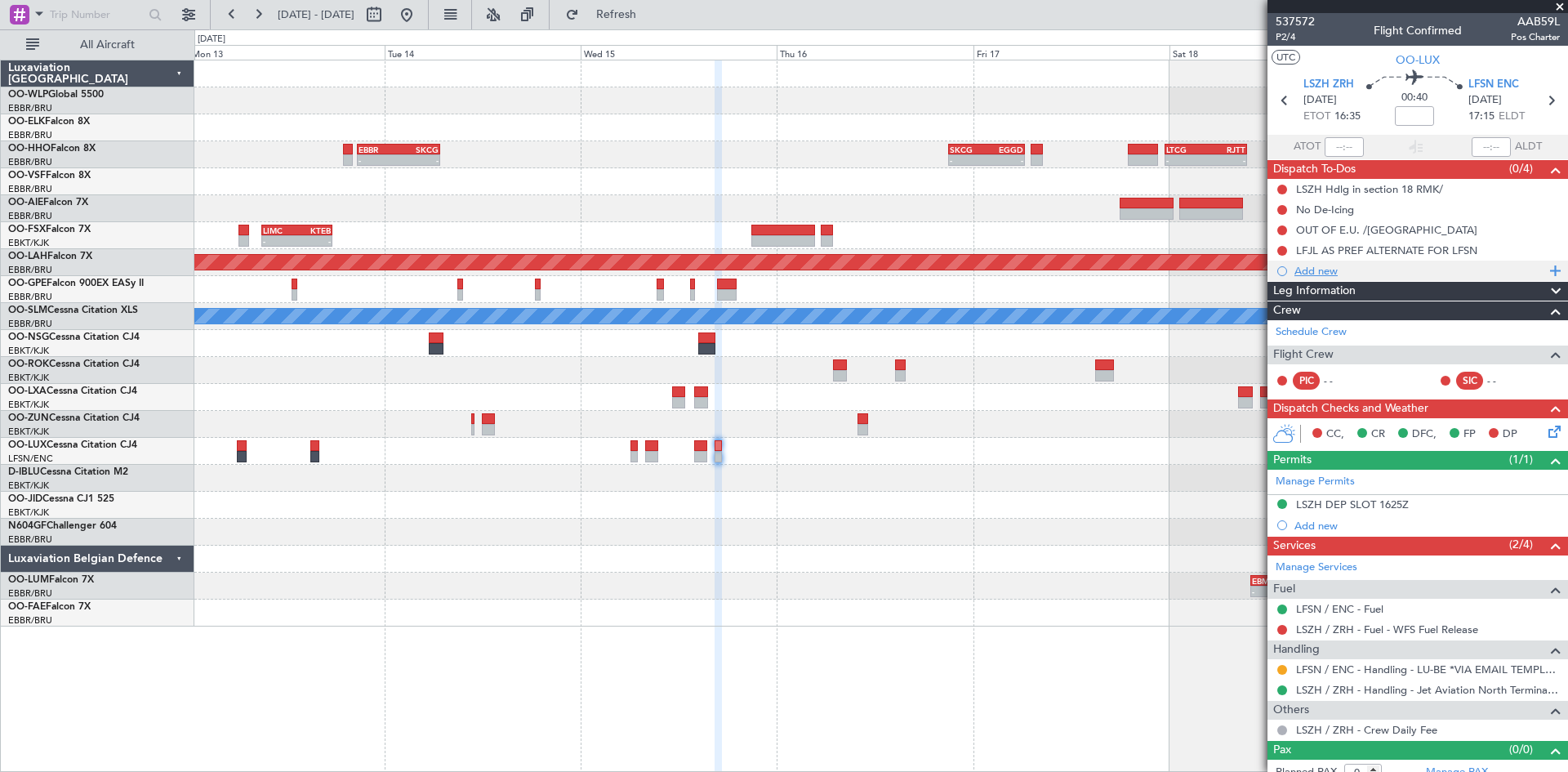
click at [1295, 272] on div "Add new" at bounding box center [1419, 270] width 250 height 14
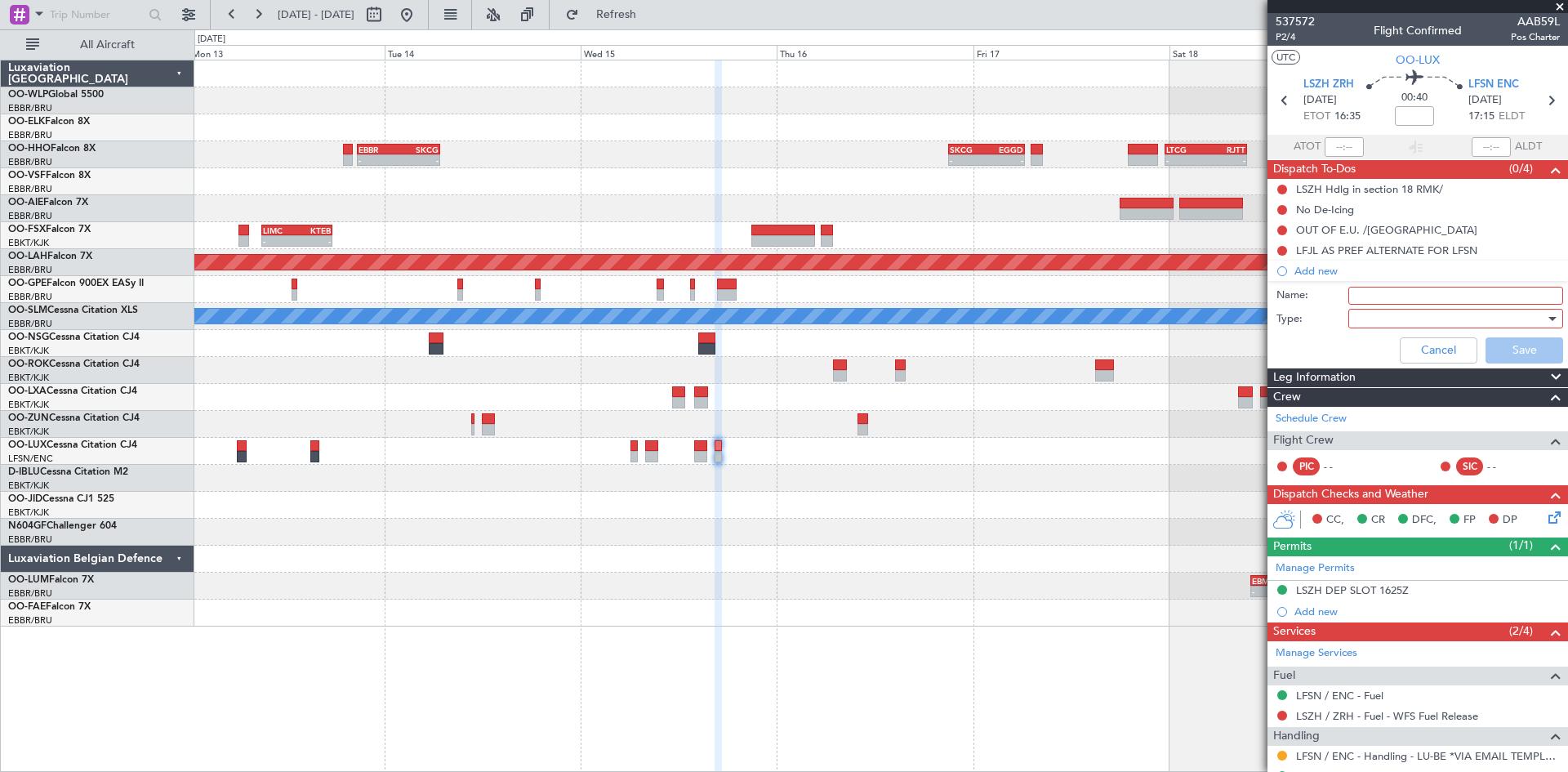
click at [1371, 298] on input "Name:" at bounding box center [1455, 295] width 214 height 18
type input "FPL ACCORDING TO SLOT"
click at [1410, 317] on div at bounding box center [1449, 318] width 190 height 25
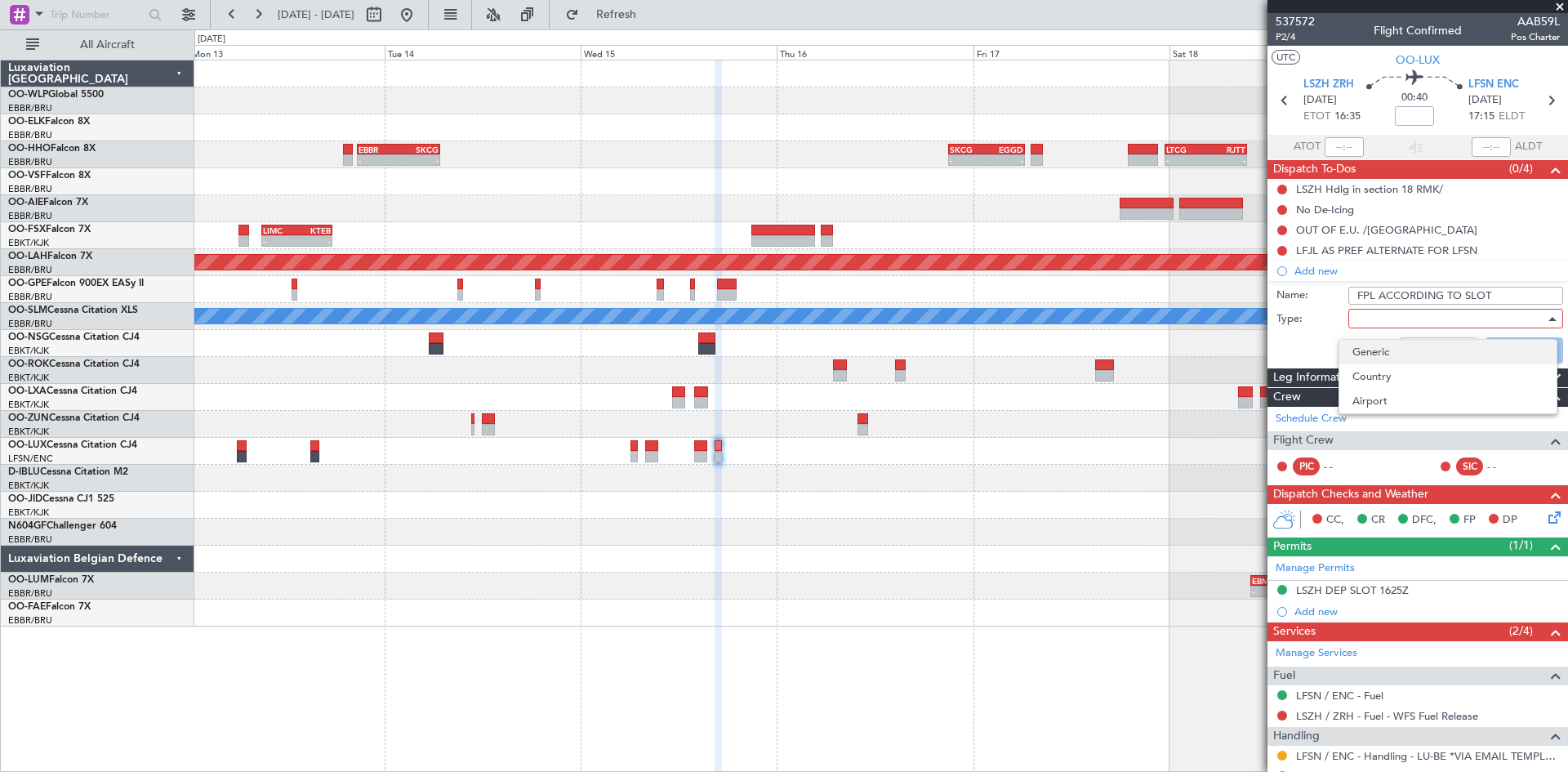
click at [1383, 360] on span "Generic" at bounding box center [1448, 352] width 191 height 25
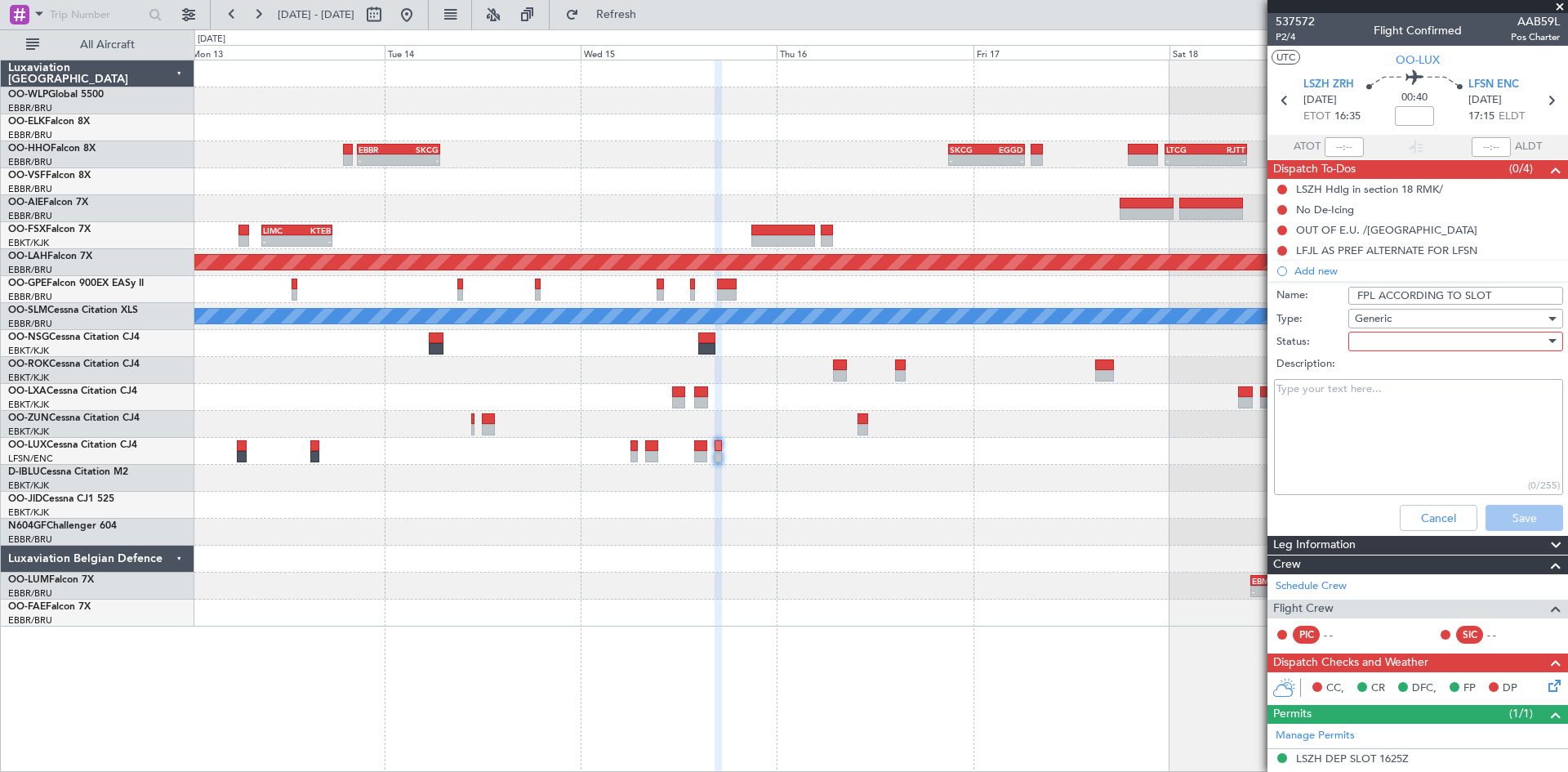
click at [1428, 404] on textarea "Description:" at bounding box center [1419, 437] width 289 height 117
click at [1413, 346] on div at bounding box center [1449, 341] width 190 height 25
click at [1389, 378] on span "Not Started" at bounding box center [1448, 374] width 191 height 25
click at [1489, 522] on button "Save" at bounding box center [1524, 518] width 77 height 26
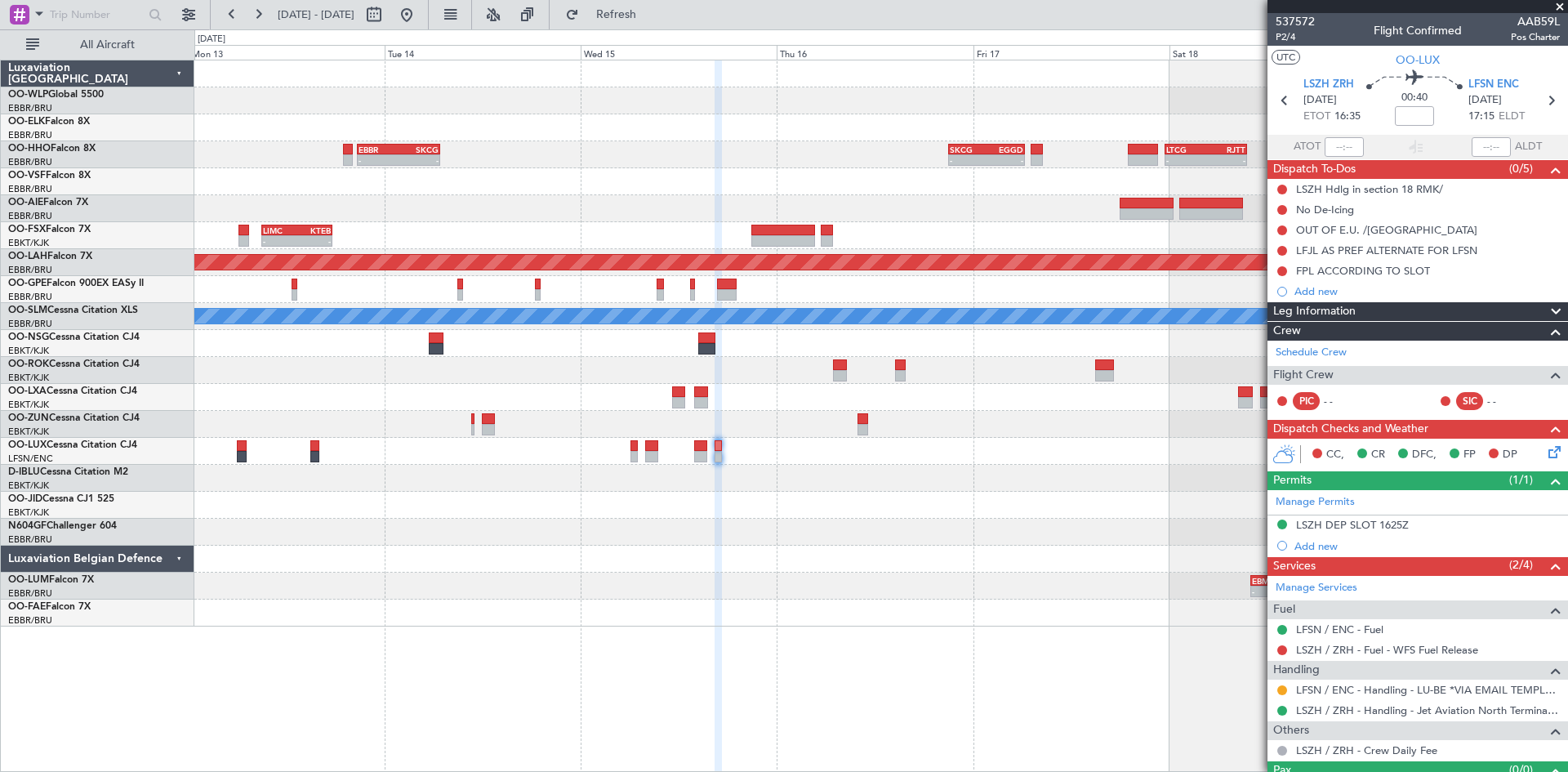
drag, startPoint x: 453, startPoint y: 18, endPoint x: 453, endPoint y: 27, distance: 9.0
click button
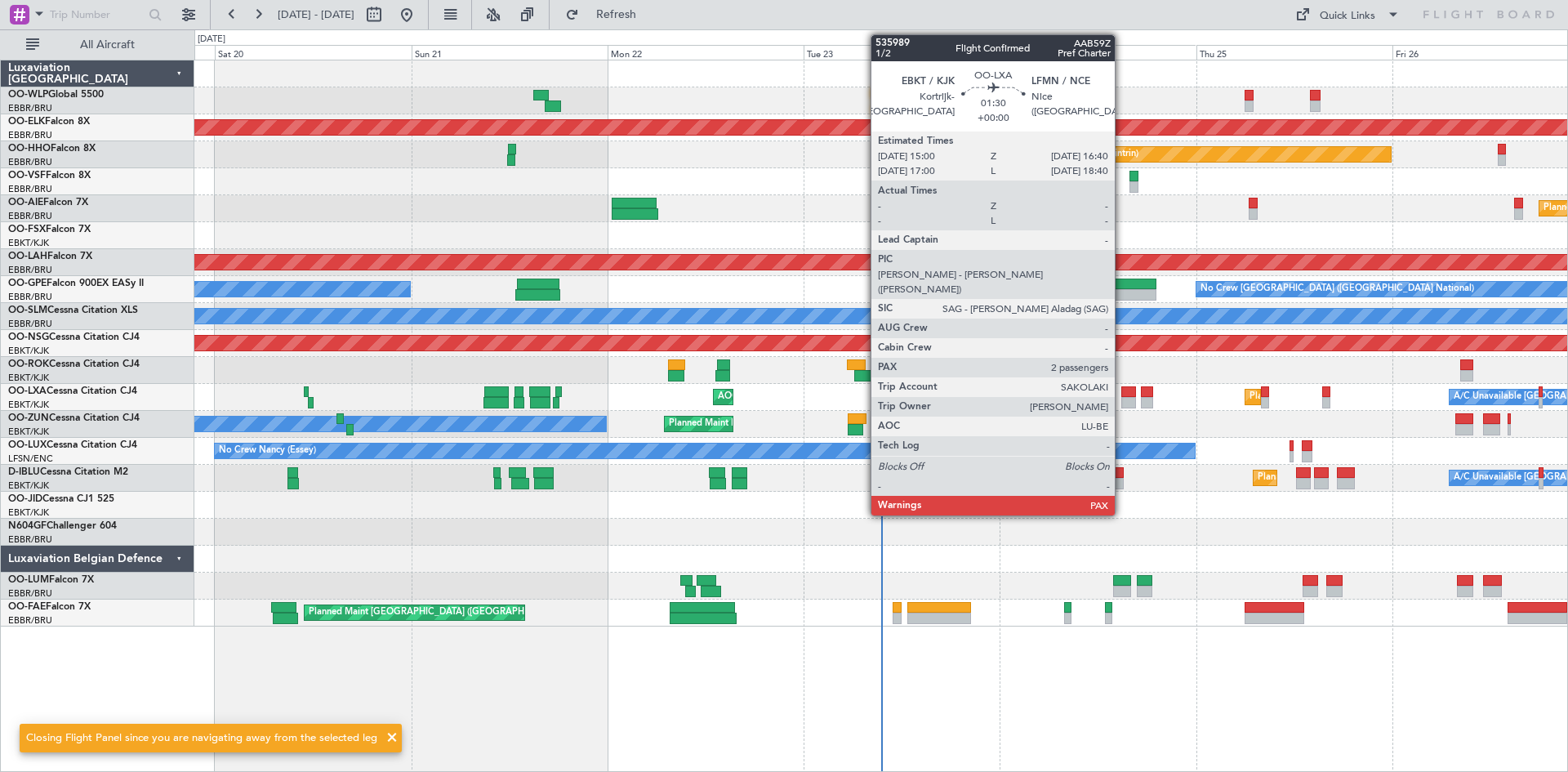
click div
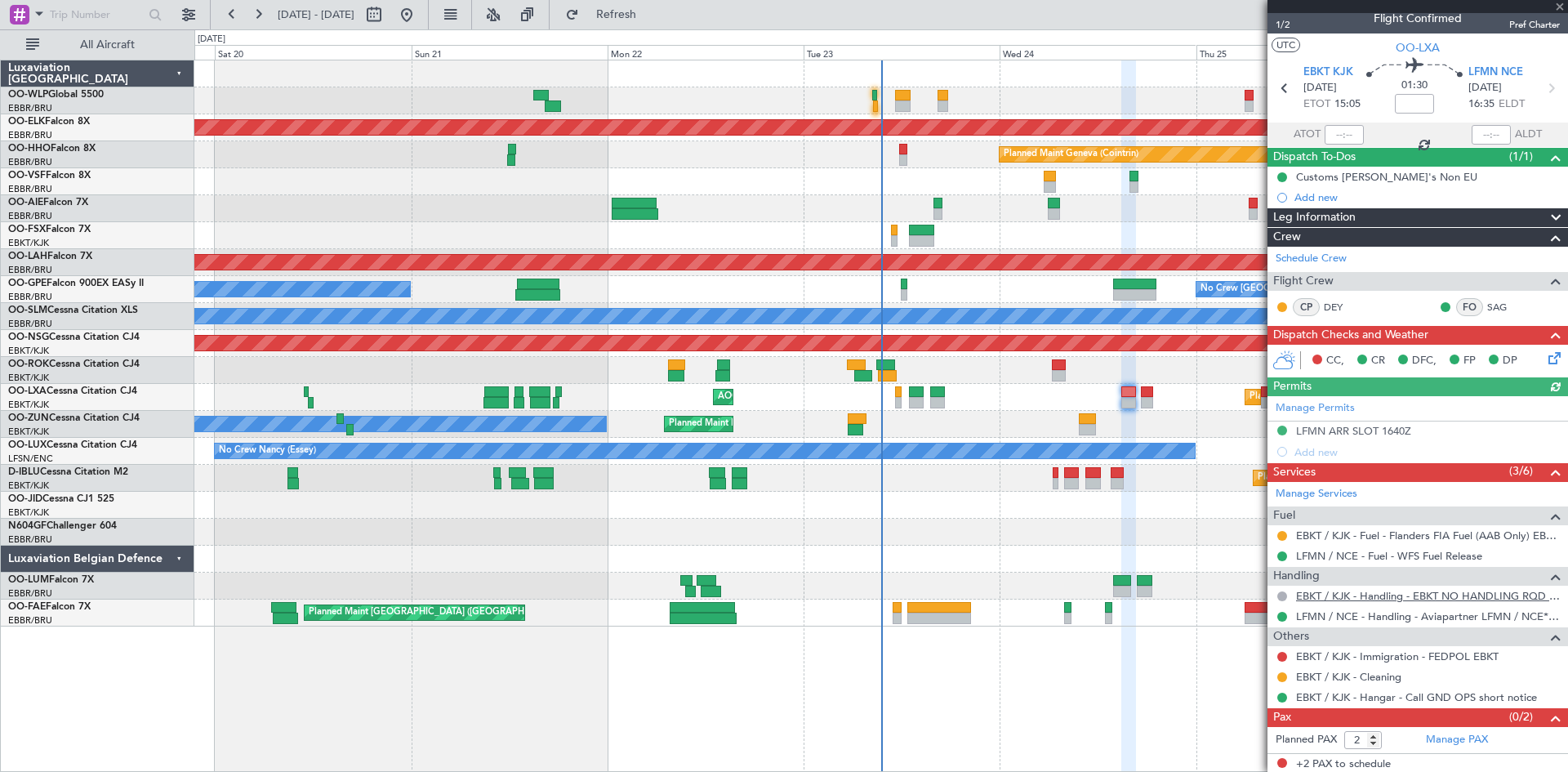
scroll to position [15, 0]
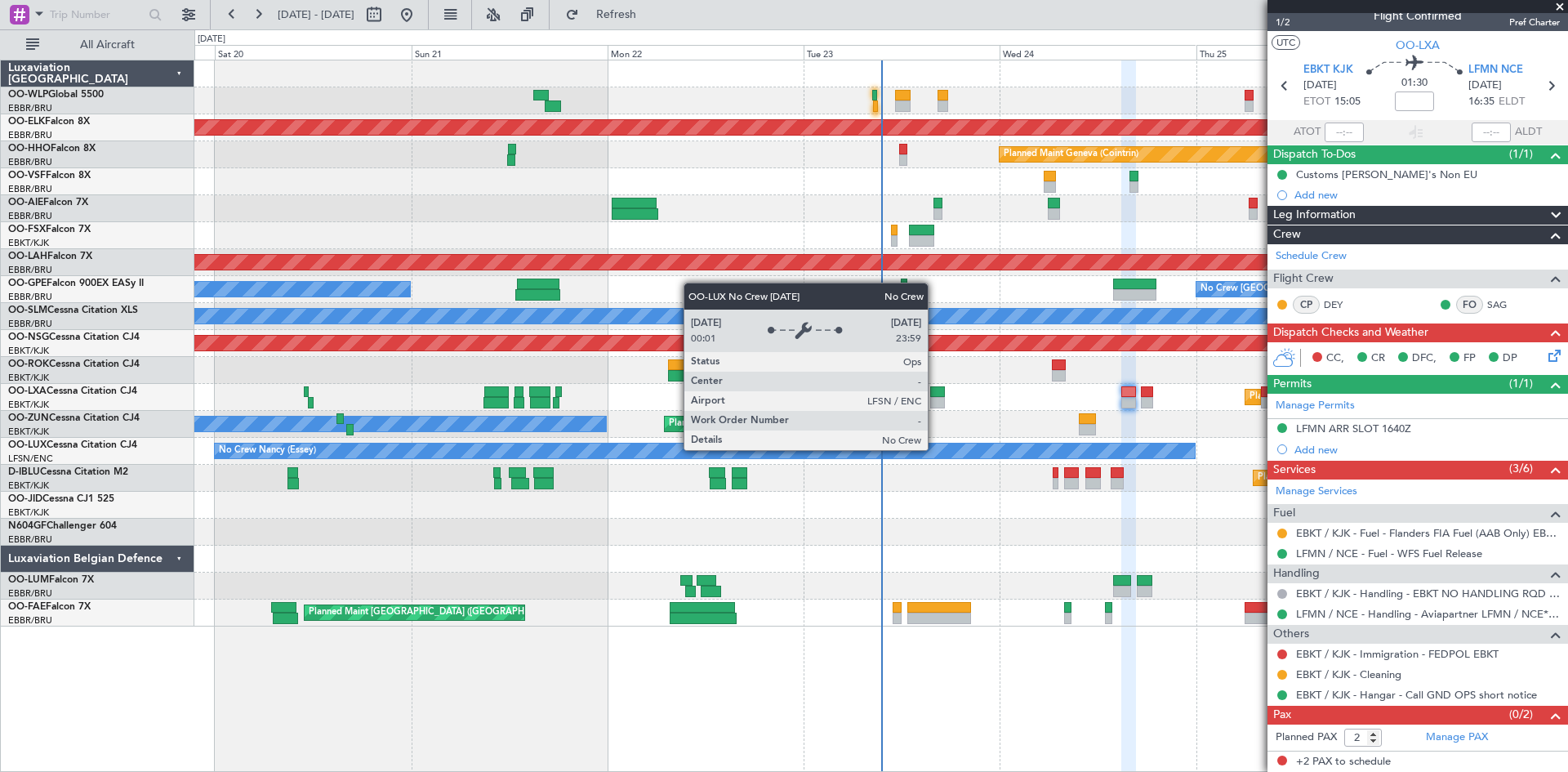
click div "Planned Maint Liege Planned Maint Kortrijk-Wevelgem Planned Maint Geneva (Coint…"
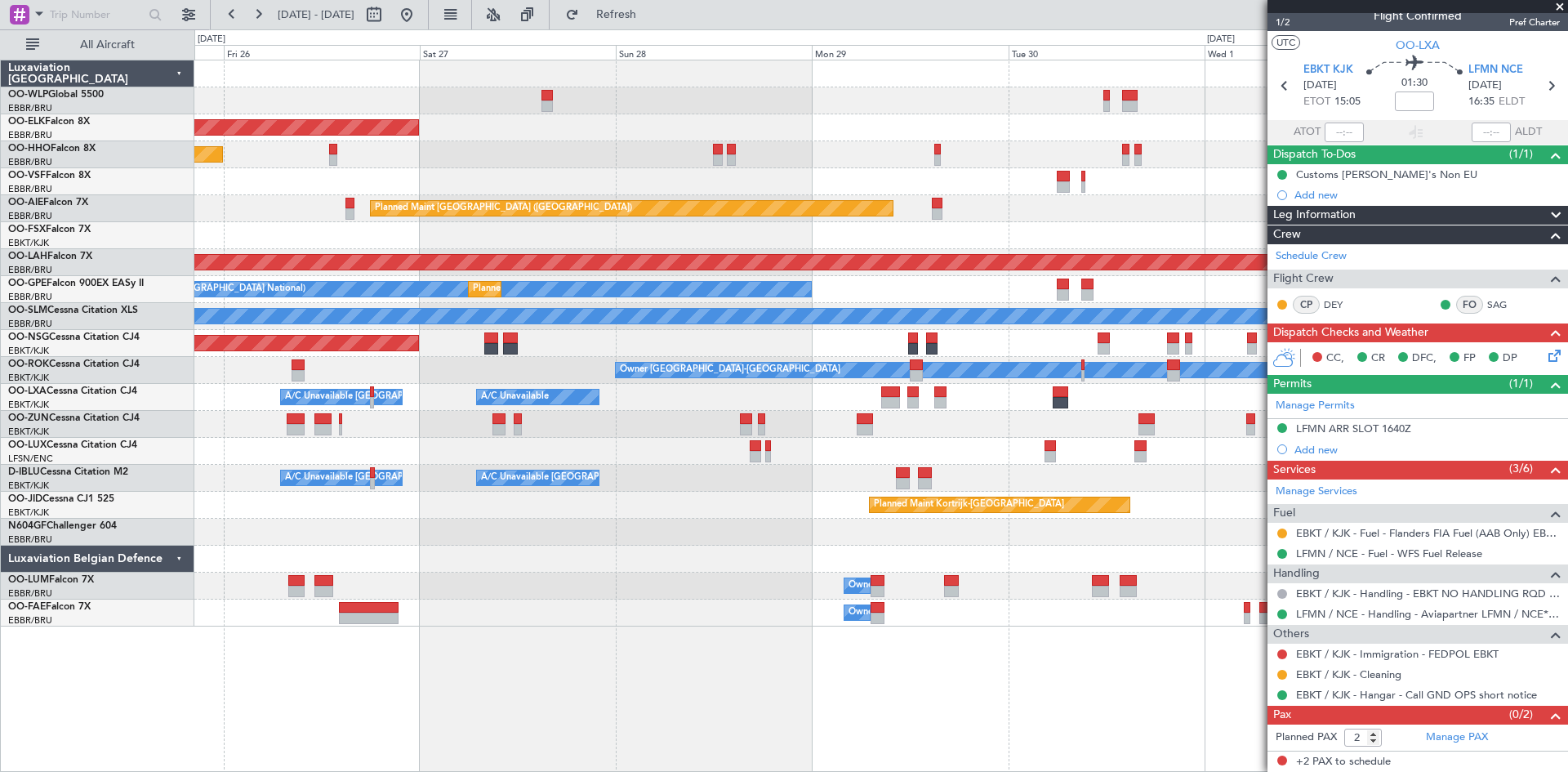
click div "Planned Maint Kortrijk-Wevelgem Planned Maint Geneva (Cointrin) Planned Maint L…"
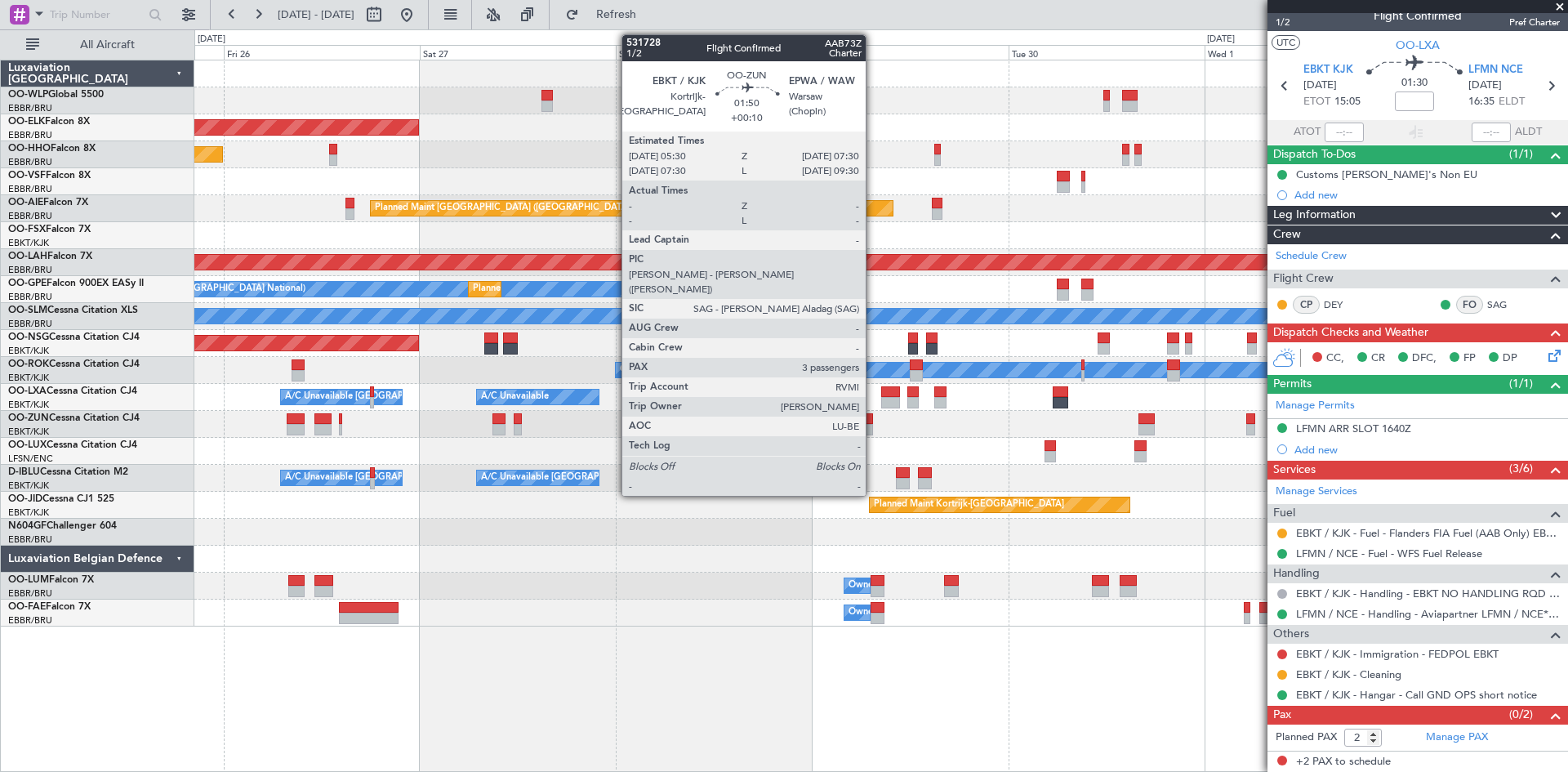
click div
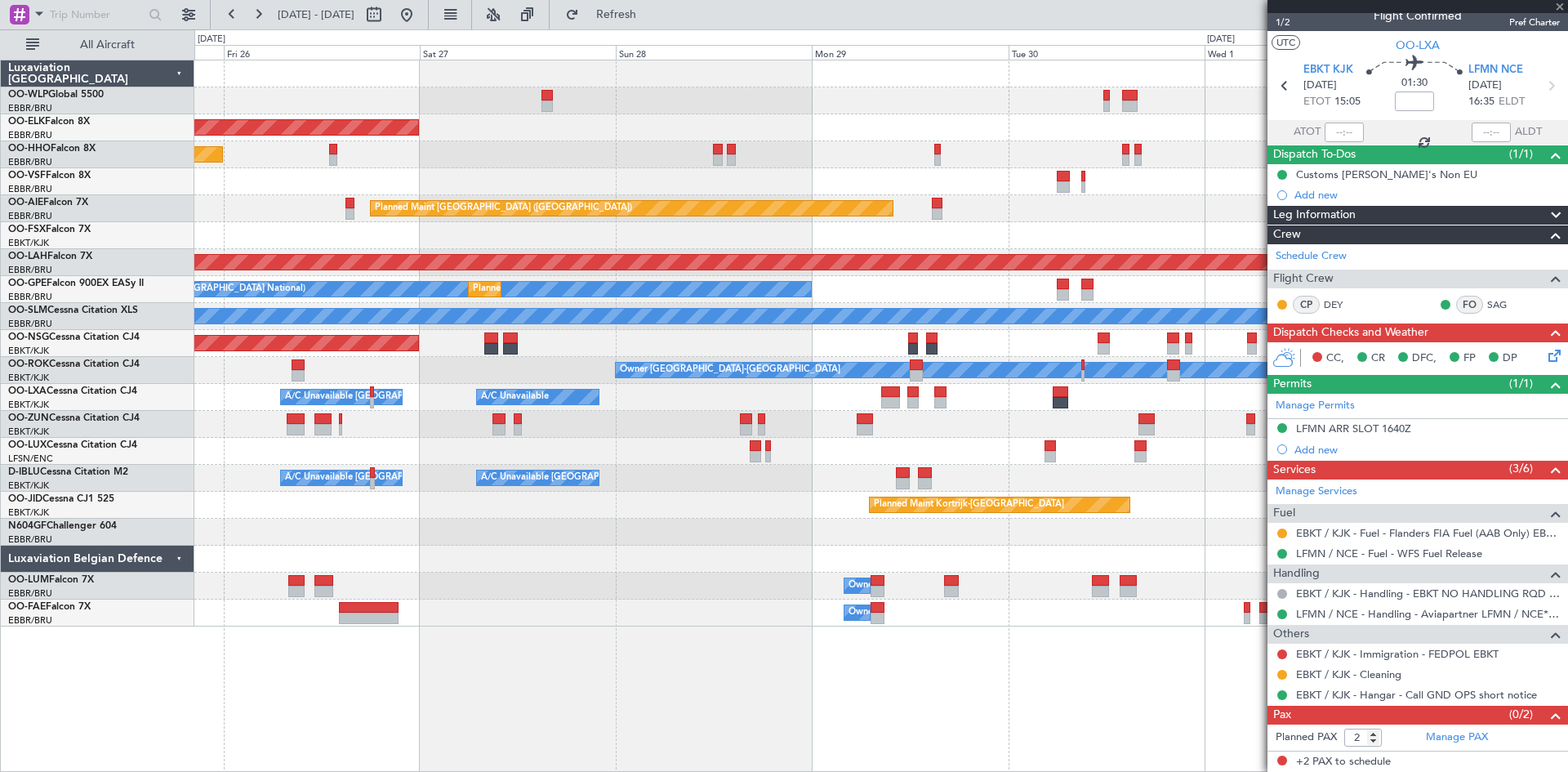
type input "+00:10"
type input "3"
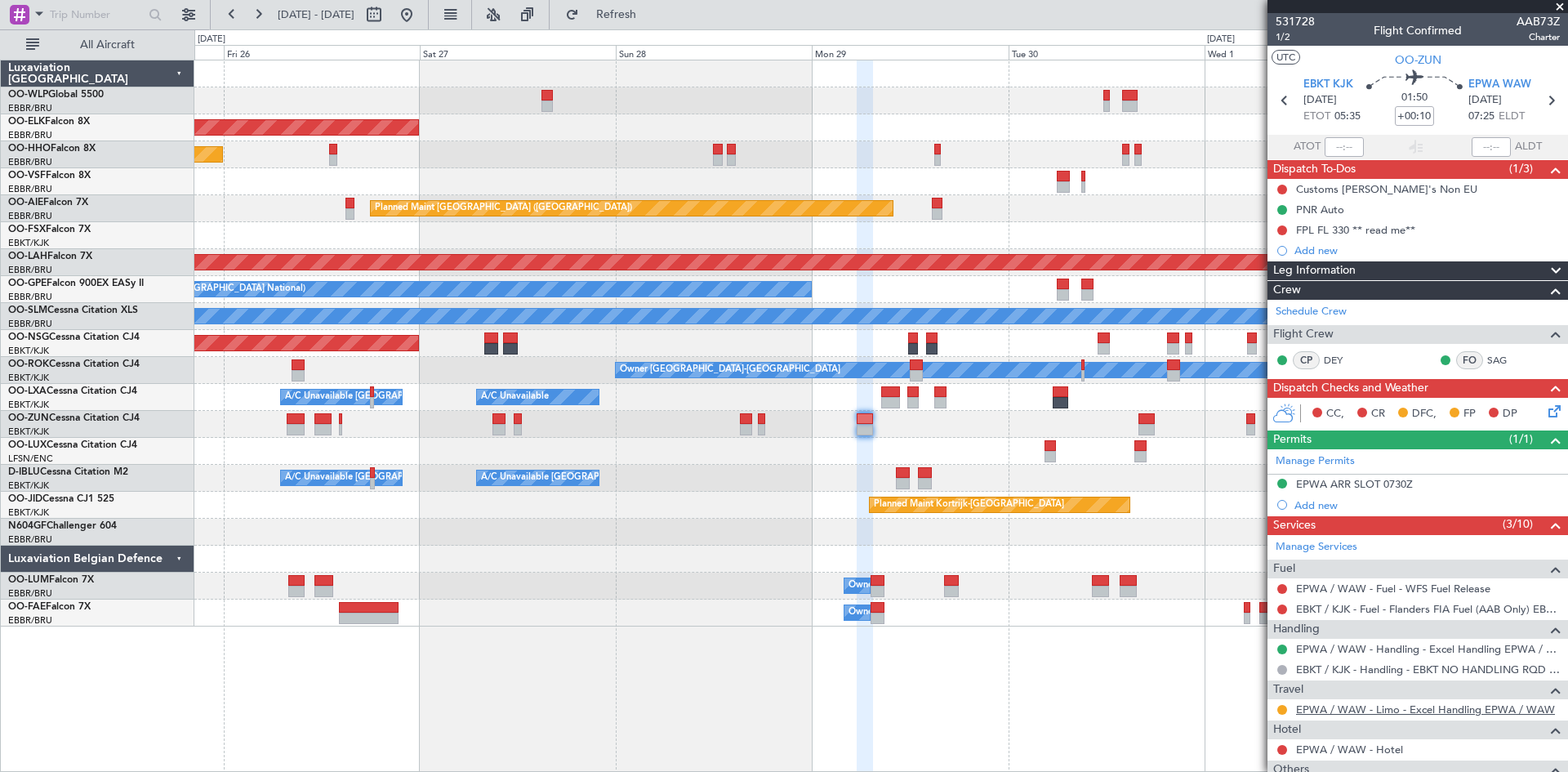
click link "EPWA / WAW - Limo - Excel Handling EPWA / WAW"
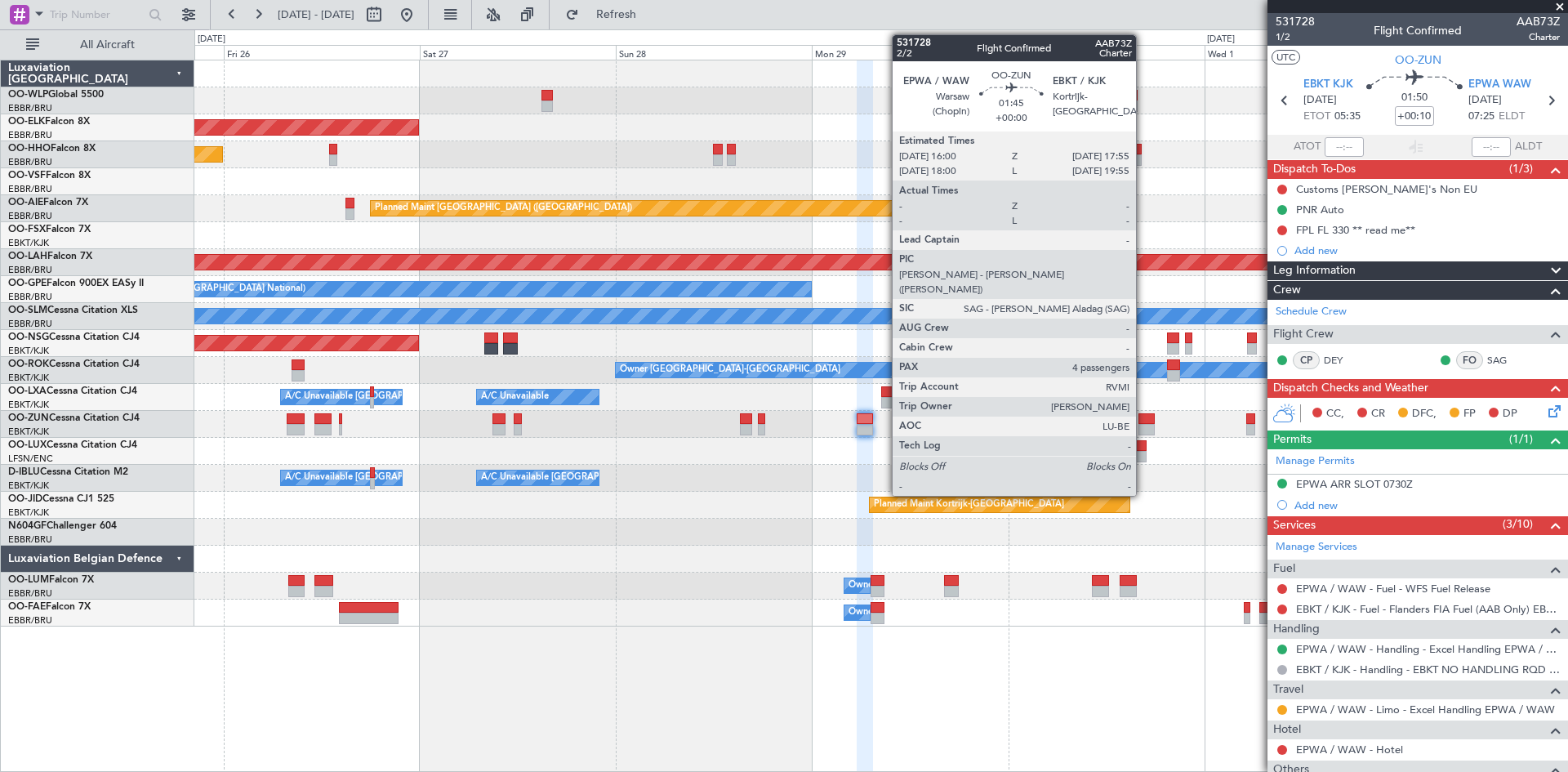
click div
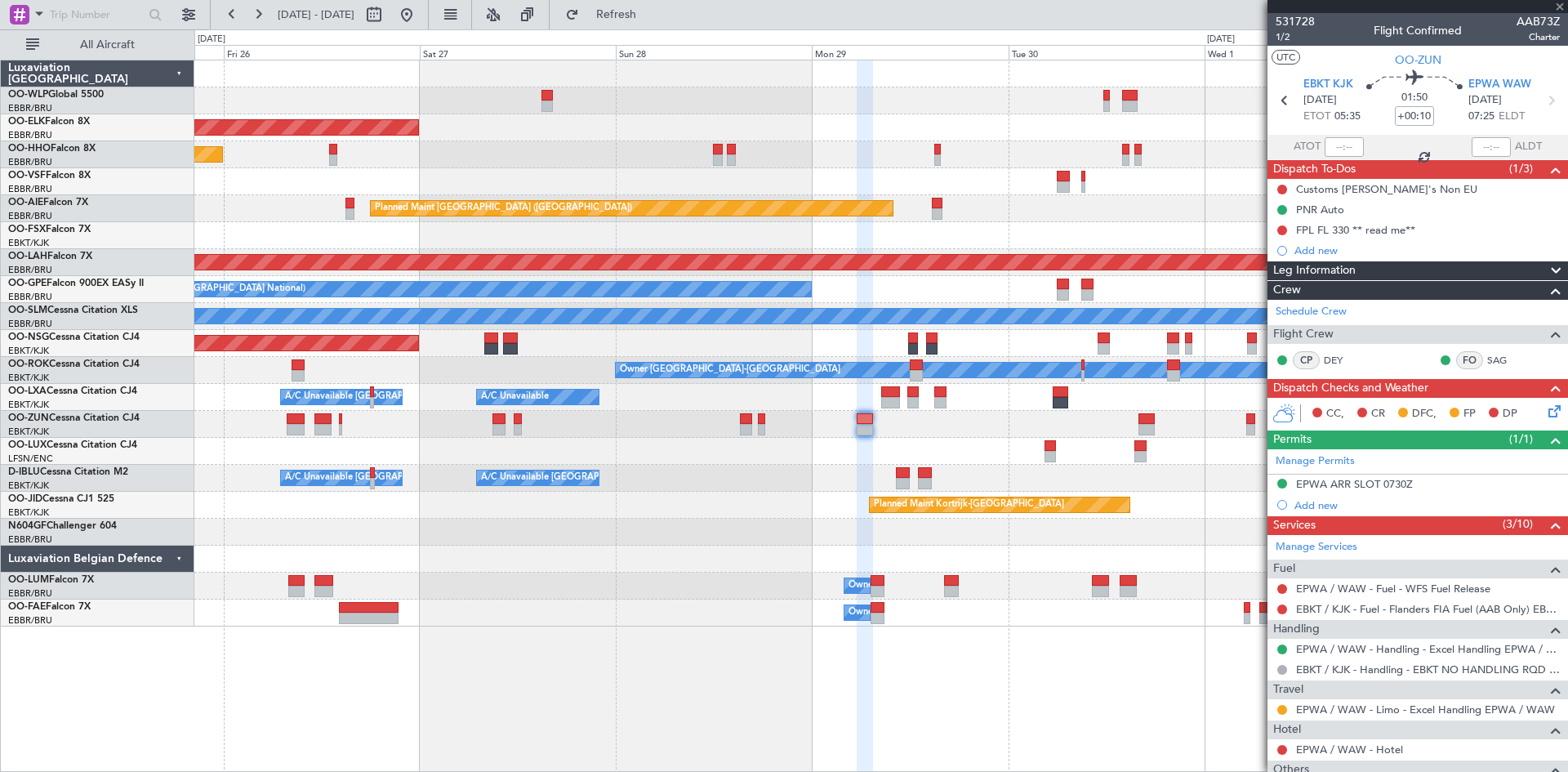
type input "4"
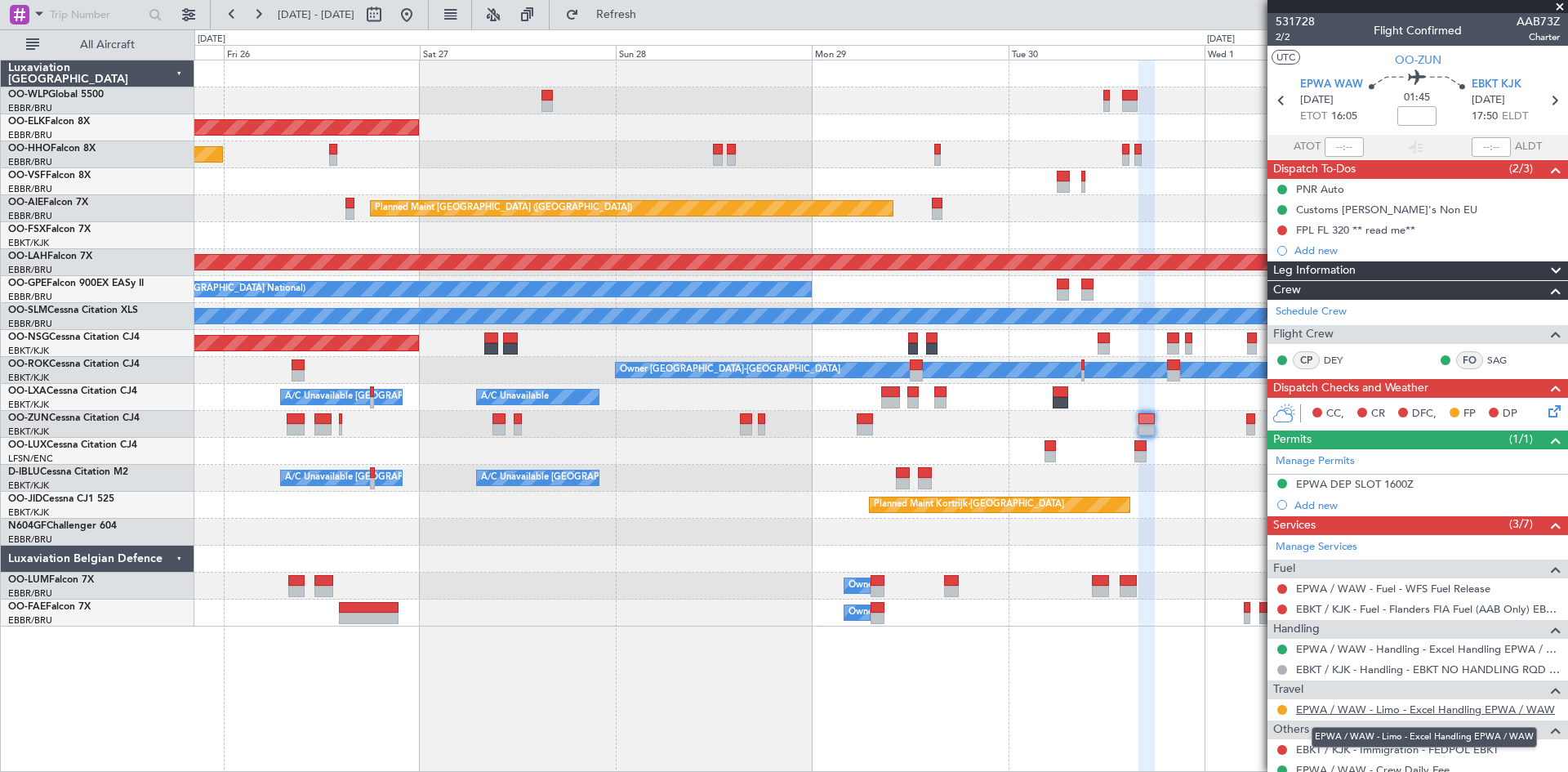
click link "EPWA / WAW - Limo - Excel Handling EPWA / WAW"
click div "EBKT / KJK - Immigration - FEDPOL EBKT"
click link "EPWA / WAW - Limo - Excel Handling EPWA / WAW"
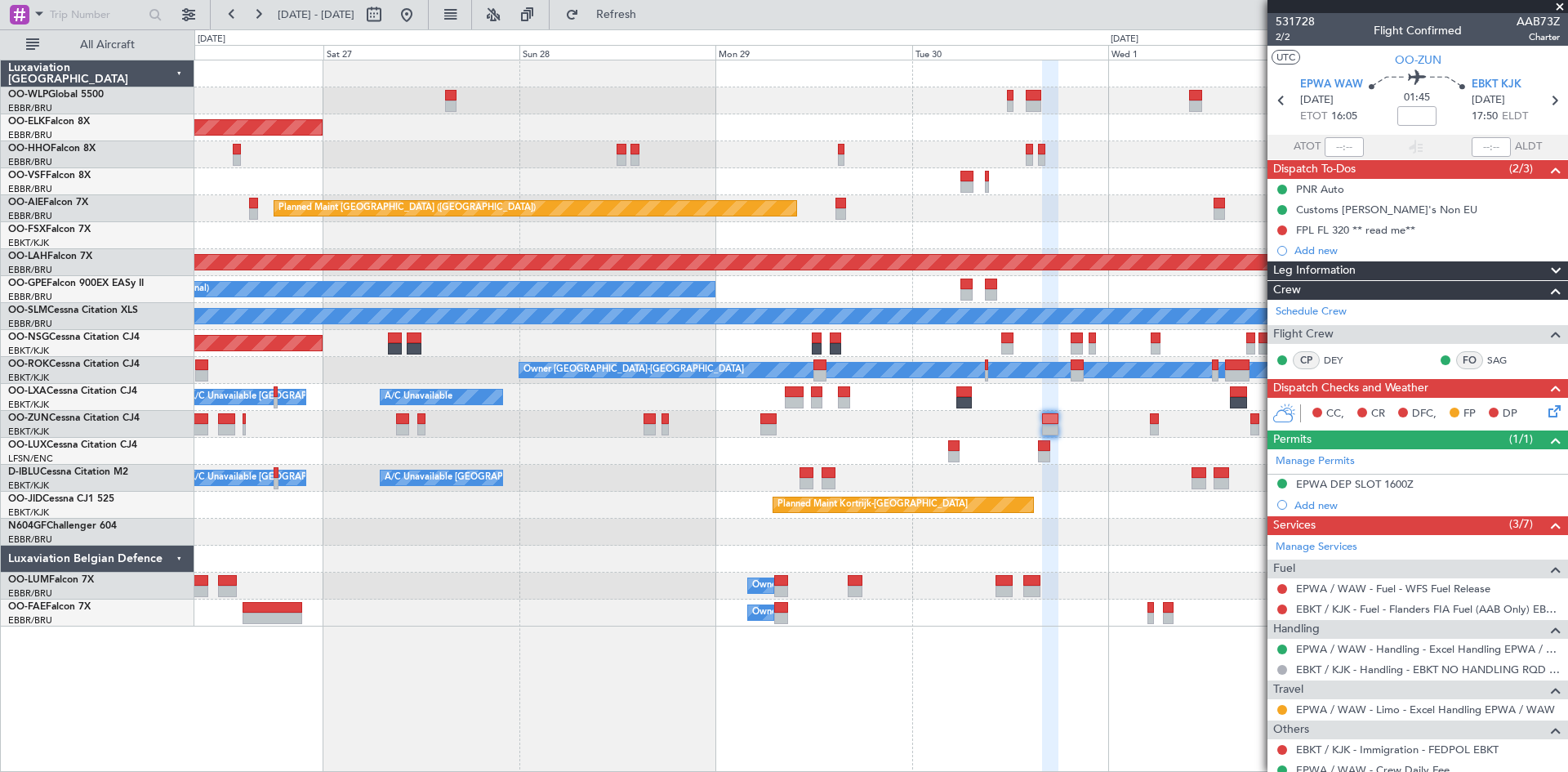
click div "Planned Maint Kortrijk-Wevelgem Planned Maint Geneva (Cointrin) Planned Maint L…"
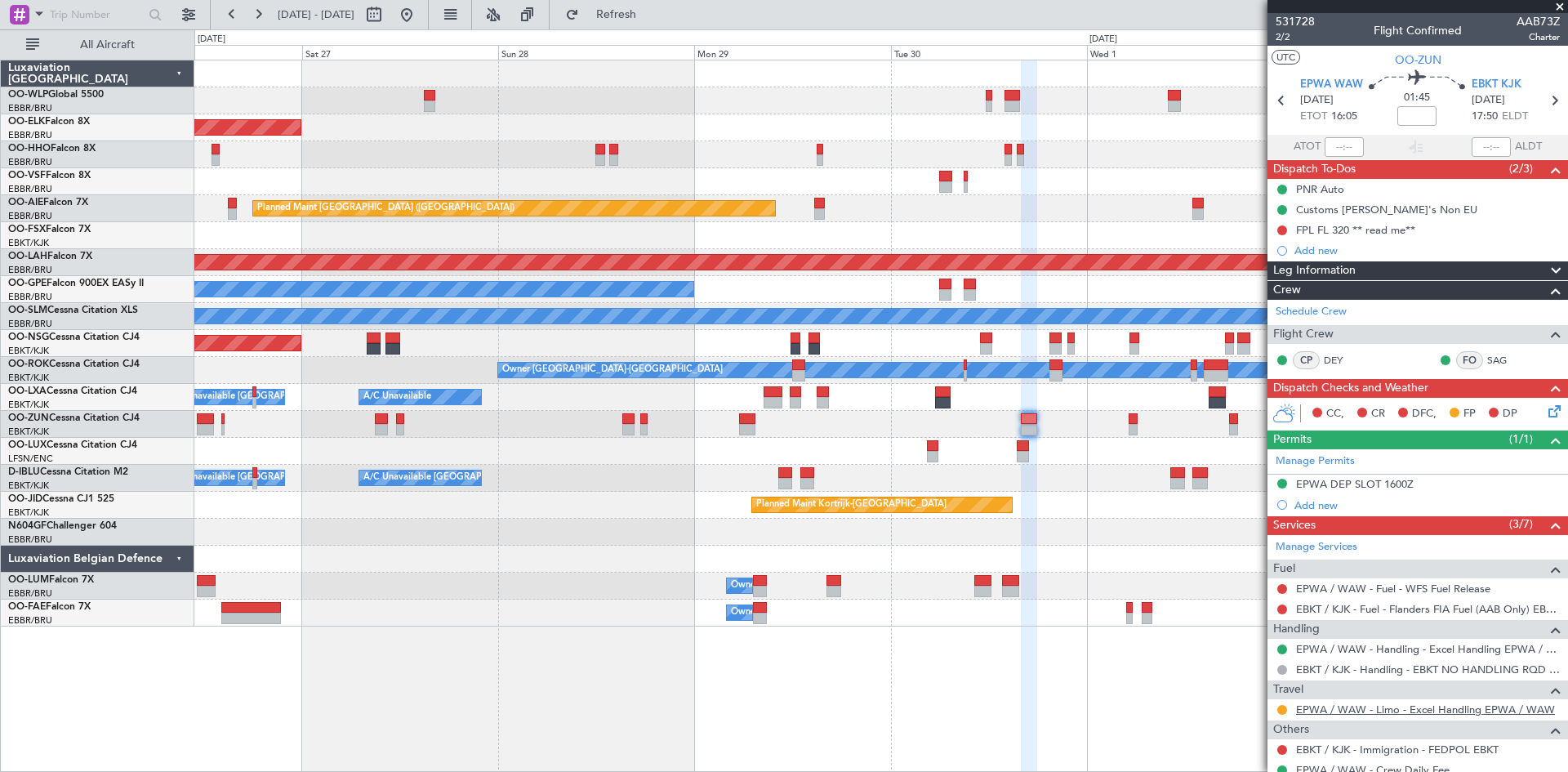
click link "EPWA / WAW - Limo - Excel Handling EPWA / WAW"
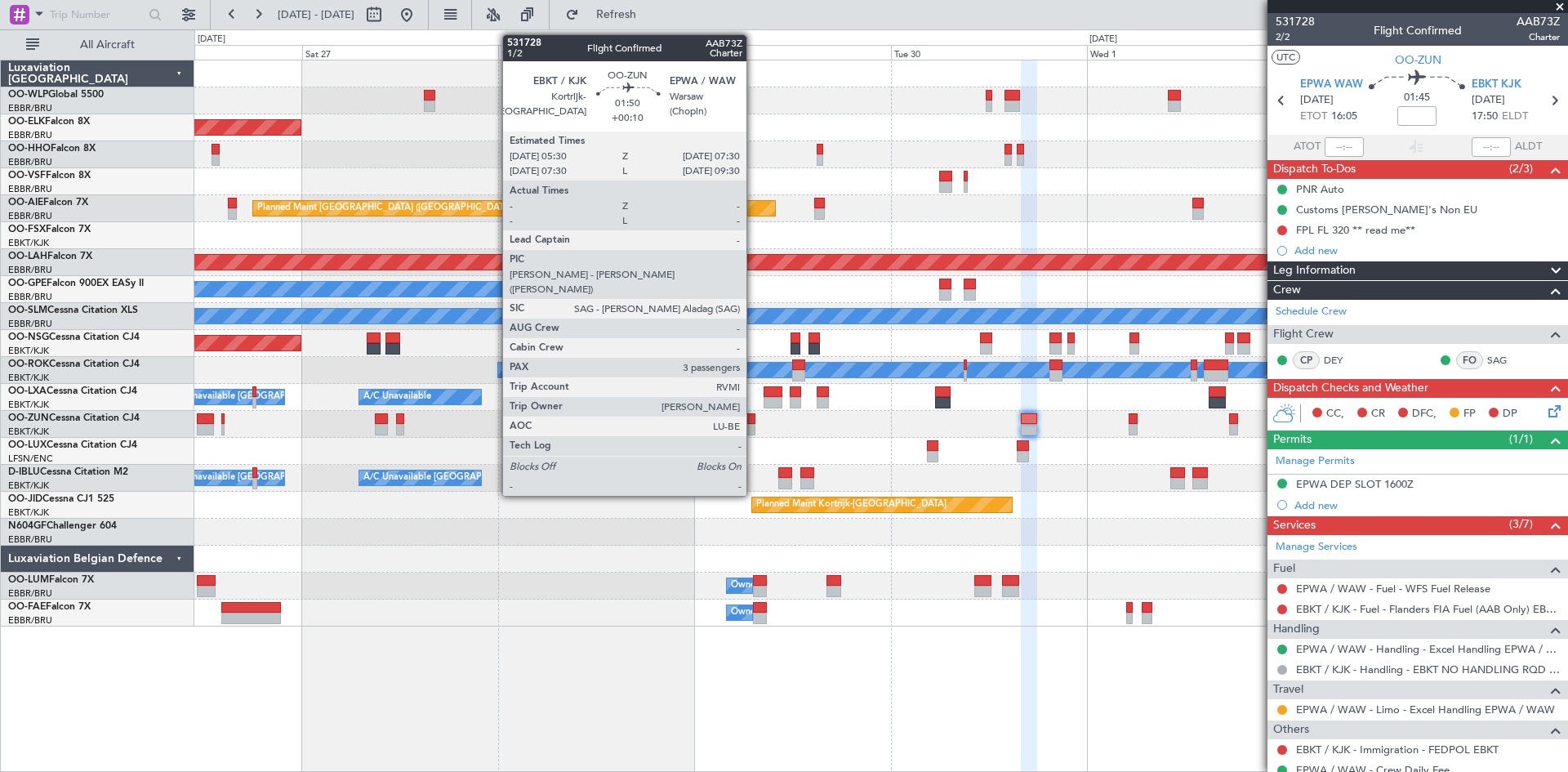
click div
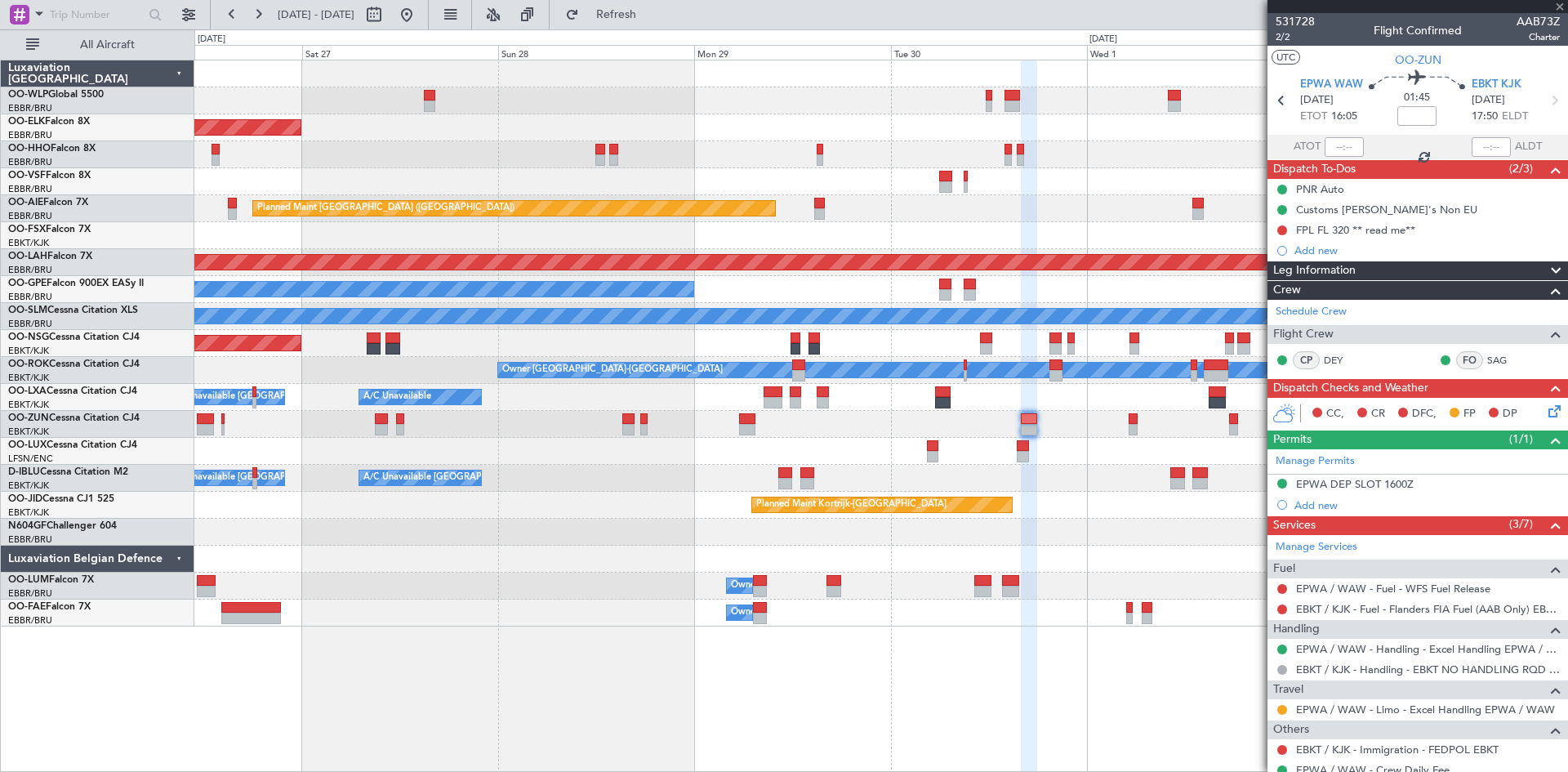
type input "+00:10"
type input "3"
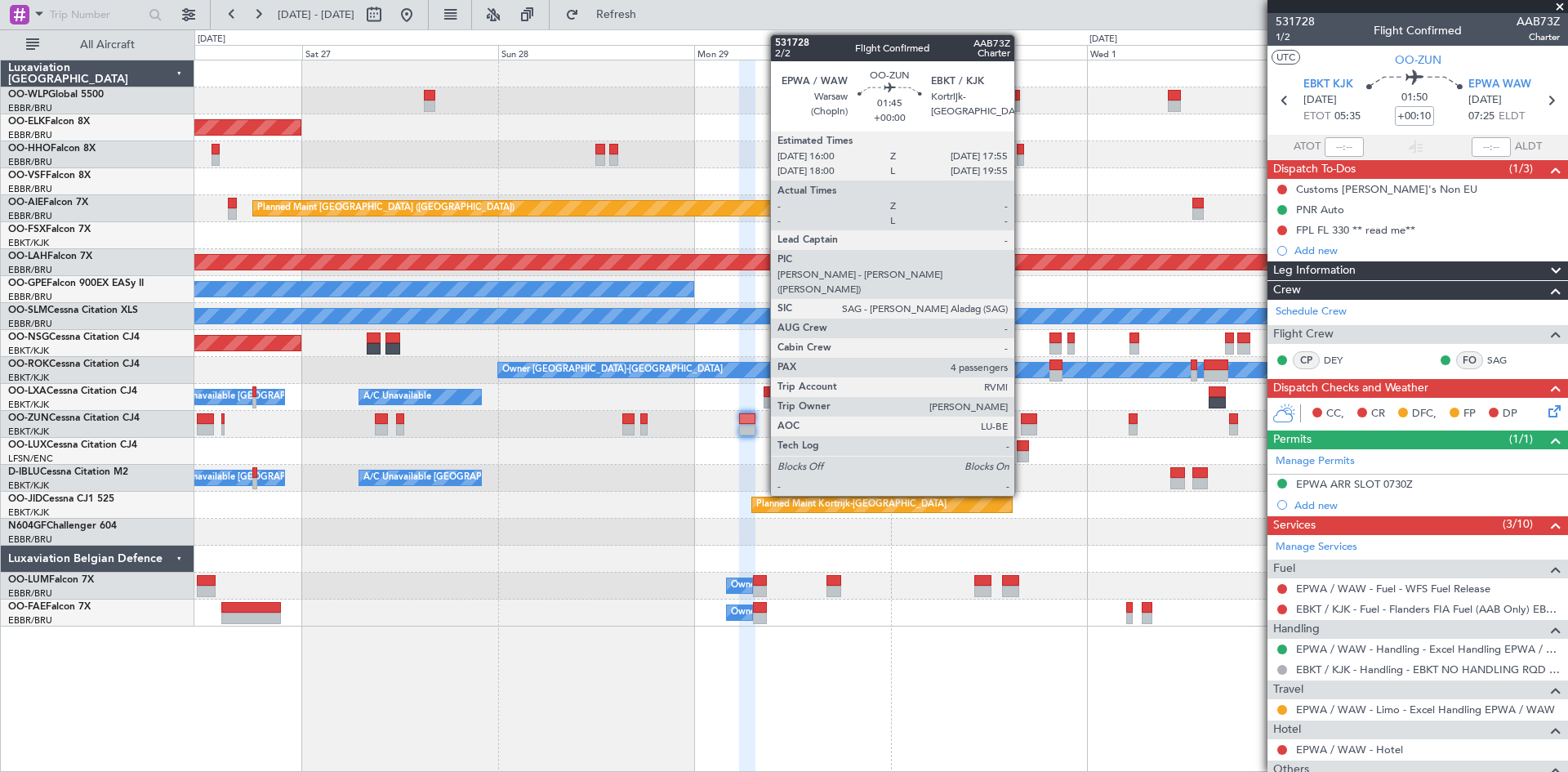
click div
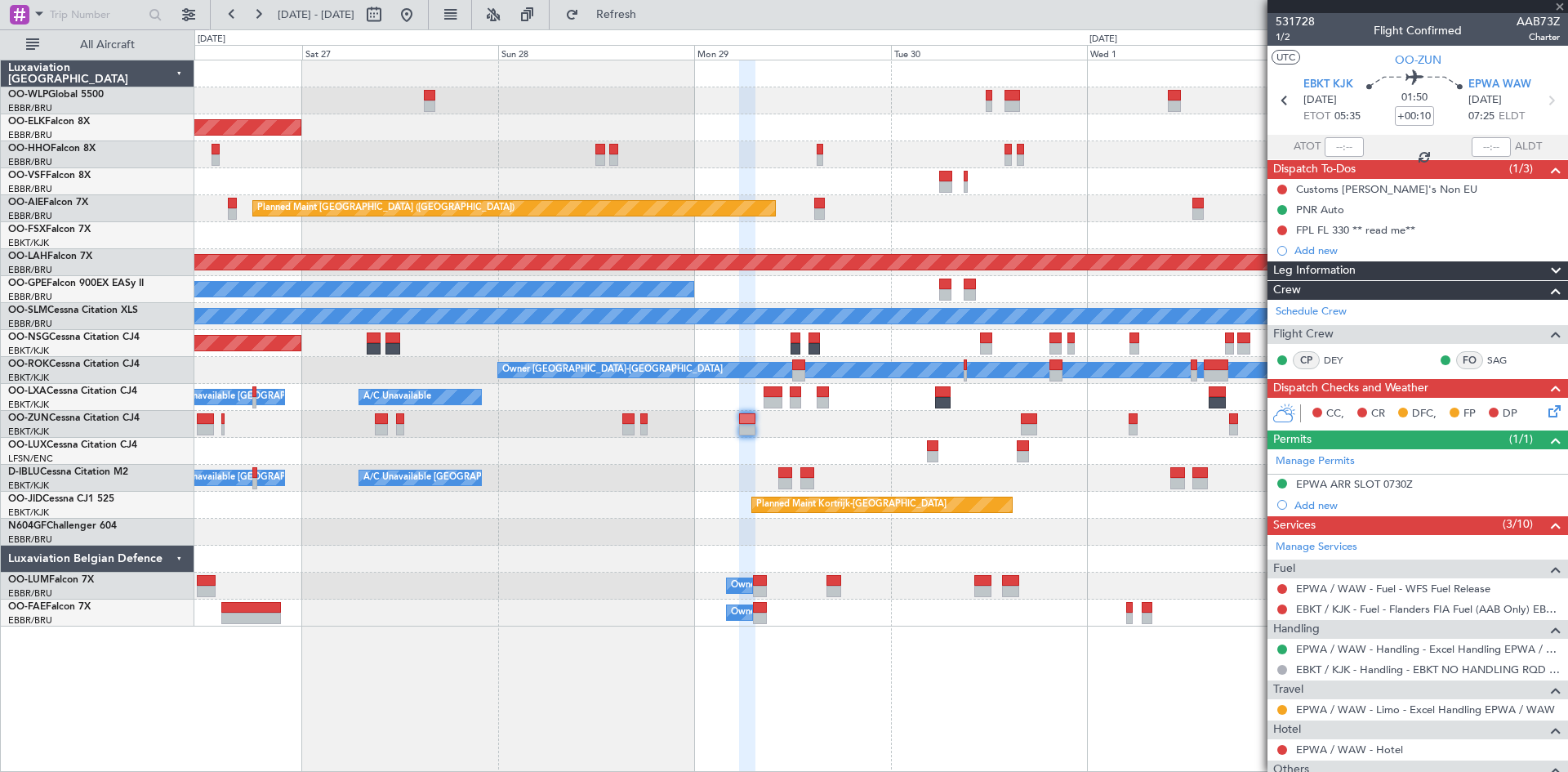
type input "4"
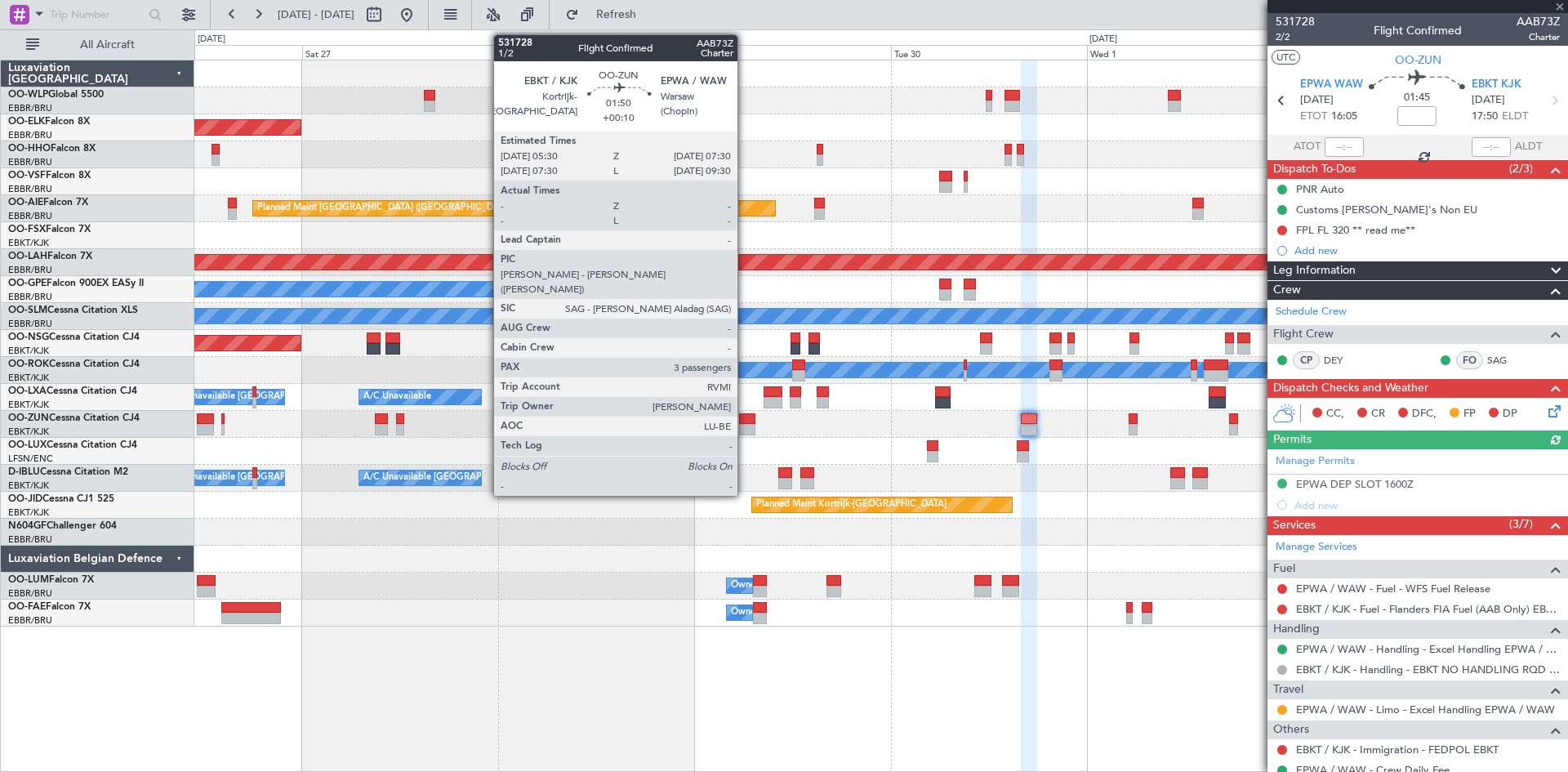
click div
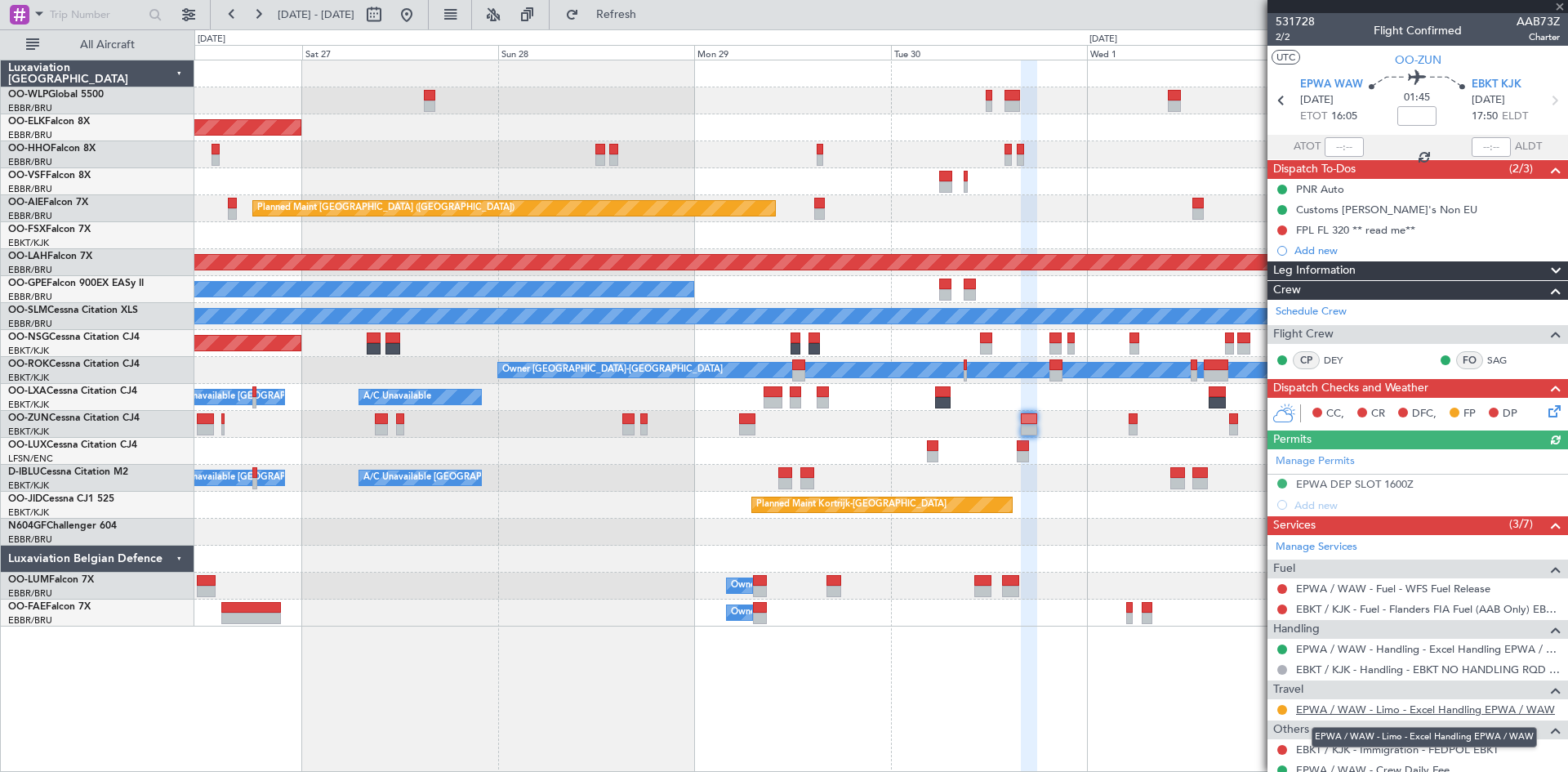
type input "+00:10"
type input "3"
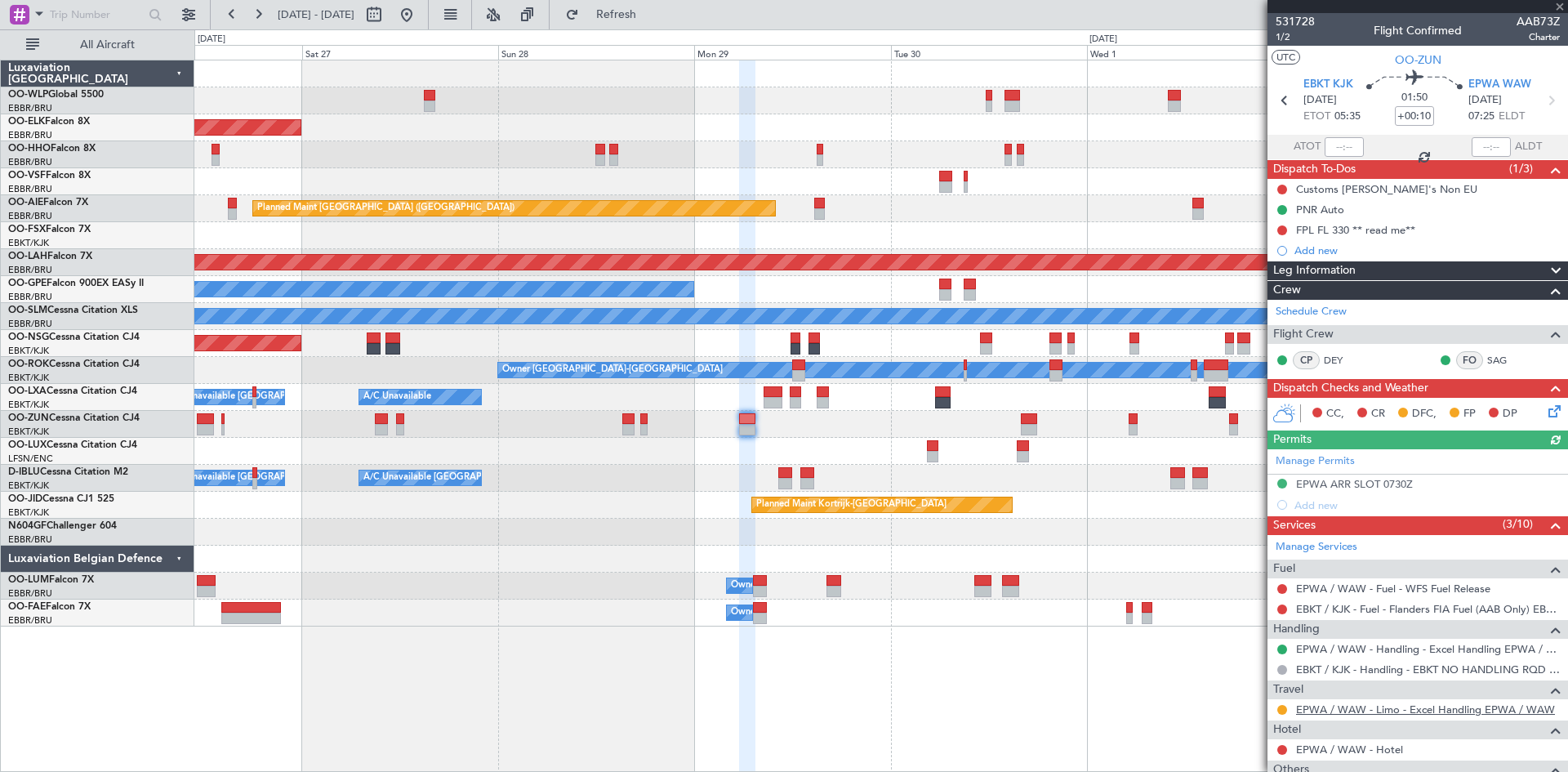
click link "EPWA / WAW - Limo - Excel Handling EPWA / WAW"
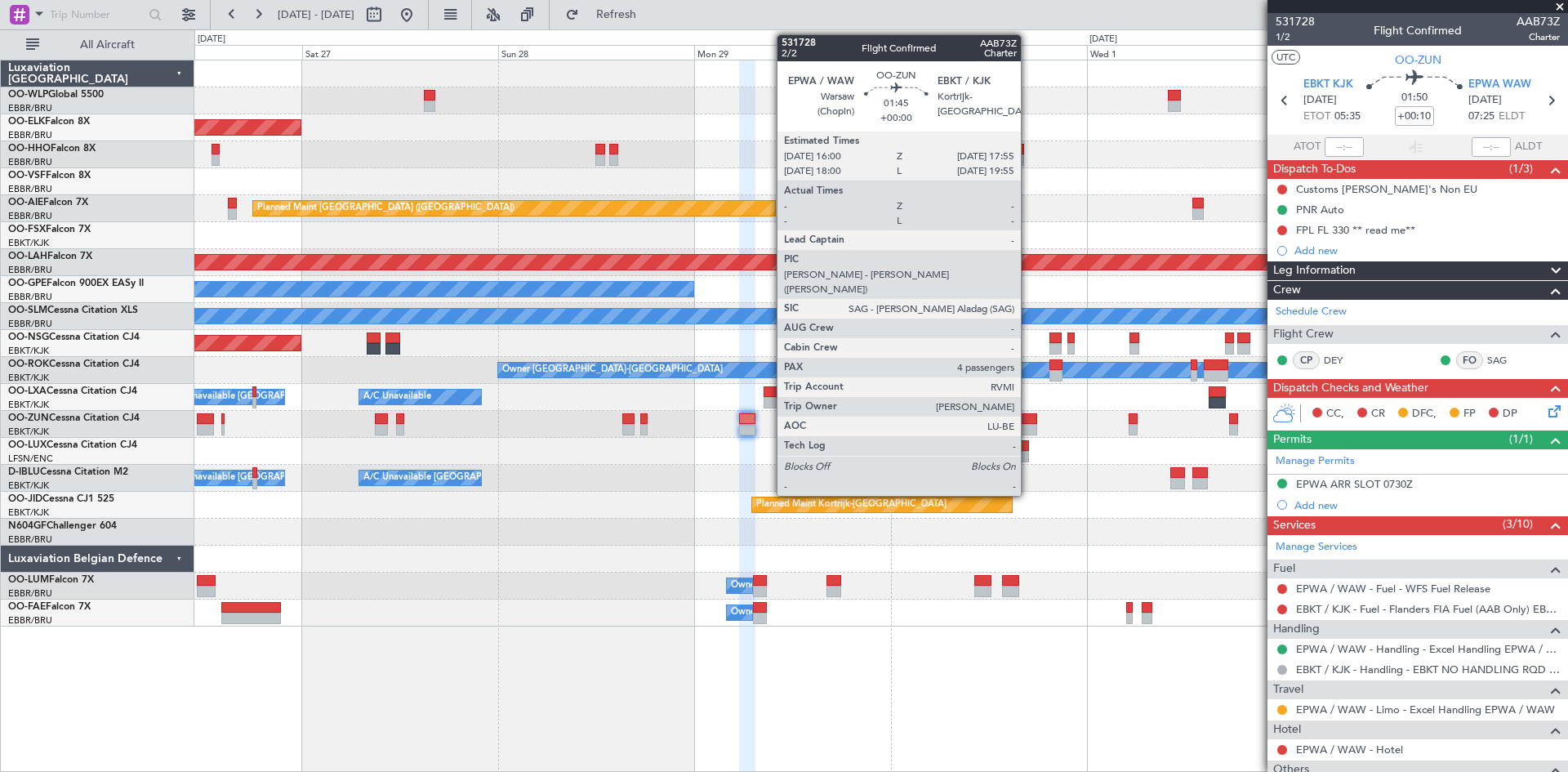
click div
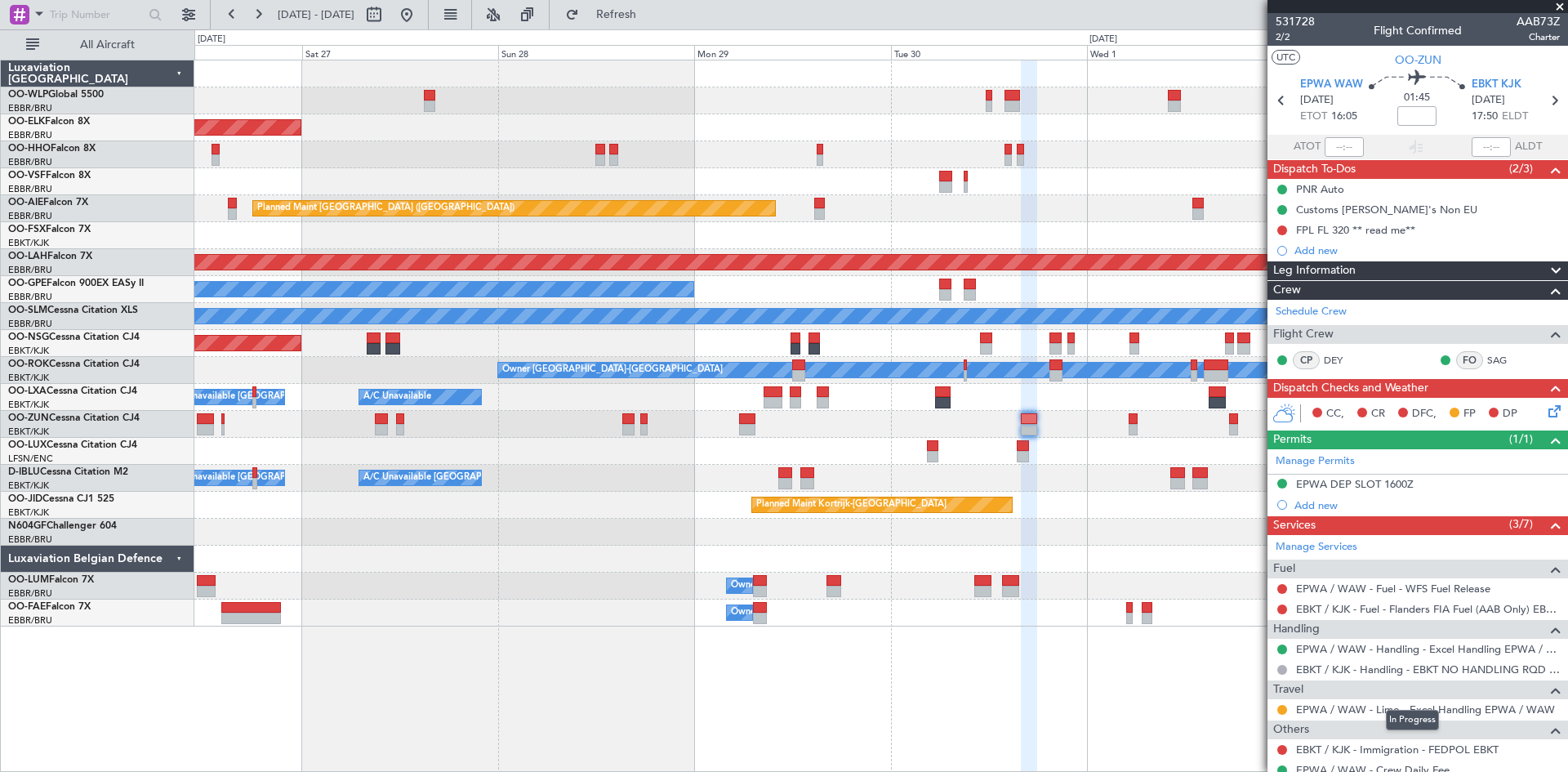
click mat-tooltip-component "In Progress"
click link "EPWA / WAW - Limo - Excel Handling EPWA / WAW"
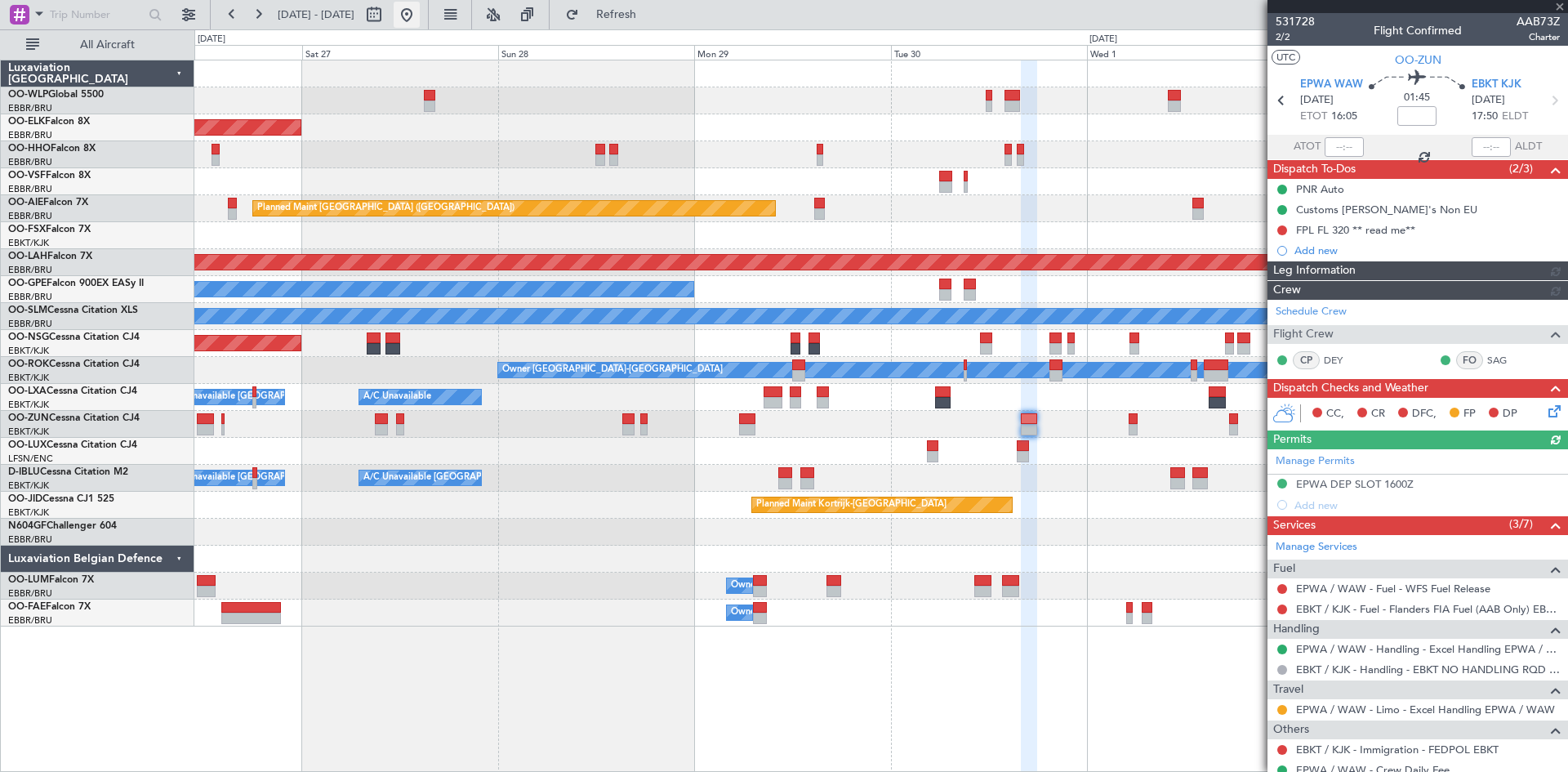
click button
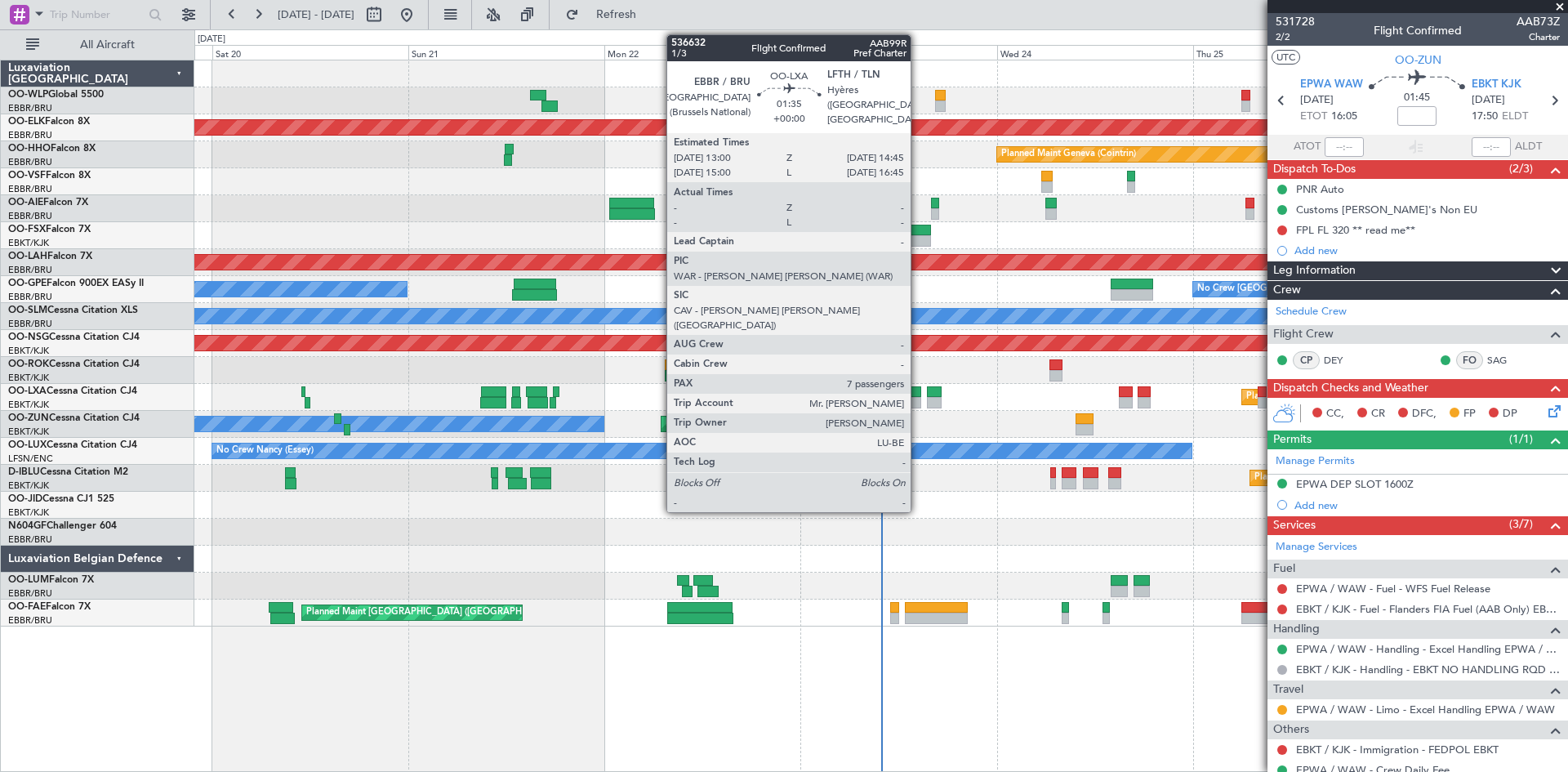
click div
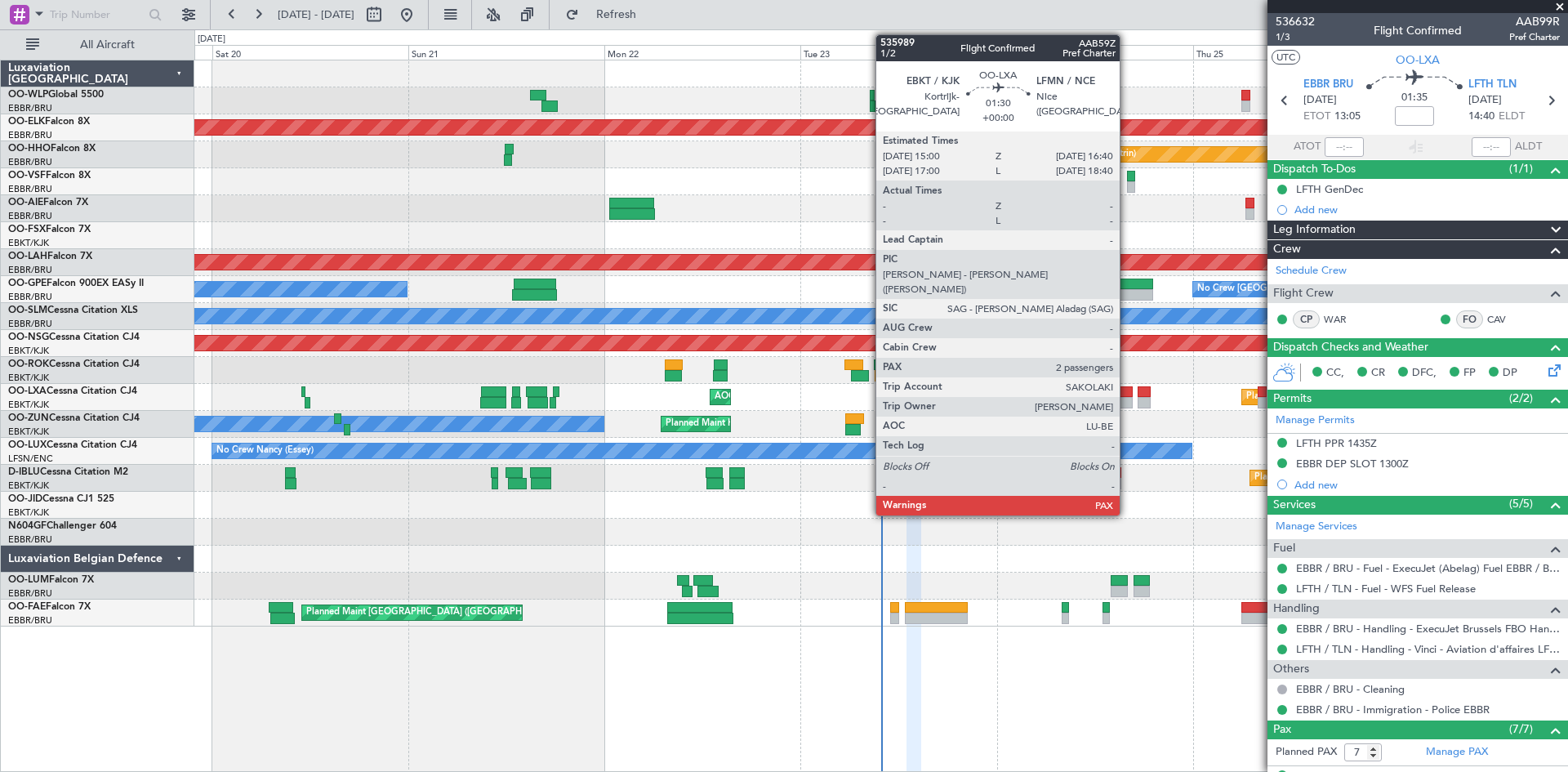
click div
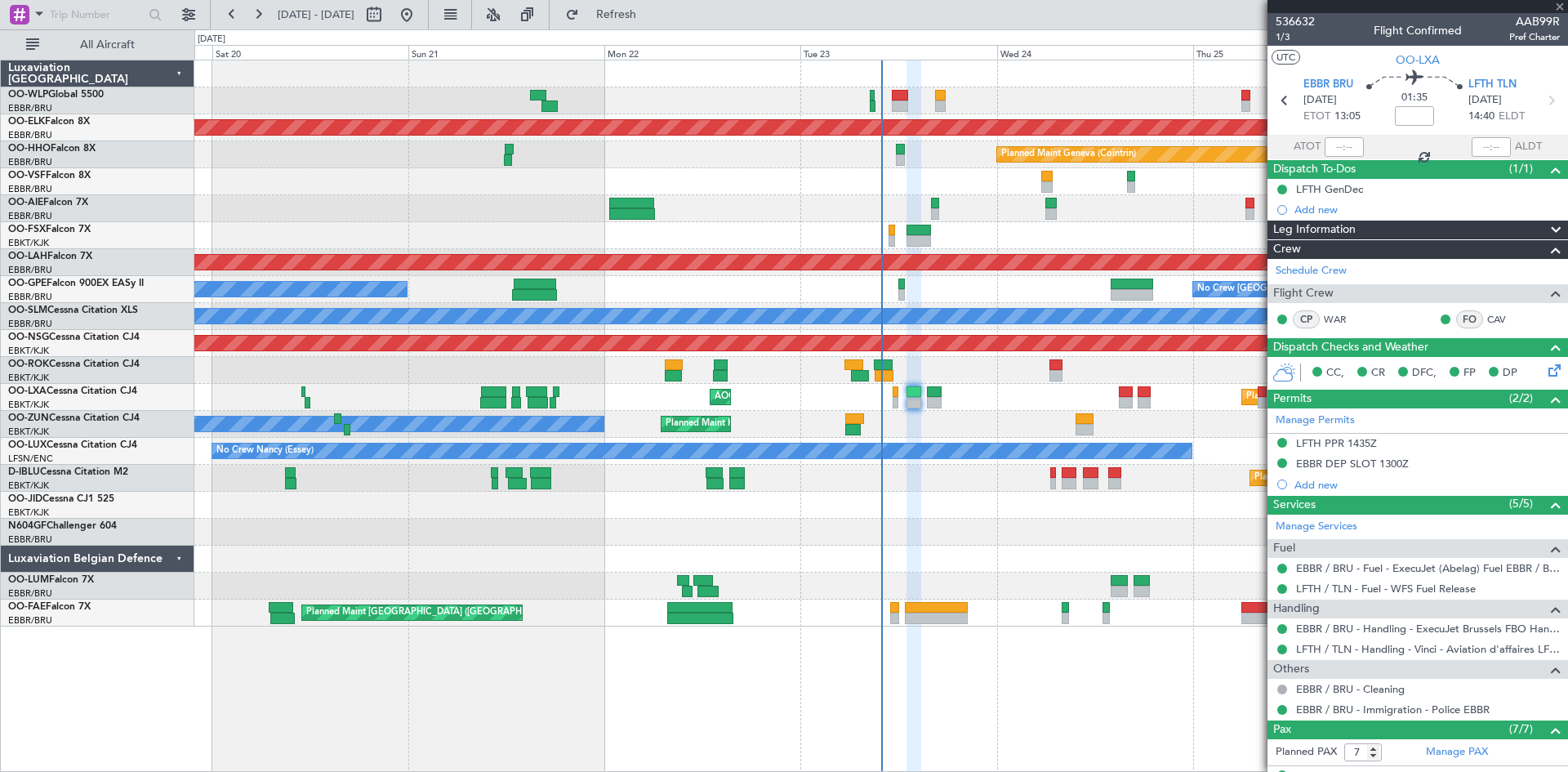
type input "2"
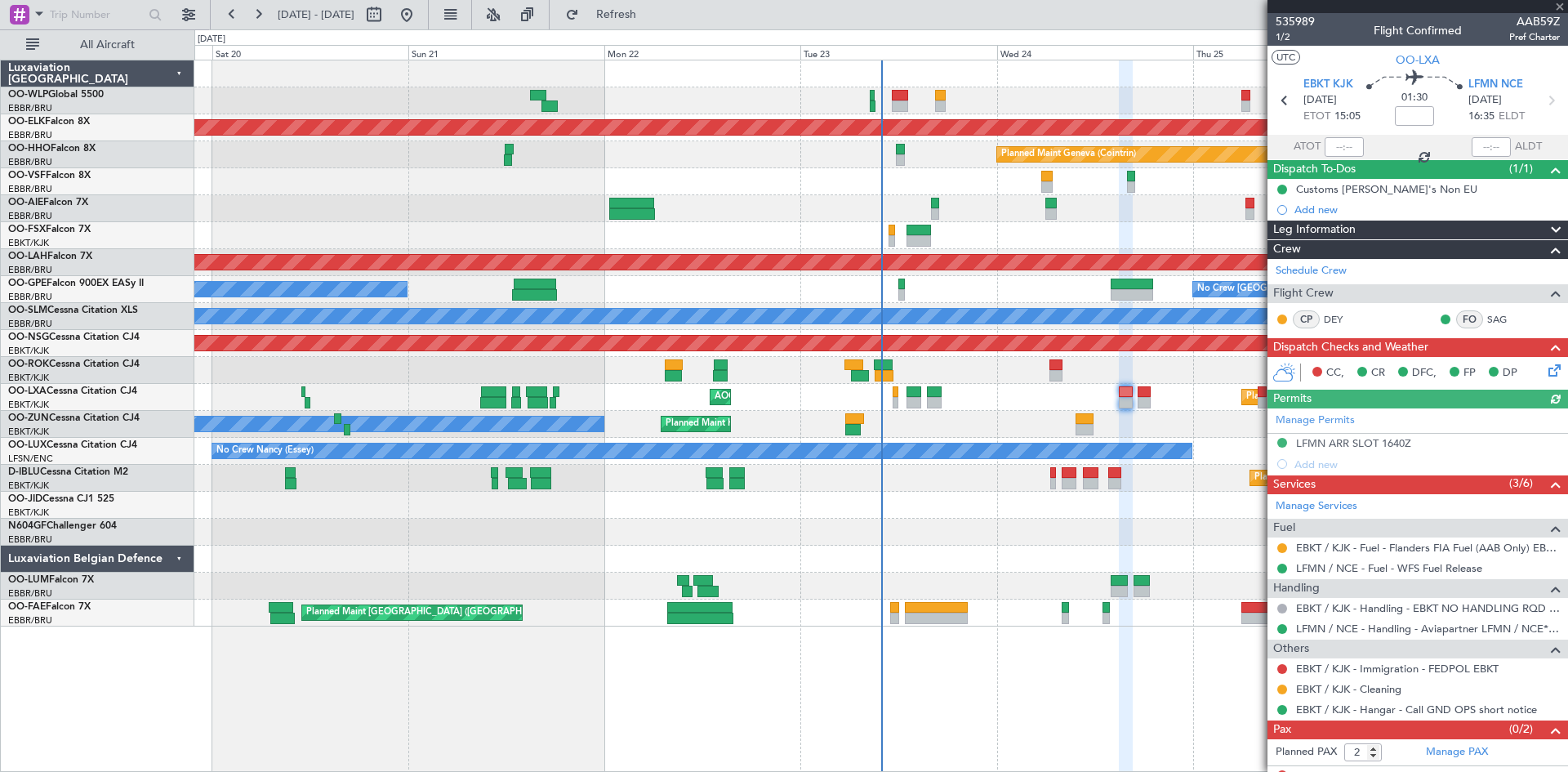
scroll to position [15, 0]
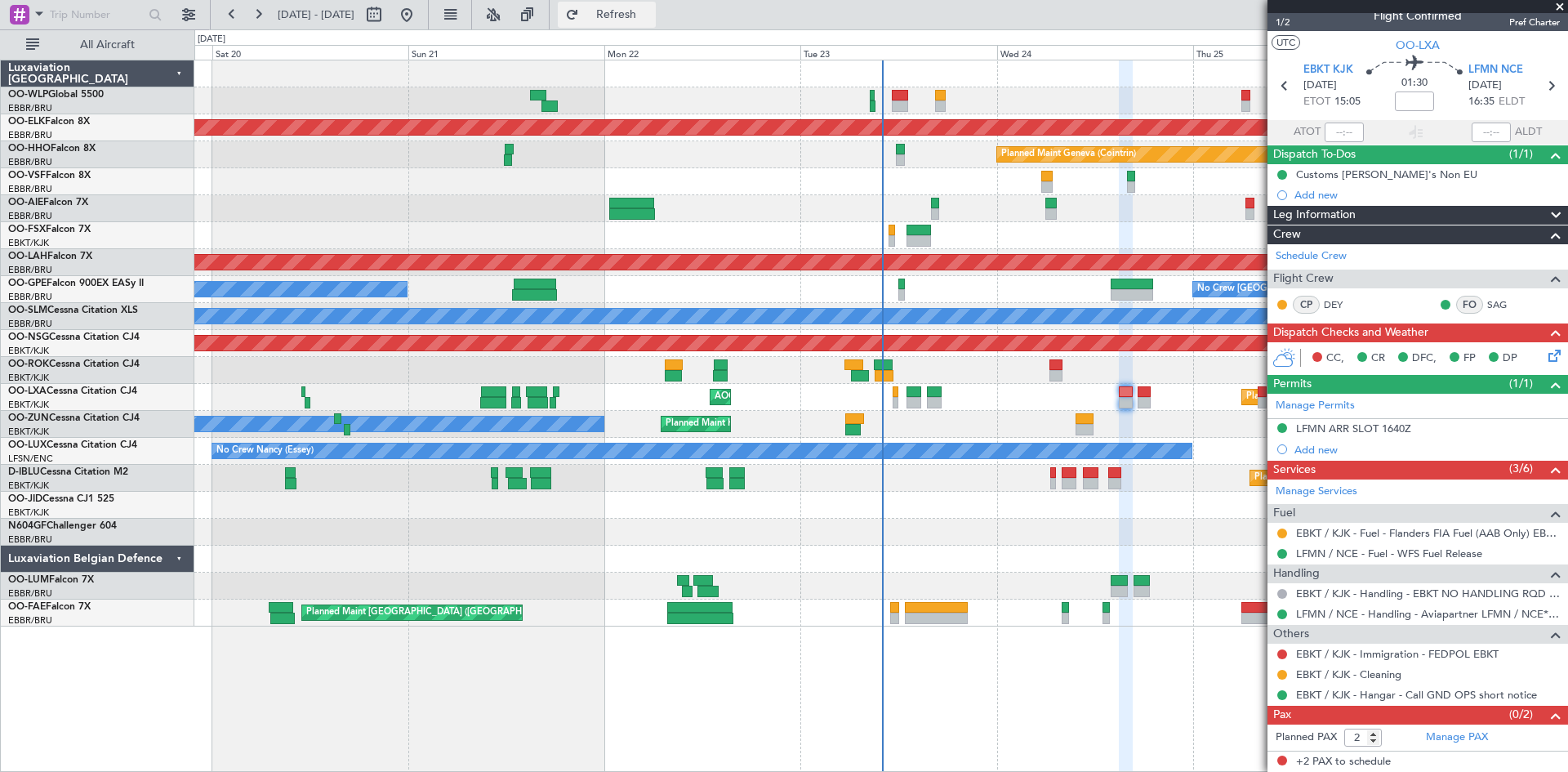
click span "Refresh"
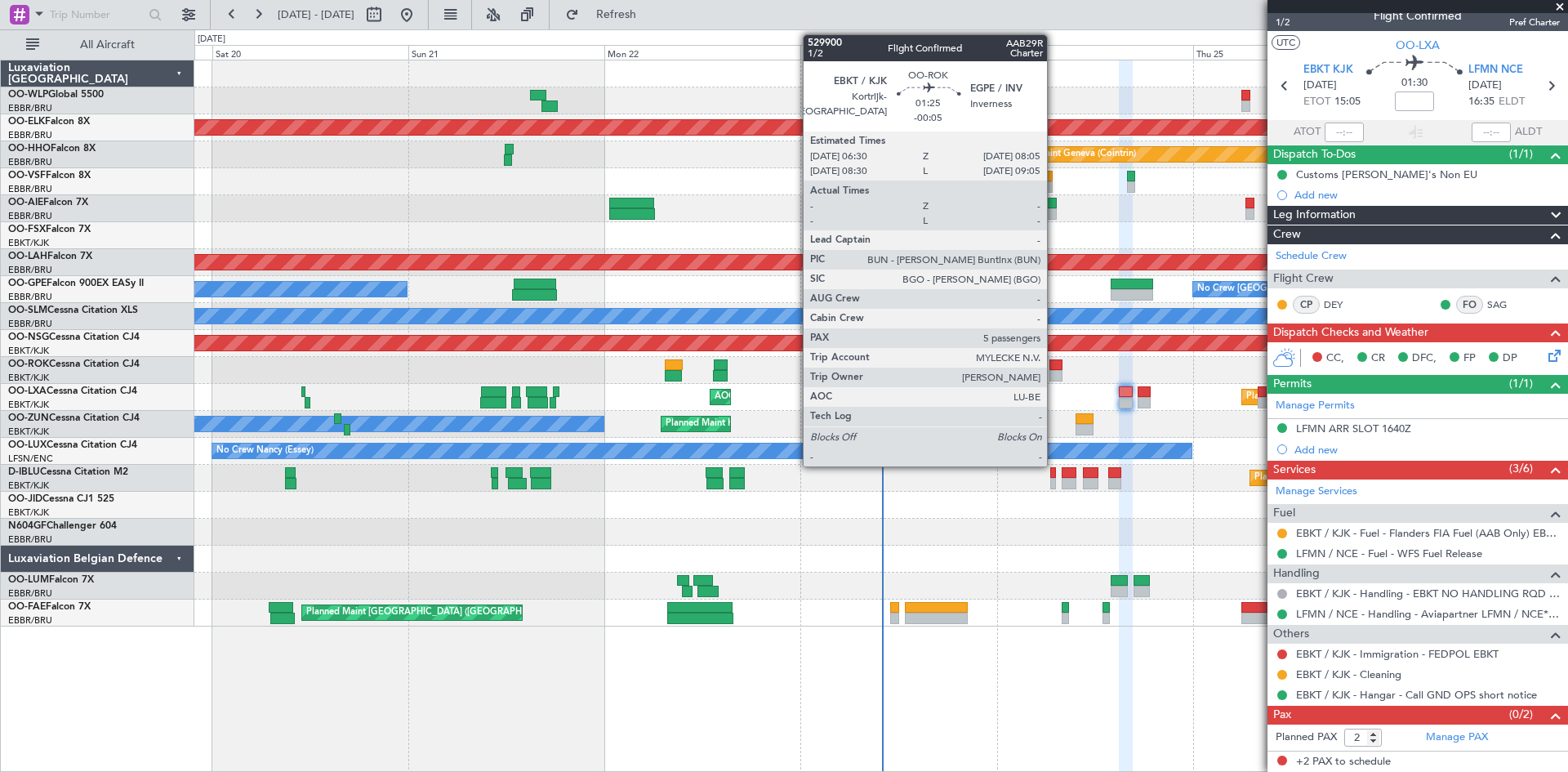
click div
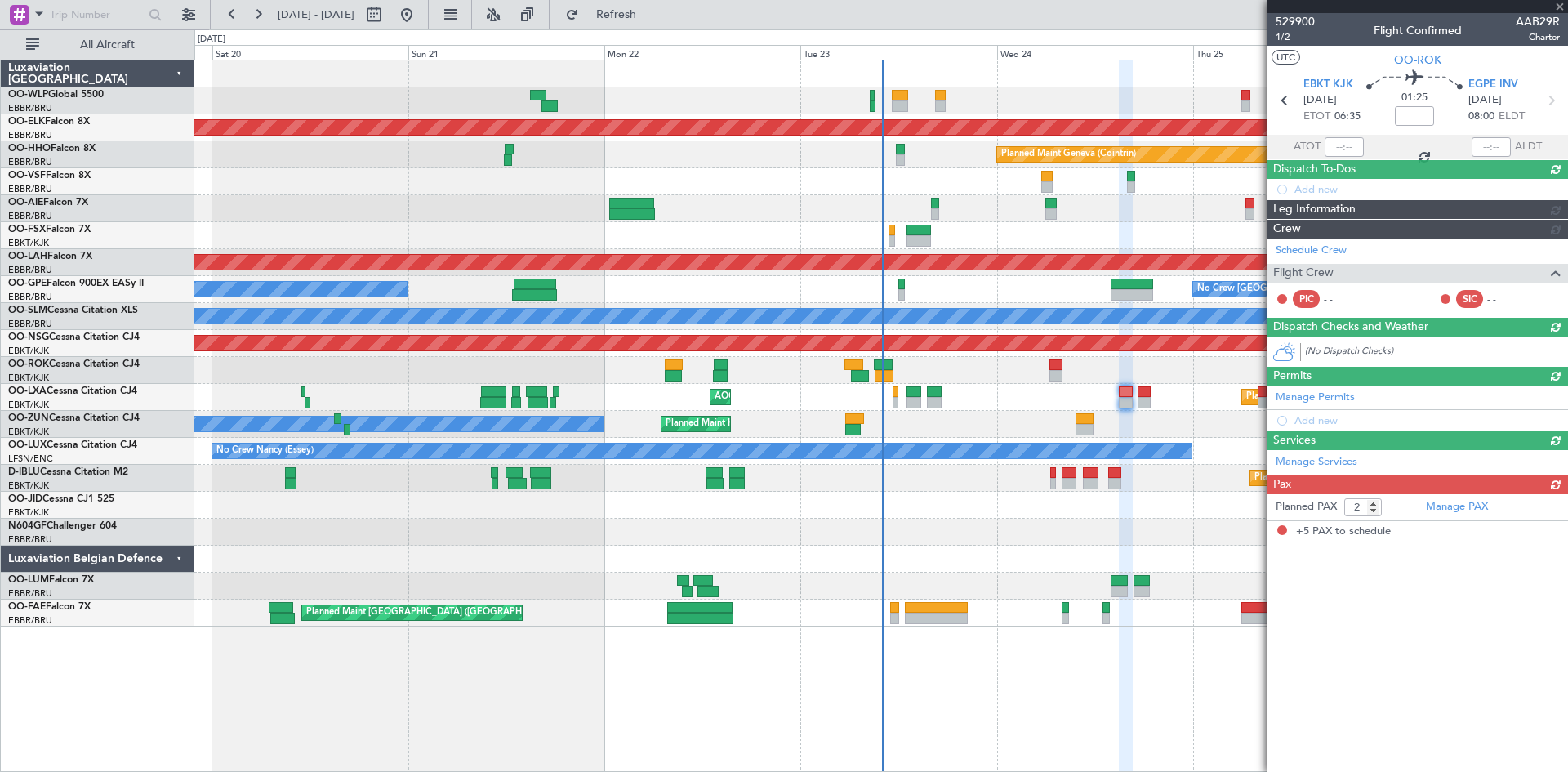
type input "-00:05"
type input "5"
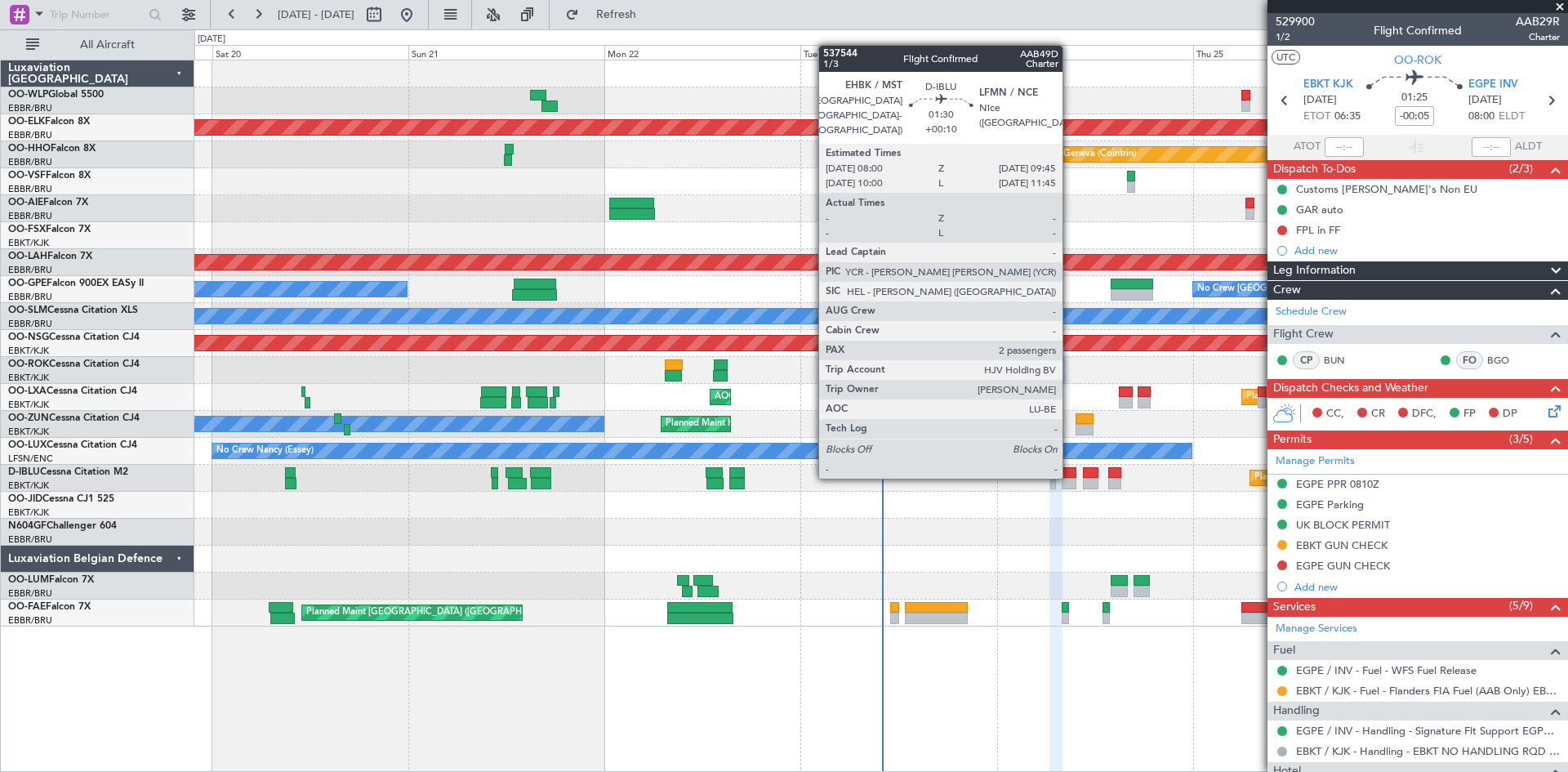
click div
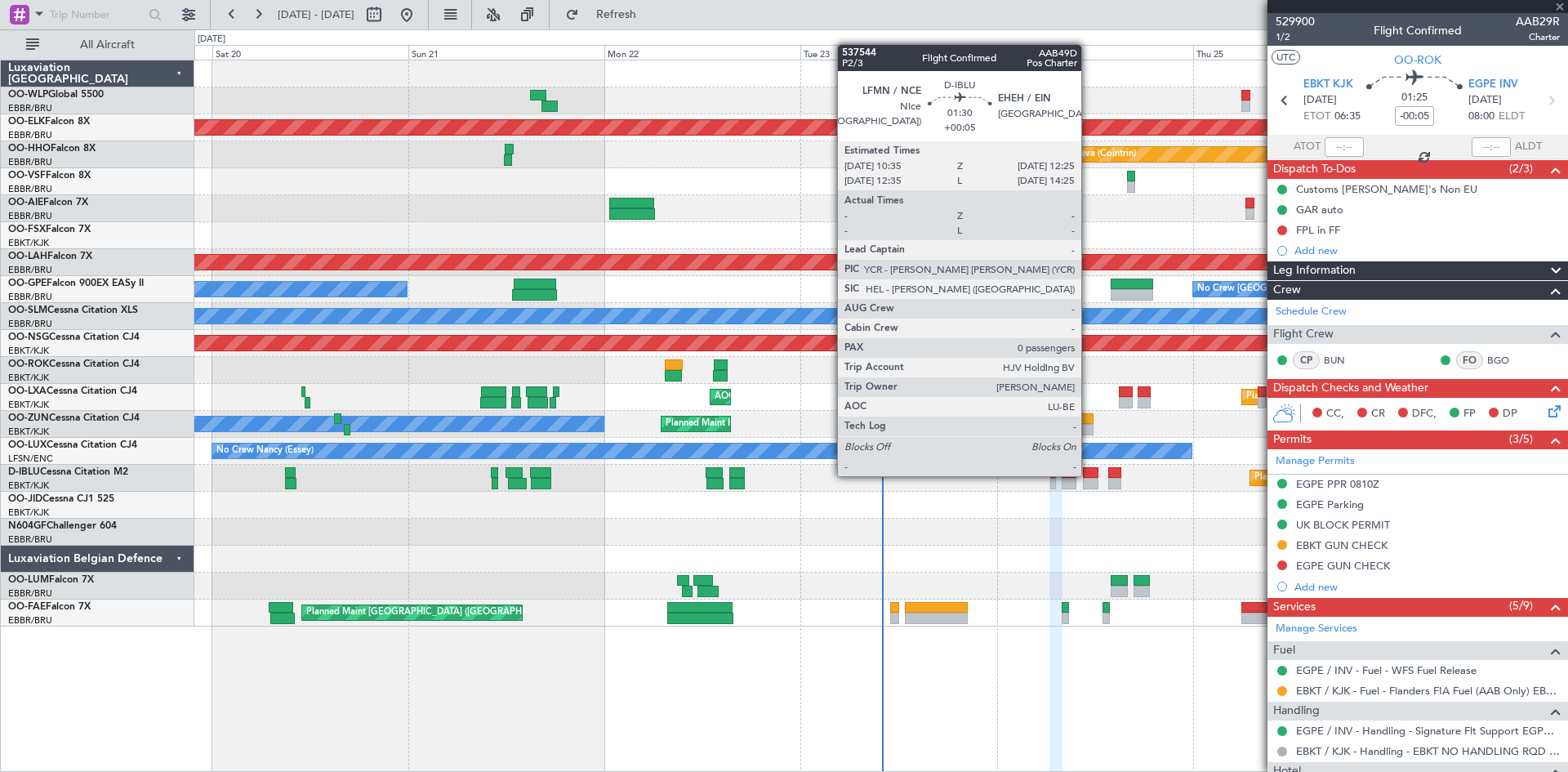
type input "+00:10"
type input "2"
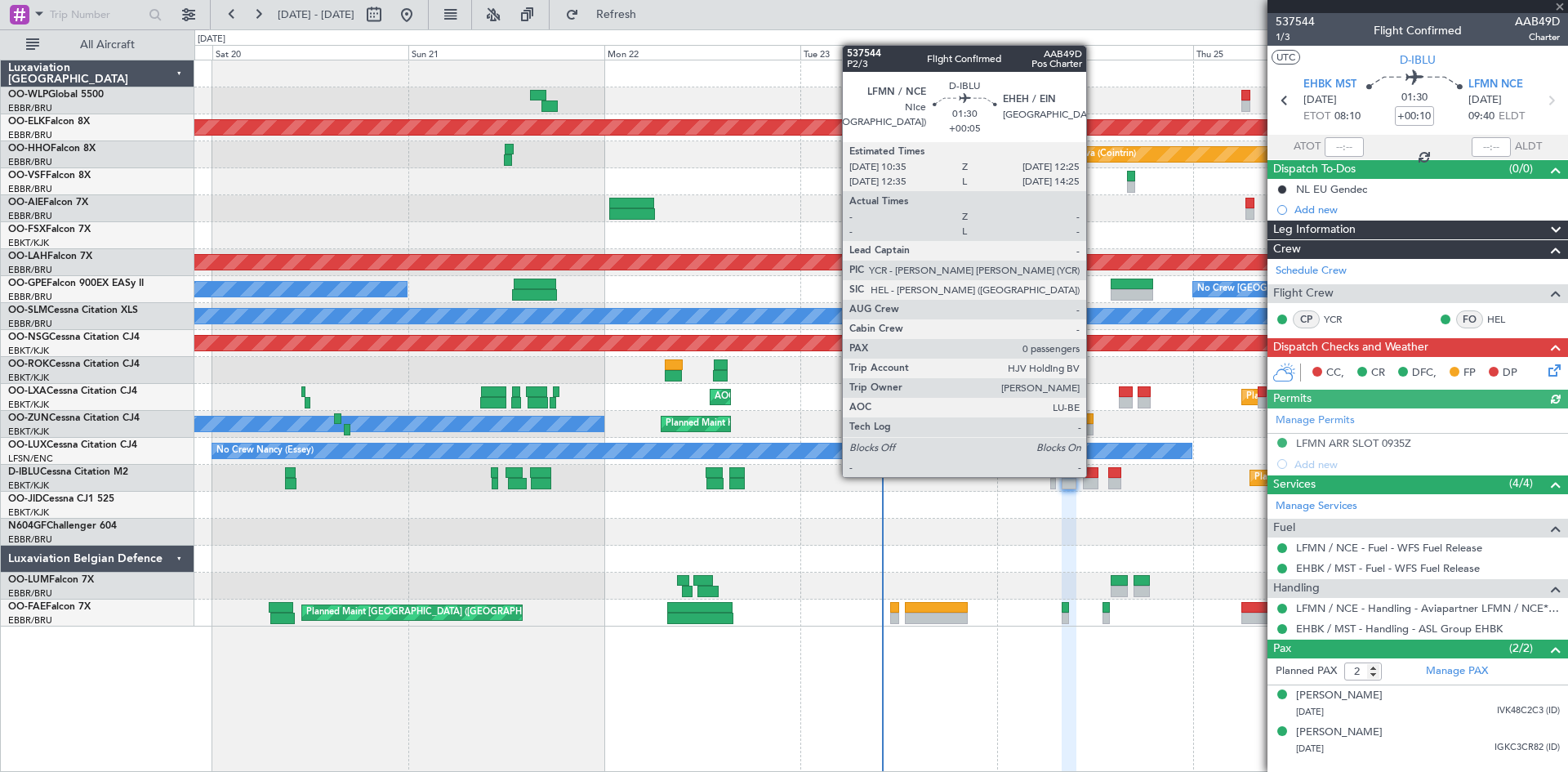
click div
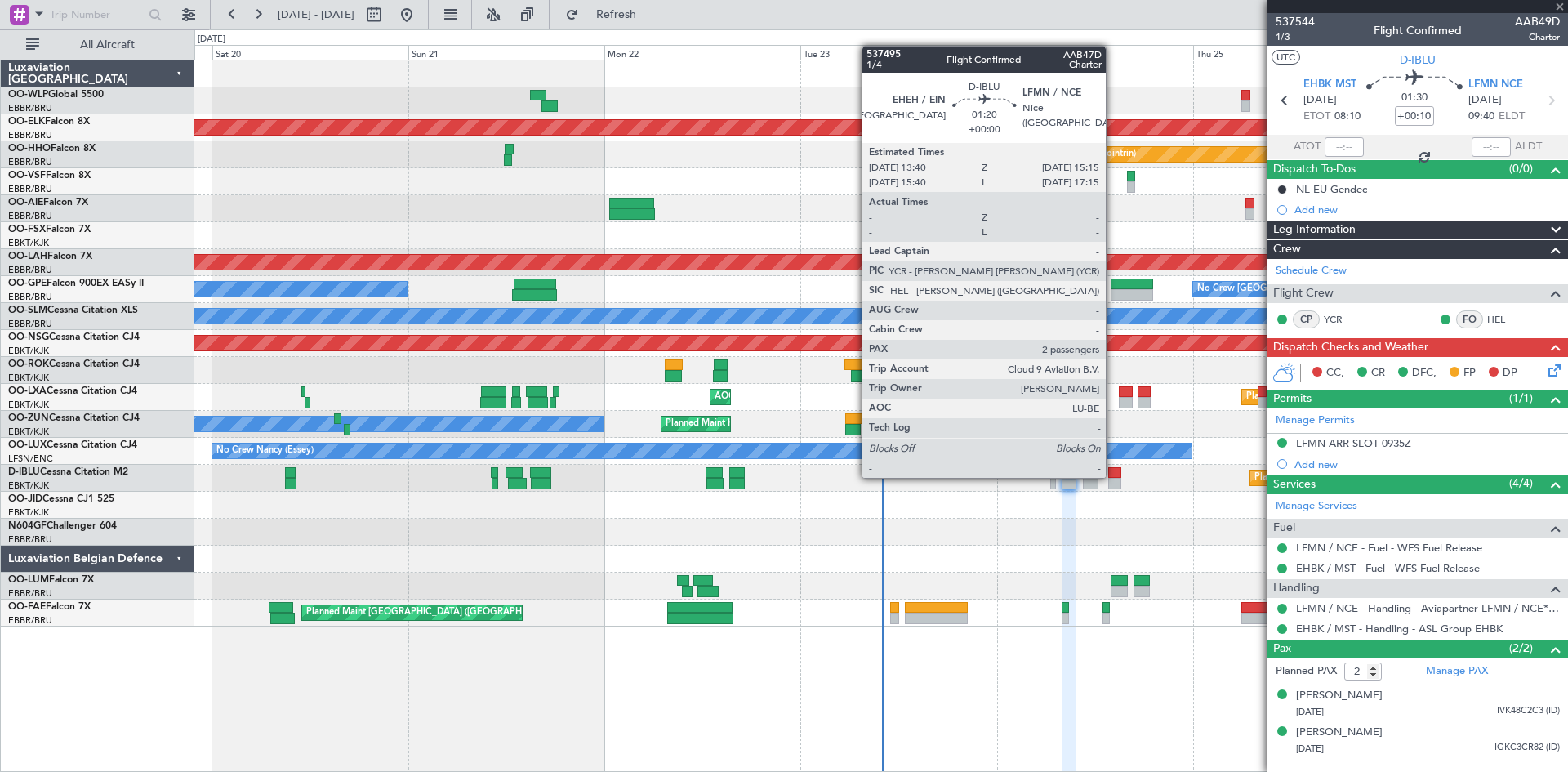
type input "+00:05"
type input "0"
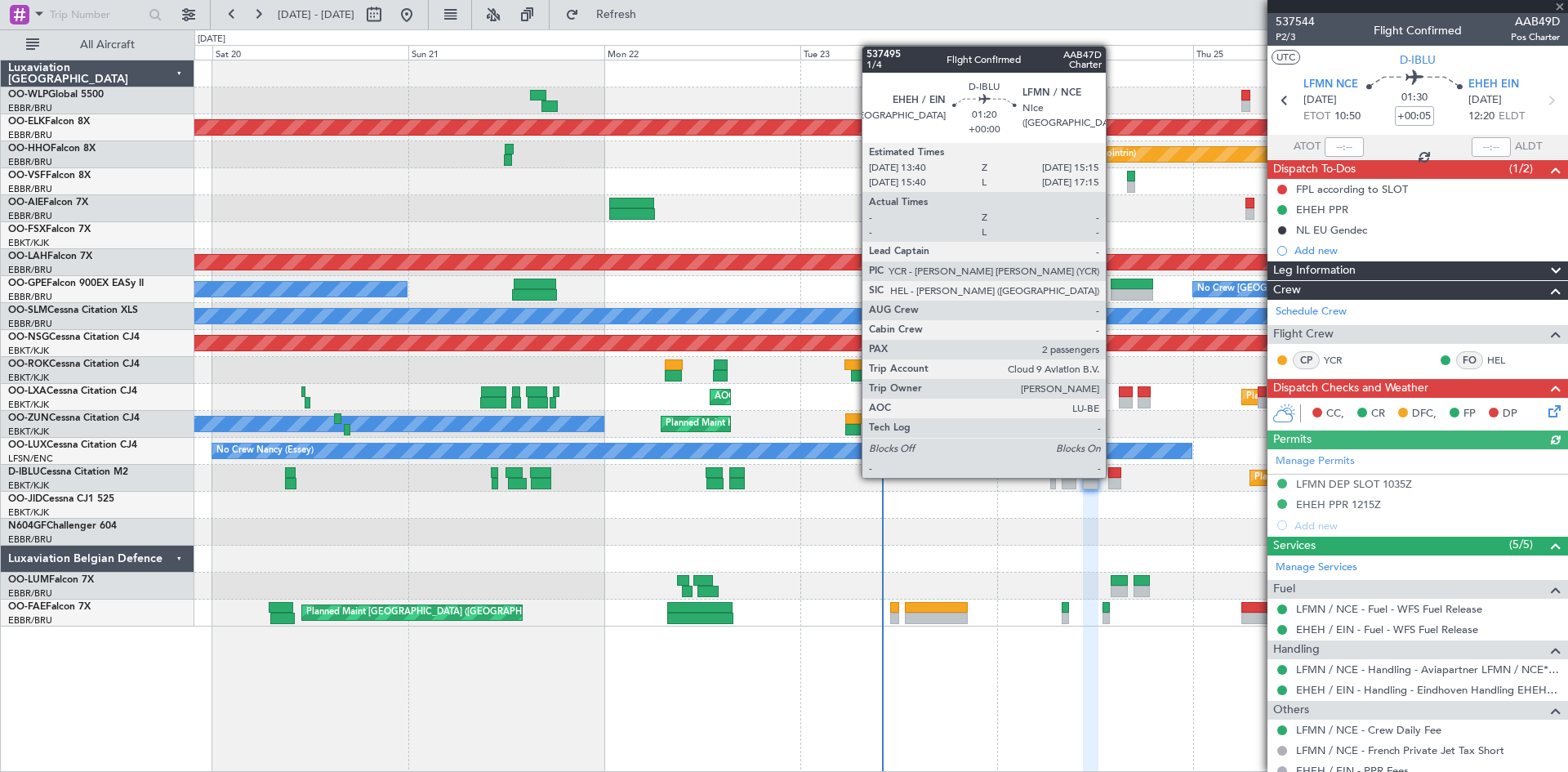
click div
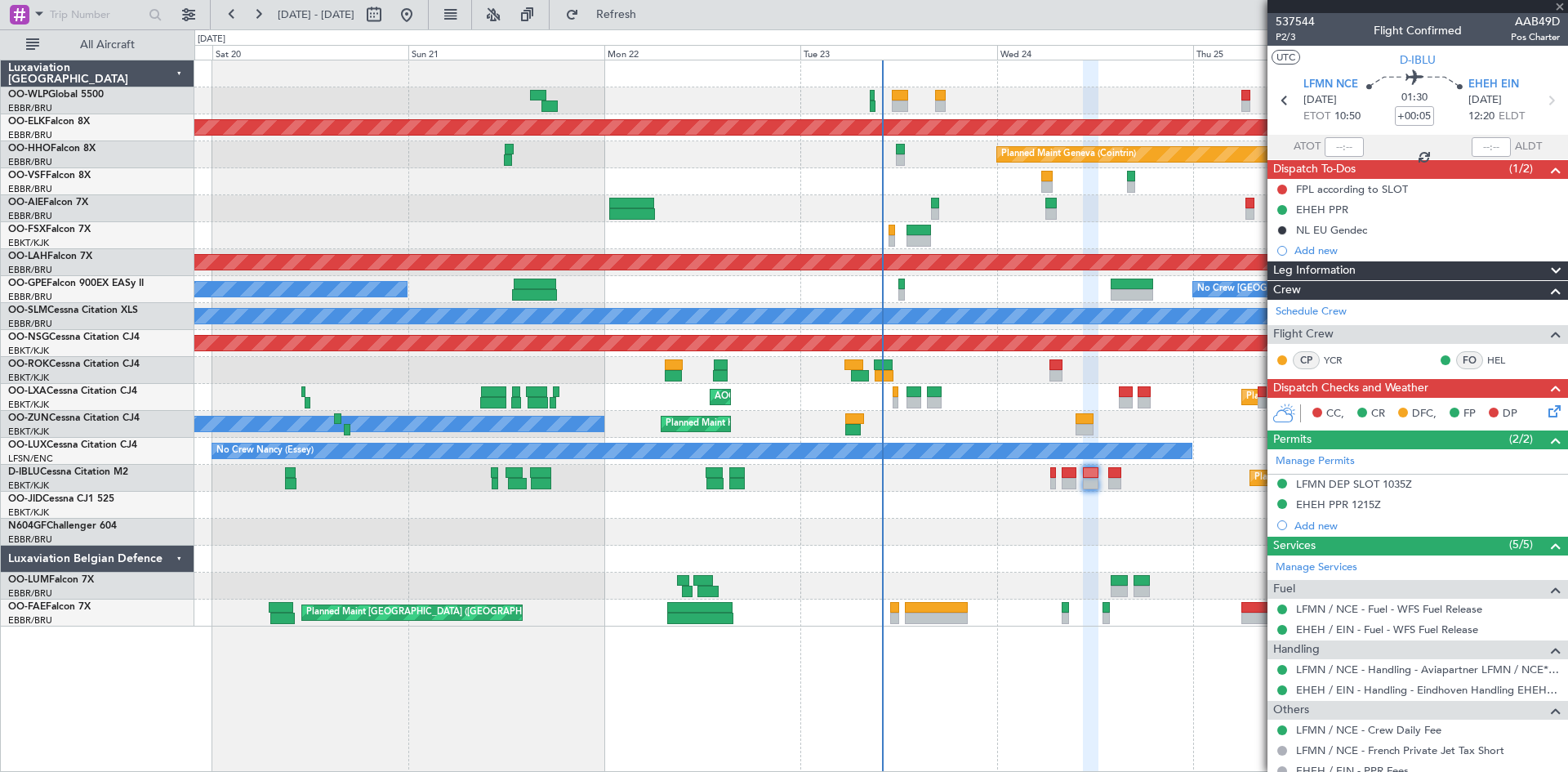
type input "2"
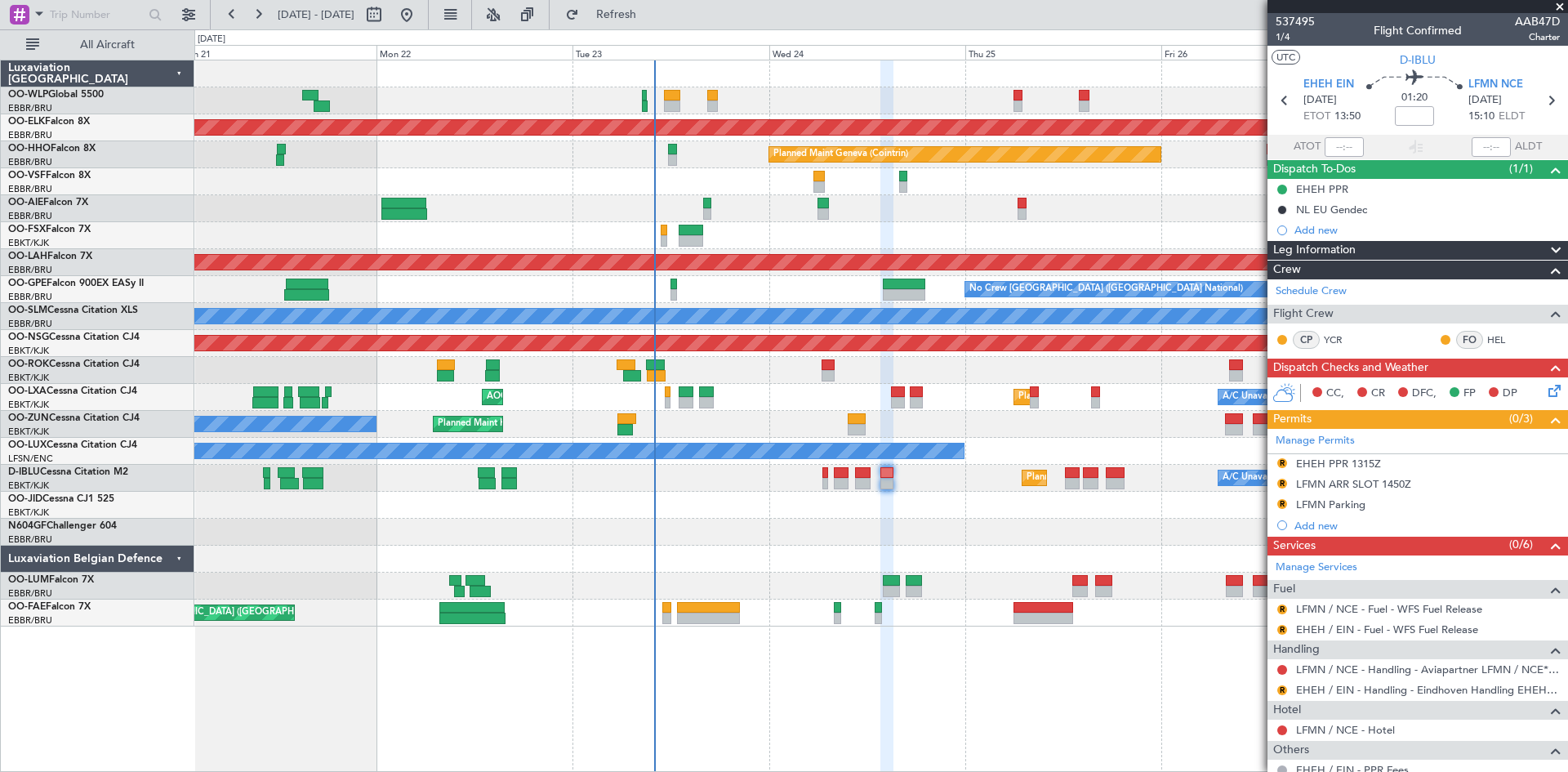
click div "Planned Maint Kortrijk-Wevelgem Planned Maint Geneva (Cointrin) AOG Maint Bruss…"
click div "Planned Maint Kortrijk-Wevelgem A/C Unavailable Brussels (Brussels National) AO…"
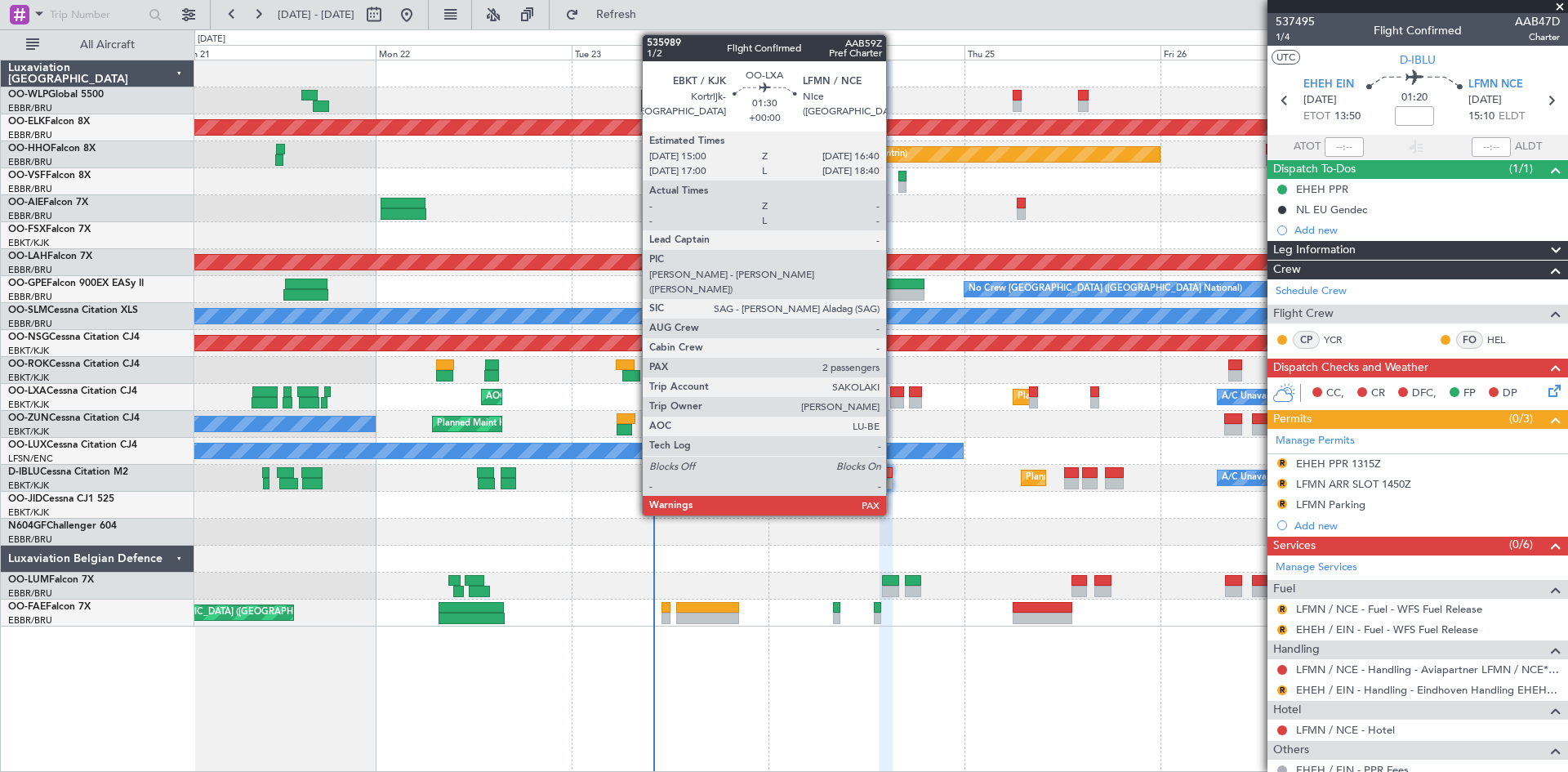
click div
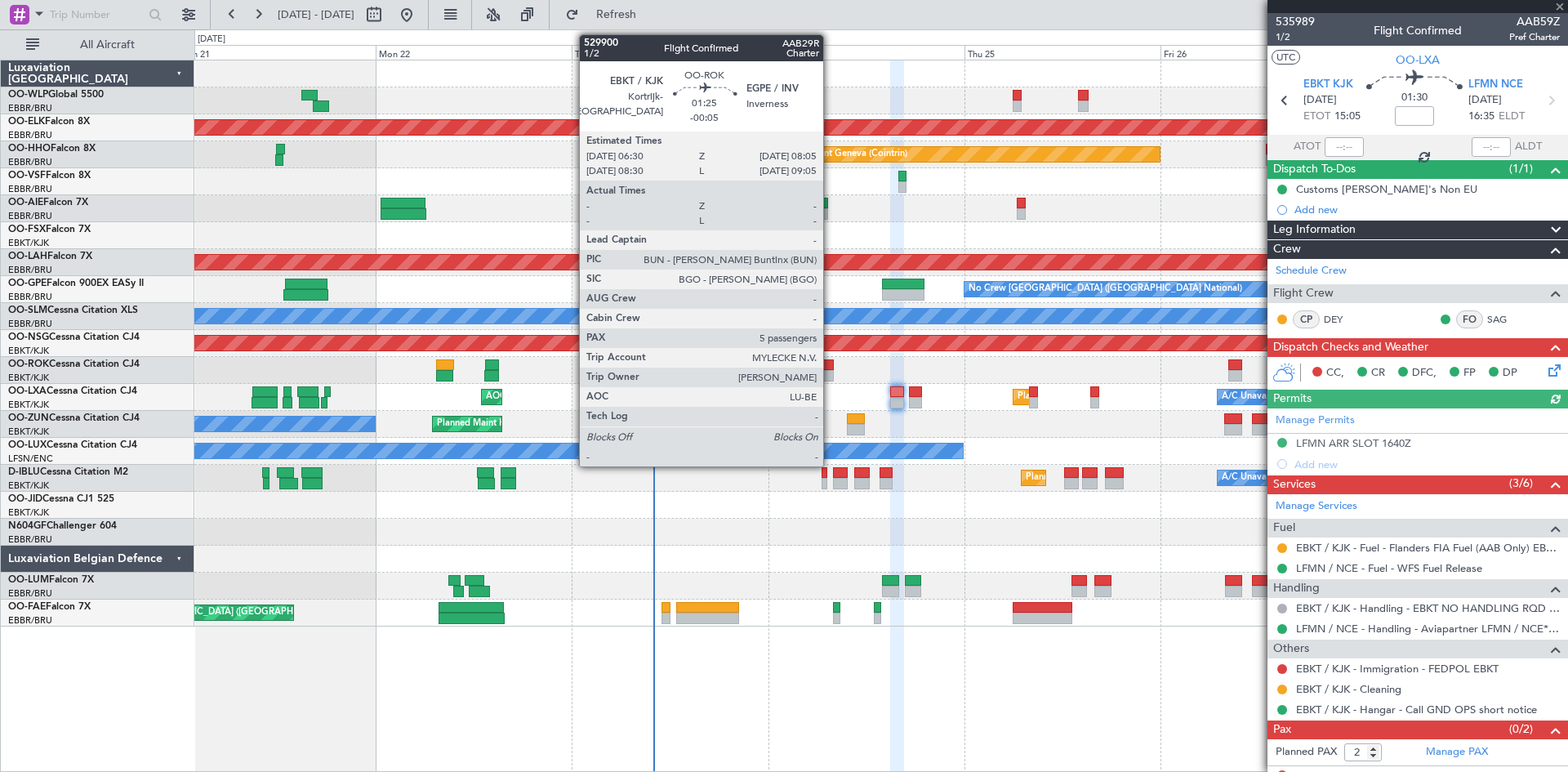
click div
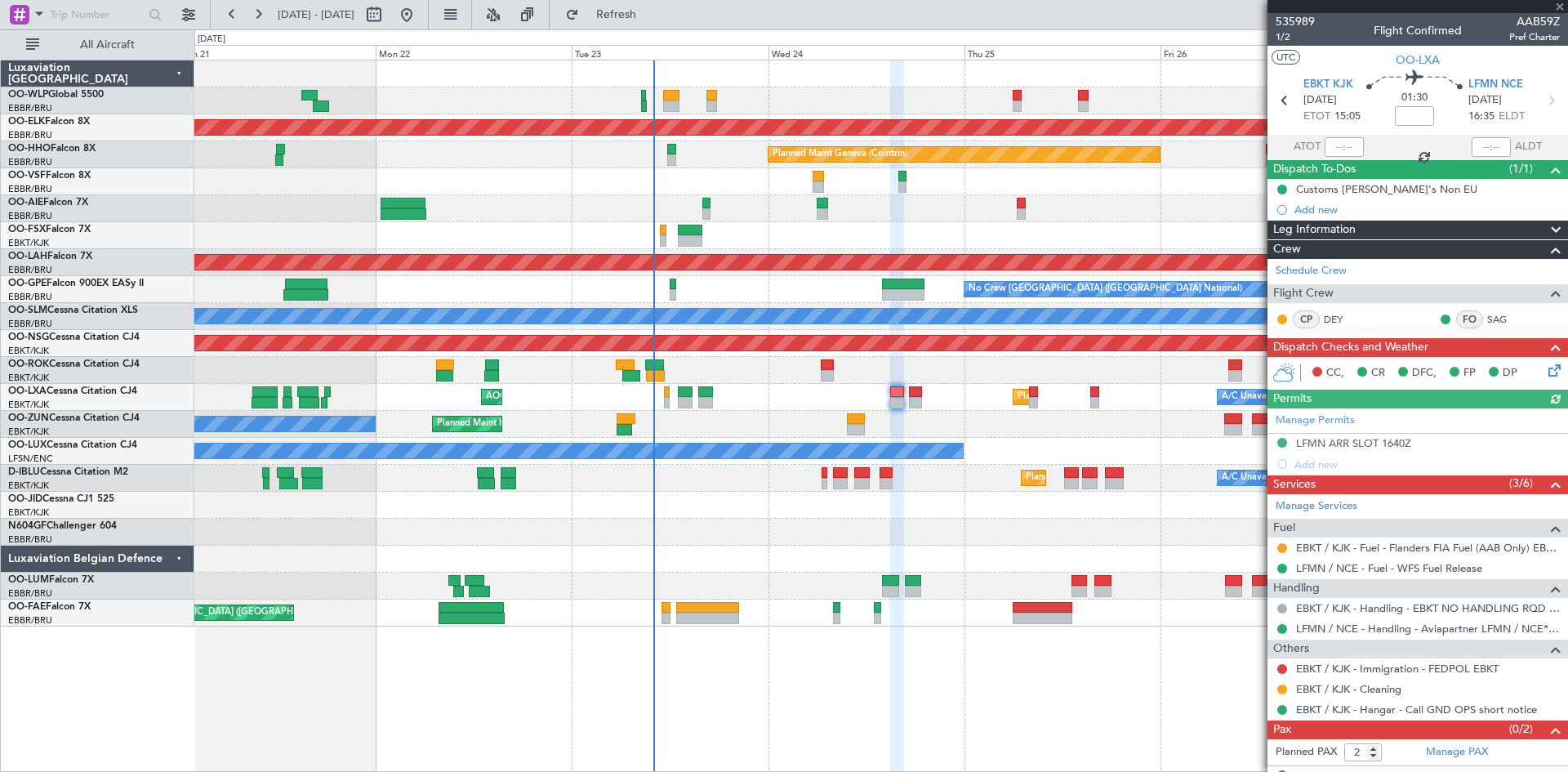
type input "-00:05"
type input "5"
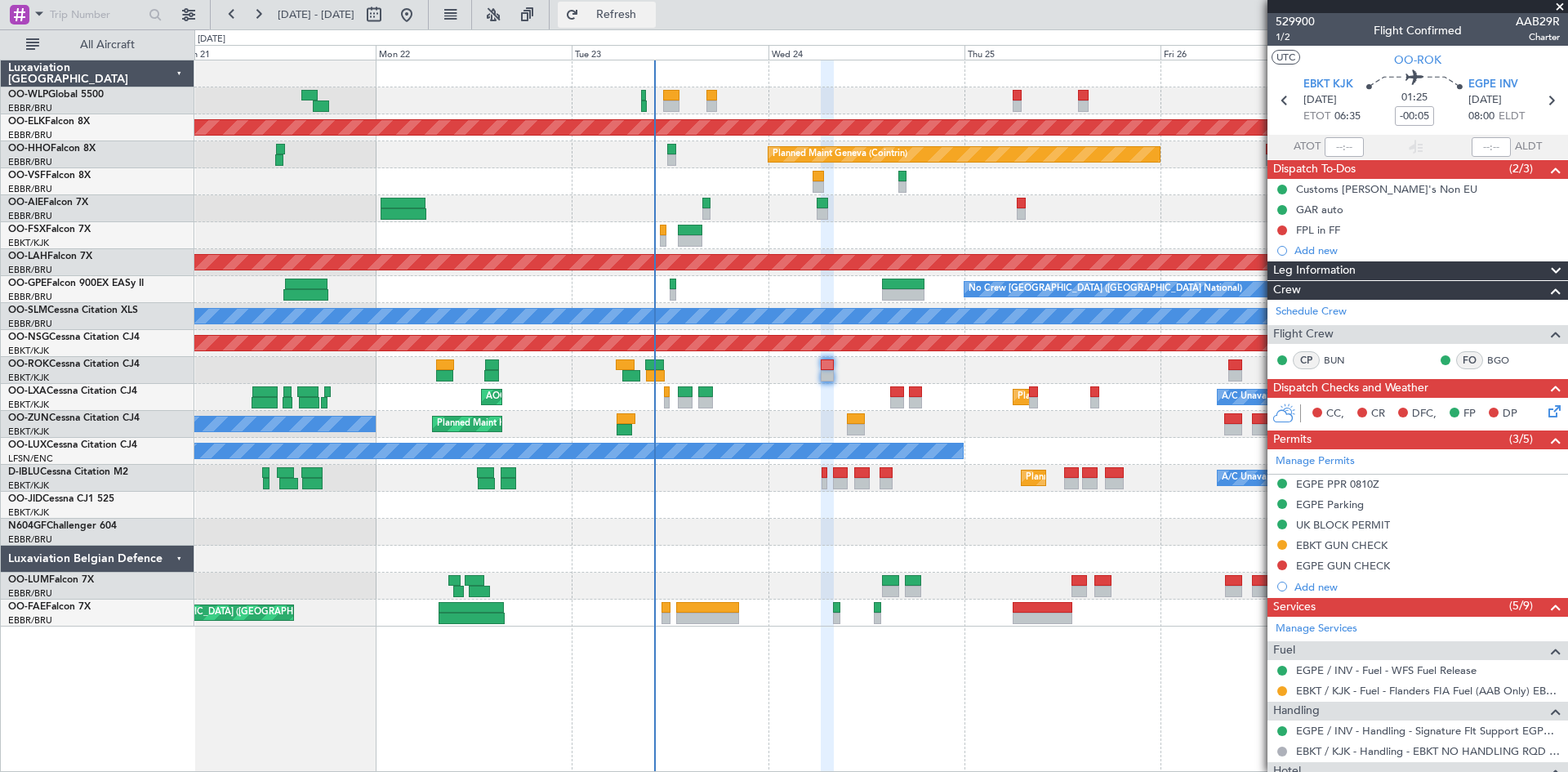
click button "Refresh"
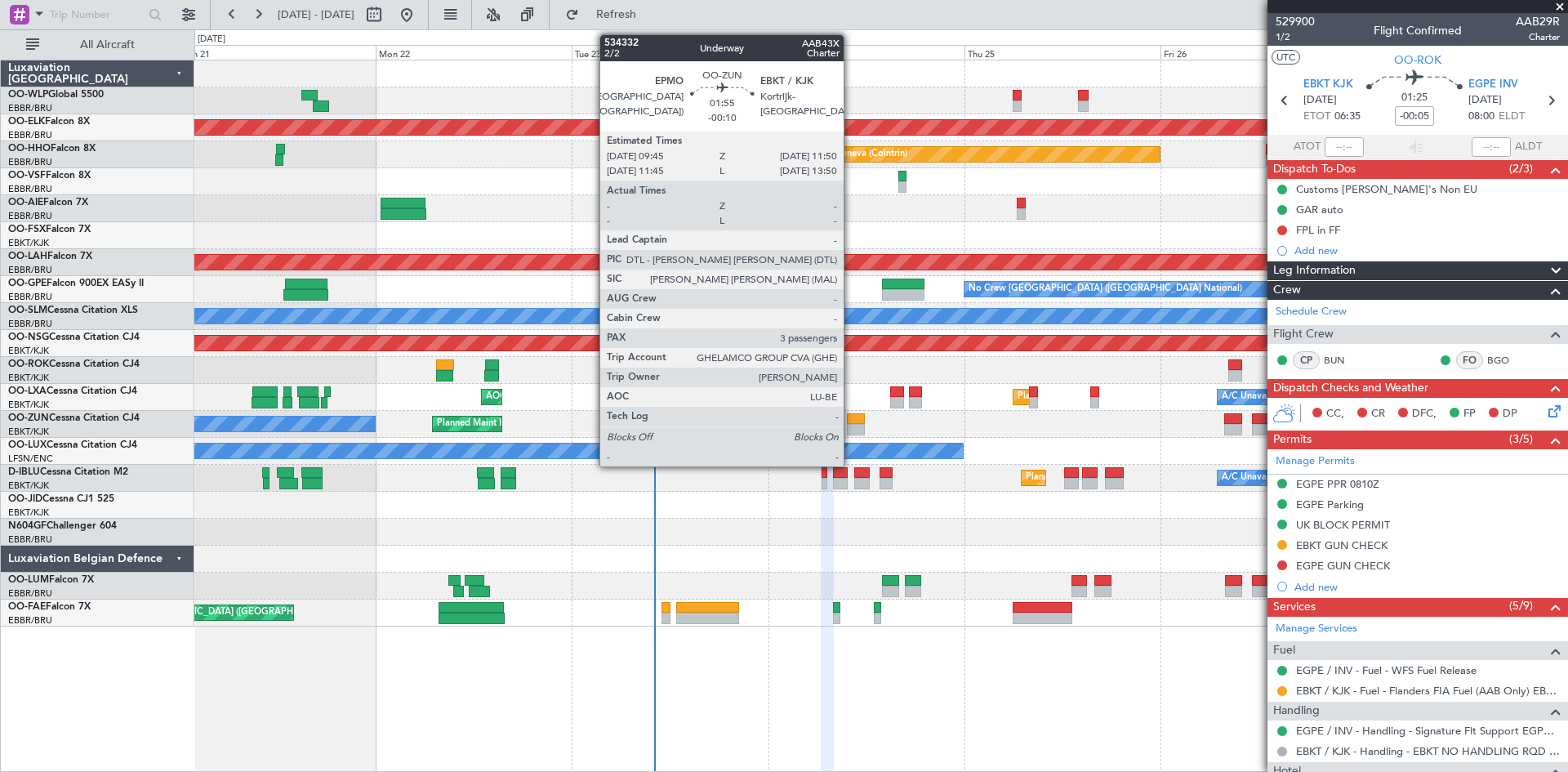
click at [851, 431] on div at bounding box center [855, 430] width 17 height 11
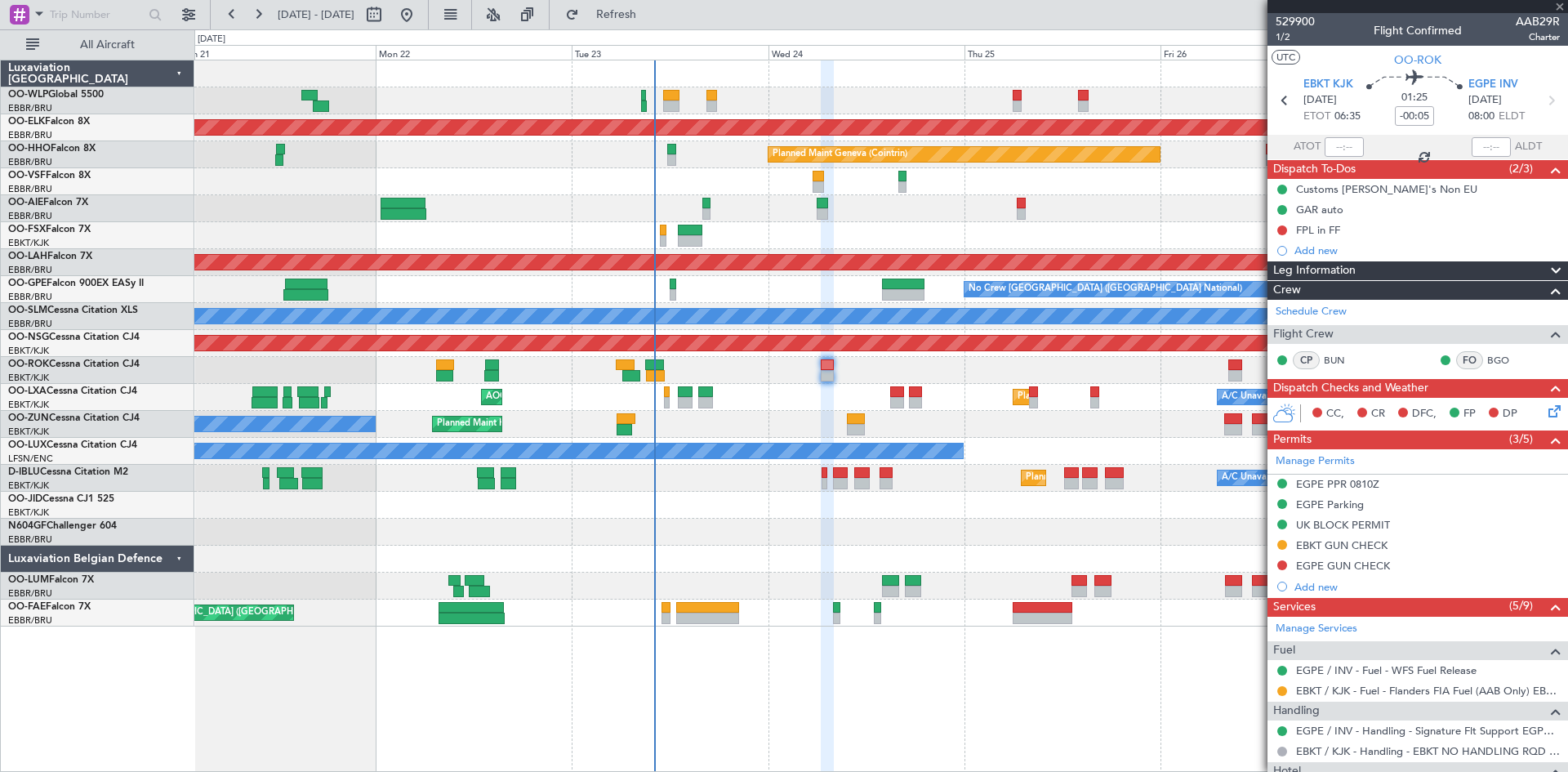
type input "-00:10"
type input "3"
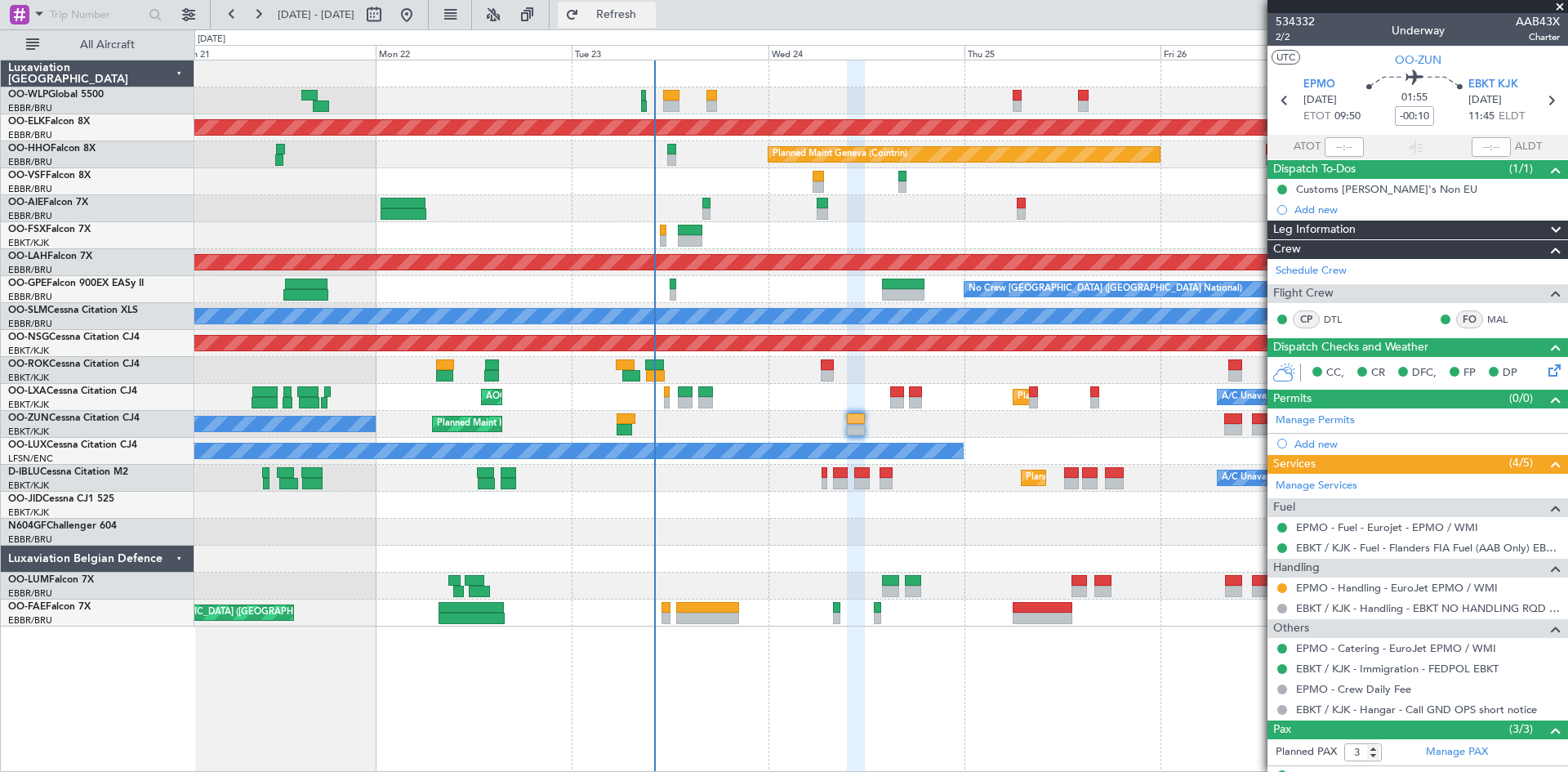
click at [651, 13] on span "Refresh" at bounding box center [616, 15] width 69 height 11
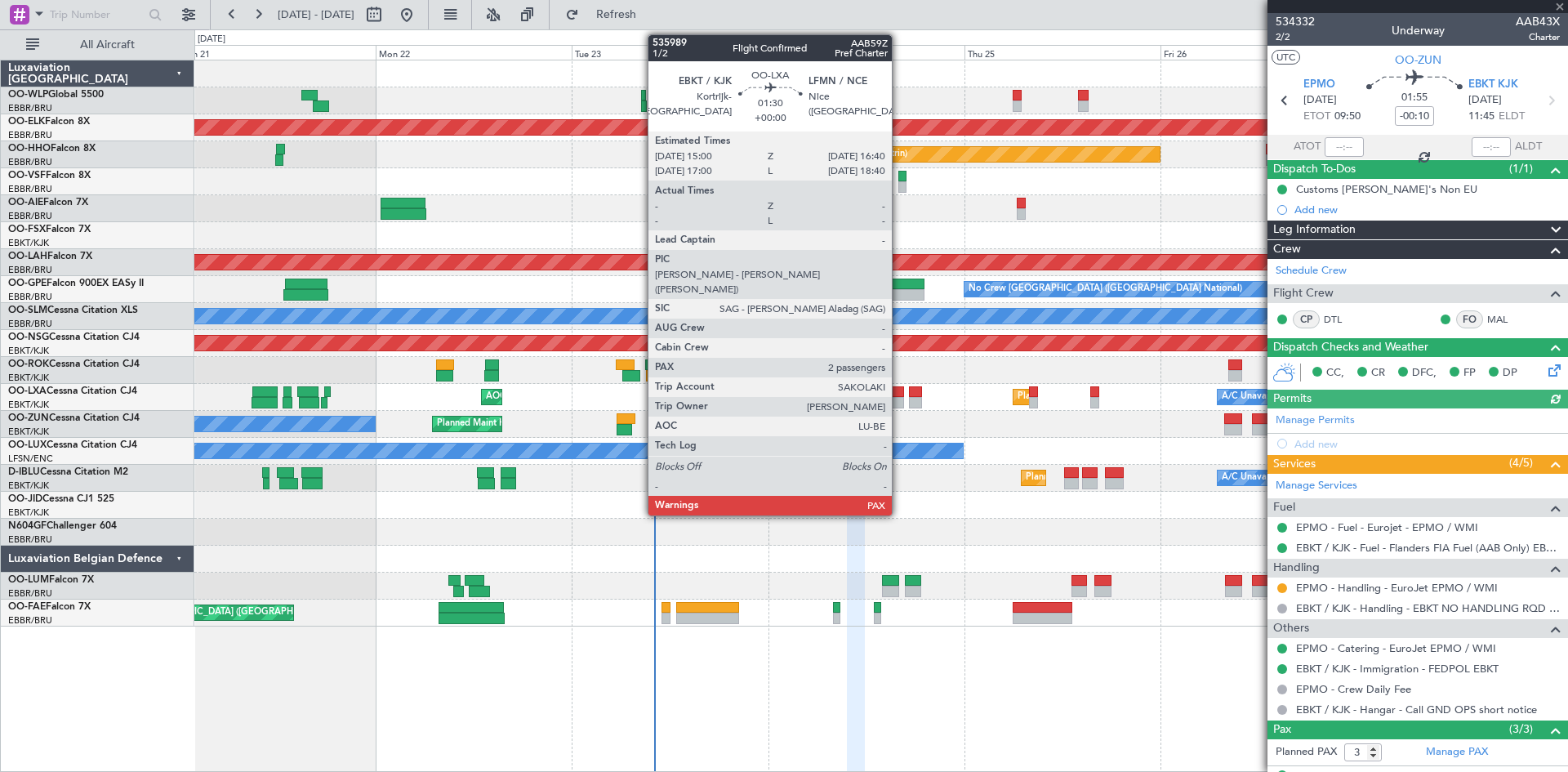
click at [899, 396] on div at bounding box center [896, 392] width 14 height 11
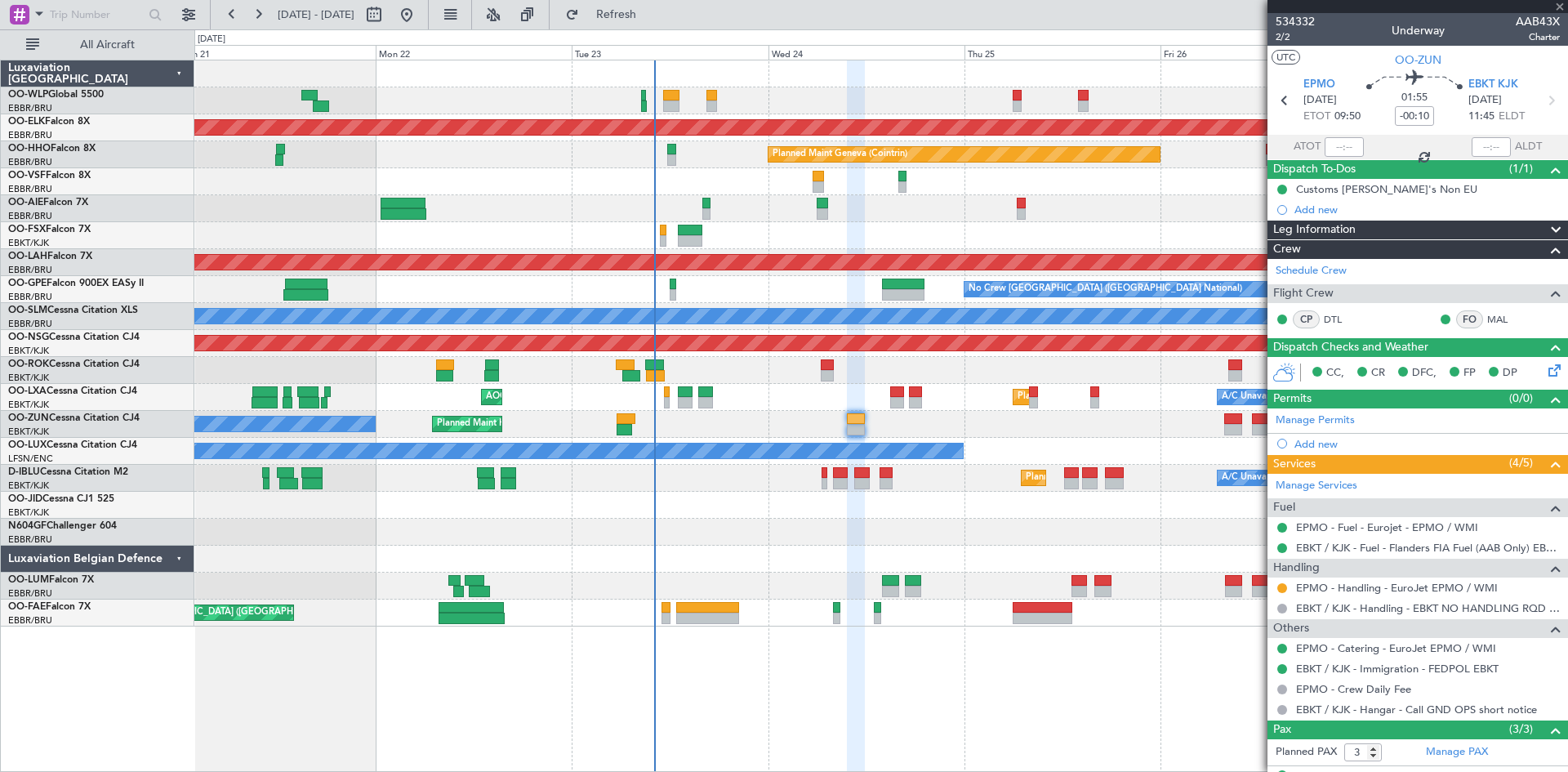
type input "2"
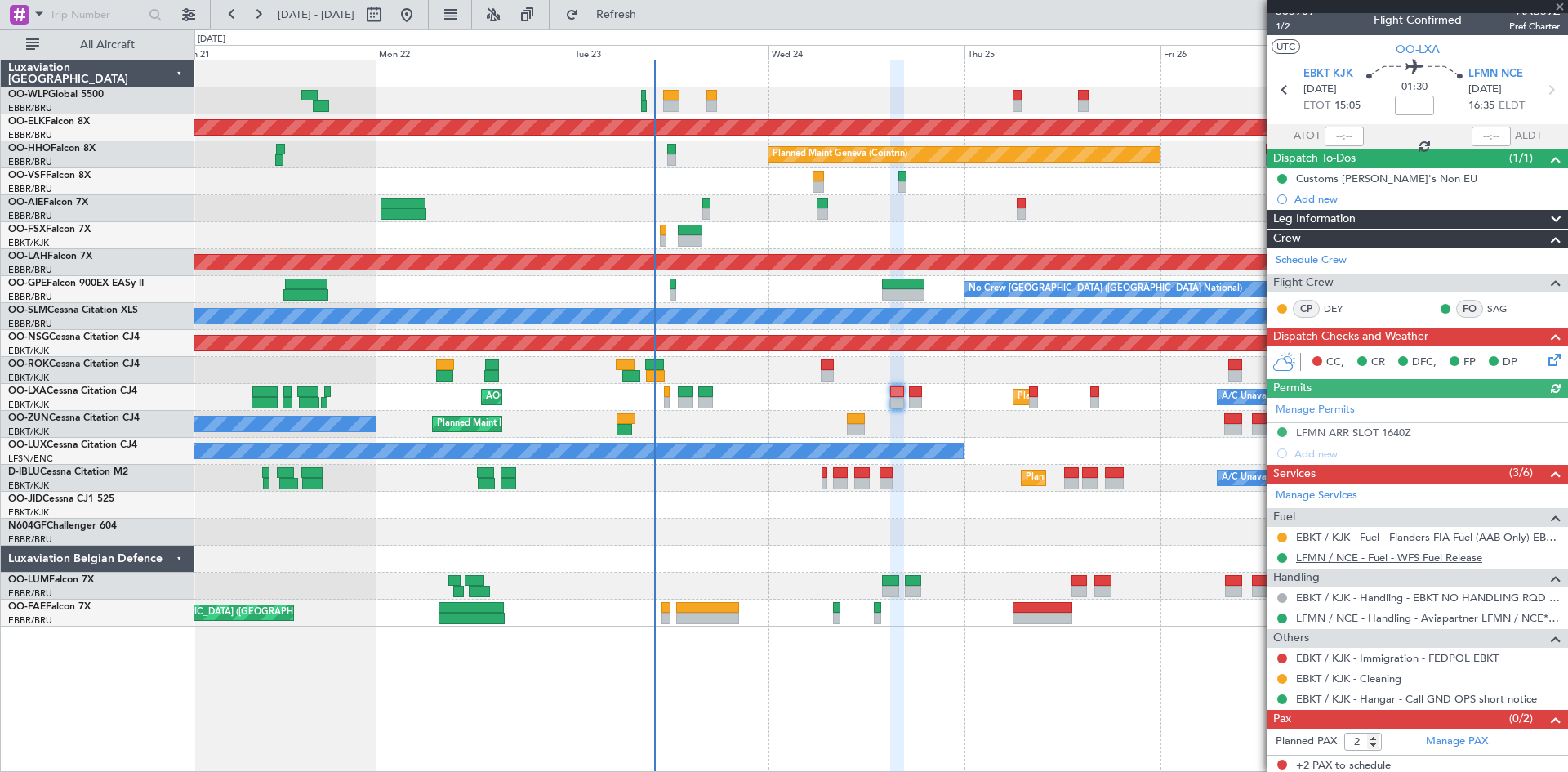
scroll to position [15, 0]
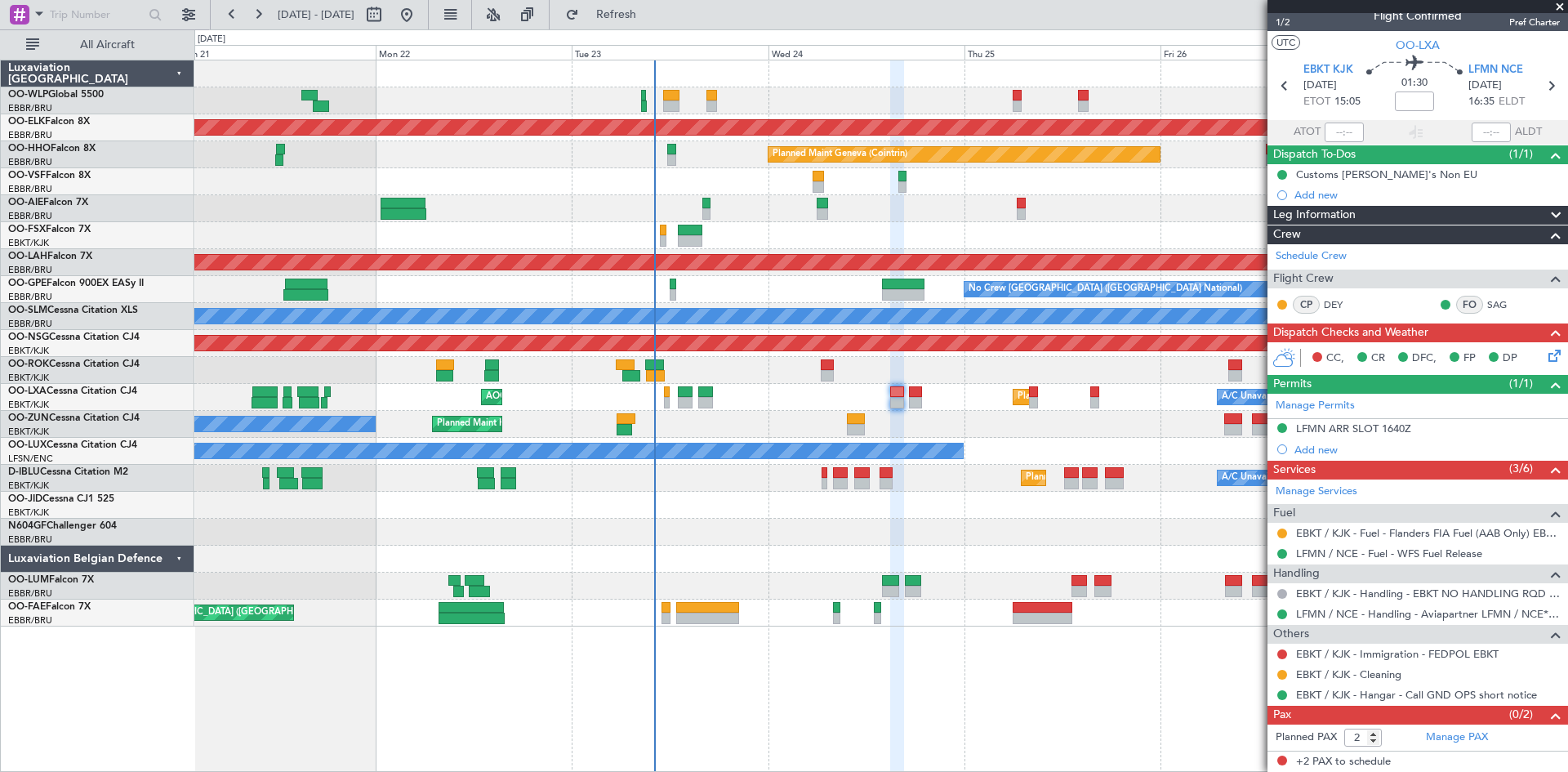
click at [852, 435] on div "Planned Maint Kortrijk-[GEOGRAPHIC_DATA] Owner" at bounding box center [880, 424] width 1372 height 27
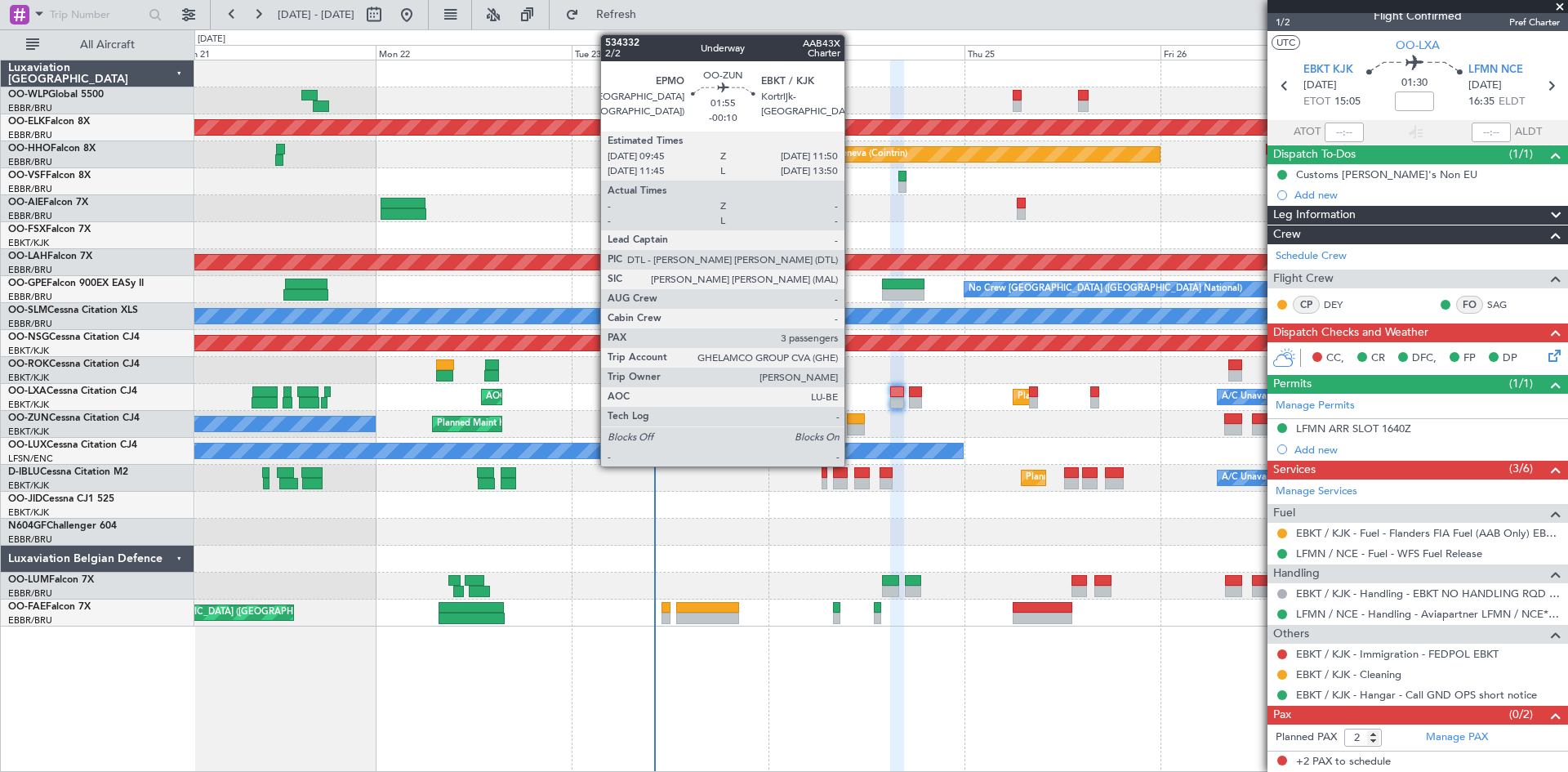
click at [852, 425] on div at bounding box center [855, 430] width 17 height 11
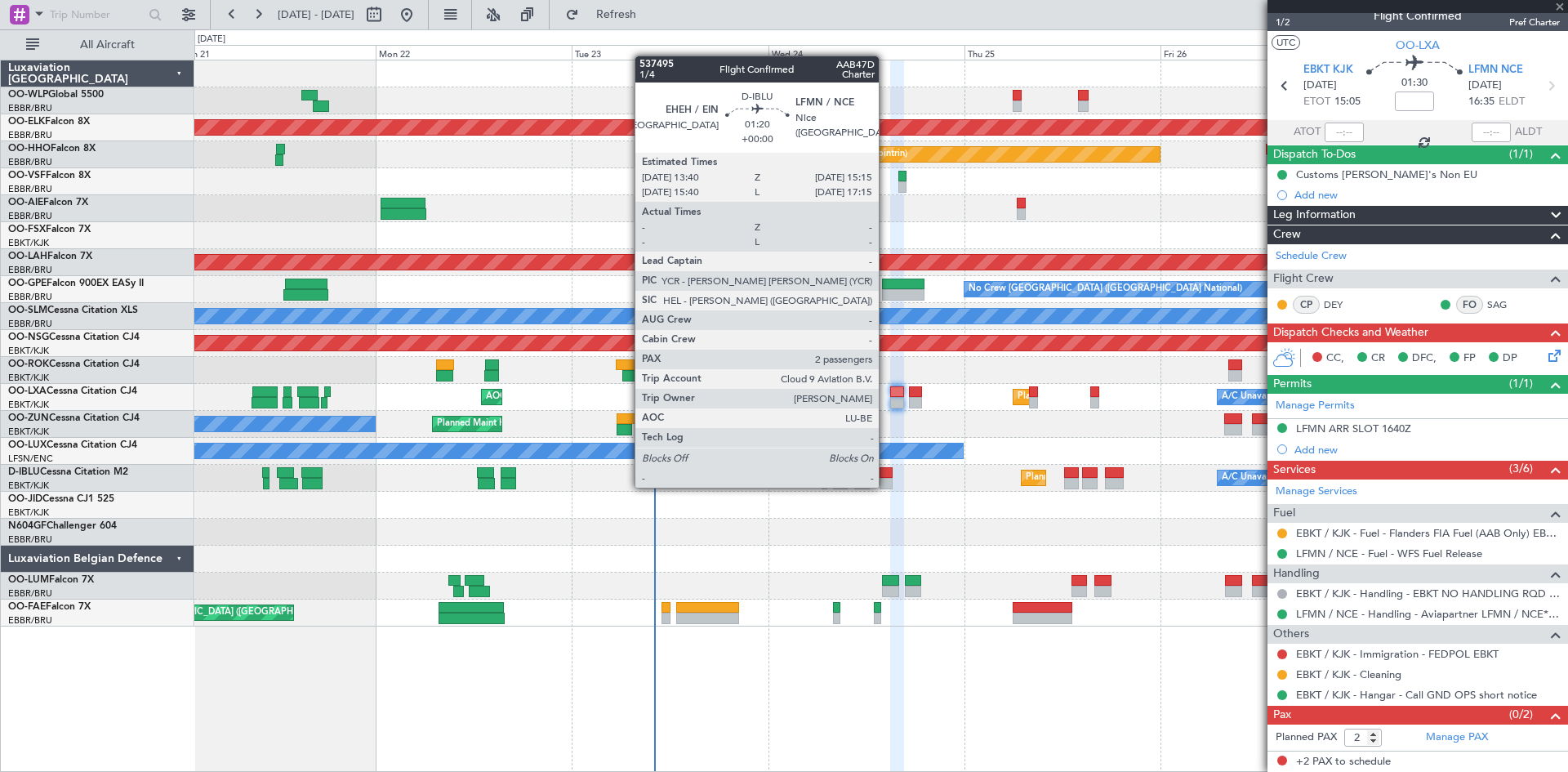
click at [886, 486] on div at bounding box center [886, 484] width 13 height 11
type input "-00:10"
type input "3"
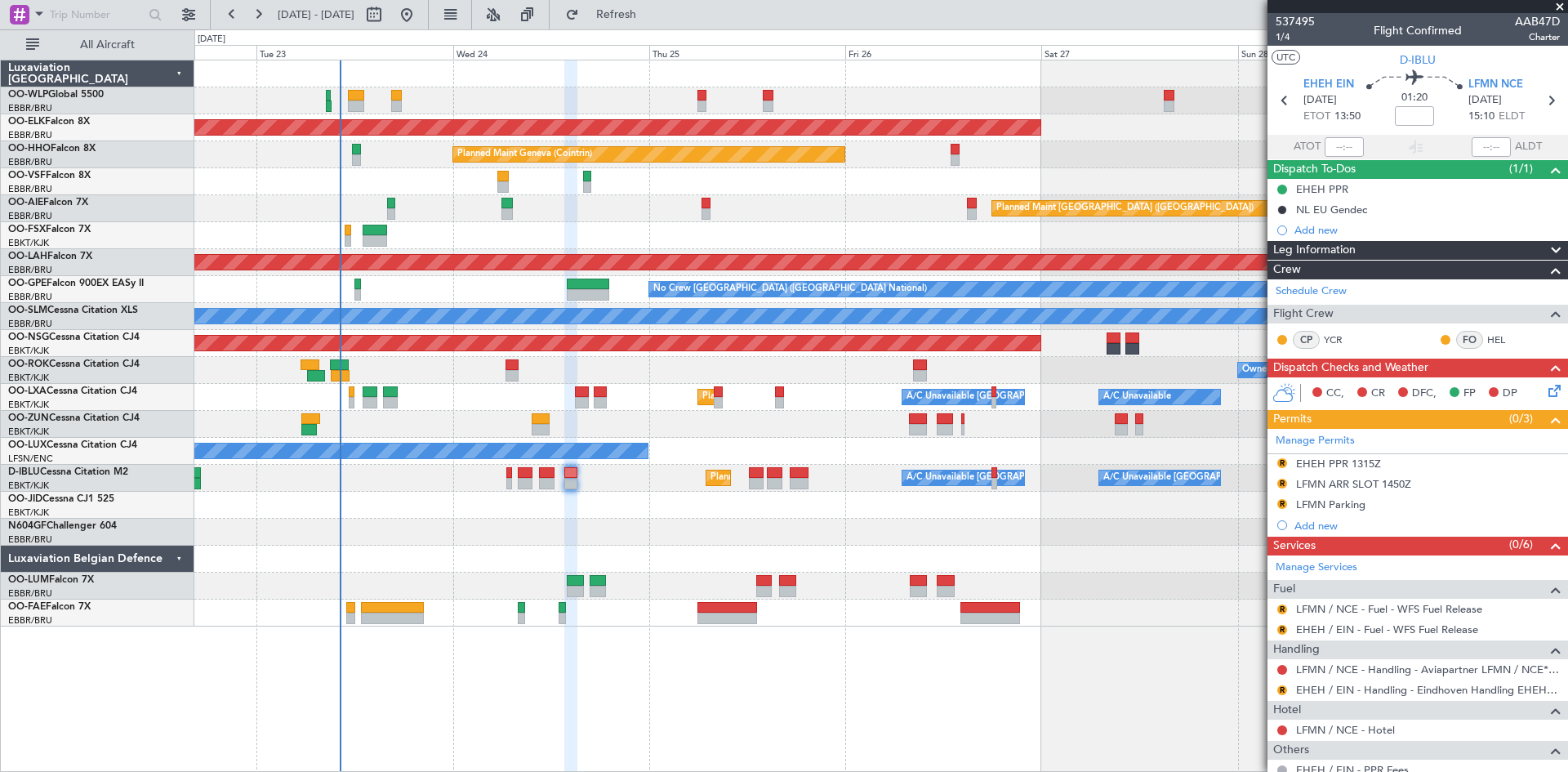
click at [462, 31] on div "0 0 Mon 22 Tue 23 Wed 24 Thu 25 Fri 26 Sat 27 [DATE] Mon 29" at bounding box center [881, 44] width 1372 height 29
click at [419, 18] on button at bounding box center [407, 15] width 26 height 26
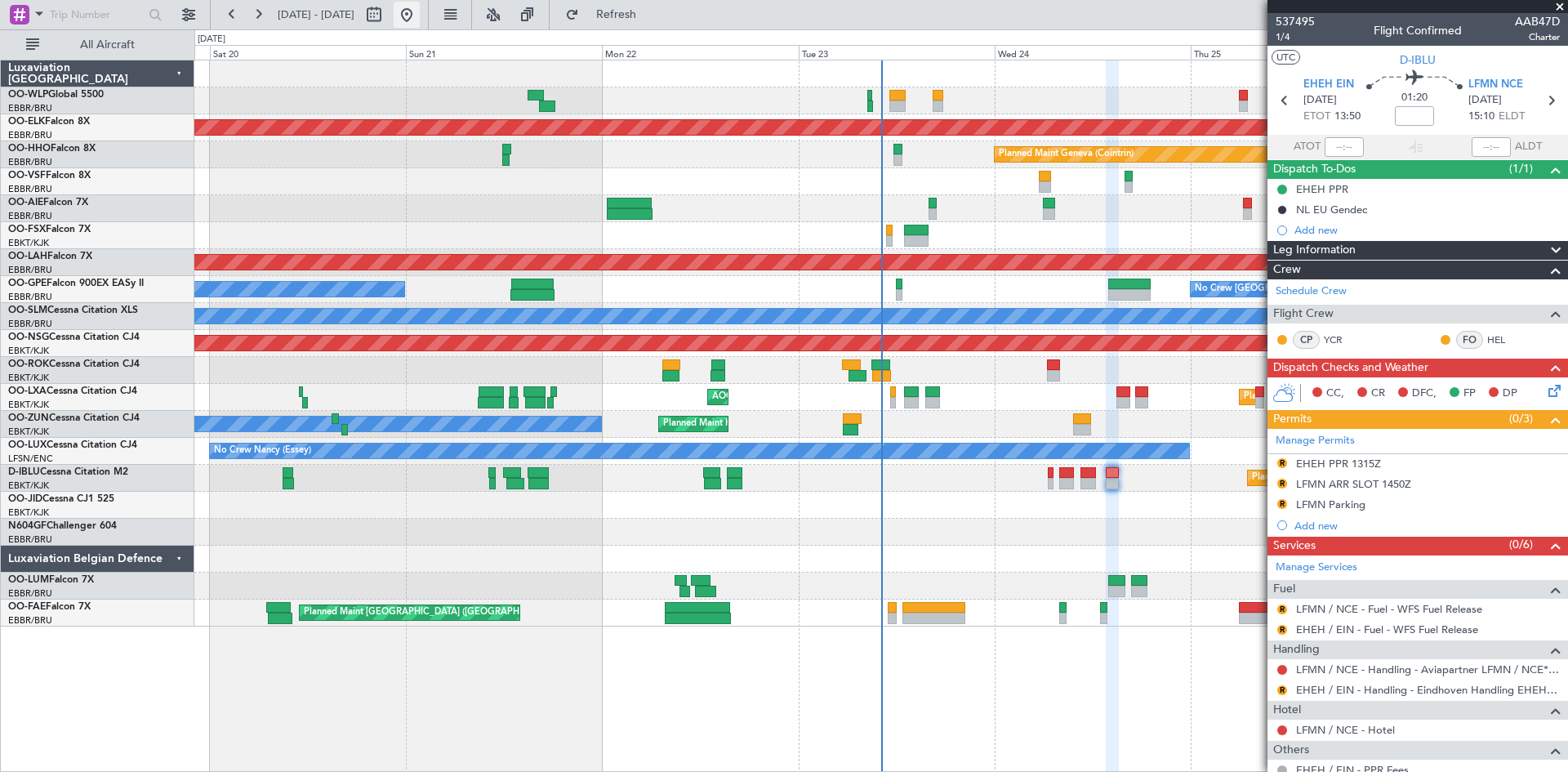
click at [419, 19] on button at bounding box center [407, 15] width 26 height 26
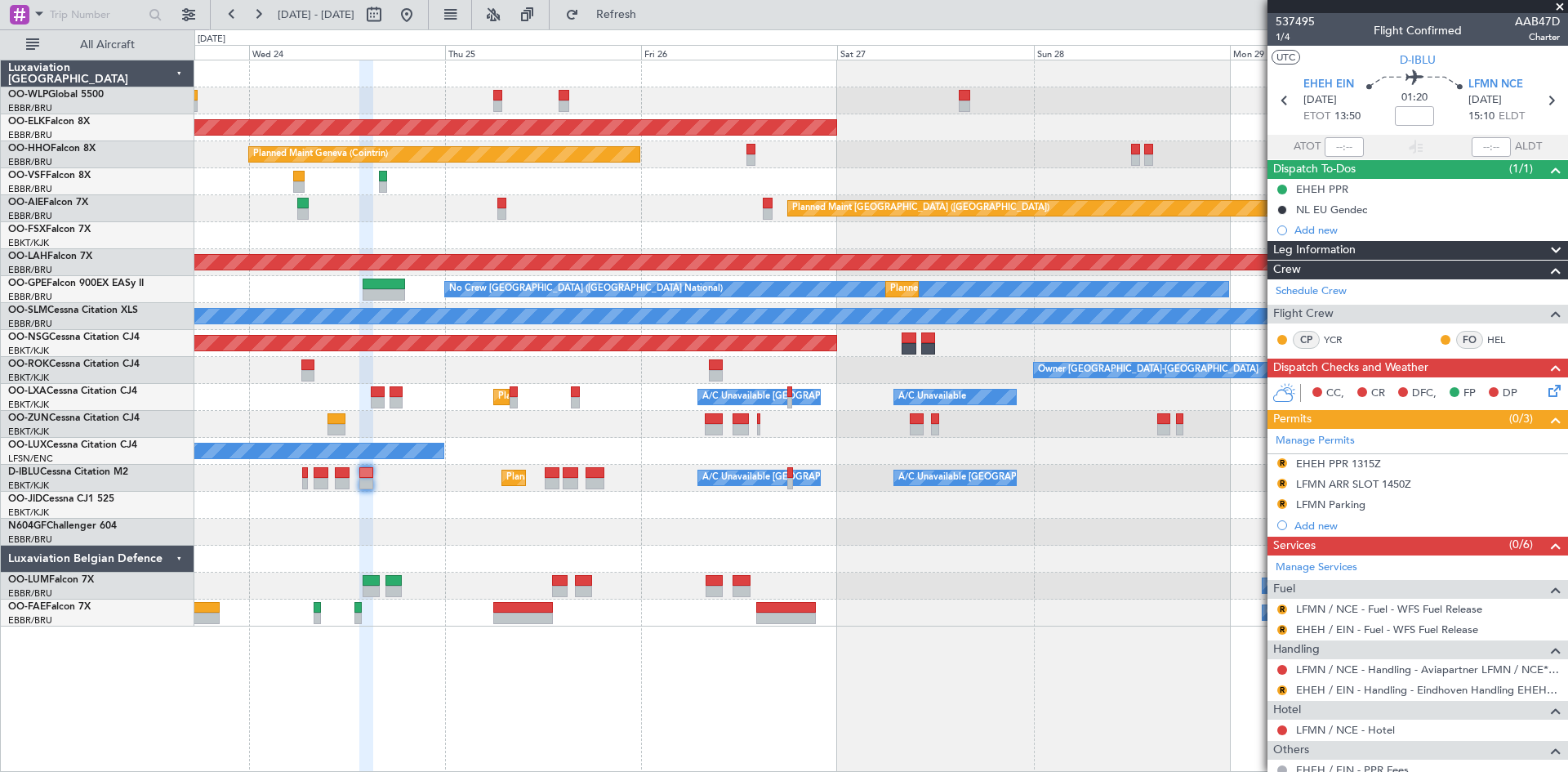
click at [350, 683] on div "Planned Maint Kortrijk-[GEOGRAPHIC_DATA] Planned Maint Geneva ([GEOGRAPHIC_DATA…" at bounding box center [881, 416] width 1373 height 712
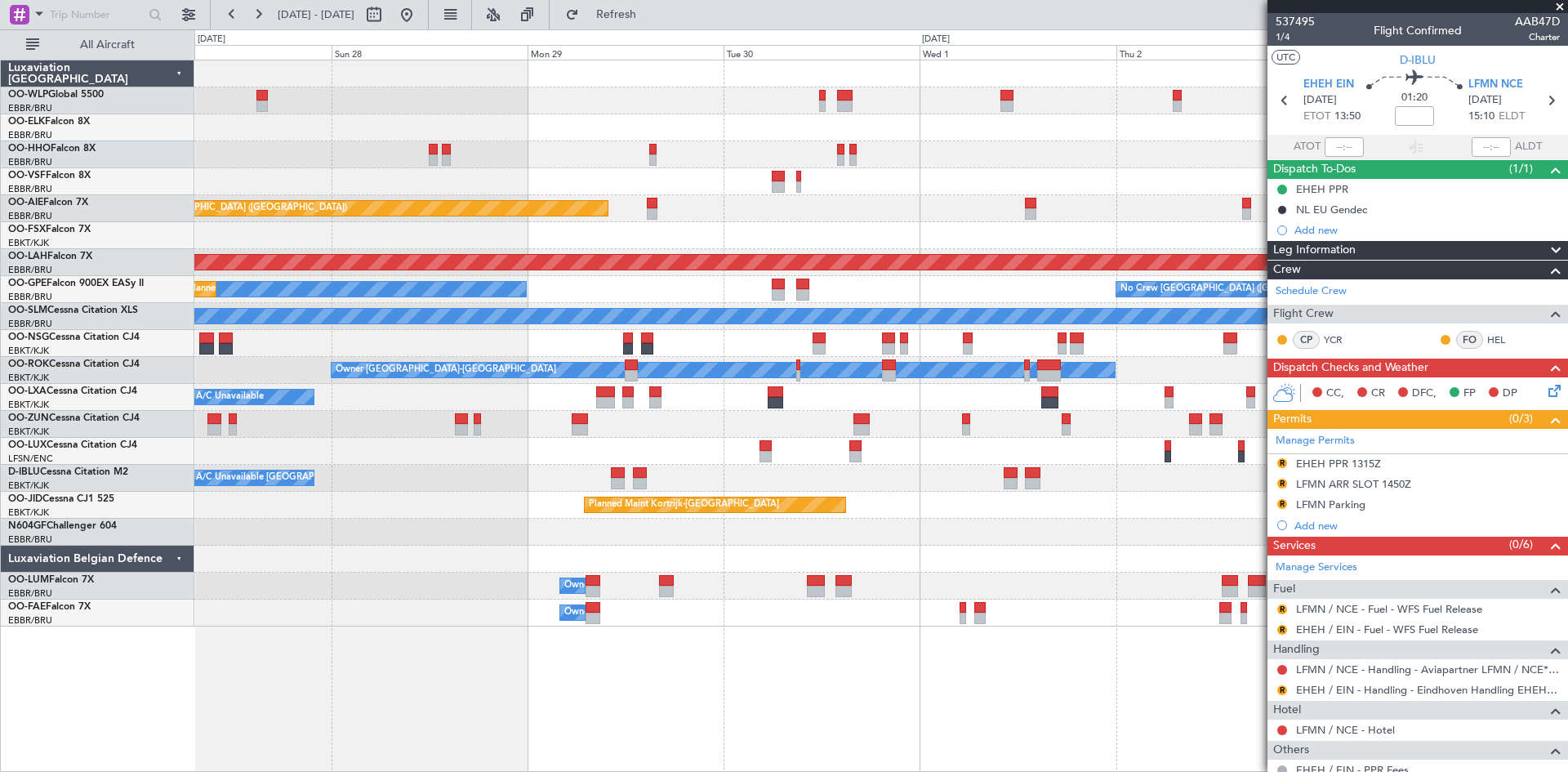
click at [361, 663] on div "Planned Maint Kortrijk-[GEOGRAPHIC_DATA] Planned Maint Geneva ([GEOGRAPHIC_DATA…" at bounding box center [881, 416] width 1373 height 712
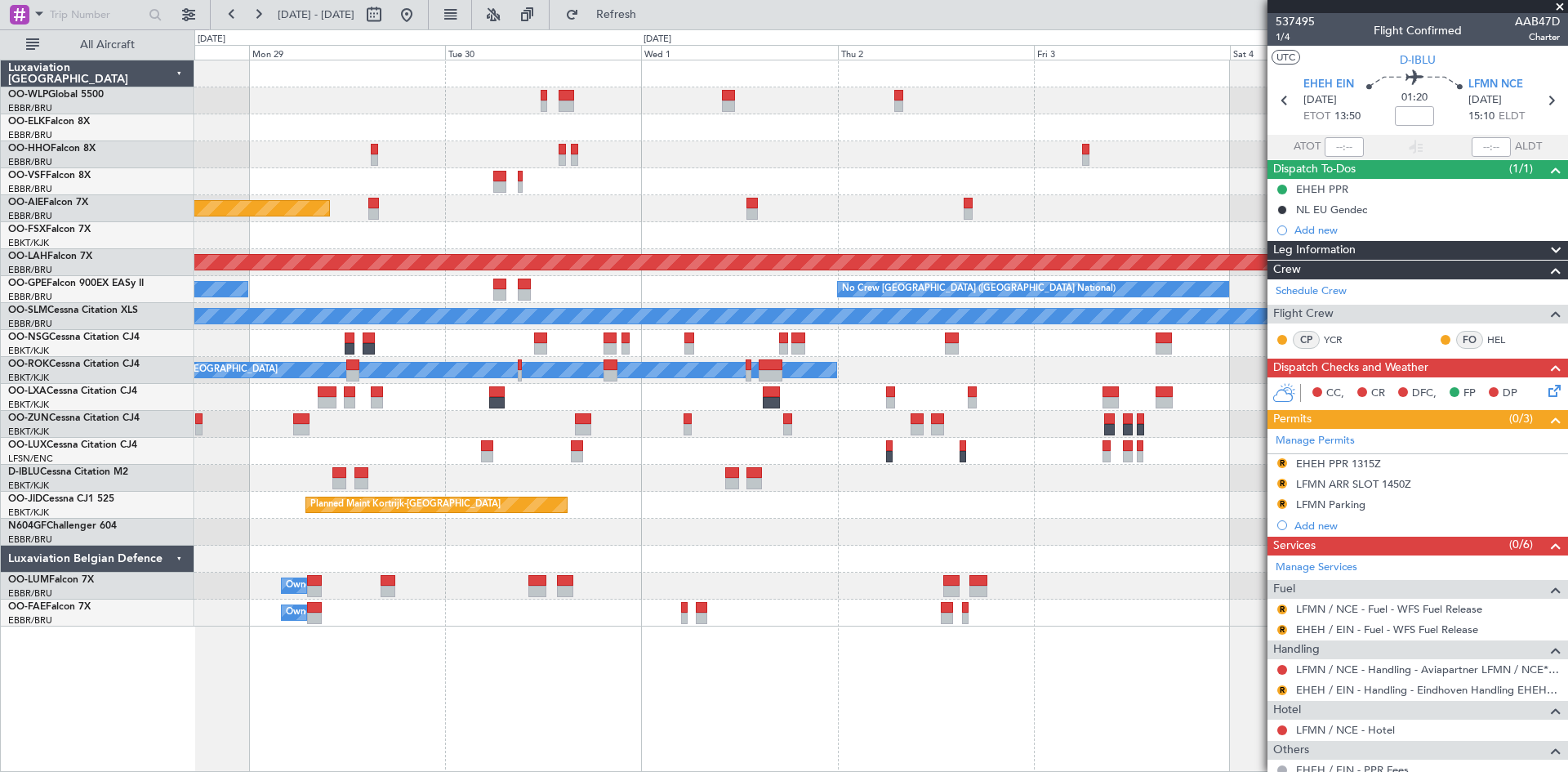
click at [628, 594] on div "Planned Maint Kortrijk-[GEOGRAPHIC_DATA] Planned Maint [GEOGRAPHIC_DATA] ([GEOG…" at bounding box center [880, 343] width 1372 height 566
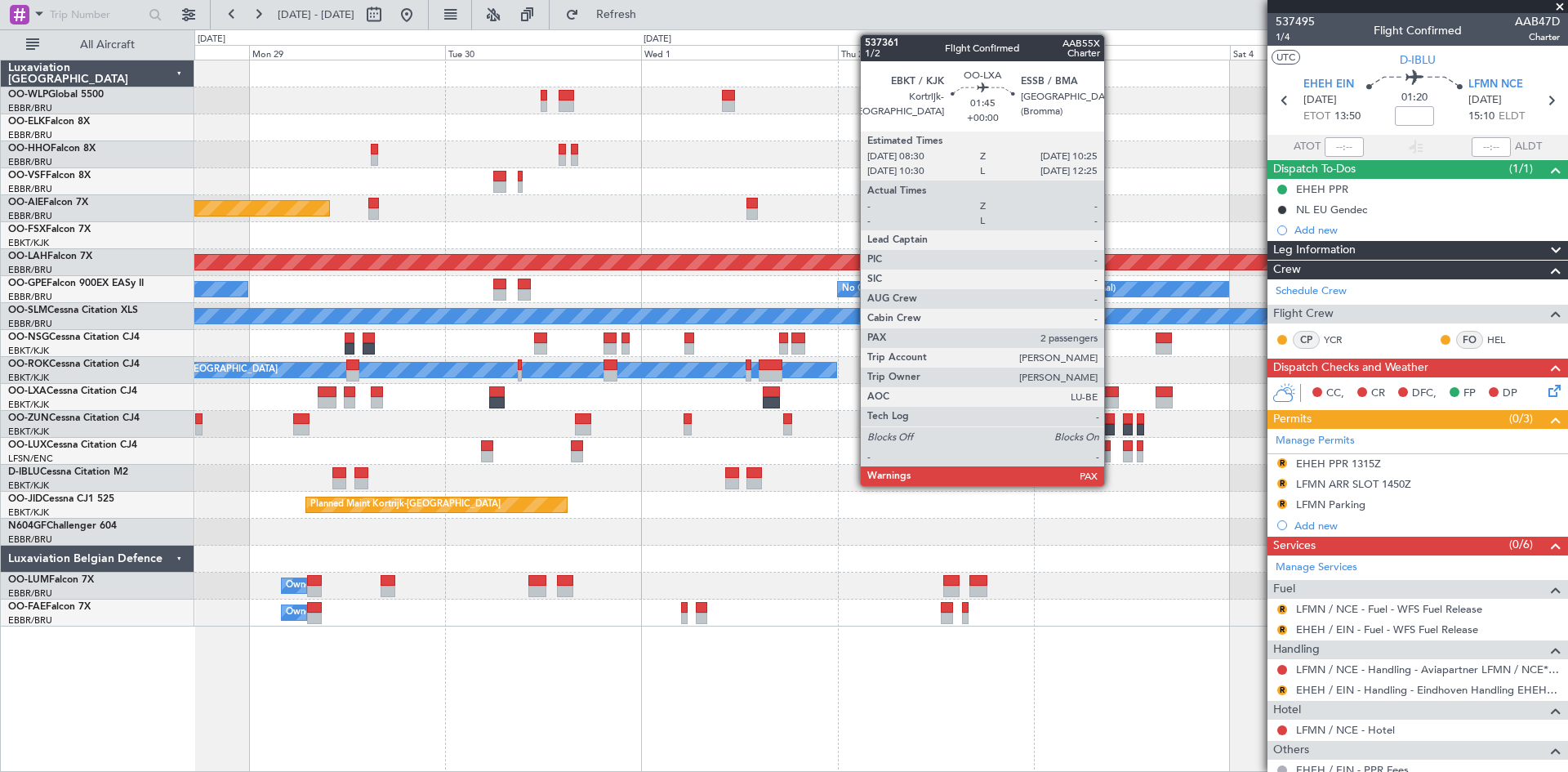
click at [1112, 393] on div at bounding box center [1110, 392] width 16 height 11
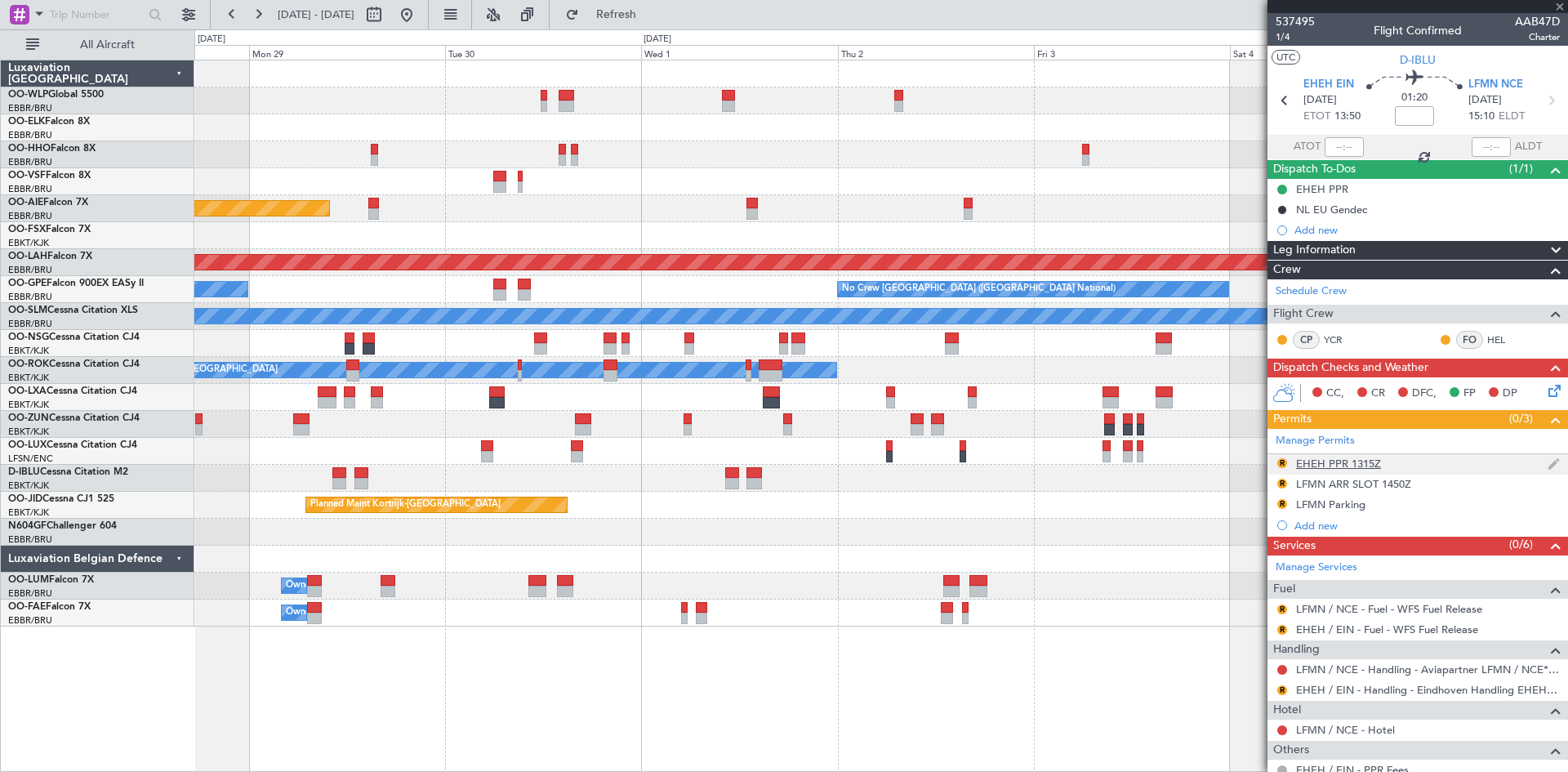
type input "3"
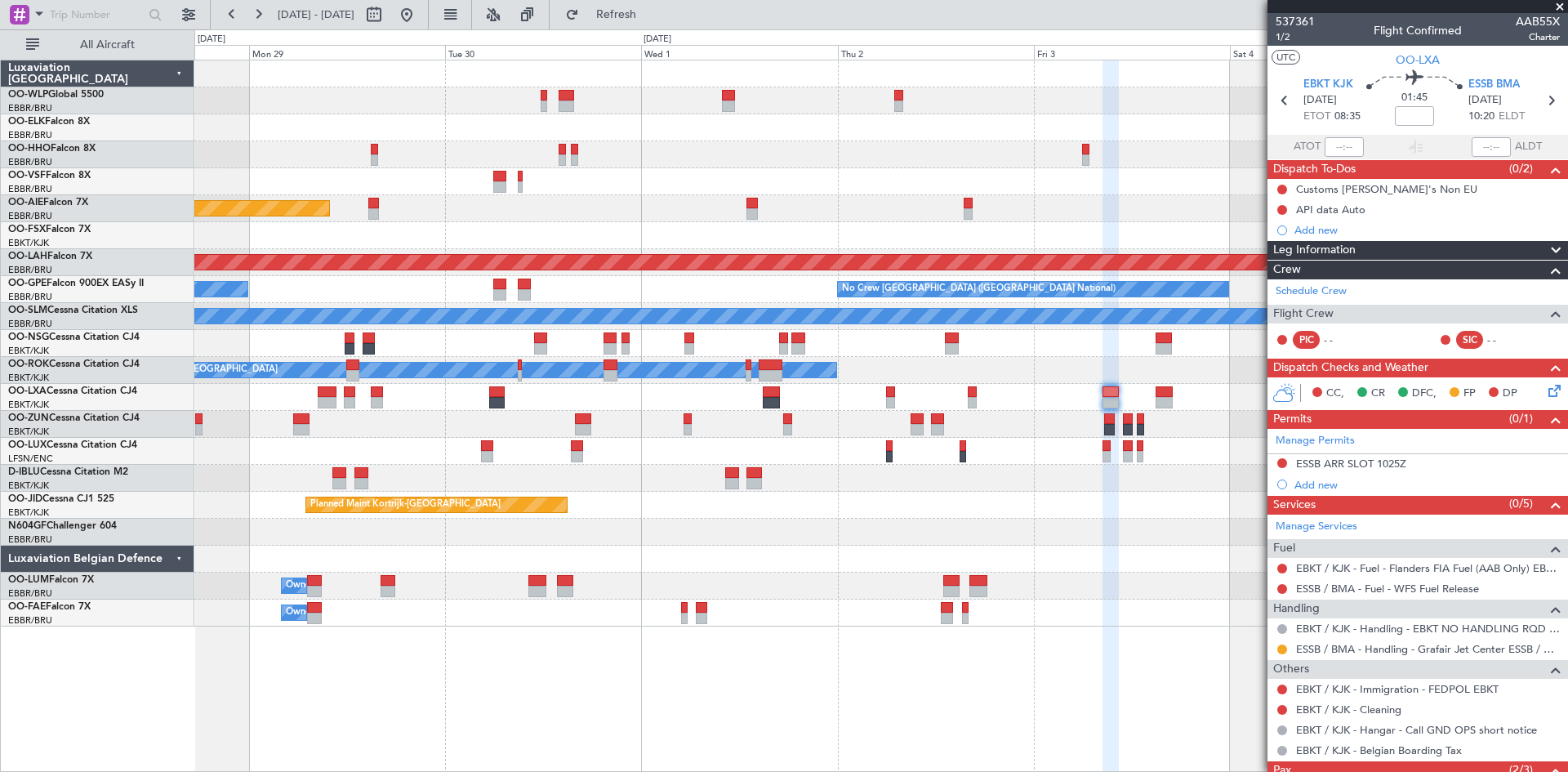
click at [1349, 464] on div "ESSB ARR SLOT 1025Z" at bounding box center [1351, 463] width 111 height 14
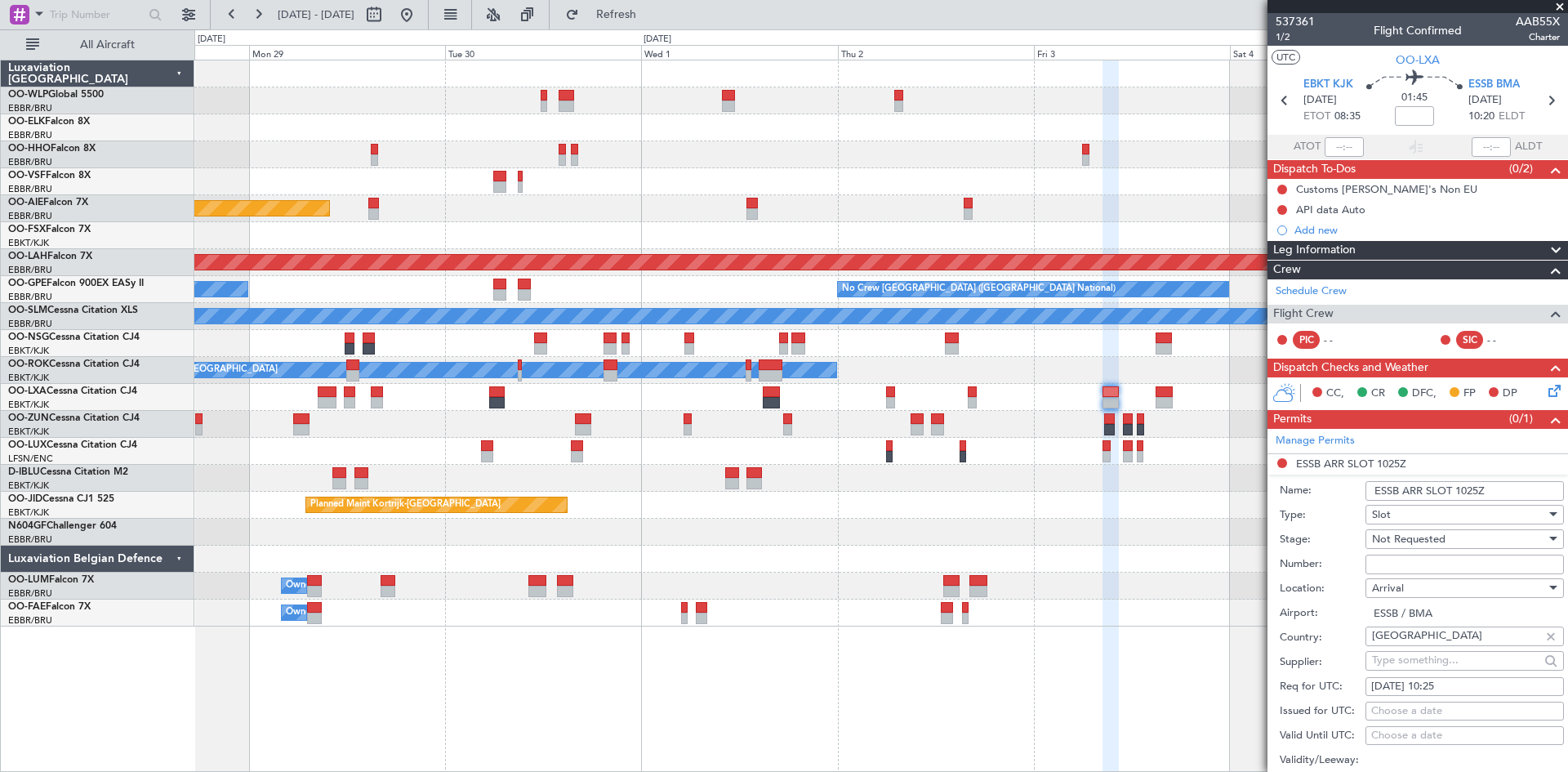
click at [1420, 567] on input "Number:" at bounding box center [1464, 564] width 198 height 20
paste input "GJC9247A"
type input "GJC9247A"
click at [1419, 538] on span "Not Requested" at bounding box center [1408, 540] width 74 height 15
click at [1397, 663] on span "Received OK" at bounding box center [1458, 670] width 172 height 25
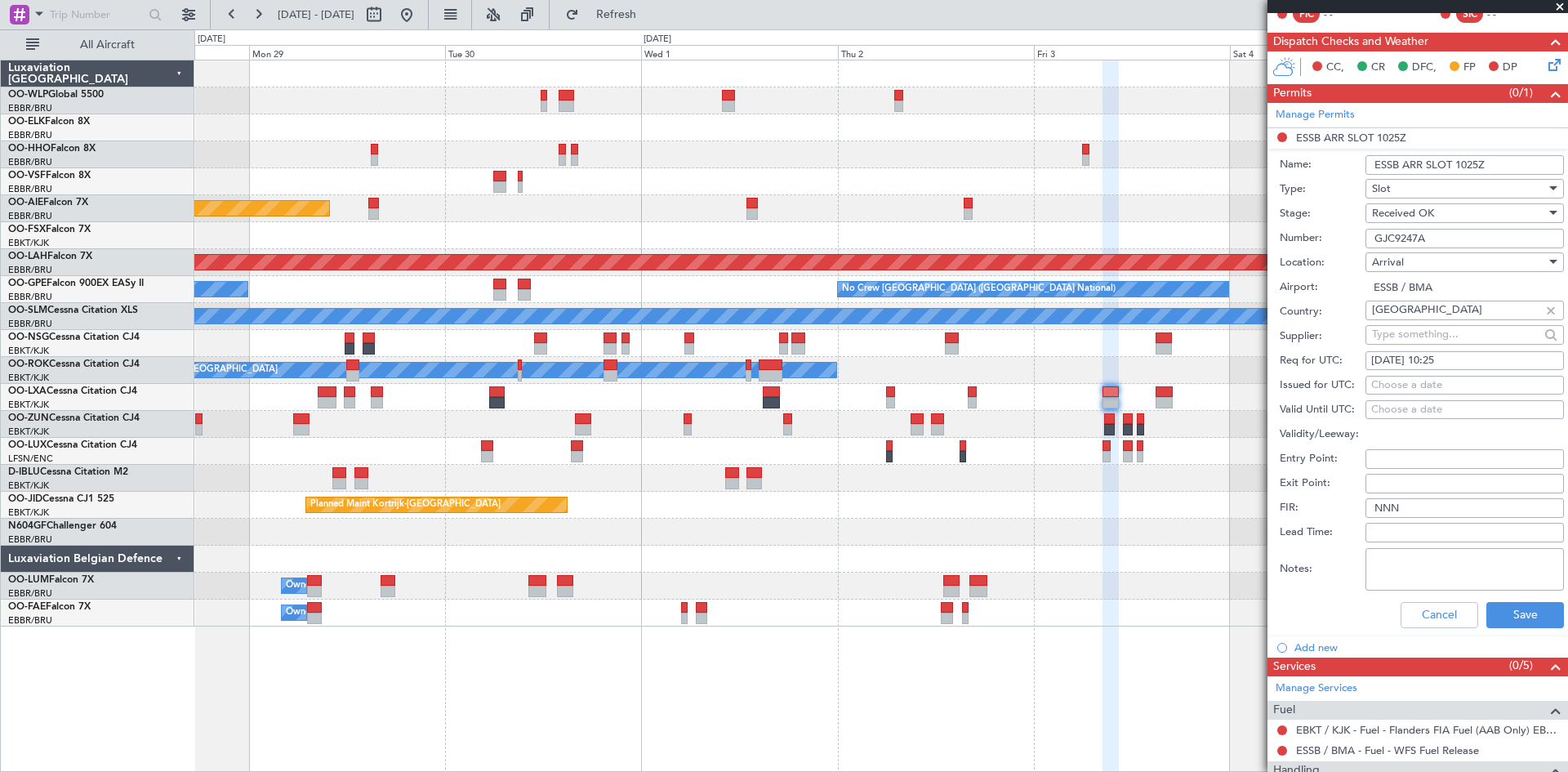
scroll to position [327, 0]
click at [1508, 623] on button "Save" at bounding box center [1525, 614] width 77 height 26
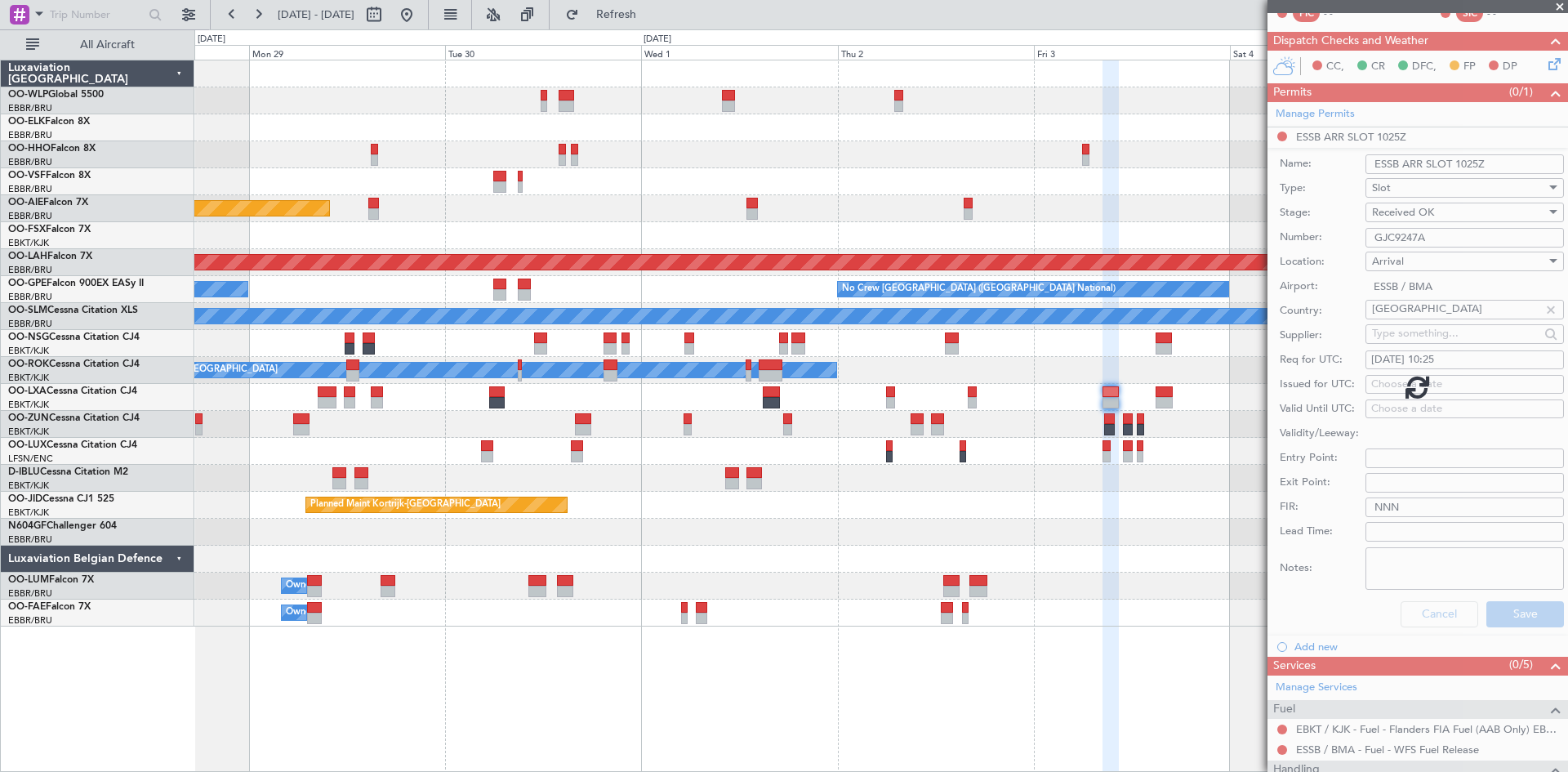
scroll to position [129, 0]
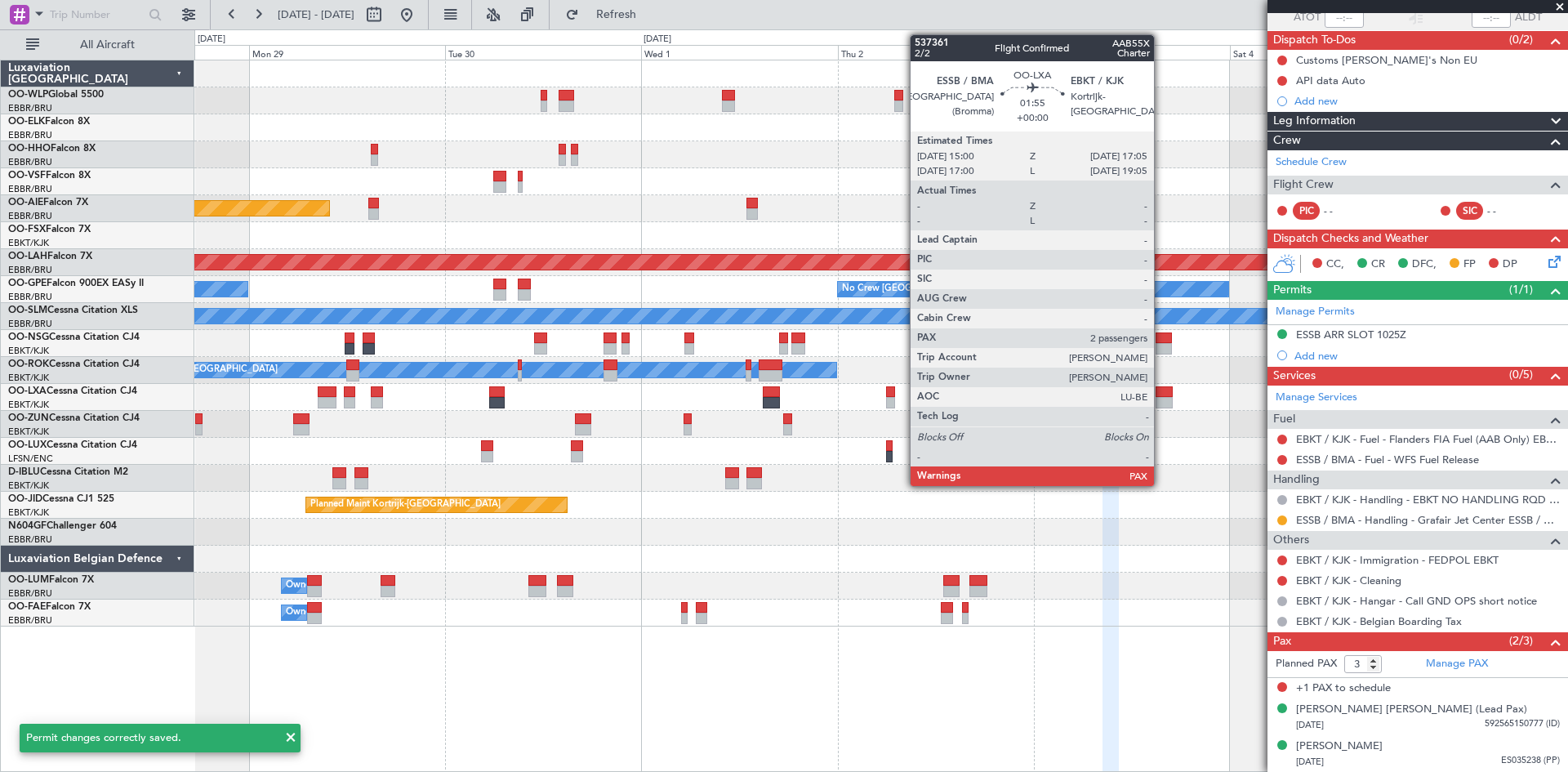
click at [1162, 401] on div at bounding box center [1164, 403] width 17 height 11
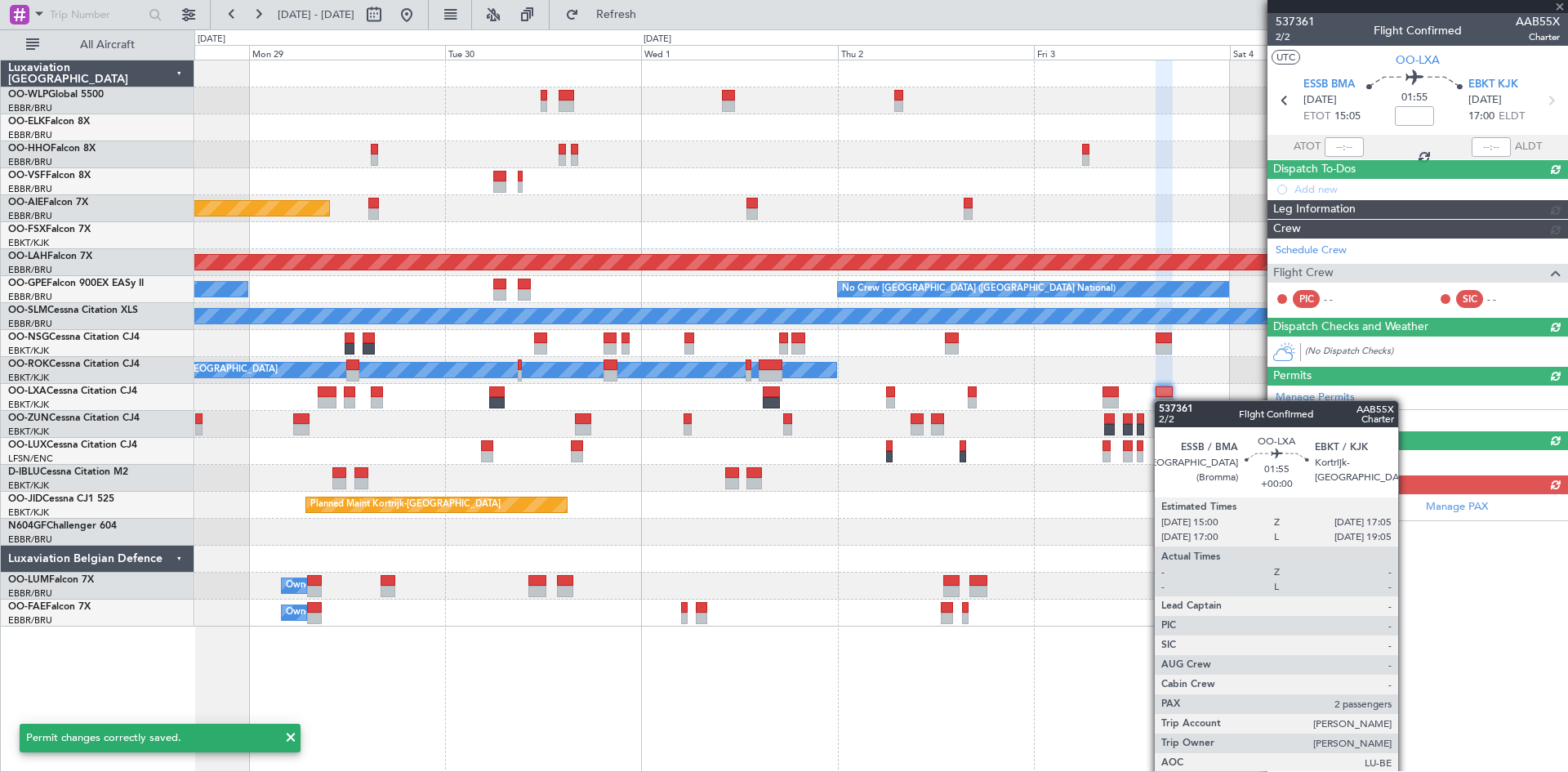
scroll to position [0, 0]
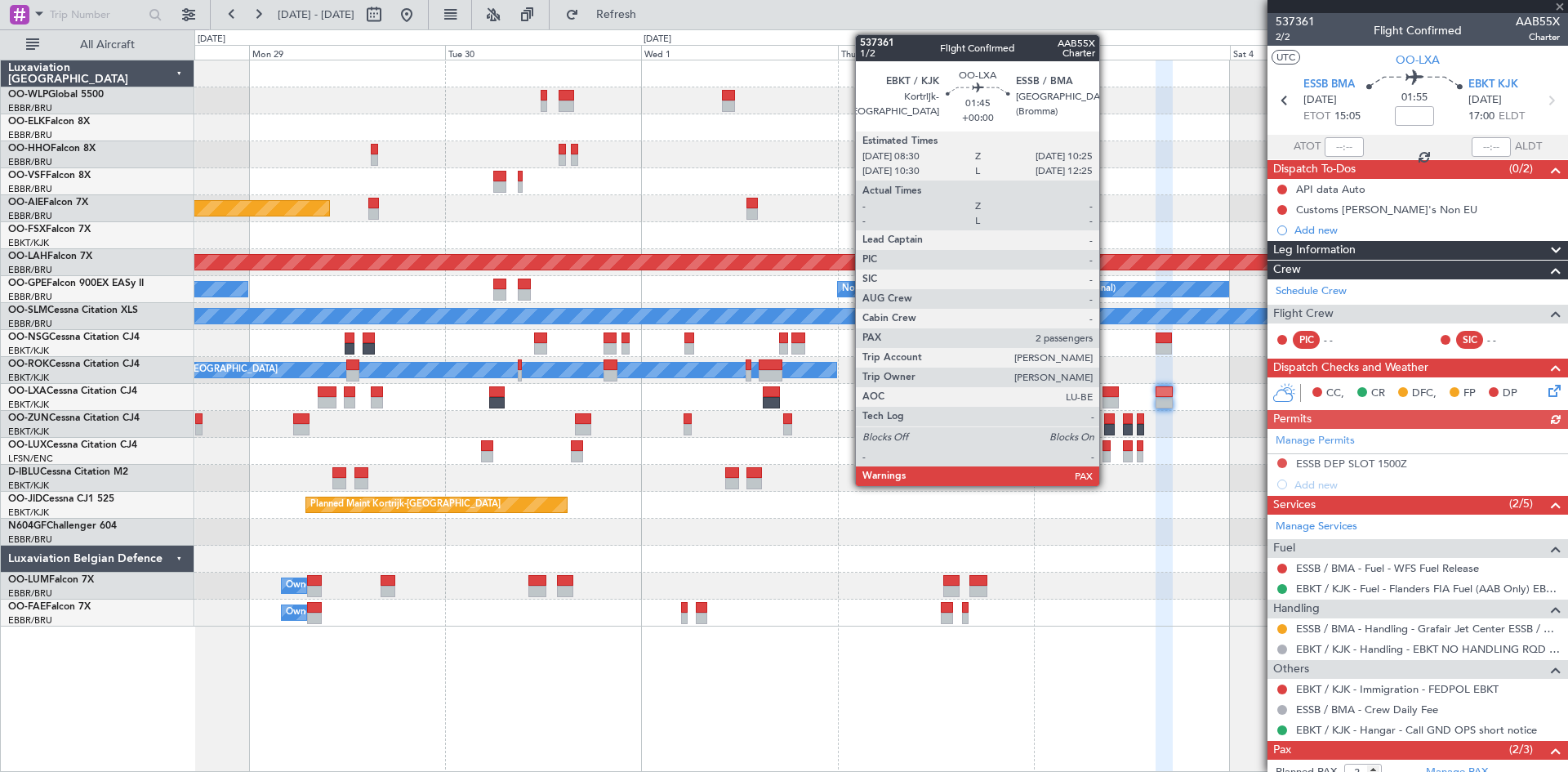
click at [1106, 403] on div at bounding box center [1110, 403] width 16 height 11
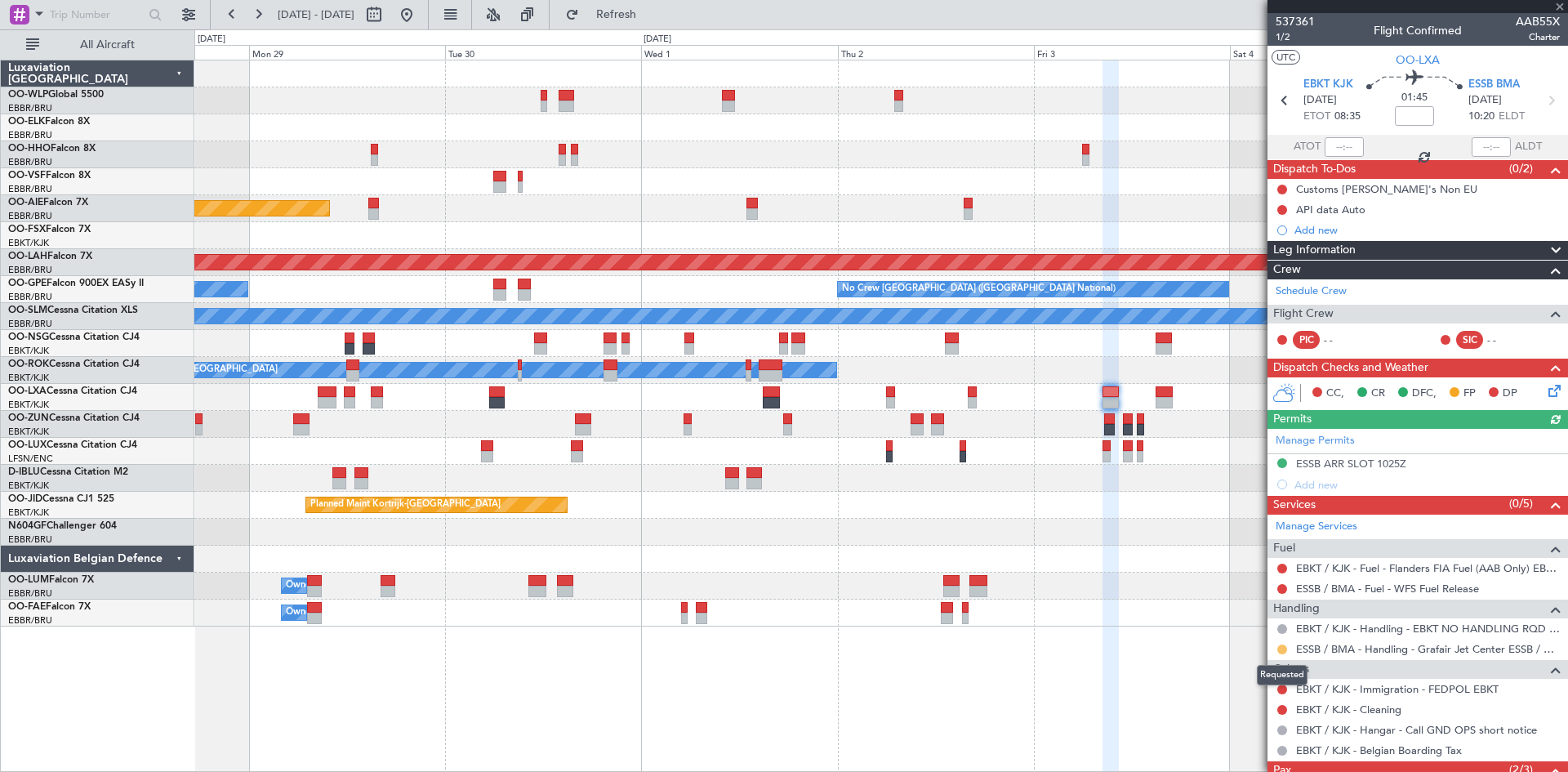
click at [1277, 649] on button at bounding box center [1282, 649] width 9 height 9
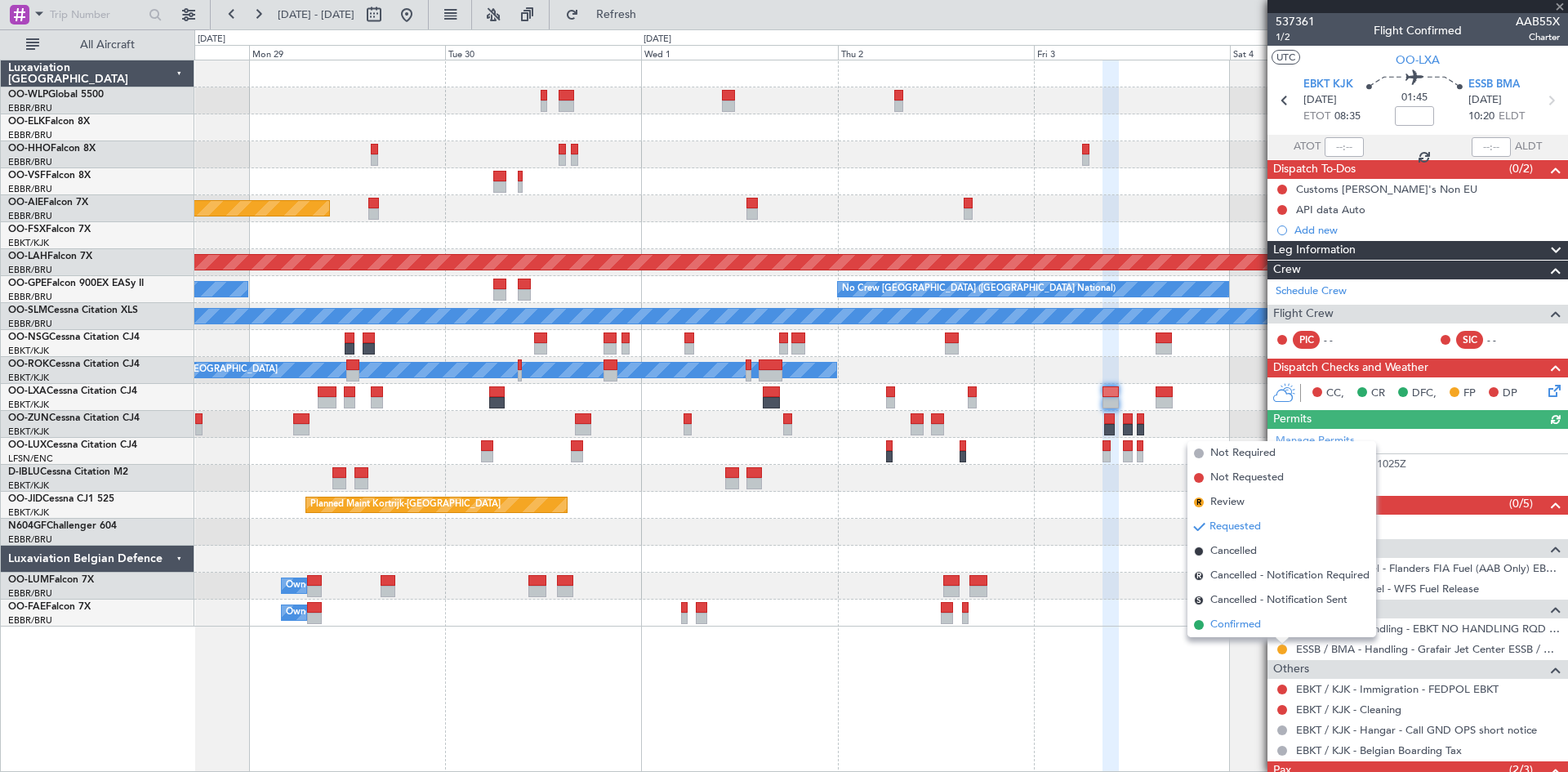
click at [1269, 622] on li "Confirmed" at bounding box center [1282, 625] width 189 height 25
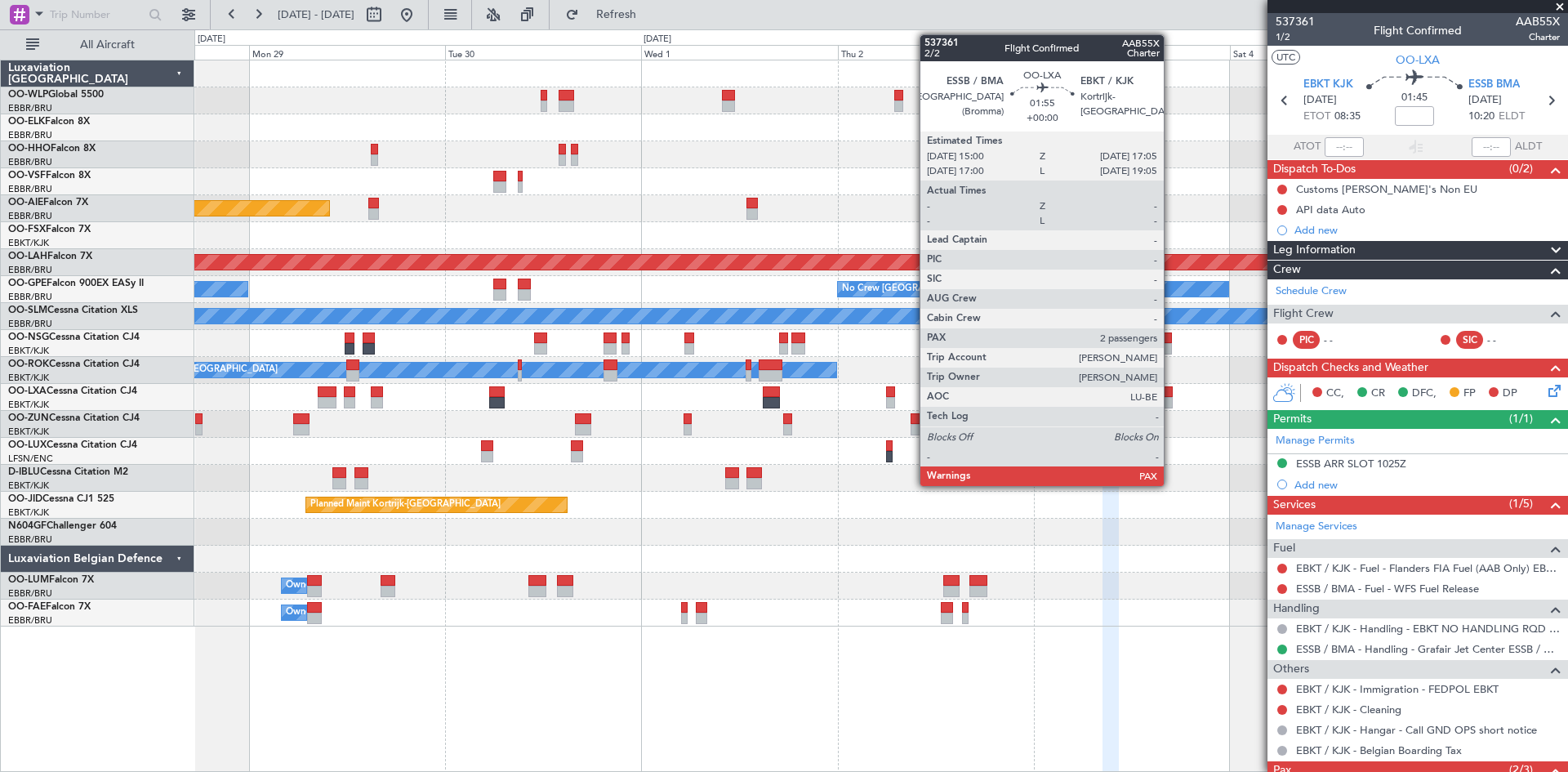
click at [1170, 398] on div at bounding box center [1164, 403] width 17 height 11
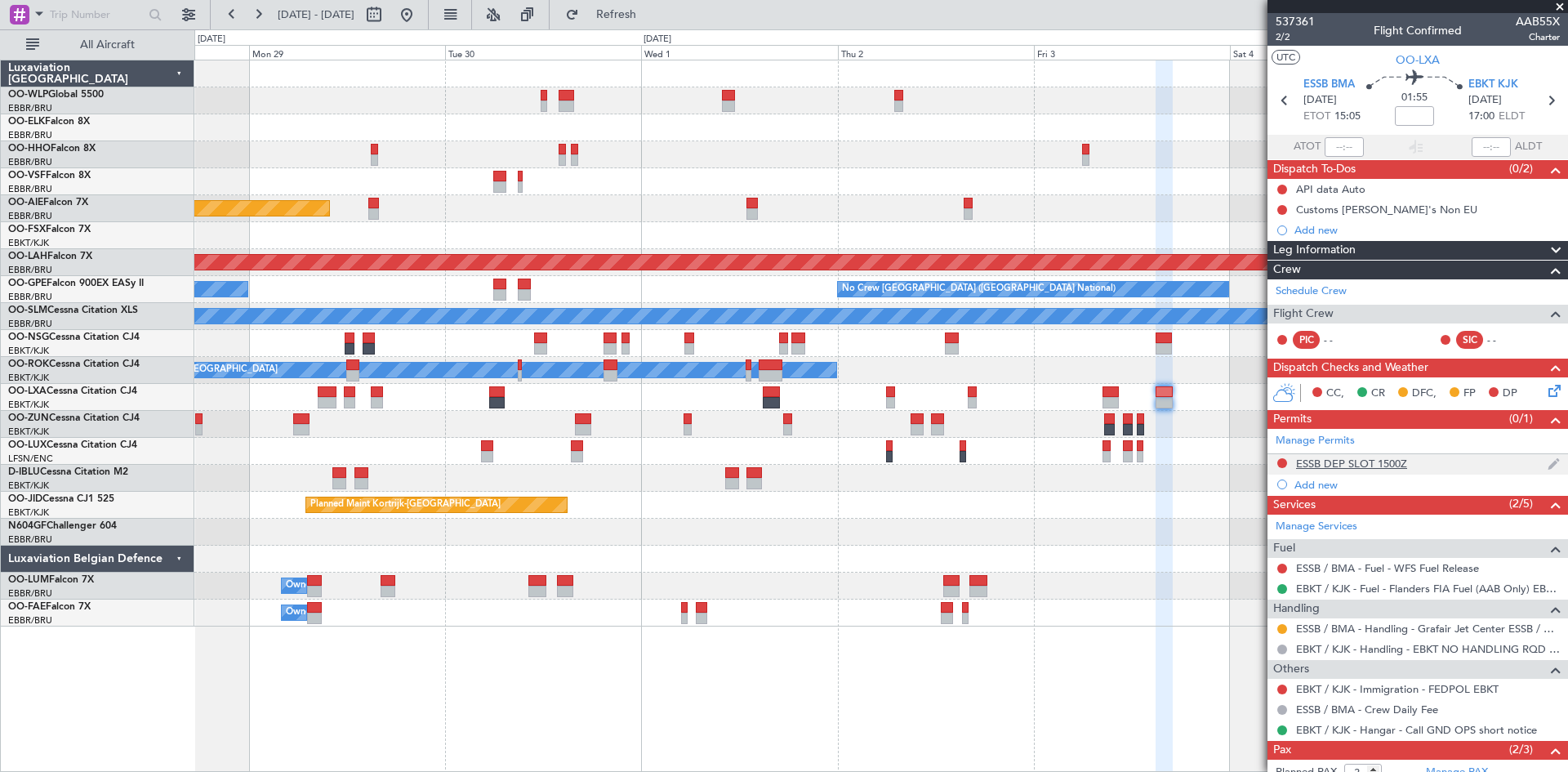
click at [1383, 468] on div "ESSB DEP SLOT 1500Z" at bounding box center [1352, 463] width 111 height 14
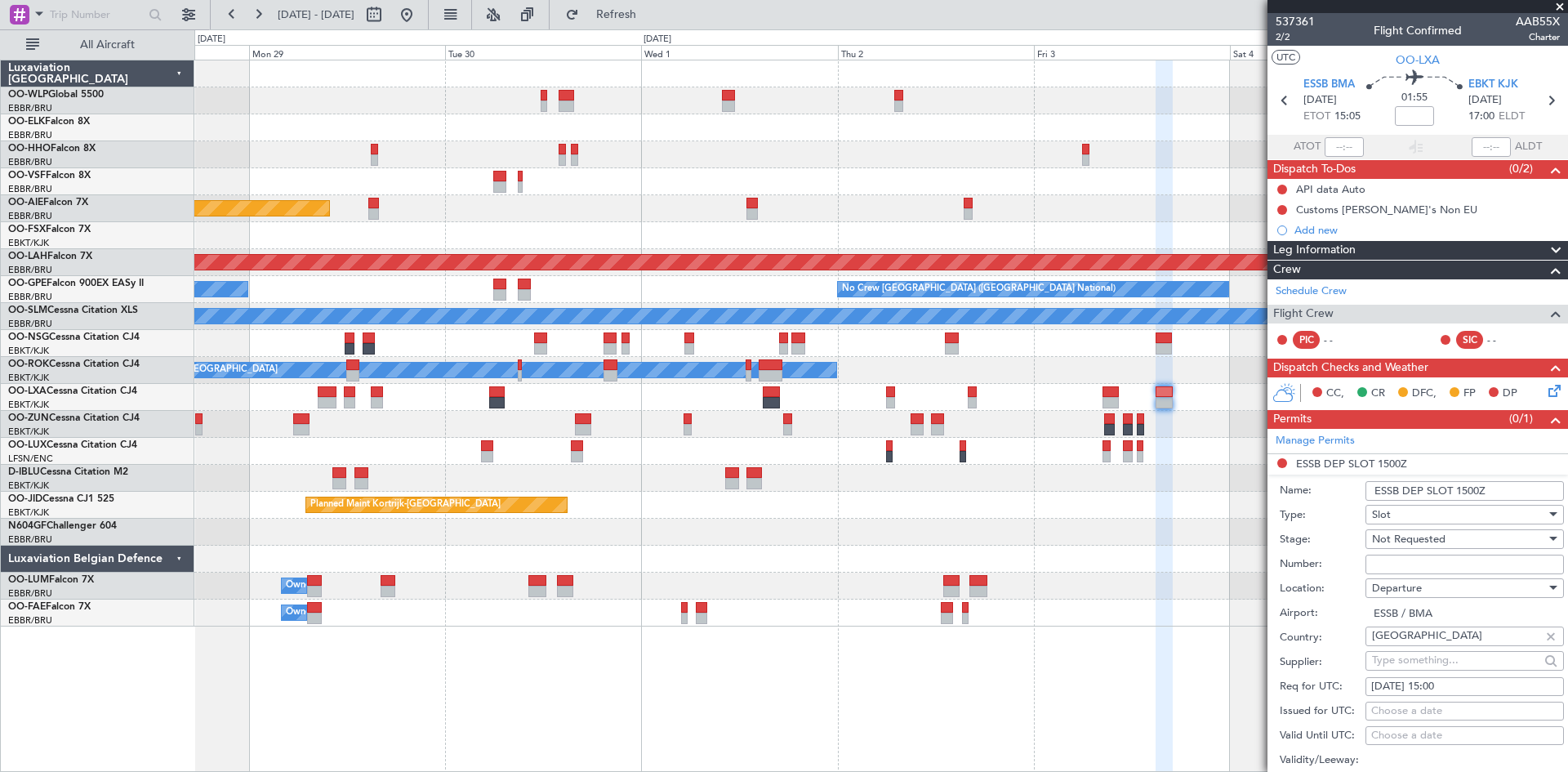
click at [1477, 541] on div "Not Requested" at bounding box center [1458, 540] width 174 height 25
click at [1434, 666] on span "Received OK" at bounding box center [1458, 670] width 172 height 25
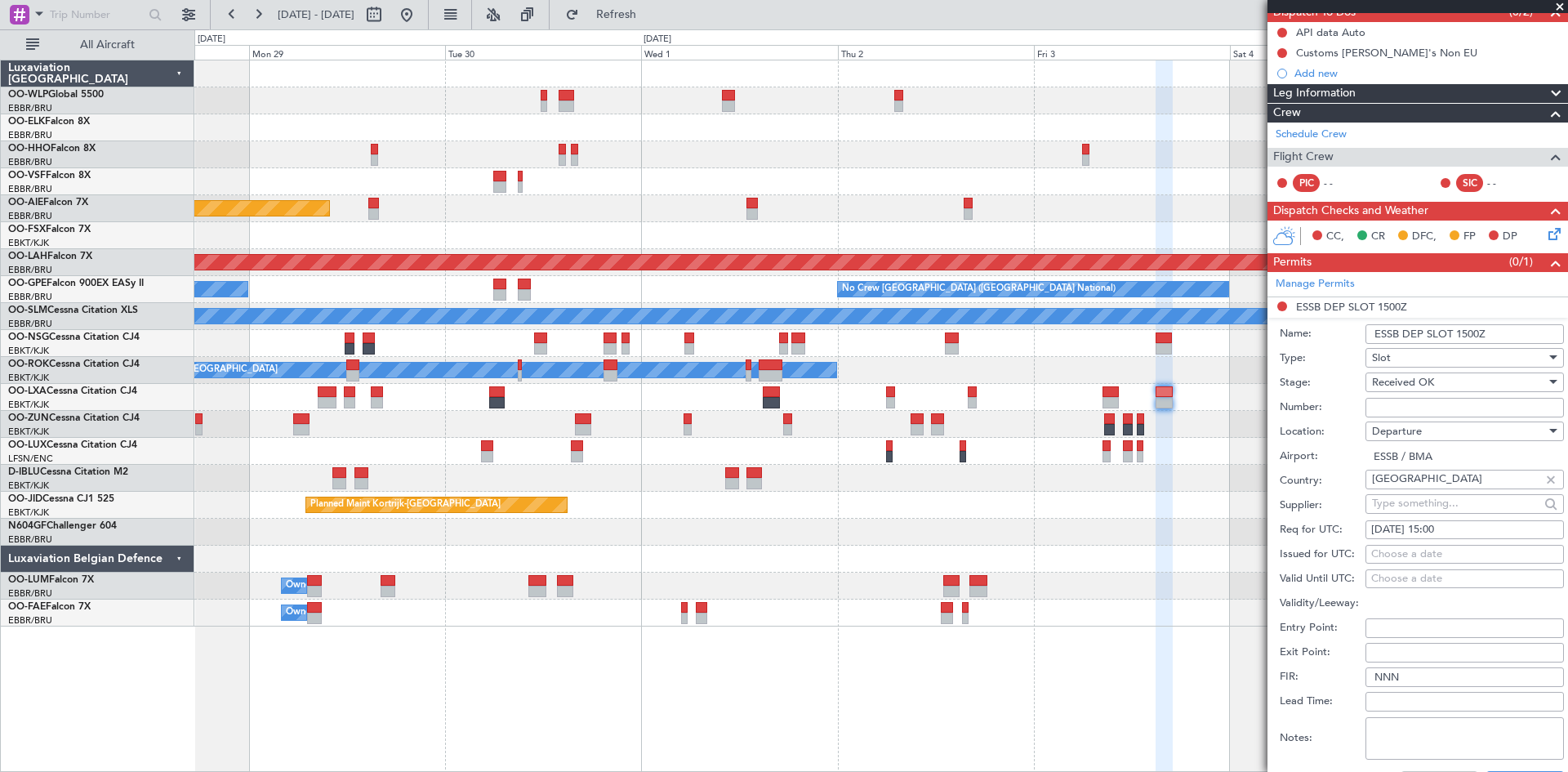
scroll to position [327, 0]
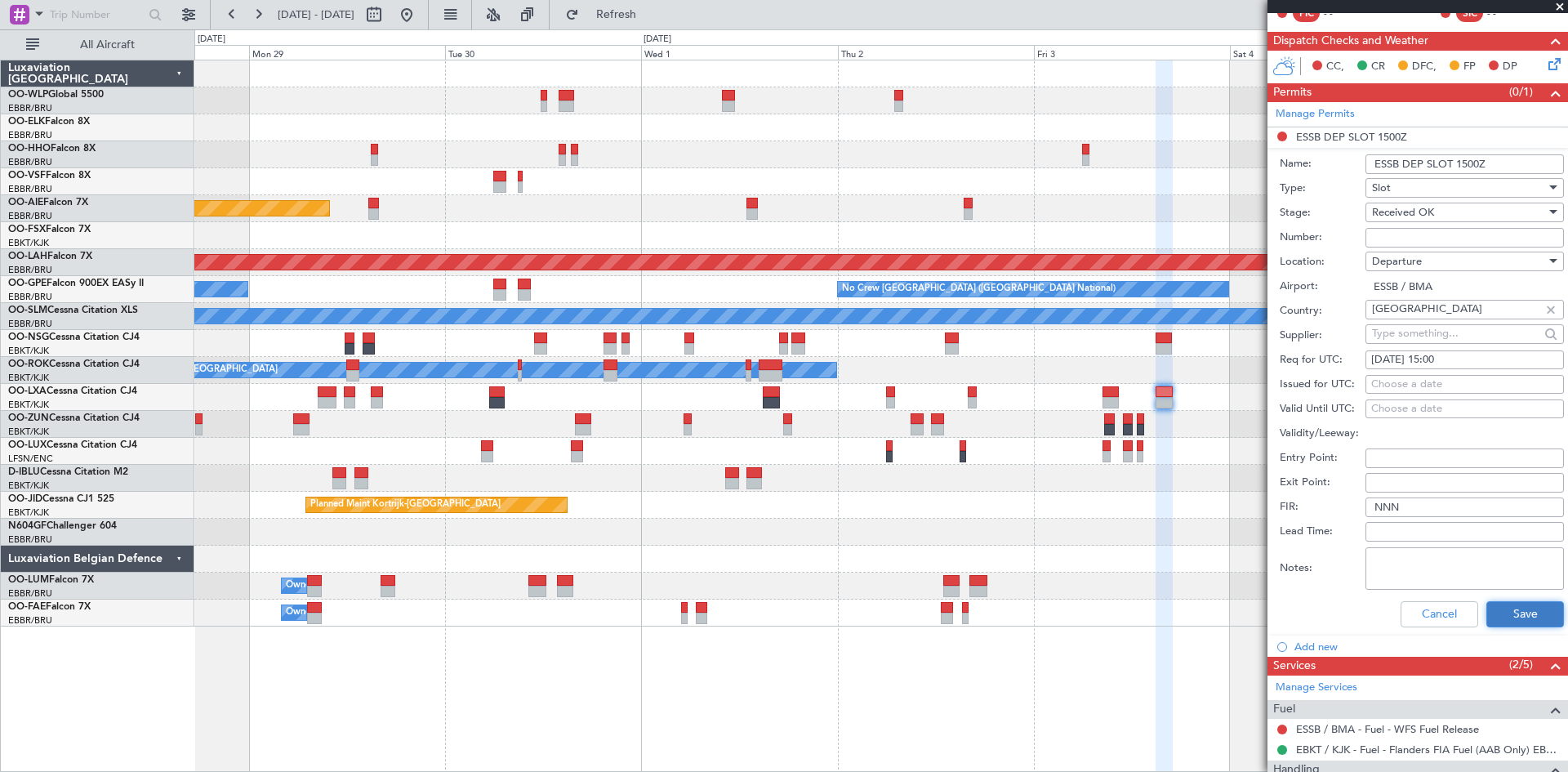
click at [1504, 617] on button "Save" at bounding box center [1525, 614] width 77 height 26
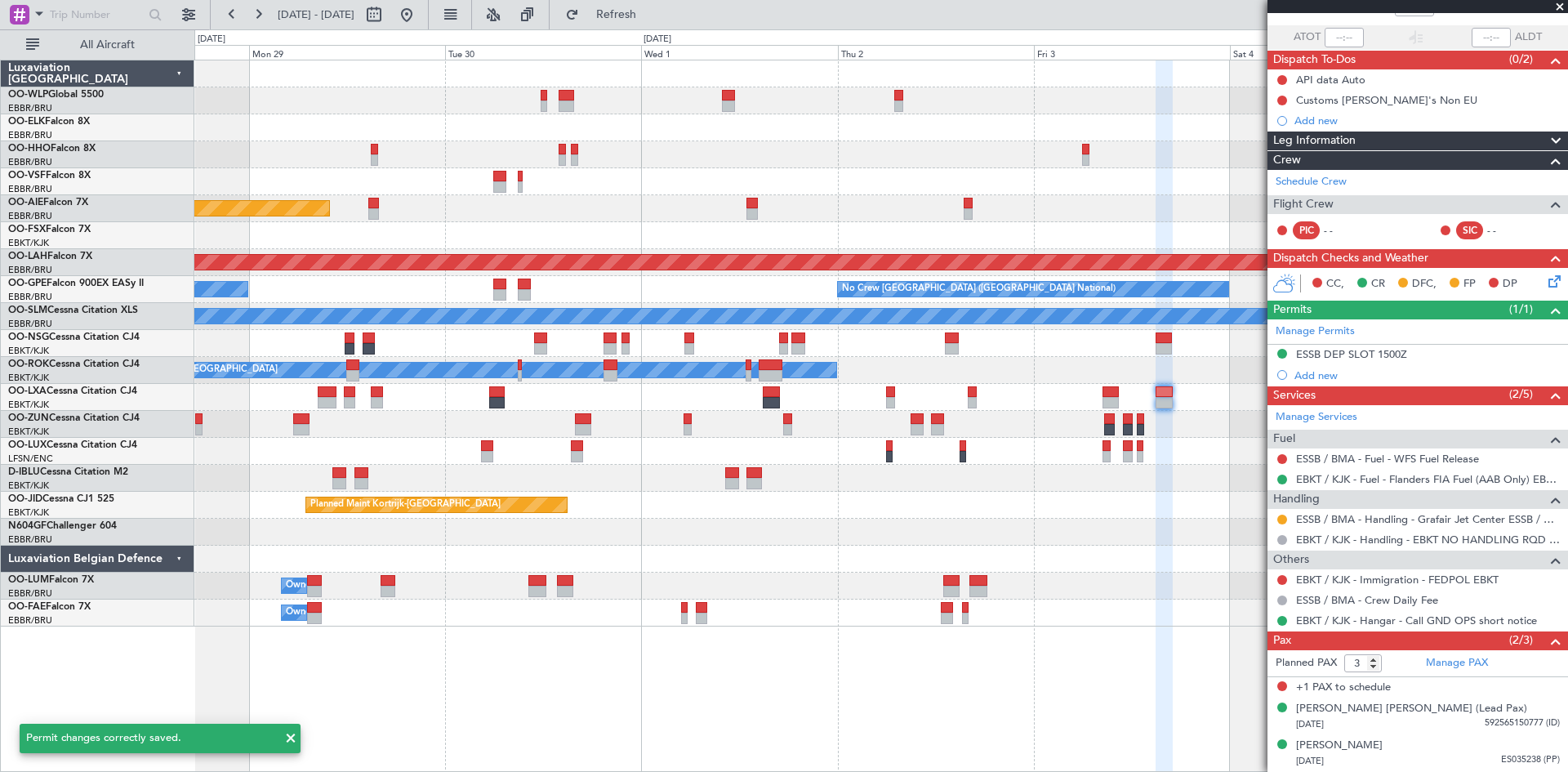
scroll to position [109, 0]
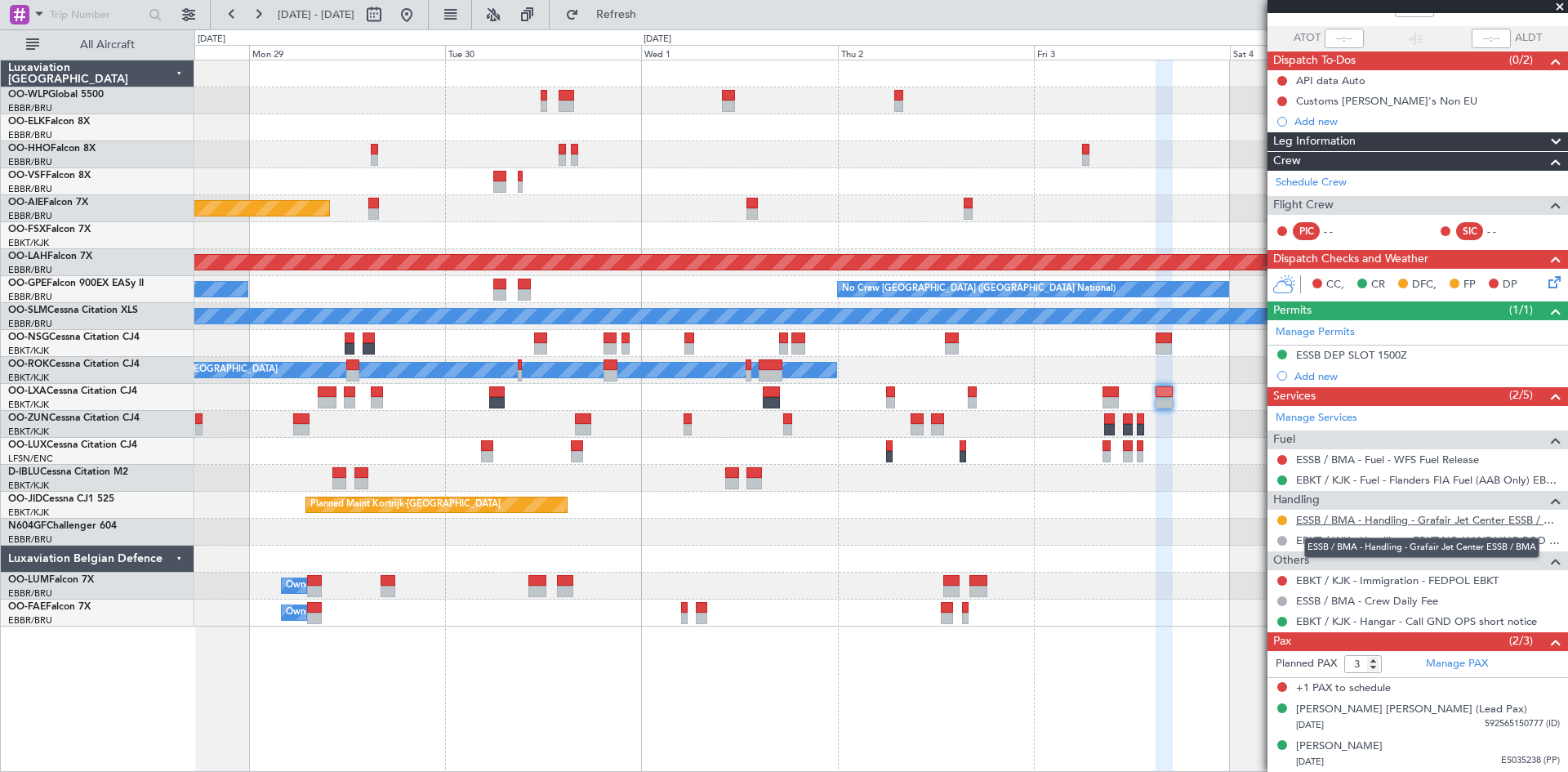
click at [1419, 520] on link "ESSB / BMA - Handling - Grafair Jet Center ESSB / BMA" at bounding box center [1427, 520] width 264 height 14
click at [1282, 521] on mat-tooltip-component "Confirmed" at bounding box center [1283, 506] width 74 height 43
click at [1284, 514] on nimbus-traffic-light at bounding box center [1282, 521] width 13 height 13
click at [1280, 521] on button at bounding box center [1282, 520] width 9 height 9
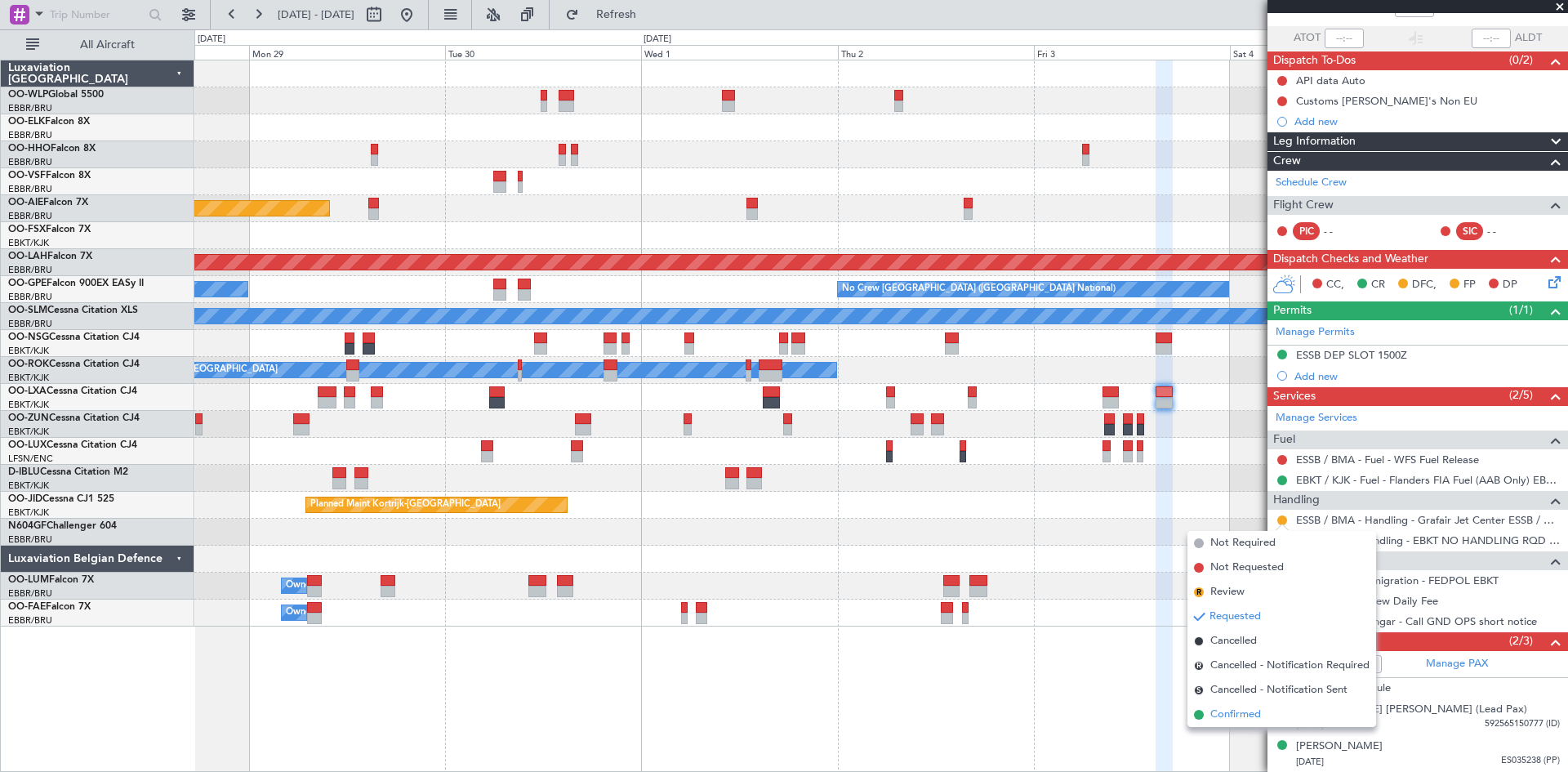
click at [1227, 717] on span "Confirmed" at bounding box center [1236, 714] width 51 height 16
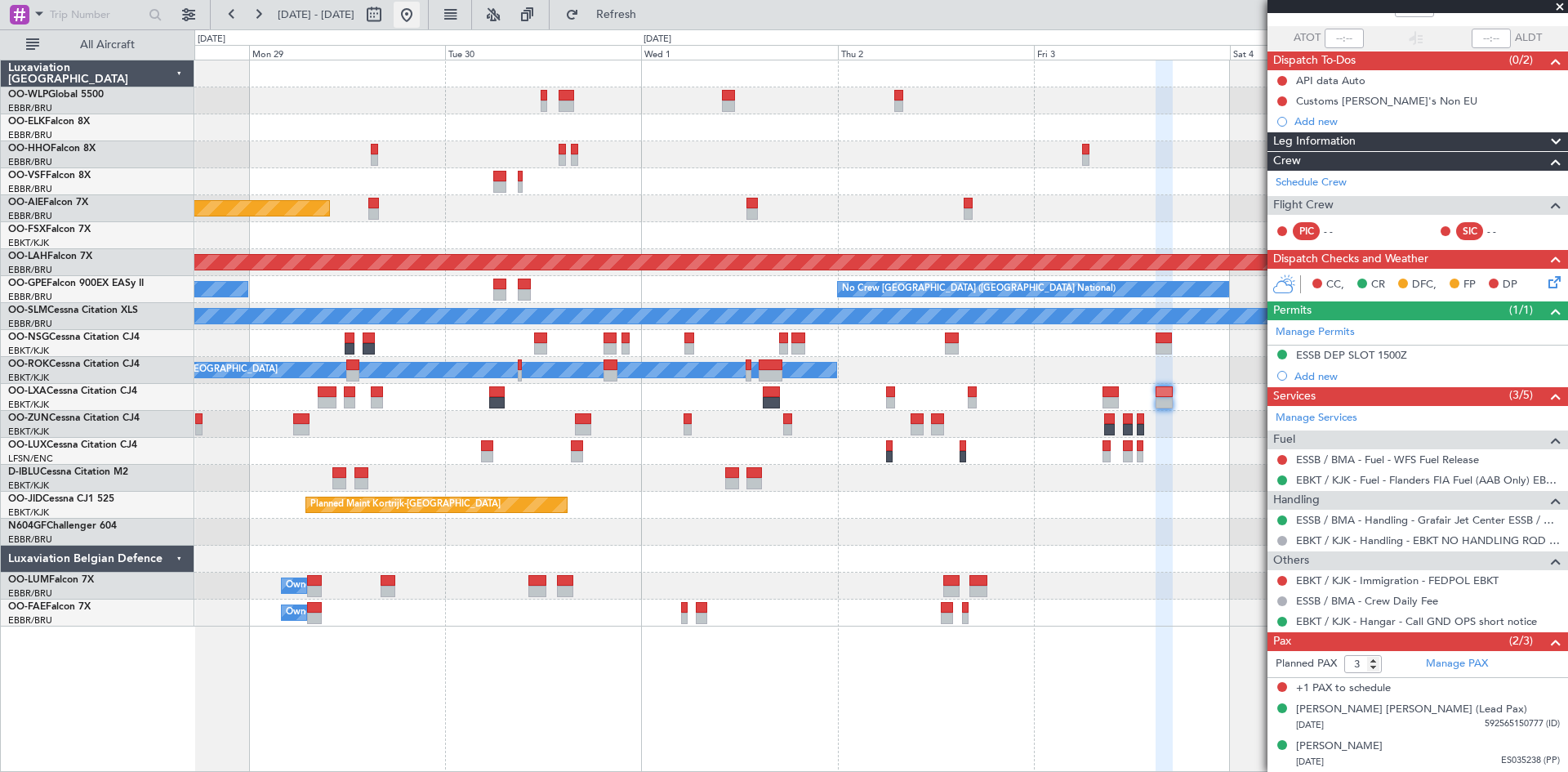
click at [419, 20] on button at bounding box center [407, 15] width 26 height 26
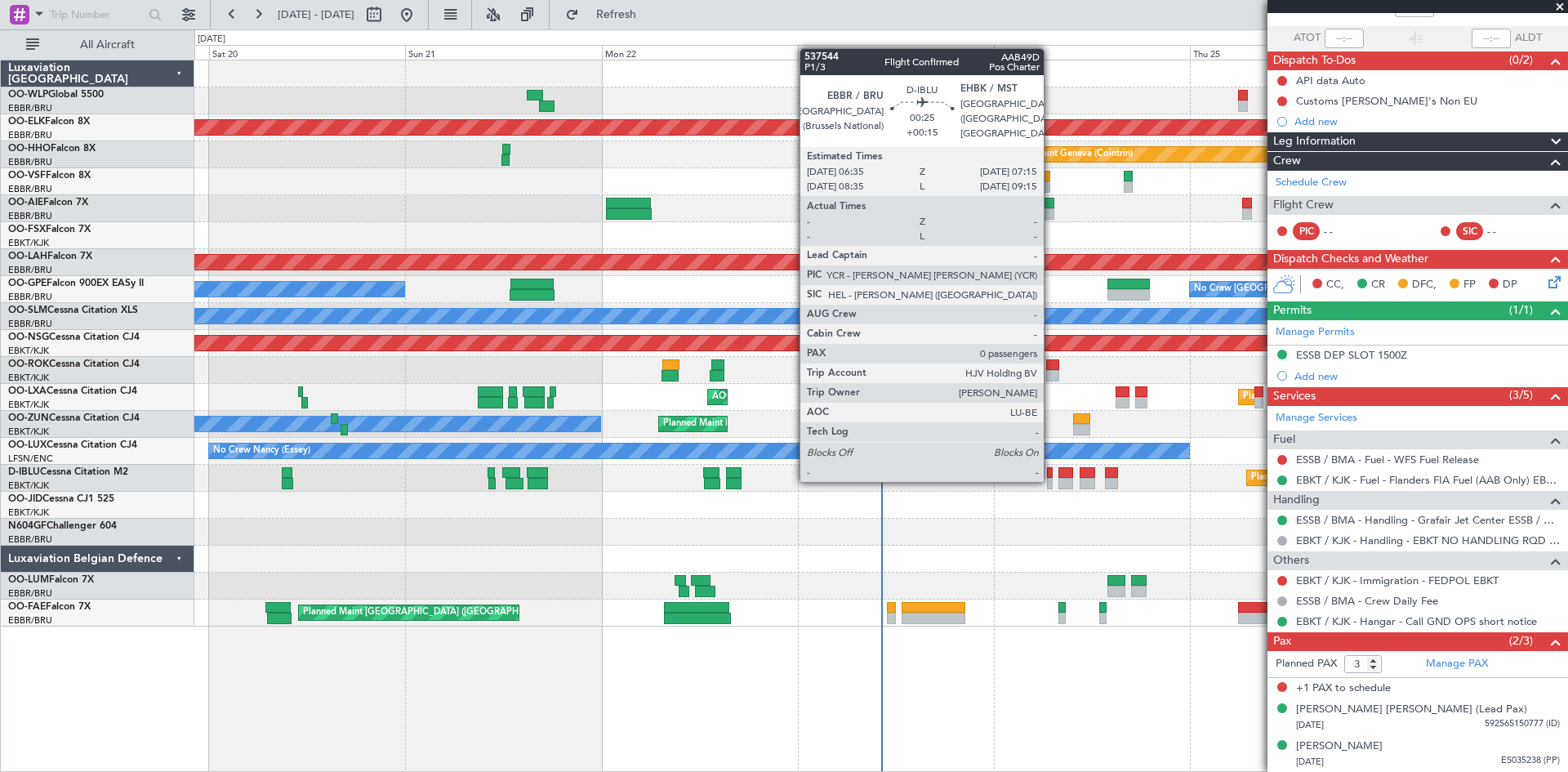
click at [1051, 480] on div at bounding box center [1049, 484] width 6 height 11
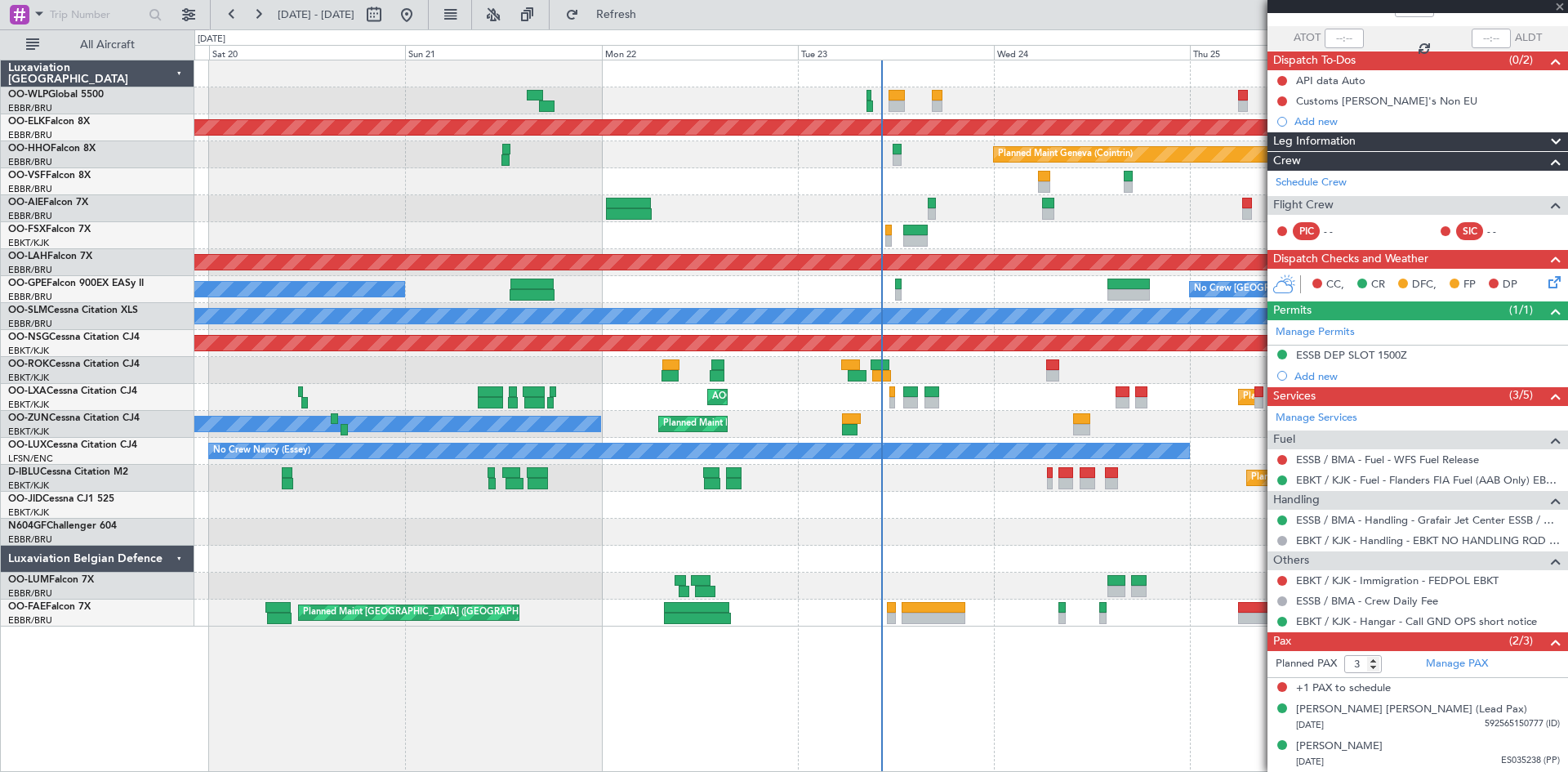
type input "+00:15"
type input "0"
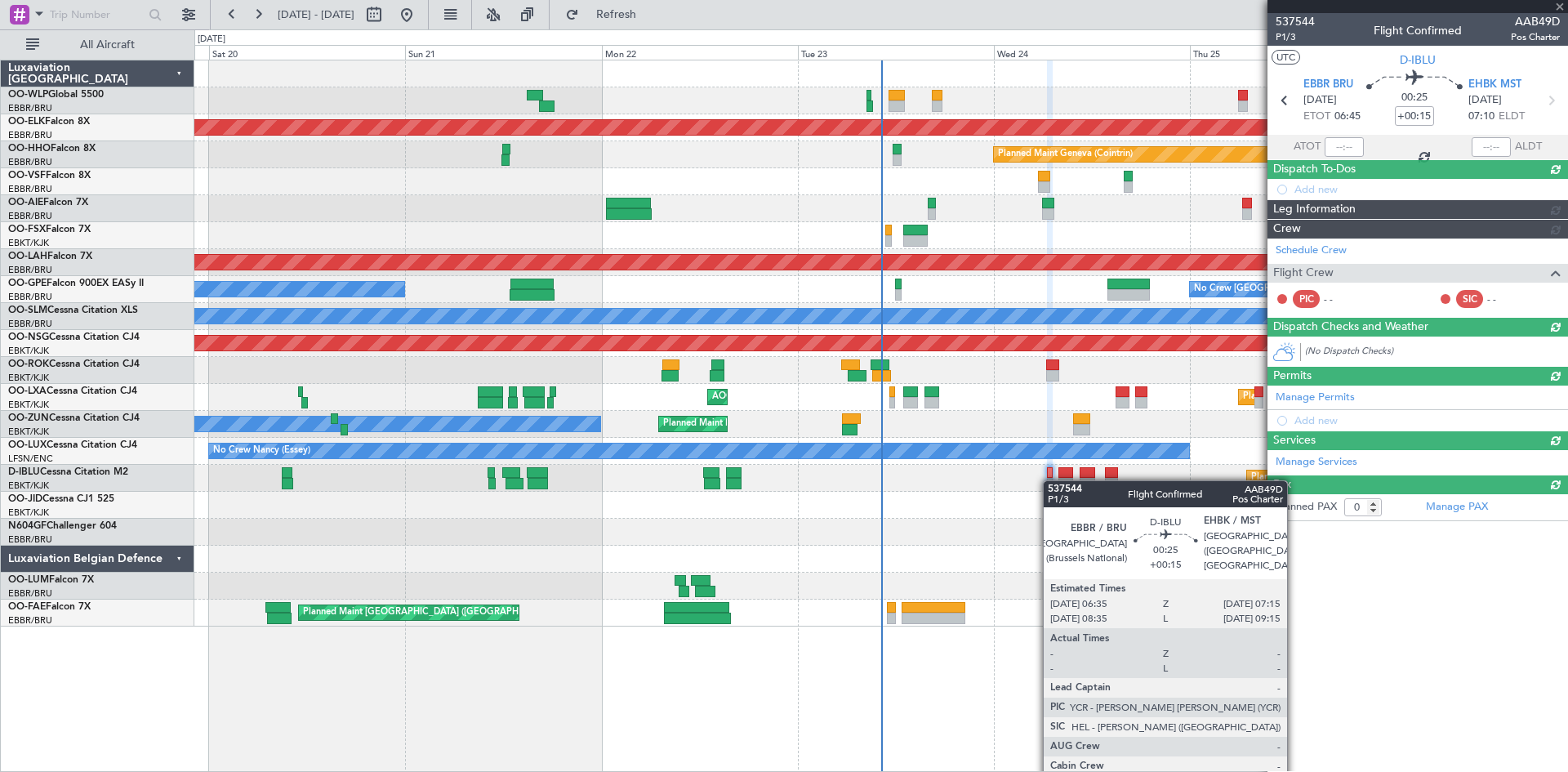
scroll to position [0, 0]
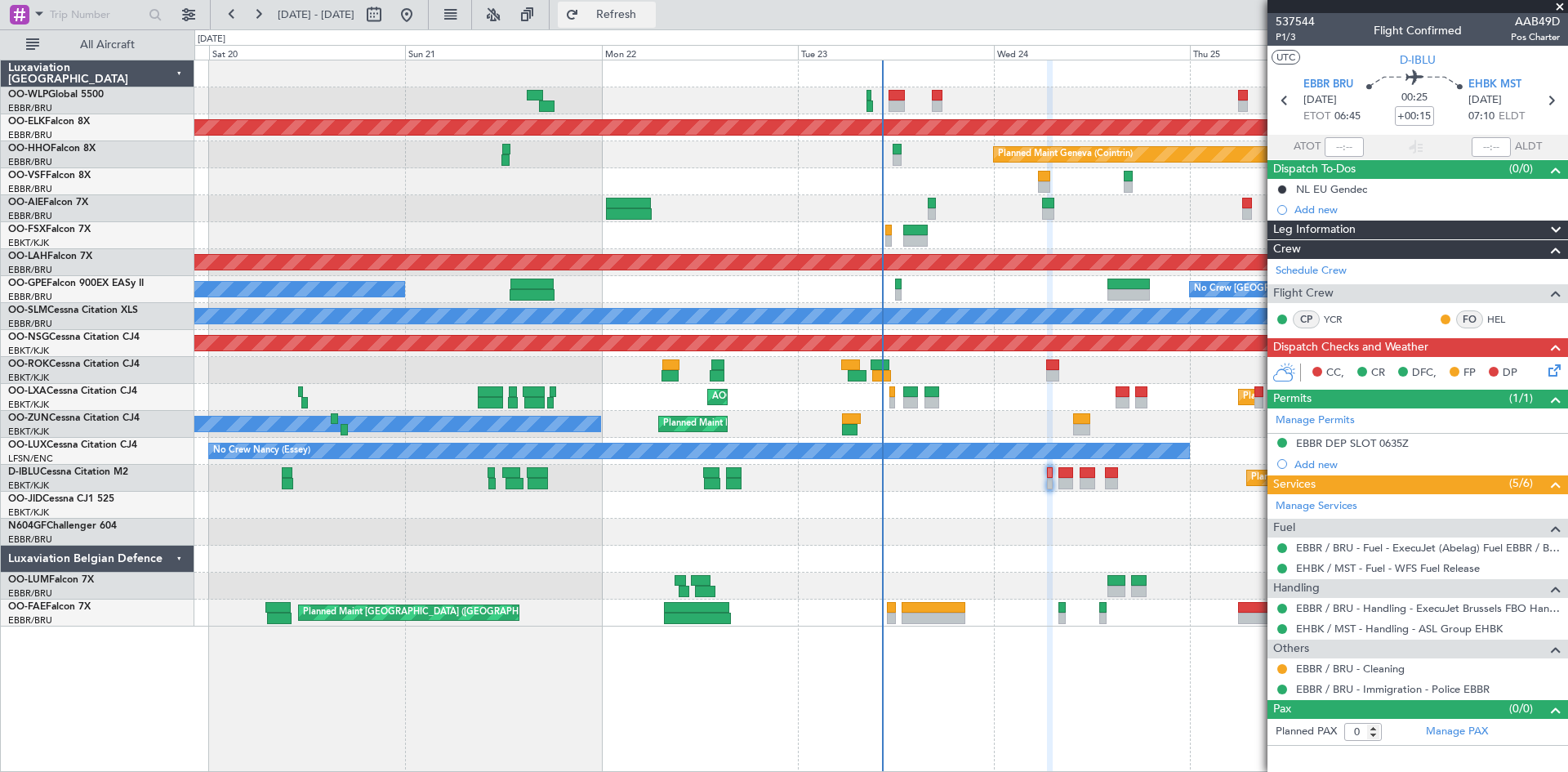
click at [649, 20] on span "Refresh" at bounding box center [616, 15] width 69 height 11
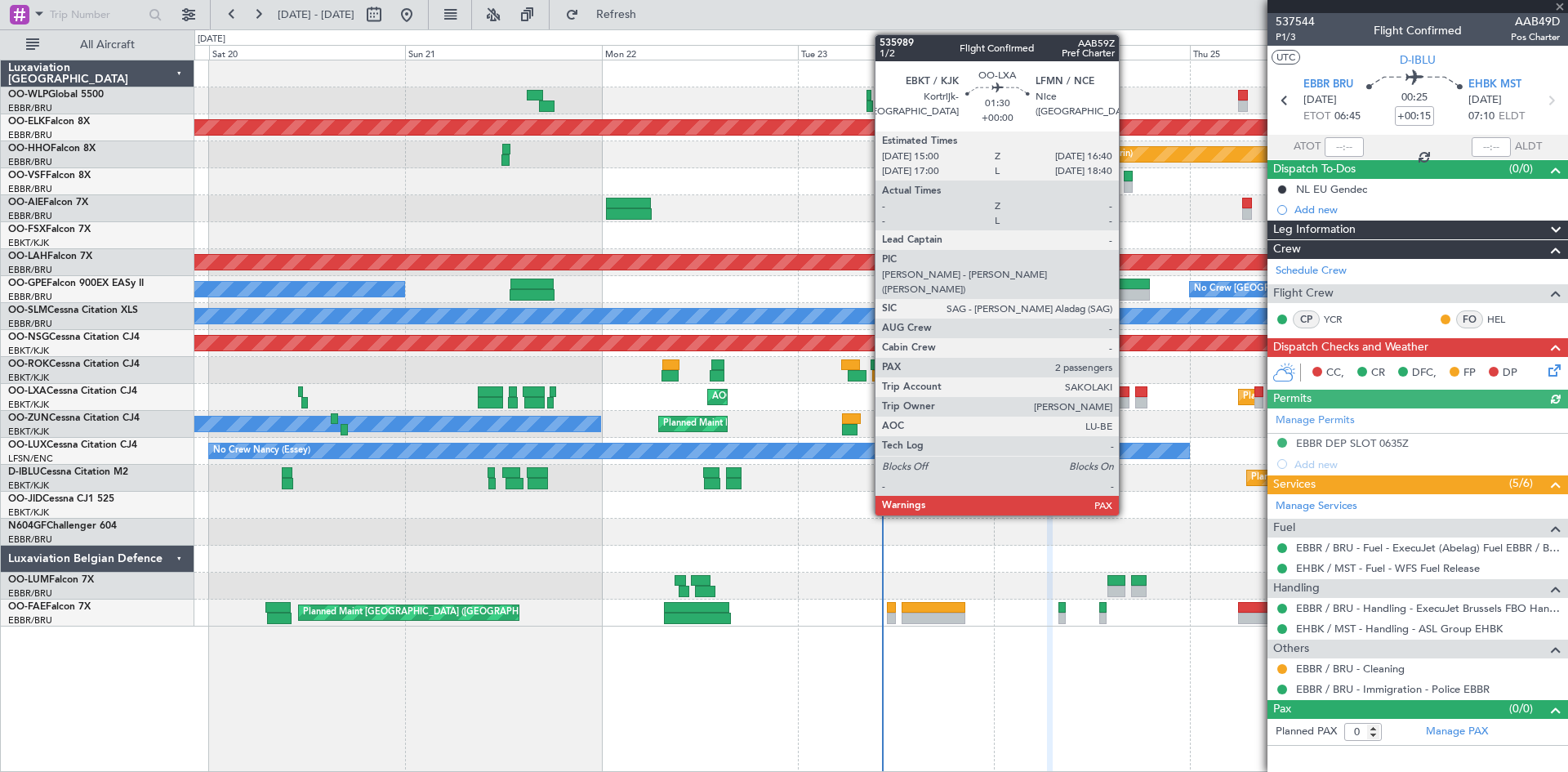
click at [1126, 401] on div at bounding box center [1122, 403] width 14 height 11
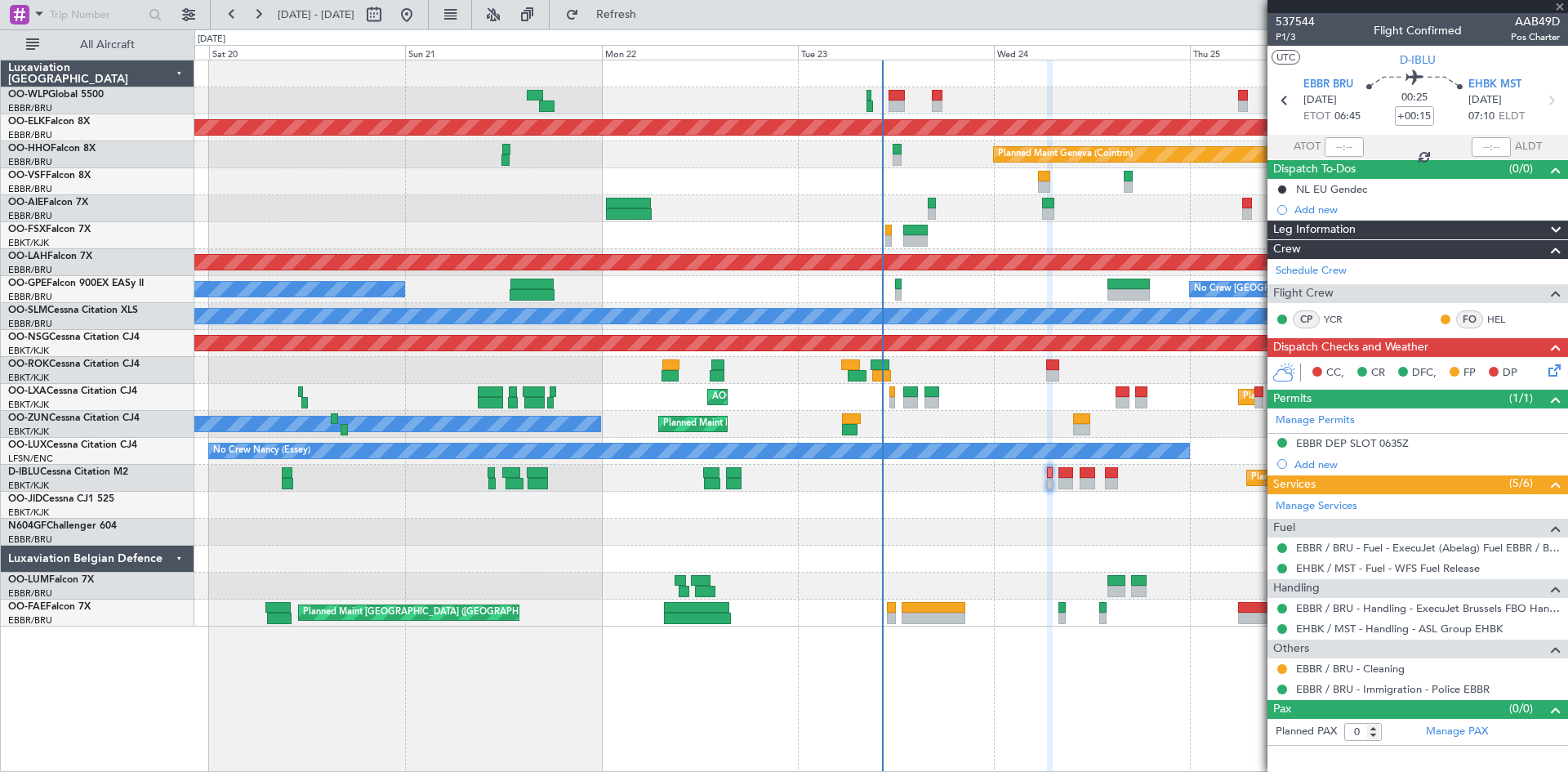
type input "2"
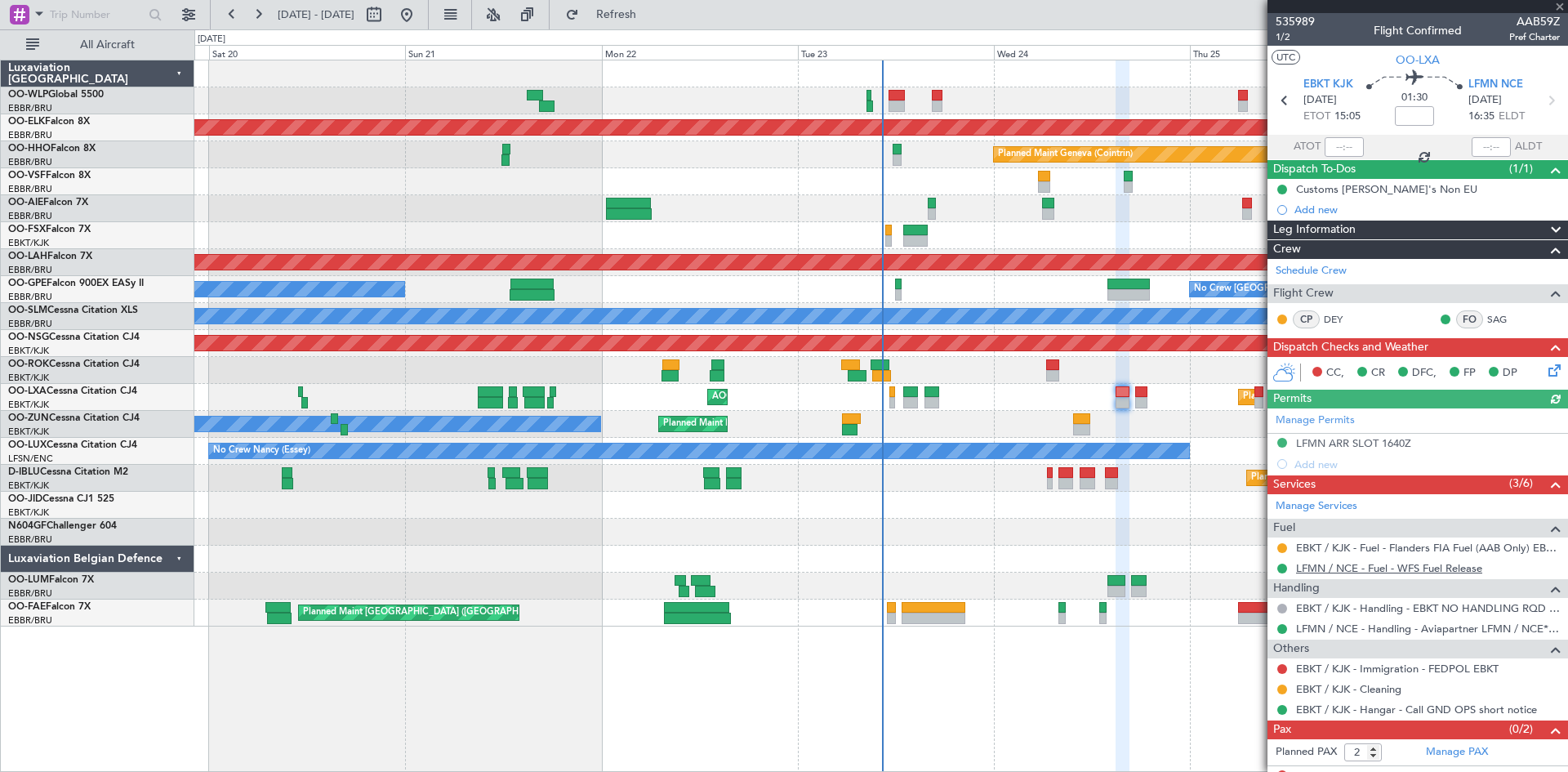
scroll to position [15, 0]
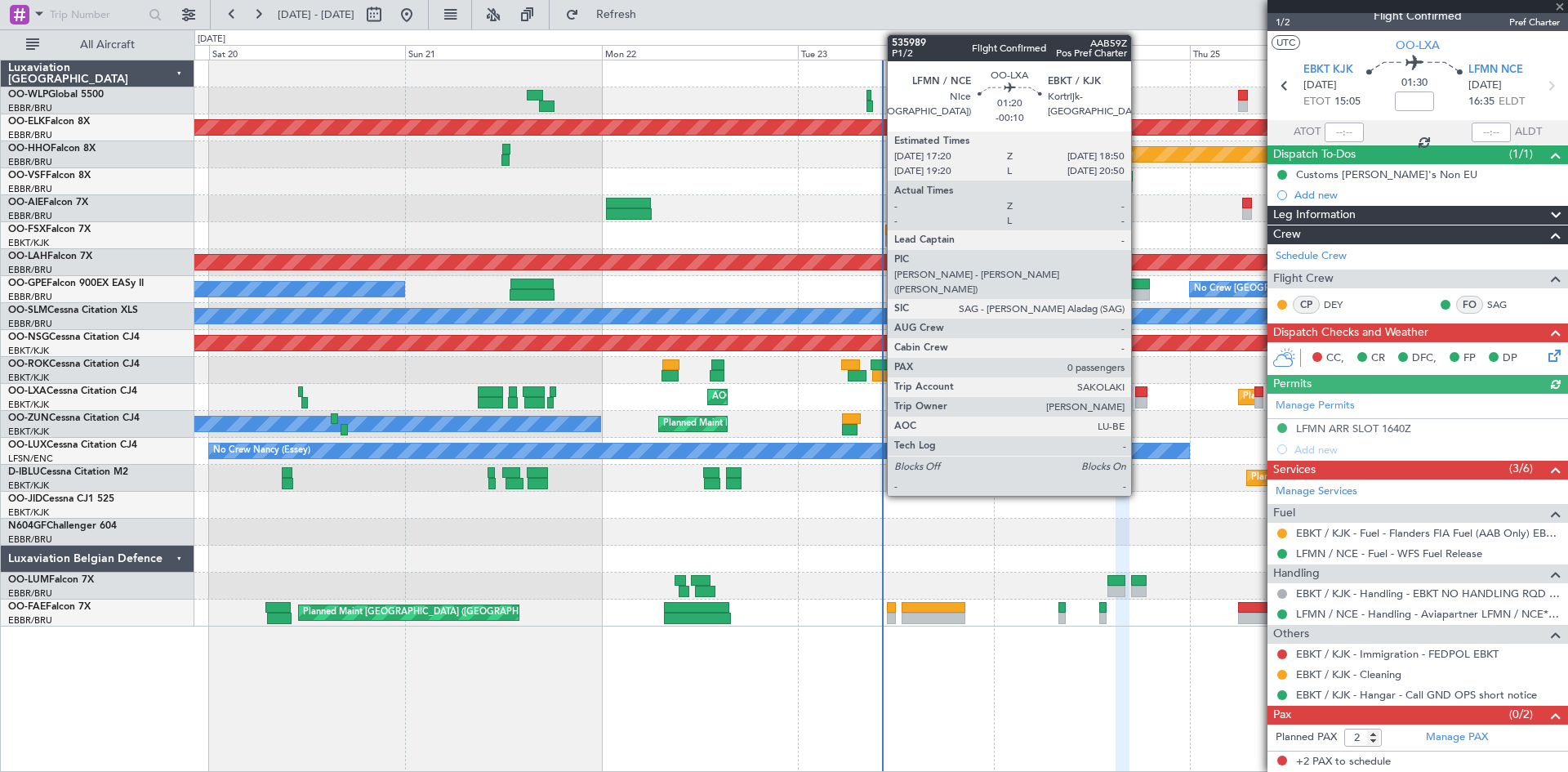
click at [1138, 400] on div at bounding box center [1142, 403] width 13 height 11
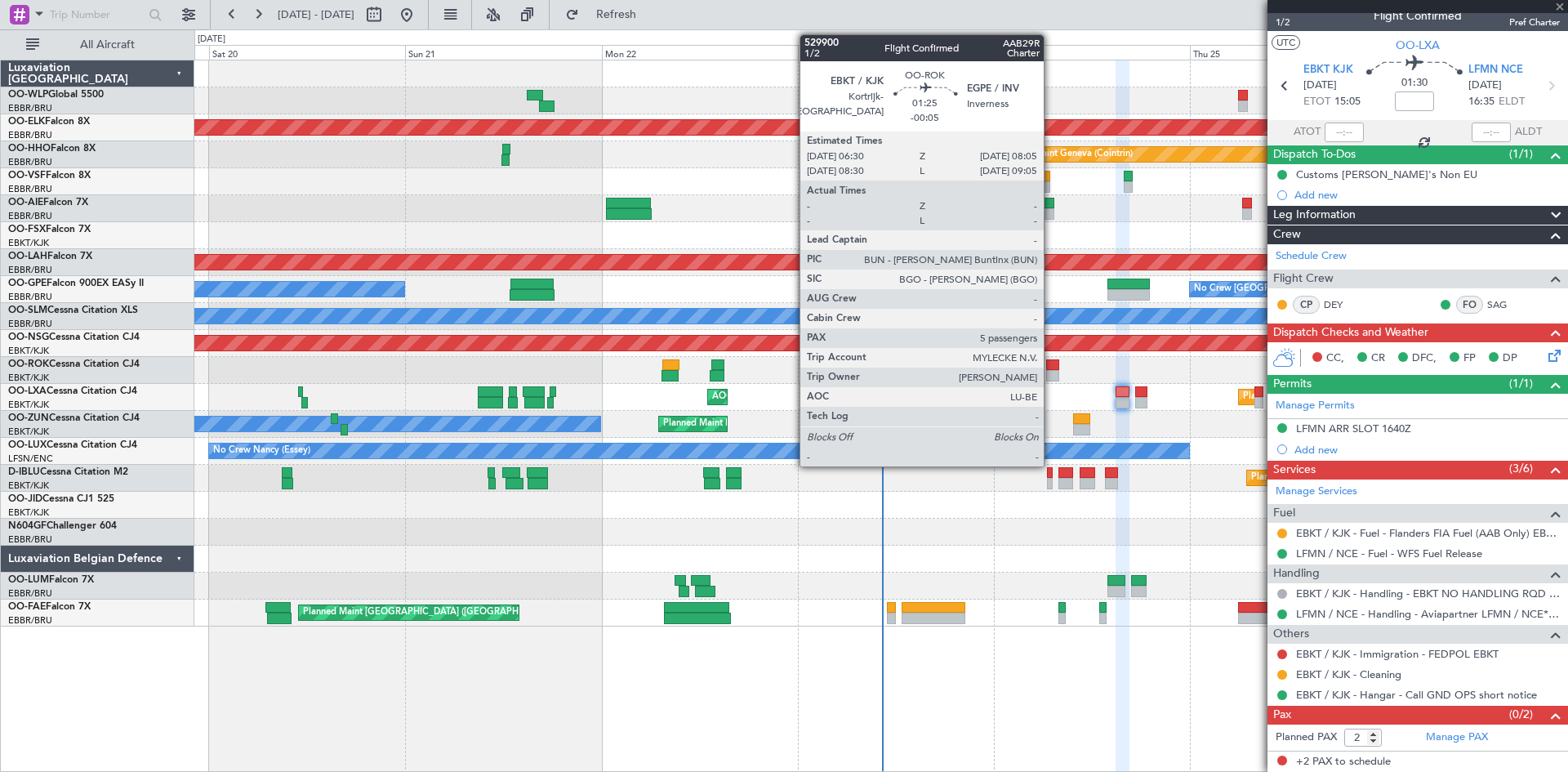
type input "-00:10"
type input "0"
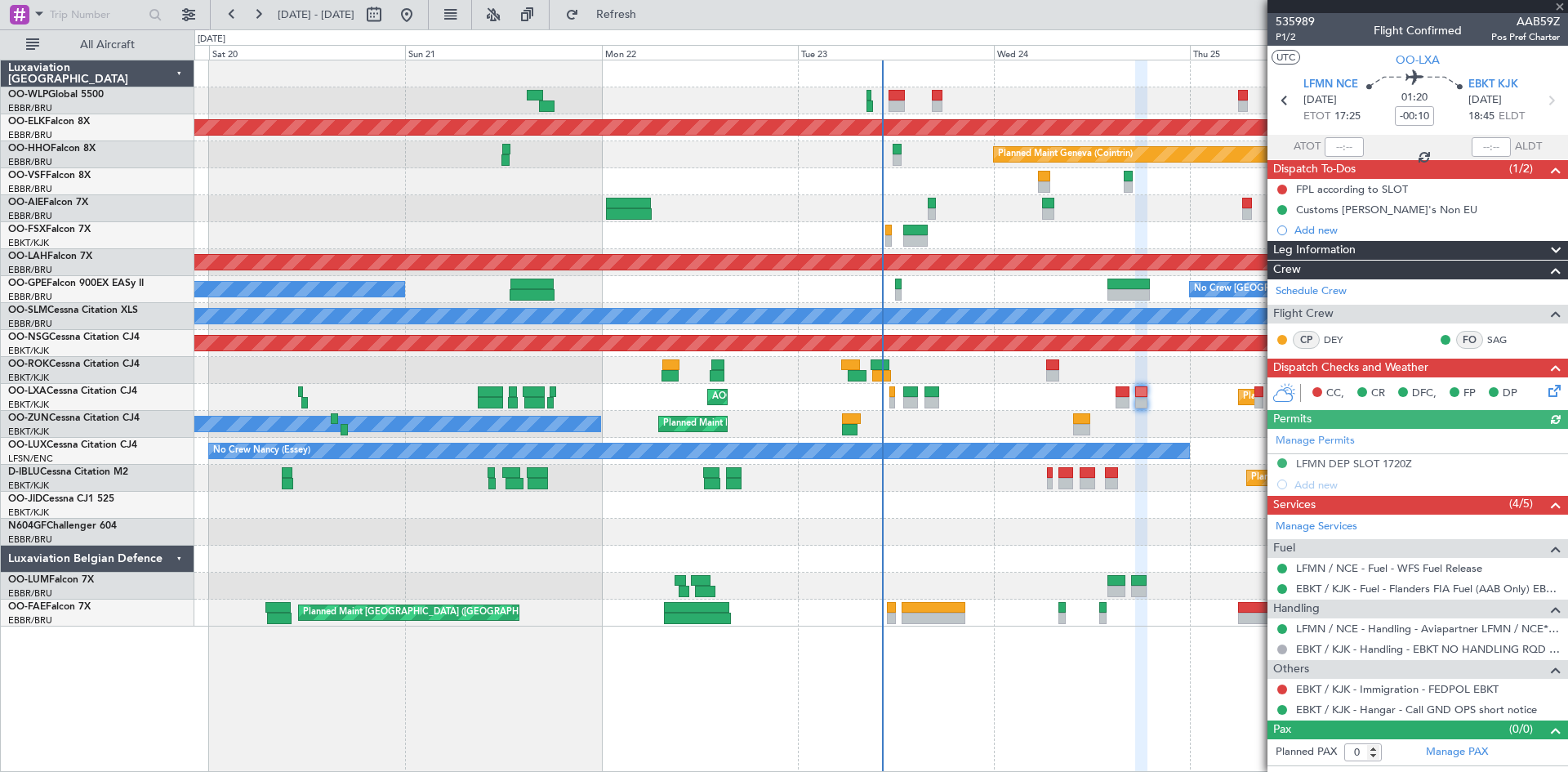
type input "-00:05"
type input "5"
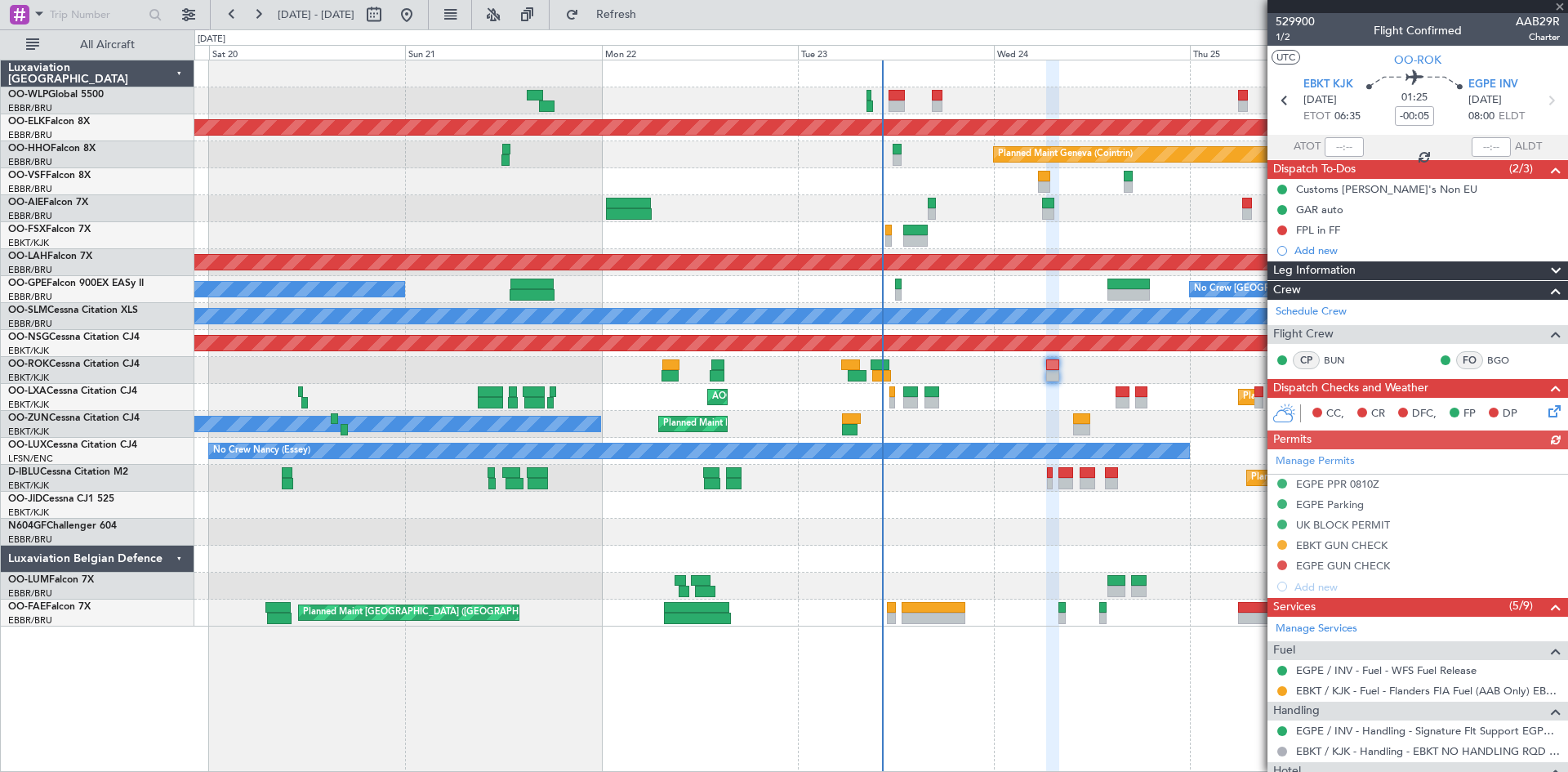
click at [1545, 409] on icon at bounding box center [1552, 408] width 13 height 13
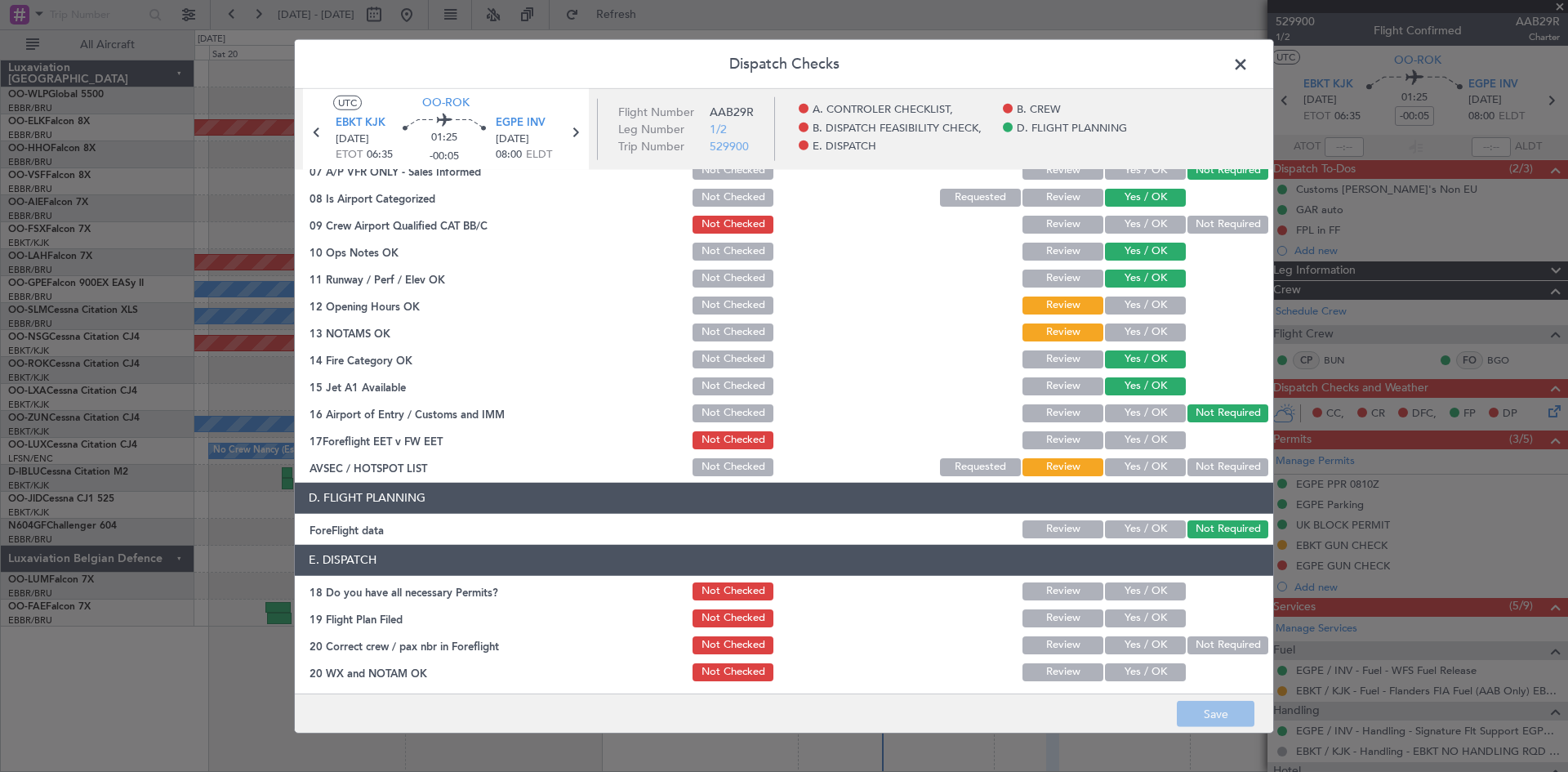
scroll to position [309, 0]
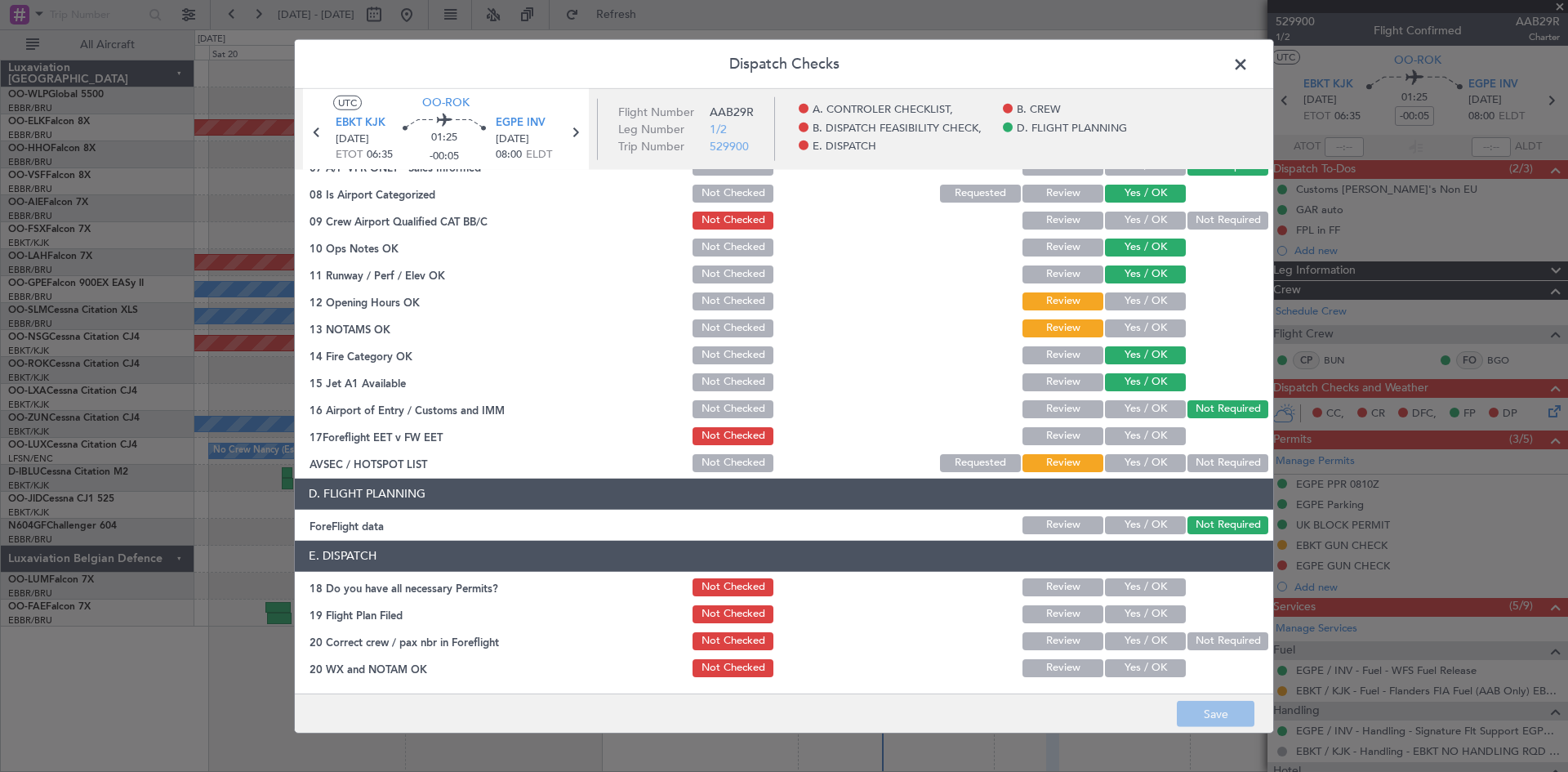
click at [1249, 62] on span at bounding box center [1249, 67] width 0 height 33
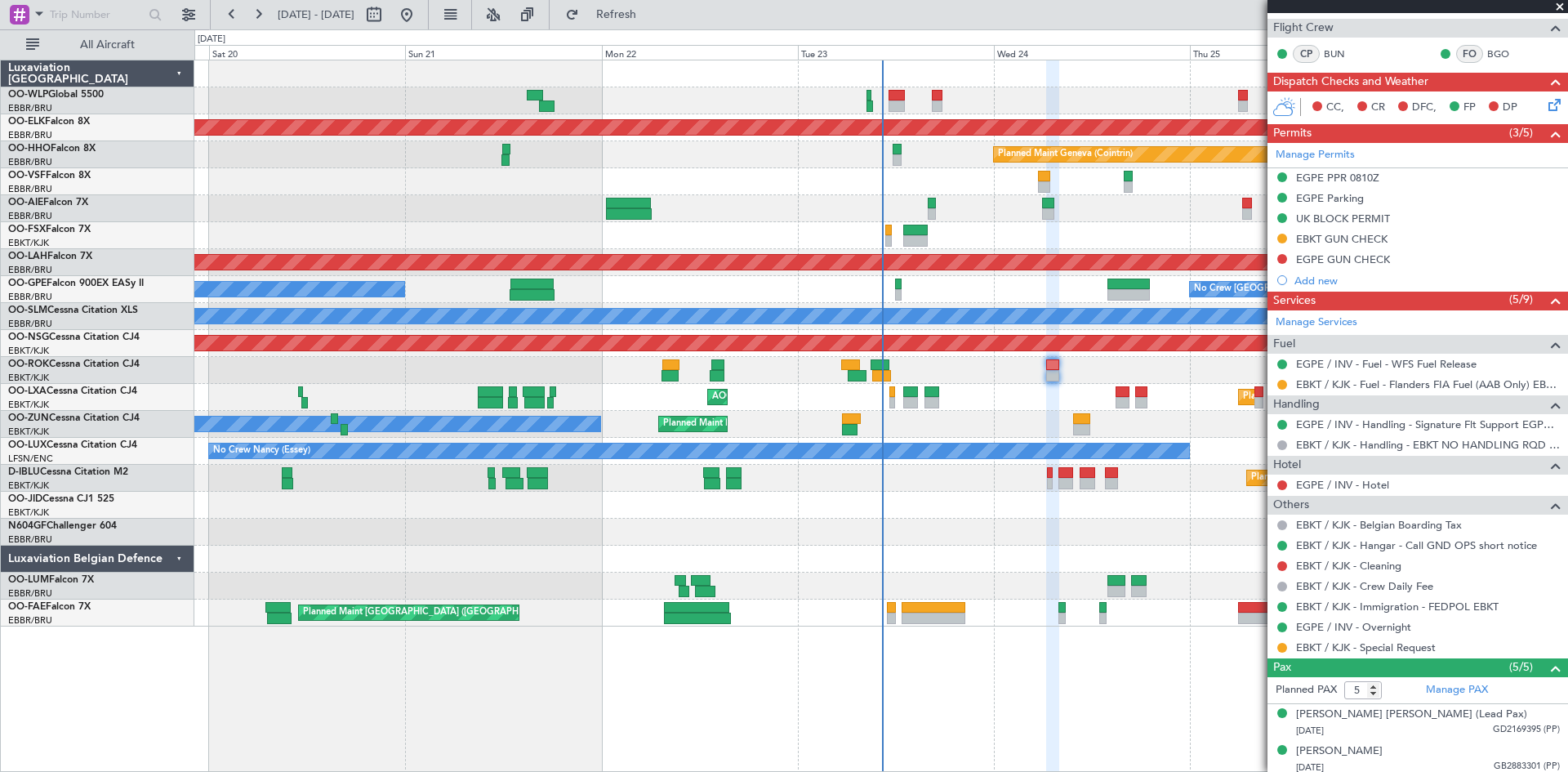
scroll to position [327, 0]
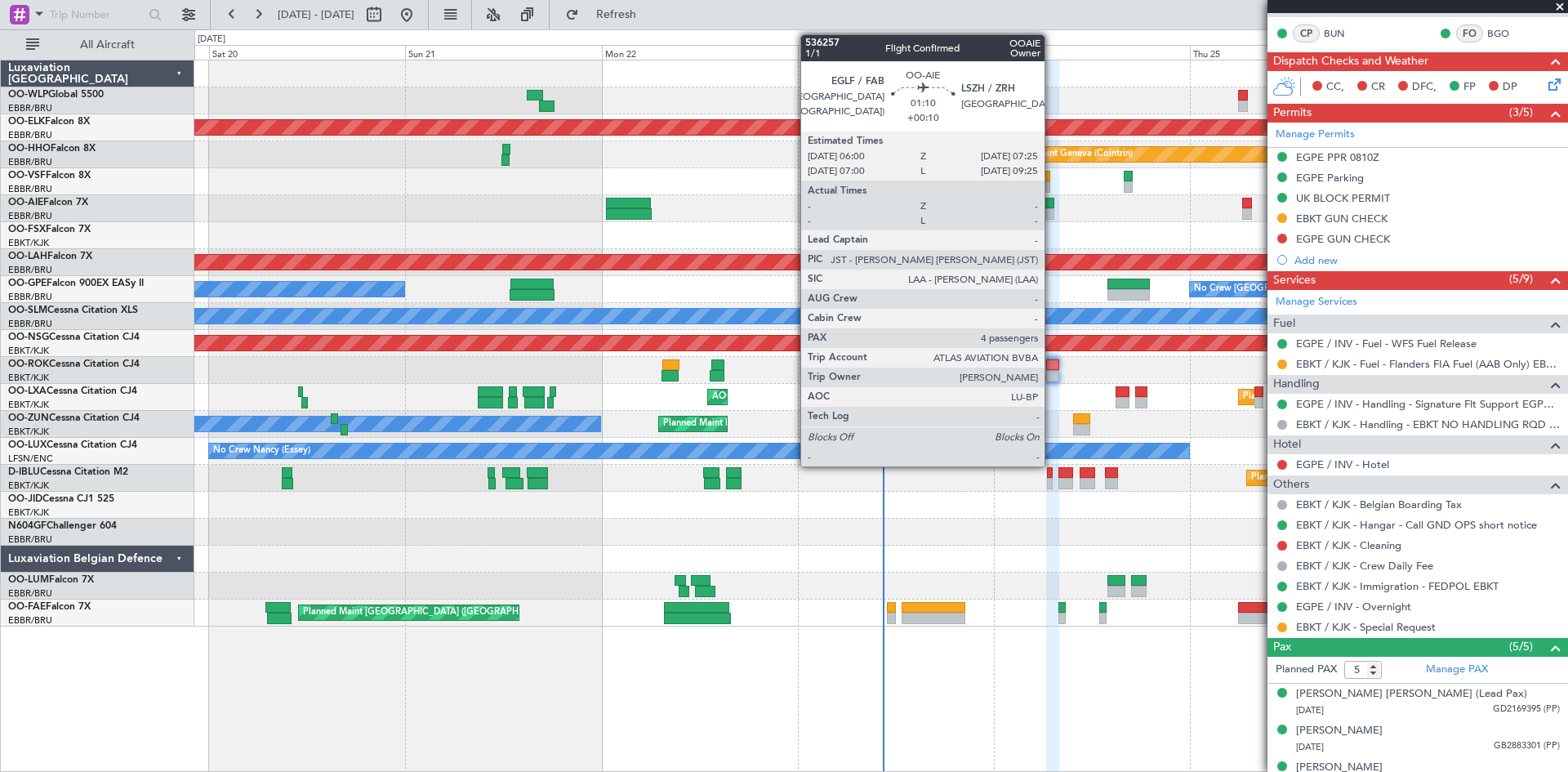
click at [1051, 214] on div at bounding box center [1048, 214] width 12 height 11
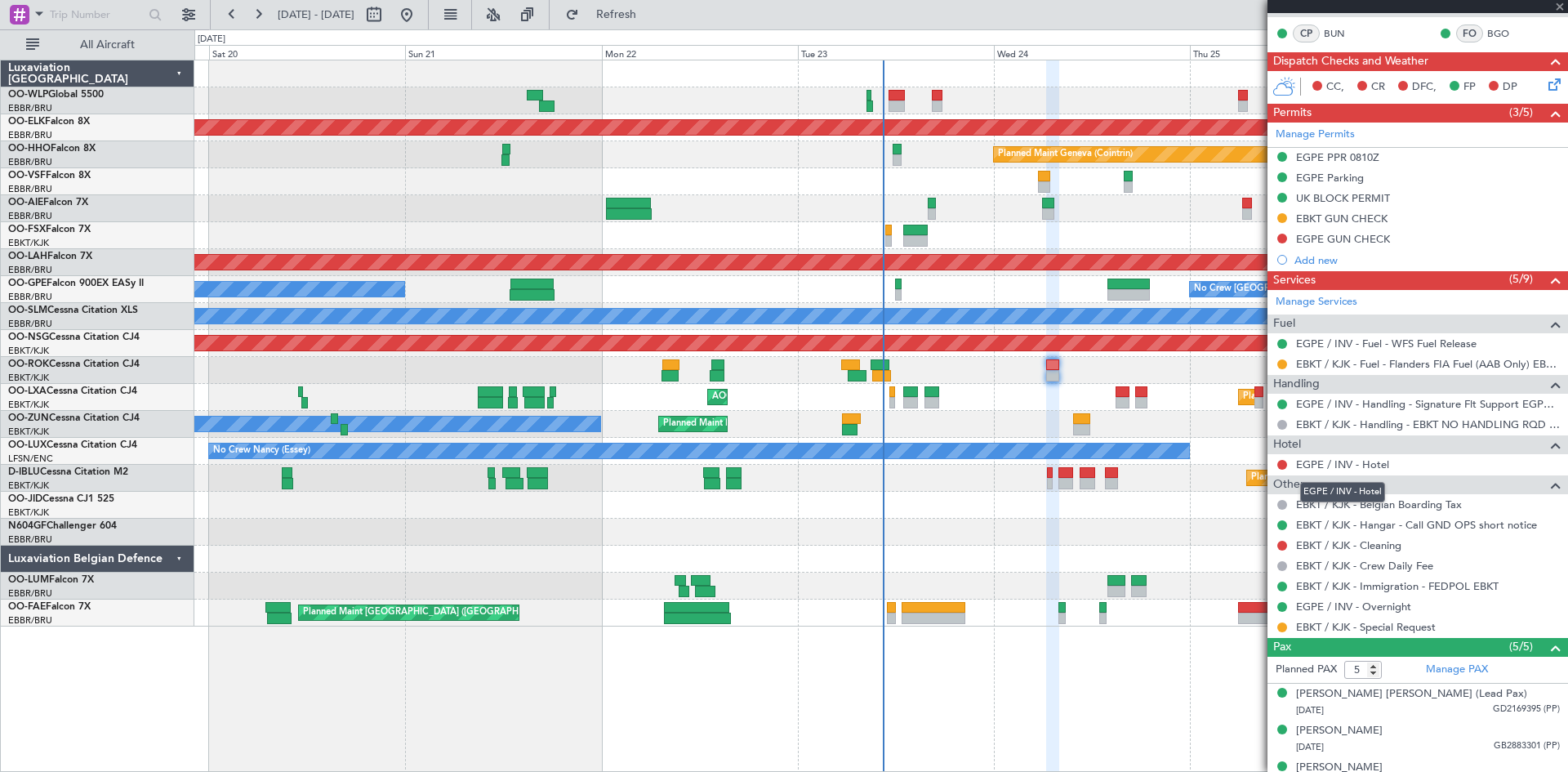
type input "+00:10"
type input "4"
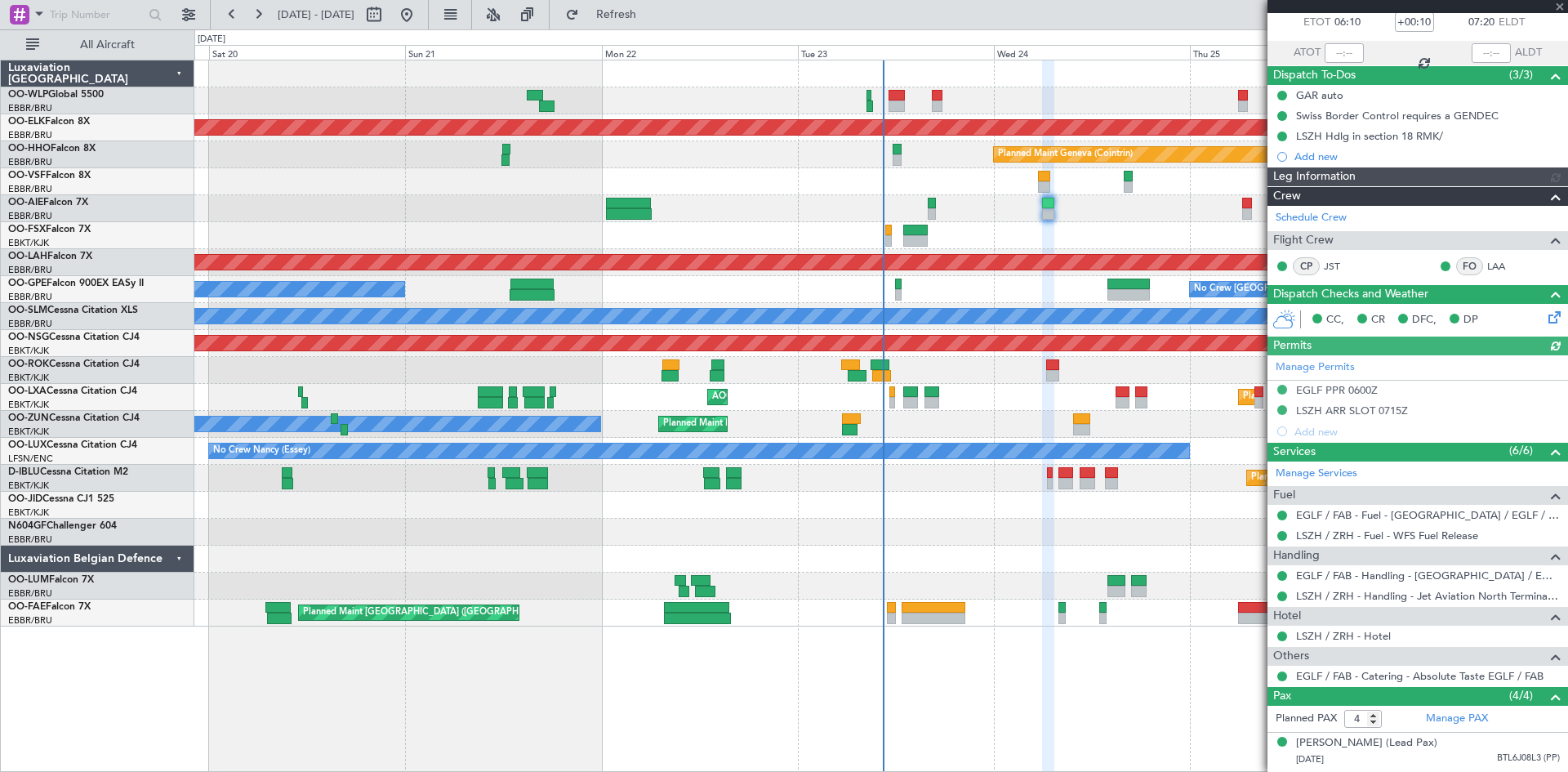
scroll to position [217, 0]
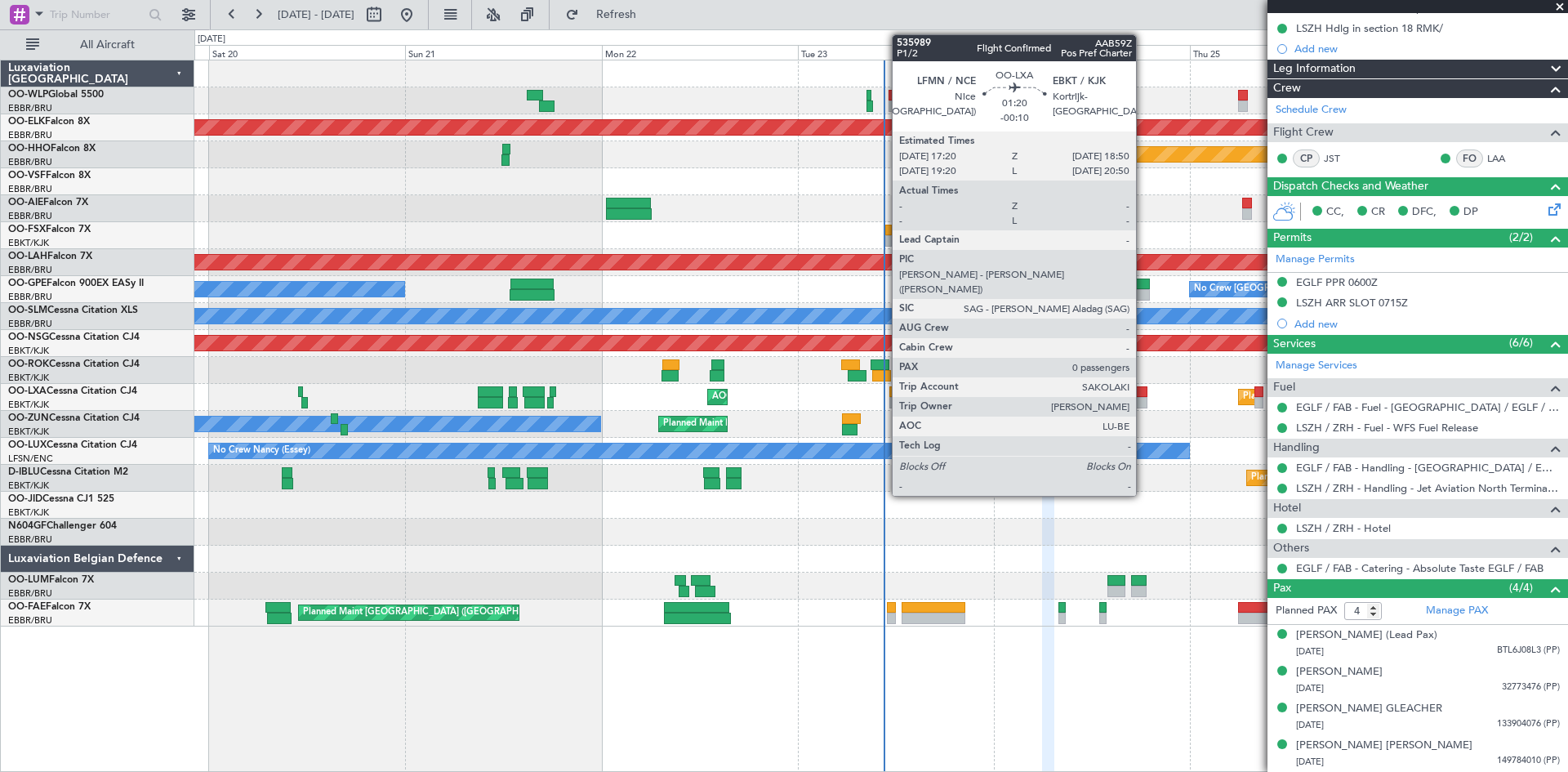
click at [1143, 395] on div at bounding box center [1142, 392] width 13 height 11
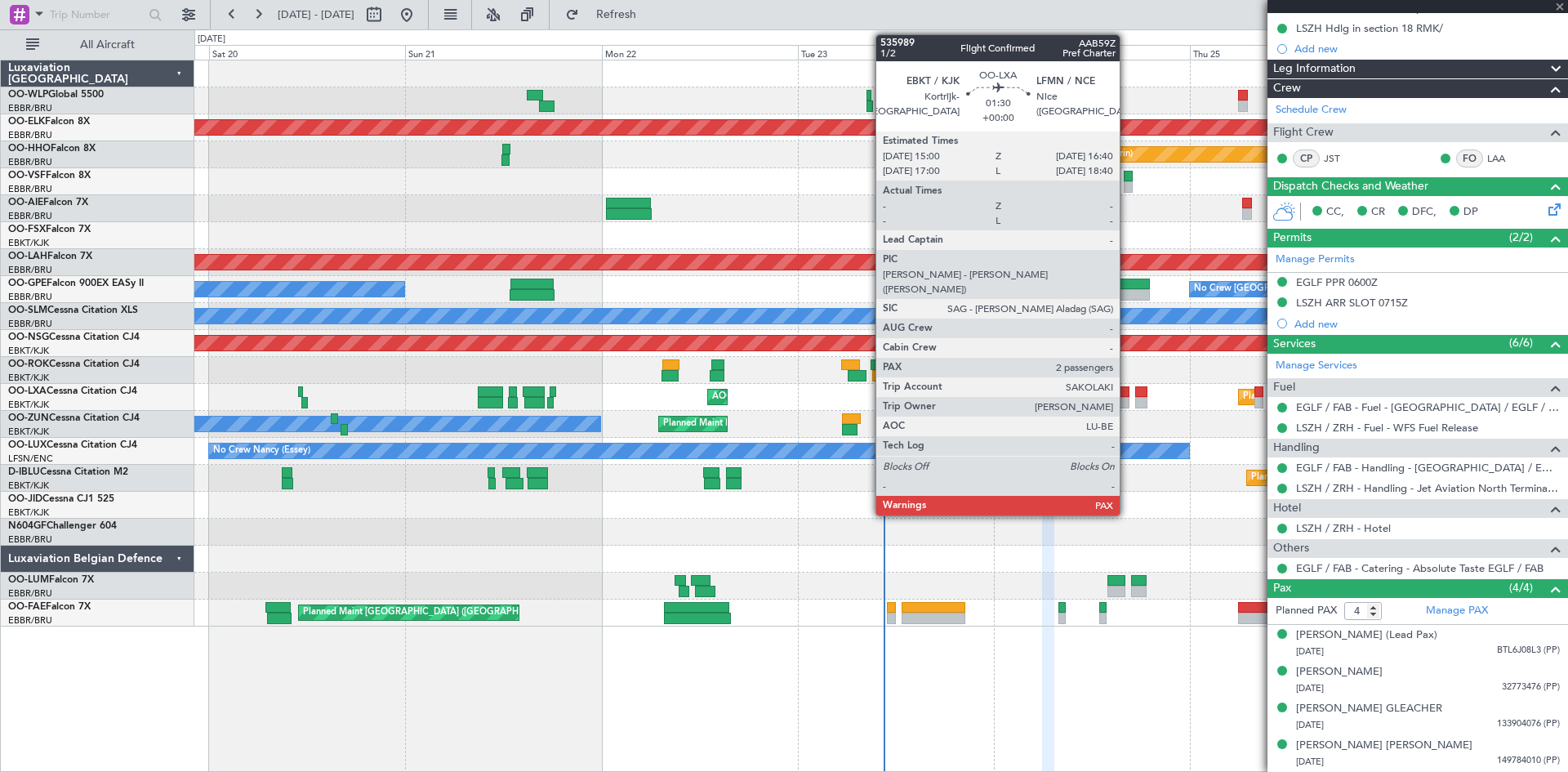
type input "-00:10"
type input "0"
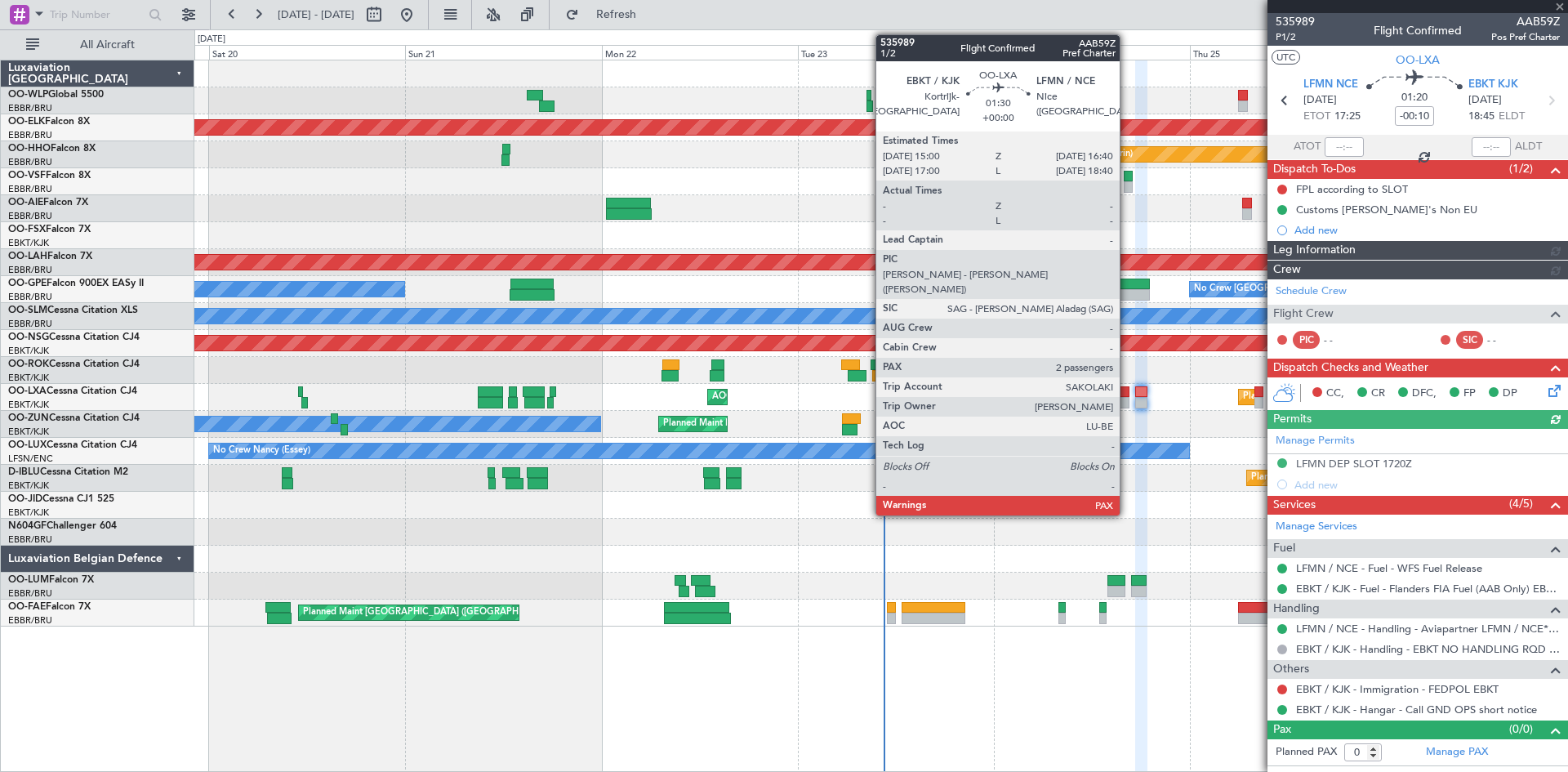
click at [1127, 399] on div at bounding box center [1122, 403] width 14 height 11
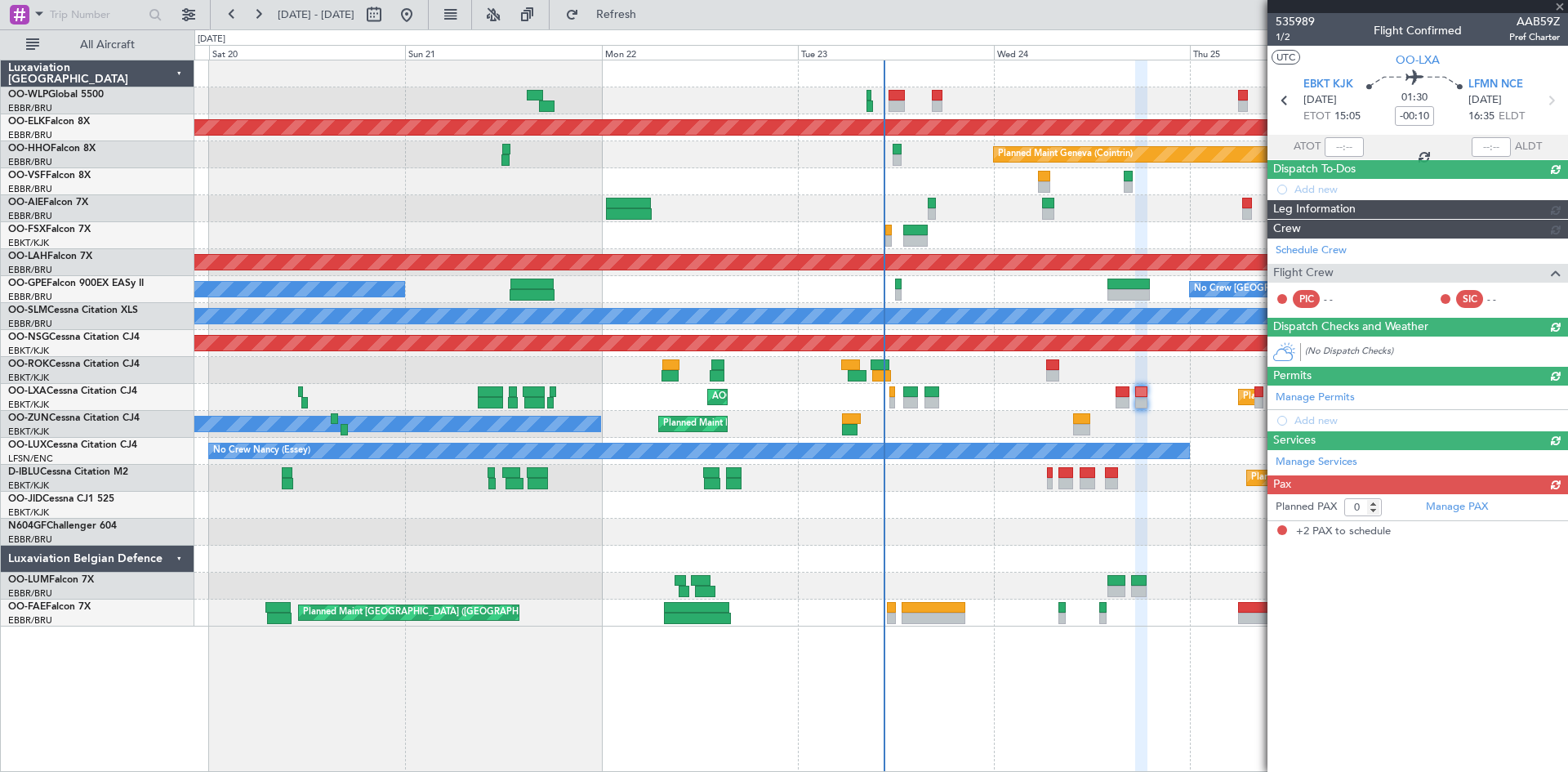
type input "2"
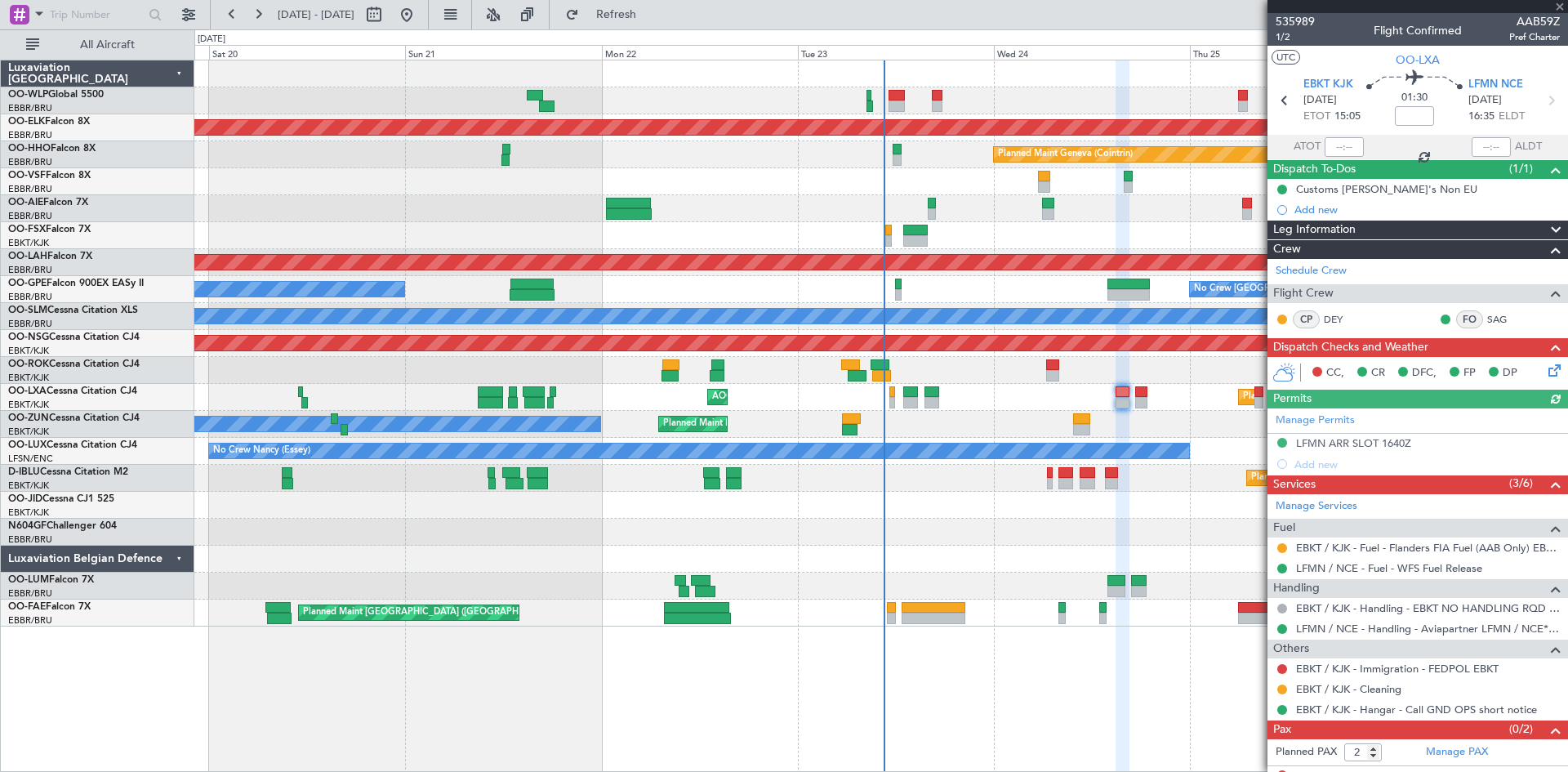
scroll to position [15, 0]
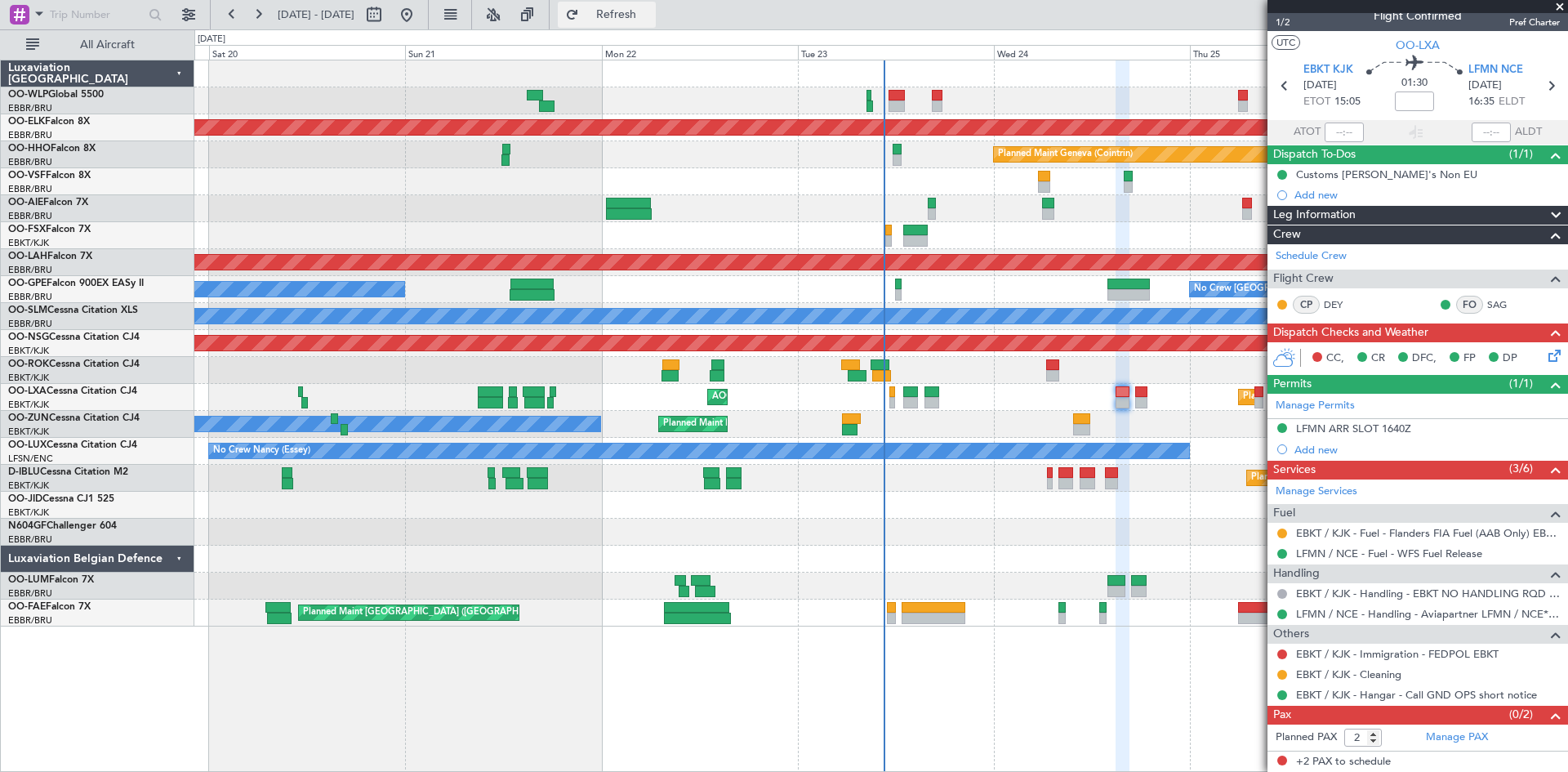
click at [651, 15] on span "Refresh" at bounding box center [616, 15] width 69 height 11
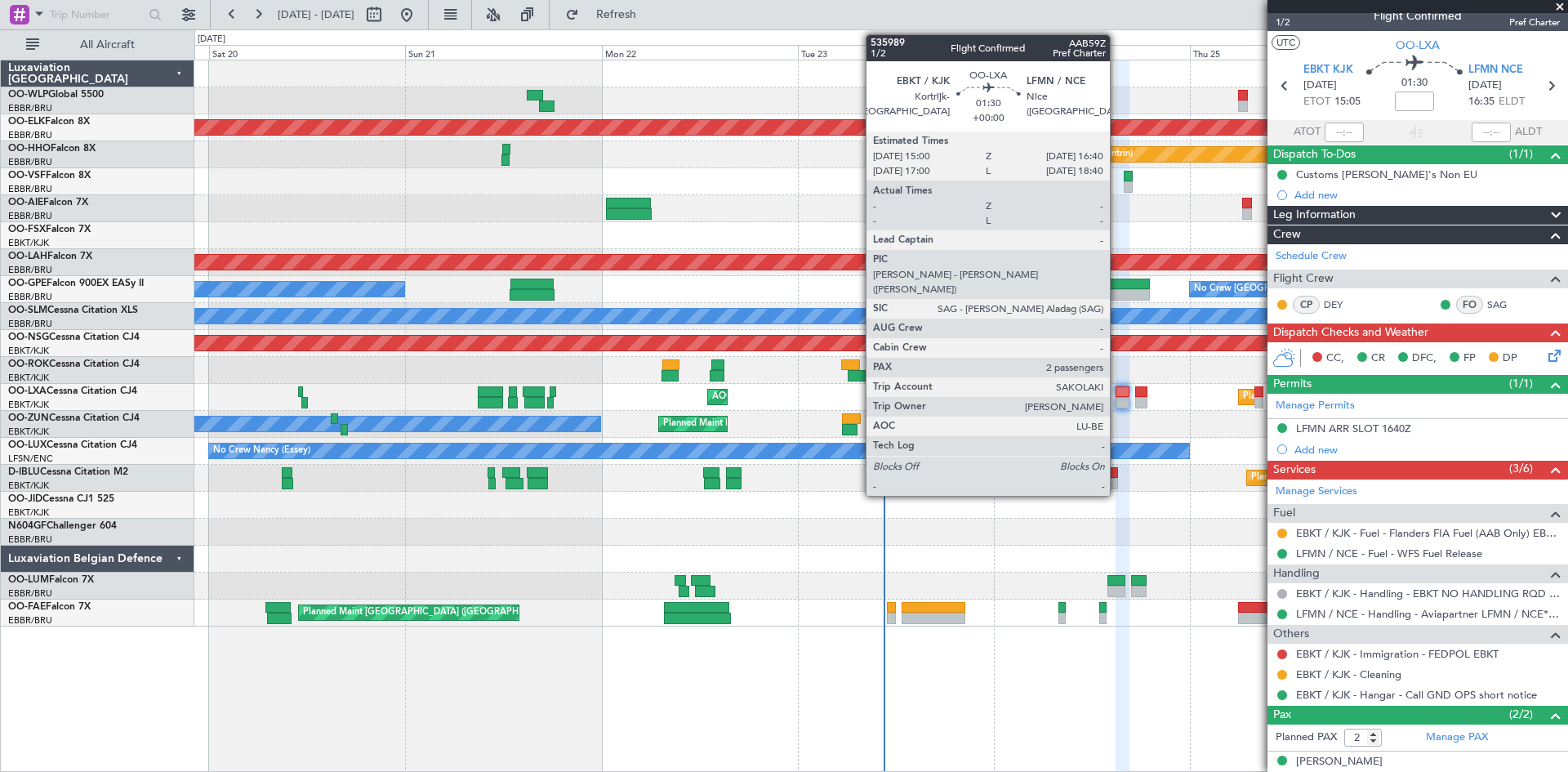
click at [1119, 397] on div at bounding box center [1122, 403] width 14 height 11
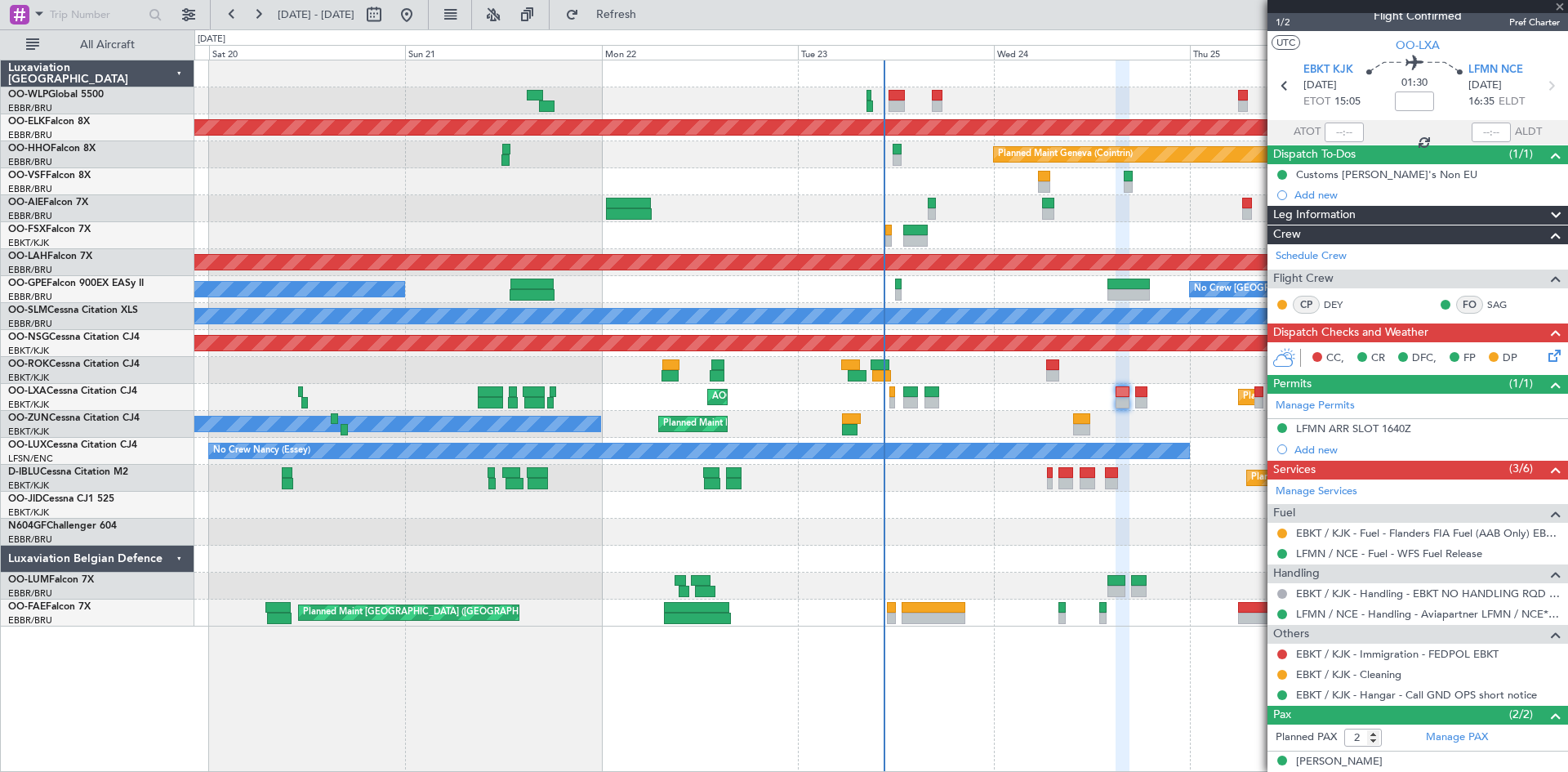
scroll to position [0, 0]
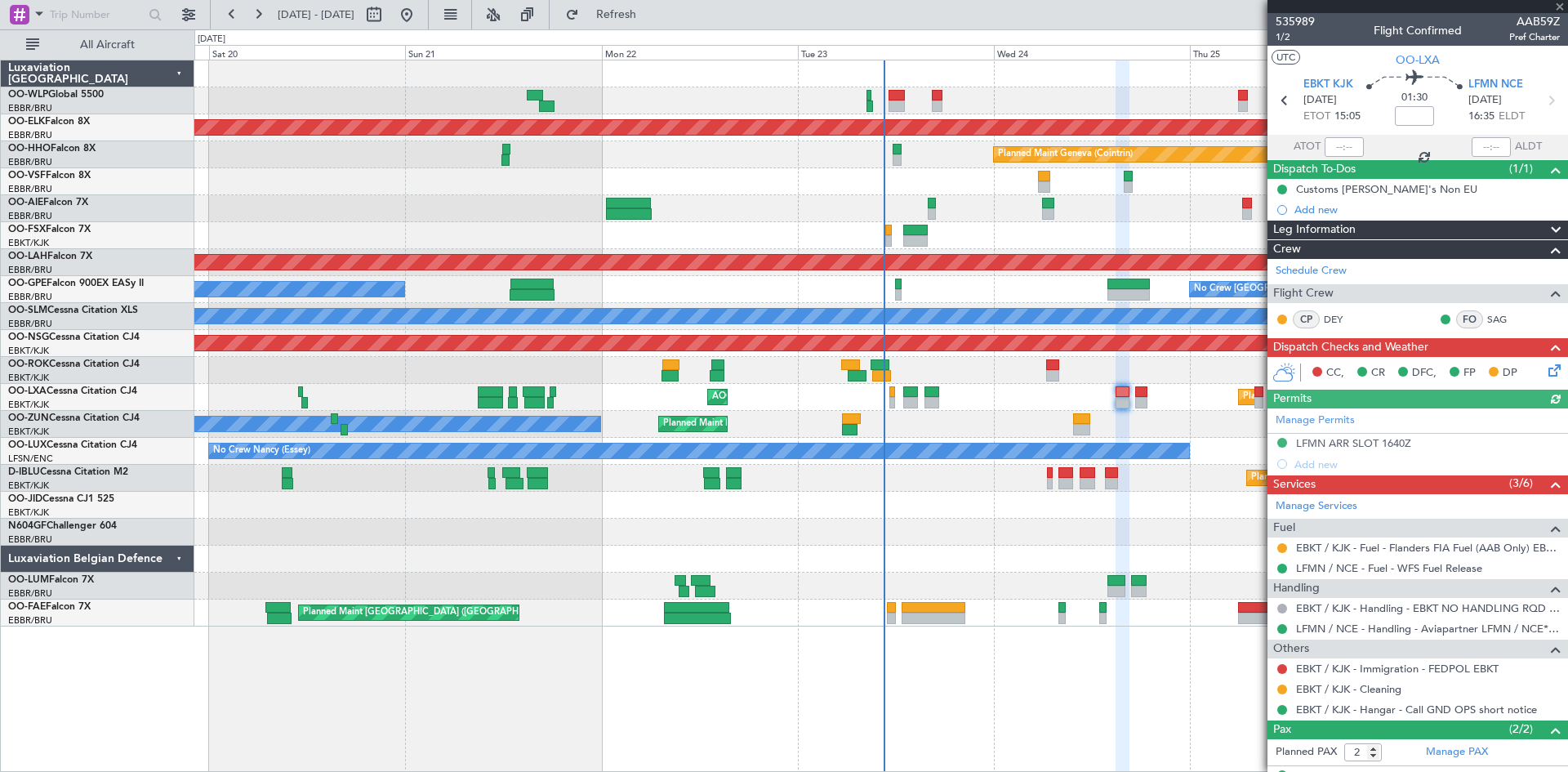
click at [1545, 371] on icon at bounding box center [1552, 368] width 13 height 13
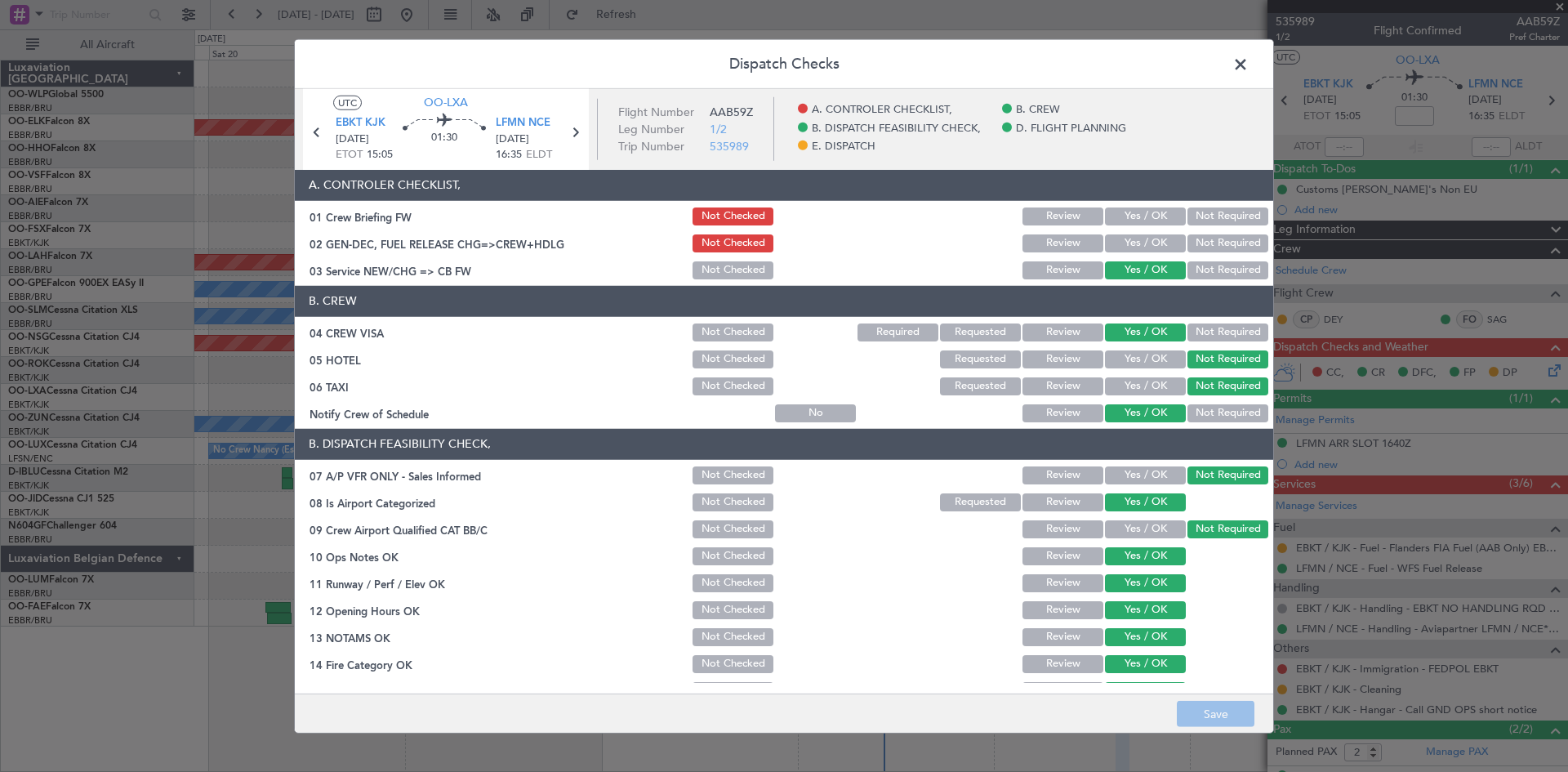
click at [1249, 63] on span at bounding box center [1249, 67] width 0 height 33
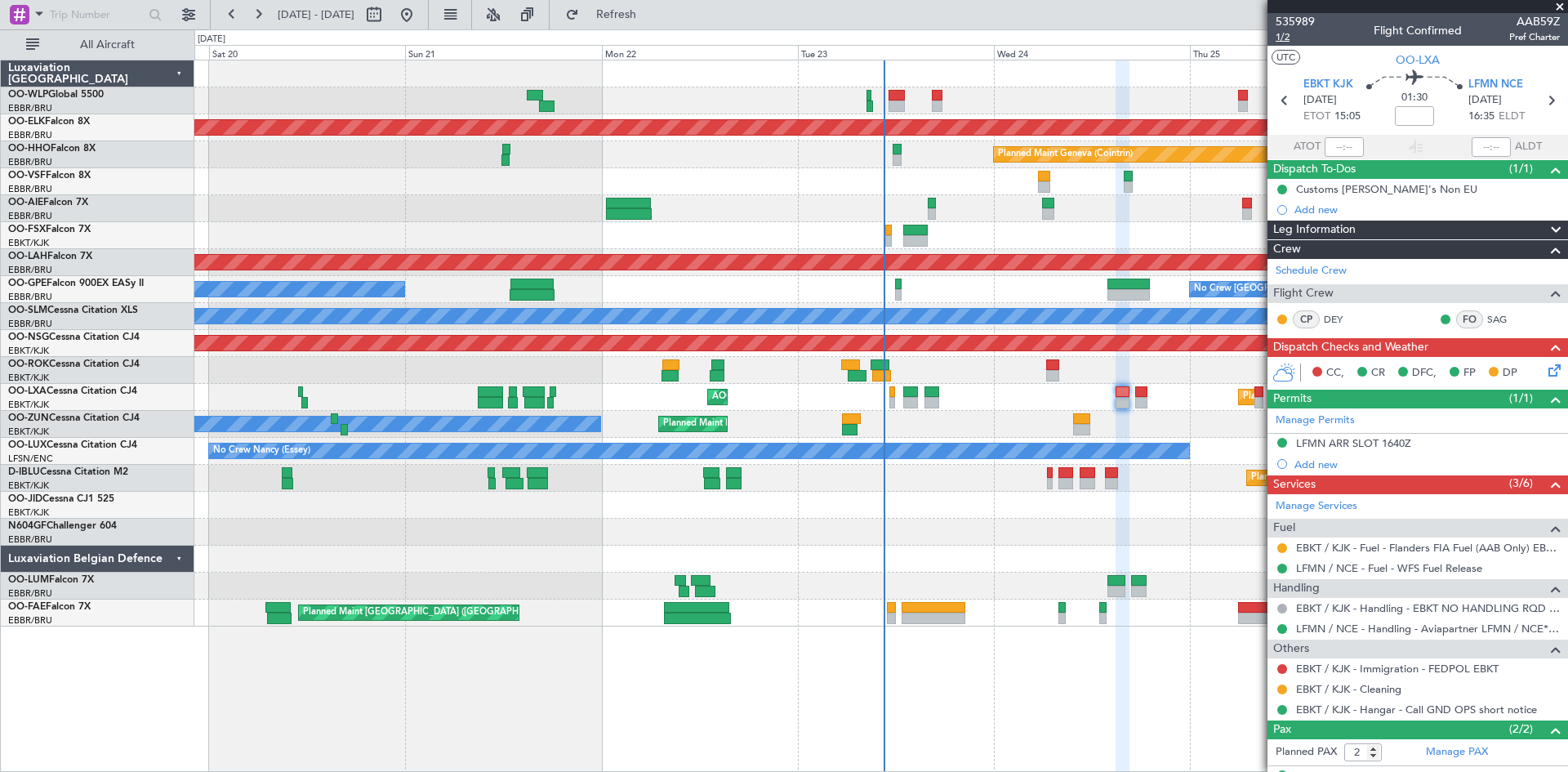
click at [1283, 39] on span "1/2" at bounding box center [1294, 37] width 39 height 14
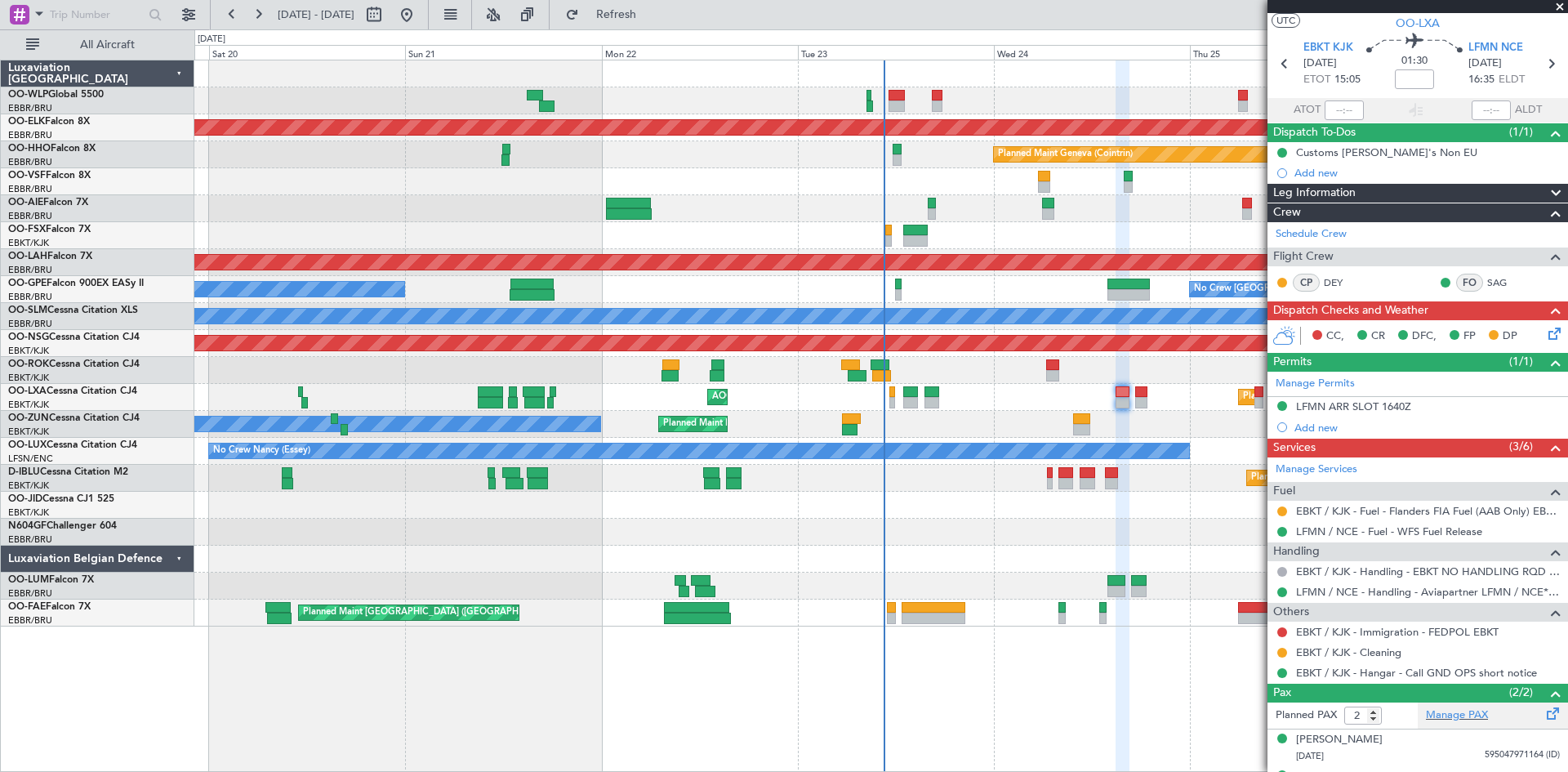
scroll to position [67, 0]
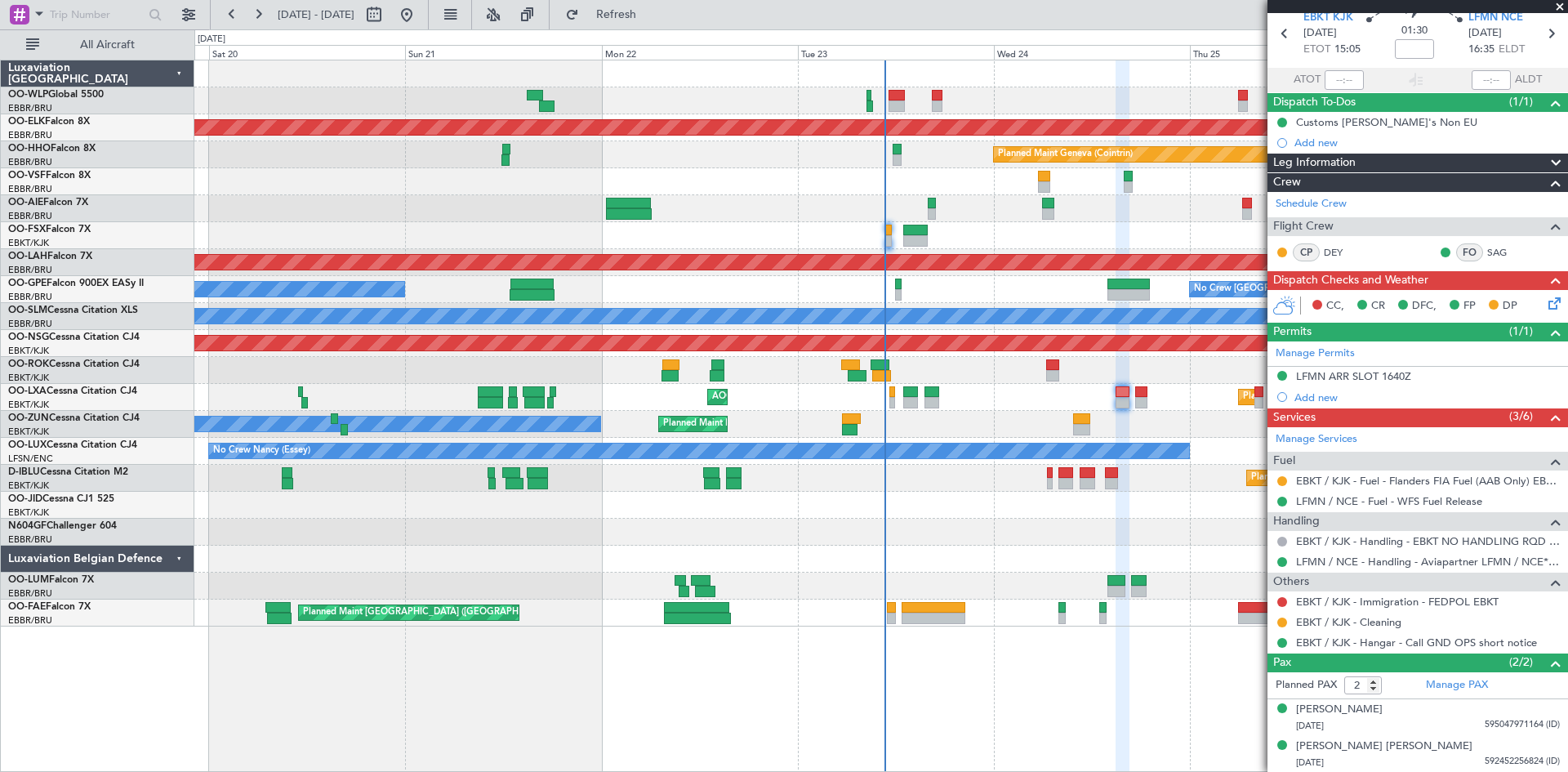
click at [1545, 305] on icon at bounding box center [1552, 300] width 13 height 13
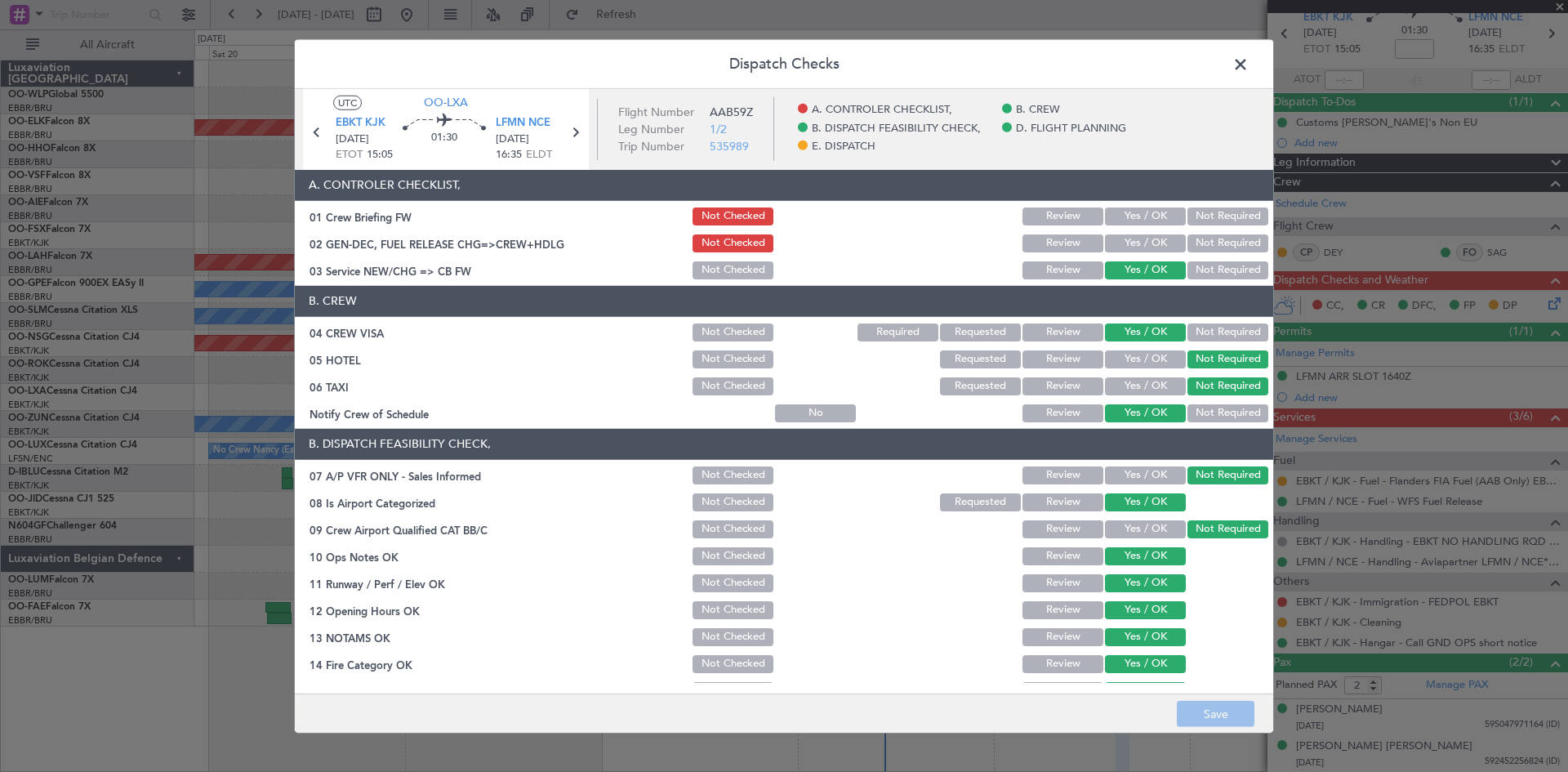
click at [1138, 218] on button "Yes / OK" at bounding box center [1146, 216] width 81 height 18
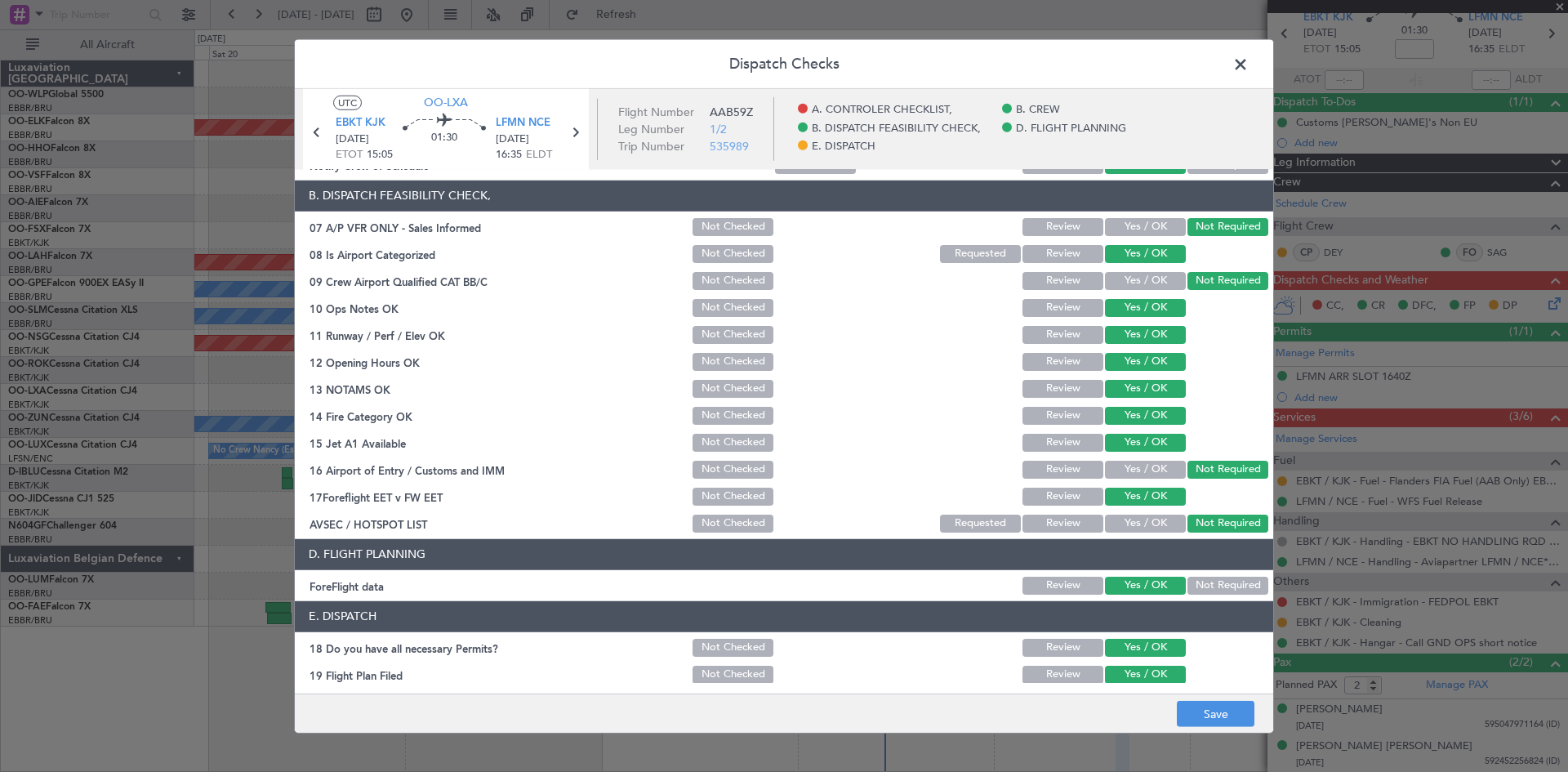
scroll to position [309, 0]
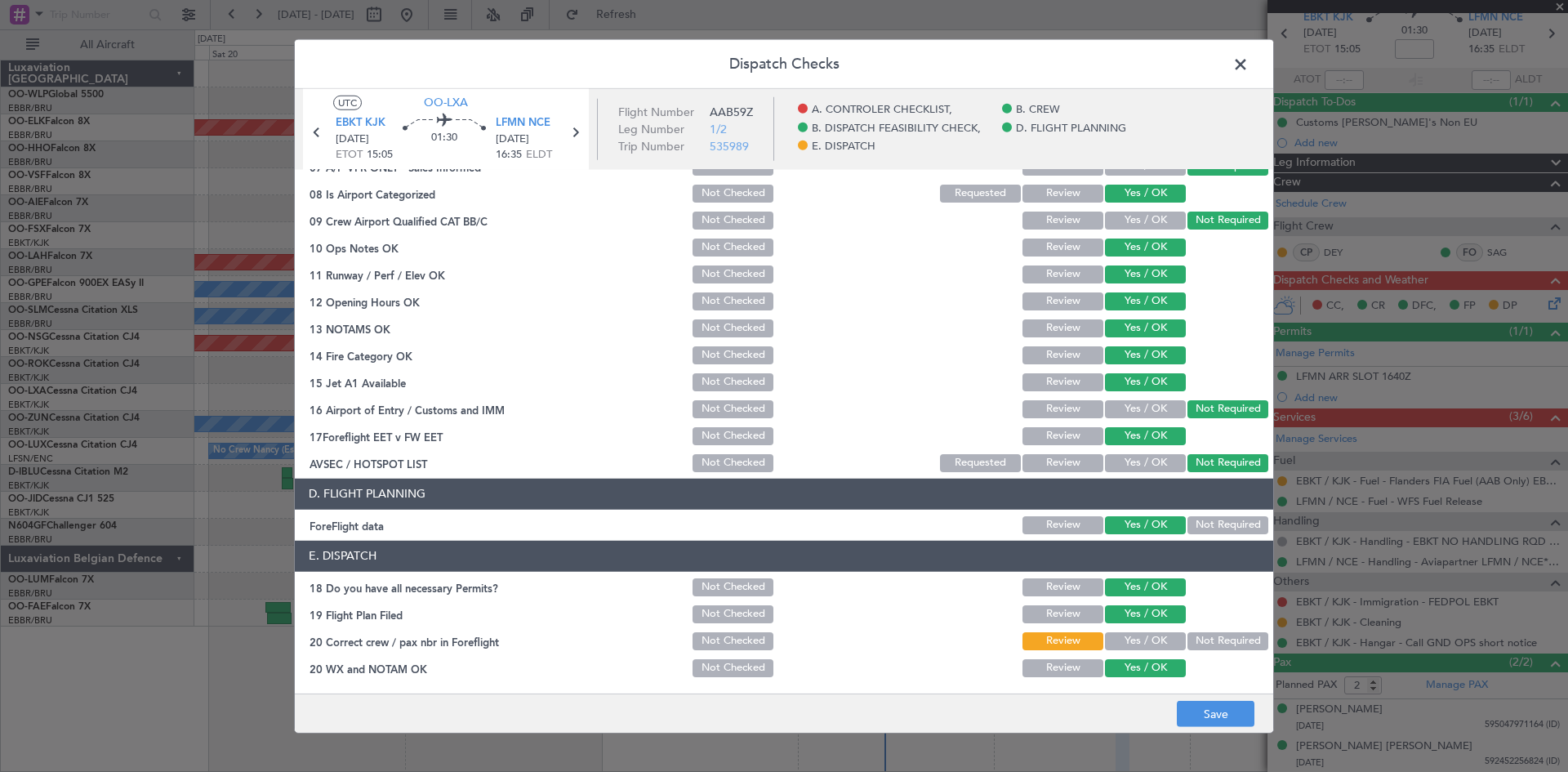
click at [1132, 646] on button "Yes / OK" at bounding box center [1146, 641] width 81 height 18
click at [1200, 719] on button "Save" at bounding box center [1216, 714] width 77 height 26
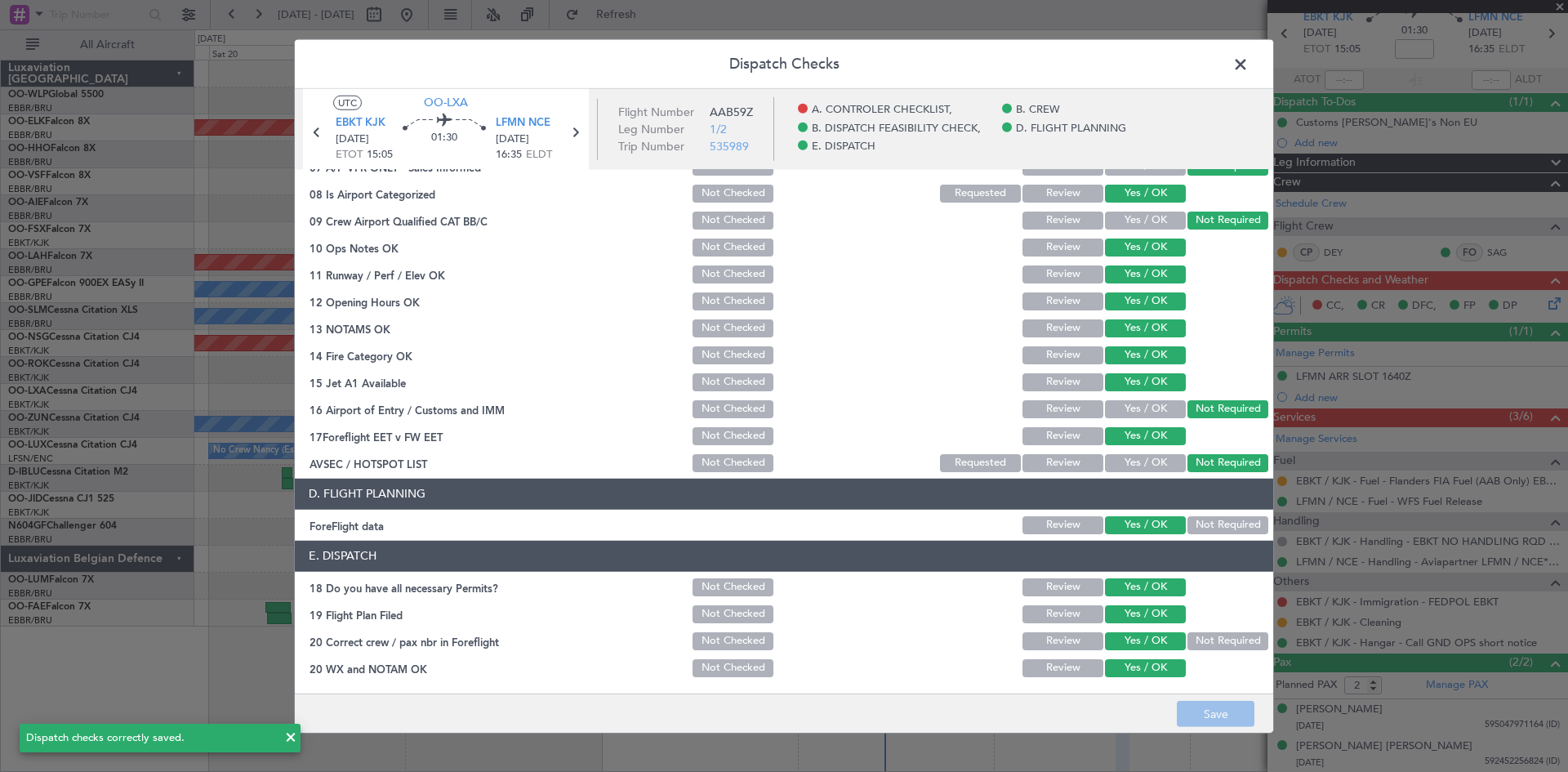
click at [1249, 59] on span at bounding box center [1249, 67] width 0 height 33
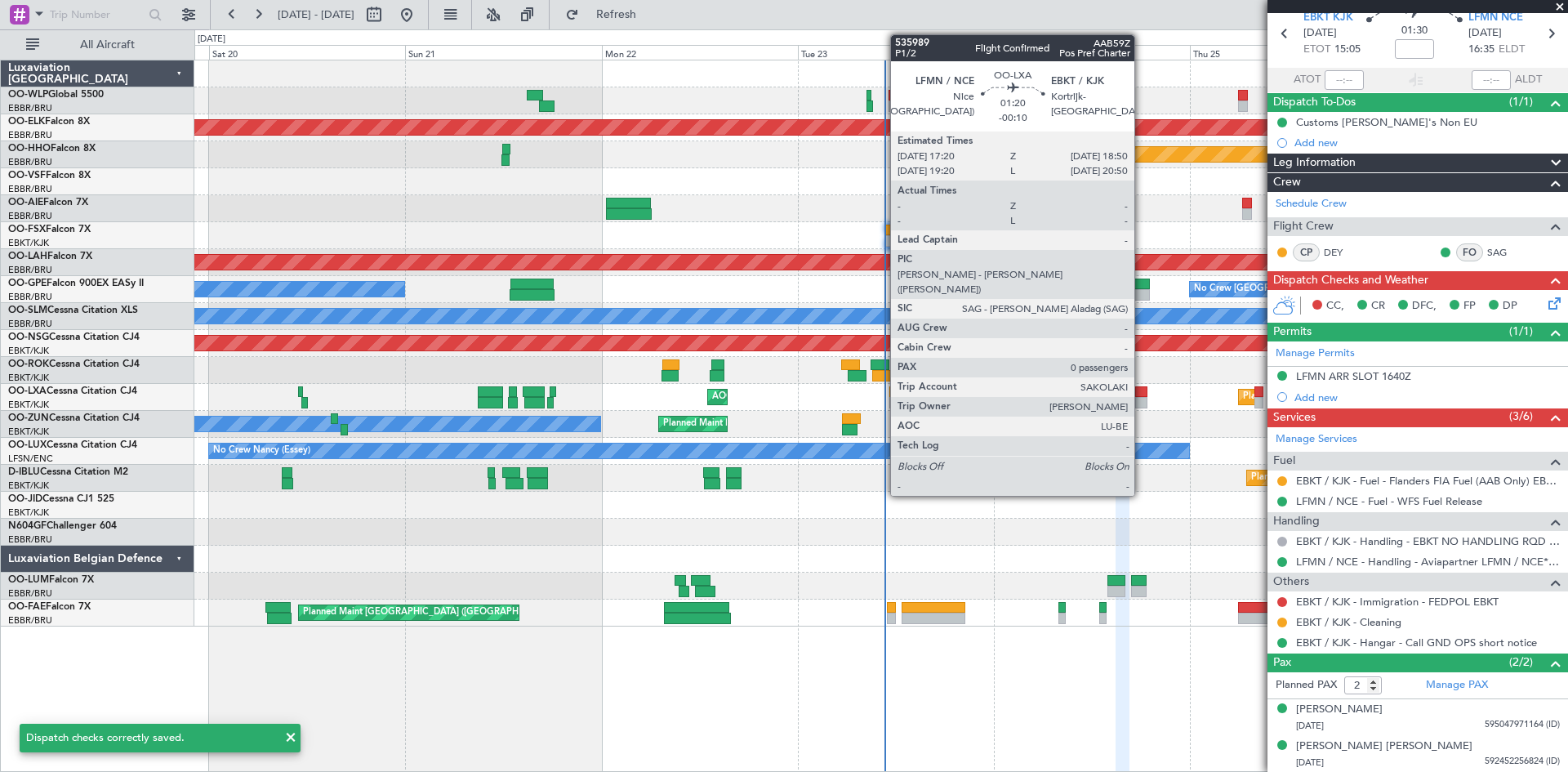
click at [1142, 405] on div at bounding box center [1142, 403] width 13 height 11
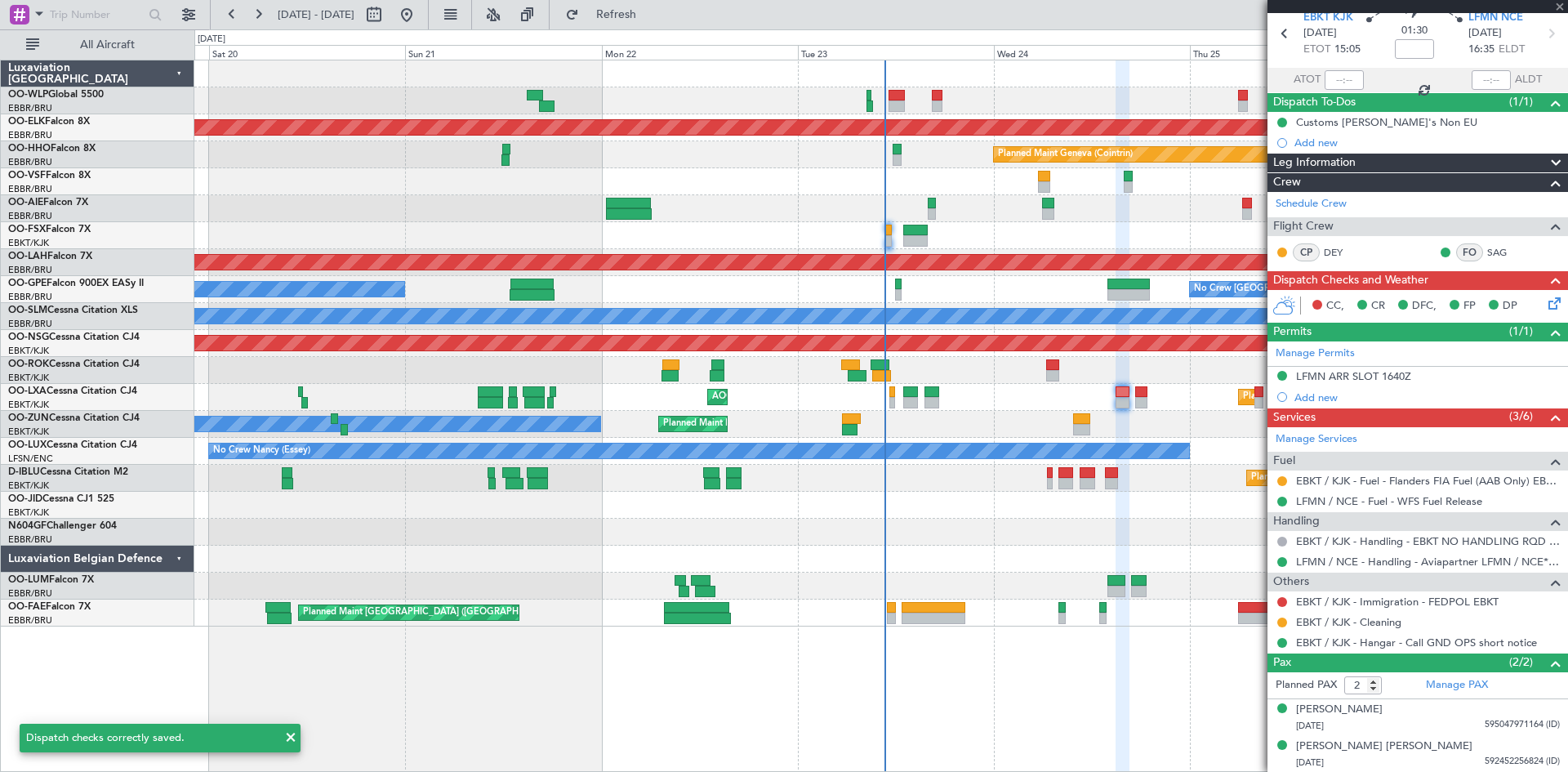
type input "-00:10"
type input "0"
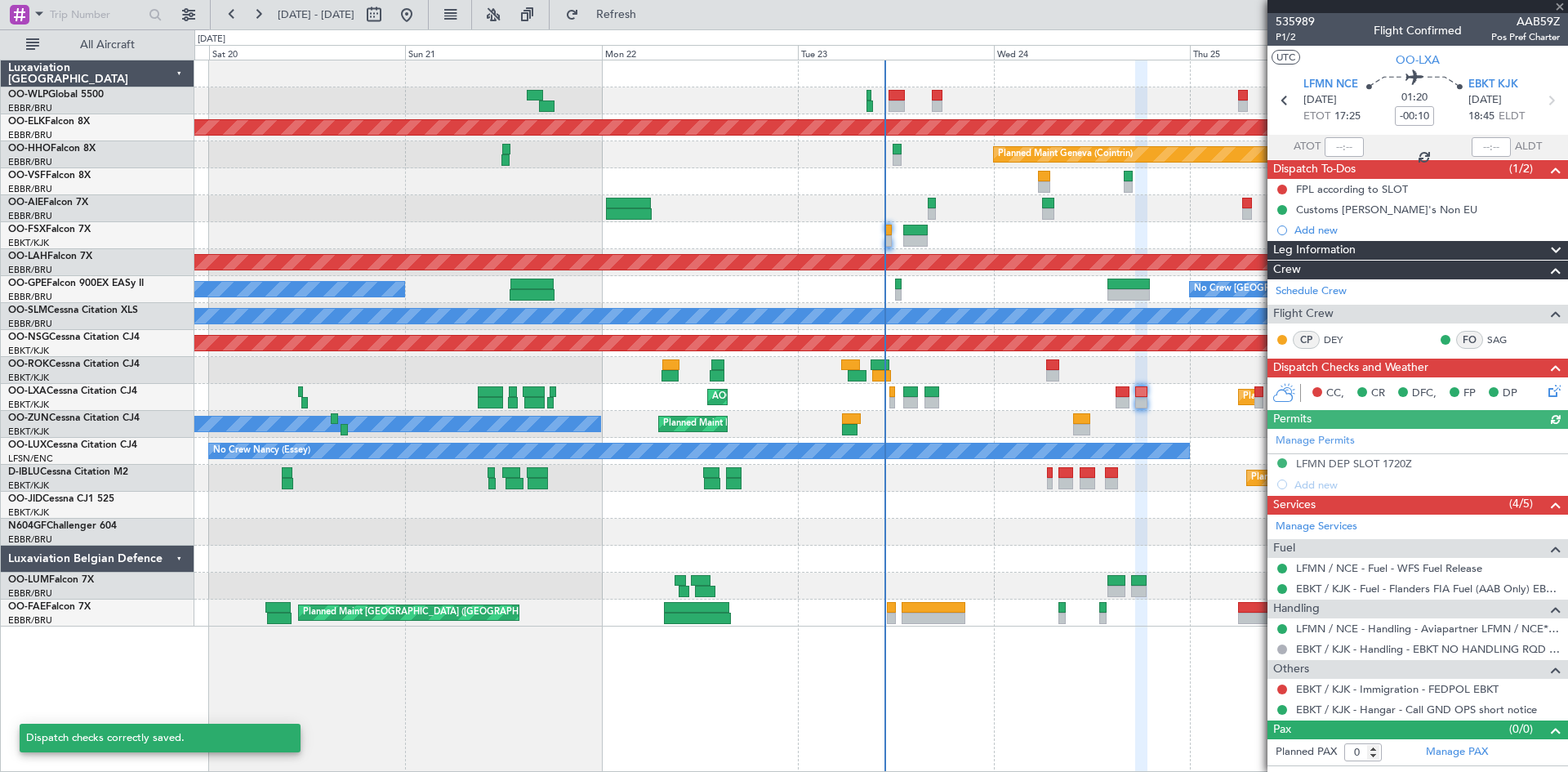
click at [1548, 385] on icon at bounding box center [1552, 388] width 13 height 13
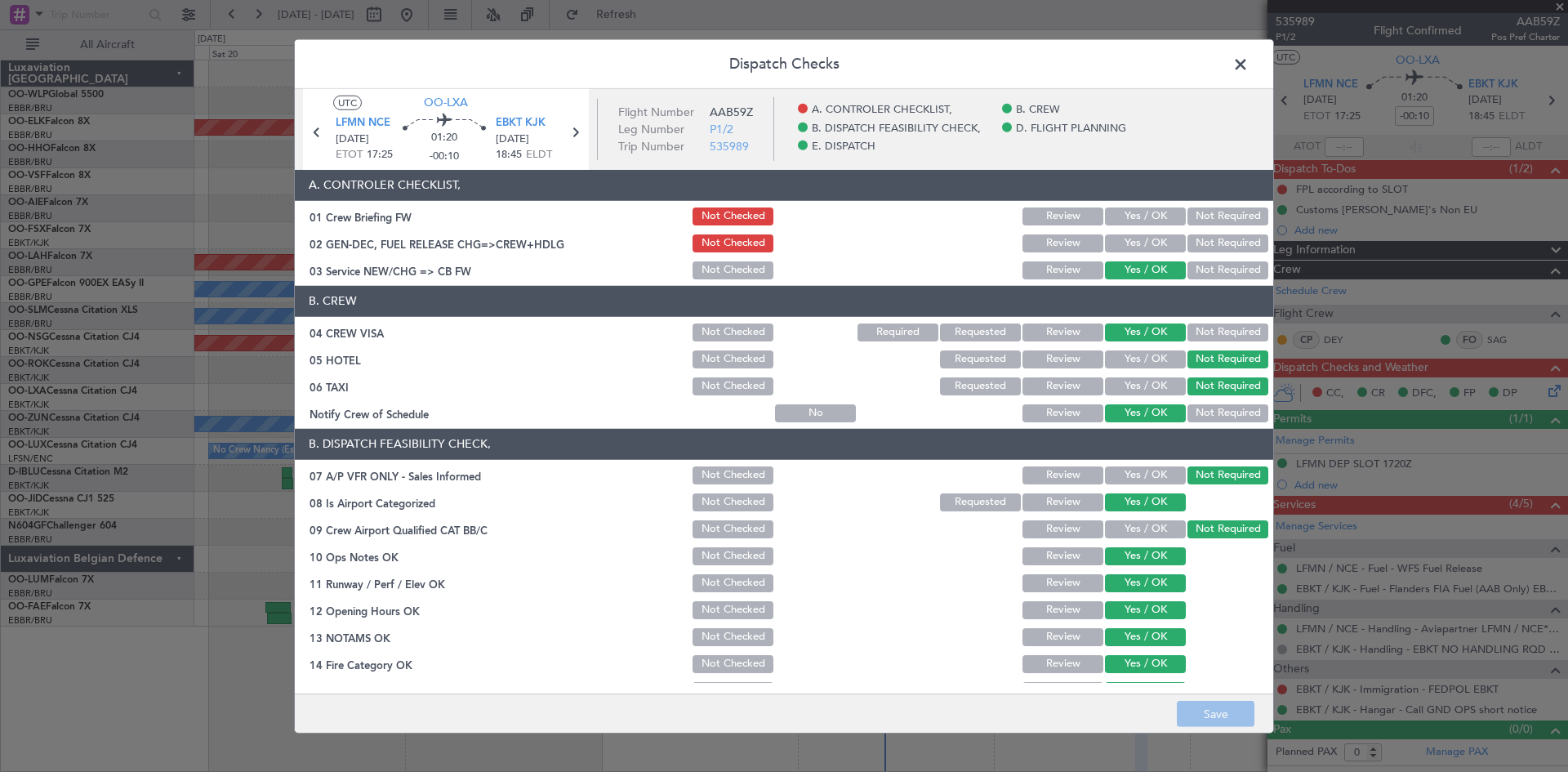
click at [1135, 220] on button "Yes / OK" at bounding box center [1146, 216] width 81 height 18
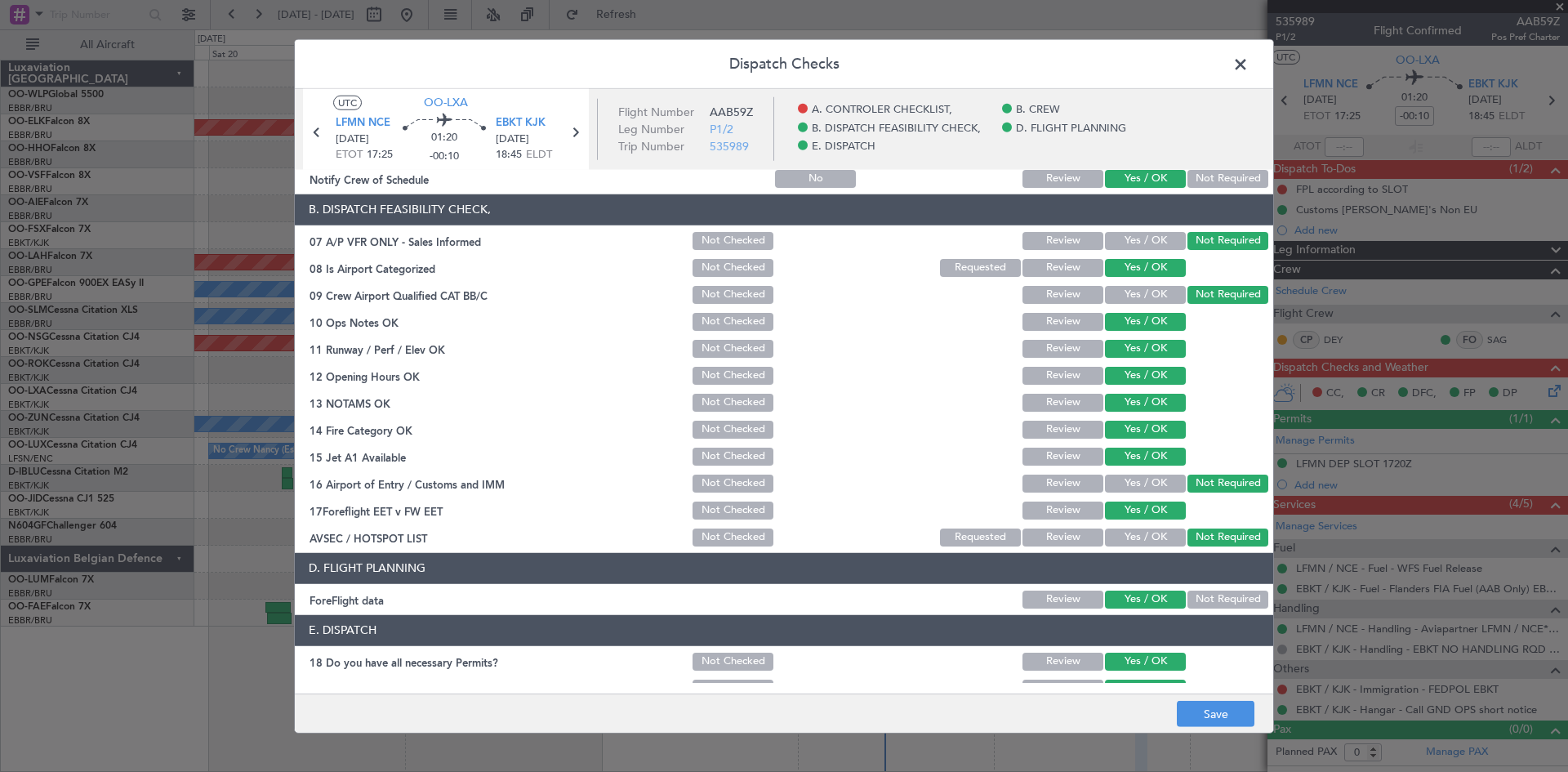
scroll to position [309, 0]
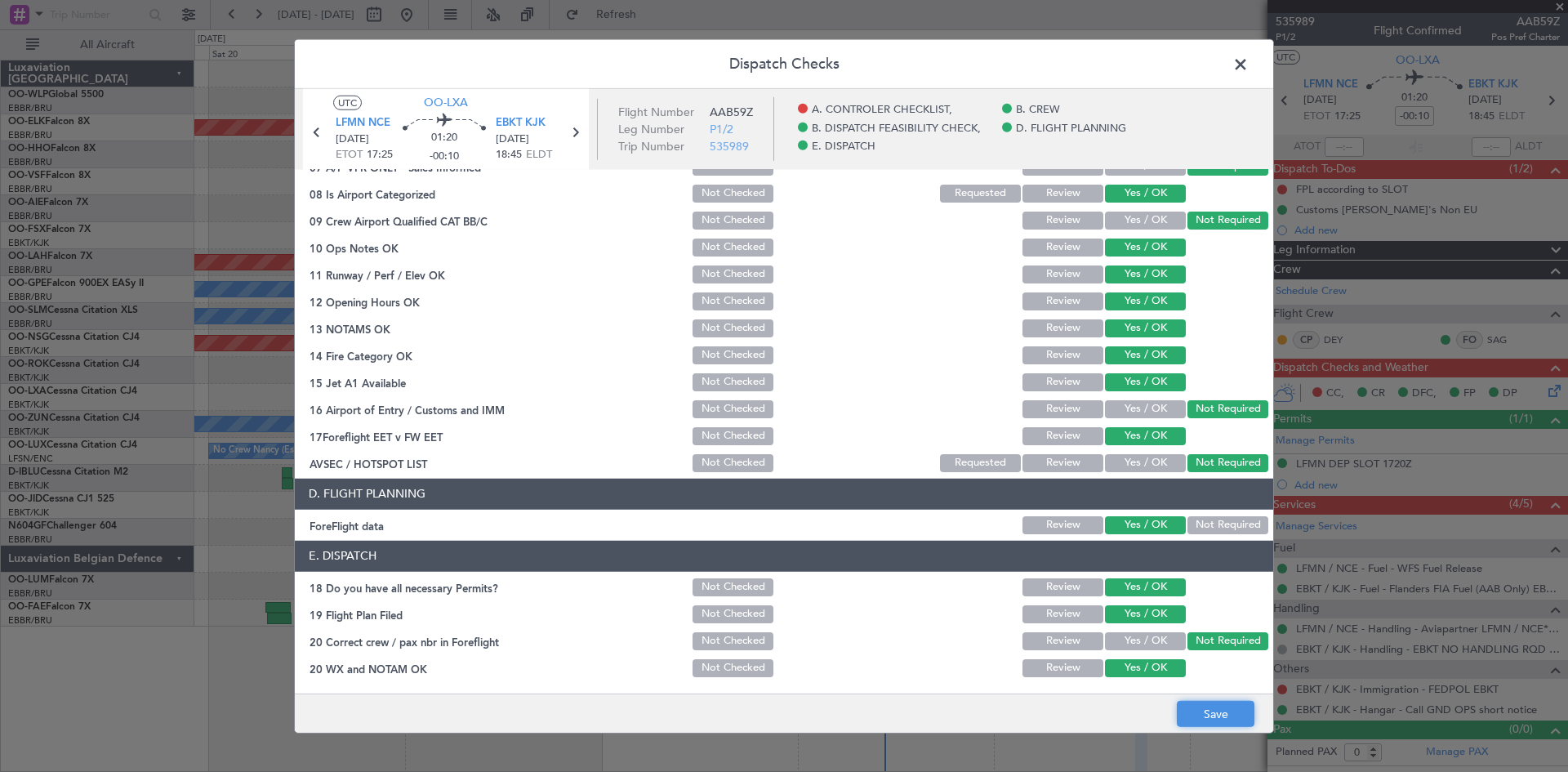
click at [1214, 711] on button "Save" at bounding box center [1216, 714] width 77 height 26
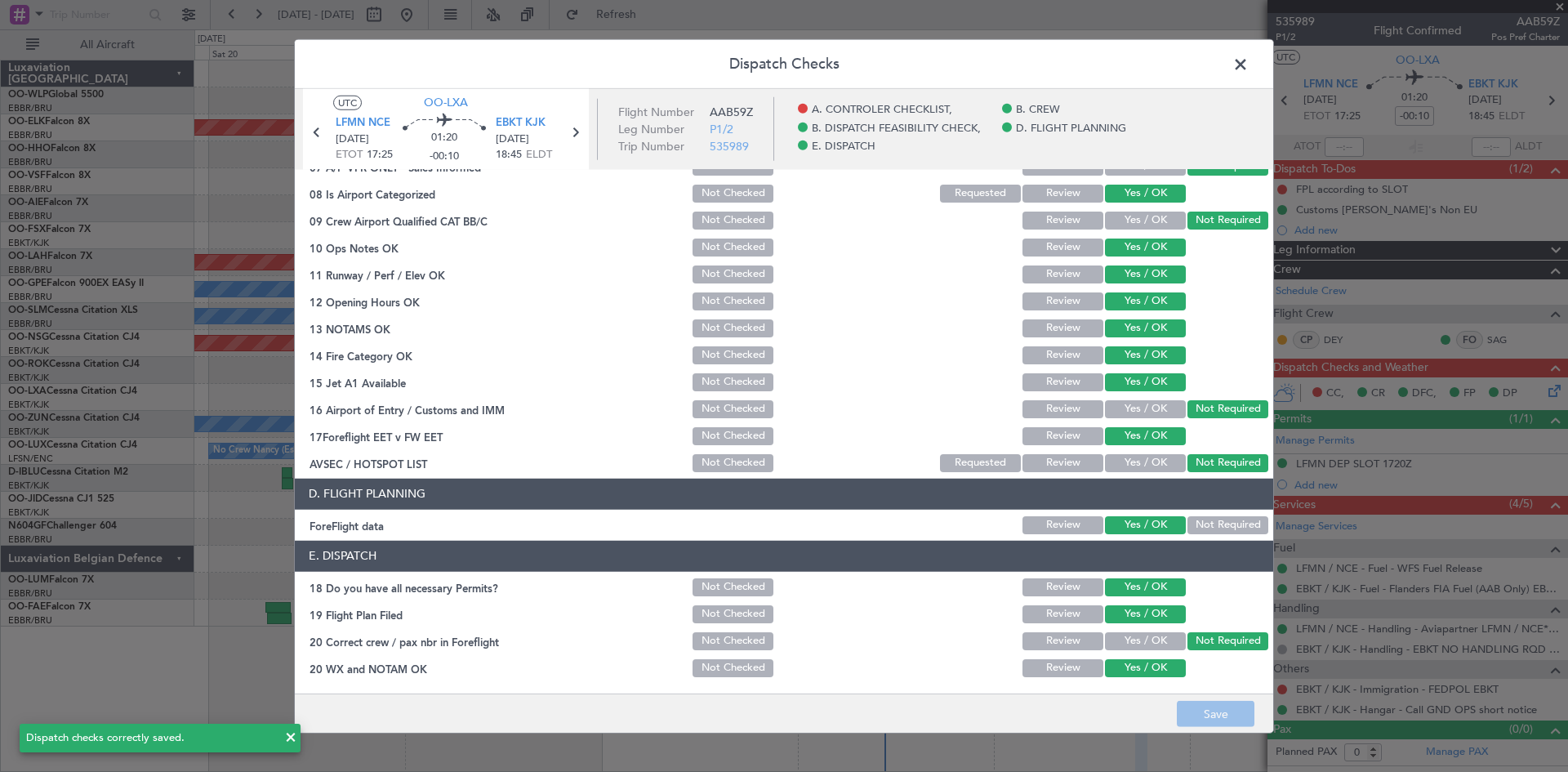
drag, startPoint x: 1242, startPoint y: 69, endPoint x: 1231, endPoint y: 76, distance: 13.0
click at [1249, 66] on span at bounding box center [1249, 67] width 0 height 33
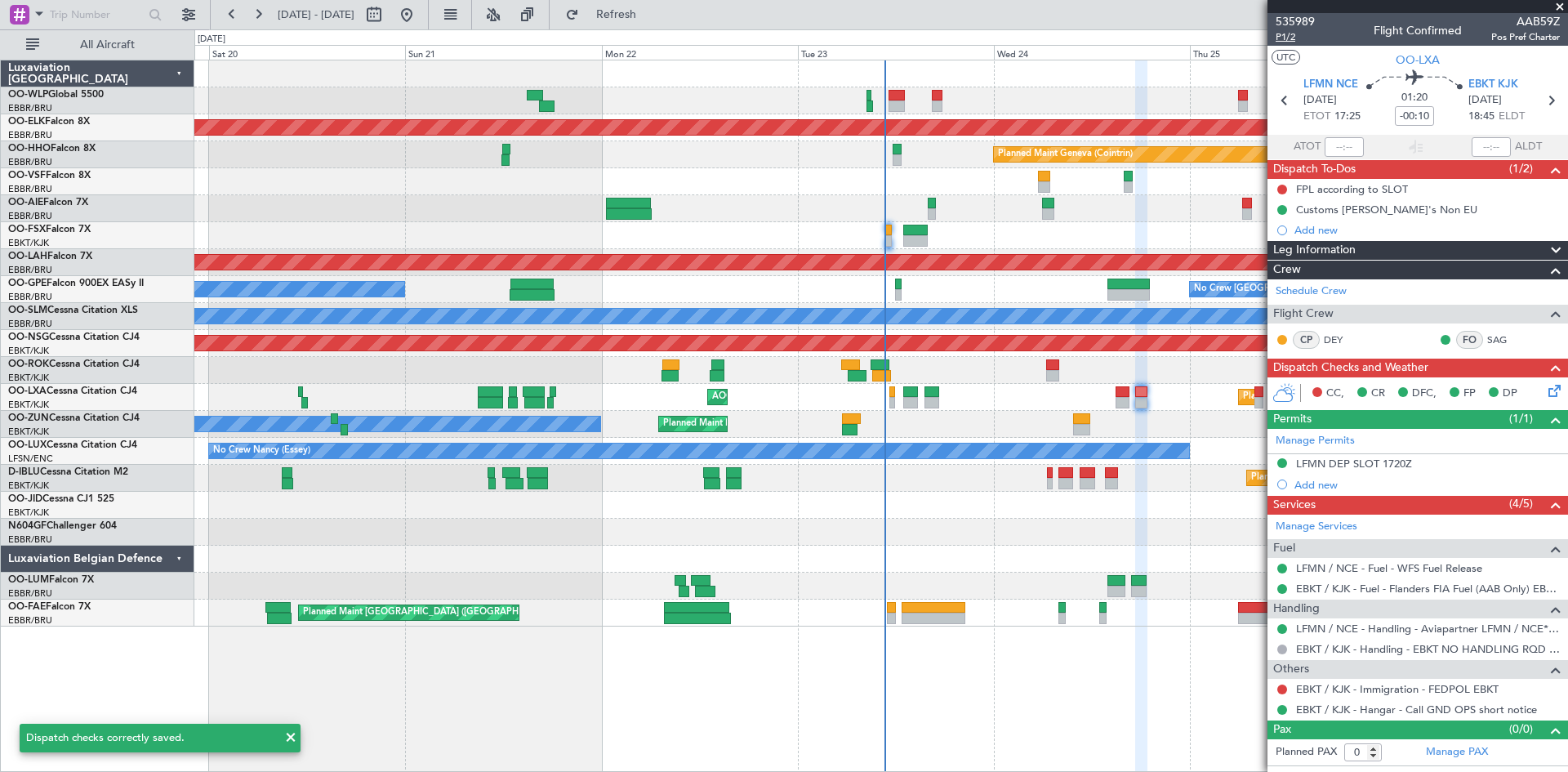
click at [1284, 33] on span "P1/2" at bounding box center [1294, 37] width 39 height 14
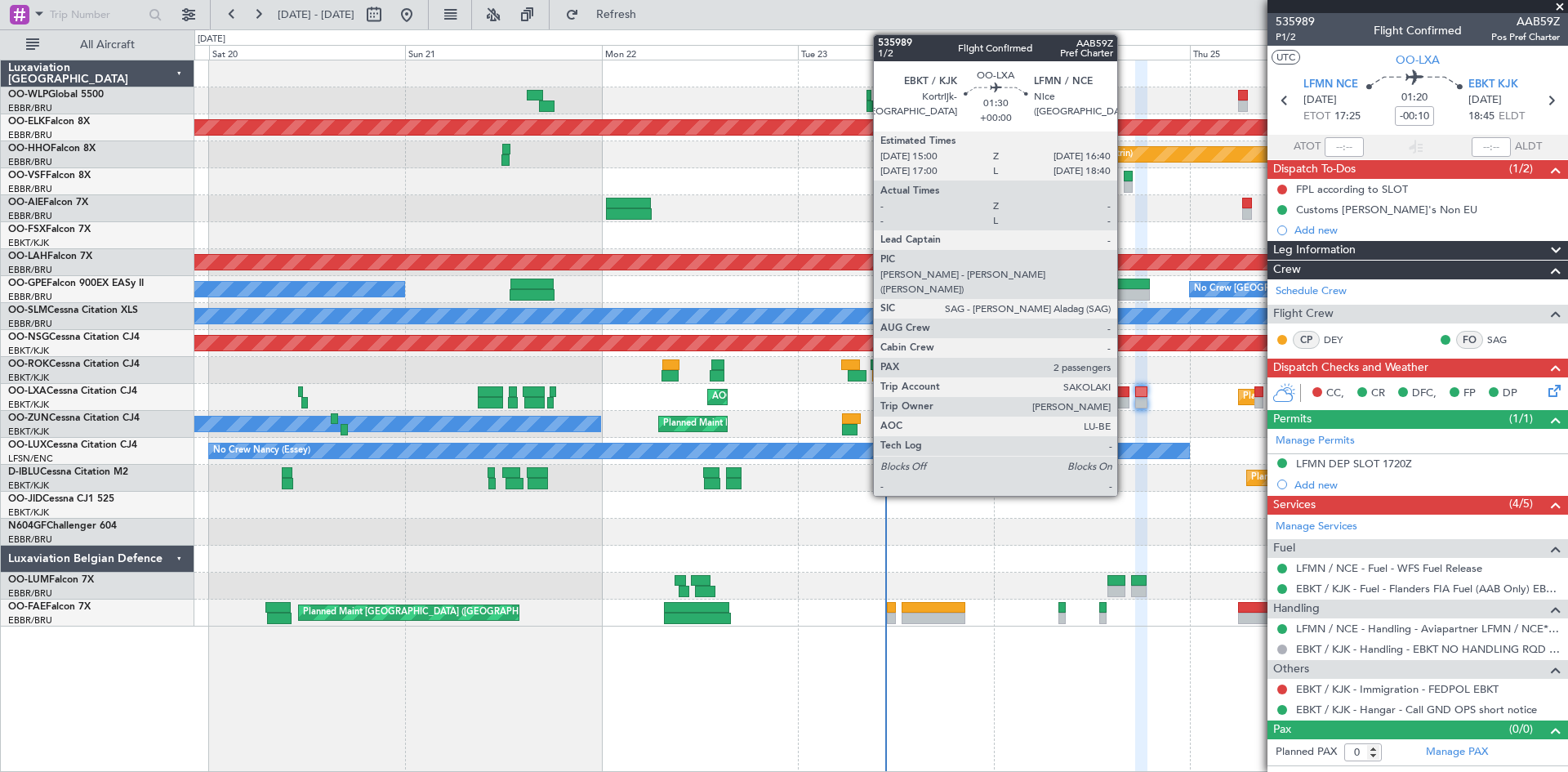
click at [1124, 393] on div at bounding box center [1122, 392] width 14 height 11
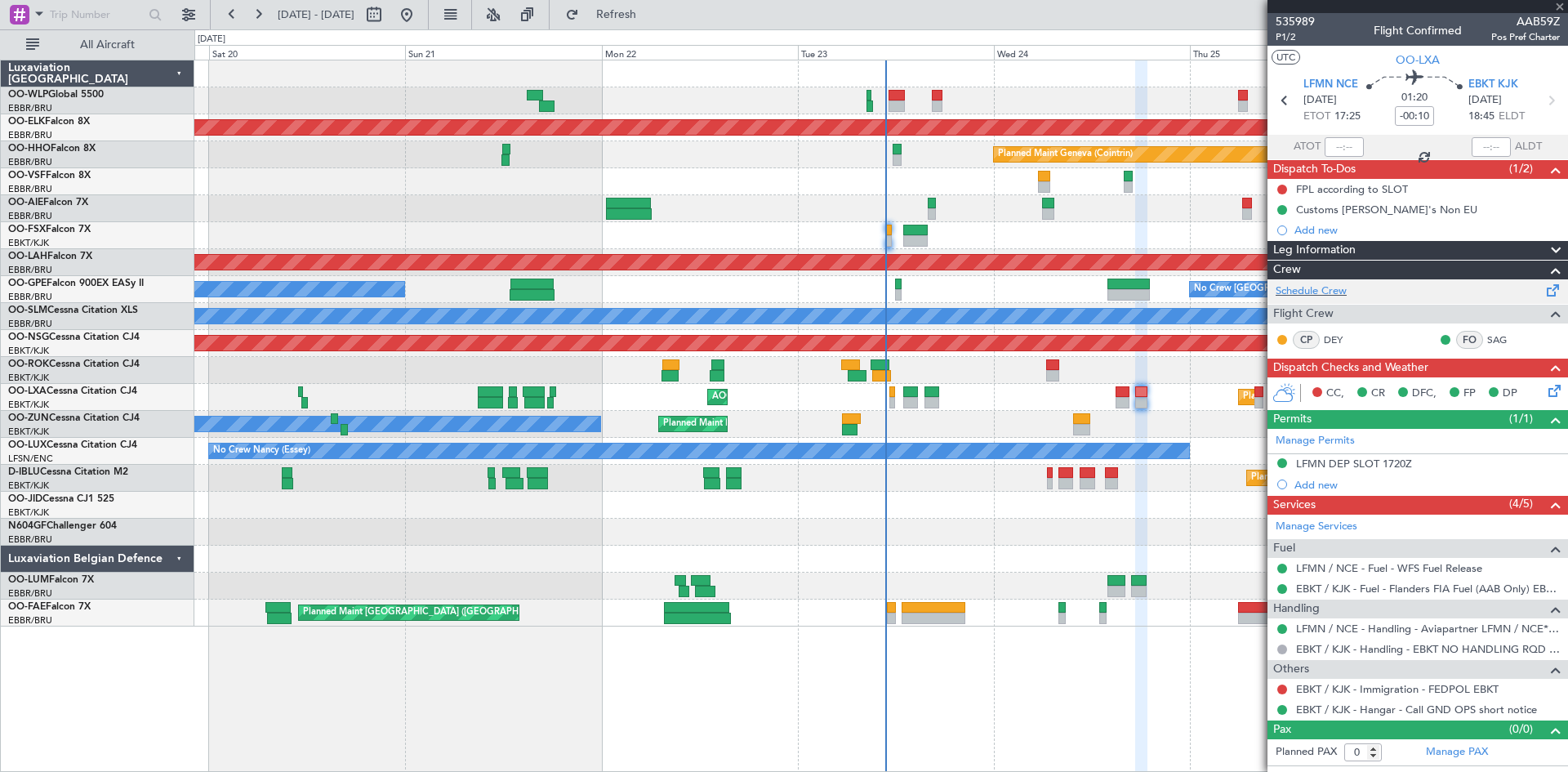
type input "2"
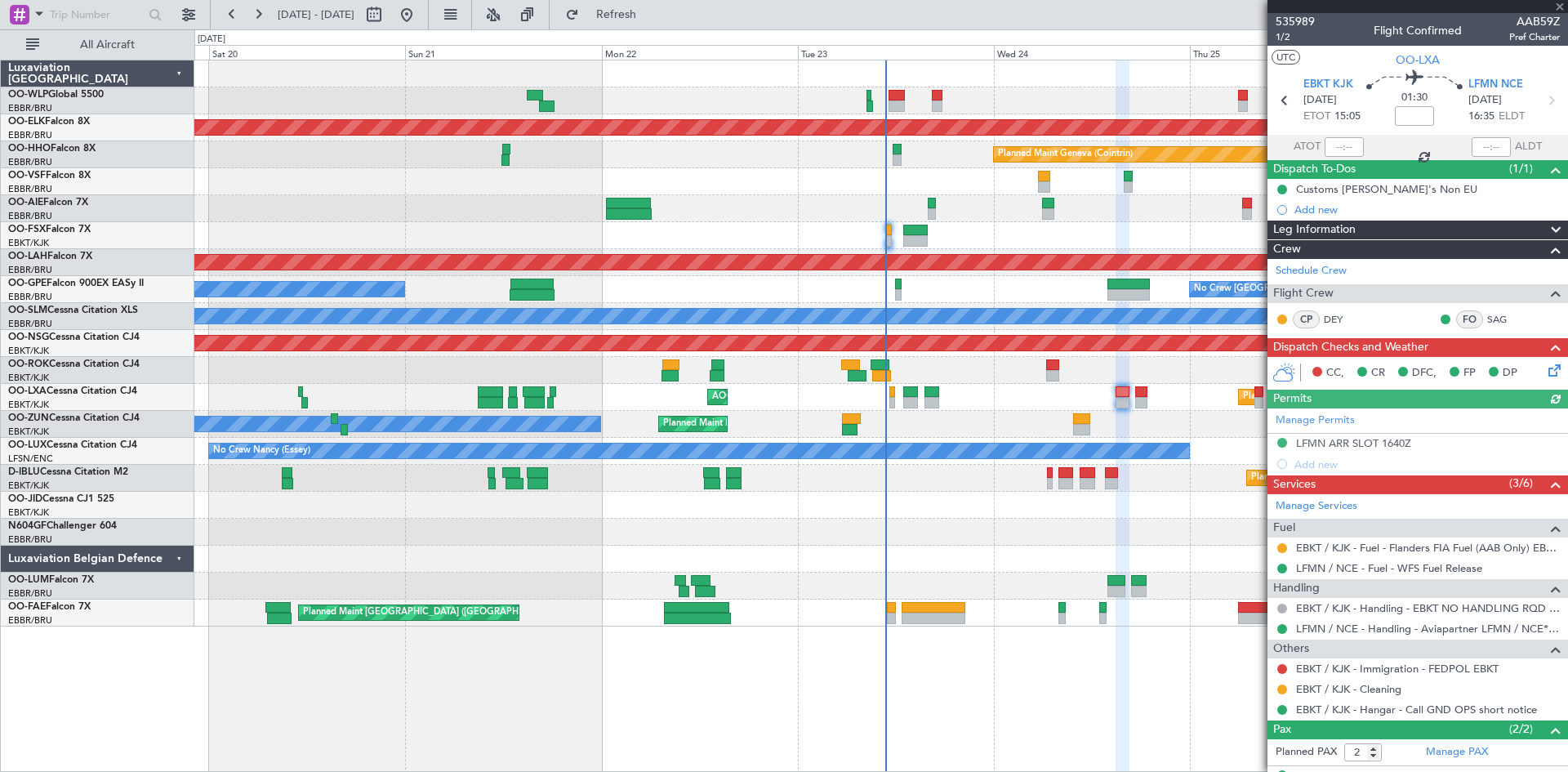
click at [1545, 369] on icon at bounding box center [1552, 368] width 13 height 13
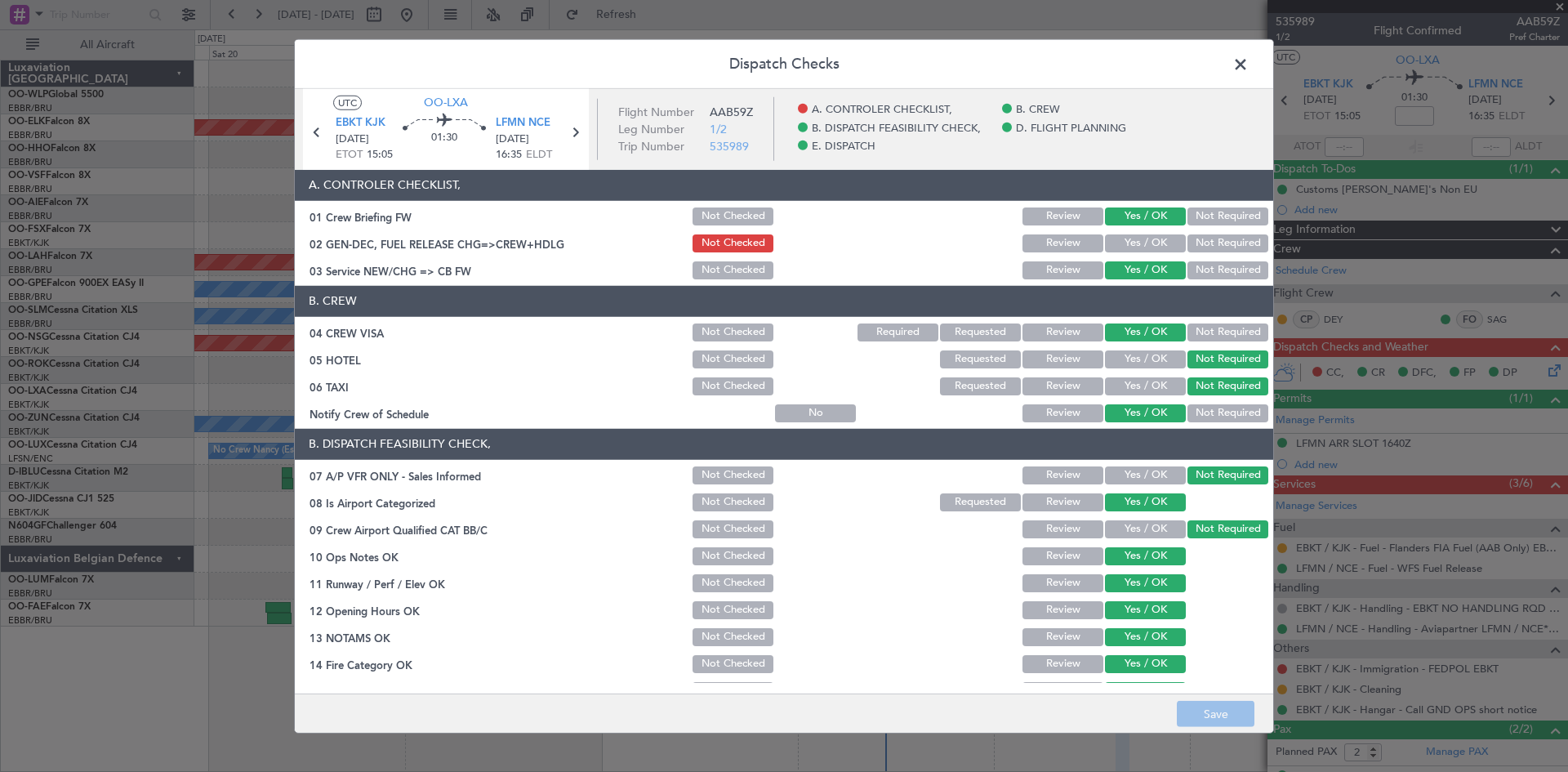
click at [1135, 242] on button "Yes / OK" at bounding box center [1146, 243] width 81 height 18
click at [1232, 720] on button "Save" at bounding box center [1216, 714] width 77 height 26
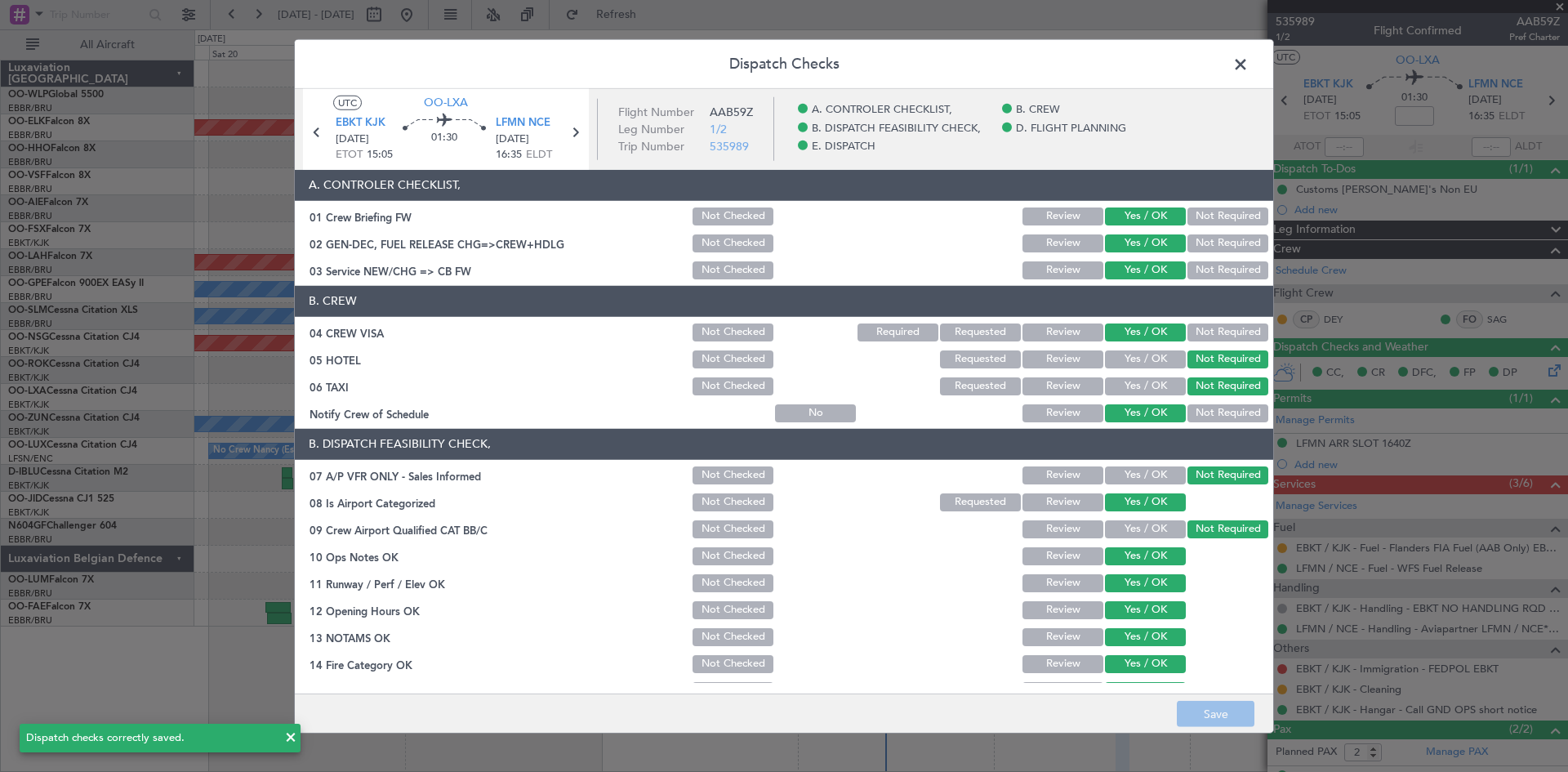
click at [1249, 52] on span at bounding box center [1249, 67] width 0 height 33
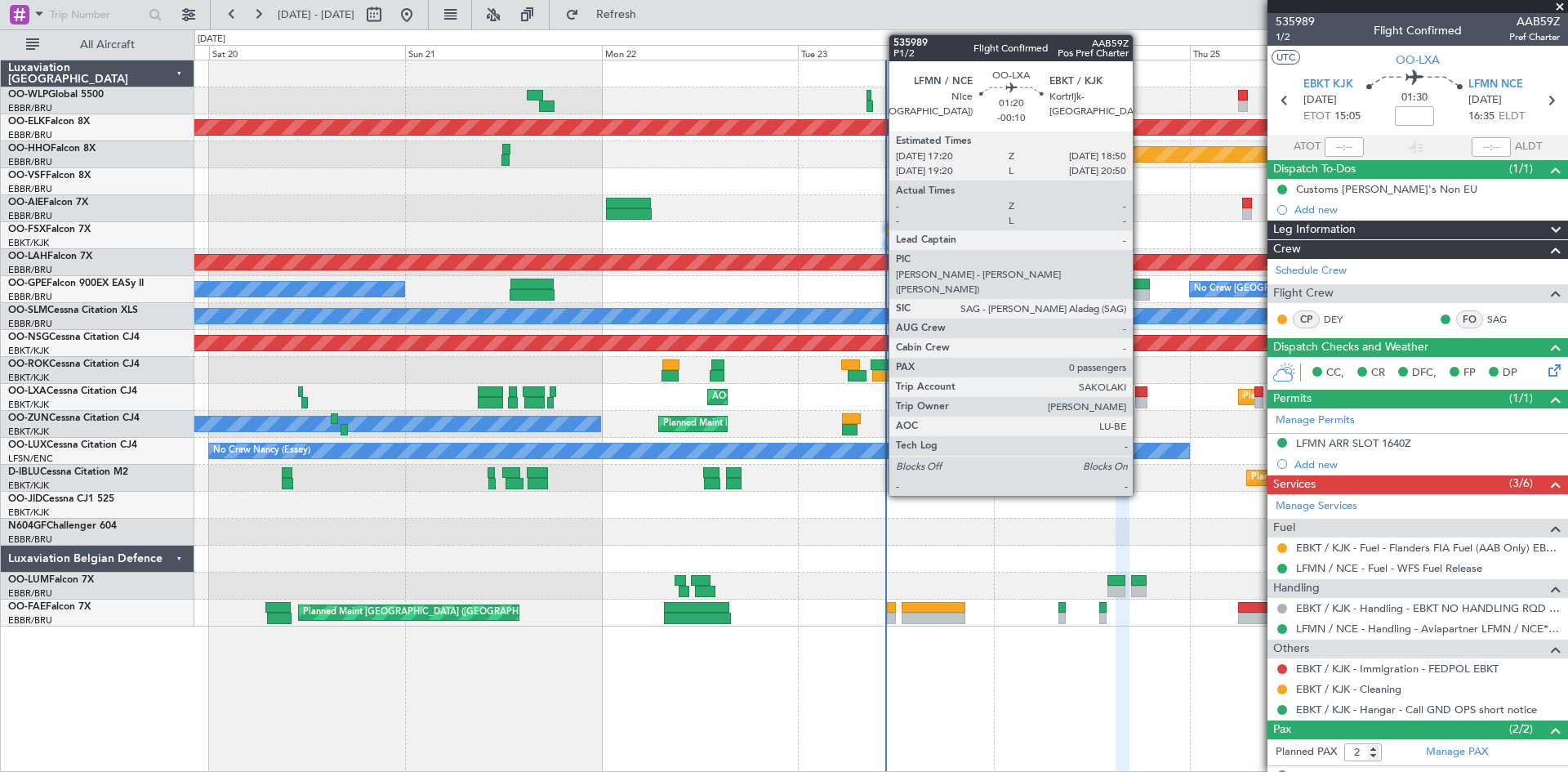
click at [1140, 401] on div at bounding box center [1142, 403] width 13 height 11
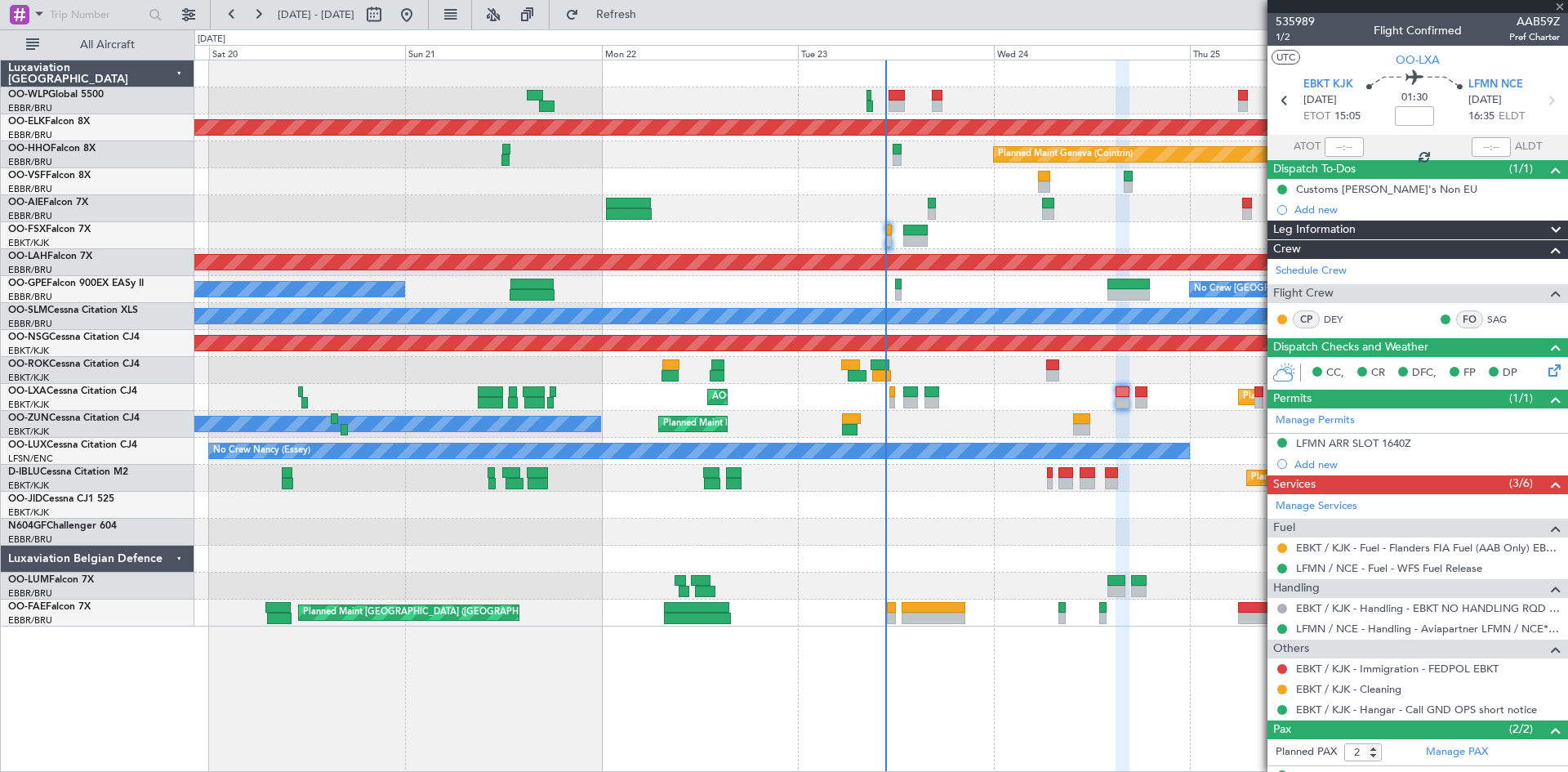
type input "-00:10"
type input "0"
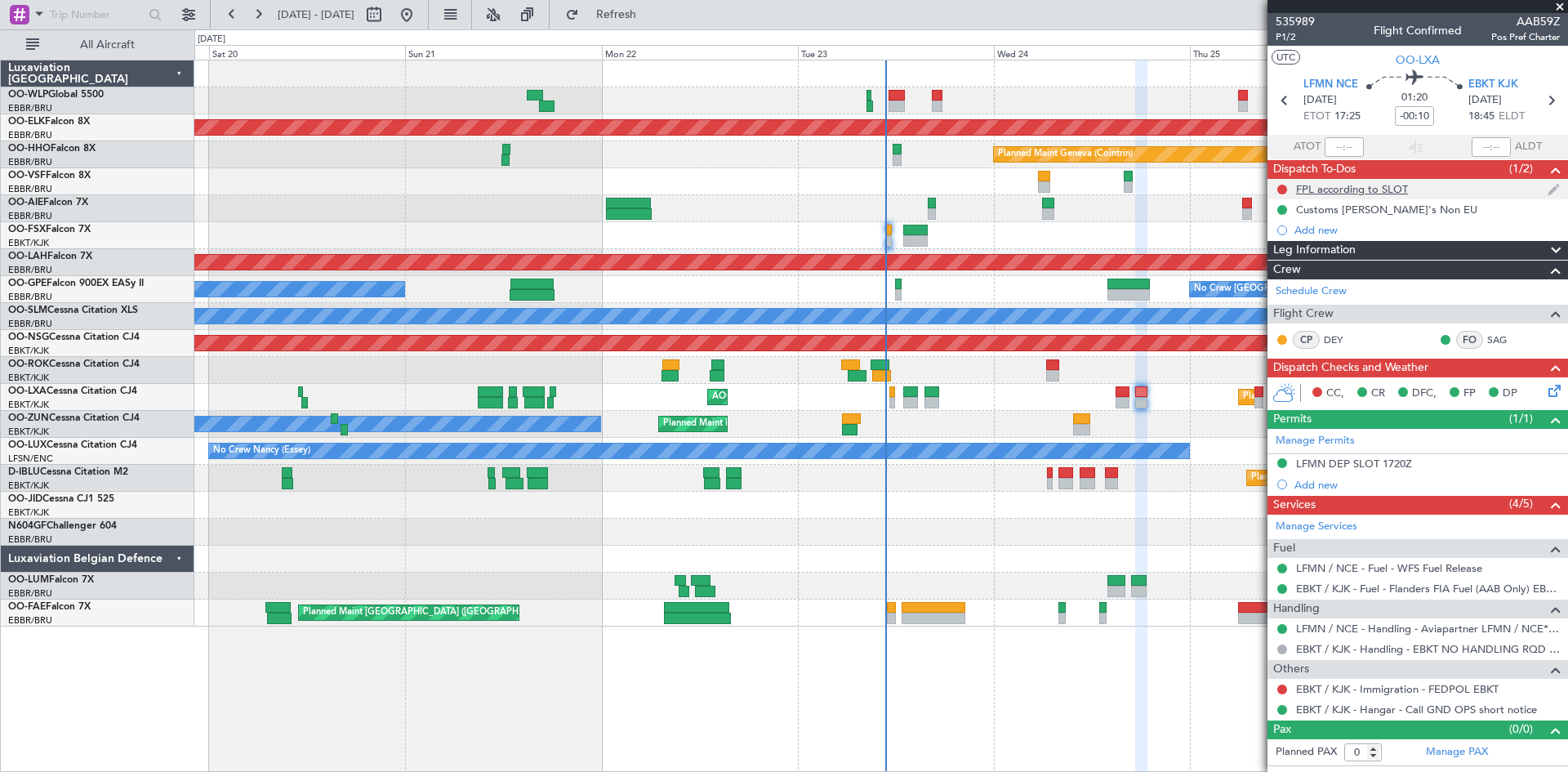
click at [1287, 187] on div at bounding box center [1282, 190] width 13 height 13
click at [1281, 176] on span "Dispatch To-Dos" at bounding box center [1314, 169] width 82 height 19
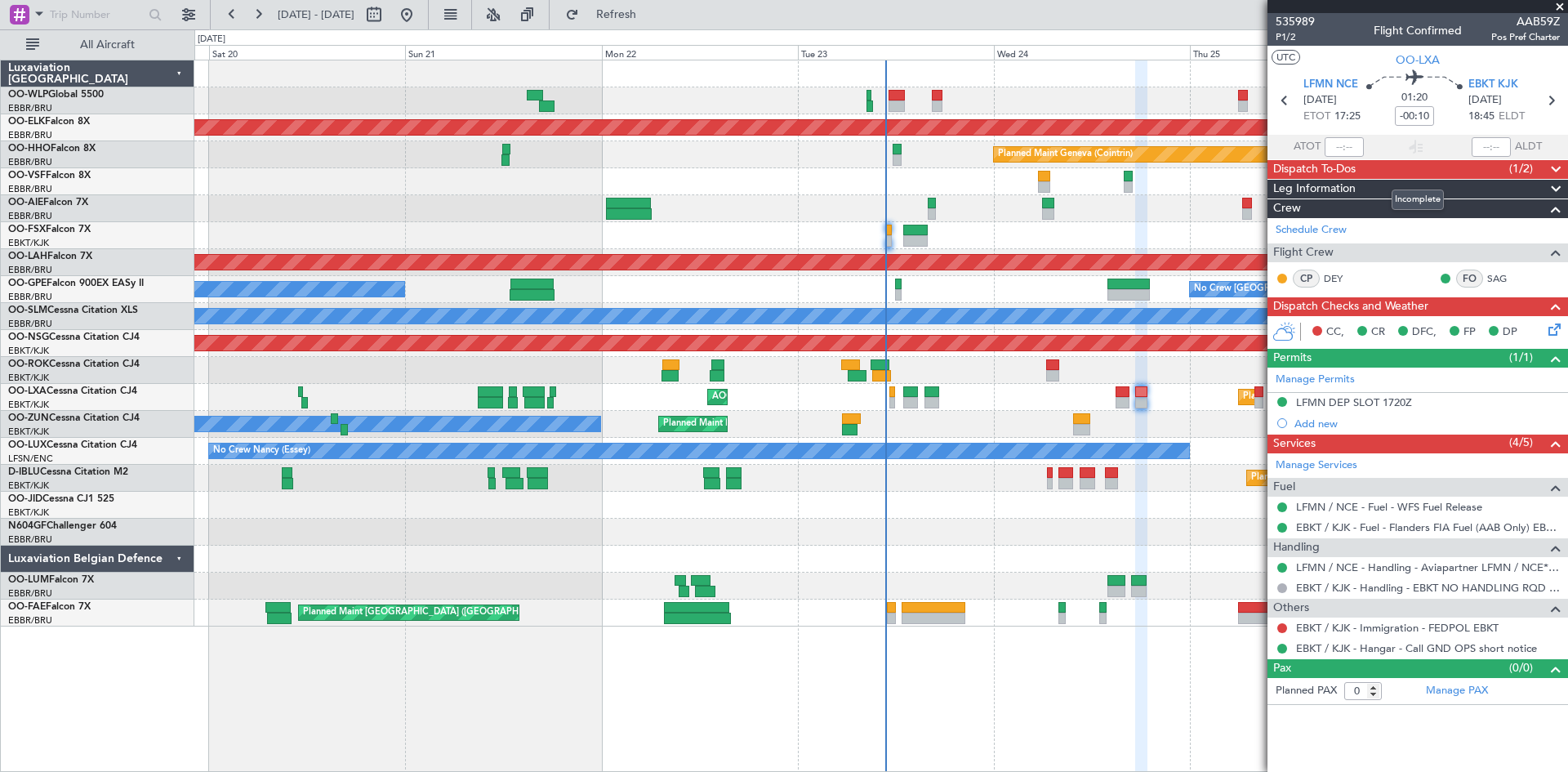
click at [1281, 178] on span "Dispatch To-Dos" at bounding box center [1314, 169] width 82 height 19
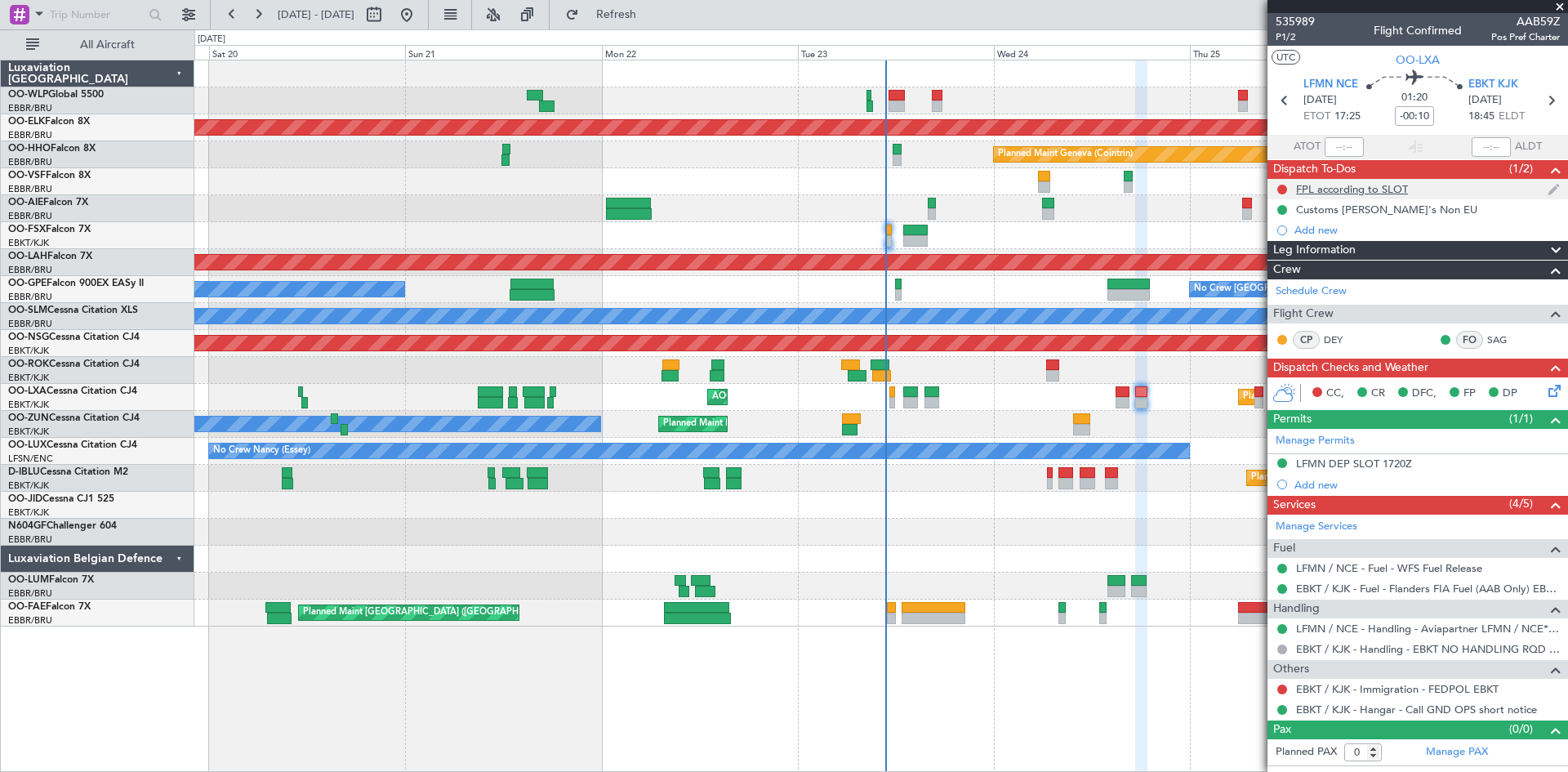
click at [1276, 189] on div at bounding box center [1282, 190] width 13 height 13
click at [1279, 190] on button at bounding box center [1282, 189] width 9 height 9
click at [1283, 262] on span "Completed" at bounding box center [1288, 261] width 54 height 16
click at [1552, 386] on icon at bounding box center [1552, 388] width 13 height 13
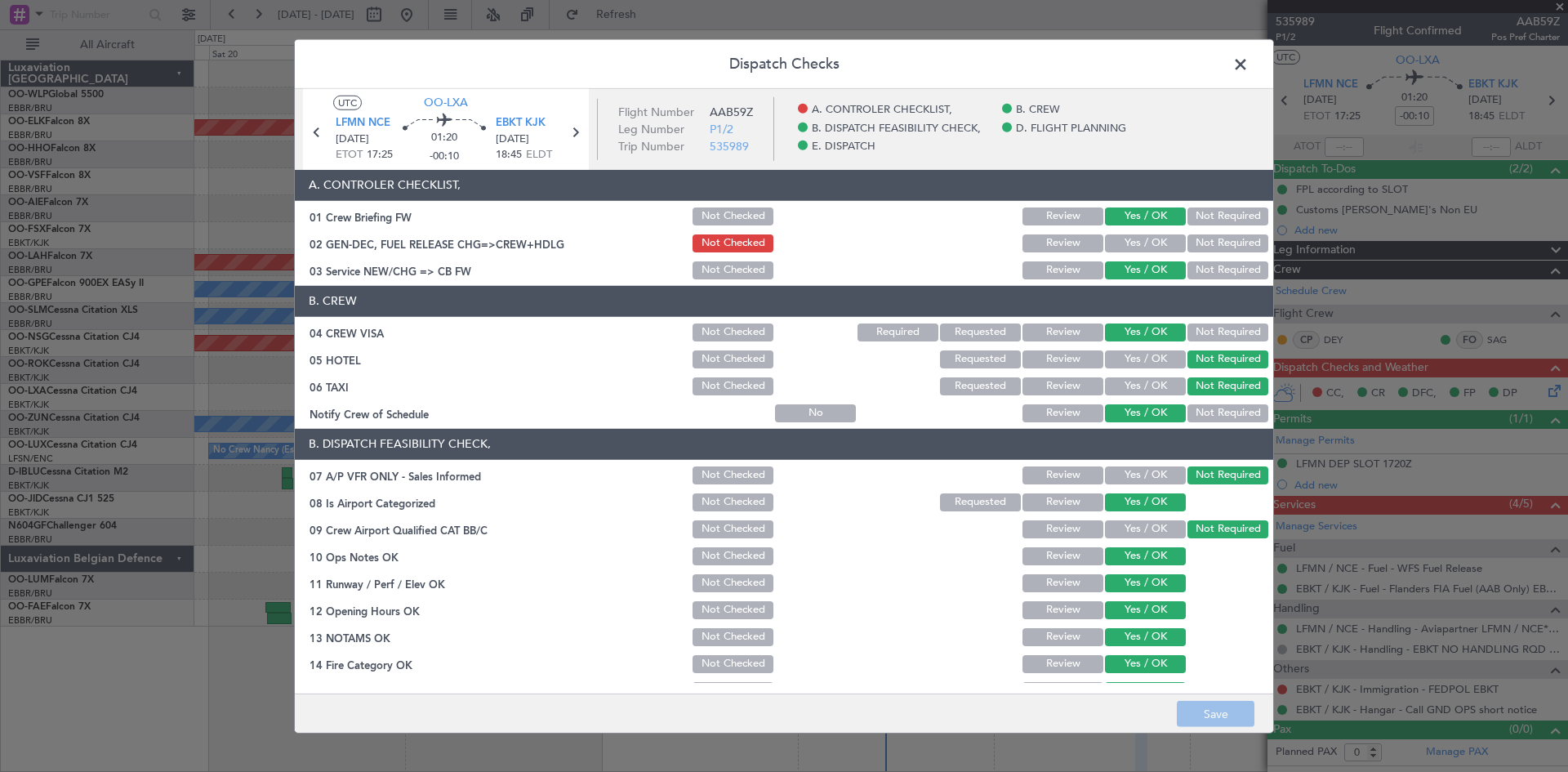
click at [1135, 246] on button "Yes / OK" at bounding box center [1146, 243] width 81 height 18
click at [1223, 708] on button "Save" at bounding box center [1216, 714] width 77 height 26
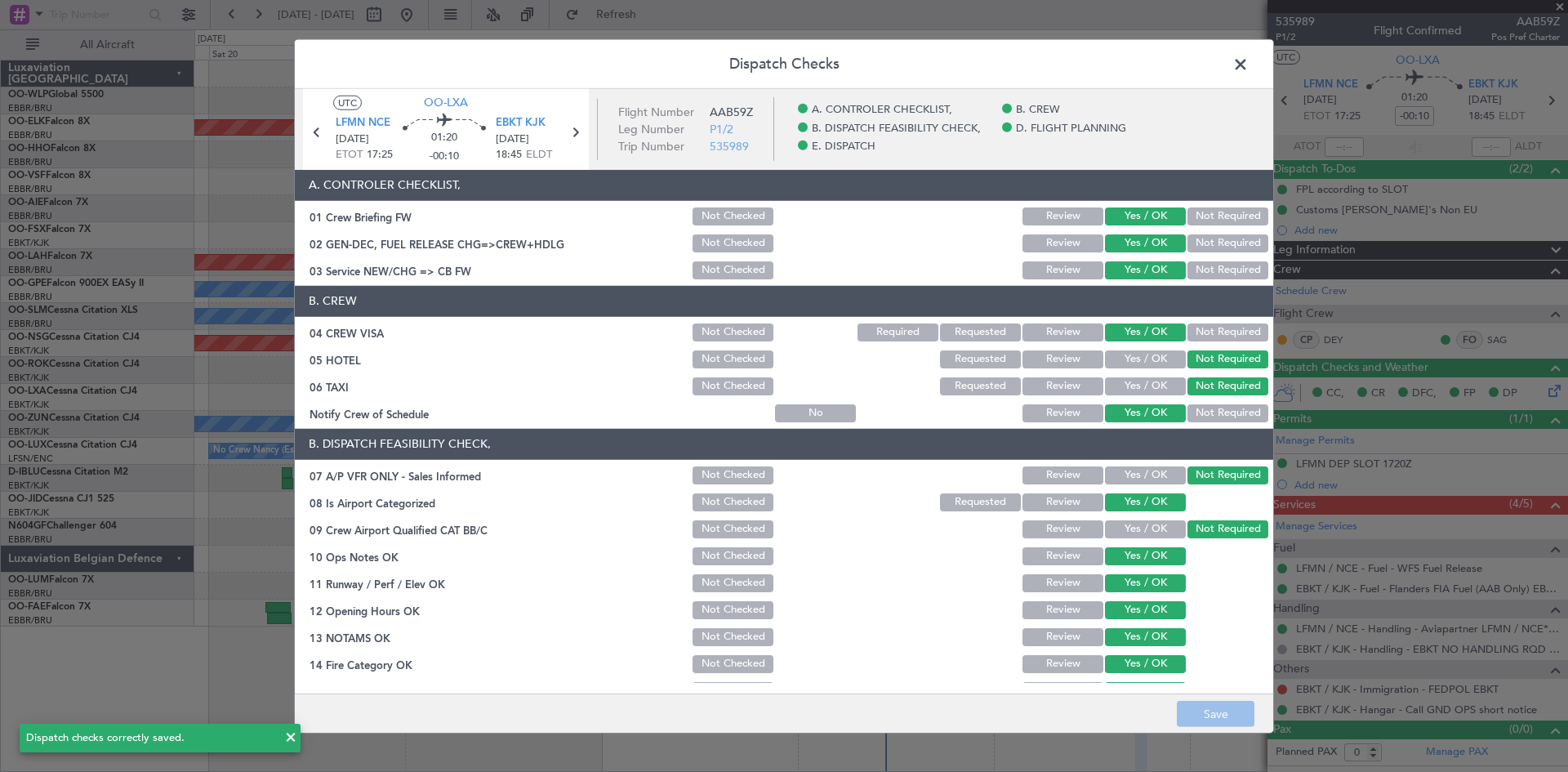
click at [1249, 61] on span at bounding box center [1249, 67] width 0 height 33
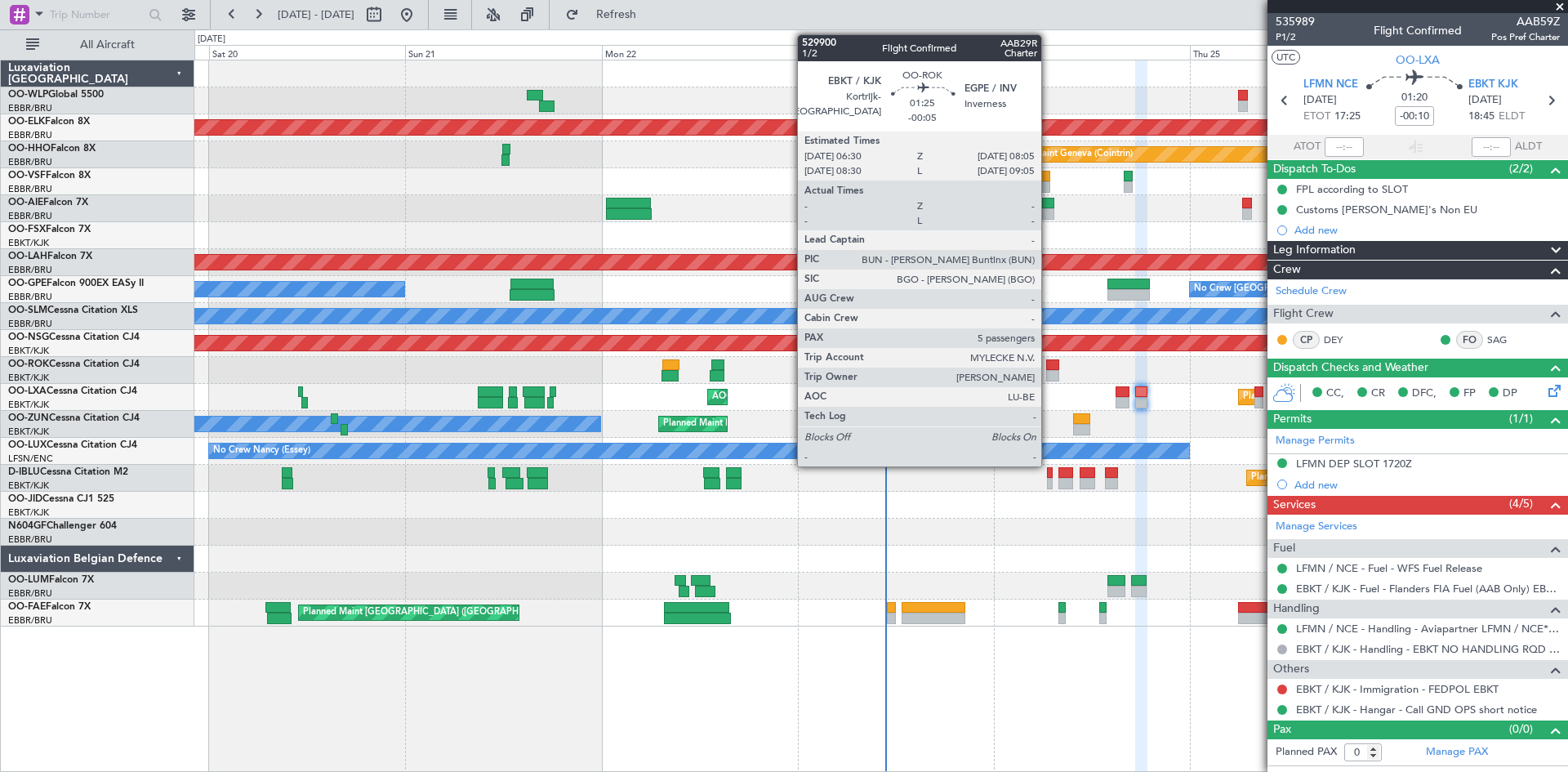
click at [1048, 375] on div at bounding box center [1052, 376] width 13 height 11
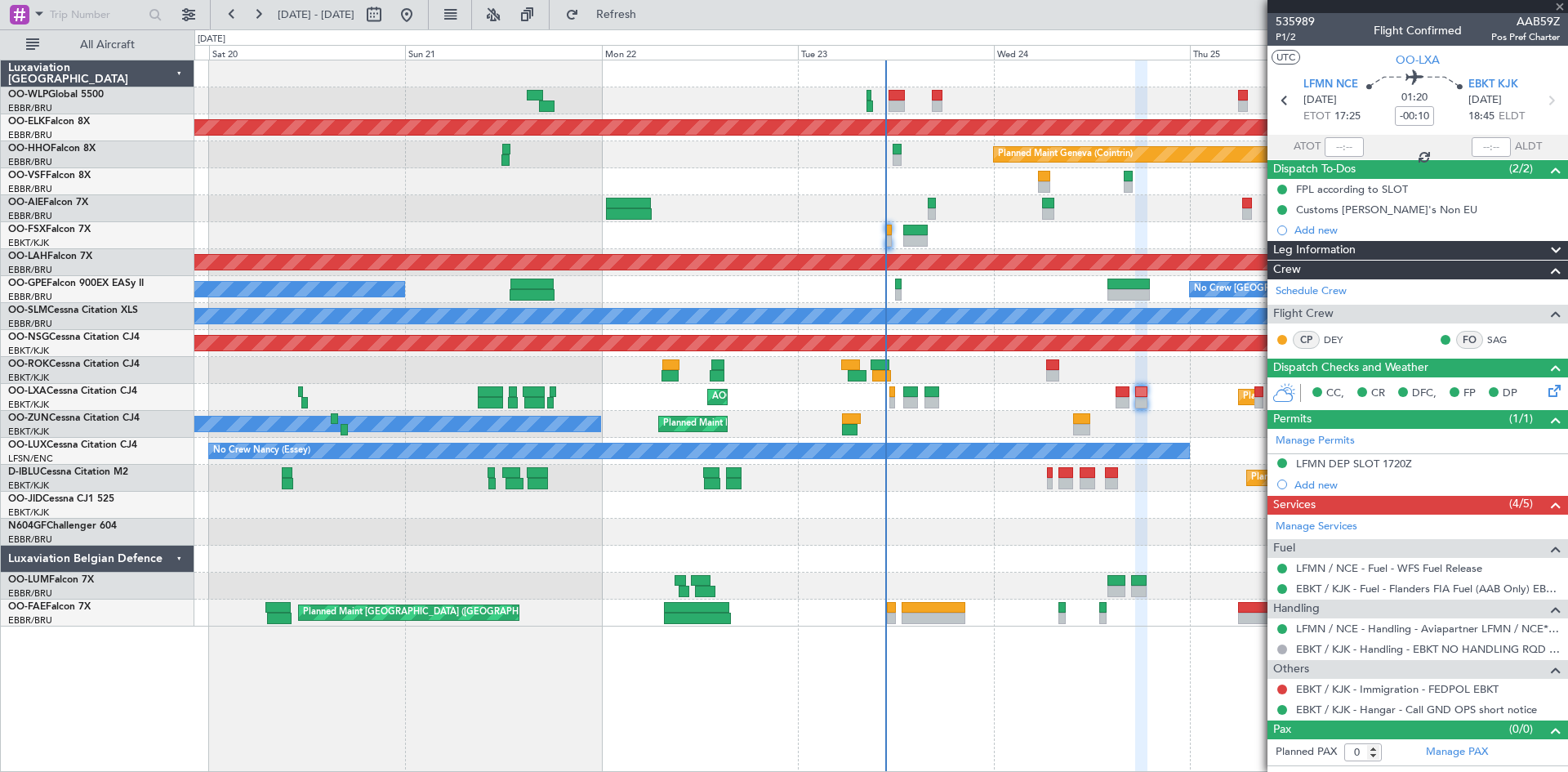
type input "-00:05"
type input "5"
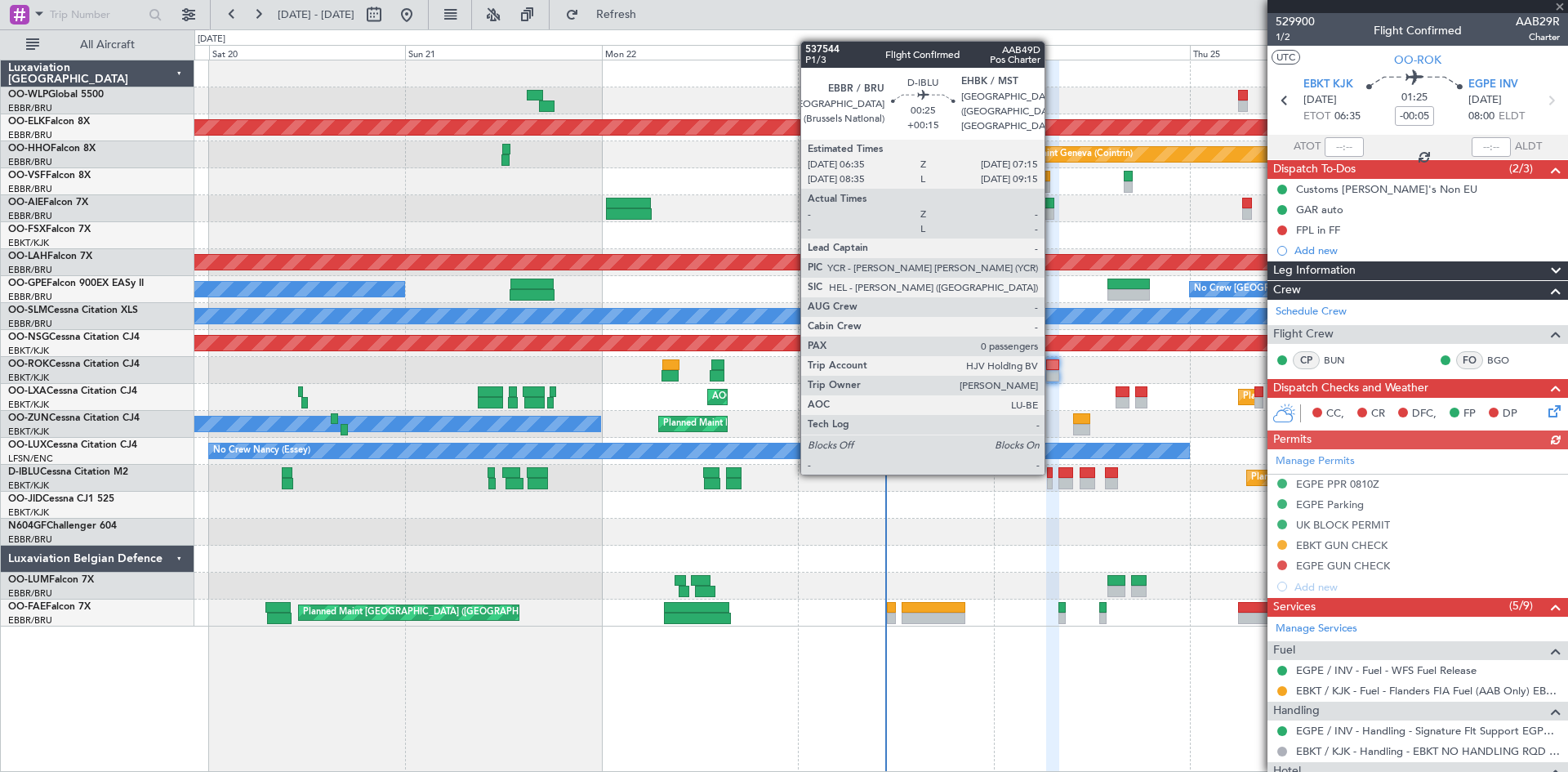
click at [1051, 473] on div at bounding box center [1049, 472] width 6 height 11
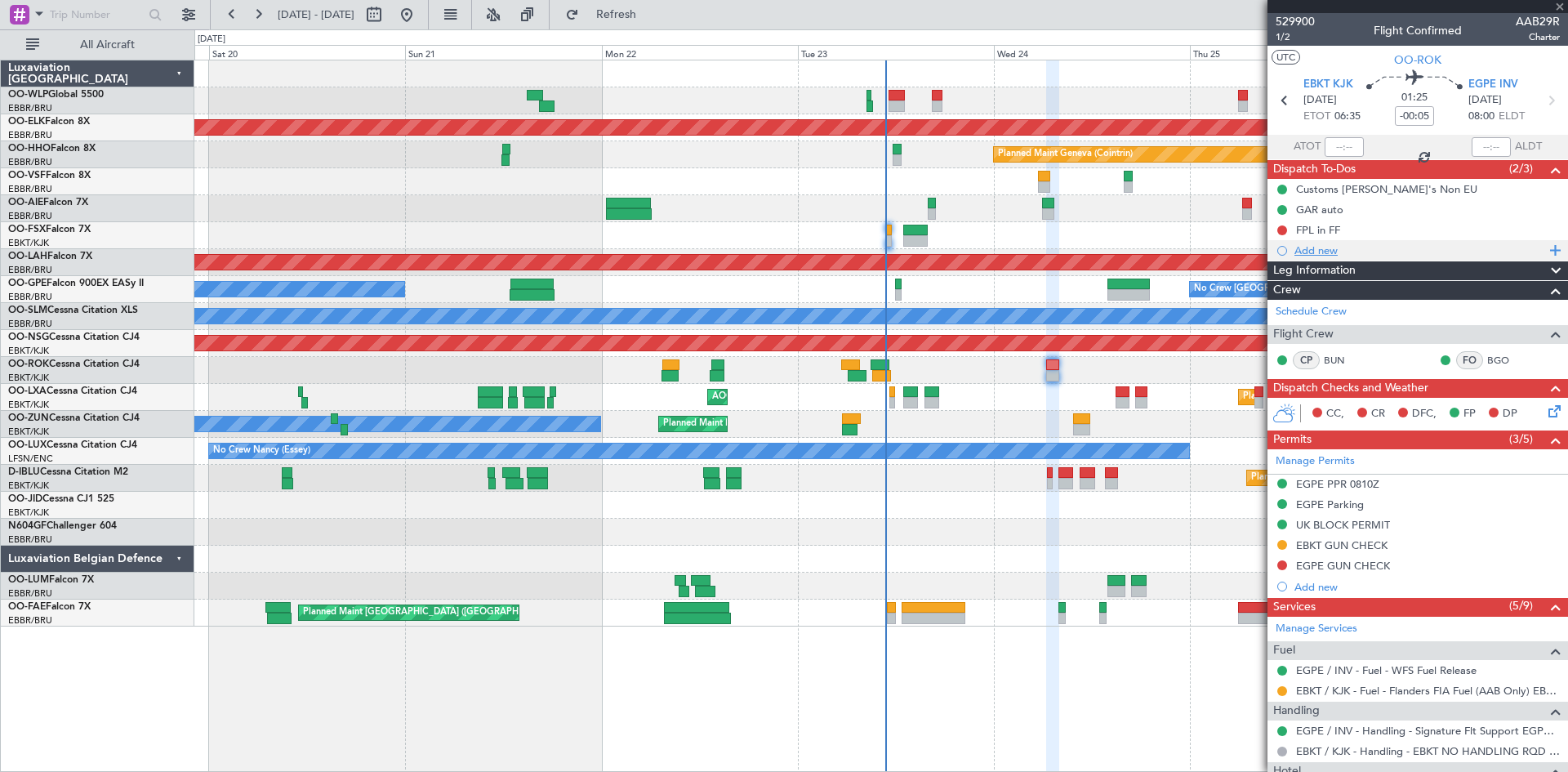
type input "+00:15"
type input "0"
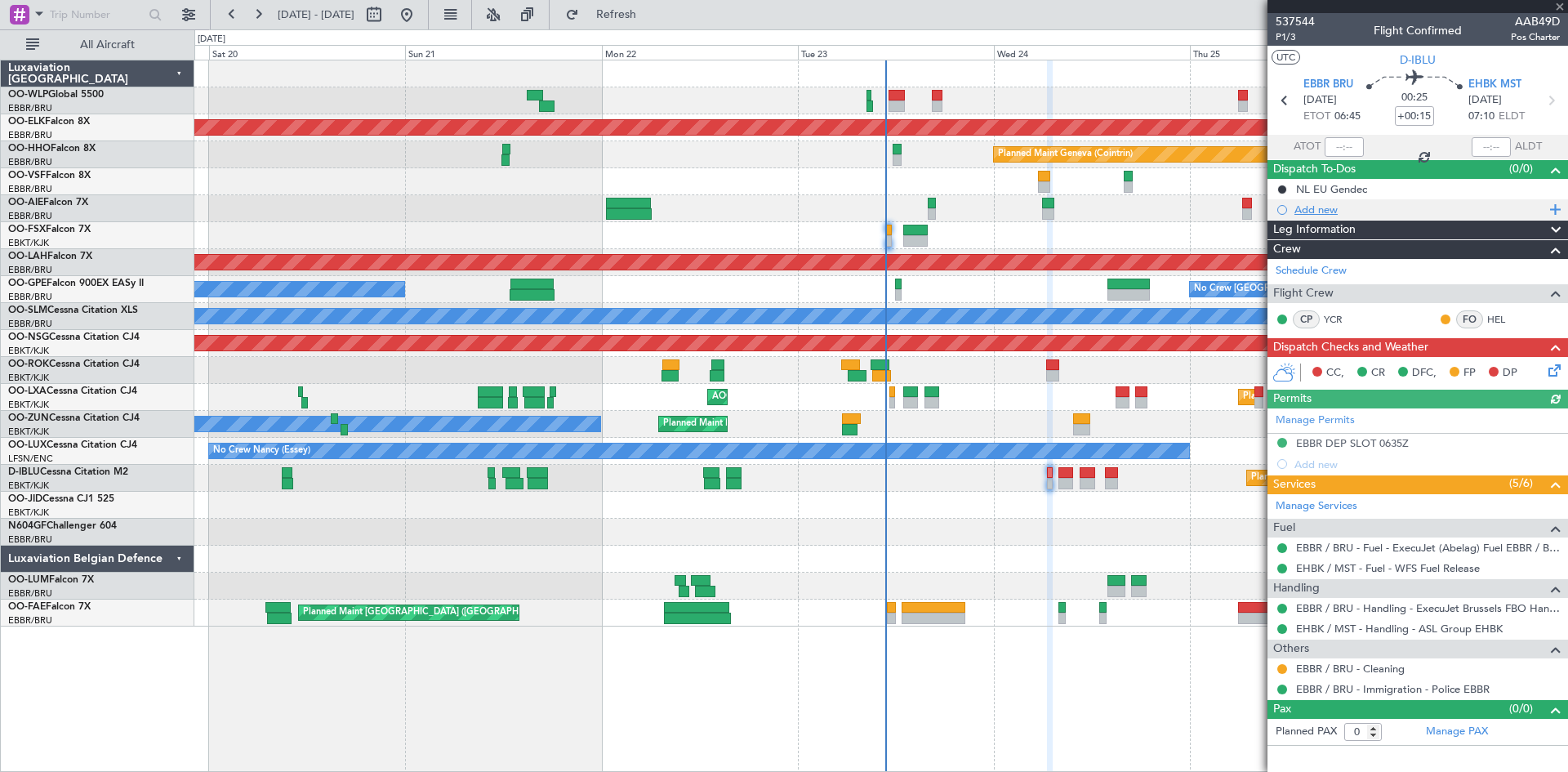
click at [1322, 218] on div "Add new" at bounding box center [1418, 210] width 300 height 21
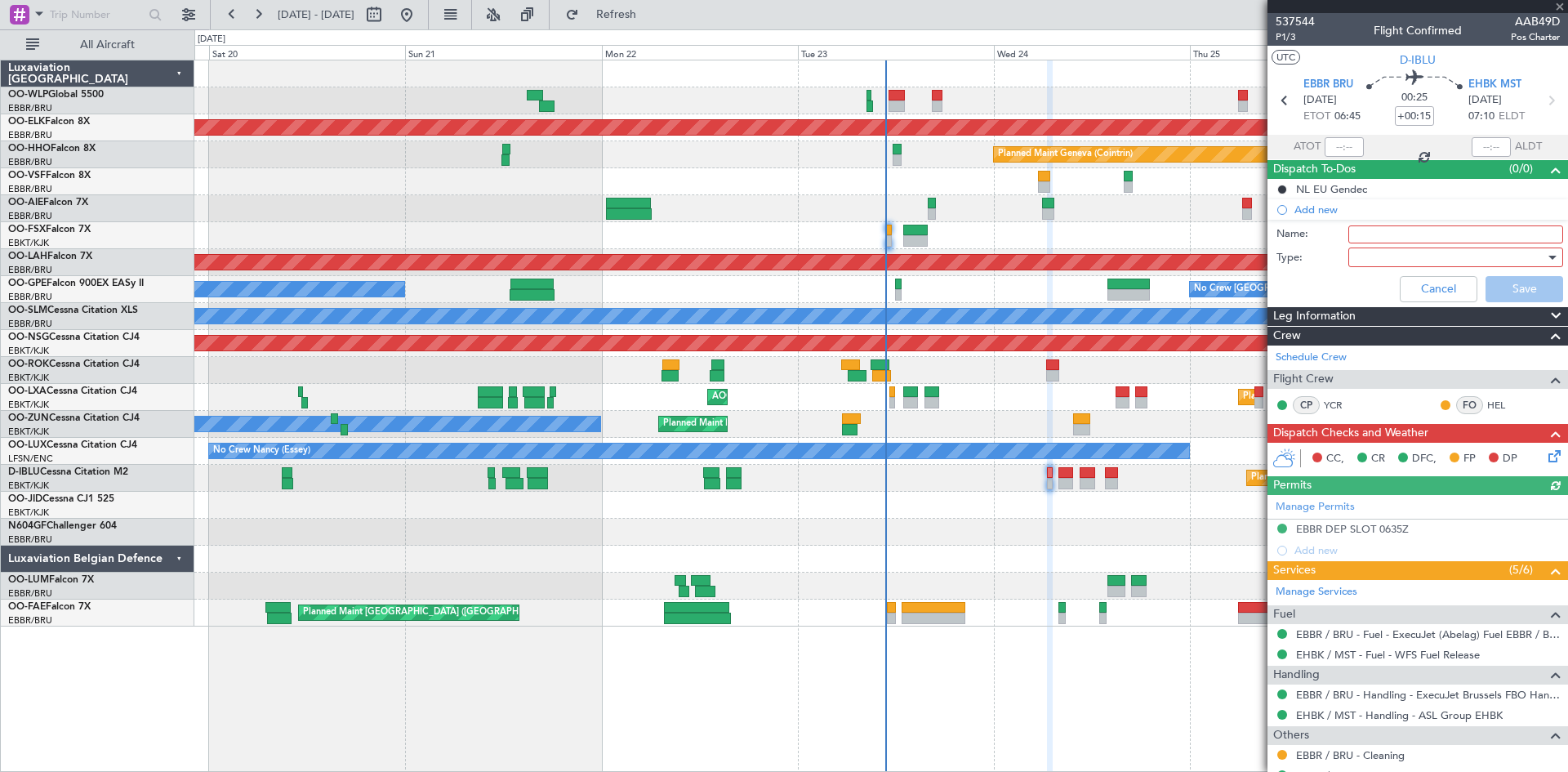
click at [1383, 238] on input "Name:" at bounding box center [1455, 234] width 214 height 18
type input "FPL in FF to be checked"
click at [1376, 249] on div at bounding box center [1449, 257] width 190 height 25
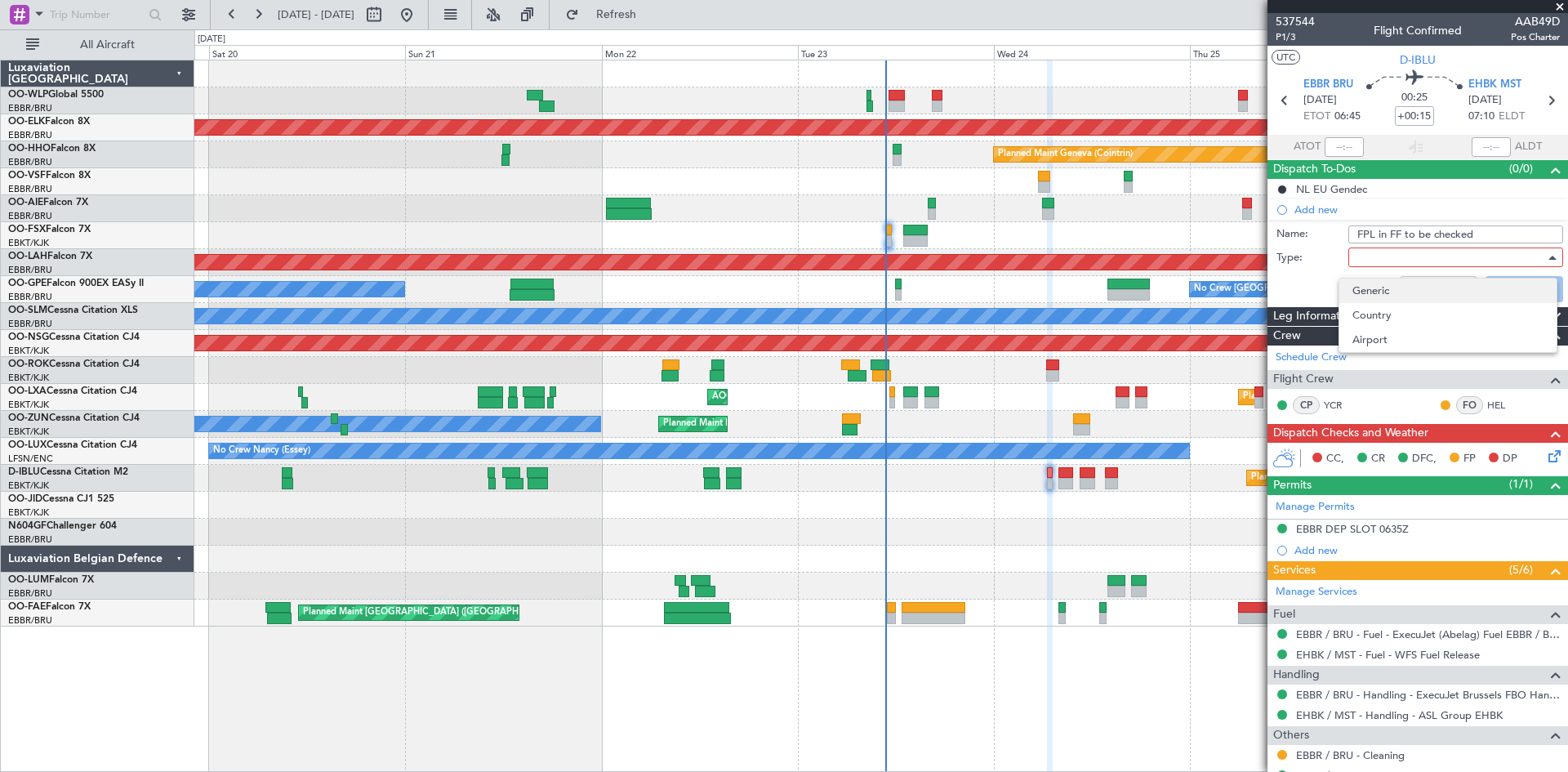
click at [1371, 297] on span "Generic" at bounding box center [1448, 291] width 191 height 25
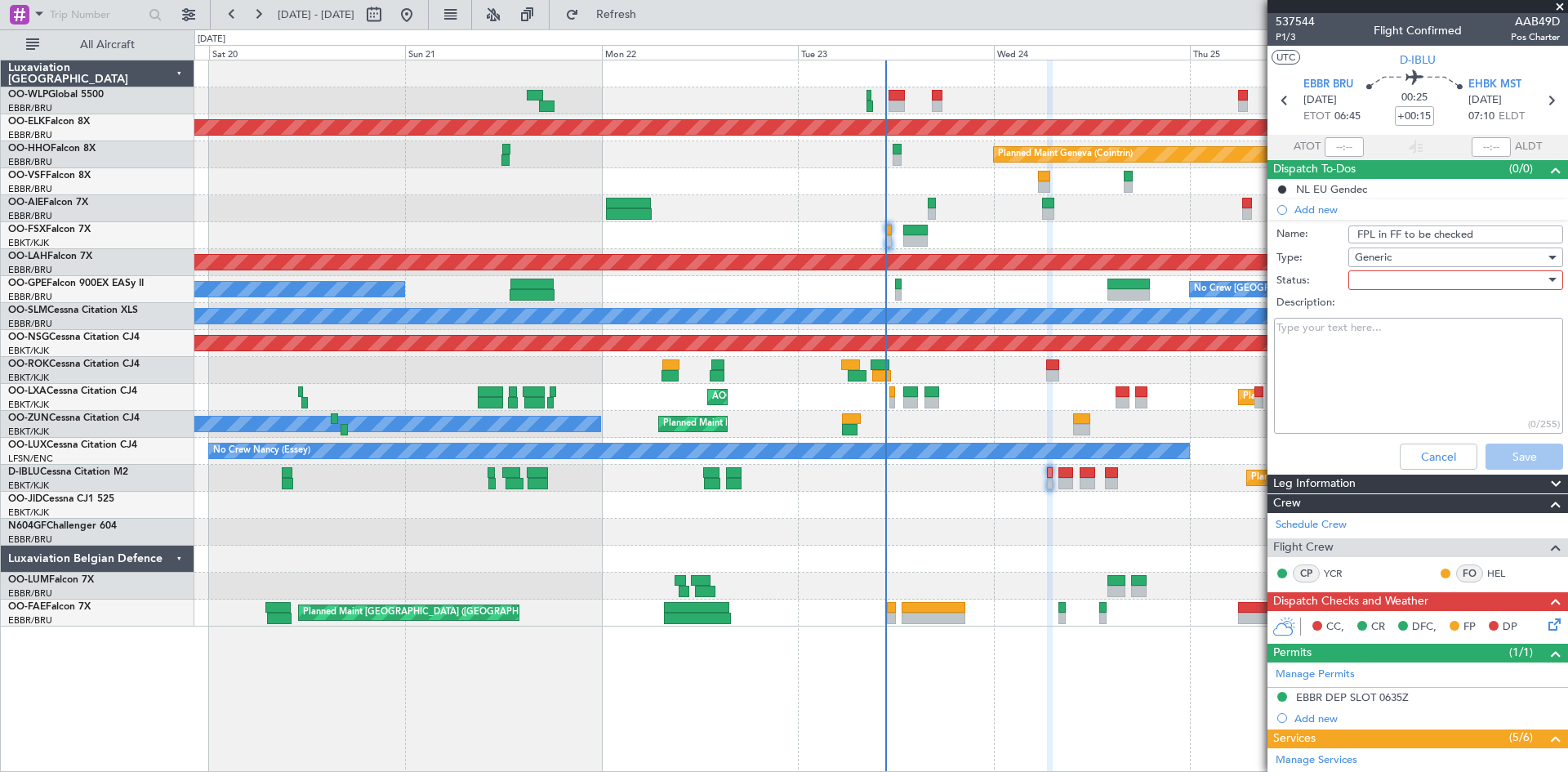
click at [1376, 392] on textarea "Description:" at bounding box center [1419, 376] width 289 height 117
click at [1366, 282] on div at bounding box center [1449, 281] width 190 height 25
click at [1396, 322] on span "Not Started" at bounding box center [1448, 313] width 191 height 25
click at [1500, 455] on button "Save" at bounding box center [1524, 456] width 77 height 26
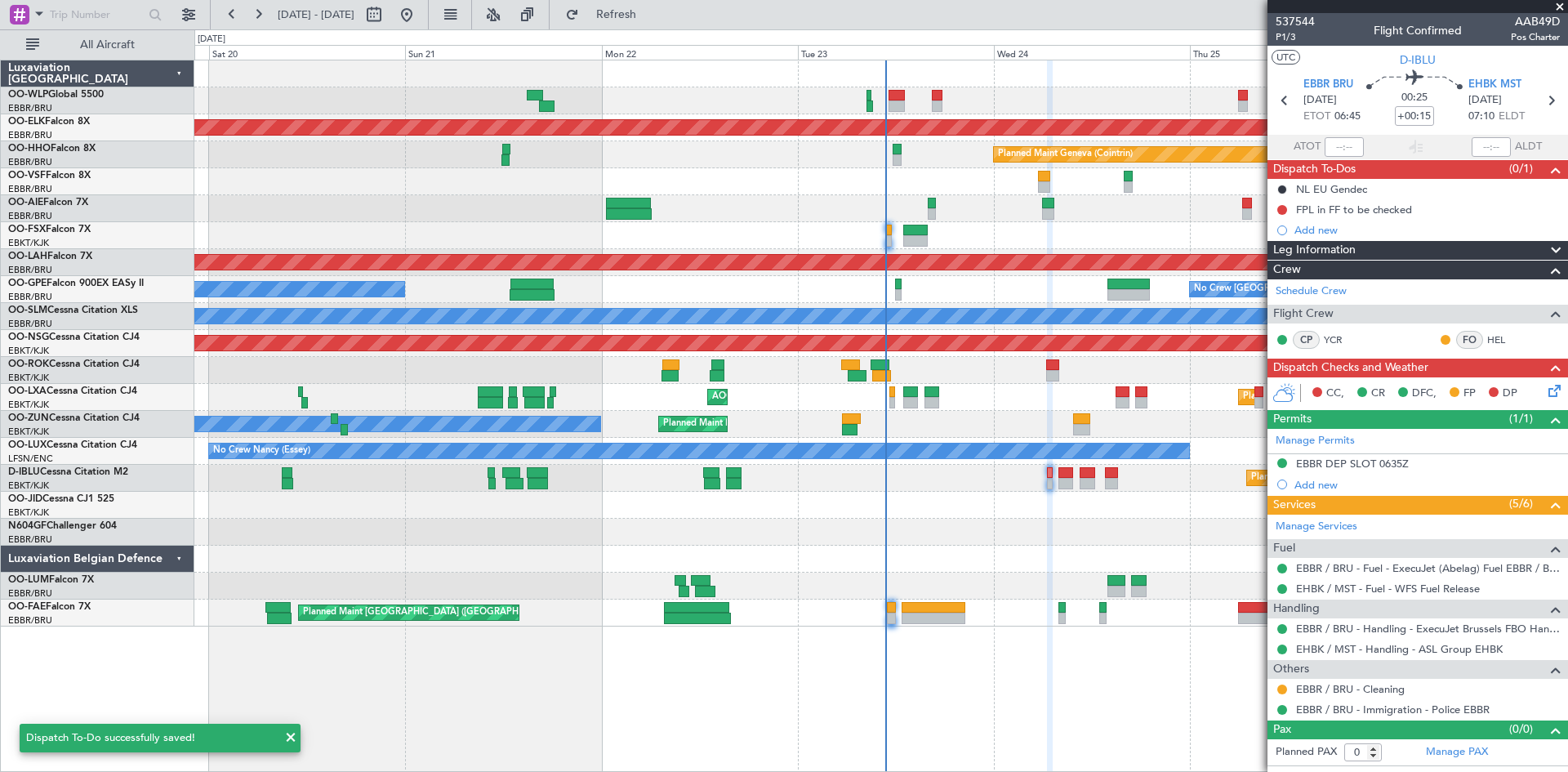
click at [1122, 393] on div at bounding box center [1122, 392] width 14 height 11
type input "2"
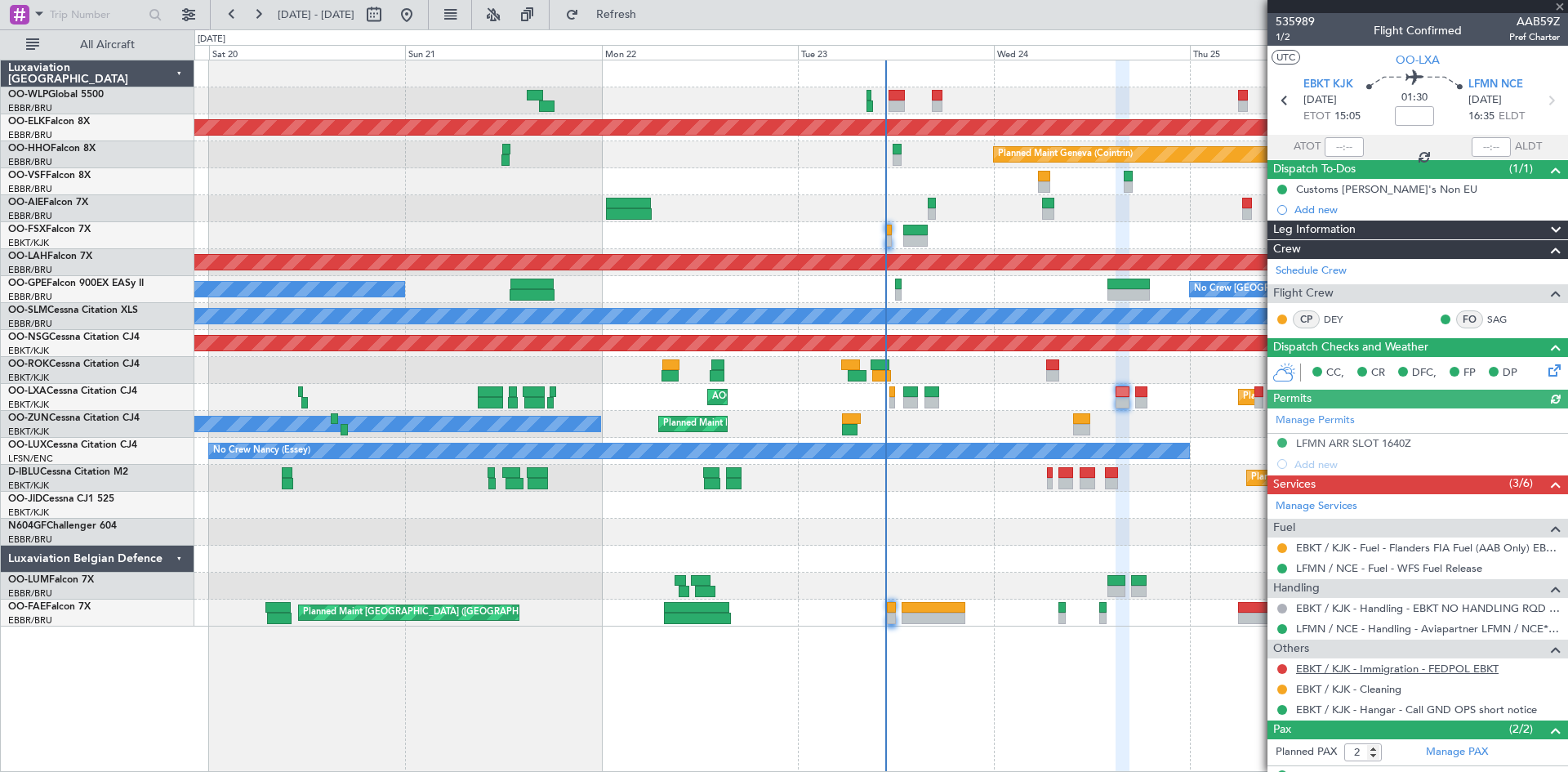
click at [1337, 665] on link "EBKT / KJK - Immigration - FEDPOL EBKT" at bounding box center [1397, 668] width 202 height 14
click at [611, 11] on button "Refresh" at bounding box center [606, 15] width 98 height 26
click at [1287, 672] on div at bounding box center [1282, 669] width 13 height 13
click at [1282, 667] on button at bounding box center [1282, 669] width 9 height 9
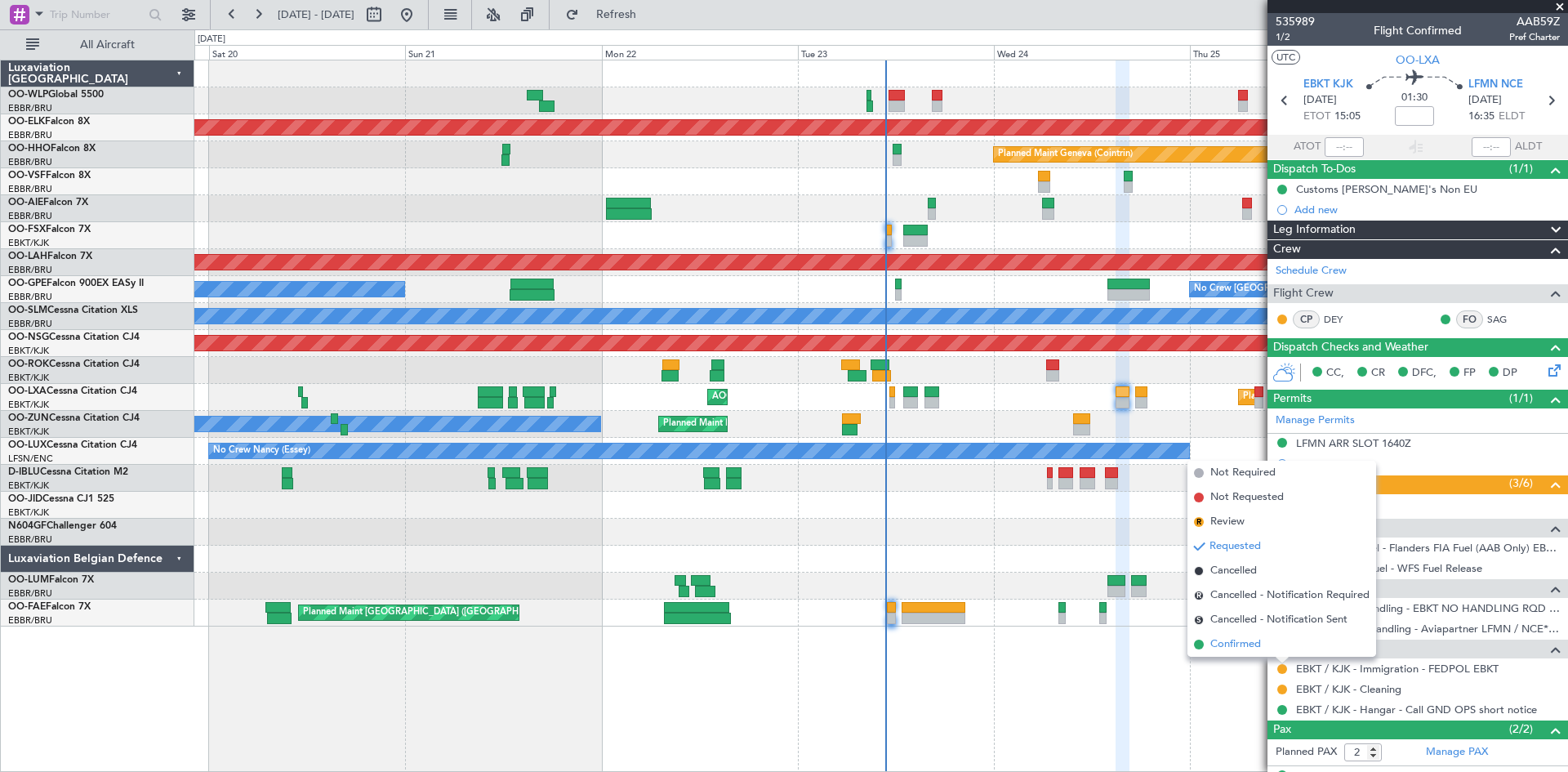
click at [1271, 643] on li "Confirmed" at bounding box center [1282, 644] width 189 height 25
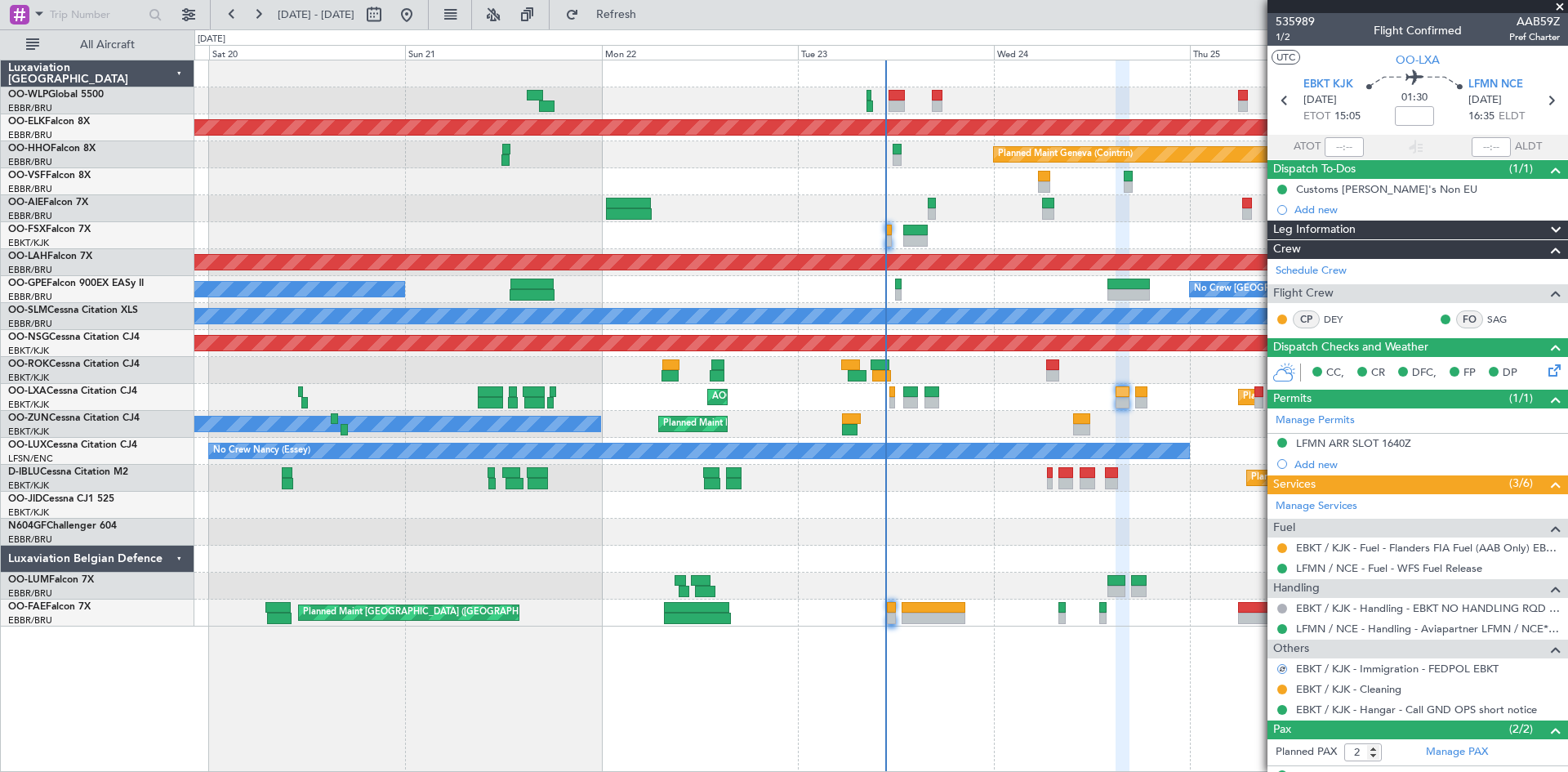
click at [1137, 410] on div "Planned Maint Kortrijk-Wevelgem AOG Maint Kortrijk-Wevelgem A/C Unavailable Bru…" at bounding box center [880, 397] width 1372 height 27
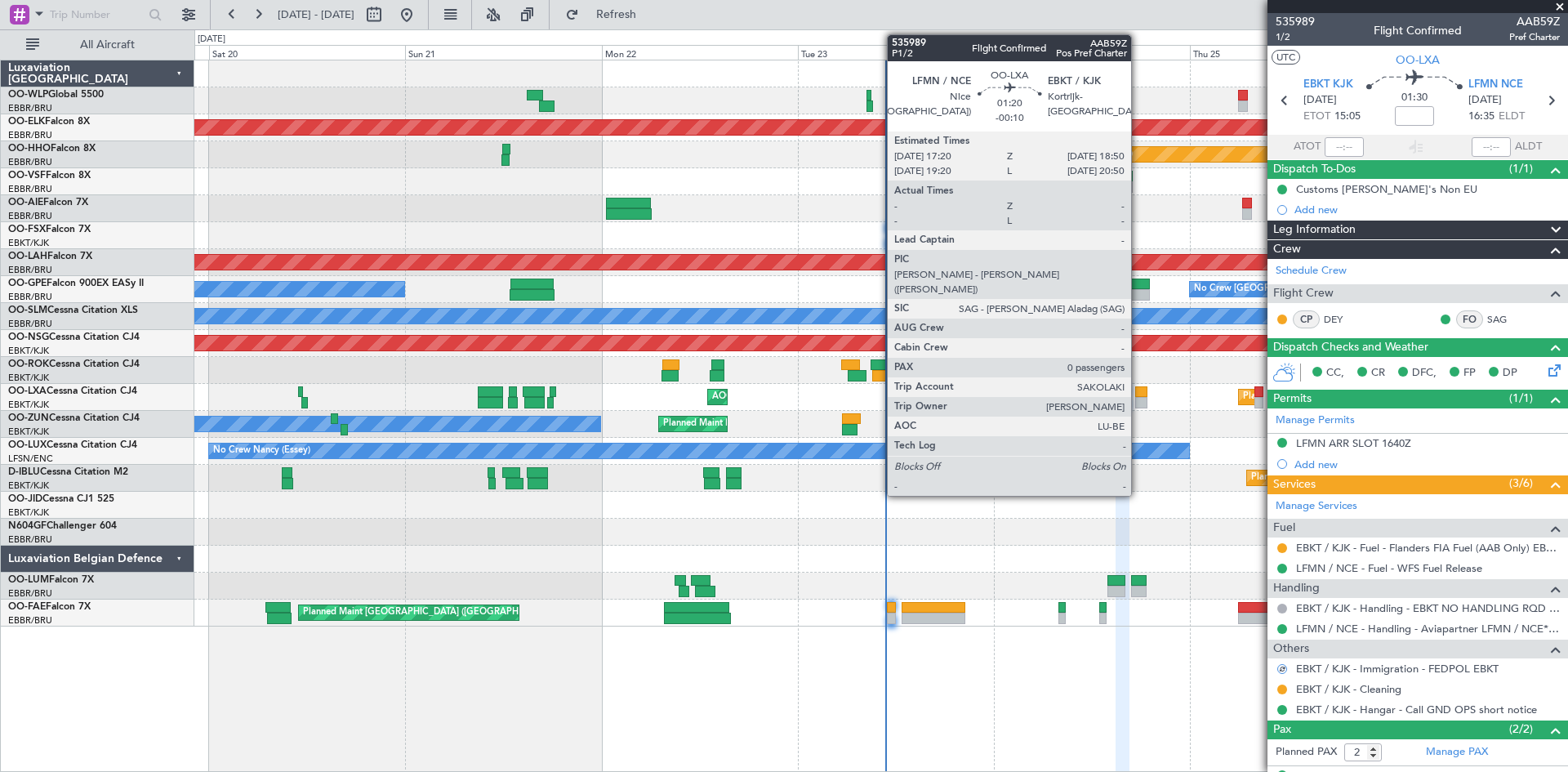
click at [1138, 404] on div at bounding box center [1142, 403] width 13 height 11
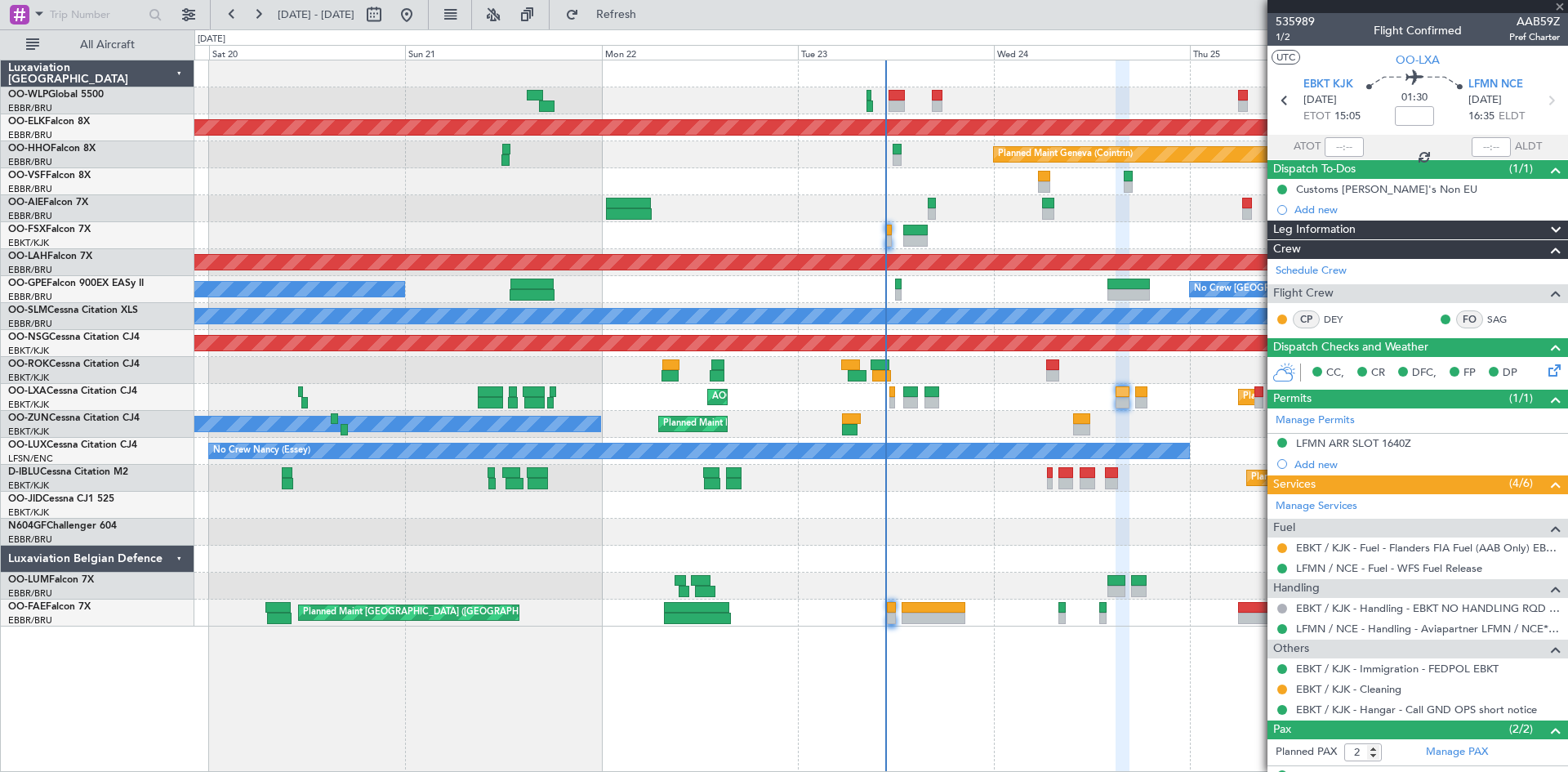
type input "-00:10"
type input "0"
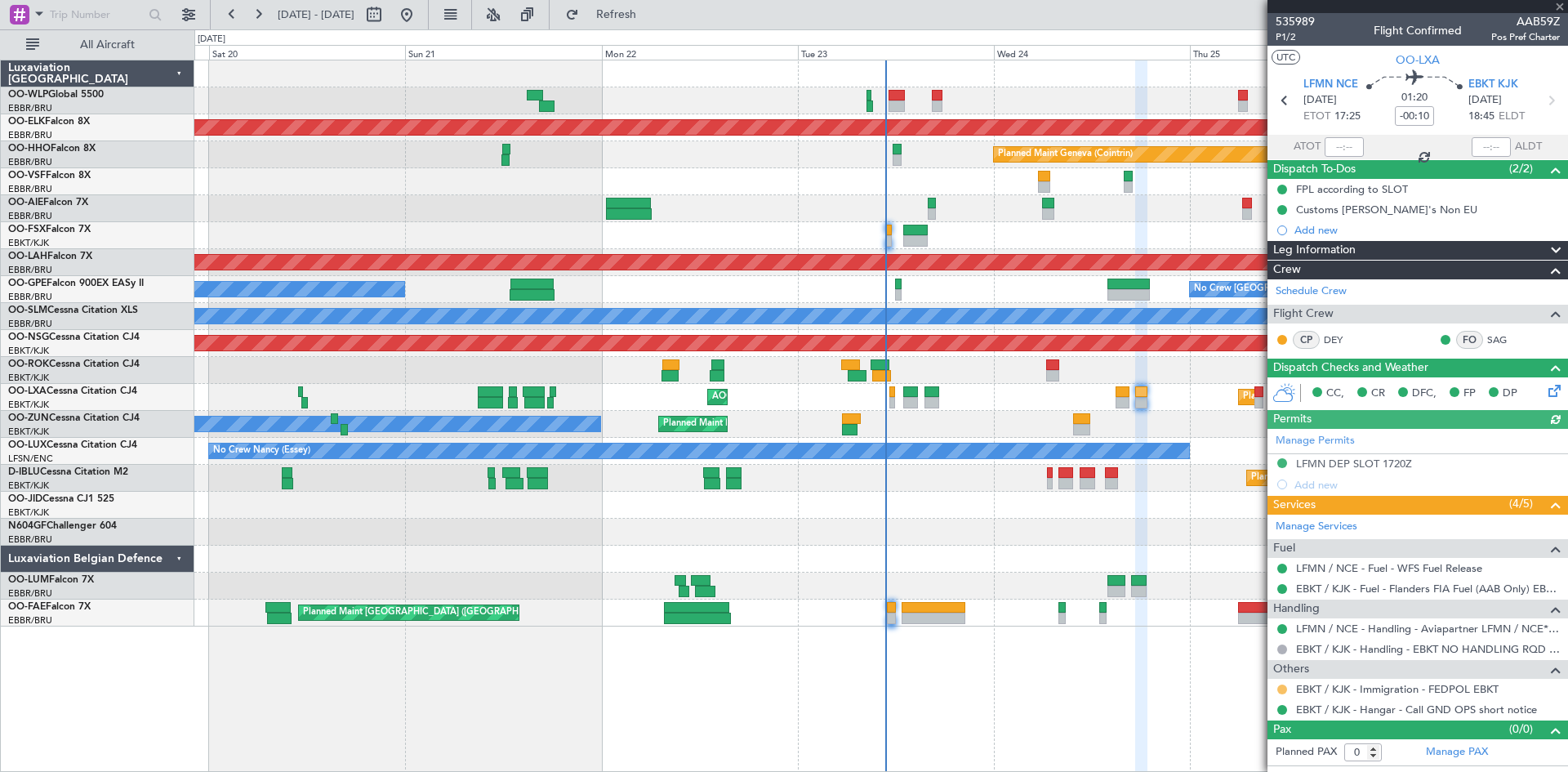
click at [1286, 690] on button at bounding box center [1282, 689] width 9 height 9
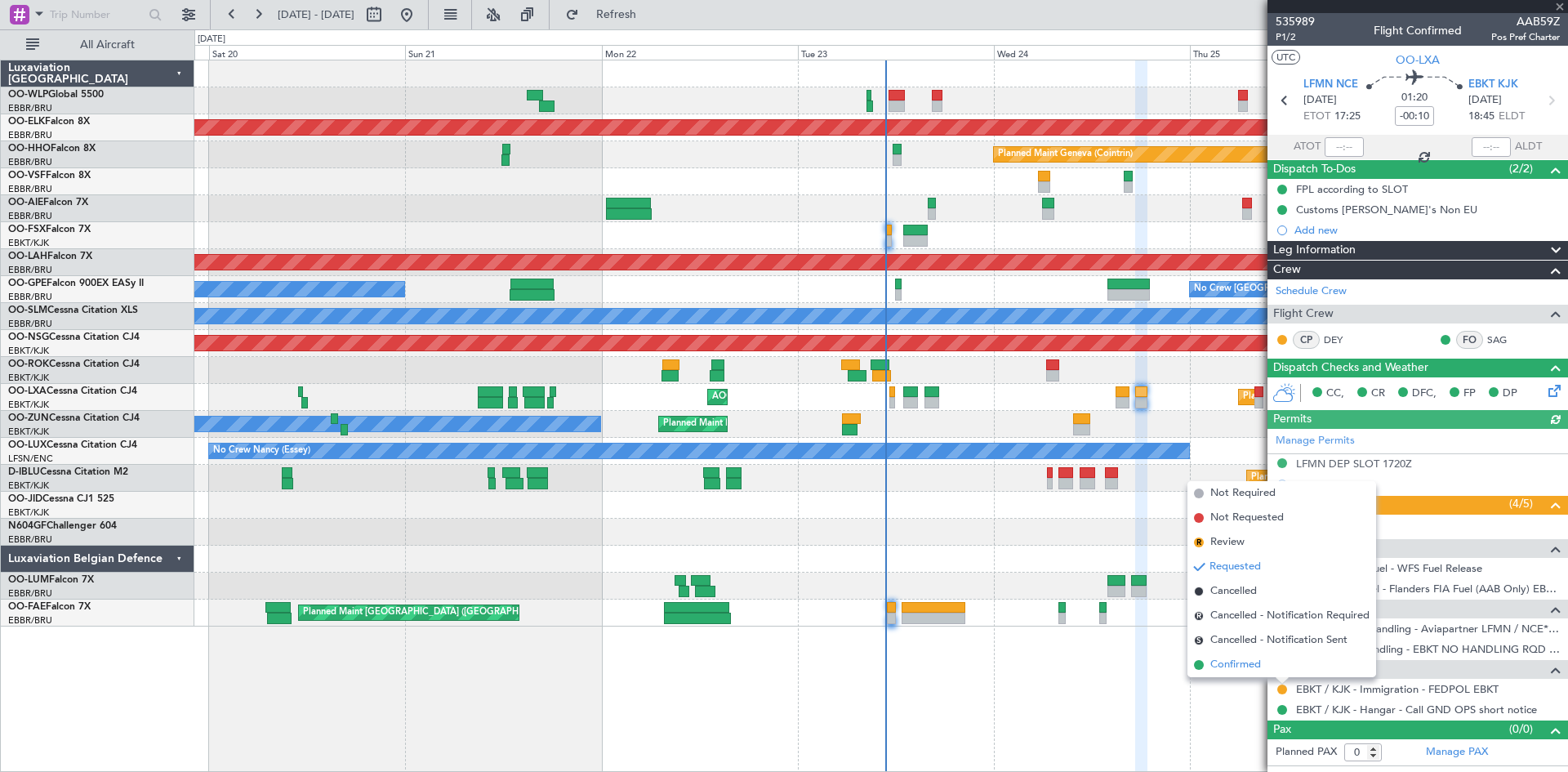
click at [1252, 664] on span "Confirmed" at bounding box center [1236, 664] width 51 height 16
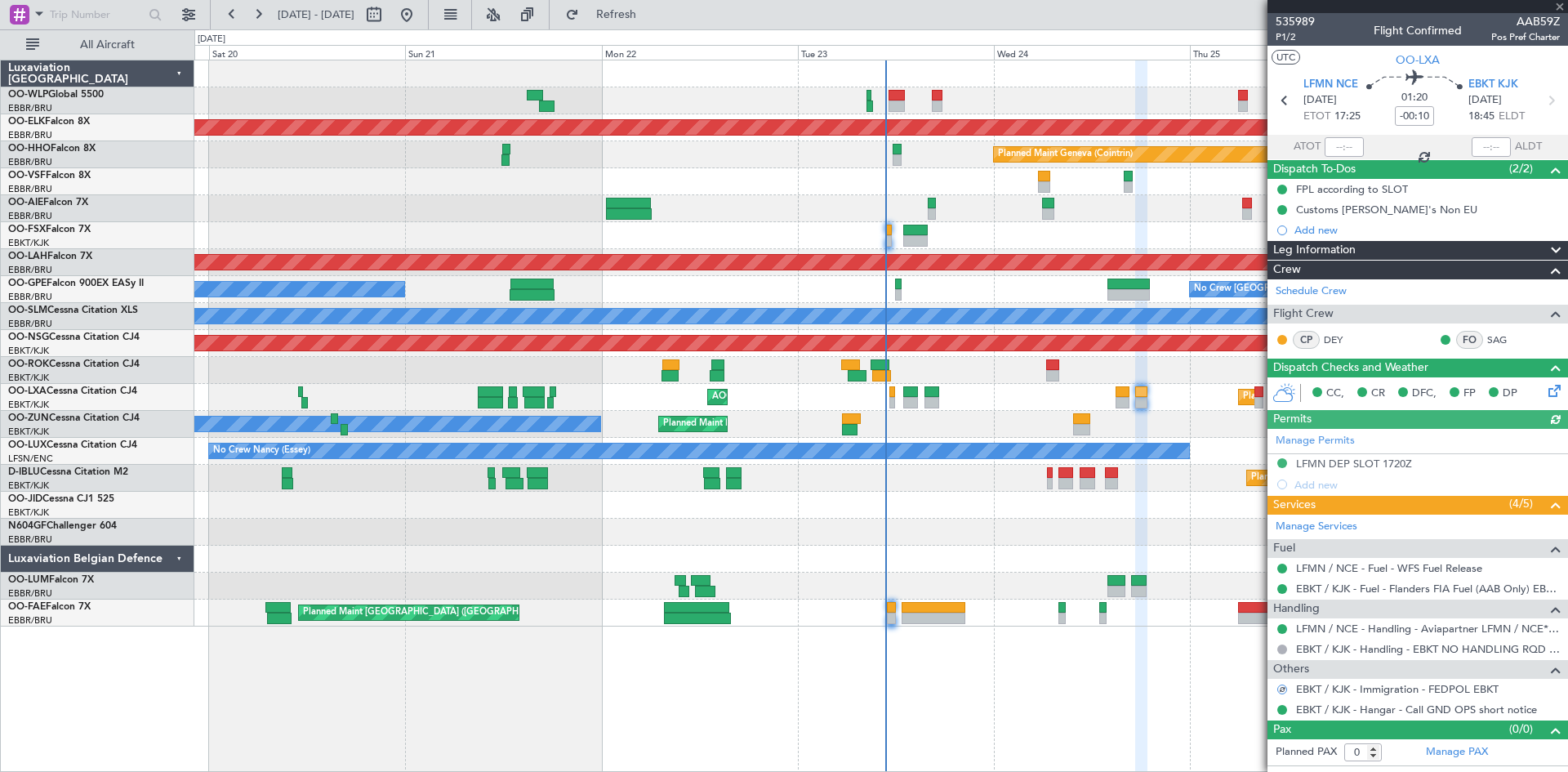
click at [1112, 396] on div "Planned Maint Kortrijk-Wevelgem AOG Maint Kortrijk-Wevelgem A/C Unavailable Bru…" at bounding box center [880, 397] width 1372 height 27
click at [1113, 396] on div "Planned Maint Kortrijk-Wevelgem AOG Maint Kortrijk-Wevelgem A/C Unavailable Bru…" at bounding box center [880, 397] width 1372 height 27
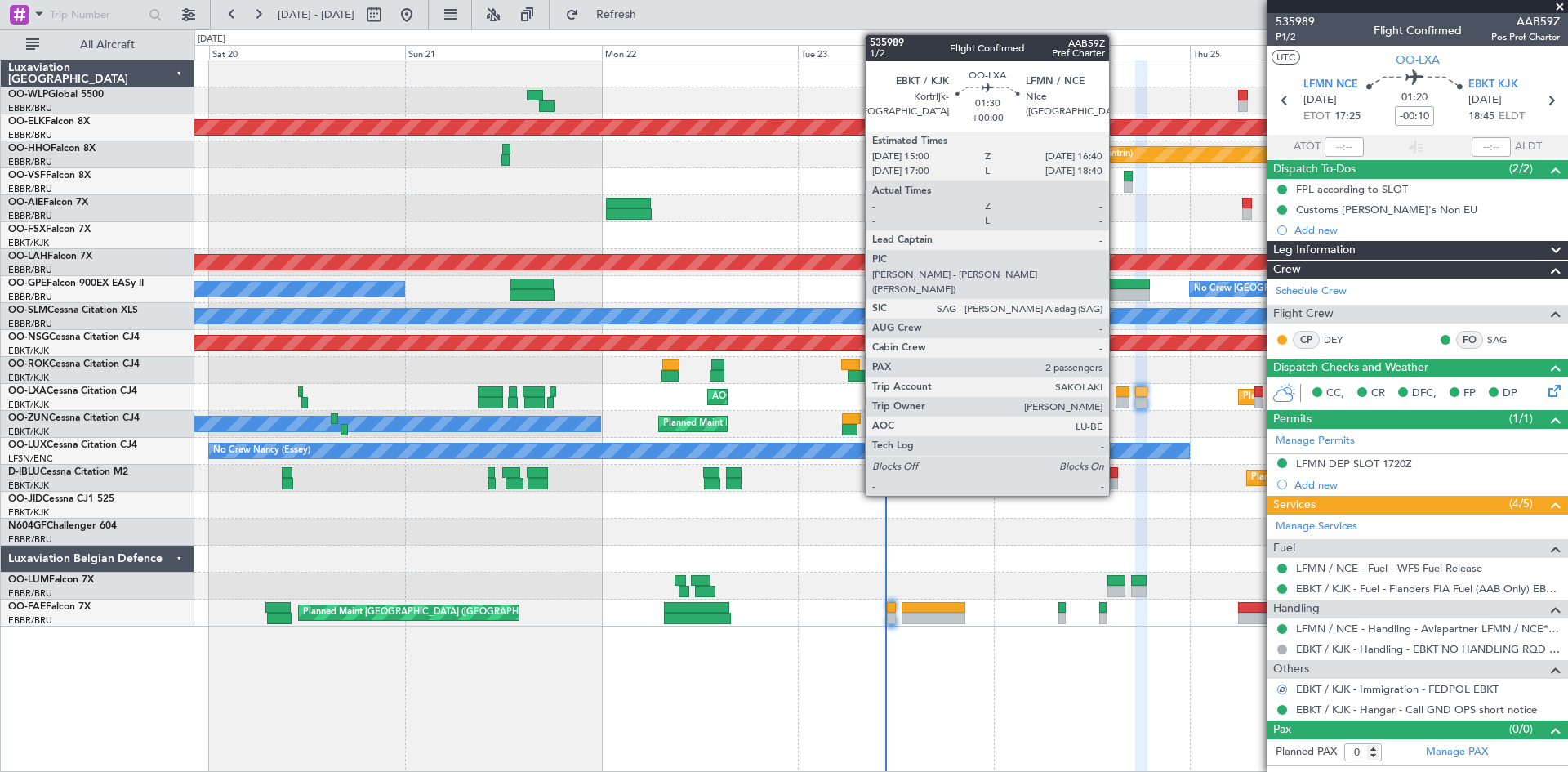
click at [1117, 398] on div at bounding box center [1122, 403] width 14 height 11
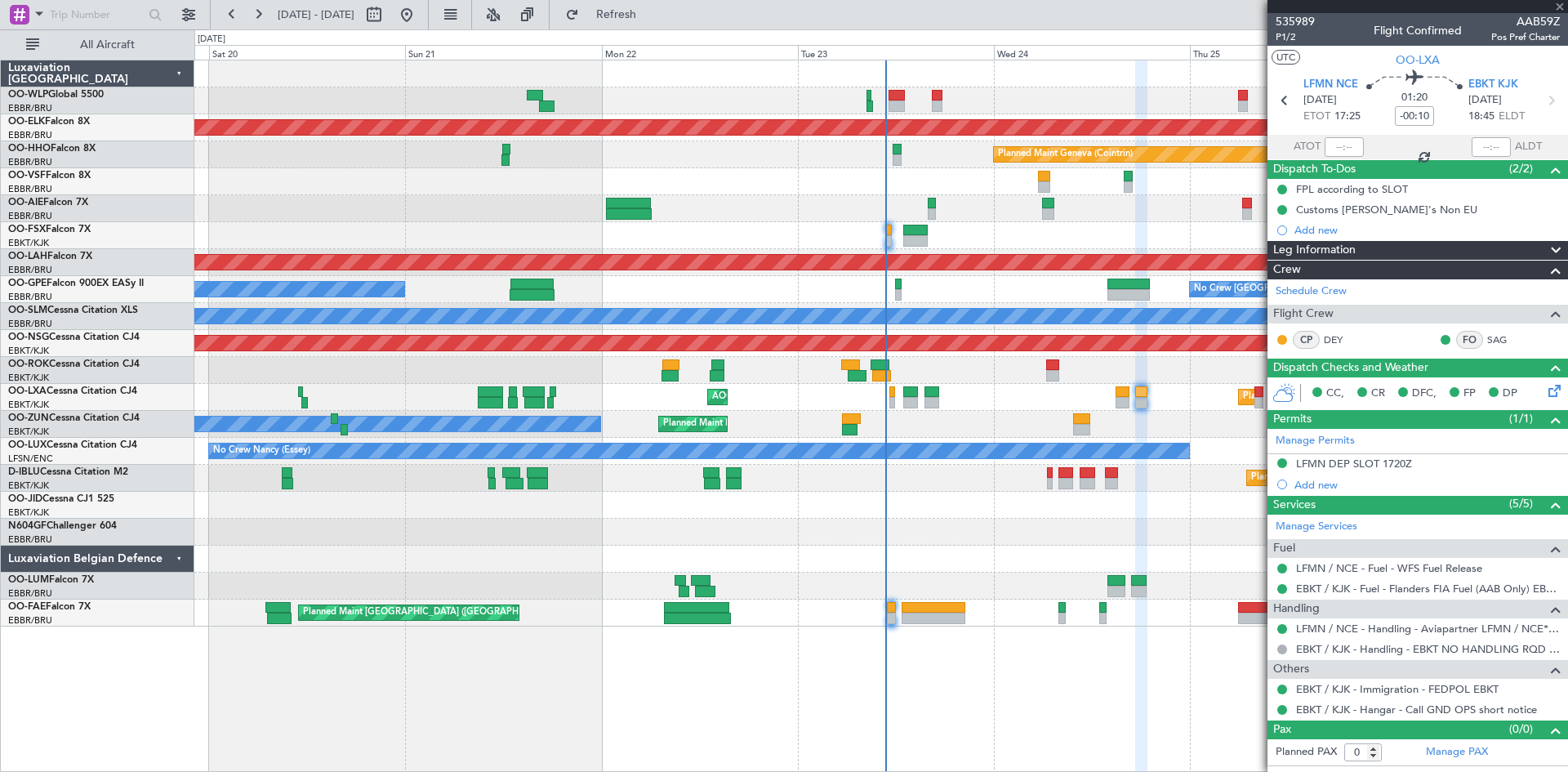
type input "2"
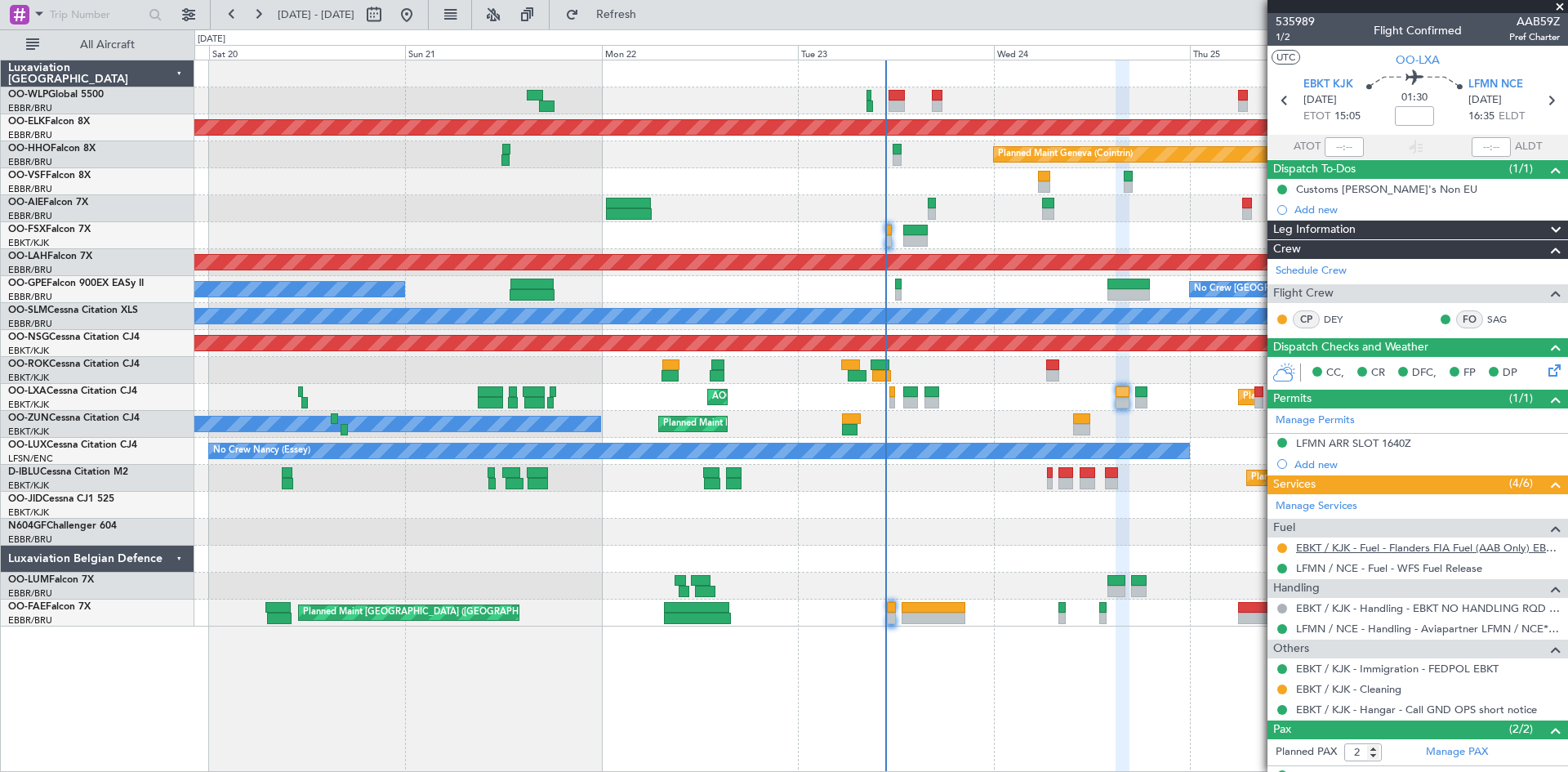
click at [1435, 543] on link "EBKT / KJK - Fuel - Flanders FIA Fuel (AAB Only) EBKT / KJK" at bounding box center [1427, 547] width 264 height 14
click at [649, 9] on span "Refresh" at bounding box center [616, 15] width 69 height 11
click at [651, 9] on span "Refresh" at bounding box center [616, 15] width 69 height 11
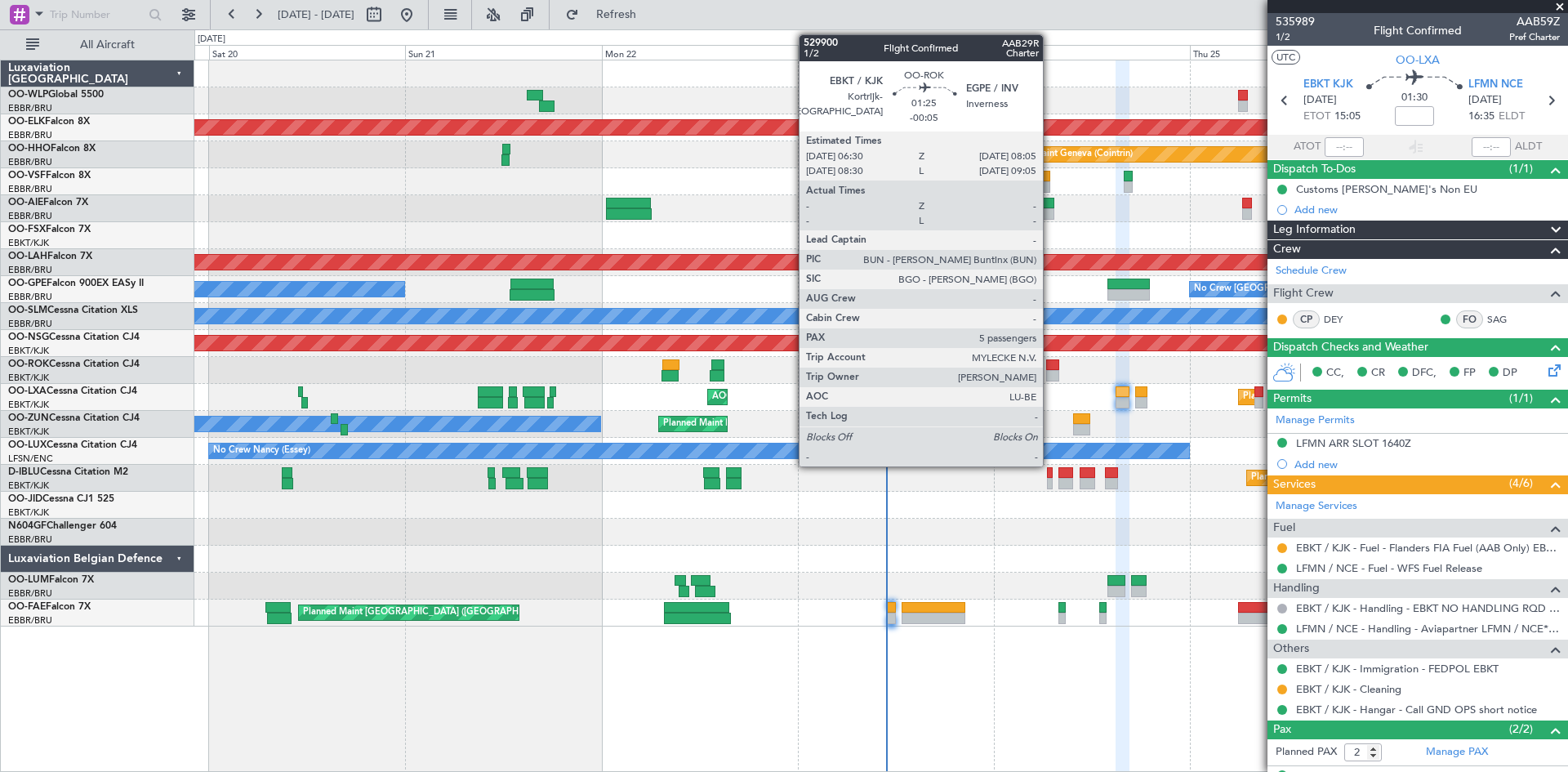
click at [1050, 364] on div at bounding box center [1052, 365] width 13 height 11
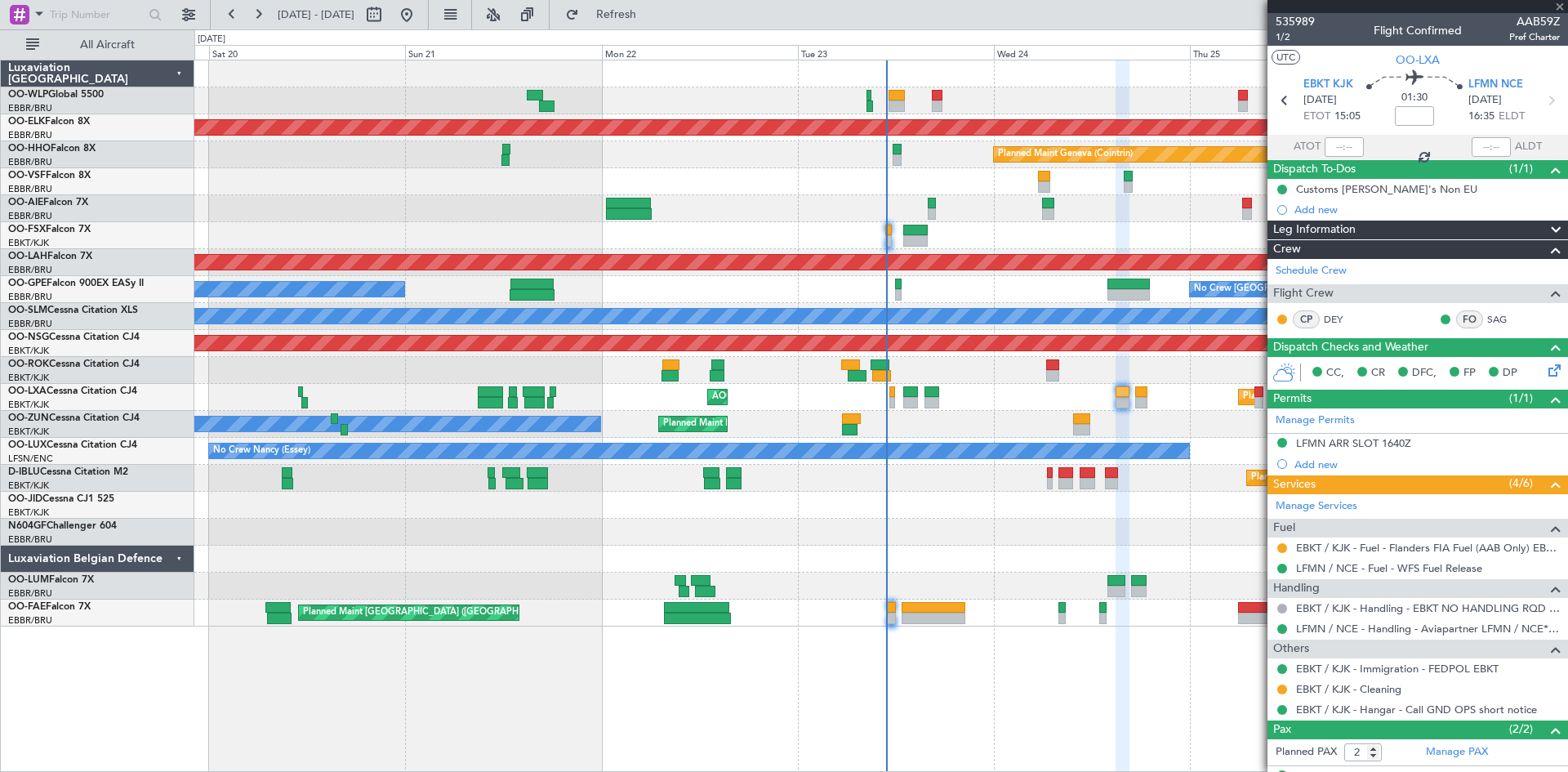
type input "-00:05"
type input "5"
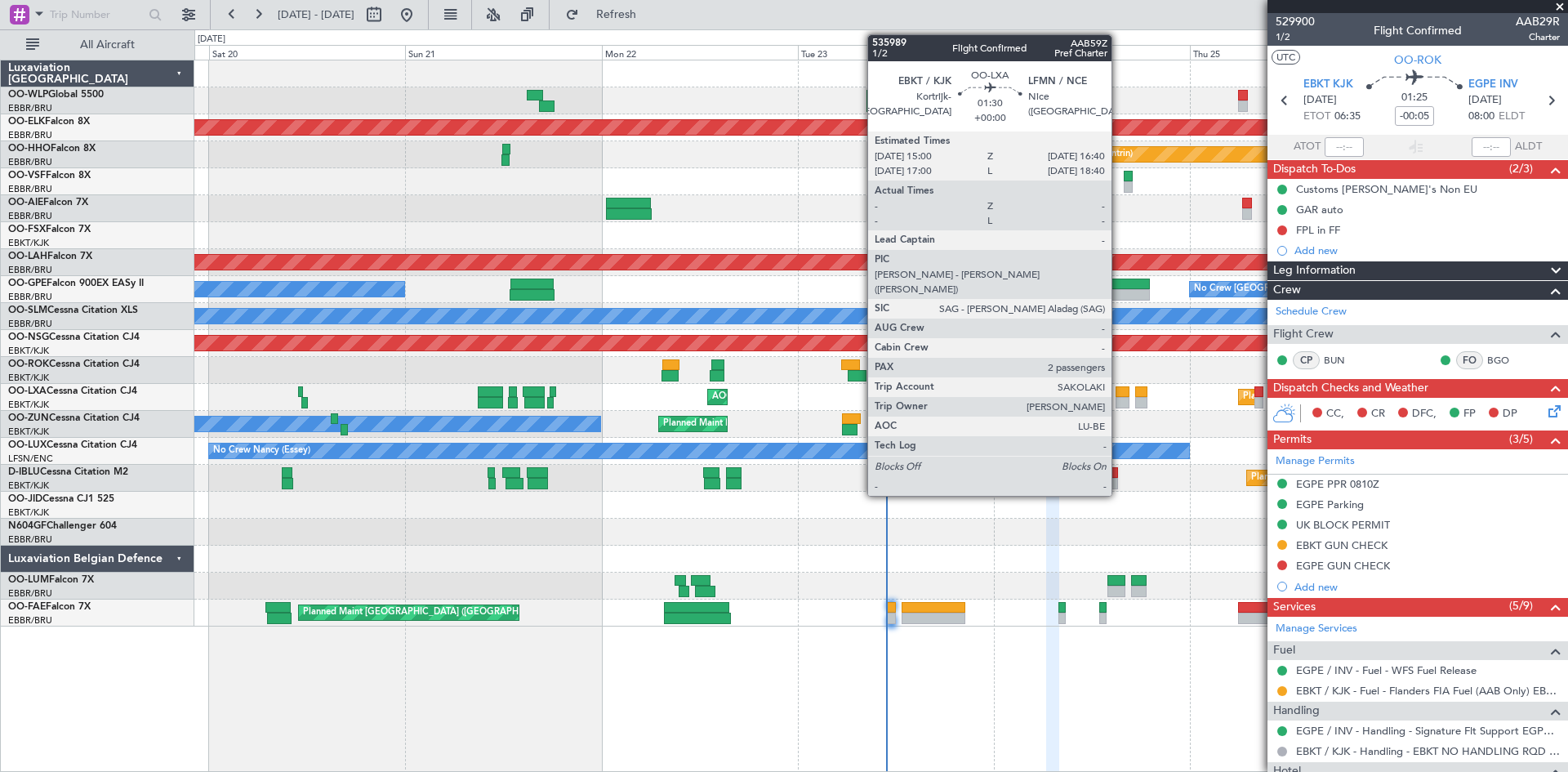
click at [1118, 398] on div at bounding box center [1122, 403] width 14 height 11
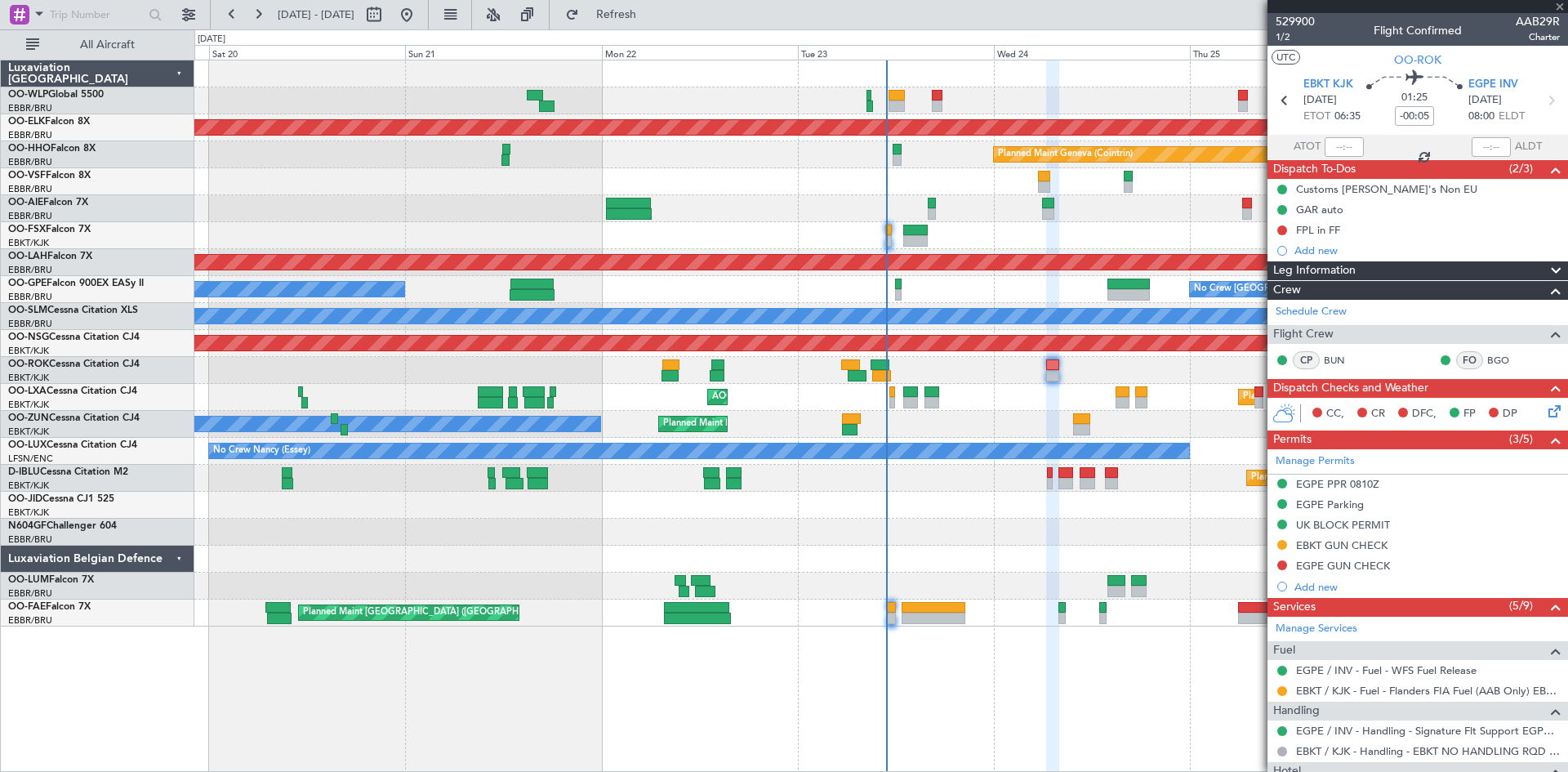
type input "2"
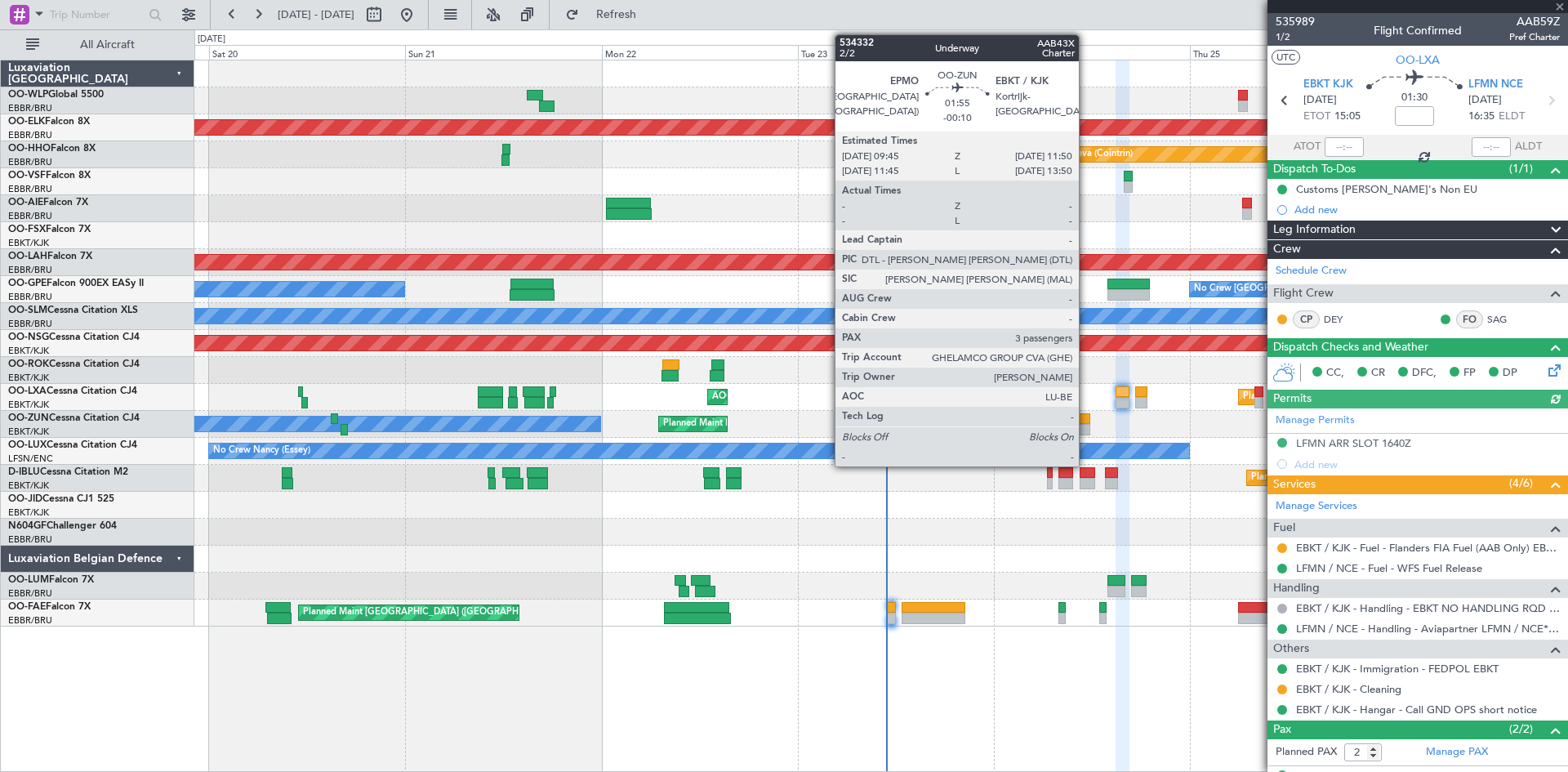
click at [1086, 430] on div at bounding box center [1082, 430] width 17 height 11
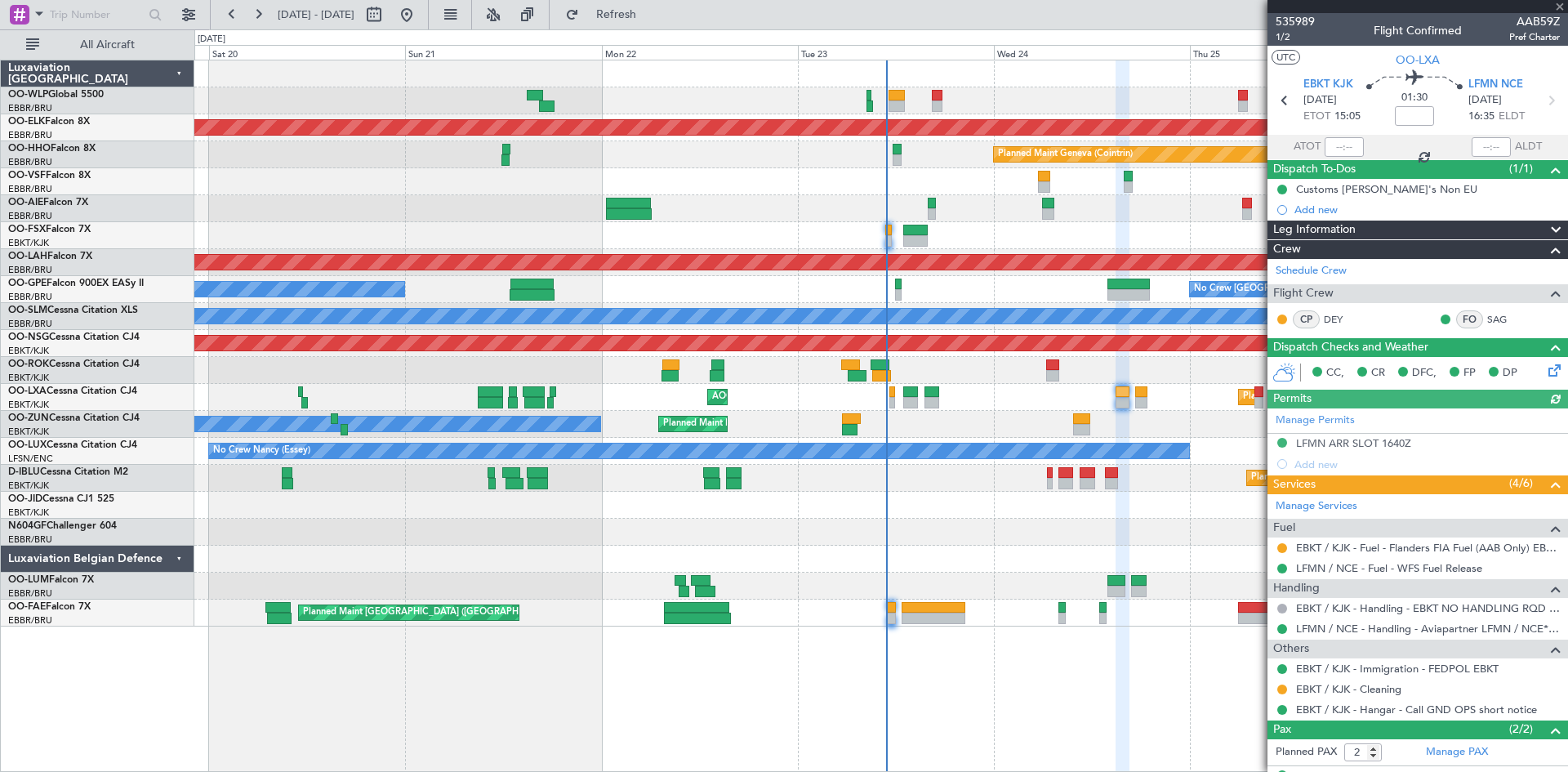
type input "-00:10"
type input "3"
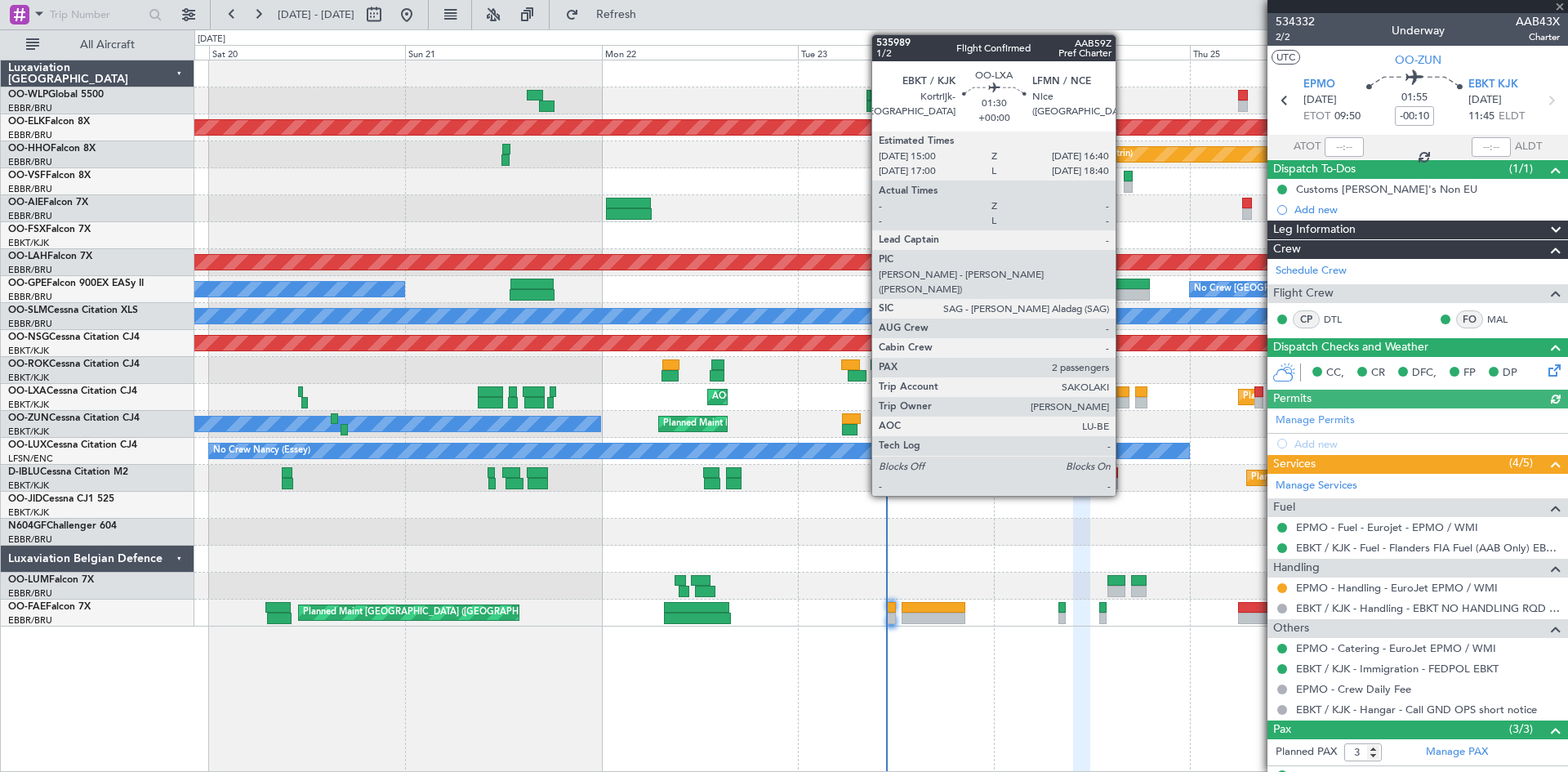
click at [1123, 401] on div at bounding box center [1122, 403] width 14 height 11
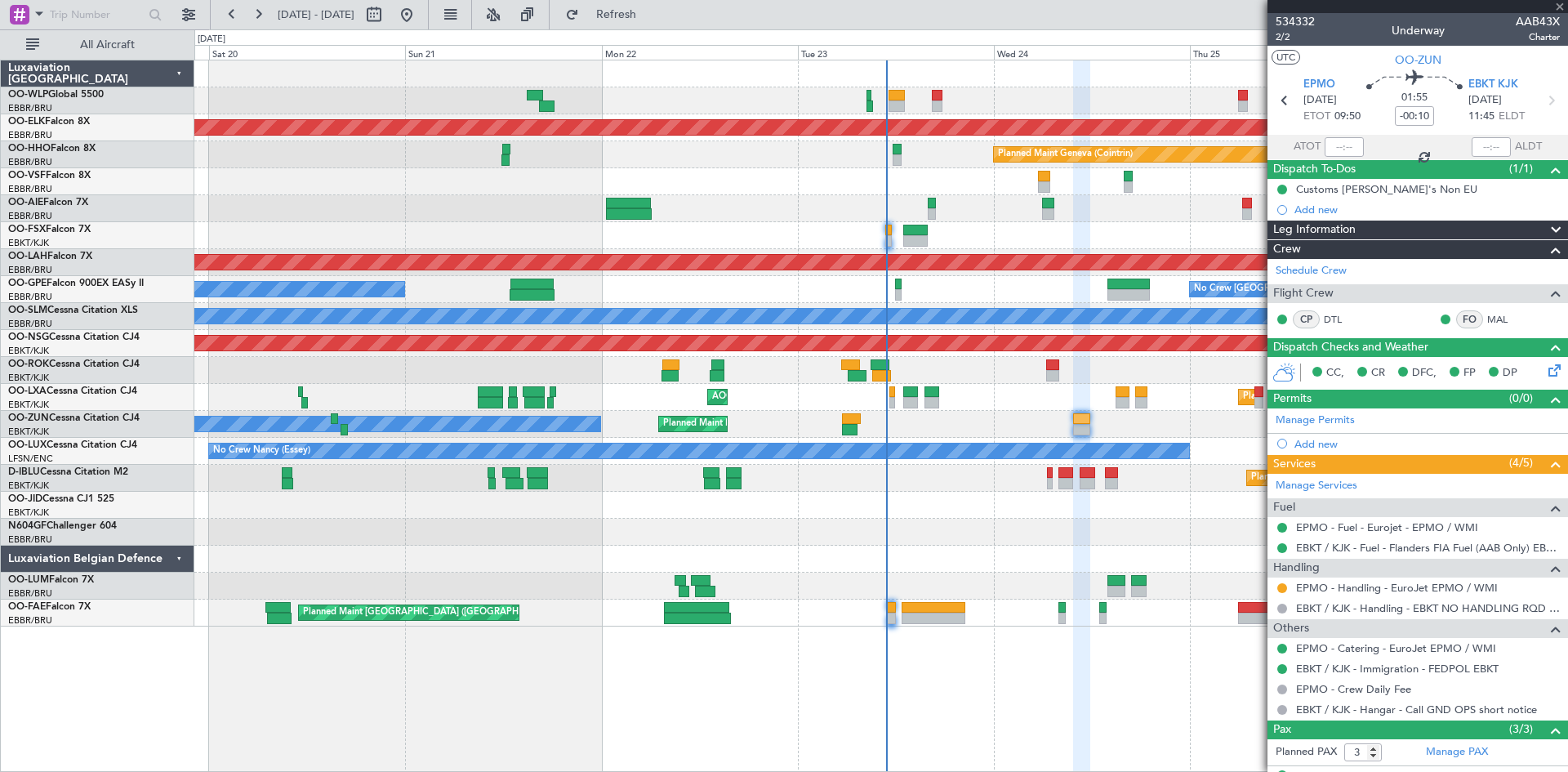
type input "2"
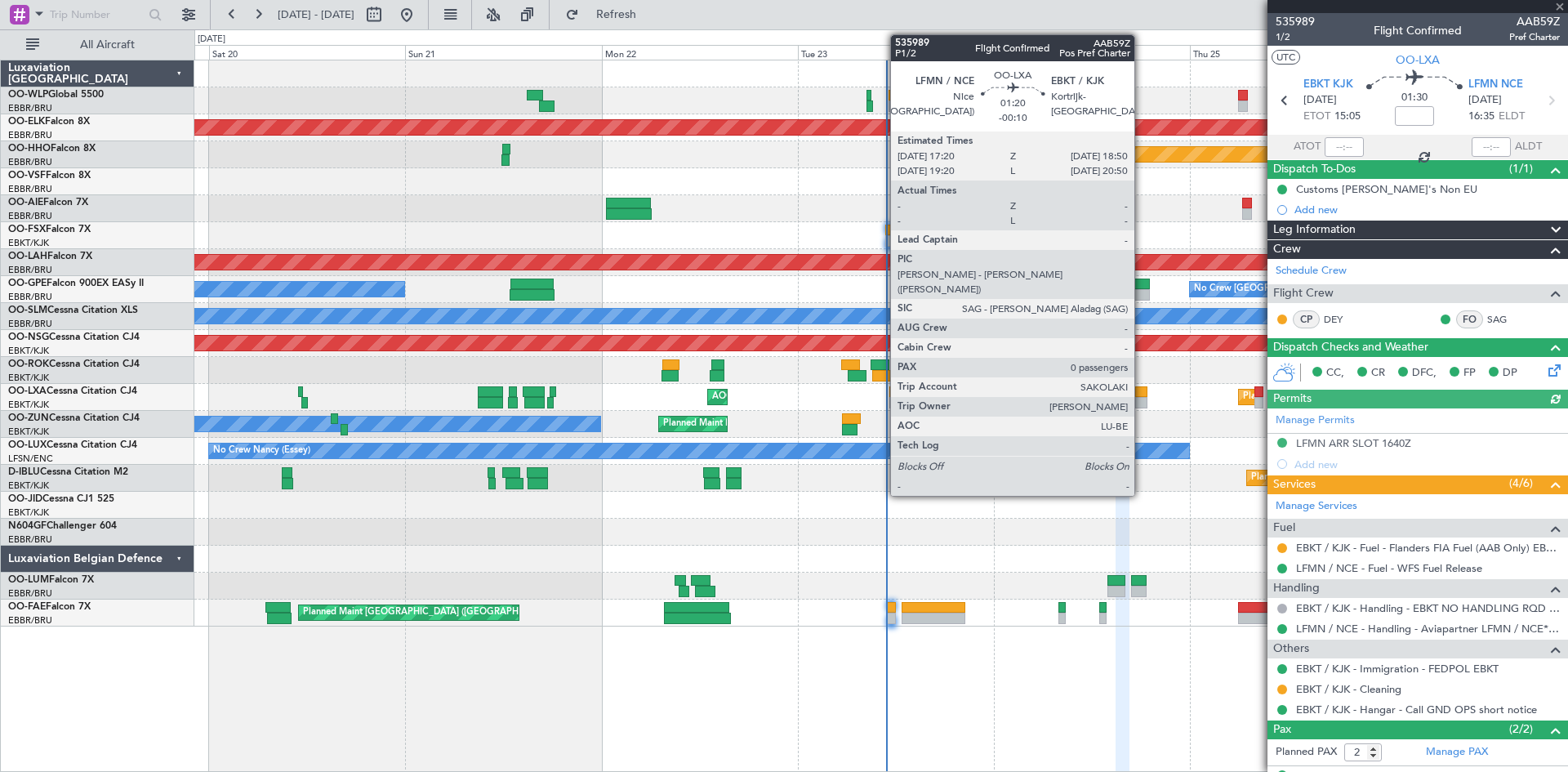
click at [1142, 399] on div at bounding box center [1142, 403] width 13 height 11
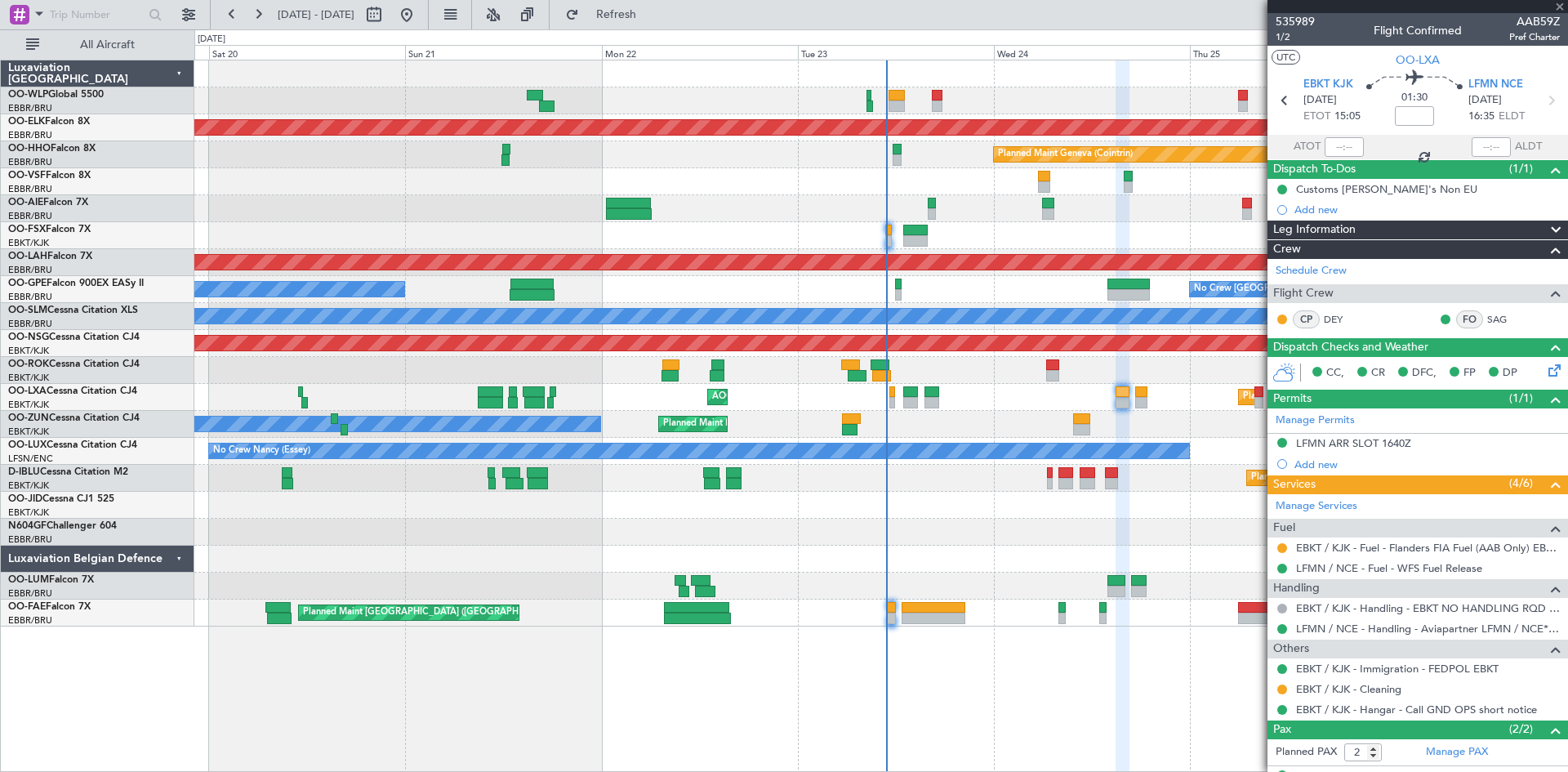
type input "-00:10"
type input "0"
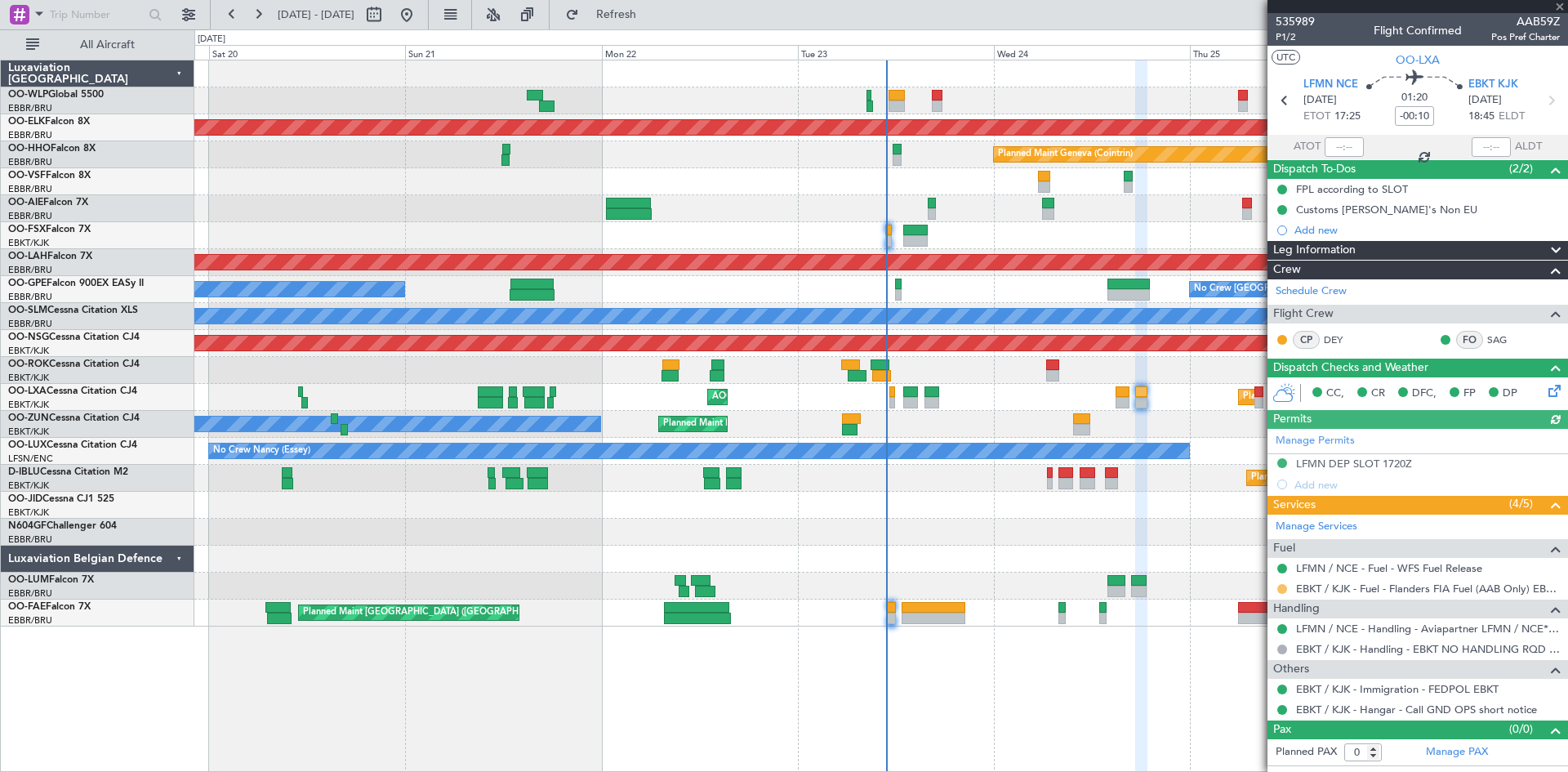
click at [1283, 589] on button at bounding box center [1282, 589] width 9 height 9
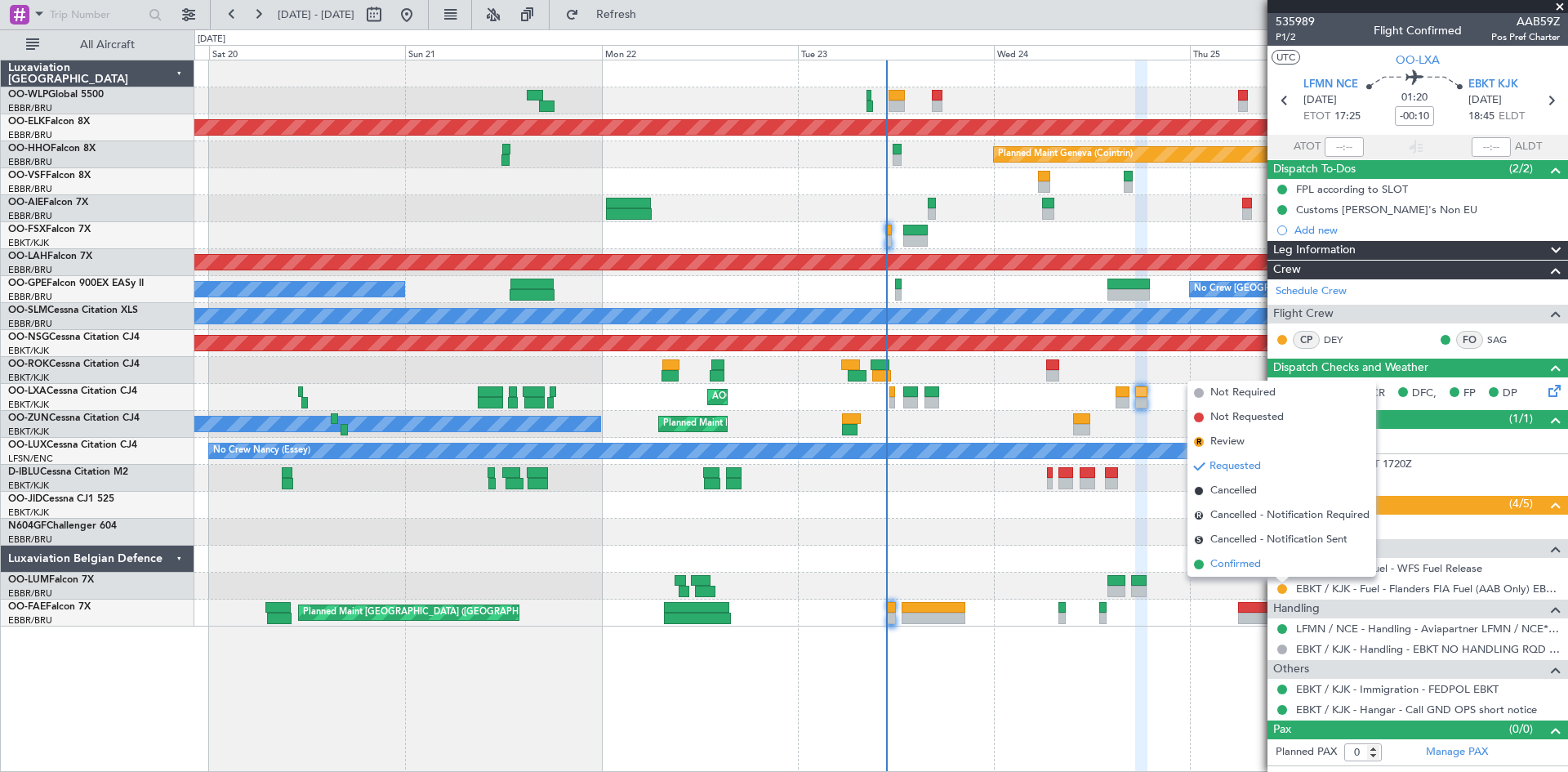
click at [1250, 561] on span "Confirmed" at bounding box center [1236, 564] width 51 height 16
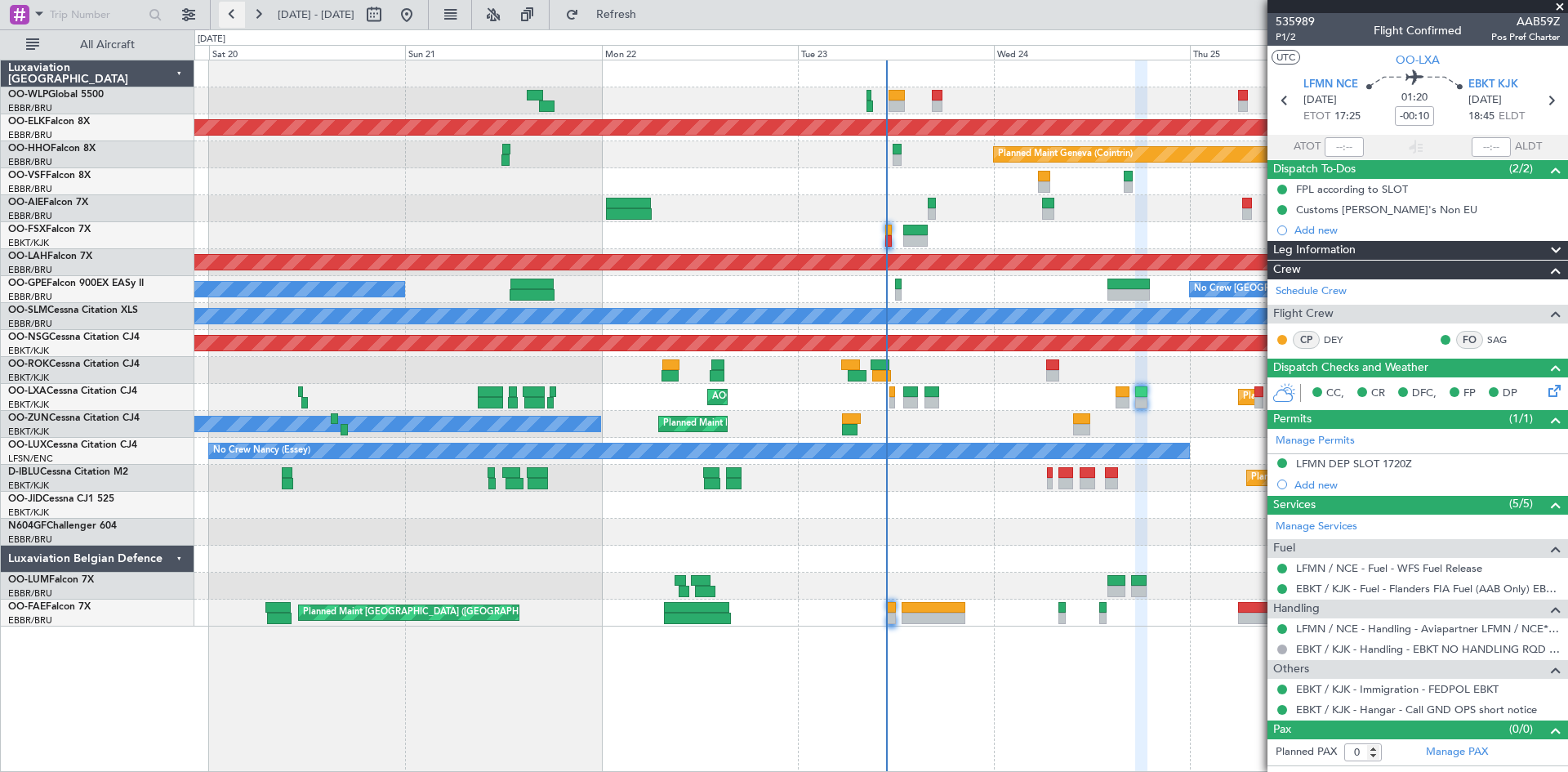
click at [241, 13] on button at bounding box center [232, 15] width 26 height 26
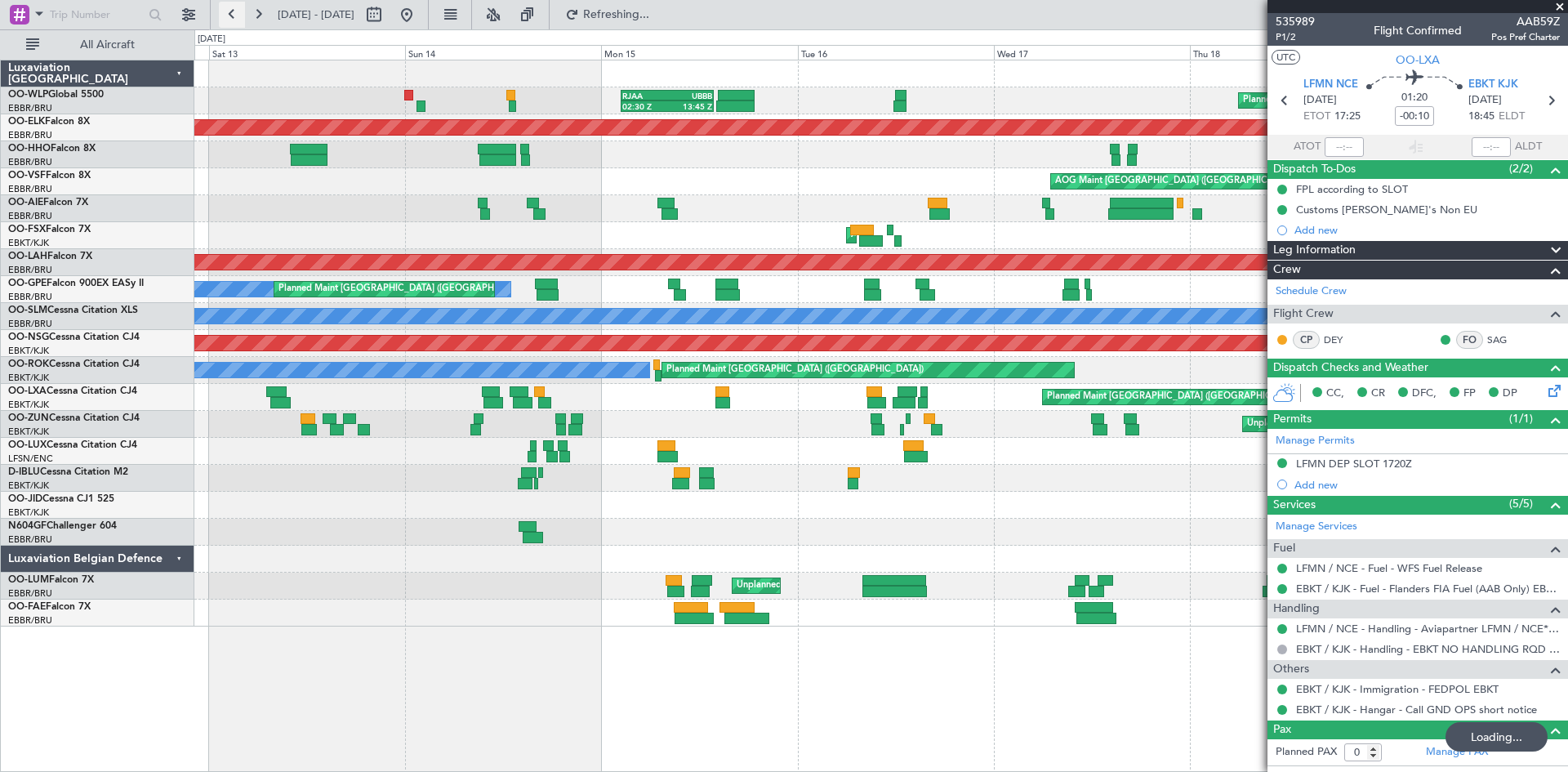
click at [241, 13] on button at bounding box center [232, 15] width 26 height 26
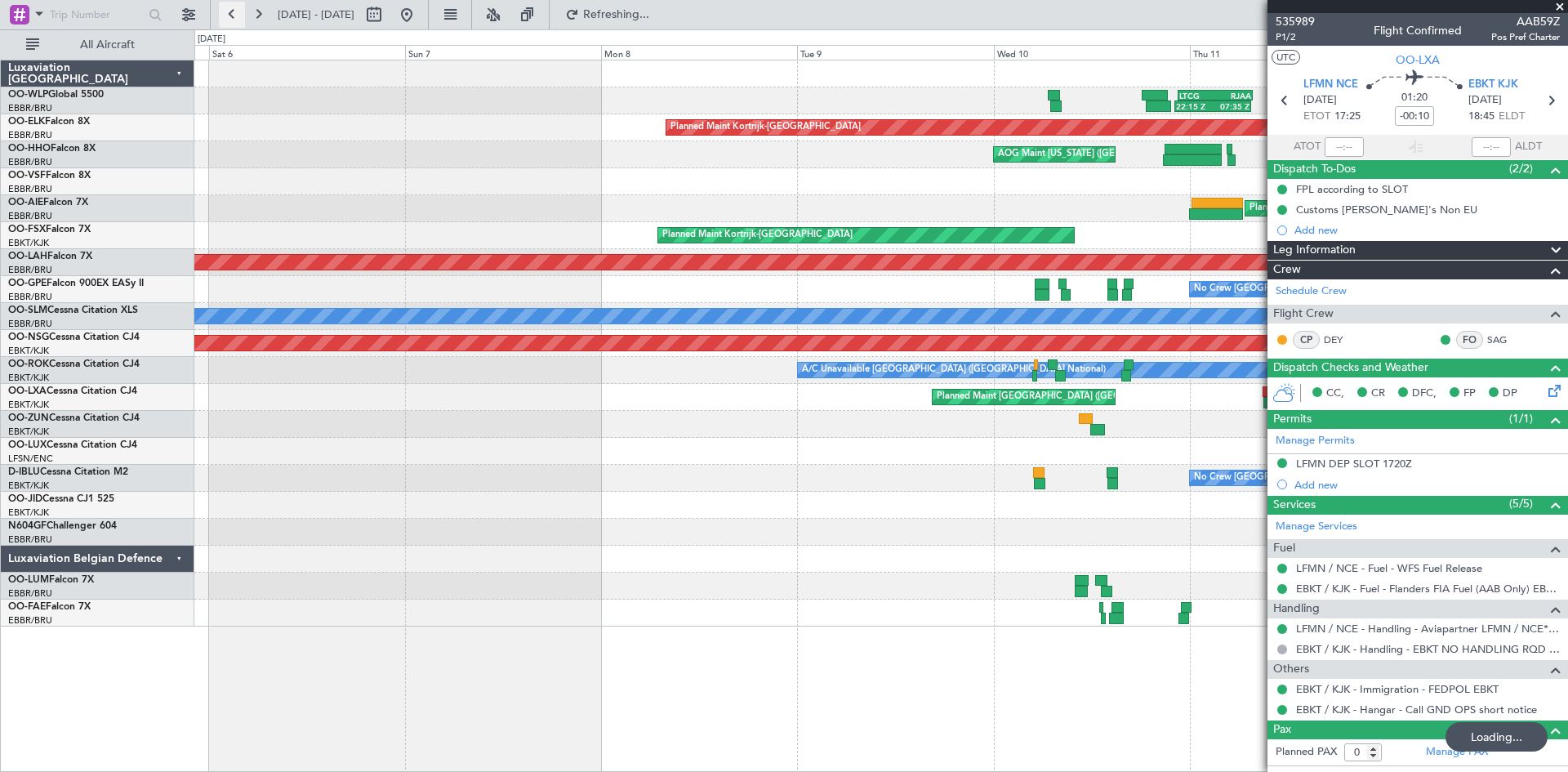
click at [241, 13] on button at bounding box center [232, 15] width 26 height 26
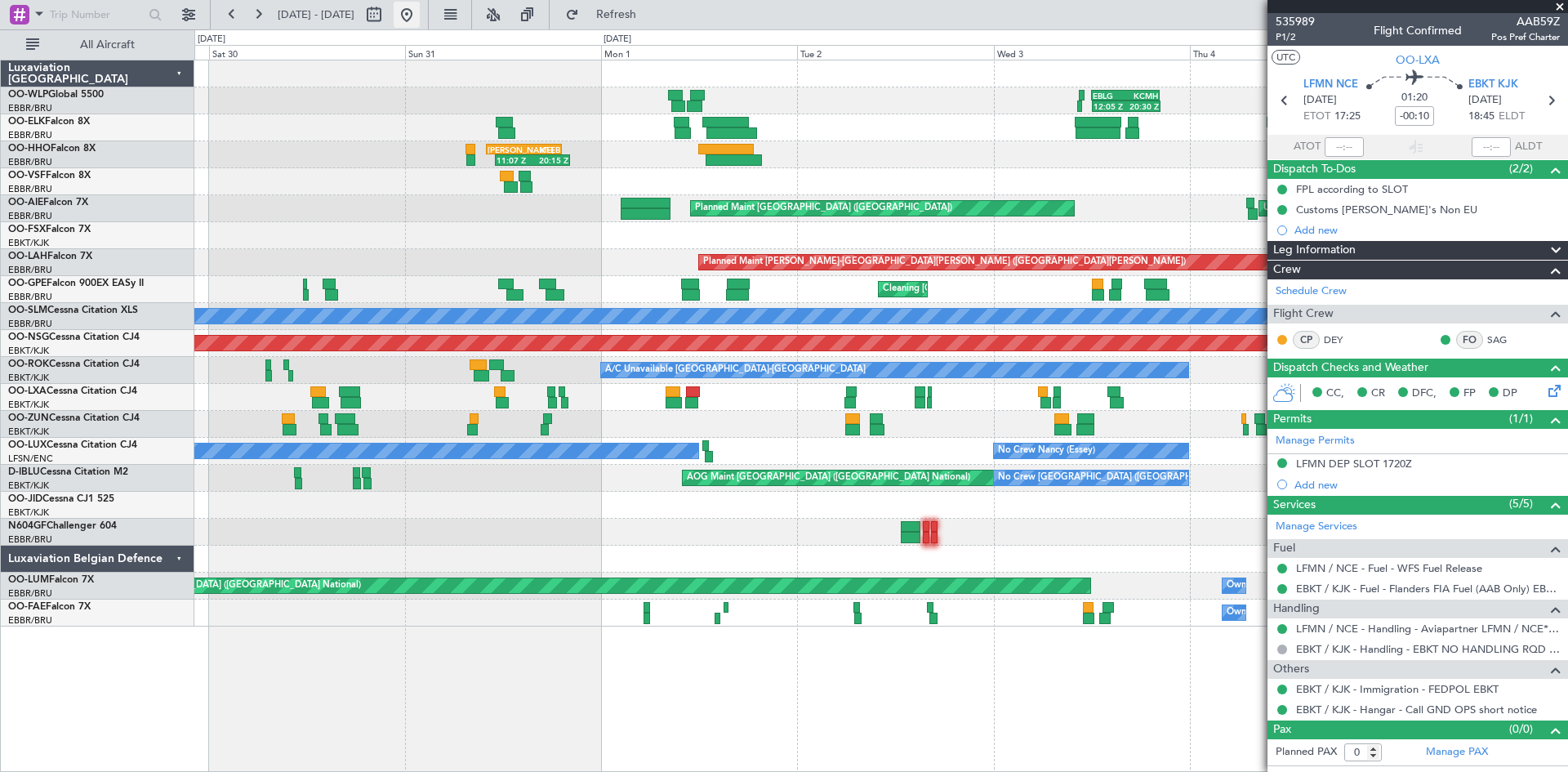
click at [419, 8] on button at bounding box center [407, 15] width 26 height 26
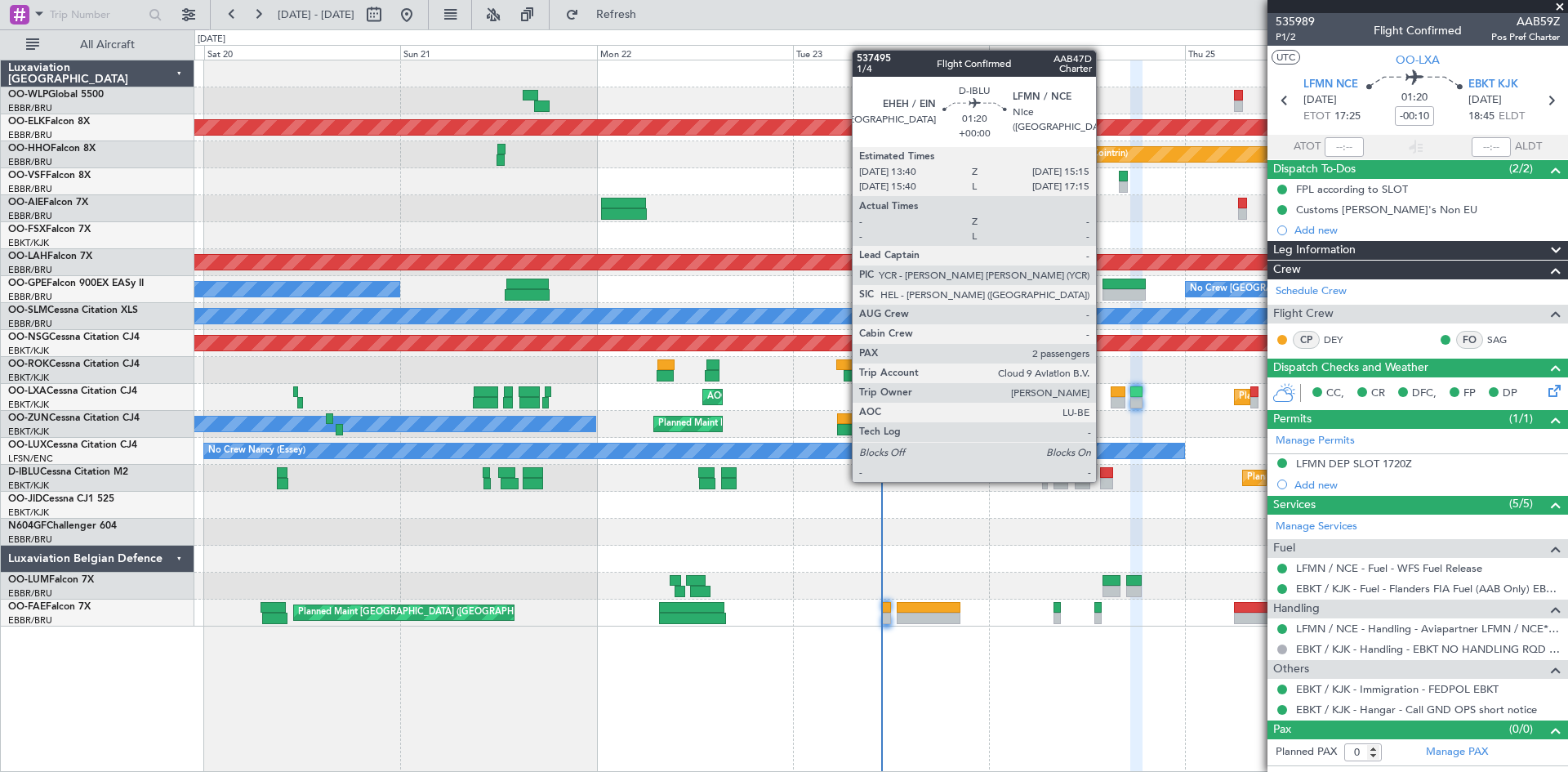
click at [1103, 480] on div at bounding box center [1106, 484] width 13 height 11
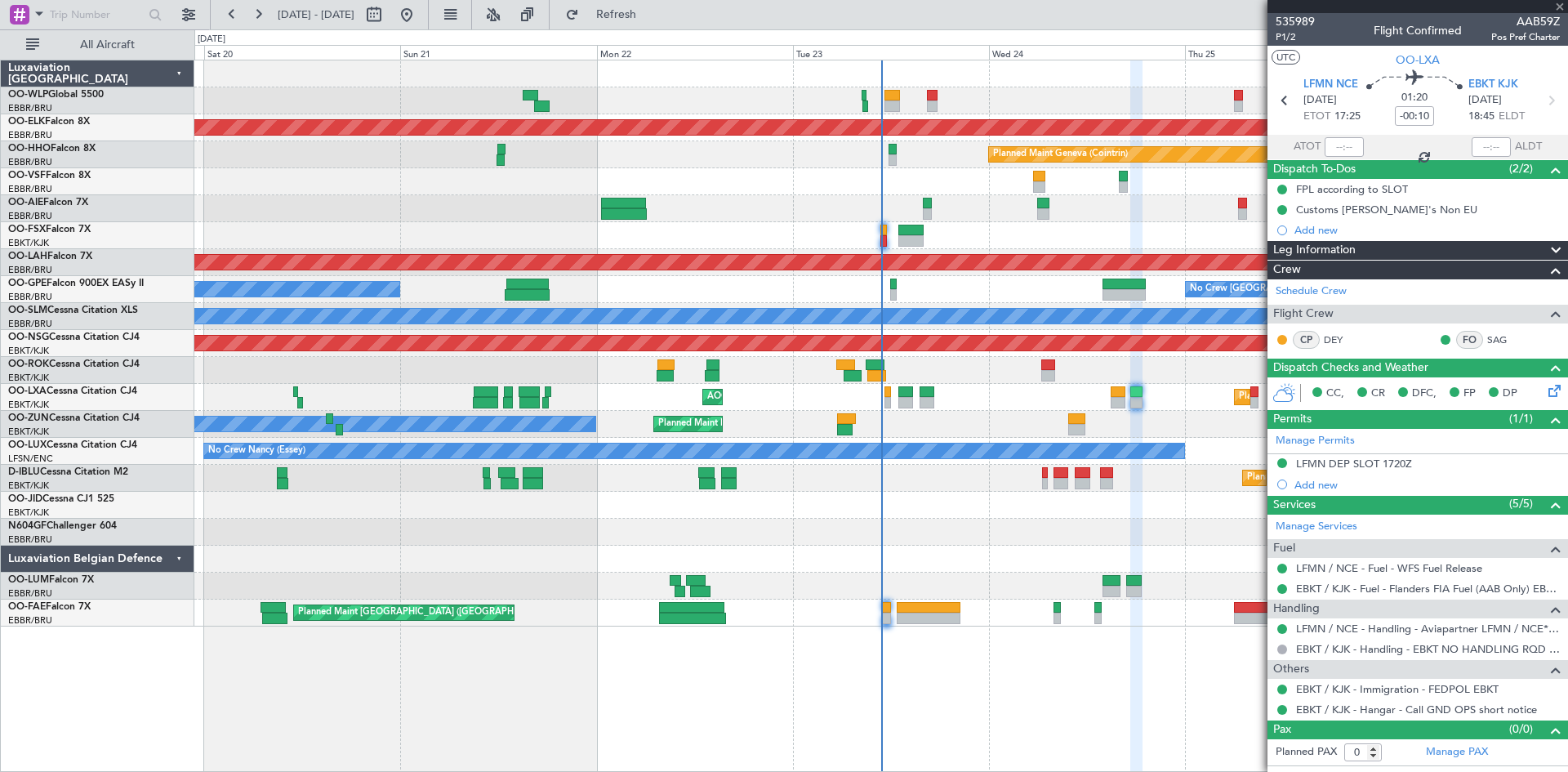
type input "2"
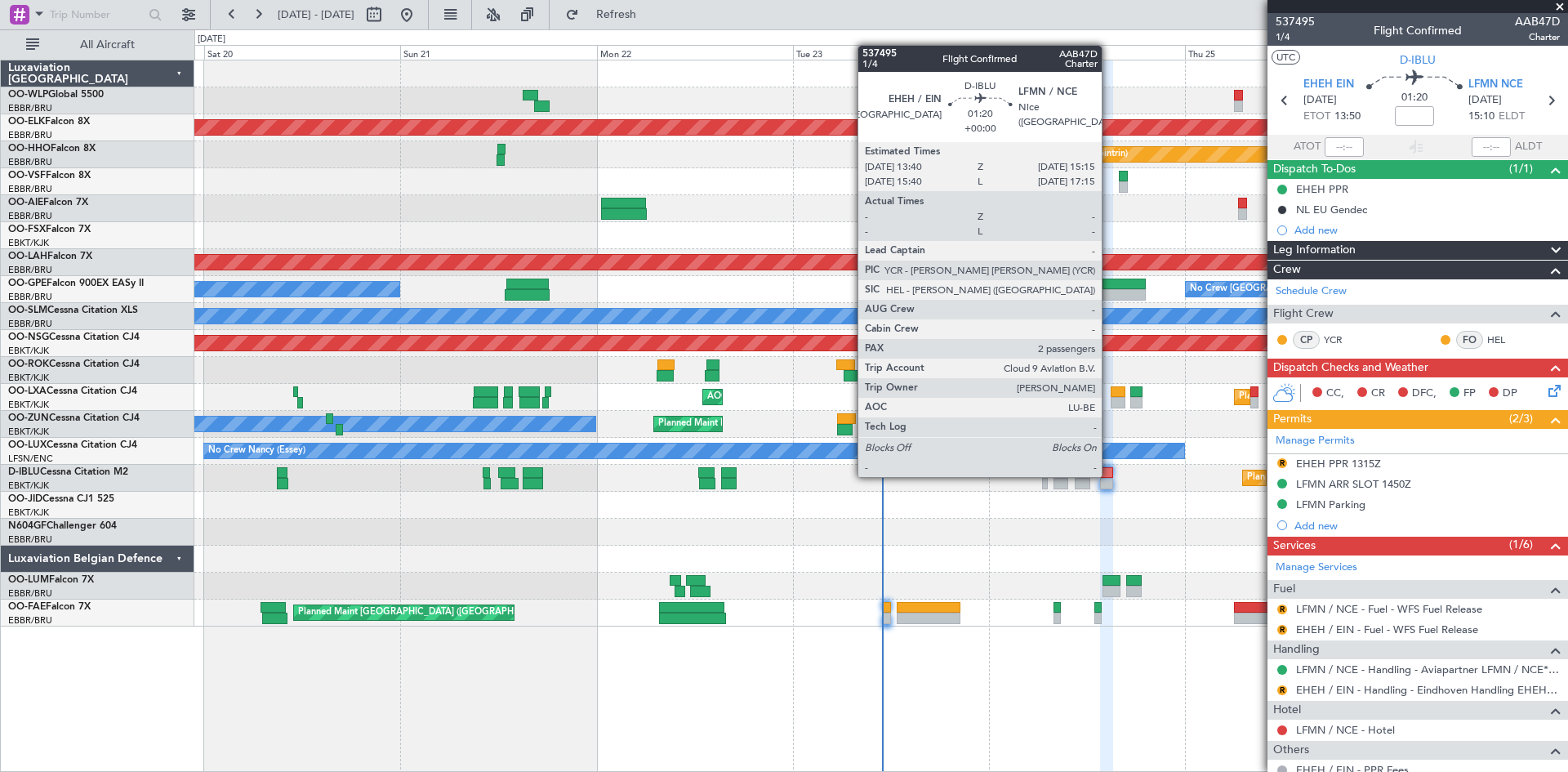
click at [1109, 475] on div at bounding box center [1106, 472] width 13 height 11
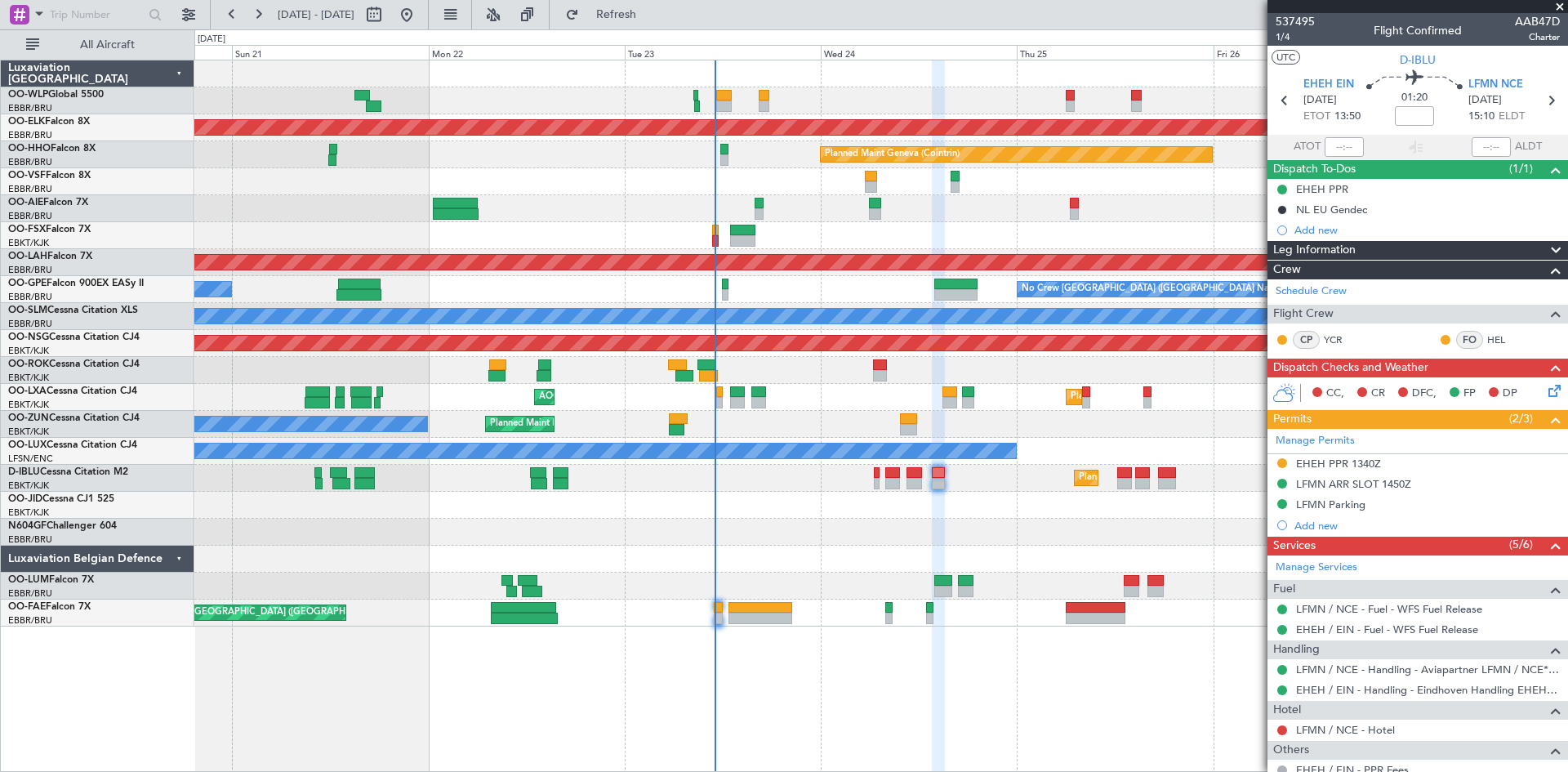
click at [983, 560] on div "Planned Maint Kortrijk-[GEOGRAPHIC_DATA] Planned Maint Geneva ([GEOGRAPHIC_DATA…" at bounding box center [880, 343] width 1372 height 566
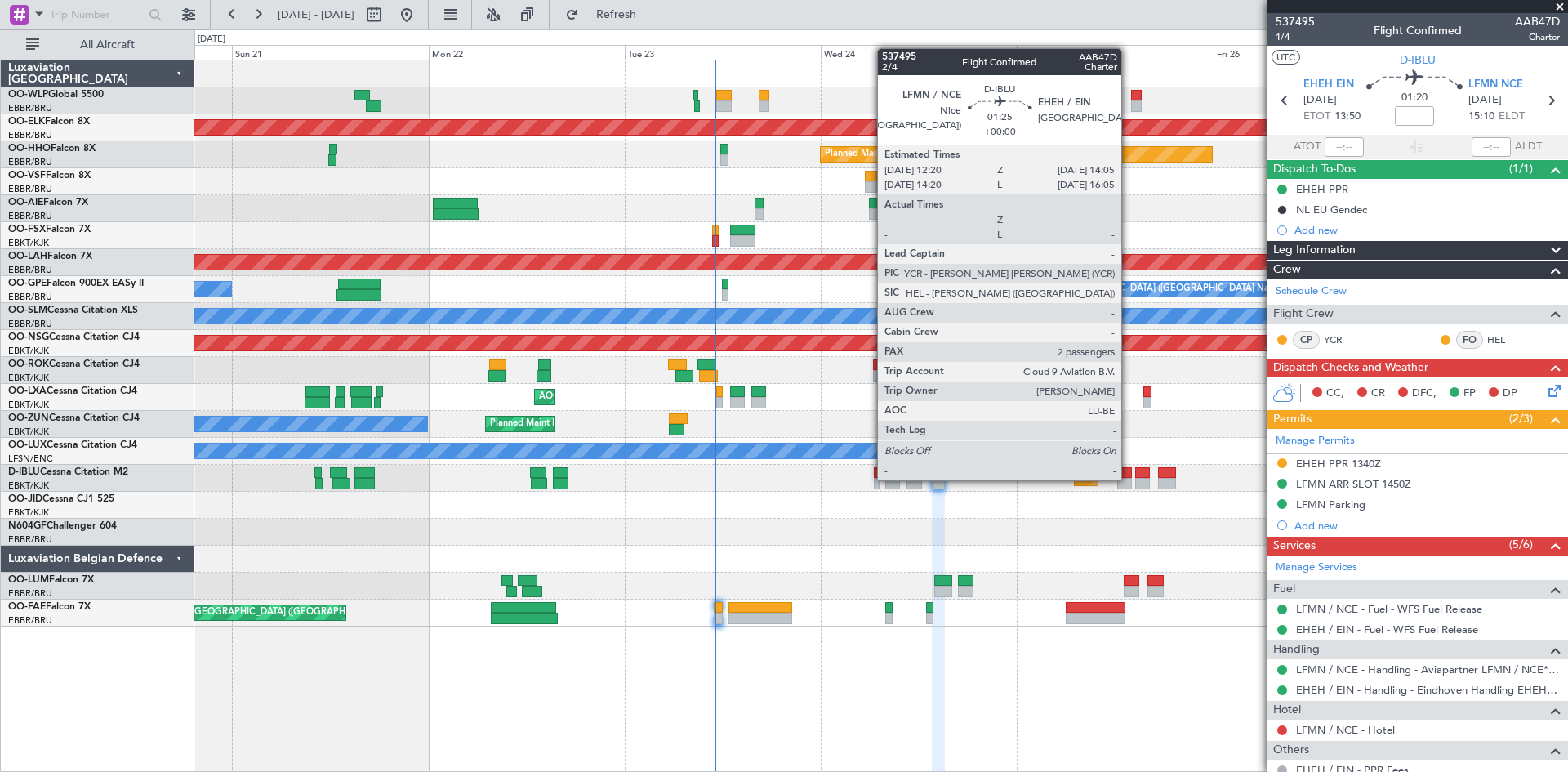
click at [1129, 479] on div at bounding box center [1125, 484] width 15 height 11
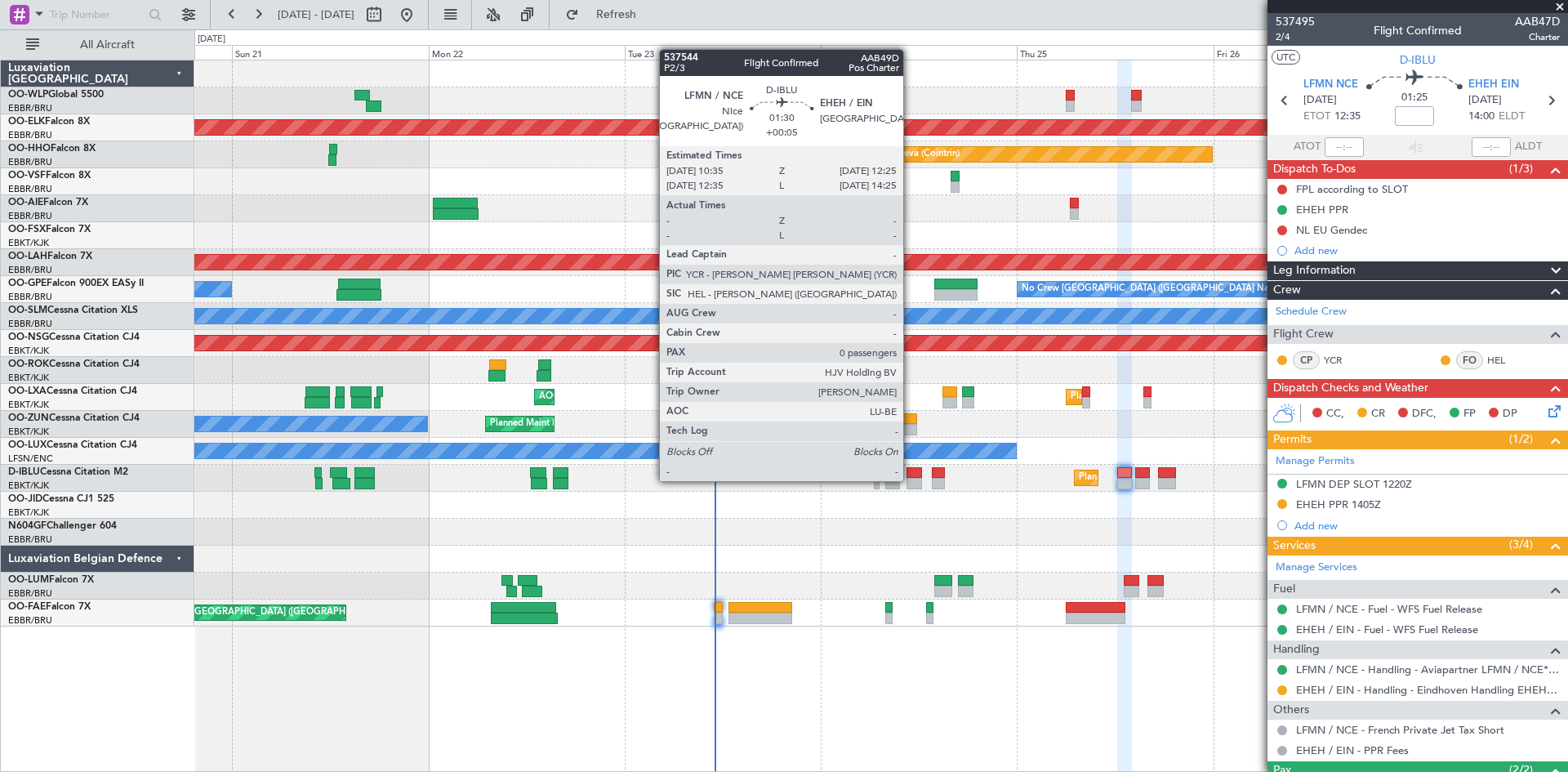
click at [911, 479] on div at bounding box center [914, 484] width 15 height 11
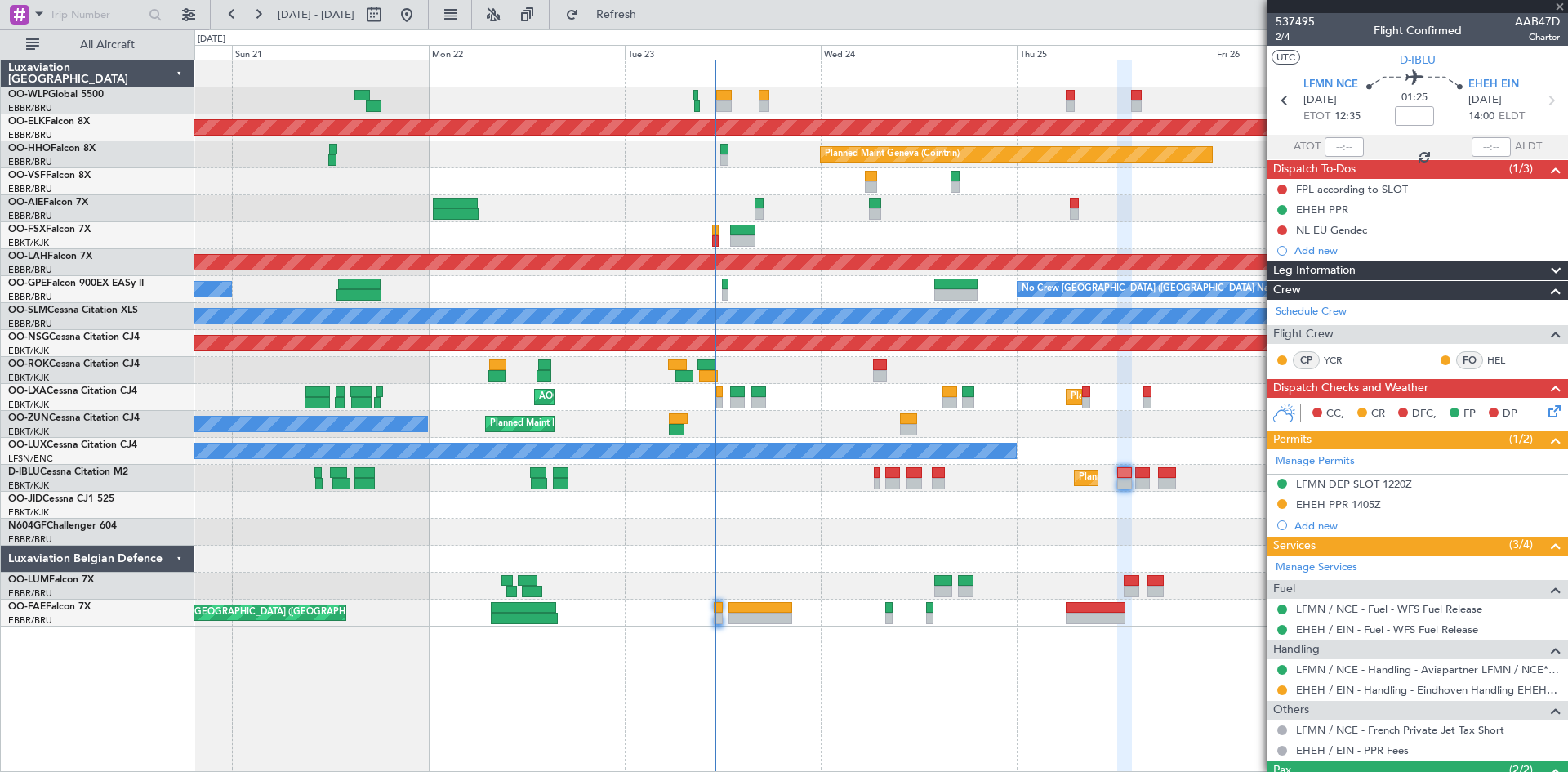
type input "+00:05"
type input "0"
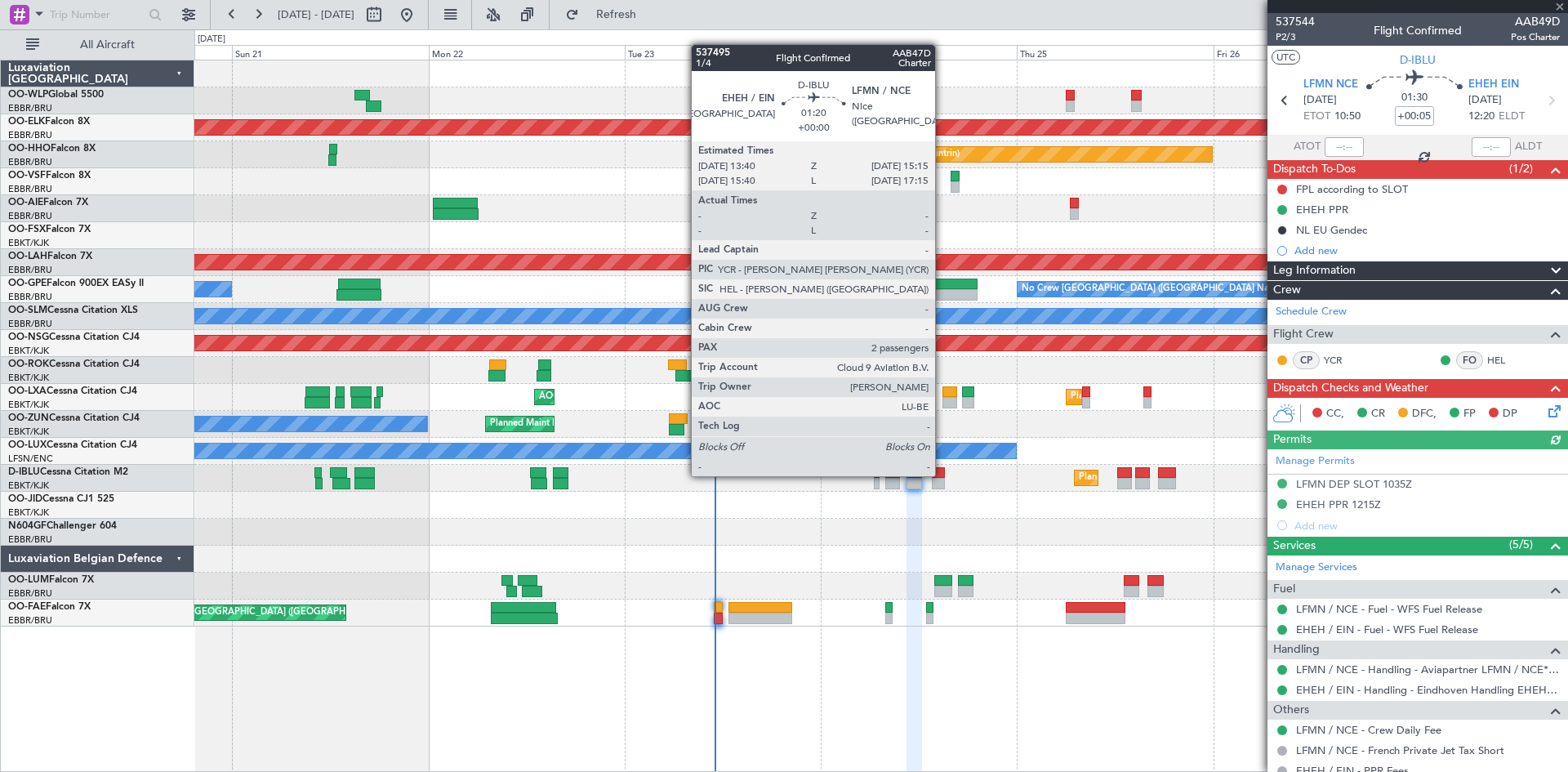
click at [943, 474] on div at bounding box center [938, 472] width 13 height 11
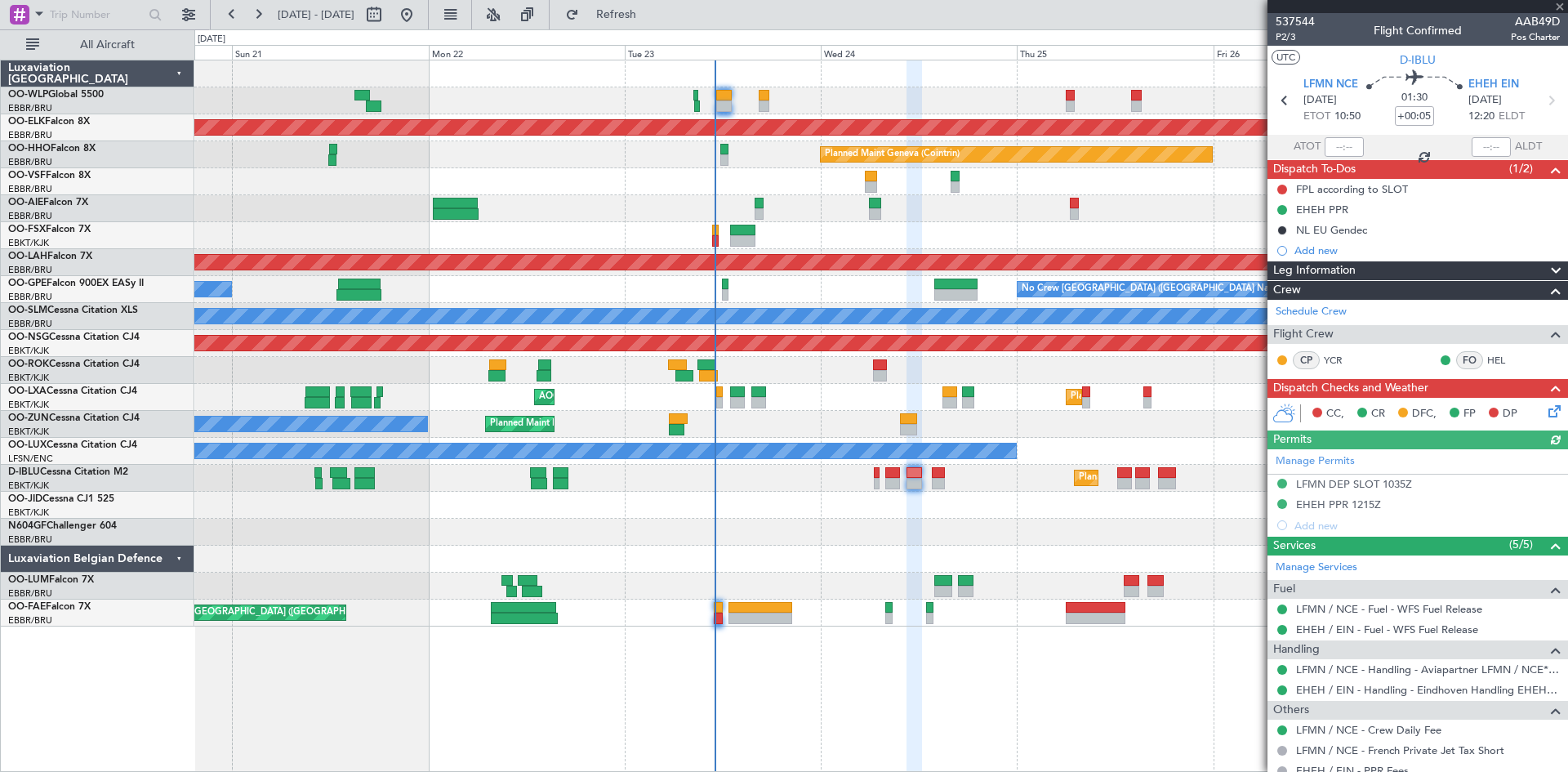
type input "2"
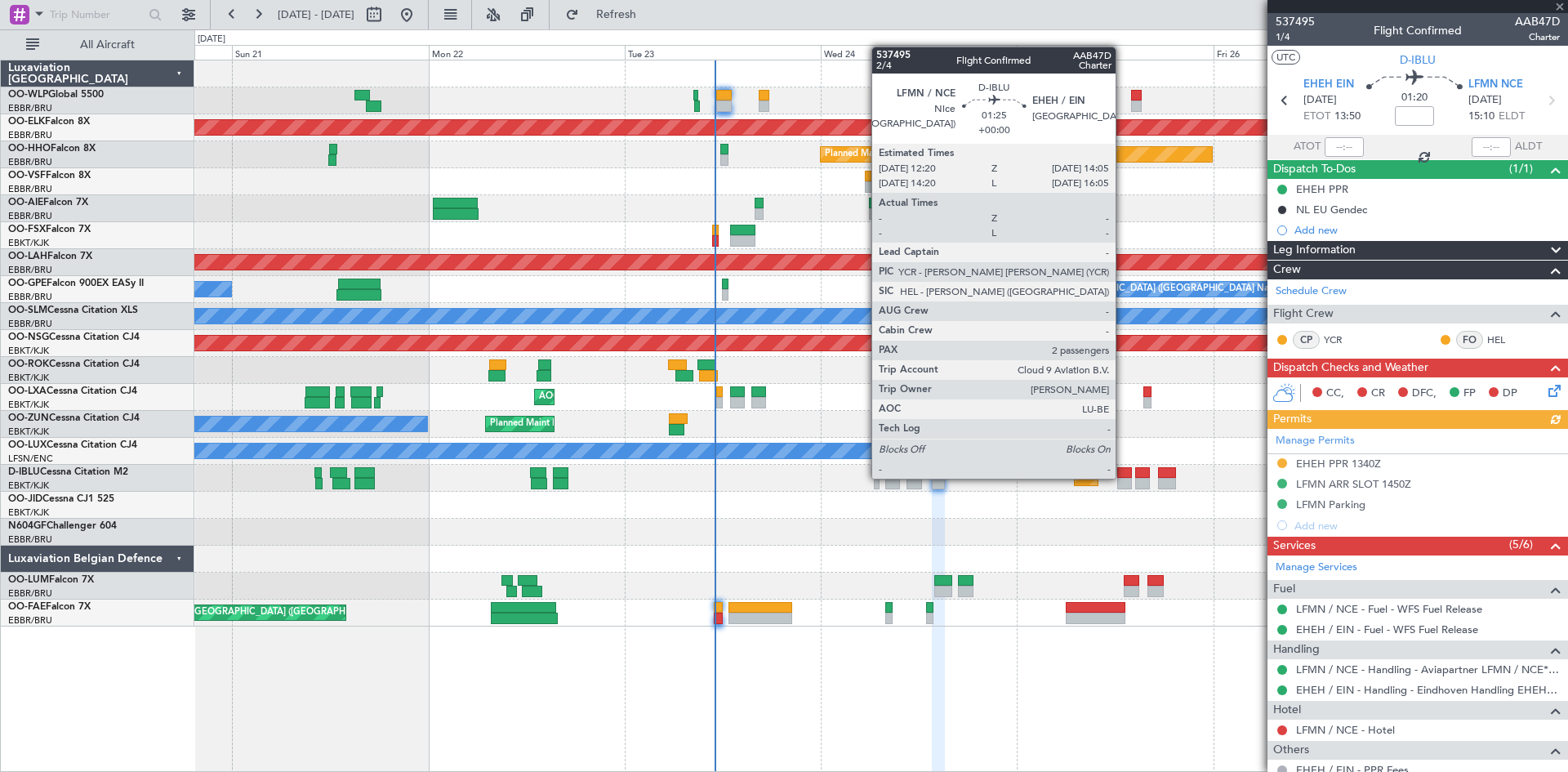
click at [1123, 477] on div at bounding box center [1125, 472] width 15 height 11
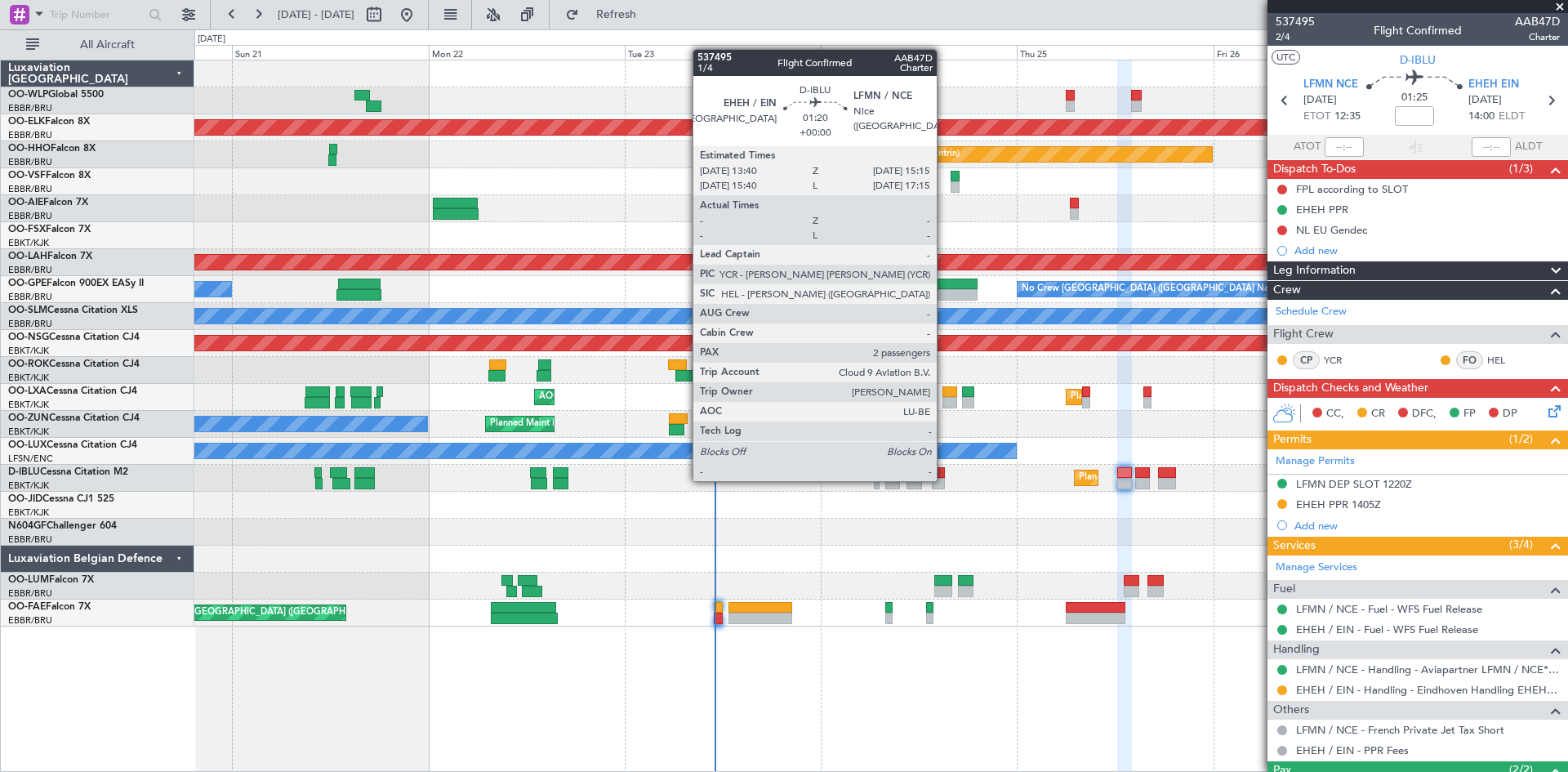
click at [943, 479] on div at bounding box center [938, 484] width 13 height 11
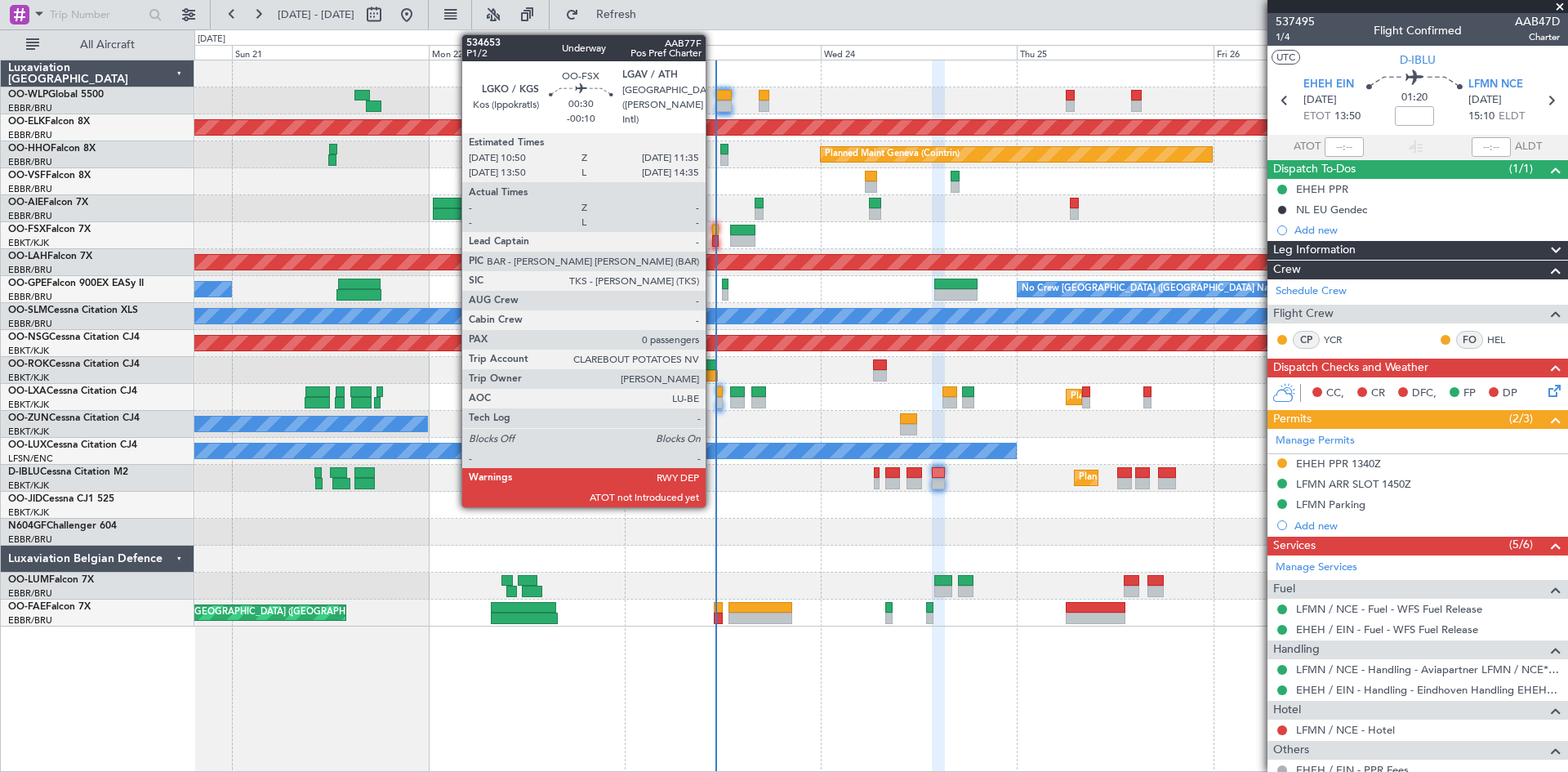
click at [713, 242] on div at bounding box center [715, 241] width 7 height 11
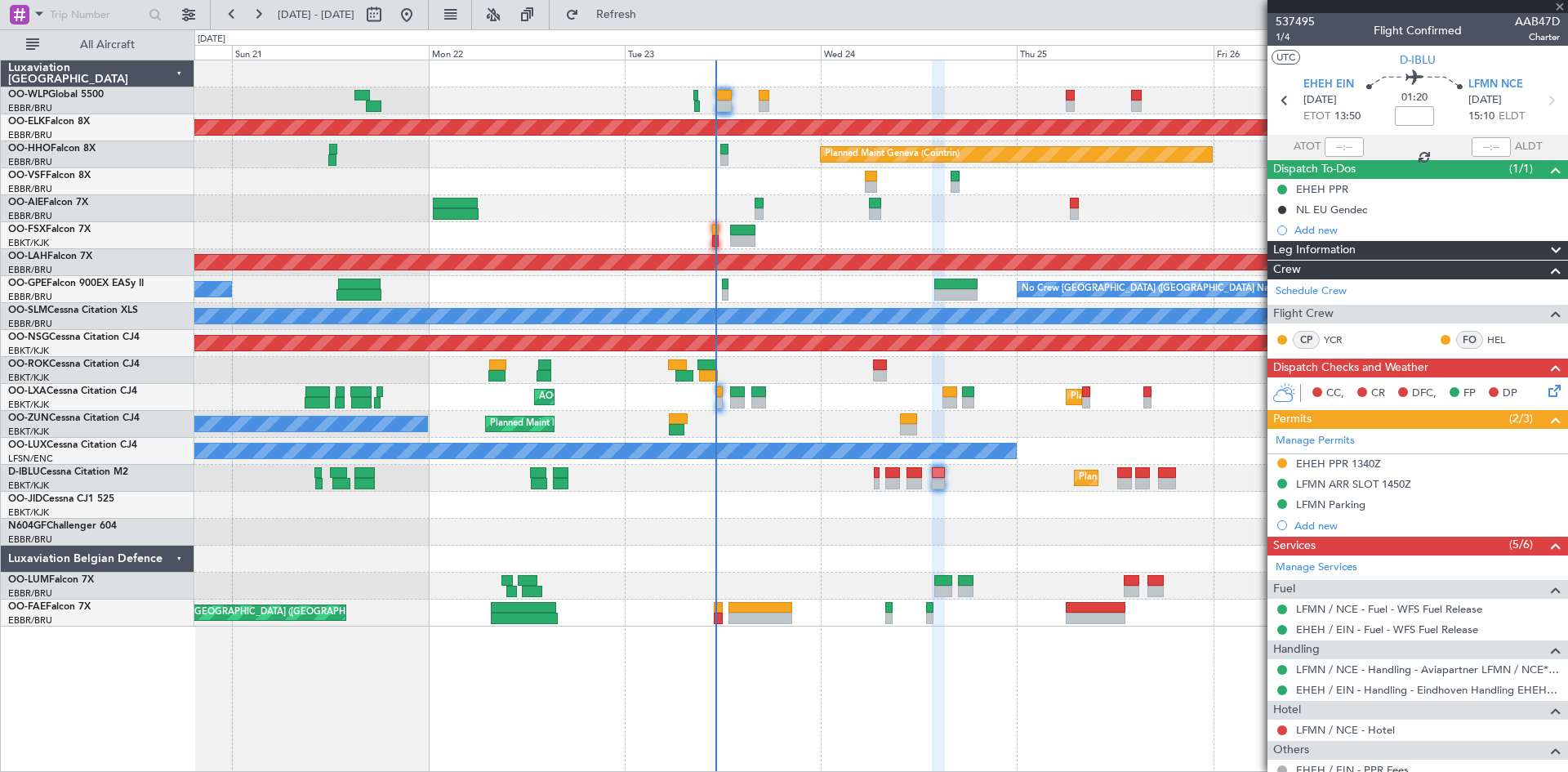
type input "-00:10"
type input "0"
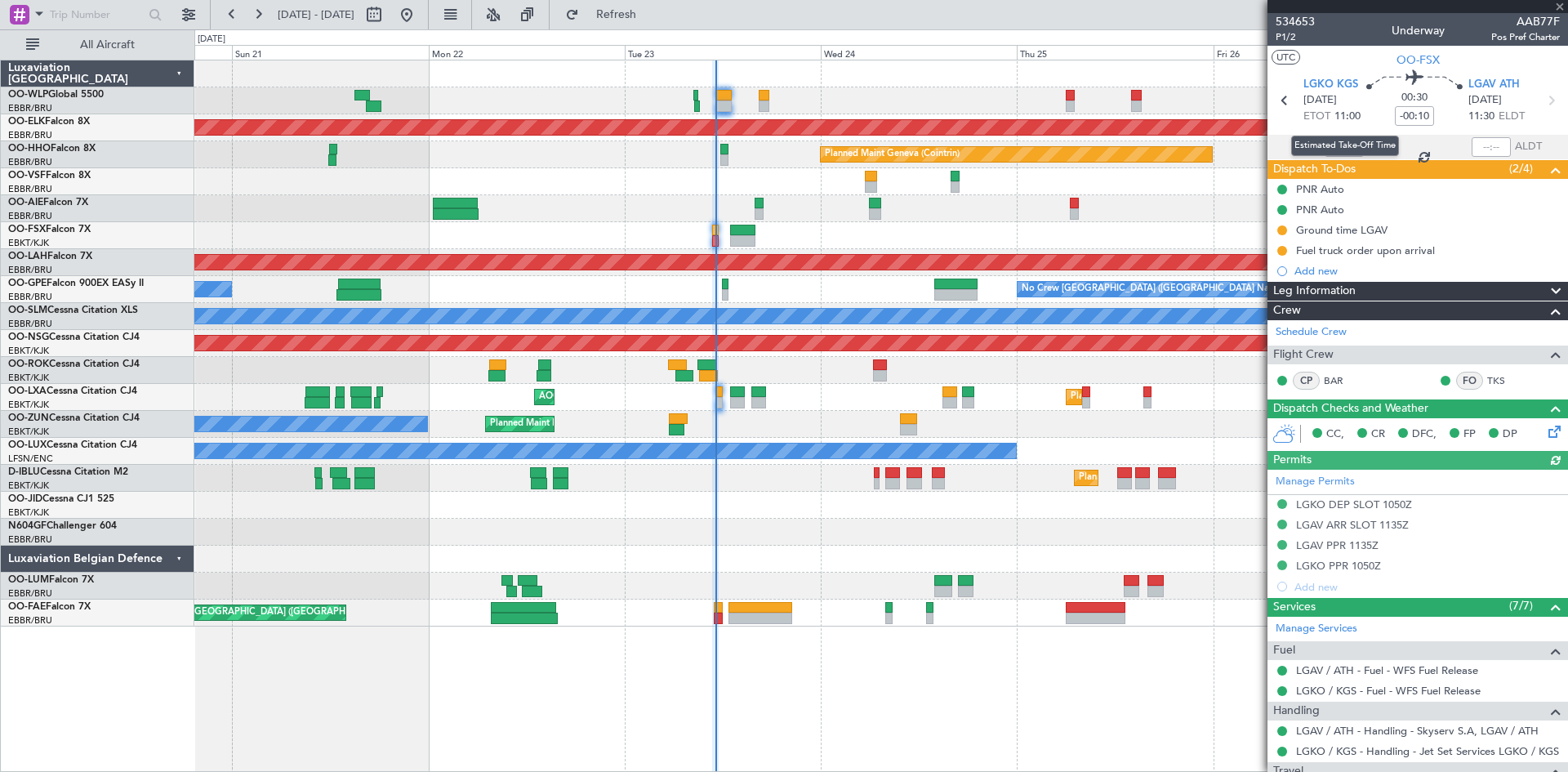
click at [1338, 152] on mat-tooltip-component "Estimated Take-Off Time" at bounding box center [1345, 146] width 130 height 43
click at [1334, 144] on div "Estimated Take-Off Time" at bounding box center [1345, 146] width 108 height 21
click at [1335, 146] on mat-tooltip-component "Estimated Take-Off Time" at bounding box center [1327, 129] width 130 height 43
click at [1346, 147] on mat-tooltip-component "Estimated Take-Off Time" at bounding box center [1327, 129] width 130 height 43
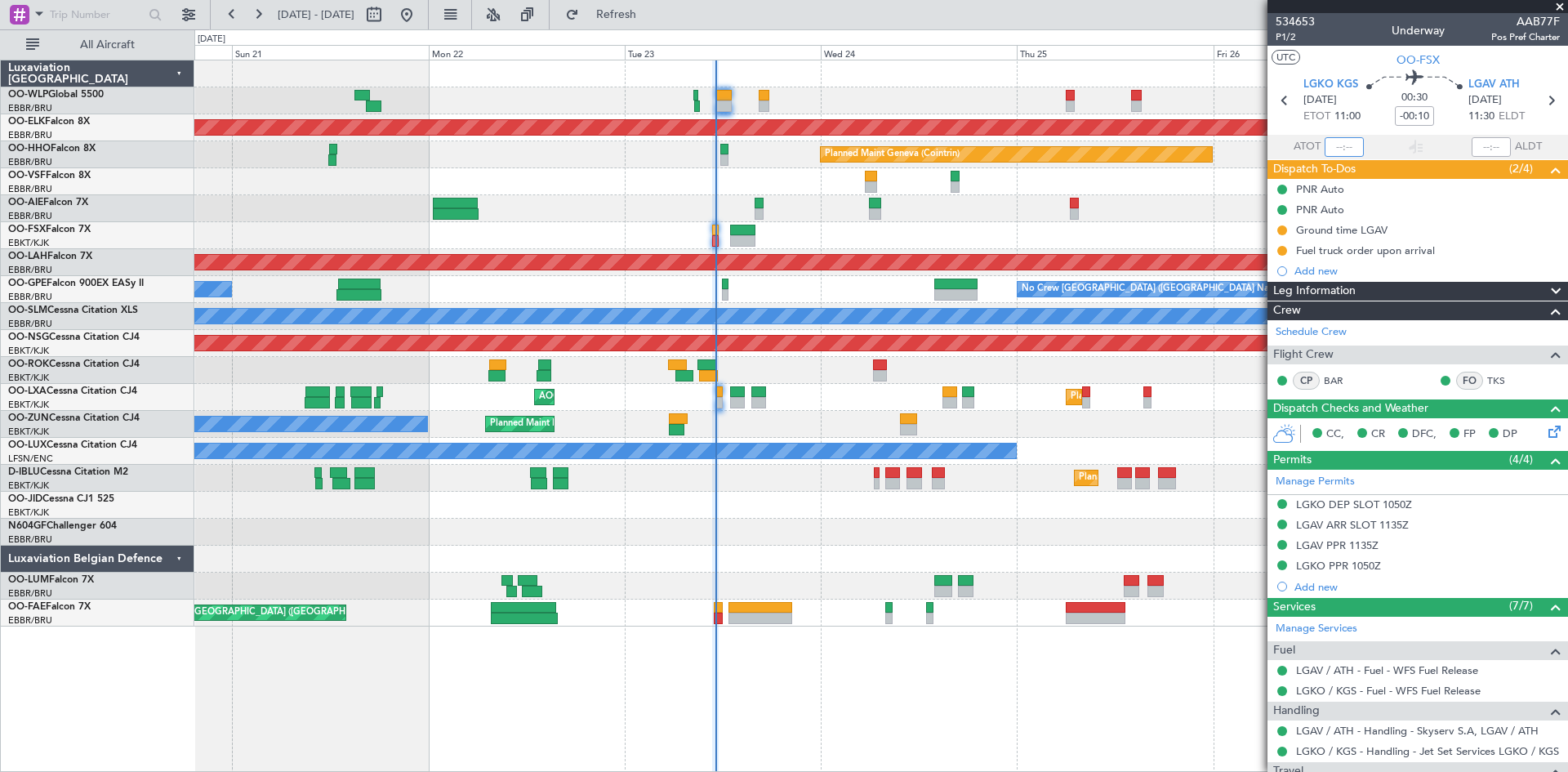
click at [1330, 141] on input "text" at bounding box center [1343, 146] width 39 height 20
click at [1409, 151] on div at bounding box center [1416, 146] width 20 height 20
type input "11:05"
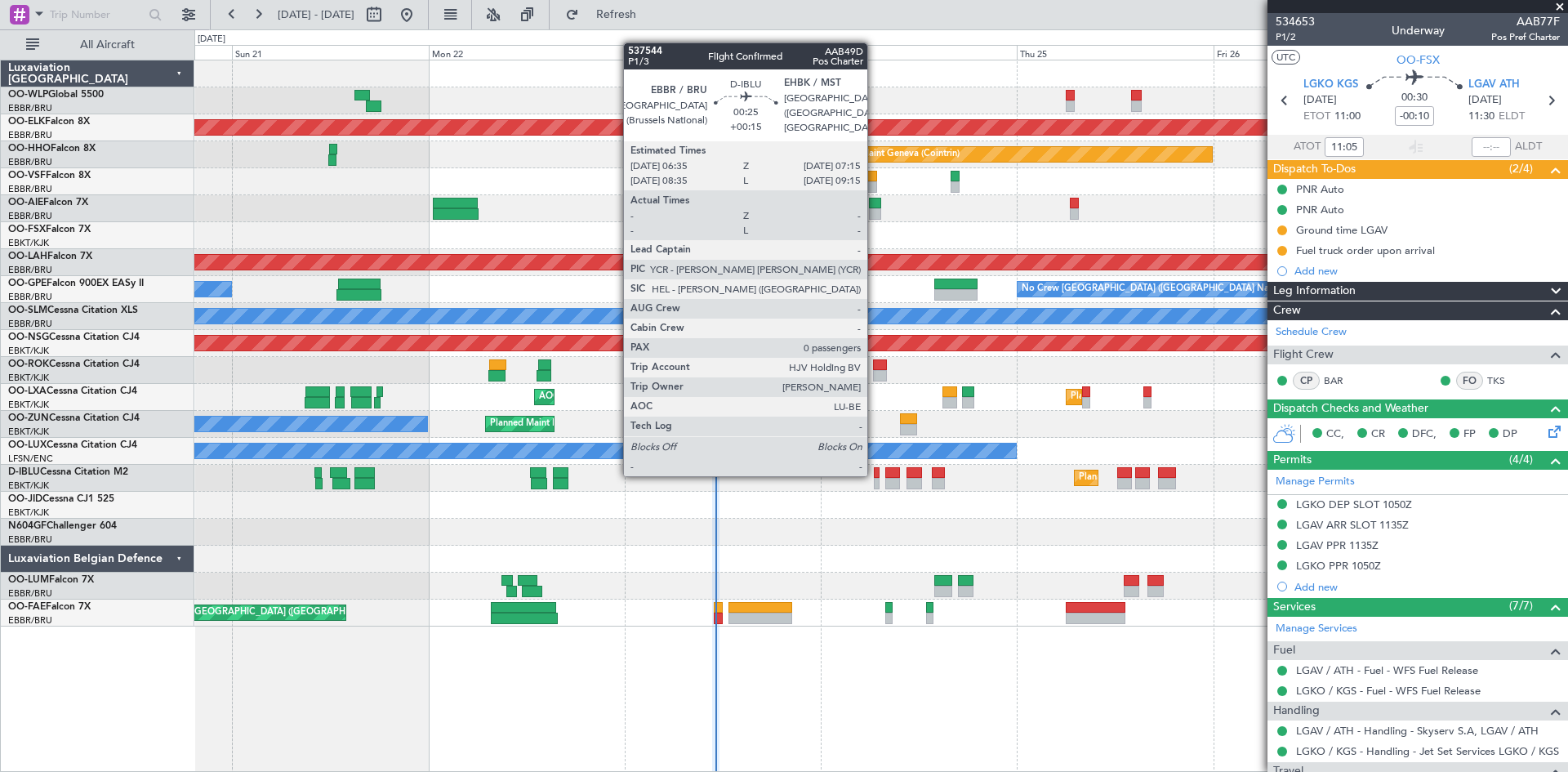
click at [875, 474] on div at bounding box center [877, 472] width 6 height 11
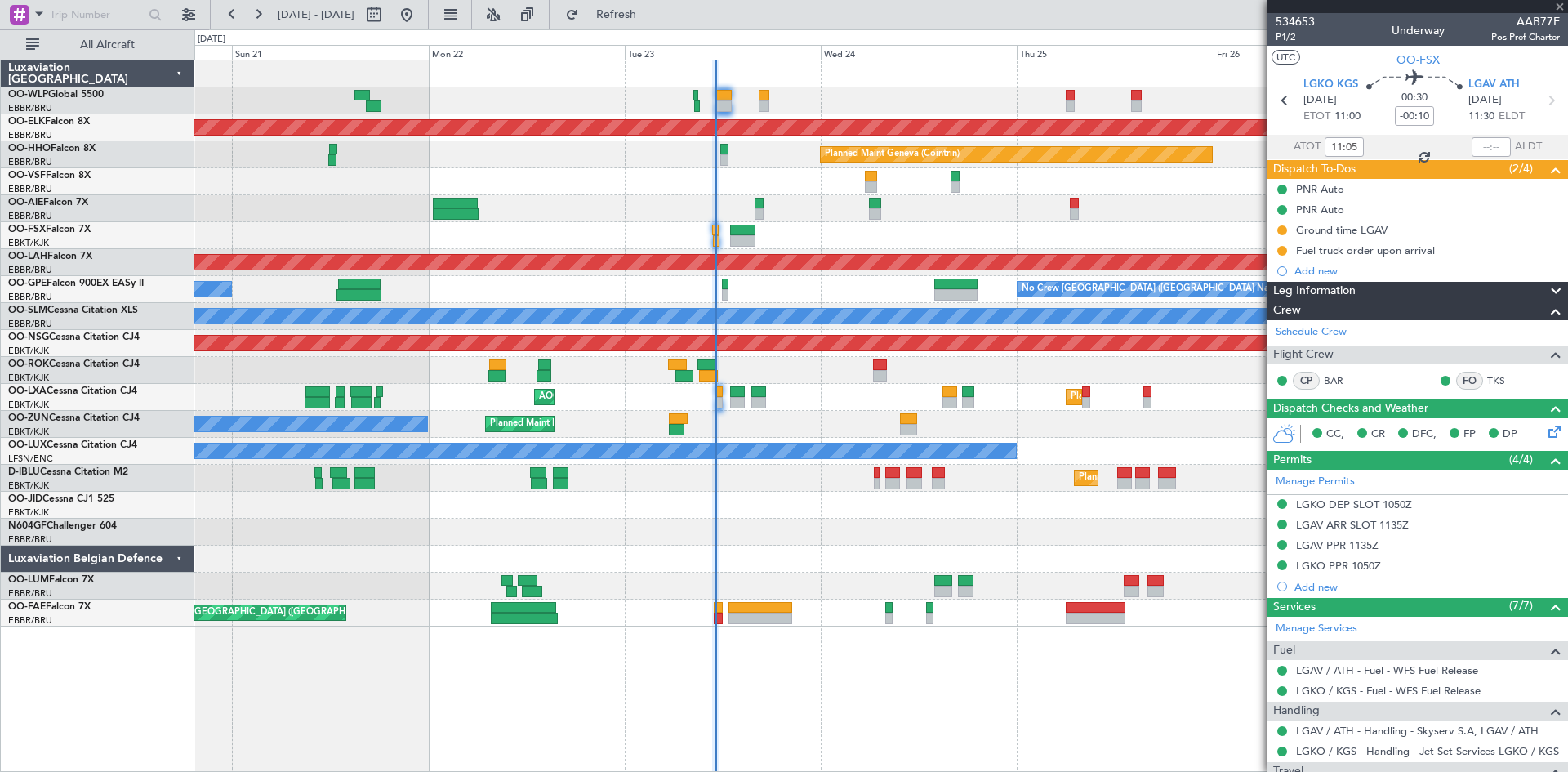
type input "+00:15"
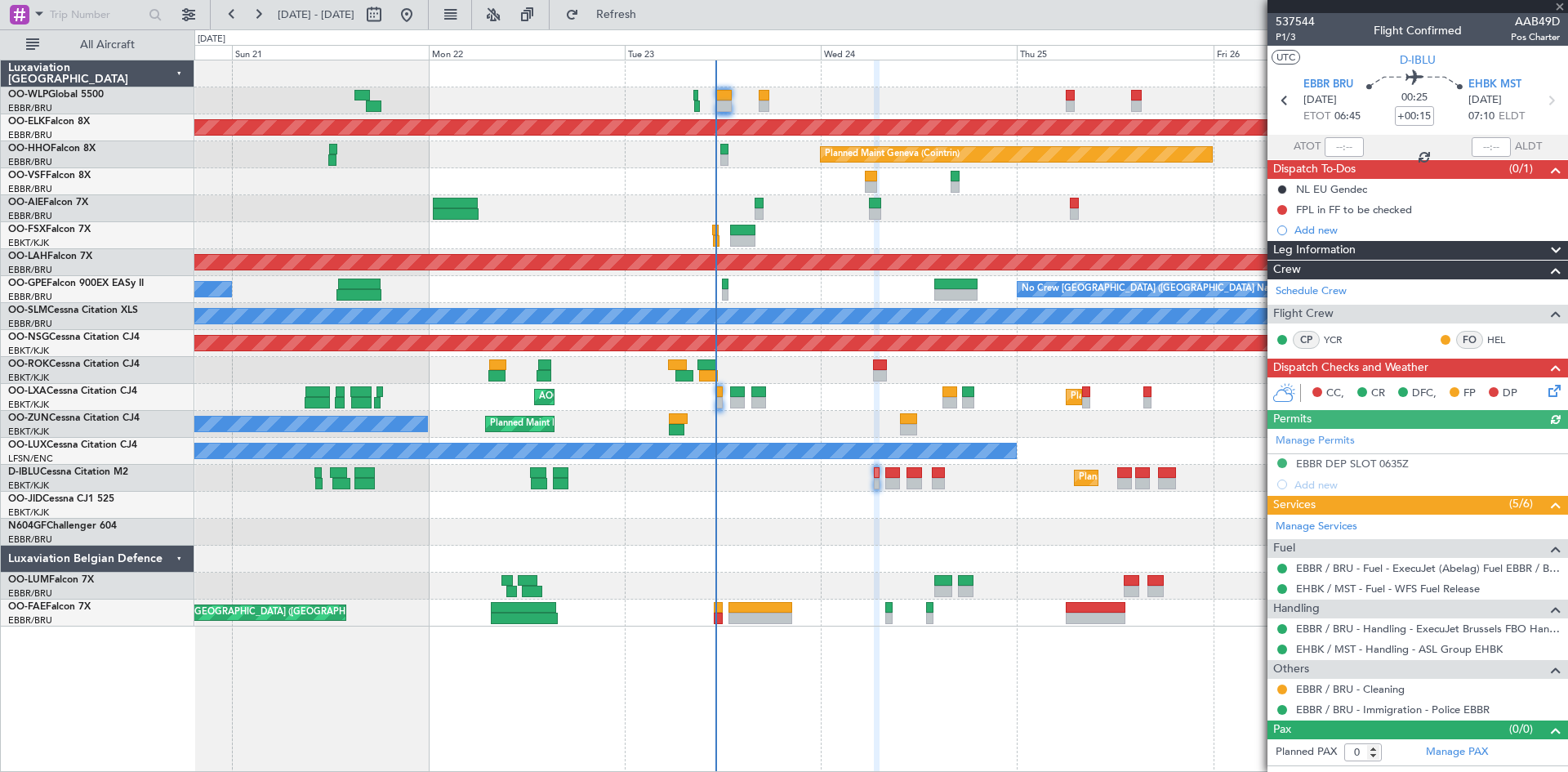
click at [1553, 395] on icon at bounding box center [1552, 388] width 13 height 13
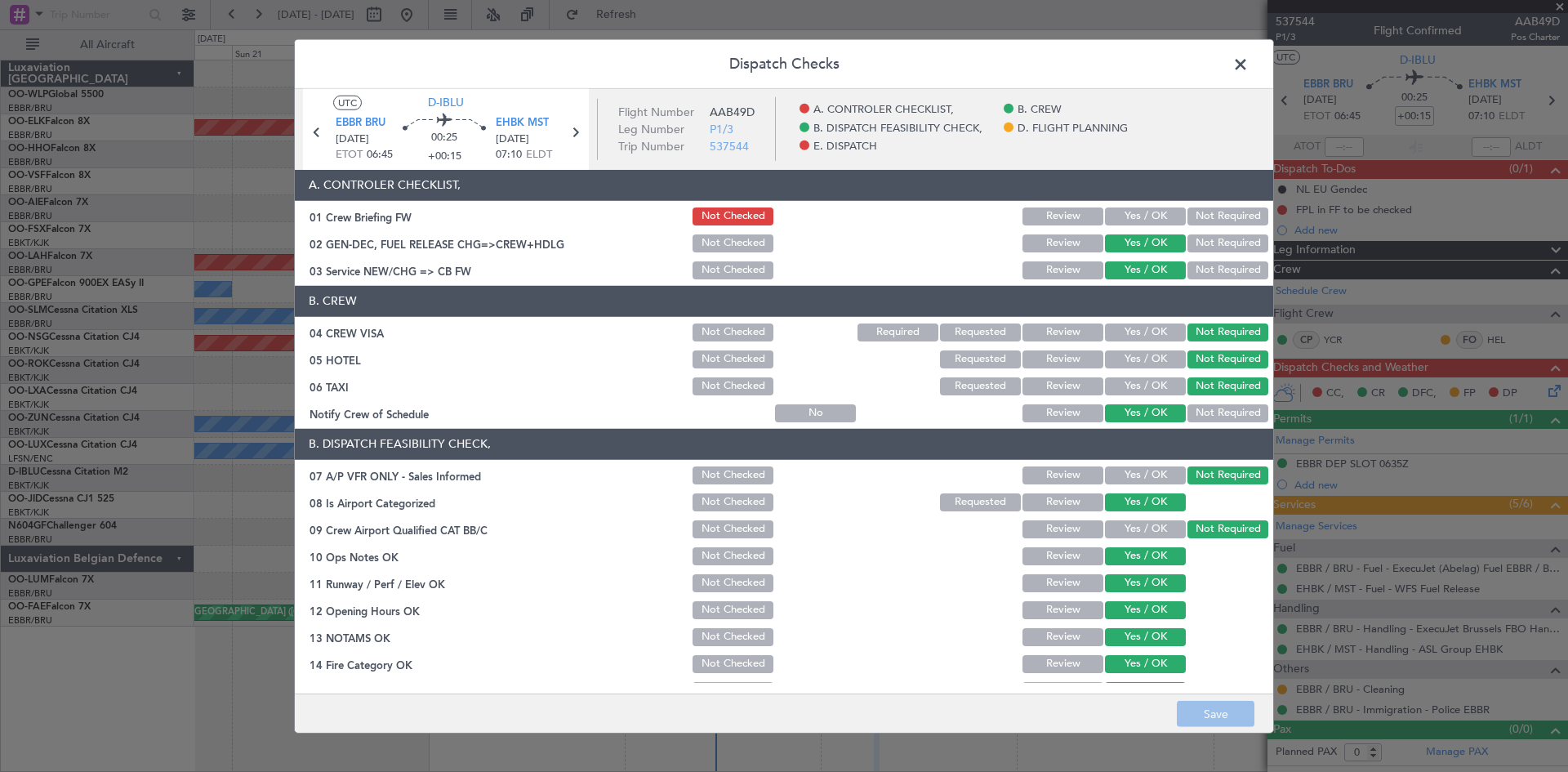
scroll to position [309, 0]
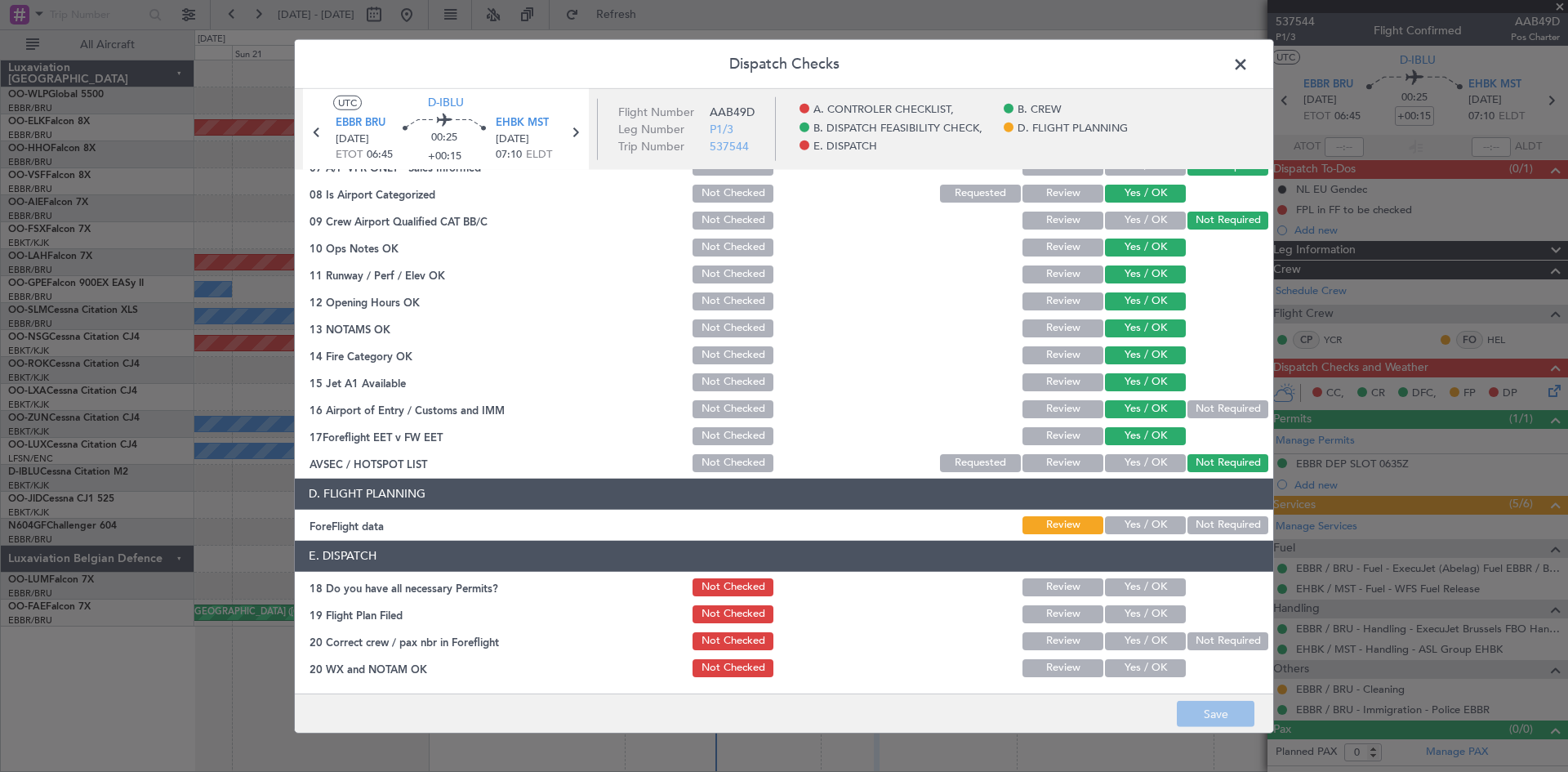
click at [1249, 66] on span at bounding box center [1249, 67] width 0 height 33
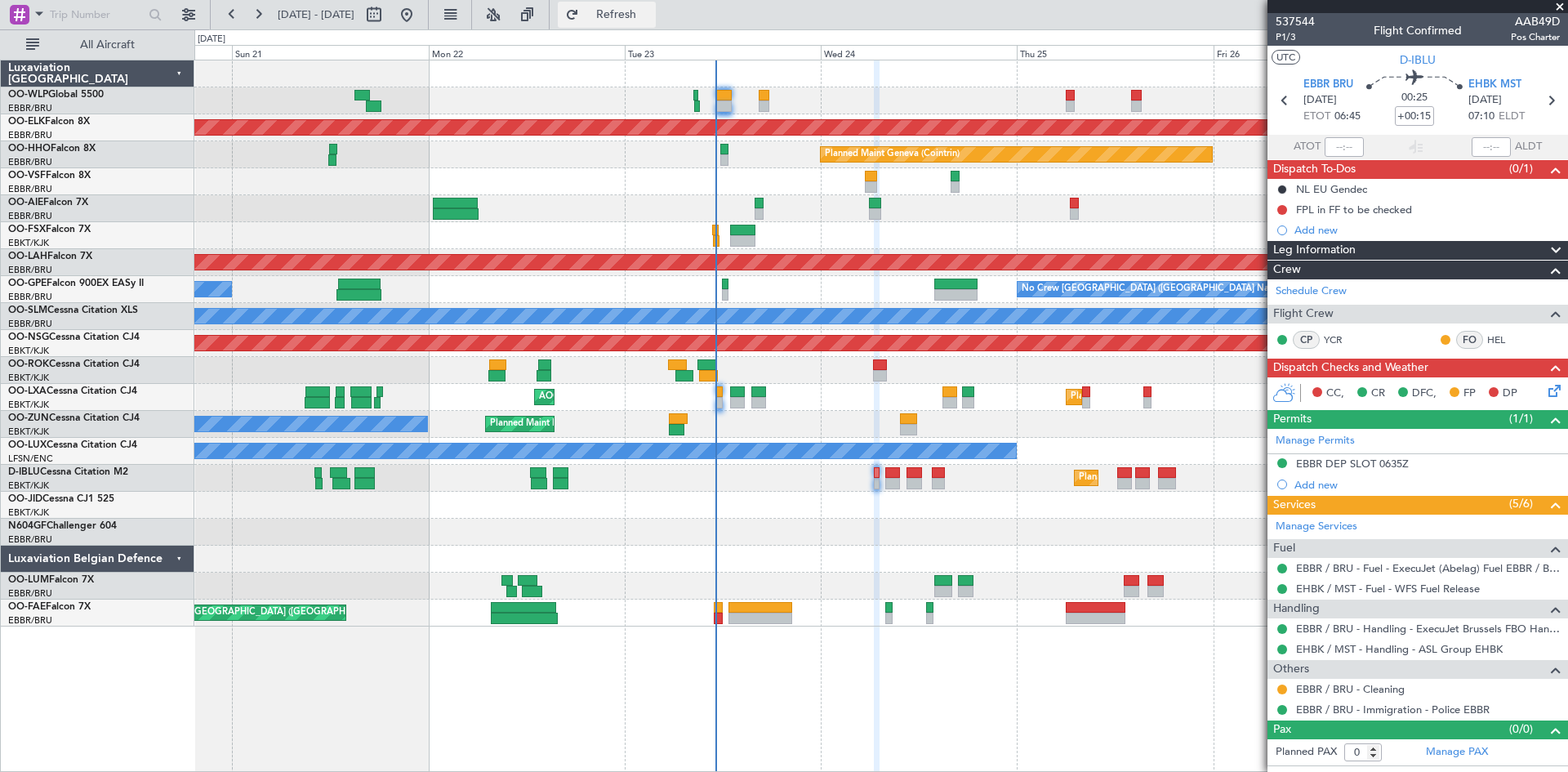
click at [651, 17] on span "Refresh" at bounding box center [616, 15] width 69 height 11
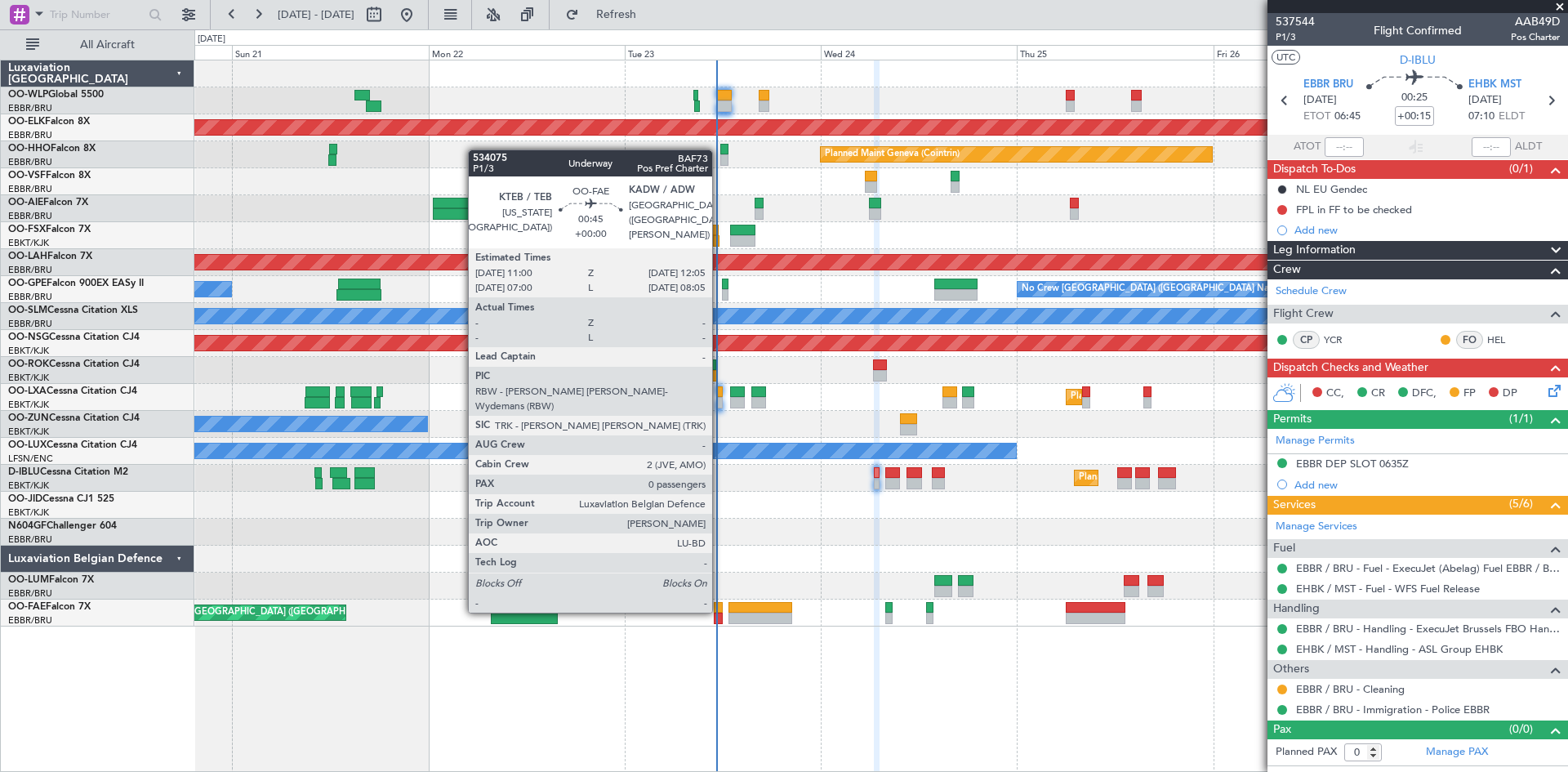
click at [718, 611] on div at bounding box center [719, 608] width 9 height 11
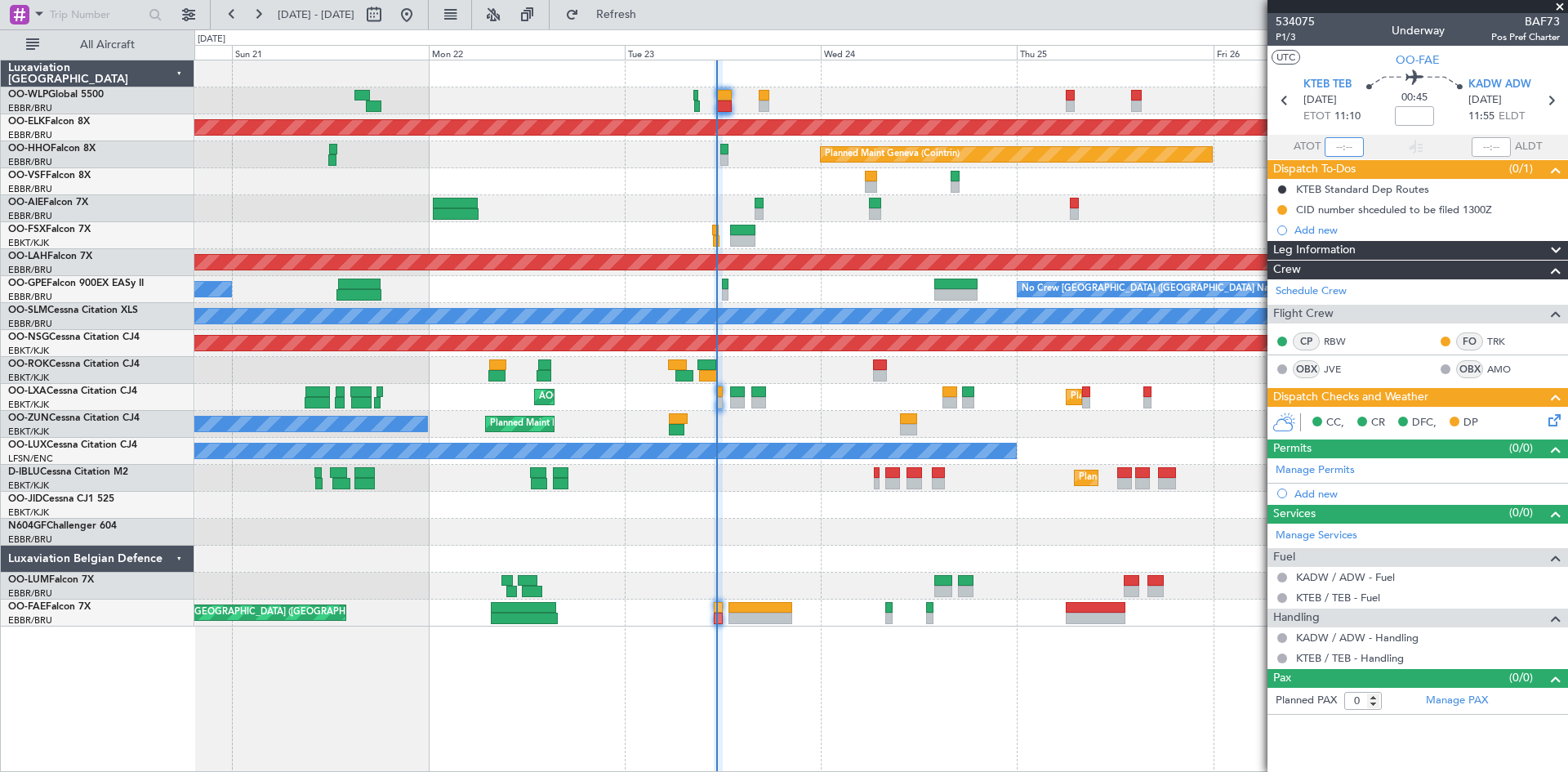
click at [1342, 145] on input "text" at bounding box center [1343, 146] width 39 height 20
click at [1344, 146] on input "text" at bounding box center [1343, 146] width 39 height 20
click at [1211, 97] on div at bounding box center [880, 100] width 1372 height 27
type input "11:12"
click at [1485, 147] on div at bounding box center [1491, 146] width 39 height 20
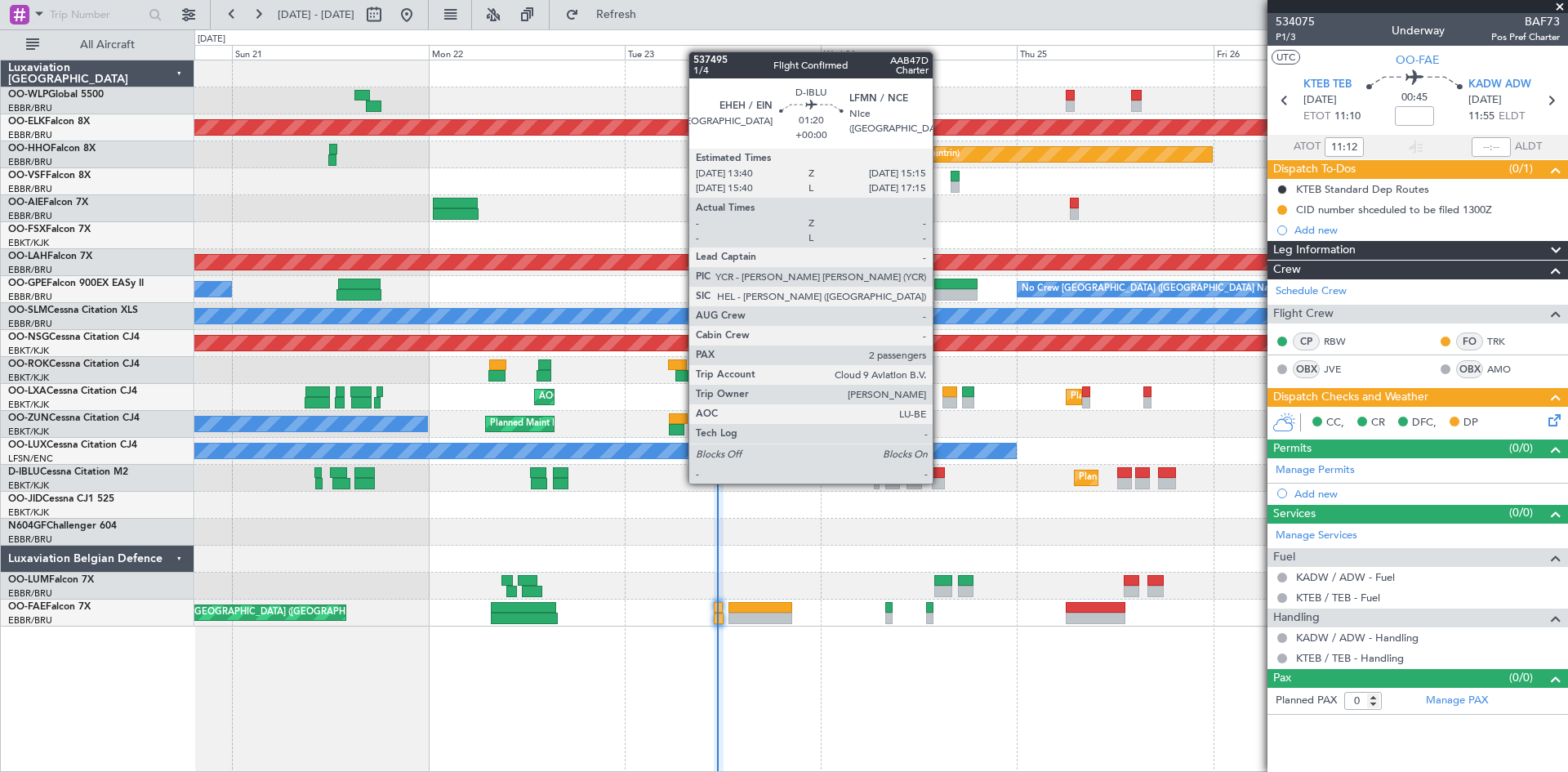
click at [940, 482] on div at bounding box center [938, 484] width 13 height 11
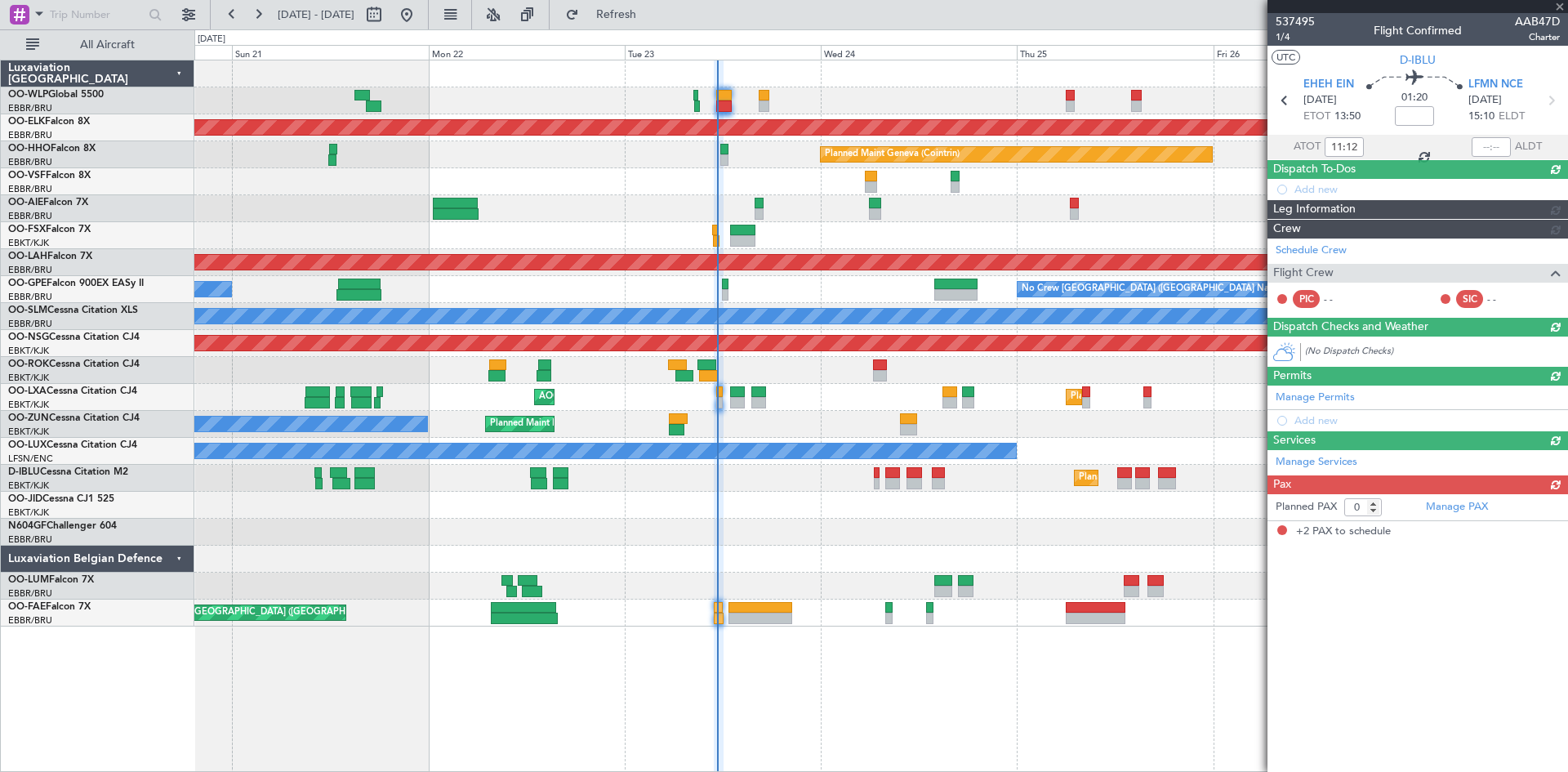
type input "2"
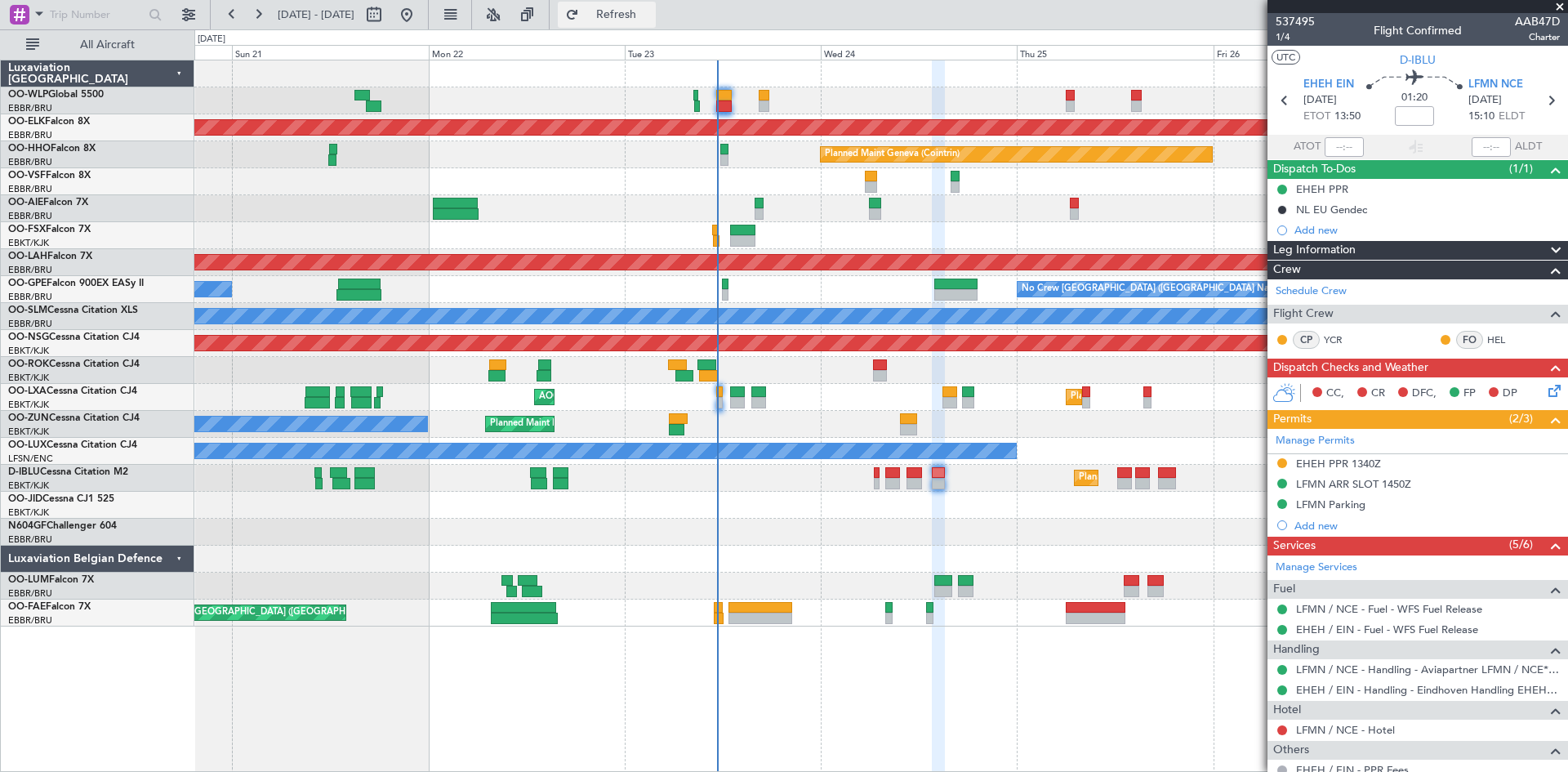
click at [656, 5] on button "Refresh" at bounding box center [606, 15] width 98 height 26
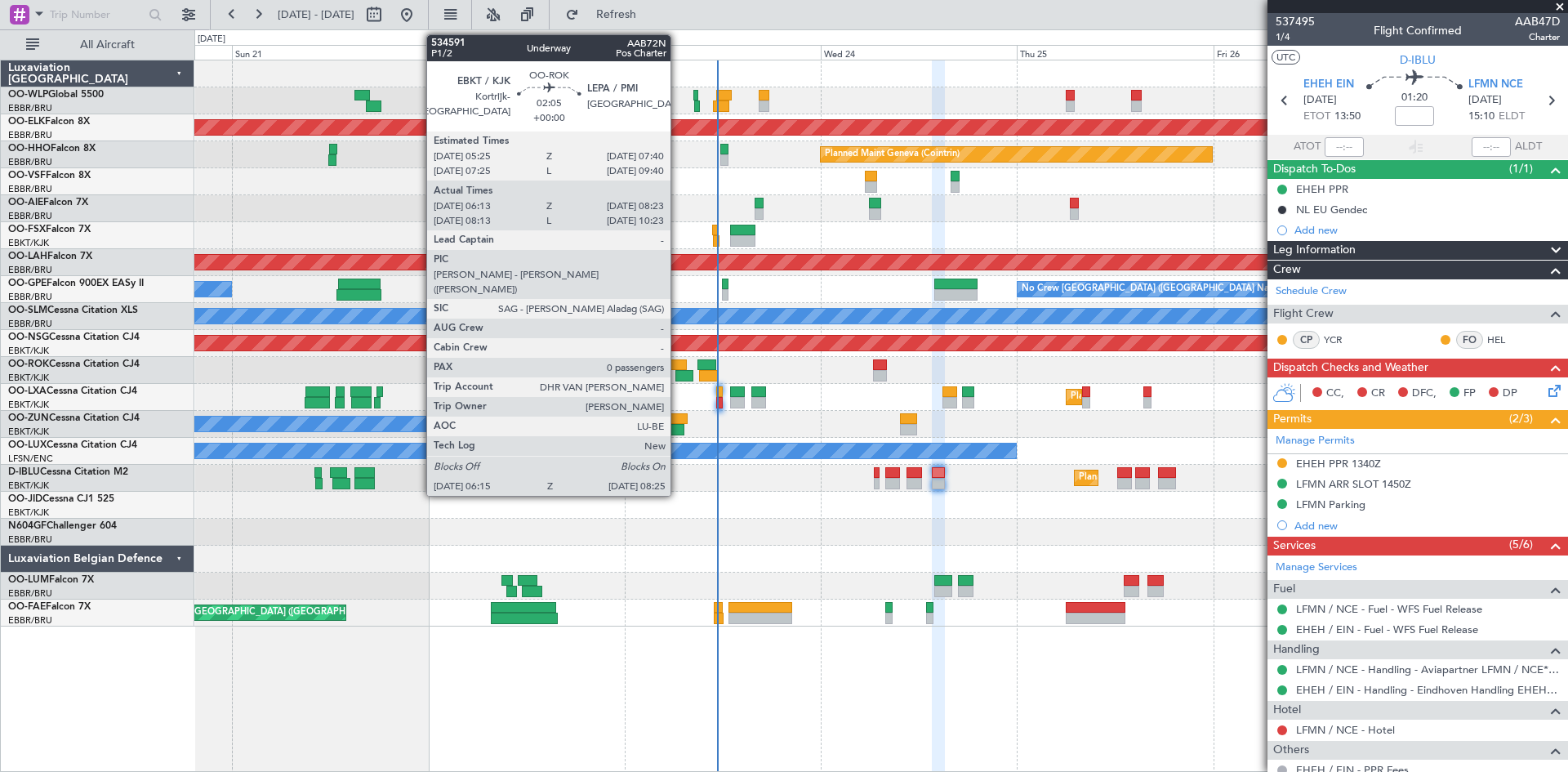
click at [678, 377] on div at bounding box center [684, 376] width 18 height 11
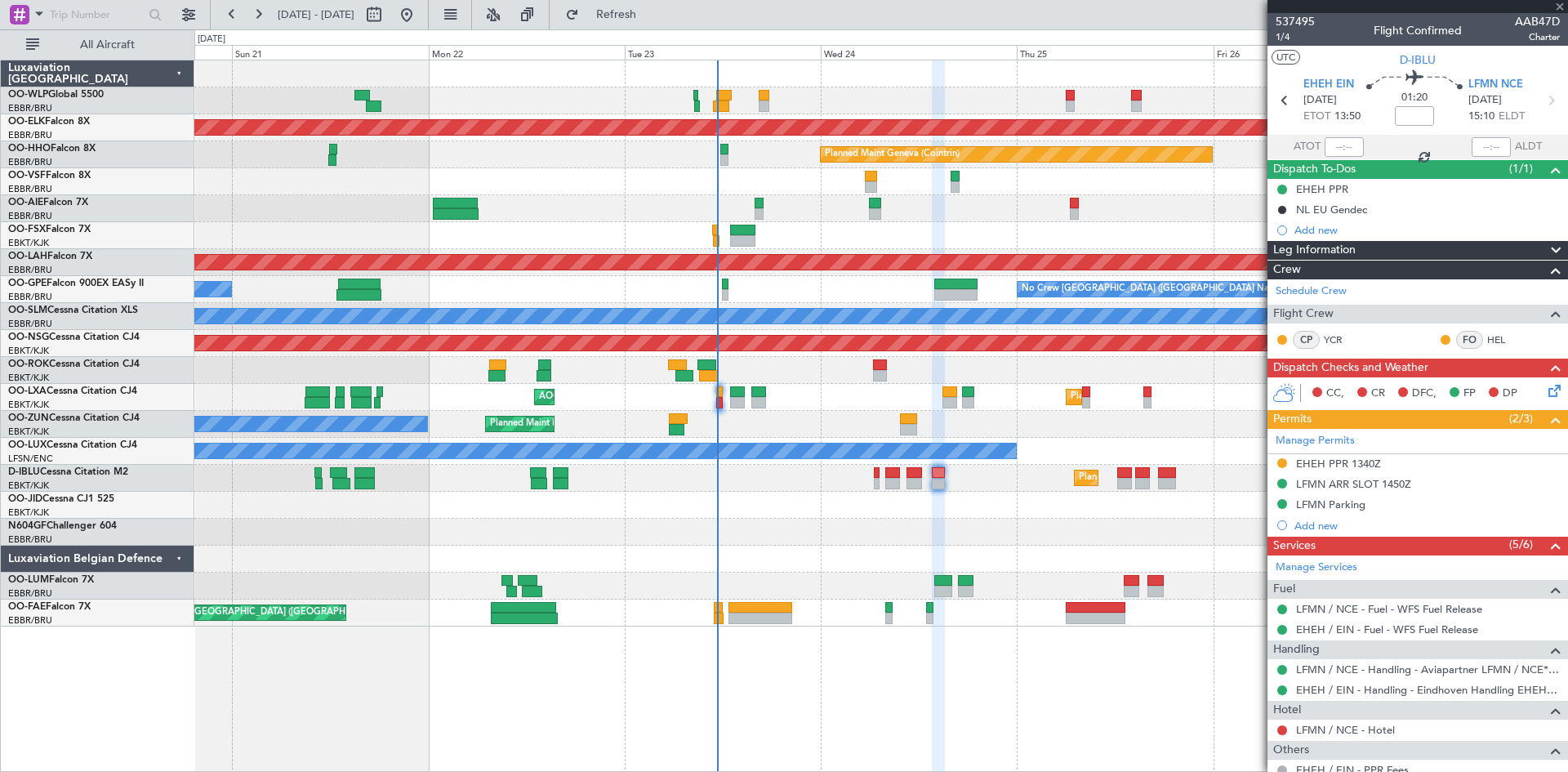
type input "06:18"
type input "08:18"
type input "0"
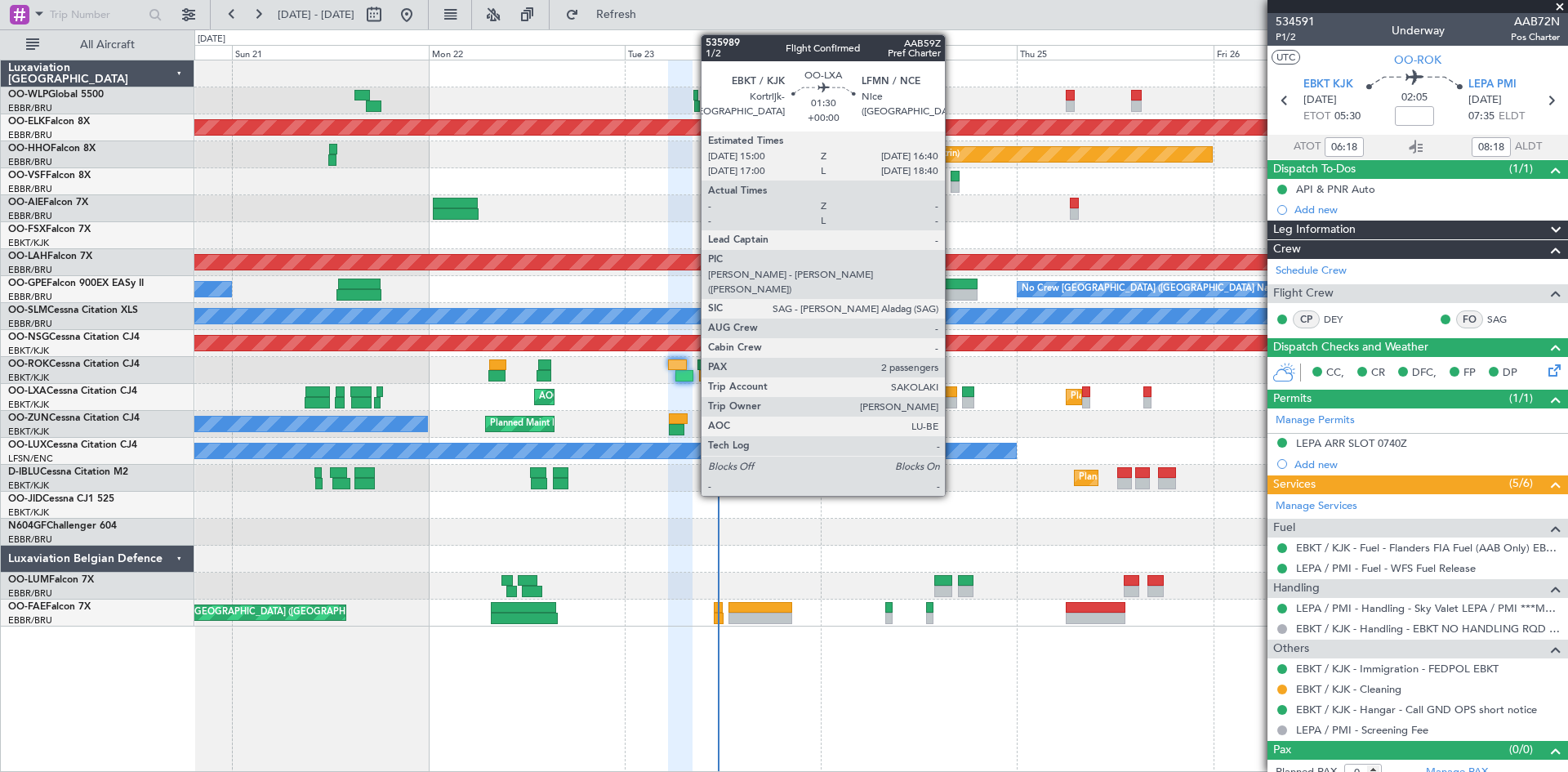
click at [952, 395] on div at bounding box center [949, 392] width 14 height 11
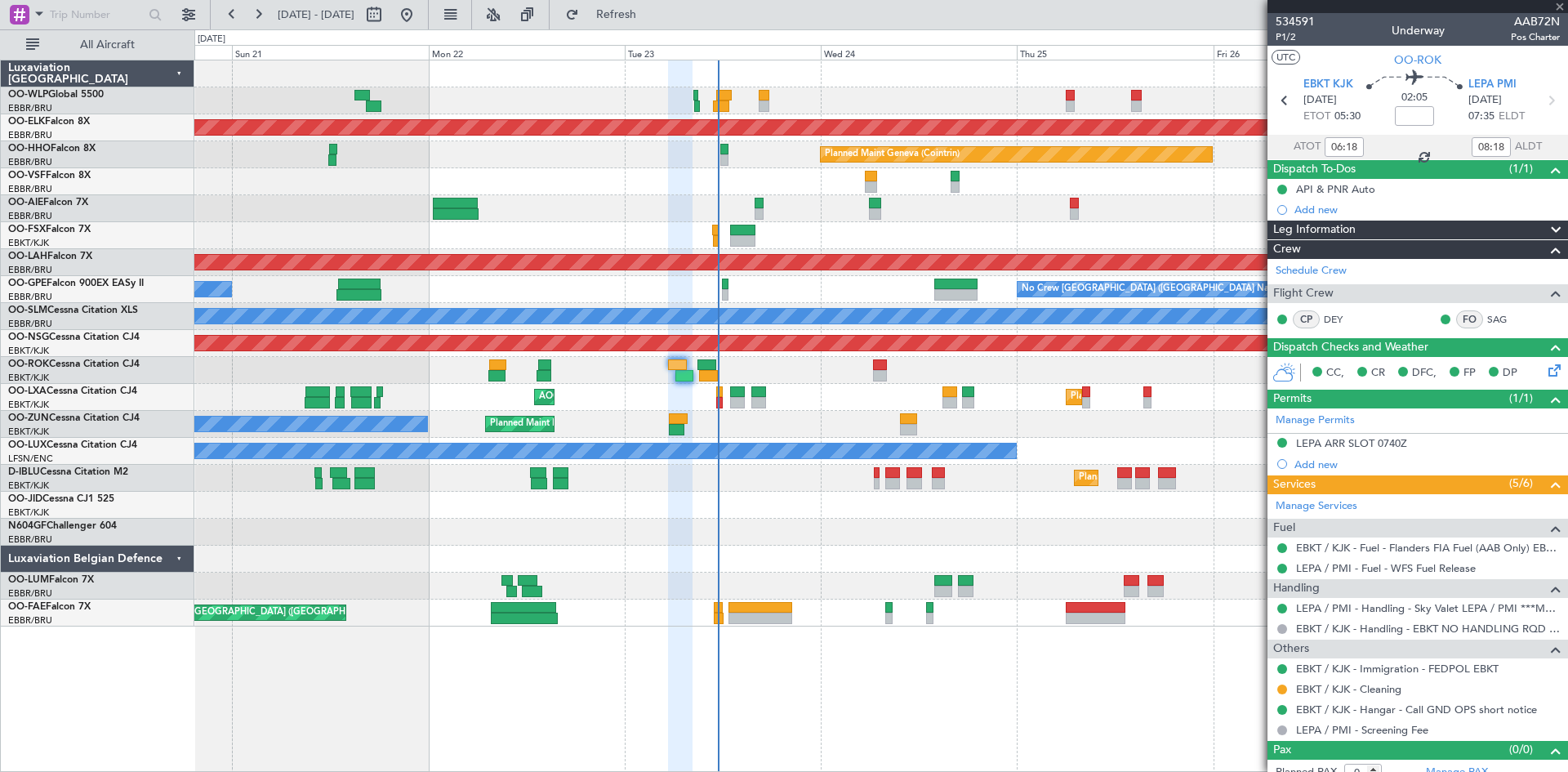
type input "2"
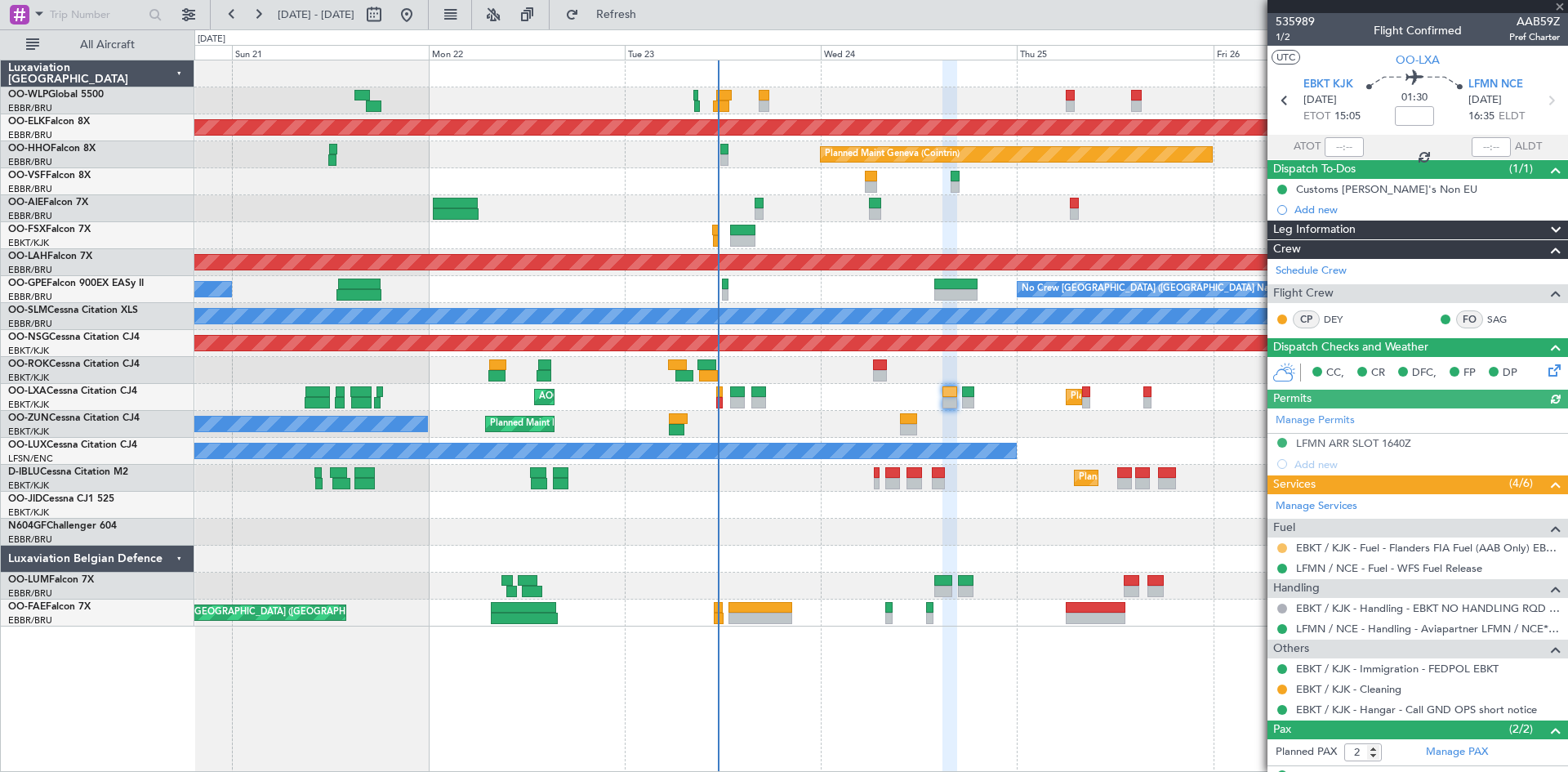
click at [1283, 545] on button at bounding box center [1282, 548] width 9 height 9
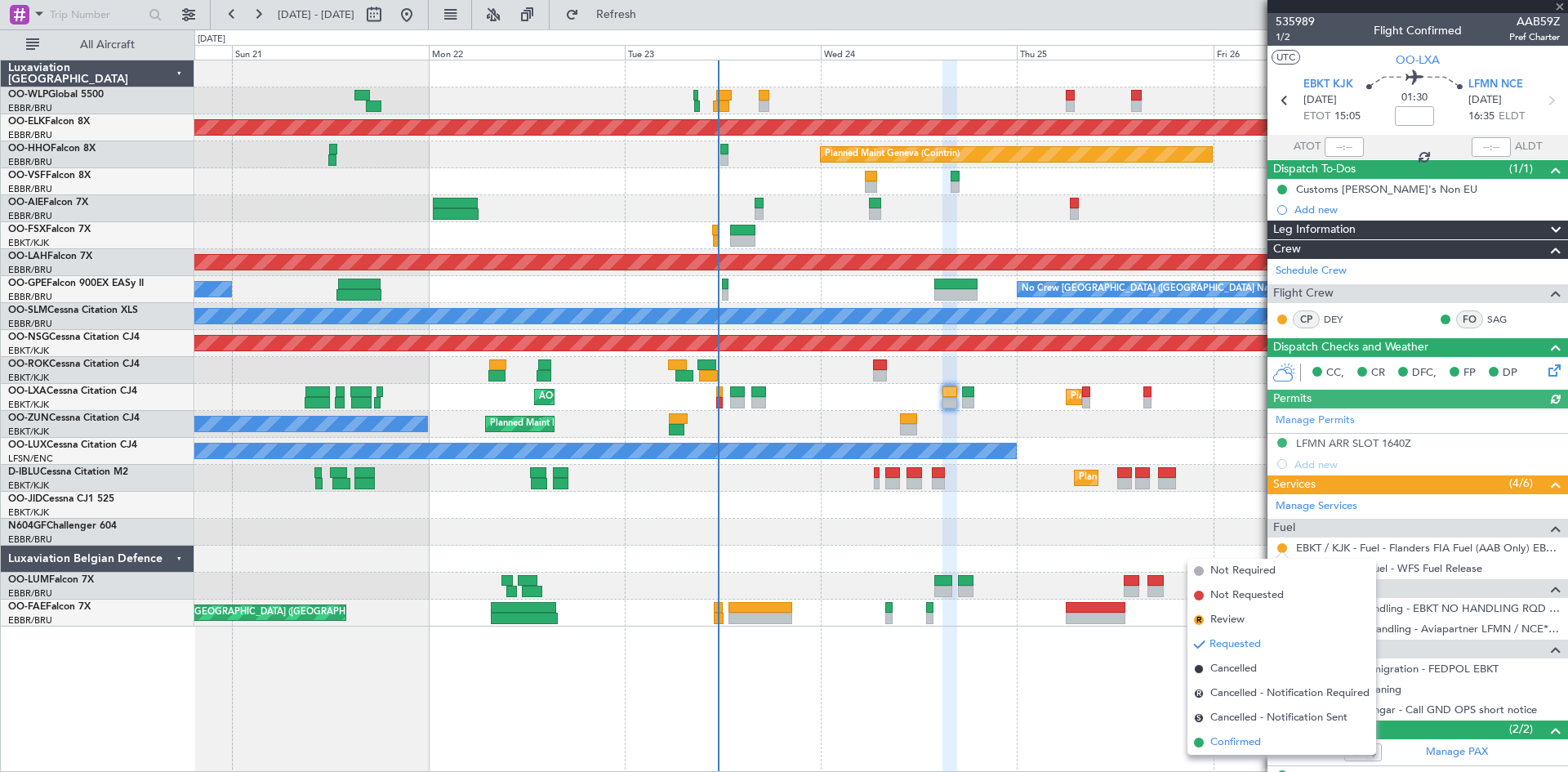
click at [1241, 736] on span "Confirmed" at bounding box center [1236, 742] width 51 height 16
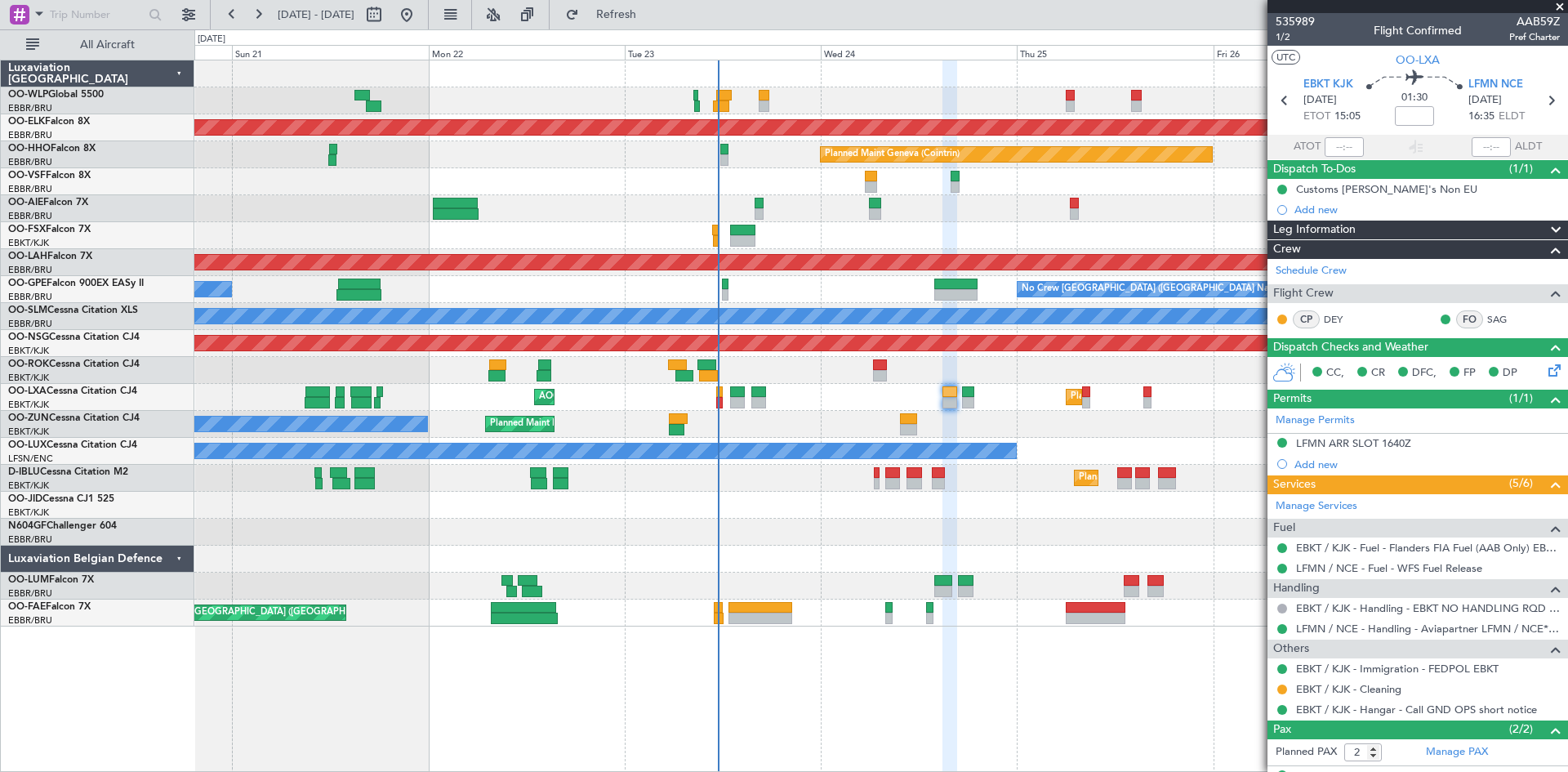
click at [1206, 397] on div "Planned Maint Kortrijk-[GEOGRAPHIC_DATA] A/C Unavailable [GEOGRAPHIC_DATA] ([GE…" at bounding box center [880, 397] width 1372 height 27
click at [628, 16] on button "Refresh" at bounding box center [606, 15] width 98 height 26
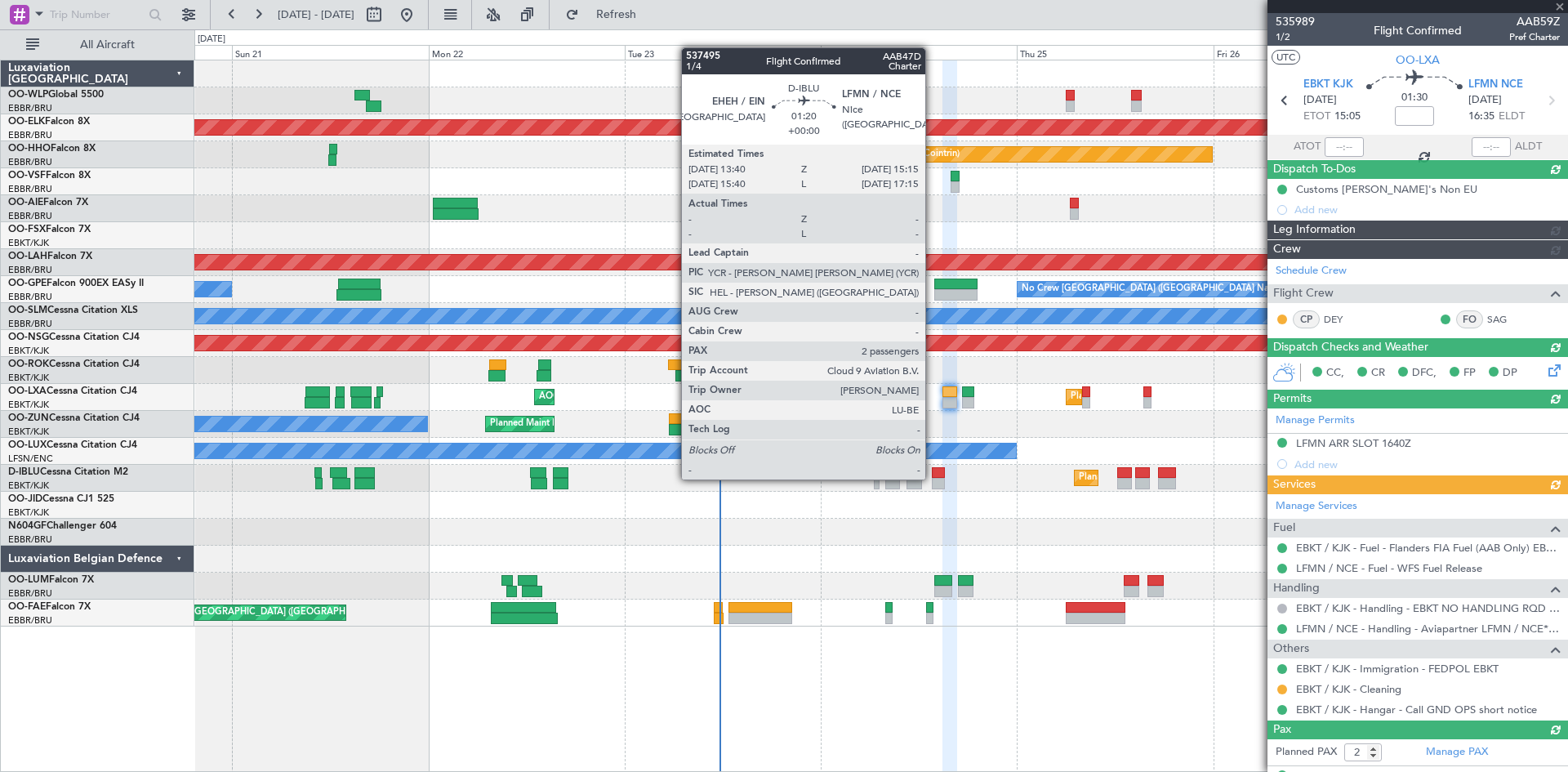
click at [931, 478] on div at bounding box center [938, 484] width 13 height 11
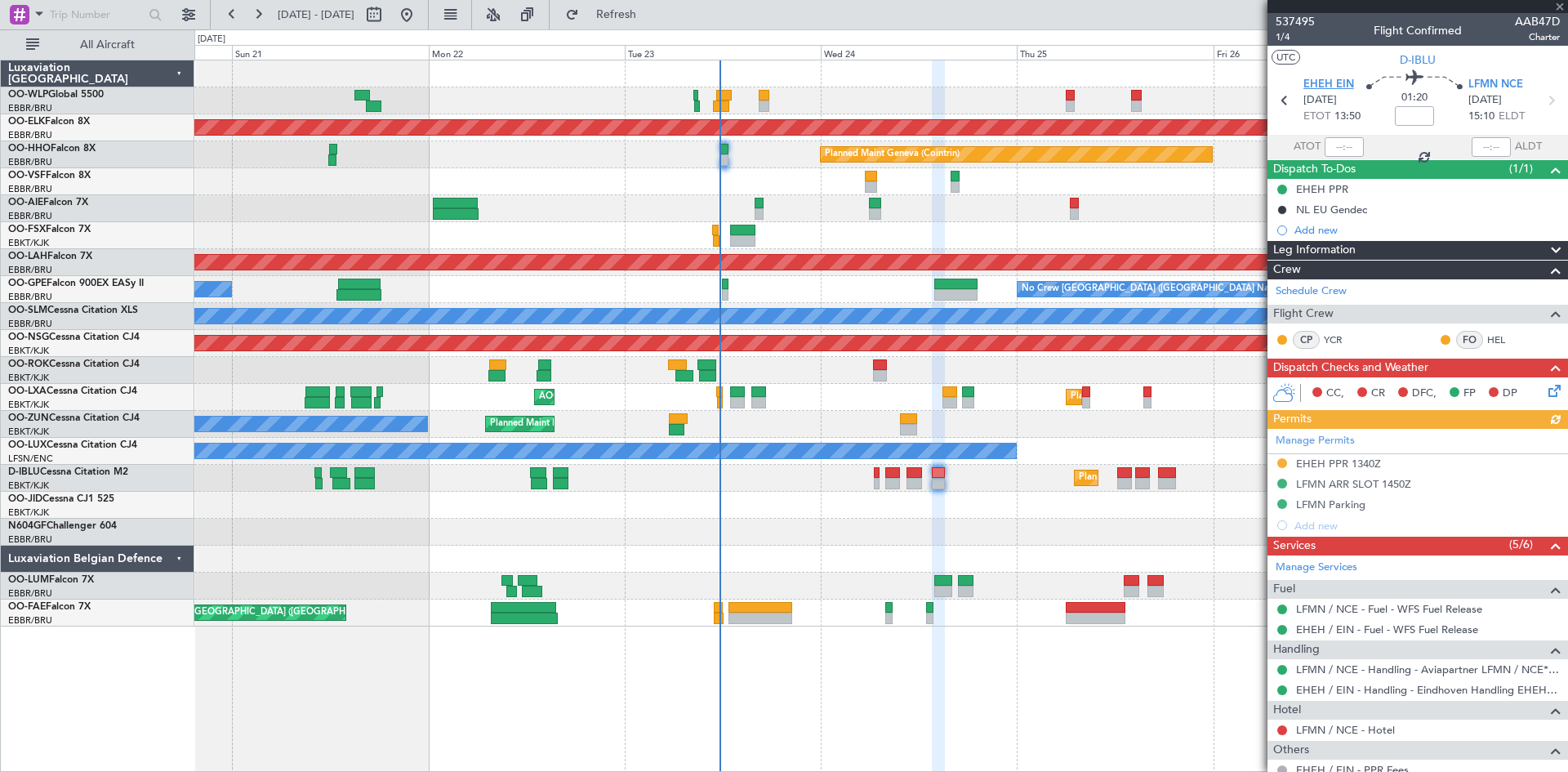
click at [1329, 88] on span "EHEH EIN" at bounding box center [1329, 84] width 51 height 16
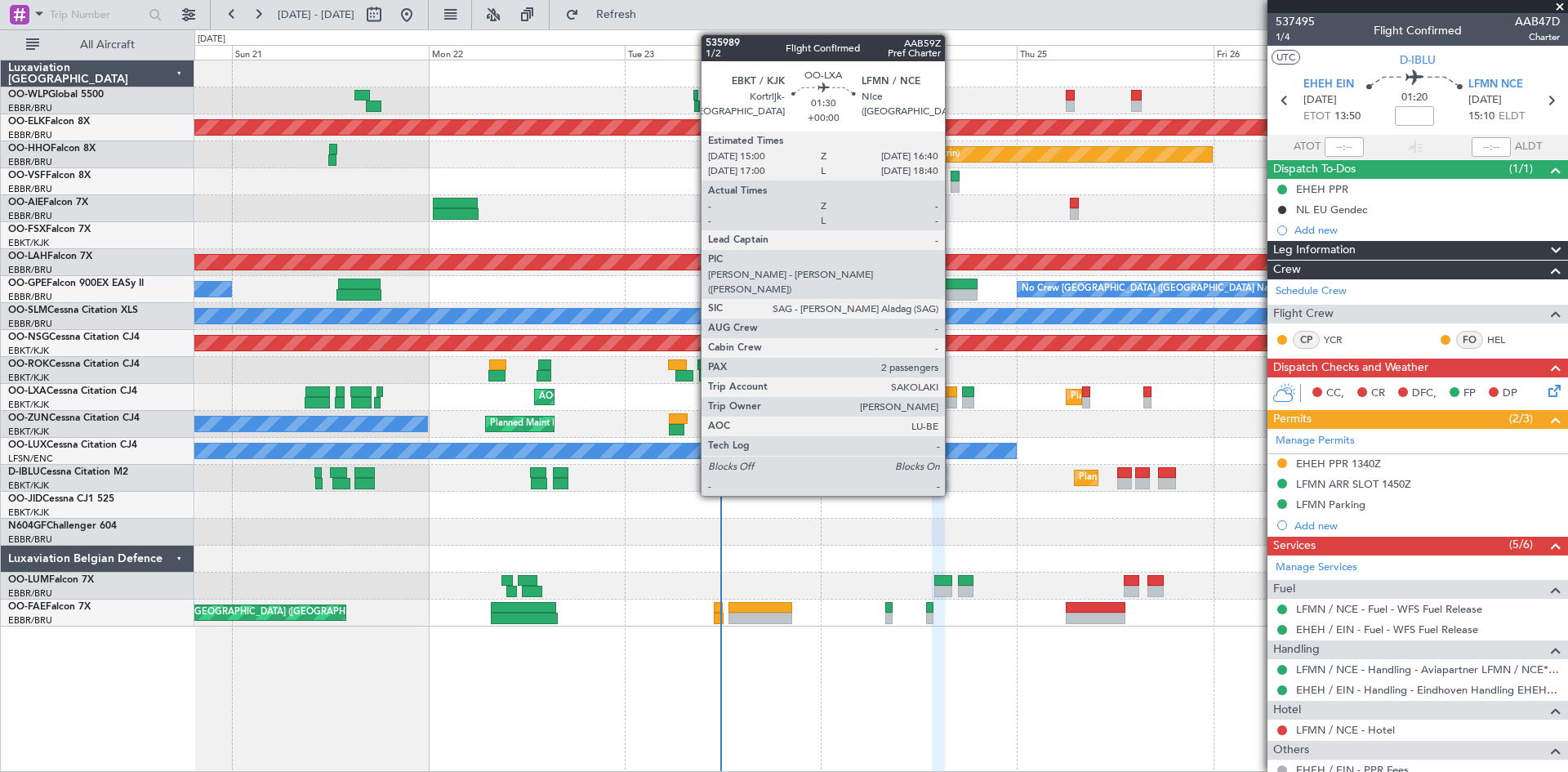
click at [951, 401] on div at bounding box center [949, 403] width 14 height 11
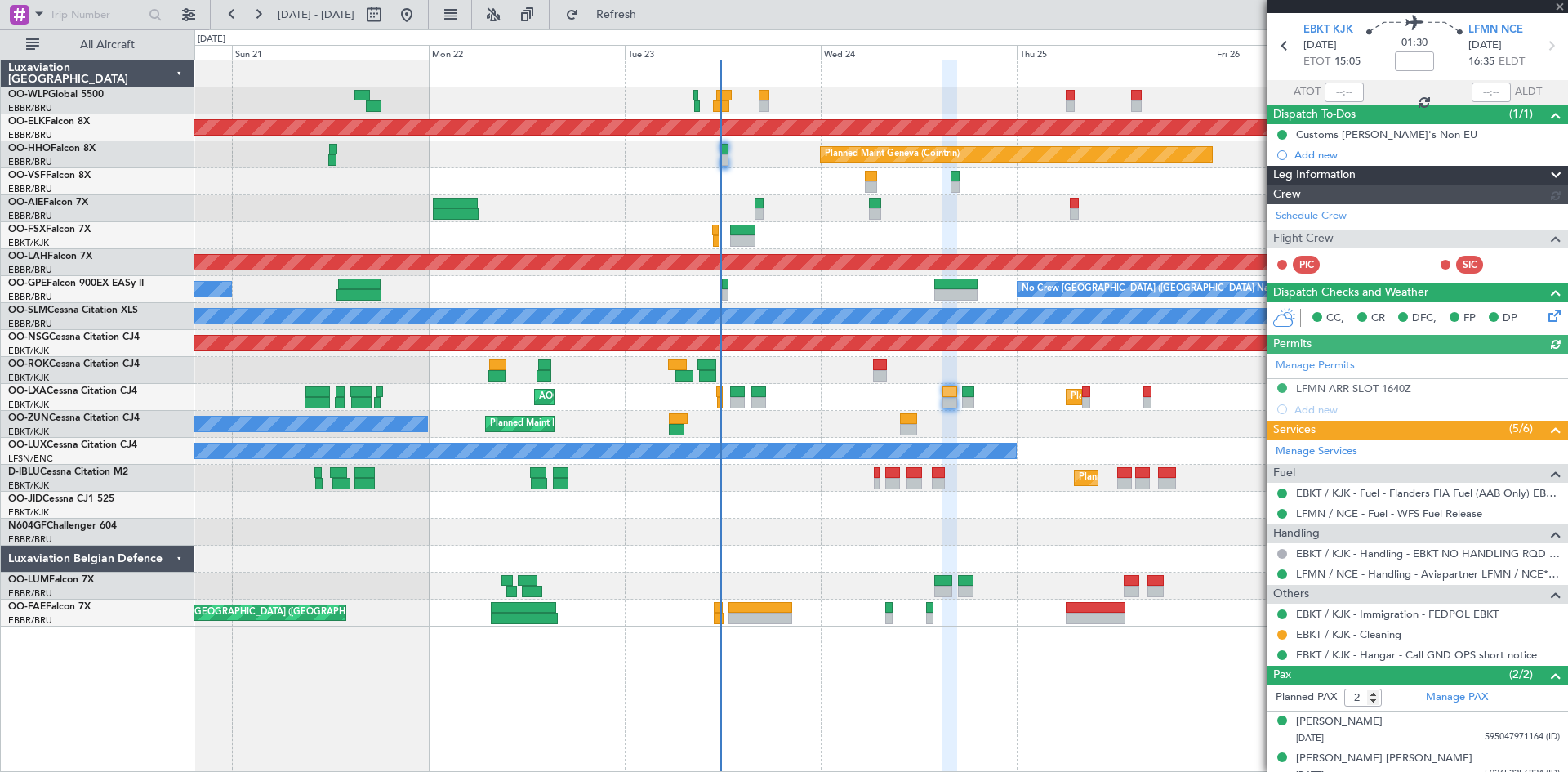
scroll to position [67, 0]
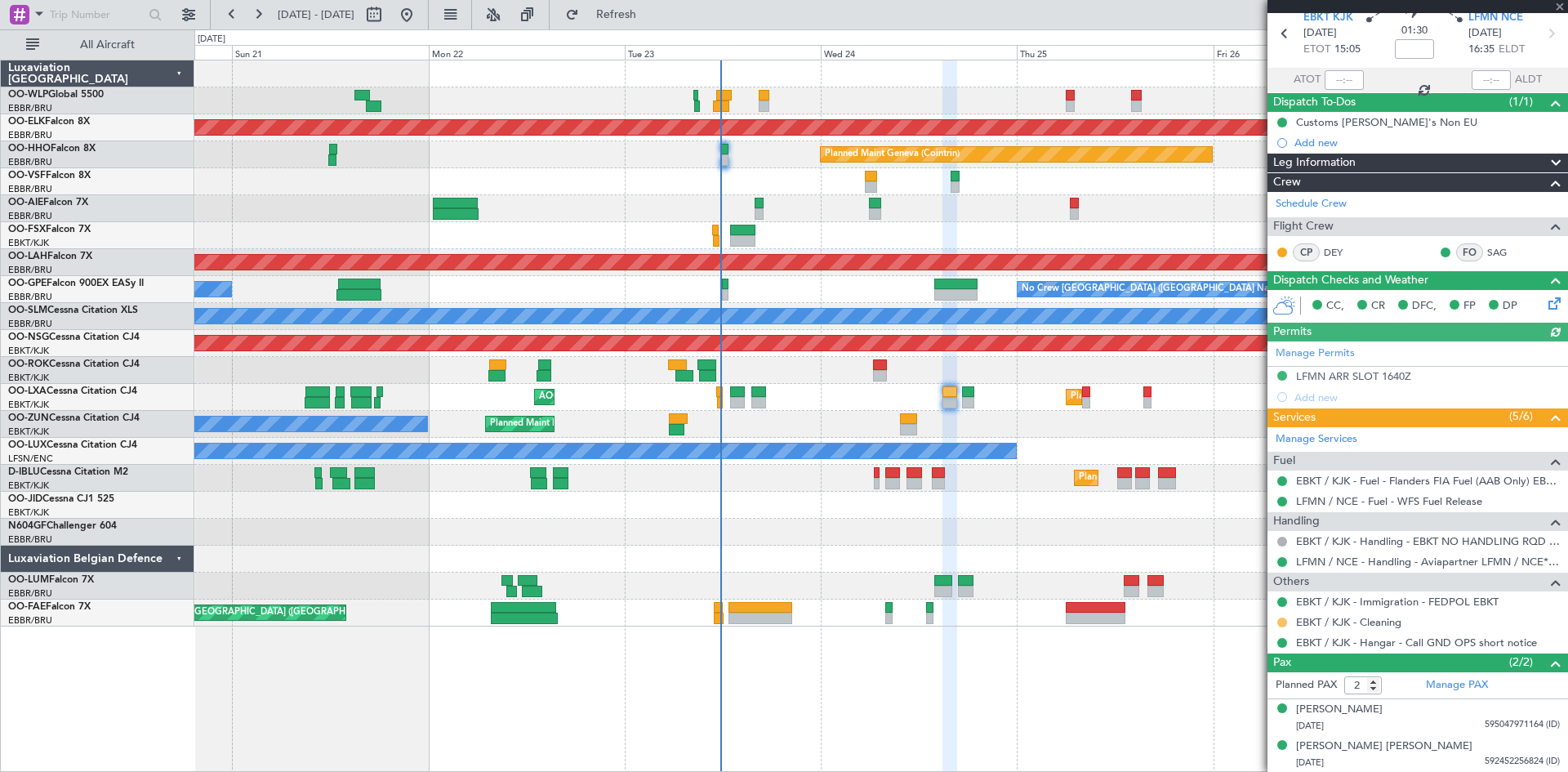
click at [1284, 626] on mat-tooltip-component "Requested" at bounding box center [1282, 648] width 74 height 43
click at [1283, 623] on button at bounding box center [1282, 623] width 9 height 9
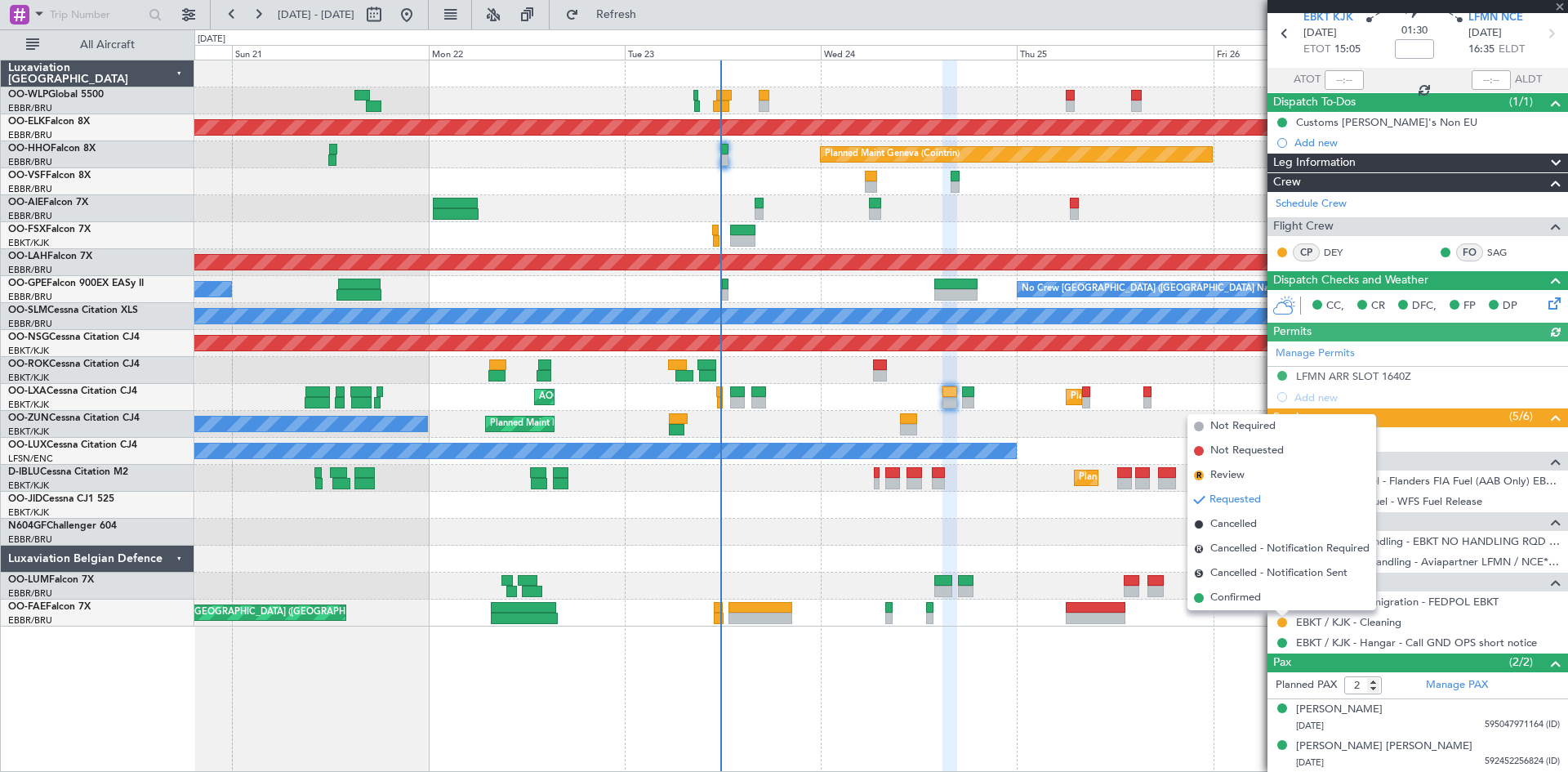
click at [1244, 596] on span "Confirmed" at bounding box center [1236, 597] width 51 height 16
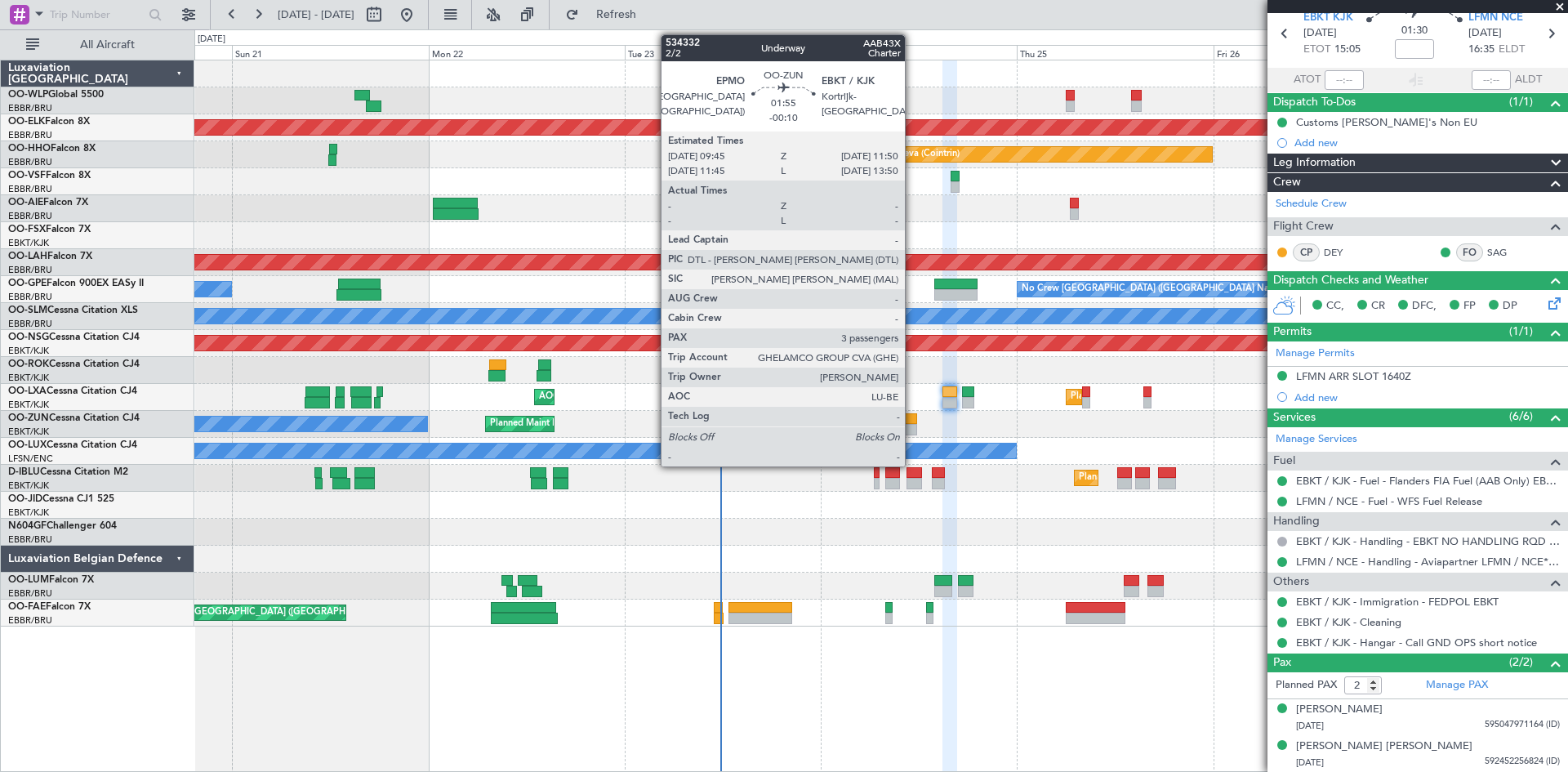
click at [912, 423] on div at bounding box center [909, 419] width 17 height 11
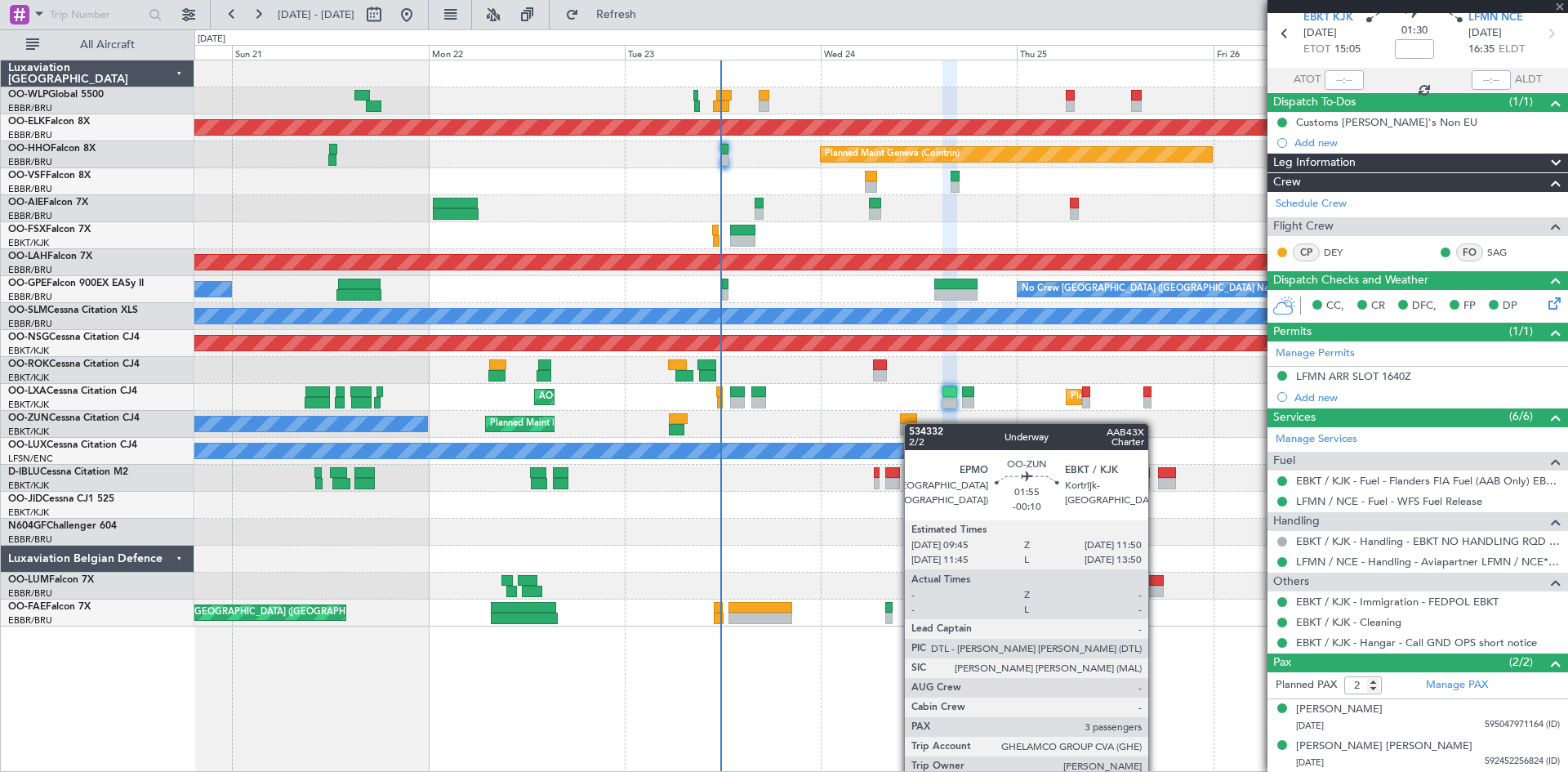
type input "-00:10"
type input "3"
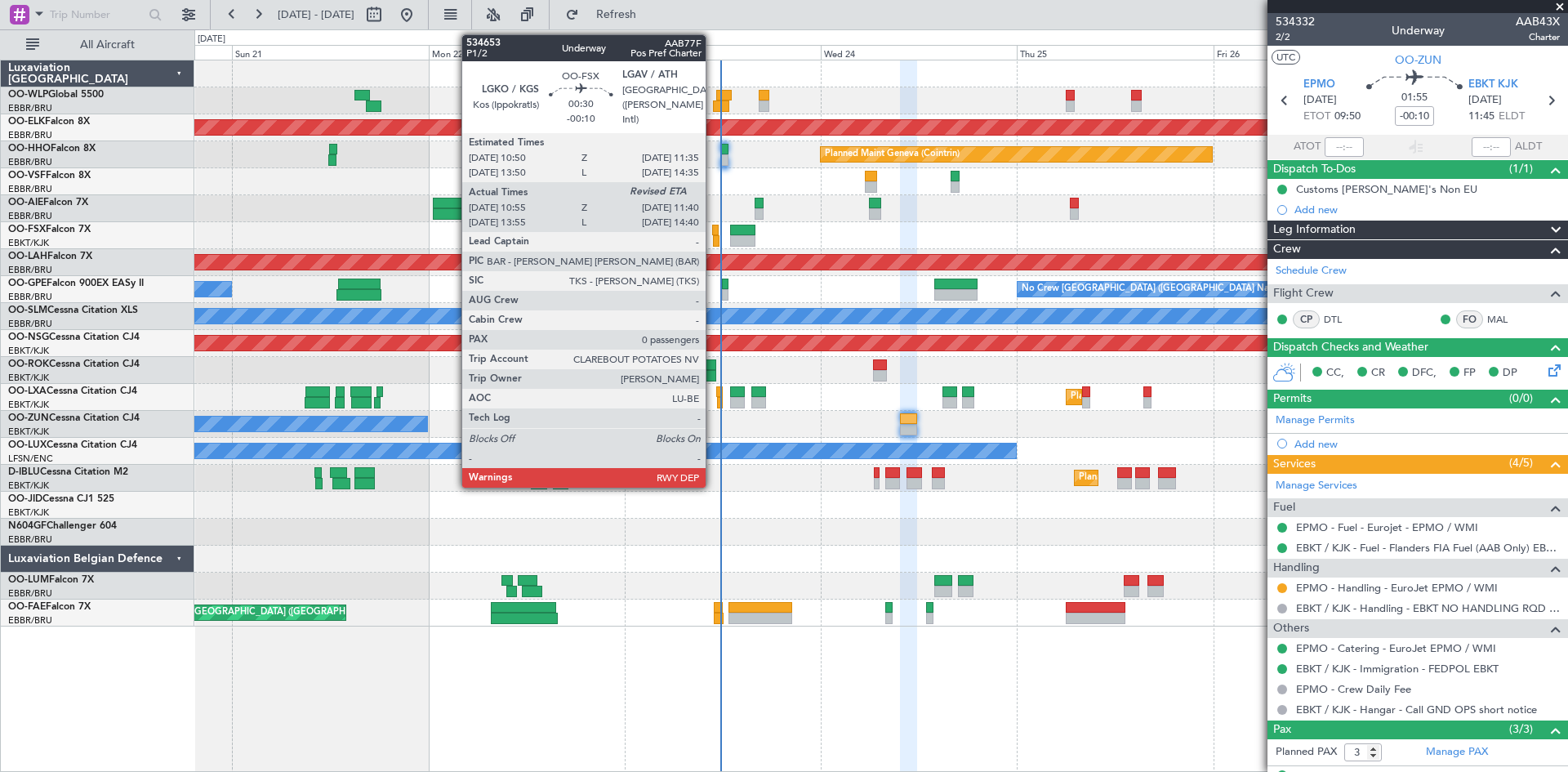
click at [714, 234] on div at bounding box center [715, 231] width 7 height 11
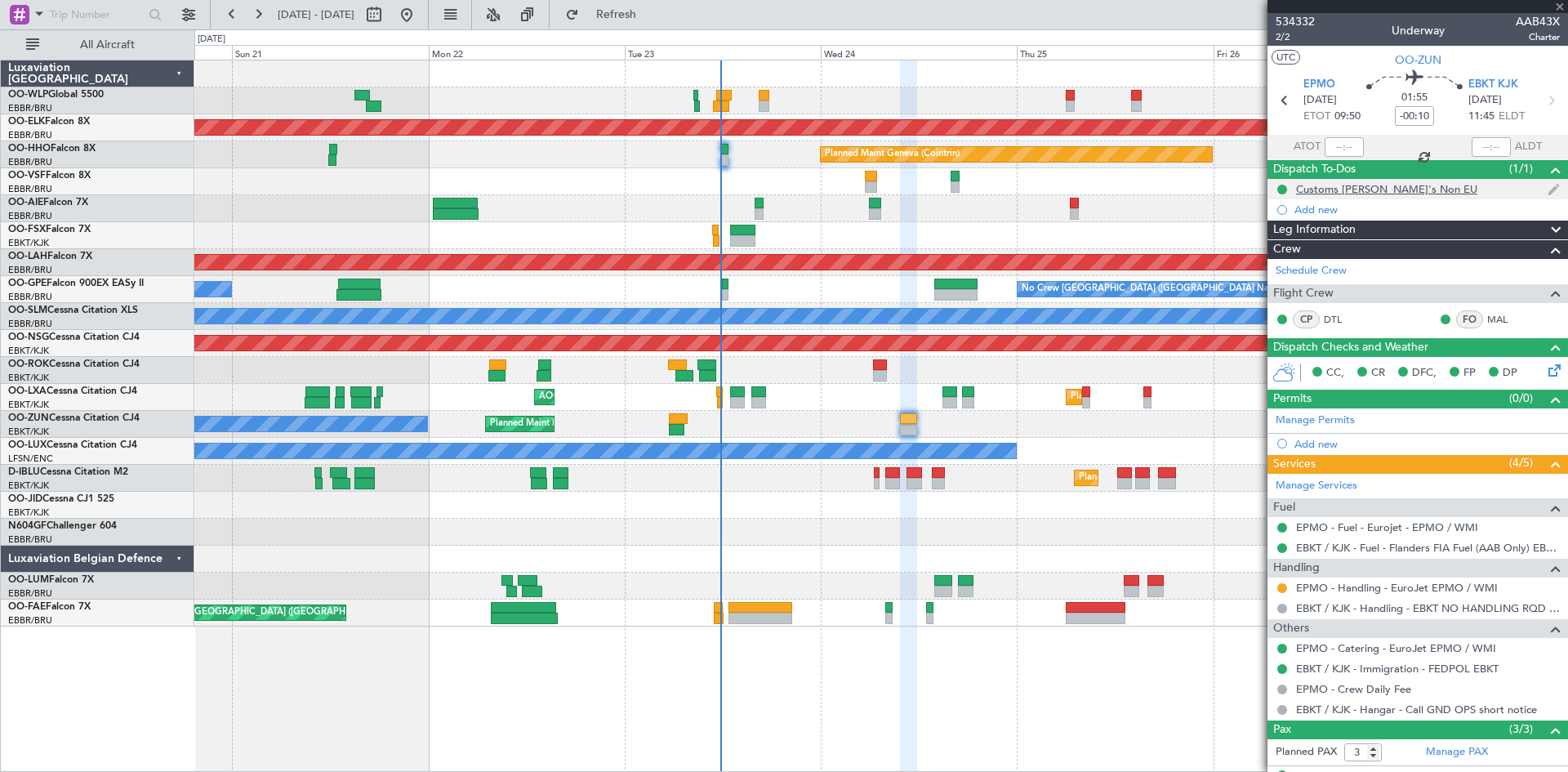
type input "11:05"
type input "0"
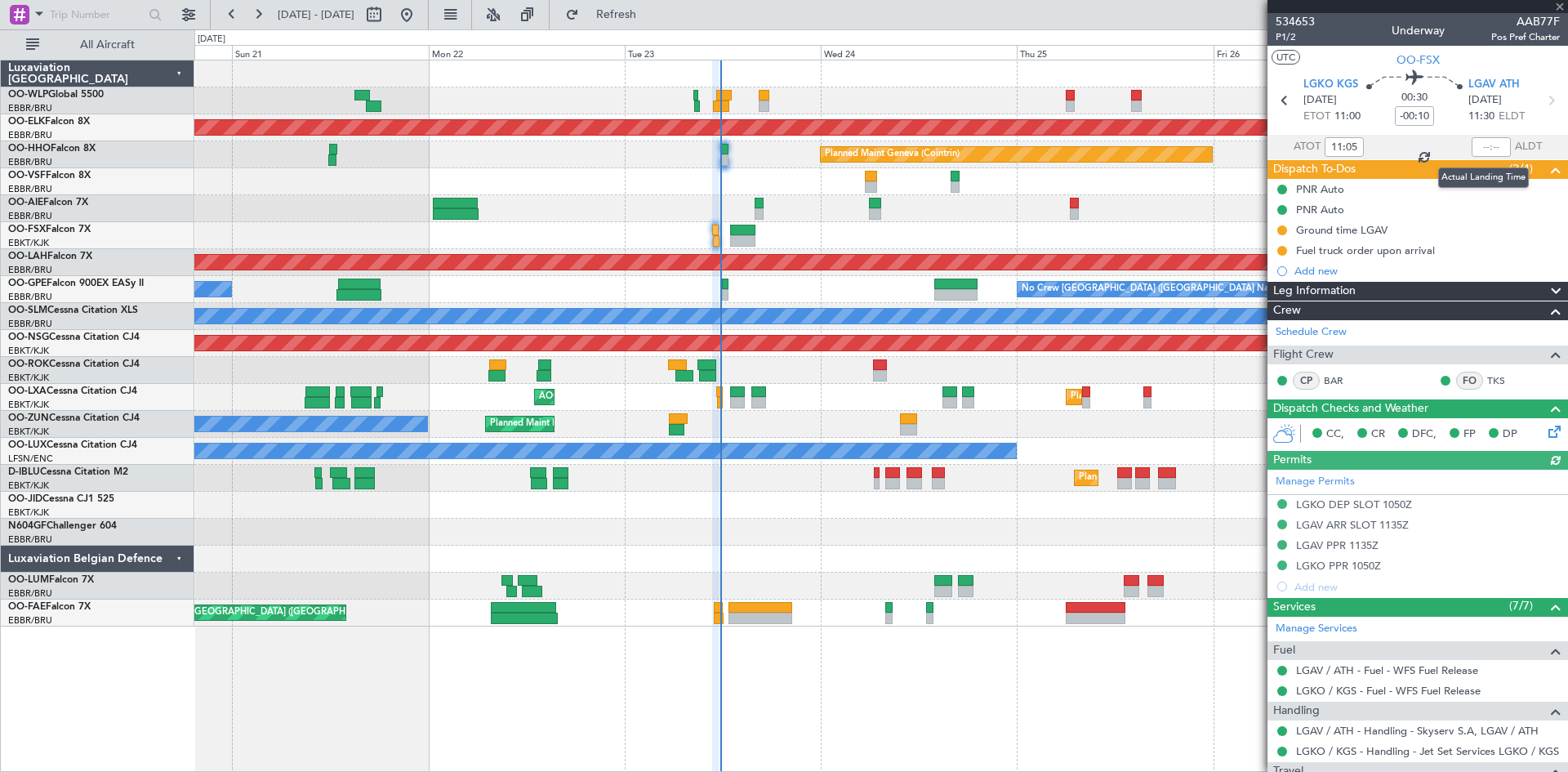
click at [1477, 151] on div at bounding box center [1491, 146] width 39 height 20
click at [1474, 151] on input "text" at bounding box center [1491, 146] width 39 height 20
type input "11:43"
click at [1441, 154] on section "ATOT 11:05 11:43 ALDT" at bounding box center [1418, 147] width 300 height 25
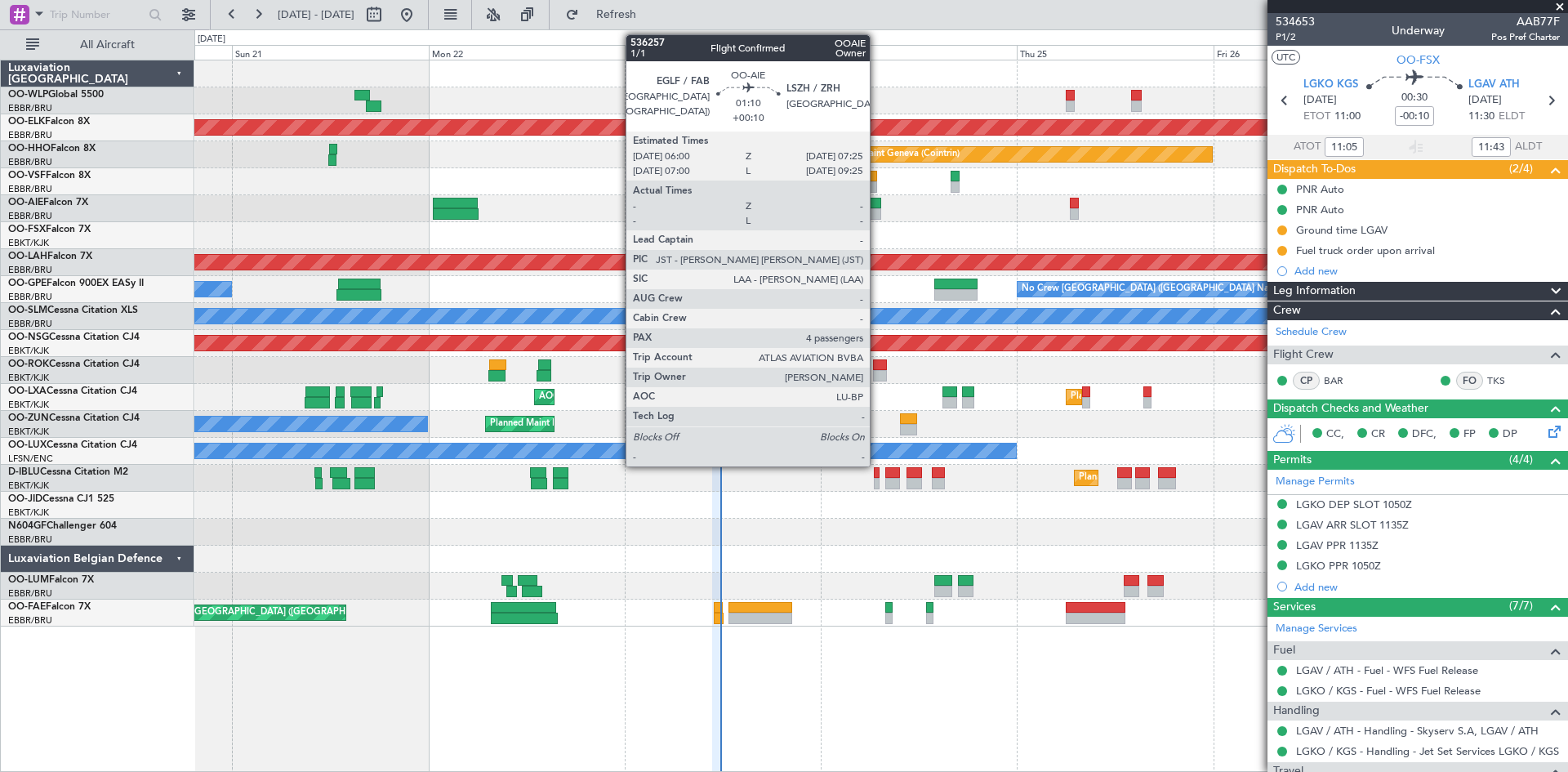
click at [877, 208] on div at bounding box center [875, 214] width 12 height 11
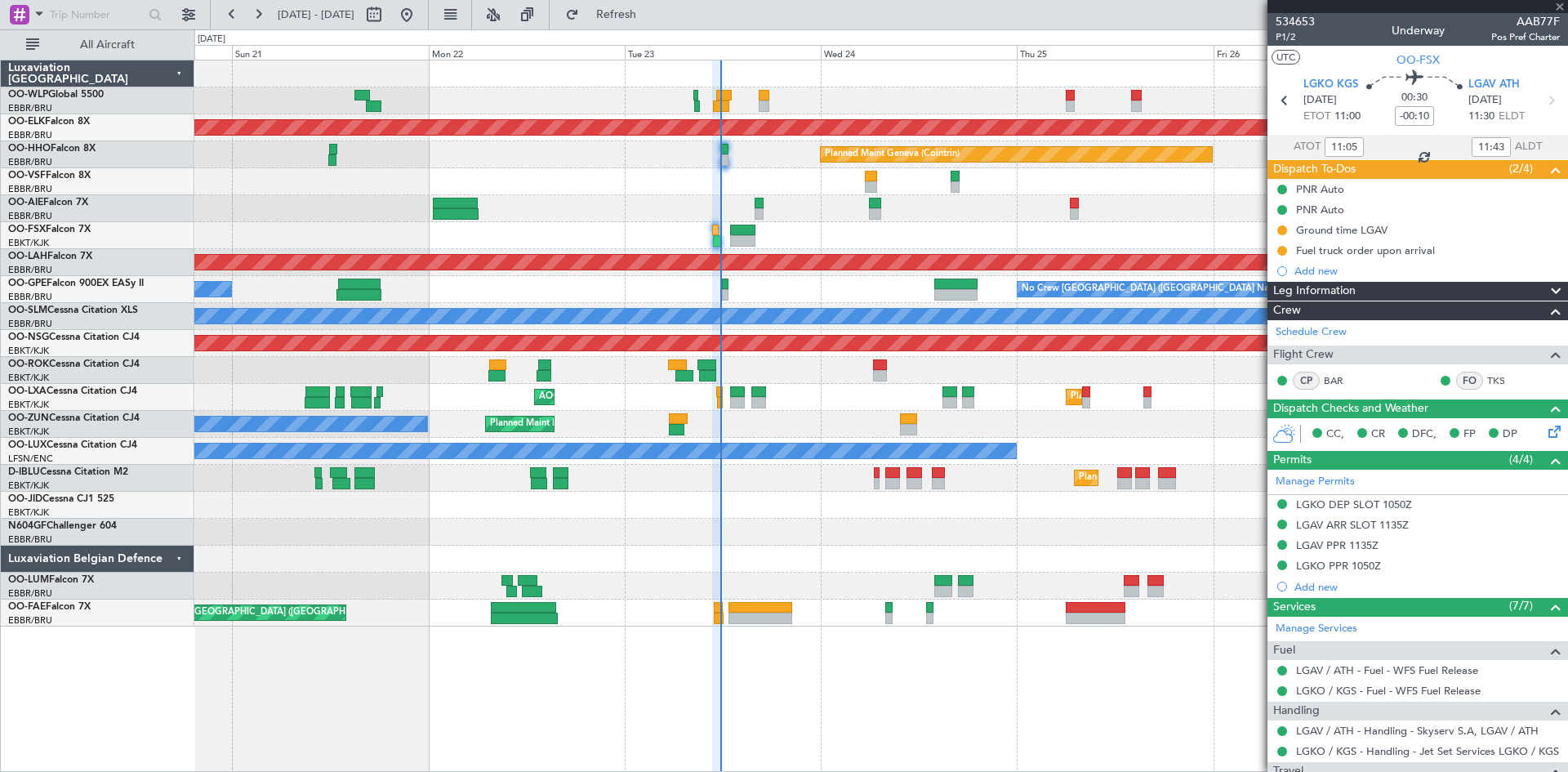
type input "+00:10"
type input "4"
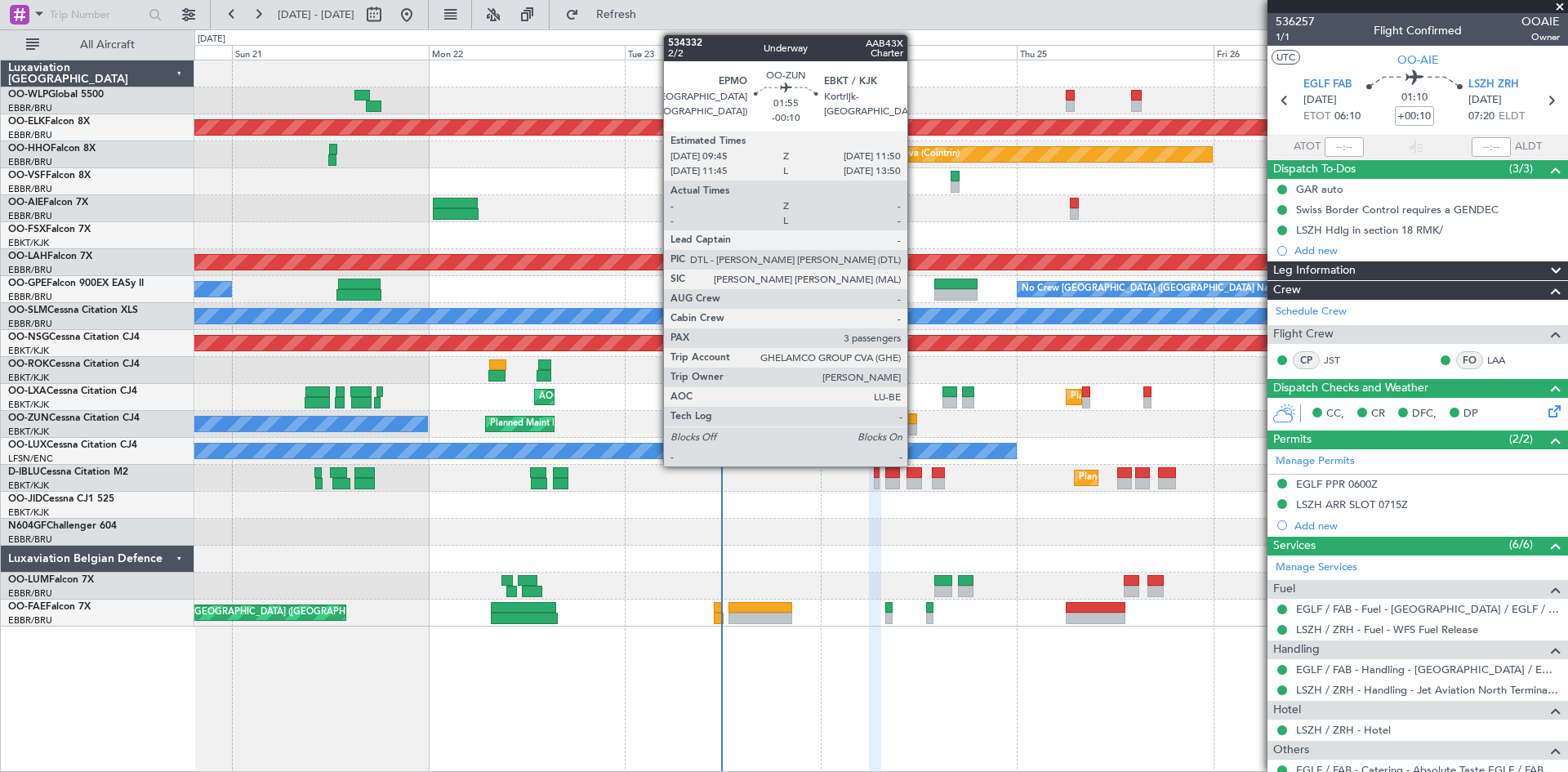
click at [914, 423] on div at bounding box center [909, 419] width 17 height 11
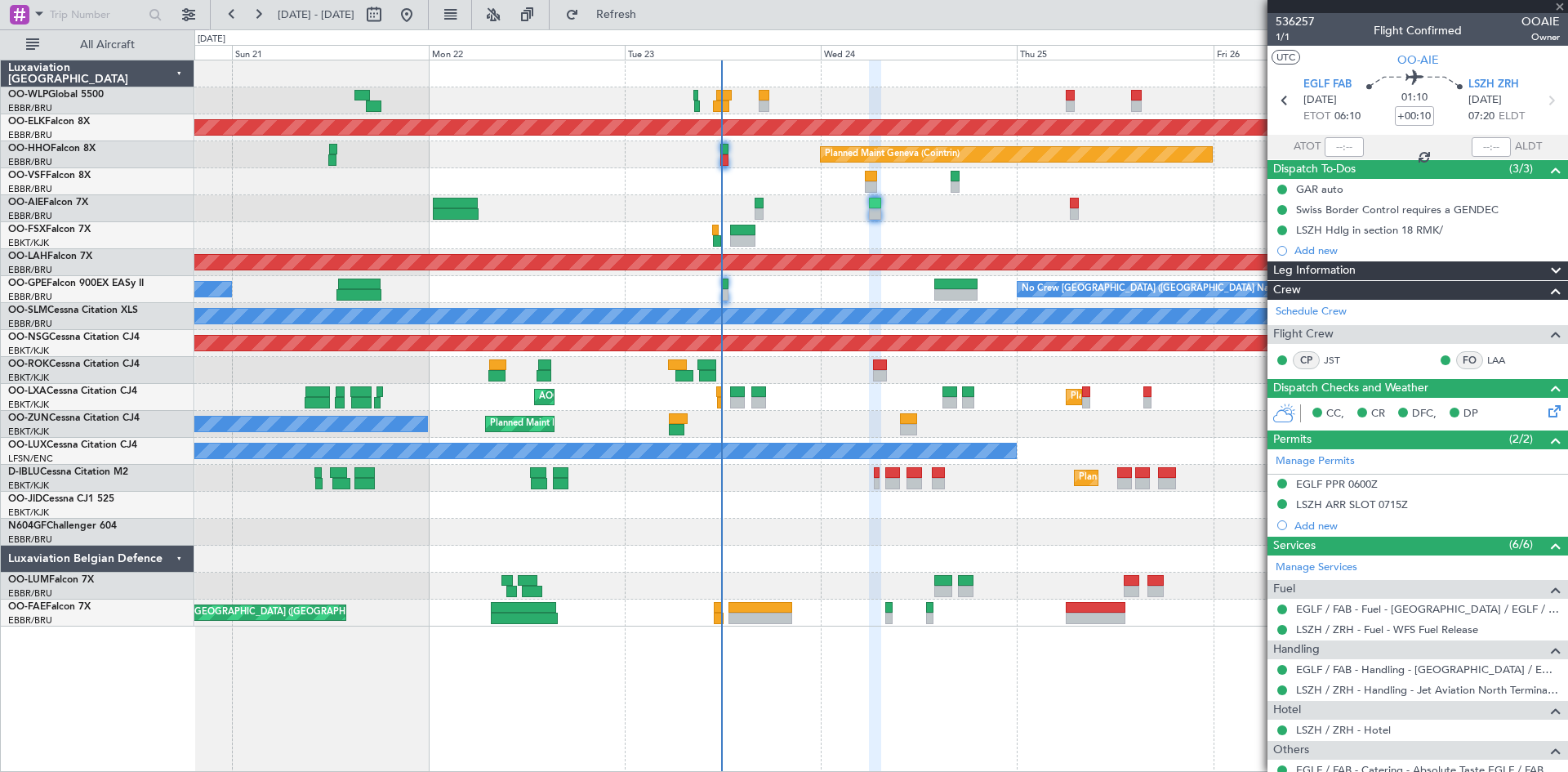
type input "-00:10"
type input "3"
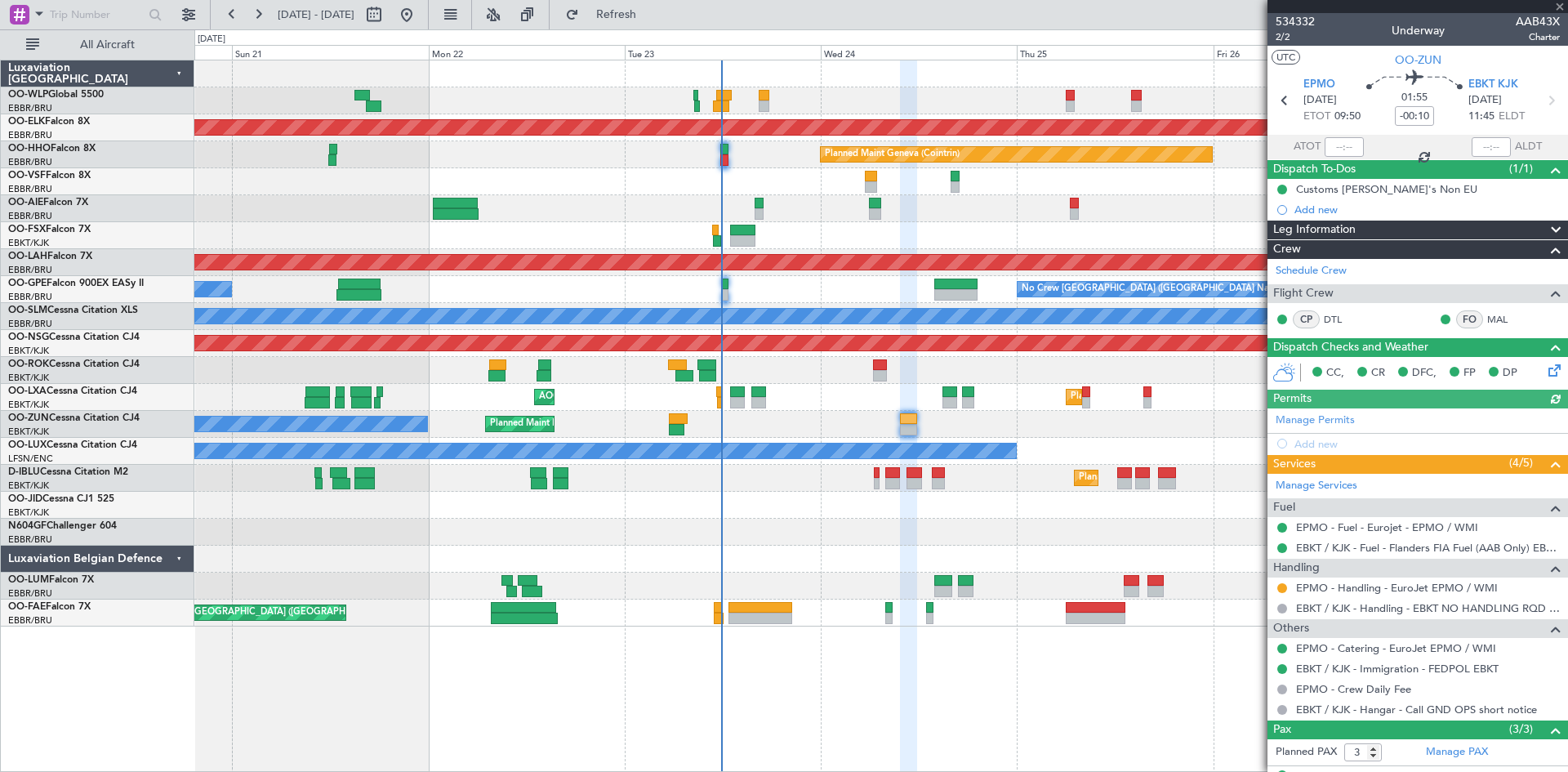
scroll to position [81, 0]
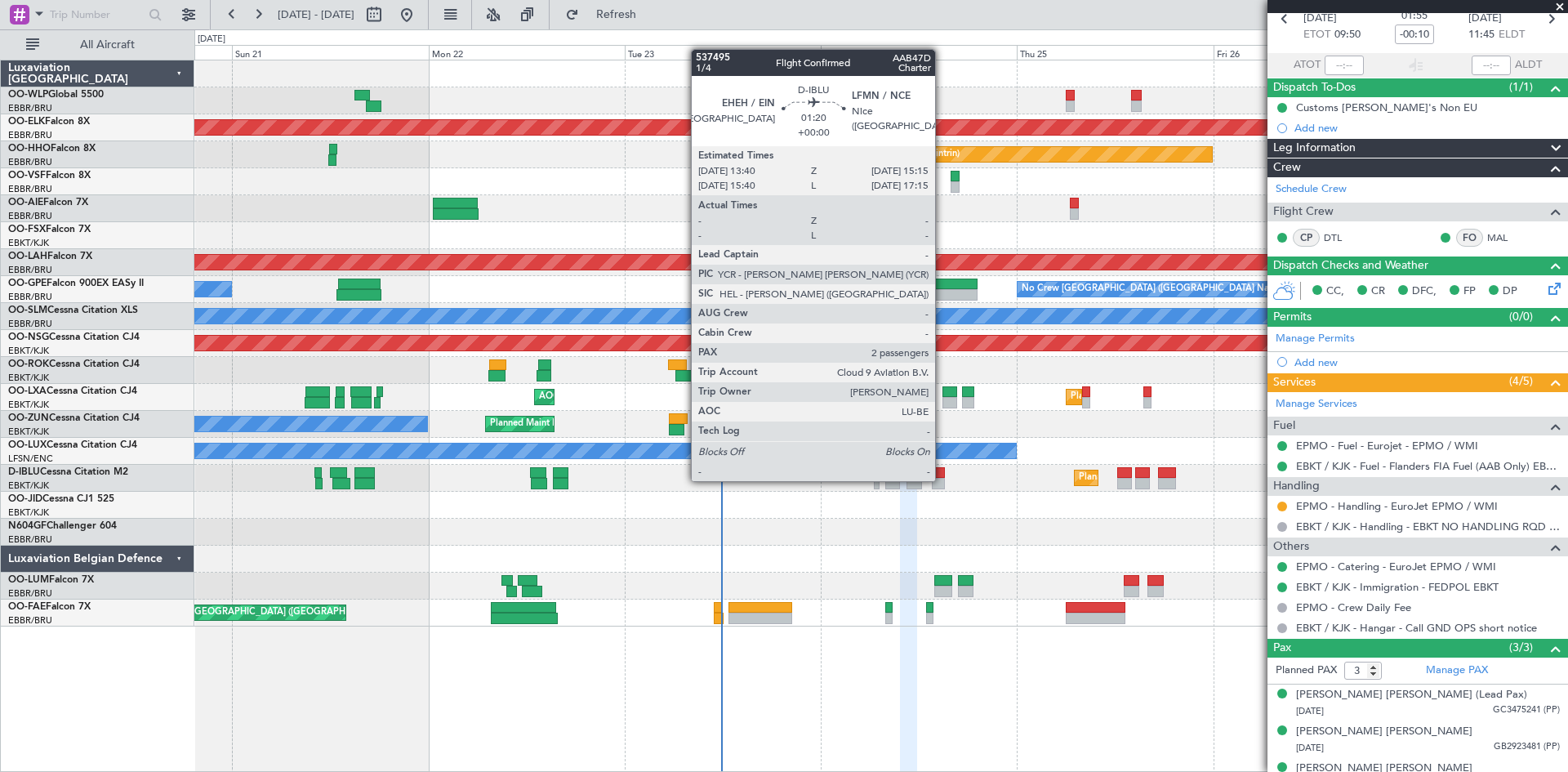
click at [943, 479] on div at bounding box center [938, 484] width 13 height 11
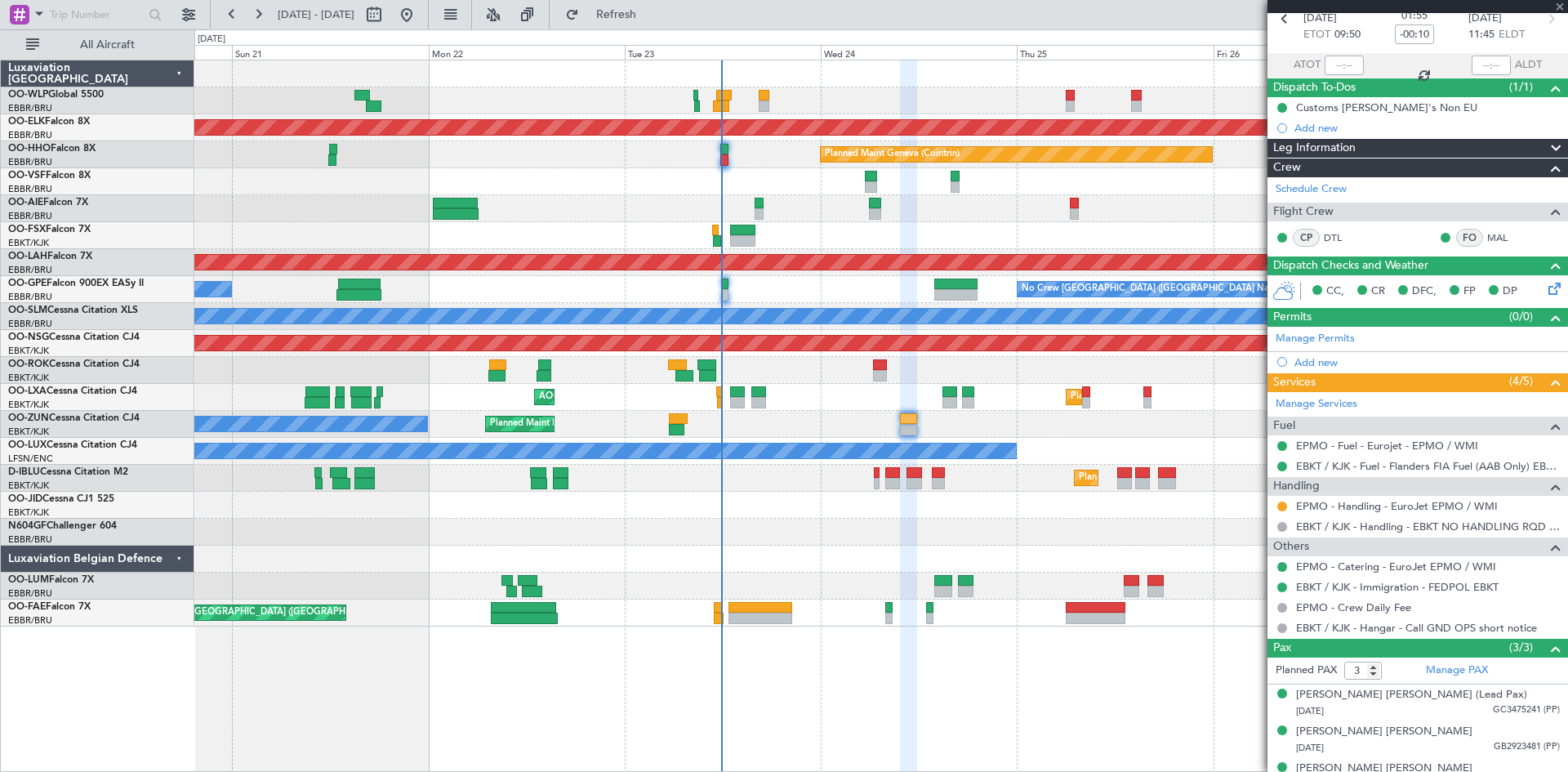
type input "2"
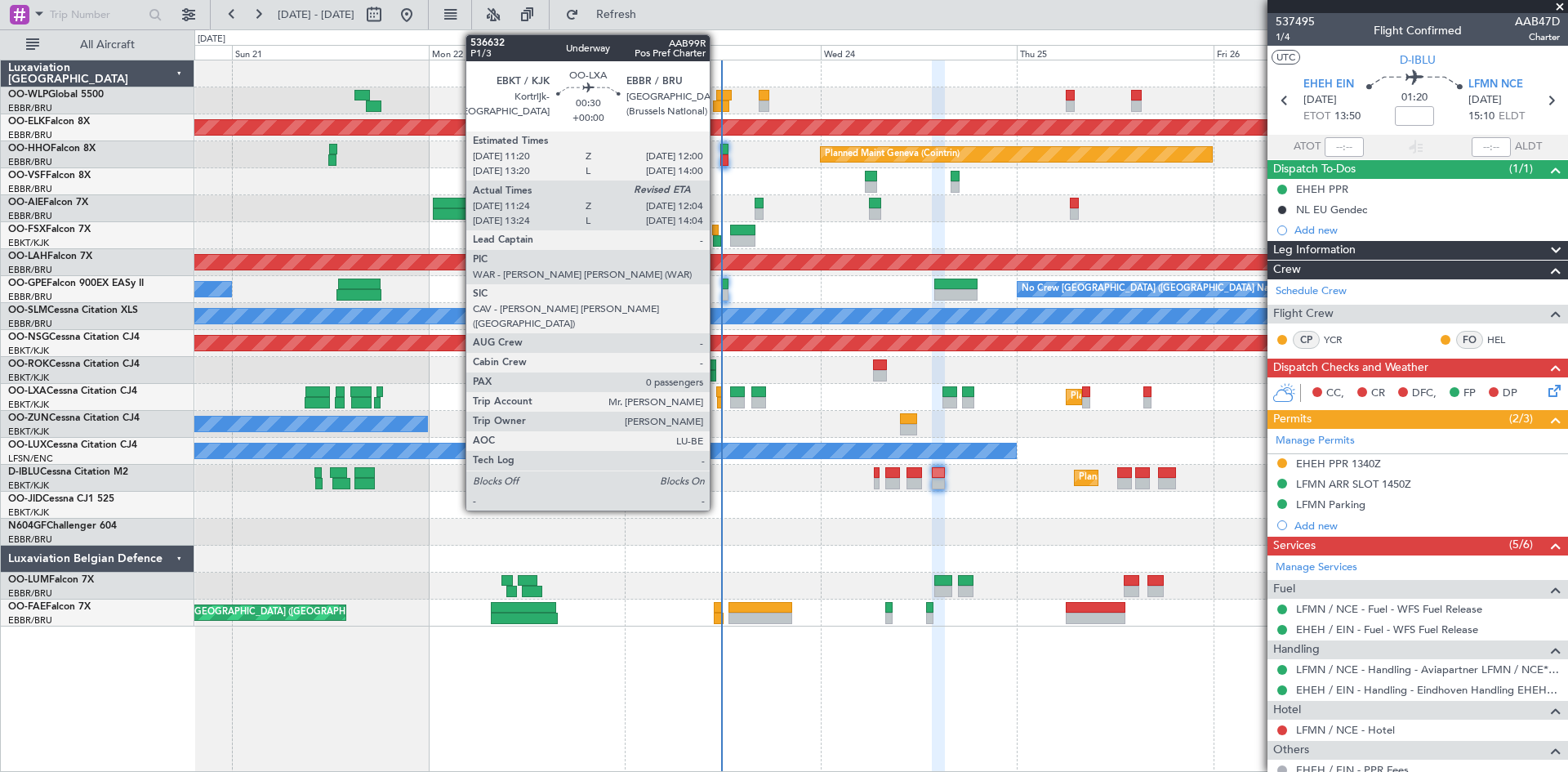
click at [717, 398] on div at bounding box center [720, 403] width 6 height 11
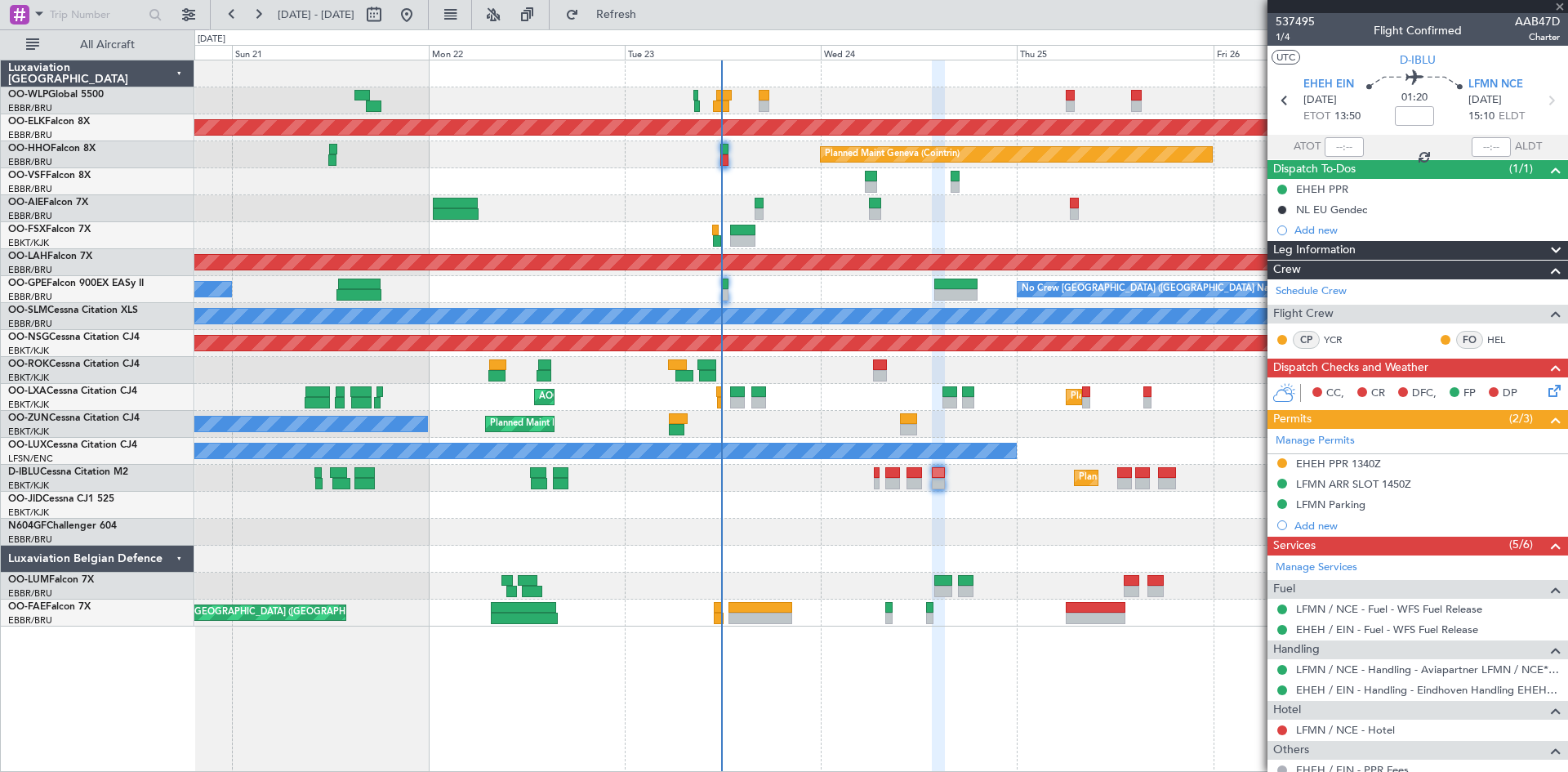
type input "11:29"
type input "0"
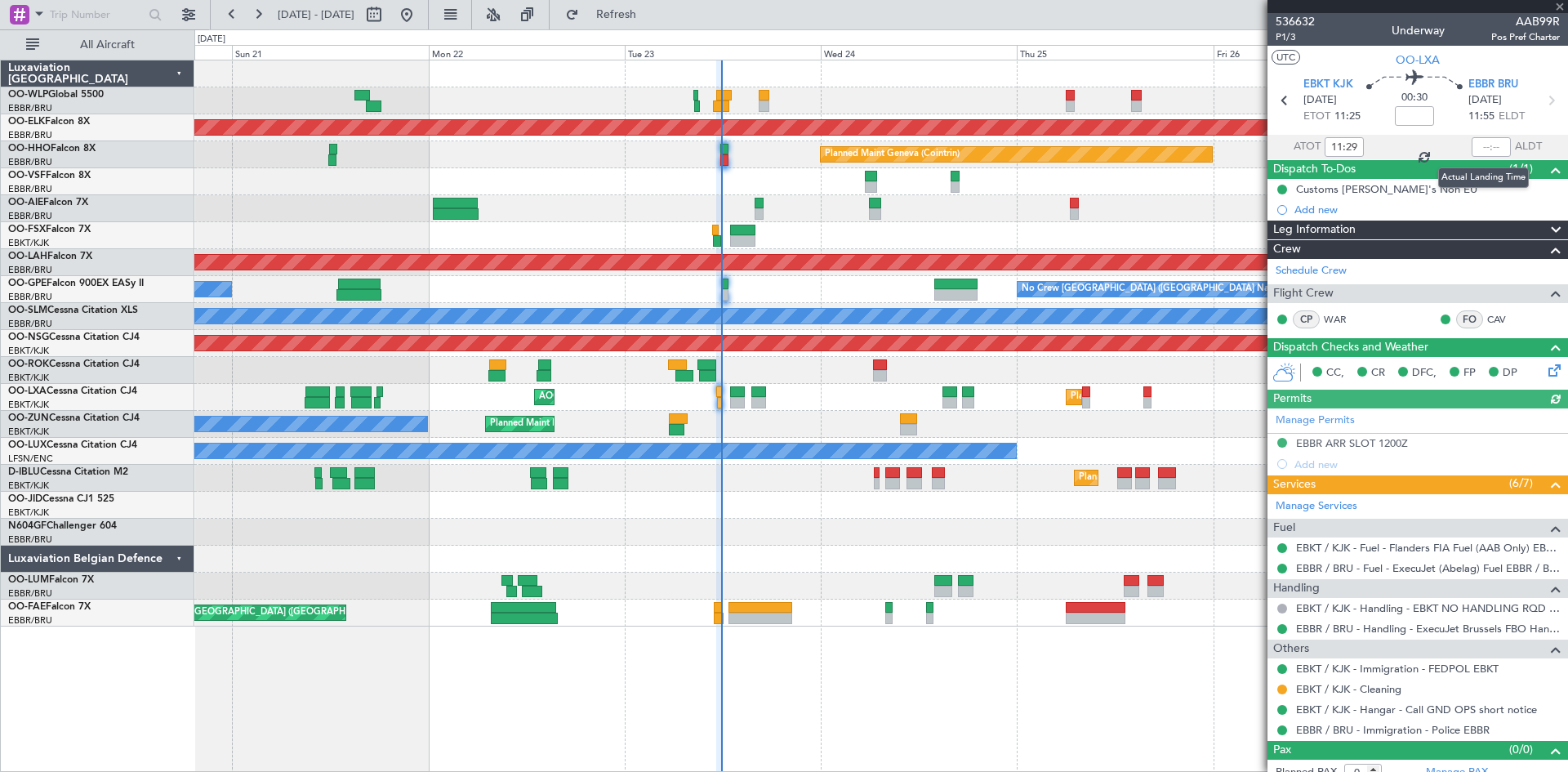
click at [1473, 142] on div at bounding box center [1491, 146] width 39 height 20
click at [1475, 147] on div at bounding box center [1491, 146] width 39 height 20
click at [1475, 147] on input "text" at bounding box center [1491, 146] width 39 height 20
type input "11:47"
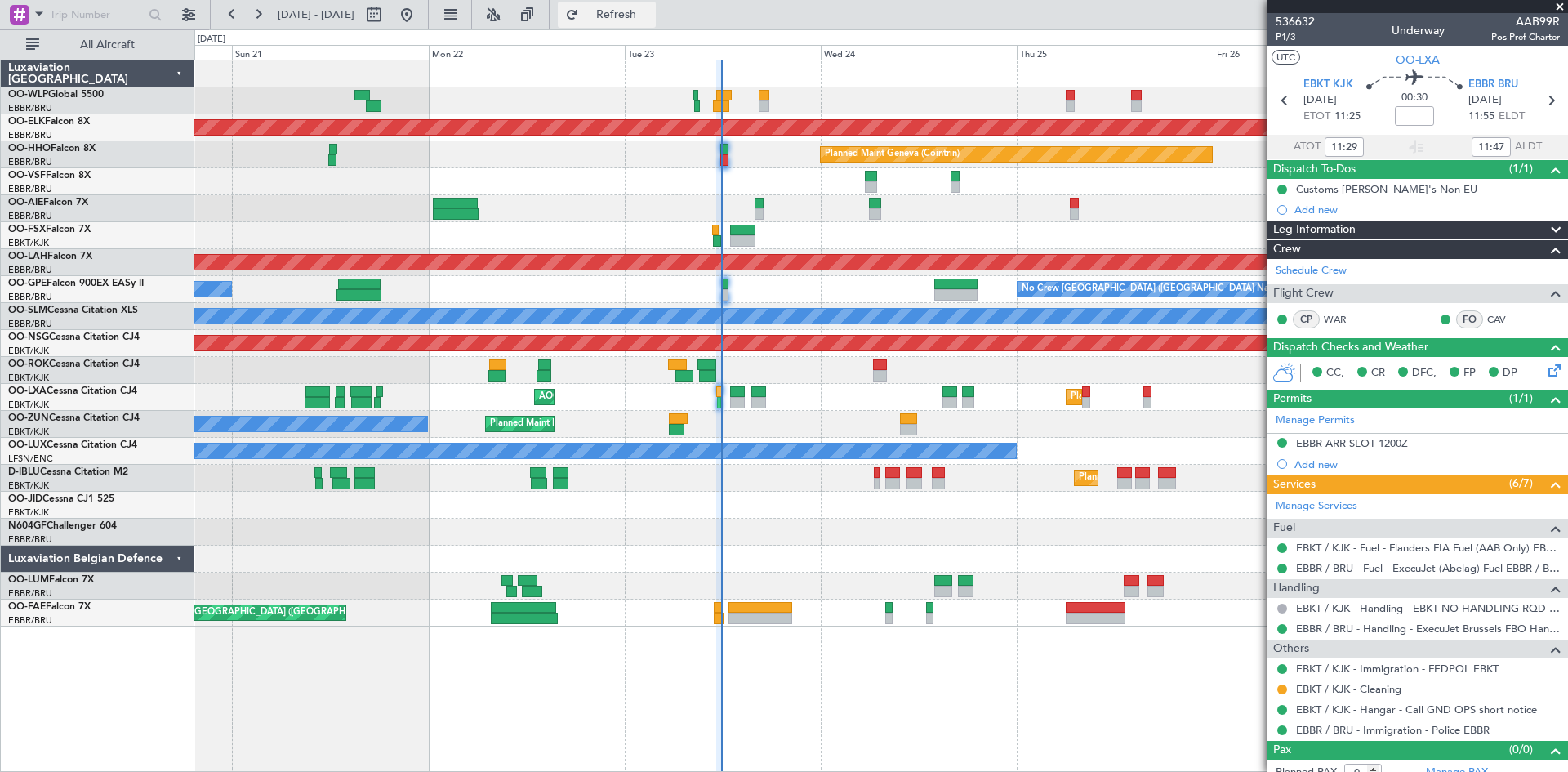
click at [630, 16] on button "Refresh" at bounding box center [606, 15] width 98 height 26
